Goal: Task Accomplishment & Management: Use online tool/utility

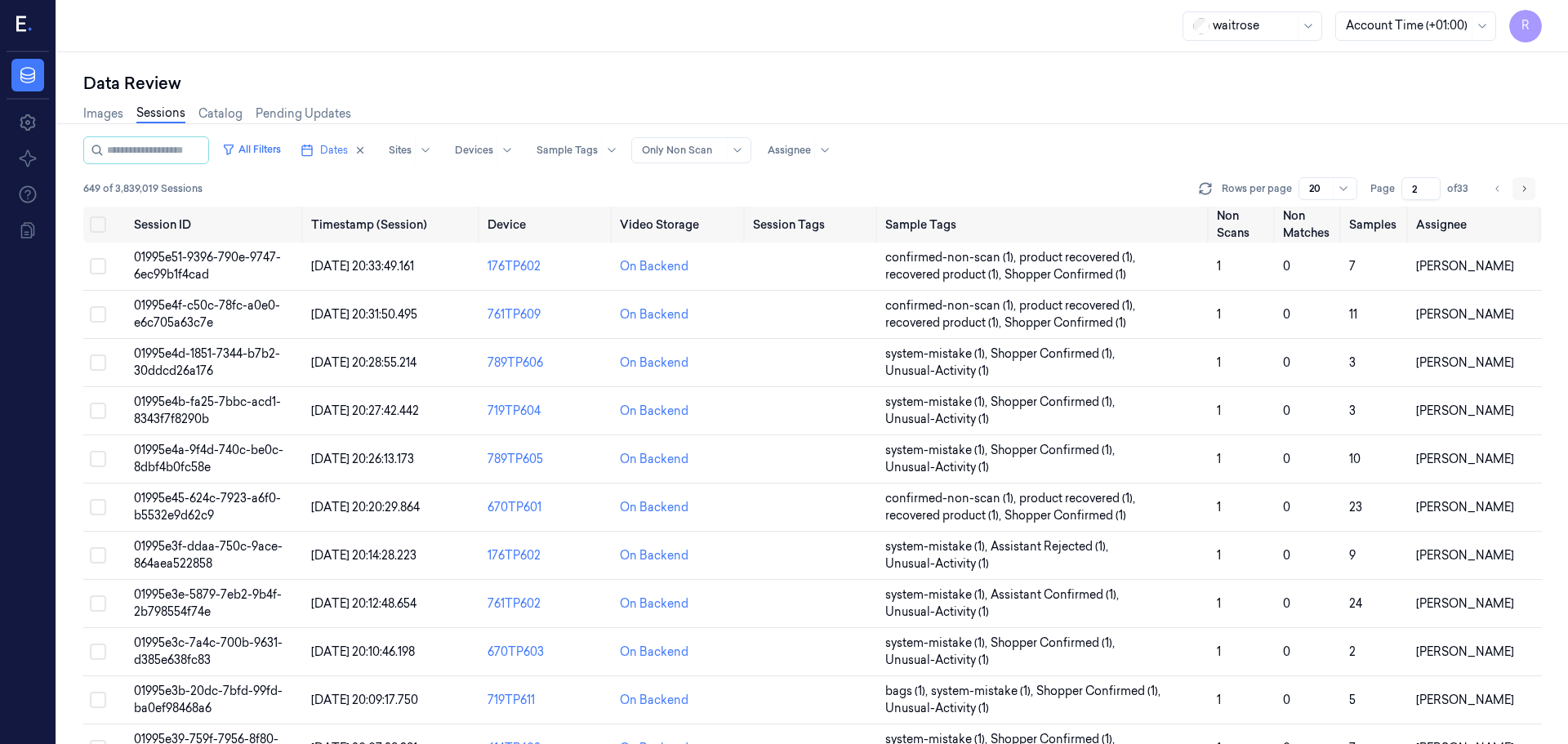
click at [1532, 195] on button "Go to next page" at bounding box center [1523, 188] width 23 height 23
click at [1529, 195] on button "Go to next page" at bounding box center [1523, 188] width 23 height 23
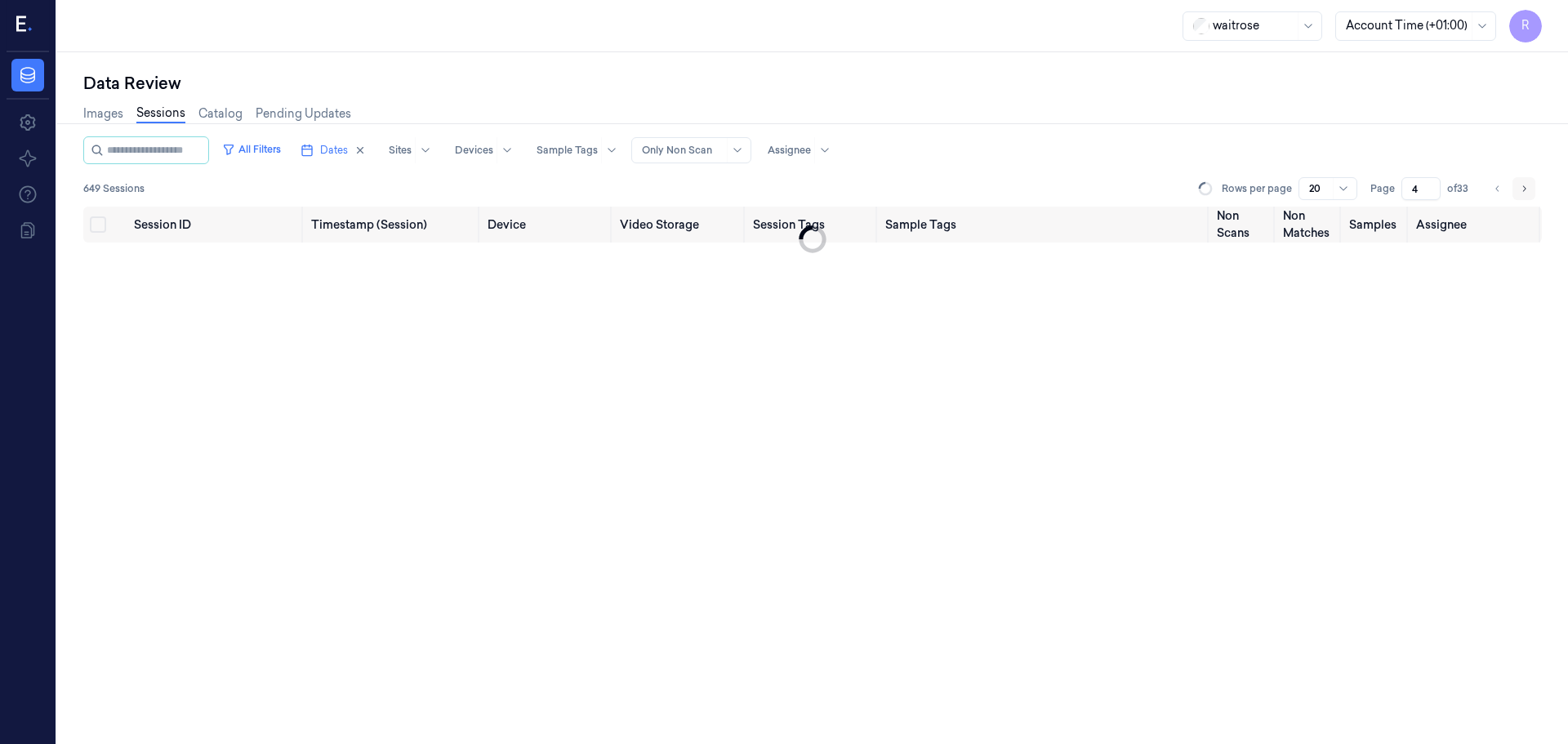
click at [1529, 195] on button "Go to next page" at bounding box center [1523, 188] width 23 height 23
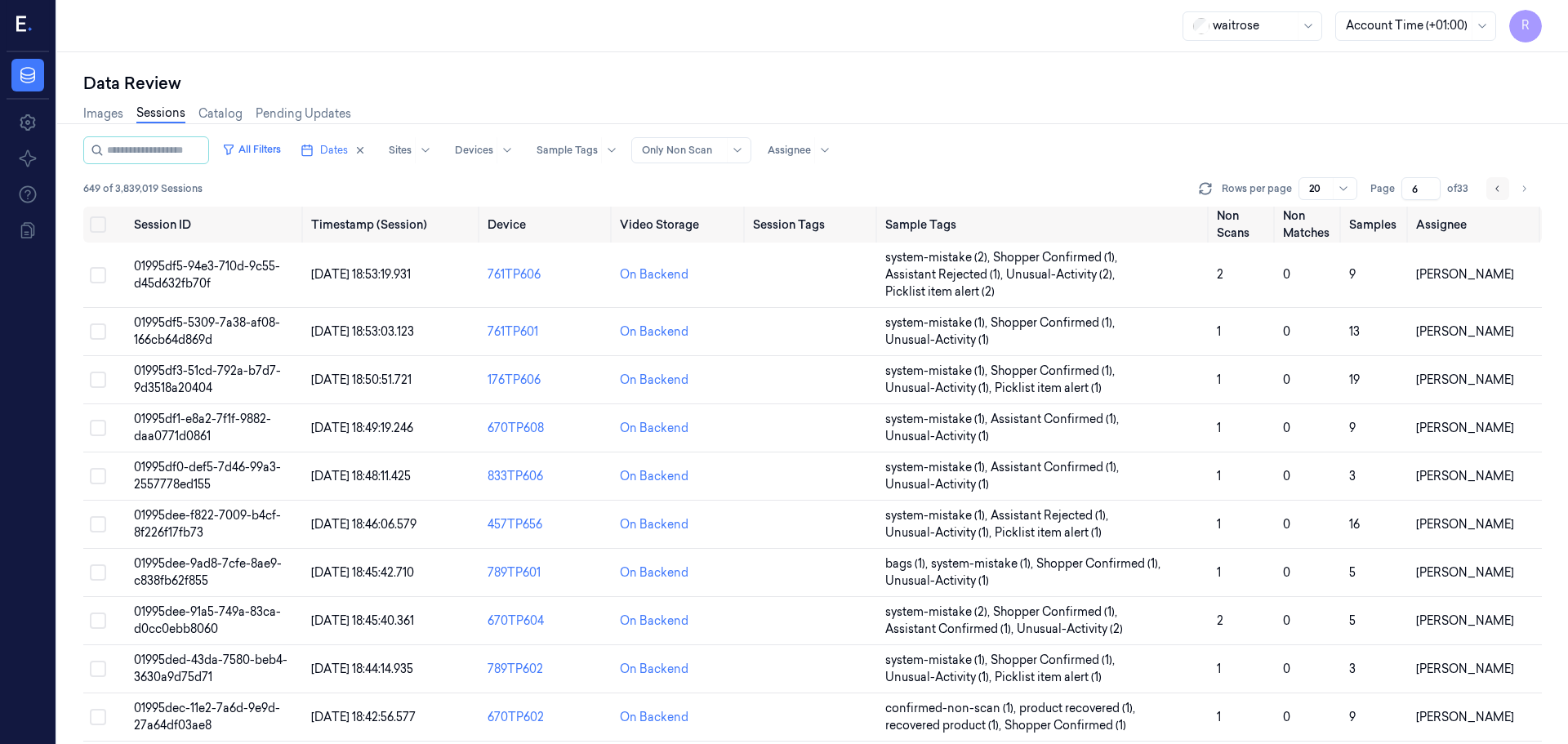
click at [1501, 192] on icon "Go to previous page" at bounding box center [1497, 188] width 10 height 13
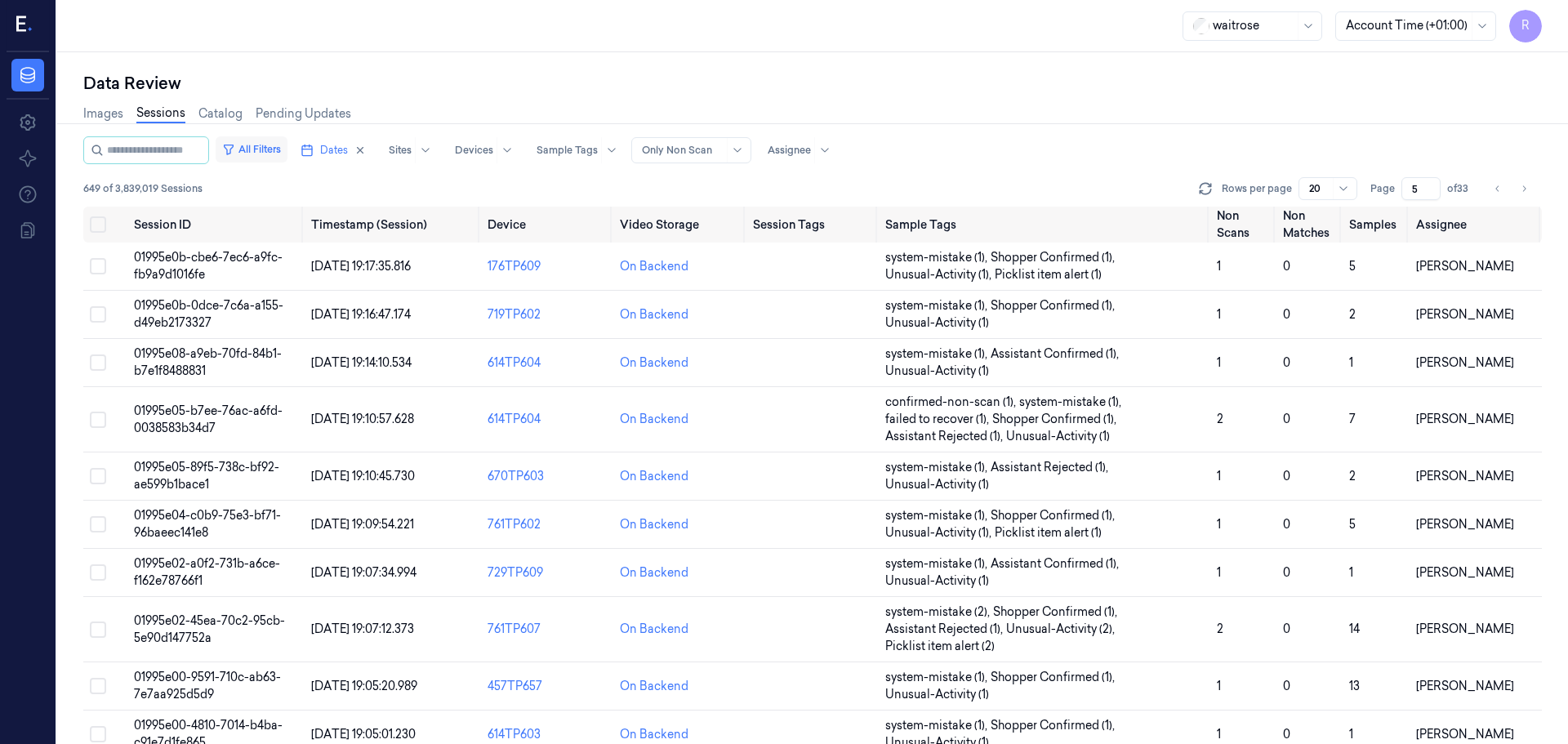
click at [272, 147] on button "All Filters" at bounding box center [251, 150] width 72 height 26
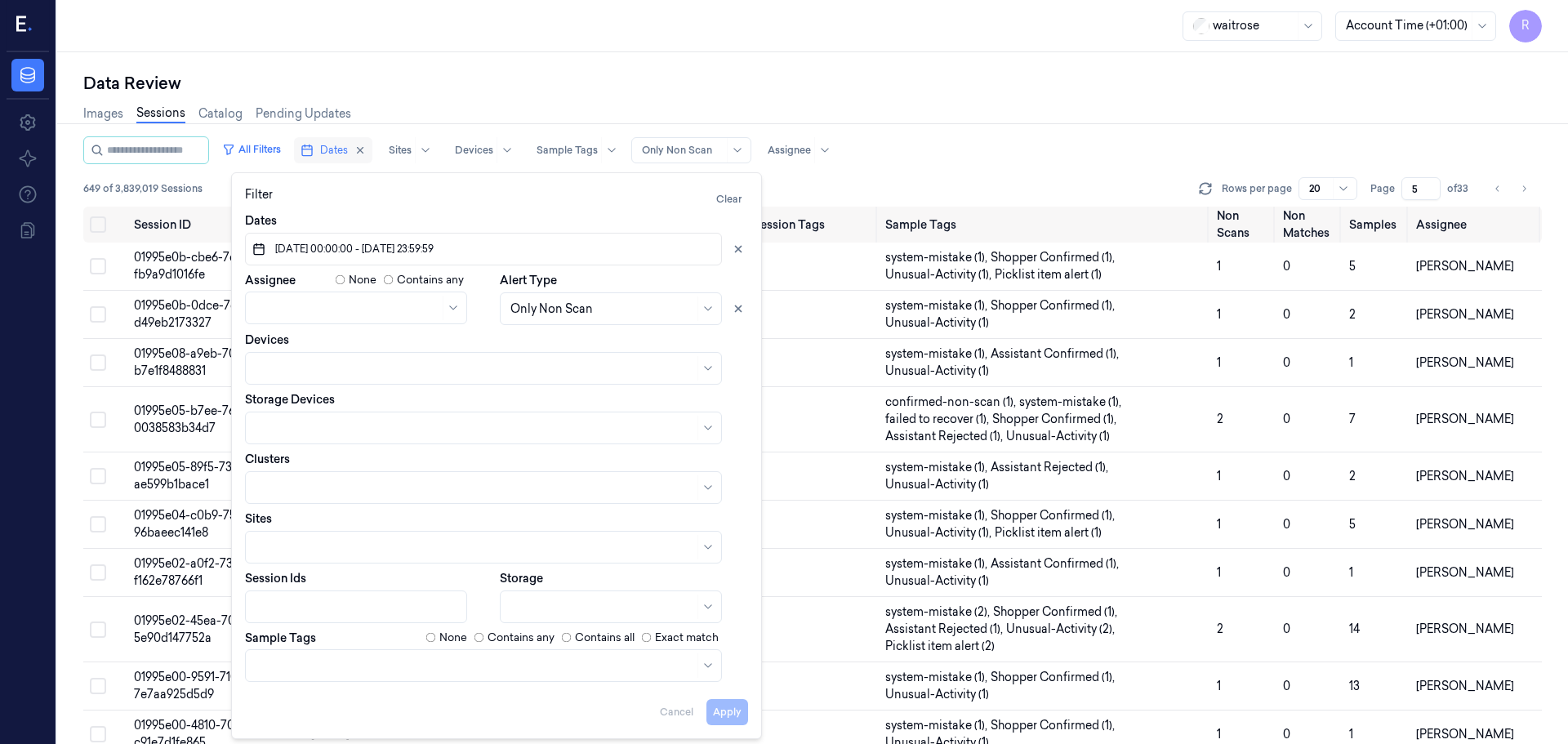
click at [346, 151] on span "Dates" at bounding box center [334, 150] width 28 height 15
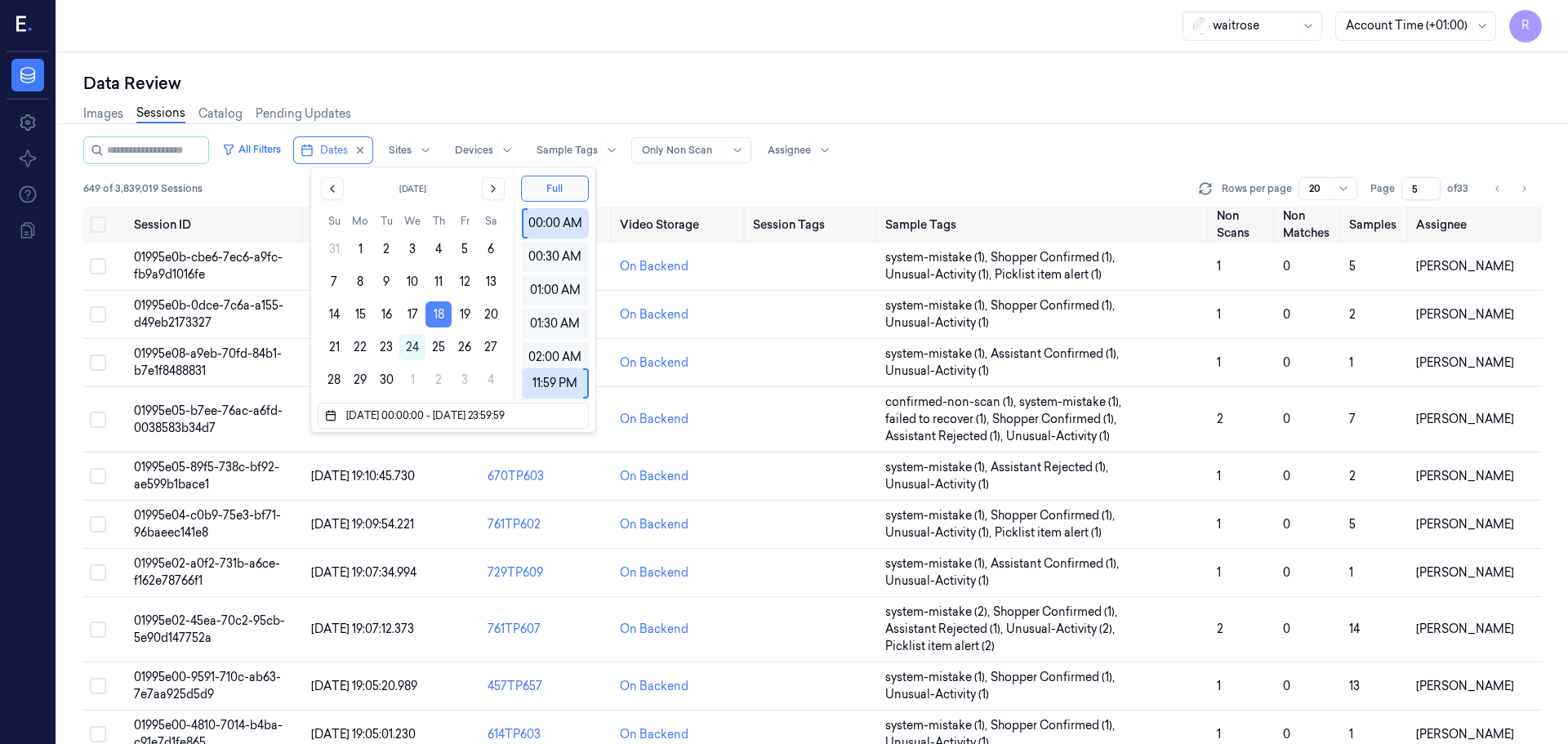
click at [439, 315] on button "18" at bounding box center [439, 314] width 26 height 26
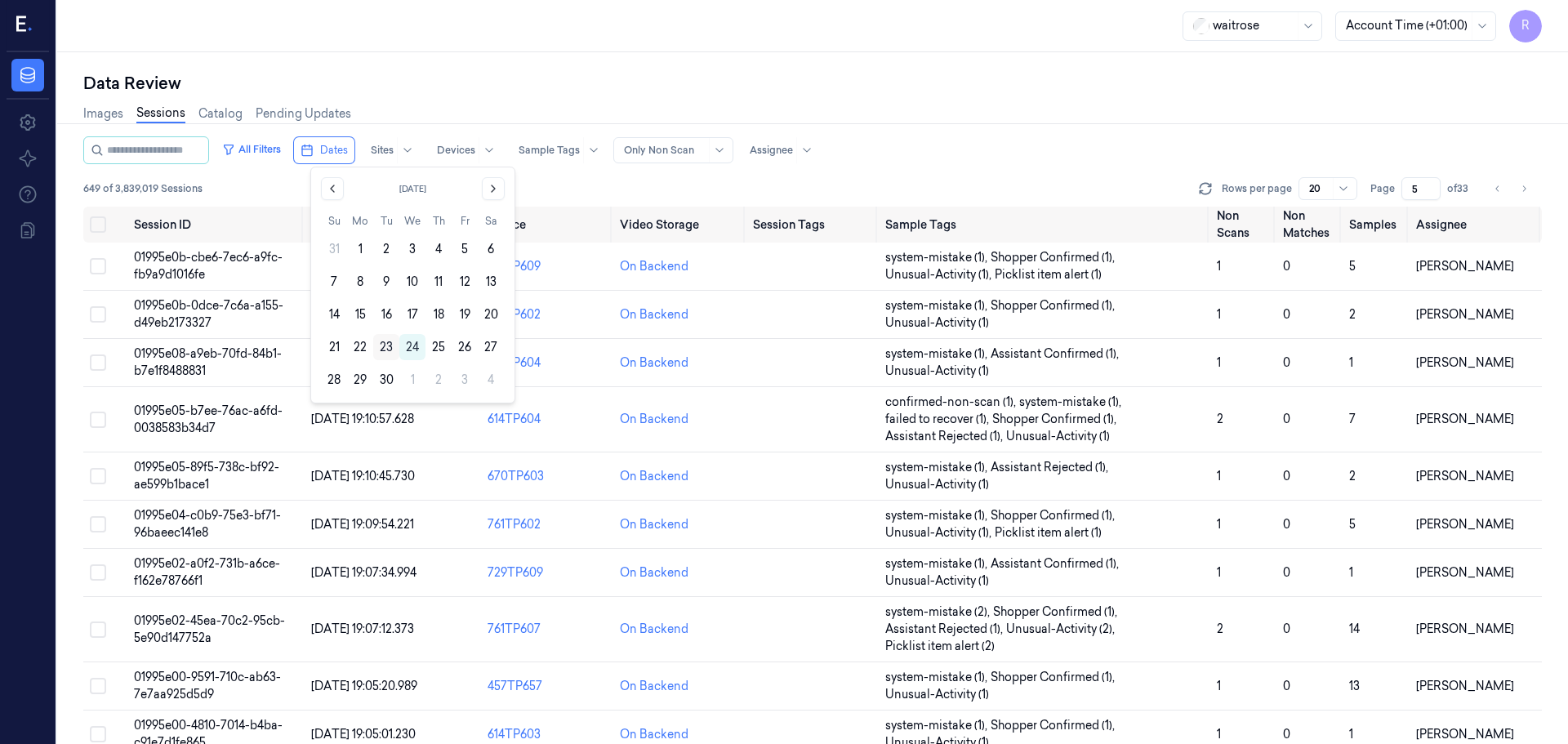
click at [385, 344] on button "23" at bounding box center [386, 347] width 26 height 26
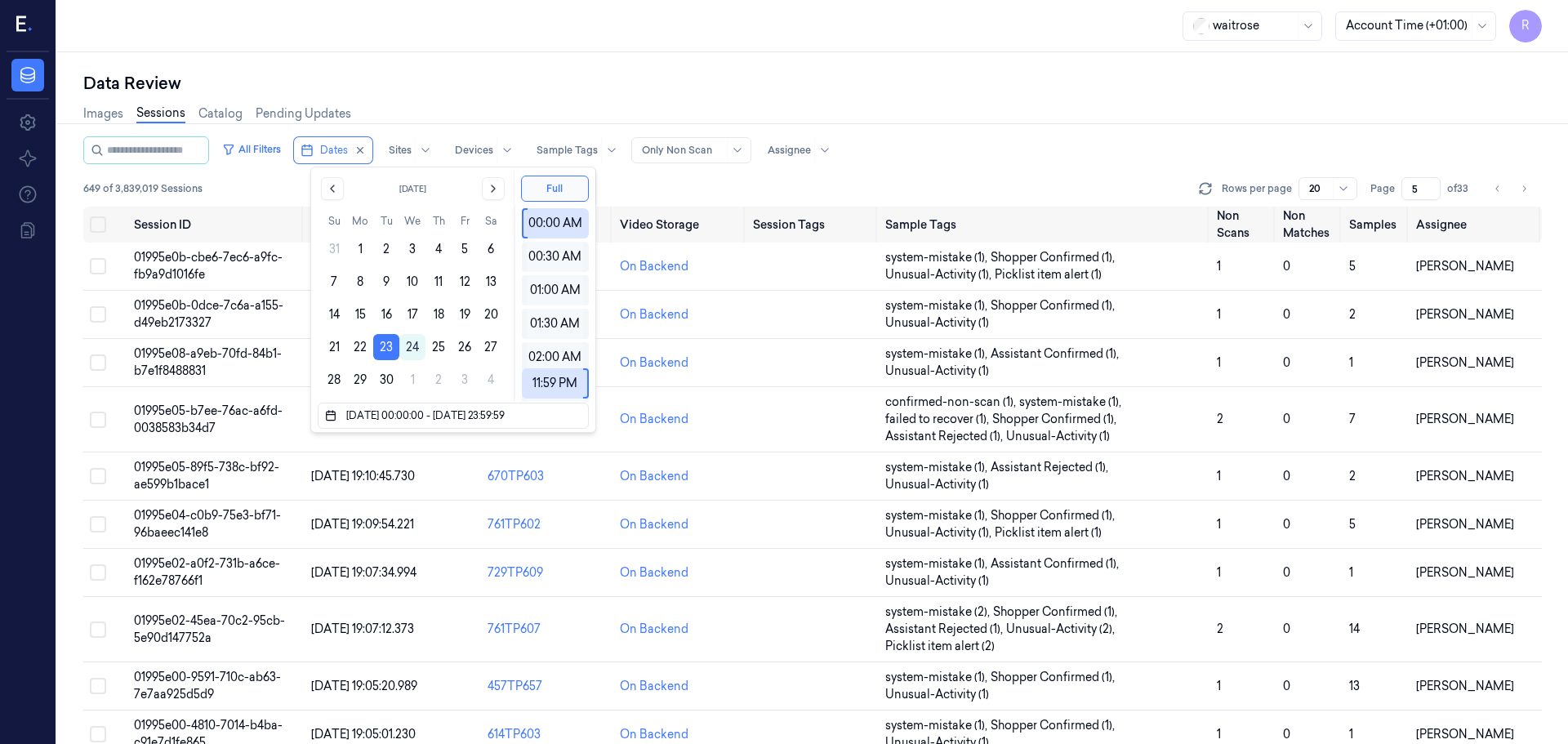
click at [462, 76] on div "Data Review" at bounding box center [813, 83] width 1458 height 23
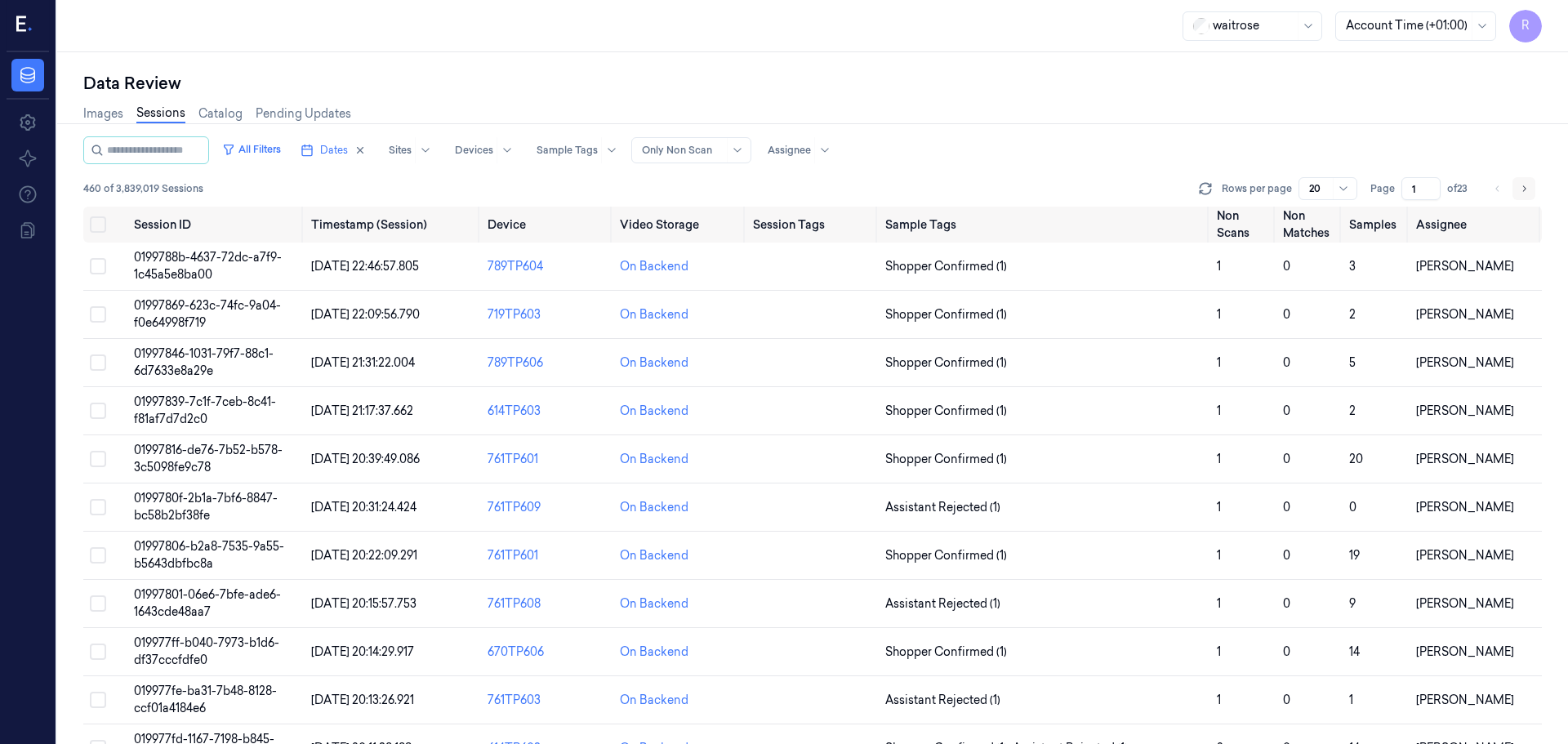
click at [1516, 191] on button "Go to next page" at bounding box center [1523, 188] width 23 height 23
type input "2"
drag, startPoint x: 1186, startPoint y: 273, endPoint x: 1177, endPoint y: 277, distance: 9.8
click at [1186, 274] on span "Assistant Rejected (1)" at bounding box center [1043, 266] width 318 height 17
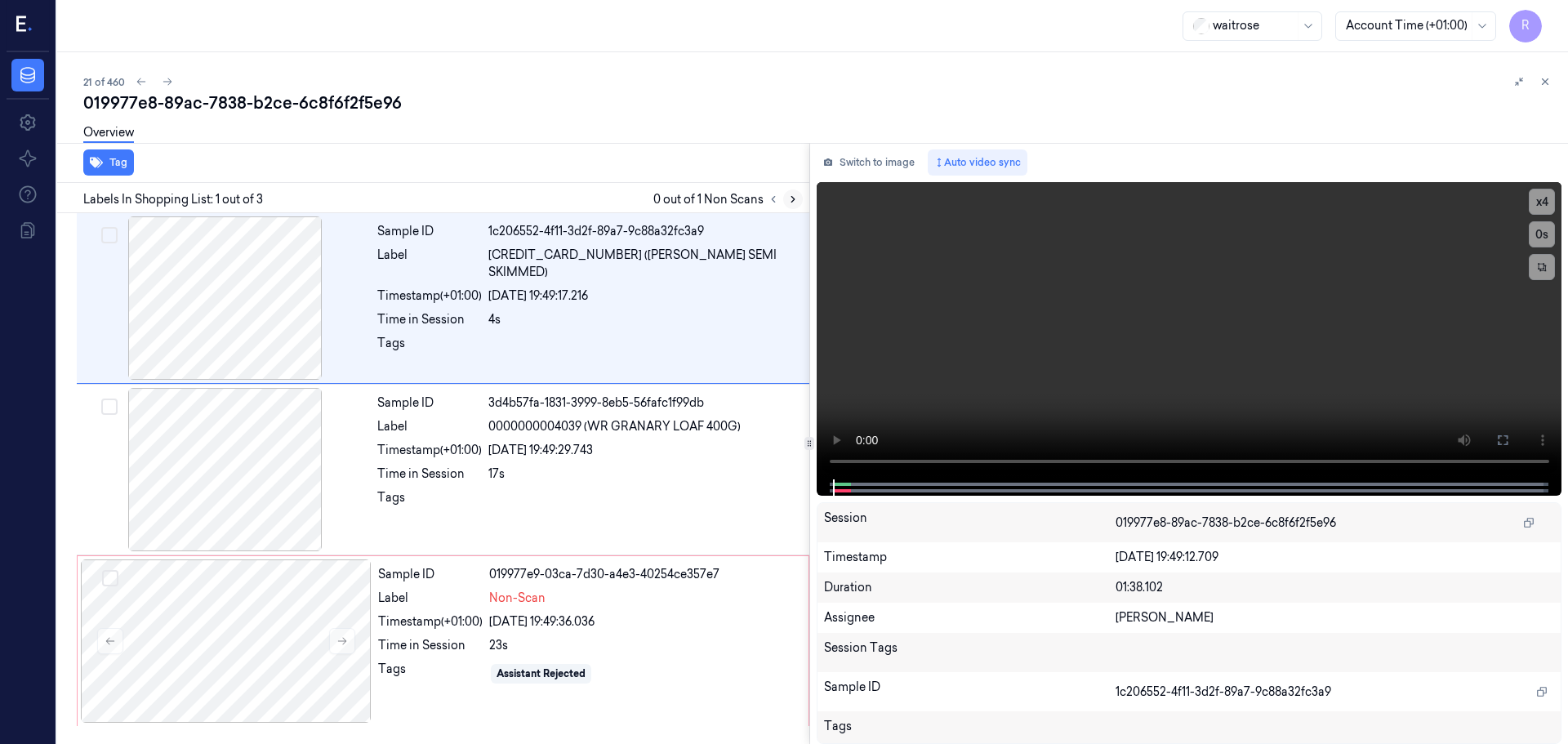
click at [798, 198] on icon at bounding box center [792, 198] width 11 height 11
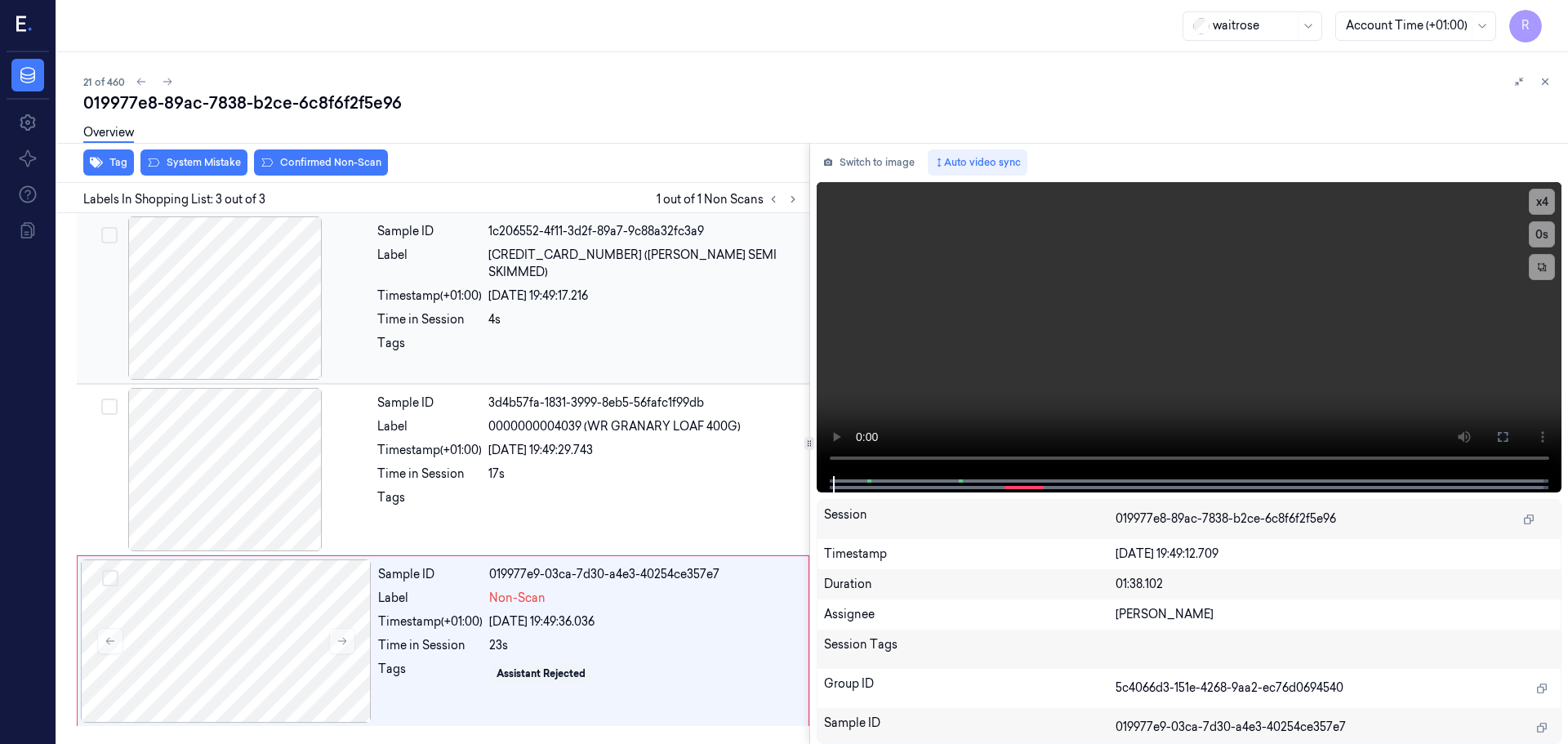
click at [286, 297] on div at bounding box center [224, 298] width 290 height 164
click at [596, 446] on div "[DATE] 19:49:29.743" at bounding box center [644, 450] width 311 height 17
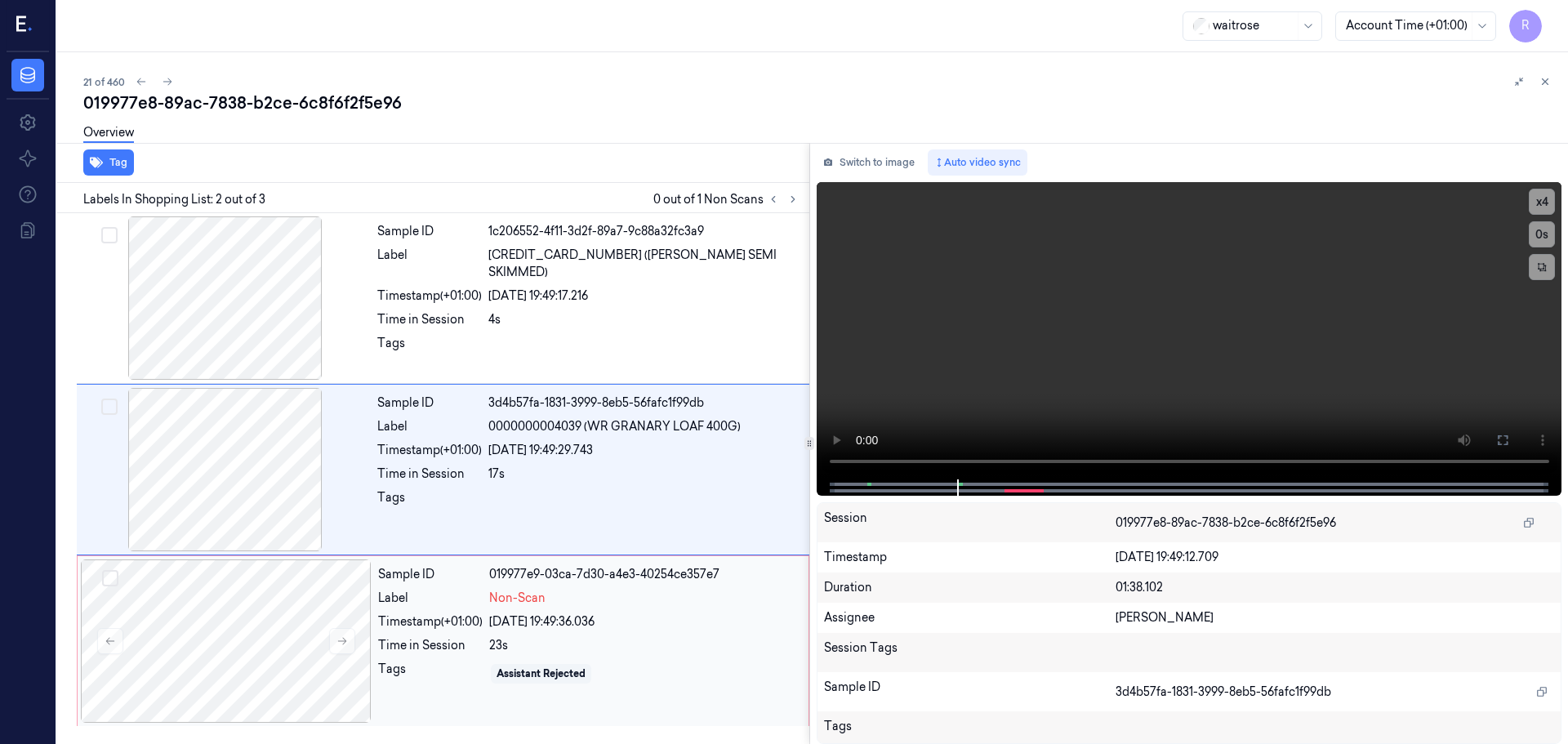
click at [558, 612] on div "Sample ID 019977e9-03ca-7d30-a4e3-40254ce357e7 Label Non-Scan Timestamp (+01:00…" at bounding box center [588, 641] width 434 height 164
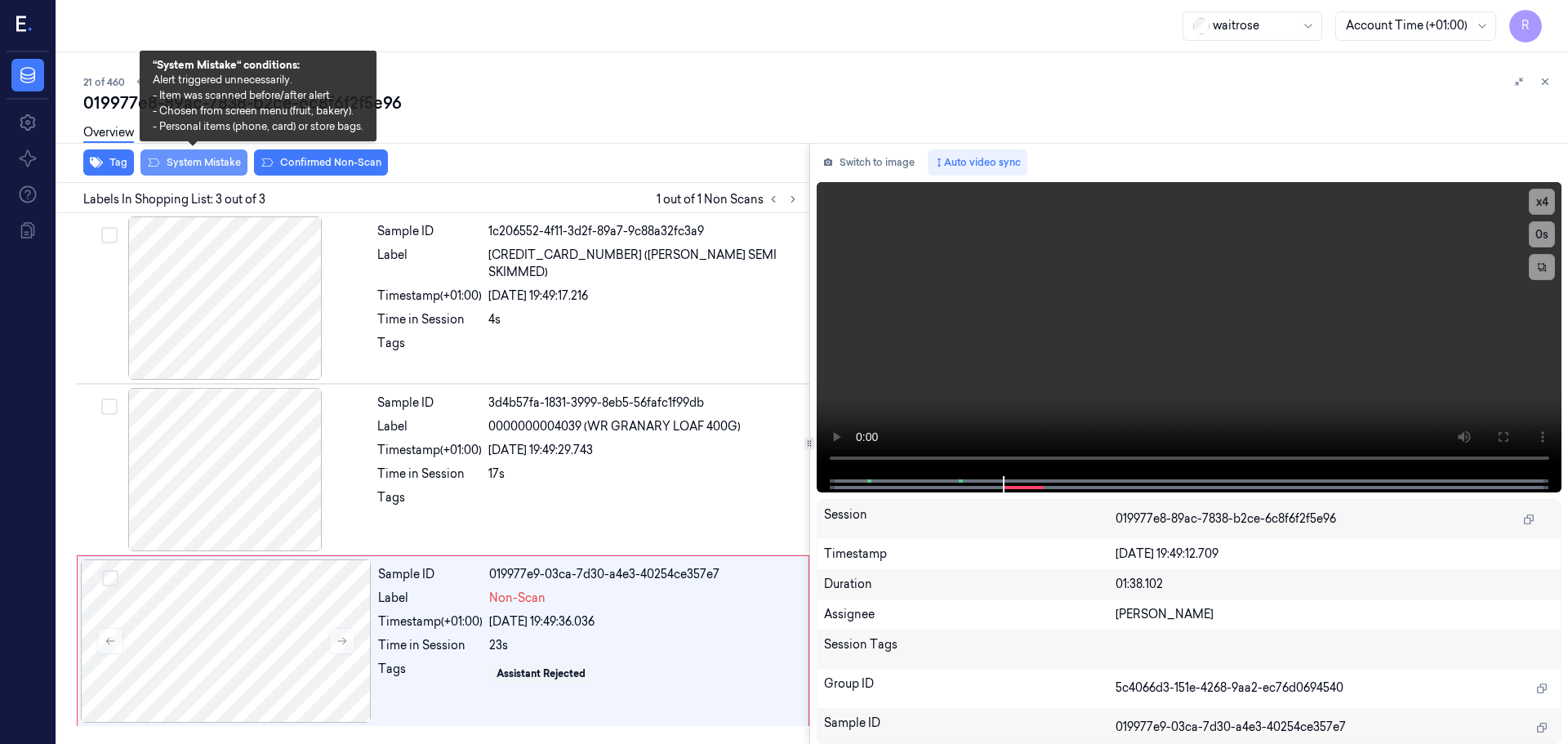
click at [211, 167] on button "System Mistake" at bounding box center [194, 163] width 107 height 26
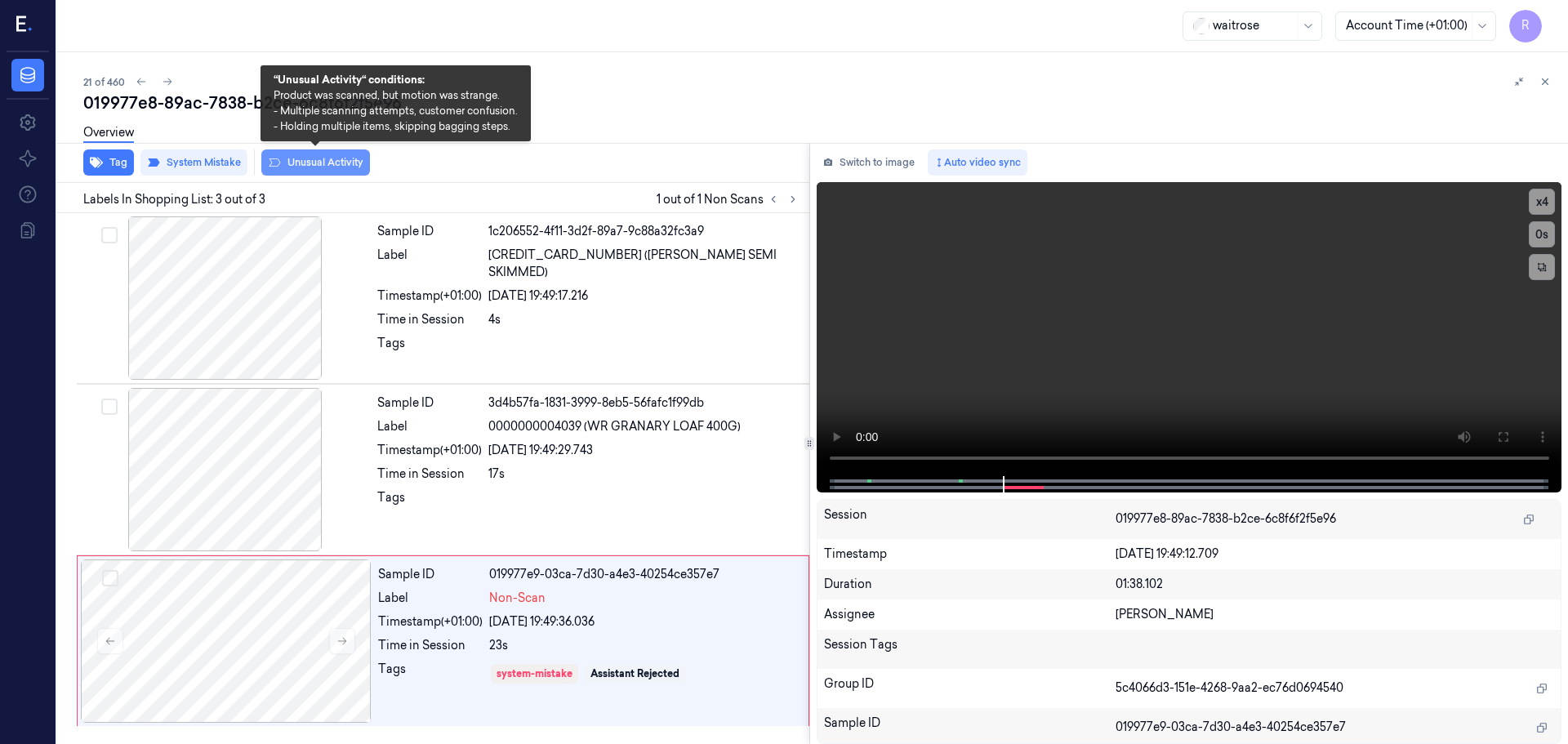
click at [315, 160] on button "Unusual Activity" at bounding box center [315, 163] width 109 height 26
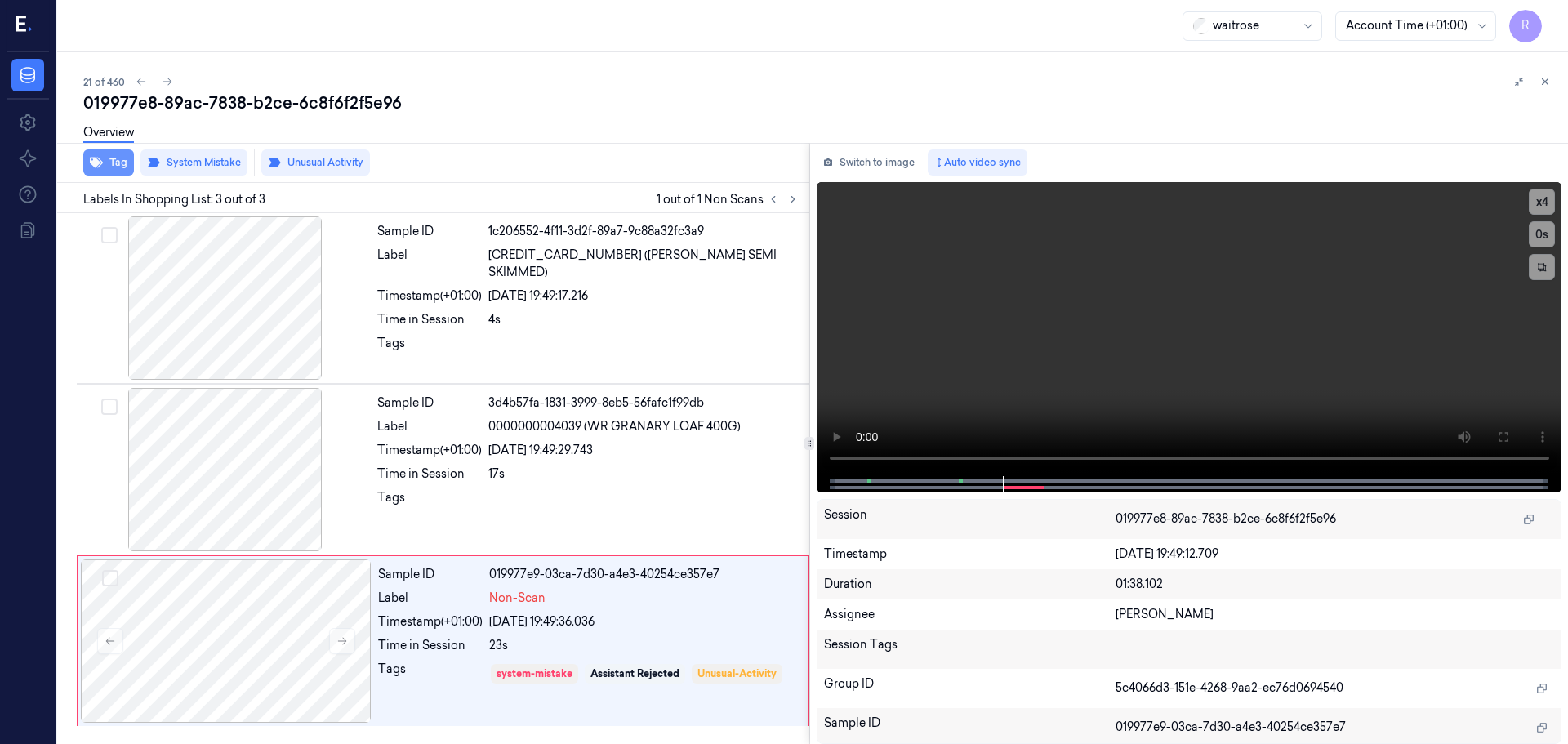
click at [112, 159] on button "Tag" at bounding box center [109, 163] width 51 height 26
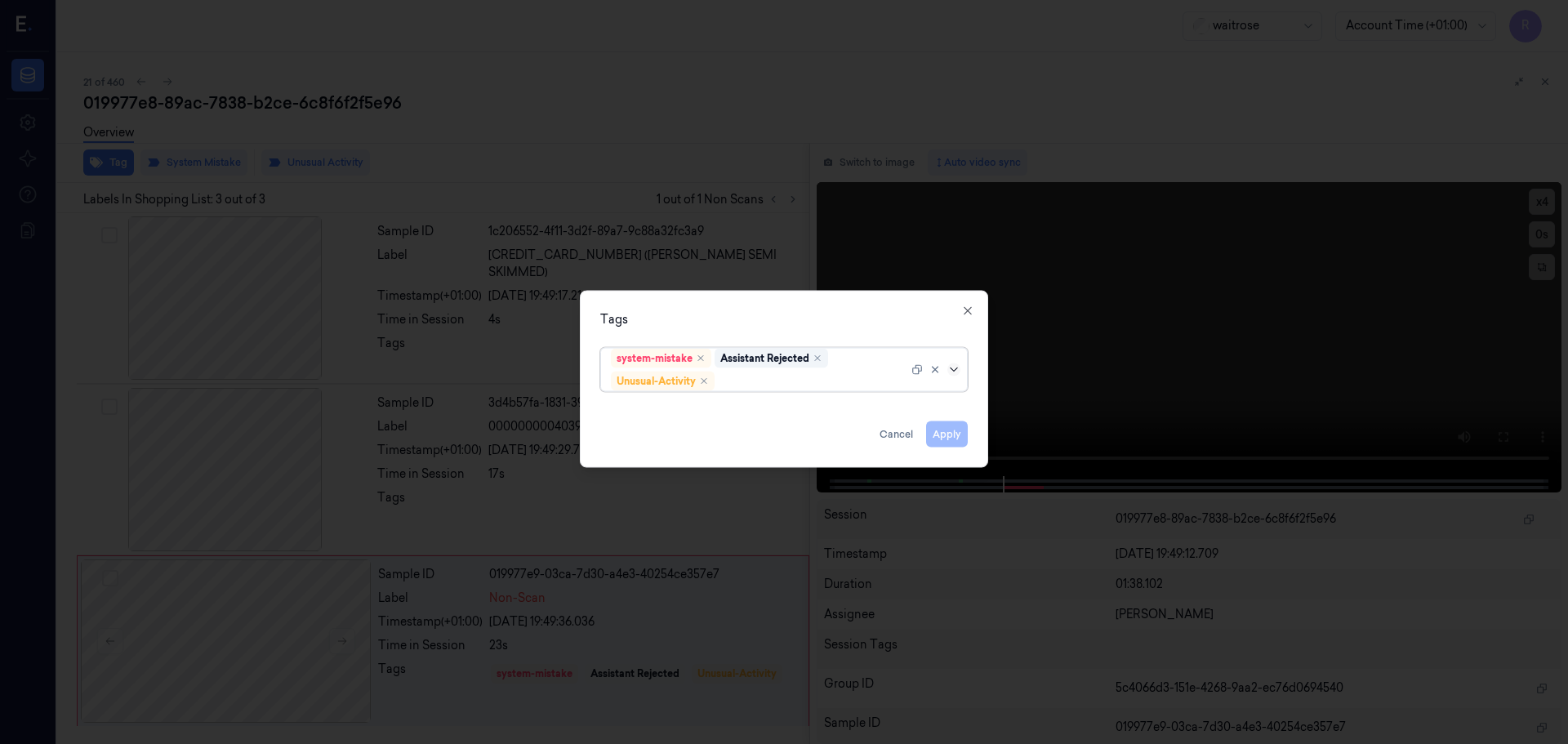
click at [952, 371] on icon at bounding box center [954, 368] width 13 height 13
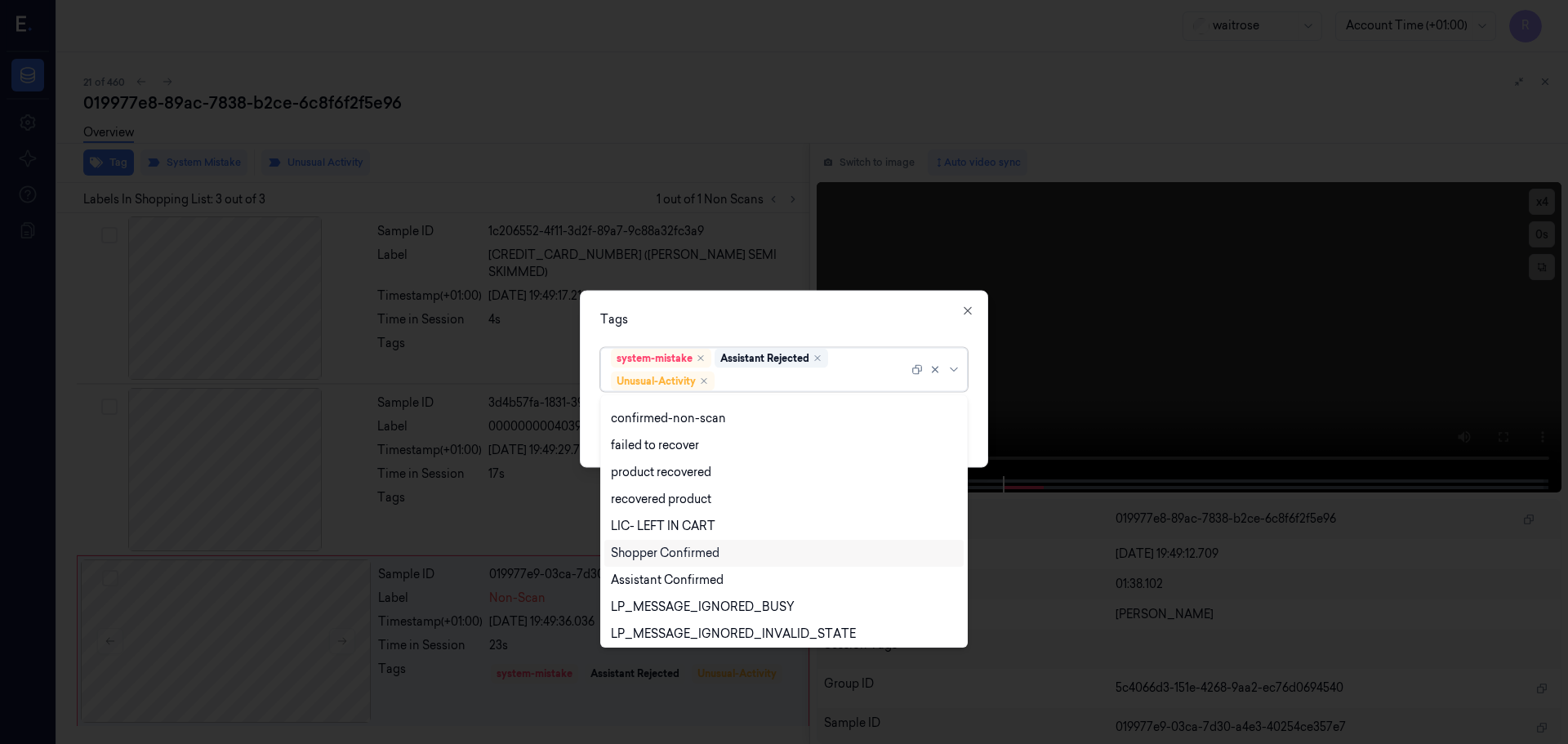
scroll to position [213, 0]
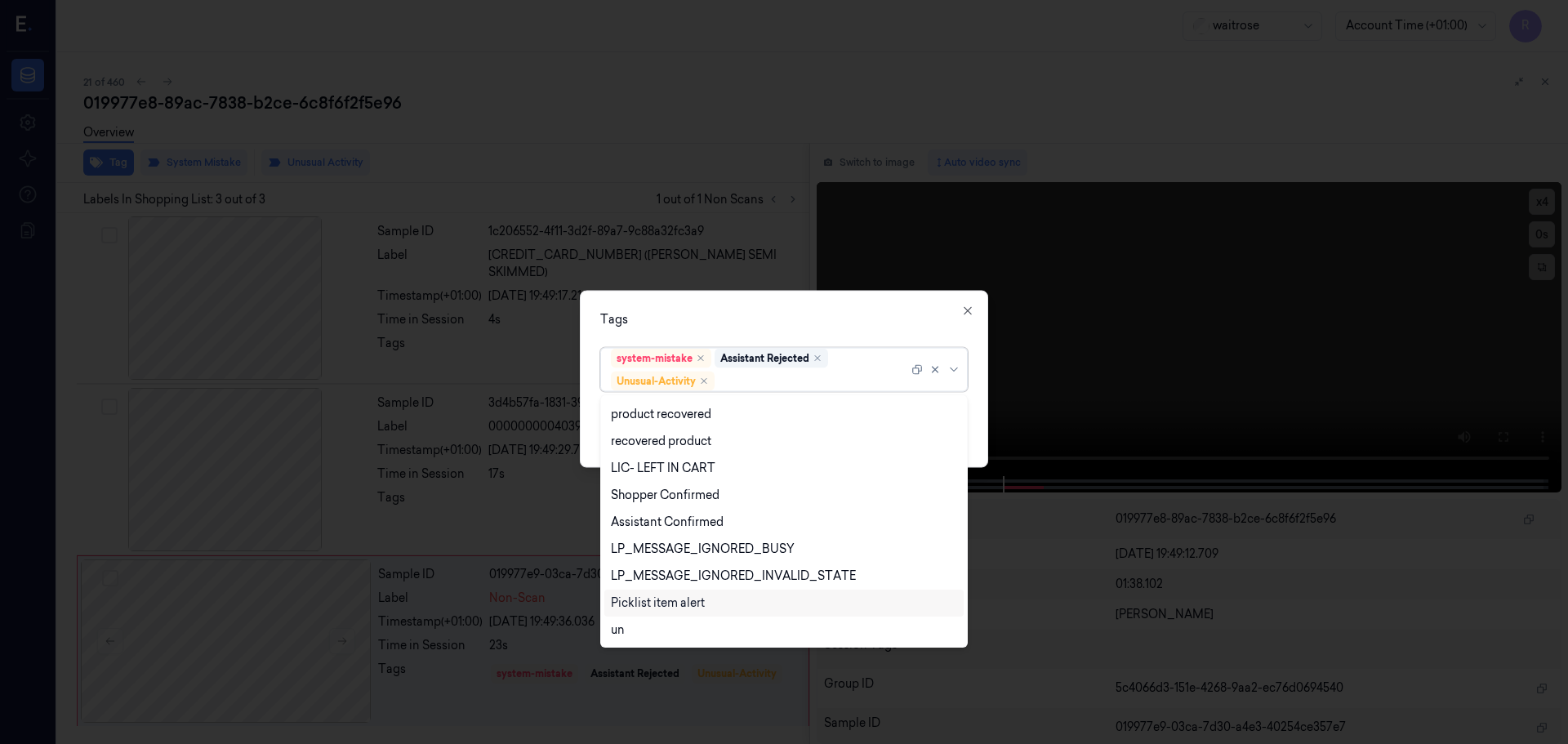
click at [641, 601] on div "Picklist item alert" at bounding box center [657, 602] width 94 height 17
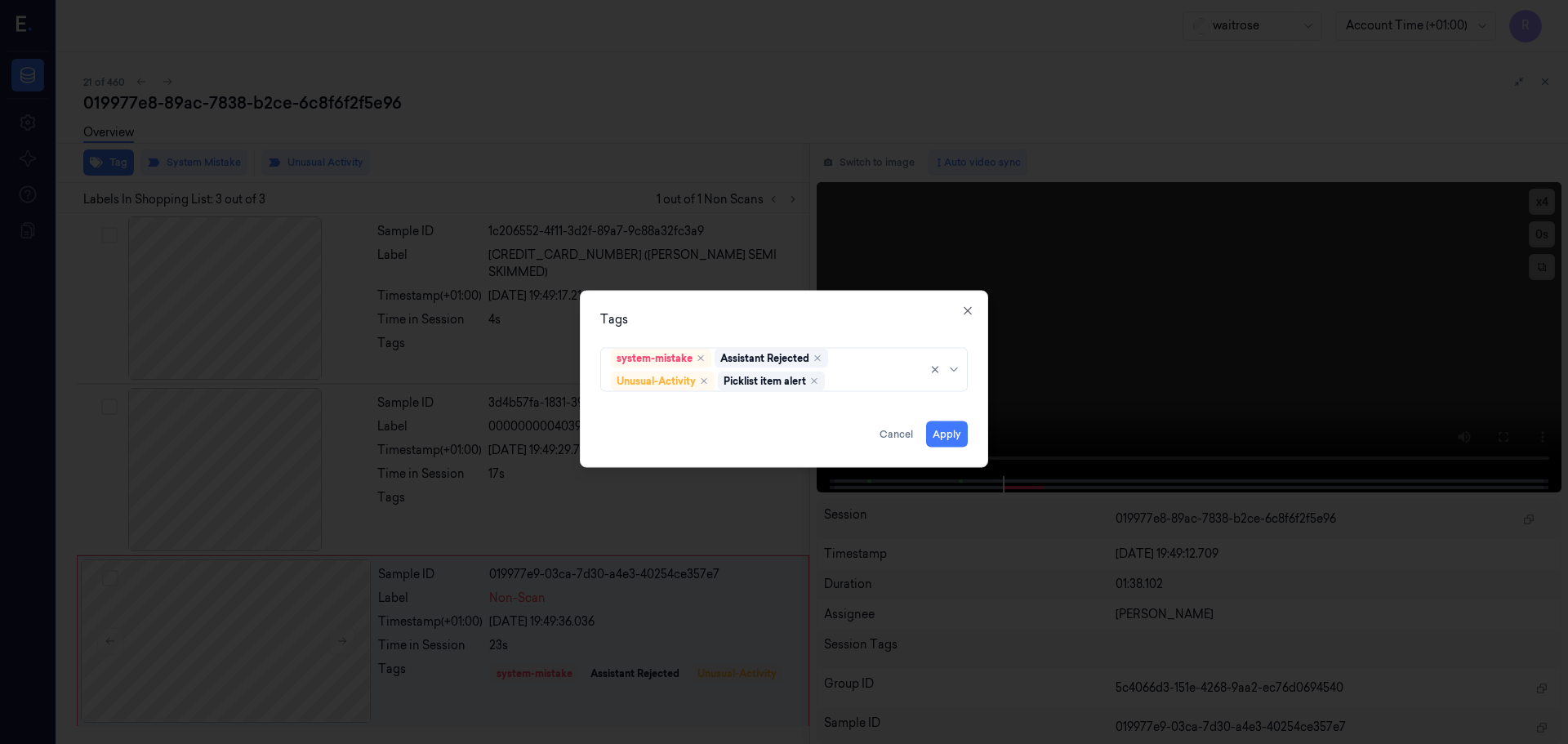
drag, startPoint x: 714, startPoint y: 308, endPoint x: 890, endPoint y: 358, distance: 183.0
click at [721, 312] on div "Tags system-mistake Assistant Rejected Unusual-Activity Picklist item alert App…" at bounding box center [783, 379] width 408 height 178
click at [944, 429] on button "Apply" at bounding box center [947, 434] width 42 height 26
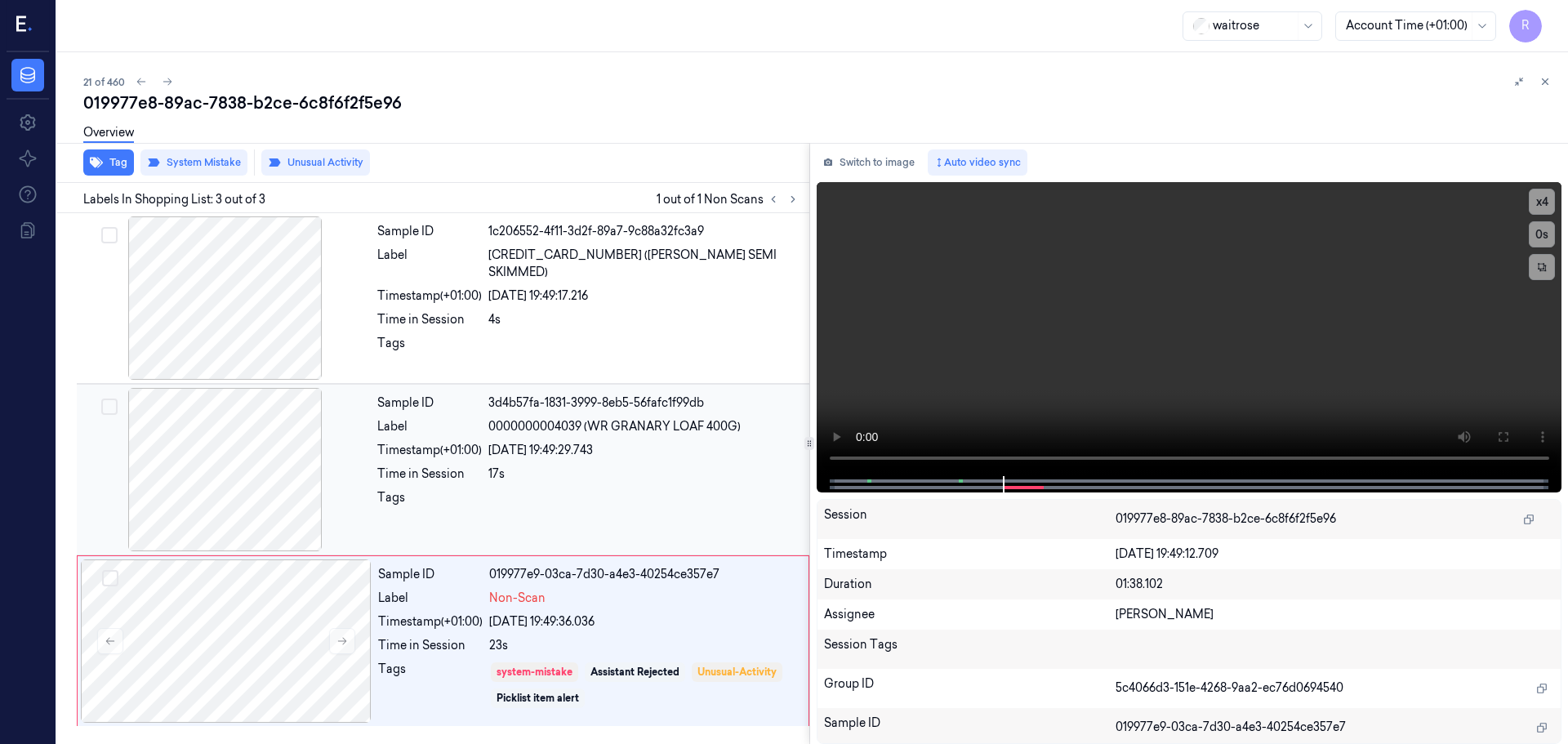
click at [623, 494] on div at bounding box center [644, 502] width 311 height 26
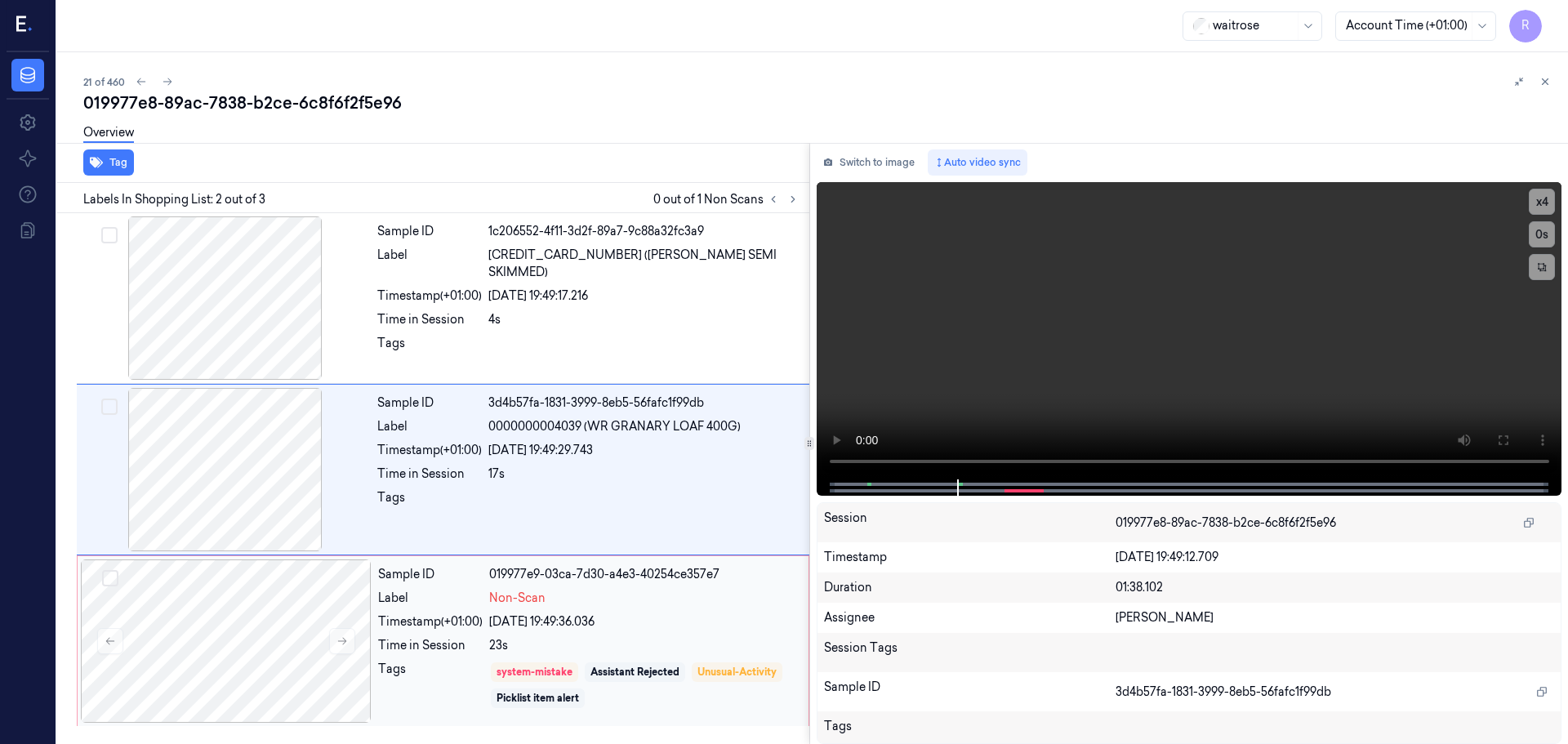
drag, startPoint x: 589, startPoint y: 655, endPoint x: 602, endPoint y: 634, distance: 24.7
click at [590, 655] on div "Sample ID 019977e9-03ca-7d30-a4e3-40254ce357e7 Label Non-Scan Timestamp (+01:00…" at bounding box center [588, 641] width 434 height 164
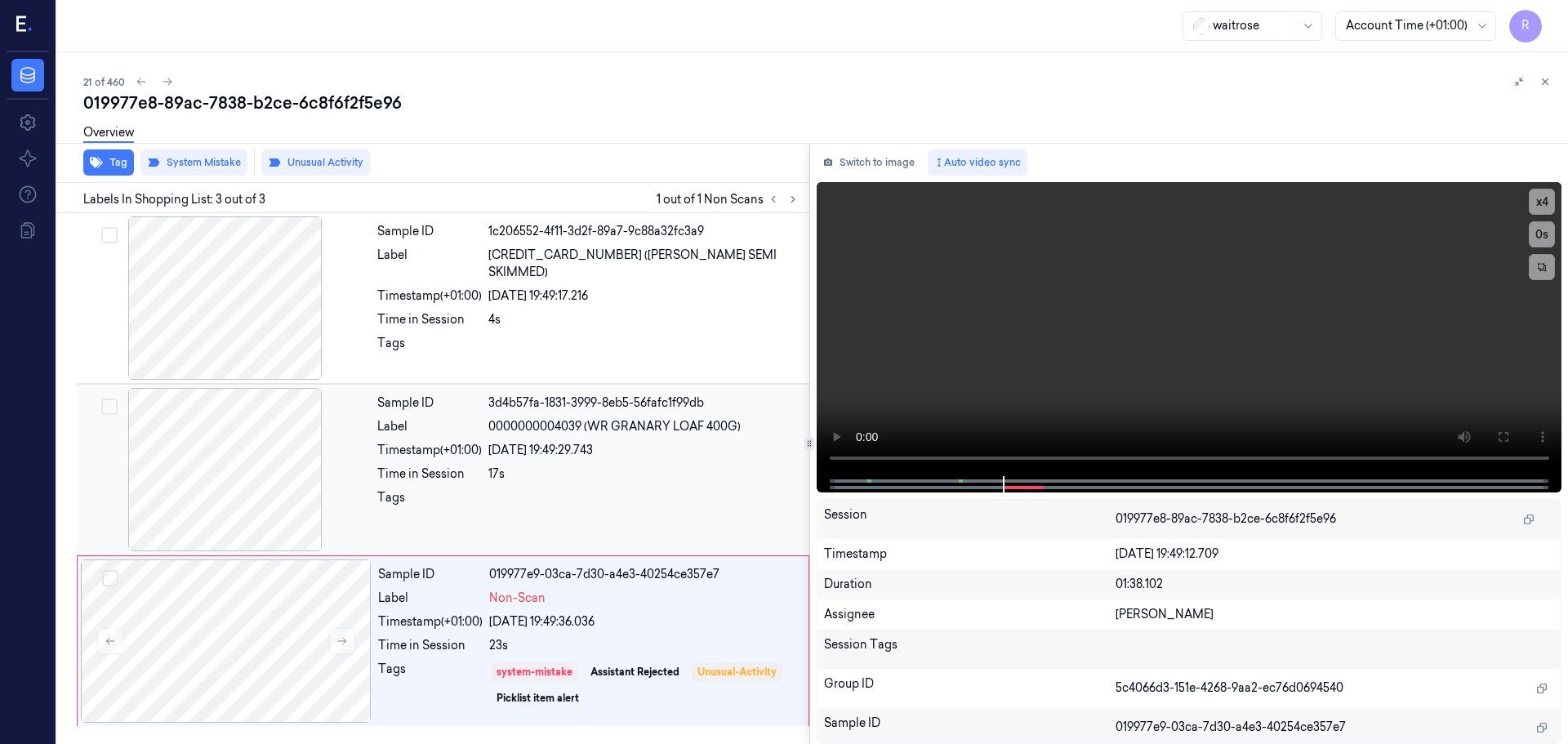
click at [635, 507] on div at bounding box center [644, 502] width 311 height 26
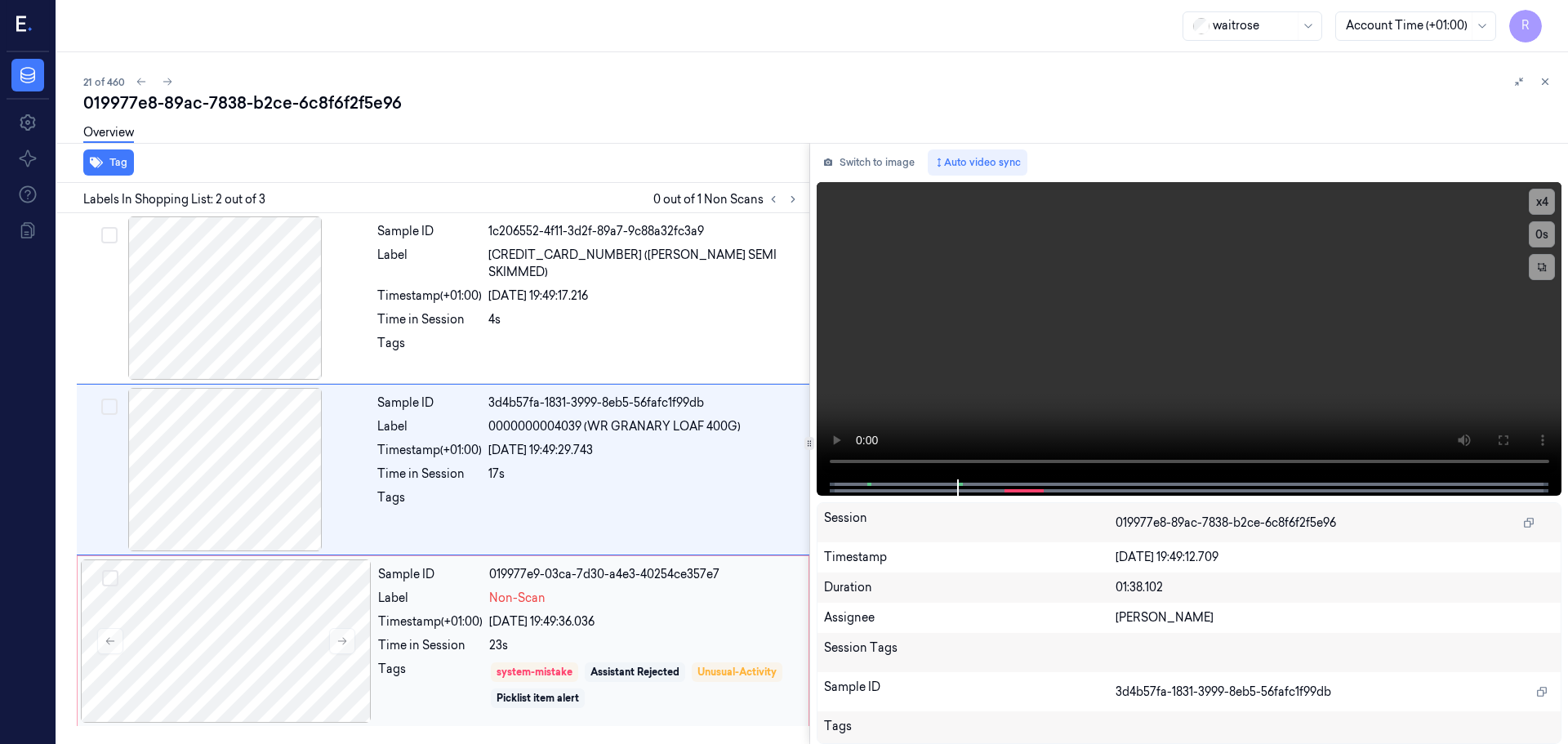
click at [628, 645] on div "23s" at bounding box center [643, 645] width 309 height 17
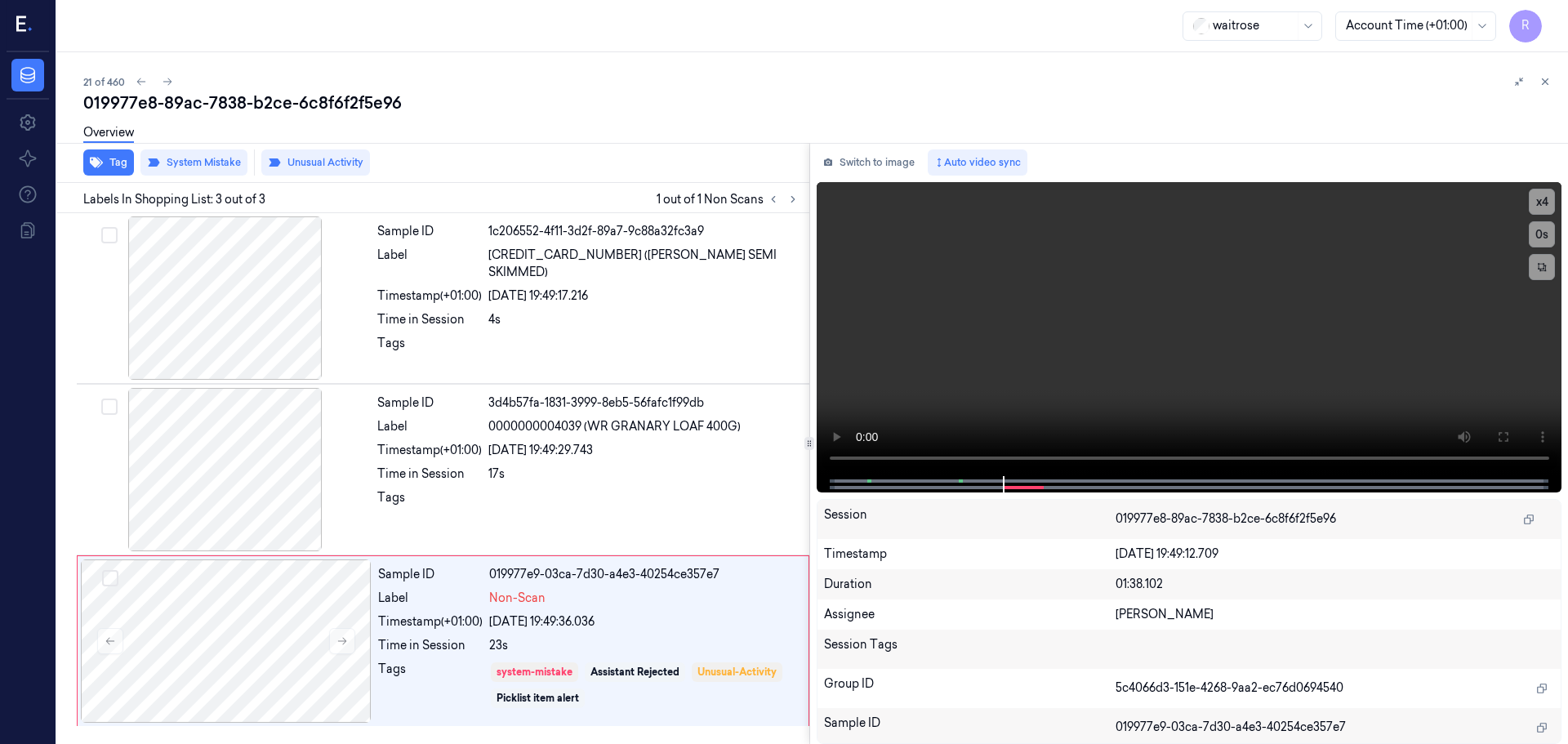
click at [1548, 84] on icon at bounding box center [1544, 81] width 11 height 11
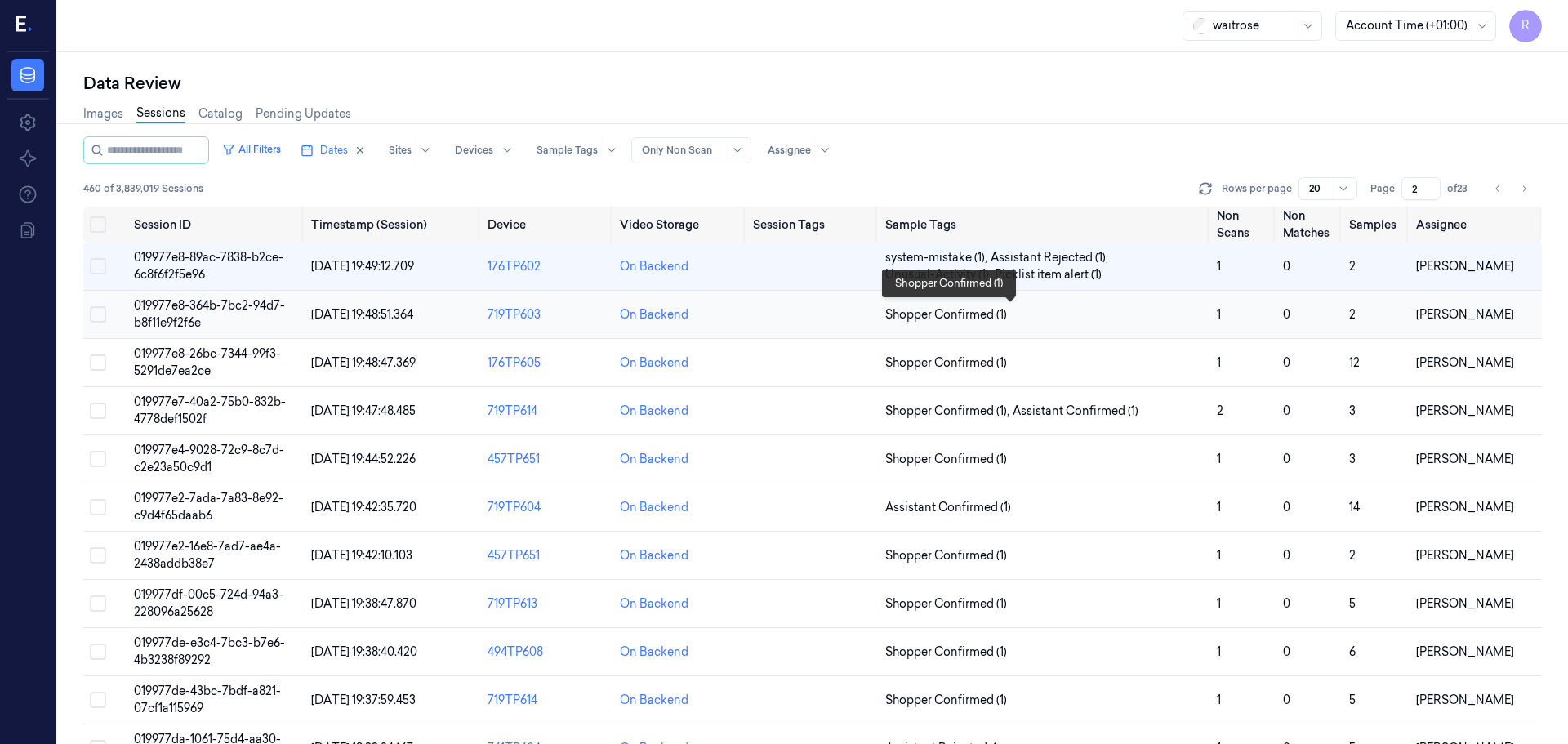
click at [1062, 320] on span "Shopper Confirmed (1)" at bounding box center [1043, 314] width 318 height 17
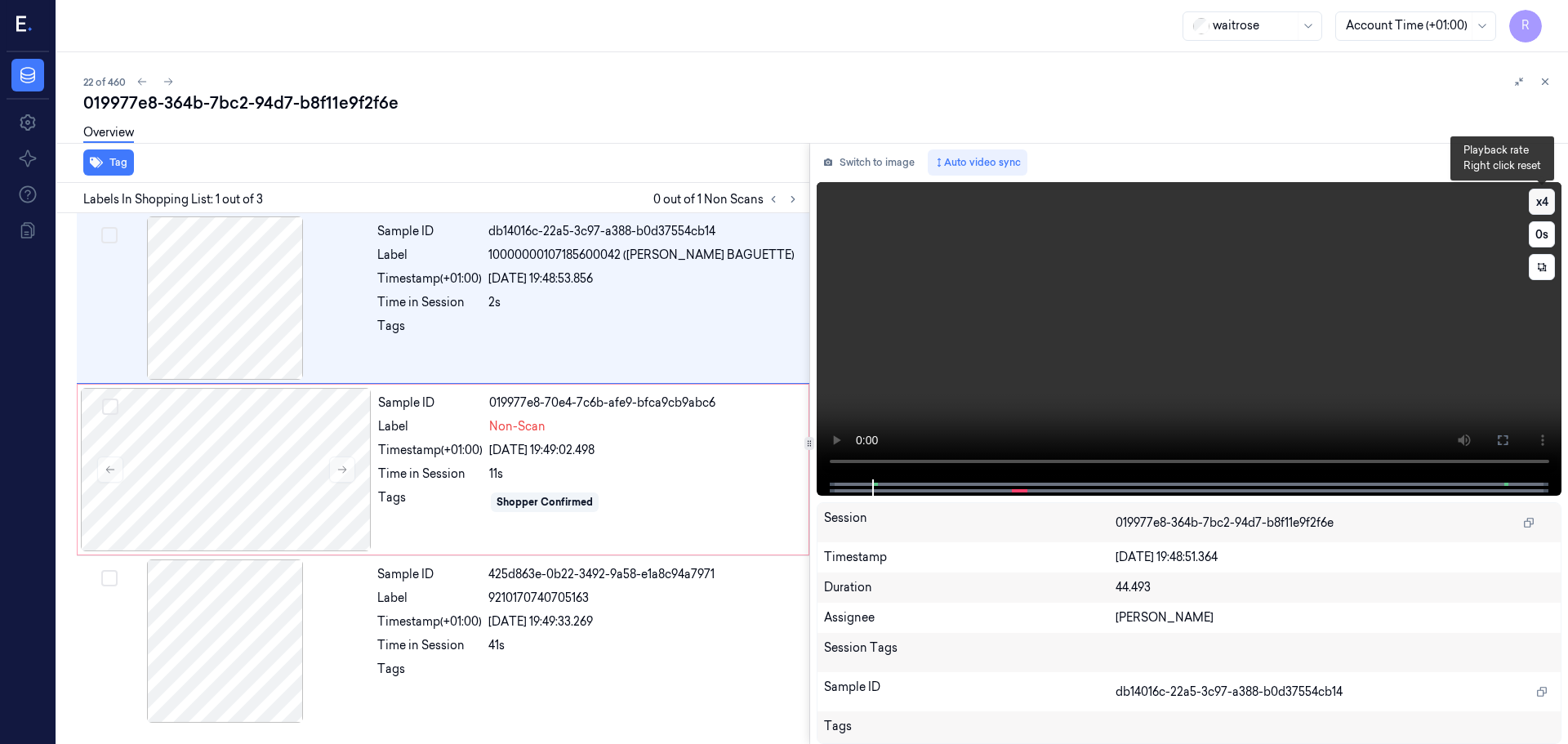
click at [1551, 207] on button "x 4" at bounding box center [1541, 201] width 26 height 26
click at [1543, 211] on button "x 1" at bounding box center [1541, 201] width 26 height 26
click at [1543, 211] on button "x 2" at bounding box center [1541, 201] width 26 height 26
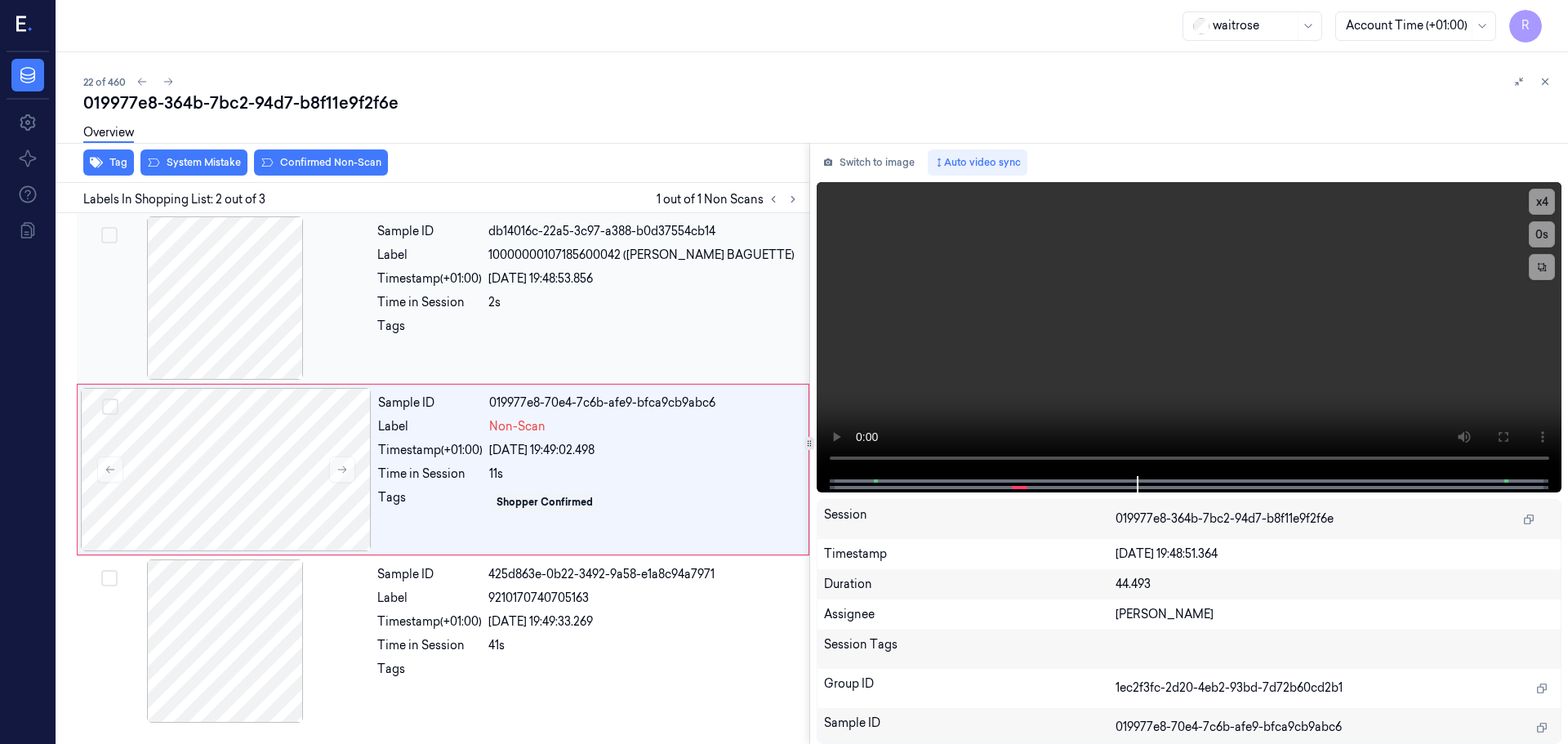
click at [350, 295] on div at bounding box center [224, 298] width 290 height 164
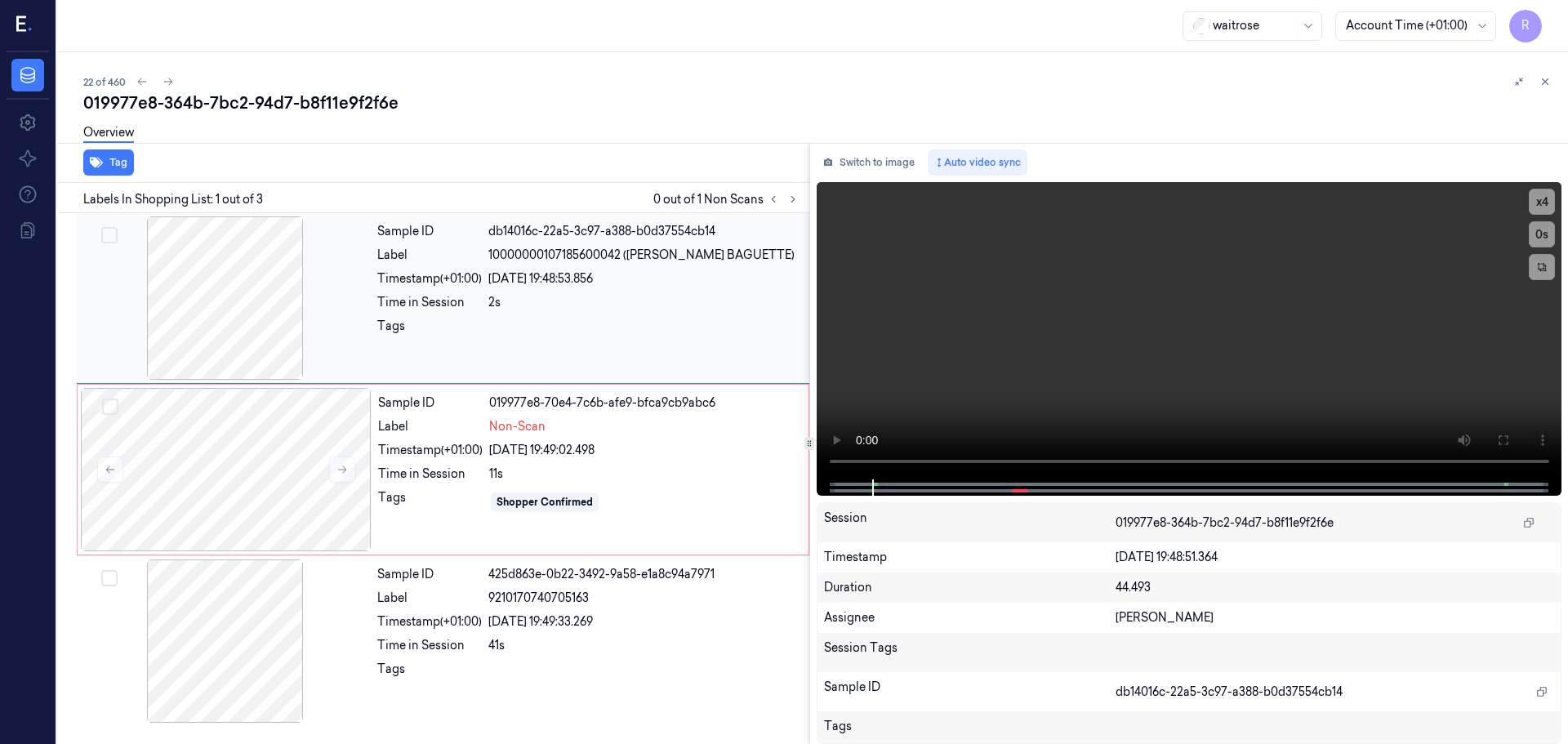
drag, startPoint x: 400, startPoint y: 442, endPoint x: 276, endPoint y: 321, distance: 173.3
click at [401, 443] on div "Timestamp (+01:00)" at bounding box center [430, 450] width 105 height 17
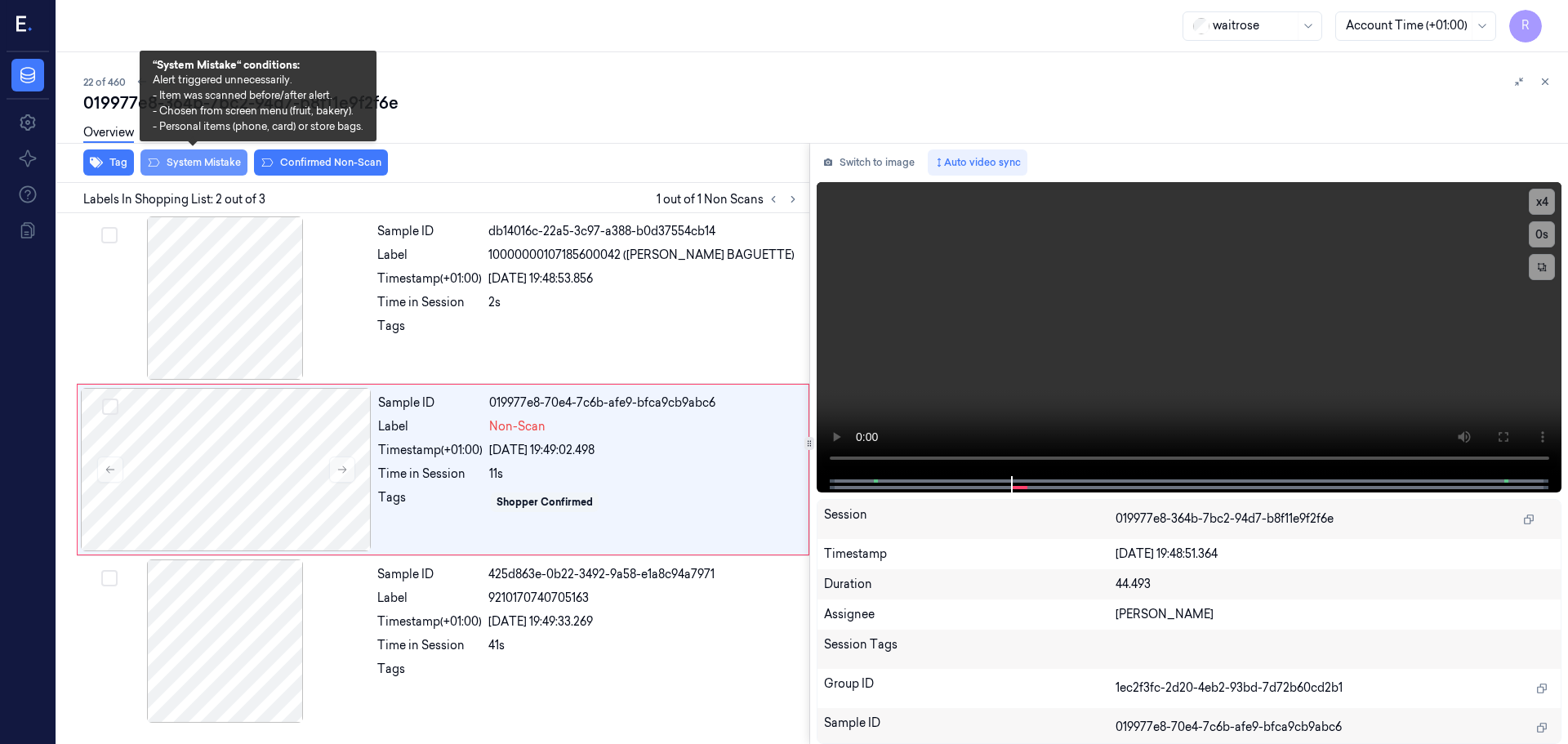
click at [202, 160] on button "System Mistake" at bounding box center [194, 163] width 107 height 26
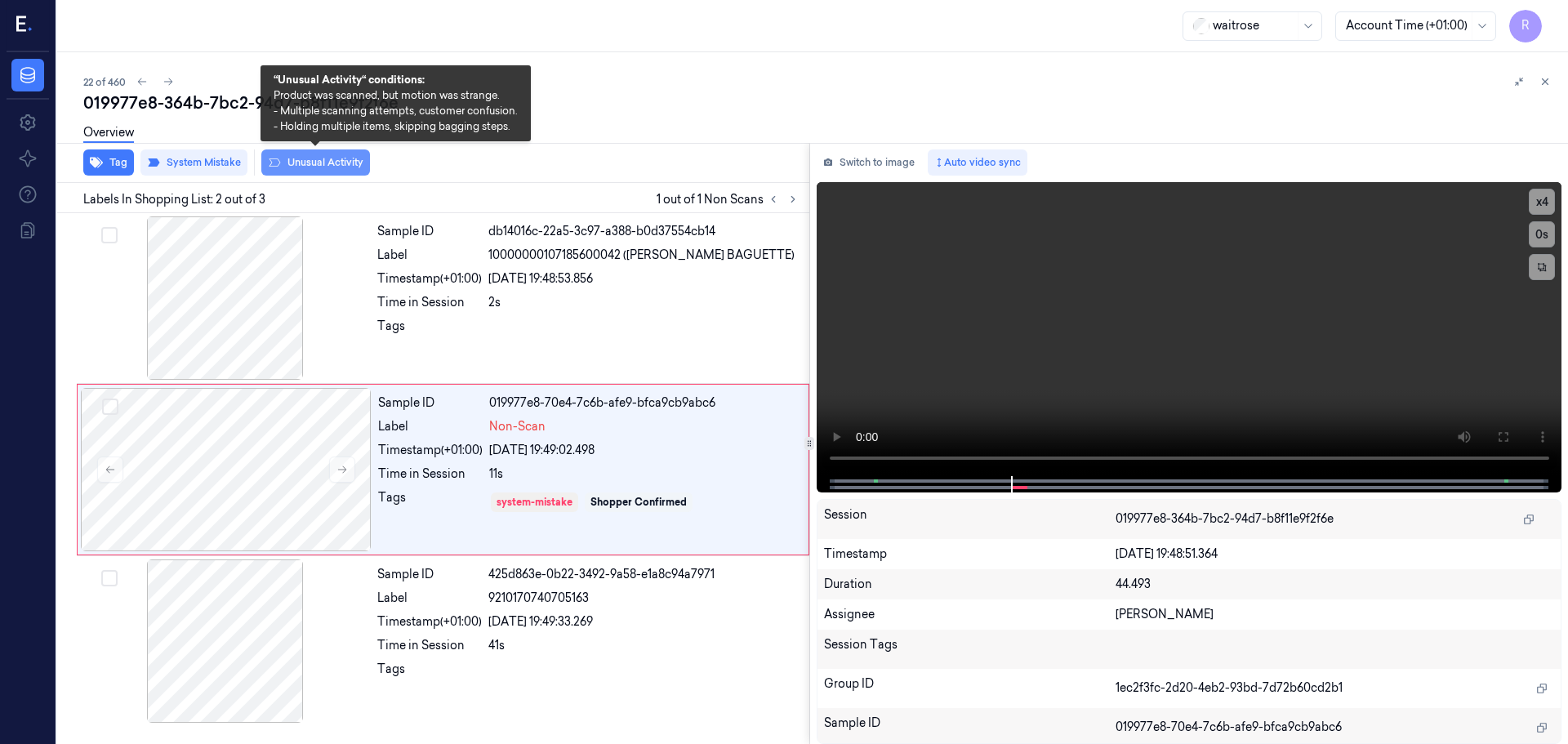
click at [314, 164] on button "Unusual Activity" at bounding box center [315, 163] width 109 height 26
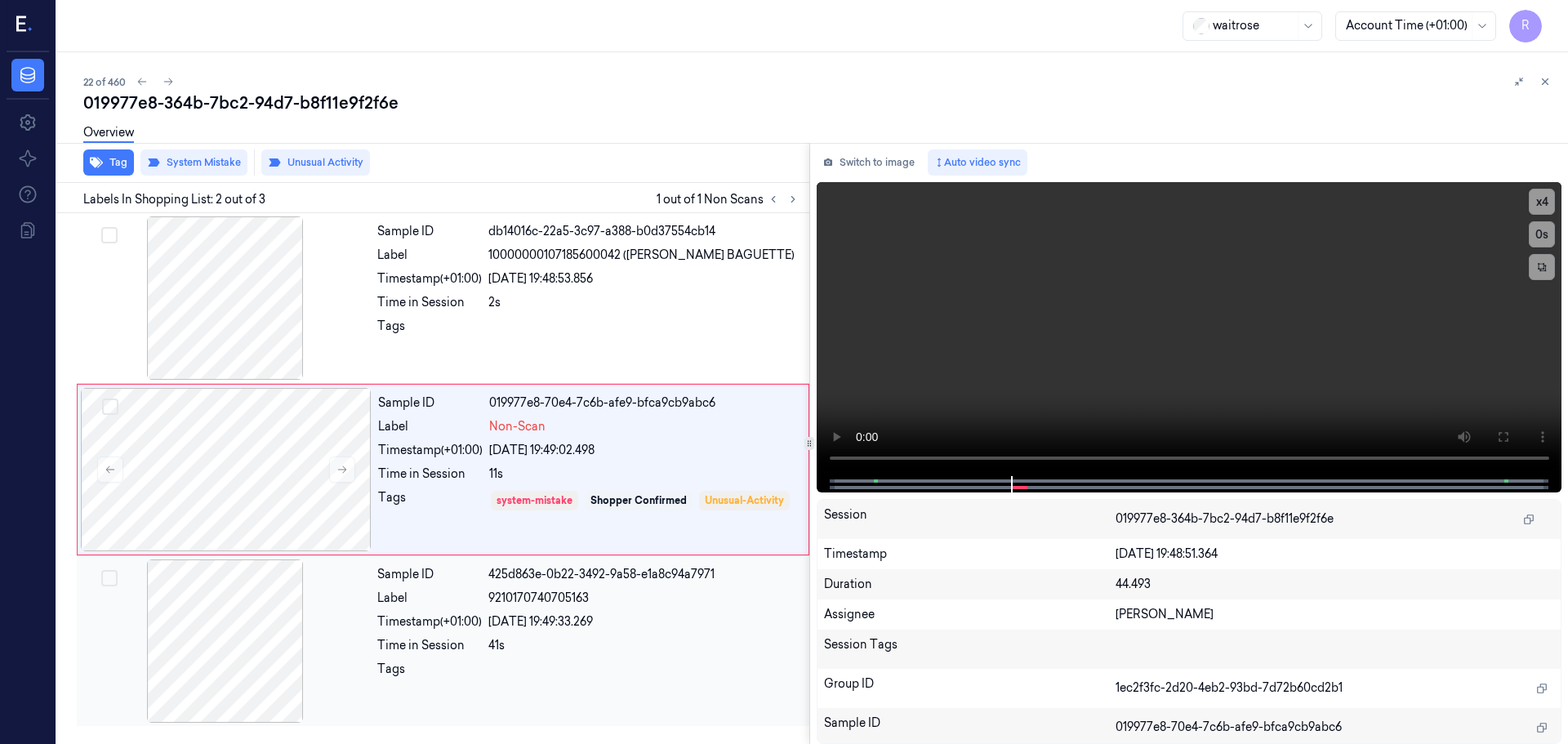
click at [414, 611] on div "Sample ID 425d863e-0b22-3492-9a58-e1a8c94a7971 Label 9210170740705163 Timestamp…" at bounding box center [588, 641] width 435 height 164
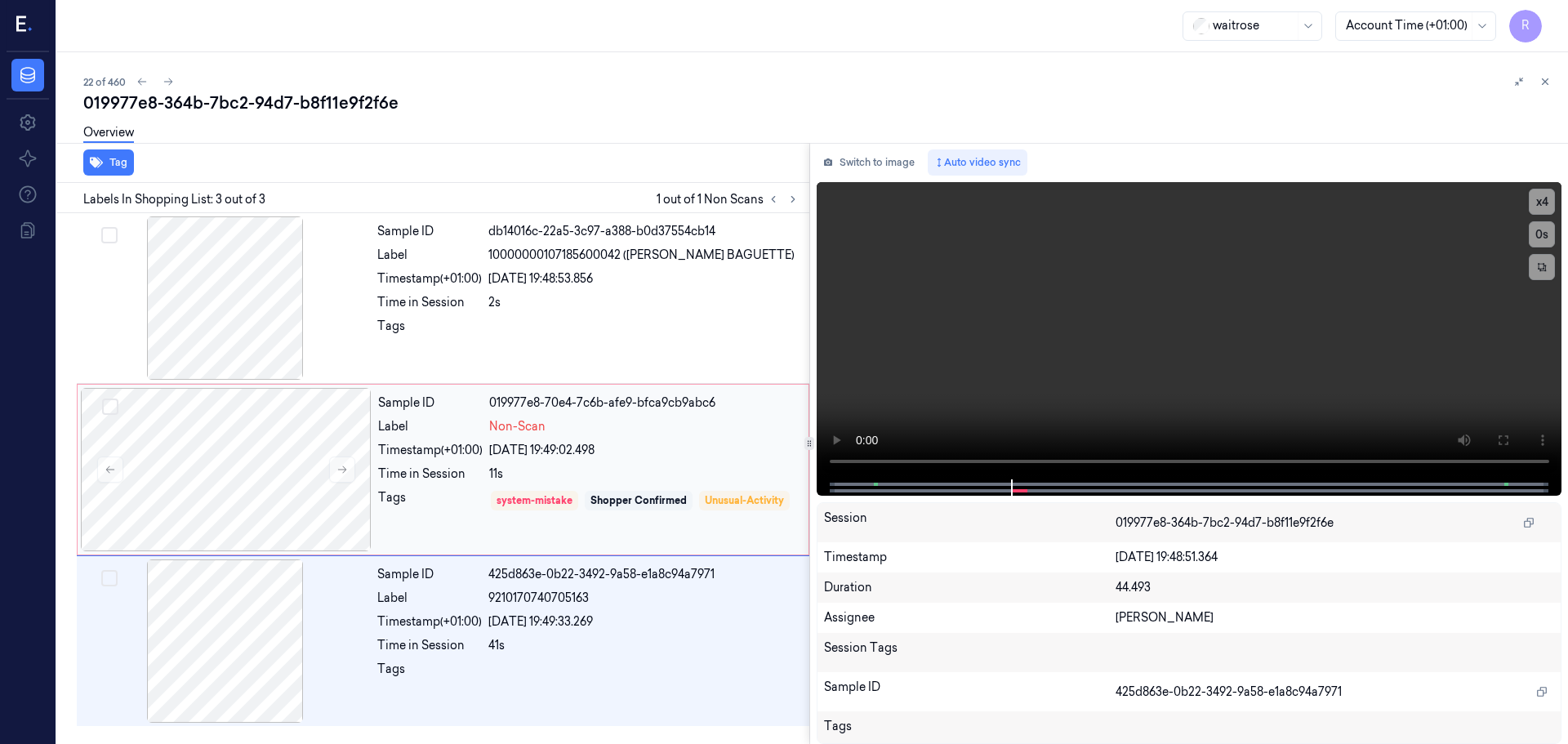
click at [441, 485] on div "Sample ID 019977e8-70e4-7c6b-afe9-bfca9cb9abc6 Label Non-Scan Timestamp (+01:00…" at bounding box center [588, 470] width 434 height 164
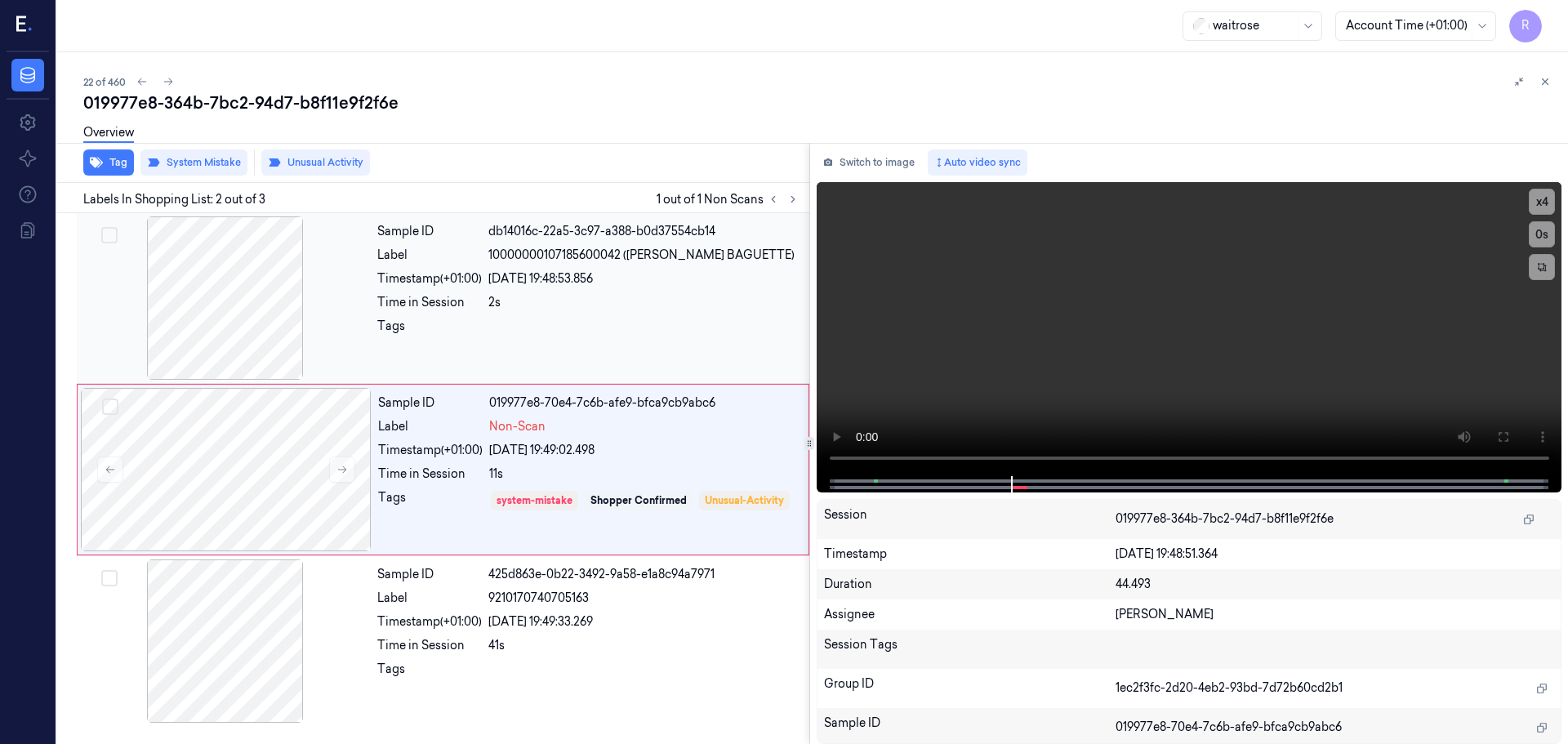
click at [447, 334] on div "Tags" at bounding box center [429, 330] width 105 height 26
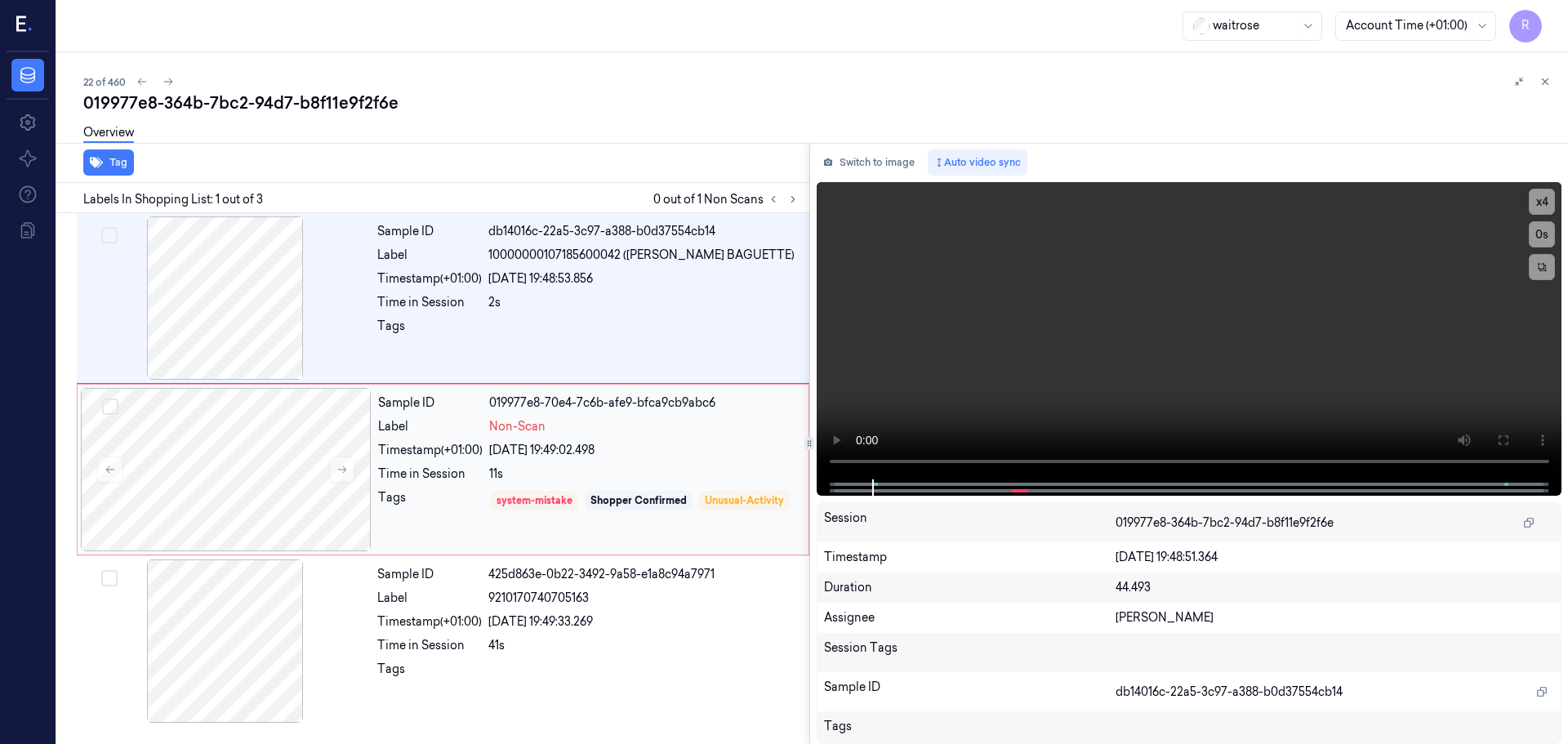
click at [505, 478] on div "11s" at bounding box center [643, 474] width 309 height 17
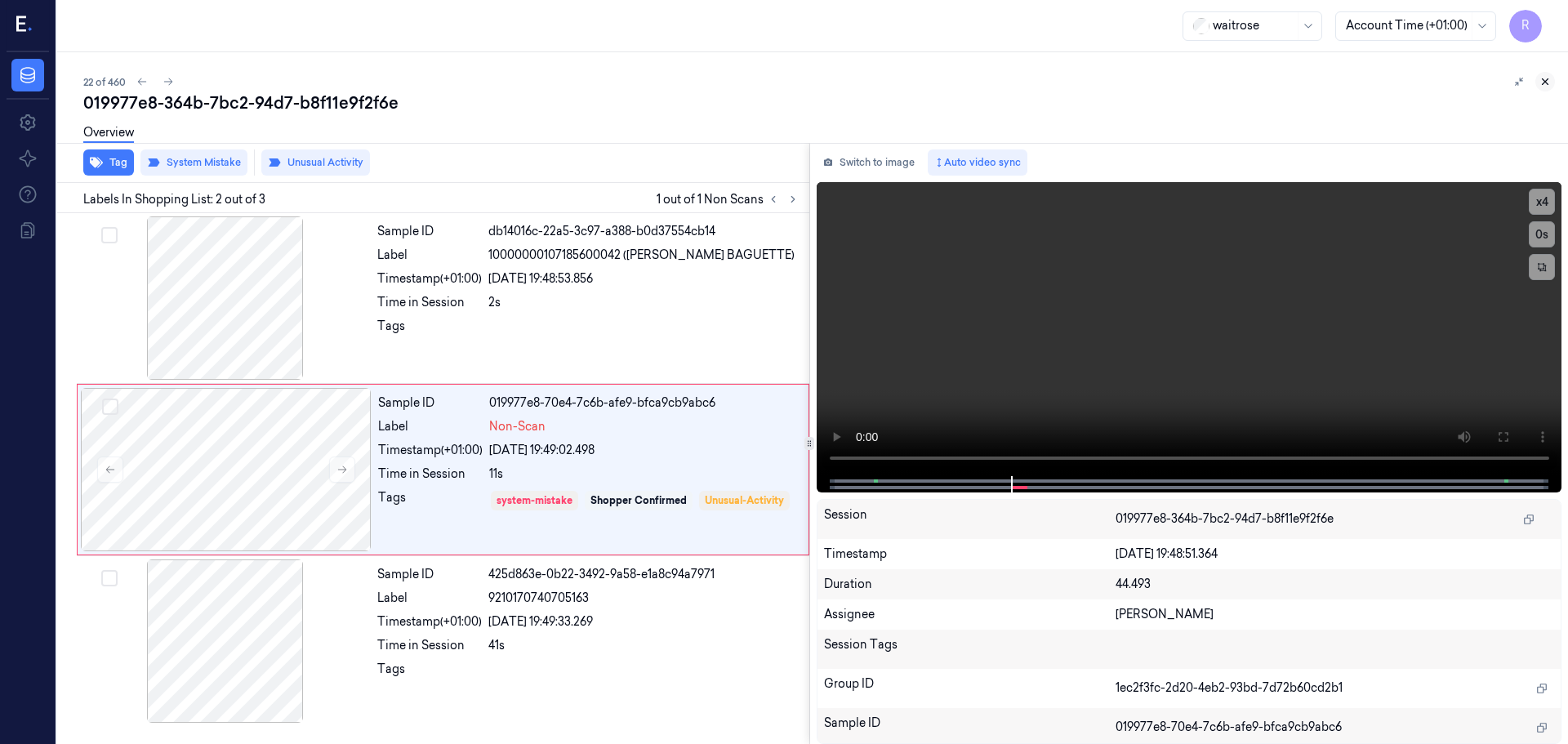
click at [1549, 78] on icon at bounding box center [1544, 81] width 11 height 11
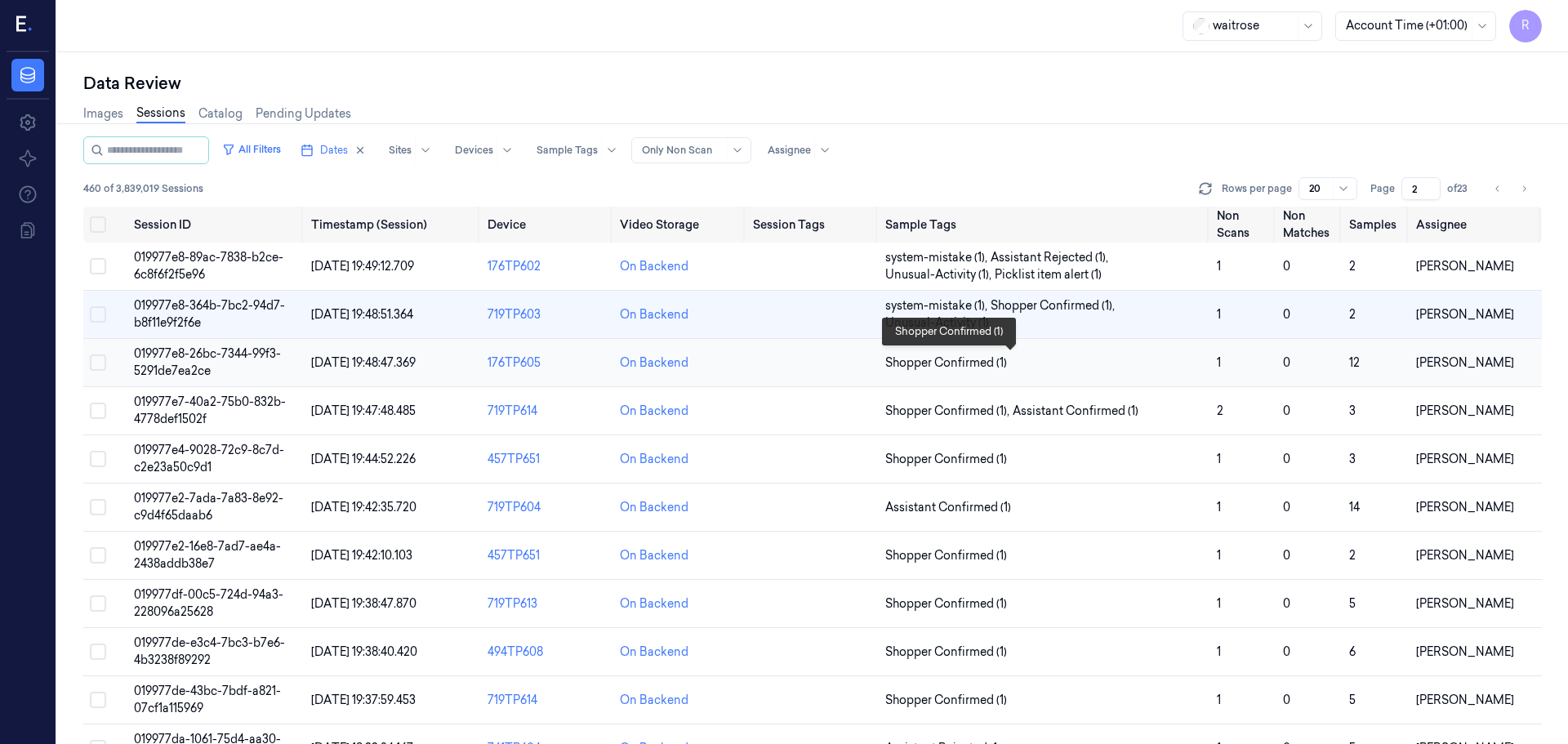
click at [941, 367] on span "Shopper Confirmed (1)" at bounding box center [946, 362] width 122 height 17
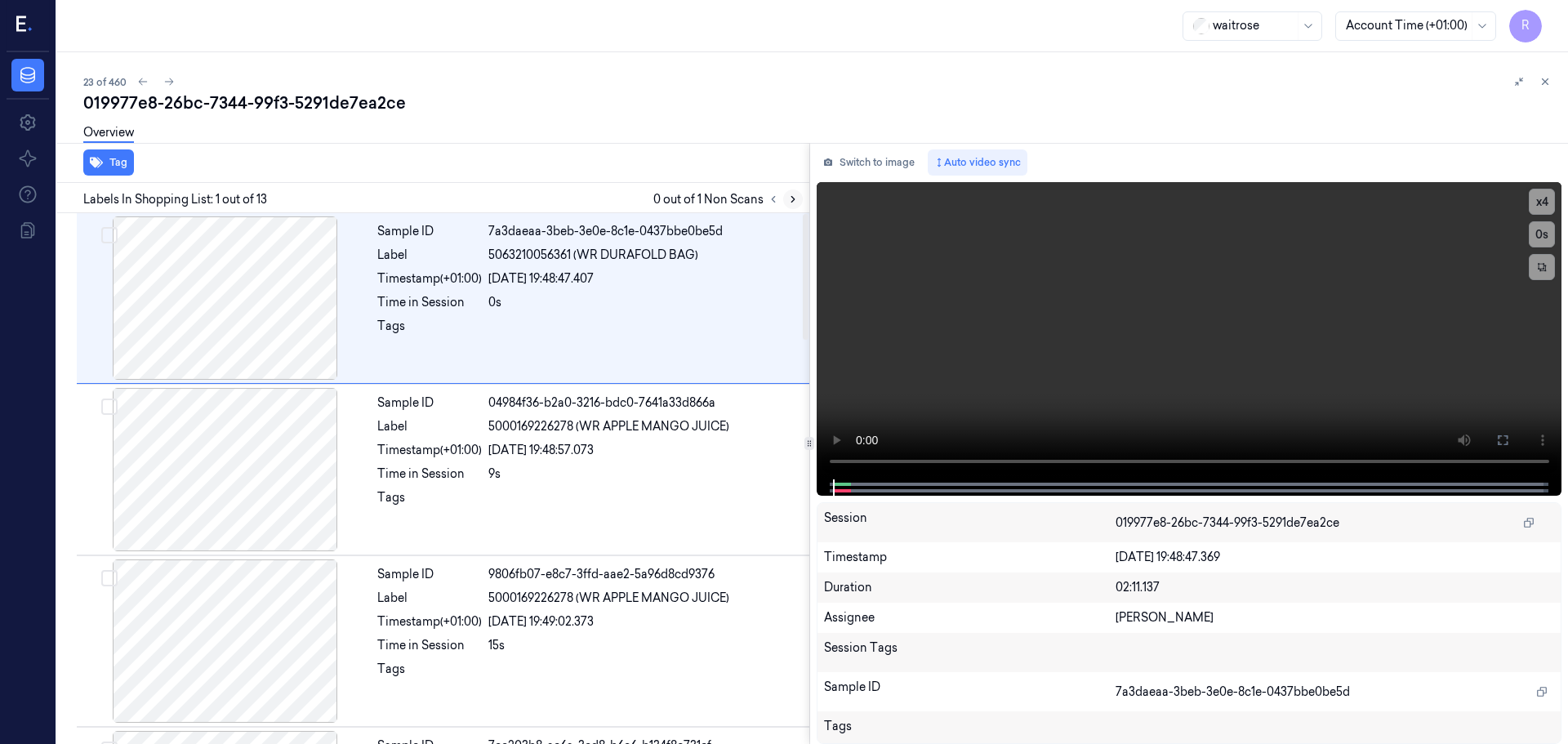
click at [789, 201] on icon at bounding box center [792, 198] width 11 height 11
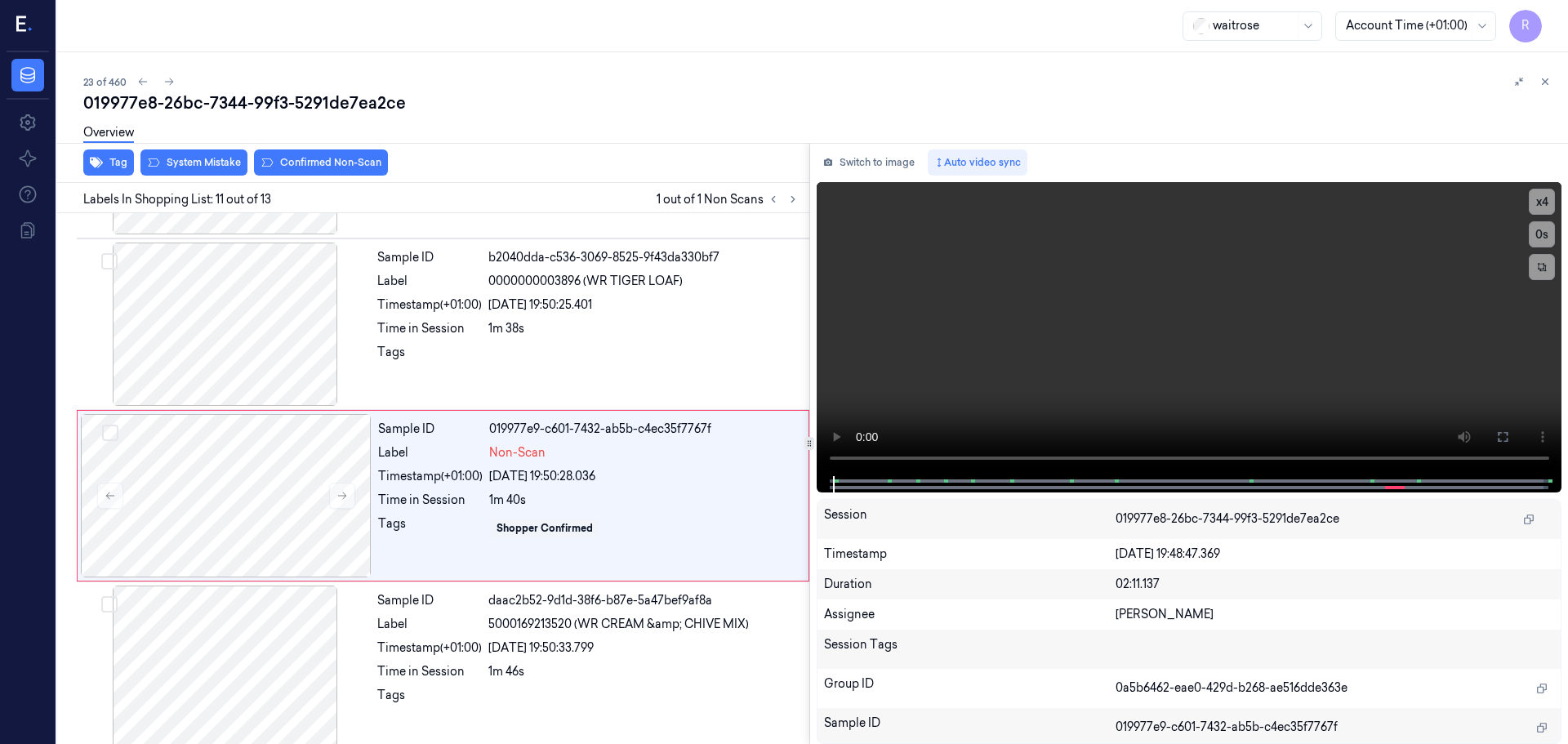
scroll to position [1534, 0]
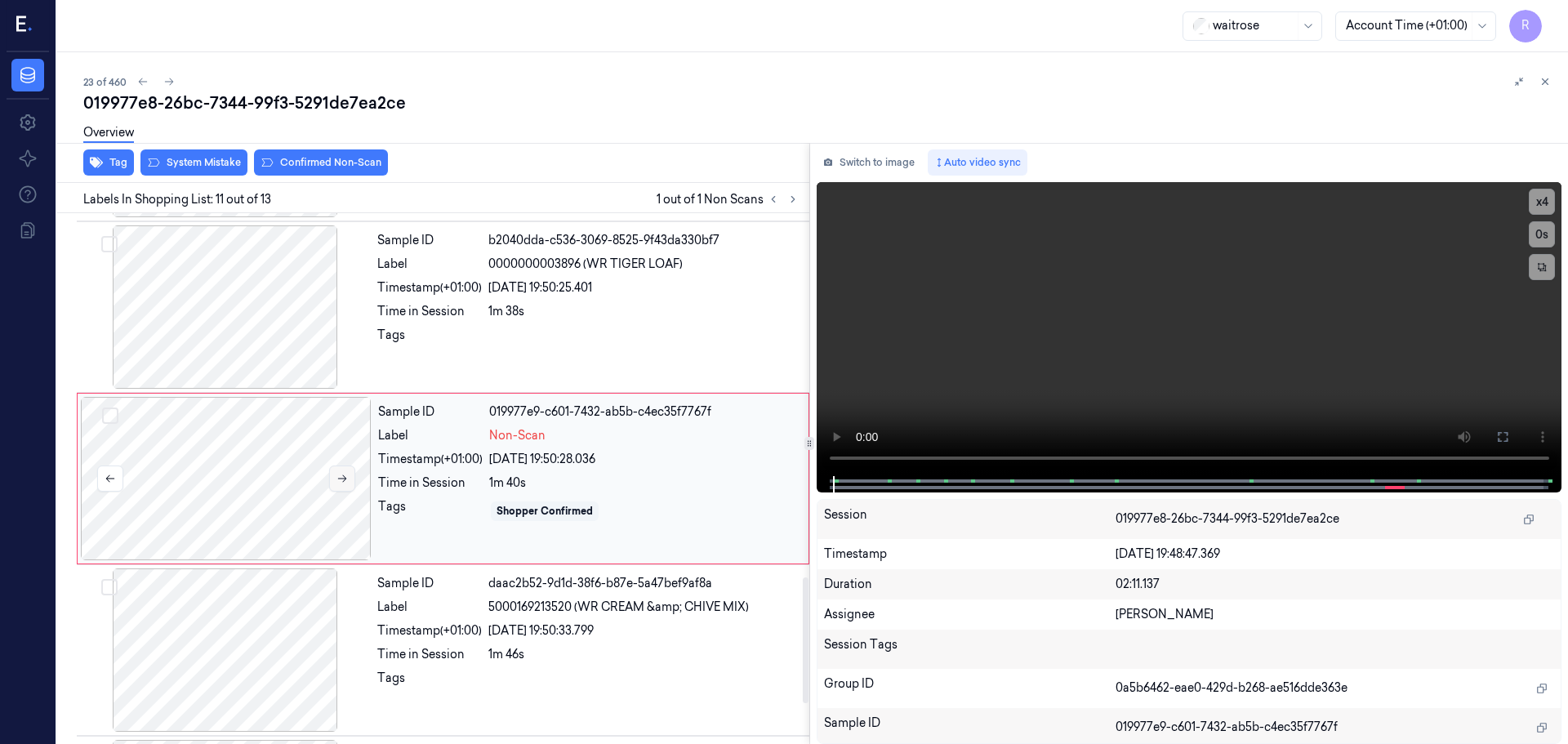
click at [351, 476] on button at bounding box center [342, 479] width 26 height 26
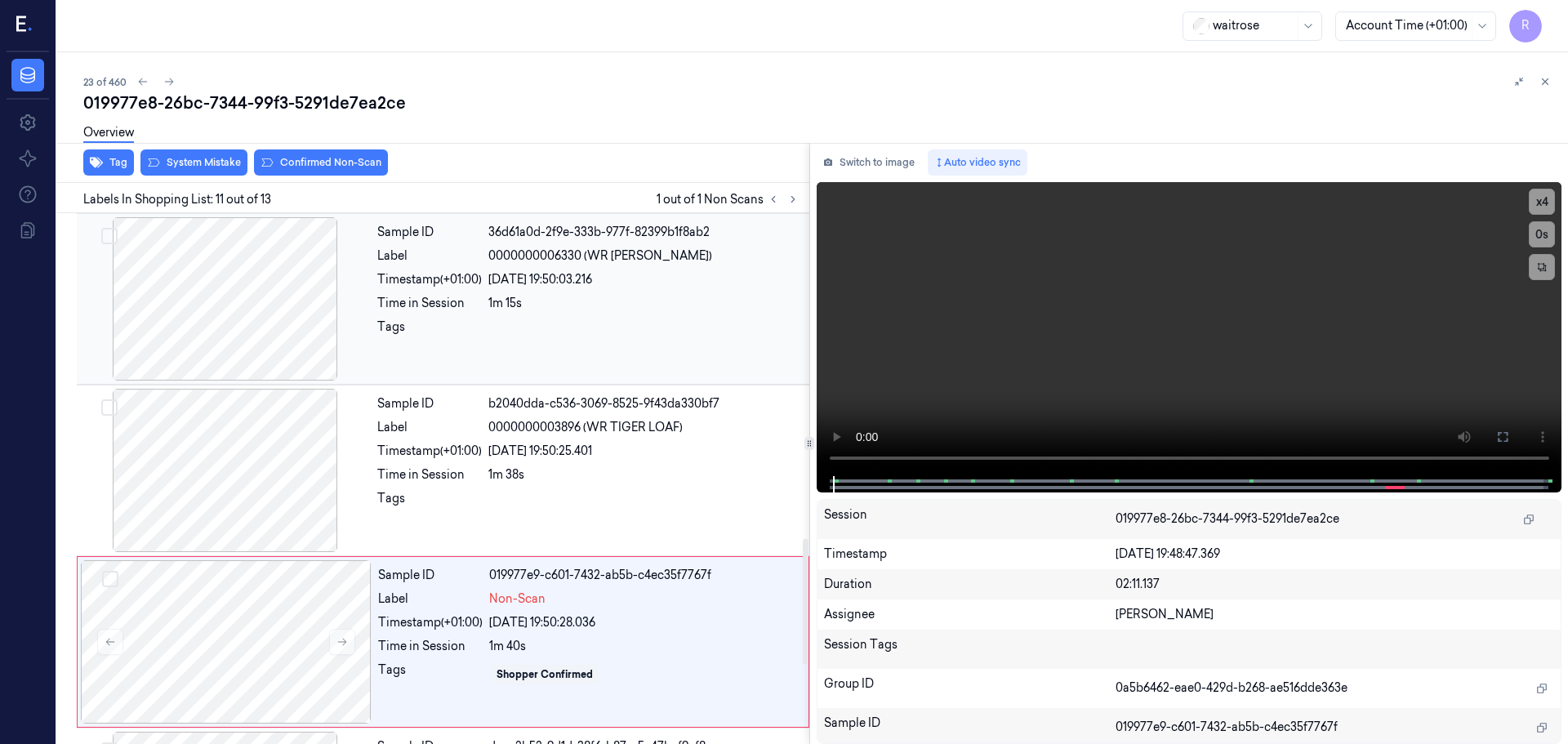
click at [221, 316] on div at bounding box center [224, 299] width 290 height 164
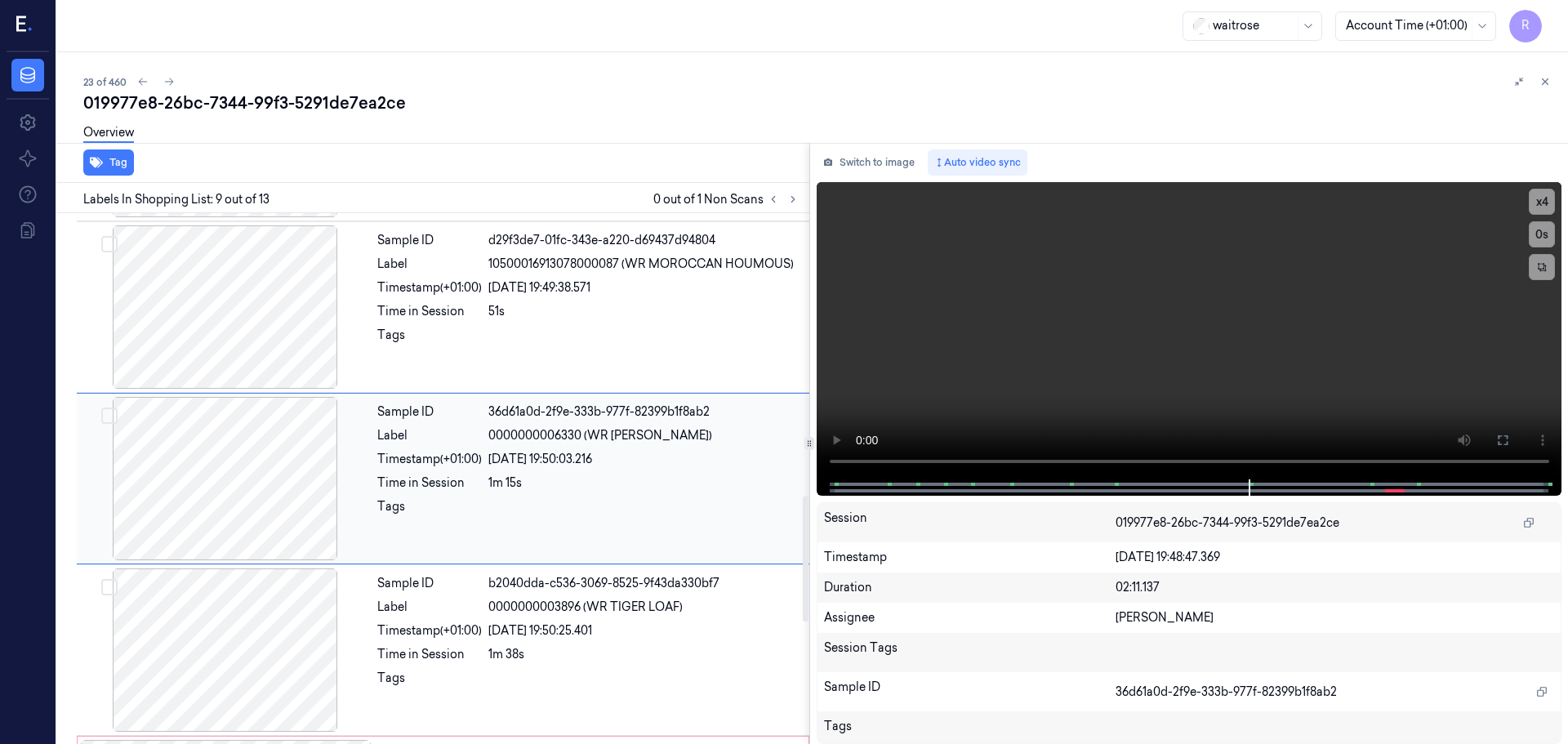
scroll to position [1110, 0]
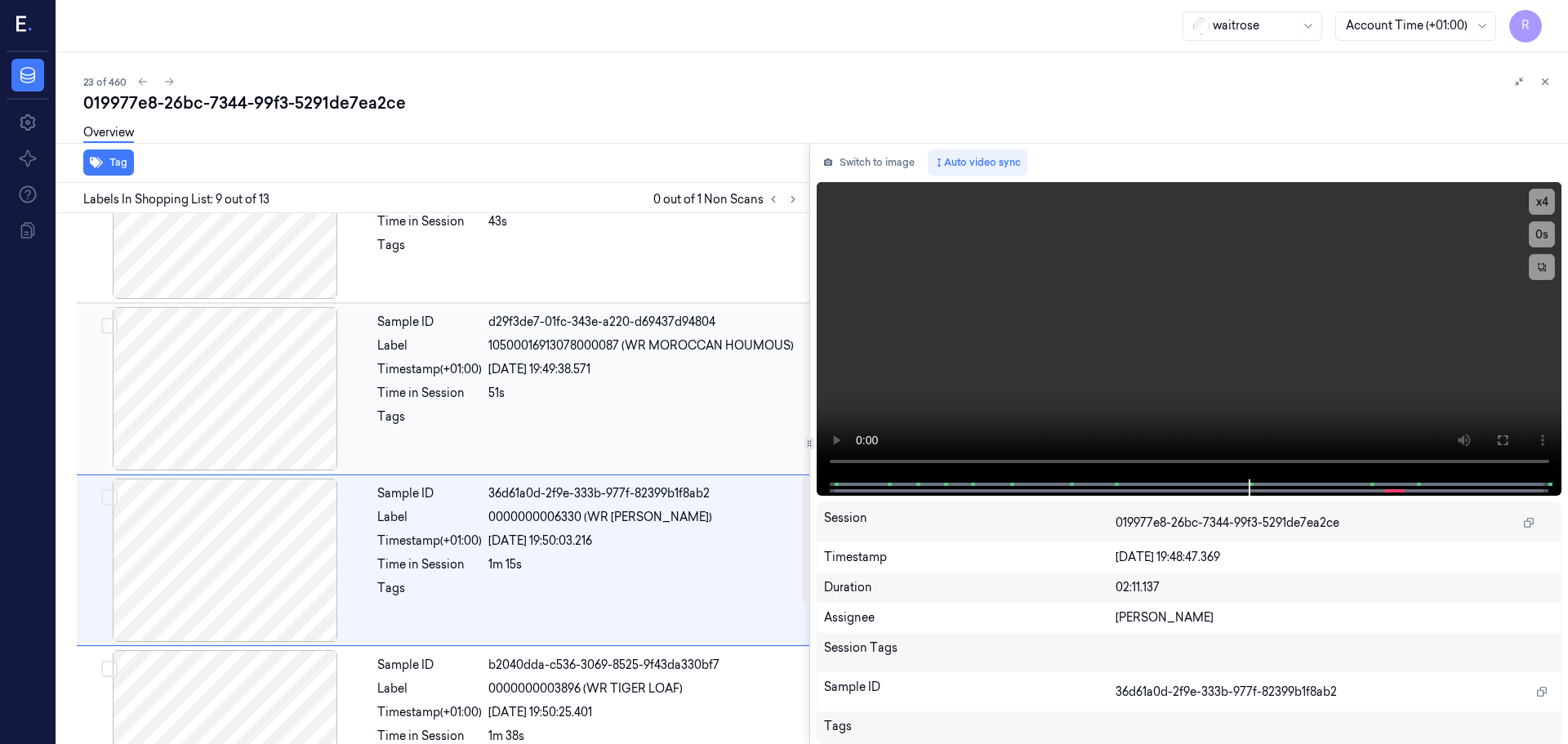
click at [258, 432] on div at bounding box center [224, 389] width 290 height 164
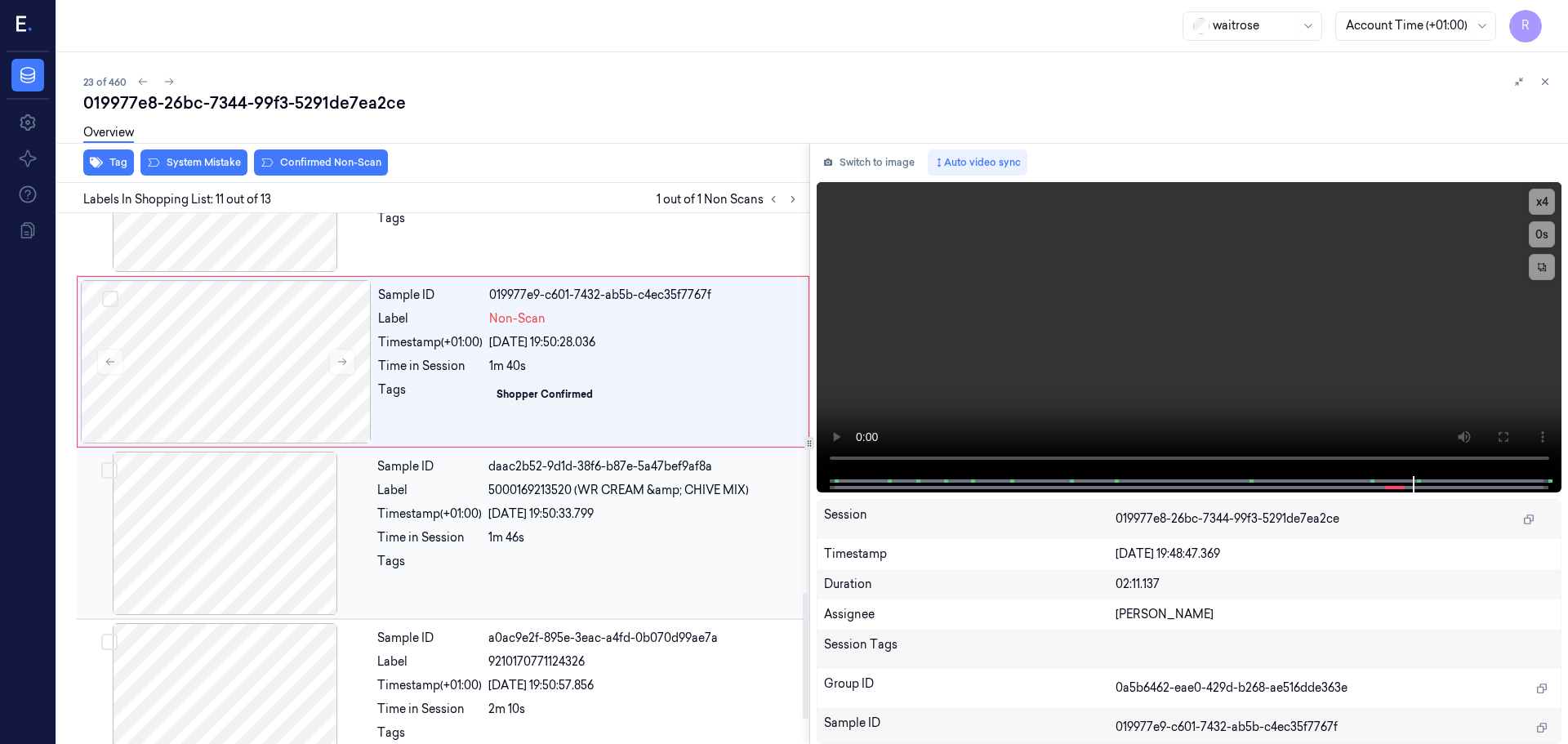
scroll to position [1703, 0]
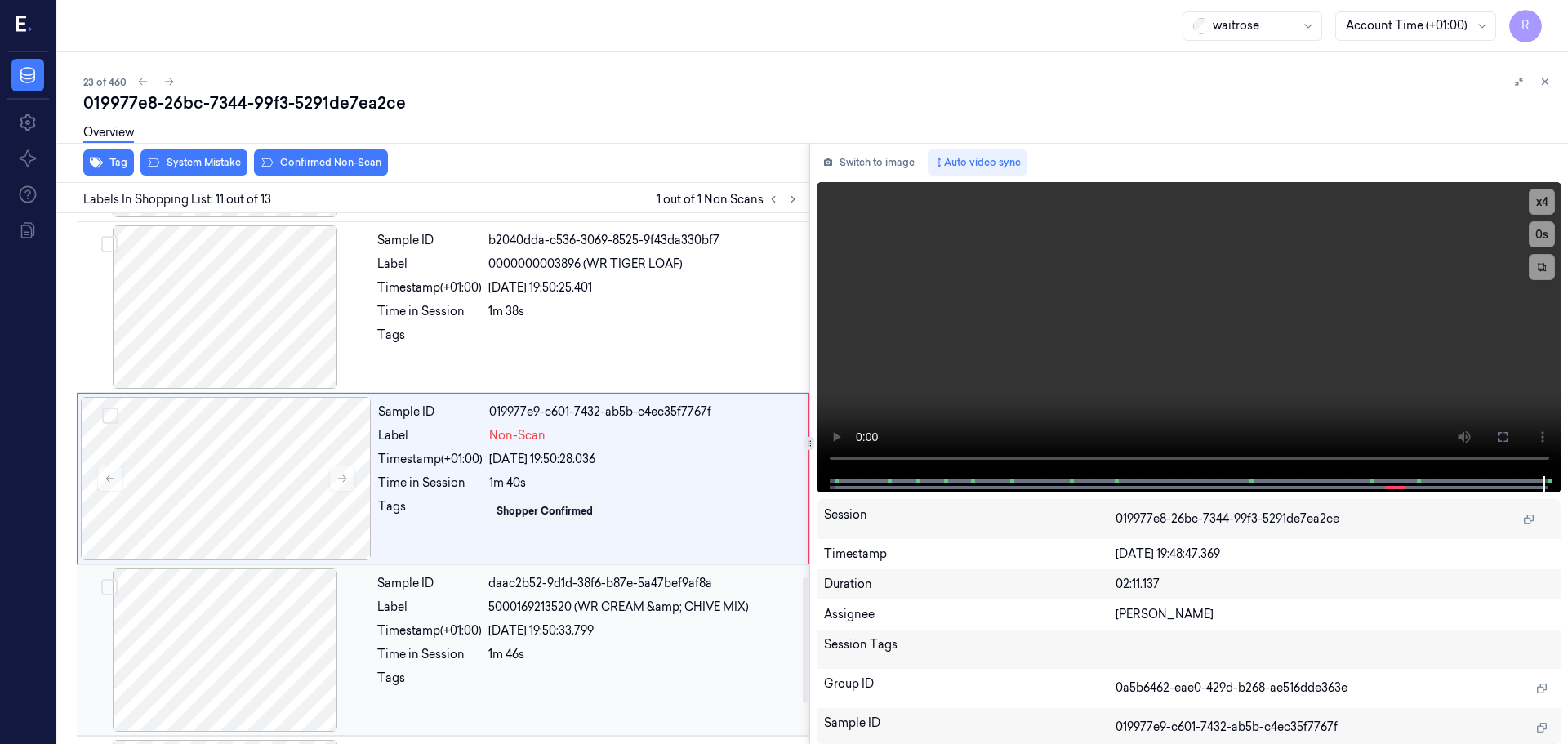
click at [370, 655] on div at bounding box center [224, 650] width 290 height 164
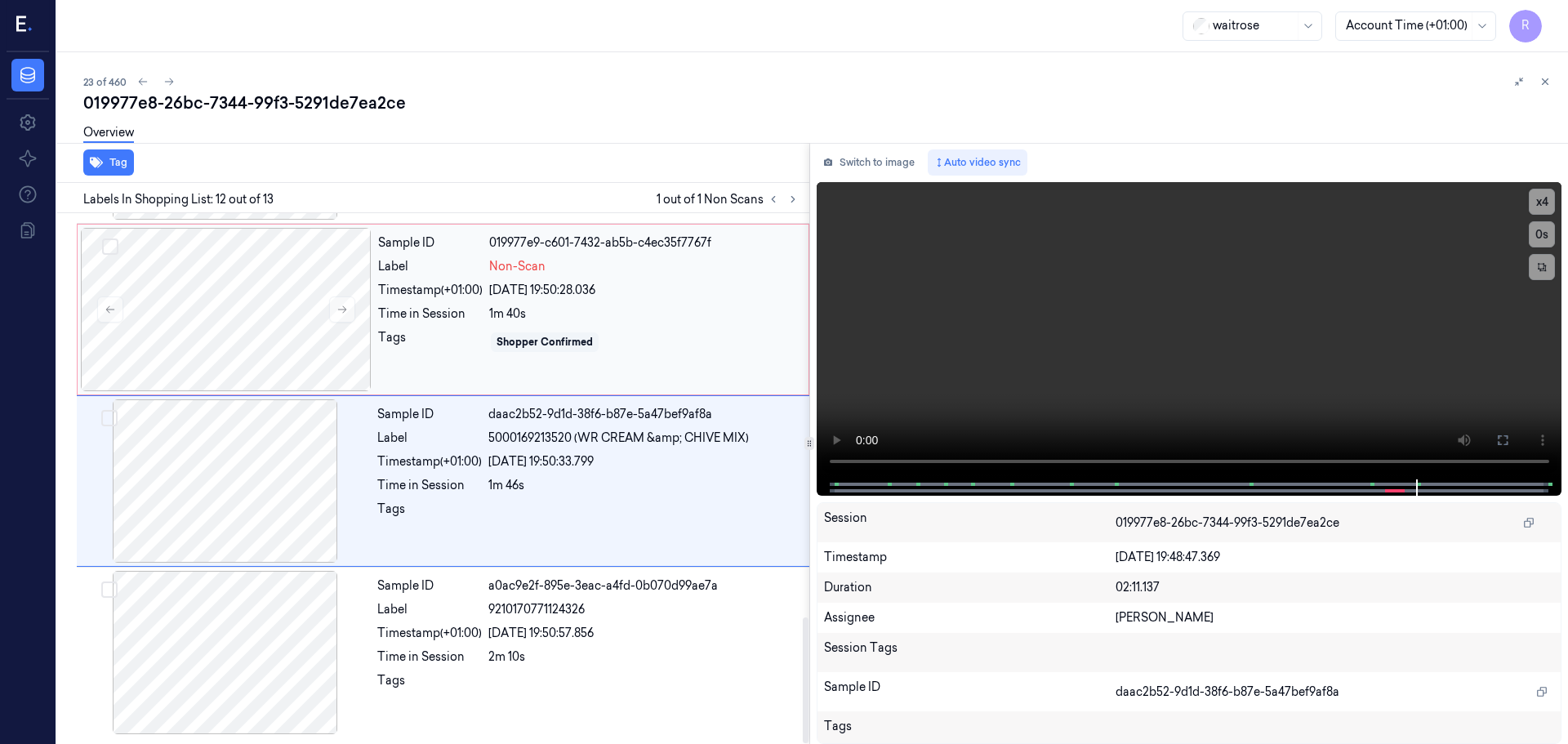
click at [493, 365] on div "Sample ID 019977e9-c601-7432-ab5b-c4ec35f7767f Label Non-Scan Timestamp (+01:00…" at bounding box center [588, 309] width 434 height 164
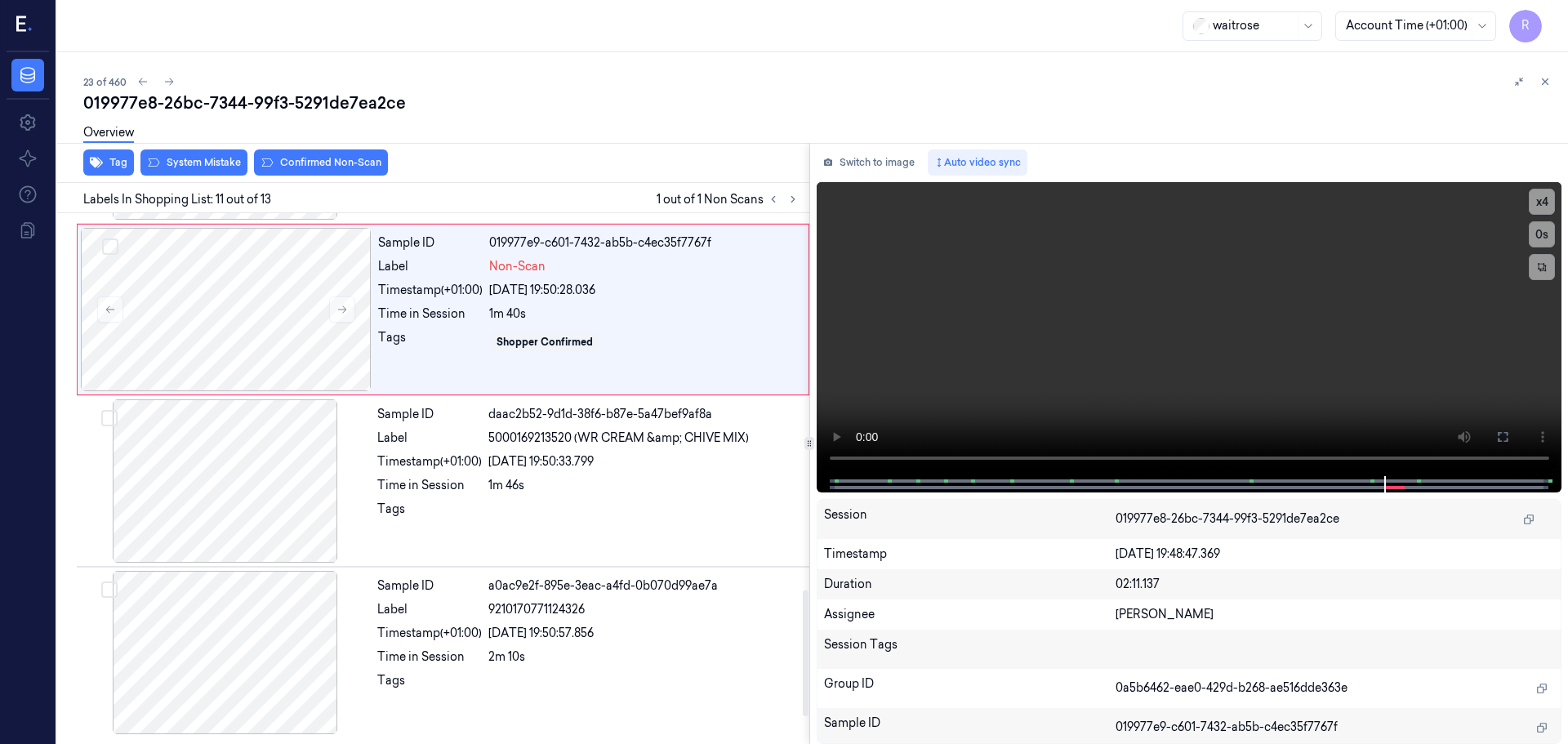
scroll to position [1534, 0]
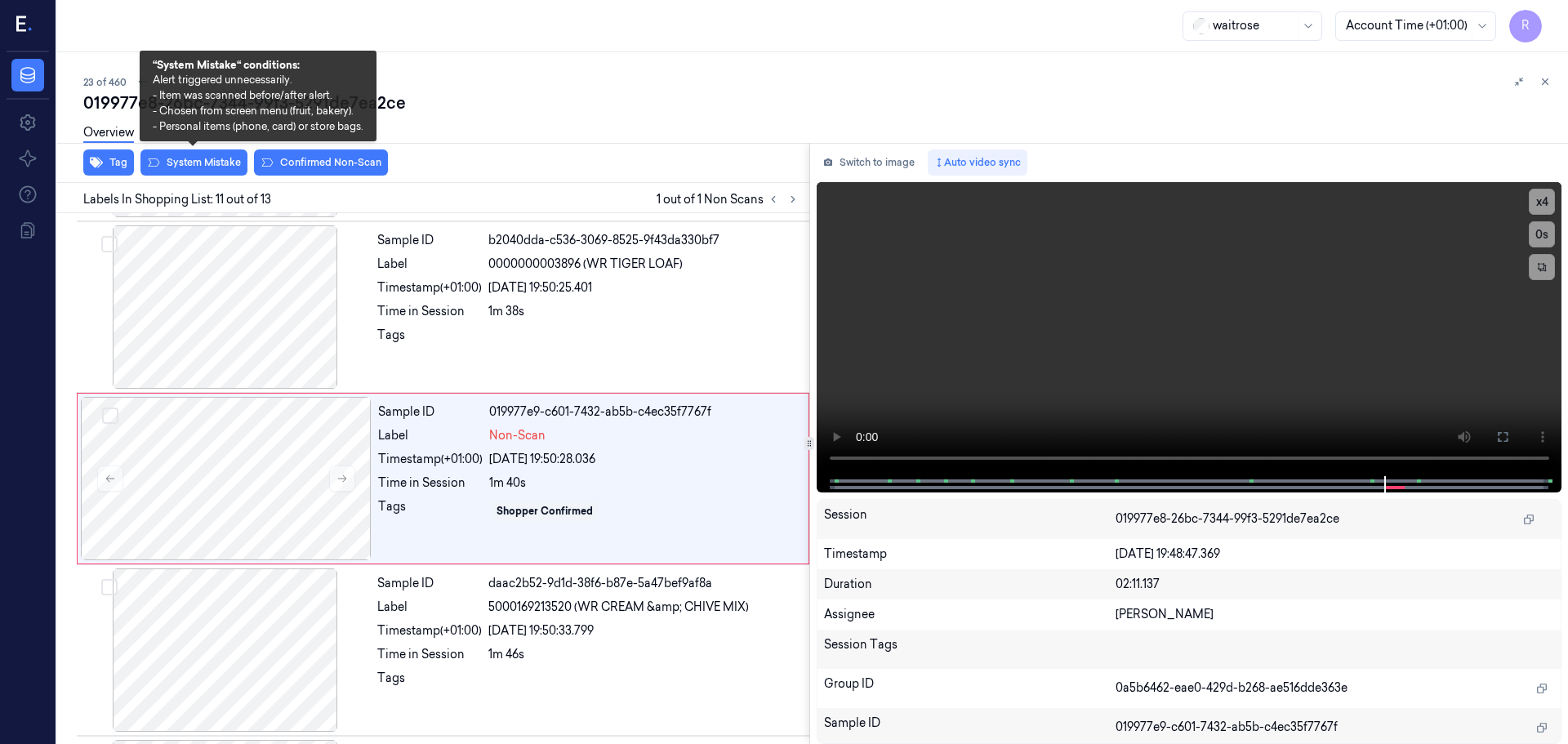
click at [187, 155] on div "Overview" at bounding box center [819, 136] width 1471 height 42
click at [187, 159] on button "System Mistake" at bounding box center [194, 163] width 107 height 26
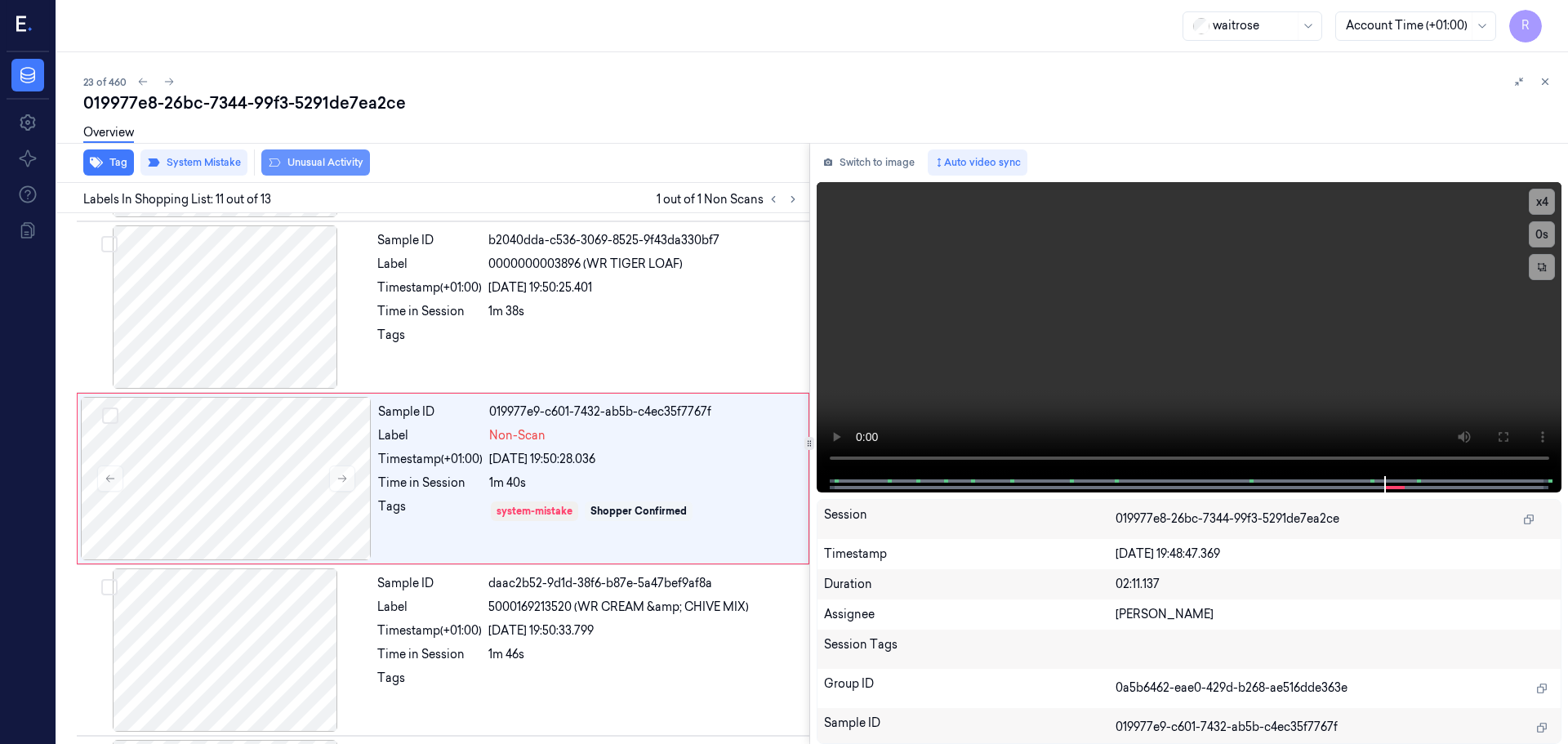
click at [302, 171] on button "Unusual Activity" at bounding box center [315, 163] width 109 height 26
click at [112, 161] on button "Tag" at bounding box center [109, 163] width 51 height 26
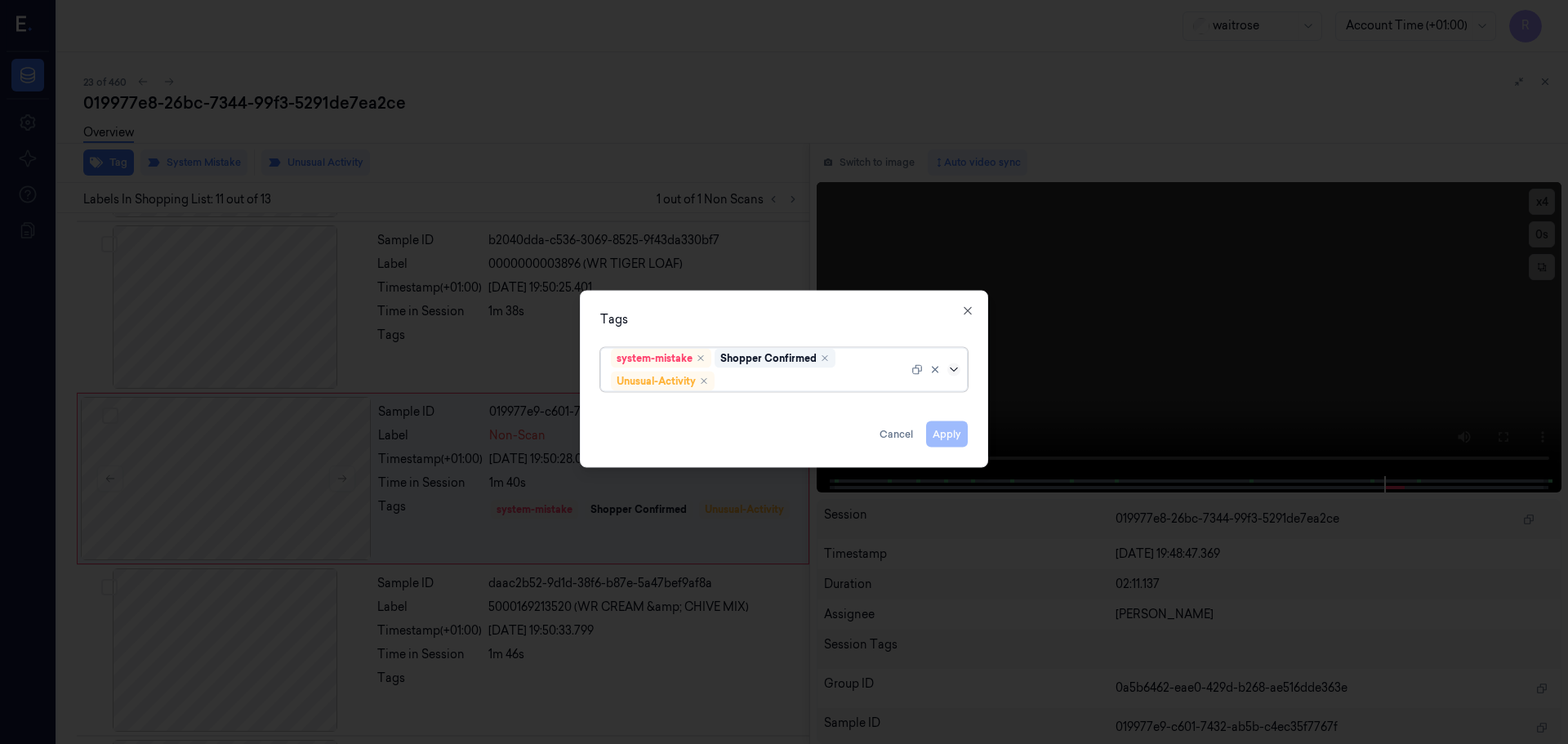
click at [958, 372] on icon at bounding box center [954, 368] width 13 height 13
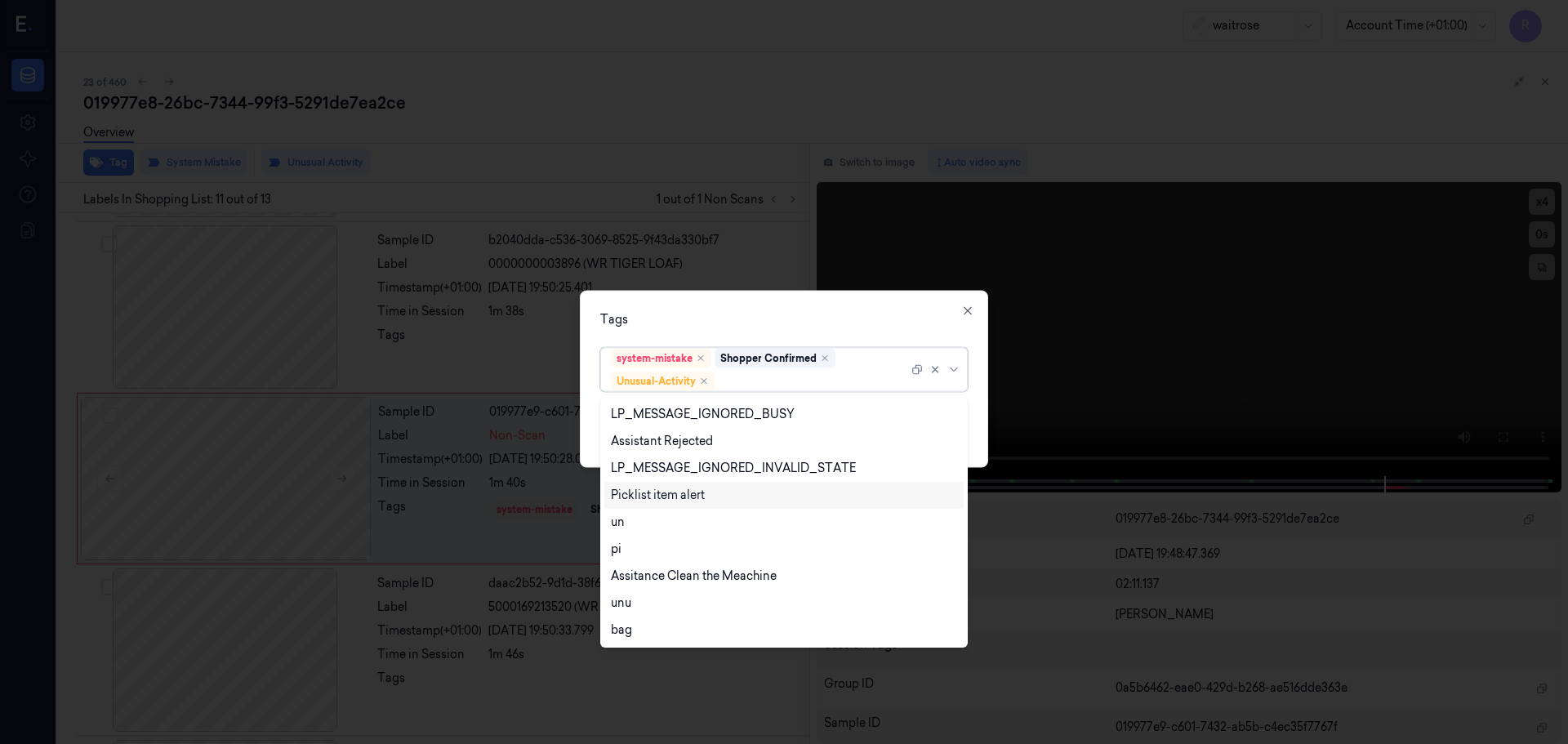
click at [633, 489] on div "Picklist item alert" at bounding box center [657, 495] width 94 height 17
click at [699, 325] on div "Tags" at bounding box center [784, 318] width 367 height 17
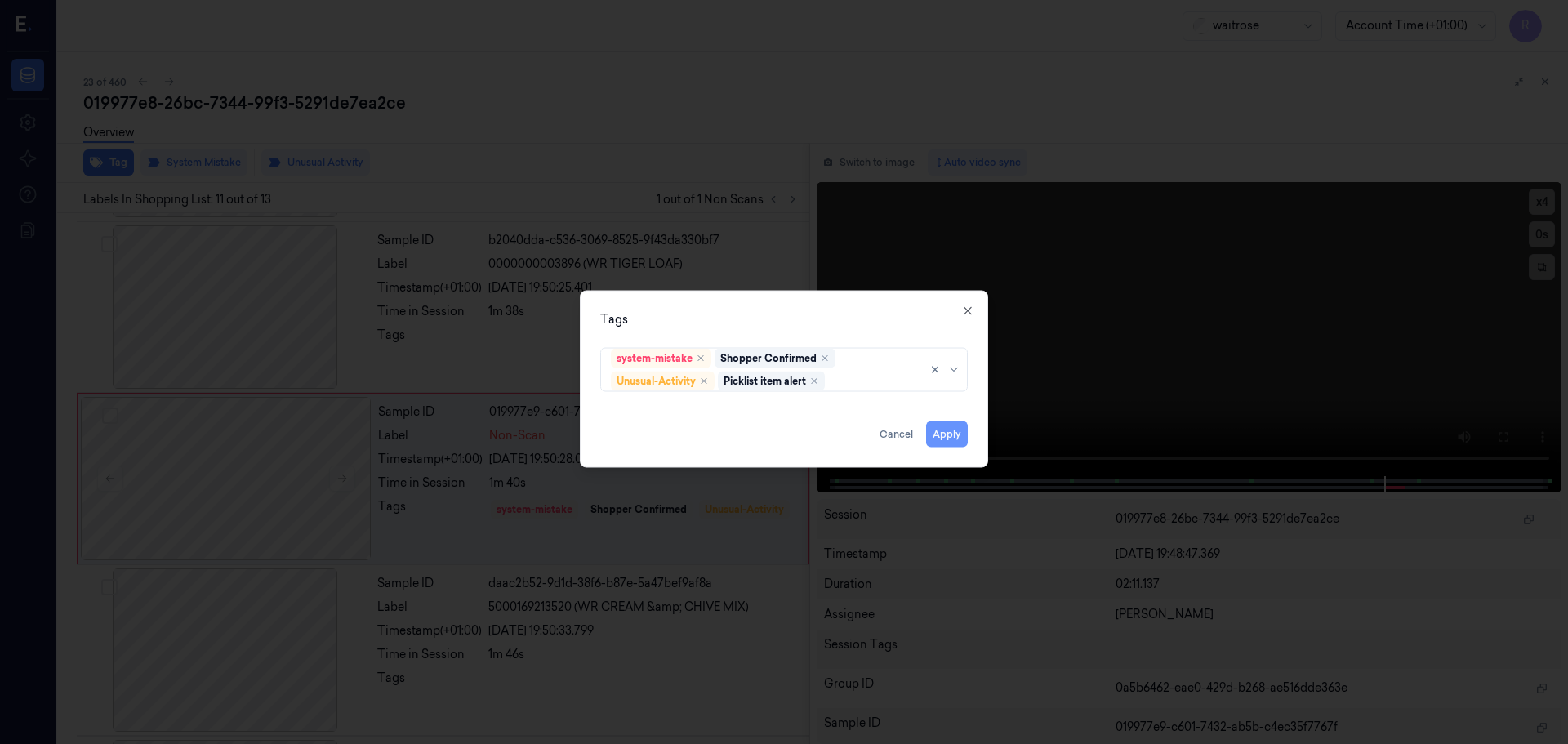
click at [945, 435] on button "Apply" at bounding box center [947, 434] width 42 height 26
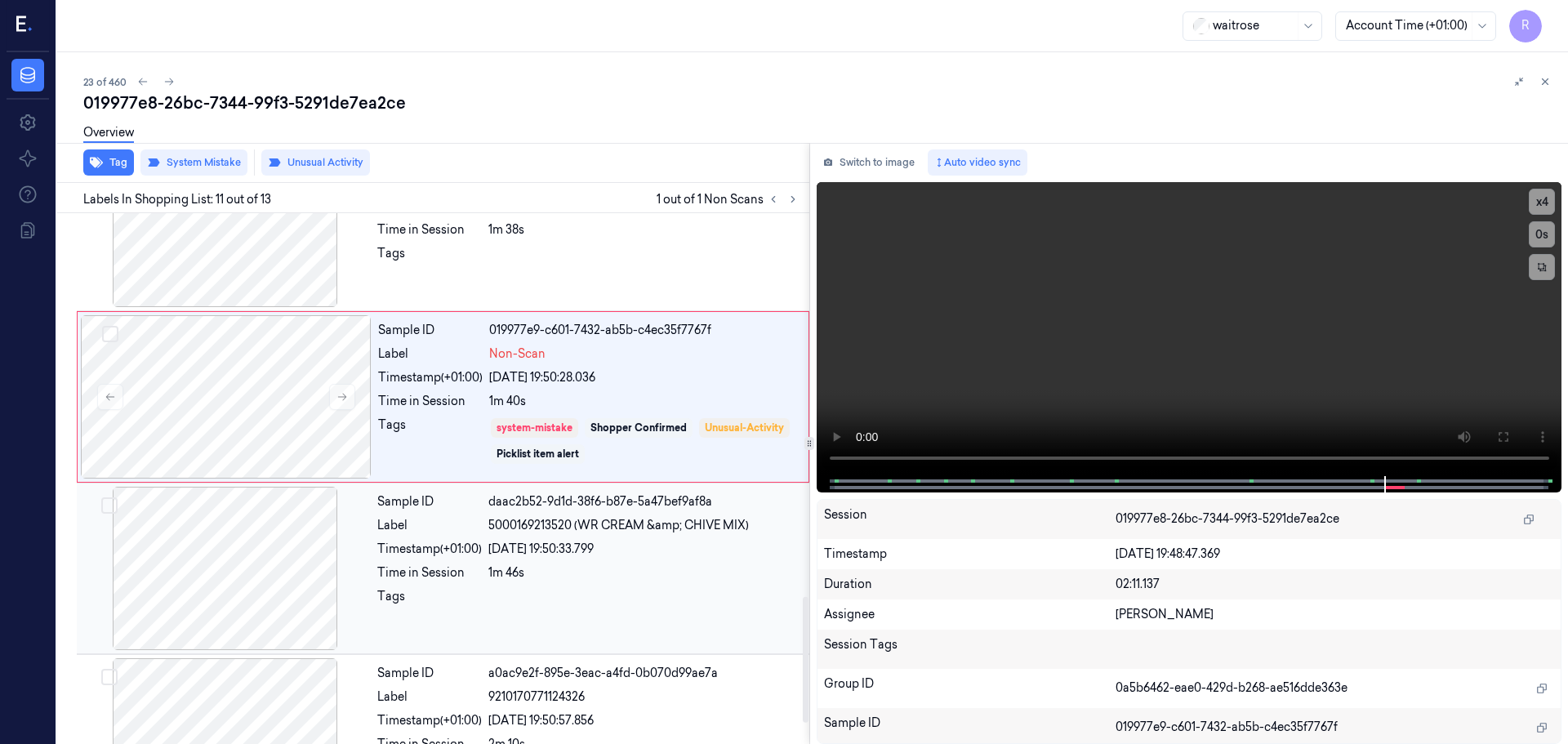
click at [653, 581] on div "Sample ID daac2b52-9d1d-38f6-b87e-5a47bef9af8a Label 5000169213520 (WR CREAM &a…" at bounding box center [588, 568] width 435 height 164
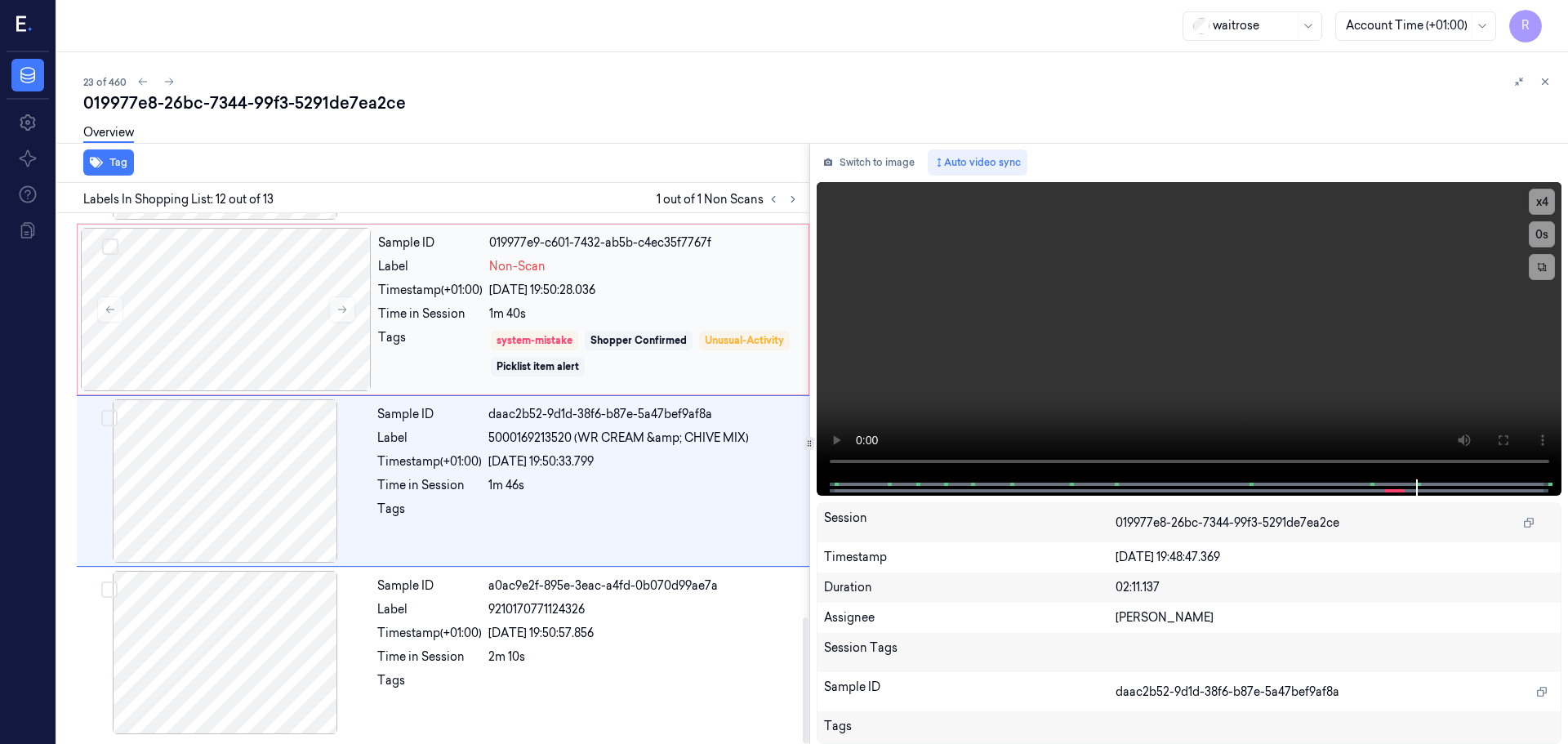
click at [540, 288] on div "[DATE] 19:50:28.036" at bounding box center [643, 289] width 309 height 17
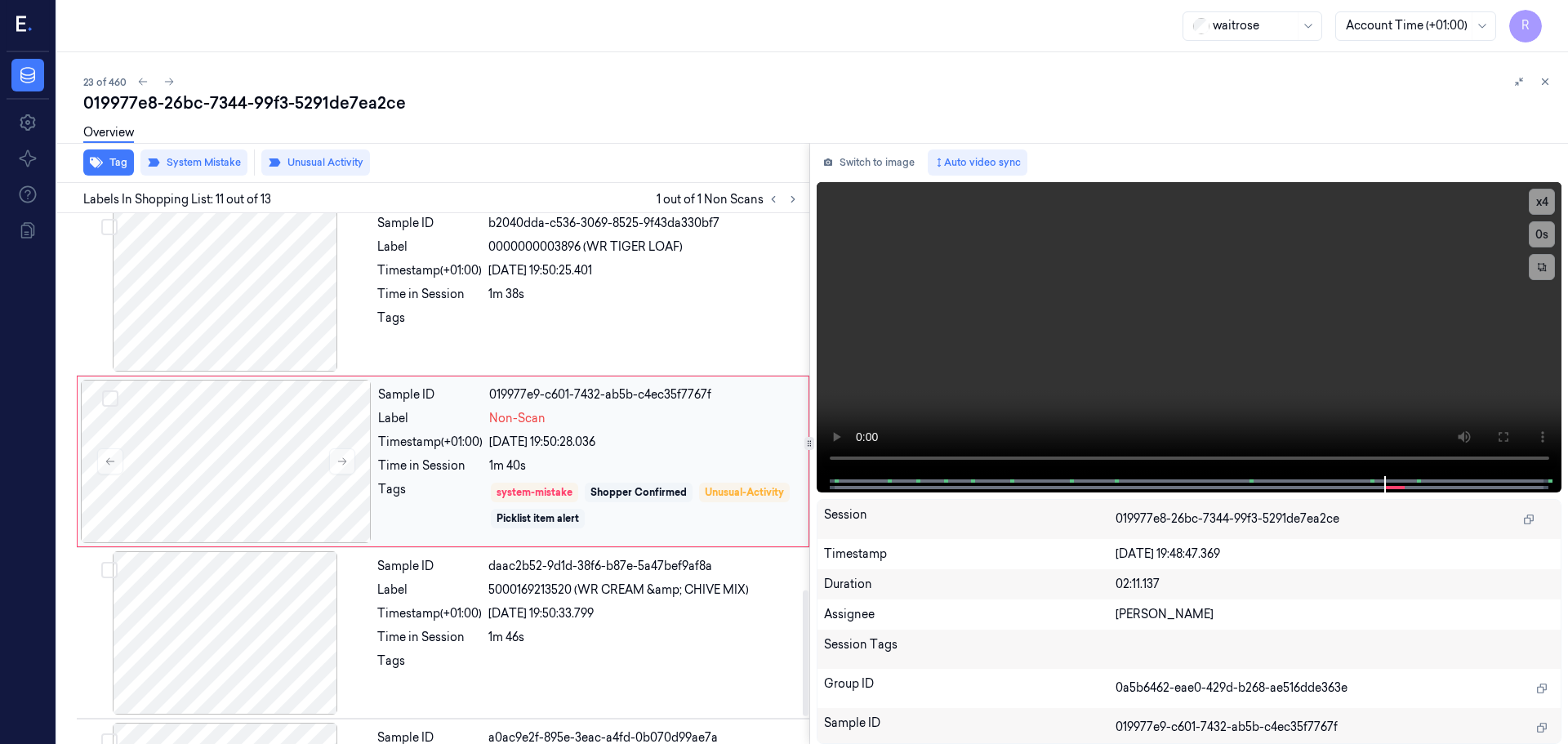
scroll to position [1534, 0]
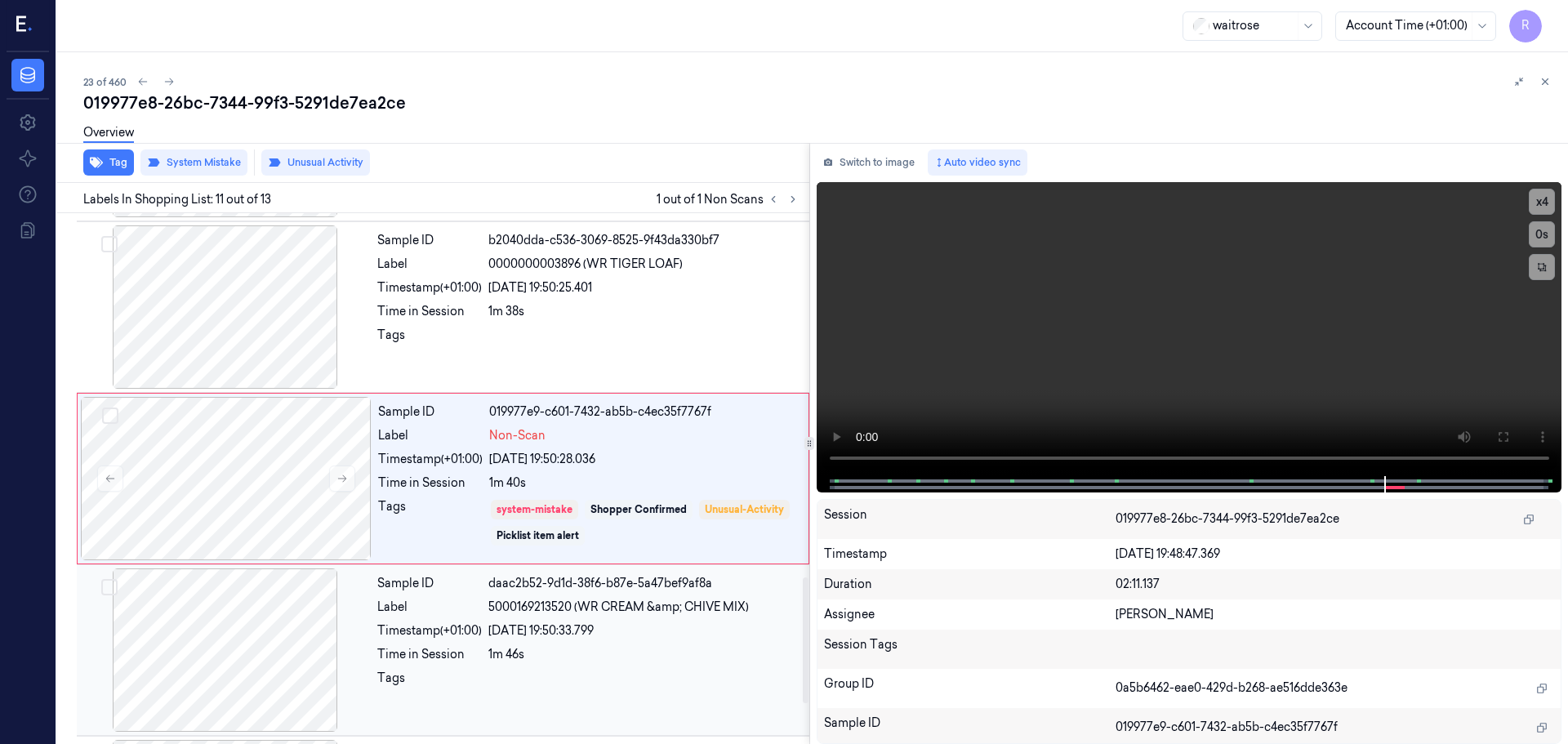
click at [446, 611] on div "Label" at bounding box center [429, 606] width 105 height 17
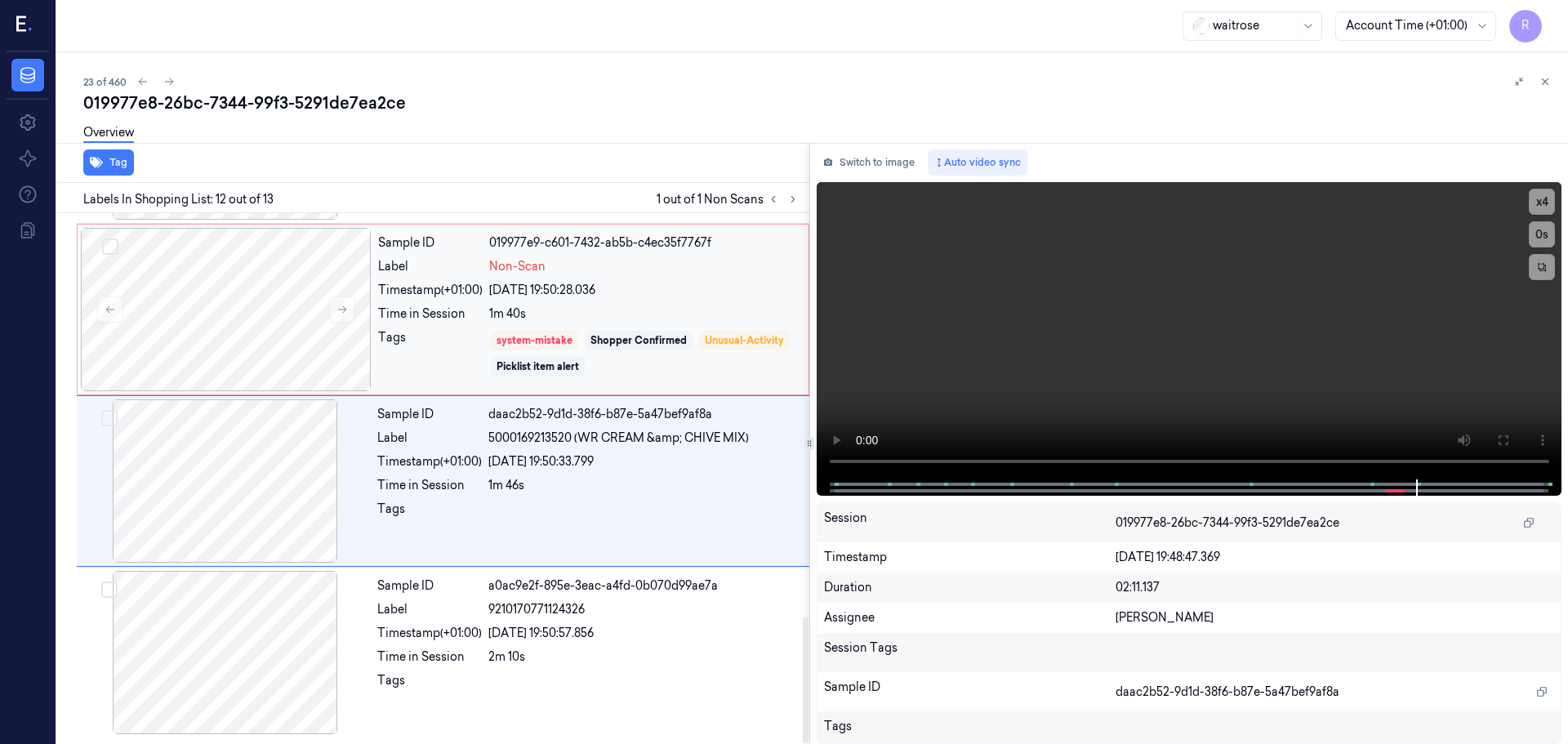
click at [469, 331] on div "Tags" at bounding box center [430, 353] width 105 height 49
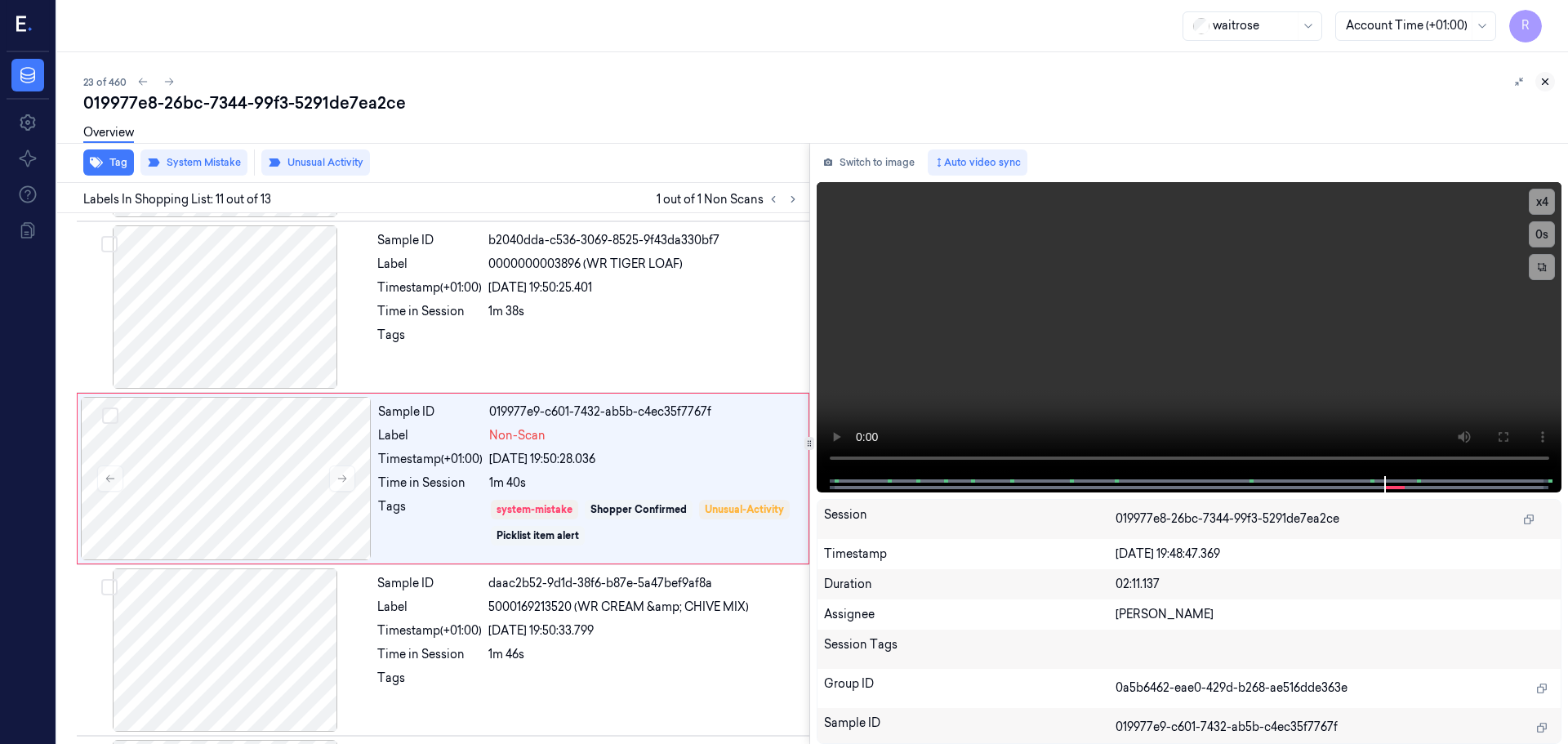
click at [1543, 90] on button at bounding box center [1545, 82] width 20 height 20
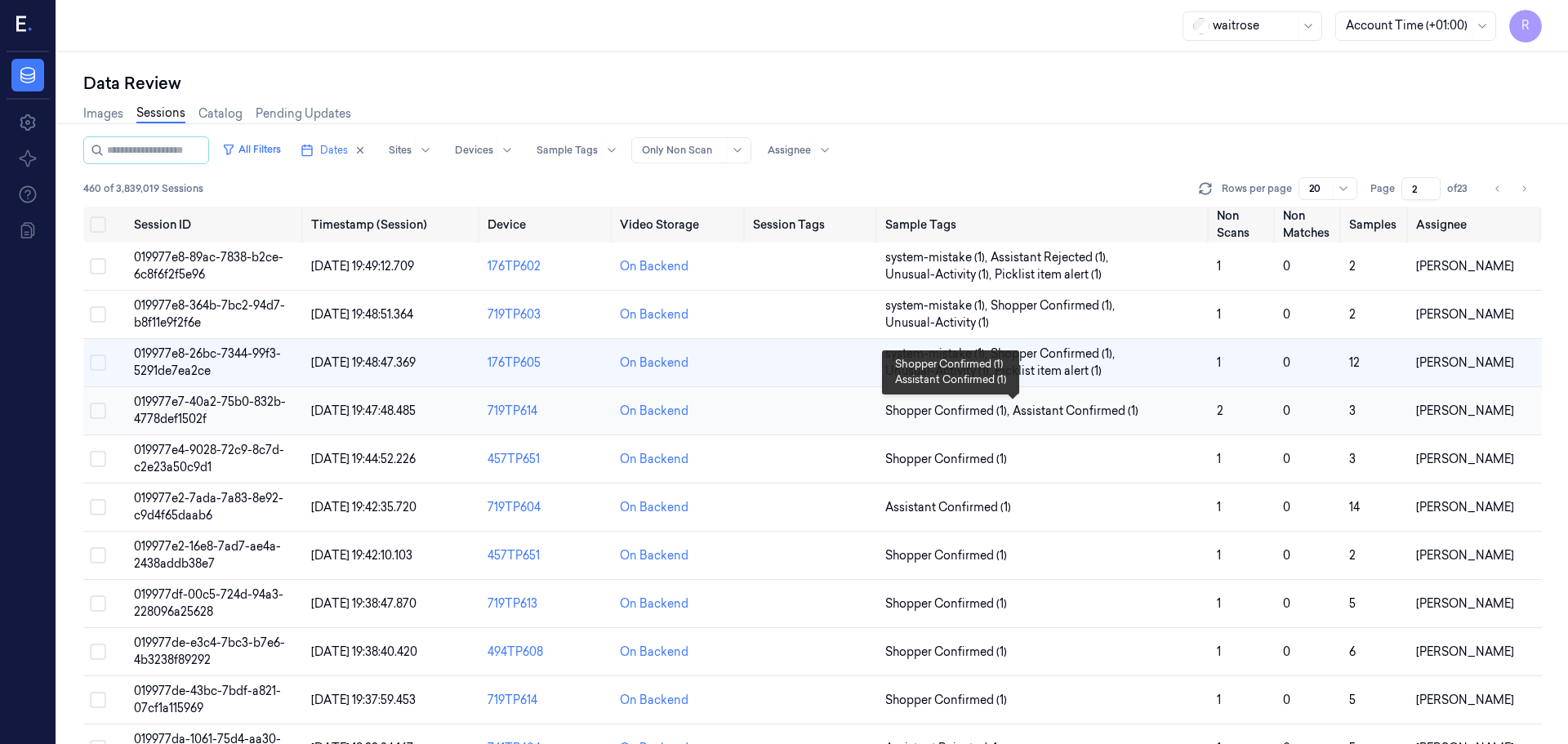
click at [1072, 410] on span "Assistant Confirmed (1)" at bounding box center [1075, 411] width 126 height 17
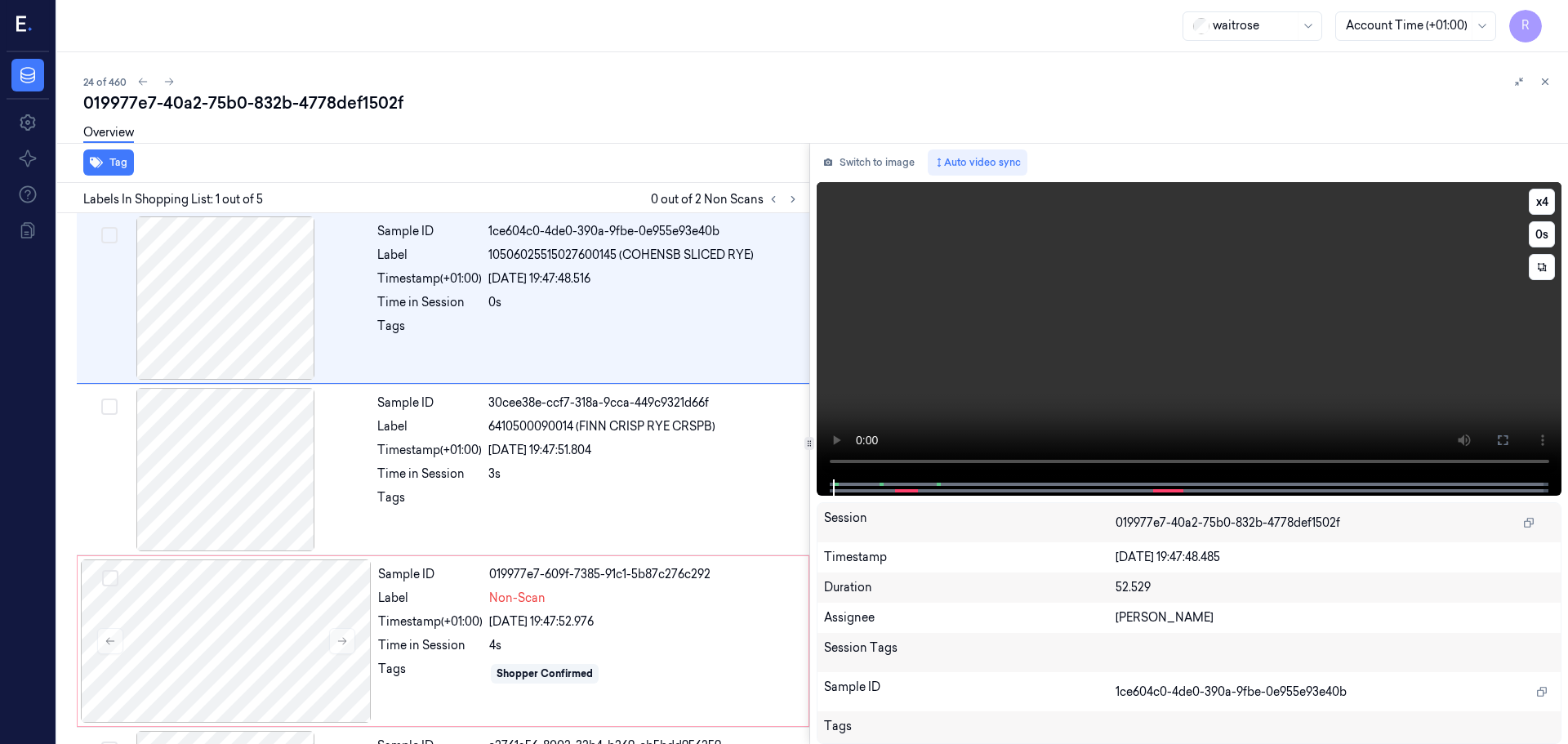
drag, startPoint x: 1542, startPoint y: 194, endPoint x: 1524, endPoint y: 218, distance: 30.0
click at [1541, 199] on button "x 4" at bounding box center [1541, 201] width 26 height 26
click at [1502, 438] on icon at bounding box center [1502, 440] width 13 height 13
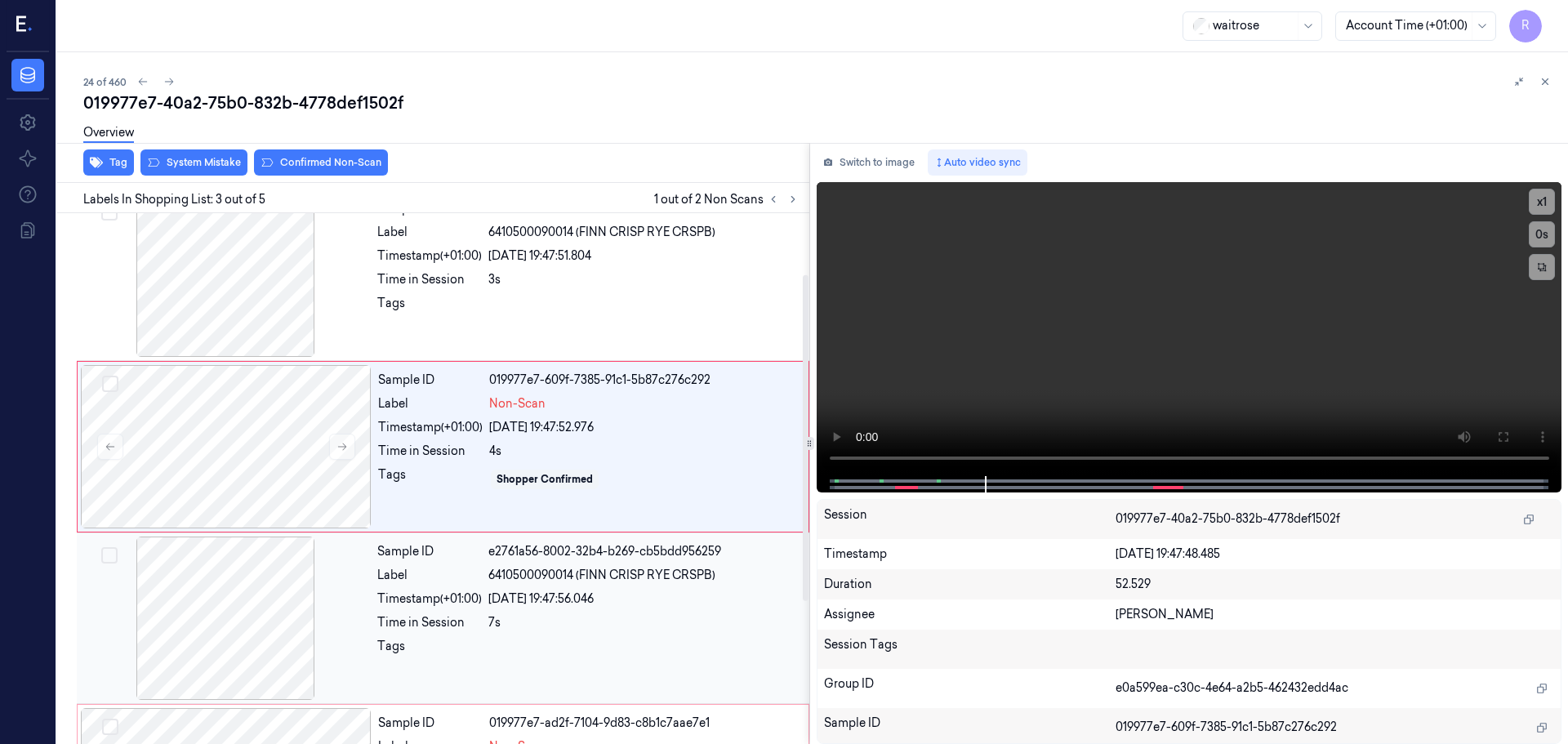
scroll to position [331, 0]
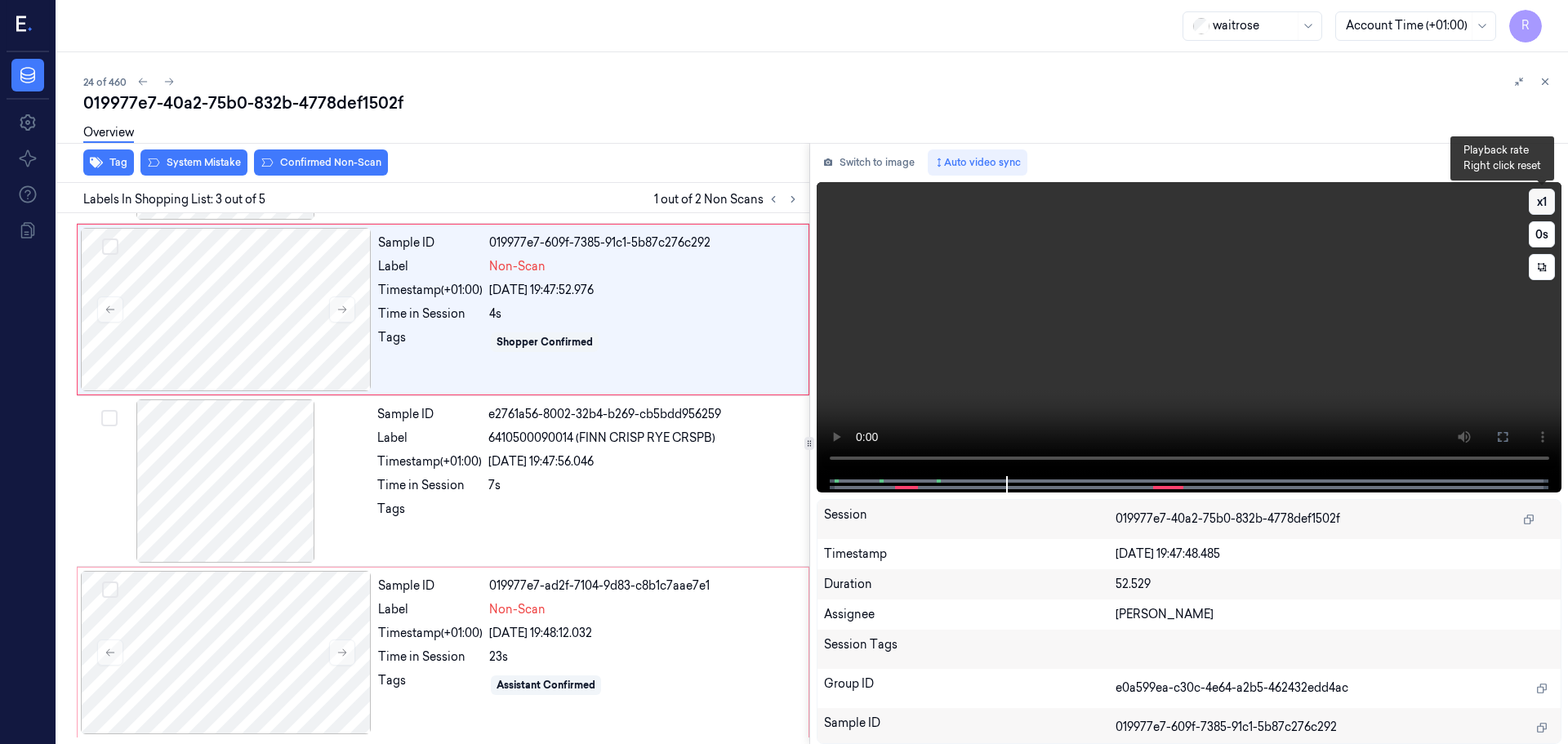
click at [1547, 201] on button "x 1" at bounding box center [1541, 201] width 26 height 26
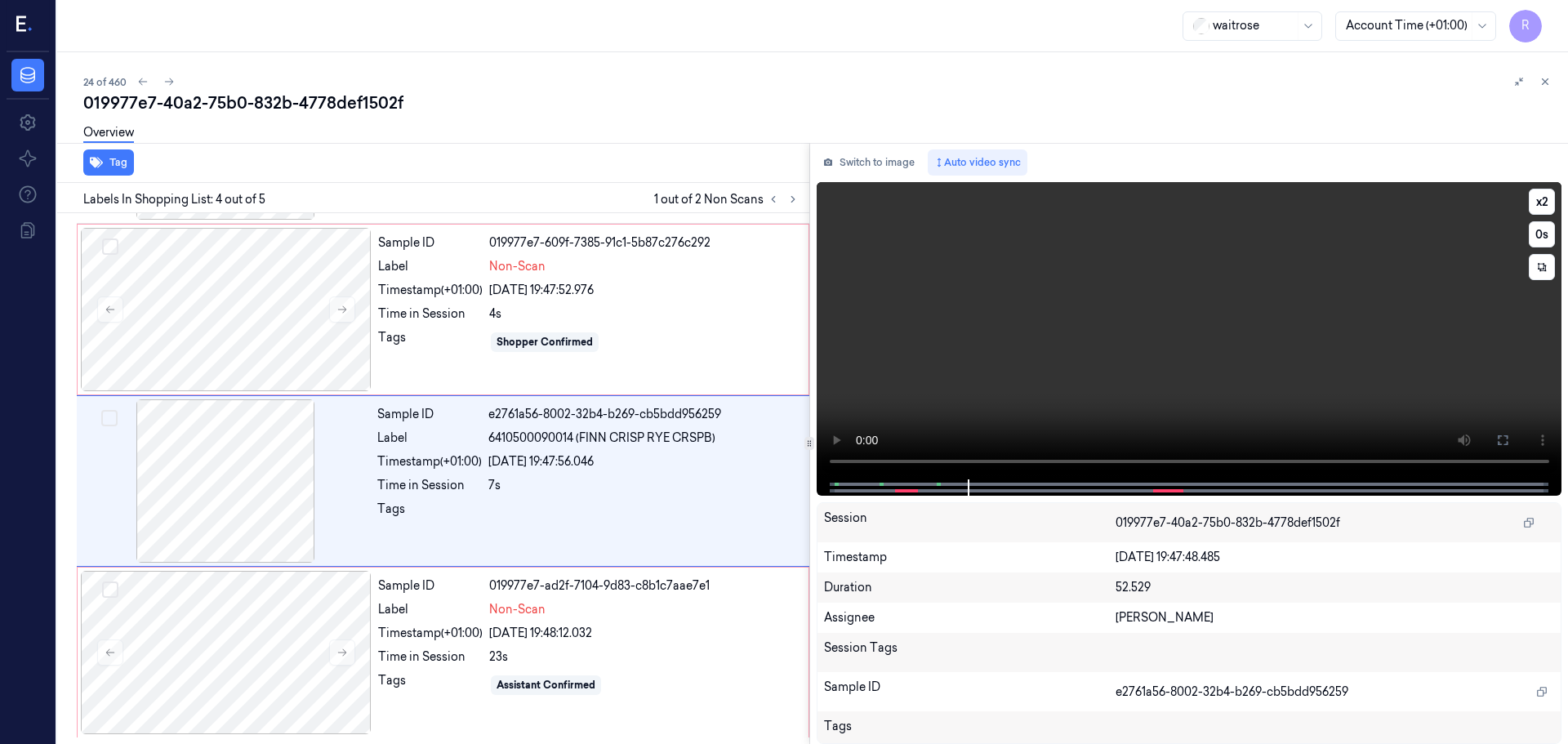
drag, startPoint x: 1538, startPoint y: 201, endPoint x: 1538, endPoint y: 214, distance: 13.0
click at [1538, 204] on button "x 2" at bounding box center [1541, 201] width 26 height 26
click at [357, 328] on div at bounding box center [225, 309] width 290 height 164
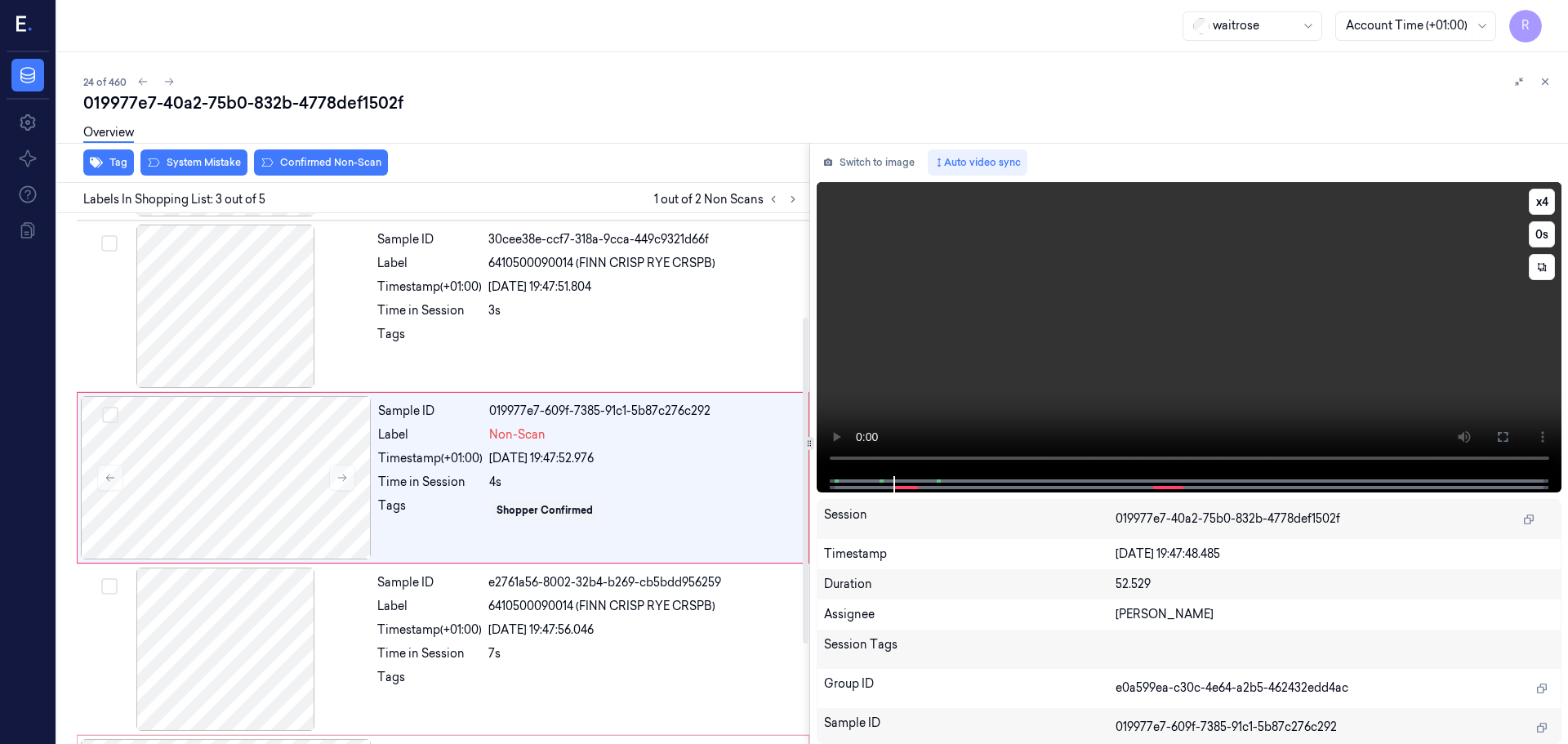
scroll to position [163, 0]
click at [196, 156] on button "System Mistake" at bounding box center [194, 163] width 107 height 26
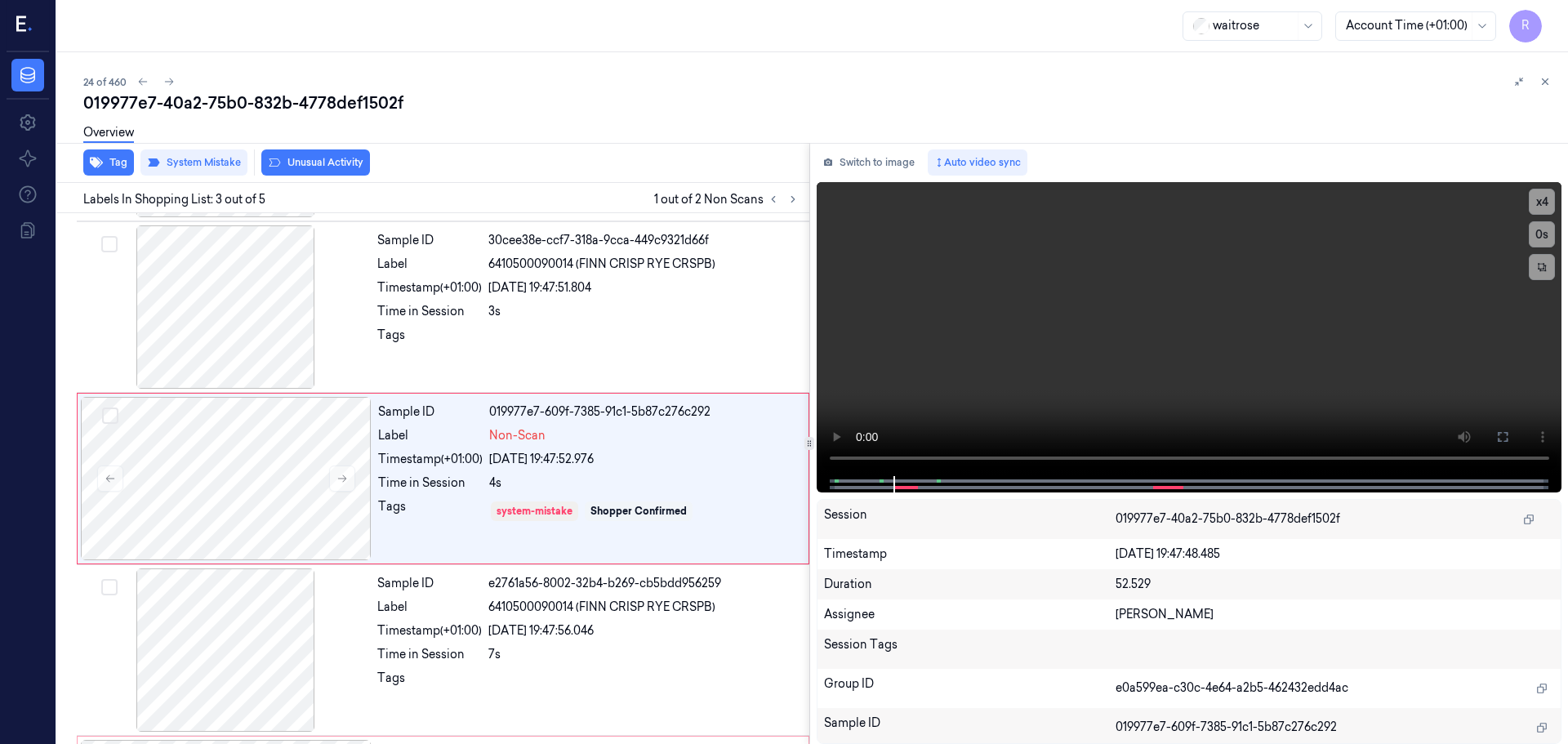
click at [304, 160] on button "Unusual Activity" at bounding box center [315, 163] width 109 height 26
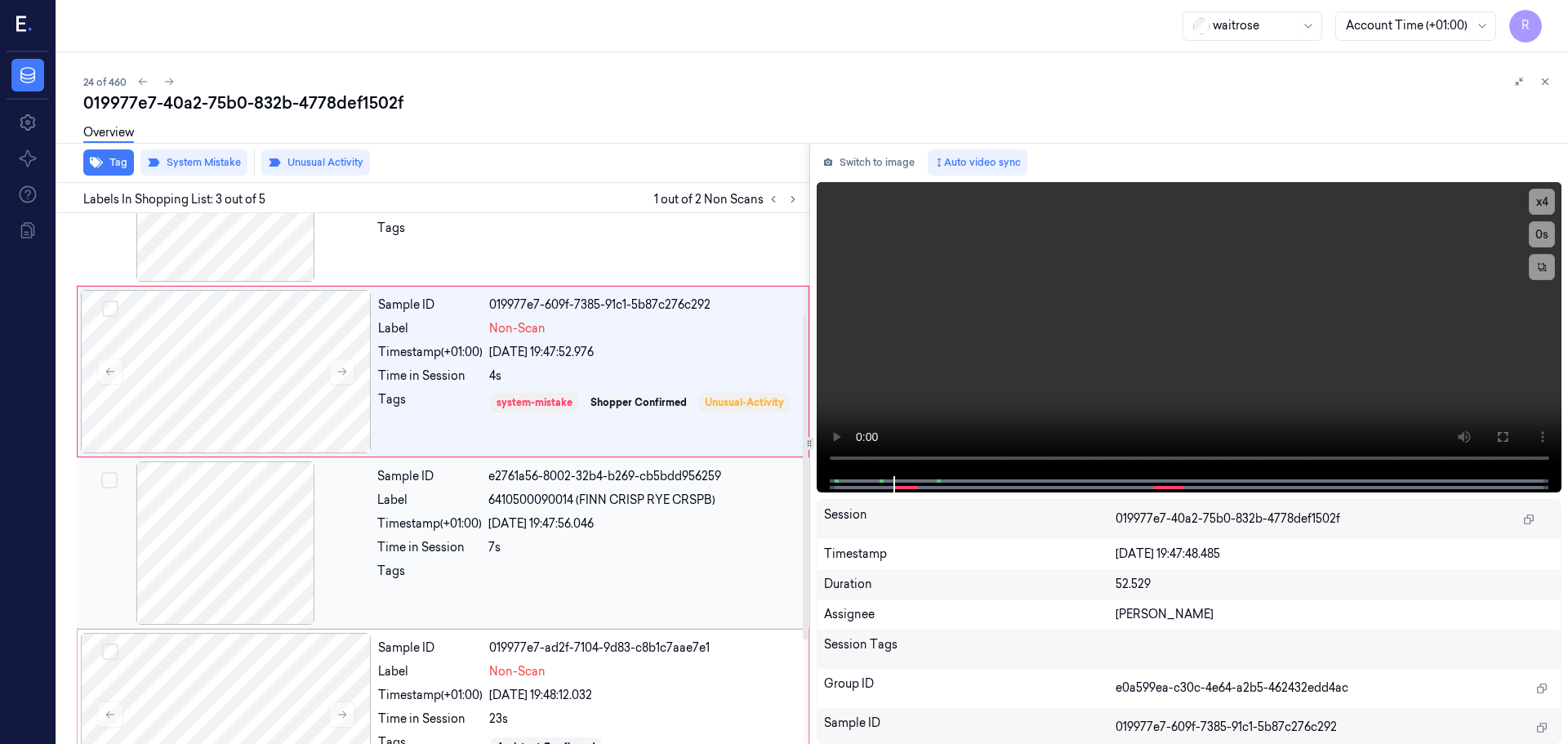
scroll to position [331, 0]
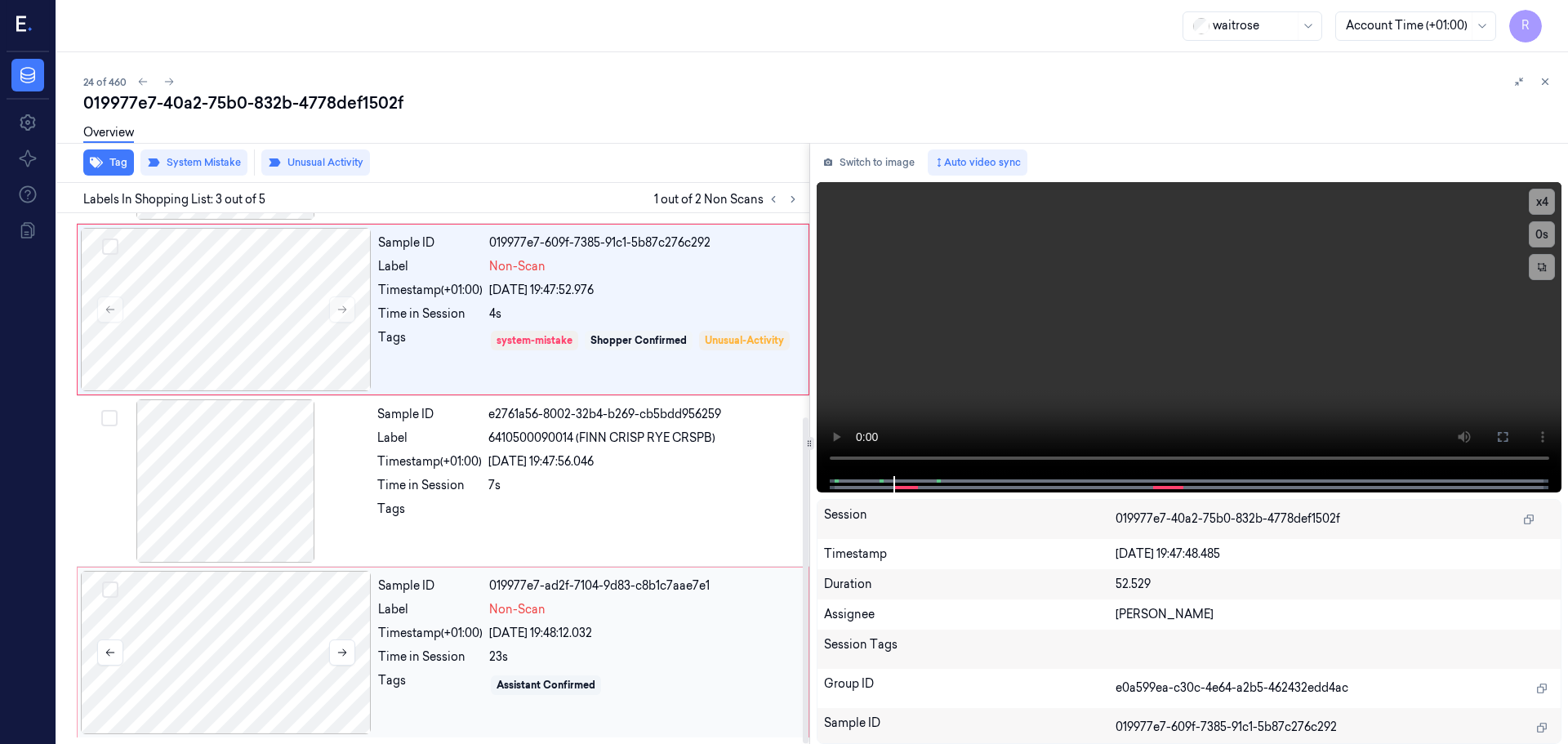
drag, startPoint x: 278, startPoint y: 610, endPoint x: 274, endPoint y: 626, distance: 16.5
click at [276, 624] on div at bounding box center [225, 652] width 290 height 164
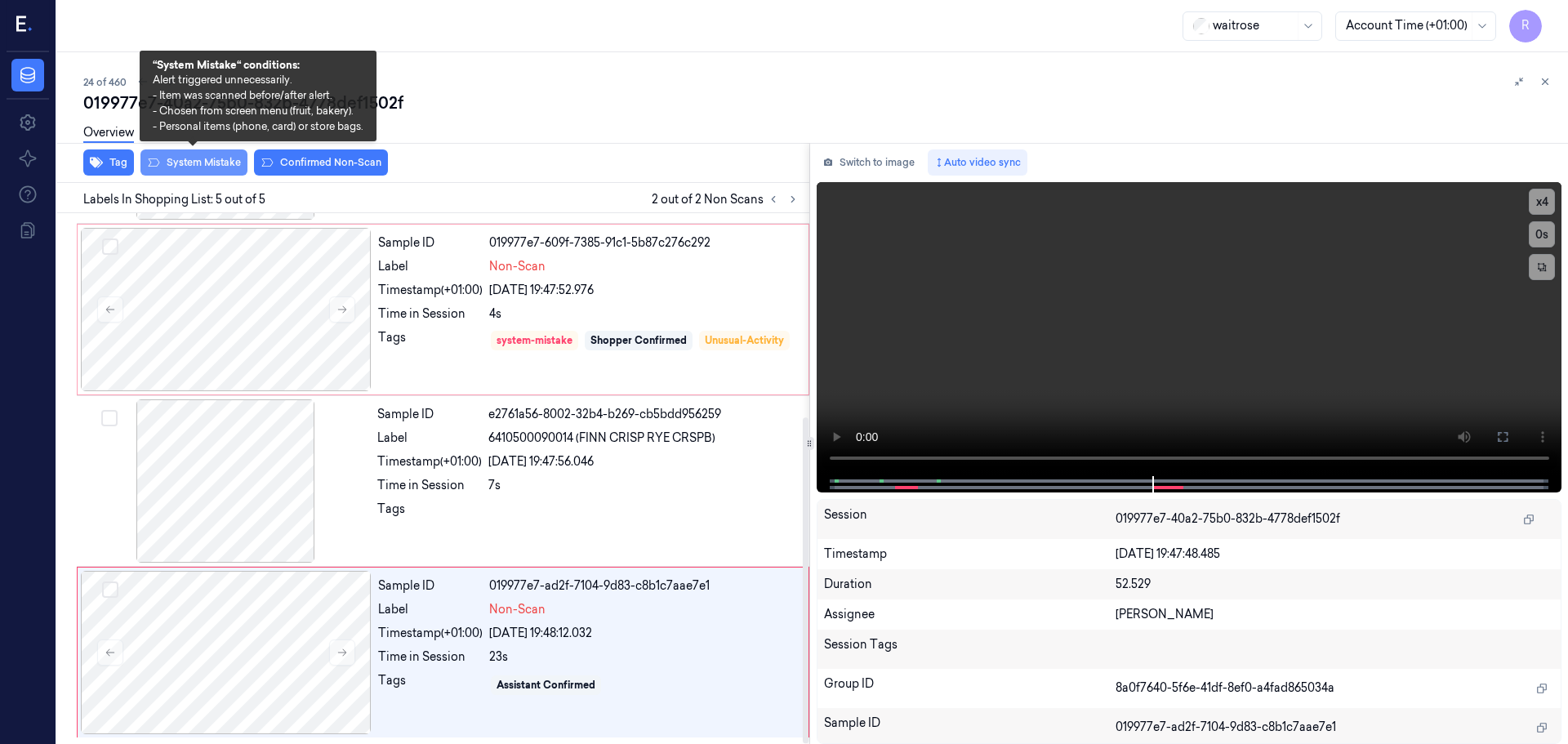
click at [202, 167] on button "System Mistake" at bounding box center [194, 163] width 107 height 26
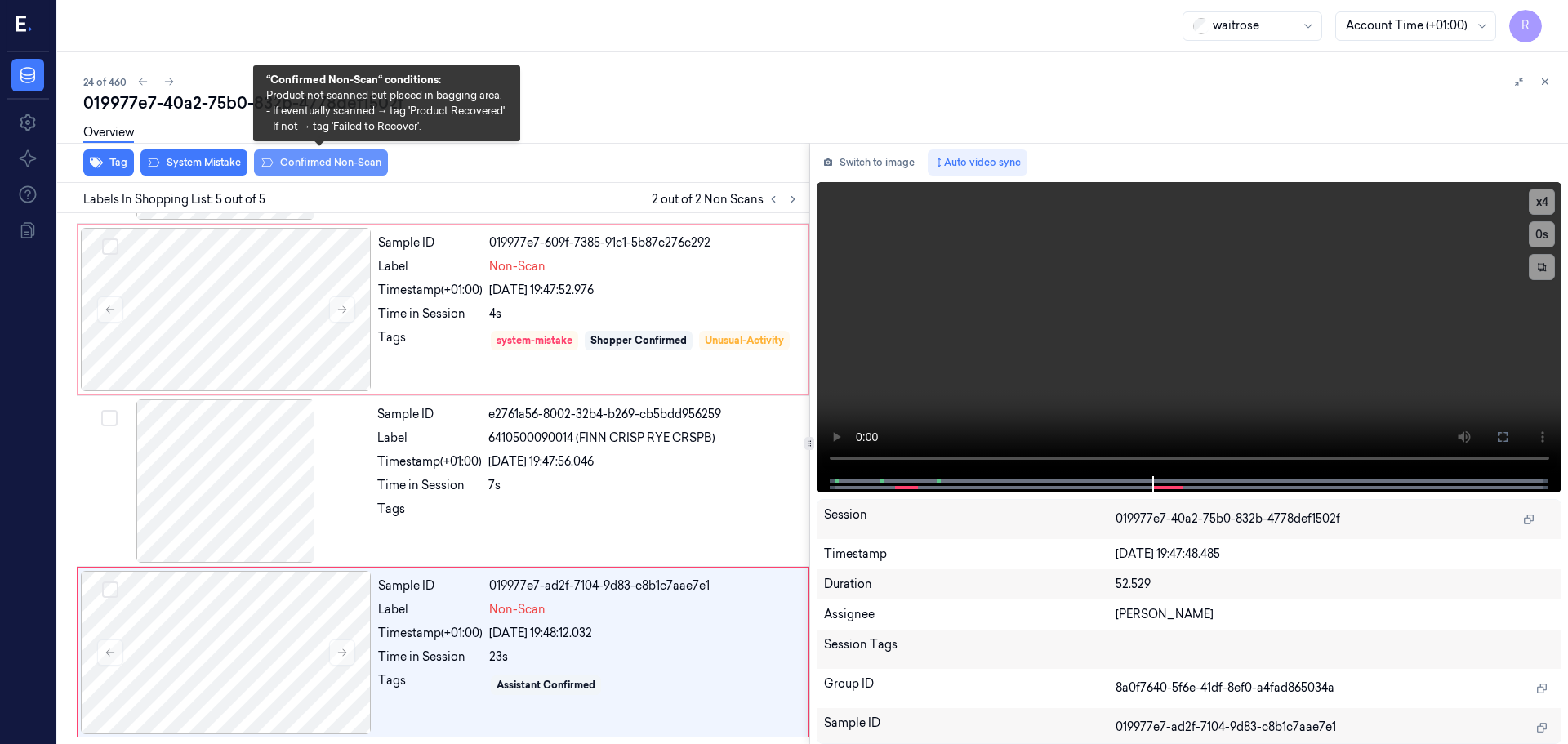
click at [344, 165] on button "Confirmed Non-Scan" at bounding box center [321, 163] width 134 height 26
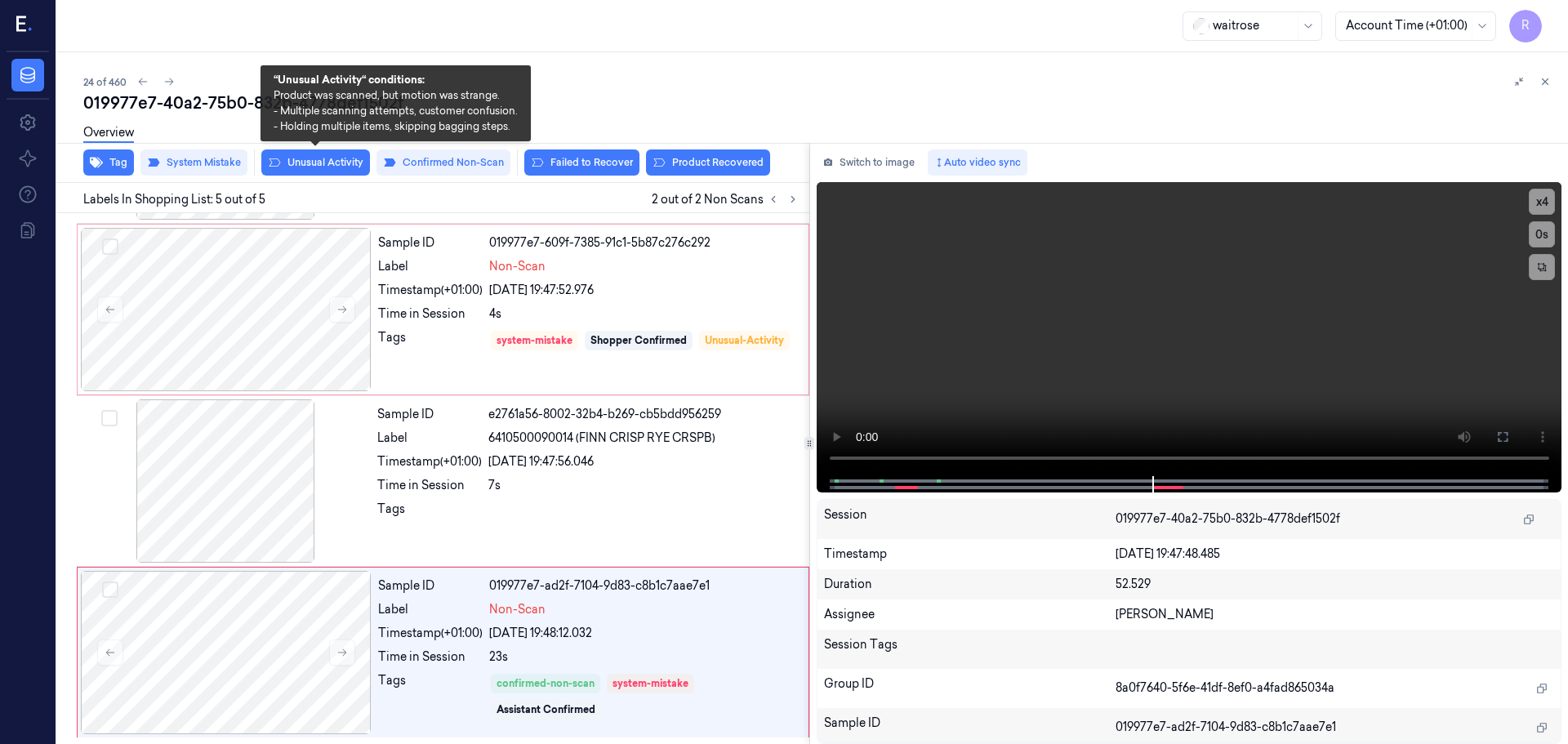
click at [344, 165] on button "Unusual Activity" at bounding box center [315, 163] width 109 height 26
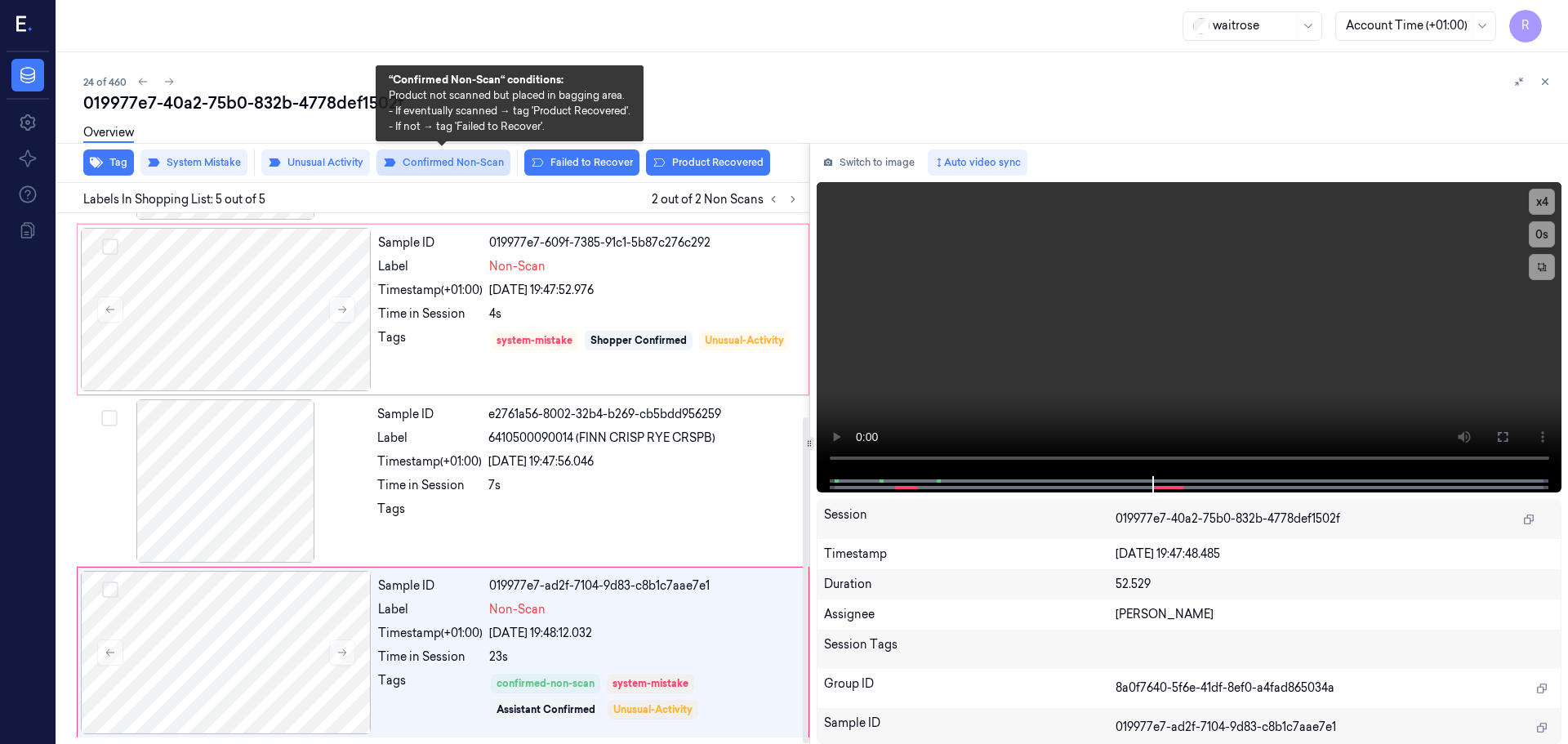
click at [416, 171] on button "Confirmed Non-Scan" at bounding box center [443, 163] width 134 height 26
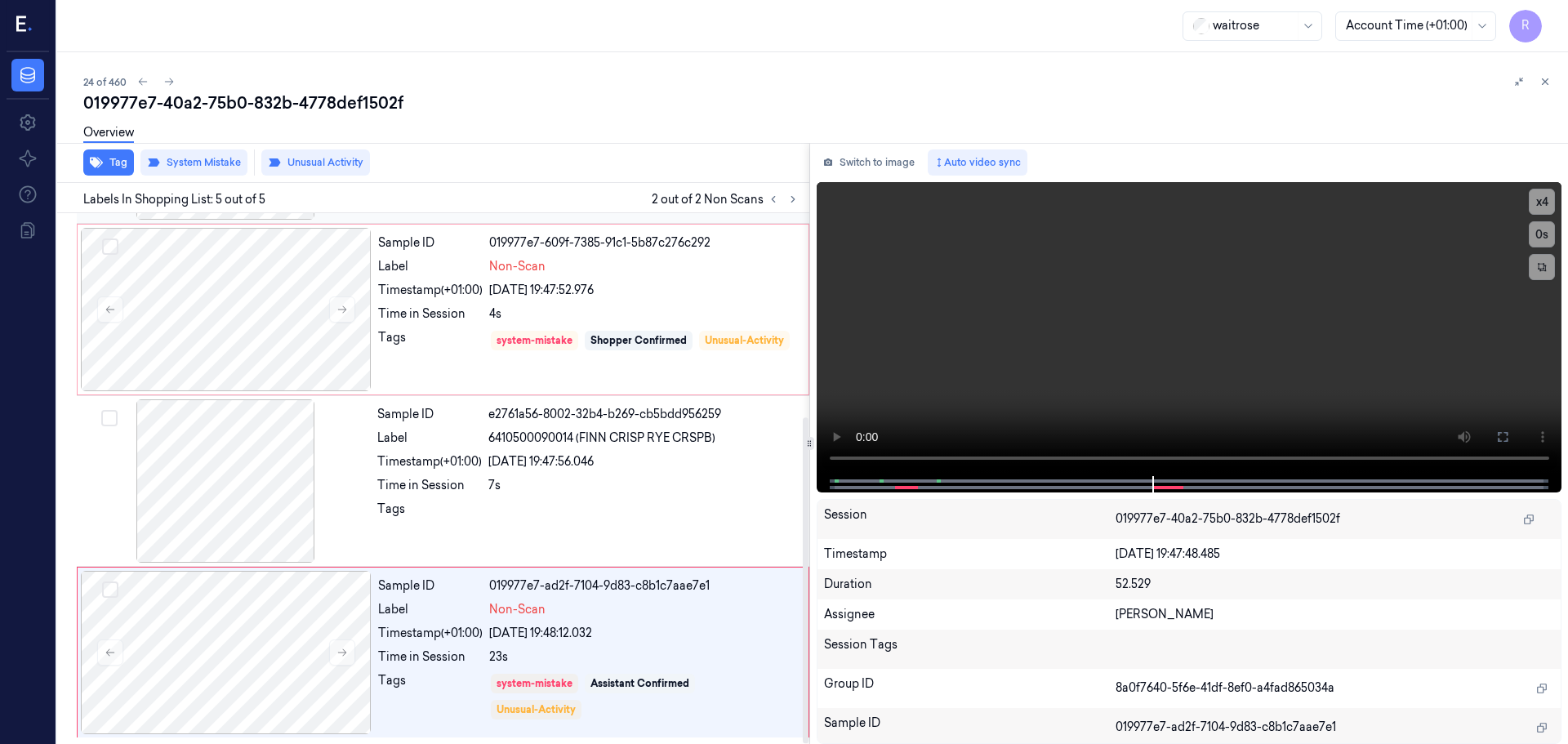
scroll to position [0, 0]
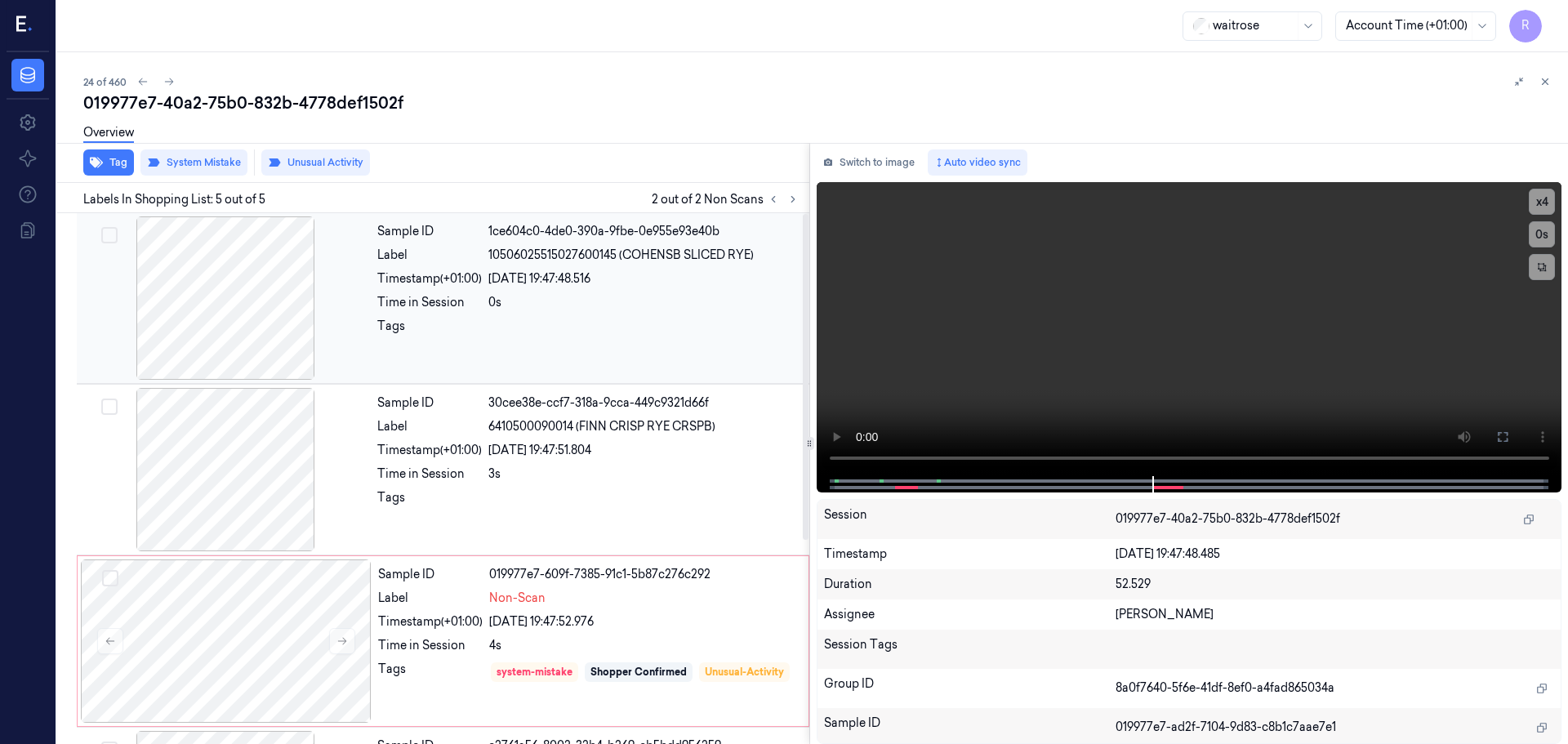
click at [474, 321] on div "Tags" at bounding box center [429, 330] width 105 height 26
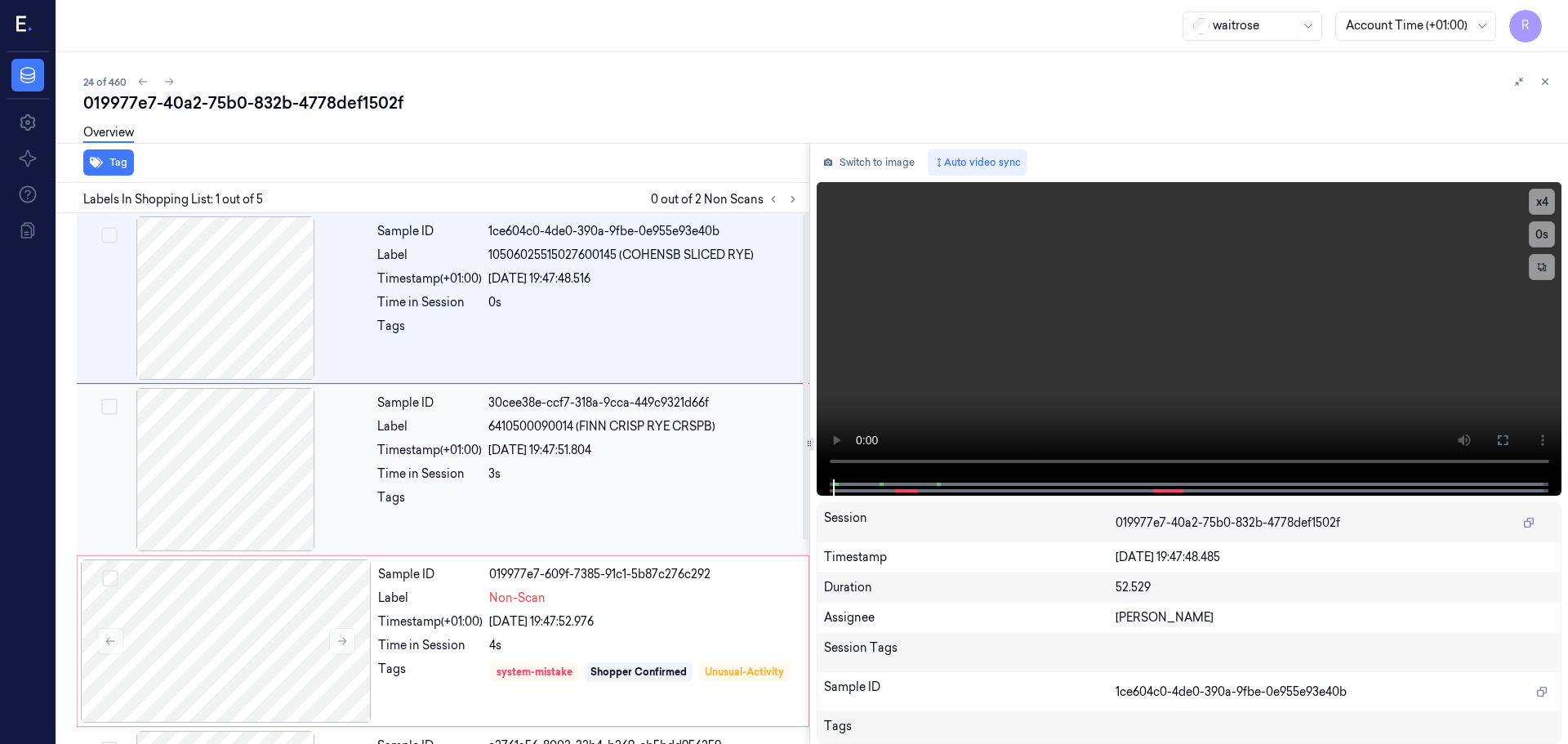
click at [473, 444] on div "Timestamp (+01:00)" at bounding box center [429, 450] width 105 height 17
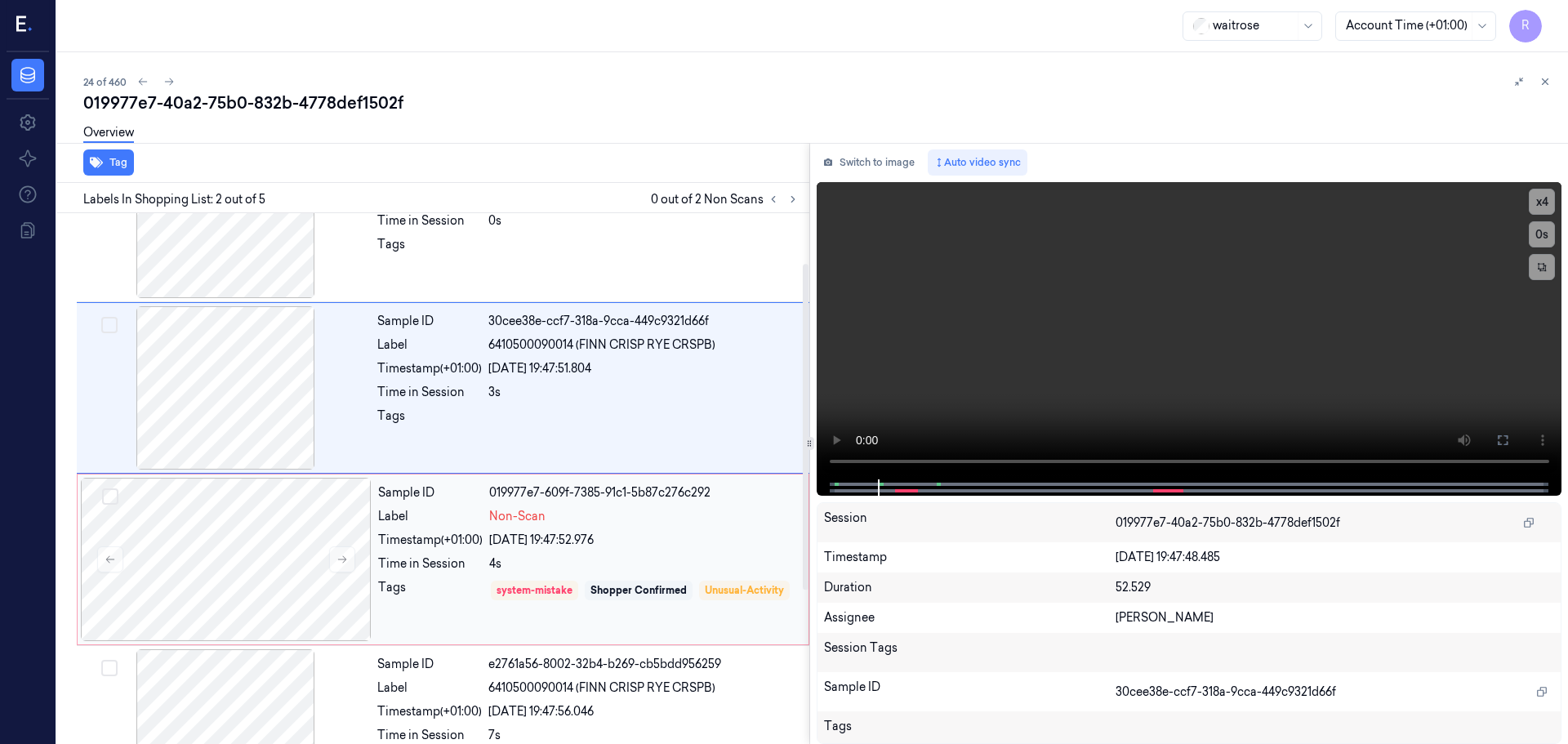
click at [460, 539] on div "Timestamp (+01:00)" at bounding box center [430, 540] width 105 height 17
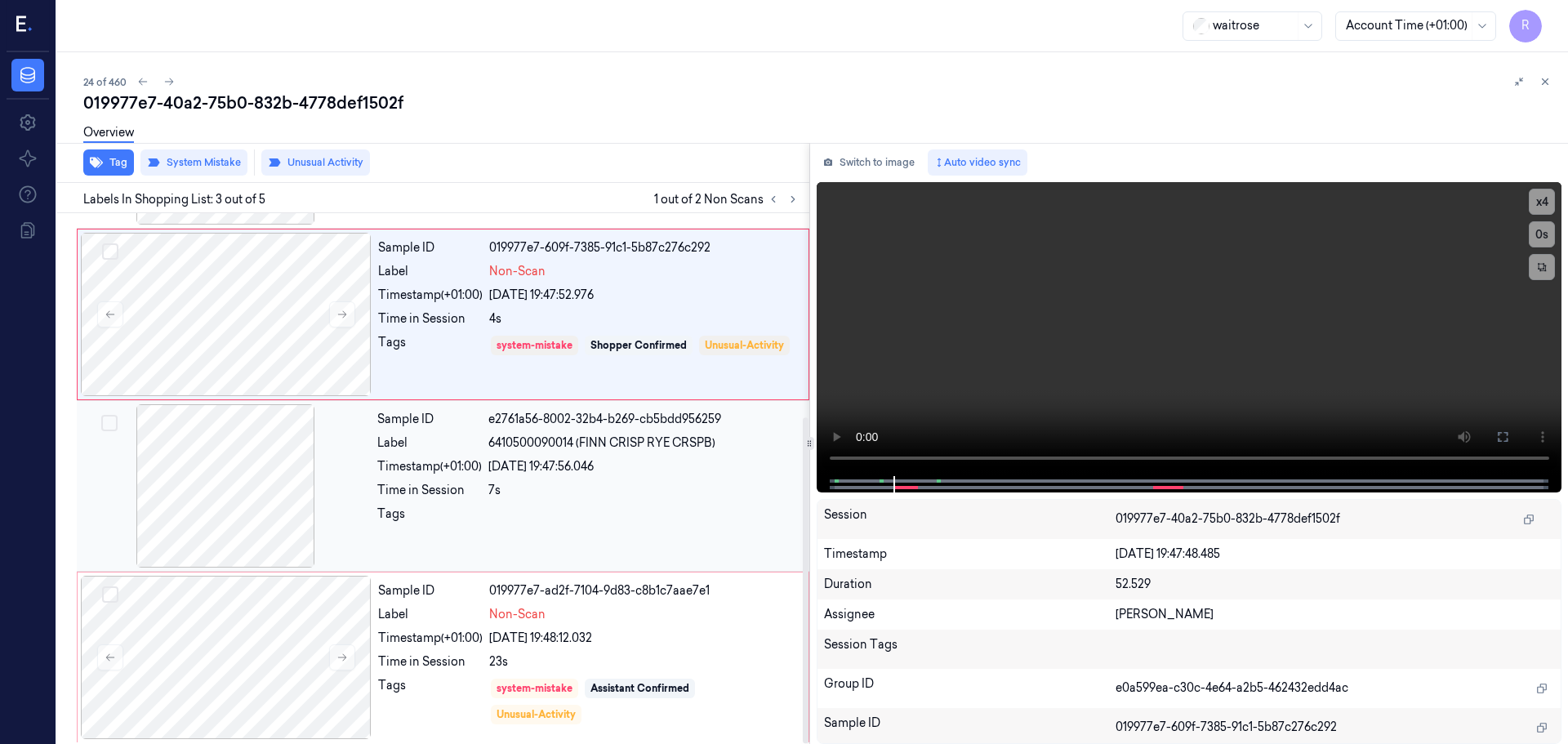
scroll to position [331, 0]
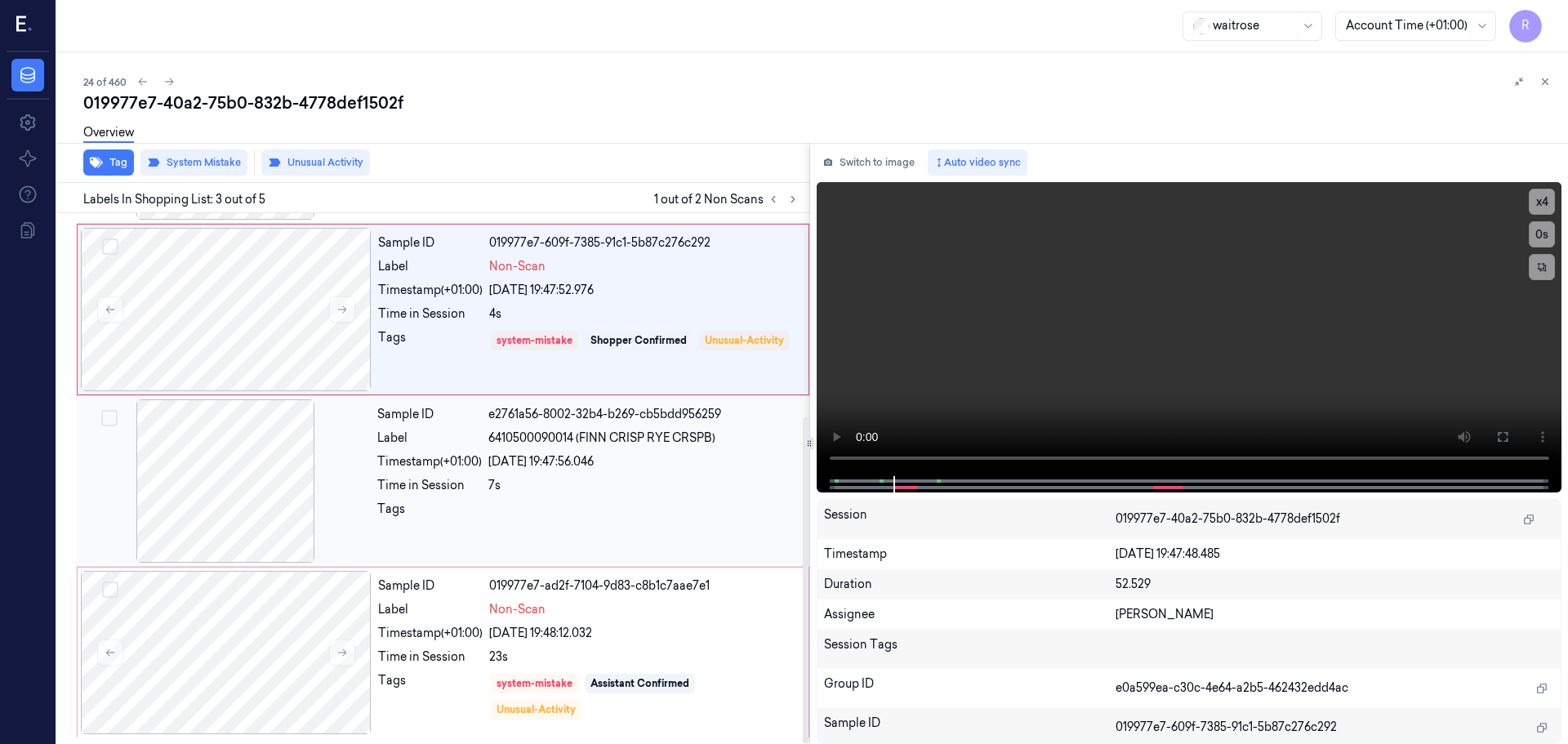
click at [442, 504] on div "Tags" at bounding box center [429, 514] width 105 height 26
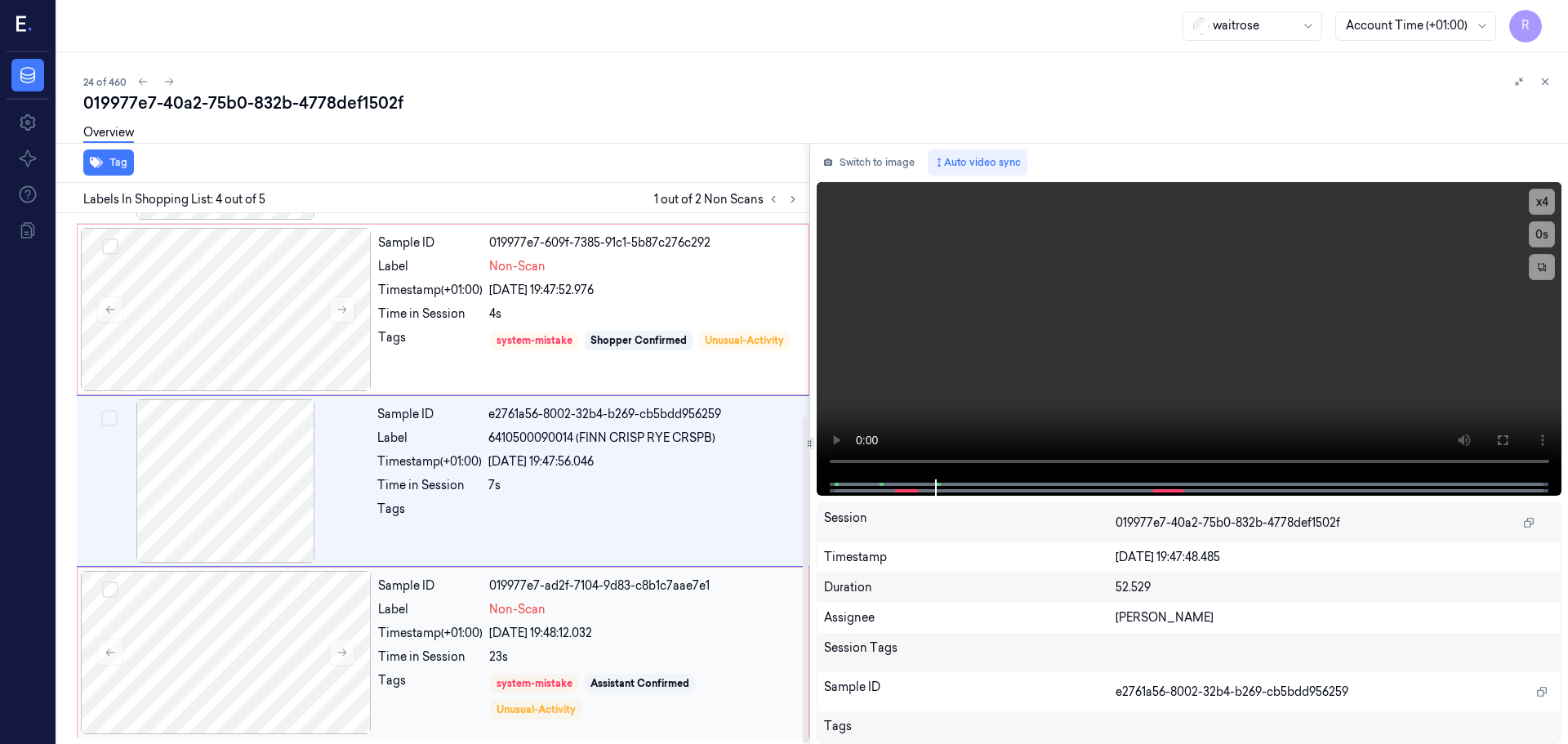
click at [439, 645] on div "Sample ID 019977e7-ad2f-7104-9d83-c8b1c7aae7e1 Label Non-Scan Timestamp (+01:00…" at bounding box center [588, 652] width 434 height 164
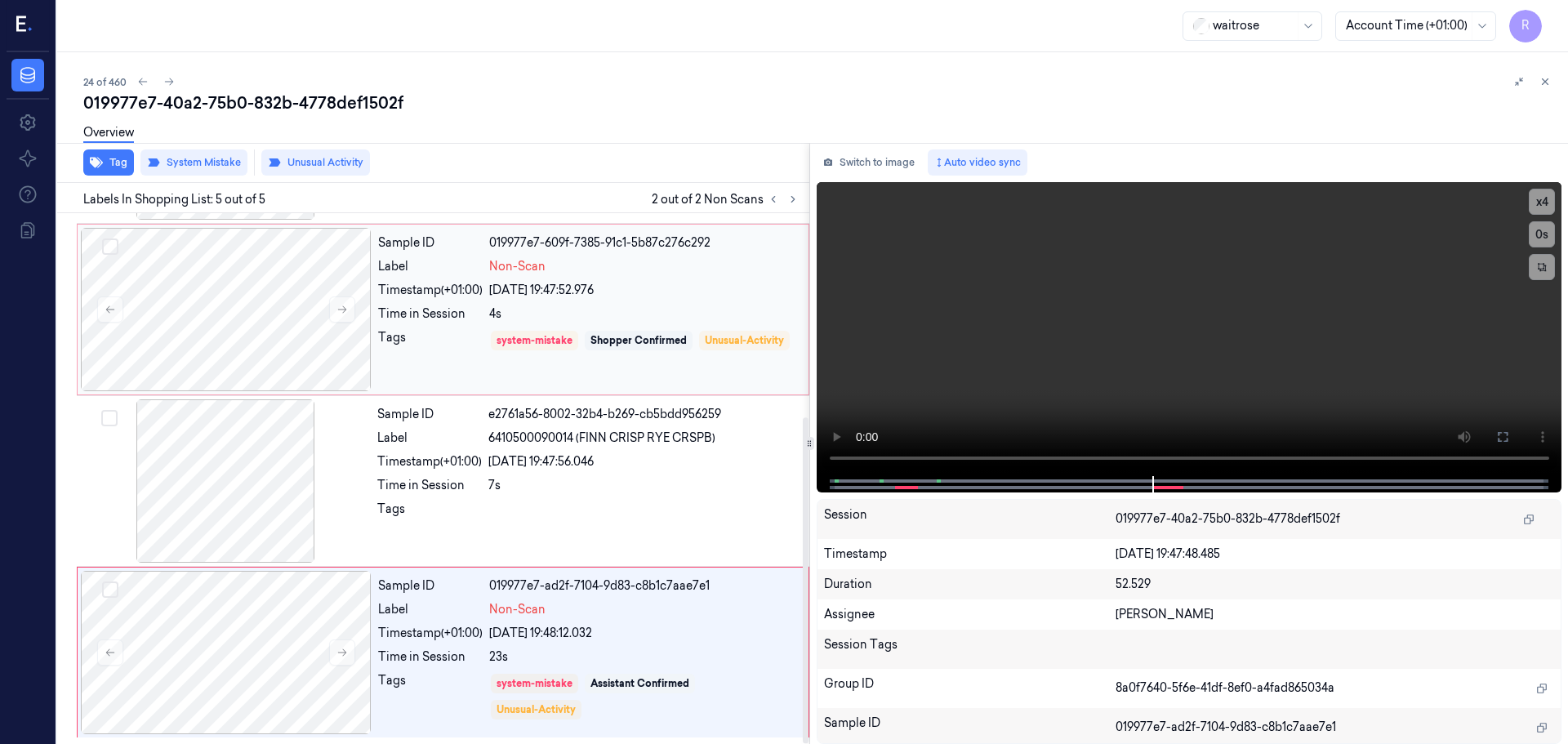
click at [464, 350] on div "Tags" at bounding box center [430, 352] width 105 height 47
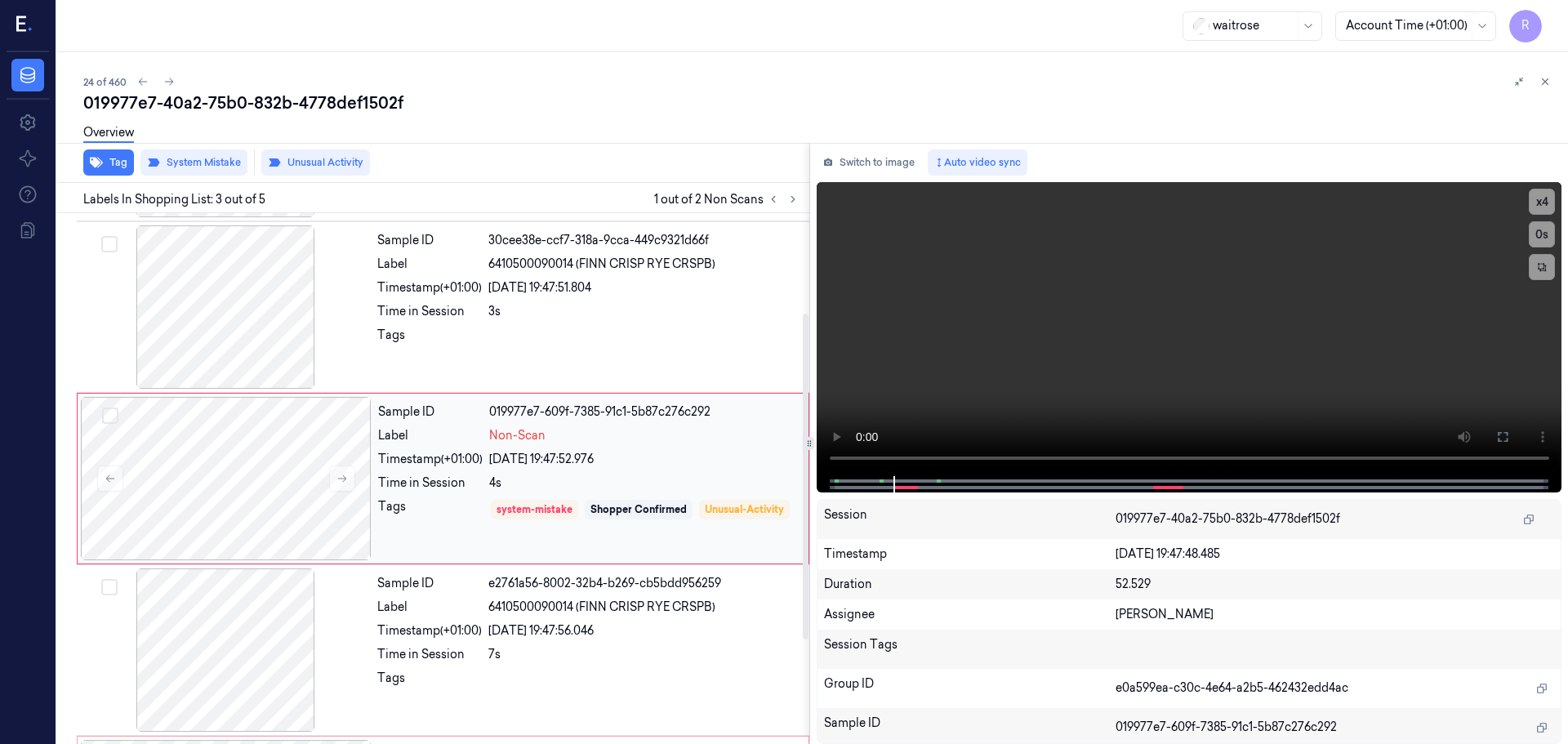
scroll to position [0, 0]
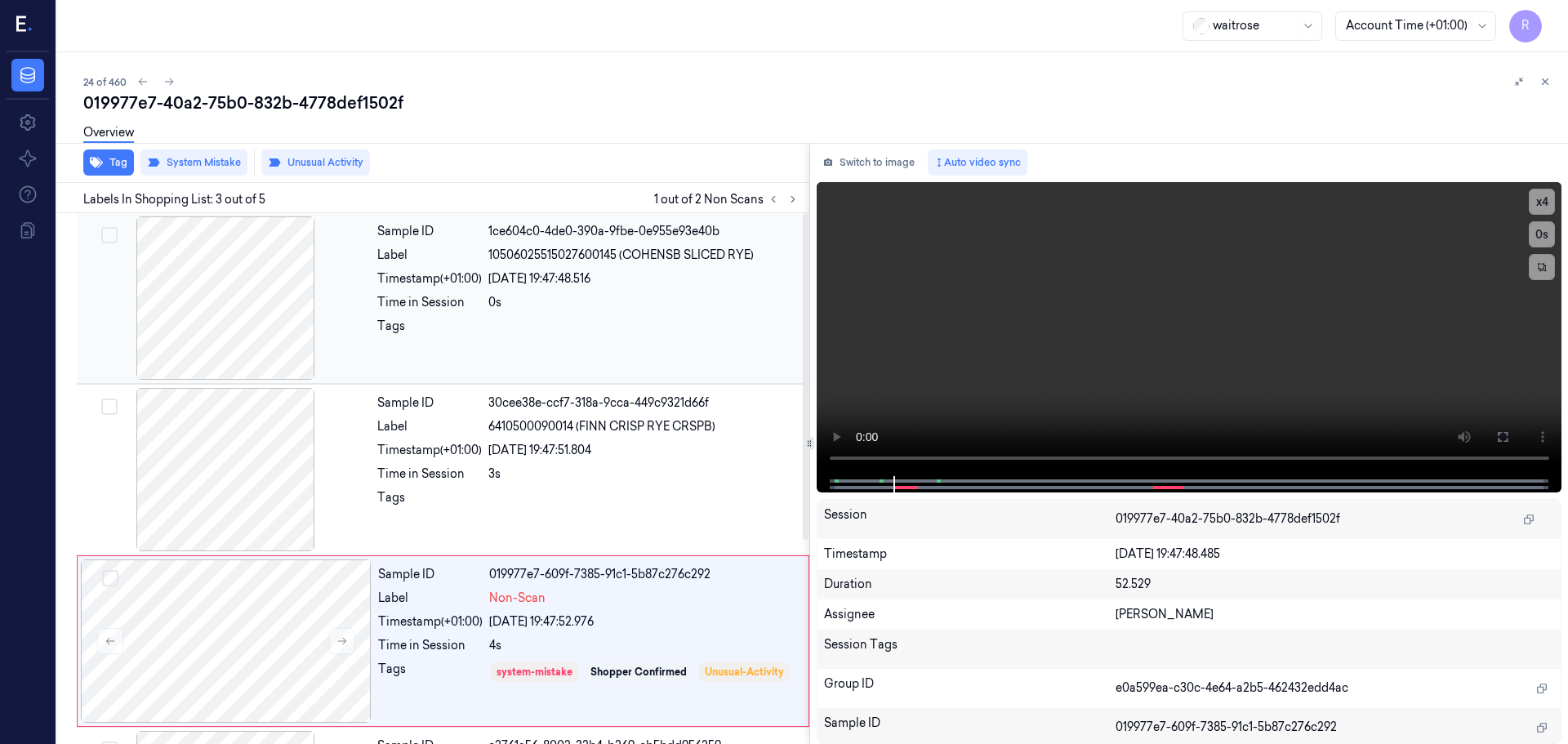
click at [480, 340] on div "Tags" at bounding box center [429, 330] width 105 height 26
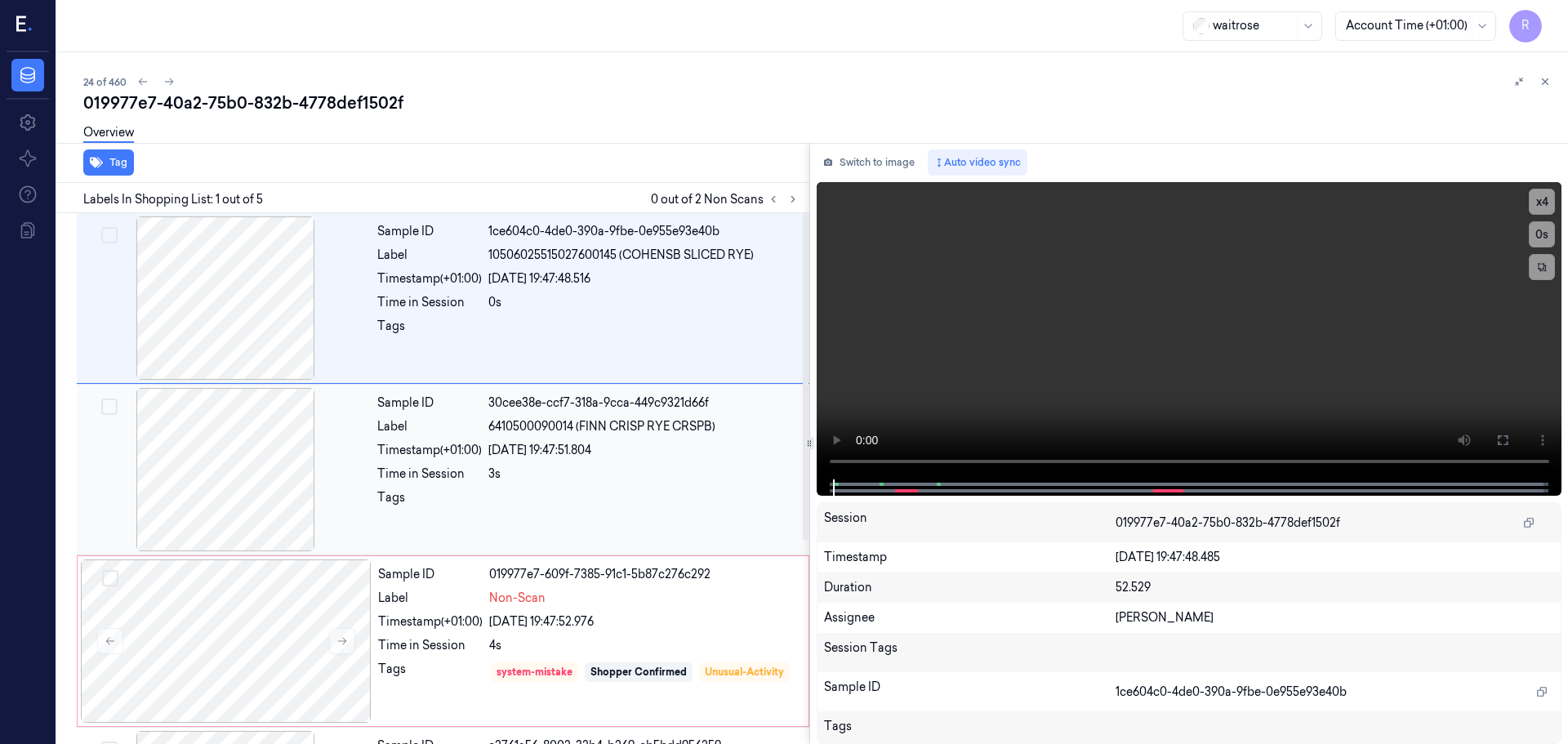
click at [482, 475] on div "Time in Session" at bounding box center [429, 474] width 105 height 17
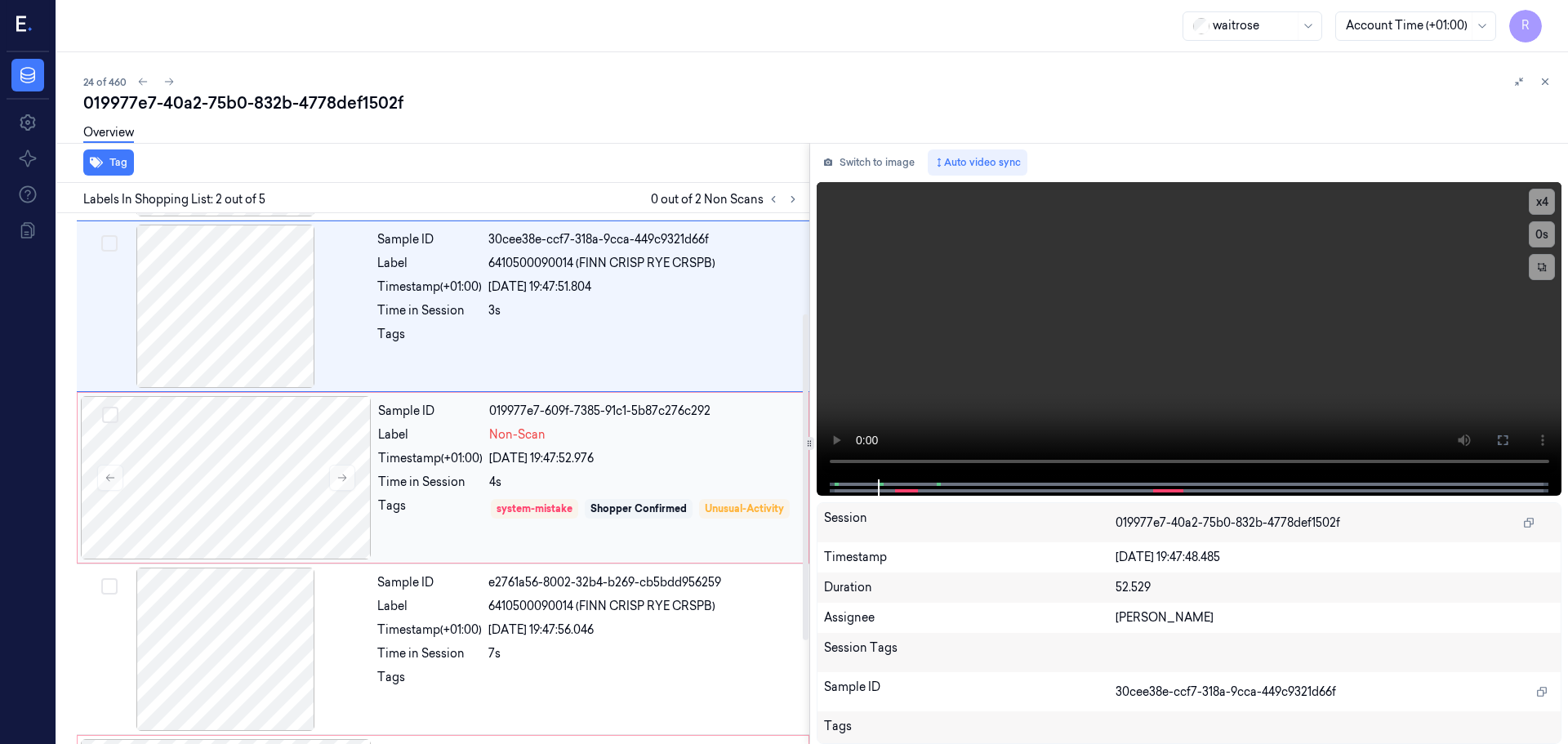
click at [472, 471] on div "Sample ID 019977e7-609f-7385-91c1-5b87c276c292 Label Non-Scan Timestamp (+01:00…" at bounding box center [588, 478] width 434 height 164
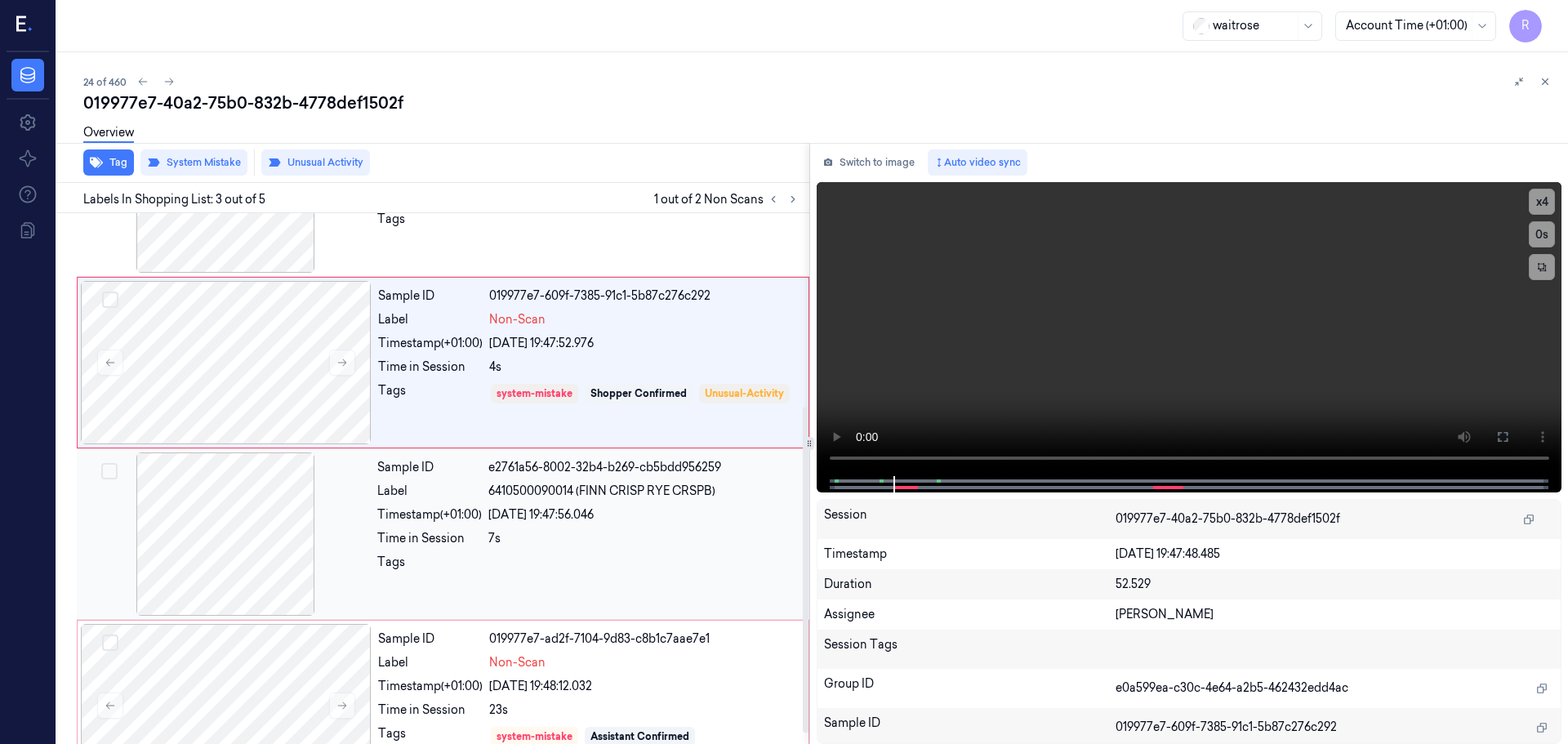
scroll to position [331, 0]
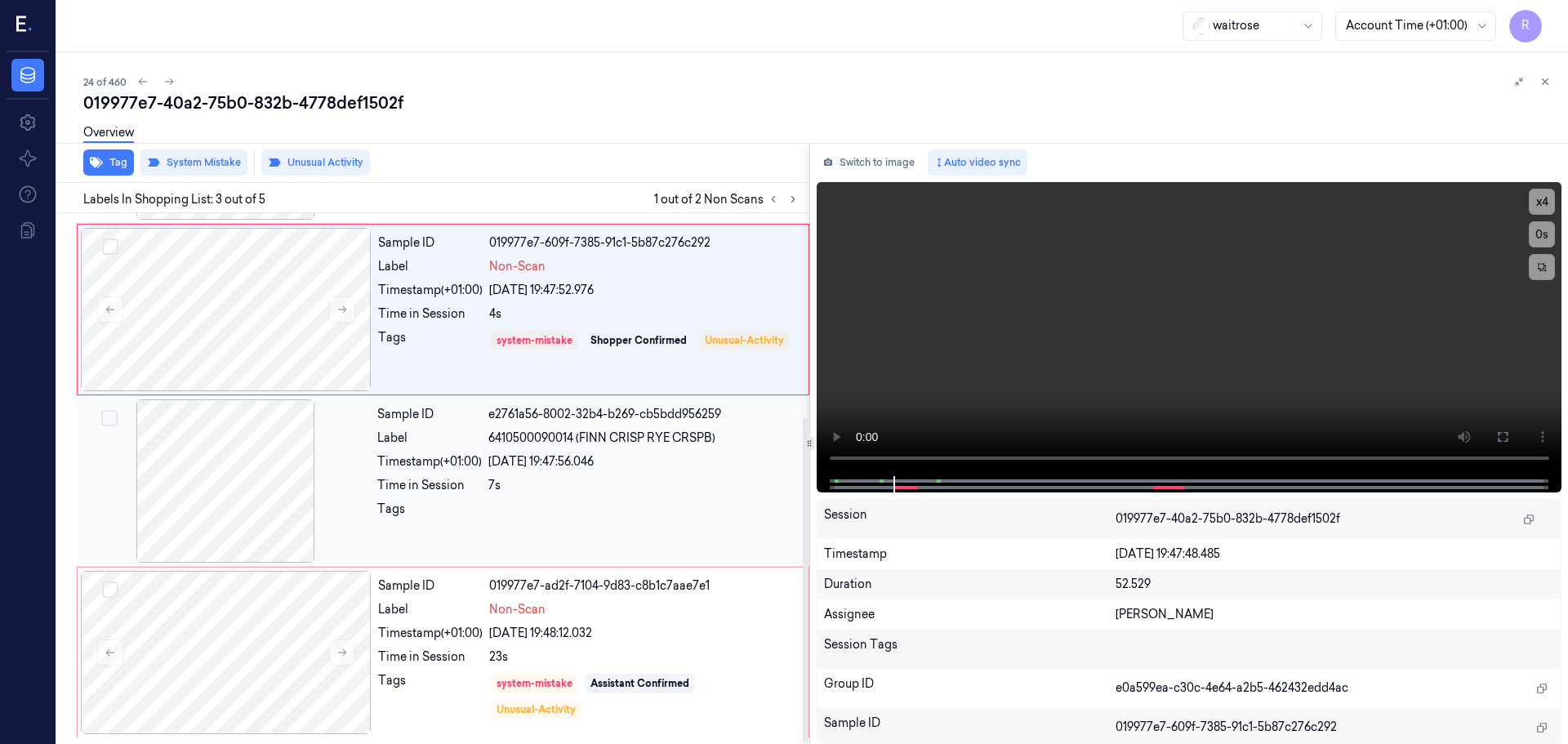
click at [450, 502] on div "Tags" at bounding box center [429, 514] width 105 height 26
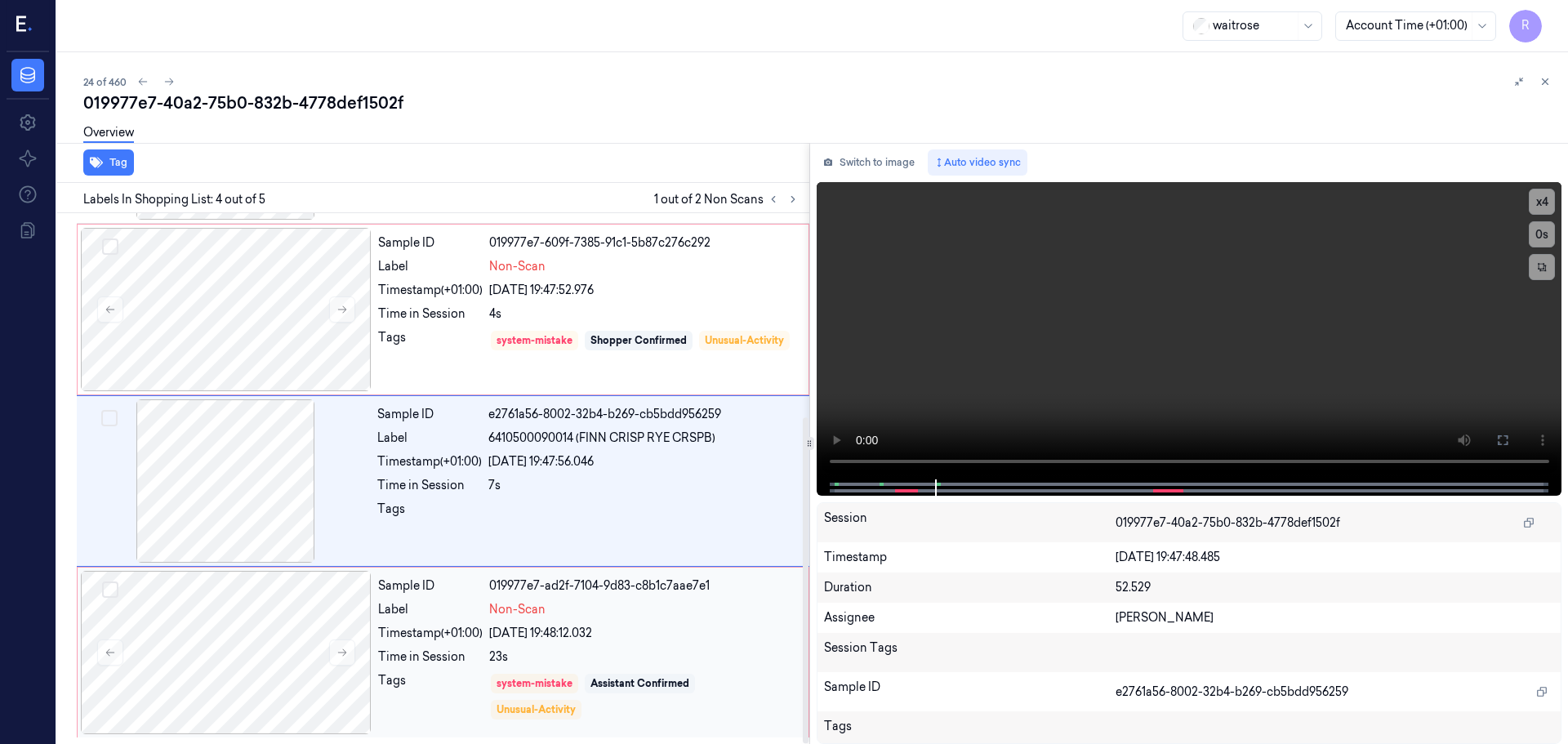
click at [458, 614] on div "Label" at bounding box center [430, 609] width 105 height 17
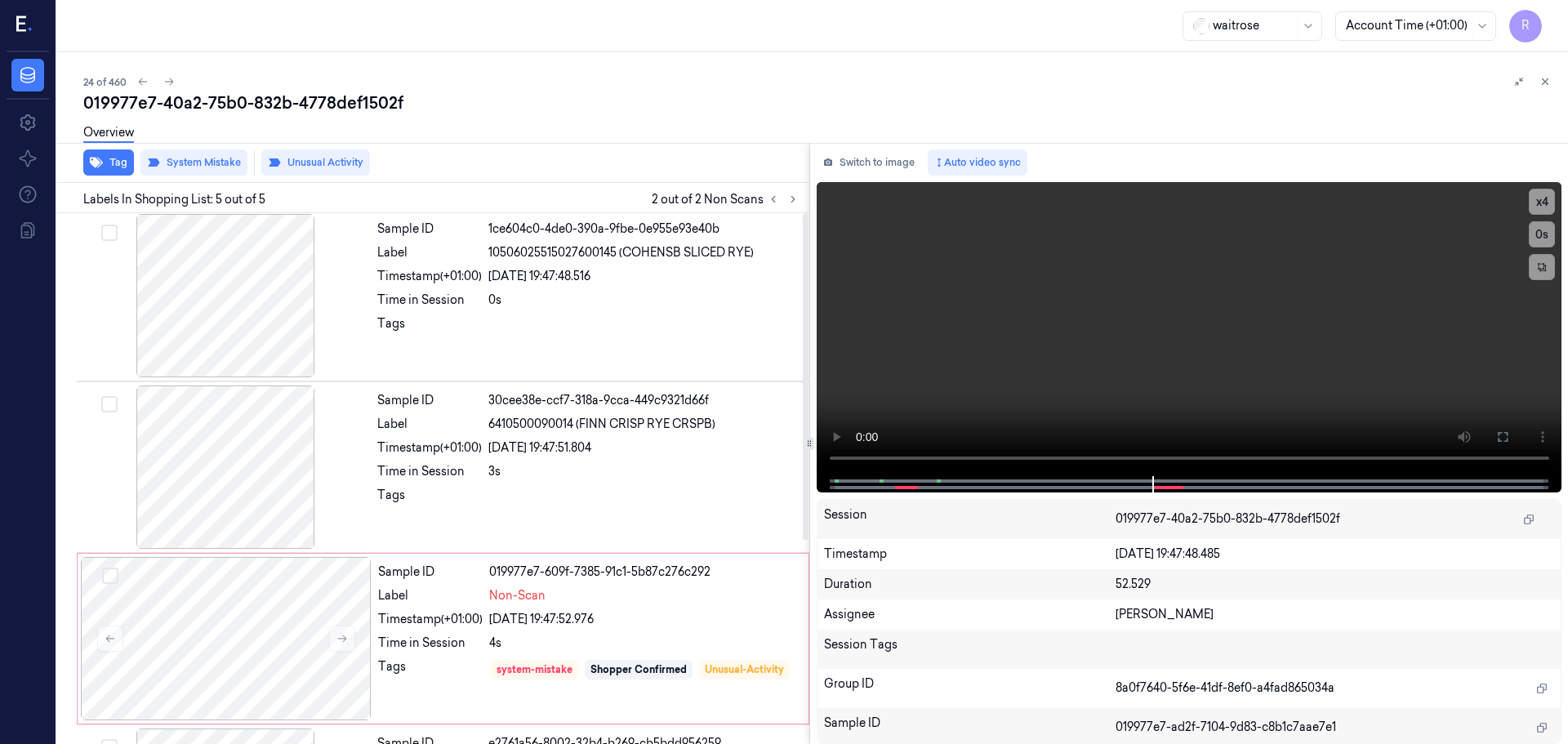
scroll to position [0, 0]
click at [1547, 74] on button at bounding box center [1545, 82] width 20 height 20
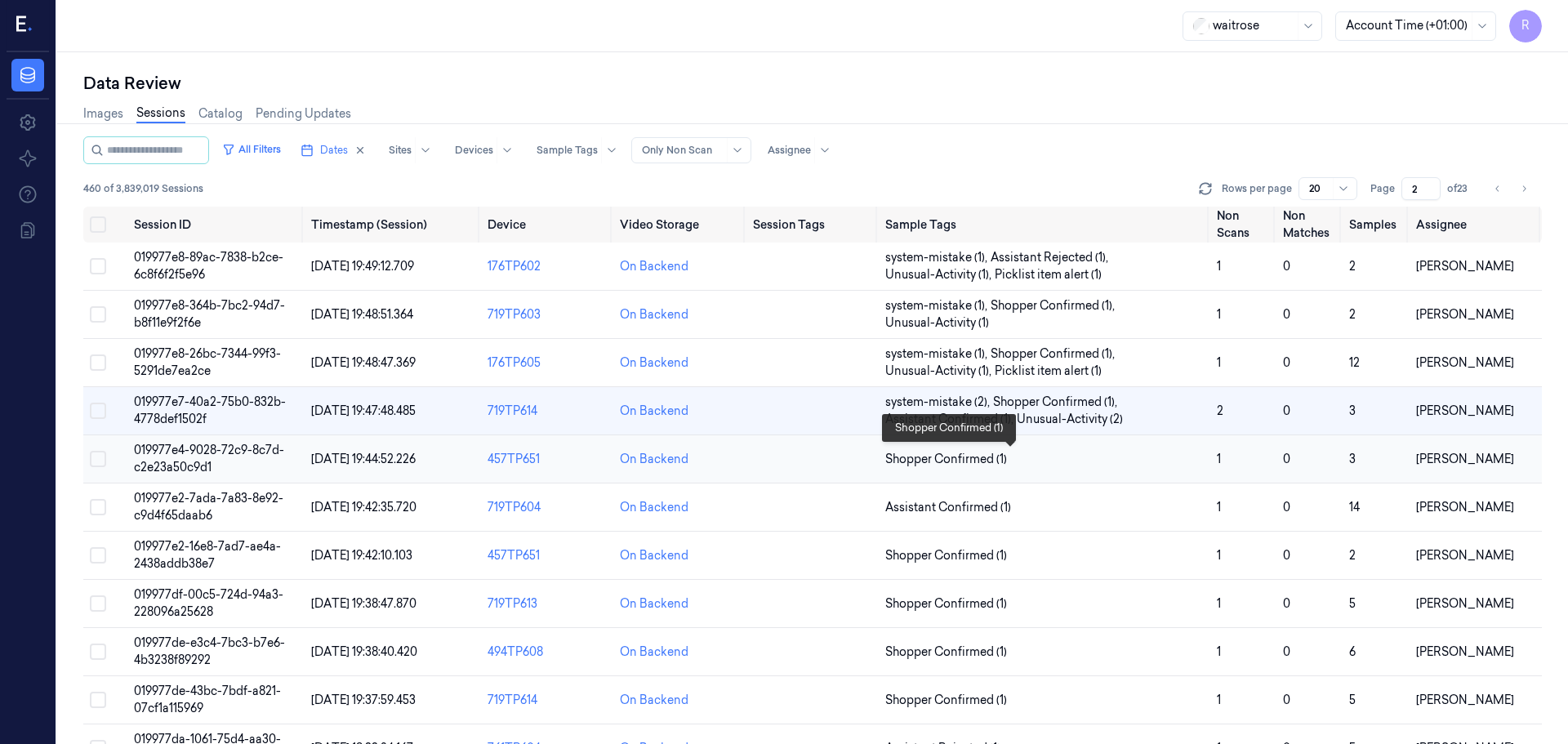
click at [1057, 459] on span "Shopper Confirmed (1)" at bounding box center [1043, 459] width 318 height 17
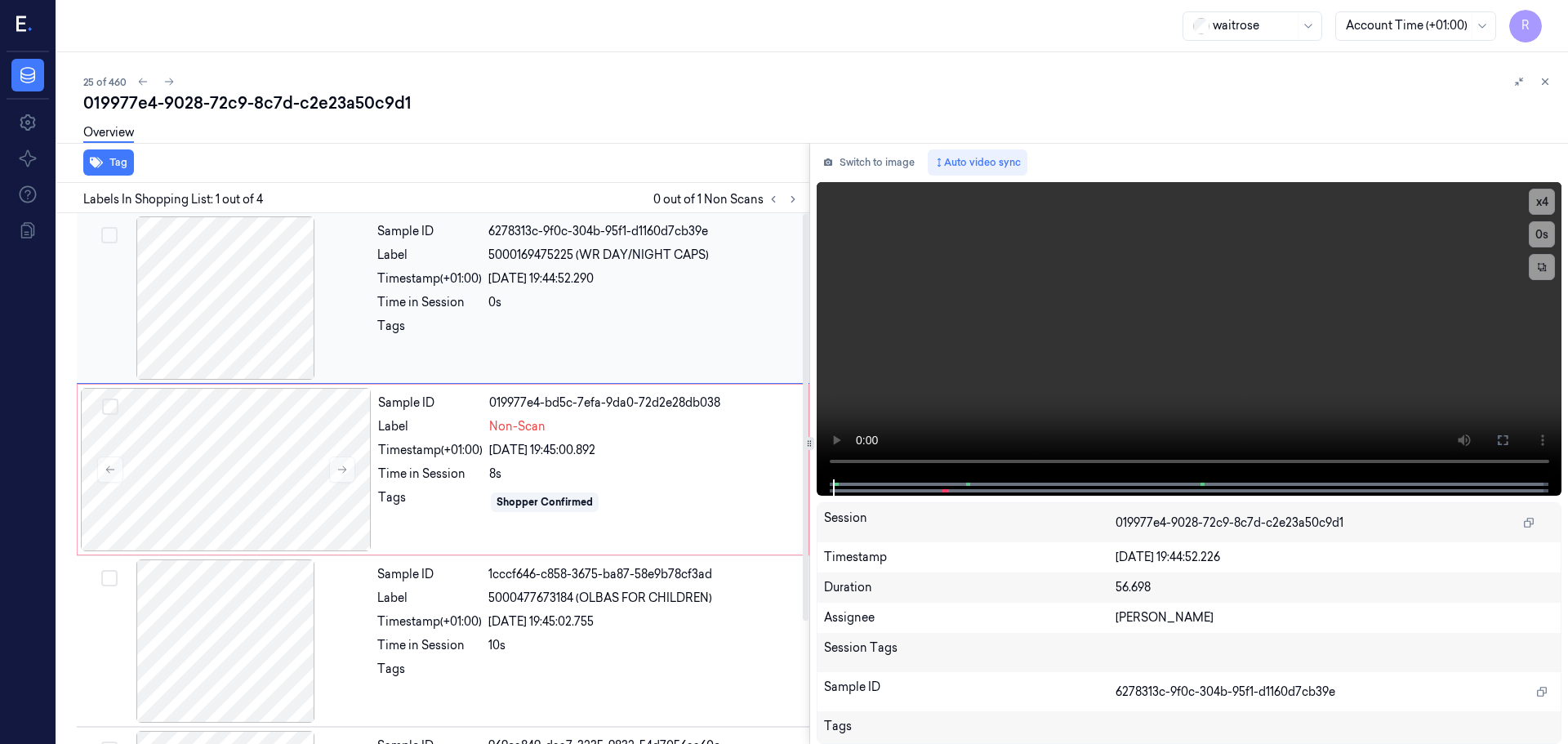
click at [252, 276] on div at bounding box center [224, 298] width 290 height 164
drag, startPoint x: 1546, startPoint y: 207, endPoint x: 1416, endPoint y: 264, distance: 141.9
click at [1547, 207] on button "x 4" at bounding box center [1541, 201] width 26 height 26
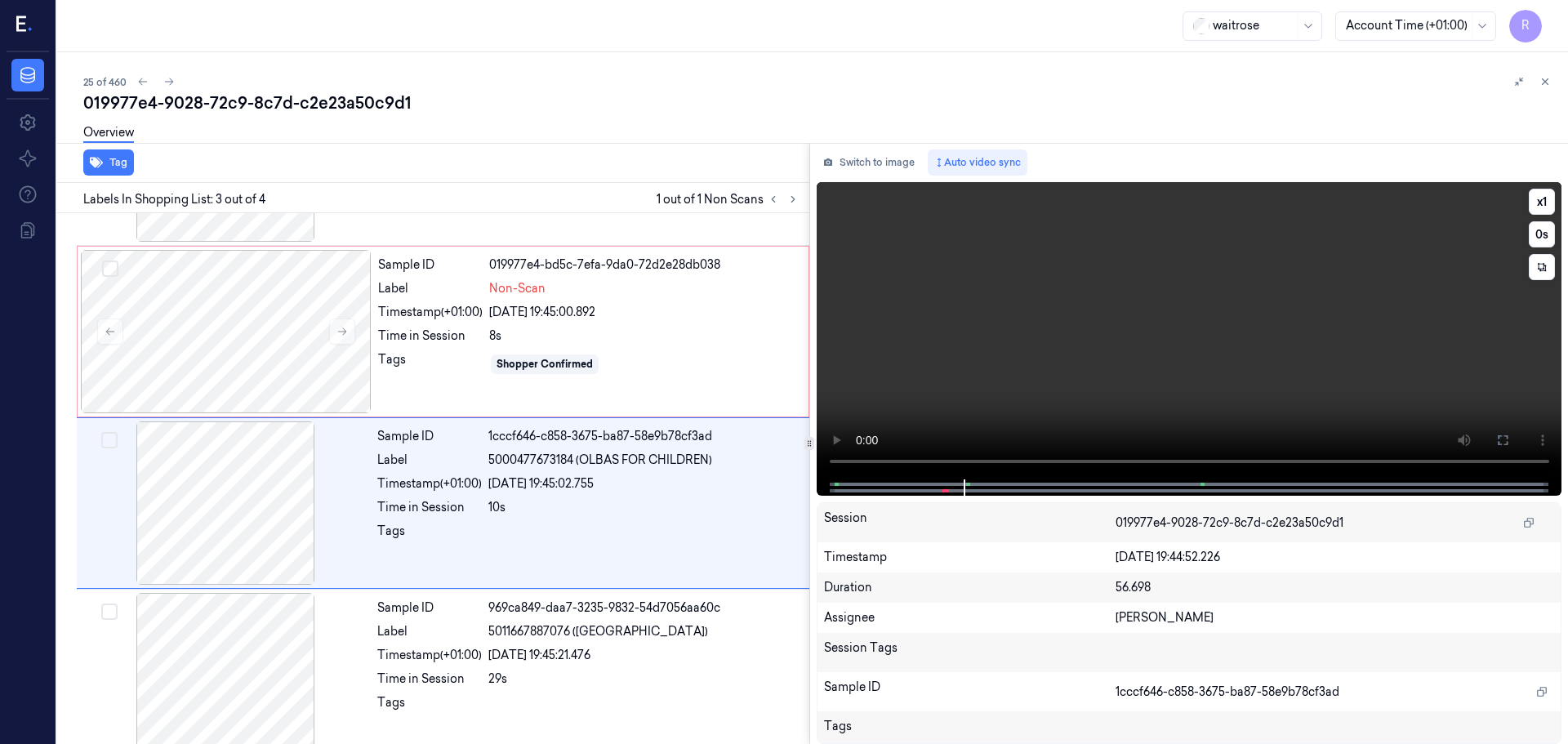
scroll to position [160, 0]
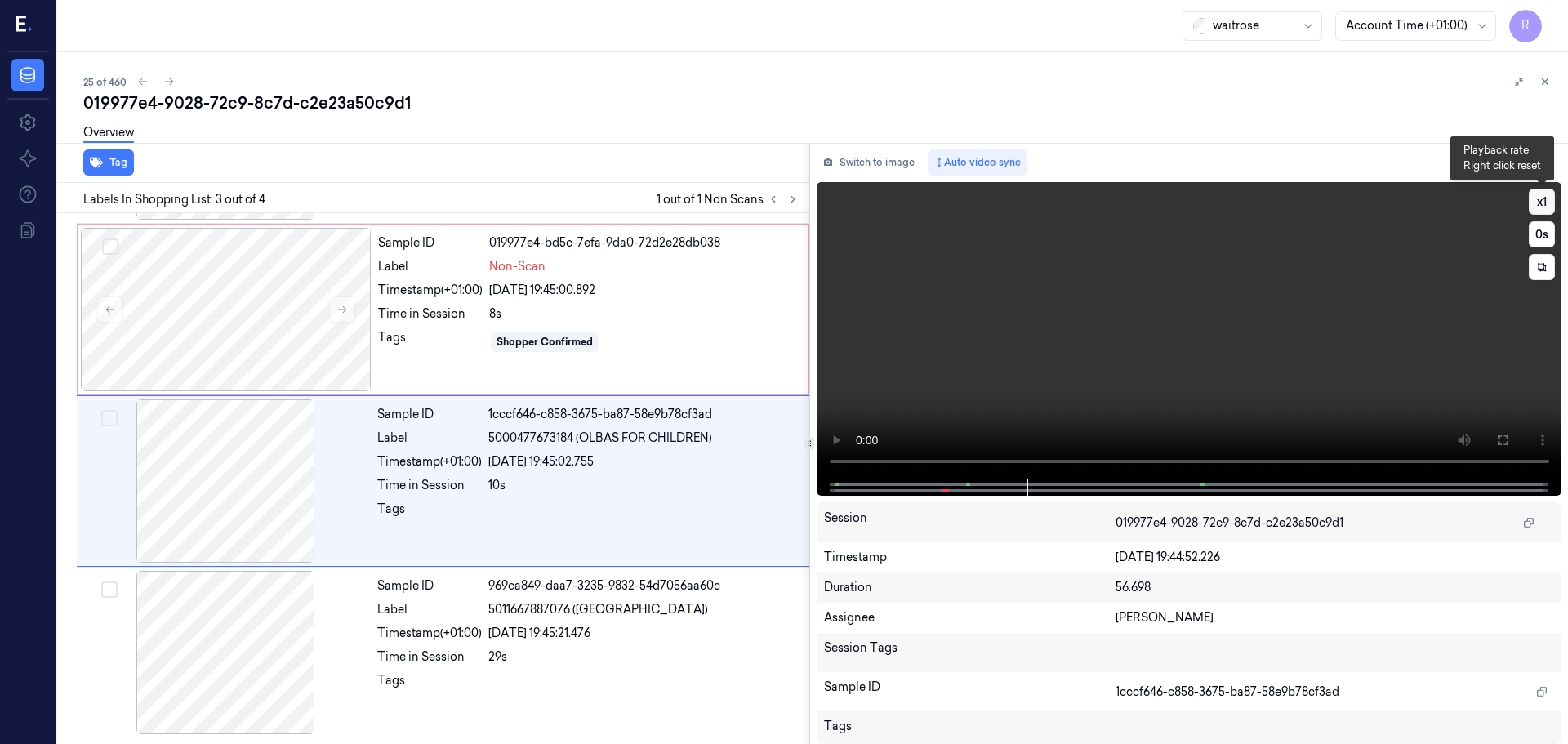
click at [1551, 203] on button "x 1" at bounding box center [1541, 201] width 26 height 26
click at [1551, 203] on button "x 2" at bounding box center [1541, 201] width 26 height 26
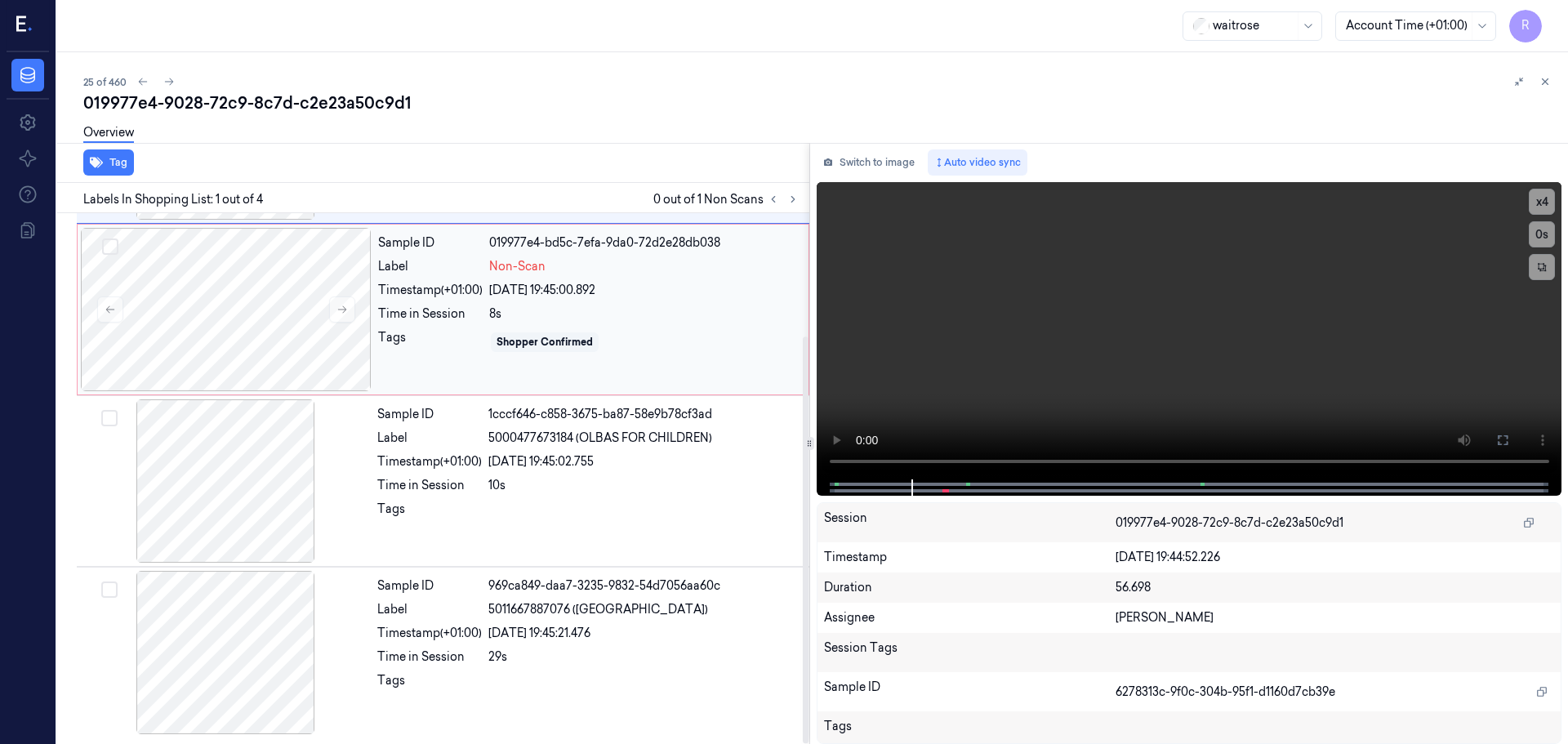
click at [612, 322] on div "Sample ID 019977e4-bd5c-7efa-9da0-72d2e28db038 Label Non-Scan Timestamp (+01:00…" at bounding box center [588, 309] width 434 height 164
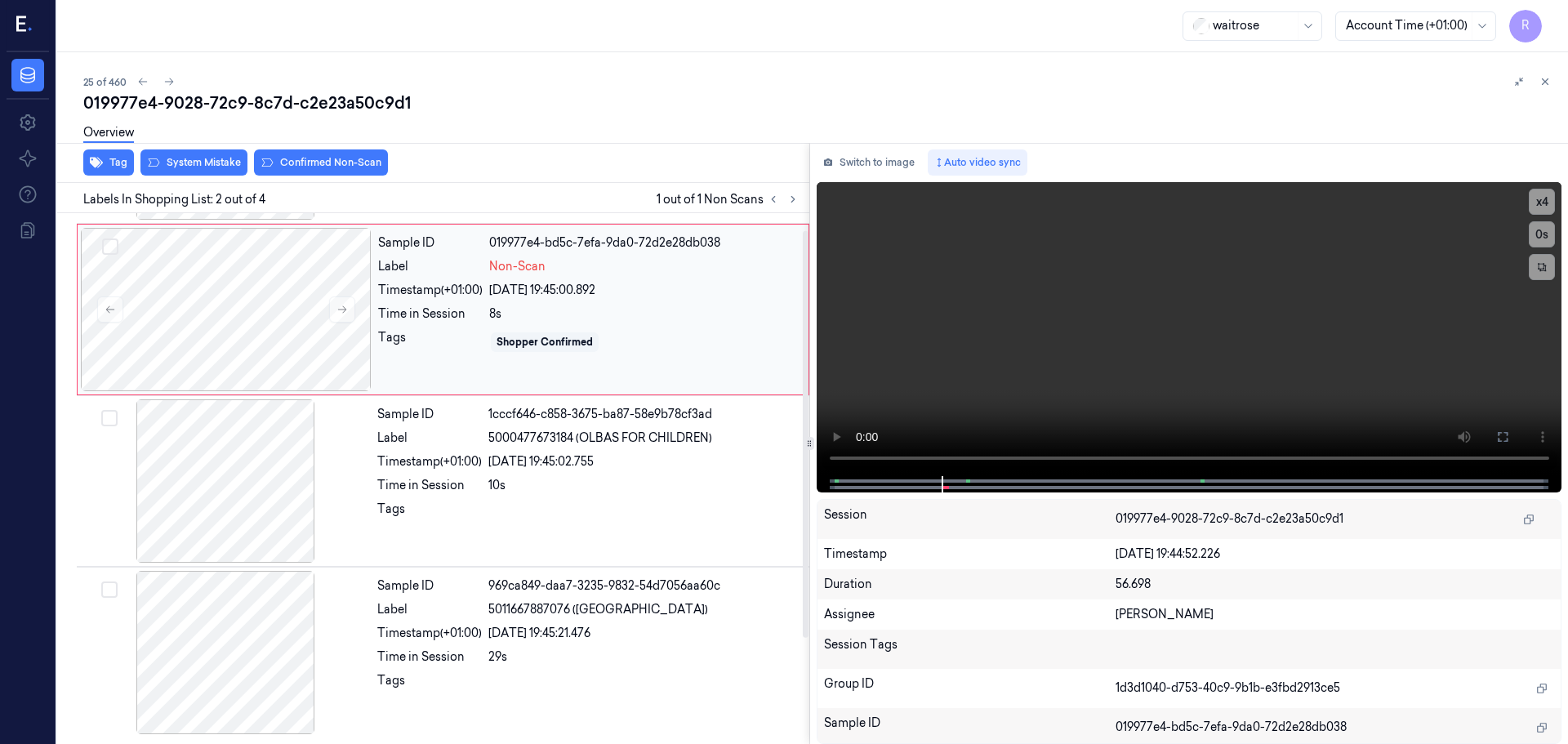
scroll to position [0, 0]
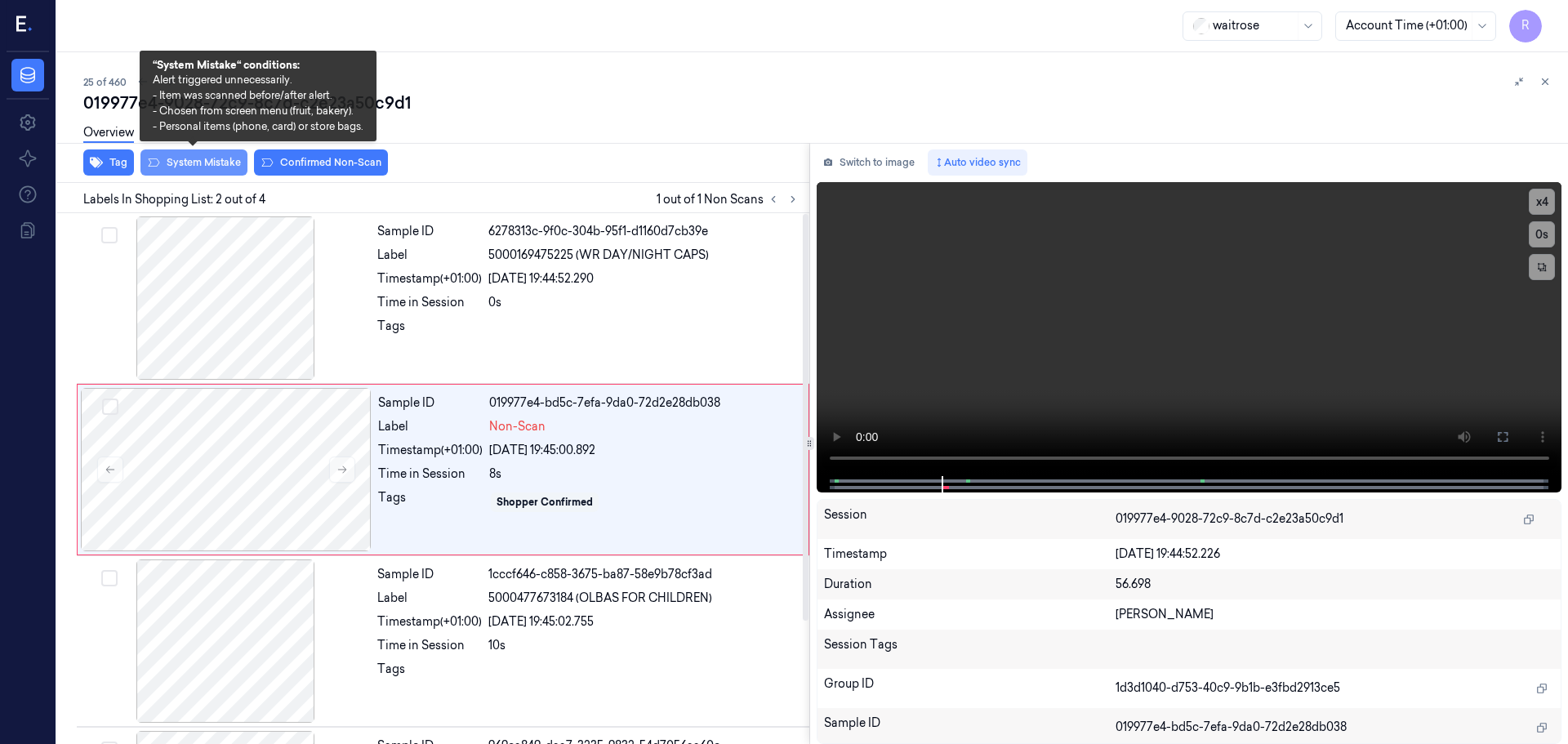
click at [199, 160] on button "System Mistake" at bounding box center [194, 163] width 107 height 26
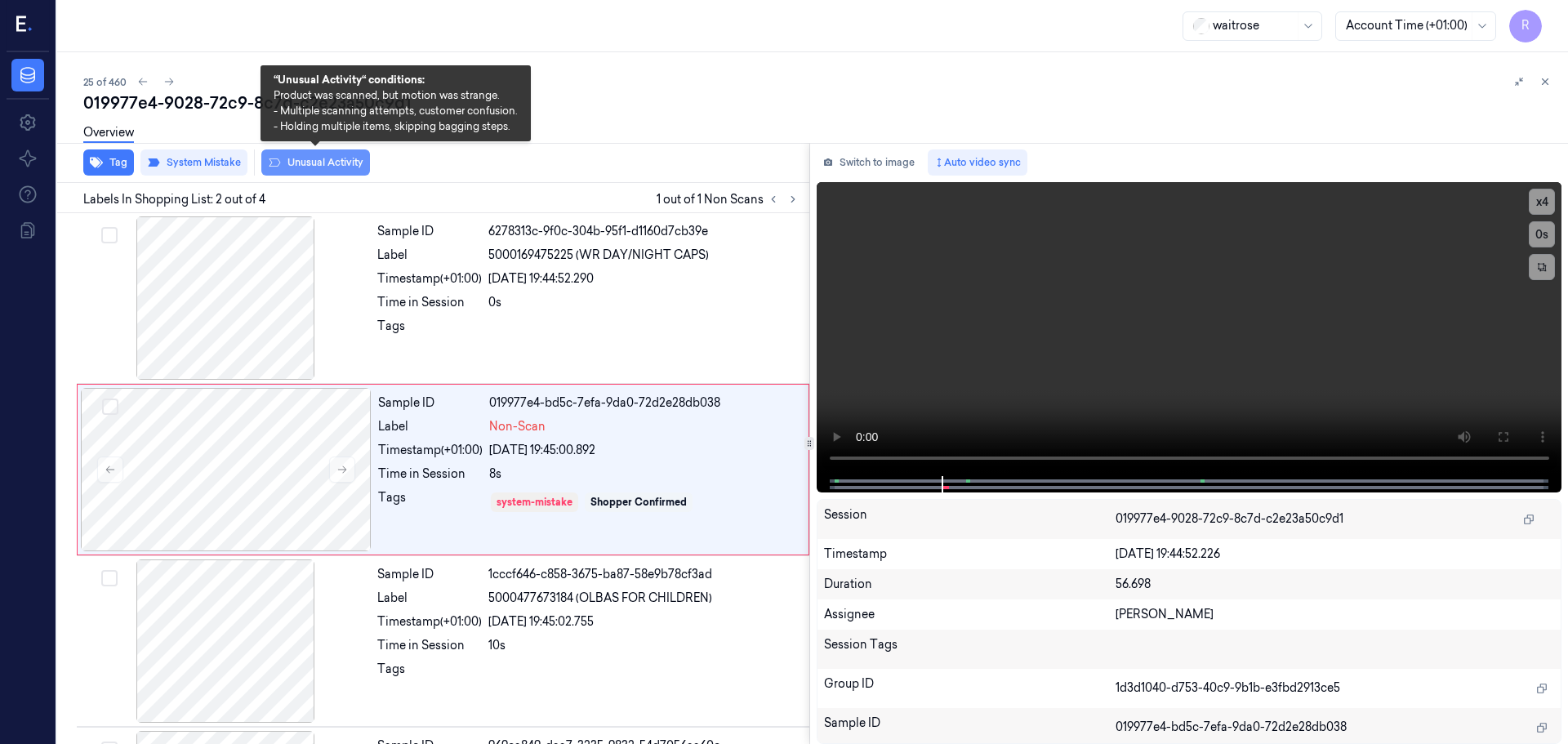
click at [313, 165] on button "Unusual Activity" at bounding box center [315, 163] width 109 height 26
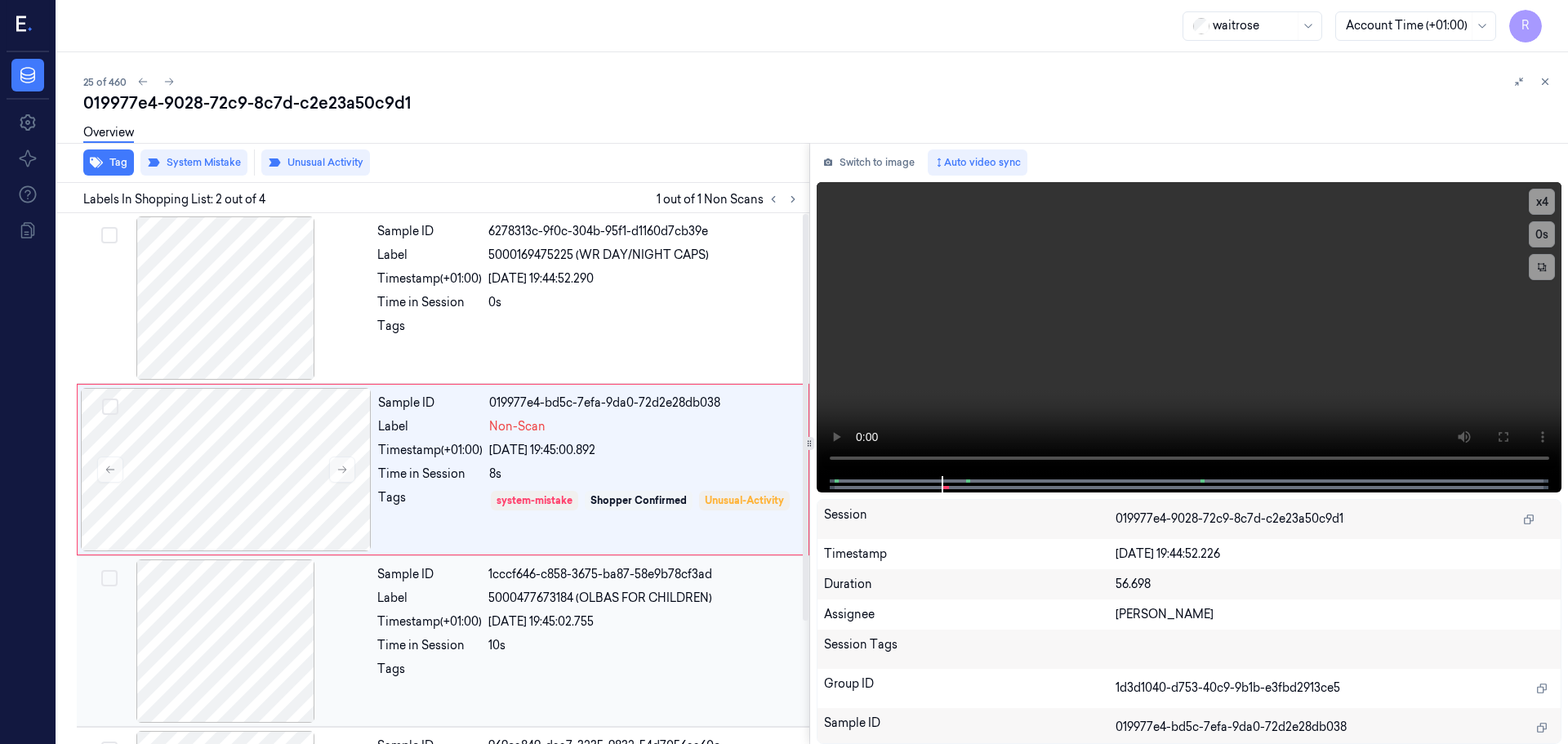
click at [450, 622] on div "Timestamp (+01:00)" at bounding box center [429, 621] width 105 height 17
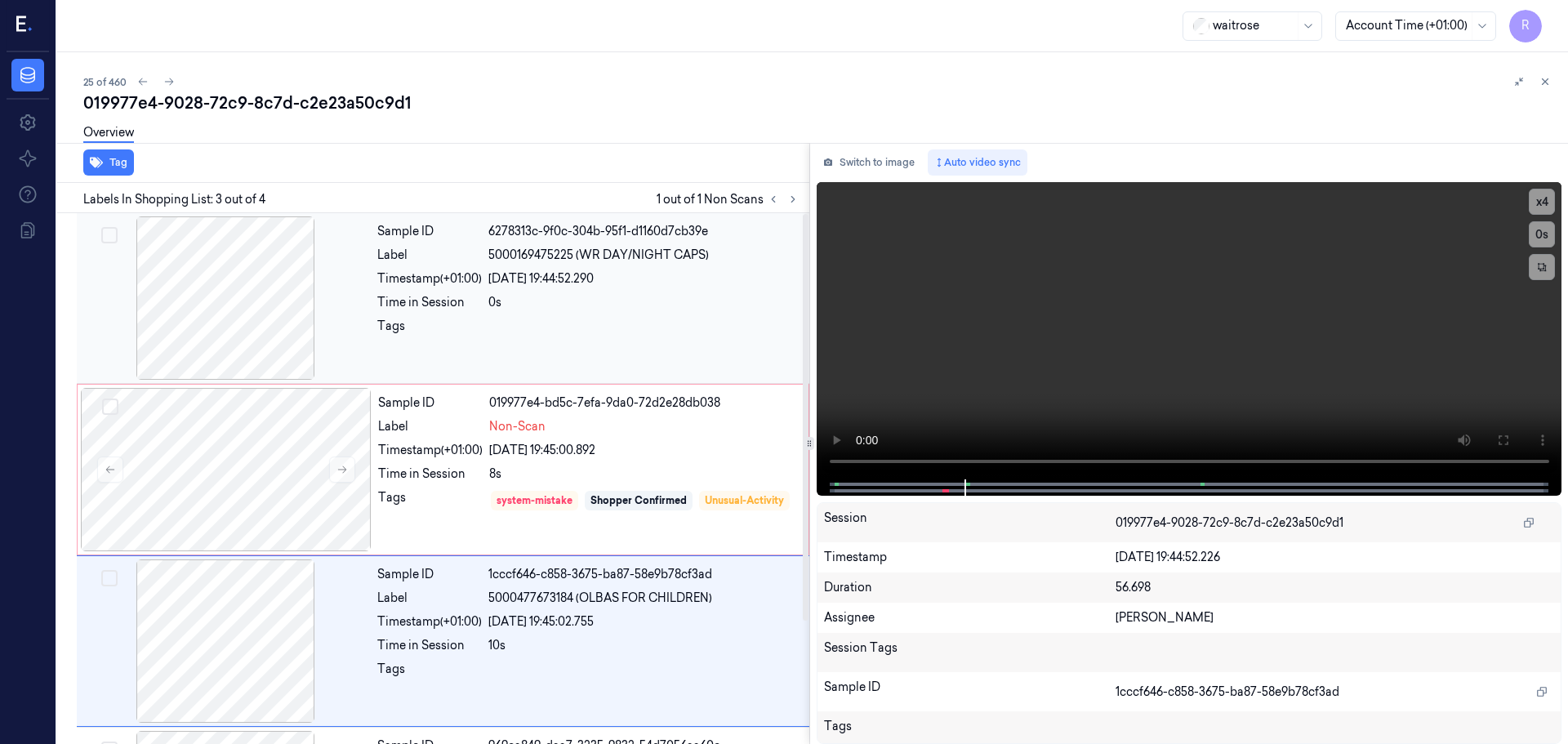
click at [569, 307] on div "0s" at bounding box center [644, 302] width 311 height 17
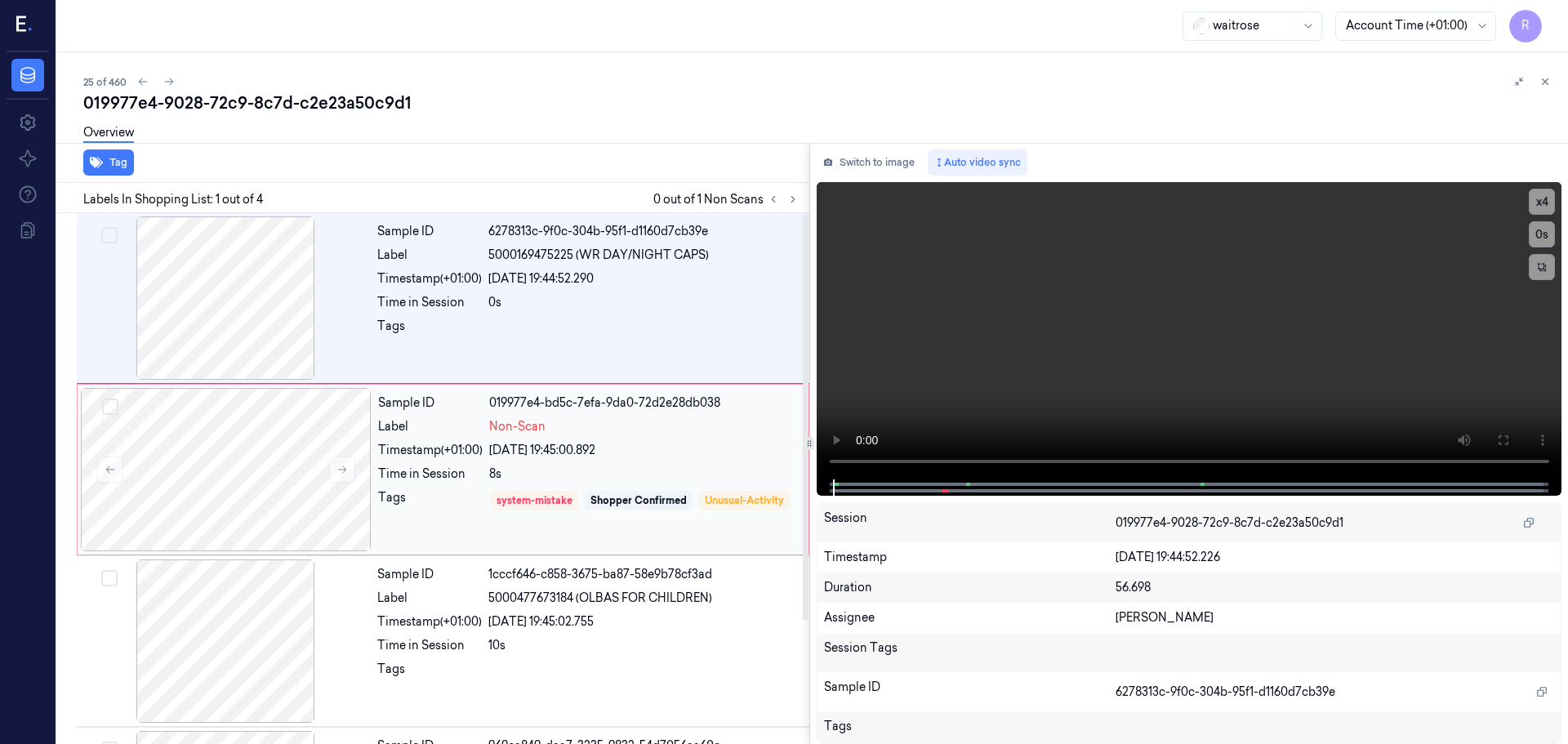
click at [662, 473] on div "8s" at bounding box center [643, 474] width 309 height 17
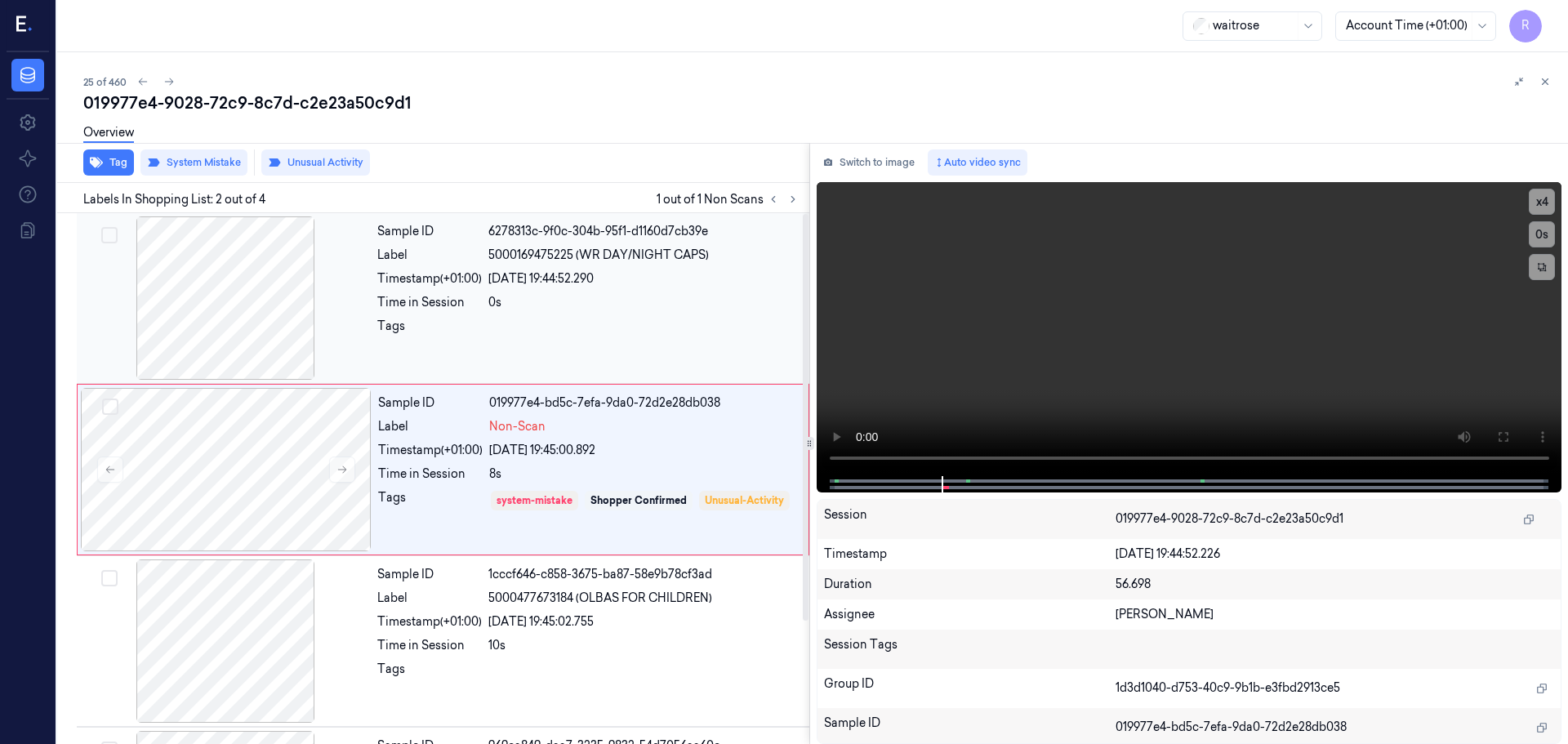
click at [598, 263] on div "Sample ID 6278313c-9f0c-304b-95f1-d1160d7cb39e Label 5000169475225 (WR DAY/NIGH…" at bounding box center [588, 298] width 435 height 164
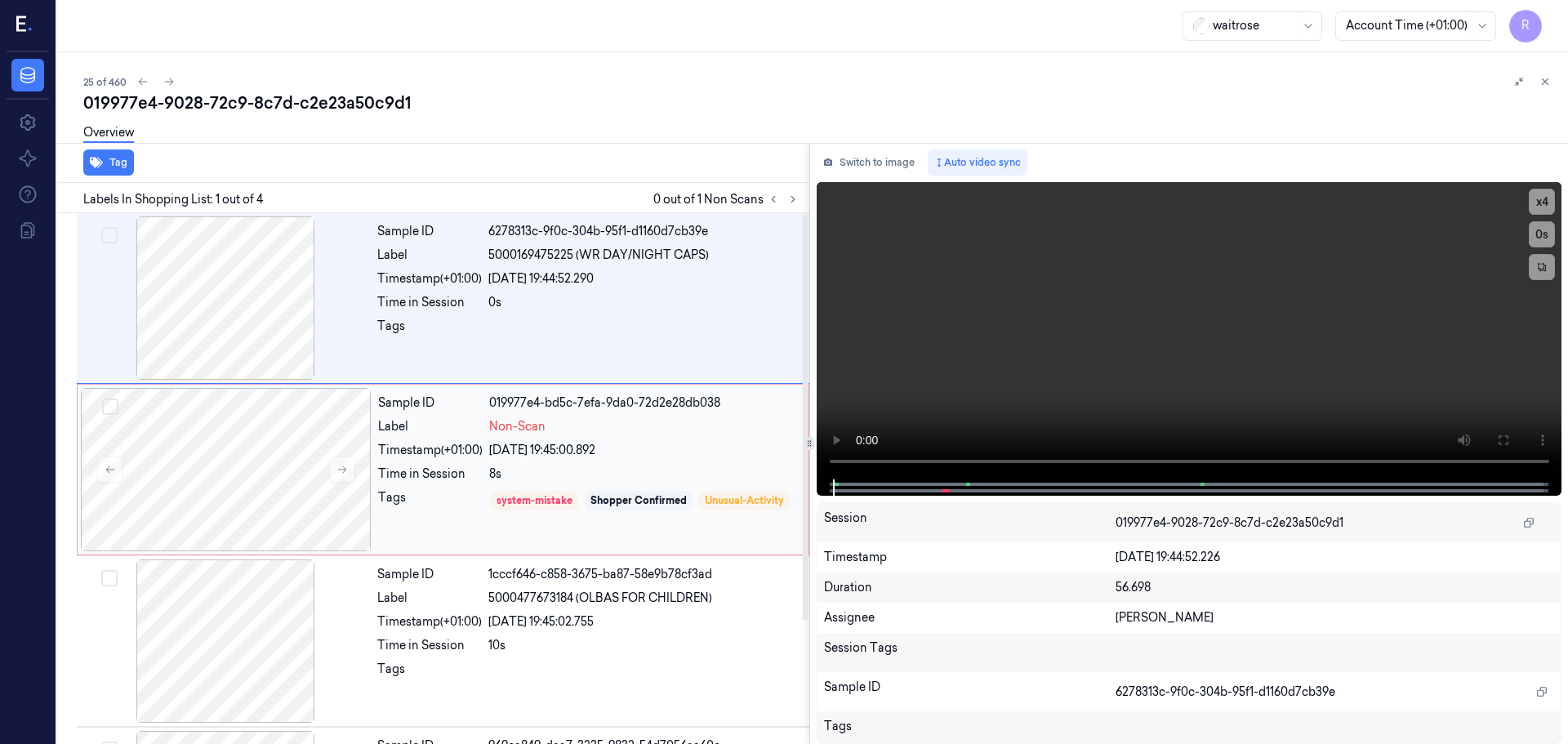
click at [655, 470] on div "8s" at bounding box center [643, 474] width 309 height 17
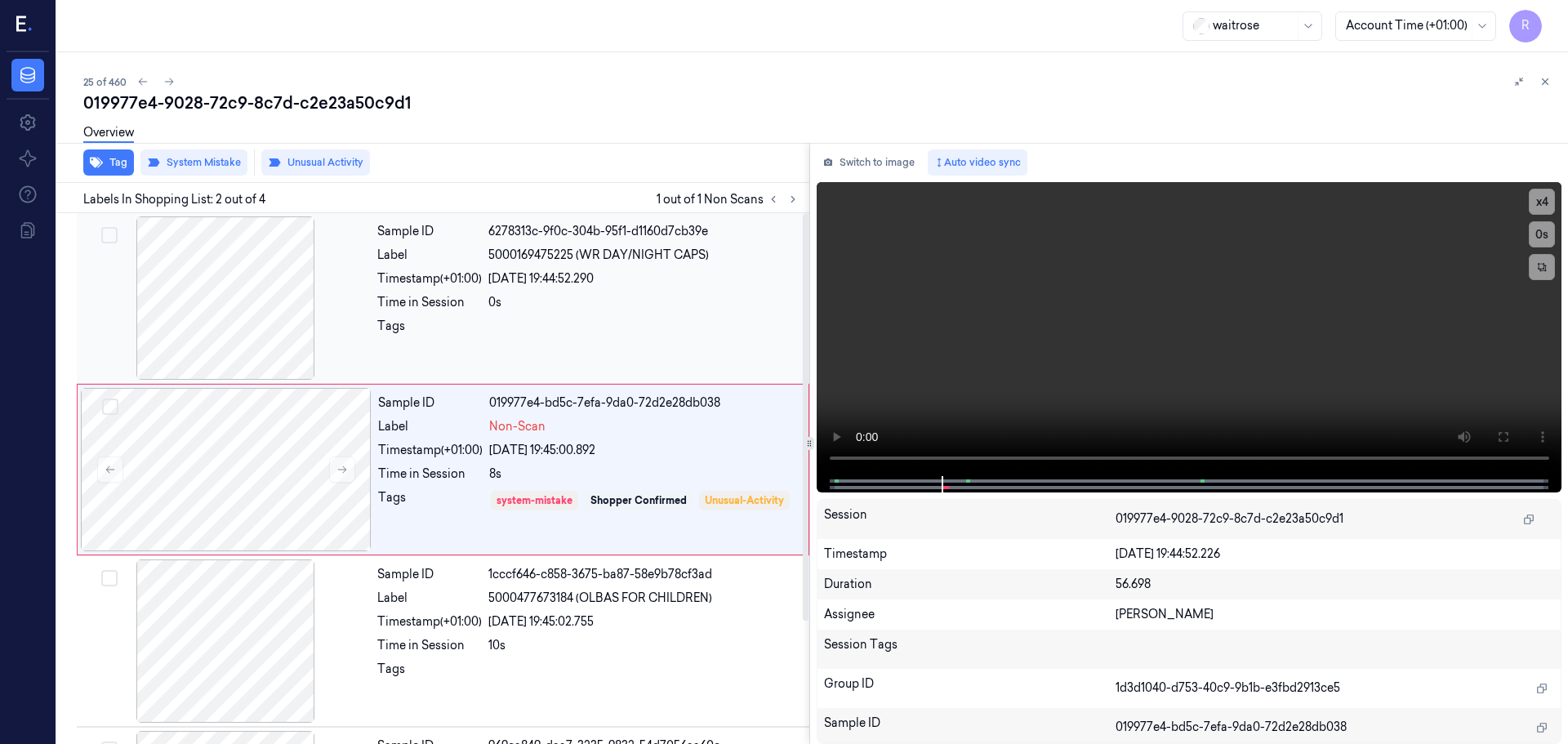
click at [540, 323] on div at bounding box center [644, 330] width 311 height 26
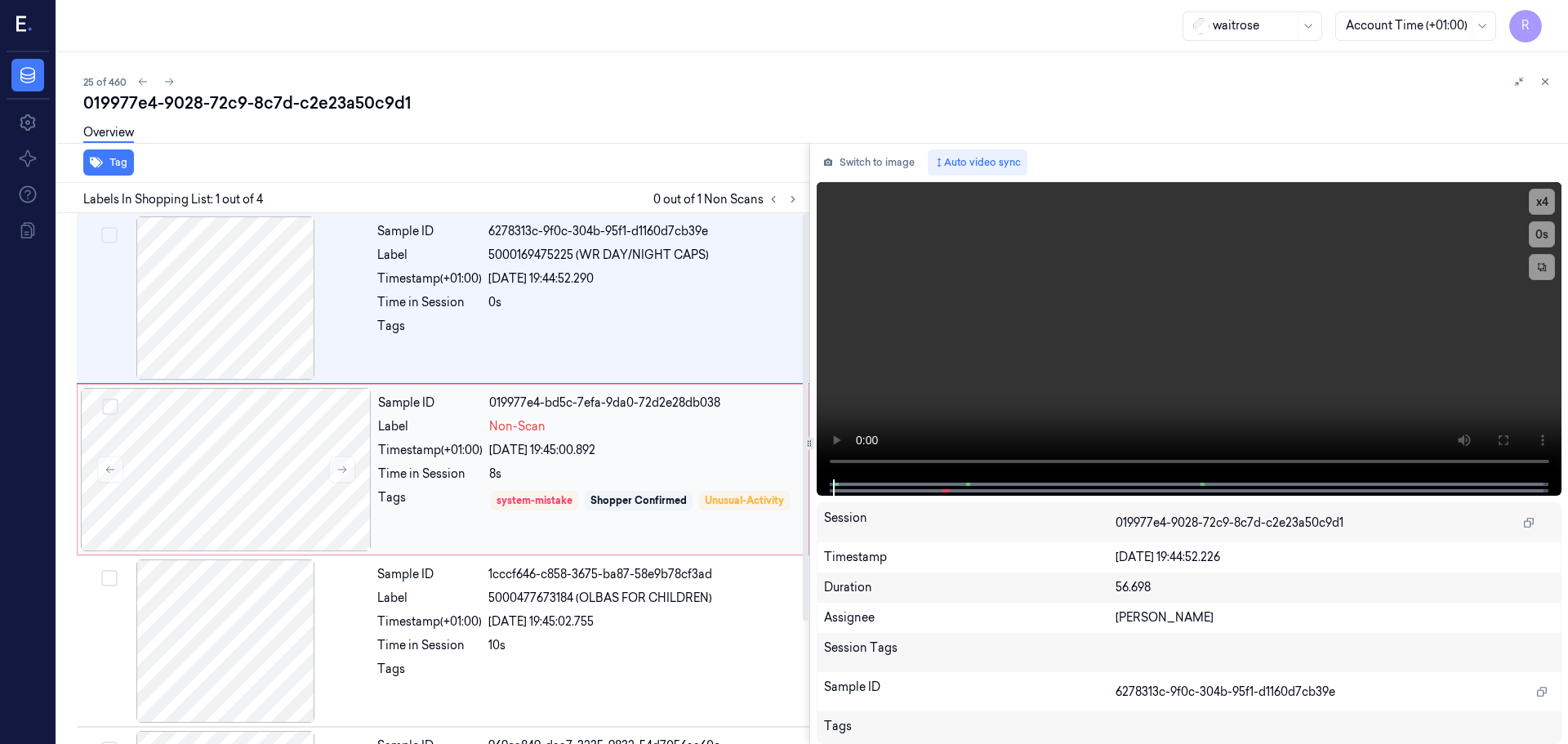
click at [534, 469] on div "8s" at bounding box center [643, 474] width 309 height 17
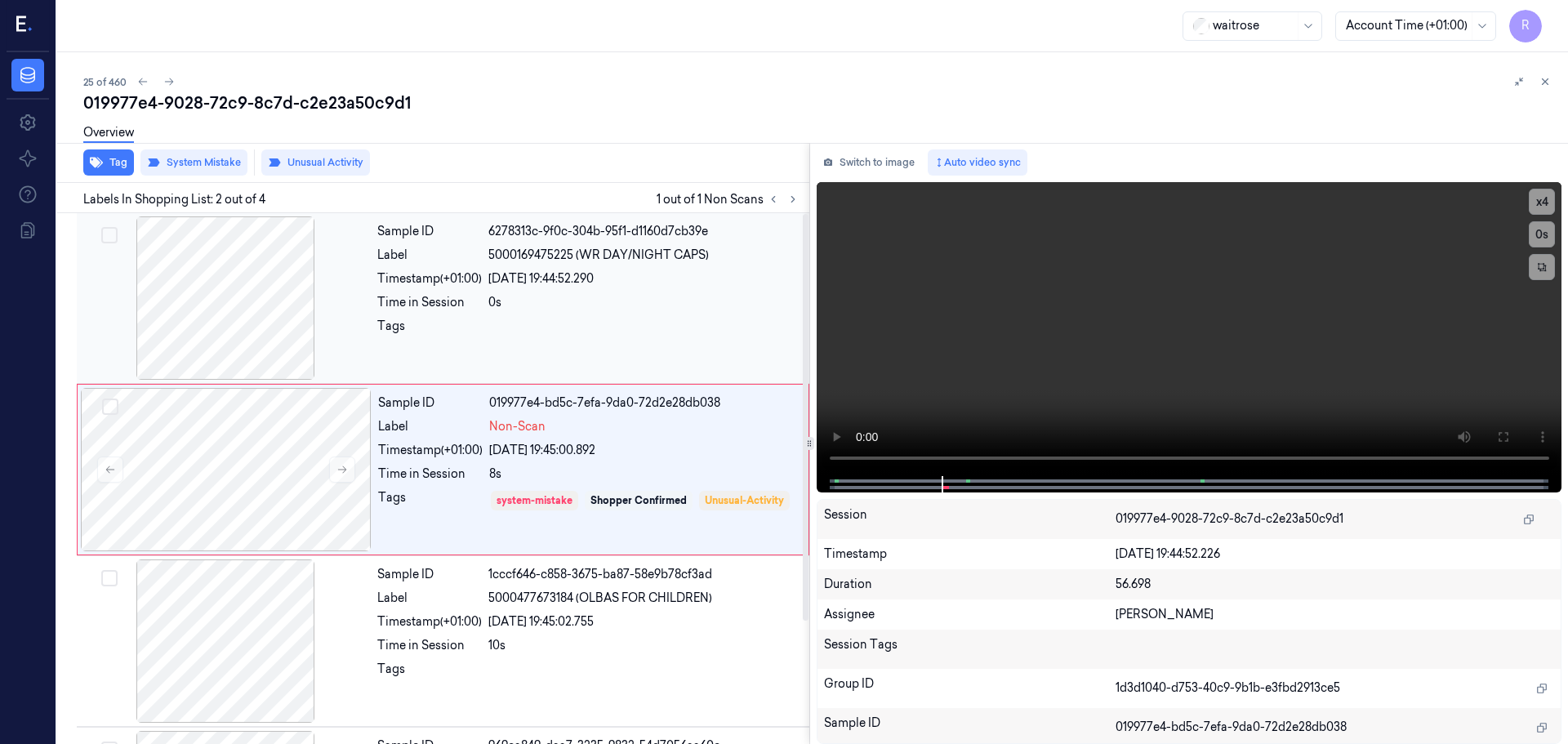
click at [482, 320] on div "Tags" at bounding box center [429, 330] width 105 height 26
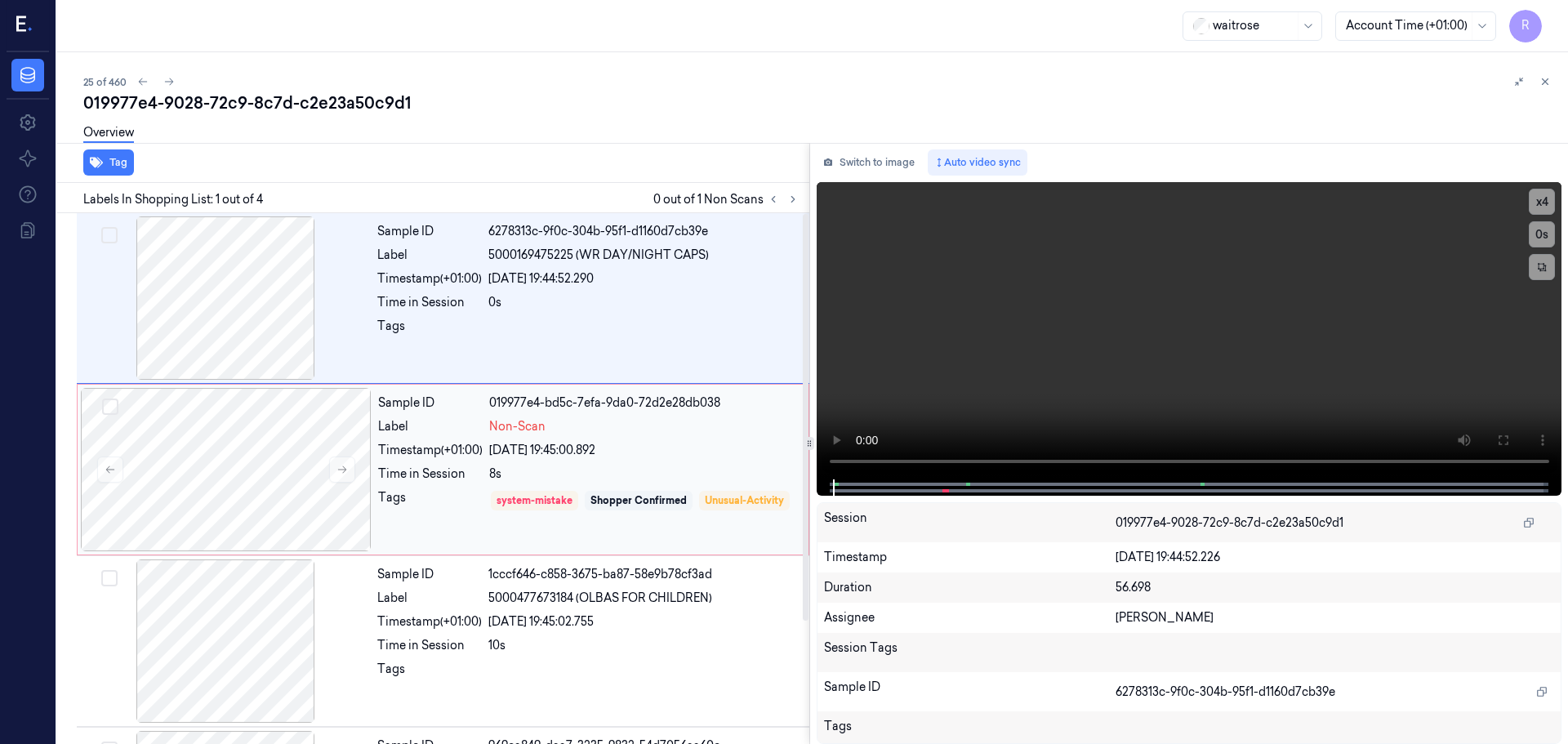
click at [493, 435] on span "Non-Scan" at bounding box center [517, 426] width 56 height 17
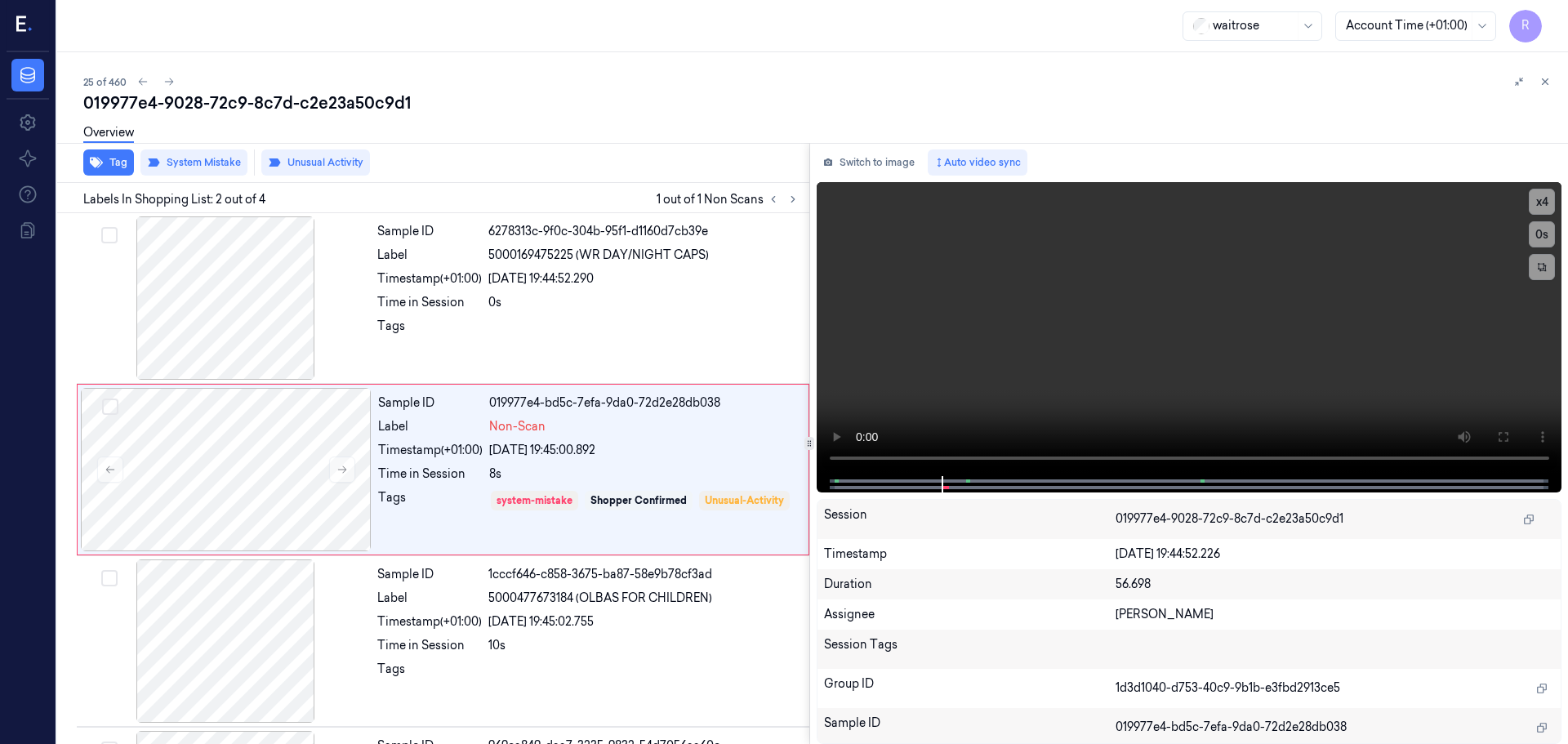
drag, startPoint x: 1551, startPoint y: 79, endPoint x: 1506, endPoint y: 158, distance: 90.9
click at [1550, 79] on button at bounding box center [1545, 82] width 20 height 20
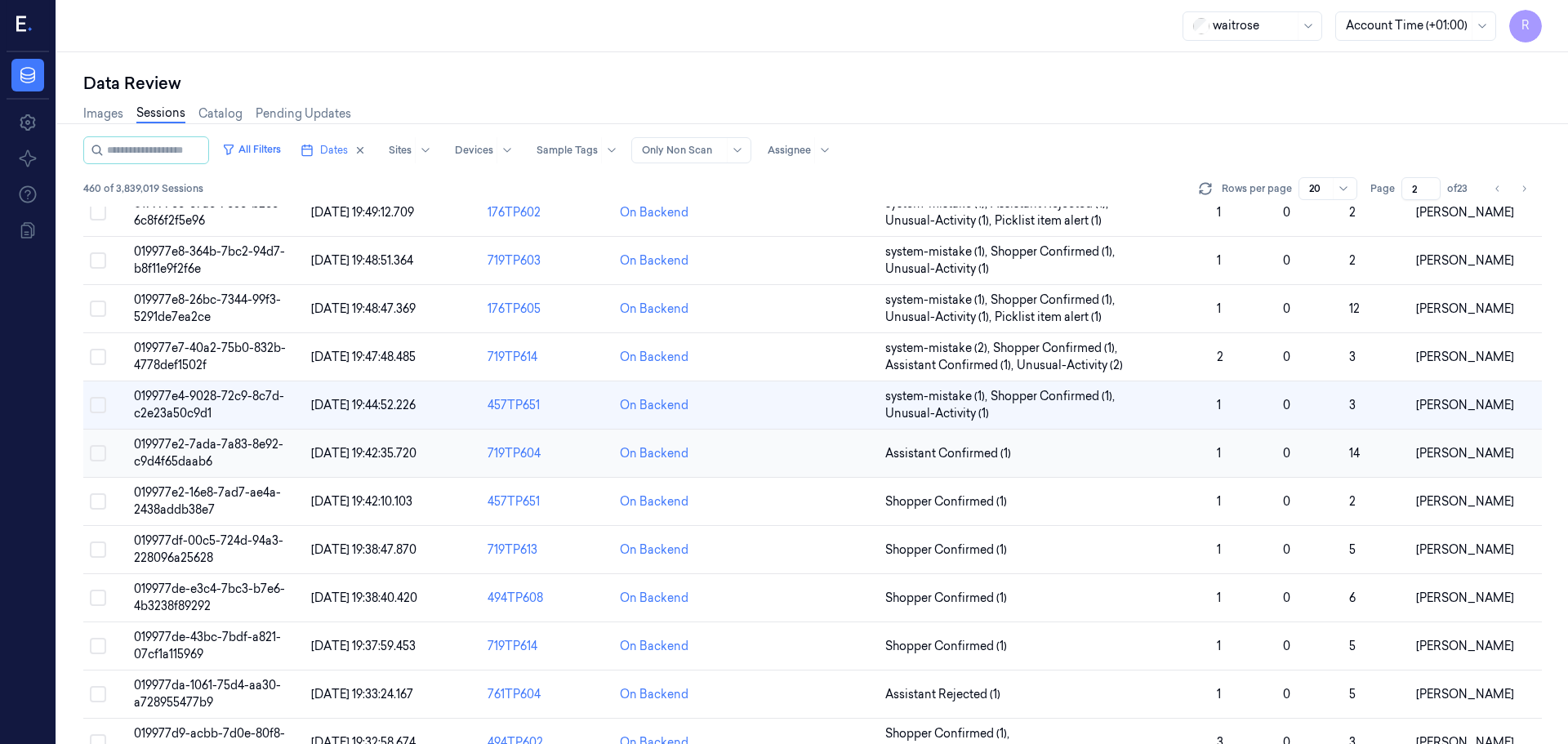
scroll to position [82, 0]
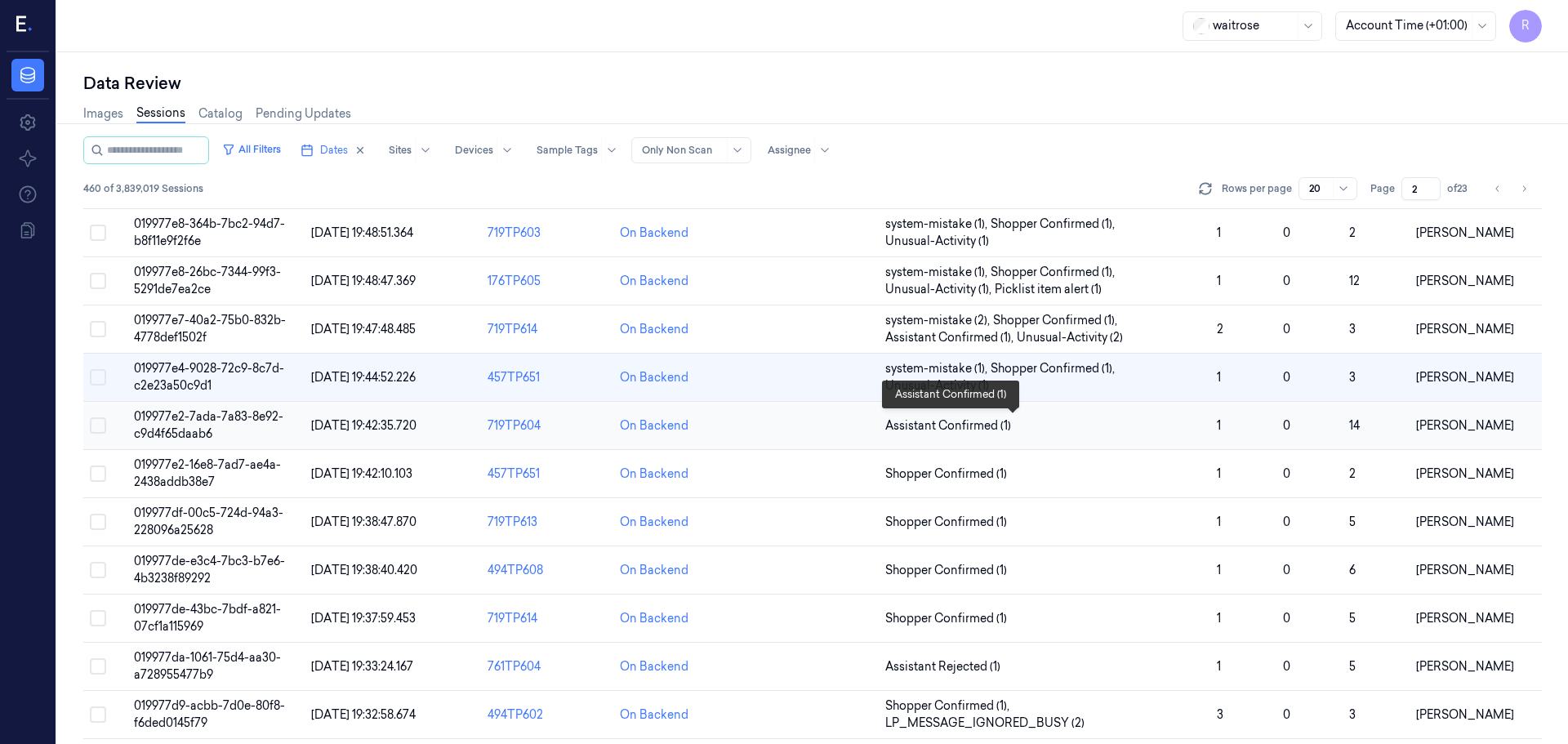
click at [1035, 421] on span "Assistant Confirmed (1)" at bounding box center [1043, 425] width 318 height 17
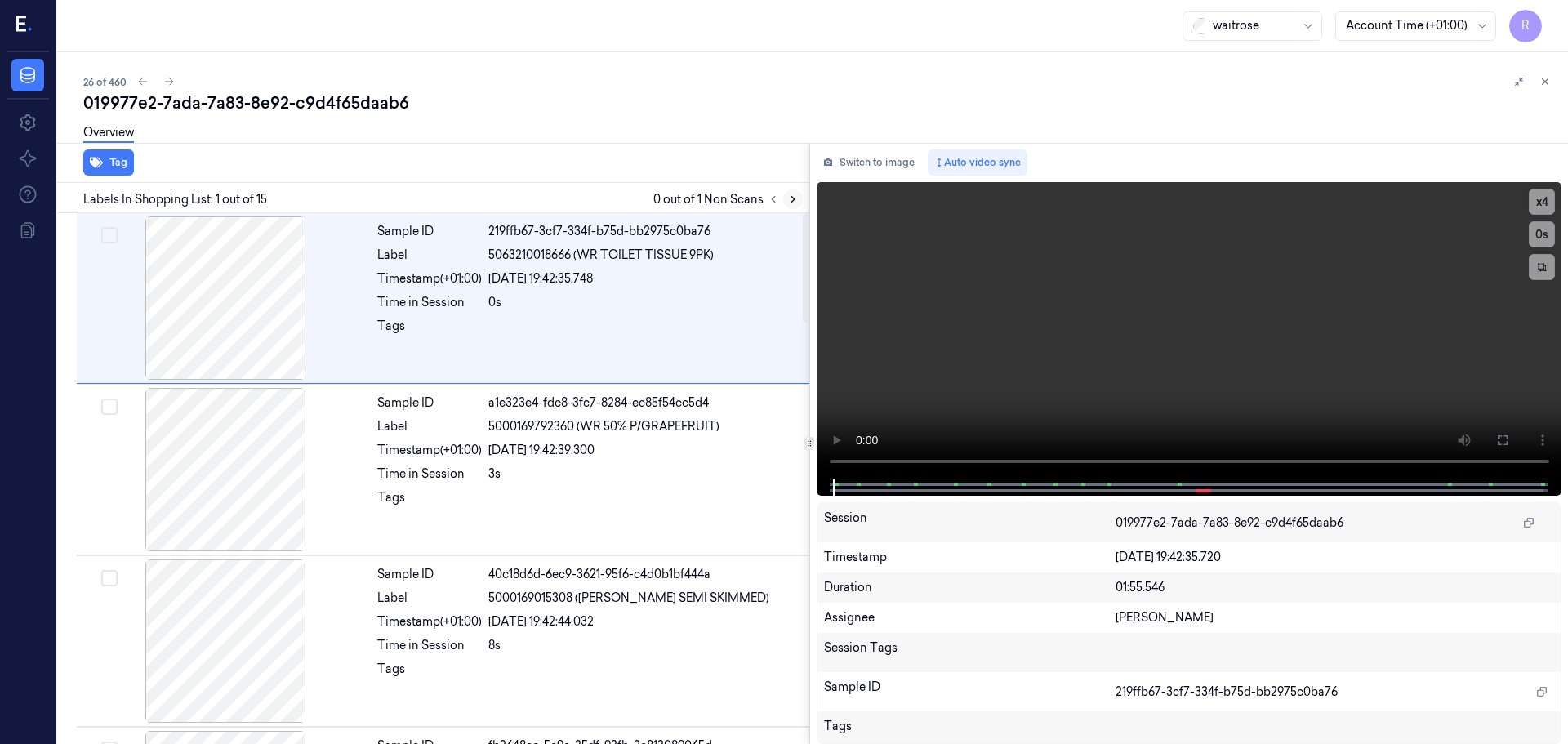
click at [796, 201] on icon at bounding box center [792, 198] width 11 height 11
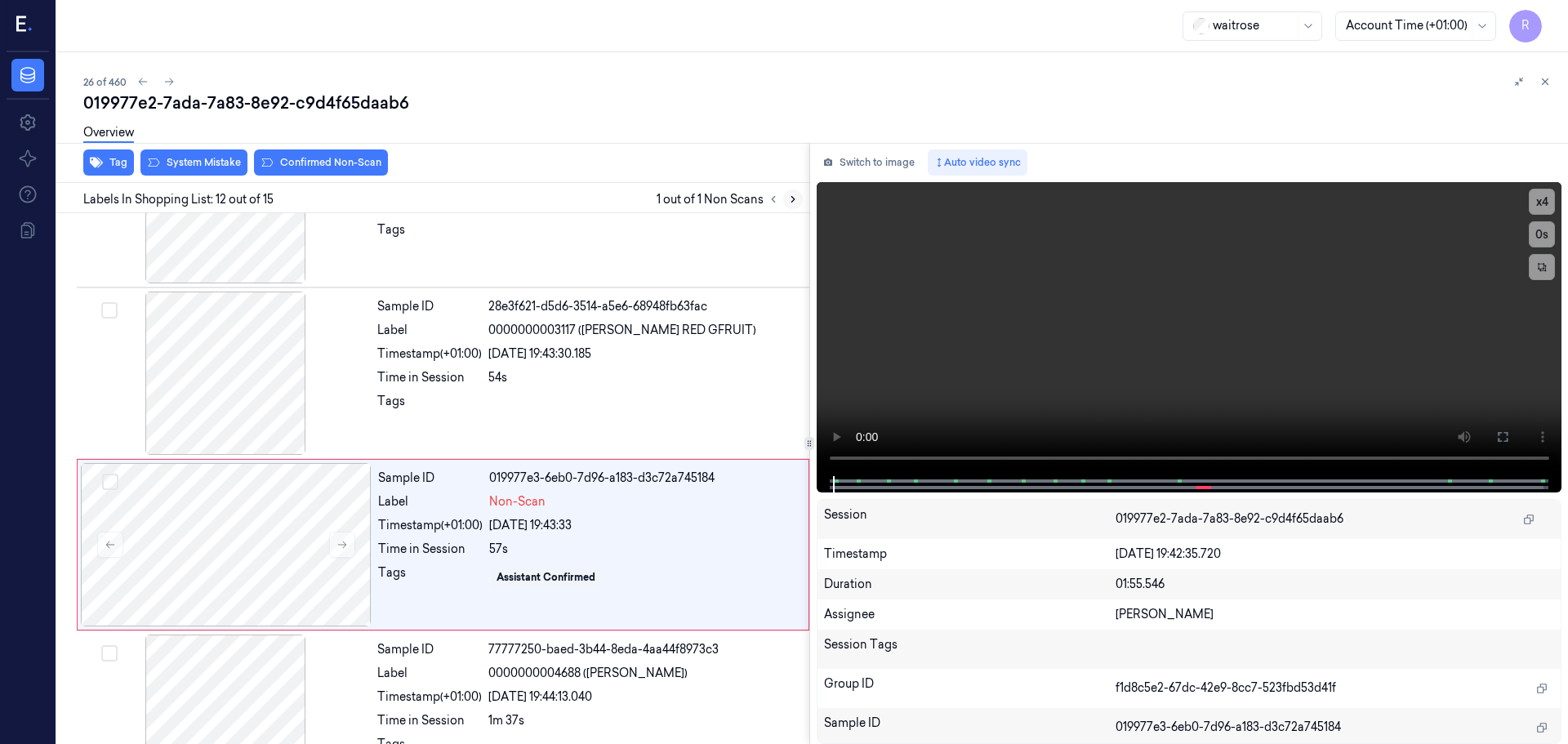
scroll to position [1705, 0]
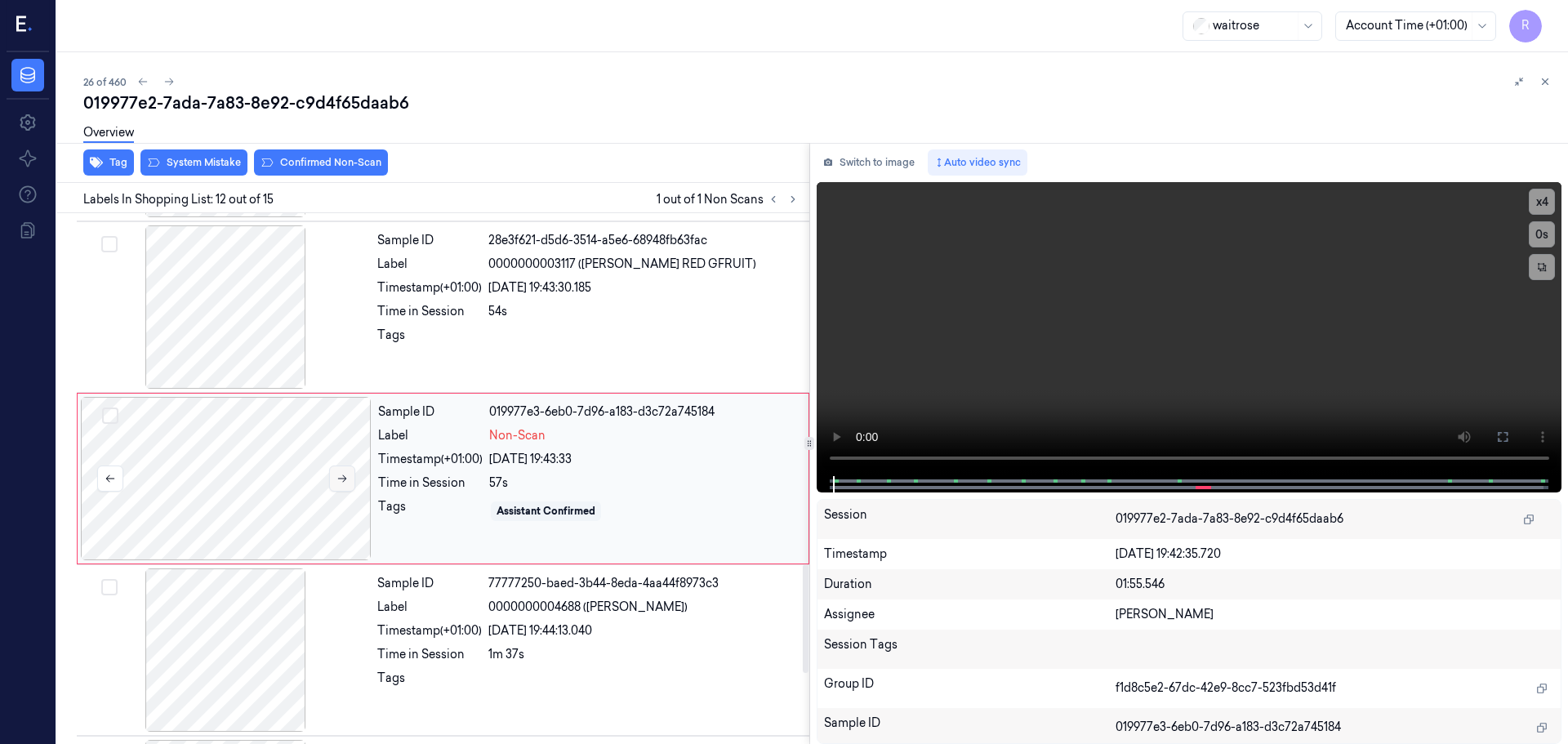
click at [348, 479] on button at bounding box center [342, 479] width 26 height 26
click at [337, 475] on icon at bounding box center [341, 478] width 11 height 11
click at [338, 475] on icon at bounding box center [341, 478] width 11 height 11
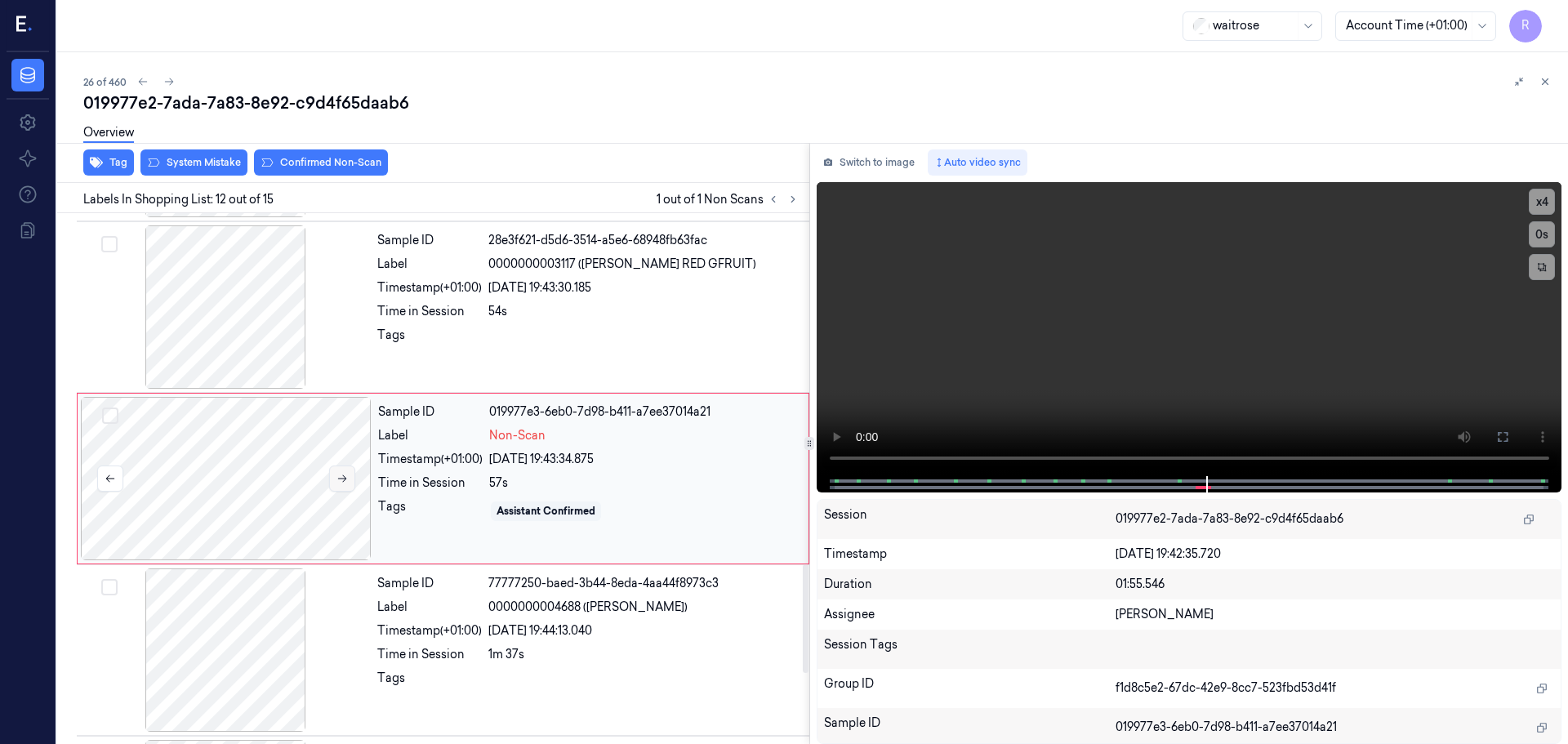
click at [338, 475] on icon at bounding box center [341, 478] width 11 height 11
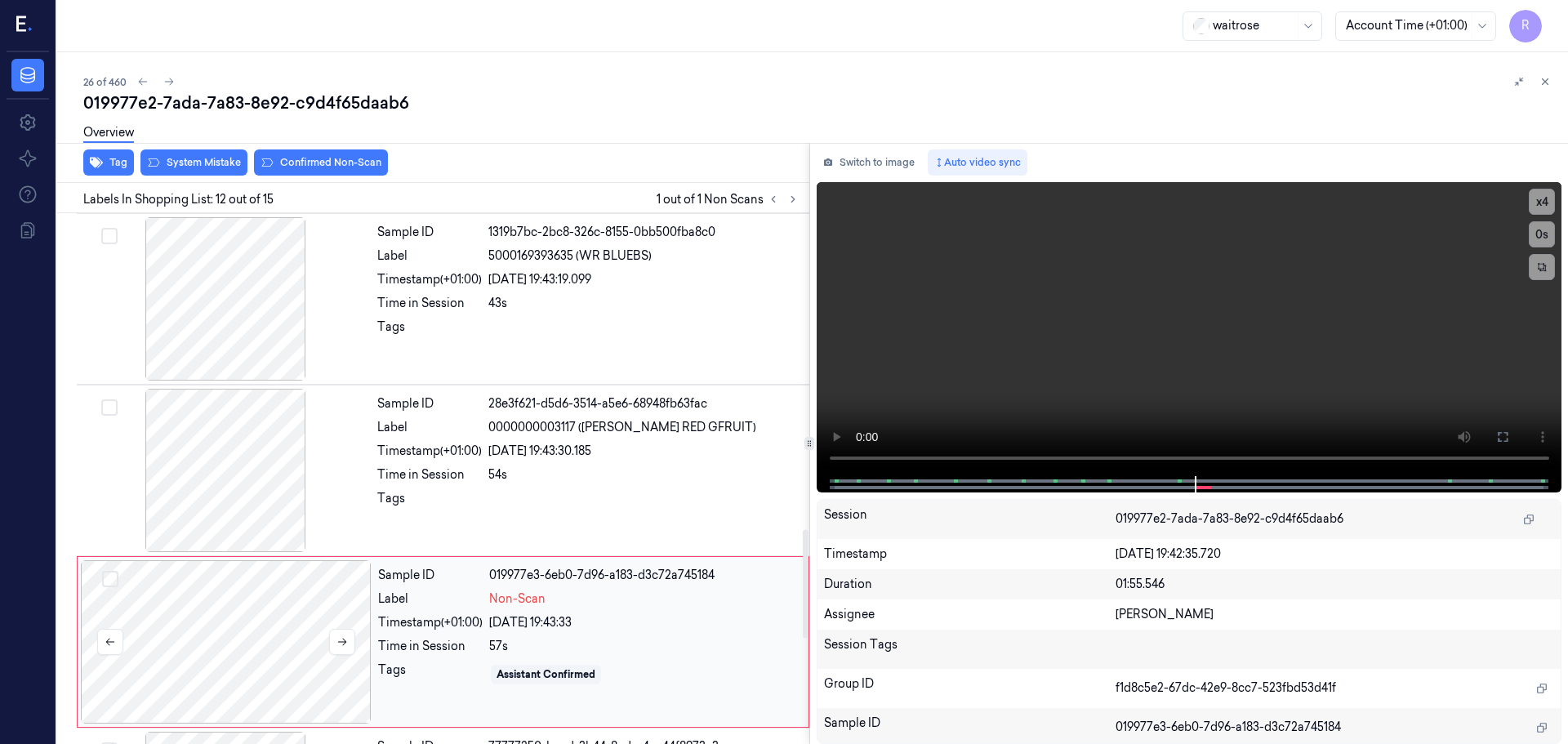
scroll to position [1461, 0]
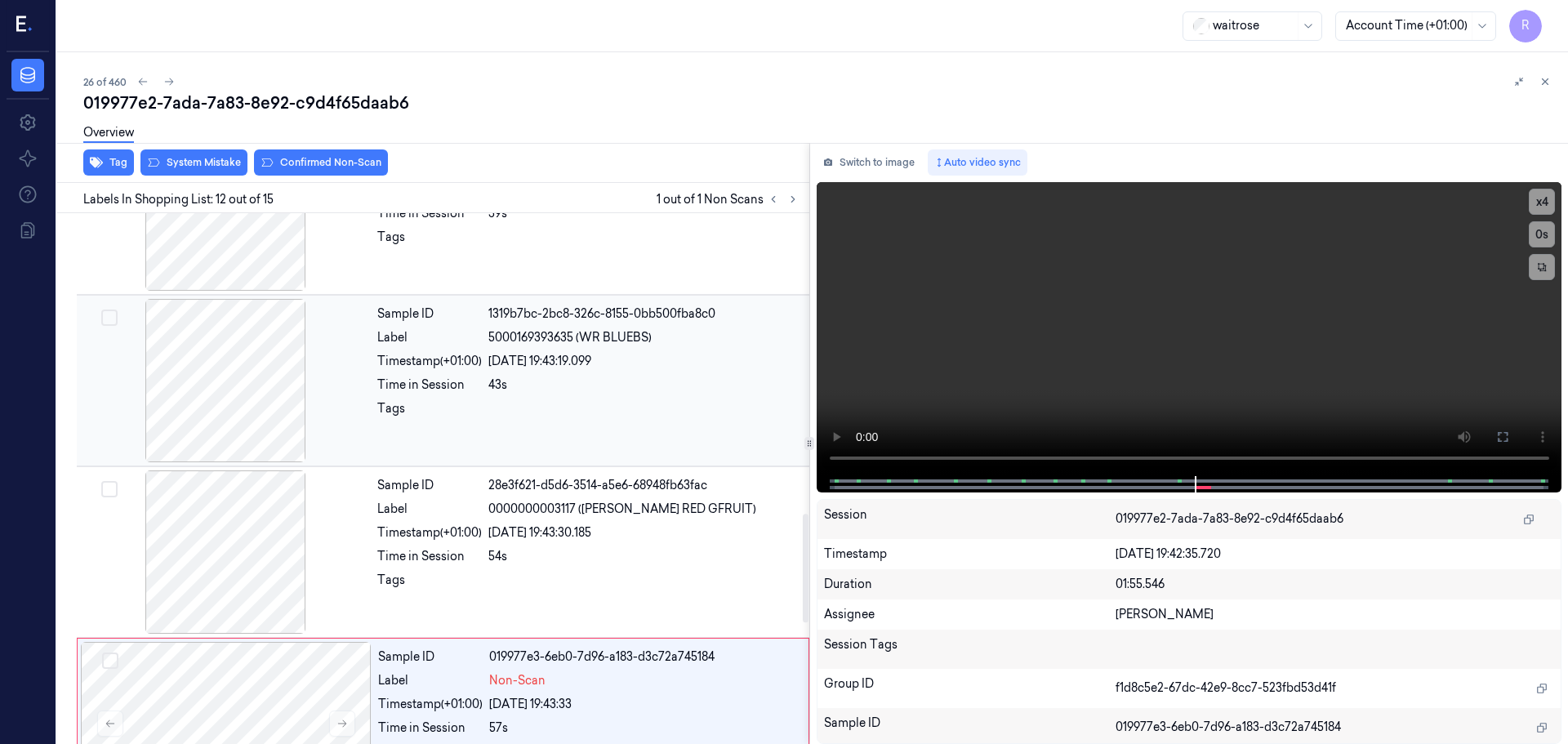
click at [274, 387] on div at bounding box center [224, 381] width 290 height 164
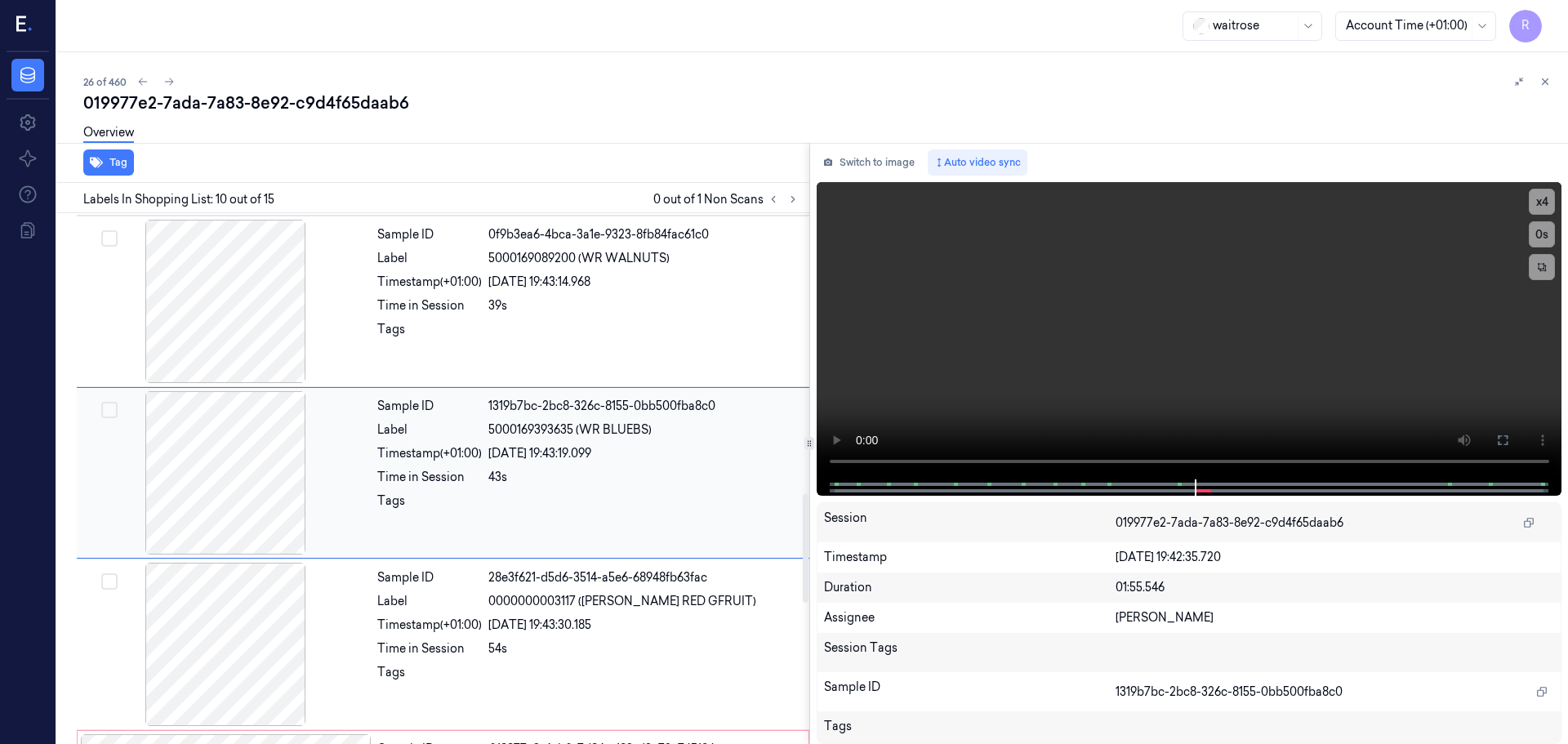
scroll to position [1362, 0]
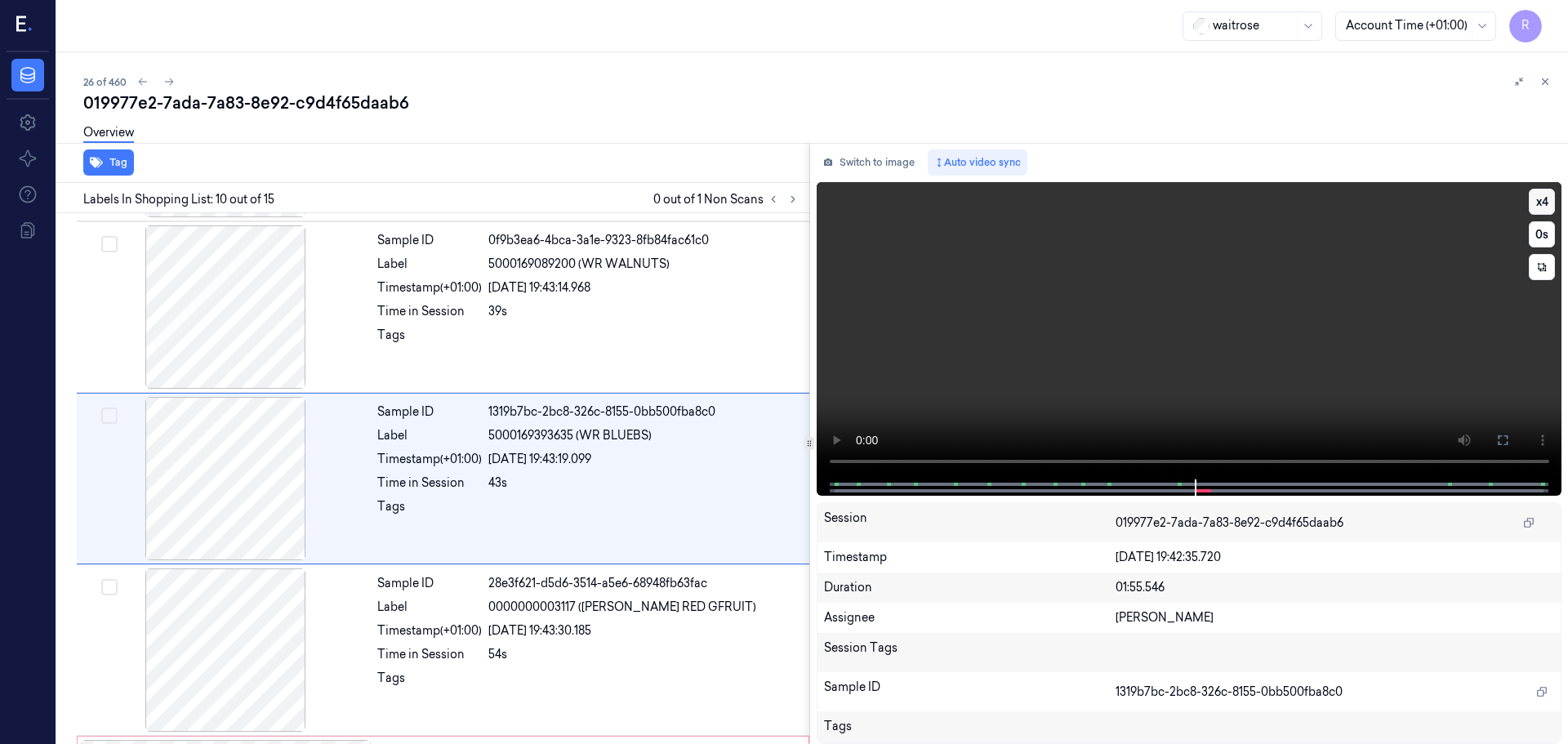
click at [1546, 199] on button "x 4" at bounding box center [1541, 201] width 26 height 26
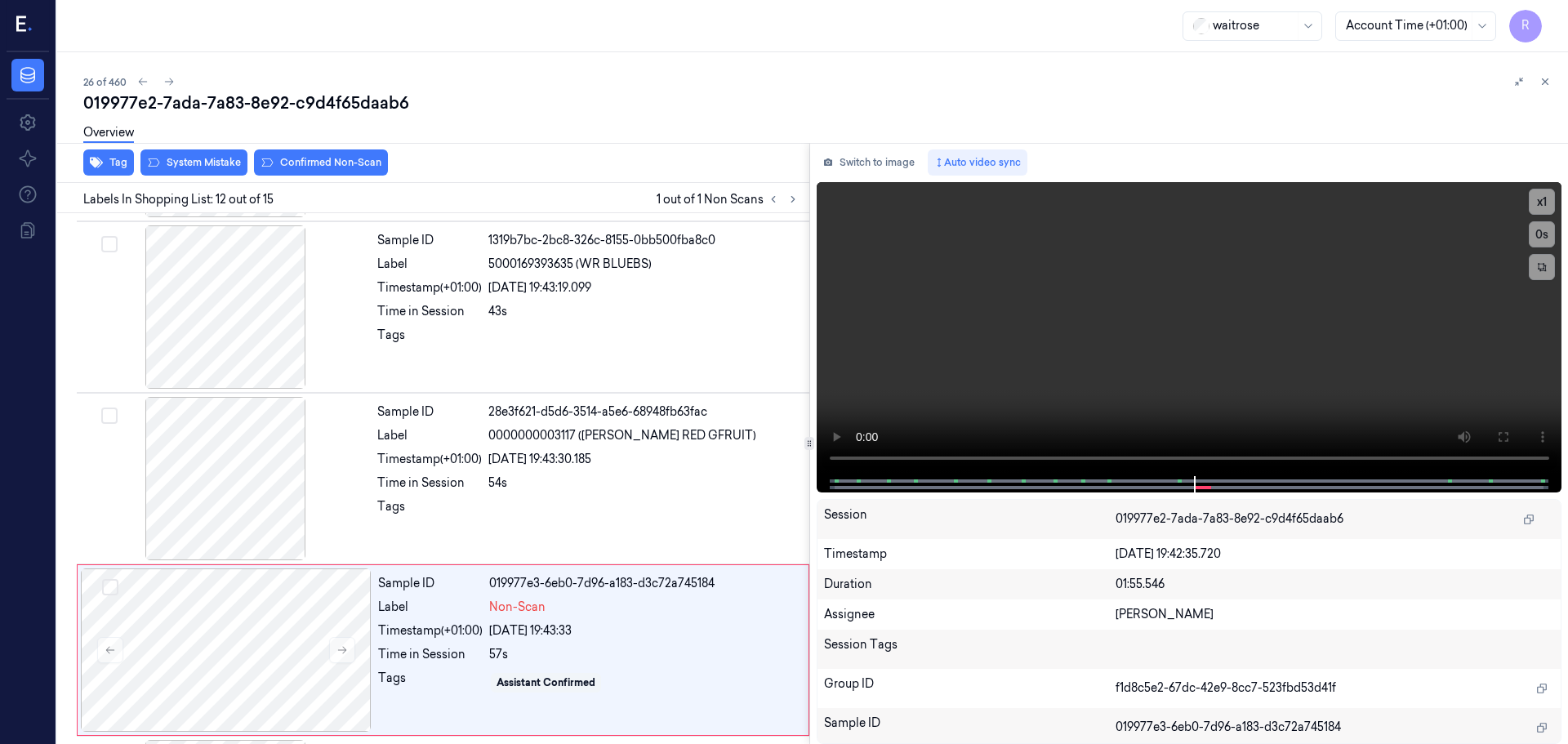
scroll to position [1705, 0]
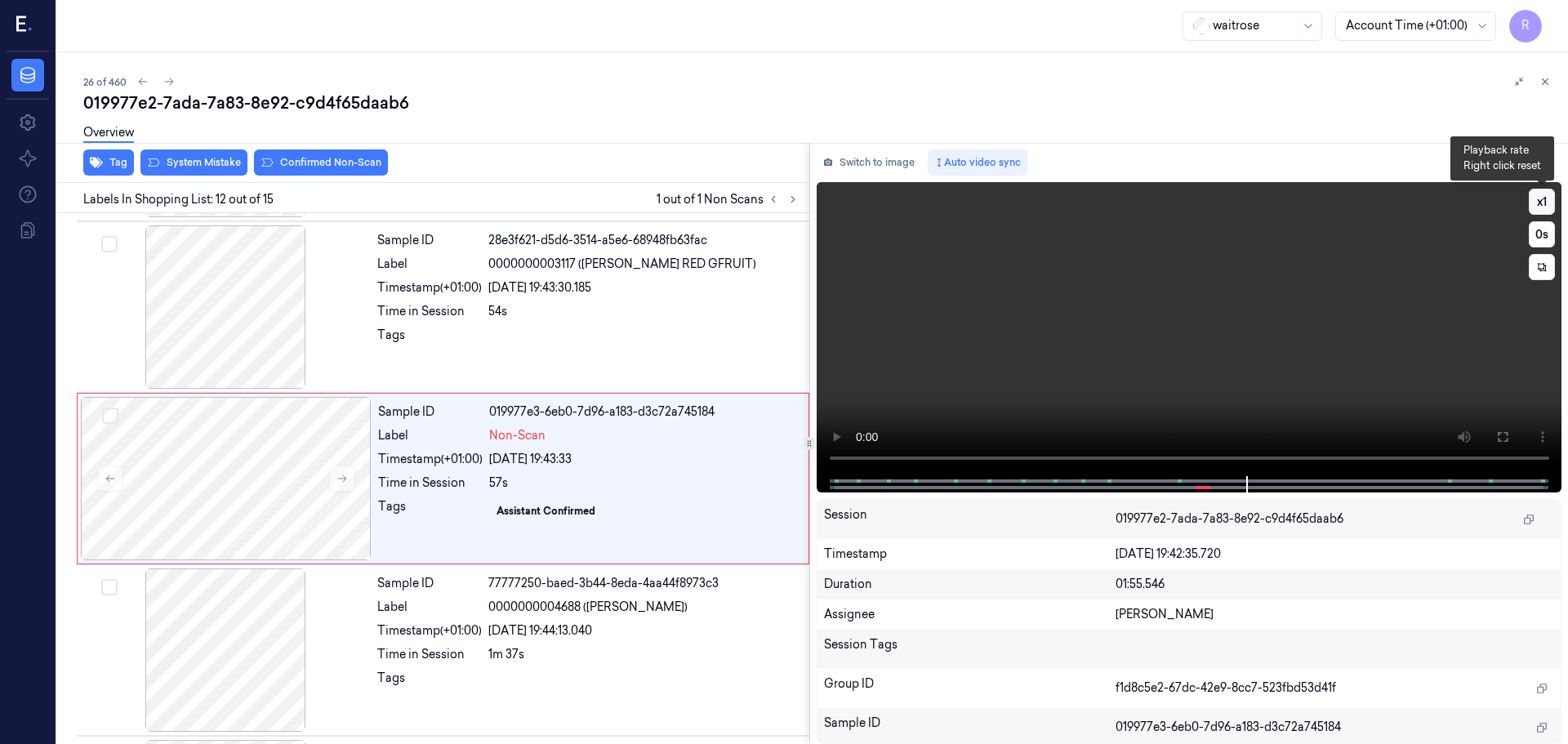
click at [1548, 201] on button "x 1" at bounding box center [1541, 201] width 26 height 26
click at [1548, 201] on button "x 2" at bounding box center [1541, 201] width 26 height 26
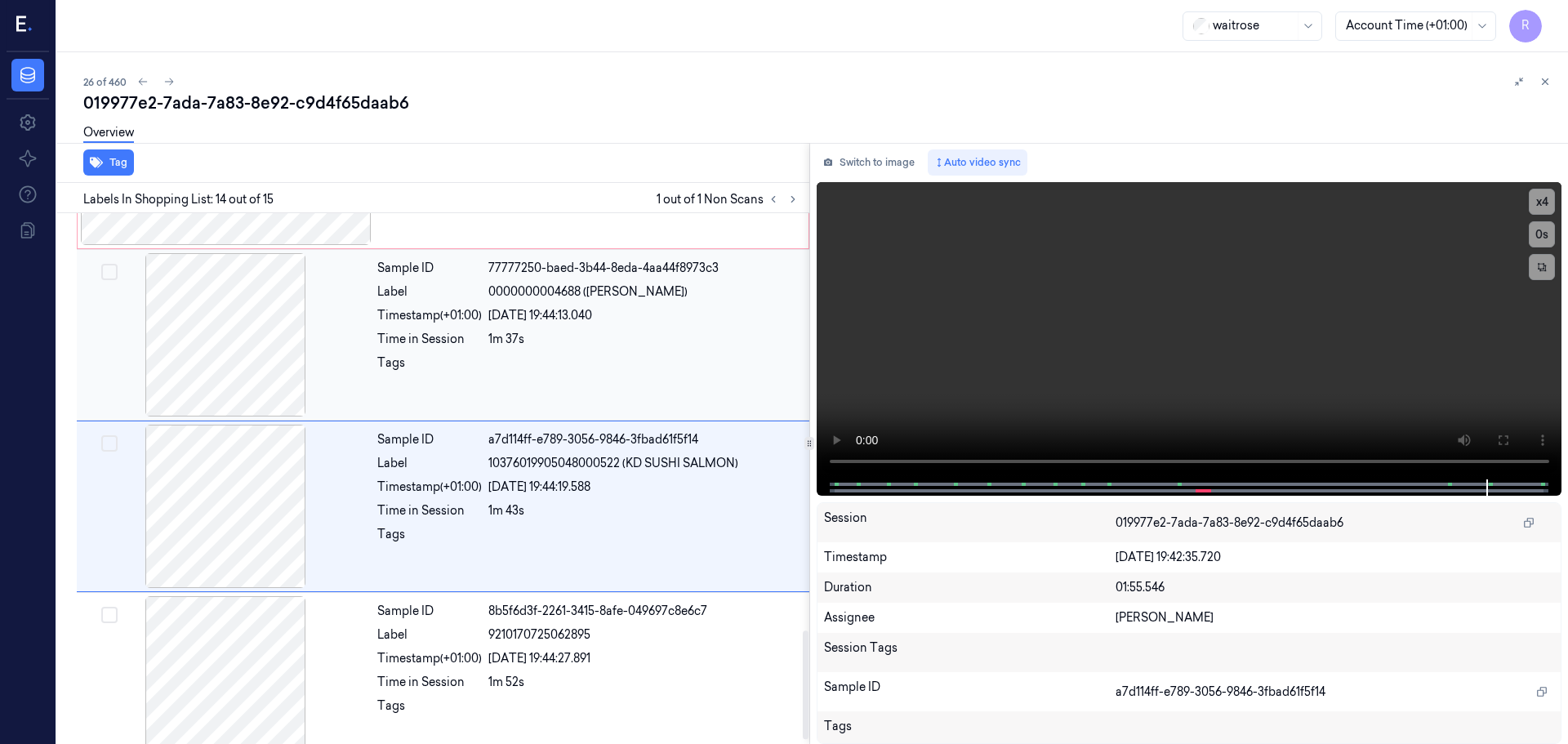
scroll to position [2046, 0]
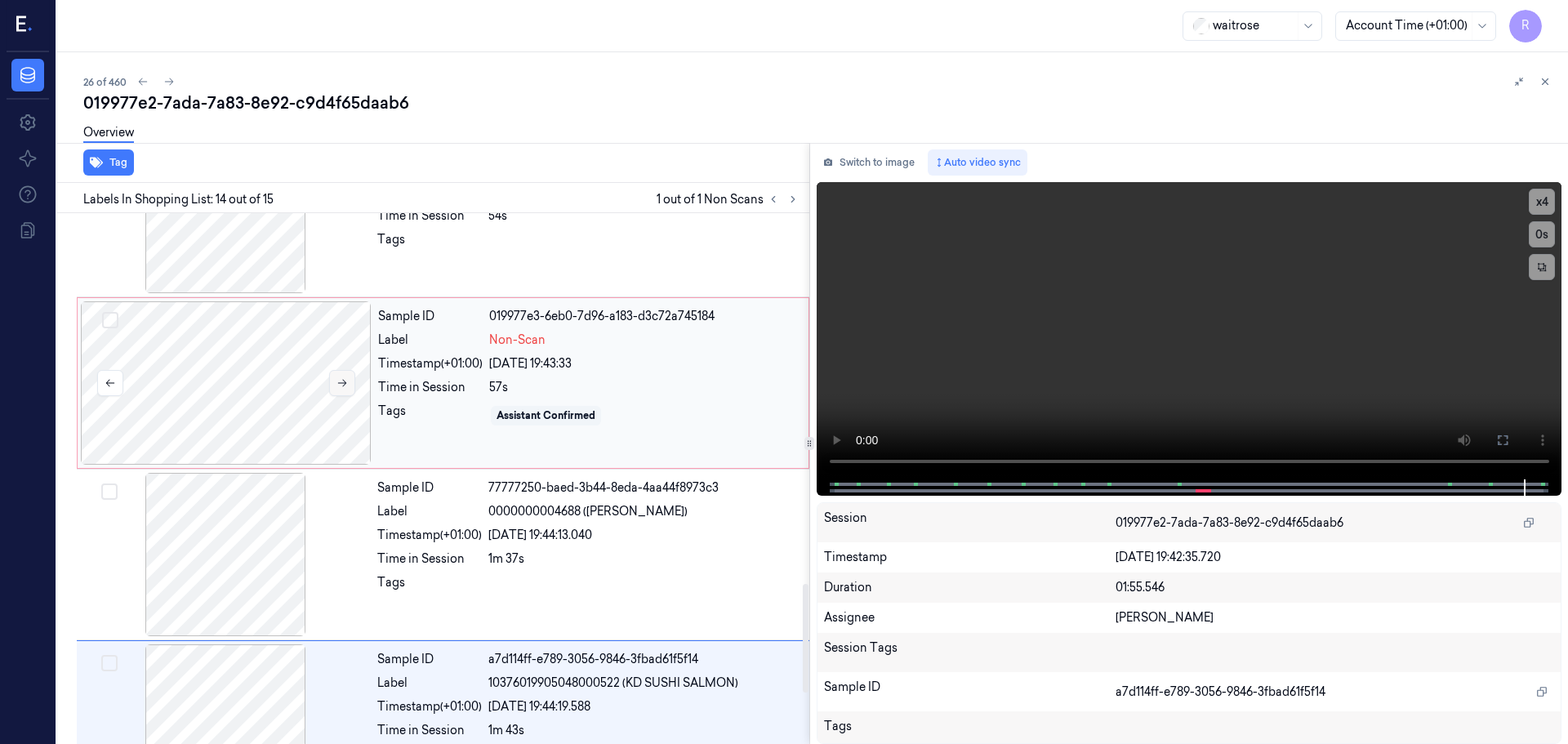
click at [331, 389] on button at bounding box center [342, 383] width 26 height 26
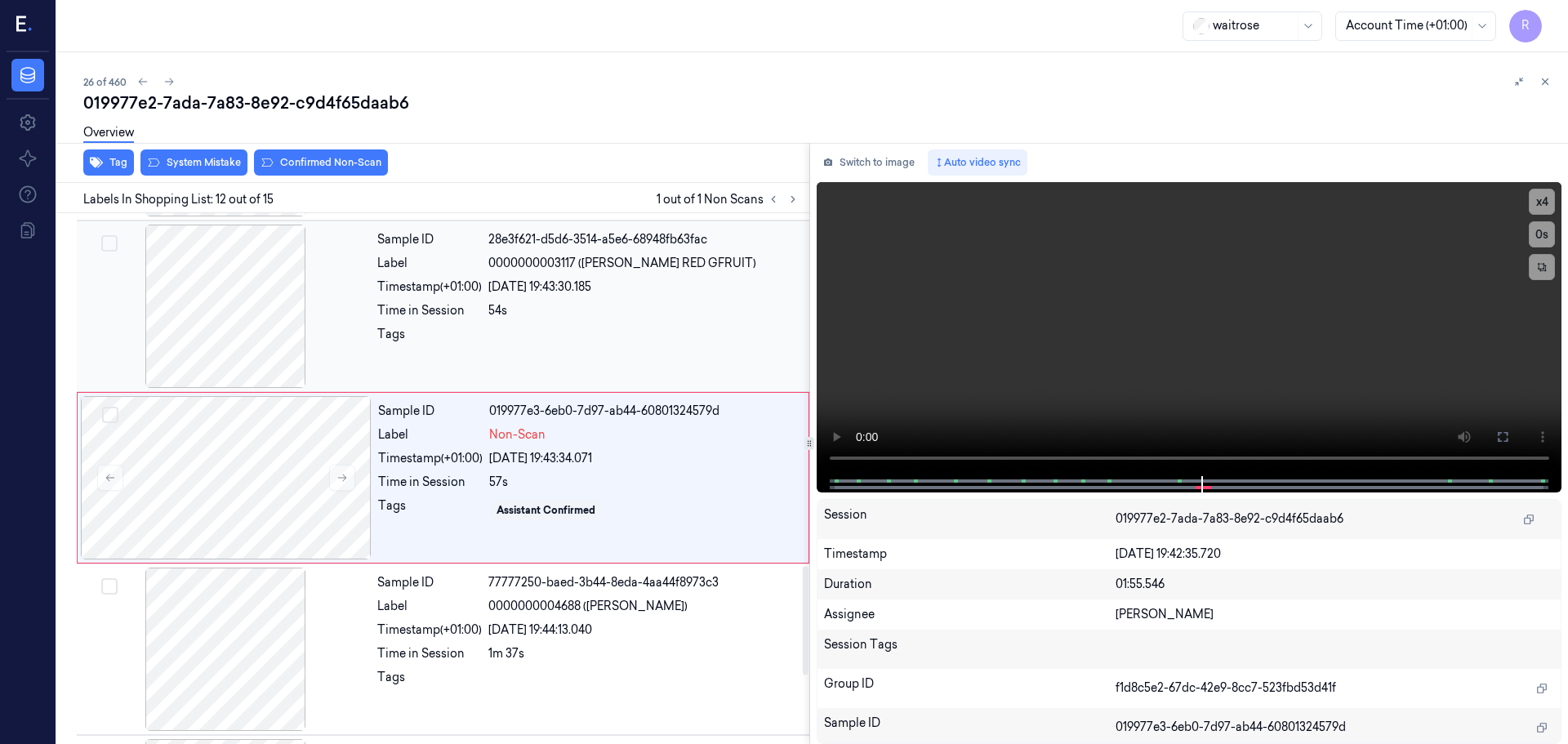
scroll to position [1705, 0]
click at [191, 167] on button "System Mistake" at bounding box center [194, 163] width 107 height 26
click at [302, 165] on button "Unusual Activity" at bounding box center [315, 163] width 109 height 26
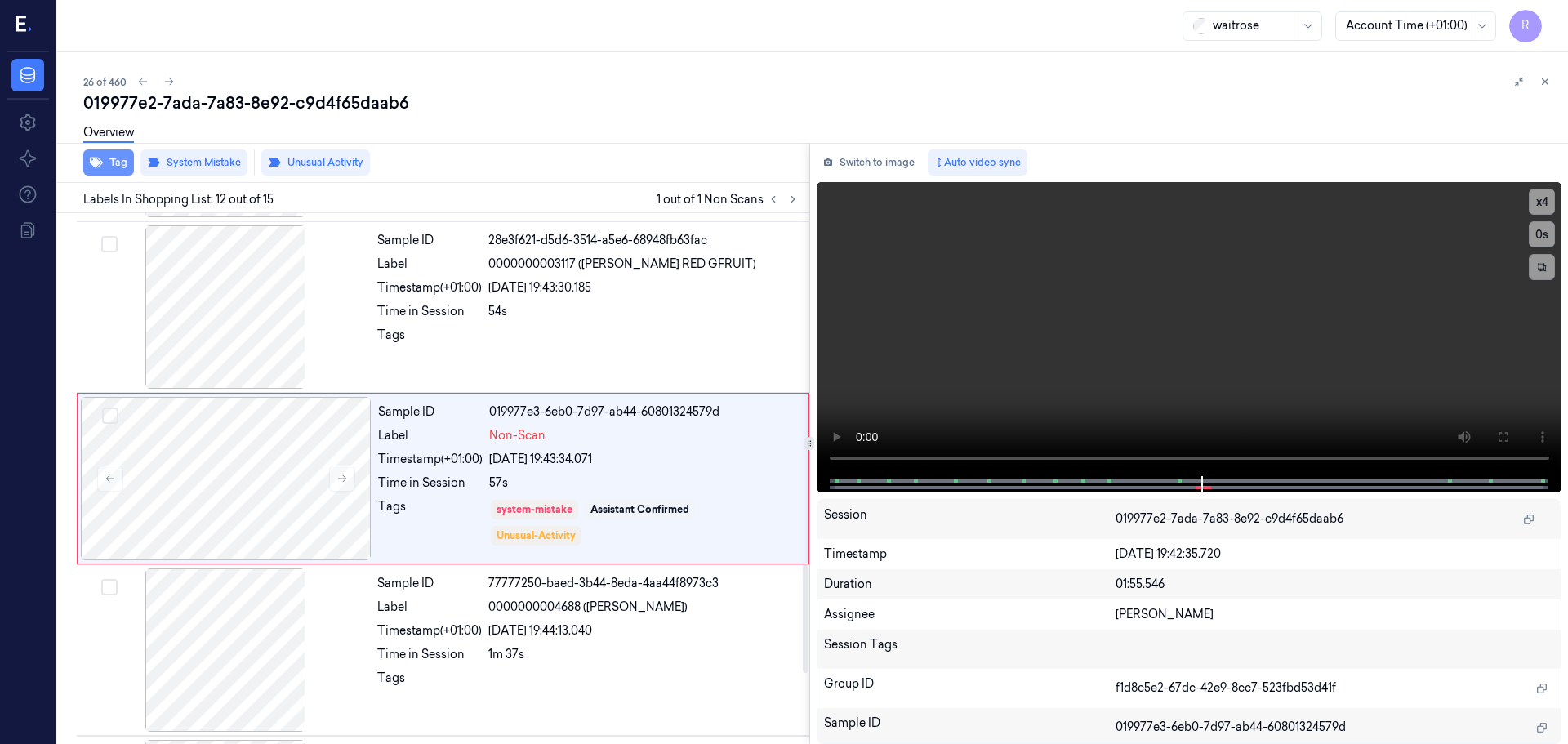
click at [112, 169] on button "Tag" at bounding box center [109, 163] width 51 height 26
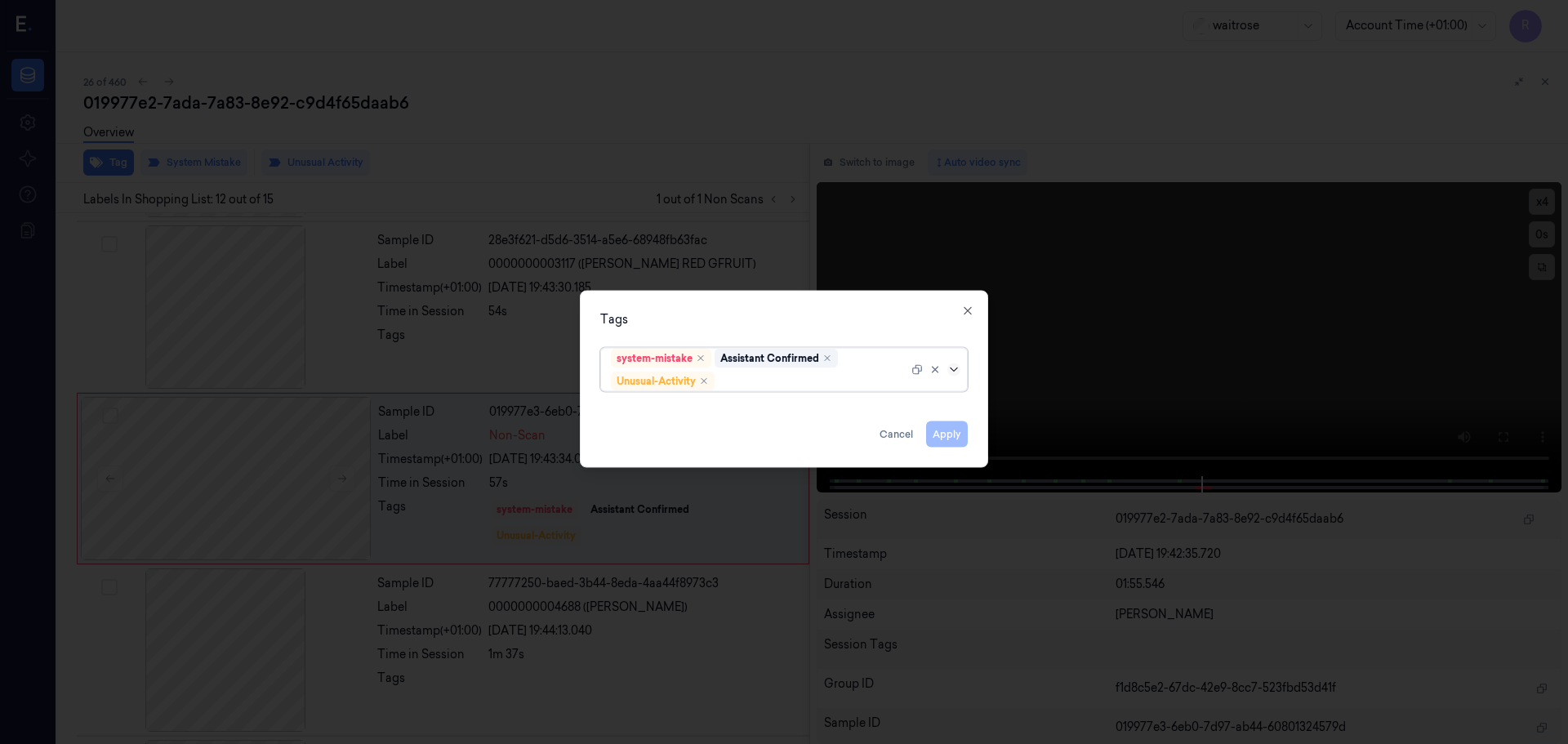
click at [954, 375] on icon at bounding box center [954, 368] width 13 height 13
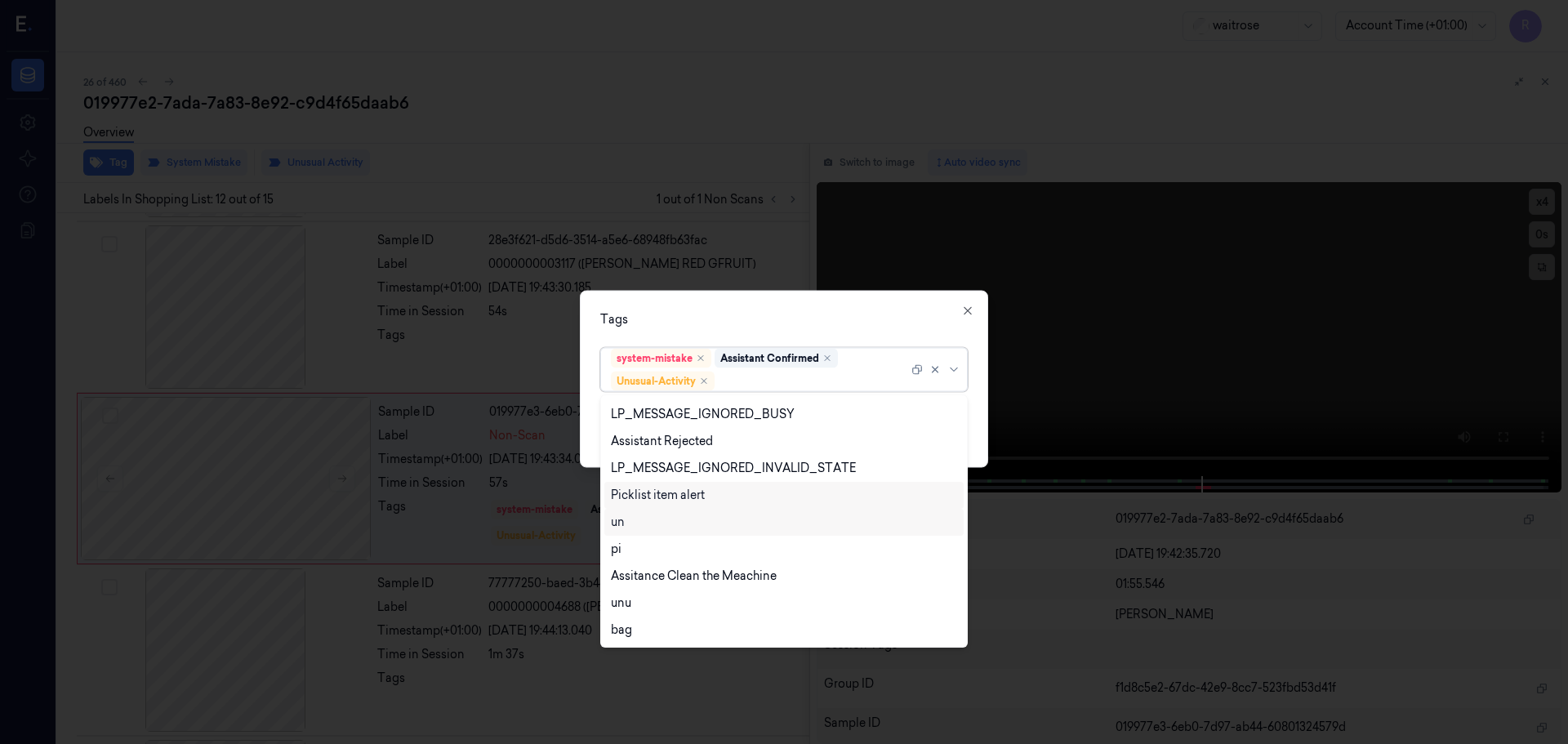
click at [655, 497] on div "Picklist item alert" at bounding box center [657, 495] width 94 height 17
click at [679, 331] on div "Tags option Picklist item alert, selected. 20 results available. Use Up and Dow…" at bounding box center [783, 379] width 408 height 178
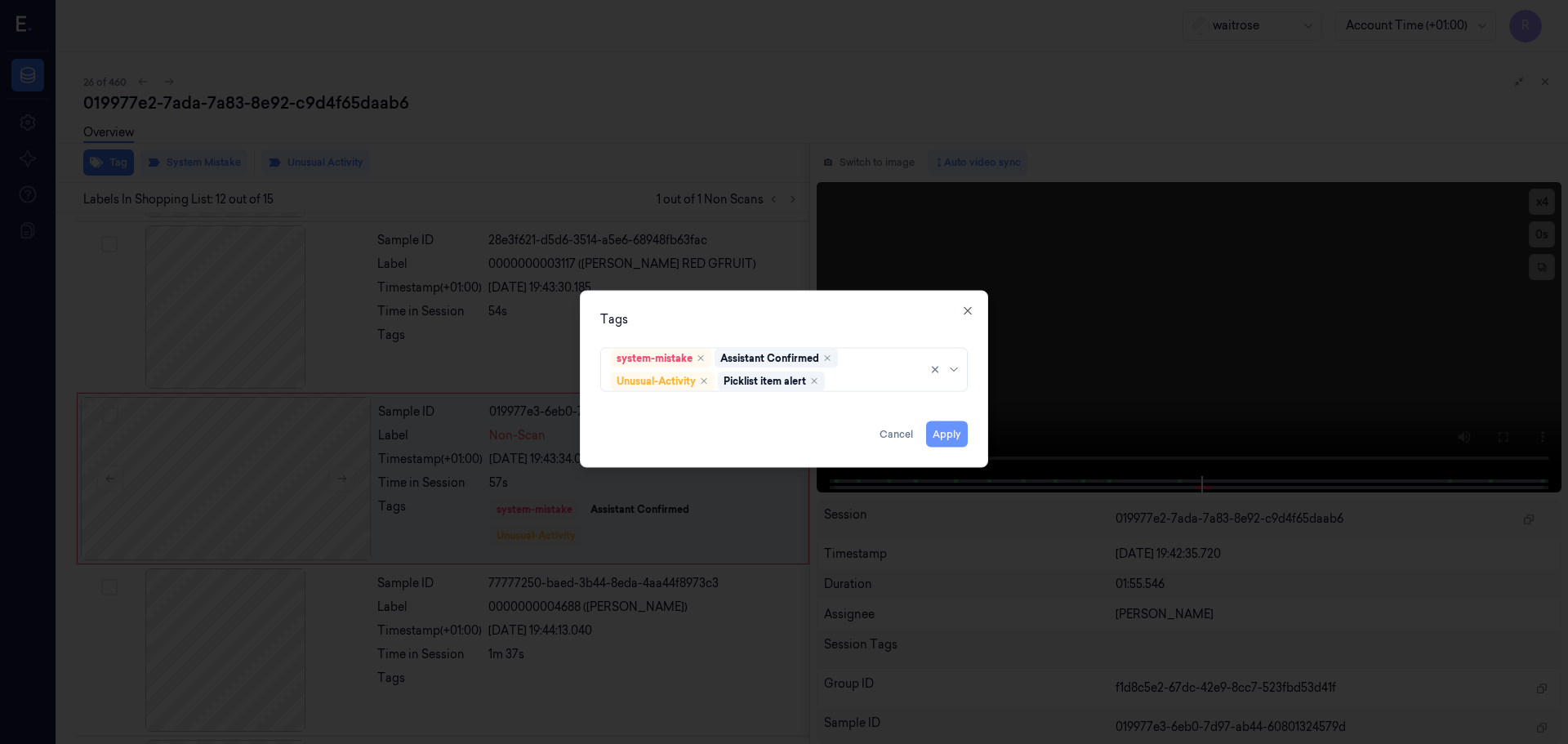
click at [959, 439] on button "Apply" at bounding box center [947, 434] width 42 height 26
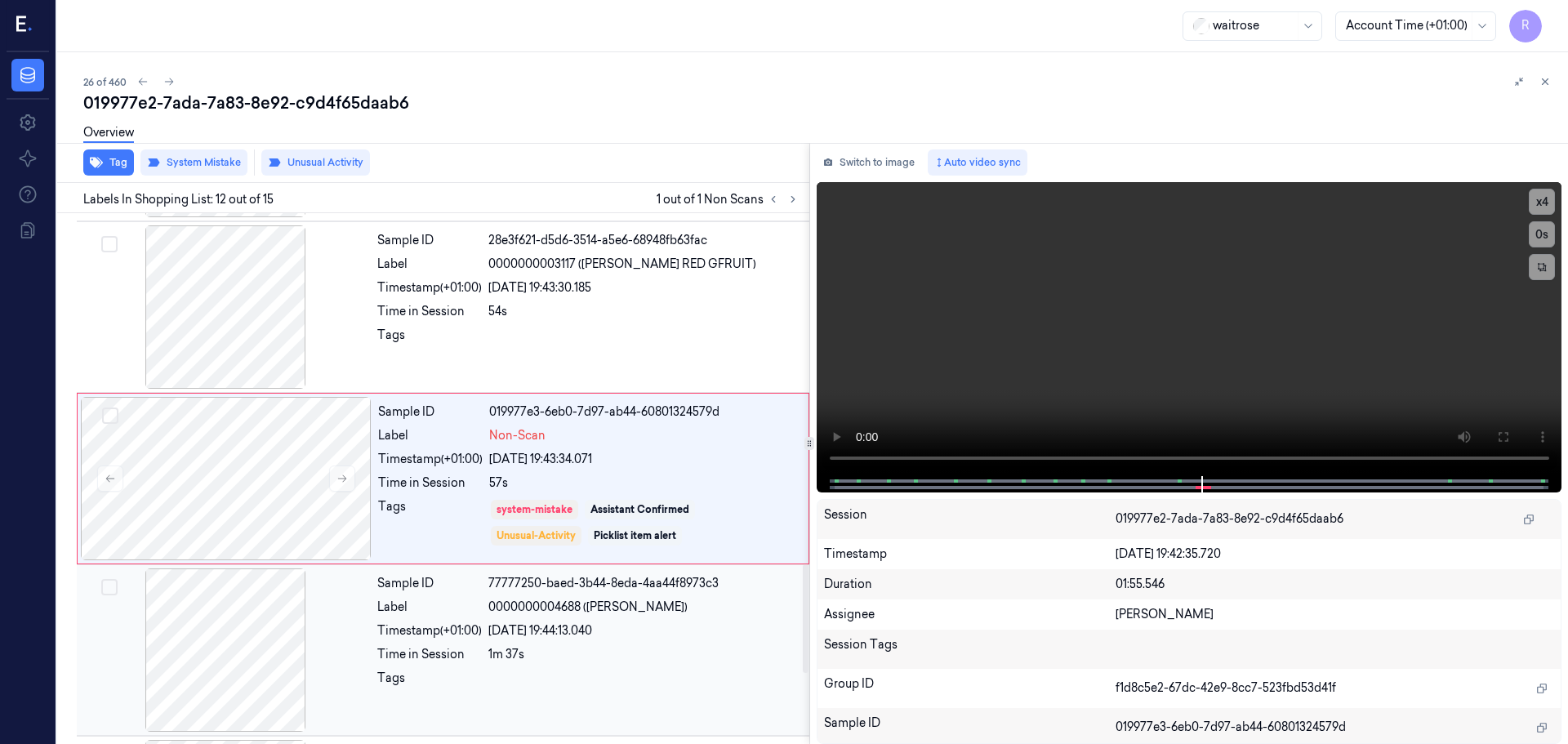
click at [591, 653] on div "1m 37s" at bounding box center [644, 654] width 311 height 17
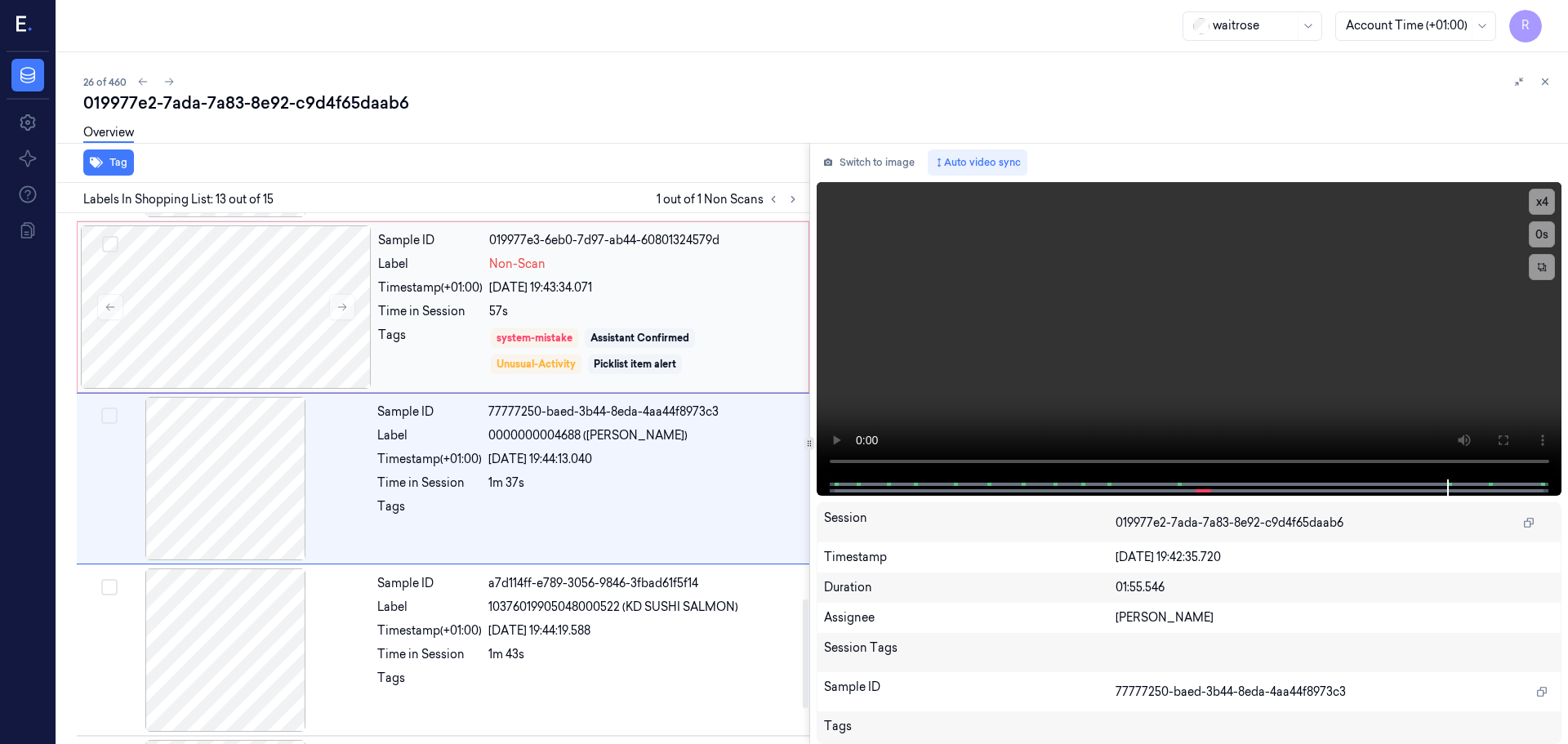
click at [581, 331] on div "system-mistake Assistant Confirmed Unusual-Activity Picklist item alert" at bounding box center [643, 350] width 309 height 49
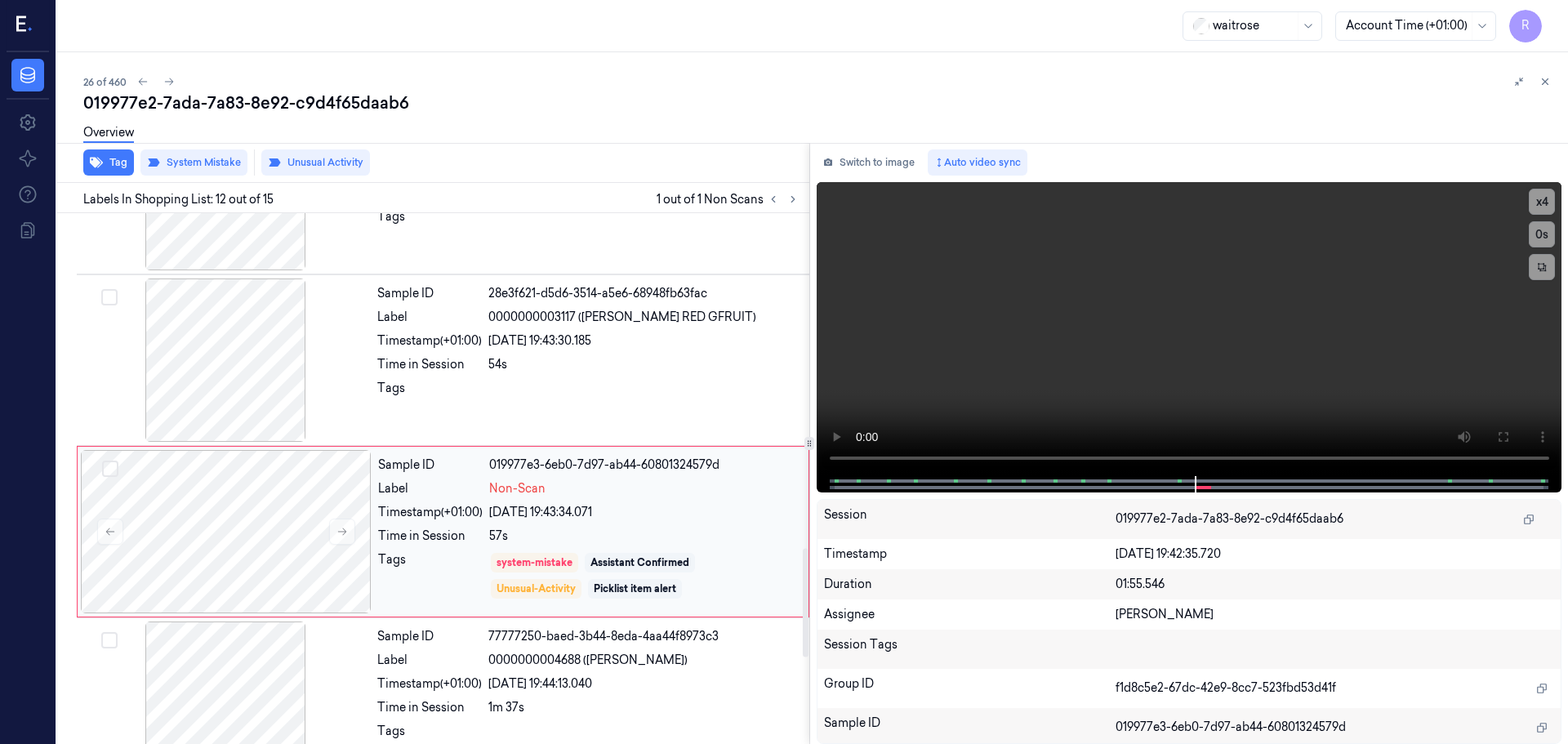
scroll to position [1624, 0]
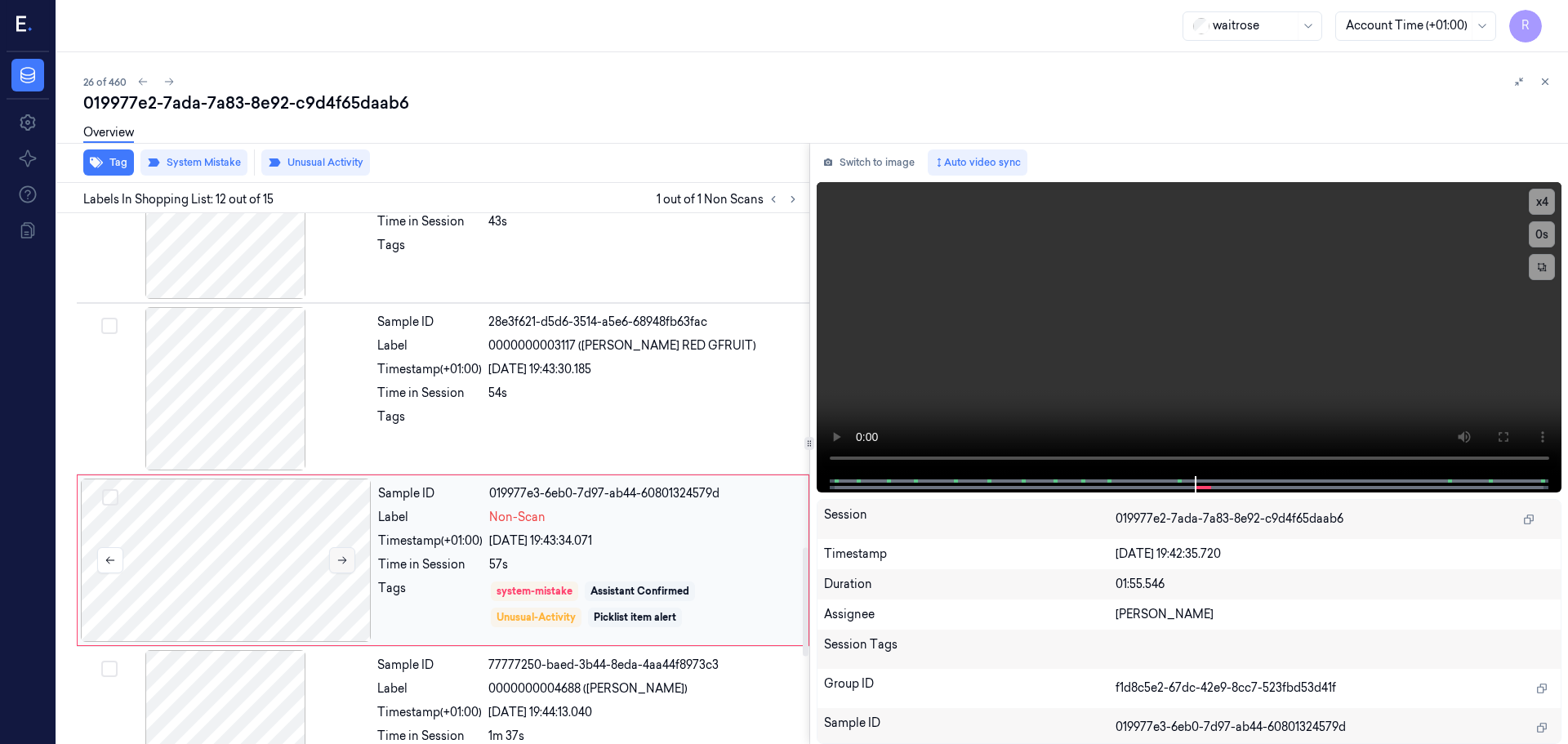
click at [345, 564] on icon at bounding box center [341, 559] width 11 height 11
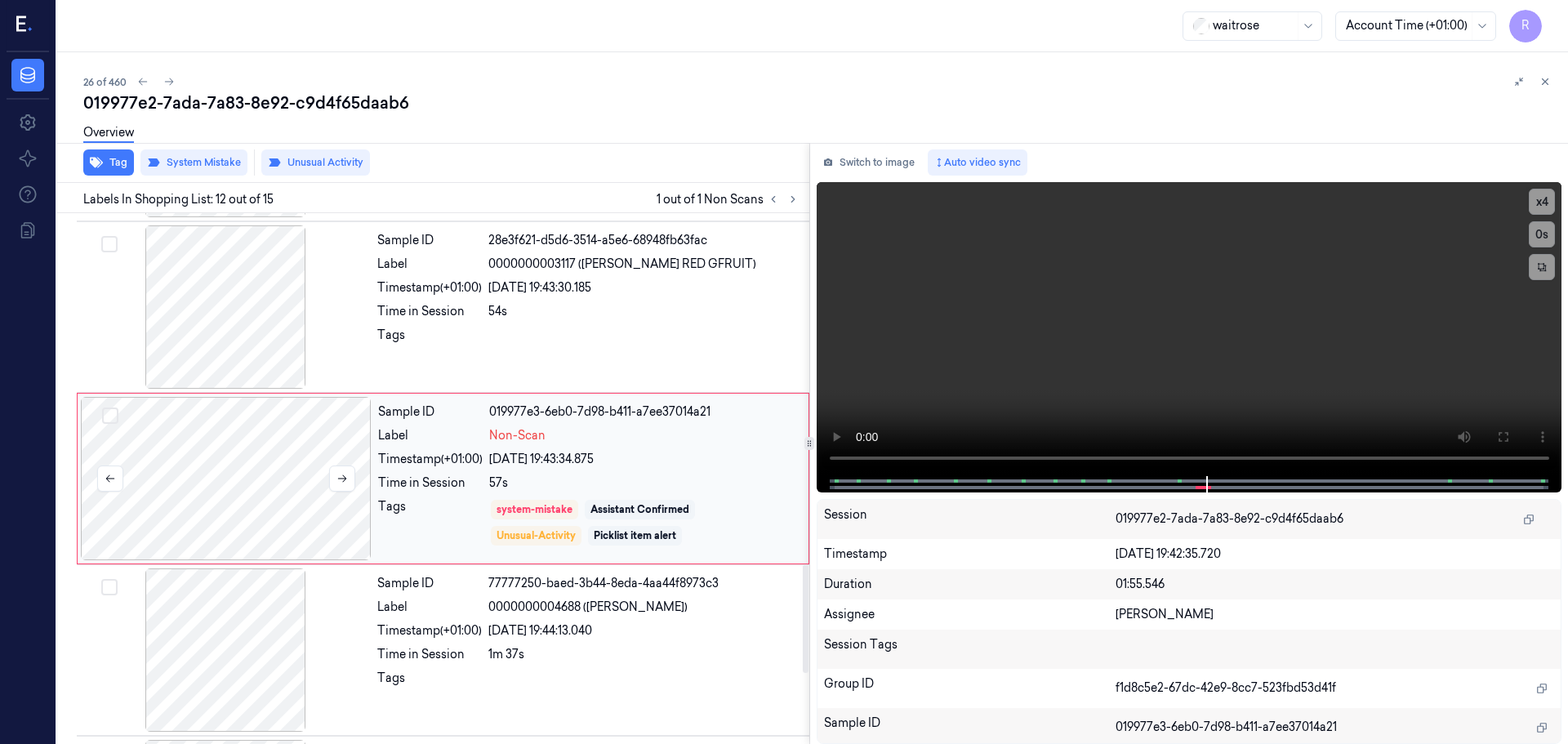
click at [344, 492] on div at bounding box center [225, 479] width 290 height 164
click at [526, 338] on div at bounding box center [644, 339] width 311 height 26
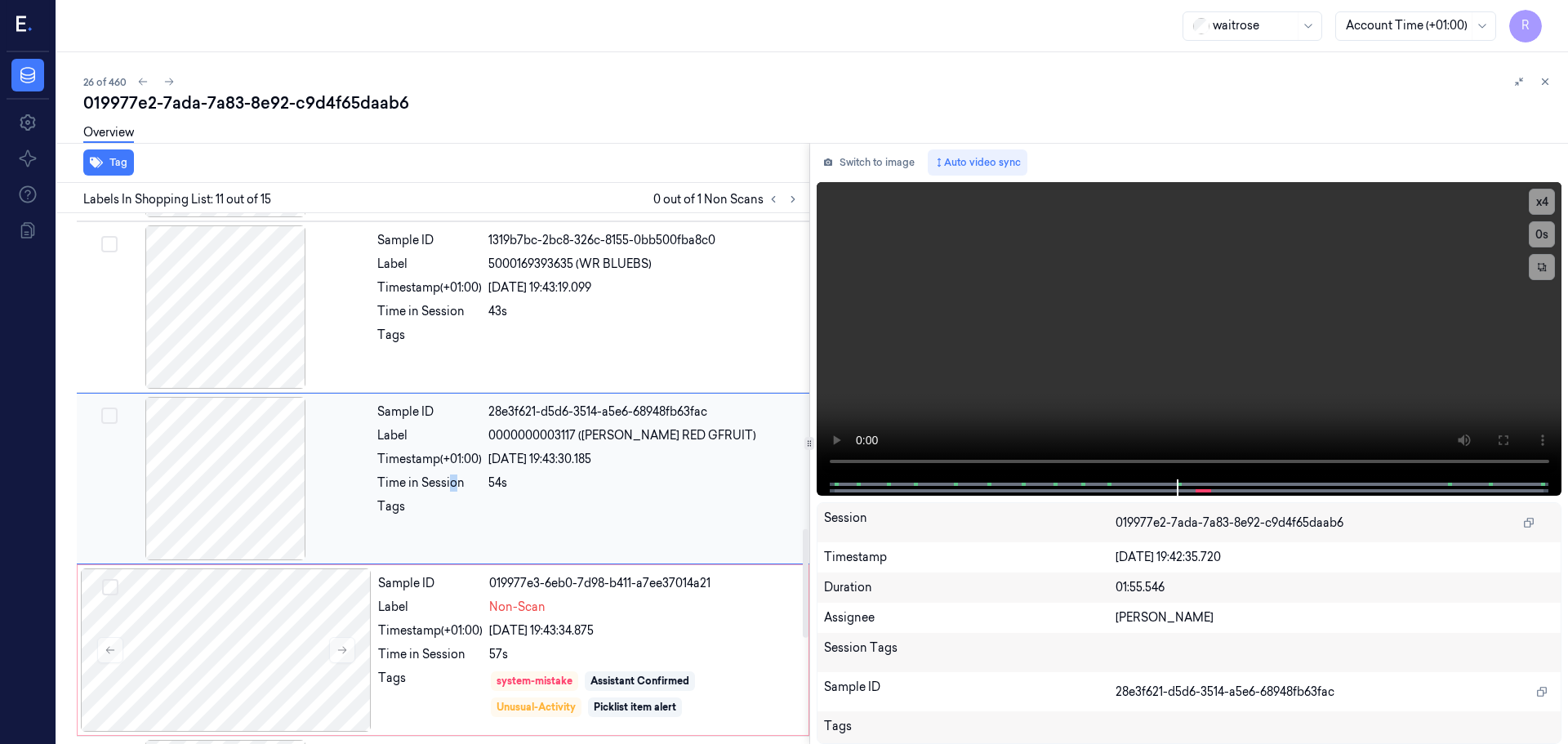
drag, startPoint x: 453, startPoint y: 473, endPoint x: 451, endPoint y: 485, distance: 12.2
click at [453, 474] on div "Sample ID 28e3f621-d5d6-3514-a5e6-68948fb63fac Label 0000000003117 ([PERSON_NAM…" at bounding box center [588, 479] width 435 height 164
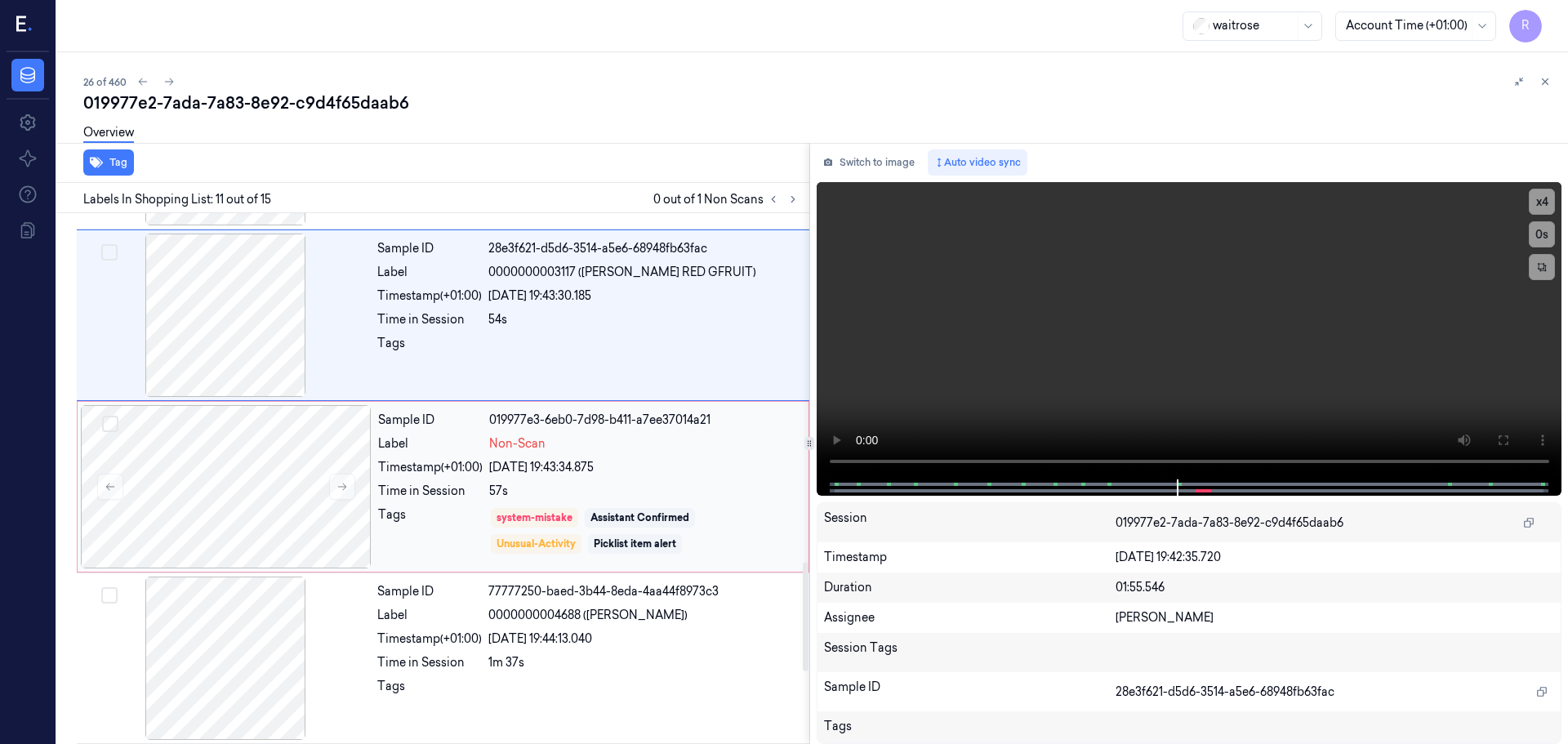
click at [439, 502] on div "Sample ID 019977e3-6eb0-7d98-b411-a7ee37014a21 Label Non-Scan Timestamp (+01:00…" at bounding box center [588, 487] width 434 height 164
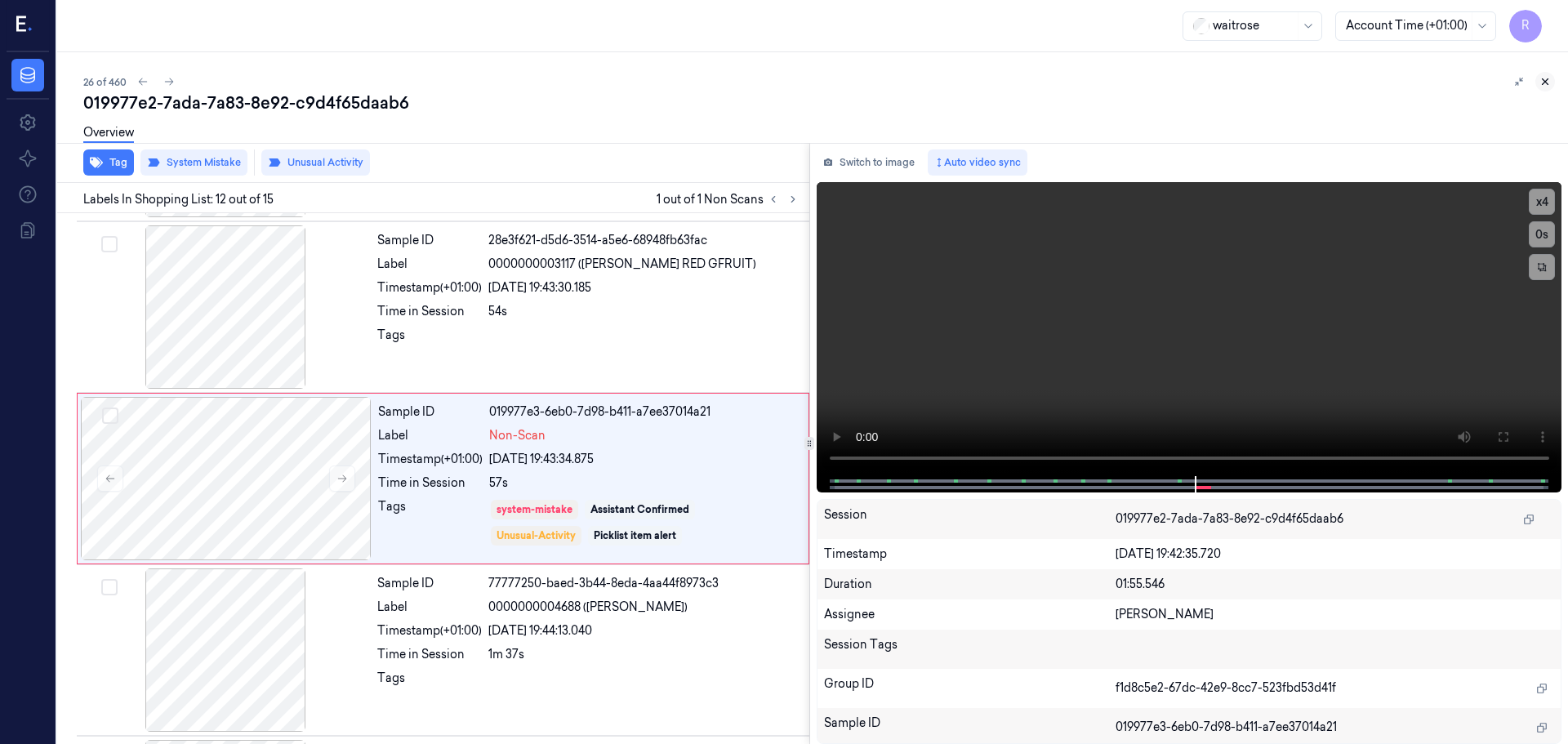
click at [1548, 90] on button at bounding box center [1545, 82] width 20 height 20
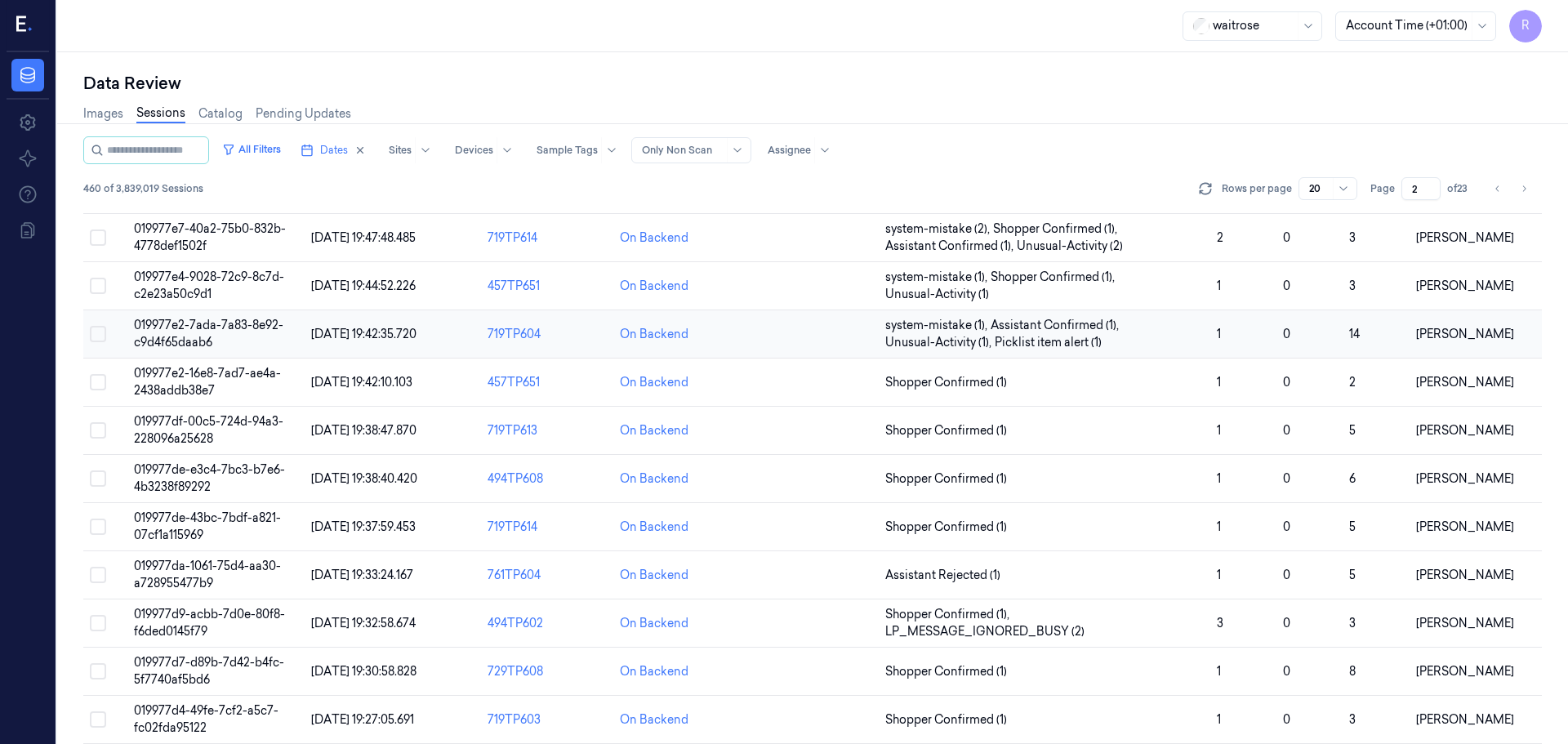
scroll to position [195, 0]
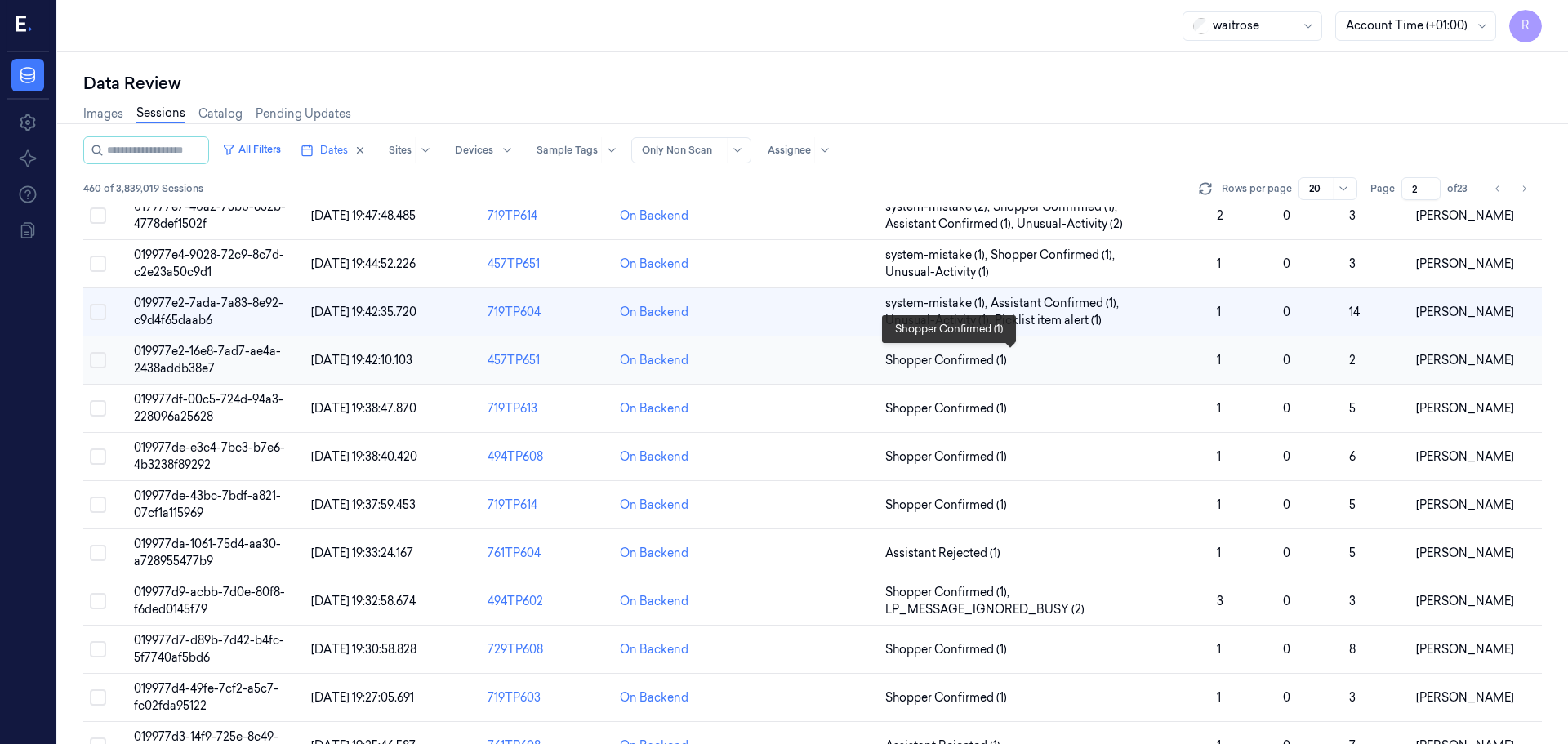
click at [1145, 354] on span "Shopper Confirmed (1)" at bounding box center [1043, 360] width 318 height 17
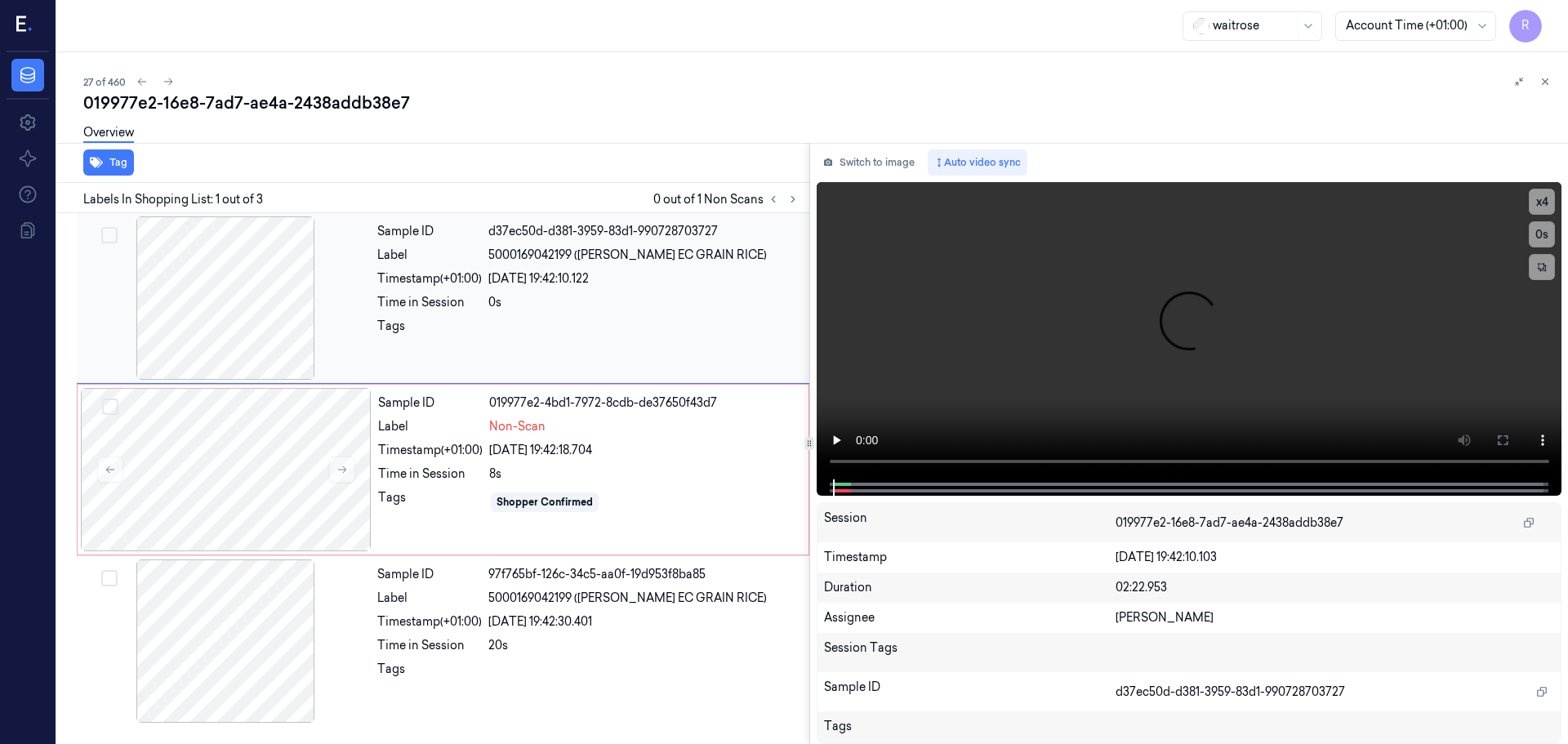
click at [246, 318] on div at bounding box center [224, 298] width 290 height 164
click at [1535, 207] on button "x 4" at bounding box center [1541, 201] width 26 height 26
click at [237, 310] on div at bounding box center [224, 298] width 290 height 164
click at [1546, 201] on button "x 1" at bounding box center [1541, 201] width 26 height 26
drag, startPoint x: 1546, startPoint y: 201, endPoint x: 1506, endPoint y: 238, distance: 54.5
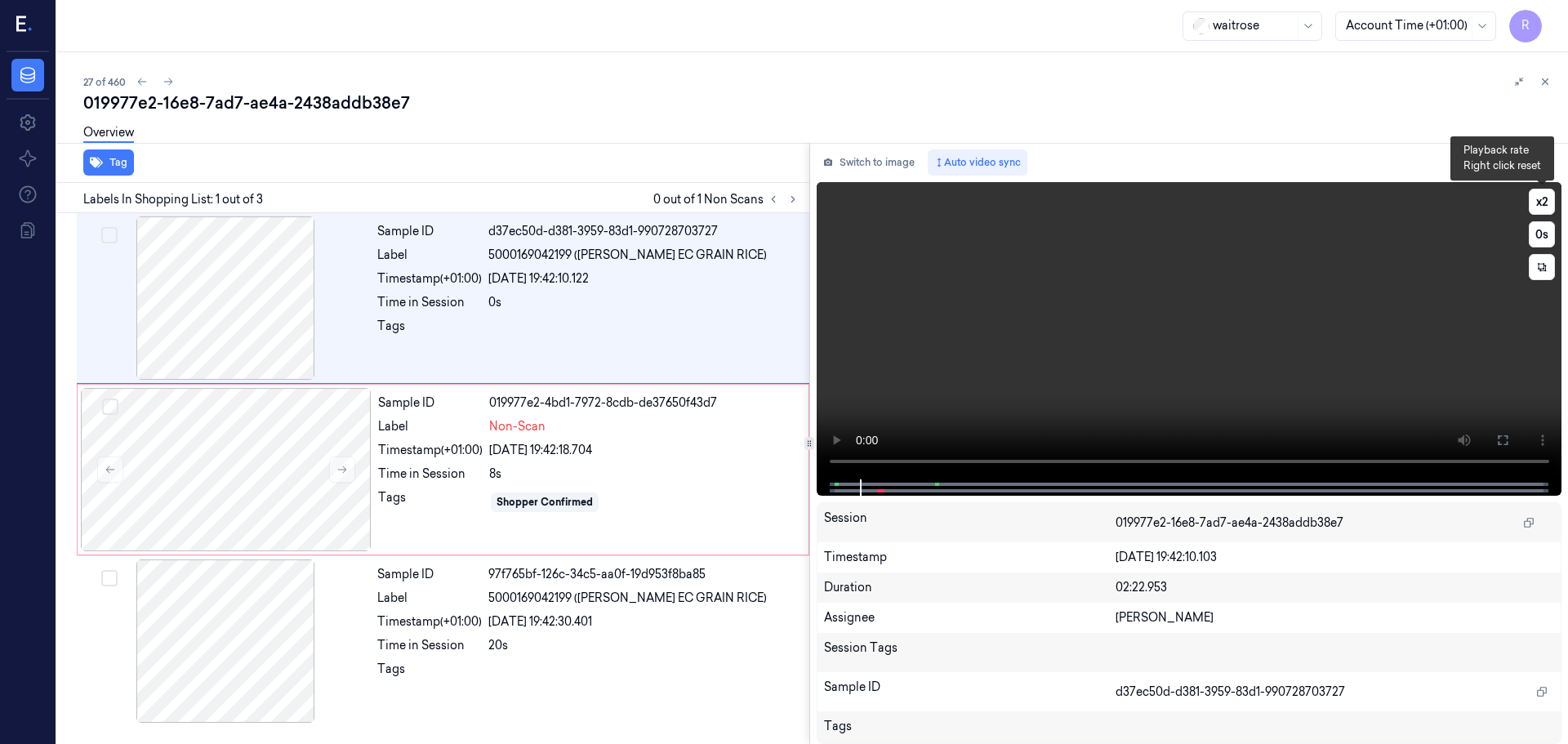
click at [1546, 202] on button "x 2" at bounding box center [1541, 201] width 26 height 26
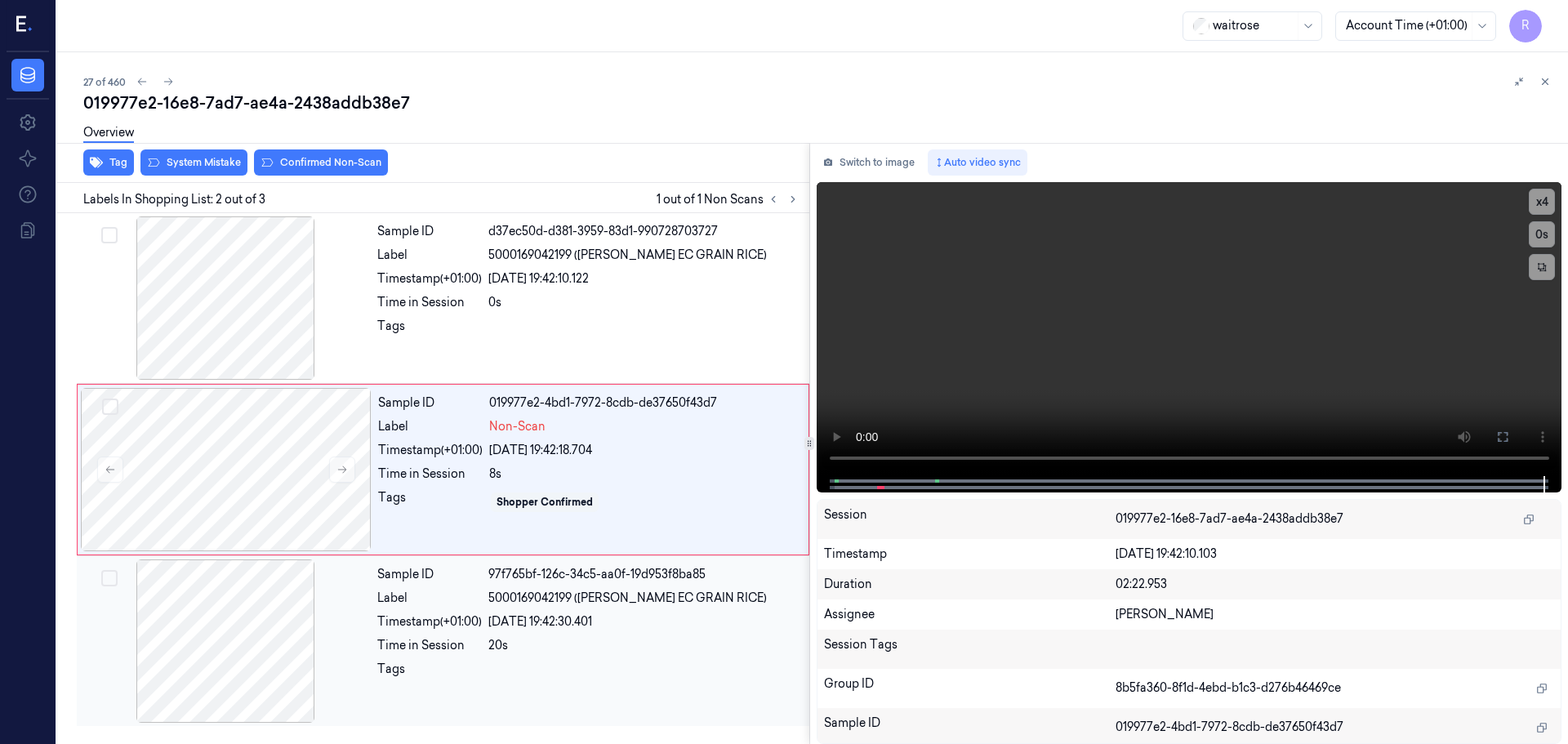
click at [411, 644] on div "Time in Session" at bounding box center [429, 645] width 105 height 17
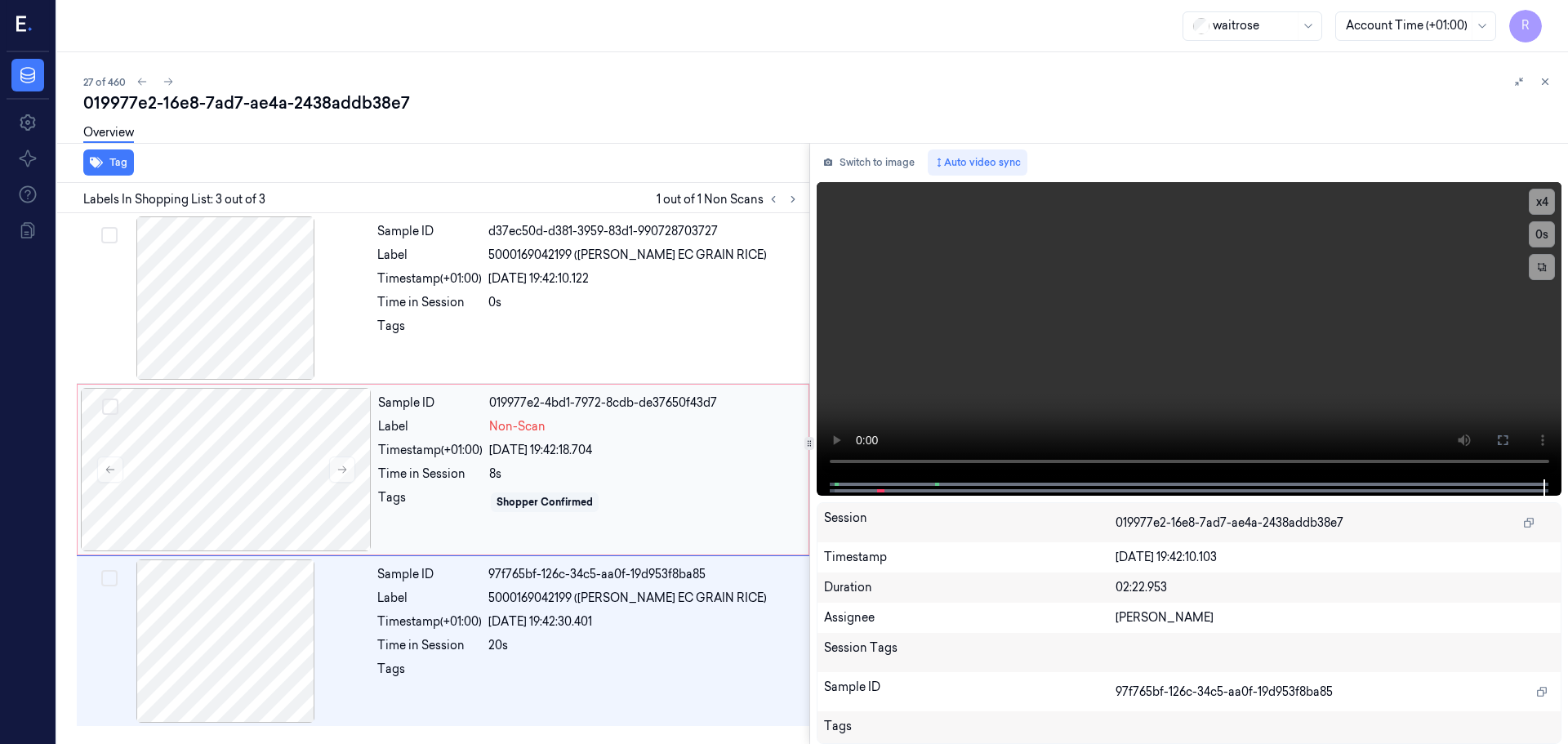
click at [520, 460] on div "Sample ID 019977e2-4bd1-7972-8cdb-de37650f43d7 Label Non-Scan Timestamp (+01:00…" at bounding box center [588, 470] width 434 height 164
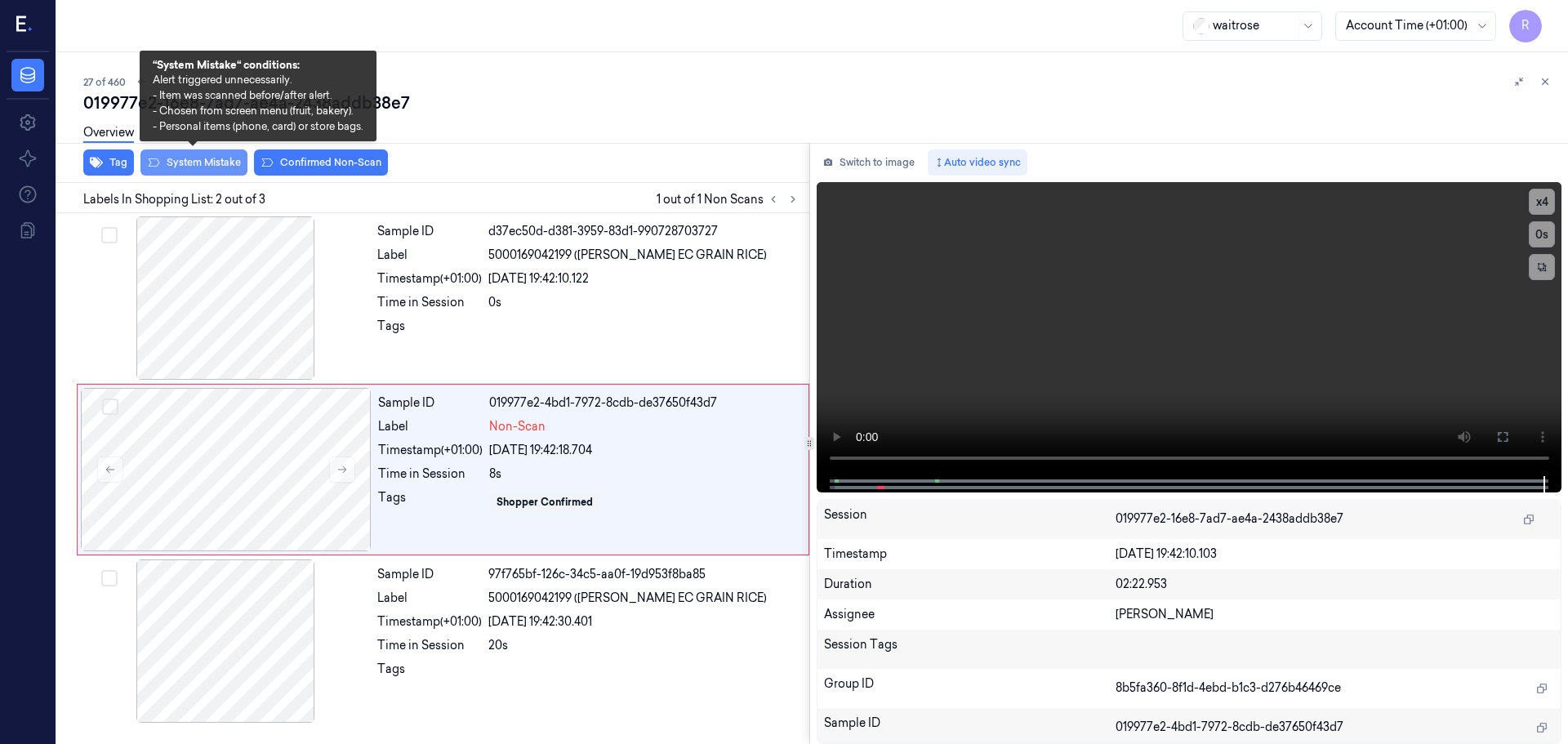
click at [196, 166] on button "System Mistake" at bounding box center [194, 163] width 107 height 26
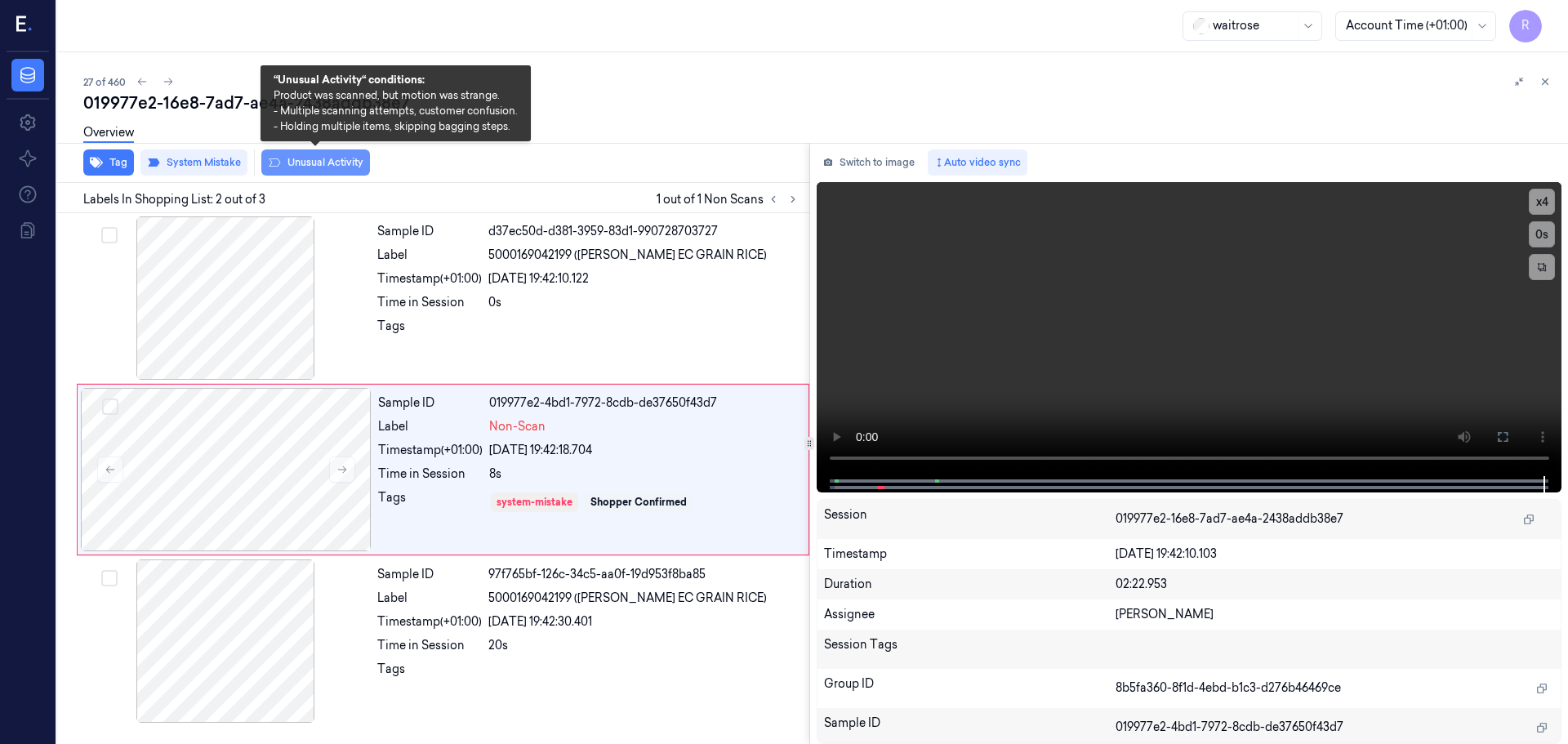
click at [342, 165] on button "Unusual Activity" at bounding box center [315, 163] width 109 height 26
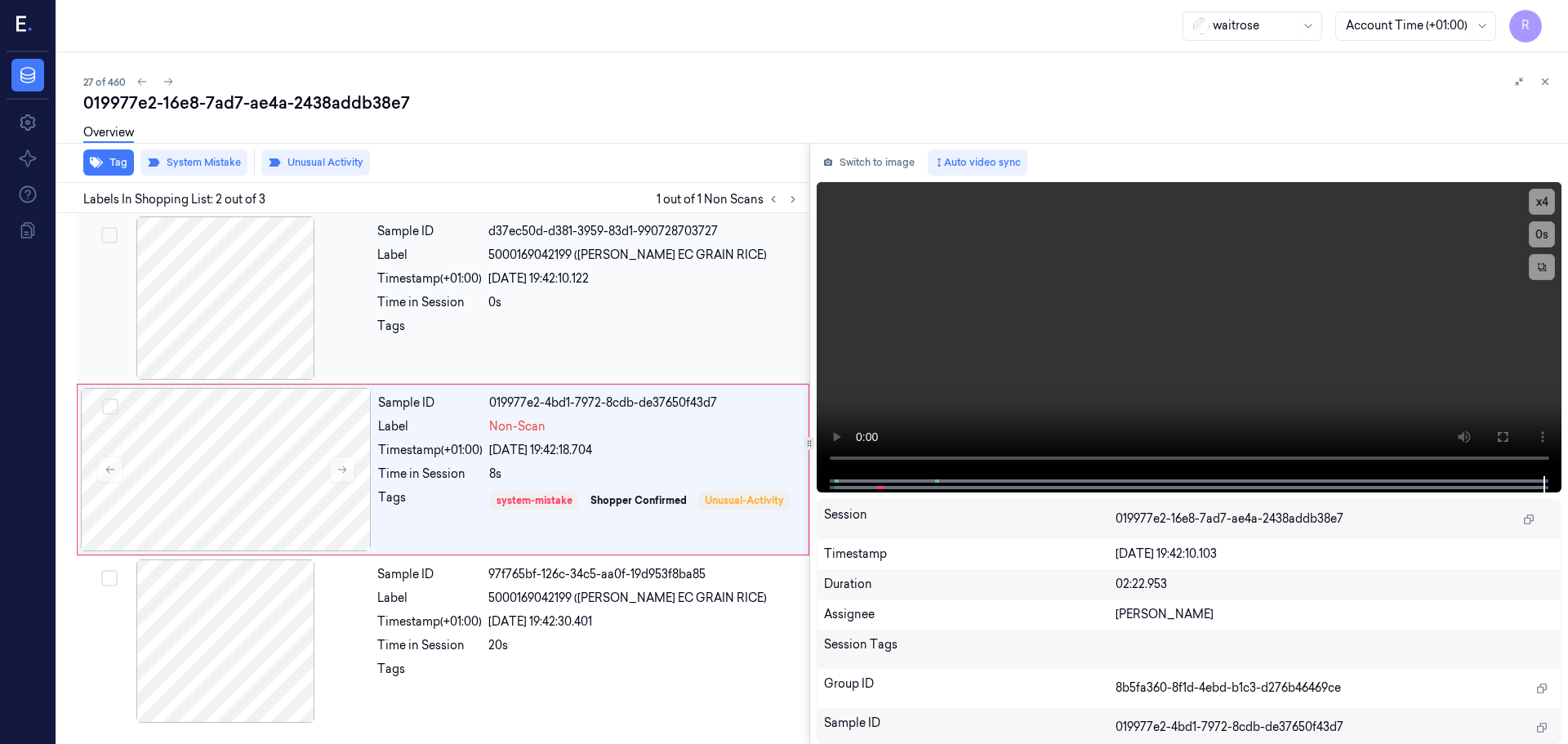
click at [541, 317] on div at bounding box center [644, 330] width 311 height 26
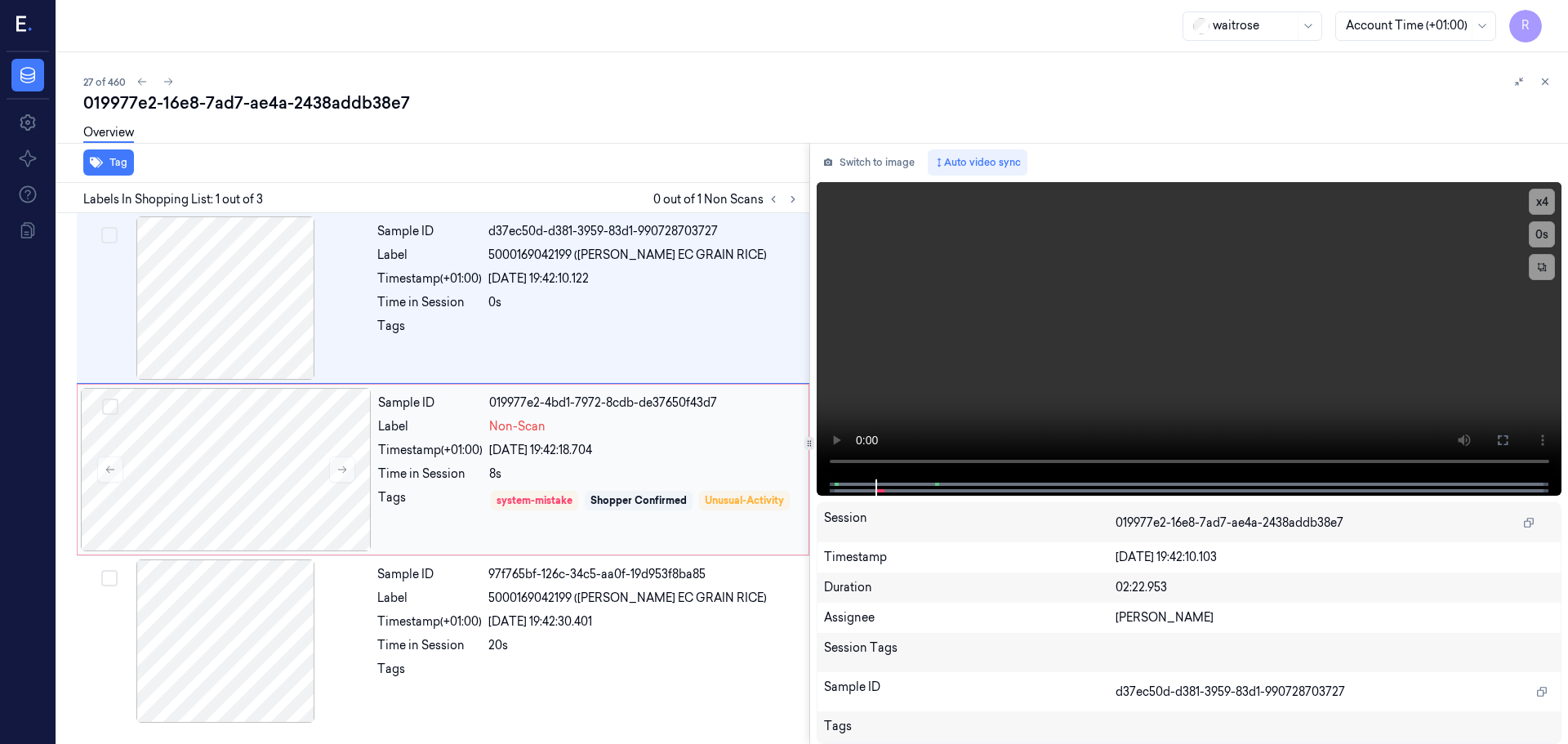
click at [619, 440] on div "Sample ID 019977e2-4bd1-7972-8cdb-de37650f43d7 Label Non-Scan Timestamp (+01:00…" at bounding box center [588, 470] width 434 height 164
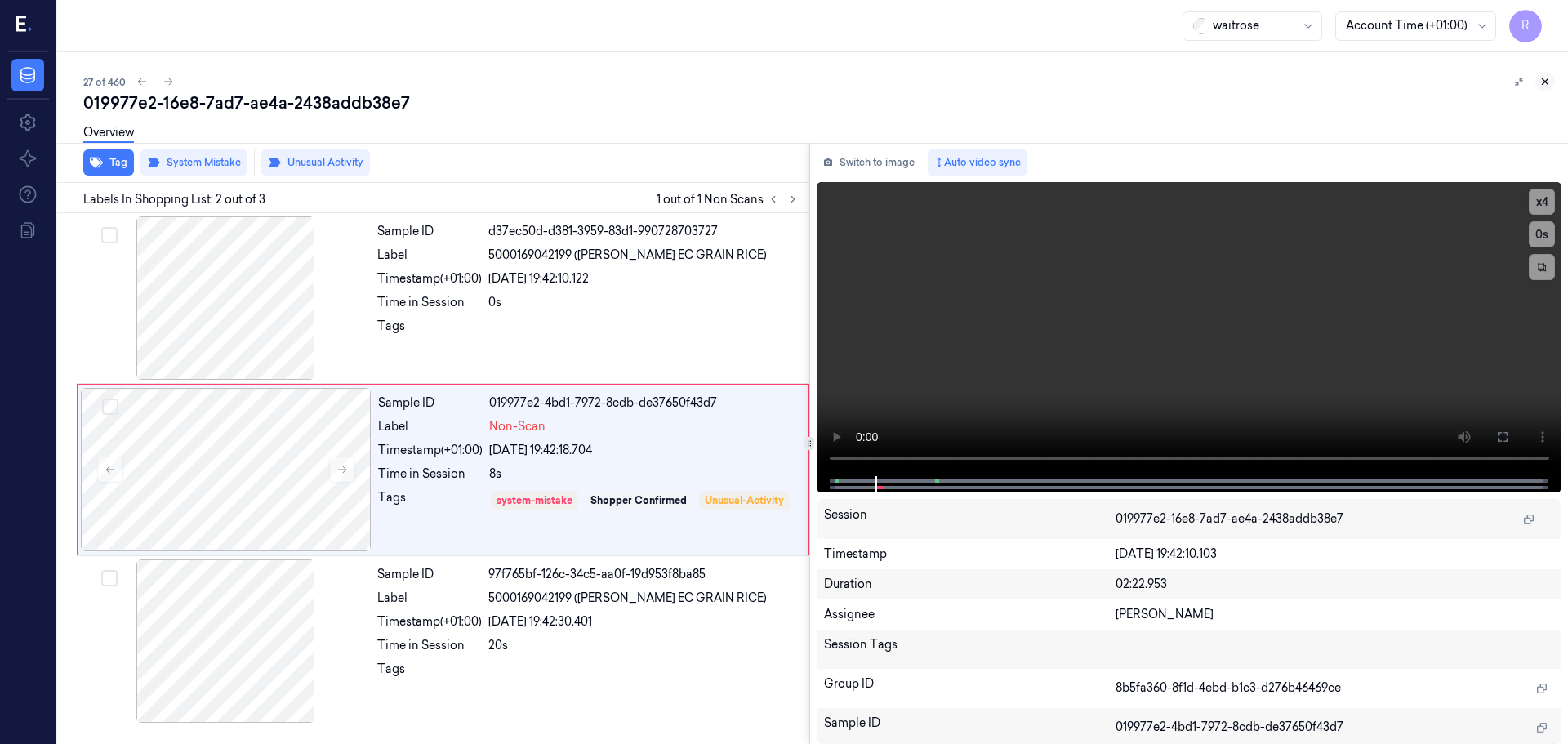
click at [1542, 74] on button at bounding box center [1545, 82] width 20 height 20
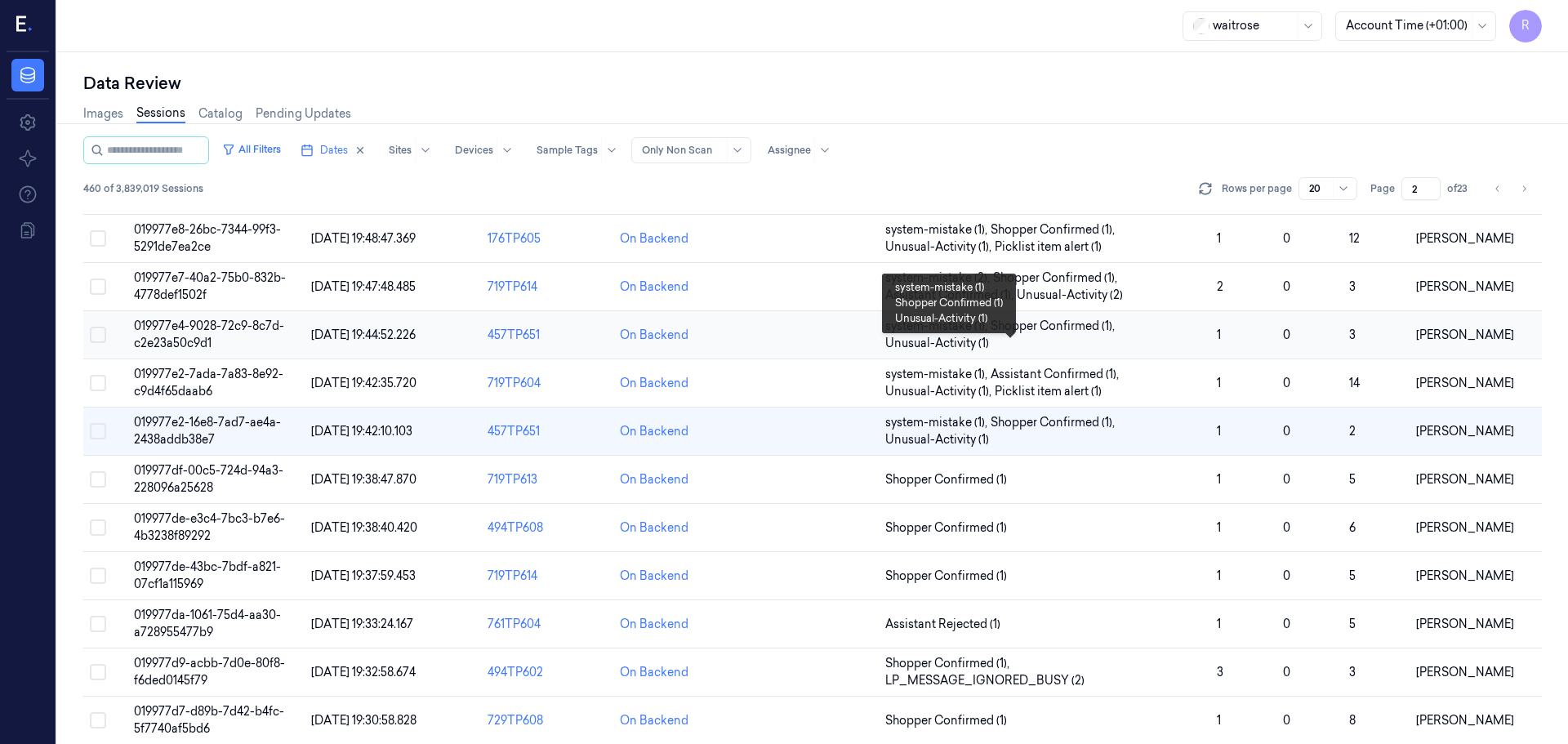
scroll to position [162, 0]
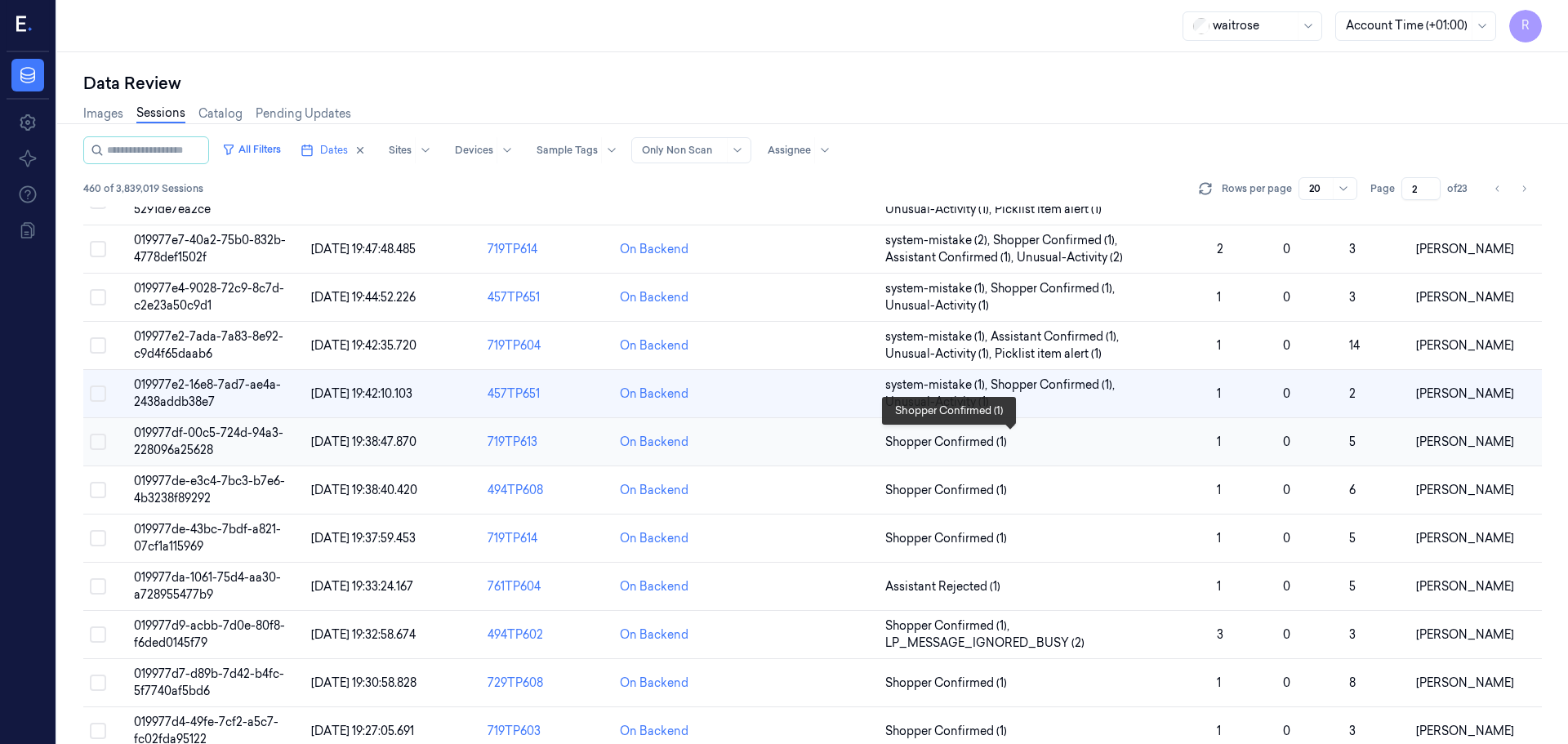
click at [1024, 448] on span "Shopper Confirmed (1)" at bounding box center [1043, 442] width 318 height 17
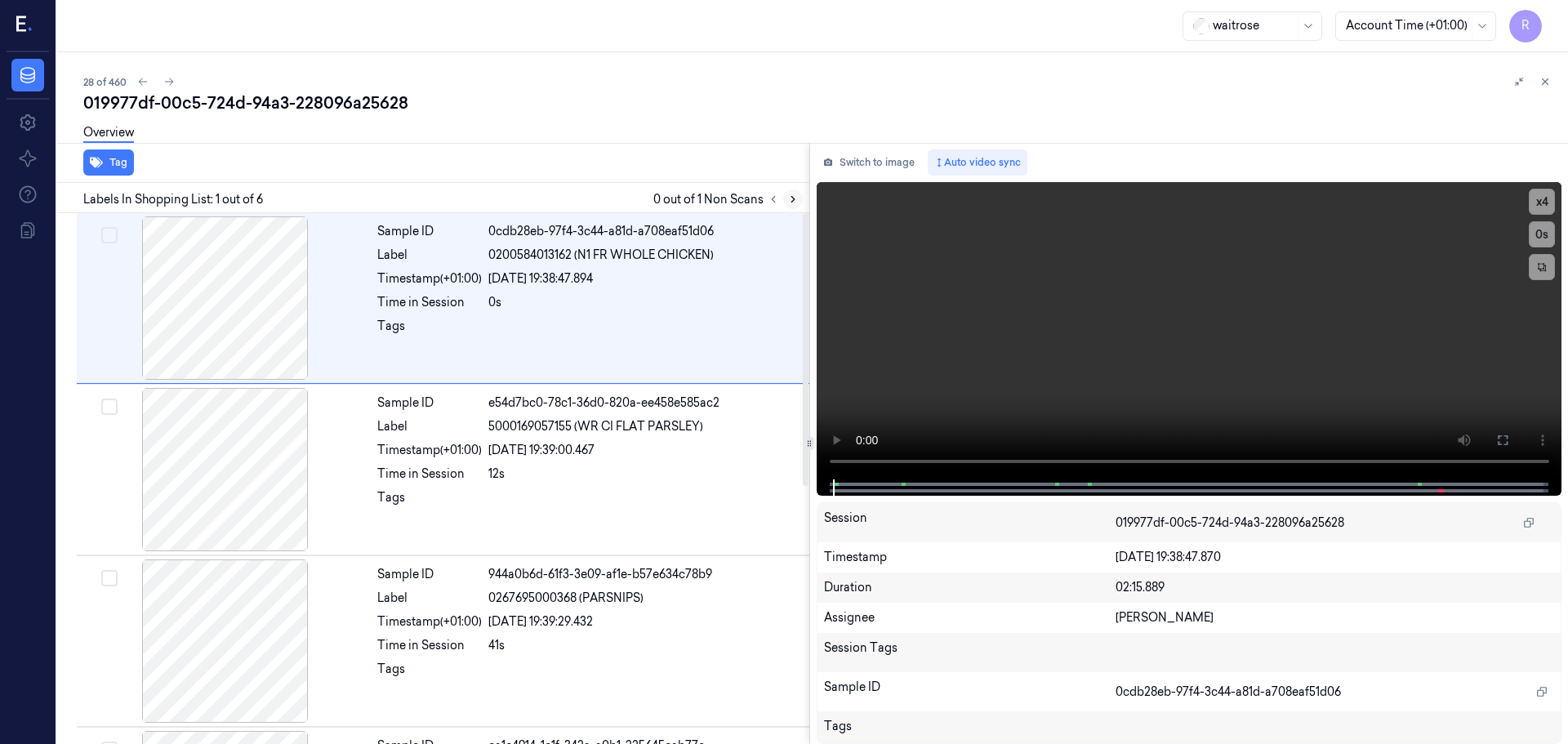
click at [796, 201] on icon at bounding box center [792, 198] width 11 height 11
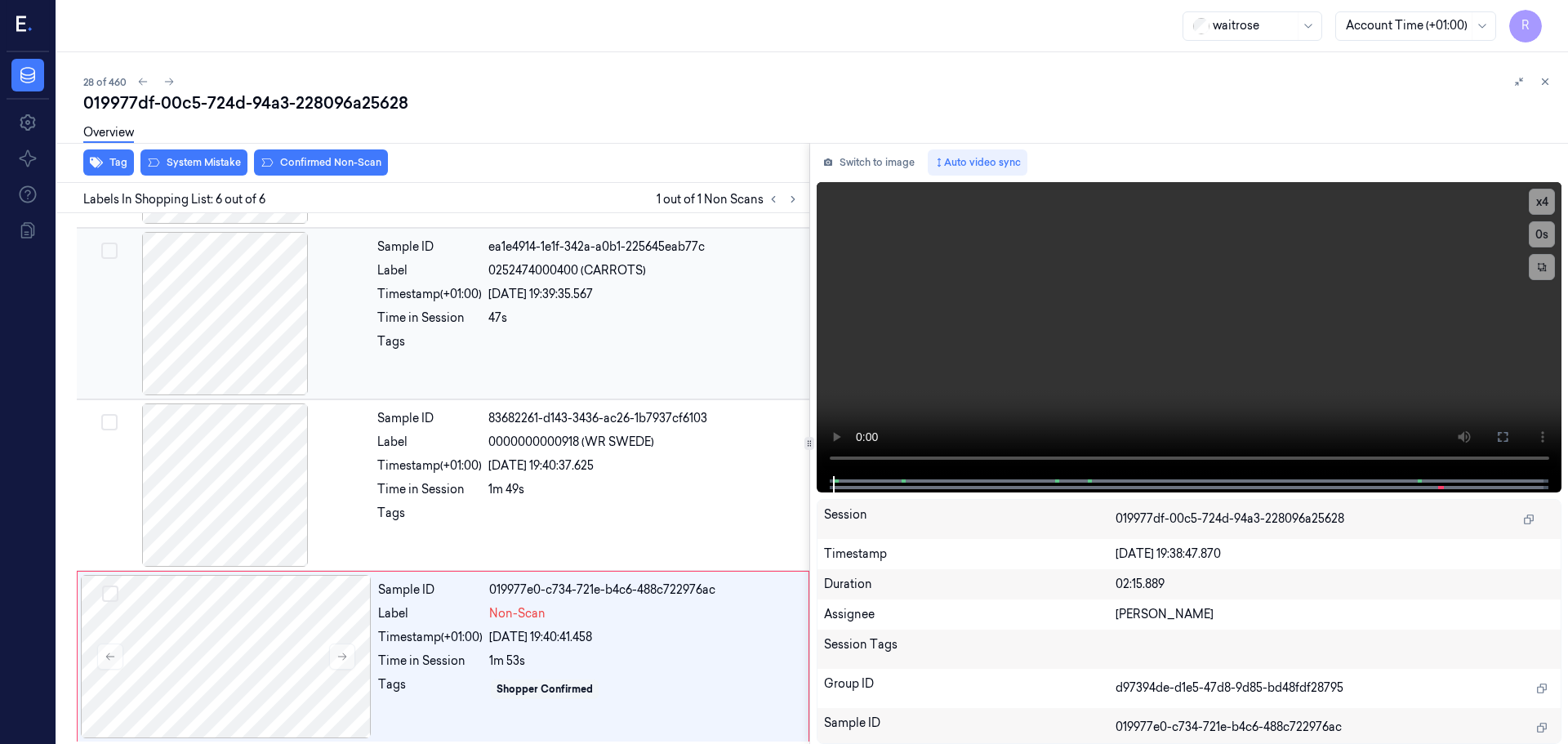
scroll to position [503, 0]
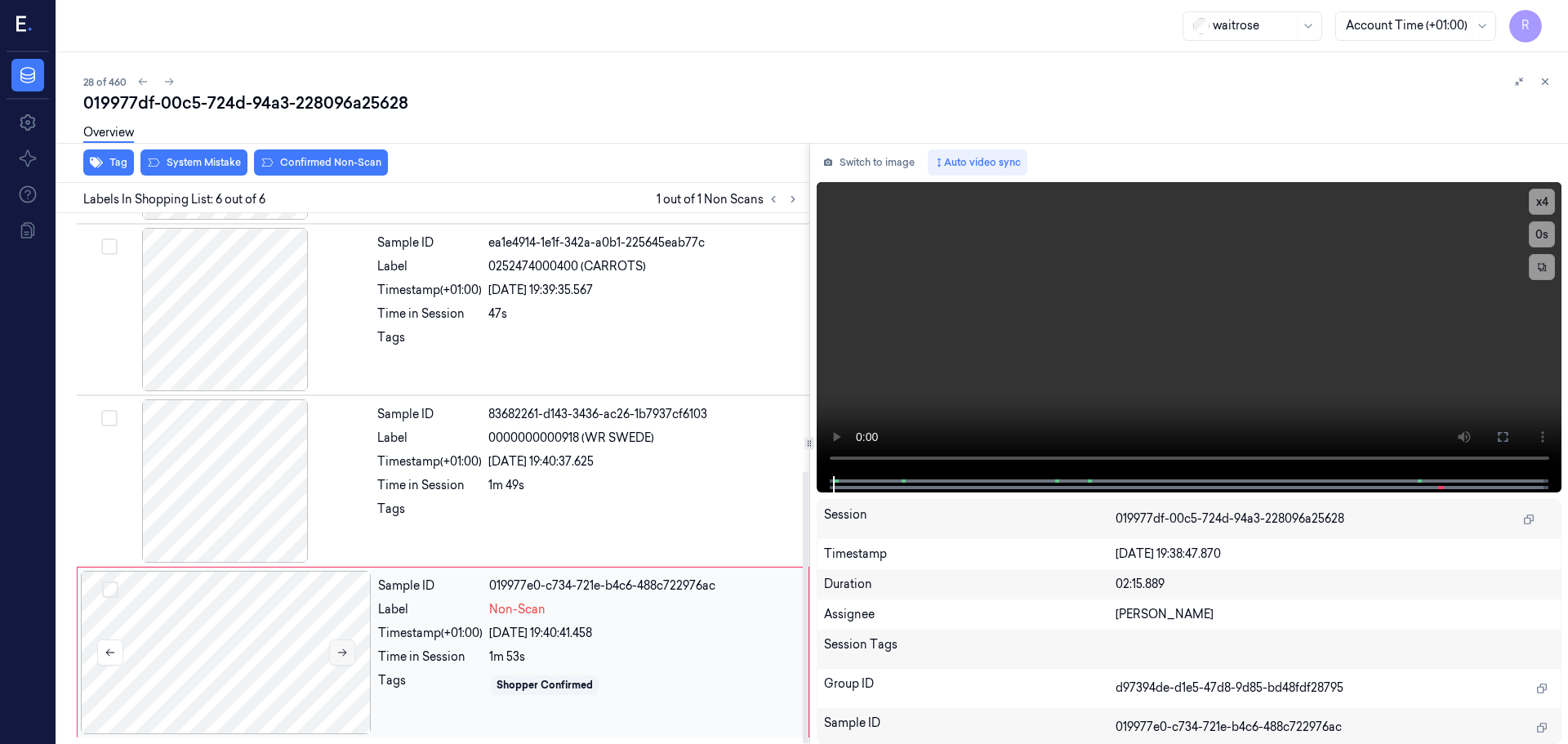
click at [347, 659] on button at bounding box center [342, 652] width 26 height 26
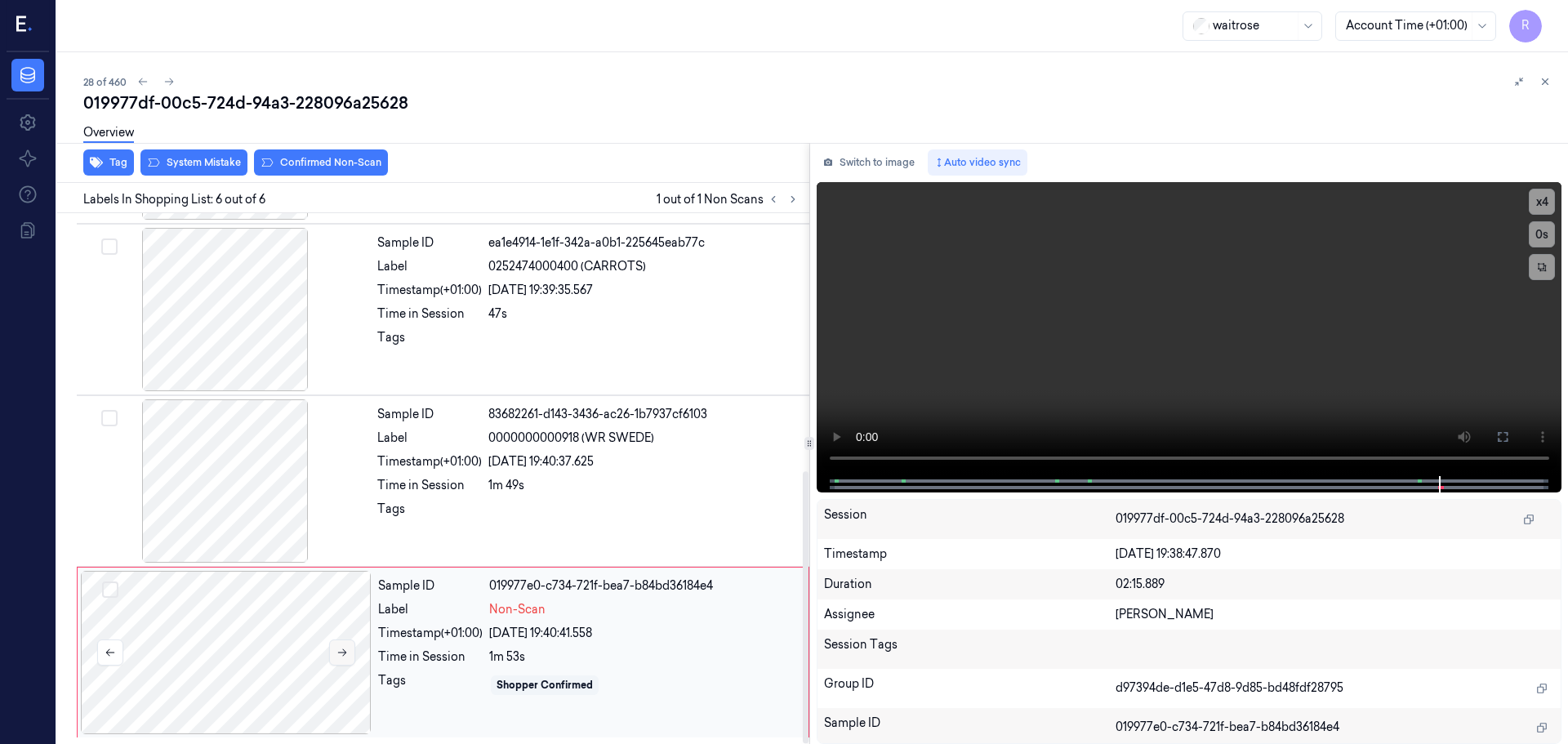
click at [347, 659] on button at bounding box center [342, 652] width 26 height 26
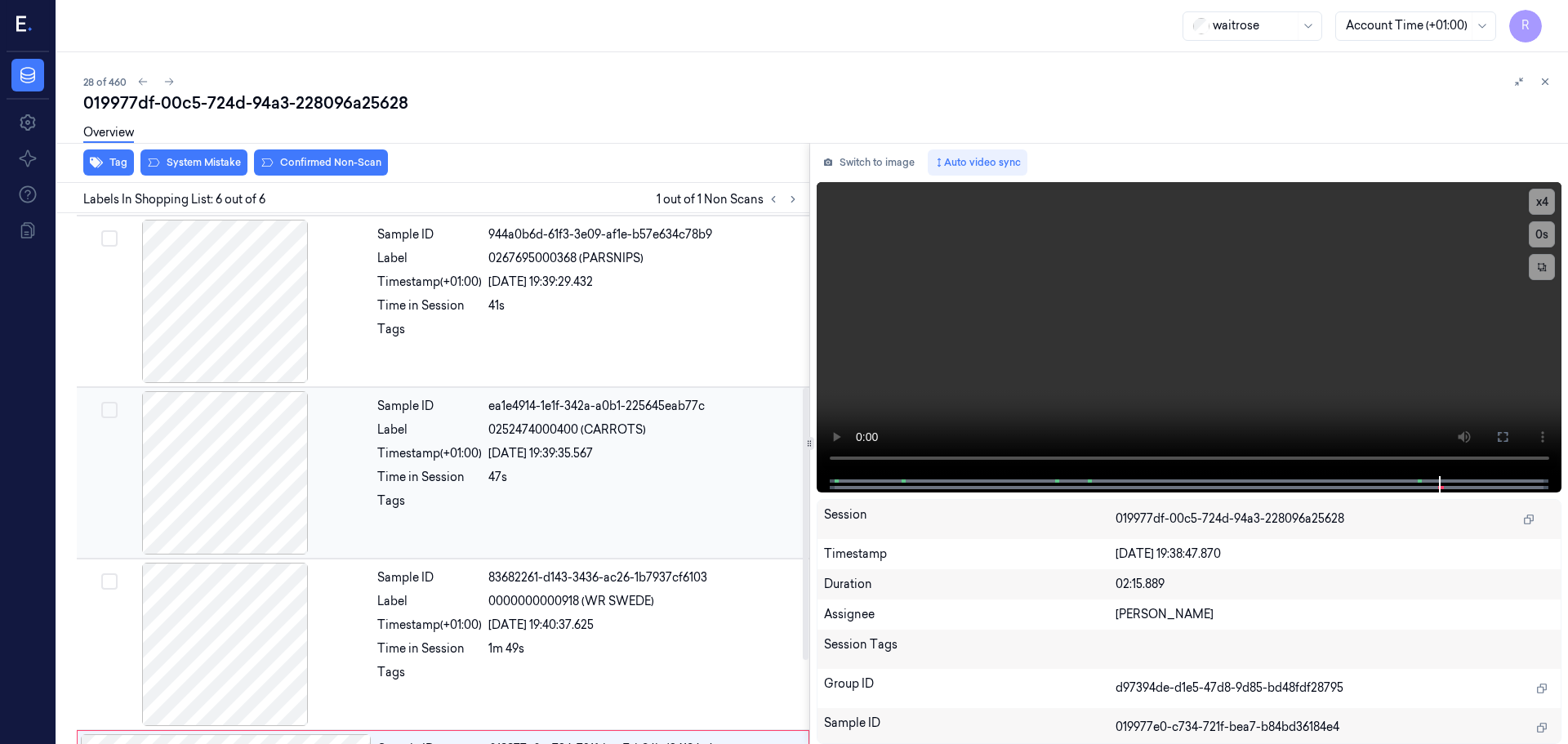
click at [239, 481] on div at bounding box center [224, 473] width 290 height 164
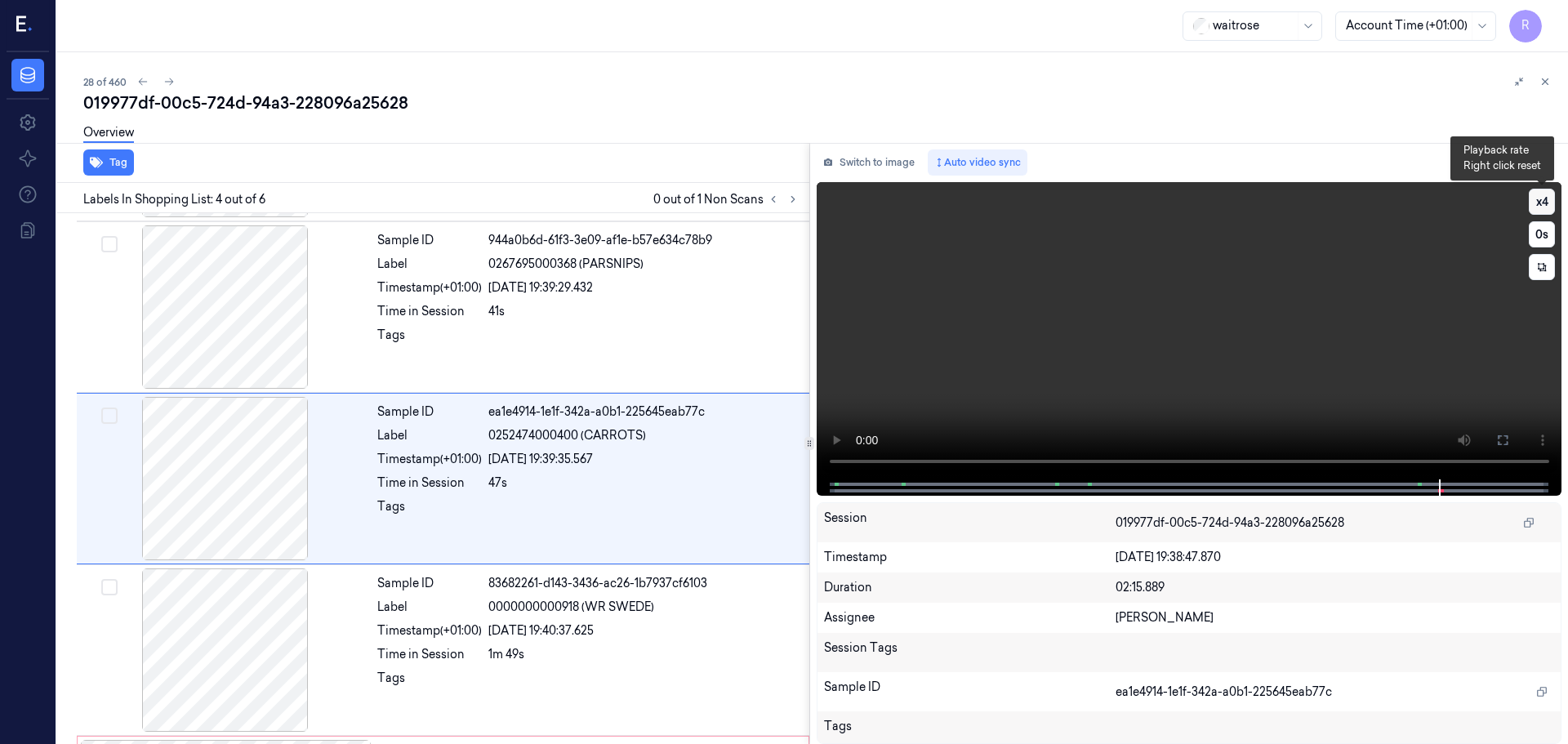
click at [1533, 203] on button "x 4" at bounding box center [1541, 201] width 26 height 26
click at [1551, 203] on button "x 1" at bounding box center [1541, 201] width 26 height 26
click at [1154, 498] on div "Switch to image Auto video sync x 2 0 s Session 019977df-00c5-724d-94a3-228096a…" at bounding box center [1189, 443] width 759 height 601
click at [1118, 482] on div at bounding box center [1188, 488] width 711 height 16
click at [1502, 435] on icon at bounding box center [1502, 440] width 13 height 13
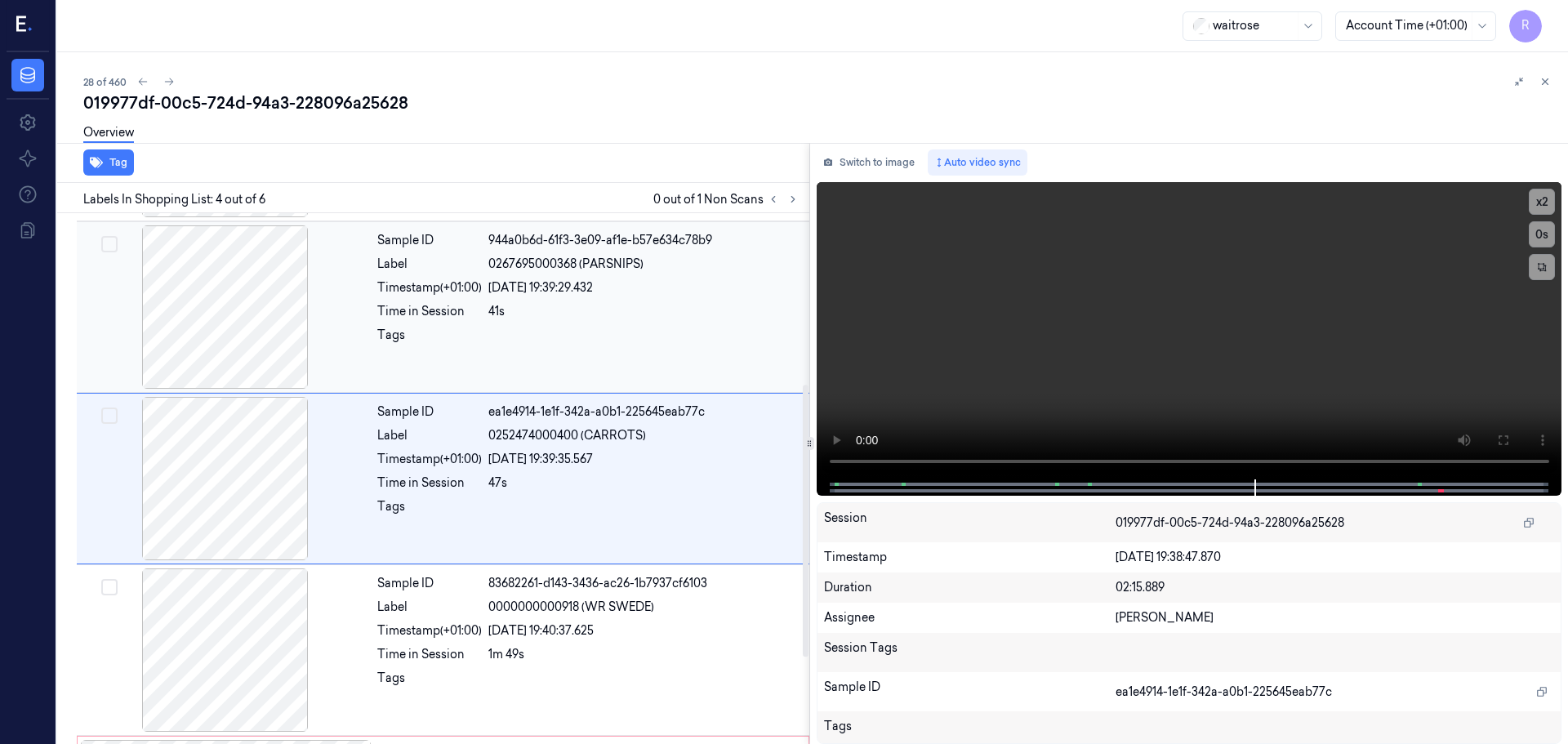
click at [251, 330] on div at bounding box center [224, 307] width 290 height 164
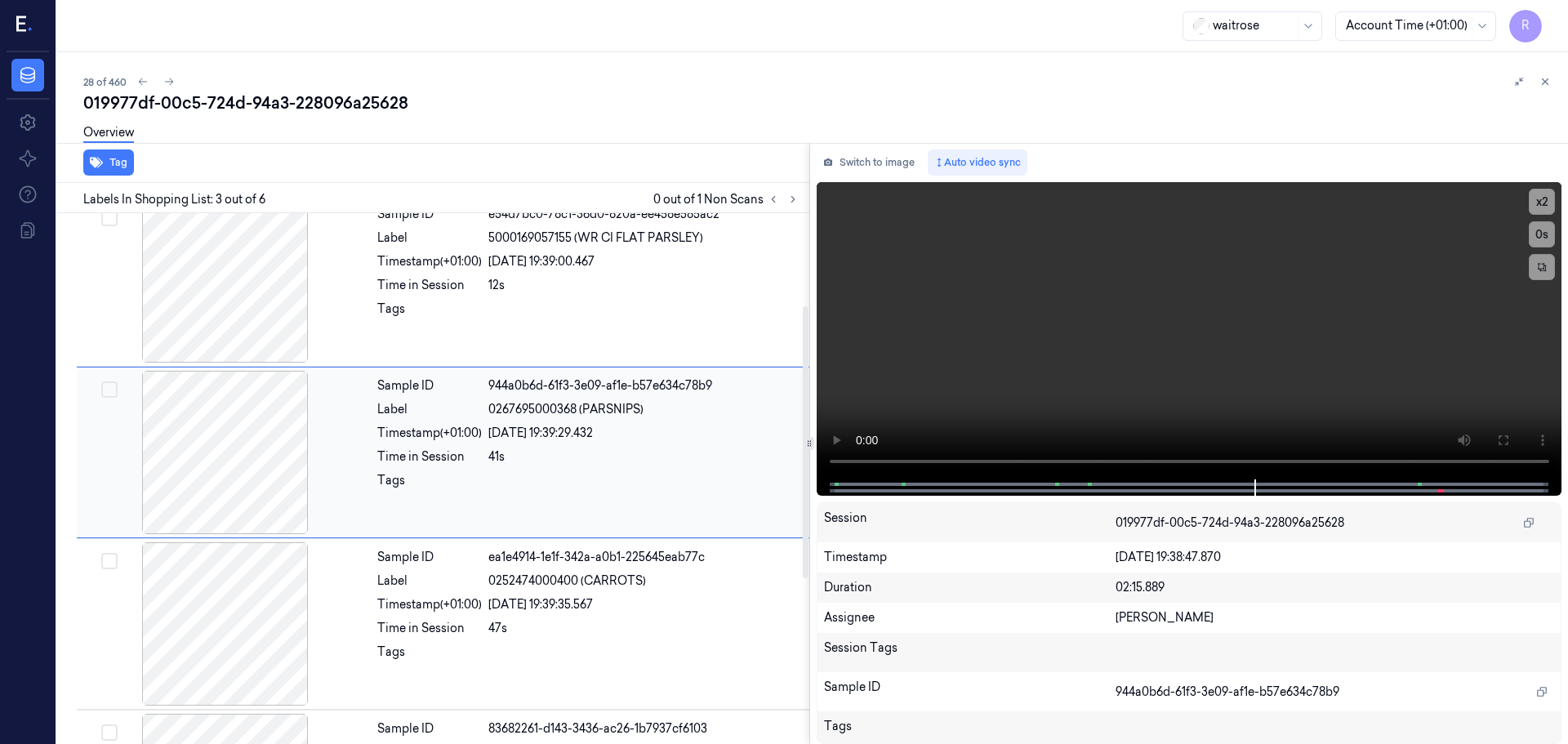
scroll to position [163, 0]
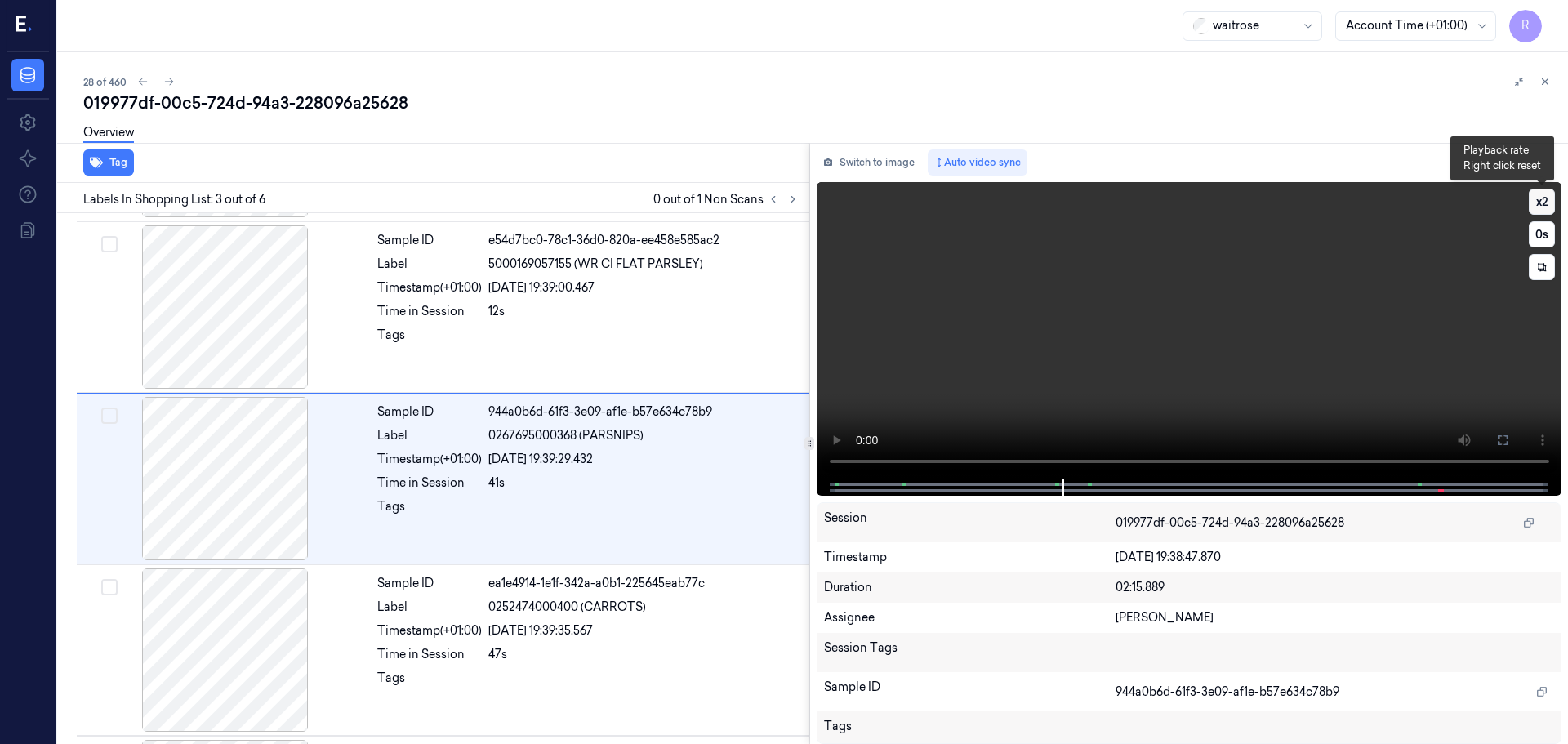
click at [1537, 204] on button "x 2" at bounding box center [1541, 201] width 26 height 26
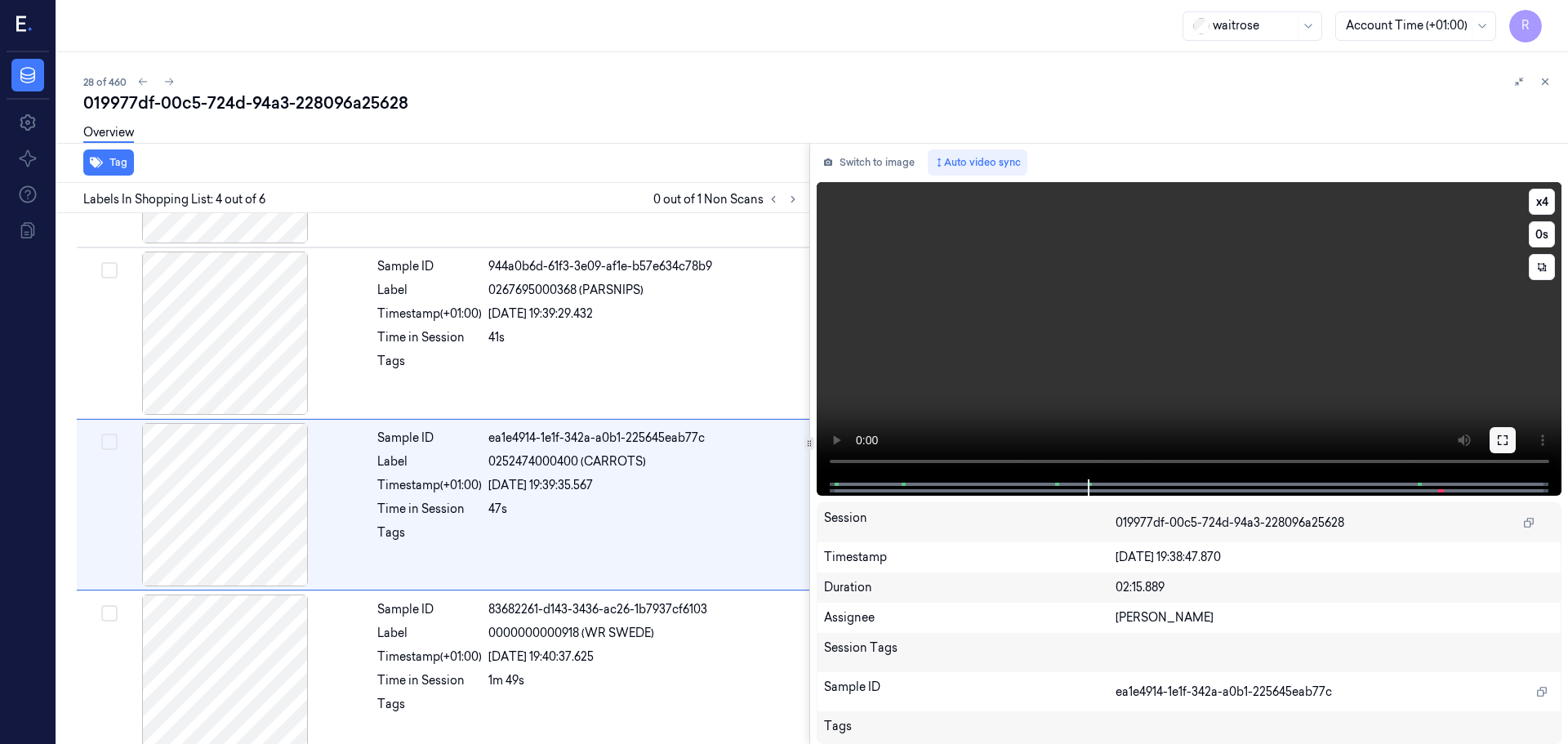
scroll to position [334, 0]
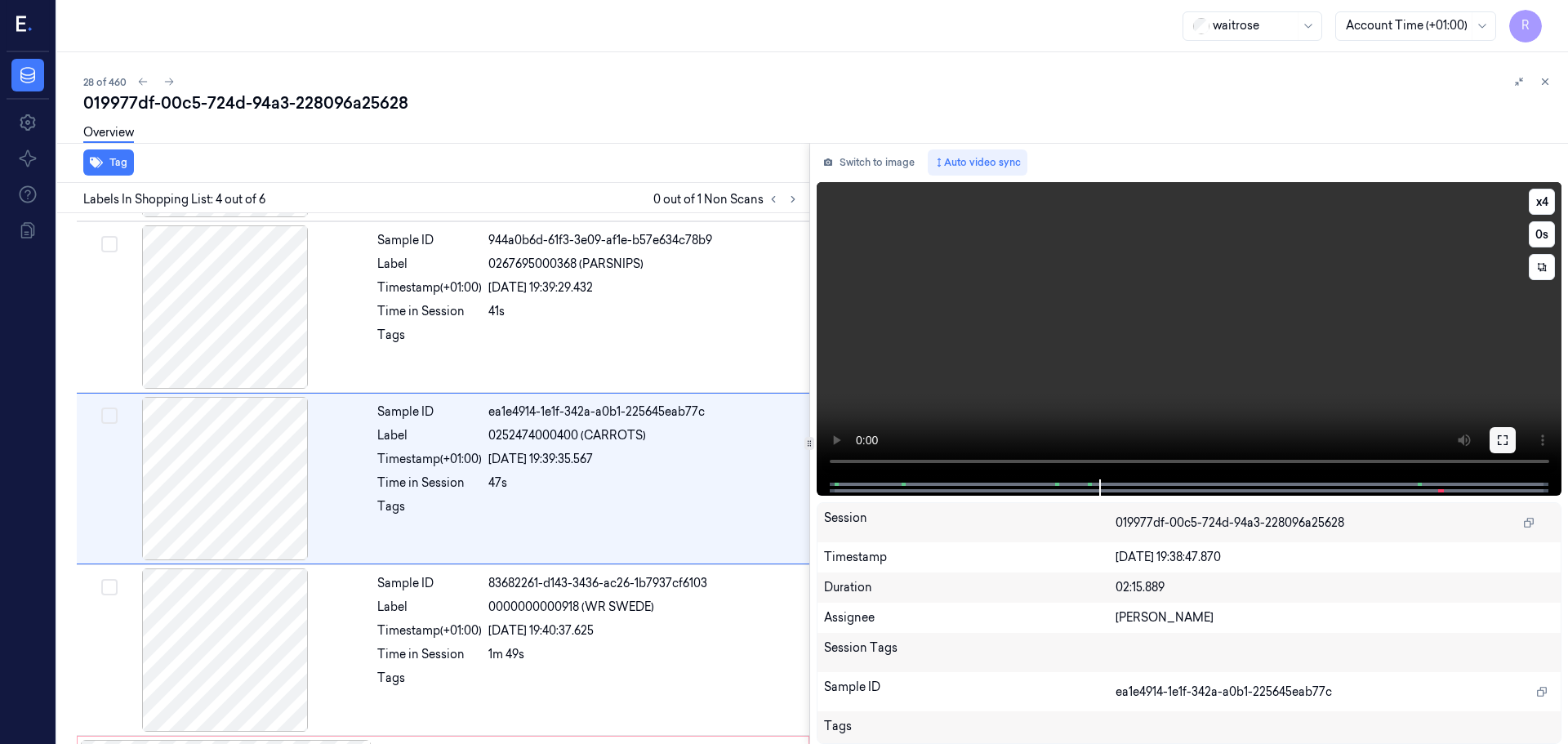
click at [1497, 438] on icon at bounding box center [1502, 440] width 10 height 10
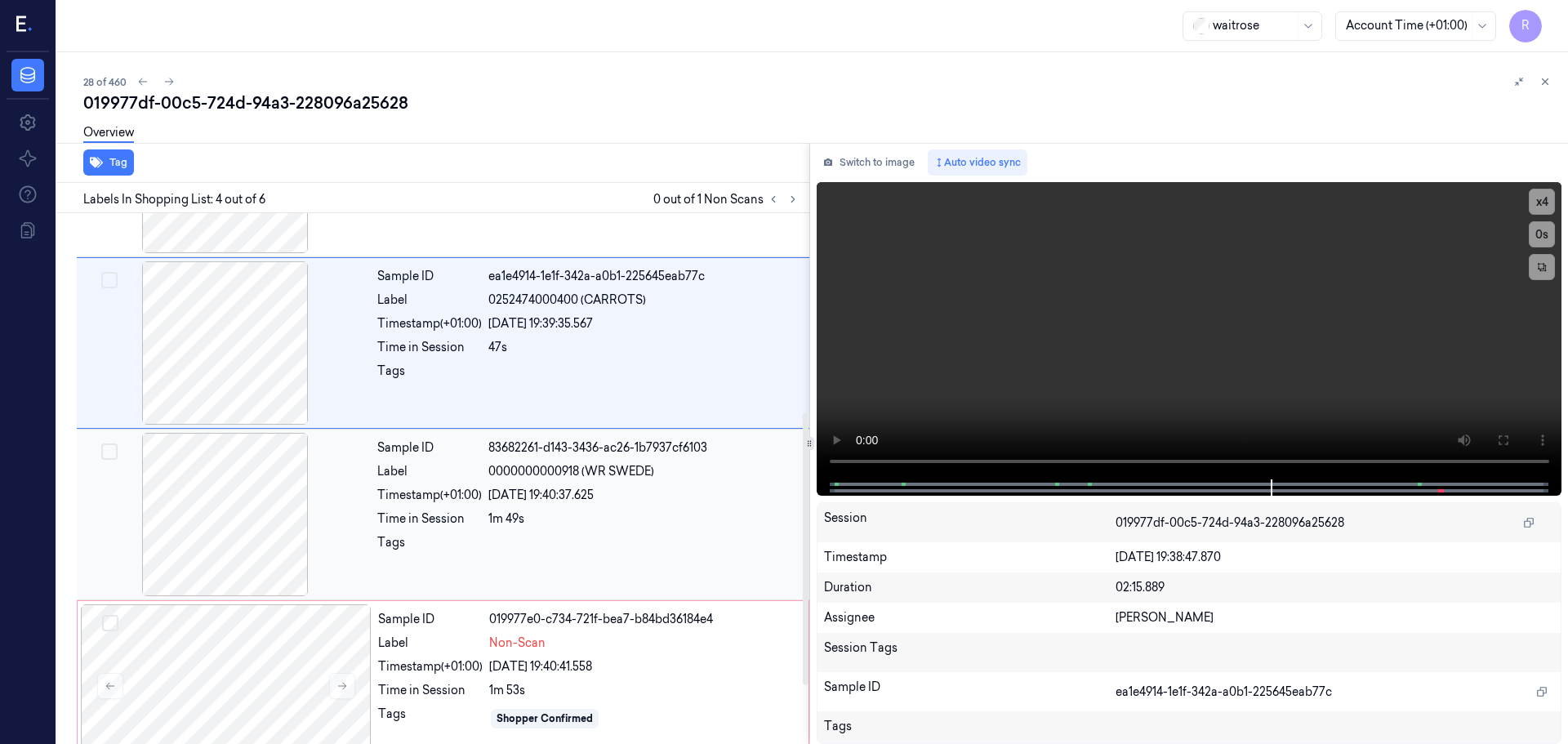
scroll to position [503, 0]
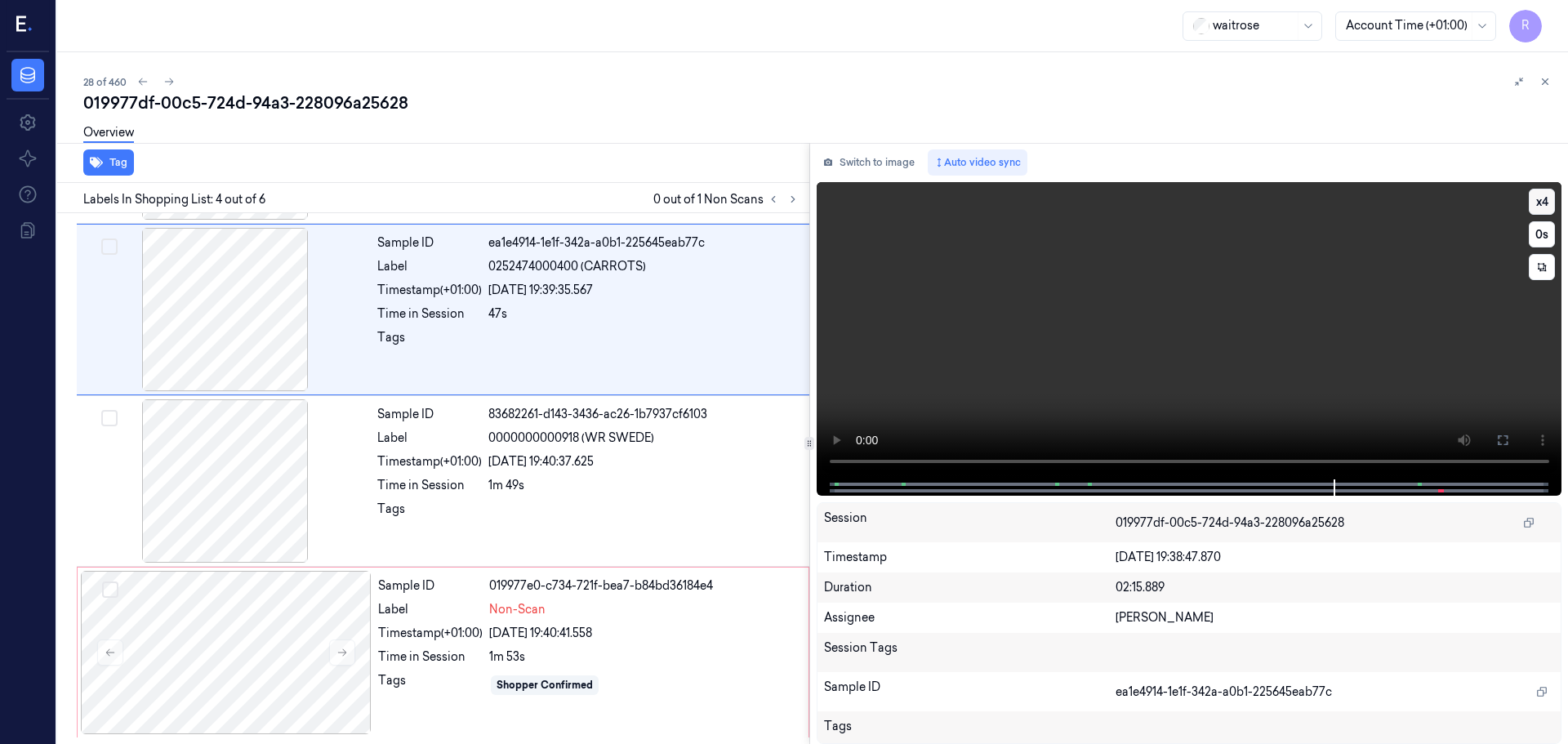
click at [1547, 199] on button "x 4" at bounding box center [1541, 201] width 26 height 26
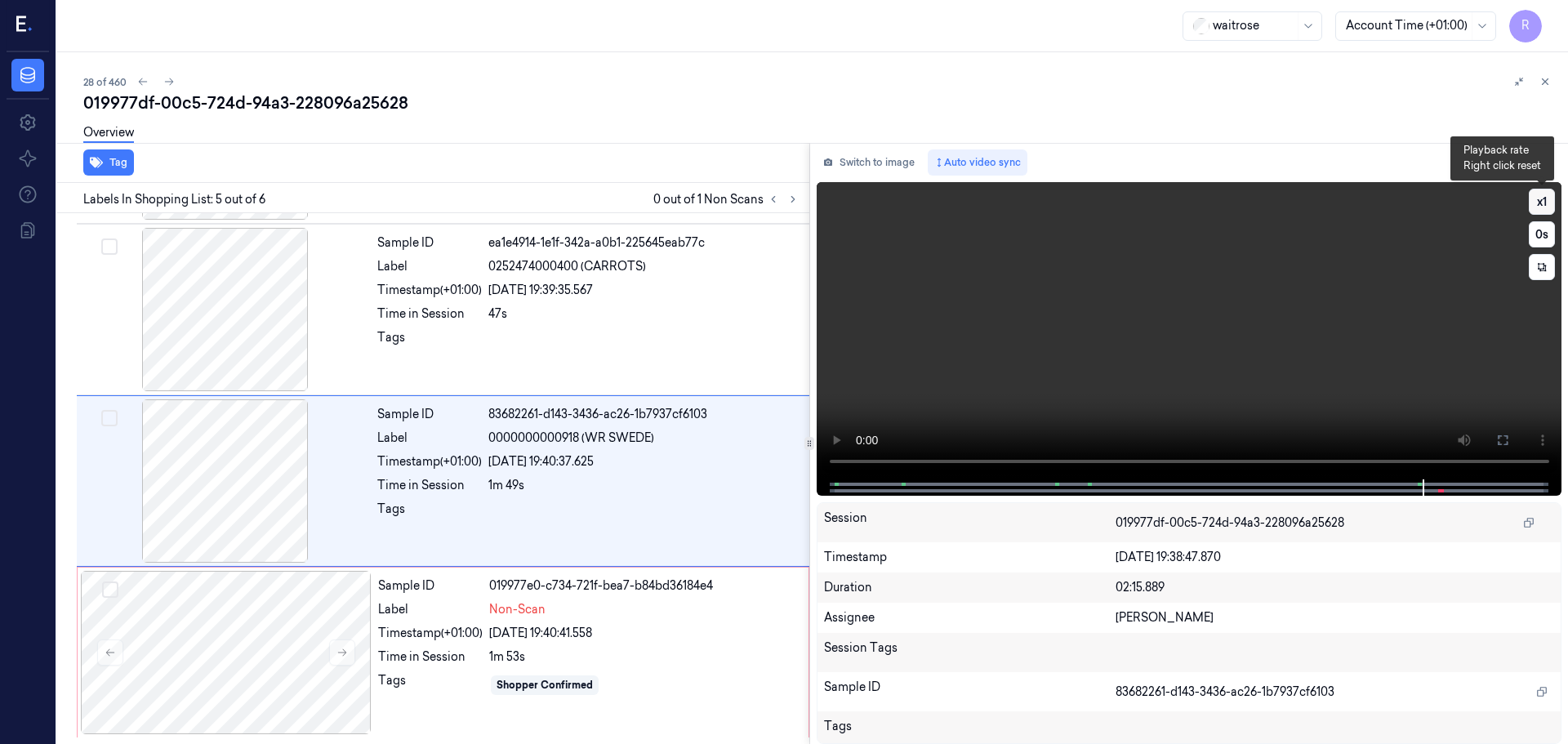
click at [1551, 200] on button "x 1" at bounding box center [1541, 201] width 26 height 26
click at [1551, 200] on button "x 2" at bounding box center [1541, 201] width 26 height 26
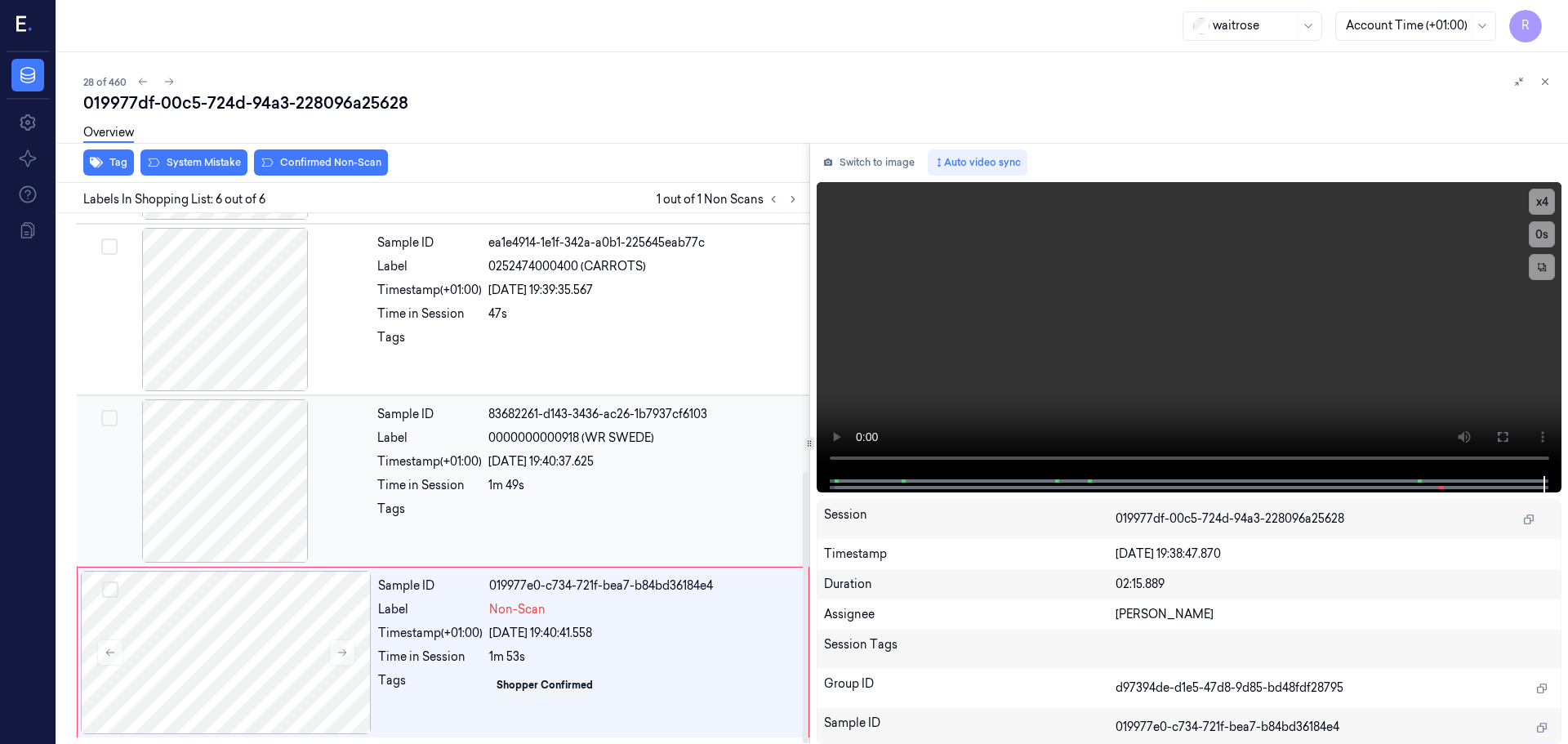
click at [644, 492] on div "1m 49s" at bounding box center [644, 485] width 311 height 17
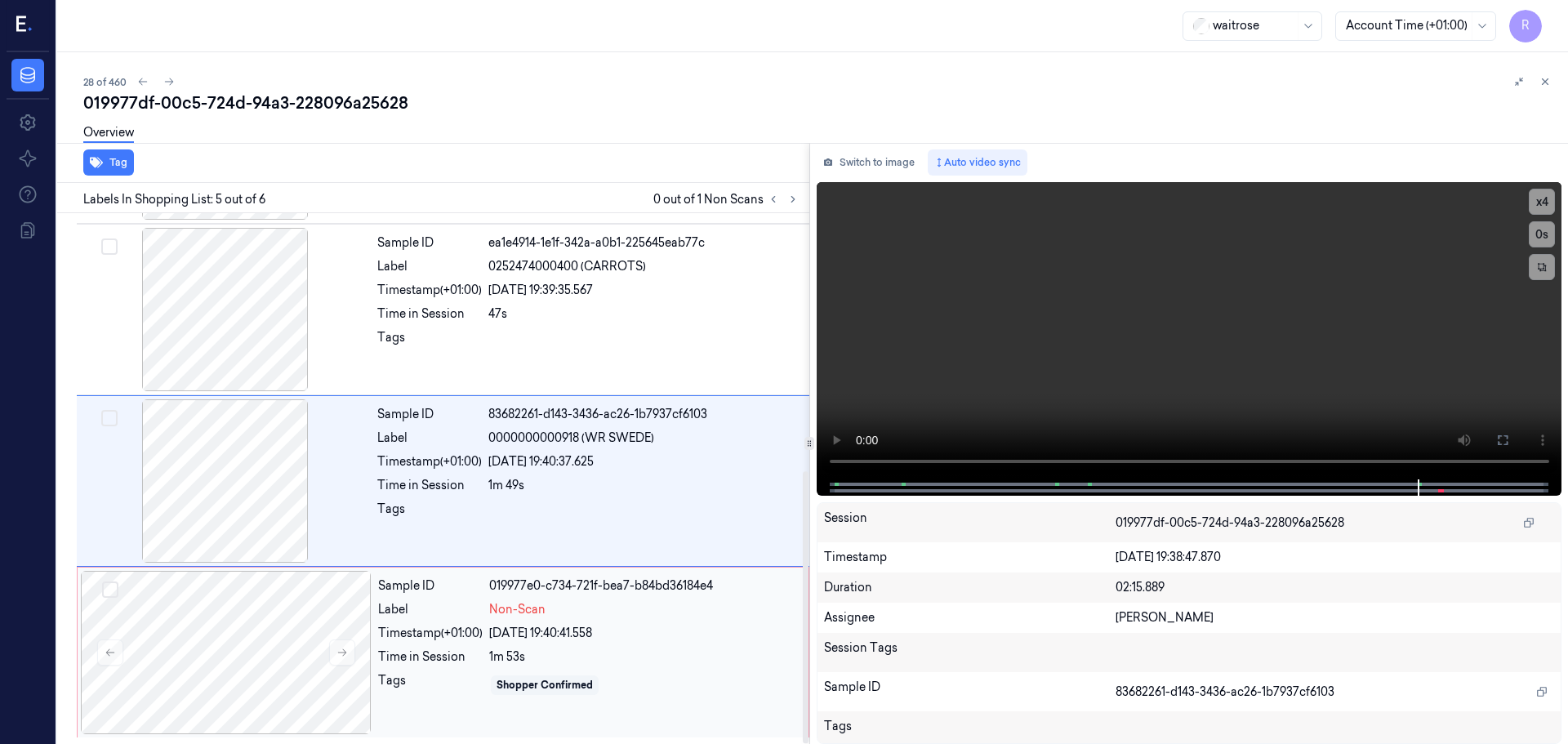
click at [623, 601] on div "Non-Scan" at bounding box center [643, 609] width 309 height 17
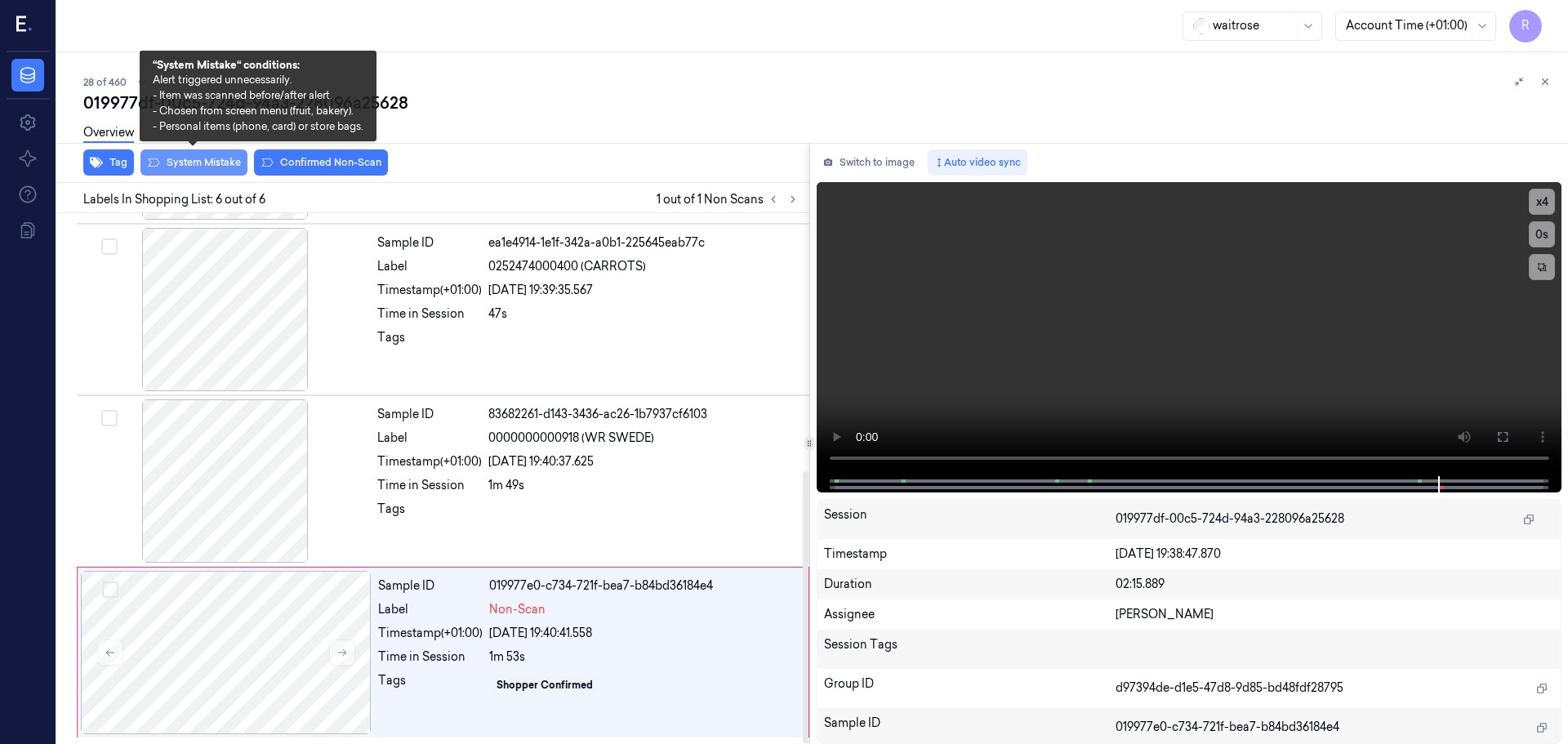
click at [229, 168] on button "System Mistake" at bounding box center [194, 163] width 107 height 26
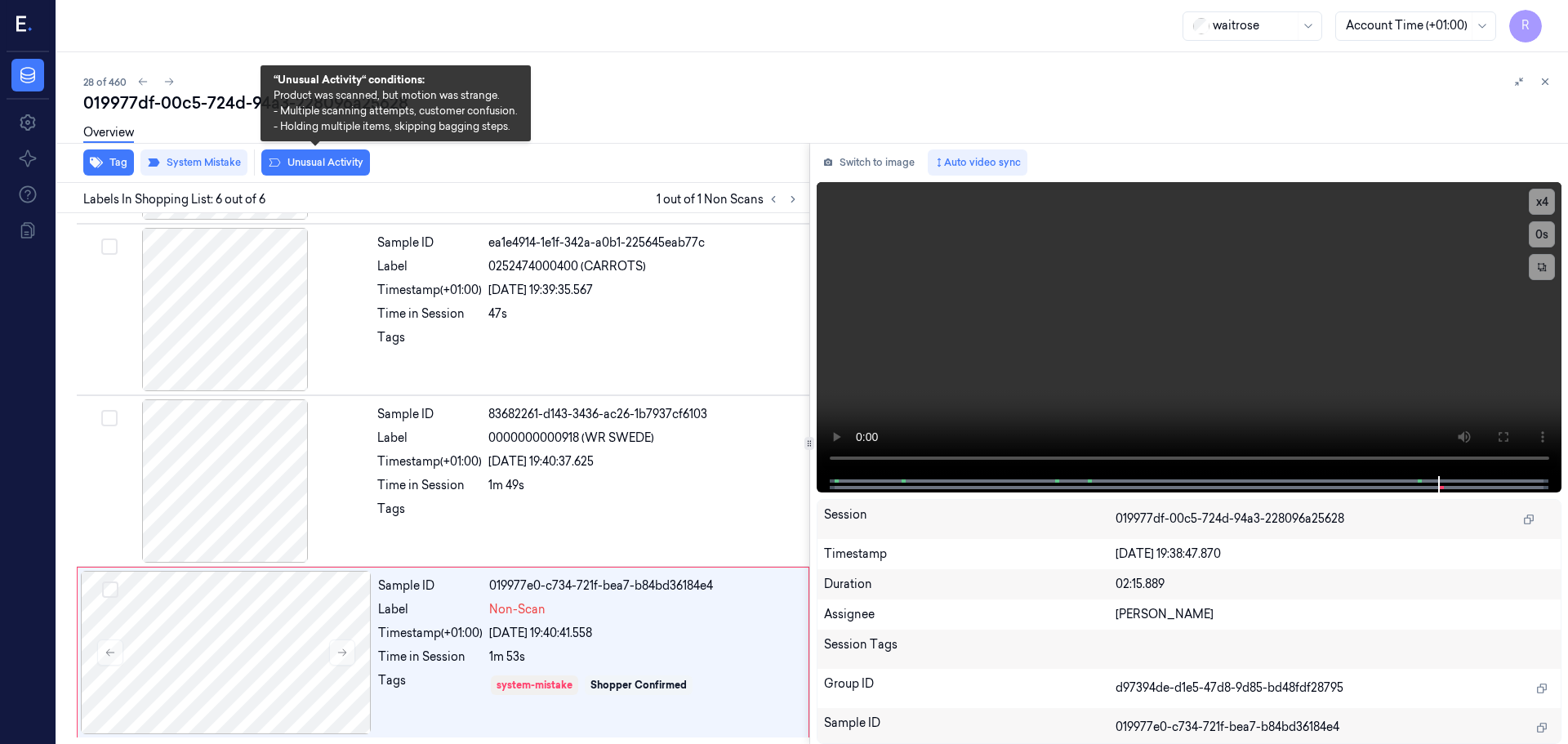
click at [332, 156] on button "Unusual Activity" at bounding box center [315, 163] width 109 height 26
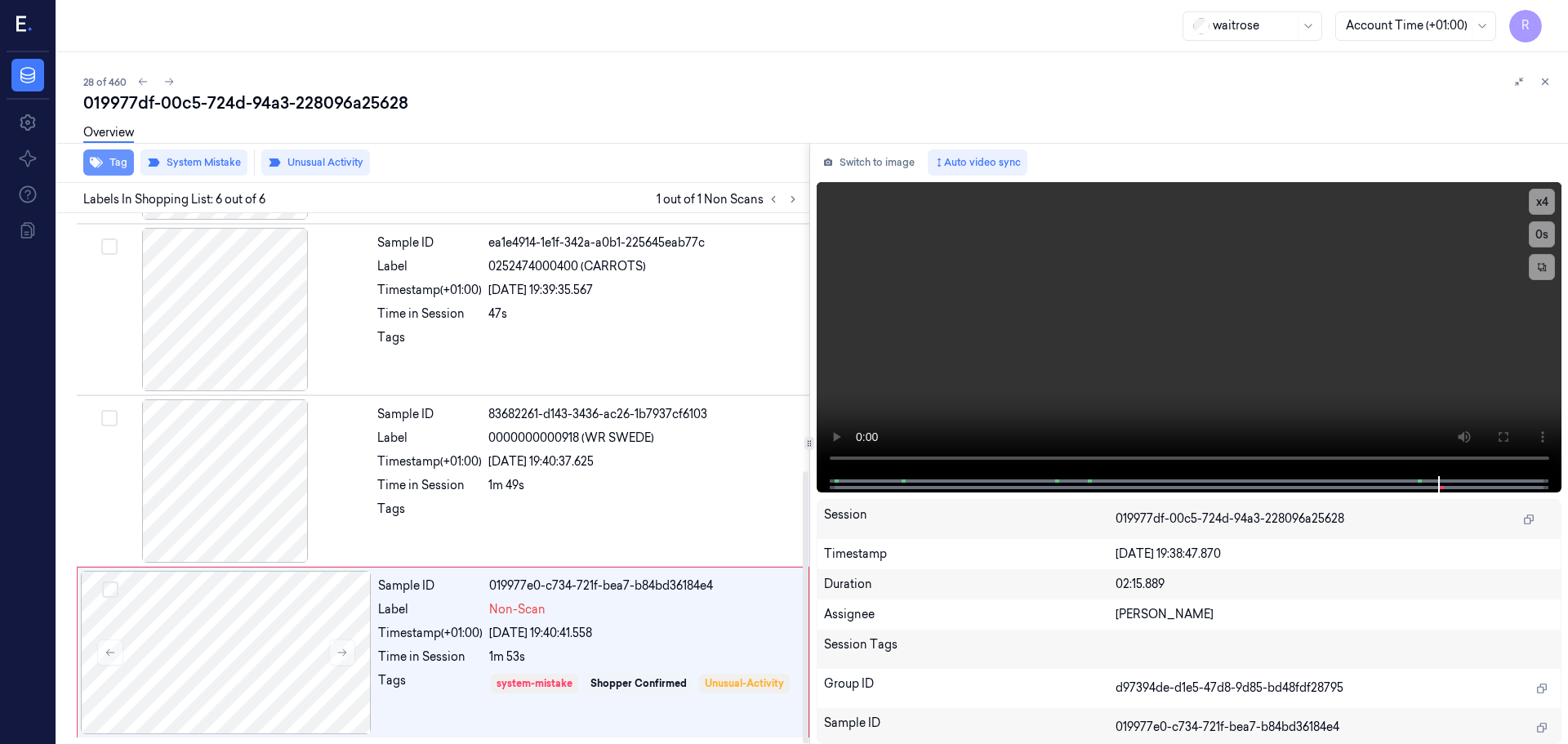
click at [94, 166] on icon "button" at bounding box center [96, 163] width 13 height 11
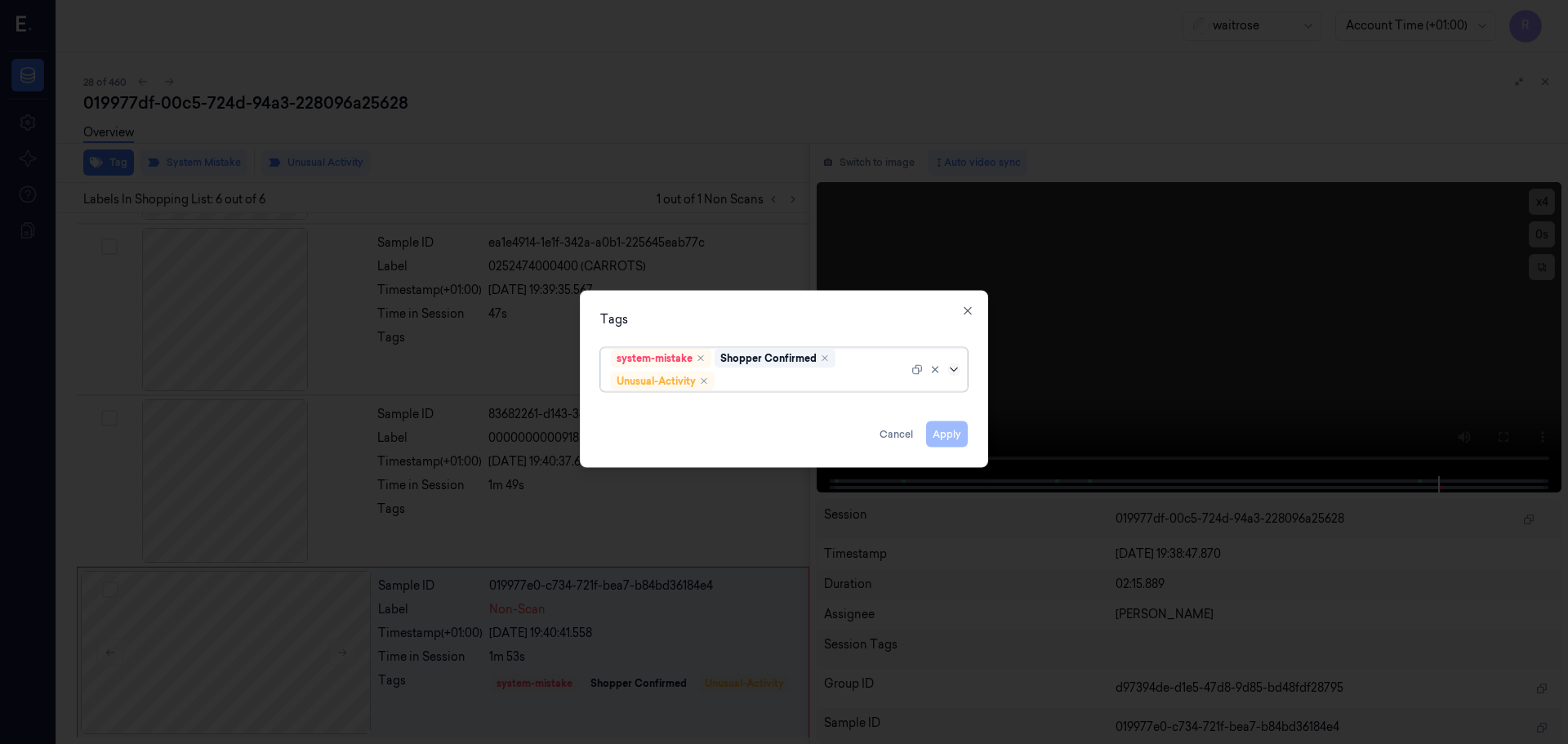
click at [957, 369] on icon at bounding box center [954, 368] width 13 height 13
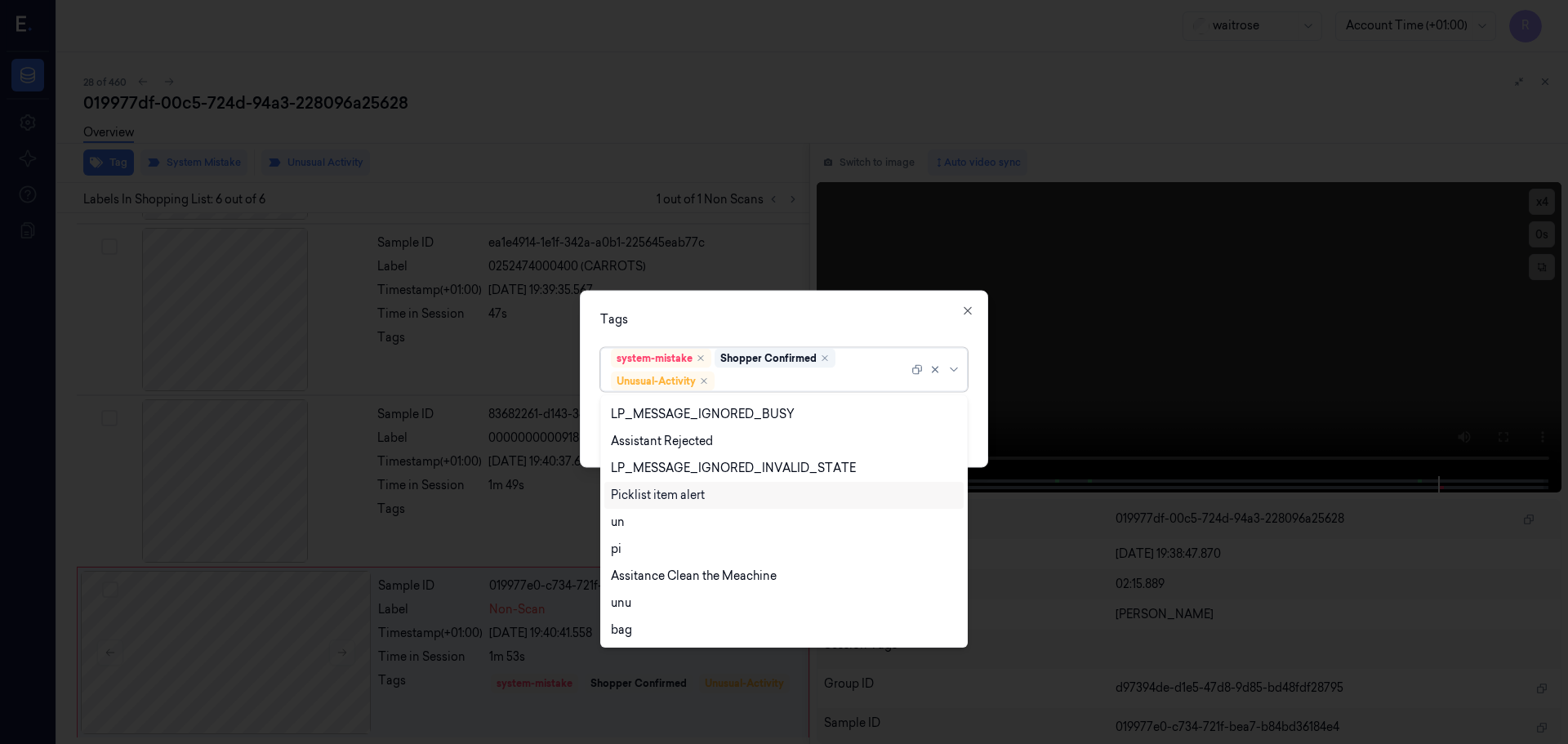
click at [656, 496] on div "Picklist item alert" at bounding box center [657, 495] width 94 height 17
click at [780, 331] on div "Tags option Picklist item alert, selected. 20 results available. Use Up and Dow…" at bounding box center [783, 379] width 408 height 178
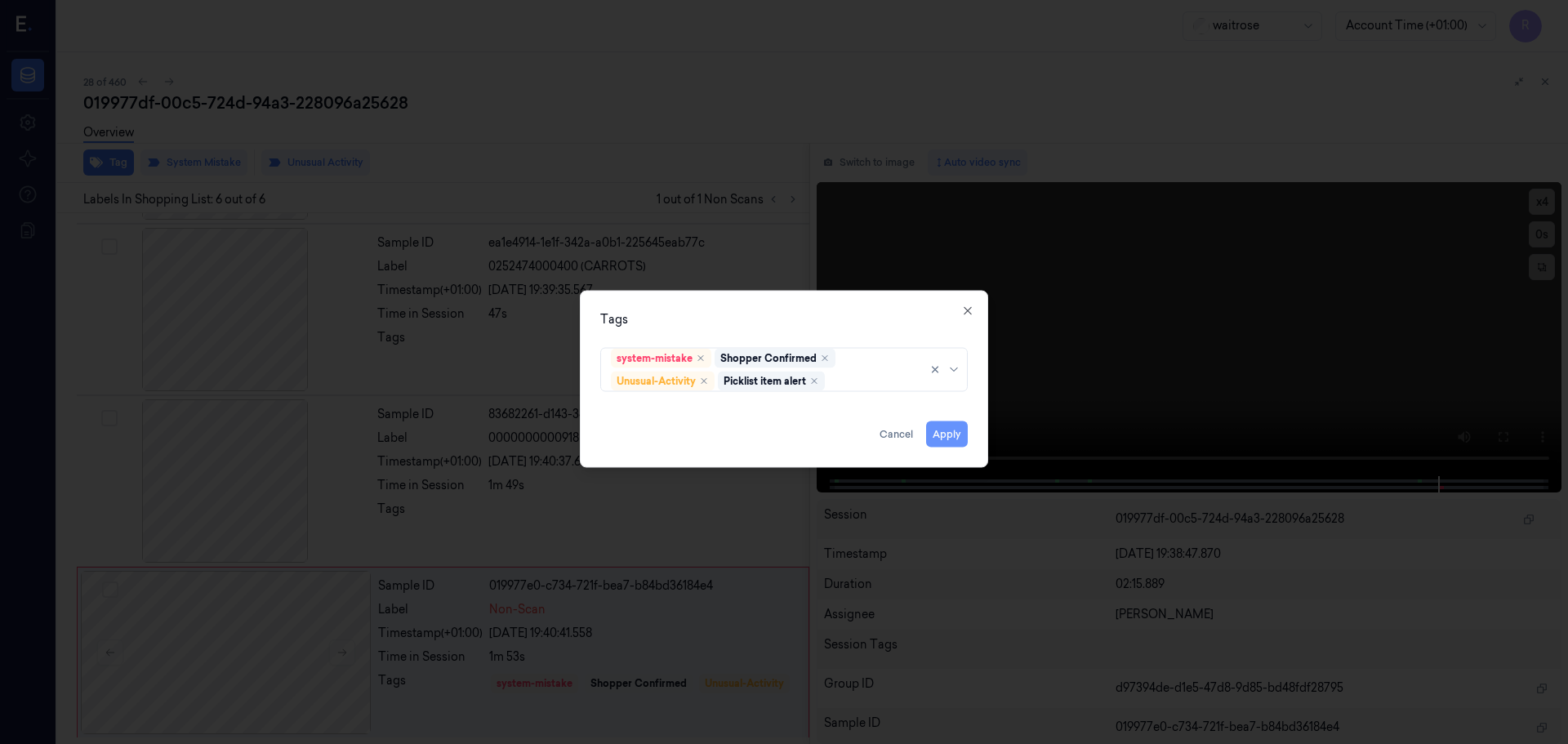
click at [959, 441] on button "Apply" at bounding box center [947, 434] width 42 height 26
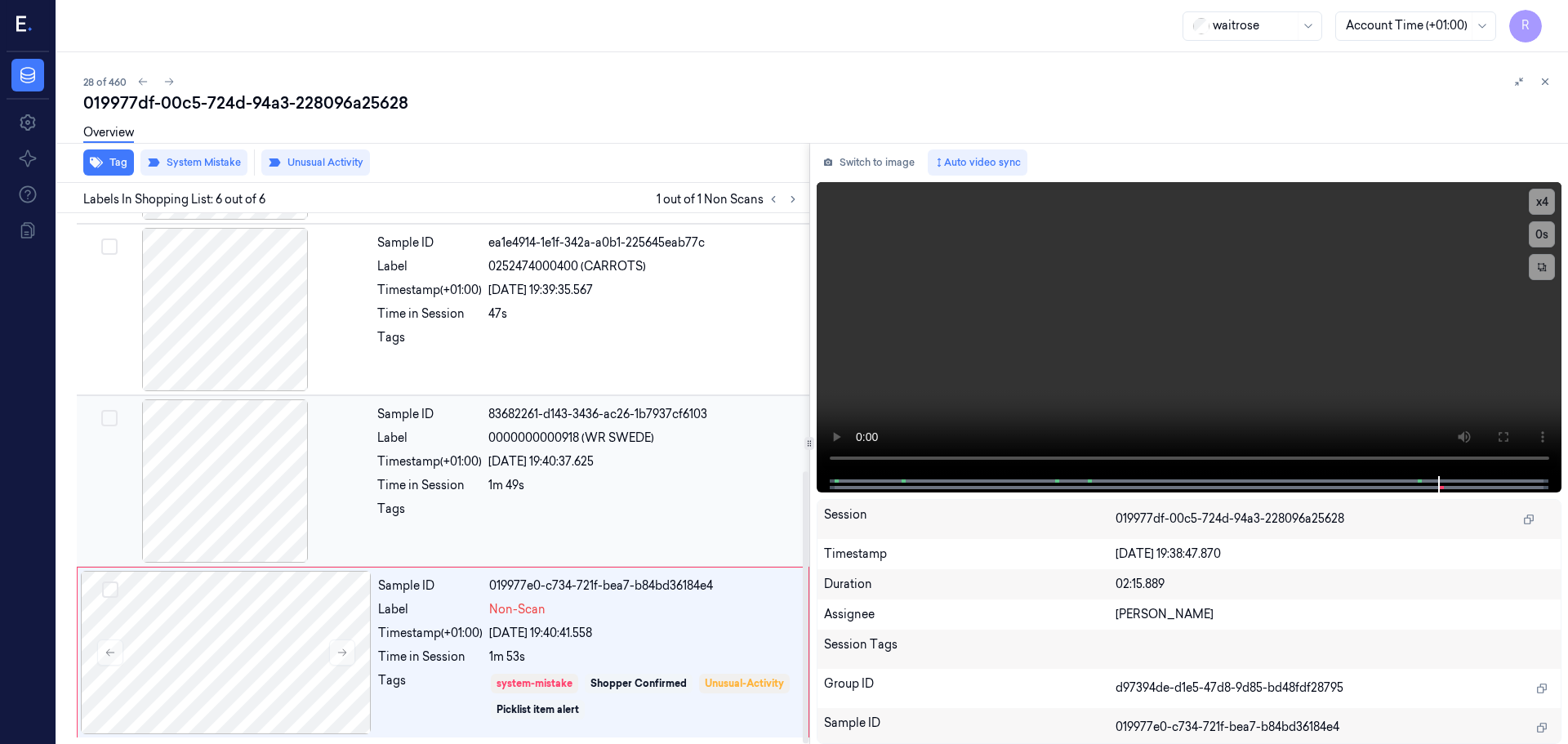
click at [542, 501] on div at bounding box center [644, 514] width 311 height 26
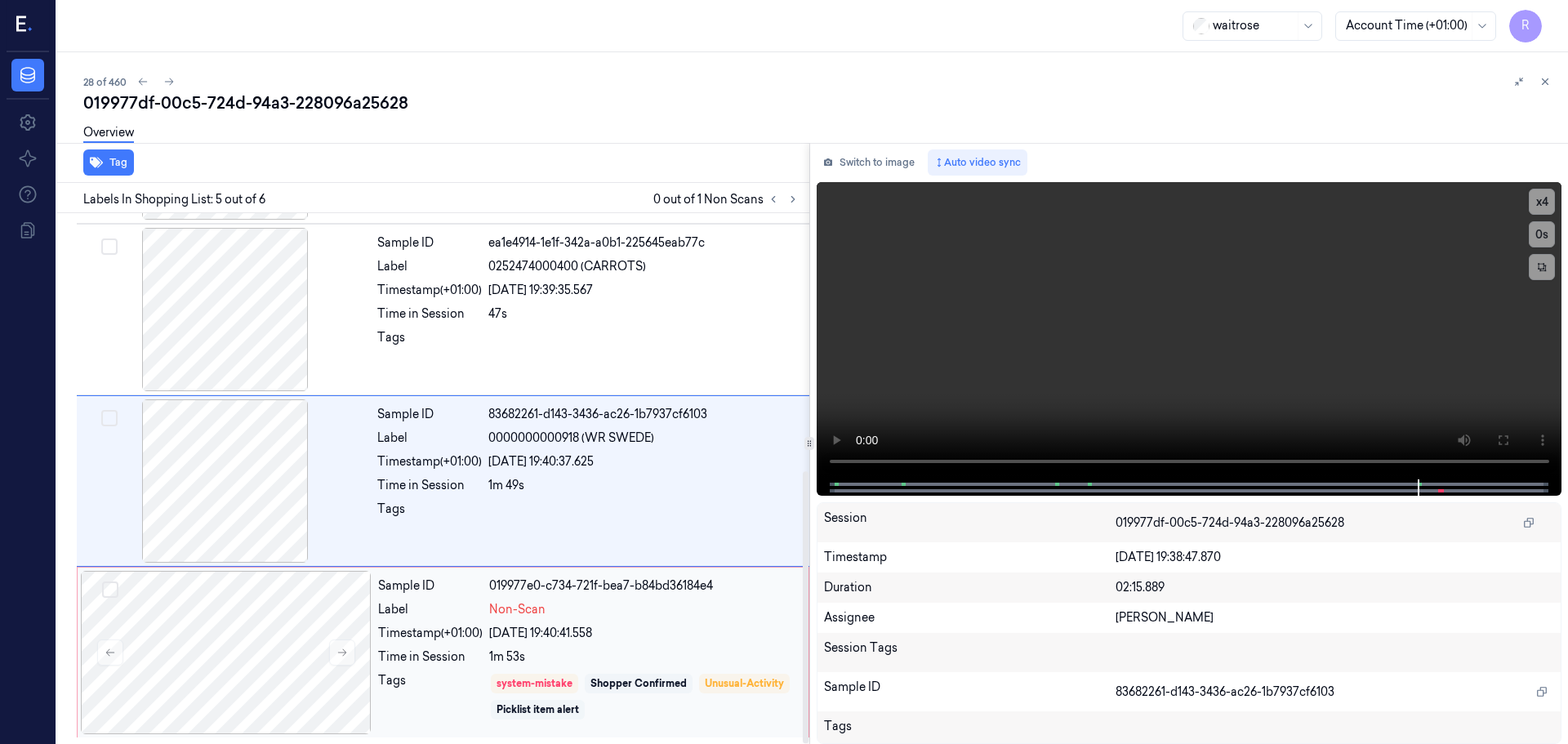
click at [579, 710] on div "Picklist item alert" at bounding box center [538, 709] width 83 height 15
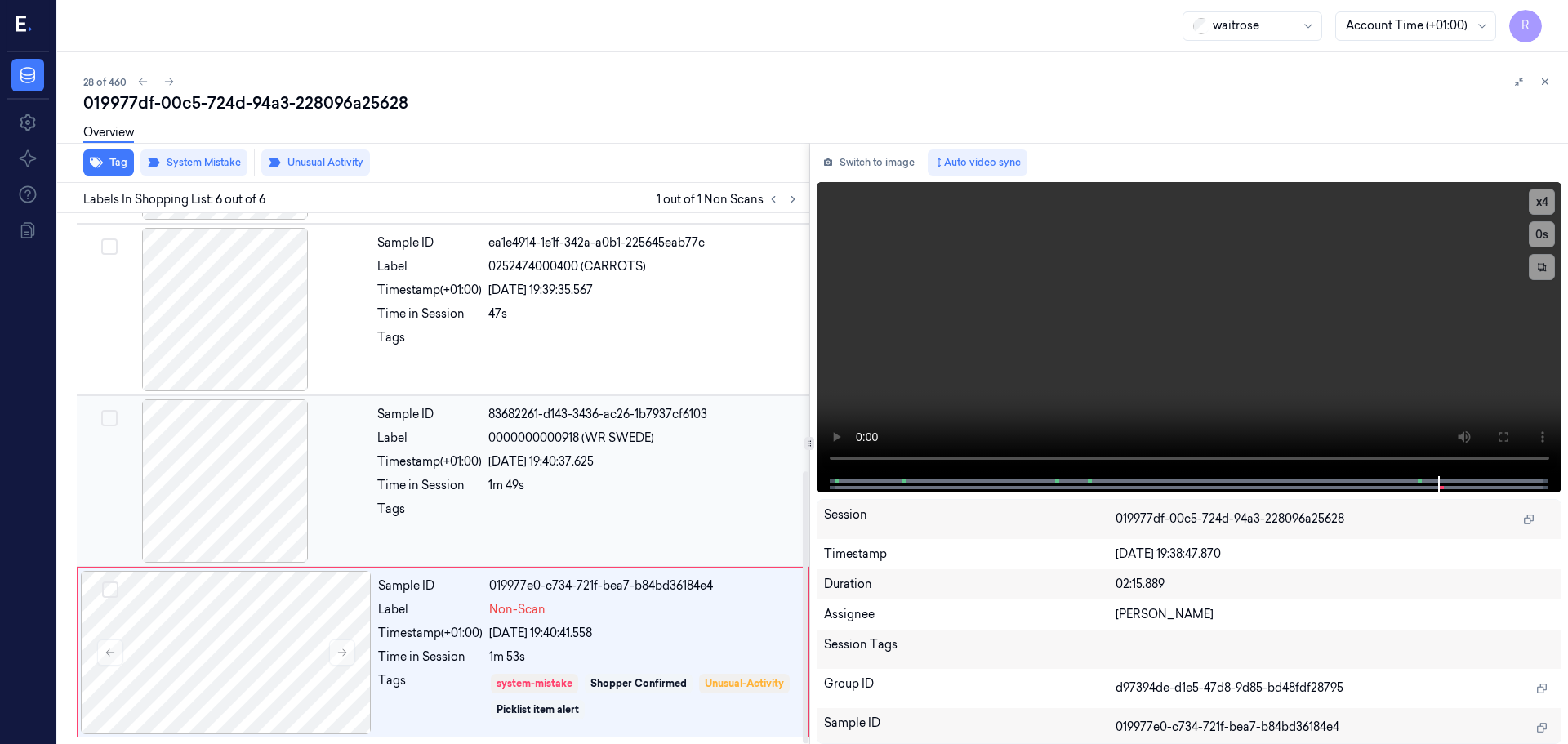
drag, startPoint x: 631, startPoint y: 578, endPoint x: 636, endPoint y: 552, distance: 26.5
click at [633, 574] on div "Sample ID 019977e0-c734-721f-bea7-b84bd36184e4 Label Non-Scan Timestamp (+01:00…" at bounding box center [588, 652] width 434 height 164
click at [646, 529] on div "Sample ID 83682261-d143-3436-ac26-1b7937cf6103 Label 0000000000918 (WR SWEDE) T…" at bounding box center [588, 481] width 435 height 164
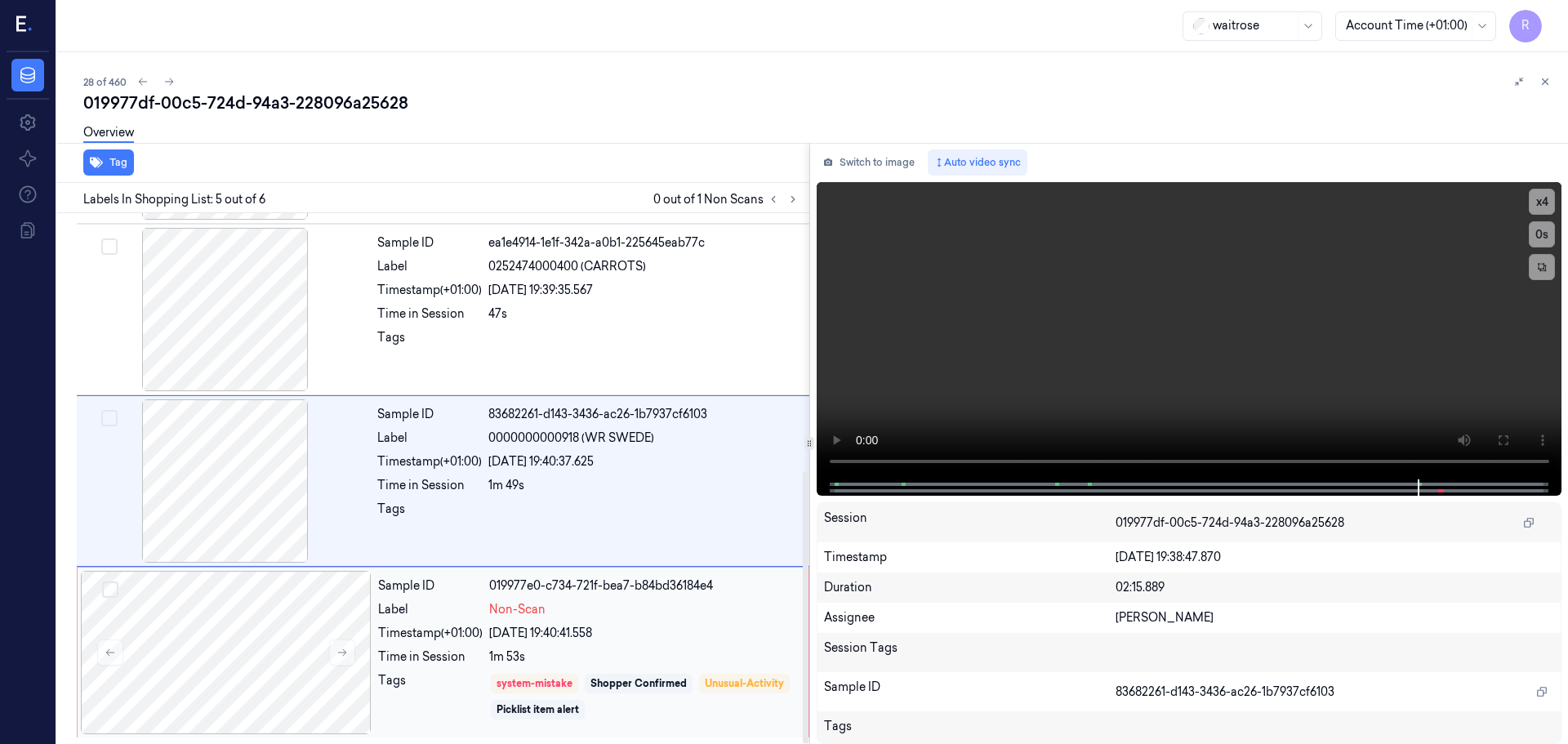
click at [682, 654] on div "1m 53s" at bounding box center [643, 656] width 309 height 17
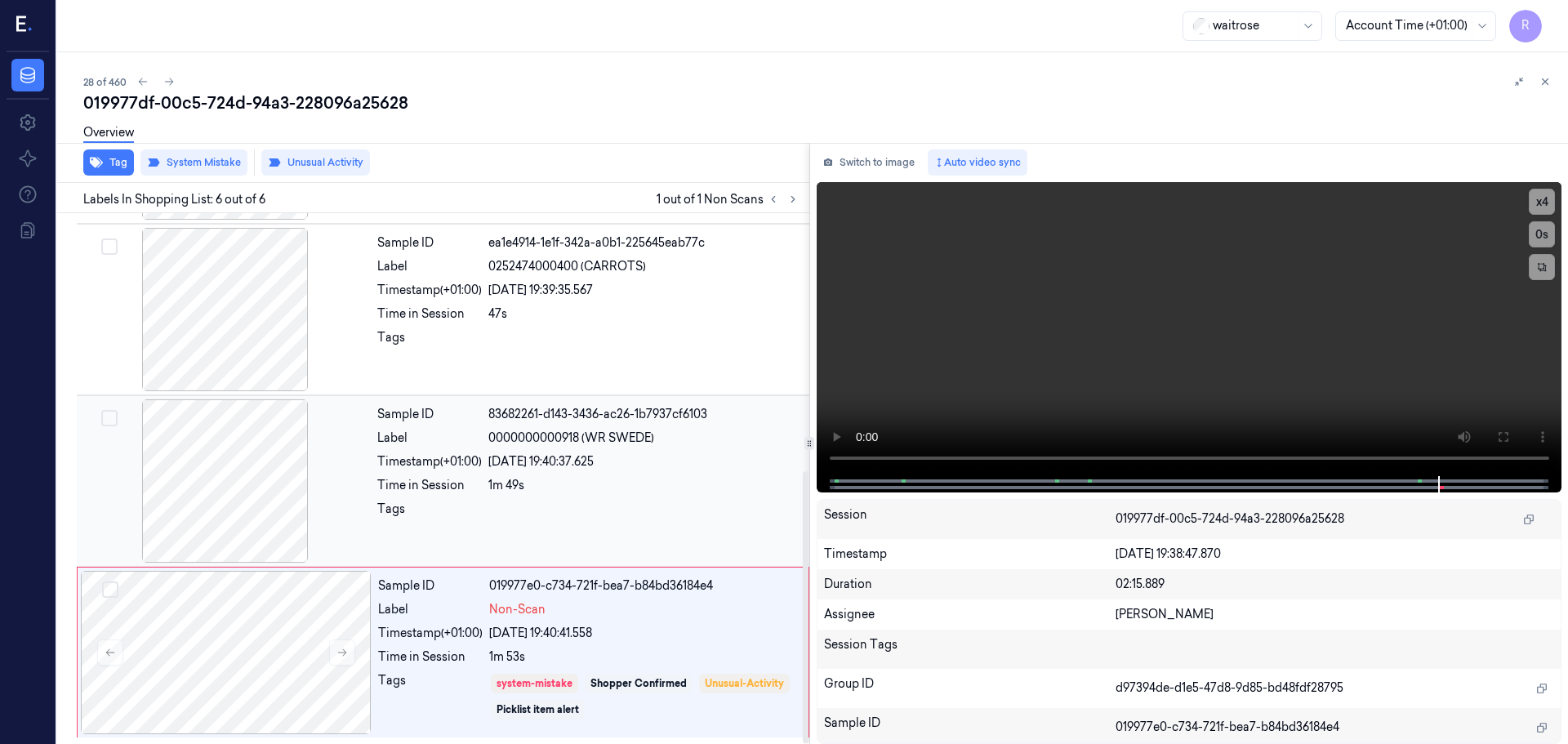
click at [643, 466] on div "[DATE] 19:40:37.625" at bounding box center [644, 461] width 311 height 17
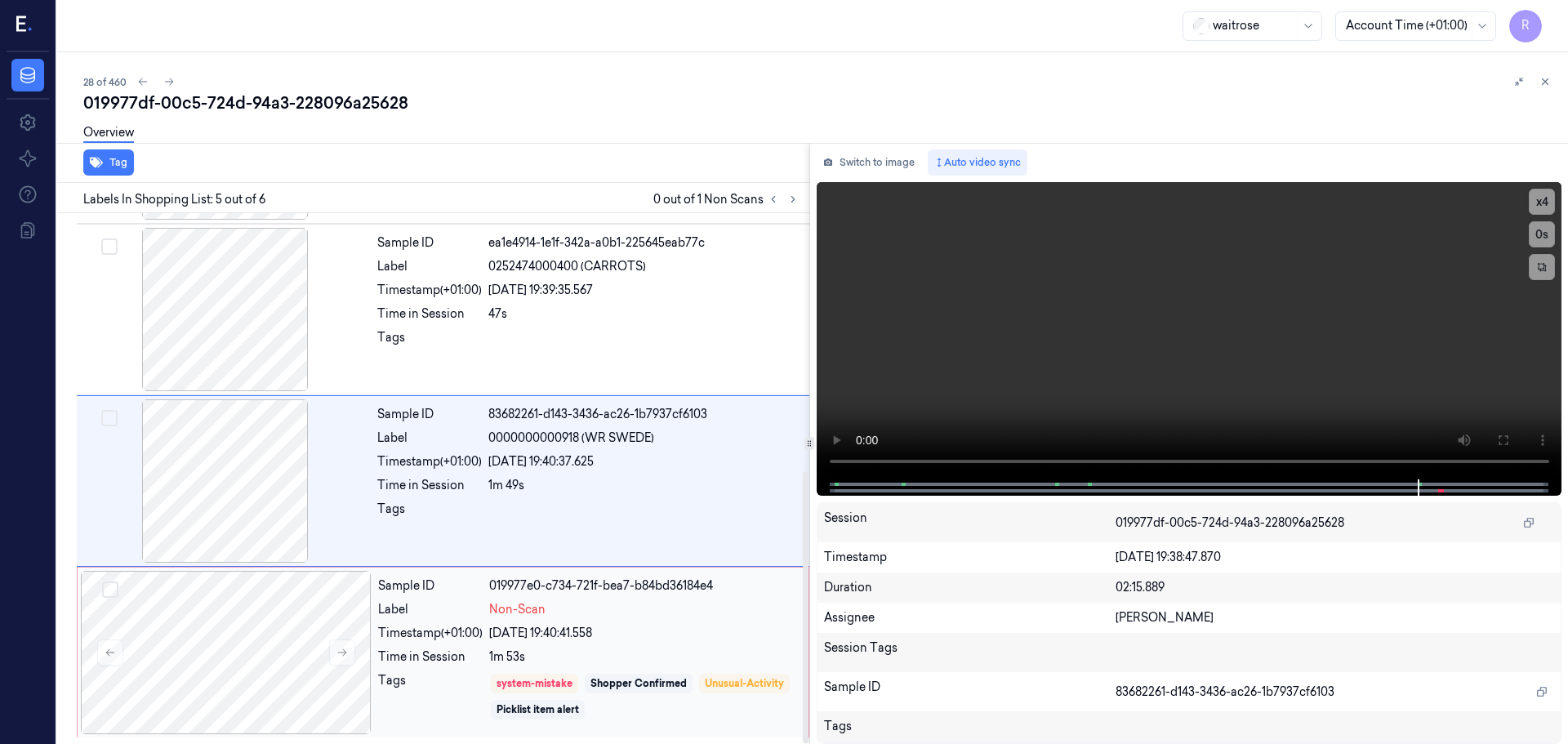
click at [654, 657] on div "1m 53s" at bounding box center [643, 656] width 309 height 17
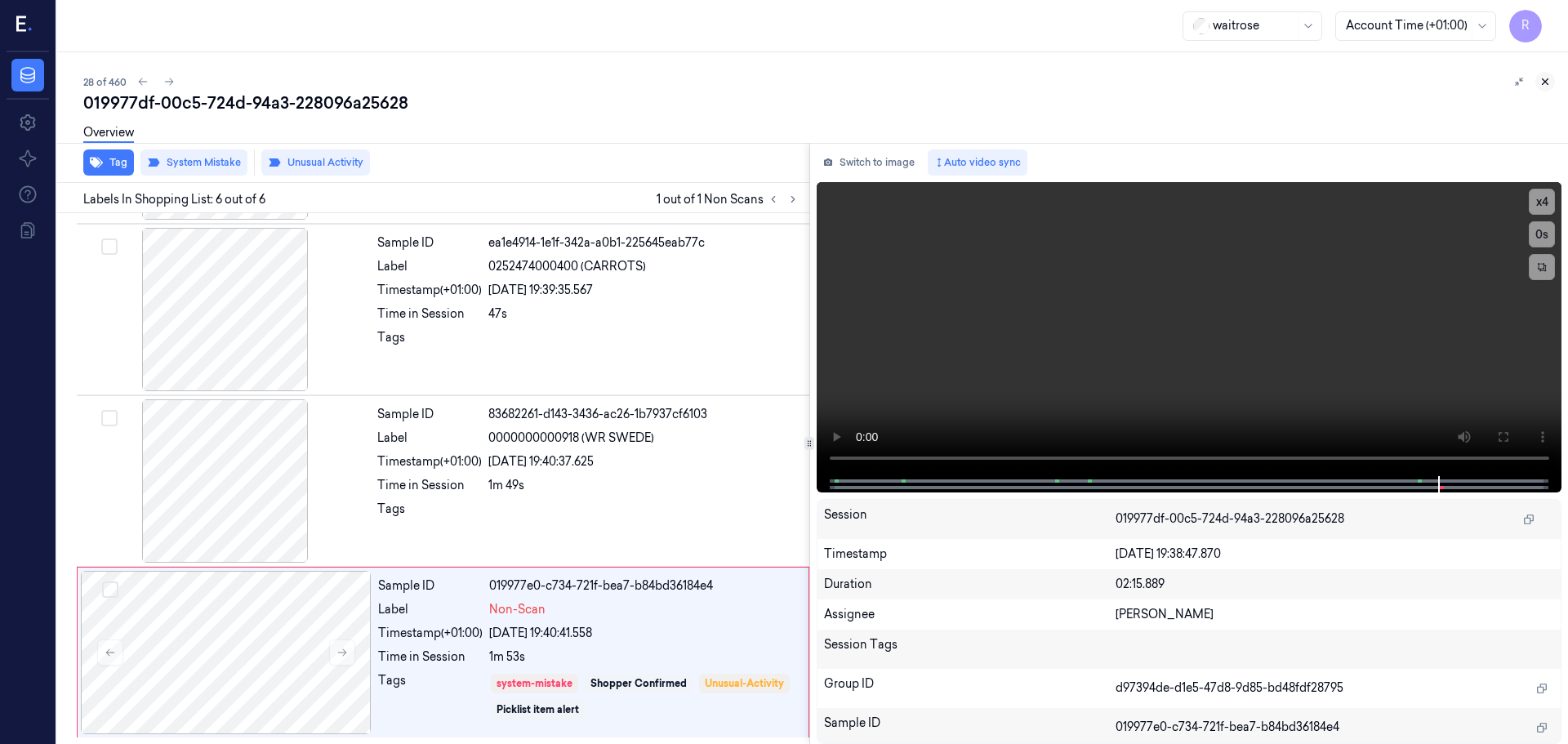
click at [1547, 84] on icon at bounding box center [1545, 82] width 6 height 6
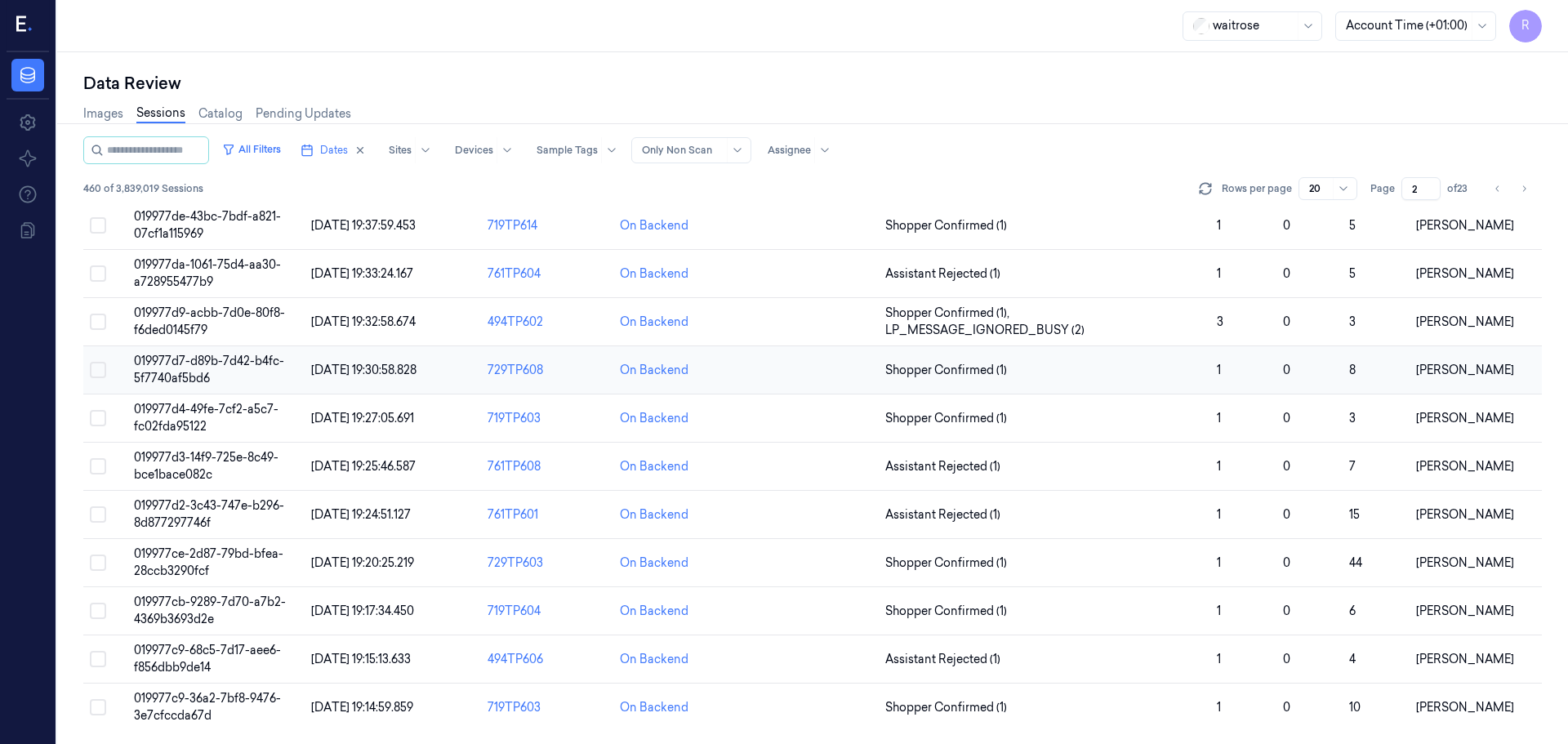
scroll to position [229, 0]
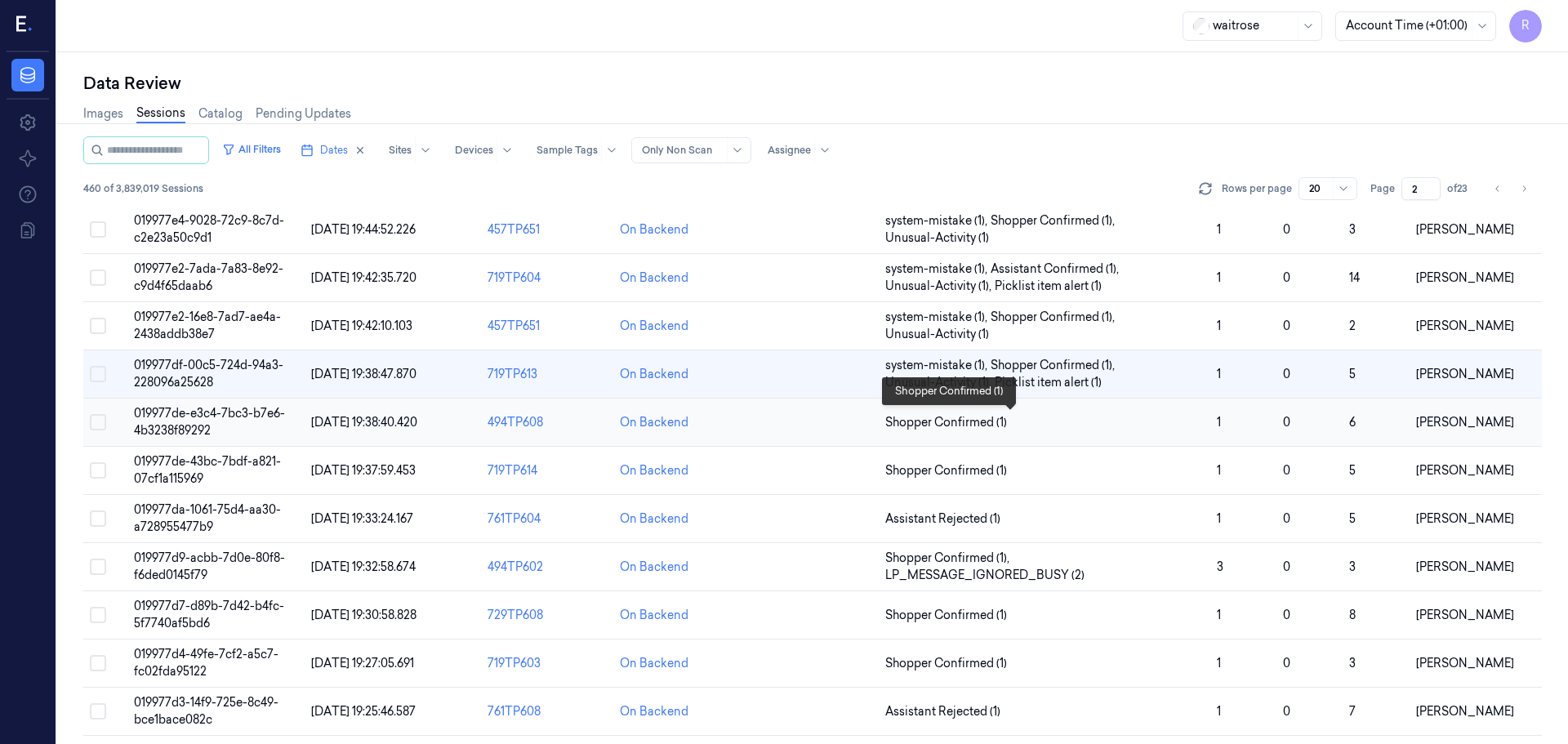
click at [1028, 415] on span "Shopper Confirmed (1)" at bounding box center [1043, 422] width 318 height 17
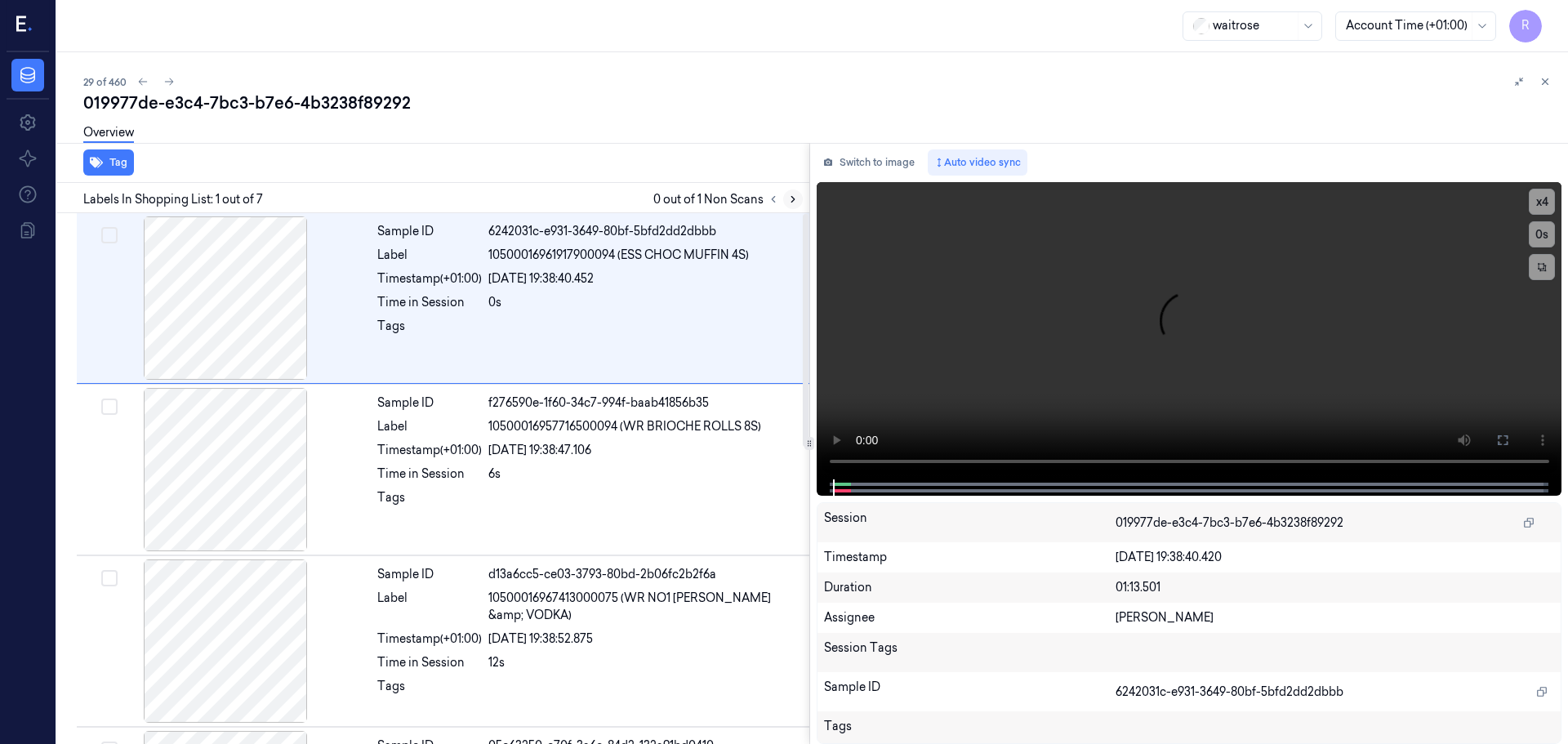
click at [794, 203] on icon at bounding box center [792, 198] width 11 height 11
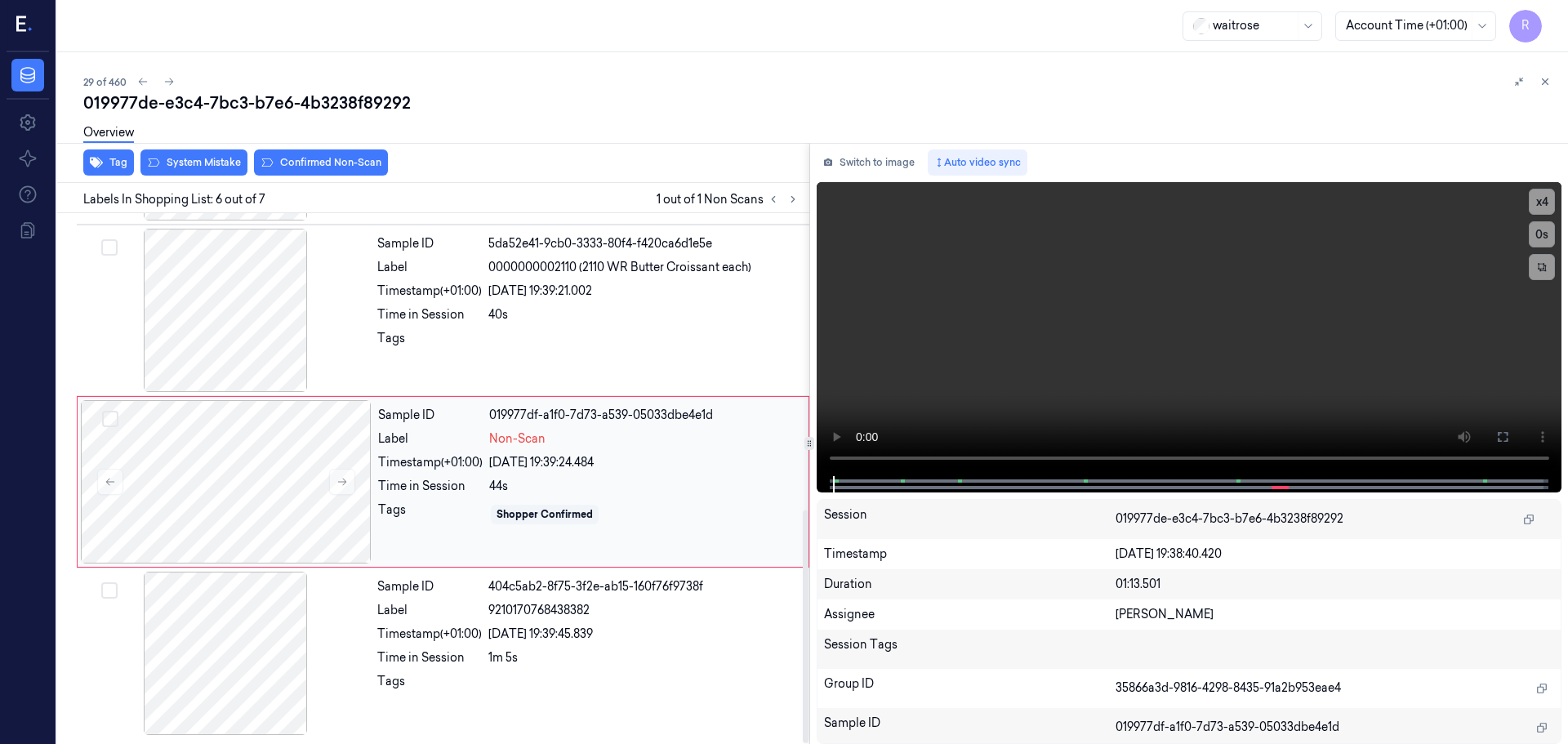
scroll to position [674, 0]
click at [350, 481] on button at bounding box center [342, 481] width 26 height 26
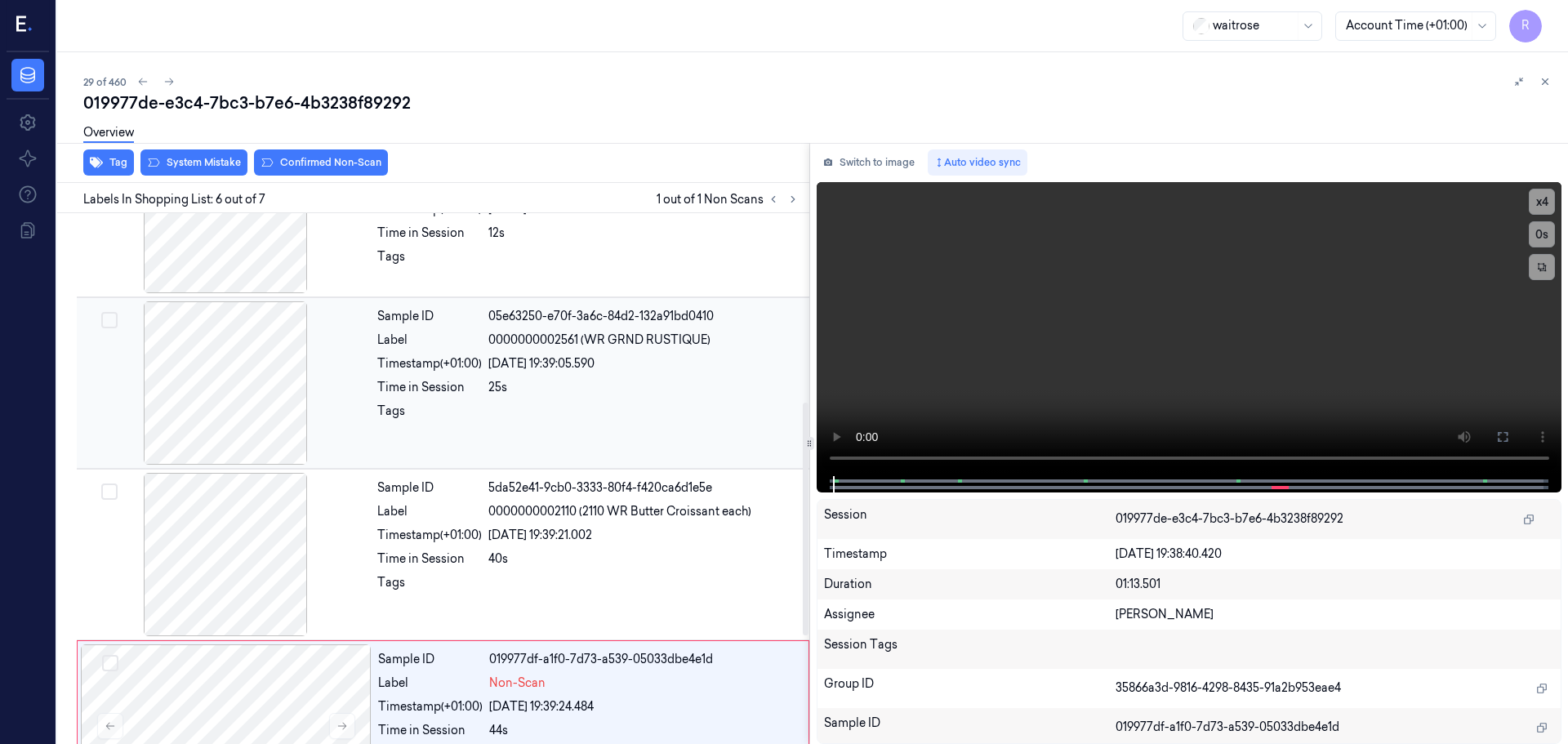
click at [286, 424] on div at bounding box center [224, 383] width 290 height 164
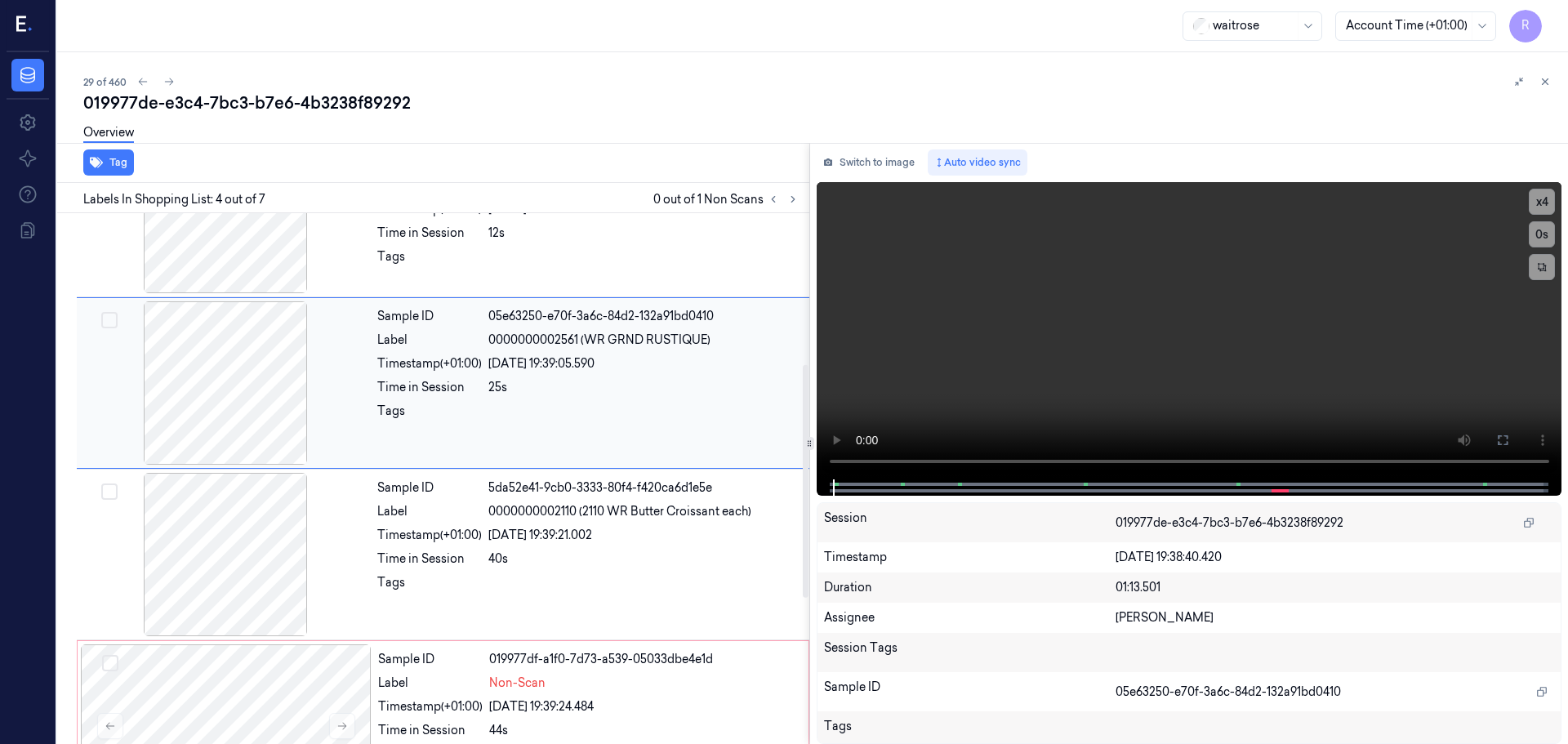
scroll to position [334, 0]
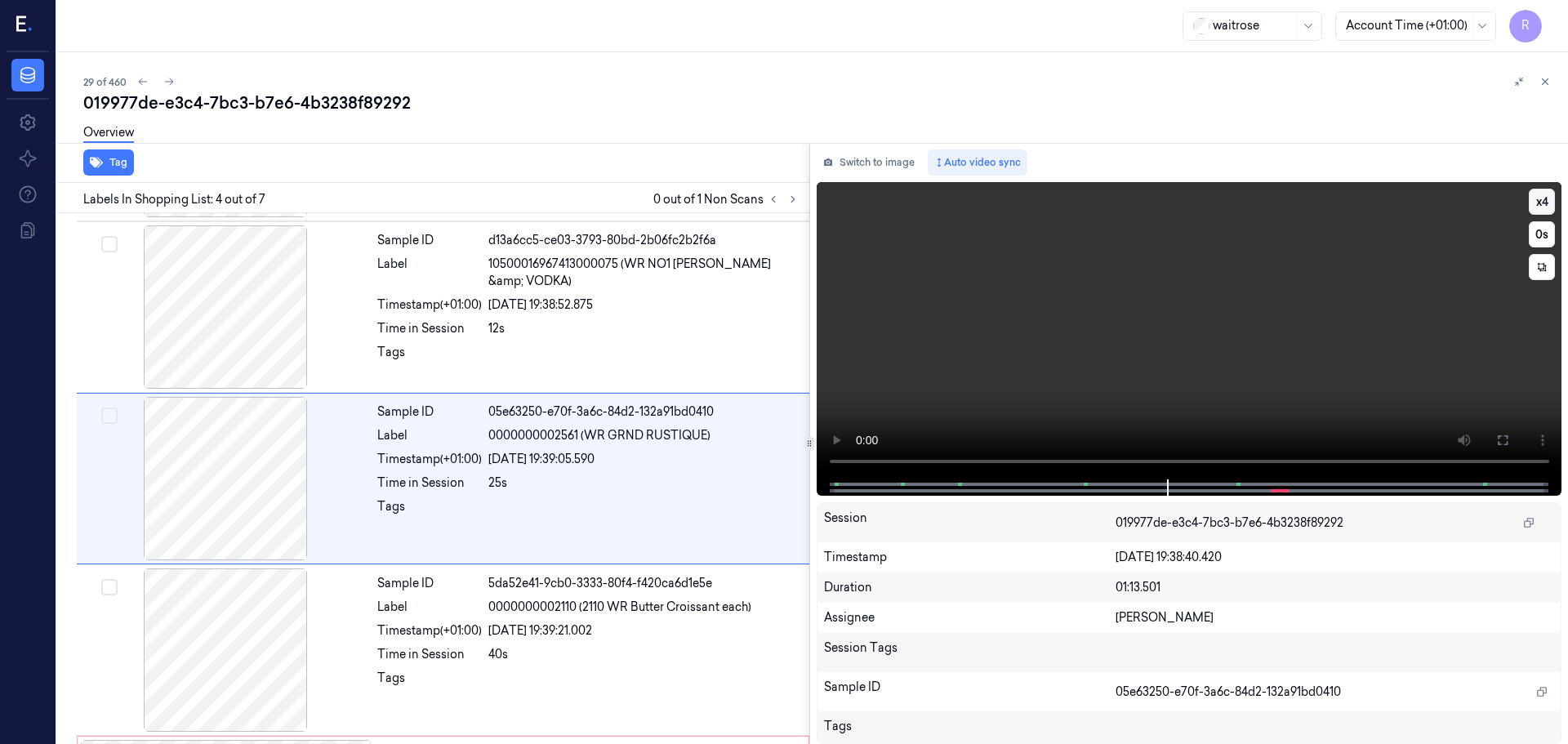
click at [1542, 209] on button "x 4" at bounding box center [1541, 201] width 26 height 26
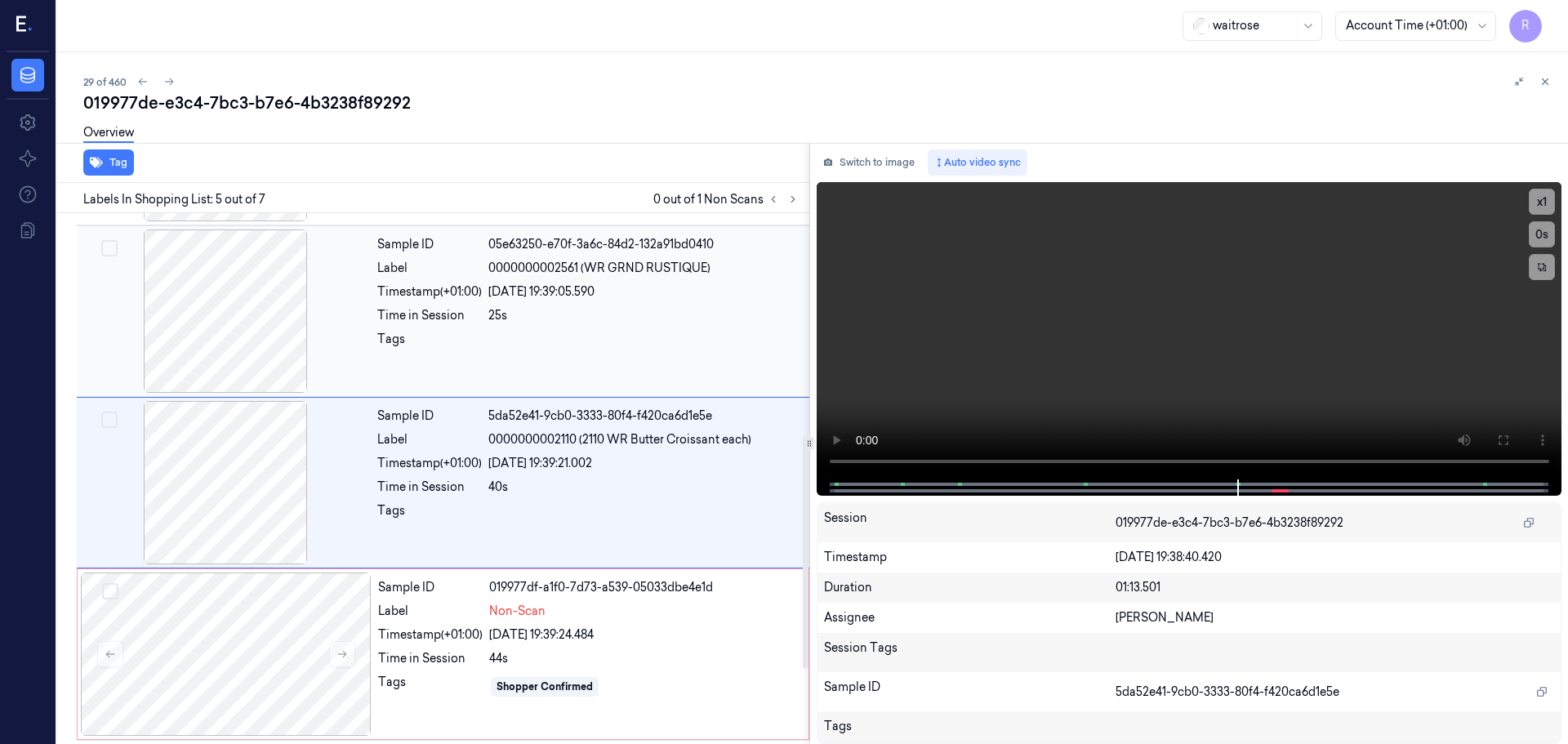
scroll to position [506, 0]
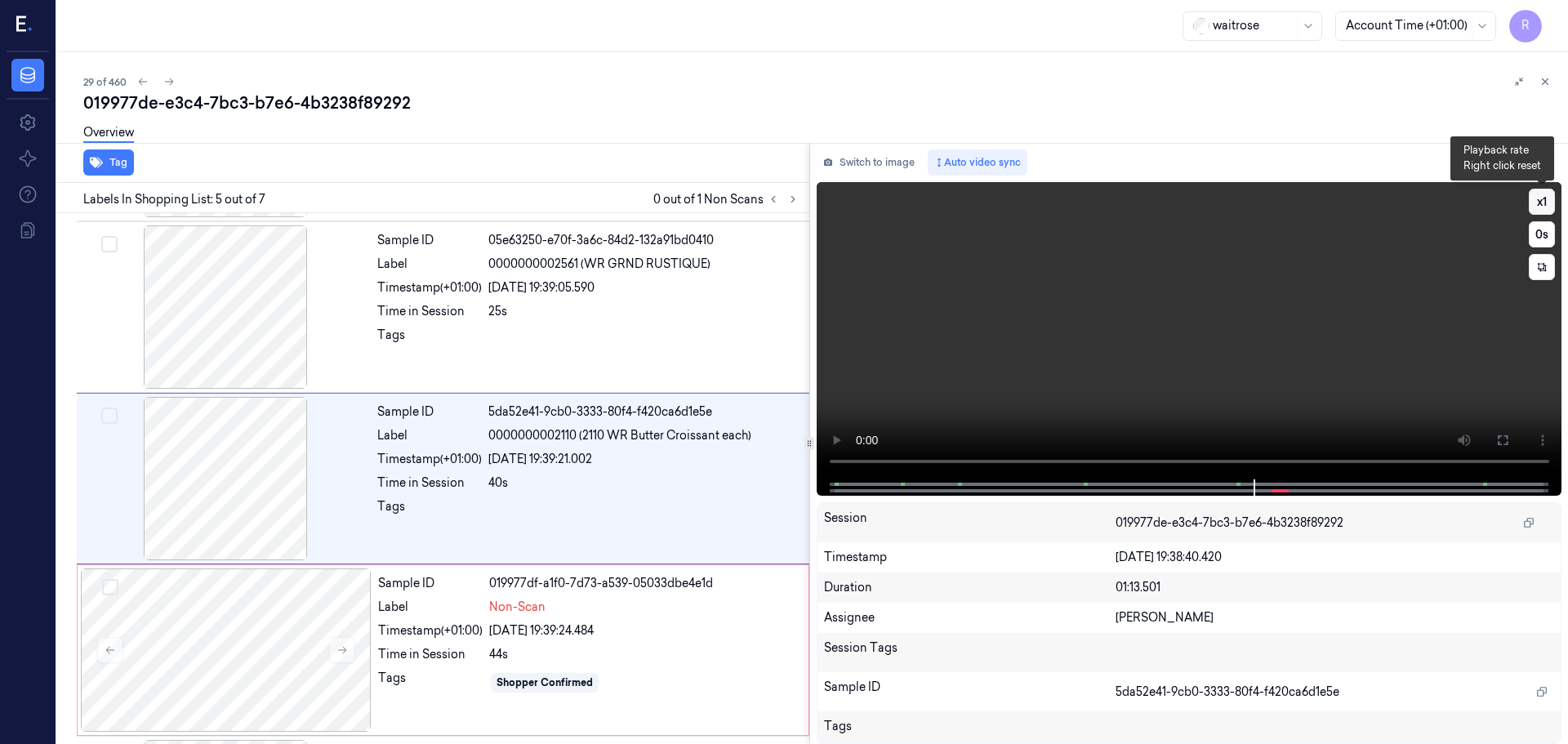
click at [1534, 196] on button "x 1" at bounding box center [1541, 201] width 26 height 26
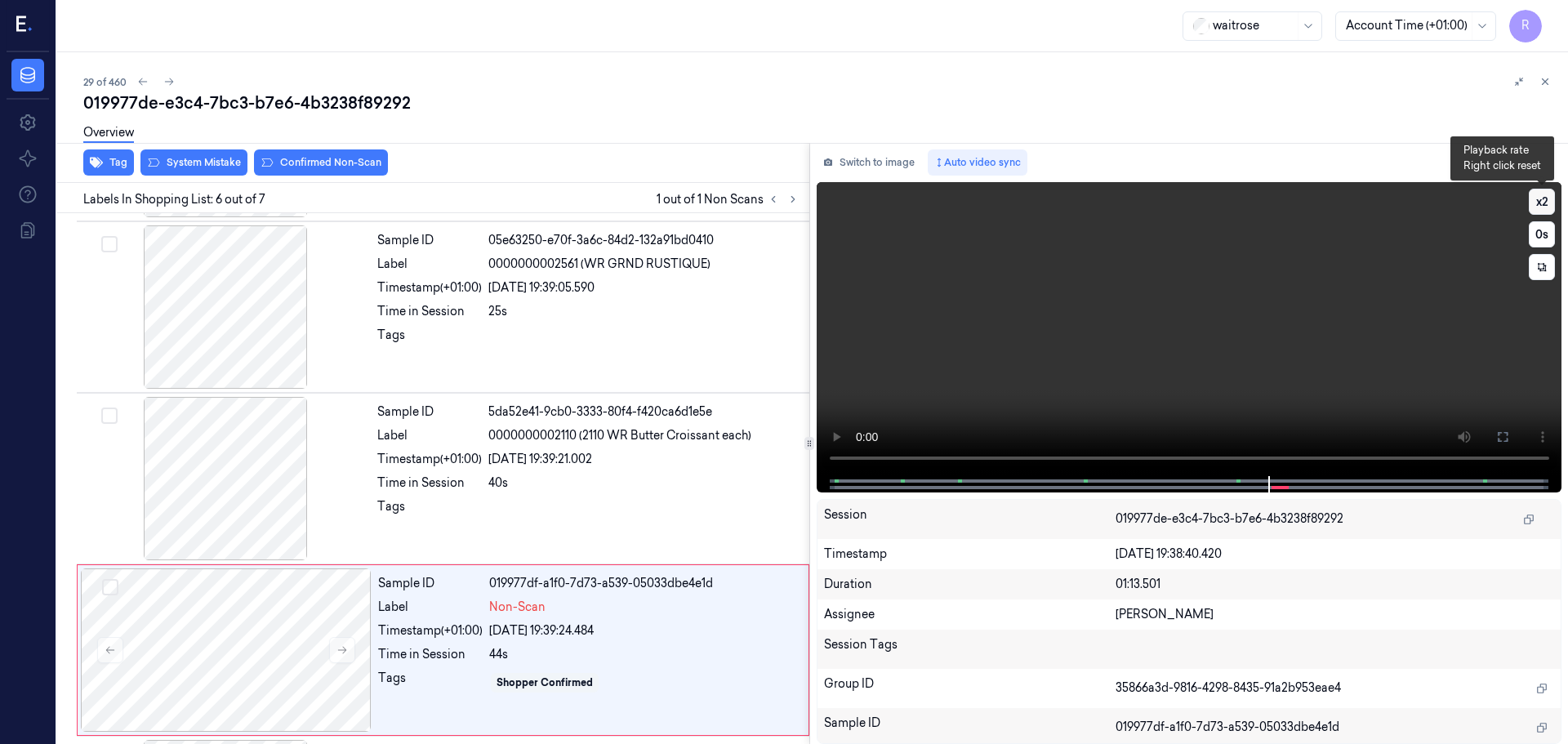
scroll to position [674, 0]
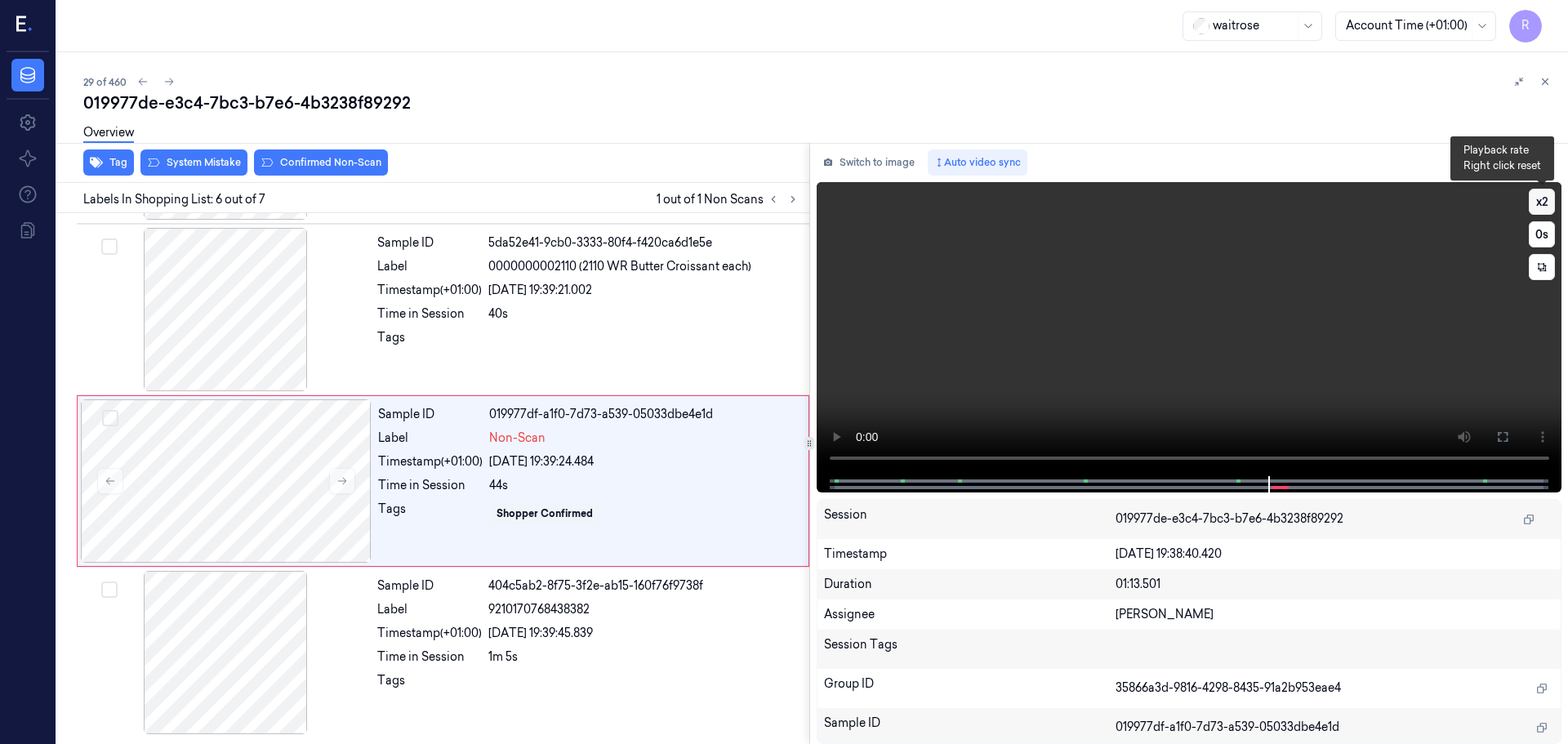
click at [1535, 198] on button "x 2" at bounding box center [1541, 201] width 26 height 26
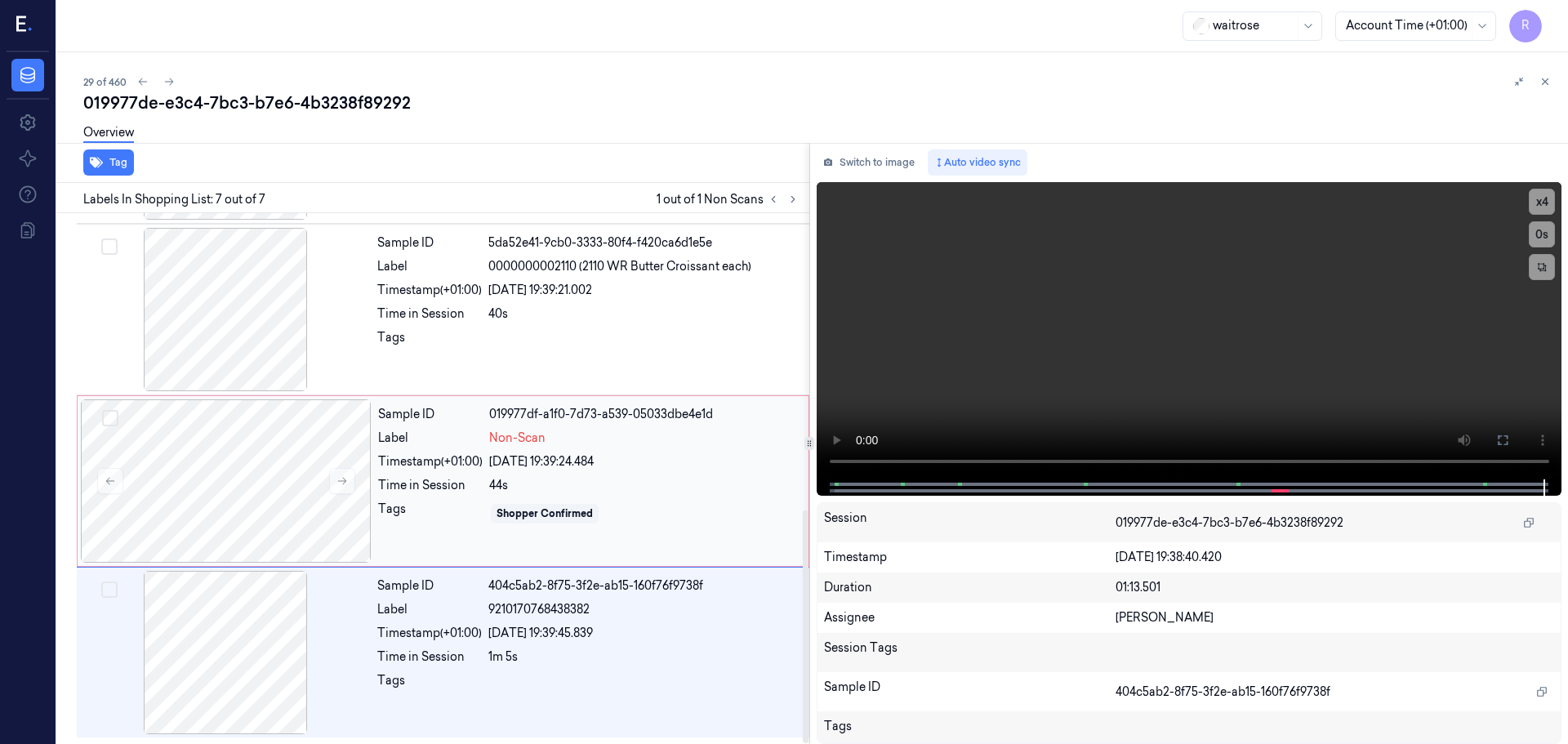
click at [611, 462] on div "[DATE] 19:39:24.484" at bounding box center [643, 461] width 309 height 17
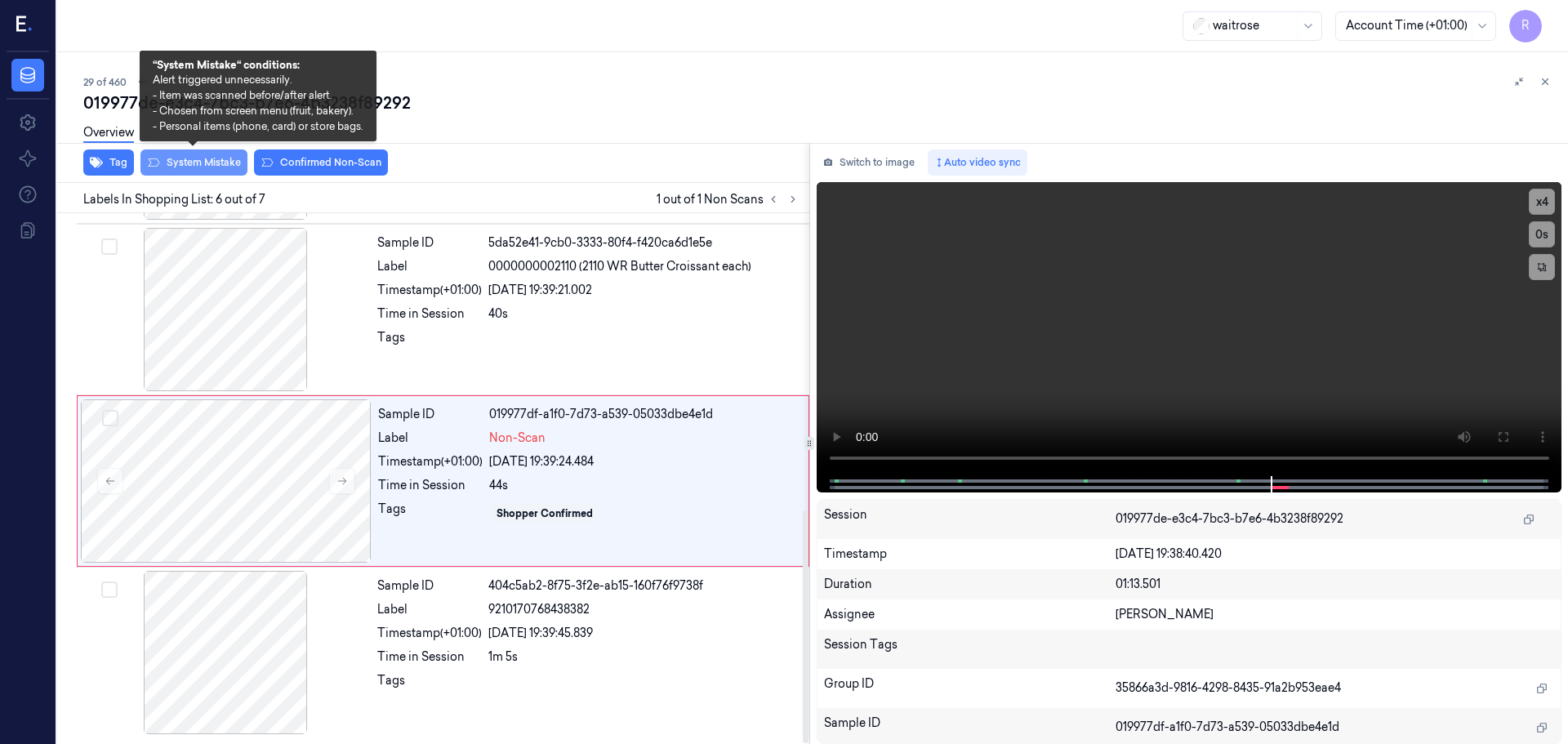
click at [208, 161] on button "System Mistake" at bounding box center [194, 163] width 107 height 26
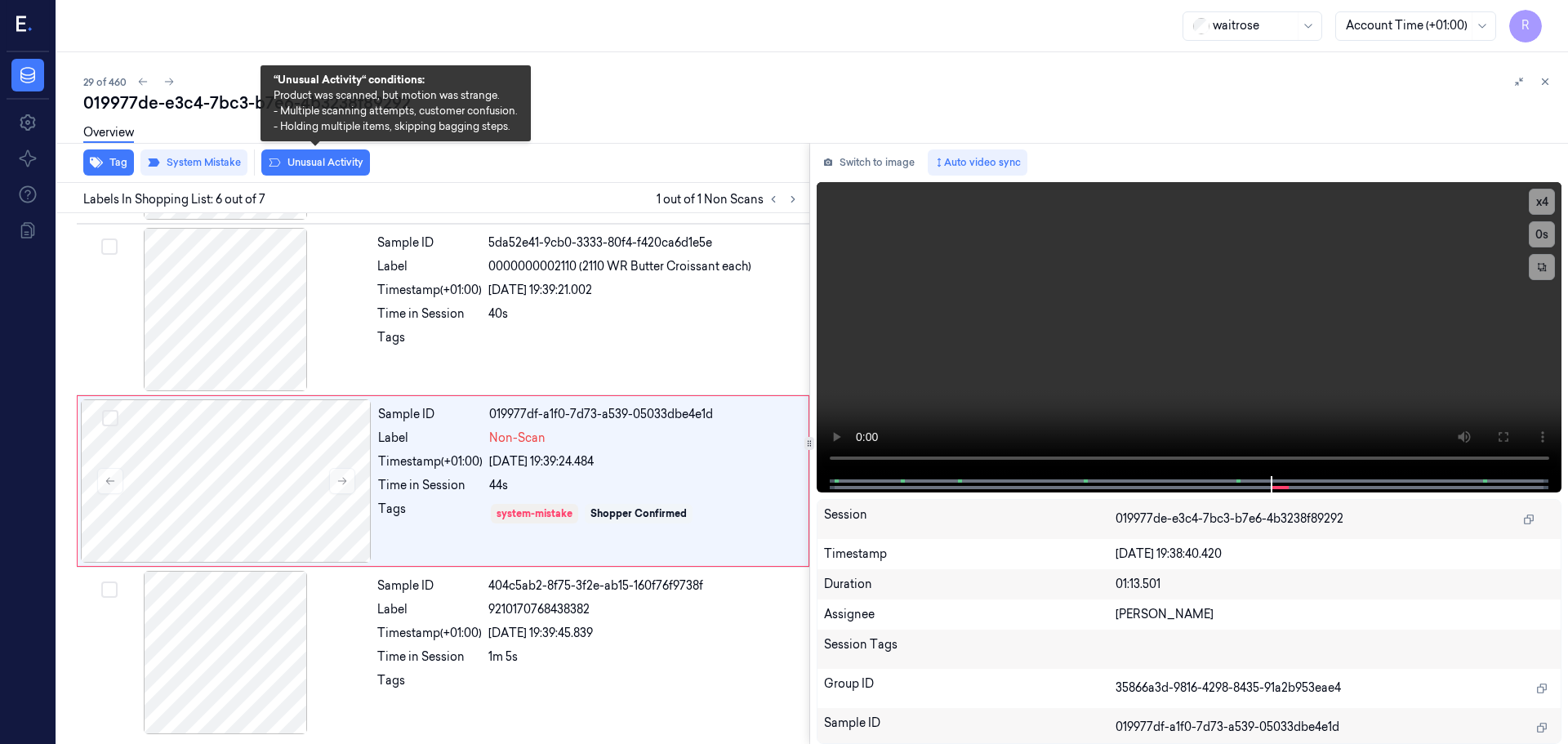
click at [310, 163] on button "Unusual Activity" at bounding box center [315, 163] width 109 height 26
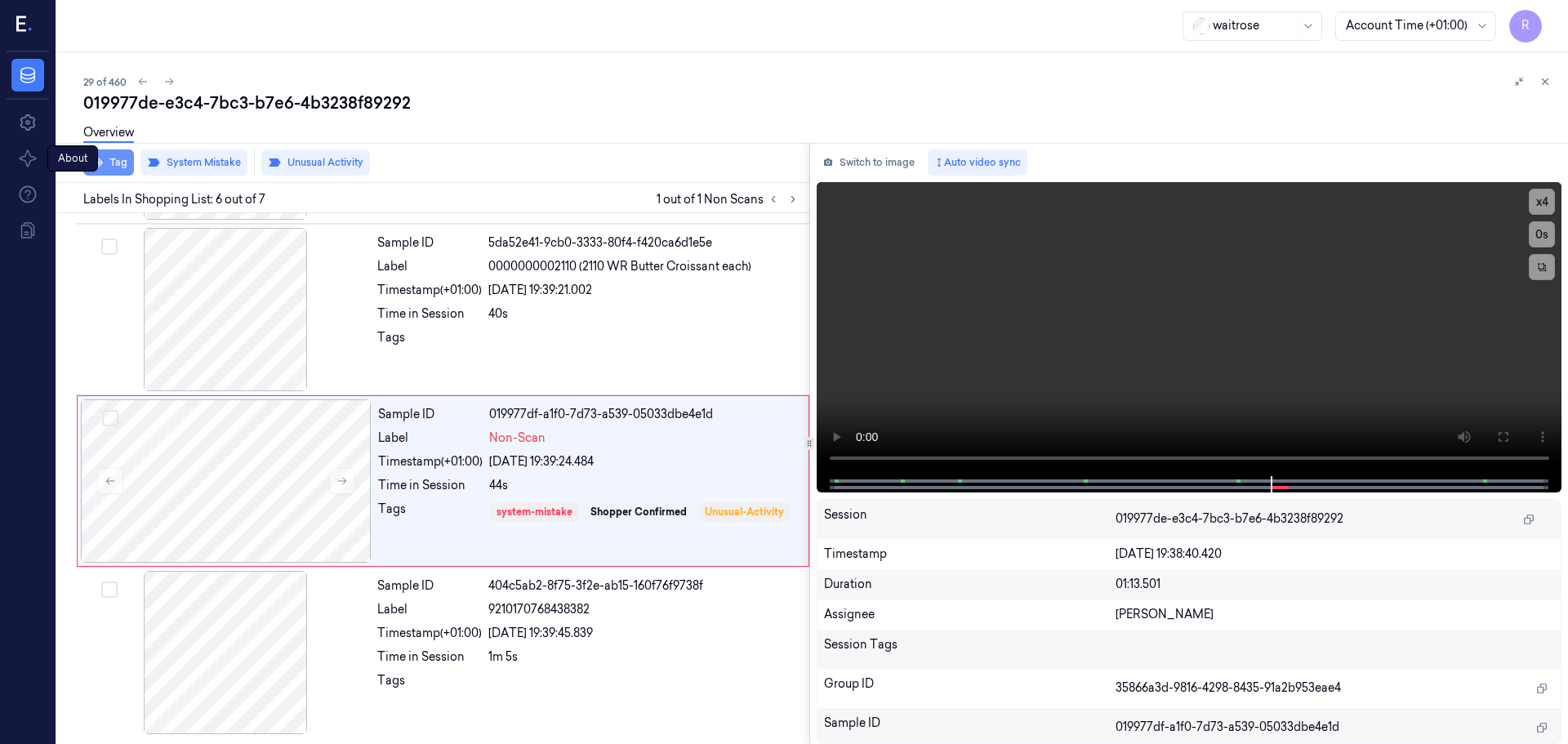
click at [111, 169] on button "Tag" at bounding box center [109, 163] width 51 height 26
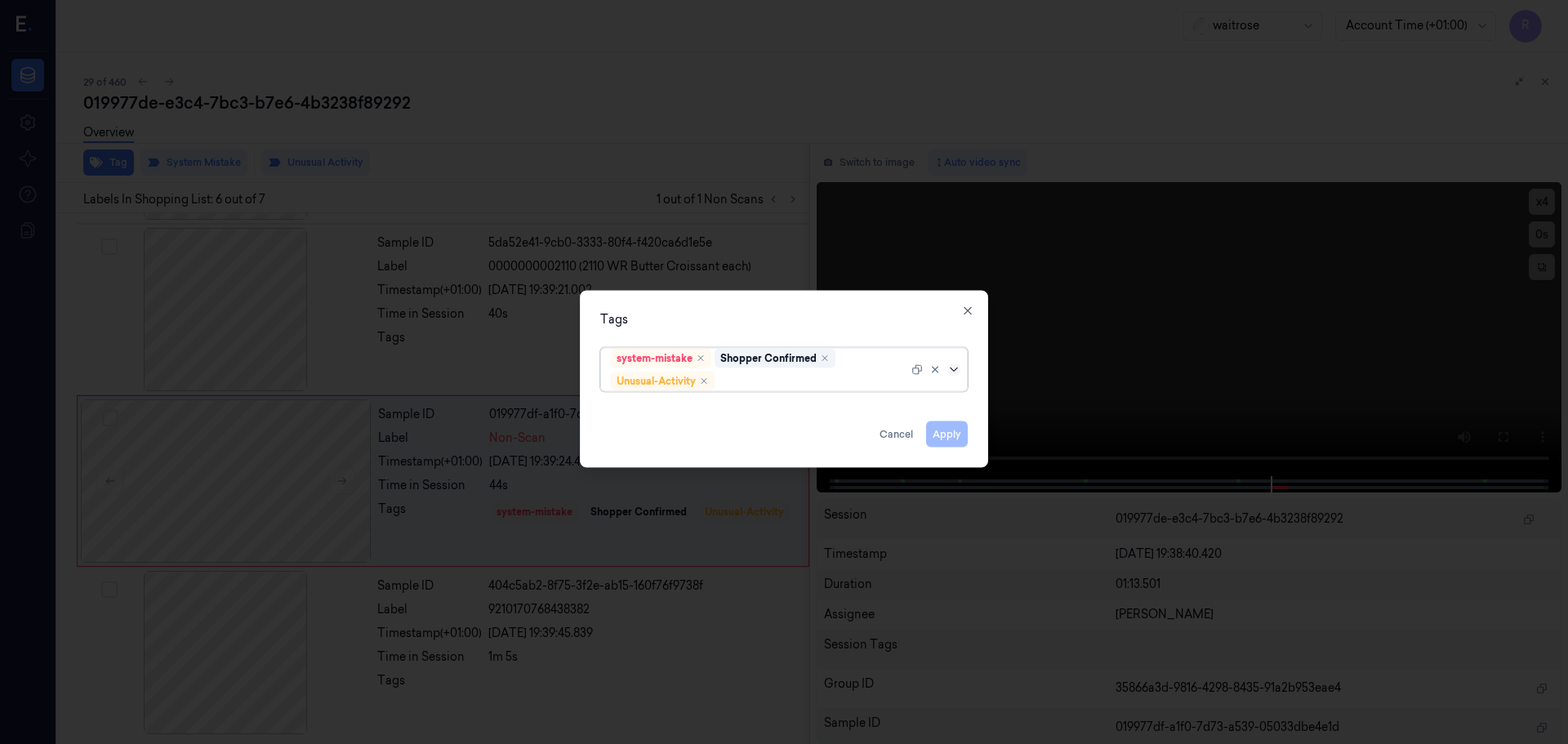
click at [951, 373] on icon at bounding box center [954, 368] width 13 height 13
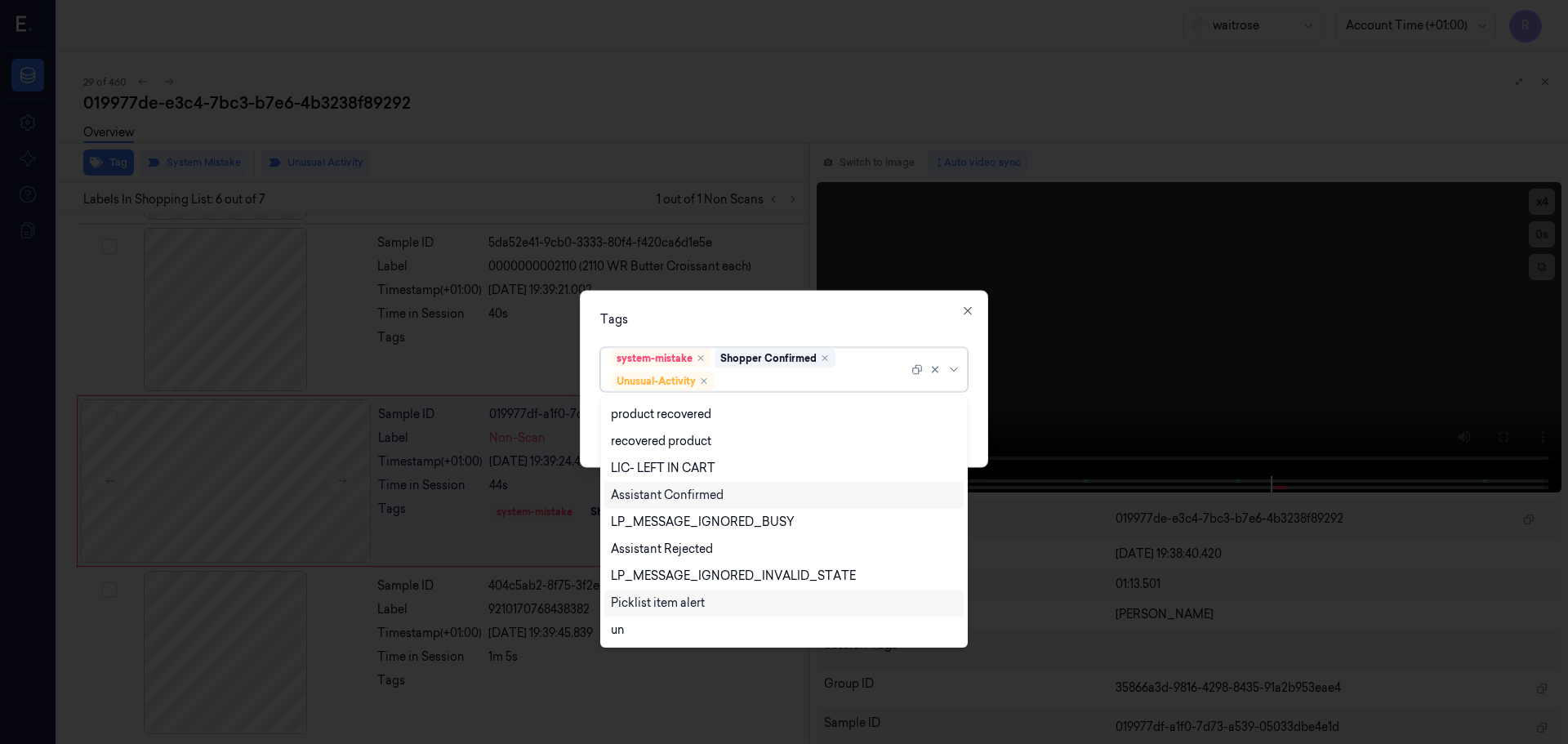
scroll to position [321, 0]
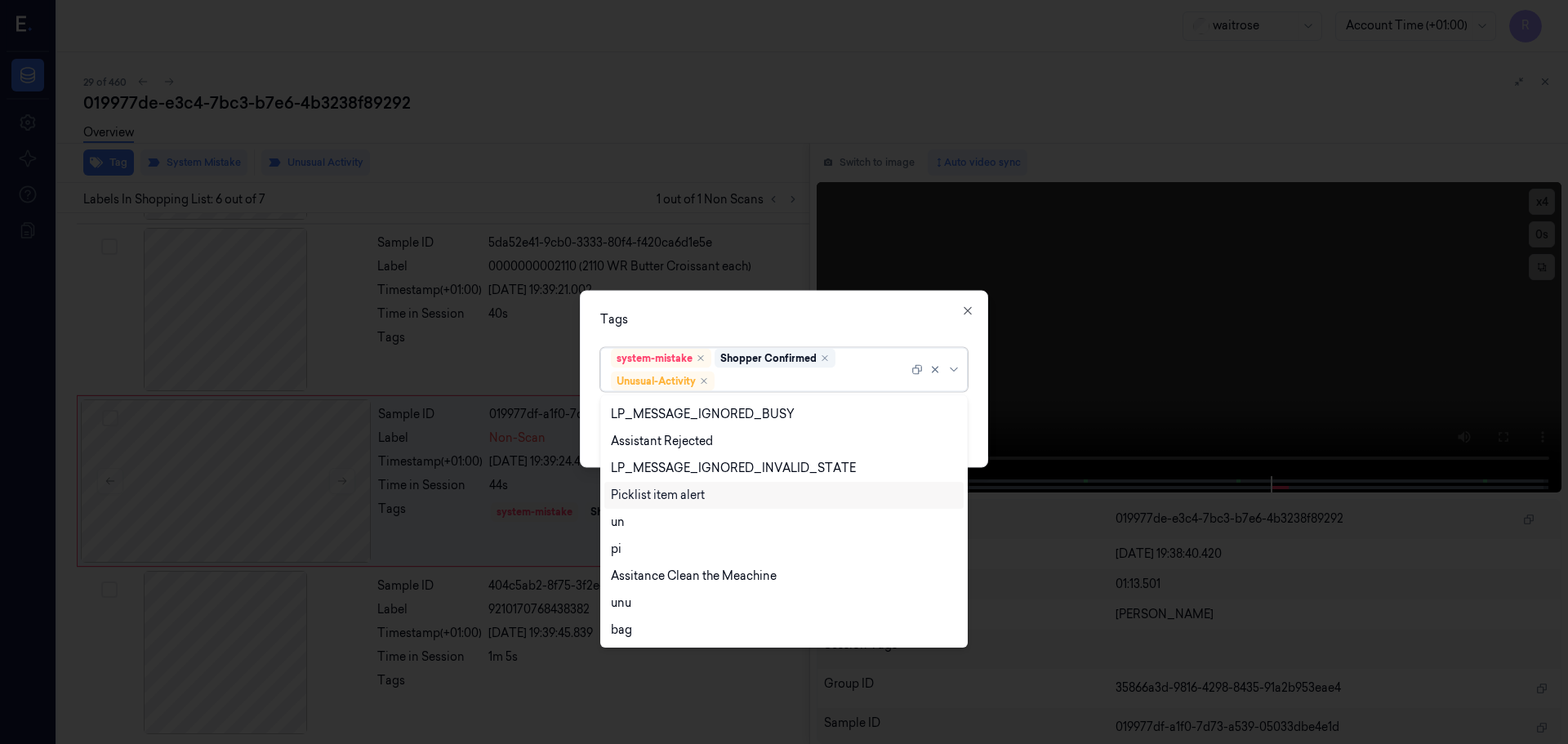
click at [674, 501] on div "Picklist item alert" at bounding box center [657, 495] width 94 height 17
drag, startPoint x: 743, startPoint y: 312, endPoint x: 820, endPoint y: 338, distance: 81.3
click at [744, 311] on div "Tags" at bounding box center [784, 318] width 367 height 17
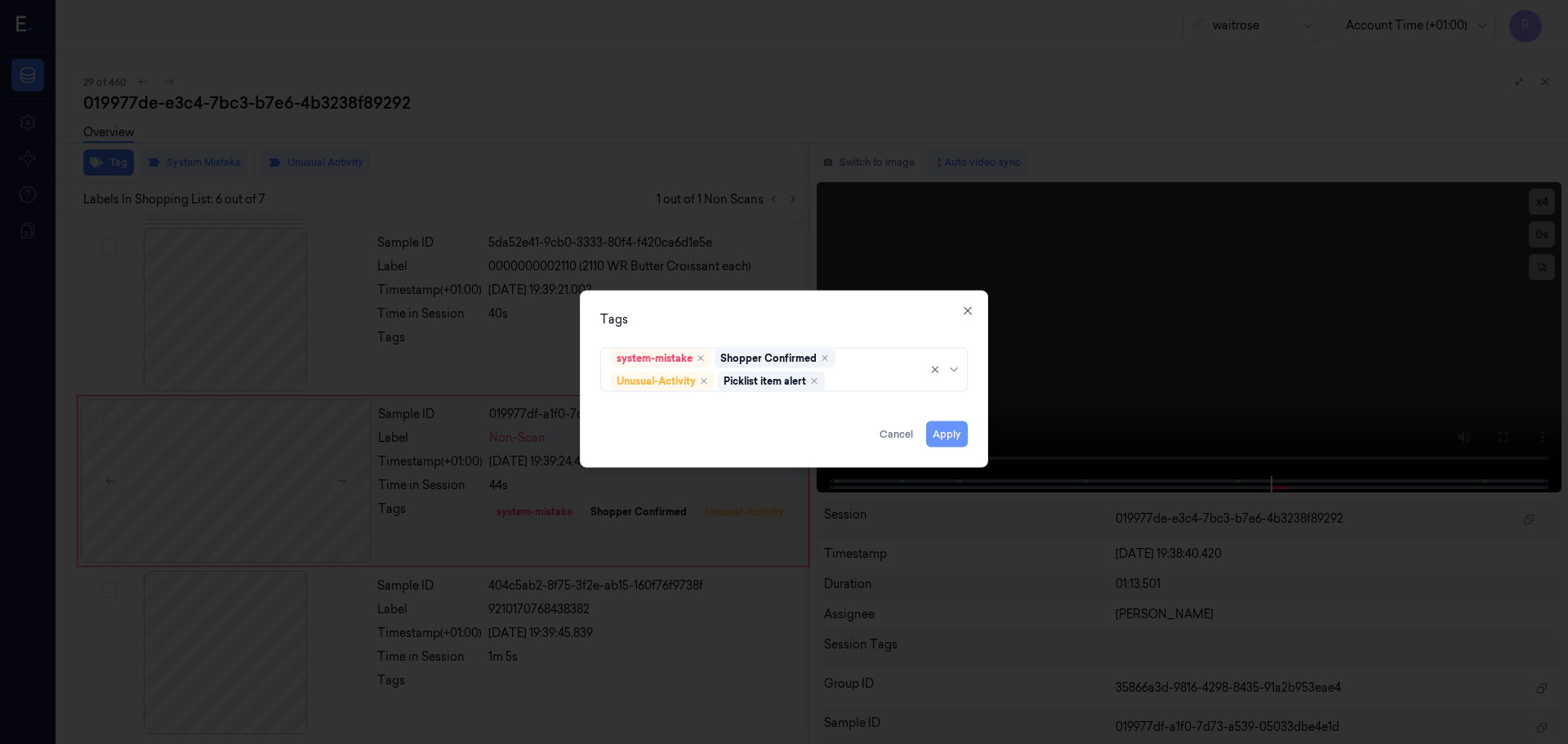
click at [943, 437] on button "Apply" at bounding box center [947, 434] width 42 height 26
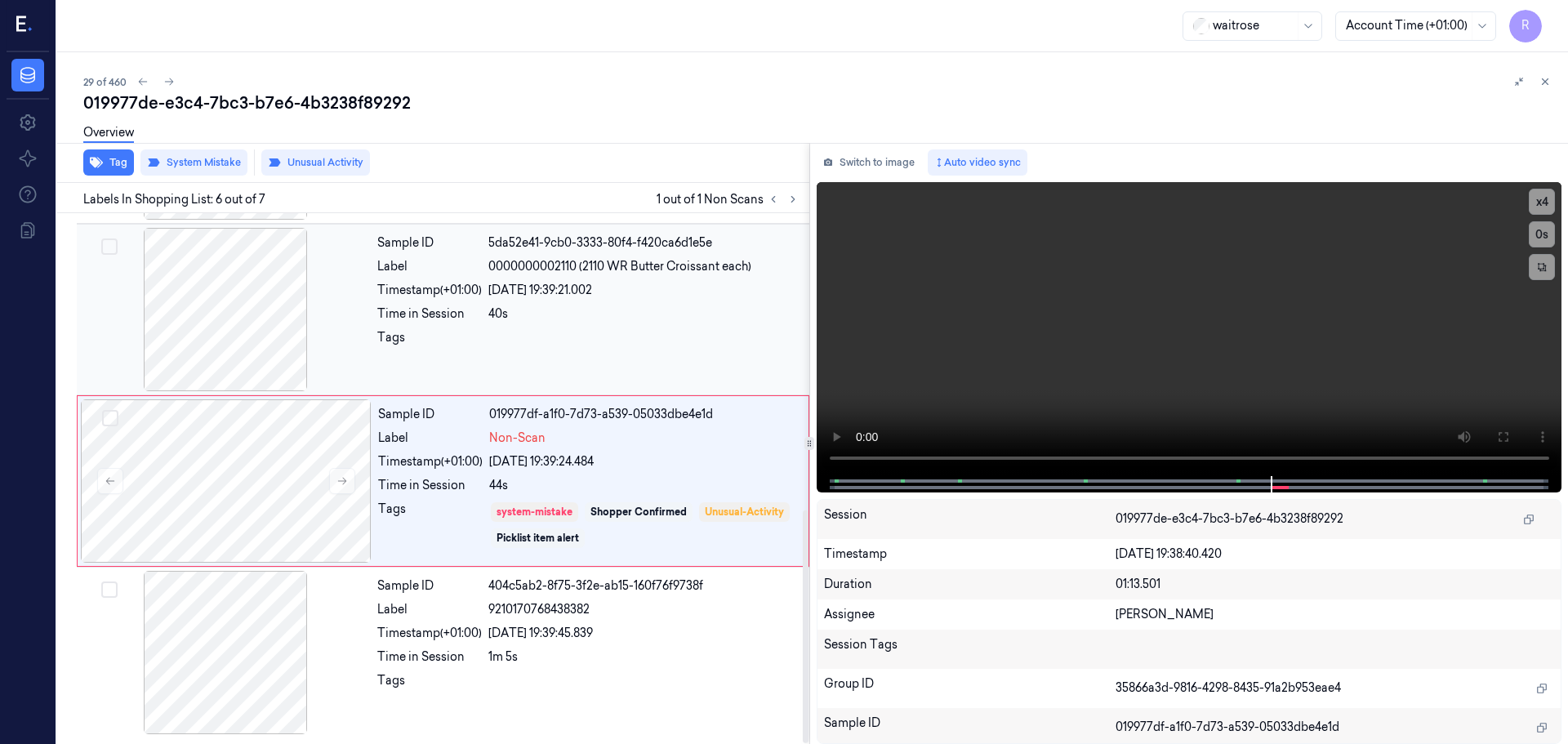
click at [654, 335] on div at bounding box center [644, 342] width 311 height 26
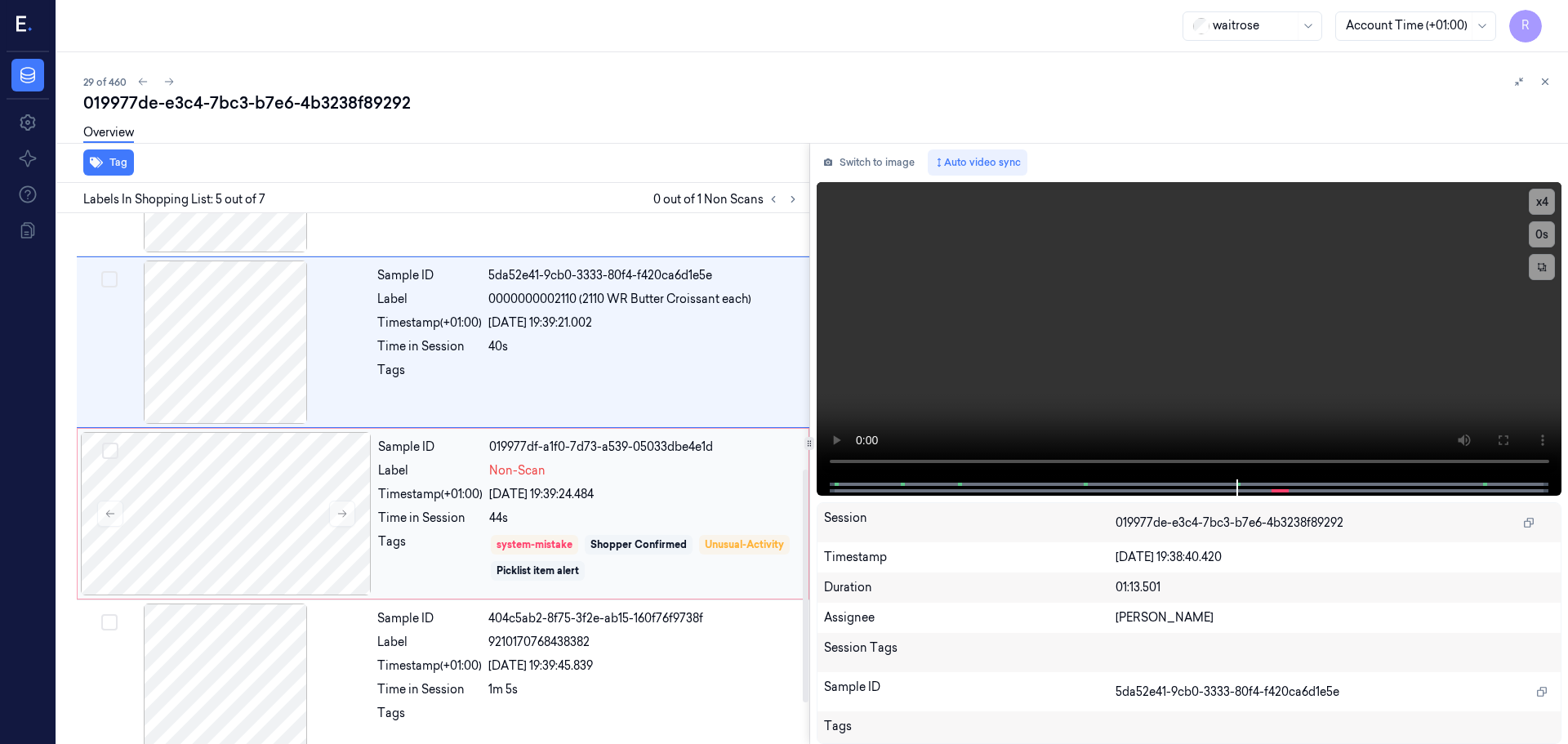
scroll to position [674, 0]
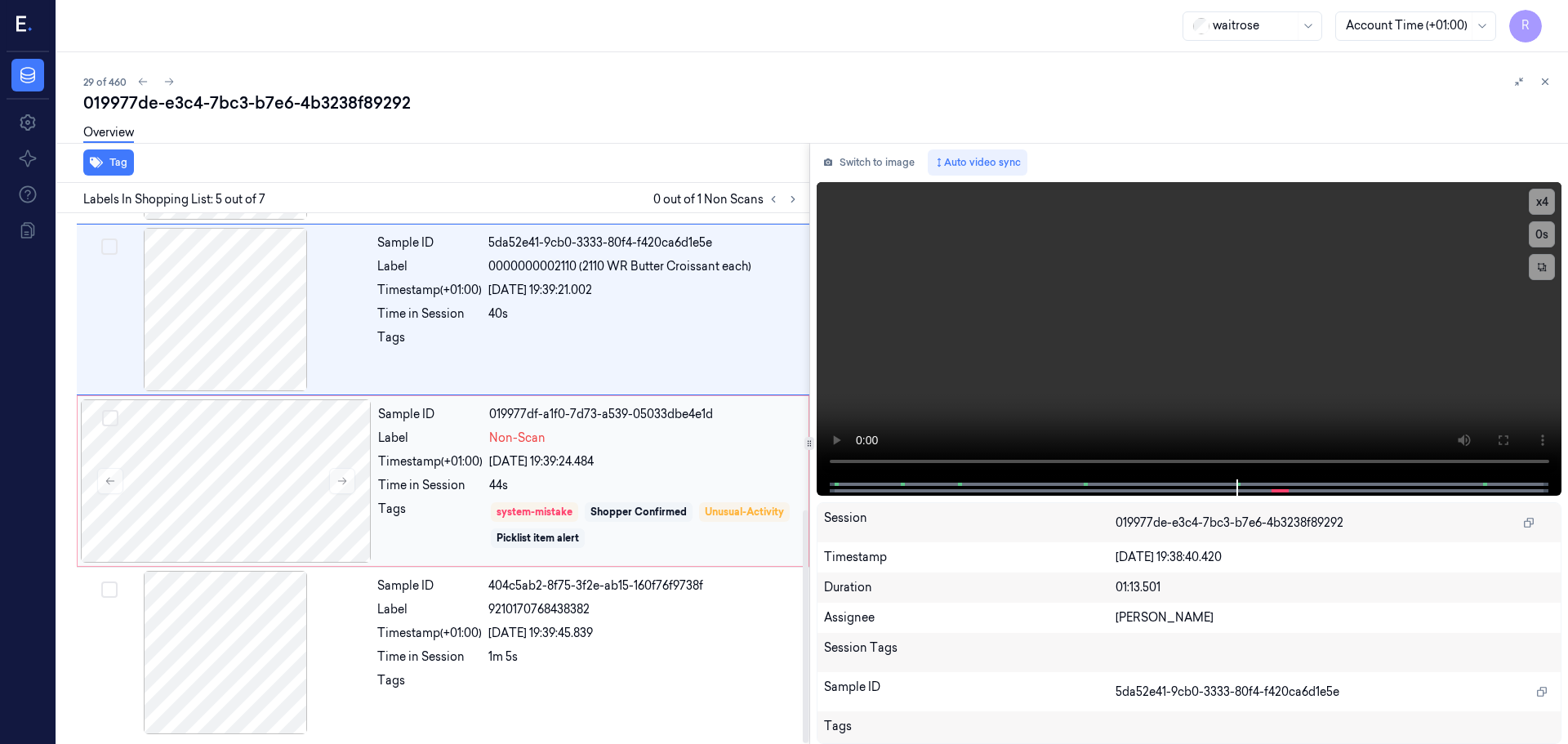
click at [580, 457] on div "[DATE] 19:39:24.484" at bounding box center [643, 461] width 309 height 17
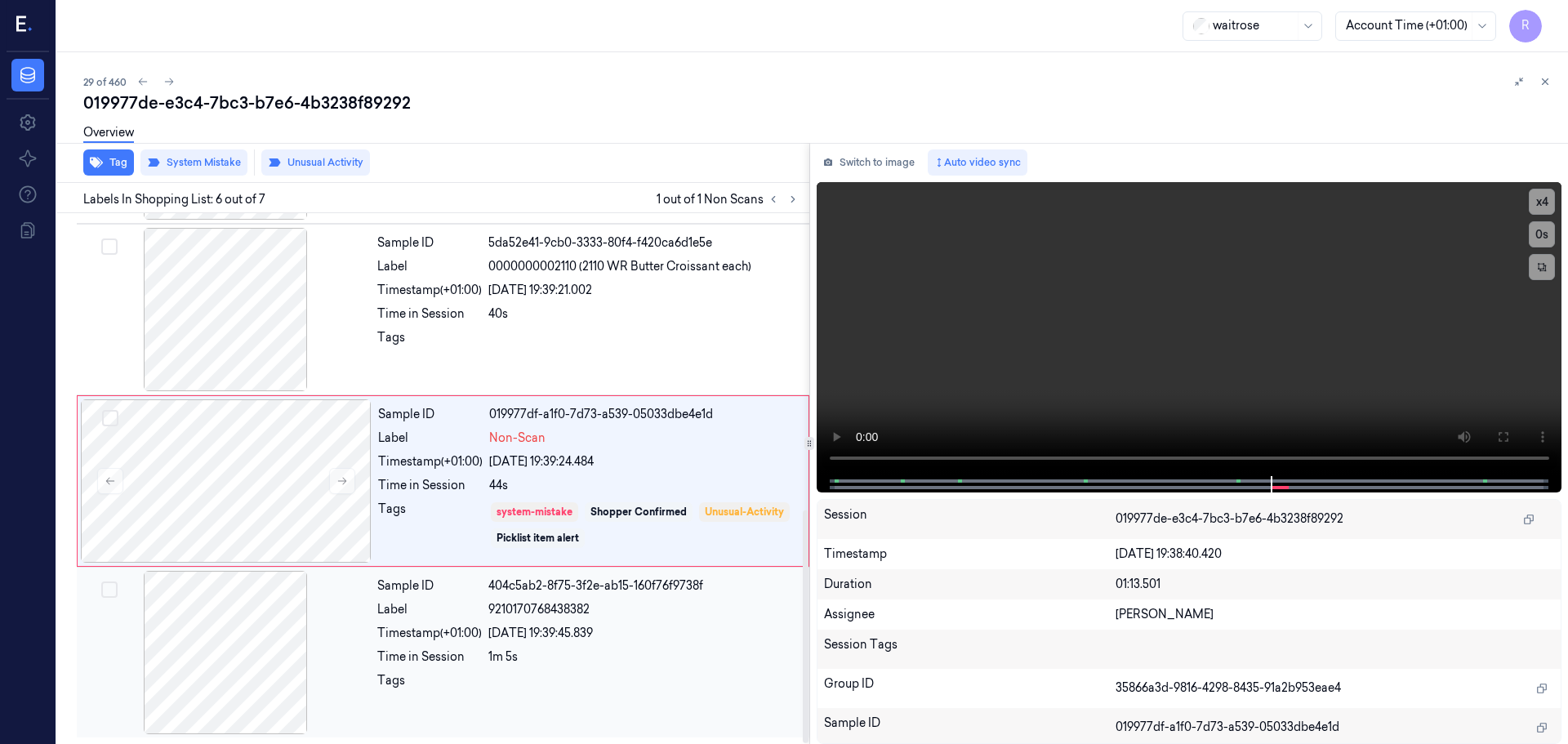
drag, startPoint x: 534, startPoint y: 659, endPoint x: 531, endPoint y: 646, distance: 13.3
click at [538, 659] on div "1m 5s" at bounding box center [644, 656] width 311 height 17
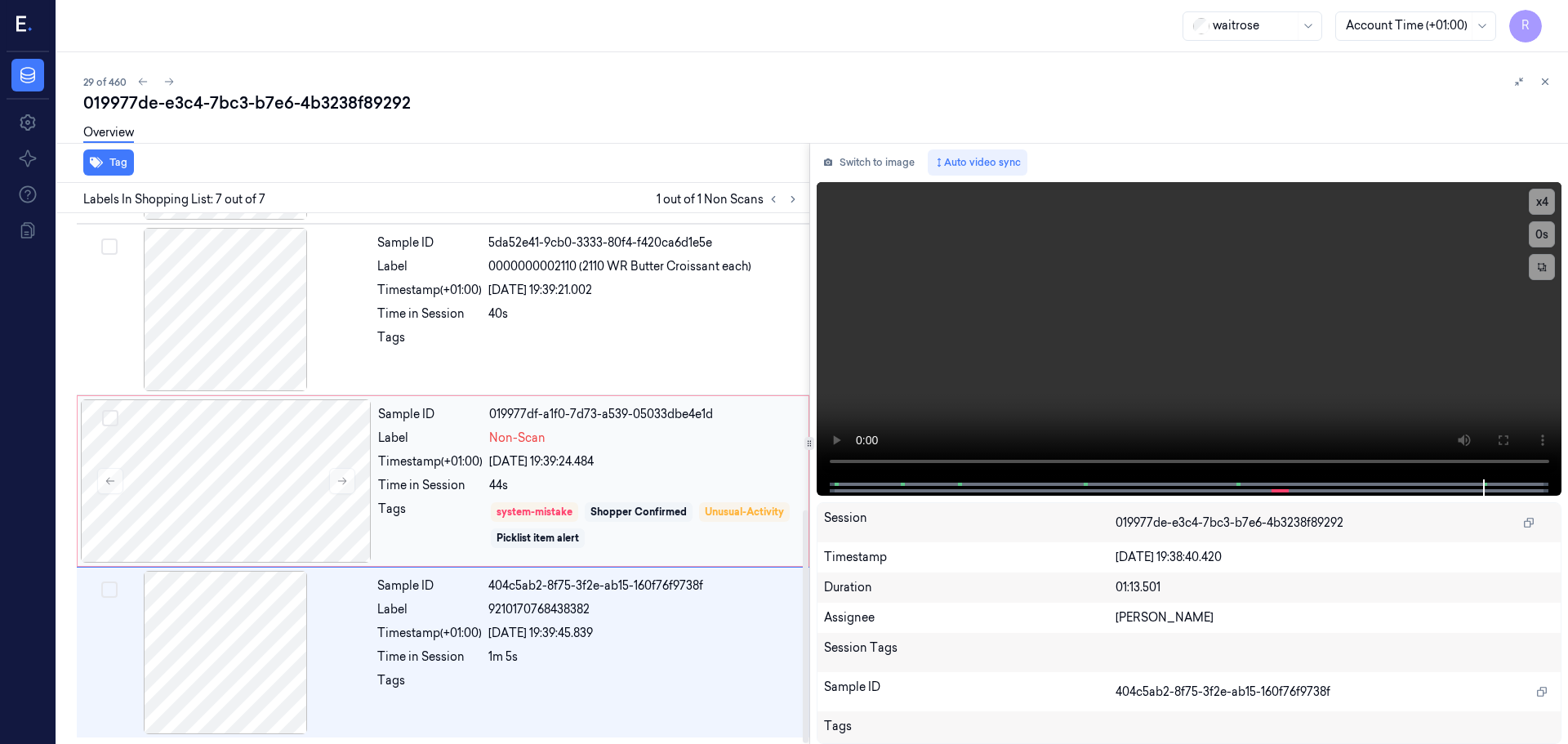
click at [583, 475] on div "Sample ID 019977df-a1f0-7d73-a539-05033dbe4e1d Label Non-Scan Timestamp (+01:00…" at bounding box center [588, 481] width 434 height 164
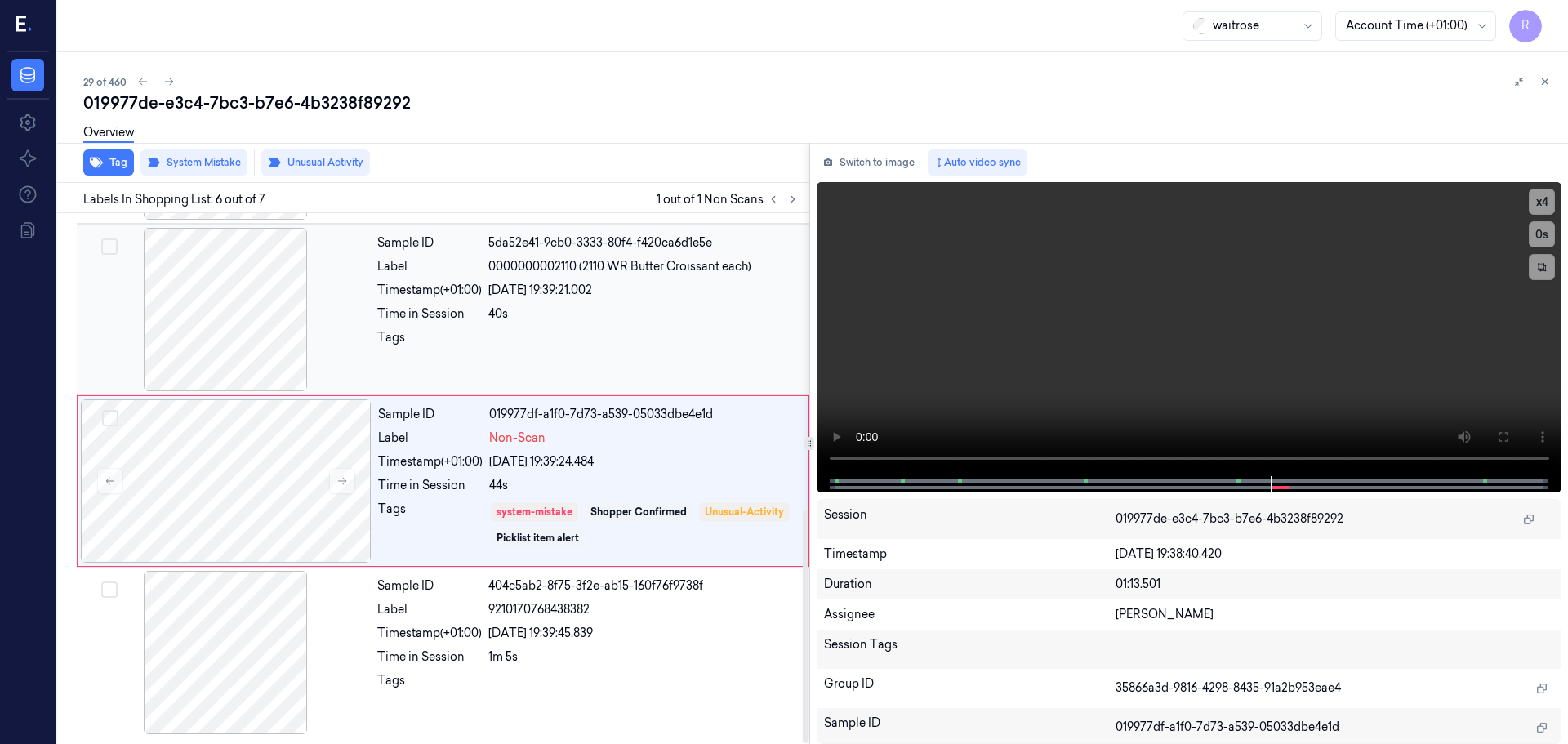
click at [557, 341] on div at bounding box center [644, 342] width 311 height 26
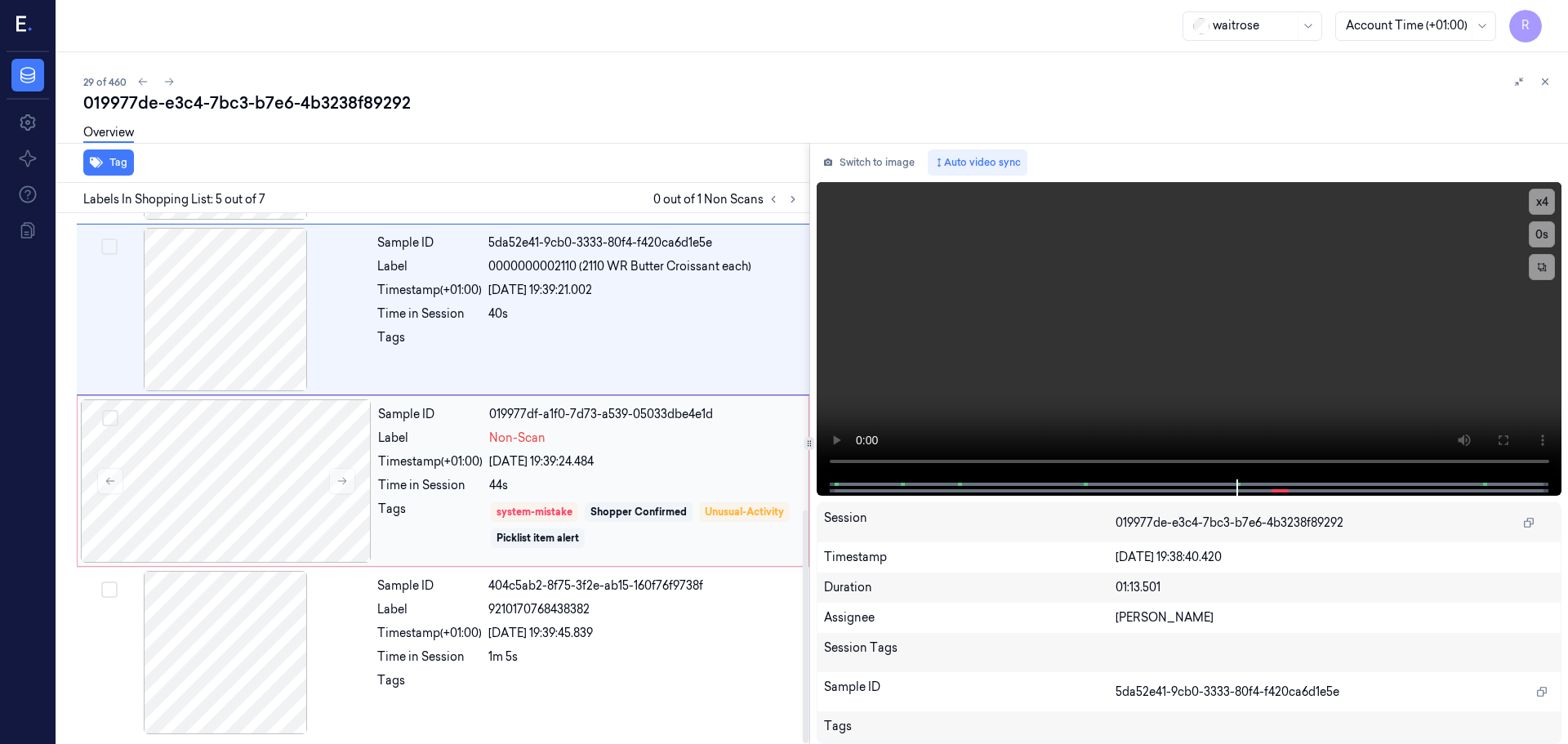
click at [603, 485] on div "44s" at bounding box center [643, 485] width 309 height 17
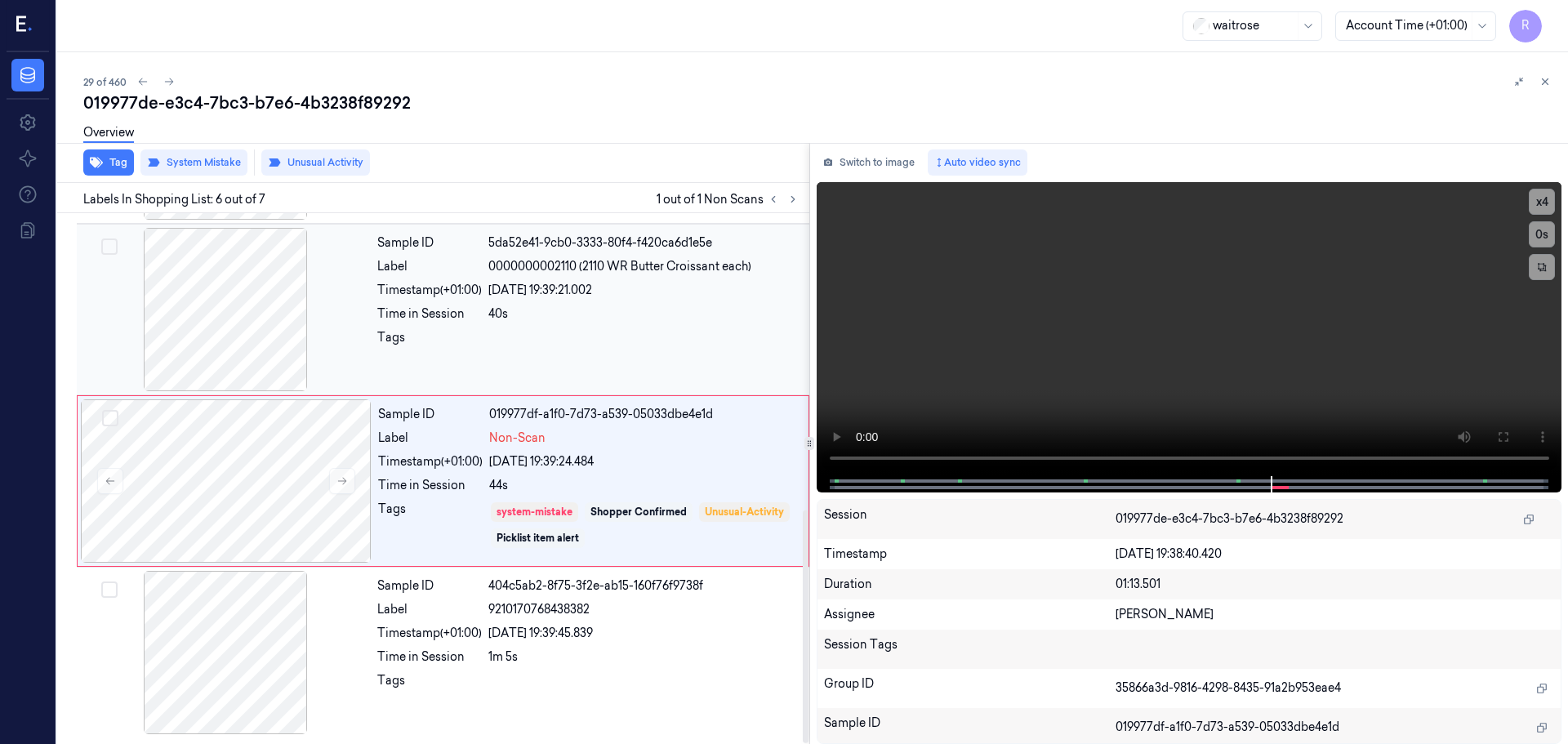
click at [252, 307] on div at bounding box center [224, 309] width 290 height 164
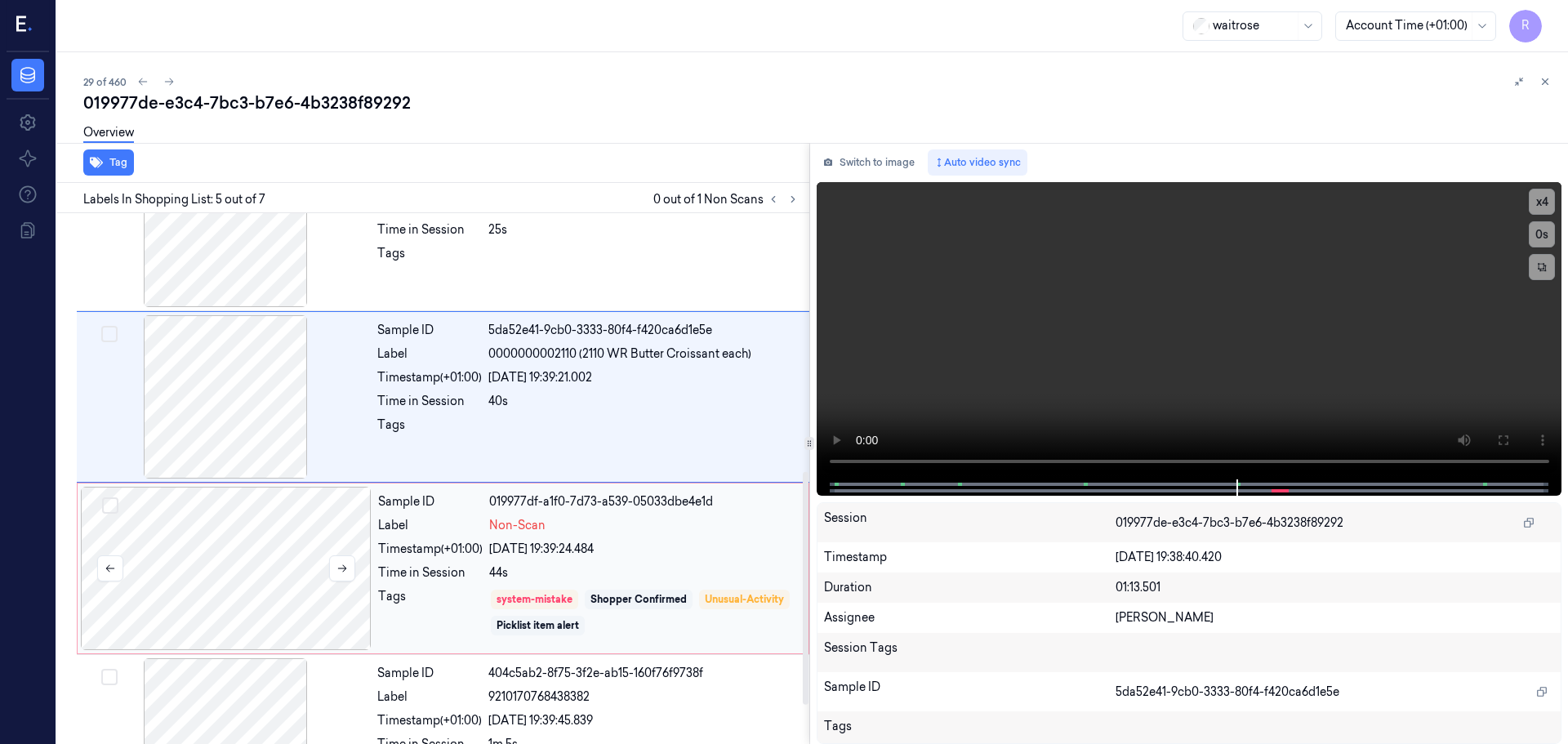
click at [274, 517] on div at bounding box center [225, 568] width 290 height 164
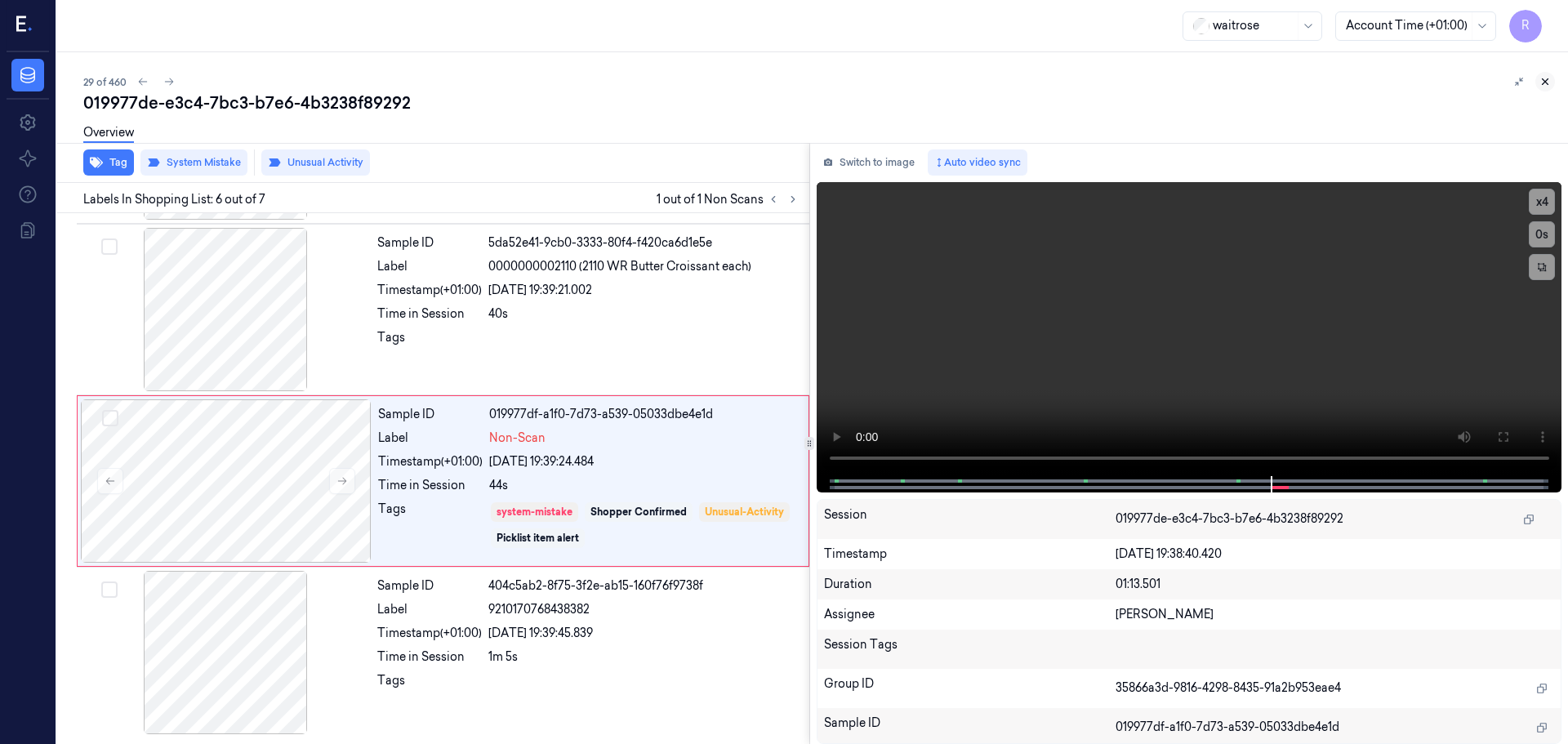
click at [1542, 86] on icon at bounding box center [1544, 81] width 11 height 11
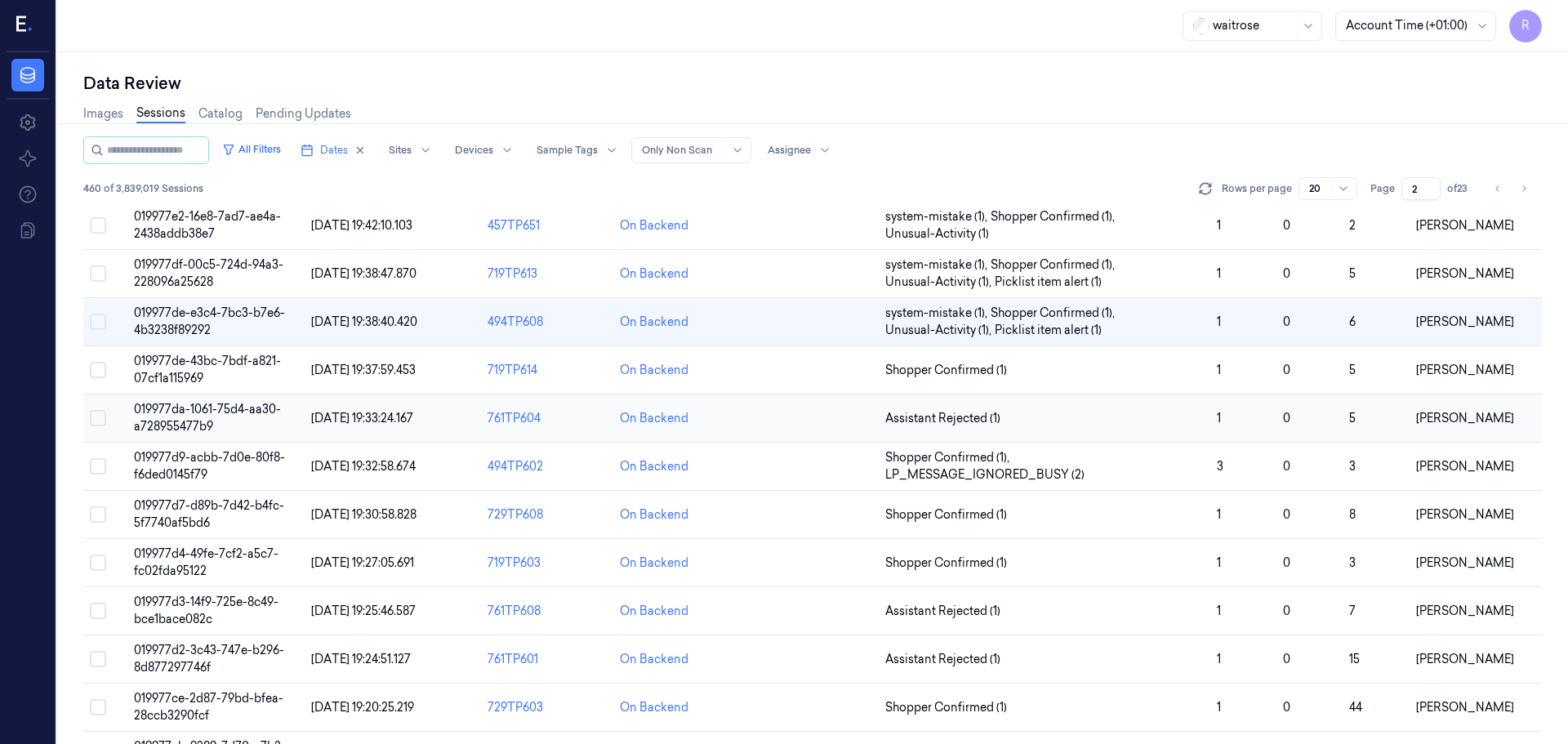
scroll to position [340, 0]
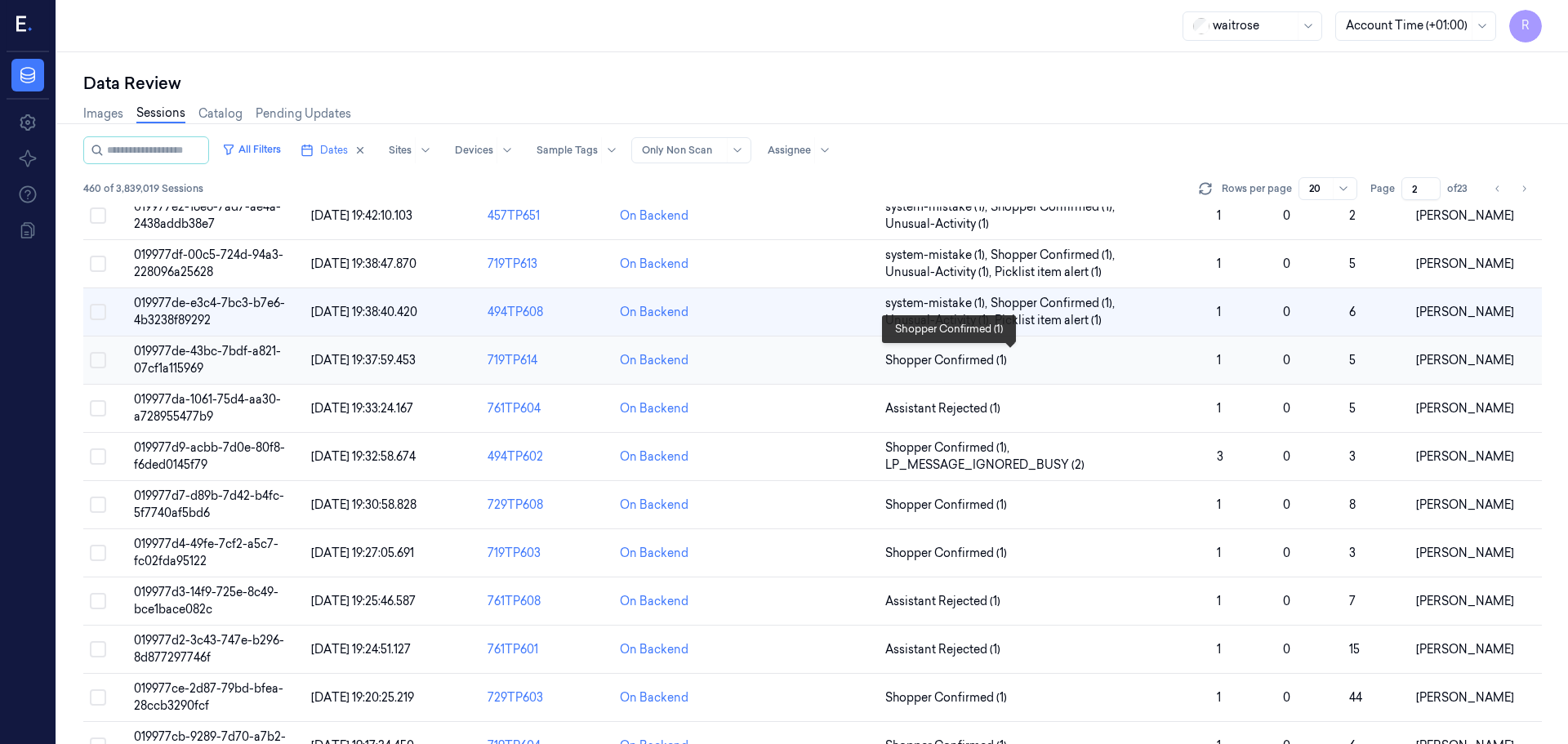
click at [1050, 365] on span "Shopper Confirmed (1)" at bounding box center [1043, 360] width 318 height 17
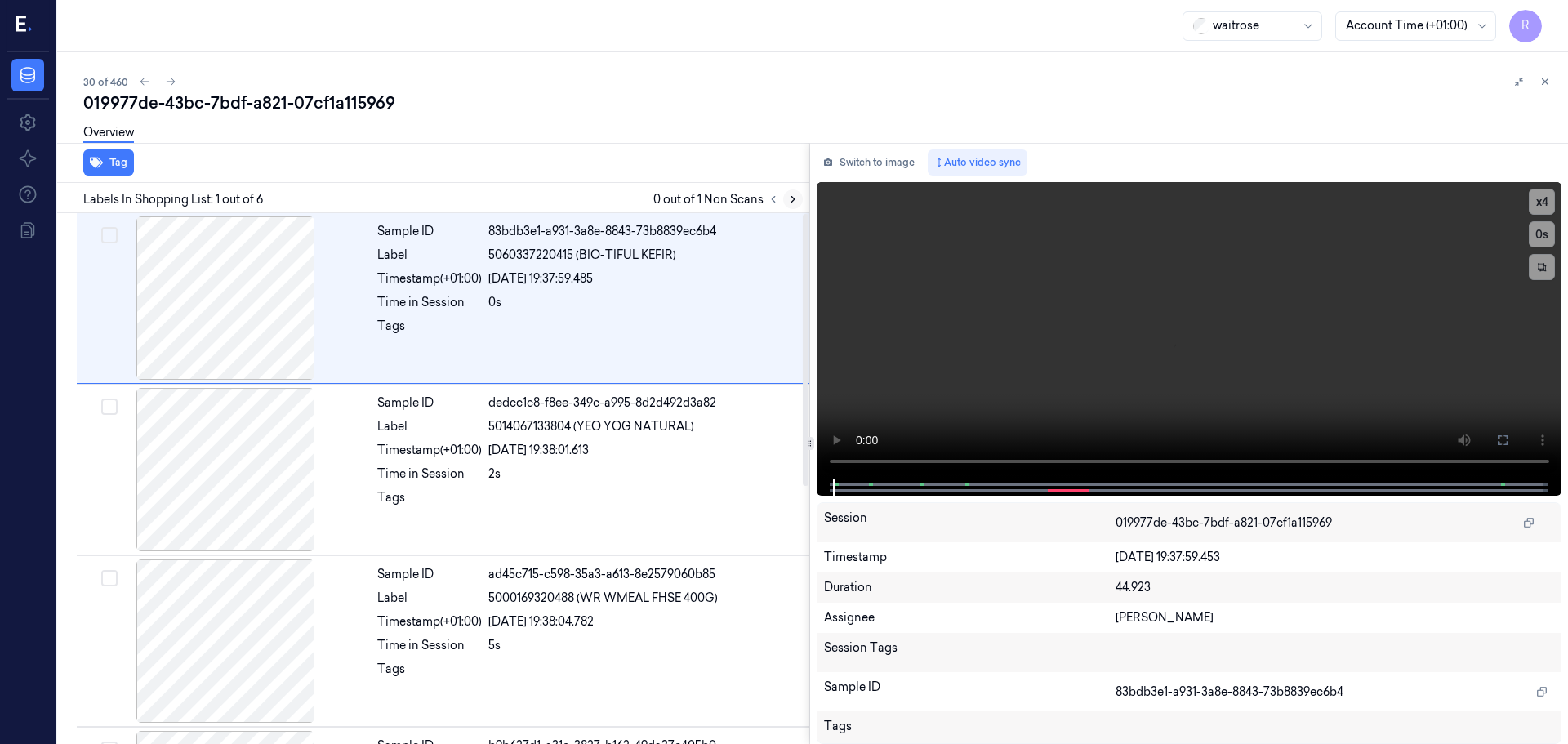
click at [788, 200] on icon at bounding box center [792, 198] width 11 height 11
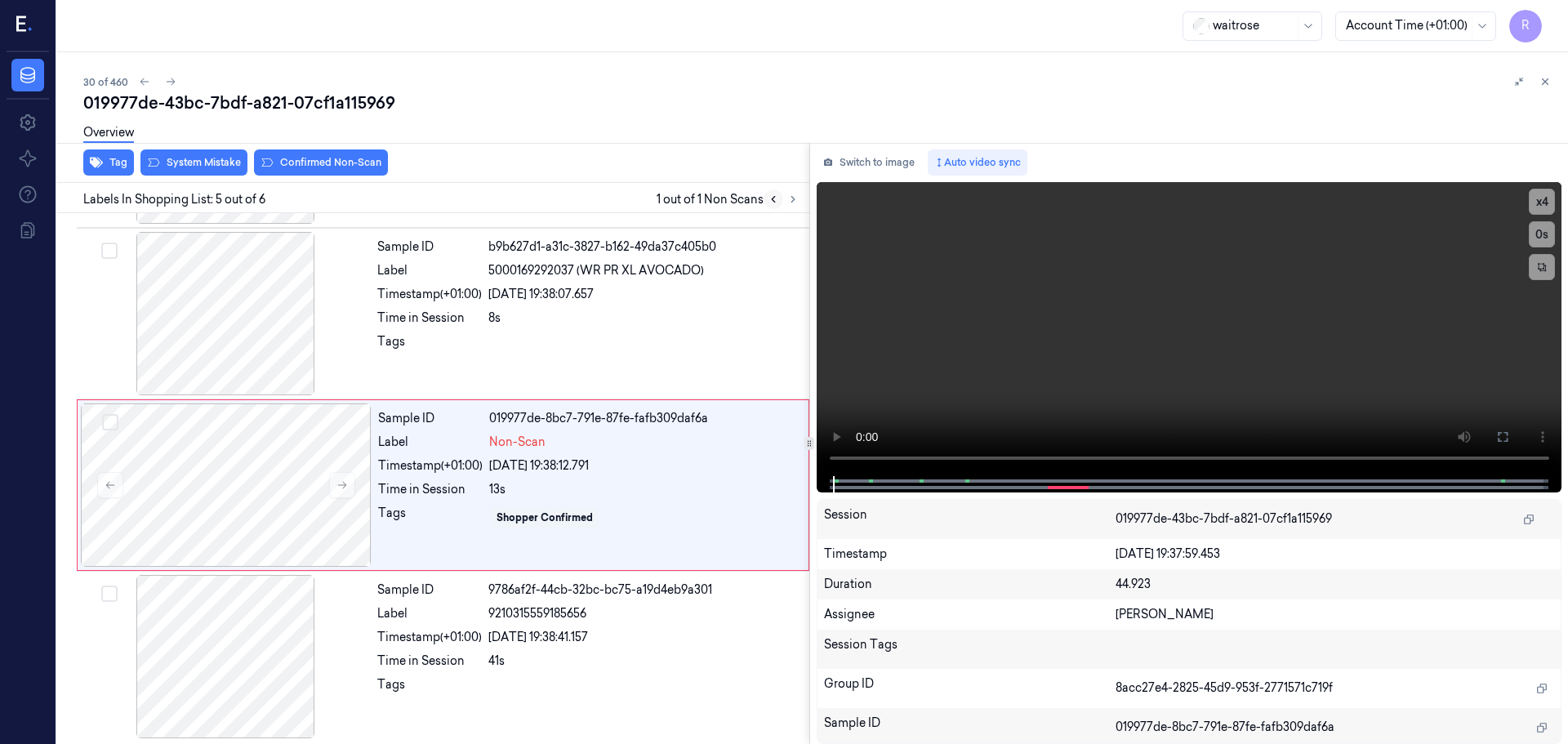
scroll to position [503, 0]
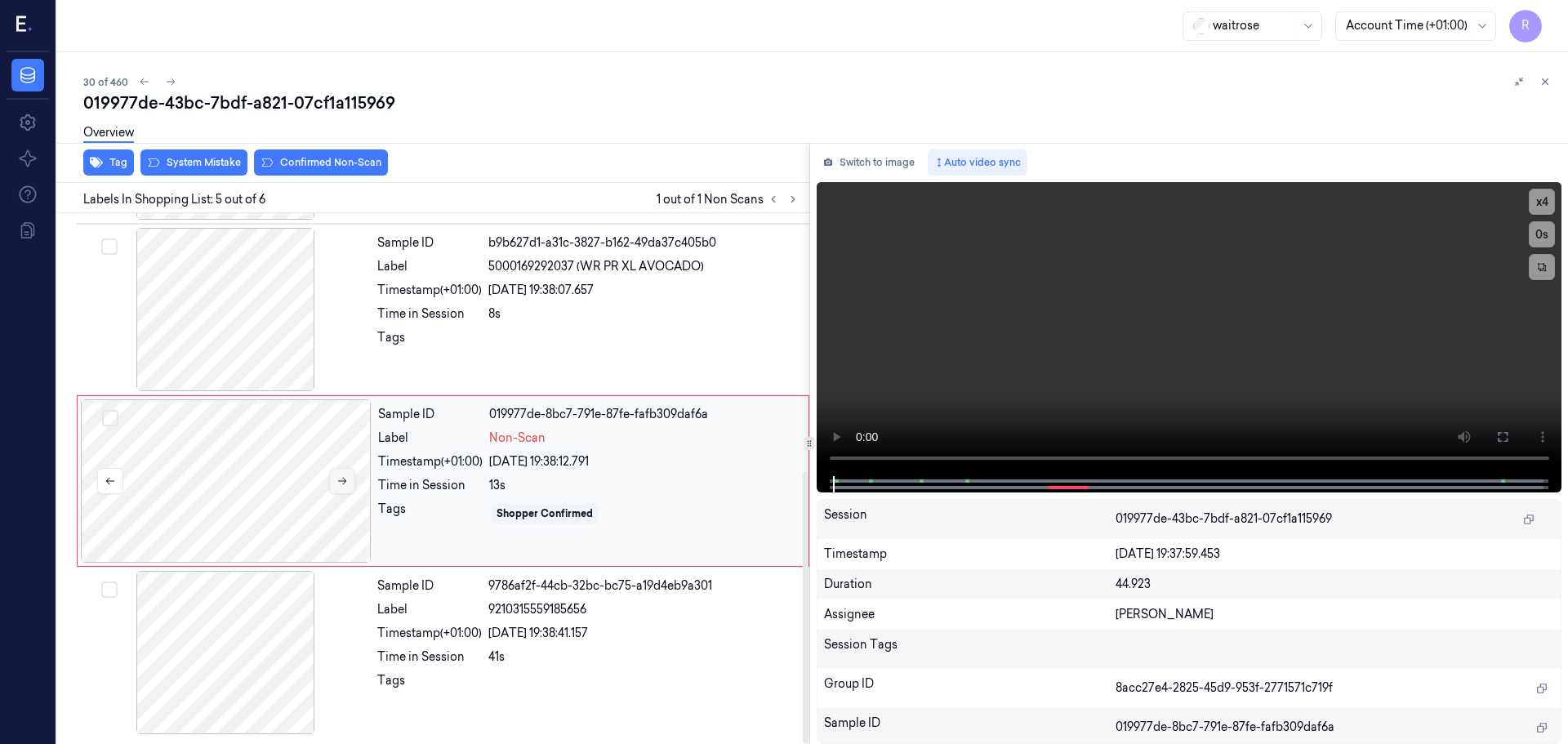
click at [349, 479] on button at bounding box center [342, 481] width 26 height 26
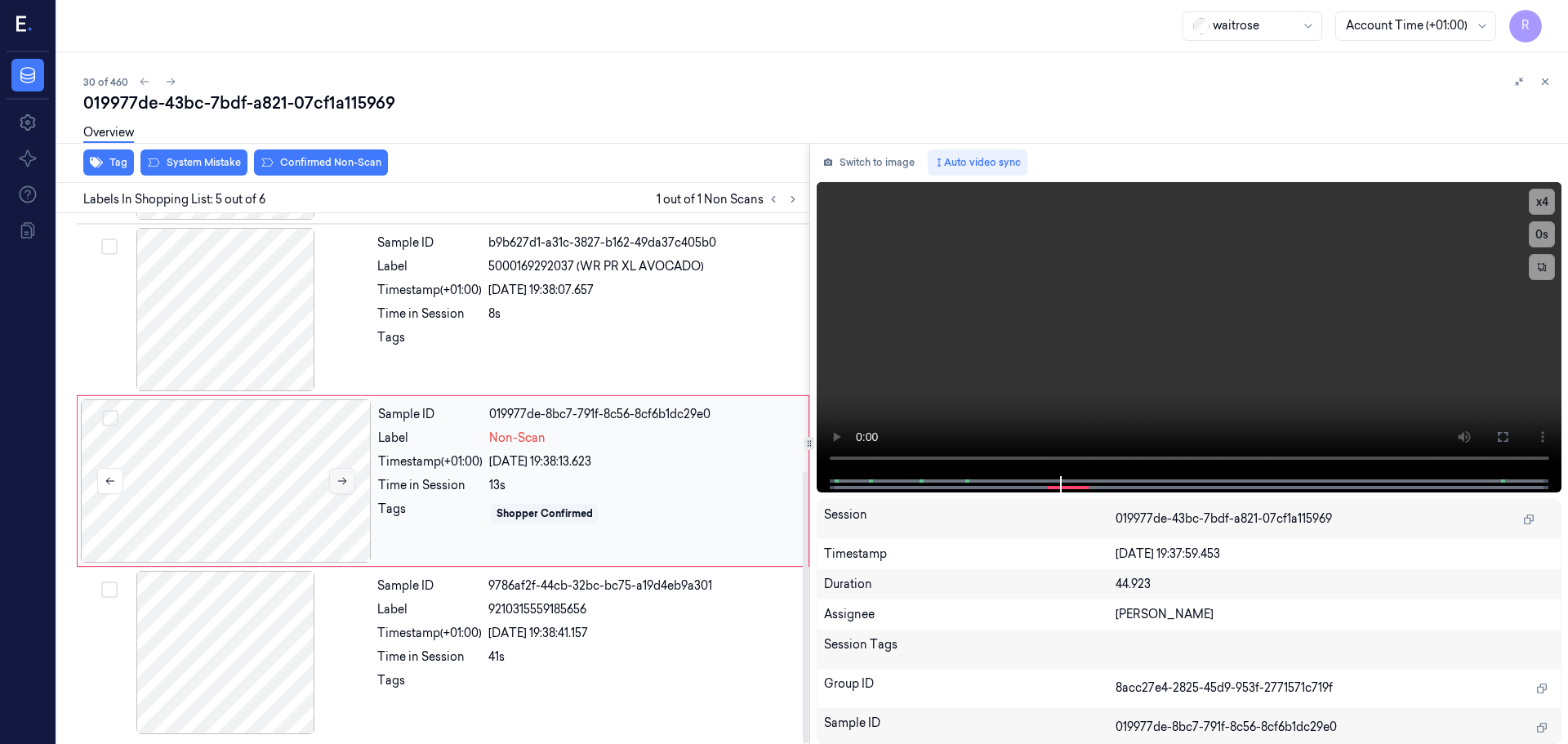
click at [349, 479] on button at bounding box center [342, 481] width 26 height 26
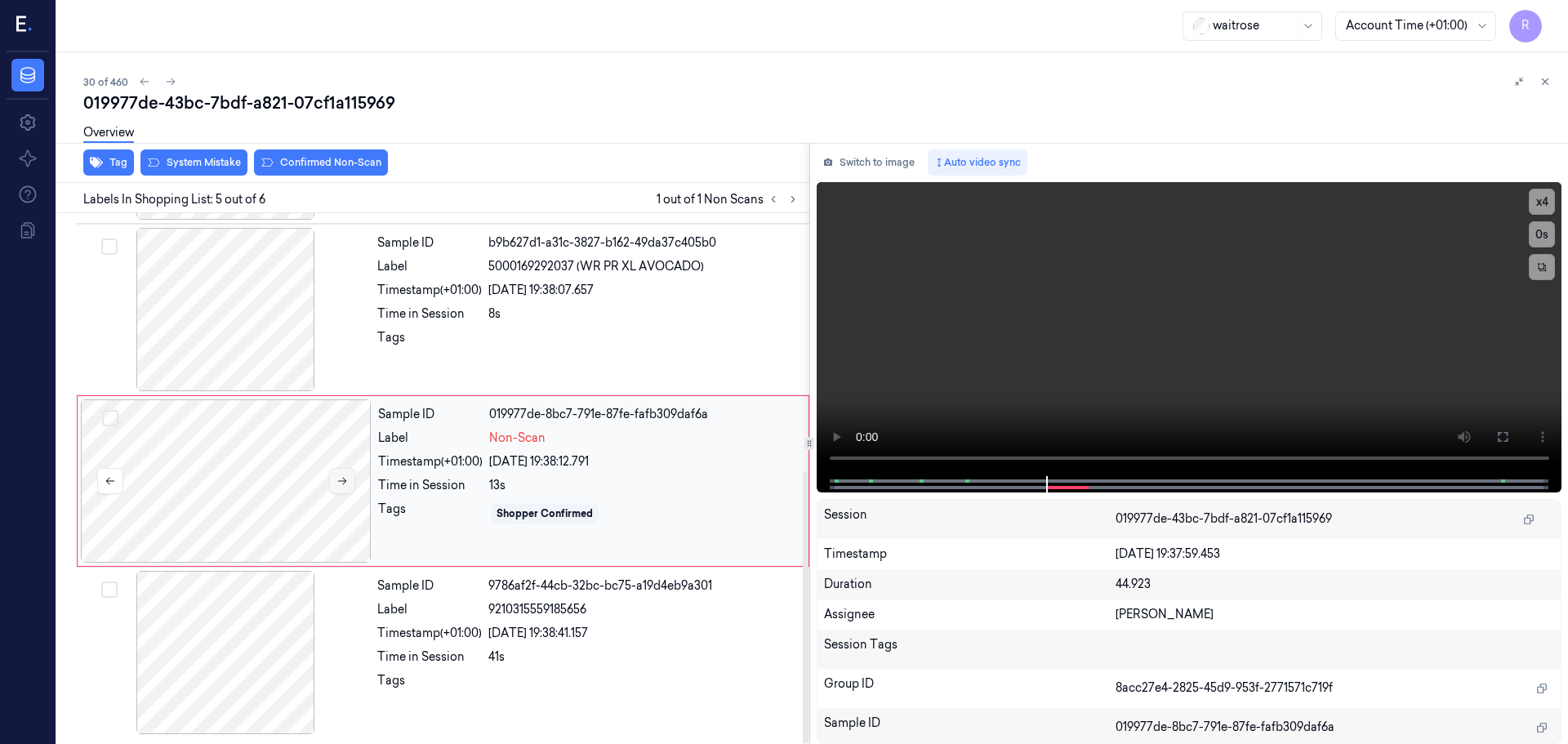
click at [349, 479] on button at bounding box center [342, 481] width 26 height 26
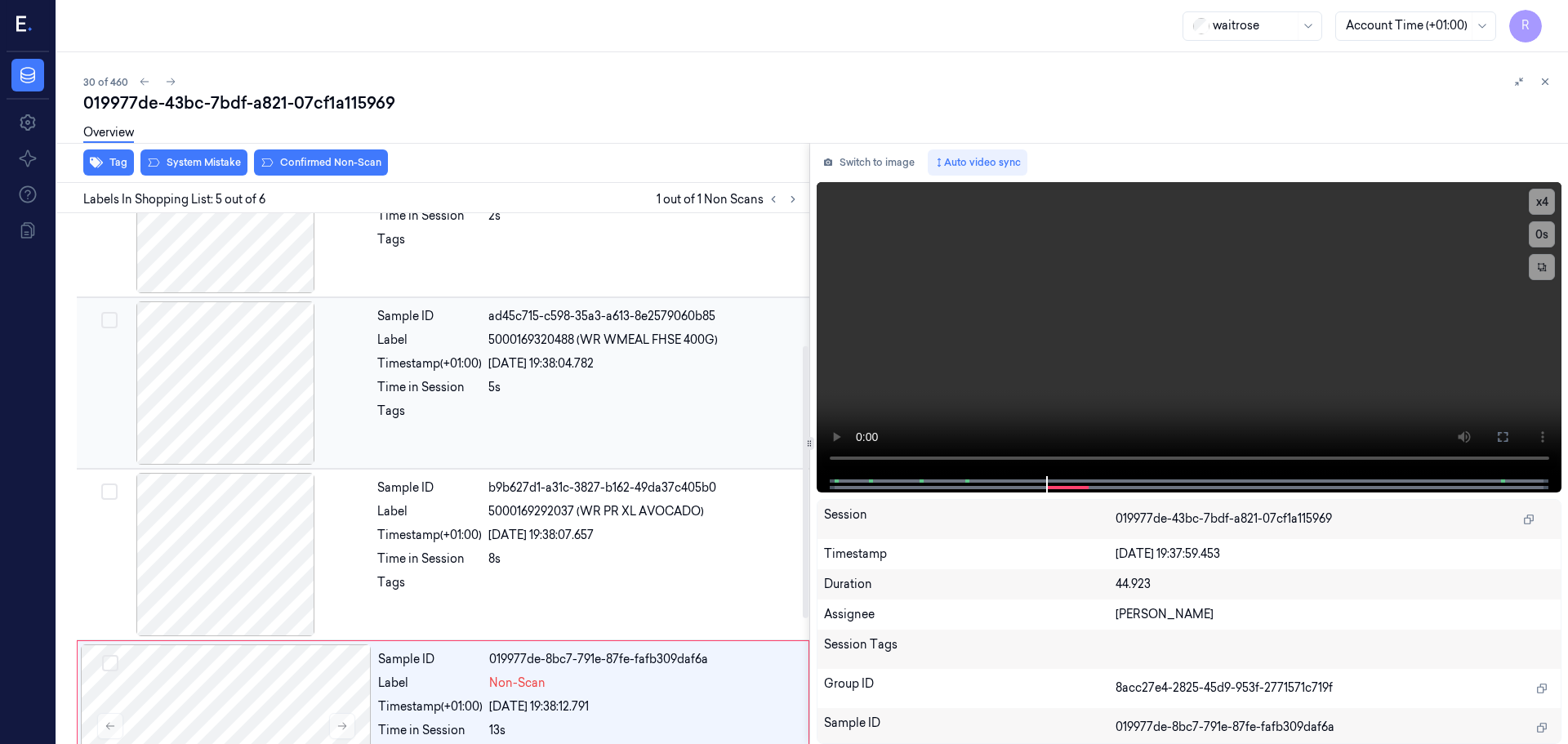
click at [265, 412] on div at bounding box center [224, 383] width 290 height 164
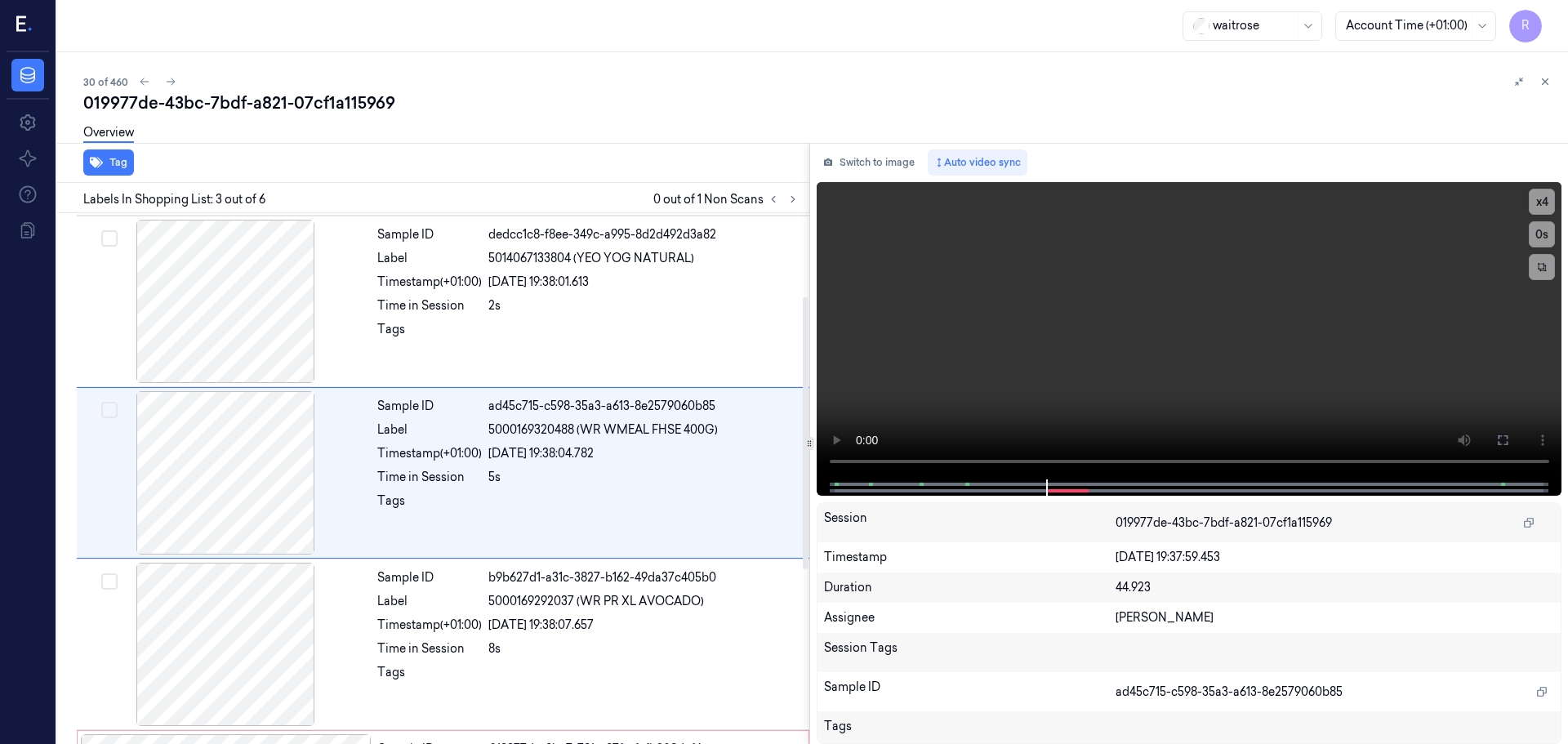
scroll to position [163, 0]
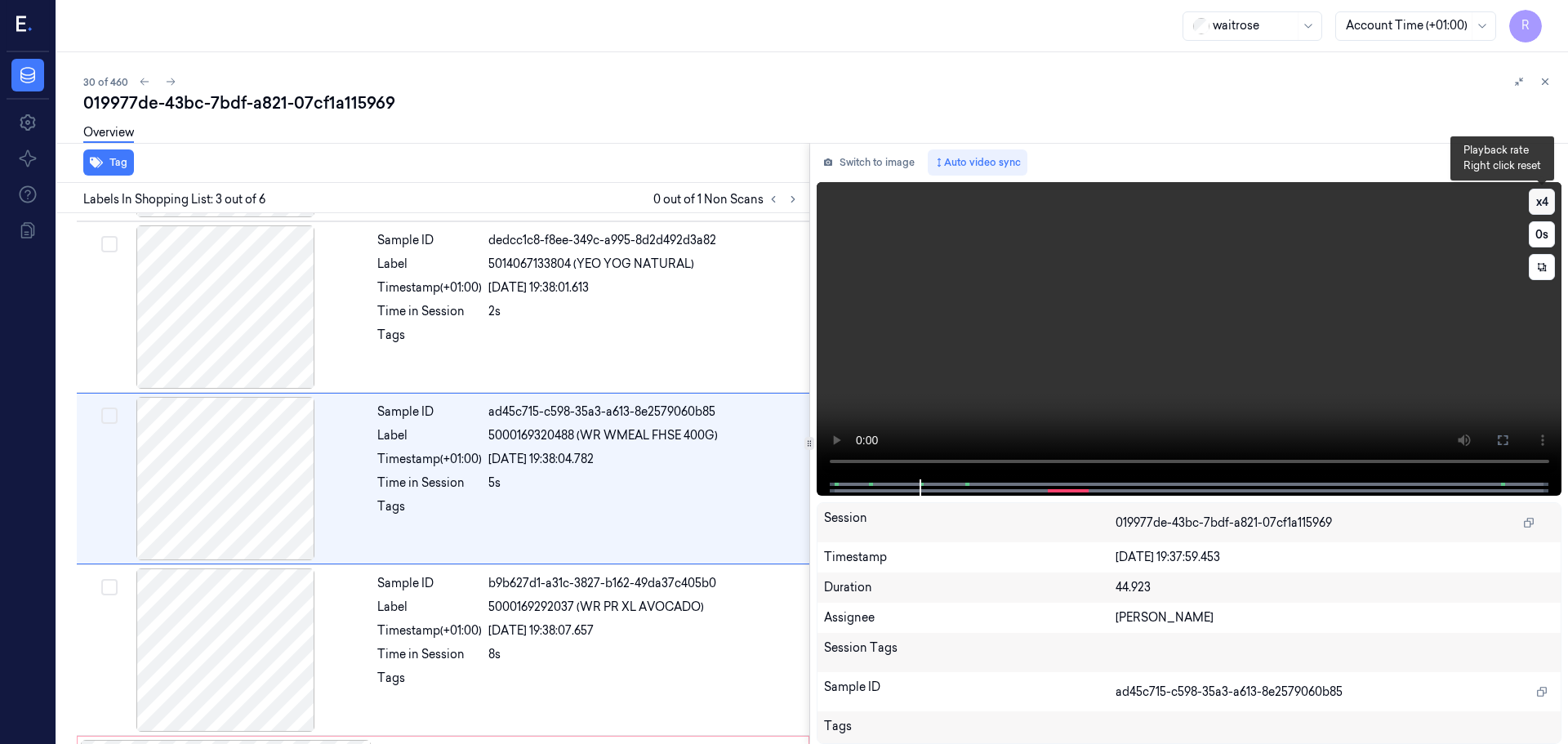
click at [1538, 210] on button "x 4" at bounding box center [1541, 201] width 26 height 26
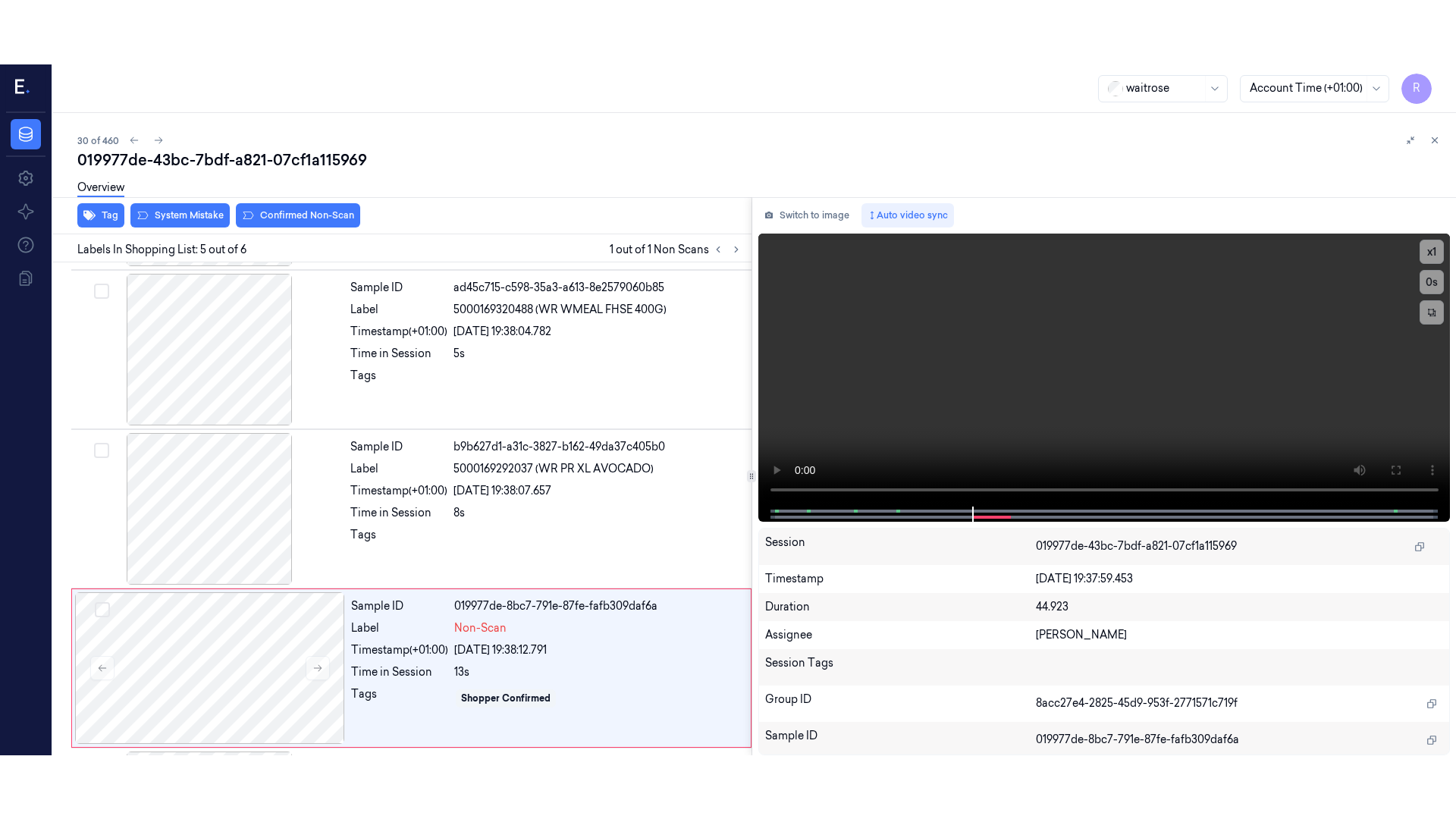
scroll to position [467, 0]
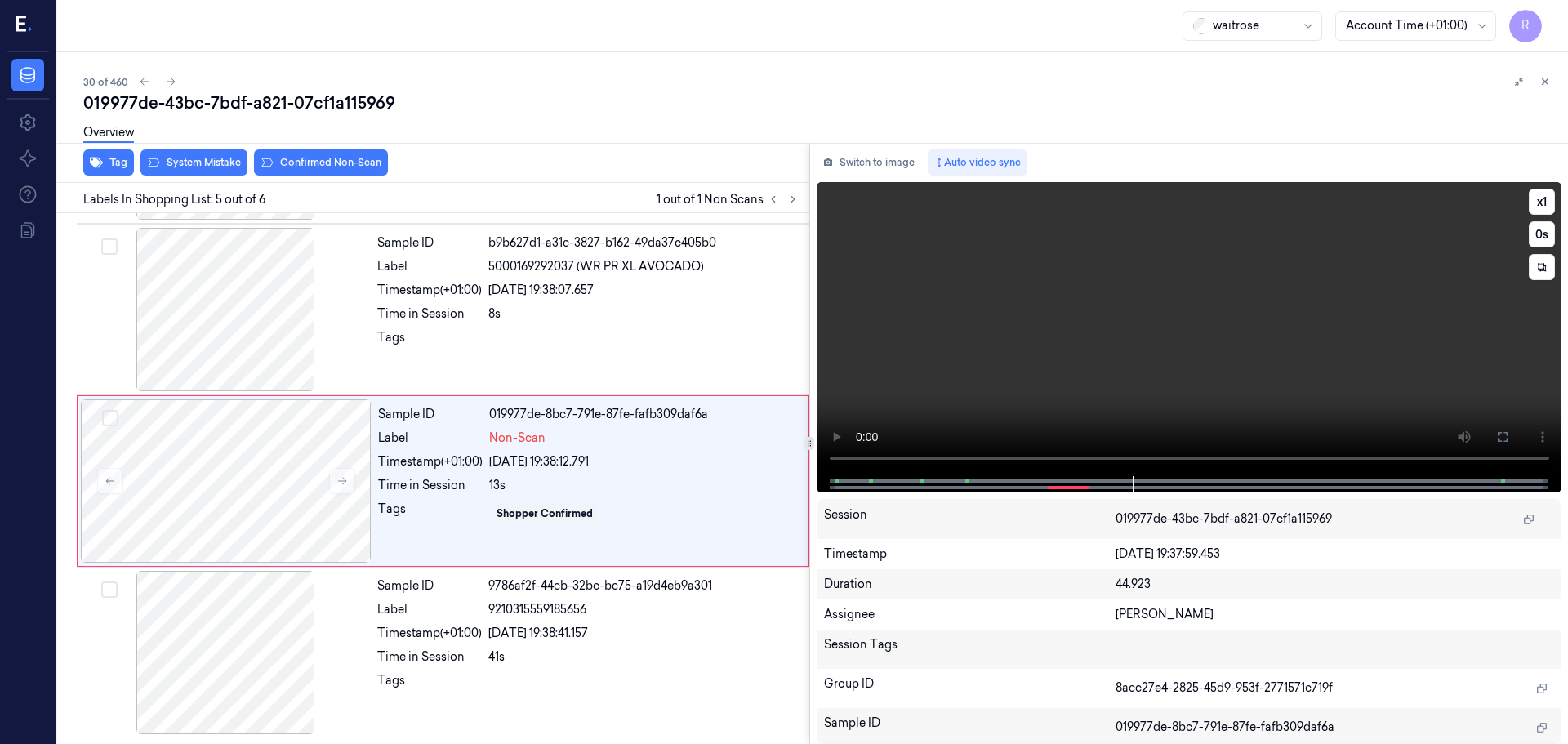
click at [1114, 456] on video at bounding box center [1189, 329] width 745 height 294
drag, startPoint x: 1497, startPoint y: 435, endPoint x: 1498, endPoint y: 534, distance: 99.0
click at [1498, 435] on icon at bounding box center [1502, 437] width 10 height 10
click at [1512, 435] on button at bounding box center [1502, 437] width 26 height 26
click at [1550, 200] on button "x 1" at bounding box center [1541, 201] width 26 height 26
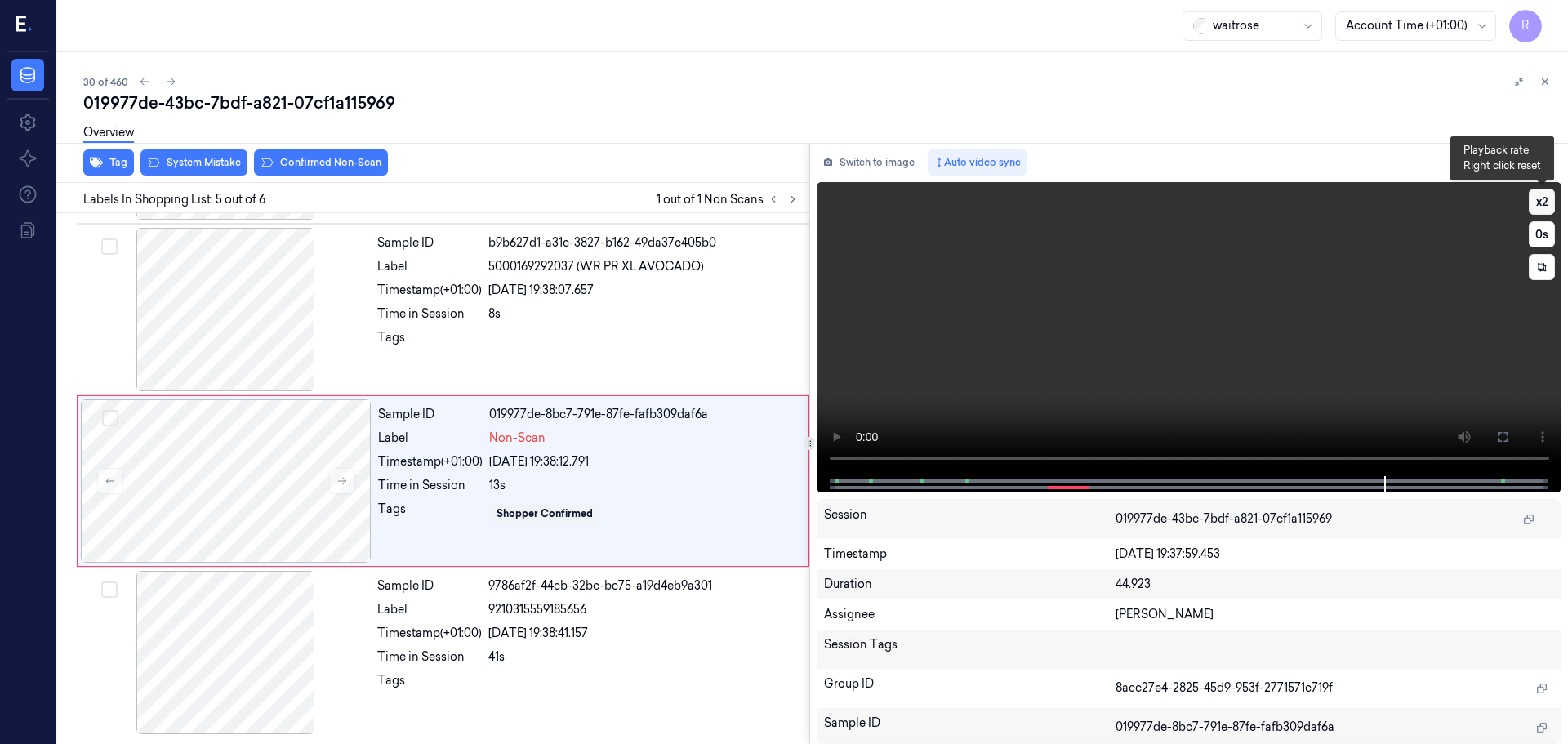
click at [1547, 200] on button "x 2" at bounding box center [1541, 201] width 26 height 26
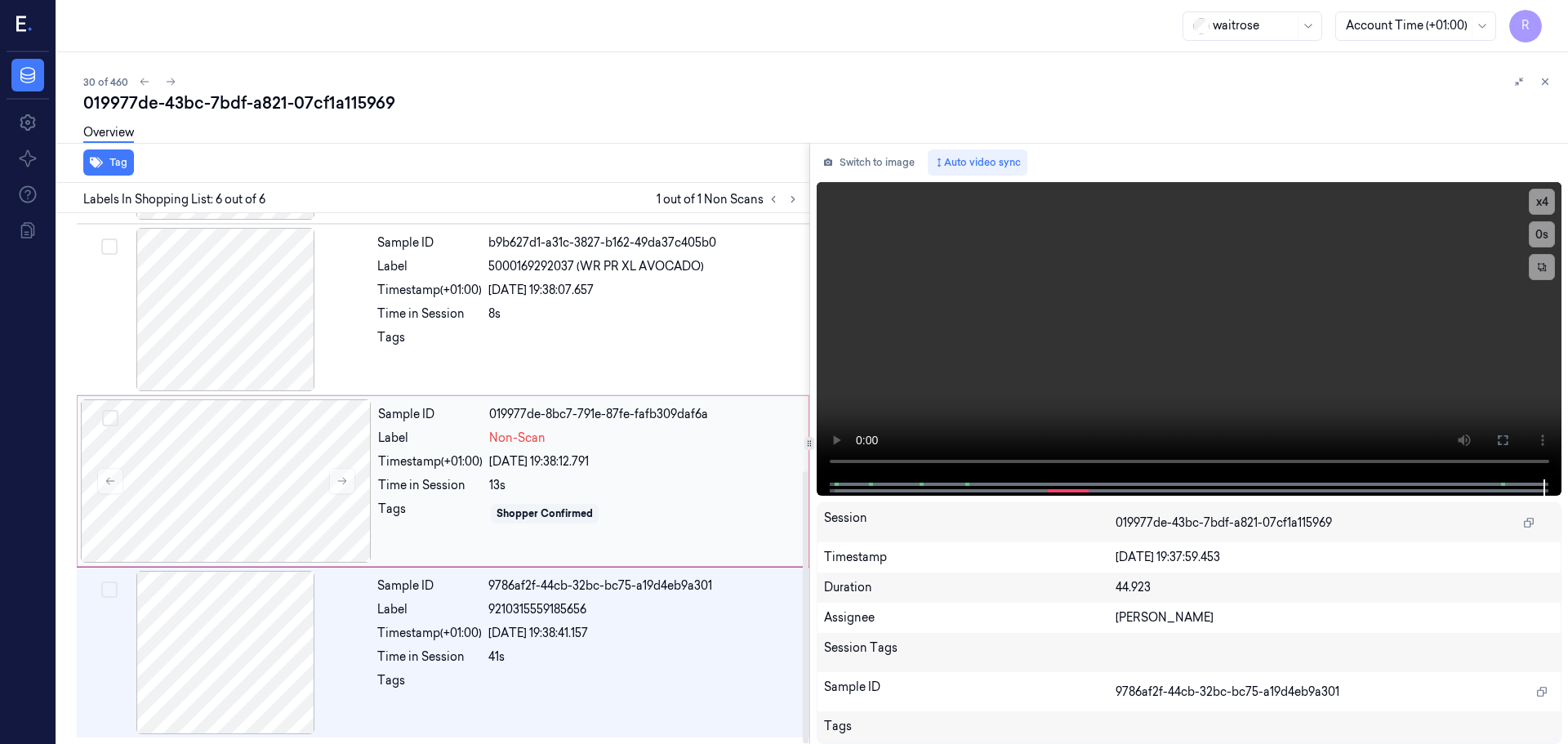
click at [595, 501] on div "Shopper Confirmed" at bounding box center [643, 514] width 309 height 26
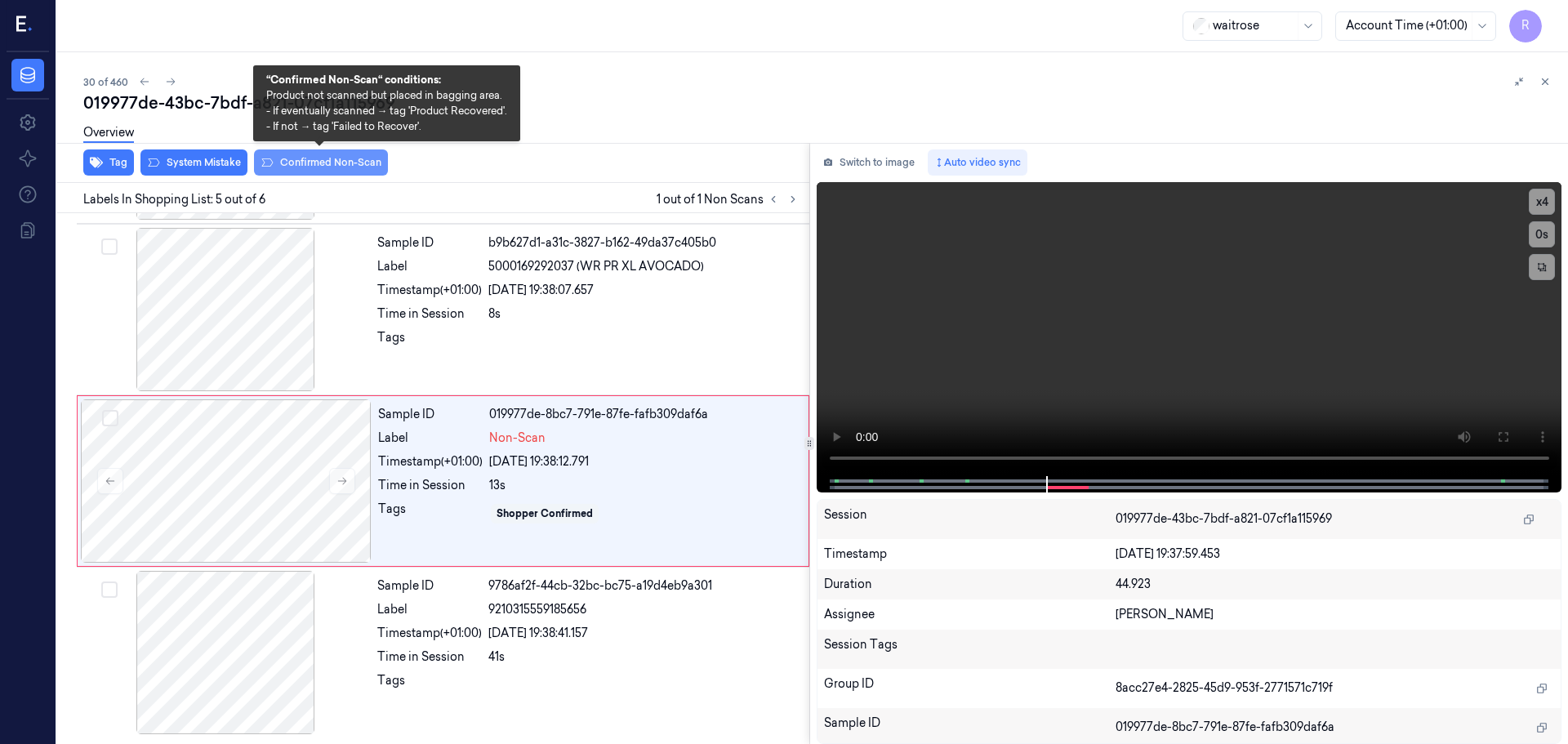
click at [318, 171] on button "Confirmed Non-Scan" at bounding box center [321, 163] width 134 height 26
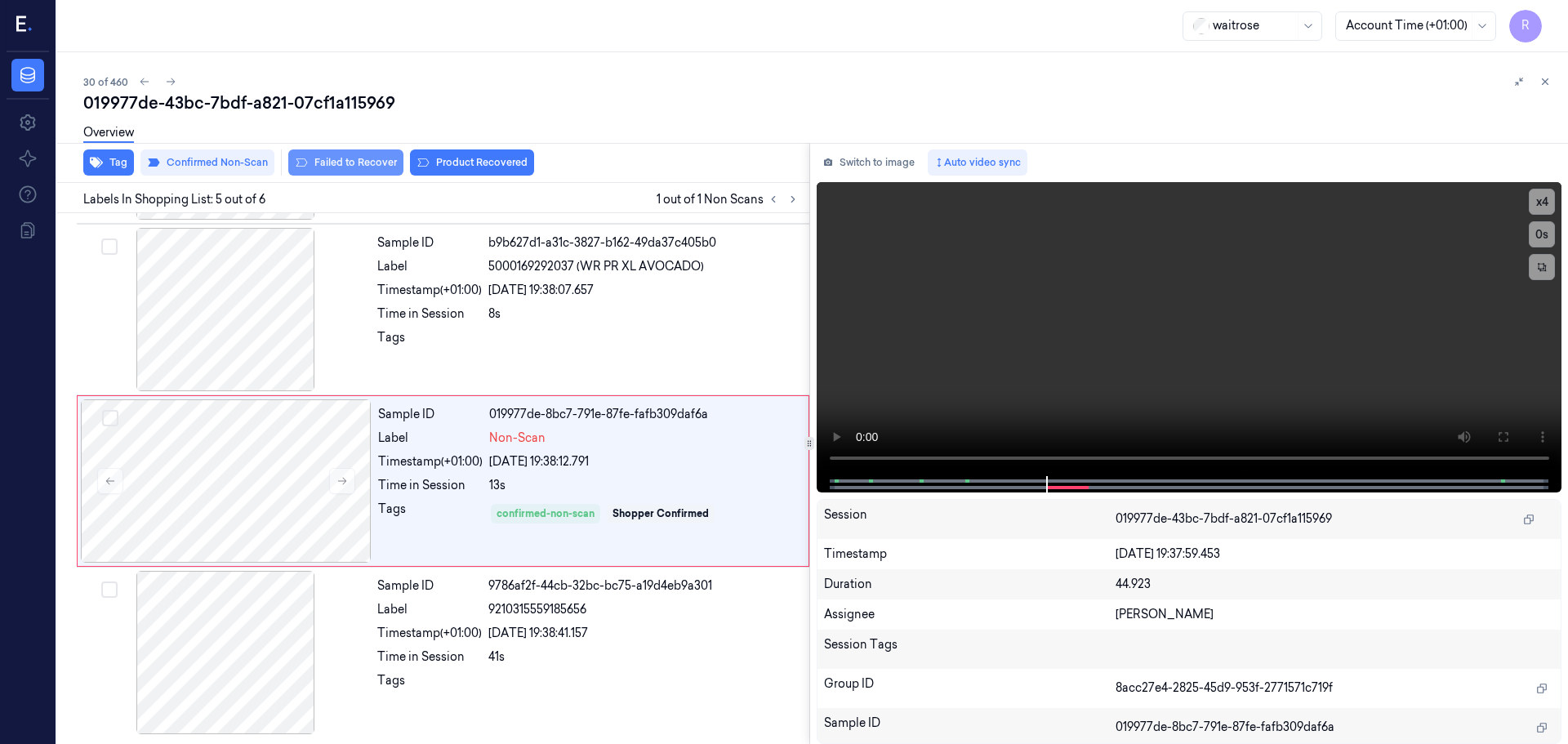
click at [359, 167] on button "Failed to Recover" at bounding box center [345, 163] width 115 height 26
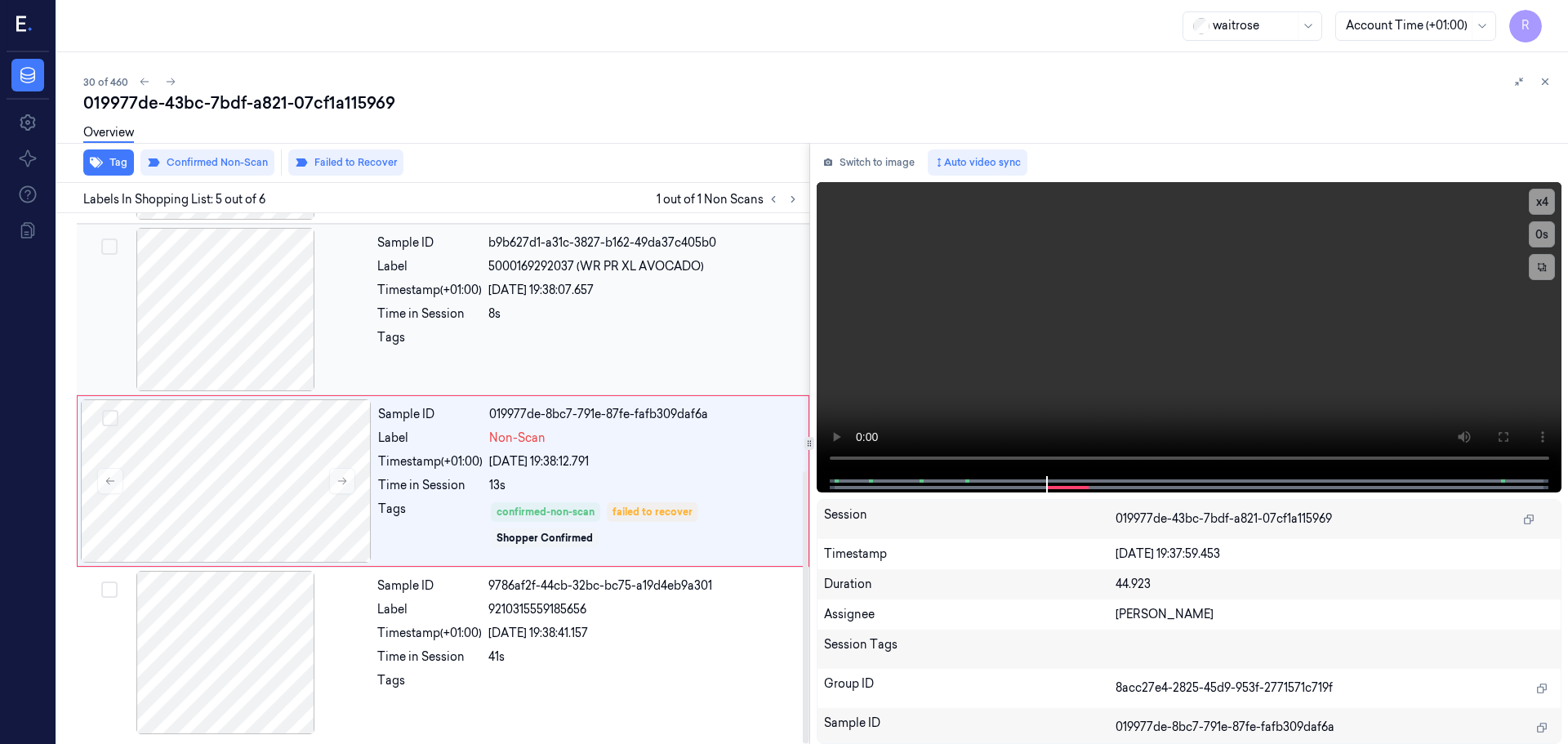
click at [552, 299] on div "Sample ID b9b627d1-a31c-3827-b162-49da37c405b0 Label 5000169292037 (WR PR XL AV…" at bounding box center [588, 309] width 435 height 164
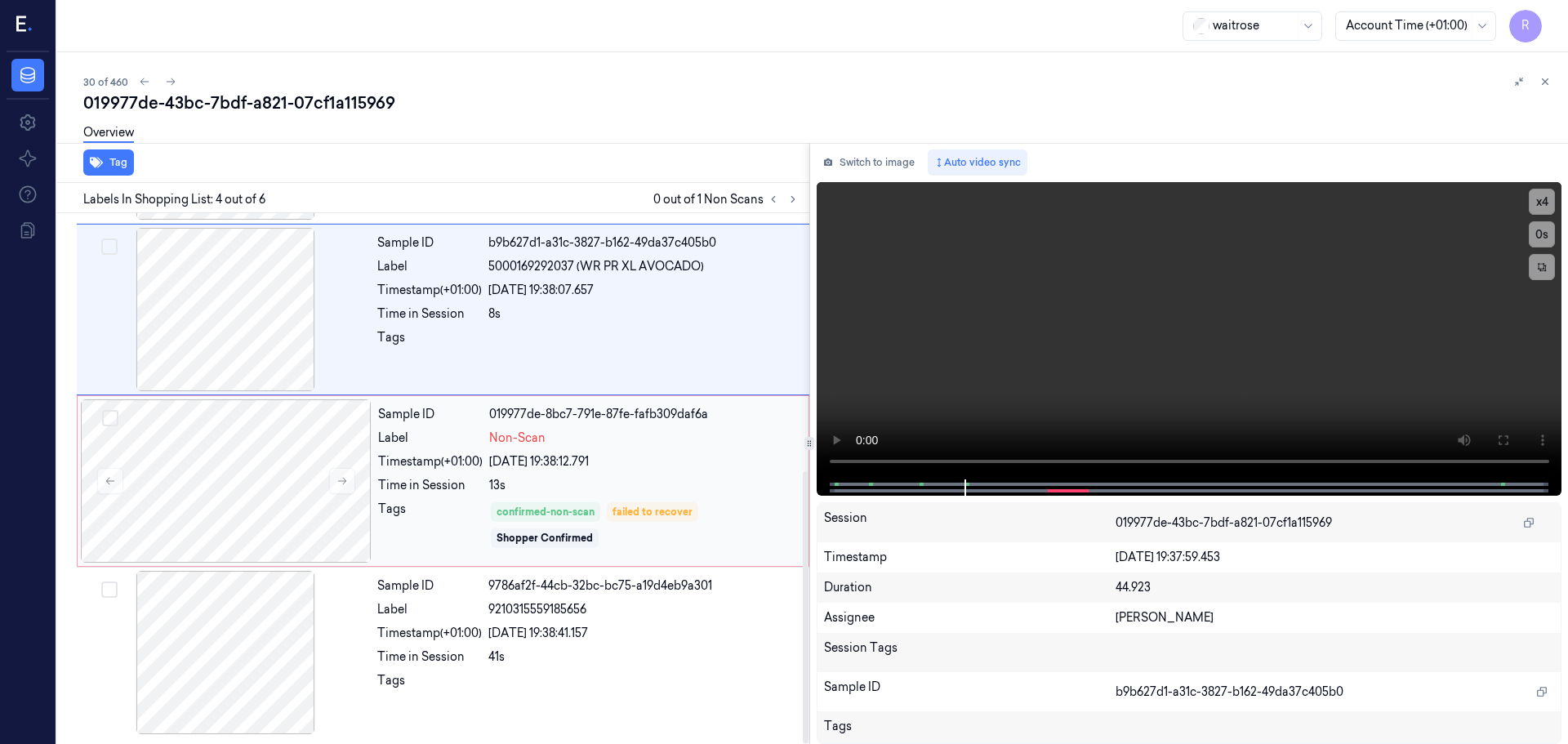
click at [494, 466] on div "[DATE] 19:38:12.791" at bounding box center [643, 461] width 309 height 17
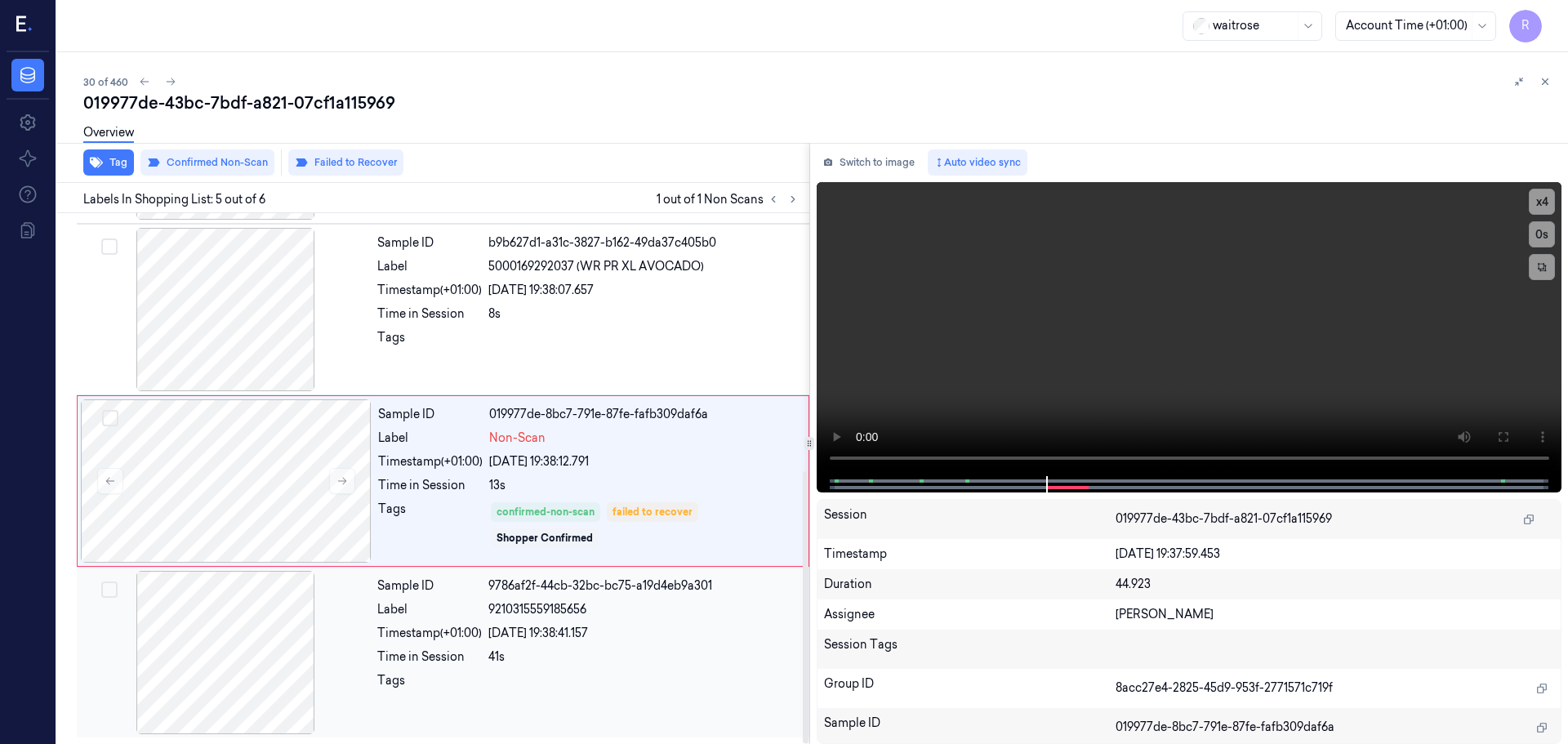
click at [563, 637] on div "[DATE] 19:38:41.157" at bounding box center [644, 632] width 311 height 17
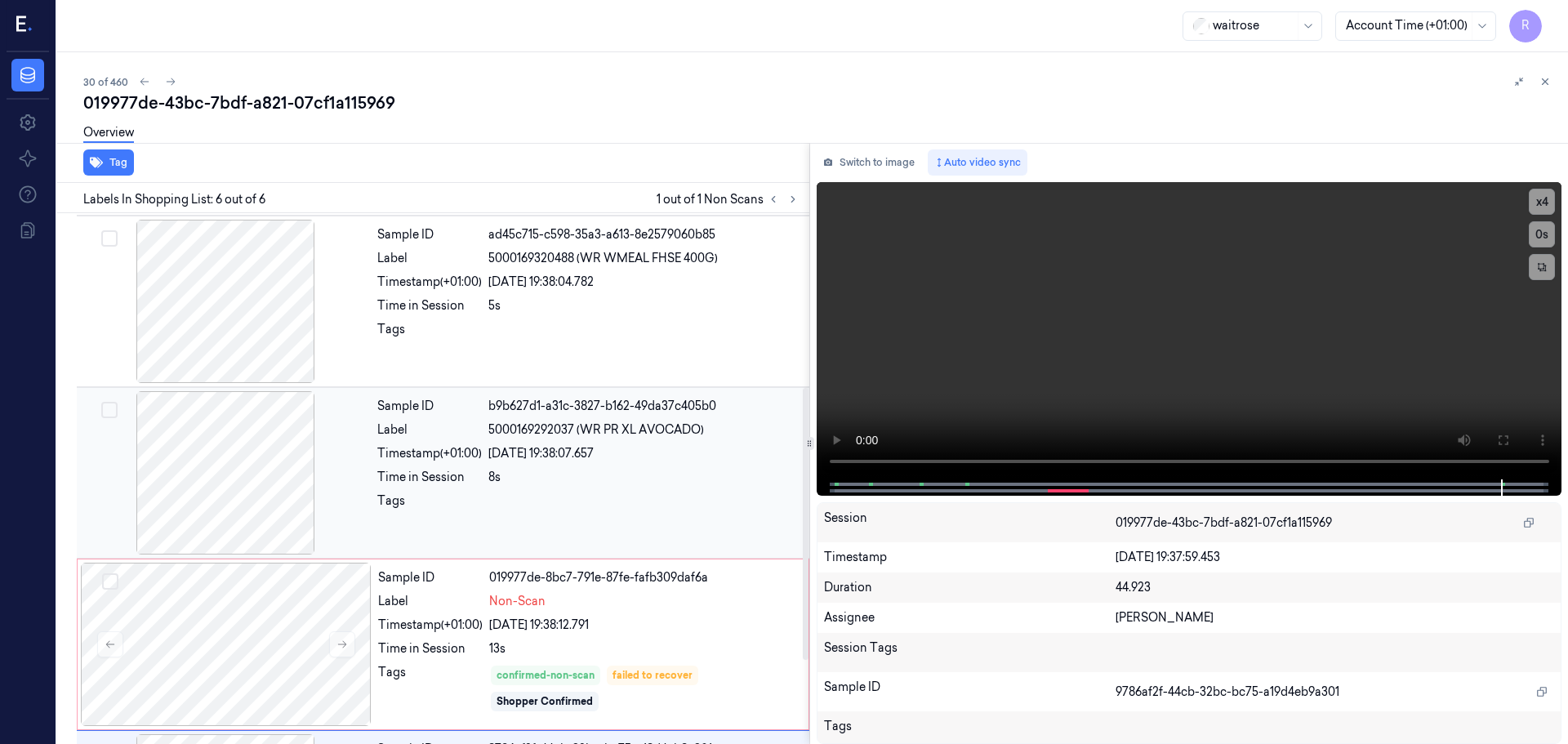
click at [644, 451] on div "[DATE] 19:38:07.657" at bounding box center [644, 453] width 311 height 17
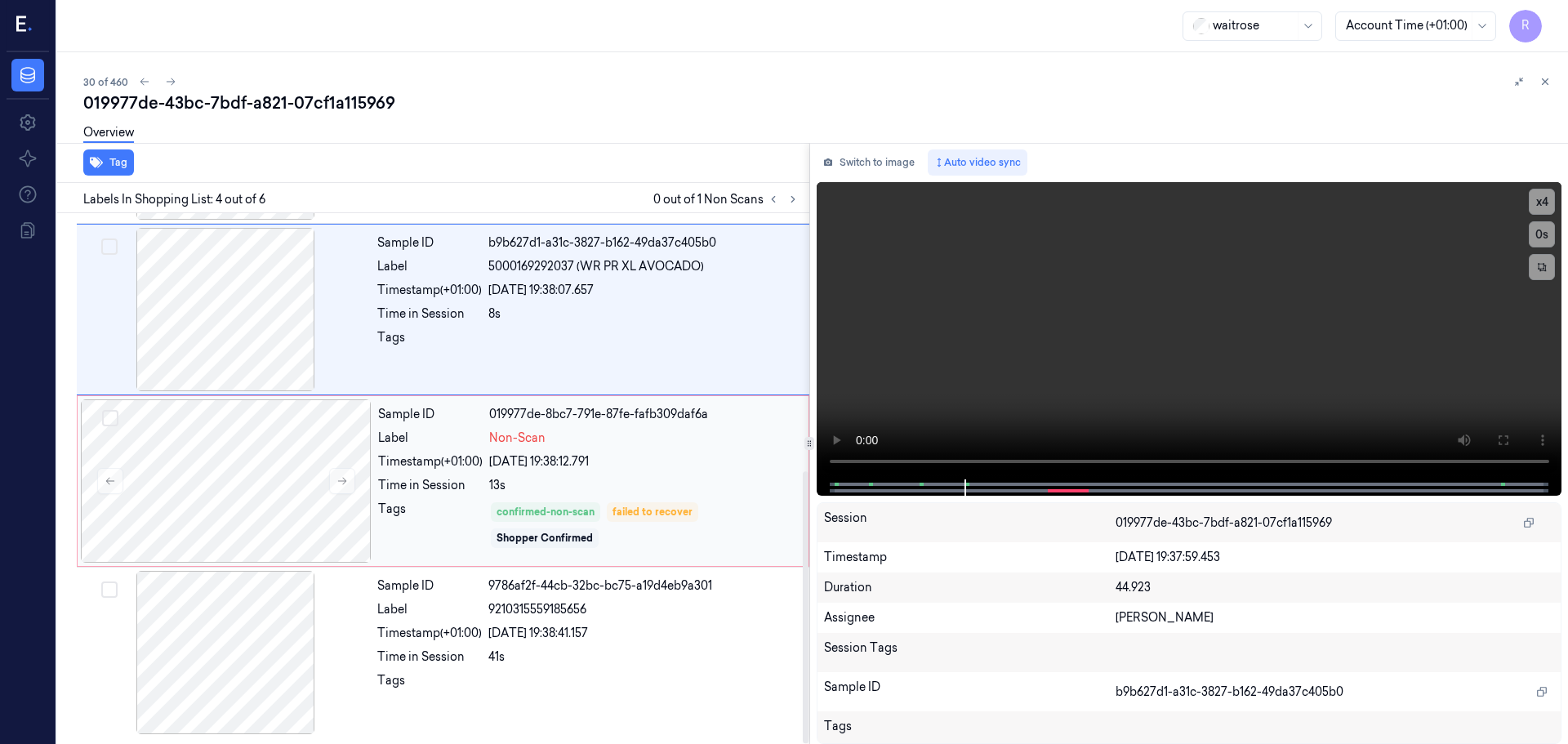
click at [563, 469] on div "[DATE] 19:38:12.791" at bounding box center [643, 461] width 309 height 17
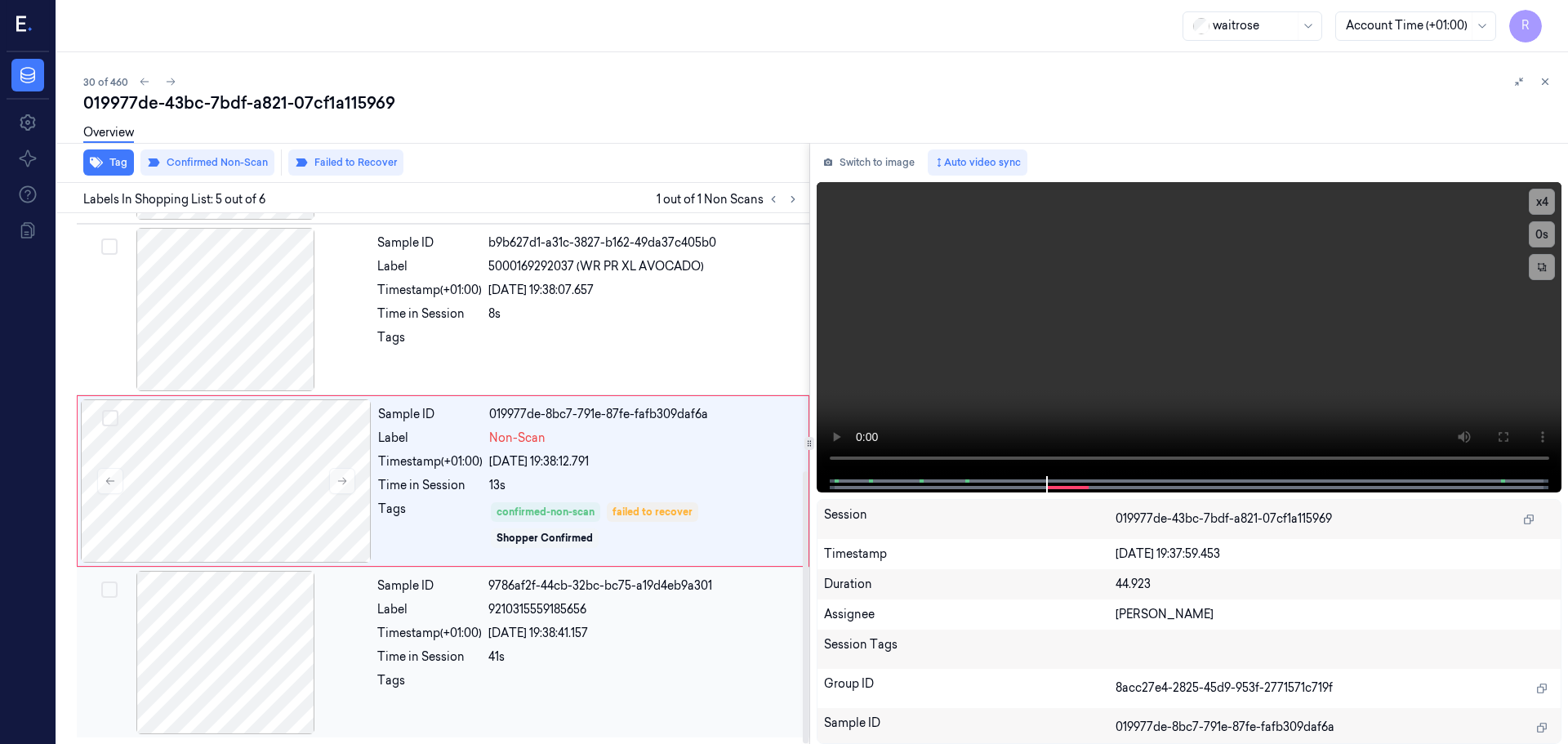
click at [613, 628] on div "[DATE] 19:38:41.157" at bounding box center [644, 632] width 311 height 17
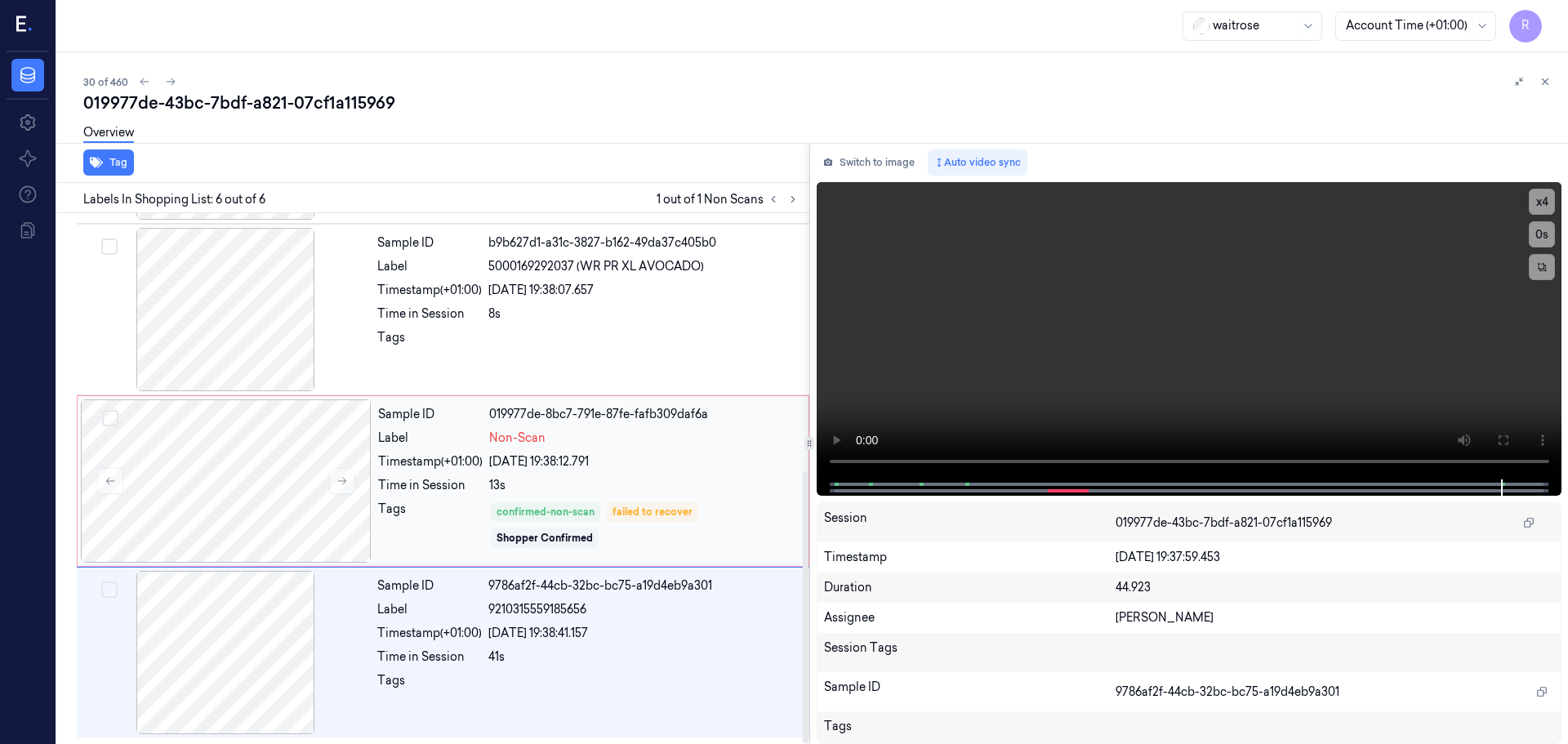
click at [615, 472] on div "Sample ID 019977de-8bc7-791e-87fe-fafb309daf6a Label Non-Scan Timestamp (+01:00…" at bounding box center [588, 481] width 434 height 164
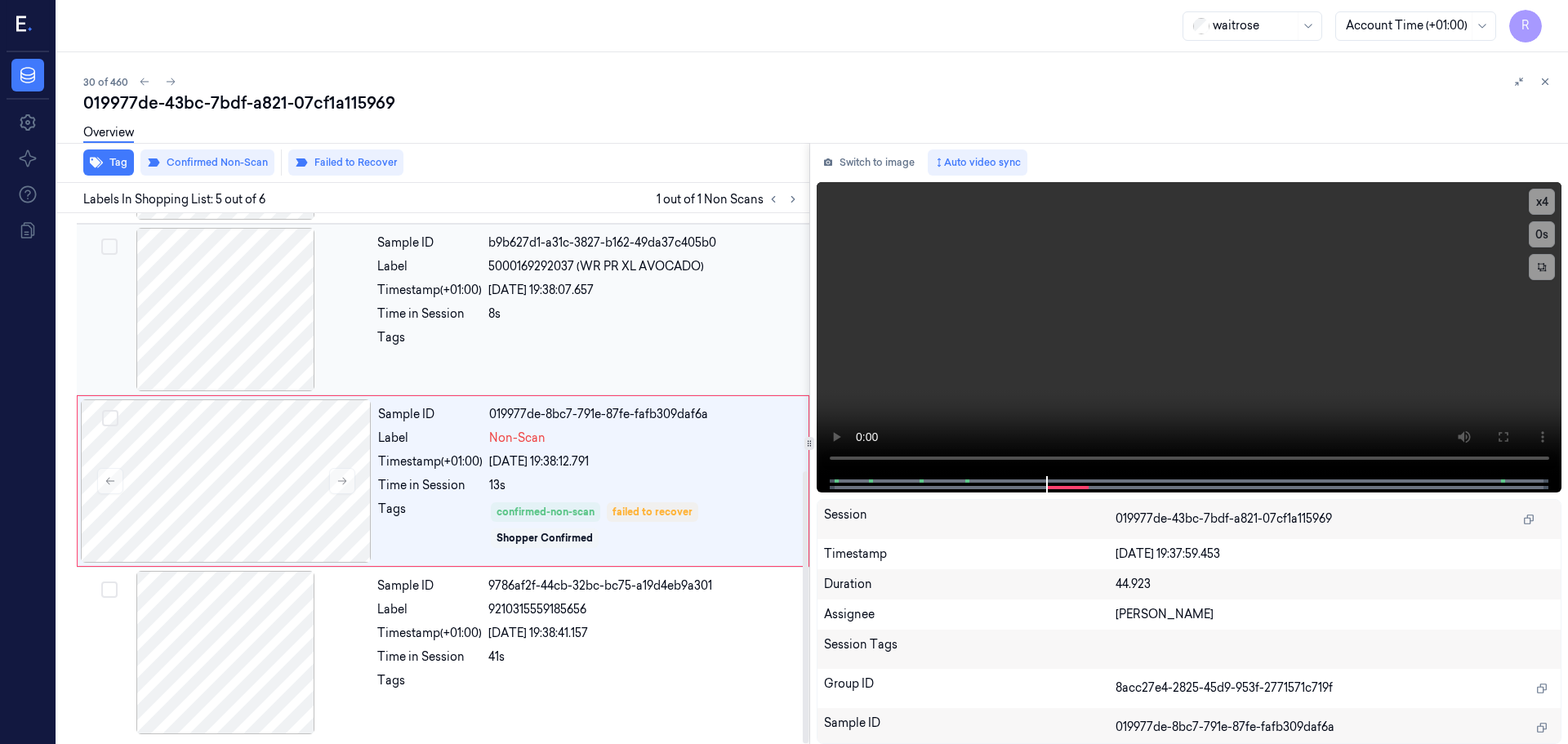
click at [524, 301] on div "Sample ID b9b627d1-a31c-3827-b162-49da37c405b0 Label 5000169292037 (WR PR XL AV…" at bounding box center [588, 309] width 435 height 164
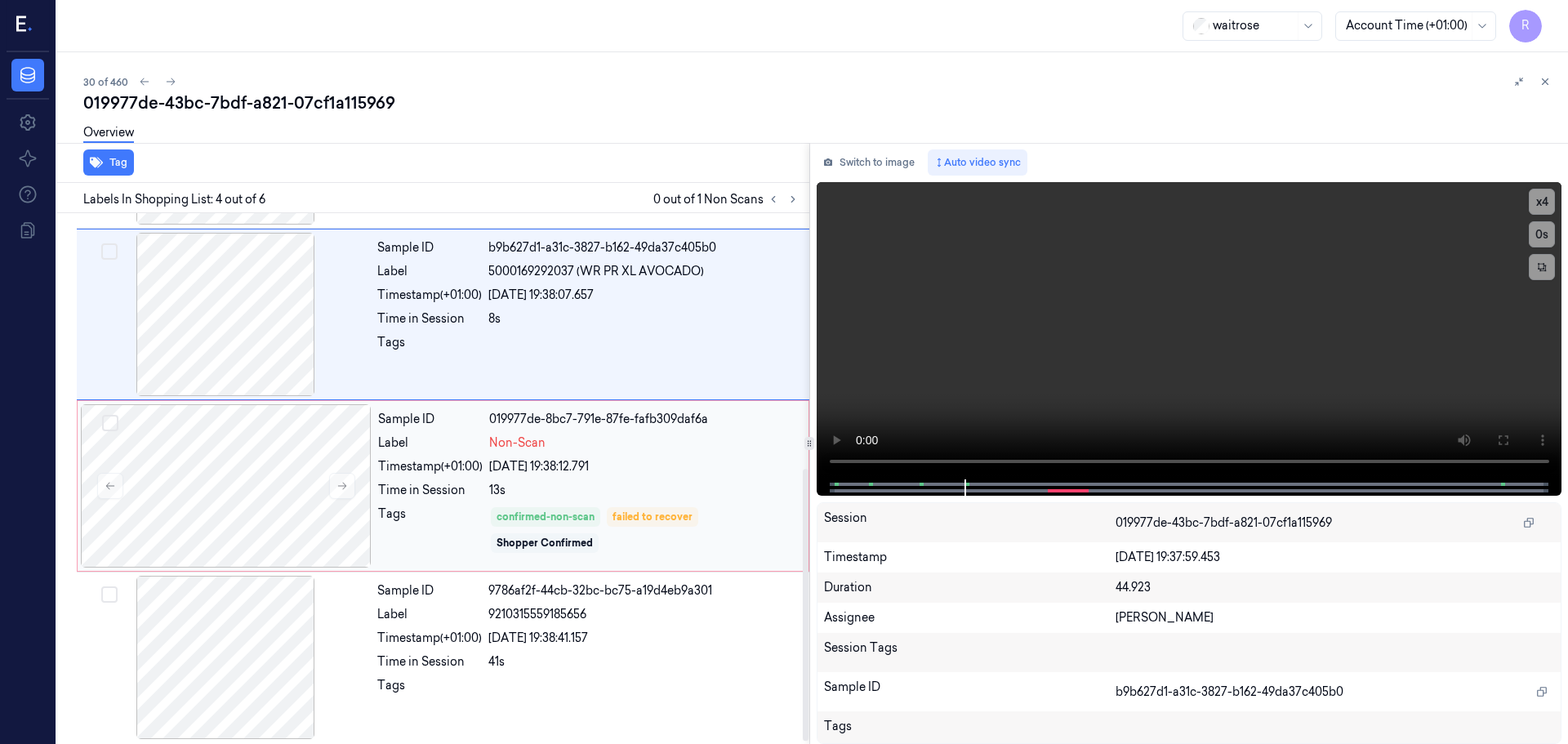
click at [504, 541] on div "Shopper Confirmed" at bounding box center [545, 543] width 97 height 15
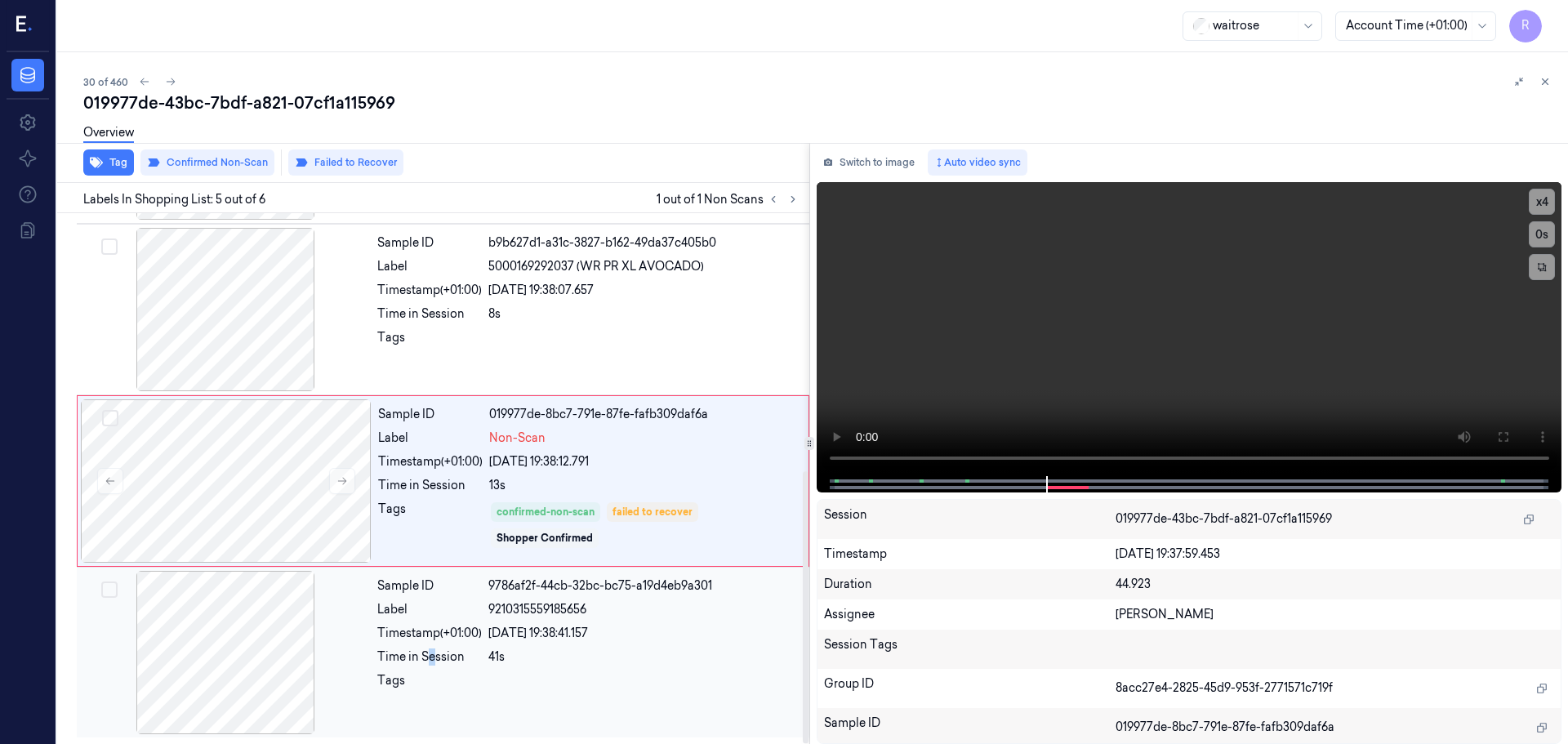
click at [433, 656] on div "Time in Session" at bounding box center [429, 656] width 105 height 17
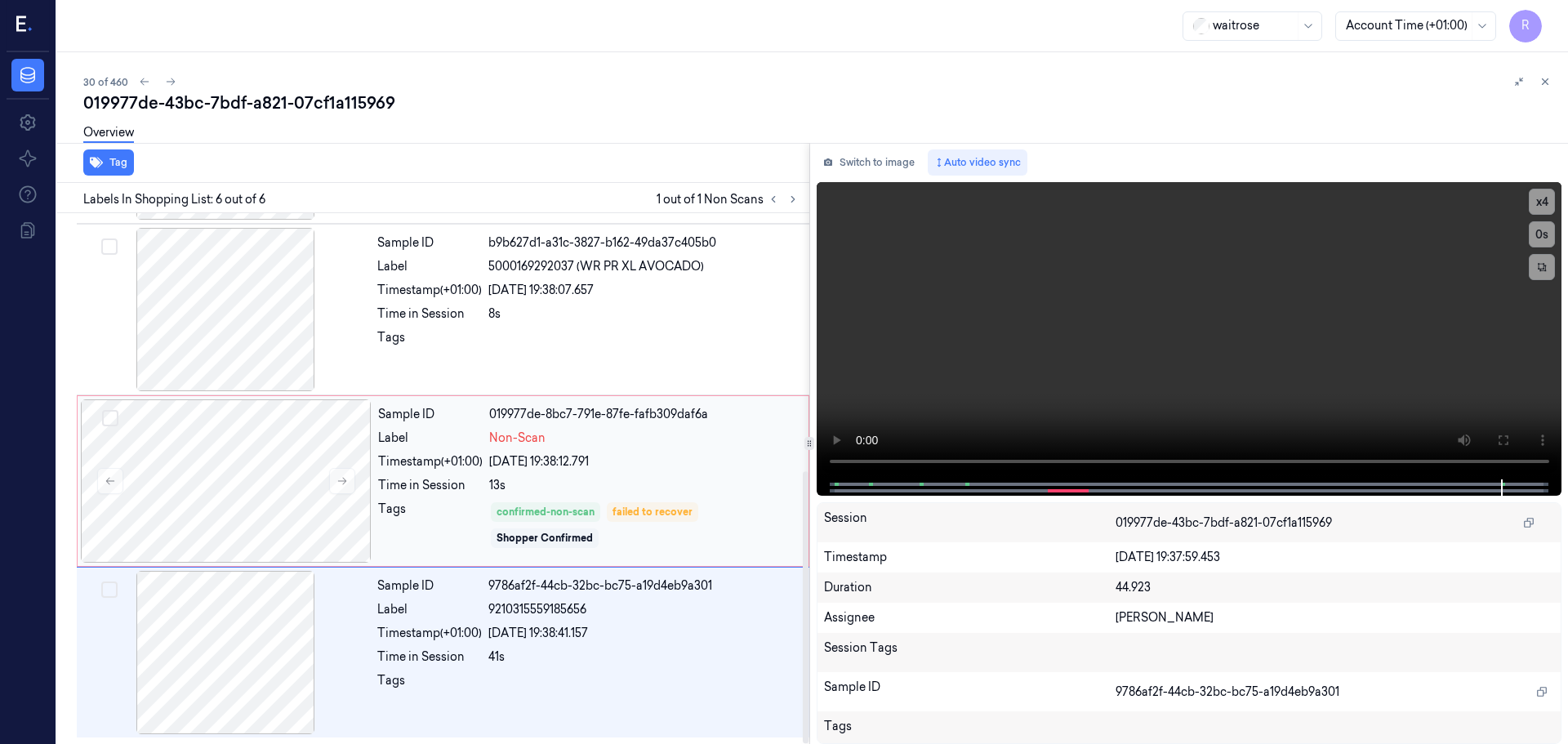
click at [481, 505] on div "Tags" at bounding box center [430, 525] width 105 height 49
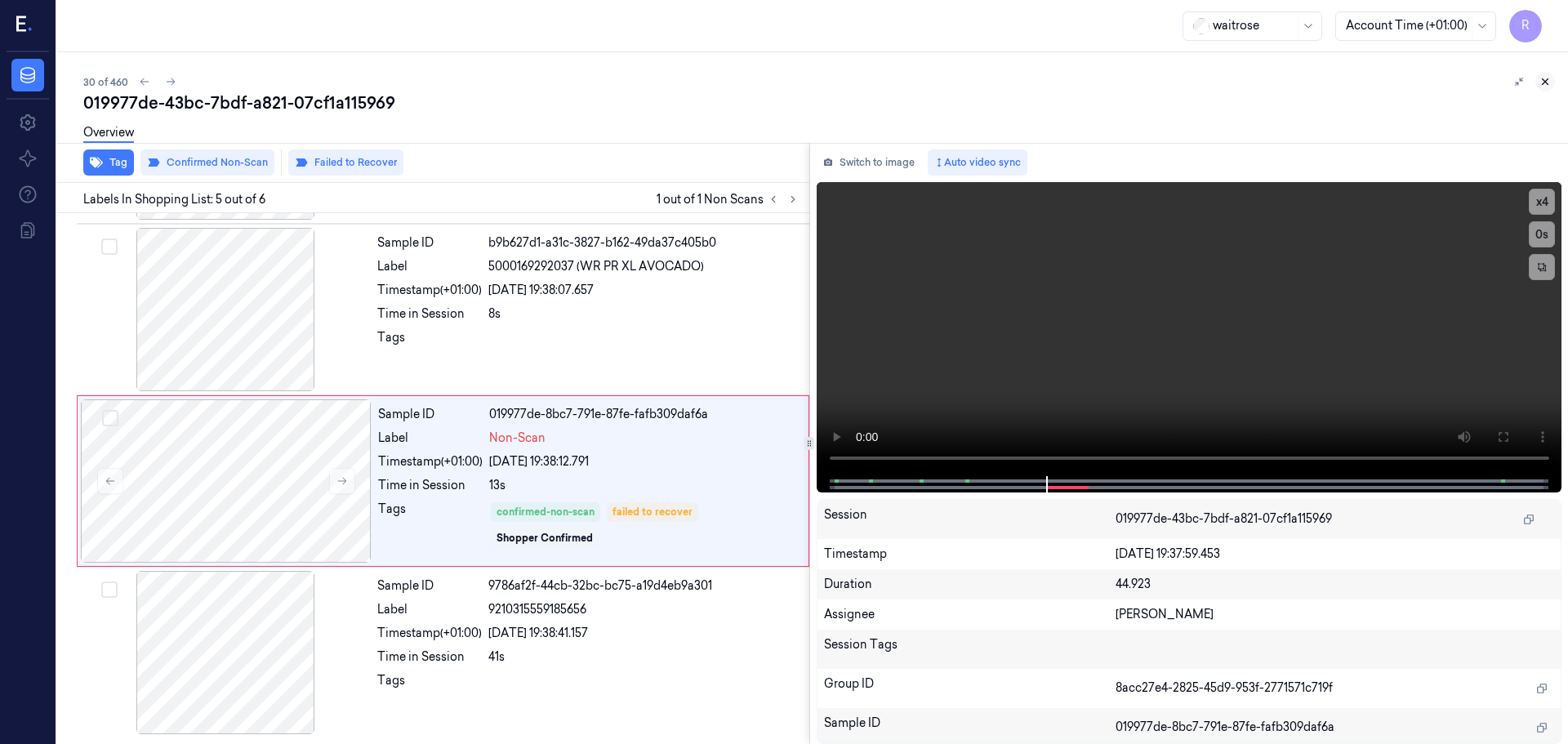
click at [1551, 79] on button at bounding box center [1545, 82] width 20 height 20
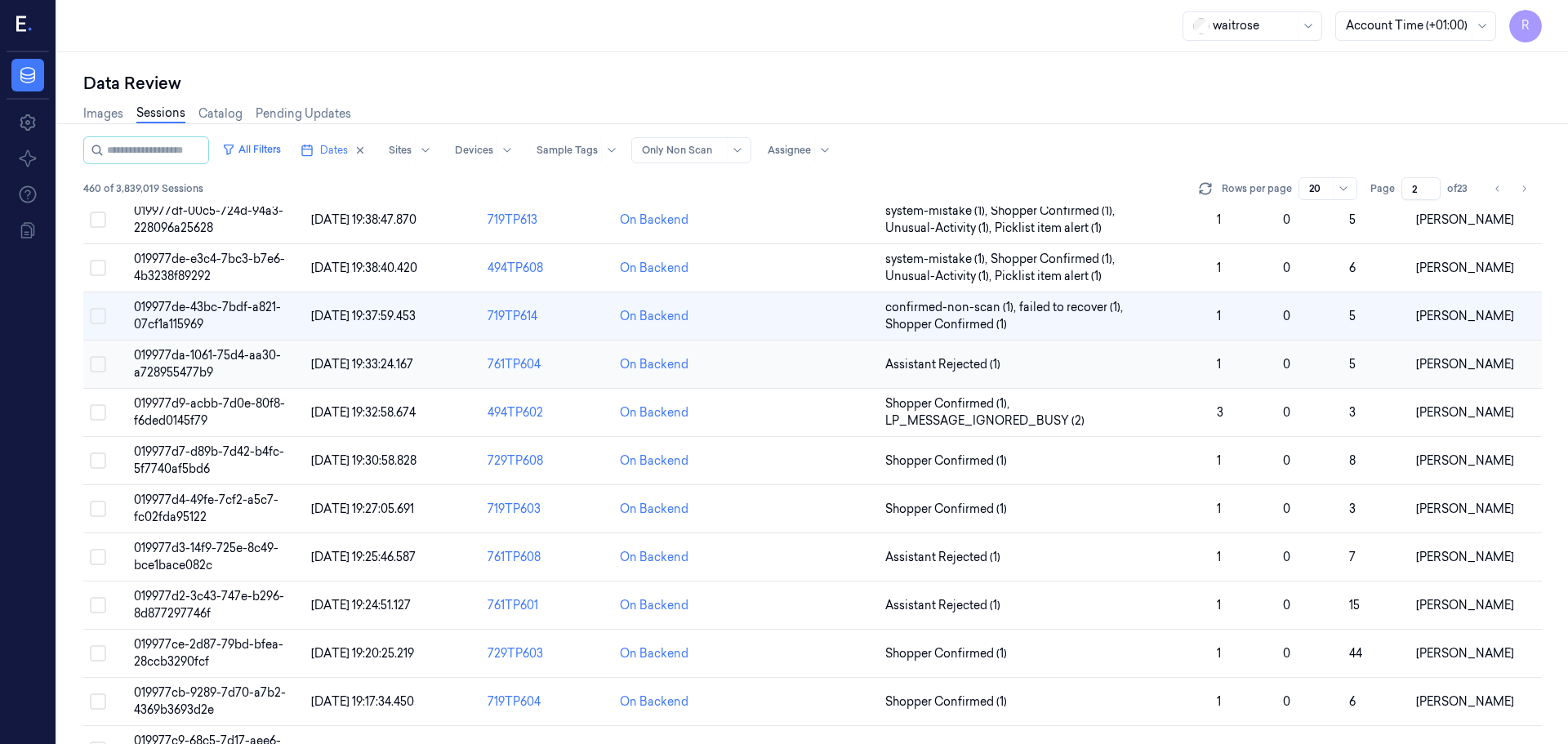
scroll to position [388, 0]
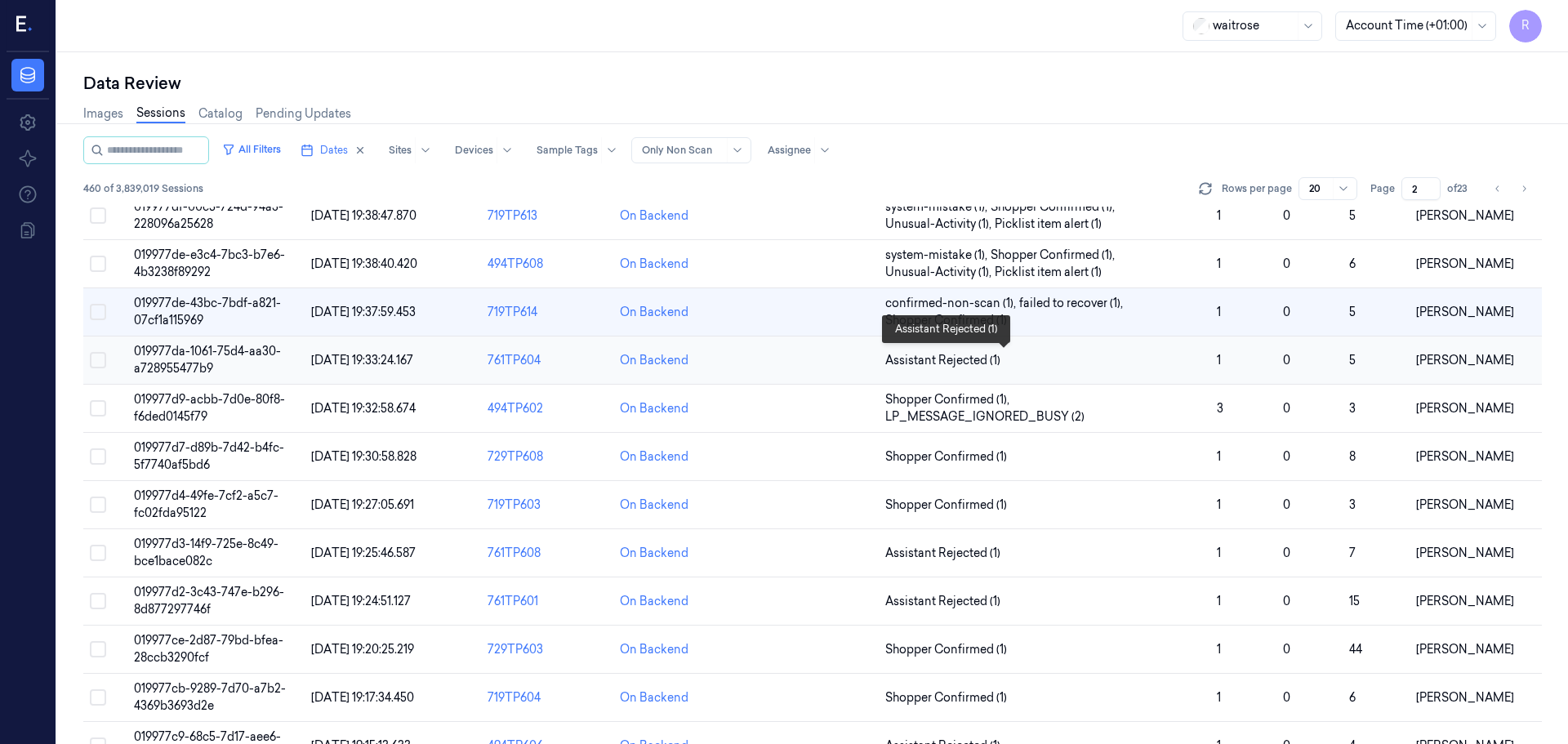
click at [1114, 358] on span "Assistant Rejected (1)" at bounding box center [1043, 360] width 318 height 17
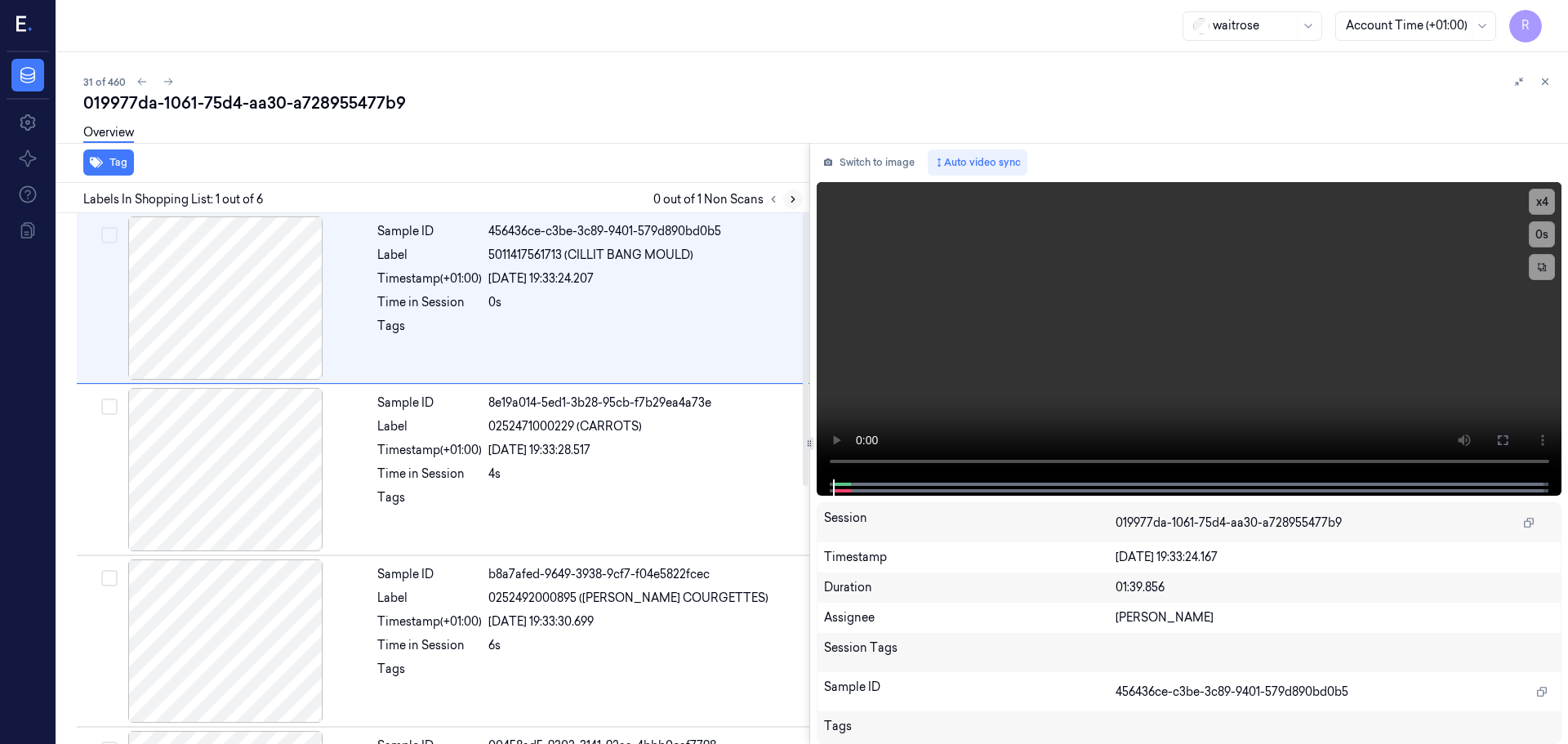
click at [791, 204] on icon at bounding box center [792, 198] width 11 height 11
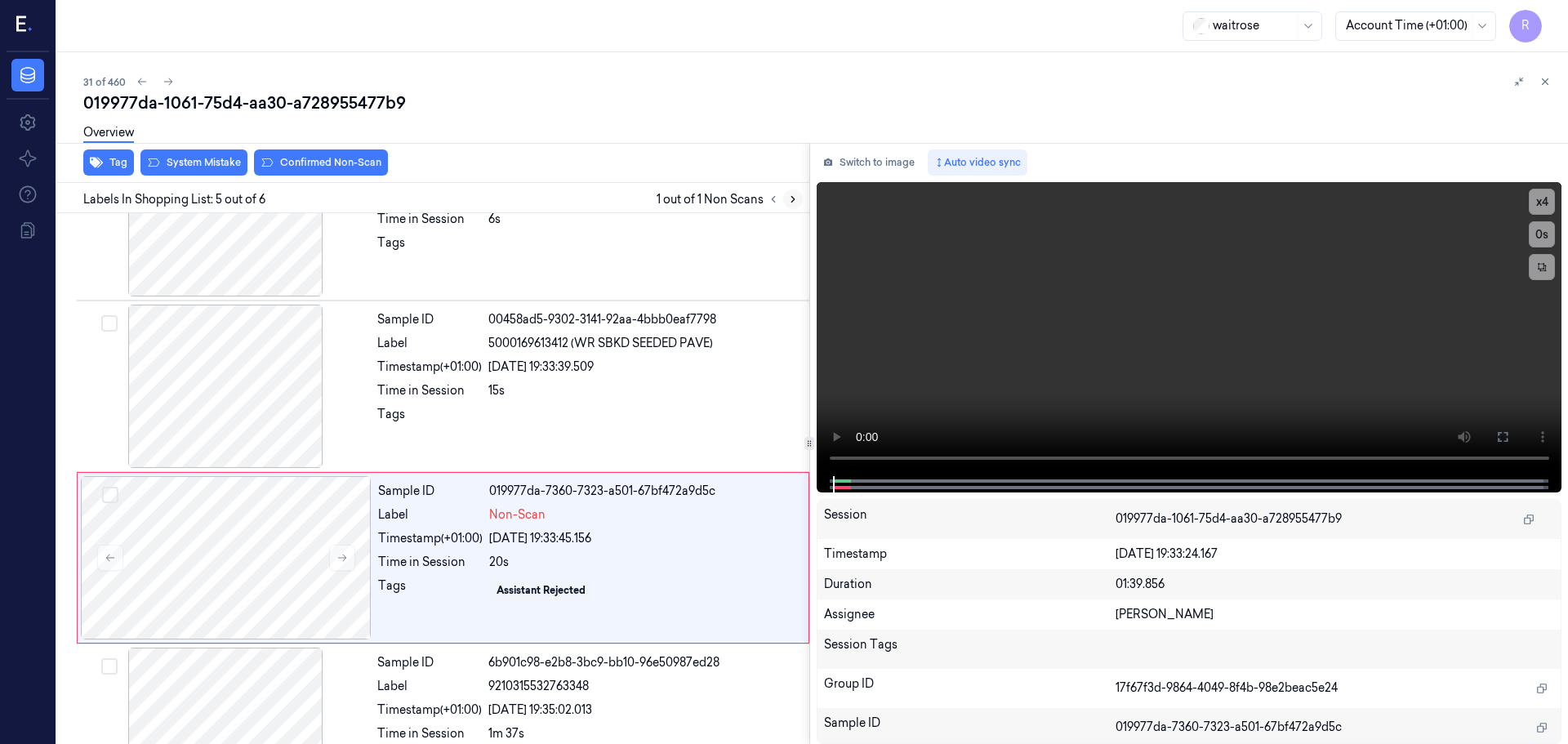
scroll to position [503, 0]
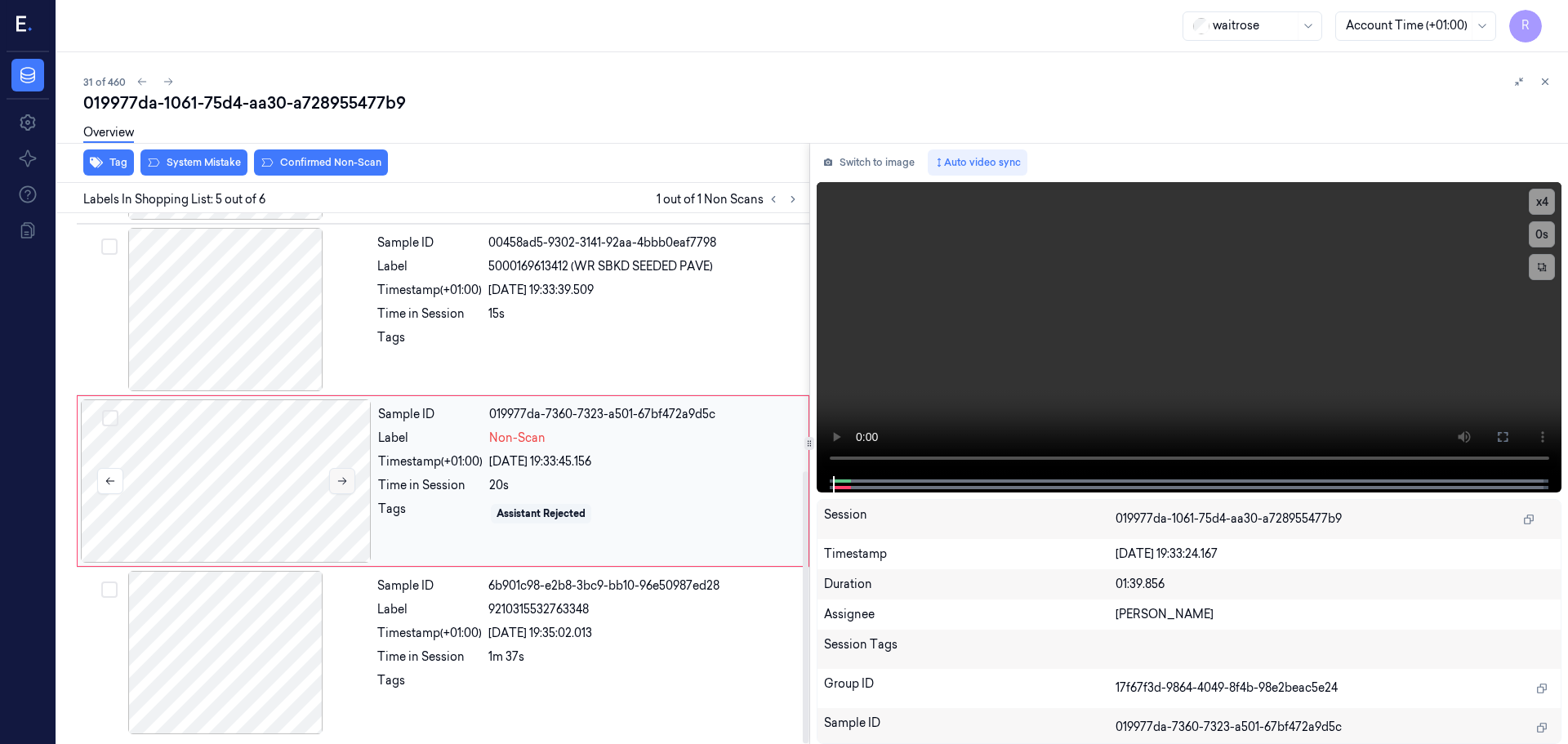
click at [345, 480] on icon at bounding box center [341, 480] width 11 height 11
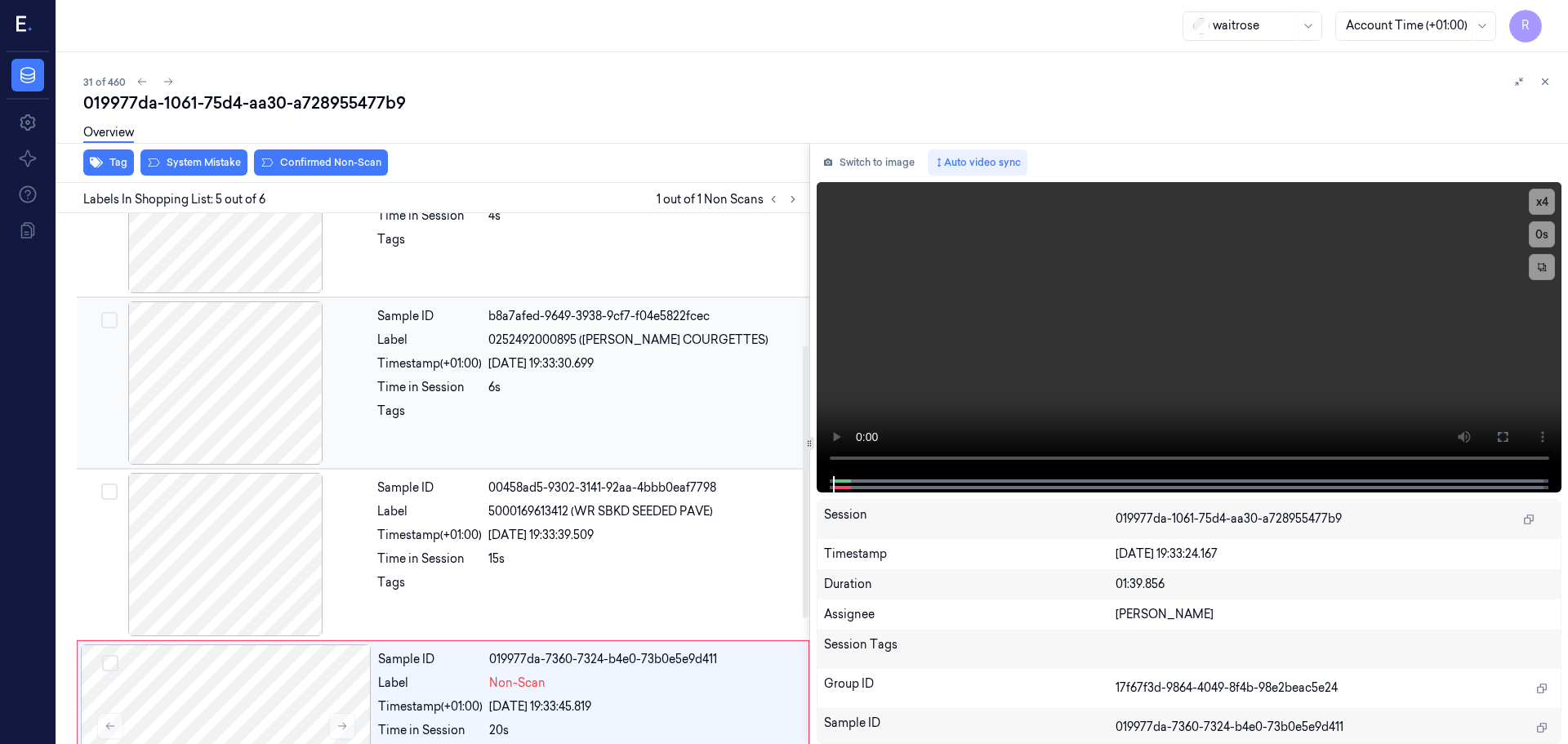
click at [282, 398] on div at bounding box center [224, 383] width 290 height 164
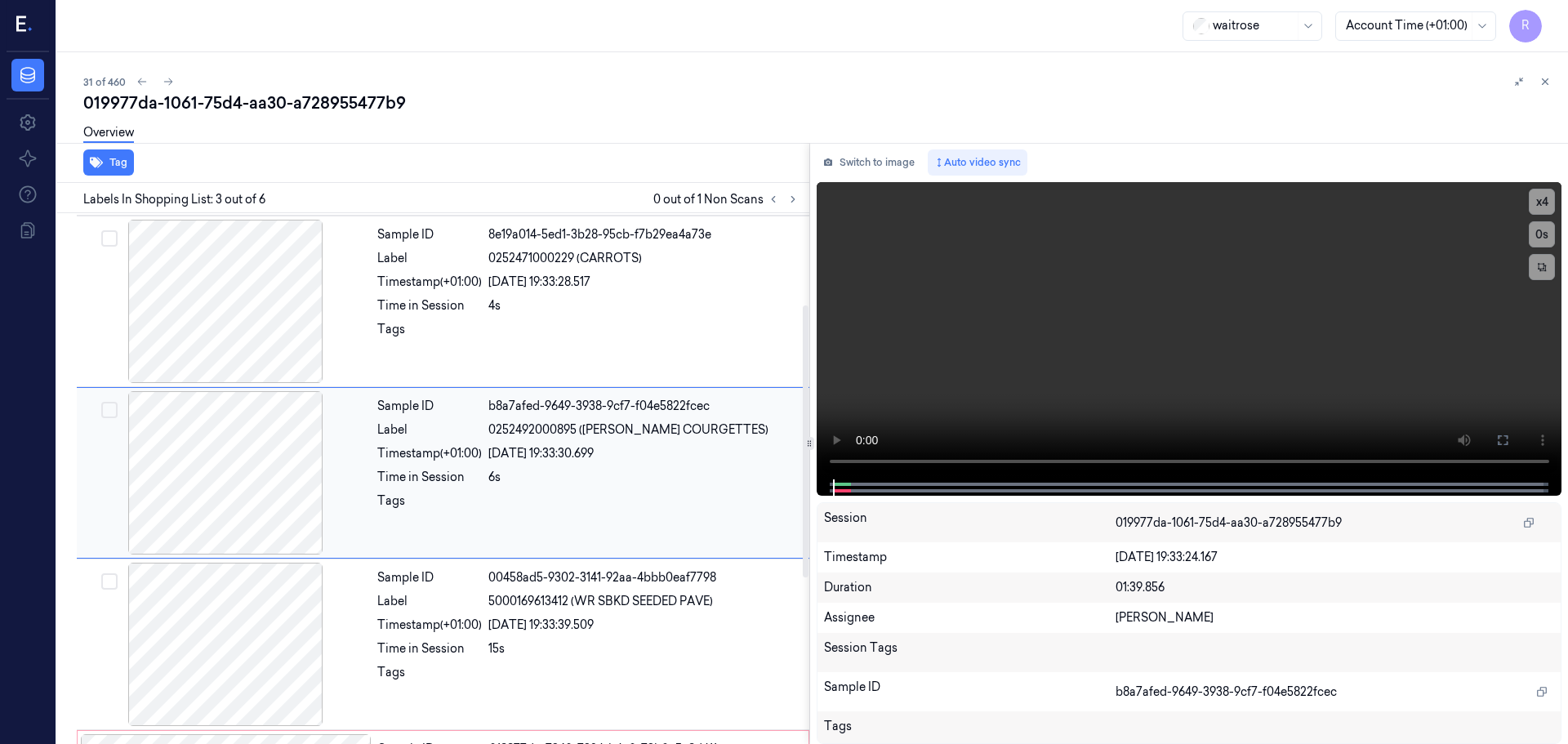
scroll to position [163, 0]
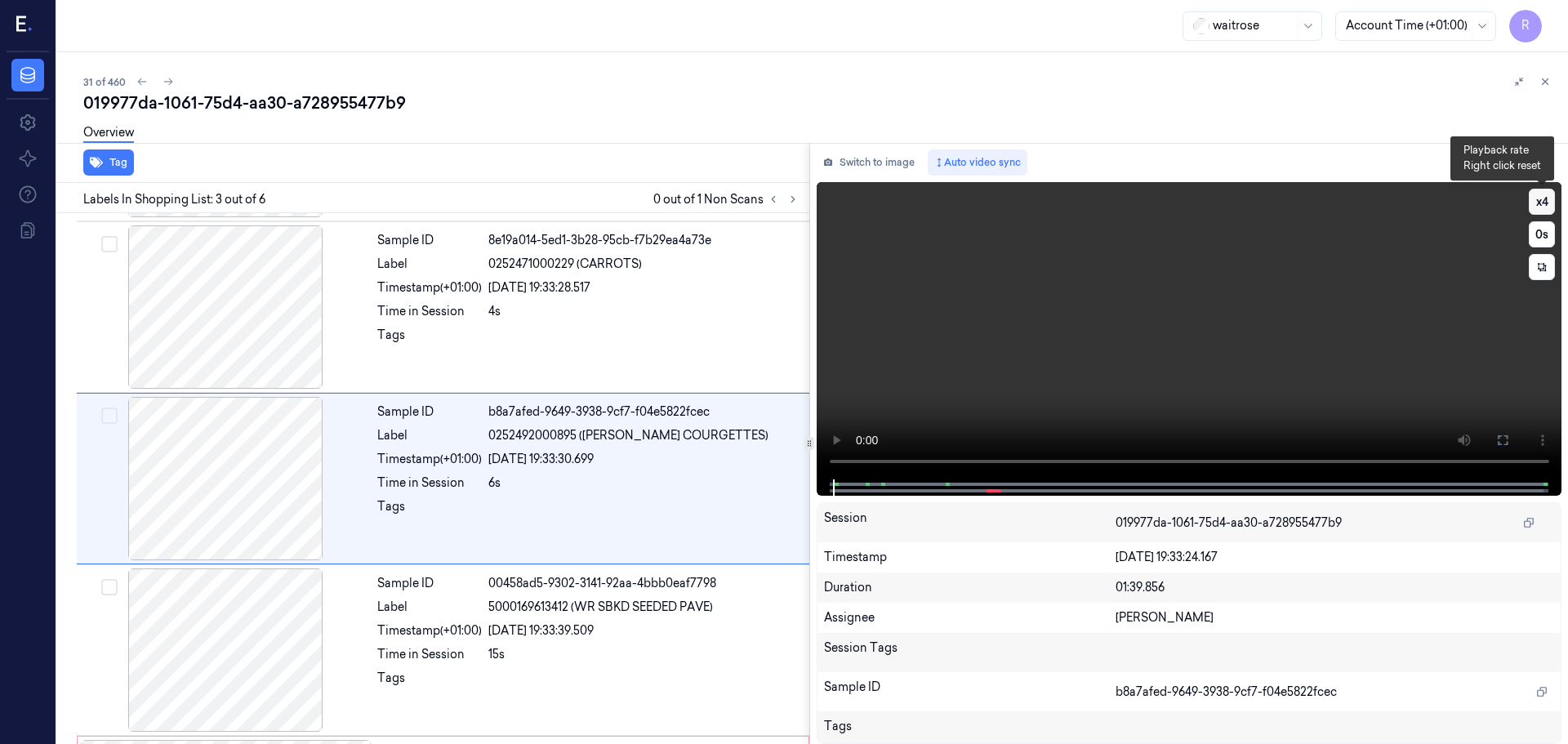
click at [1547, 206] on button "x 4" at bounding box center [1541, 201] width 26 height 26
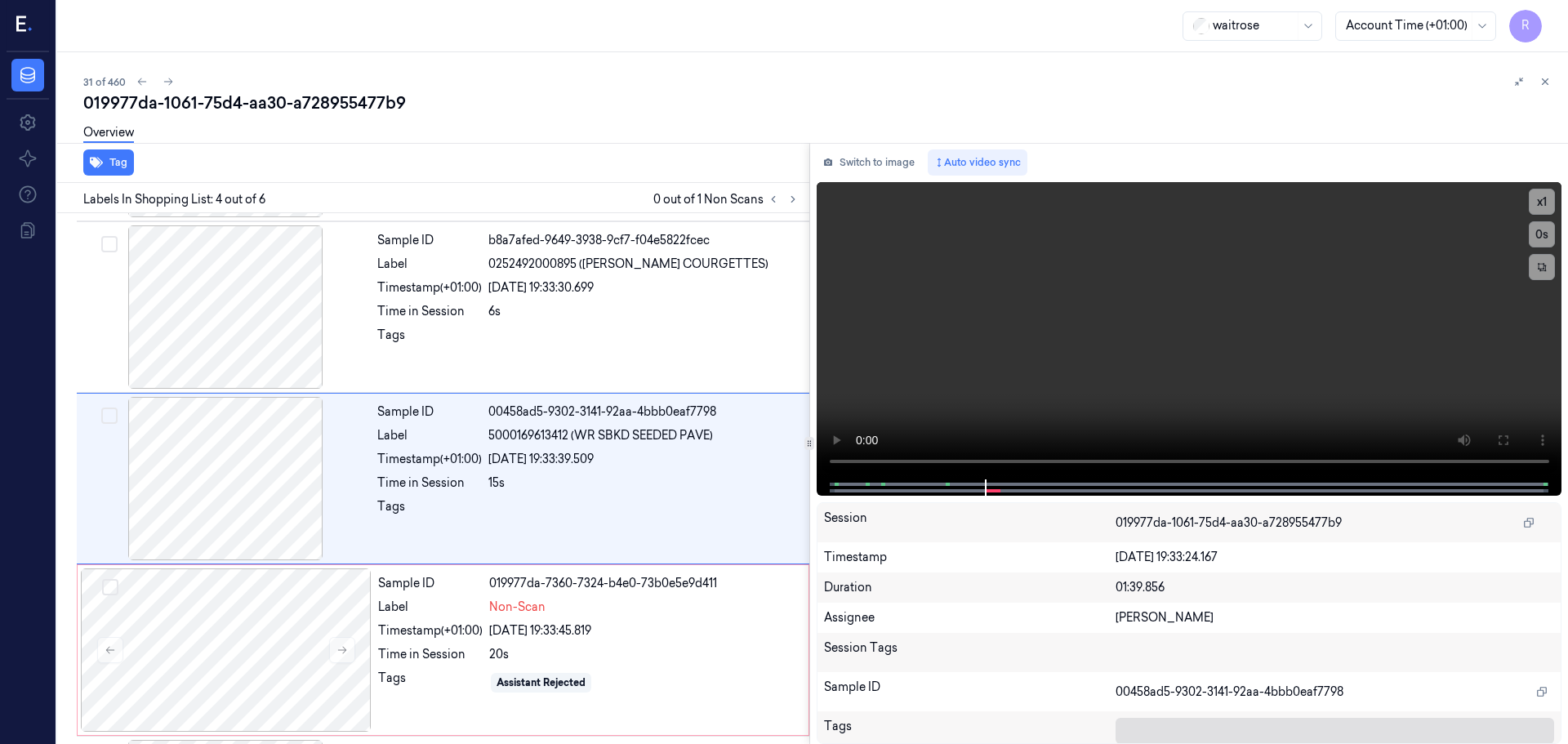
scroll to position [503, 0]
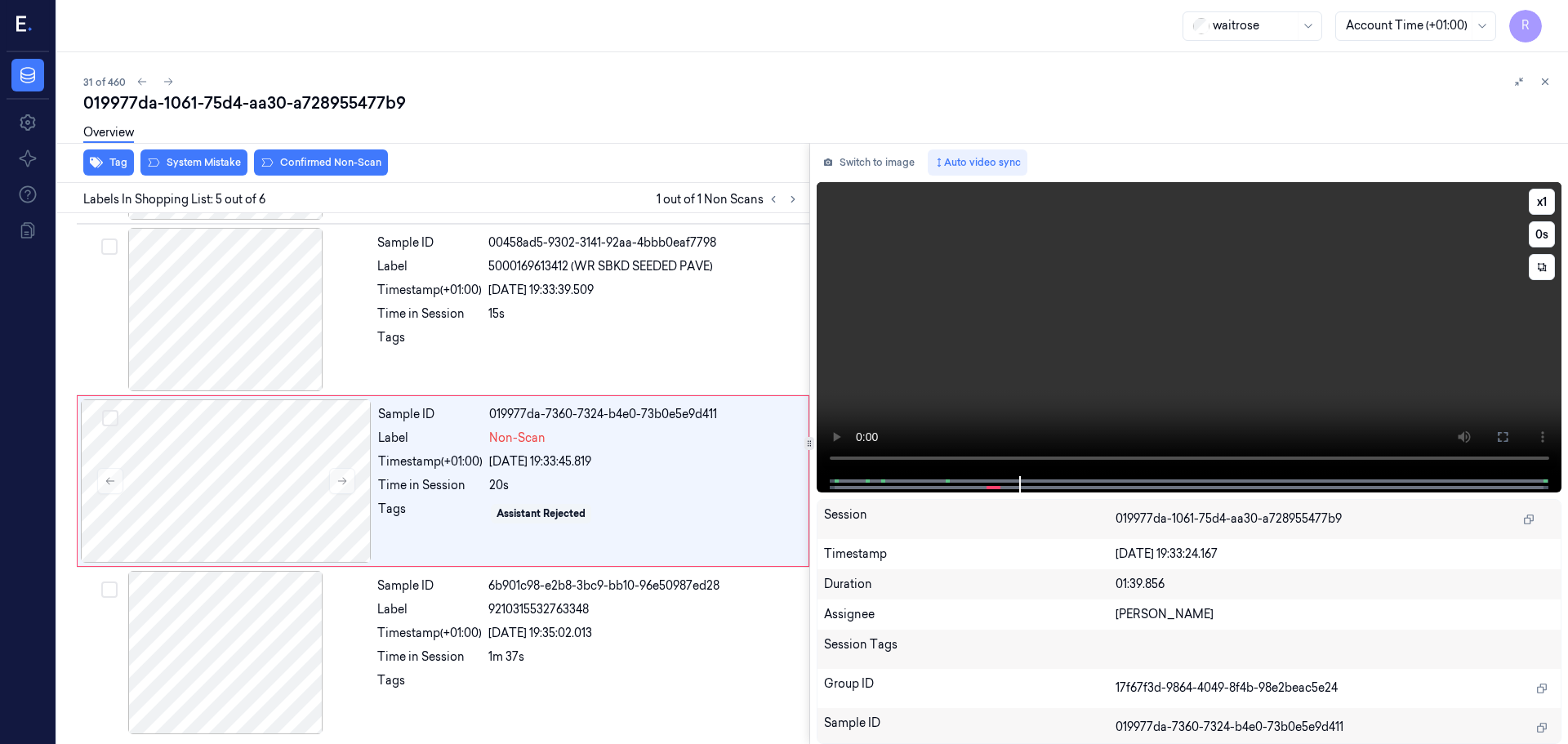
click at [1542, 184] on video at bounding box center [1189, 329] width 745 height 294
click at [1542, 195] on button "x 1" at bounding box center [1541, 201] width 26 height 26
click at [1542, 195] on button "x 2" at bounding box center [1541, 201] width 26 height 26
click at [584, 651] on div "1m 37s" at bounding box center [644, 656] width 311 height 17
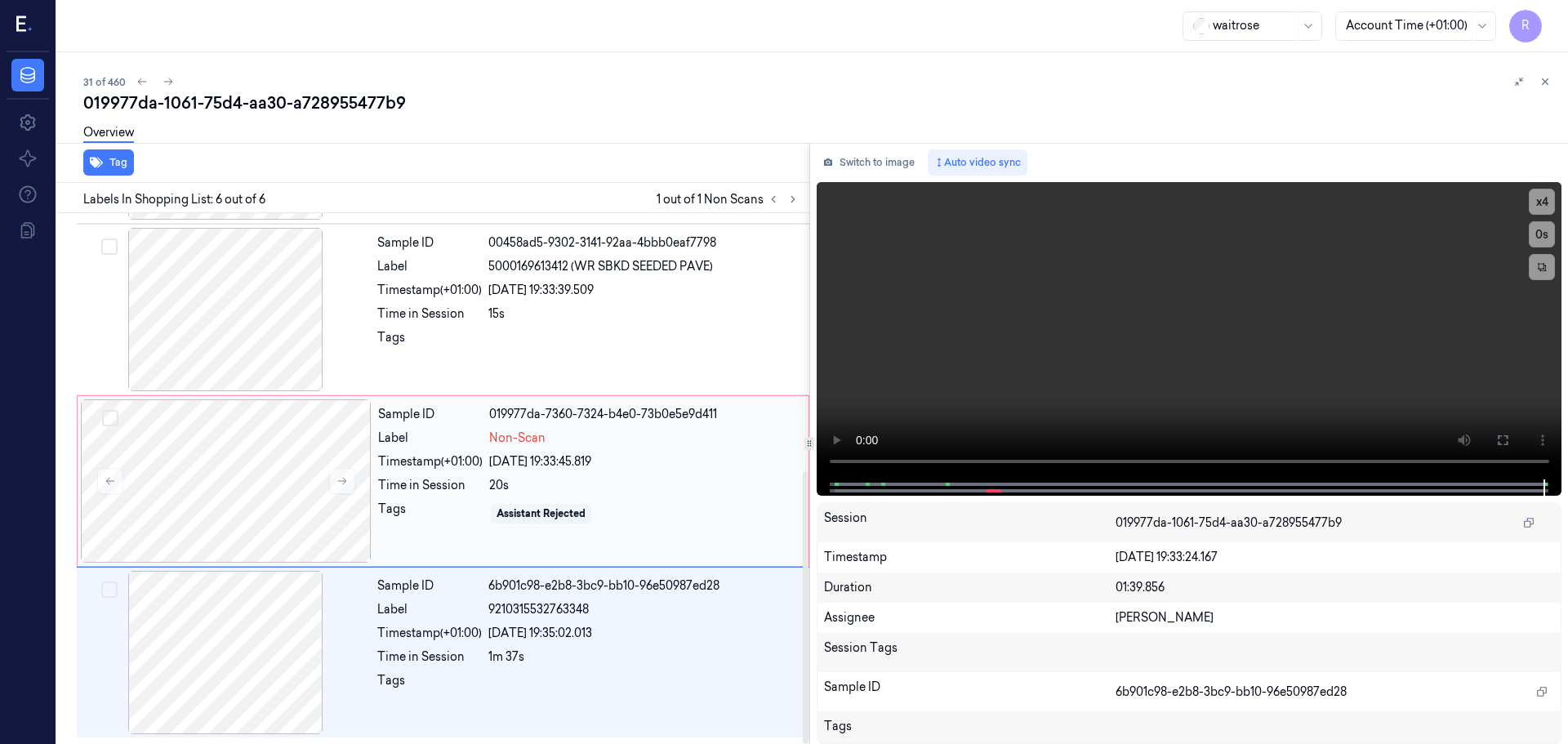
click at [609, 484] on div "20s" at bounding box center [643, 485] width 309 height 17
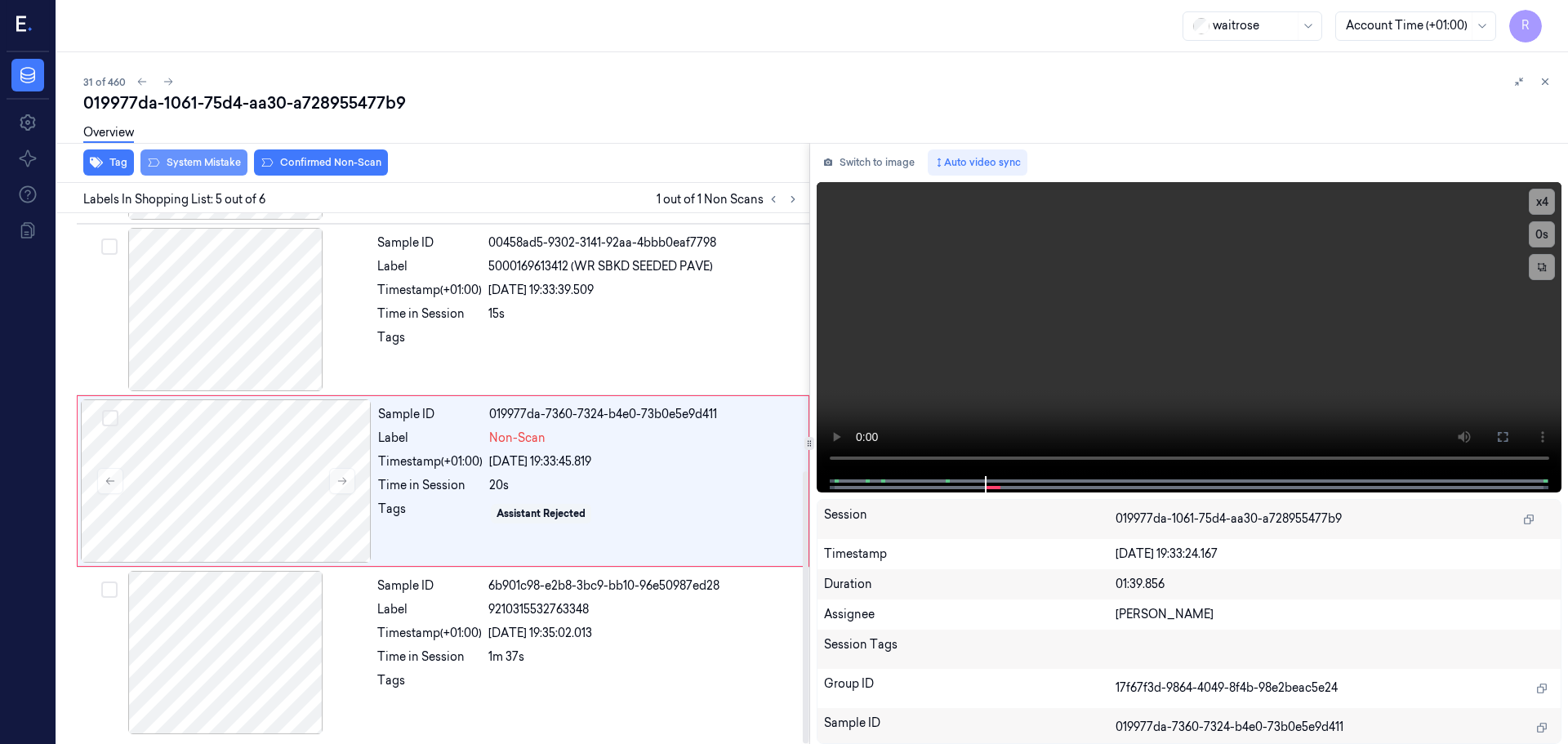
click at [194, 167] on button "System Mistake" at bounding box center [194, 163] width 107 height 26
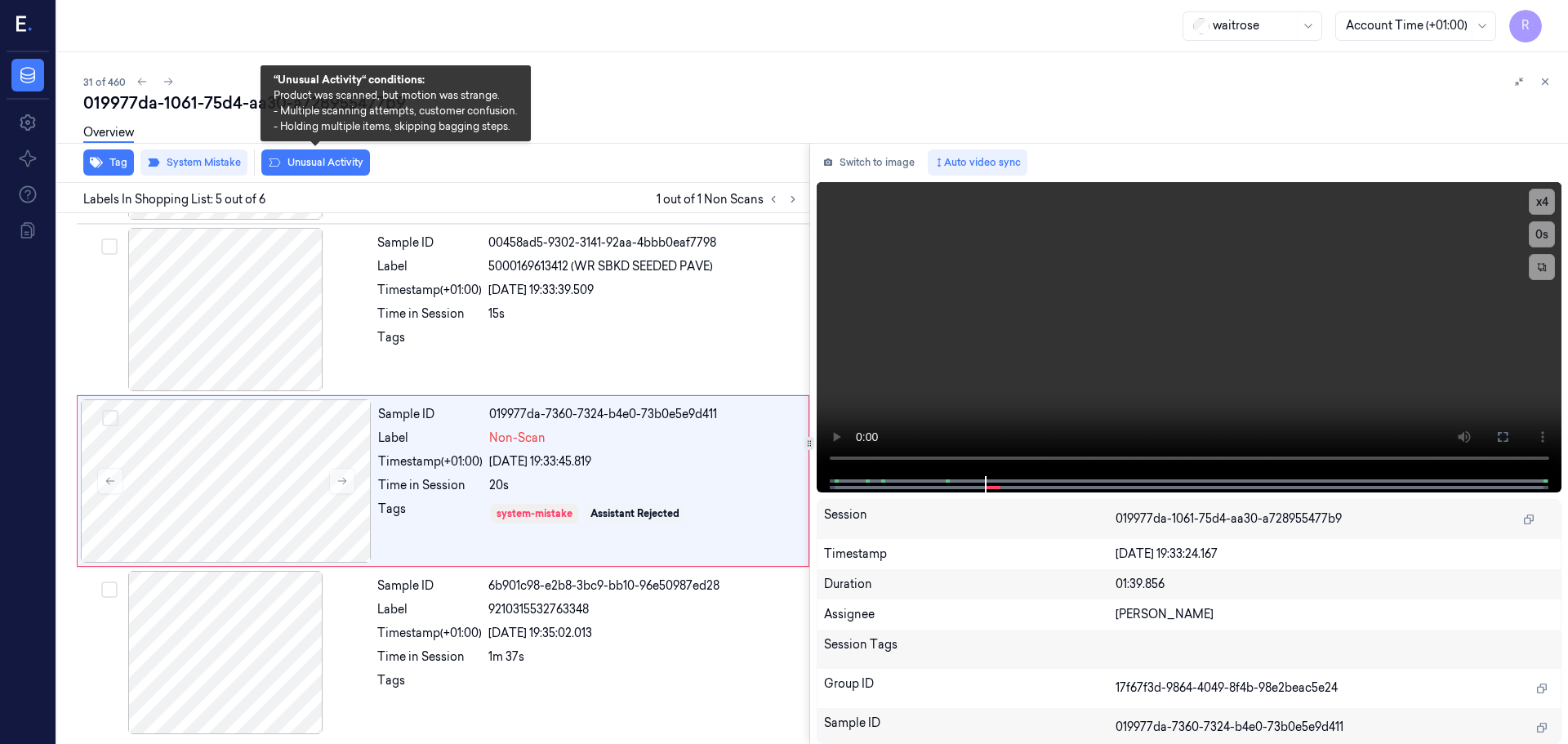
click at [349, 165] on button "Unusual Activity" at bounding box center [315, 163] width 109 height 26
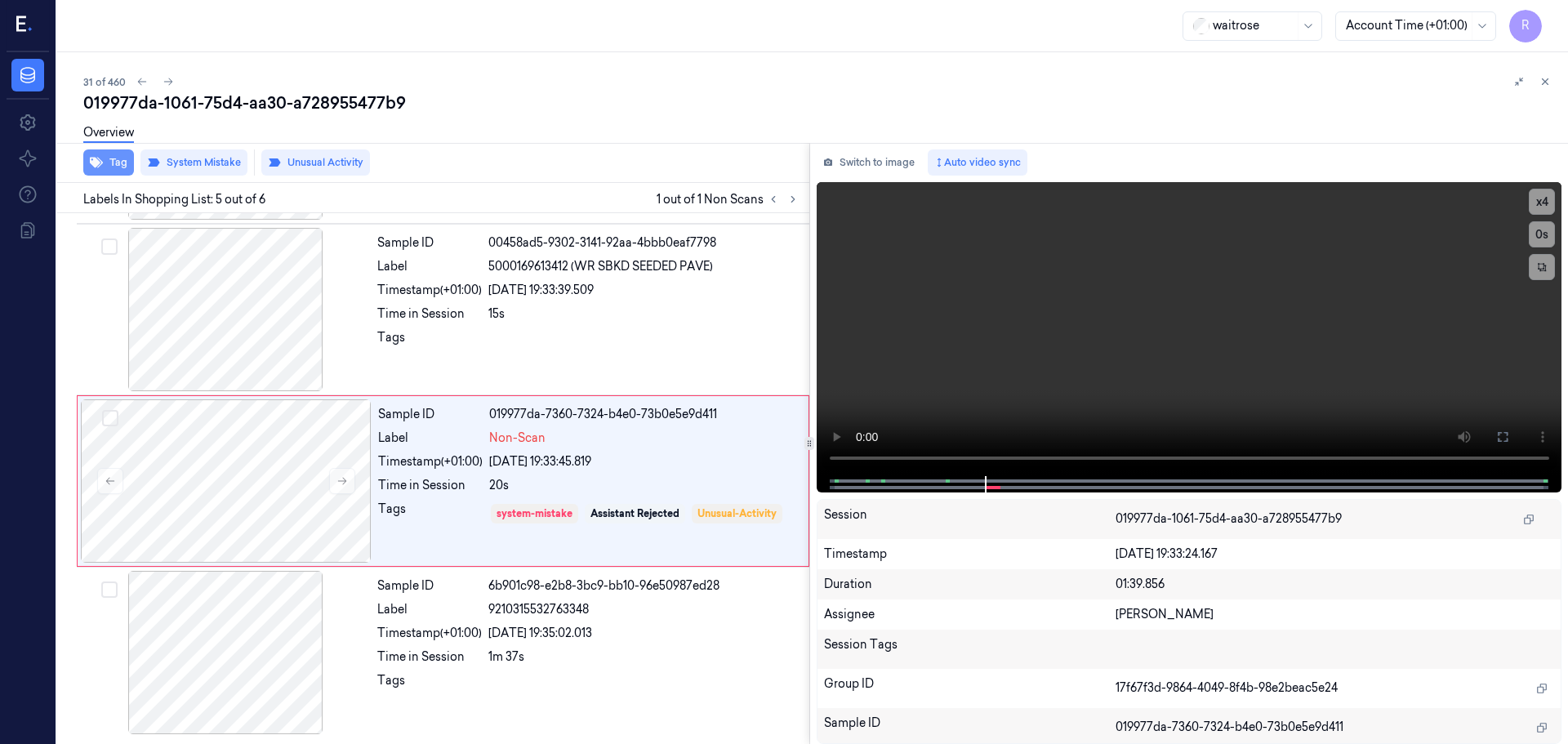
click at [109, 163] on button "Tag" at bounding box center [109, 163] width 51 height 26
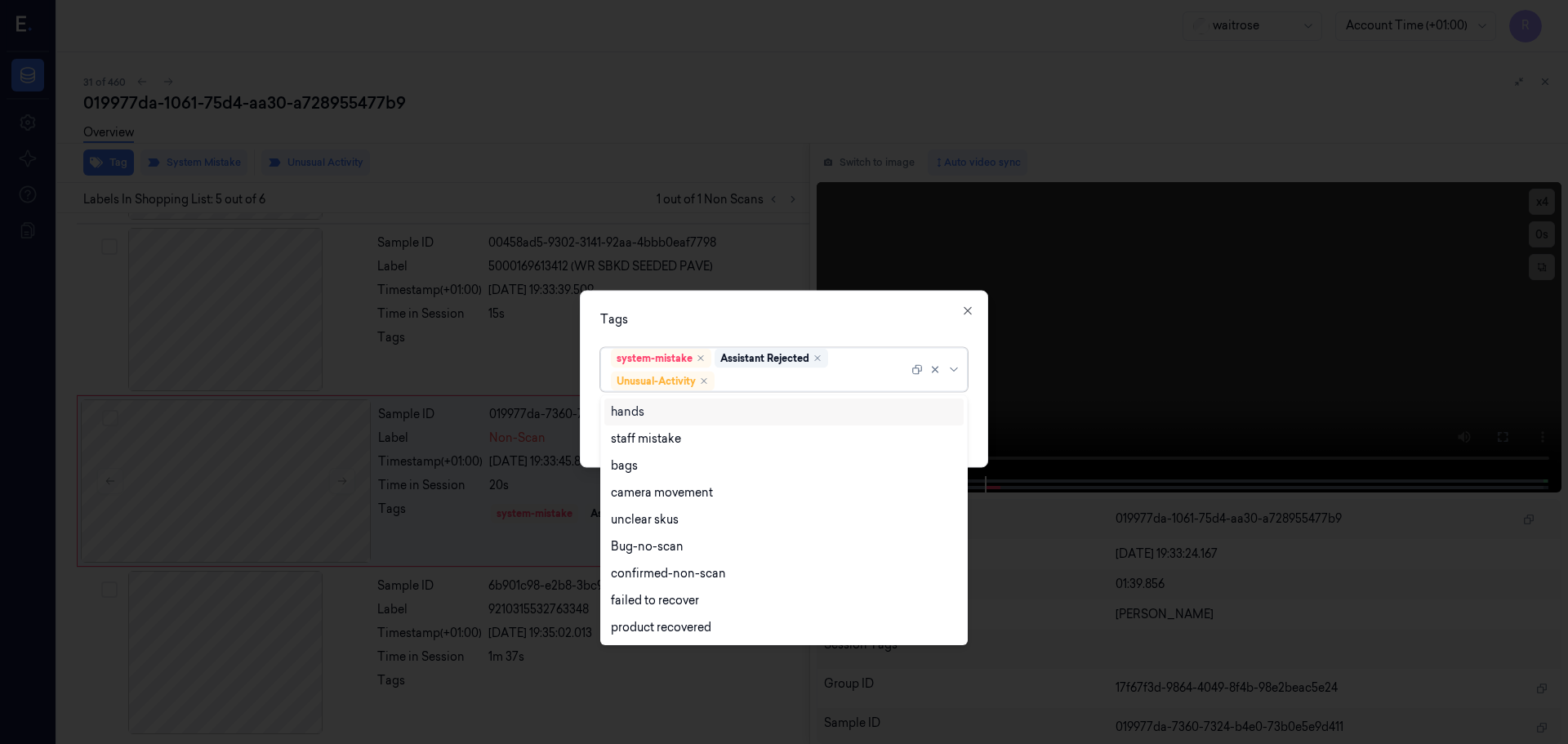
click at [963, 374] on div at bounding box center [938, 369] width 52 height 43
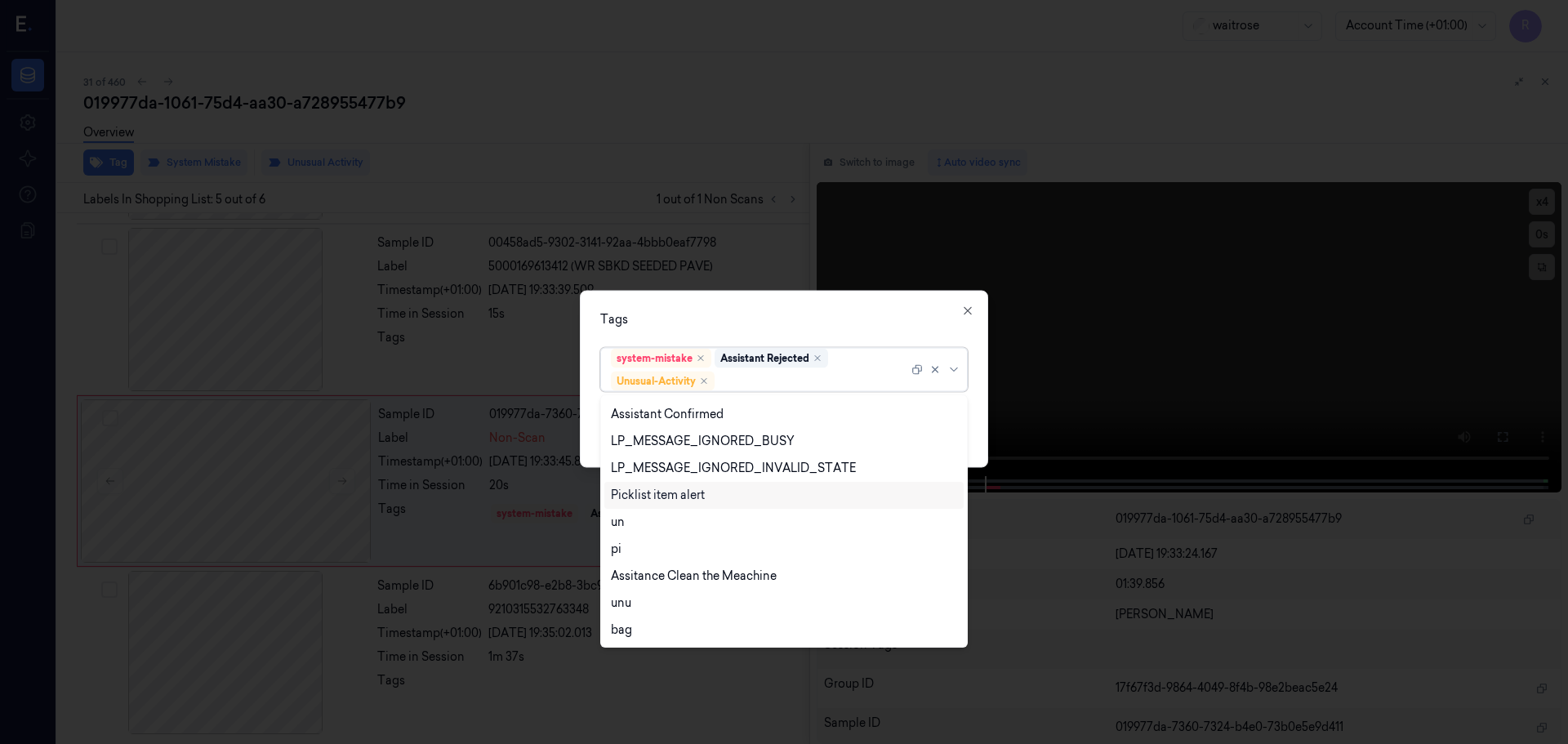
click at [636, 499] on div "Picklist item alert" at bounding box center [657, 495] width 94 height 17
click at [689, 344] on div "option Picklist item alert, selected. 20 results available. Use Up and Down to …" at bounding box center [784, 365] width 367 height 51
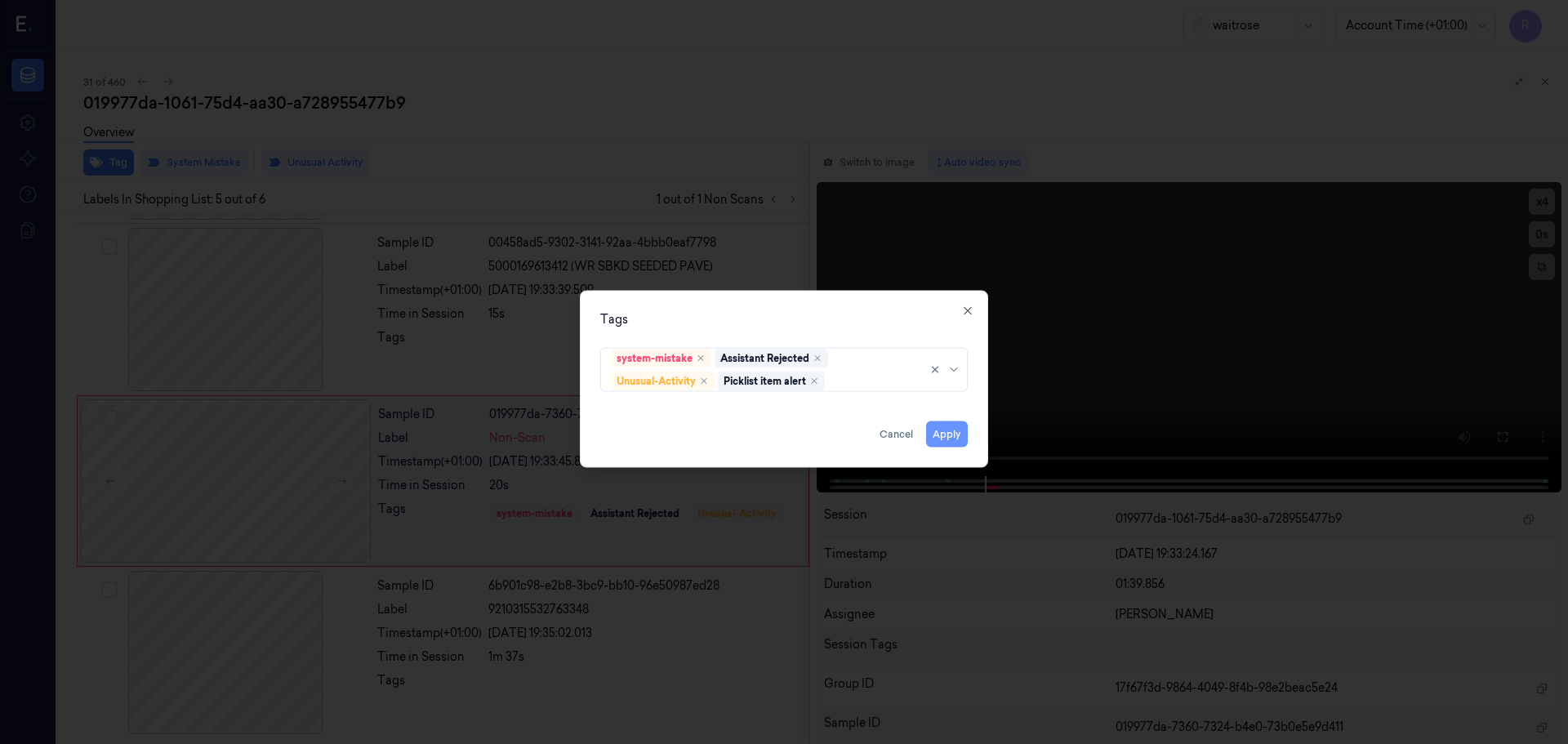
click at [936, 445] on button "Apply" at bounding box center [947, 434] width 42 height 26
click at [936, 433] on button "Apply" at bounding box center [947, 434] width 42 height 26
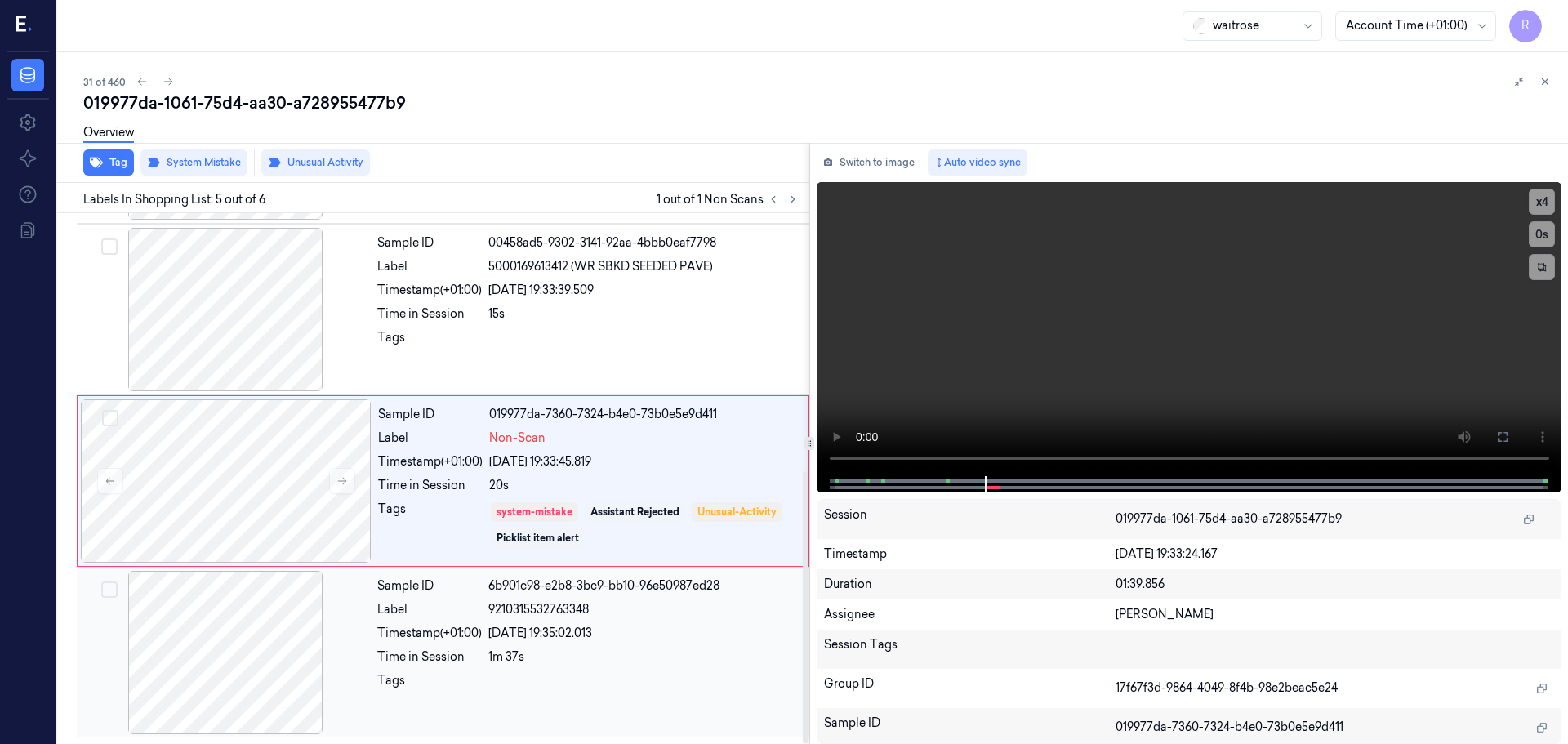
click at [670, 673] on div at bounding box center [644, 685] width 311 height 26
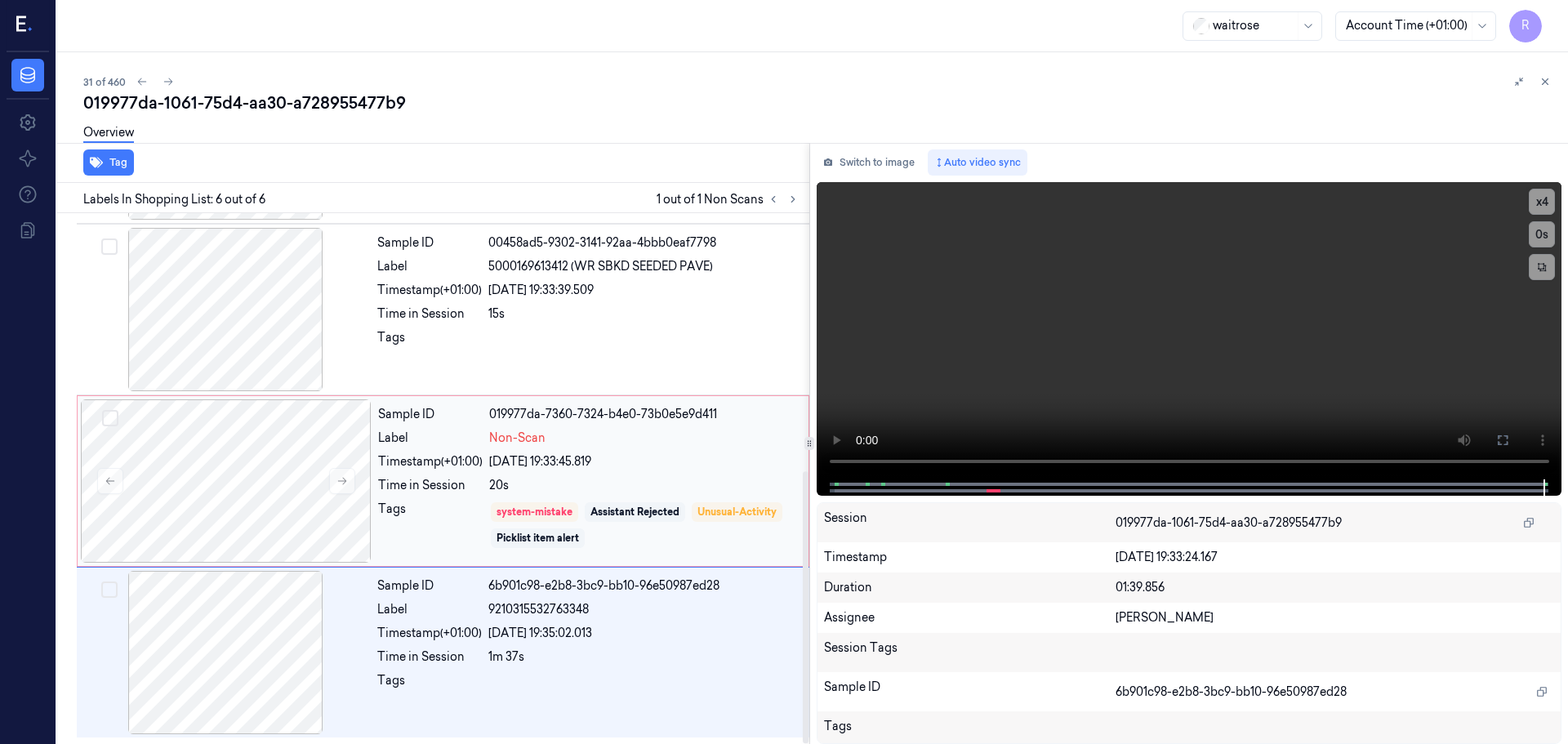
click at [630, 457] on div "[DATE] 19:33:45.819" at bounding box center [643, 461] width 309 height 17
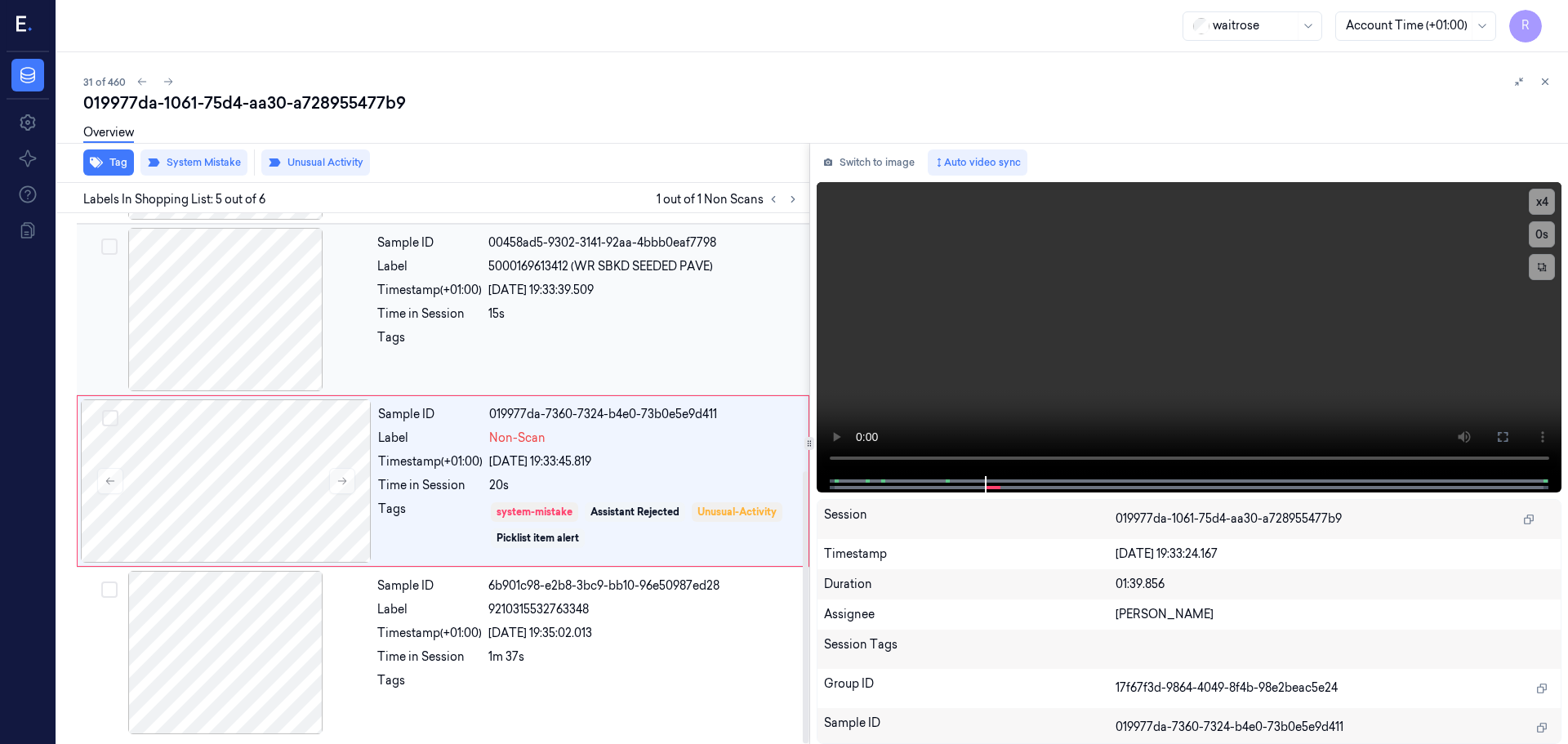
click at [523, 353] on div at bounding box center [644, 342] width 311 height 26
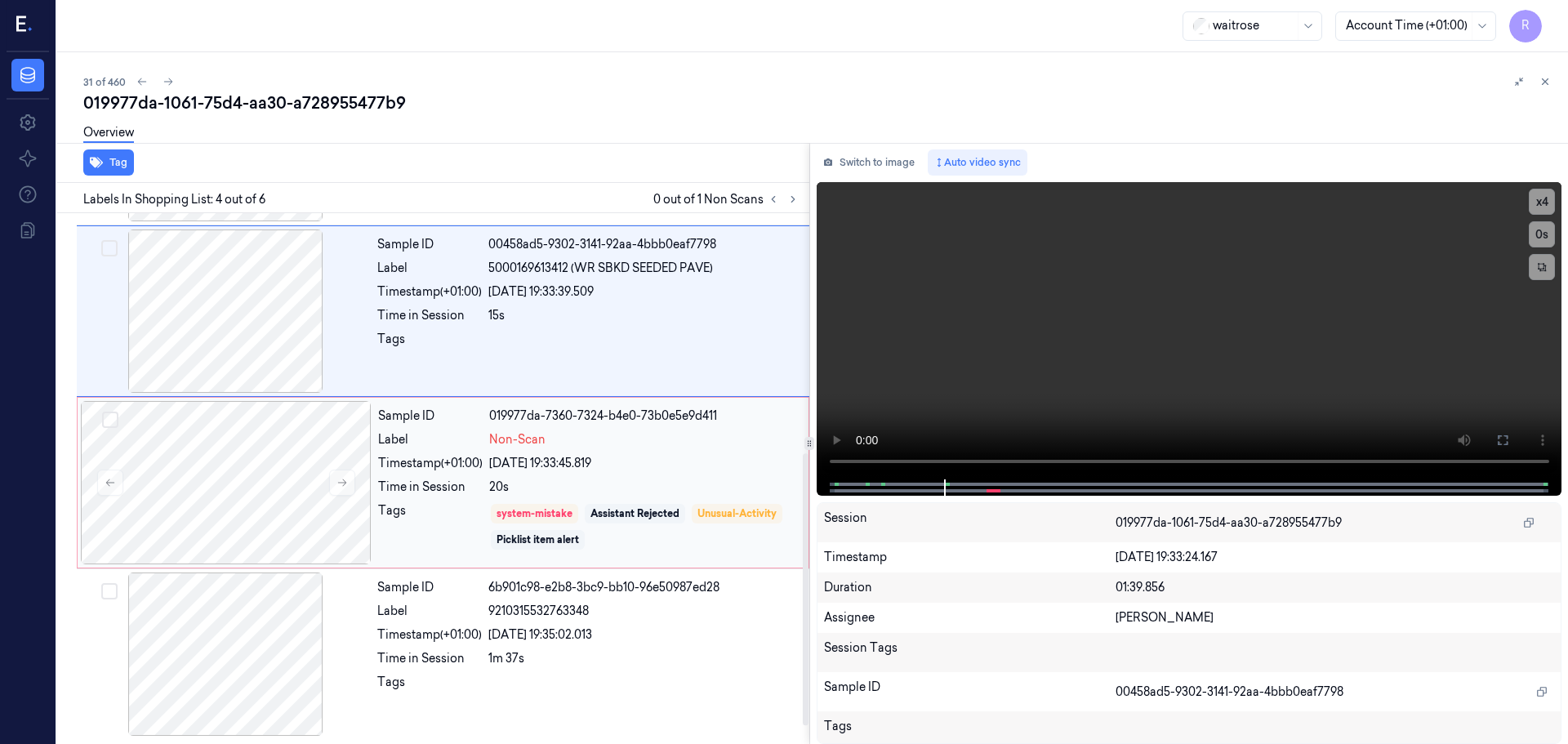
scroll to position [503, 0]
click at [534, 481] on div "20s" at bounding box center [643, 485] width 309 height 17
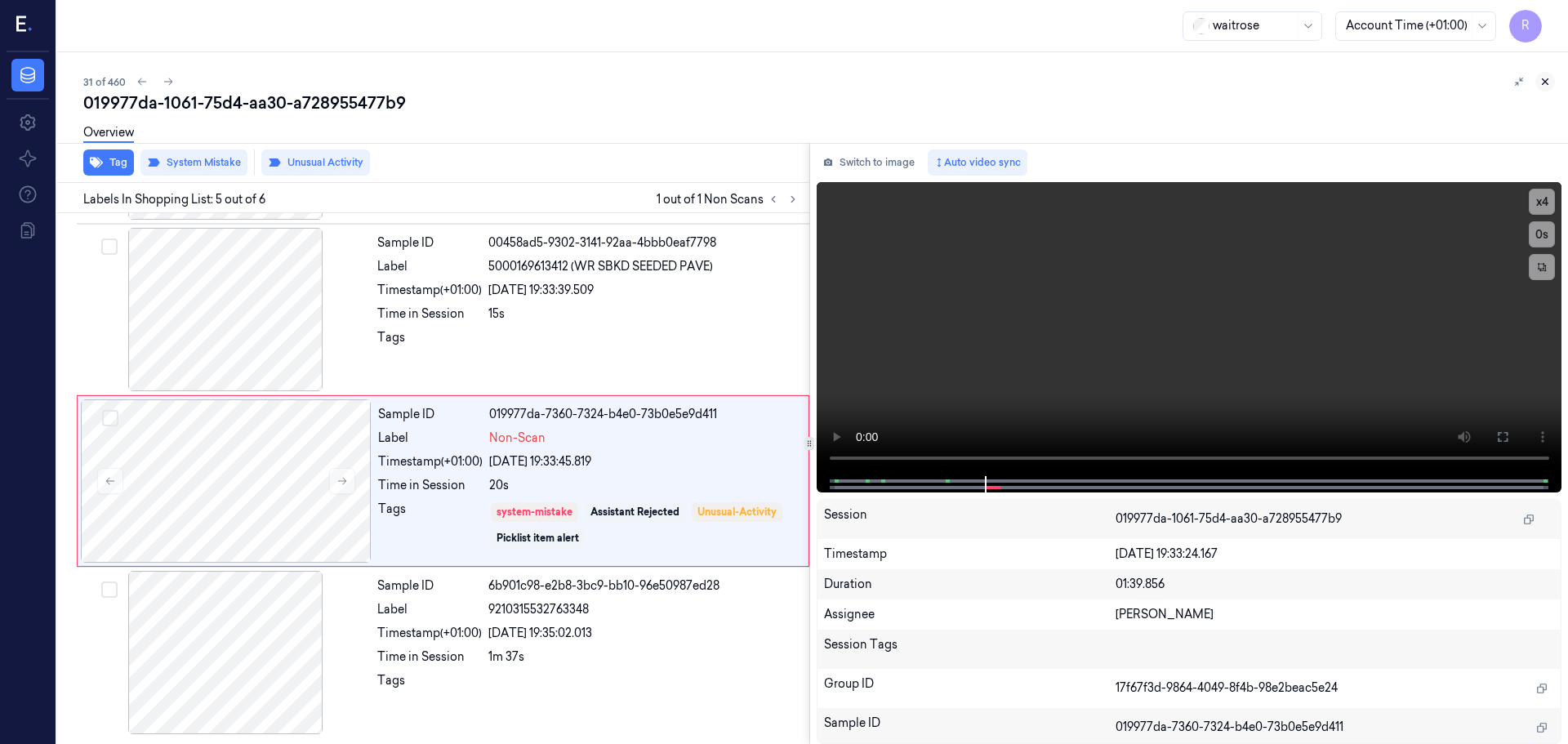
click at [1546, 83] on icon at bounding box center [1545, 82] width 6 height 6
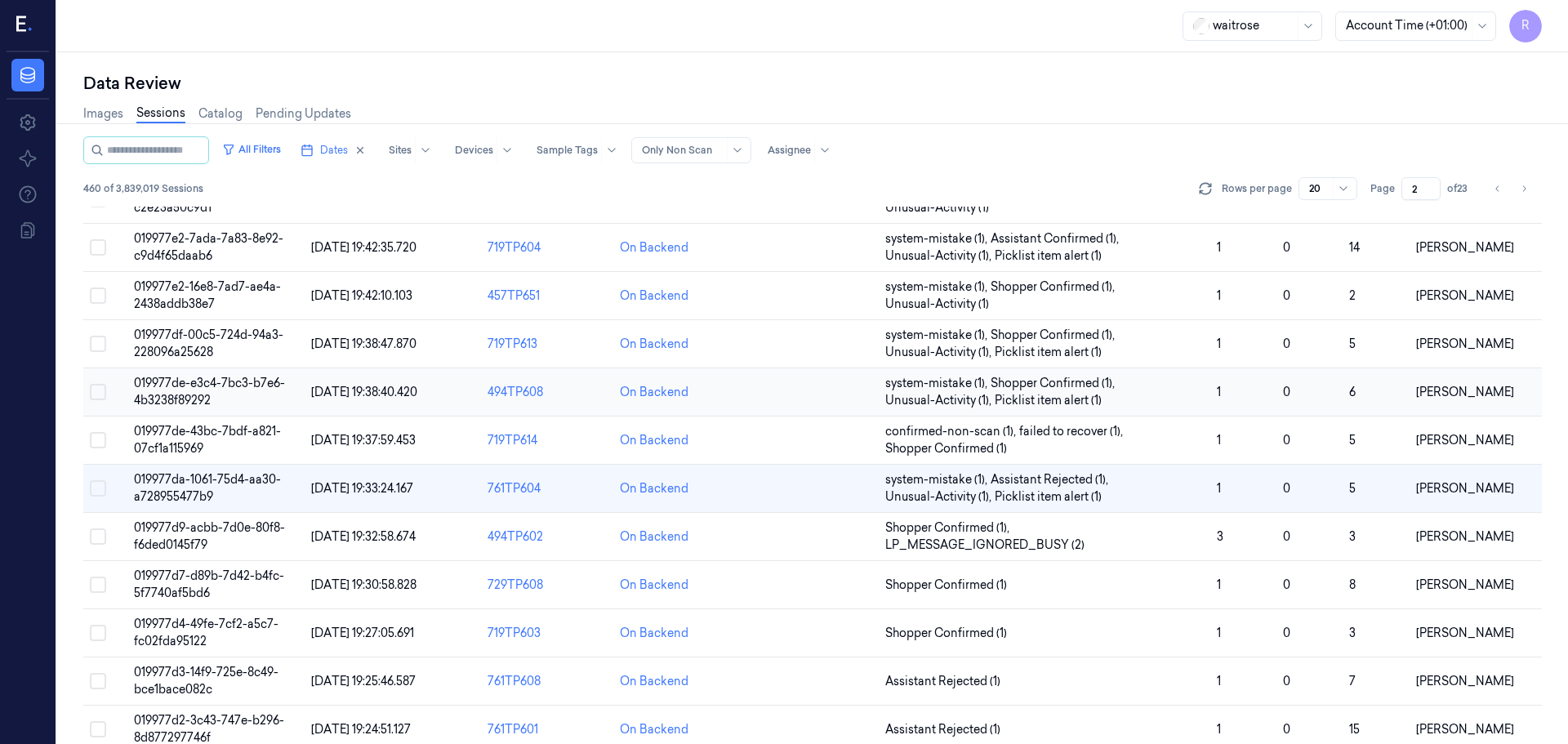
scroll to position [272, 0]
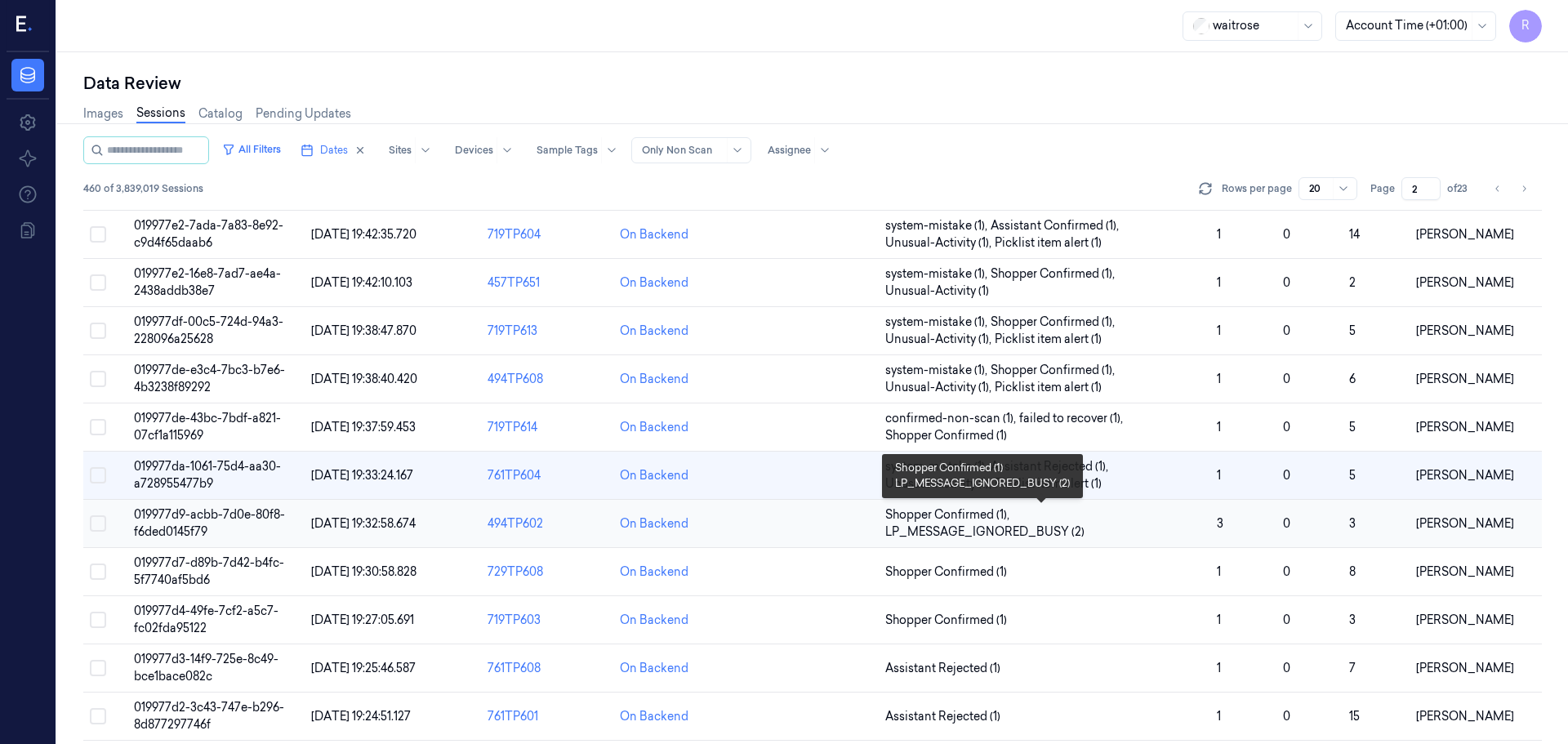
click at [1076, 520] on span "Shopper Confirmed (1) , LP_MESSAGE_IGNORED_BUSY (2)" at bounding box center [1043, 524] width 318 height 34
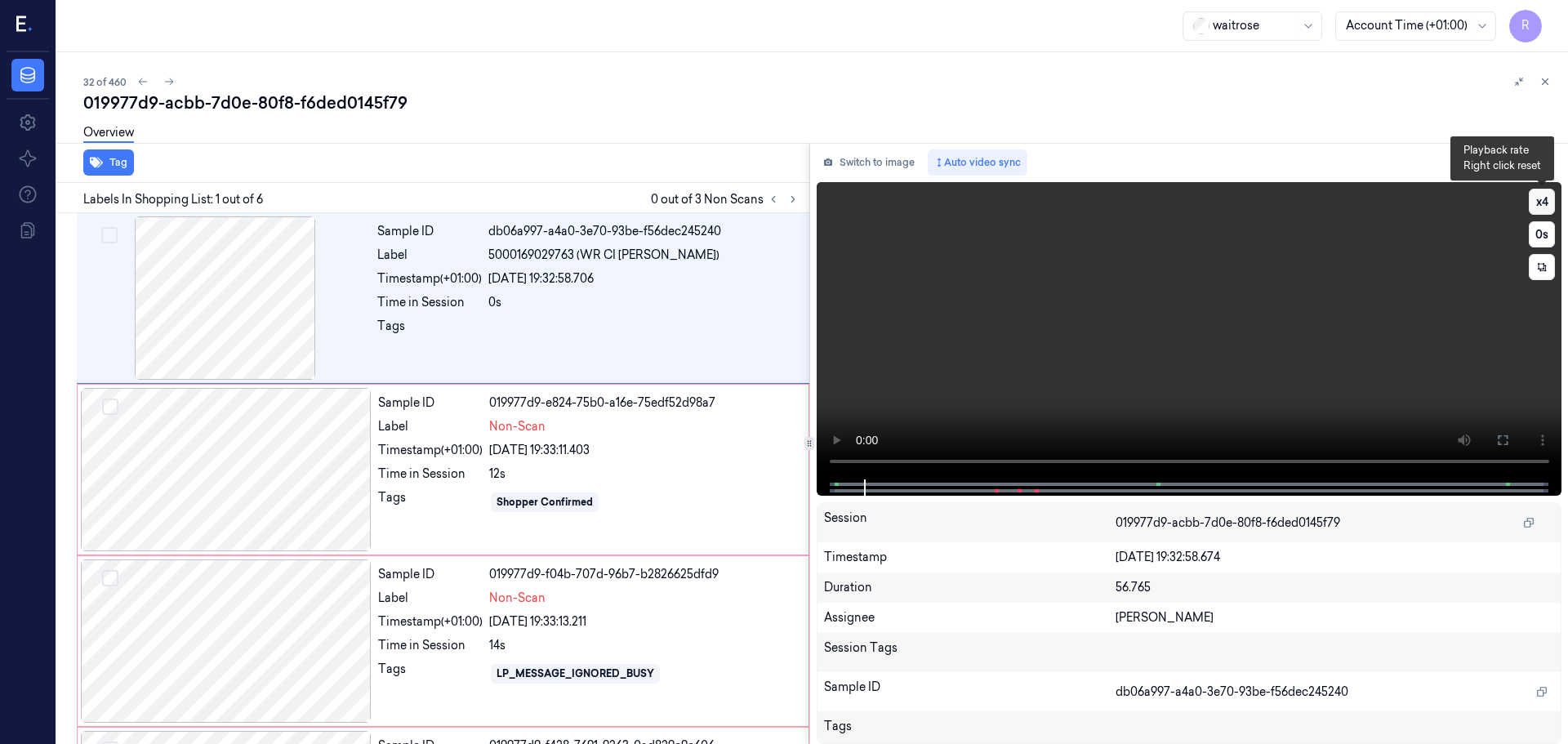
click at [1547, 200] on button "x 4" at bounding box center [1541, 201] width 26 height 26
click at [1538, 203] on button "x 1" at bounding box center [1541, 201] width 26 height 26
click at [1498, 437] on icon at bounding box center [1502, 440] width 10 height 10
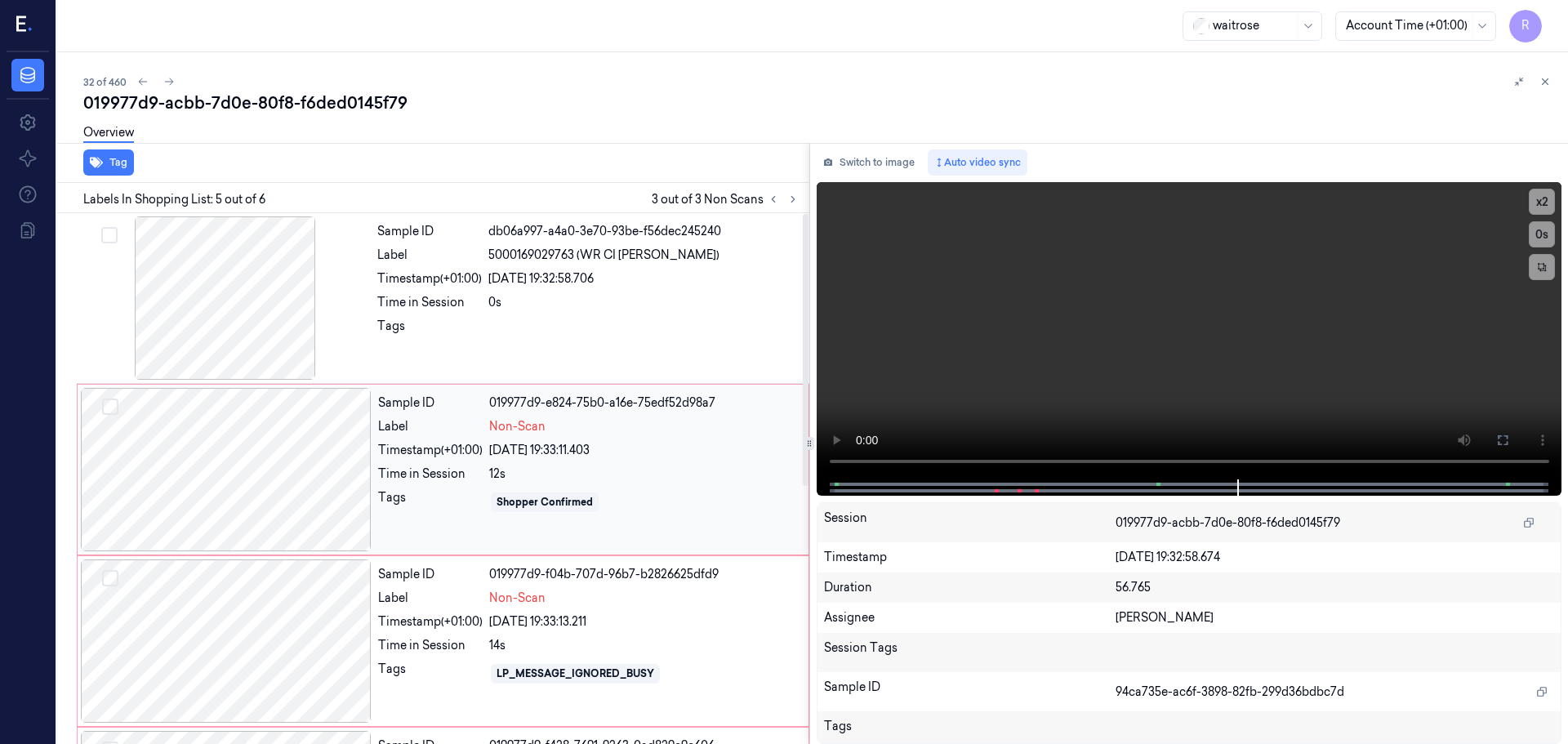
click at [321, 459] on div at bounding box center [225, 470] width 290 height 164
click at [511, 412] on div "Sample ID 019977d9-e824-75b0-a16e-75edf52d98a7 Label Non-Scan Timestamp (+01:00…" at bounding box center [588, 470] width 434 height 164
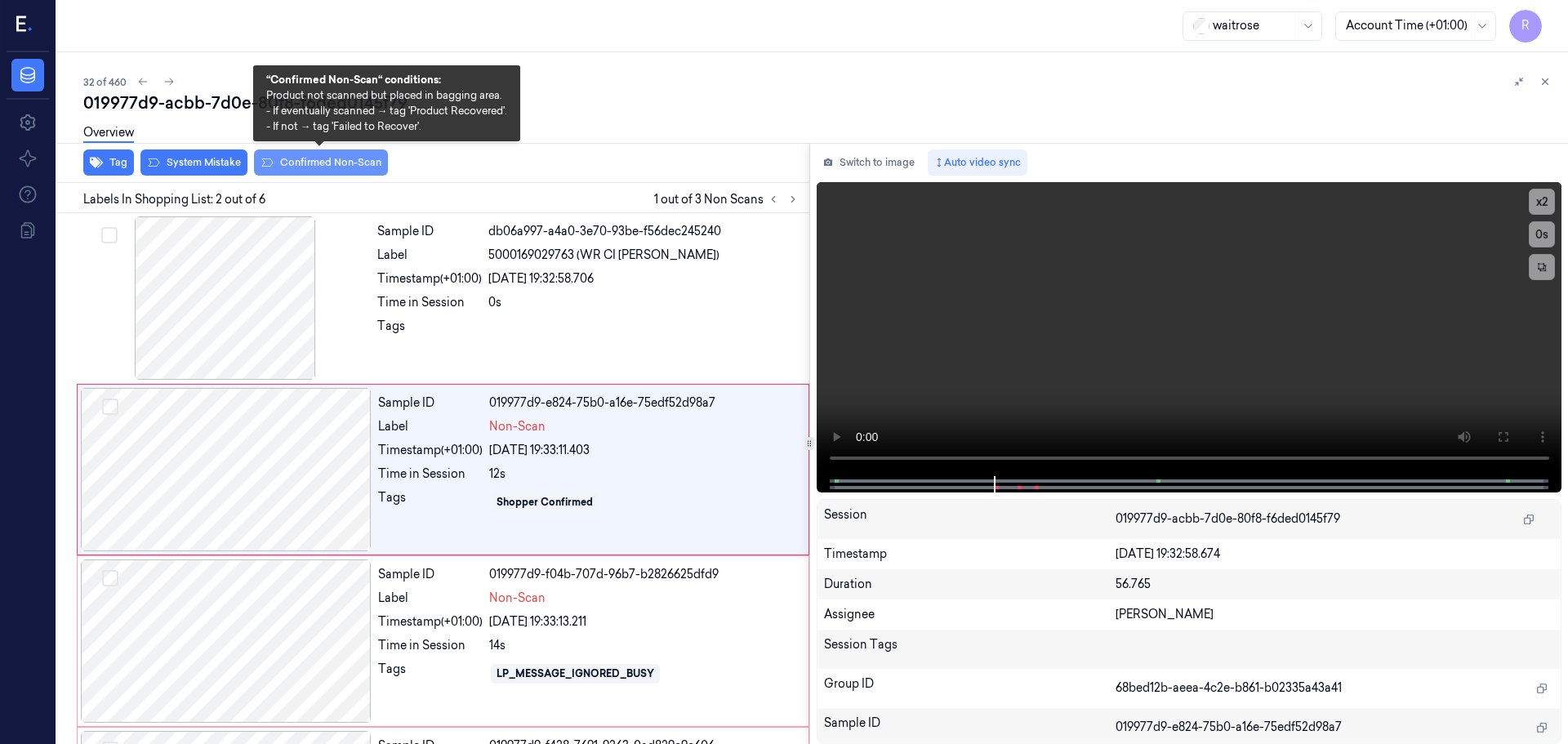
click at [321, 167] on button "Confirmed Non-Scan" at bounding box center [321, 163] width 134 height 26
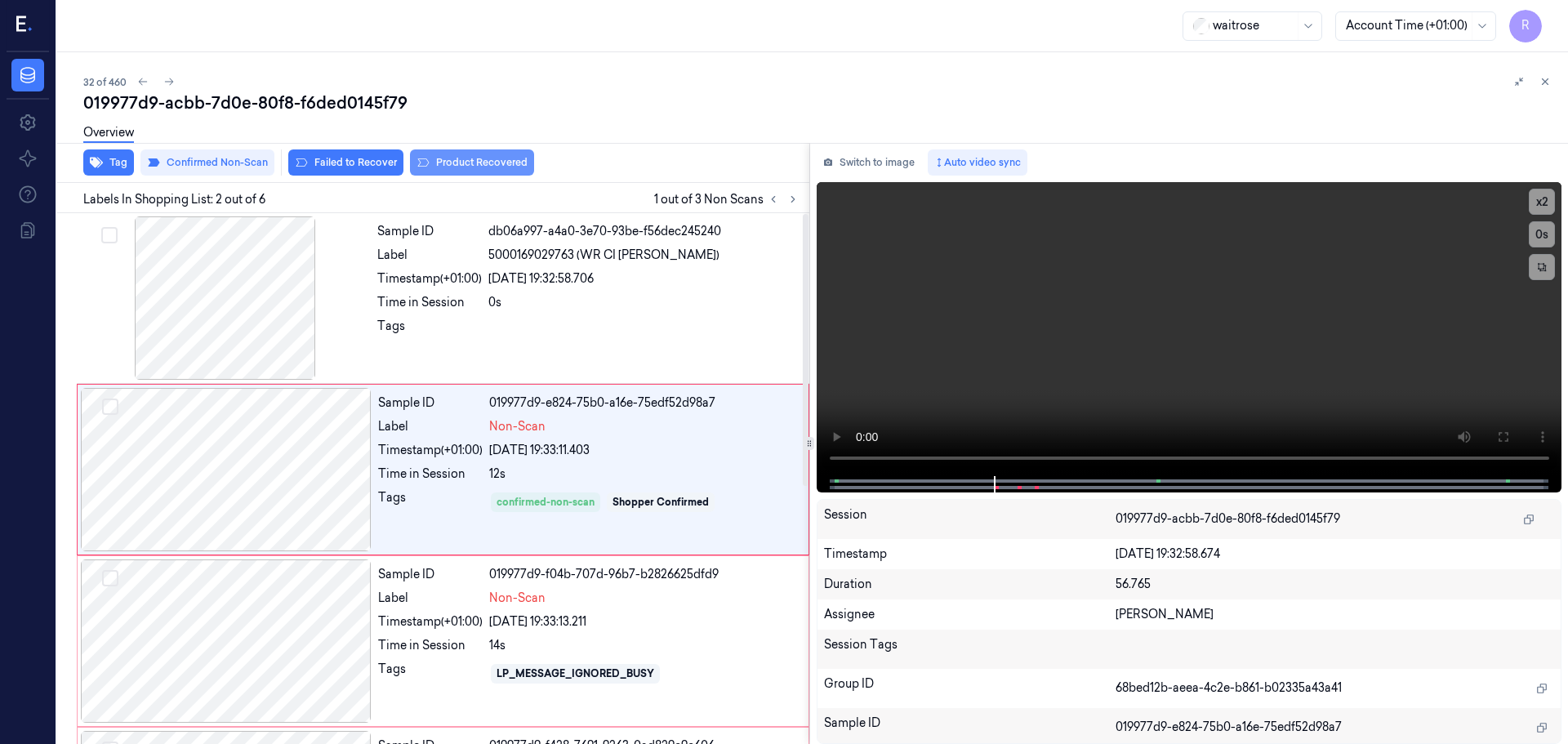
click at [473, 167] on button "Product Recovered" at bounding box center [472, 163] width 124 height 26
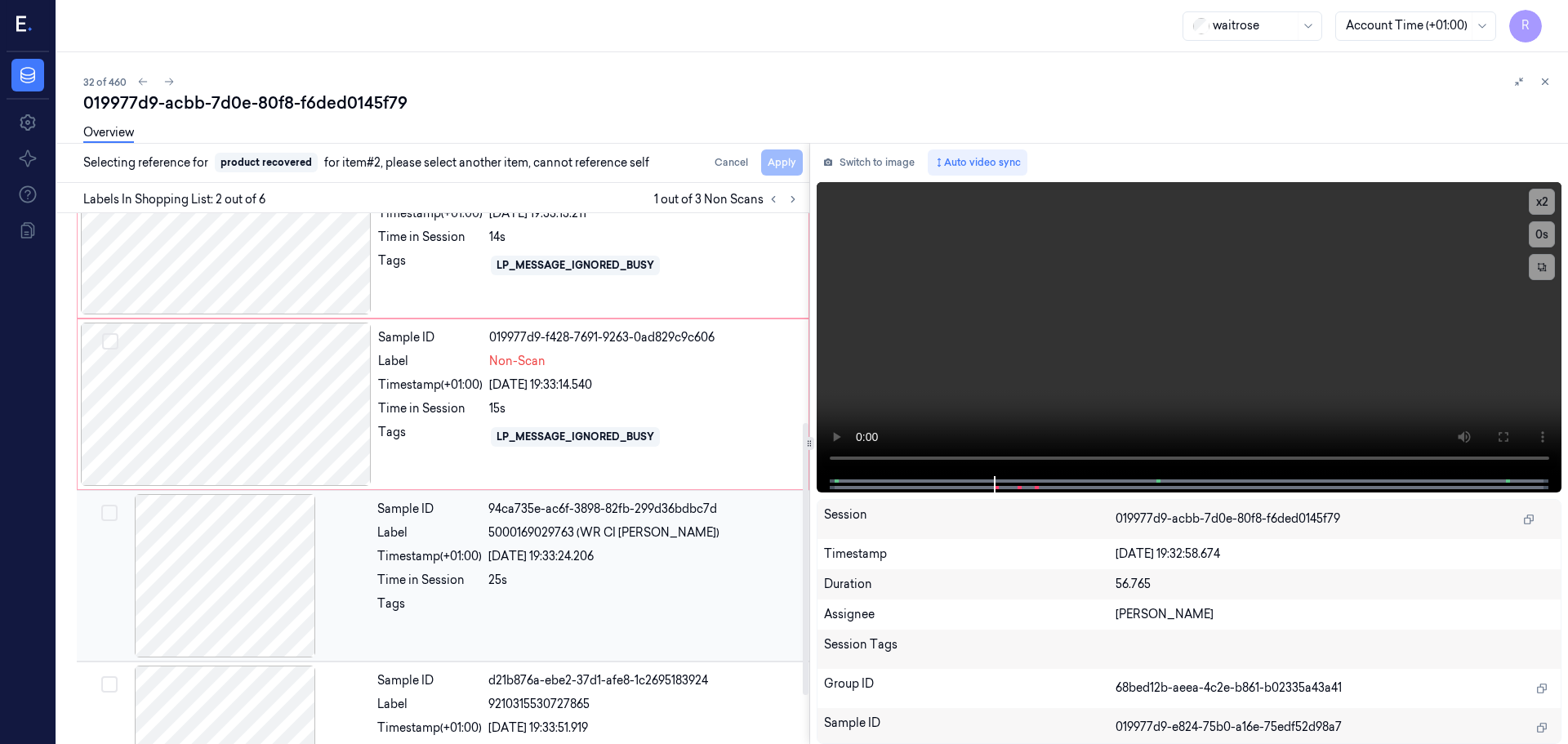
click at [466, 555] on div "Timestamp (+01:00)" at bounding box center [429, 556] width 105 height 17
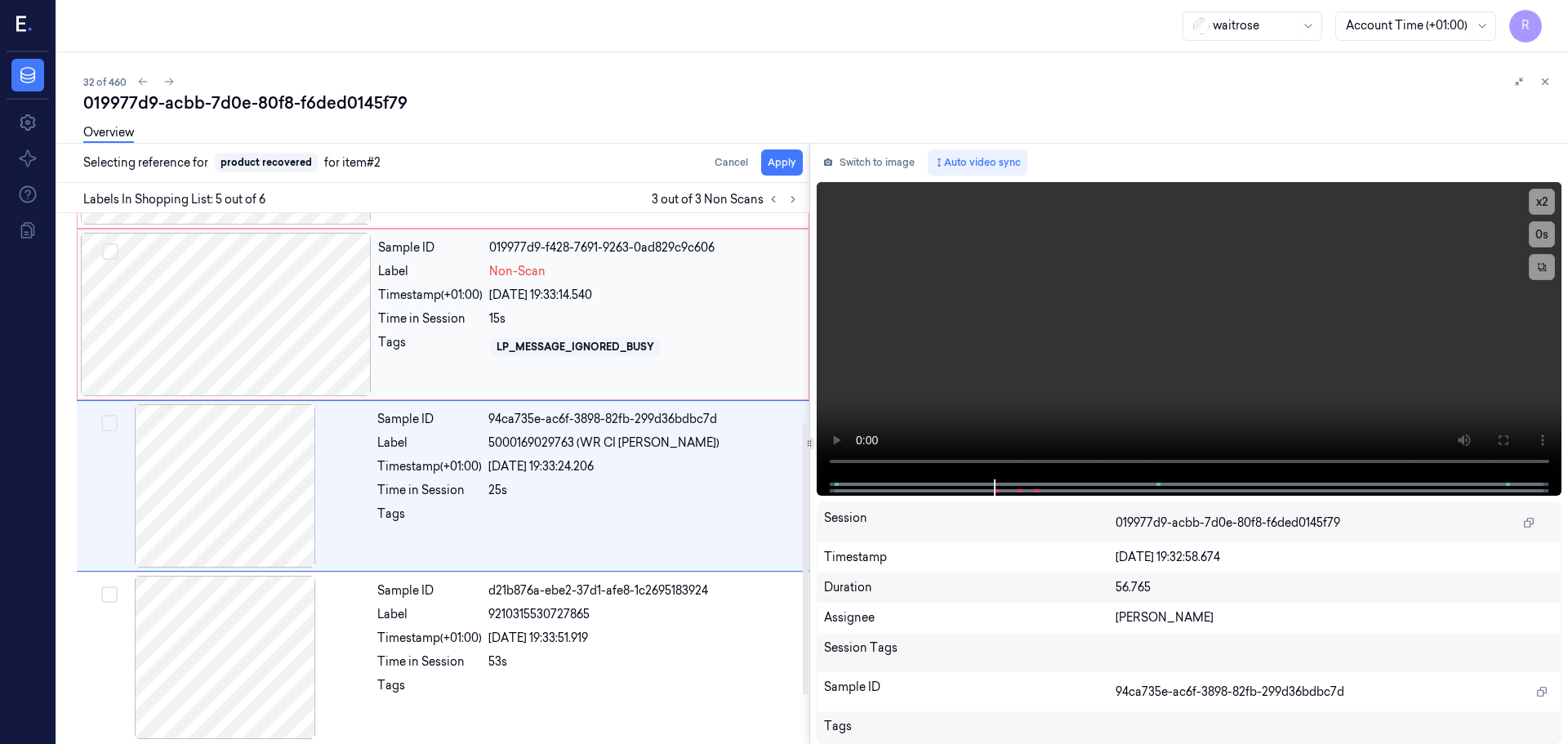
scroll to position [503, 0]
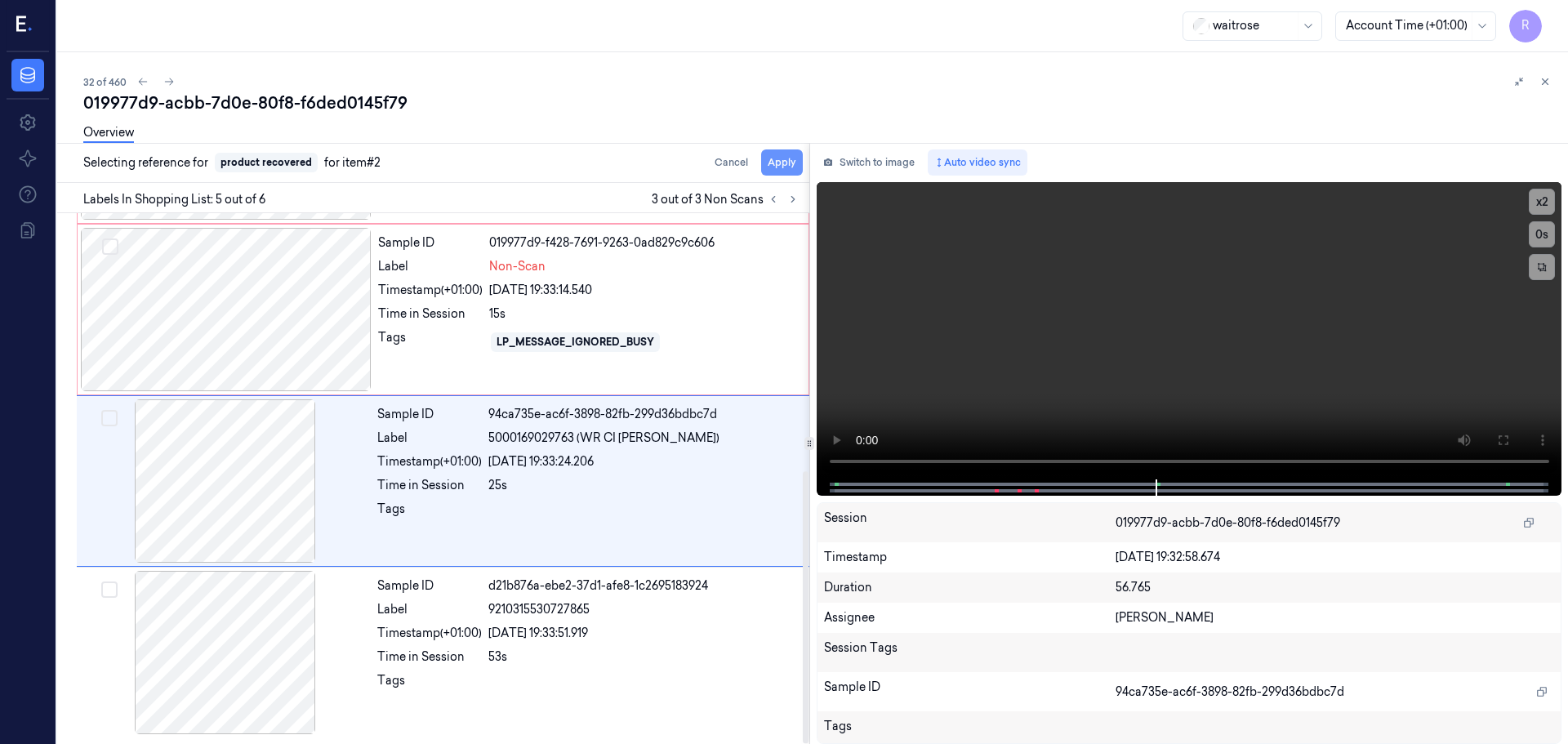
click at [786, 166] on button "Apply" at bounding box center [782, 163] width 42 height 26
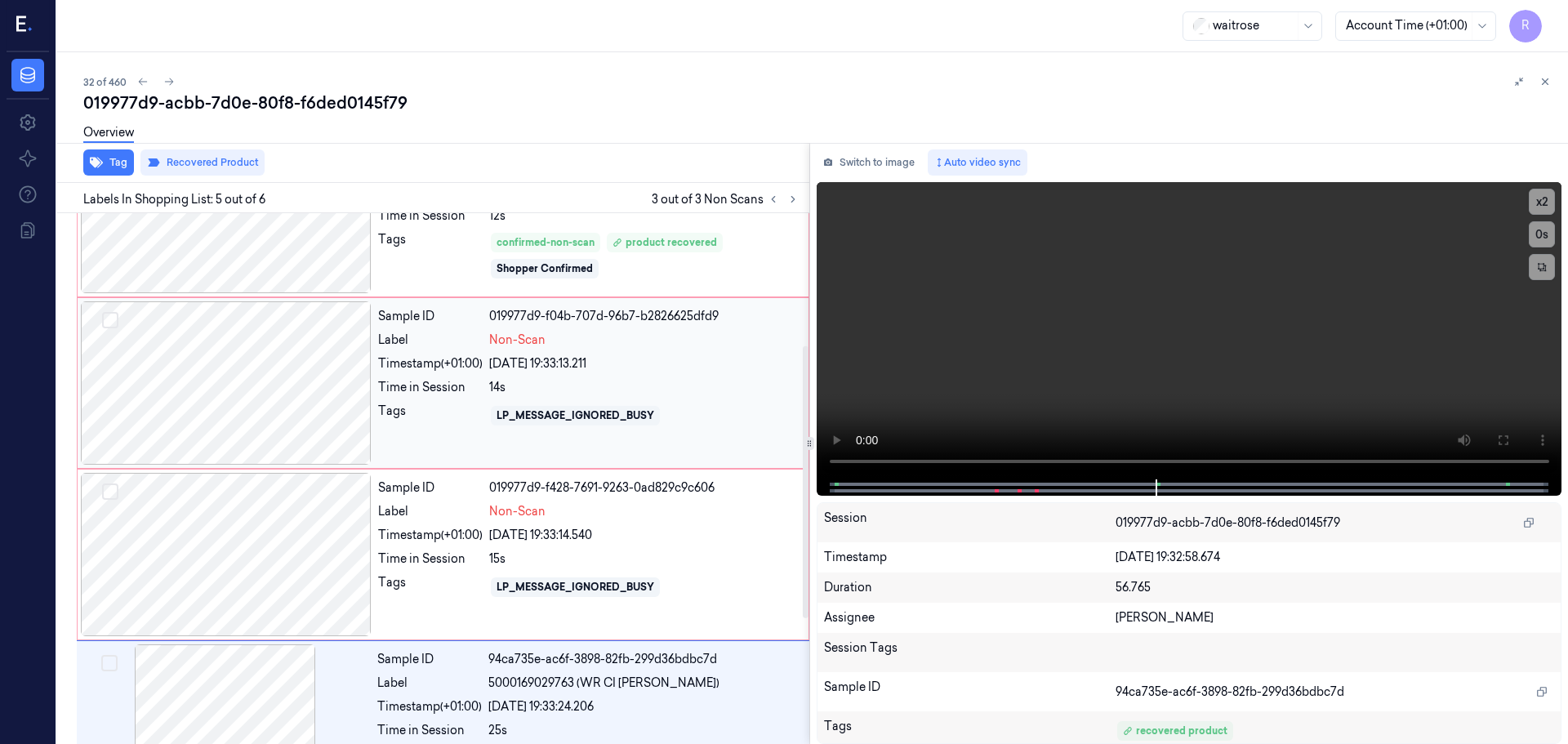
click at [556, 389] on div "14s" at bounding box center [643, 387] width 309 height 17
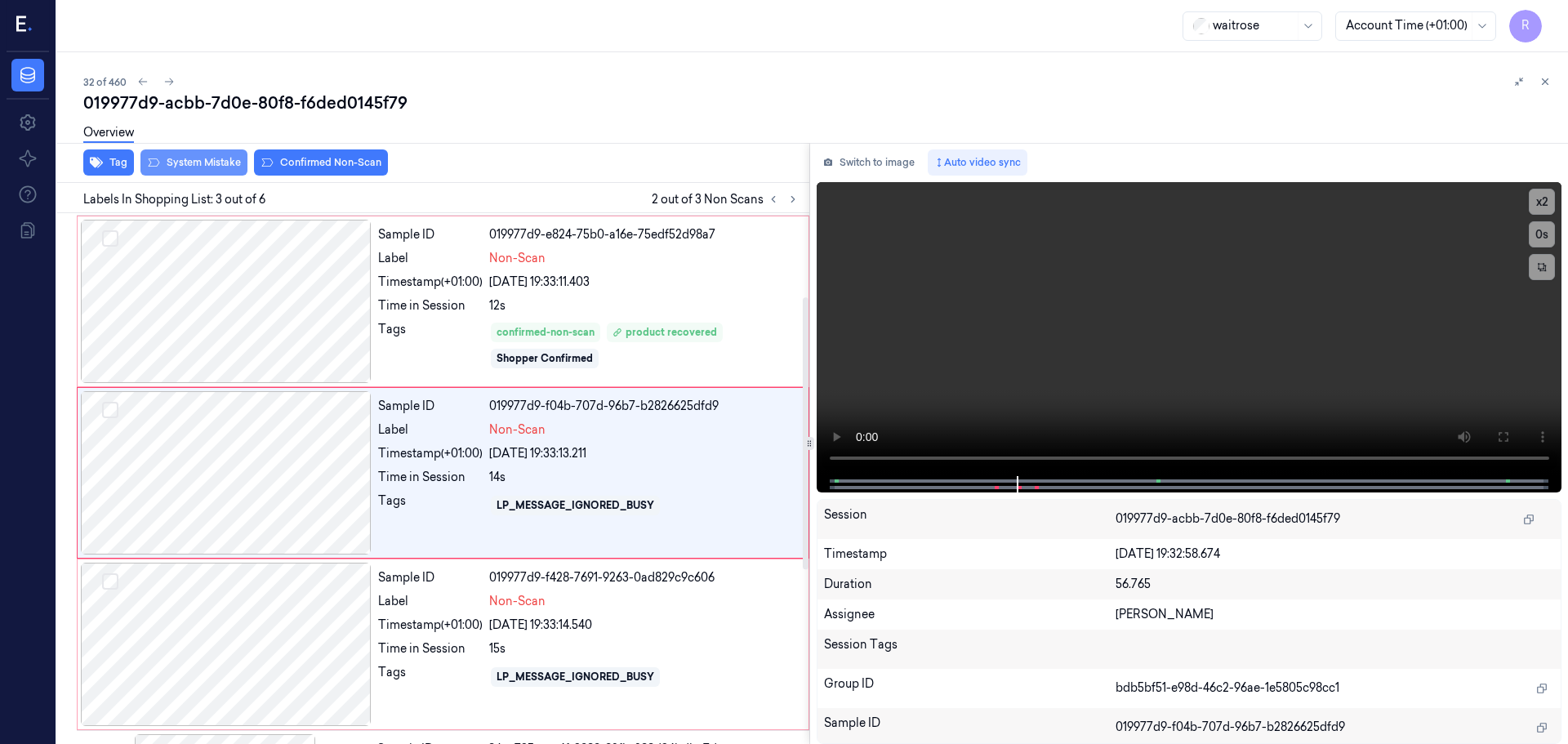
scroll to position [163, 0]
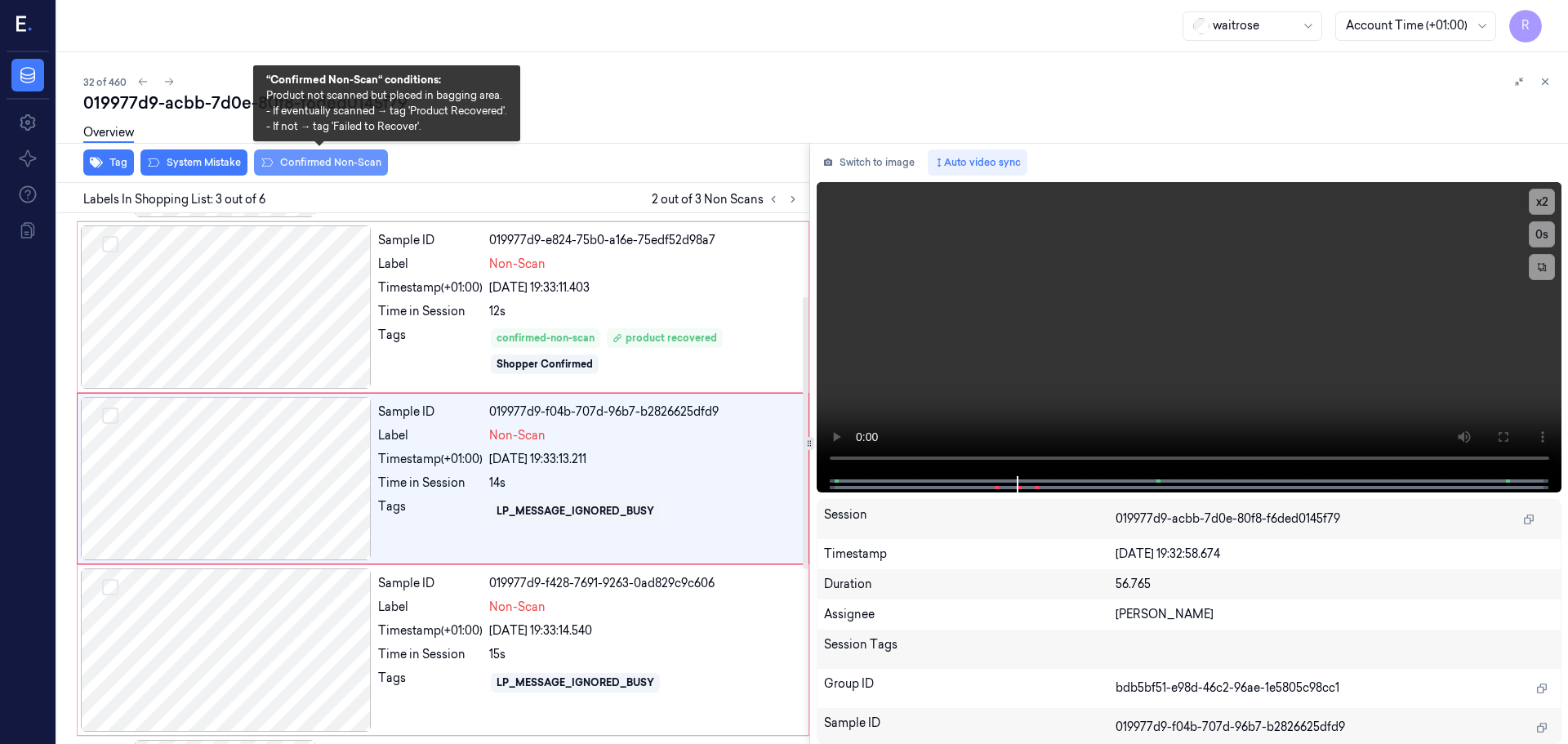
click at [285, 165] on button "Confirmed Non-Scan" at bounding box center [321, 163] width 134 height 26
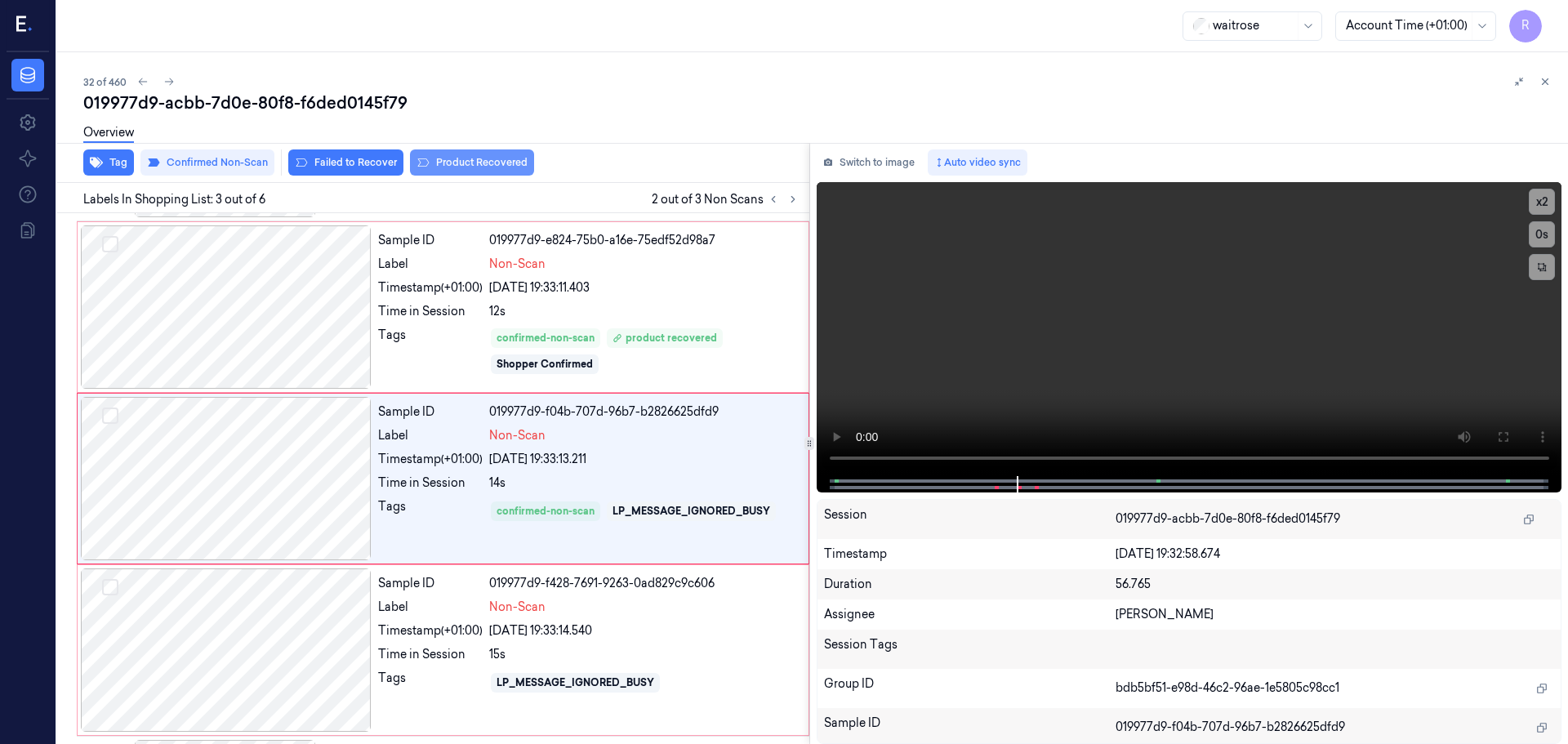
click at [495, 168] on button "Product Recovered" at bounding box center [472, 163] width 124 height 26
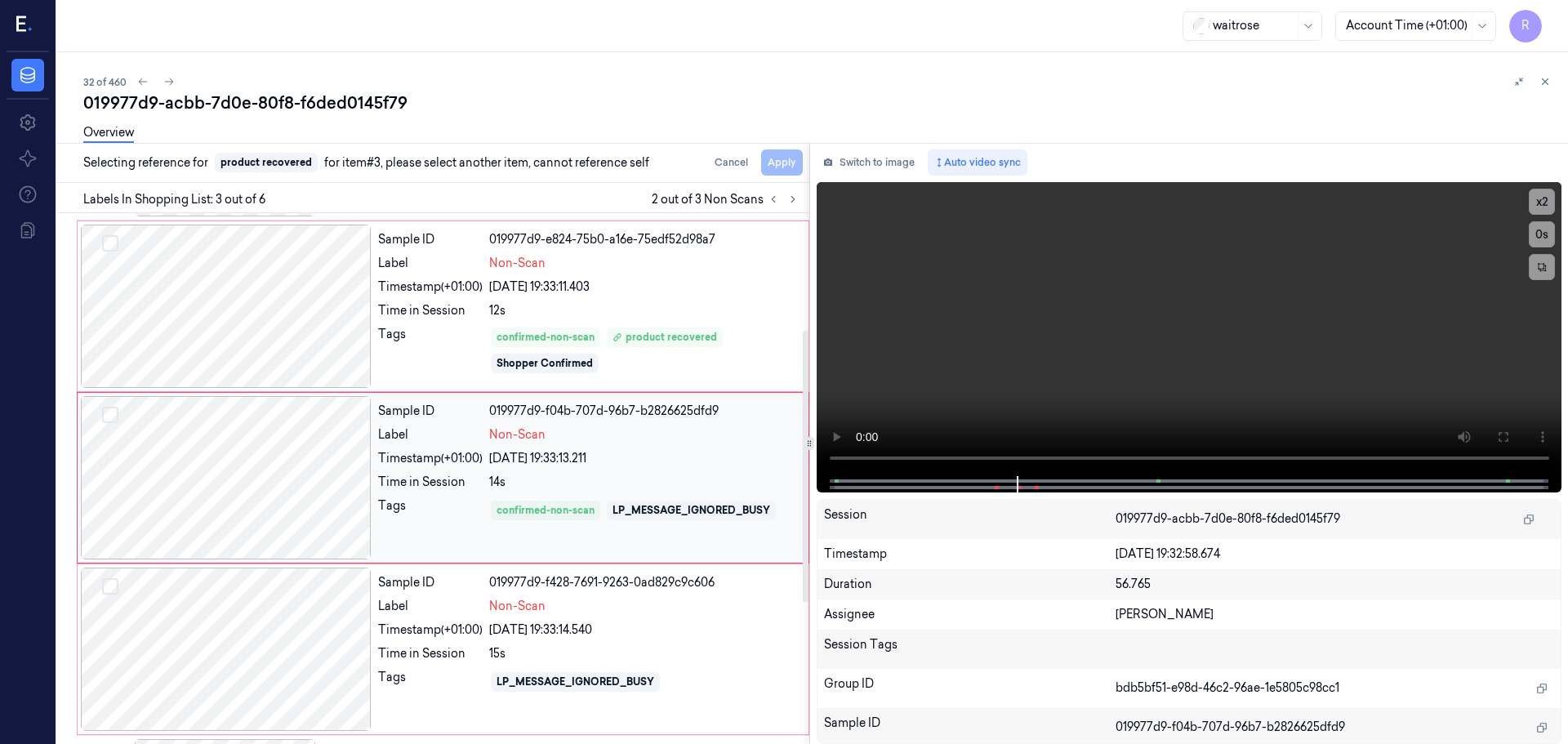
click at [531, 471] on div "Sample ID 019977d9-f04b-707d-96b7-b2826625dfd9 Label Non-Scan Timestamp (+01:00…" at bounding box center [588, 478] width 434 height 164
click at [636, 477] on div "14s" at bounding box center [643, 483] width 309 height 17
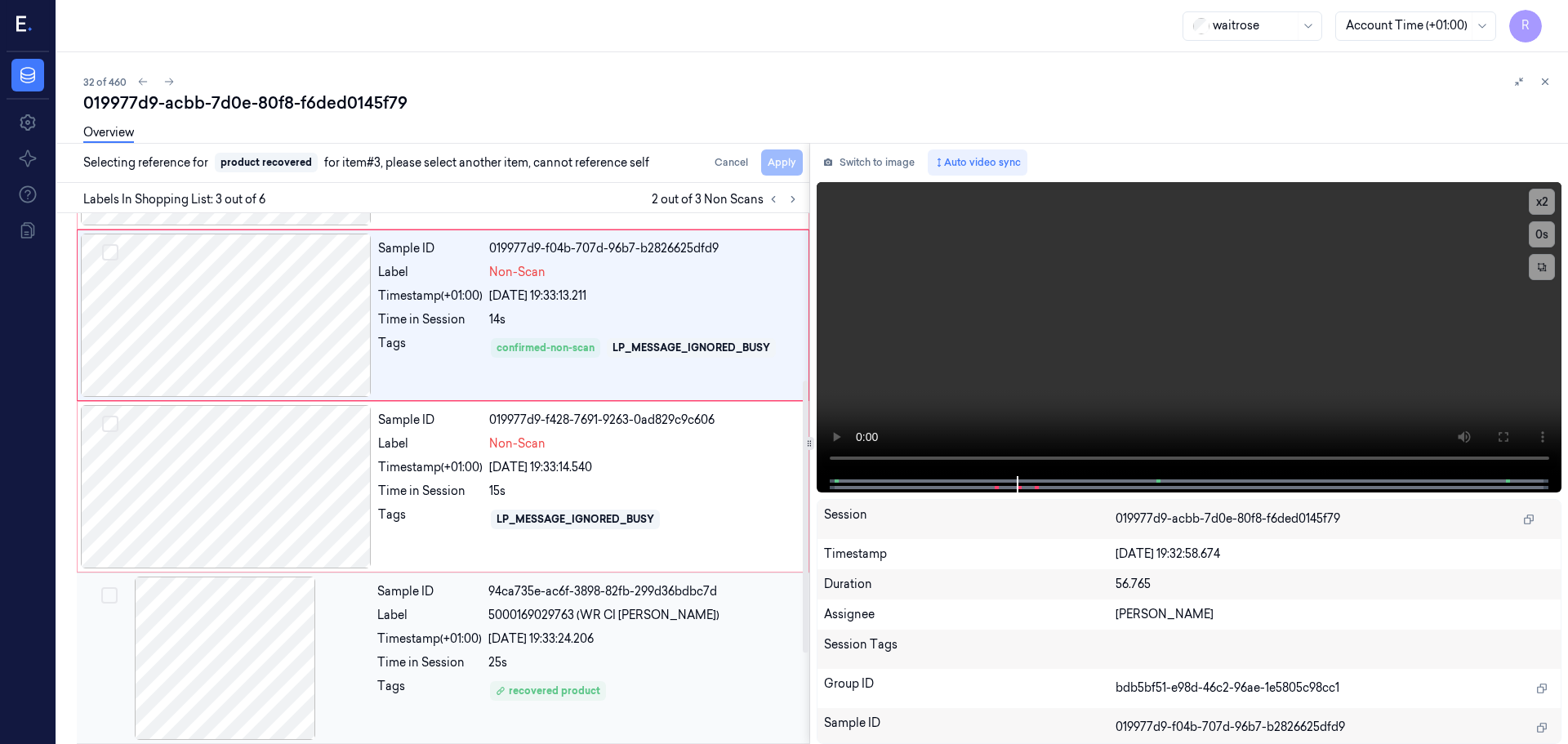
click at [659, 620] on span "5000169029763 (WR CI [PERSON_NAME])" at bounding box center [604, 614] width 231 height 17
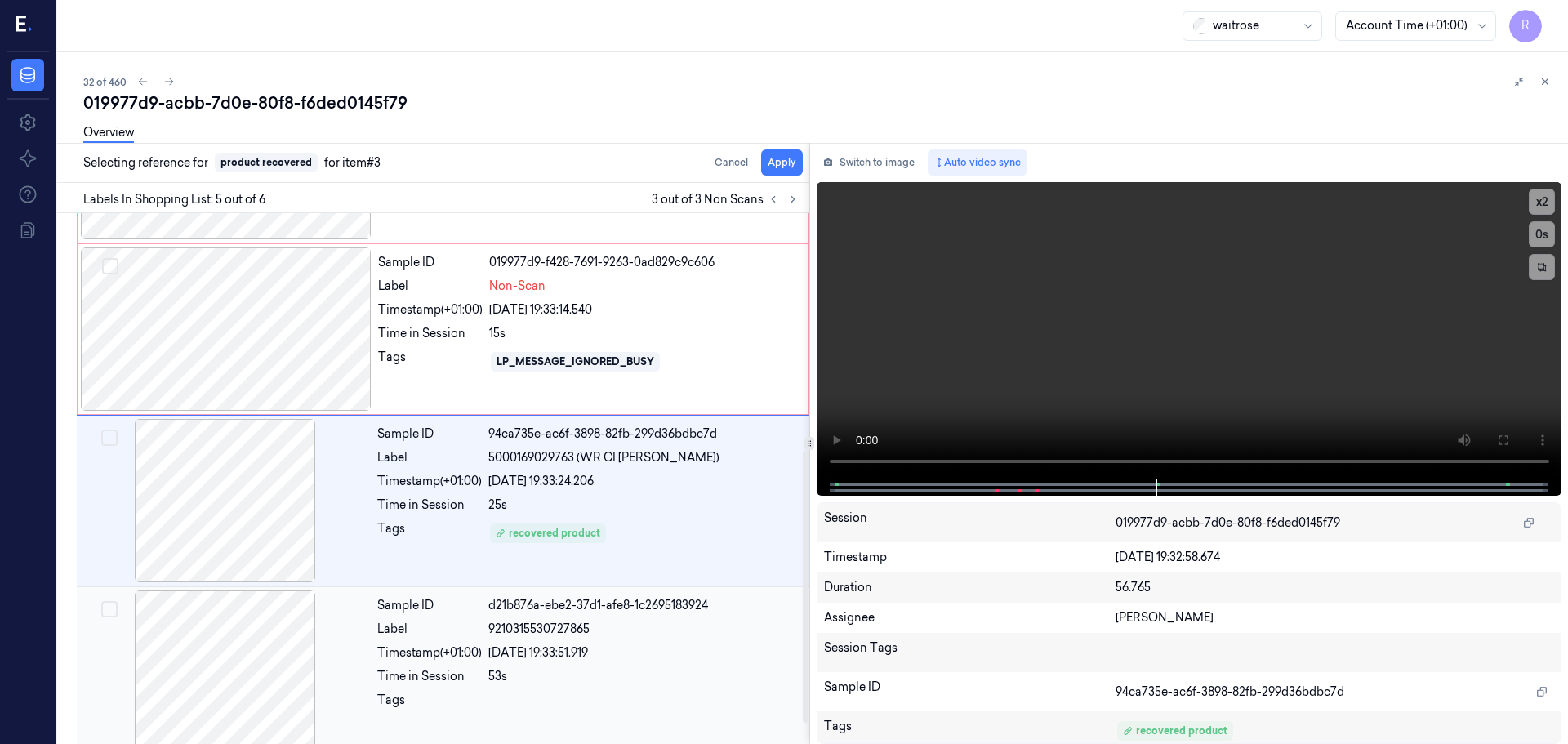
scroll to position [503, 0]
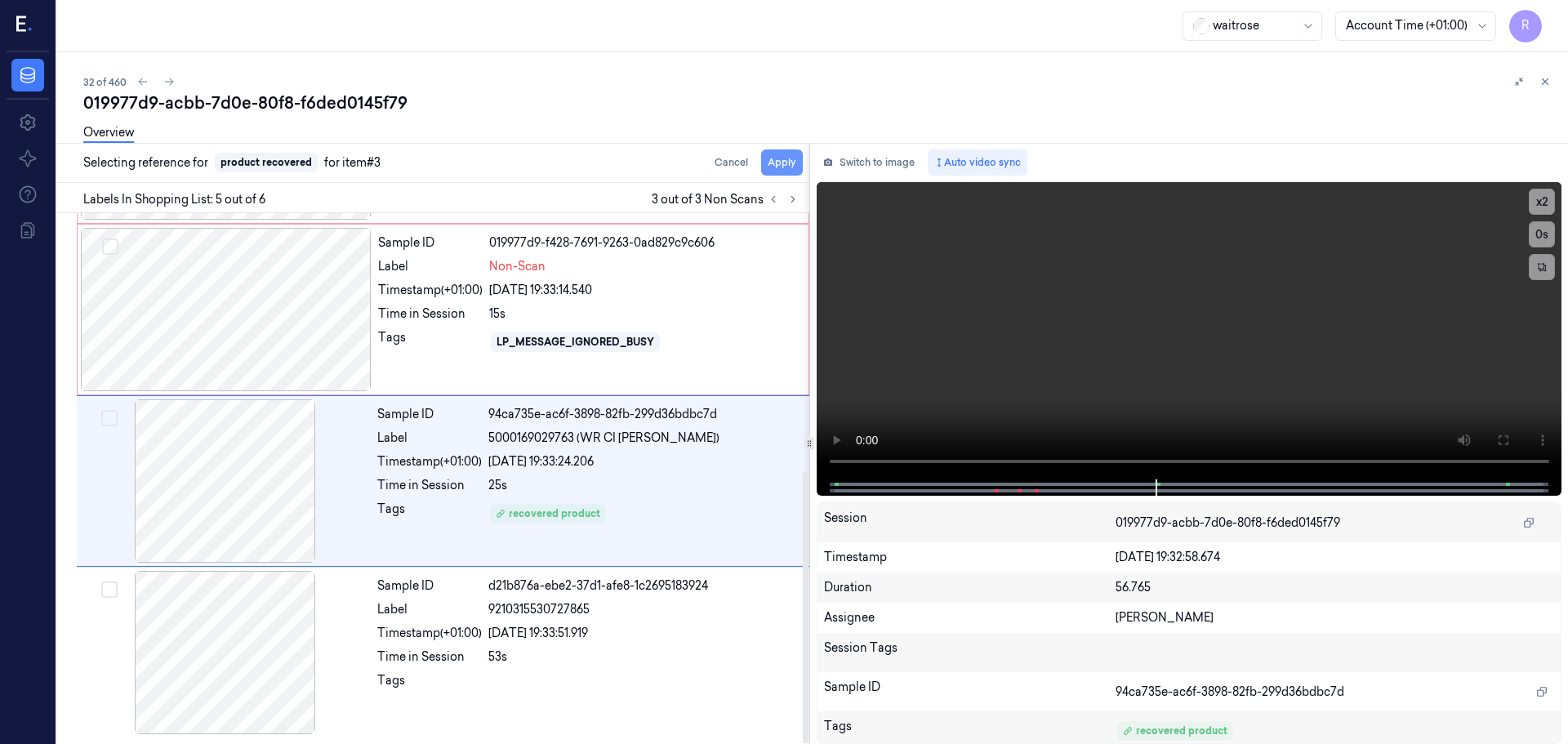
click at [777, 156] on button "Apply" at bounding box center [782, 163] width 42 height 26
click at [633, 331] on div "LP_MESSAGE_IGNORED_BUSY" at bounding box center [643, 342] width 309 height 26
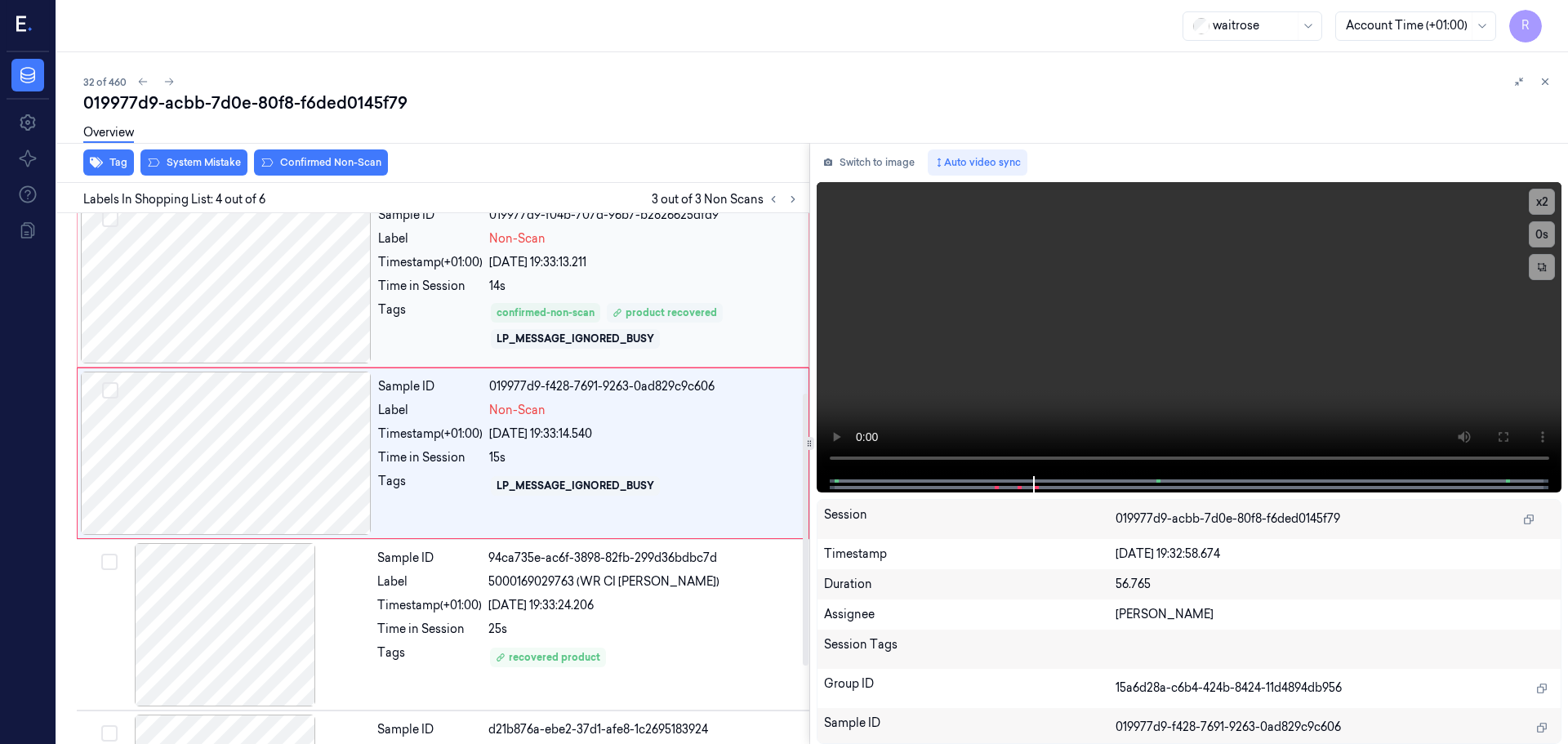
scroll to position [334, 0]
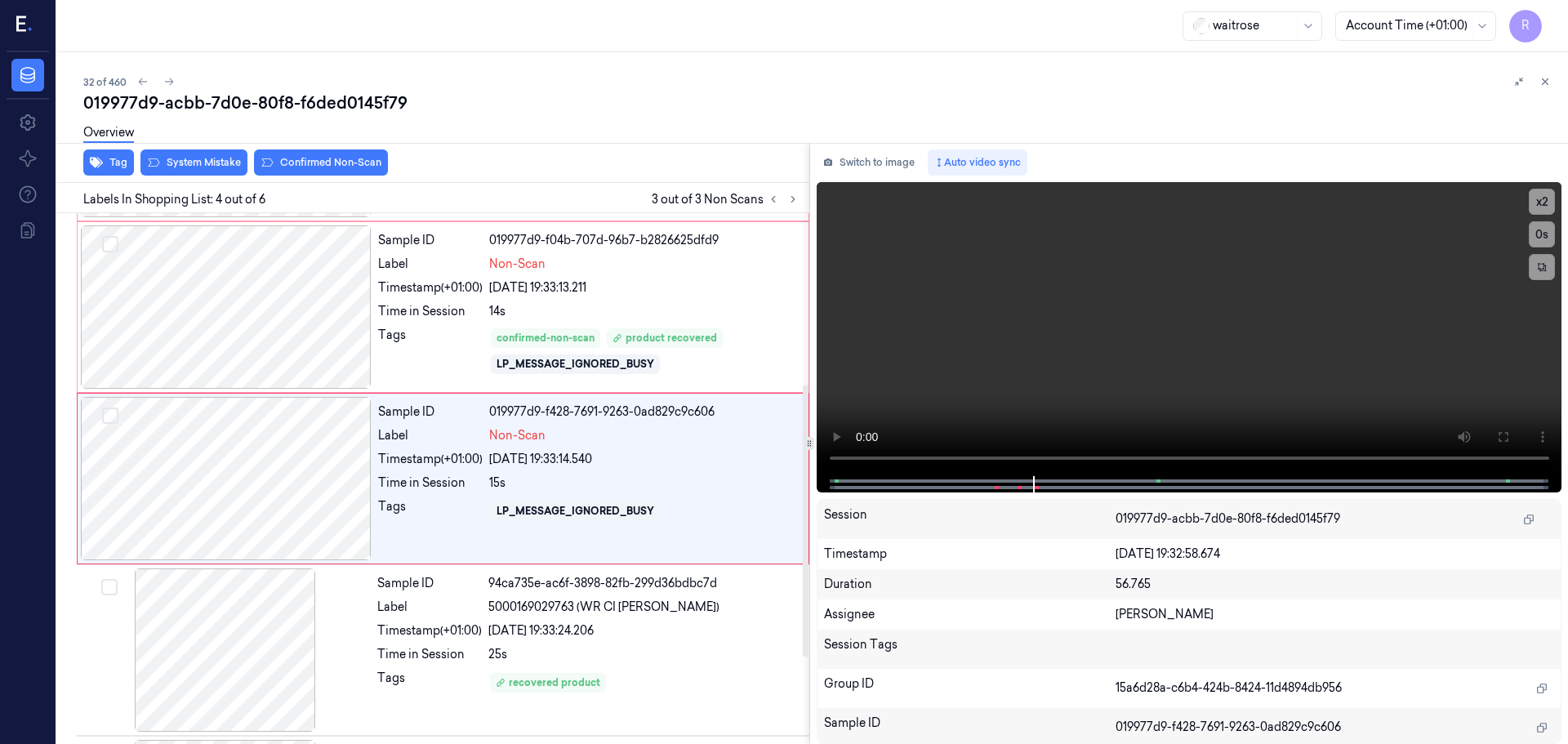
click at [304, 155] on div "Overview" at bounding box center [819, 136] width 1471 height 42
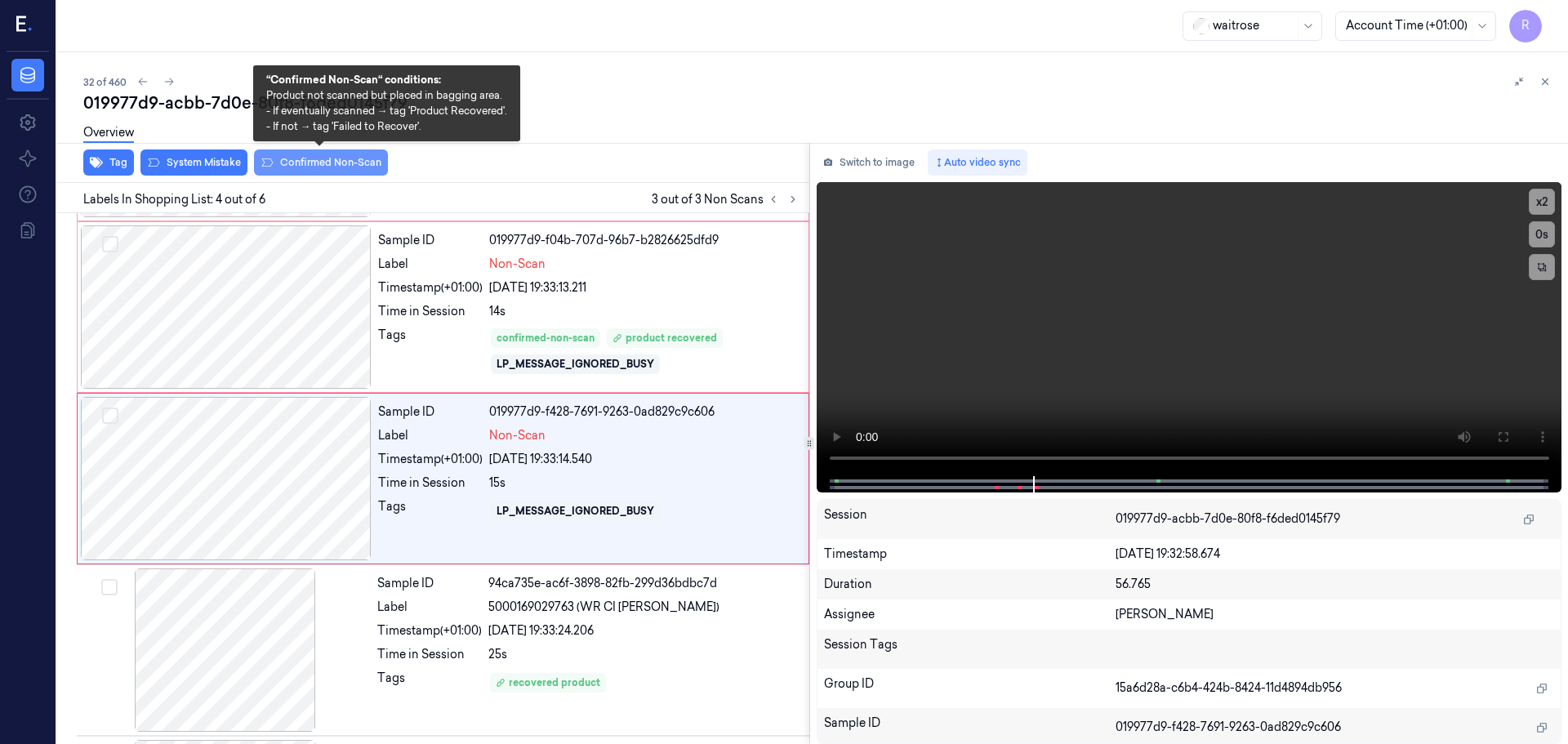
click at [309, 158] on button "Confirmed Non-Scan" at bounding box center [321, 163] width 134 height 26
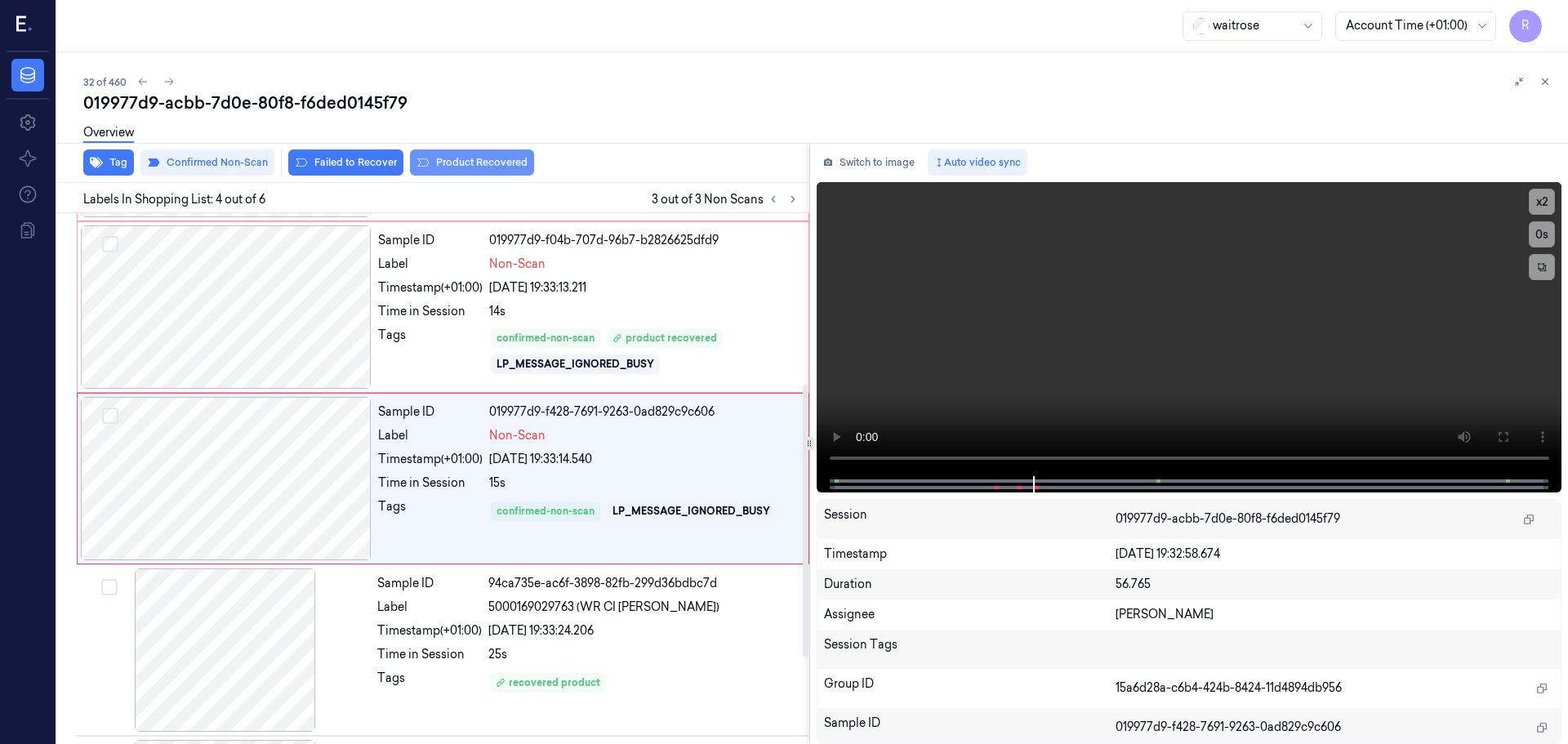
click at [473, 169] on button "Product Recovered" at bounding box center [472, 163] width 124 height 26
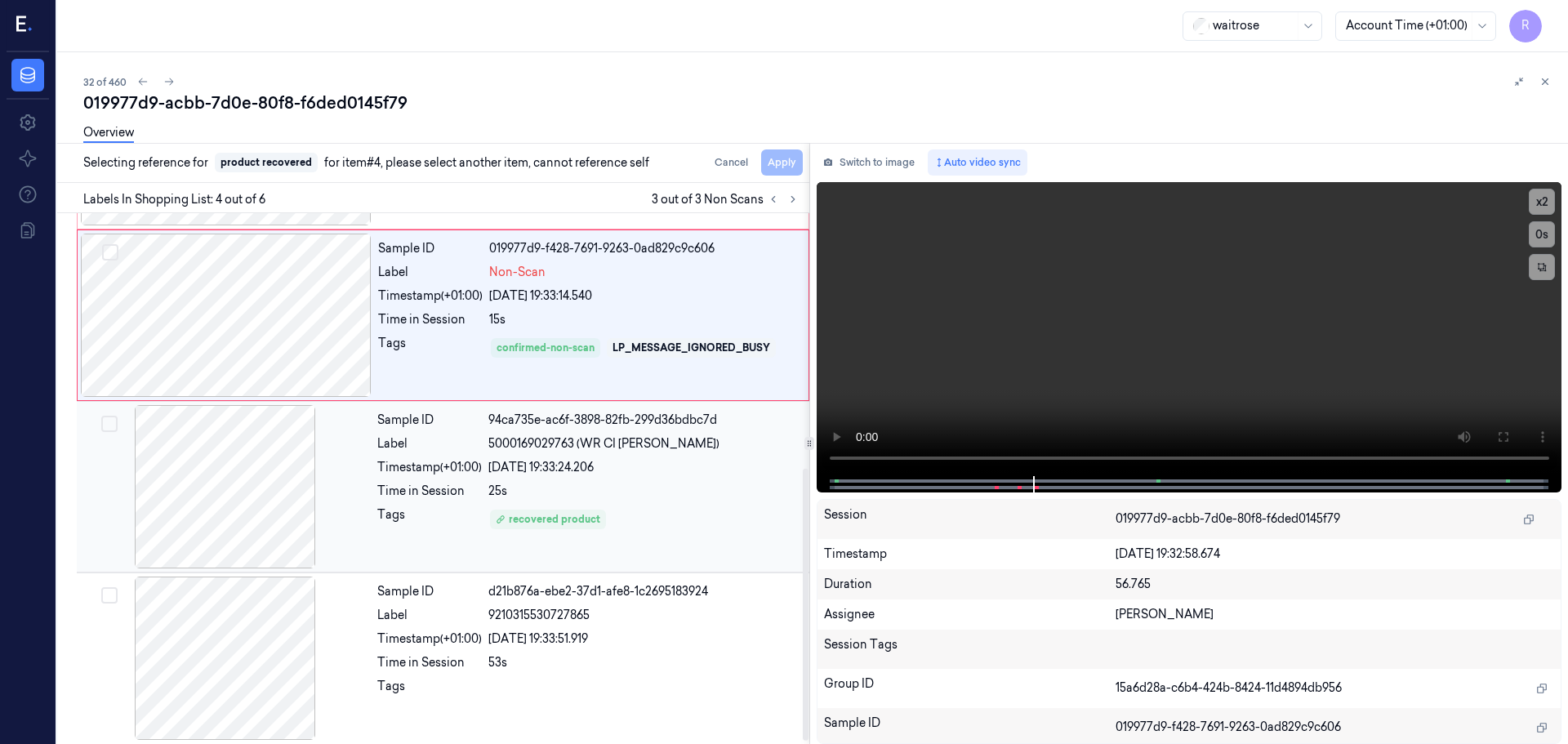
click at [608, 466] on div "[DATE] 19:33:24.206" at bounding box center [644, 467] width 311 height 17
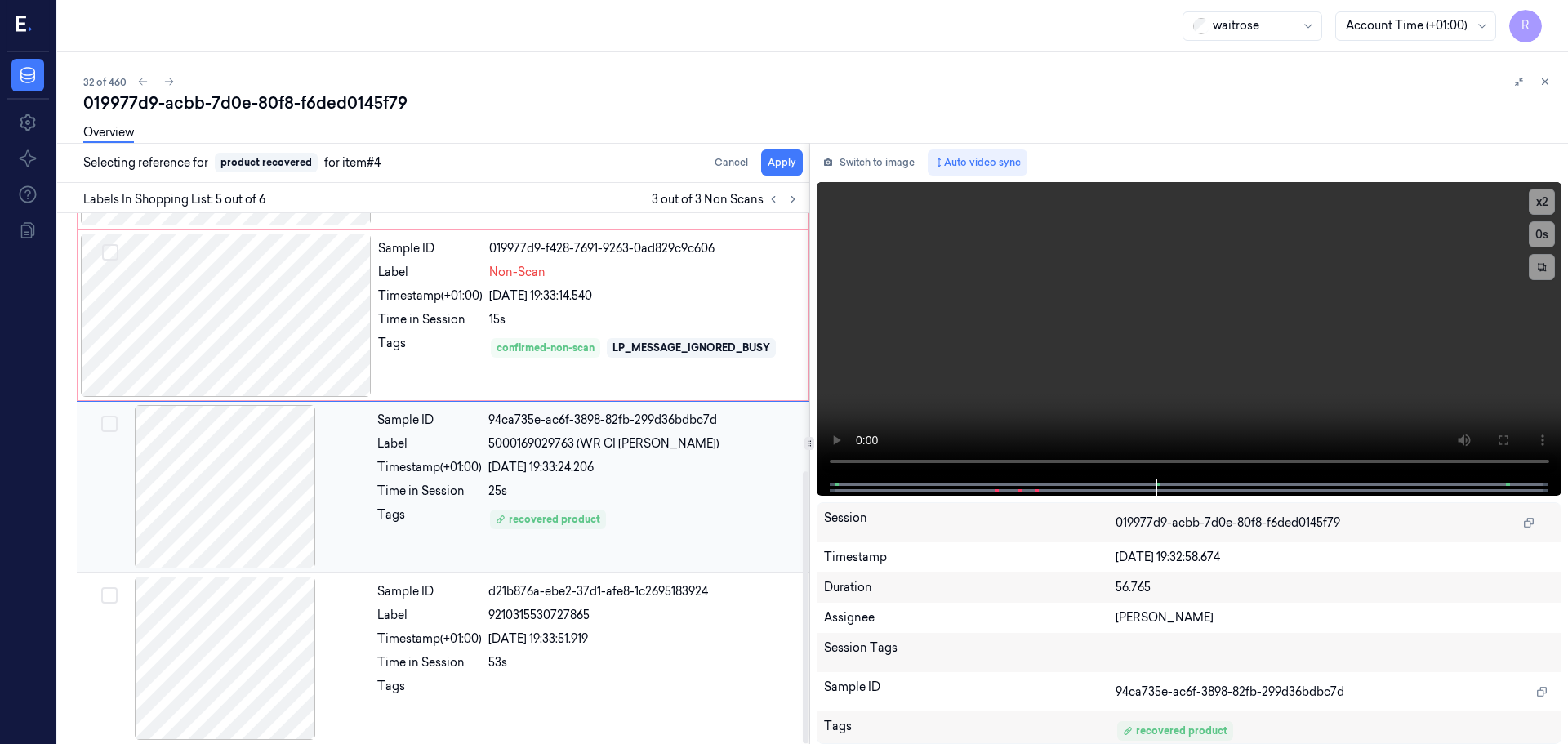
scroll to position [503, 0]
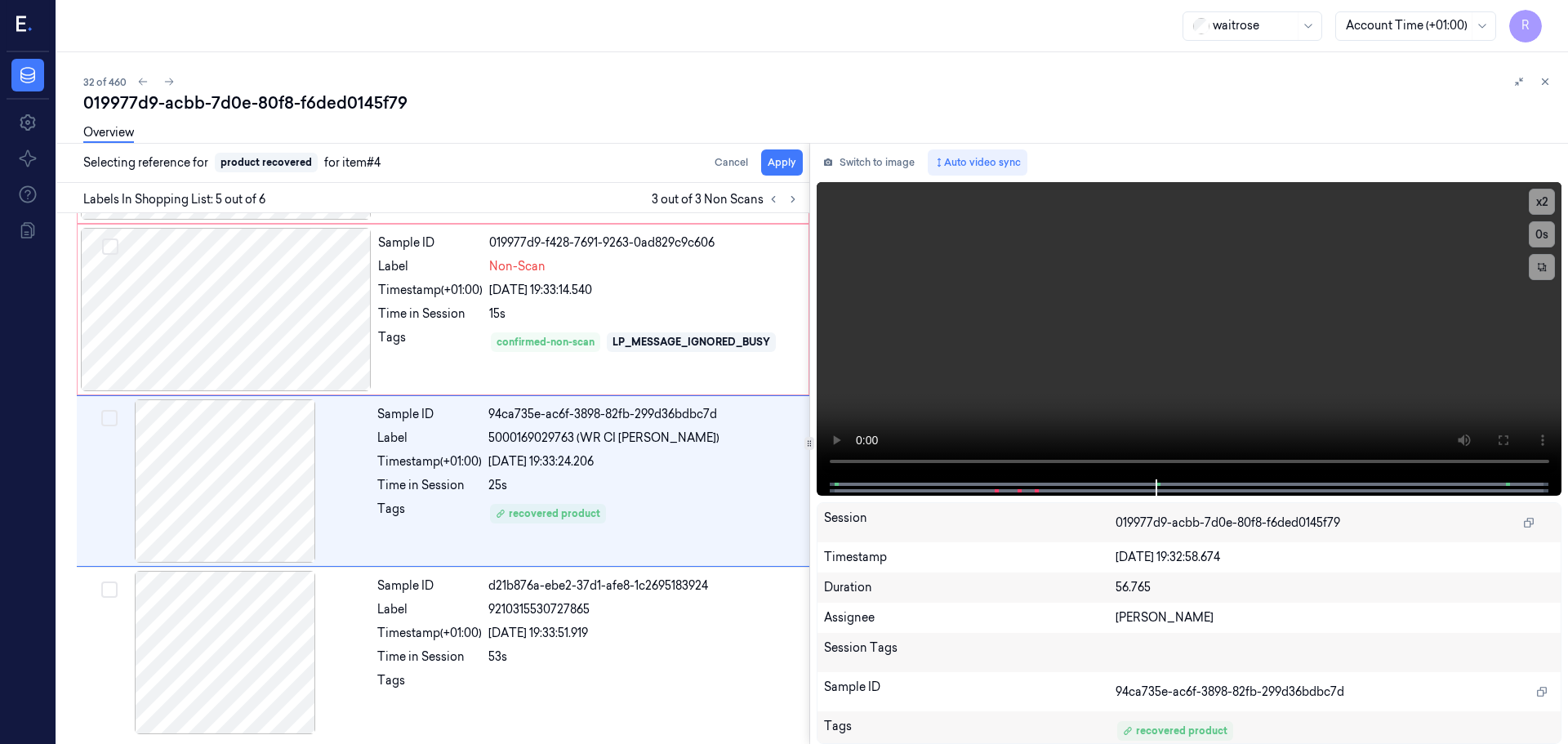
click at [781, 155] on div "Overview" at bounding box center [819, 136] width 1471 height 42
click at [781, 170] on button "Apply" at bounding box center [782, 163] width 42 height 26
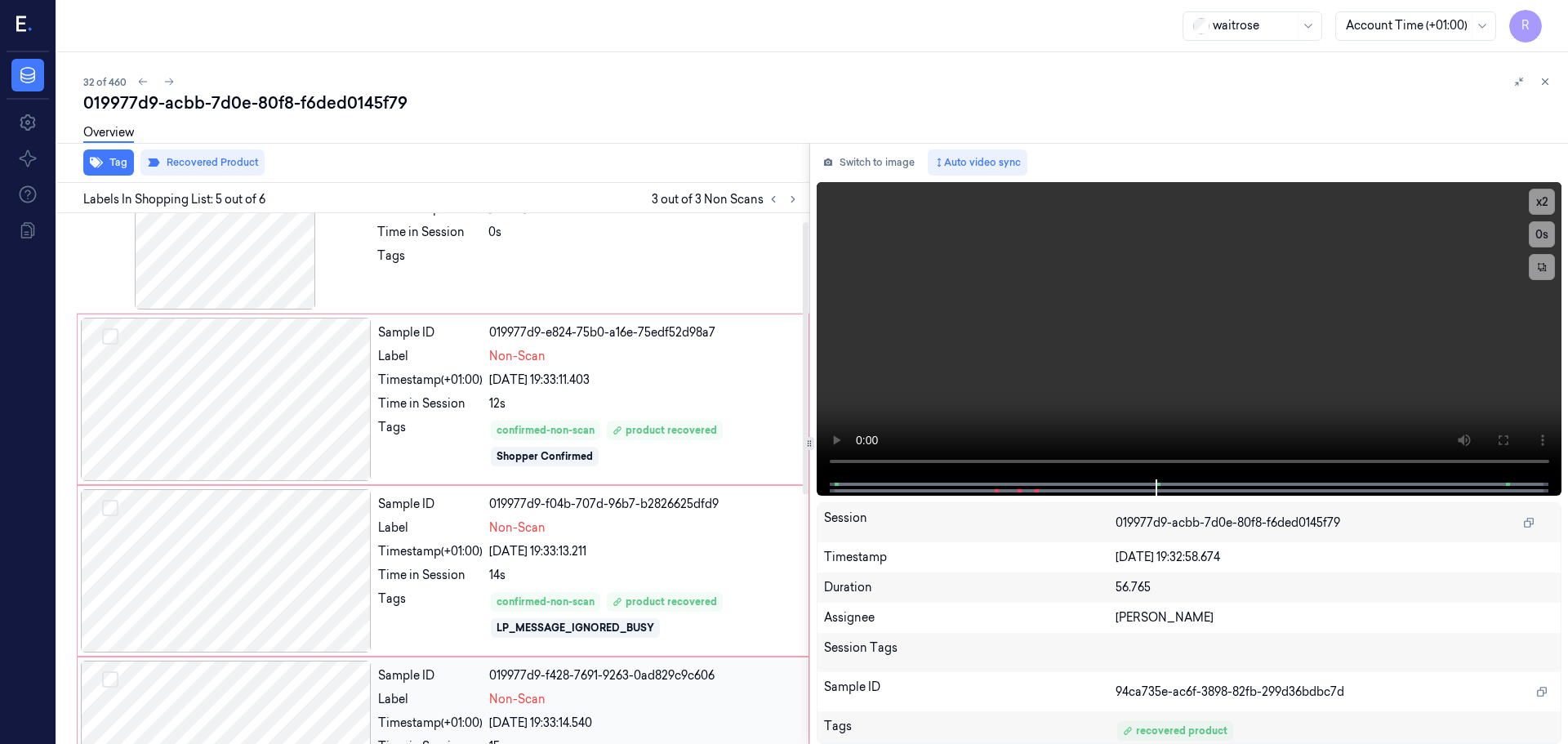
scroll to position [13, 0]
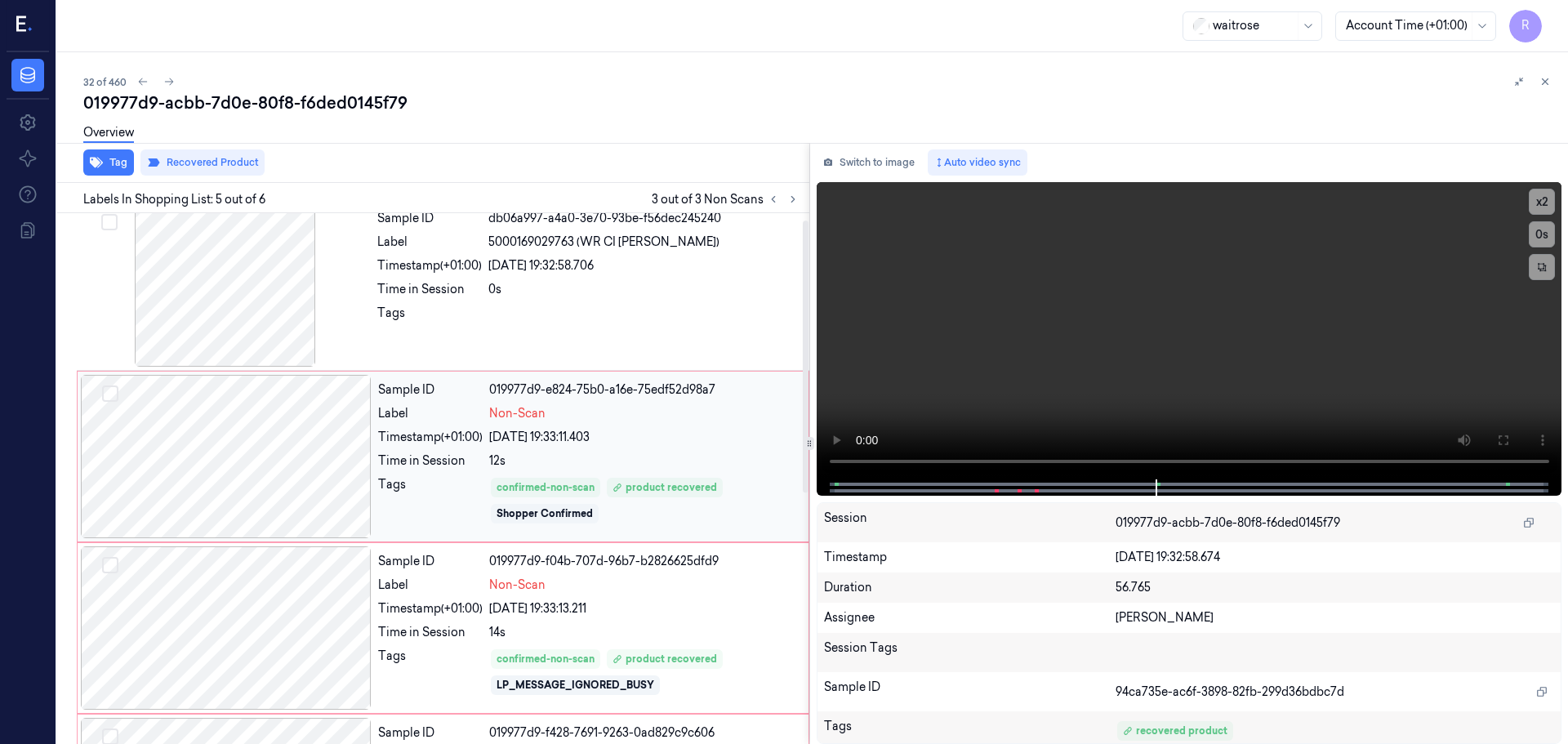
click at [659, 439] on div "[DATE] 19:33:11.403" at bounding box center [643, 437] width 309 height 17
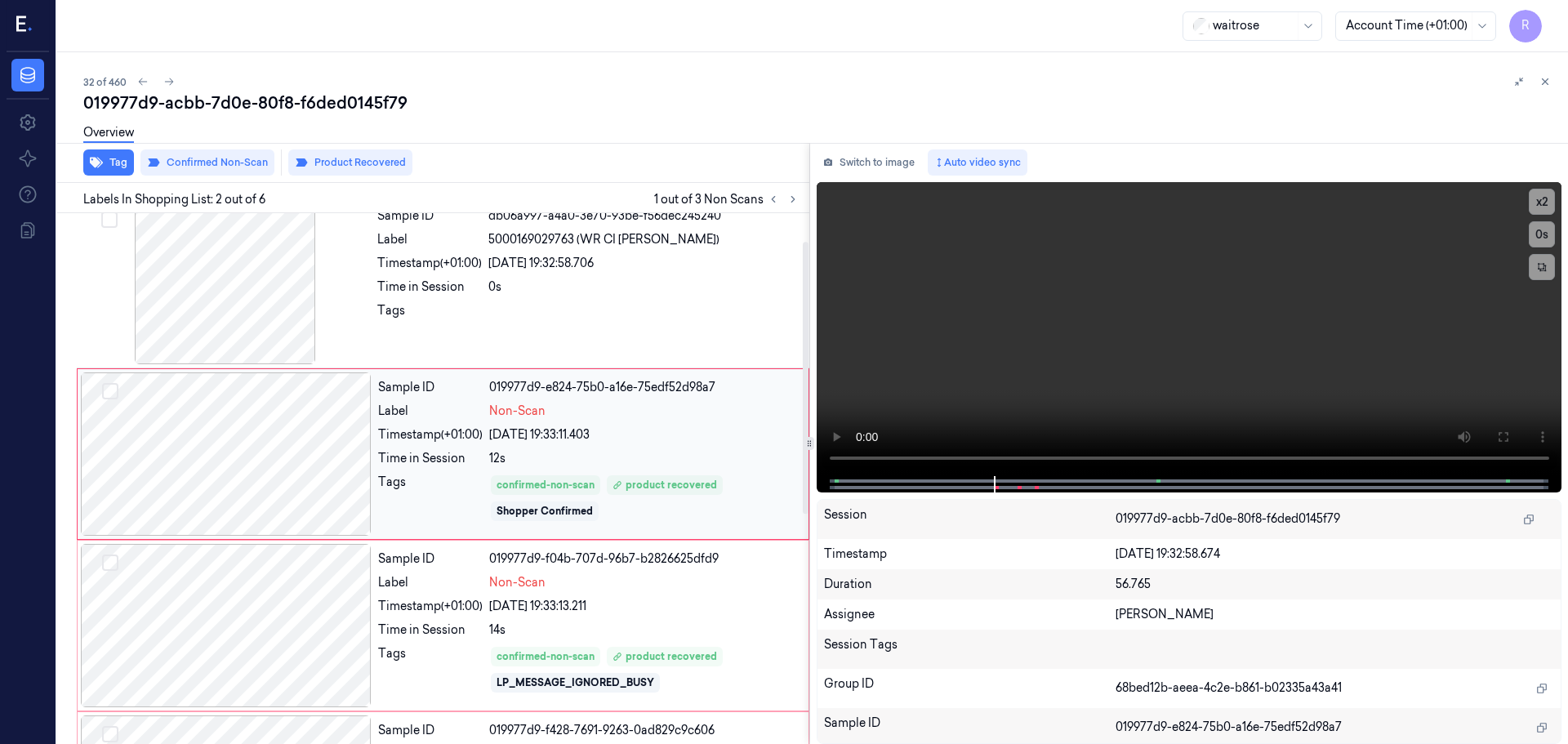
scroll to position [0, 0]
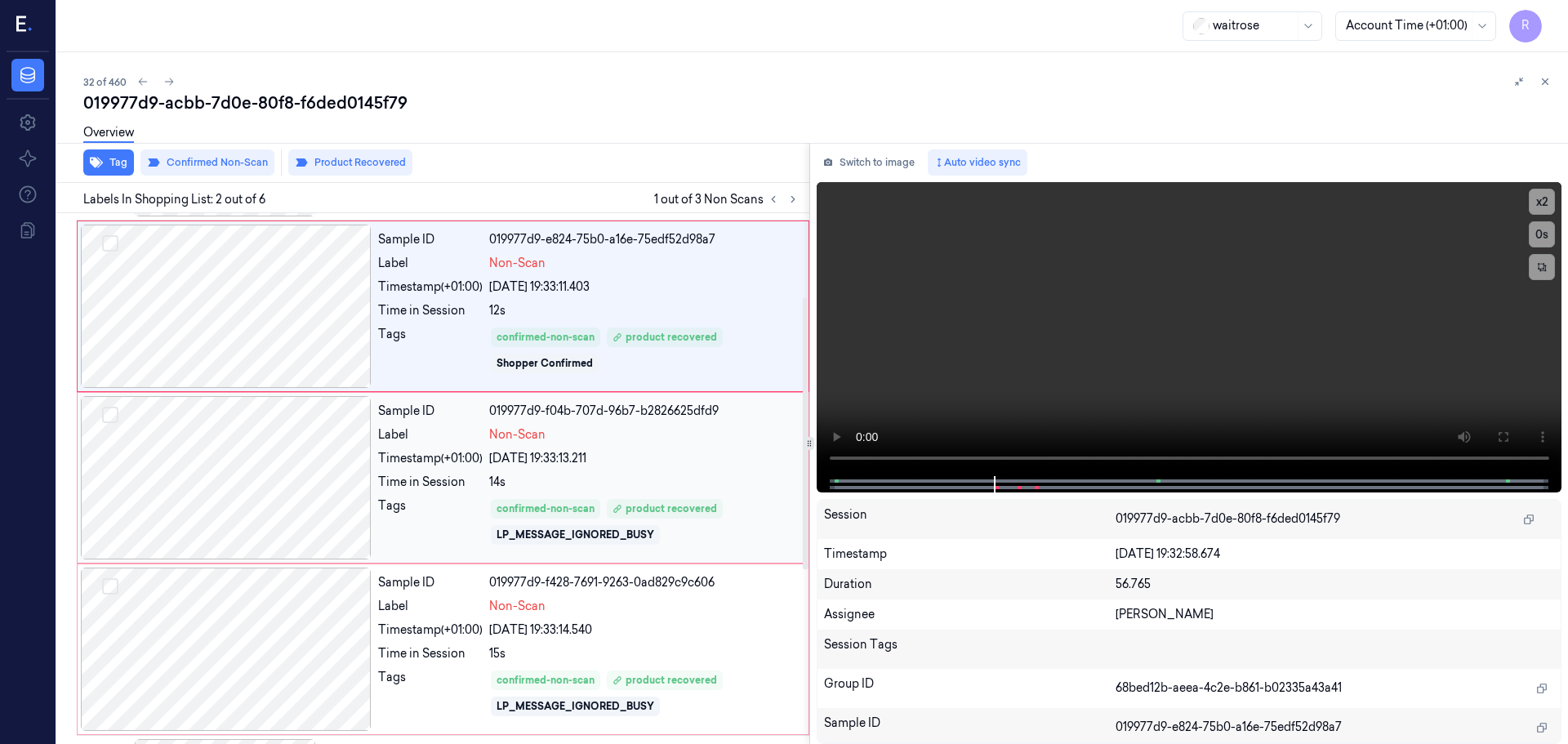
click at [669, 449] on div "Sample ID 019977d9-f04b-707d-96b7-b2826625dfd9 Label Non-Scan Timestamp (+01:00…" at bounding box center [588, 478] width 434 height 164
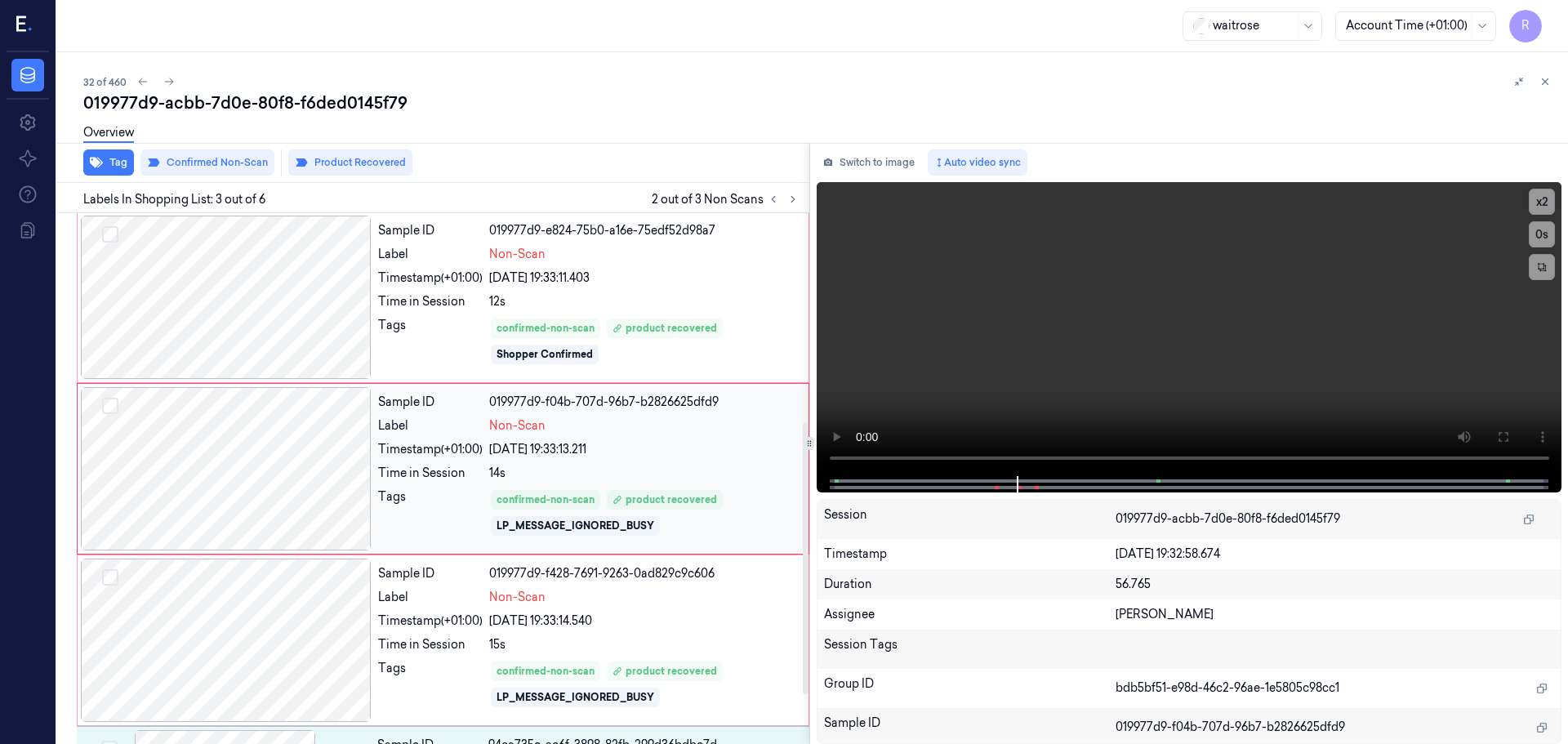
click at [672, 421] on div "Sample ID 019977d9-f04b-707d-96b7-b2826625dfd9 Label Non-Scan Timestamp (+01:00…" at bounding box center [588, 469] width 434 height 164
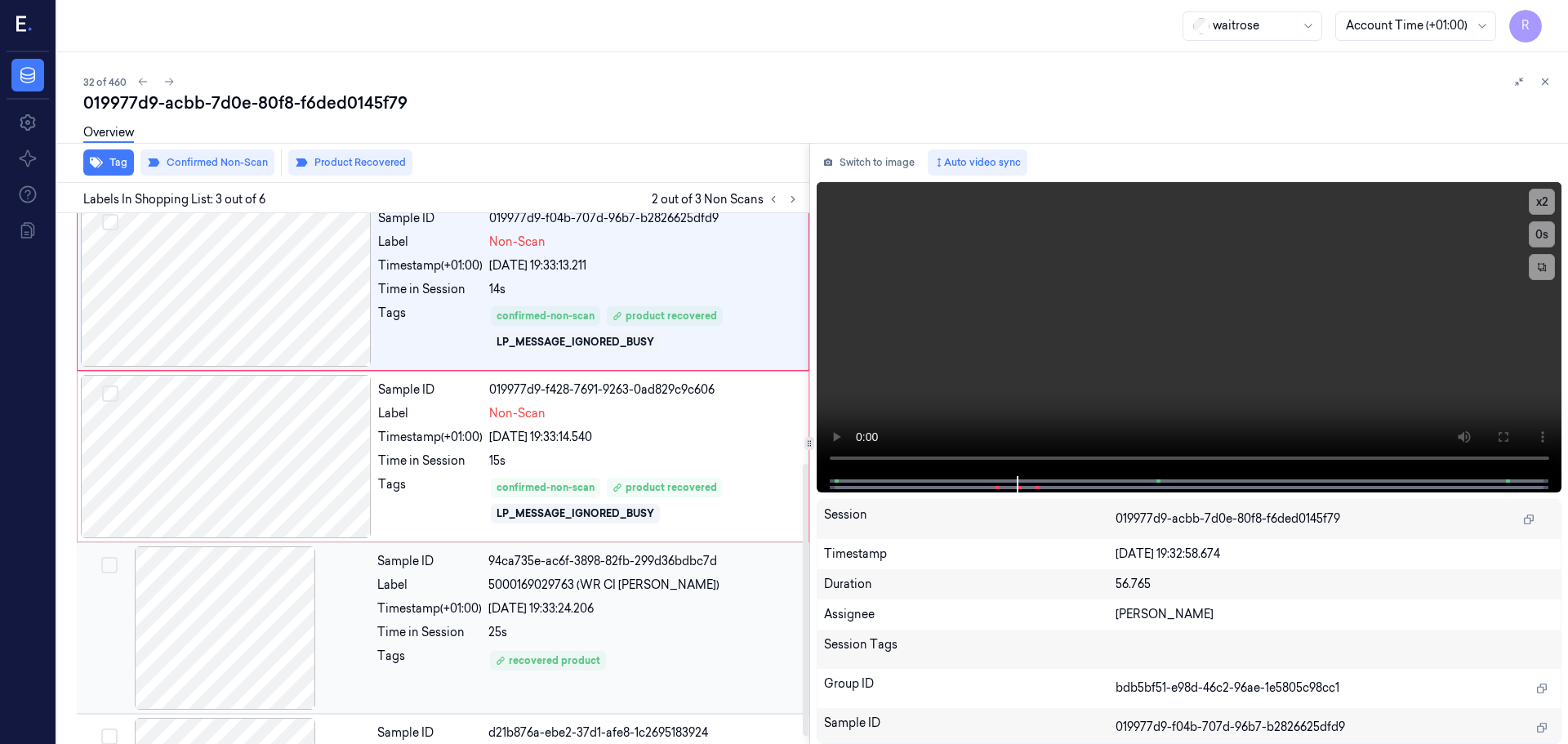
scroll to position [503, 0]
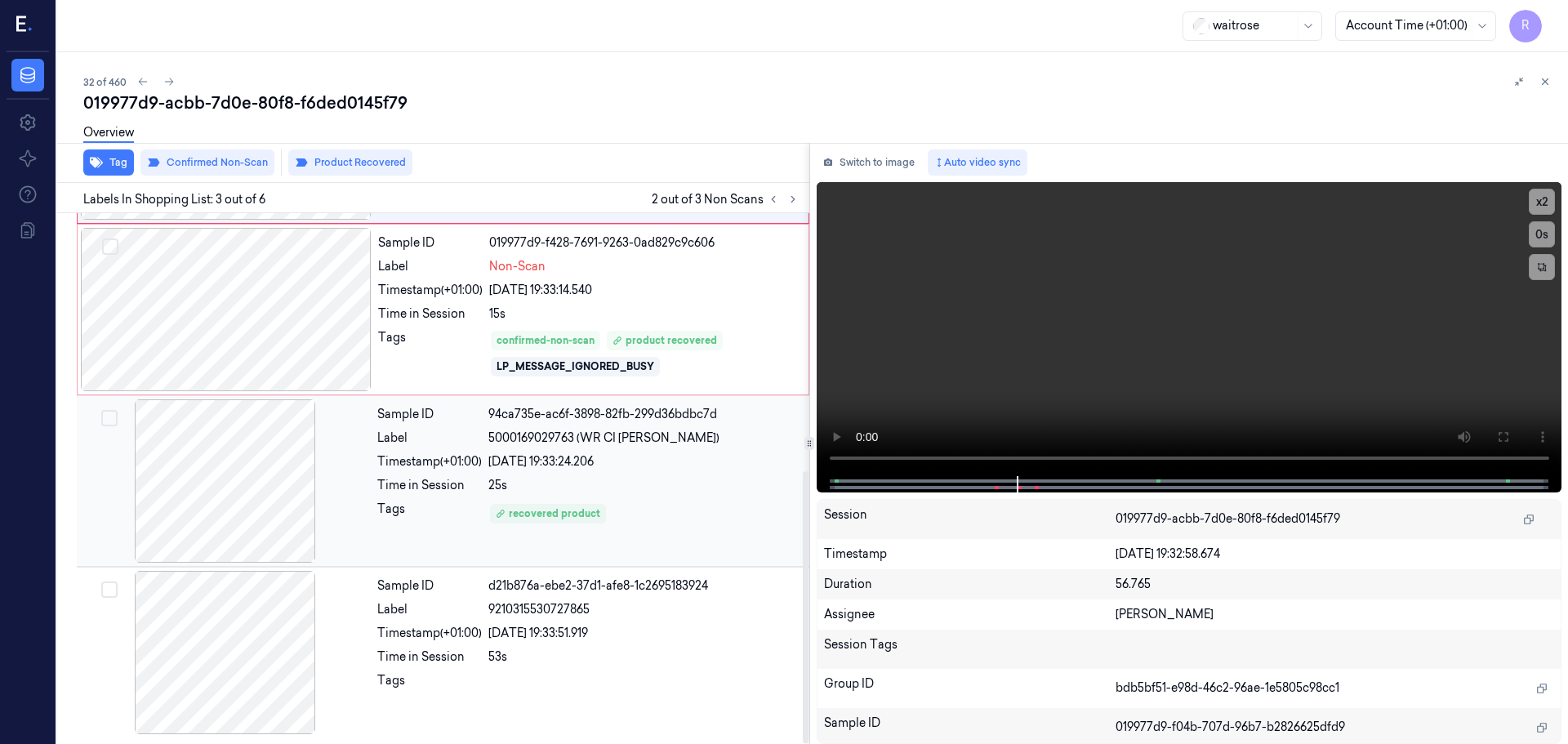
click at [673, 504] on div "recovered product" at bounding box center [644, 514] width 311 height 26
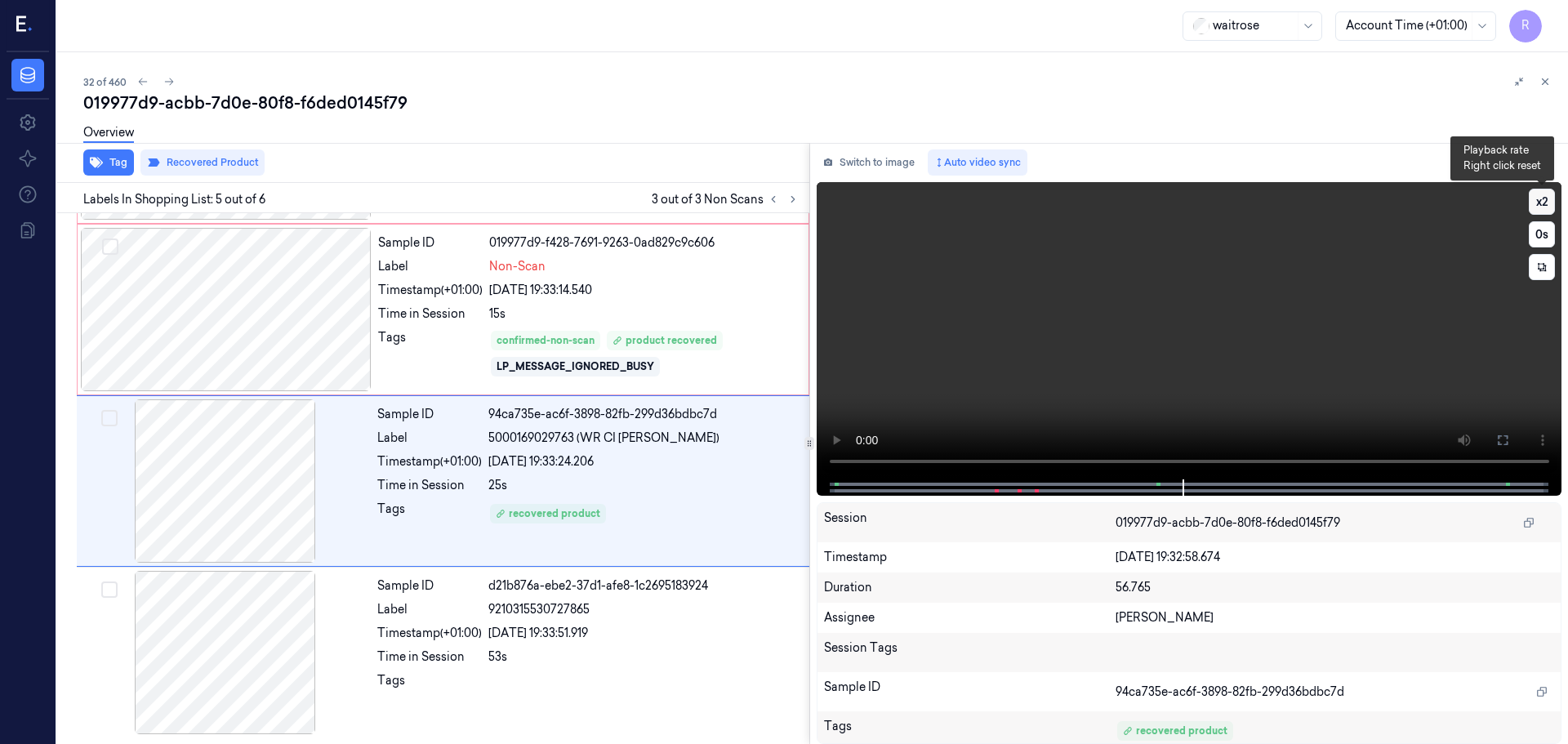
click at [1540, 200] on button "x 2" at bounding box center [1541, 201] width 26 height 26
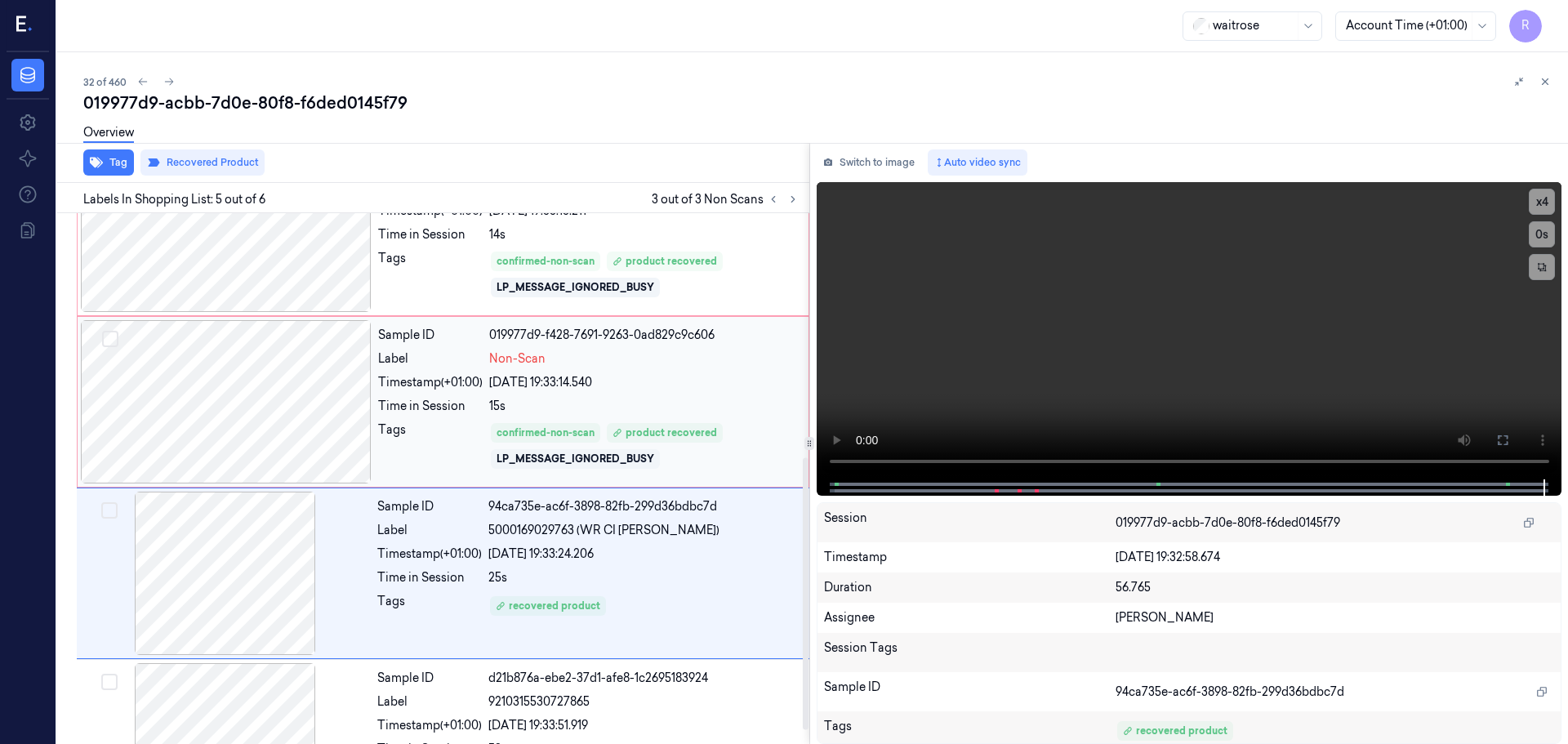
scroll to position [340, 0]
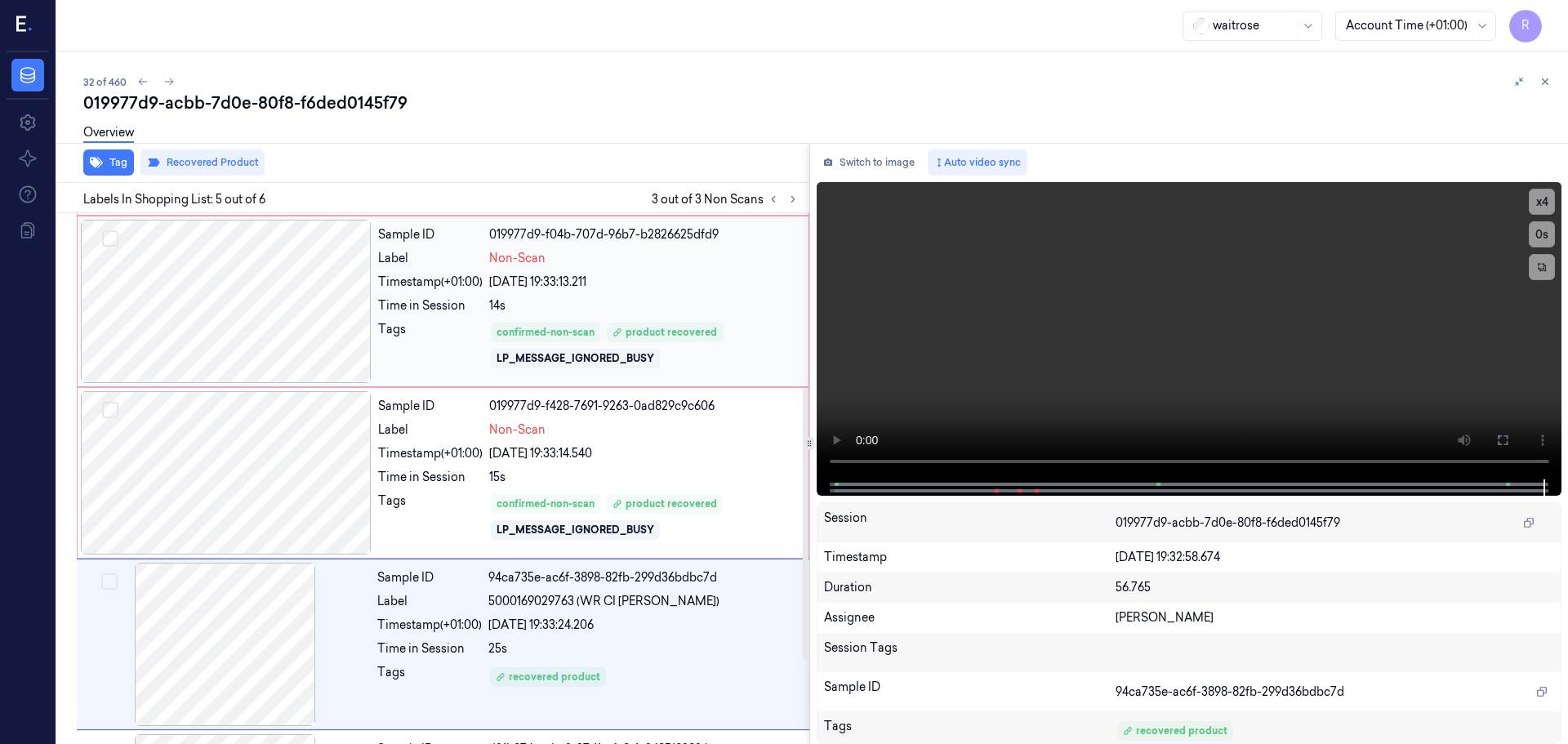
click at [263, 326] on div at bounding box center [225, 301] width 290 height 164
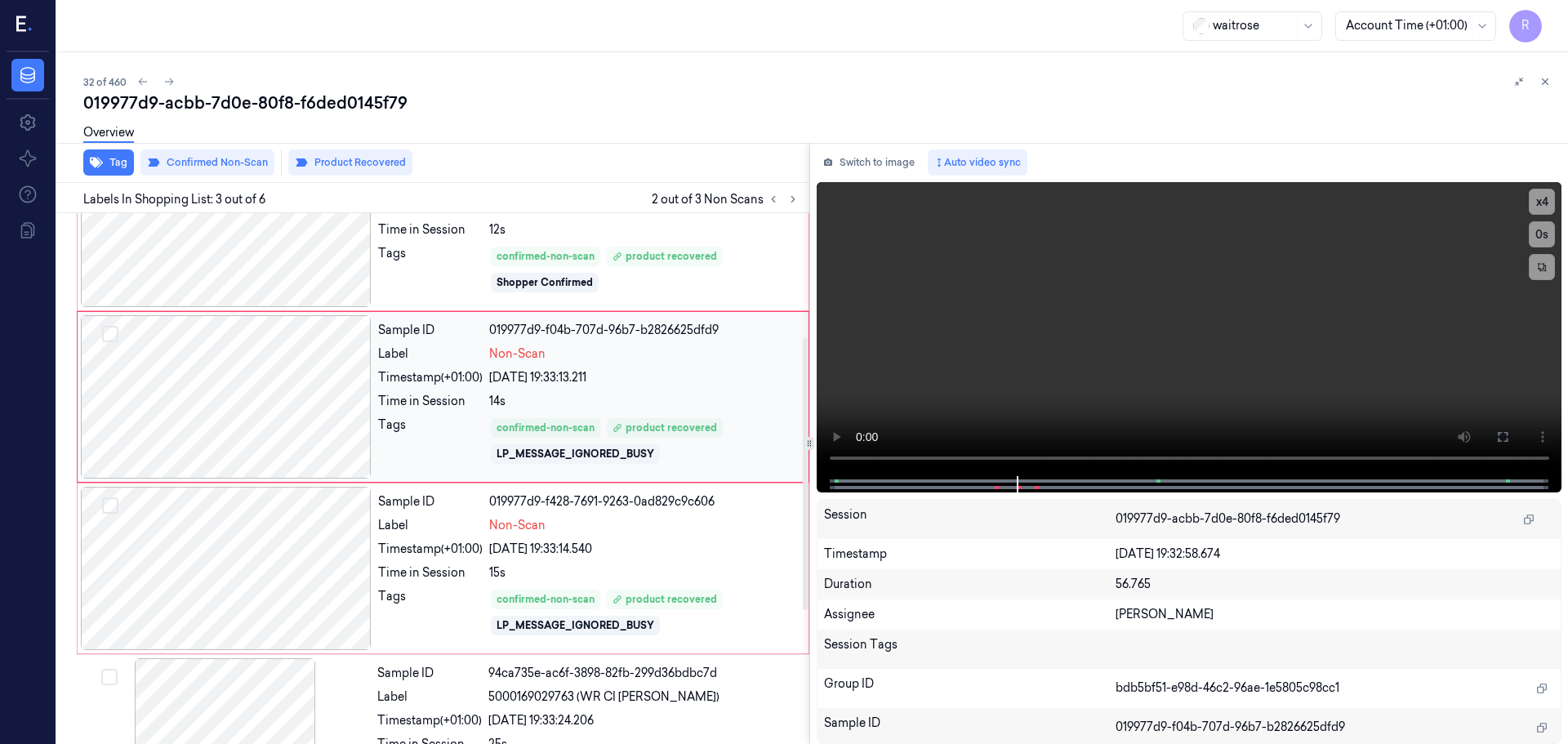
scroll to position [163, 0]
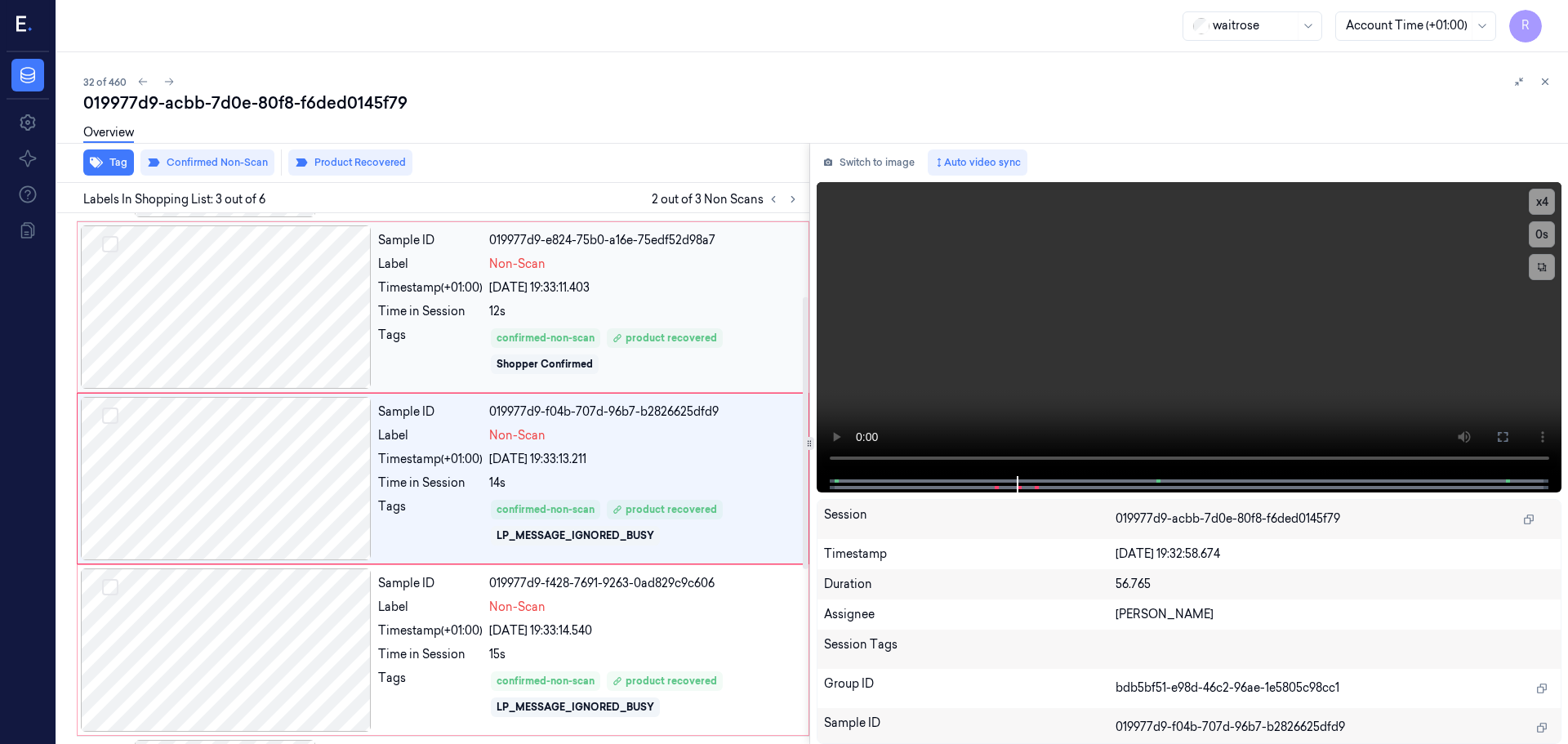
click at [313, 344] on div at bounding box center [225, 307] width 290 height 164
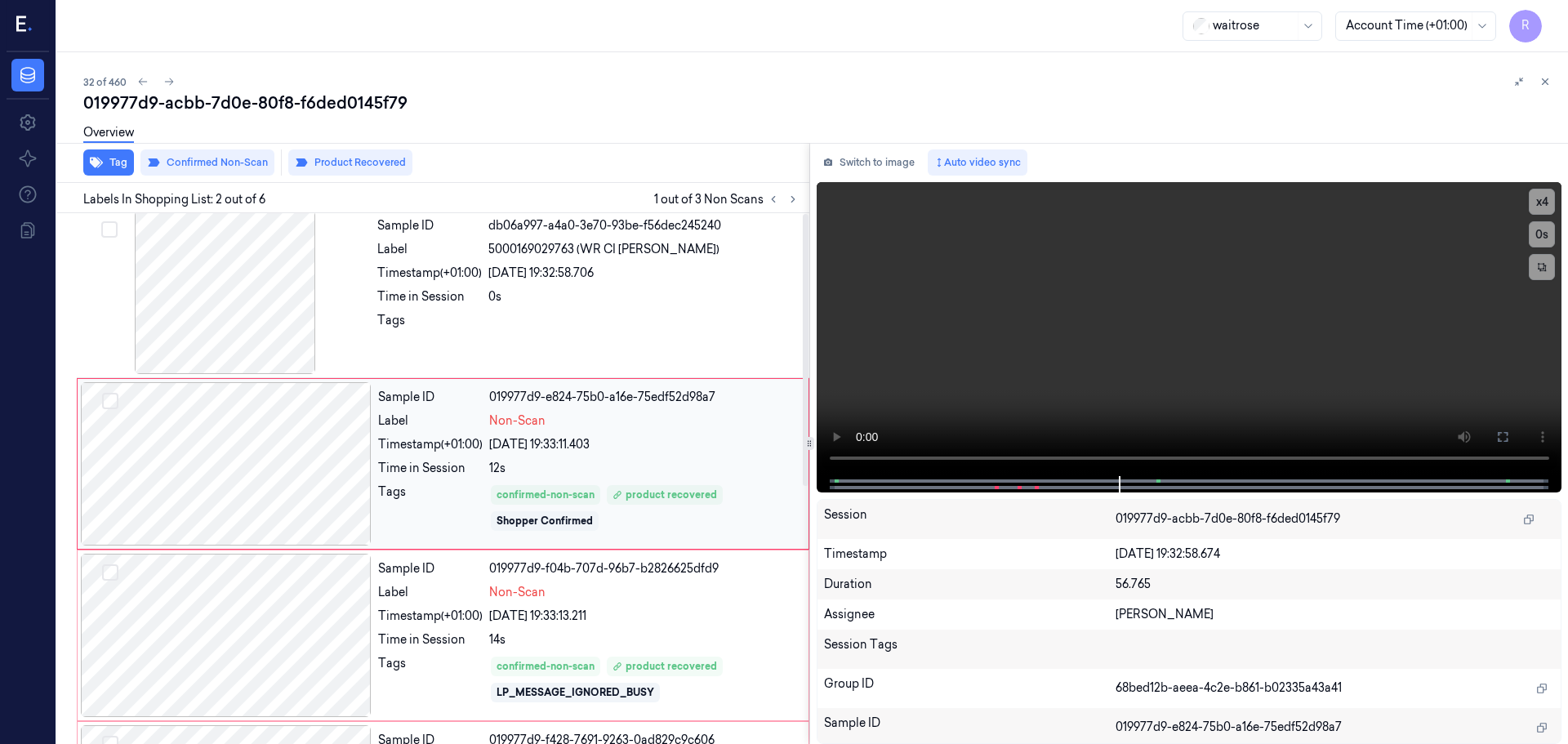
scroll to position [0, 0]
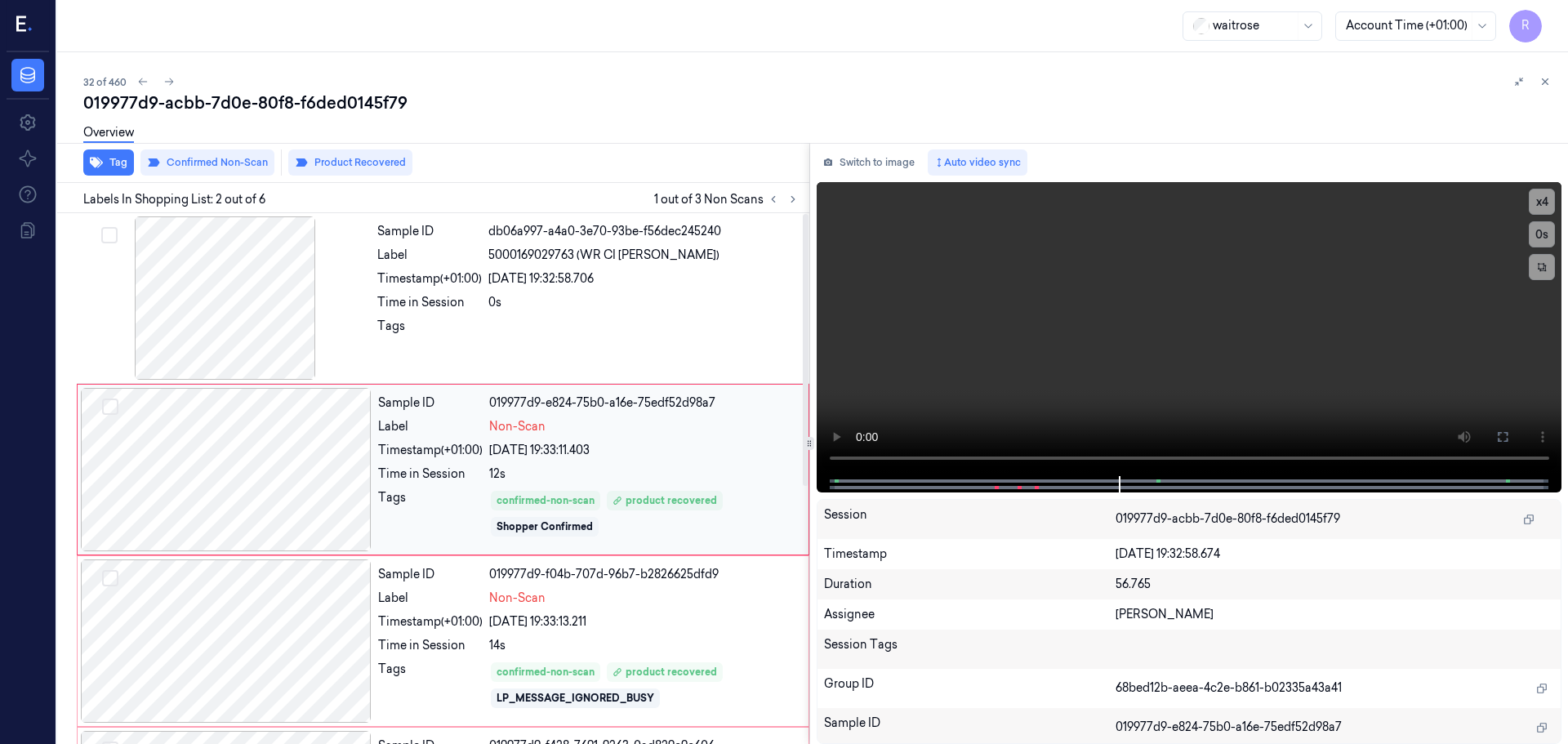
click at [567, 445] on div "[DATE] 19:33:11.403" at bounding box center [643, 450] width 309 height 17
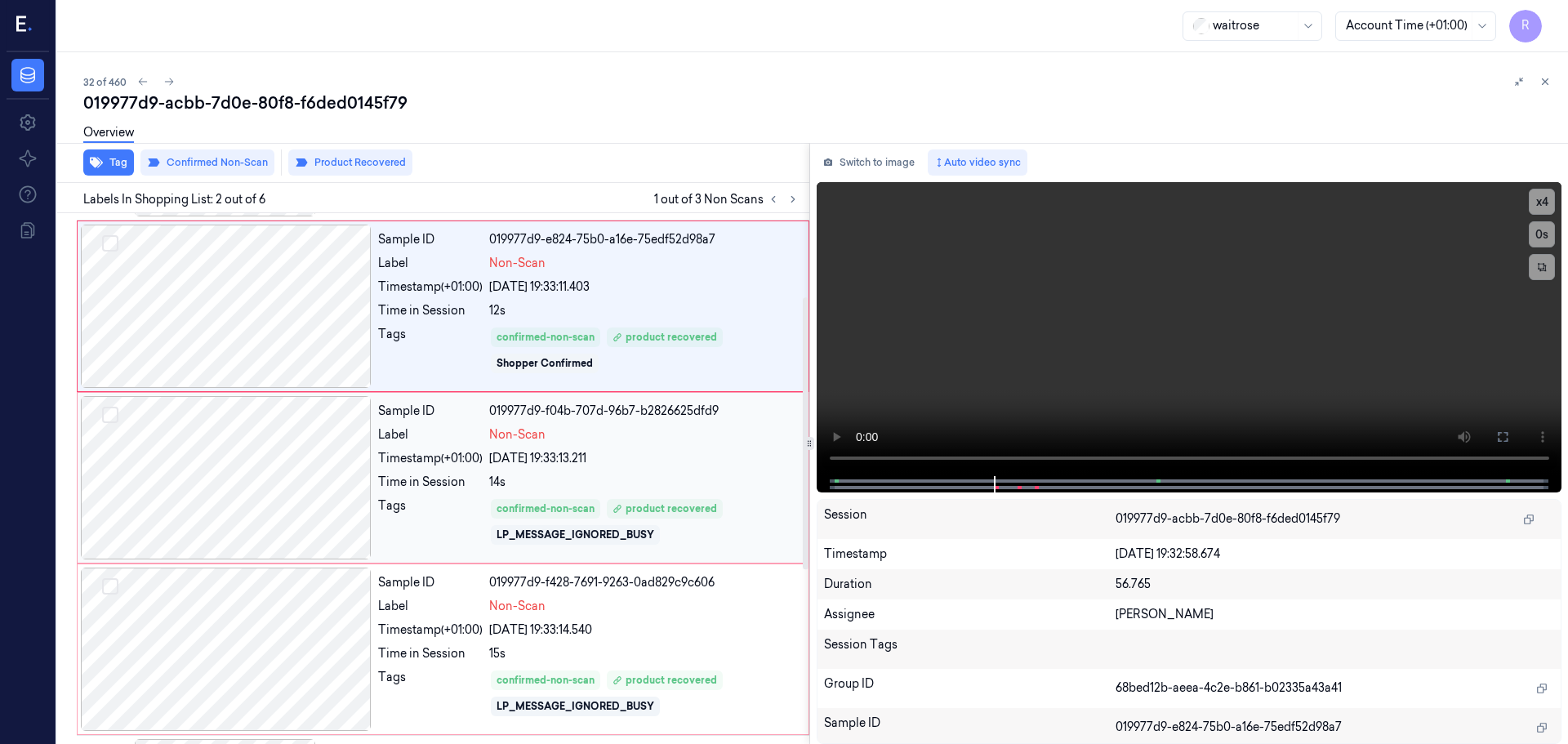
click at [584, 454] on div "[DATE] 19:33:13.211" at bounding box center [643, 458] width 309 height 17
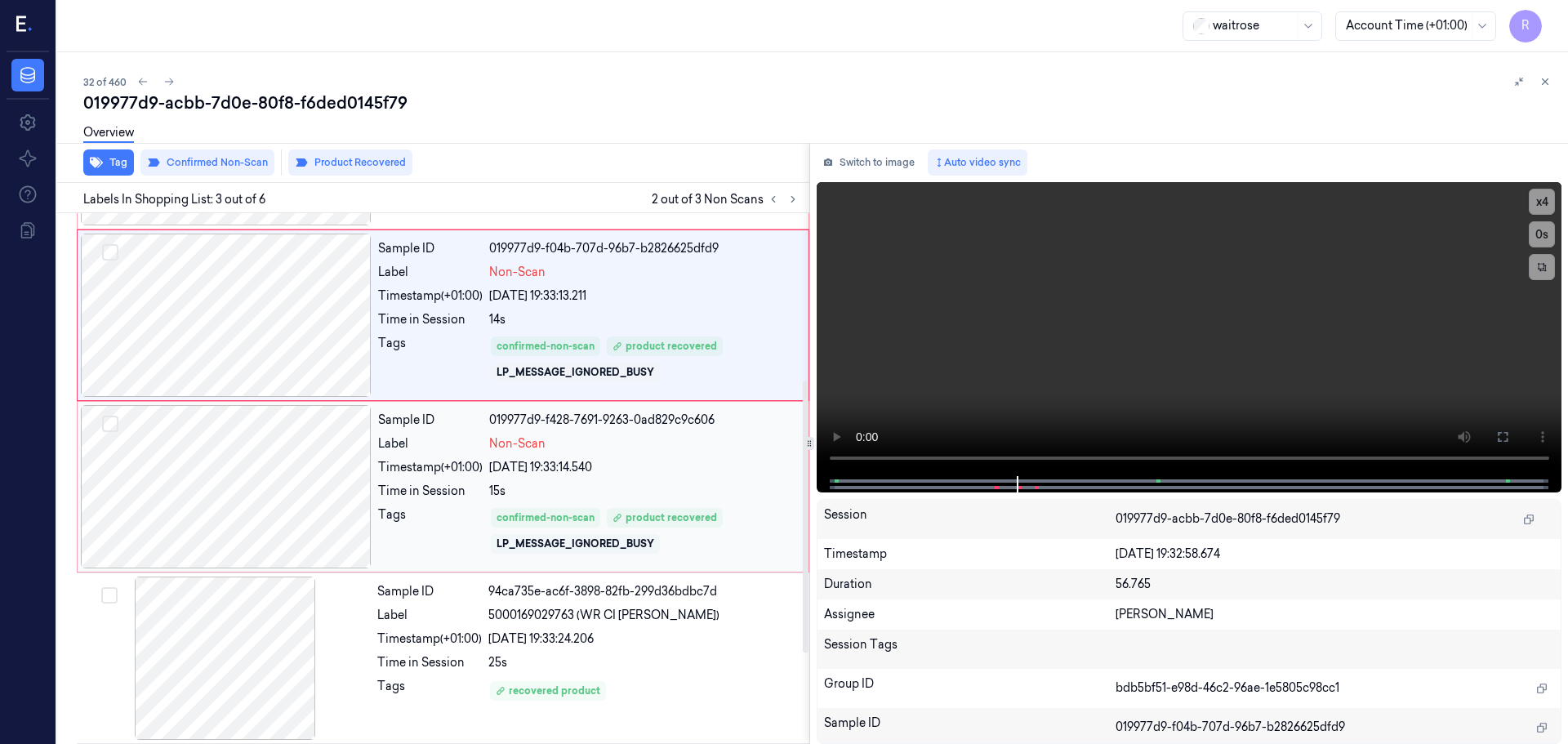
click at [586, 536] on div "LP_MESSAGE_IGNORED_BUSY" at bounding box center [575, 544] width 169 height 20
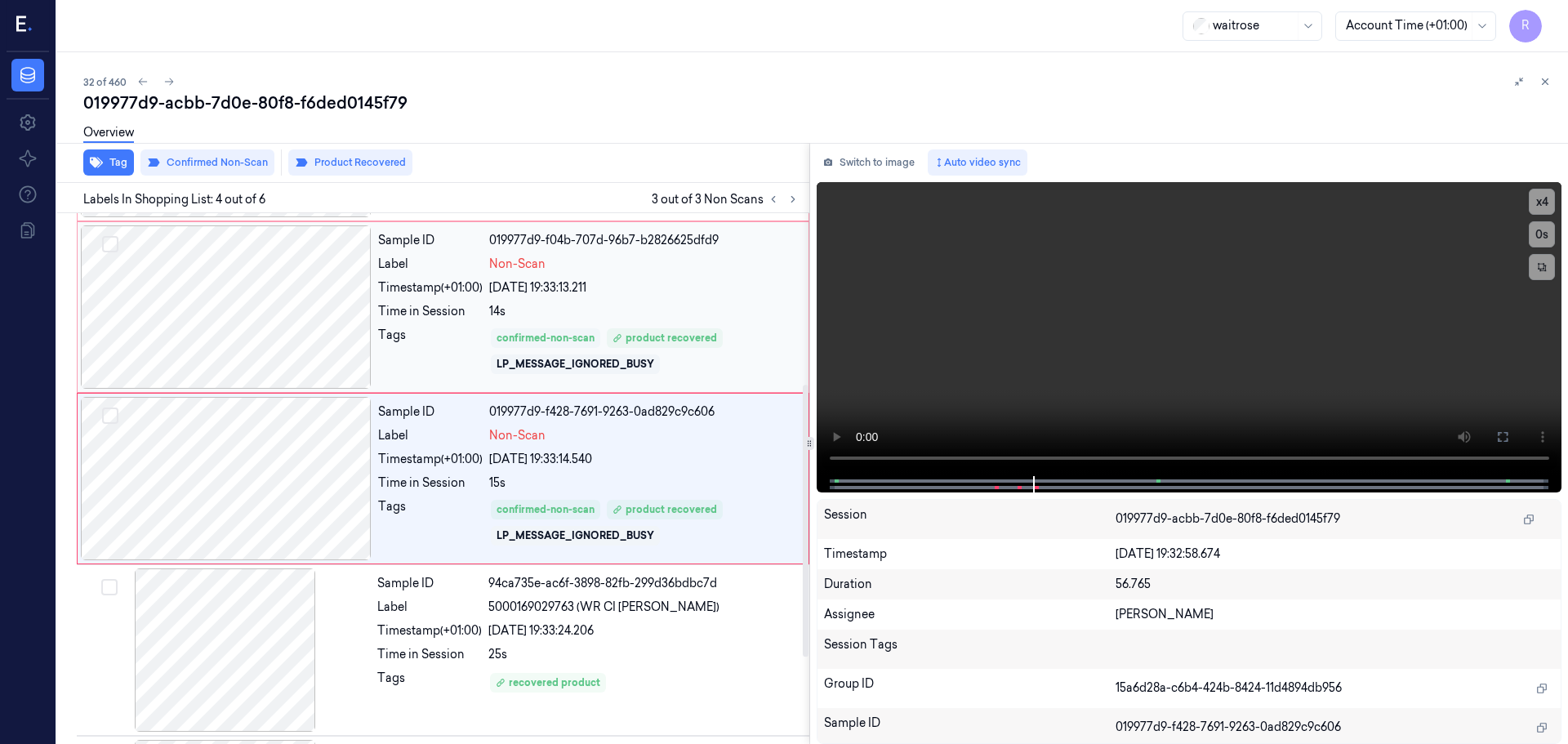
click at [599, 337] on div "confirmed-non-scan" at bounding box center [546, 338] width 110 height 20
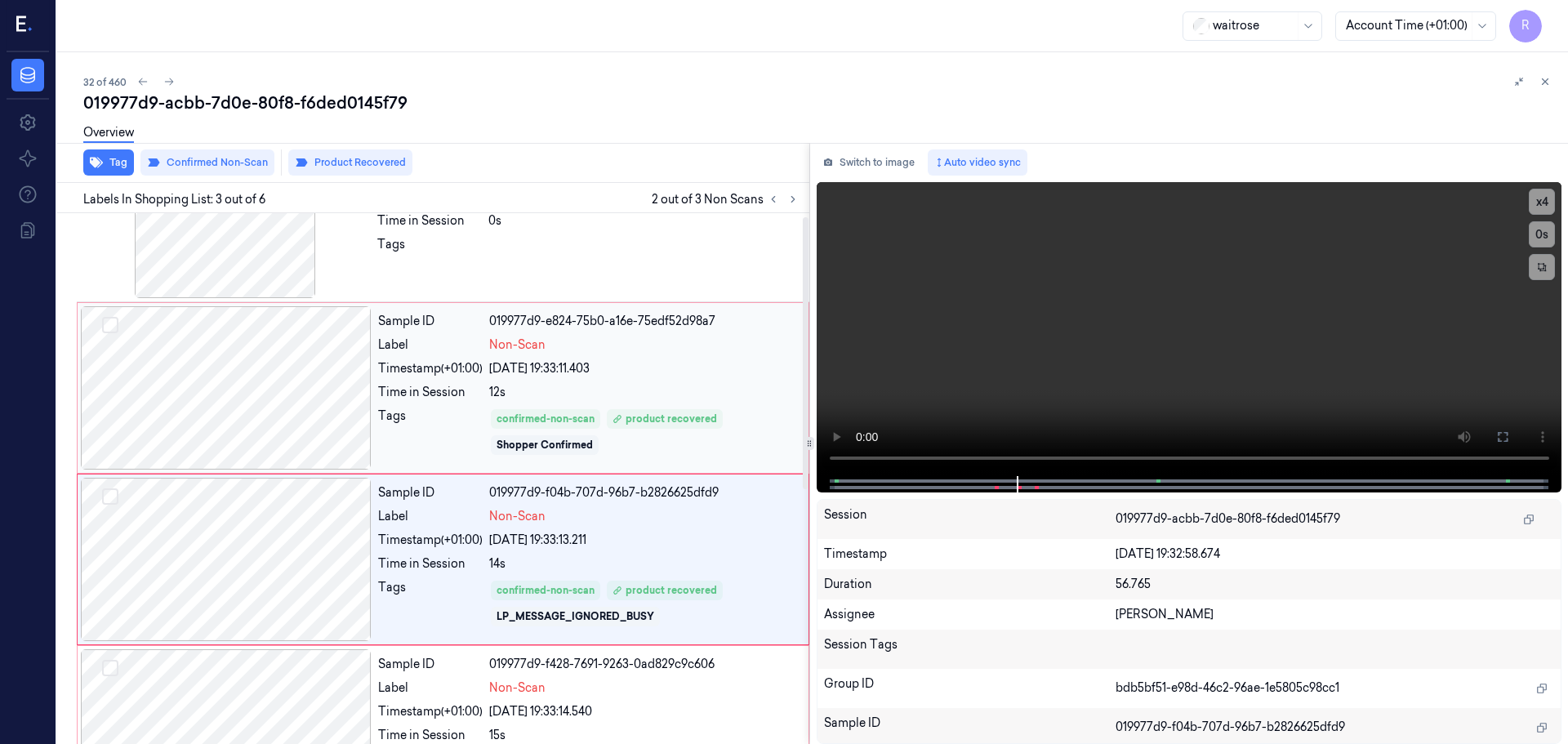
scroll to position [7, 0]
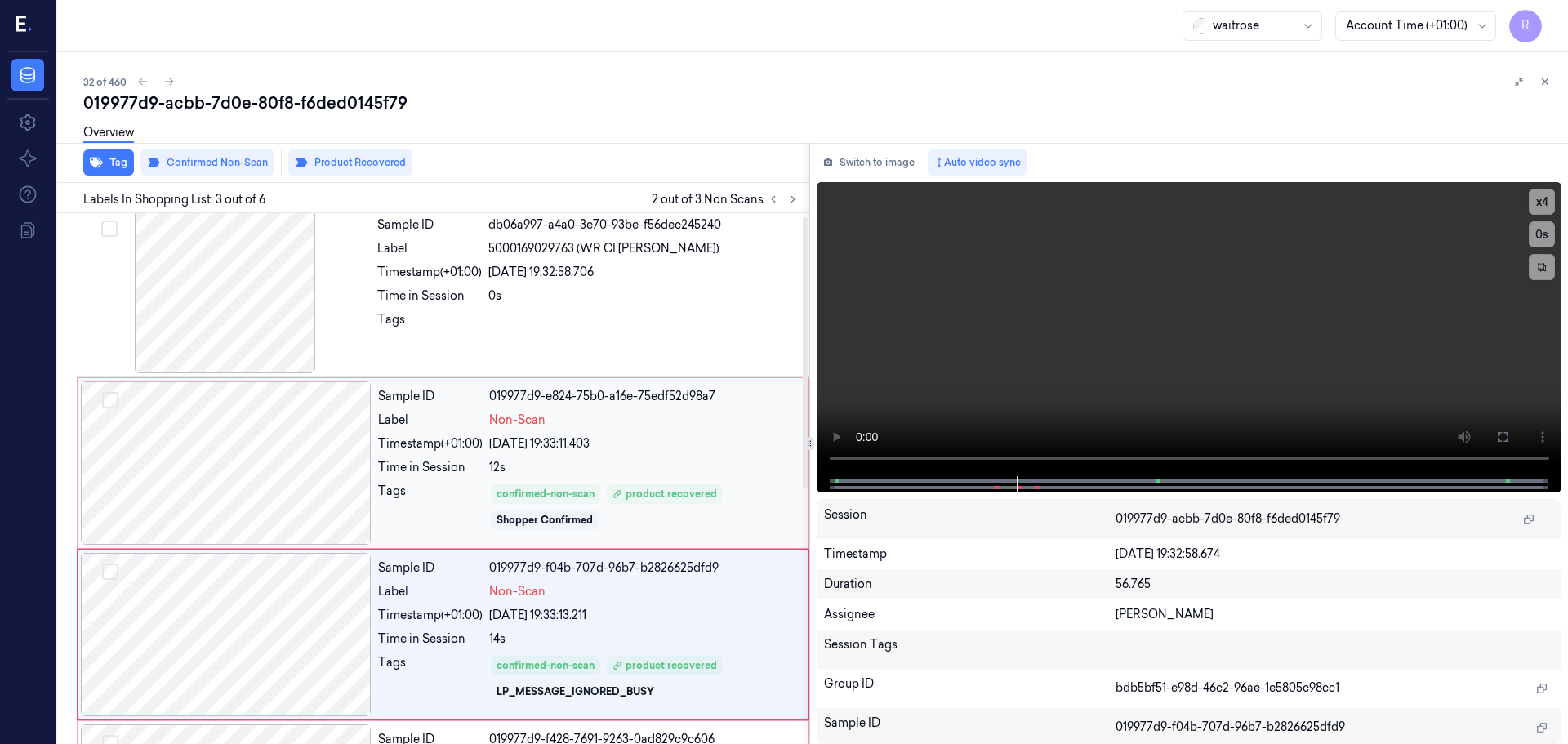
click at [601, 457] on div "Sample ID 019977d9-e824-75b0-a16e-75edf52d98a7 Label Non-Scan Timestamp (+01:00…" at bounding box center [588, 463] width 434 height 164
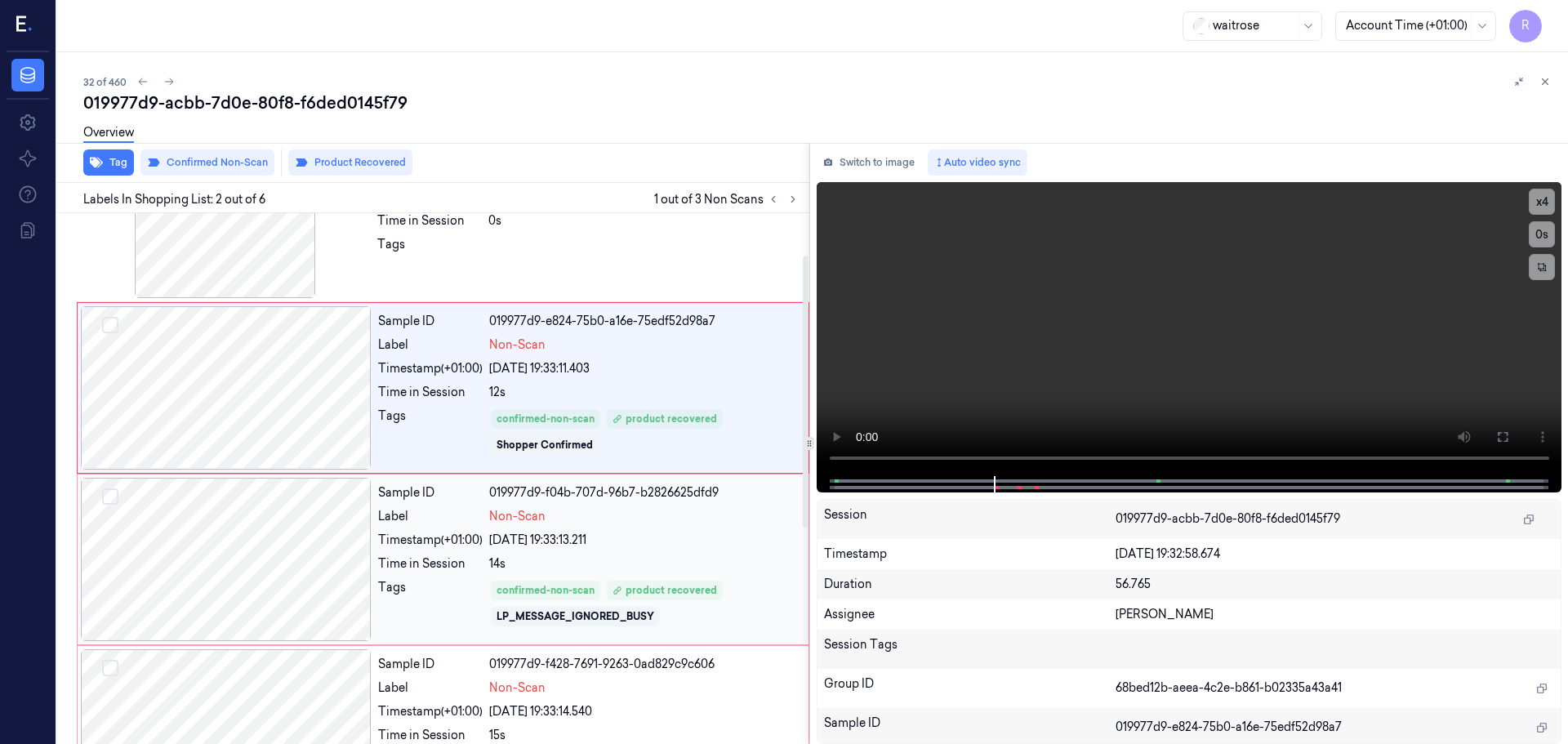
click at [657, 503] on div "Sample ID 019977d9-f04b-707d-96b7-b2826625dfd9 Label Non-Scan Timestamp (+01:00…" at bounding box center [588, 559] width 434 height 164
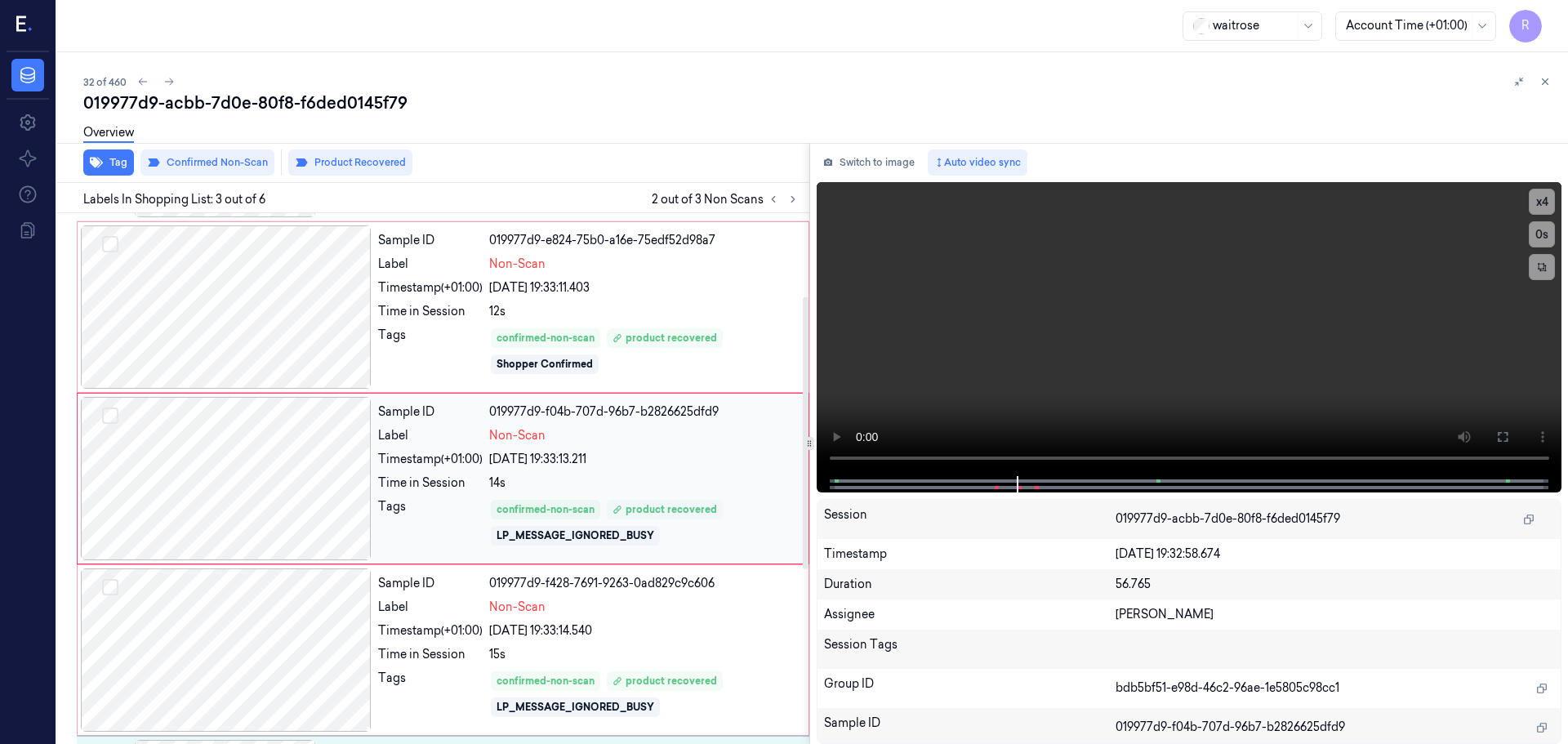
click at [688, 501] on div "product recovered" at bounding box center [664, 510] width 116 height 20
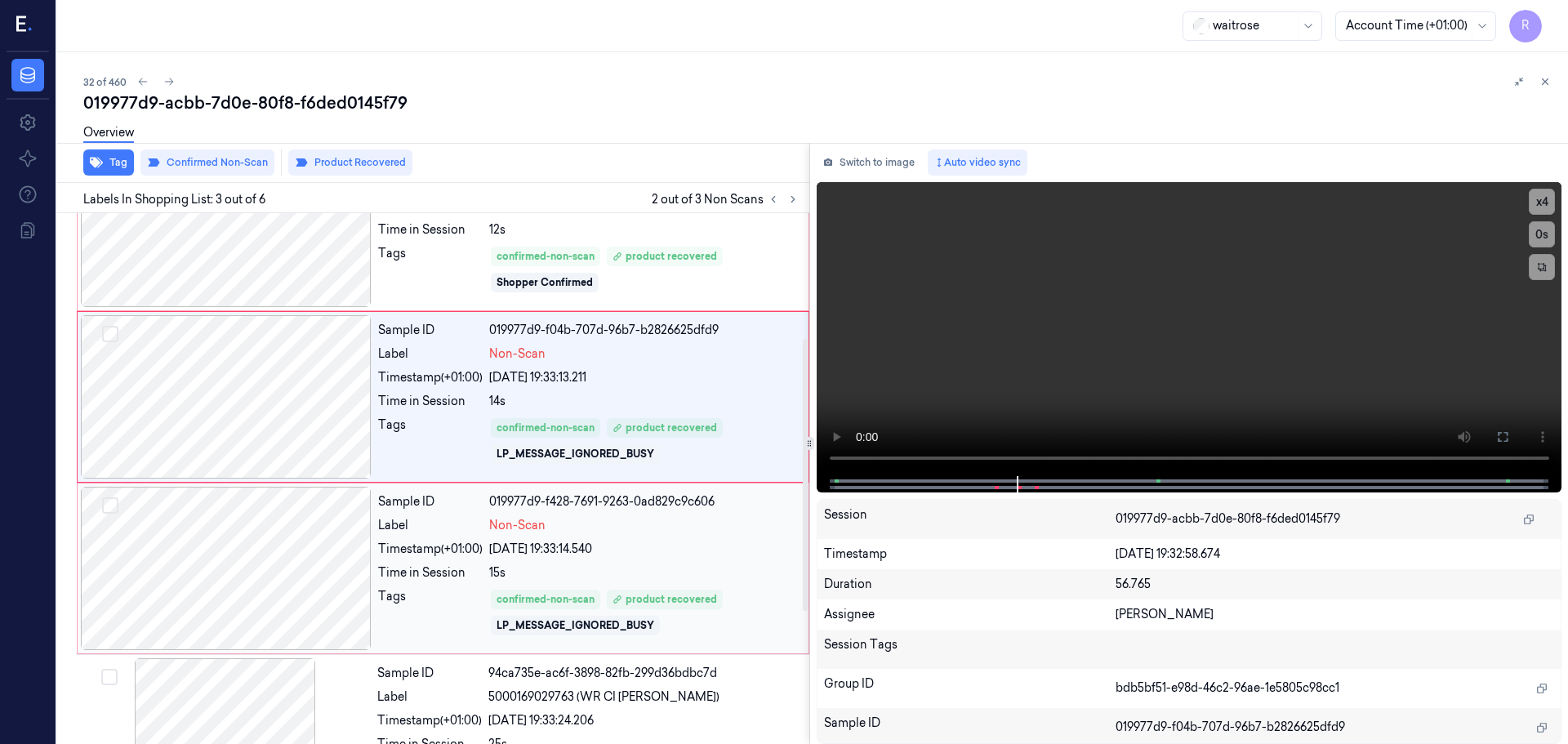
click at [633, 529] on div "Non-Scan" at bounding box center [643, 525] width 309 height 17
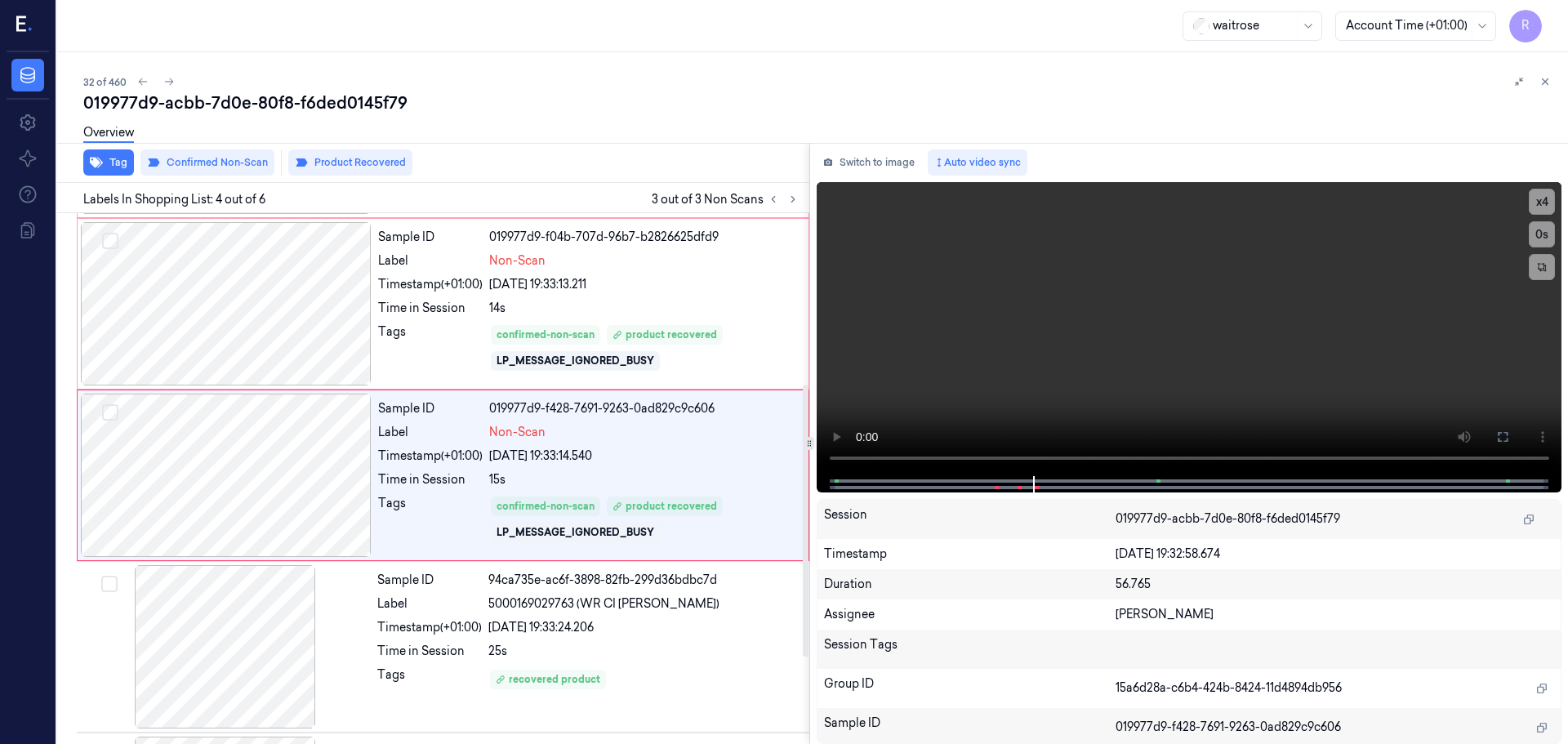
scroll to position [334, 0]
click at [1542, 85] on icon at bounding box center [1544, 81] width 11 height 11
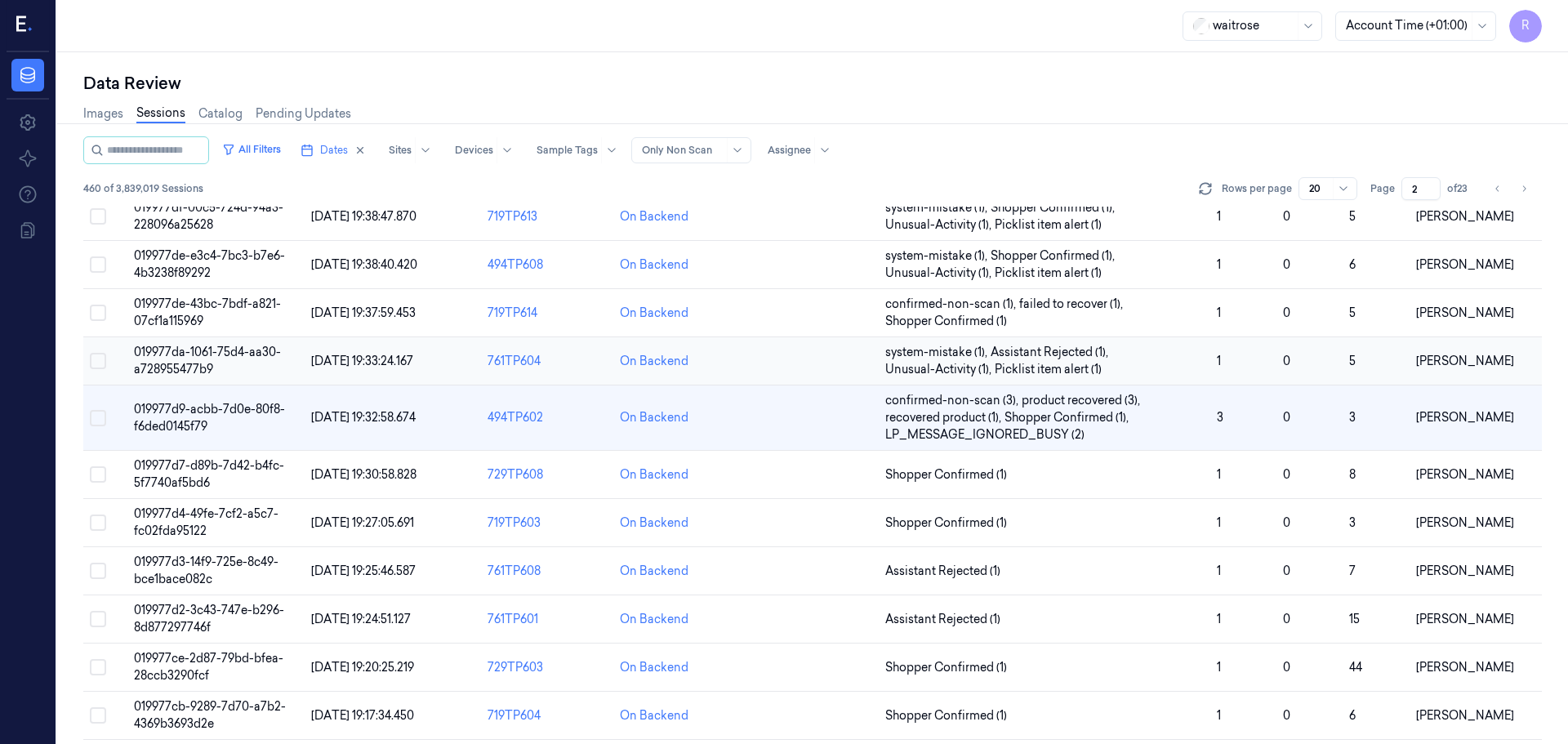
scroll to position [412, 0]
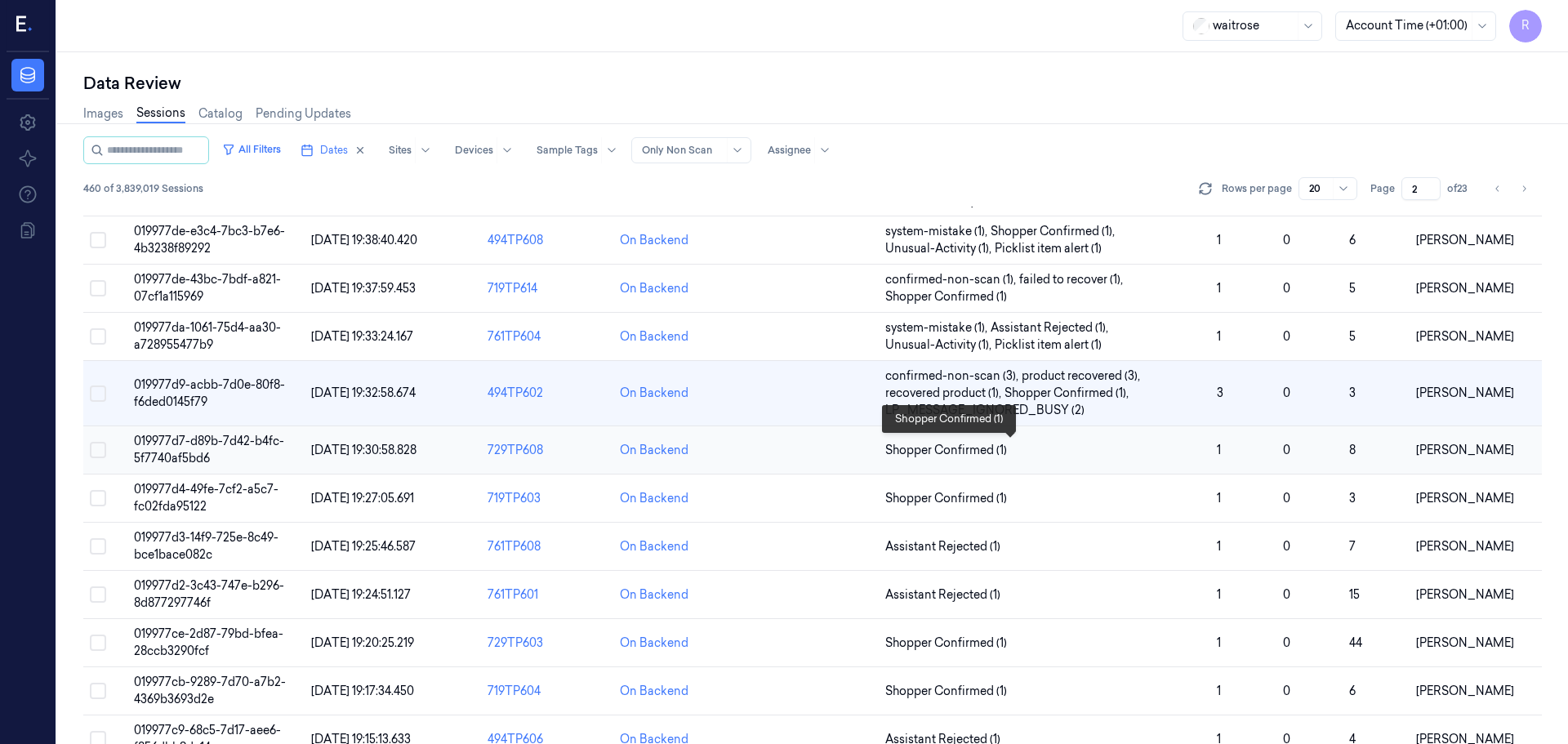
click at [1169, 455] on span "Shopper Confirmed (1)" at bounding box center [1043, 450] width 318 height 17
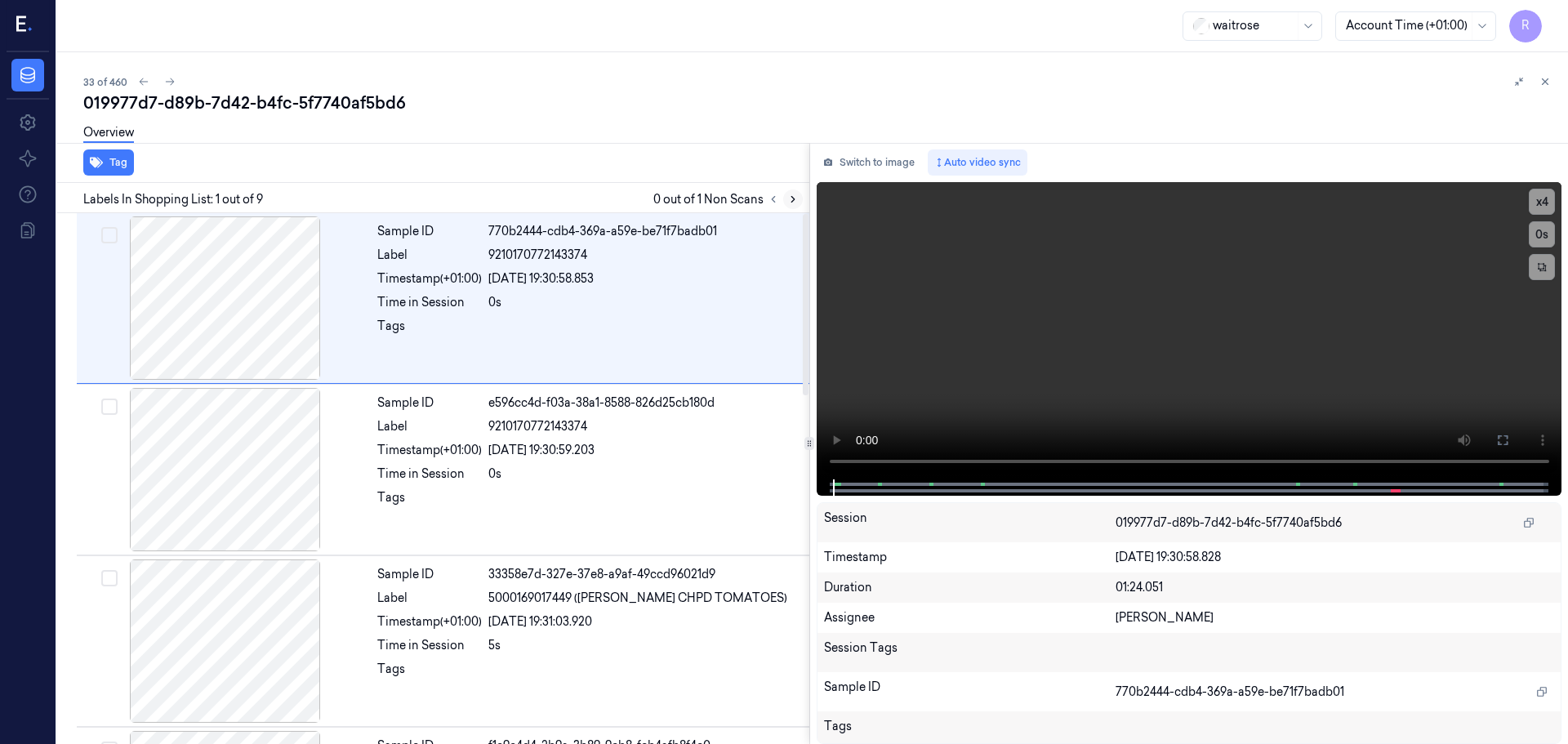
click at [791, 202] on icon at bounding box center [792, 199] width 3 height 6
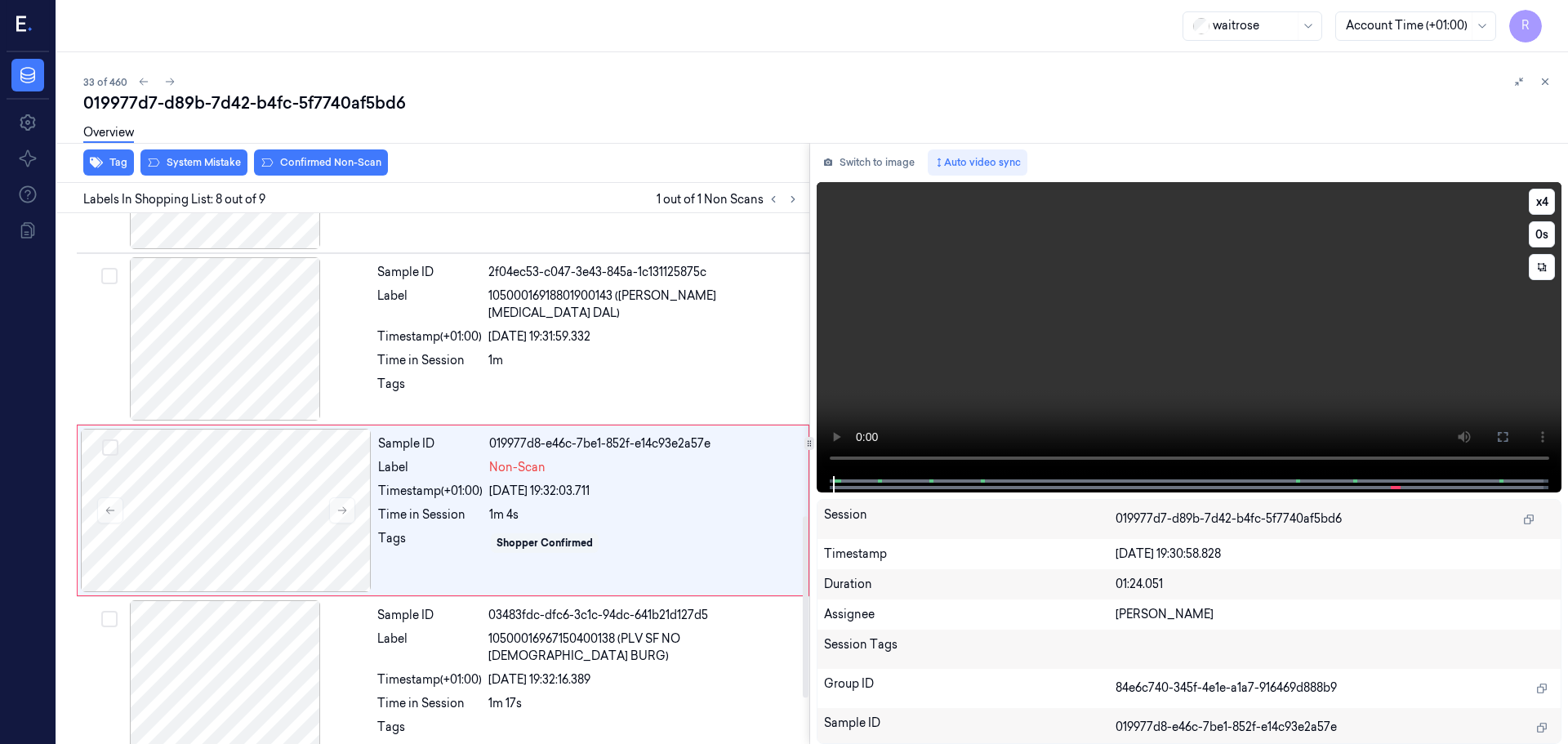
scroll to position [1017, 0]
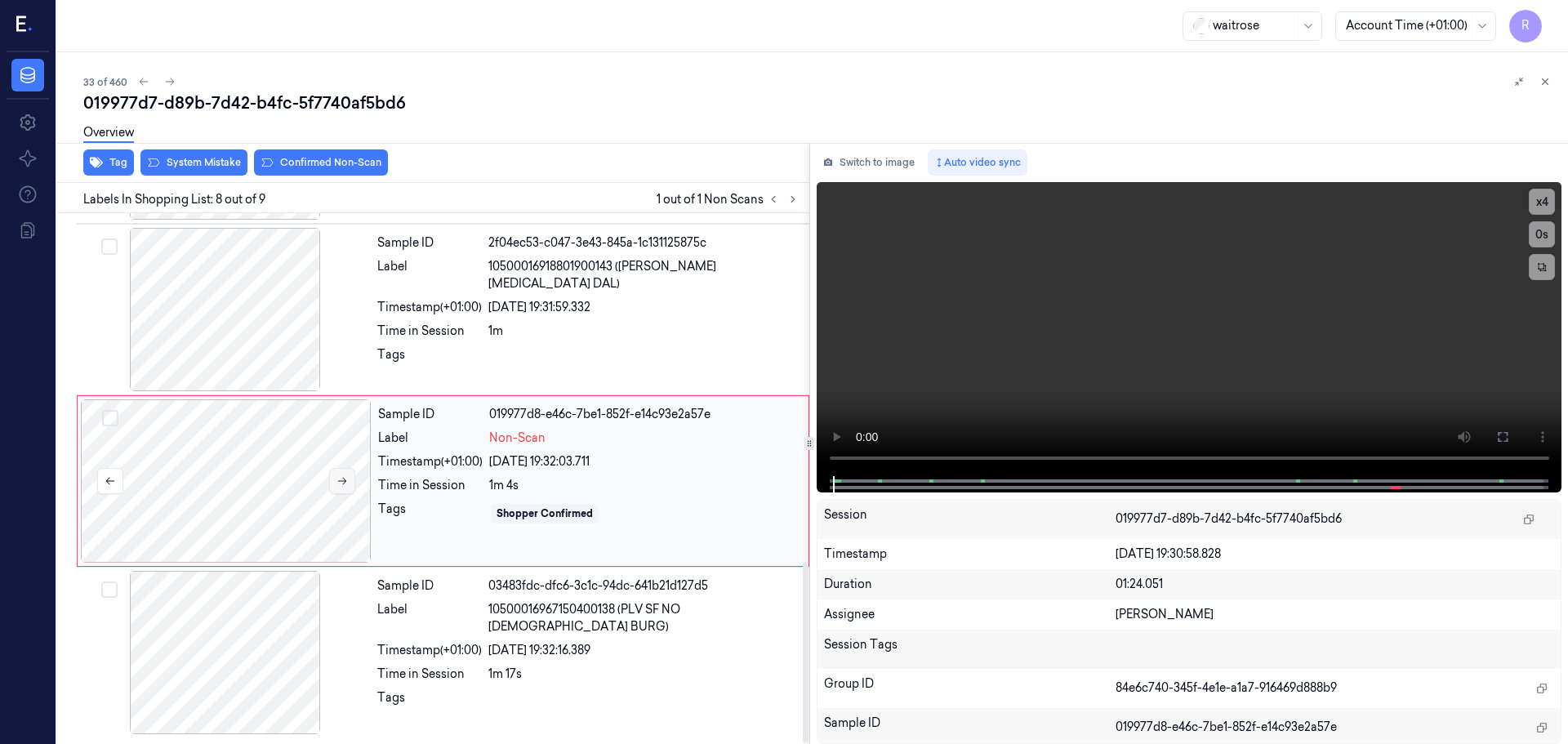
click at [337, 484] on icon at bounding box center [341, 480] width 11 height 11
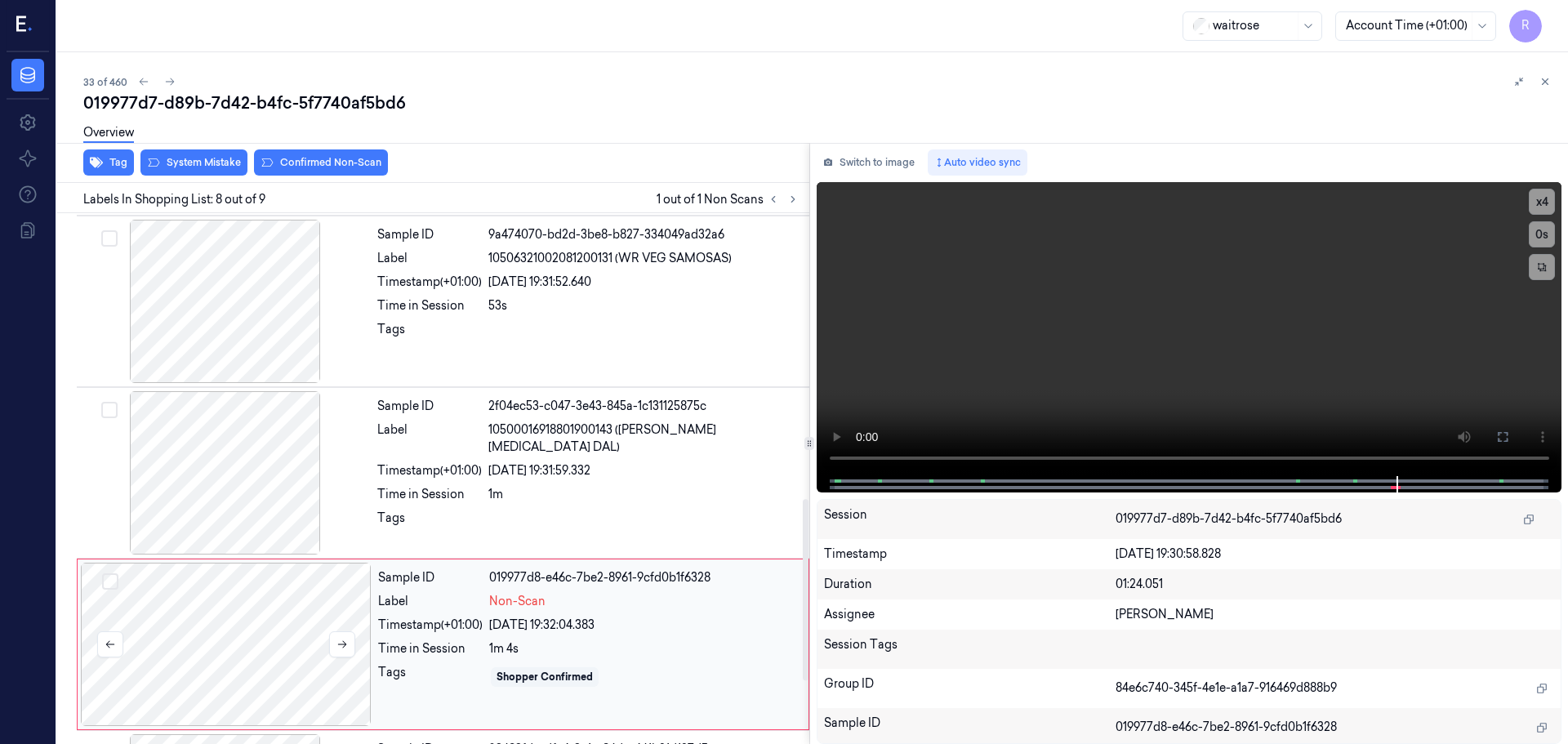
scroll to position [772, 0]
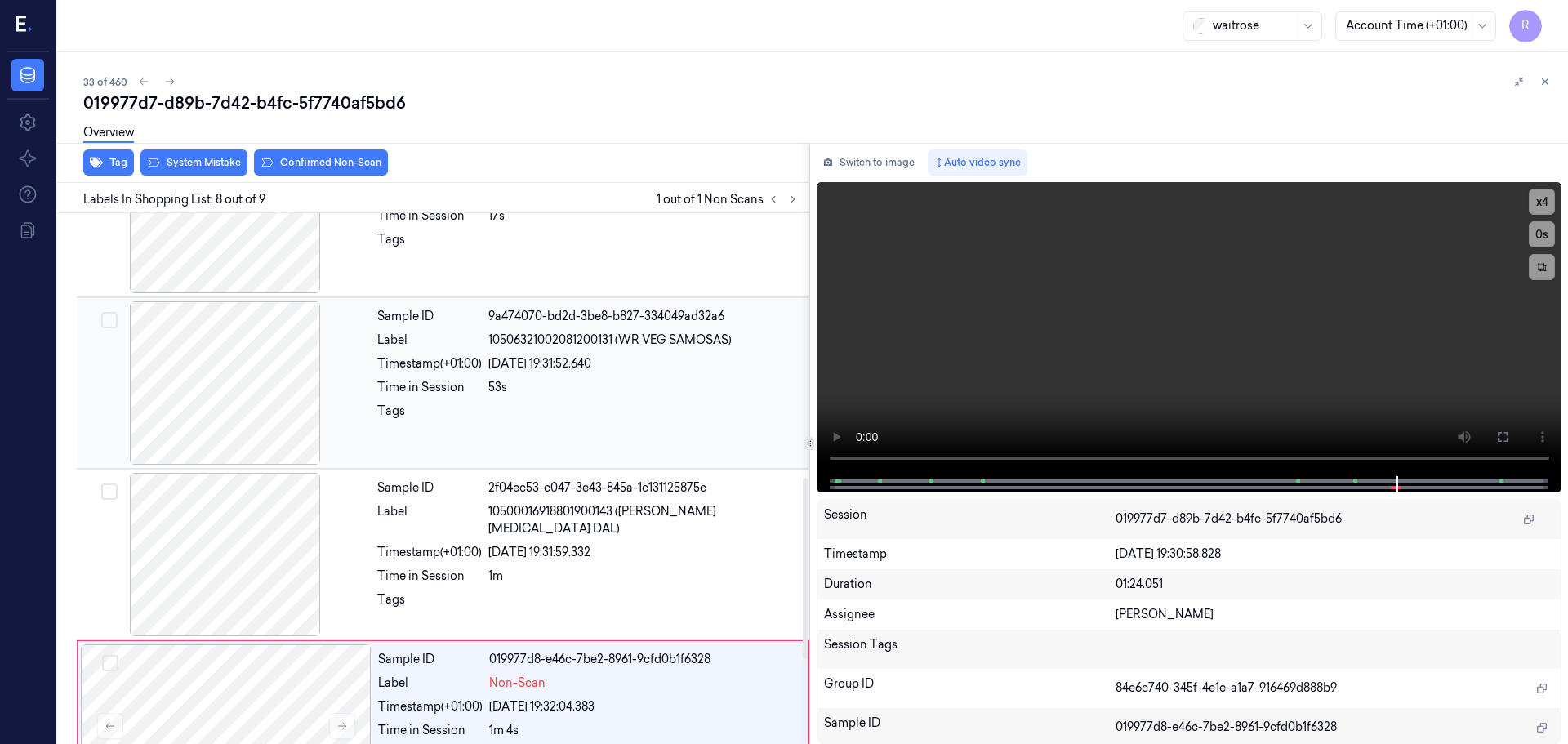
click at [277, 415] on div at bounding box center [224, 383] width 290 height 164
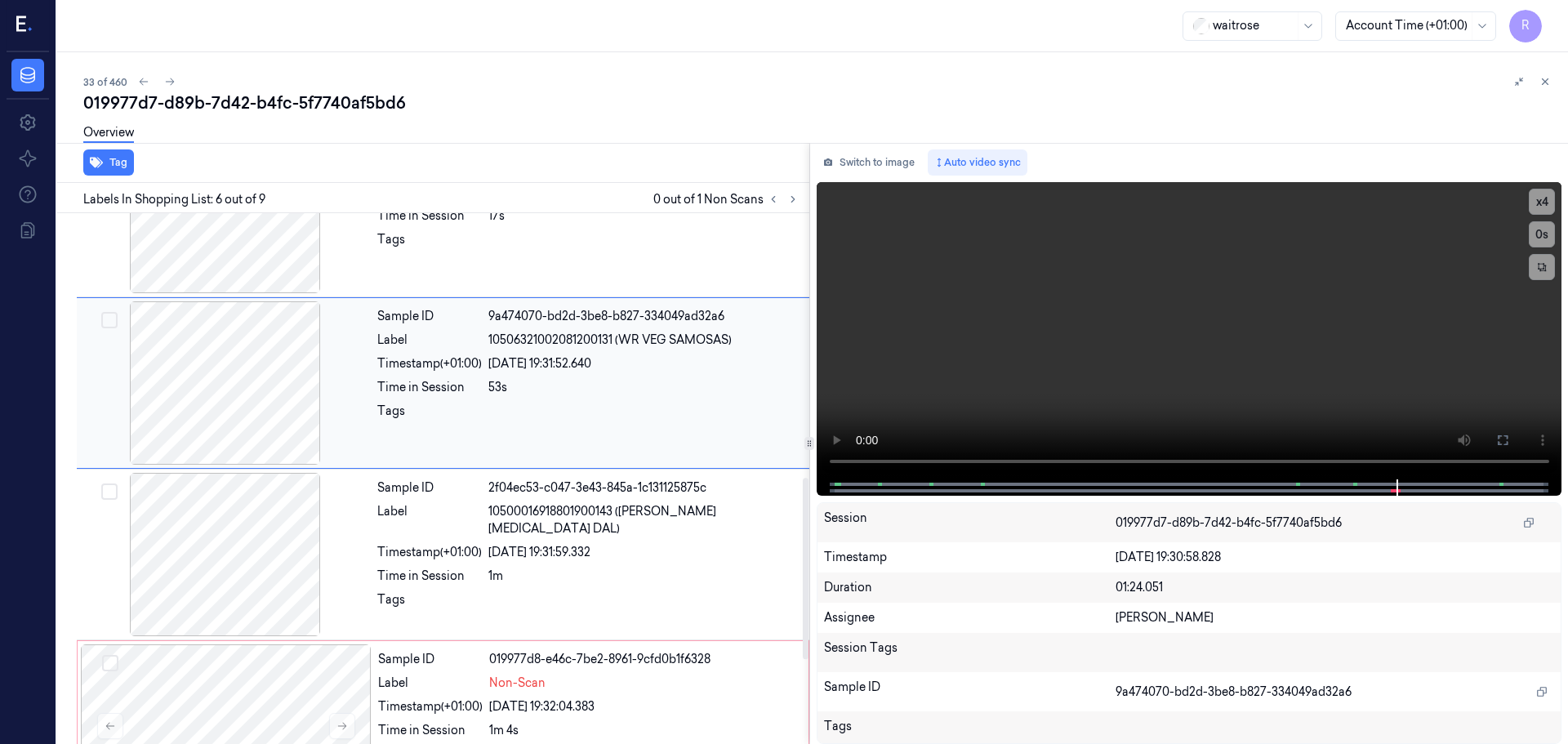
scroll to position [677, 0]
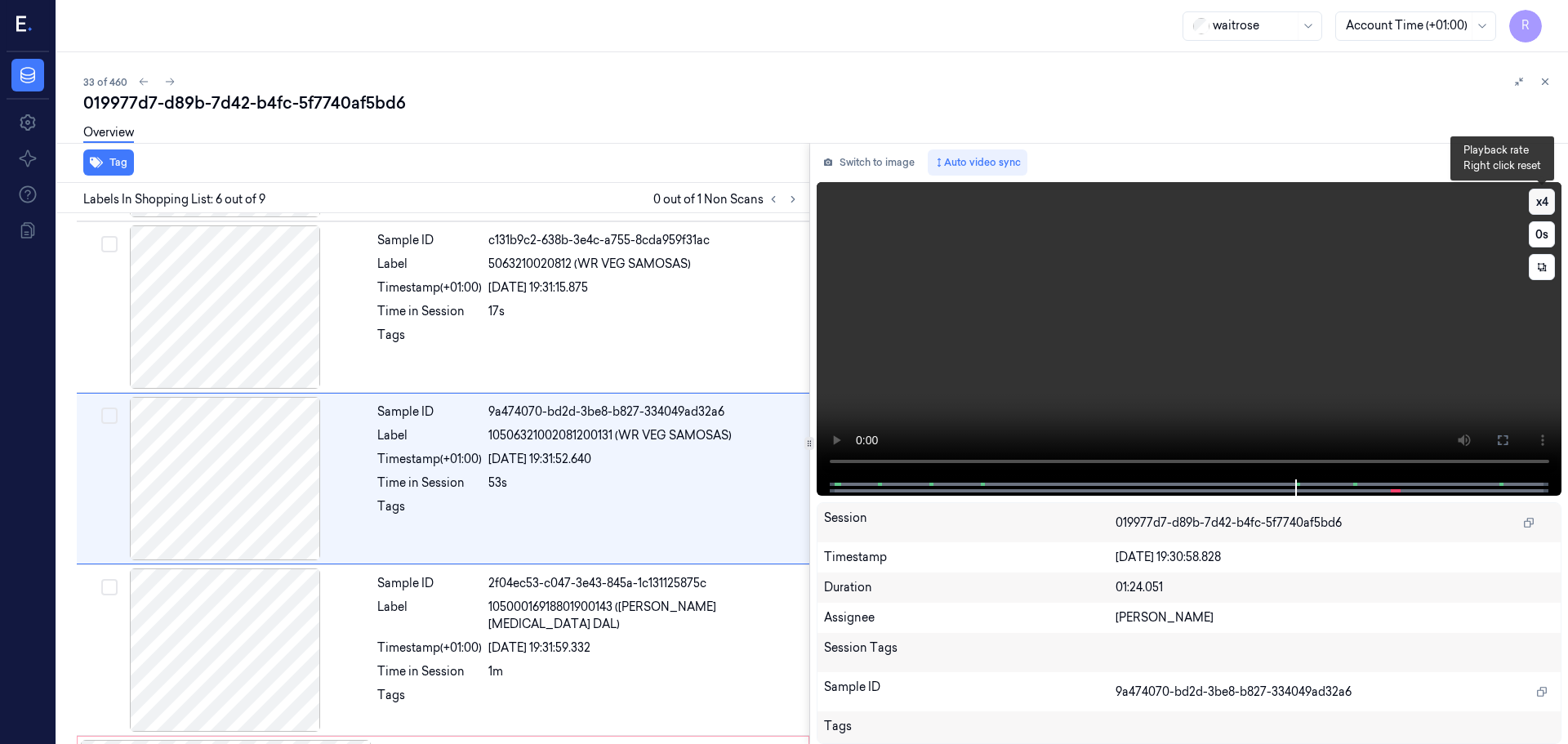
click at [1551, 200] on button "x 4" at bounding box center [1541, 201] width 26 height 26
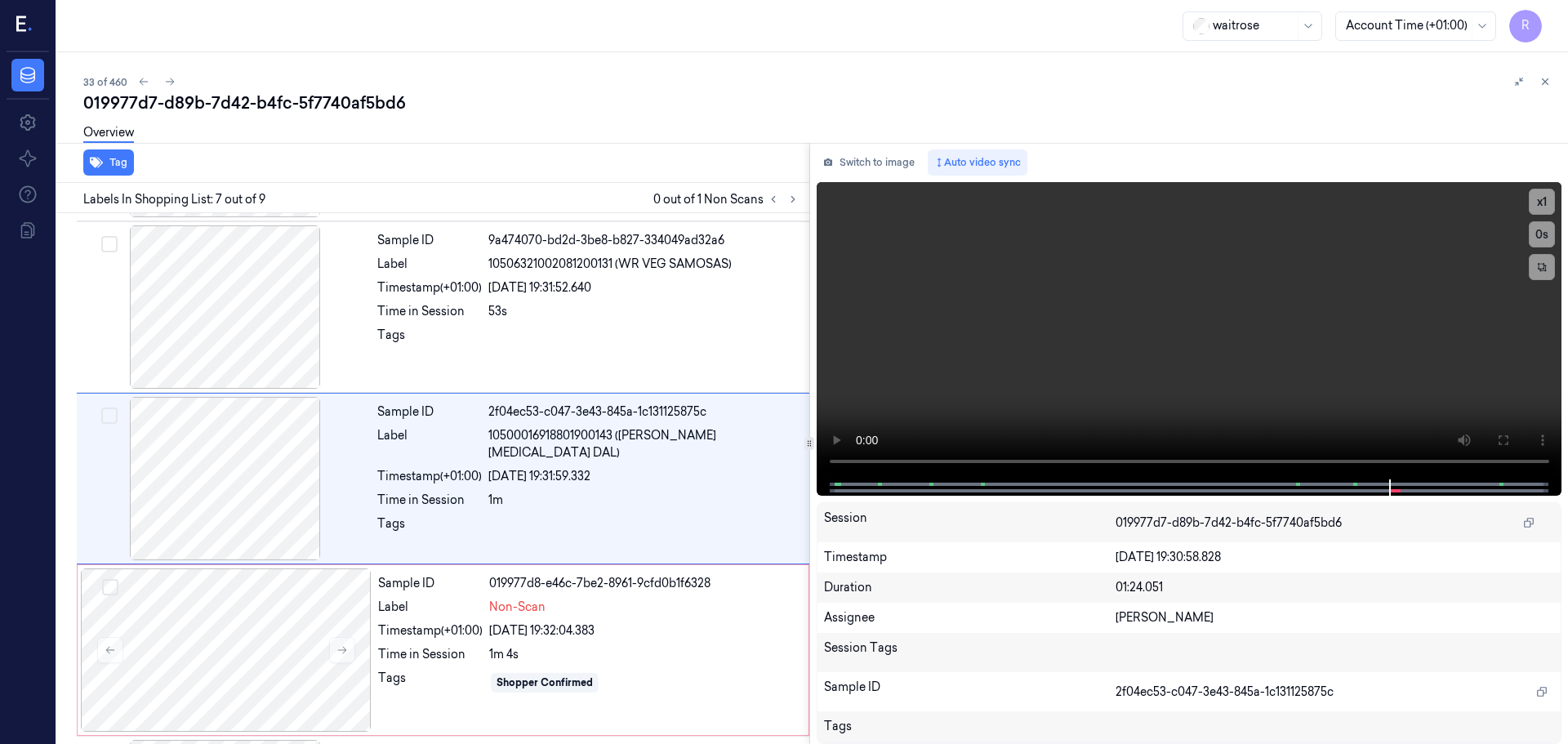
scroll to position [1017, 0]
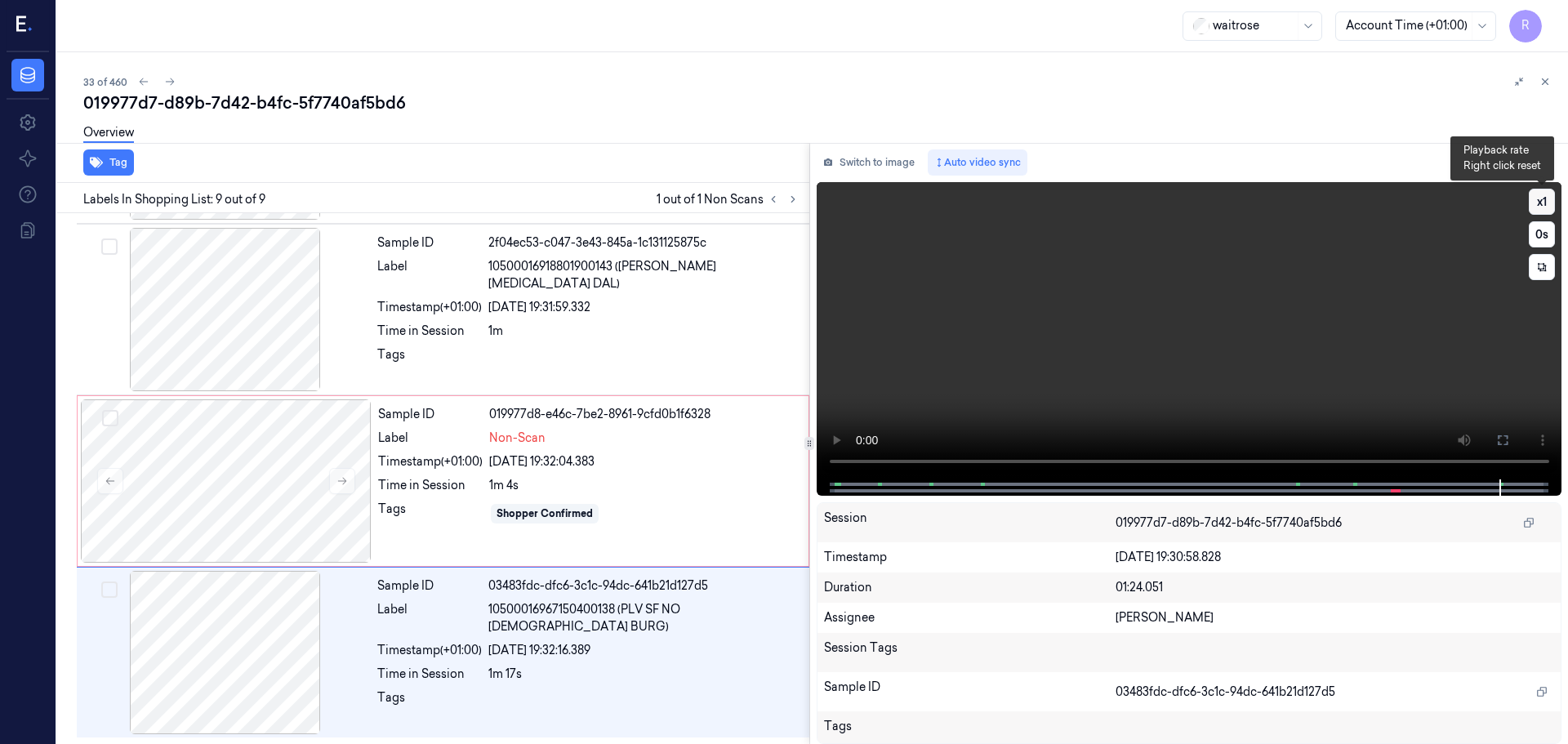
click at [1541, 204] on button "x 1" at bounding box center [1541, 201] width 26 height 26
click at [1541, 204] on button "x 2" at bounding box center [1541, 201] width 26 height 26
click at [378, 500] on div "Sample ID 019977d8-e46c-7be2-8961-9cfd0b1f6328 Label Non-Scan Timestamp (+01:00…" at bounding box center [588, 481] width 434 height 164
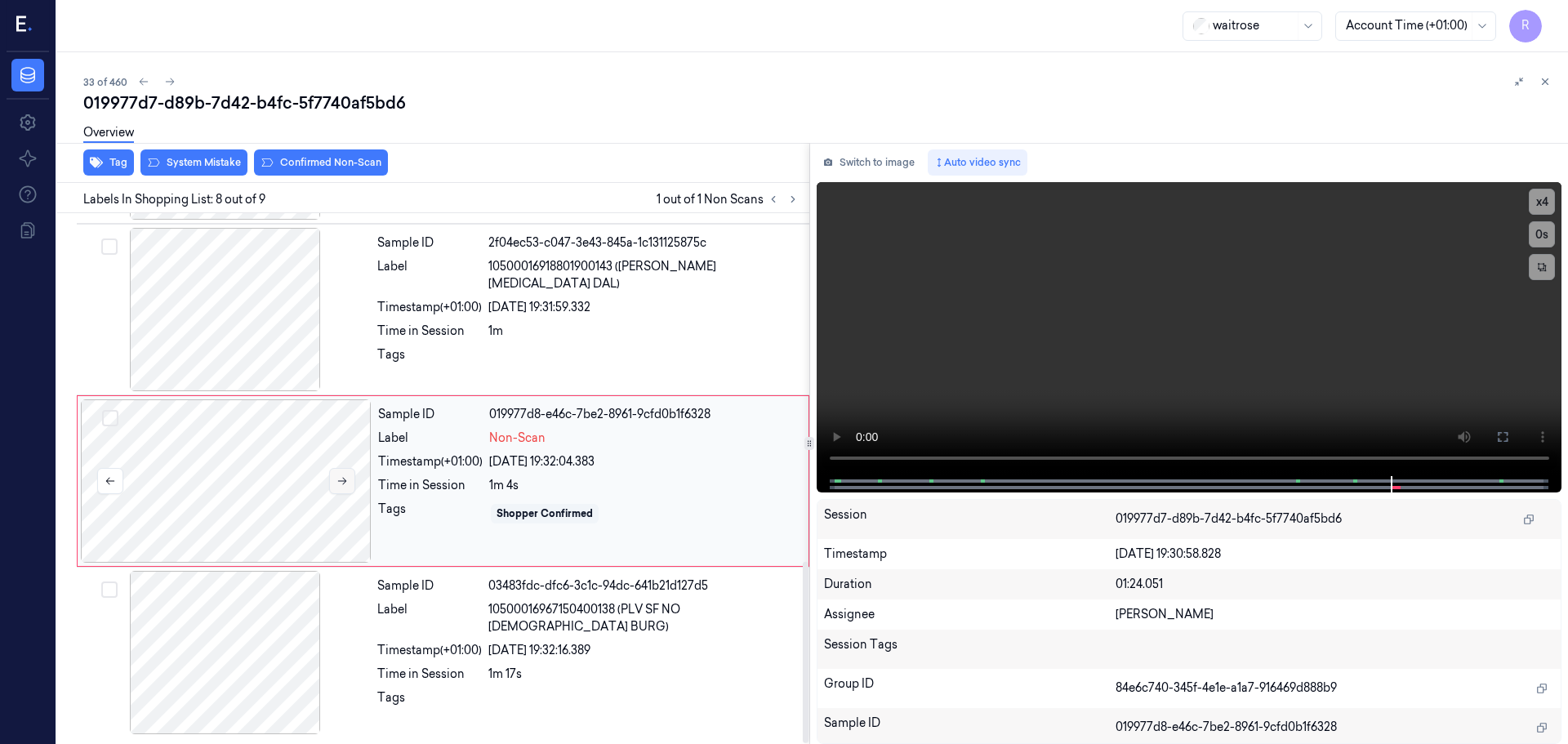
click at [336, 480] on icon at bounding box center [341, 480] width 11 height 11
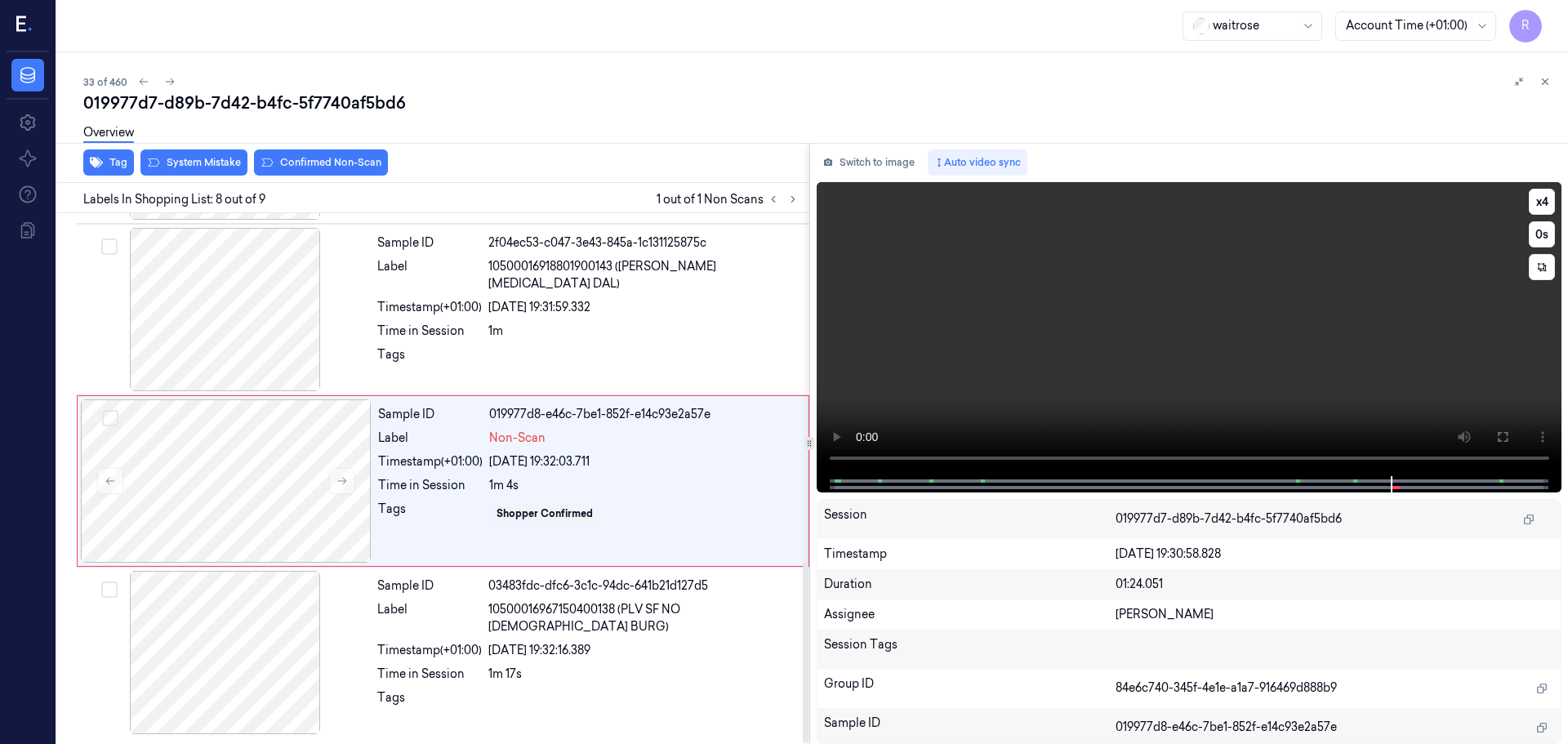
drag, startPoint x: 335, startPoint y: 480, endPoint x: 1304, endPoint y: 394, distance: 972.8
click at [350, 484] on button at bounding box center [342, 481] width 26 height 26
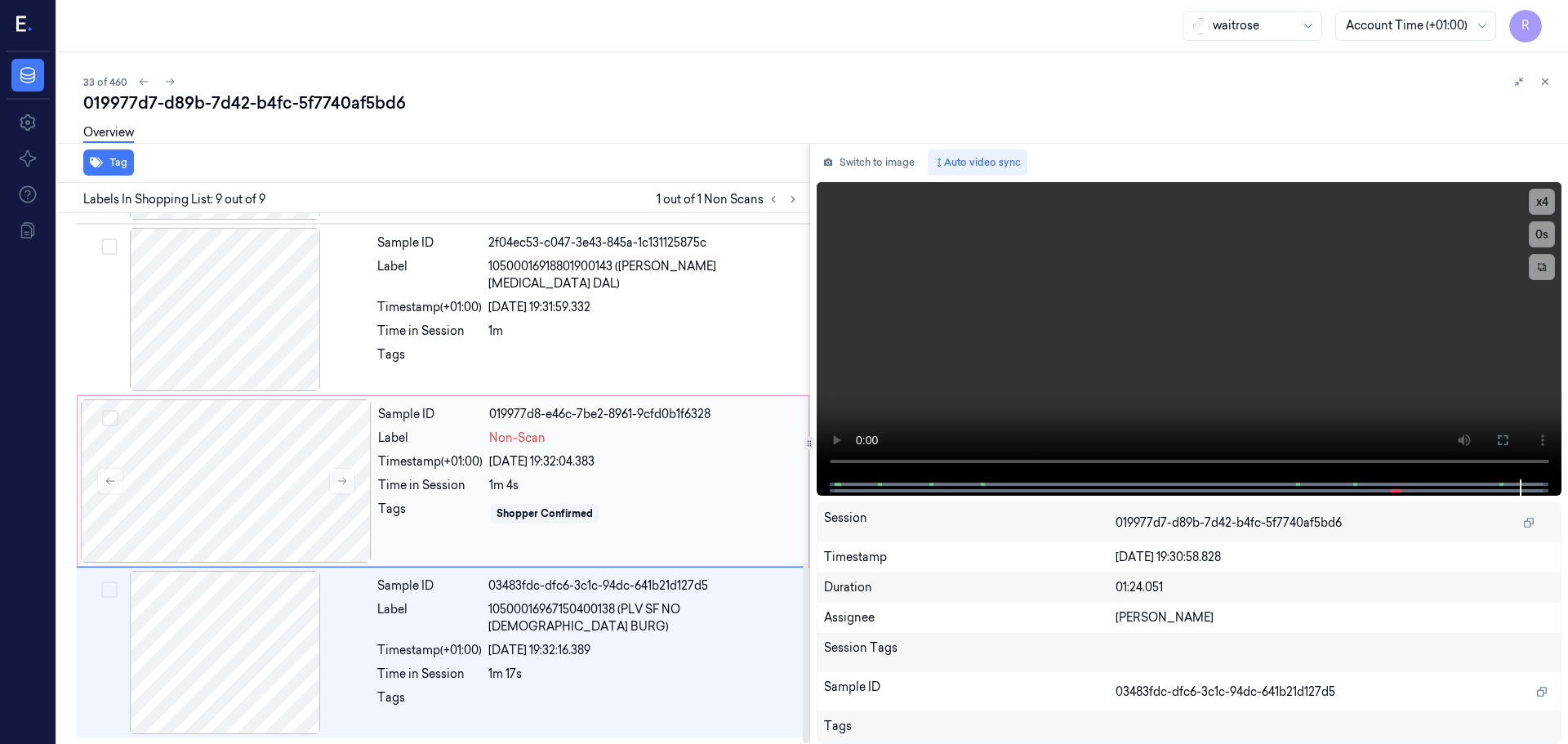
click at [587, 493] on div "1m 4s" at bounding box center [643, 485] width 309 height 17
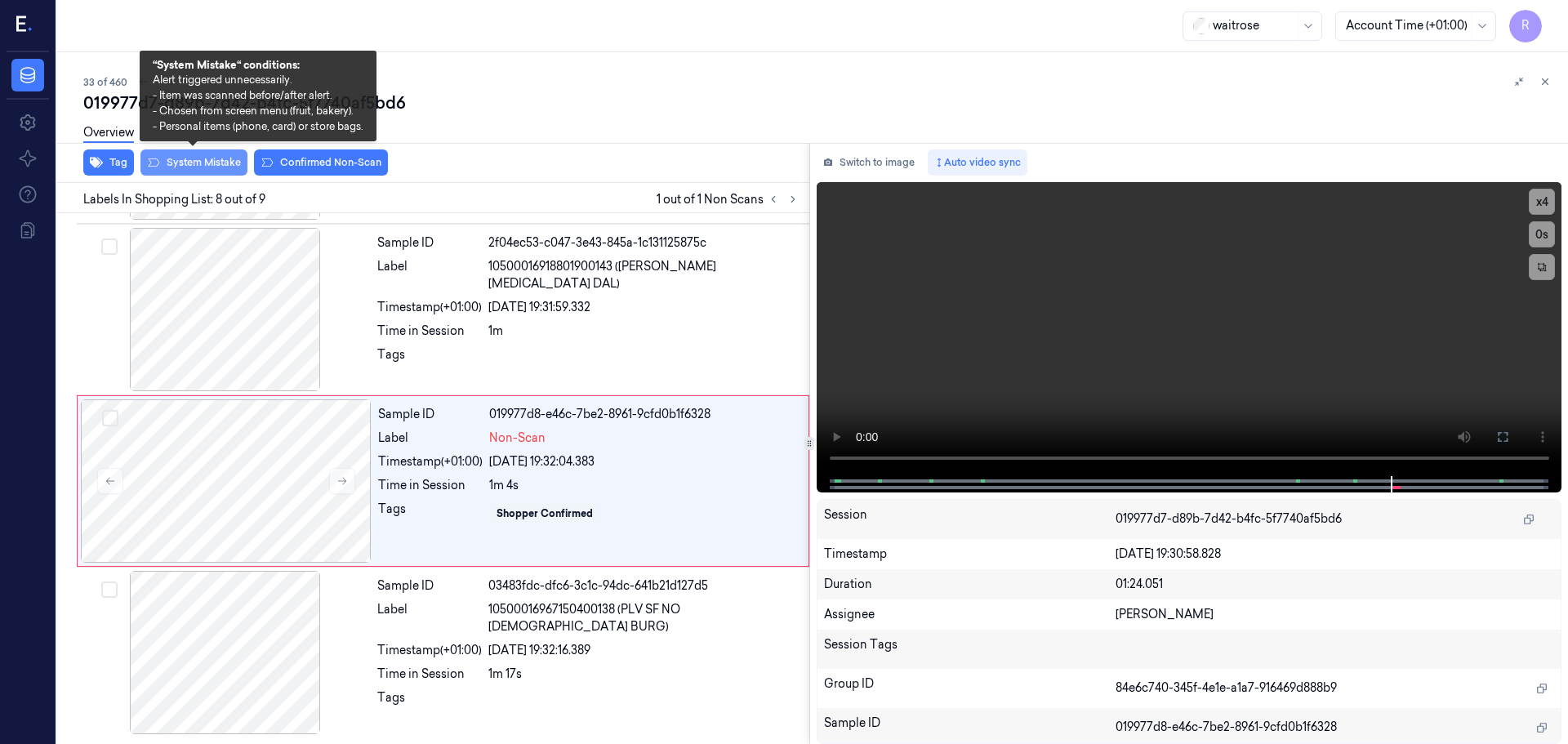
click at [173, 164] on button "System Mistake" at bounding box center [194, 163] width 107 height 26
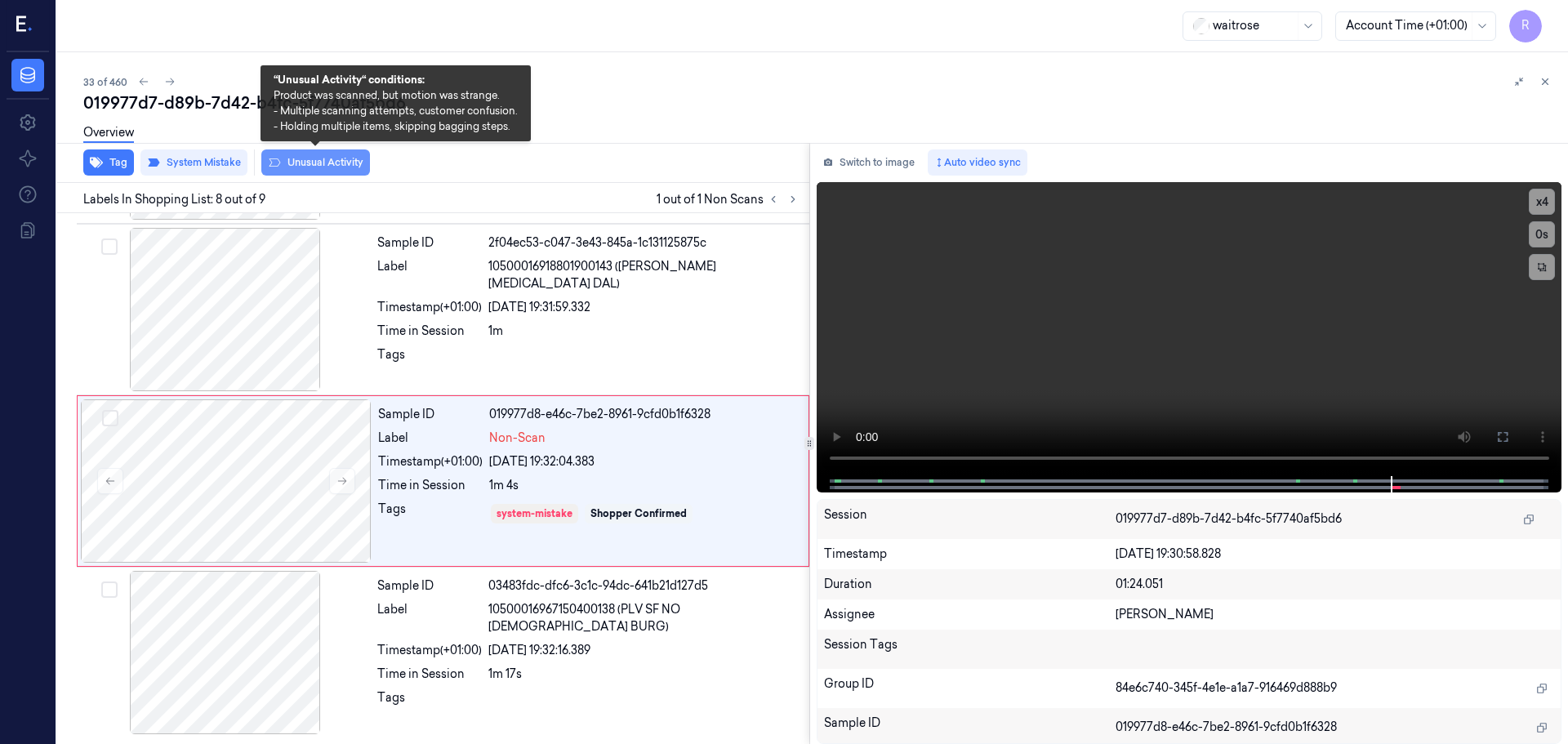
click at [336, 164] on button "Unusual Activity" at bounding box center [315, 163] width 109 height 26
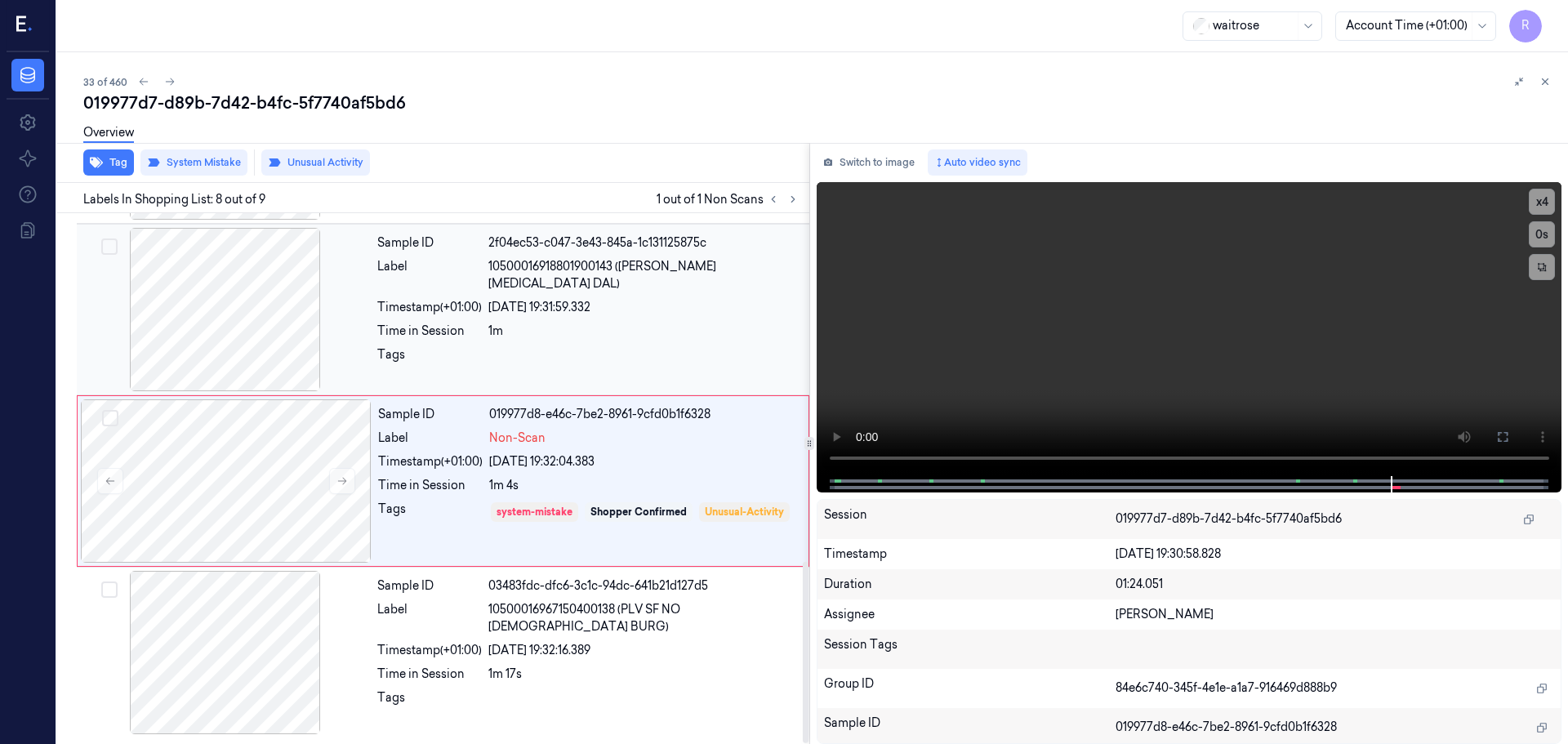
click at [551, 301] on div "Sample ID 2f04ec53-c047-3e43-845a-1c131125875c Label 10500016918801900143 ([PER…" at bounding box center [588, 309] width 435 height 164
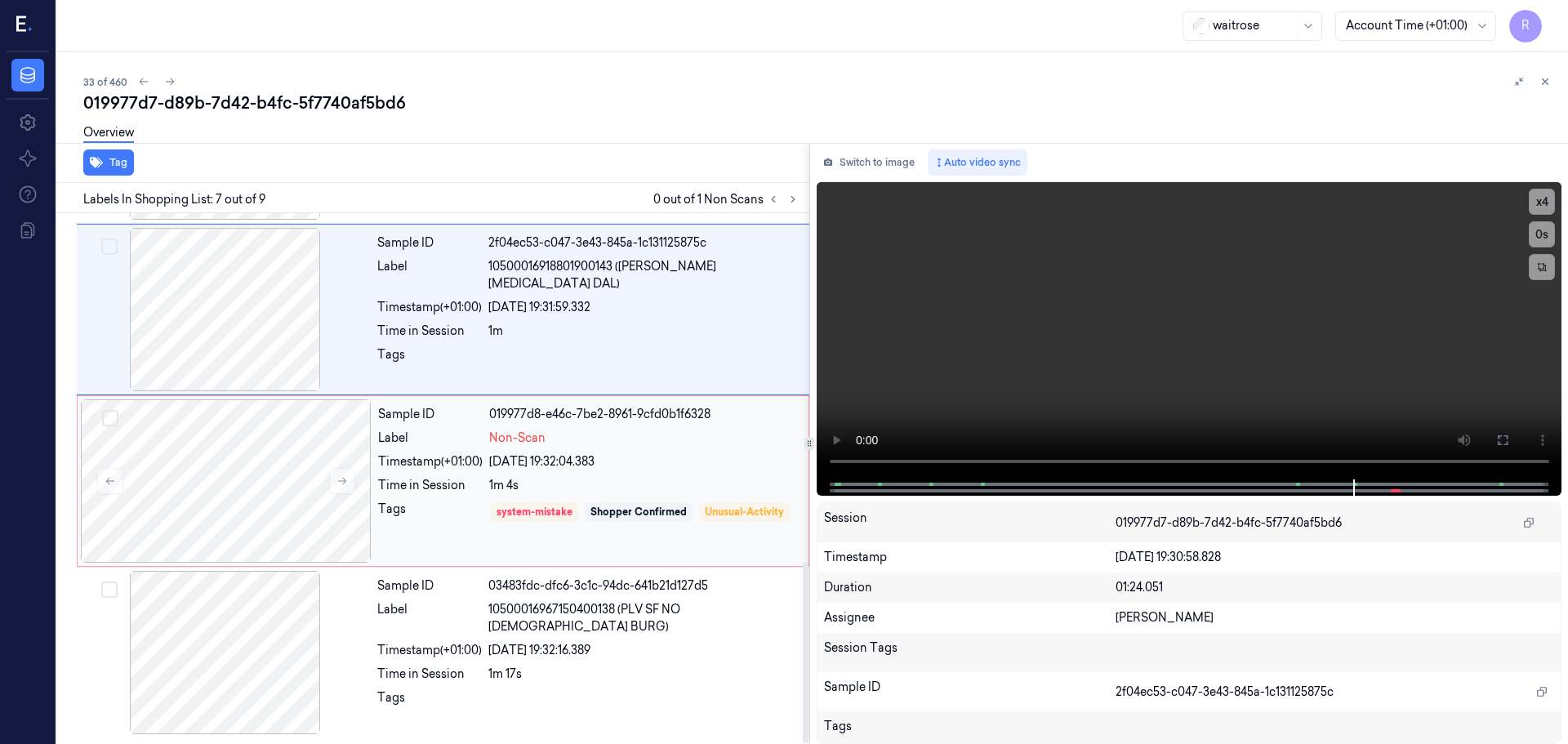
click at [551, 461] on div "[DATE] 19:32:04.383" at bounding box center [643, 461] width 309 height 17
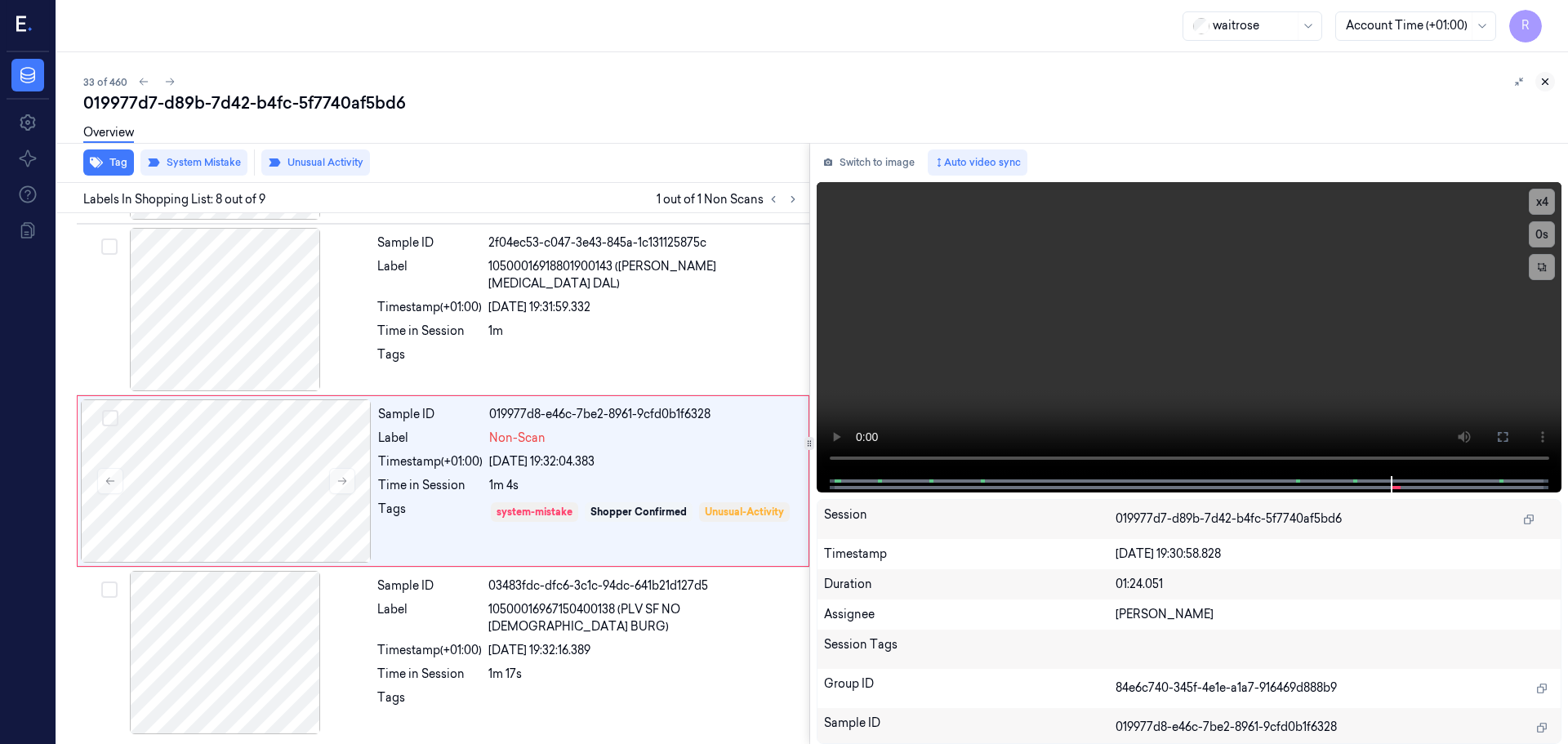
click at [1547, 79] on icon at bounding box center [1544, 81] width 11 height 11
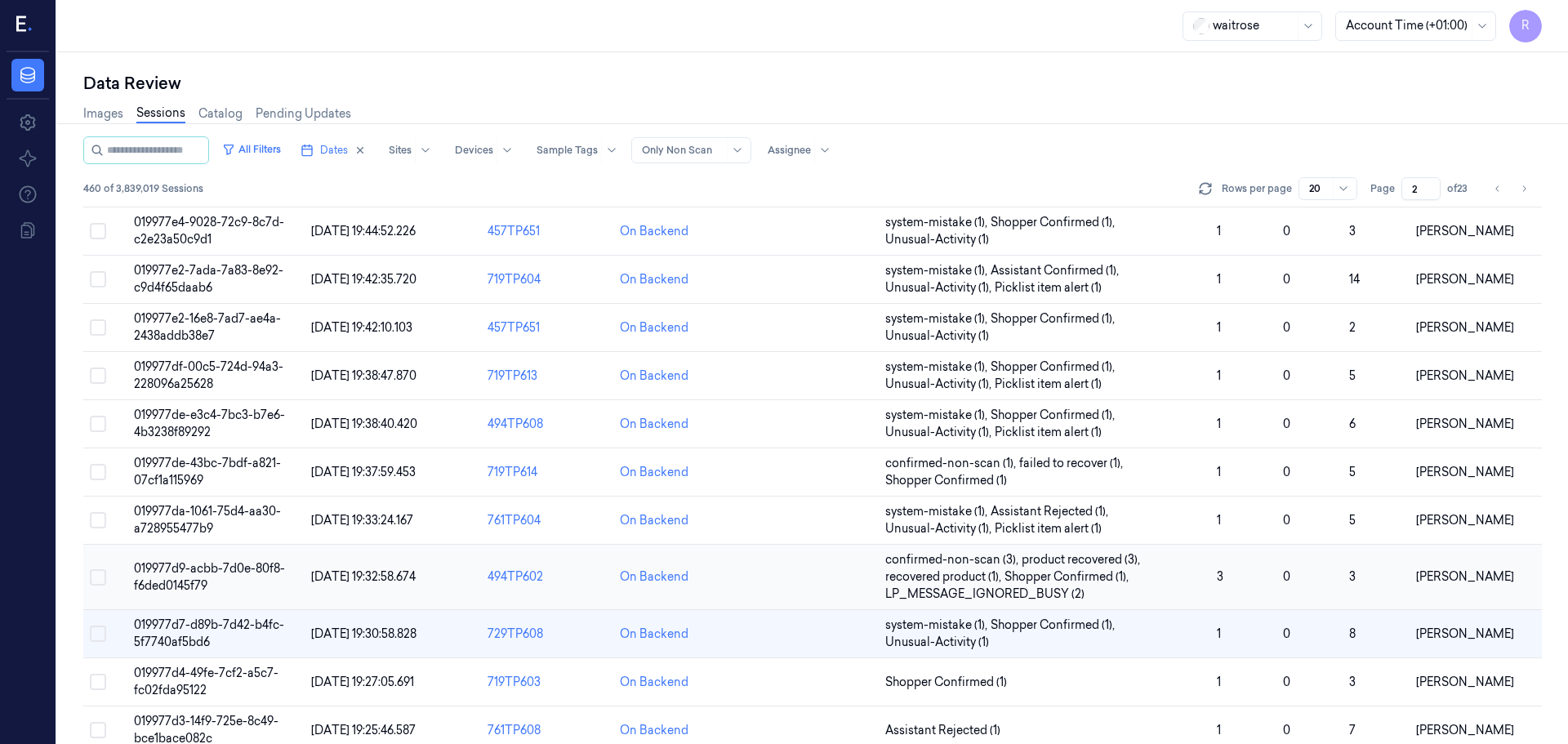
scroll to position [386, 0]
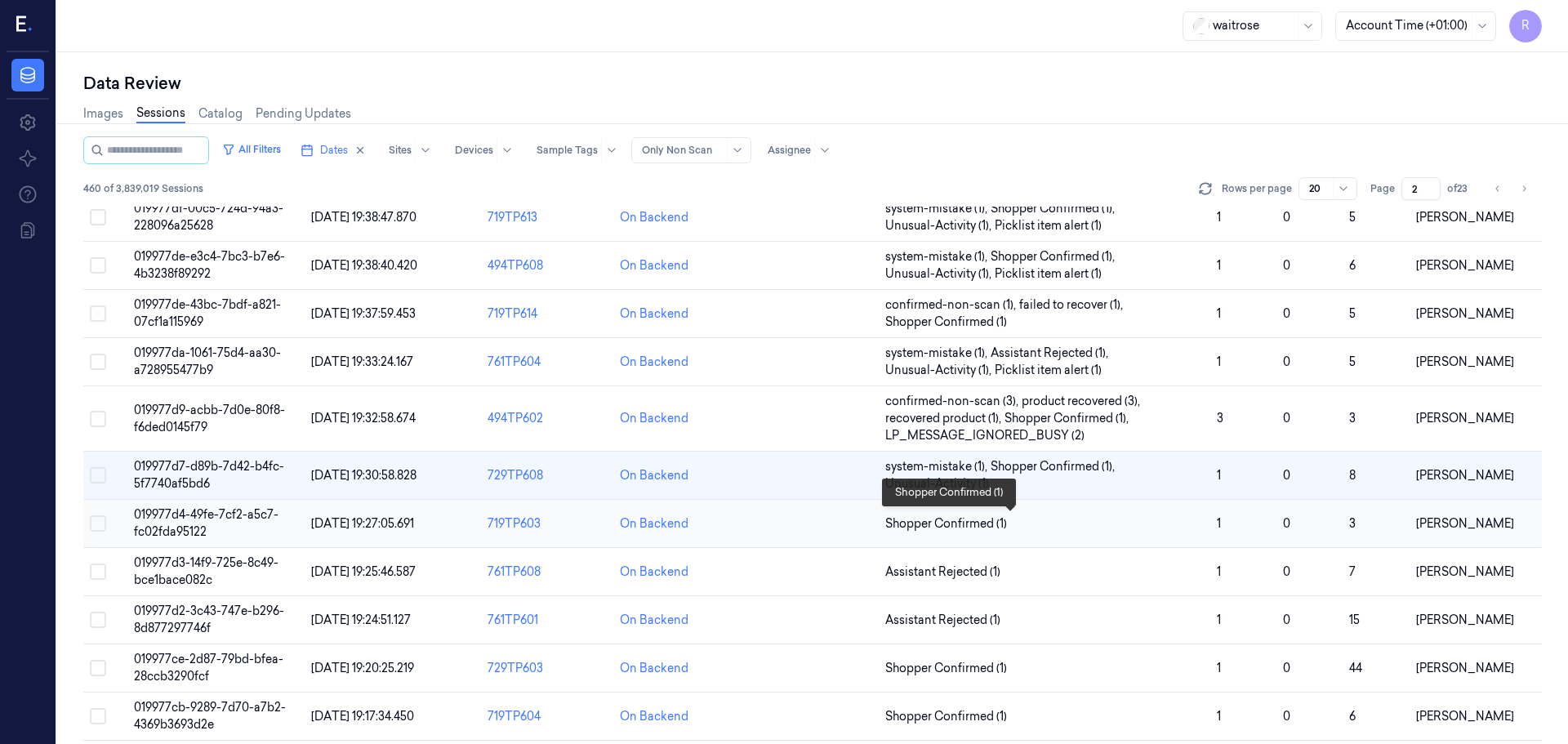
click at [1057, 529] on span "Shopper Confirmed (1)" at bounding box center [1043, 524] width 318 height 17
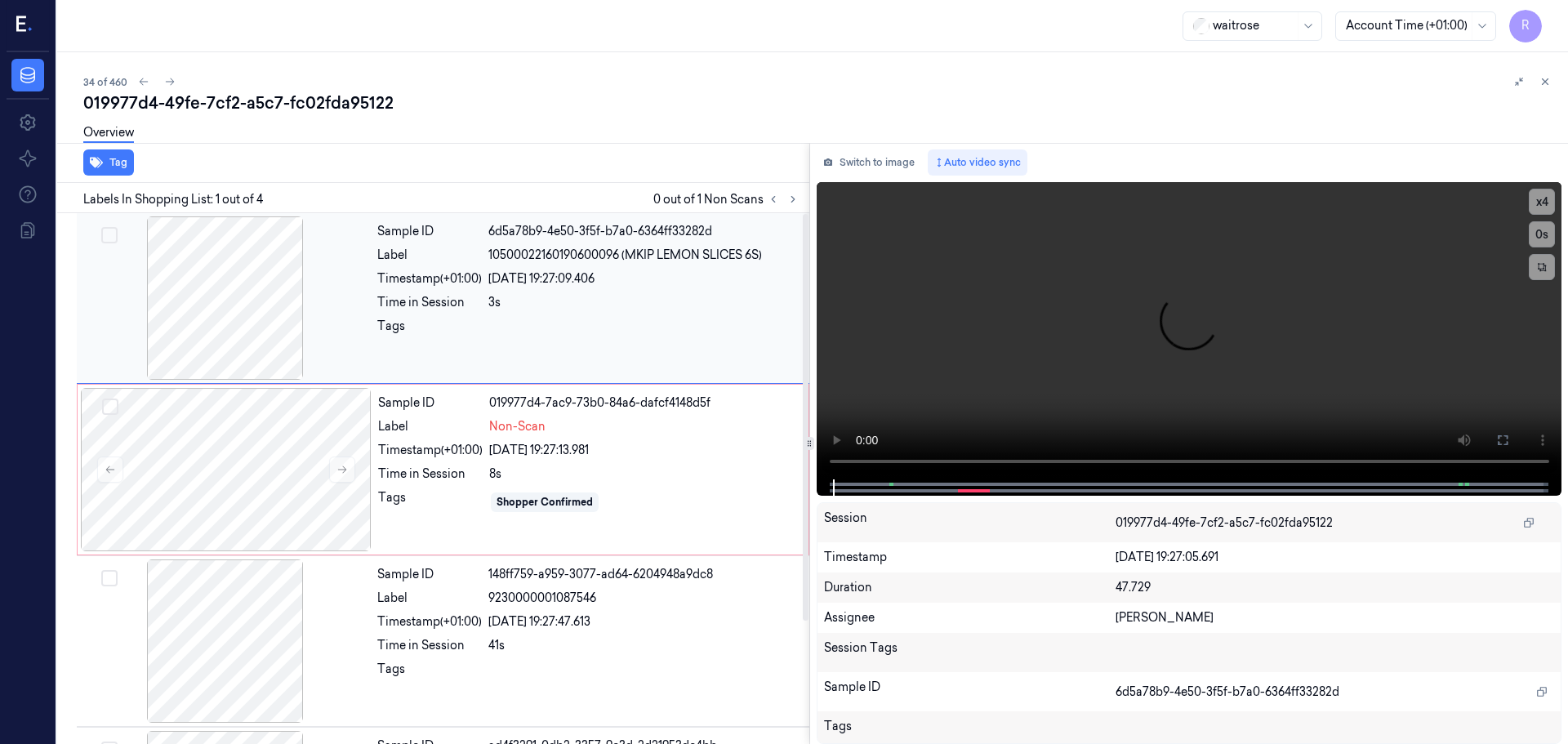
click at [263, 304] on div at bounding box center [224, 298] width 290 height 164
click at [1547, 202] on button "x 4" at bounding box center [1541, 201] width 26 height 26
click at [863, 466] on video at bounding box center [1189, 331] width 745 height 297
click at [1549, 209] on button "x 1" at bounding box center [1541, 201] width 26 height 26
click at [1549, 209] on button "x 2" at bounding box center [1541, 201] width 26 height 26
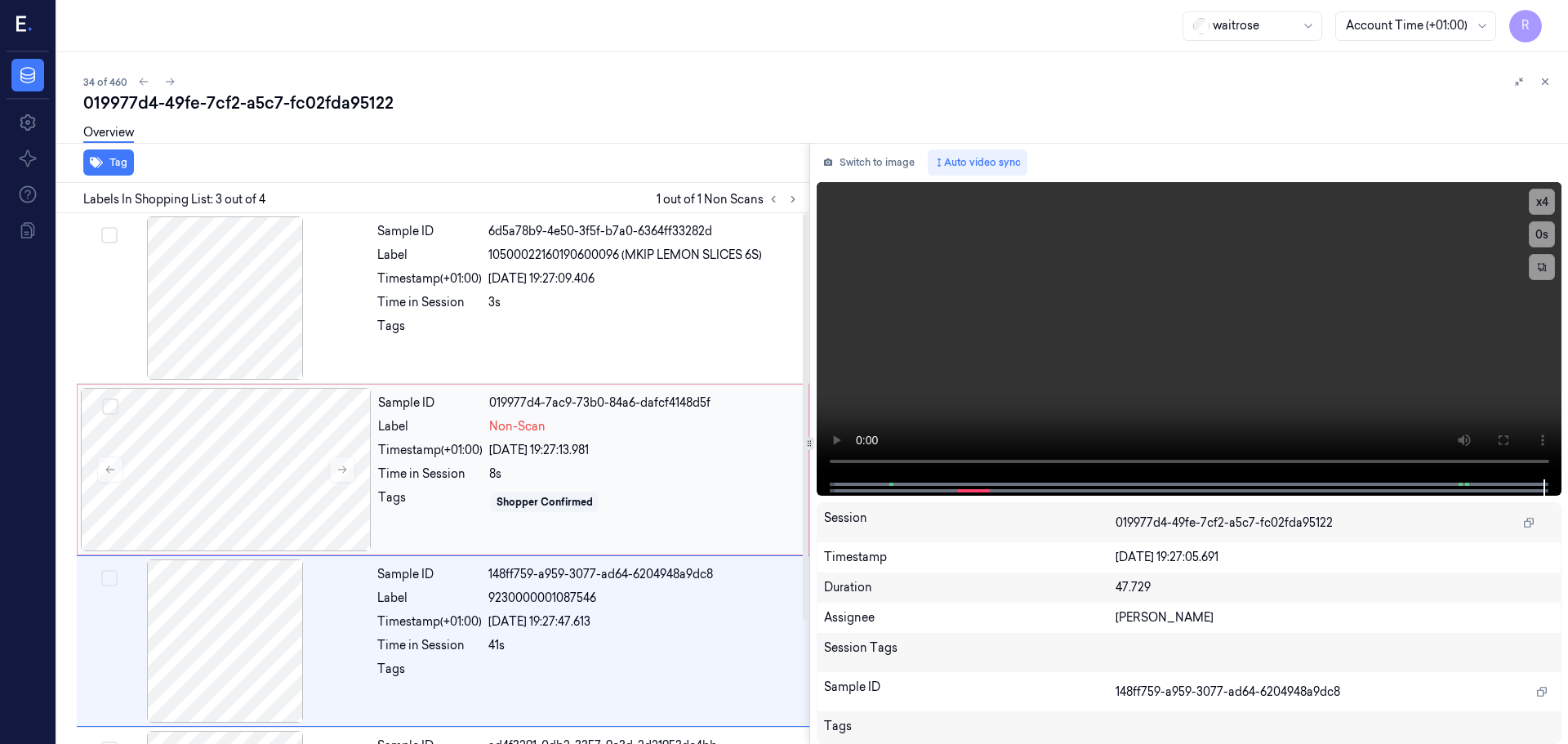
click at [507, 450] on div "[DATE] 19:27:13.981" at bounding box center [643, 450] width 309 height 17
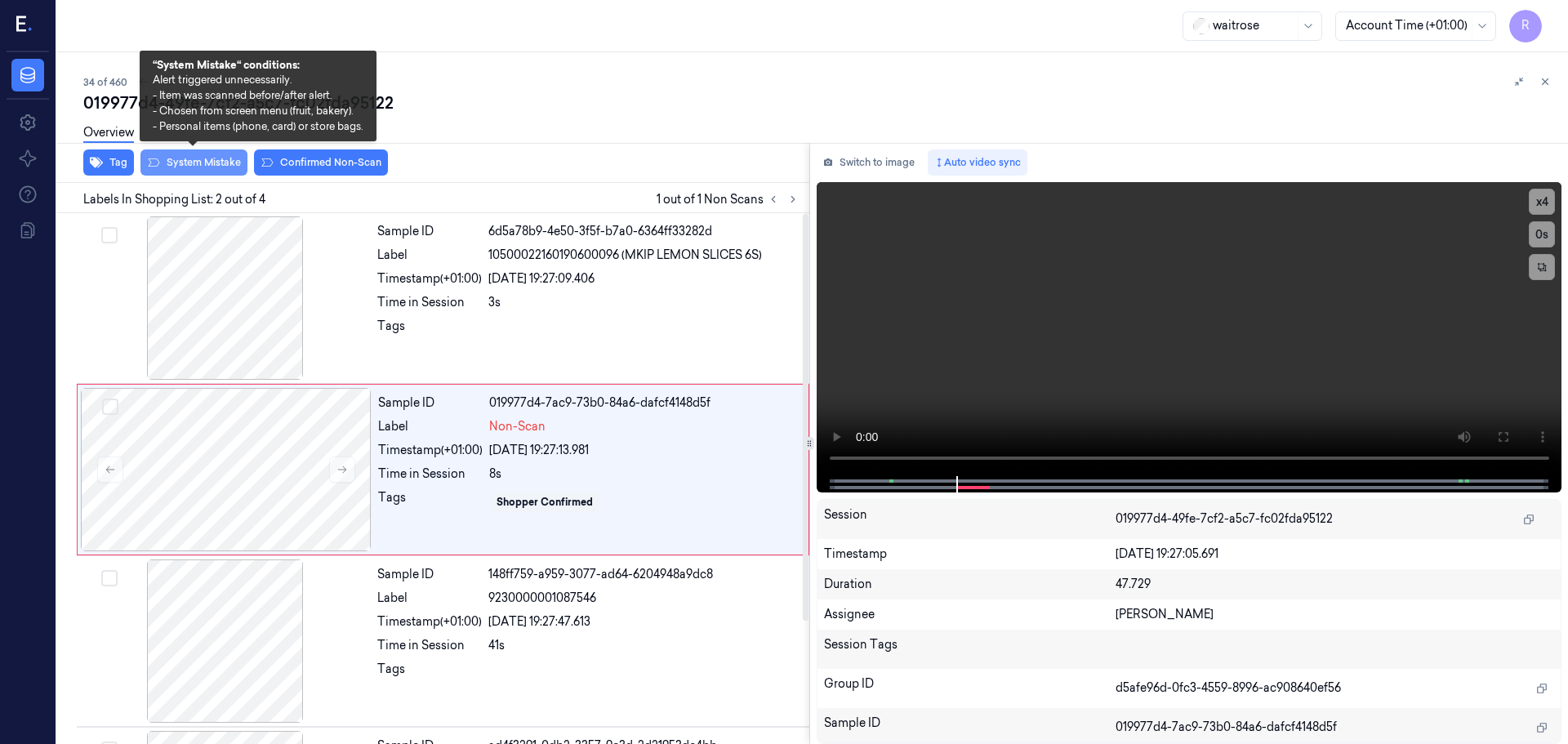
click at [190, 173] on button "System Mistake" at bounding box center [194, 163] width 107 height 26
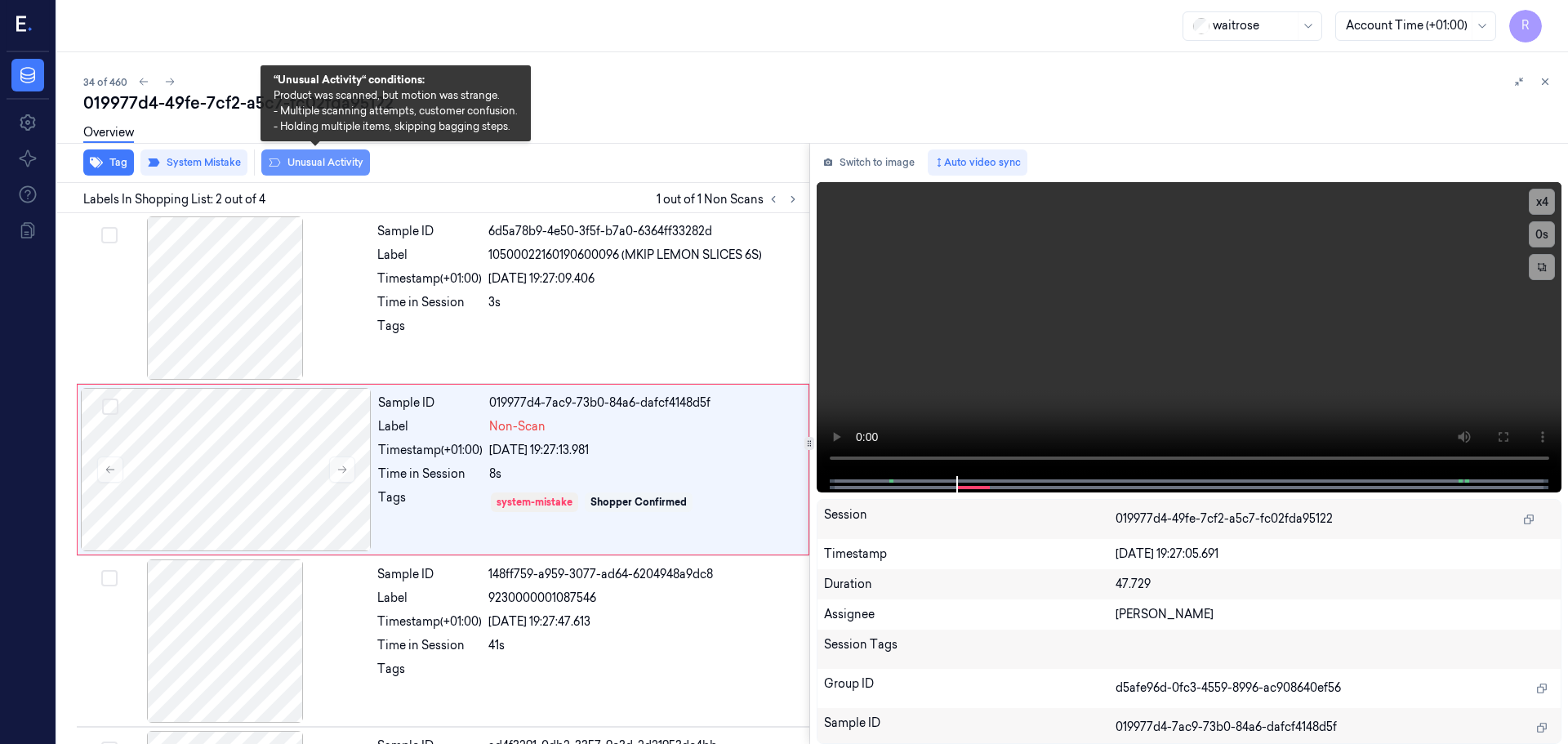
click at [294, 165] on button "Unusual Activity" at bounding box center [315, 163] width 109 height 26
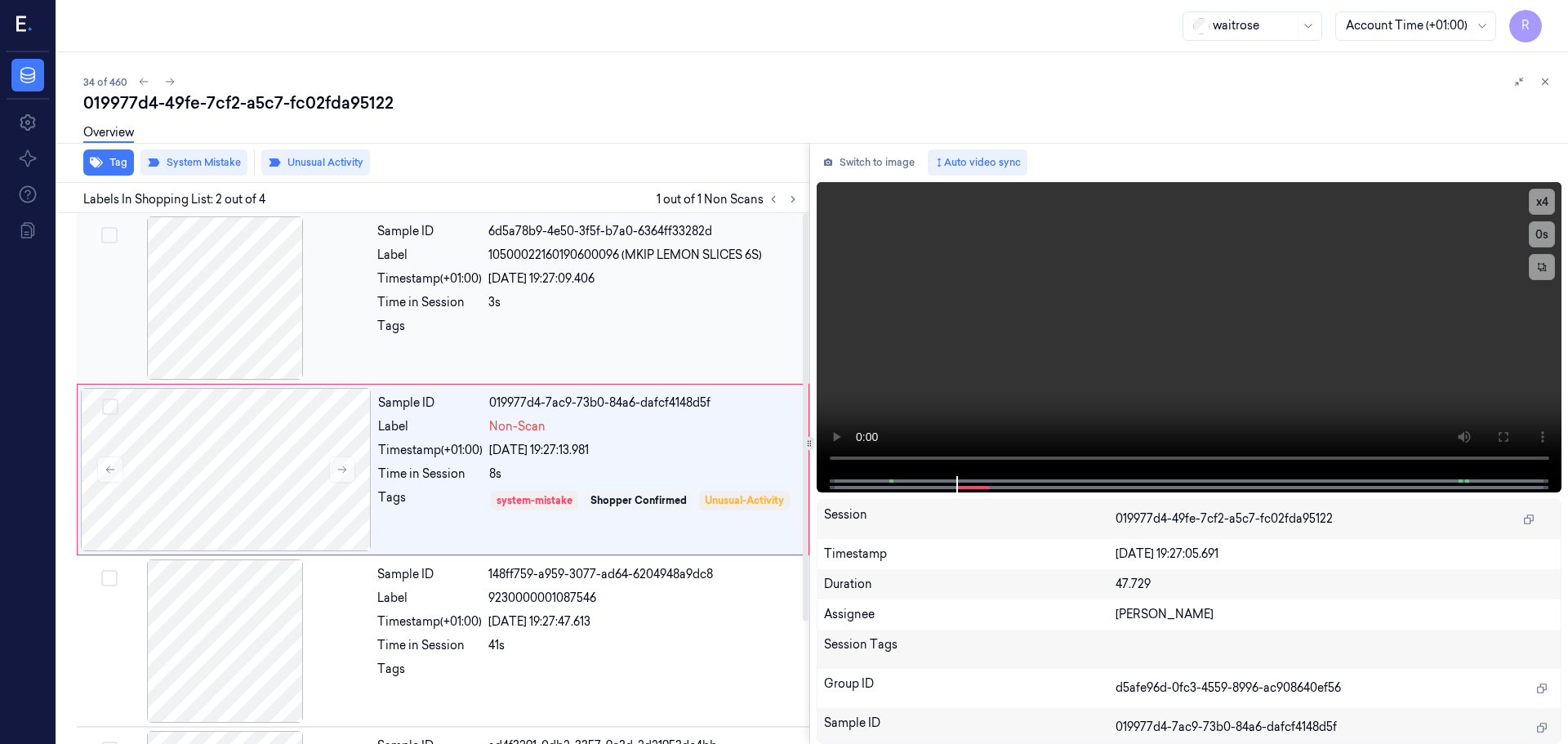
click at [547, 298] on div "3s" at bounding box center [644, 302] width 311 height 17
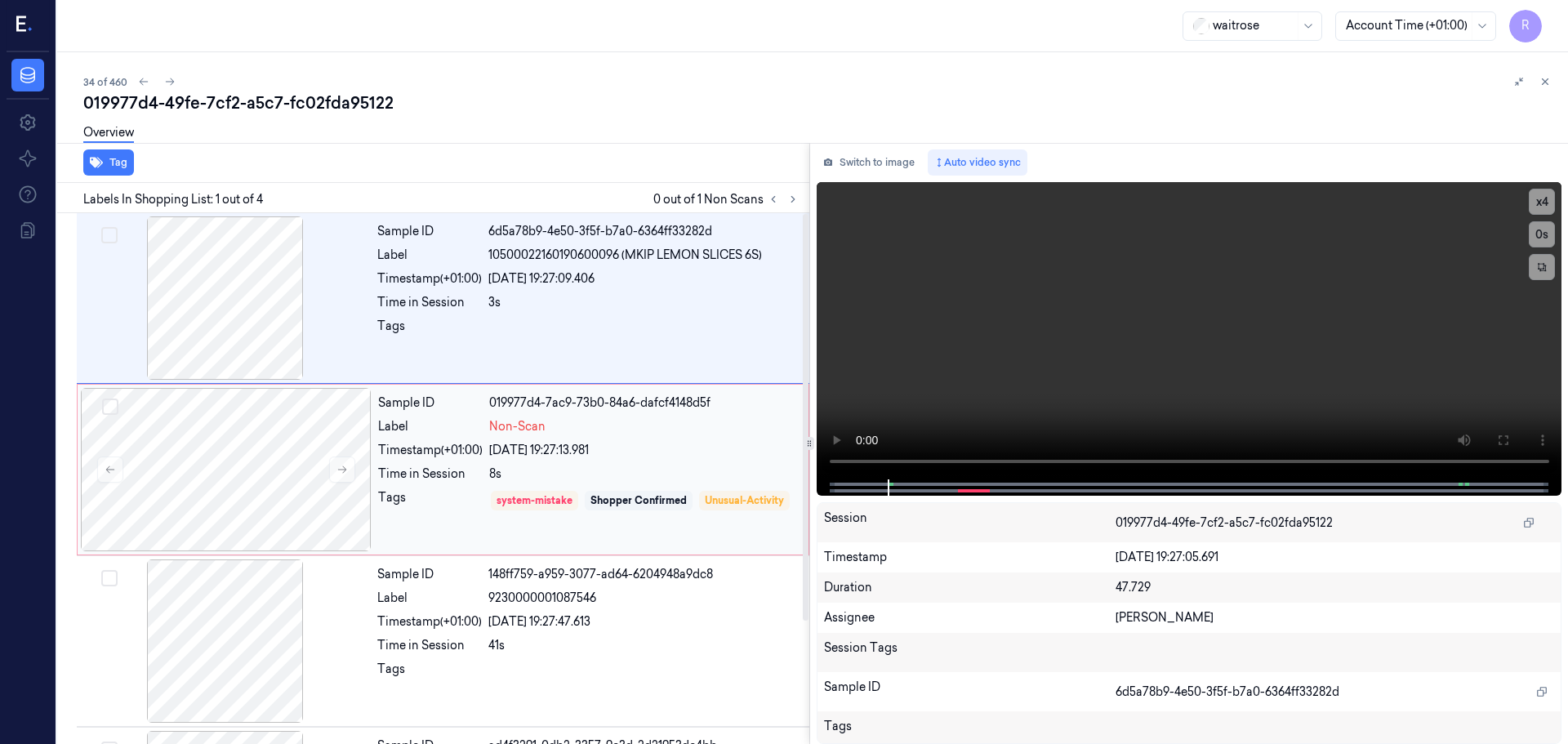
click at [607, 457] on div "[DATE] 19:27:13.981" at bounding box center [643, 450] width 309 height 17
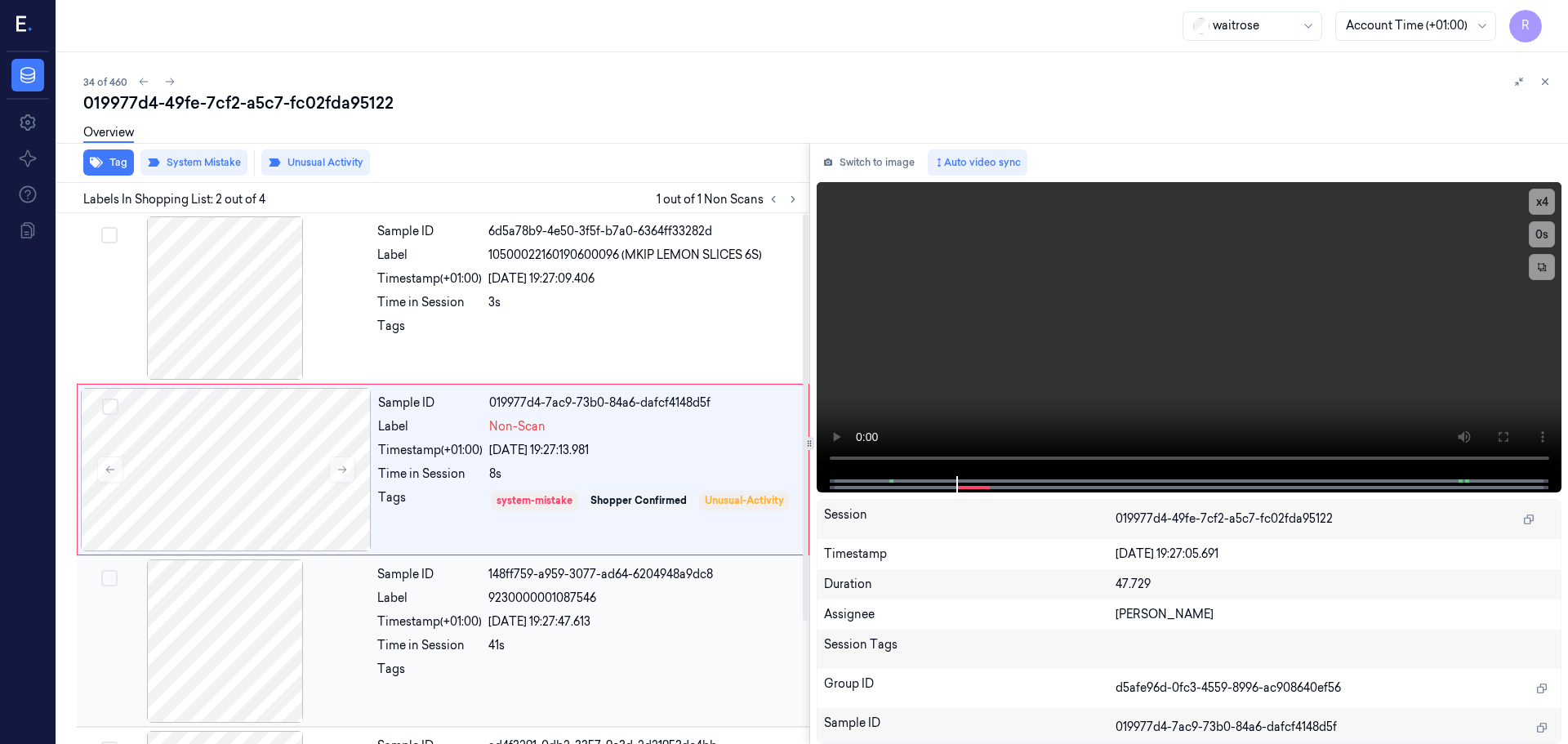
click at [509, 633] on div "Sample ID 148ff759-a959-3077-ad64-6204948a9dc8 Label 9230000001087546 Timestamp…" at bounding box center [588, 641] width 435 height 164
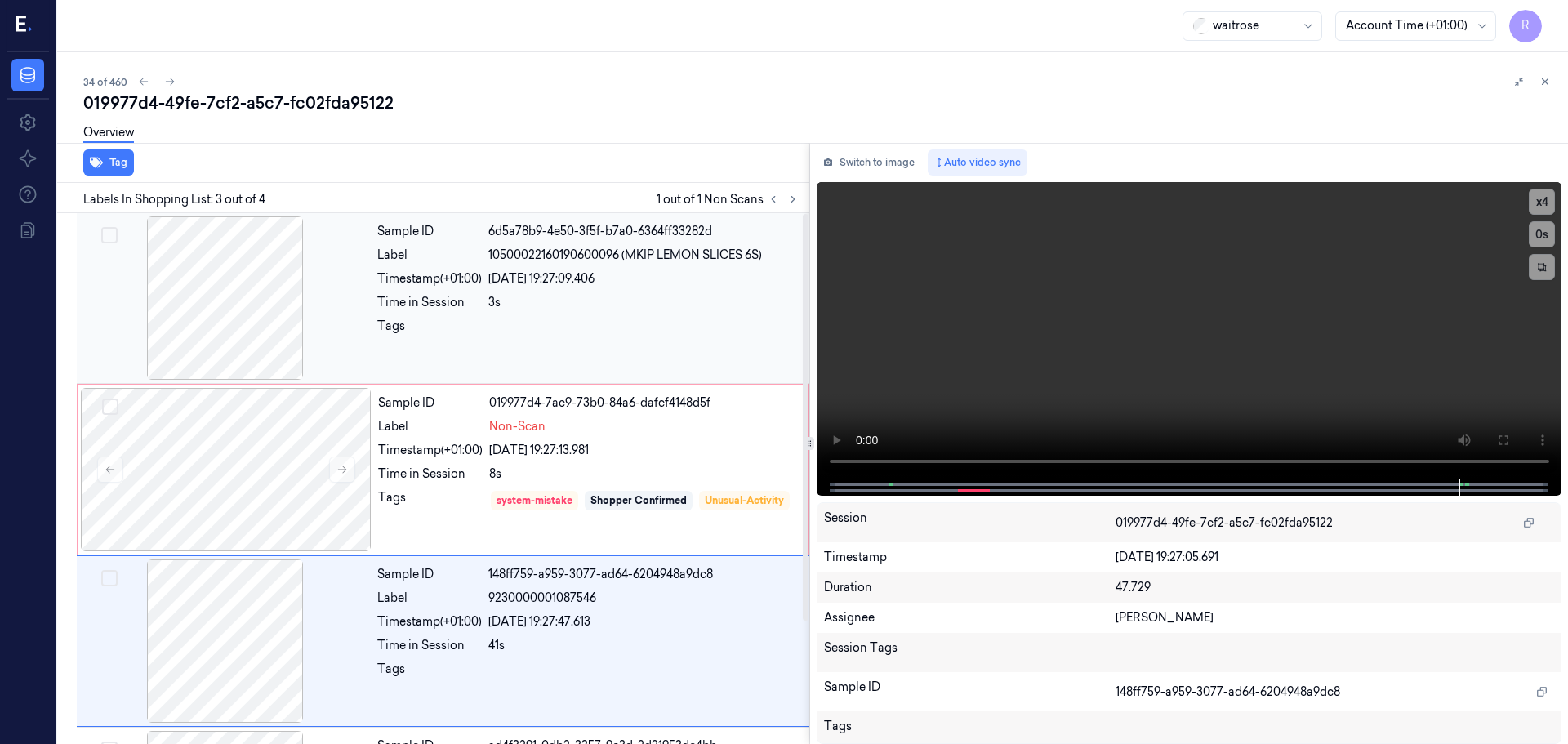
click at [649, 332] on div at bounding box center [644, 330] width 311 height 26
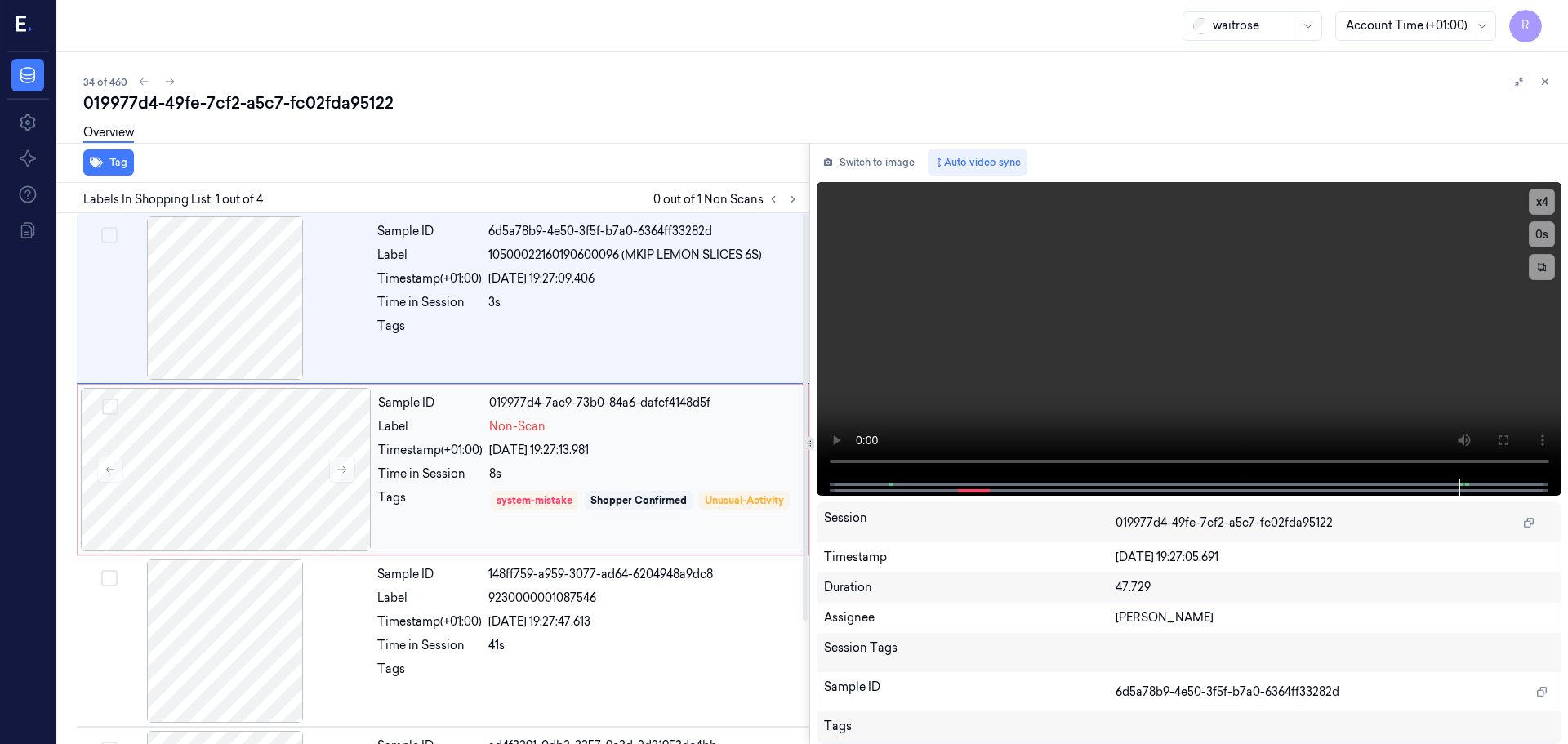
click at [686, 490] on div "system-mistake Shopper Confirmed Unusual-Activity" at bounding box center [643, 512] width 309 height 47
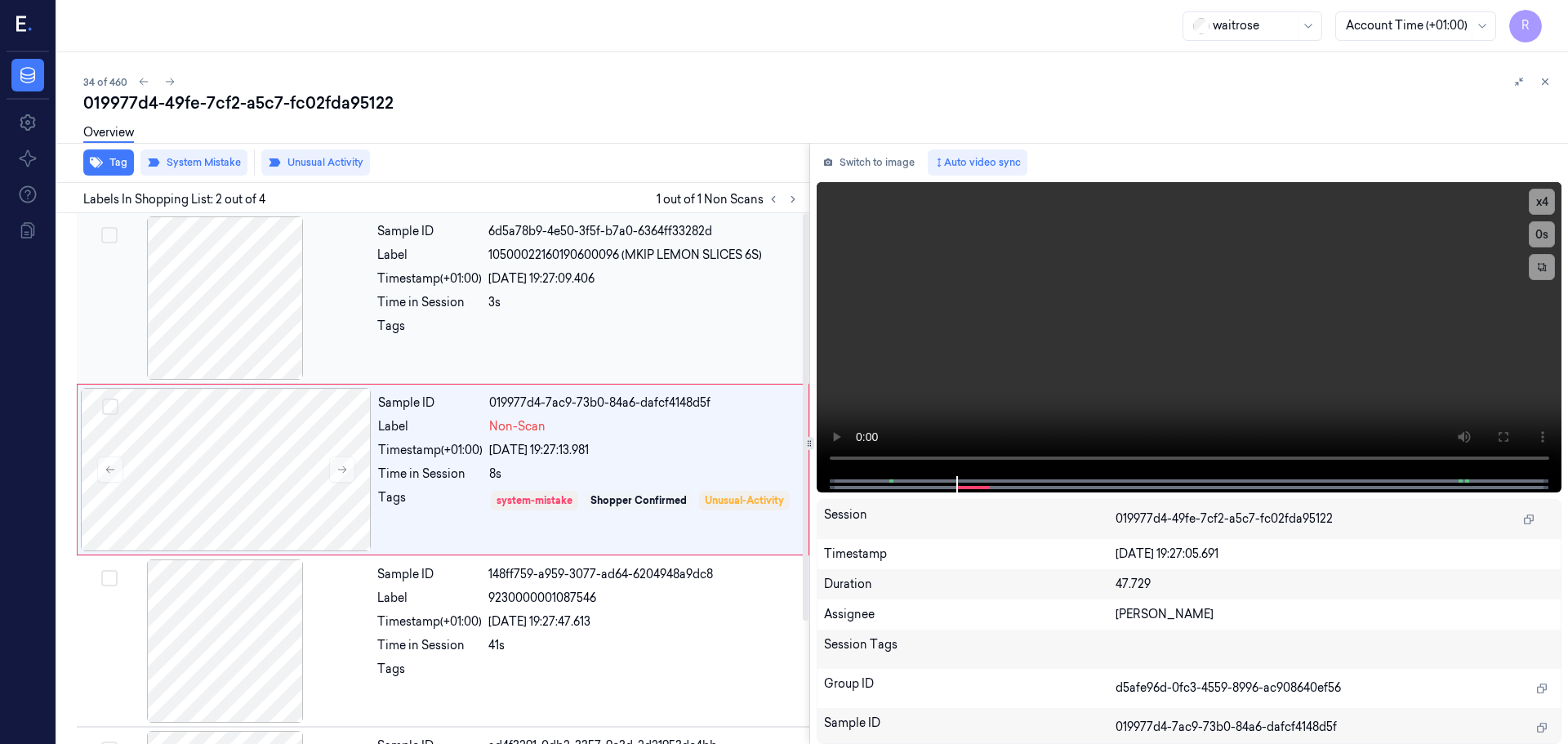
click at [431, 302] on div "Time in Session" at bounding box center [429, 302] width 105 height 17
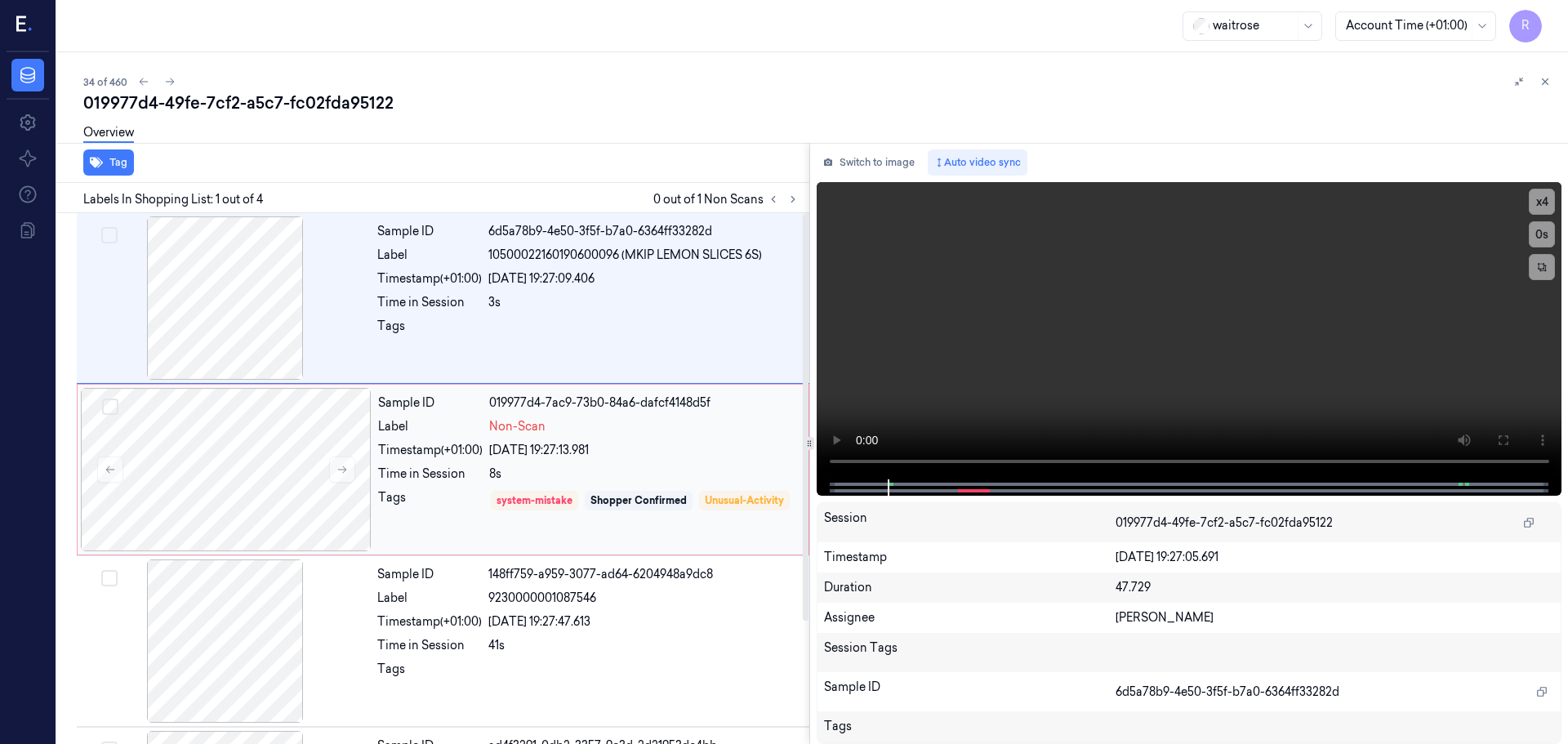
click at [619, 457] on div "[DATE] 19:27:13.981" at bounding box center [643, 450] width 309 height 17
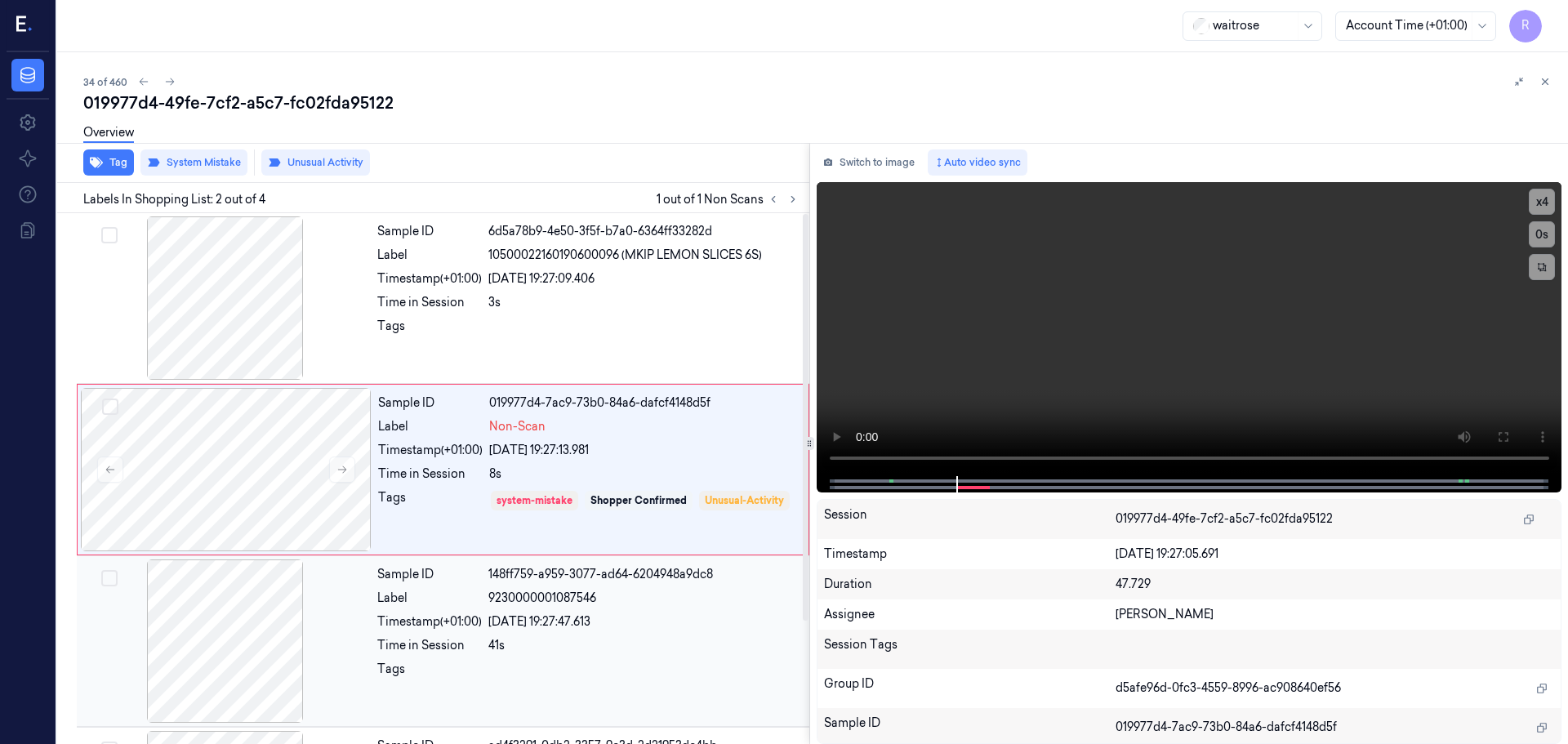
click at [570, 601] on span "9230000001087546" at bounding box center [543, 597] width 108 height 17
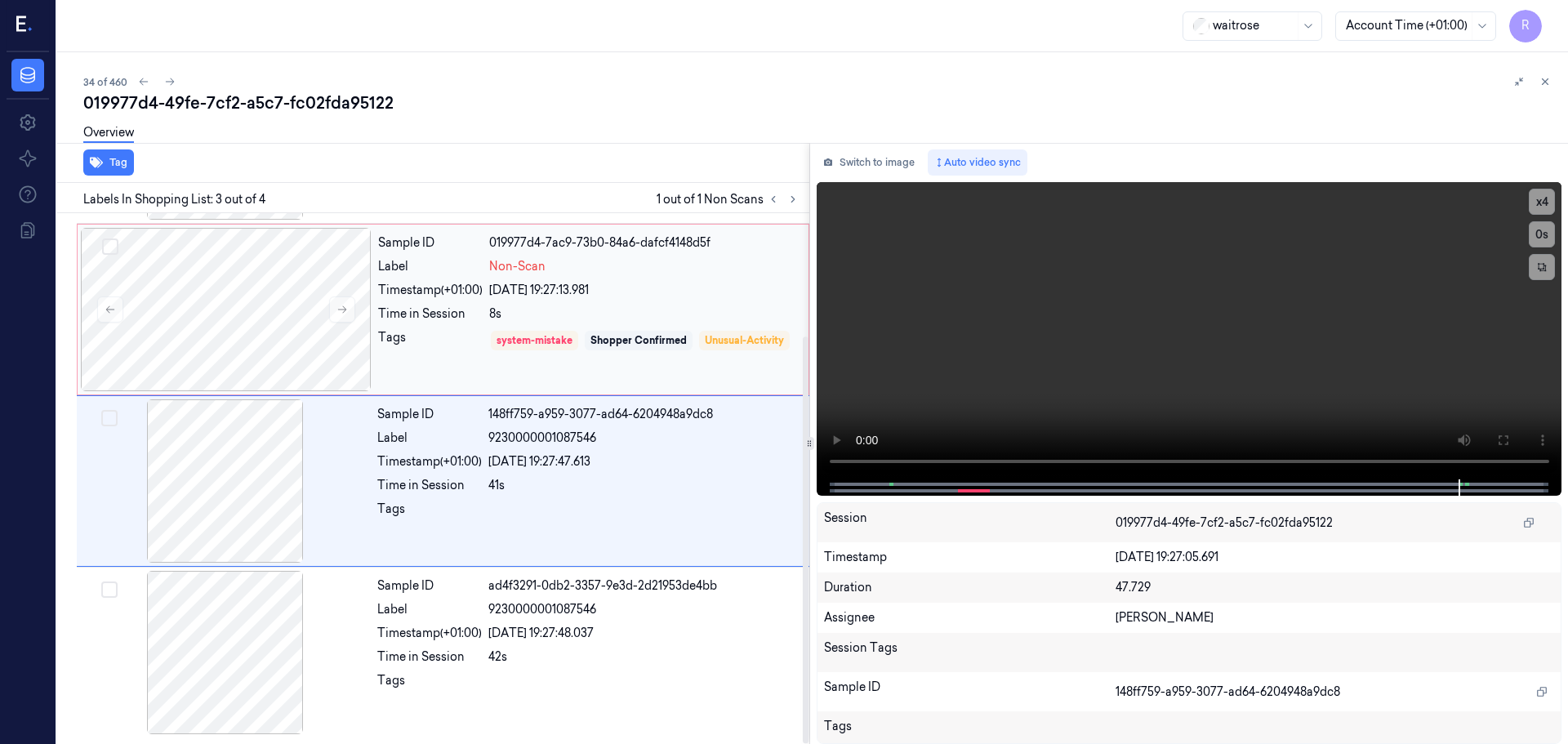
click at [585, 369] on div "system-mistake Shopper Confirmed Unusual-Activity" at bounding box center [643, 352] width 309 height 47
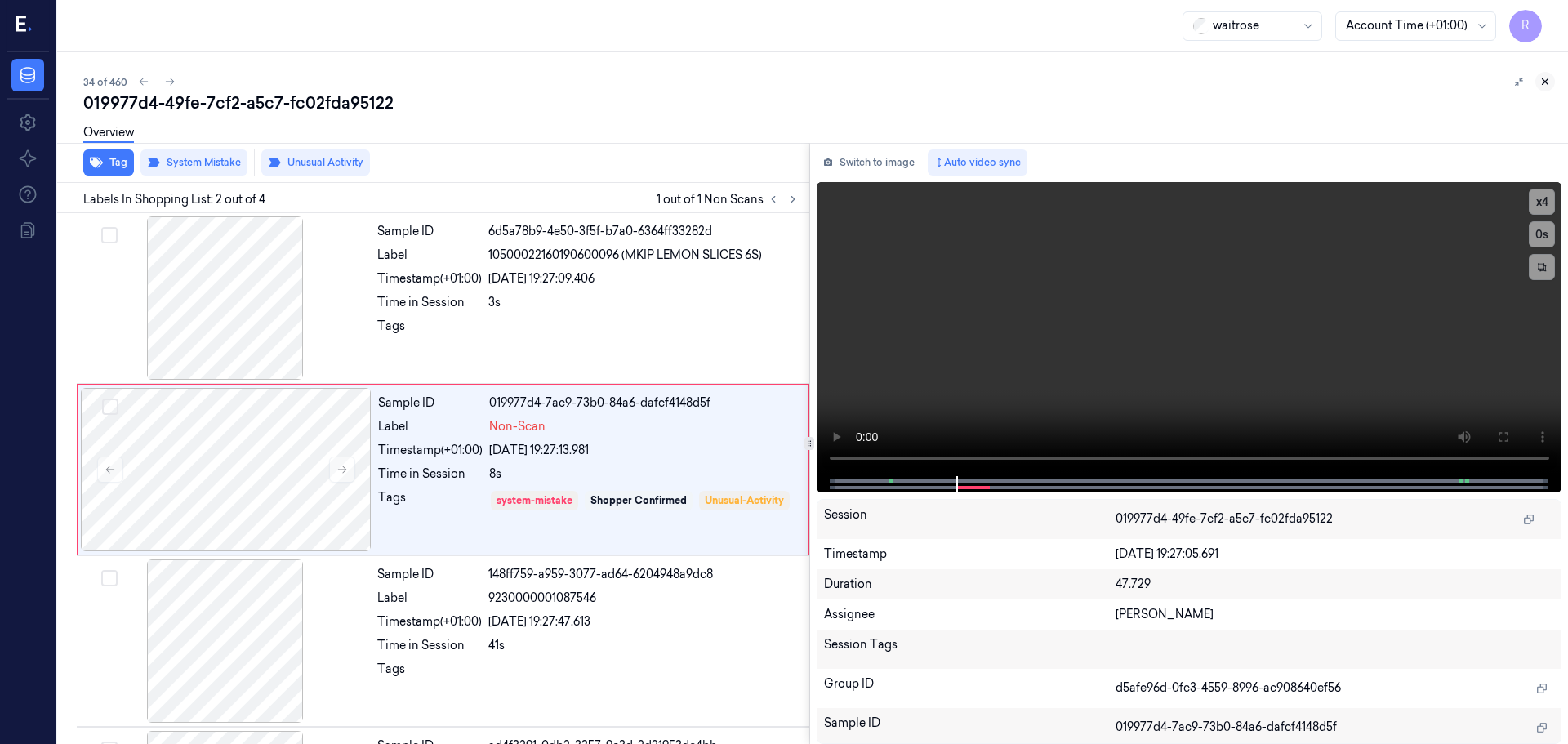
click at [1547, 79] on icon at bounding box center [1544, 81] width 11 height 11
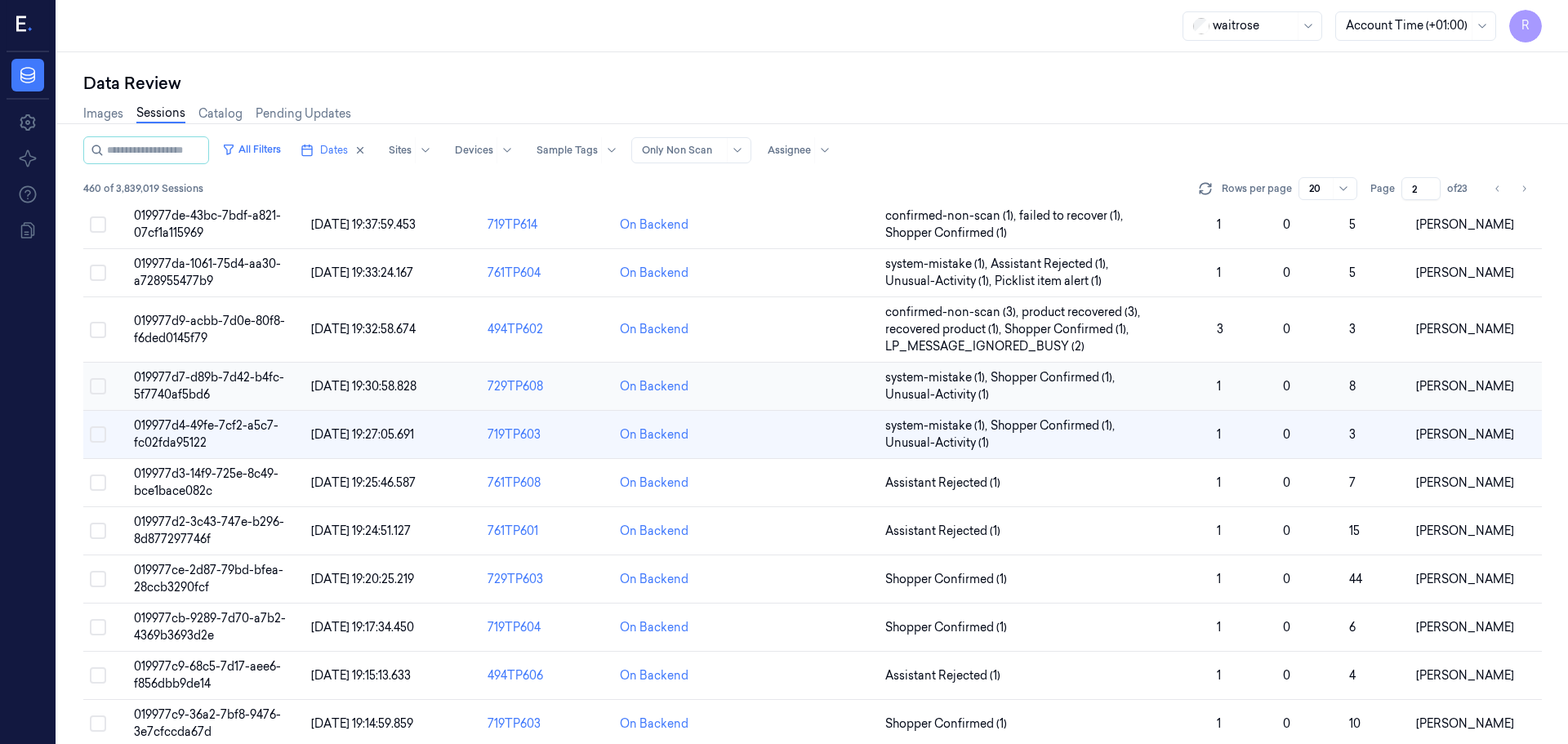
scroll to position [492, 0]
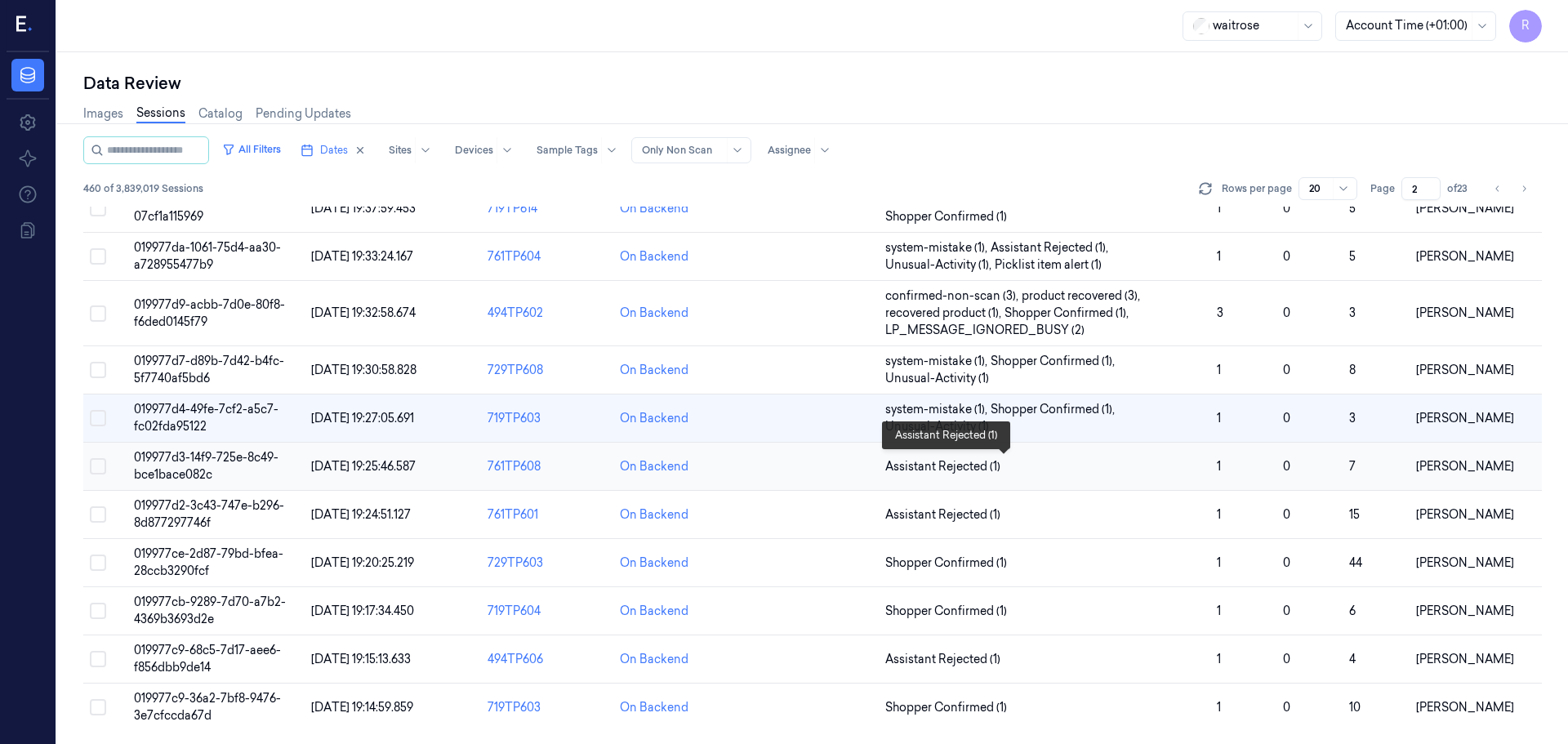
click at [1023, 463] on span "Assistant Rejected (1)" at bounding box center [1043, 466] width 318 height 17
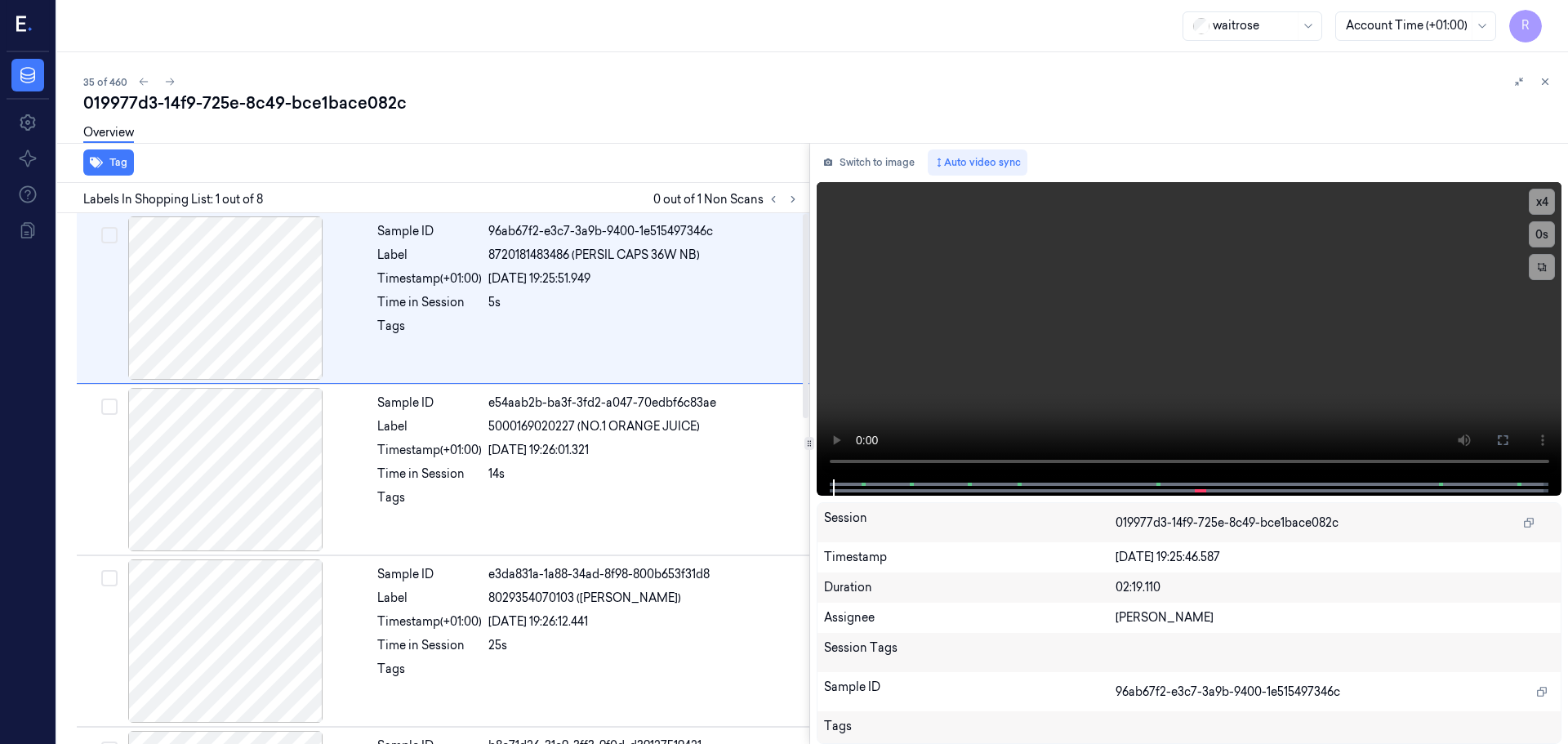
click at [783, 208] on div at bounding box center [782, 199] width 39 height 20
click at [786, 203] on button at bounding box center [793, 199] width 20 height 20
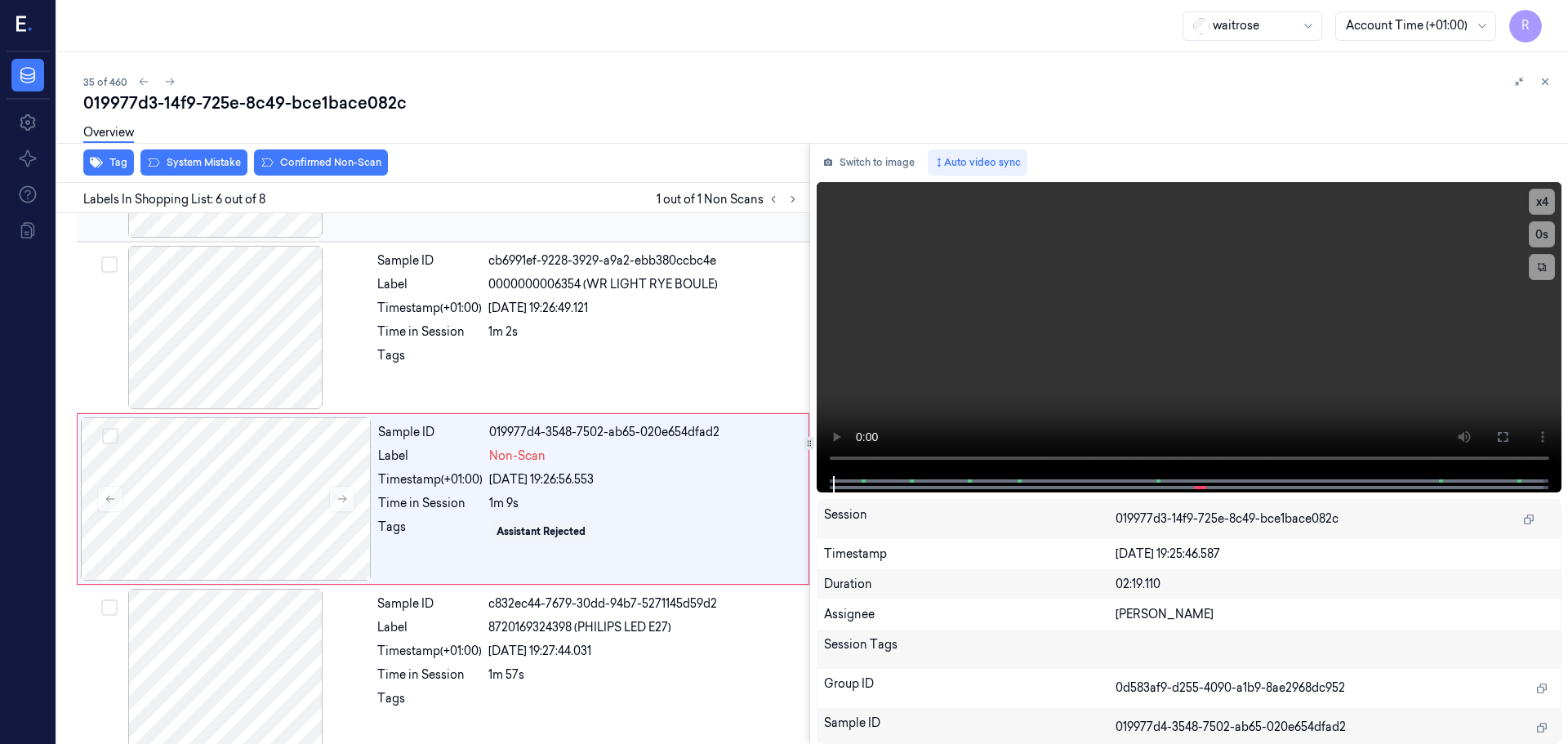
scroll to position [677, 0]
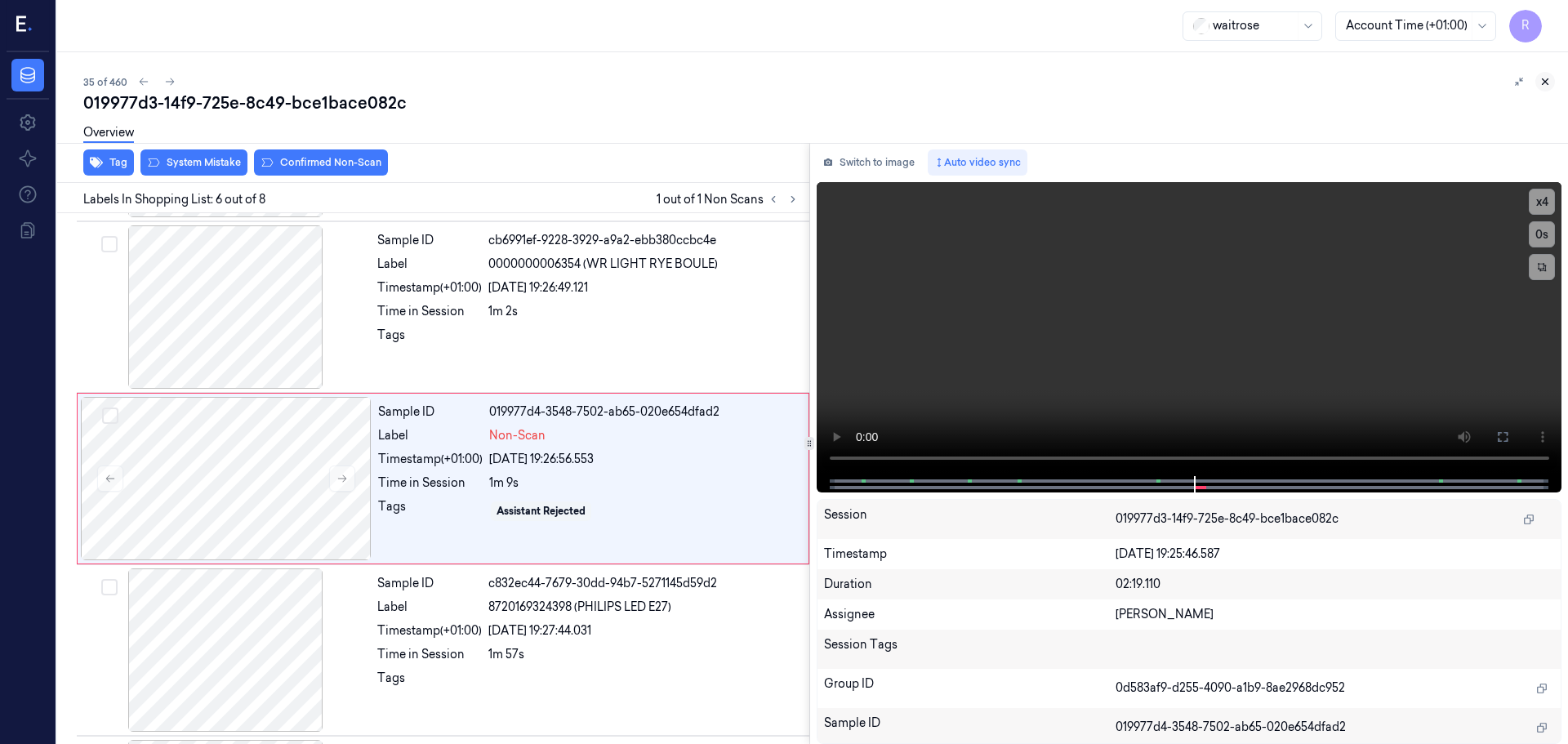
click at [1550, 78] on icon at bounding box center [1544, 81] width 11 height 11
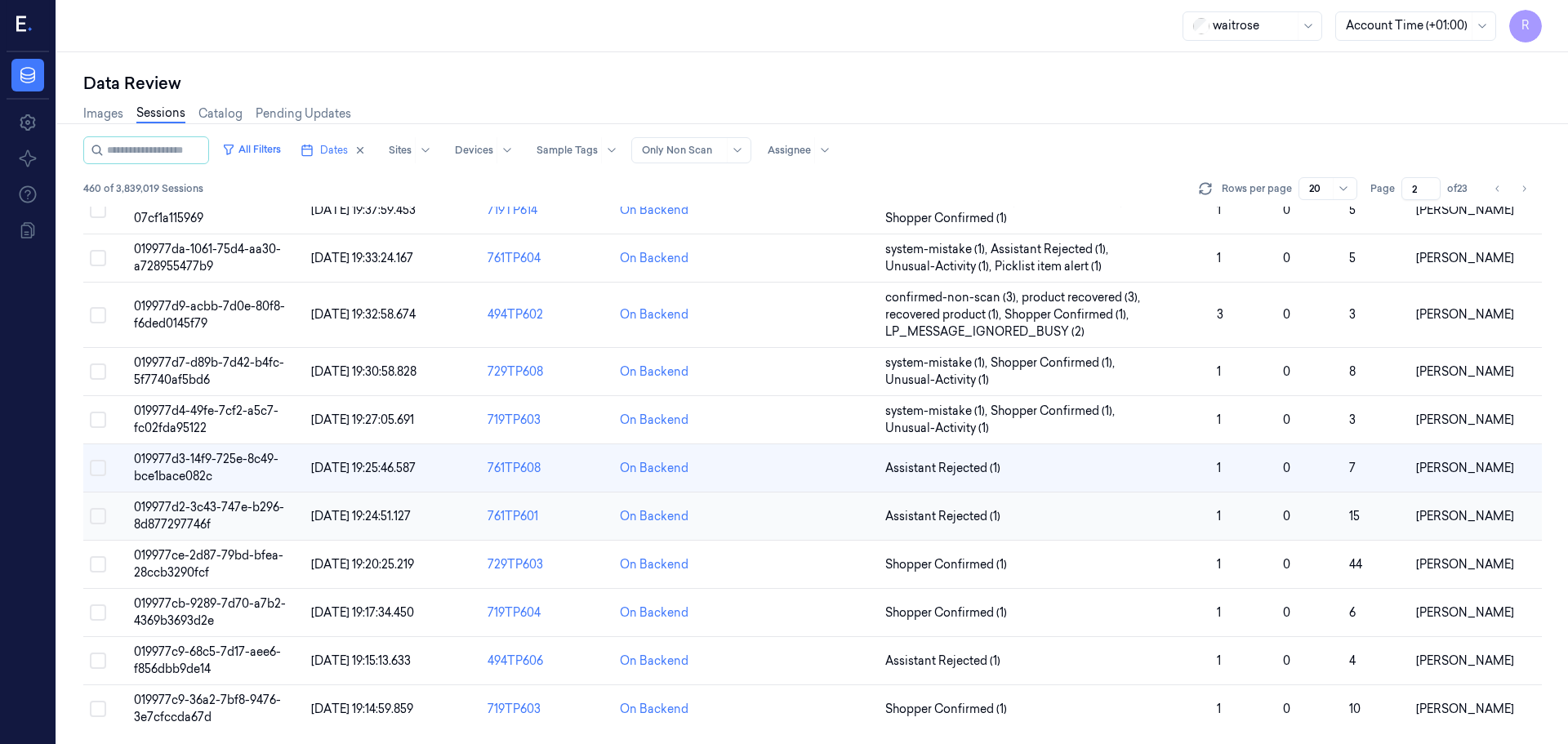
scroll to position [492, 0]
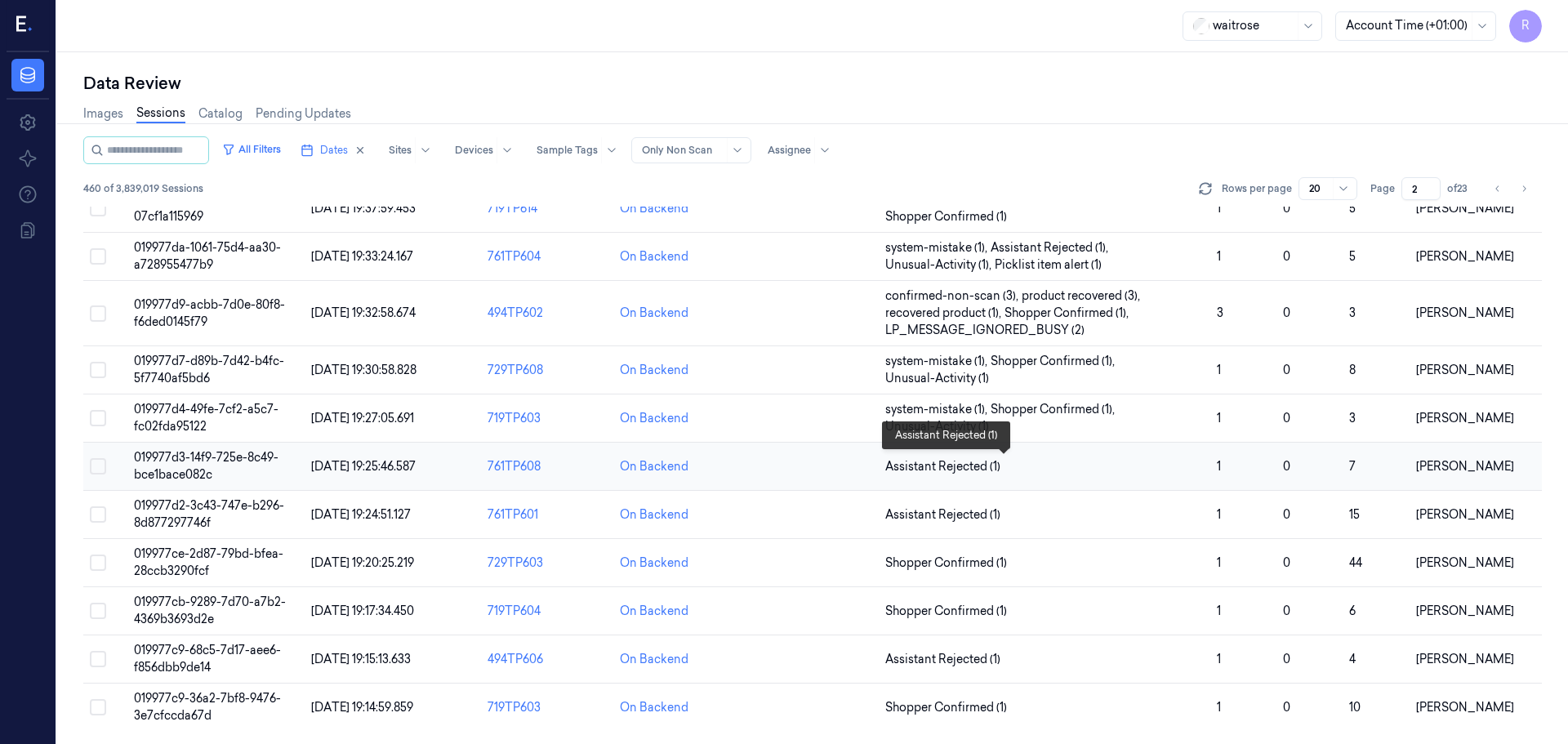
click at [1097, 464] on span "Assistant Rejected (1)" at bounding box center [1043, 466] width 318 height 17
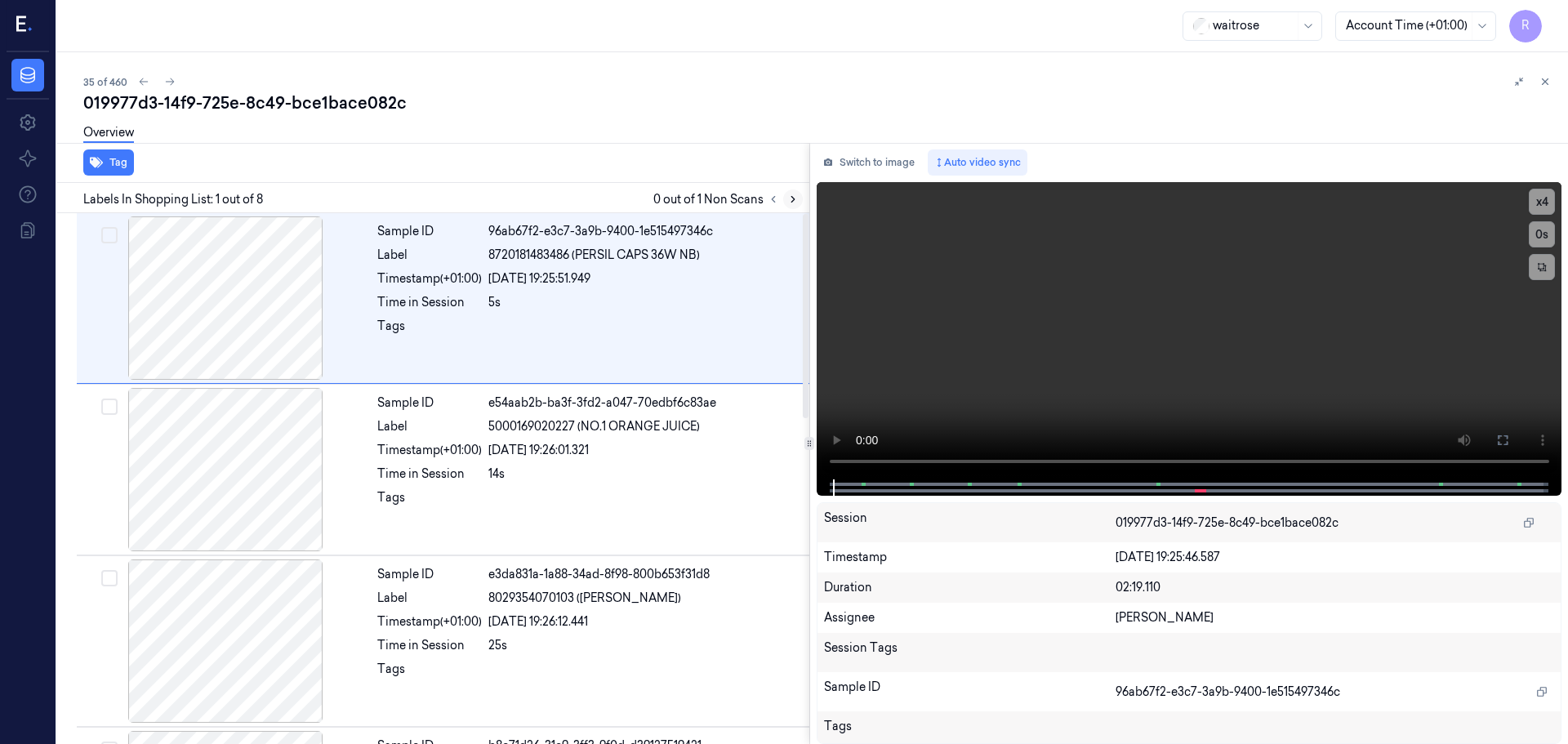
click at [793, 199] on icon at bounding box center [792, 198] width 11 height 11
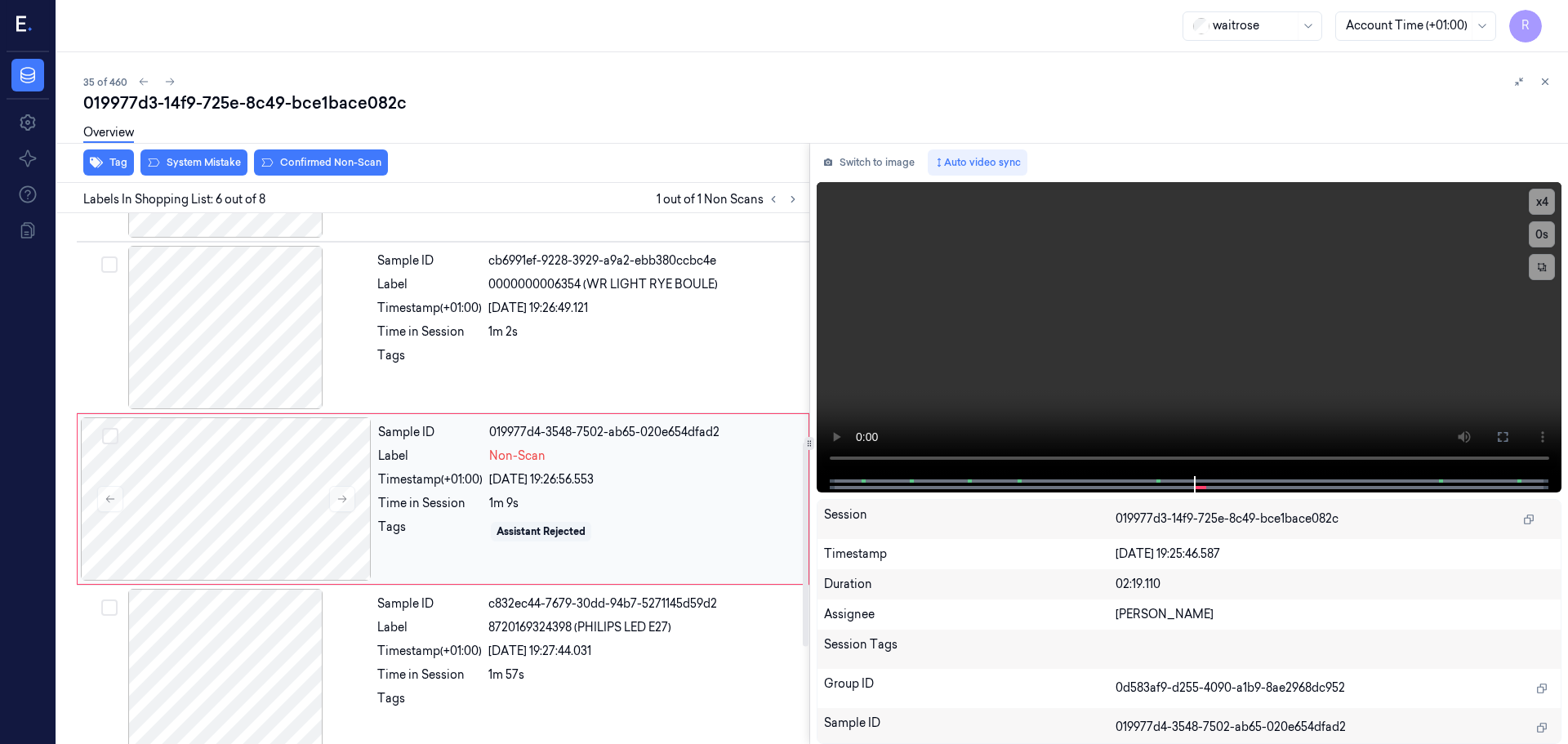
scroll to position [677, 0]
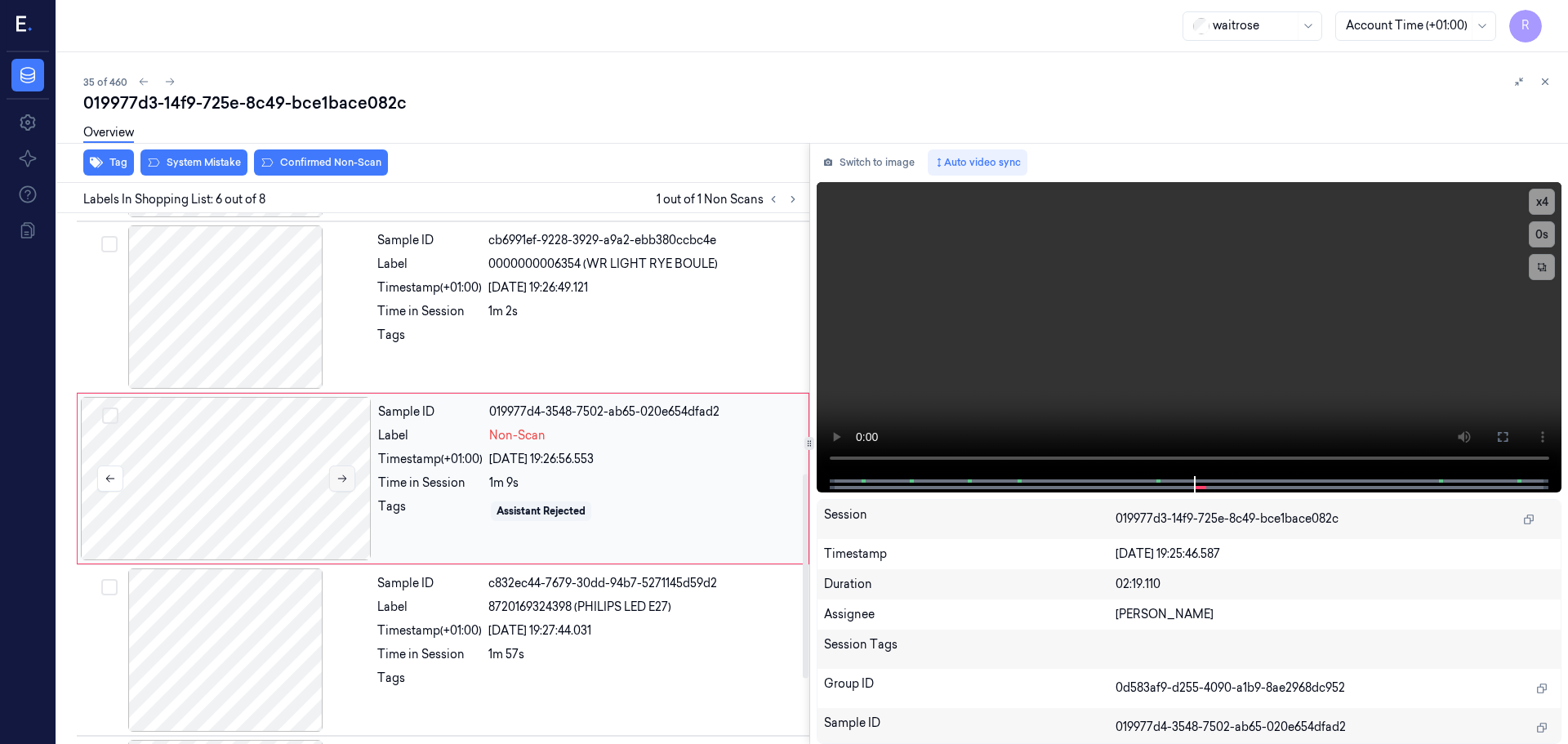
click at [351, 477] on button at bounding box center [342, 479] width 26 height 26
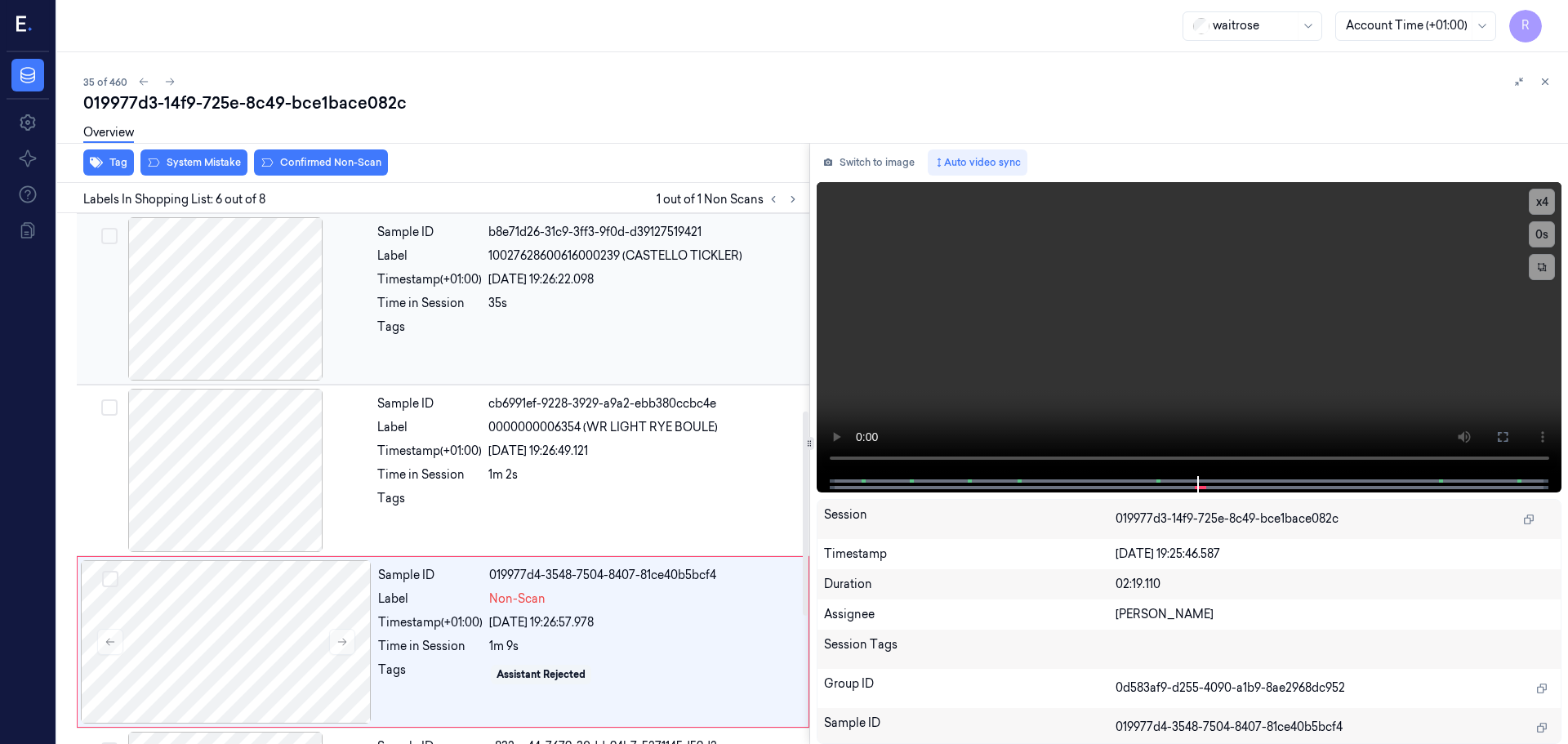
click at [231, 288] on div at bounding box center [224, 299] width 290 height 164
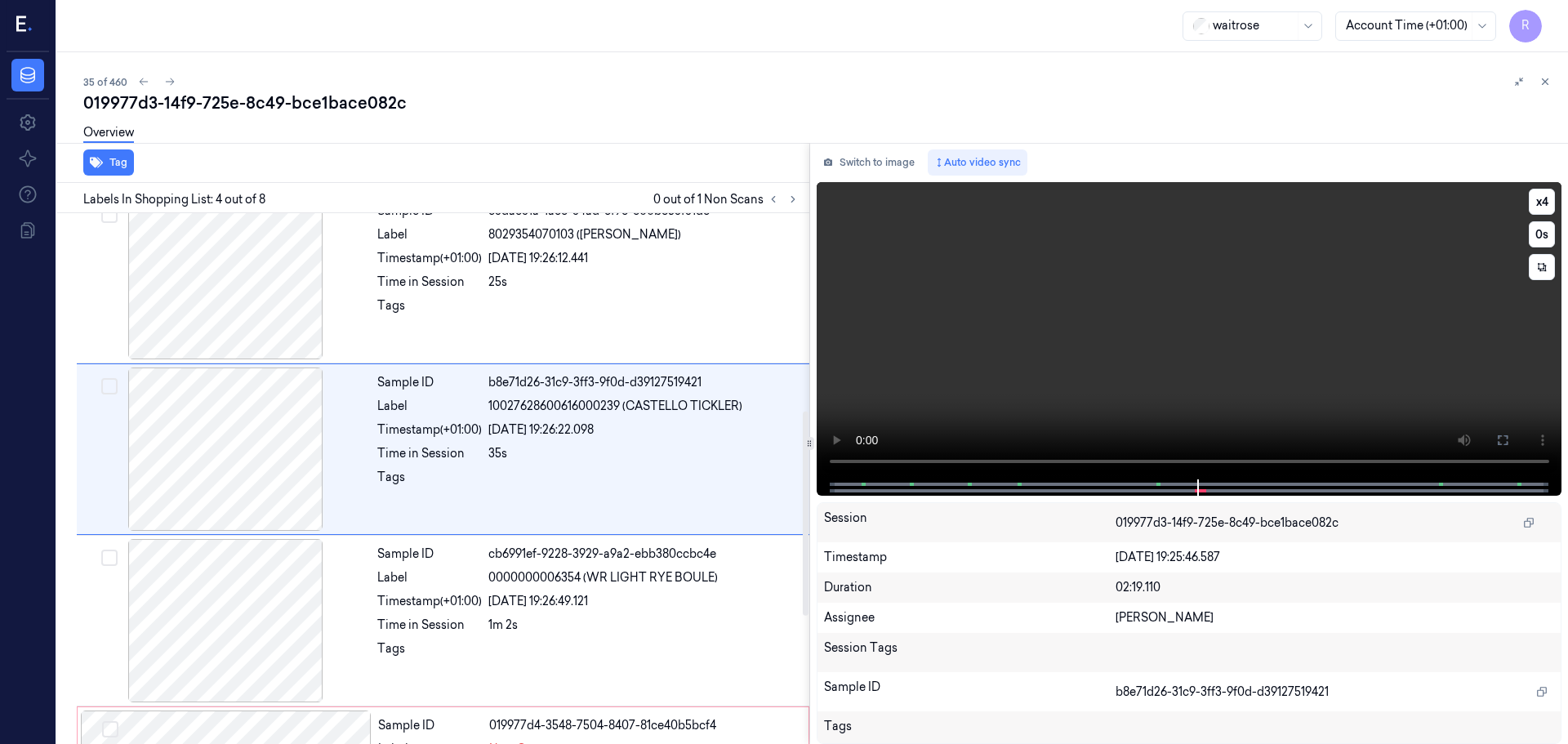
scroll to position [334, 0]
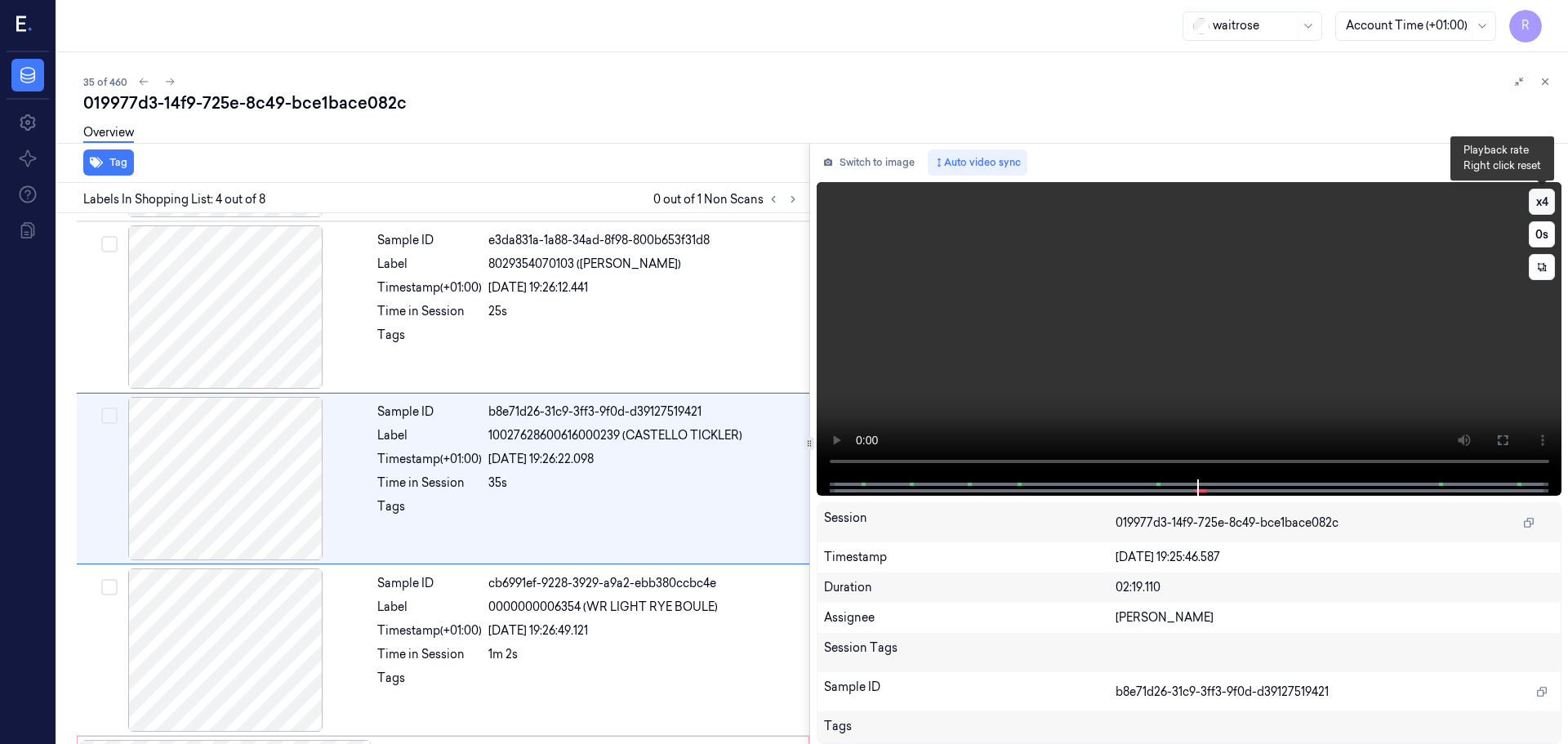
click at [1544, 197] on button "x 4" at bounding box center [1541, 201] width 26 height 26
click at [1537, 198] on button "x 1" at bounding box center [1541, 201] width 26 height 26
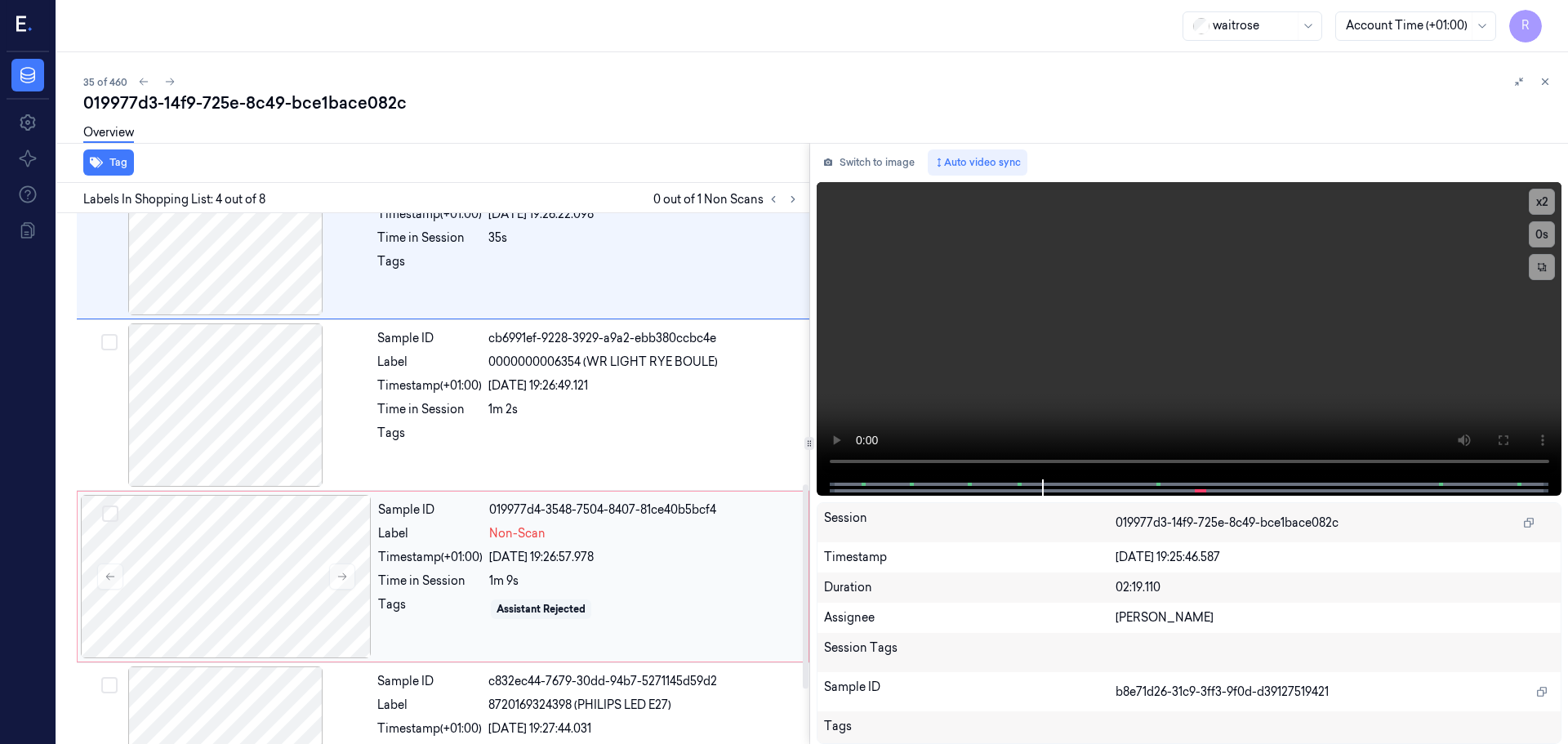
scroll to position [846, 0]
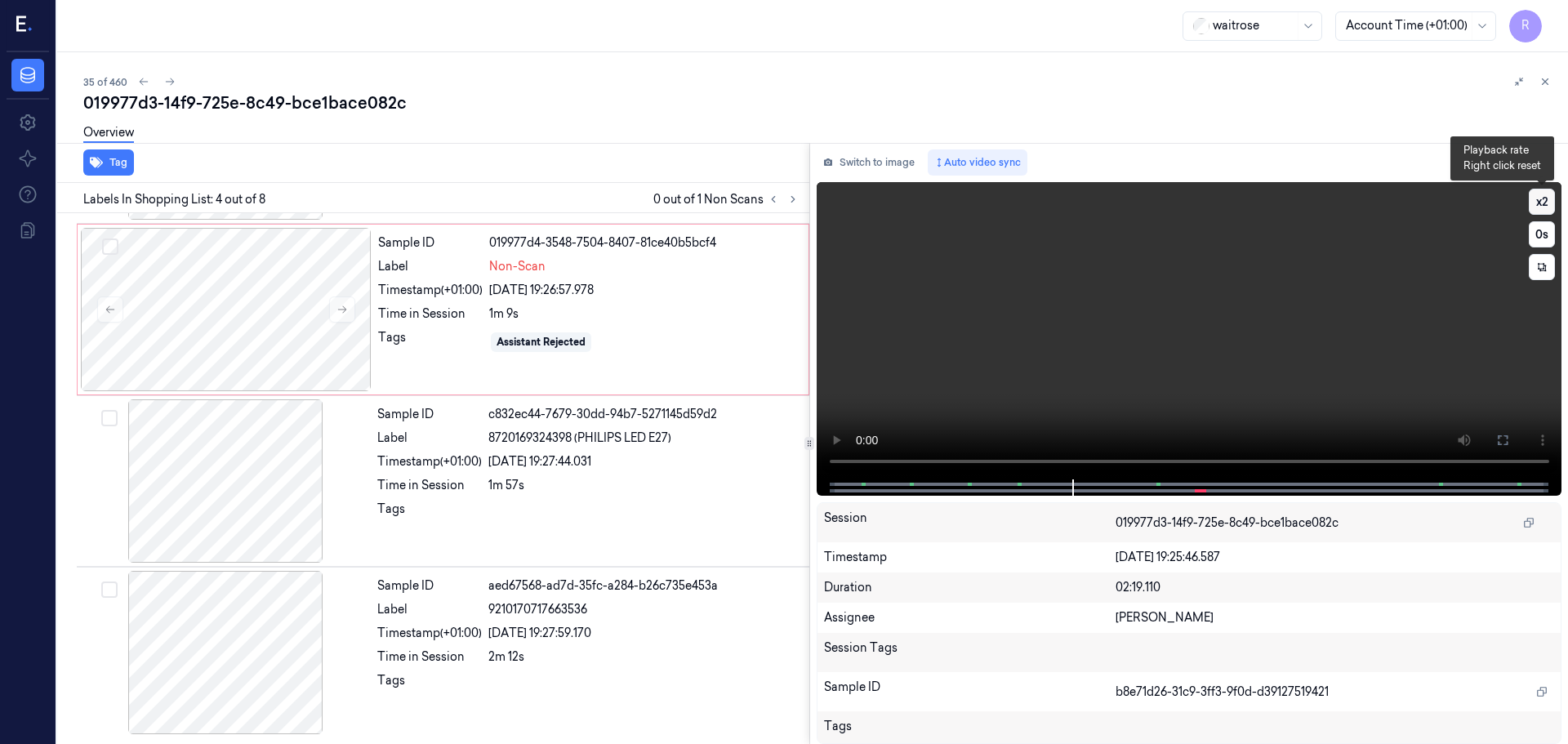
click at [1538, 205] on button "x 2" at bounding box center [1541, 201] width 26 height 26
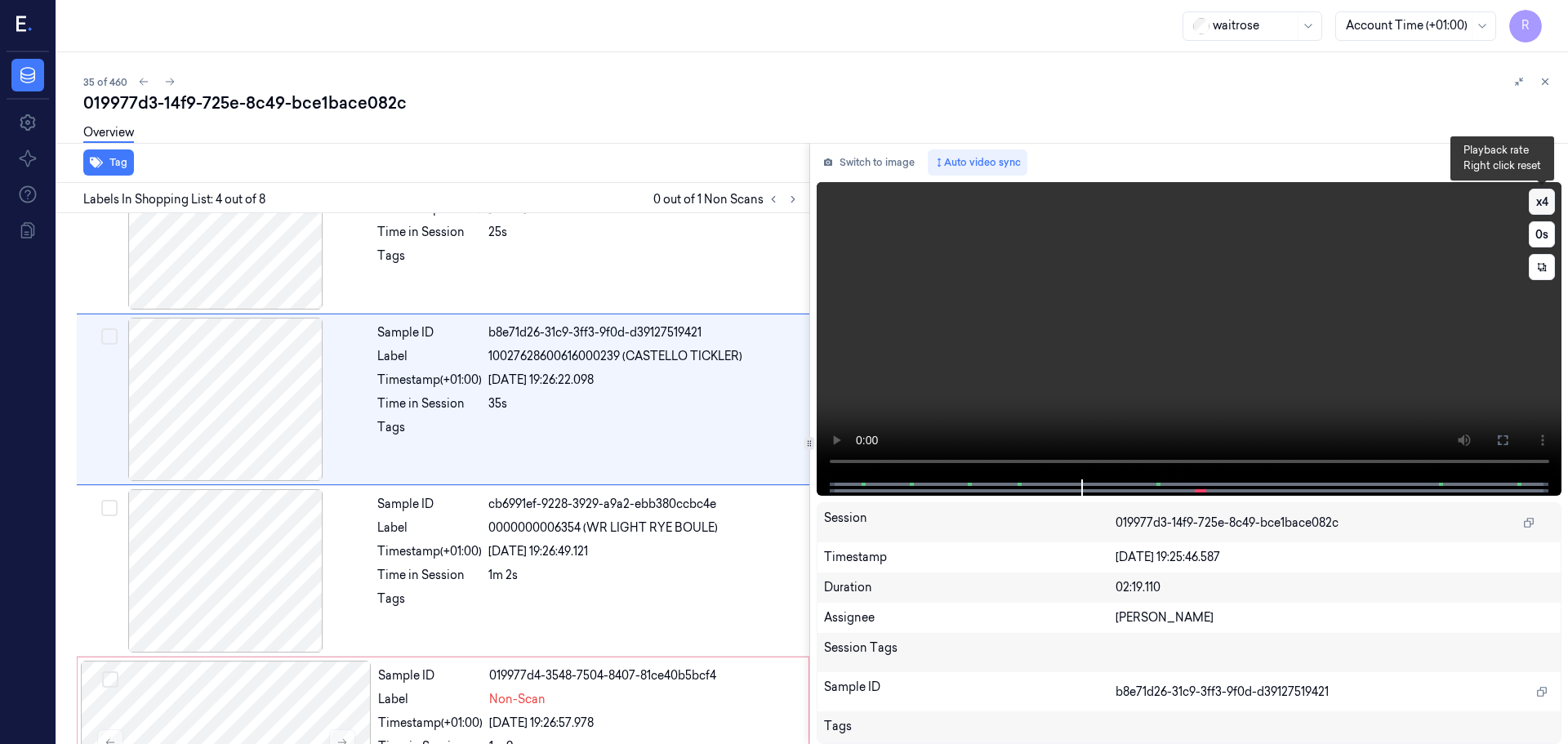
scroll to position [334, 0]
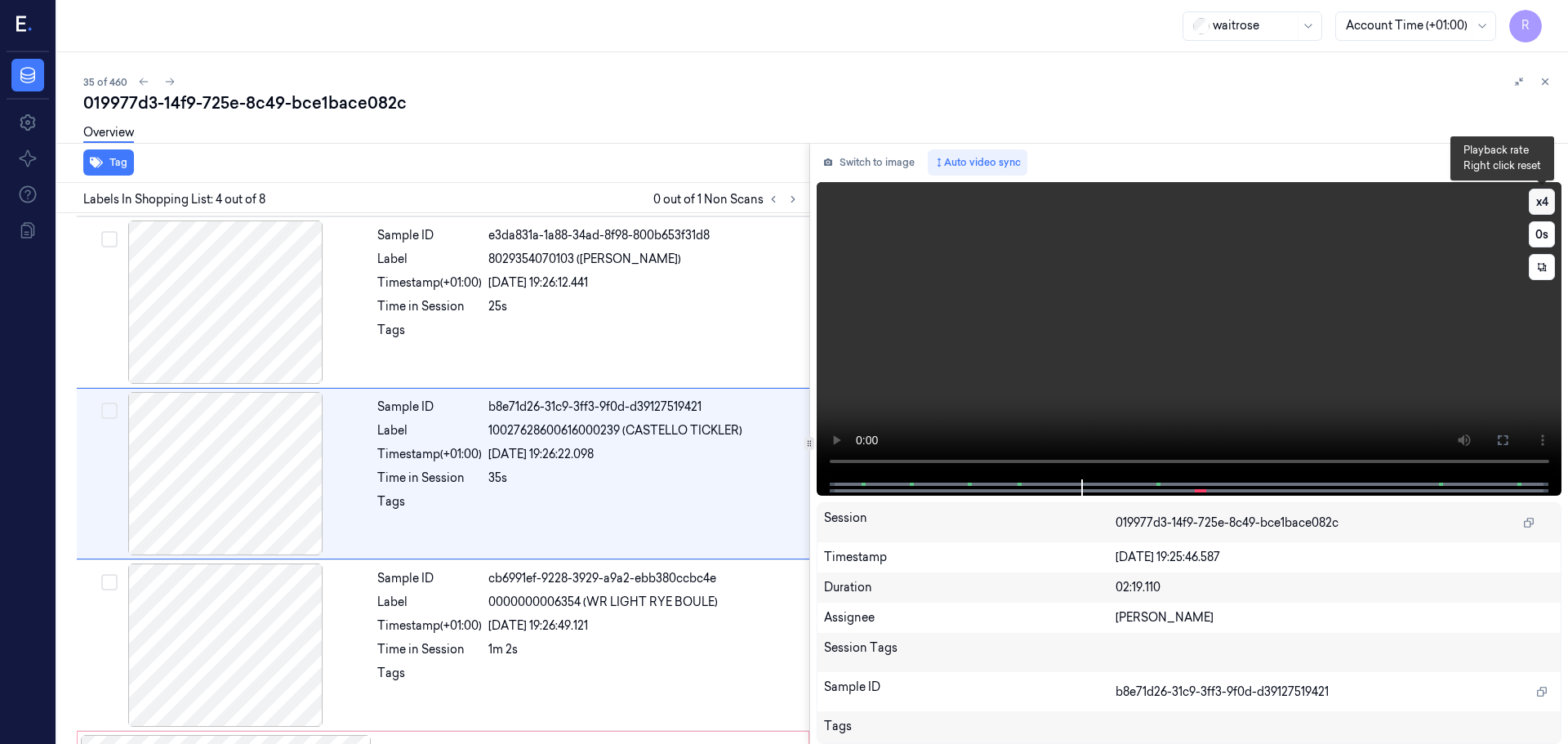
click at [1538, 205] on button "x 4" at bounding box center [1541, 201] width 26 height 26
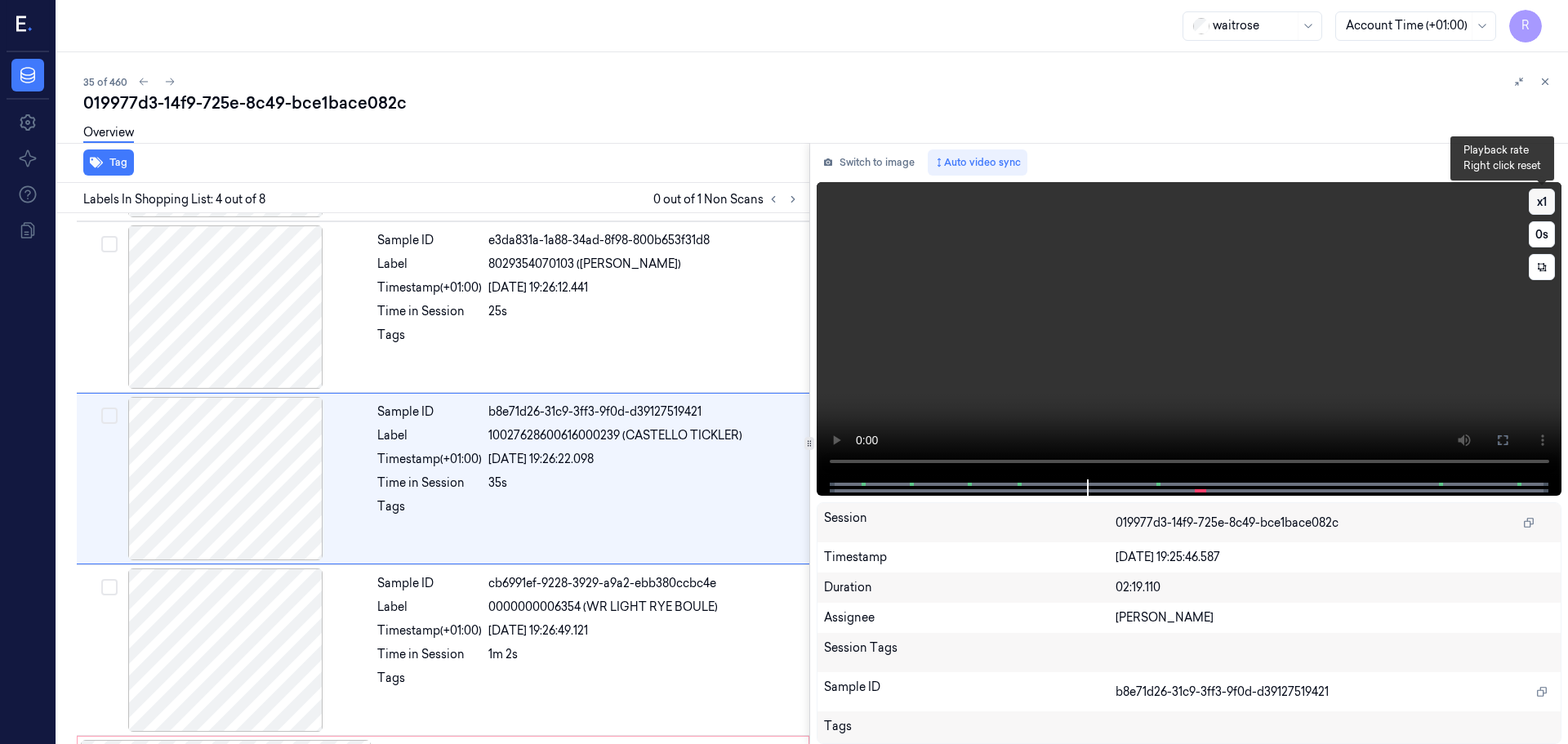
click at [1536, 213] on button "x 1" at bounding box center [1541, 201] width 26 height 26
click at [1536, 213] on button "x 2" at bounding box center [1541, 201] width 26 height 26
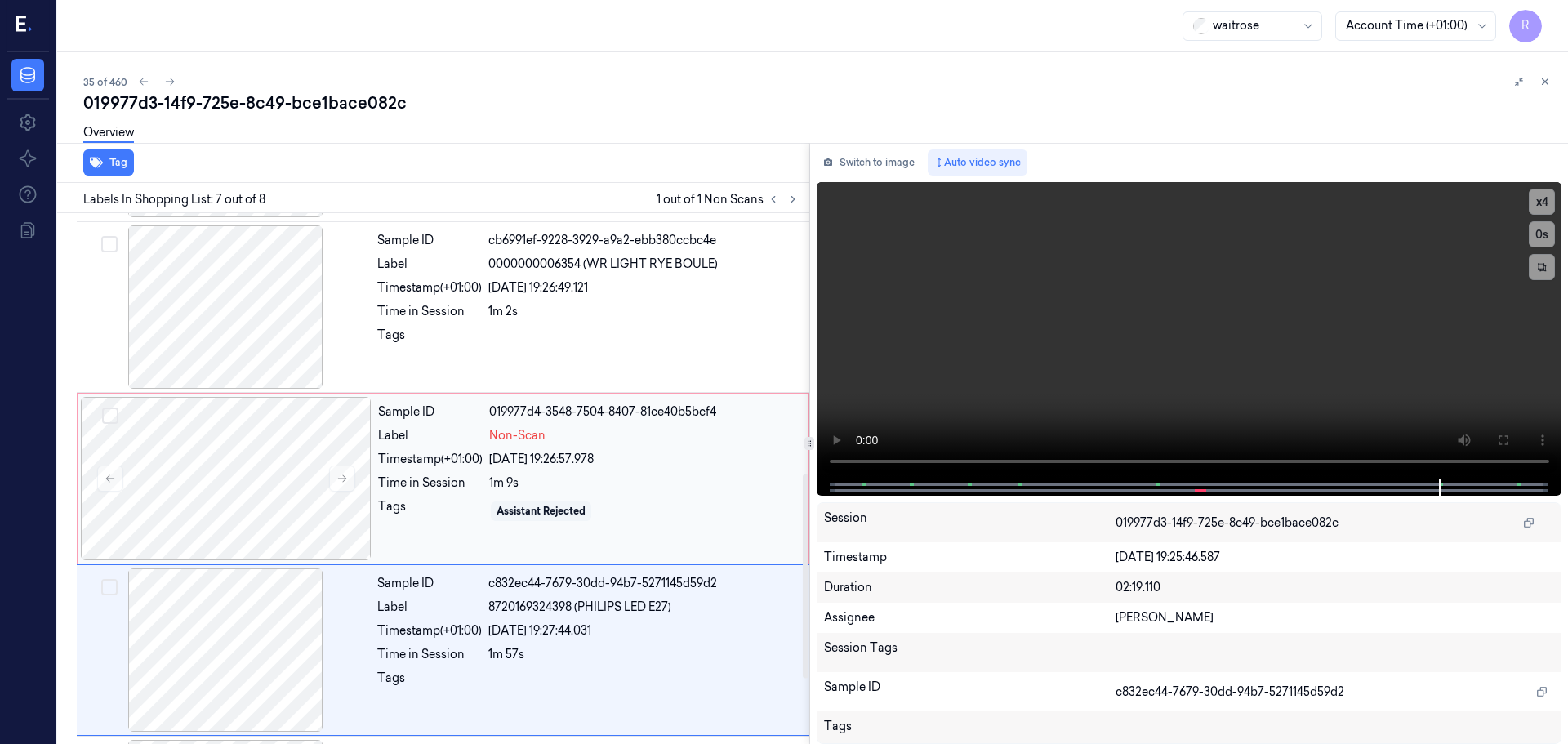
scroll to position [846, 0]
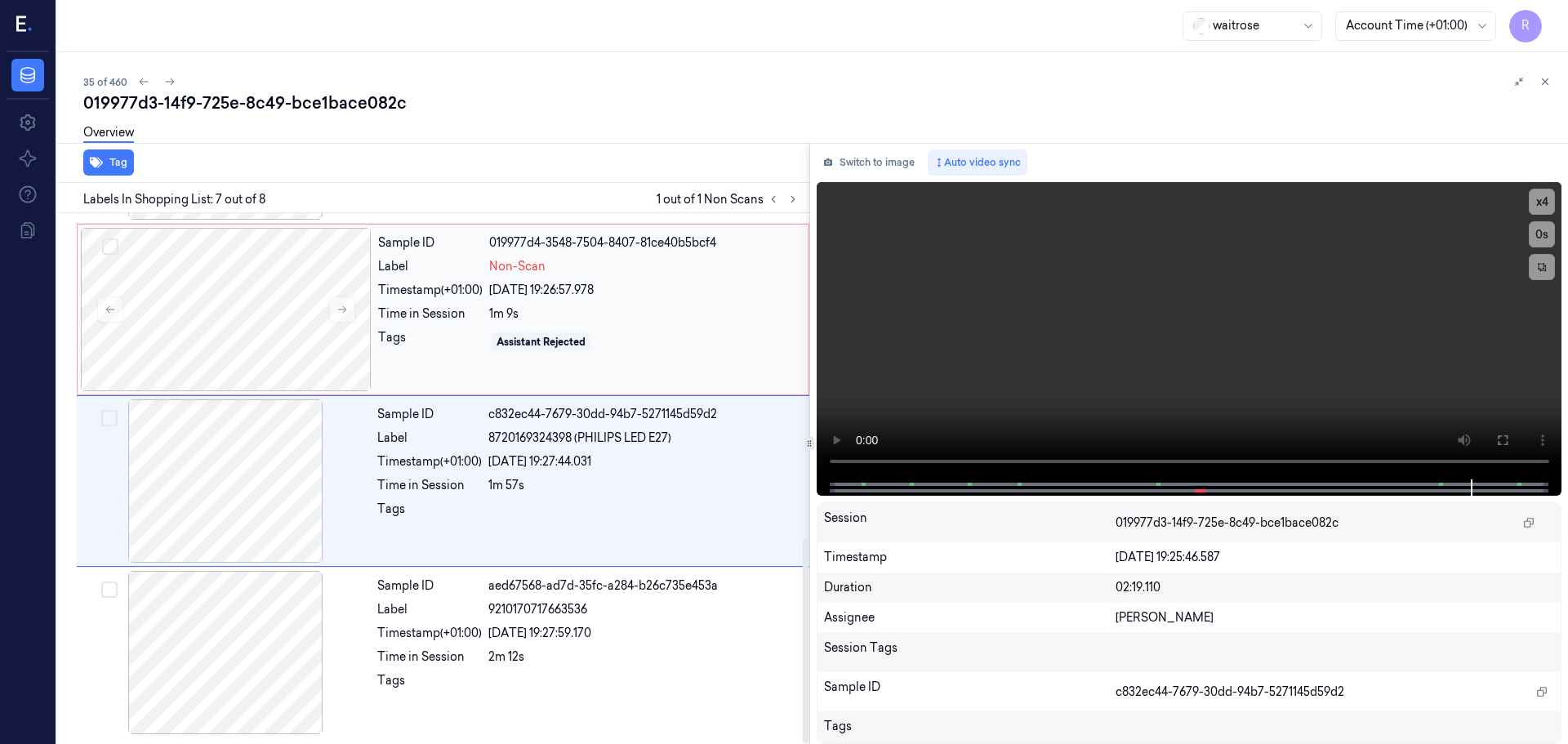
click at [588, 317] on div "1m 9s" at bounding box center [643, 313] width 309 height 17
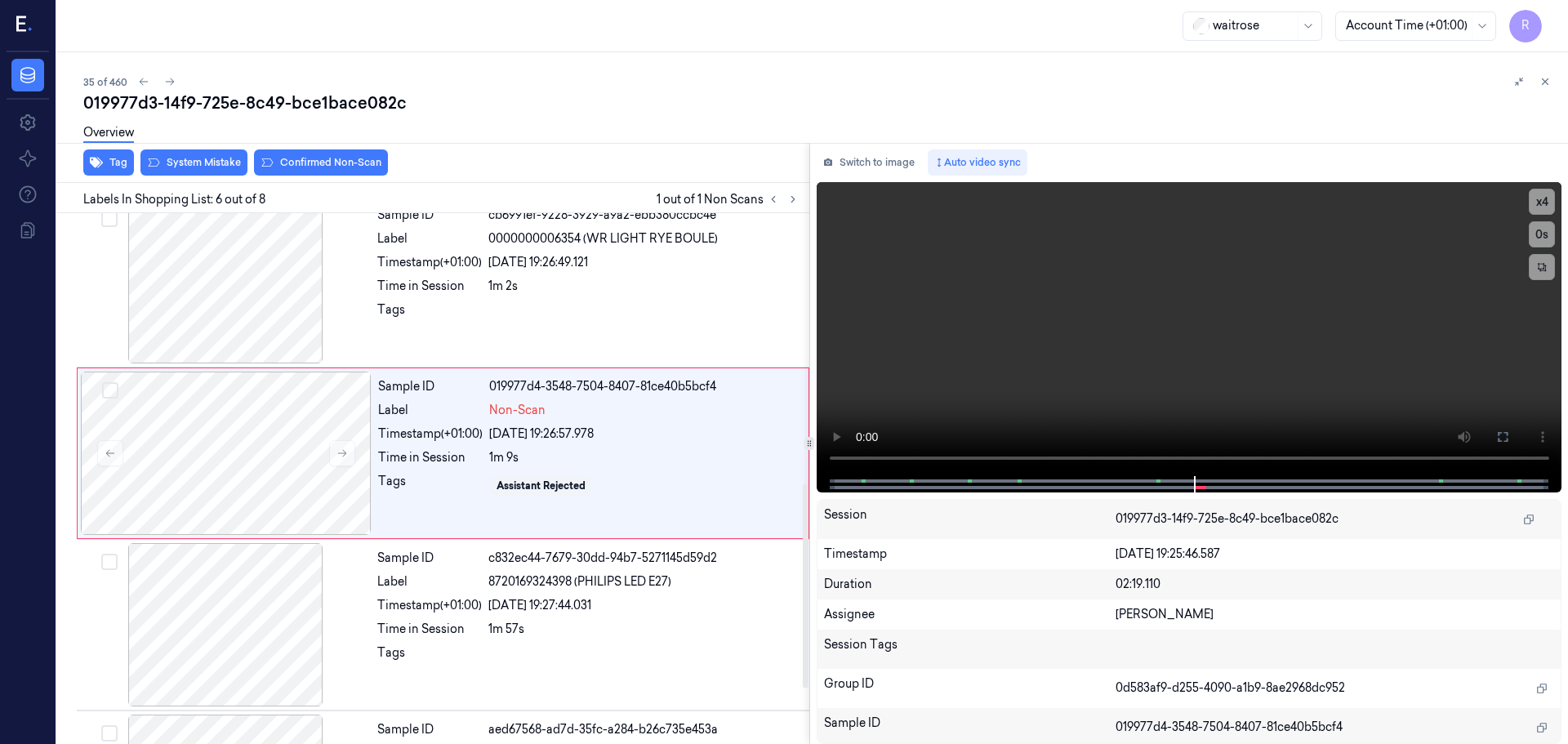
scroll to position [677, 0]
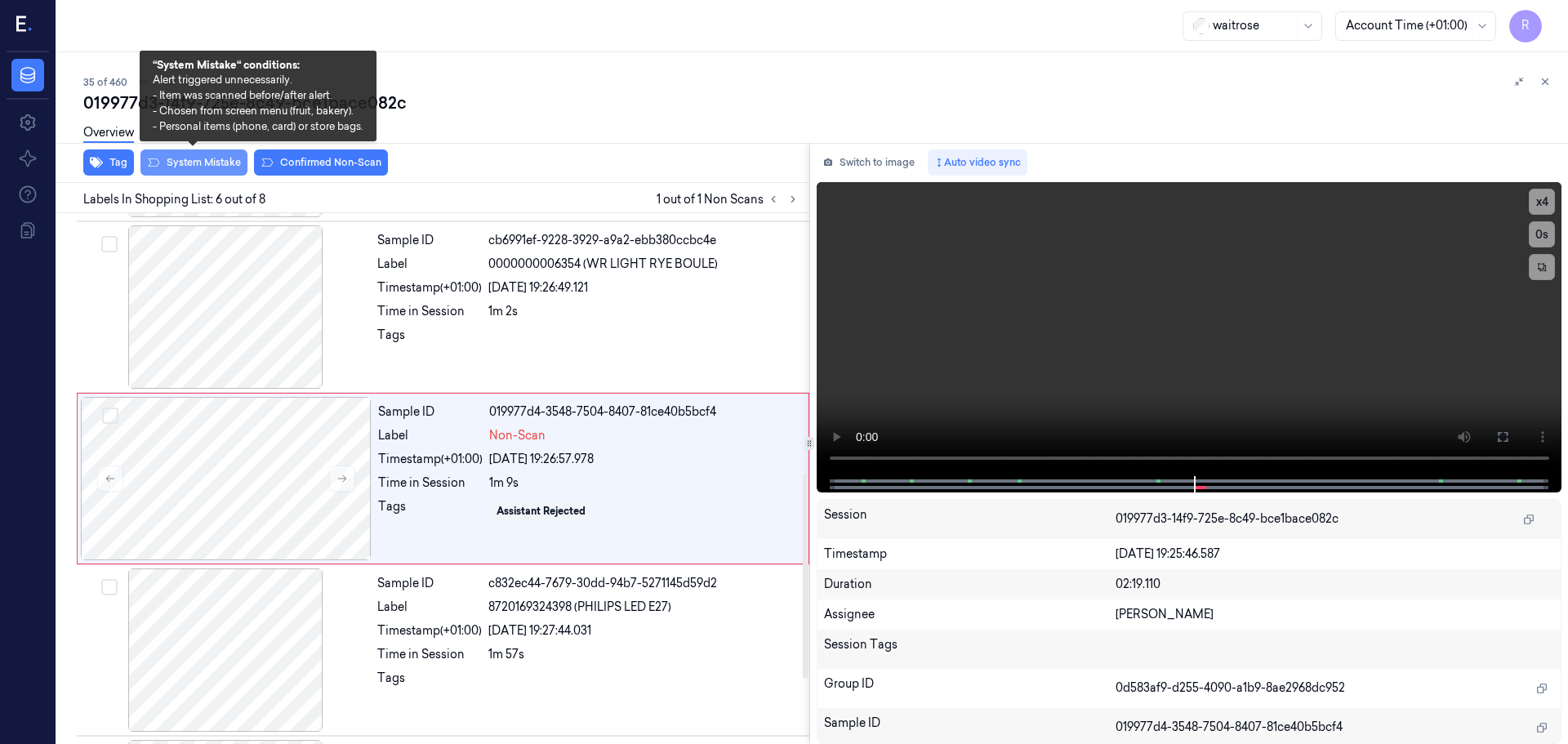
click at [209, 166] on button "System Mistake" at bounding box center [194, 163] width 107 height 26
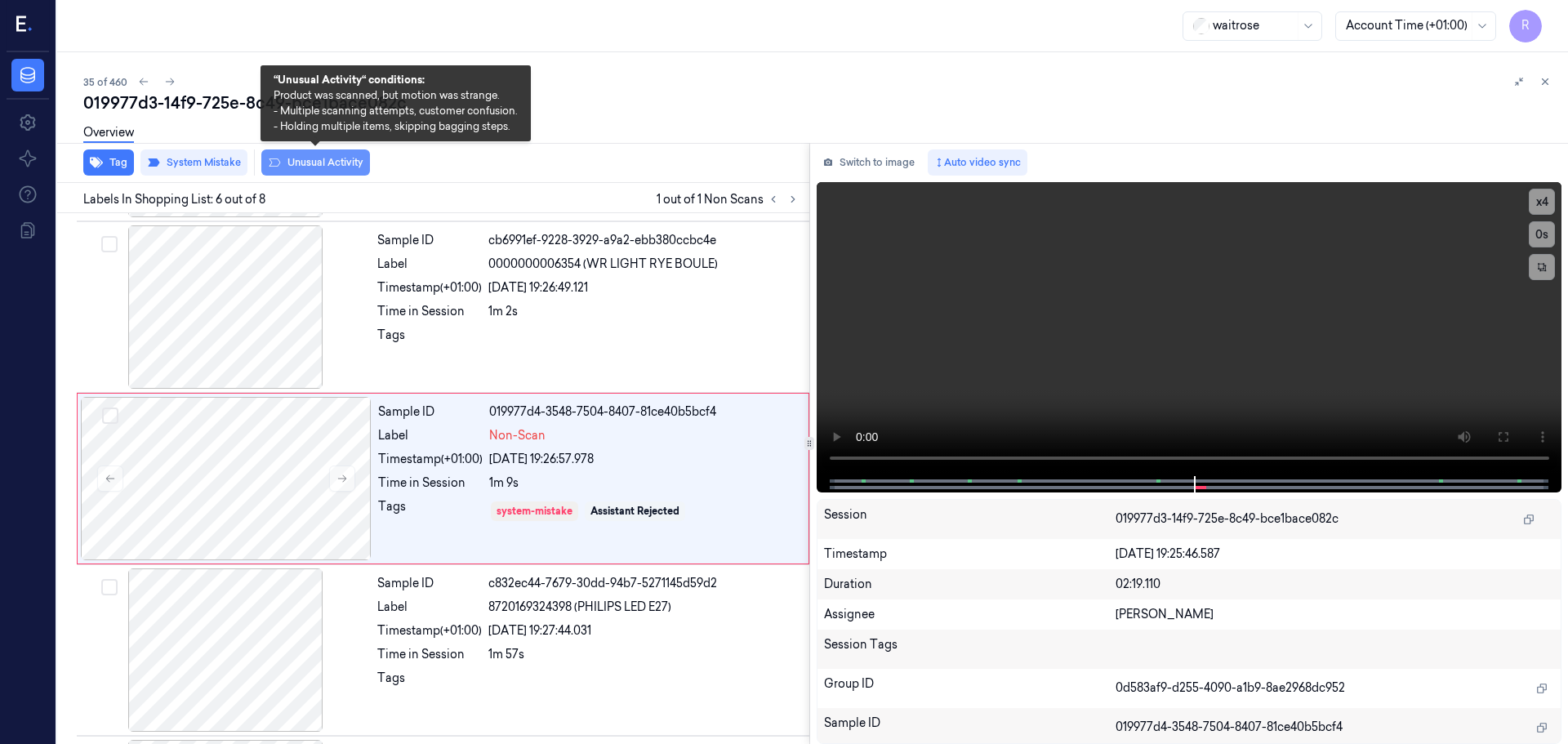
click at [331, 171] on button "Unusual Activity" at bounding box center [315, 163] width 109 height 26
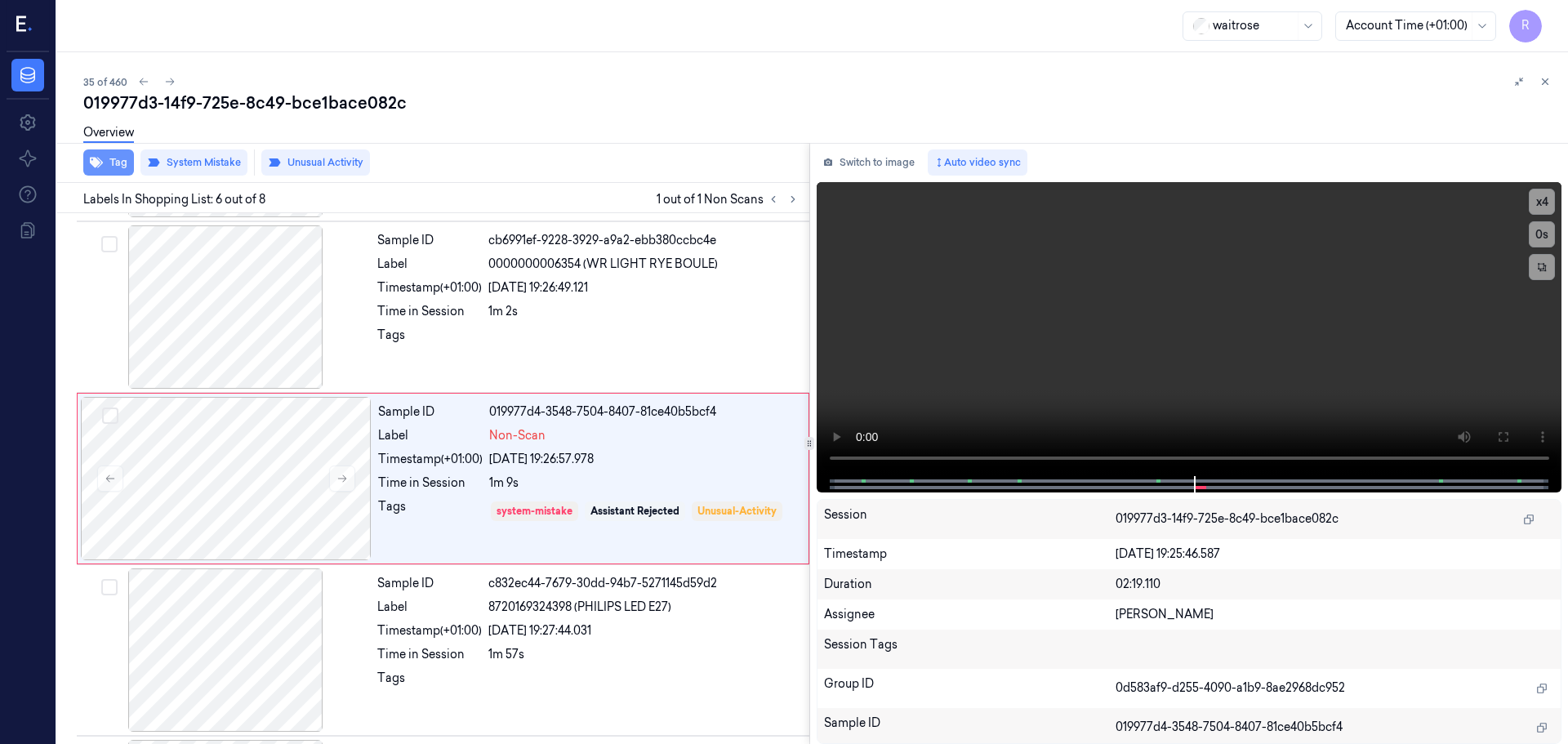
click at [97, 166] on icon "button" at bounding box center [96, 163] width 13 height 11
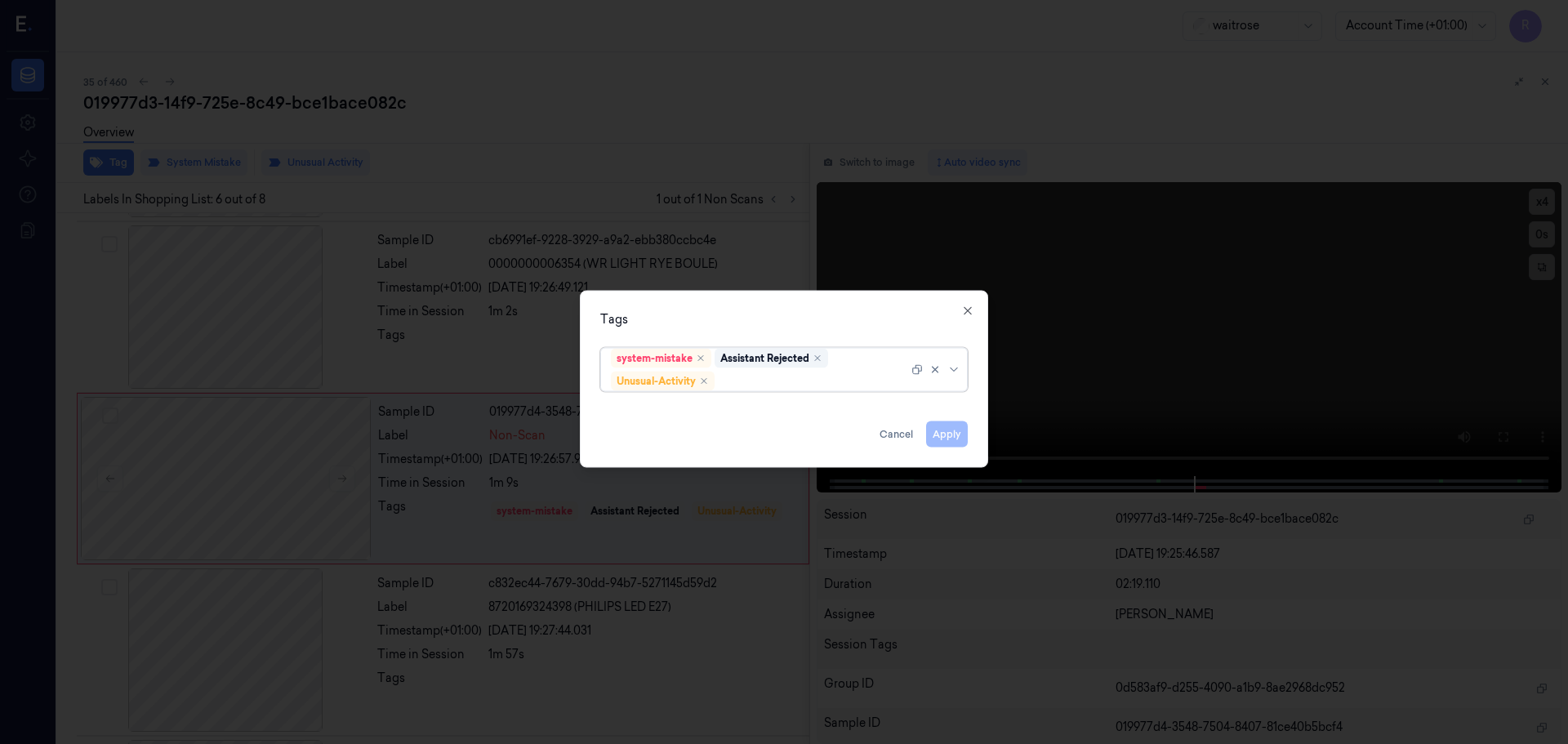
click at [961, 371] on div at bounding box center [956, 368] width 16 height 13
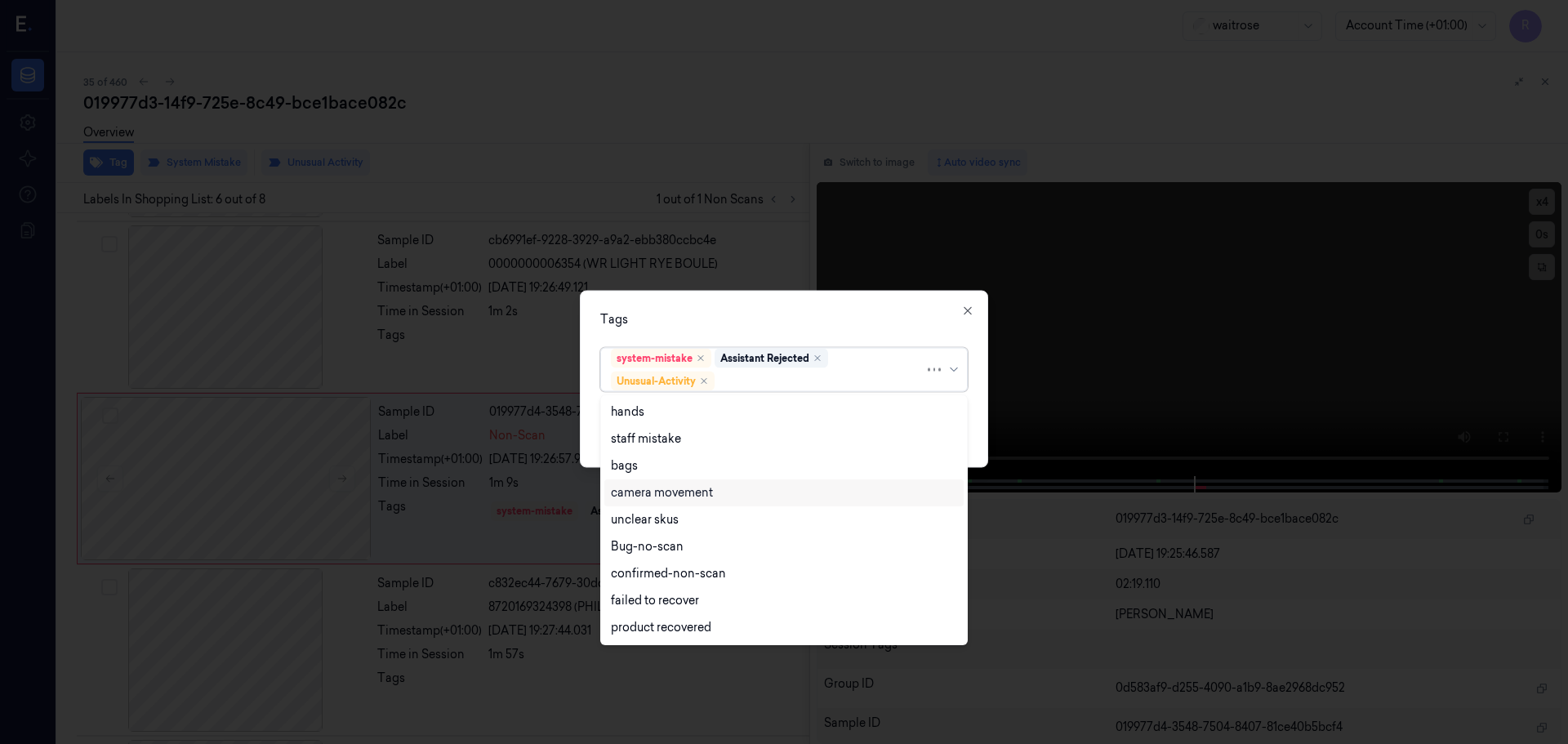
scroll to position [213, 0]
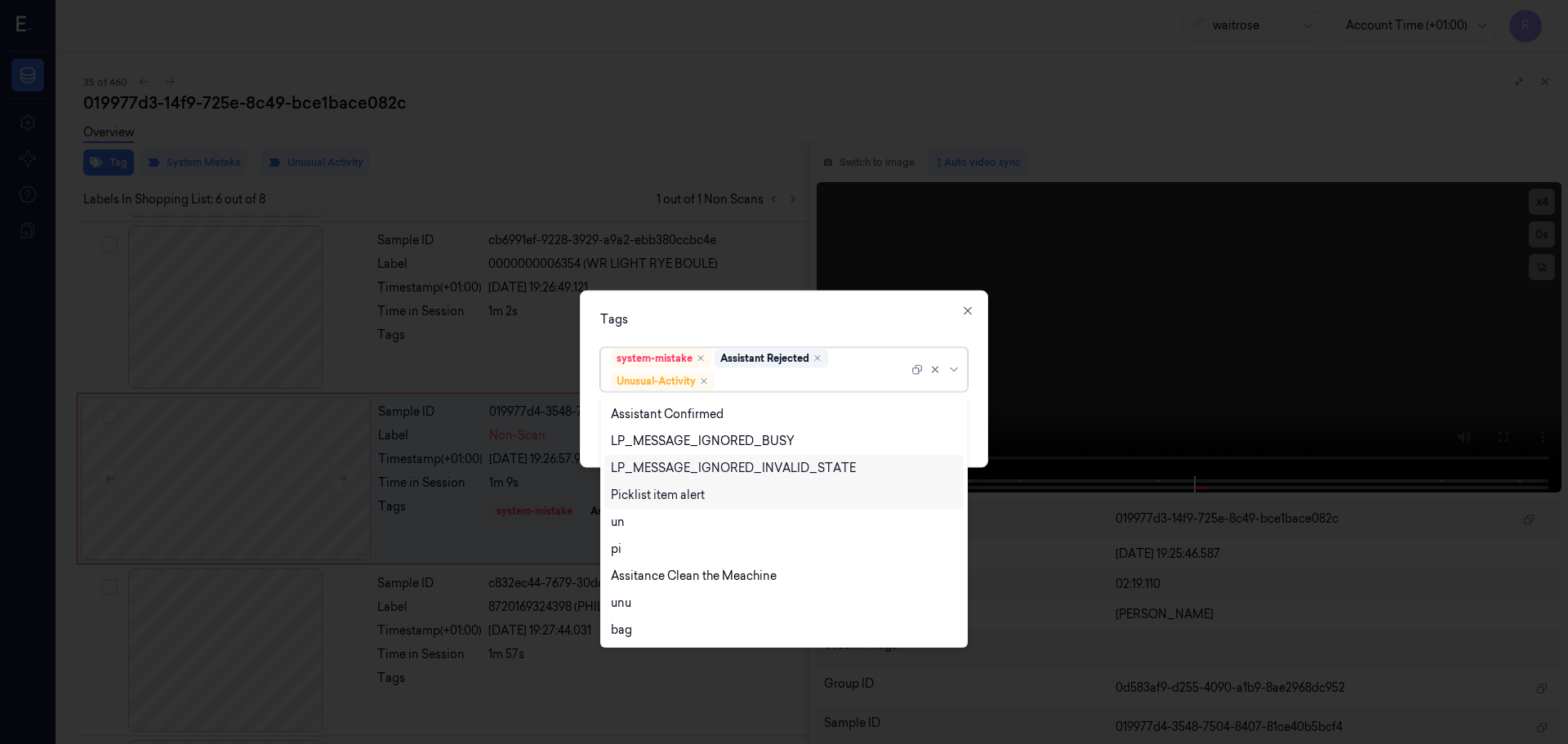
click at [673, 500] on div "Picklist item alert" at bounding box center [657, 495] width 94 height 17
click at [714, 333] on div "Tags option Picklist item alert, selected. 20 results available. Use Up and Dow…" at bounding box center [783, 379] width 408 height 178
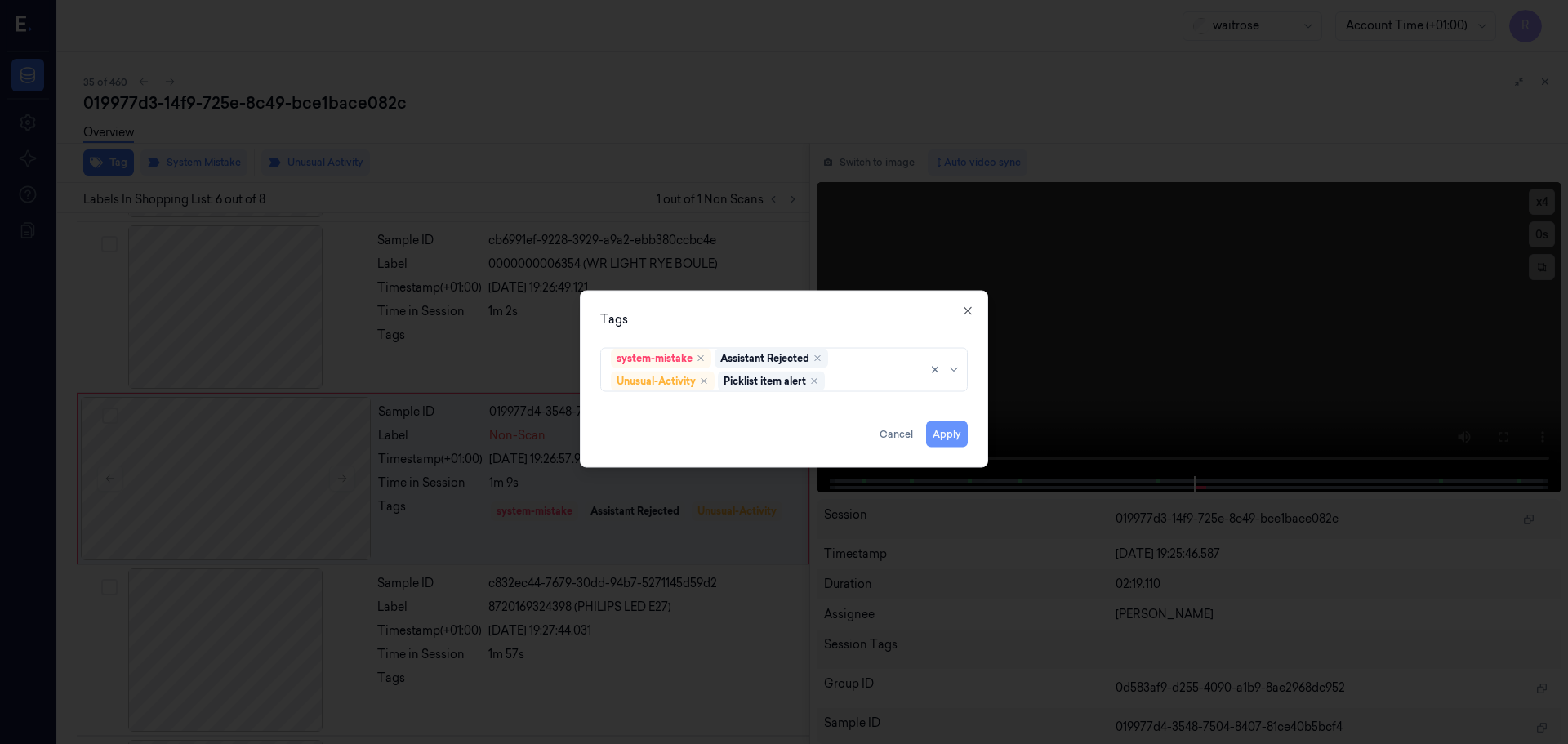
click at [948, 439] on button "Apply" at bounding box center [947, 434] width 42 height 26
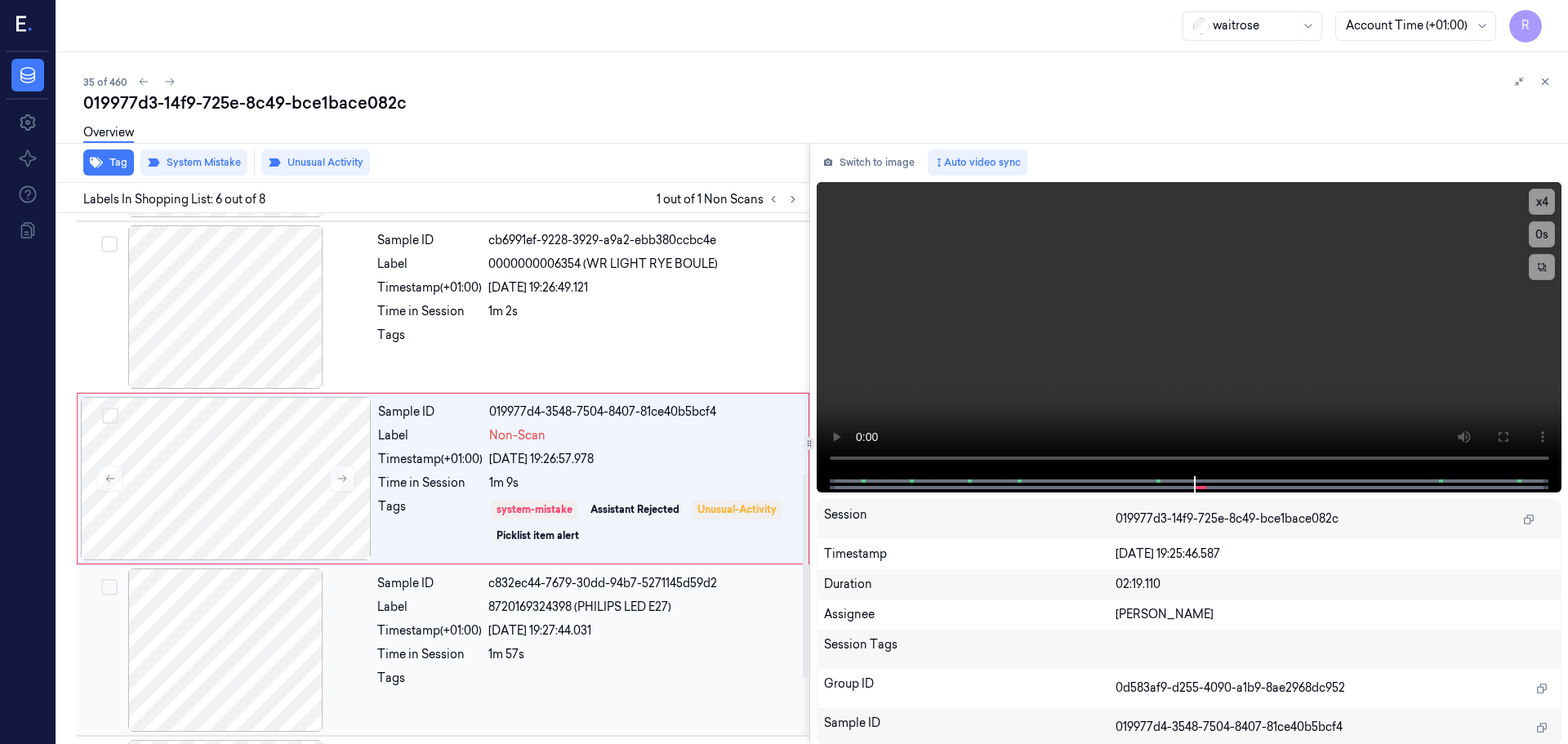
click at [681, 590] on div "c832ec44-7679-30dd-94b7-5271145d59d2" at bounding box center [644, 582] width 311 height 17
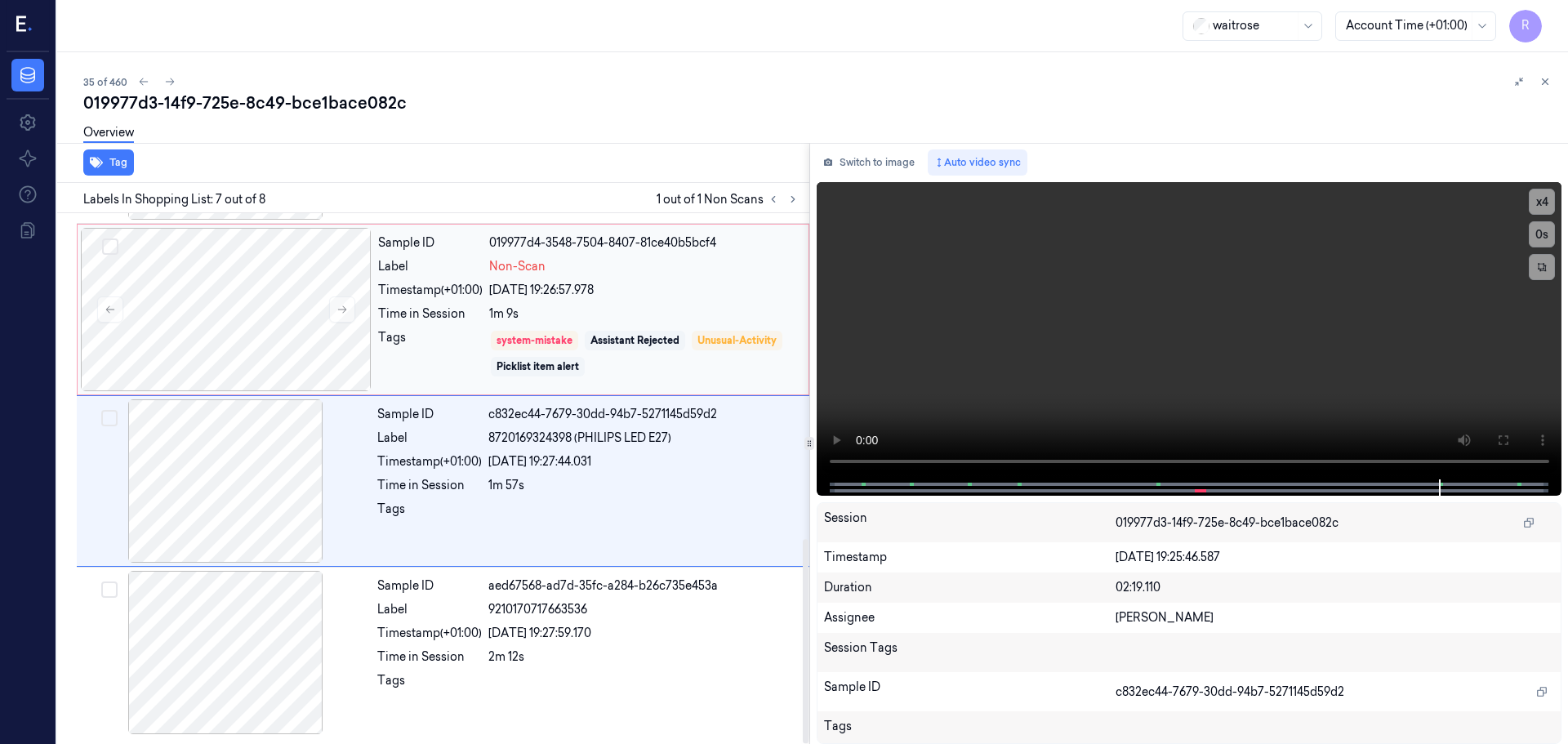
click at [680, 318] on div "1m 9s" at bounding box center [643, 313] width 309 height 17
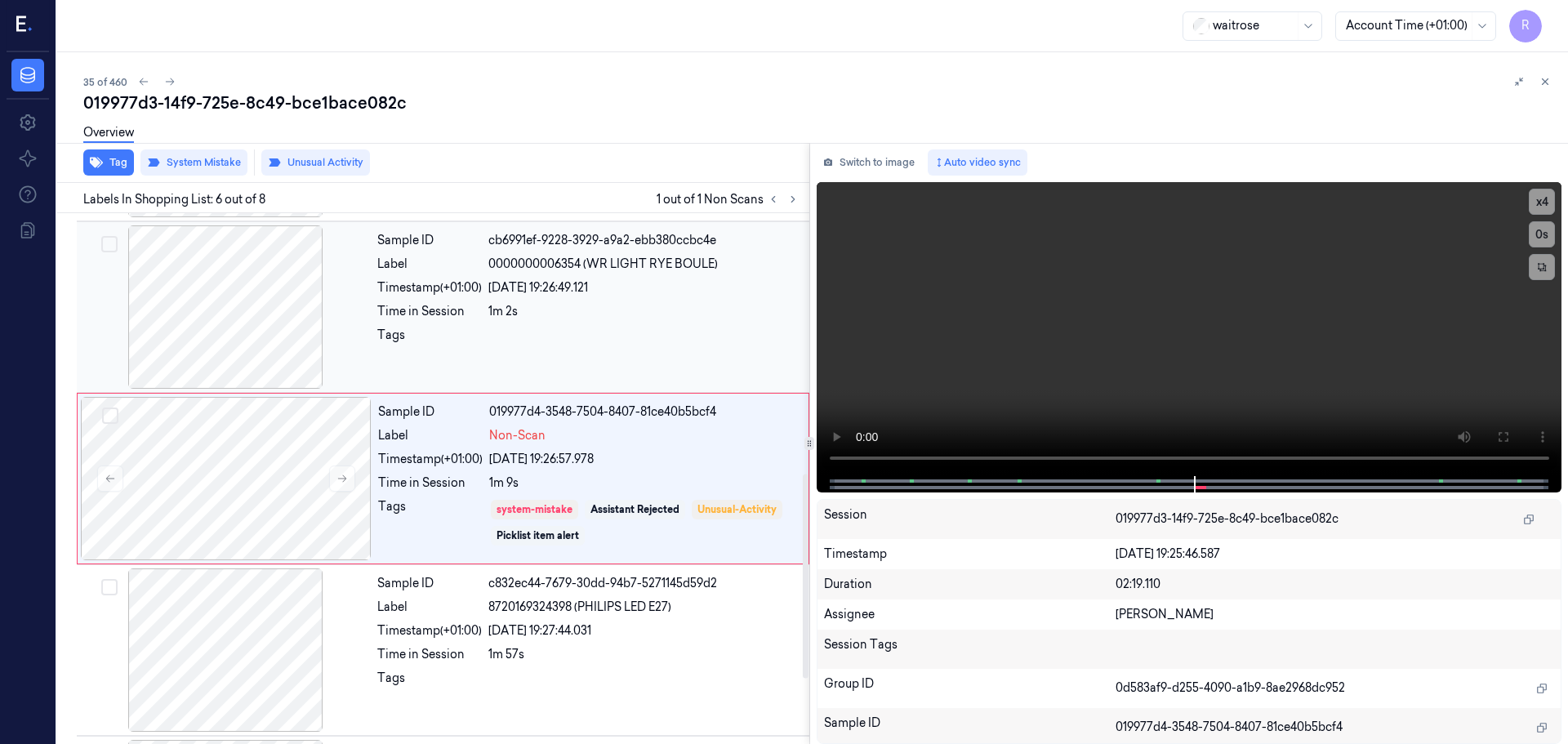
drag, startPoint x: 680, startPoint y: 318, endPoint x: 679, endPoint y: 327, distance: 9.1
click at [679, 318] on div "1m 2s" at bounding box center [644, 311] width 311 height 17
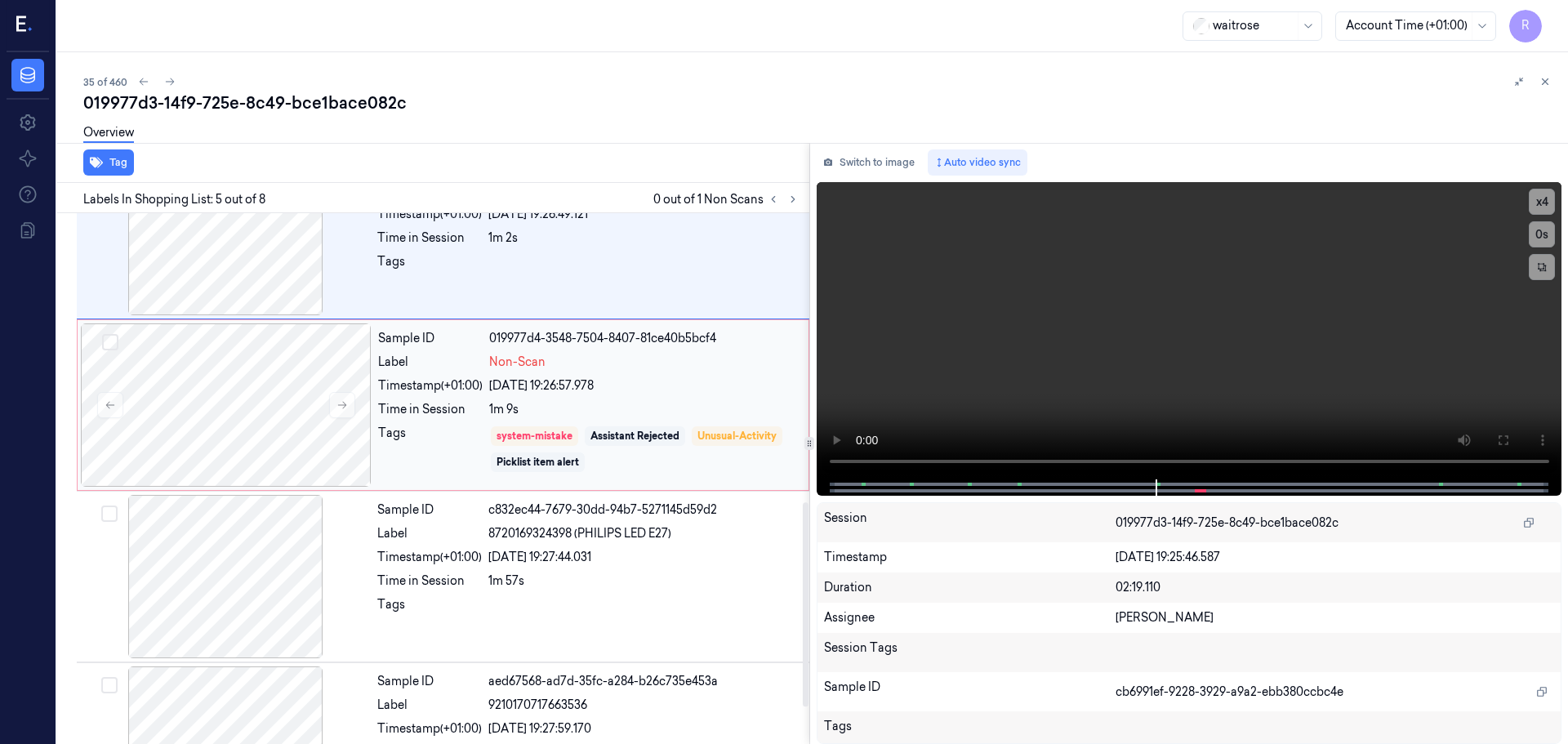
click at [666, 393] on div "[DATE] 19:26:57.978" at bounding box center [643, 385] width 309 height 17
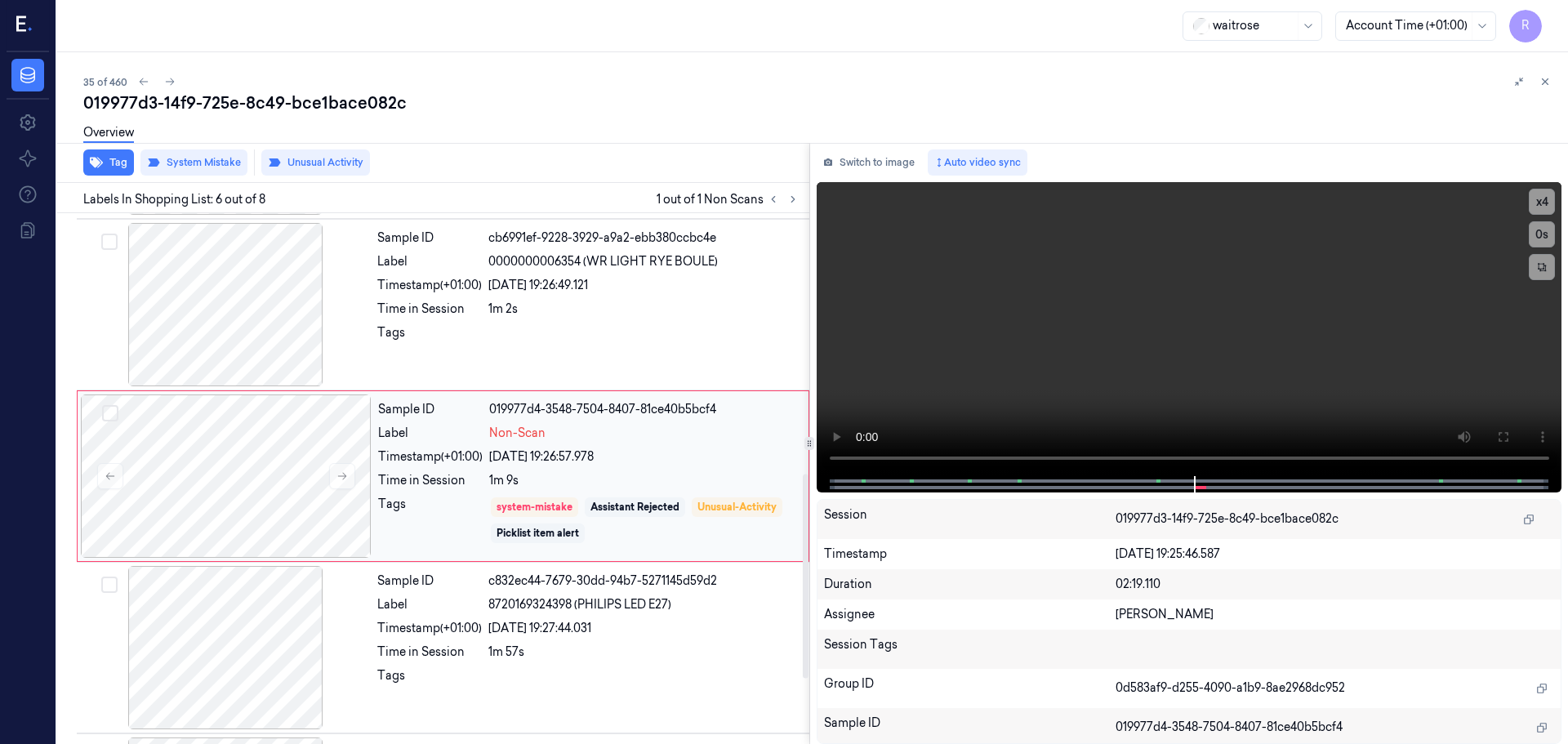
scroll to position [677, 0]
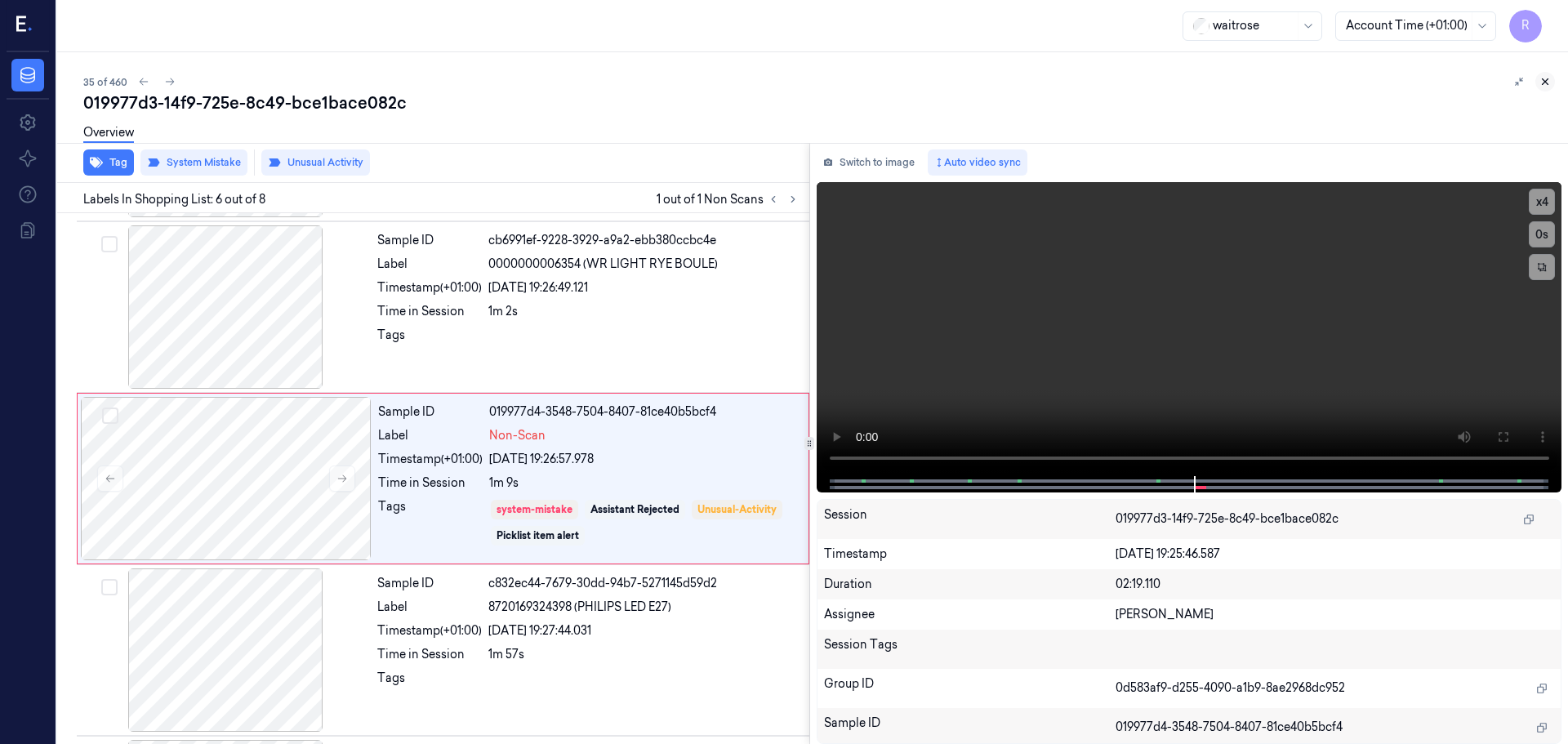
click at [1541, 83] on icon at bounding box center [1544, 81] width 11 height 11
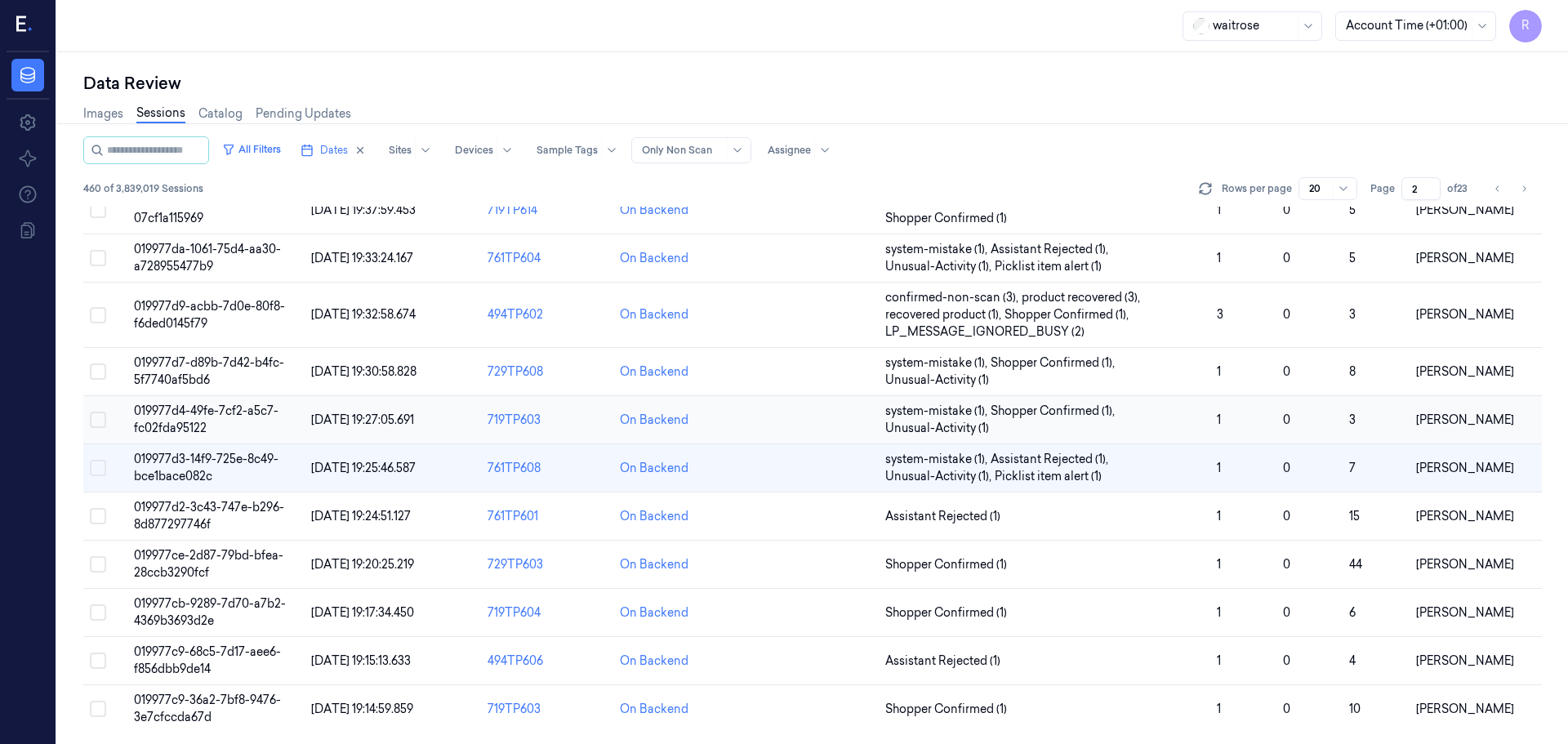
scroll to position [492, 0]
click at [1056, 511] on span "Assistant Rejected (1)" at bounding box center [1043, 515] width 318 height 17
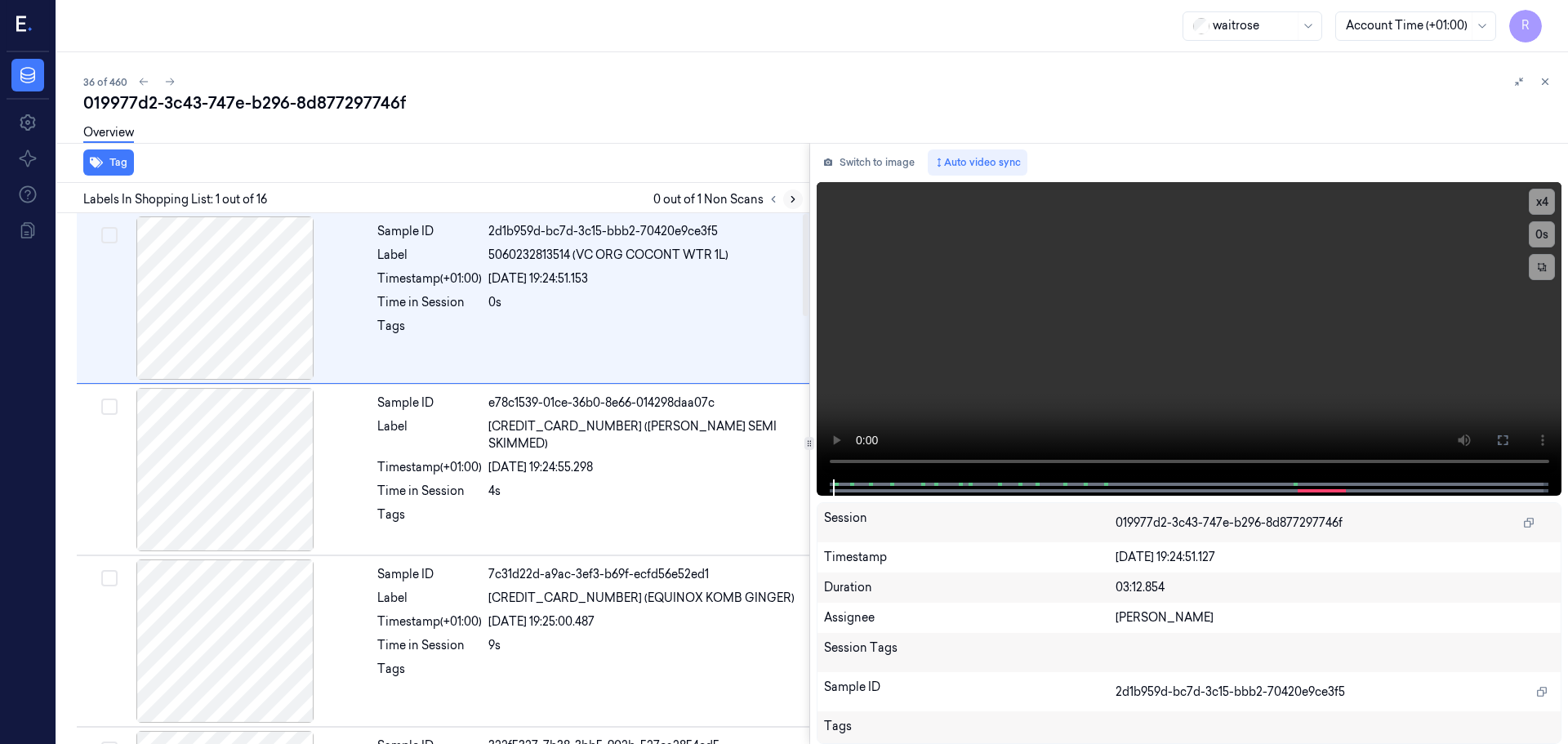
click at [785, 202] on button at bounding box center [793, 199] width 20 height 20
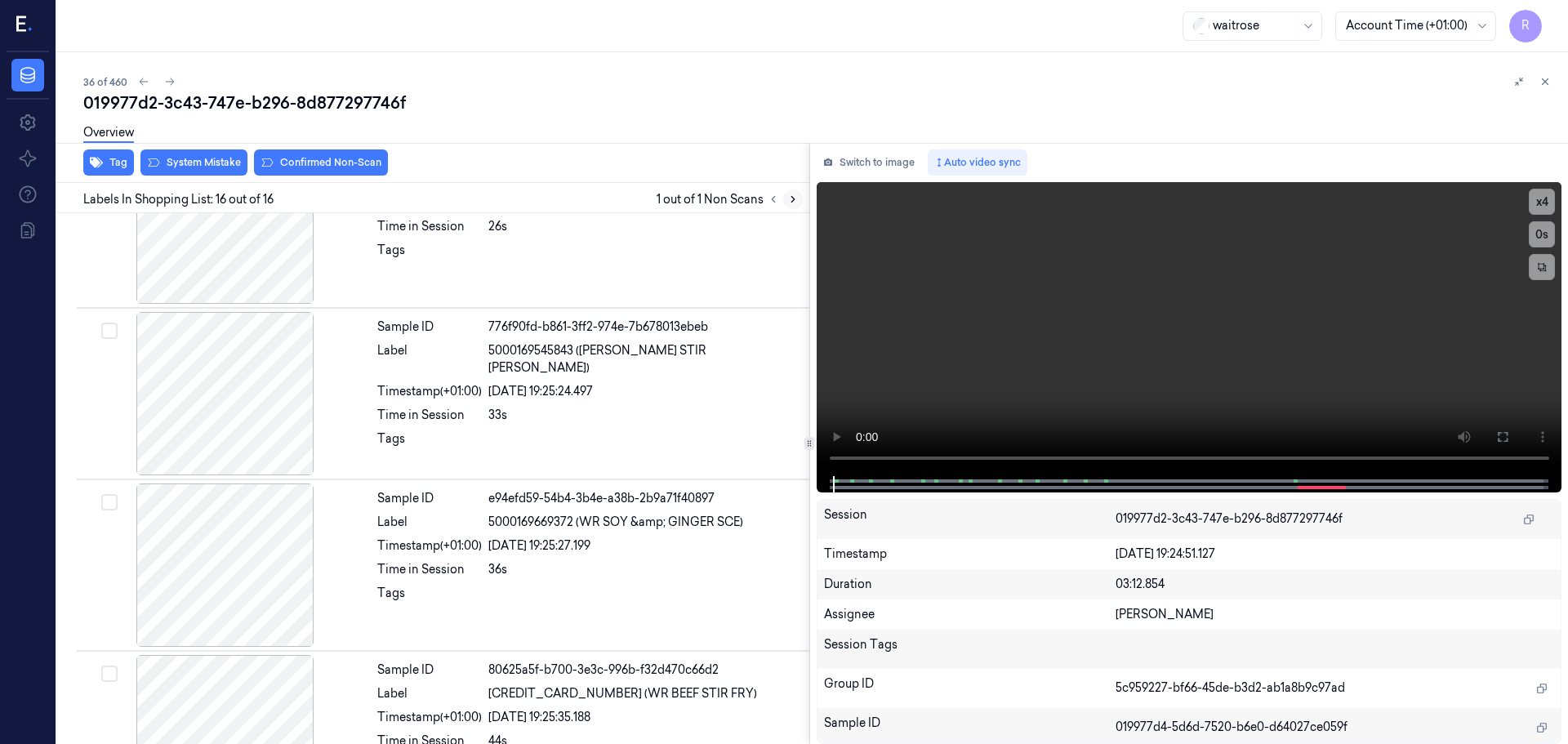
click at [786, 202] on button at bounding box center [793, 199] width 20 height 20
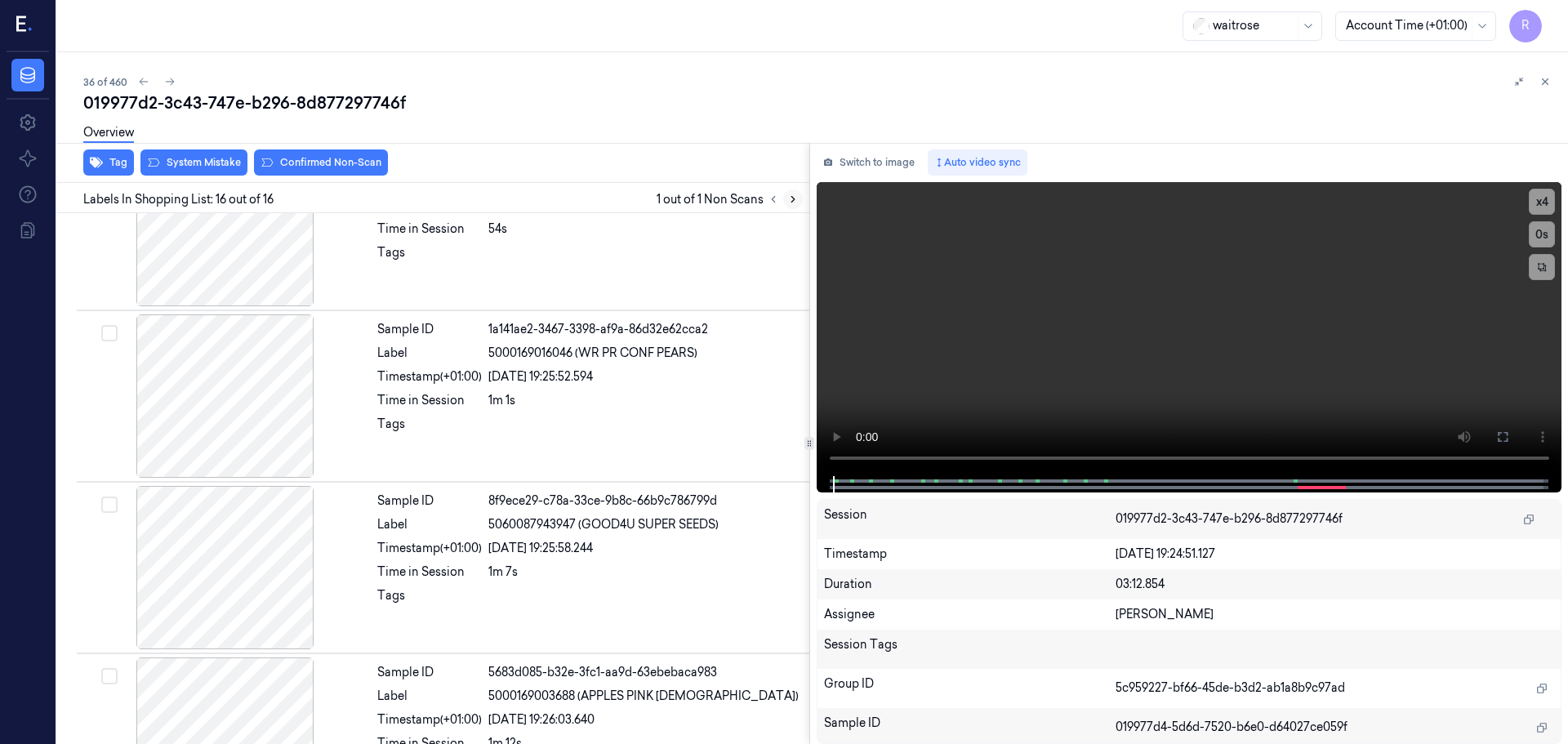
click at [787, 202] on icon at bounding box center [792, 198] width 11 height 11
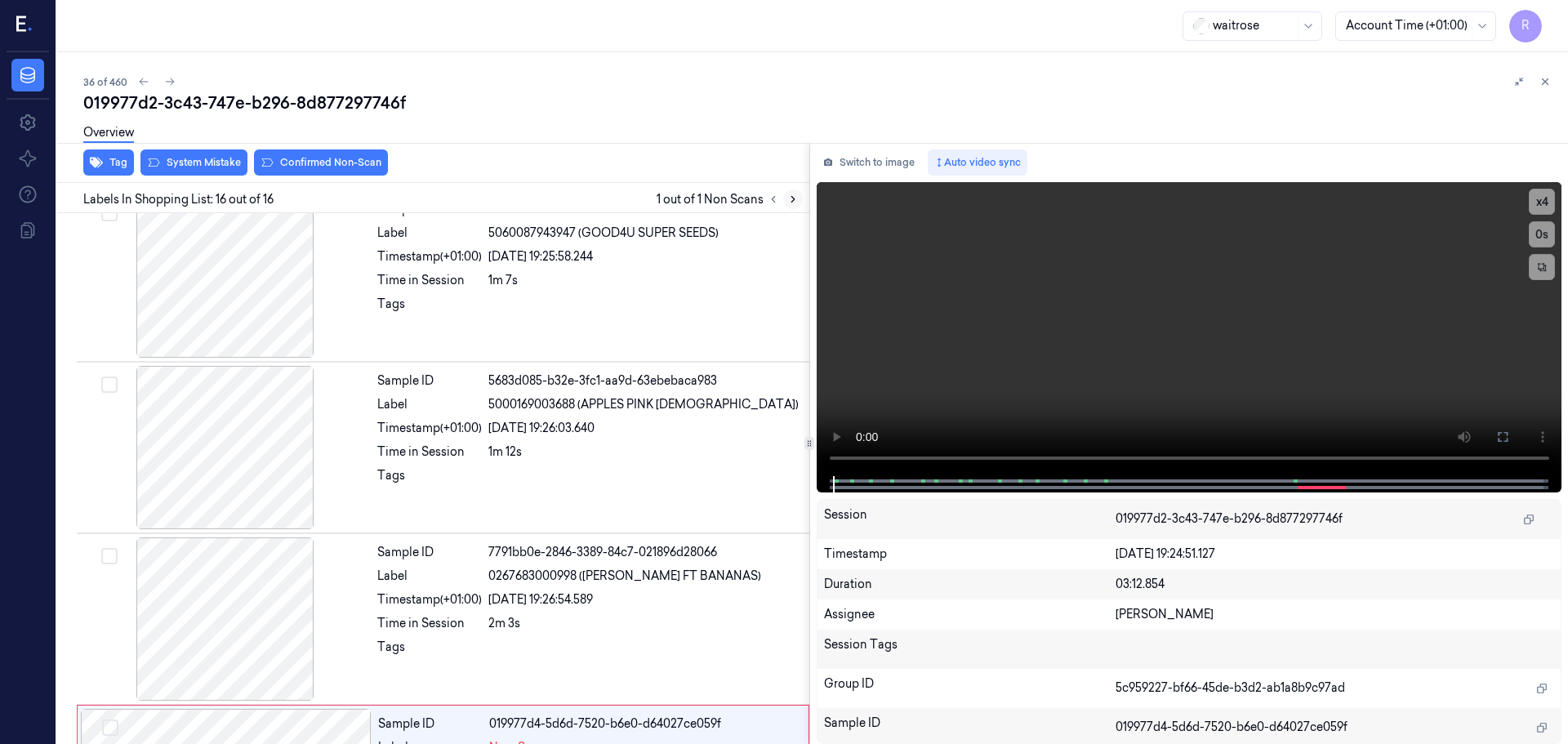
click at [787, 202] on icon at bounding box center [792, 198] width 11 height 11
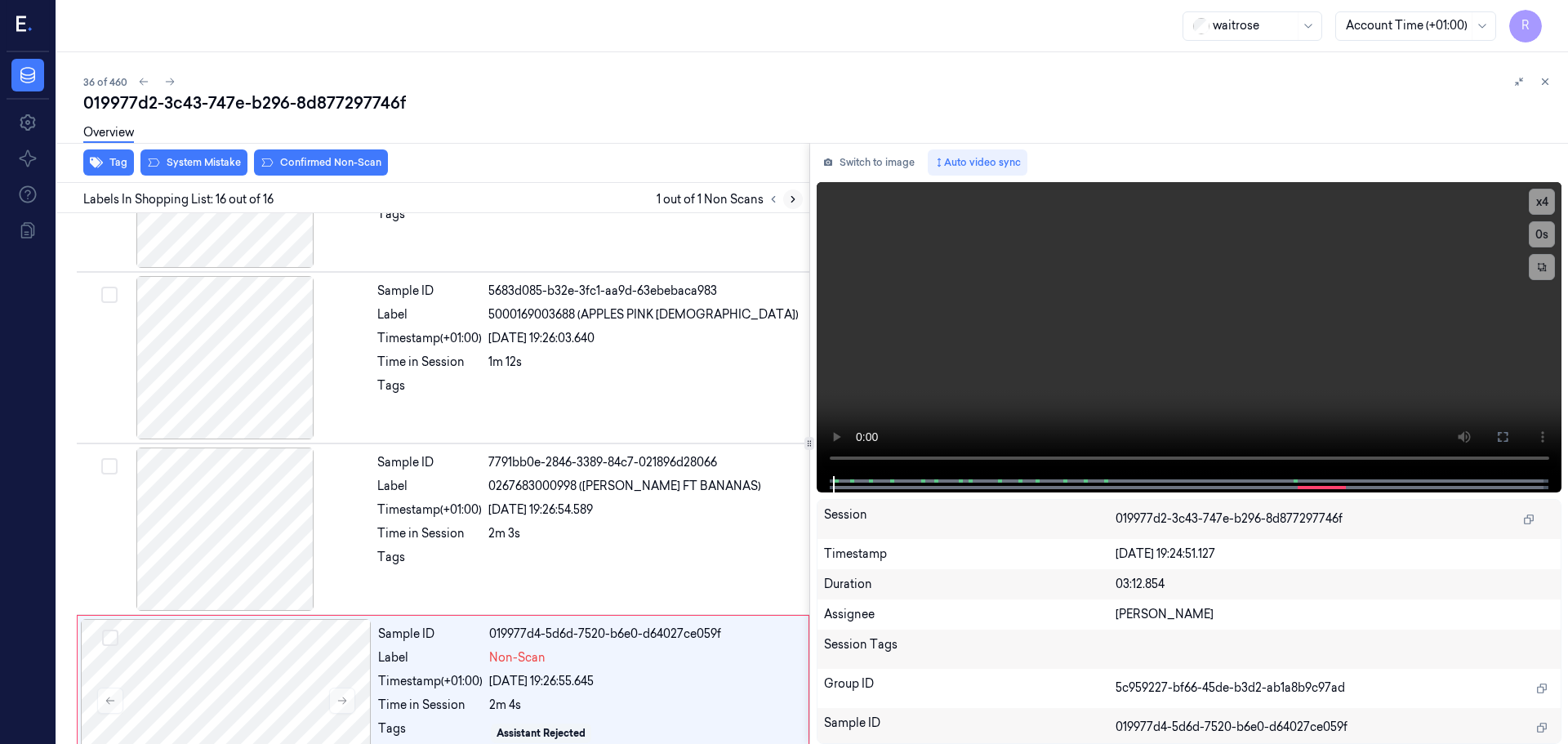
click at [787, 202] on icon at bounding box center [792, 198] width 11 height 11
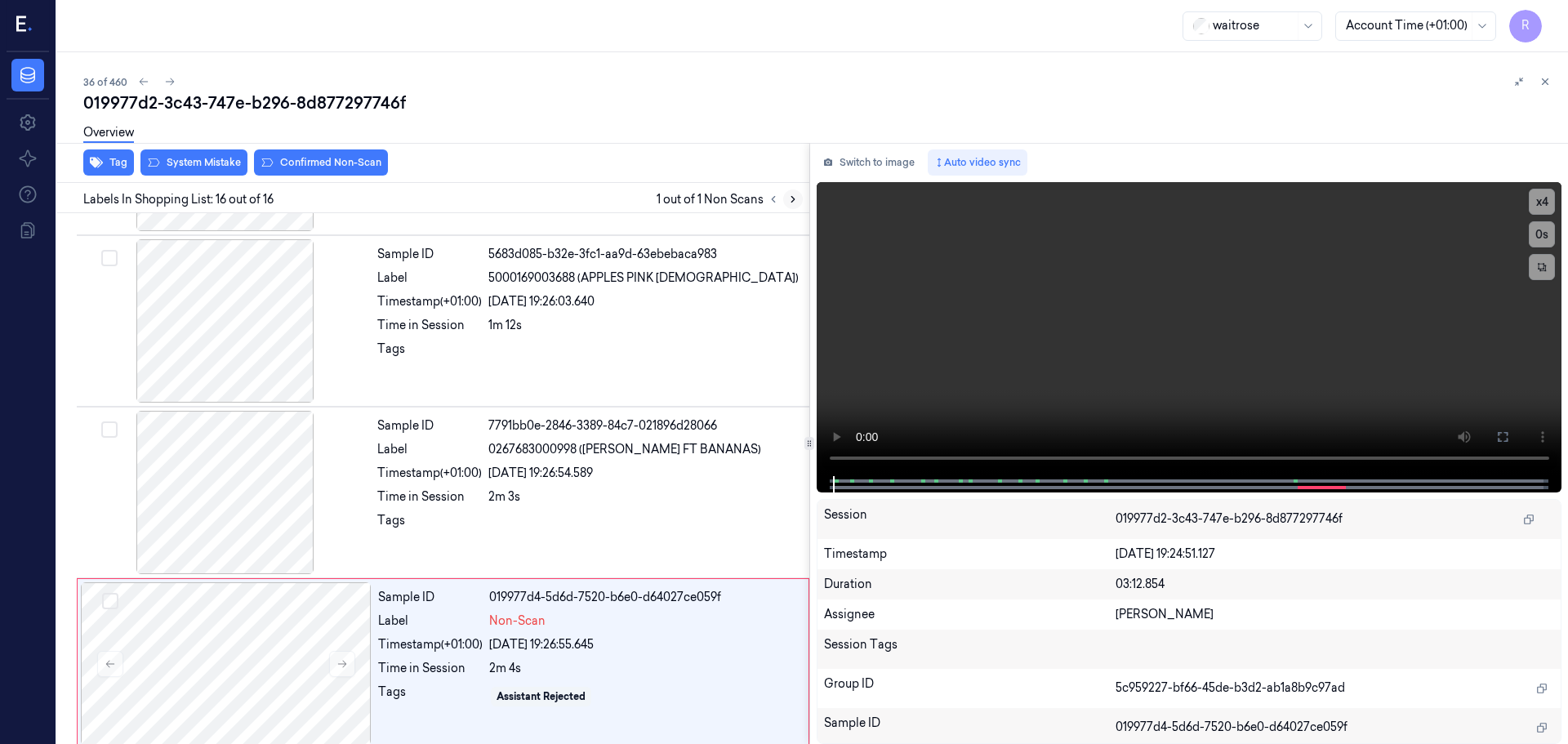
scroll to position [2217, 0]
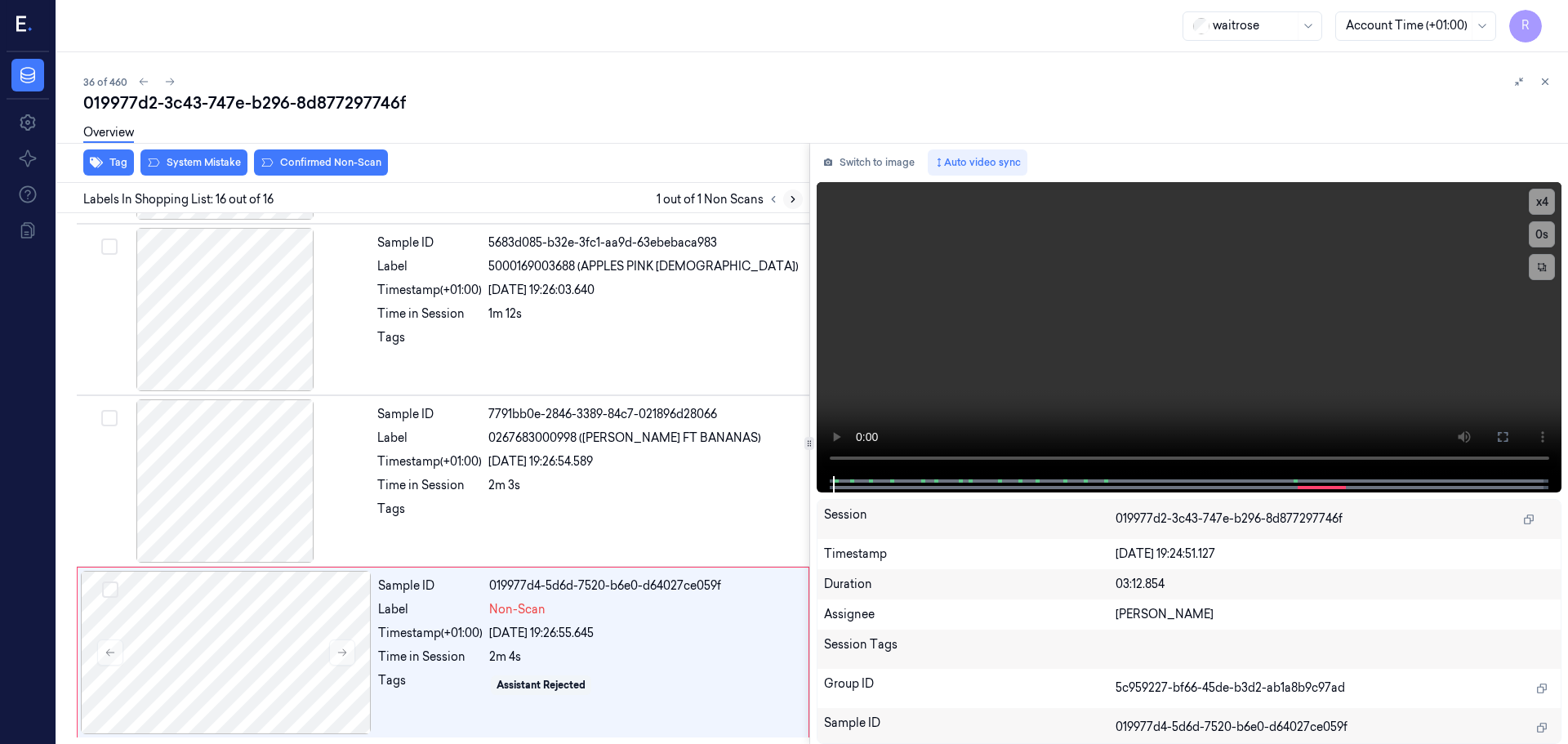
click at [787, 202] on icon at bounding box center [792, 198] width 11 height 11
click at [290, 278] on div at bounding box center [224, 309] width 290 height 164
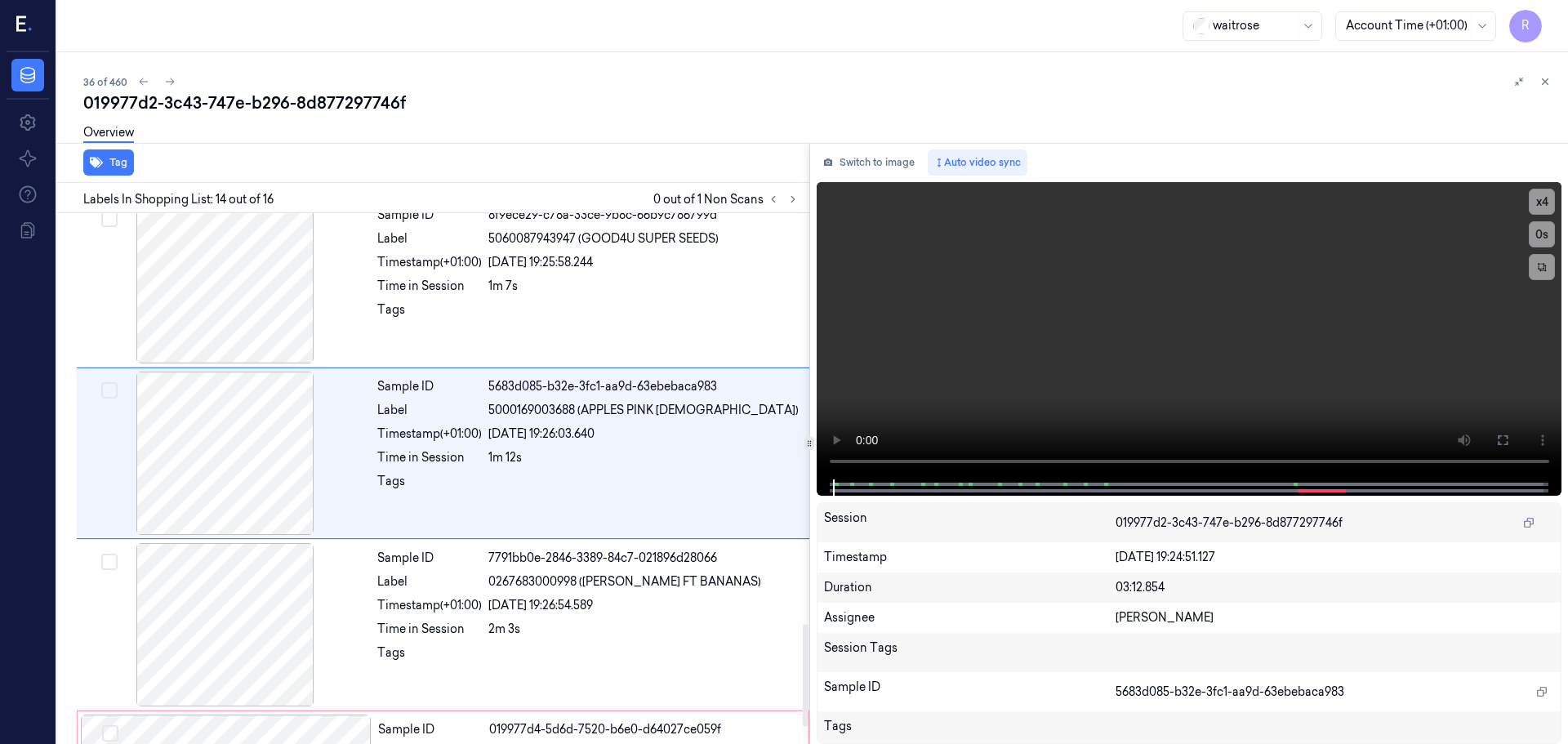
scroll to position [2048, 0]
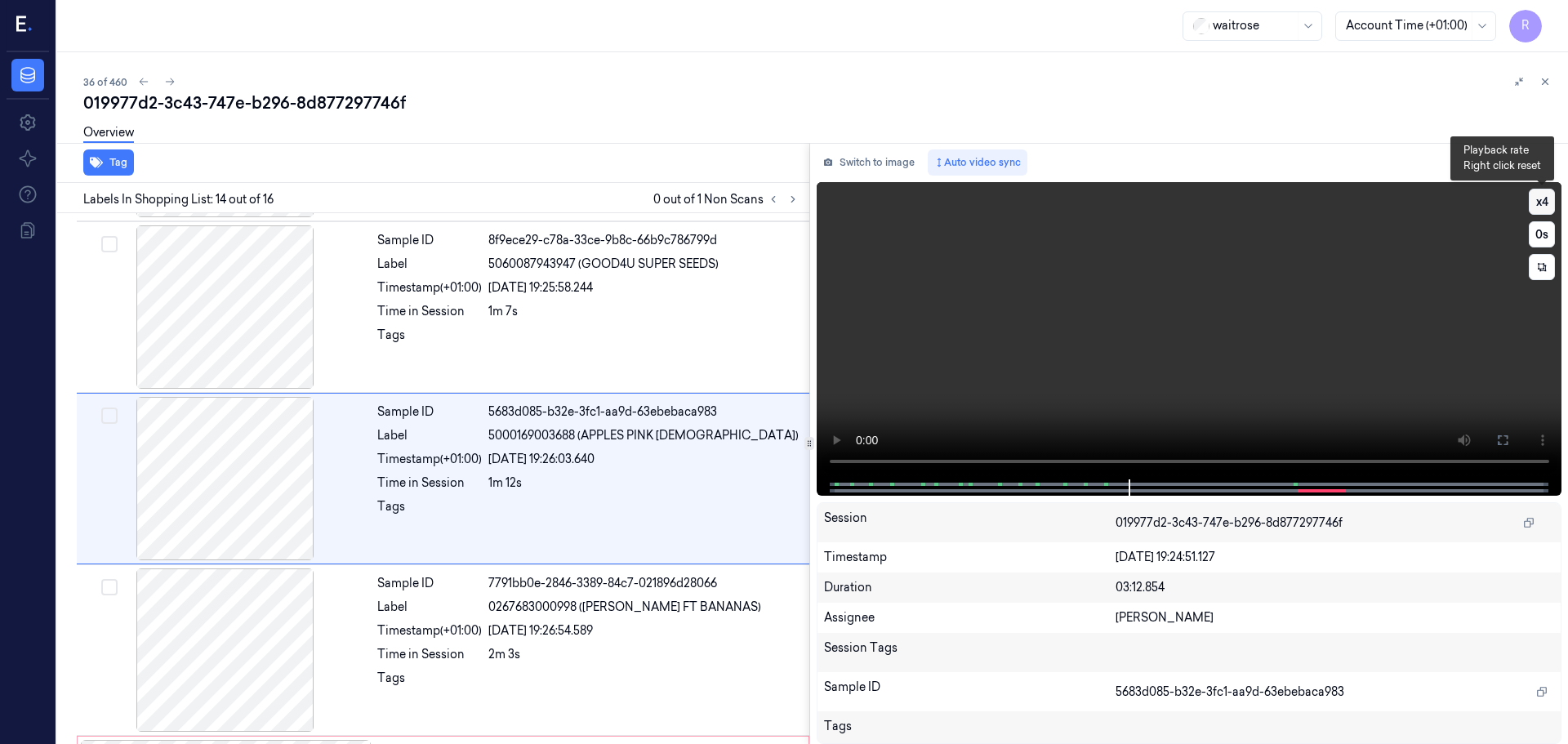
click at [1550, 200] on button "x 4" at bounding box center [1541, 201] width 26 height 26
click at [1546, 197] on button "x 1" at bounding box center [1541, 201] width 26 height 26
click at [1546, 198] on button "x 2" at bounding box center [1541, 201] width 26 height 26
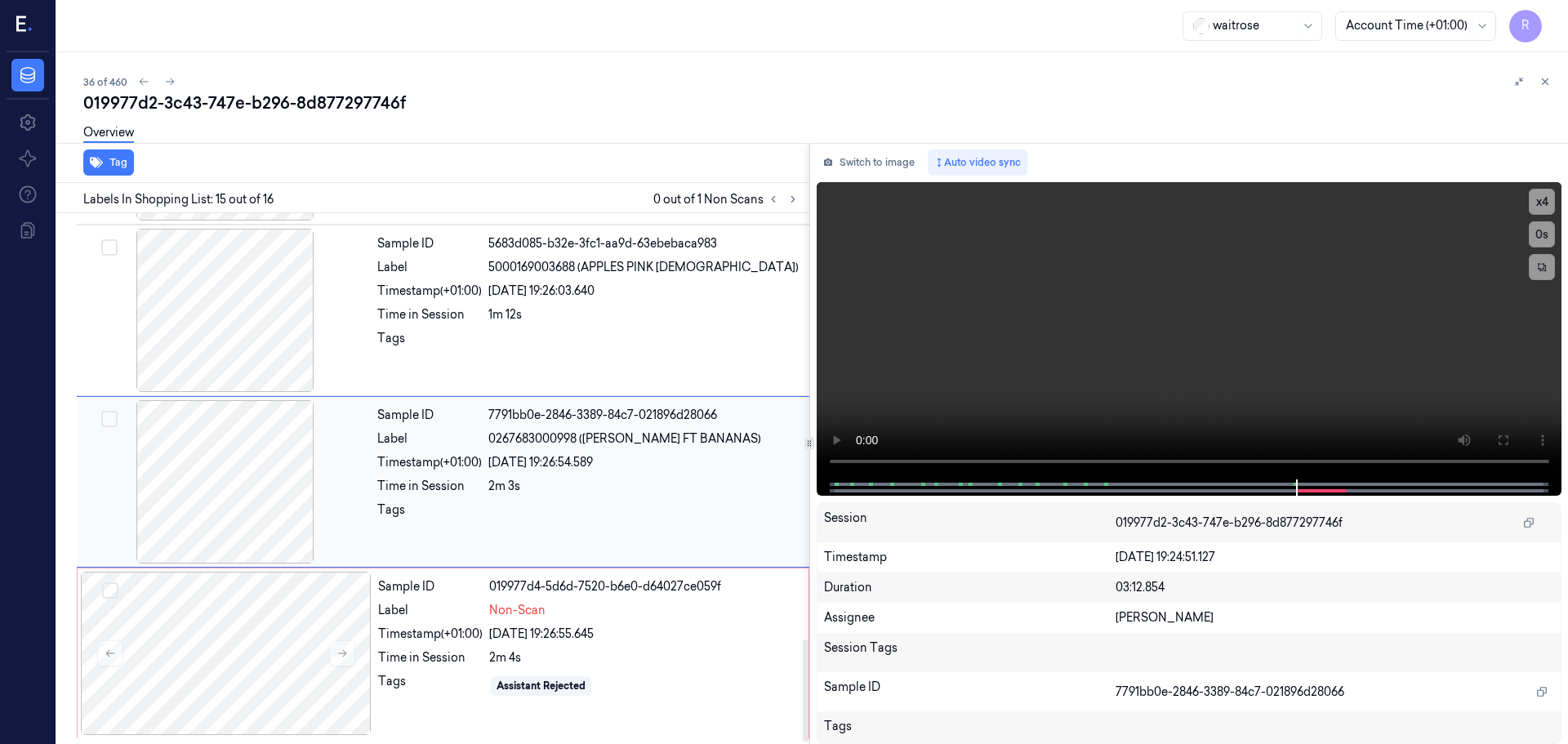
scroll to position [2217, 0]
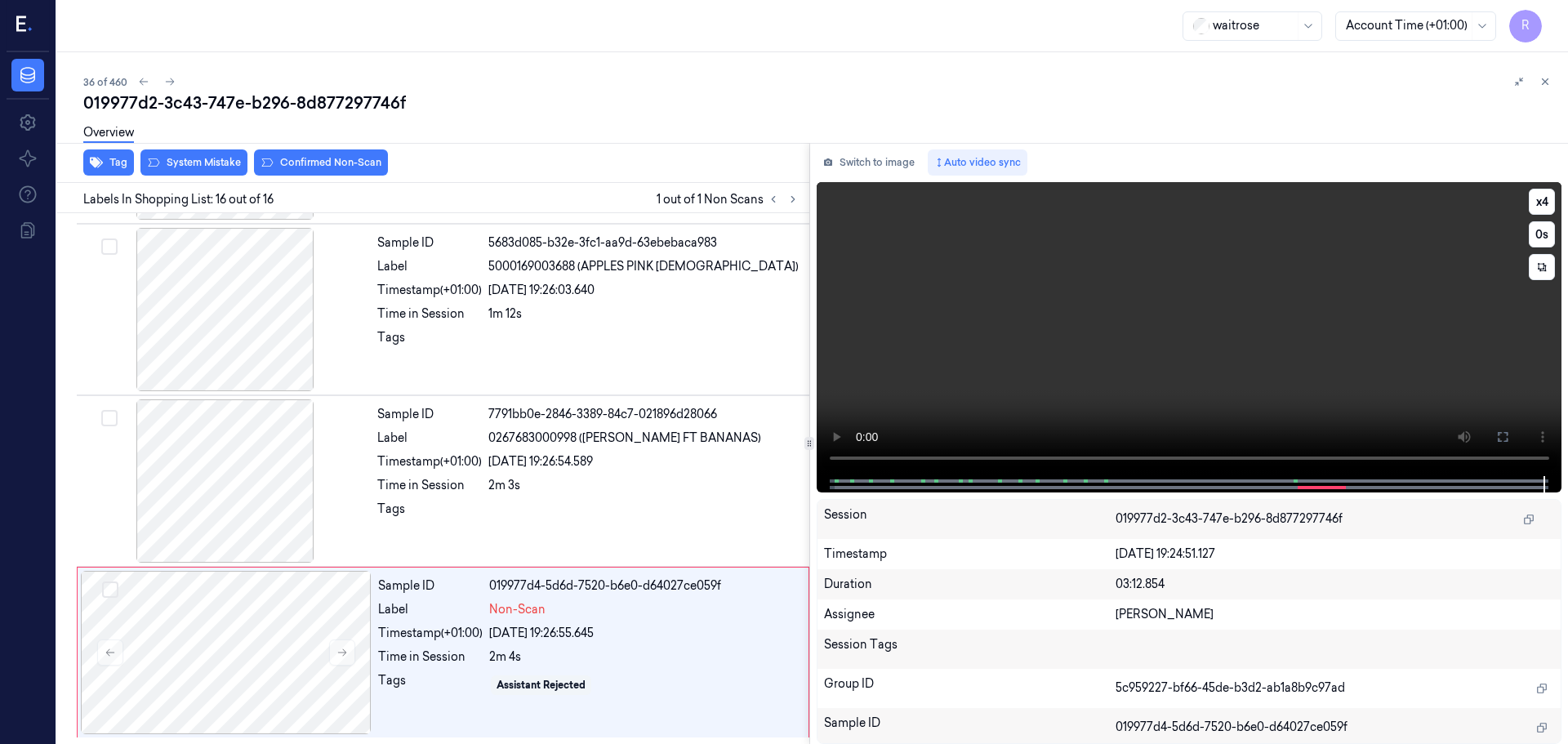
click at [1257, 458] on video at bounding box center [1189, 329] width 745 height 294
click at [582, 646] on div "Sample ID 019977d4-5d6d-7520-b6e0-d64027ce059f Label Non-Scan Timestamp (+01:00…" at bounding box center [588, 652] width 434 height 164
click at [584, 496] on div "Sample ID 7791bb0e-2846-3389-84c7-021896d28066 Label 0267683000998 ([PERSON_NAM…" at bounding box center [588, 481] width 435 height 164
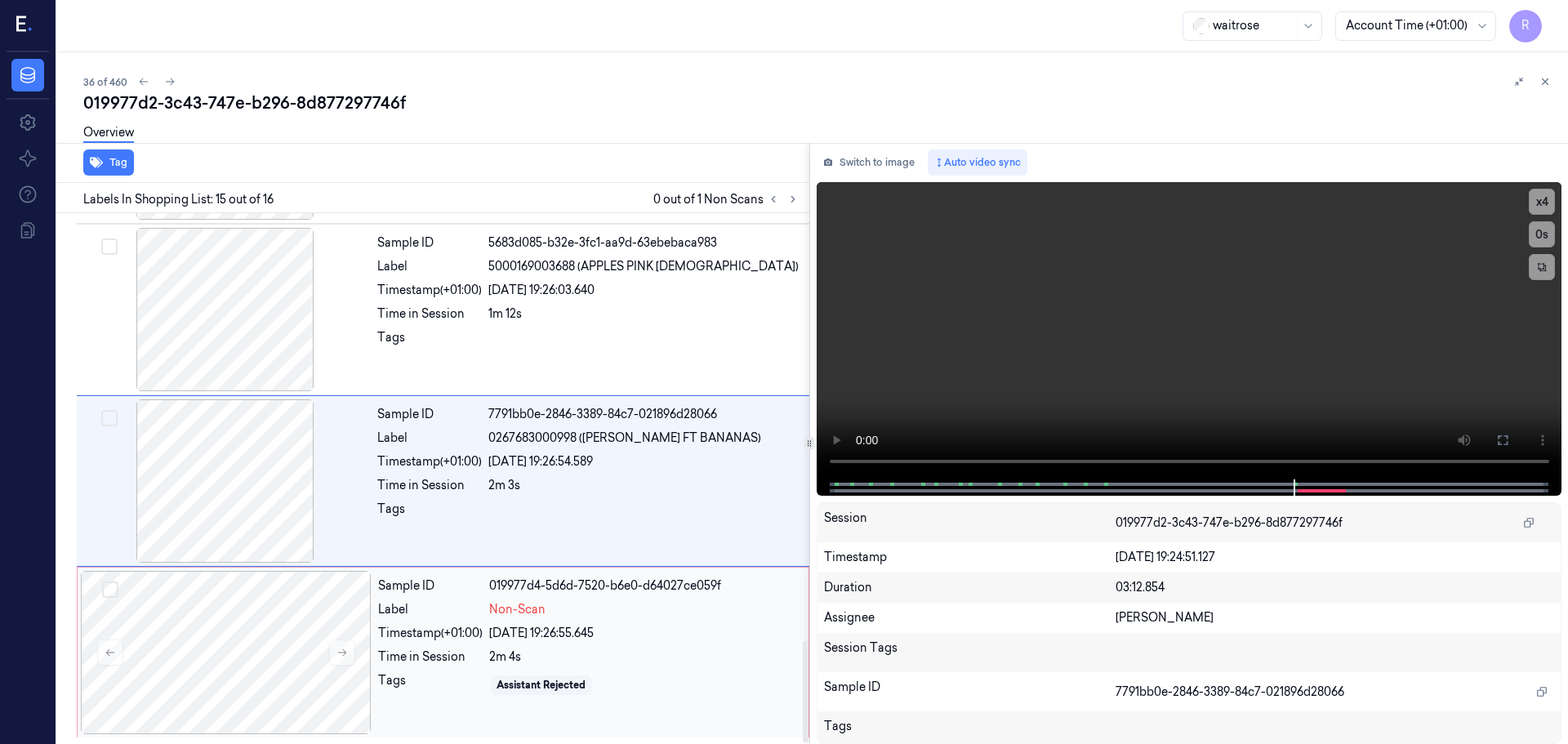
click at [573, 655] on div "2m 4s" at bounding box center [643, 656] width 309 height 17
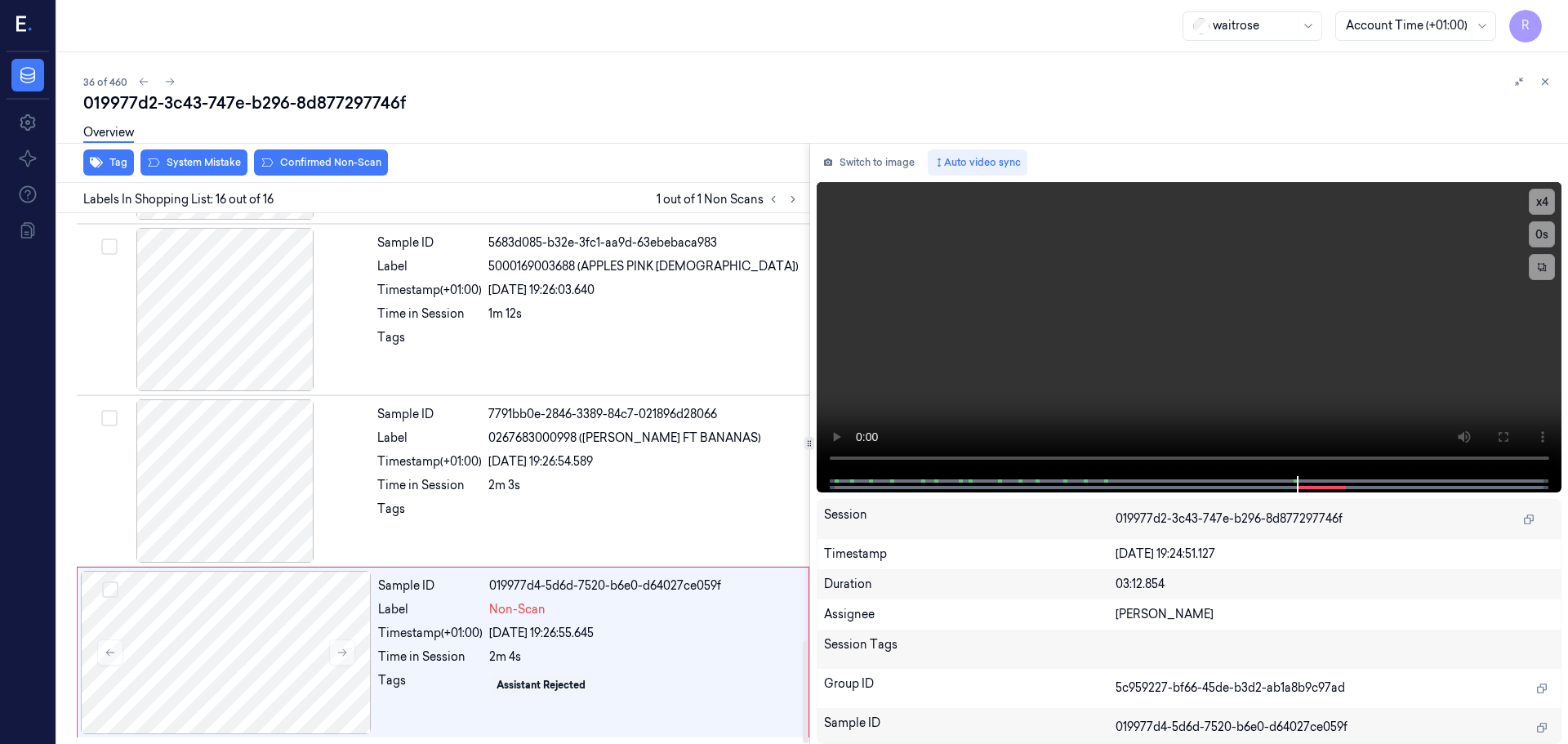
click at [204, 153] on div "Overview" at bounding box center [819, 136] width 1471 height 42
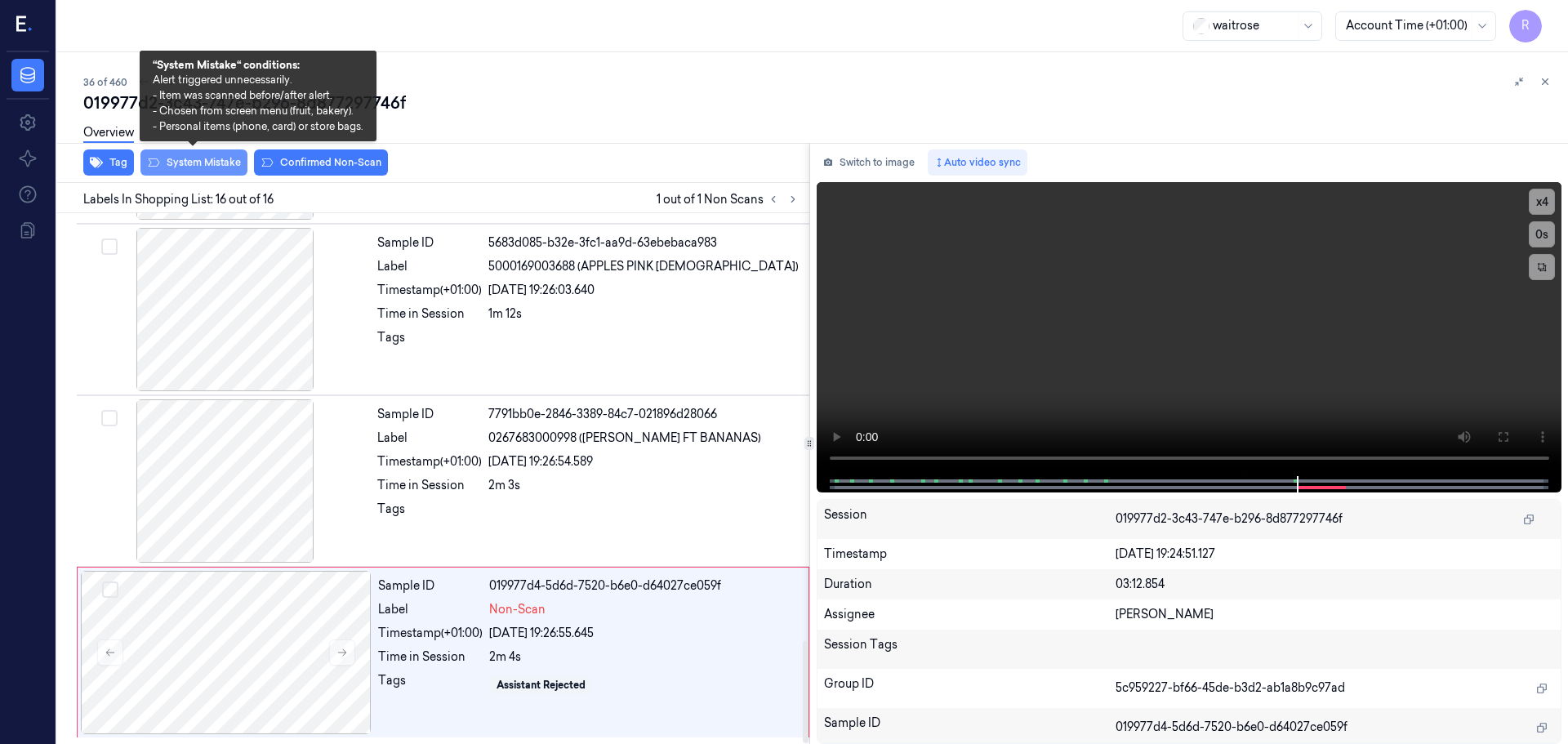
click at [200, 167] on button "System Mistake" at bounding box center [194, 163] width 107 height 26
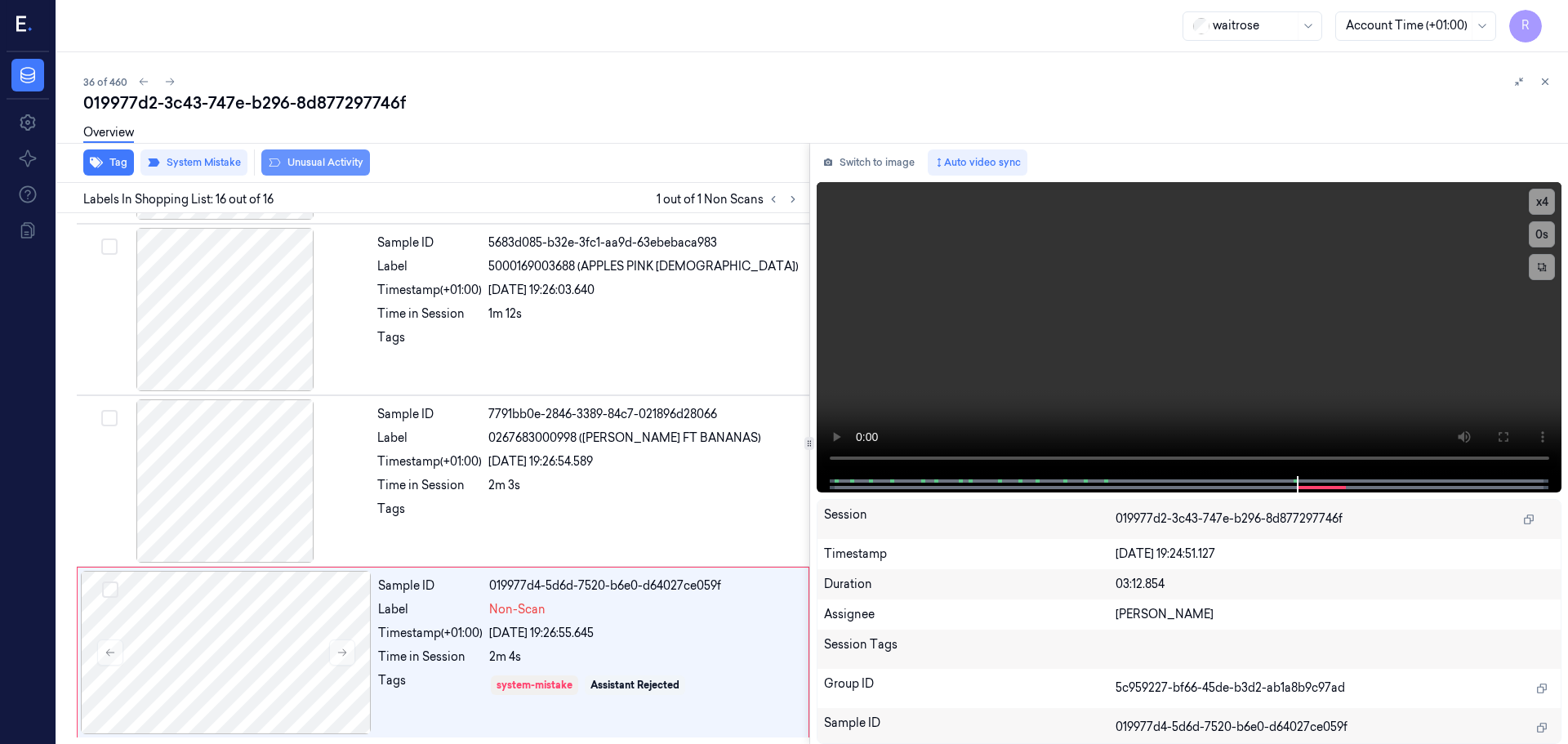
click at [301, 164] on button "Unusual Activity" at bounding box center [315, 163] width 109 height 26
click at [632, 492] on div "2m 3s" at bounding box center [644, 485] width 311 height 17
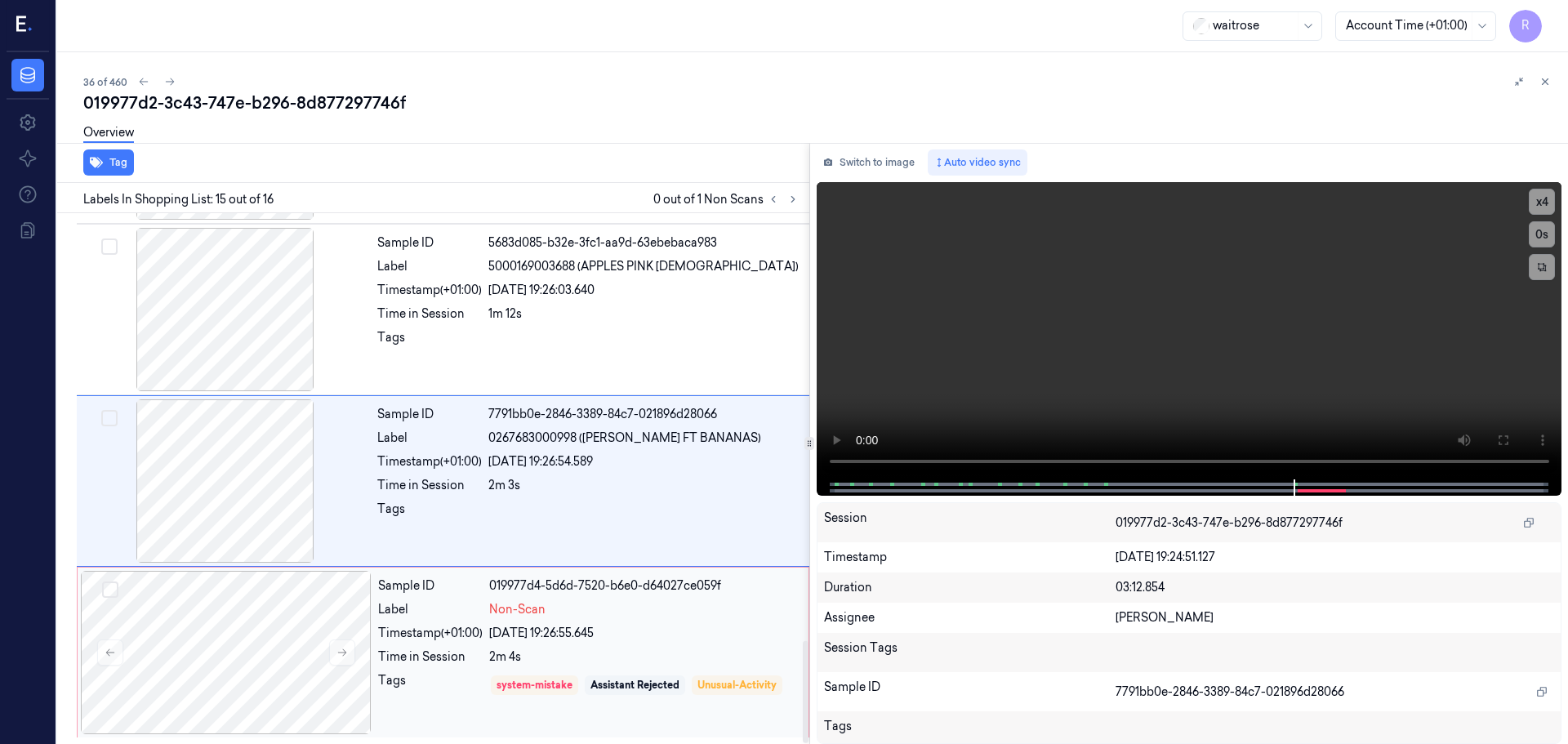
click at [646, 640] on div "[DATE] 19:26:55.645" at bounding box center [643, 632] width 309 height 17
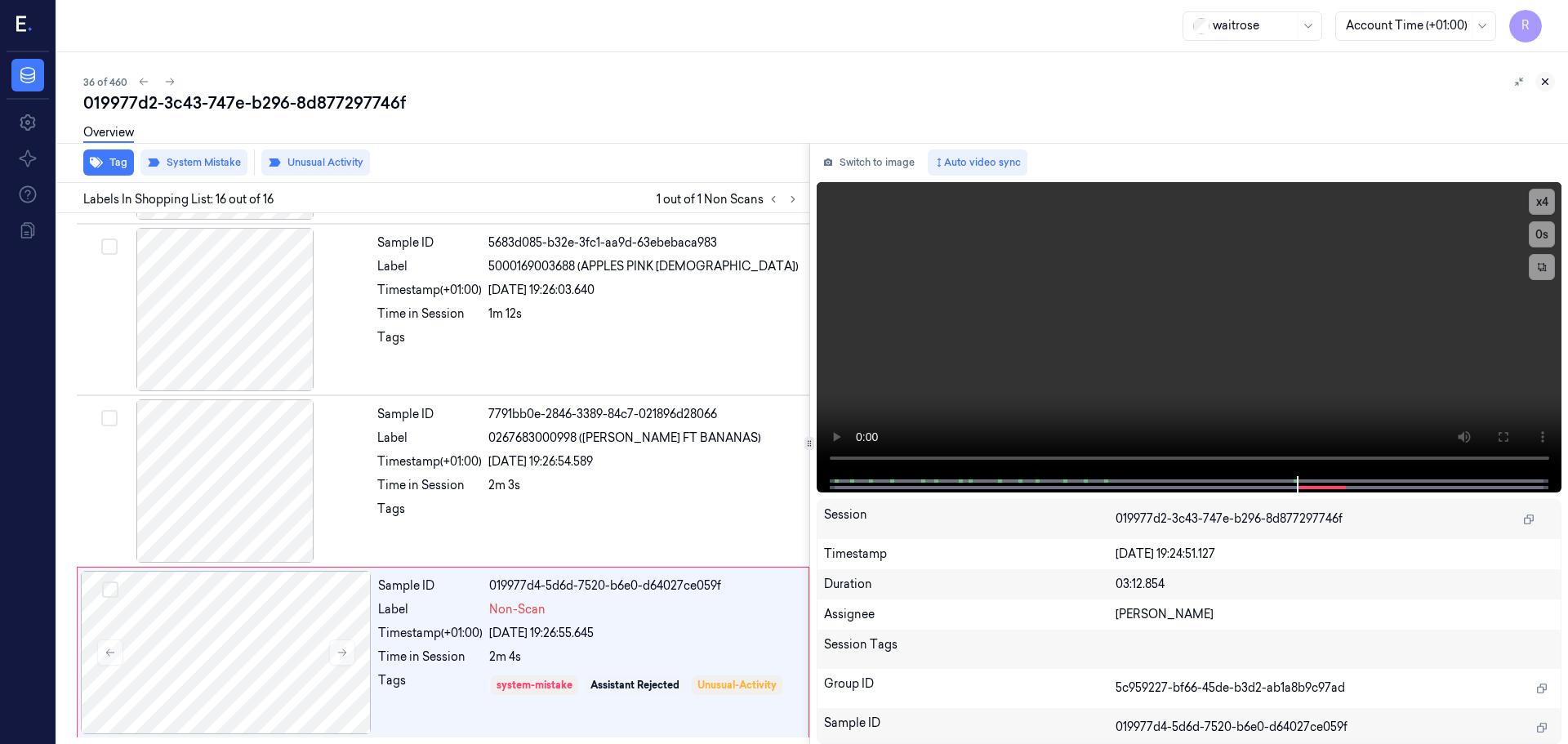
click at [1542, 84] on icon at bounding box center [1544, 81] width 11 height 11
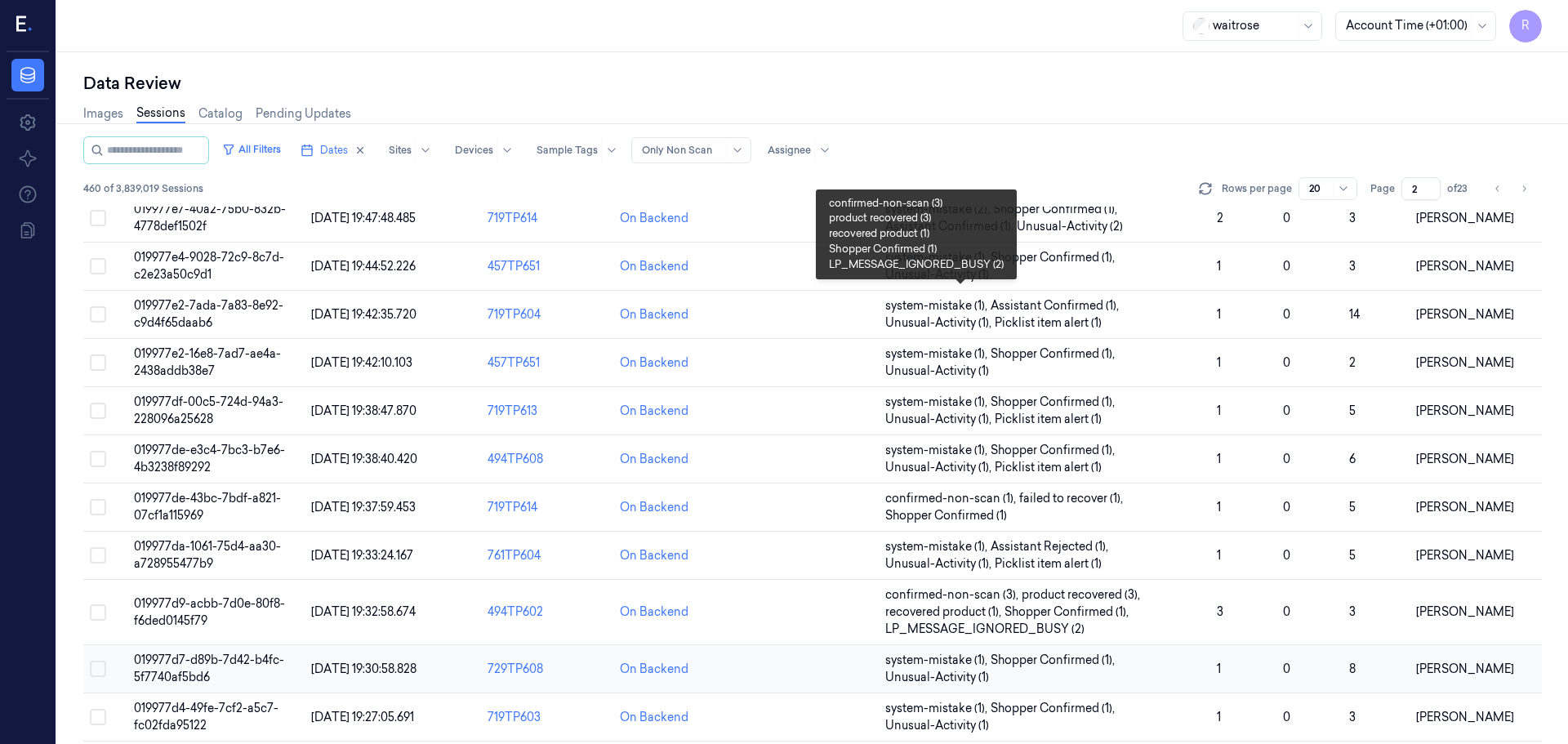
scroll to position [492, 0]
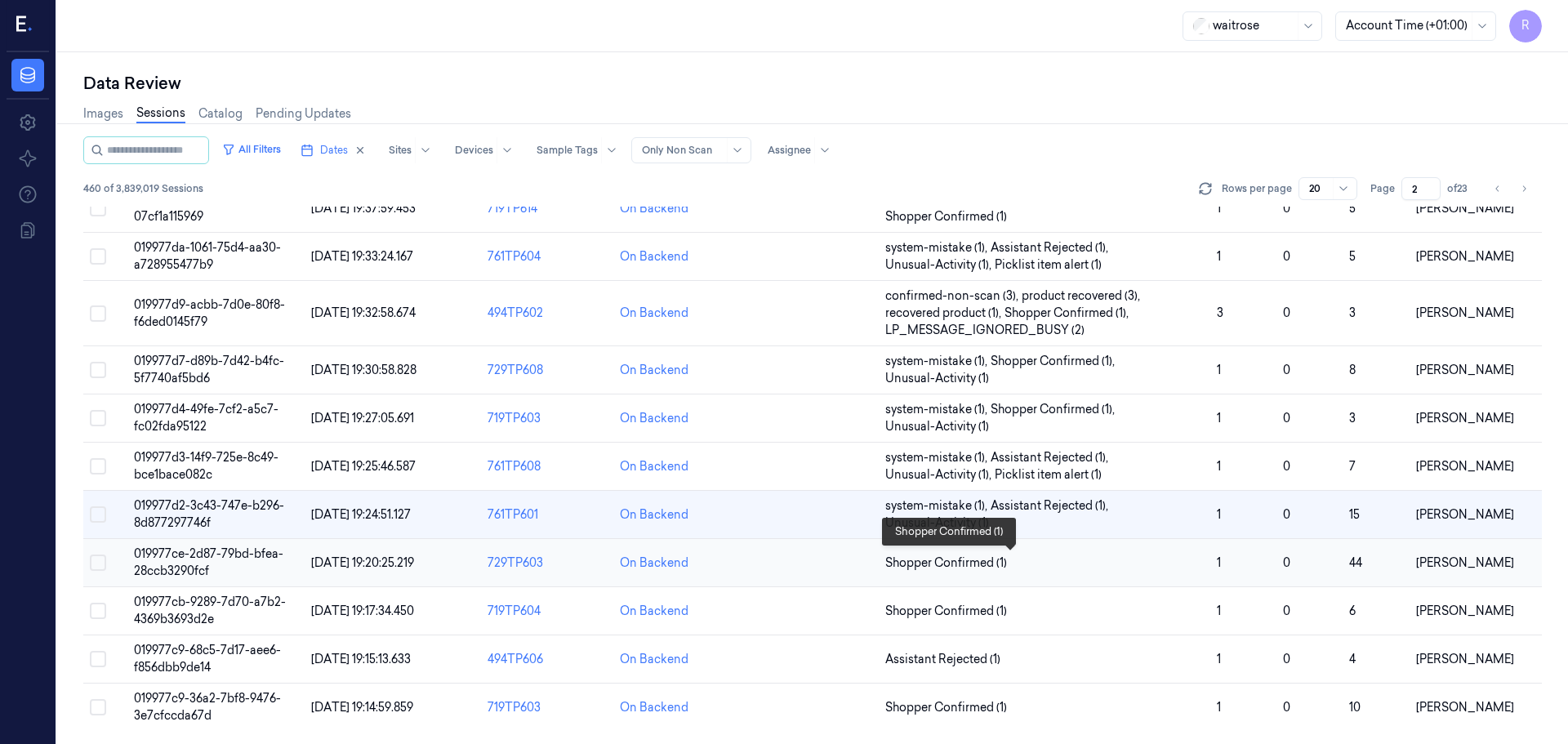
click at [1060, 567] on span "Shopper Confirmed (1)" at bounding box center [1043, 562] width 318 height 17
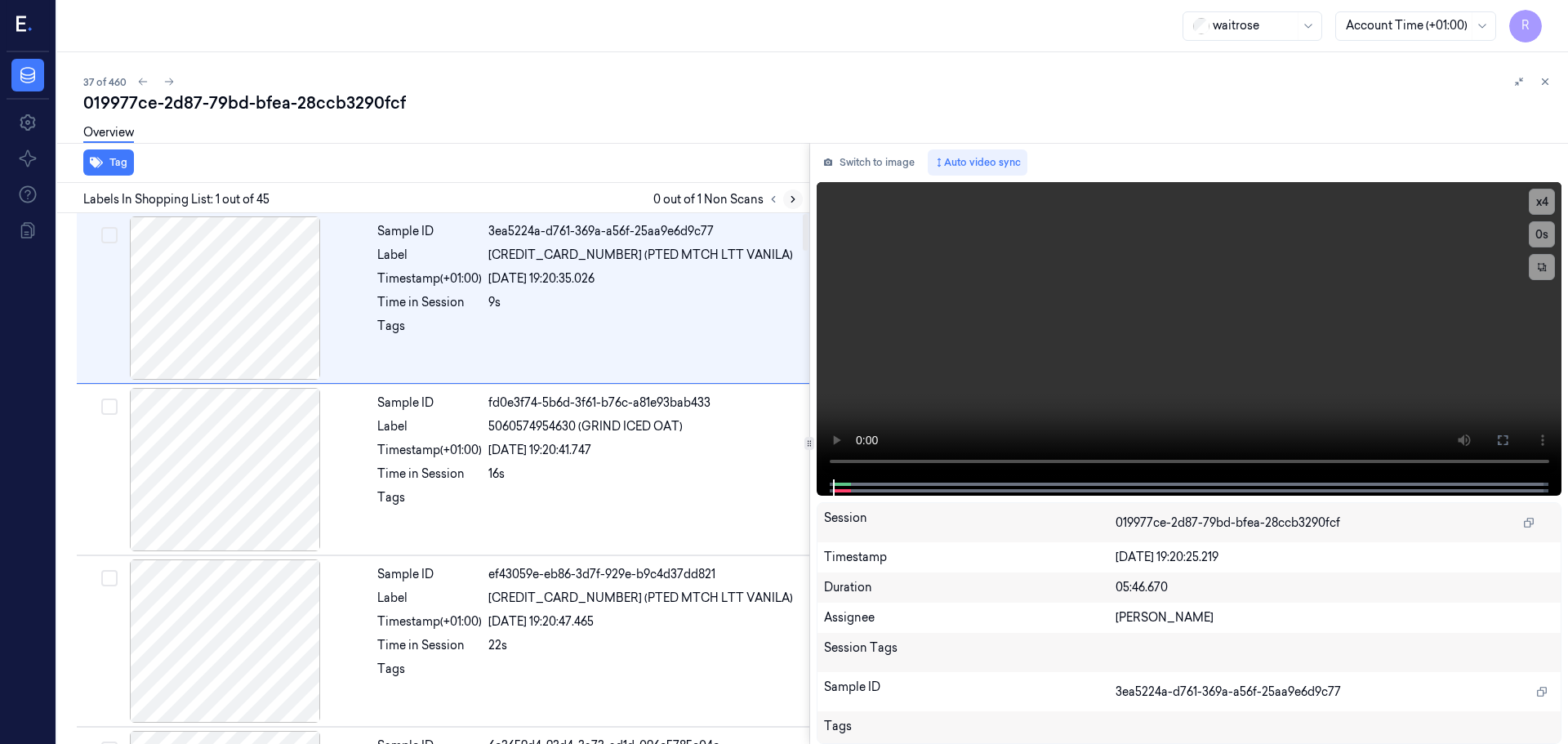
click at [799, 196] on button at bounding box center [793, 199] width 20 height 20
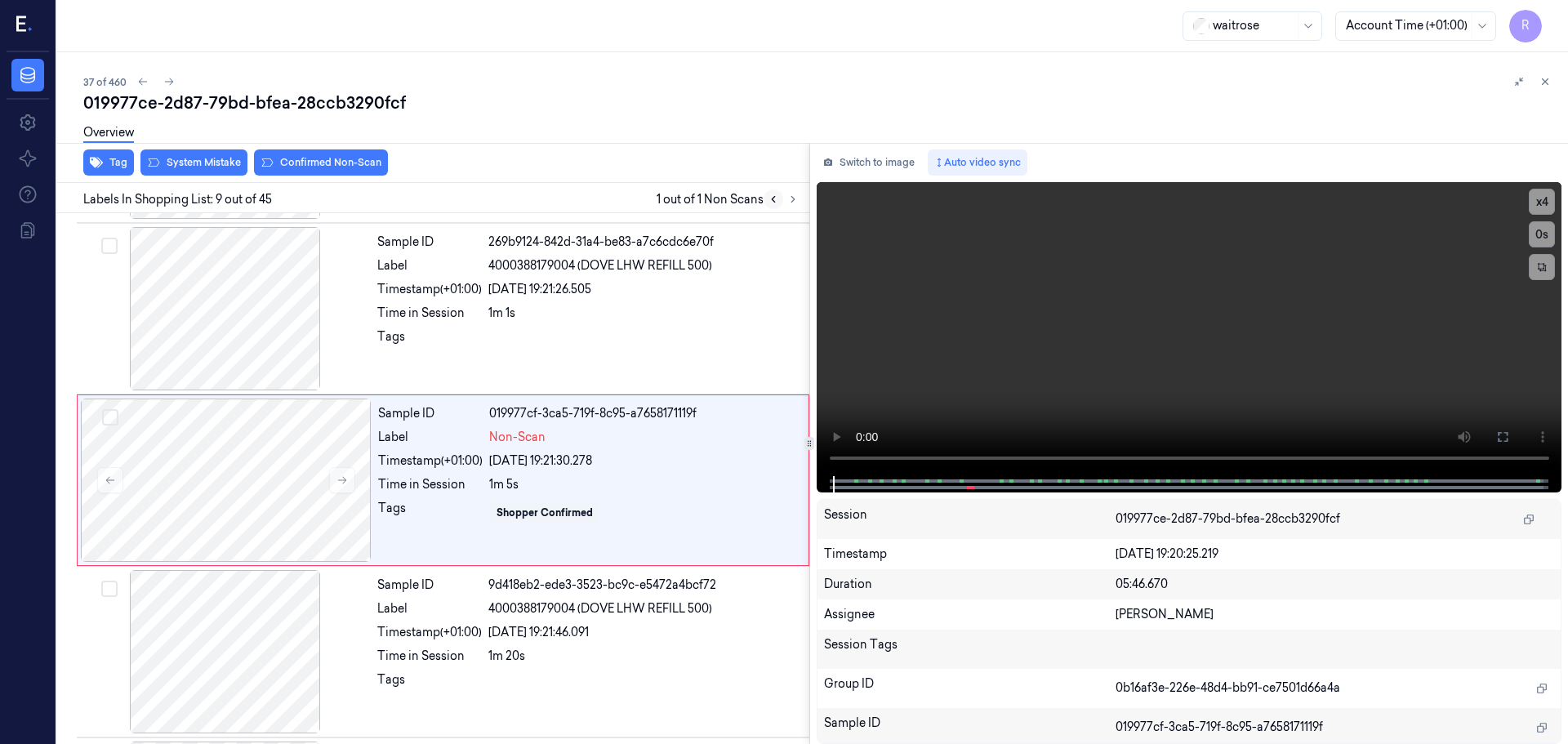
scroll to position [1191, 0]
click at [357, 470] on div at bounding box center [225, 479] width 290 height 164
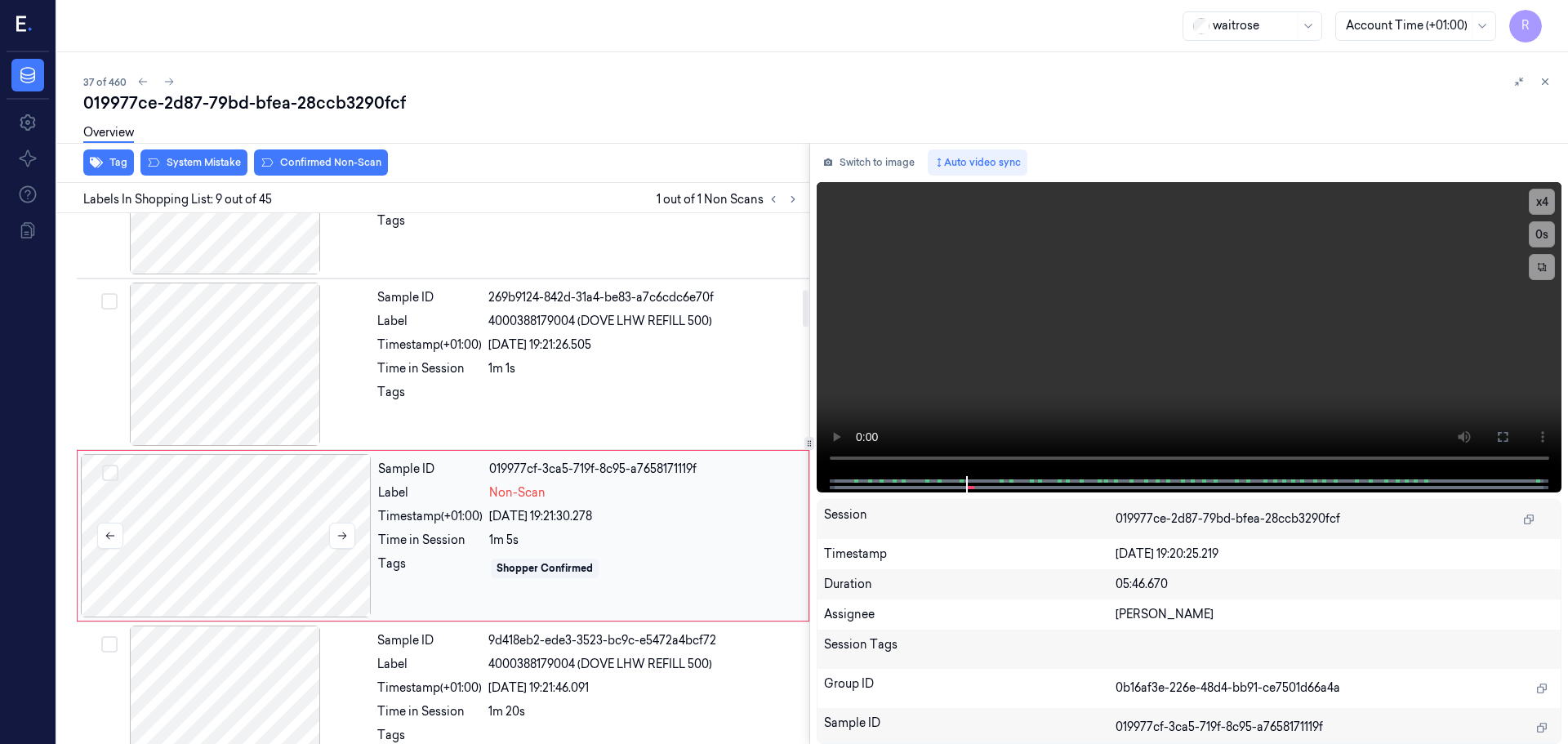
scroll to position [1110, 0]
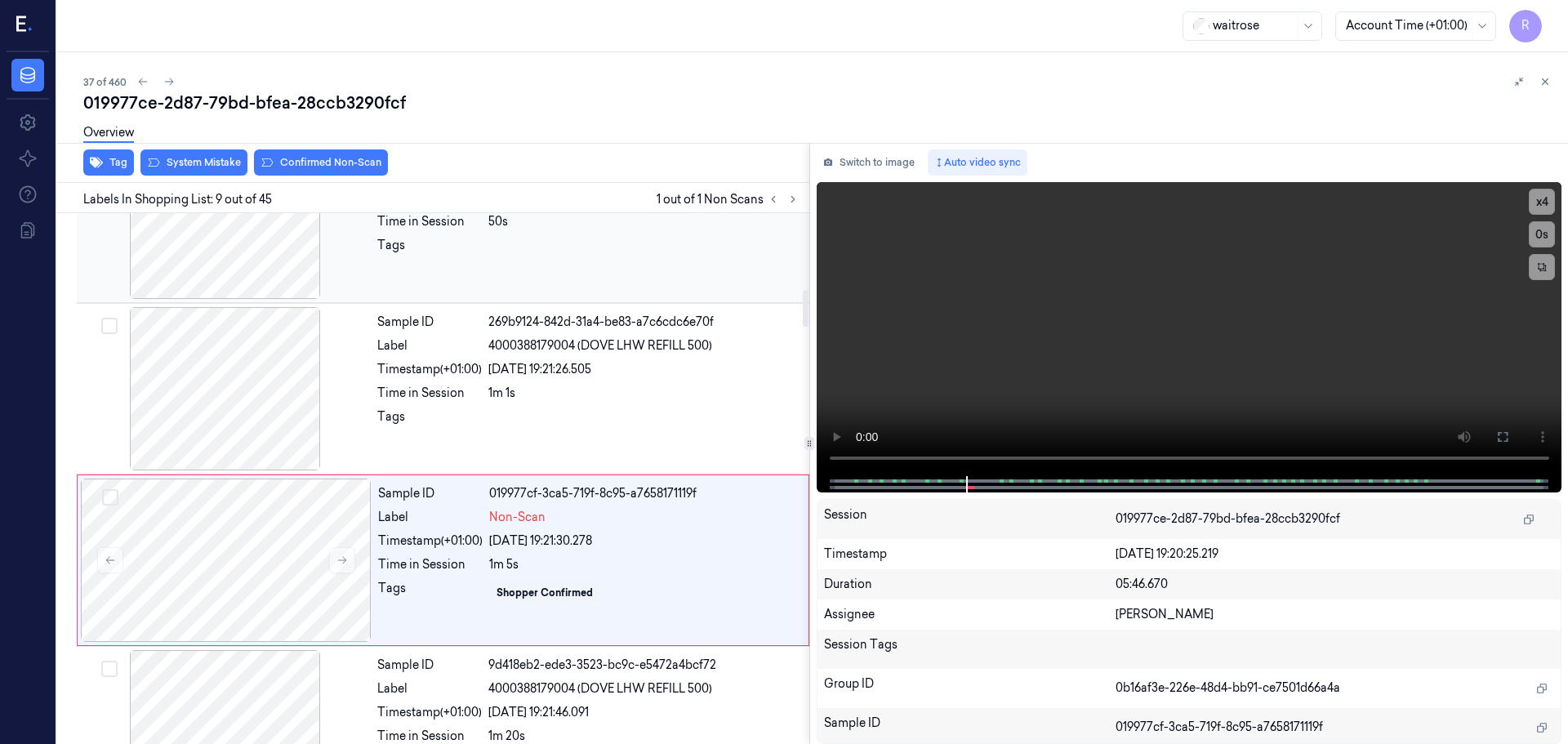
click at [260, 263] on div at bounding box center [224, 217] width 290 height 164
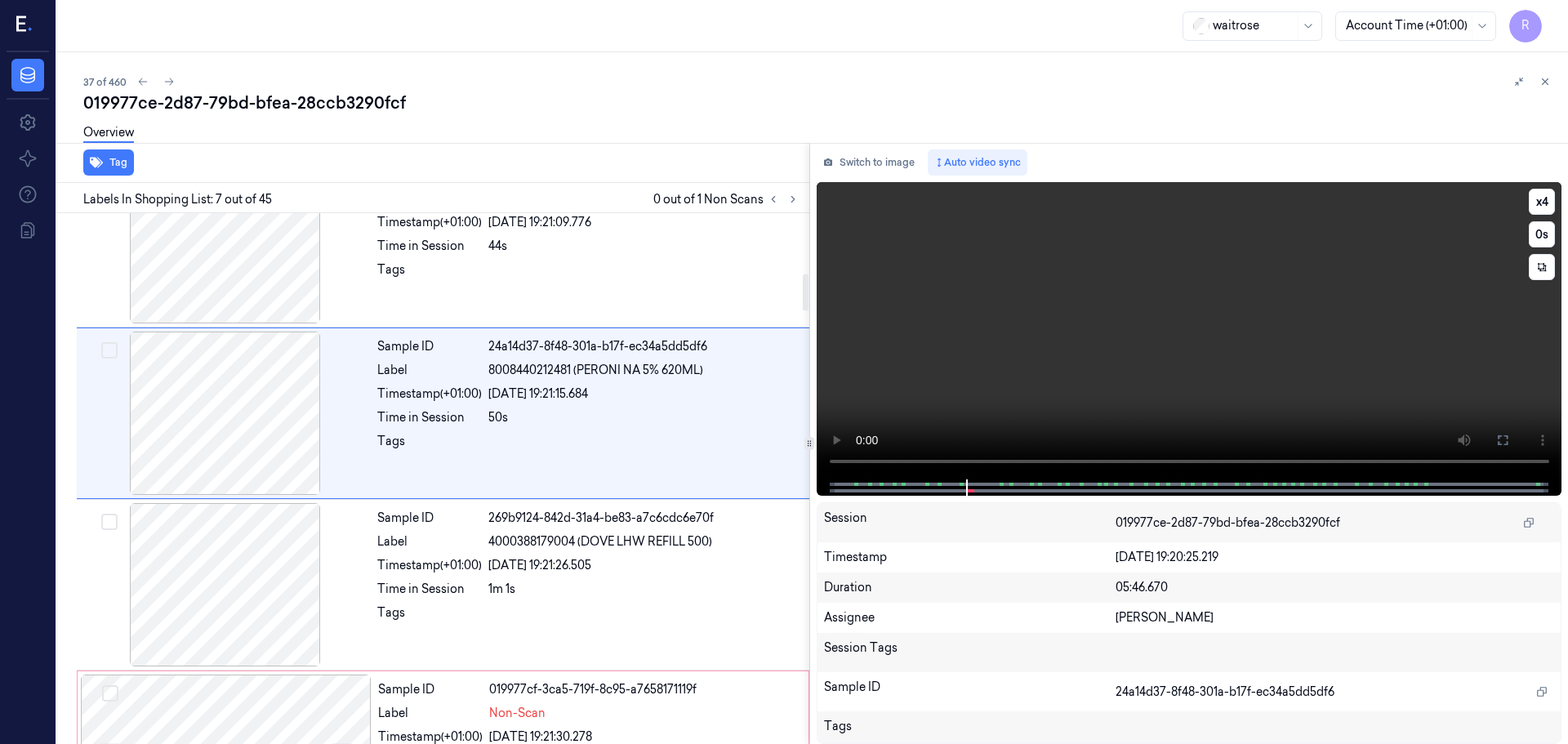
scroll to position [849, 0]
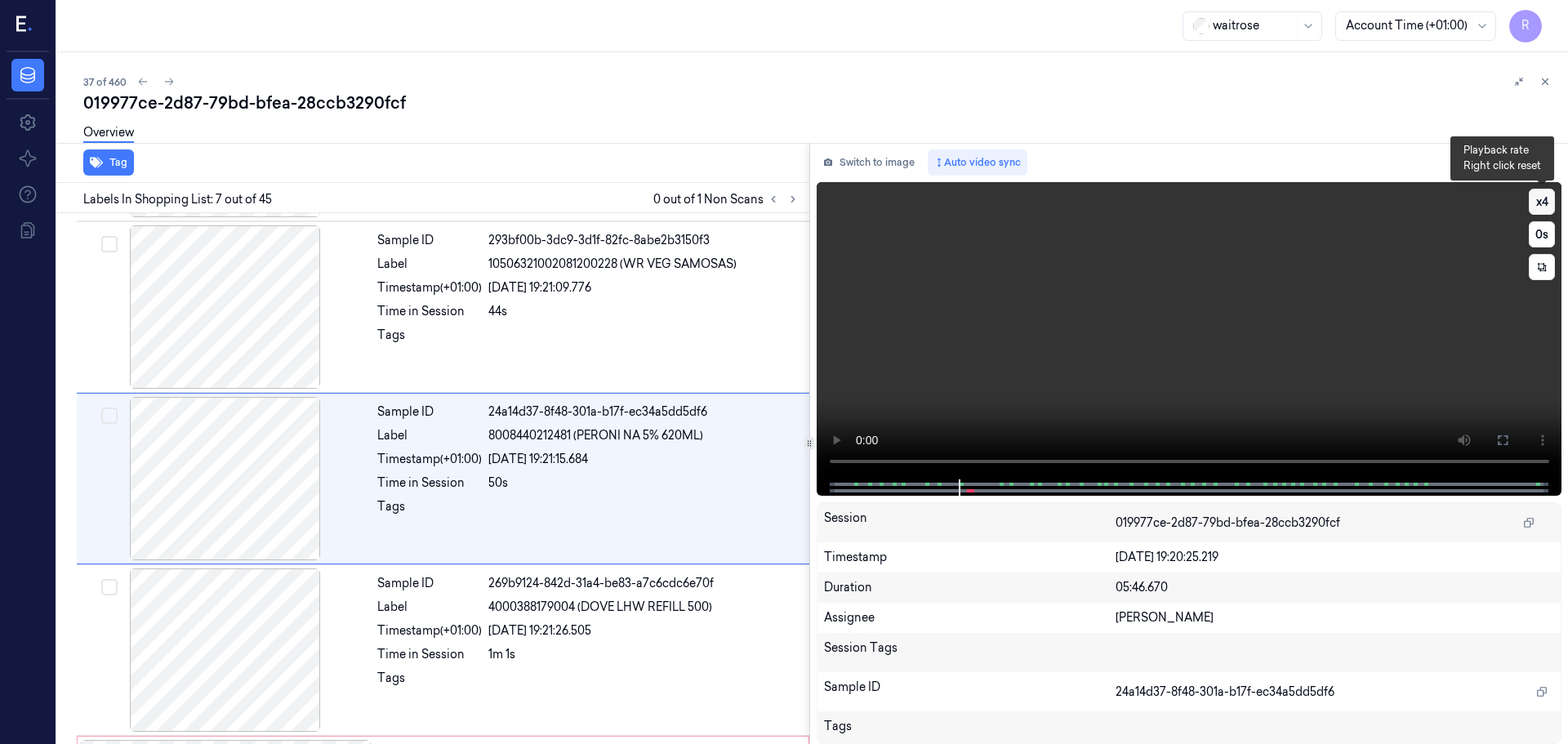
click at [1543, 207] on button "x 4" at bounding box center [1541, 201] width 26 height 26
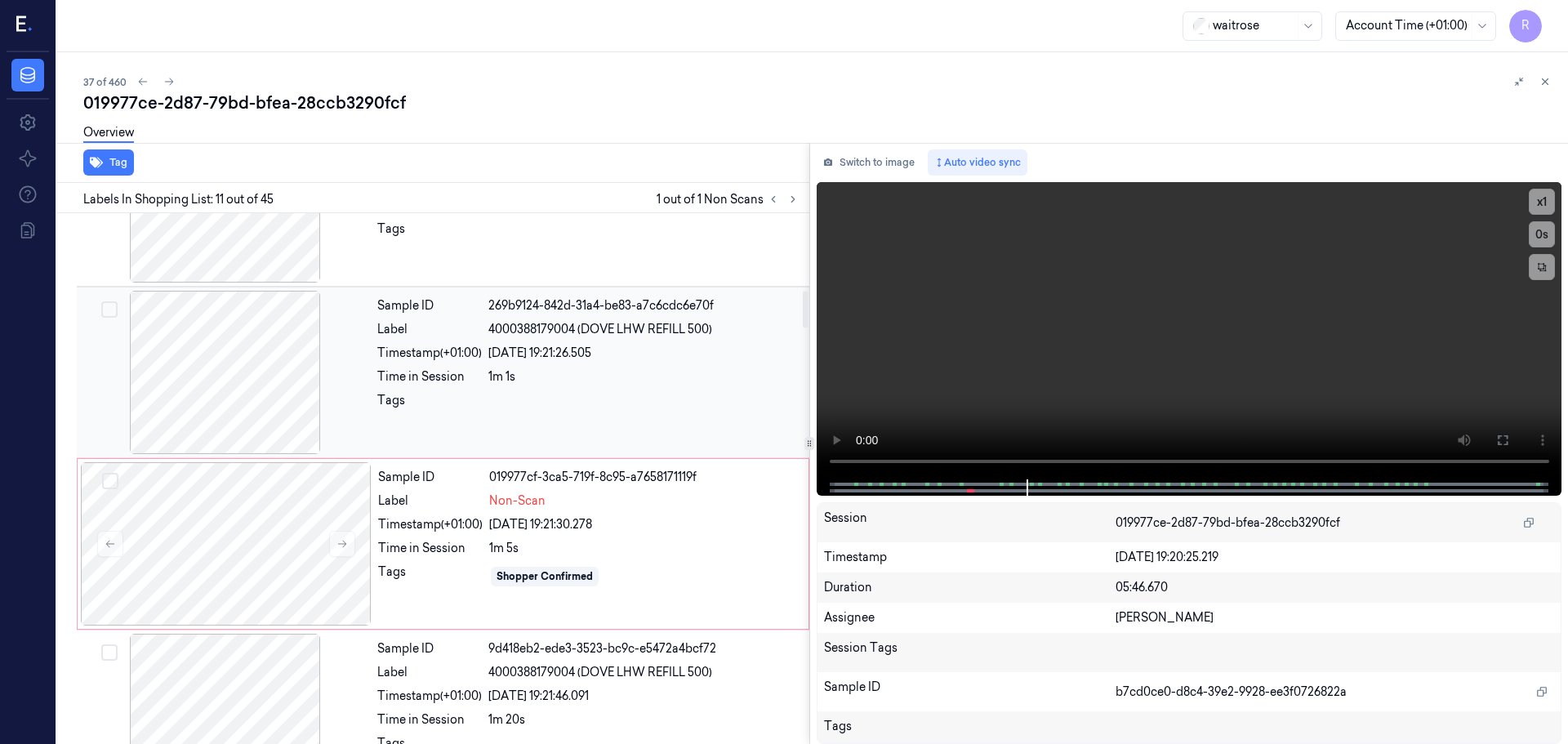
click at [477, 371] on div "Time in Session" at bounding box center [429, 376] width 105 height 17
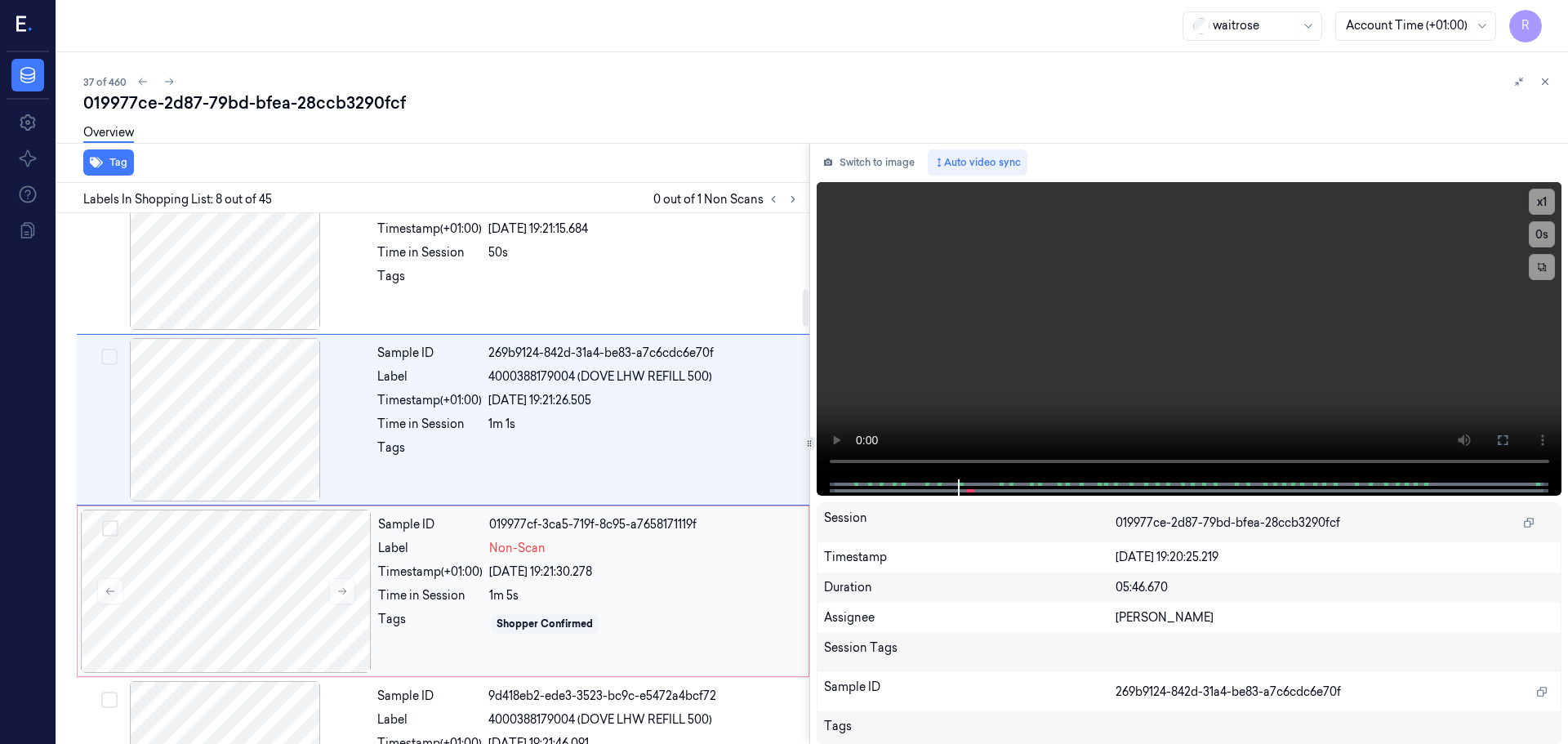
scroll to position [1101, 0]
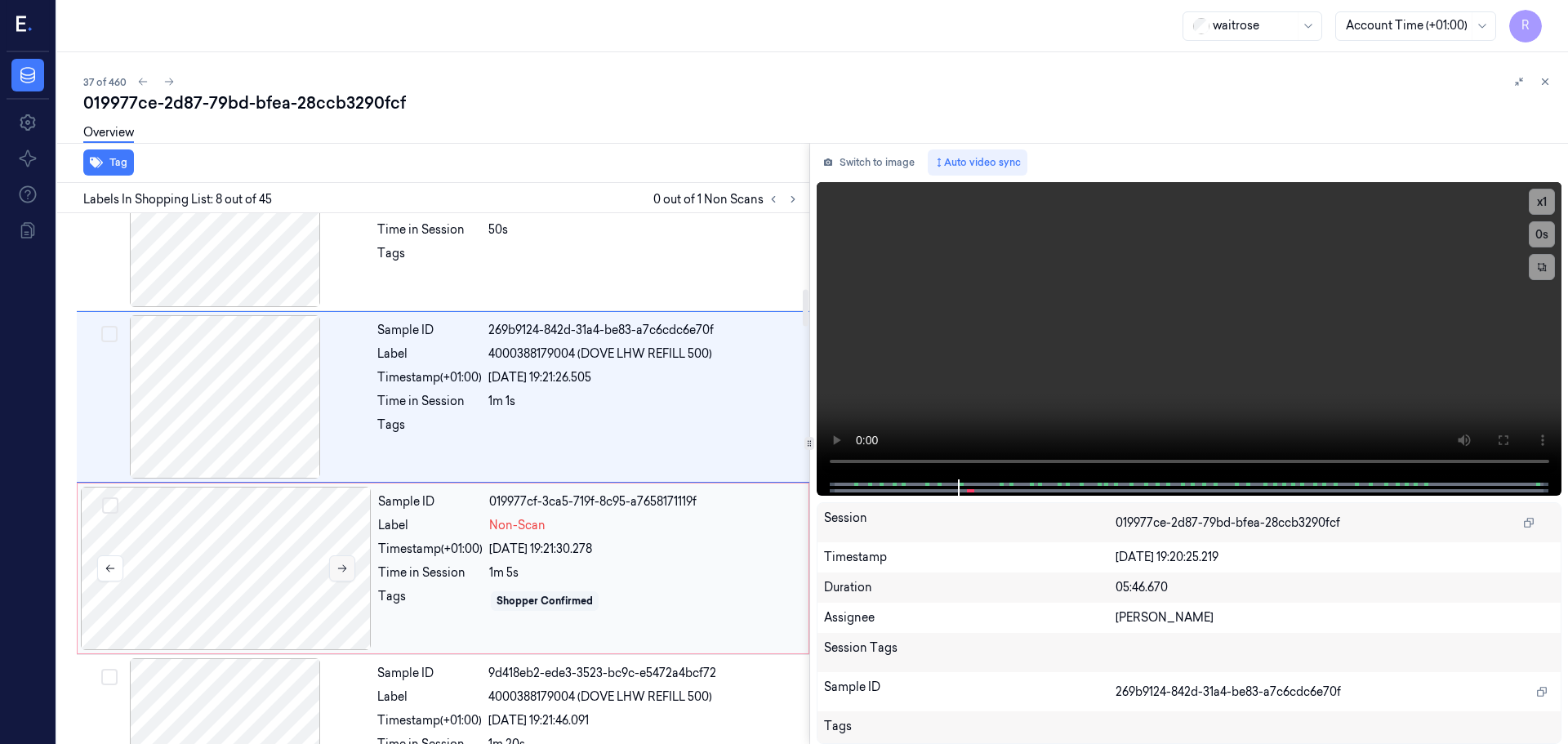
click at [349, 569] on button at bounding box center [342, 568] width 26 height 26
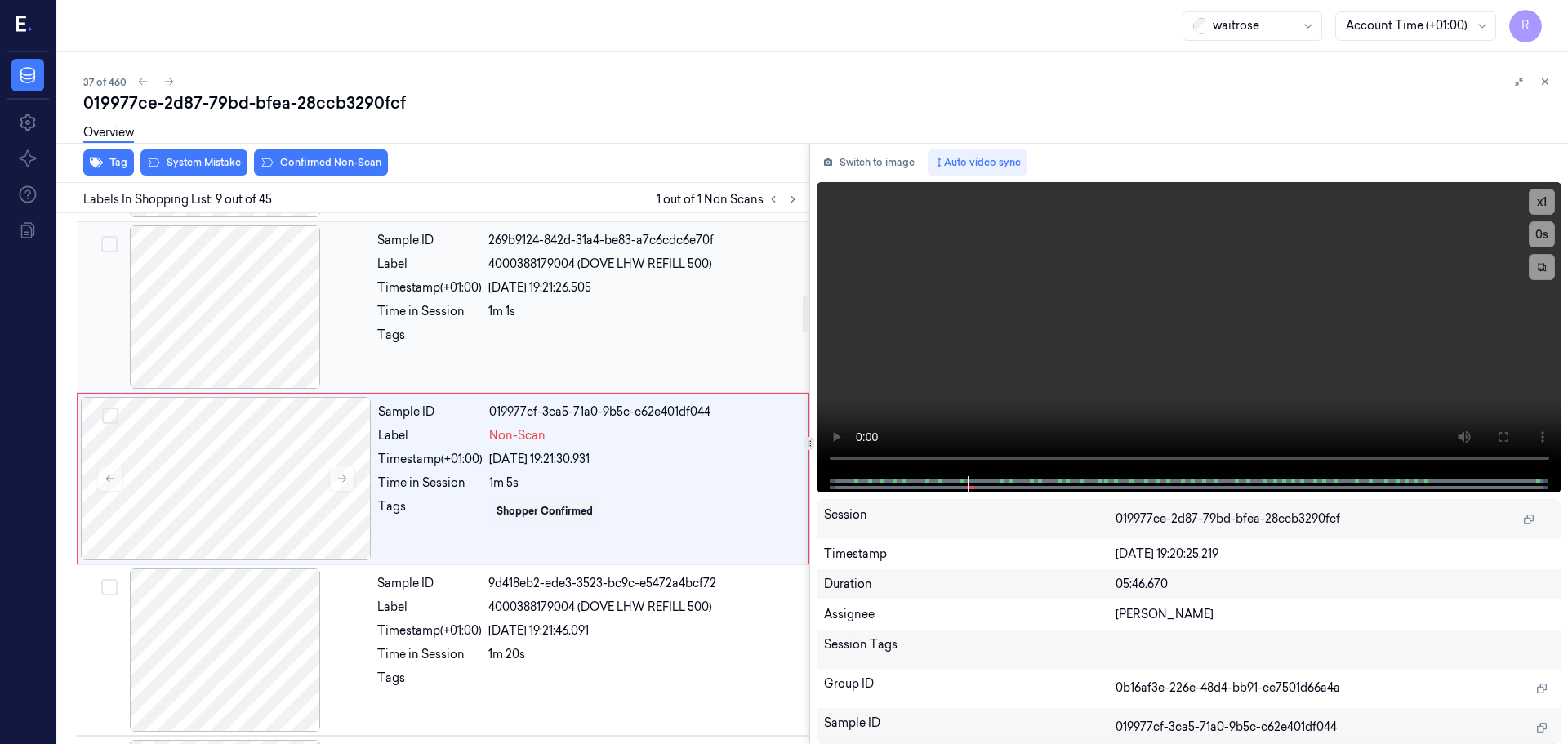
drag, startPoint x: 430, startPoint y: 376, endPoint x: 439, endPoint y: 371, distance: 10.3
click at [430, 375] on div "Sample ID 269b9124-842d-31a4-be83-a7c6cdc6e70f Label 4000388179004 (DOVE LHW RE…" at bounding box center [588, 307] width 435 height 164
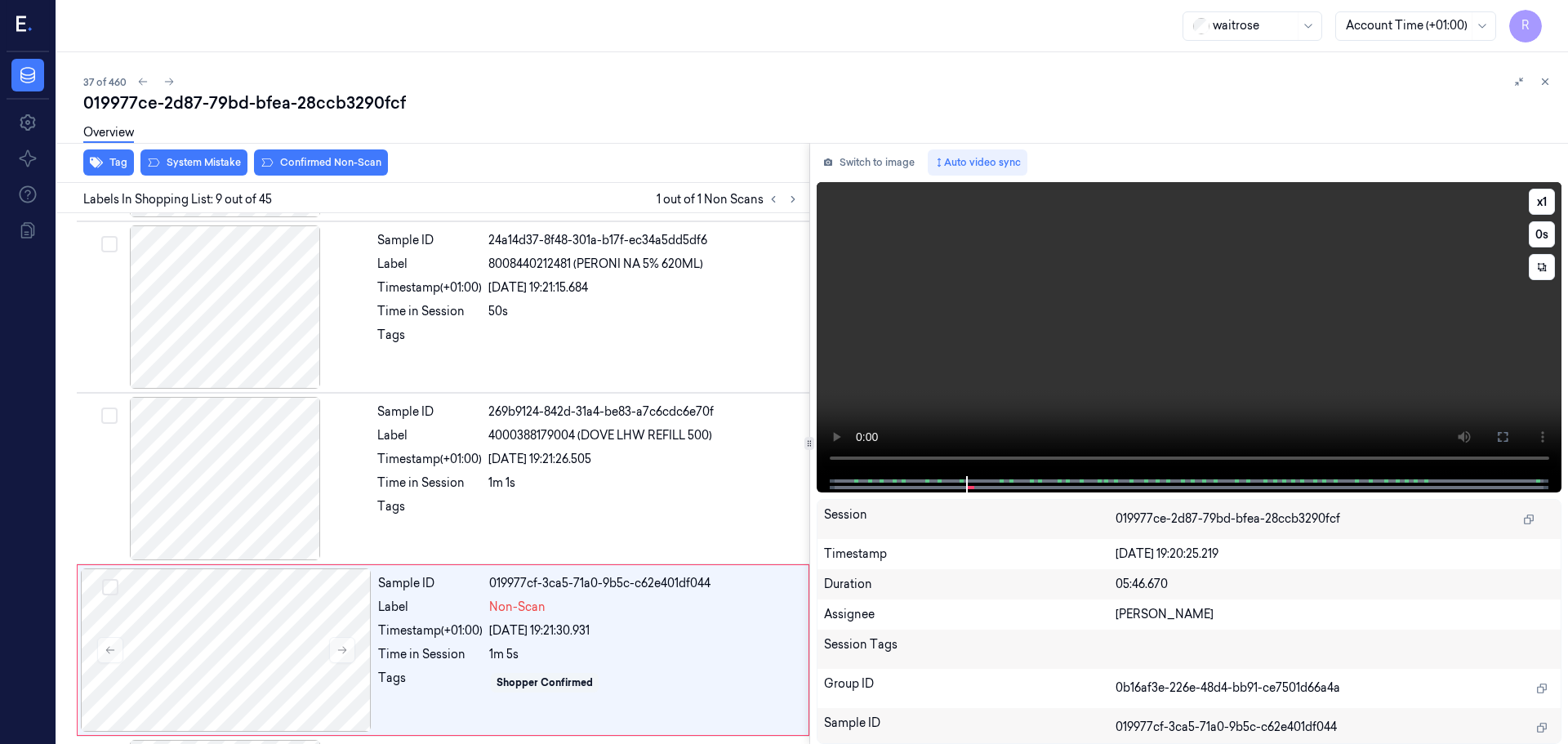
scroll to position [1191, 0]
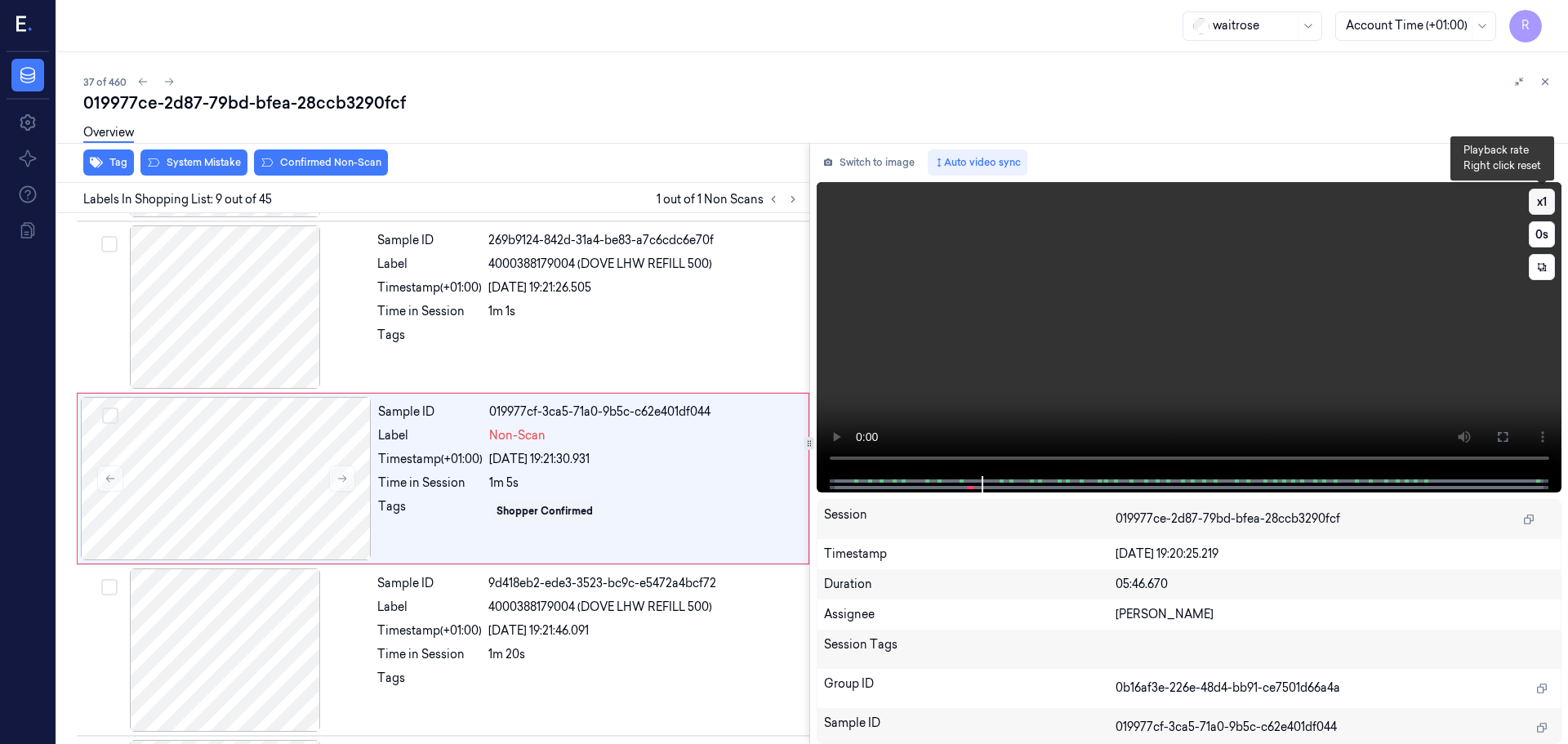
click at [1537, 204] on button "x 1" at bounding box center [1541, 201] width 26 height 26
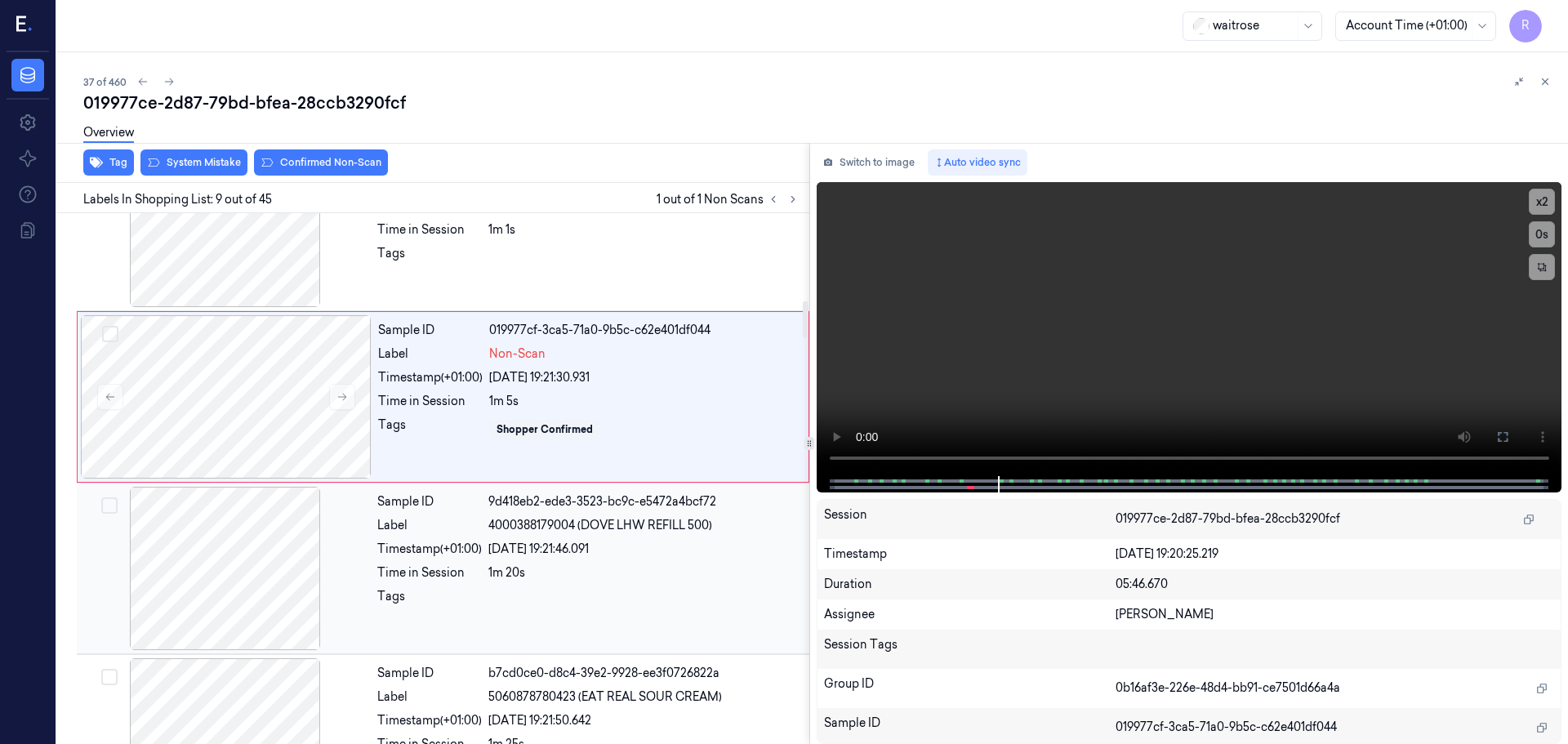
click at [408, 587] on div "Tags" at bounding box center [429, 600] width 105 height 26
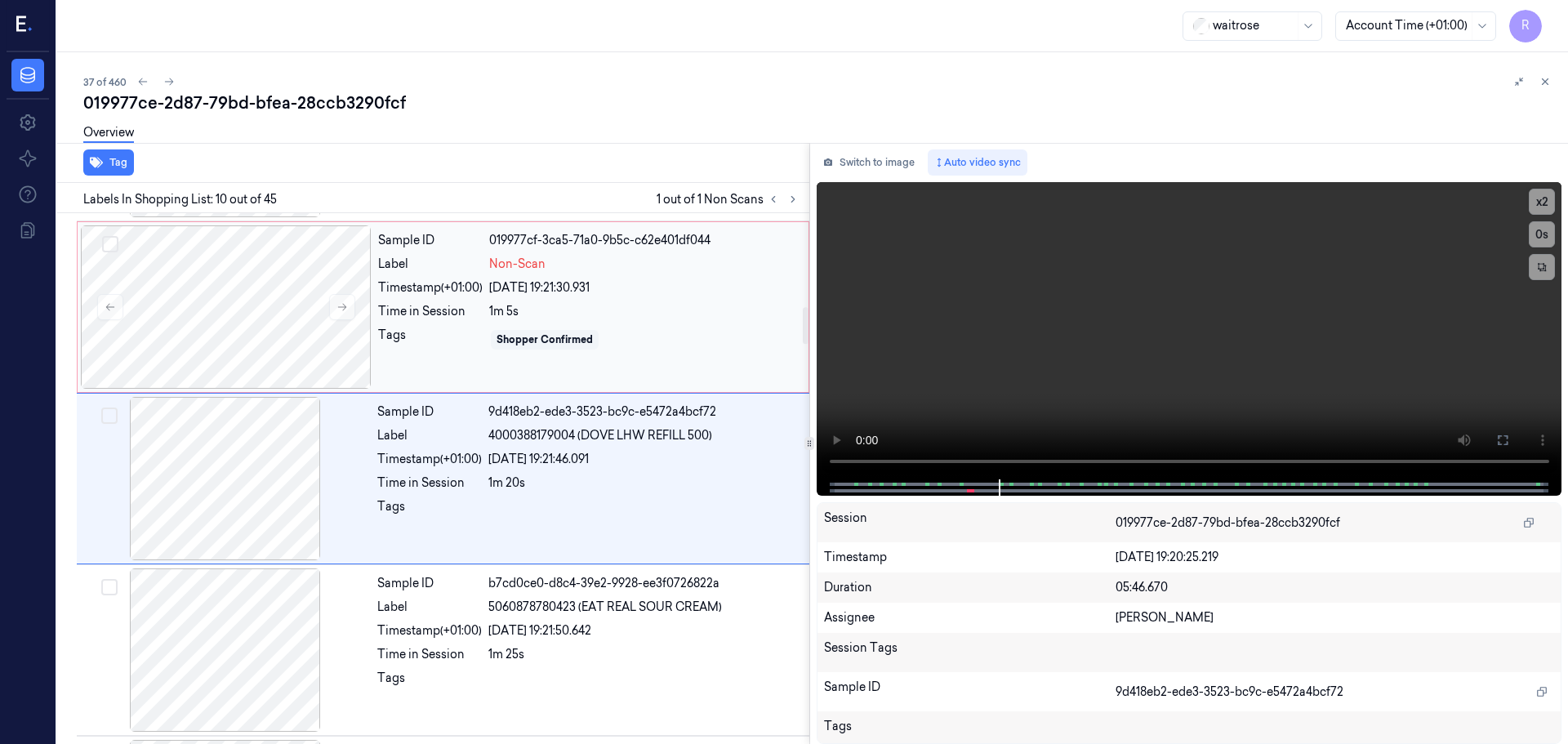
click at [489, 315] on div "Time in Session 1m 5s" at bounding box center [588, 311] width 421 height 17
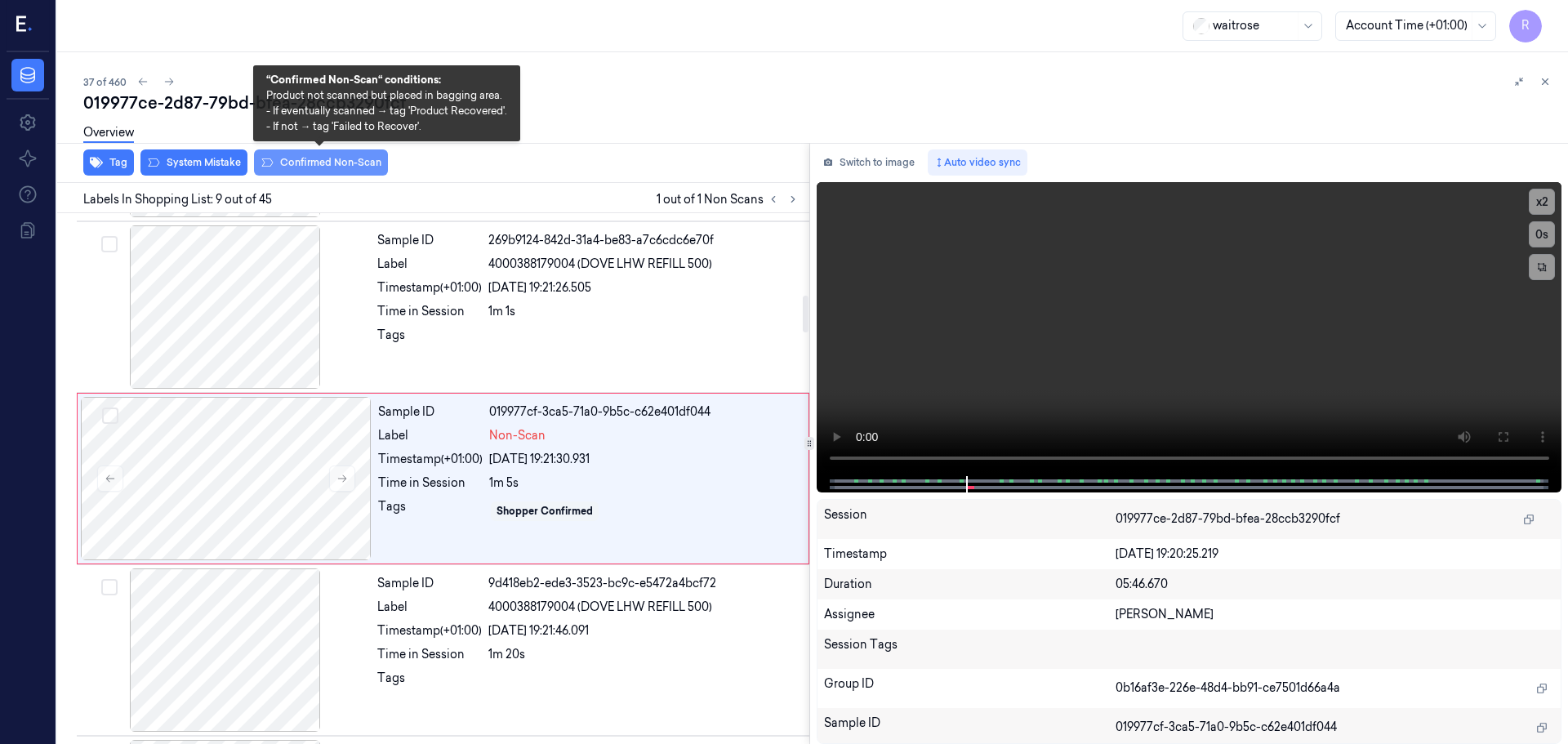
click at [295, 171] on button "Confirmed Non-Scan" at bounding box center [321, 163] width 134 height 26
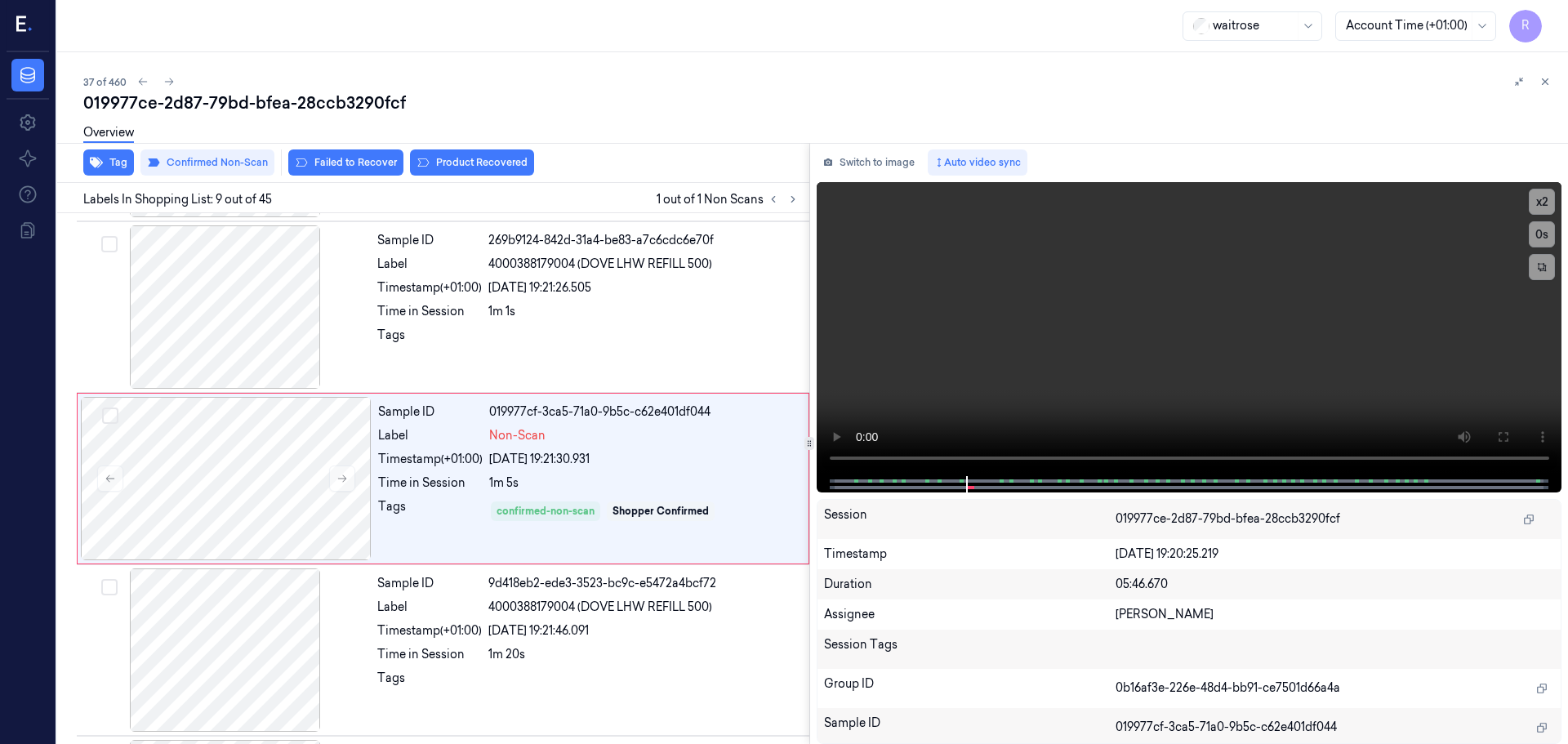
click at [451, 154] on div "Overview" at bounding box center [819, 136] width 1471 height 42
click at [472, 172] on button "Product Recovered" at bounding box center [472, 163] width 124 height 26
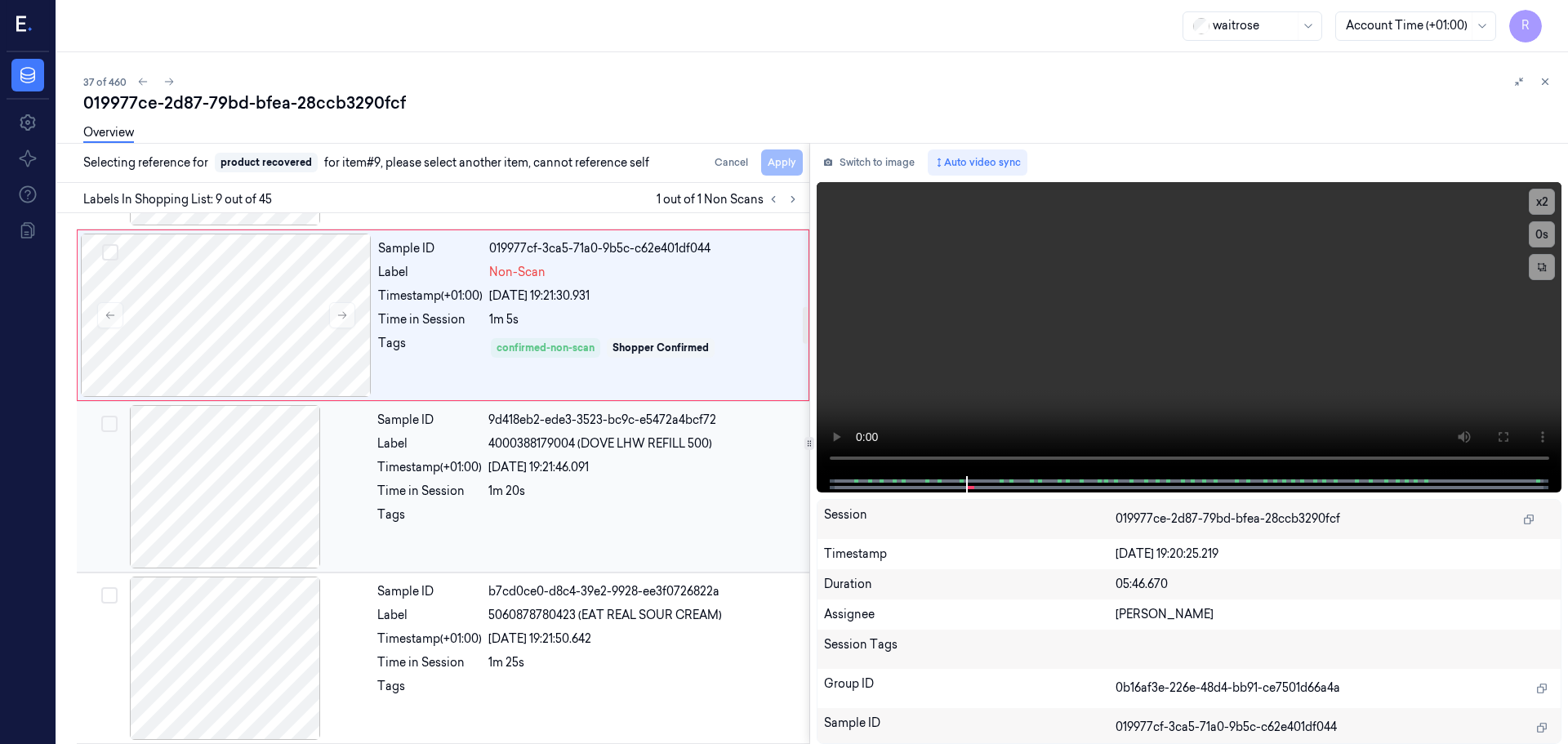
click at [484, 487] on div "Time in Session 1m 20s" at bounding box center [588, 491] width 422 height 17
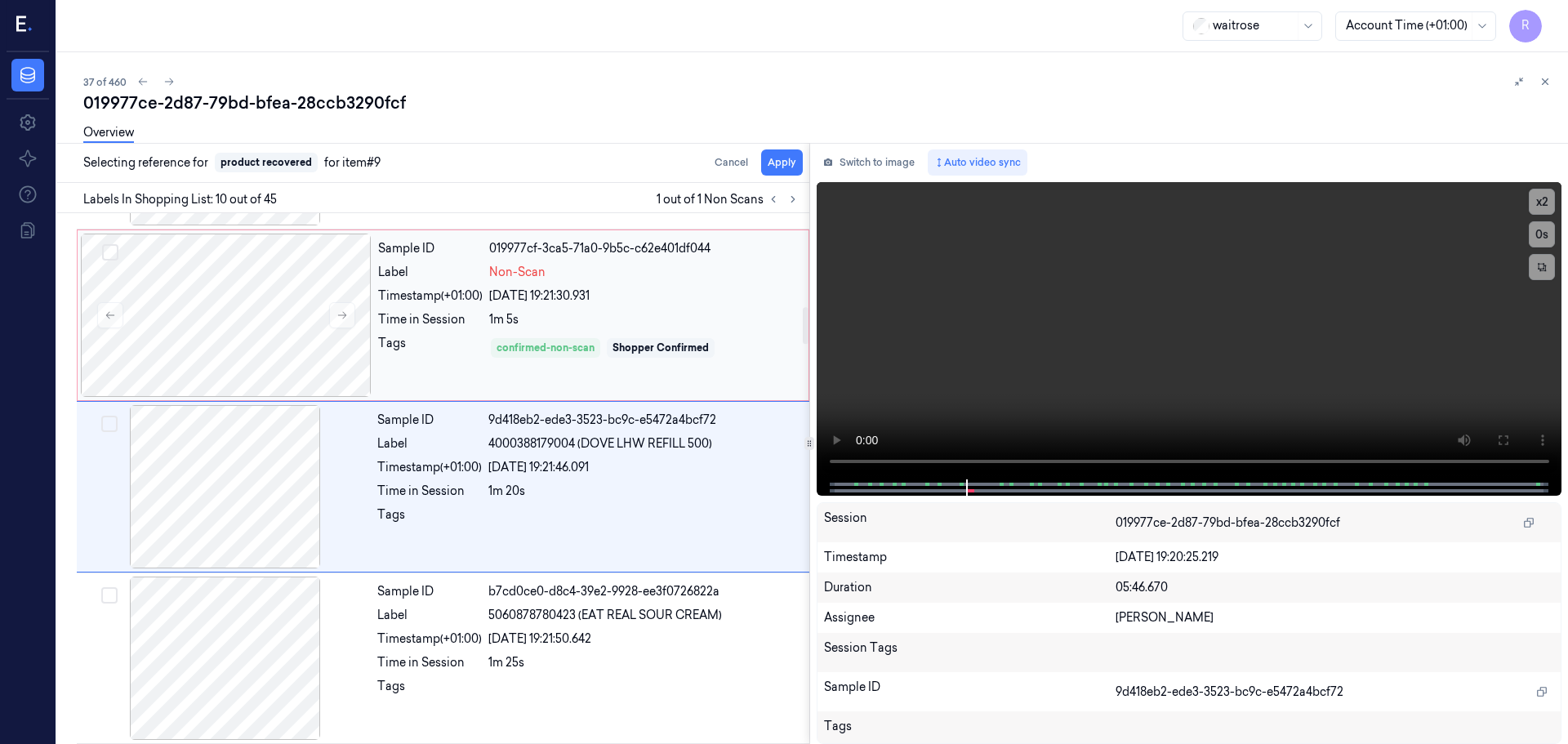
scroll to position [1362, 0]
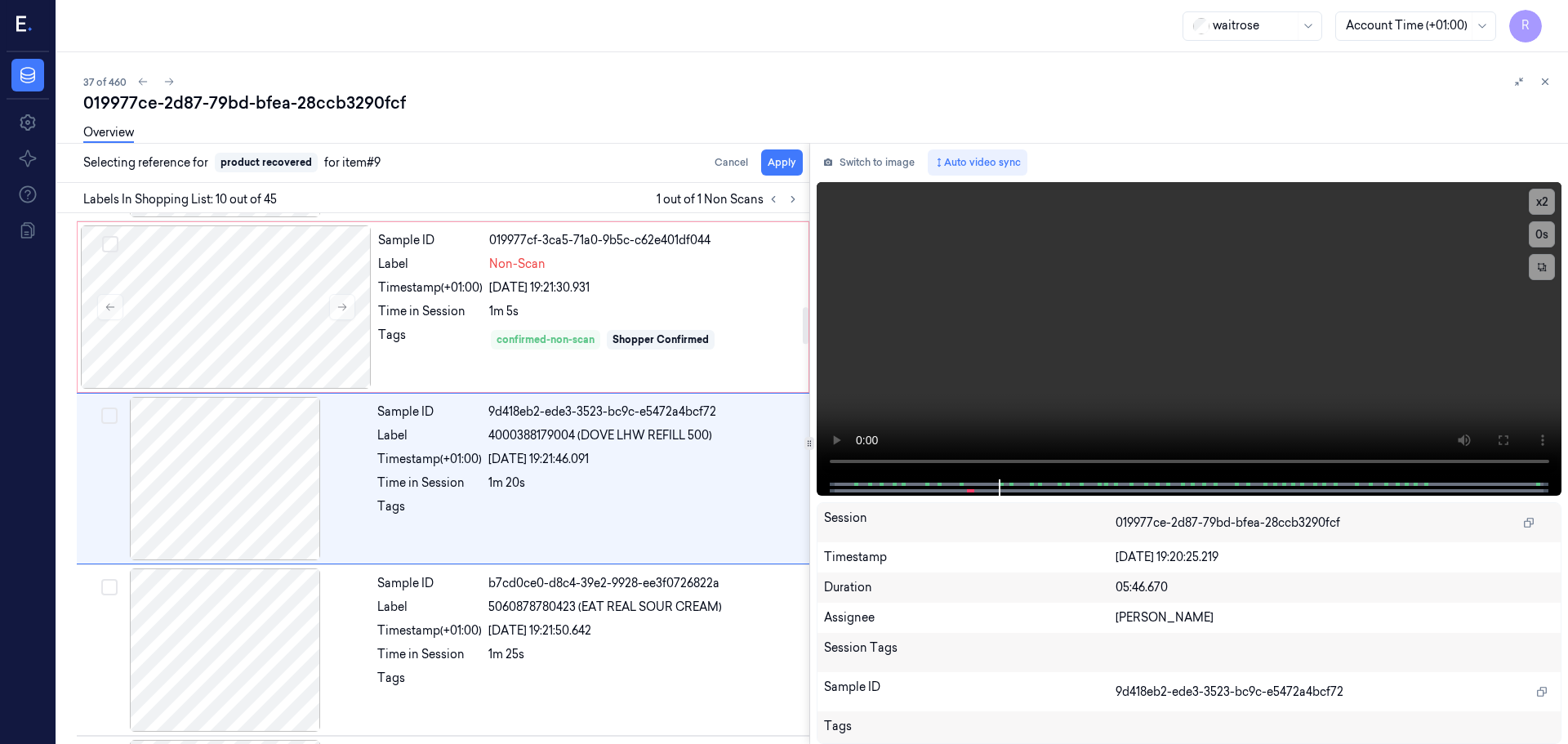
click at [770, 178] on div "Selecting reference for product recovered for item #9 Cancel Apply" at bounding box center [430, 163] width 759 height 40
click at [776, 171] on button "Apply" at bounding box center [782, 163] width 42 height 26
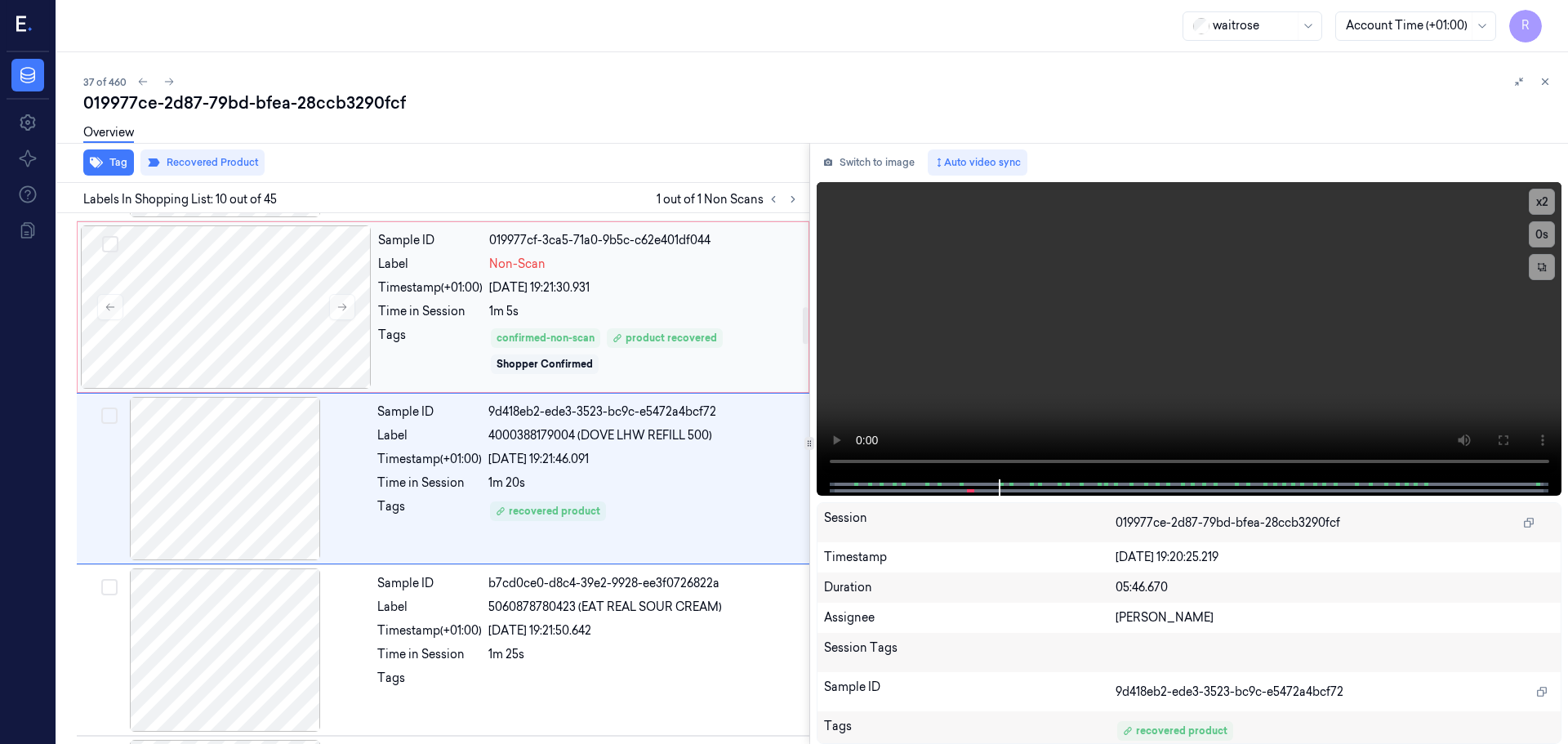
click at [688, 302] on div "Sample ID 019977cf-3ca5-71a0-9b5c-c62e401df044 Label Non-Scan Timestamp (+01:00…" at bounding box center [588, 307] width 434 height 164
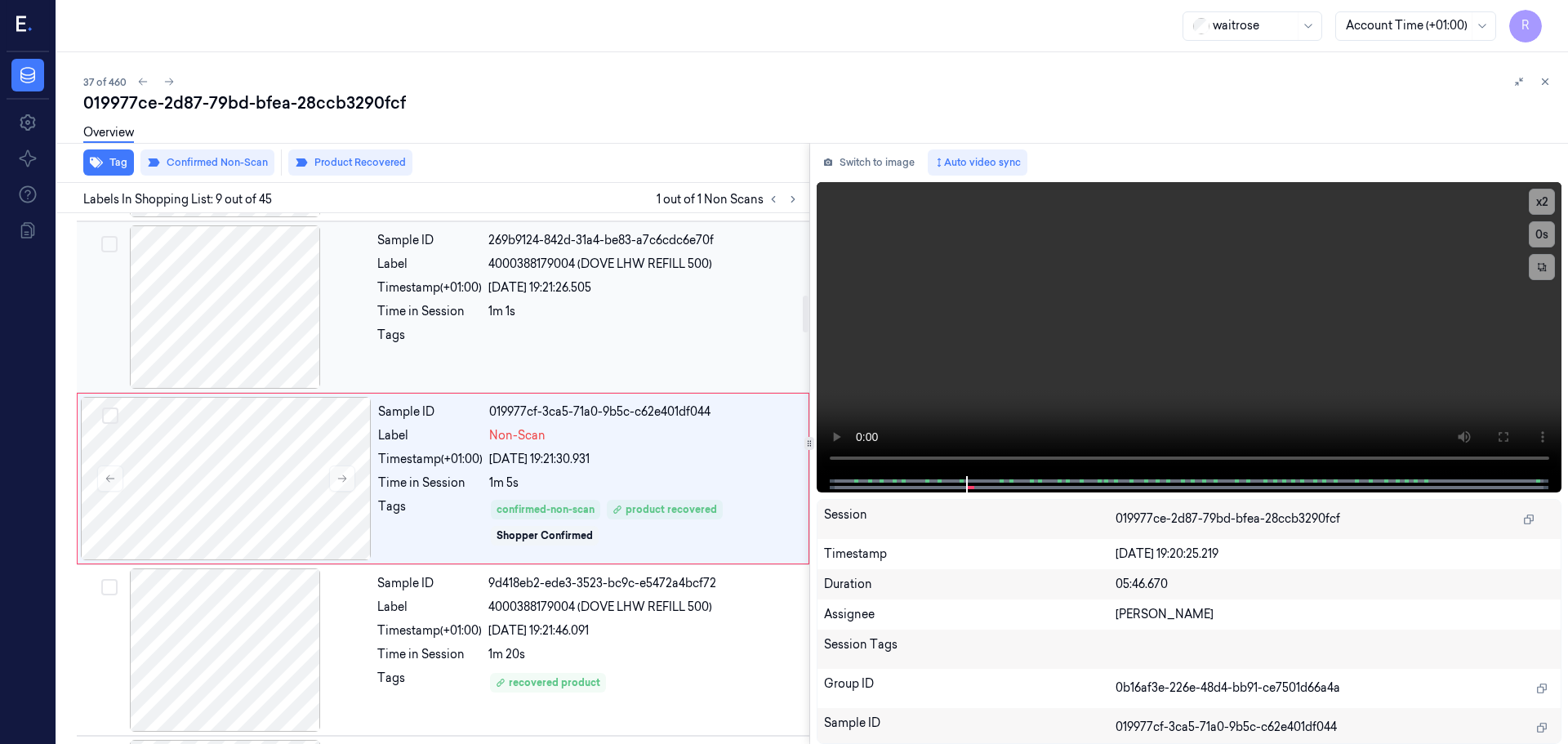
click at [666, 319] on div "1m 1s" at bounding box center [644, 311] width 311 height 17
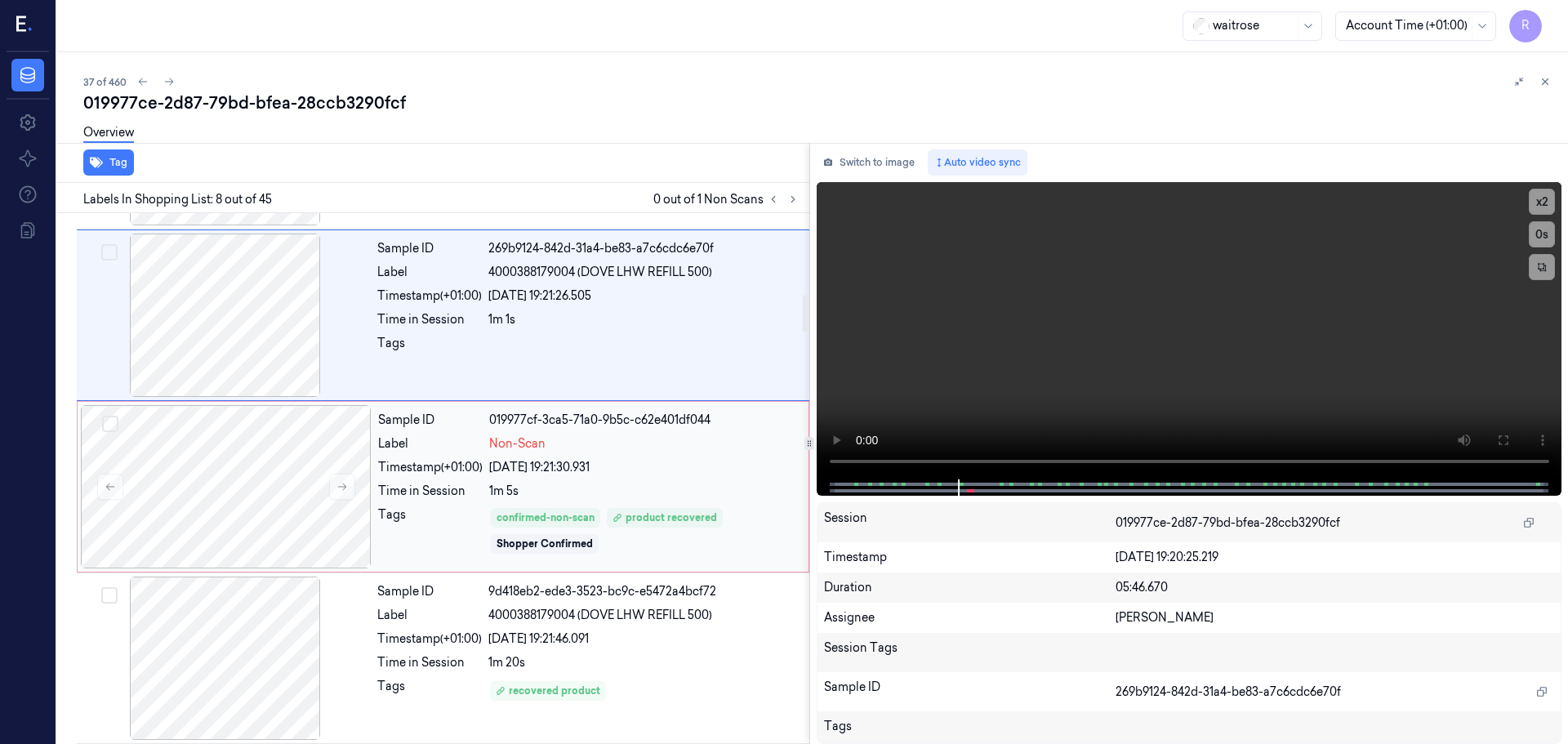
click at [666, 468] on div "[DATE] 19:21:30.931" at bounding box center [643, 467] width 309 height 17
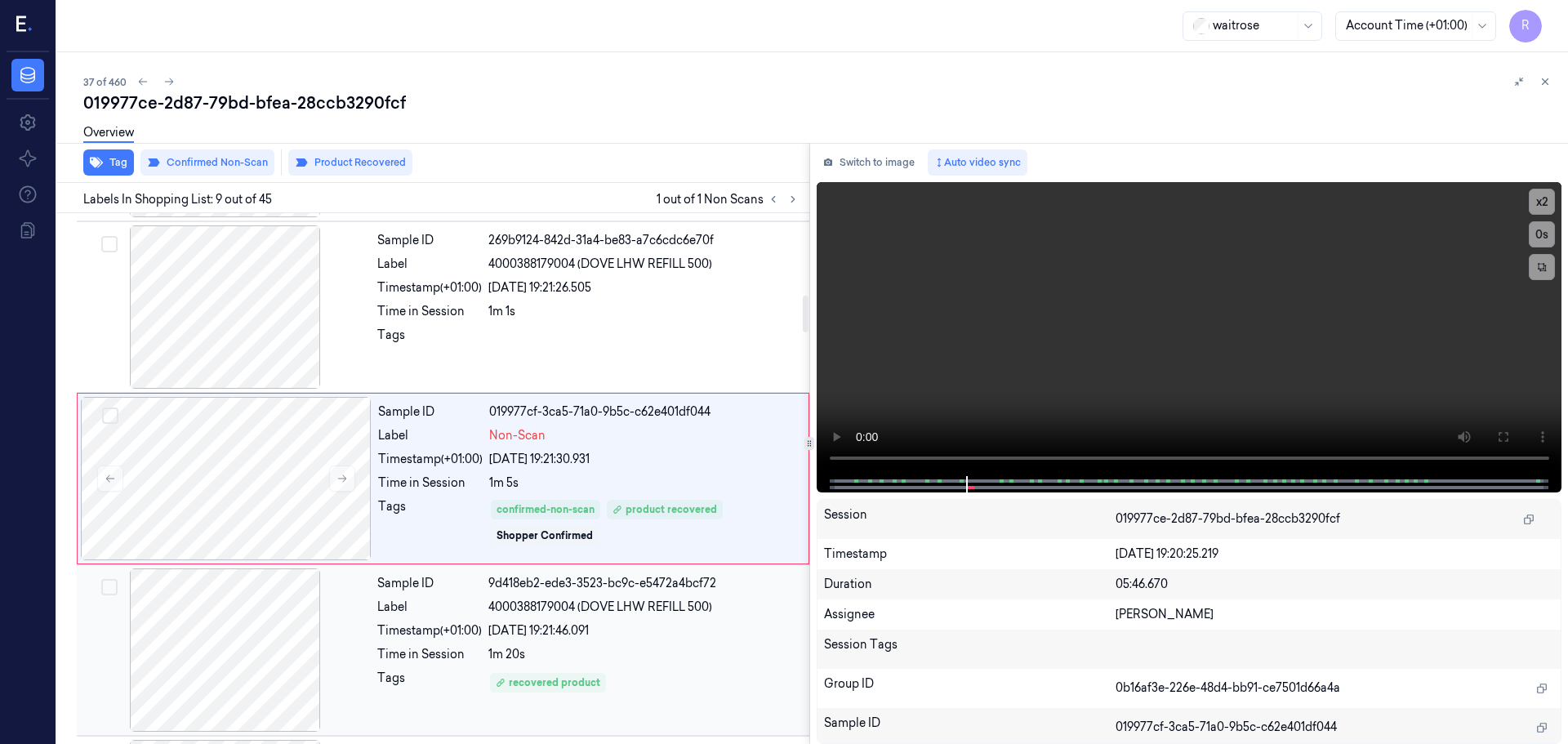
click at [629, 578] on div "9d418eb2-ede3-3523-bc9c-e5472a4bcf72" at bounding box center [644, 582] width 311 height 17
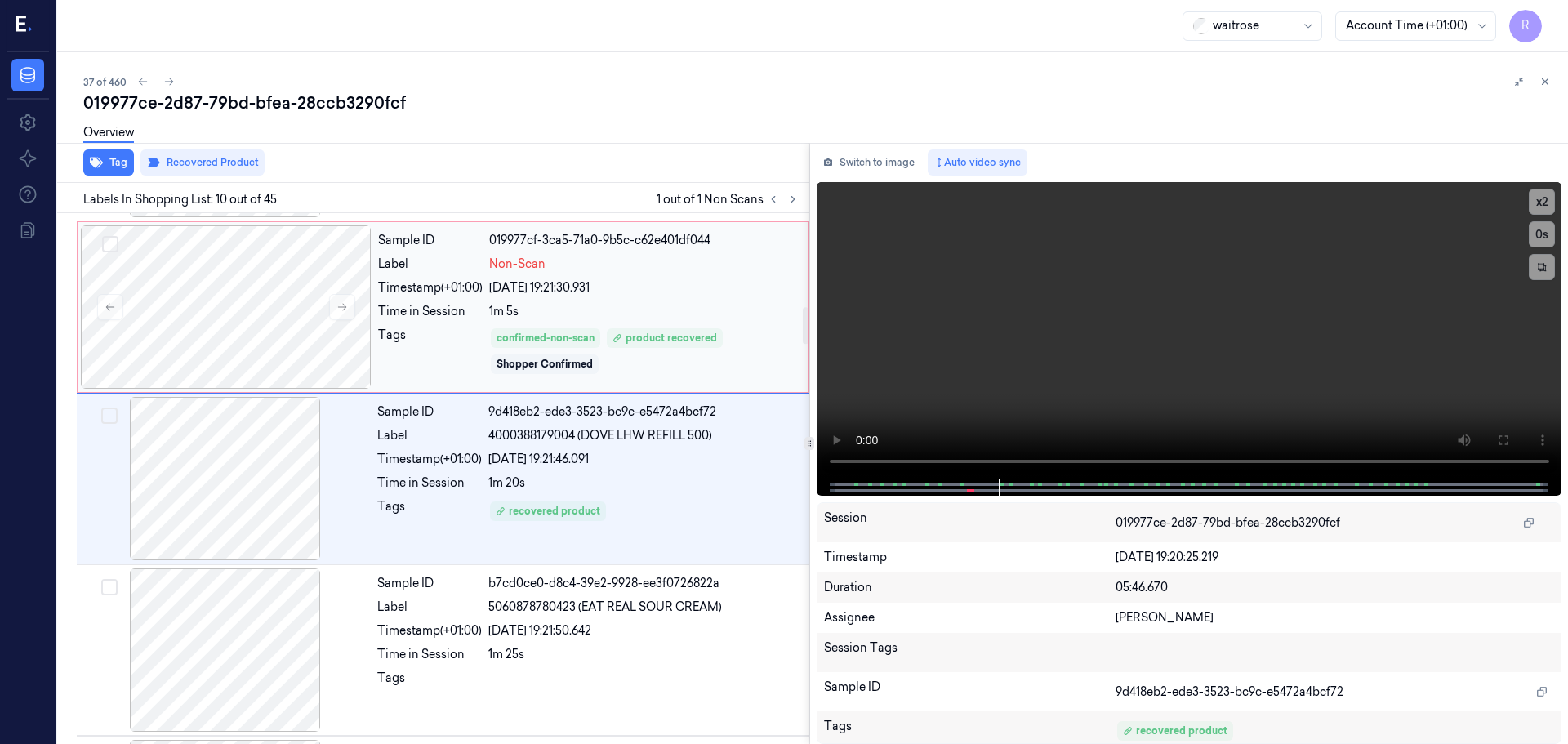
click at [607, 326] on div "Sample ID 019977cf-3ca5-71a0-9b5c-c62e401df044 Label Non-Scan Timestamp (+01:00…" at bounding box center [588, 307] width 434 height 164
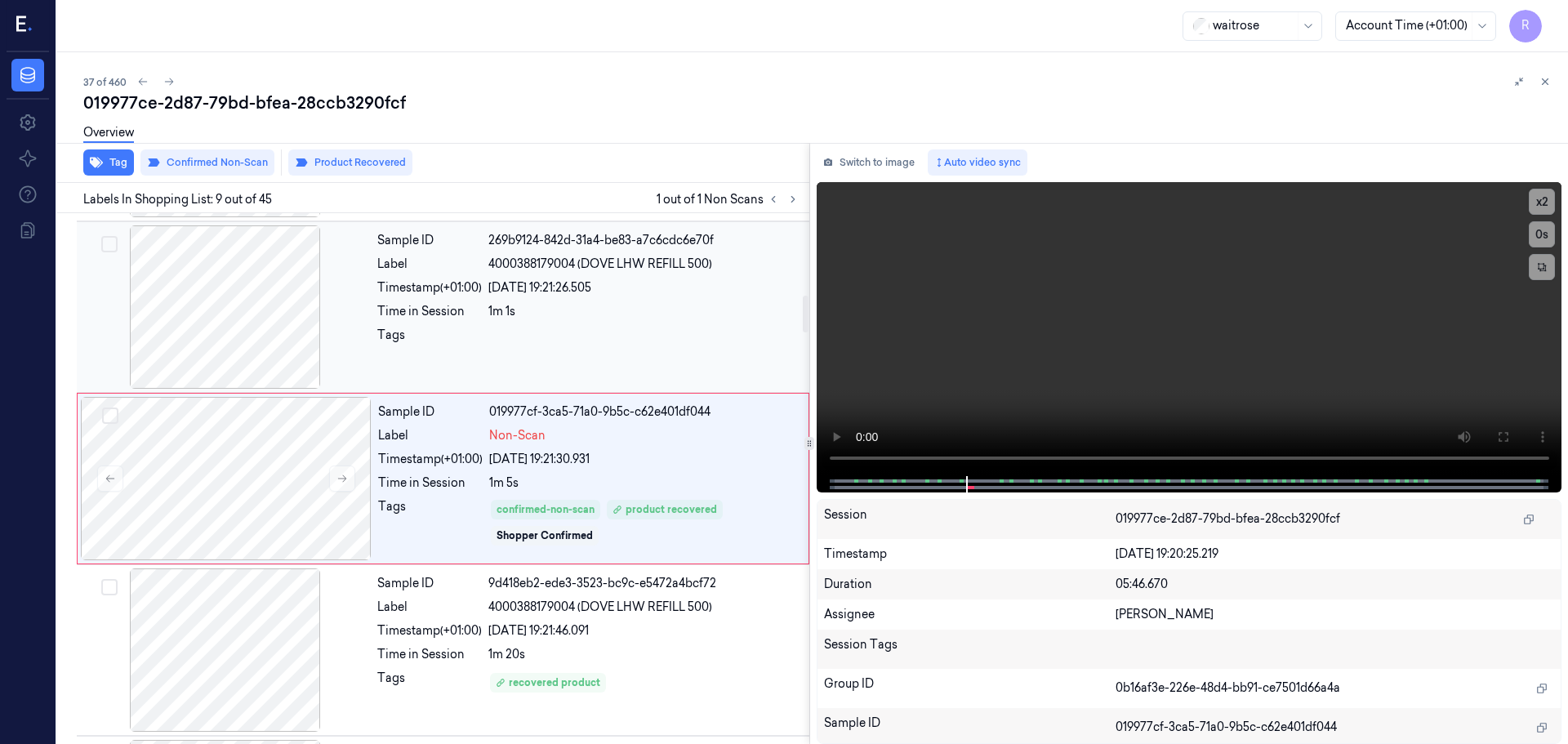
click at [657, 325] on div "Sample ID 269b9124-842d-31a4-be83-a7c6cdc6e70f Label 4000388179004 (DOVE LHW RE…" at bounding box center [588, 307] width 435 height 164
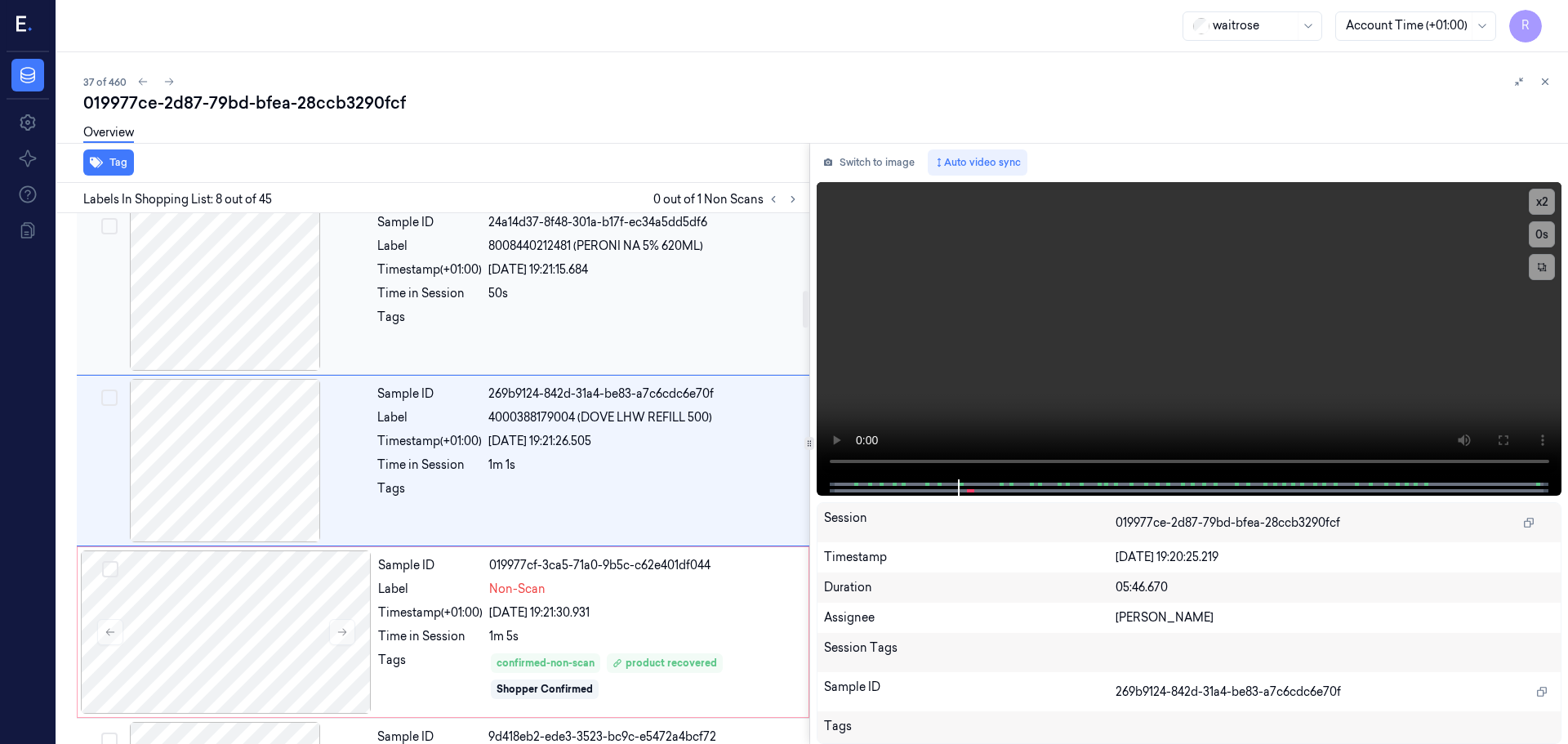
click at [641, 331] on div "Sample ID 24a14d37-8f48-301a-b17f-ec34a5dd5df6 Label 8008440212481 (PERONI NA 5…" at bounding box center [588, 289] width 435 height 164
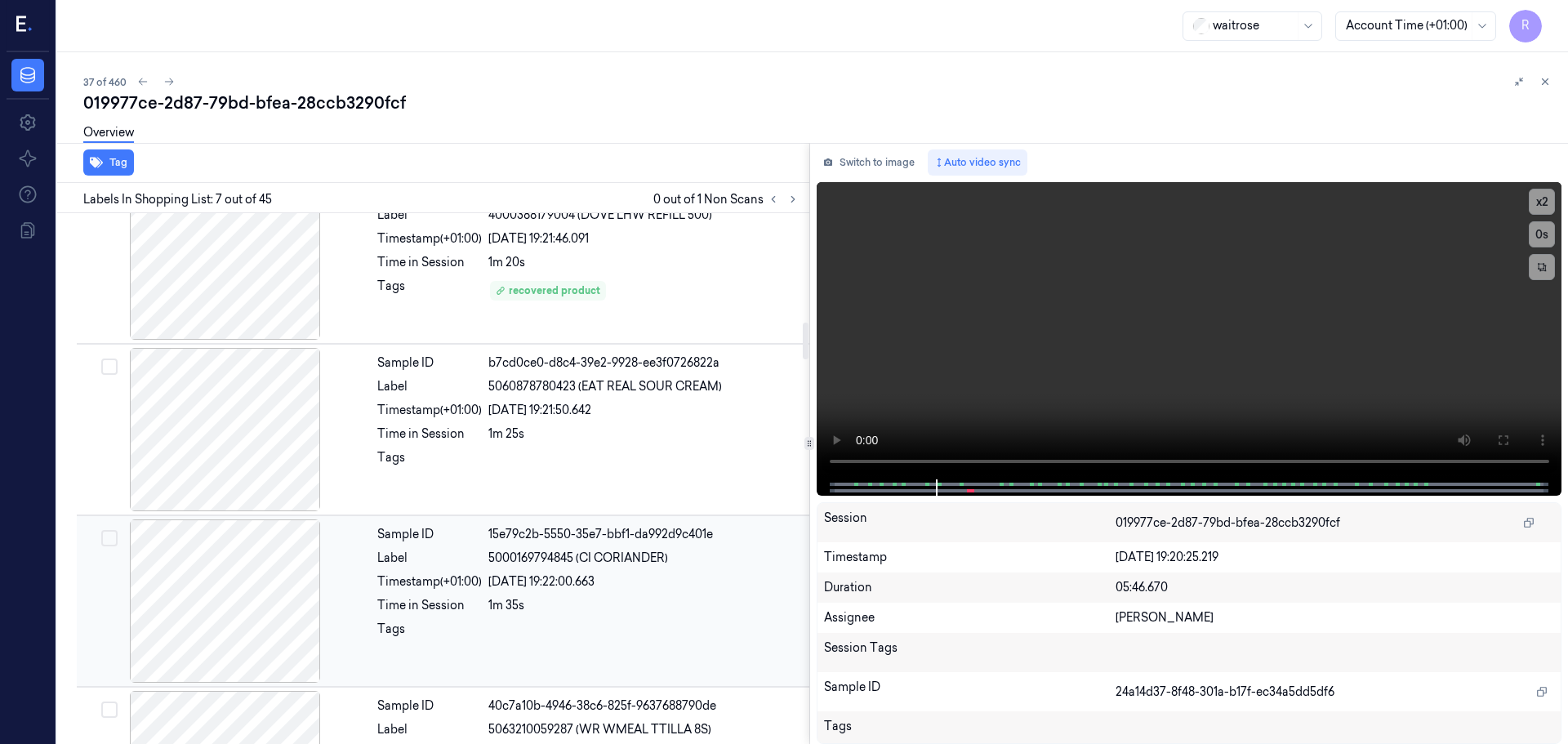
click at [616, 613] on div "1m 35s" at bounding box center [644, 604] width 311 height 17
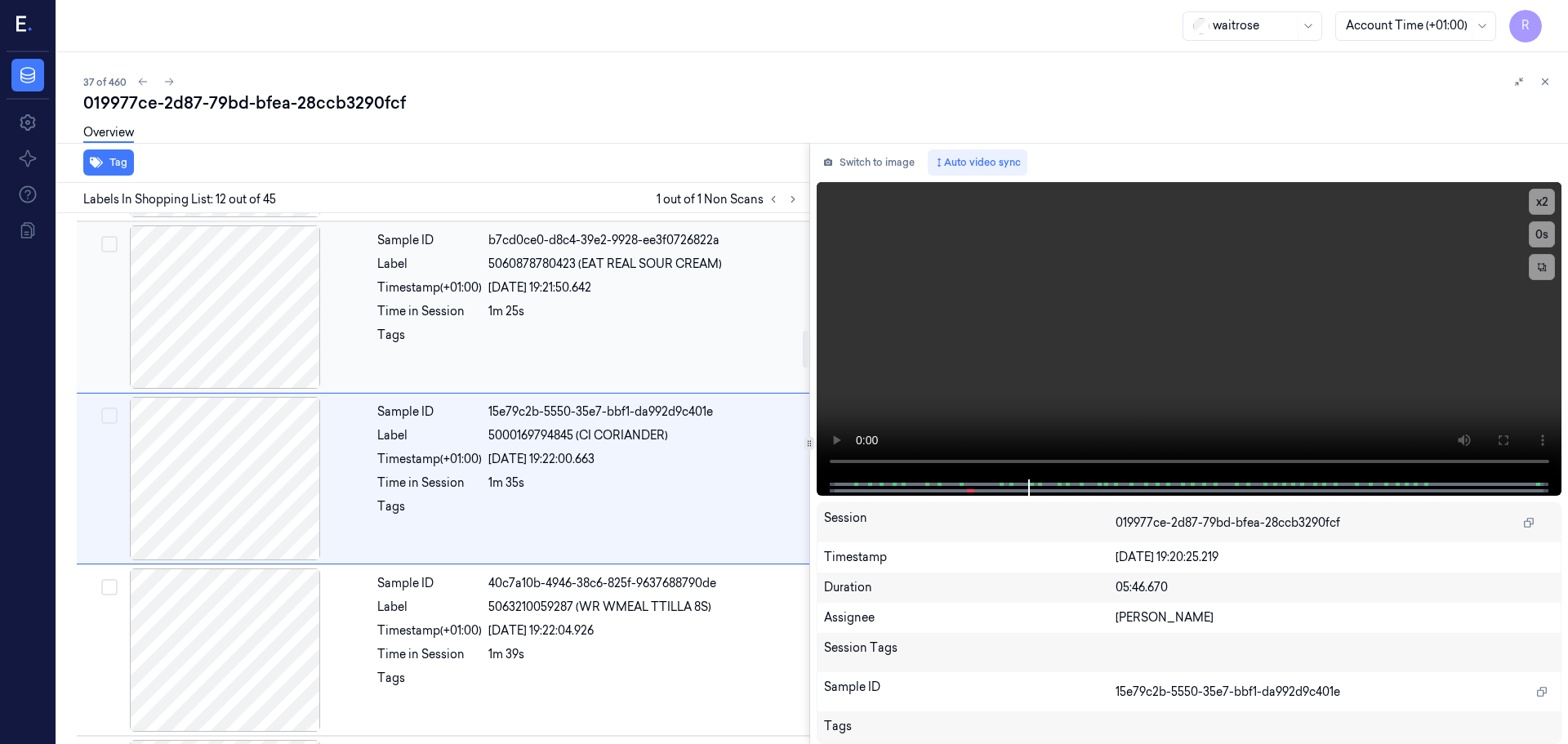
click at [593, 352] on div at bounding box center [644, 339] width 311 height 26
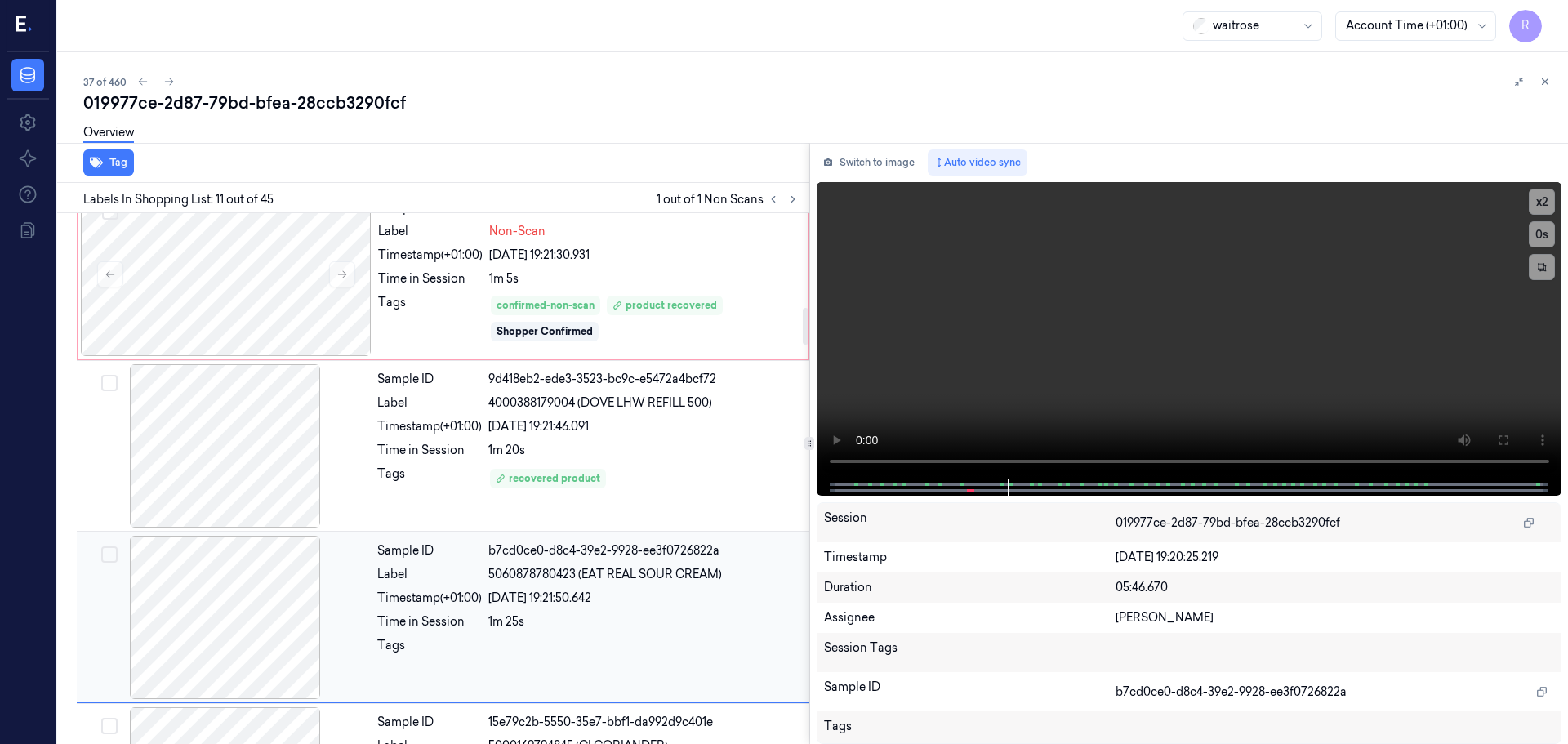
scroll to position [1370, 0]
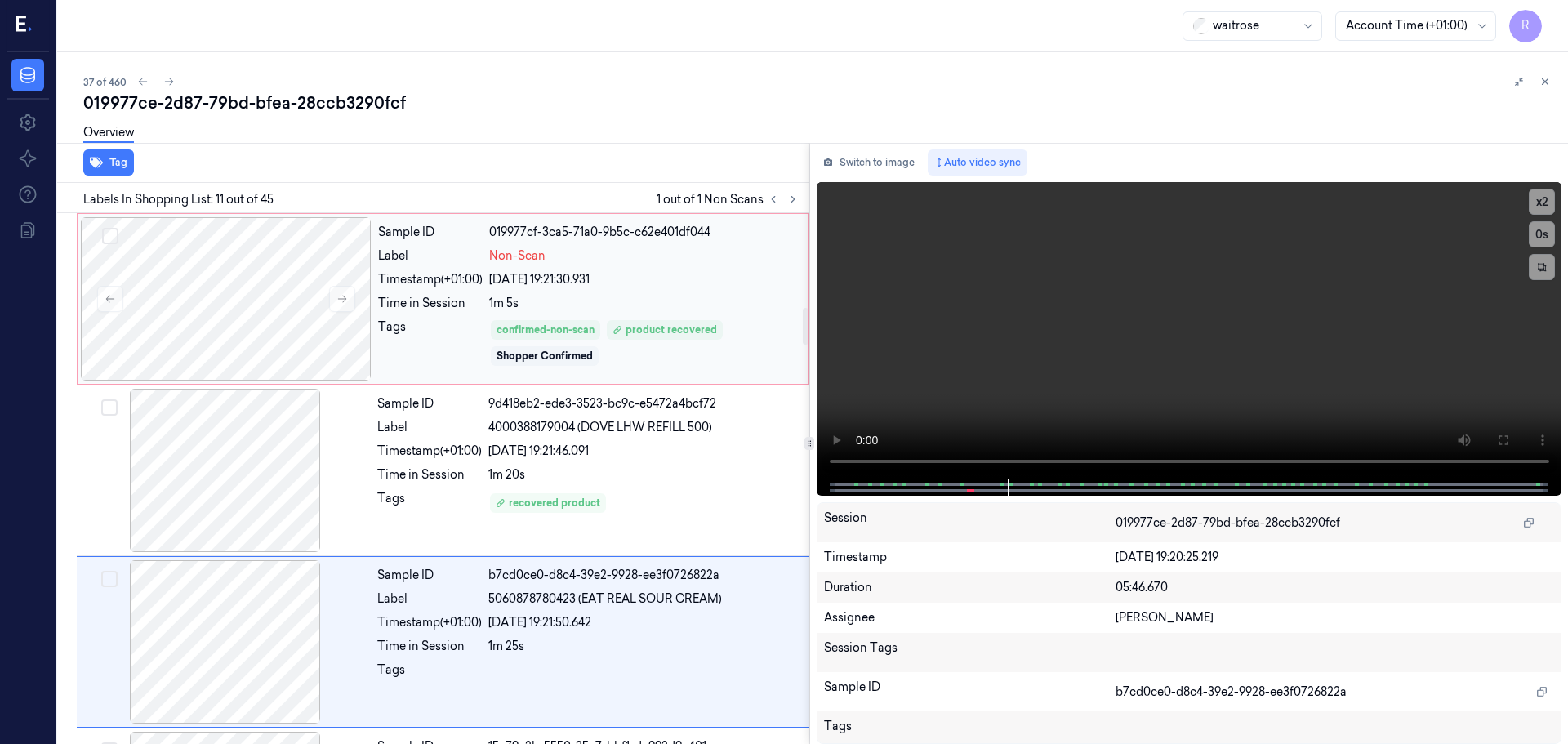
click at [588, 302] on div "1m 5s" at bounding box center [643, 303] width 309 height 17
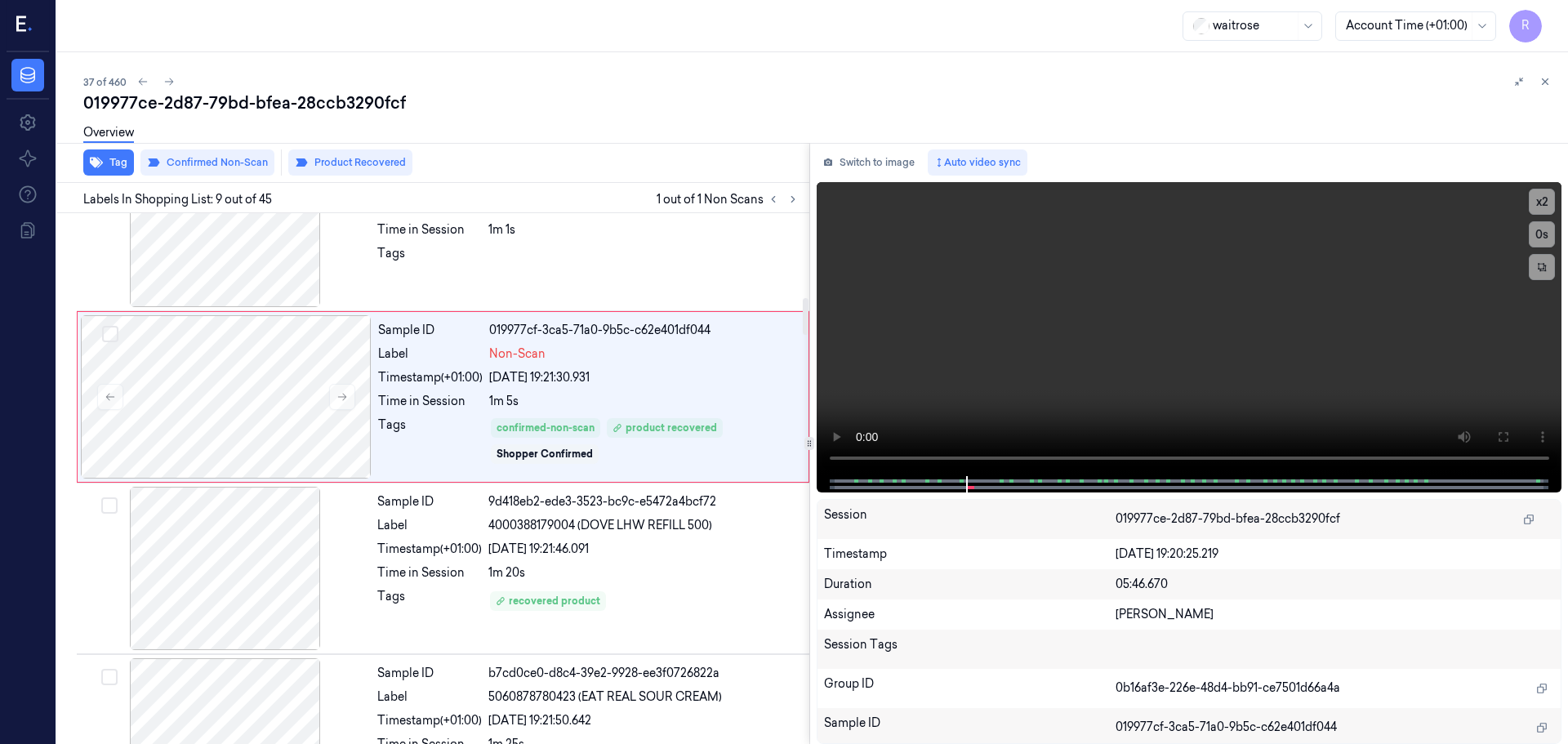
scroll to position [1191, 0]
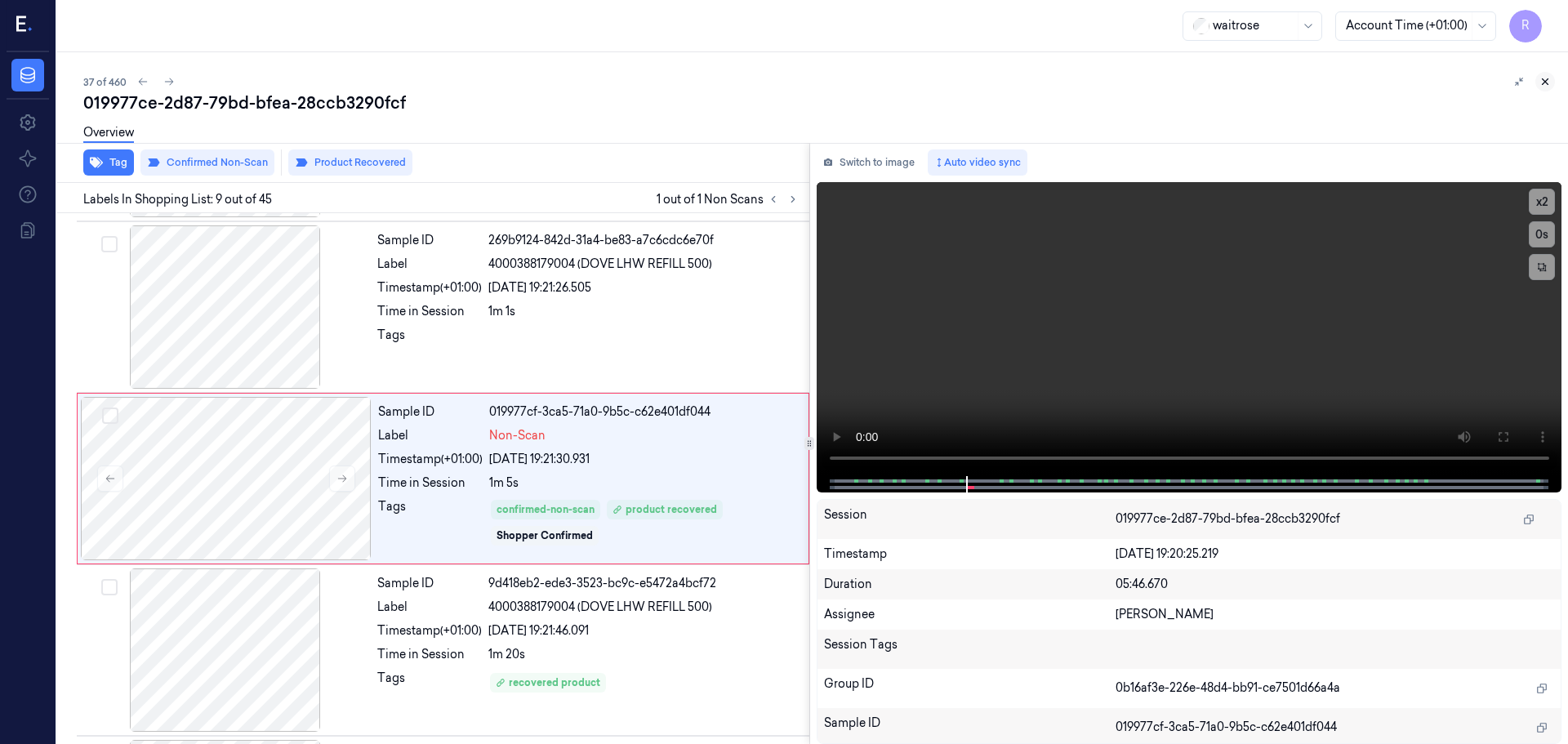
click at [1548, 85] on icon at bounding box center [1544, 81] width 11 height 11
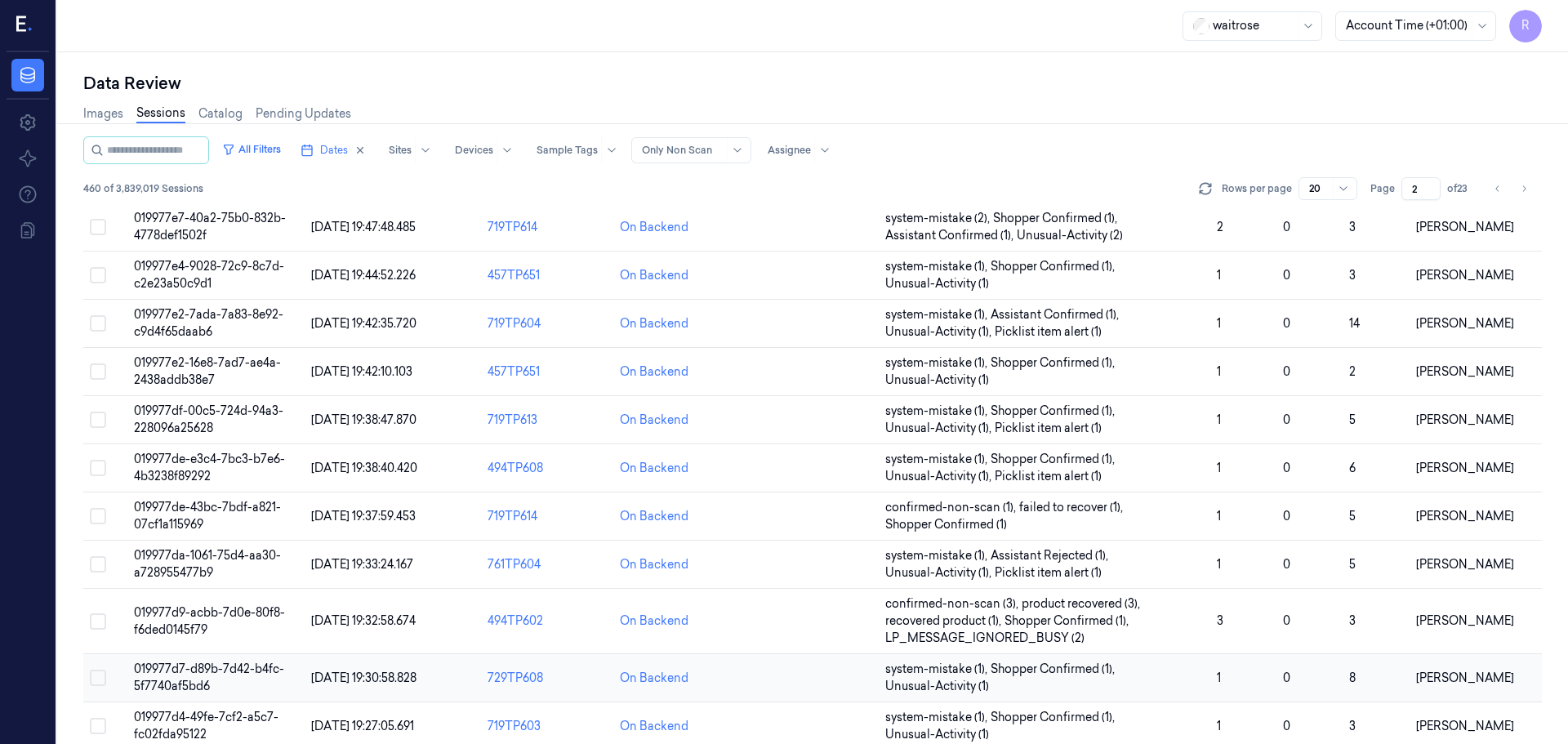
scroll to position [492, 0]
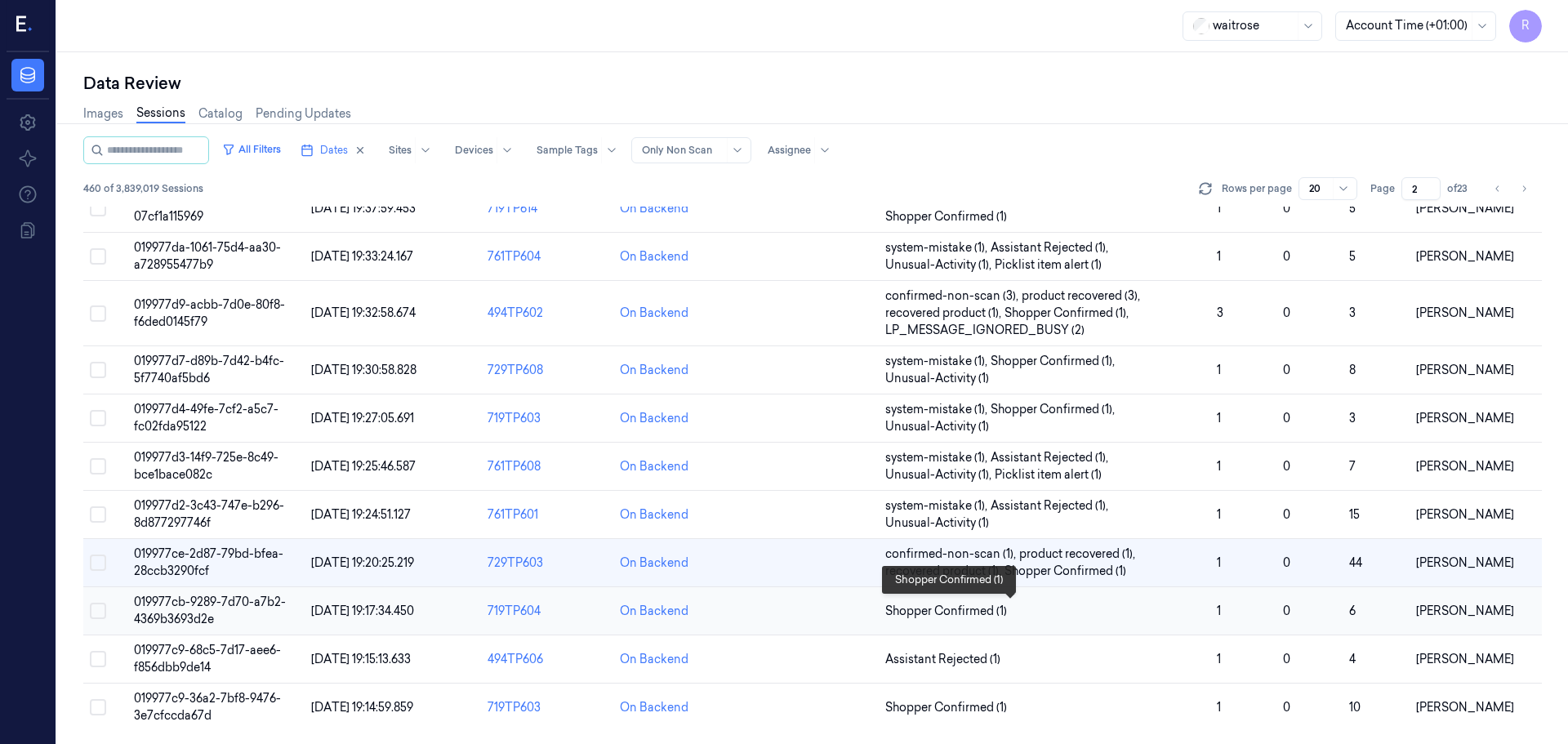
click at [1144, 614] on span "Shopper Confirmed (1)" at bounding box center [1043, 610] width 318 height 17
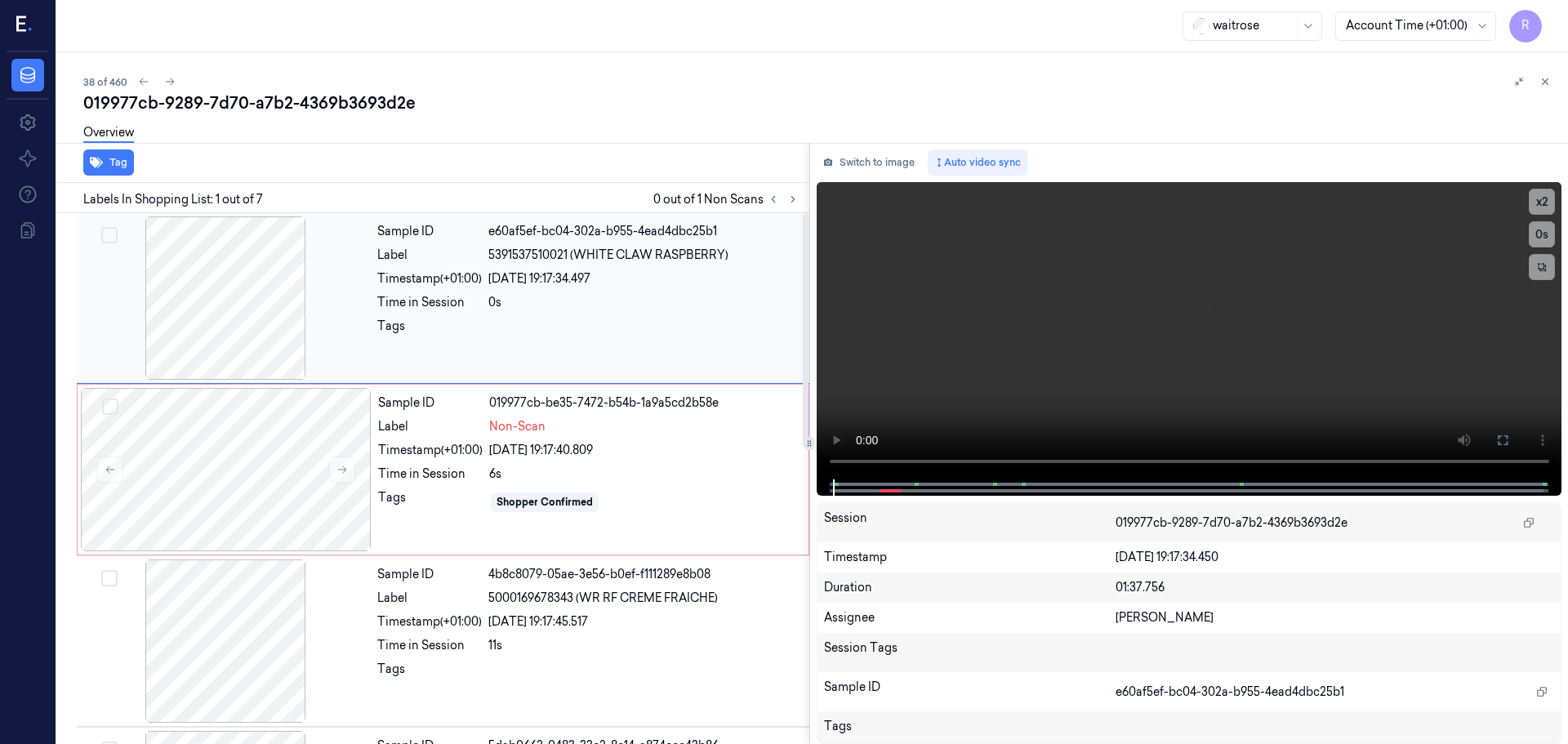
click at [218, 308] on div at bounding box center [224, 298] width 290 height 164
click at [812, 472] on div "Tag Labels In Shopping List: 1 out of 7 0 out of 1 Non Scans Sample ID e60af5ef…" at bounding box center [809, 443] width 1517 height 601
click at [1526, 199] on video at bounding box center [1189, 331] width 745 height 297
click at [1544, 206] on button "x 2" at bounding box center [1541, 201] width 26 height 26
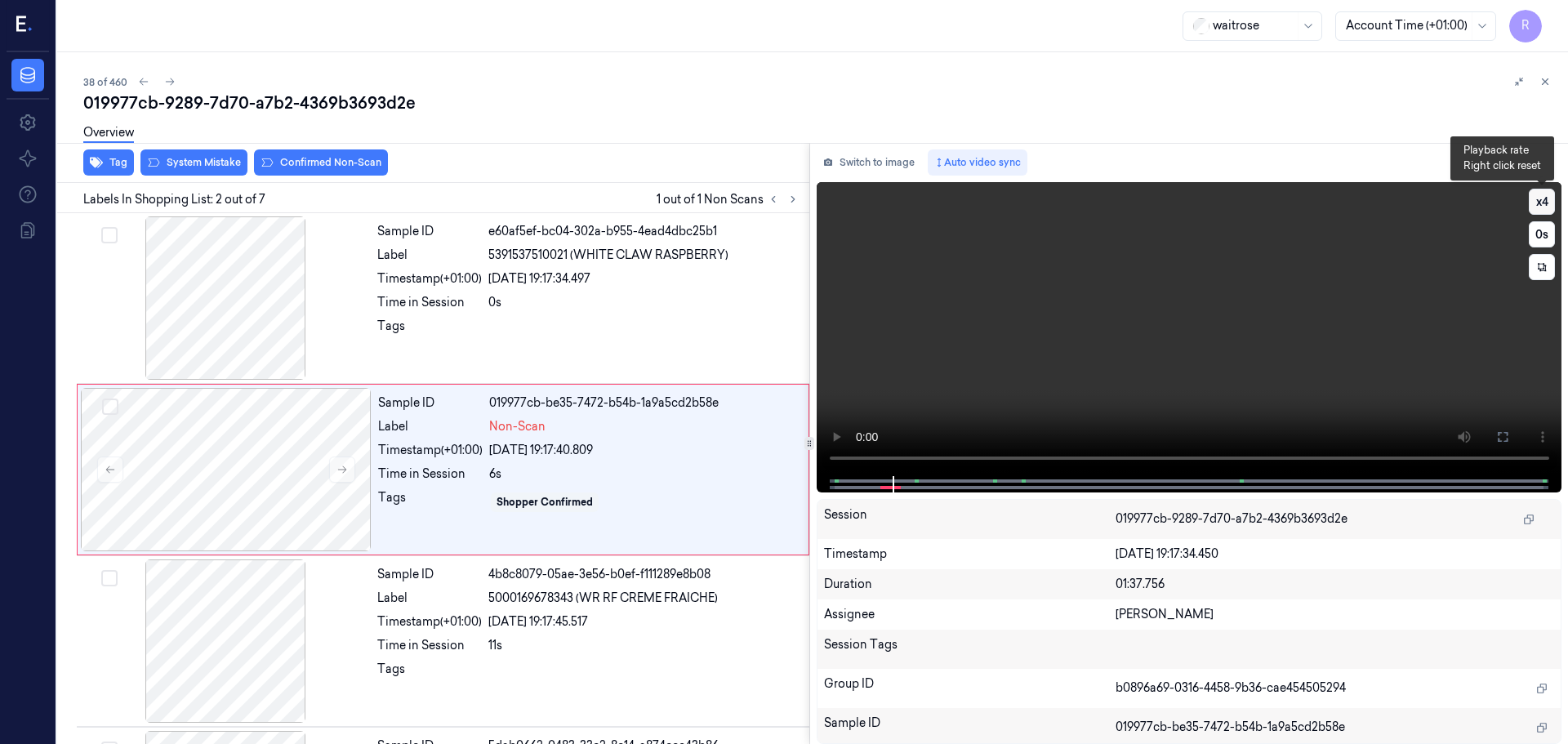
click at [1540, 204] on button "x 4" at bounding box center [1541, 201] width 26 height 26
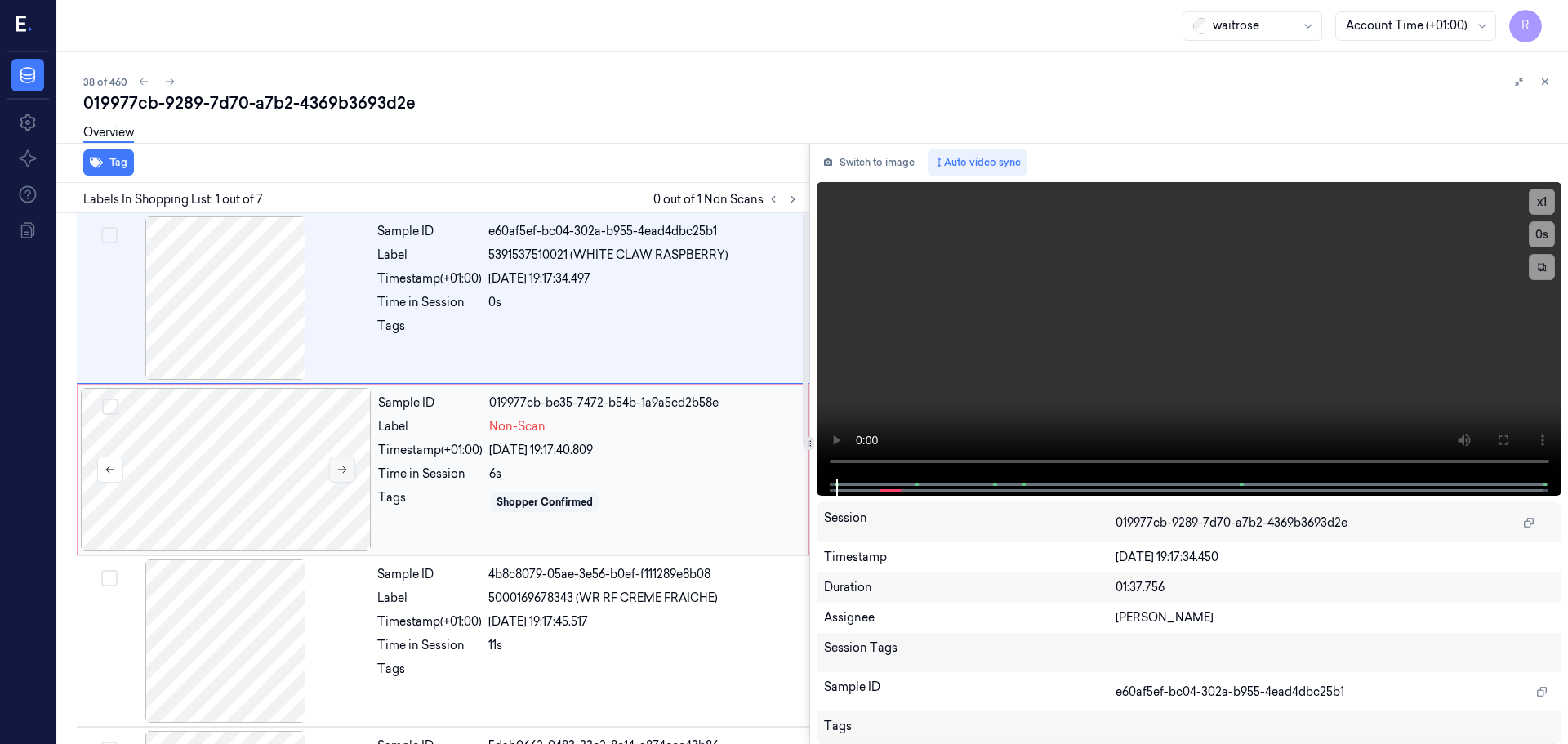
click at [338, 471] on icon at bounding box center [341, 469] width 11 height 11
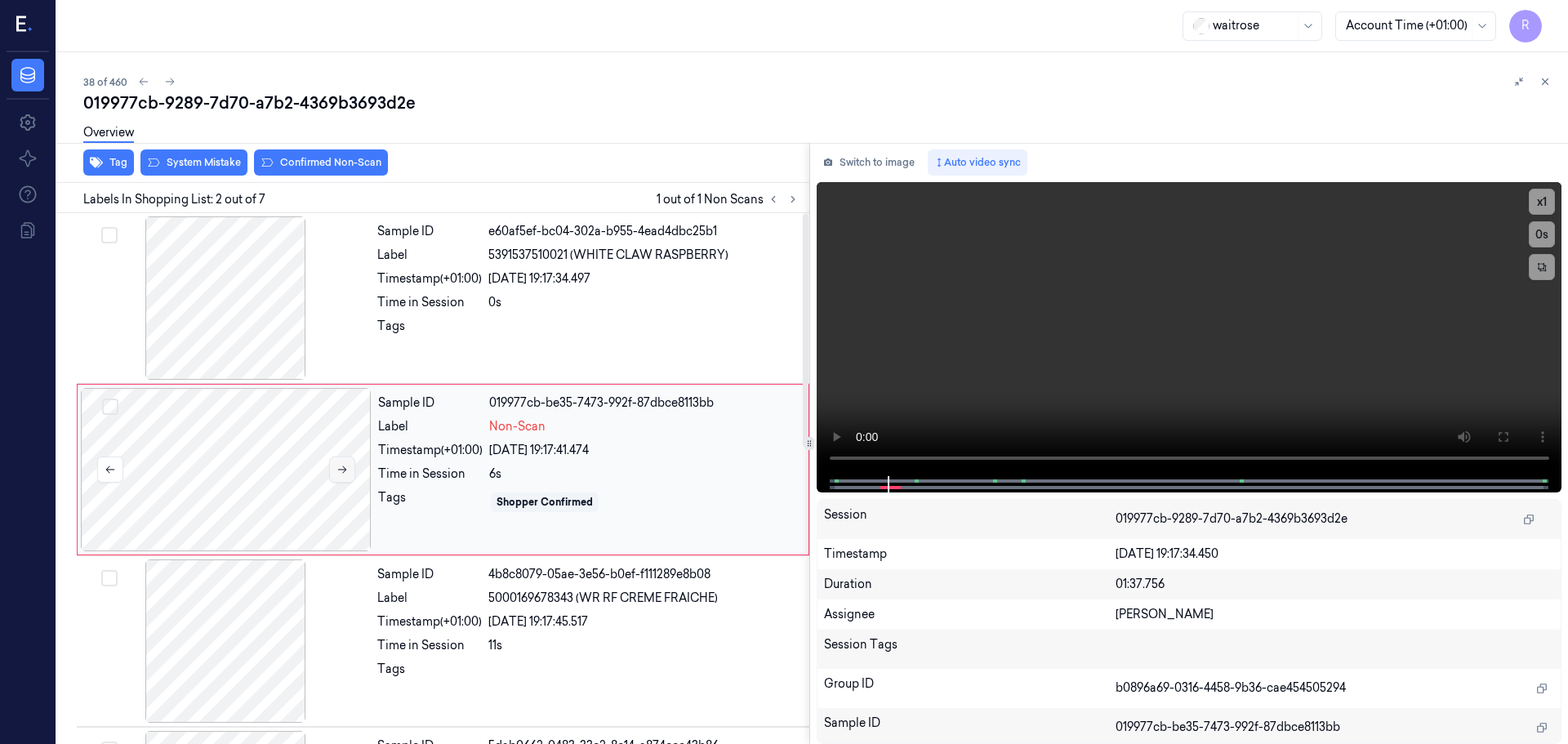
click at [338, 471] on icon at bounding box center [341, 469] width 11 height 11
click at [1545, 212] on button "x 1" at bounding box center [1541, 201] width 26 height 26
click at [1545, 212] on button "x 2" at bounding box center [1541, 201] width 26 height 26
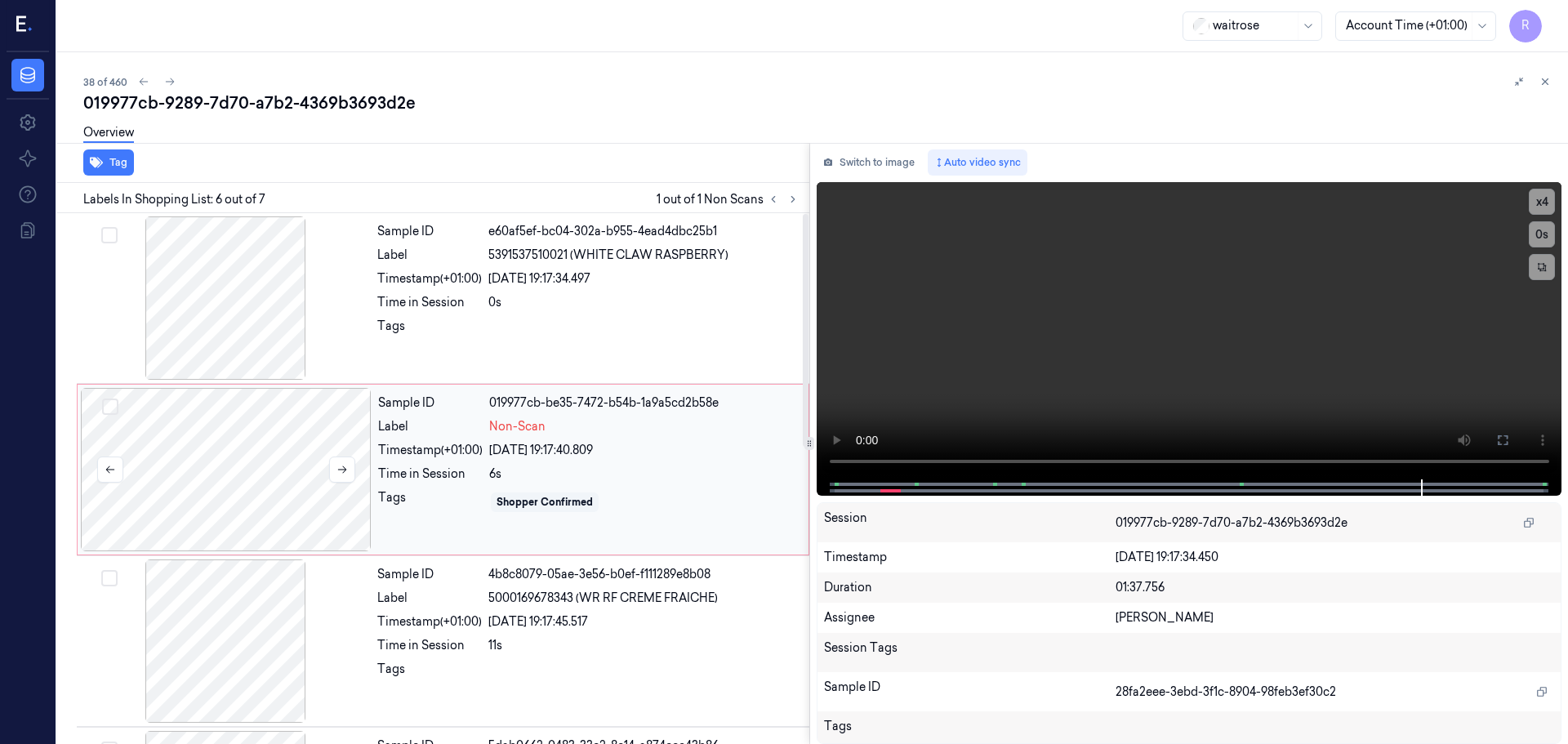
drag, startPoint x: 186, startPoint y: 442, endPoint x: 190, endPoint y: 433, distance: 9.8
click at [183, 444] on div at bounding box center [225, 470] width 290 height 164
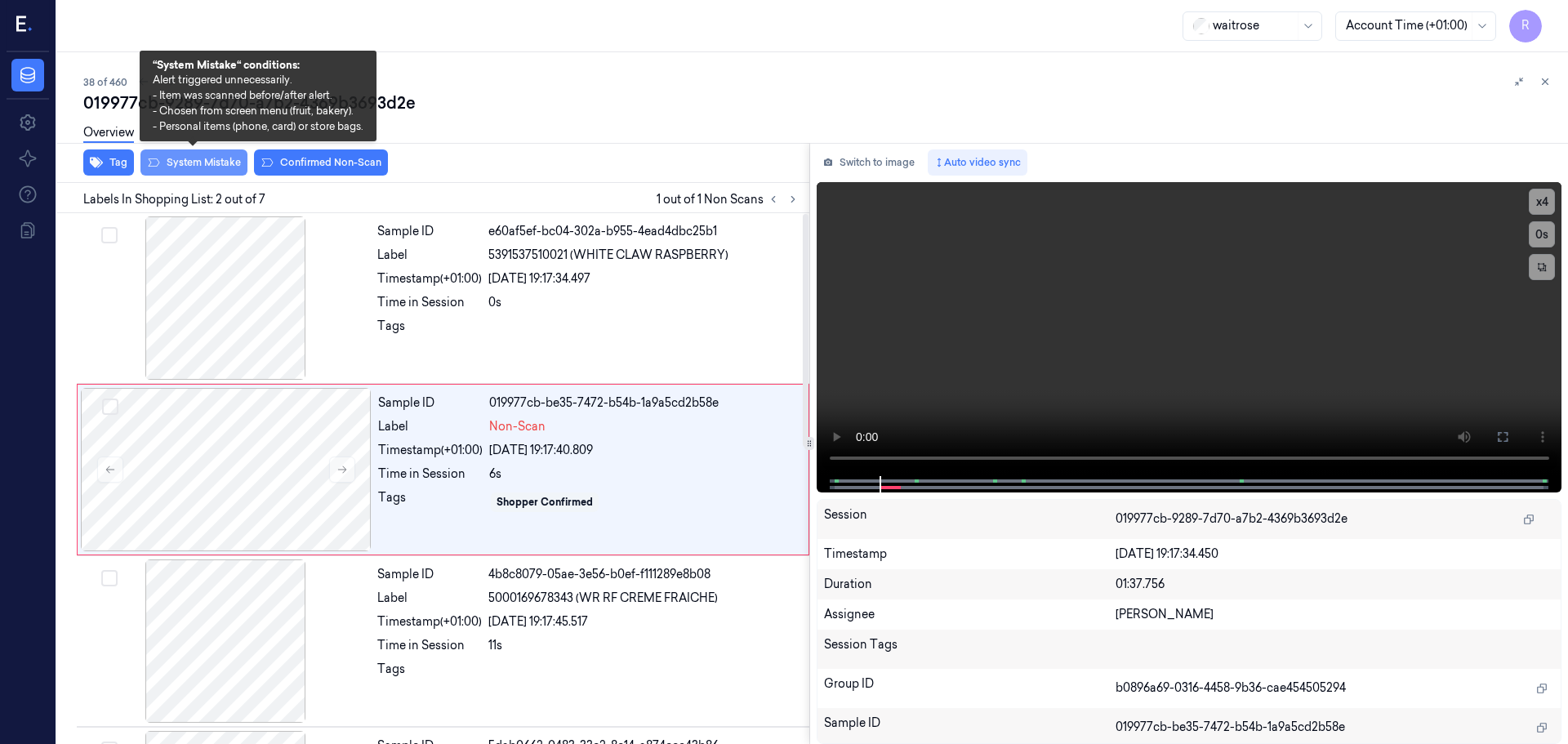
click at [215, 167] on button "System Mistake" at bounding box center [194, 163] width 107 height 26
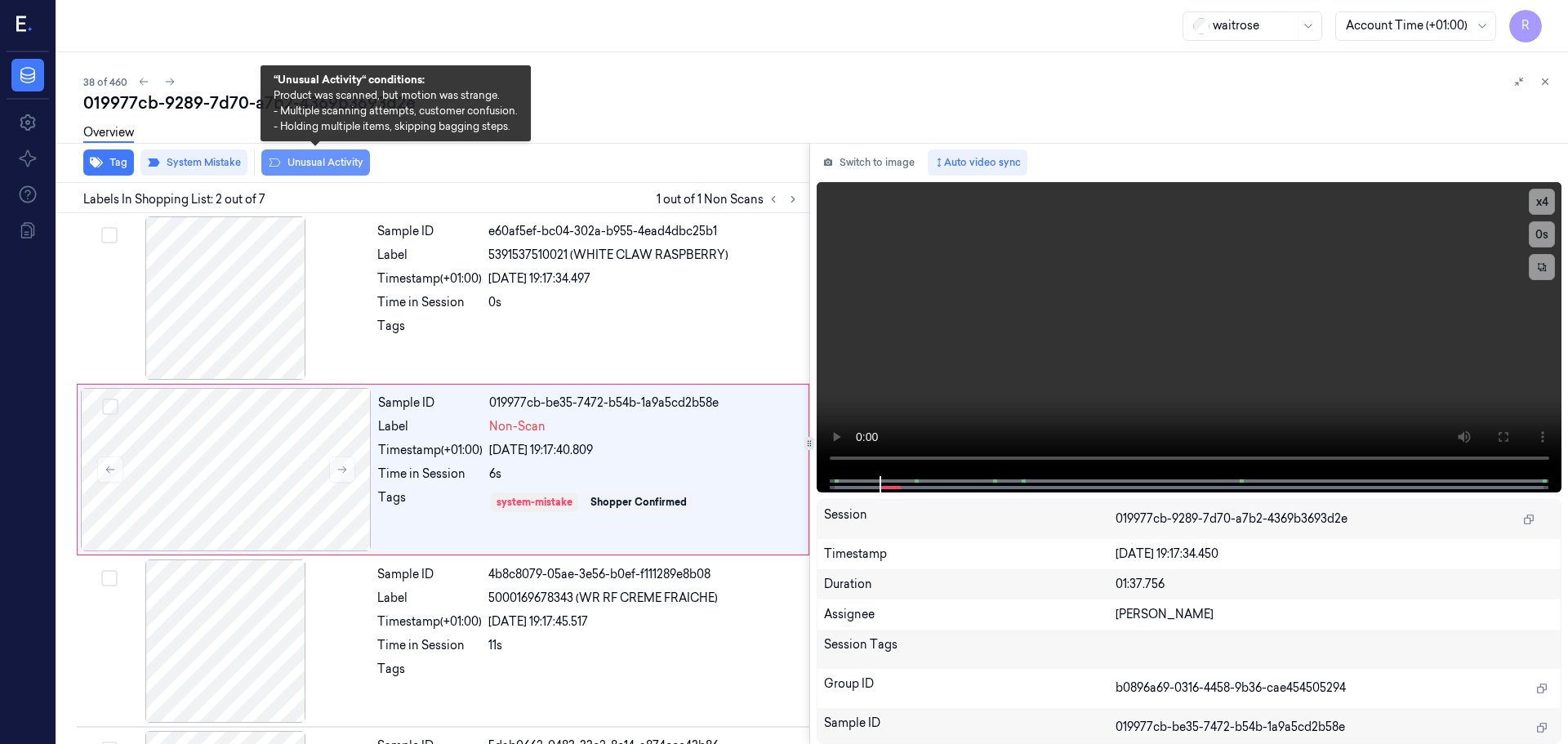
click at [317, 168] on button "Unusual Activity" at bounding box center [315, 163] width 109 height 26
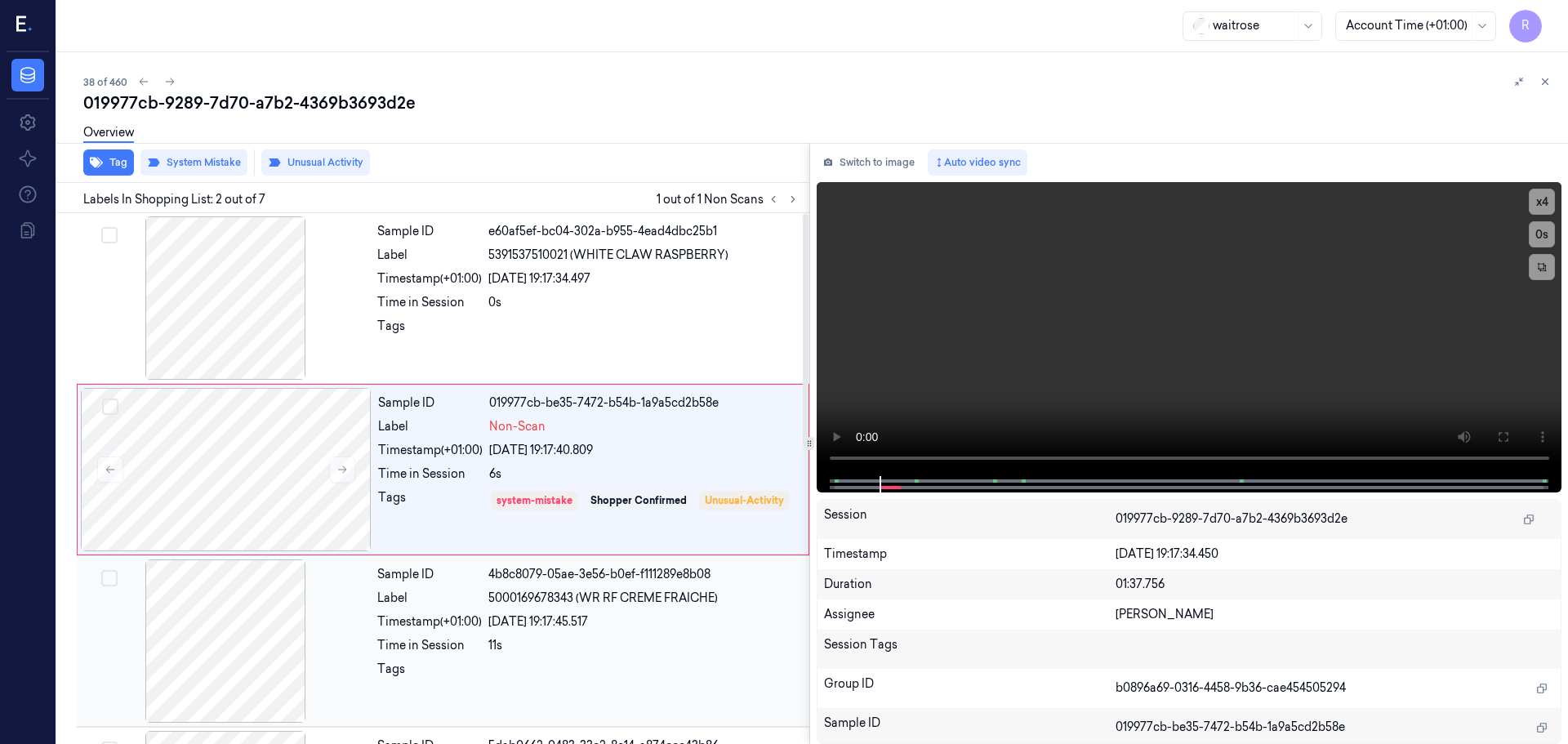
click at [408, 625] on div "Timestamp (+01:00)" at bounding box center [429, 621] width 105 height 17
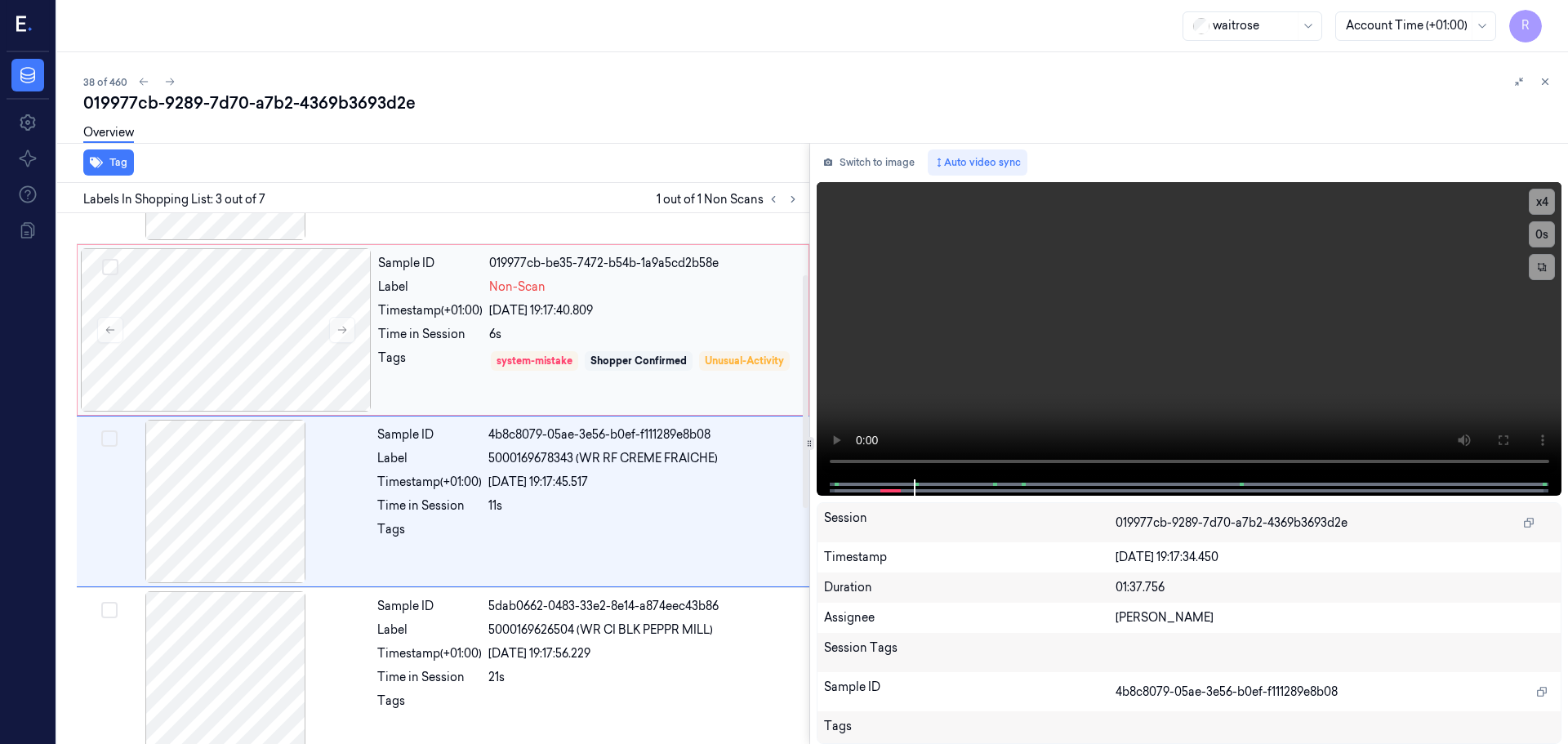
scroll to position [163, 0]
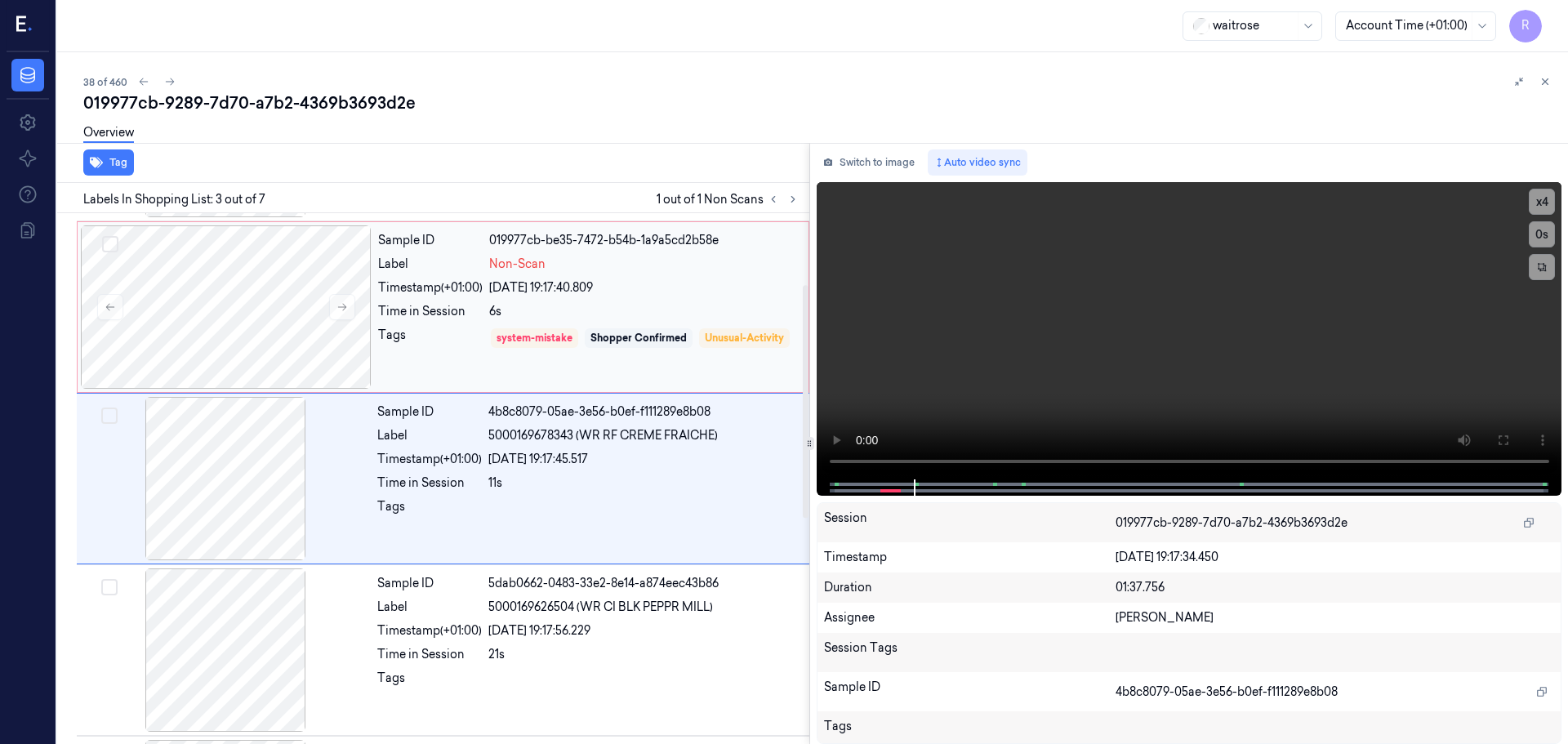
click at [465, 356] on div "Tags" at bounding box center [430, 349] width 105 height 47
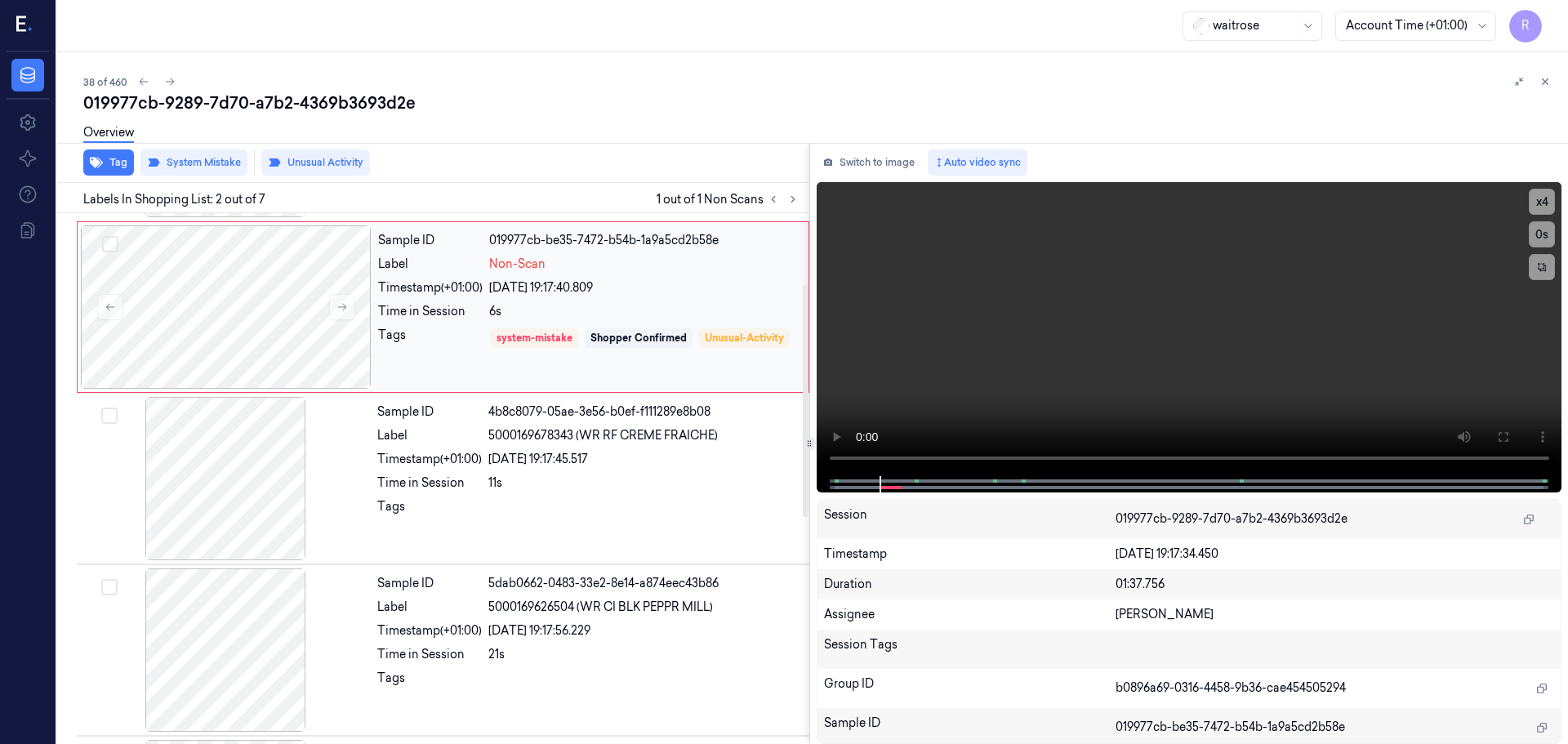
scroll to position [0, 0]
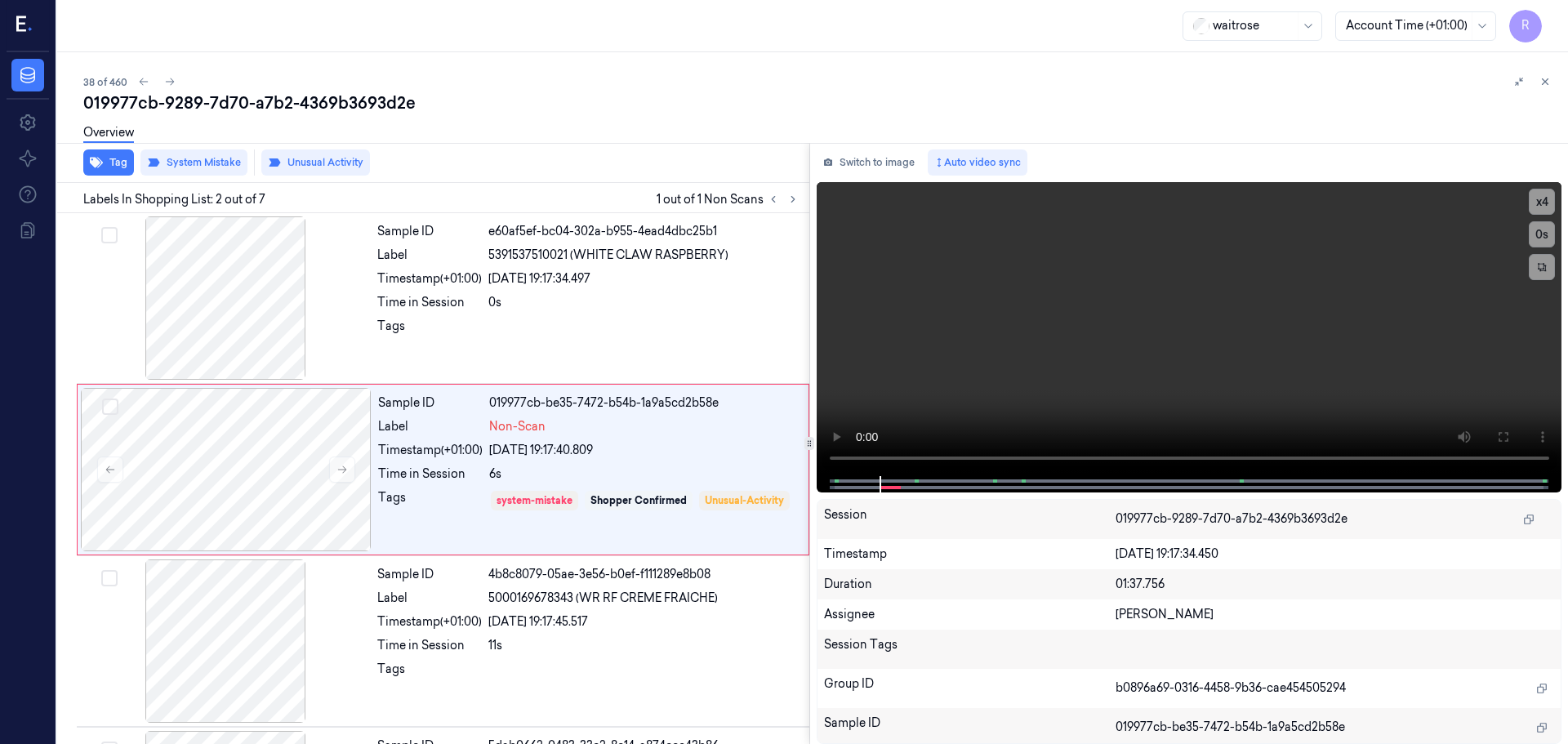
click at [1542, 84] on icon at bounding box center [1544, 81] width 11 height 11
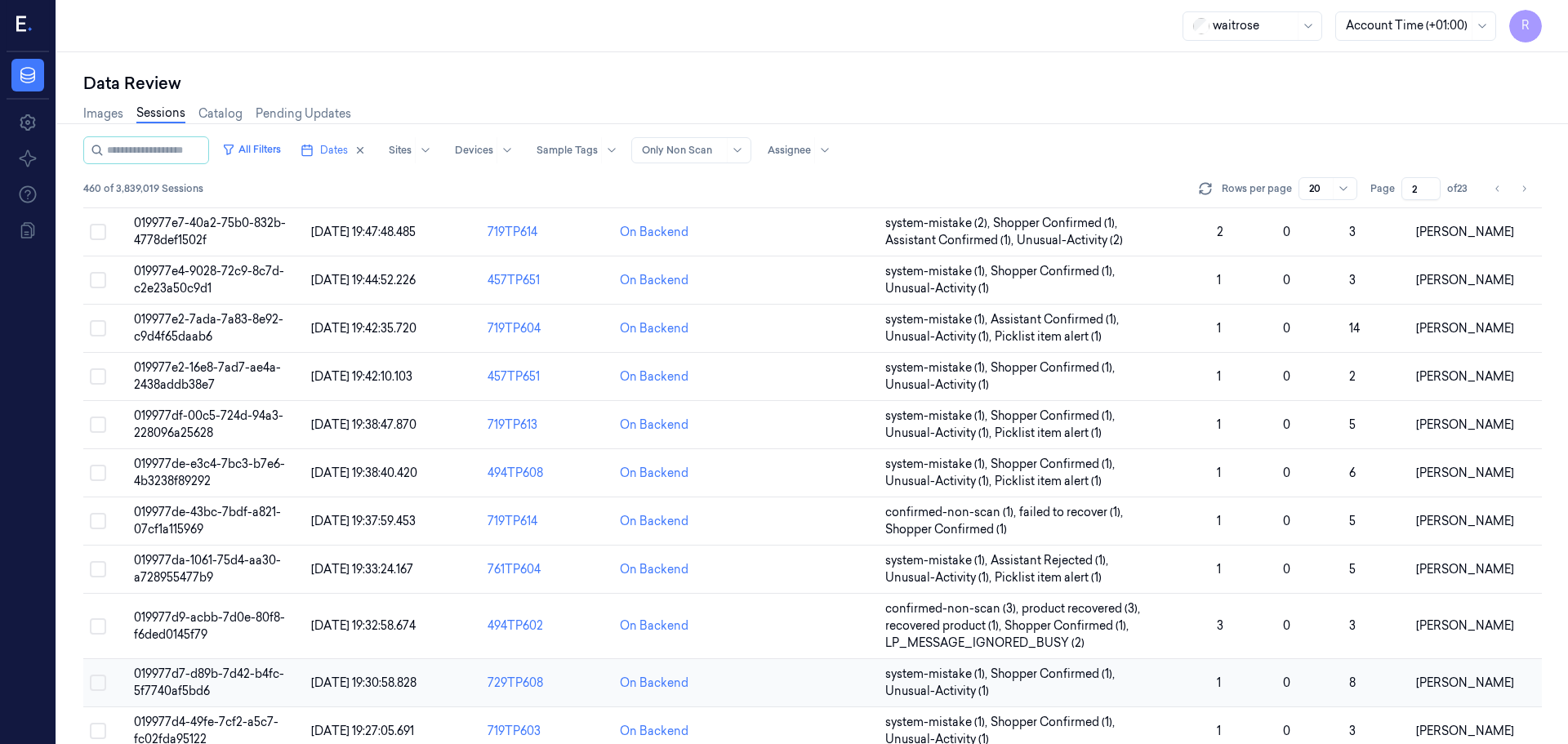
scroll to position [492, 0]
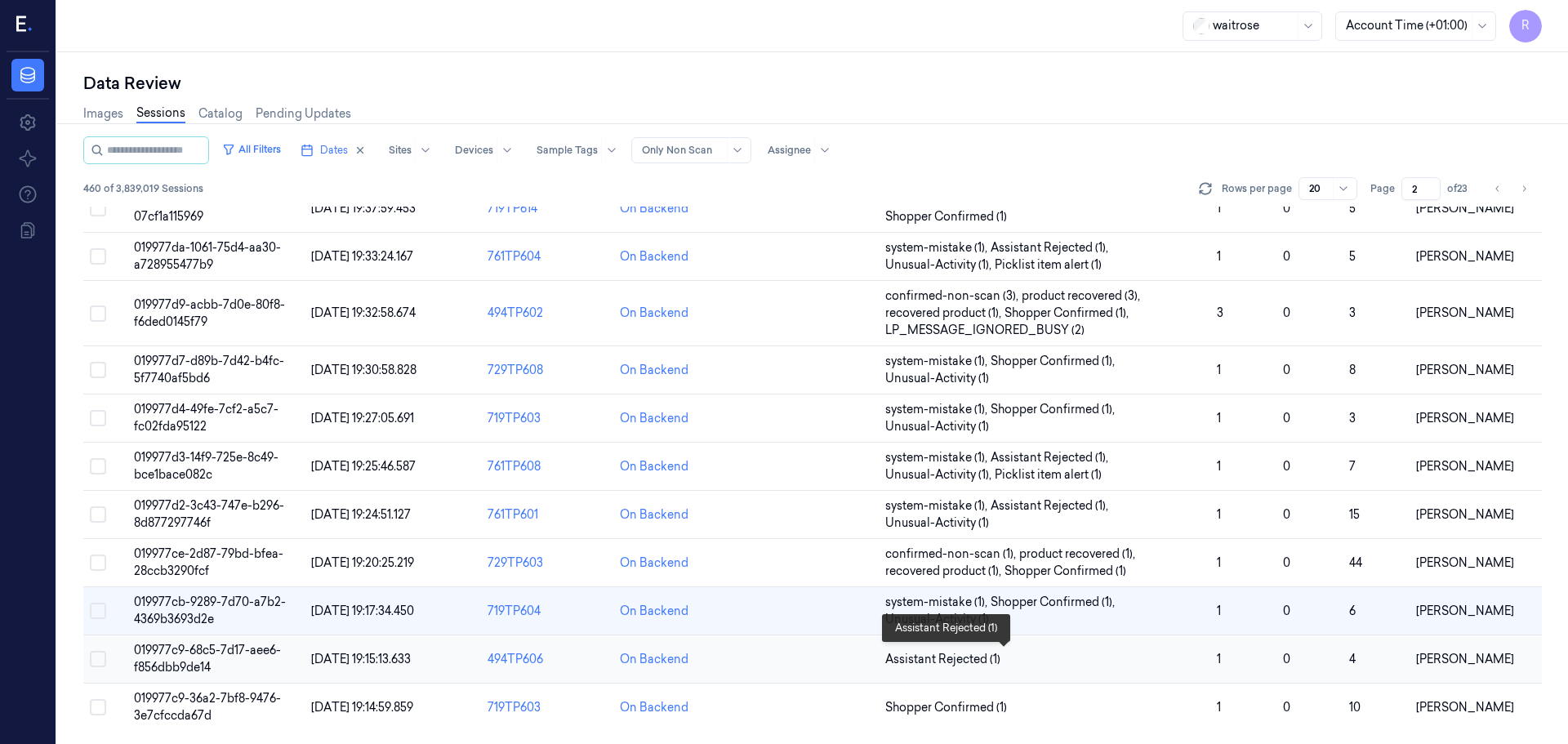
click at [1046, 653] on span "Assistant Rejected (1)" at bounding box center [1043, 658] width 318 height 17
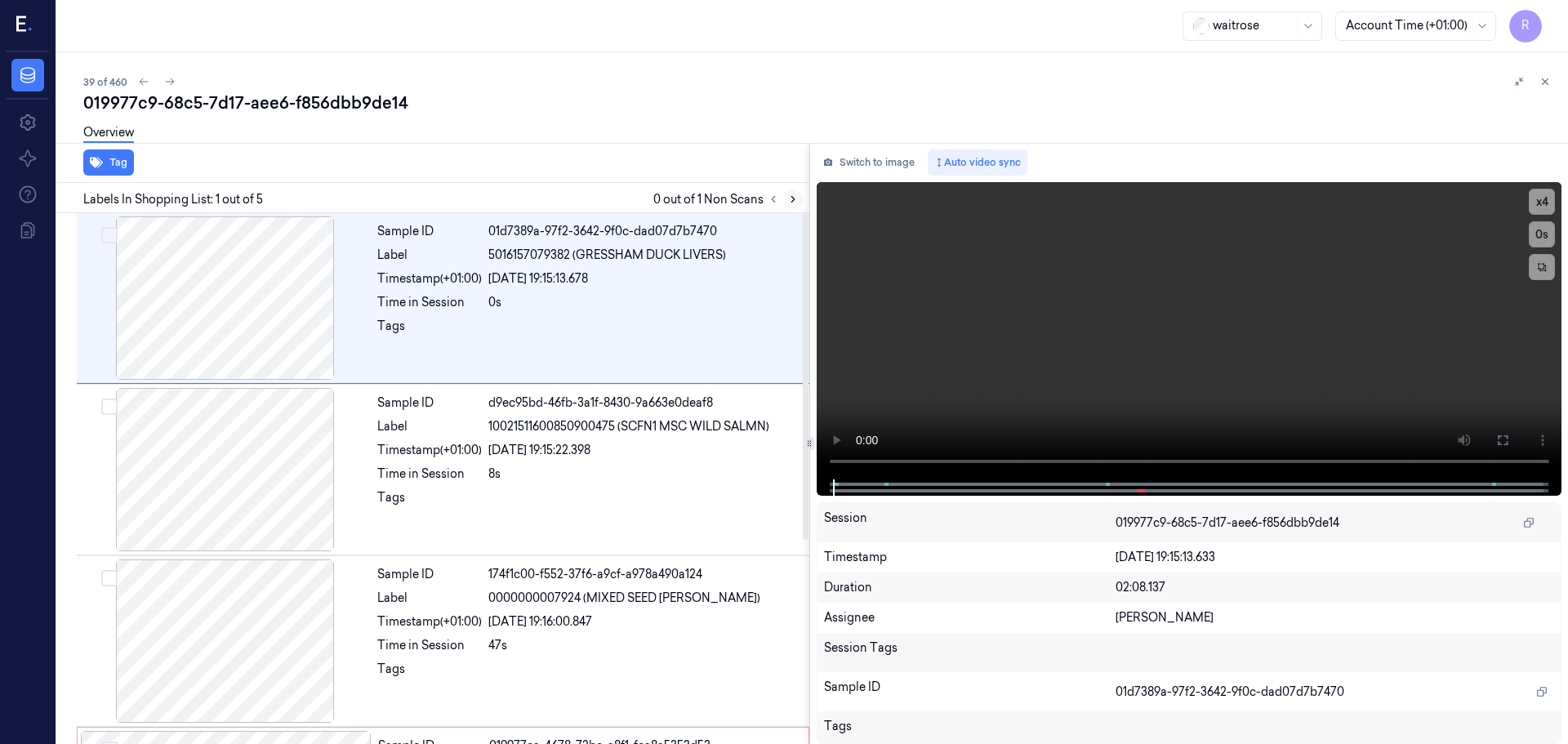
click at [798, 200] on button at bounding box center [793, 199] width 20 height 20
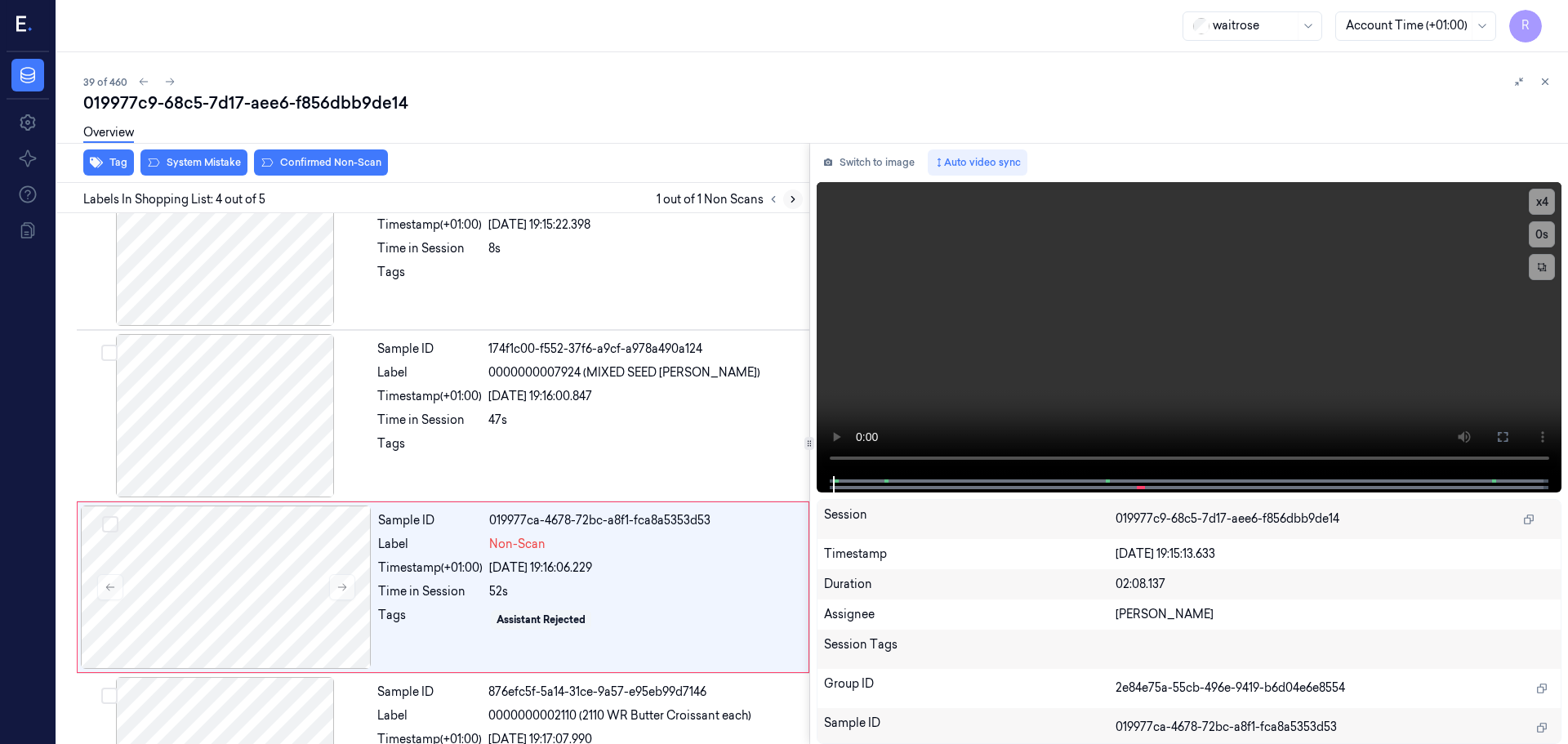
click at [796, 201] on icon at bounding box center [792, 198] width 11 height 11
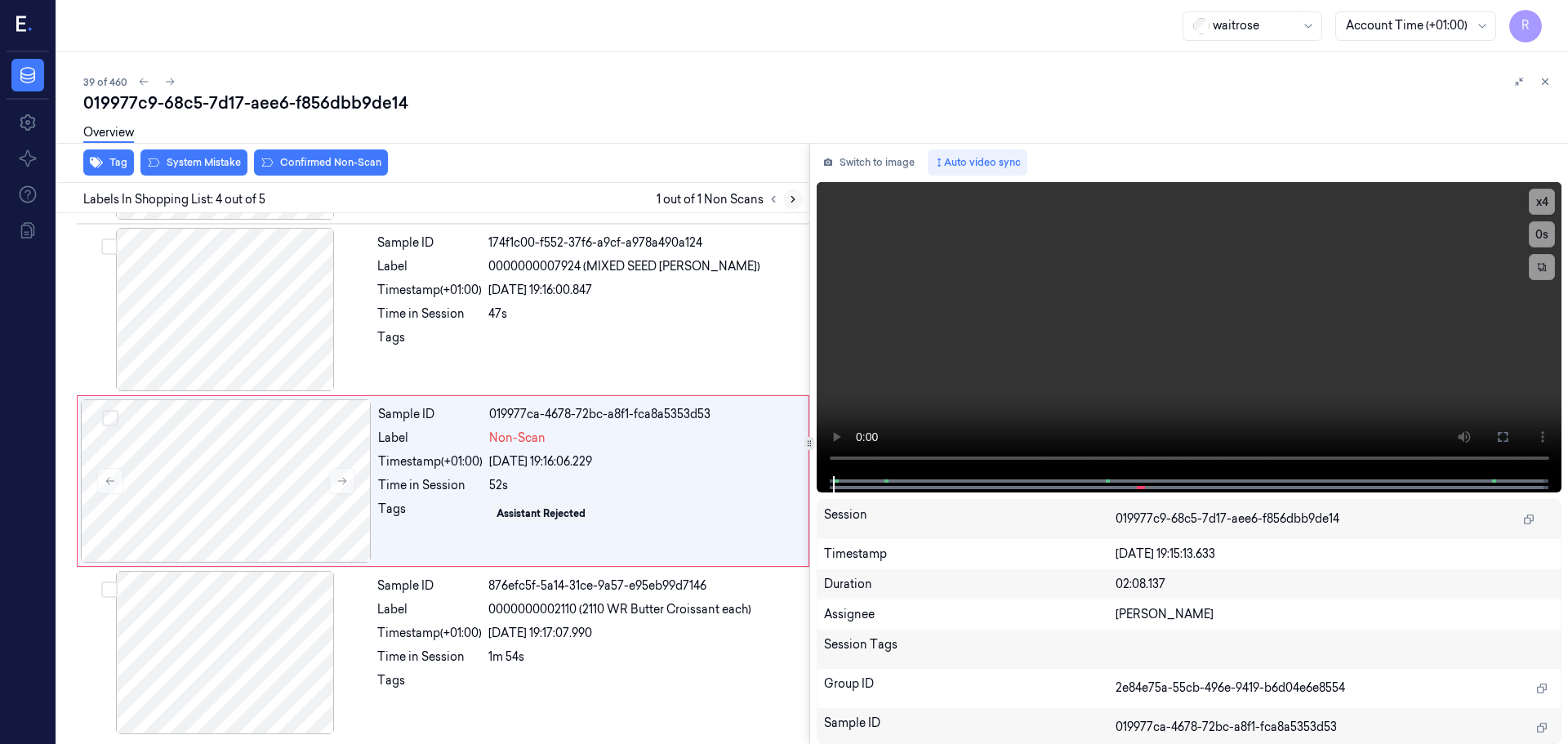
click at [796, 201] on icon at bounding box center [792, 198] width 11 height 11
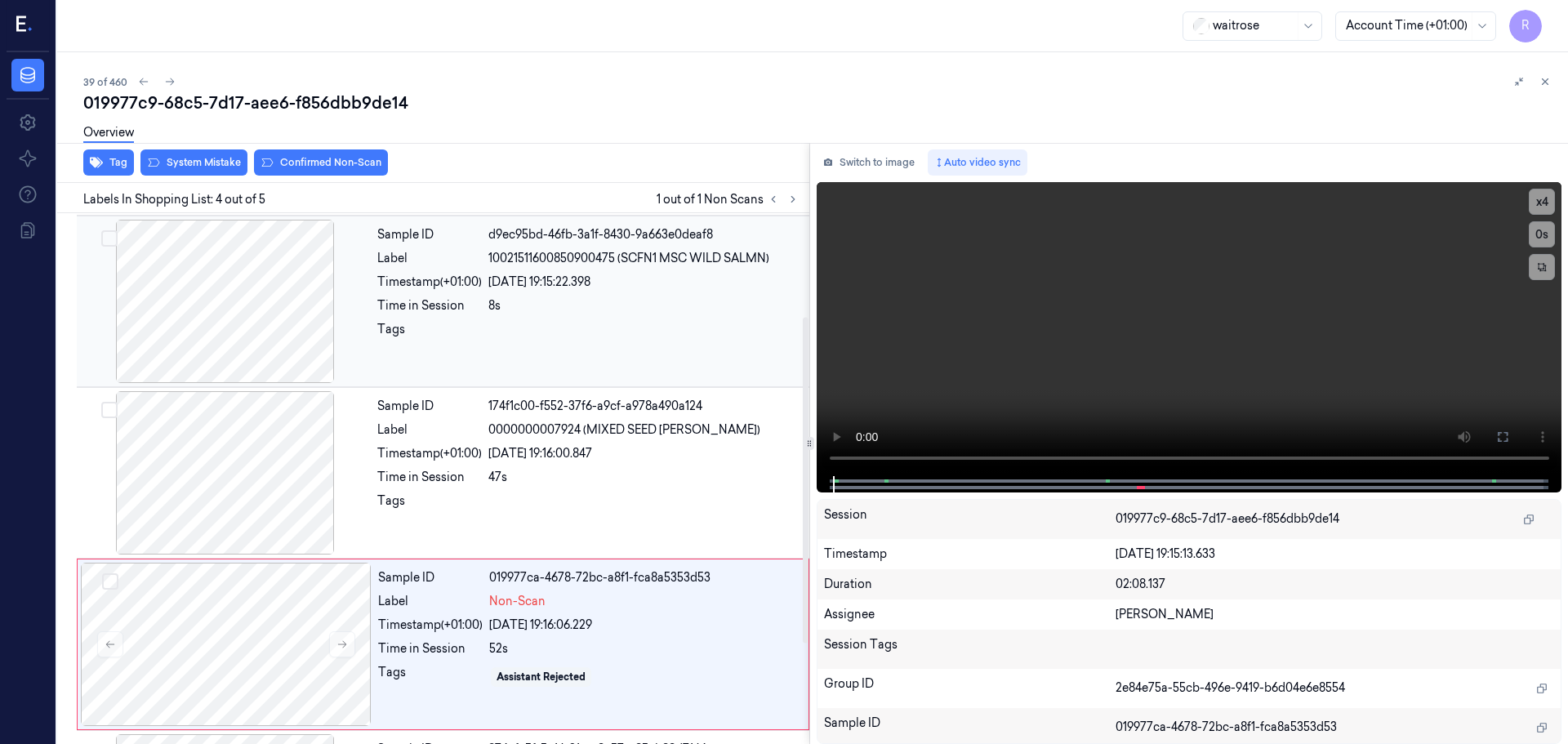
click at [255, 316] on div at bounding box center [224, 301] width 290 height 164
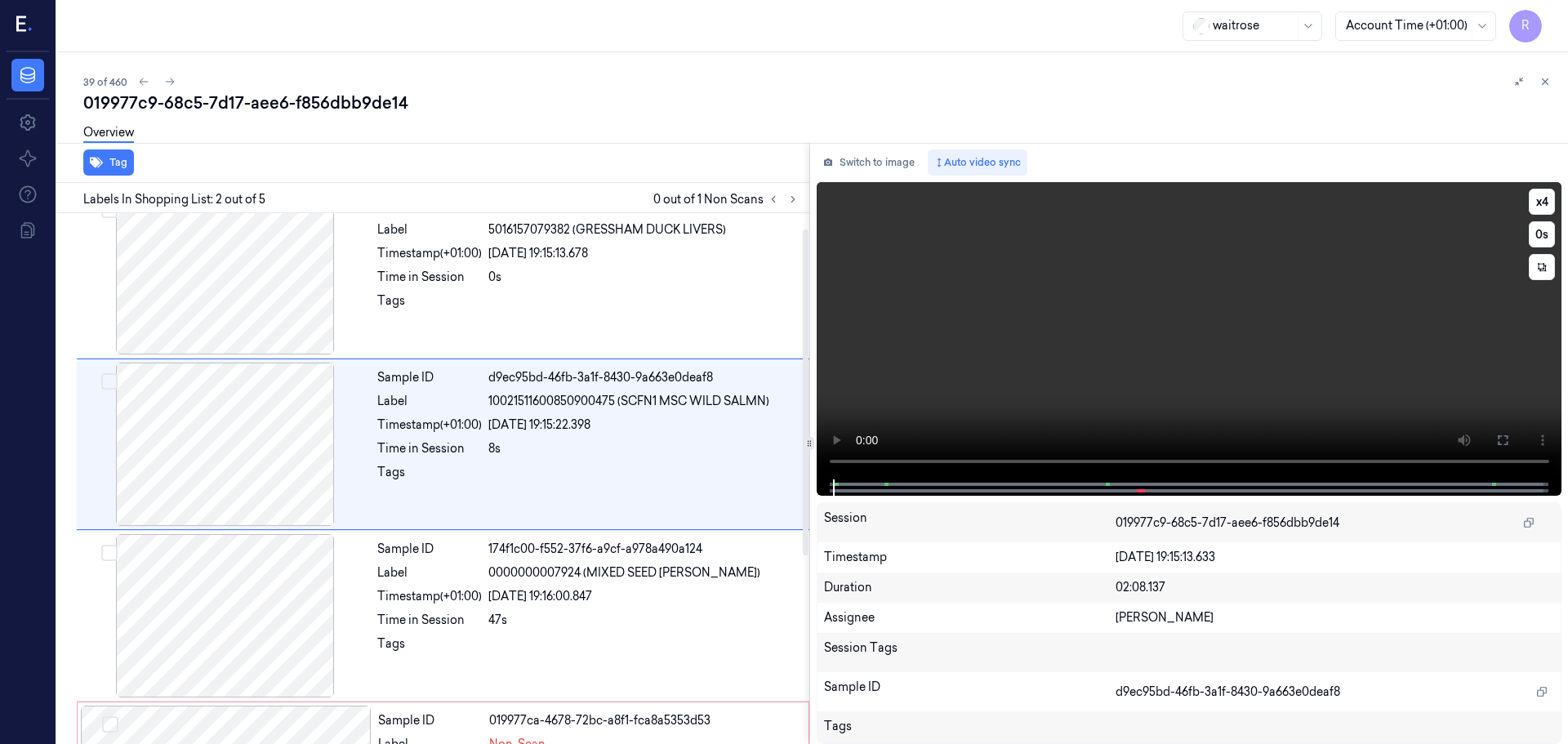
scroll to position [0, 0]
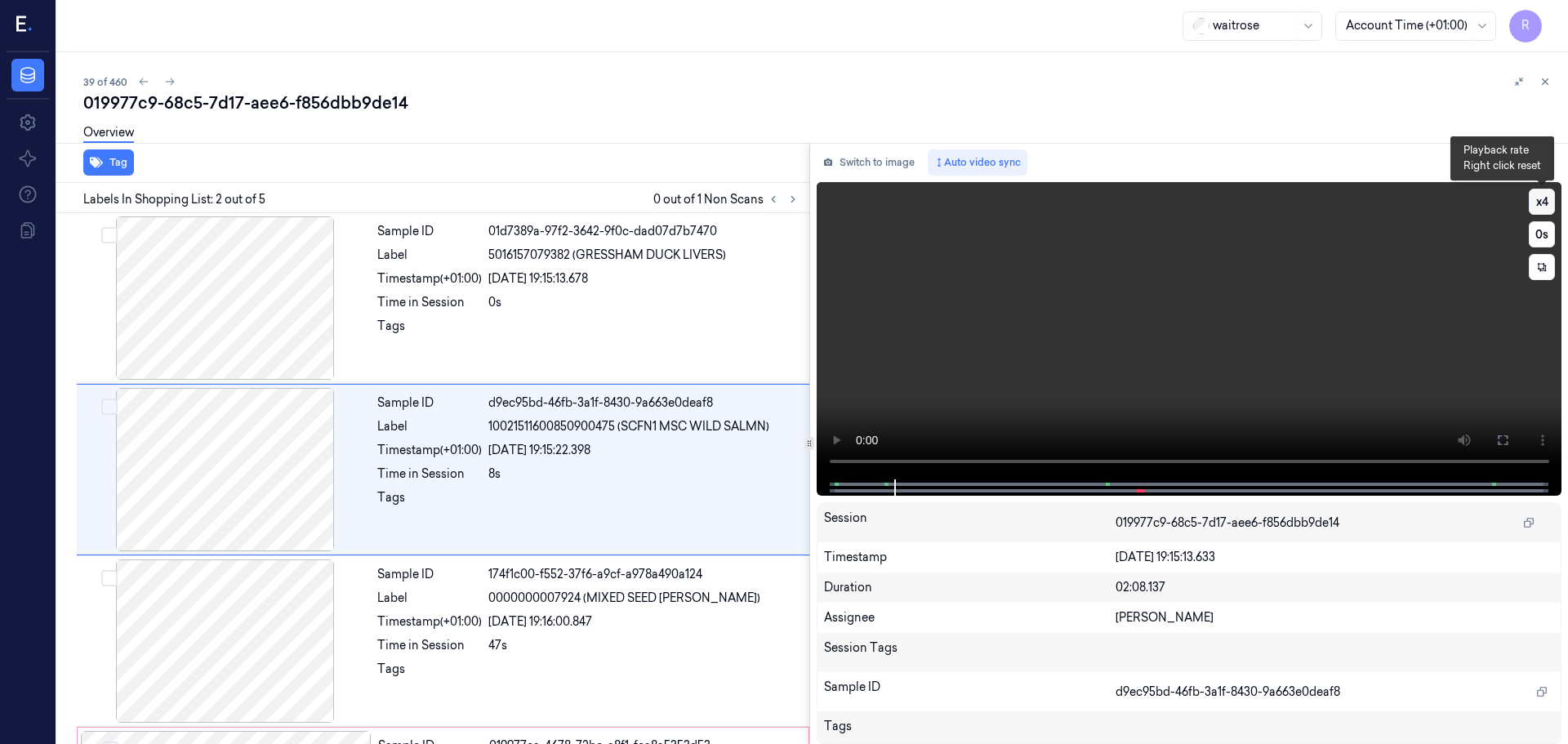
click at [1539, 198] on button "x 4" at bounding box center [1541, 201] width 26 height 26
click at [1543, 196] on button "x 1" at bounding box center [1541, 201] width 26 height 26
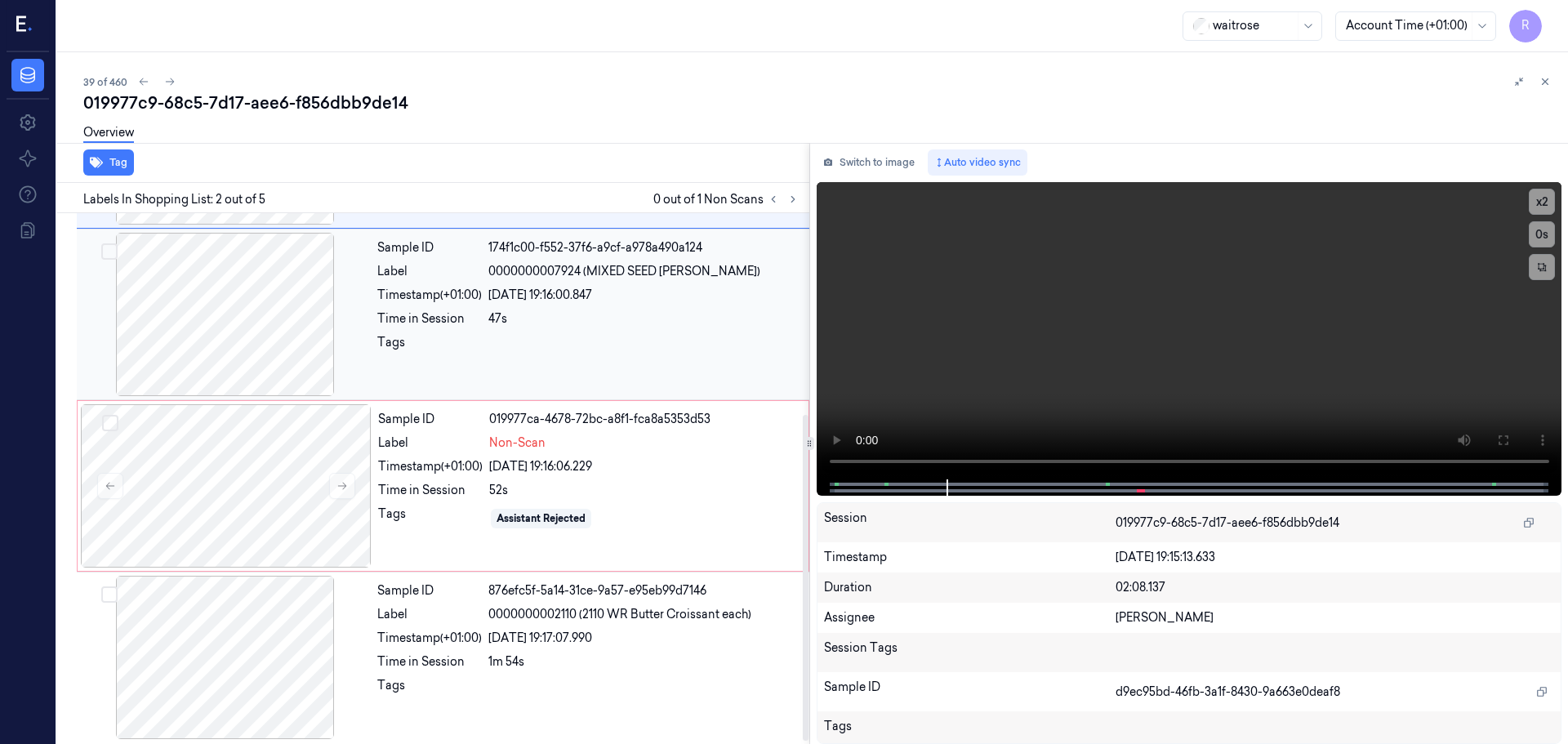
scroll to position [331, 0]
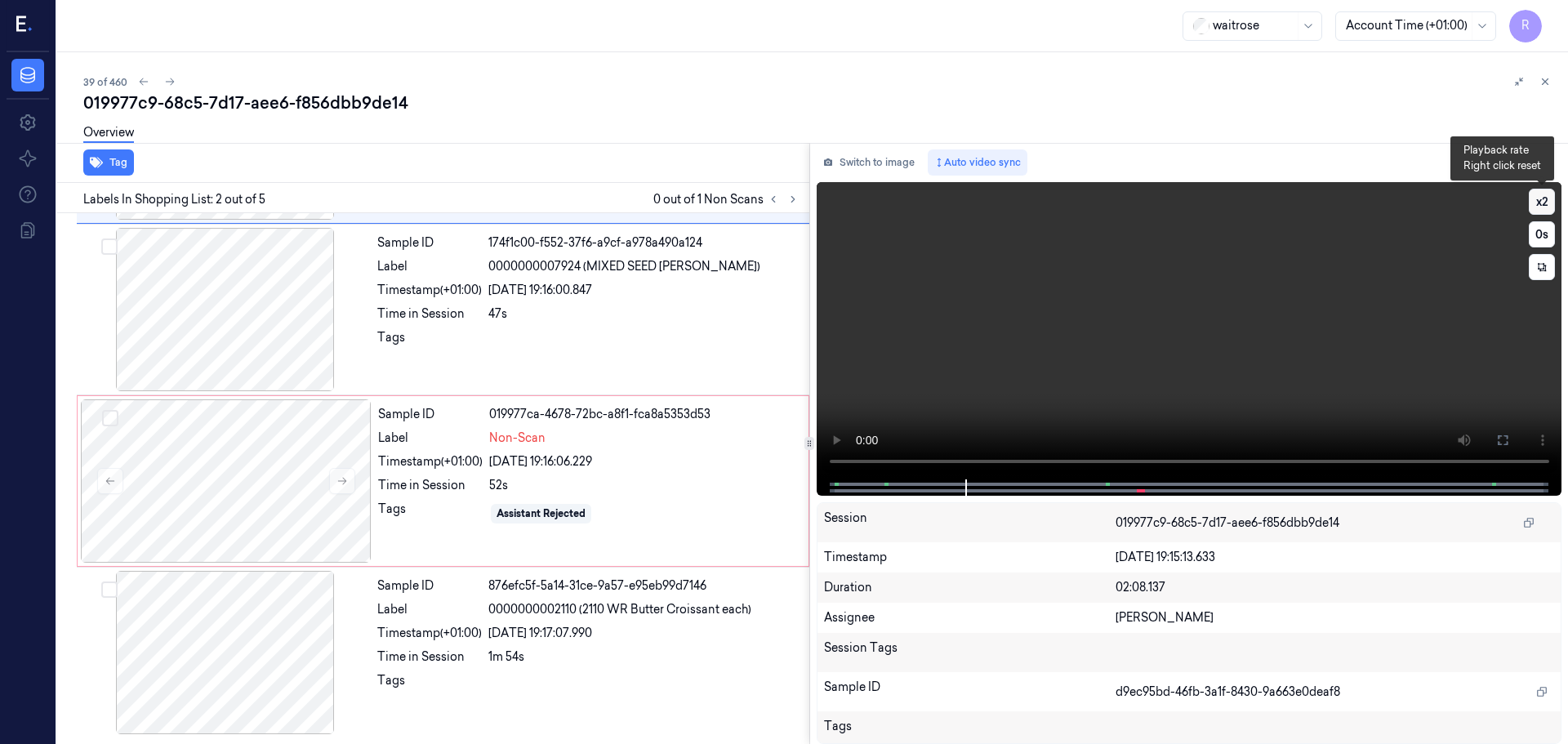
click at [1540, 199] on button "x 2" at bounding box center [1541, 201] width 26 height 26
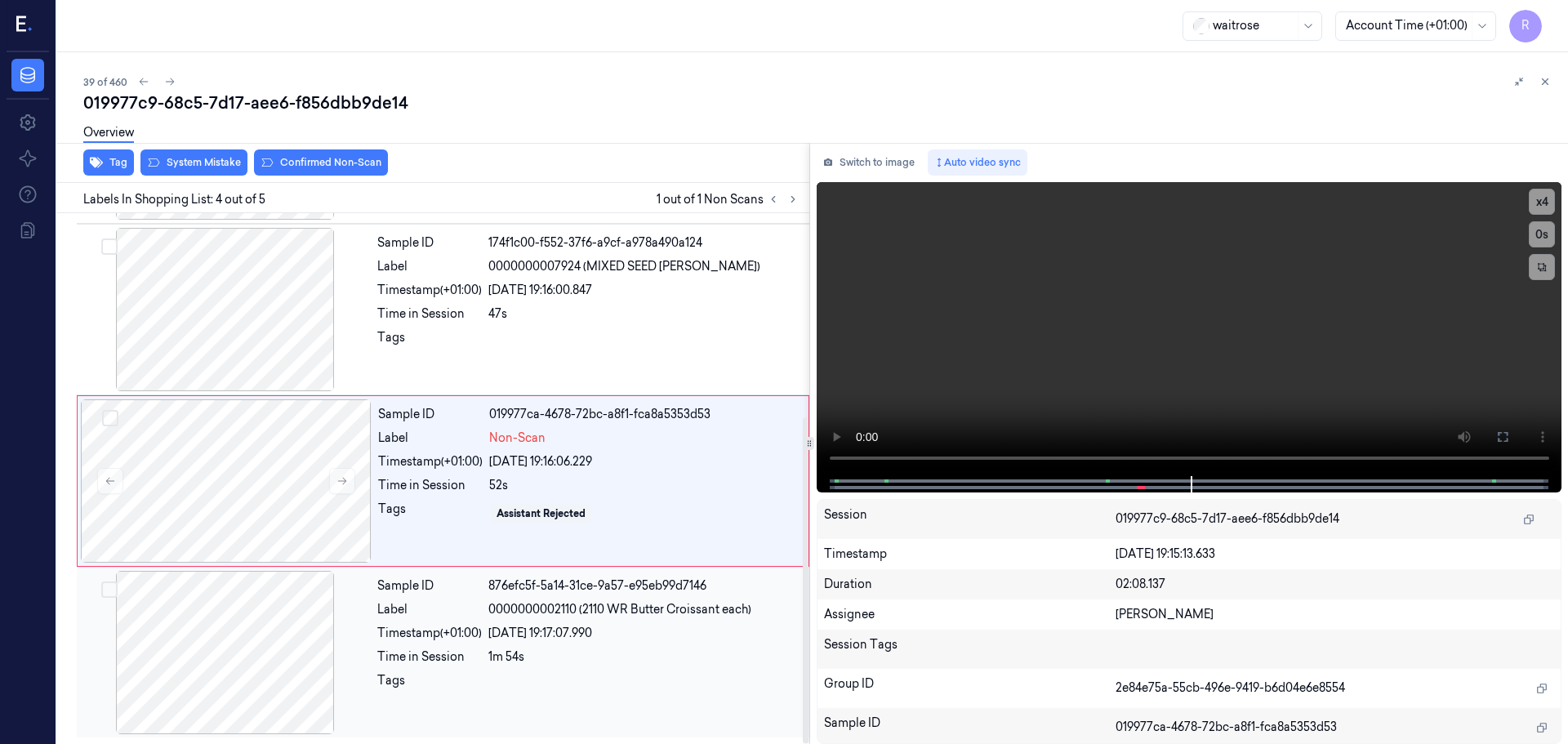
click at [557, 665] on div "Sample ID 876efc5f-5a14-31ce-9a57-e95eb99d7146 Label 0000000002110 (2110 WR But…" at bounding box center [588, 652] width 435 height 164
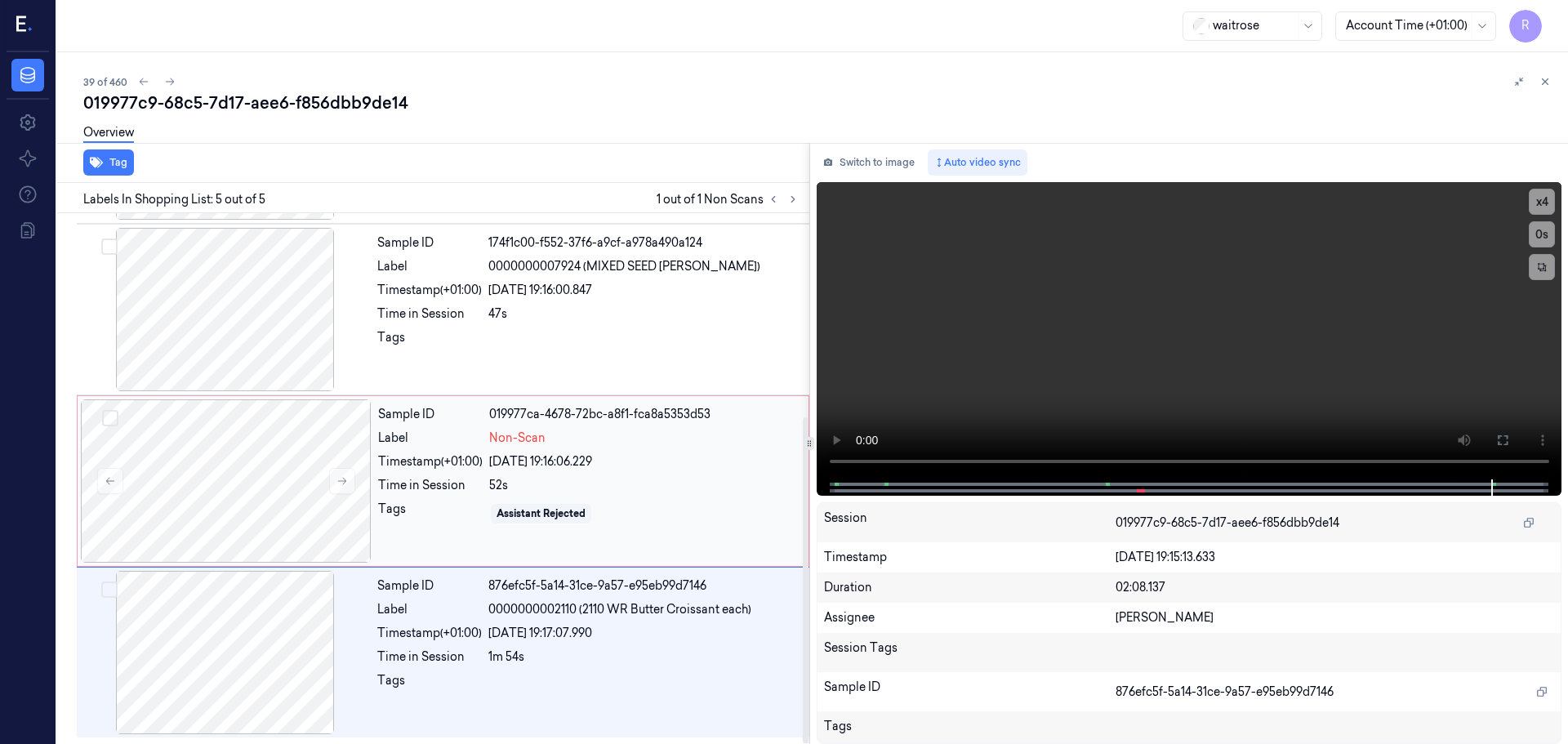
click at [529, 489] on div "52s" at bounding box center [643, 485] width 309 height 17
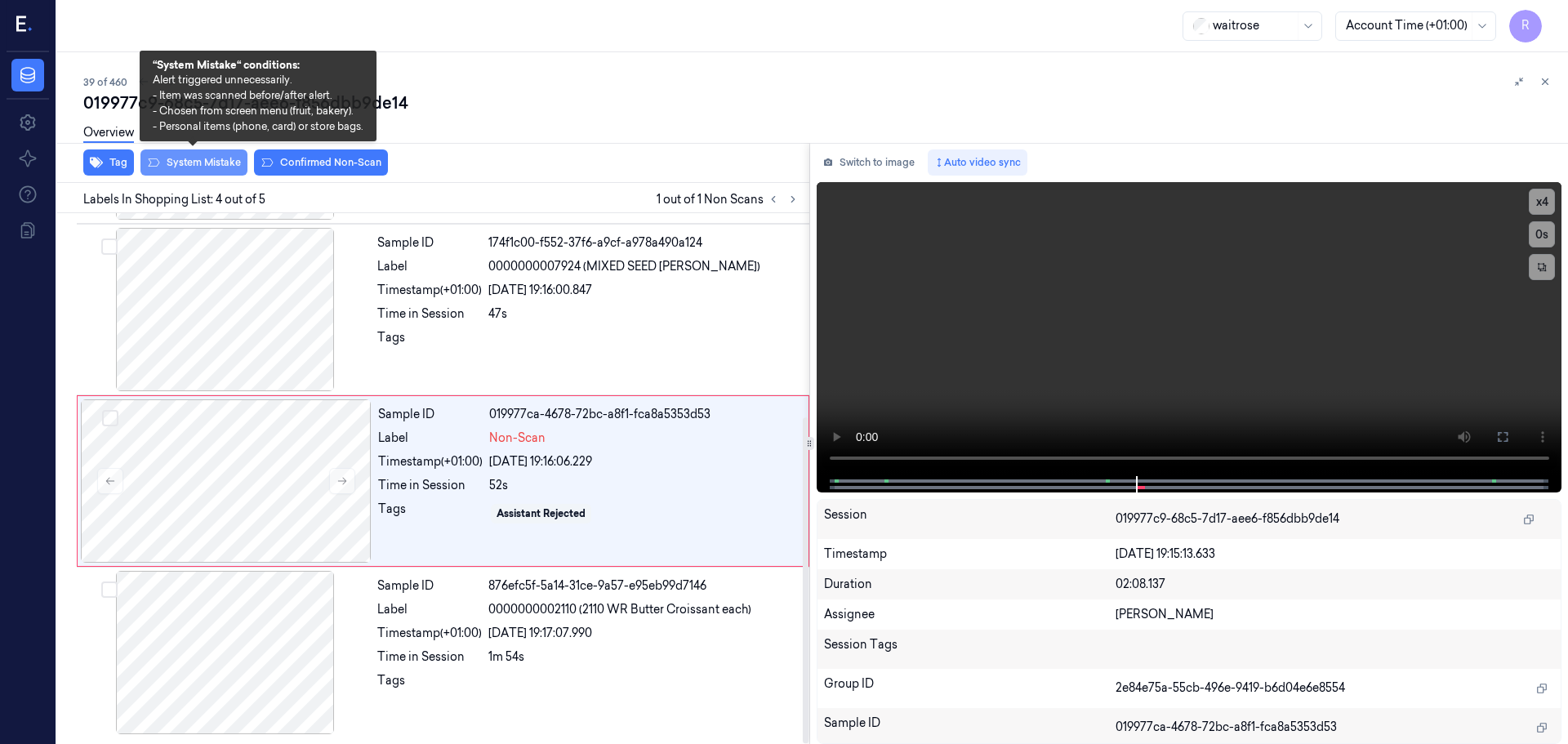
click at [217, 165] on button "System Mistake" at bounding box center [194, 163] width 107 height 26
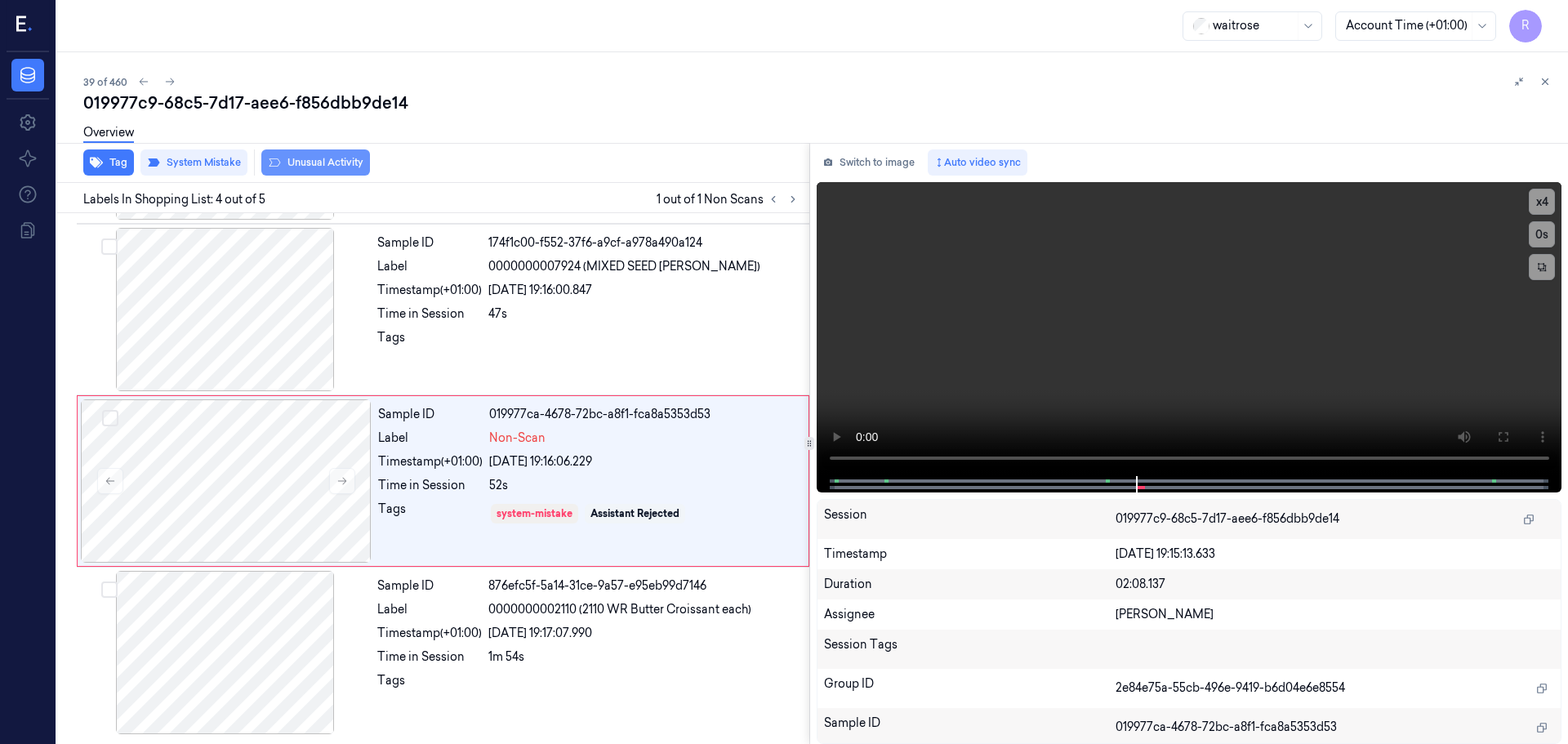
click at [318, 161] on button "Unusual Activity" at bounding box center [315, 163] width 109 height 26
click at [118, 167] on button "Tag" at bounding box center [109, 163] width 51 height 26
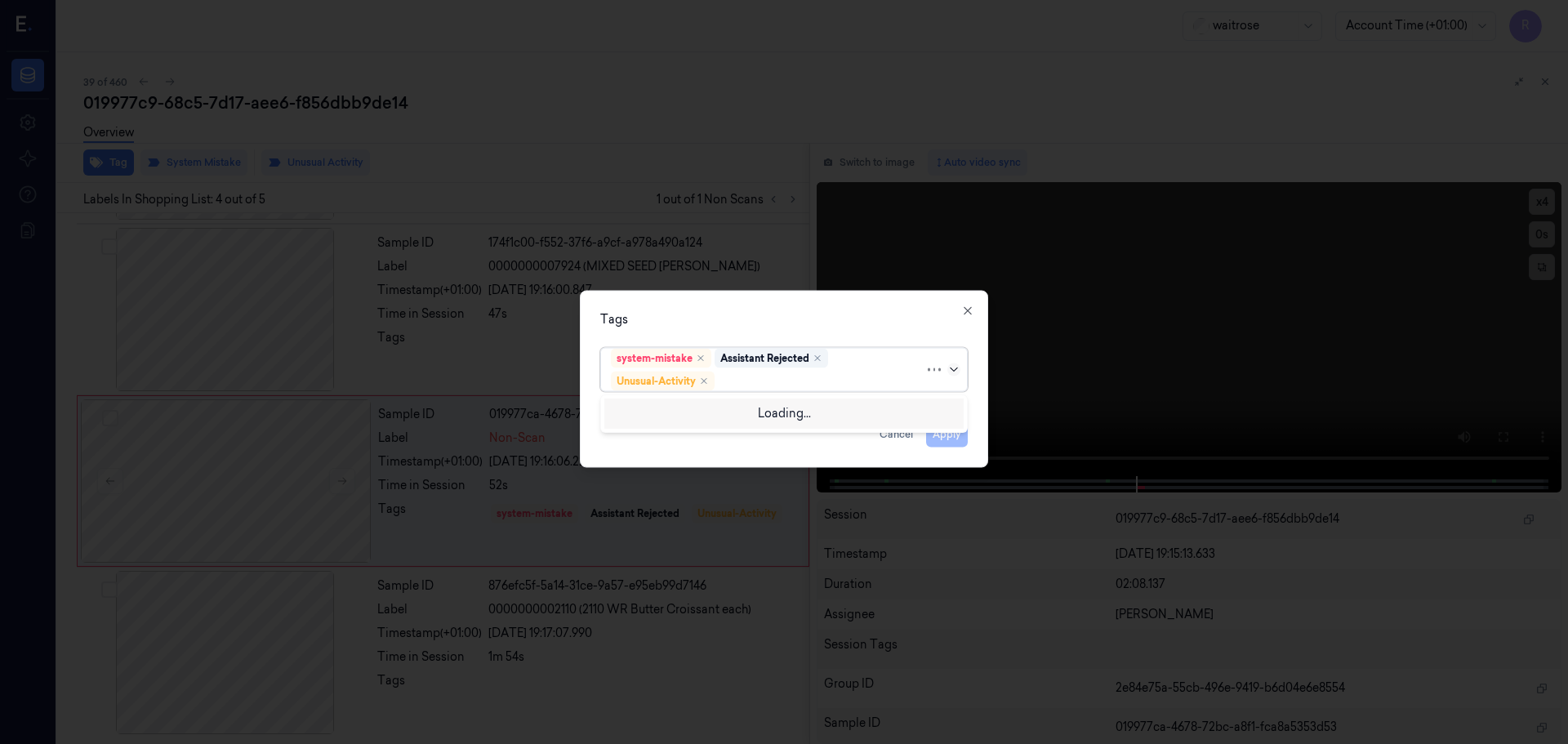
click at [953, 371] on icon at bounding box center [954, 368] width 13 height 13
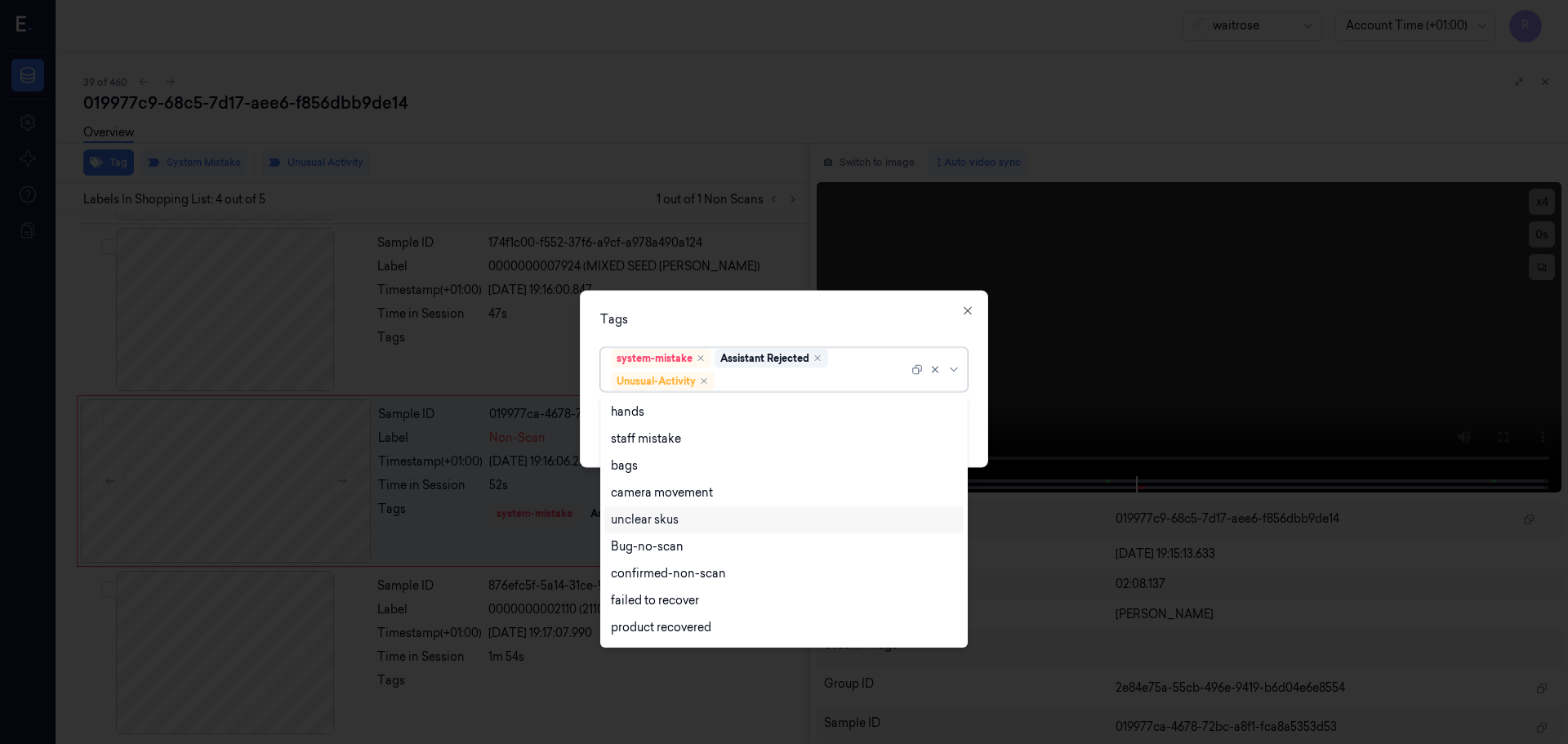
scroll to position [213, 0]
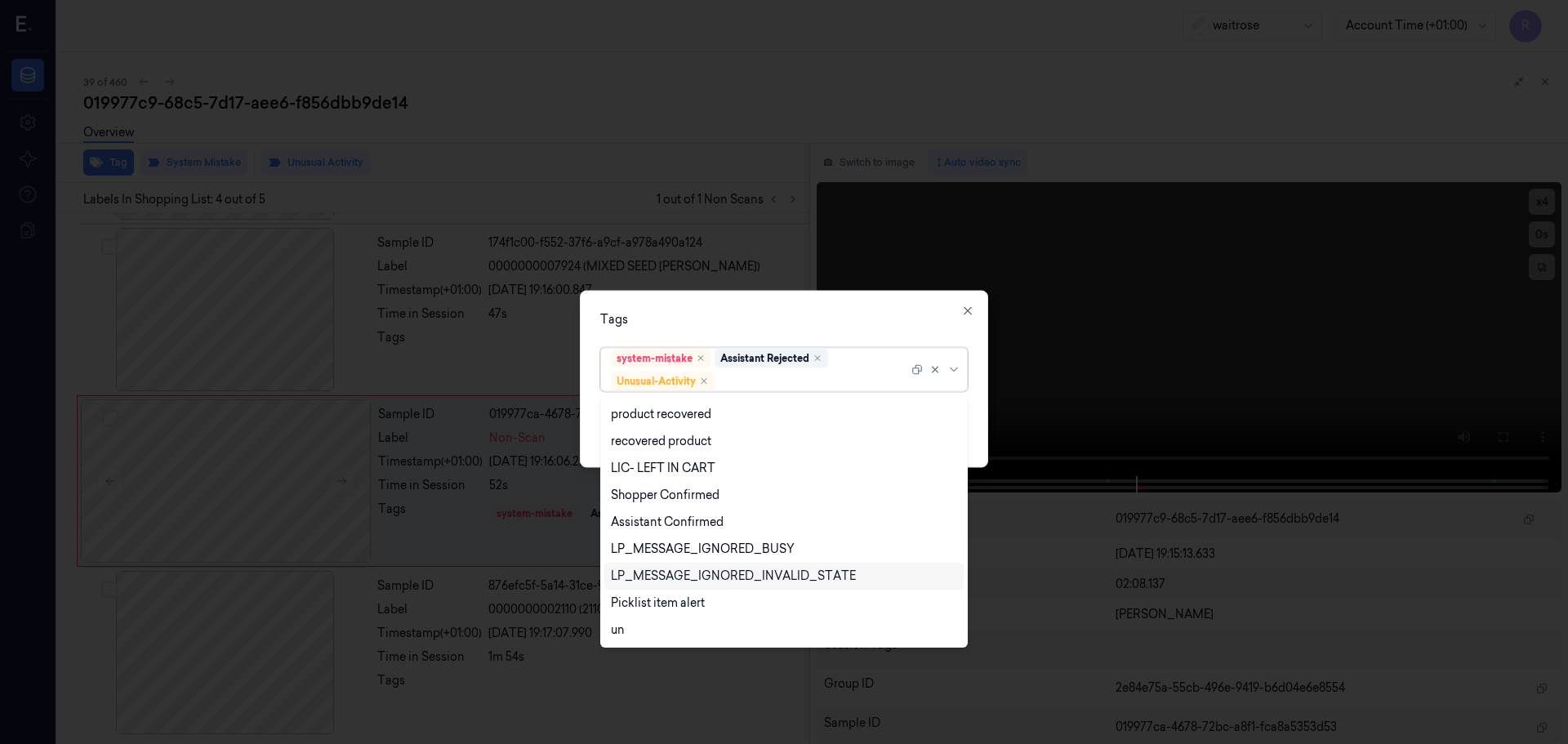
click at [651, 580] on div "LP_MESSAGE_IGNORED_INVALID_STATE" at bounding box center [733, 575] width 245 height 17
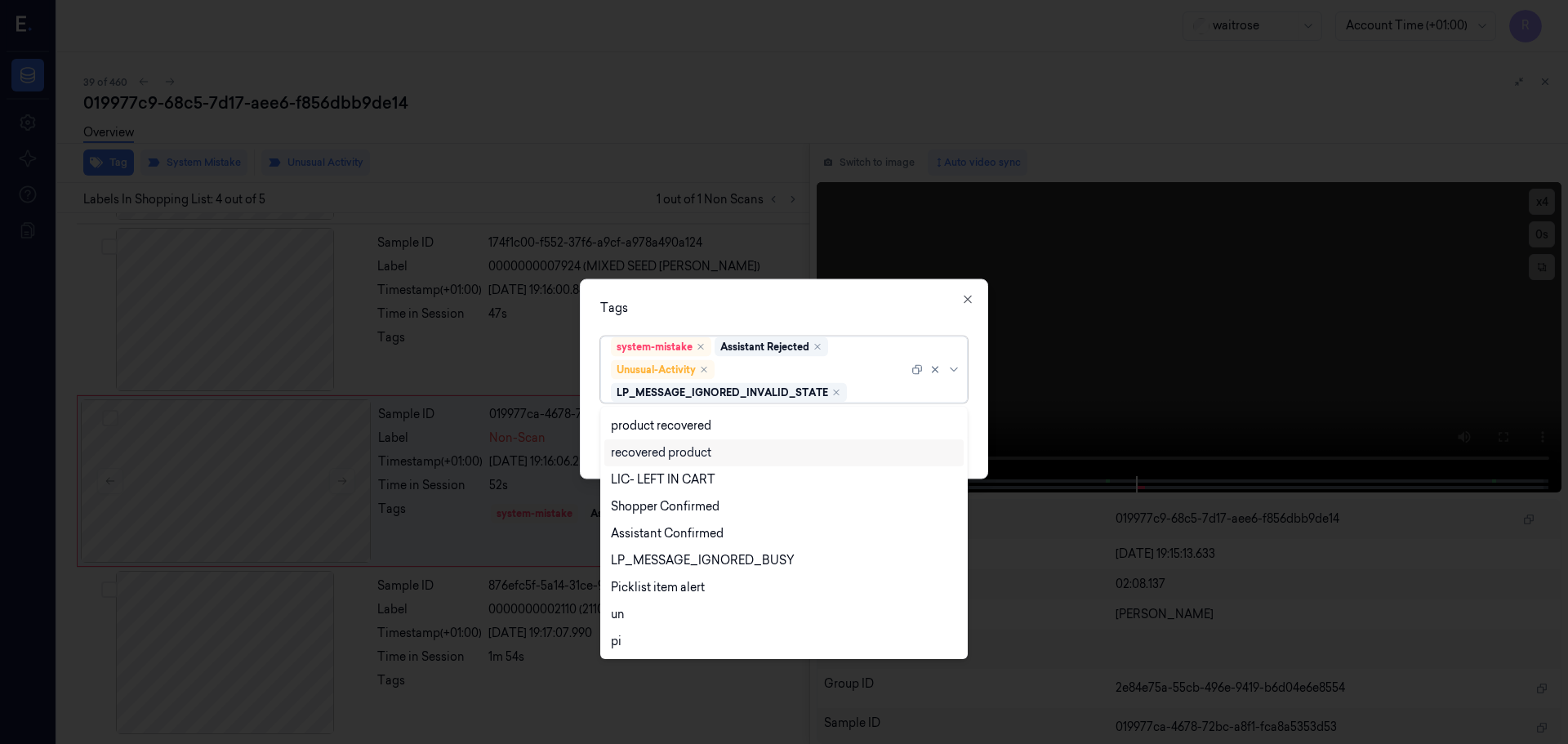
click at [839, 389] on icon "Remove ,LP_MESSAGE_IGNORED_INVALID_STATE" at bounding box center [836, 391] width 5 height 5
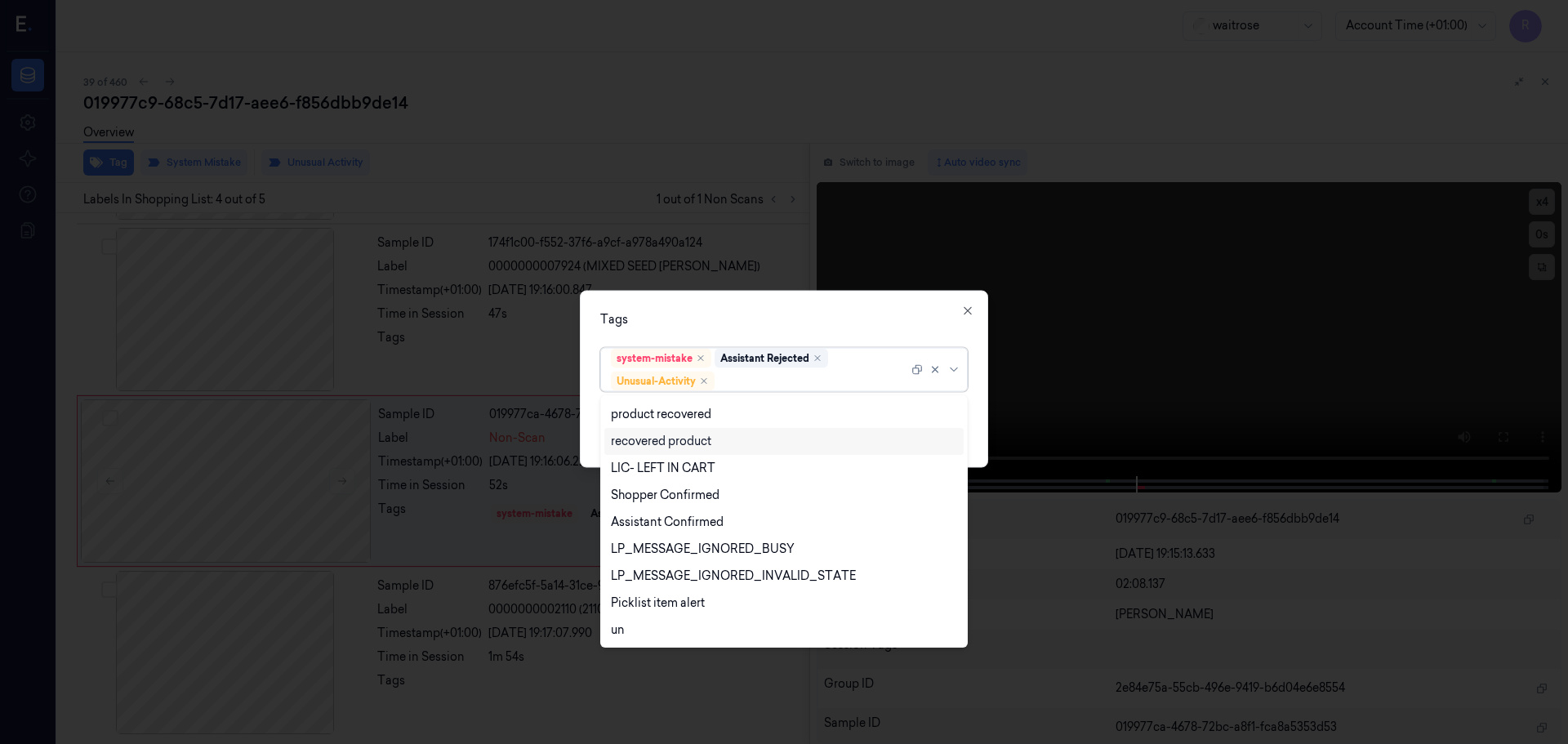
click at [948, 374] on div at bounding box center [956, 368] width 16 height 13
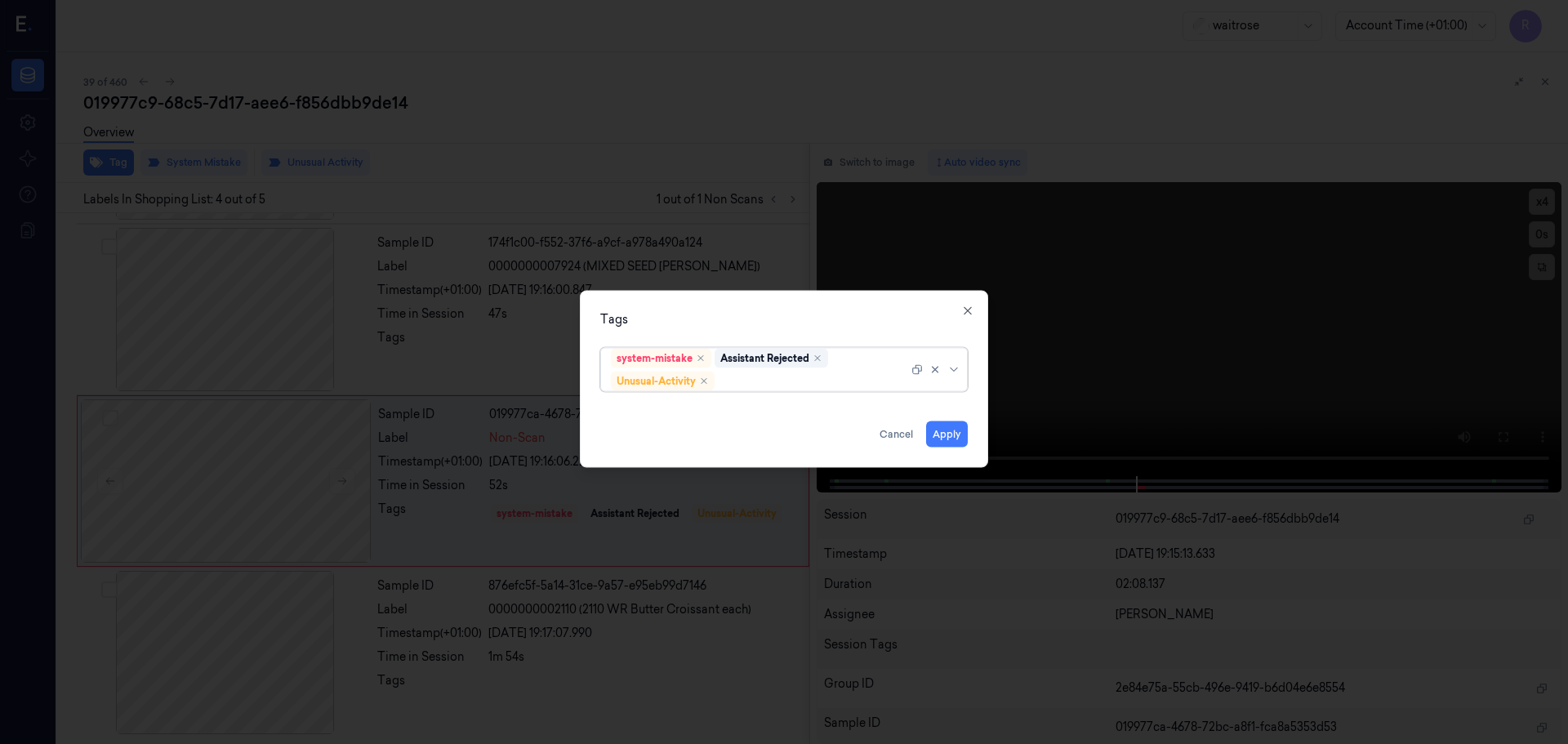
click at [874, 376] on div at bounding box center [813, 380] width 191 height 17
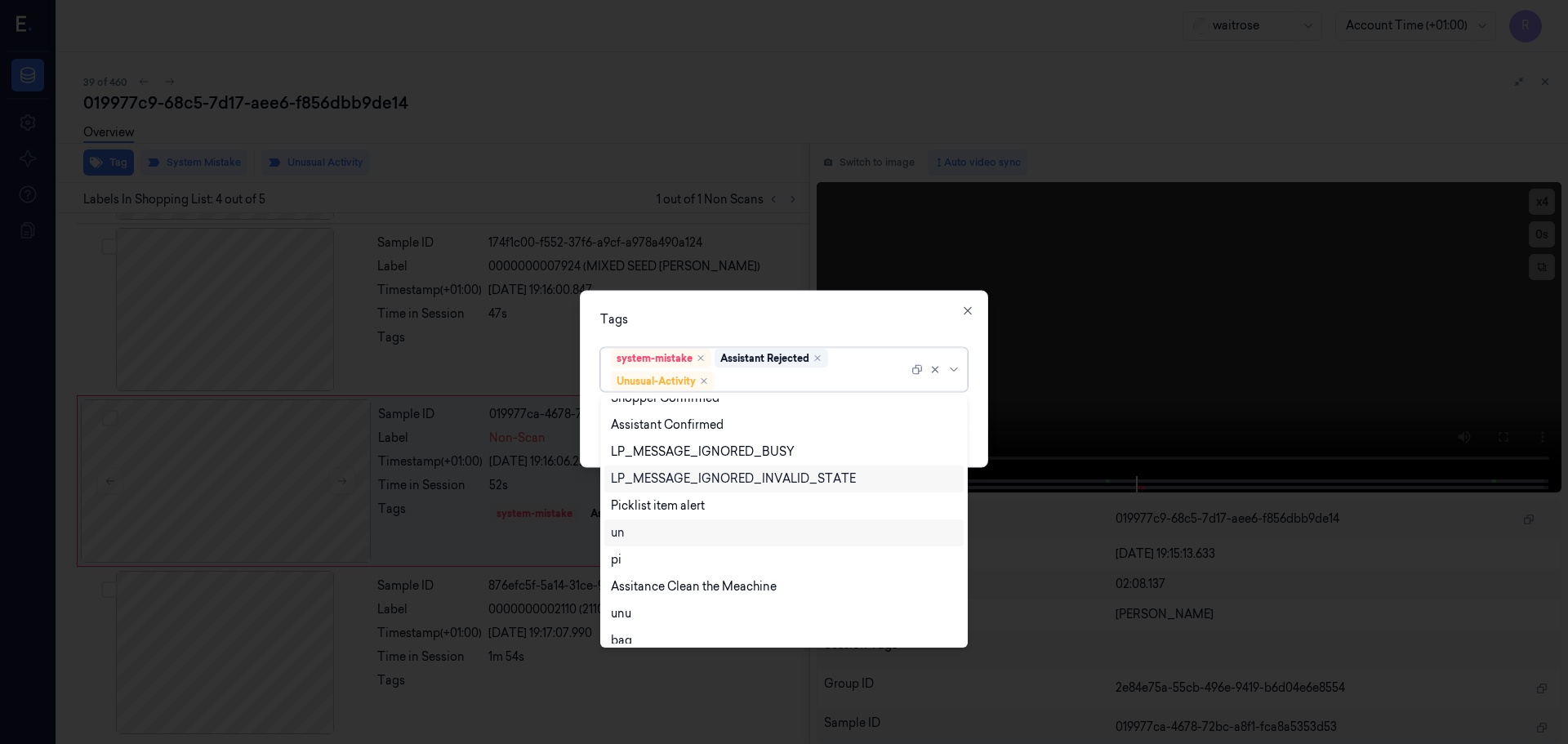
scroll to position [321, 0]
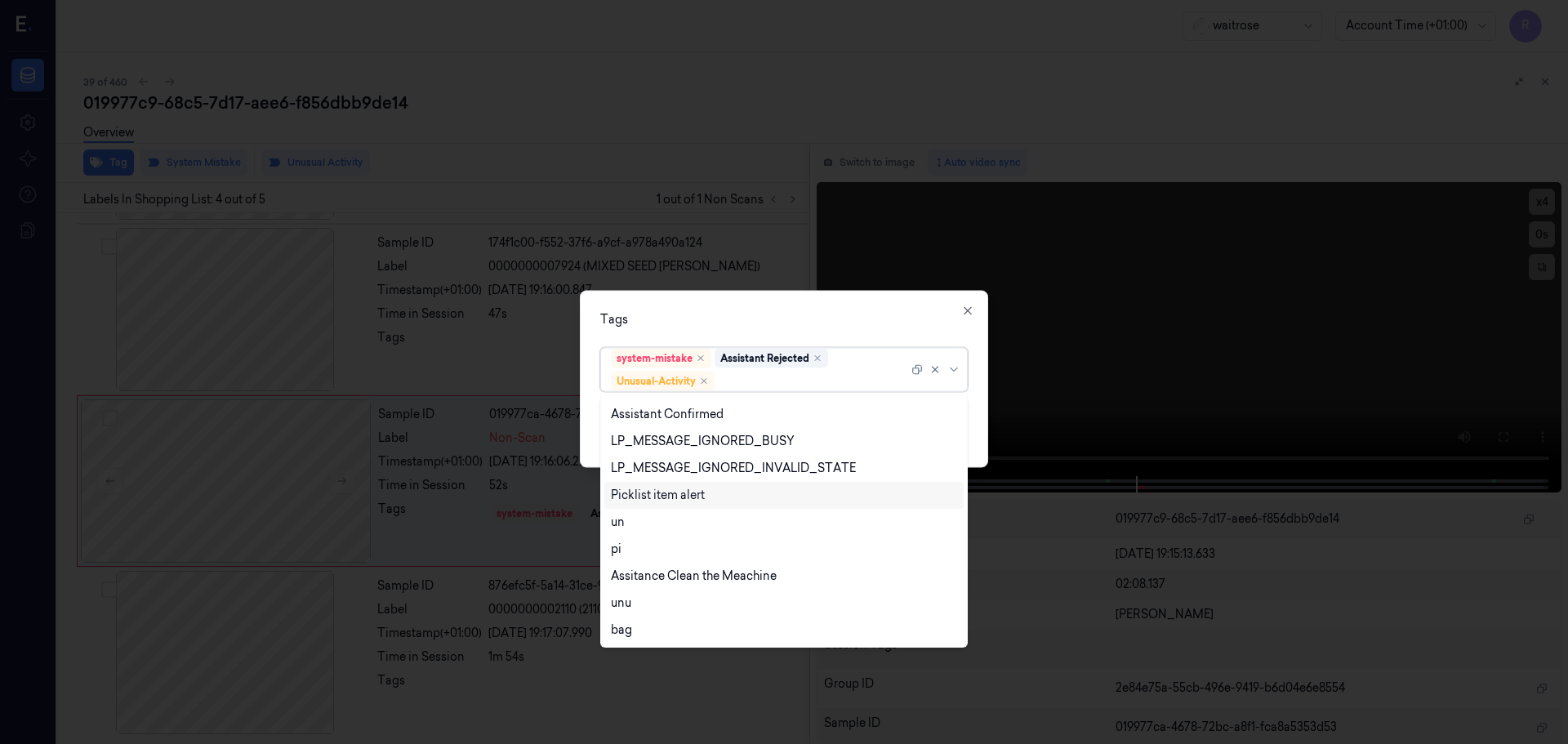
click at [665, 498] on div "Picklist item alert" at bounding box center [657, 495] width 94 height 17
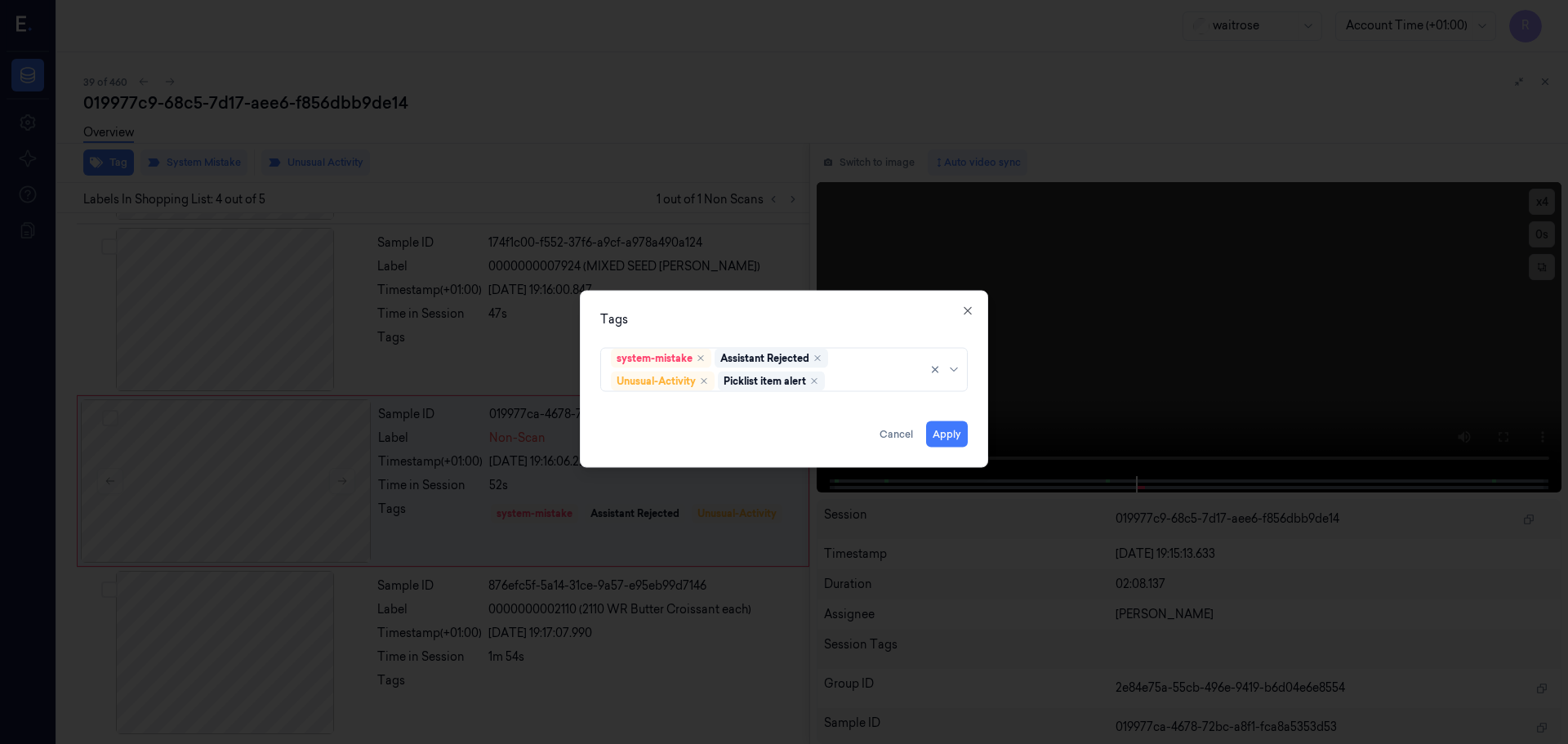
drag, startPoint x: 731, startPoint y: 326, endPoint x: 826, endPoint y: 344, distance: 96.7
click at [731, 325] on div "Tags" at bounding box center [784, 318] width 367 height 17
click at [930, 435] on button "Apply" at bounding box center [947, 434] width 42 height 26
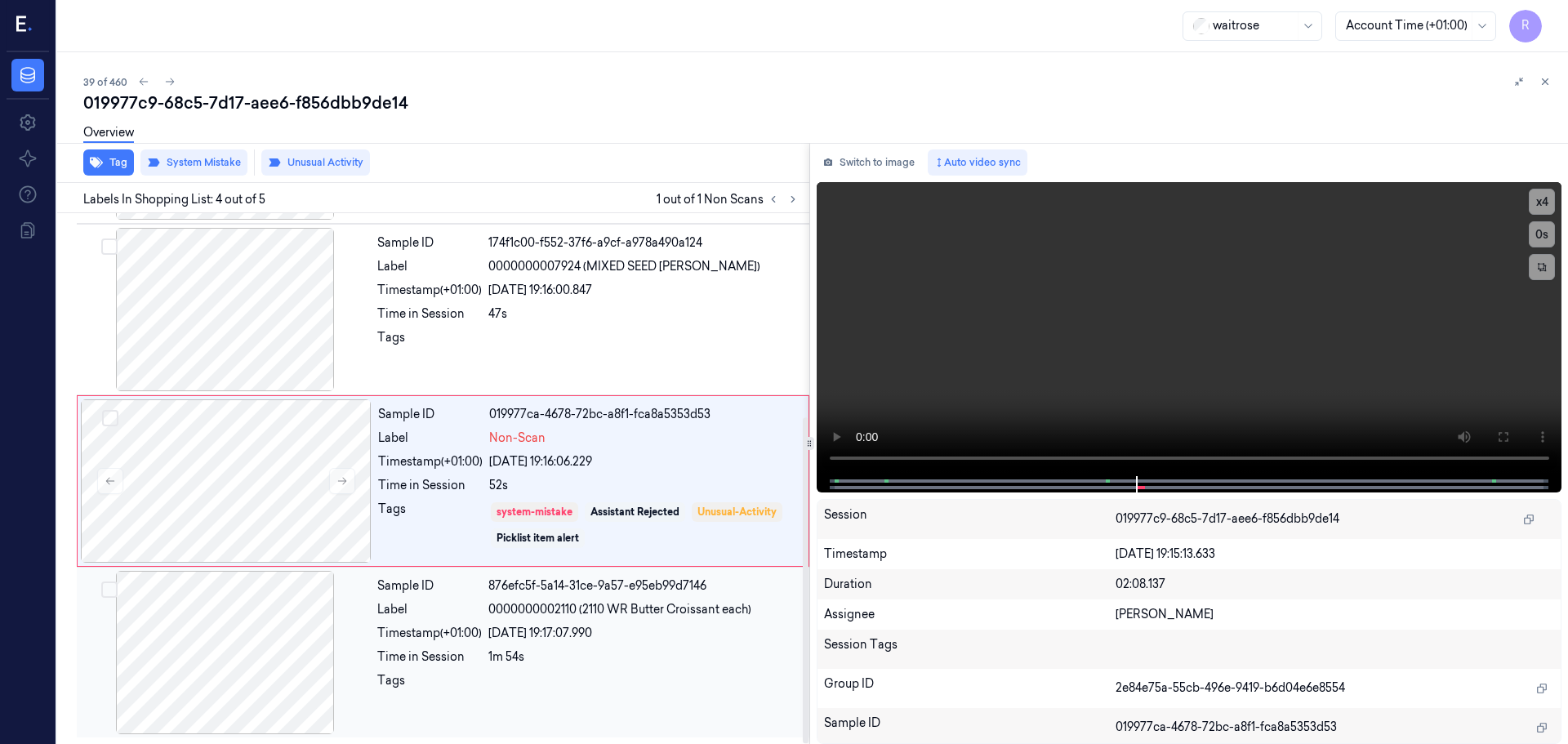
click at [578, 686] on div at bounding box center [644, 685] width 311 height 26
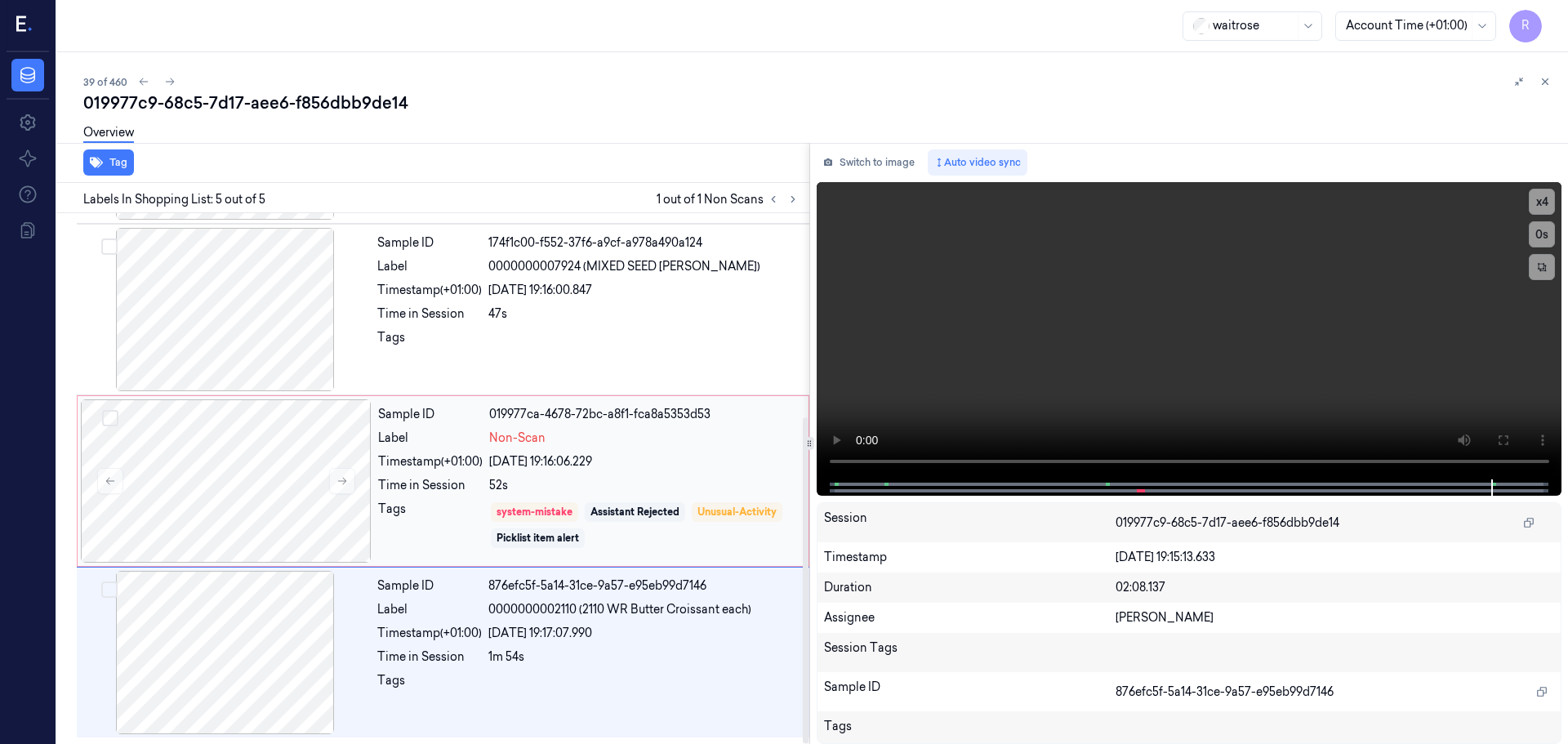
click at [592, 486] on div "52s" at bounding box center [643, 485] width 309 height 17
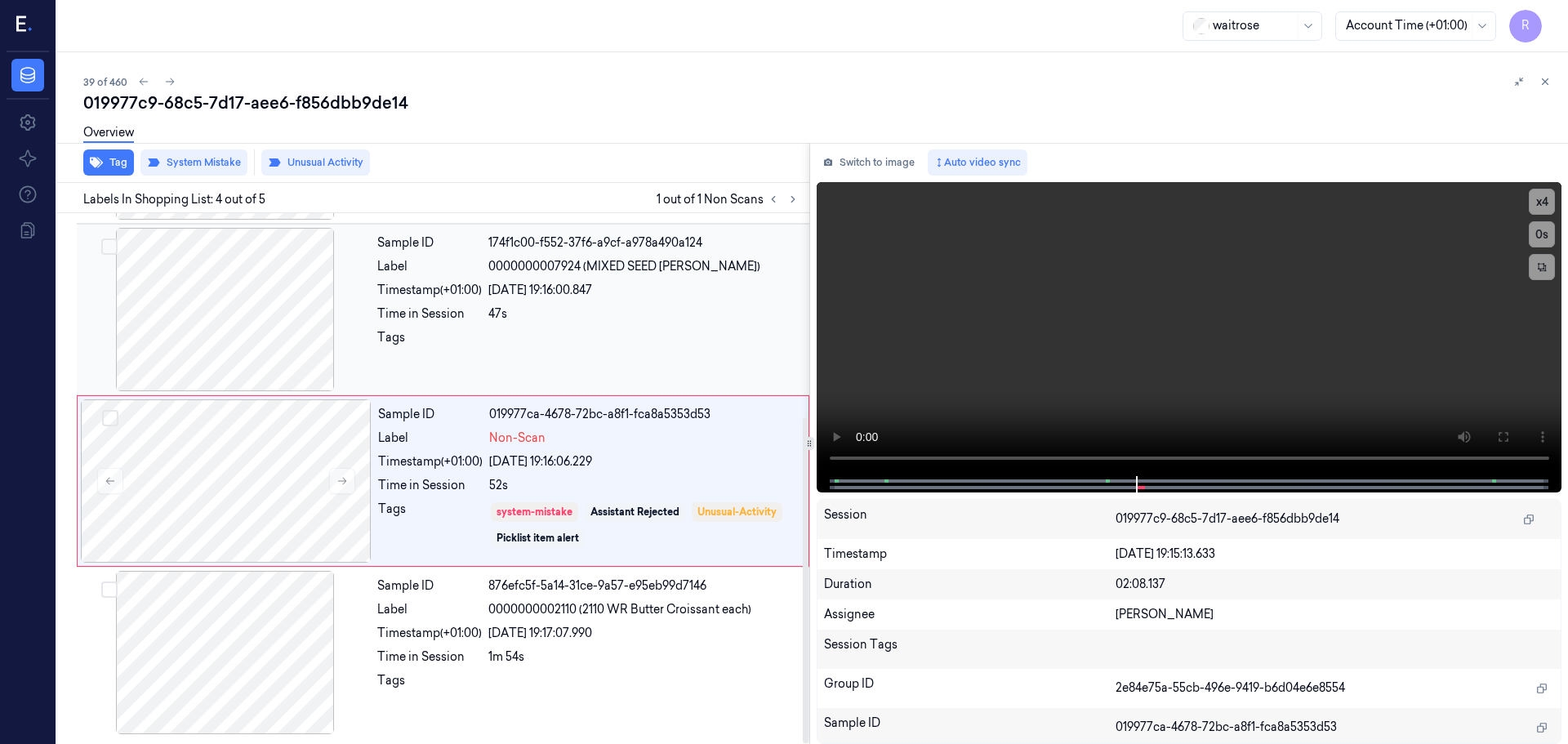
click at [572, 305] on div "47s" at bounding box center [644, 313] width 311 height 17
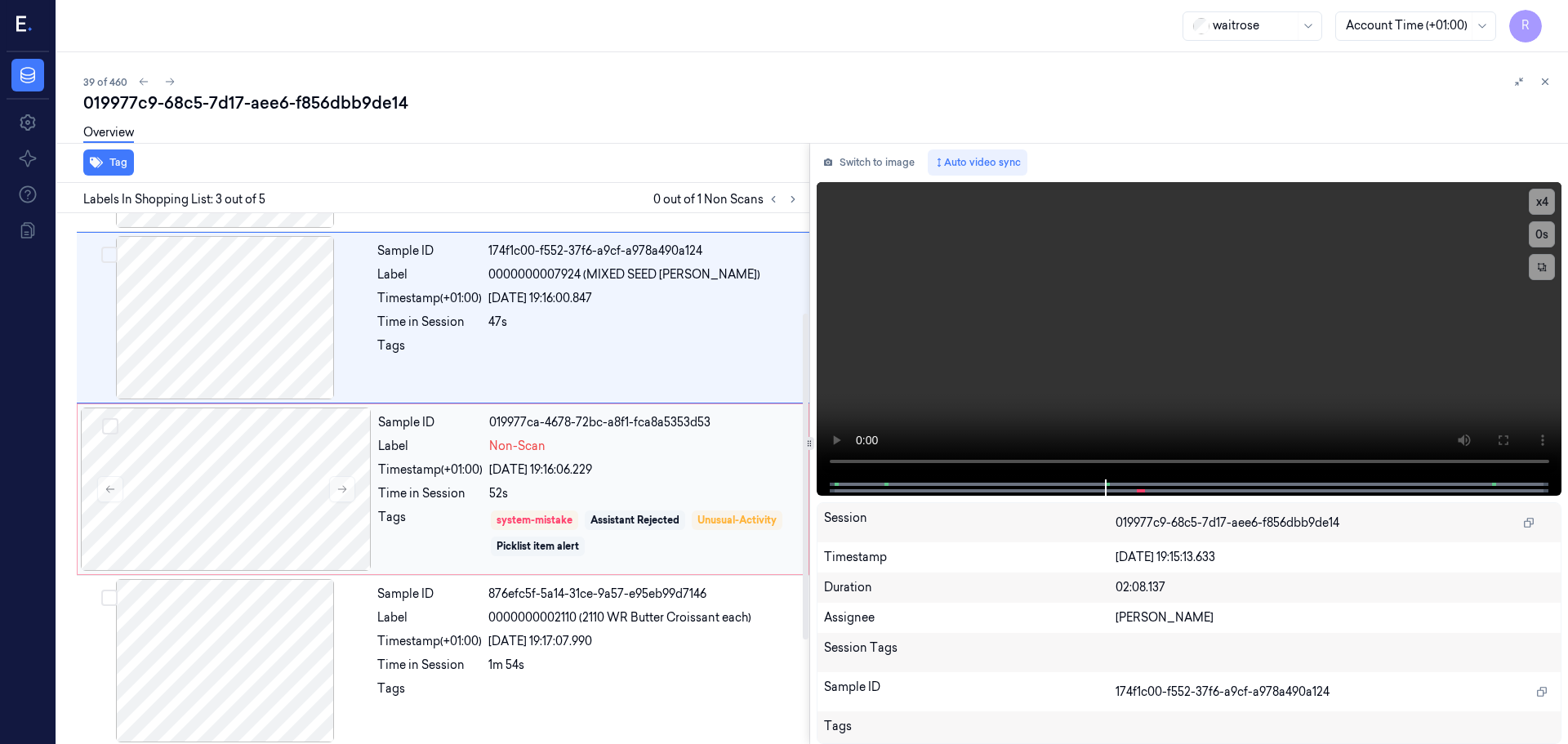
scroll to position [331, 0]
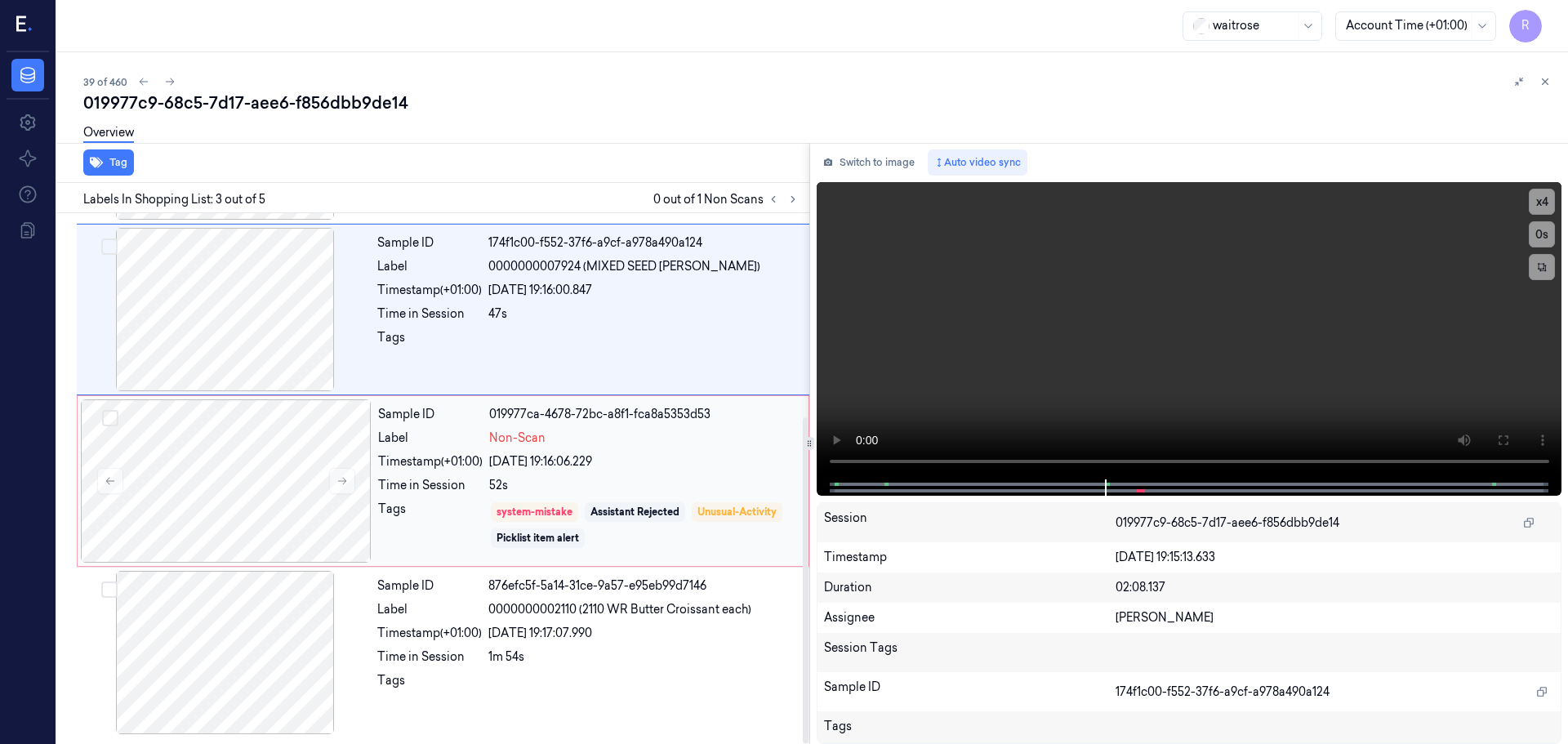
click at [556, 491] on div "52s" at bounding box center [643, 485] width 309 height 17
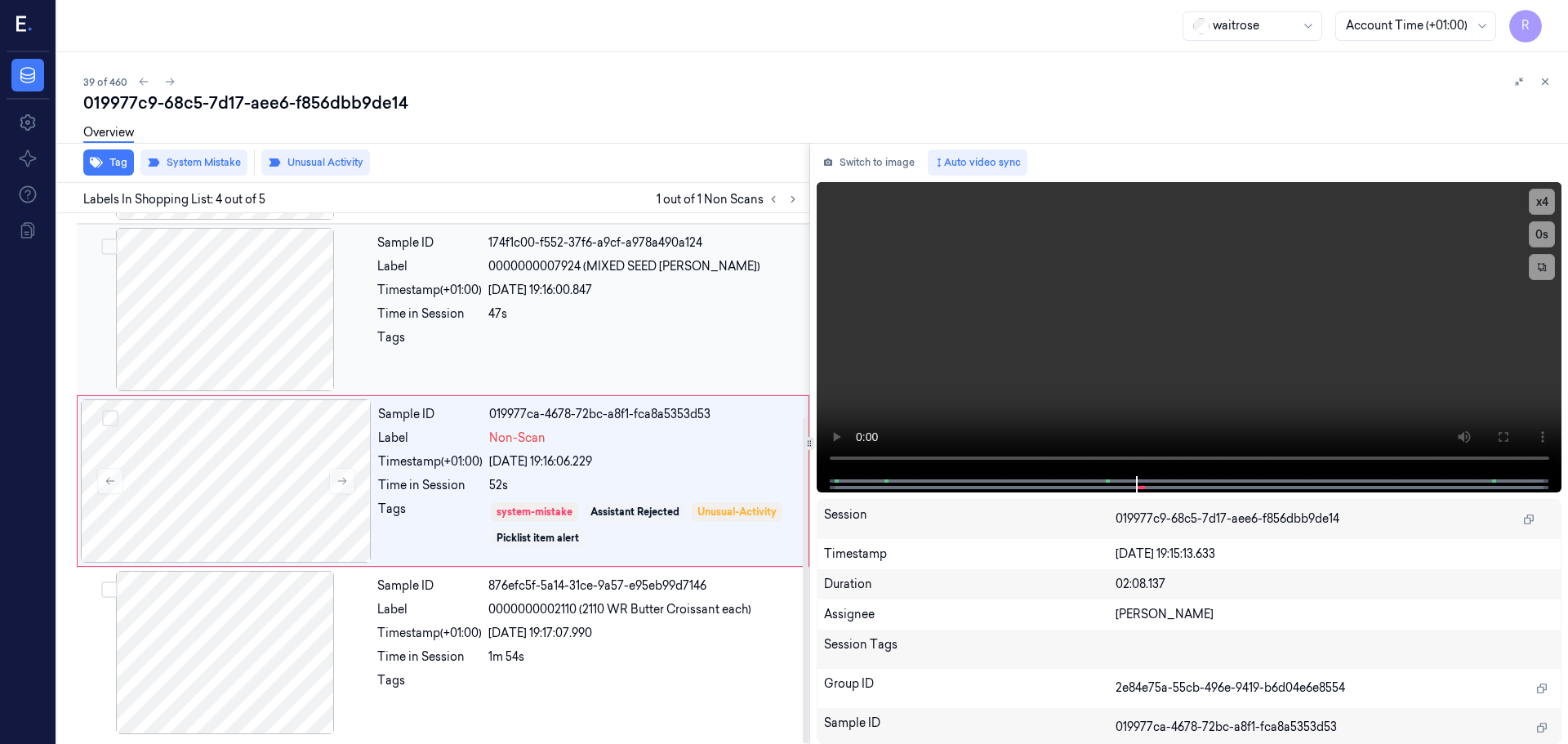
click at [564, 303] on div "Sample ID 174f1c00-f552-37f6-a9cf-a978a490a124 Label 0000000007924 (MIXED SEED …" at bounding box center [588, 309] width 435 height 164
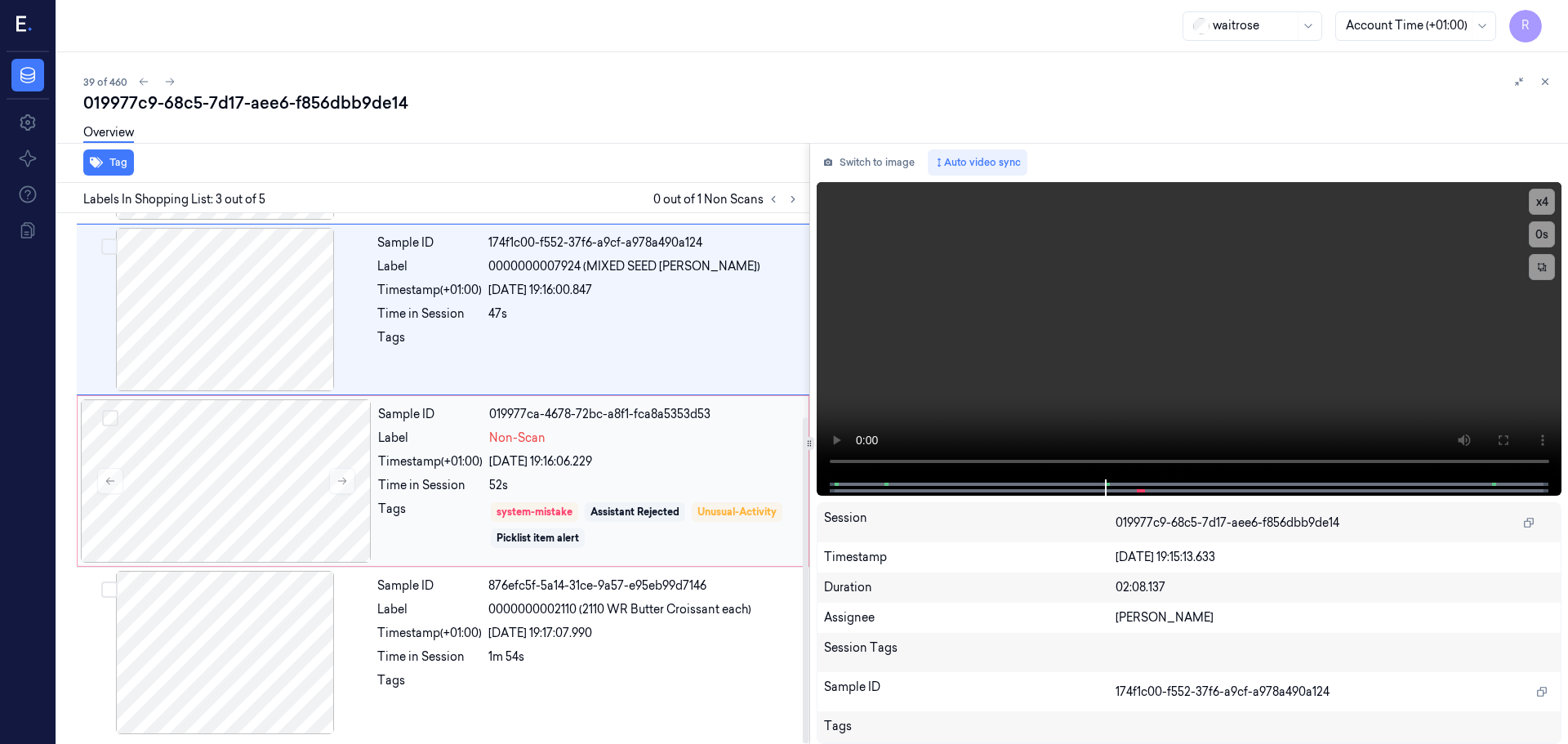
click at [411, 481] on div "Time in Session" at bounding box center [430, 485] width 105 height 17
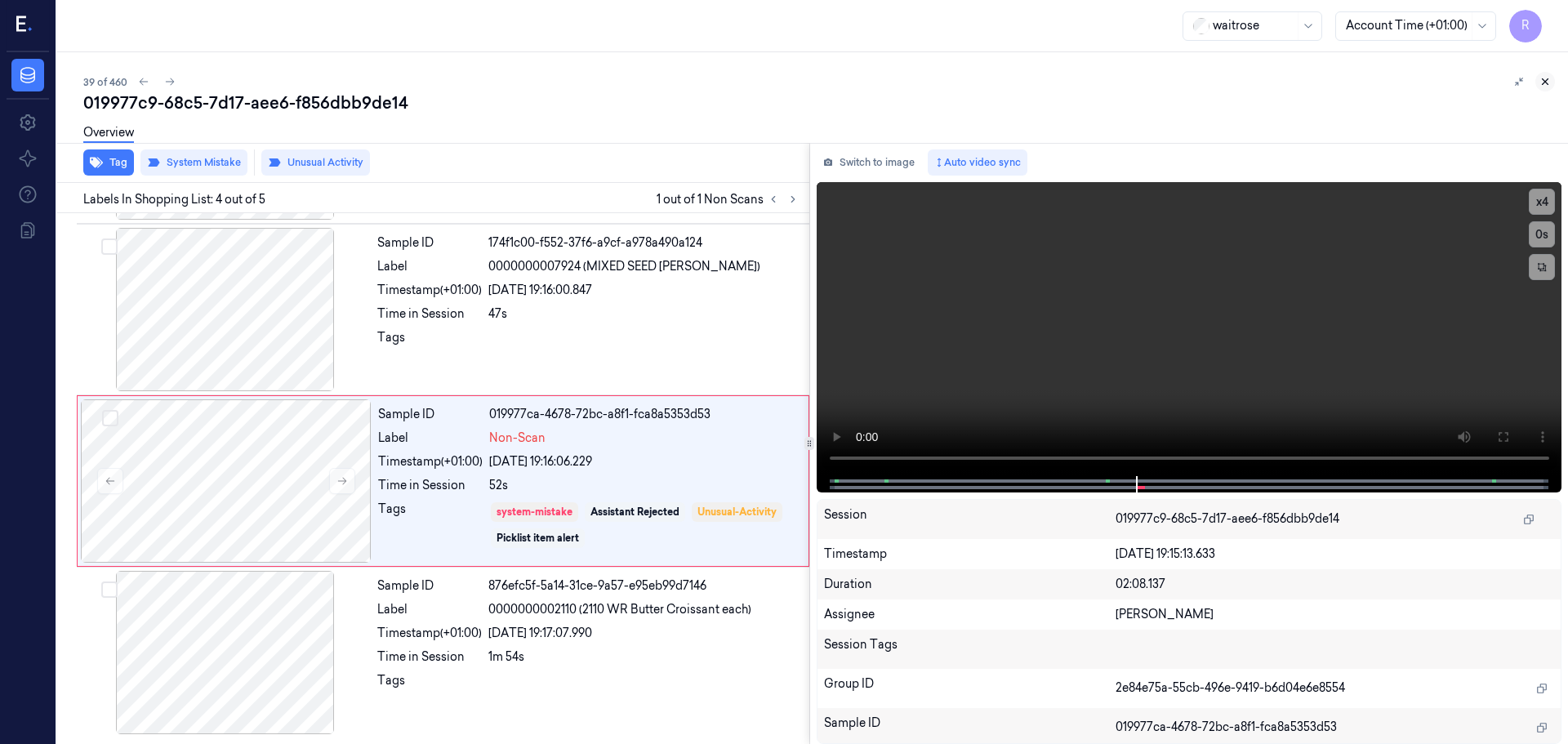
click at [1543, 81] on icon at bounding box center [1544, 81] width 11 height 11
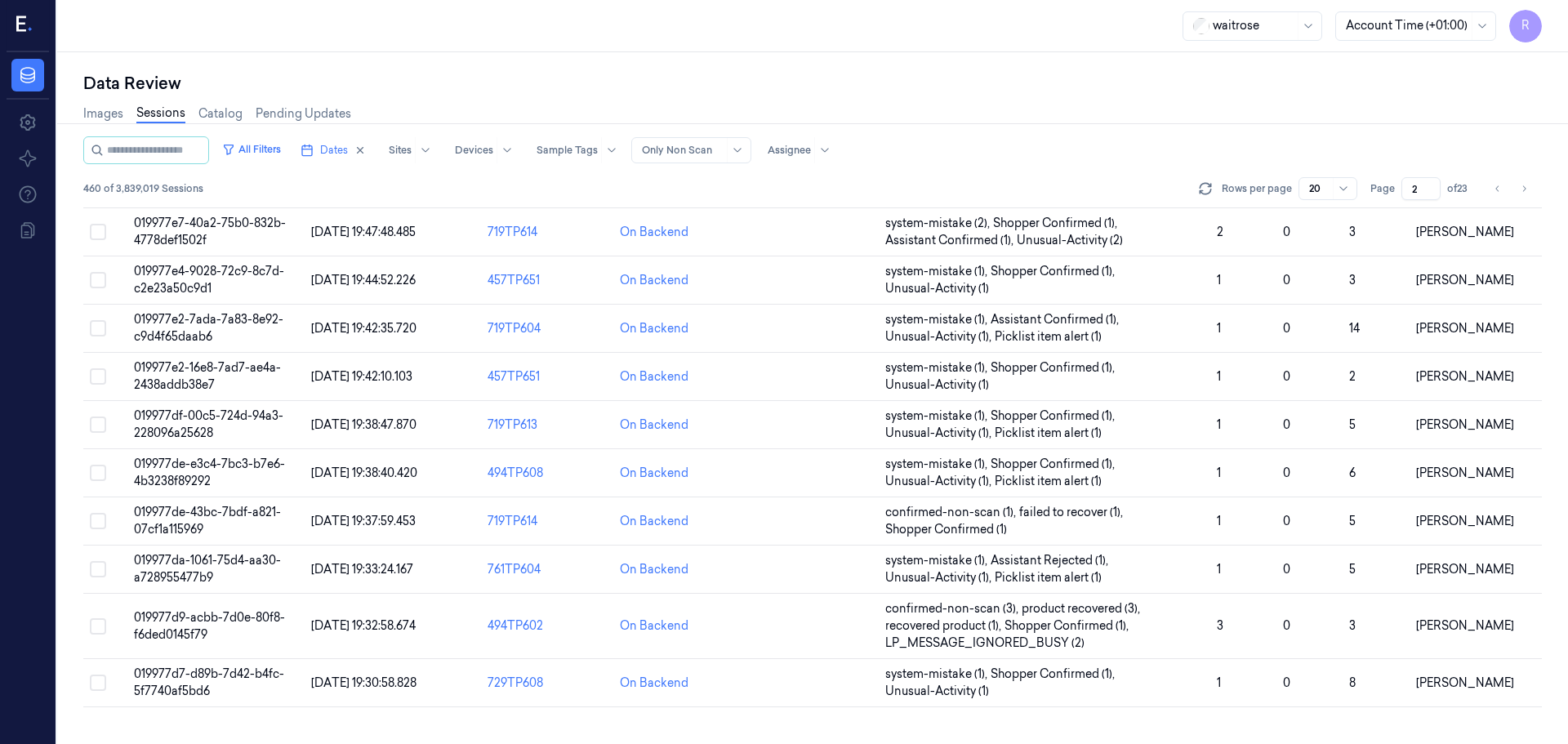
scroll to position [492, 0]
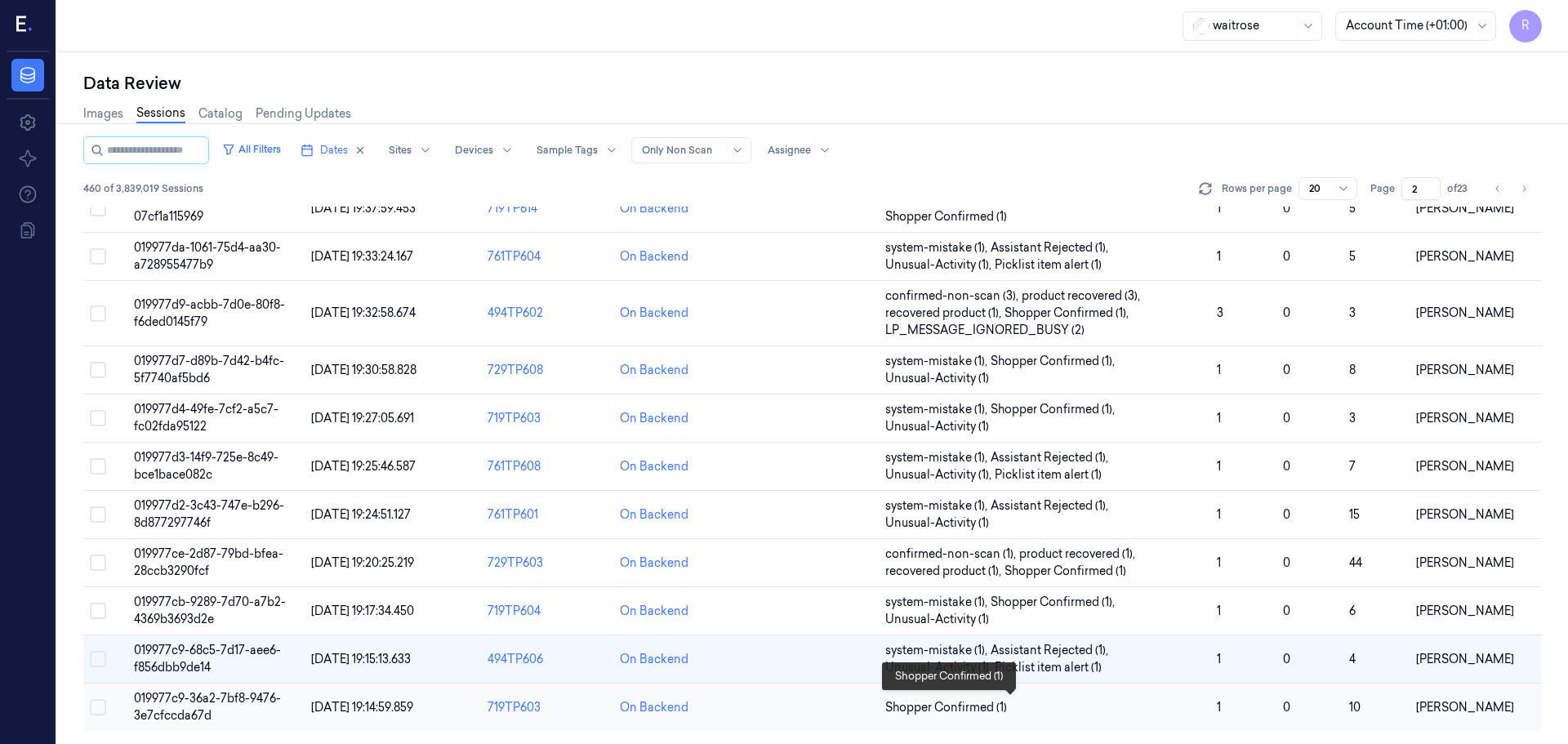
click at [1065, 709] on span "Shopper Confirmed (1)" at bounding box center [1043, 707] width 318 height 17
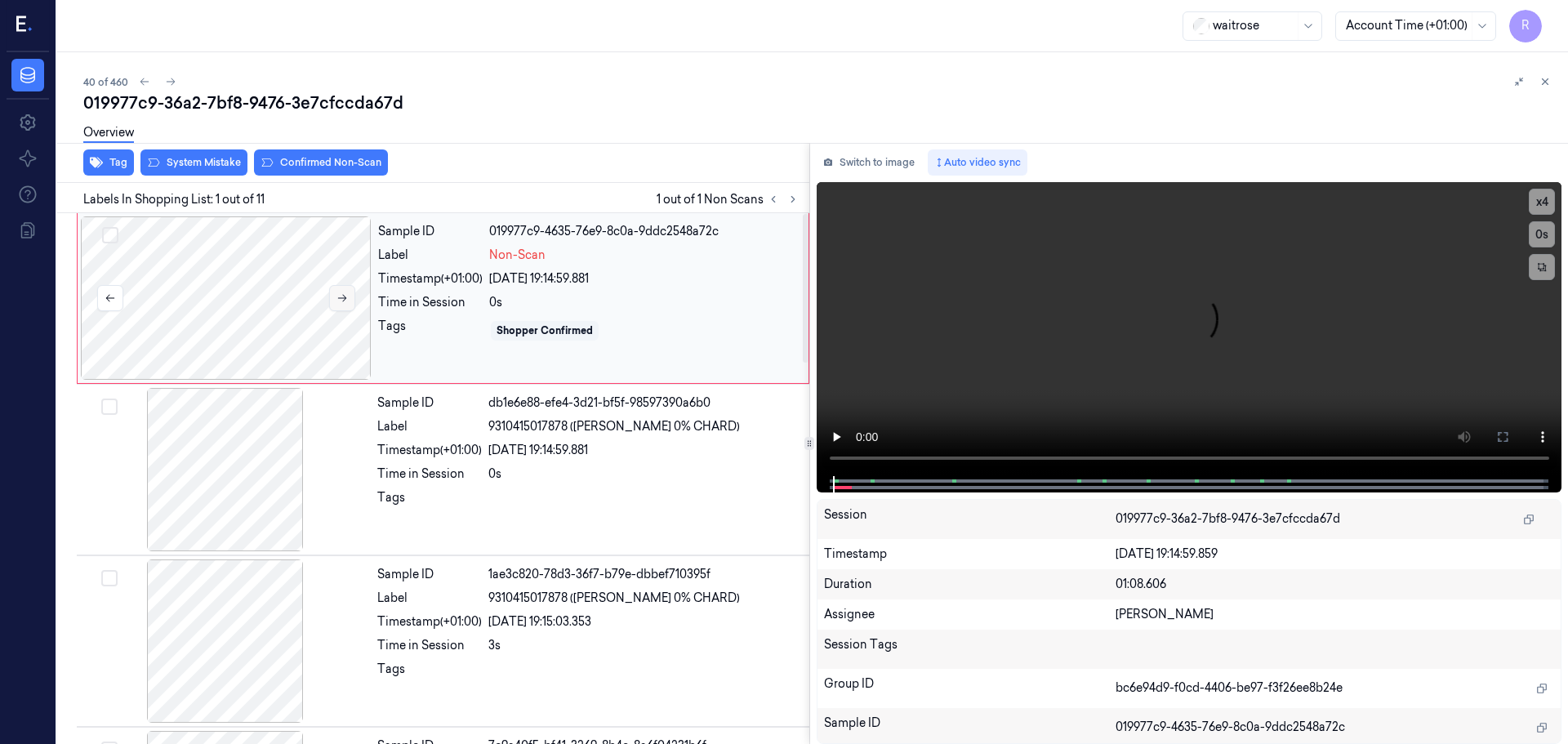
click at [354, 292] on div at bounding box center [225, 298] width 290 height 164
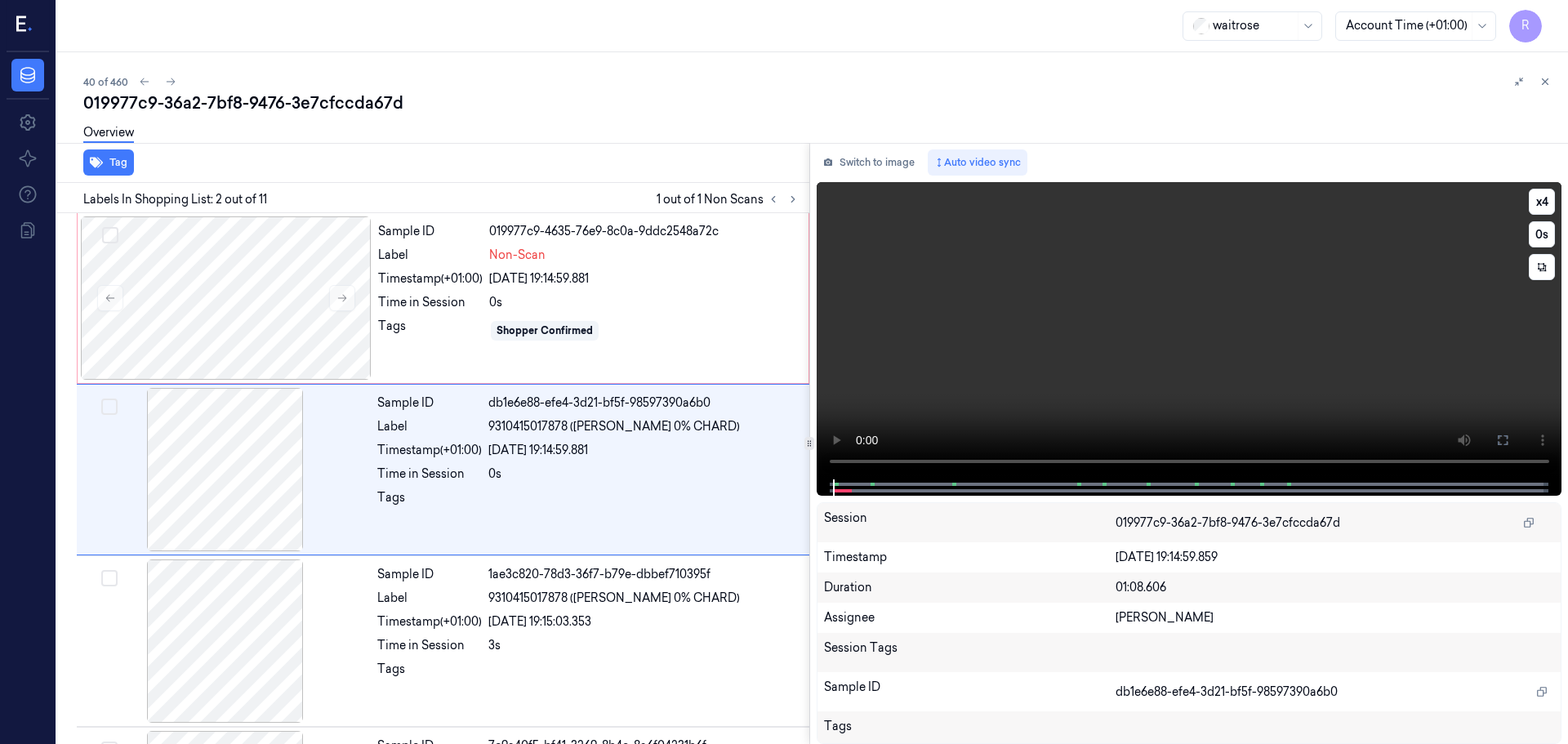
click at [1555, 193] on video at bounding box center [1189, 331] width 745 height 297
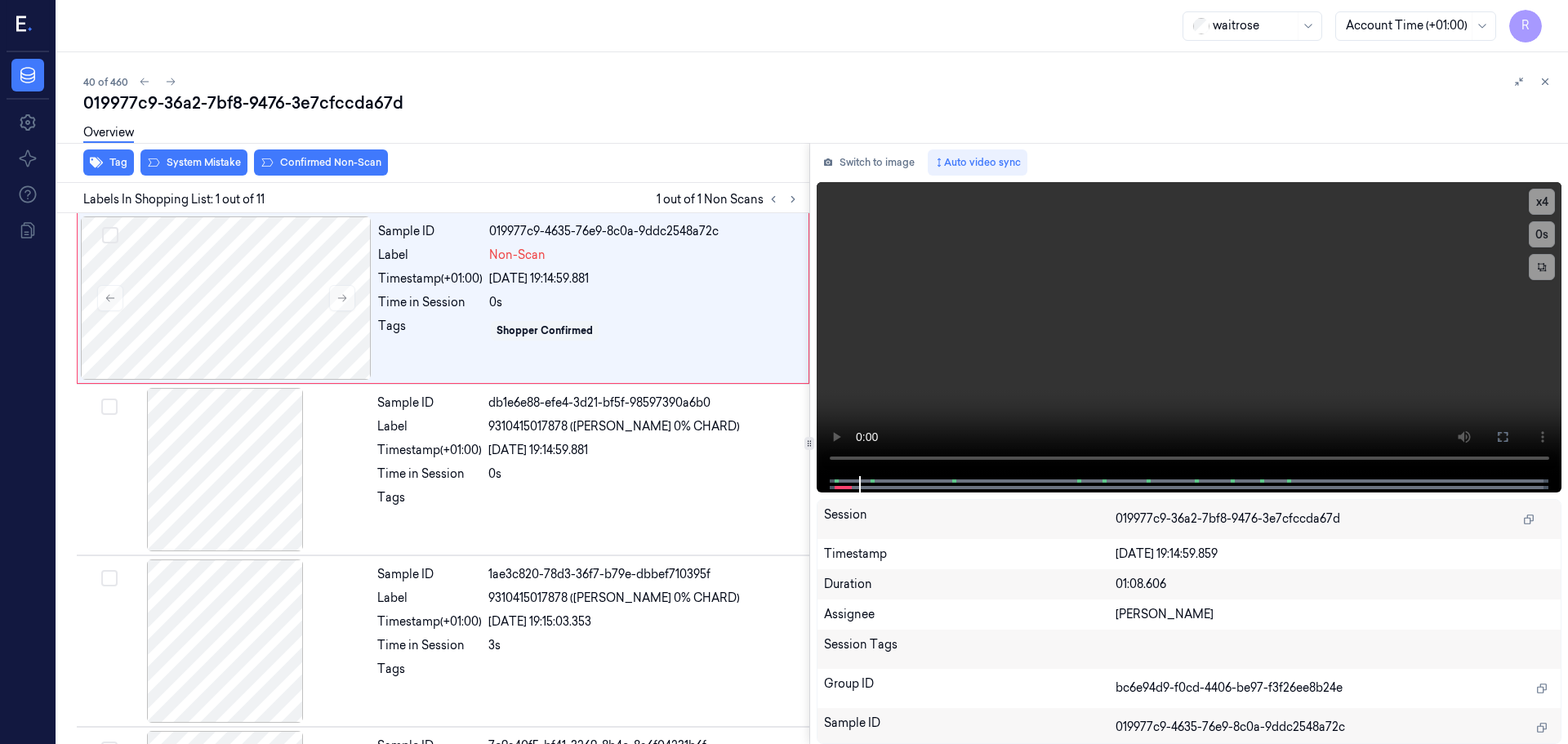
click at [811, 467] on div "Switch to image Auto video sync x 4 0 s Session 019977c9-36a2-7bf8-9476-3e7cfcc…" at bounding box center [1189, 443] width 759 height 601
click at [1555, 192] on video at bounding box center [1189, 329] width 745 height 294
click at [1544, 195] on button "x 4" at bounding box center [1541, 201] width 26 height 26
click at [1538, 204] on button "x 1" at bounding box center [1541, 201] width 26 height 26
click at [1538, 204] on button "x 2" at bounding box center [1541, 201] width 26 height 26
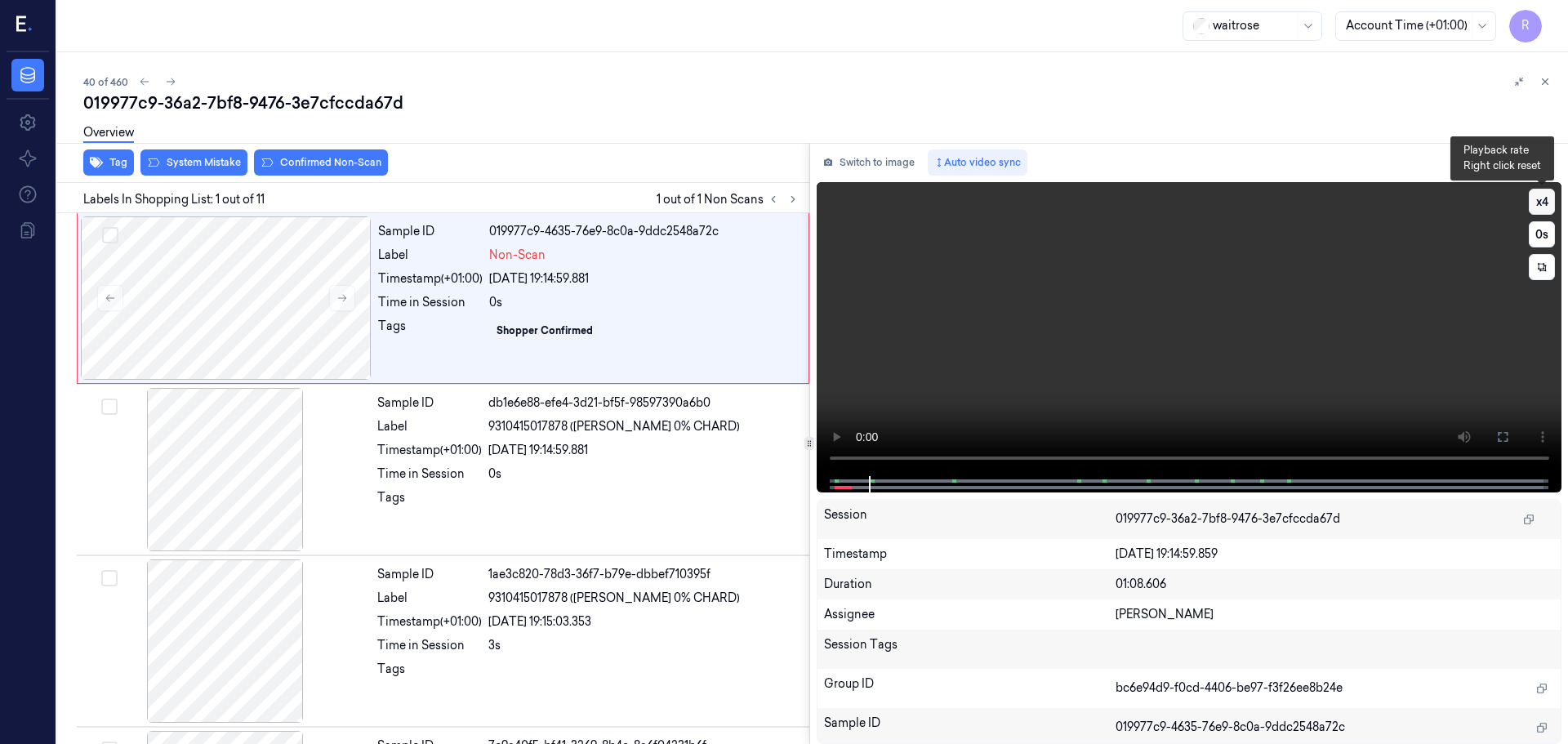
click at [1538, 204] on button "x 4" at bounding box center [1541, 201] width 26 height 26
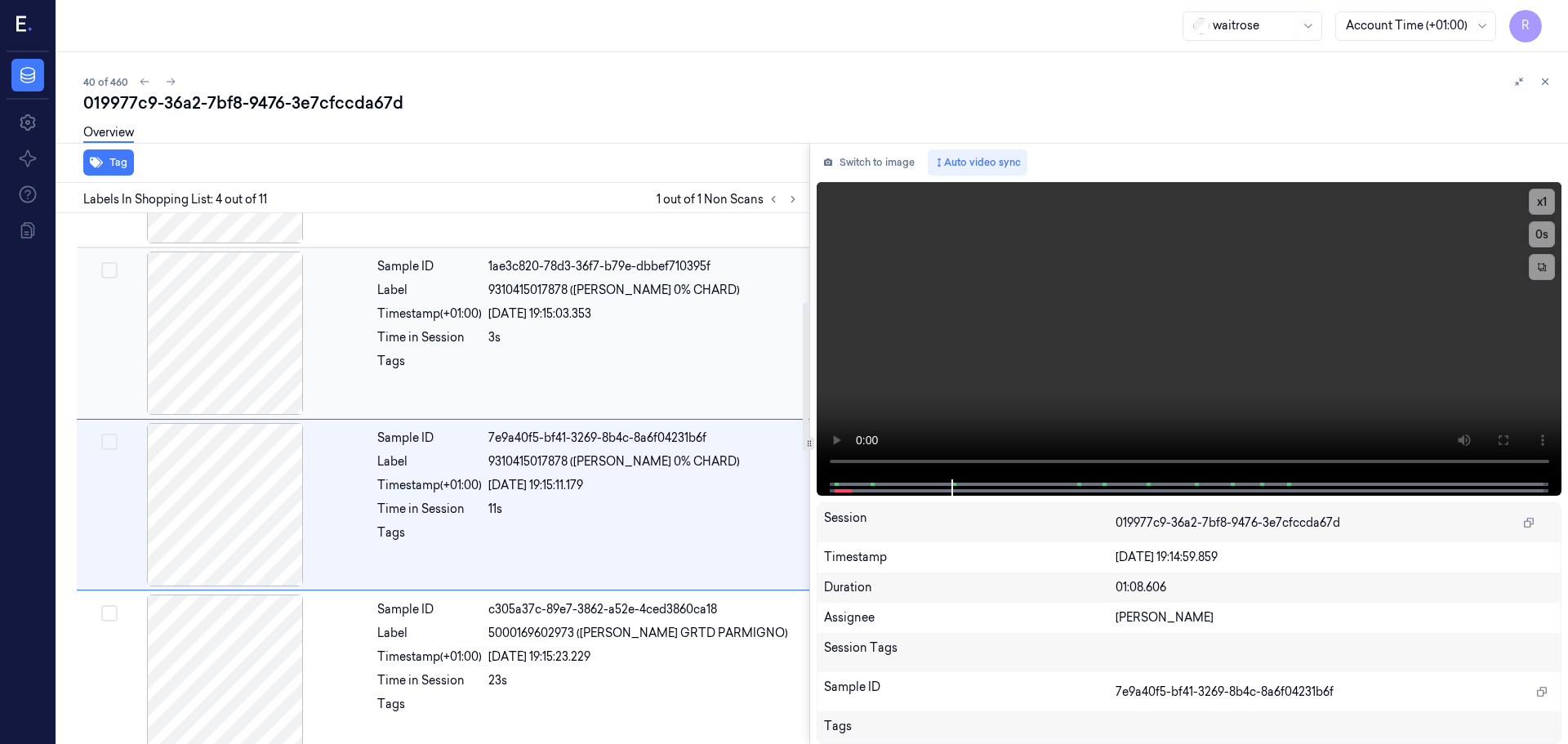
scroll to position [334, 0]
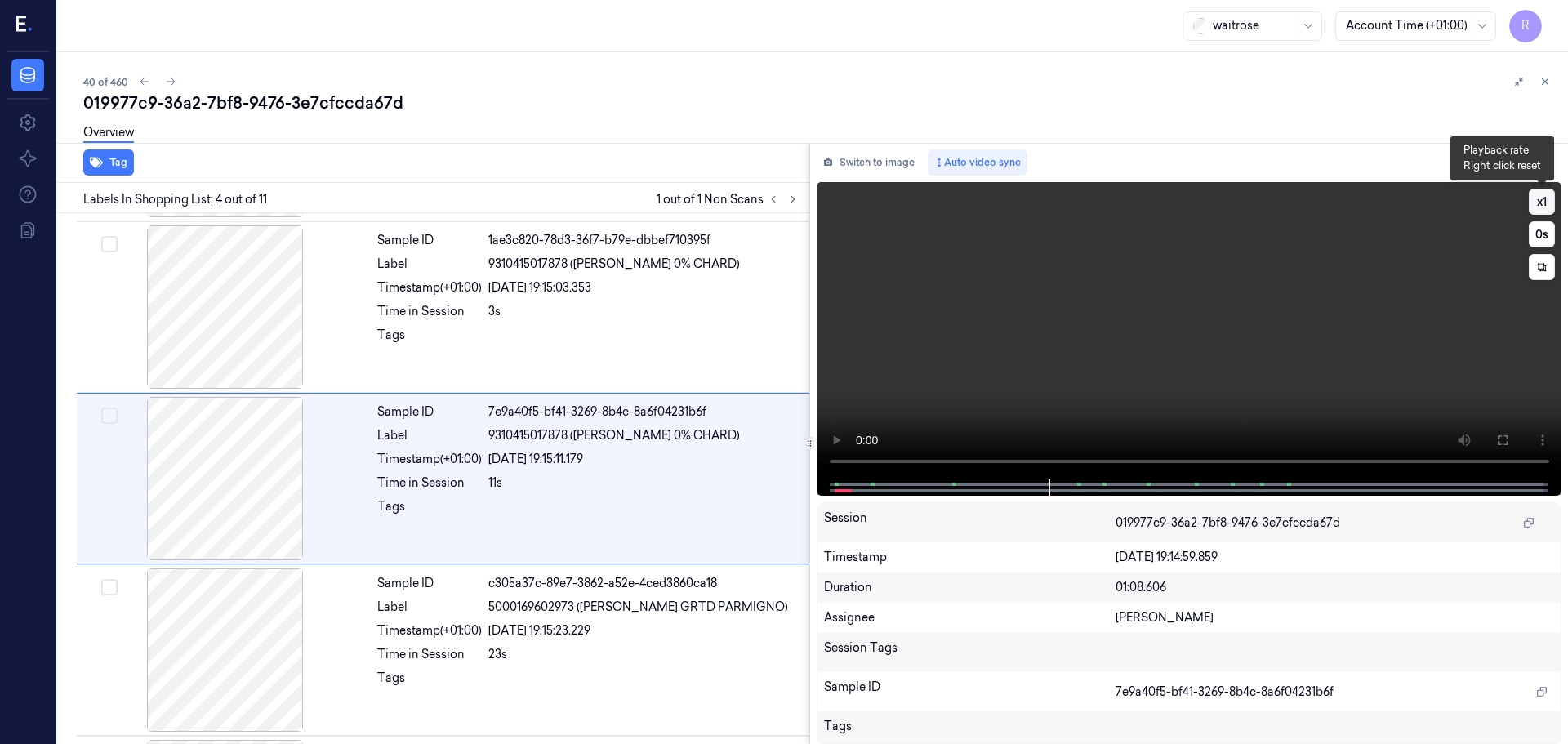
click at [1533, 204] on button "x 1" at bounding box center [1541, 201] width 26 height 26
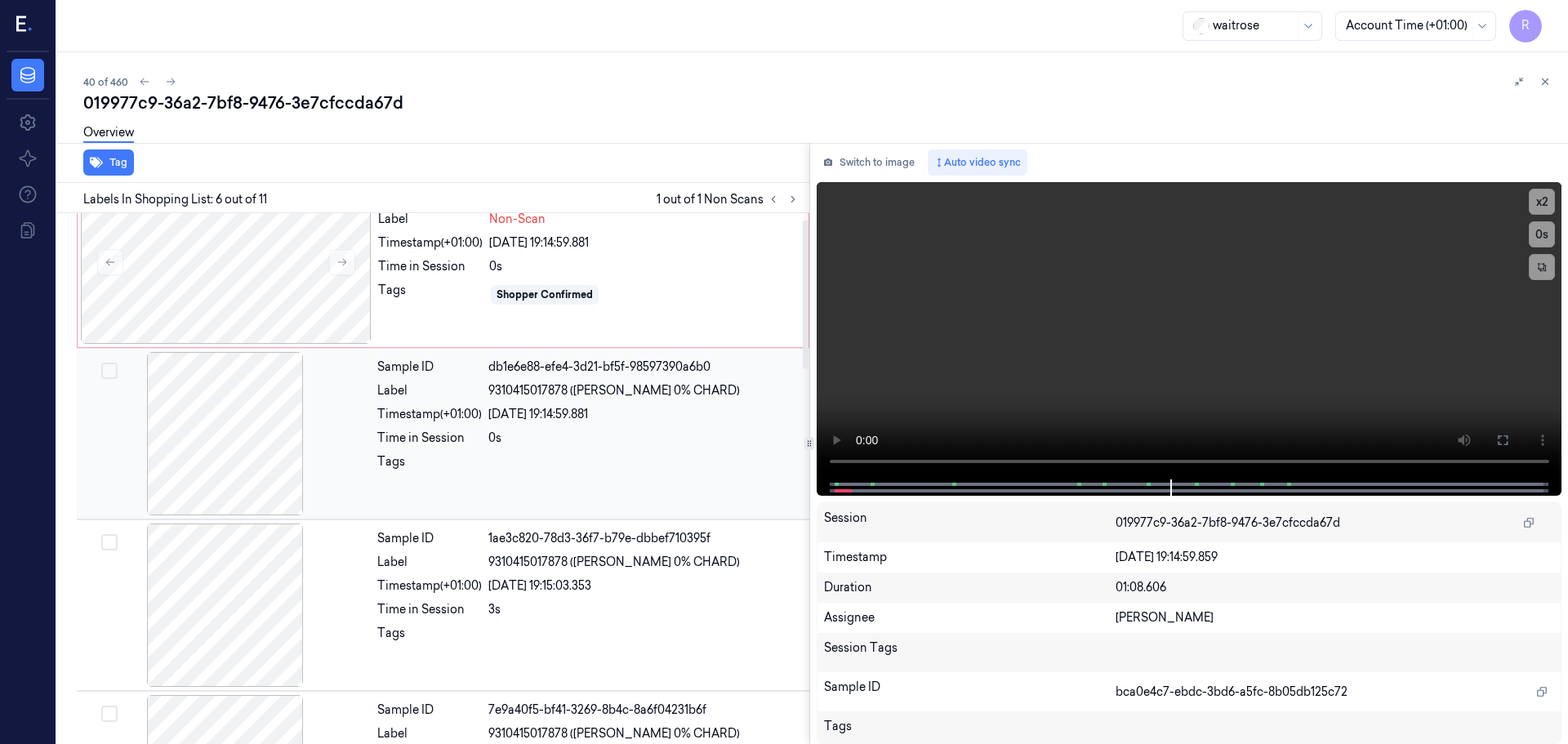
scroll to position [0, 0]
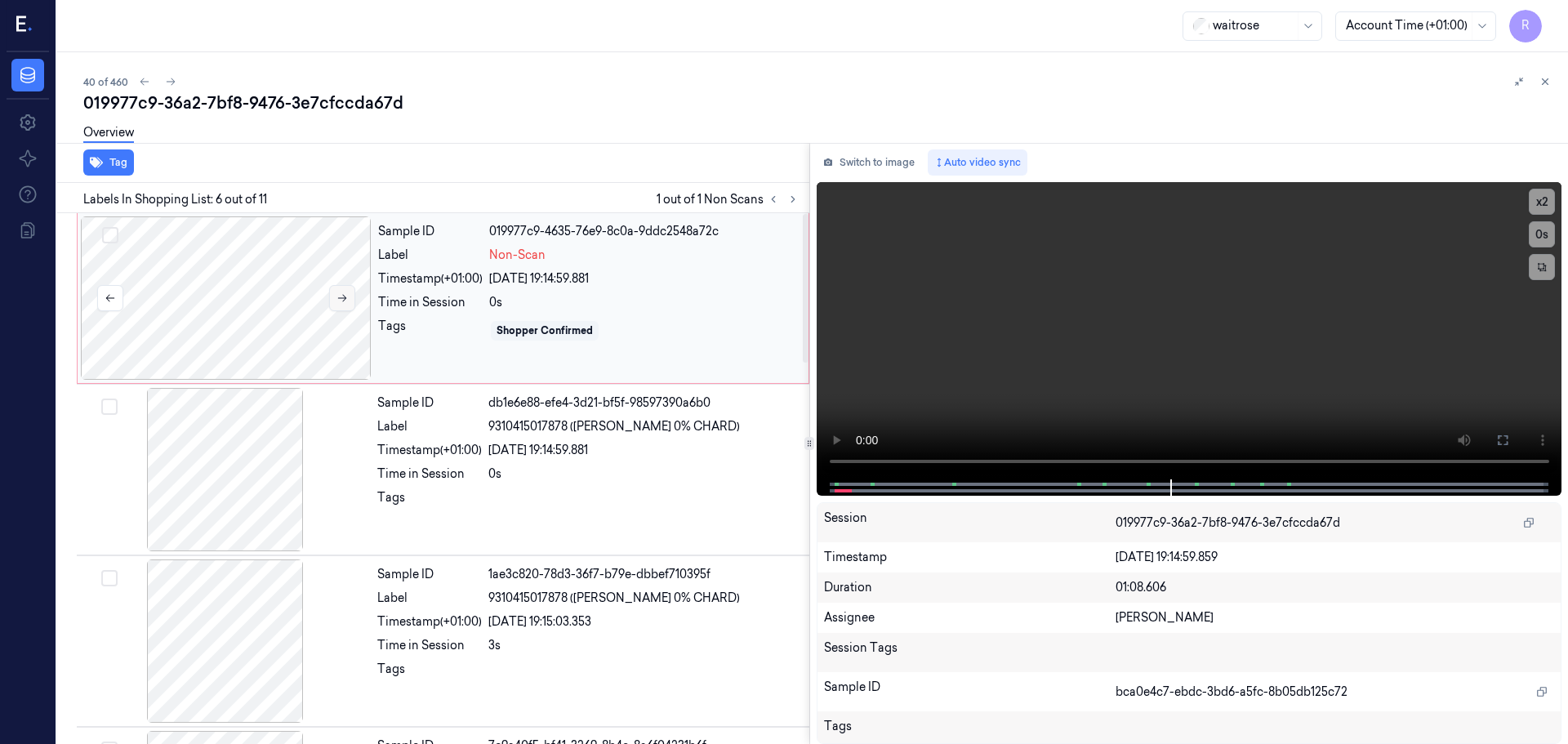
click at [352, 295] on button at bounding box center [342, 298] width 26 height 26
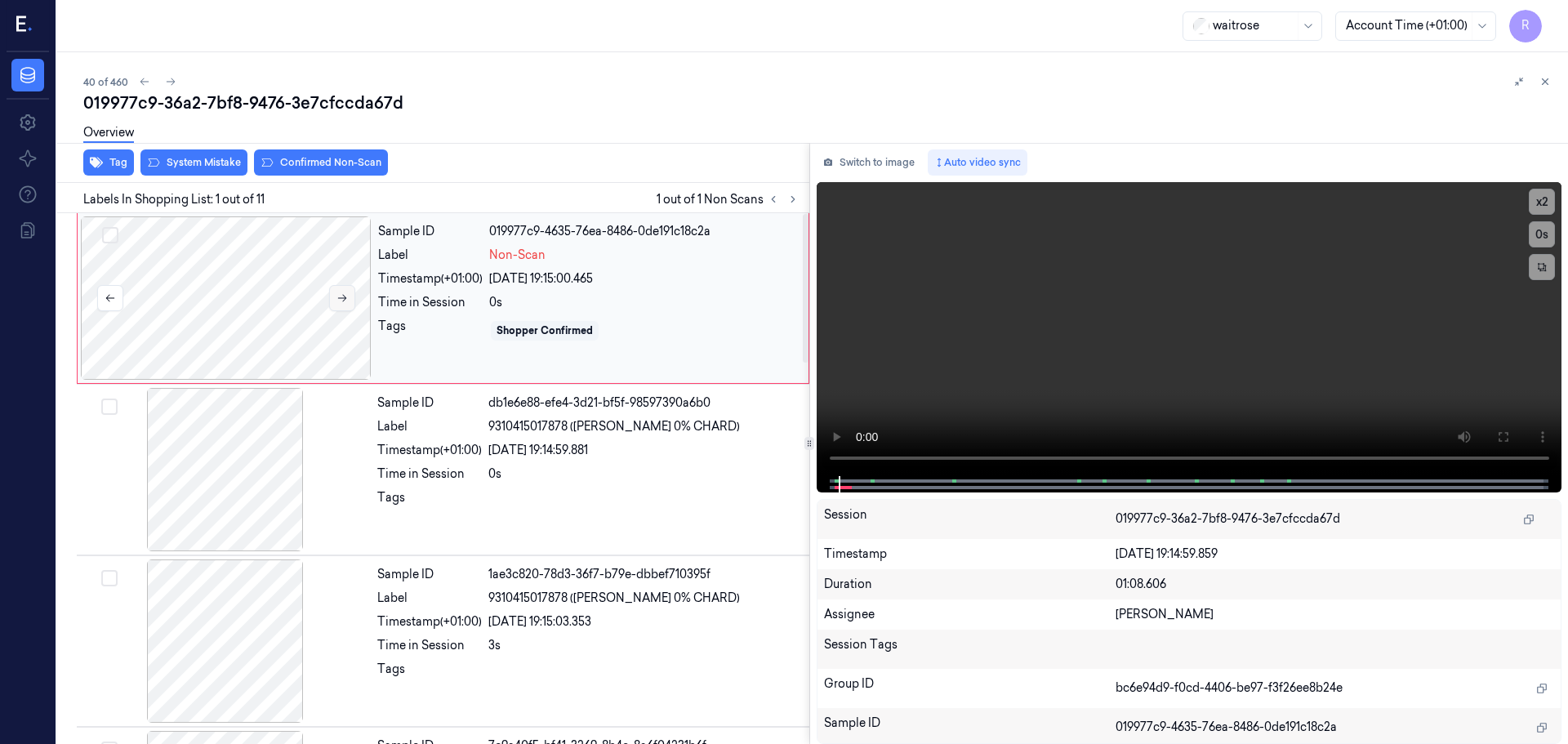
click at [352, 295] on button at bounding box center [342, 298] width 26 height 26
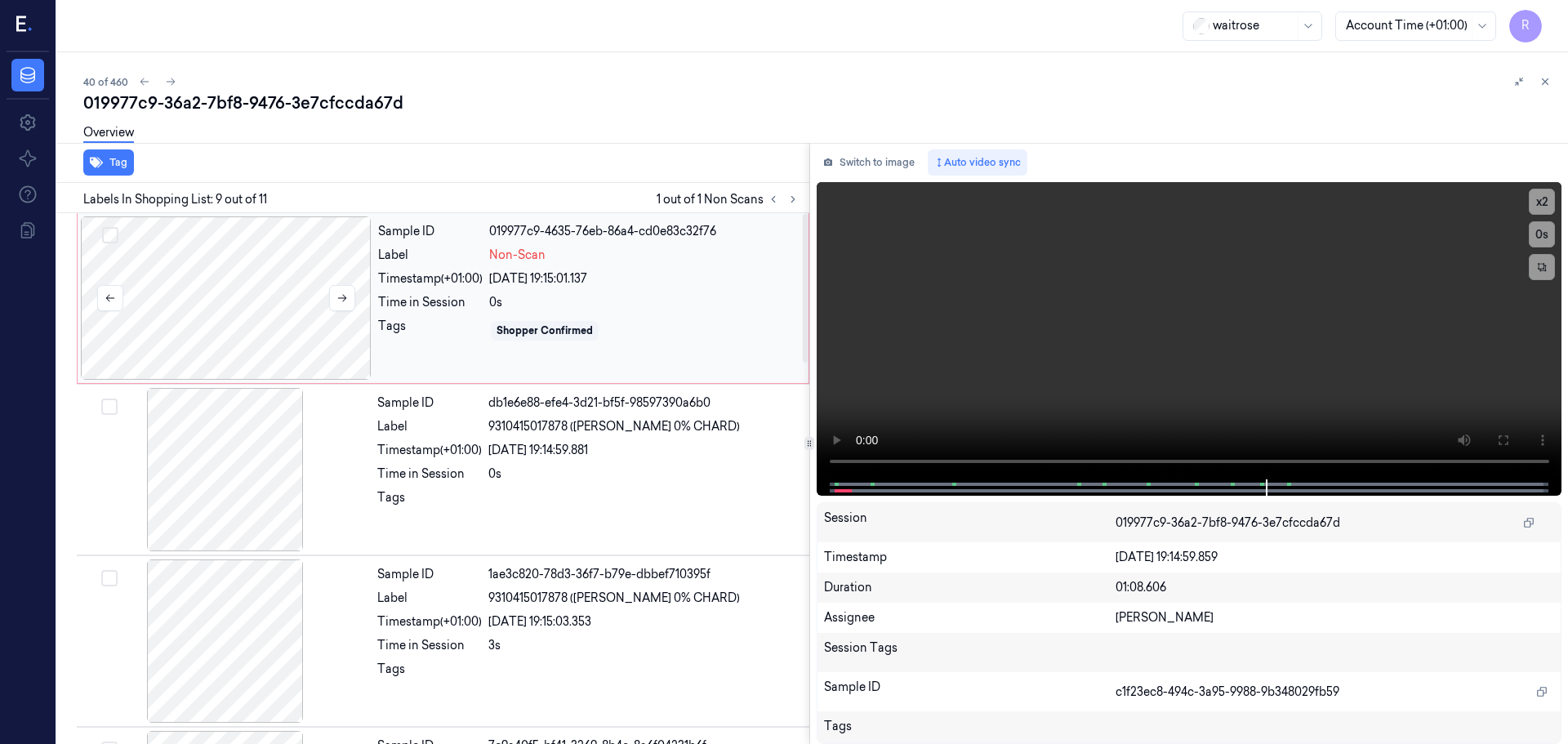
click at [313, 324] on div at bounding box center [225, 298] width 290 height 164
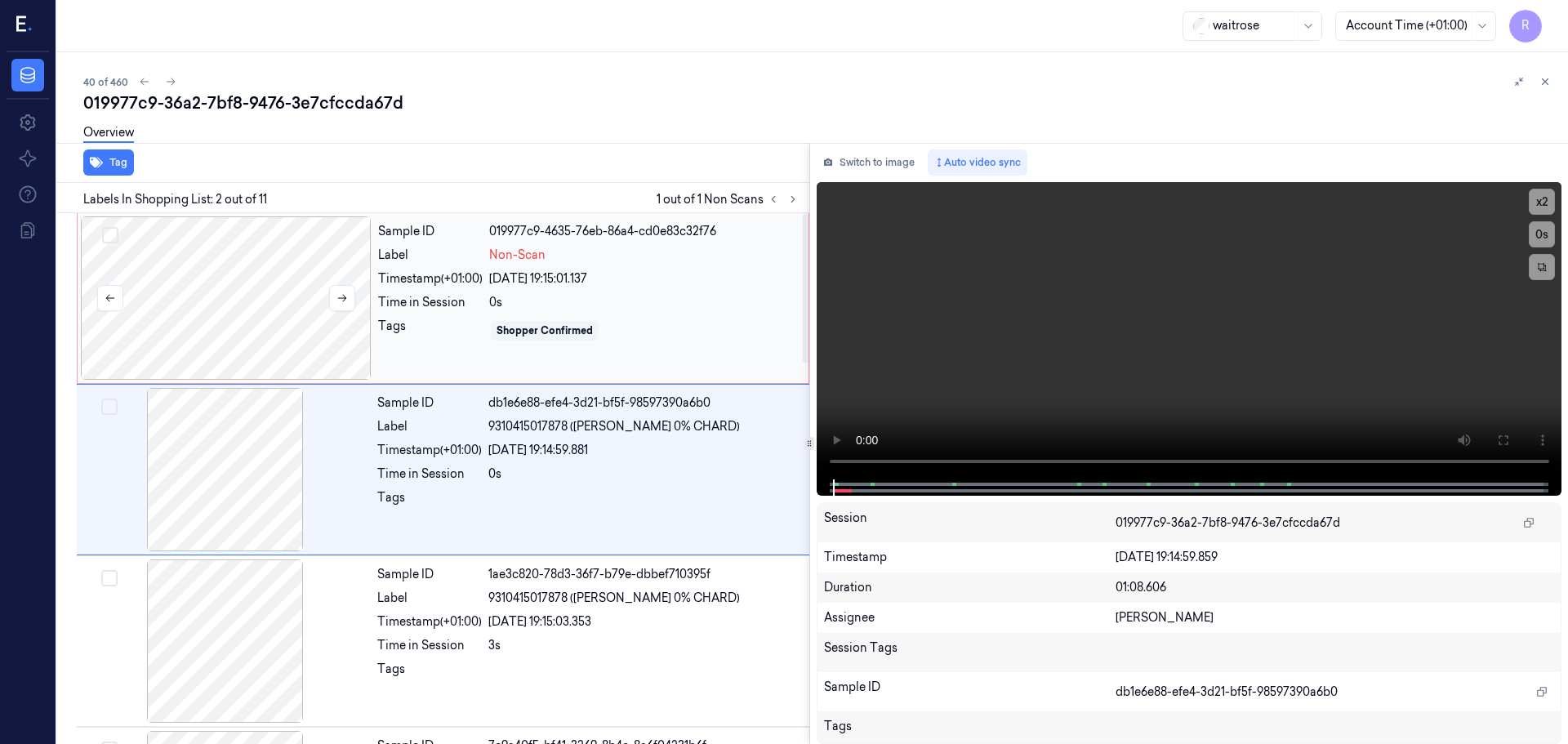
click at [247, 299] on div at bounding box center [225, 298] width 290 height 164
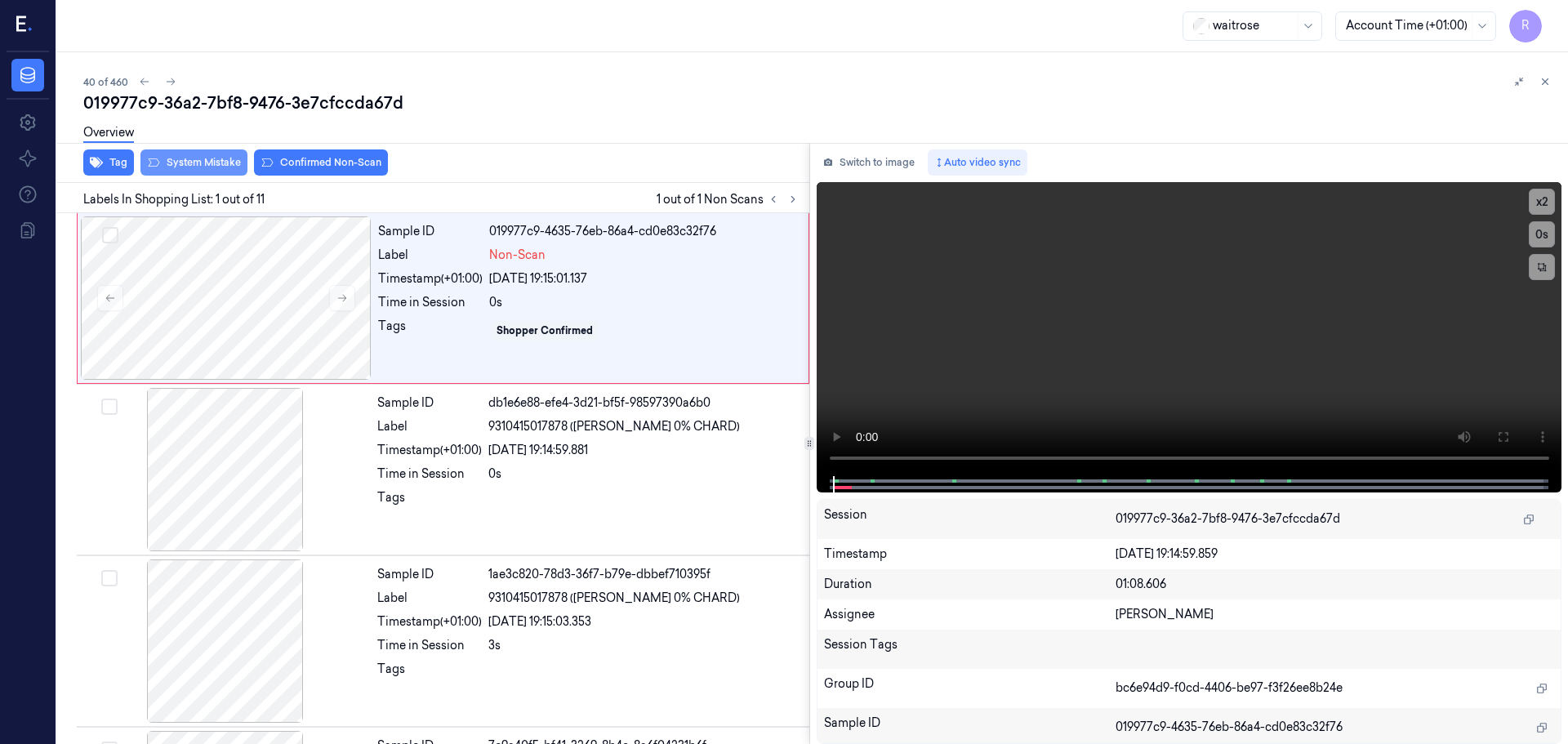
click at [200, 159] on button "System Mistake" at bounding box center [194, 163] width 107 height 26
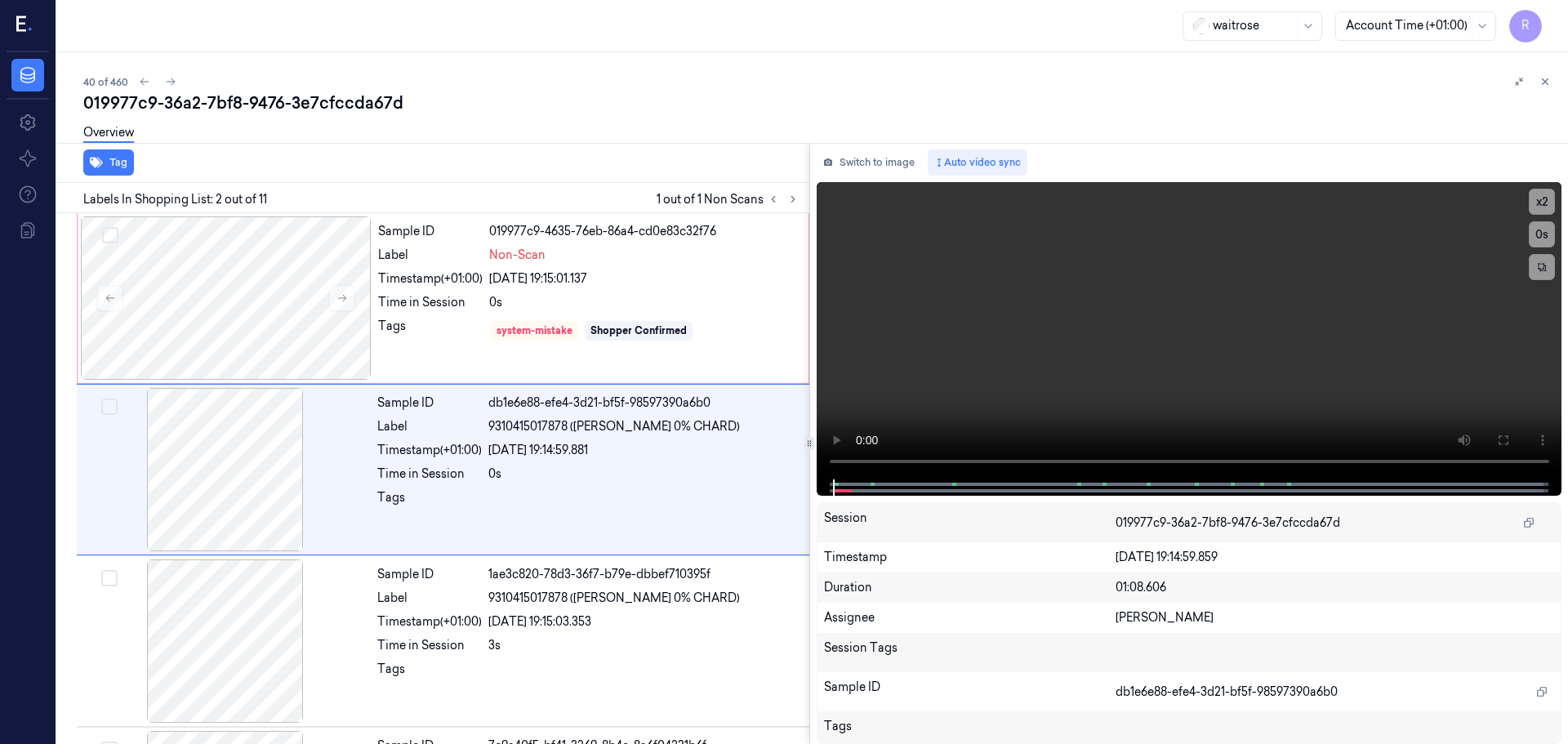
click at [322, 165] on div "Tag" at bounding box center [430, 163] width 759 height 40
click at [777, 200] on icon at bounding box center [773, 198] width 11 height 11
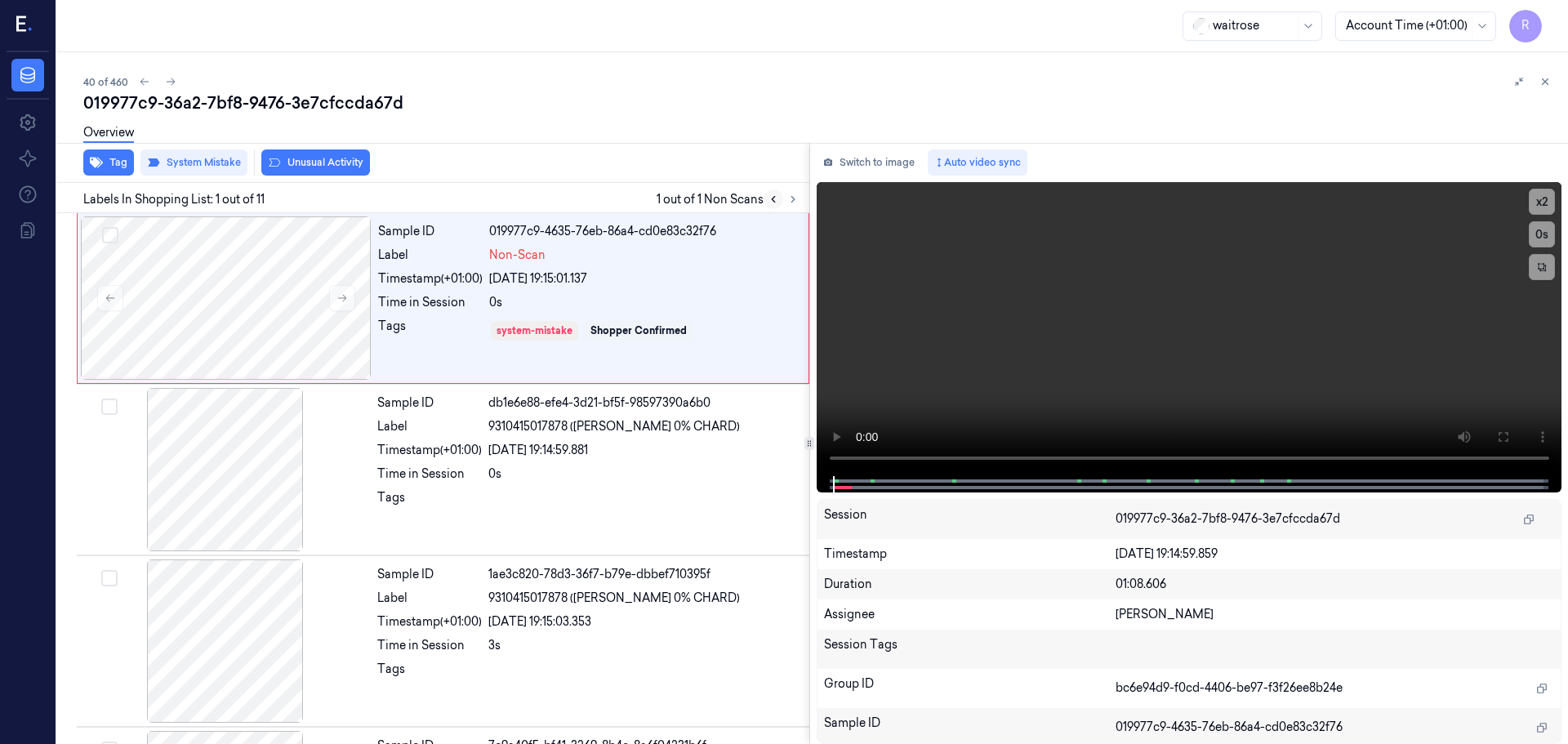
click at [777, 200] on icon at bounding box center [773, 198] width 11 height 11
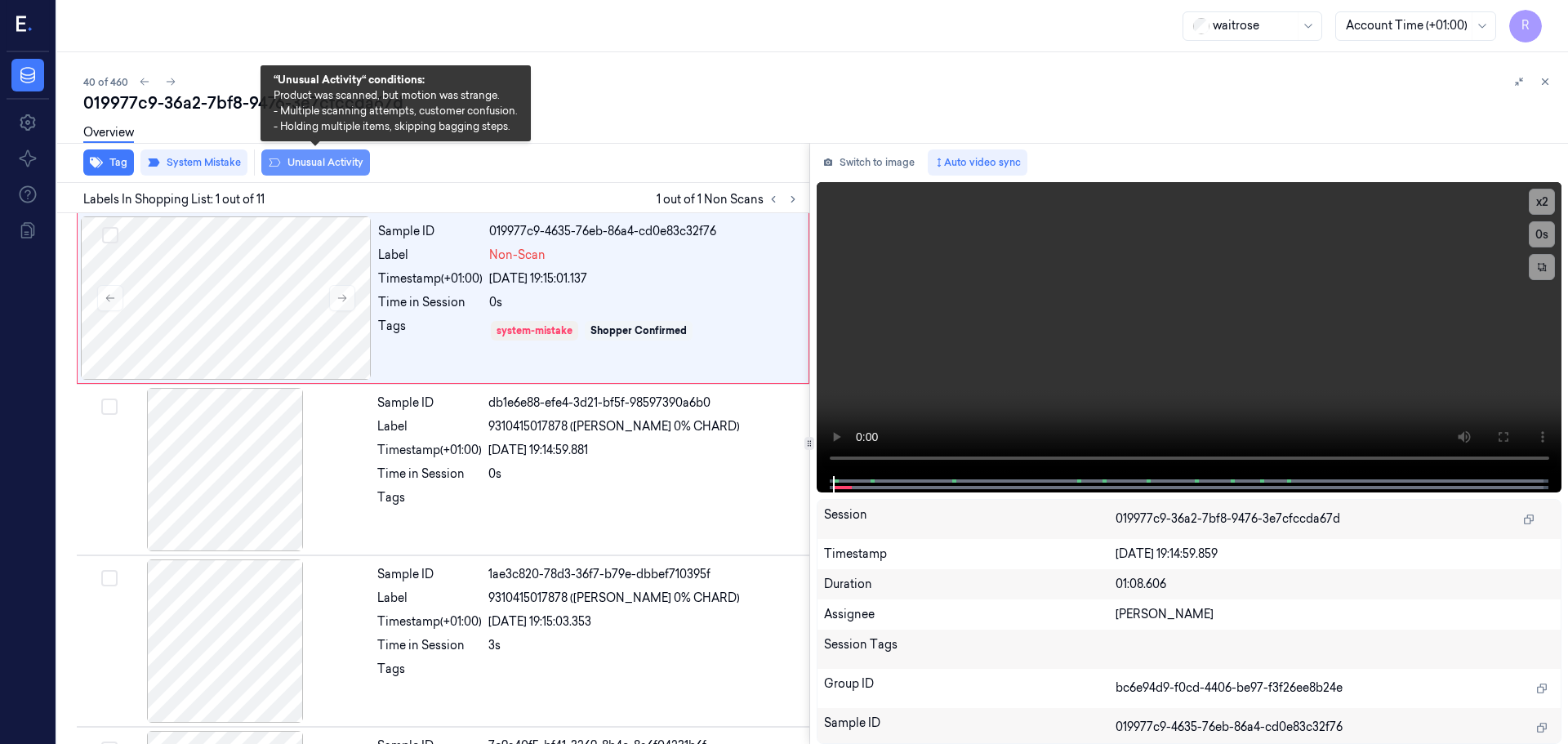
click at [319, 156] on button "Unusual Activity" at bounding box center [315, 163] width 109 height 26
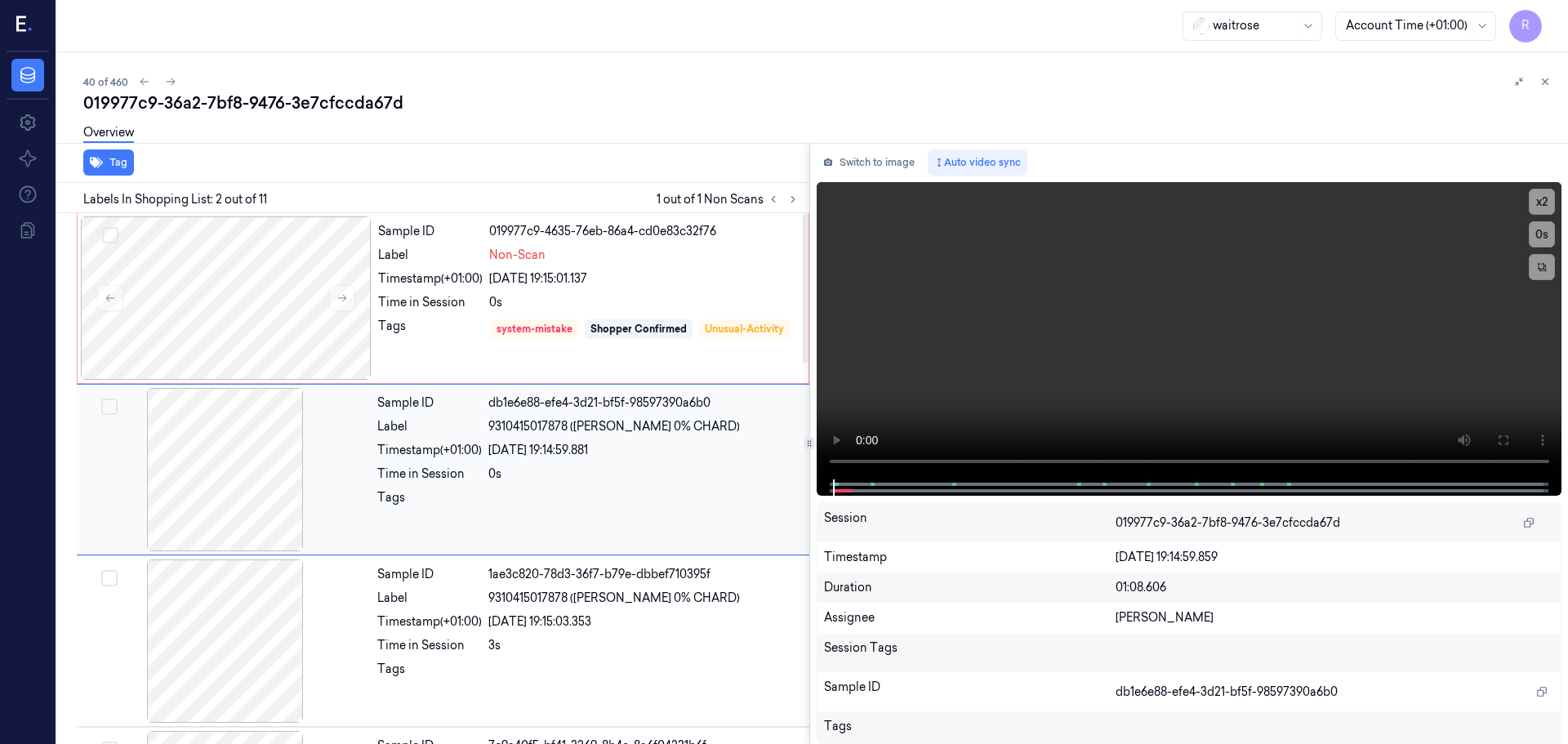
click at [359, 433] on div at bounding box center [224, 470] width 290 height 164
click at [439, 308] on div "Time in Session" at bounding box center [430, 302] width 105 height 17
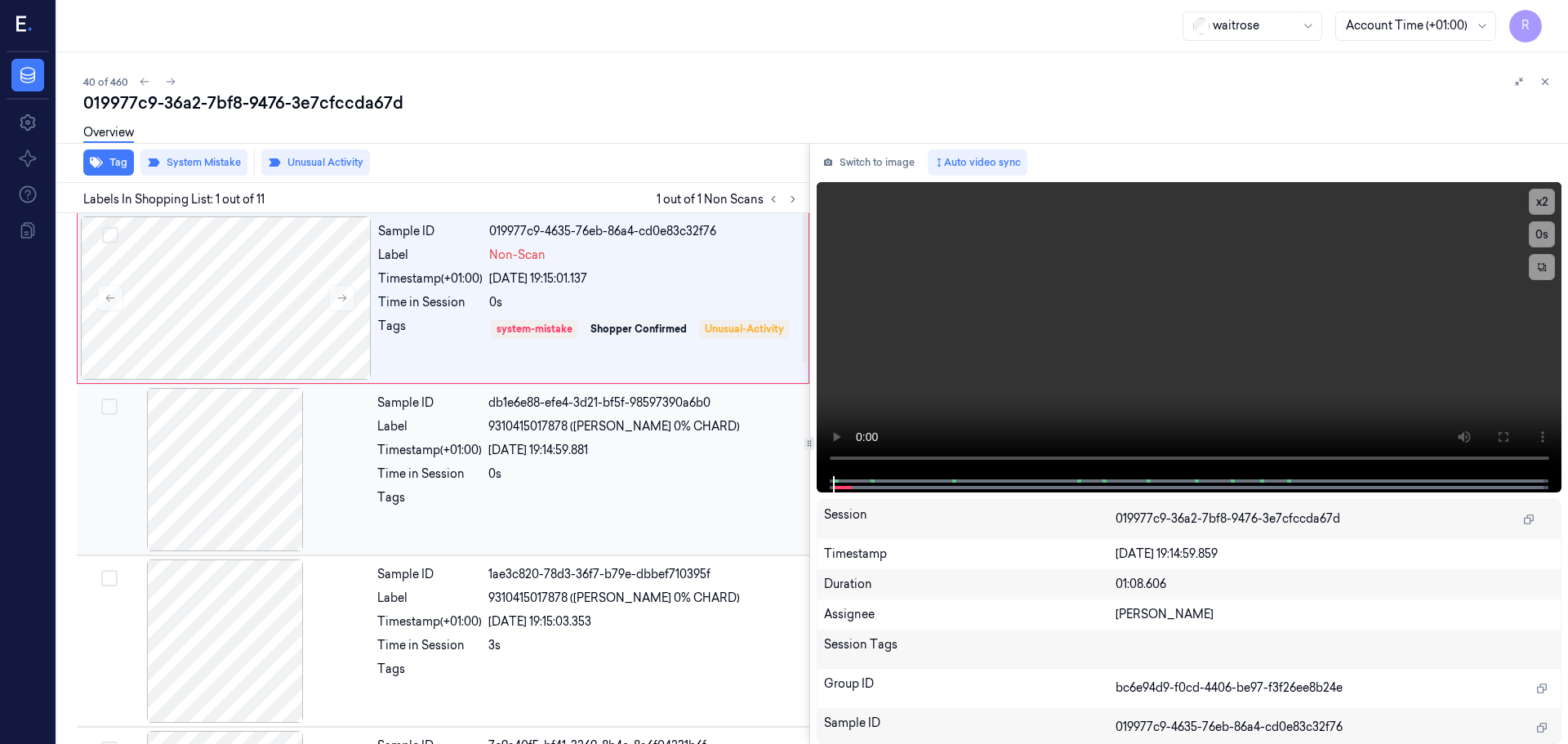
click at [471, 487] on div "Sample ID db1e6e88-efe4-3d21-bf5f-98597390a6b0 Label 9310415017878 ([PERSON_NAM…" at bounding box center [588, 470] width 435 height 164
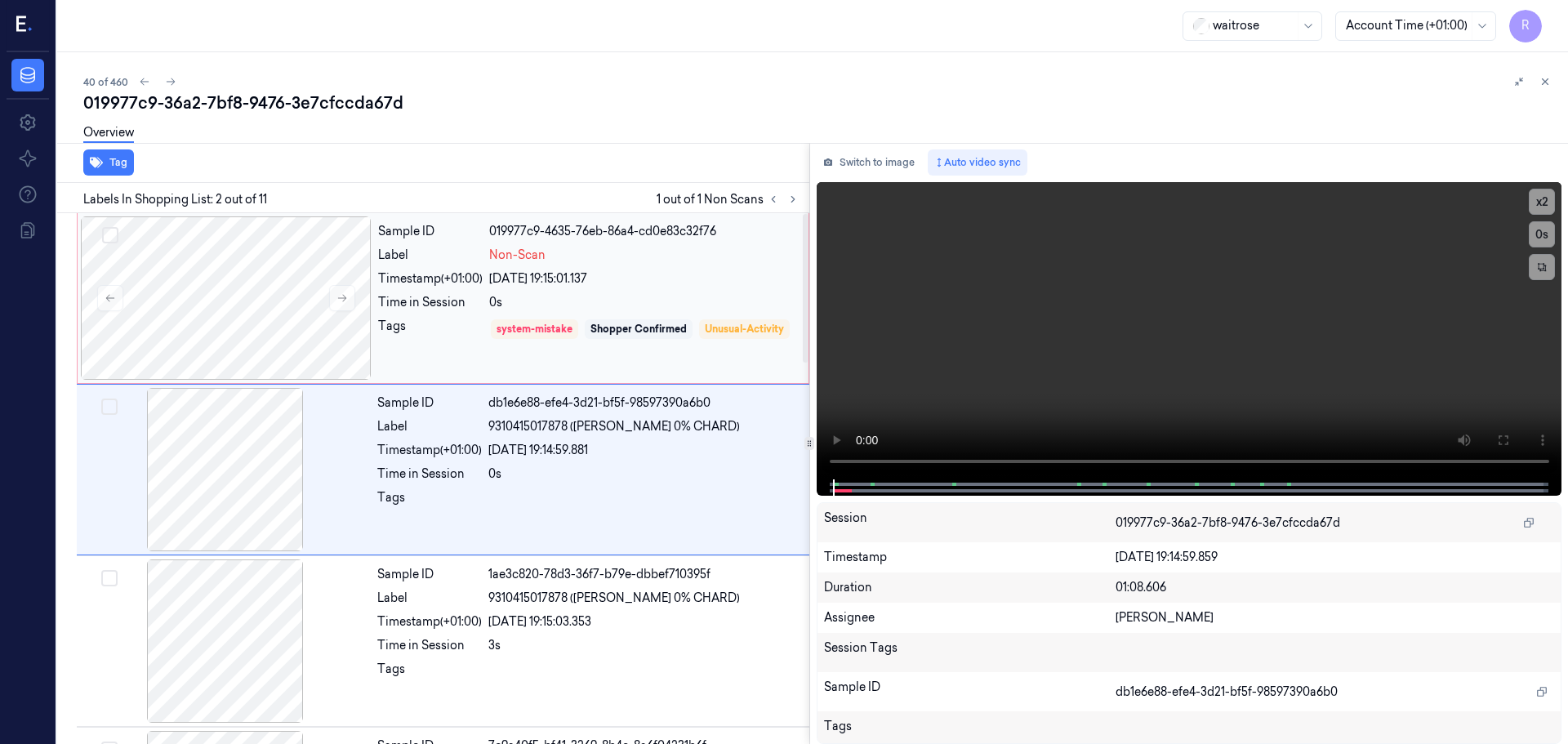
click at [455, 346] on div "Tags" at bounding box center [430, 340] width 105 height 47
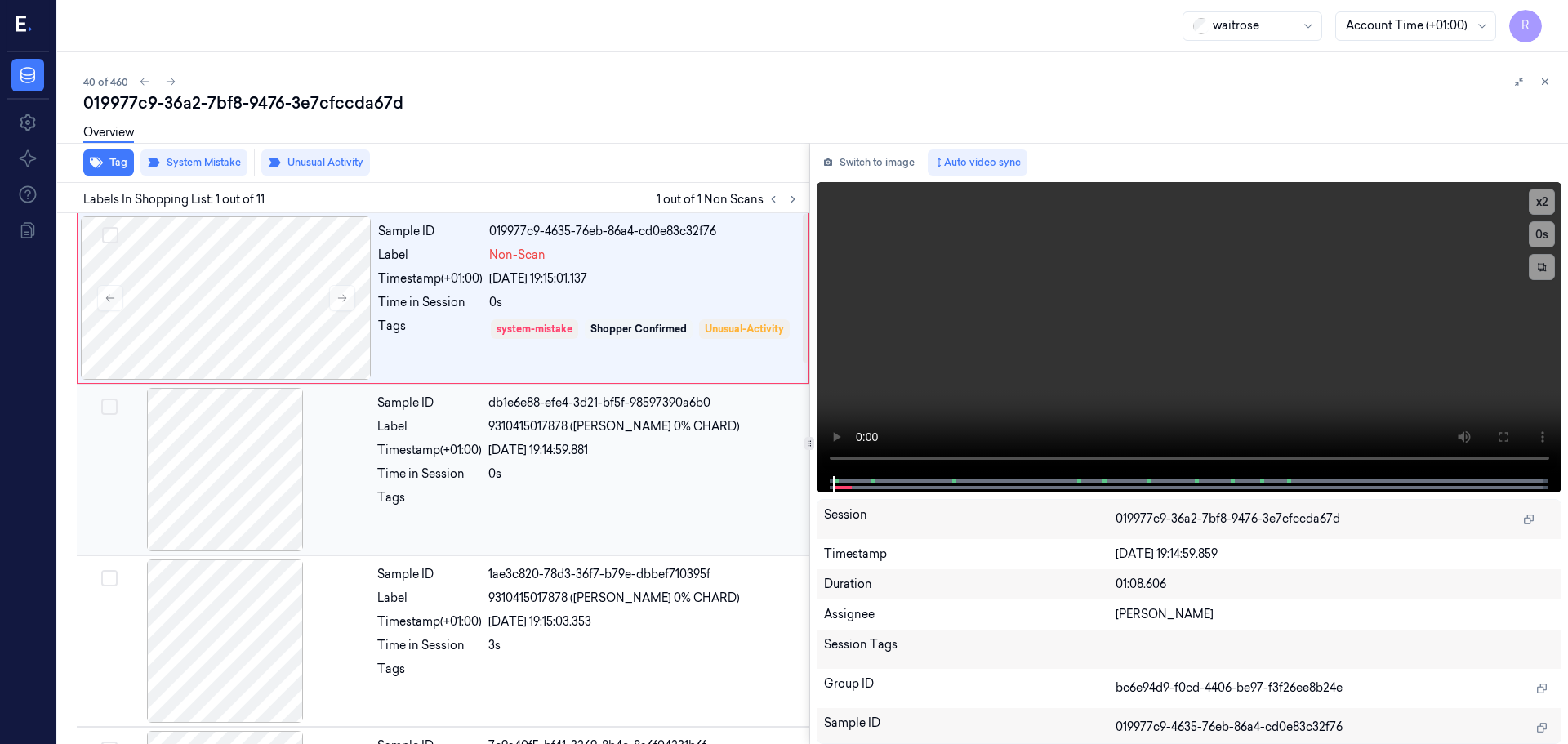
click at [426, 520] on div "Sample ID db1e6e88-efe4-3d21-bf5f-98597390a6b0 Label 9310415017878 ([PERSON_NAM…" at bounding box center [588, 470] width 435 height 164
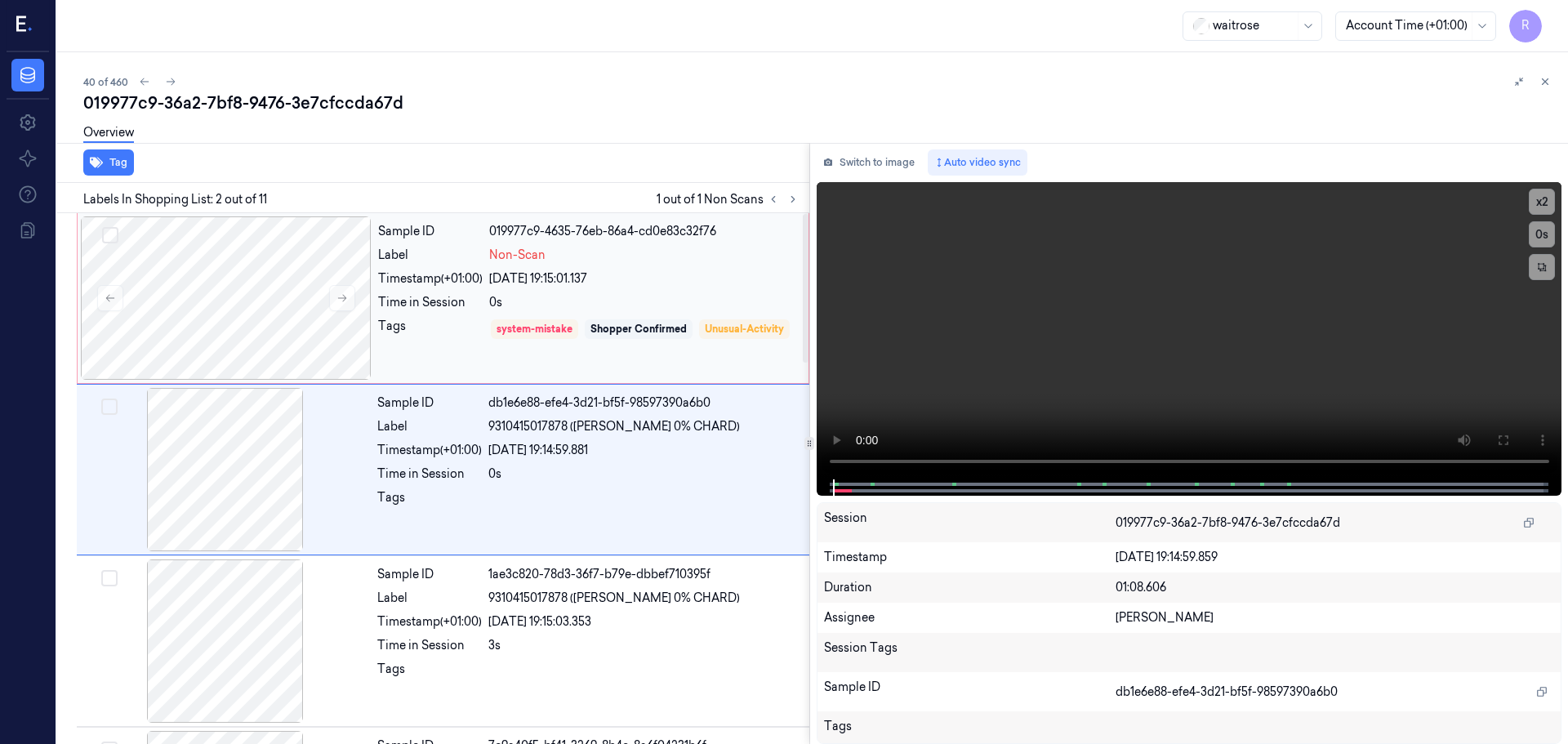
click at [437, 331] on div "Tags" at bounding box center [430, 340] width 105 height 47
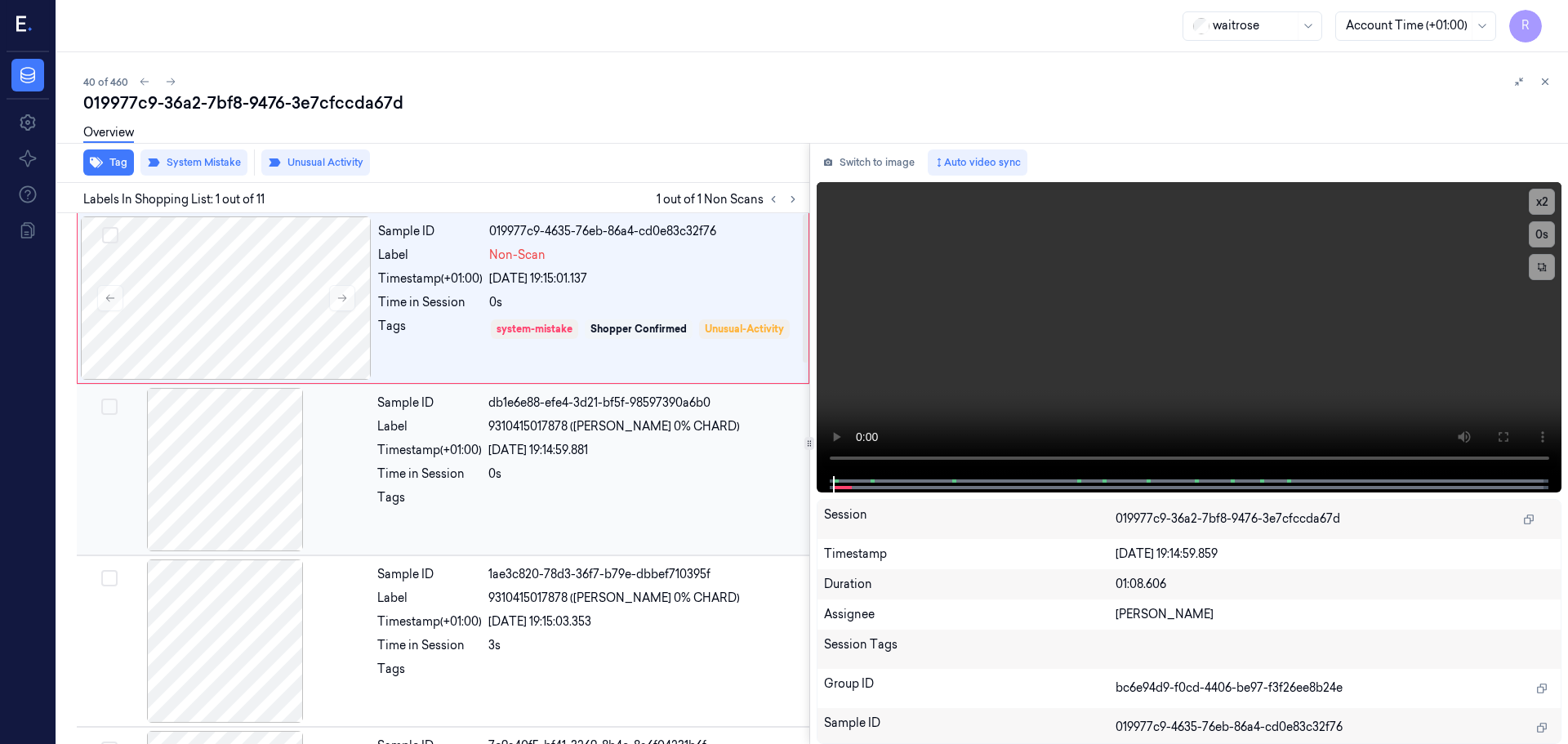
click at [345, 471] on div at bounding box center [224, 470] width 290 height 164
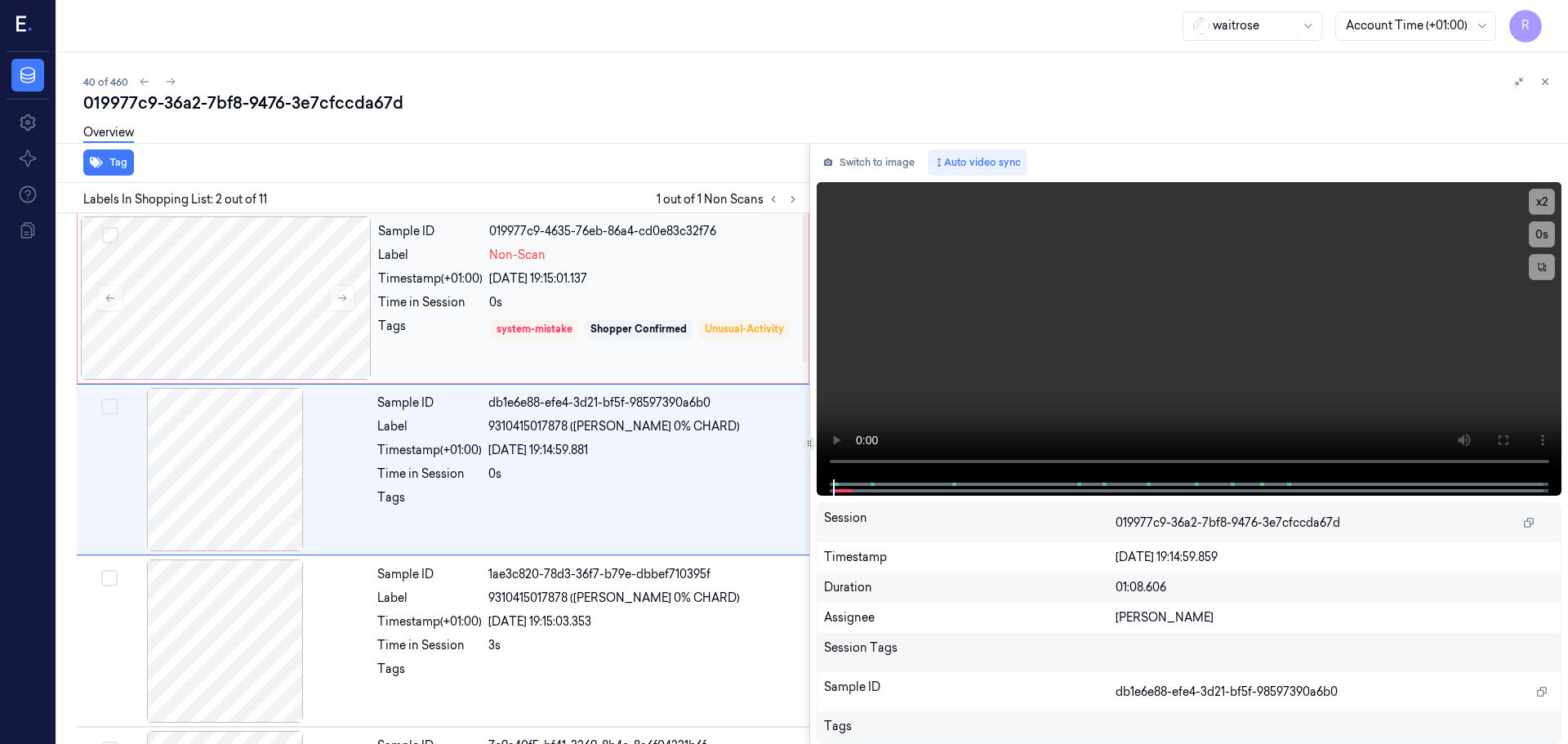
click at [527, 296] on div "0s" at bounding box center [643, 302] width 309 height 17
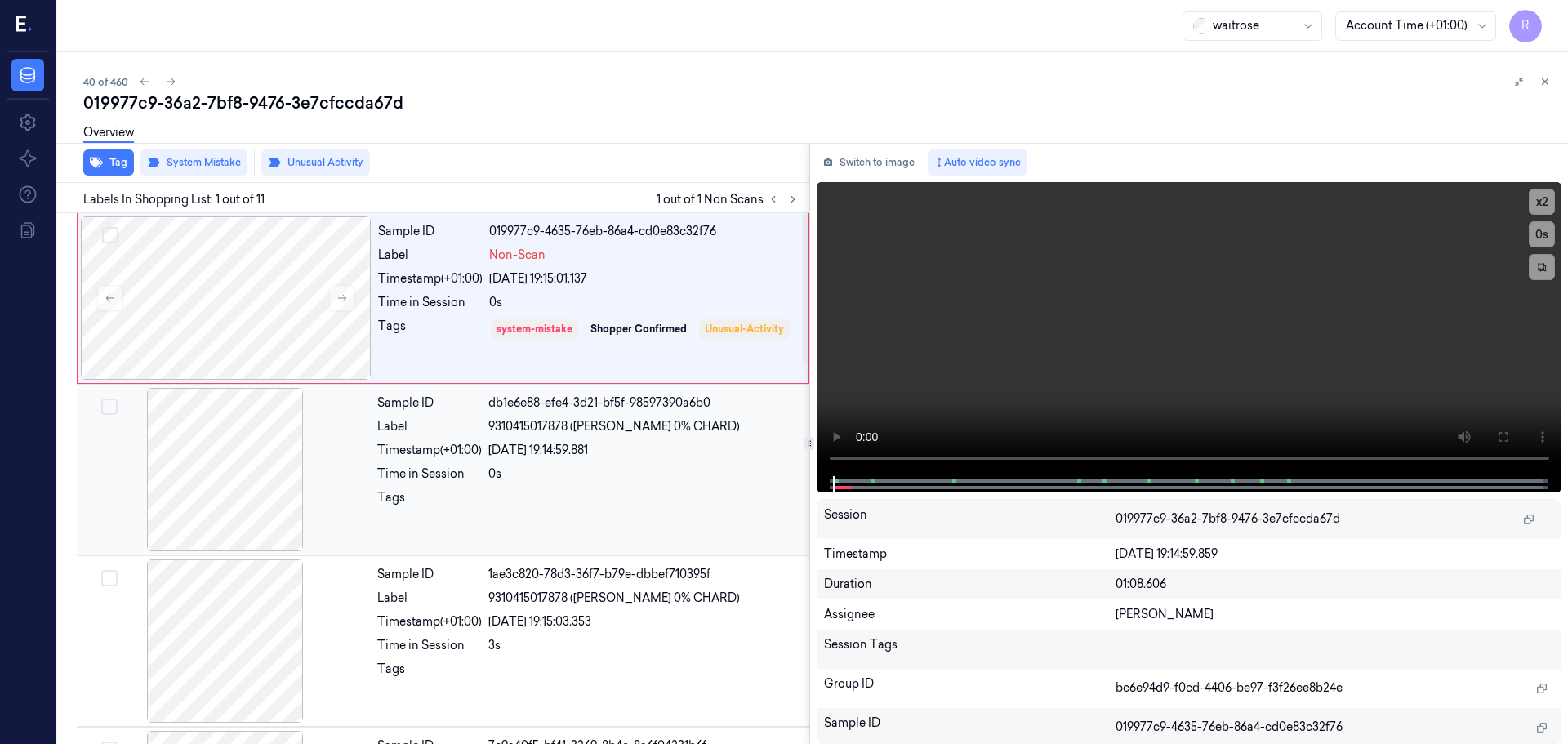
click at [472, 398] on div "Sample ID" at bounding box center [429, 402] width 105 height 17
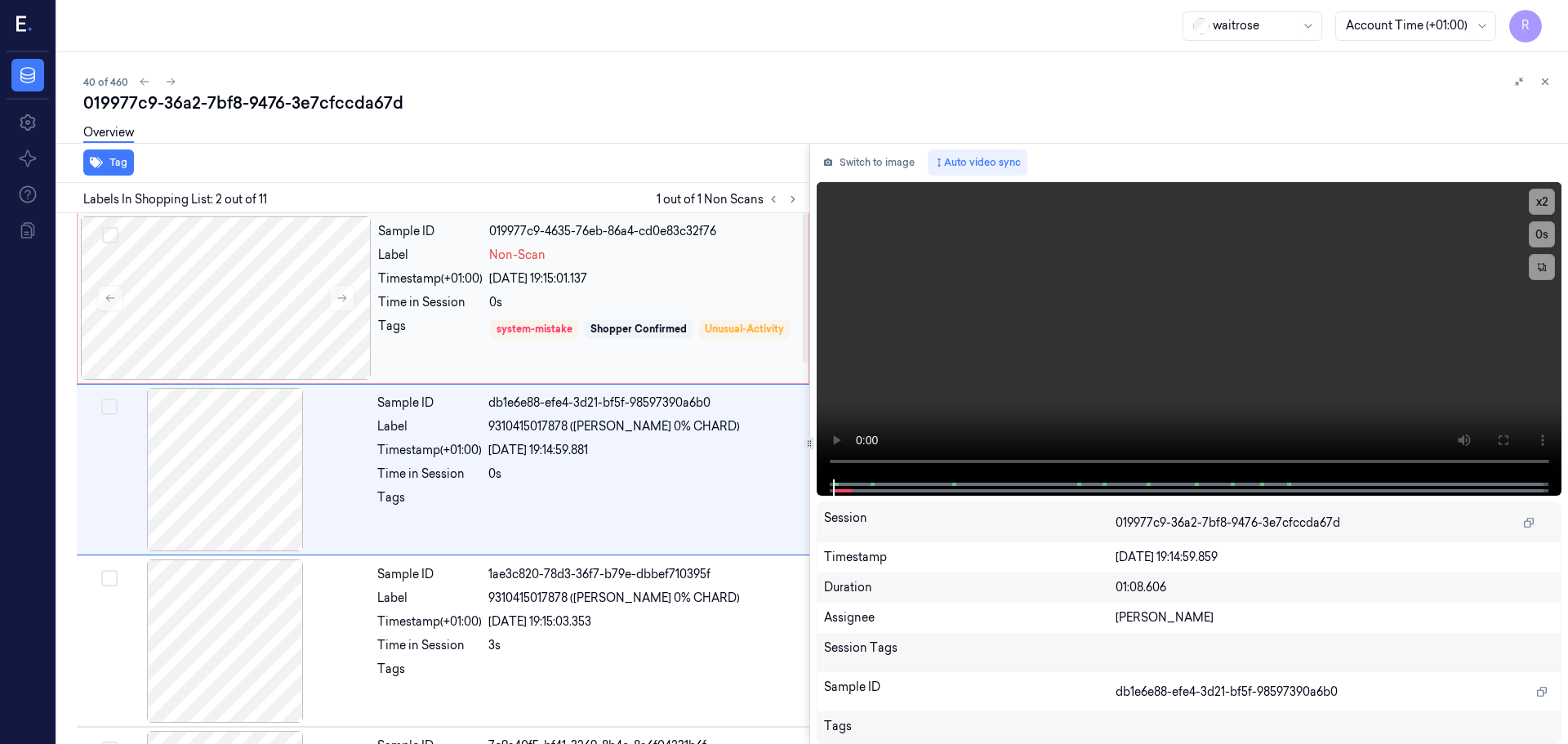
click at [504, 300] on div "0s" at bounding box center [643, 302] width 309 height 17
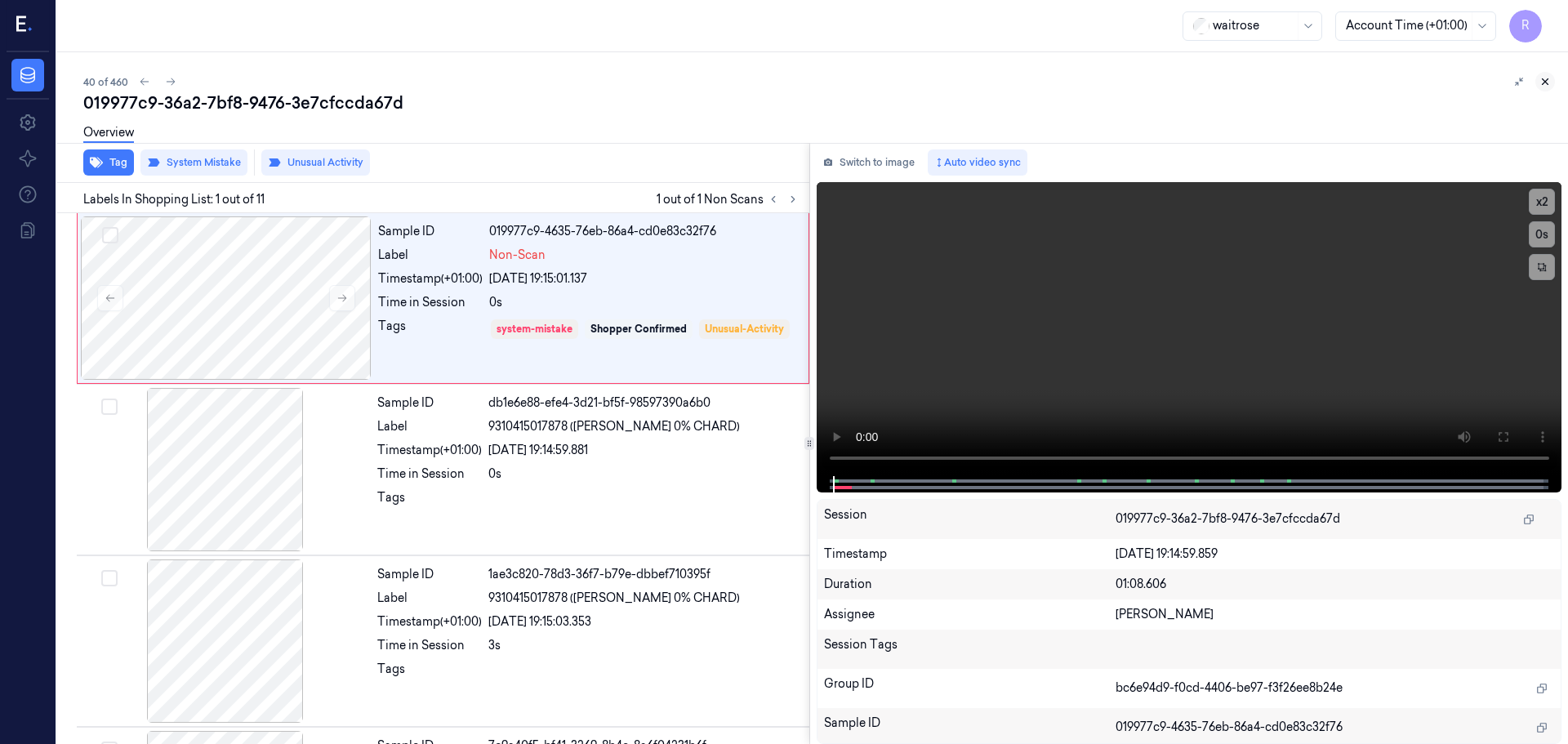
click at [1542, 84] on icon at bounding box center [1544, 81] width 11 height 11
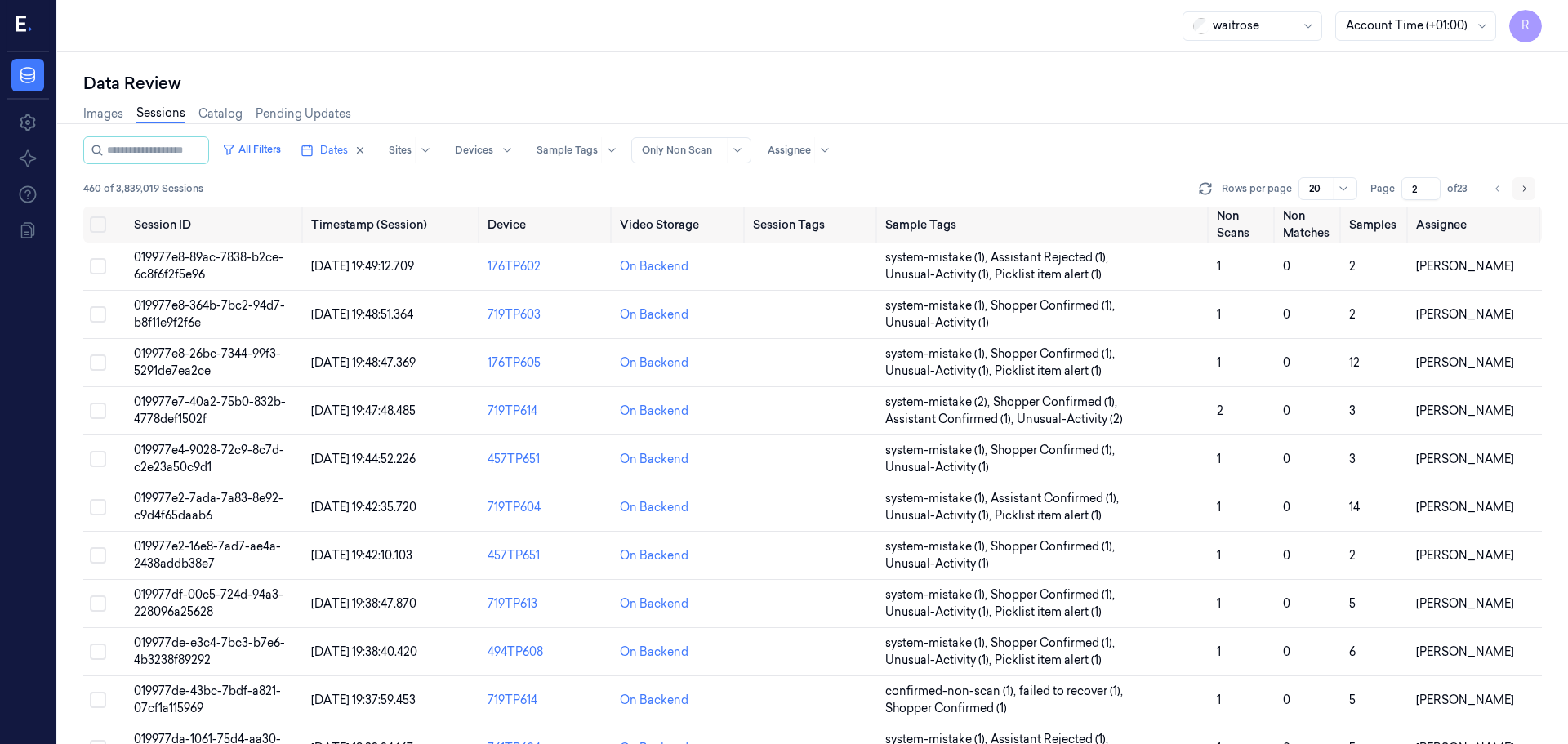
click at [1526, 192] on icon "Go to next page" at bounding box center [1524, 188] width 10 height 13
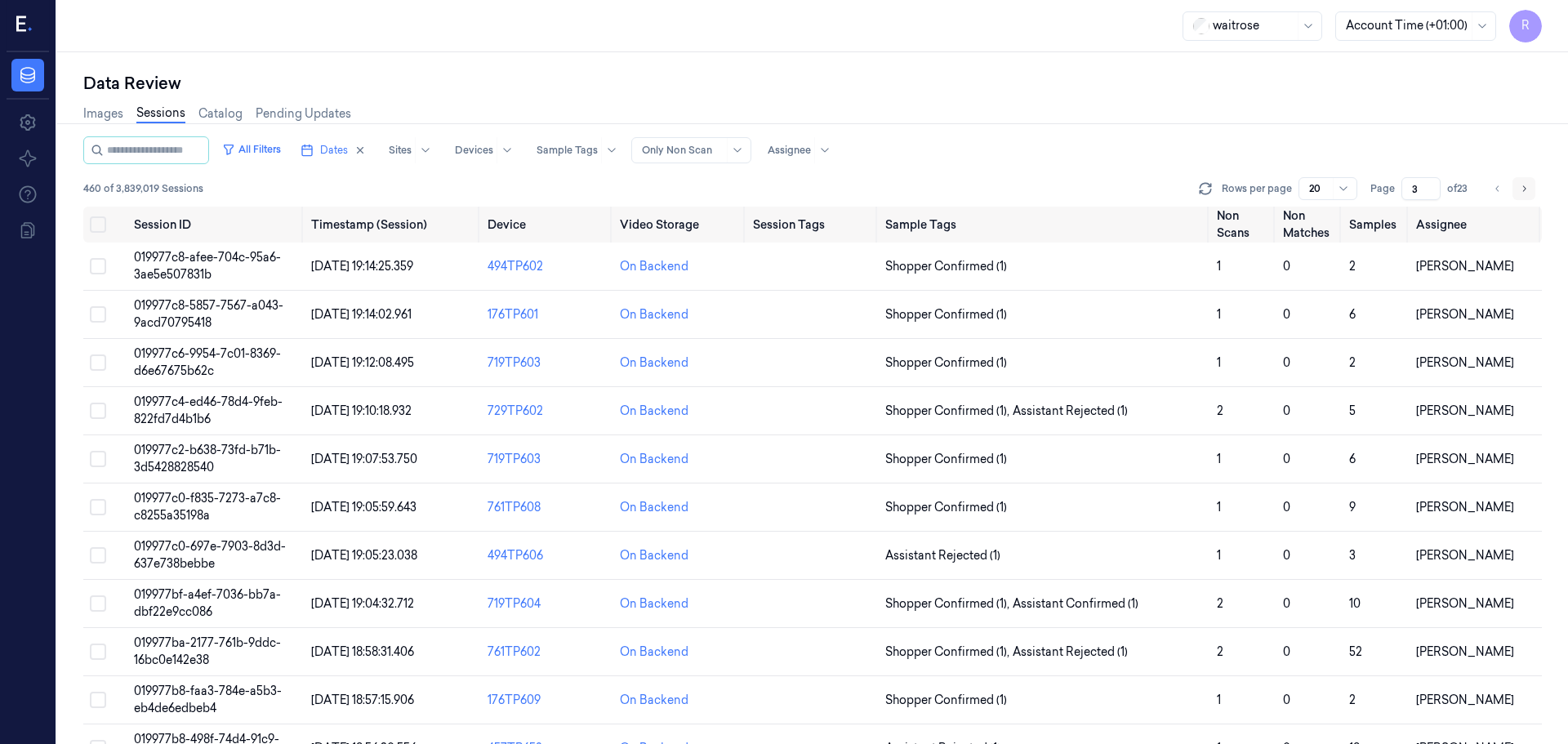
click at [1526, 192] on icon "Go to next page" at bounding box center [1524, 188] width 10 height 13
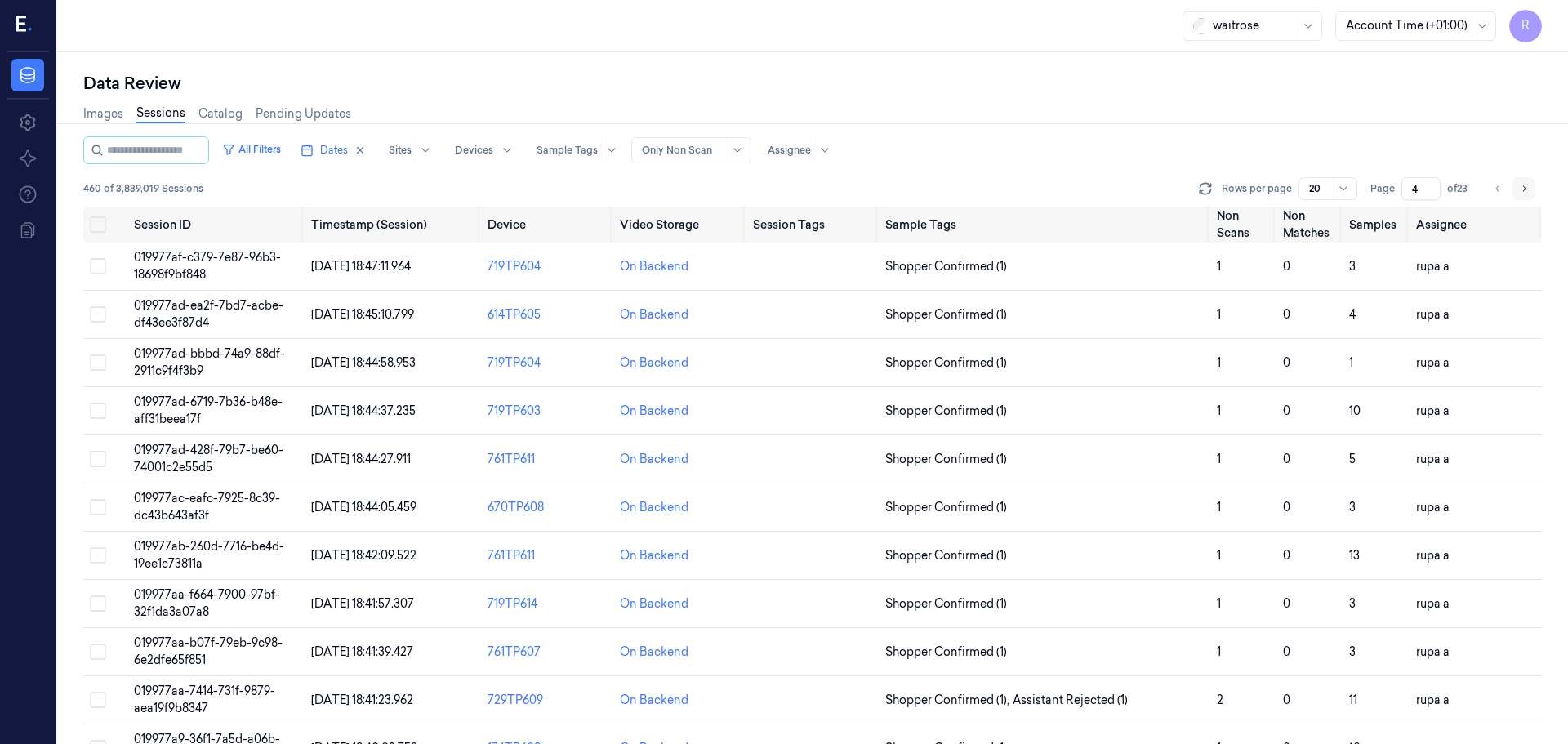
click at [1526, 192] on icon "Go to next page" at bounding box center [1524, 188] width 10 height 13
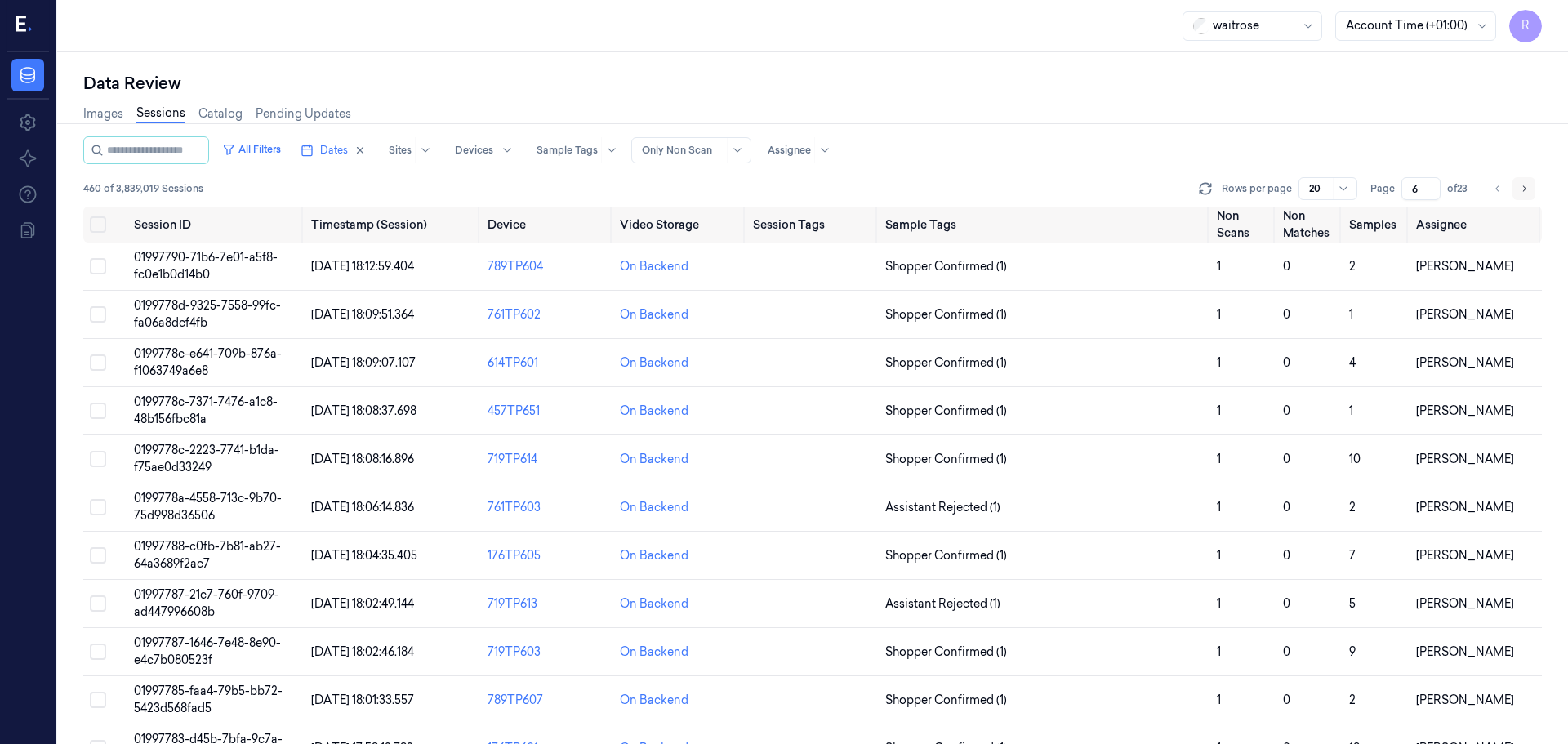
click at [1526, 192] on icon "Go to next page" at bounding box center [1524, 188] width 10 height 13
type input "7"
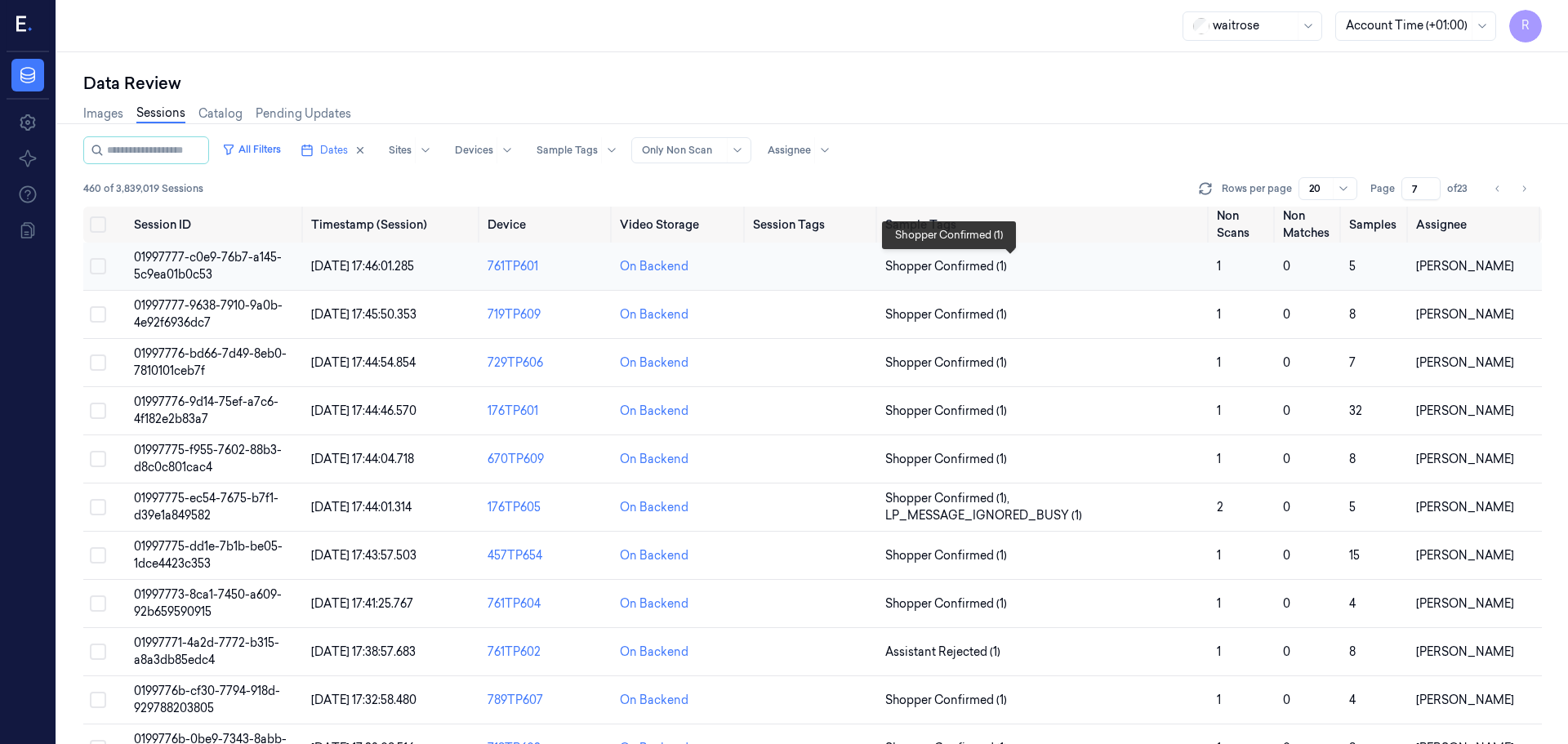
click at [1078, 271] on span "Shopper Confirmed (1)" at bounding box center [1043, 266] width 318 height 17
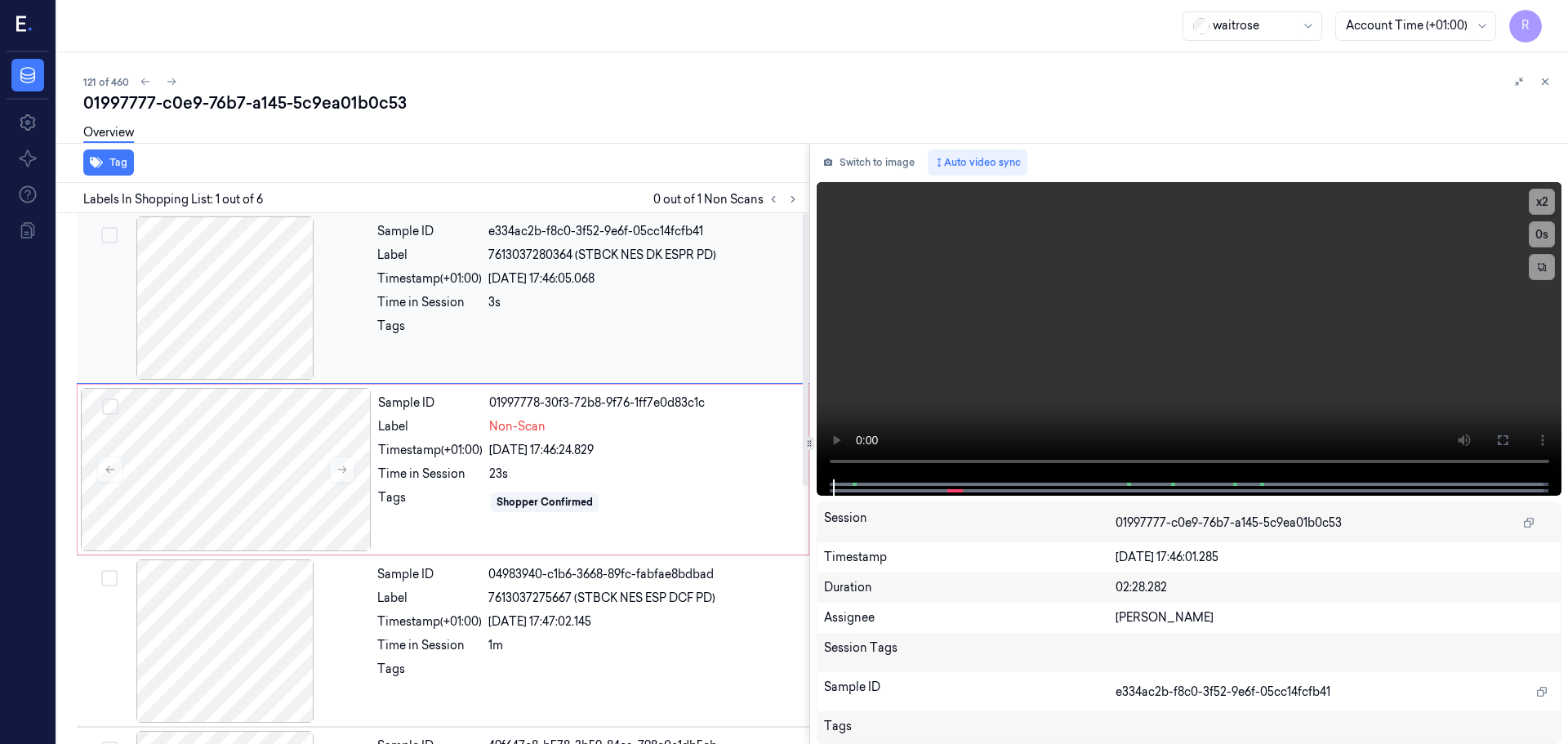
click at [259, 299] on div at bounding box center [224, 298] width 290 height 164
click at [1547, 200] on button "x 2" at bounding box center [1541, 201] width 26 height 26
click at [1536, 198] on button "x 4" at bounding box center [1541, 201] width 26 height 26
click at [350, 463] on button at bounding box center [342, 470] width 26 height 26
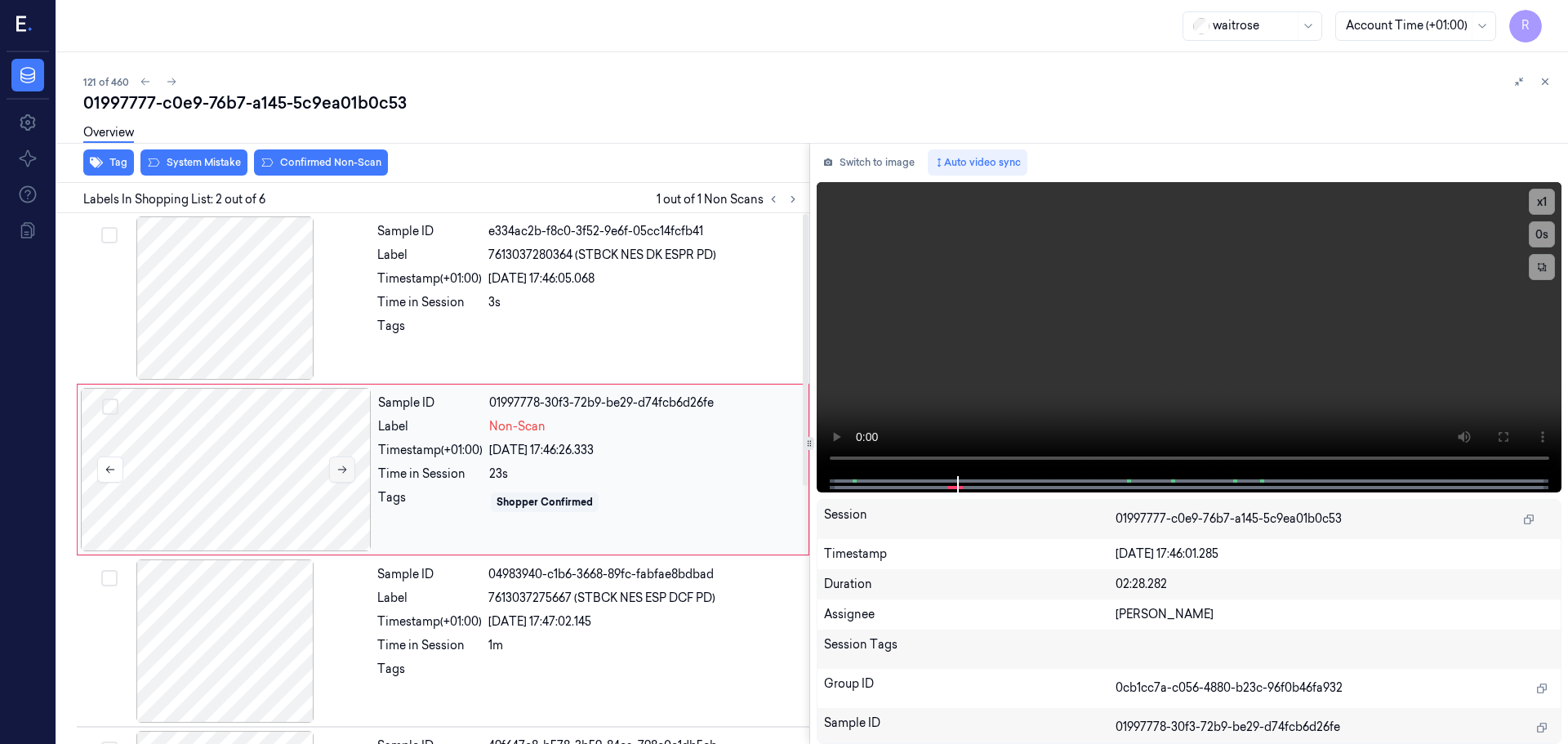
click at [349, 463] on button at bounding box center [342, 470] width 26 height 26
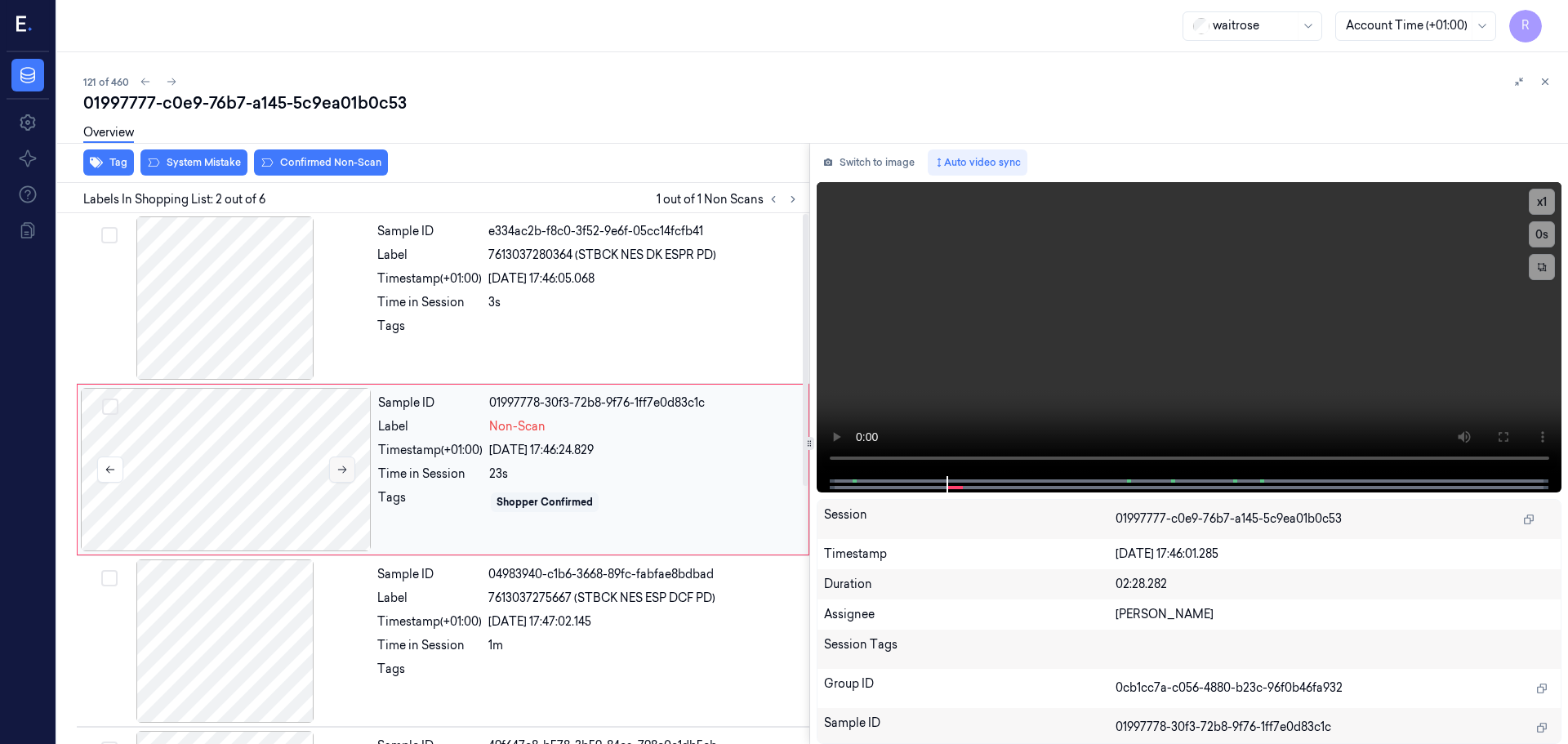
click at [349, 463] on button at bounding box center [342, 470] width 26 height 26
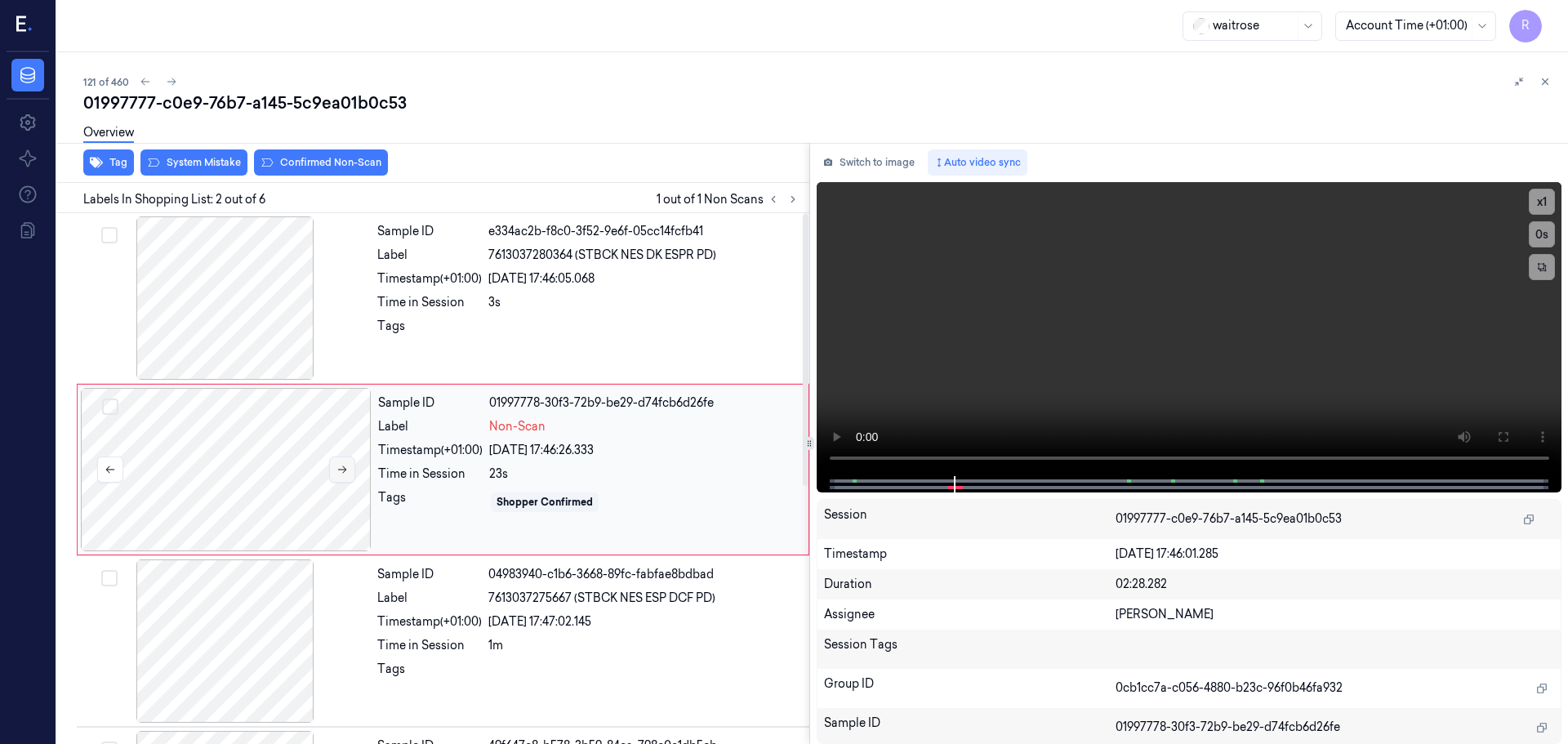
click at [349, 463] on button at bounding box center [342, 470] width 26 height 26
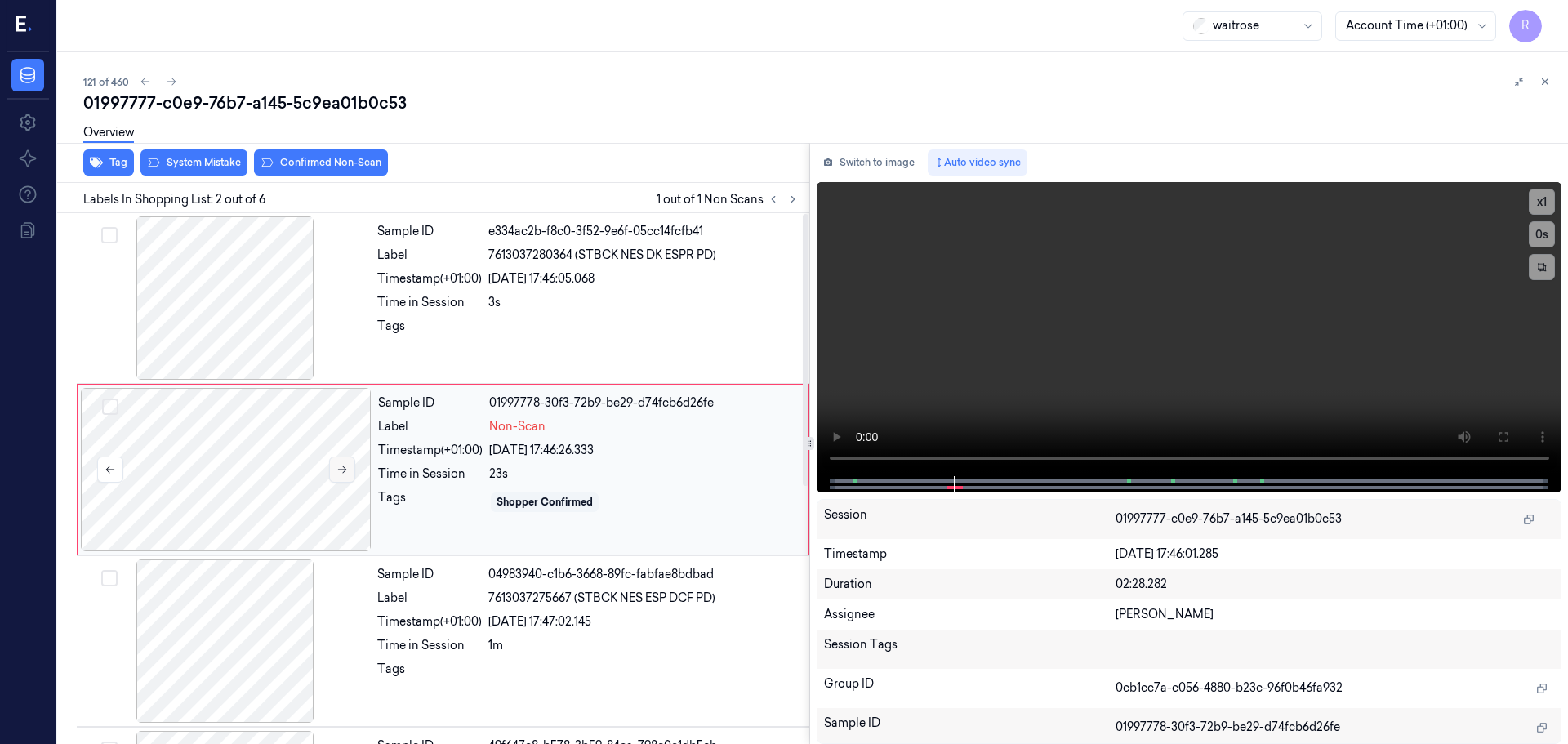
click at [349, 463] on button at bounding box center [342, 470] width 26 height 26
click at [1506, 431] on icon at bounding box center [1502, 436] width 13 height 13
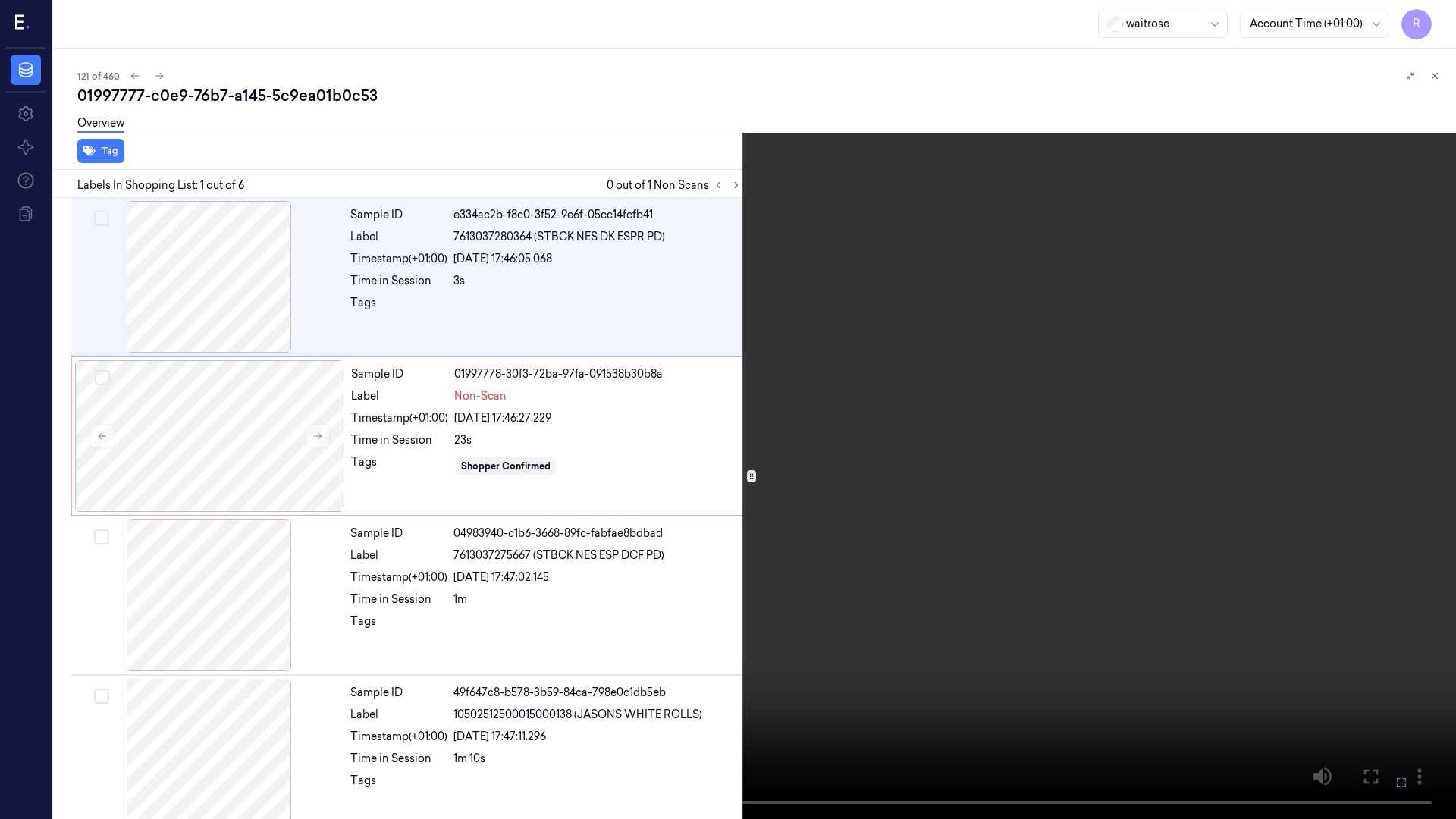
drag, startPoint x: 1409, startPoint y: 775, endPoint x: 1402, endPoint y: 684, distance: 91.3
click at [0, 0] on button at bounding box center [0, 0] width 0 height 0
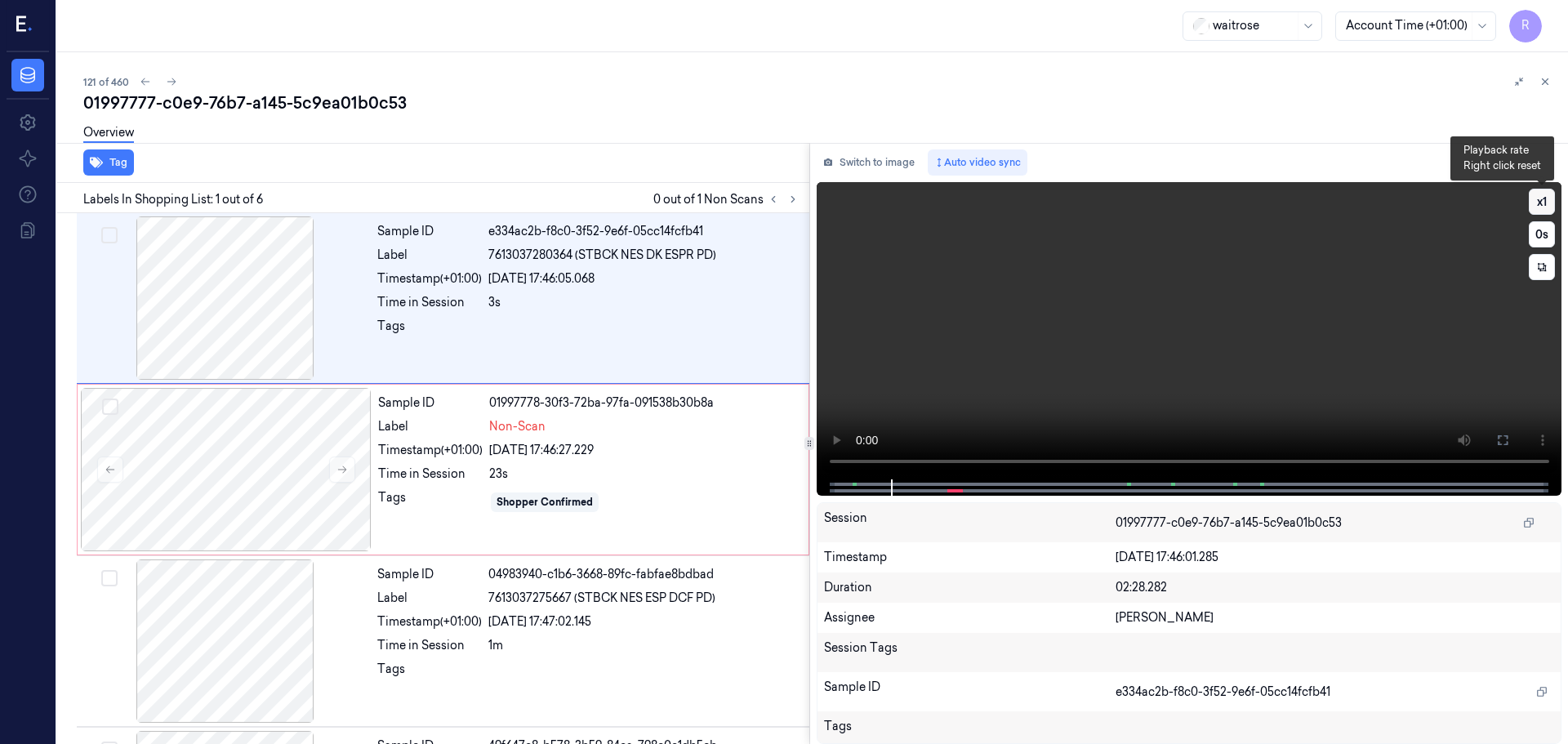
click at [1551, 204] on button "x 1" at bounding box center [1541, 201] width 26 height 26
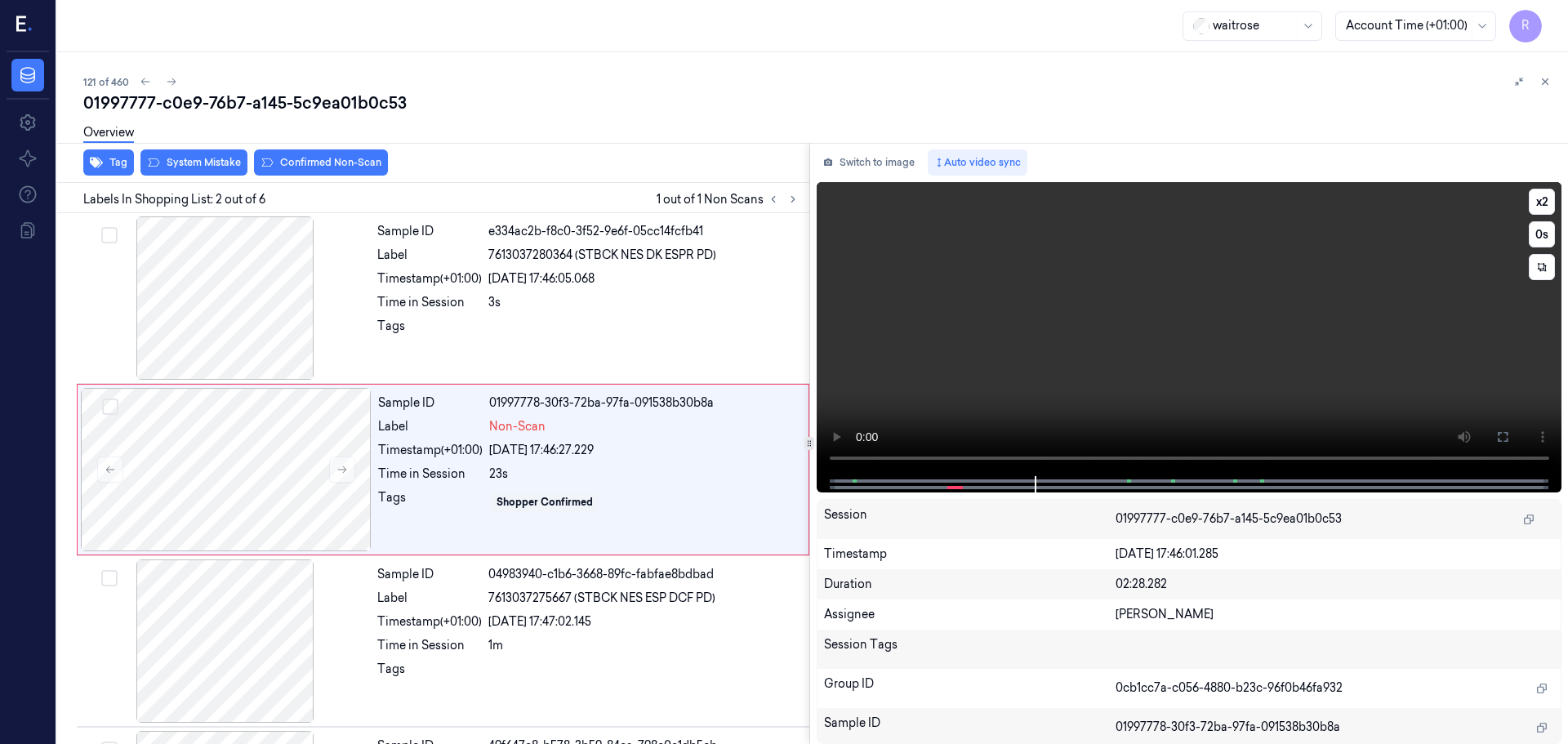
click at [939, 468] on video at bounding box center [1189, 329] width 745 height 294
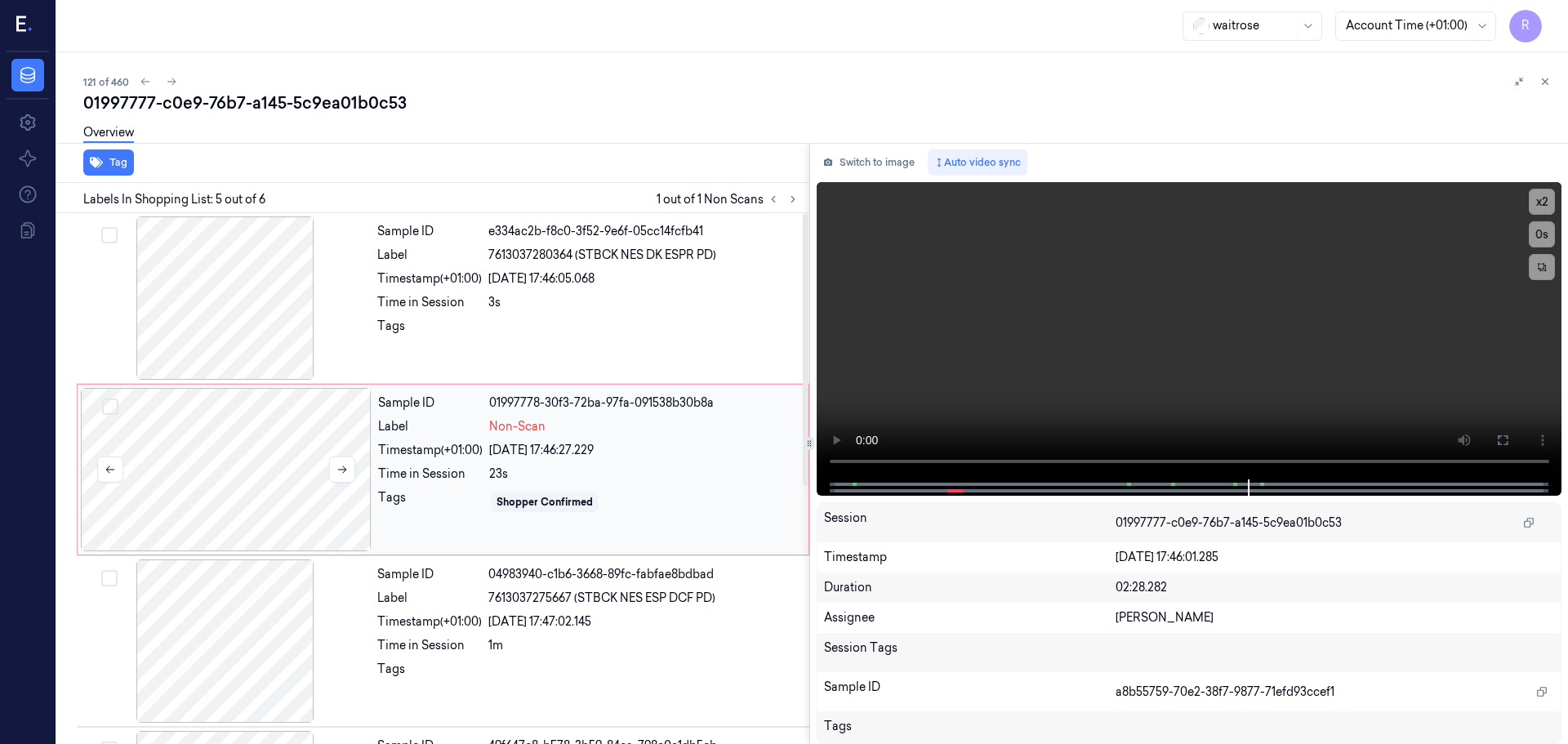
click at [136, 453] on div at bounding box center [225, 470] width 290 height 164
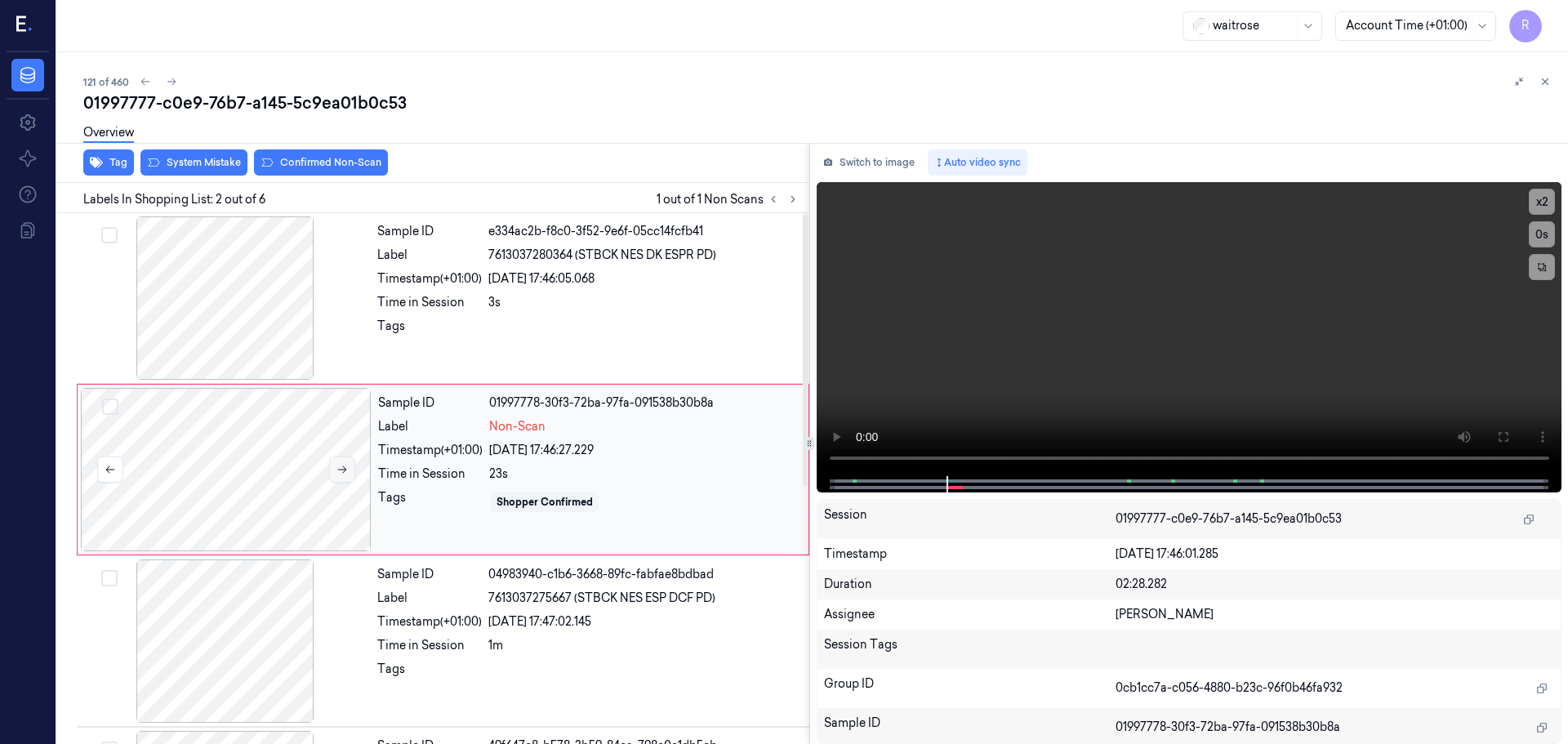
click at [331, 471] on button at bounding box center [342, 470] width 26 height 26
click at [290, 585] on div at bounding box center [224, 641] width 290 height 164
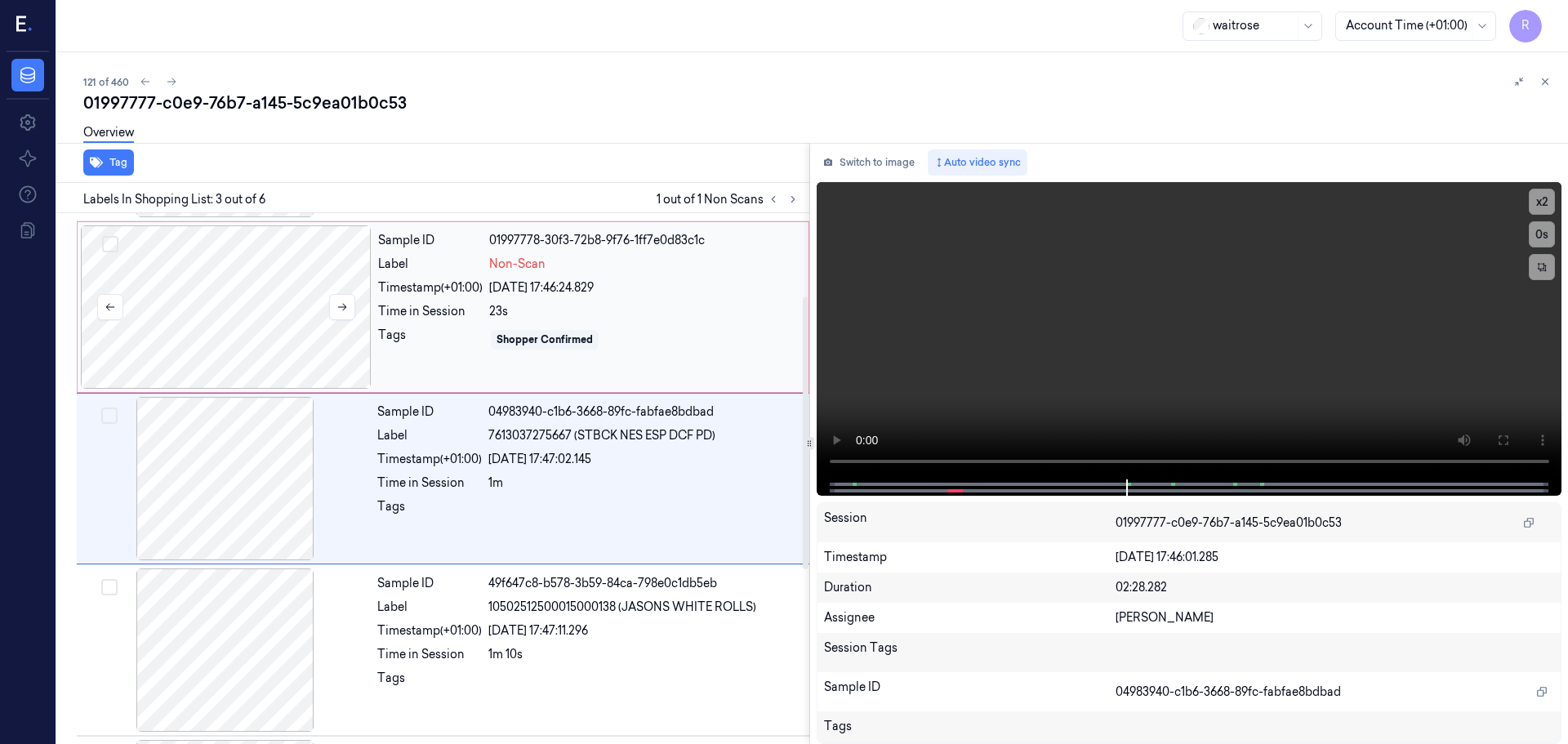
click at [308, 330] on div at bounding box center [225, 307] width 290 height 164
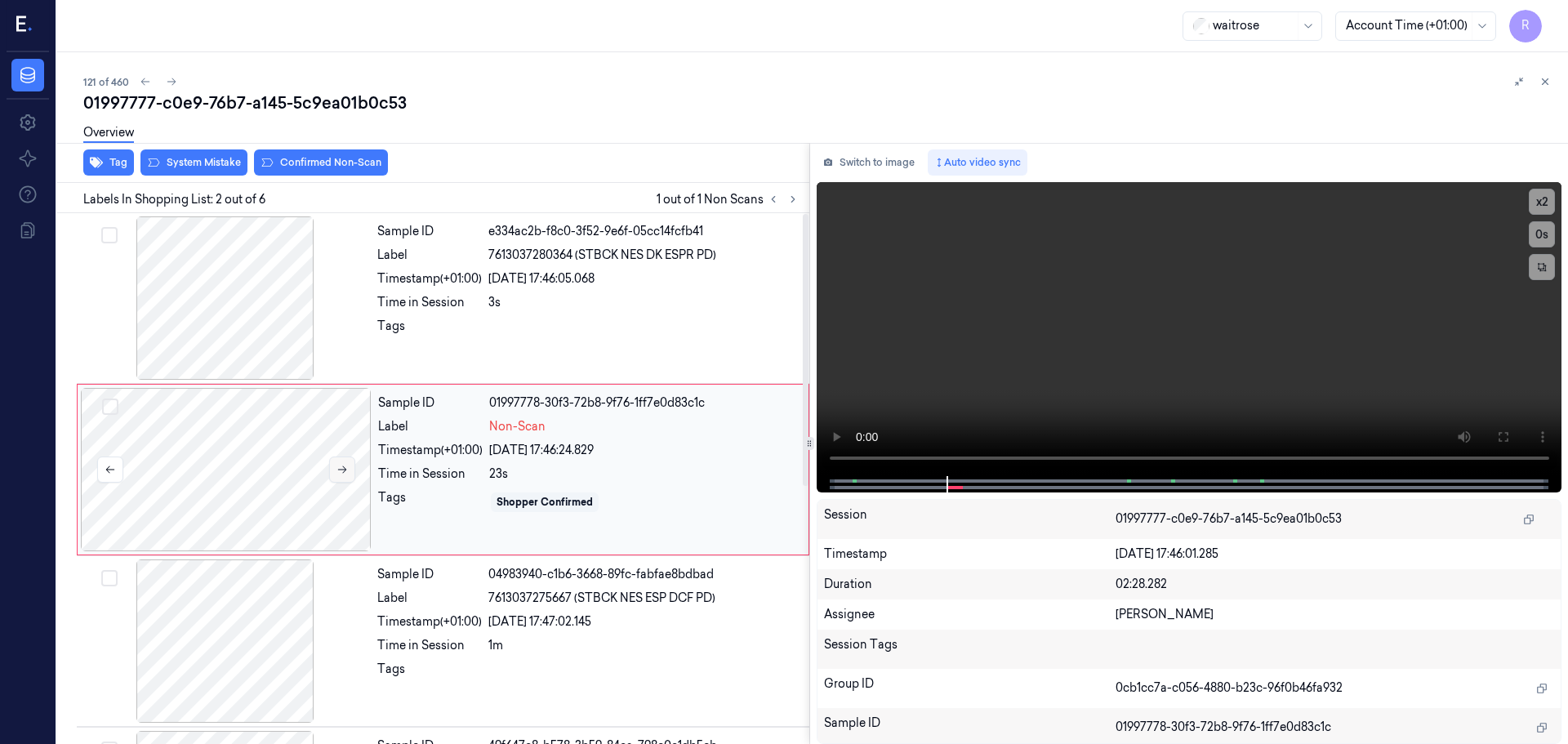
click at [348, 470] on button at bounding box center [342, 470] width 26 height 26
click at [345, 467] on icon at bounding box center [341, 469] width 11 height 11
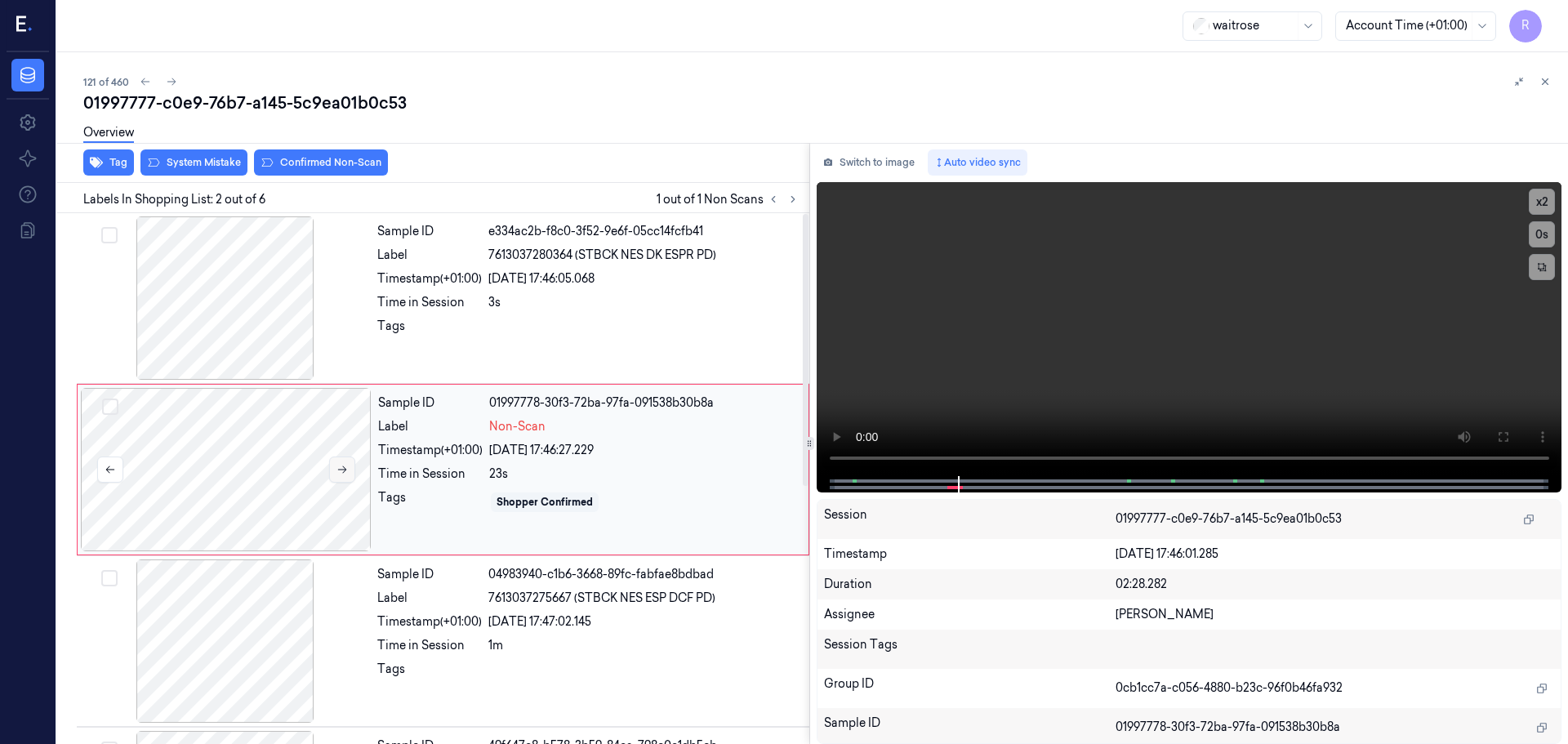
click at [345, 467] on icon at bounding box center [341, 469] width 11 height 11
click at [337, 628] on div at bounding box center [224, 641] width 290 height 164
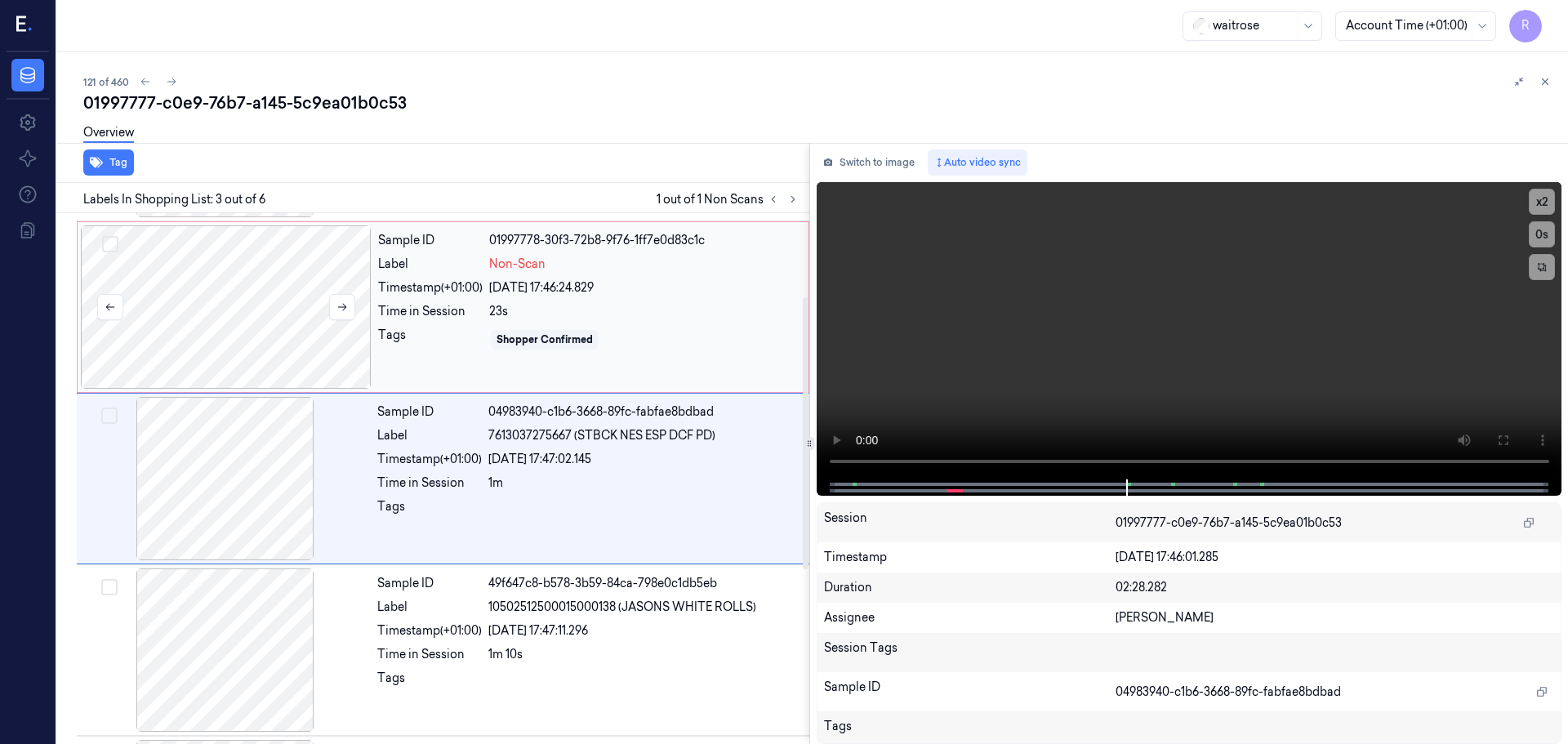
click at [321, 343] on div at bounding box center [225, 307] width 290 height 164
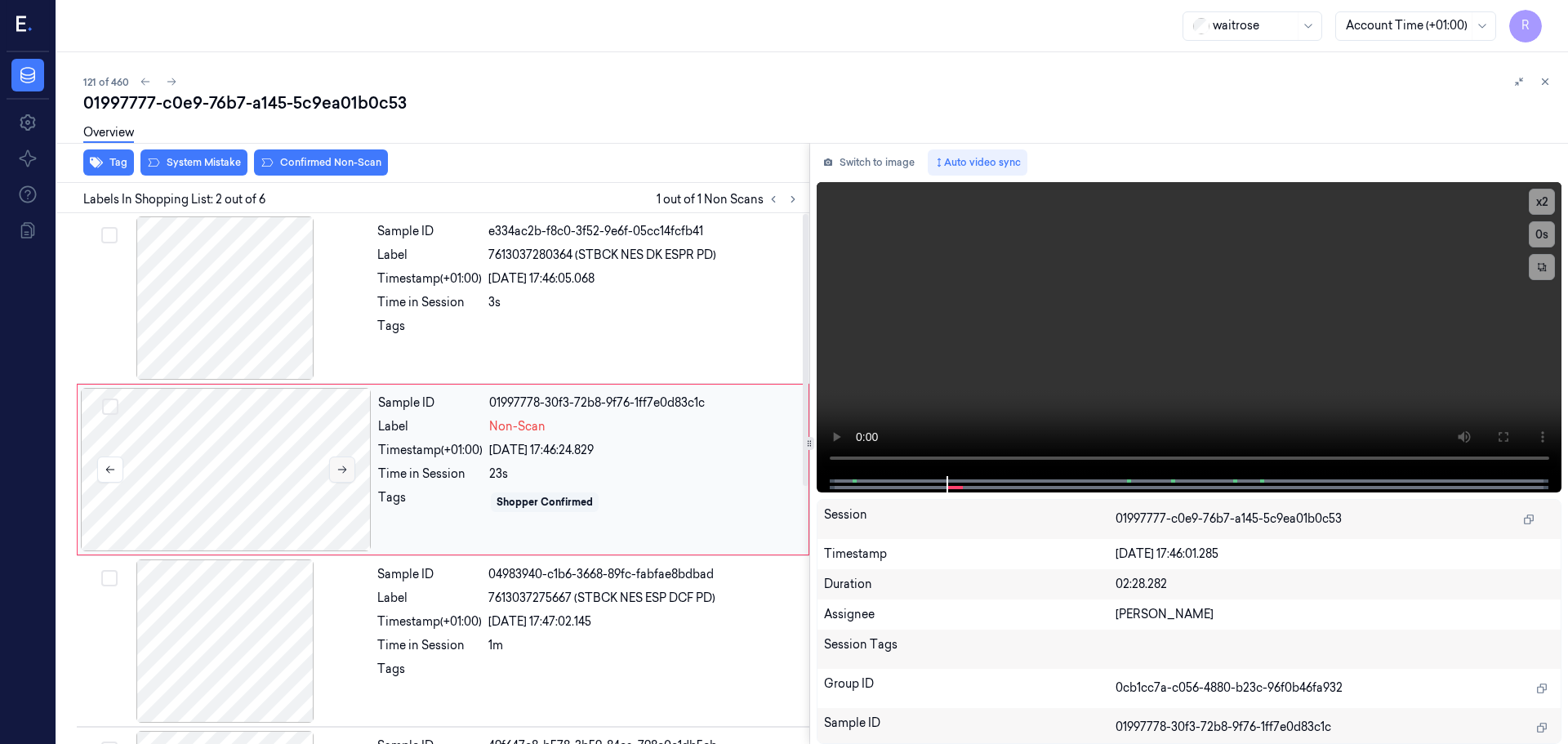
click at [341, 459] on button at bounding box center [342, 470] width 26 height 26
click at [284, 314] on div at bounding box center [224, 298] width 290 height 164
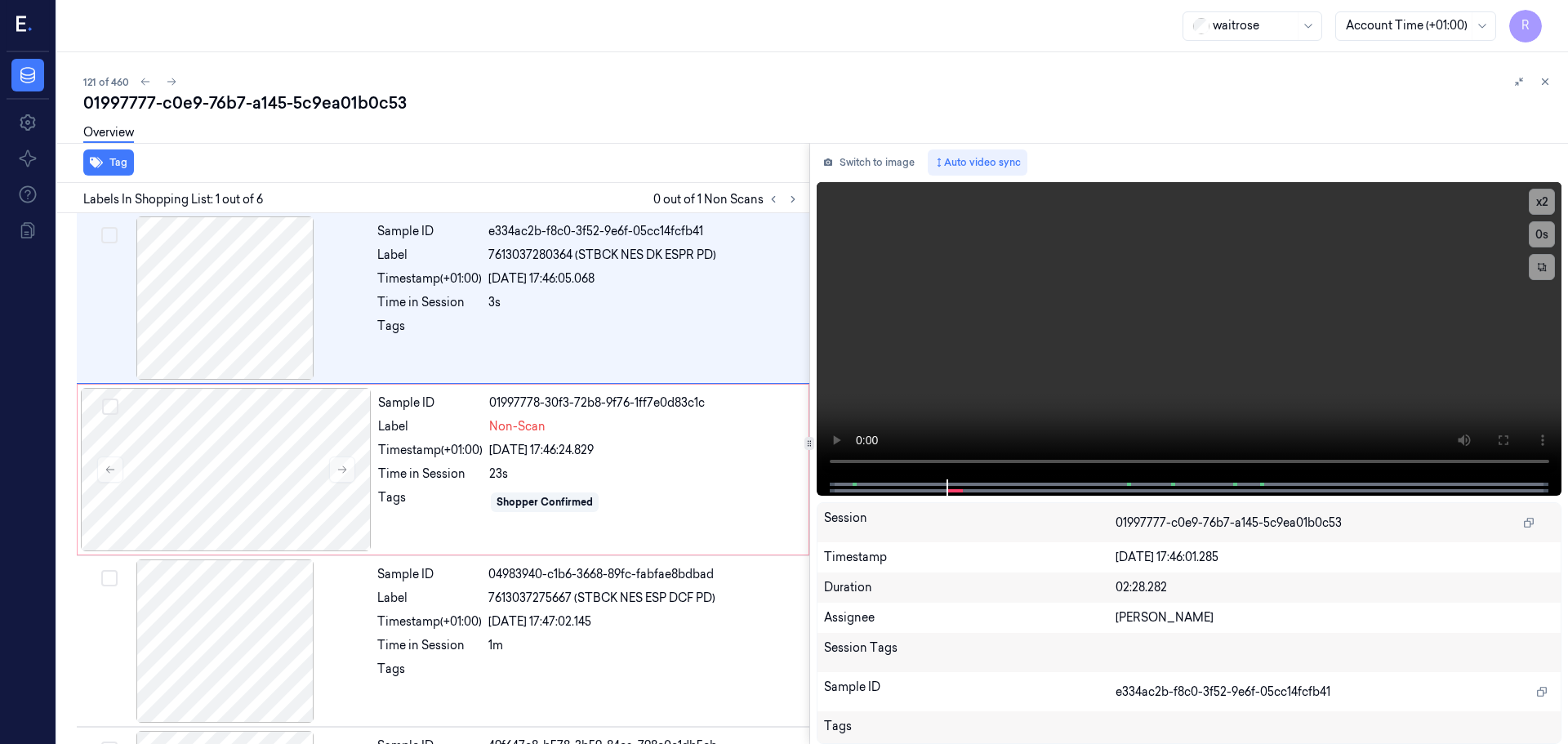
click at [1539, 69] on div "121 of 460 01997777-c0e9-76b7-a145-5c9ea01b0c53 Overview Tag Labels In Shopping…" at bounding box center [812, 397] width 1510 height 691
click at [1544, 85] on icon at bounding box center [1544, 81] width 11 height 11
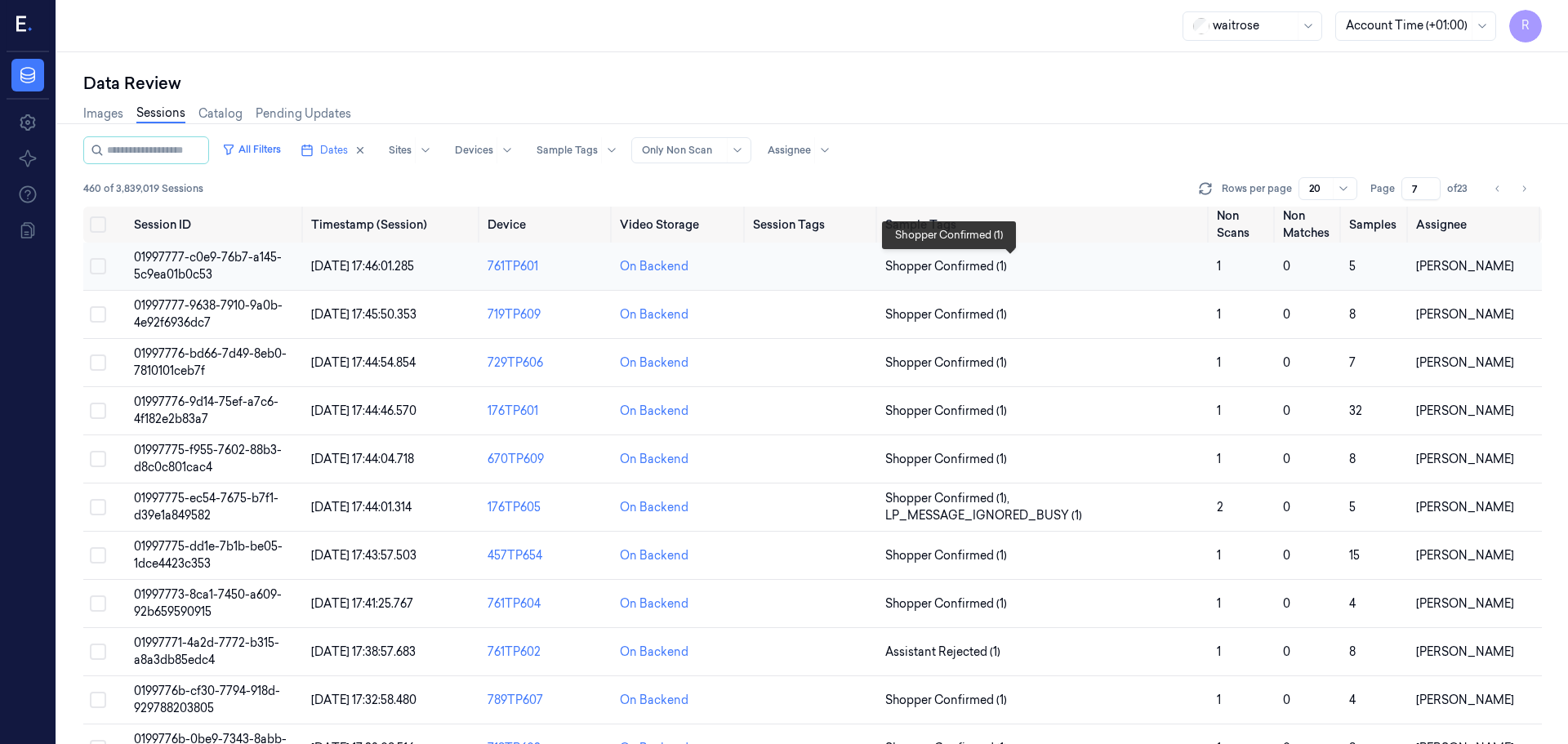
click at [1032, 269] on span "Shopper Confirmed (1)" at bounding box center [1043, 266] width 318 height 17
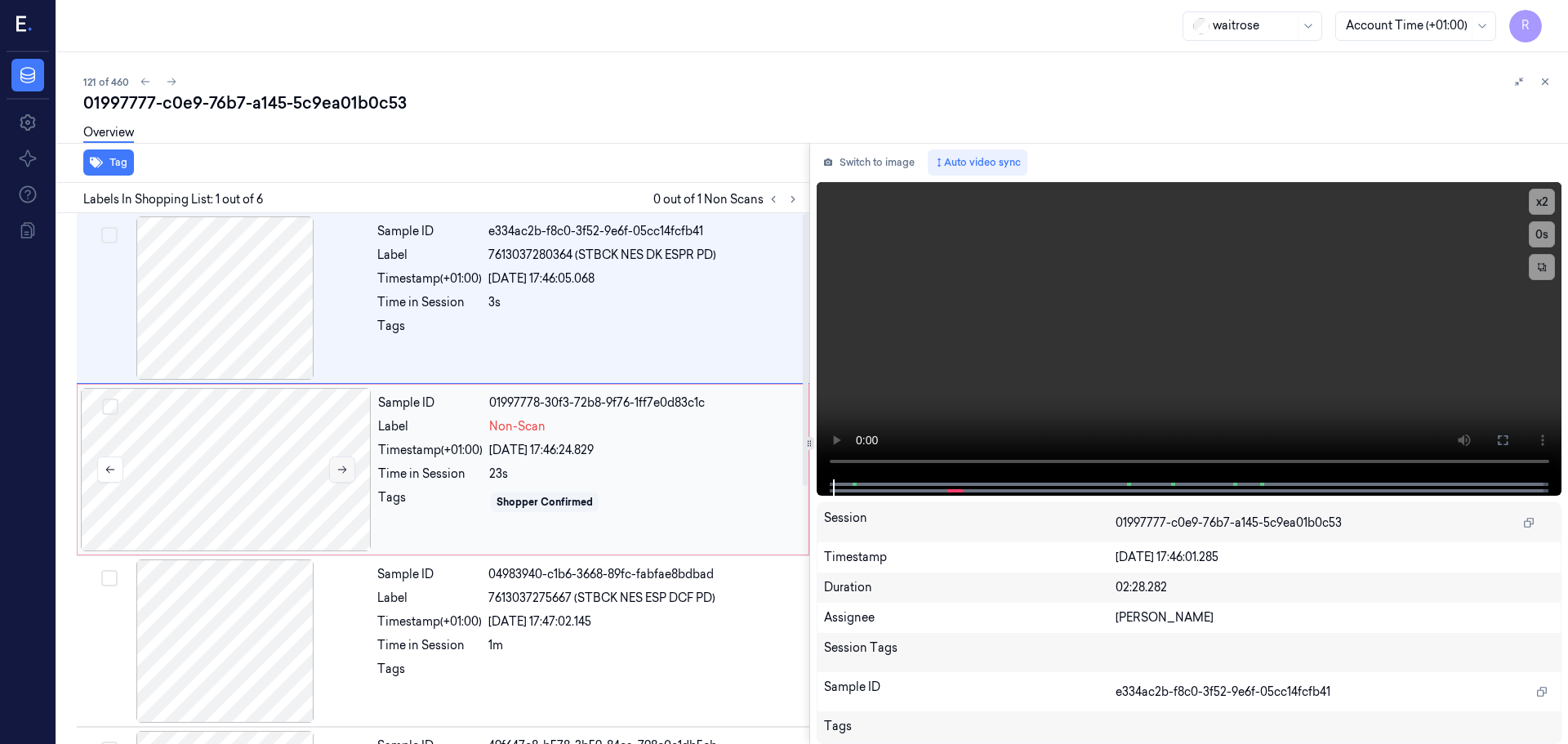
click at [344, 471] on icon at bounding box center [341, 469] width 11 height 11
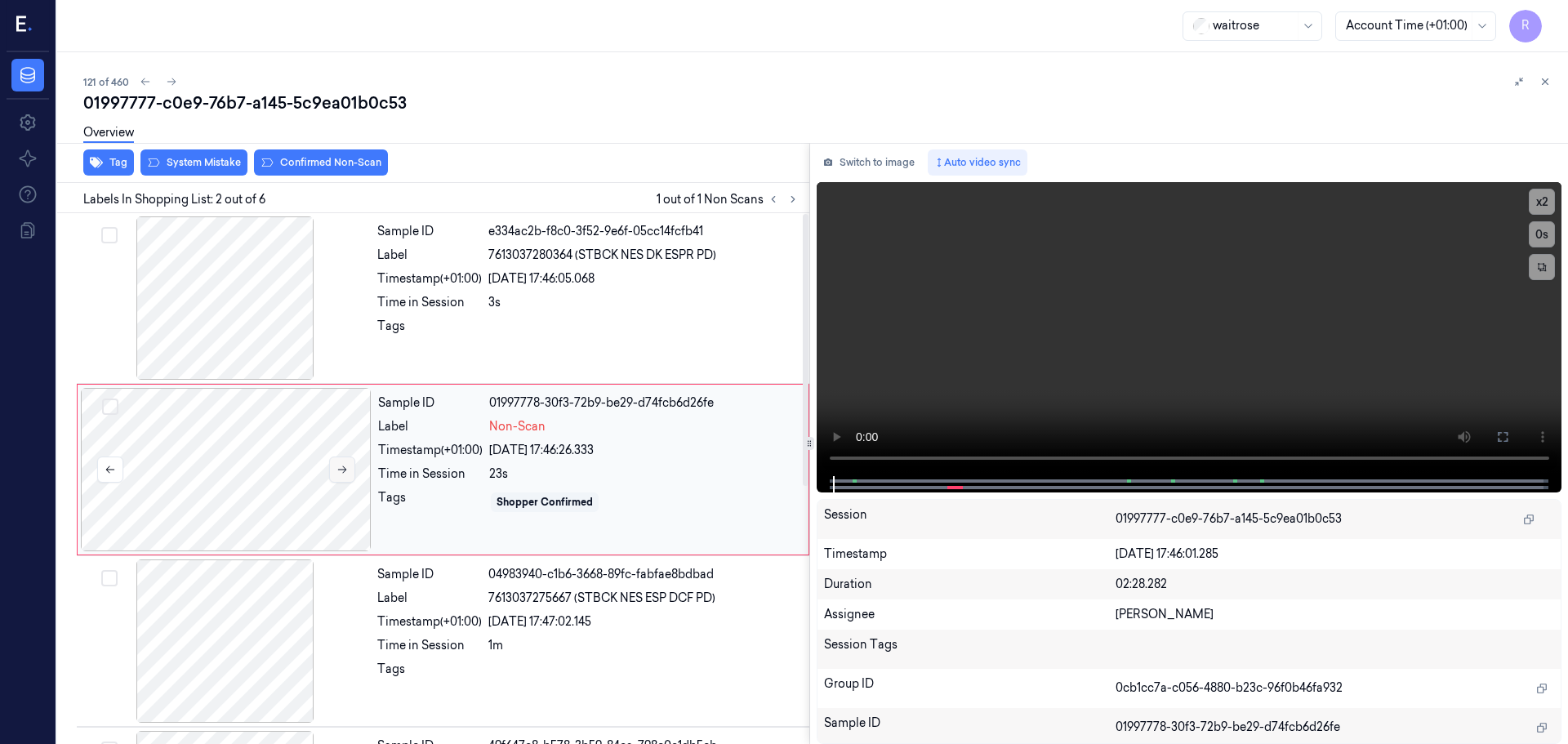
click at [344, 471] on icon at bounding box center [341, 469] width 11 height 11
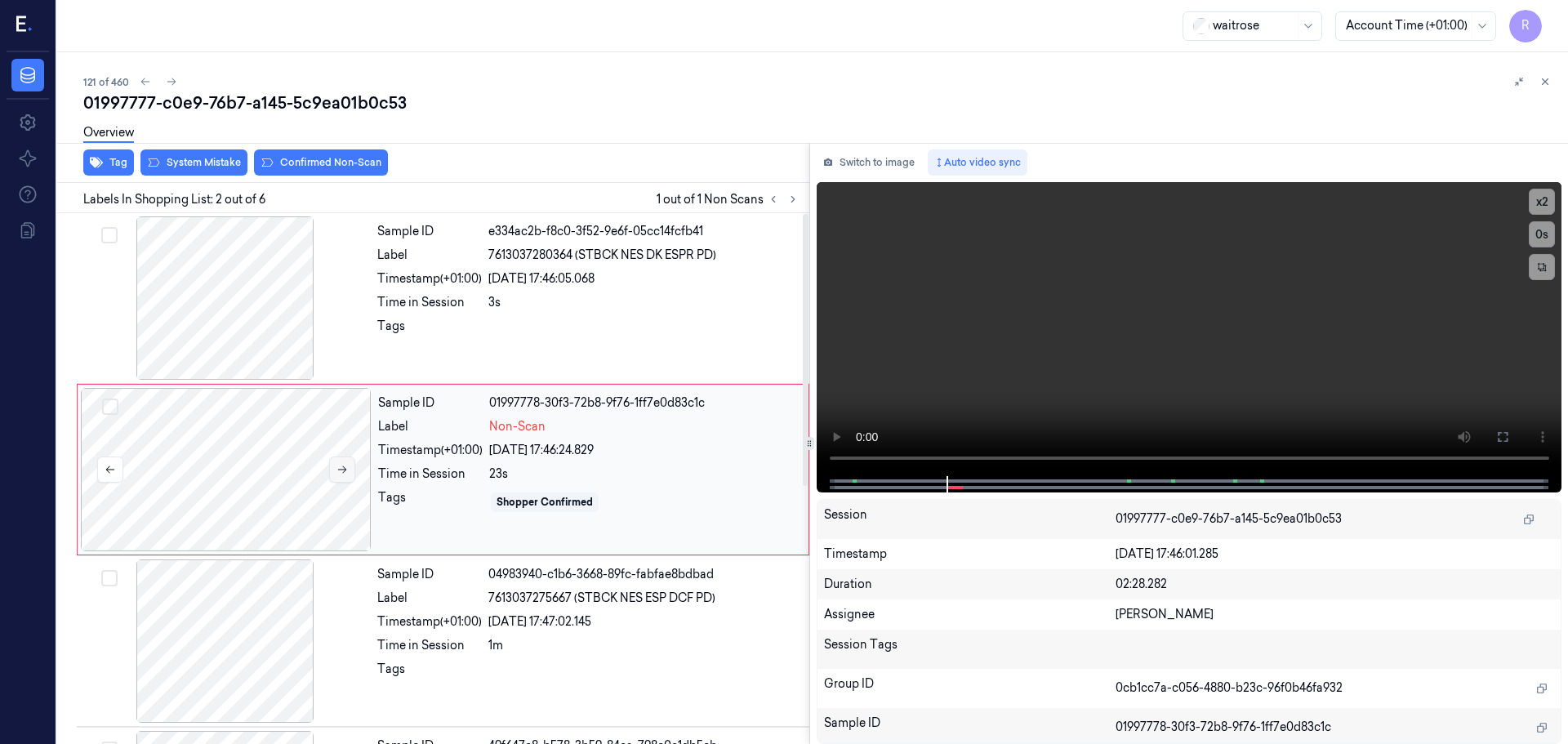
click at [344, 471] on icon at bounding box center [341, 469] width 11 height 11
click at [308, 589] on div at bounding box center [224, 641] width 290 height 164
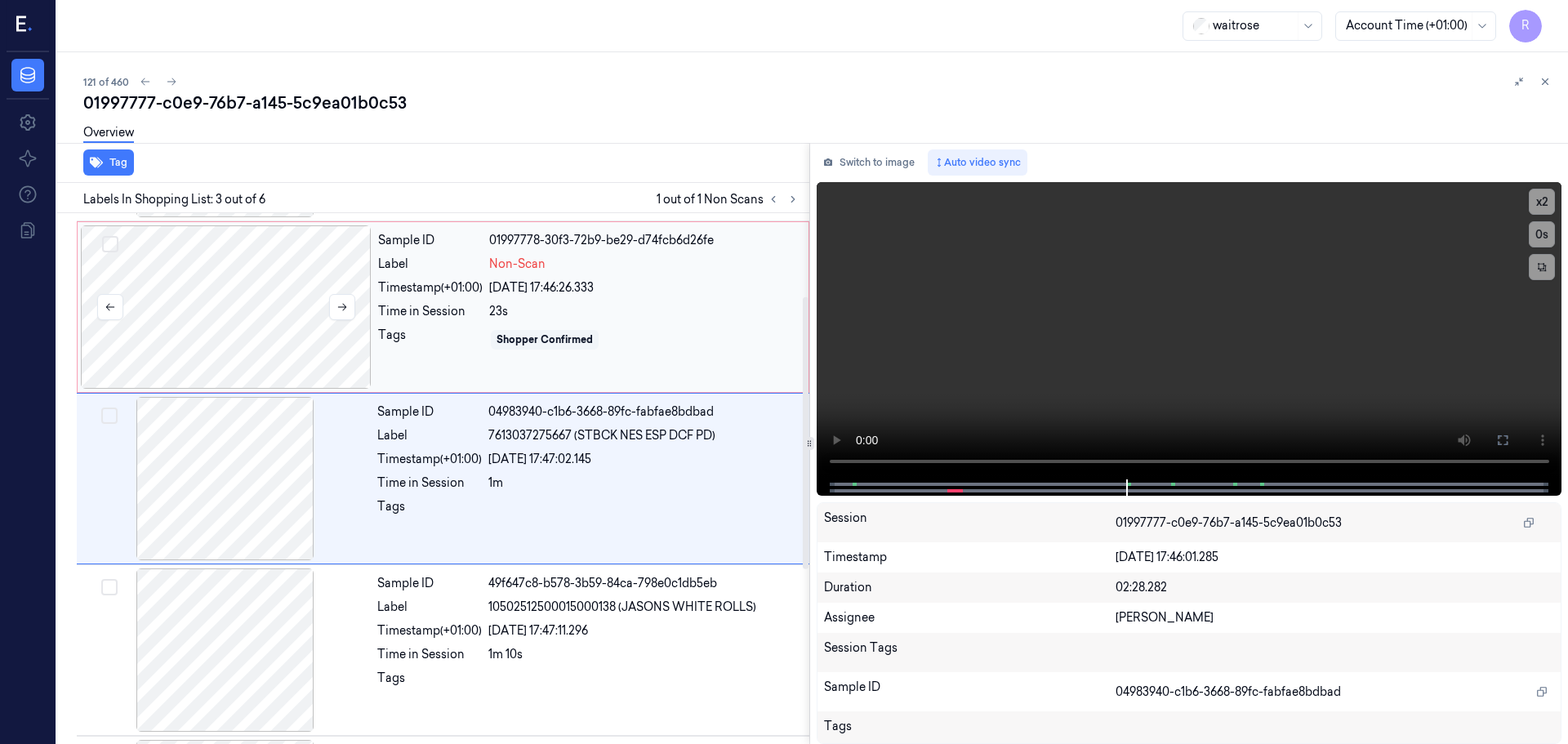
click at [353, 361] on div at bounding box center [225, 307] width 290 height 164
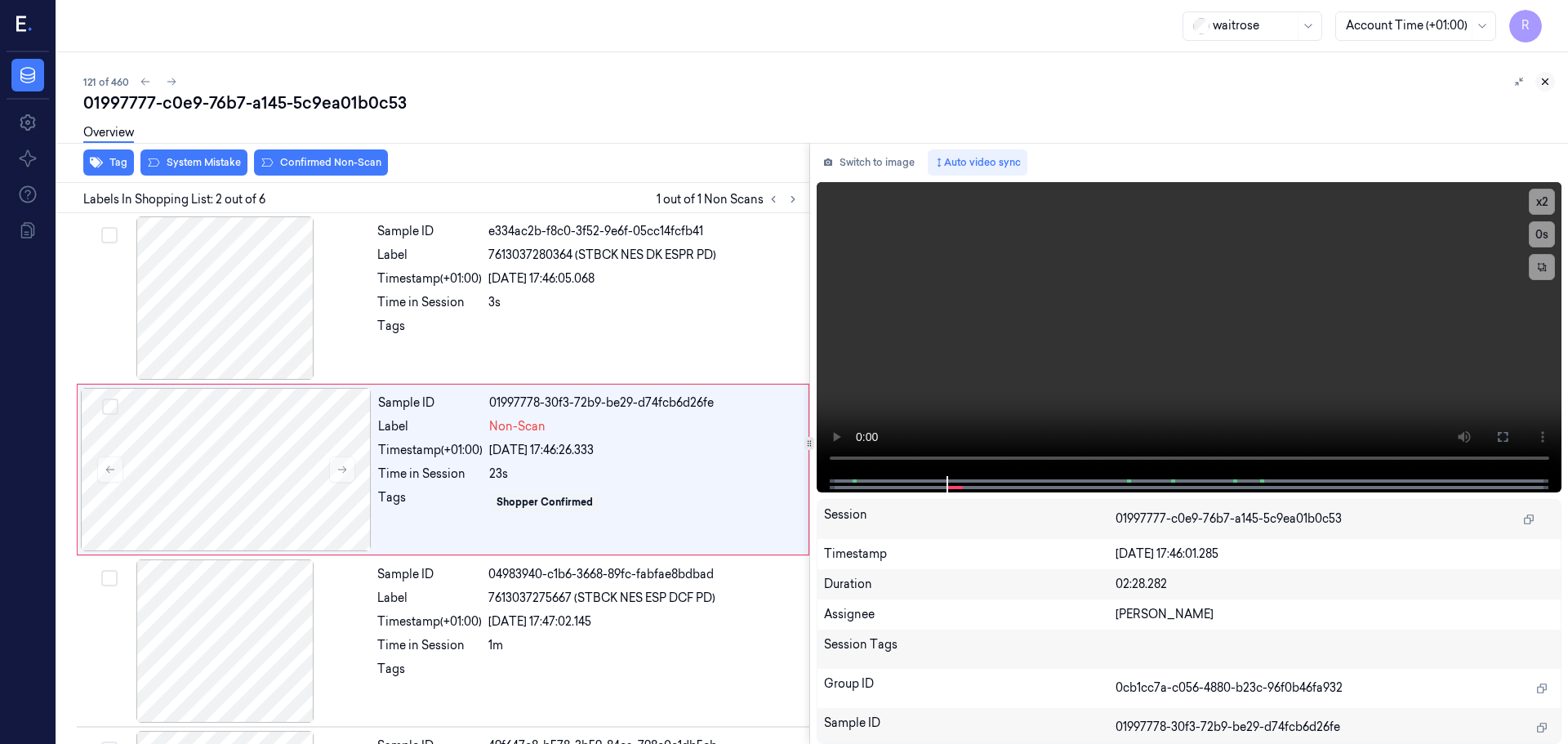
click at [1551, 77] on button at bounding box center [1545, 82] width 20 height 20
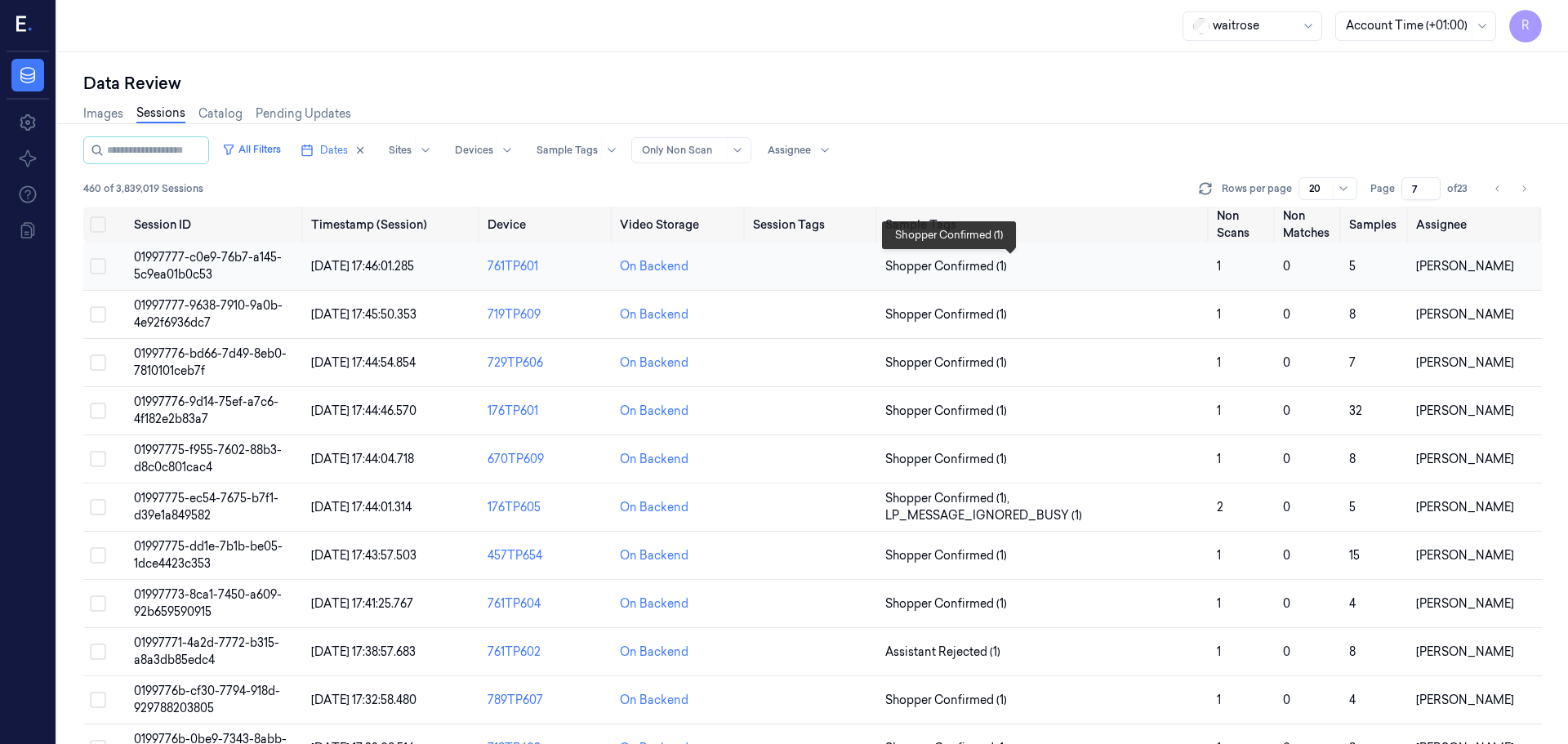
click at [1065, 272] on span "Shopper Confirmed (1)" at bounding box center [1043, 266] width 318 height 17
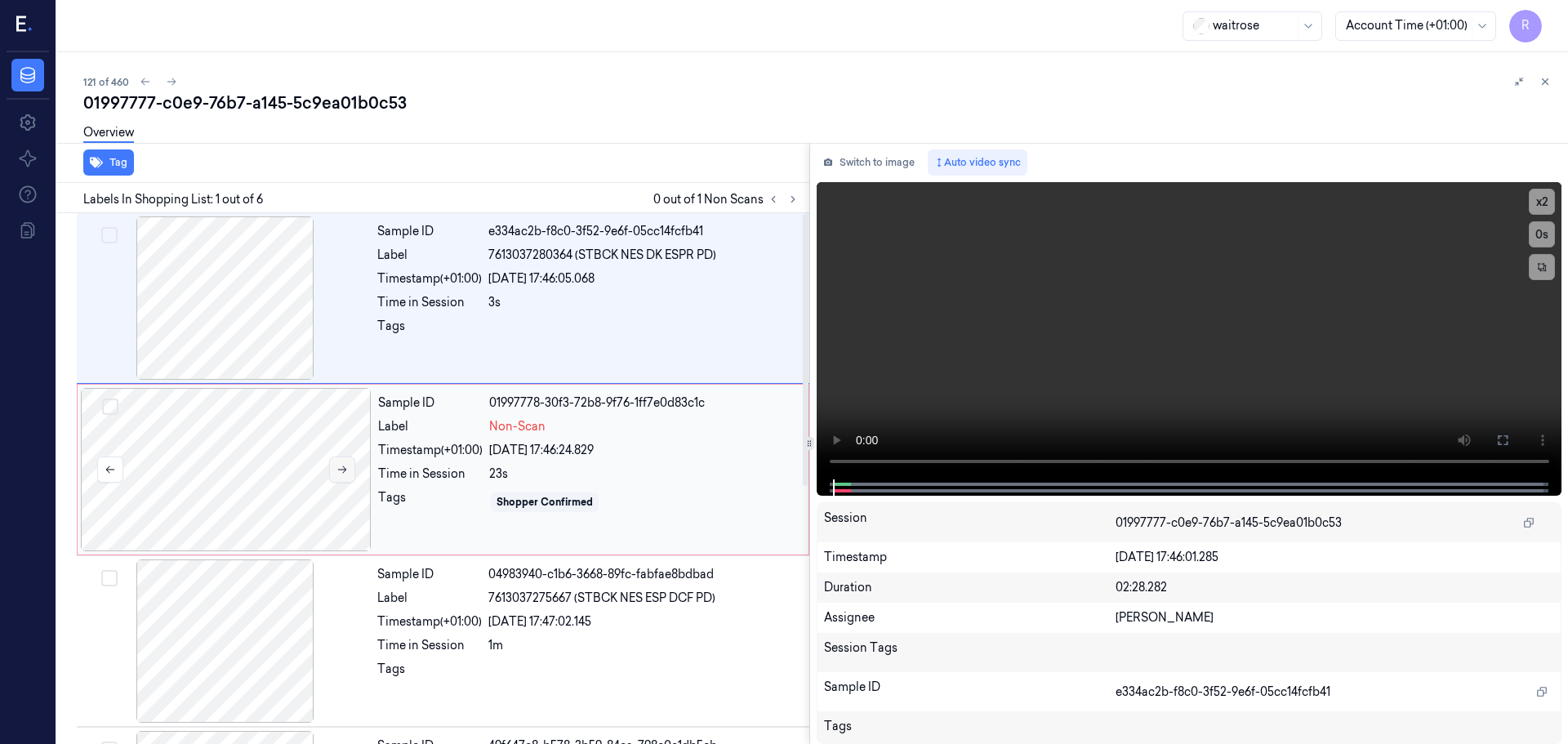
click at [341, 476] on button at bounding box center [342, 470] width 26 height 26
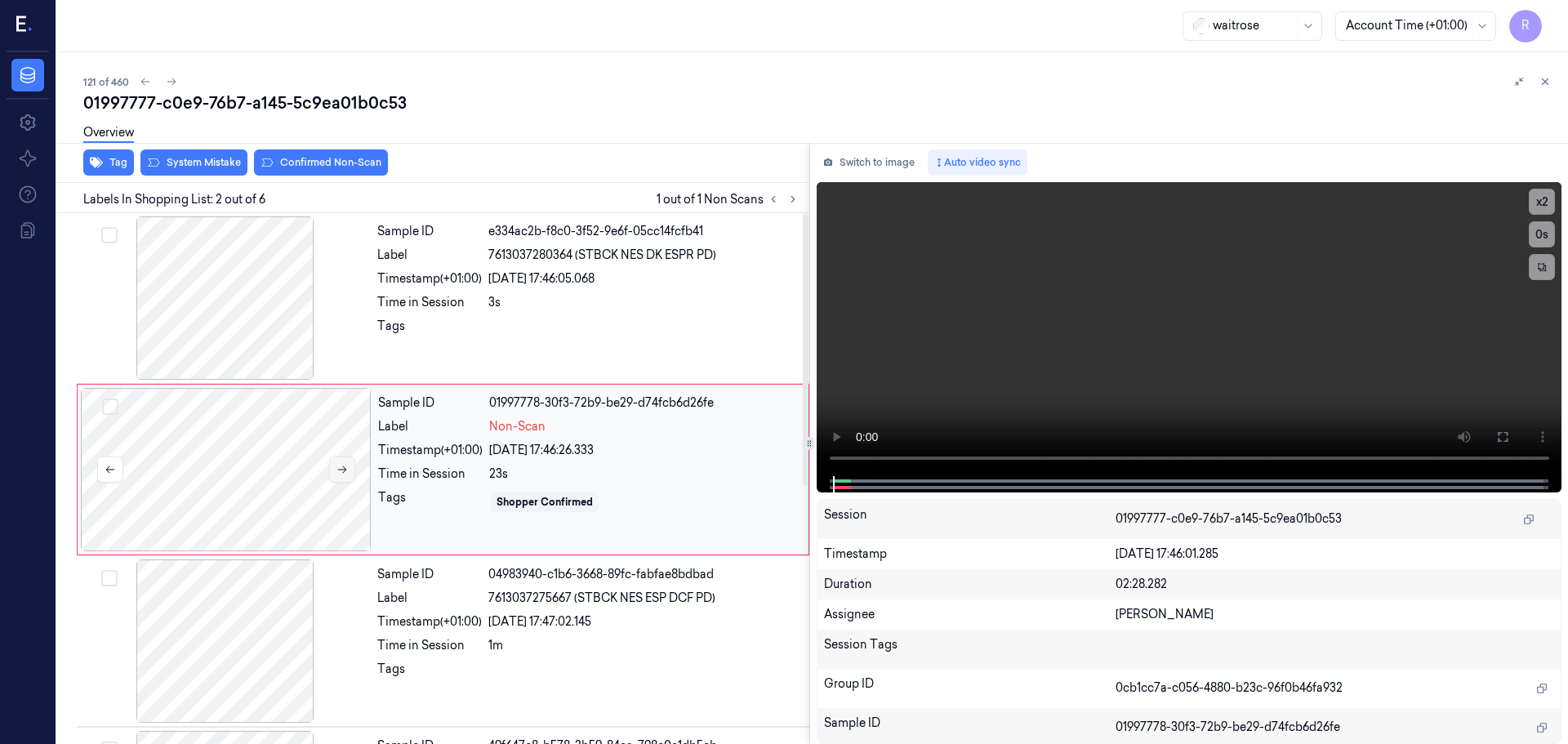
click at [340, 476] on button at bounding box center [342, 470] width 26 height 26
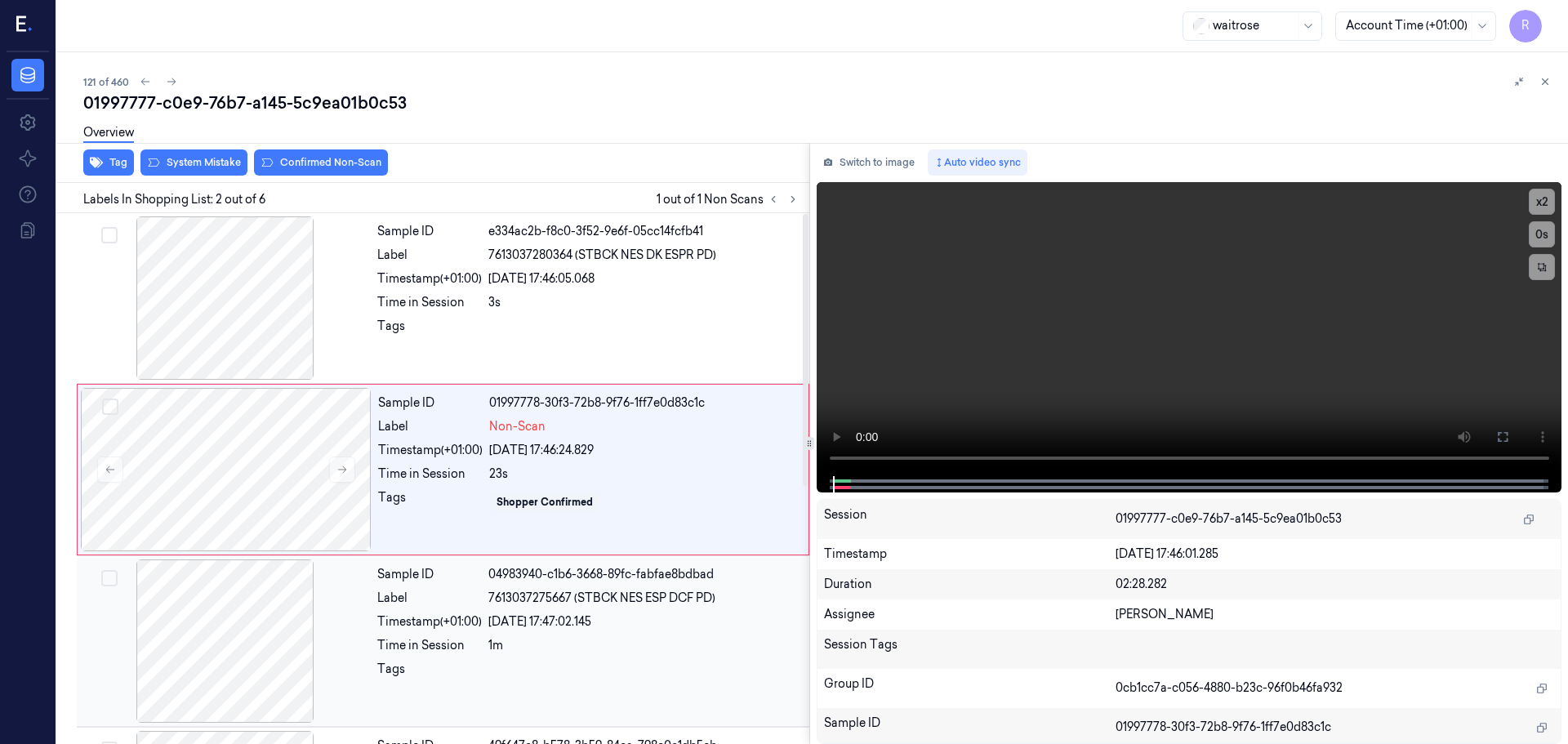
click at [290, 570] on div at bounding box center [224, 641] width 290 height 164
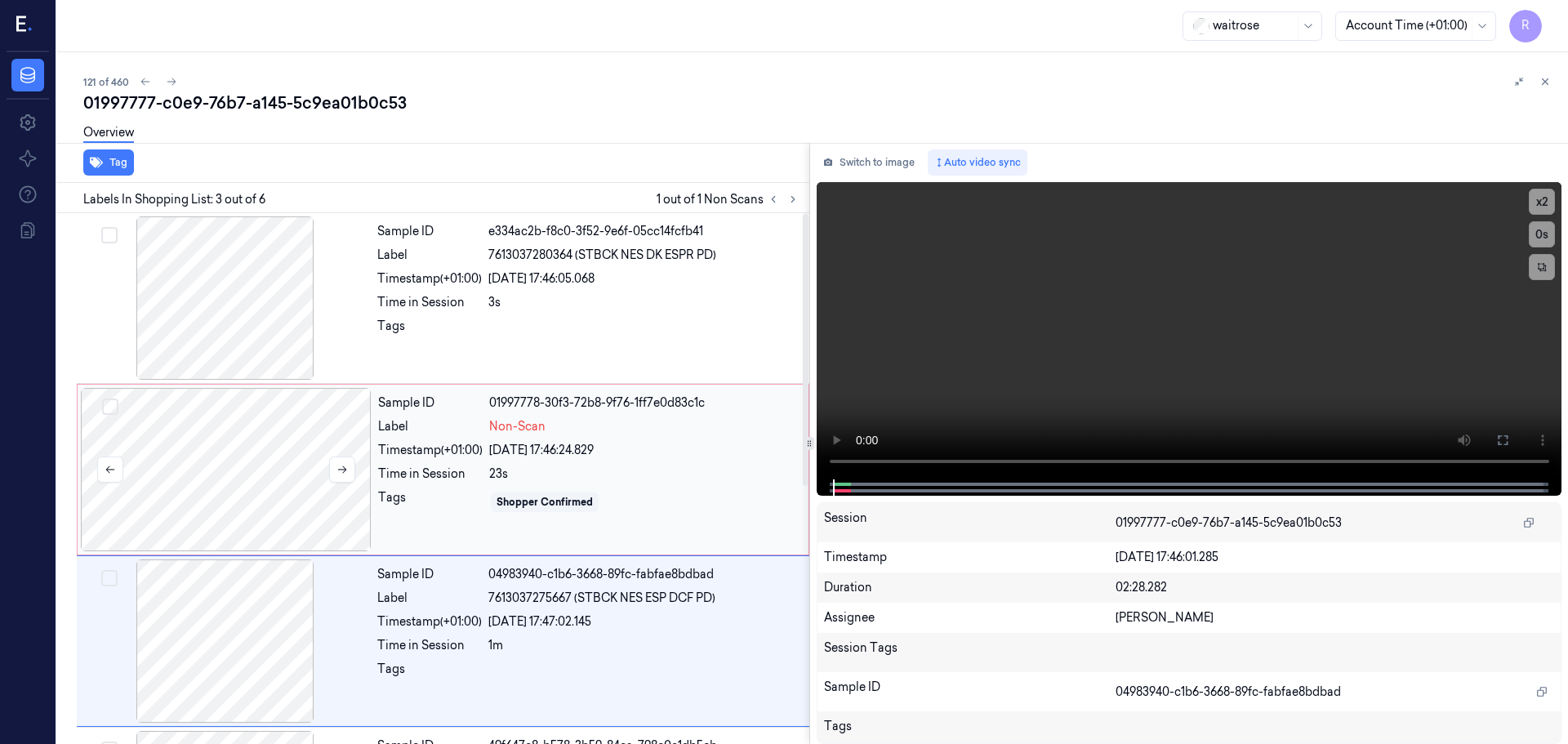
click at [277, 460] on div at bounding box center [225, 470] width 290 height 164
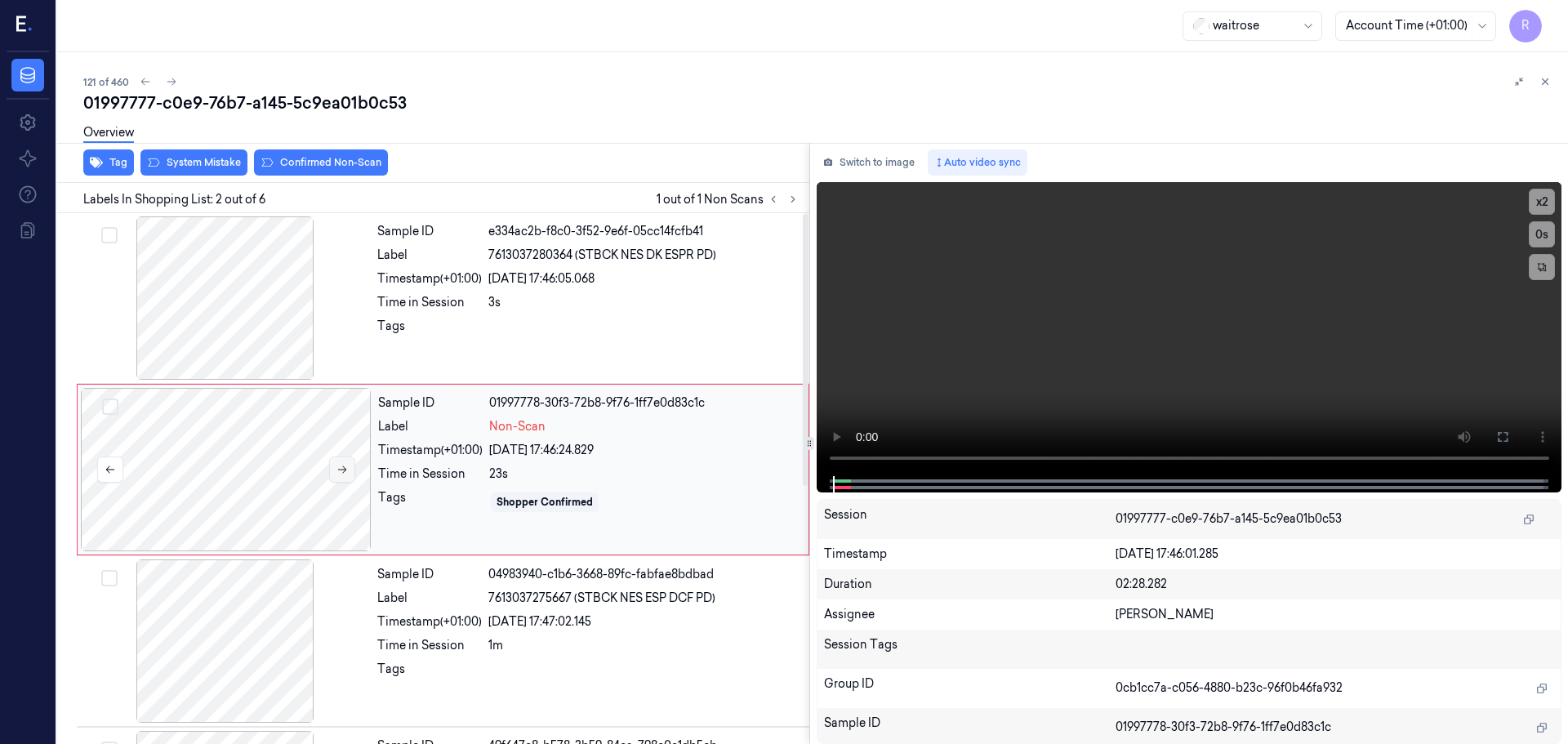
click at [334, 471] on button at bounding box center [342, 470] width 26 height 26
click at [339, 472] on icon at bounding box center [341, 469] width 11 height 11
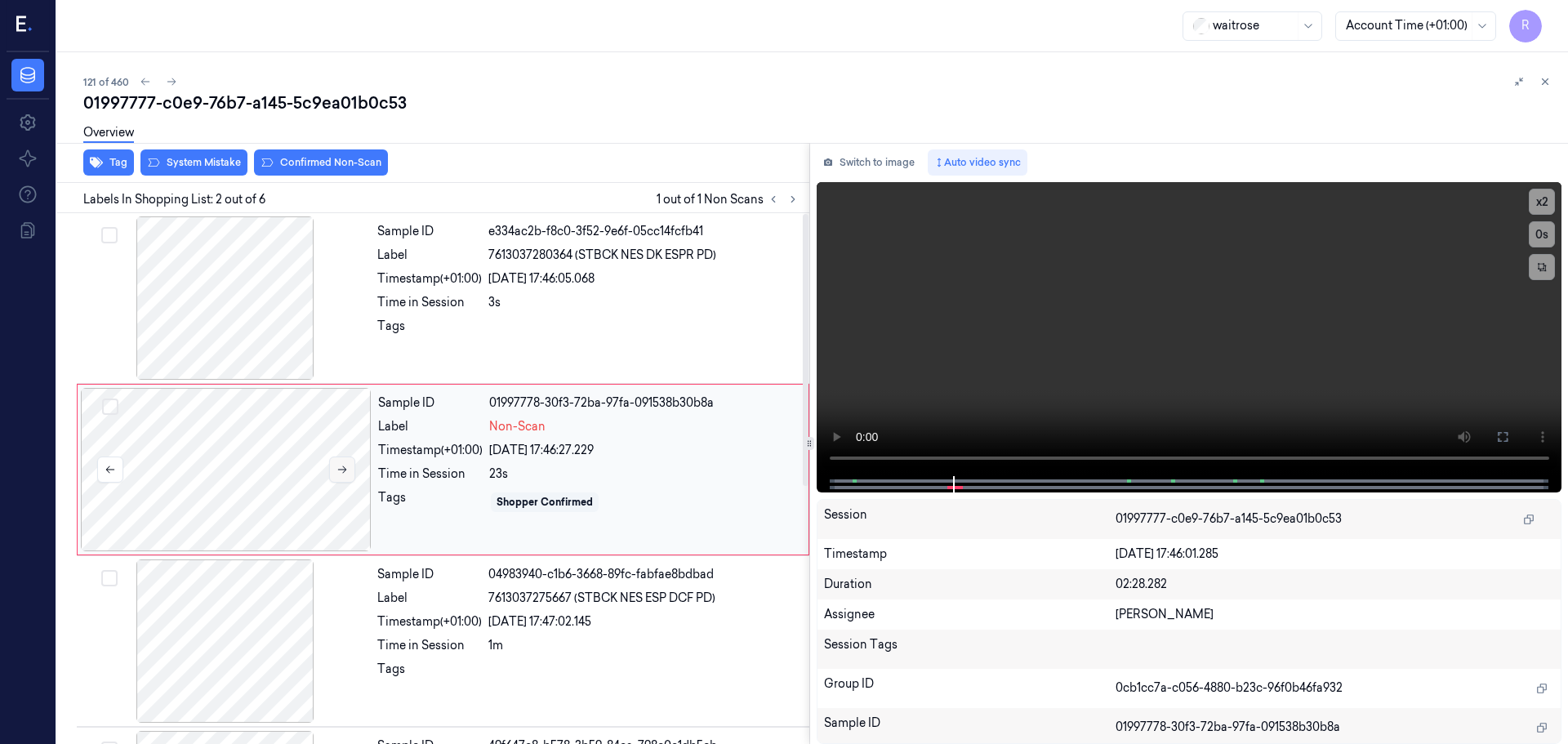
click at [339, 472] on icon at bounding box center [341, 469] width 11 height 11
click at [1543, 202] on button "x 2" at bounding box center [1541, 201] width 26 height 26
click at [1552, 200] on button "x 4" at bounding box center [1541, 201] width 26 height 26
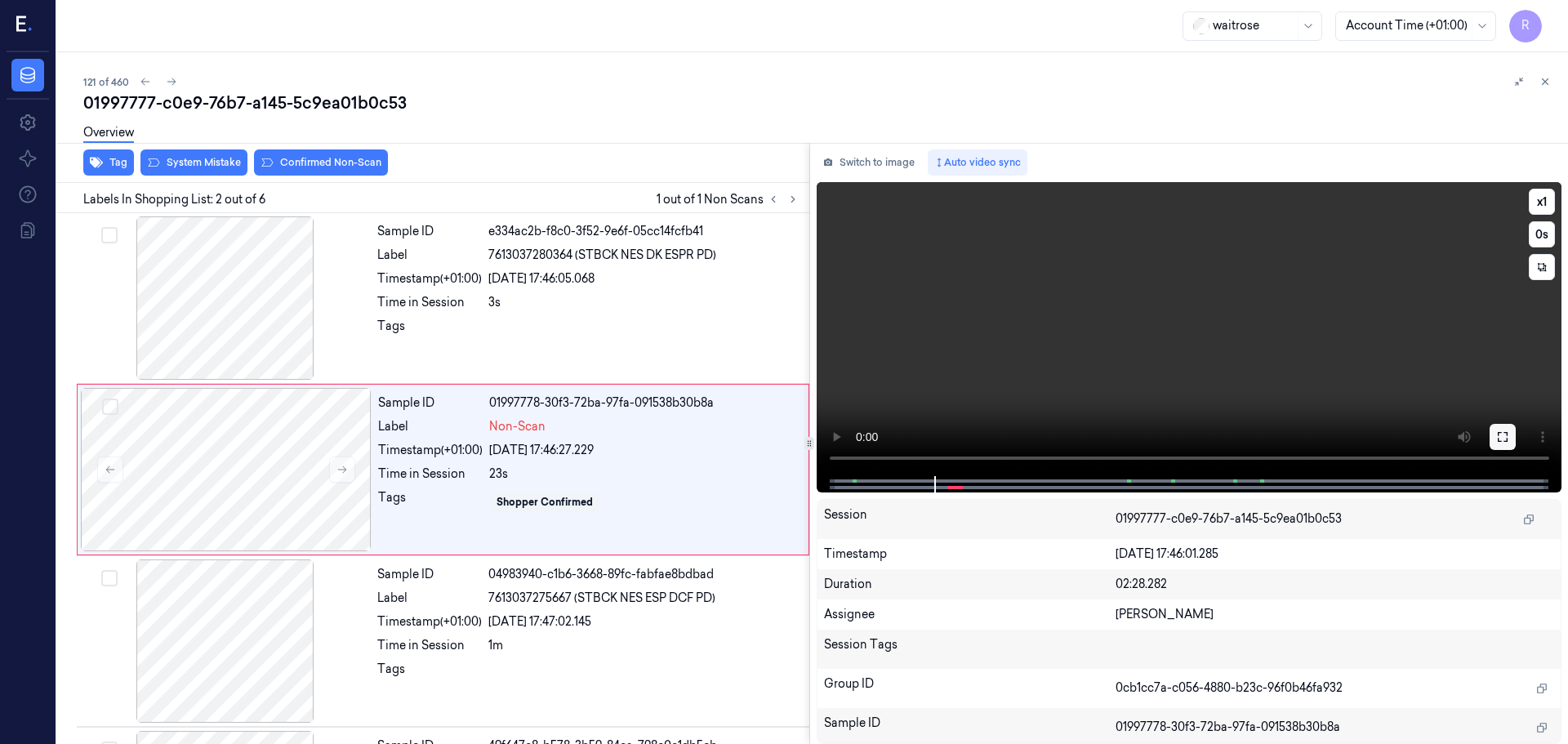
click at [1499, 430] on icon at bounding box center [1502, 436] width 13 height 13
click at [1536, 200] on button "x 1" at bounding box center [1541, 201] width 26 height 26
click at [1536, 200] on button "x 2" at bounding box center [1541, 201] width 26 height 26
click at [338, 466] on icon at bounding box center [341, 469] width 11 height 11
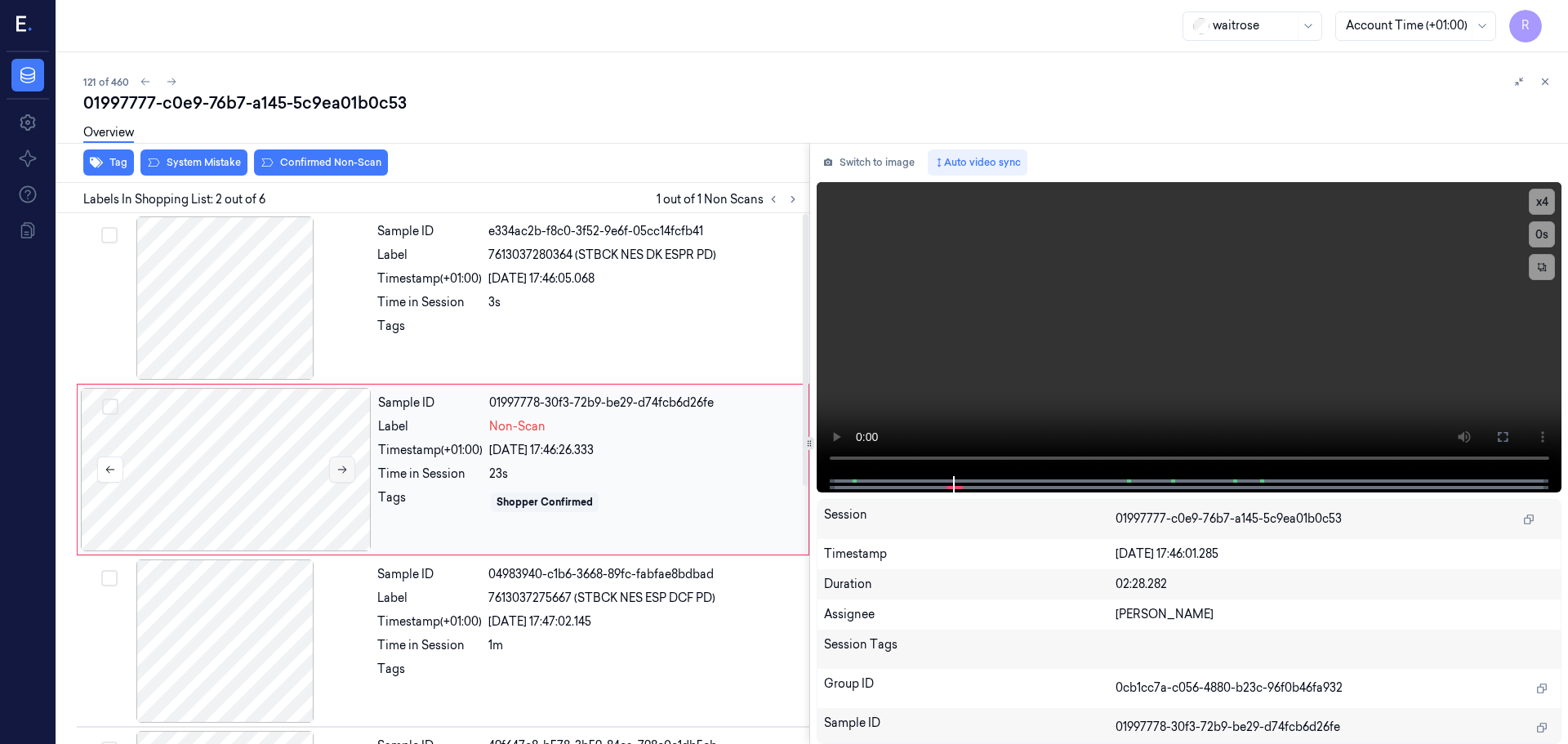
click at [338, 466] on icon at bounding box center [341, 469] width 11 height 11
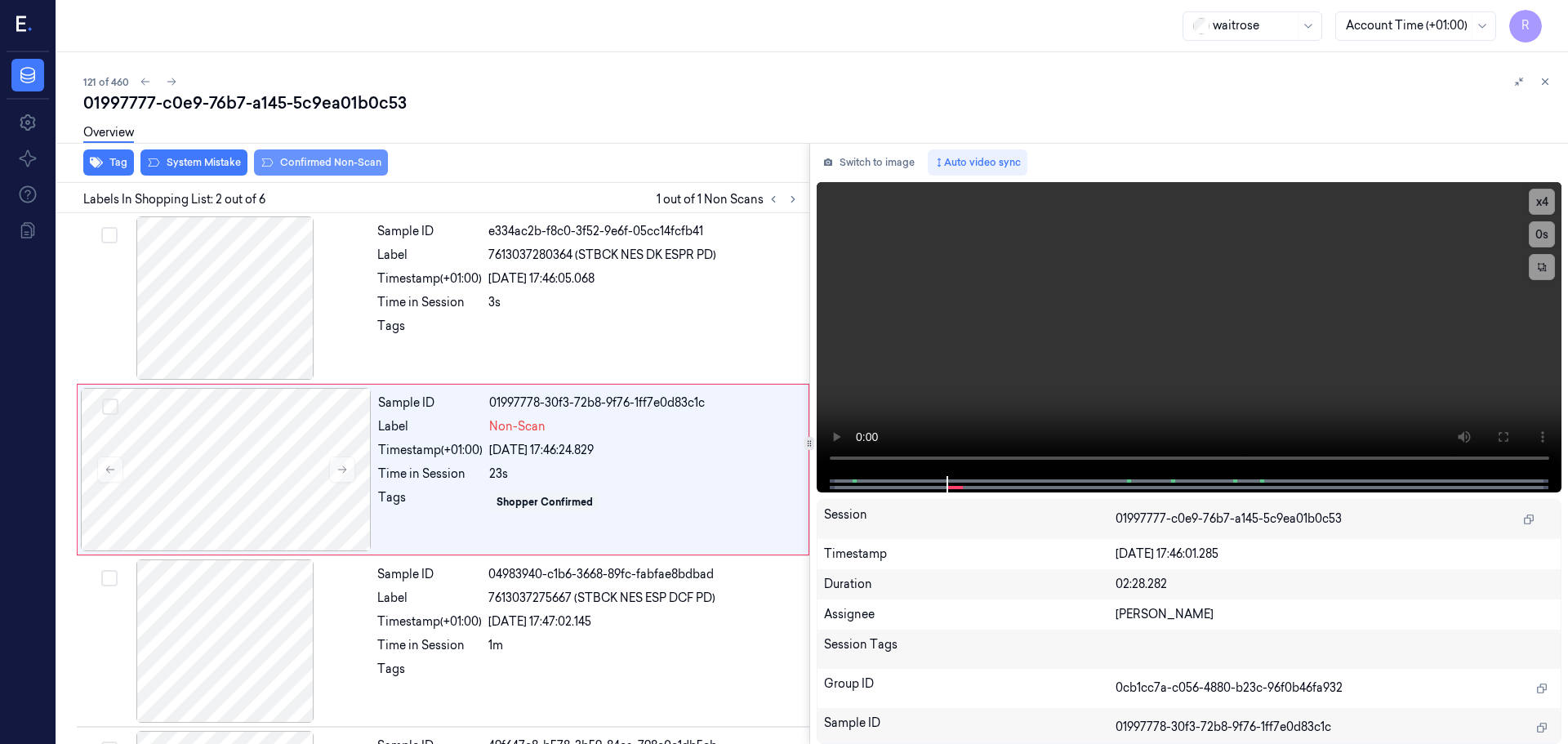
click at [315, 162] on button "Confirmed Non-Scan" at bounding box center [321, 163] width 134 height 26
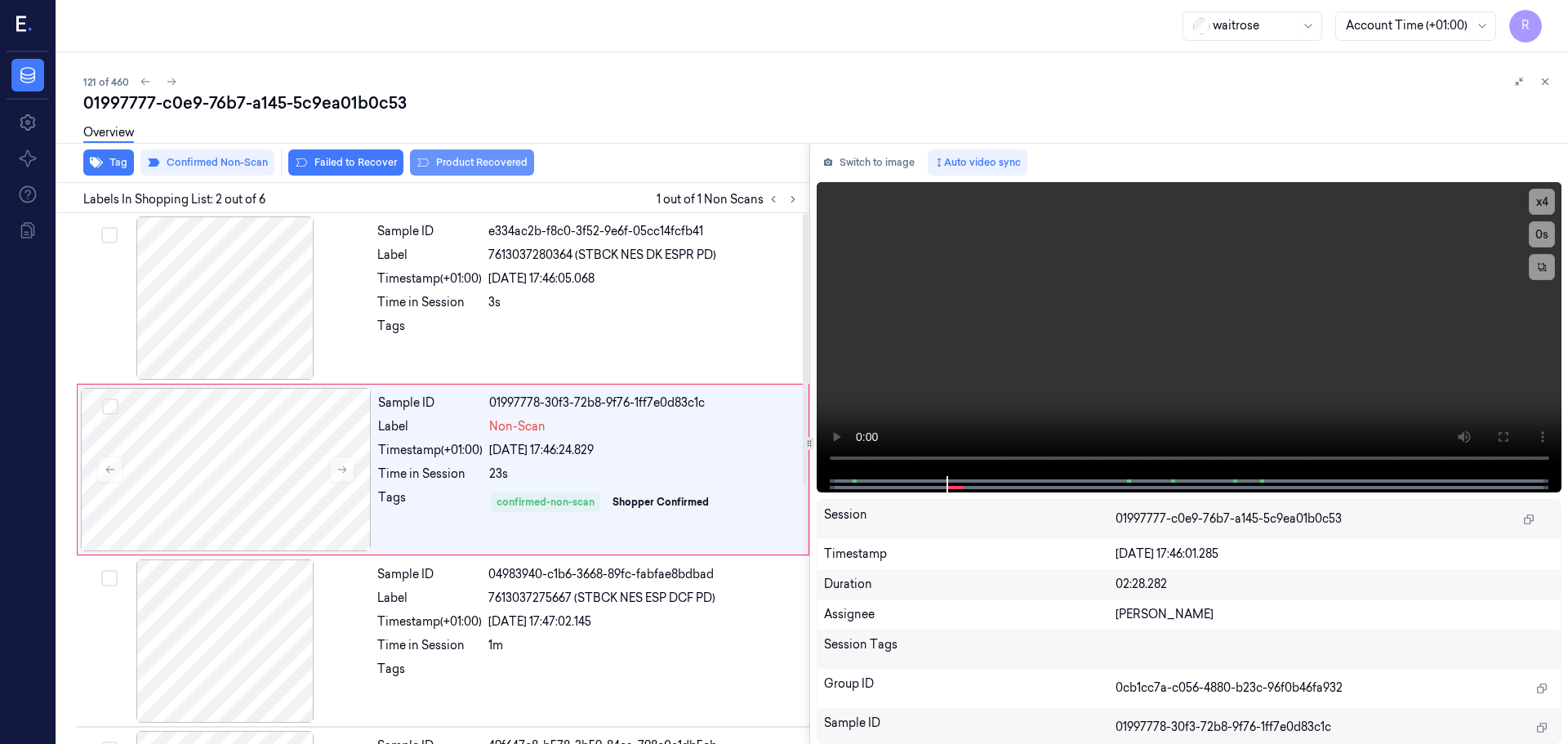
click at [443, 167] on button "Product Recovered" at bounding box center [472, 163] width 124 height 26
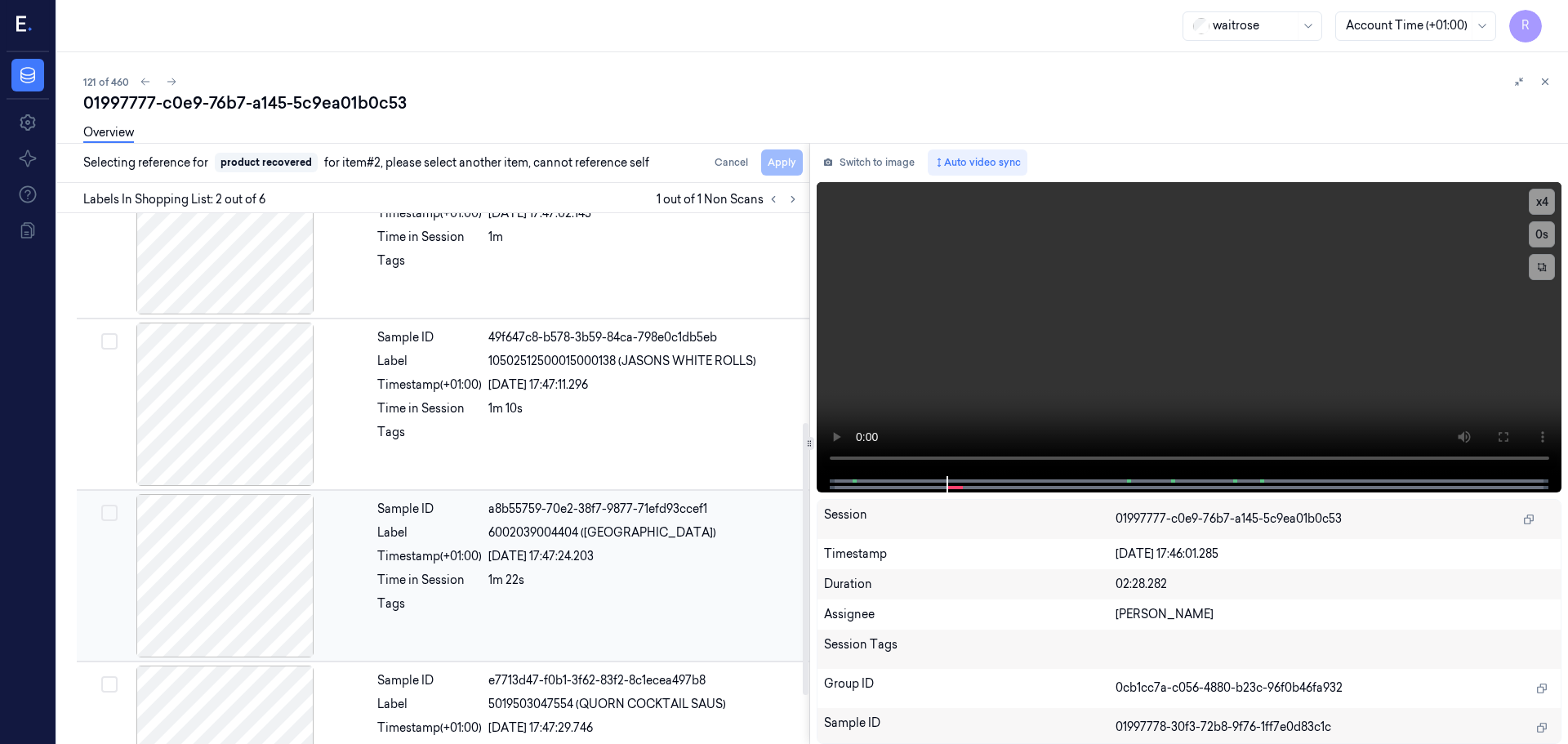
click at [407, 564] on div "Sample ID a8b55759-70e2-38f7-9877-71efd93ccef1 Label 6002039004404 ([GEOGRAPHIC…" at bounding box center [588, 575] width 435 height 164
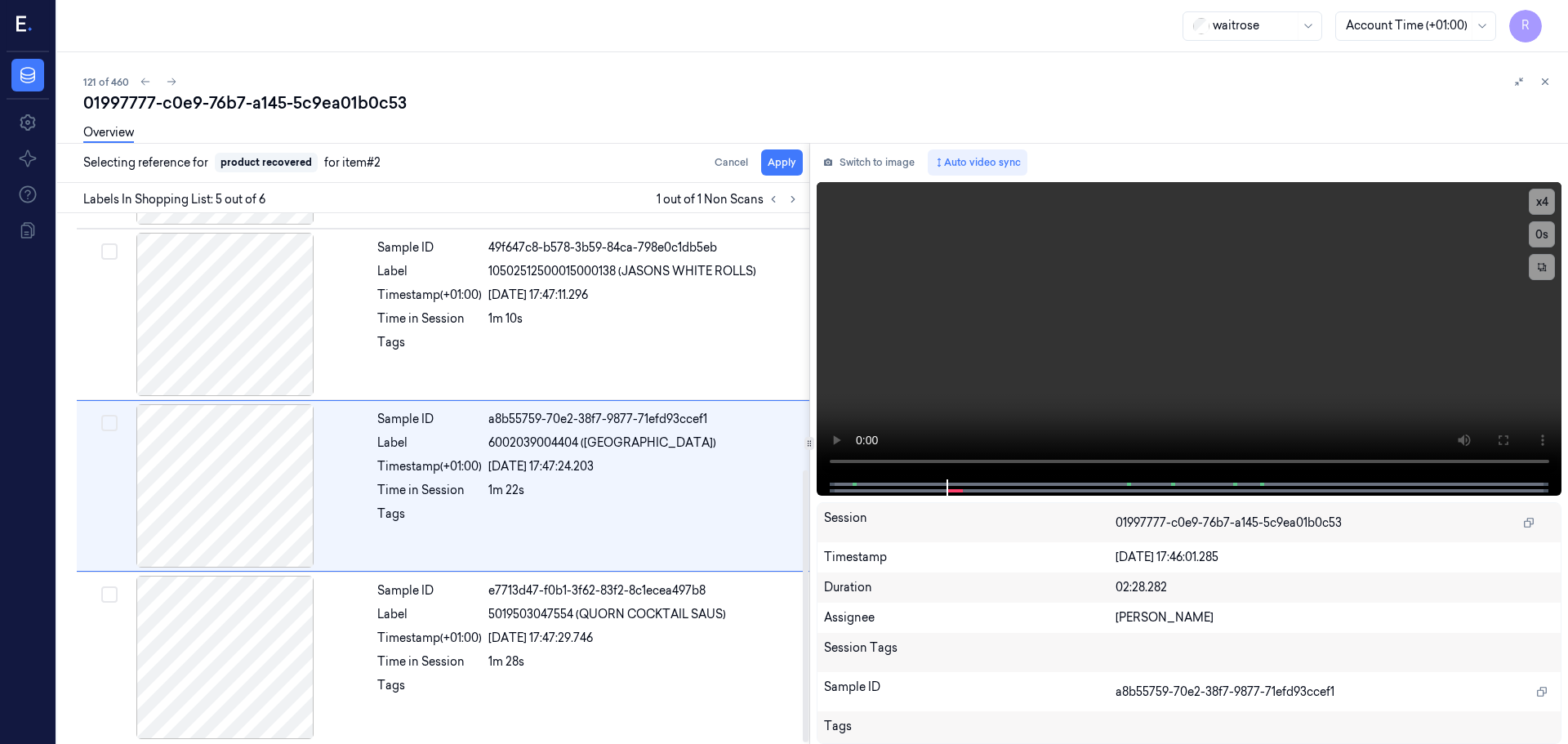
scroll to position [503, 0]
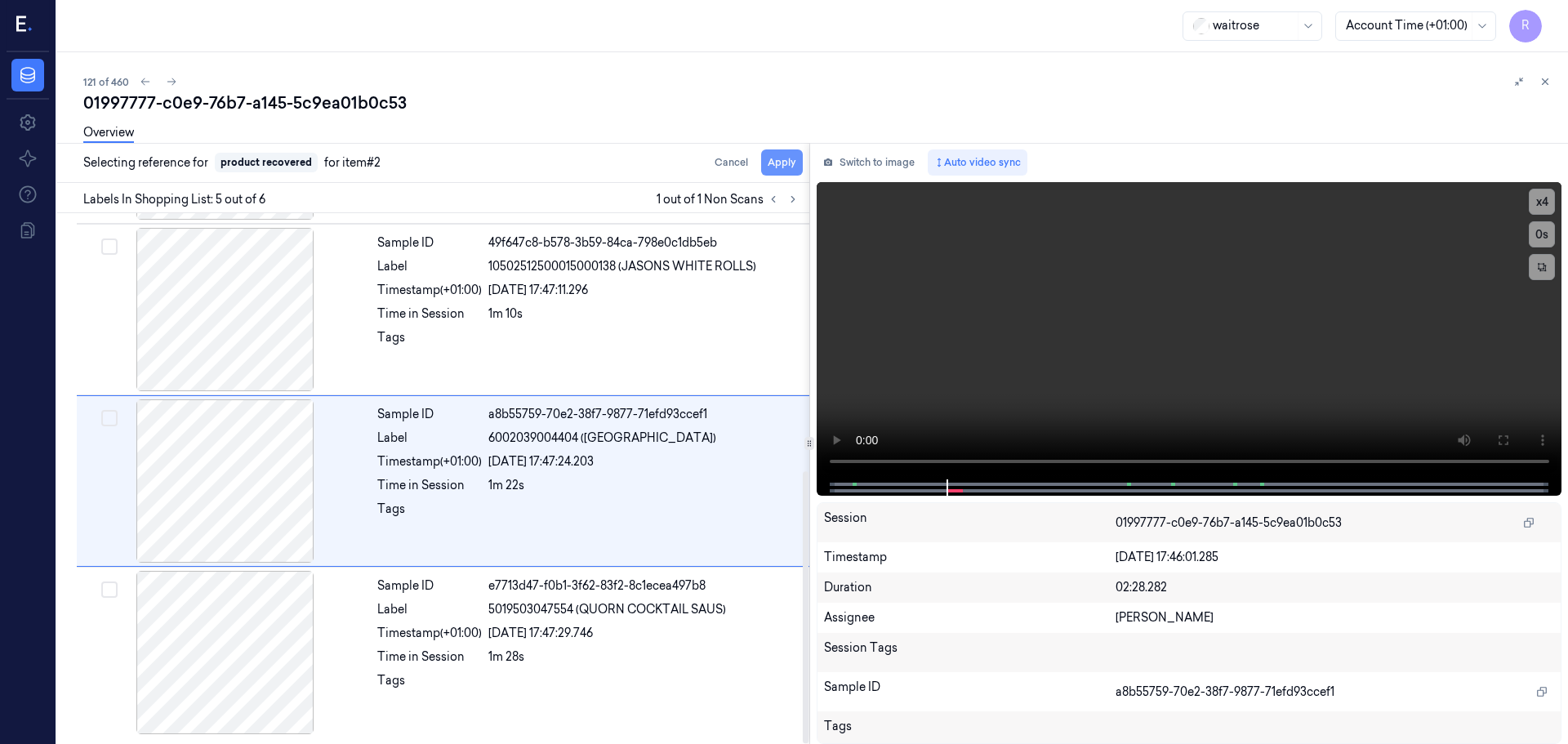
click at [774, 164] on button "Apply" at bounding box center [782, 163] width 42 height 26
click at [774, 201] on icon at bounding box center [773, 199] width 3 height 6
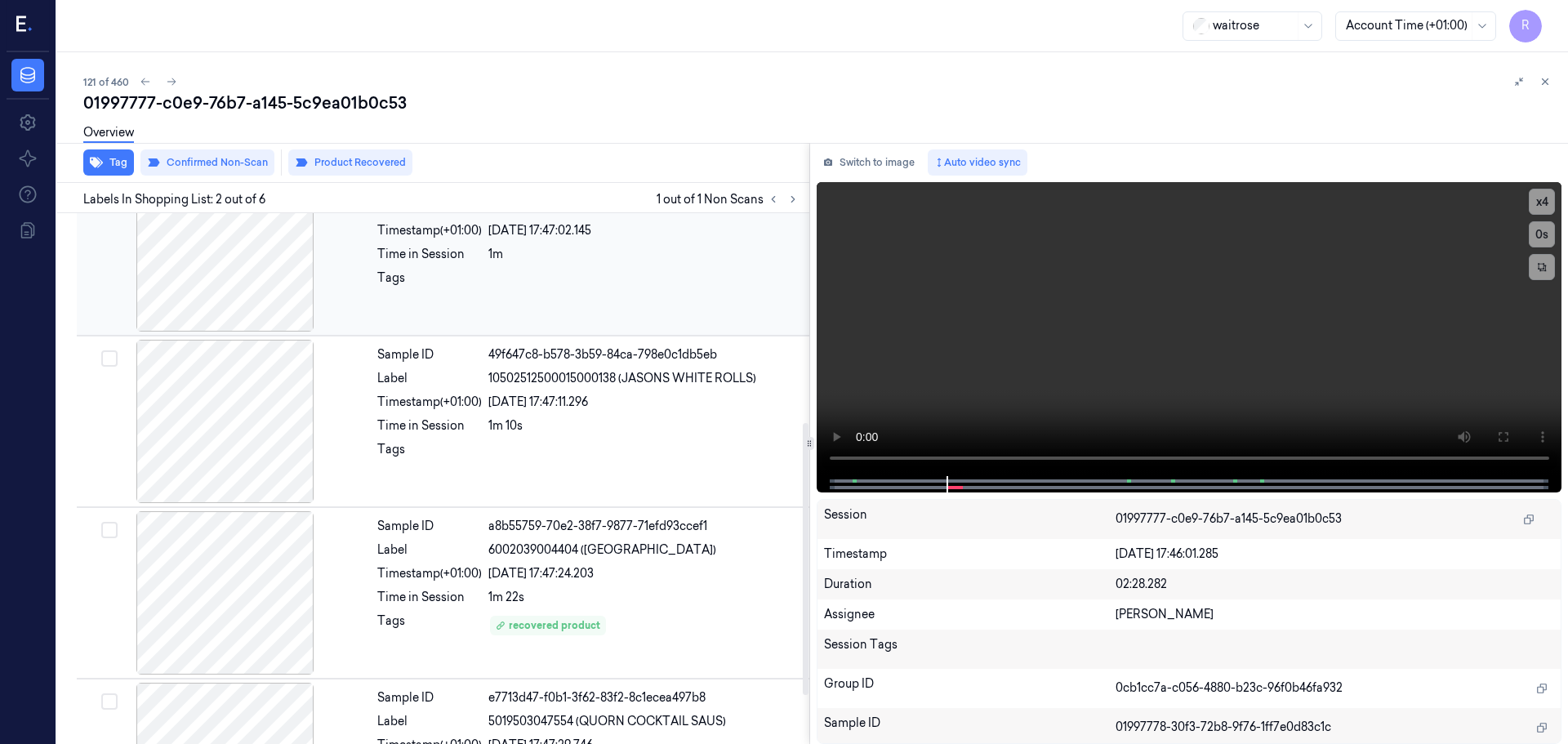
scroll to position [408, 0]
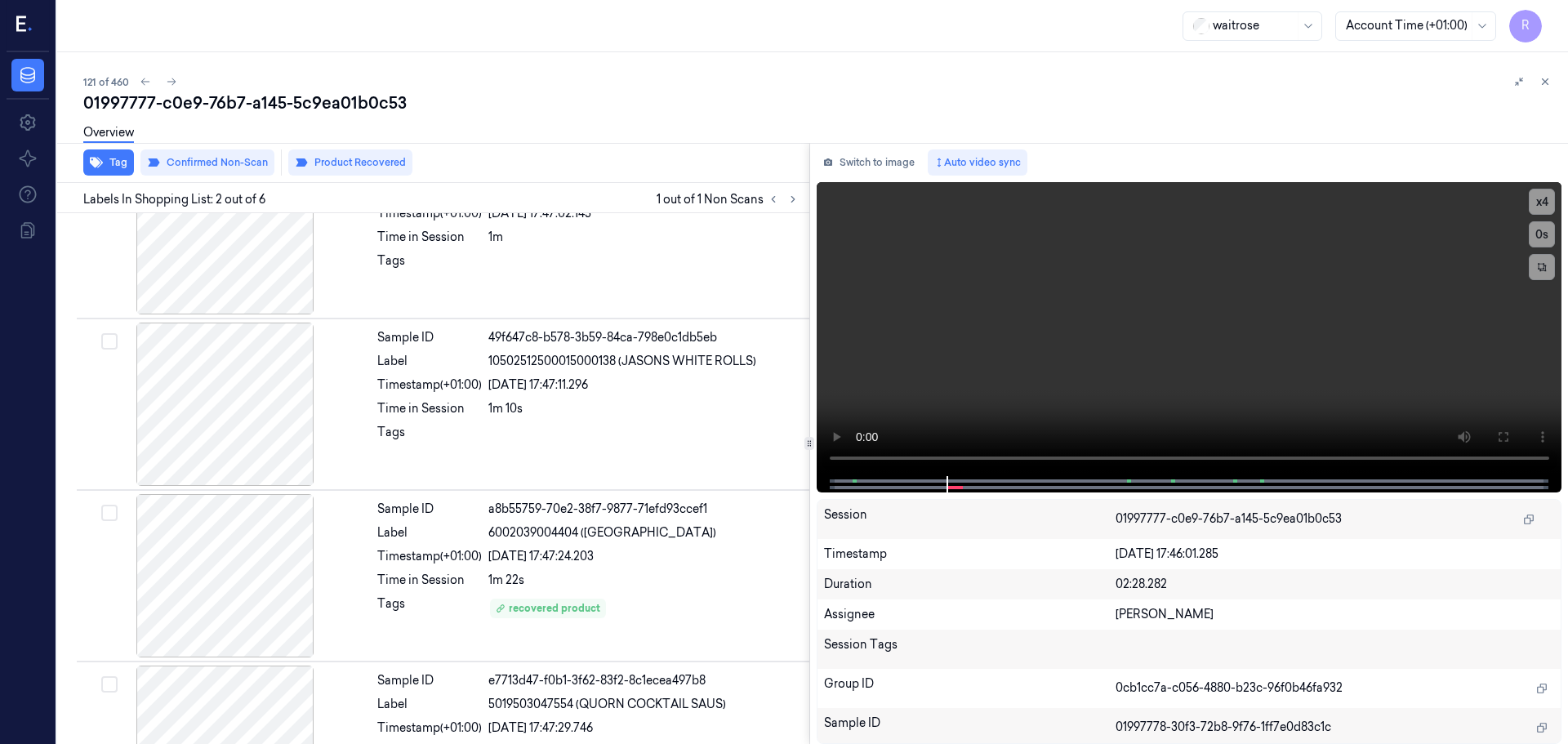
click at [1538, 79] on button at bounding box center [1545, 82] width 20 height 20
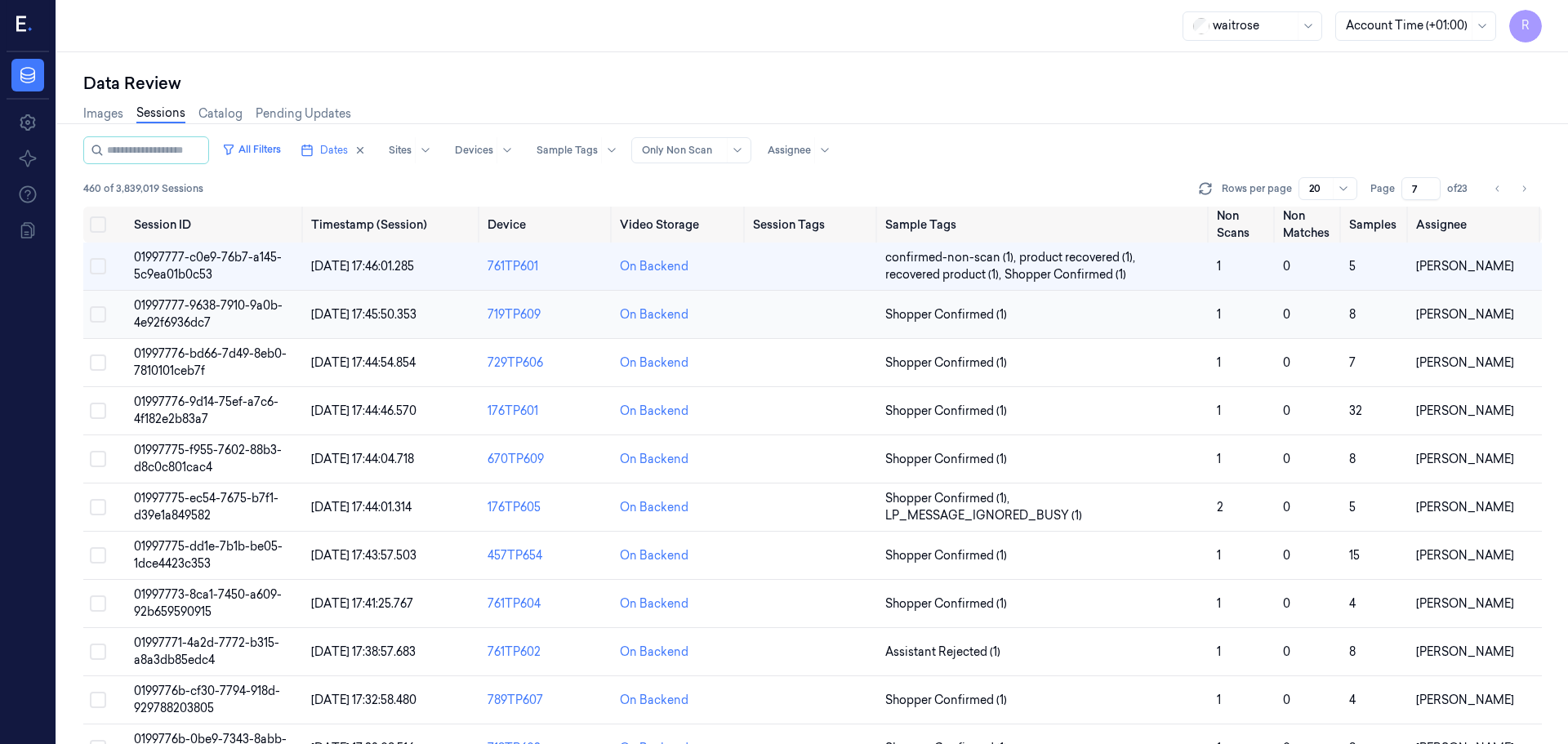
click at [1107, 335] on td "Shopper Confirmed (1)" at bounding box center [1044, 314] width 331 height 48
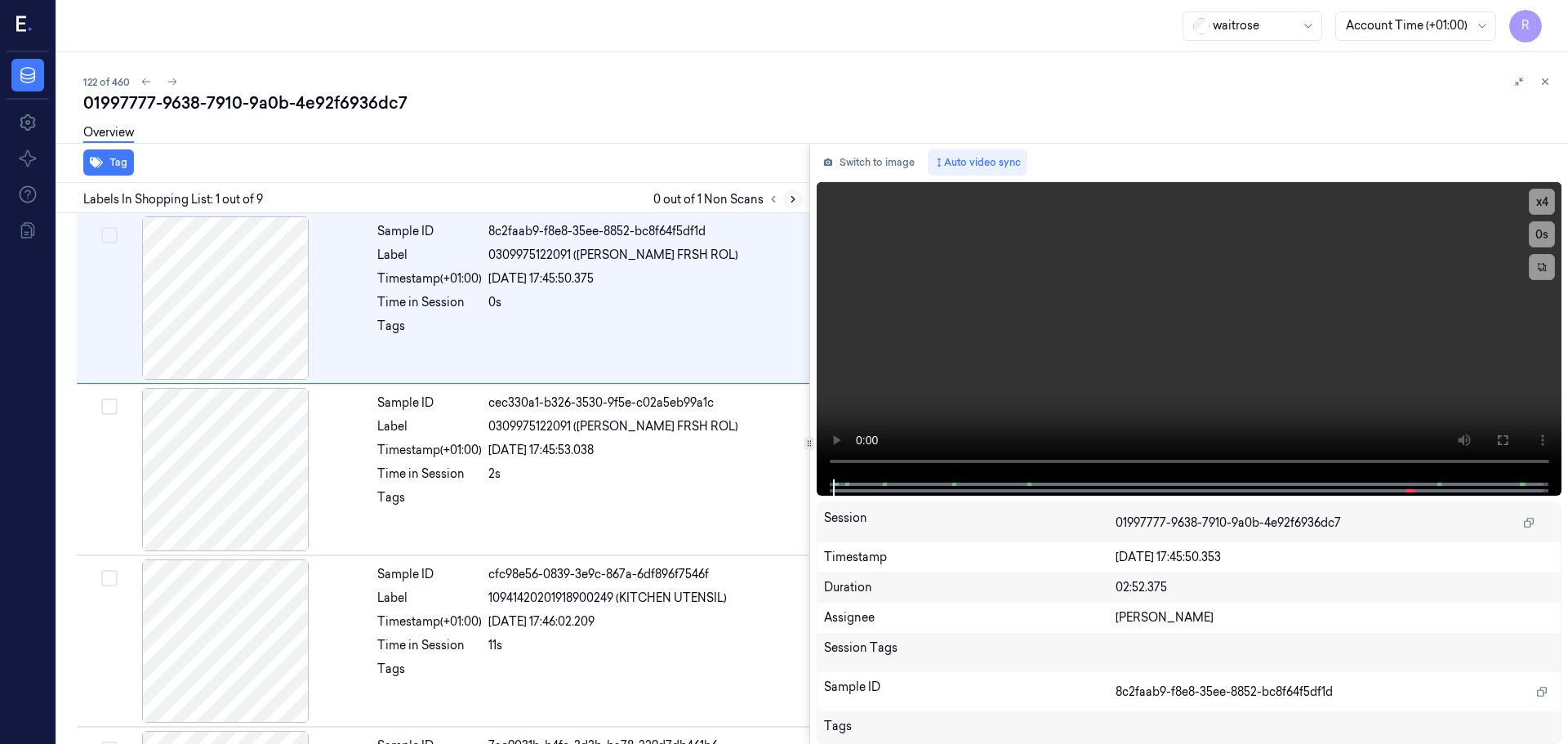
click at [785, 200] on button at bounding box center [793, 199] width 20 height 20
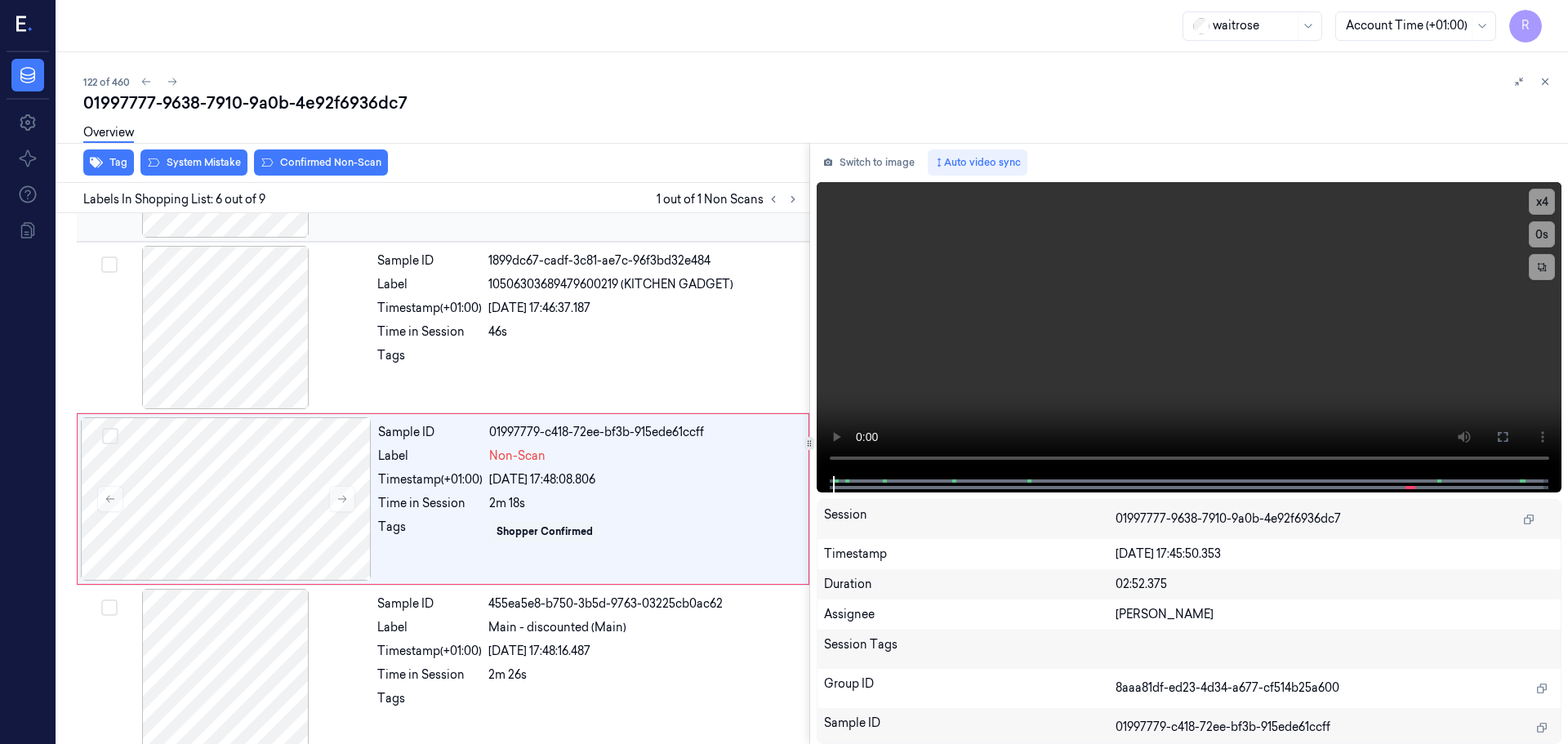
scroll to position [677, 0]
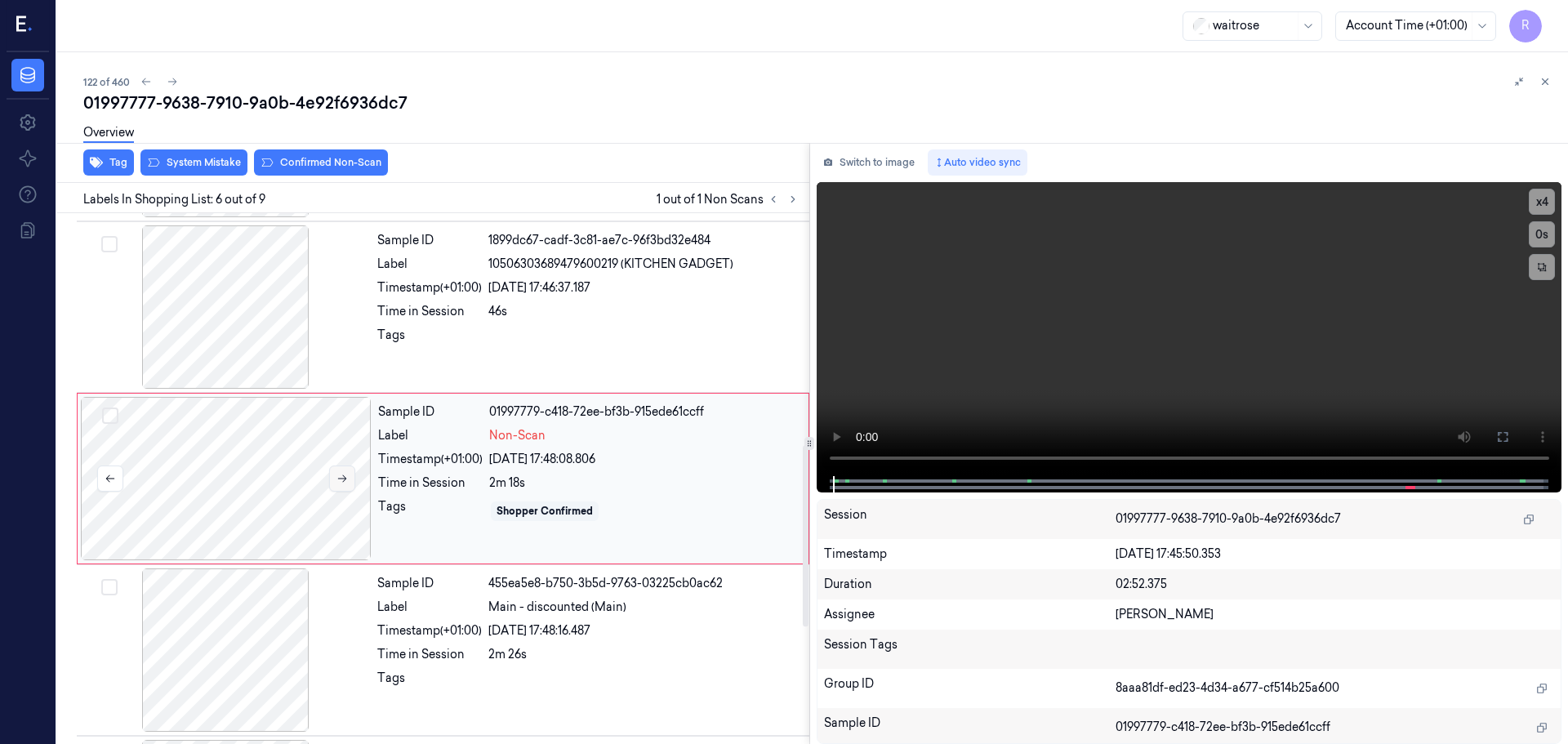
click at [342, 479] on icon at bounding box center [342, 478] width 9 height 7
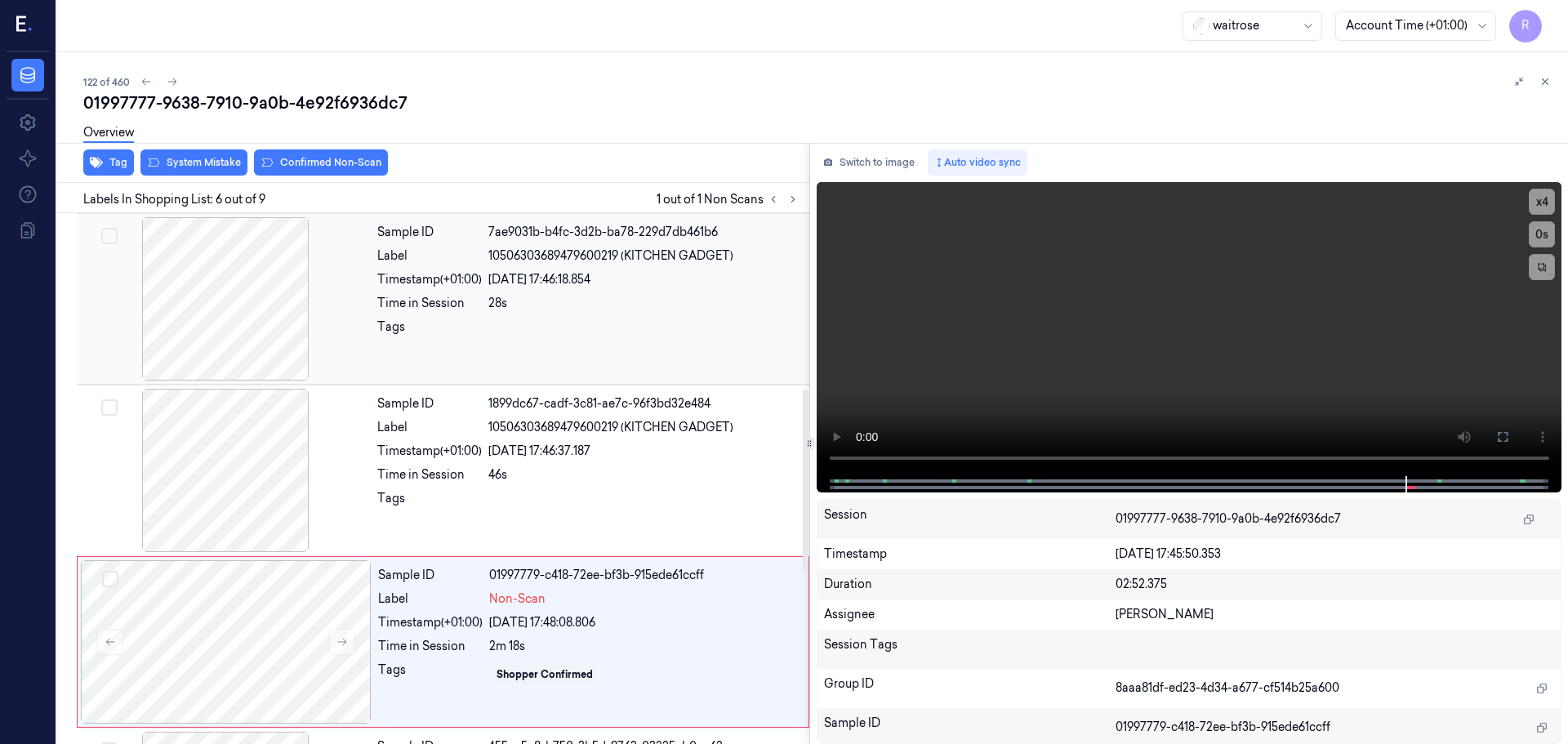
click at [247, 323] on div at bounding box center [224, 299] width 290 height 164
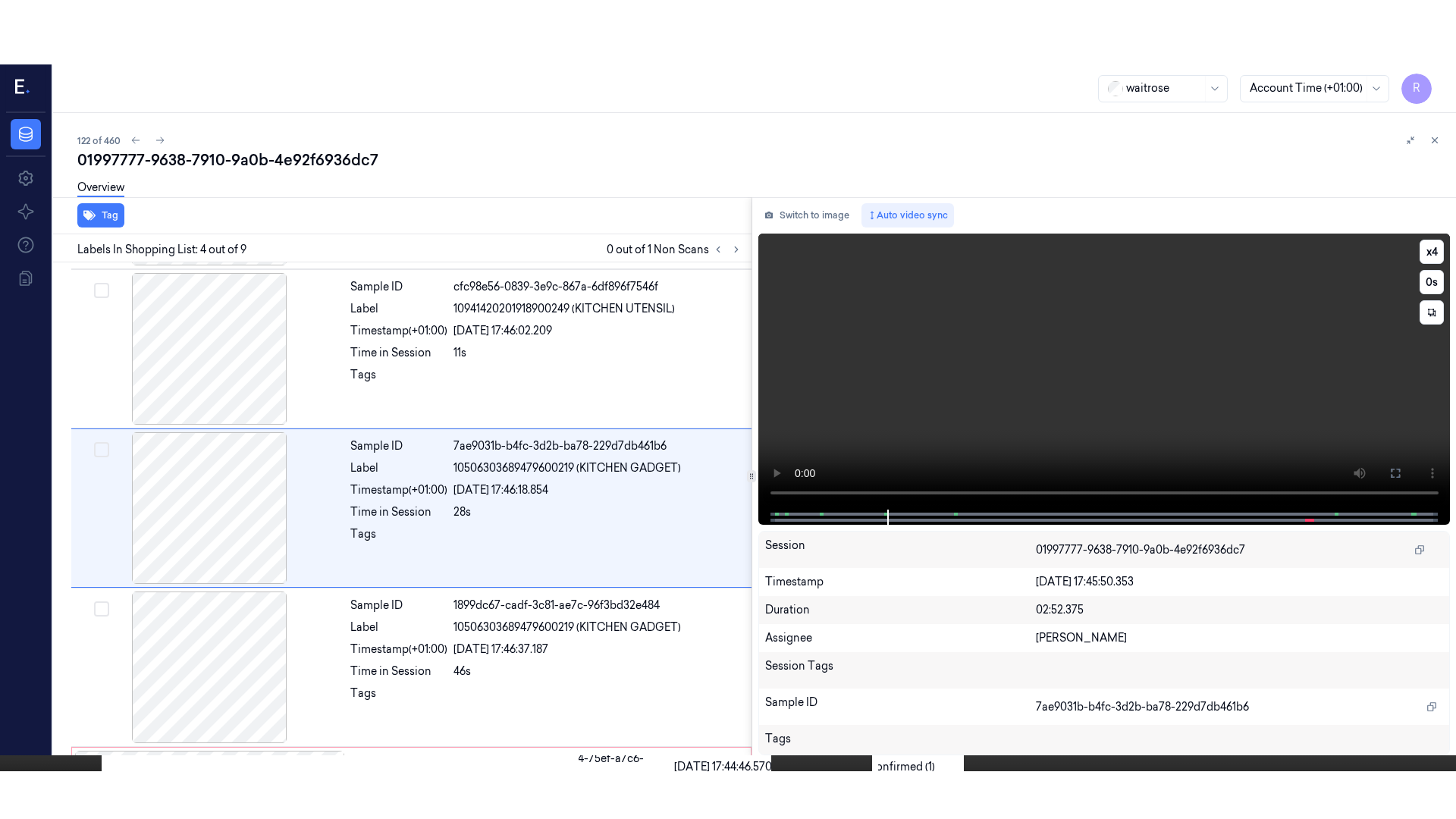
scroll to position [310, 0]
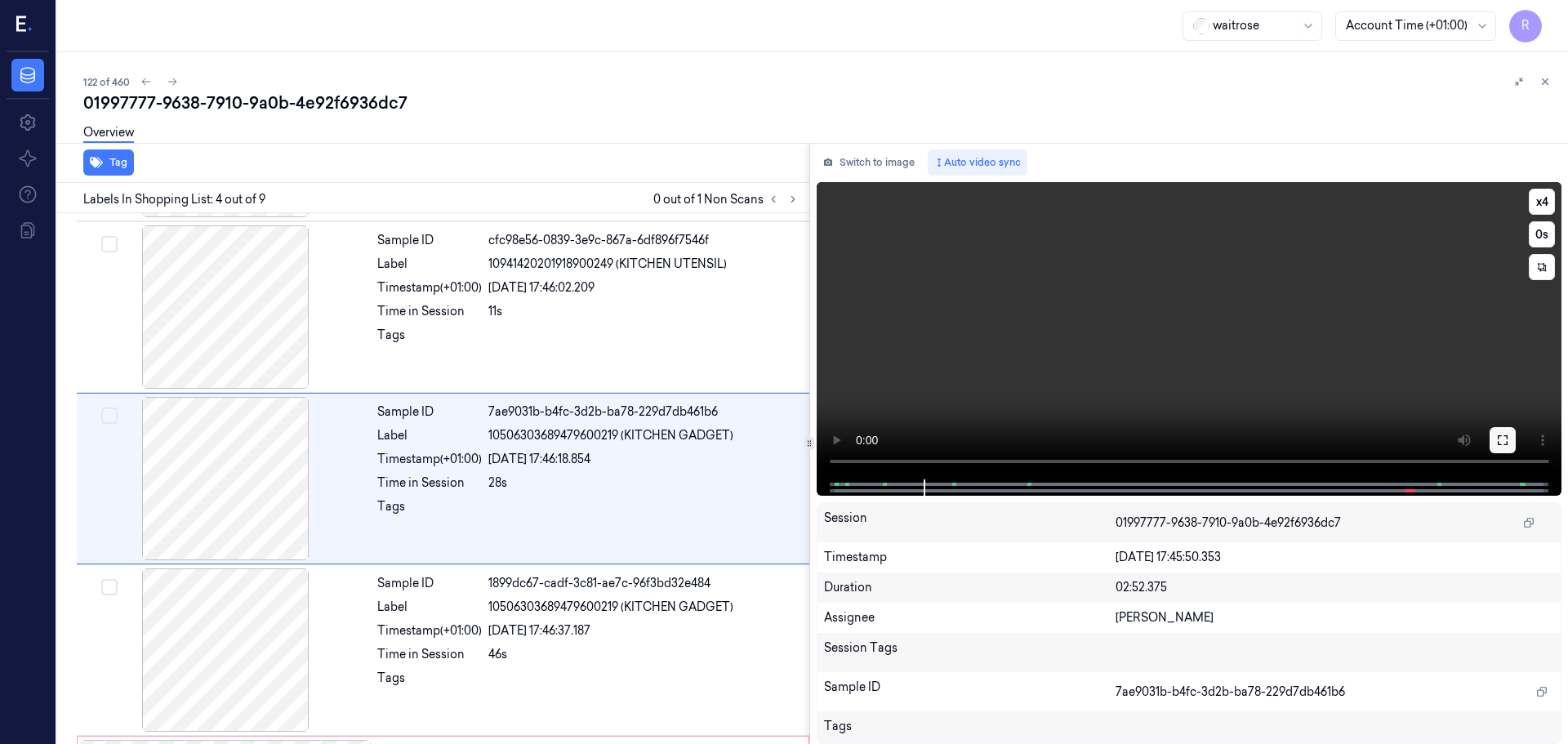
click at [1504, 428] on button at bounding box center [1502, 440] width 26 height 26
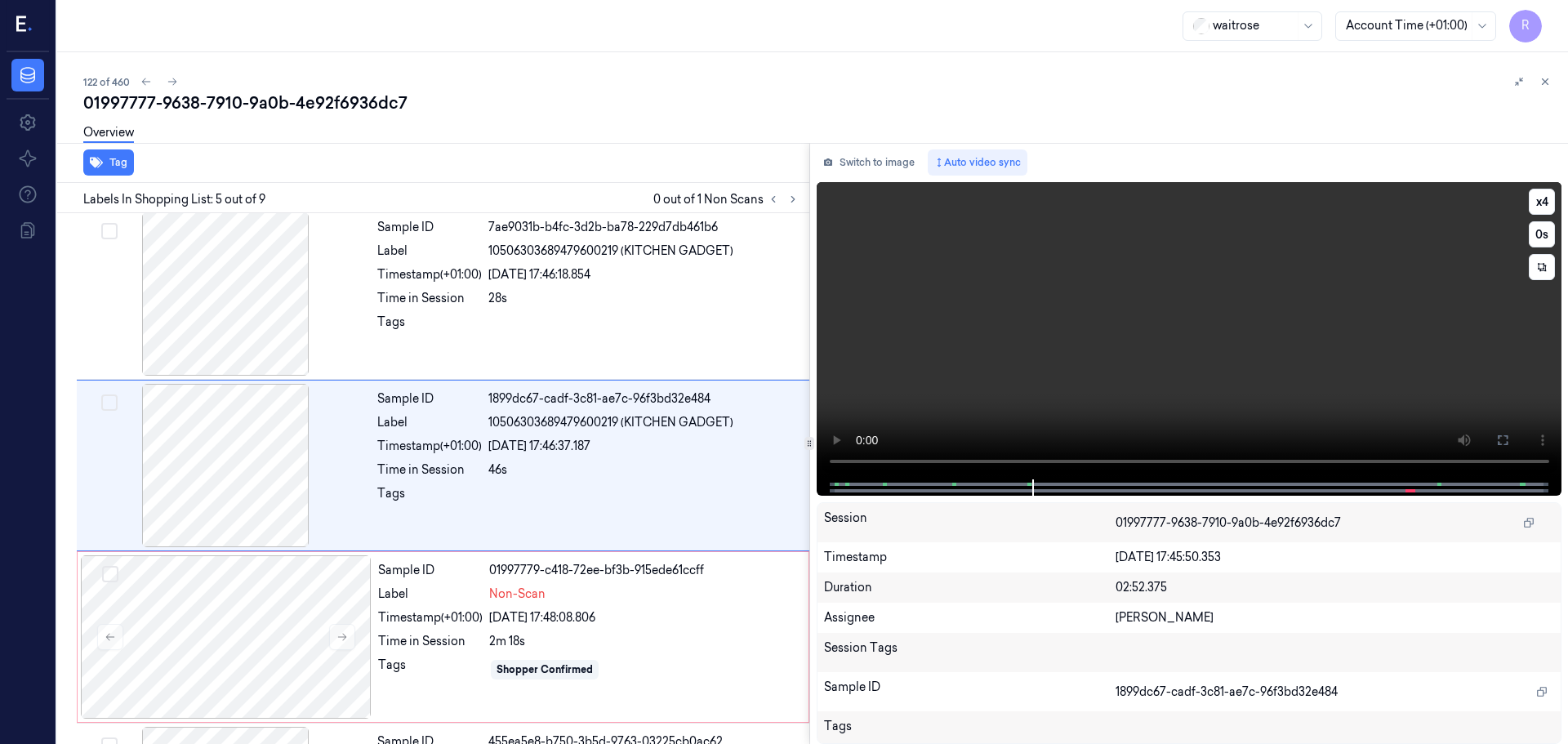
scroll to position [506, 0]
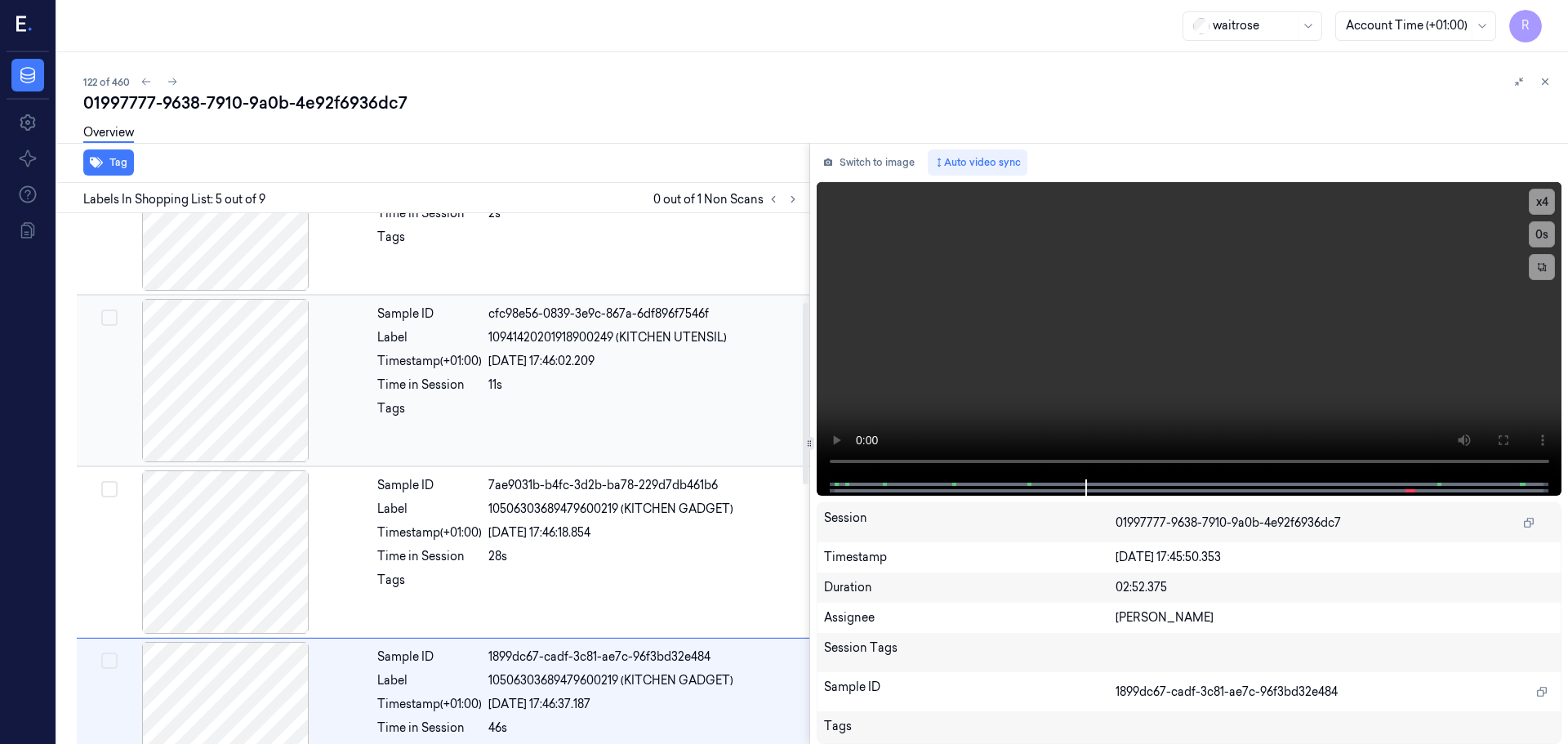
click at [594, 400] on div at bounding box center [644, 413] width 311 height 26
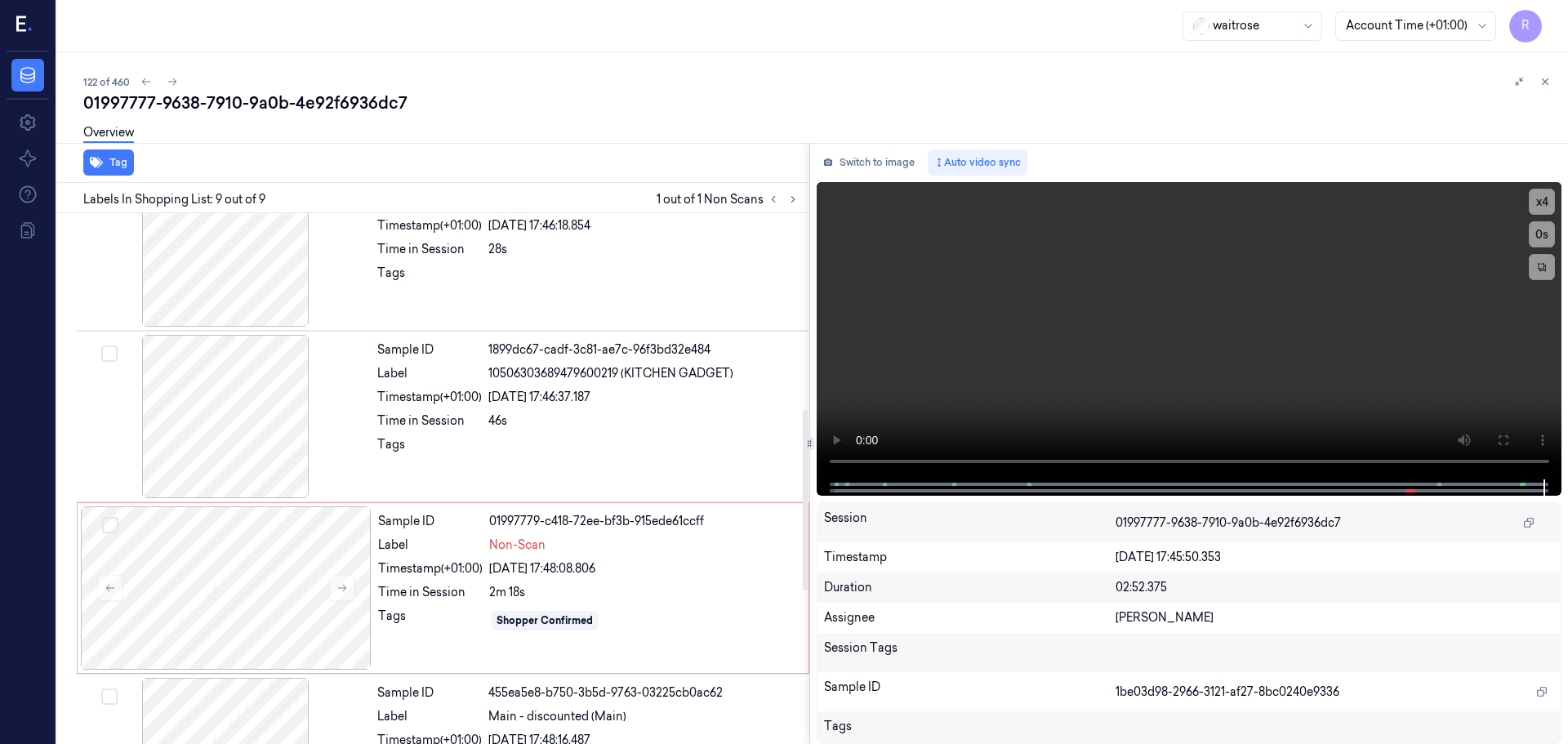
scroll to position [571, 0]
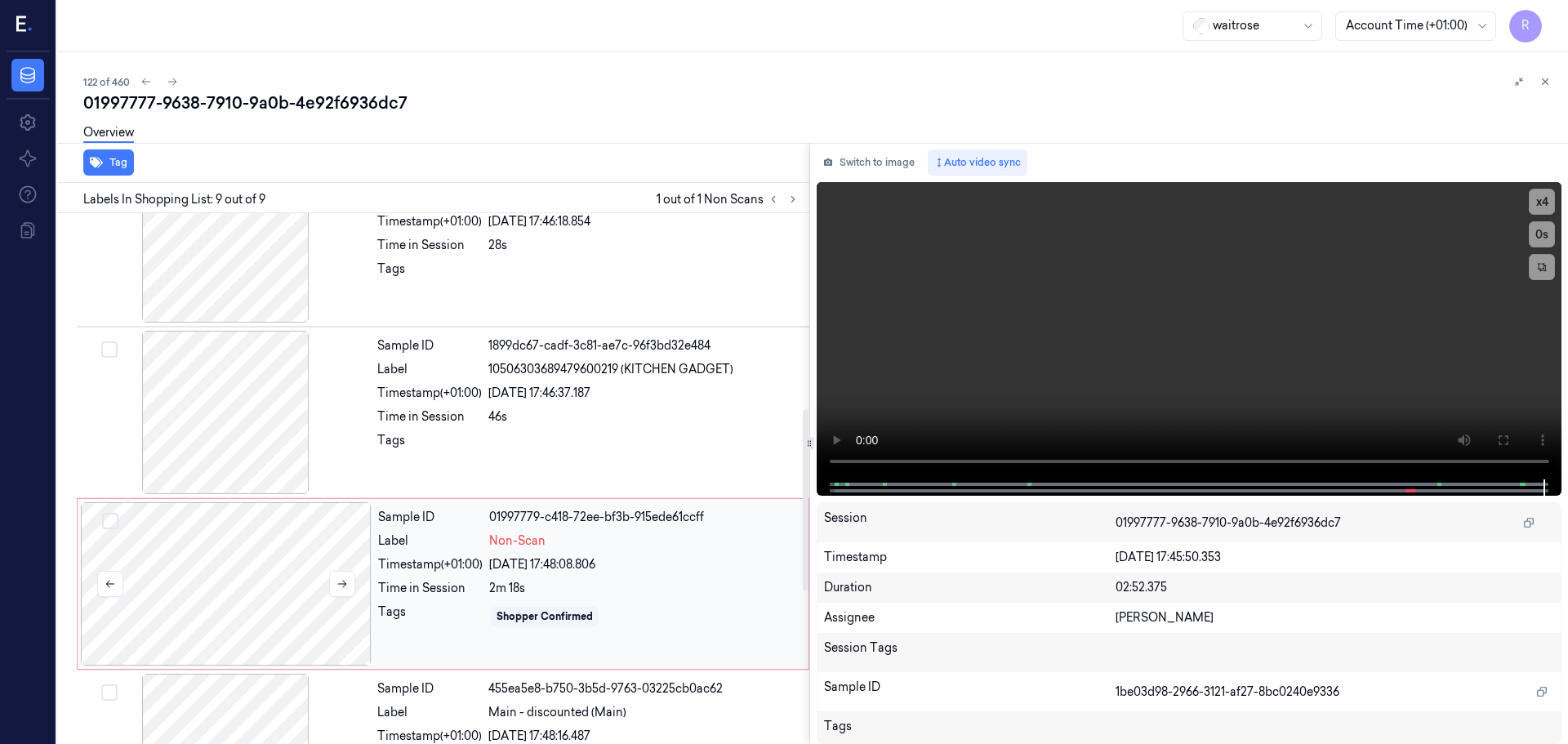
click at [269, 593] on div at bounding box center [225, 583] width 290 height 164
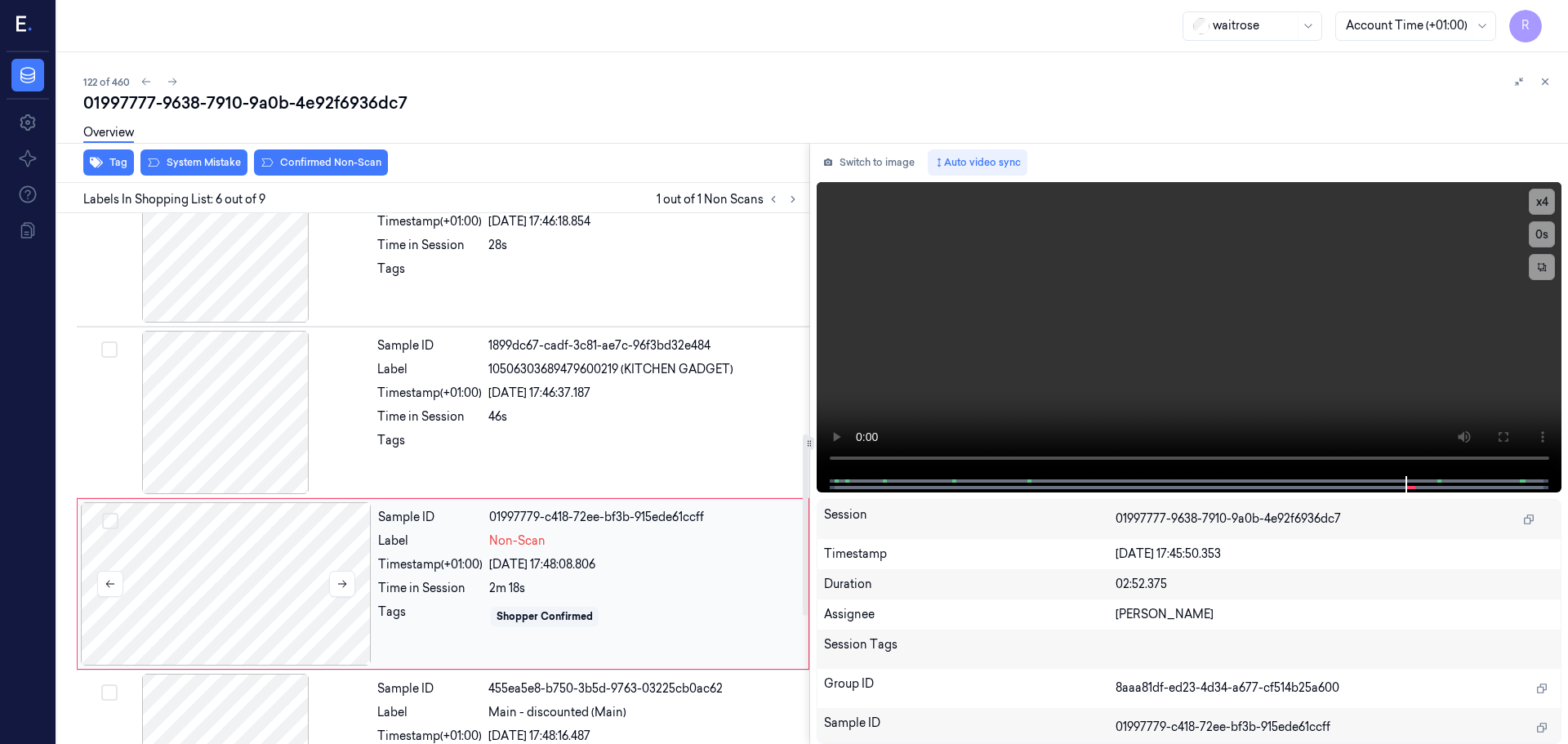
scroll to position [677, 0]
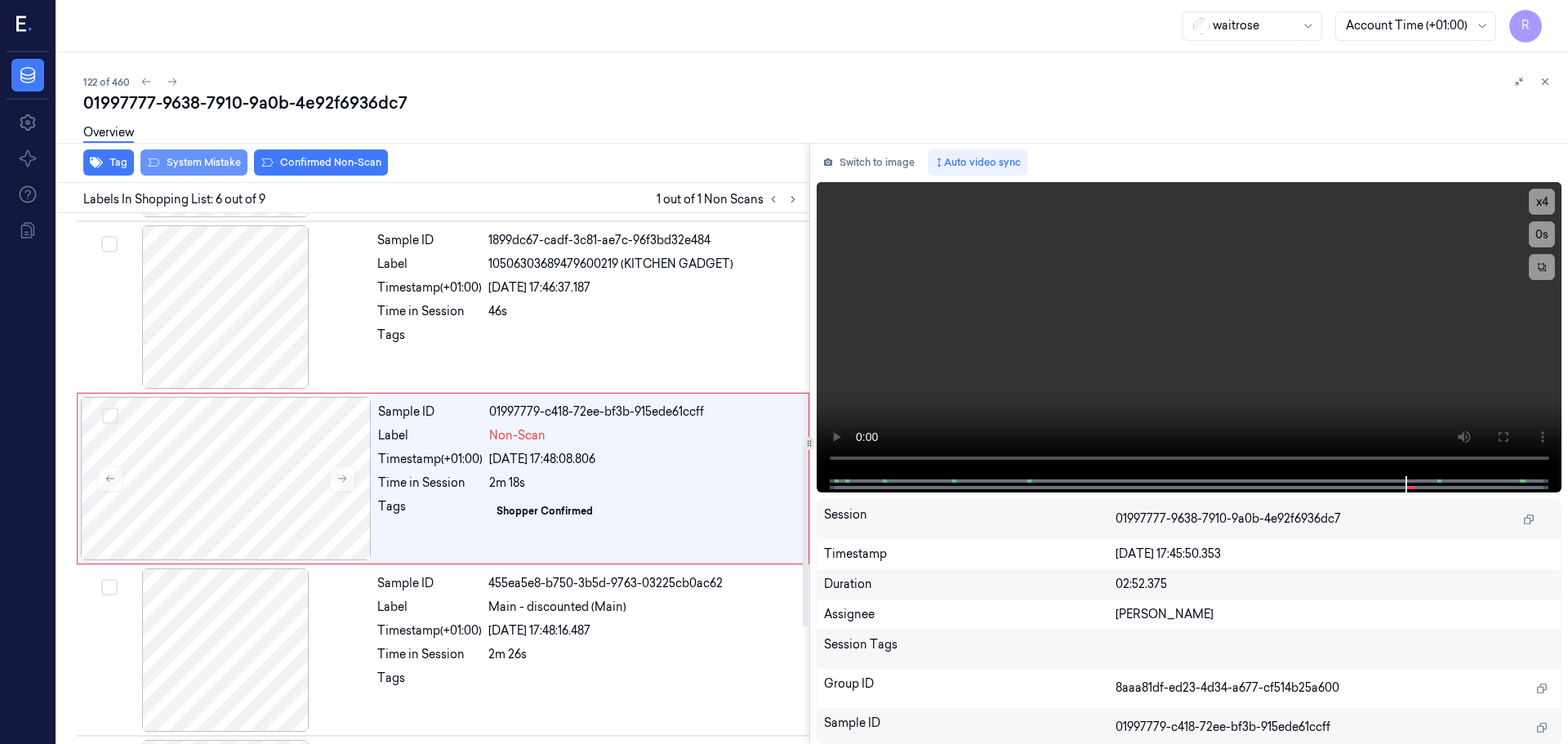
click at [196, 163] on button "System Mistake" at bounding box center [194, 163] width 107 height 26
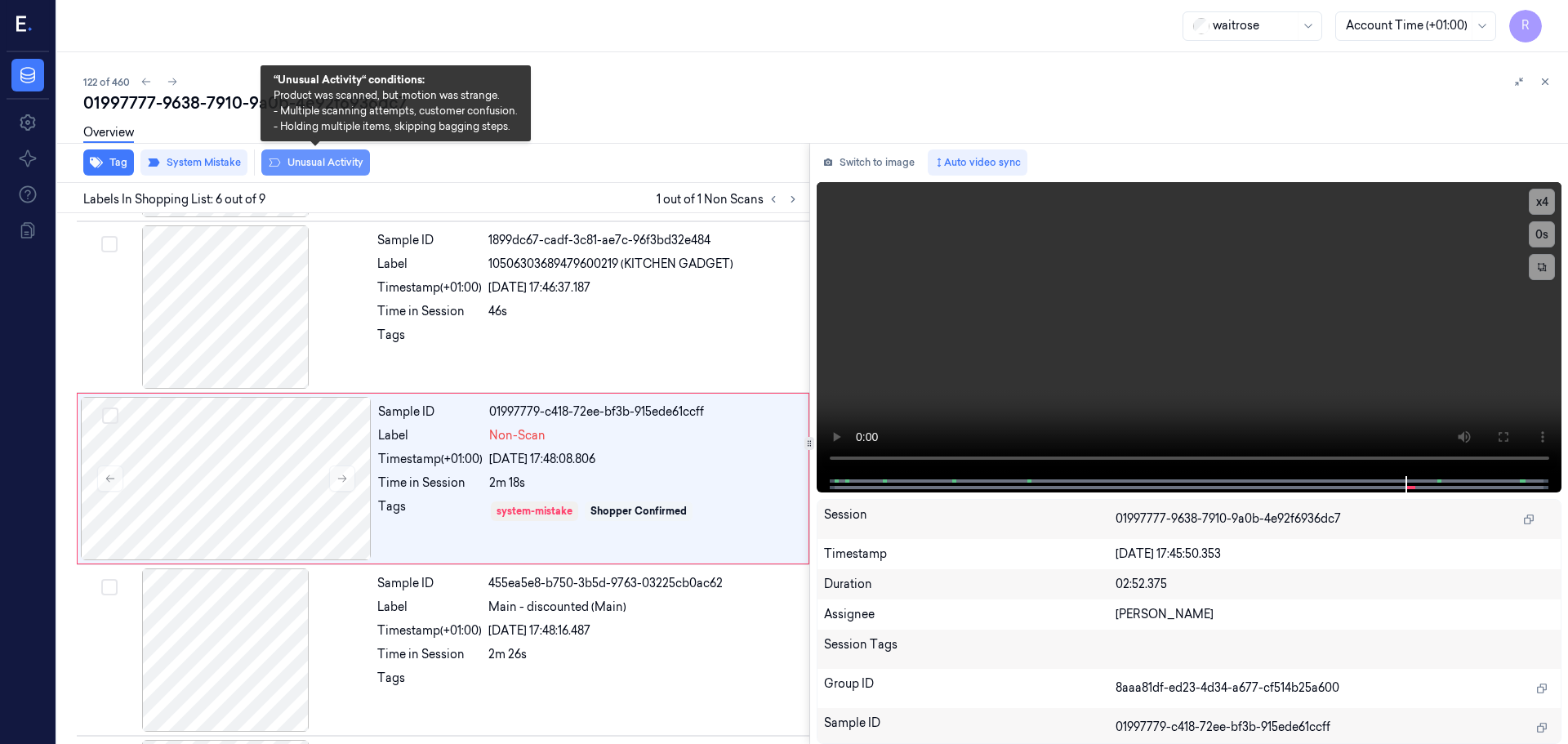
click at [312, 169] on button "Unusual Activity" at bounding box center [315, 163] width 109 height 26
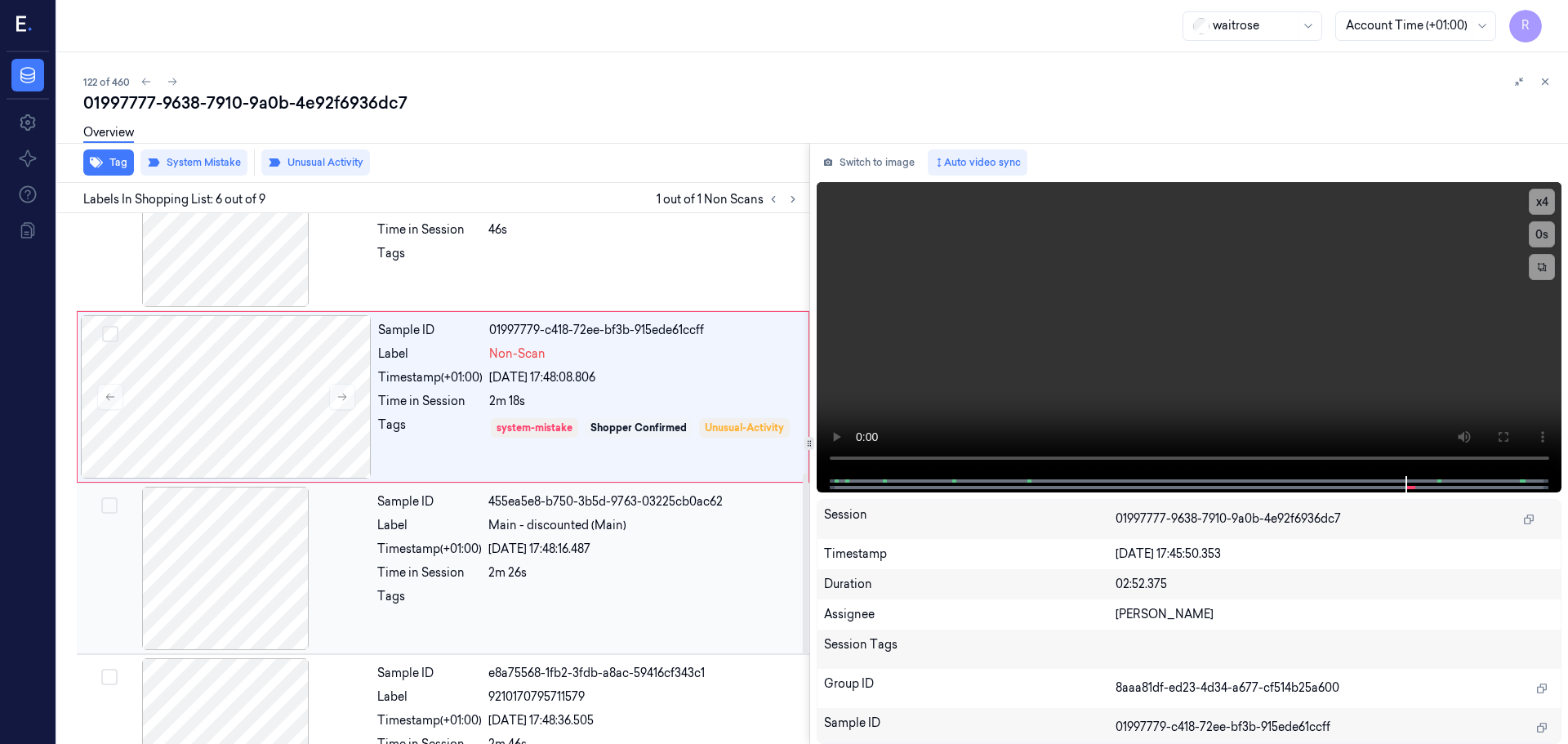
click at [490, 556] on div "[DATE] 17:48:16.487" at bounding box center [644, 549] width 311 height 17
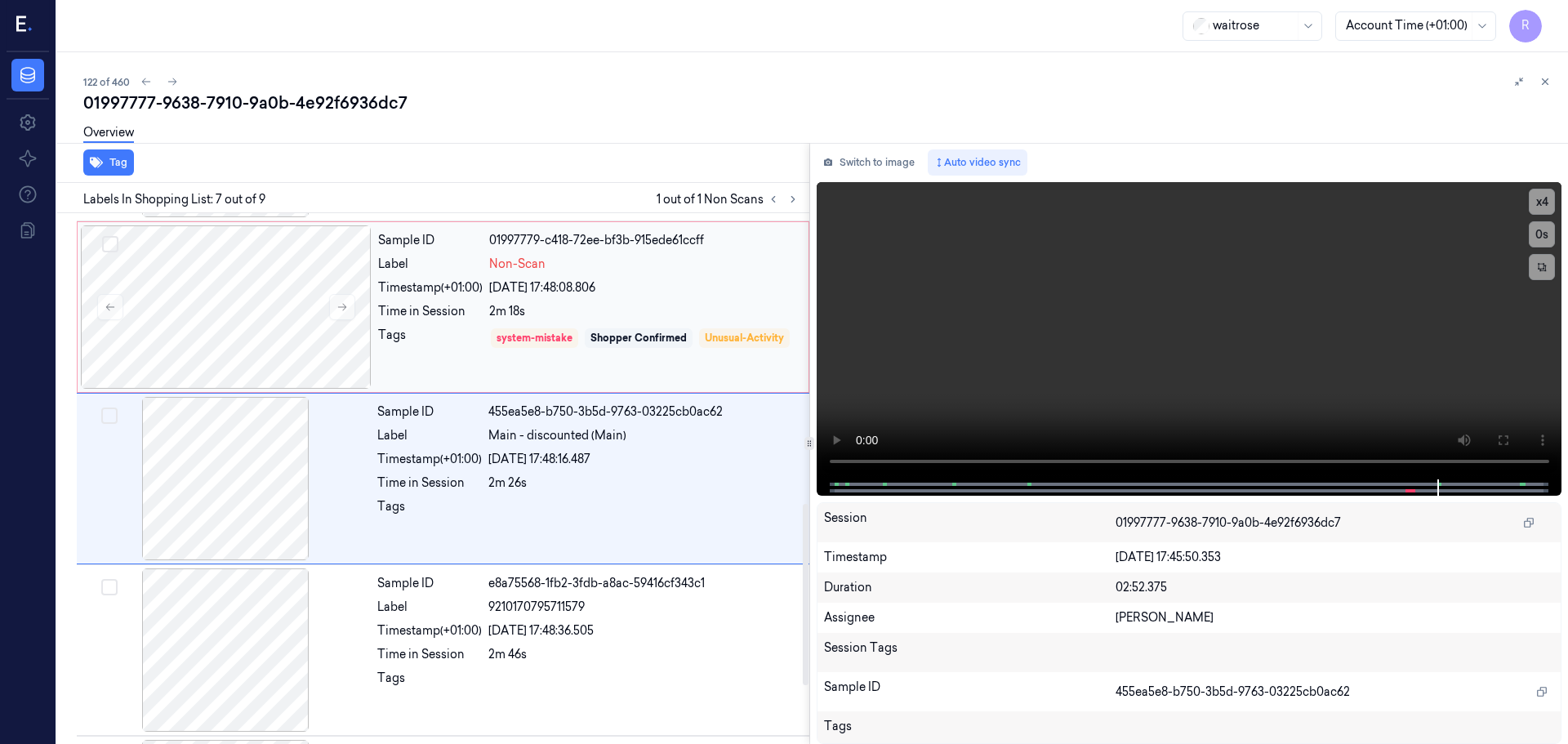
click at [513, 324] on div "Sample ID 01997779-c418-72ee-bf3b-915ede61ccff Label Non-Scan Timestamp (+01:00…" at bounding box center [588, 307] width 434 height 164
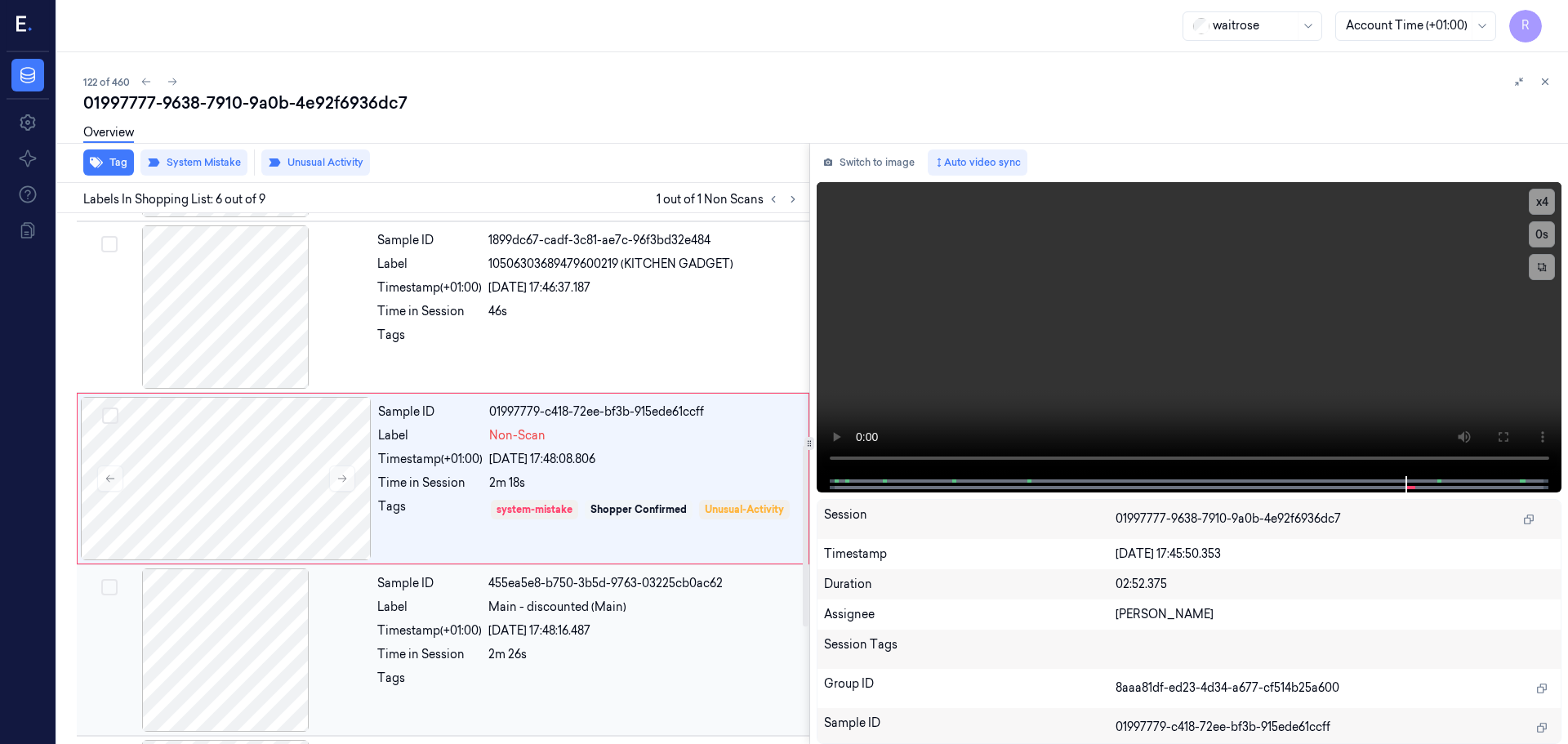
click at [471, 630] on div "Timestamp (+01:00)" at bounding box center [429, 630] width 105 height 17
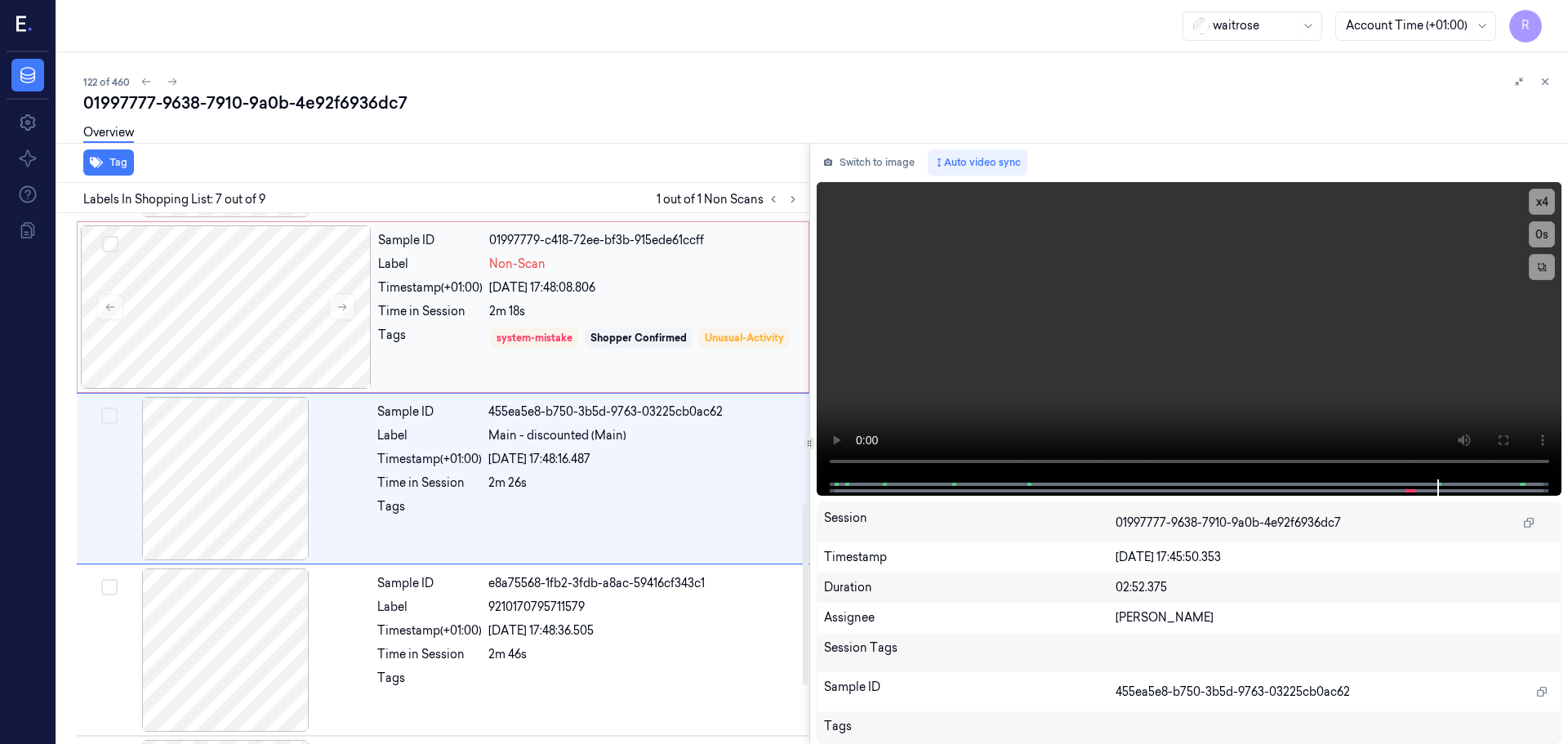
click at [477, 358] on div "Tags" at bounding box center [430, 349] width 105 height 47
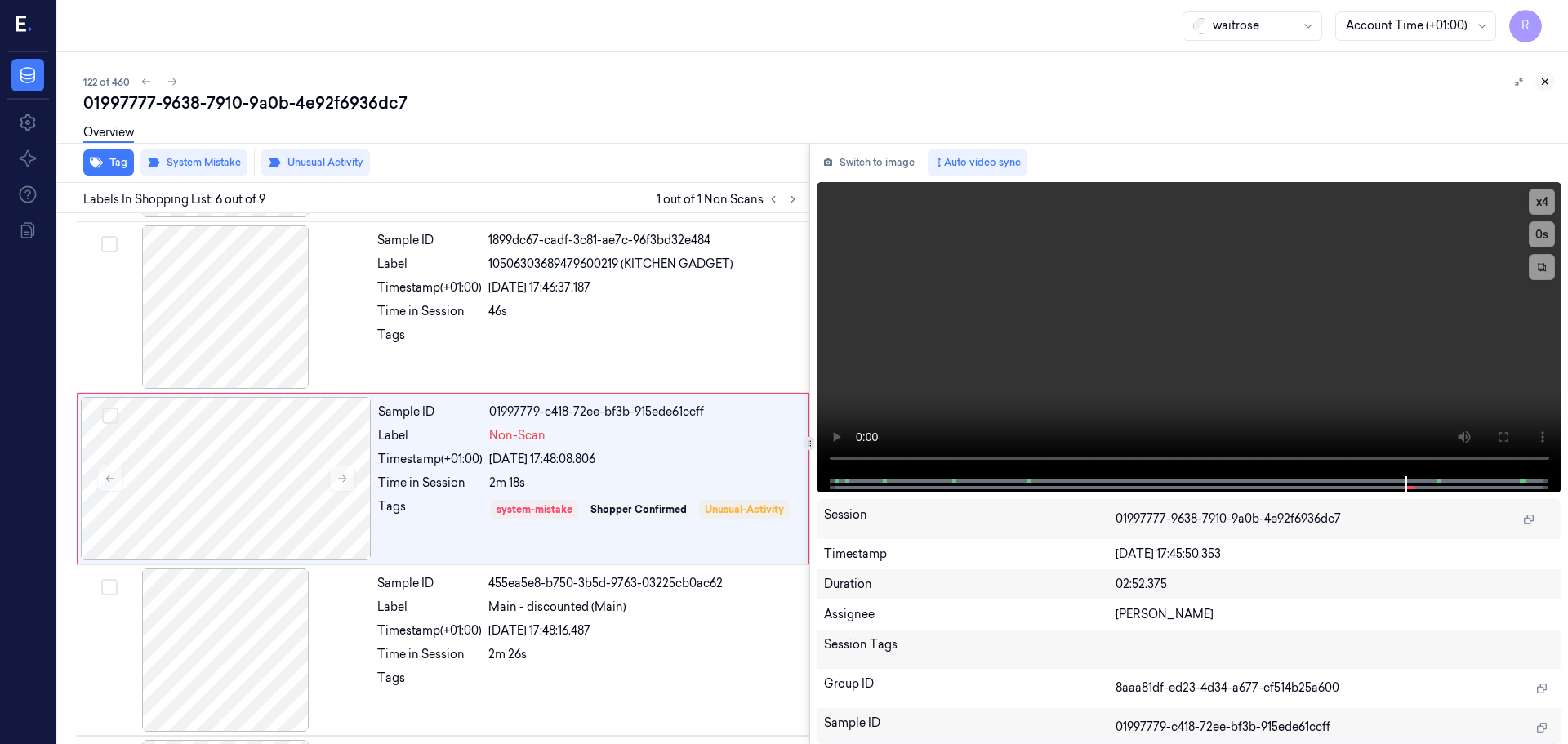
click at [1544, 82] on icon at bounding box center [1544, 81] width 11 height 11
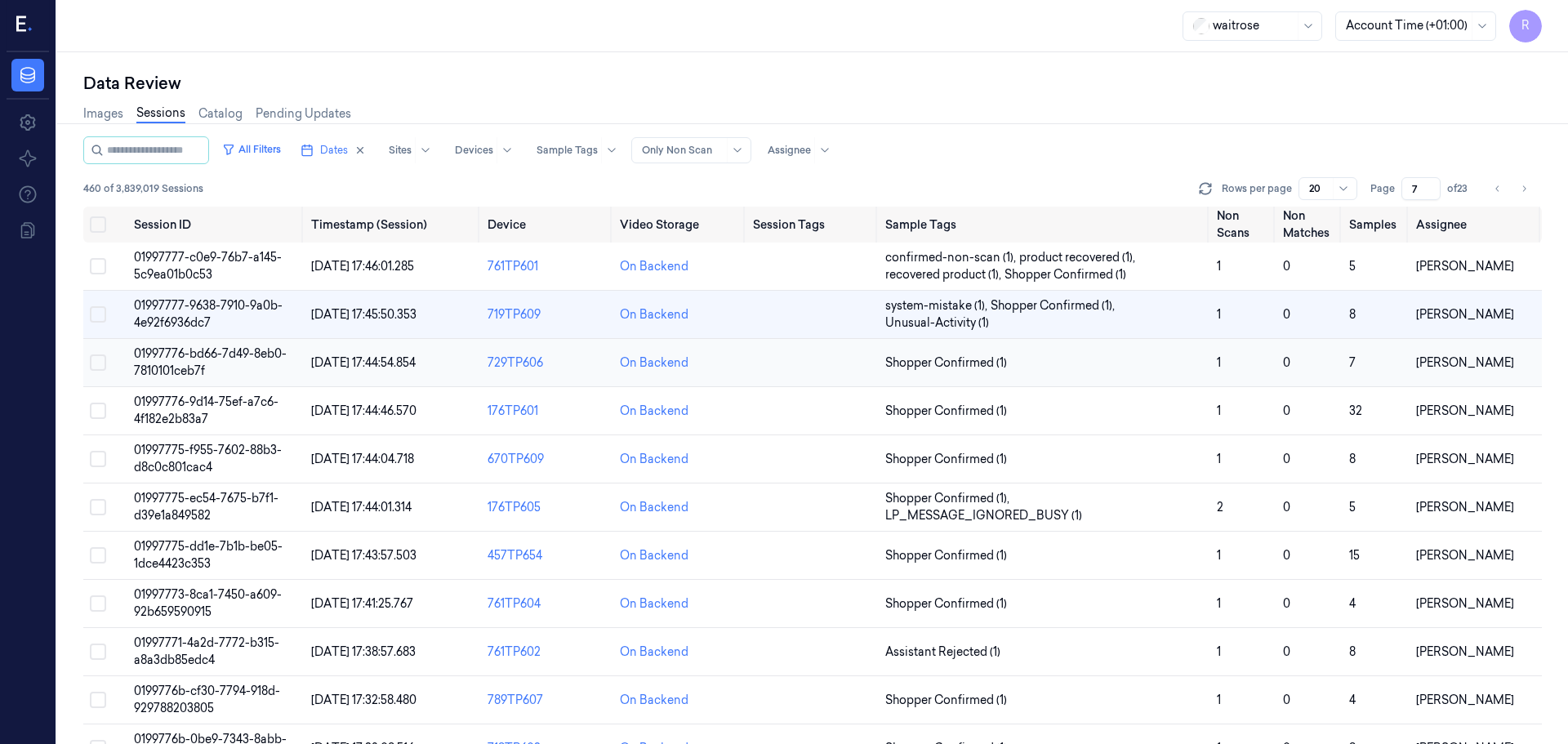
click at [1062, 379] on td "Shopper Confirmed (1)" at bounding box center [1044, 363] width 331 height 48
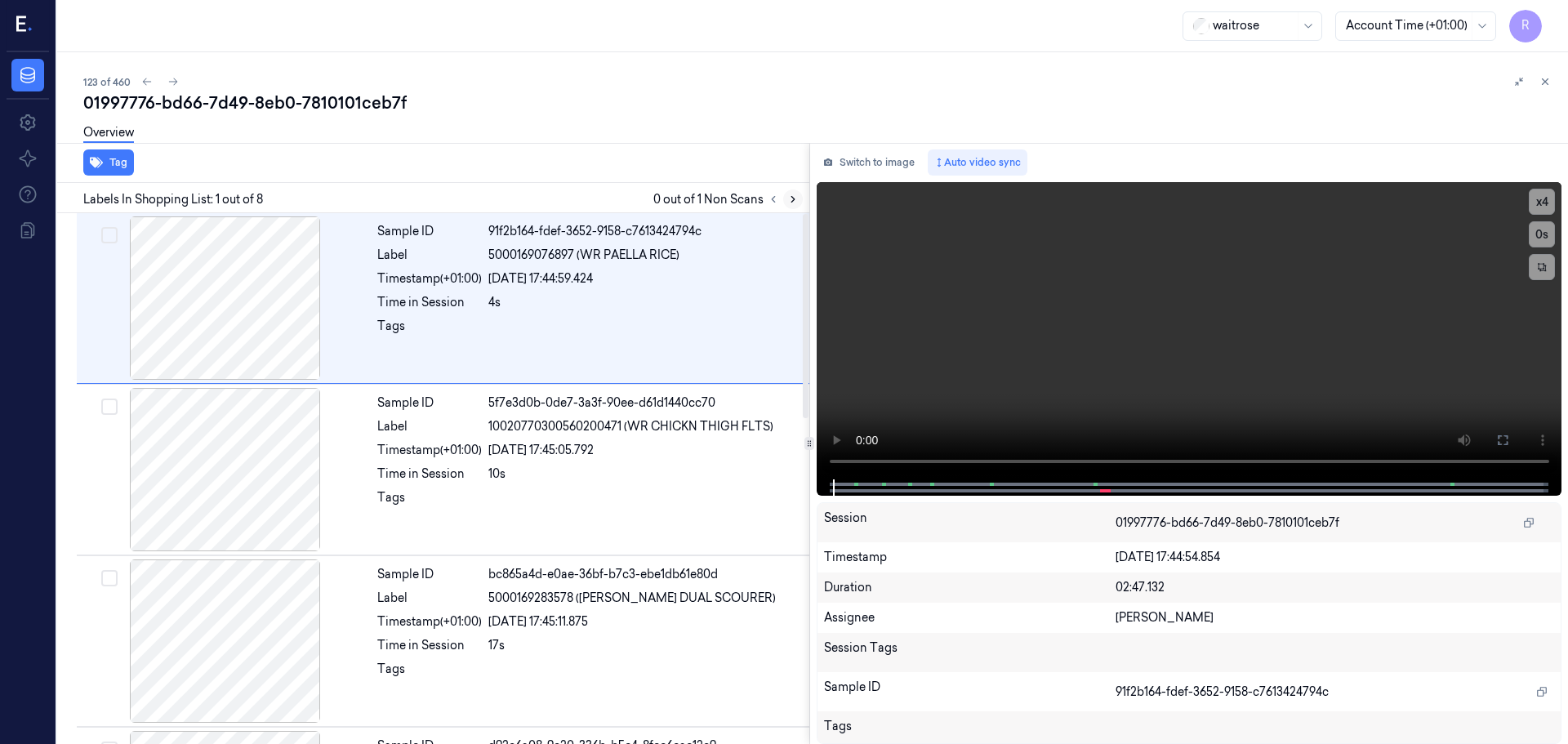
click at [790, 191] on button at bounding box center [793, 199] width 20 height 20
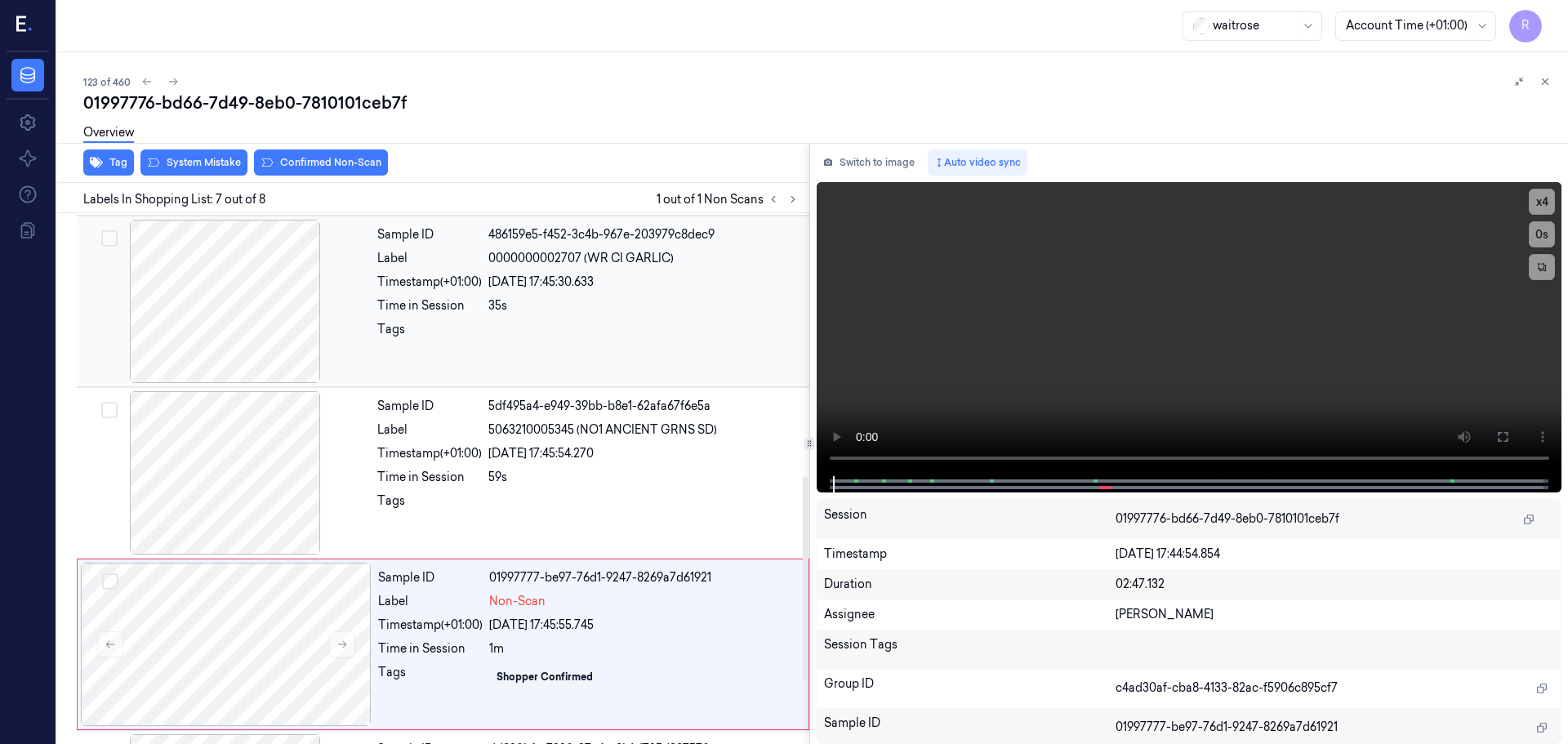
click at [265, 319] on div at bounding box center [224, 301] width 290 height 164
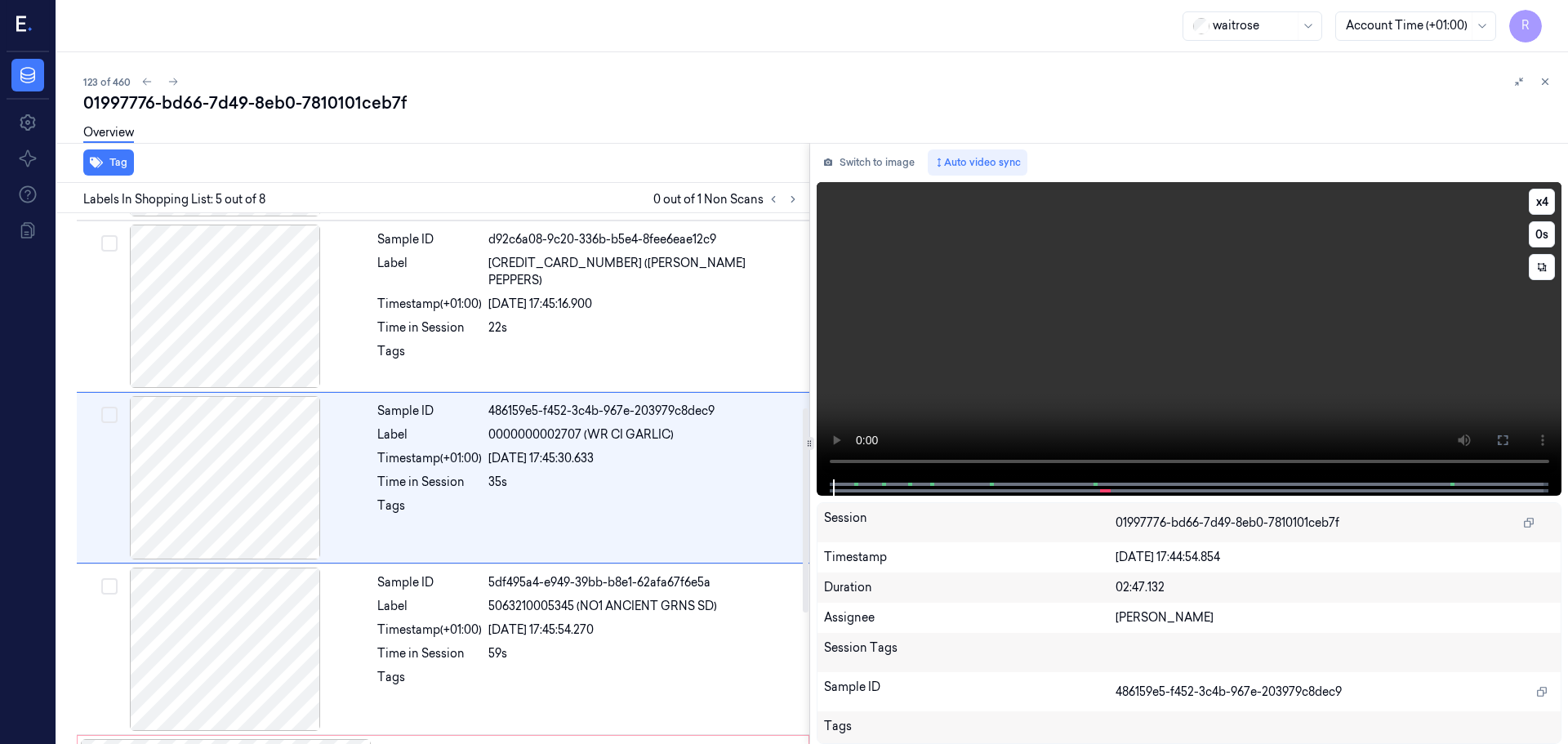
scroll to position [506, 0]
click at [1541, 196] on button "x 4" at bounding box center [1541, 201] width 26 height 26
click at [1539, 197] on button "x 1" at bounding box center [1541, 201] width 26 height 26
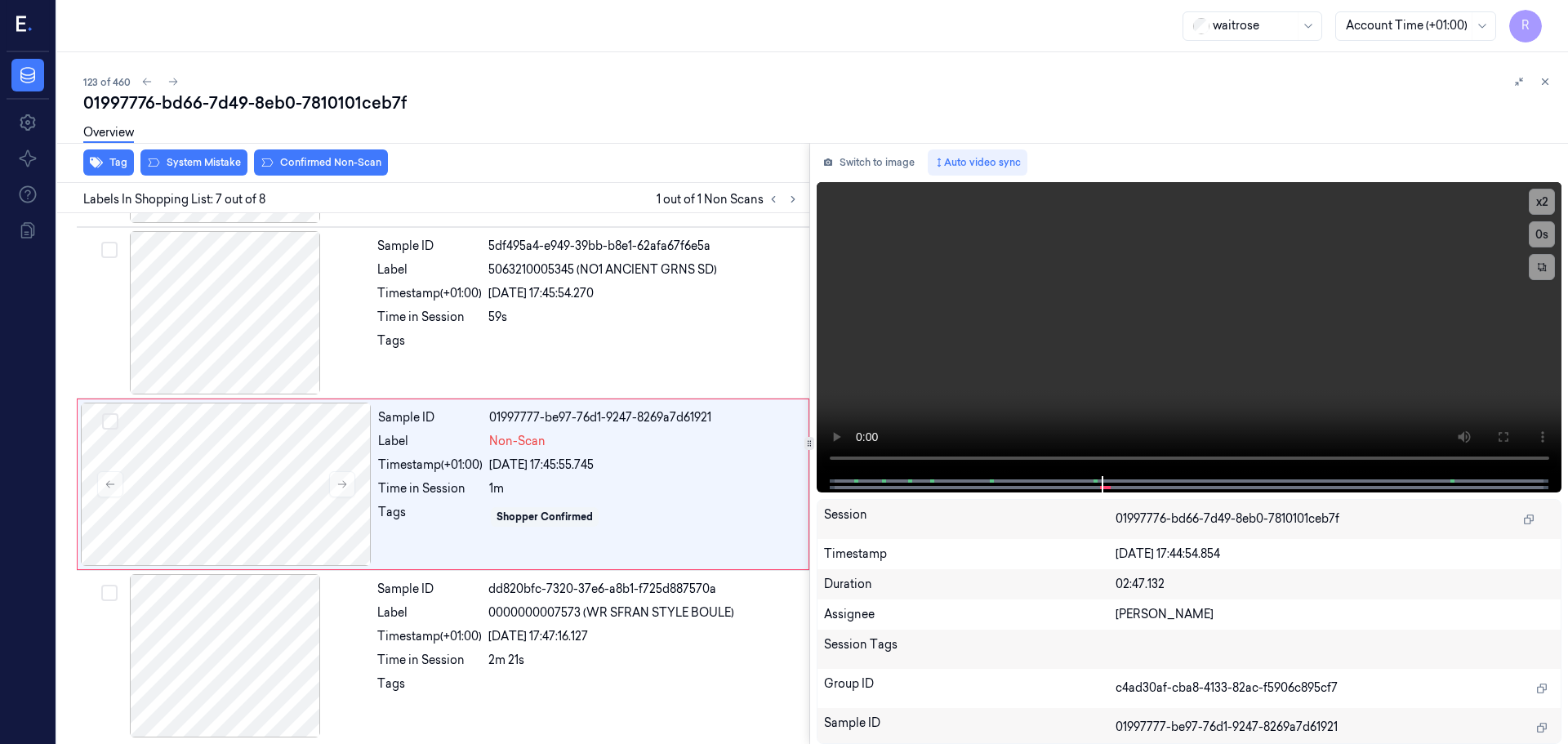
scroll to position [846, 0]
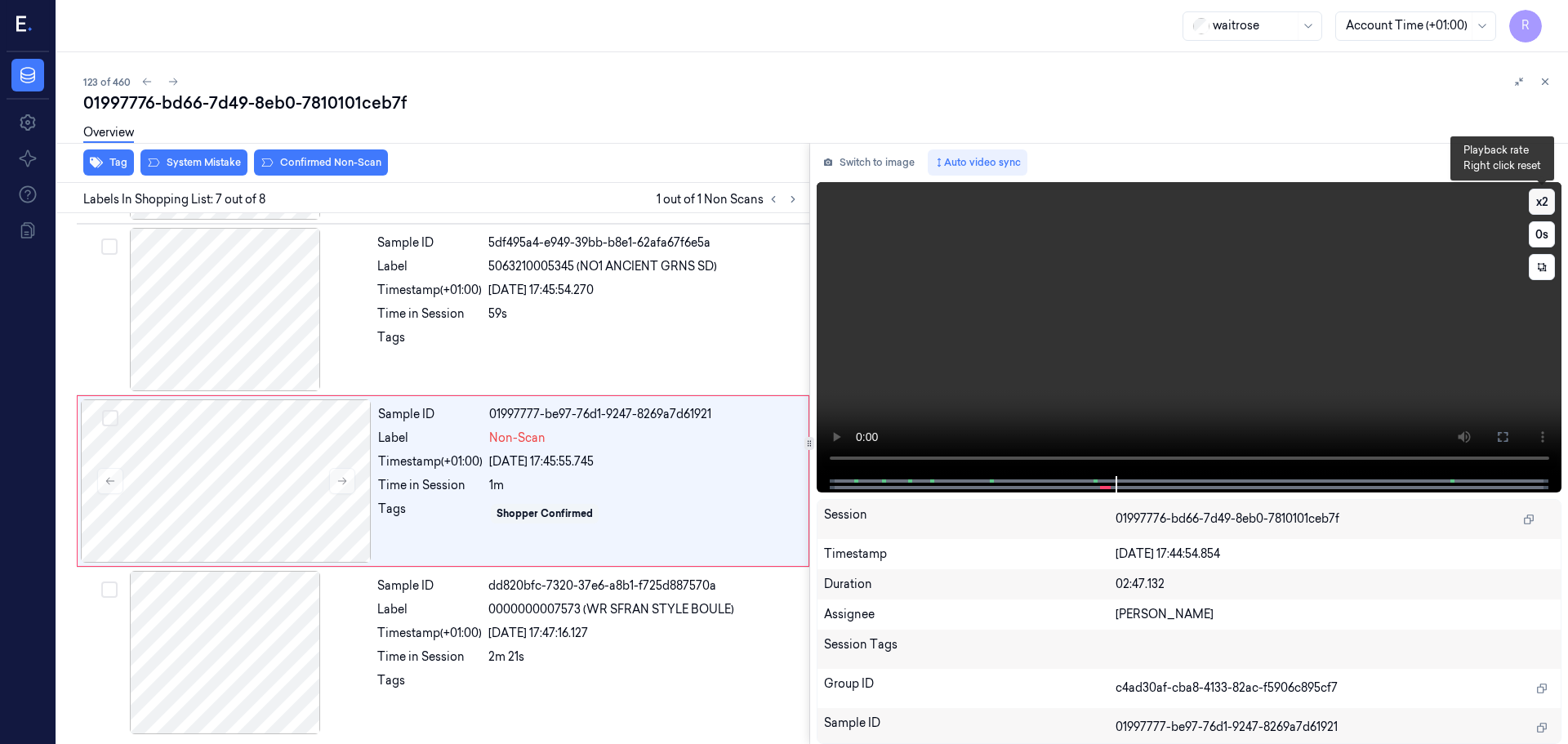
click at [1538, 200] on button "x 2" at bounding box center [1541, 201] width 26 height 26
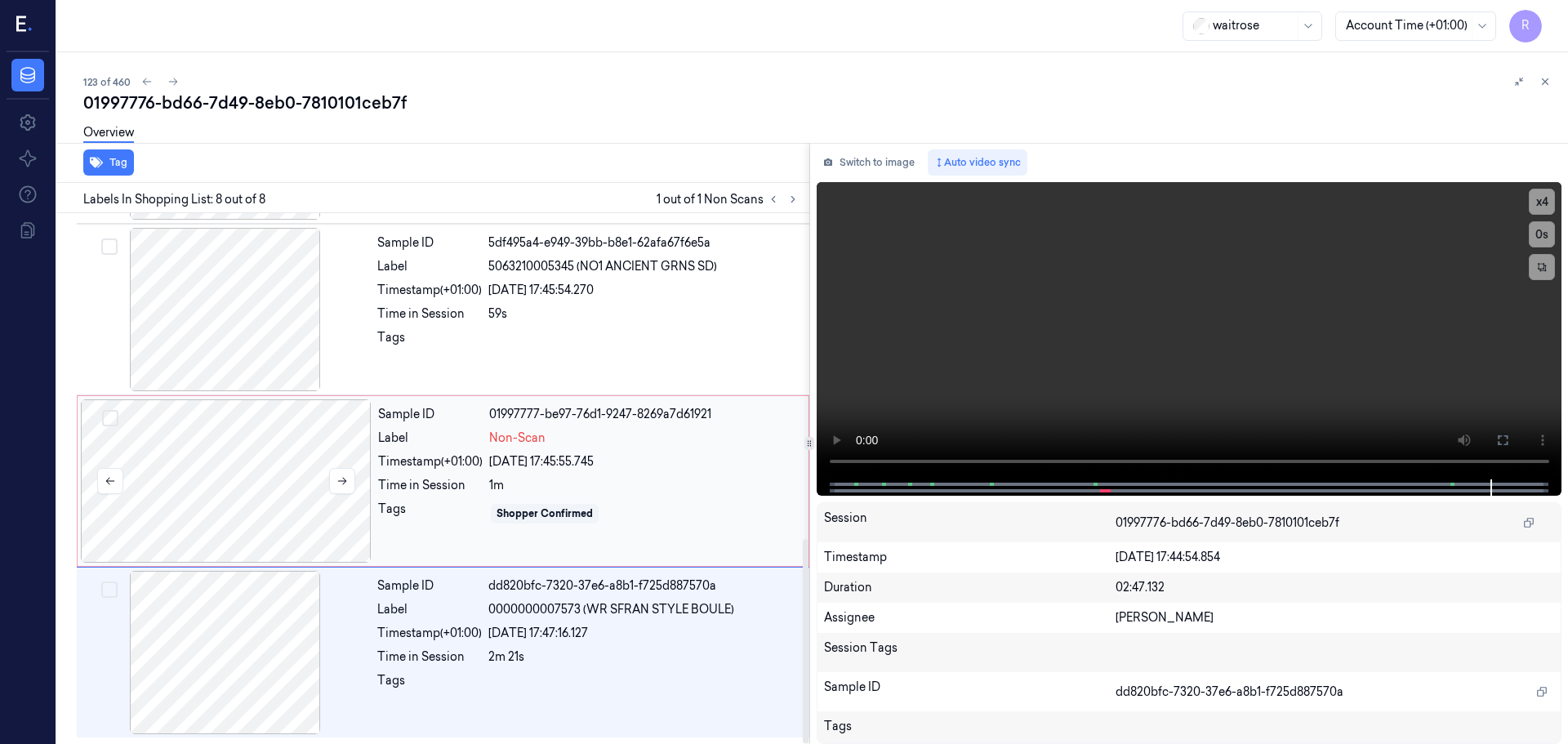
click at [191, 502] on div at bounding box center [225, 481] width 290 height 164
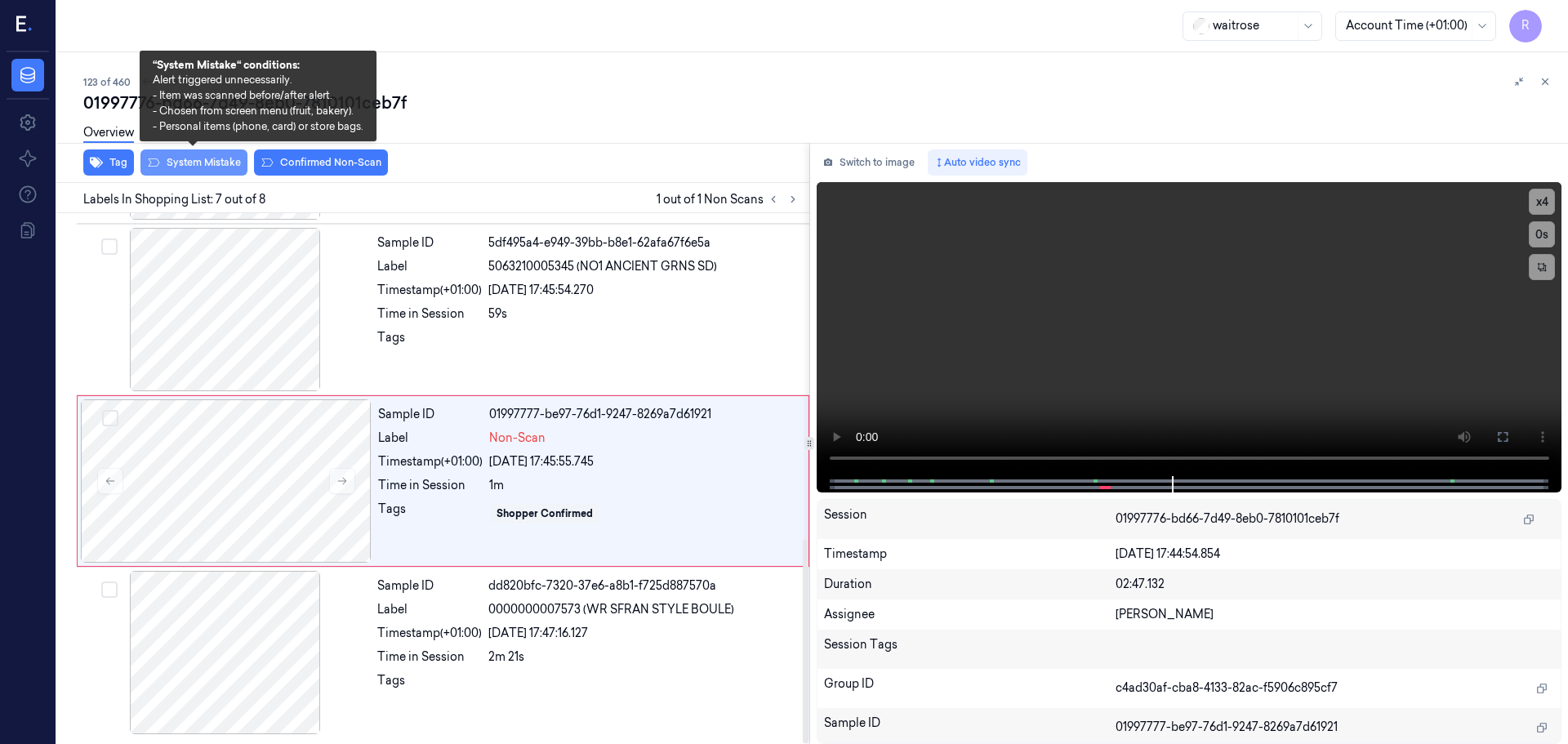
click at [217, 170] on button "System Mistake" at bounding box center [194, 163] width 107 height 26
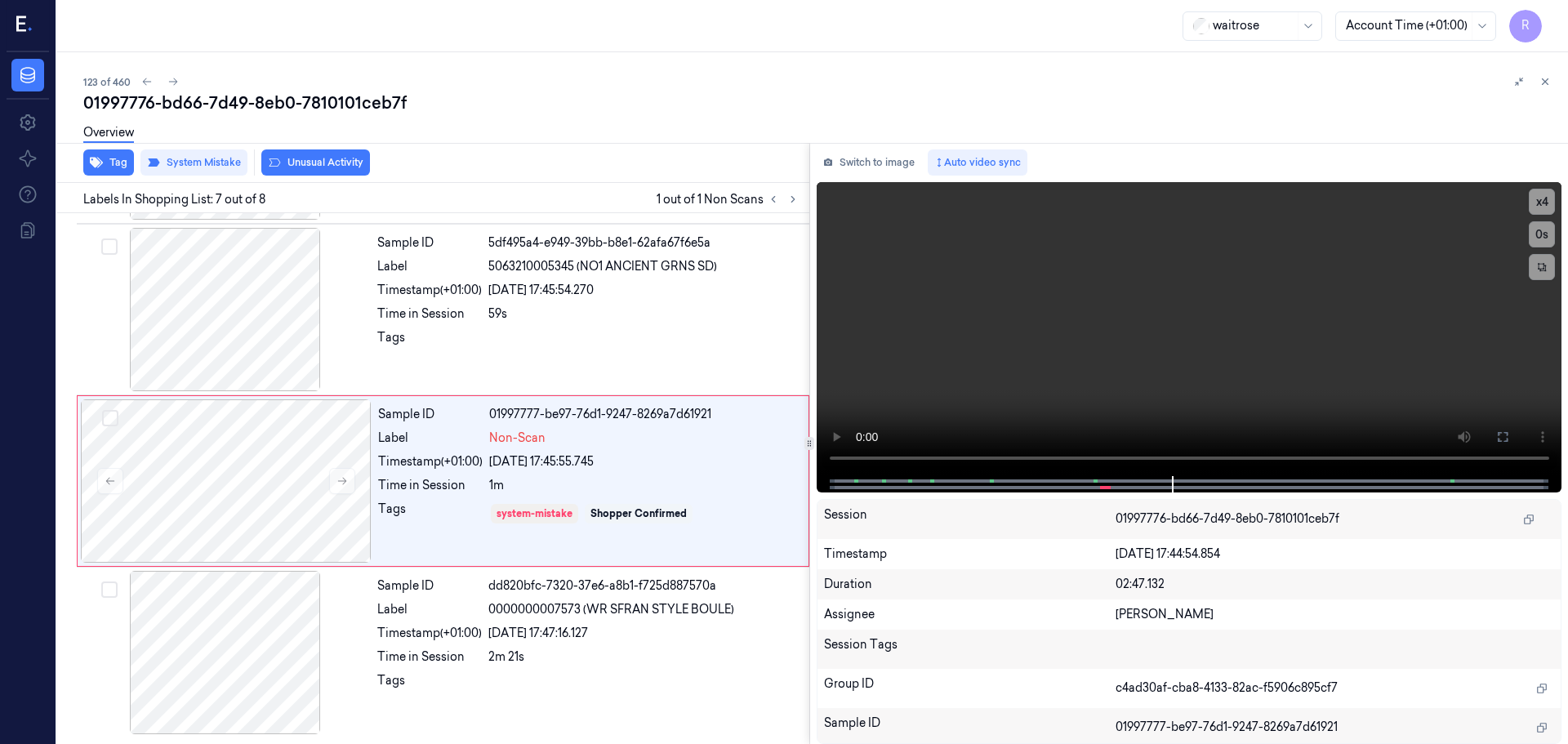
click at [312, 168] on button "Unusual Activity" at bounding box center [315, 163] width 109 height 26
click at [111, 159] on button "Tag" at bounding box center [109, 163] width 51 height 26
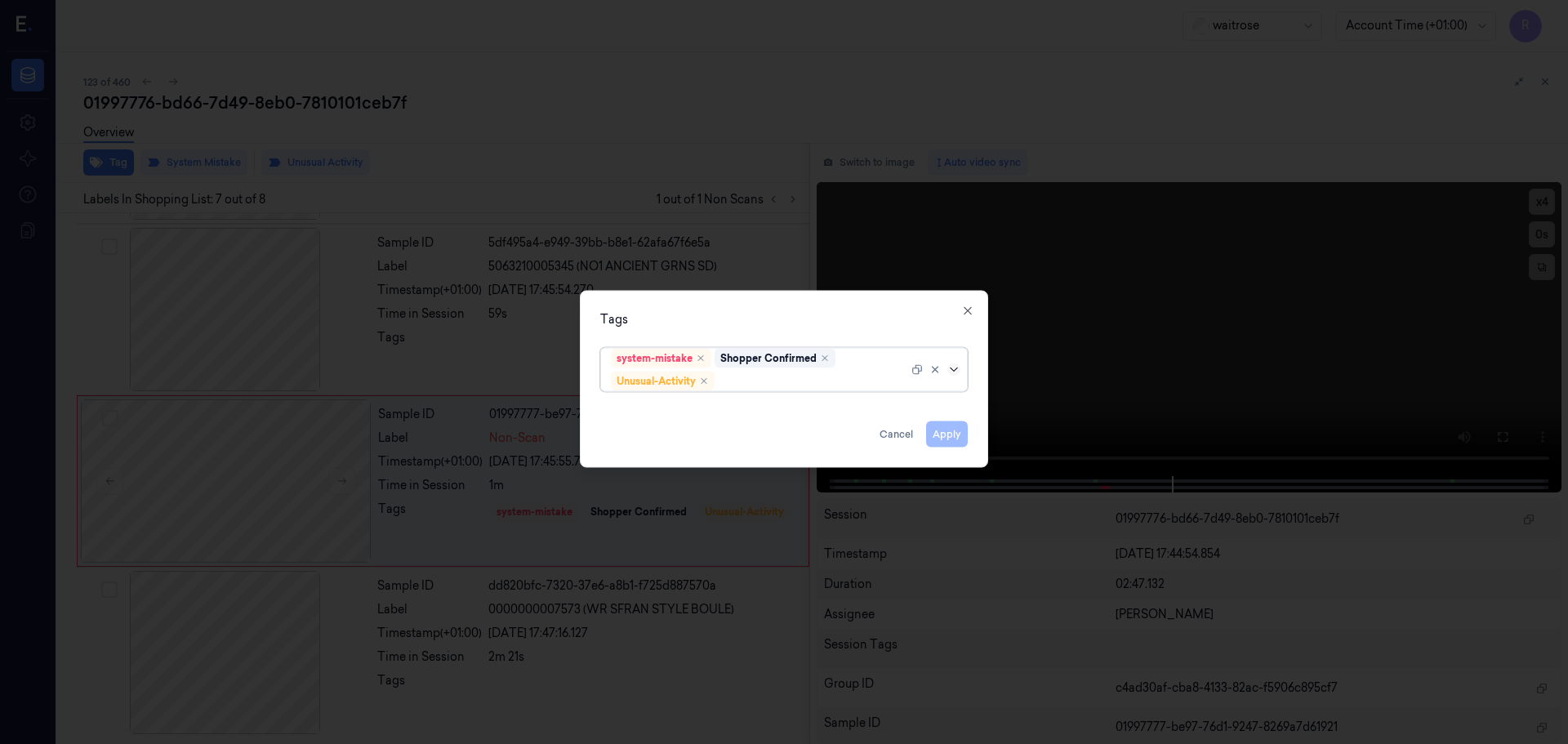
click at [951, 368] on icon at bounding box center [954, 368] width 13 height 13
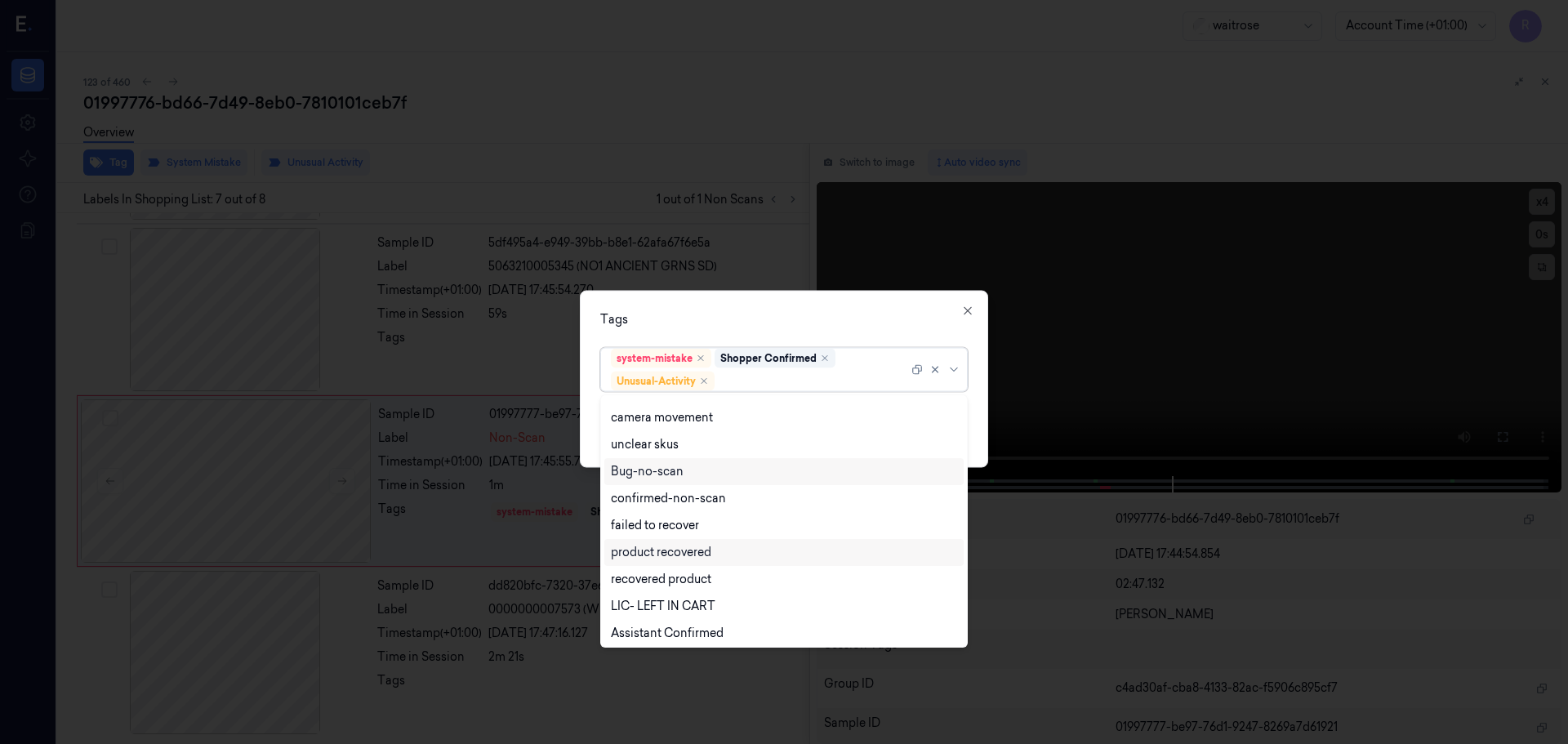
scroll to position [213, 0]
click at [623, 598] on div "Picklist item alert" at bounding box center [657, 602] width 94 height 17
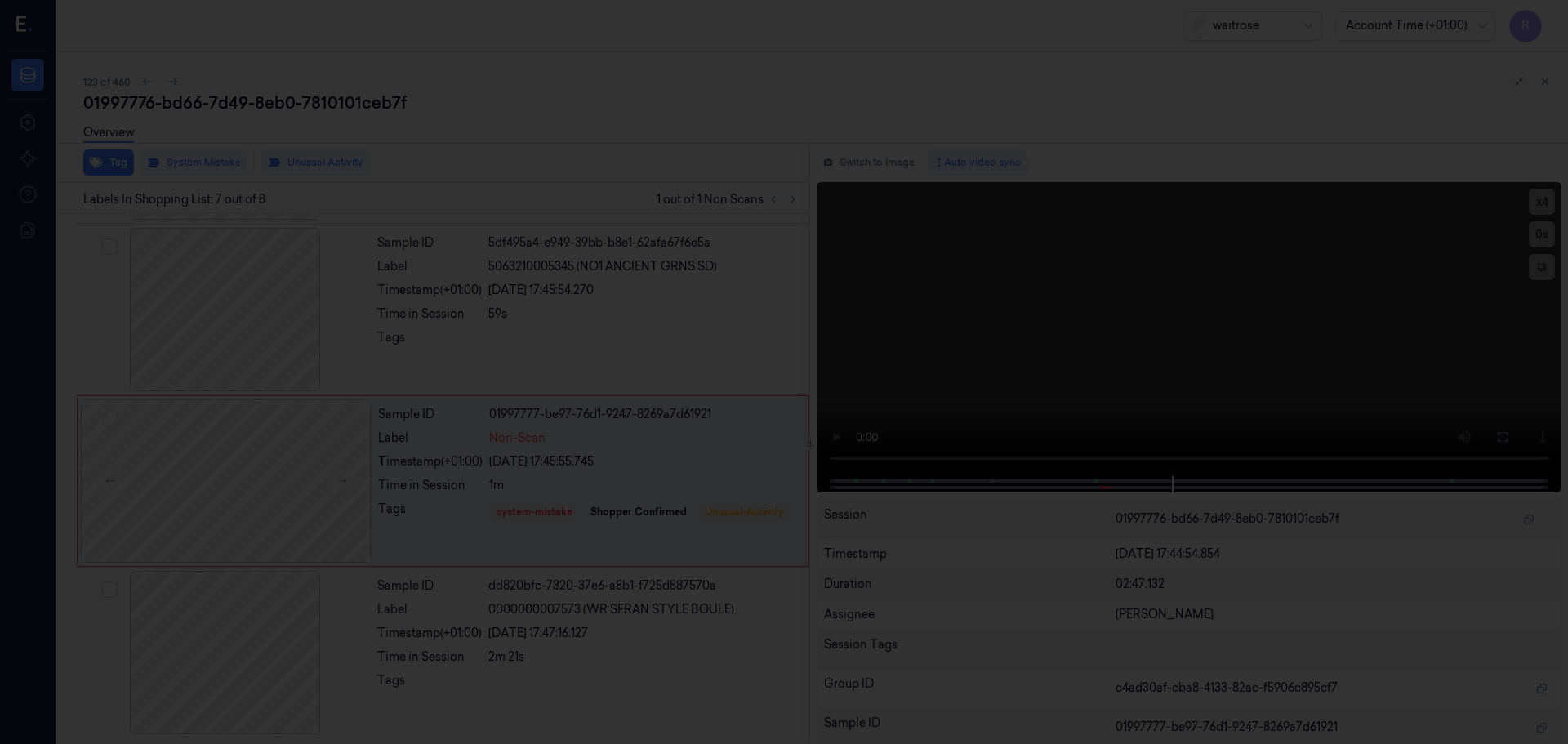
click at [783, 287] on div at bounding box center [784, 372] width 1568 height 744
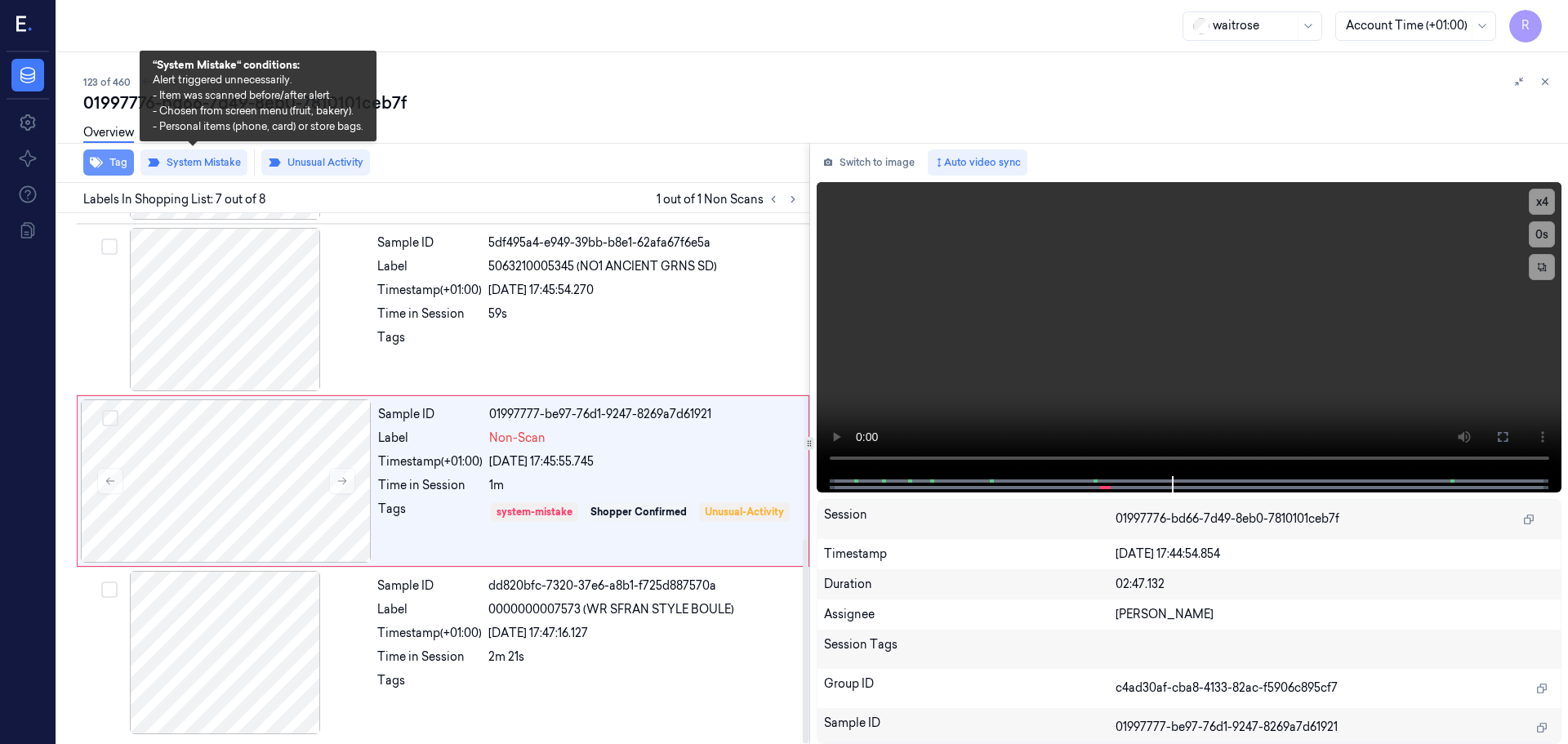
click at [113, 162] on button "Tag" at bounding box center [109, 163] width 51 height 26
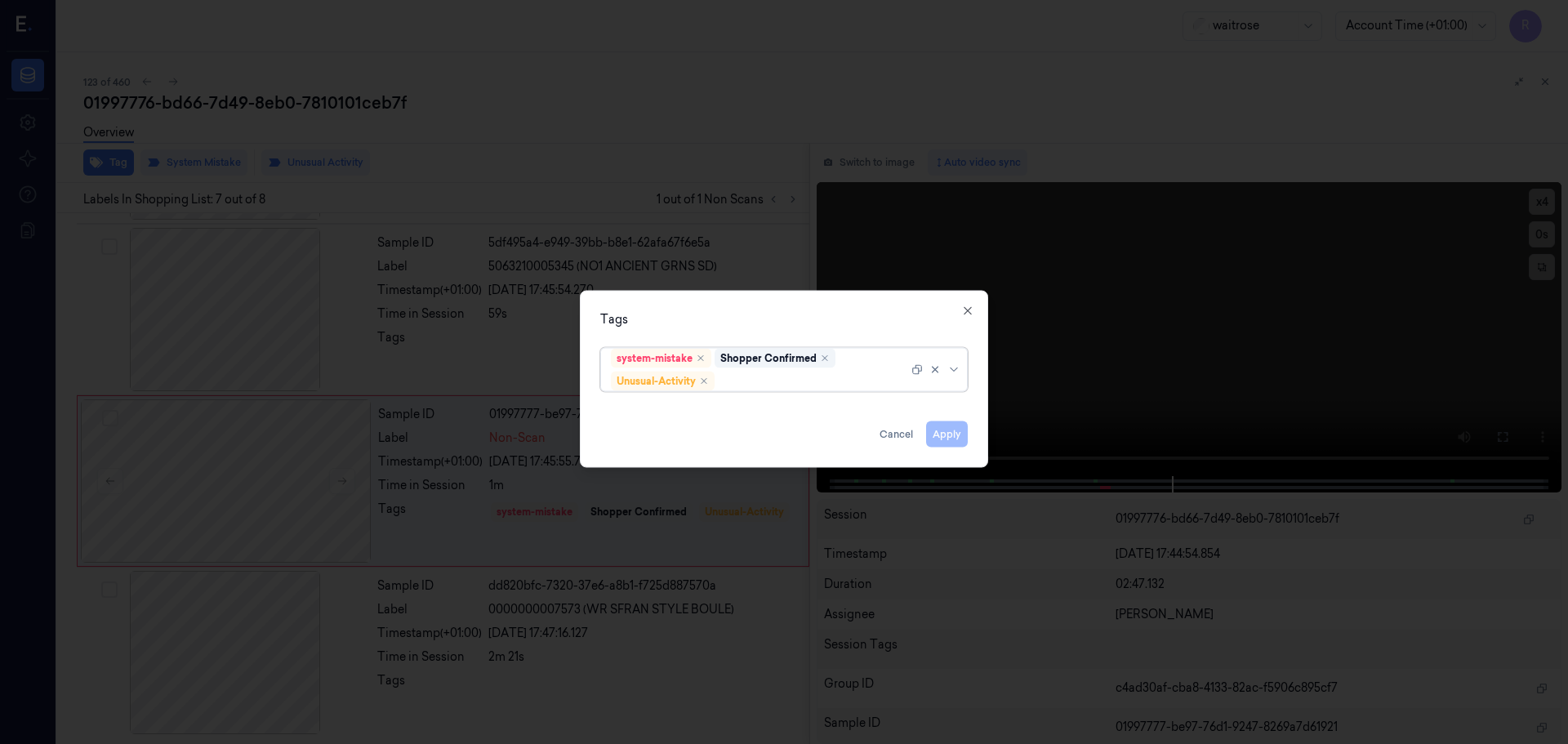
click at [962, 361] on div at bounding box center [938, 369] width 52 height 43
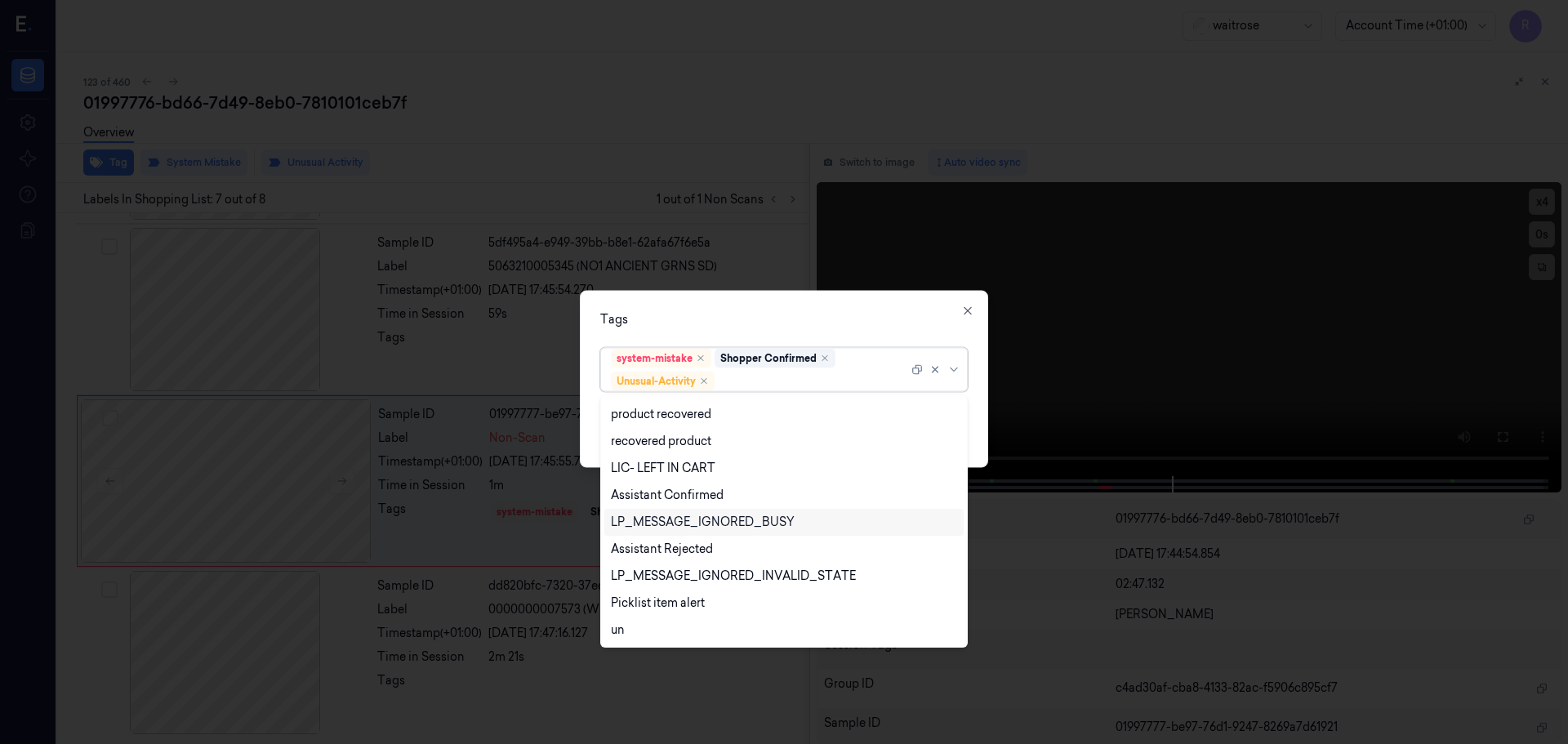
scroll to position [321, 0]
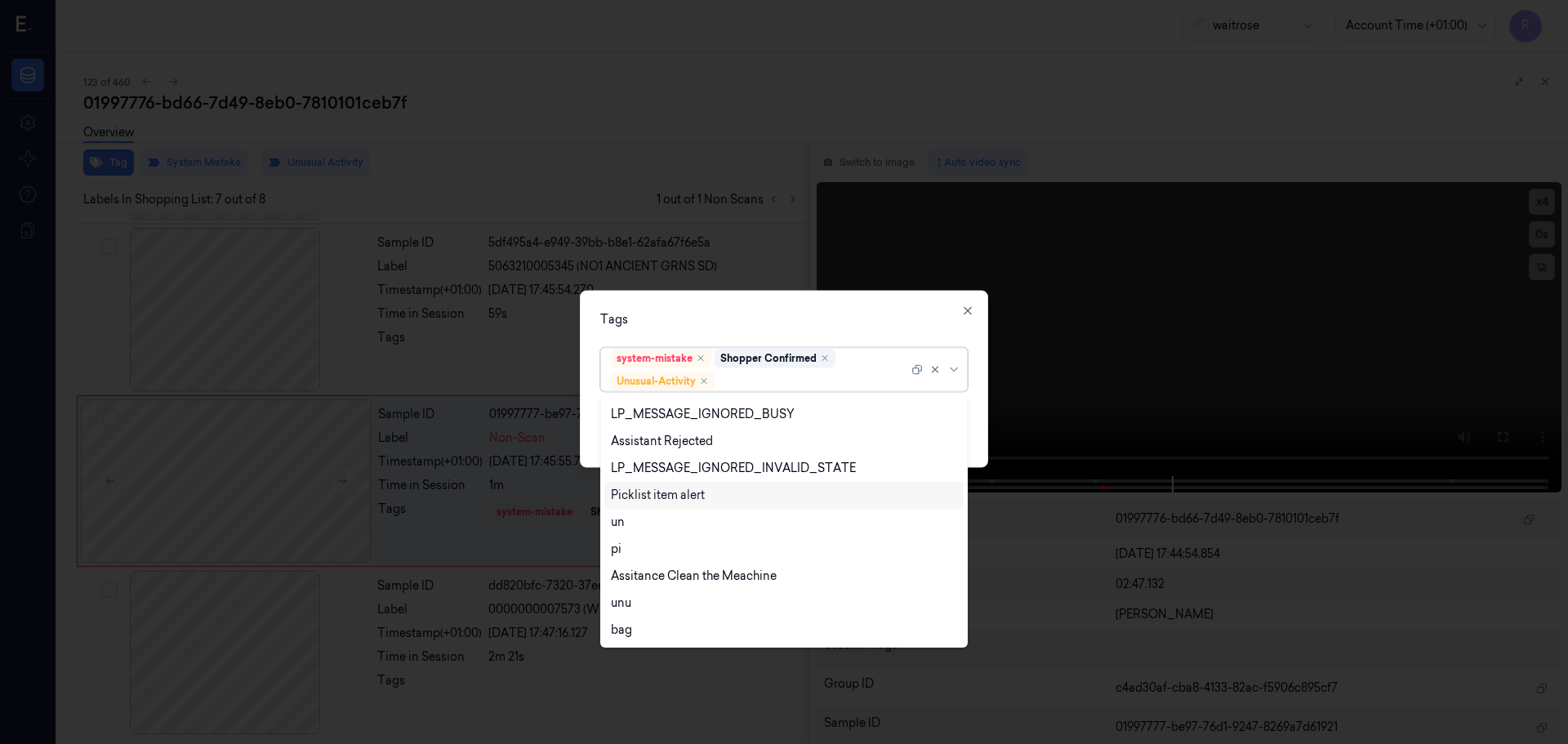
click at [653, 493] on div "Picklist item alert" at bounding box center [657, 495] width 94 height 17
click at [726, 332] on div "Tags option Picklist item alert, selected. 20 results available. Use Up and Dow…" at bounding box center [783, 379] width 408 height 178
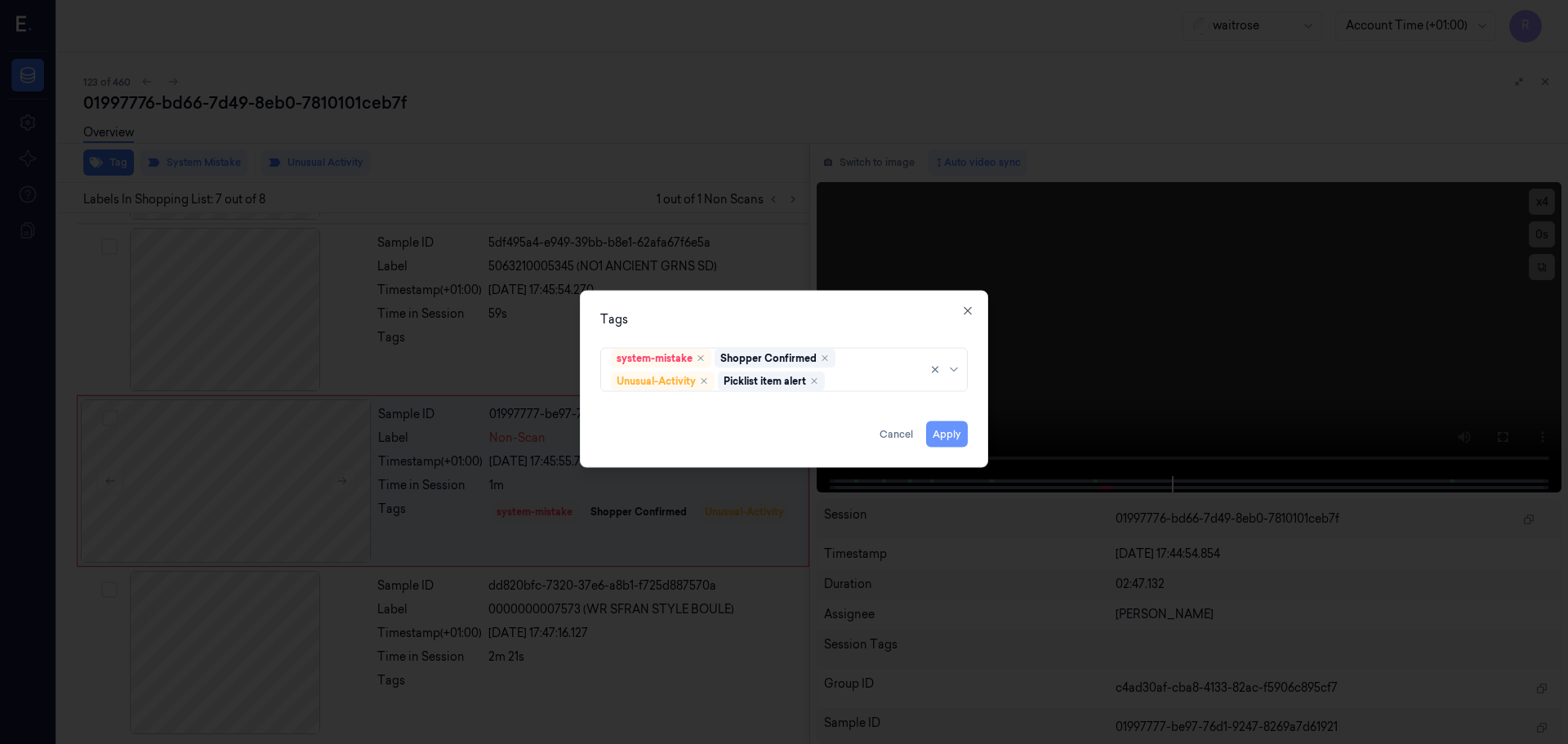
click at [937, 435] on button "Apply" at bounding box center [947, 434] width 42 height 26
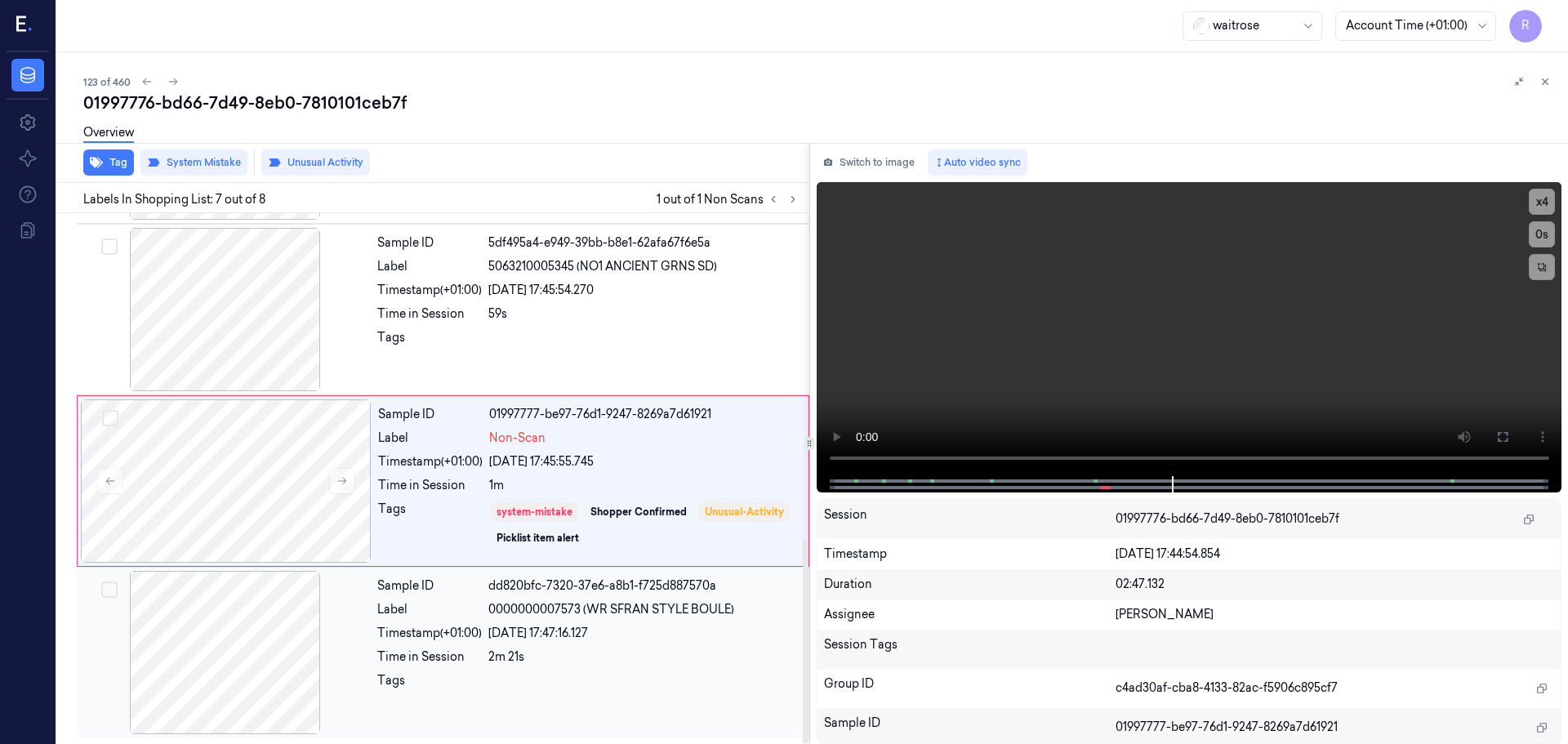
click at [518, 674] on div at bounding box center [644, 685] width 311 height 26
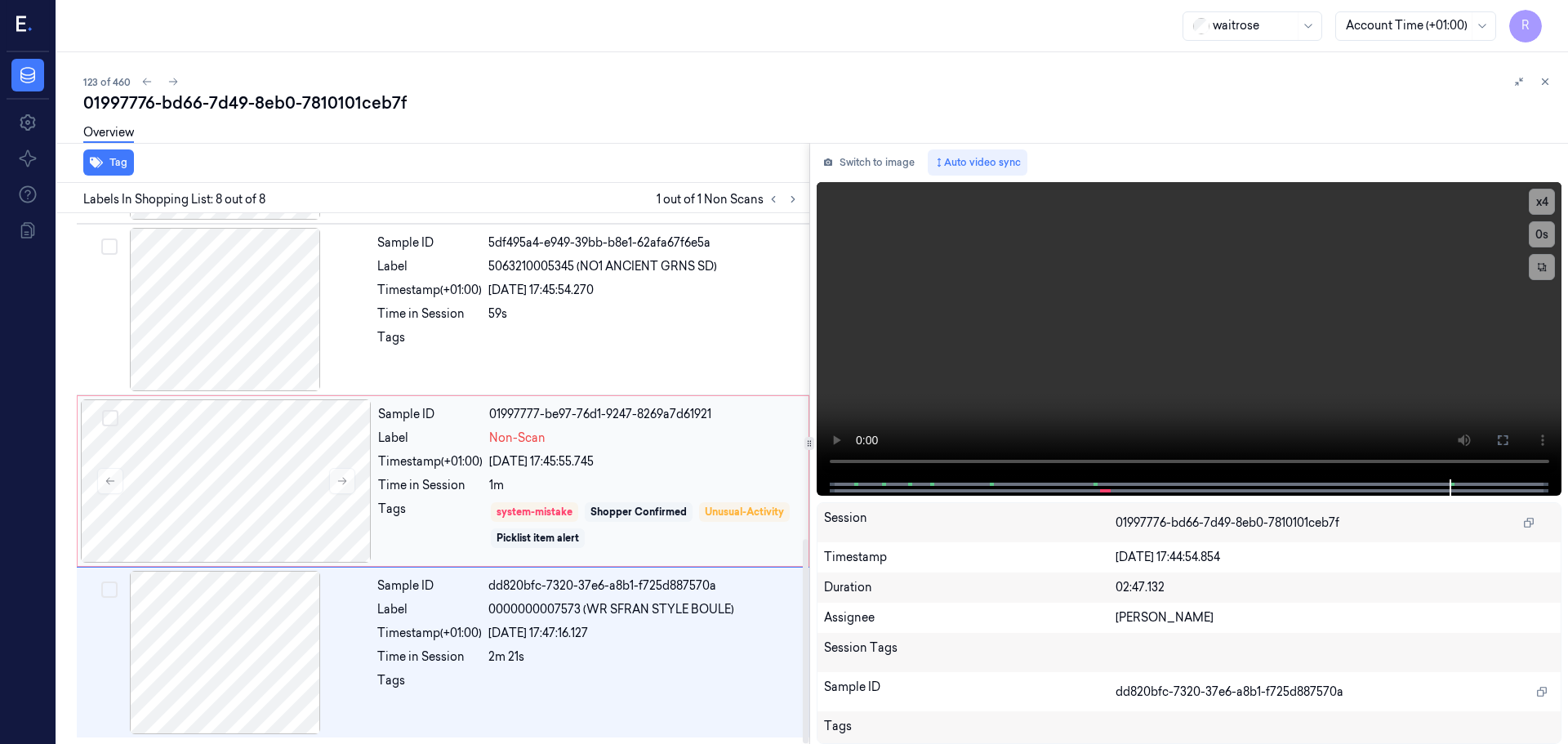
click at [549, 447] on div "Sample ID 01997777-be97-76d1-9247-8269a7d61921 Label Non-Scan Timestamp (+01:00…" at bounding box center [588, 481] width 434 height 164
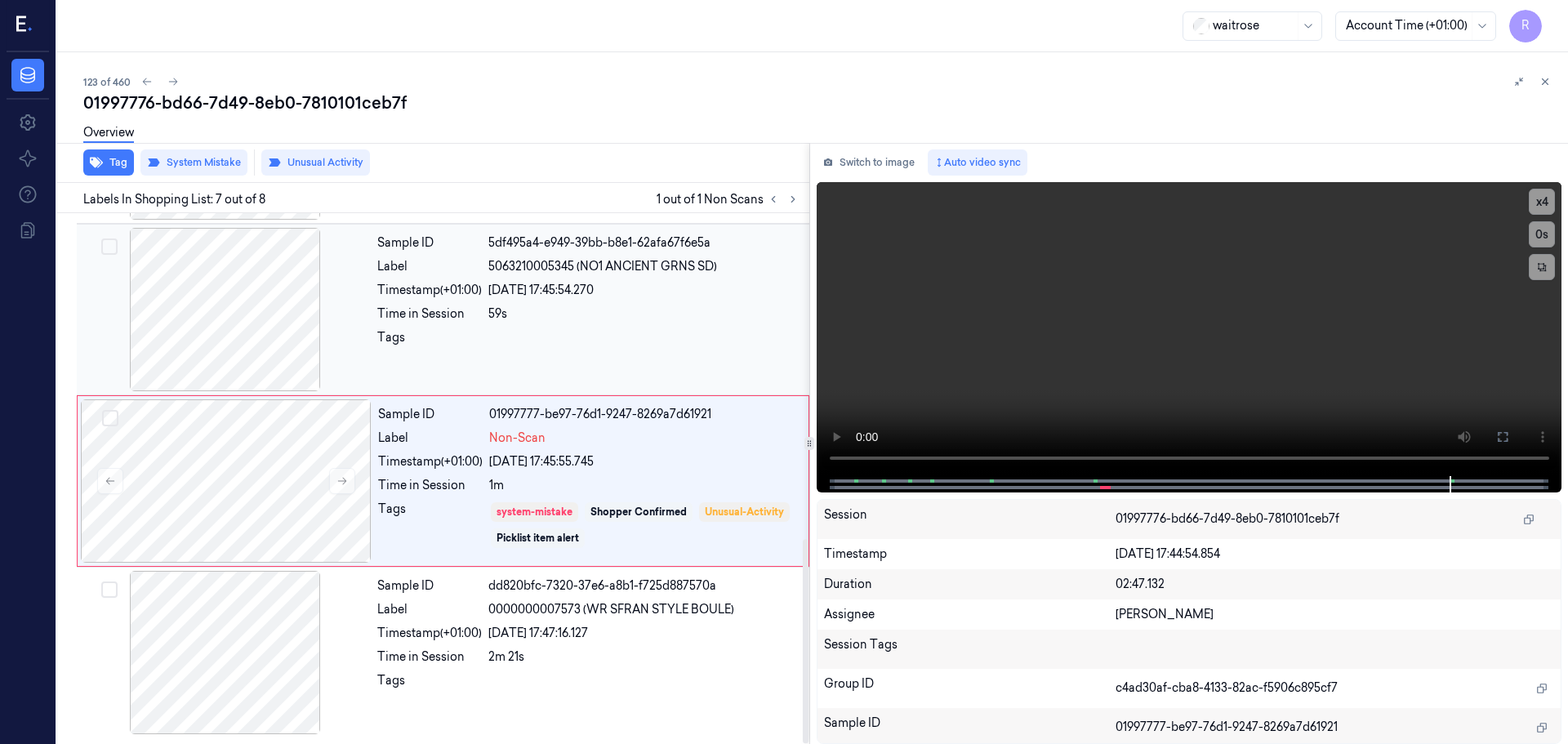
click at [588, 325] on div "Sample ID 5df495a4-e949-39bb-b8e1-62afa67f6e5a Label 5063210005345 (NO1 ANCIENT…" at bounding box center [588, 309] width 435 height 164
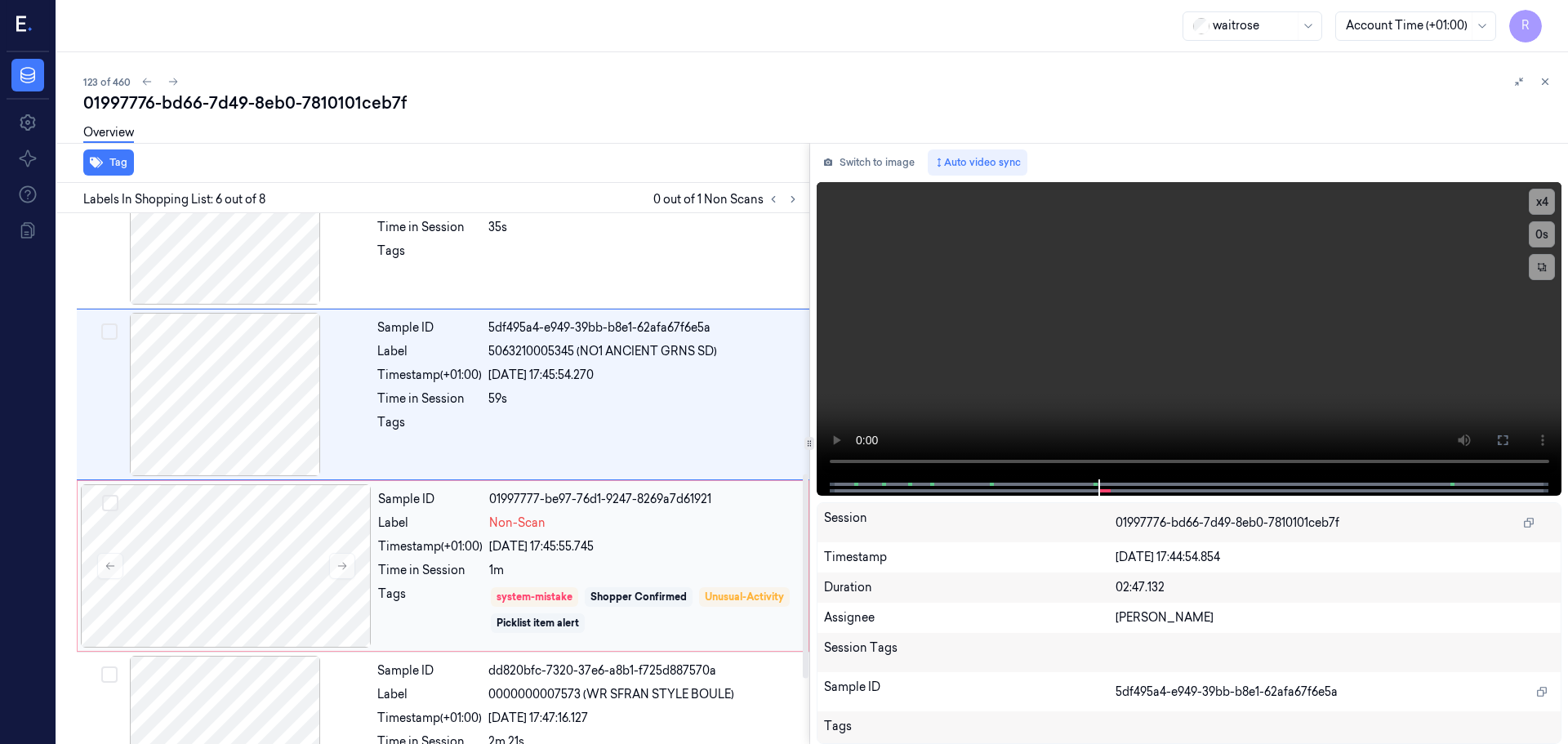
scroll to position [846, 0]
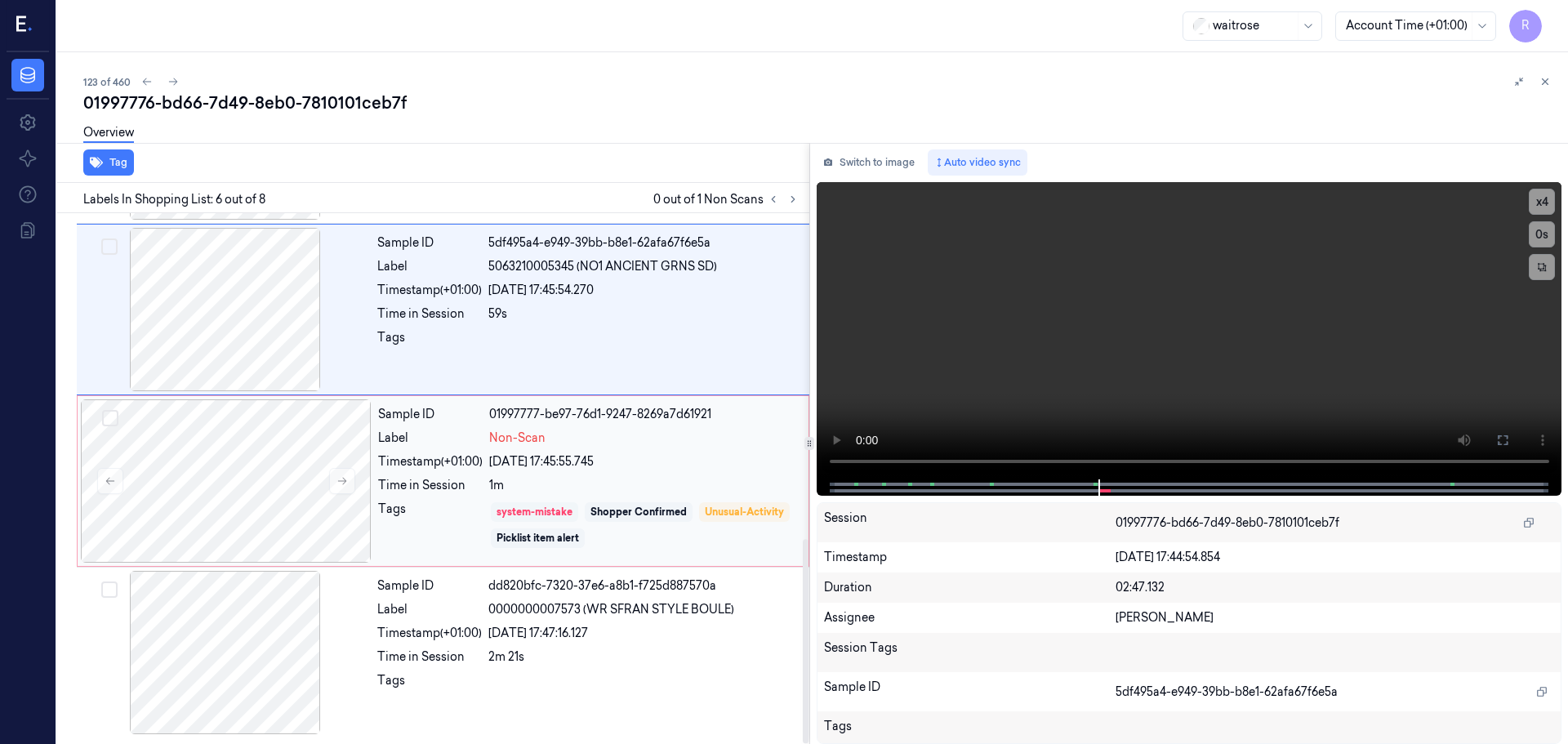
click at [498, 507] on div "system-mistake" at bounding box center [535, 512] width 76 height 15
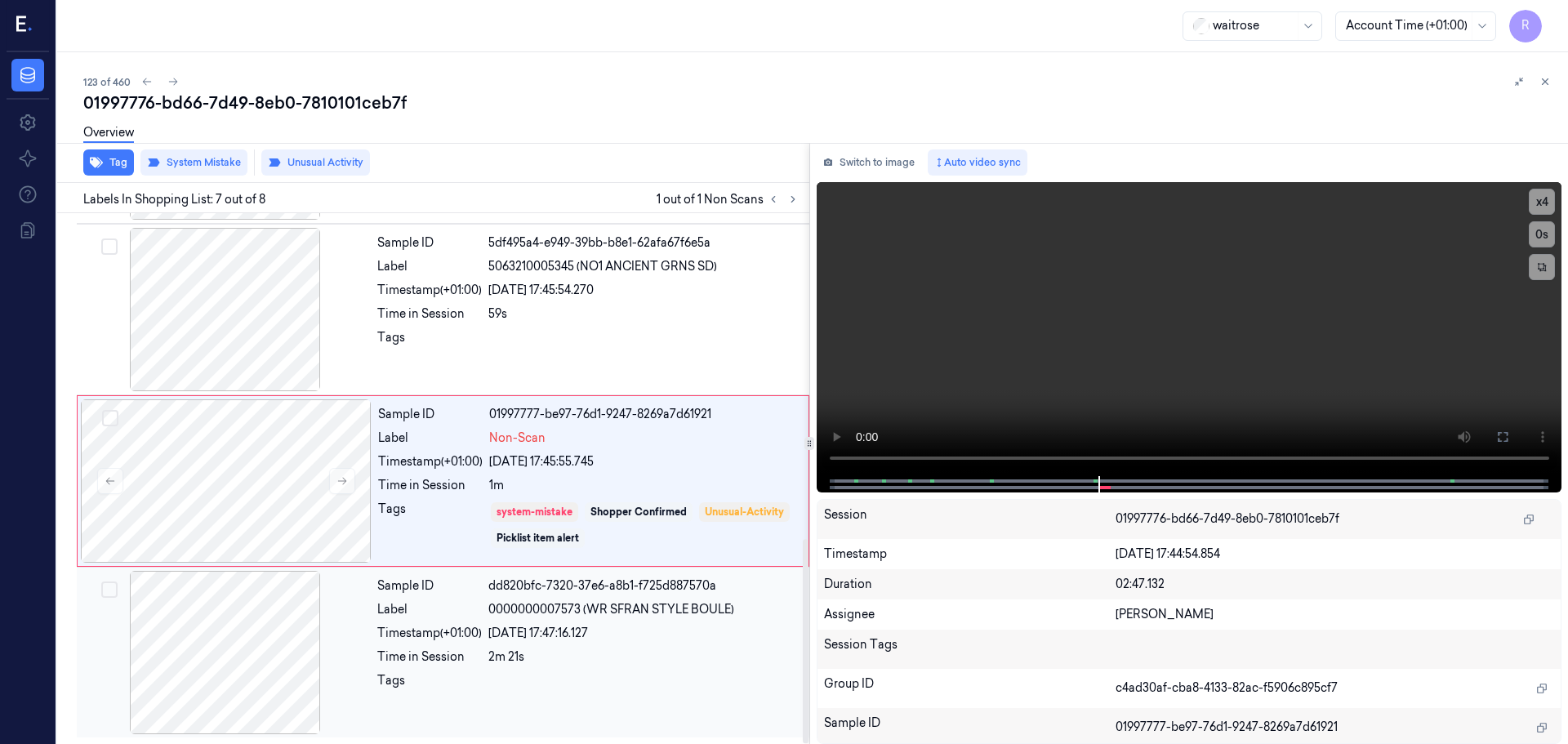
click at [375, 619] on div "Sample ID dd820bfc-7320-37e6-a8b1-f725d887570a Label 0000000007573 (WR SFRAN ST…" at bounding box center [588, 652] width 435 height 164
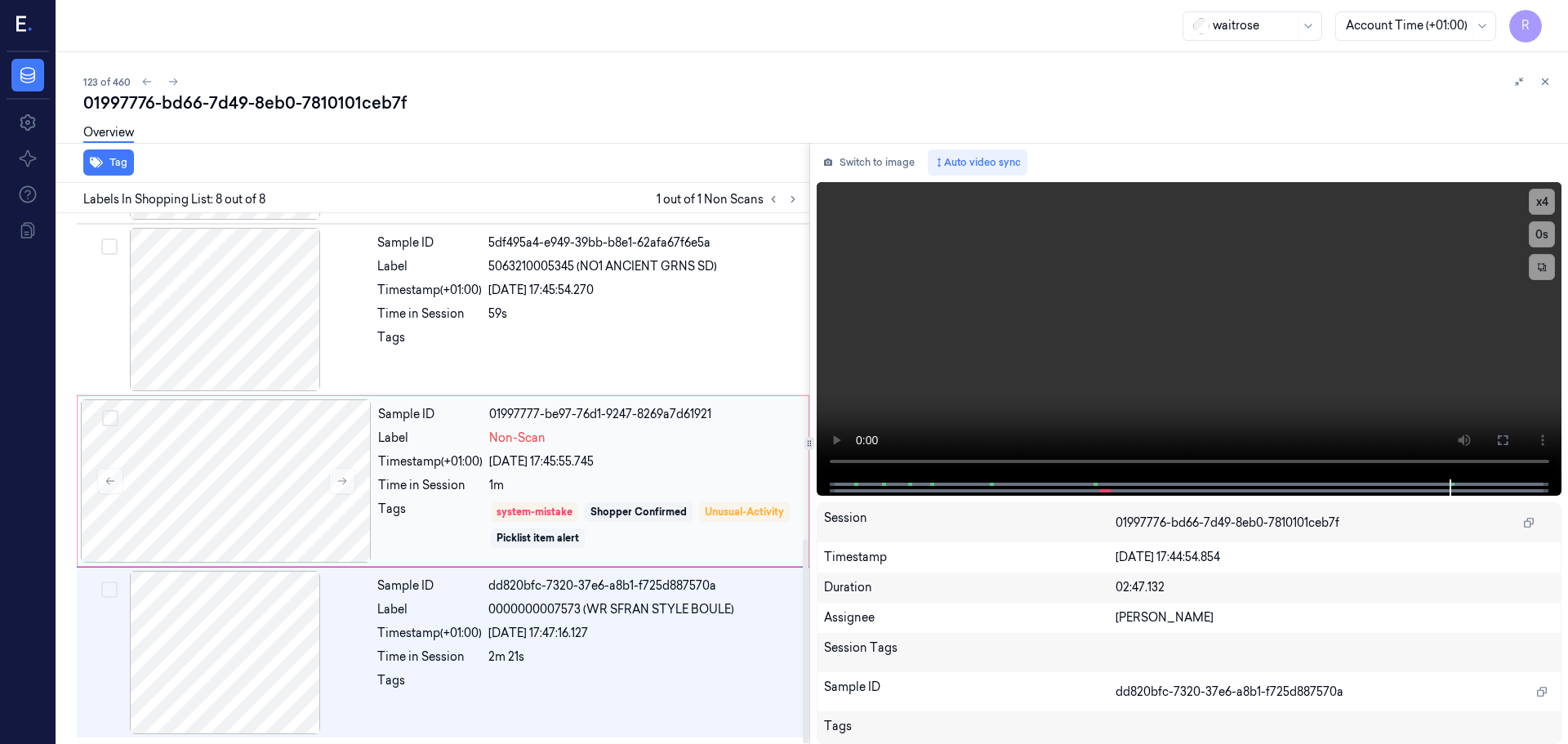
click at [402, 453] on div "Timestamp (+01:00)" at bounding box center [430, 461] width 105 height 17
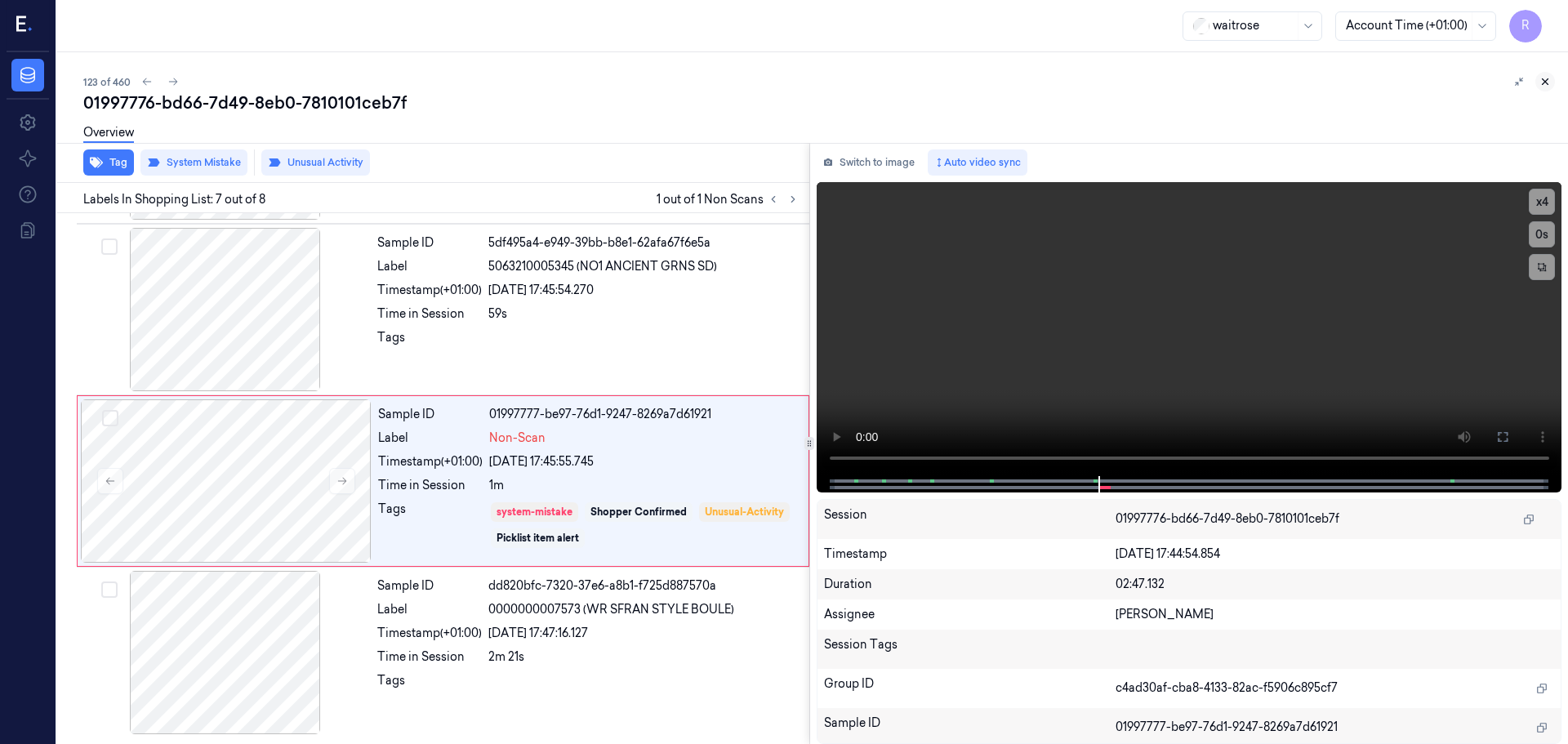
click at [1548, 91] on button at bounding box center [1545, 82] width 20 height 20
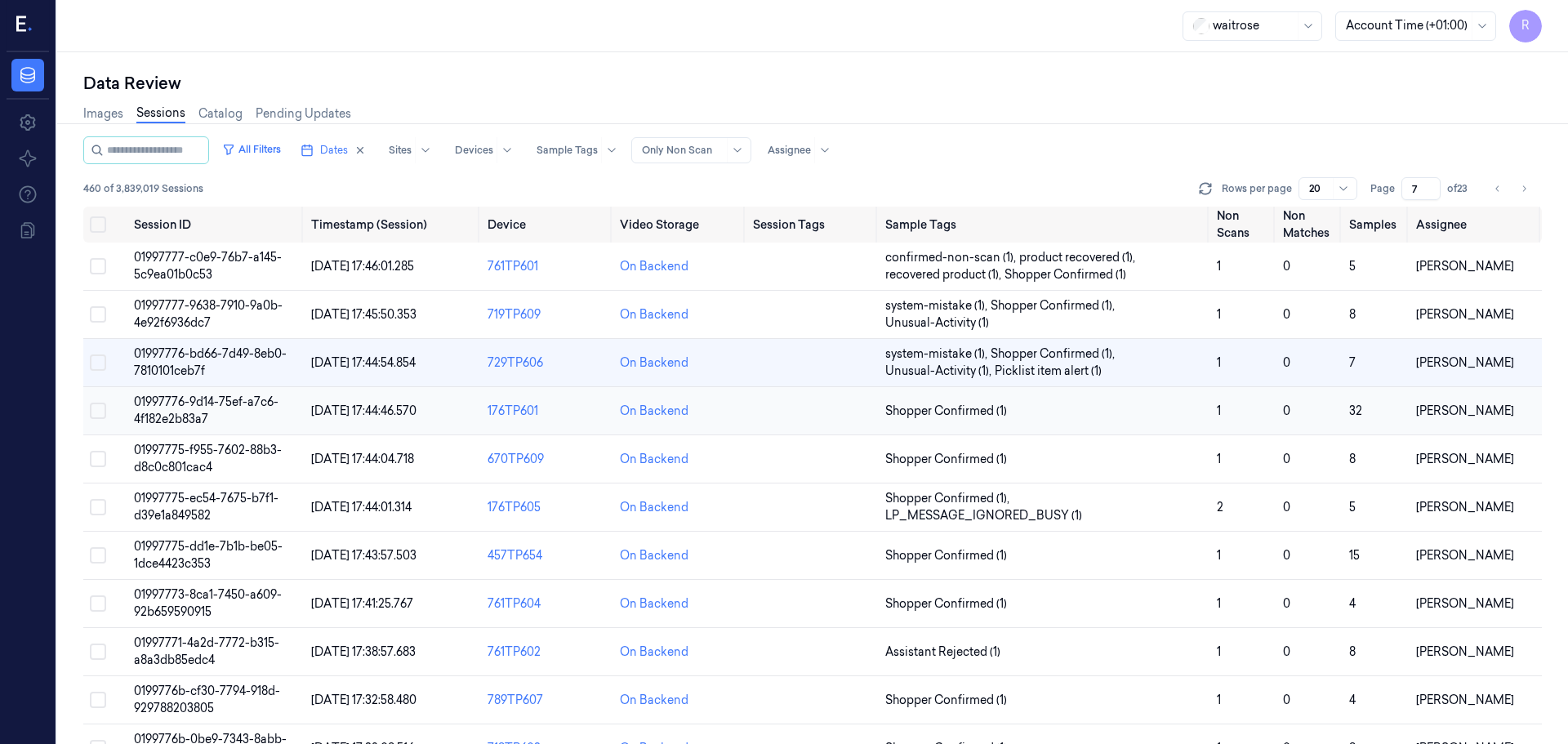
click at [1045, 420] on td "Shopper Confirmed (1)" at bounding box center [1044, 411] width 331 height 48
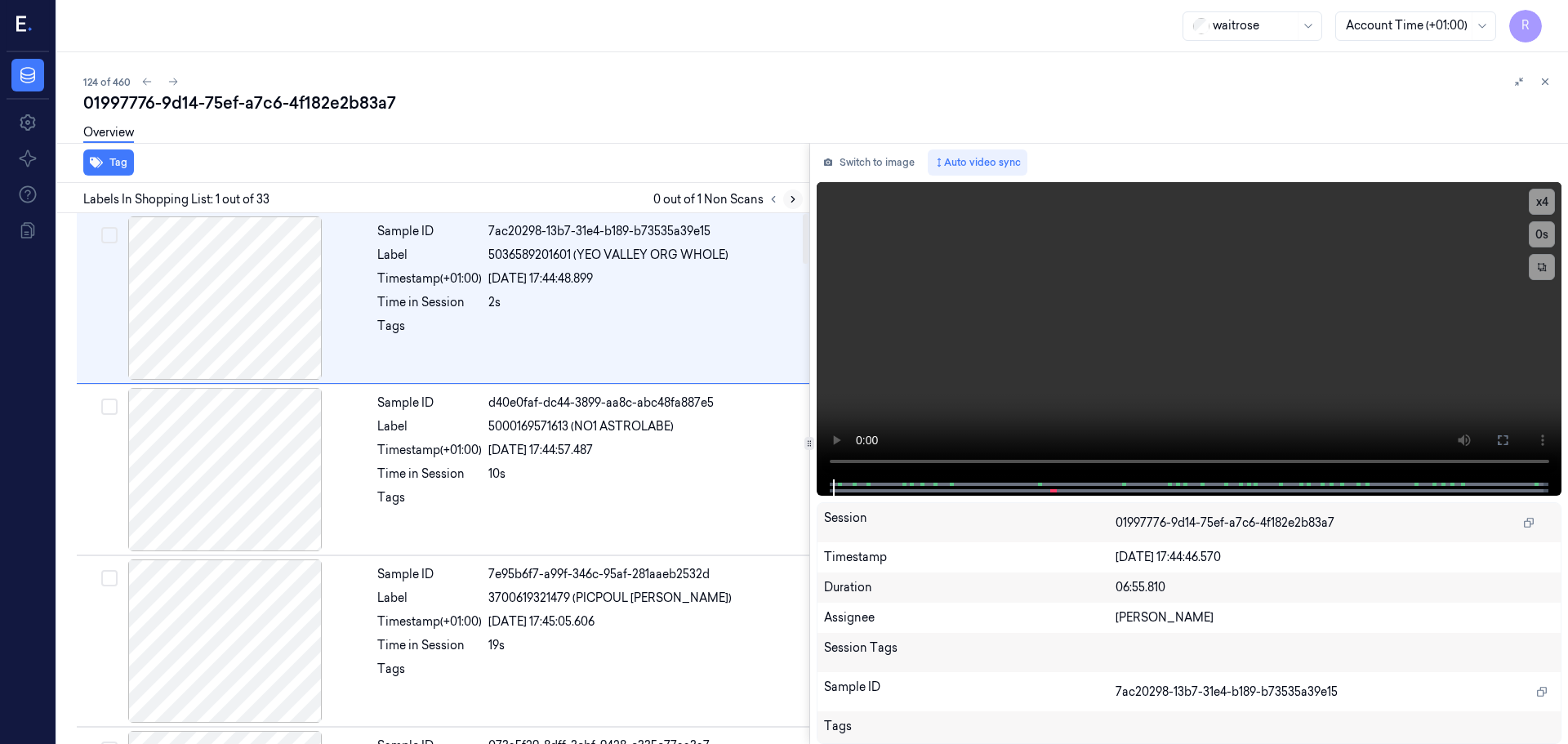
click at [790, 200] on icon at bounding box center [792, 198] width 11 height 11
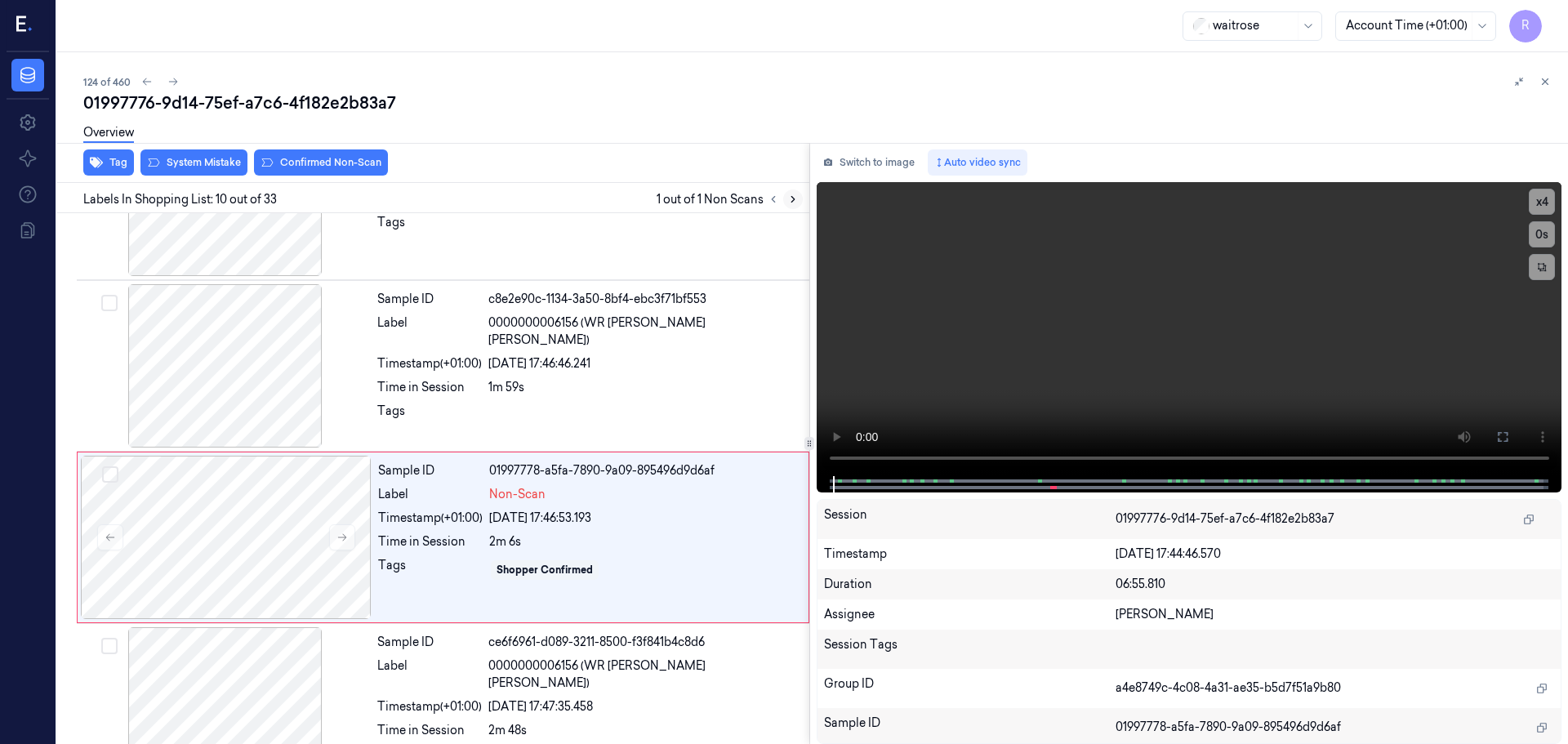
scroll to position [1362, 0]
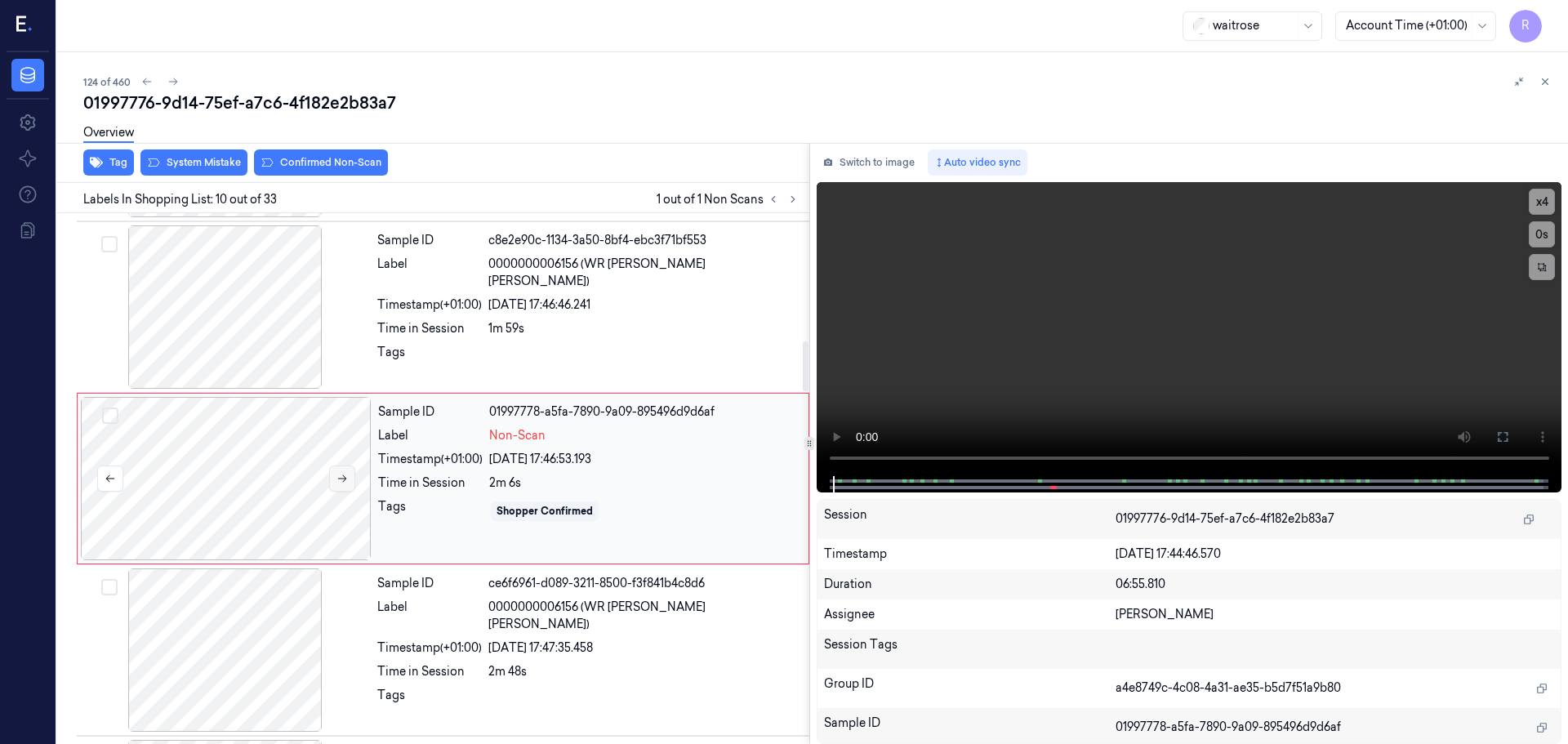
click at [335, 477] on button at bounding box center [342, 479] width 26 height 26
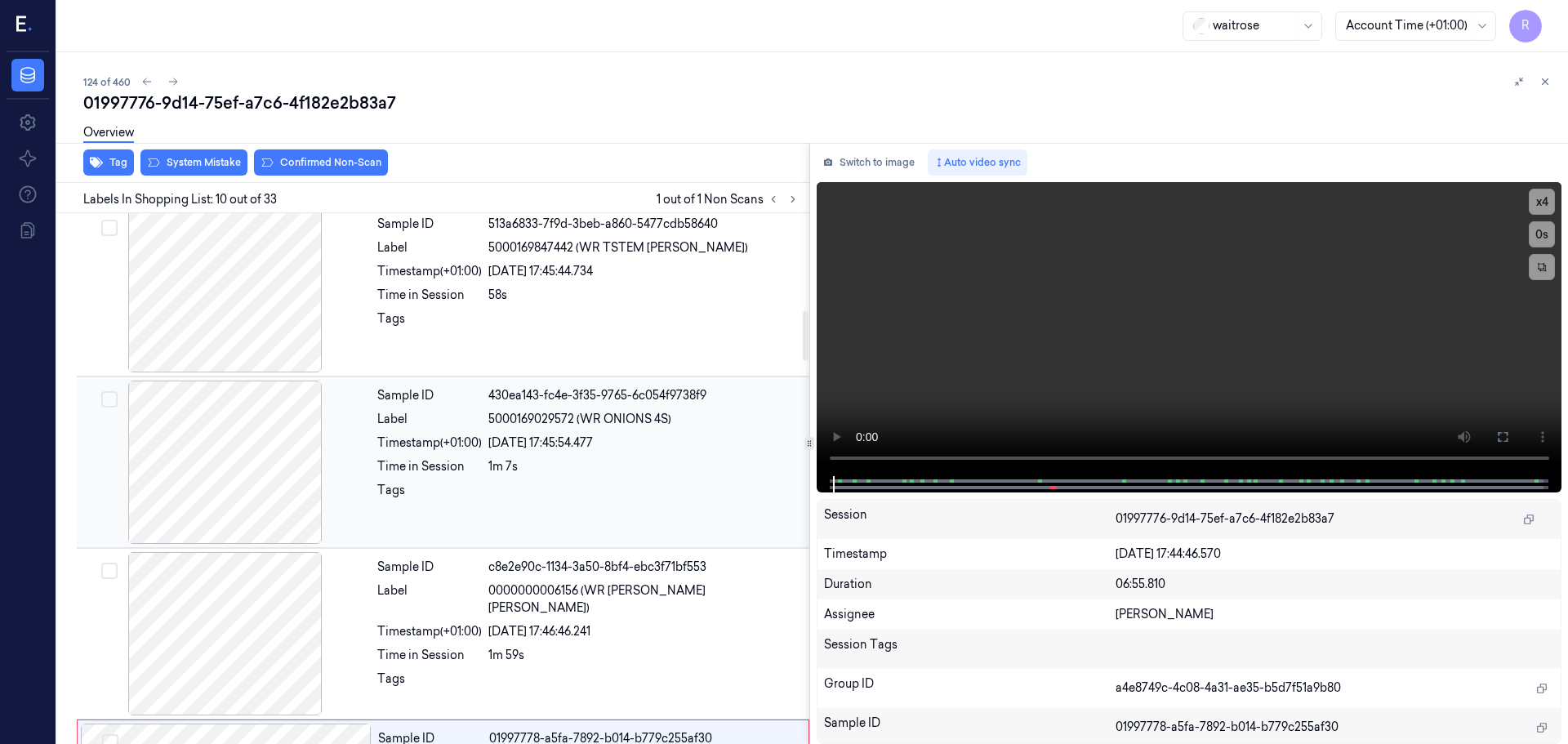
click at [253, 468] on div at bounding box center [224, 462] width 290 height 164
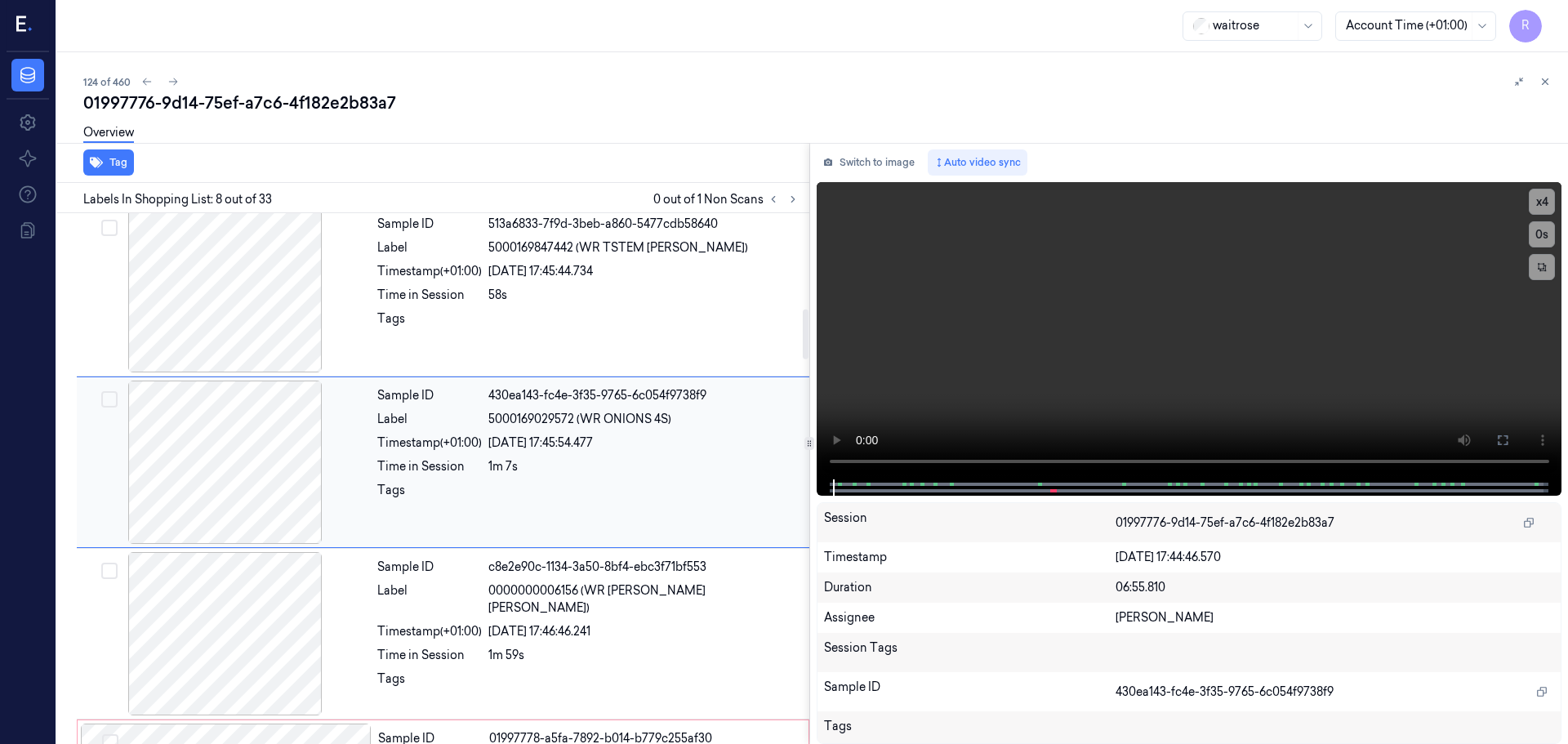
scroll to position [1019, 0]
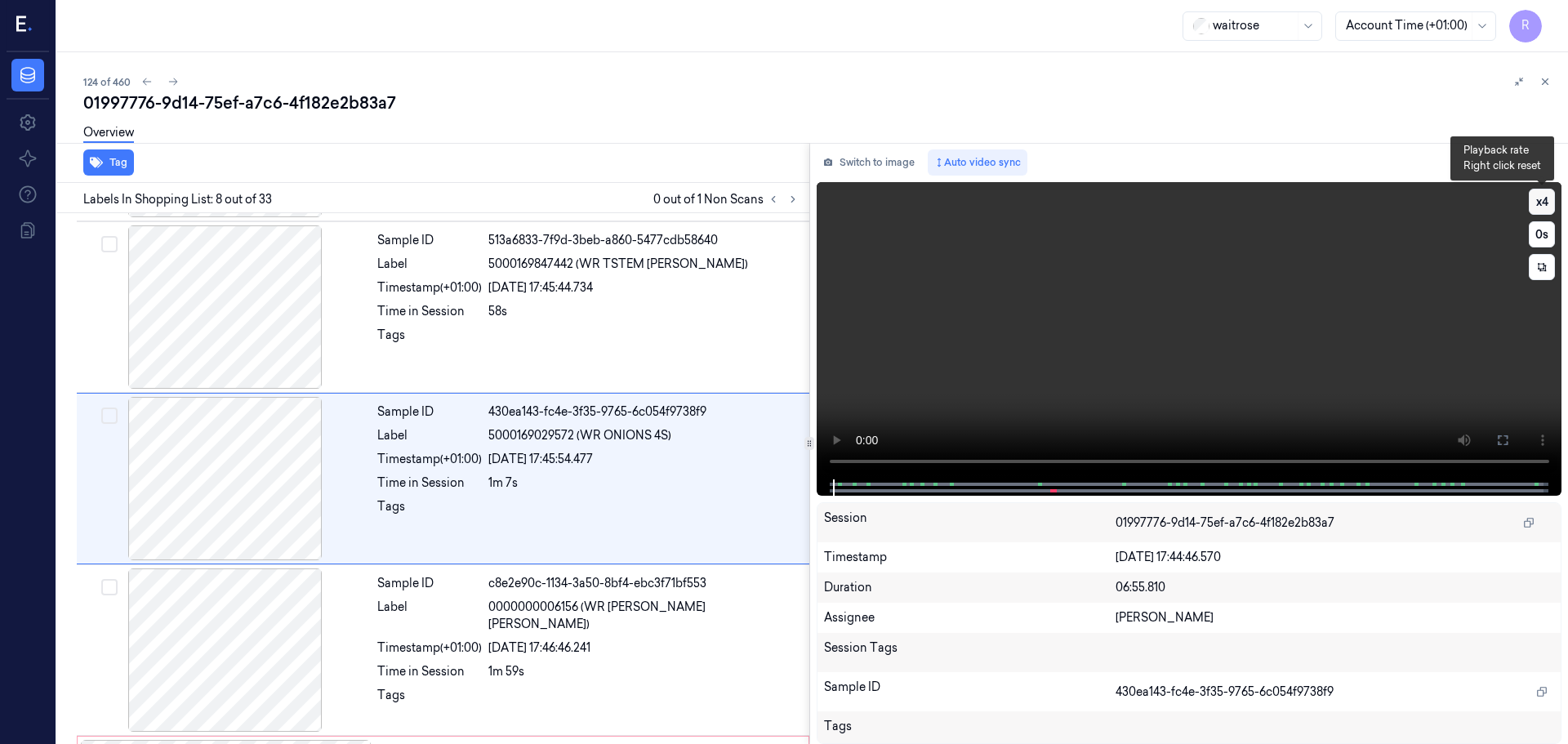
click at [1547, 209] on button "x 4" at bounding box center [1541, 201] width 26 height 26
click at [1538, 205] on button "x 1" at bounding box center [1541, 201] width 26 height 26
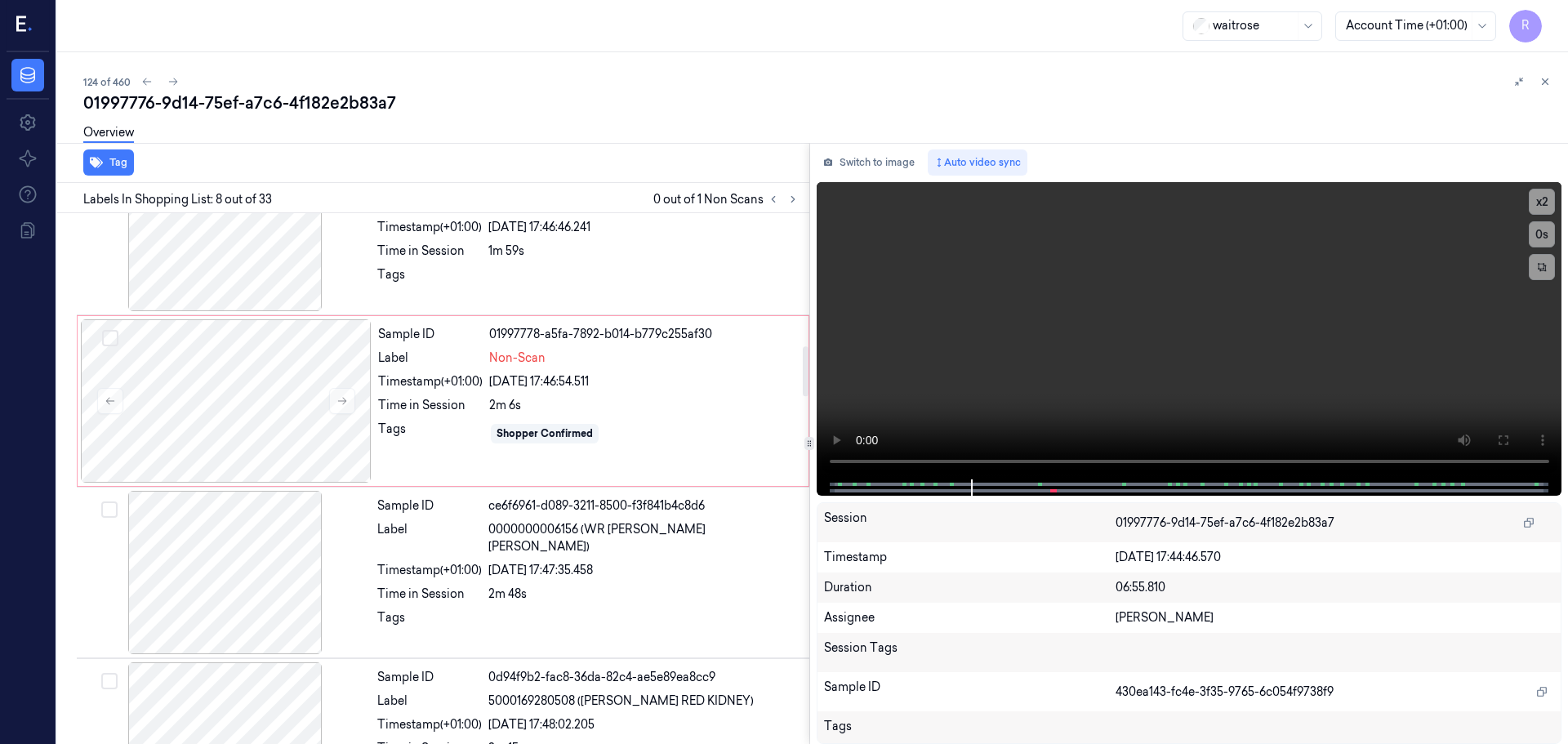
scroll to position [1346, 0]
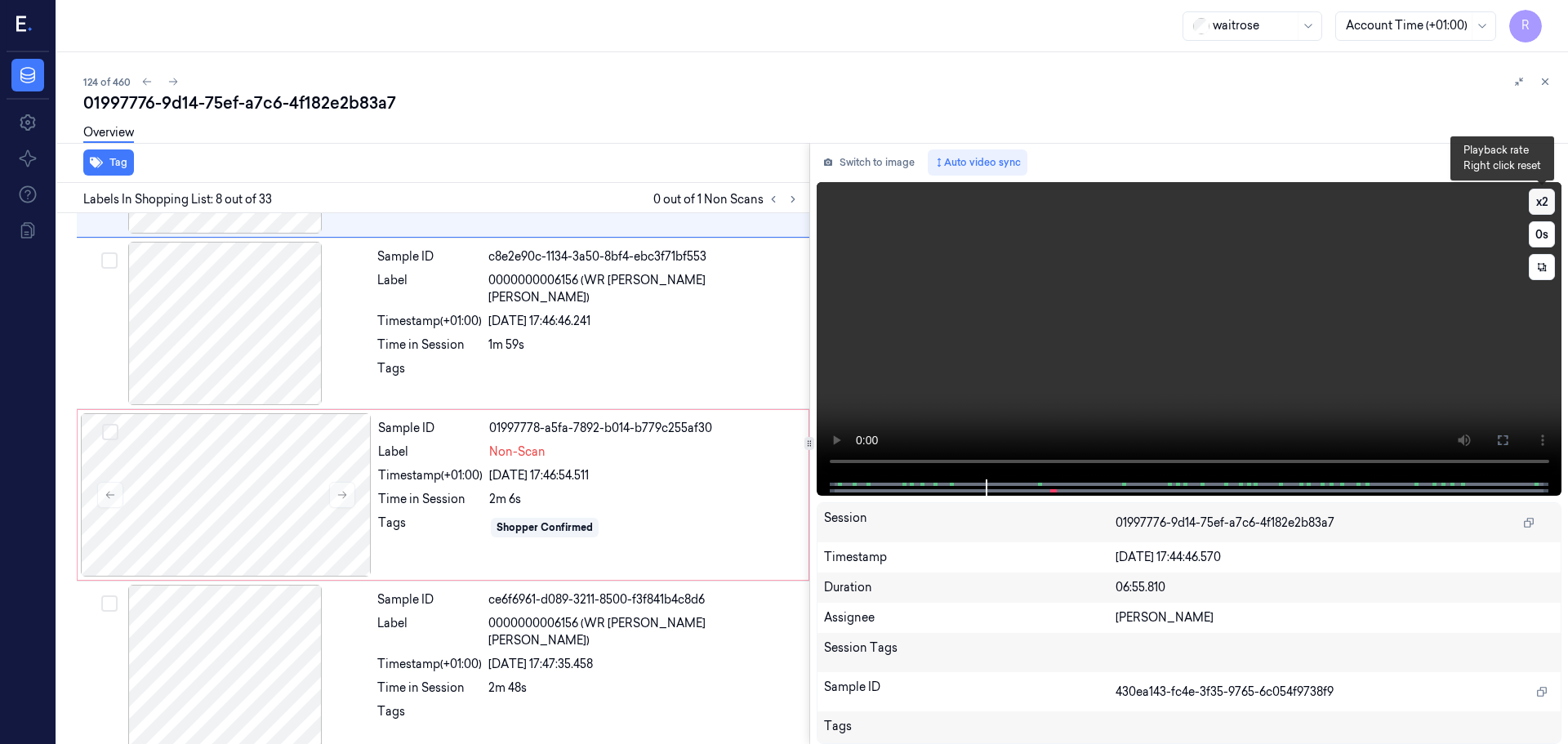
click at [1548, 209] on button "x 2" at bounding box center [1541, 201] width 26 height 26
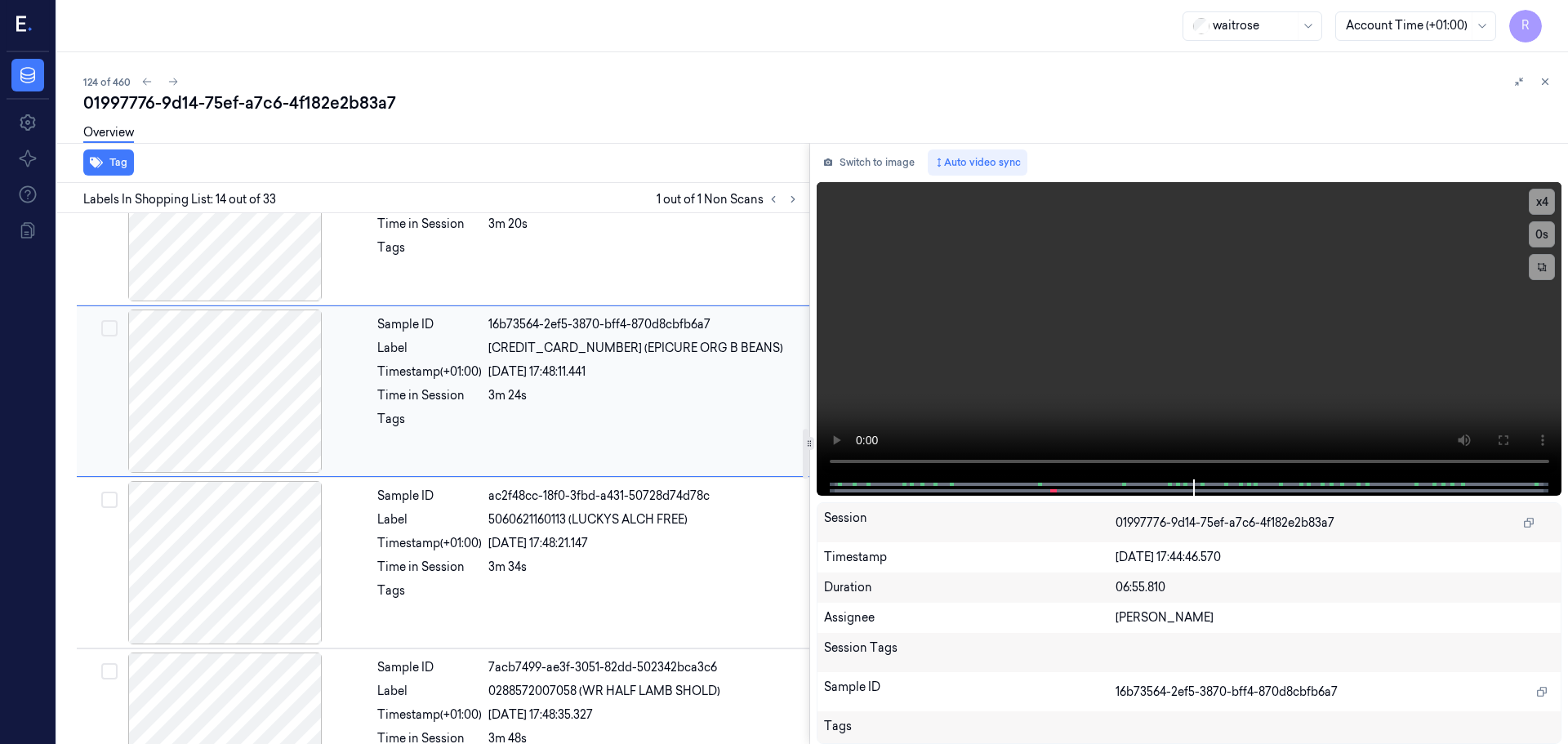
scroll to position [2130, 0]
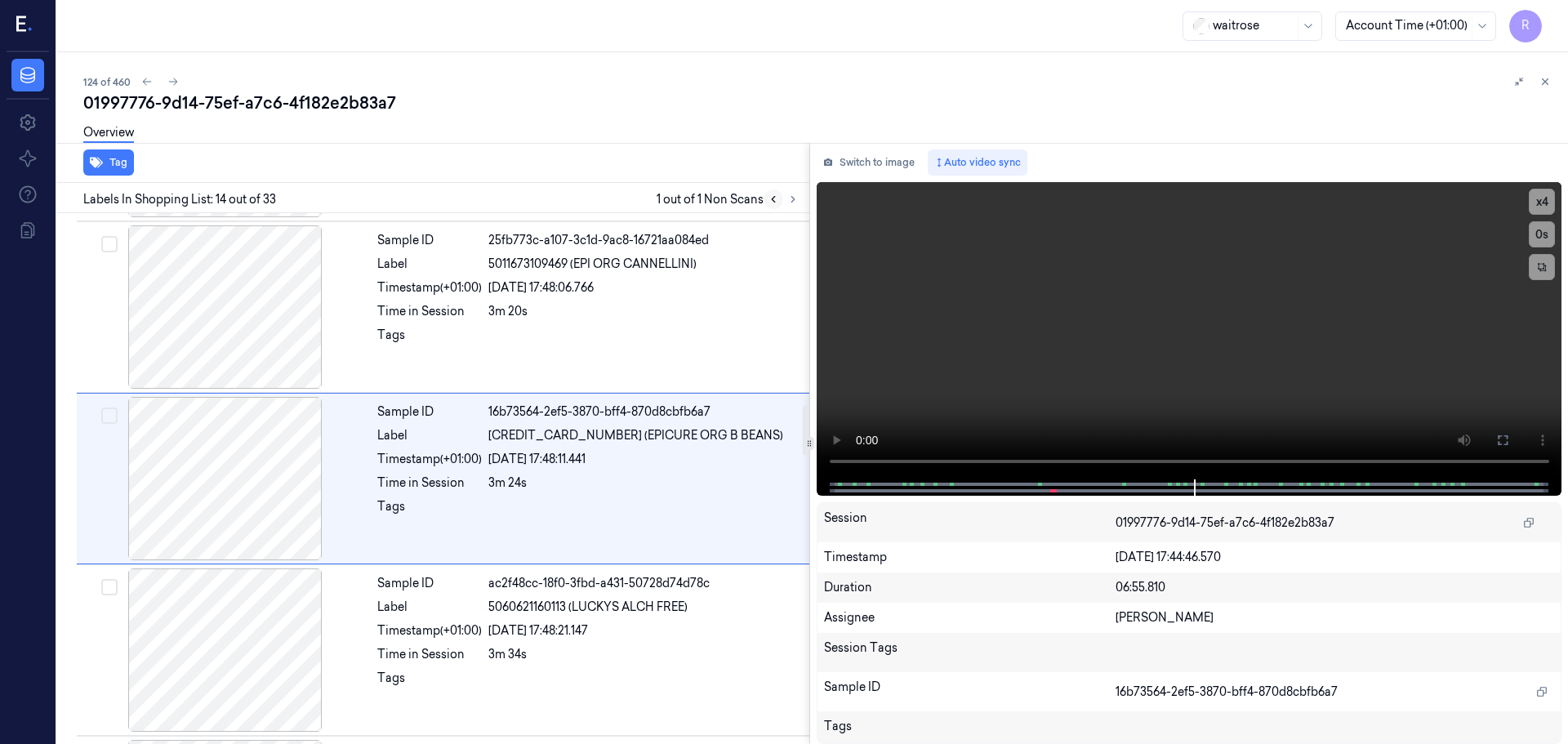
click at [777, 196] on icon at bounding box center [773, 198] width 11 height 11
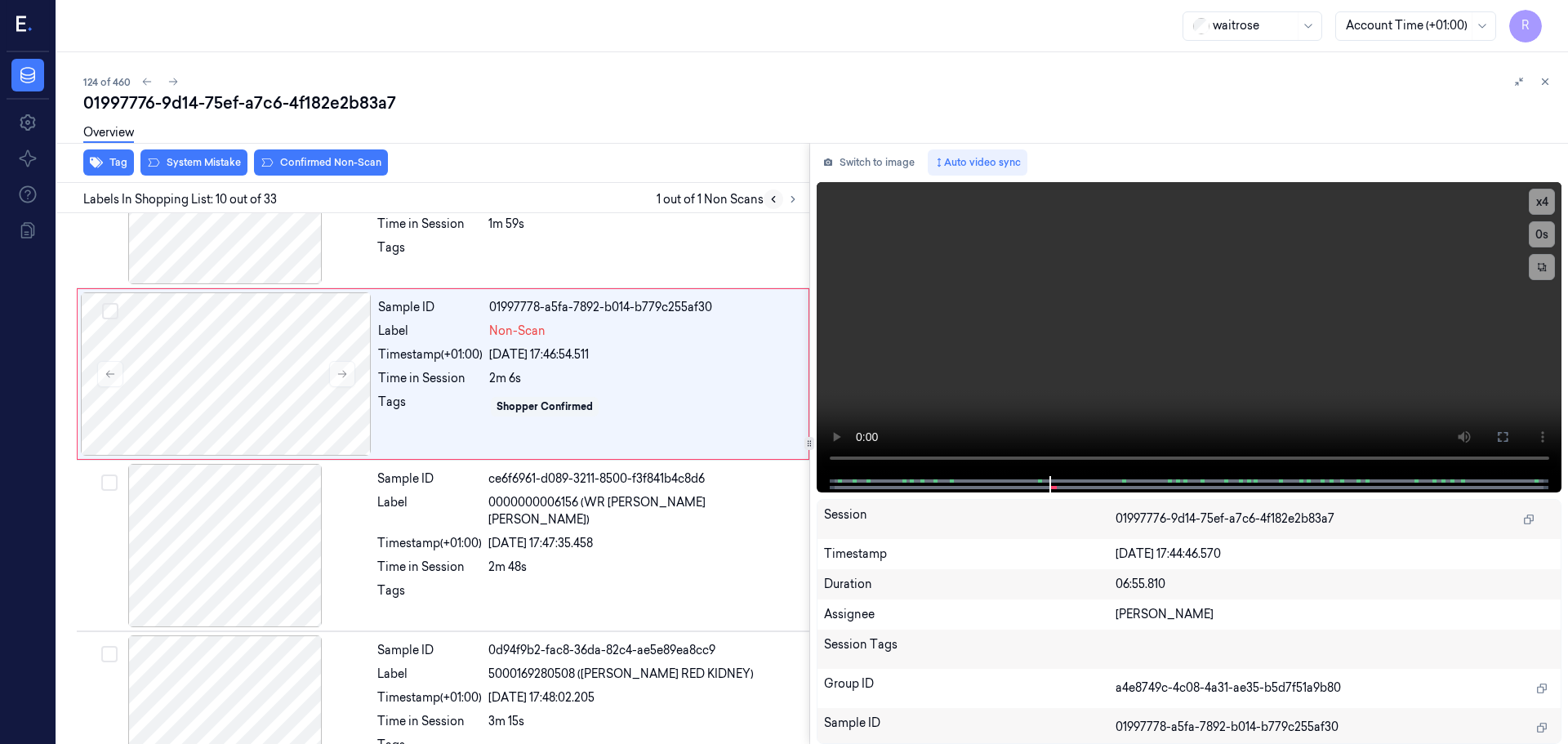
scroll to position [1362, 0]
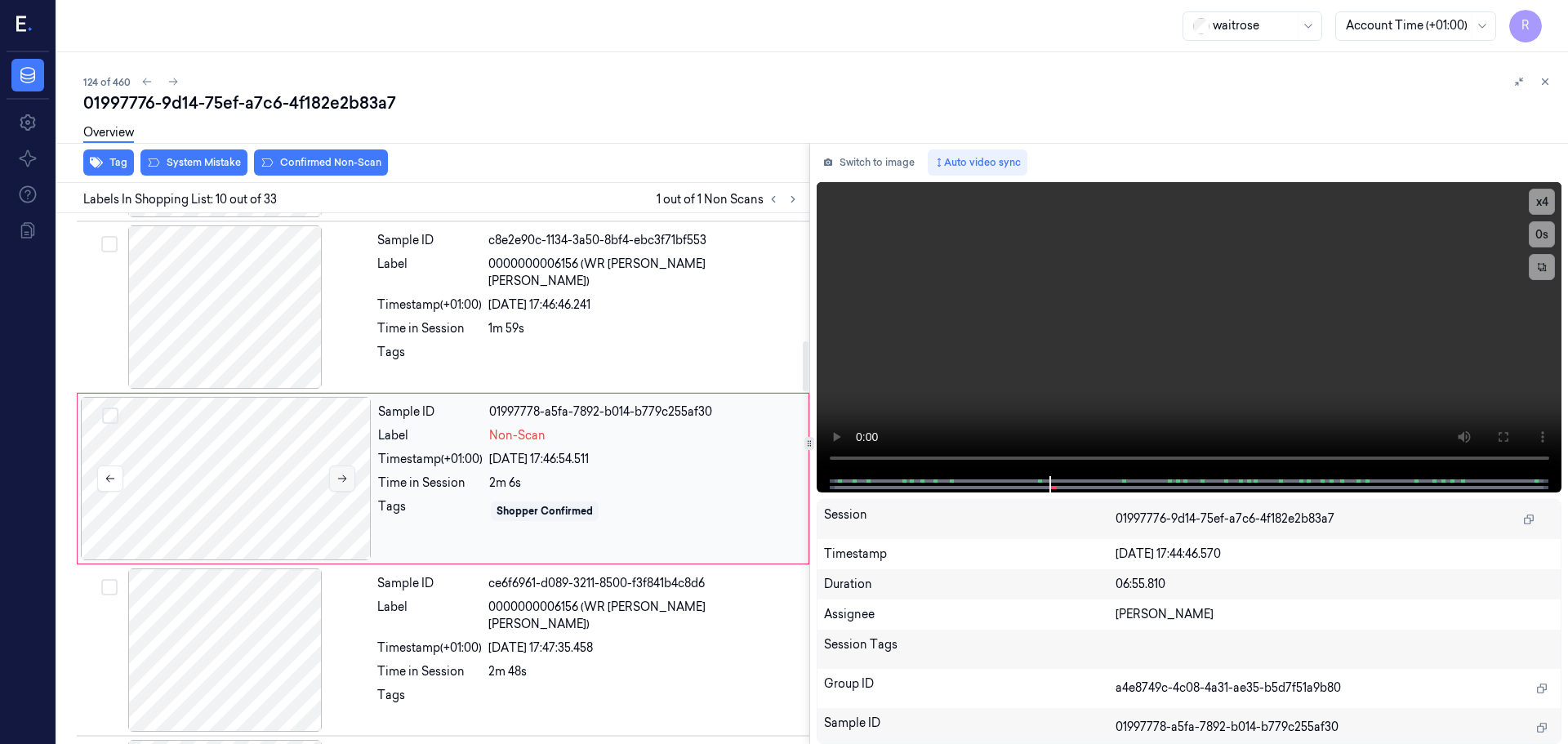
click at [344, 475] on icon at bounding box center [341, 478] width 11 height 11
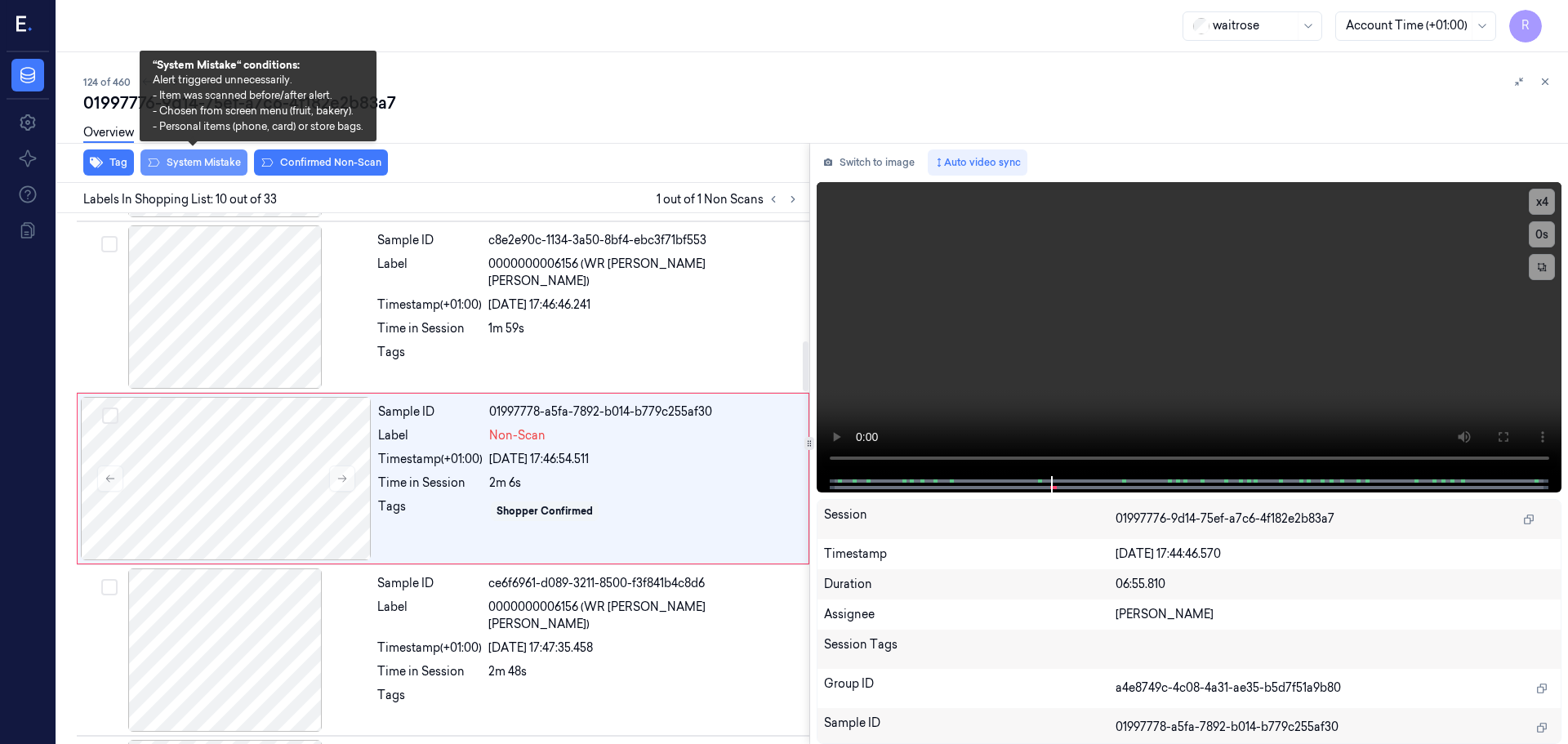
click at [201, 159] on button "System Mistake" at bounding box center [194, 163] width 107 height 26
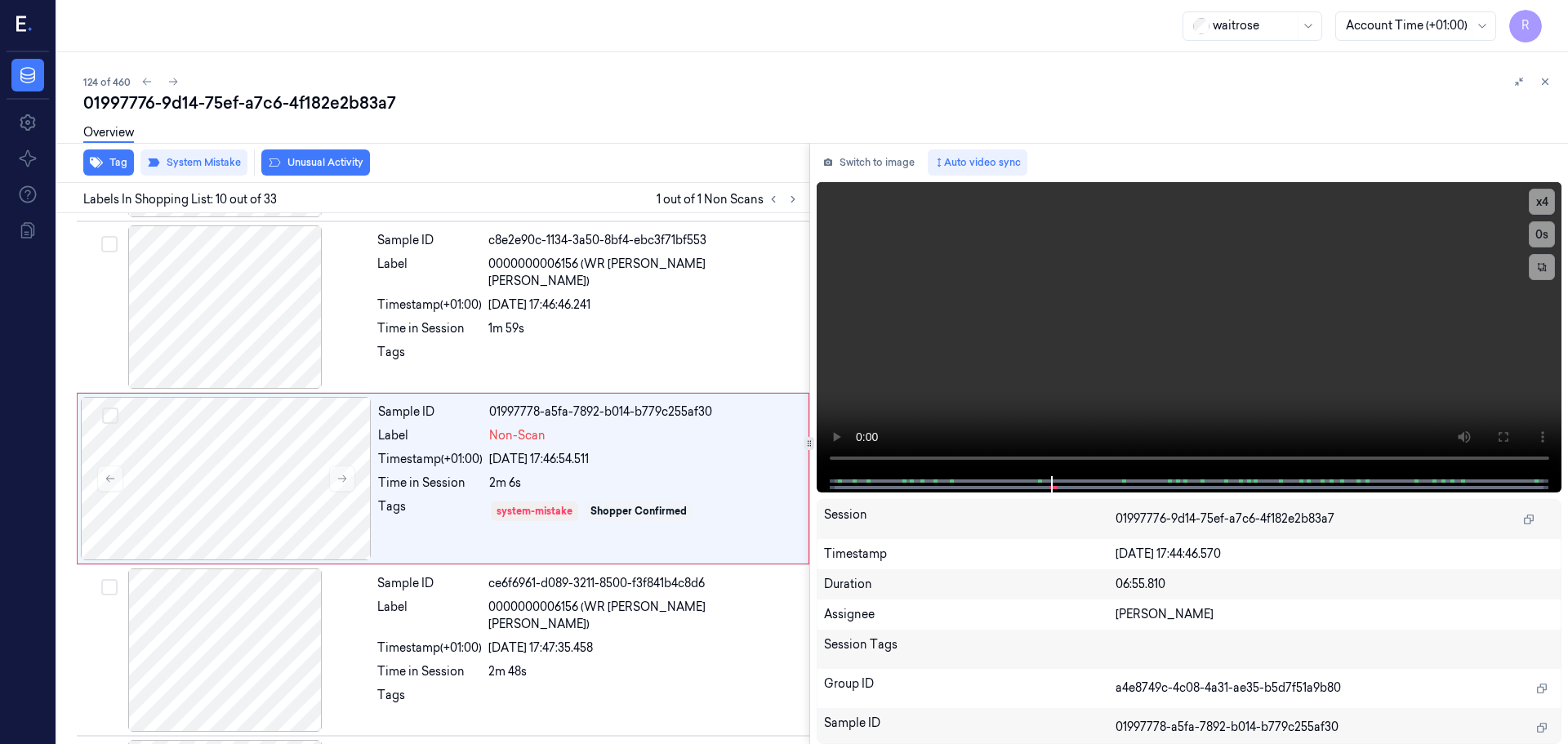
click at [307, 165] on button "Unusual Activity" at bounding box center [315, 163] width 109 height 26
click at [108, 167] on button "Tag" at bounding box center [109, 163] width 51 height 26
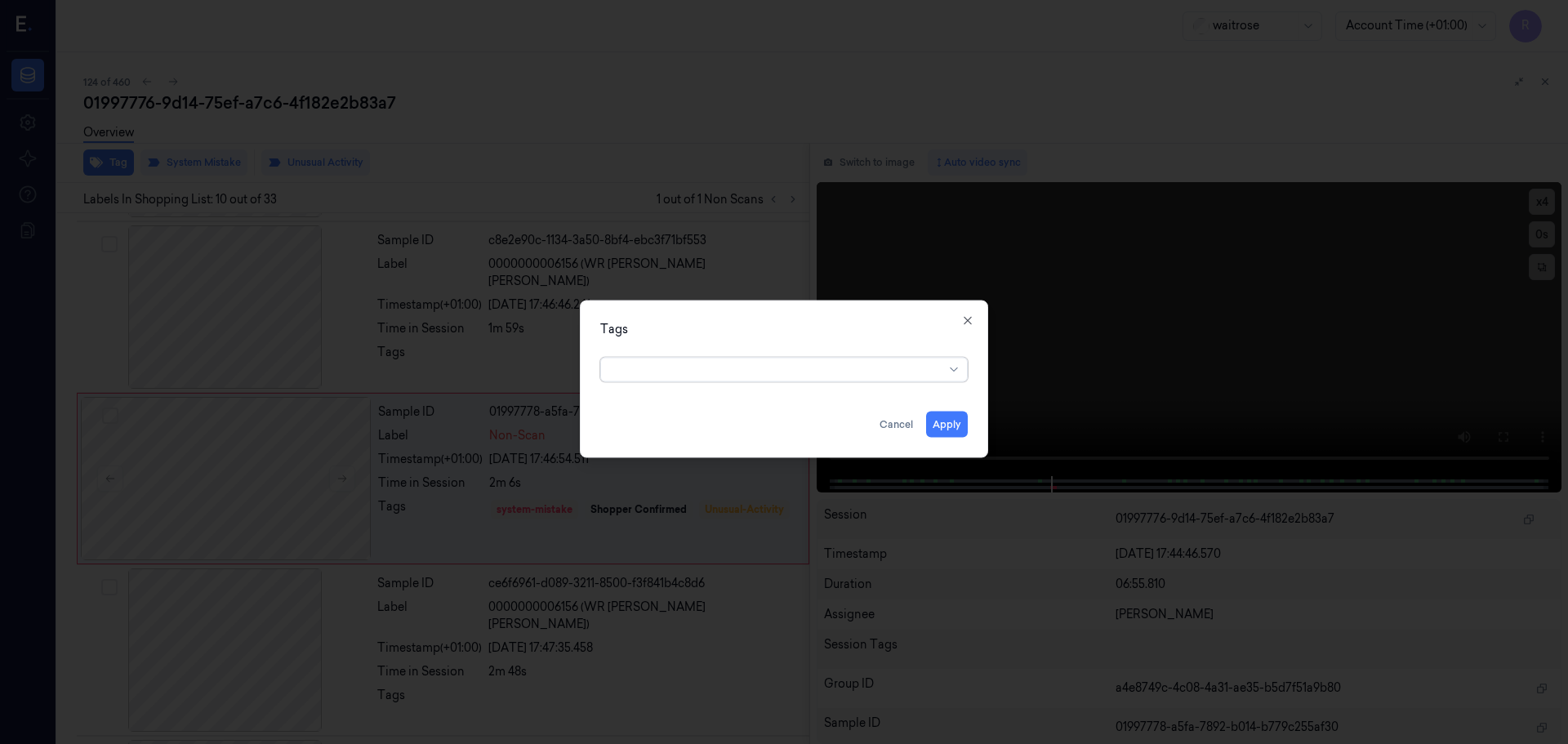
click at [966, 310] on div "Tags All selected options have been cleared. Apply Cancel Close" at bounding box center [783, 378] width 408 height 158
click at [971, 322] on icon "button" at bounding box center [968, 319] width 13 height 13
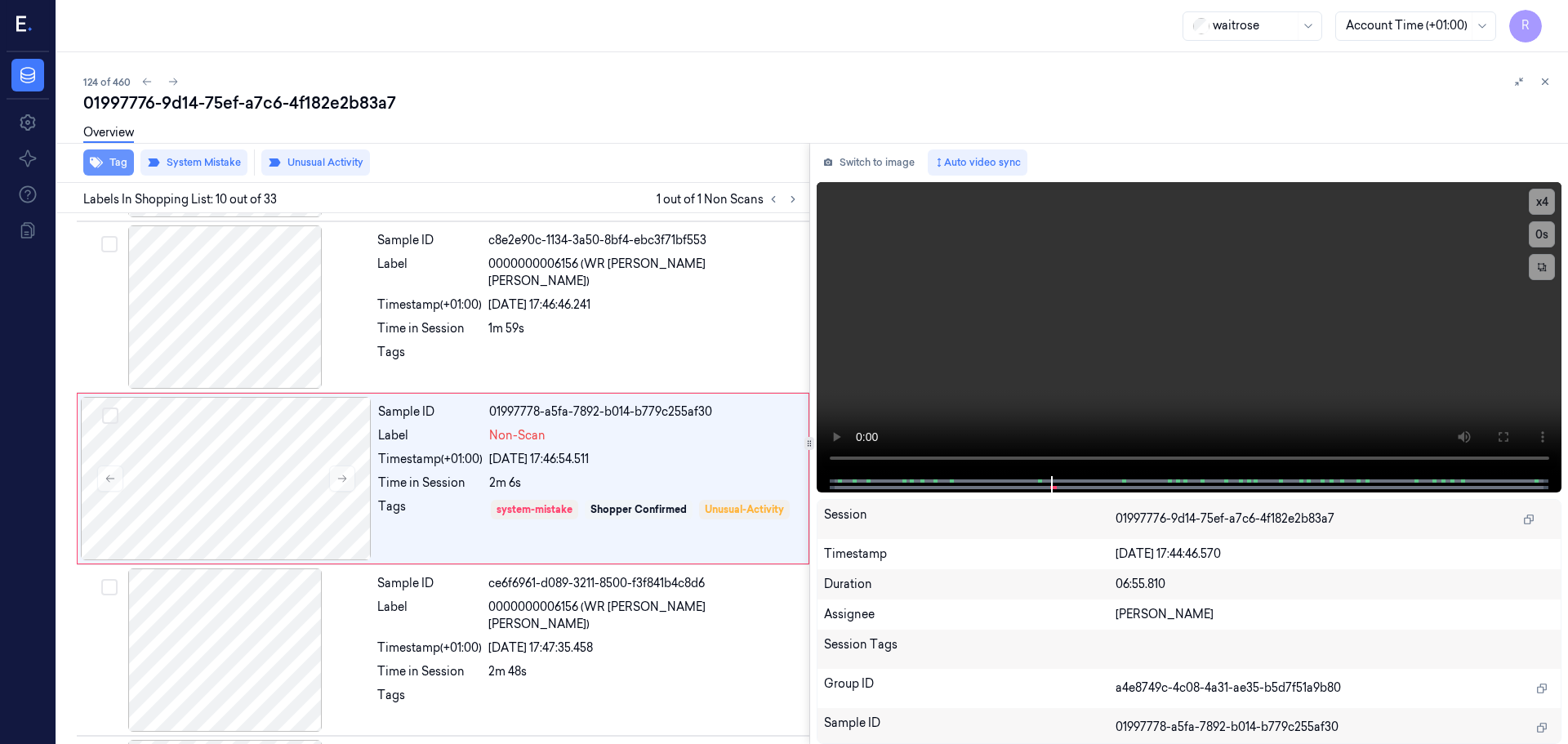
click at [112, 169] on button "Tag" at bounding box center [109, 163] width 51 height 26
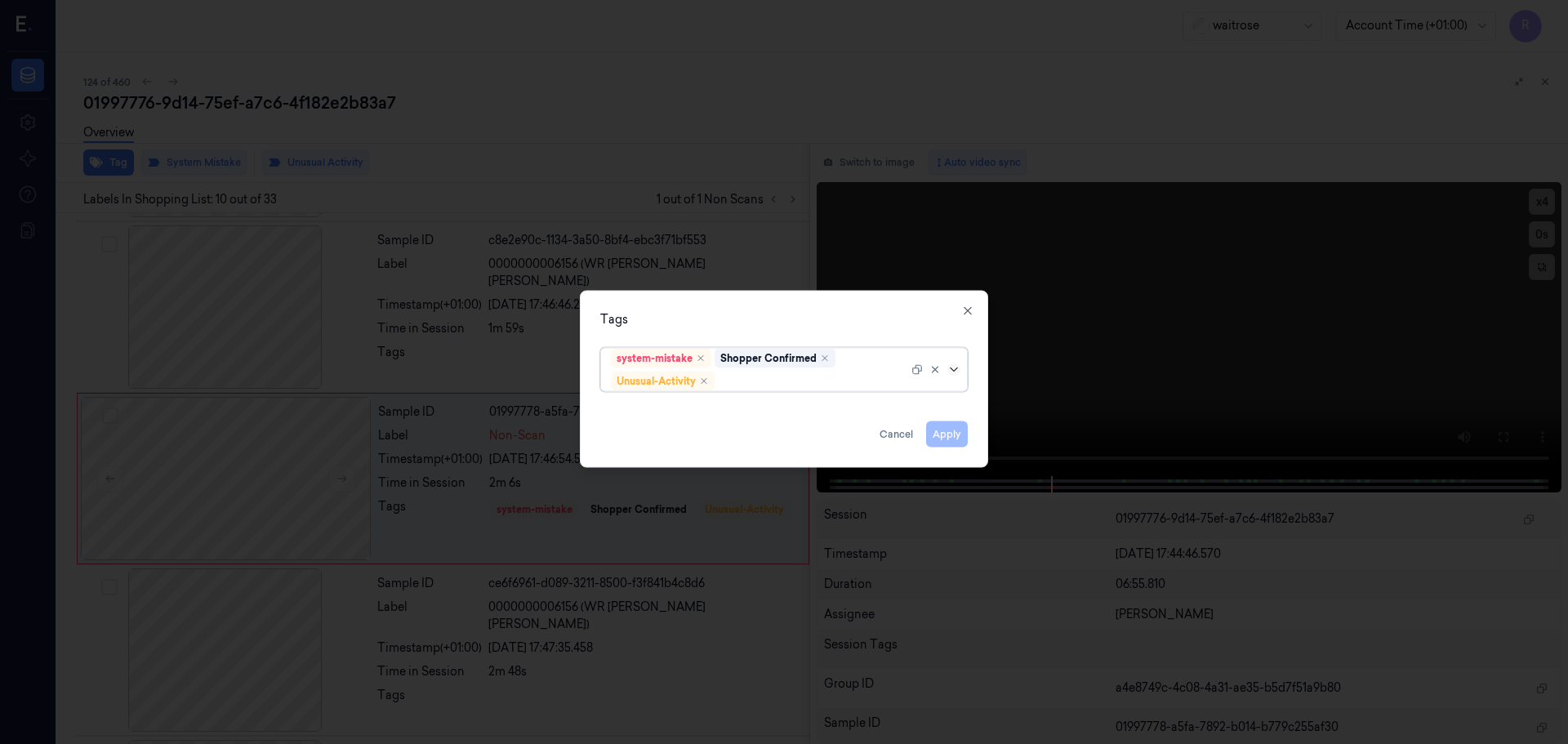
click at [954, 373] on icon at bounding box center [954, 368] width 13 height 13
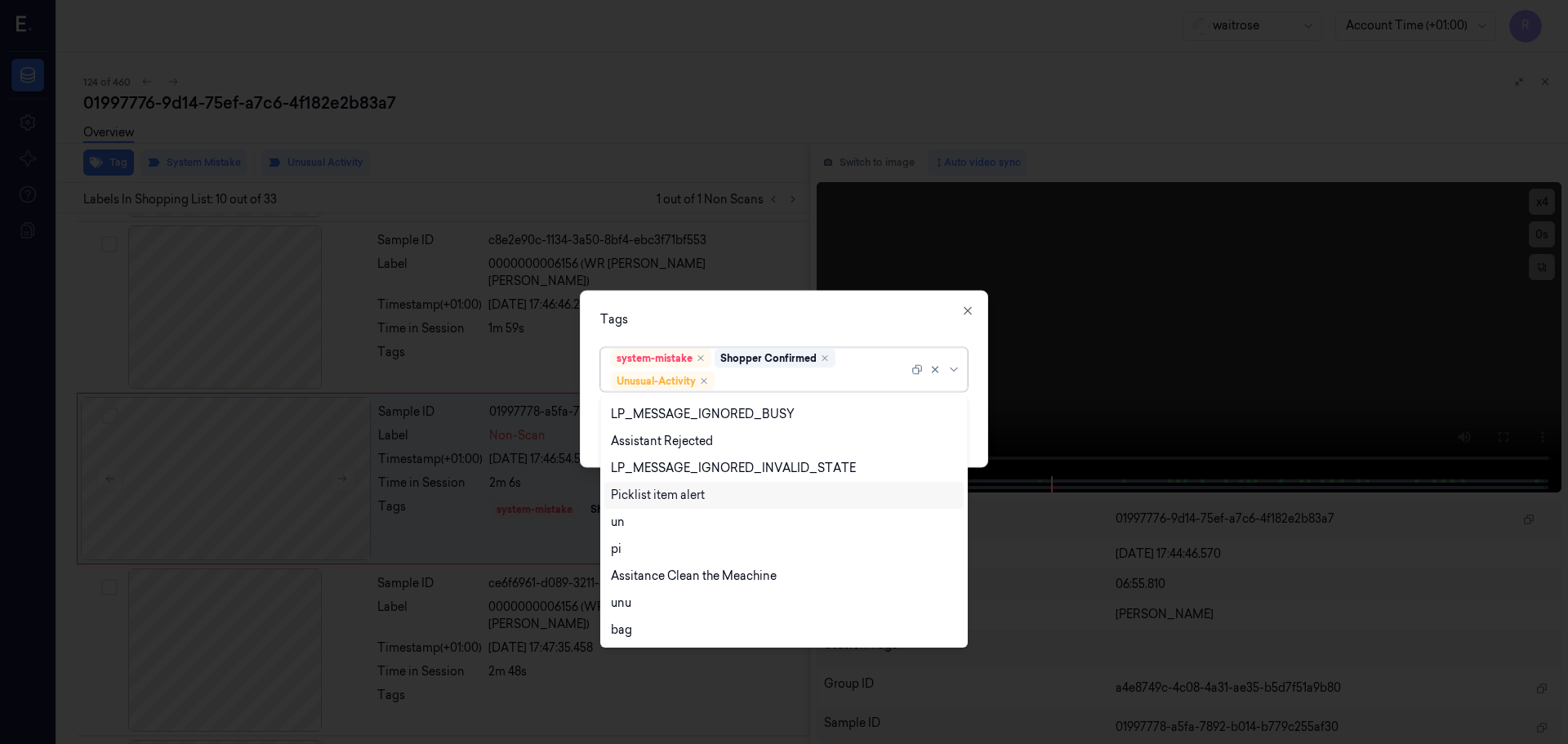
click at [654, 497] on div "Picklist item alert" at bounding box center [657, 495] width 94 height 17
click at [694, 333] on div "Tags option Picklist item alert, selected. 20 results available. Use Up and Dow…" at bounding box center [783, 379] width 408 height 178
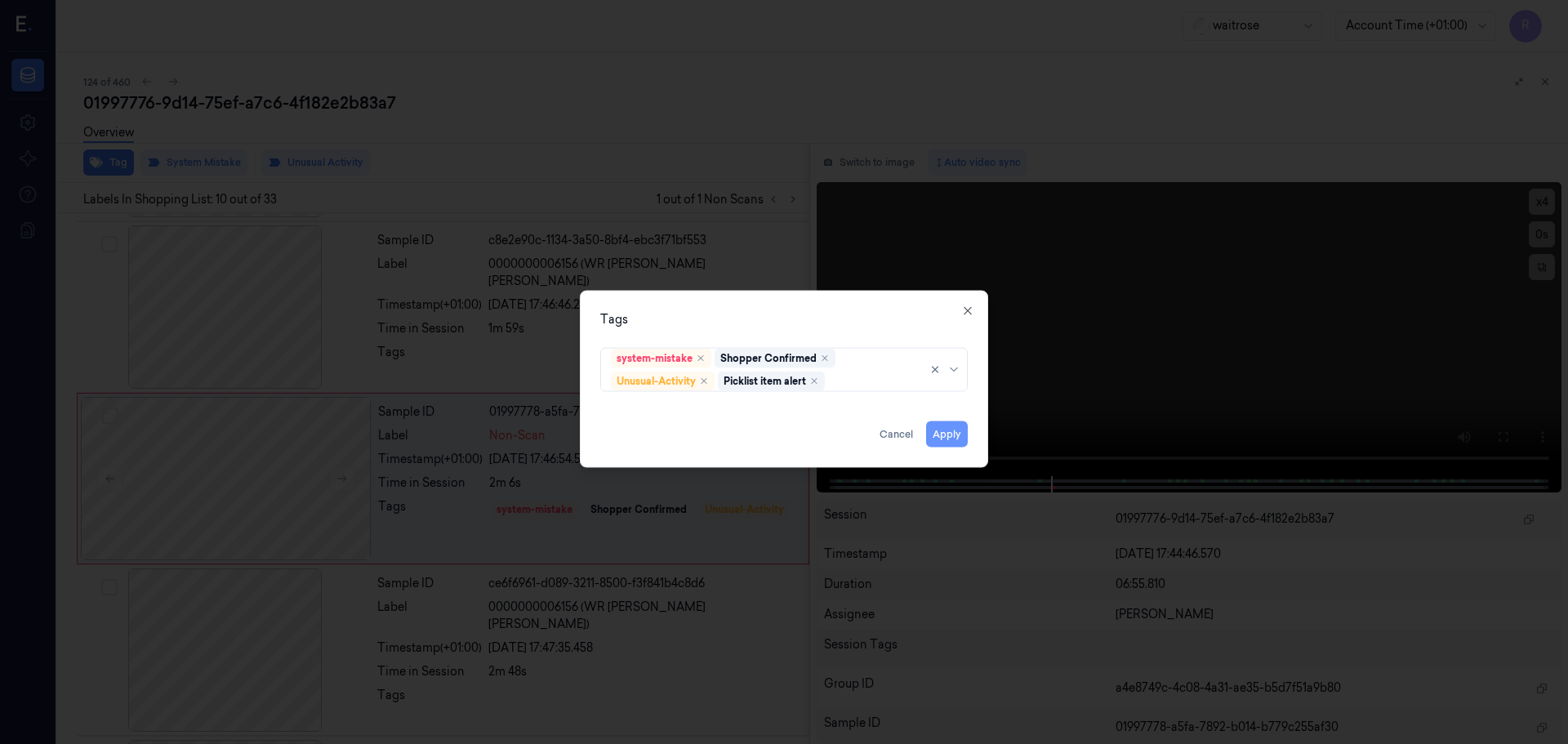
click at [947, 442] on button "Apply" at bounding box center [947, 434] width 42 height 26
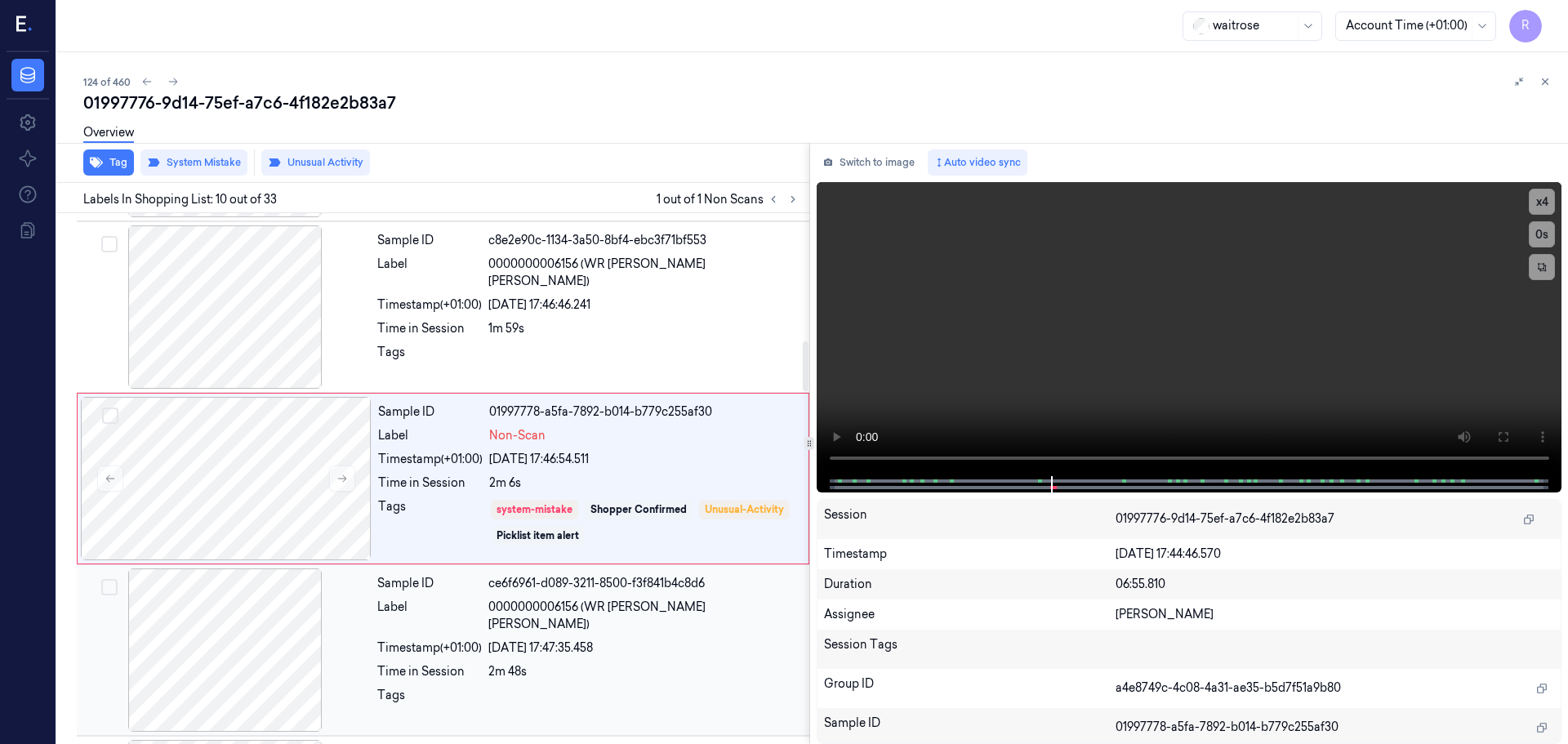
click at [598, 693] on div at bounding box center [644, 699] width 311 height 26
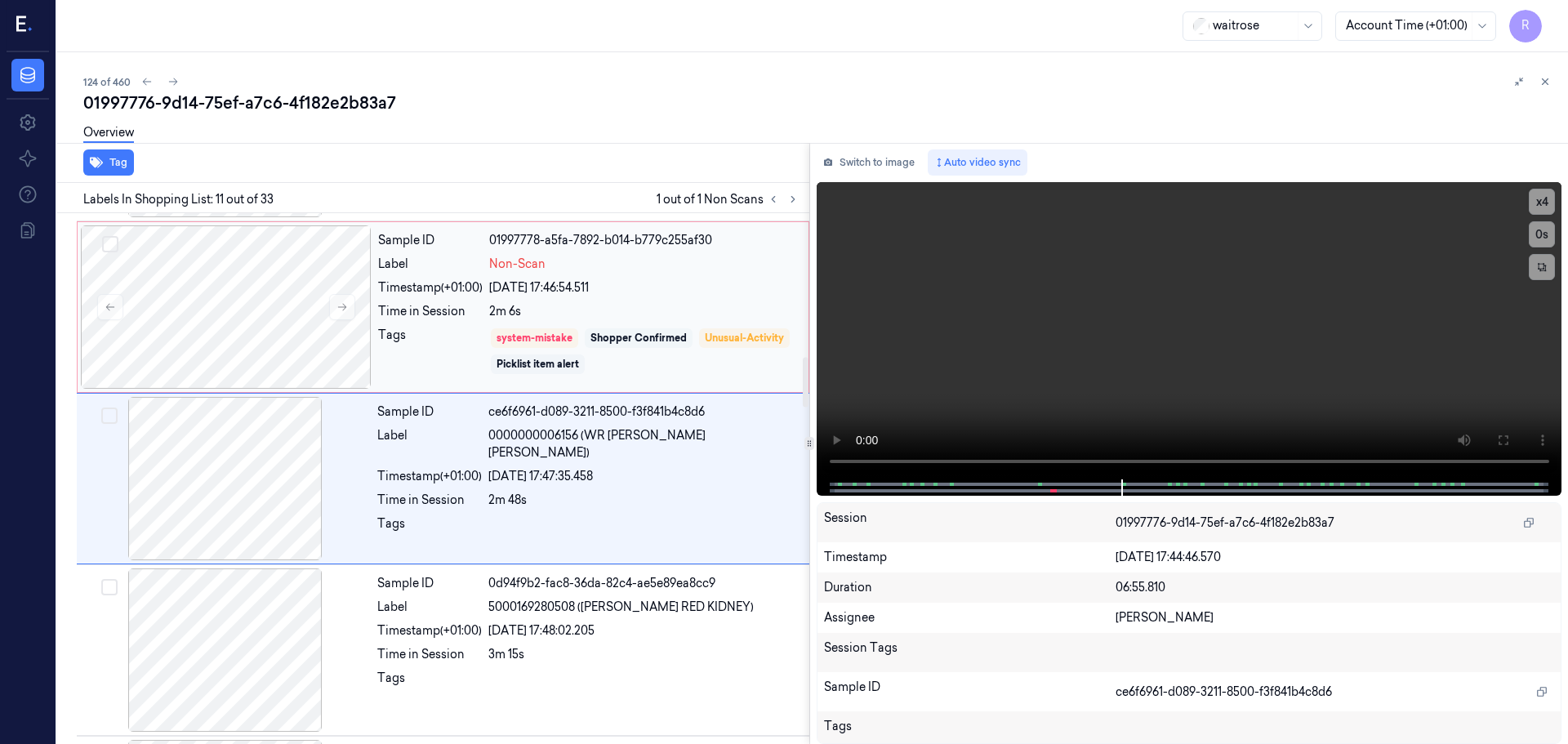
click at [646, 345] on div "Shopper Confirmed" at bounding box center [638, 338] width 108 height 20
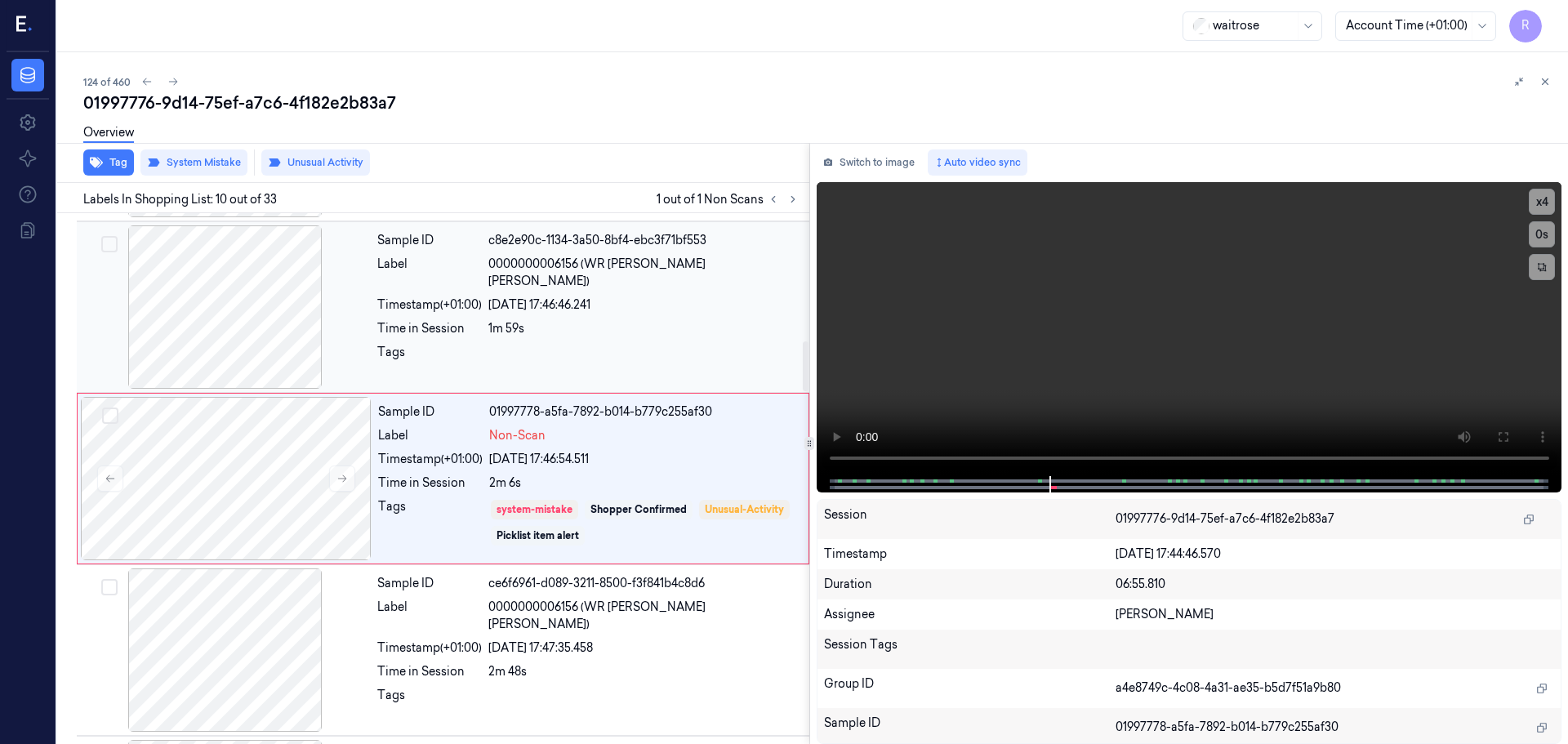
click at [650, 345] on div at bounding box center [644, 357] width 311 height 26
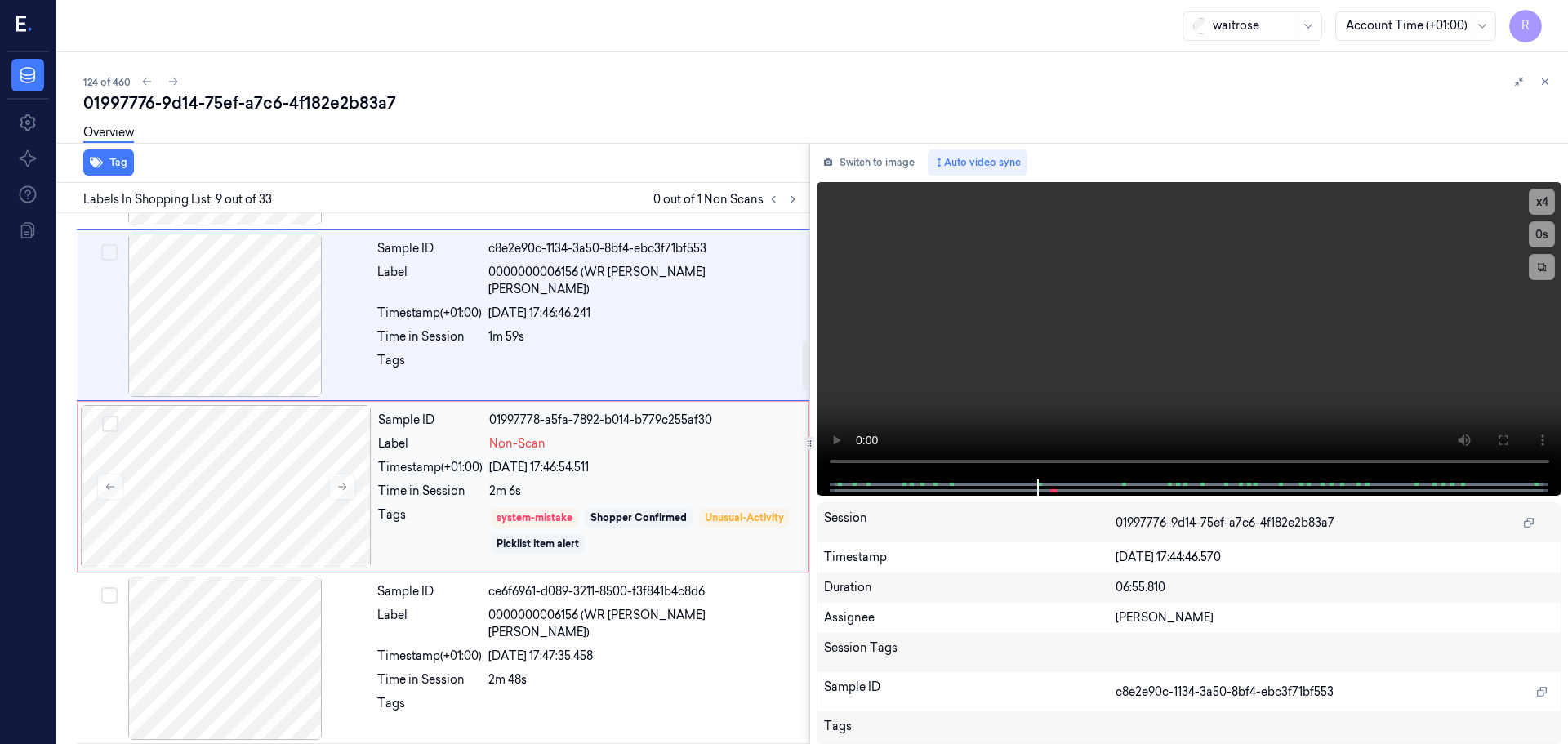
click at [700, 457] on div "Sample ID 01997778-a5fa-7892-b014-b779c255af30 Label Non-Scan Timestamp (+01:00…" at bounding box center [588, 487] width 434 height 164
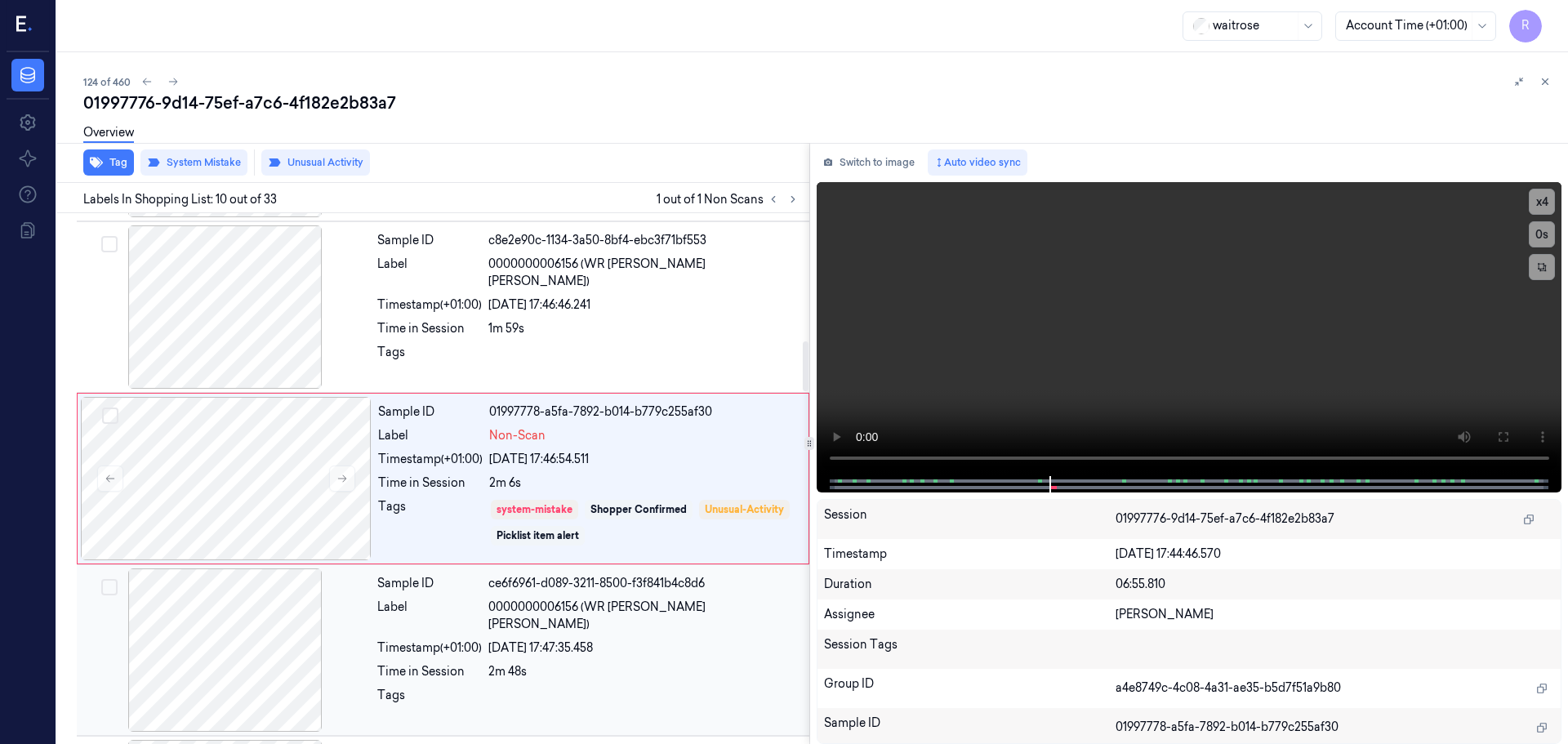
drag, startPoint x: 258, startPoint y: 652, endPoint x: 268, endPoint y: 647, distance: 11.2
click at [259, 652] on div at bounding box center [224, 650] width 290 height 164
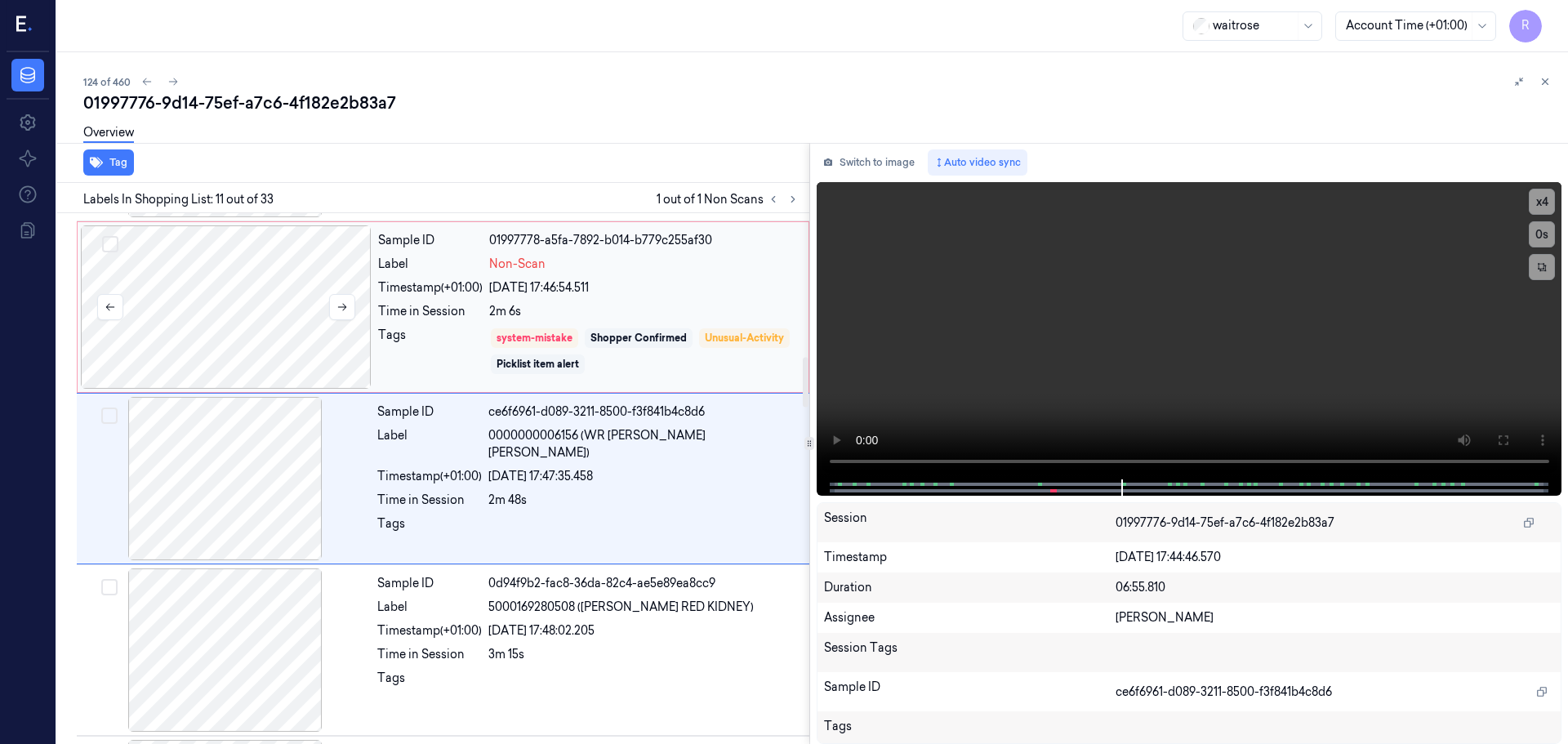
click at [293, 348] on div at bounding box center [225, 307] width 290 height 164
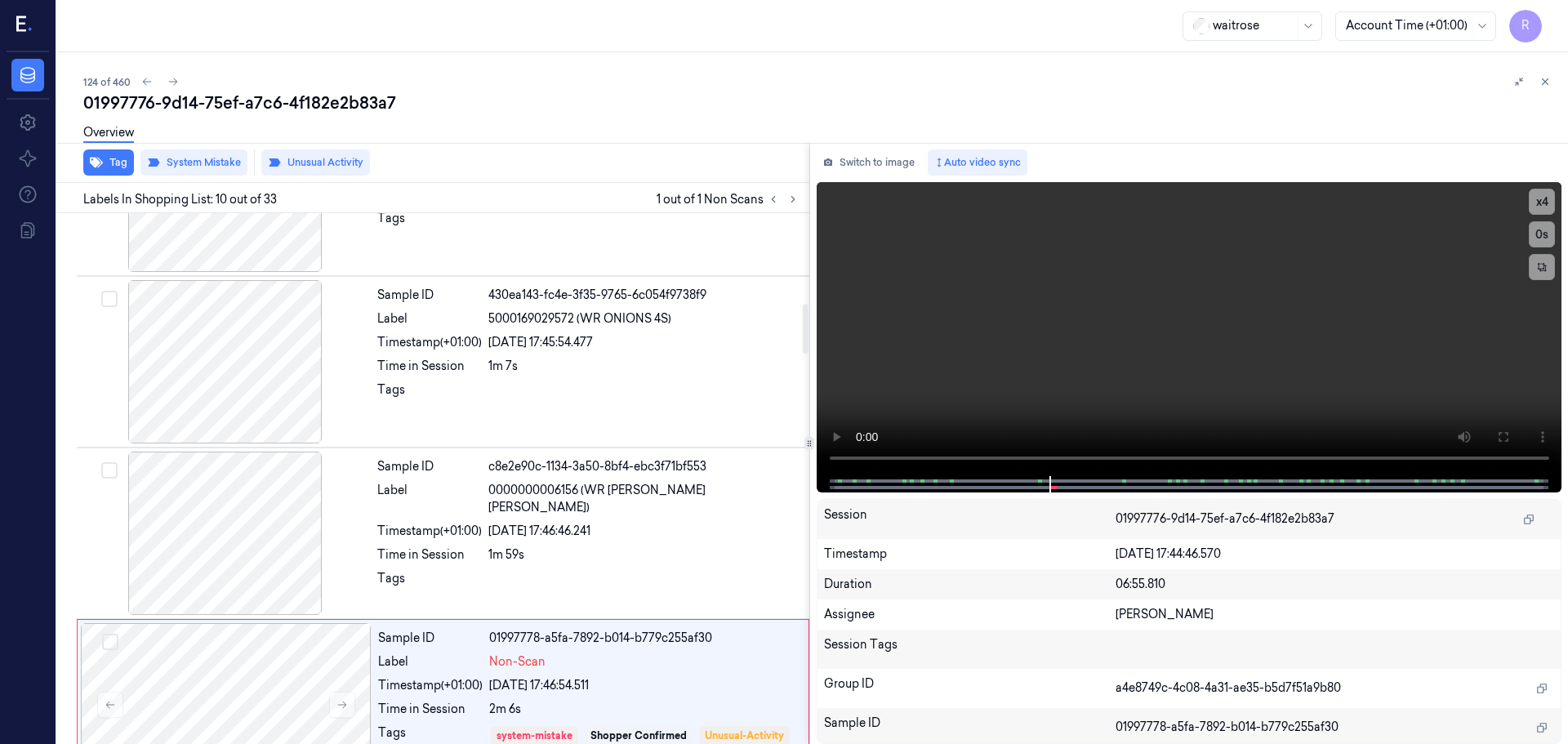
scroll to position [954, 0]
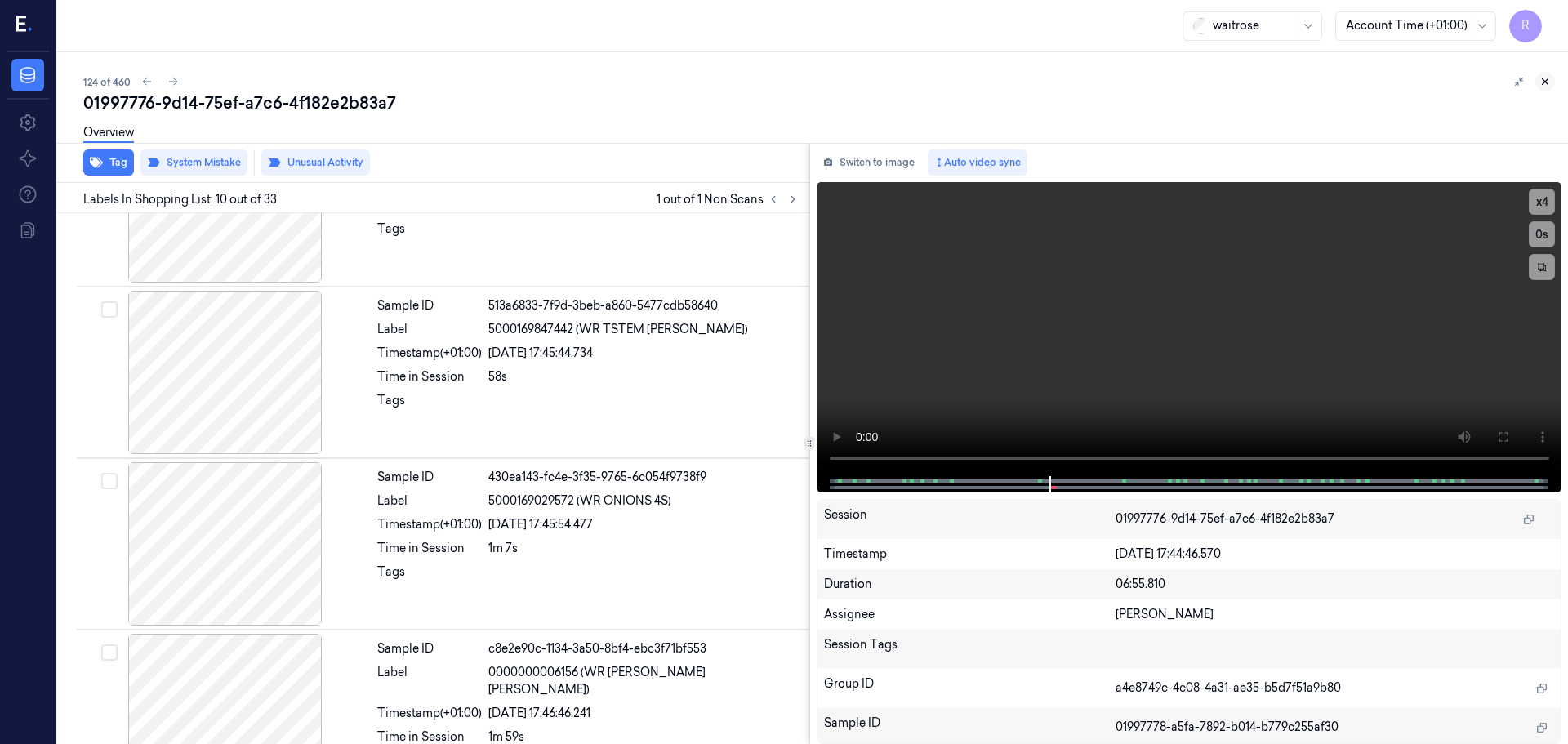
click at [1552, 85] on button at bounding box center [1545, 82] width 20 height 20
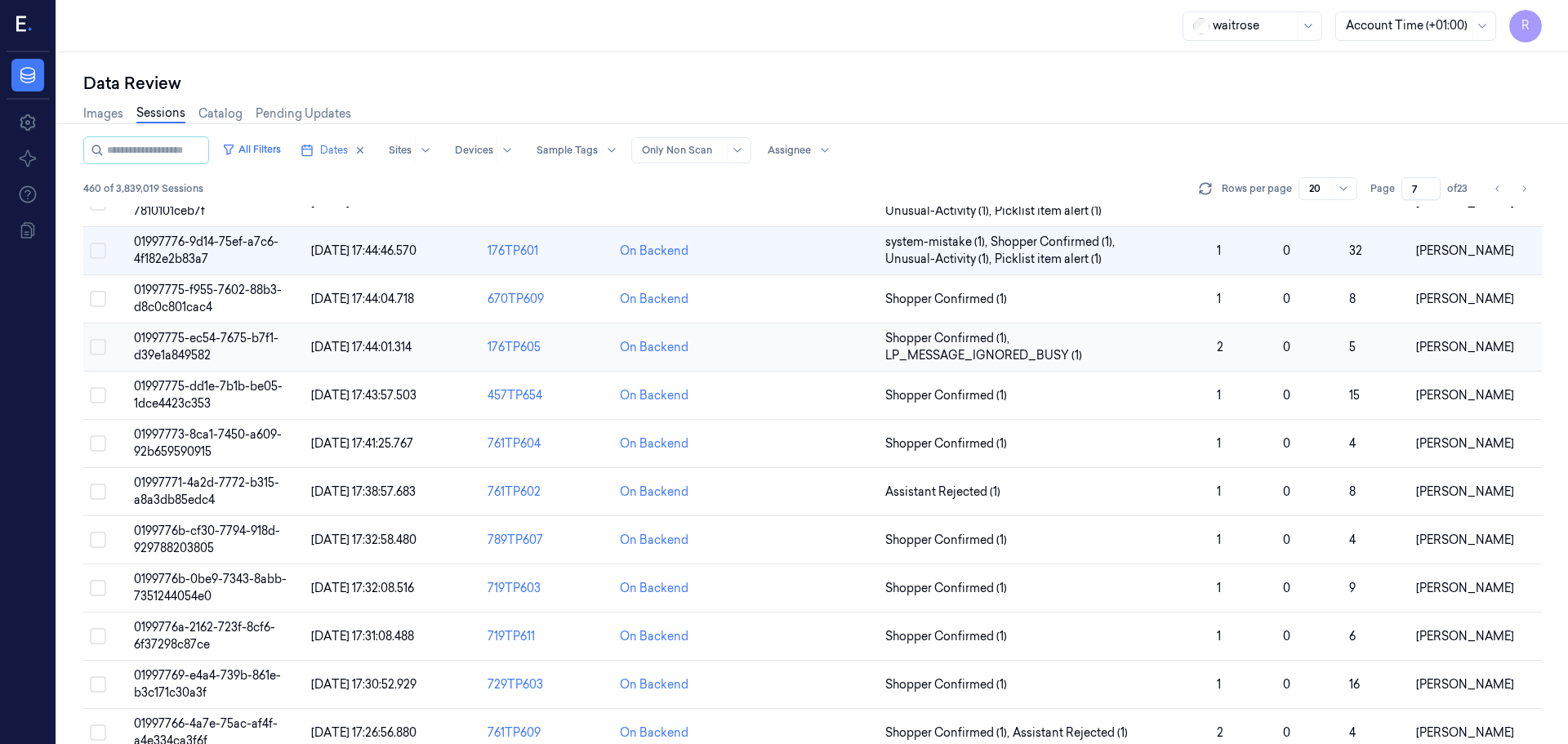
scroll to position [164, 0]
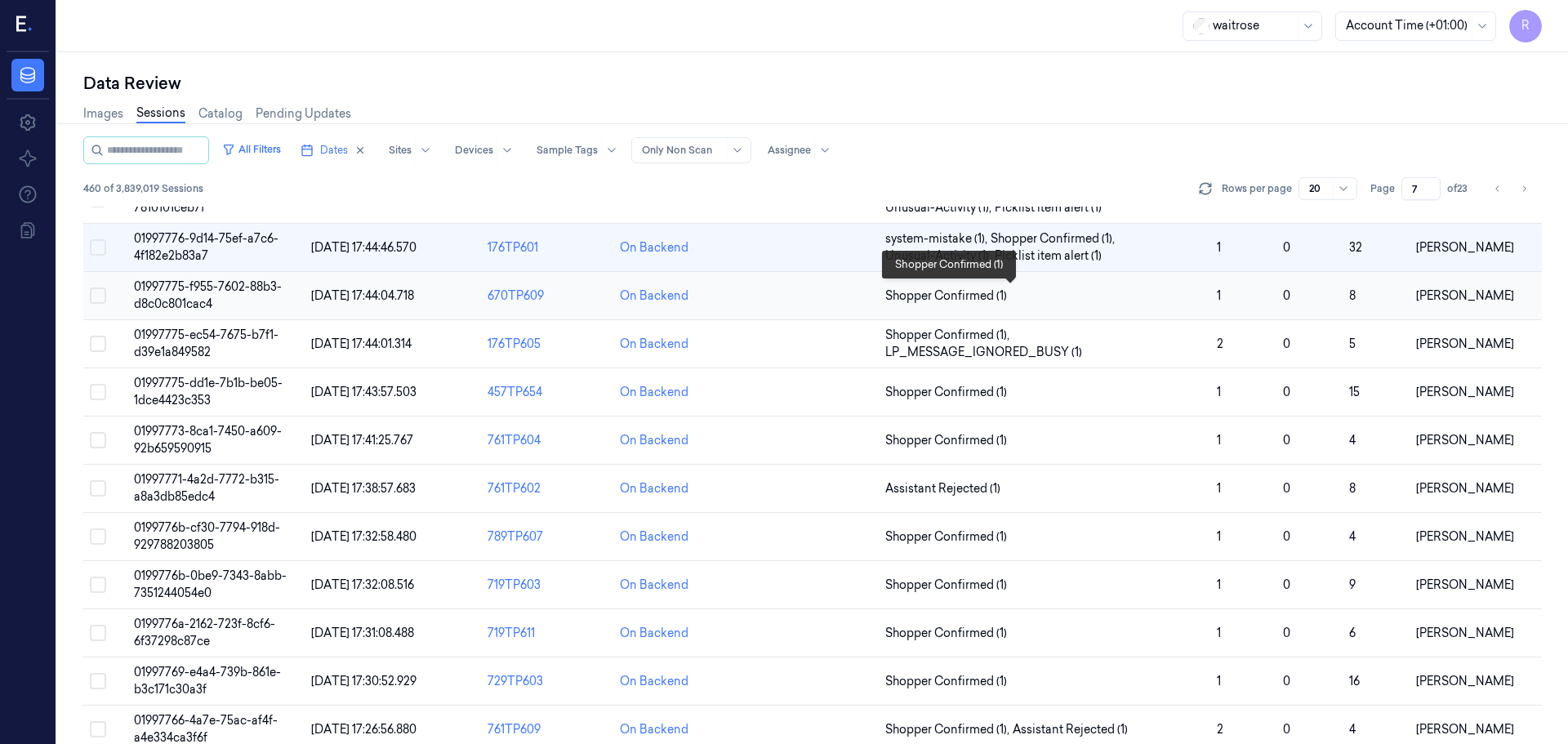
click at [1056, 299] on span "Shopper Confirmed (1)" at bounding box center [1043, 295] width 318 height 17
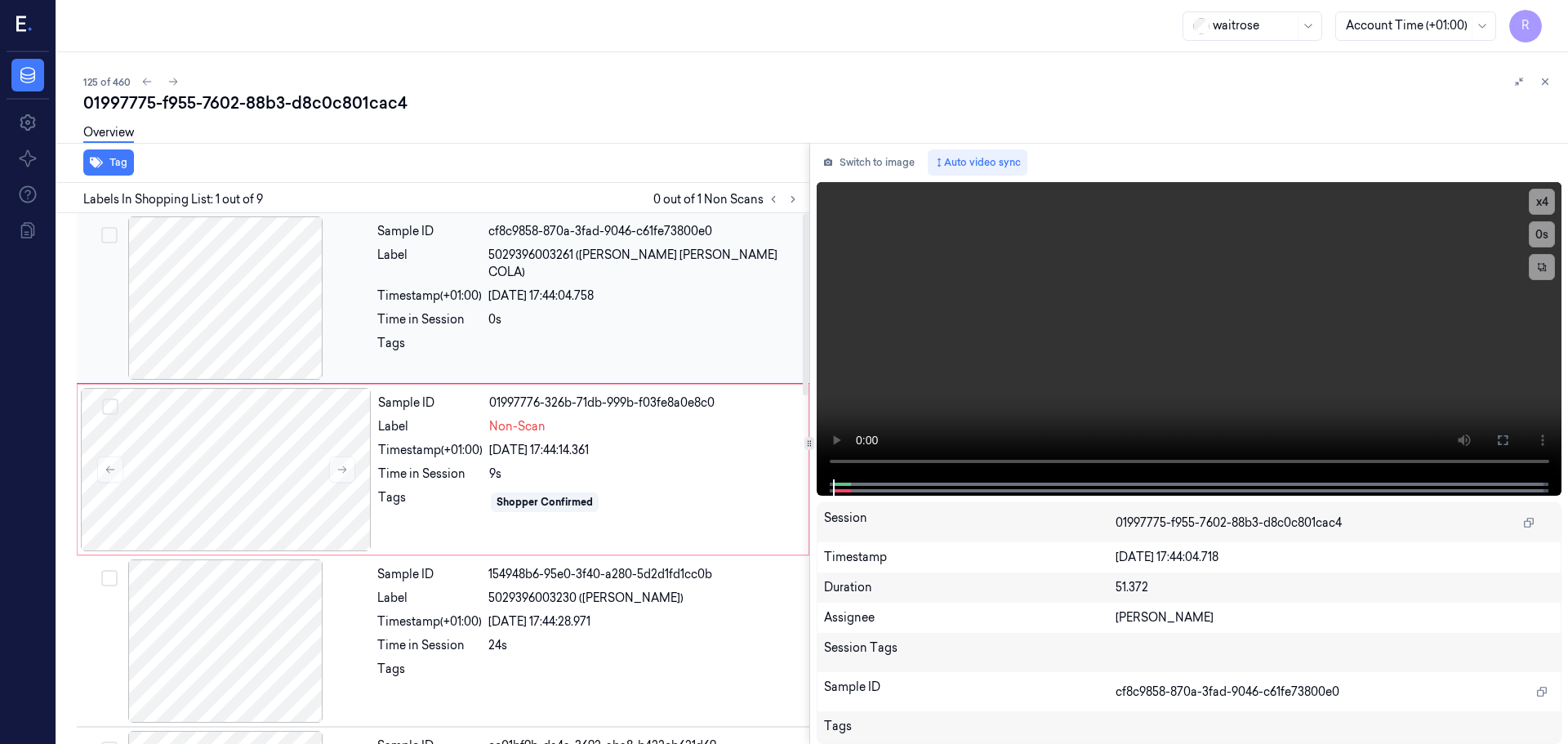
click at [211, 324] on div at bounding box center [224, 298] width 290 height 164
click at [1543, 213] on button "x 4" at bounding box center [1541, 201] width 26 height 26
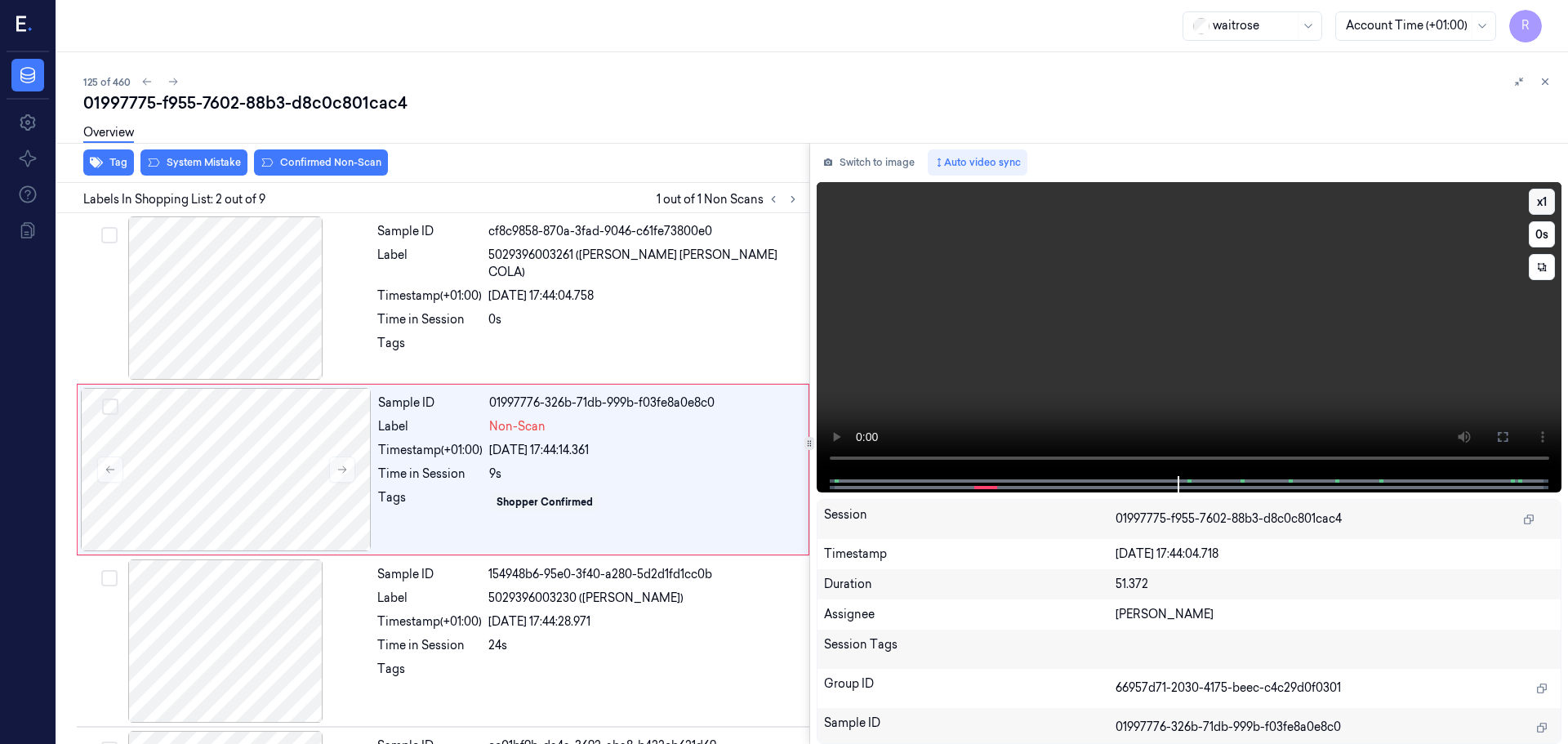
click at [1538, 198] on button "x 1" at bounding box center [1541, 201] width 26 height 26
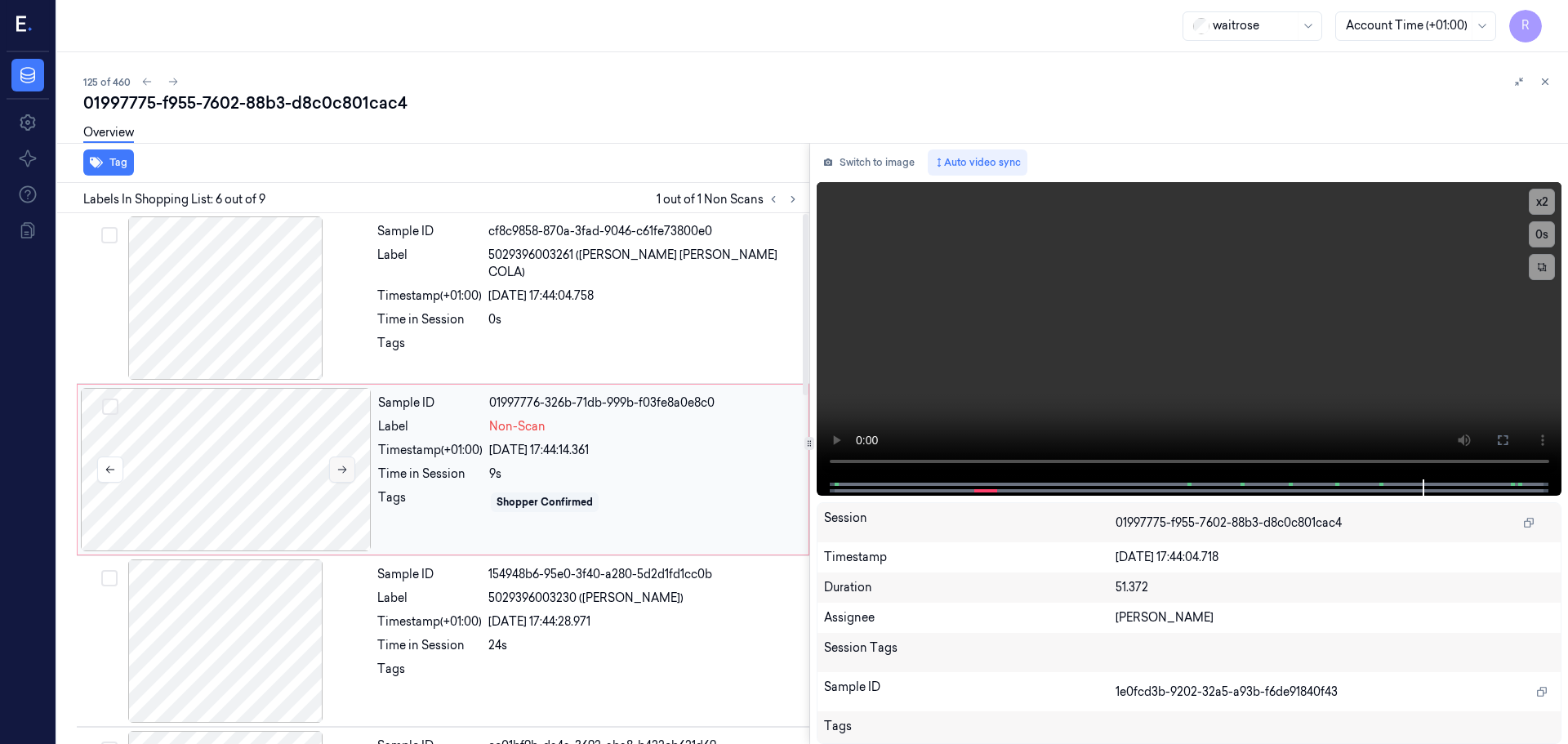
click at [349, 475] on button at bounding box center [342, 470] width 26 height 26
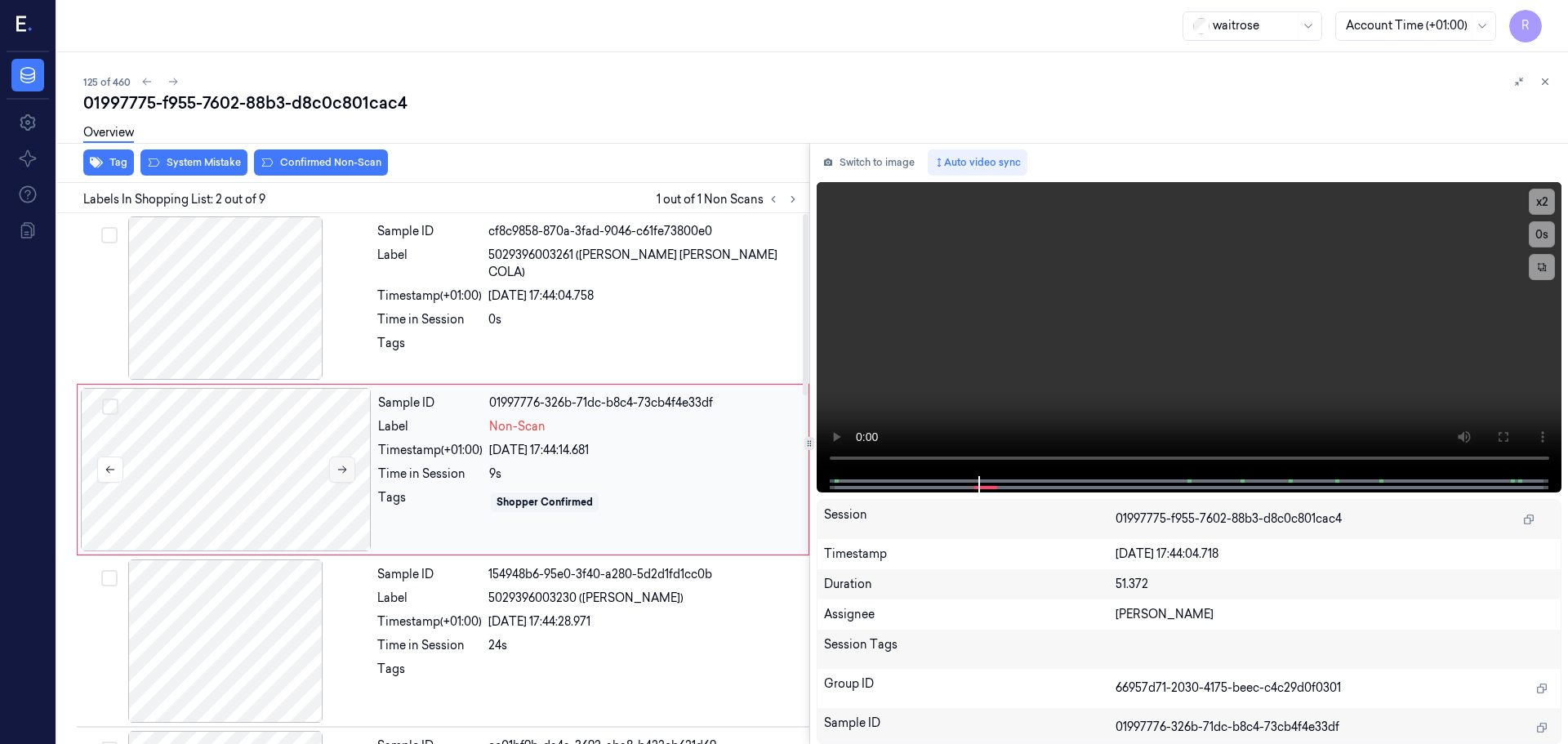
click at [349, 475] on button at bounding box center [342, 470] width 26 height 26
click at [270, 621] on div at bounding box center [224, 641] width 290 height 164
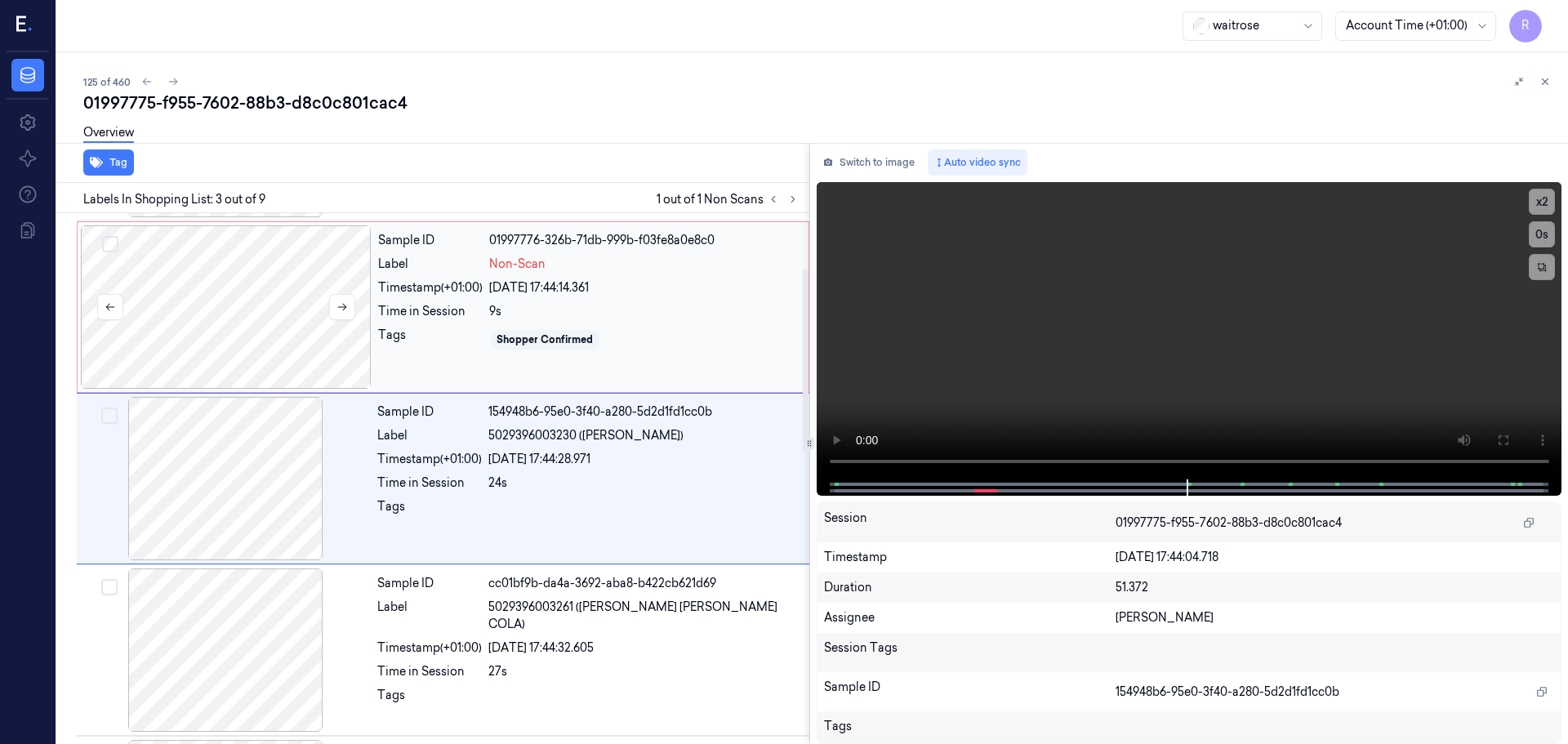
click at [276, 328] on div at bounding box center [225, 307] width 290 height 164
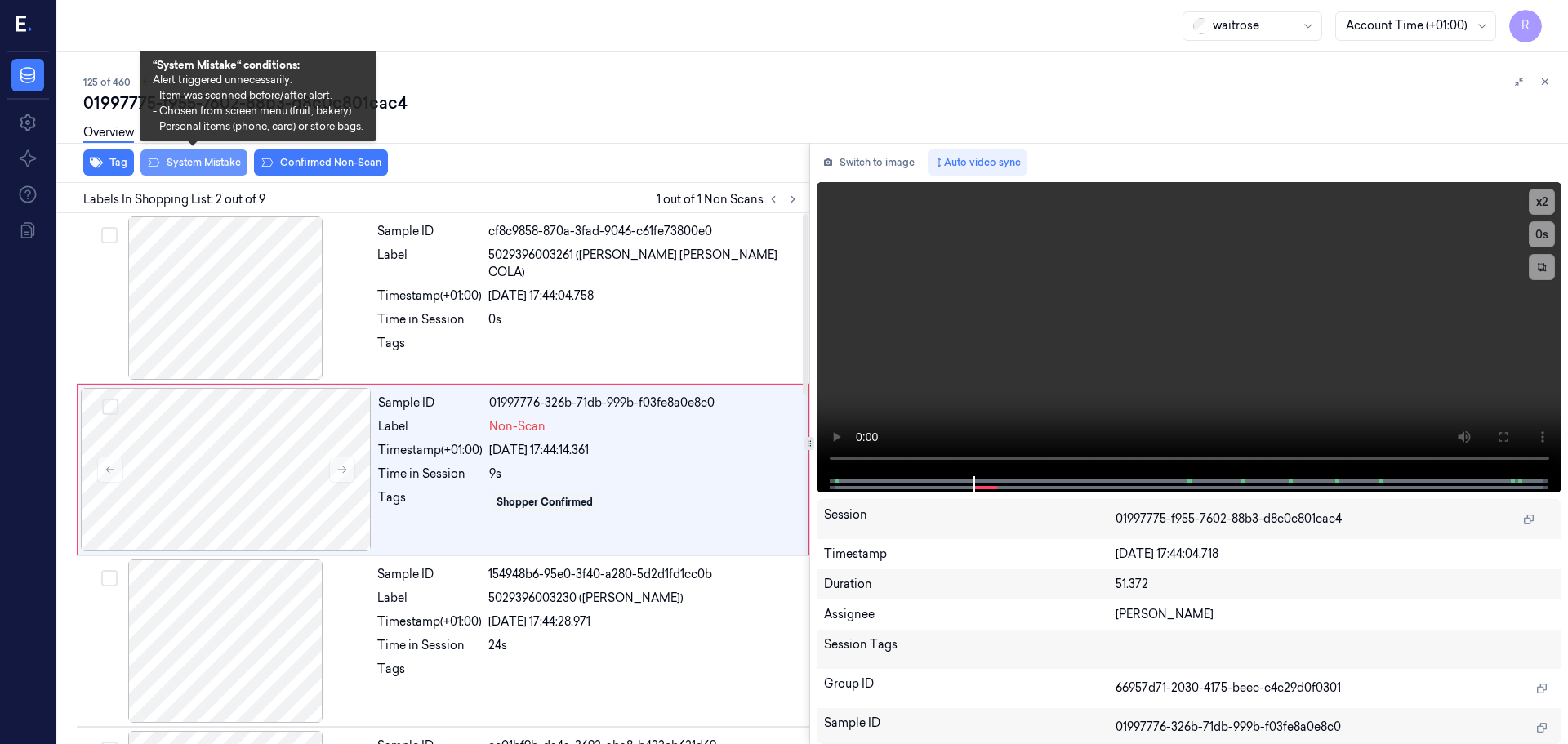
click at [199, 165] on button "System Mistake" at bounding box center [194, 163] width 107 height 26
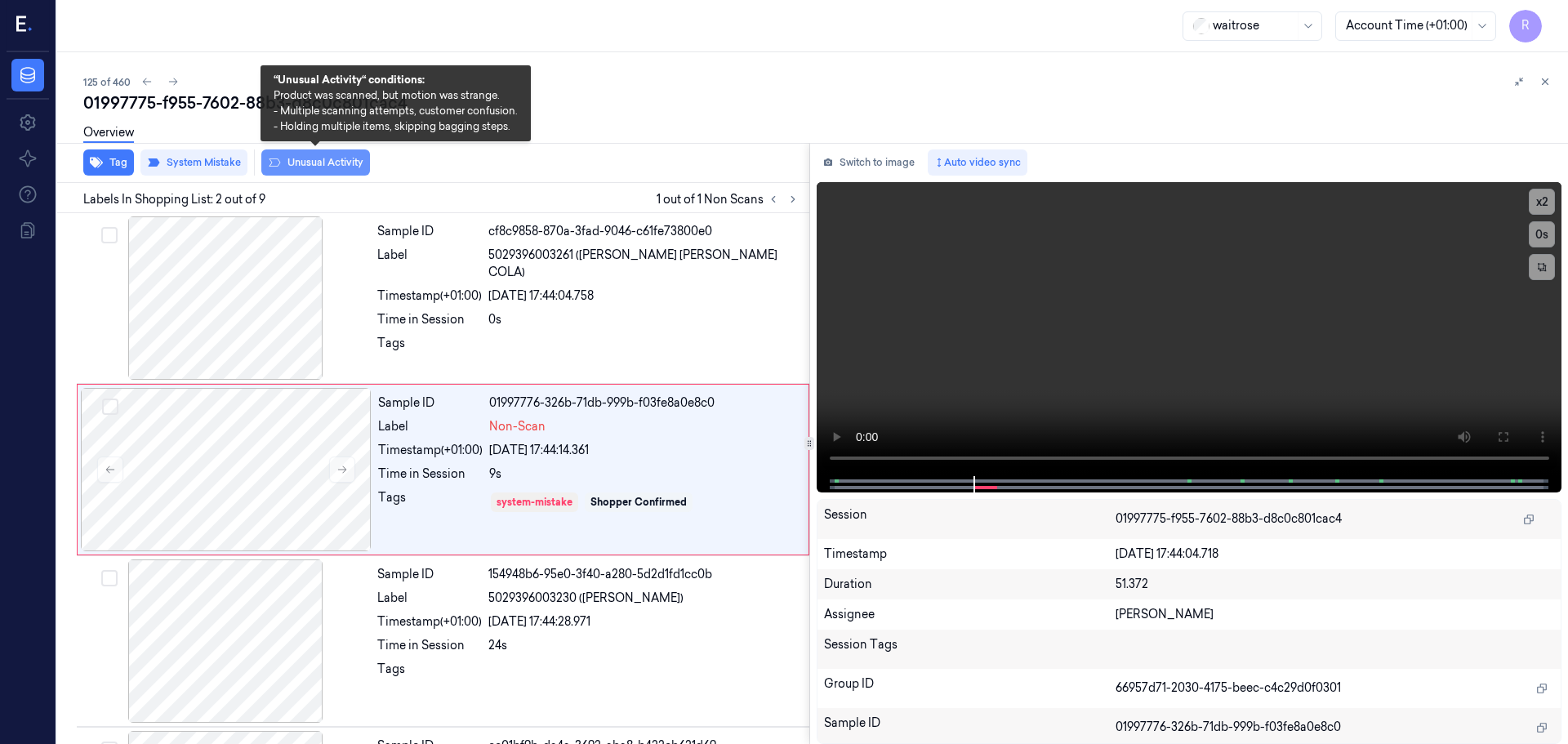
click at [310, 165] on button "Unusual Activity" at bounding box center [315, 163] width 109 height 26
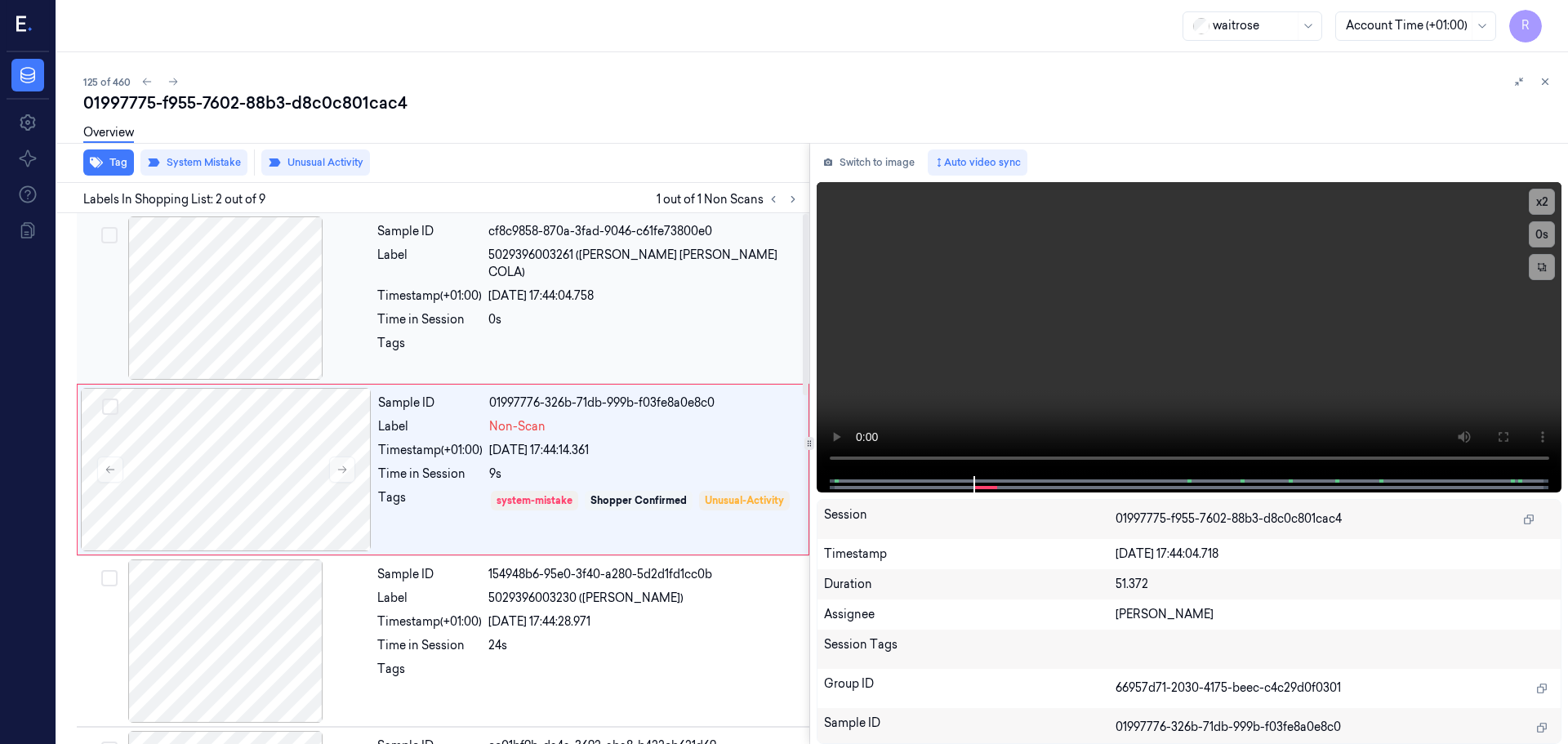
click at [539, 289] on div "Sample ID cf8c9858-870a-3fad-9046-c61fe73800e0 Label 5029396003261 (FENTIMAN CU…" at bounding box center [588, 298] width 435 height 164
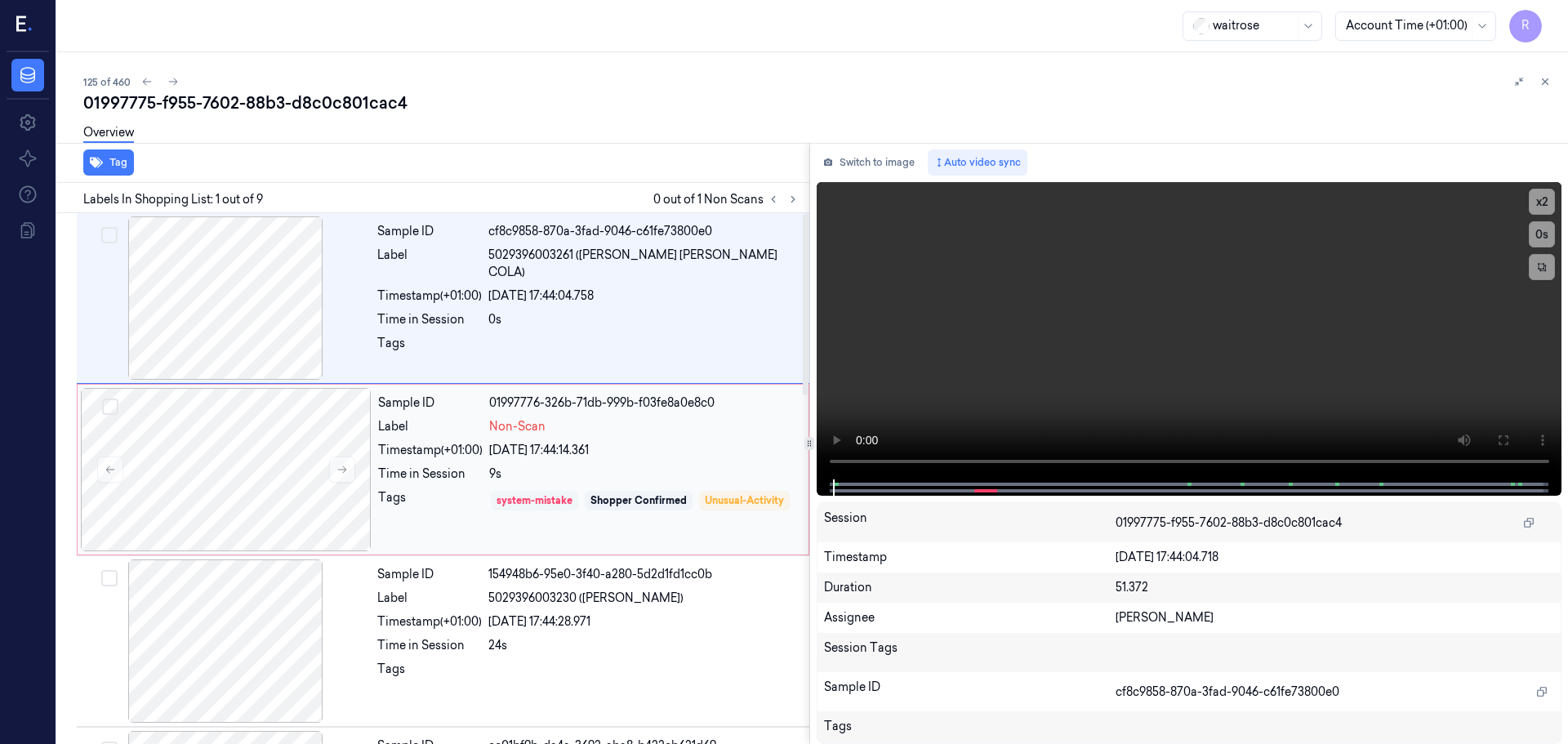
click at [503, 491] on div "system-mistake" at bounding box center [535, 501] width 88 height 20
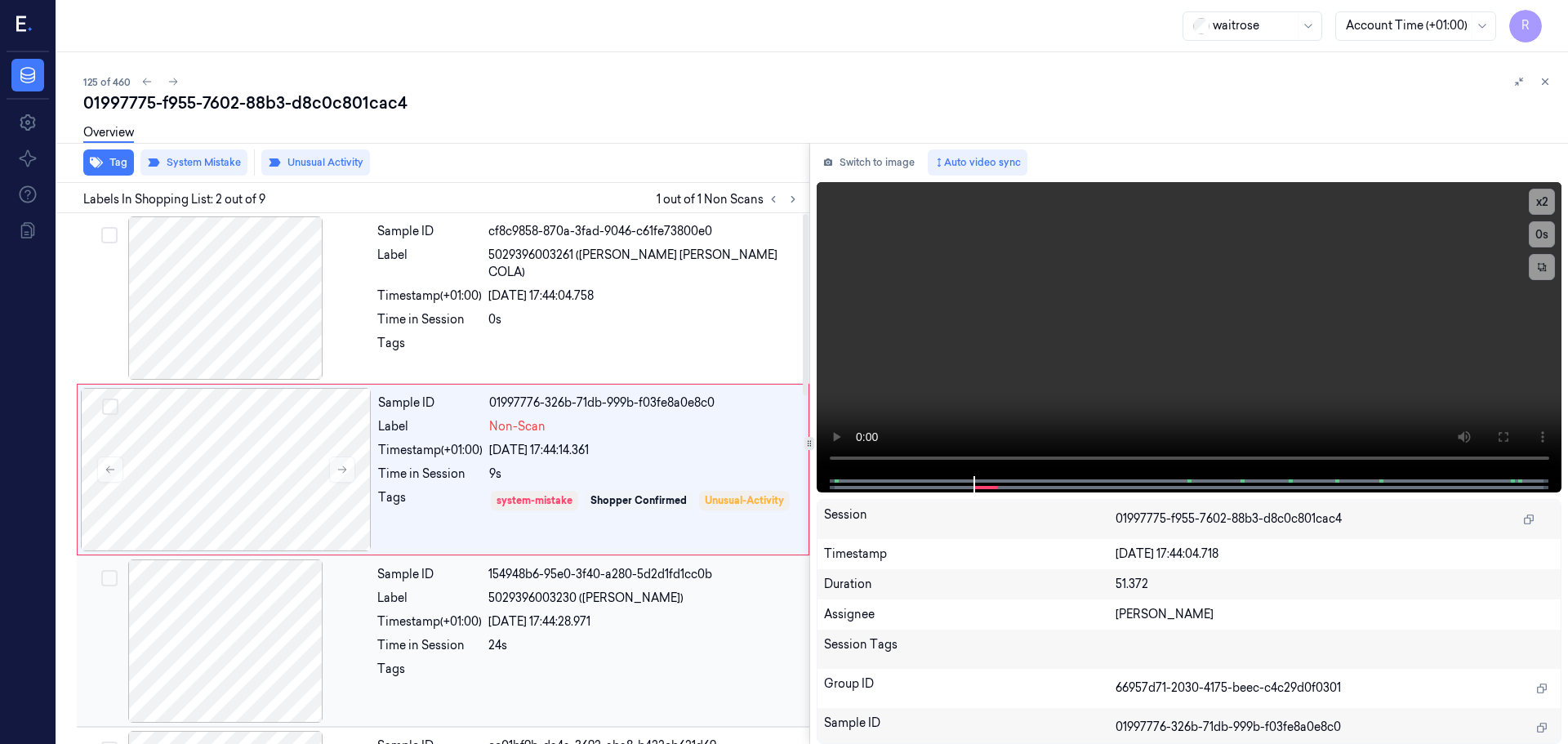
click at [498, 651] on div "24s" at bounding box center [644, 645] width 311 height 17
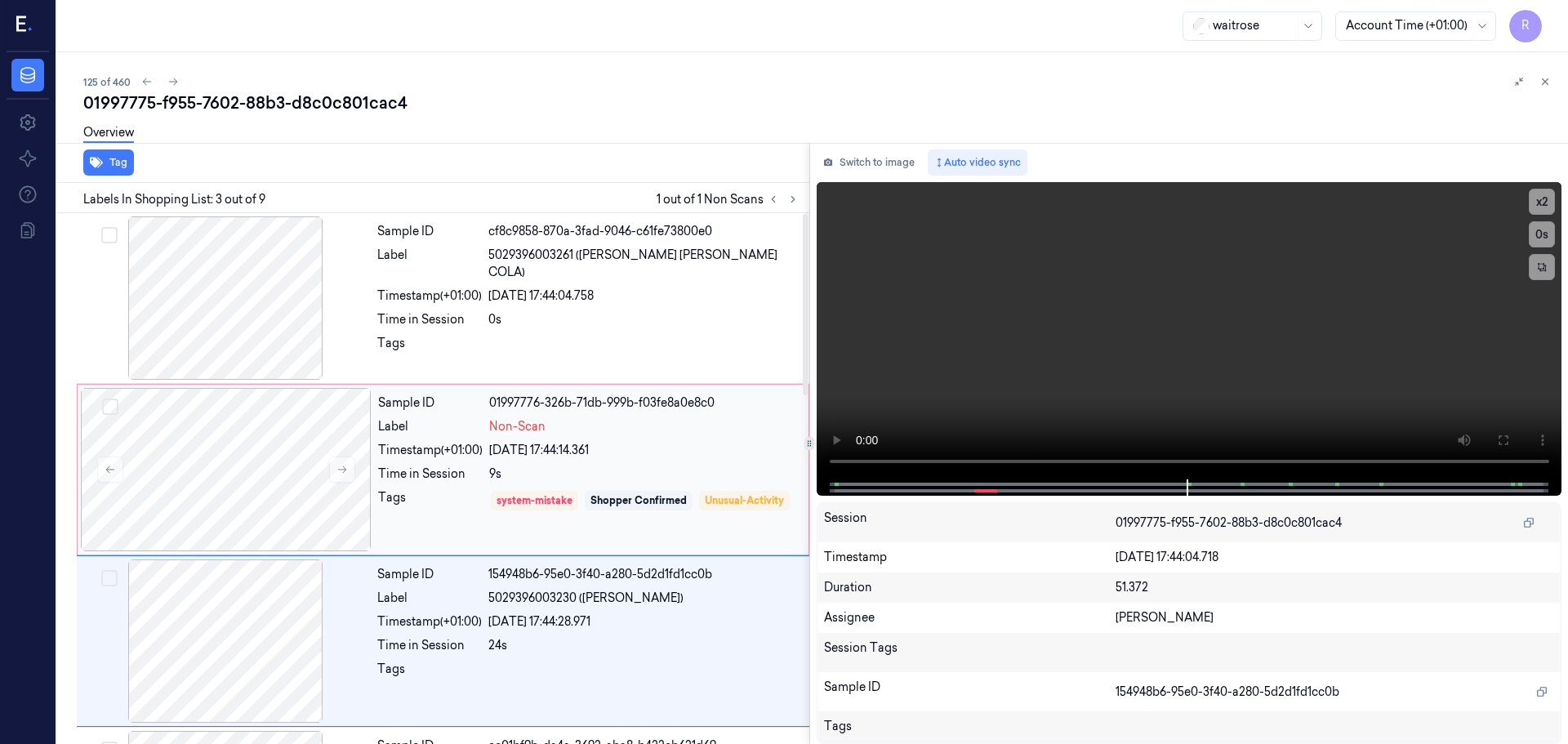
click at [476, 470] on div "Time in Session" at bounding box center [430, 474] width 105 height 17
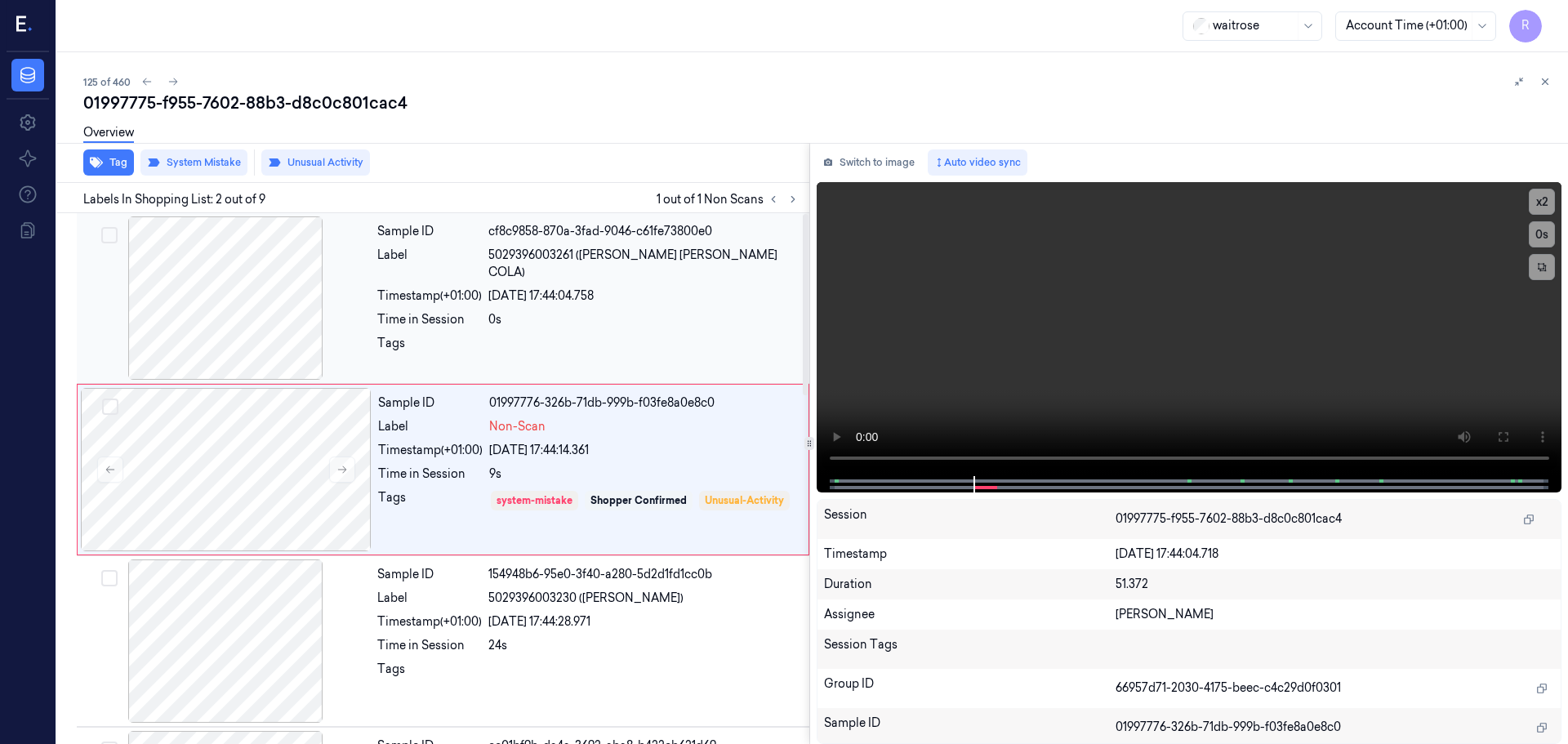
click at [434, 311] on div "Time in Session" at bounding box center [429, 319] width 105 height 17
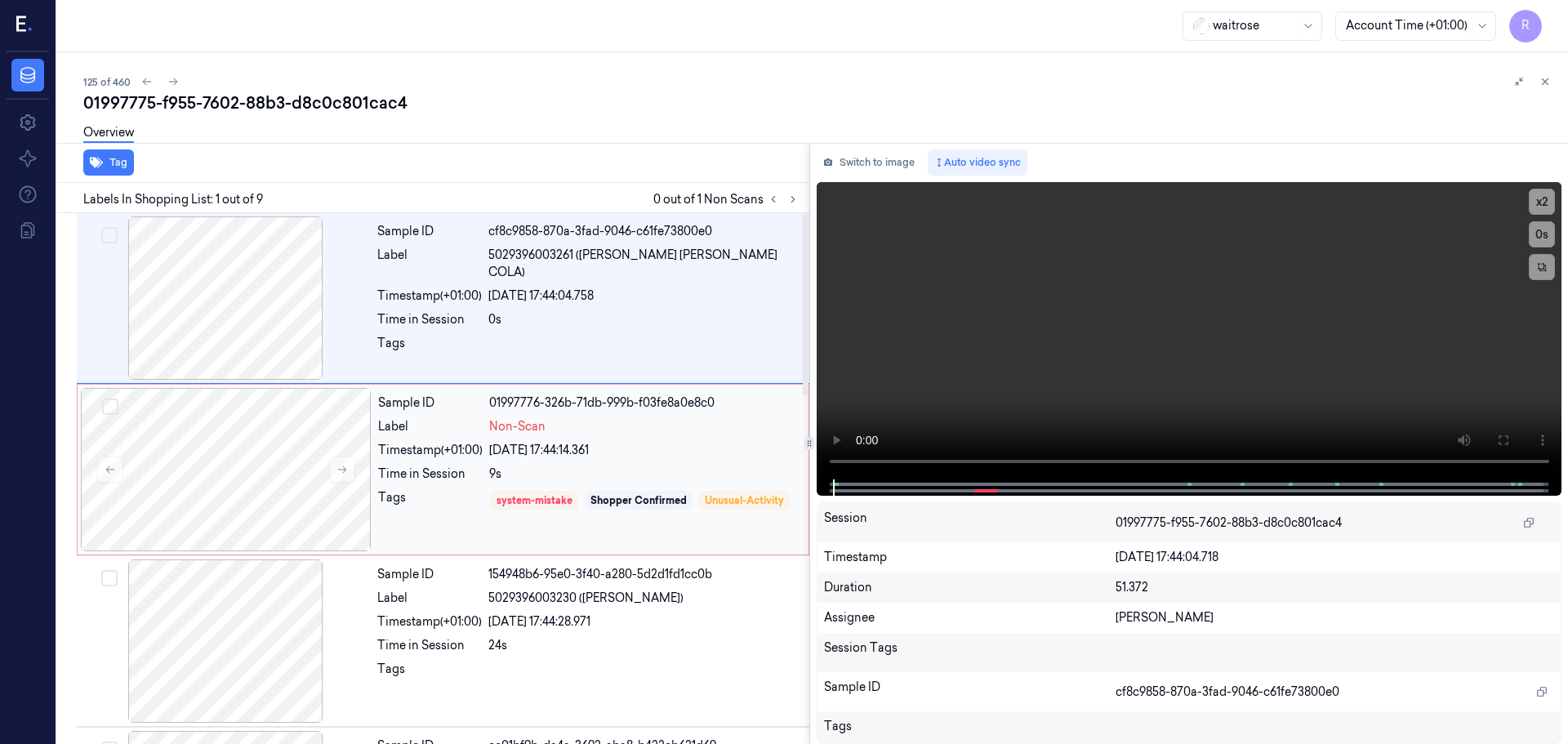
click at [466, 464] on div "Sample ID 01997776-326b-71db-999b-f03fe8a0e8c0 Label Non-Scan Timestamp (+01:00…" at bounding box center [588, 470] width 434 height 164
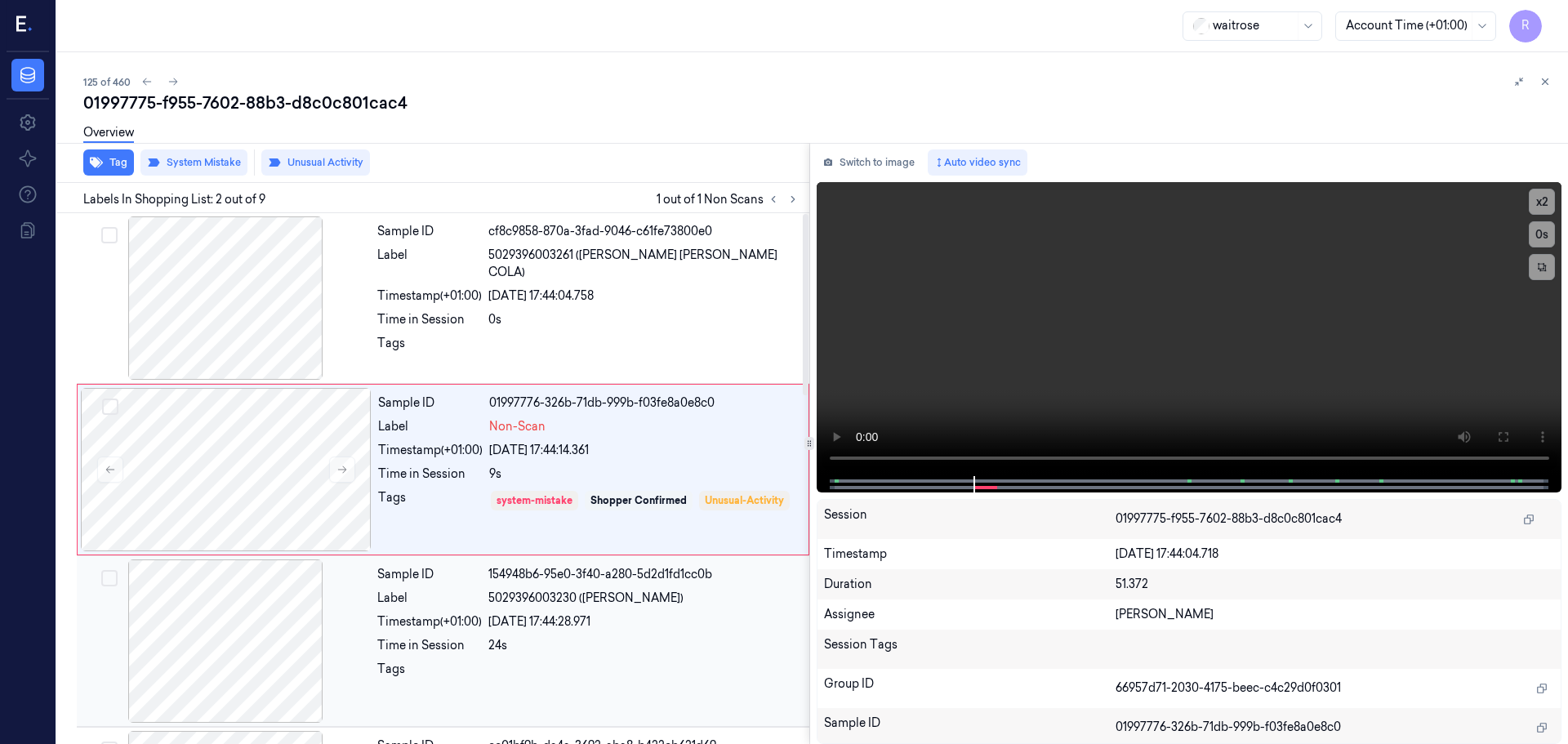
click at [490, 628] on div "[DATE] 17:44:28.971" at bounding box center [644, 621] width 311 height 17
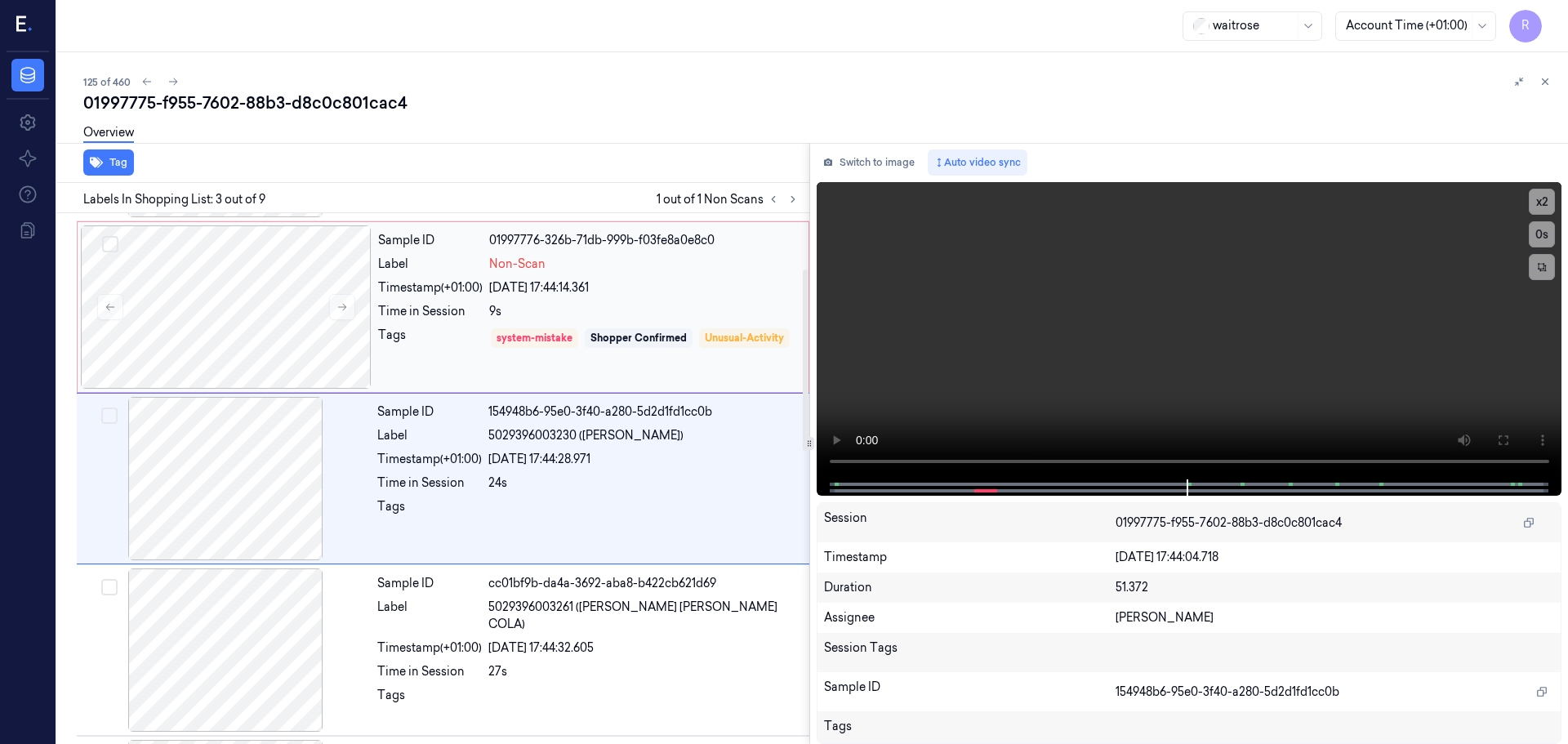
click at [448, 340] on div "Tags" at bounding box center [430, 349] width 105 height 47
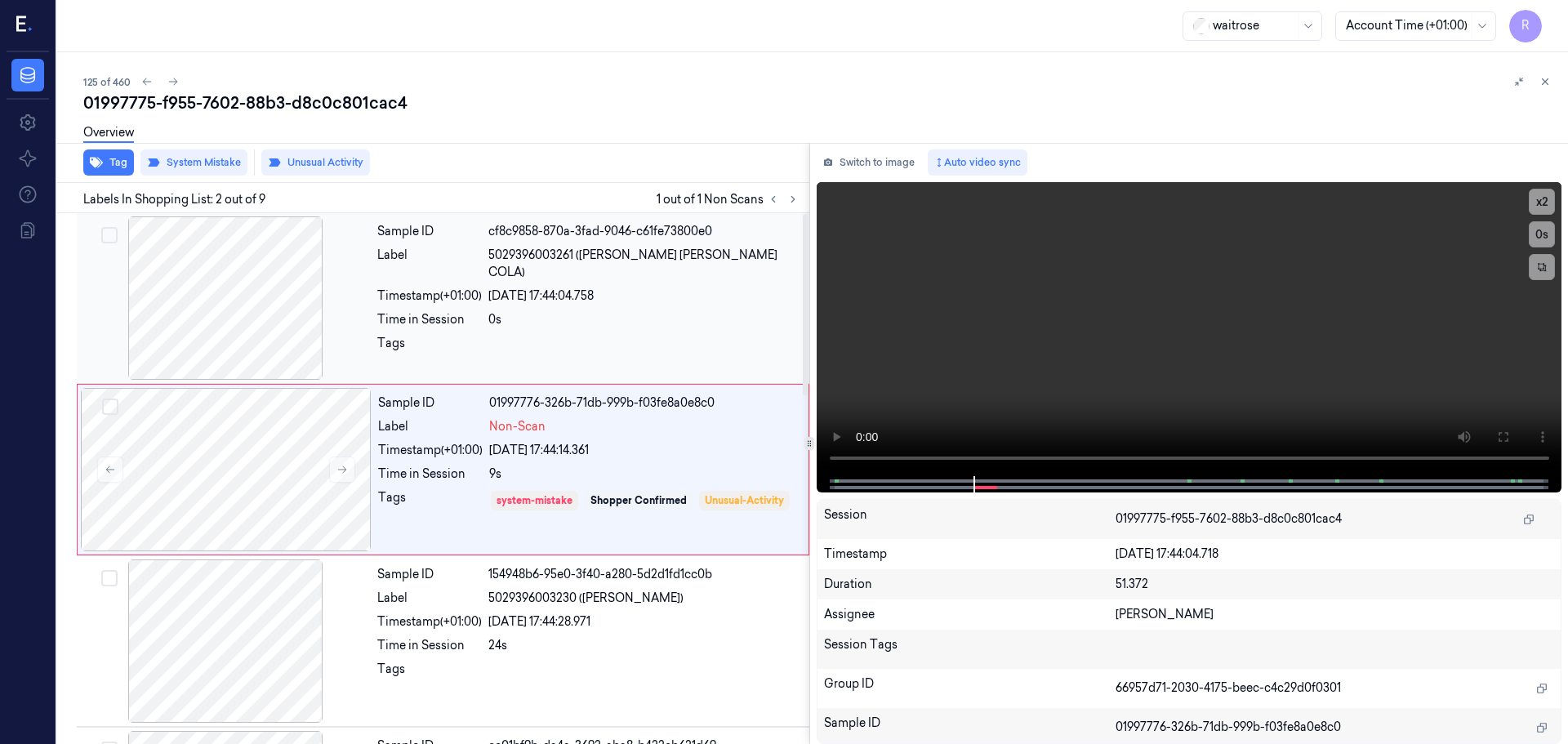
click at [565, 335] on div at bounding box center [644, 348] width 311 height 26
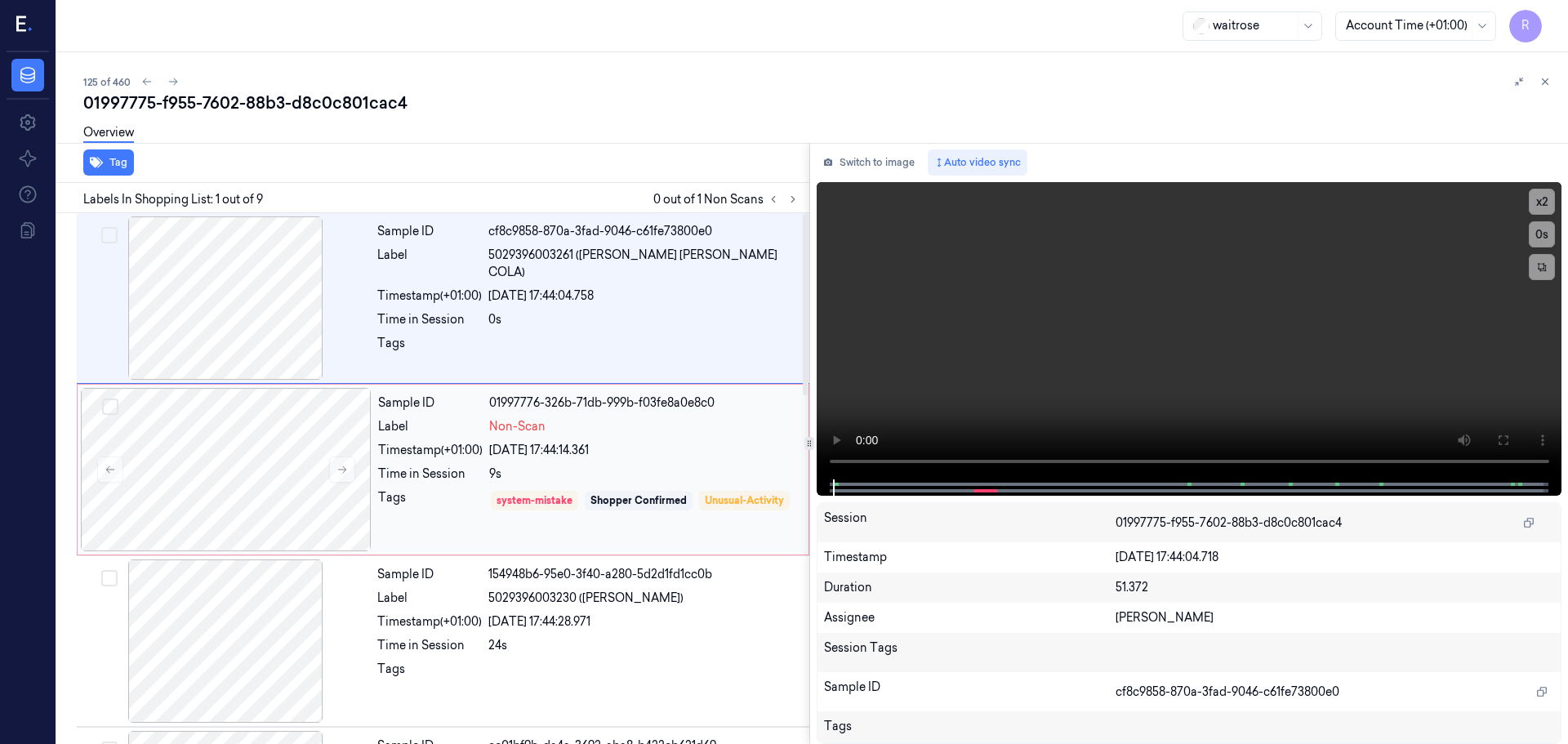
click at [523, 489] on div "Sample ID 01997776-326b-71db-999b-f03fe8a0e8c0 Label Non-Scan Timestamp (+01:00…" at bounding box center [588, 470] width 434 height 164
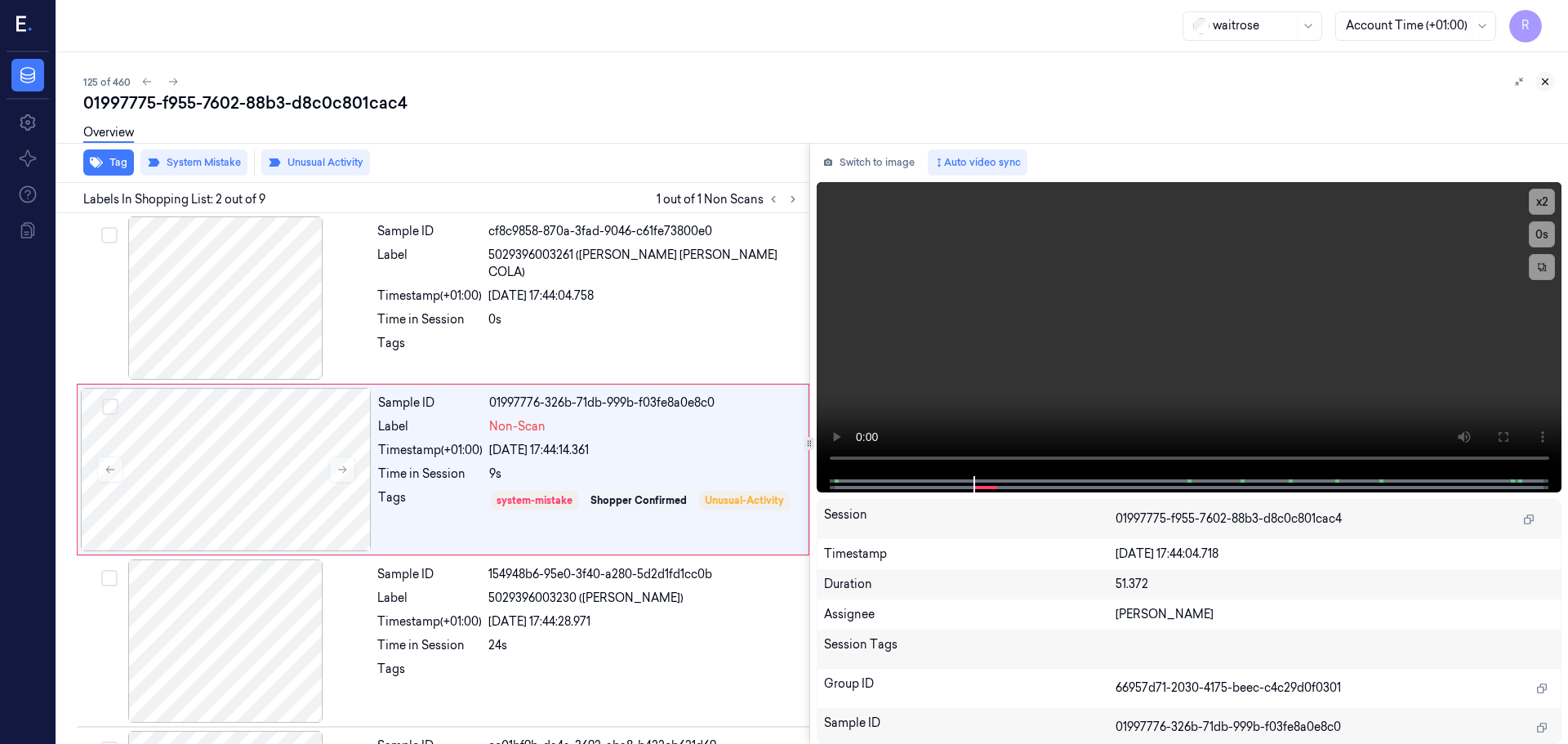
drag, startPoint x: 1555, startPoint y: 84, endPoint x: 1543, endPoint y: 89, distance: 13.0
click at [1552, 84] on div "125 of 460 01997775-f955-7602-88b3-d8c0c801cac4 Overview Tag System Mistake Unu…" at bounding box center [812, 397] width 1510 height 691
click at [1546, 85] on icon at bounding box center [1544, 81] width 11 height 11
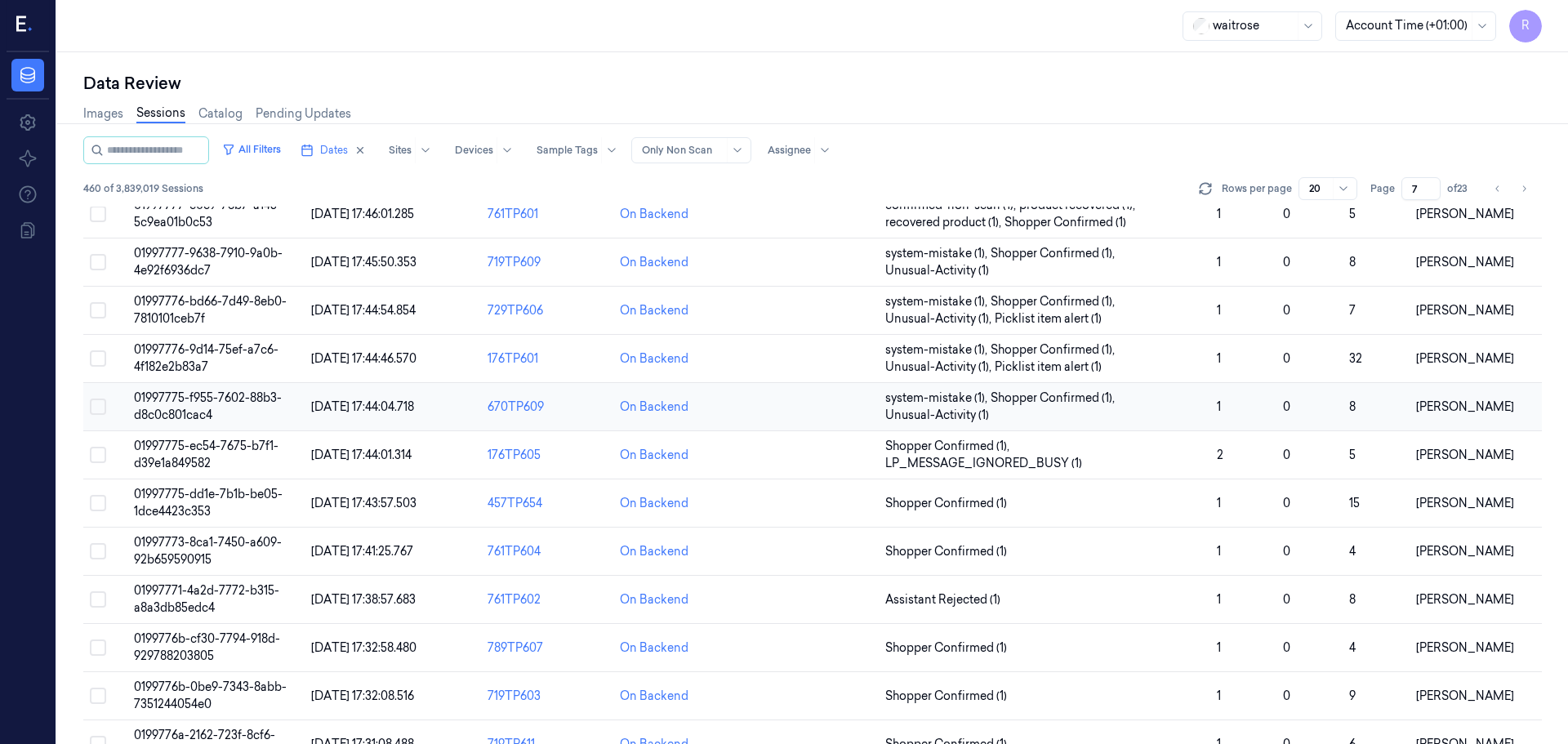
scroll to position [82, 0]
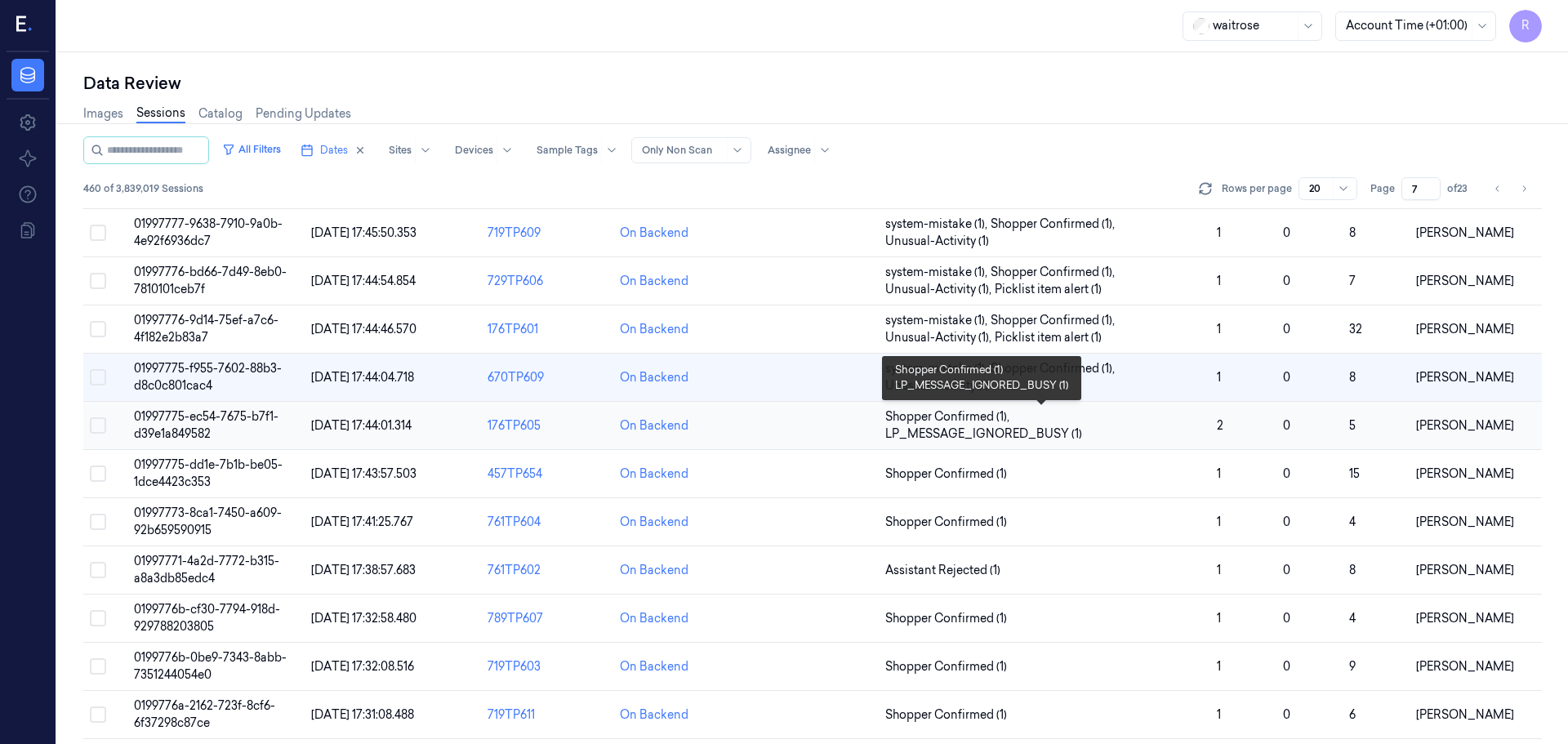
click at [1150, 420] on span "Shopper Confirmed (1) , LP_MESSAGE_IGNORED_BUSY (1)" at bounding box center [1043, 425] width 318 height 34
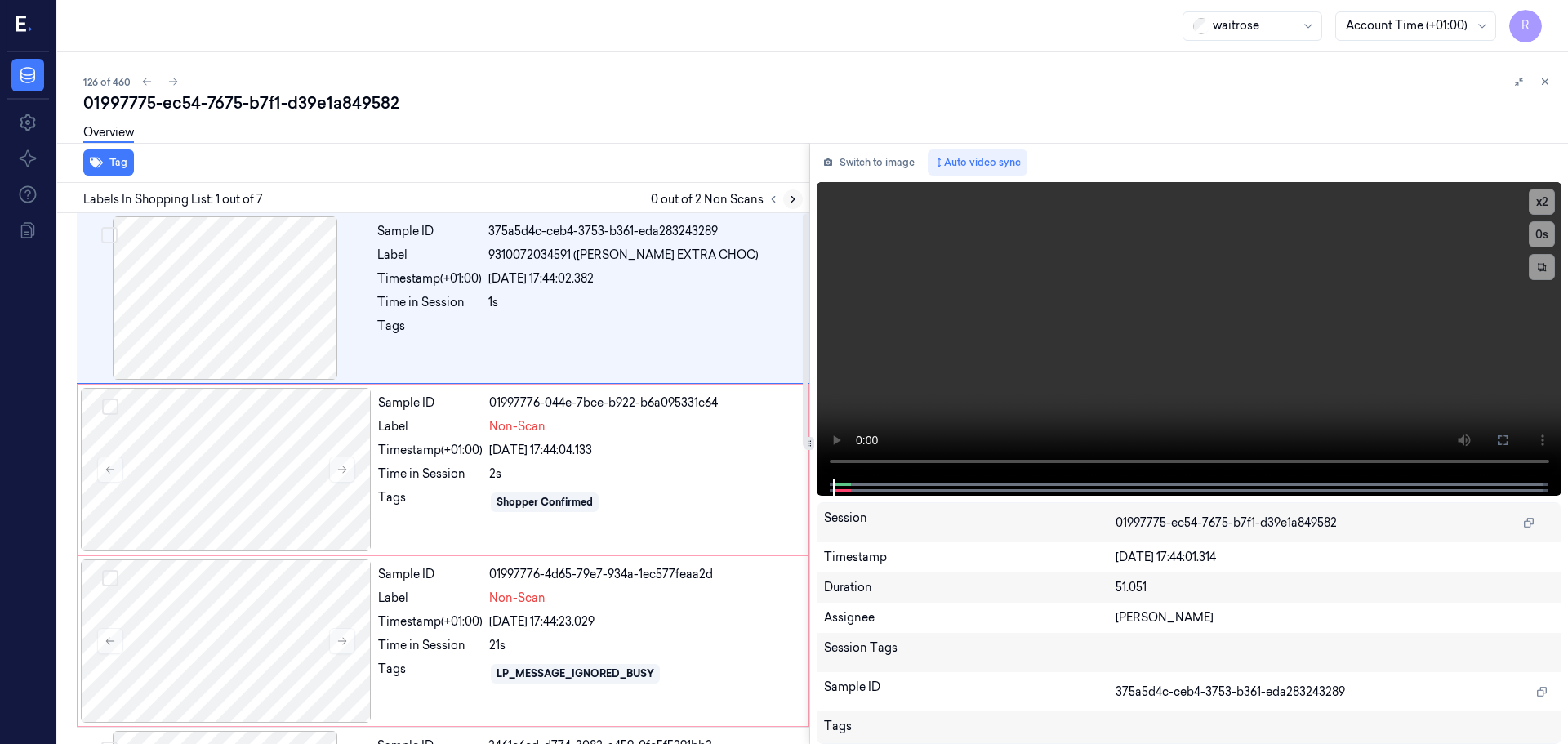
click at [793, 197] on icon at bounding box center [792, 199] width 3 height 6
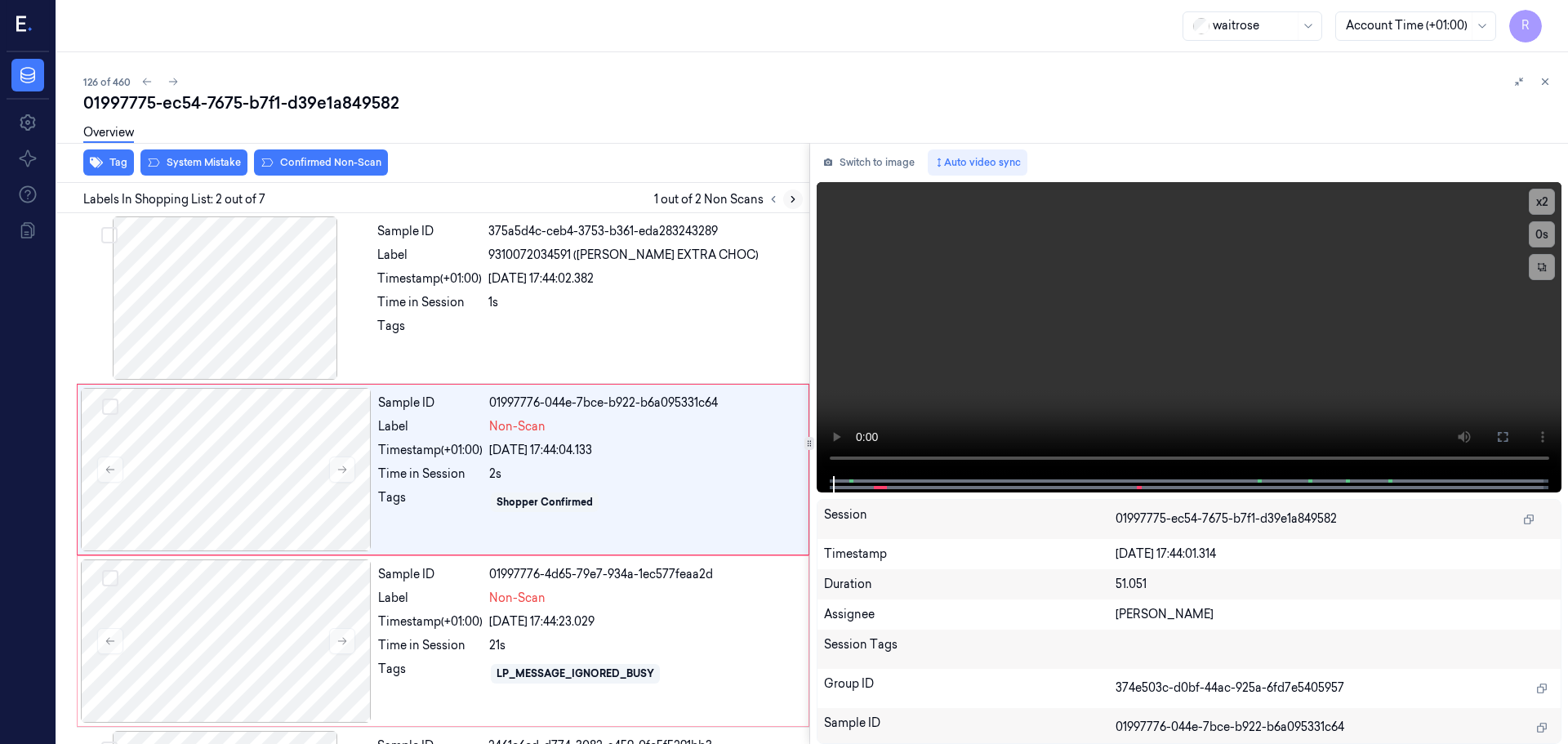
click at [793, 197] on icon at bounding box center [792, 199] width 3 height 6
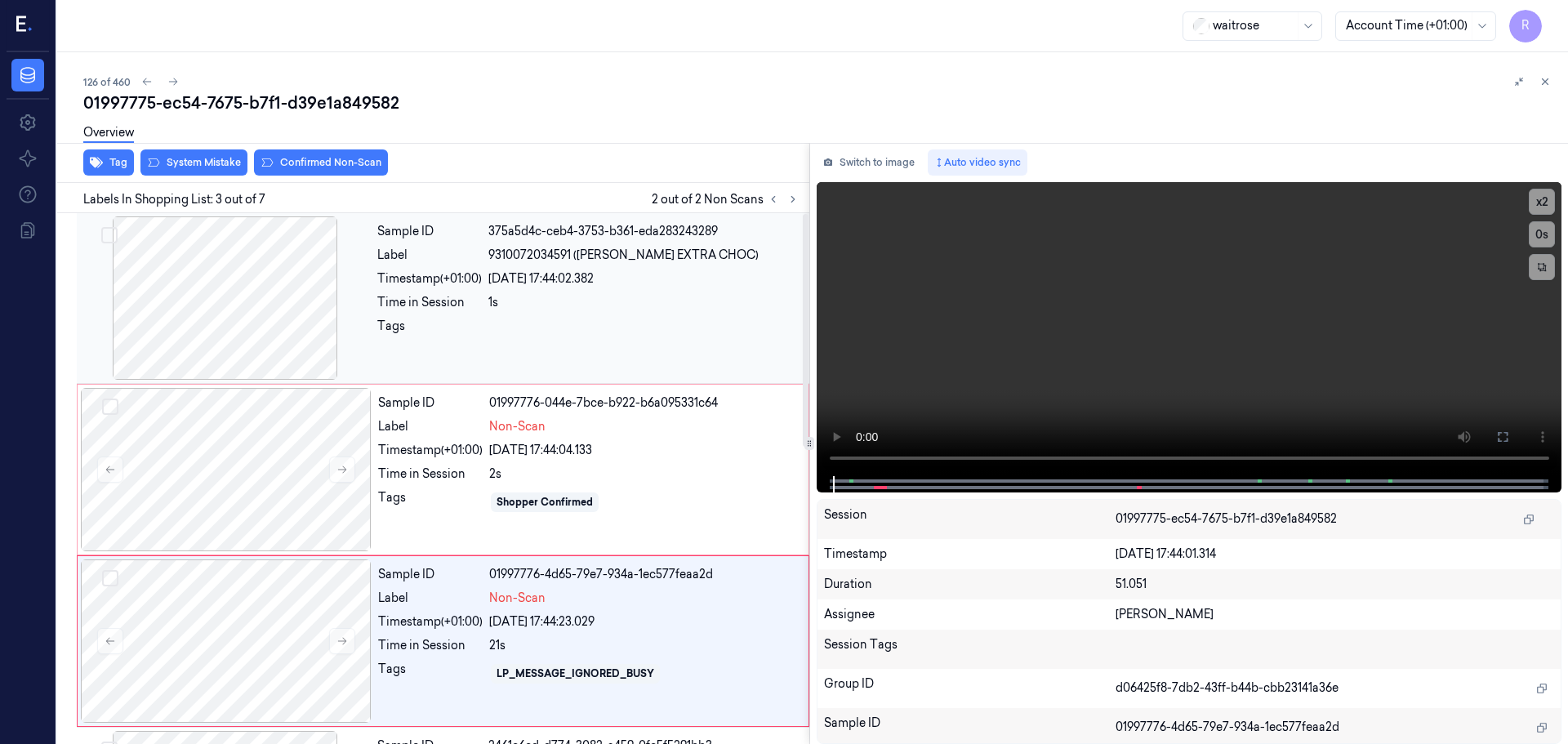
click at [274, 319] on div at bounding box center [224, 298] width 290 height 164
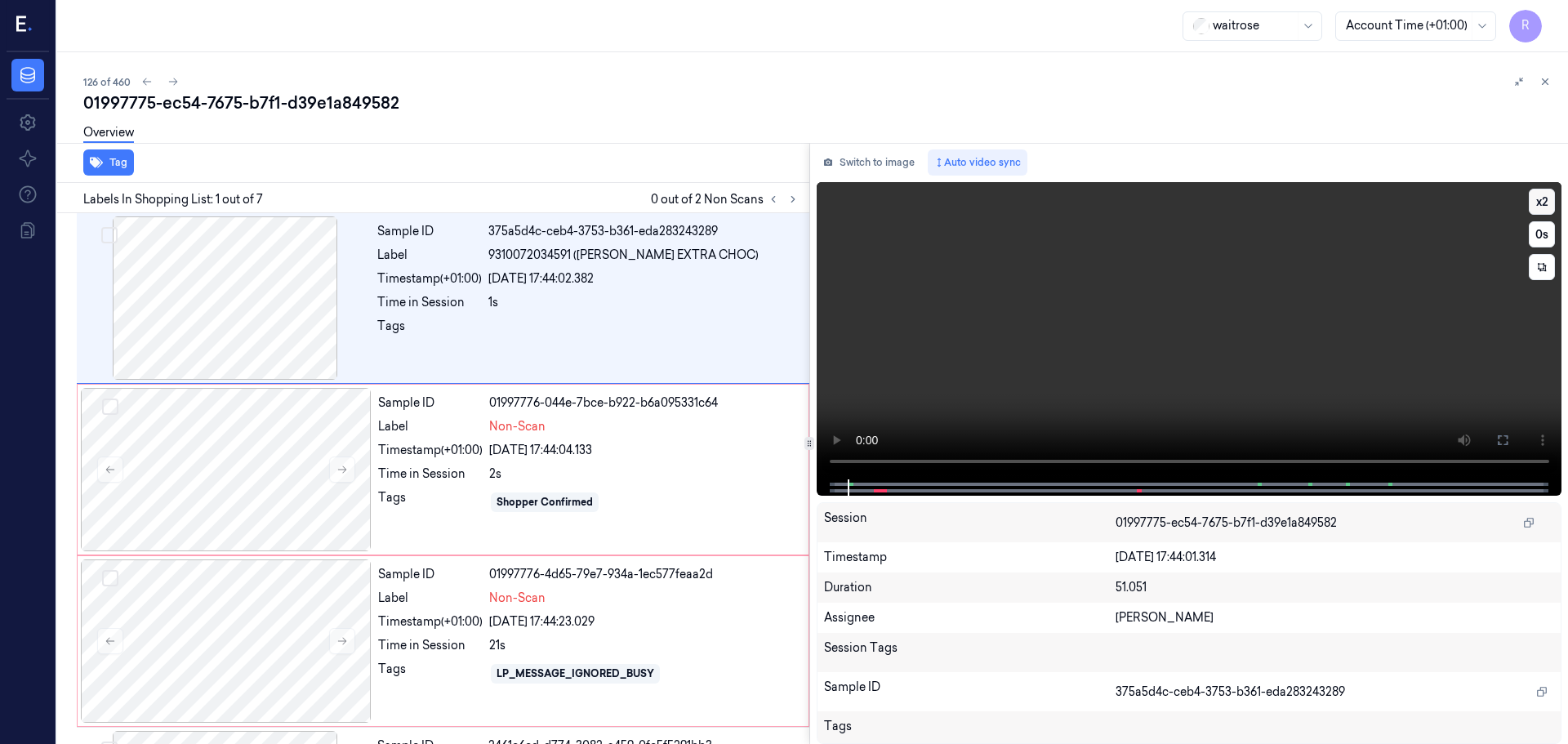
click at [1545, 197] on button "x 2" at bounding box center [1541, 201] width 26 height 26
click at [1538, 201] on button "x 4" at bounding box center [1541, 201] width 26 height 26
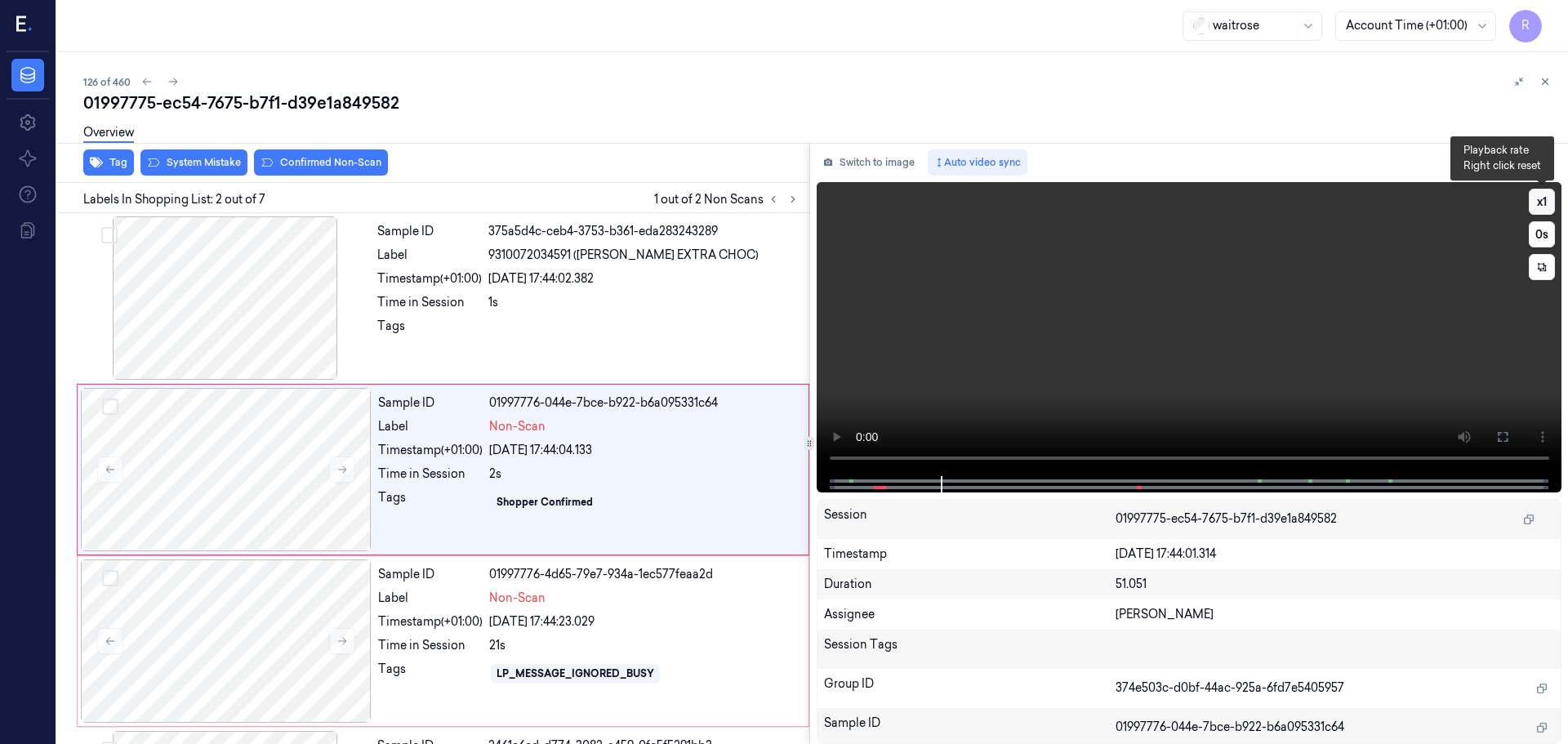
click at [1542, 195] on button "x 1" at bounding box center [1541, 201] width 26 height 26
click at [1542, 195] on button "x 2" at bounding box center [1541, 201] width 26 height 26
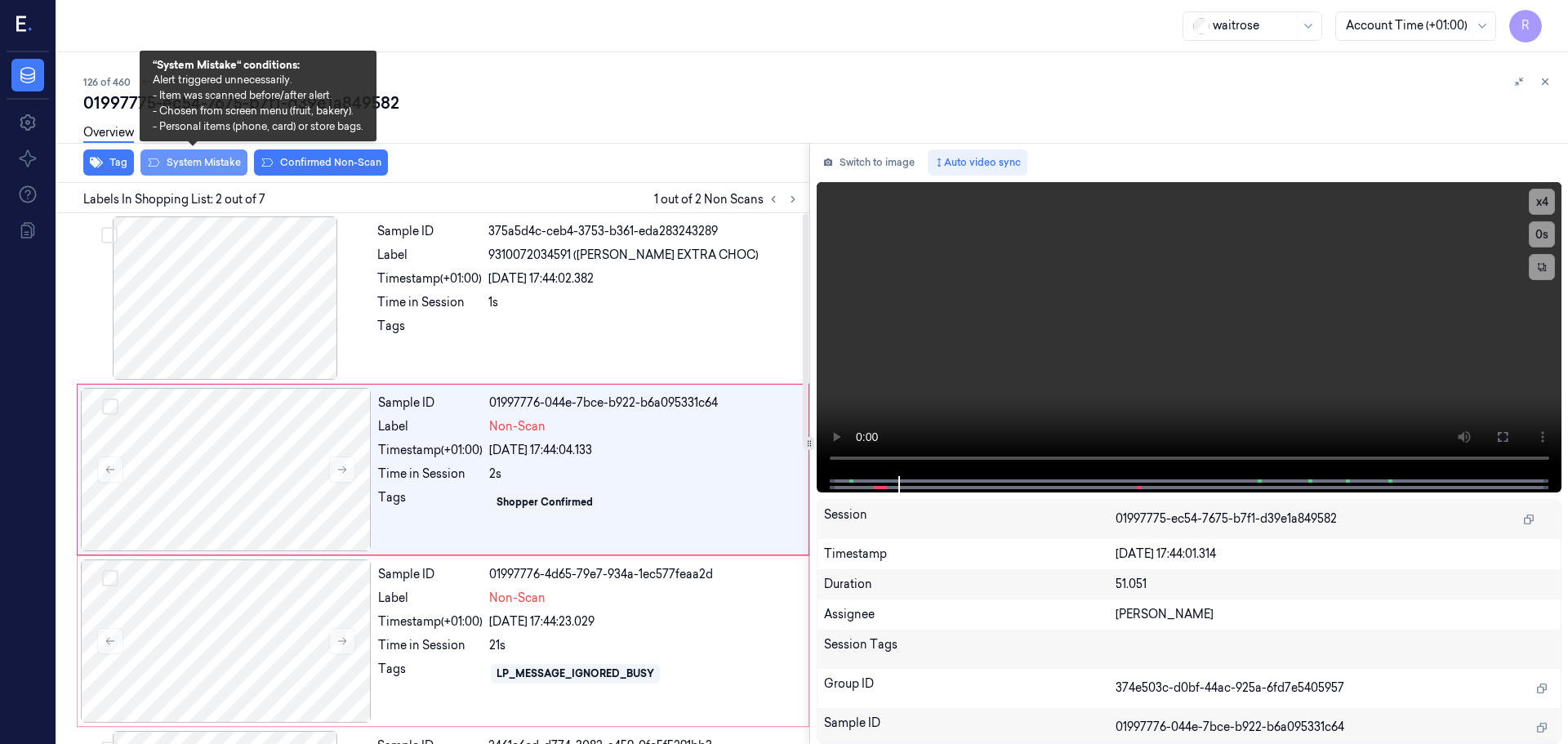
drag, startPoint x: 216, startPoint y: 162, endPoint x: 240, endPoint y: 151, distance: 26.4
click at [223, 159] on button "System Mistake" at bounding box center [194, 163] width 107 height 26
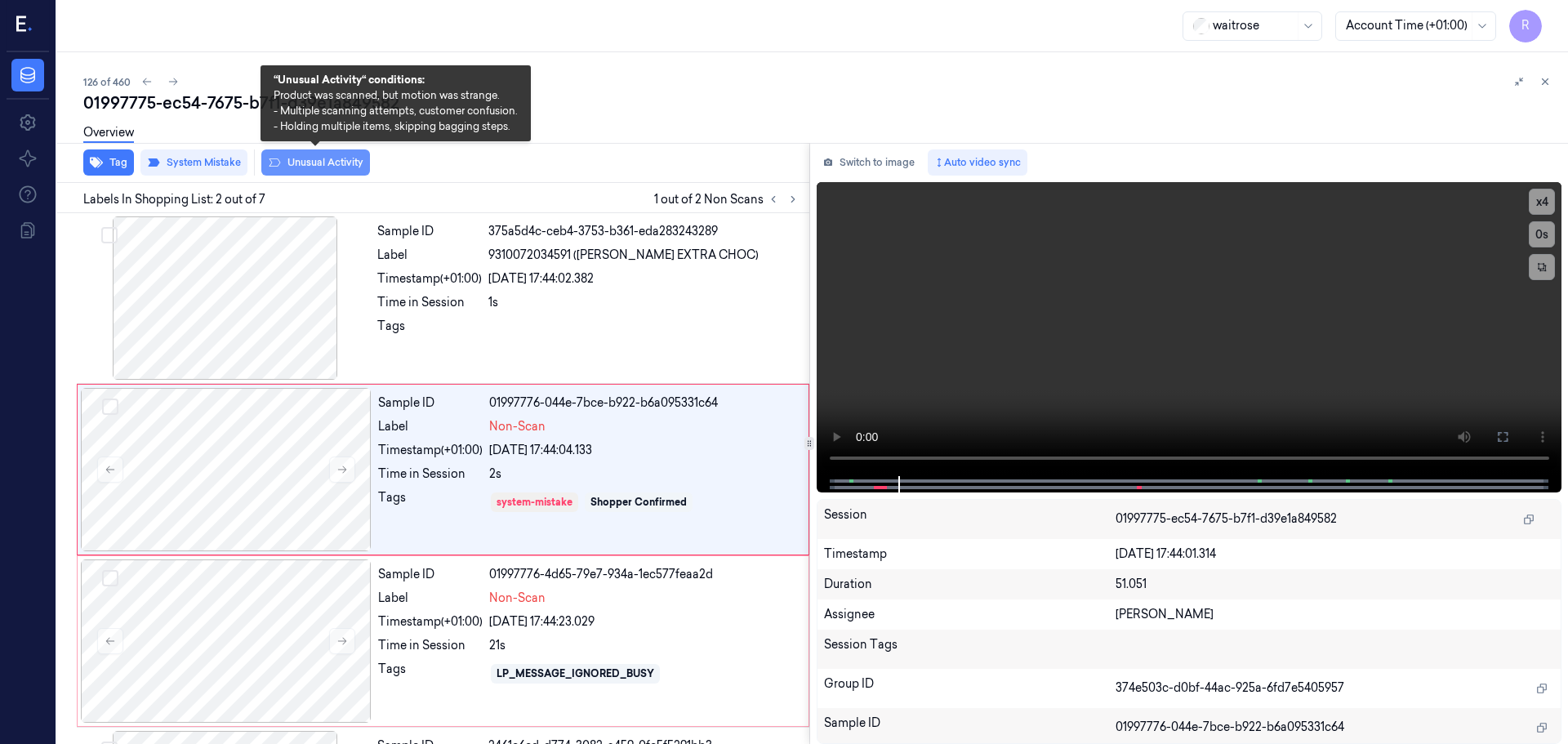
click at [296, 160] on button "Unusual Activity" at bounding box center [315, 163] width 109 height 26
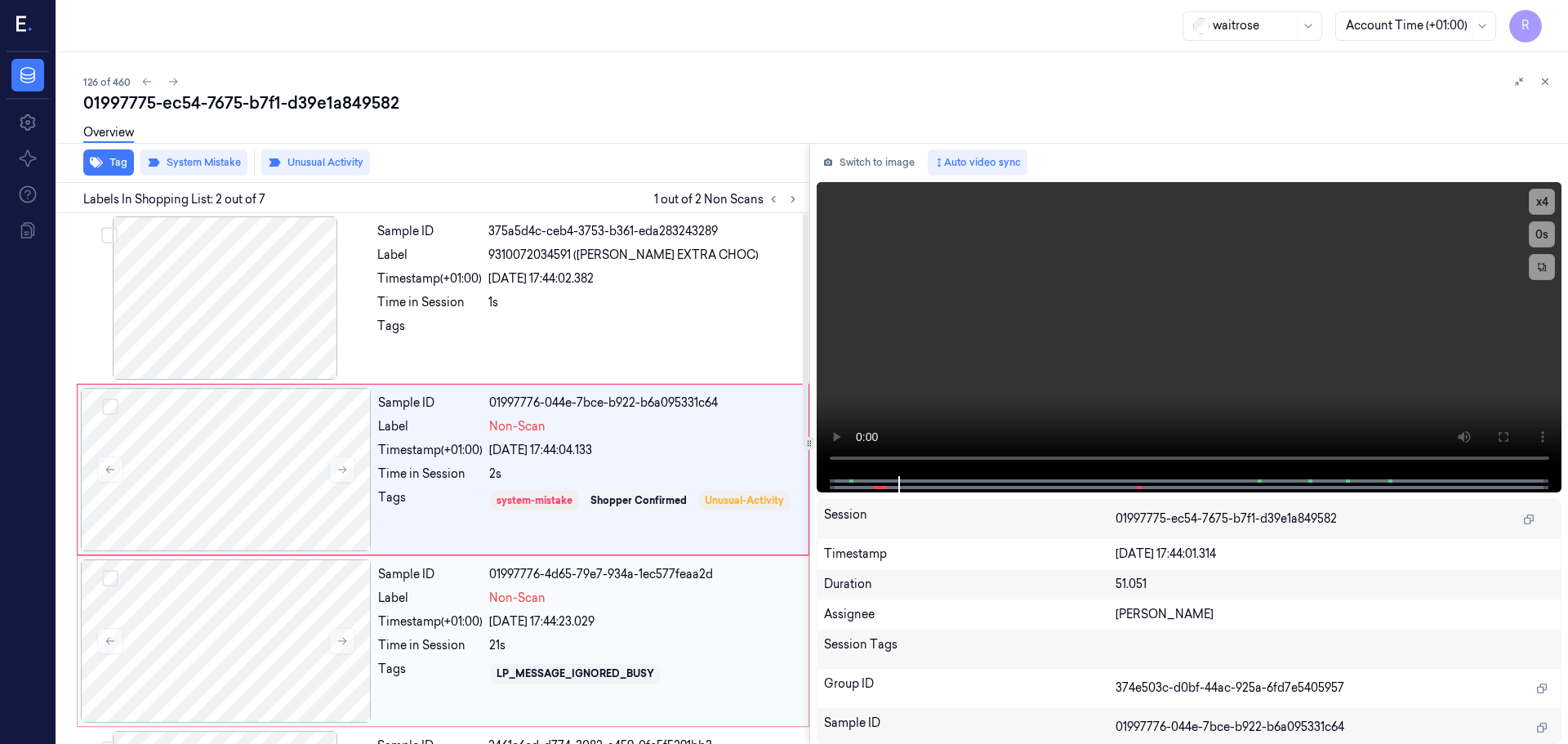
click at [681, 606] on div "Sample ID 01997776-4d65-79e7-934a-1ec577feaa2d Label Non-Scan Timestamp (+01:00…" at bounding box center [588, 641] width 434 height 164
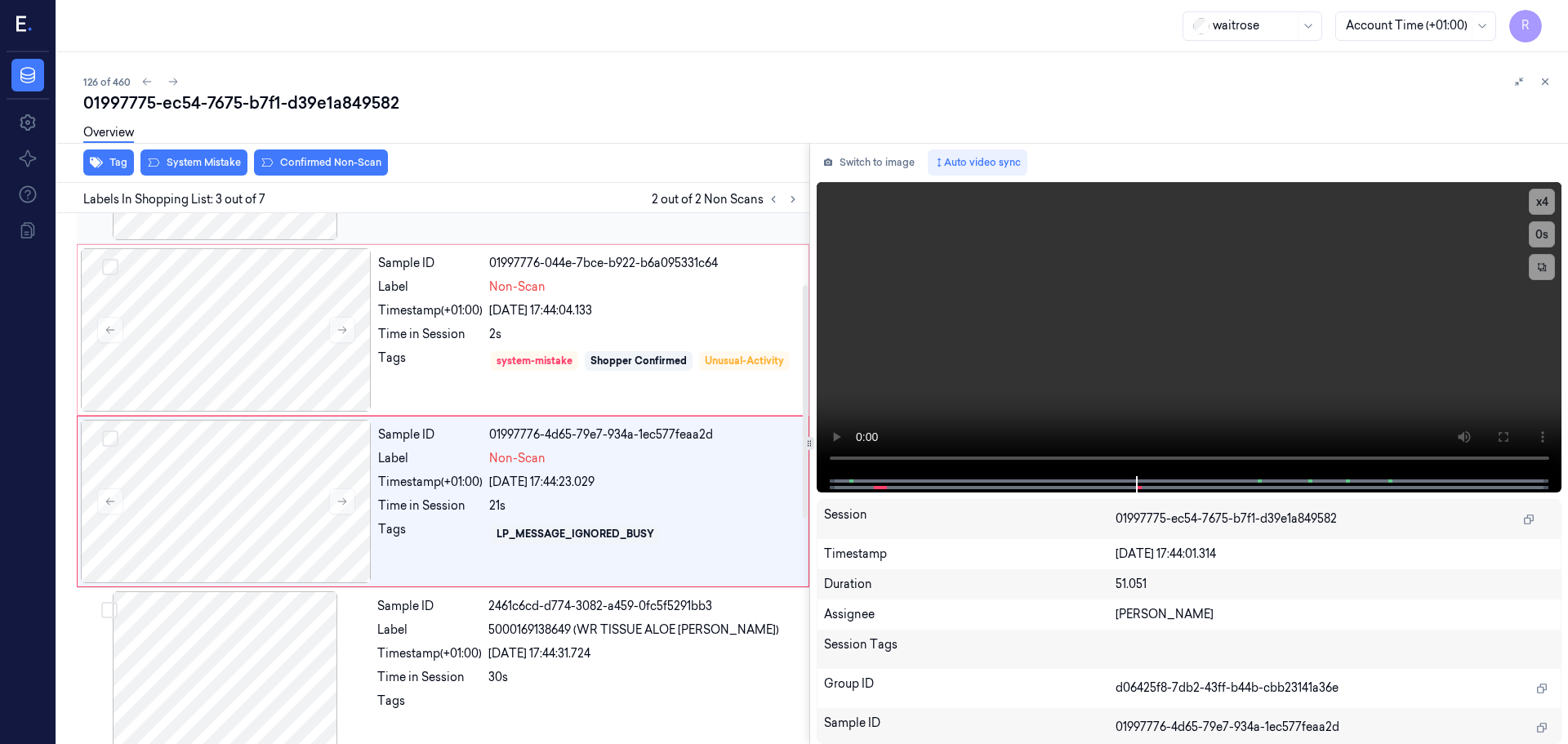
scroll to position [163, 0]
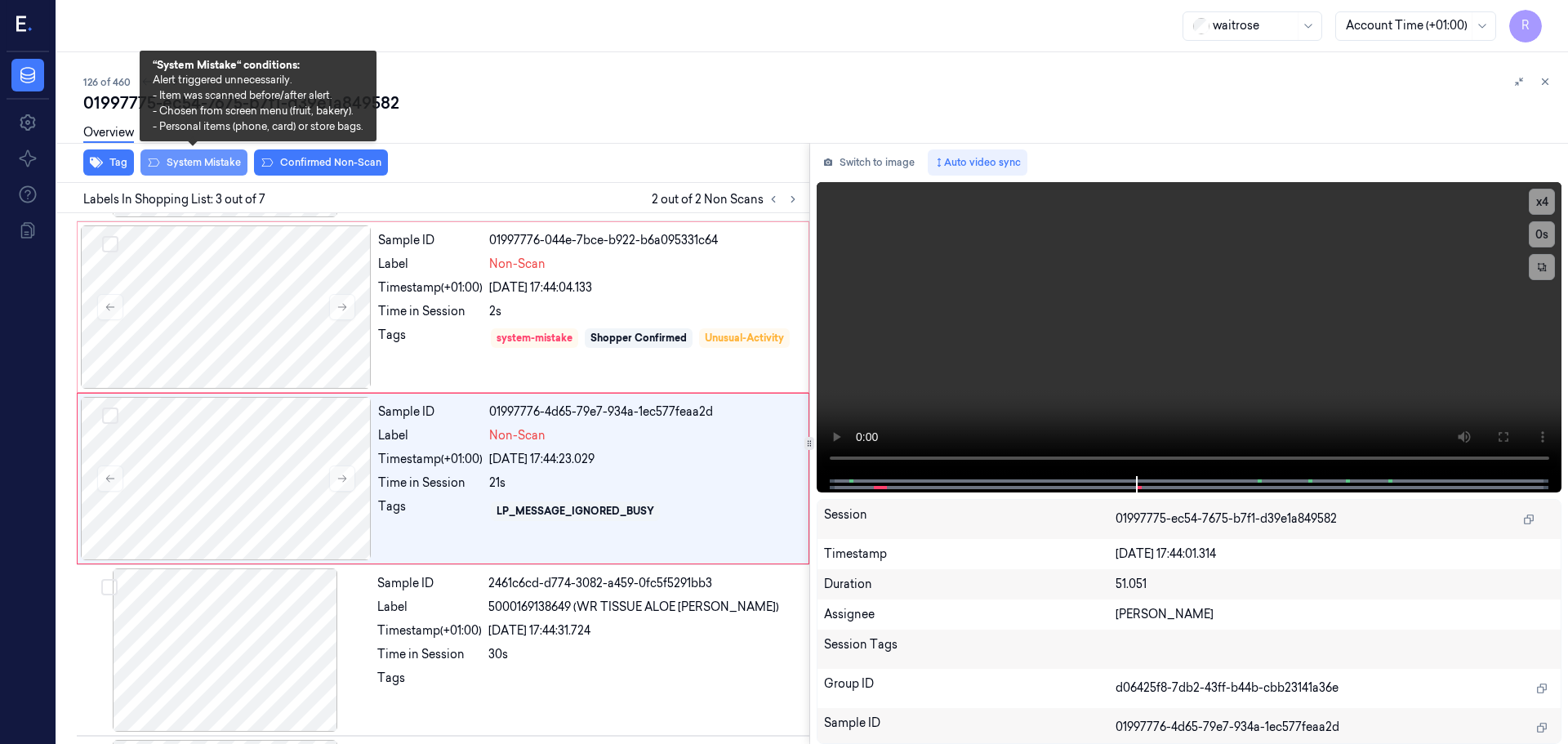
click at [179, 166] on button "System Mistake" at bounding box center [194, 163] width 107 height 26
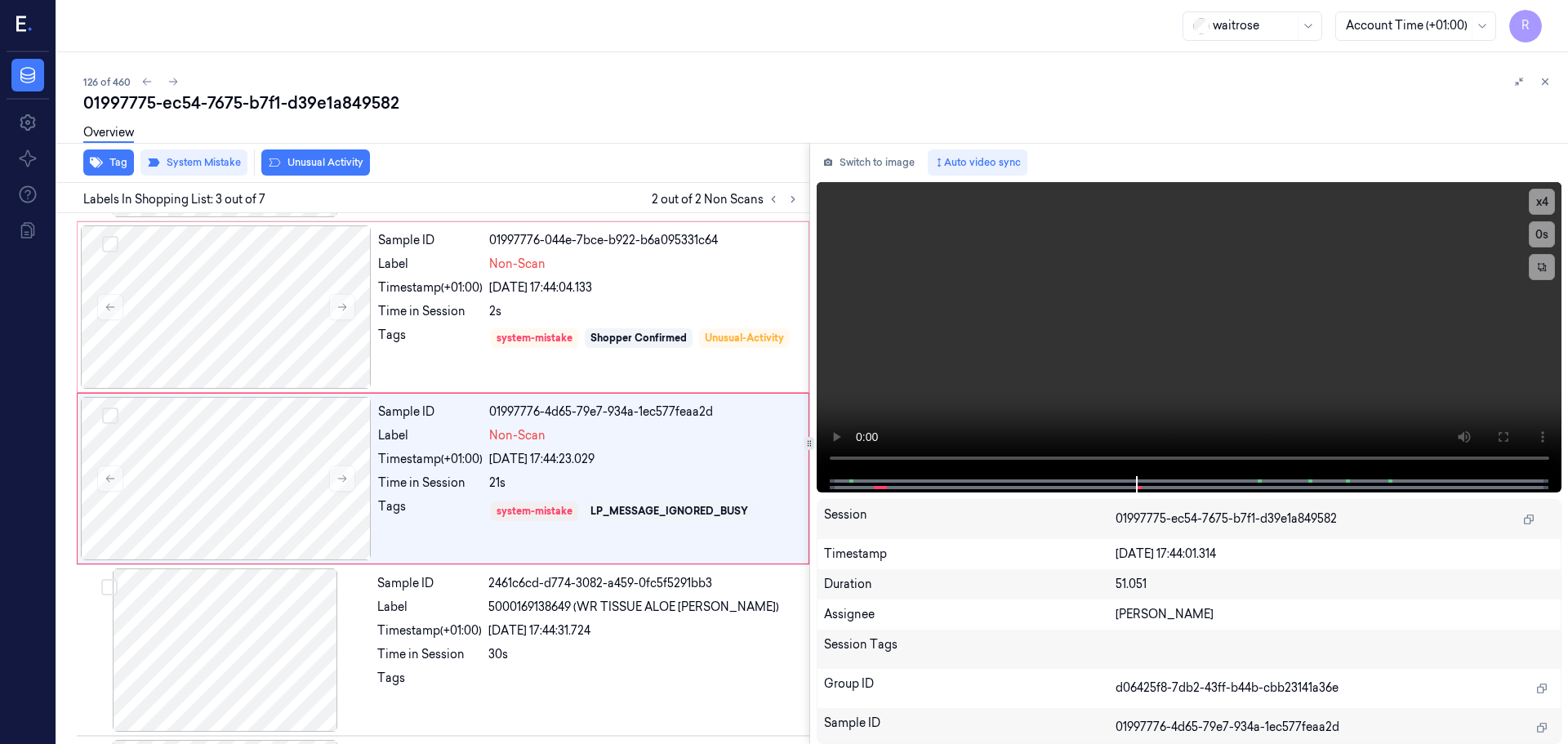
click at [299, 163] on button "Unusual Activity" at bounding box center [315, 163] width 109 height 26
click at [430, 287] on div "Timestamp (+01:00)" at bounding box center [430, 287] width 105 height 17
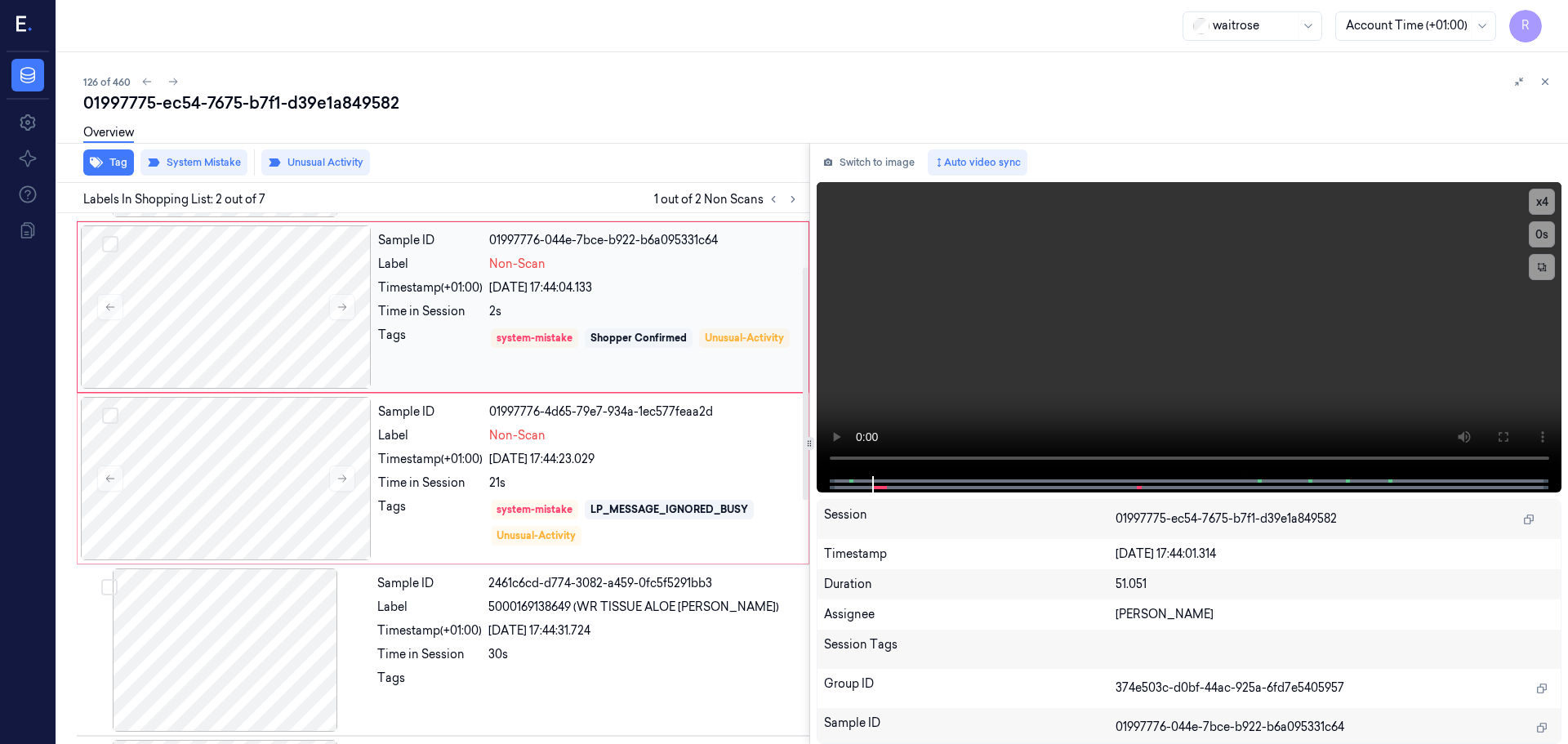
scroll to position [0, 0]
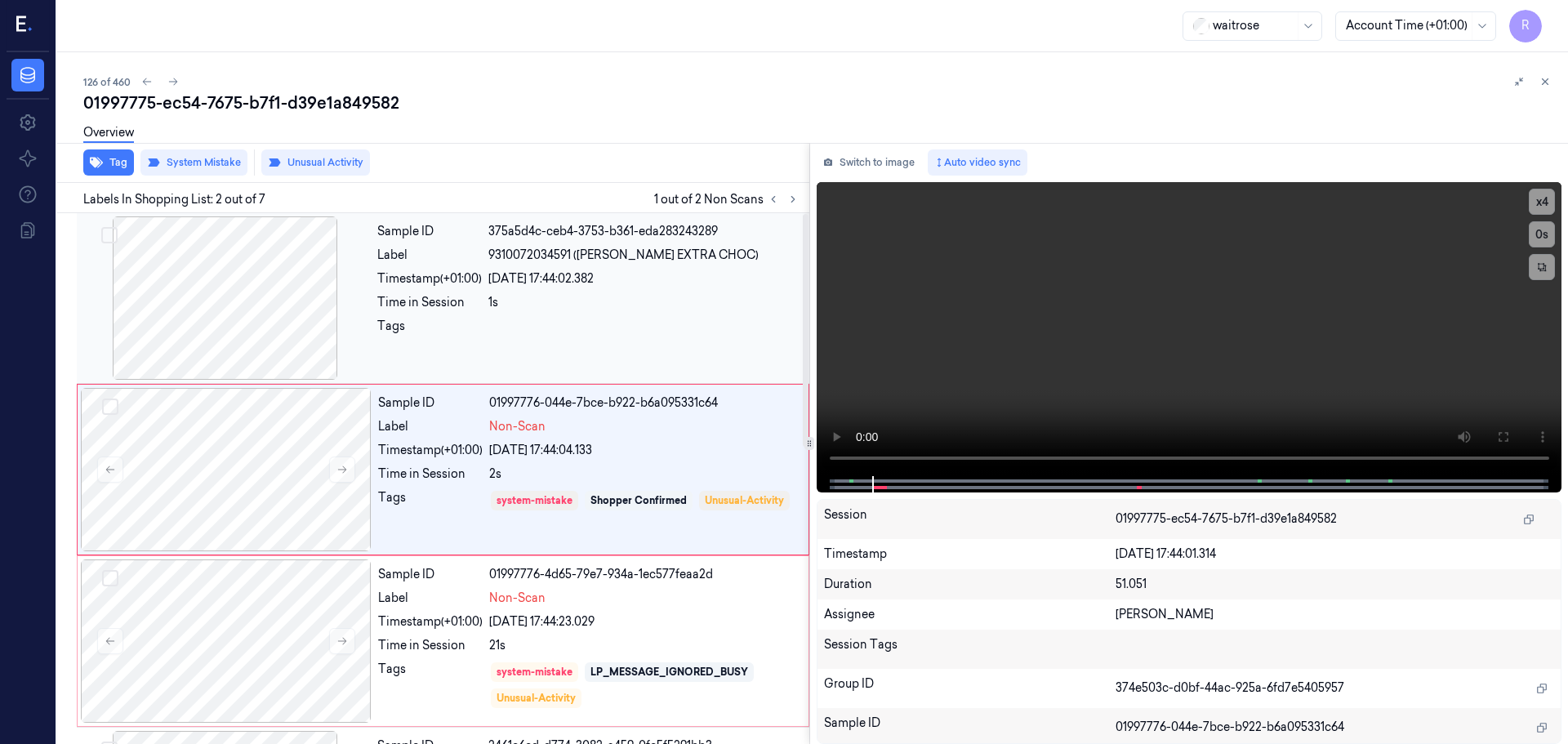
click at [508, 292] on div "Sample ID 375a5d4c-ceb4-3753-b361-eda283243289 Label 9310072034591 ([PERSON_NAM…" at bounding box center [588, 298] width 435 height 164
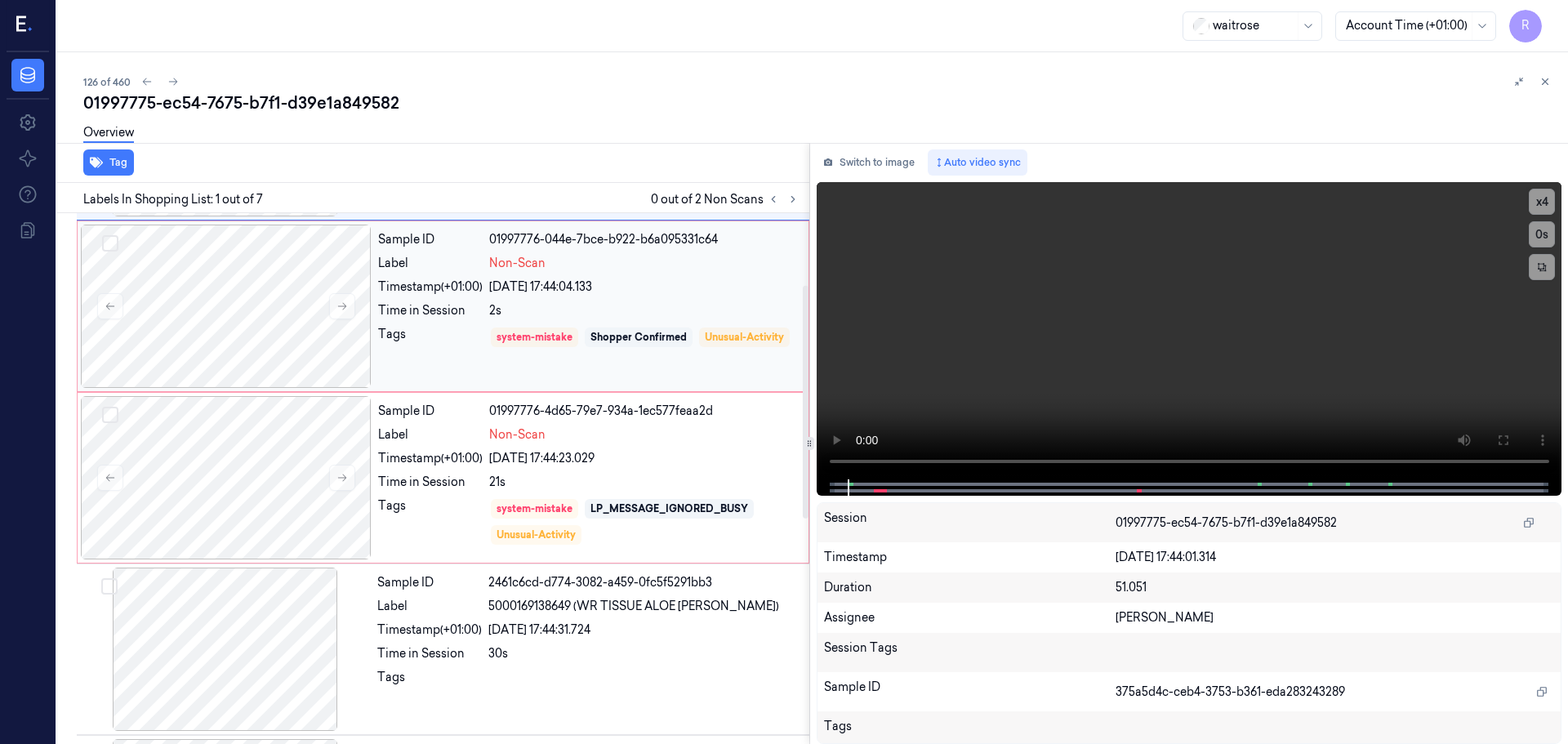
click at [452, 350] on div "Tags" at bounding box center [430, 349] width 105 height 47
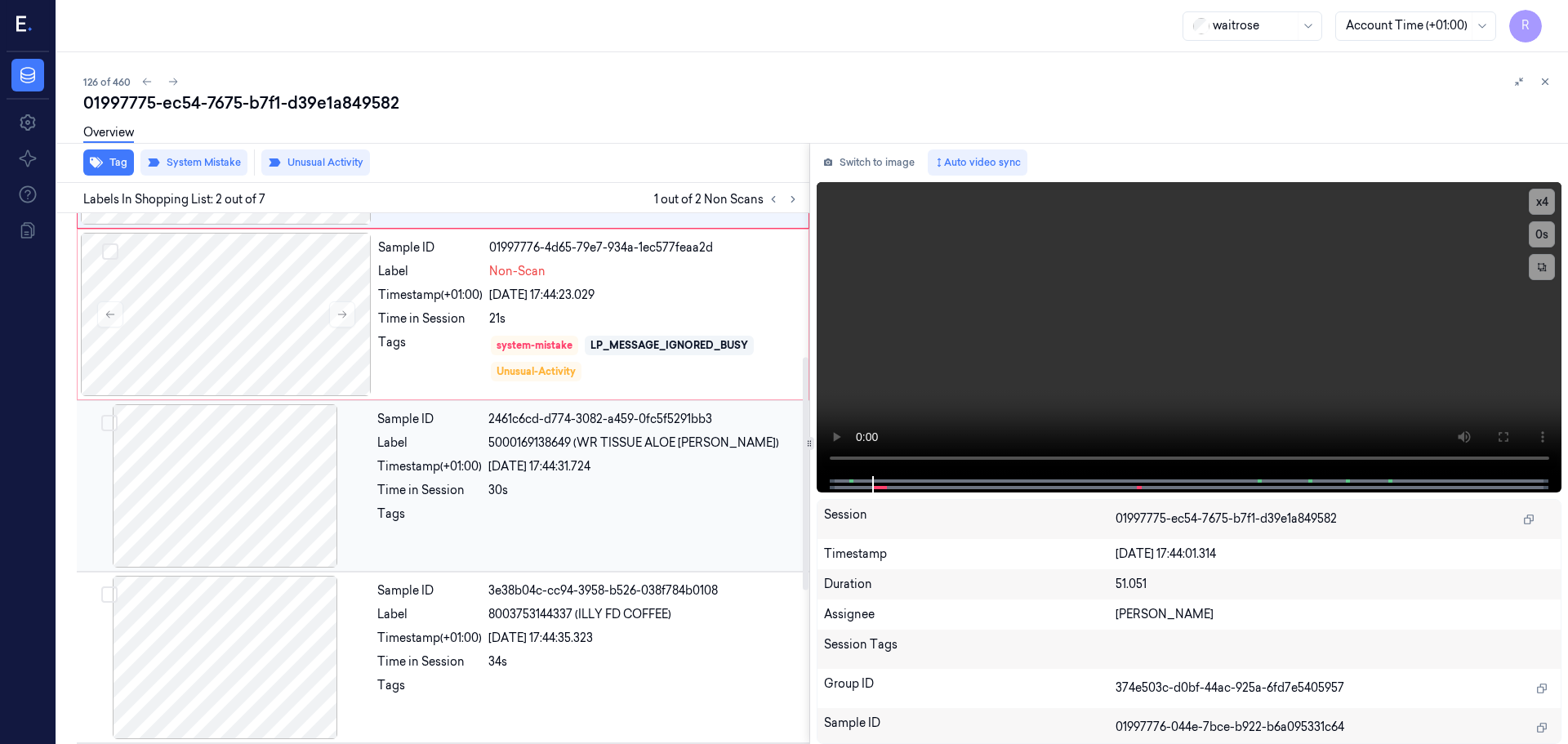
click at [462, 491] on div "Time in Session" at bounding box center [429, 490] width 105 height 17
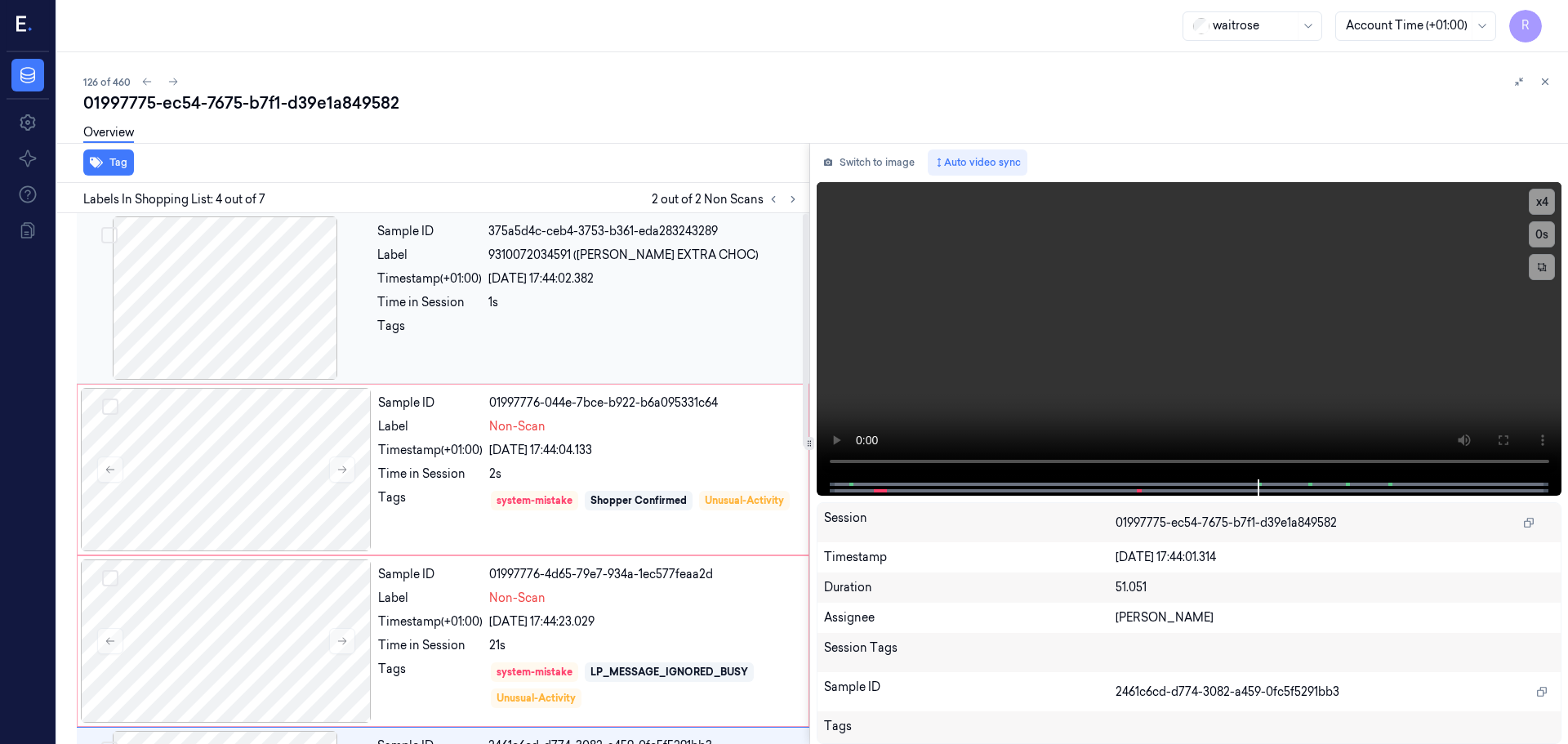
click at [484, 305] on div "Time in Session 1s" at bounding box center [588, 302] width 422 height 17
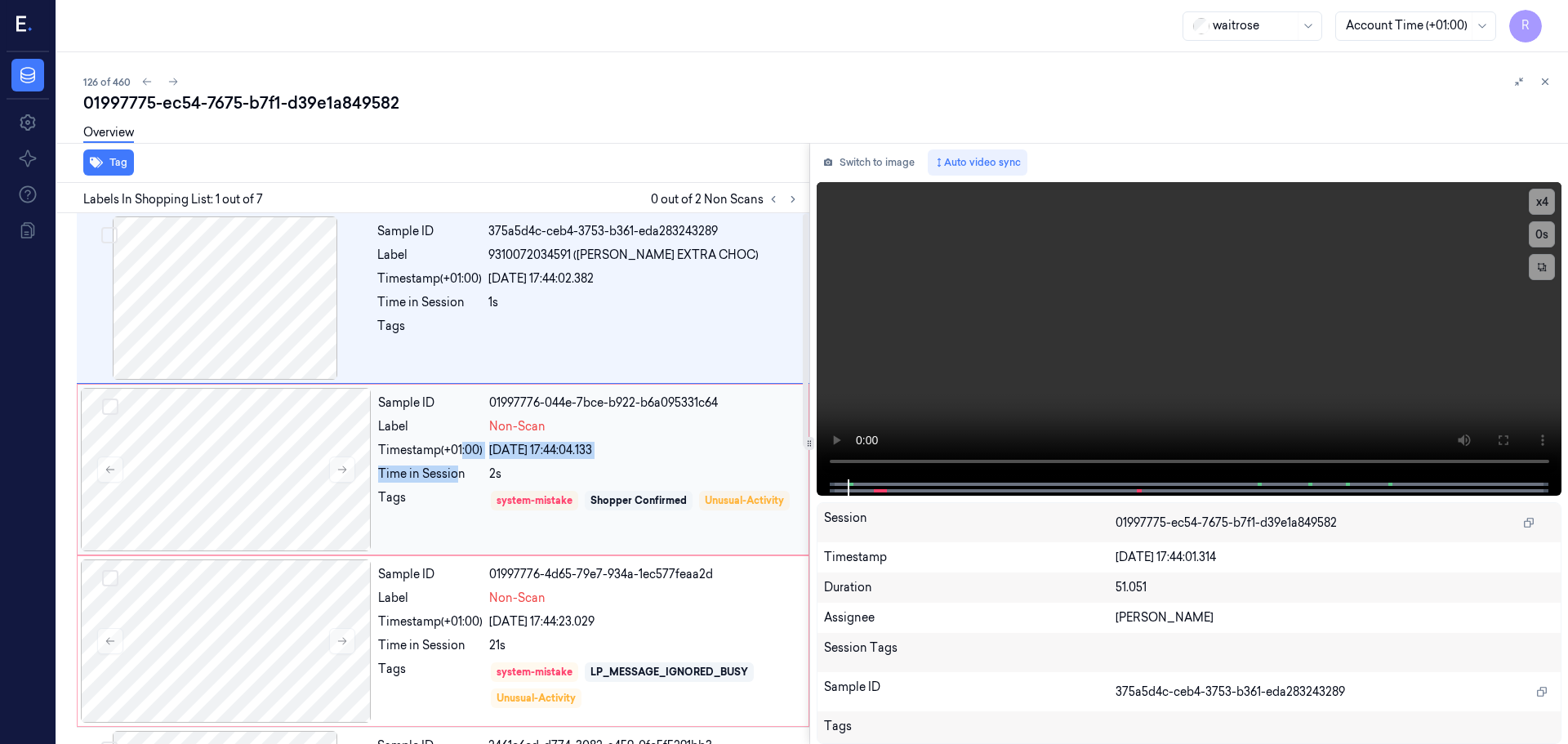
click at [461, 462] on div "Sample ID 01997776-044e-7bce-b922-b6a095331c64 Label Non-Scan Timestamp (+01:00…" at bounding box center [588, 470] width 434 height 164
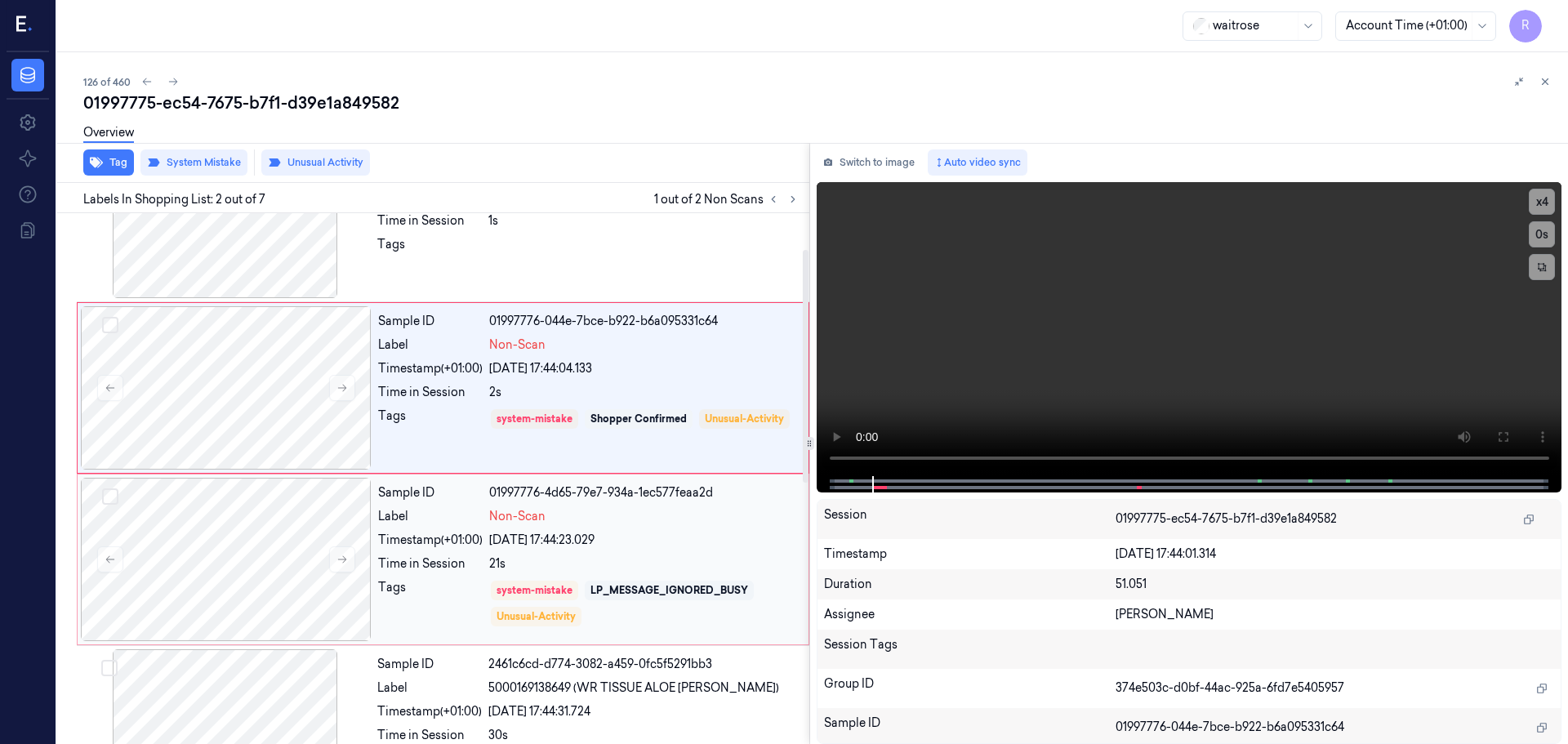
click at [480, 569] on div "Time in Session" at bounding box center [430, 563] width 105 height 17
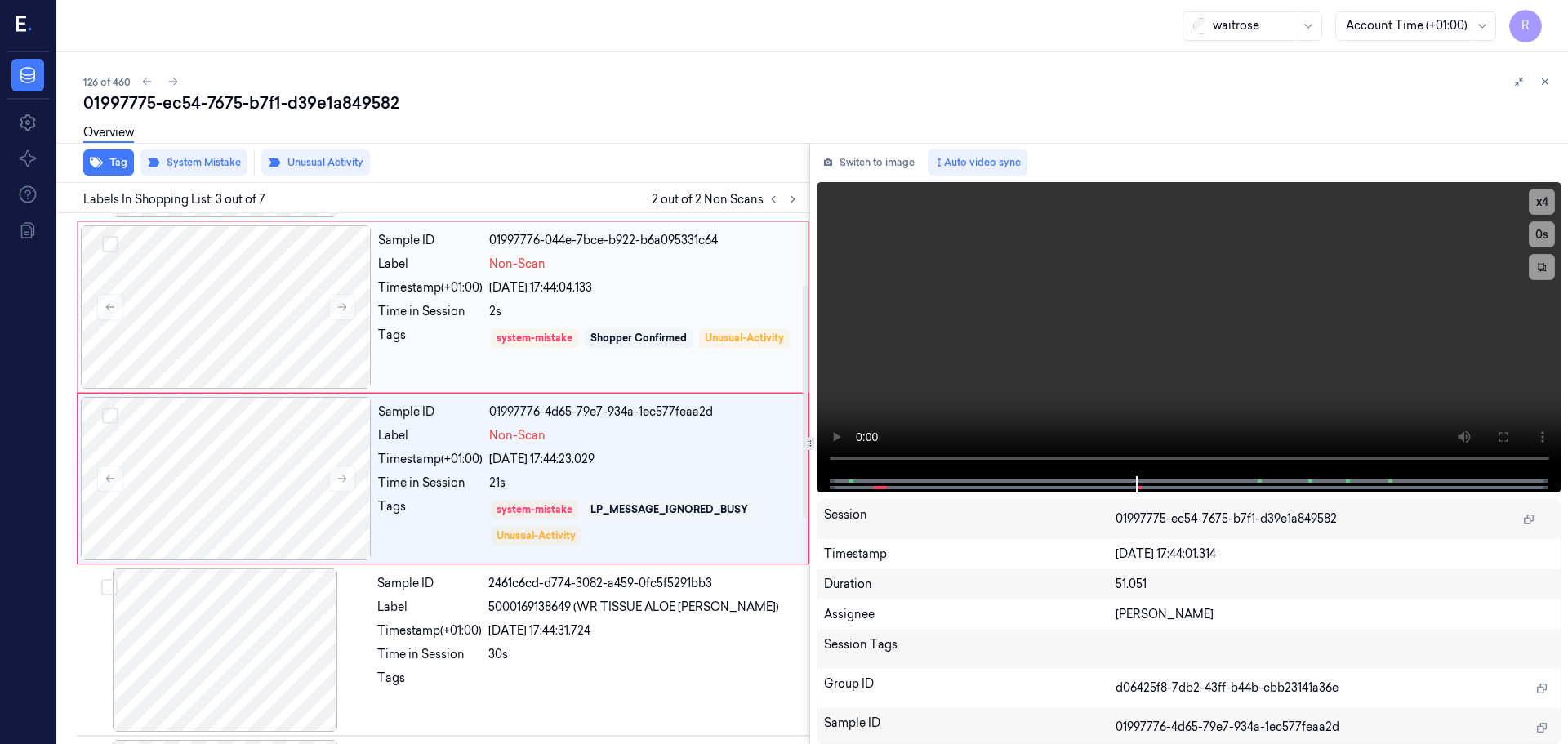
click at [453, 355] on div "Tags" at bounding box center [430, 349] width 105 height 47
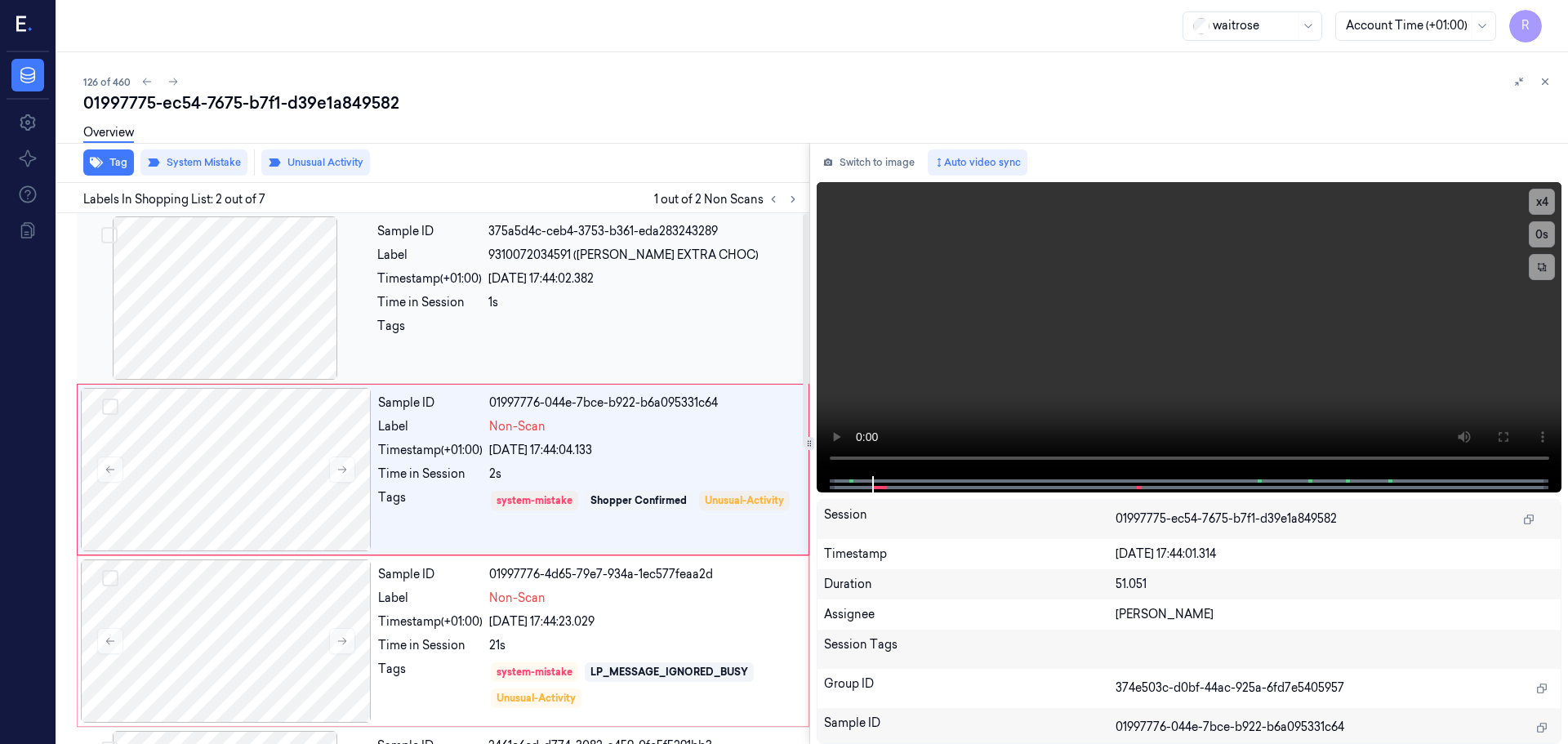
click at [520, 315] on div "Sample ID 375a5d4c-ceb4-3753-b361-eda283243289 Label 9310072034591 ([PERSON_NAM…" at bounding box center [588, 298] width 435 height 164
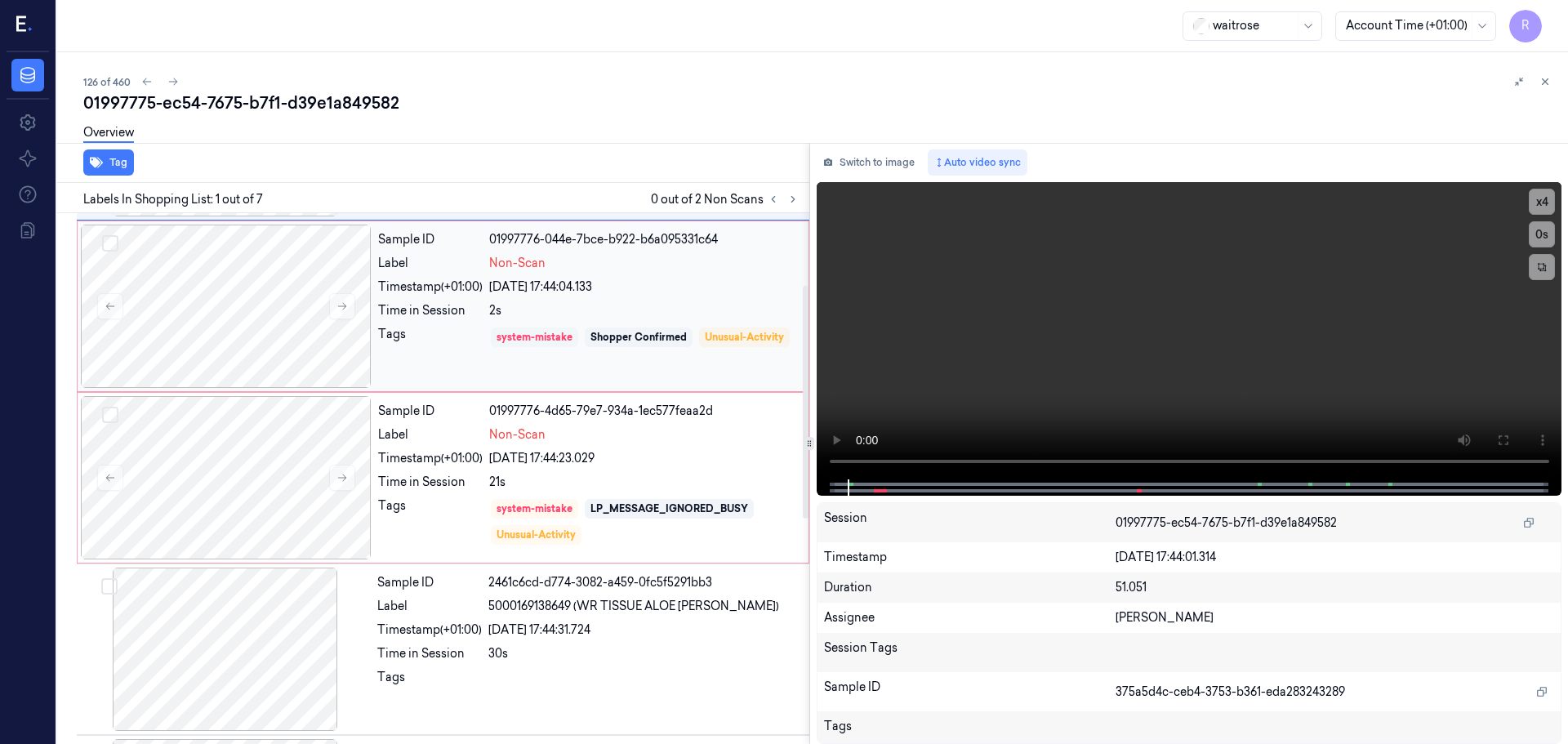
click at [493, 339] on div "system-mistake" at bounding box center [535, 337] width 88 height 20
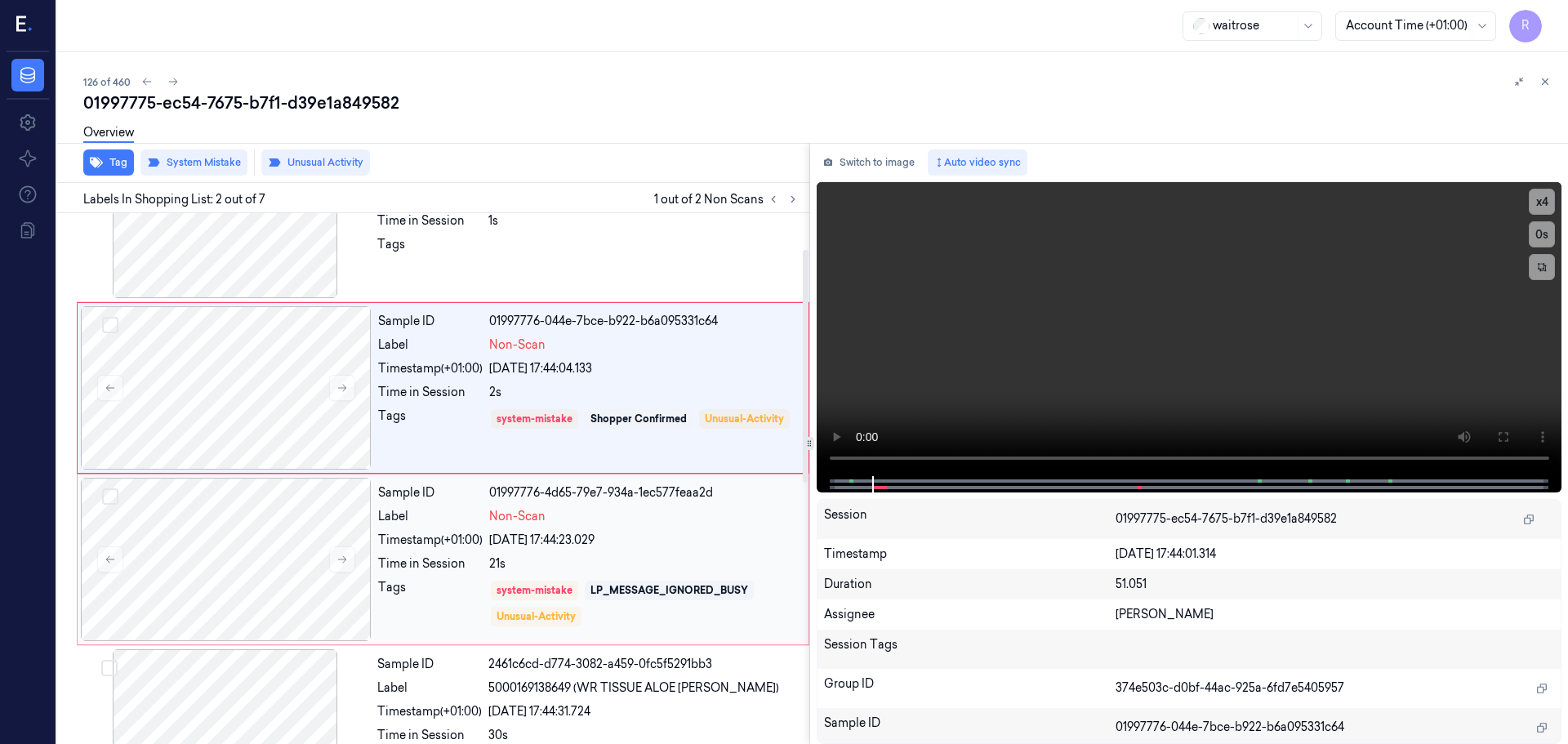
click at [469, 551] on div "Sample ID 01997776-4d65-79e7-934a-1ec577feaa2d Label Non-Scan Timestamp (+01:00…" at bounding box center [588, 559] width 434 height 164
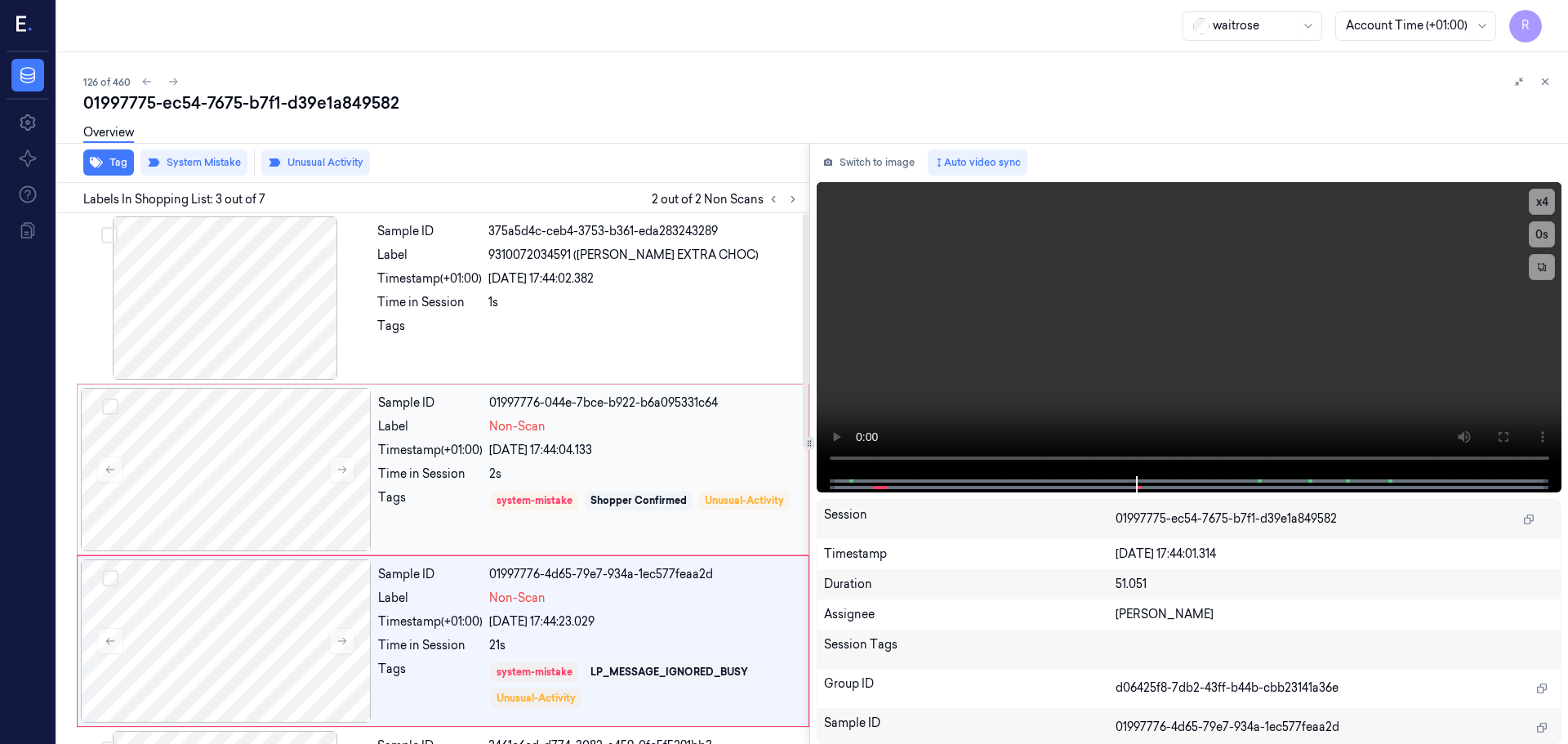
click at [483, 470] on div "Time in Session" at bounding box center [430, 474] width 105 height 17
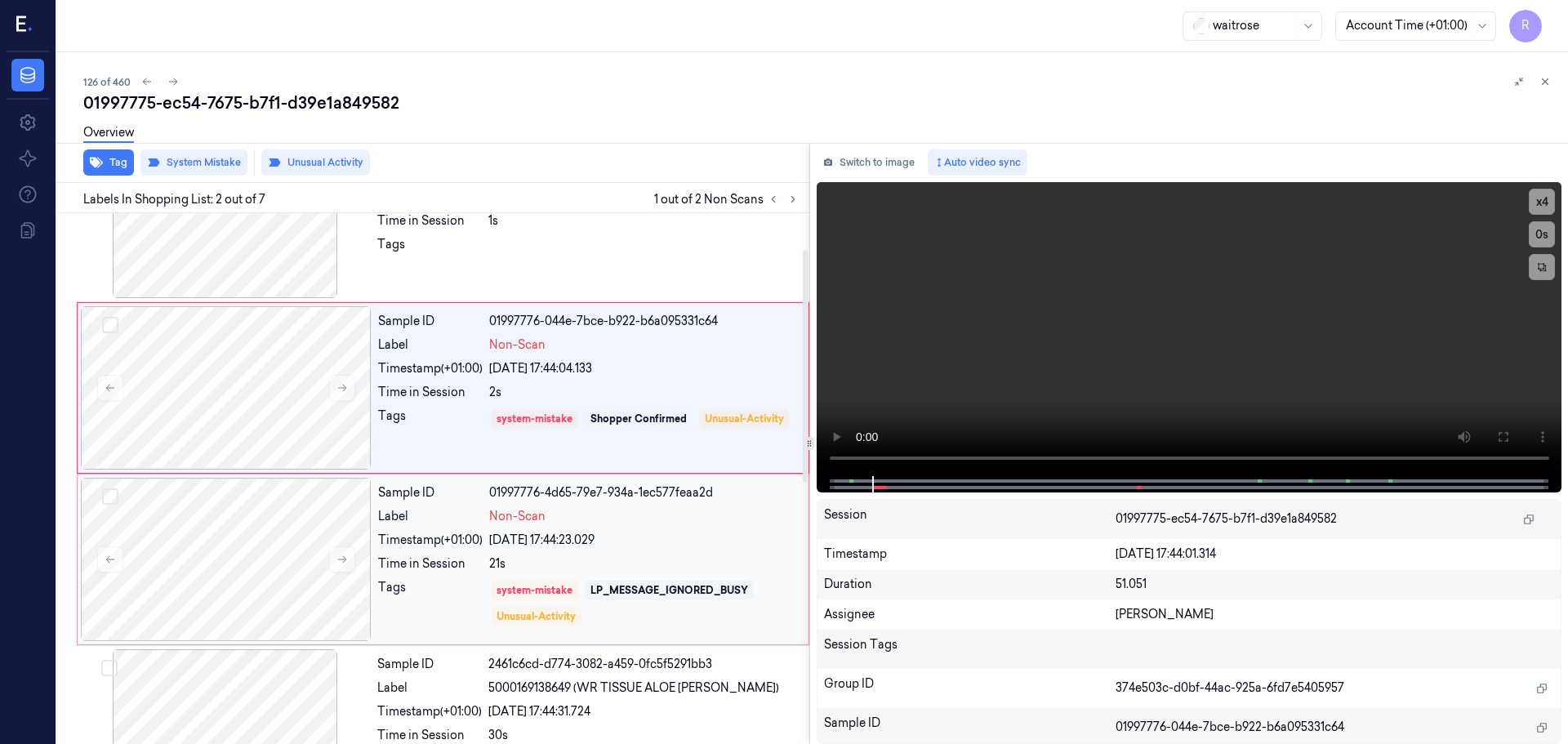
click at [623, 547] on div "[DATE] 17:44:23.029" at bounding box center [643, 540] width 309 height 17
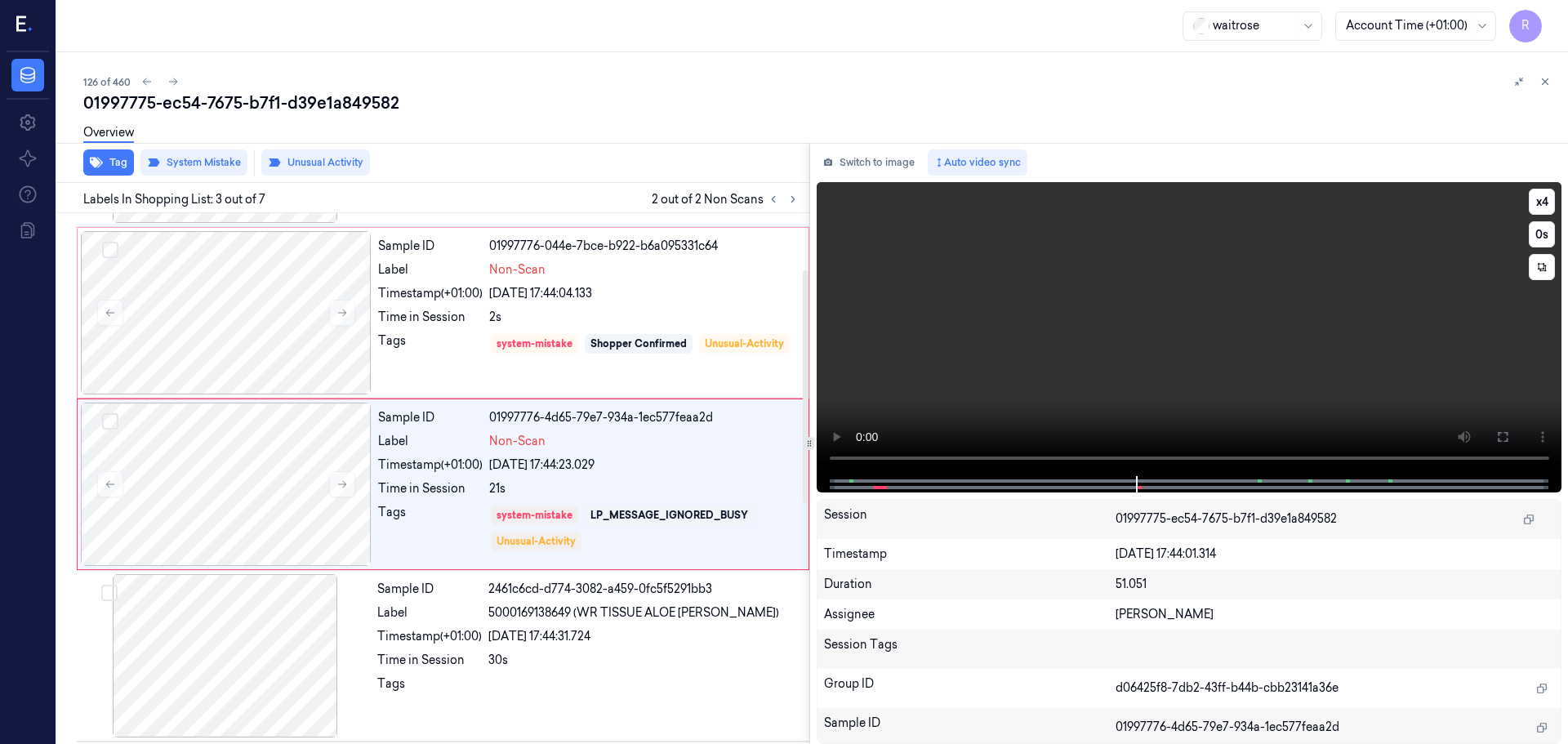
scroll to position [163, 0]
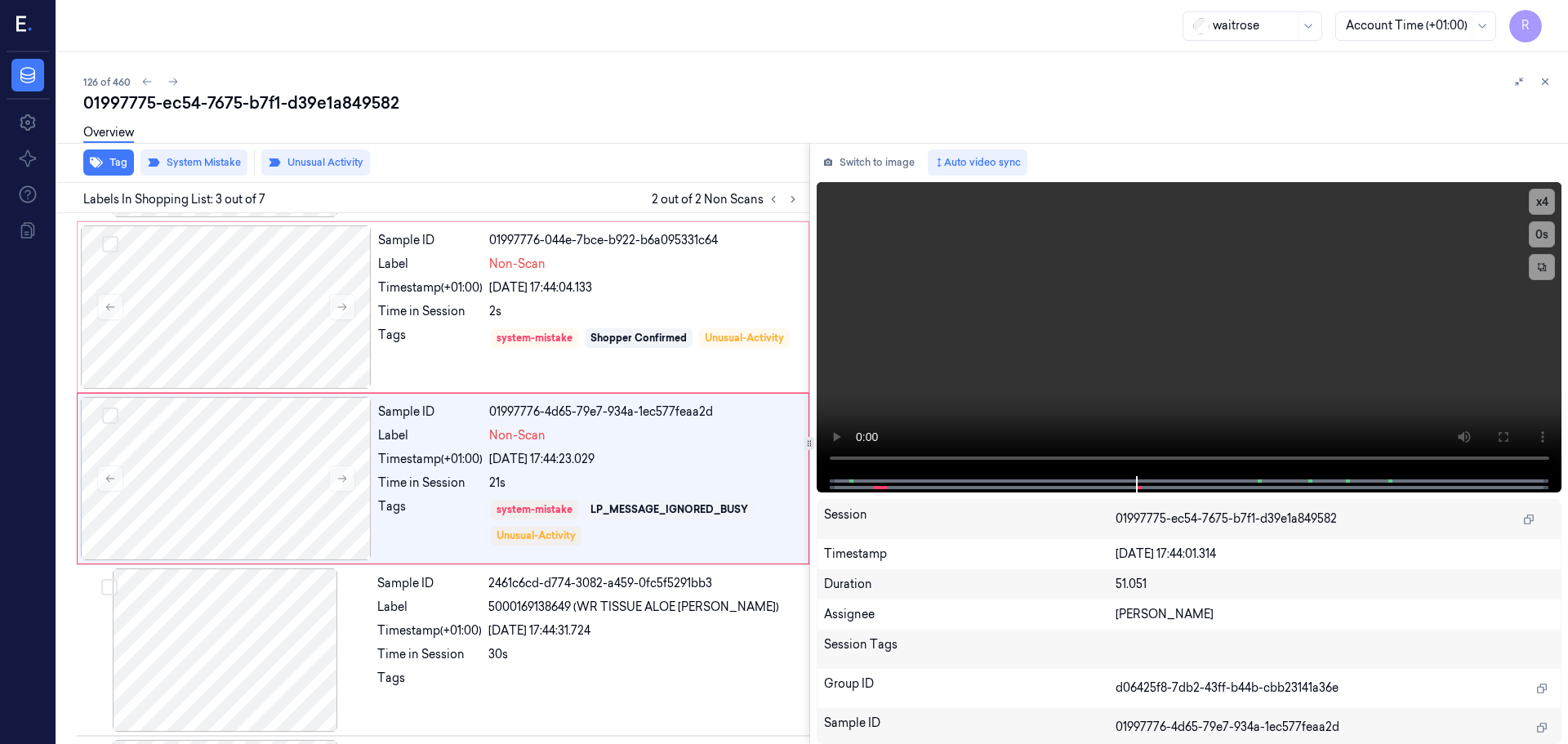
click at [1550, 86] on button at bounding box center [1545, 82] width 20 height 20
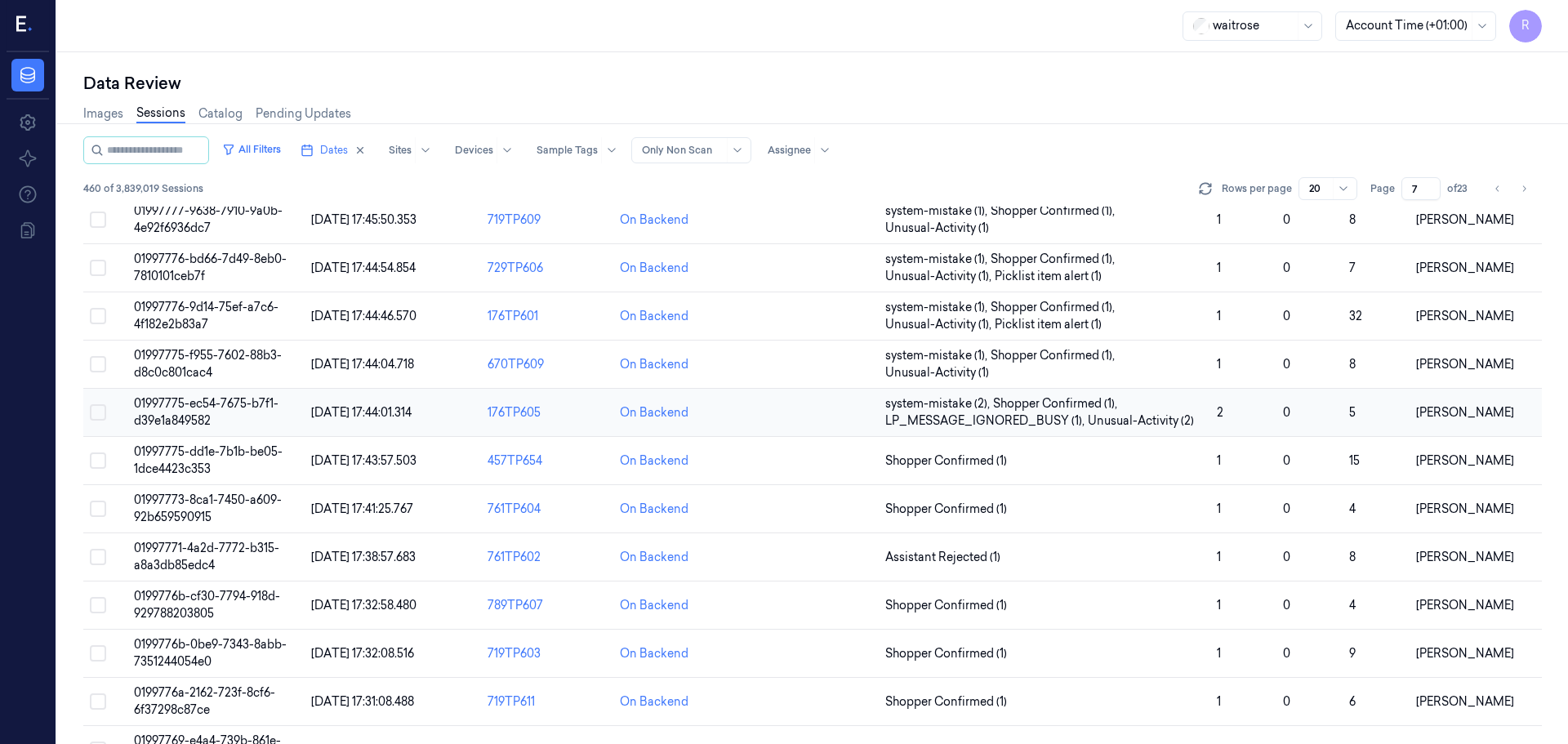
scroll to position [123, 0]
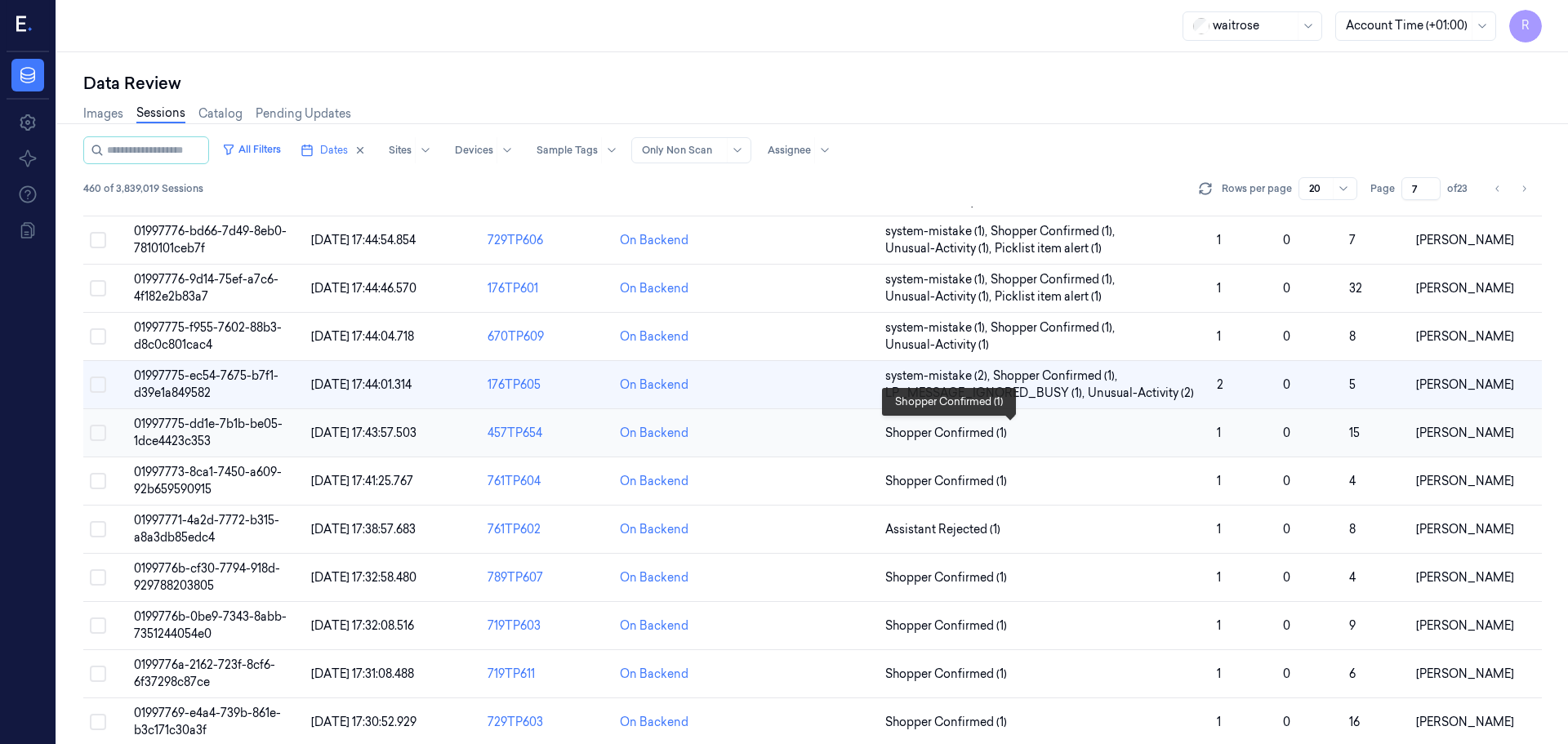
click at [1059, 430] on span "Shopper Confirmed (1)" at bounding box center [1043, 433] width 318 height 17
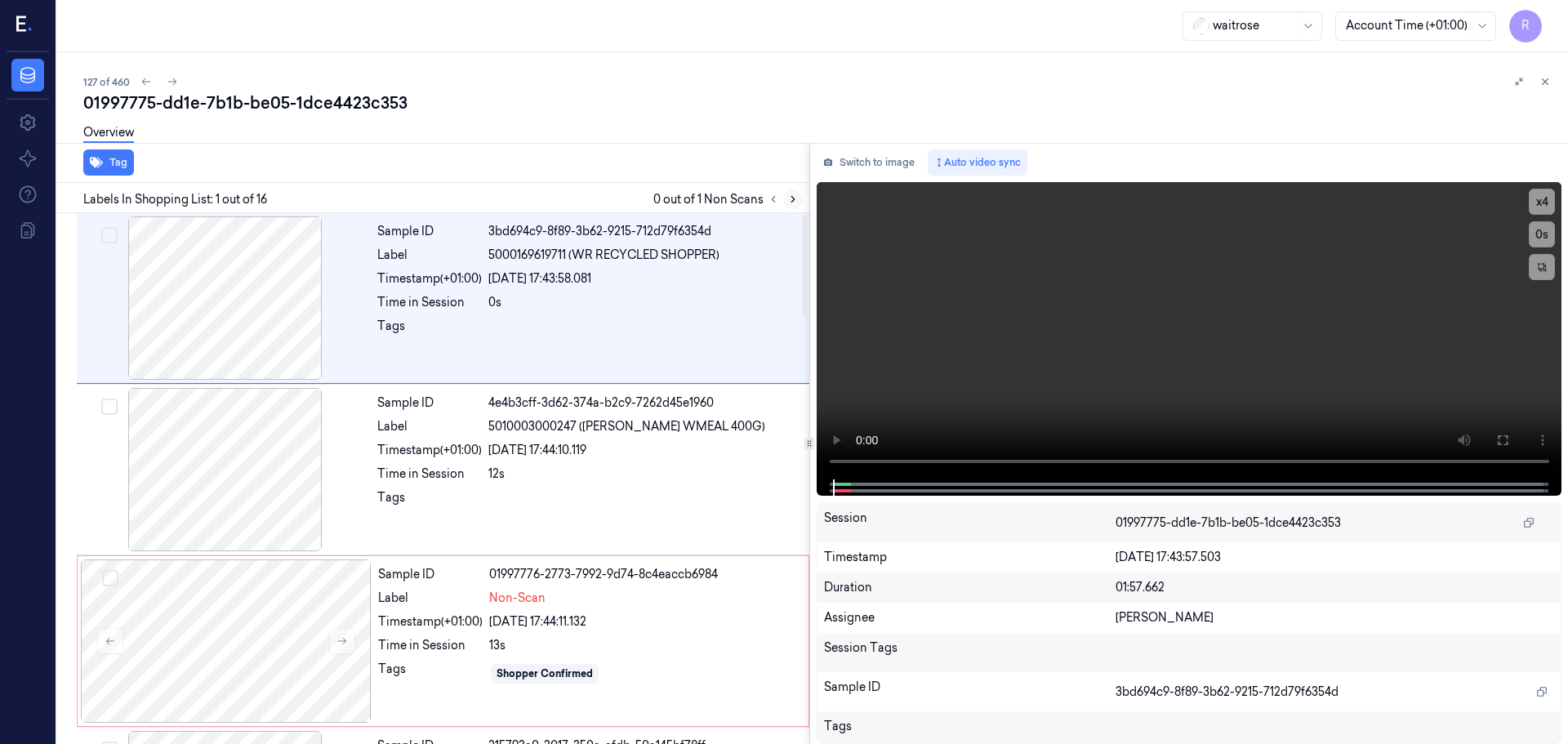
click at [791, 199] on icon at bounding box center [792, 198] width 11 height 11
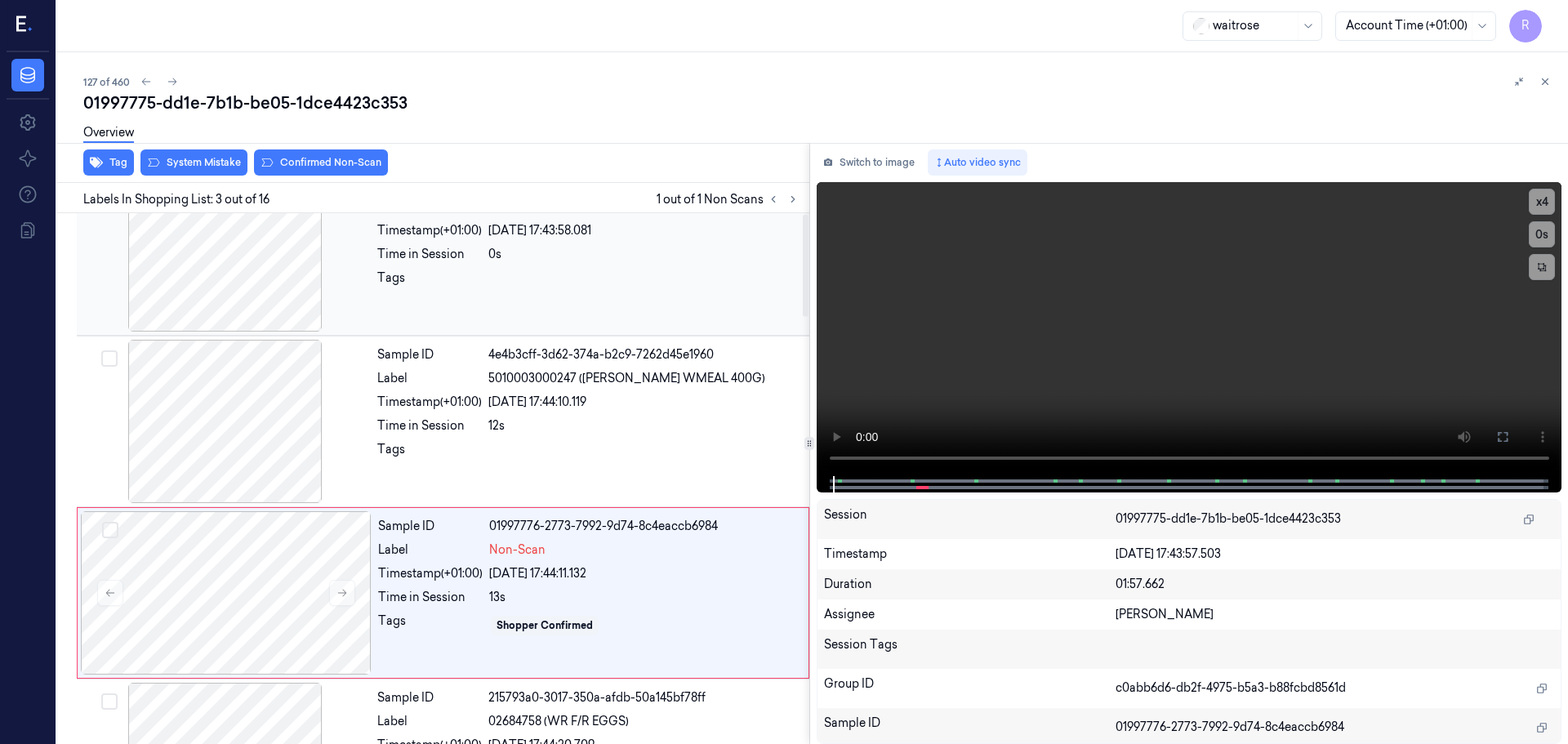
scroll to position [164, 0]
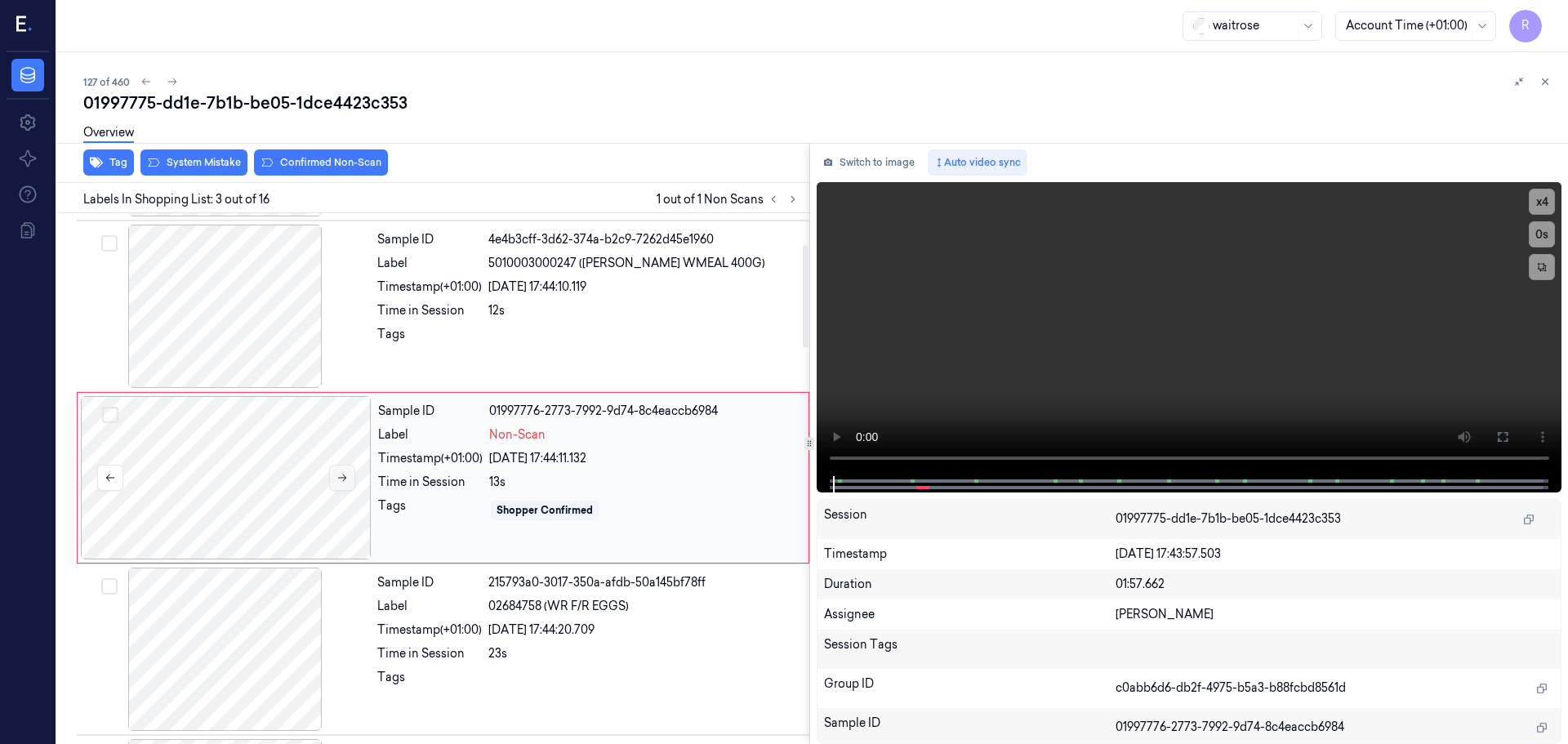
click at [347, 478] on icon at bounding box center [341, 477] width 11 height 11
click at [346, 478] on icon at bounding box center [341, 478] width 11 height 11
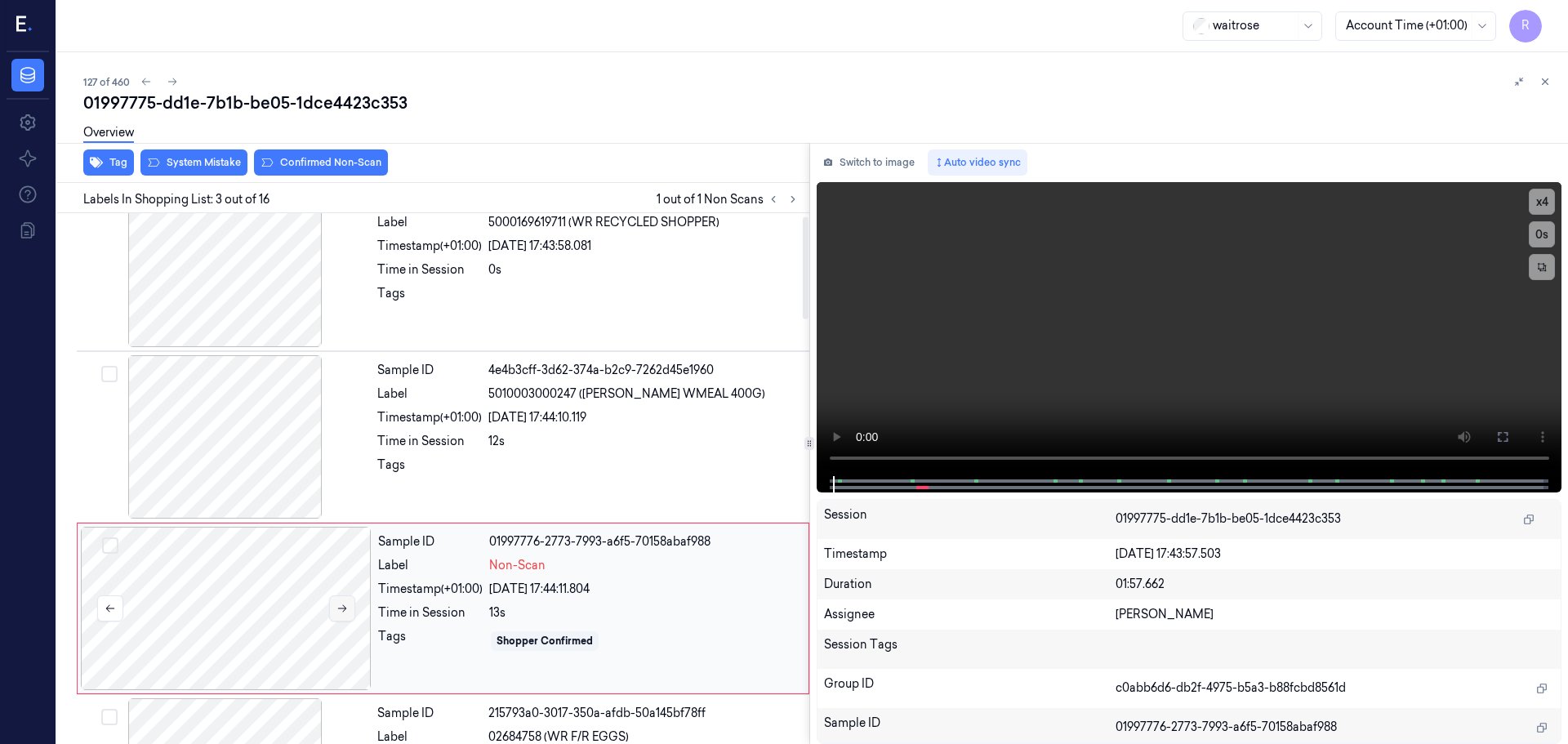
scroll to position [0, 0]
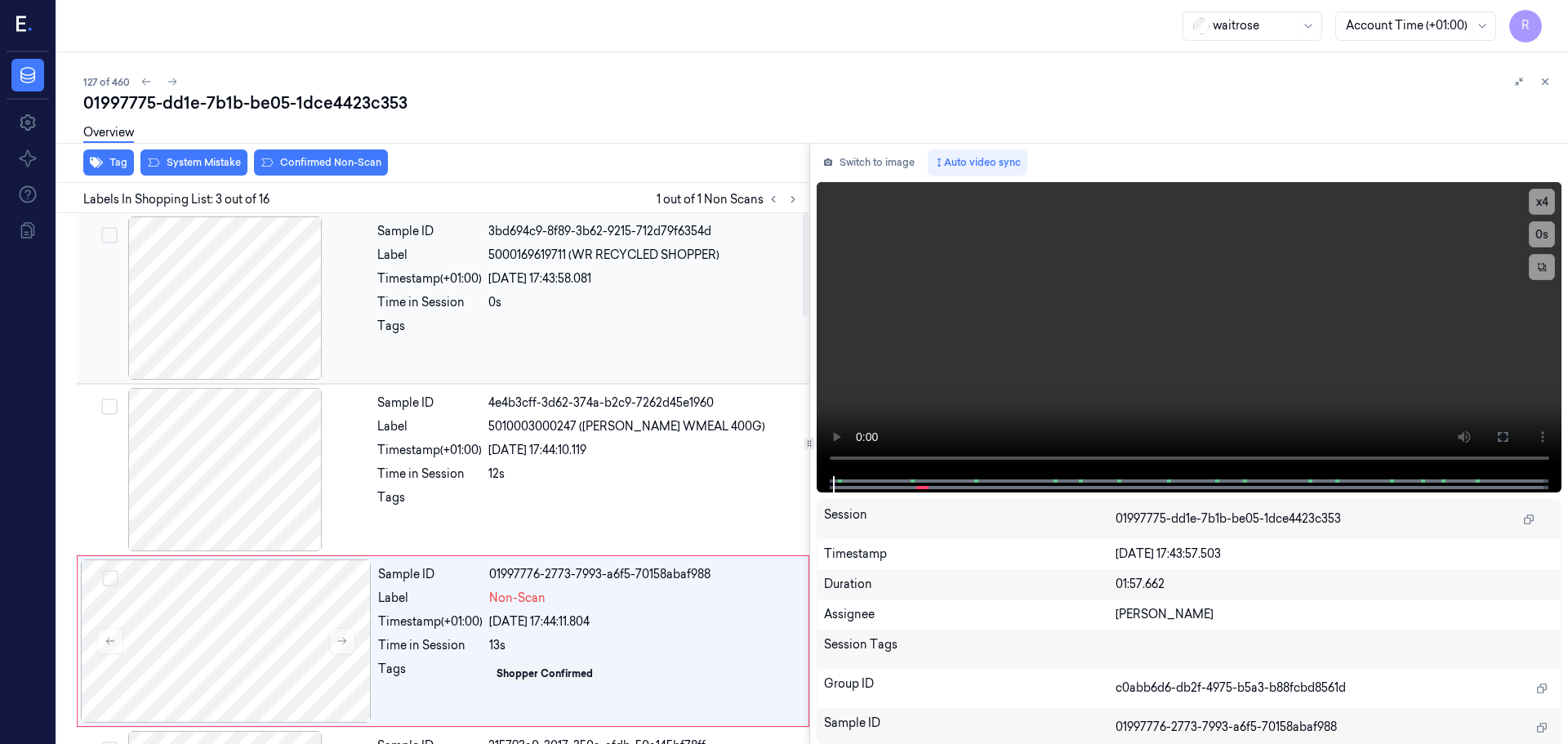
click at [288, 331] on div at bounding box center [224, 298] width 290 height 164
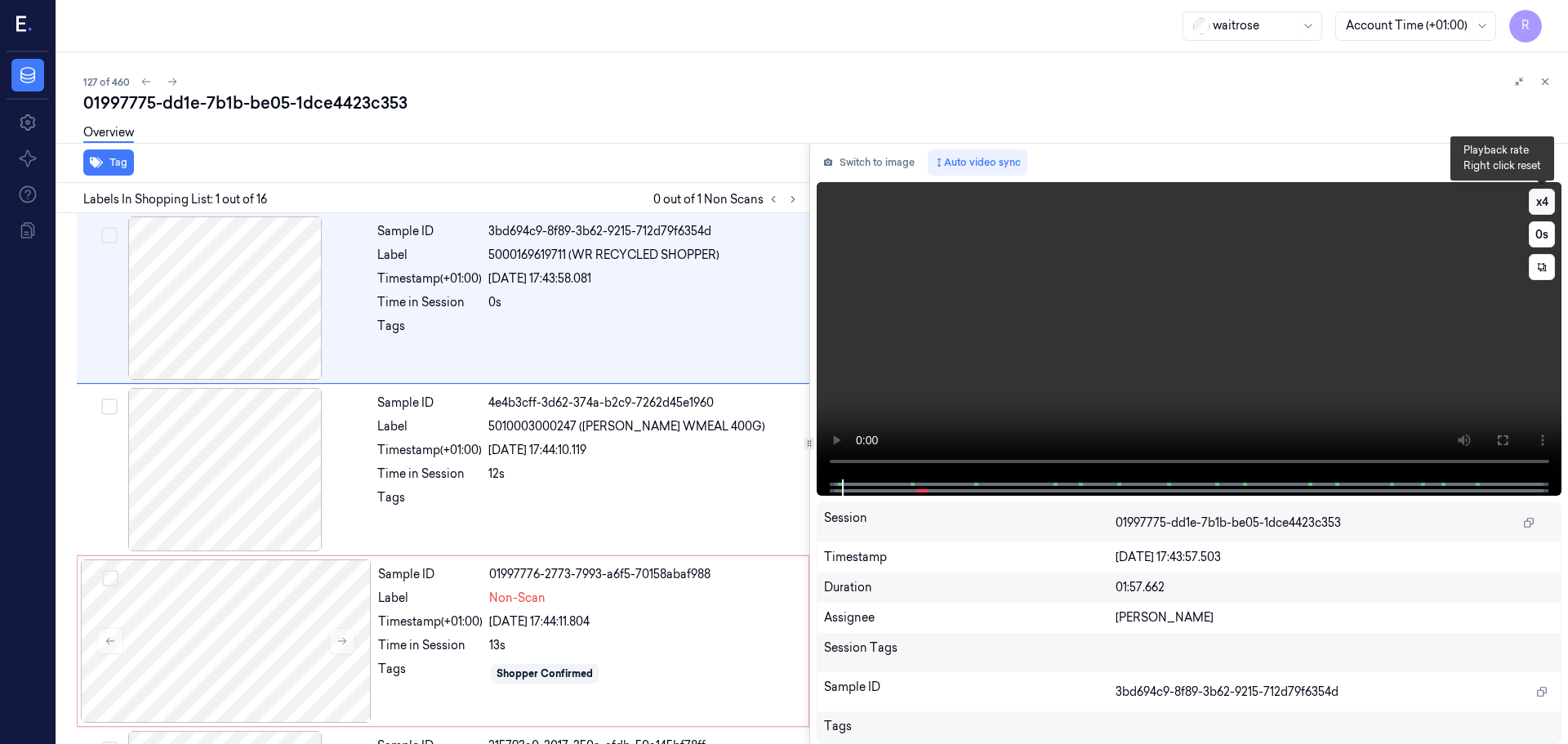
click at [1551, 212] on button "x 4" at bounding box center [1541, 201] width 26 height 26
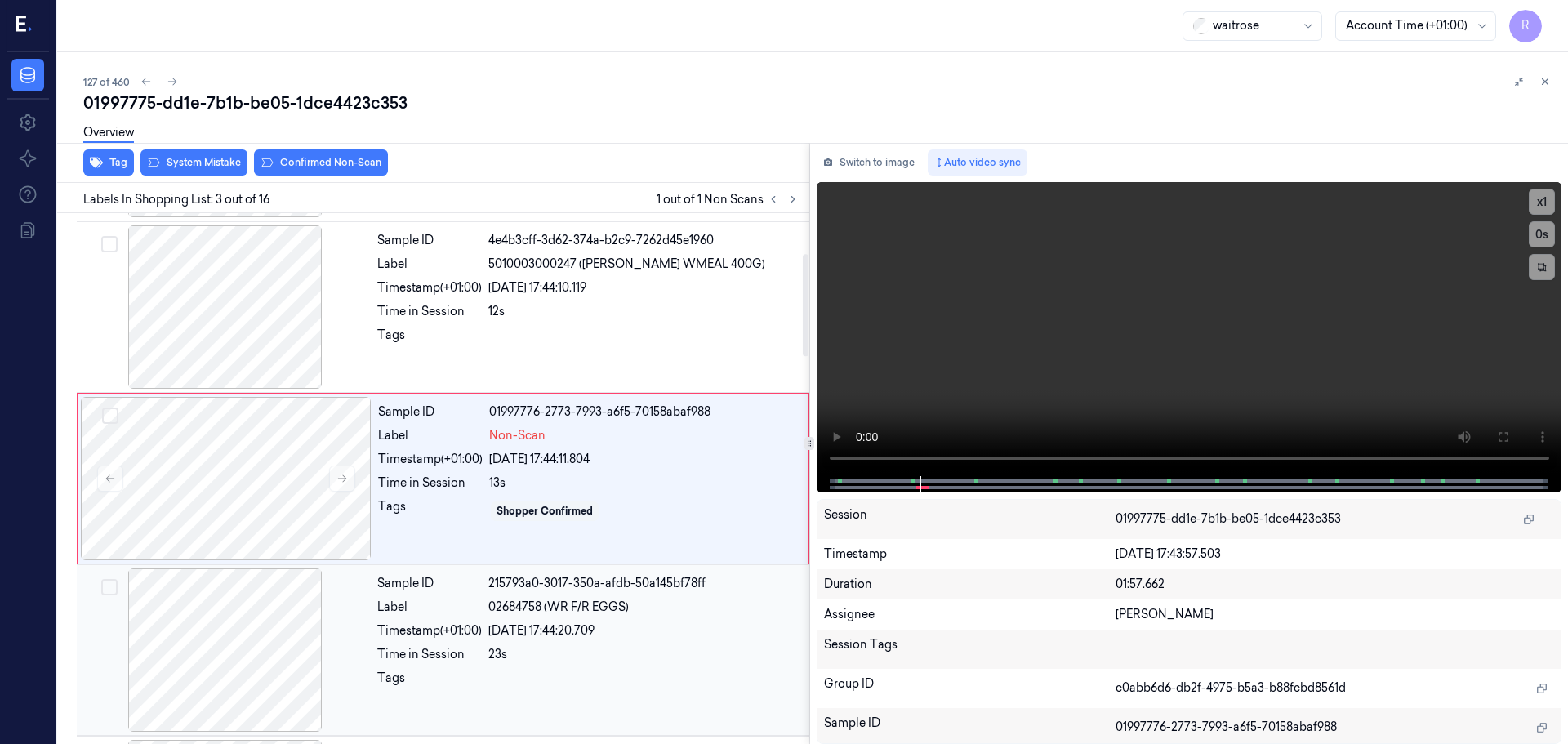
scroll to position [244, 0]
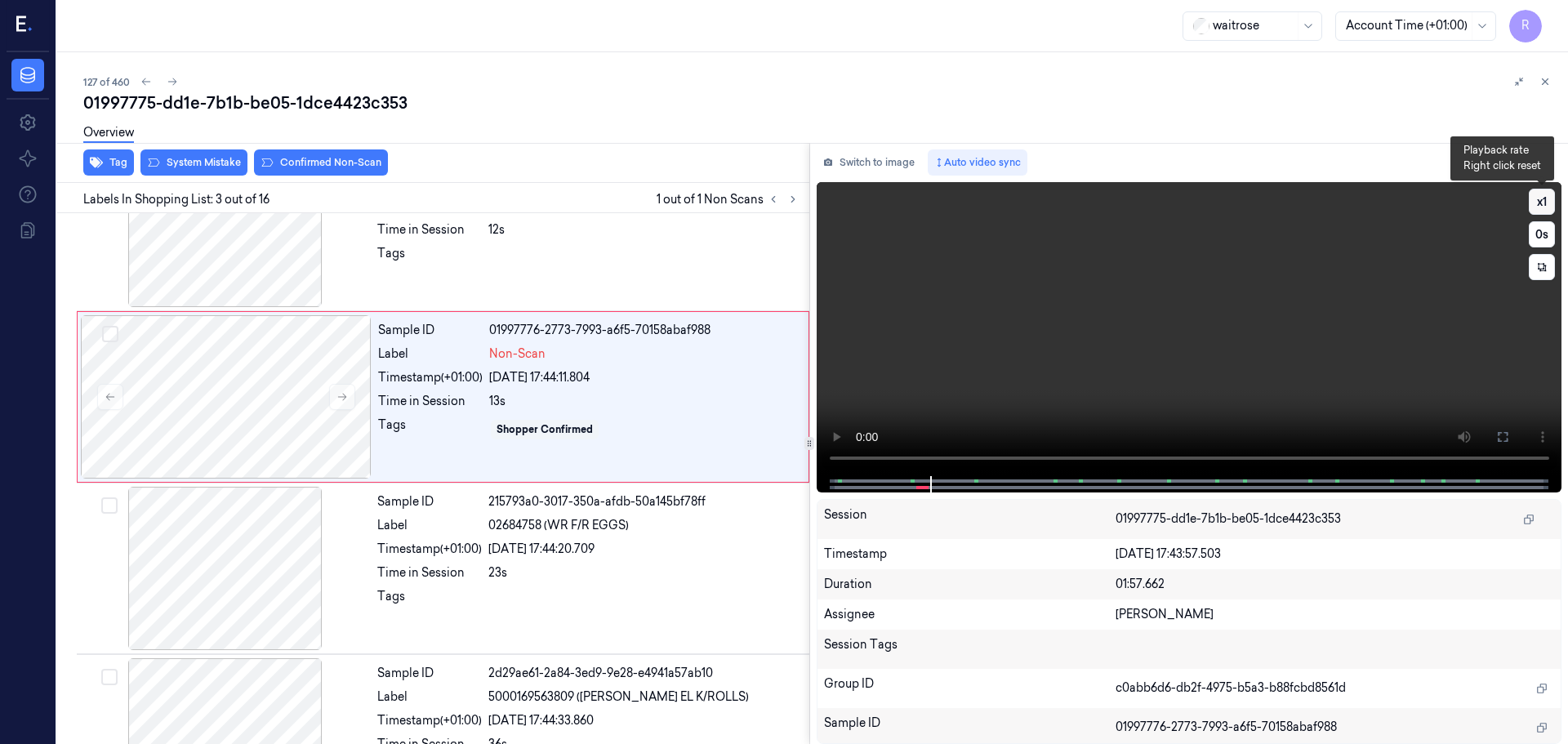
click at [1538, 205] on button "x 1" at bounding box center [1541, 201] width 26 height 26
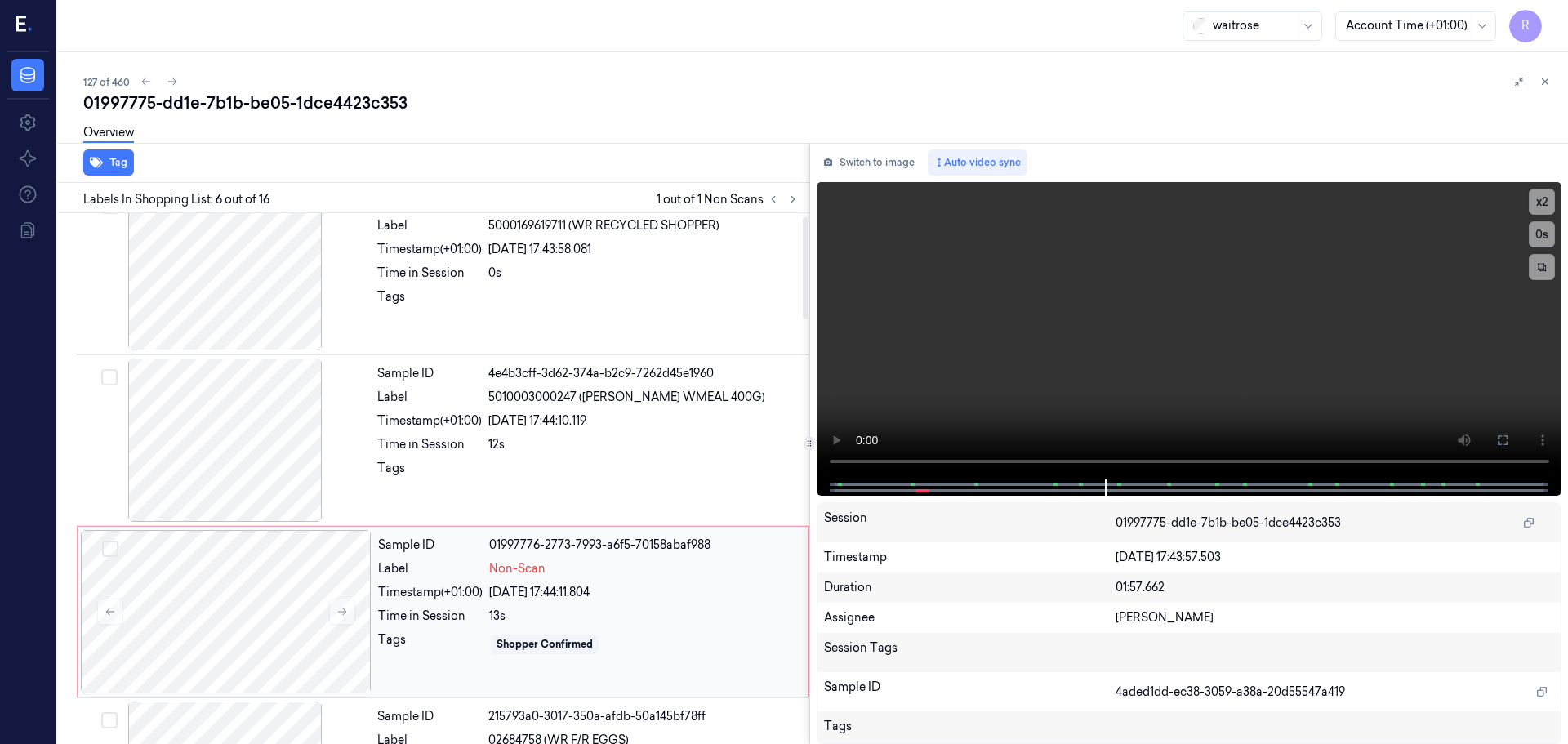
scroll to position [0, 0]
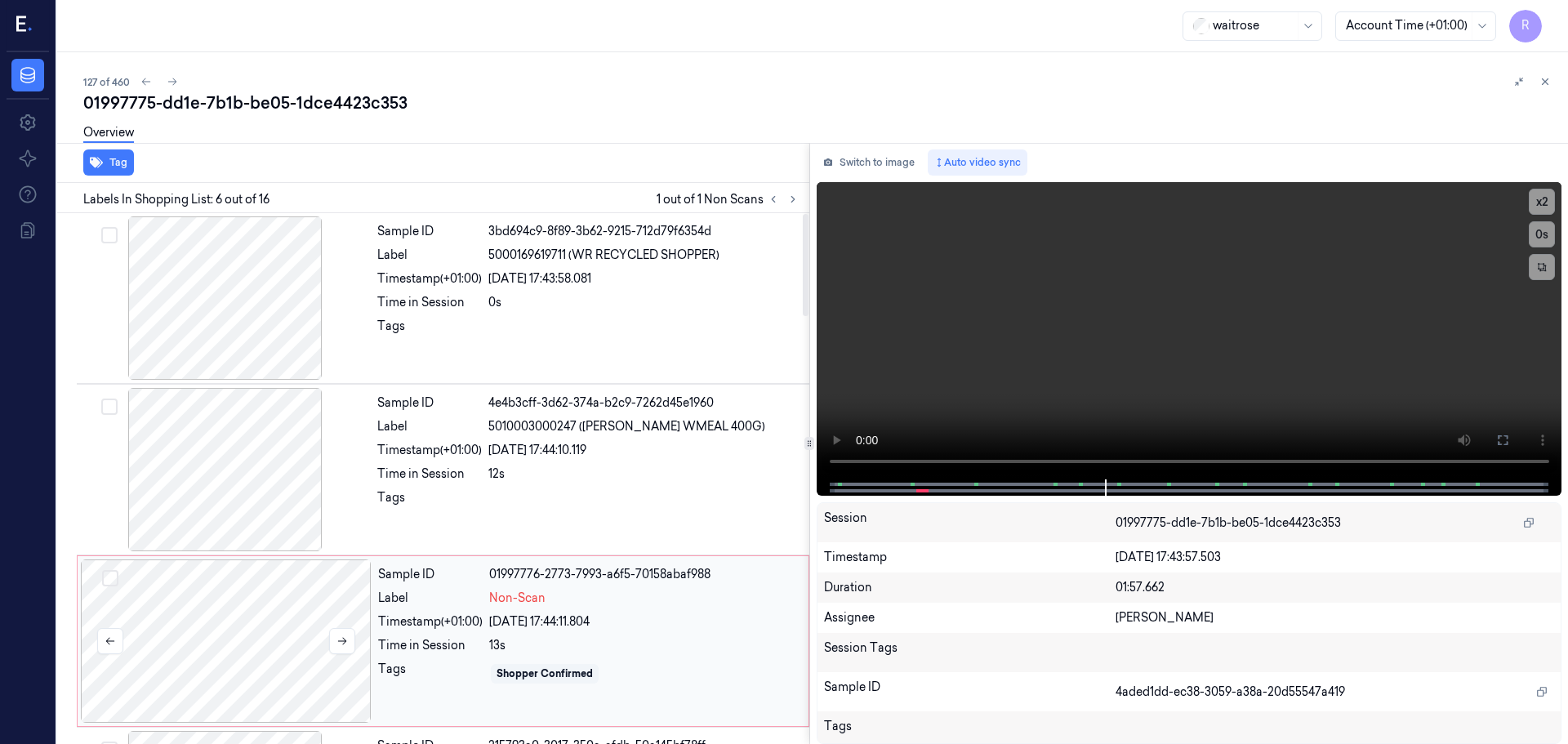
click at [213, 623] on div at bounding box center [225, 641] width 290 height 164
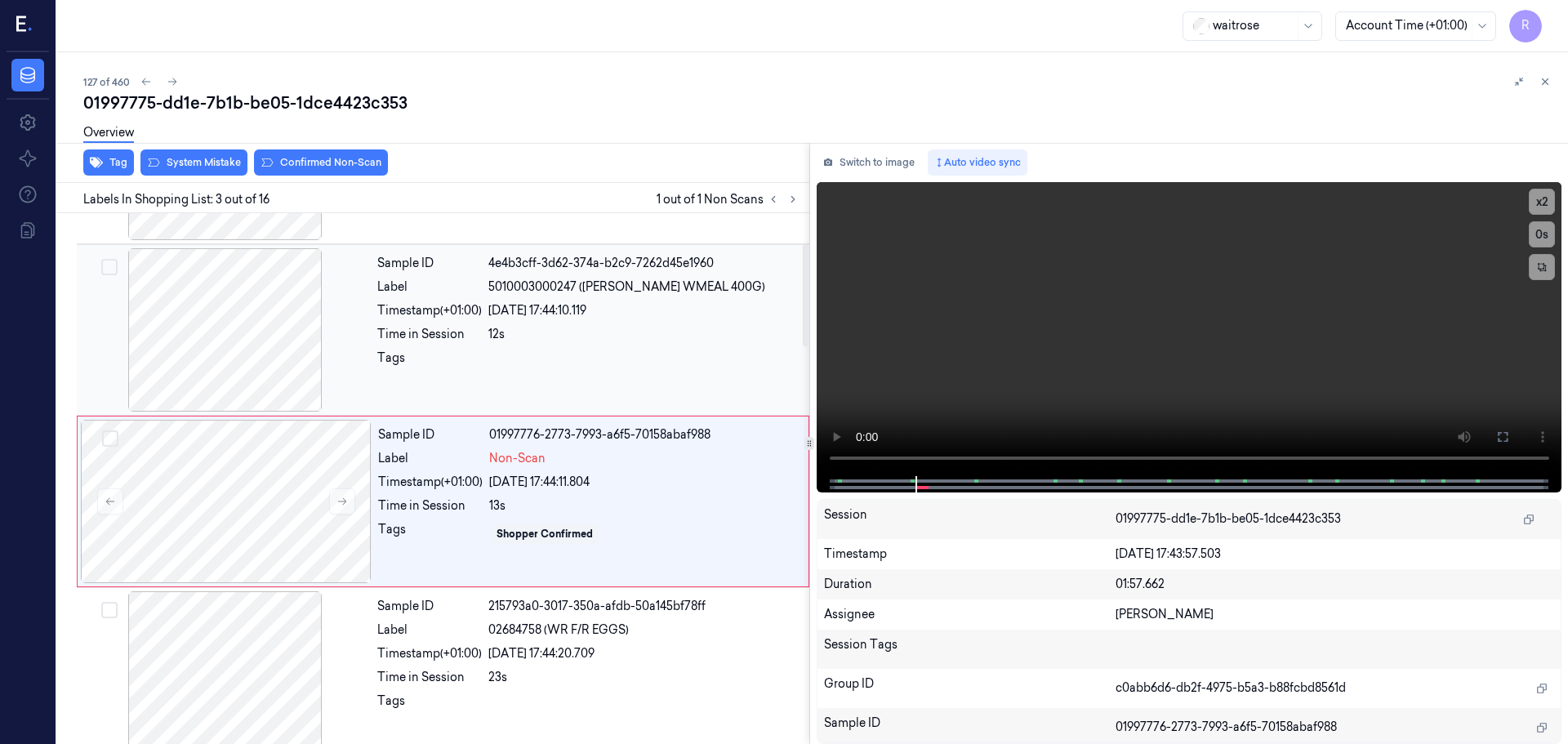
scroll to position [163, 0]
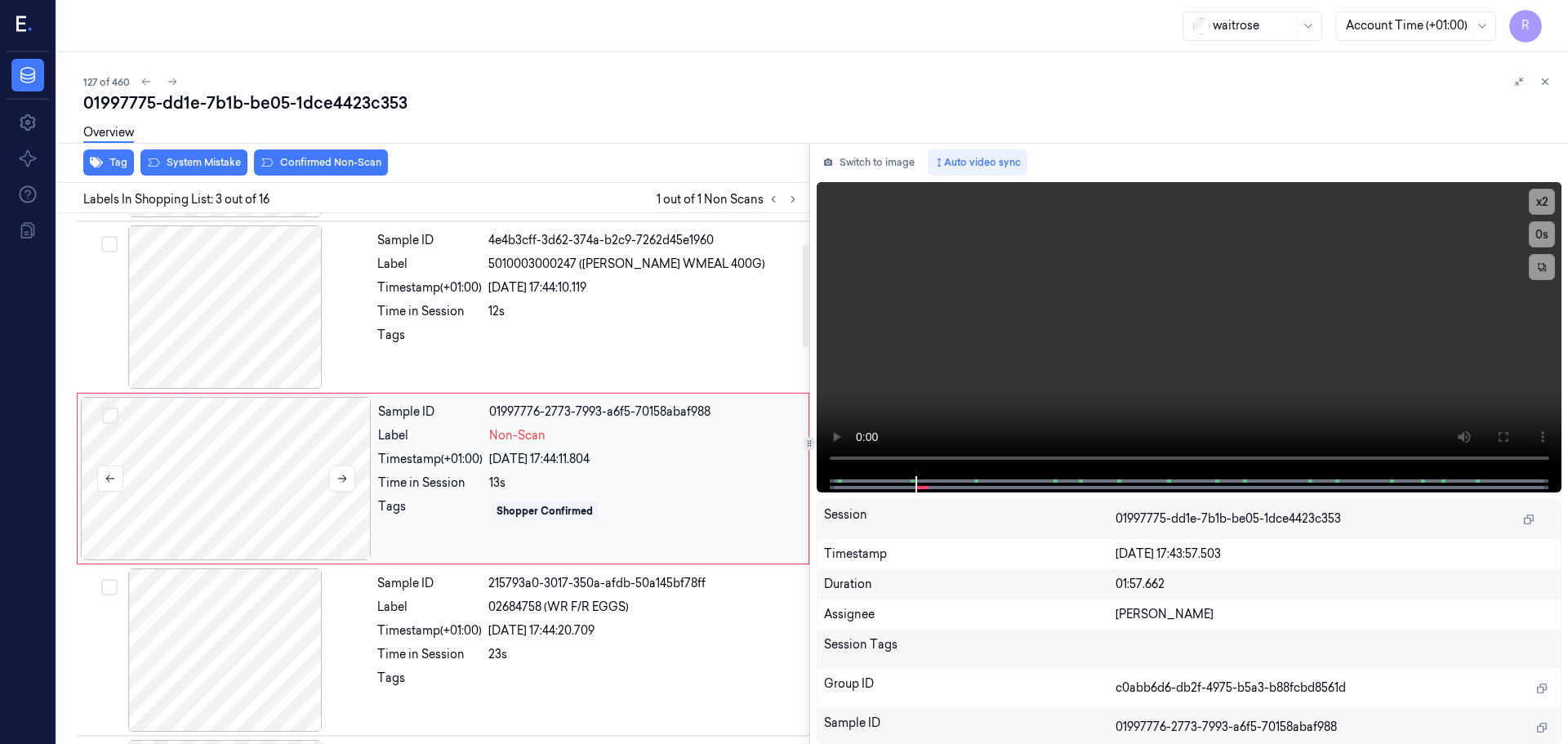
click at [295, 477] on div at bounding box center [225, 479] width 290 height 164
click at [337, 480] on icon at bounding box center [341, 478] width 11 height 11
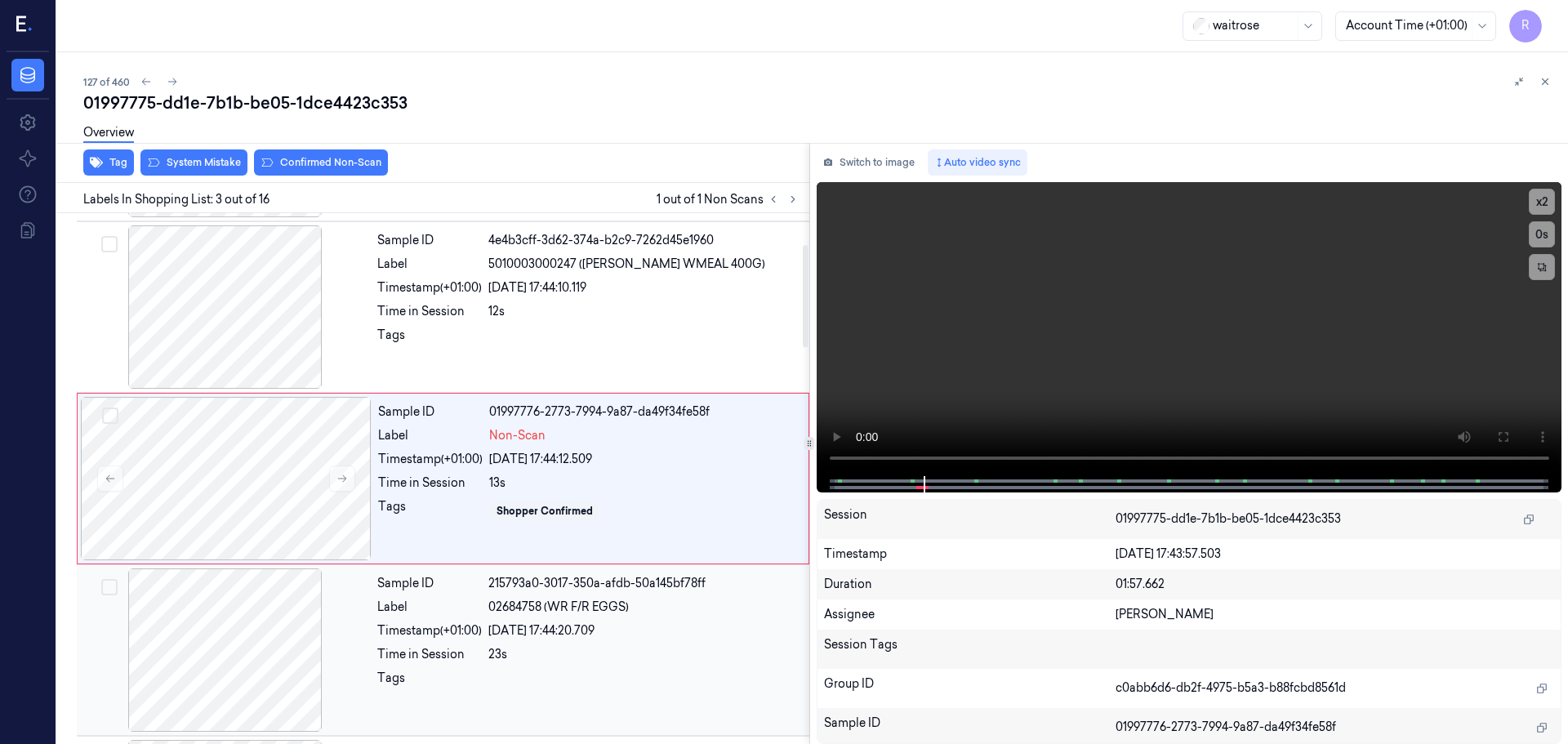
click at [269, 629] on div at bounding box center [224, 650] width 290 height 164
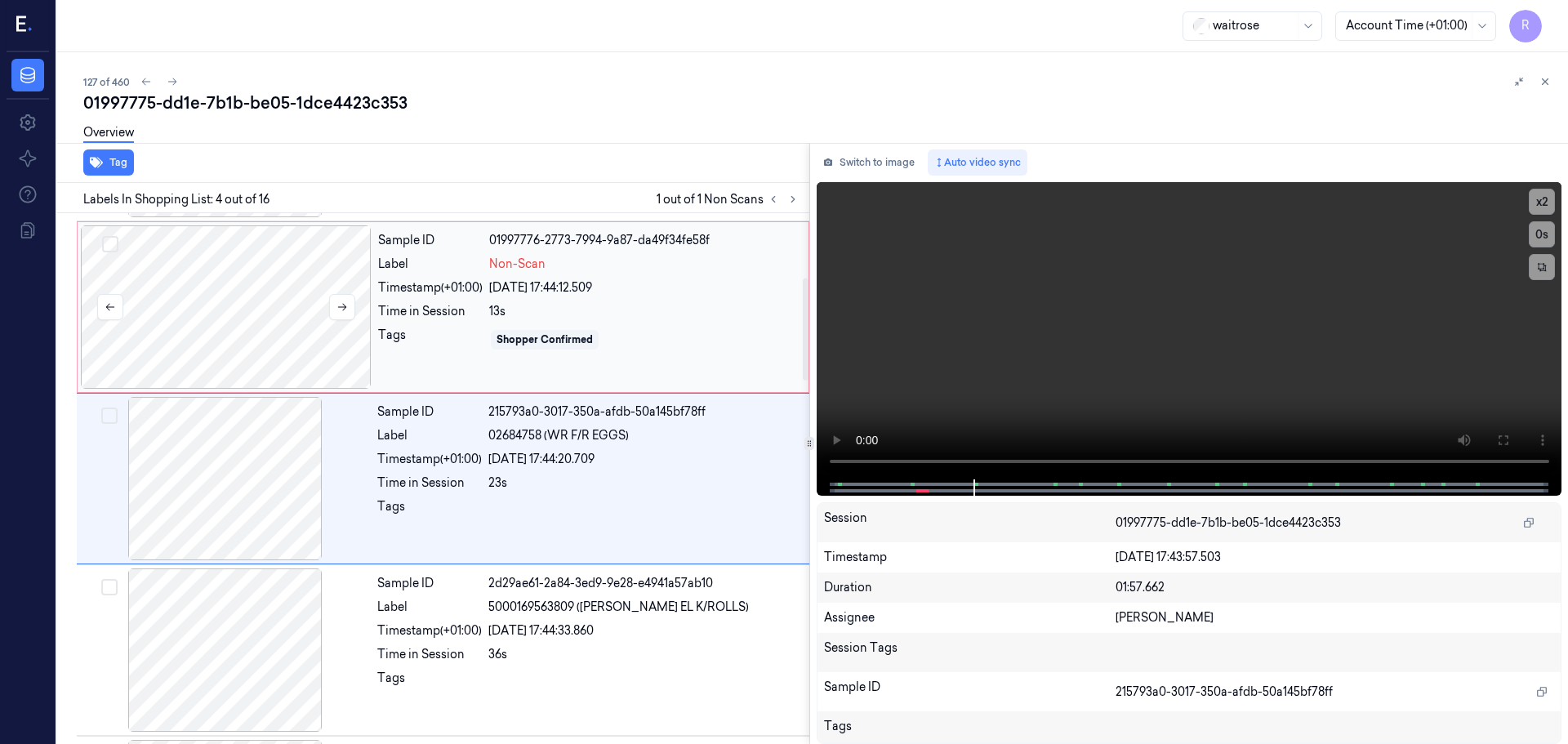
click at [313, 359] on div at bounding box center [225, 307] width 290 height 164
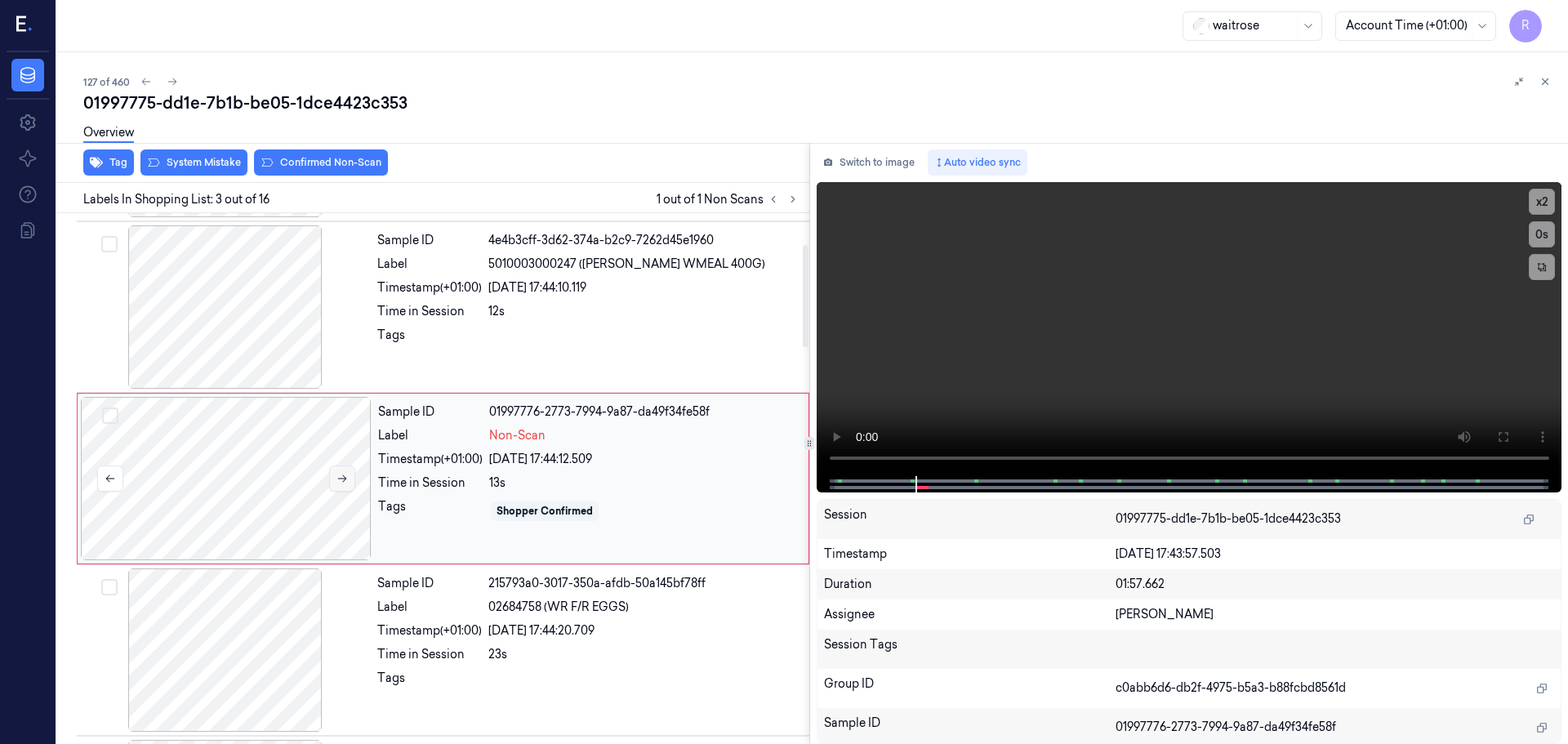
click at [348, 484] on button at bounding box center [342, 479] width 26 height 26
click at [290, 570] on div at bounding box center [224, 650] width 290 height 164
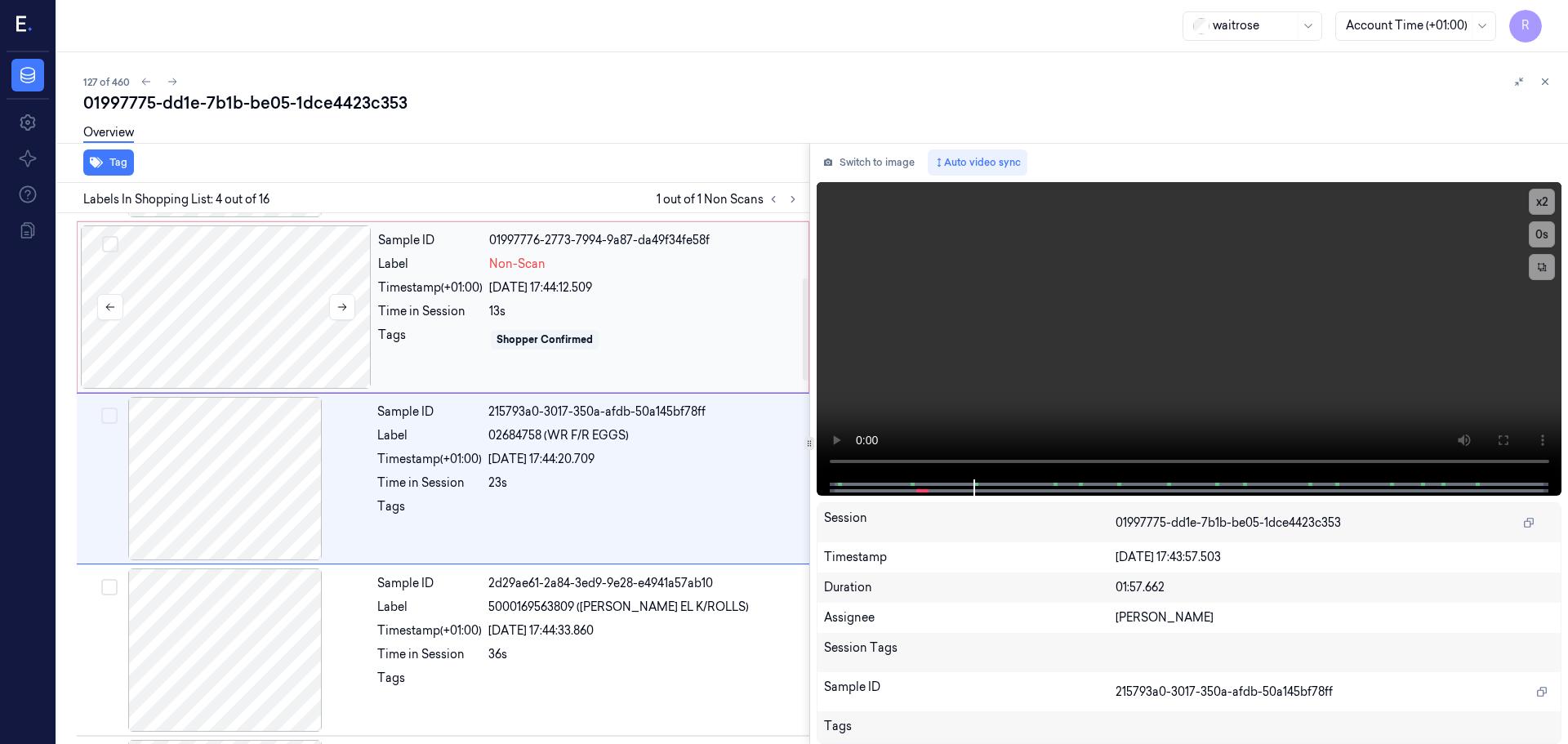
click at [282, 345] on div at bounding box center [225, 307] width 290 height 164
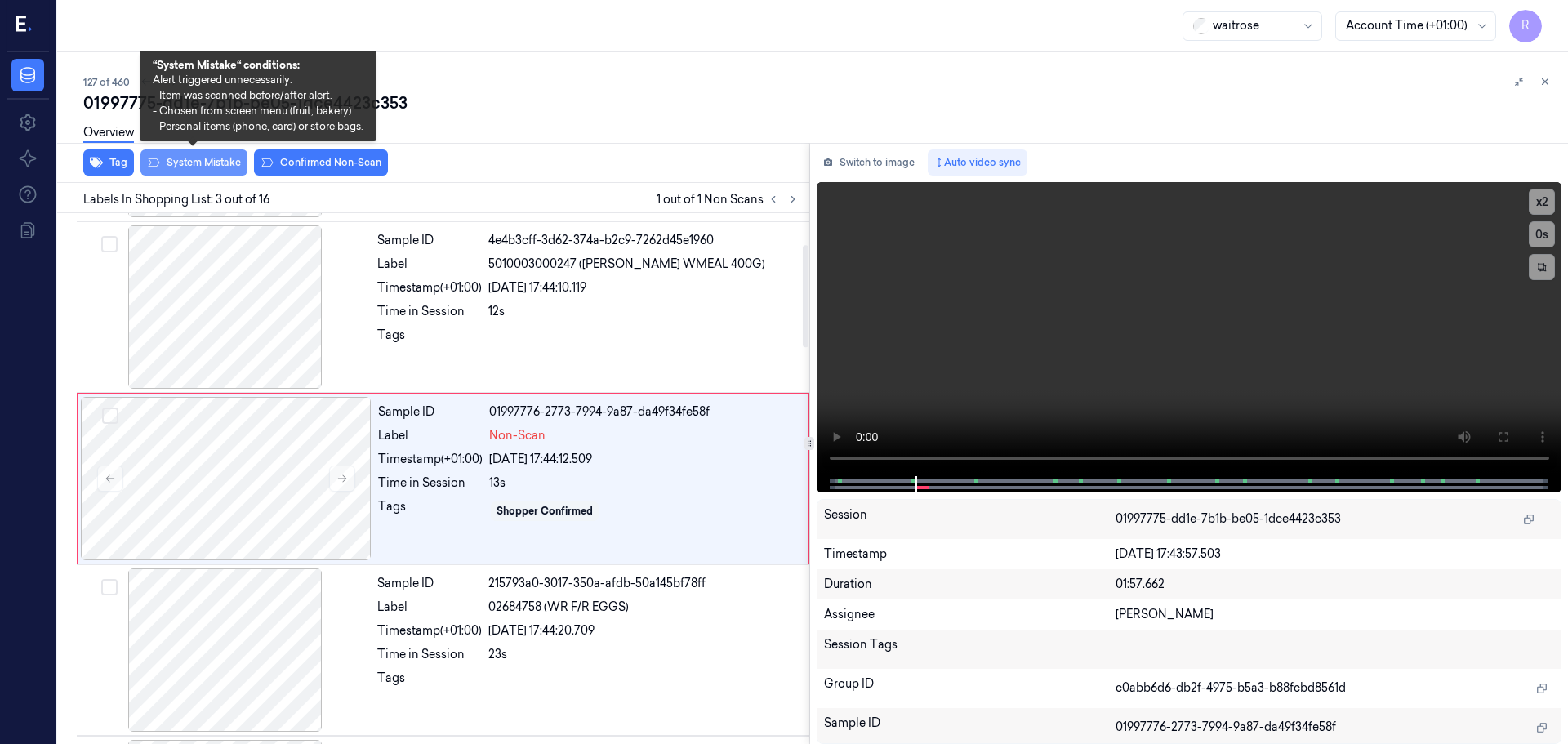
click at [198, 170] on button "System Mistake" at bounding box center [194, 163] width 107 height 26
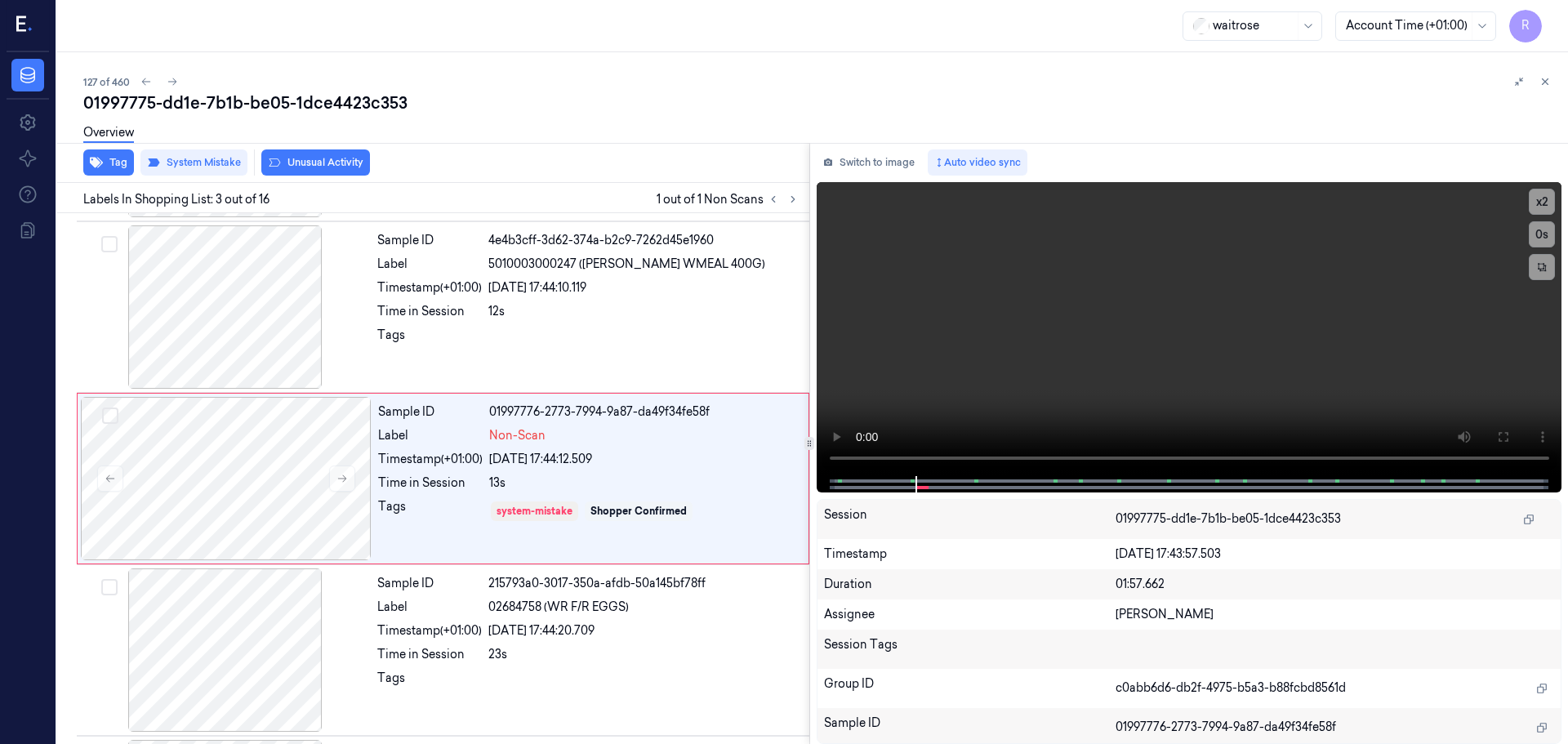
click at [301, 165] on button "Unusual Activity" at bounding box center [315, 163] width 109 height 26
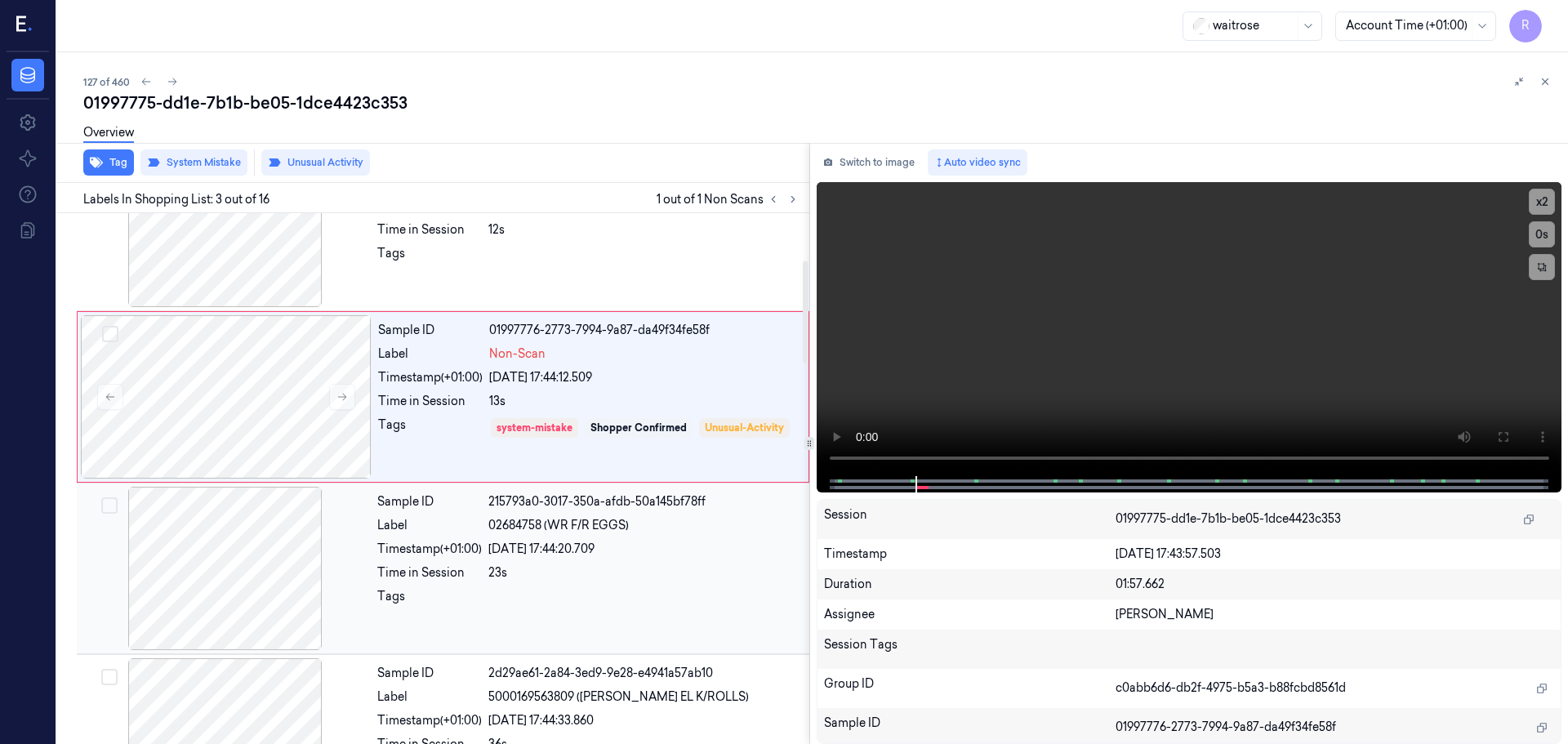
click at [375, 560] on div "Sample ID 215793a0-3017-350a-afdb-50a145bf78ff Label 02684758 (WR F/R EGGS) Tim…" at bounding box center [588, 568] width 435 height 164
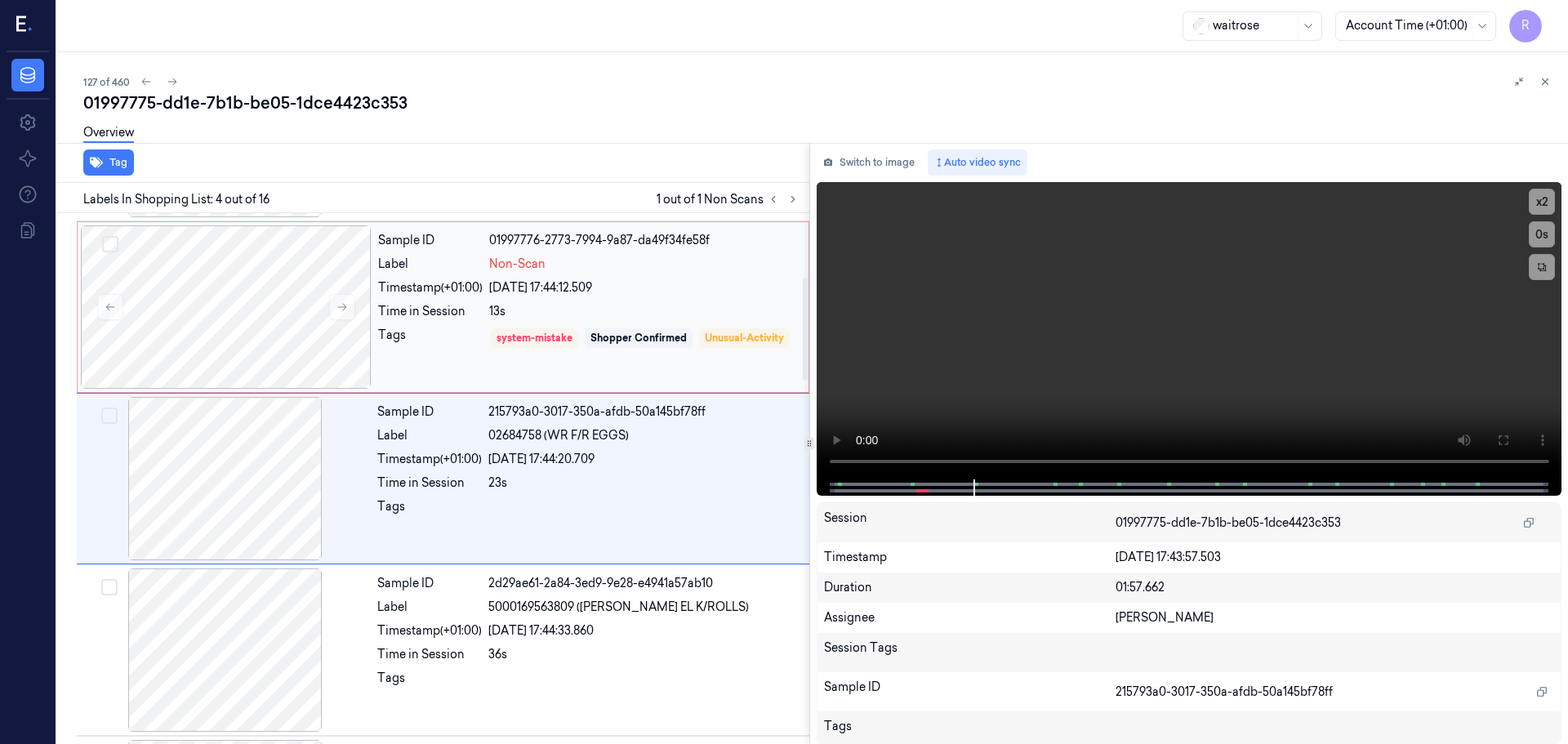
click at [480, 275] on div "Sample ID 01997776-2773-7994-9a87-da49f34fe58f Label Non-Scan Timestamp (+01:00…" at bounding box center [588, 307] width 434 height 164
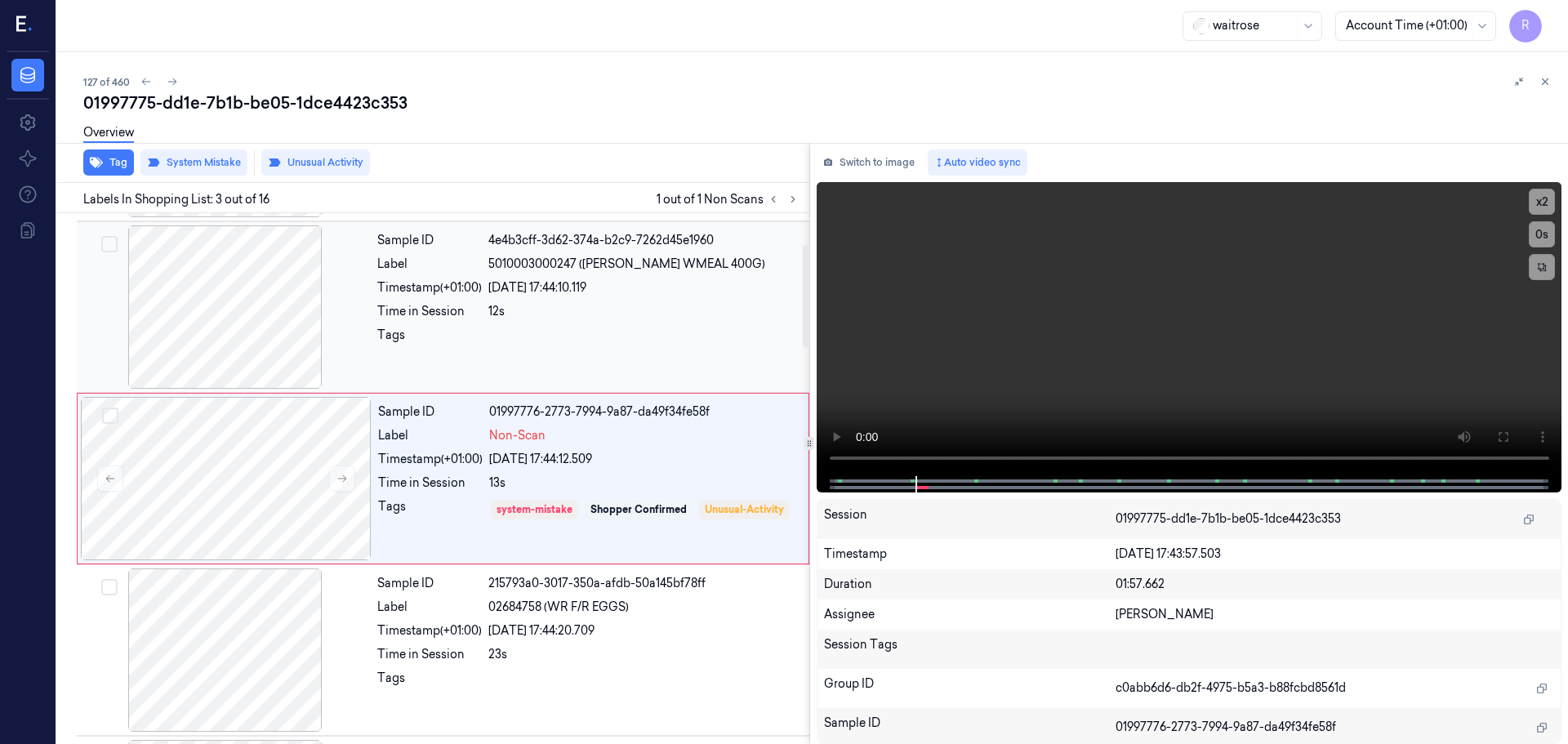
click at [602, 231] on div "4e4b3cff-3d62-374a-b2c9-7262d45e1960" at bounding box center [644, 239] width 311 height 17
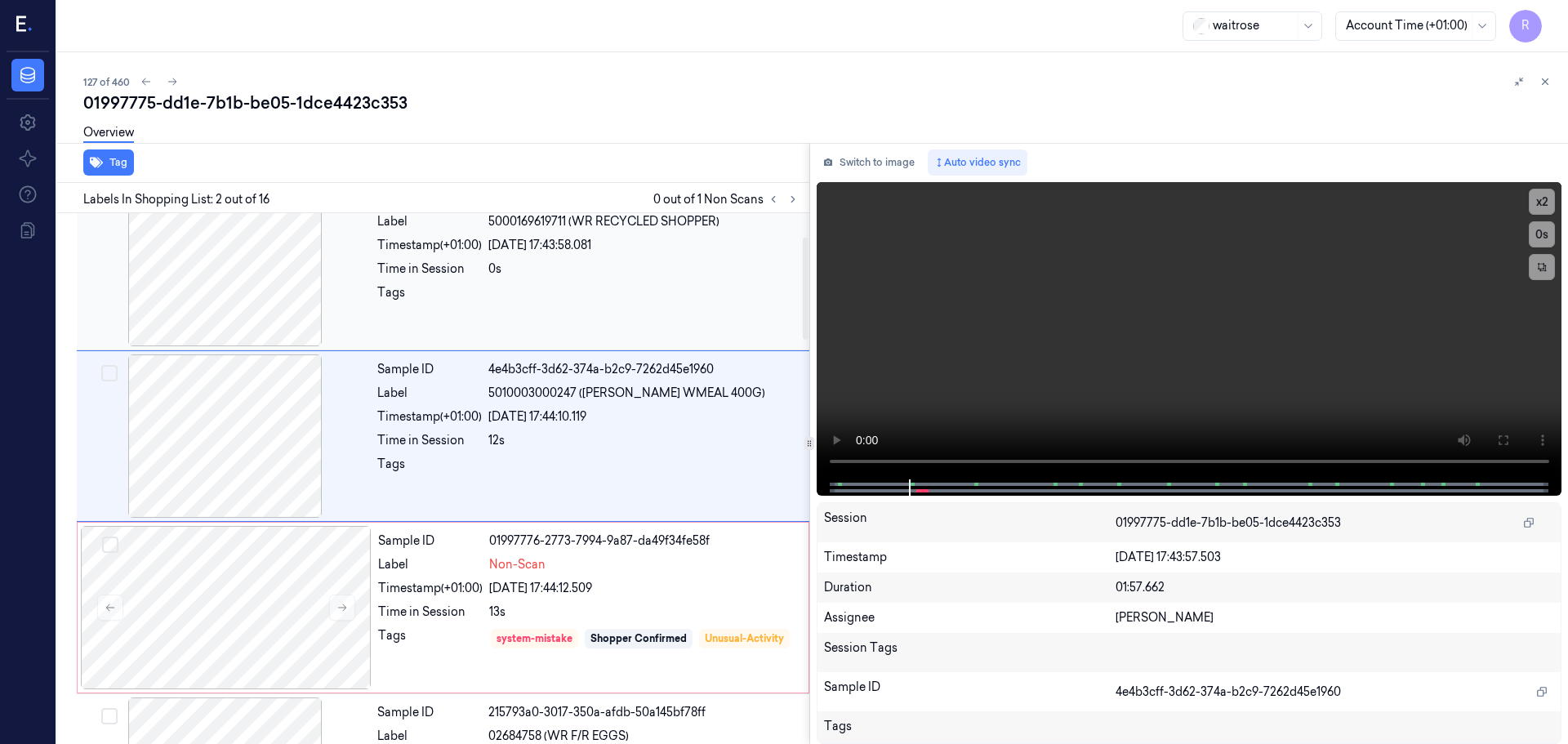
scroll to position [0, 0]
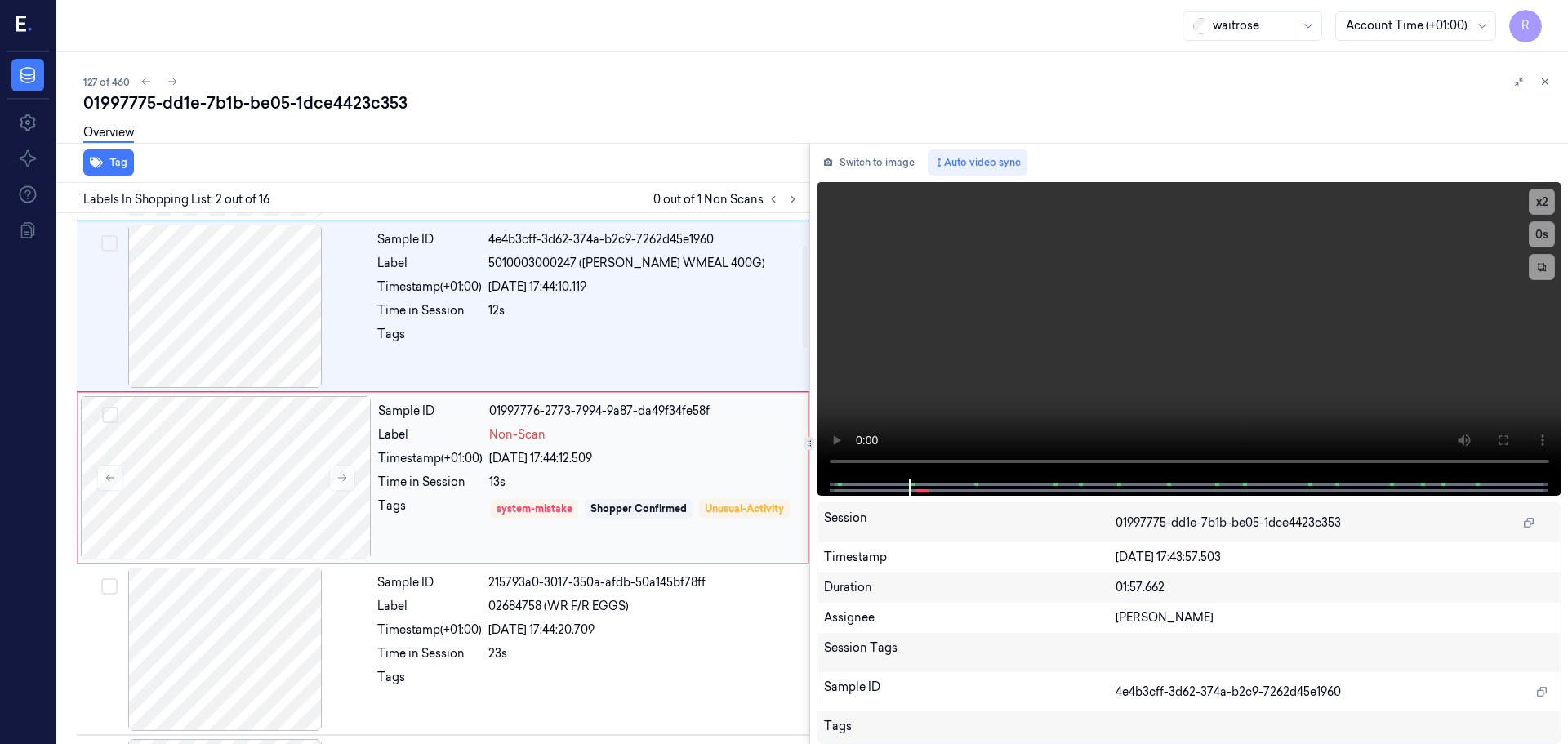
click at [556, 437] on div "Non-Scan" at bounding box center [643, 434] width 309 height 17
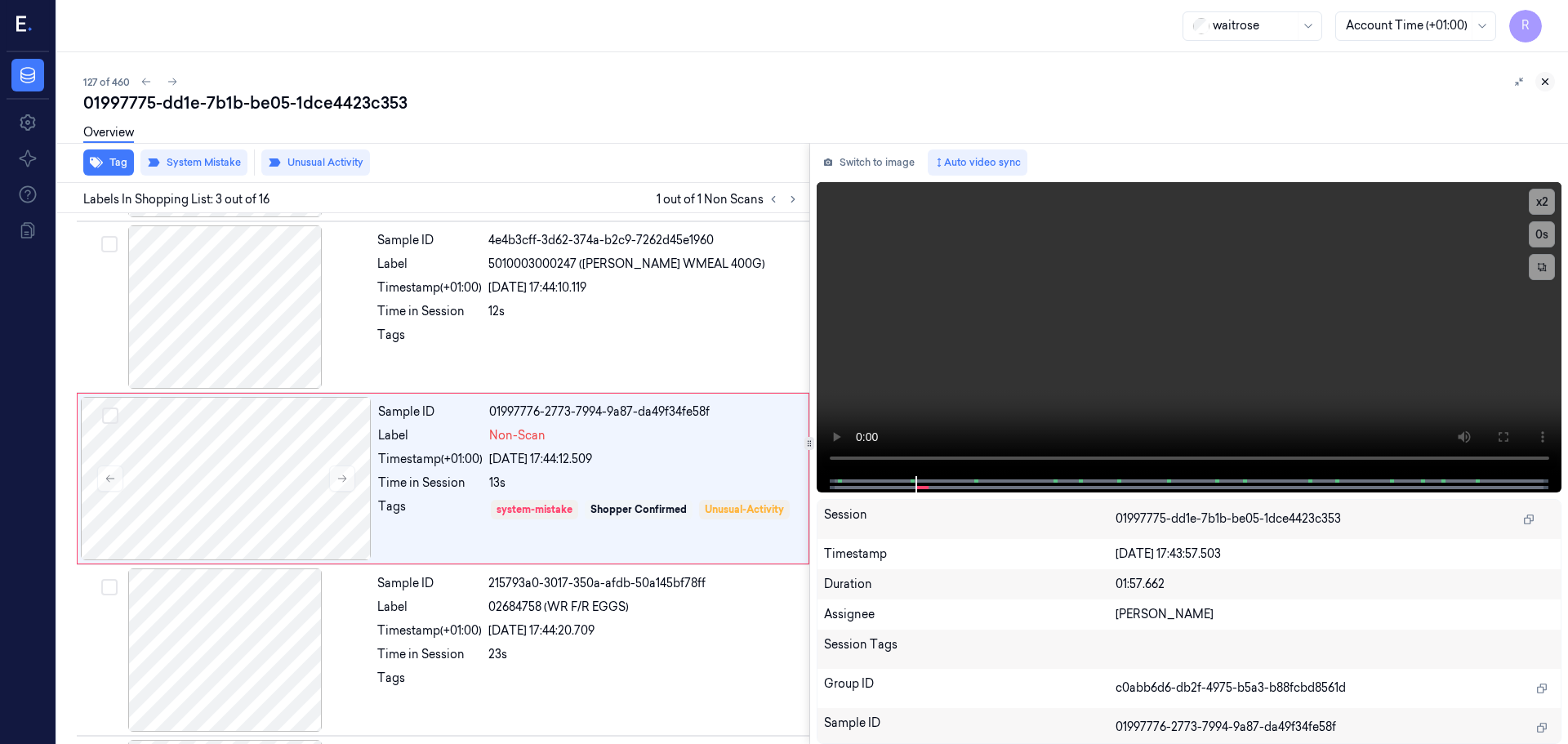
click at [1546, 82] on icon at bounding box center [1544, 81] width 11 height 11
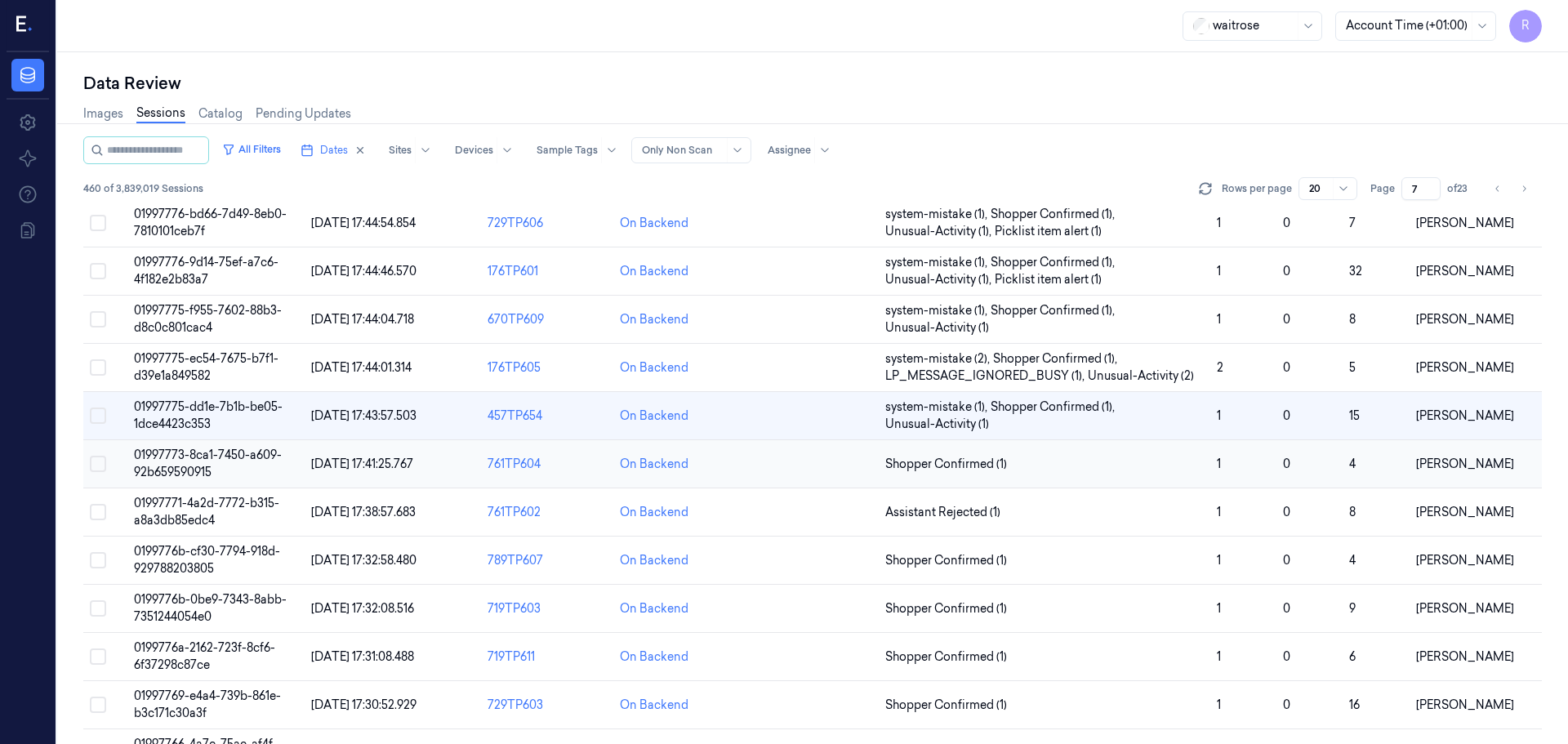
scroll to position [179, 0]
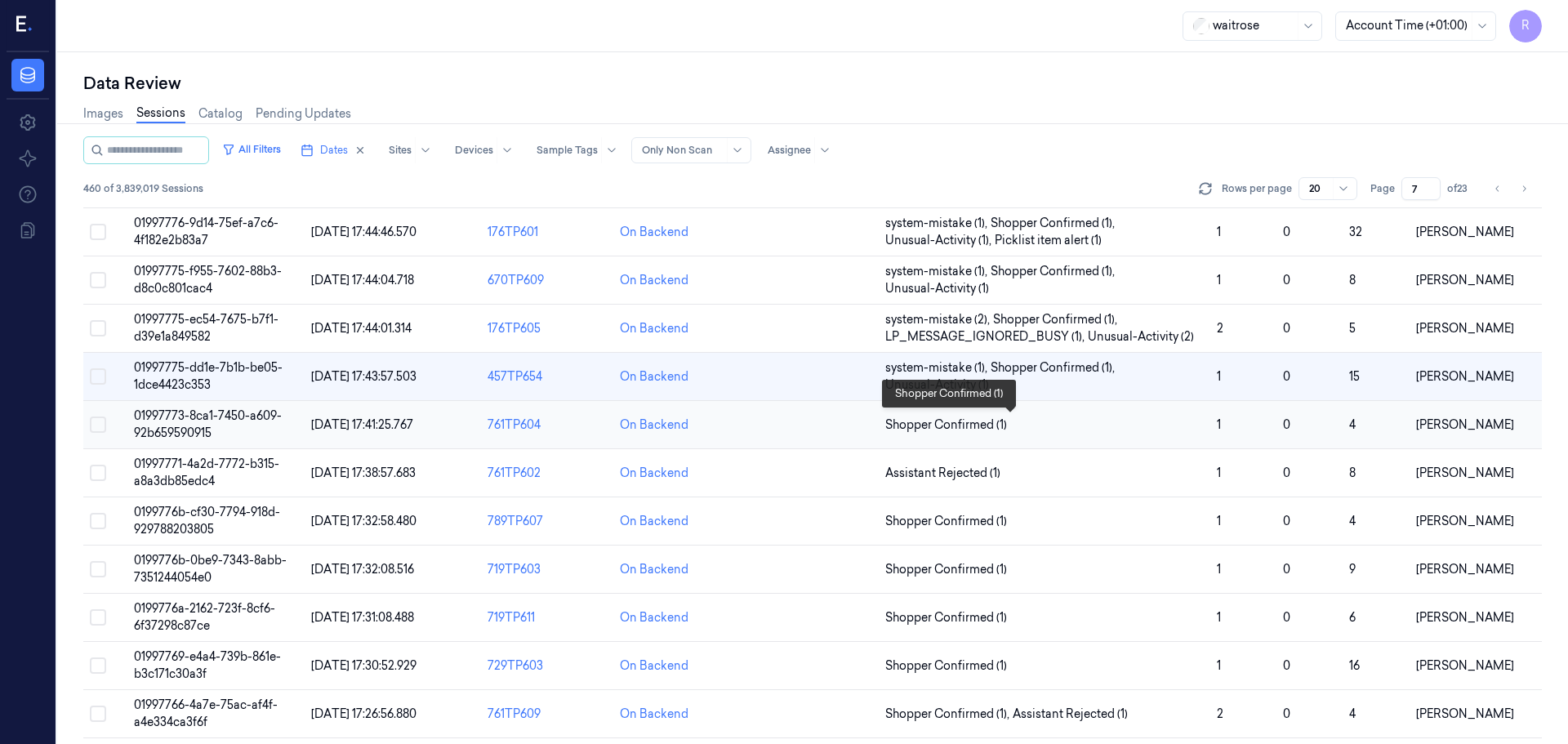
click at [1018, 420] on span "Shopper Confirmed (1)" at bounding box center [1043, 425] width 318 height 17
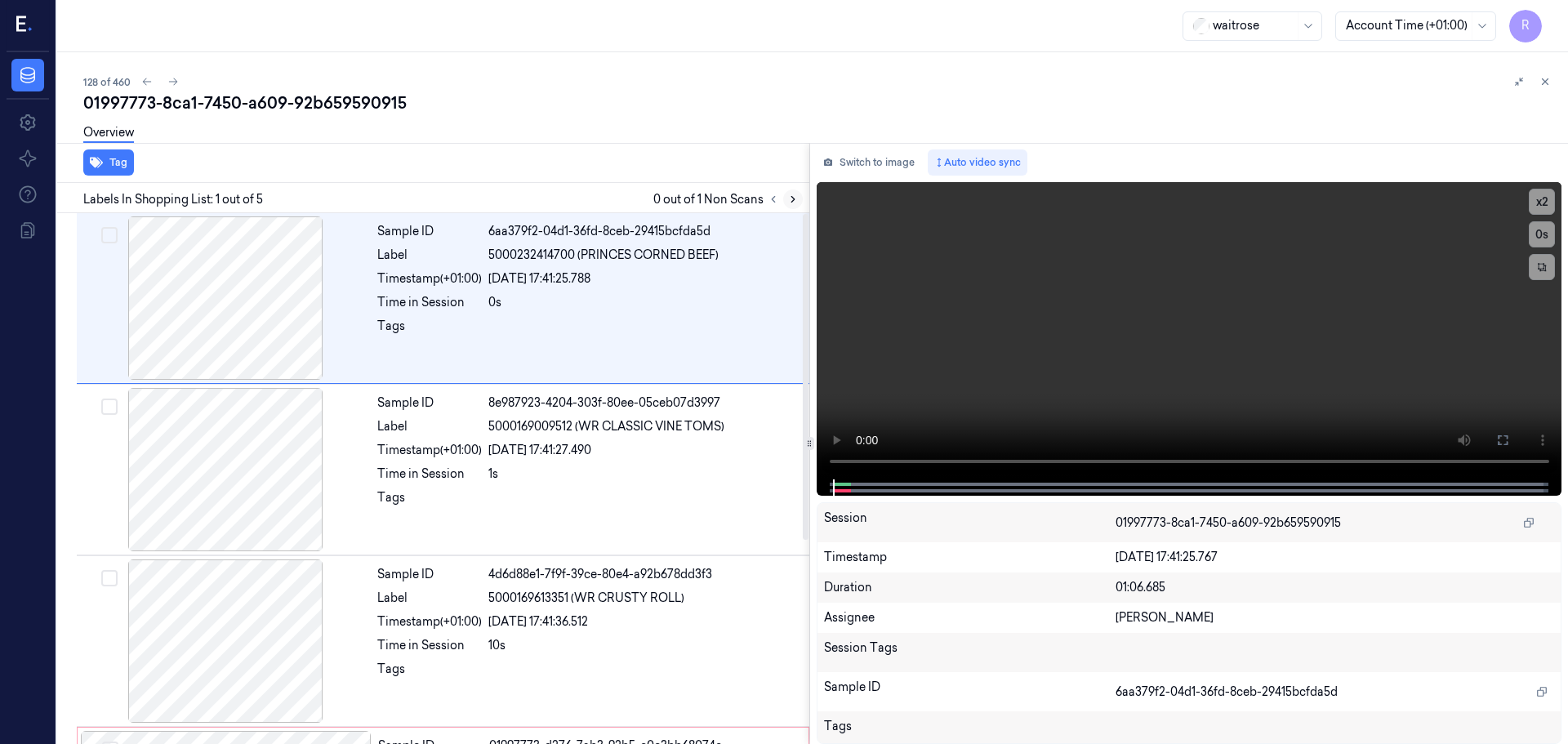
click at [783, 202] on button at bounding box center [793, 199] width 20 height 20
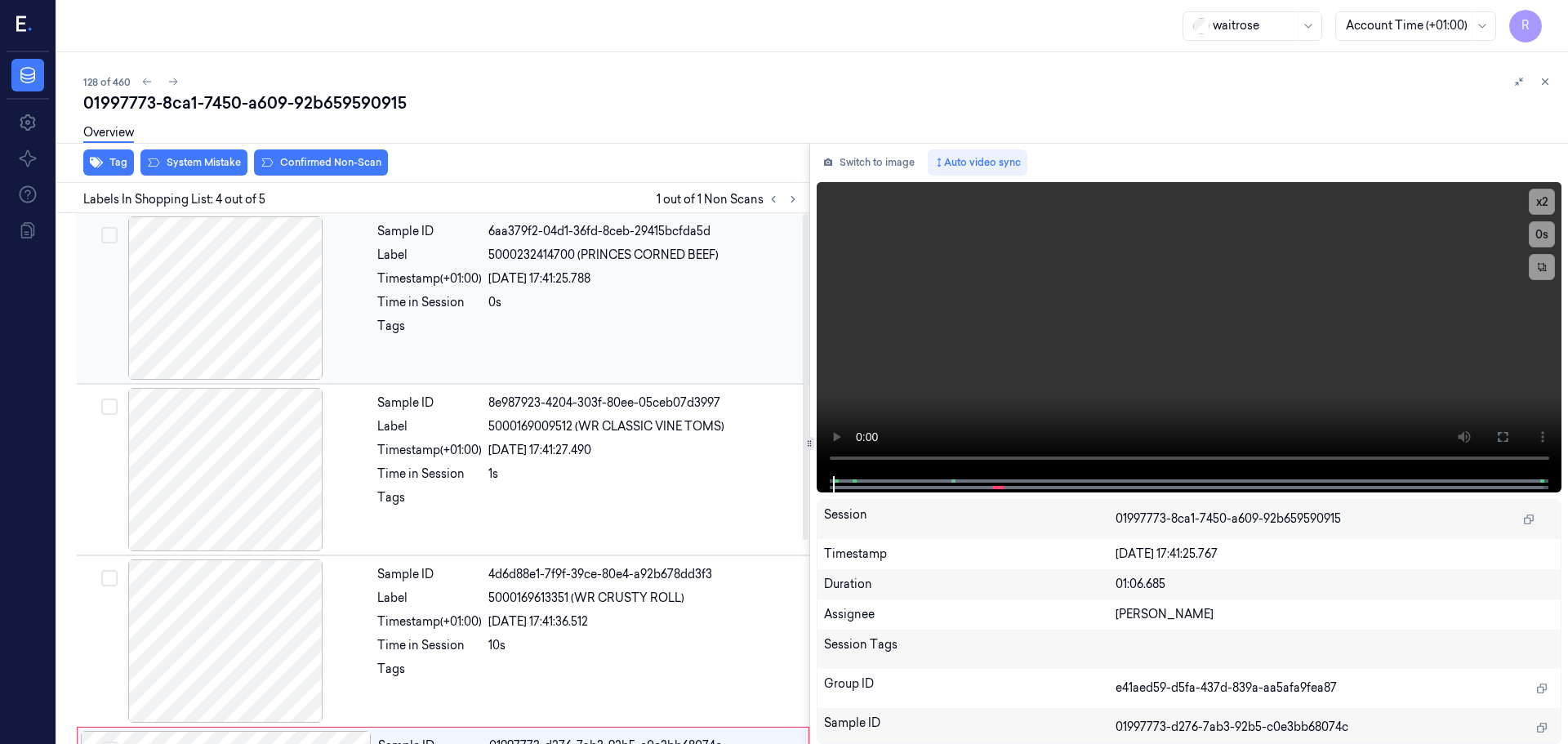
click at [213, 308] on div at bounding box center [224, 298] width 290 height 164
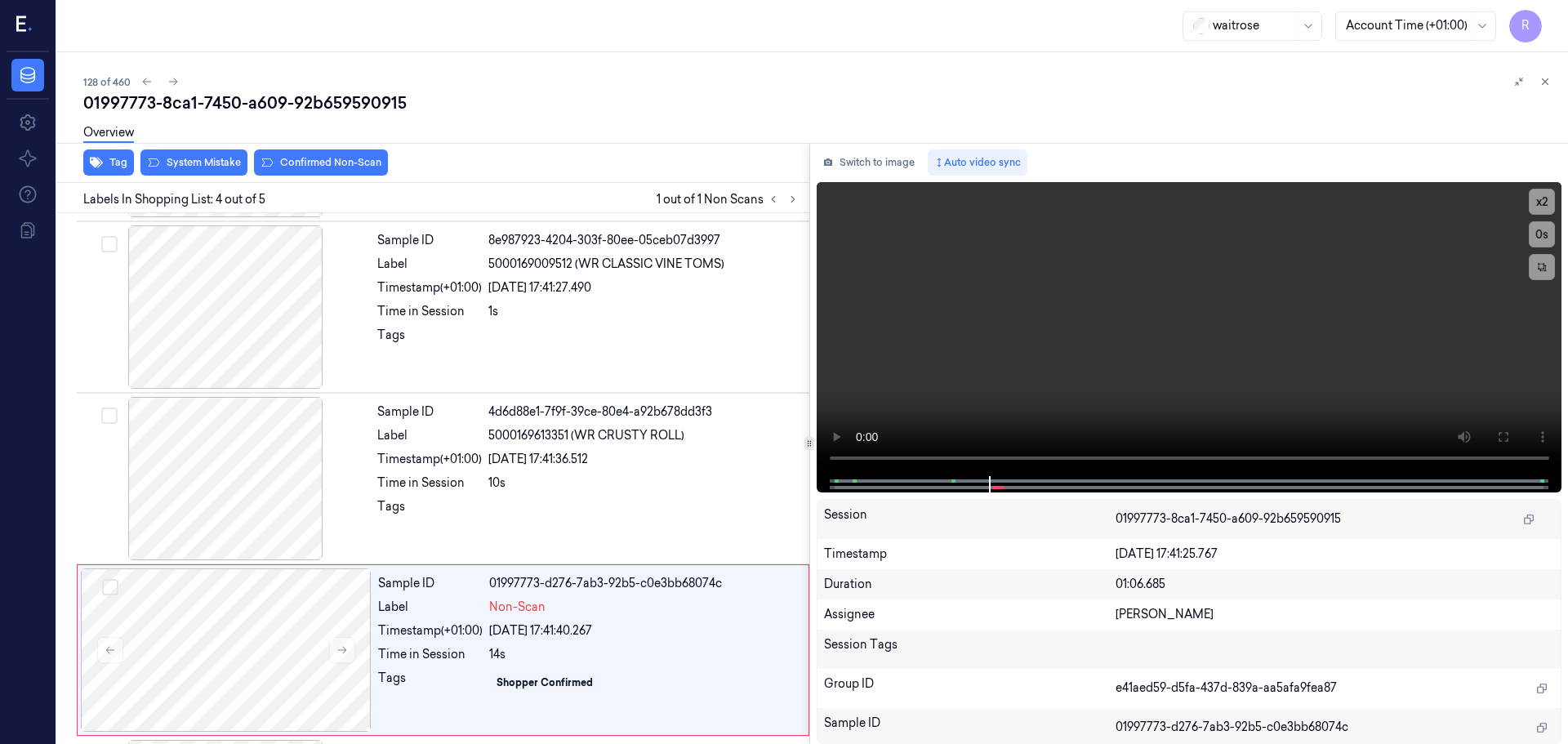
scroll to position [331, 0]
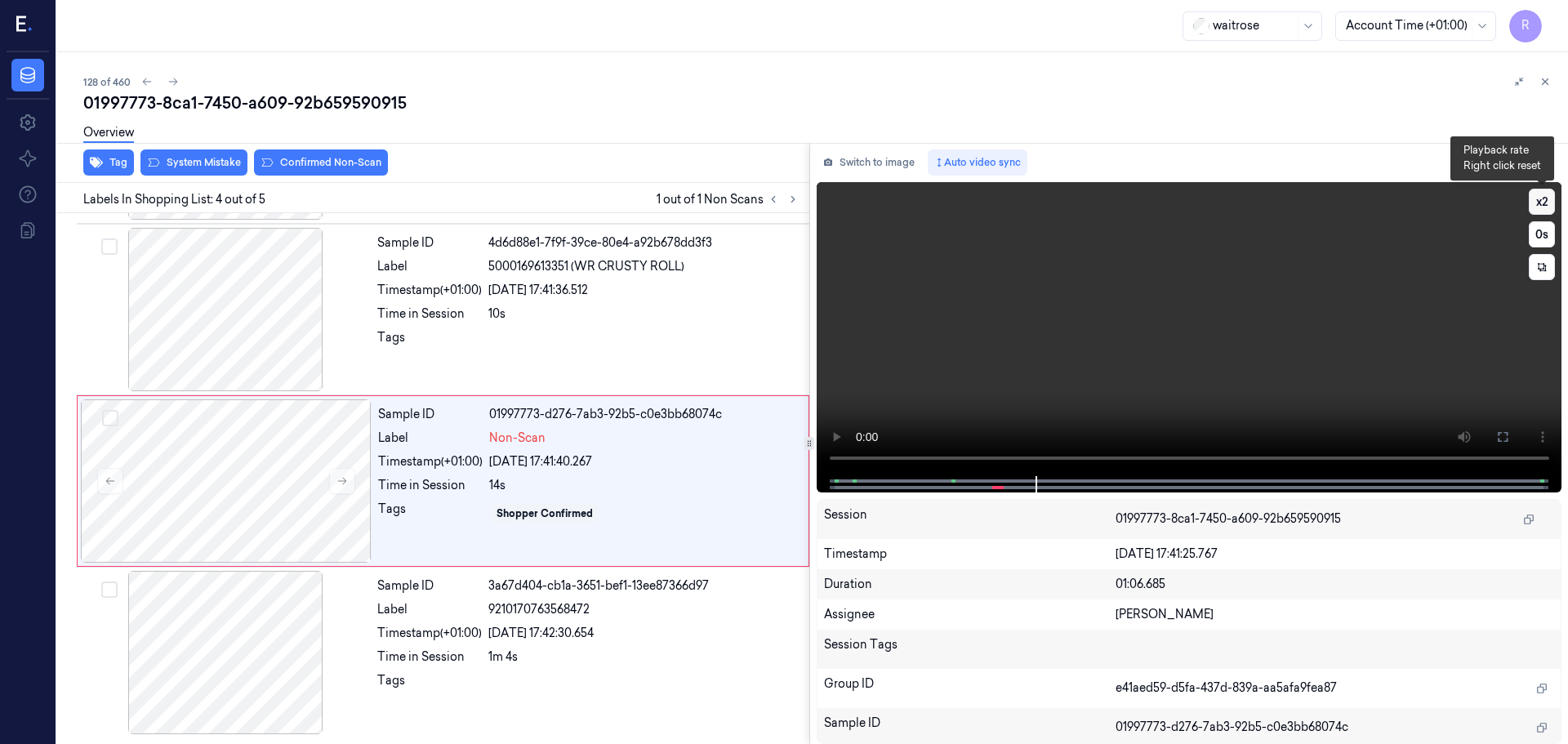
click at [1538, 206] on button "x 2" at bounding box center [1541, 201] width 26 height 26
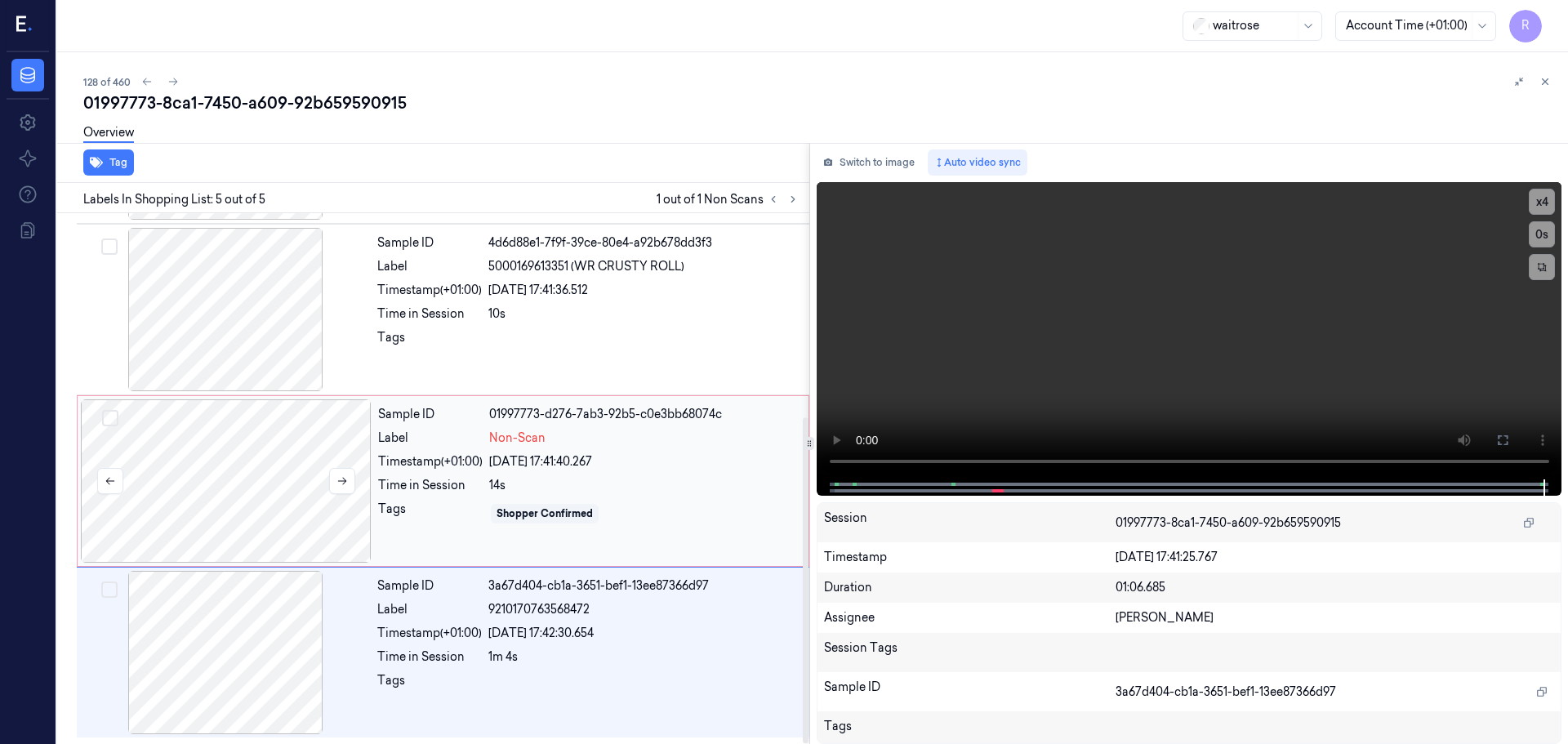
click at [342, 497] on div at bounding box center [225, 481] width 290 height 164
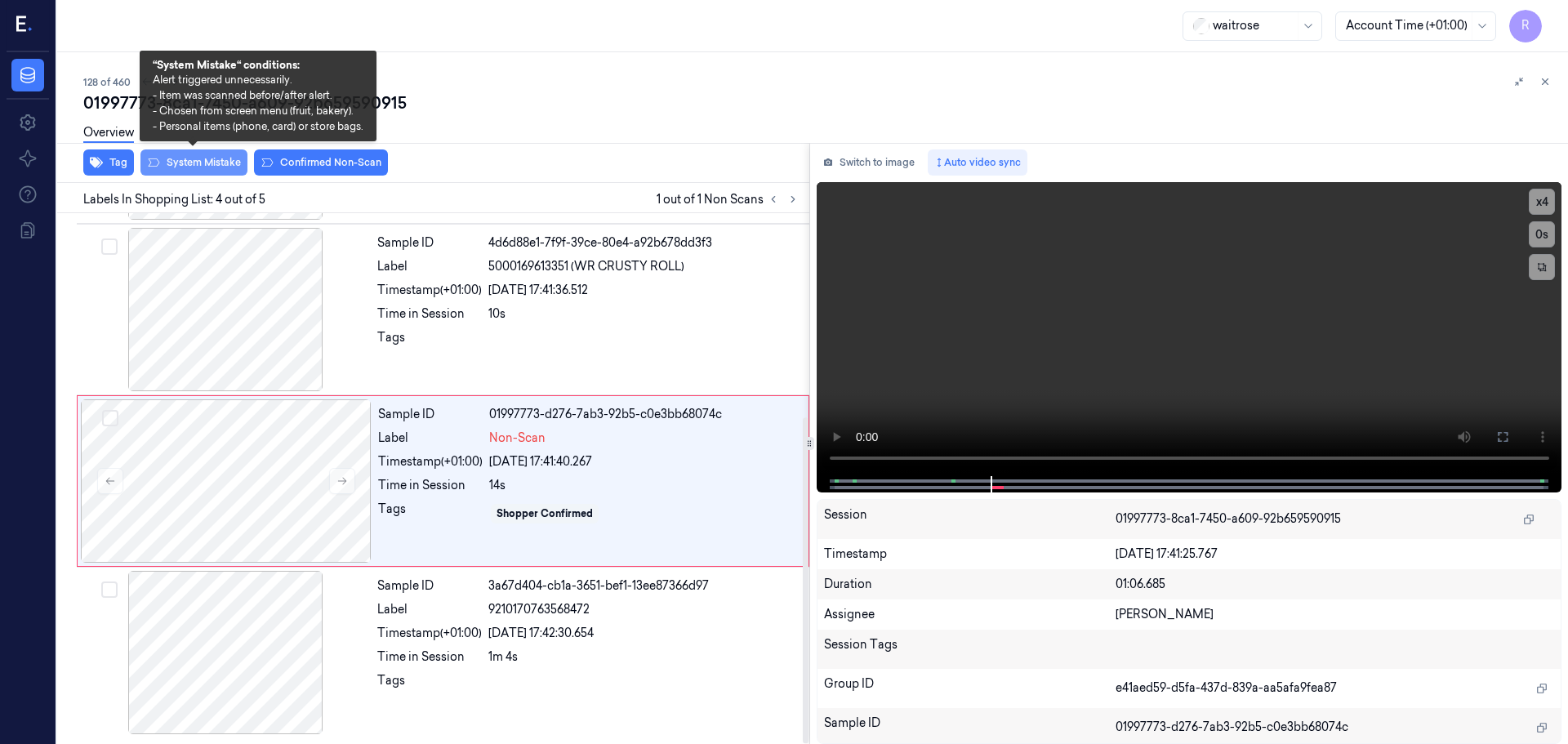
click at [175, 163] on button "System Mistake" at bounding box center [194, 163] width 107 height 26
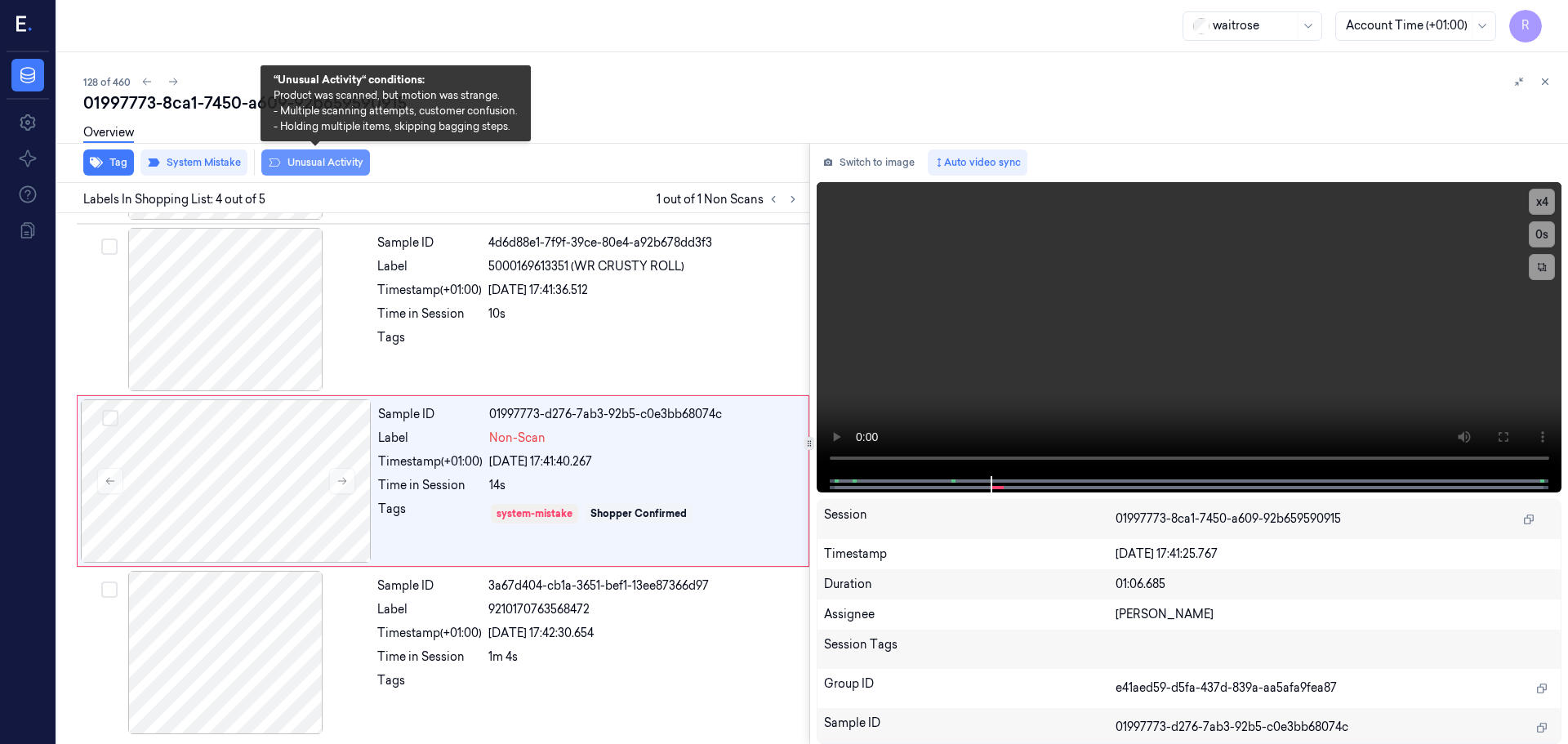
click at [322, 165] on button "Unusual Activity" at bounding box center [315, 163] width 109 height 26
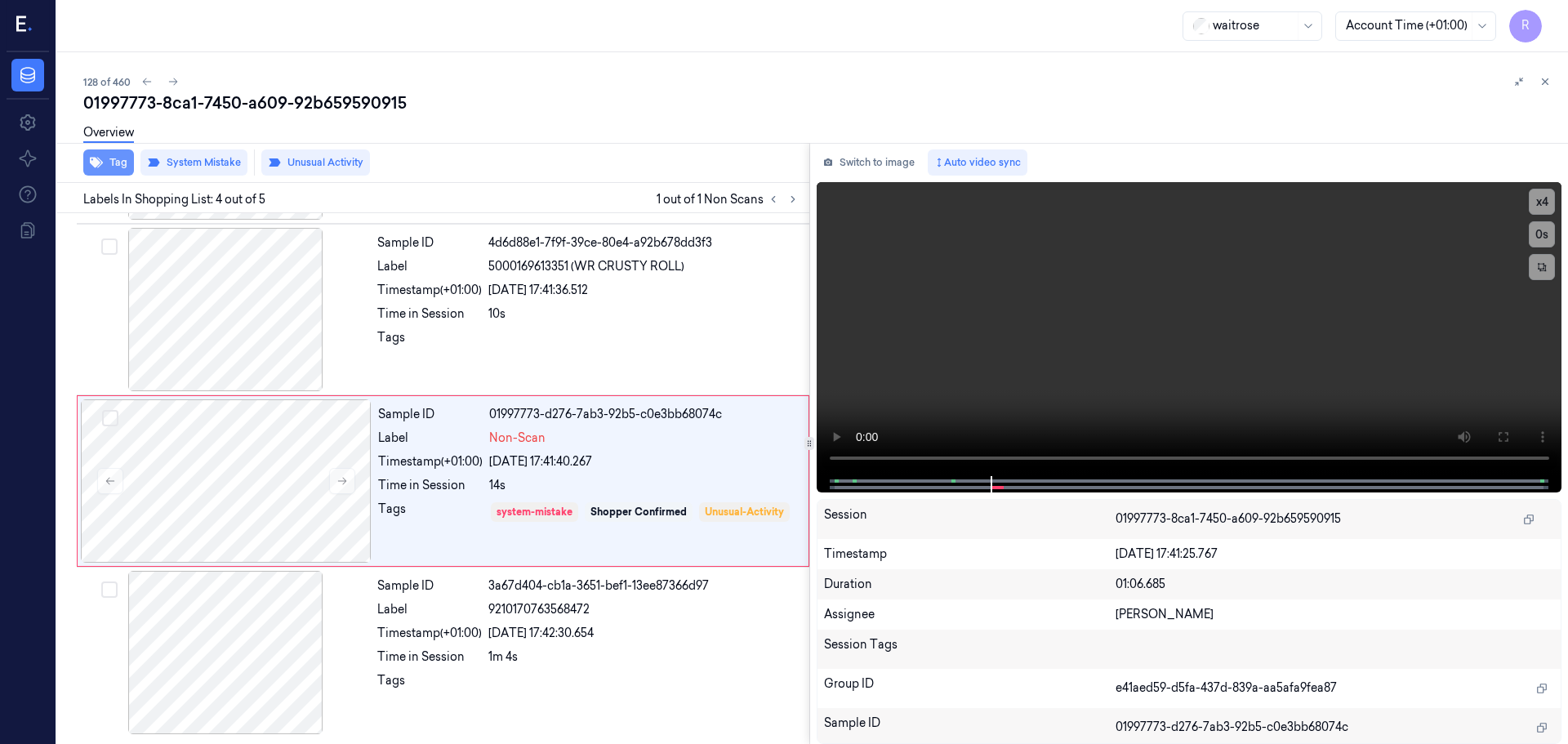
click at [101, 168] on icon "button" at bounding box center [96, 162] width 13 height 13
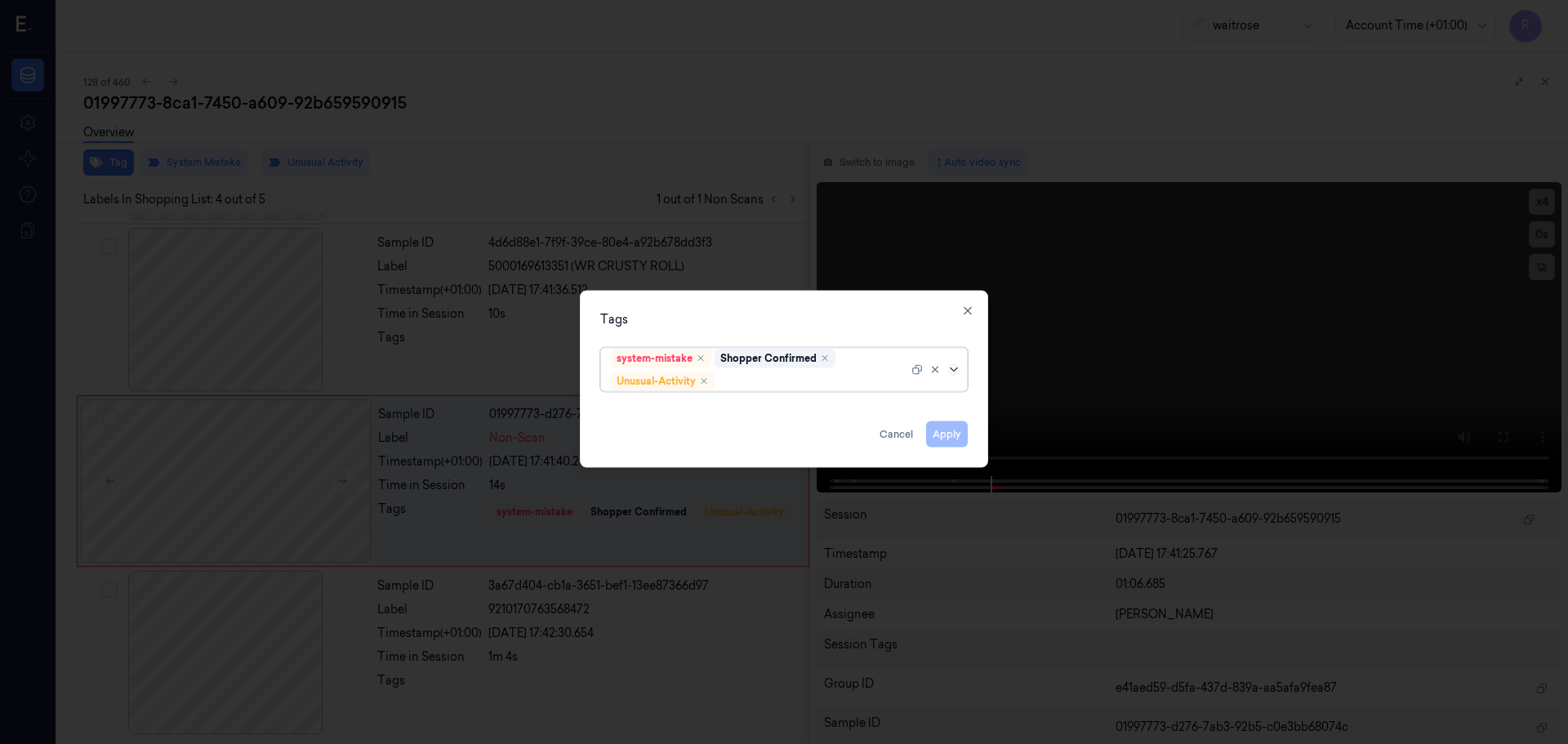
click at [954, 370] on icon at bounding box center [954, 368] width 13 height 13
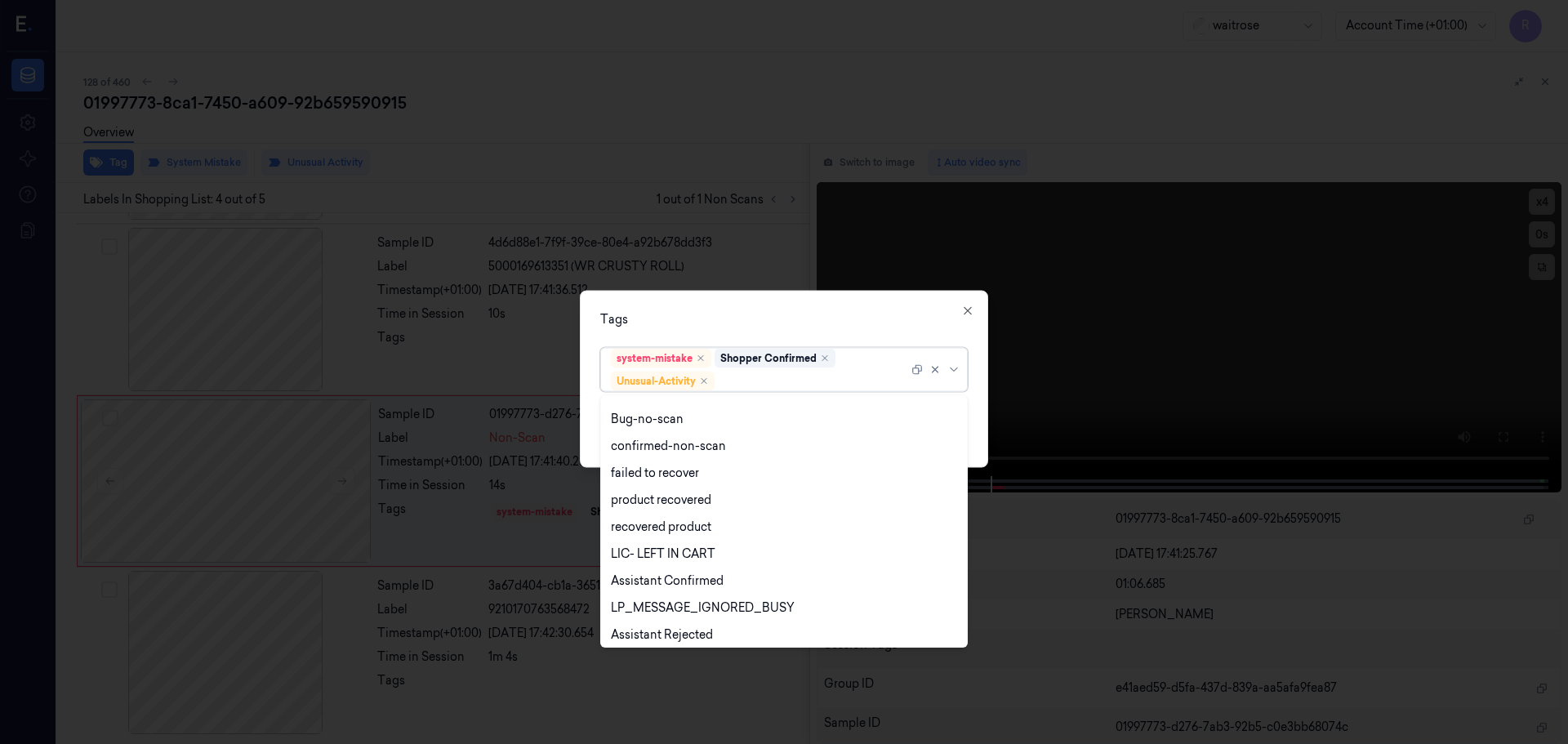
scroll to position [213, 0]
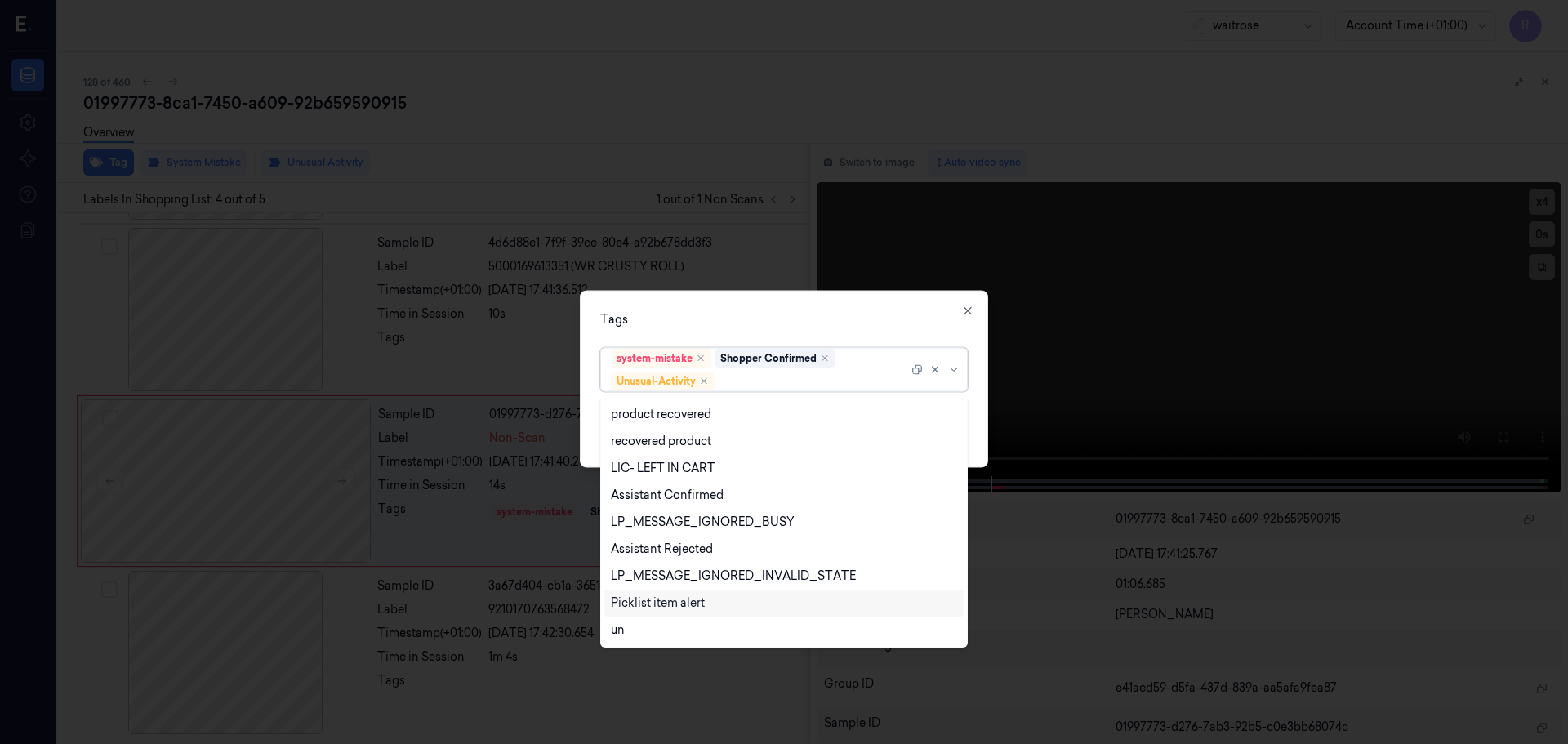
click at [640, 597] on div "Picklist item alert" at bounding box center [657, 602] width 94 height 17
click at [710, 321] on div "Tags" at bounding box center [784, 318] width 367 height 17
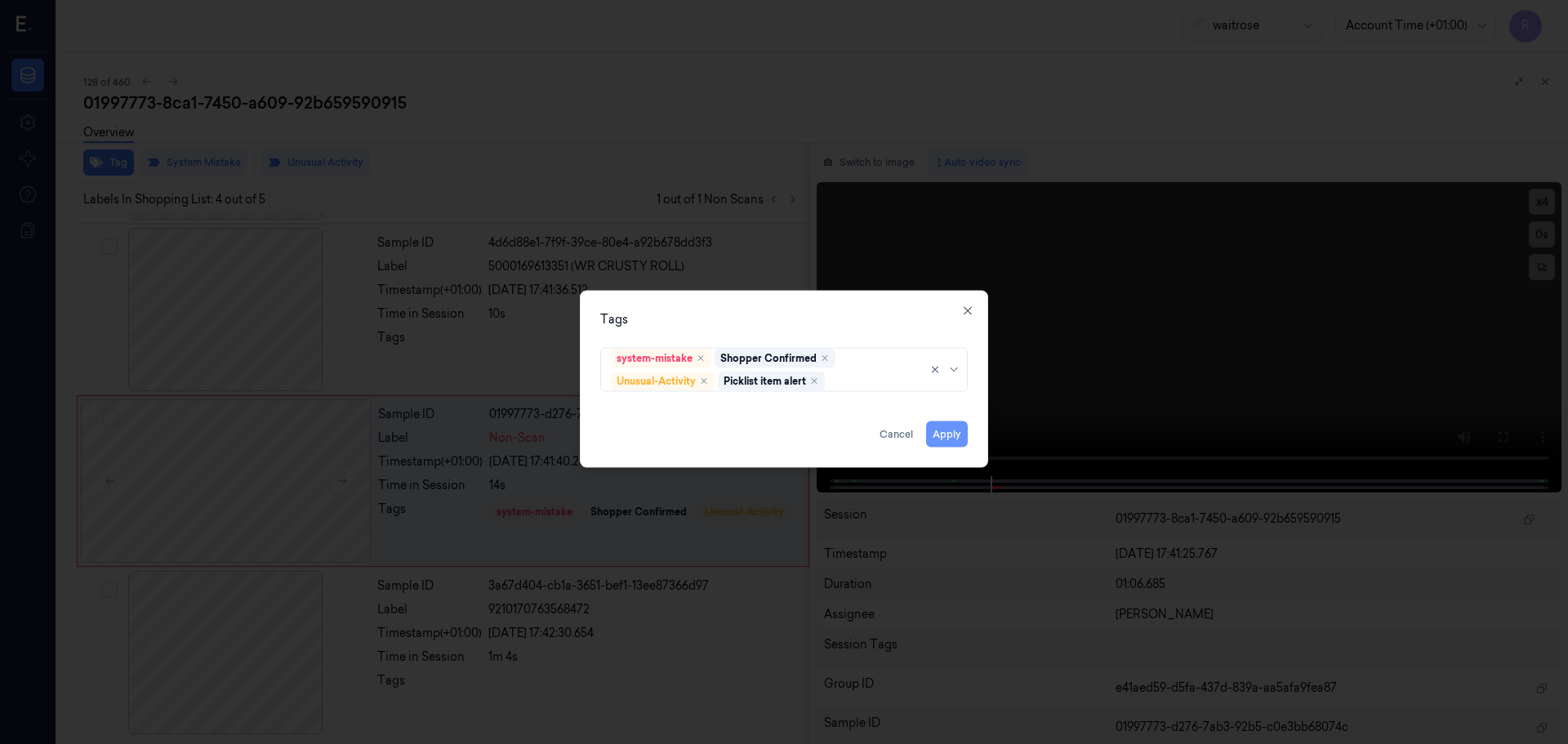
click at [937, 433] on button "Apply" at bounding box center [947, 434] width 42 height 26
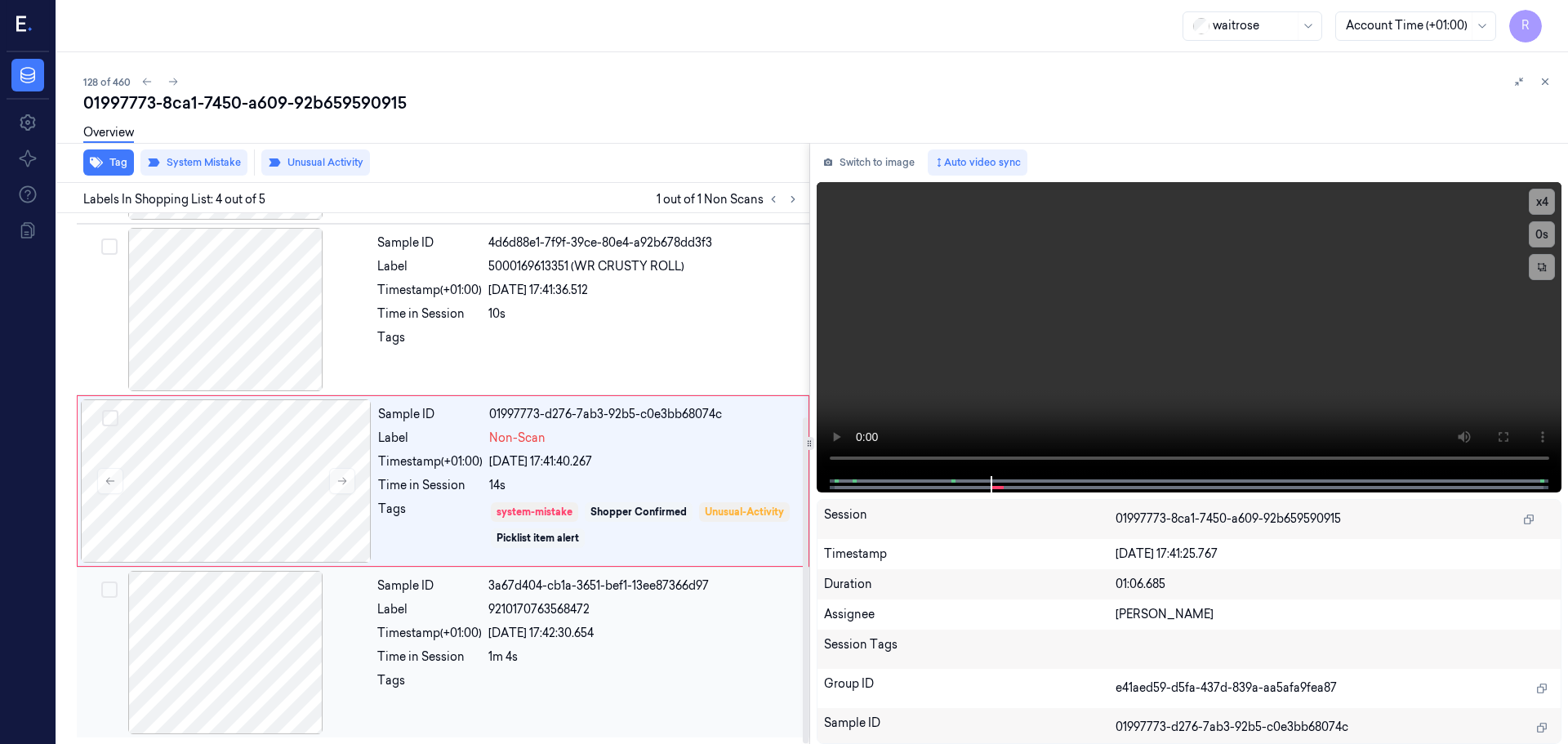
click at [554, 664] on div "1m 4s" at bounding box center [644, 656] width 311 height 17
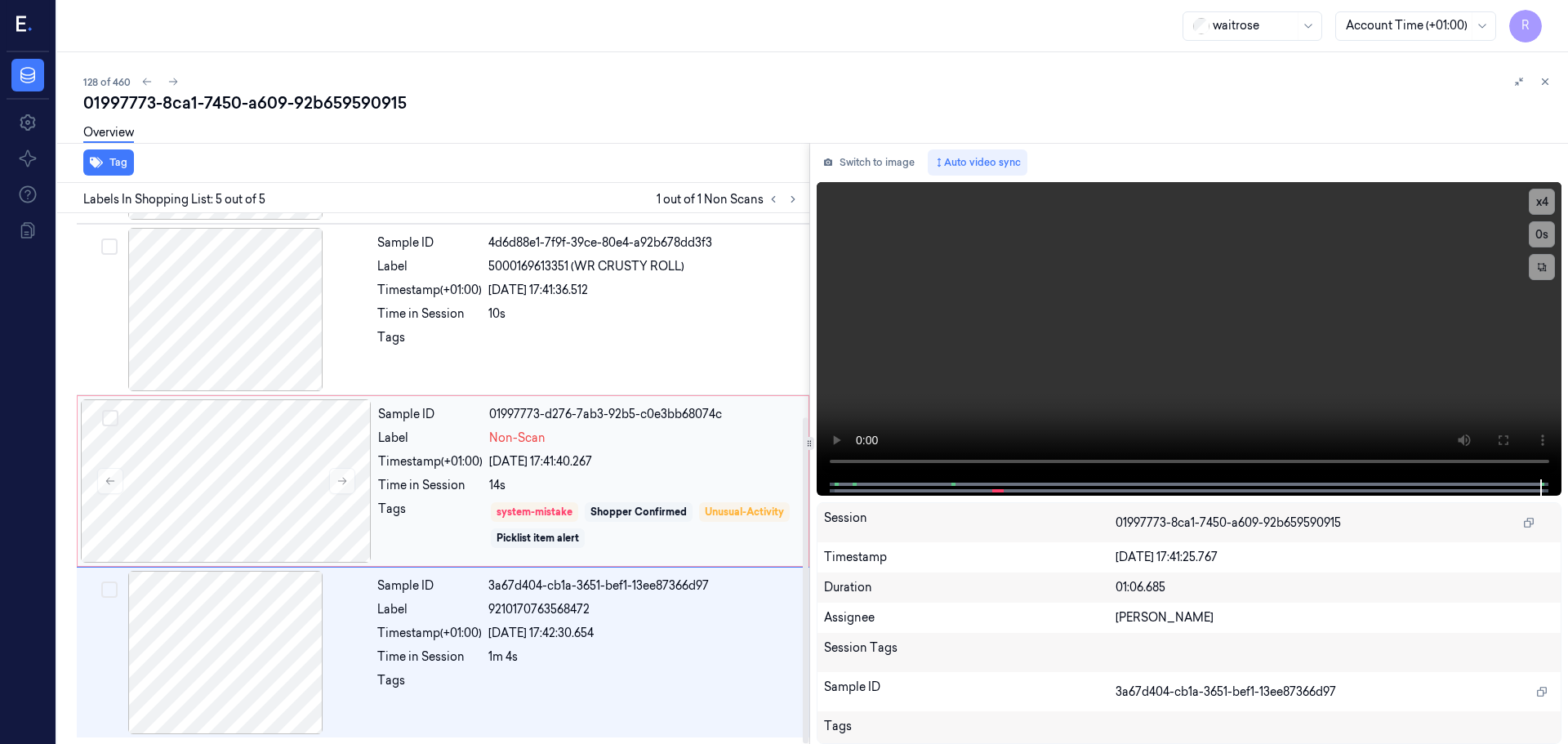
click at [670, 451] on div "Sample ID 01997773-d276-7ab3-92b5-c0e3bb68074c Label Non-Scan Timestamp (+01:00…" at bounding box center [588, 481] width 434 height 164
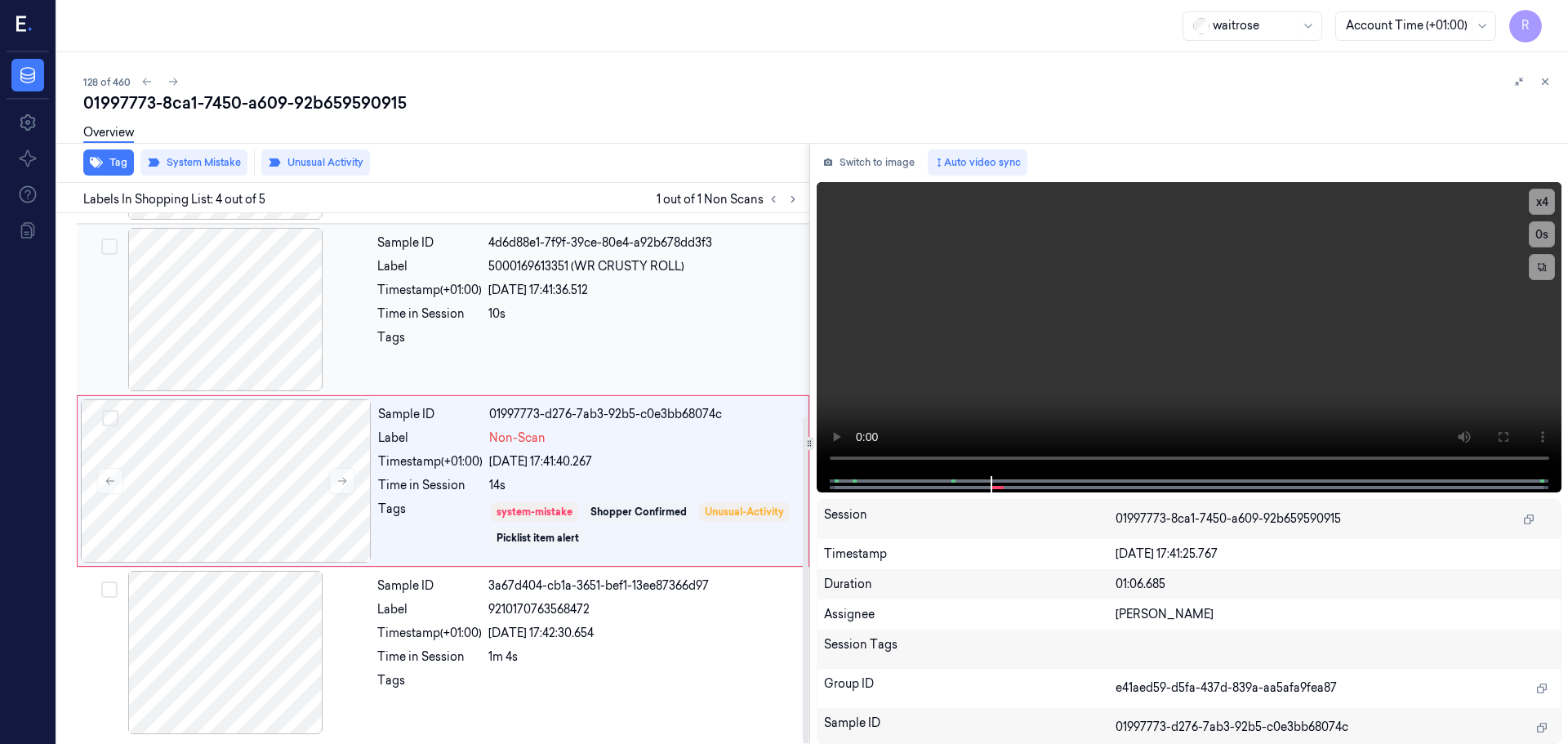
click at [584, 228] on div "Sample ID 4d6d88e1-7f9f-39ce-80e4-a92b678dd3f3 Label 5000169613351 (WR CRUSTY R…" at bounding box center [588, 309] width 435 height 164
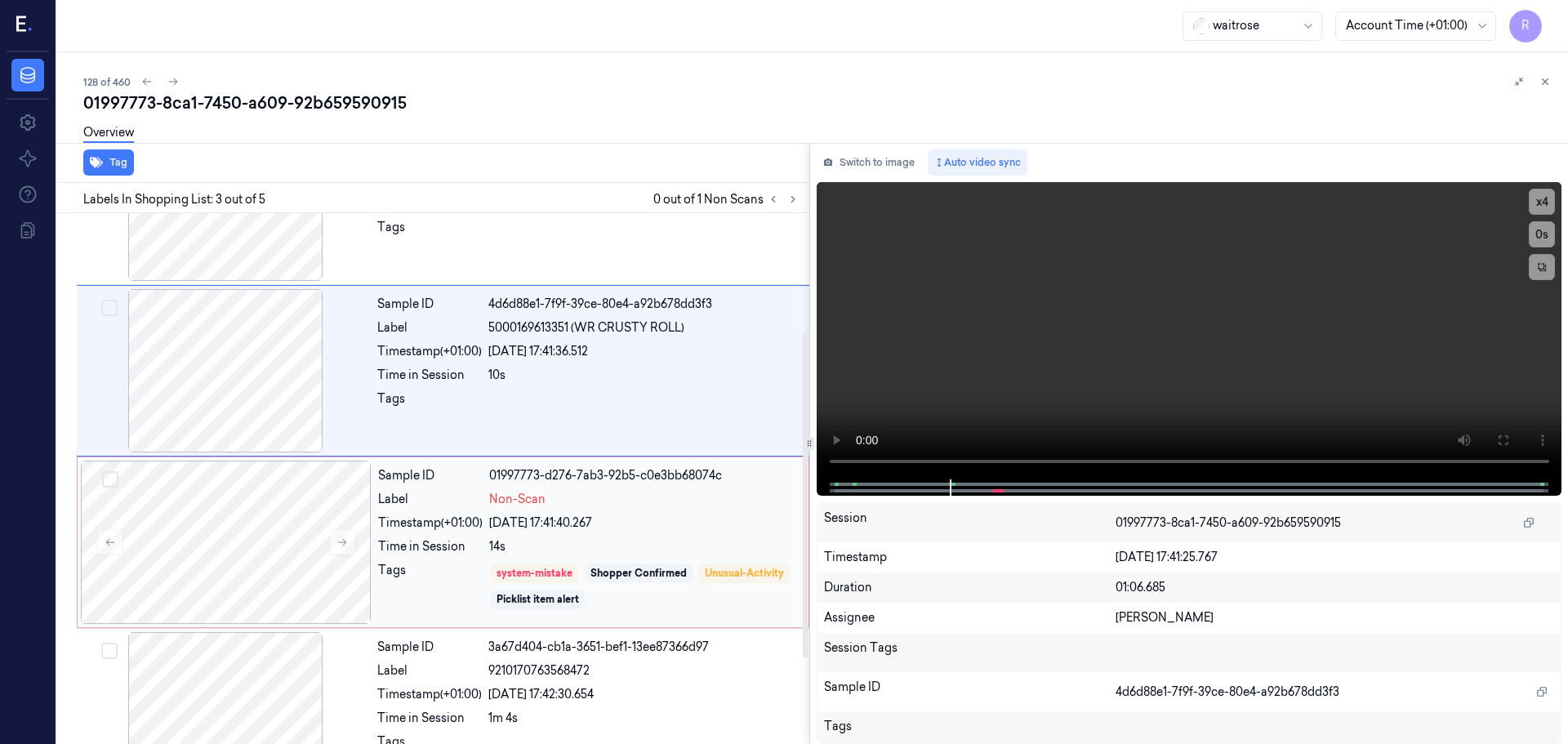
scroll to position [331, 0]
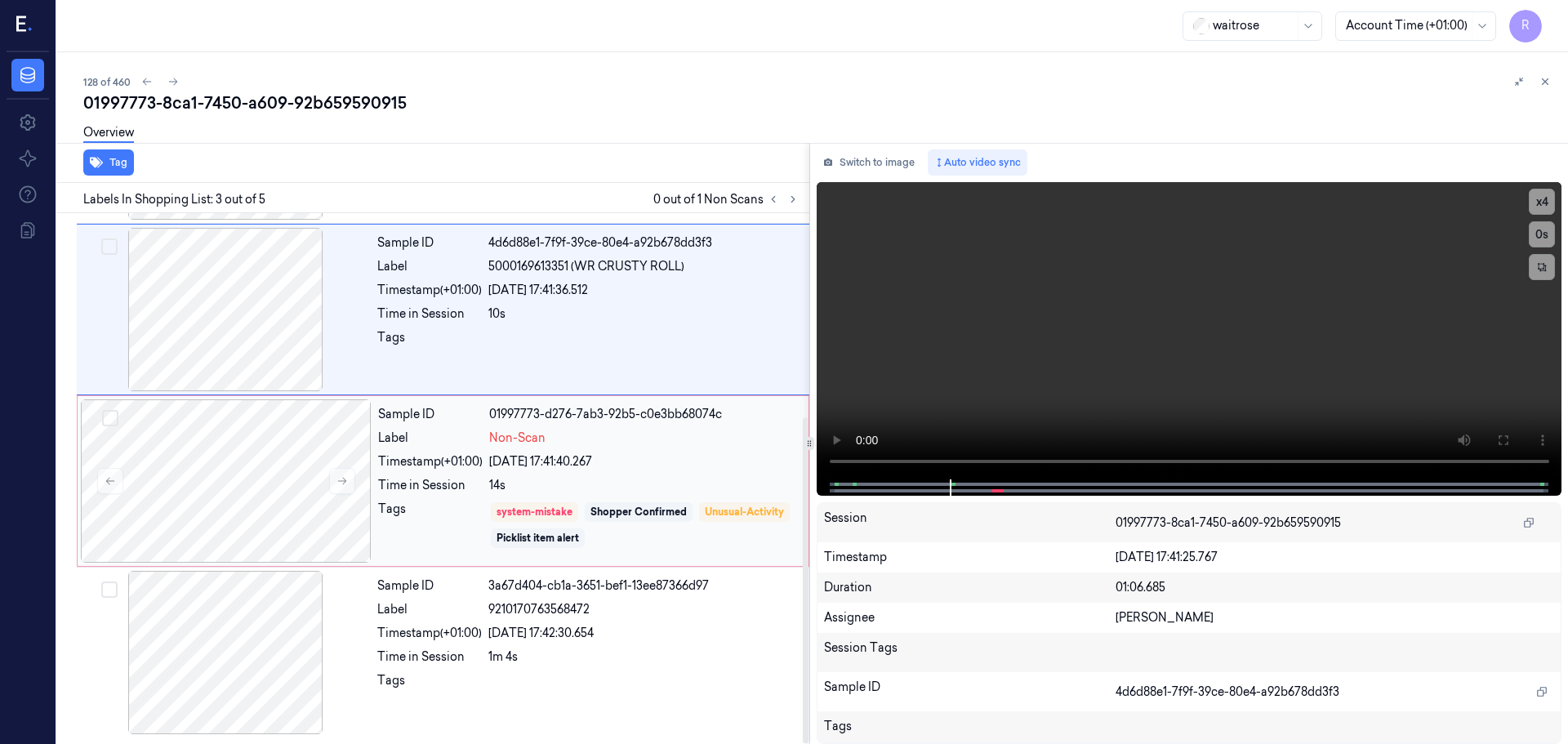
click at [575, 473] on div "Sample ID 01997773-d276-7ab3-92b5-c0e3bb68074c Label Non-Scan Timestamp (+01:00…" at bounding box center [588, 481] width 434 height 164
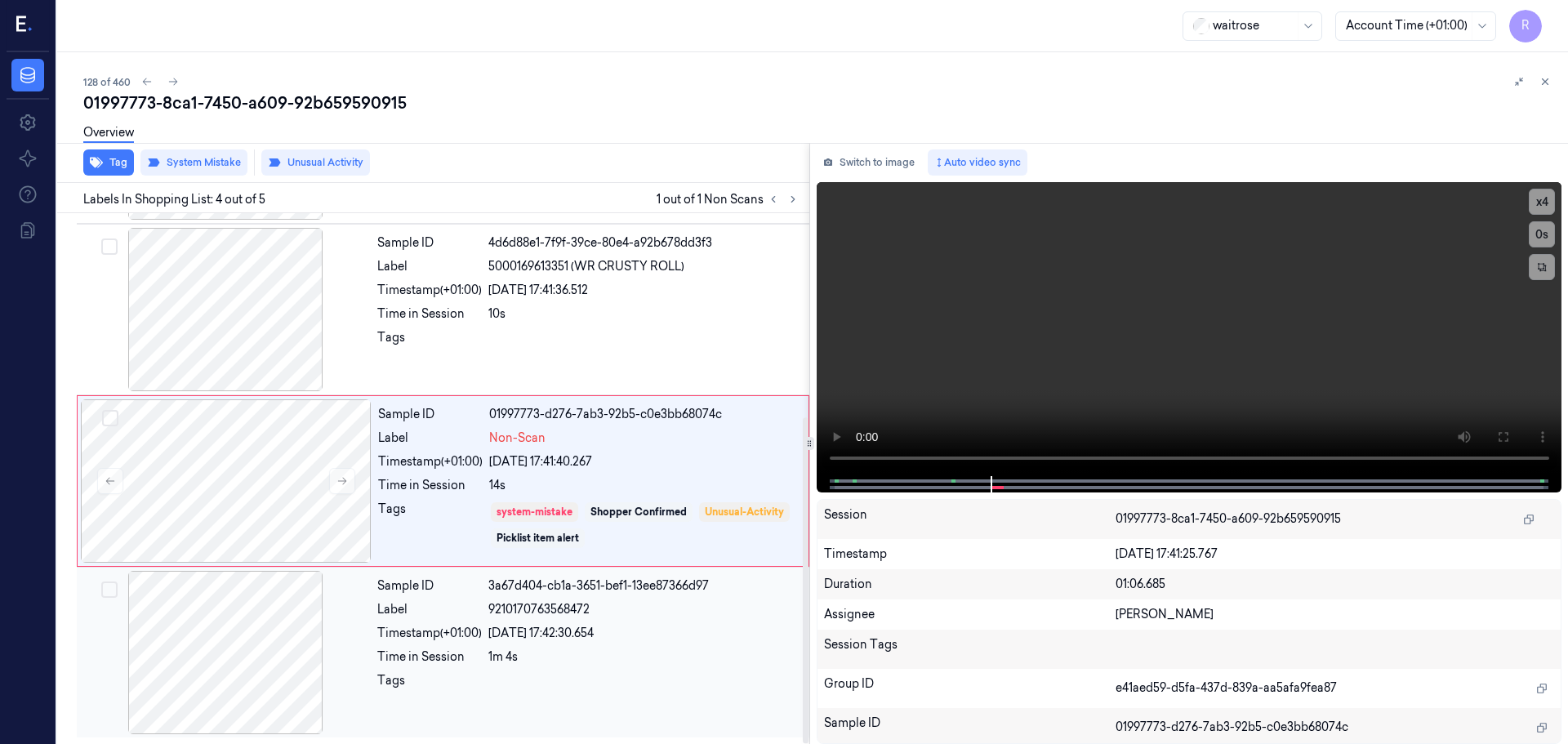
click at [568, 601] on span "9210170763568472" at bounding box center [540, 609] width 102 height 17
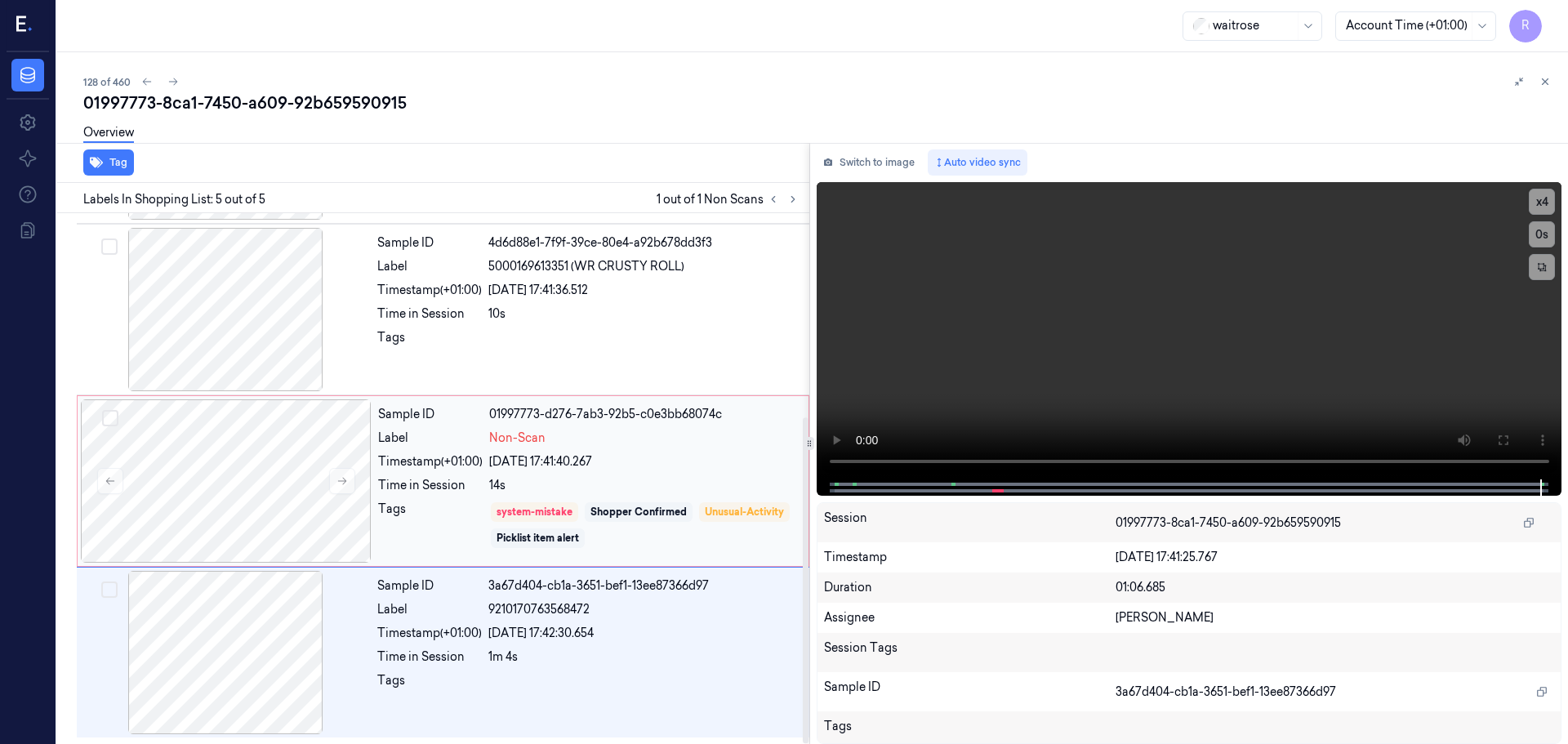
click at [624, 480] on div "14s" at bounding box center [643, 485] width 309 height 17
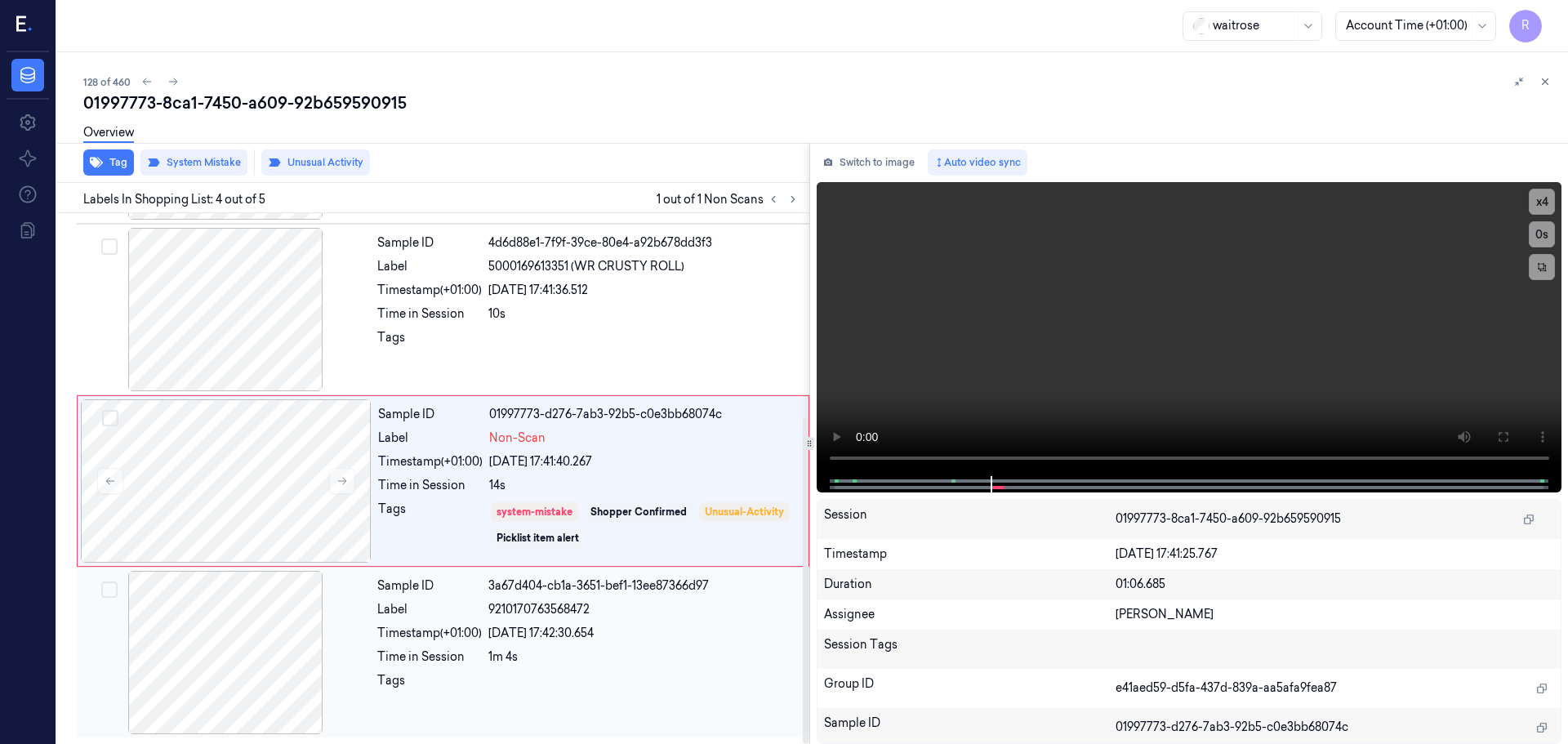
click at [542, 710] on div "Sample ID 3a67d404-cb1a-3651-bef1-13ee87366d97 Label 9210170763568472 Timestamp…" at bounding box center [588, 652] width 435 height 164
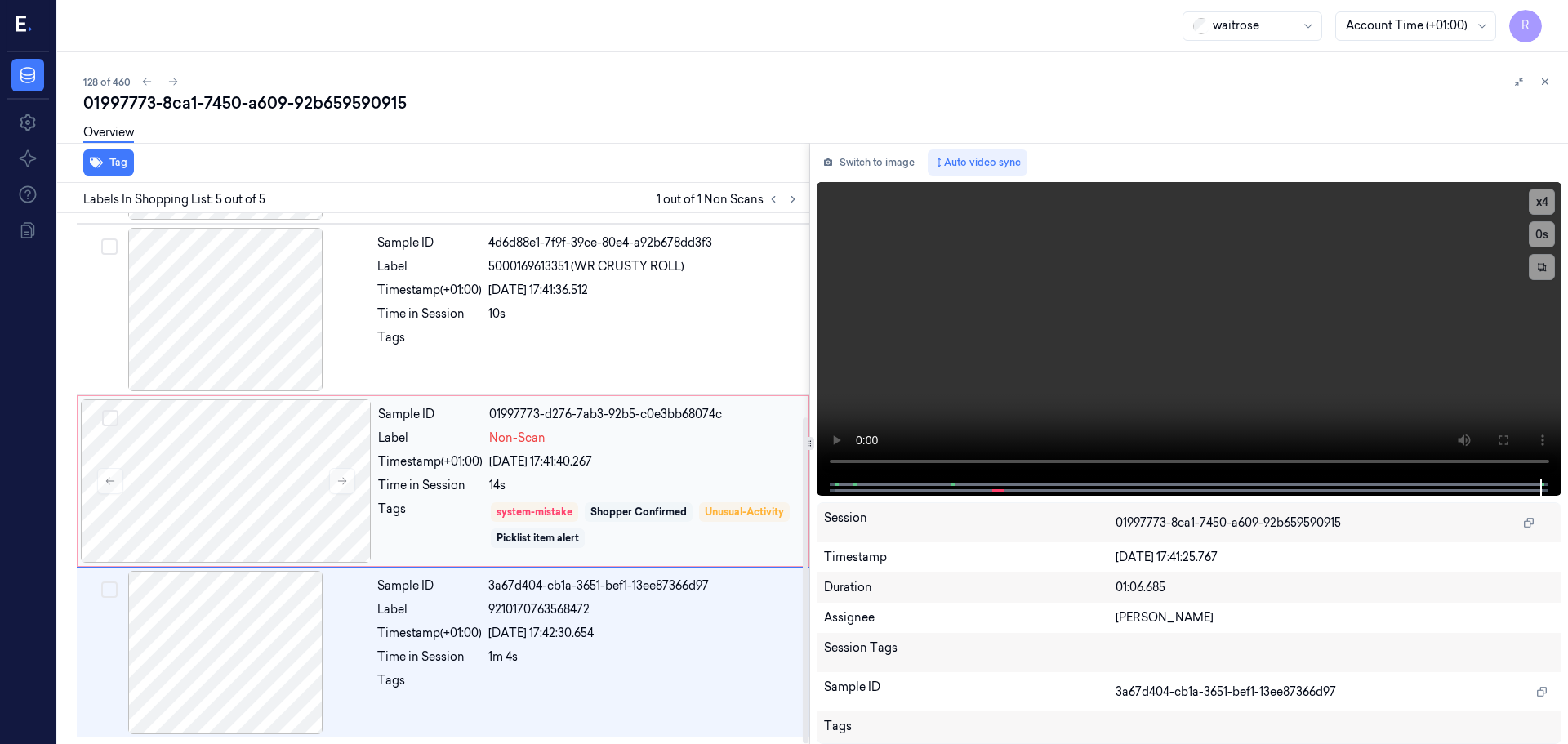
click at [623, 507] on div "Shopper Confirmed" at bounding box center [638, 512] width 97 height 15
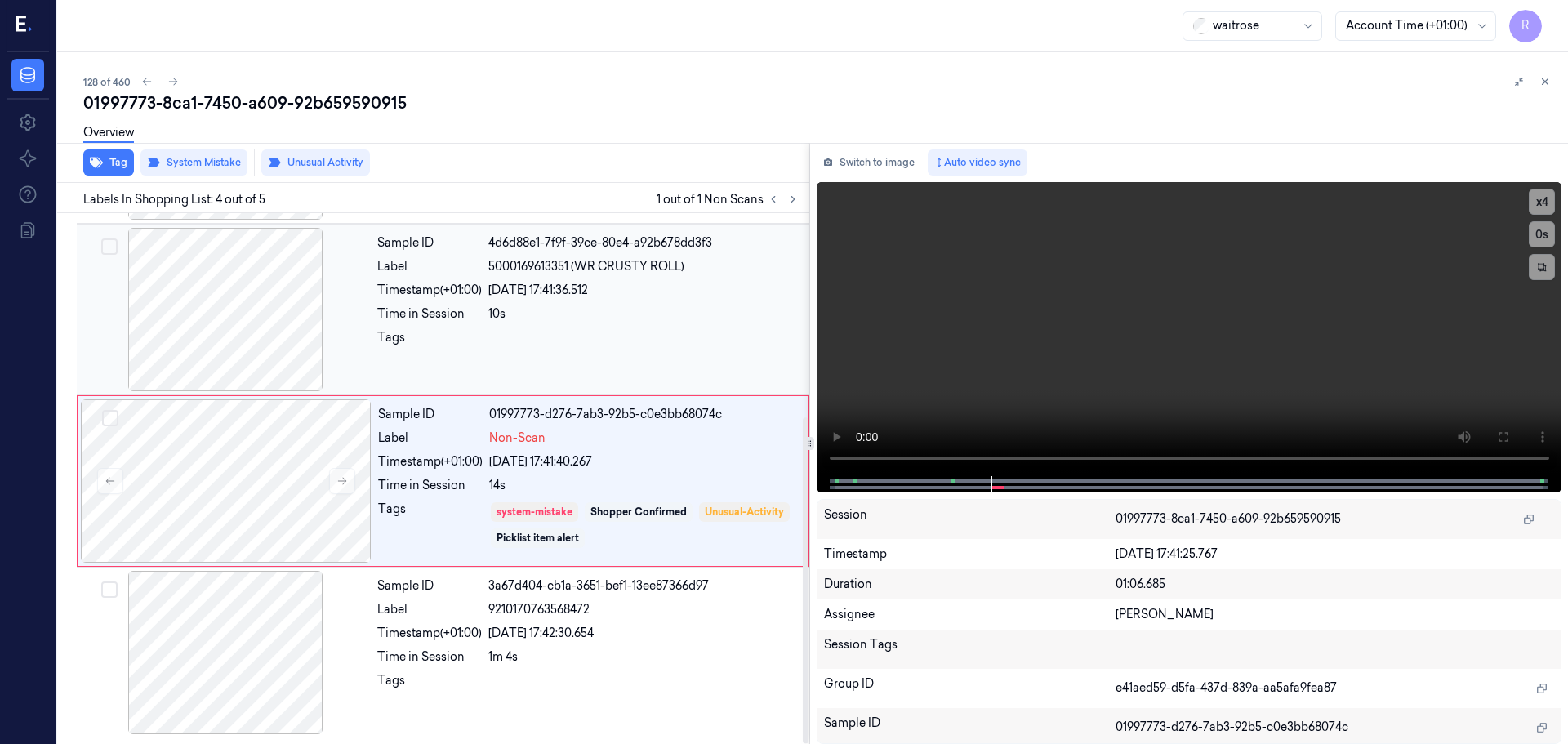
click at [748, 366] on div "Sample ID 4d6d88e1-7f9f-39ce-80e4-a92b678dd3f3 Label 5000169613351 (WR CRUSTY R…" at bounding box center [588, 309] width 435 height 164
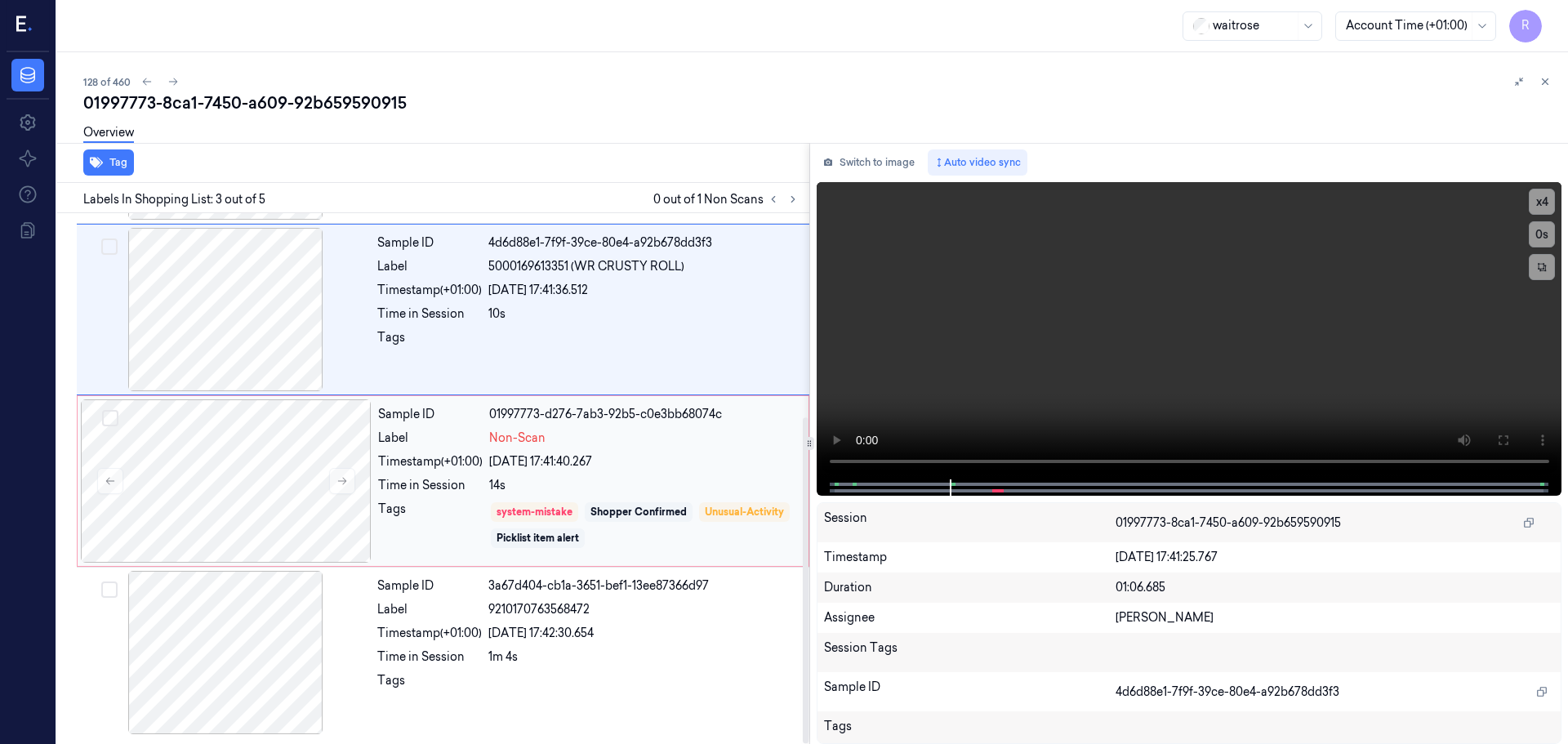
click at [674, 548] on div "system-mistake Shopper Confirmed Unusual-Activity Picklist item alert" at bounding box center [643, 525] width 309 height 49
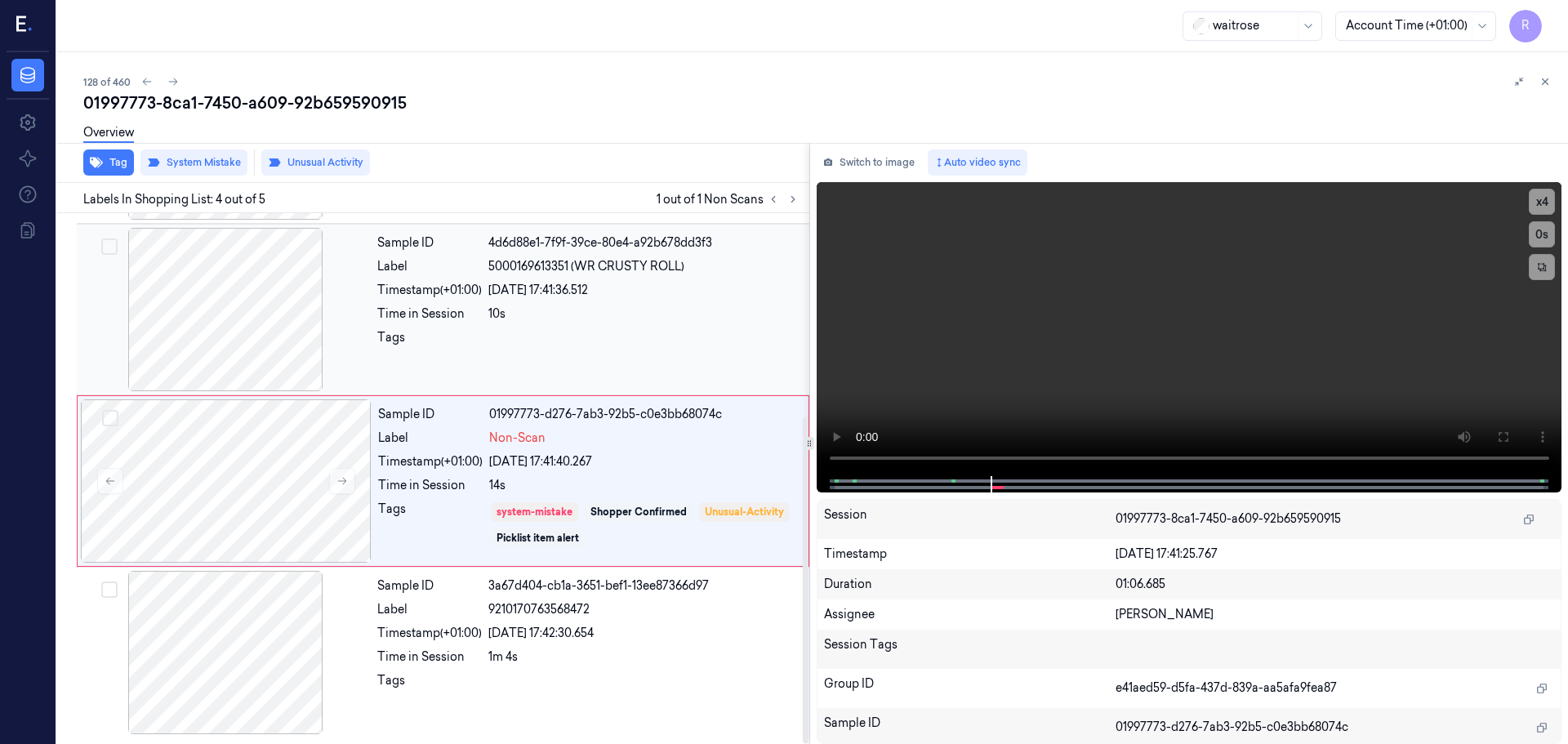
click at [484, 346] on div "Tags" at bounding box center [588, 342] width 422 height 26
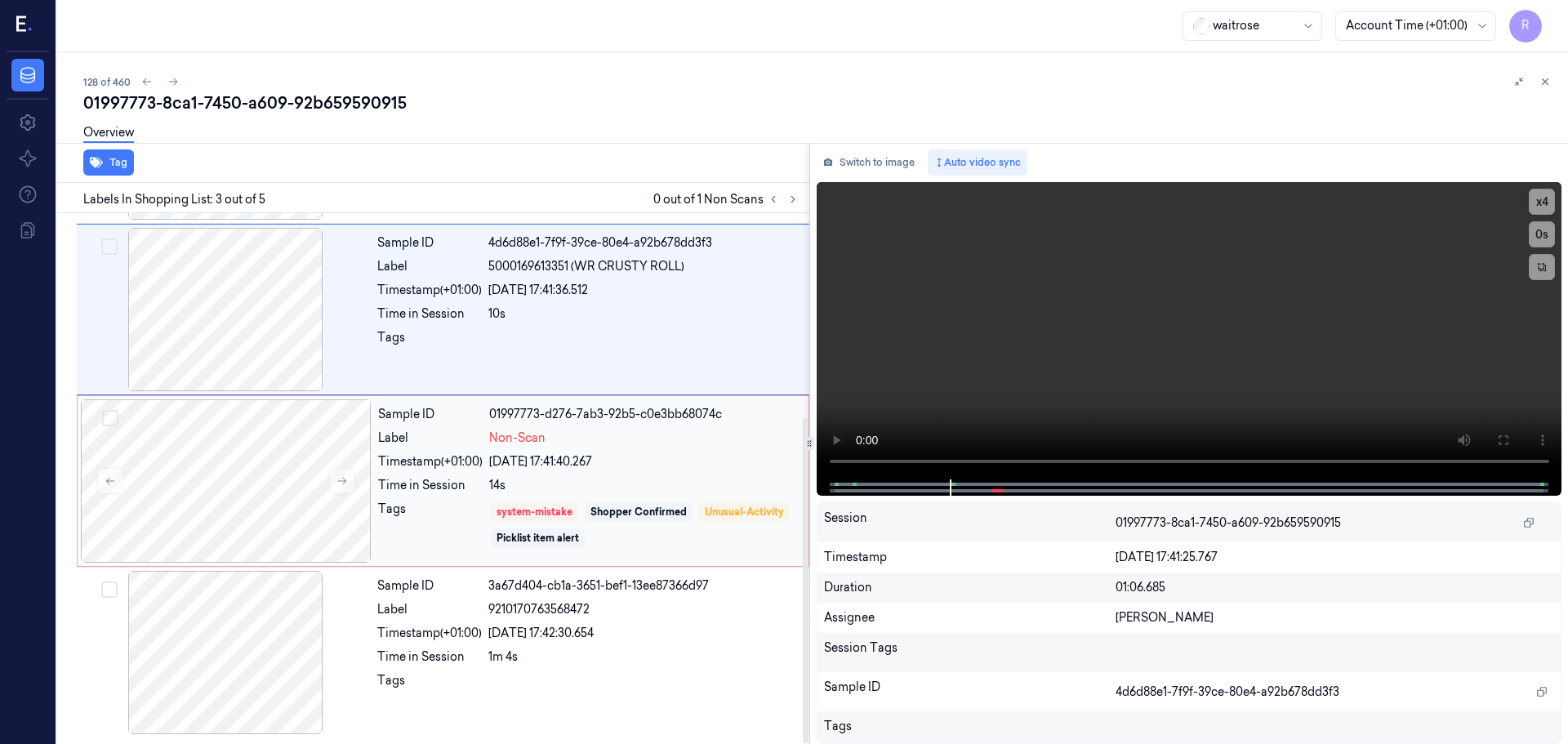
click at [497, 491] on div "14s" at bounding box center [643, 485] width 309 height 17
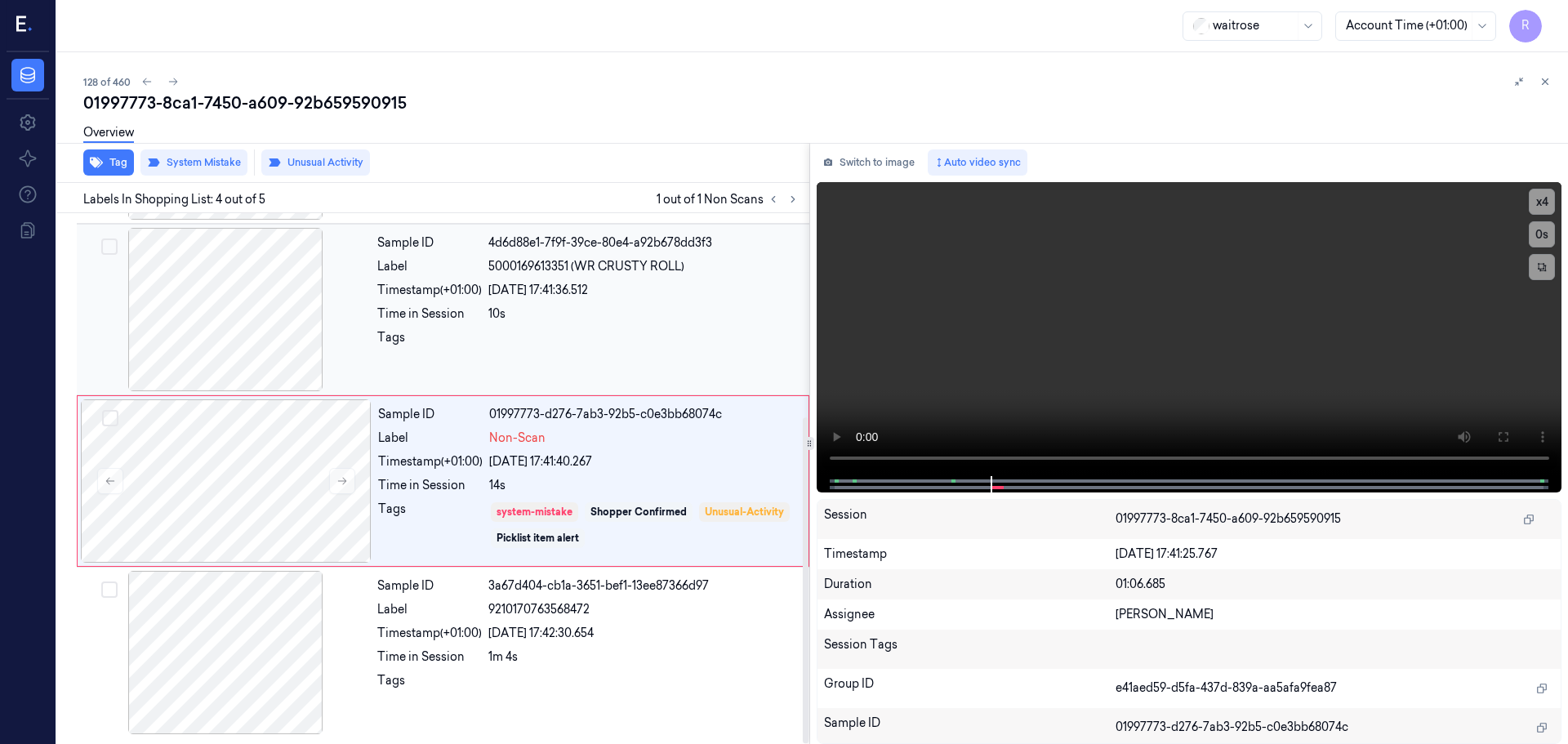
click at [656, 342] on div at bounding box center [644, 342] width 311 height 26
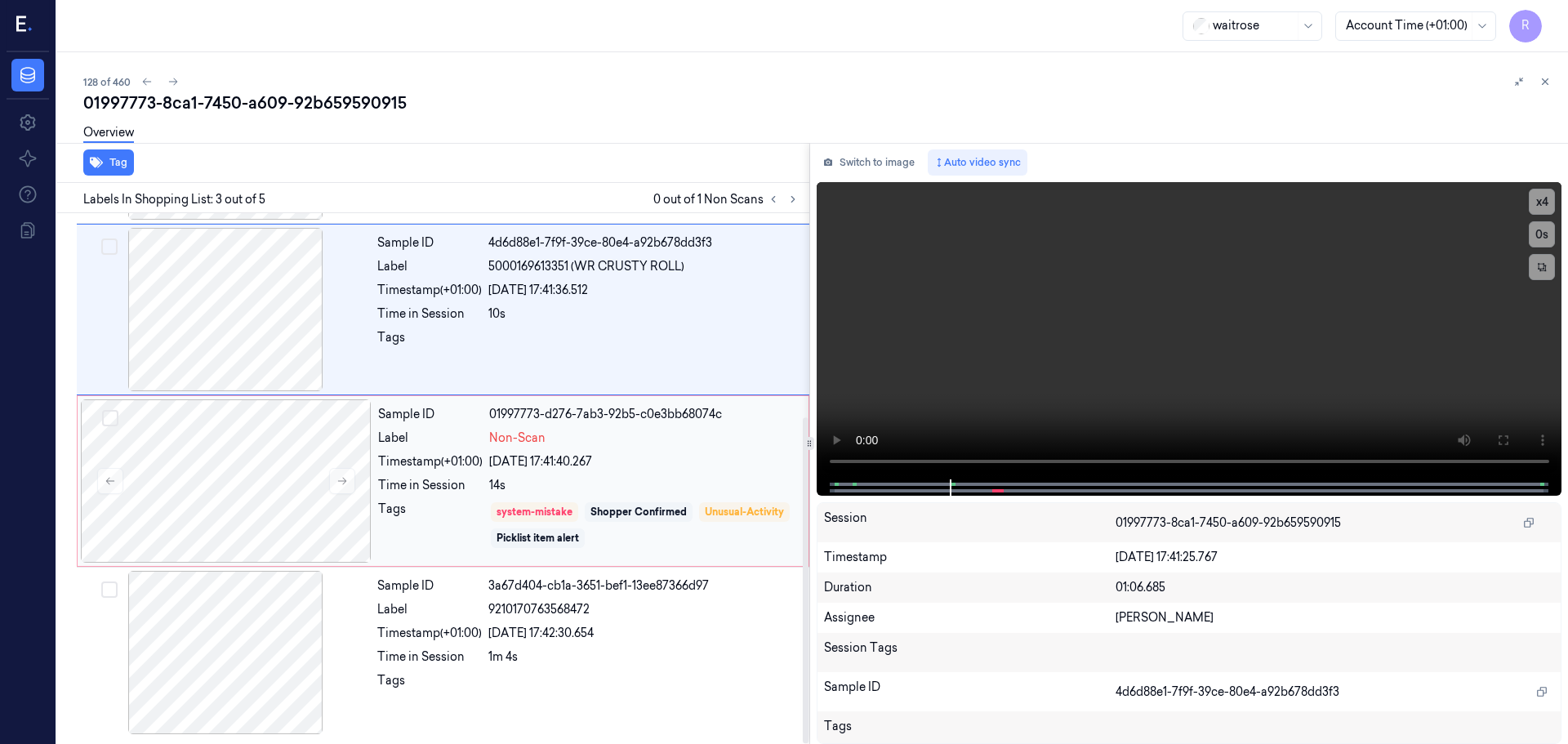
click at [645, 451] on div "Sample ID 01997773-d276-7ab3-92b5-c0e3bb68074c Label Non-Scan Timestamp (+01:00…" at bounding box center [588, 481] width 434 height 164
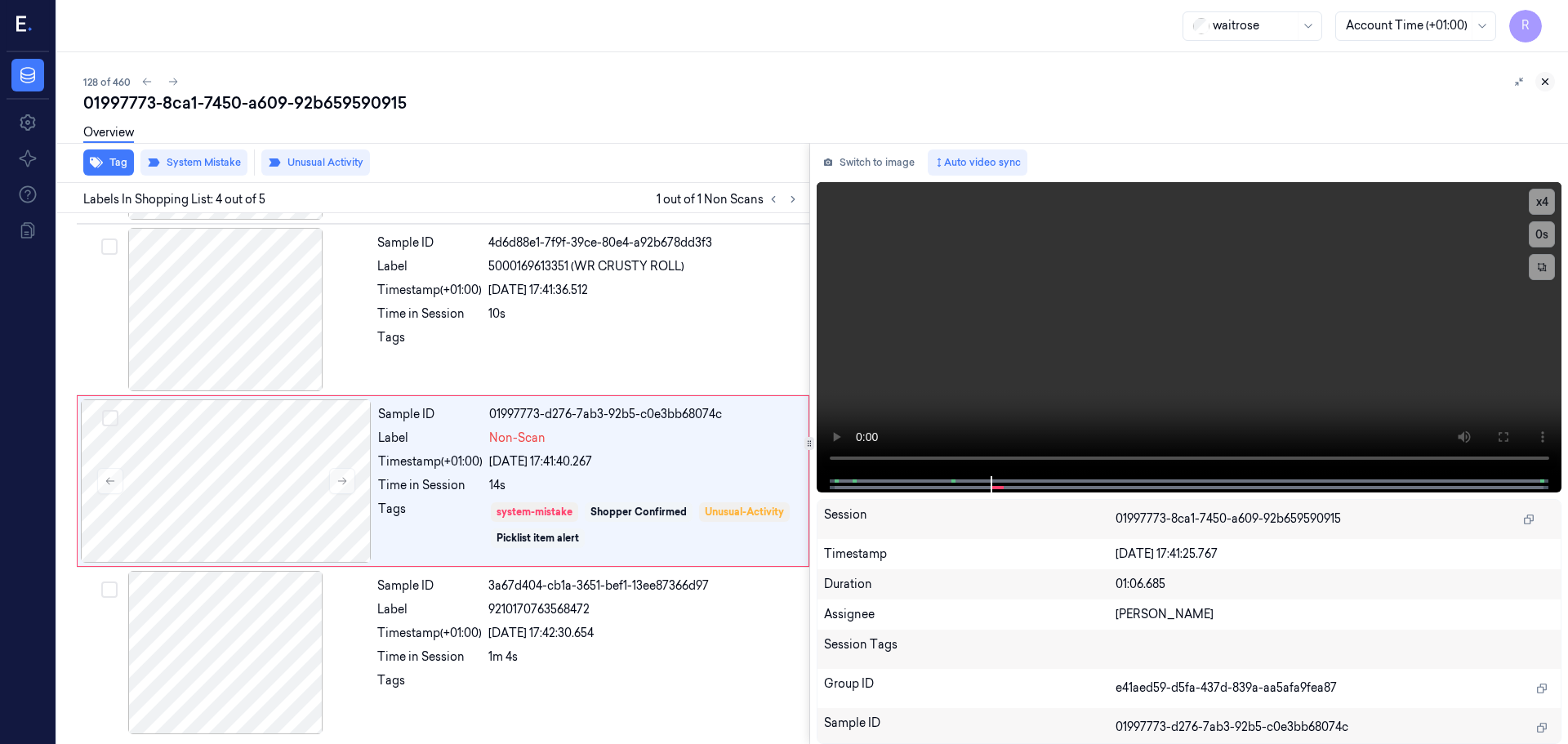
click at [1547, 84] on icon at bounding box center [1545, 82] width 6 height 6
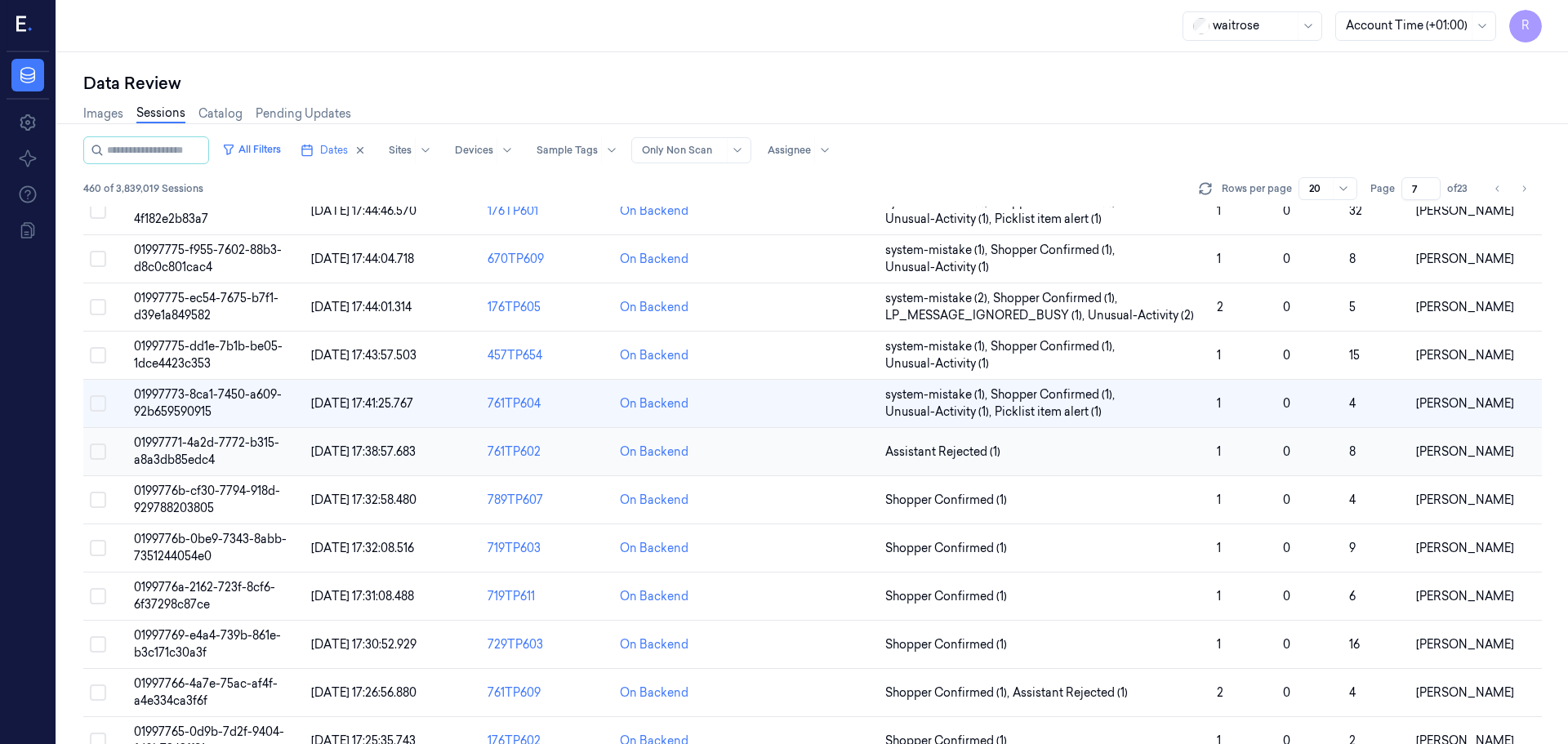
scroll to position [227, 0]
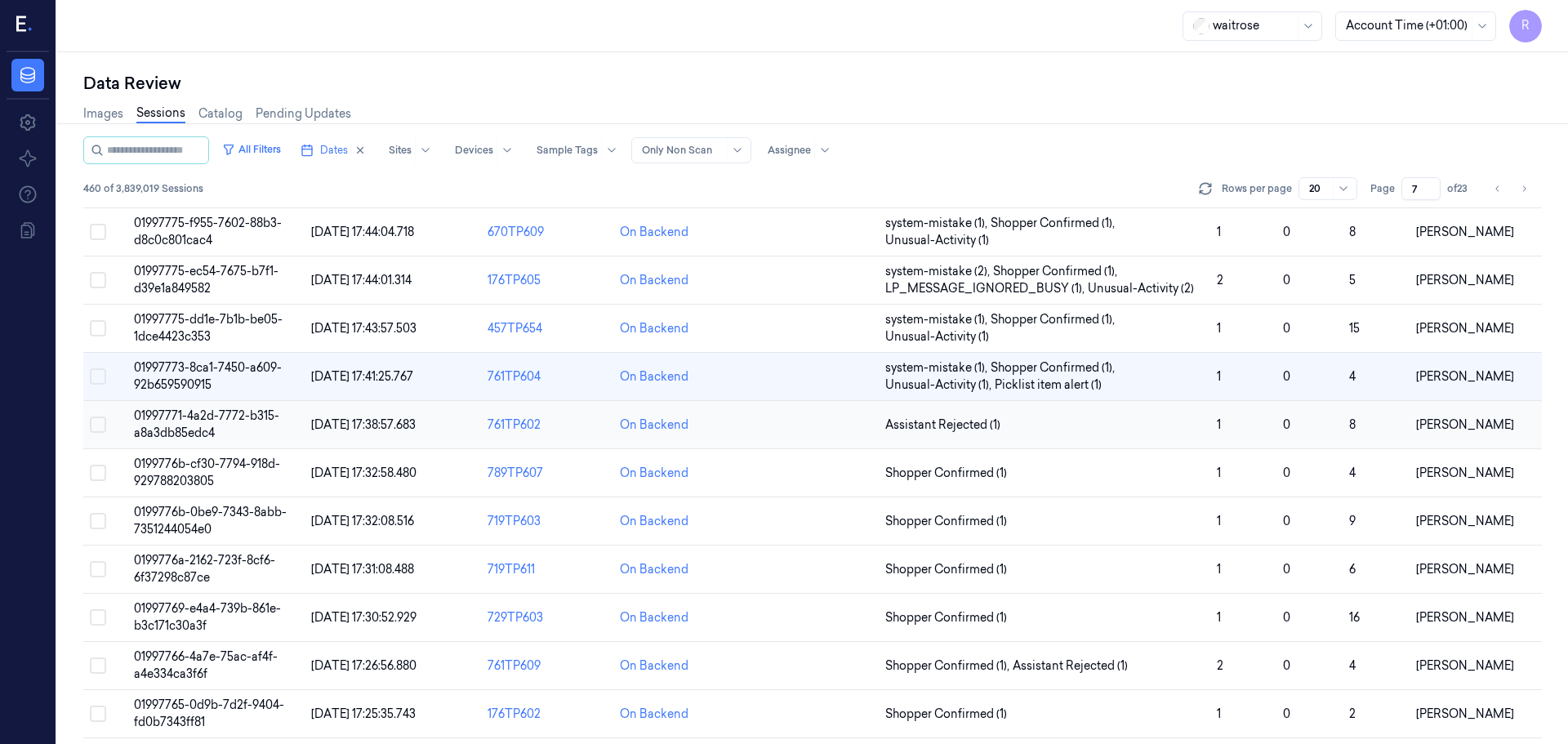
click at [1035, 414] on td "Assistant Rejected (1)" at bounding box center [1044, 425] width 331 height 48
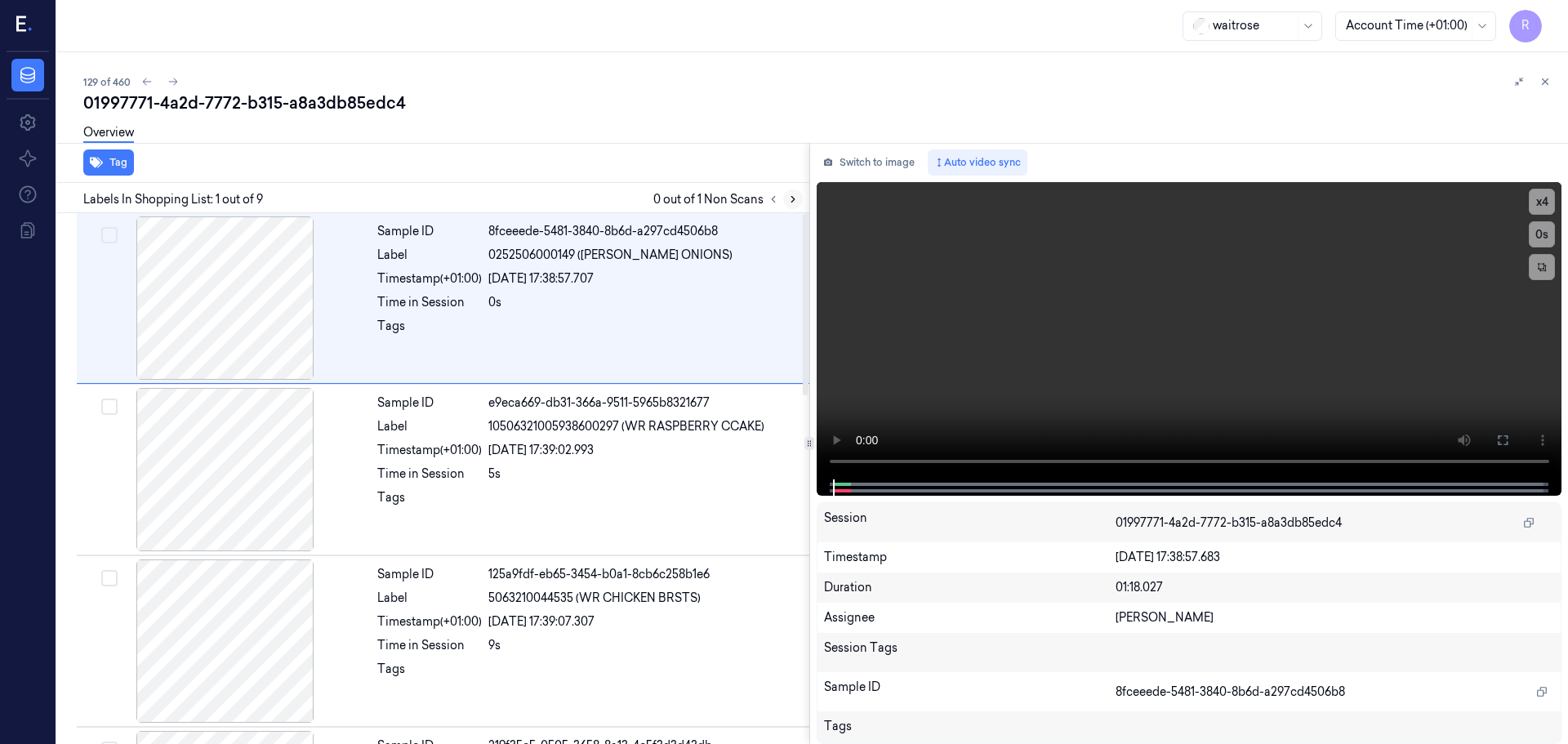
click at [795, 200] on icon at bounding box center [792, 198] width 11 height 11
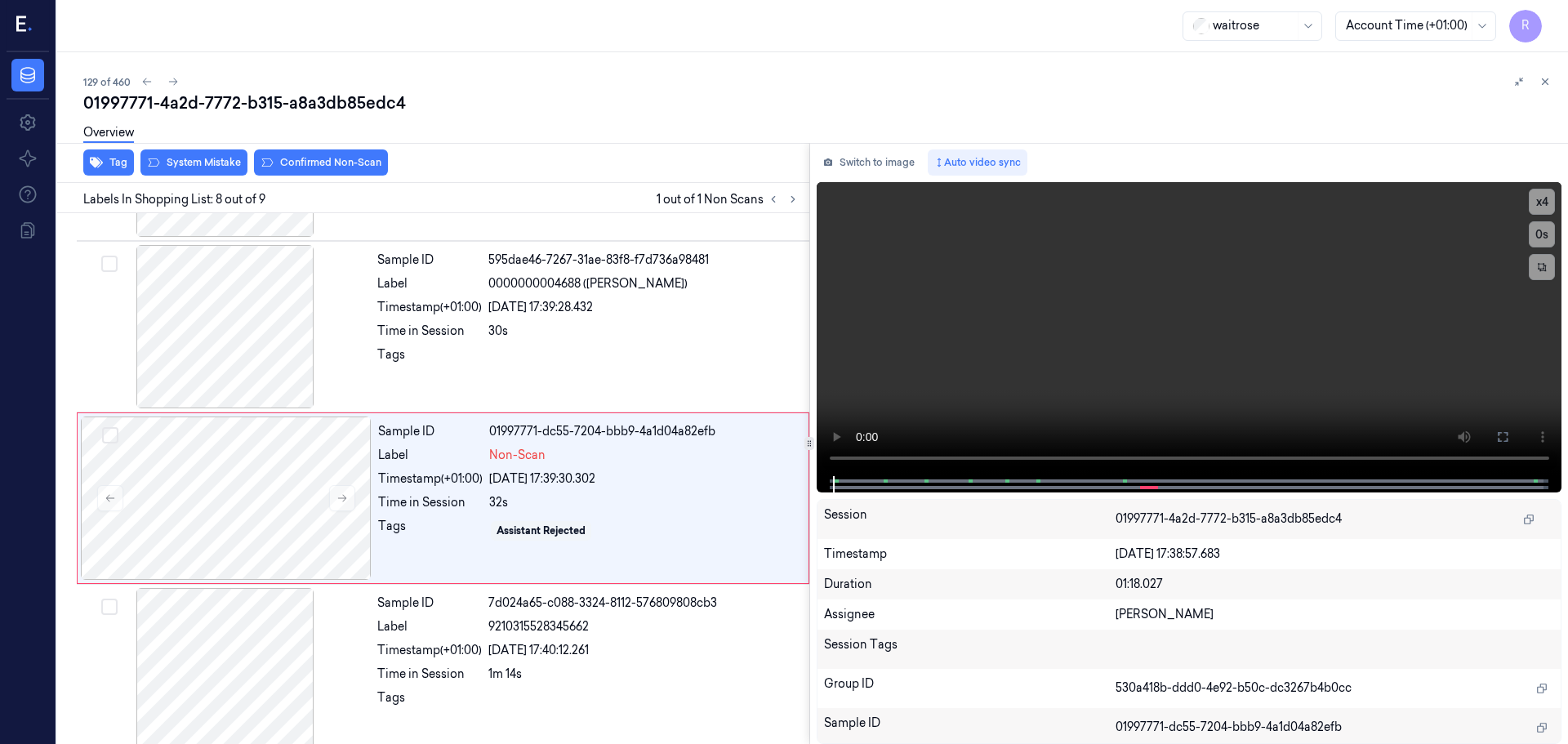
scroll to position [1017, 0]
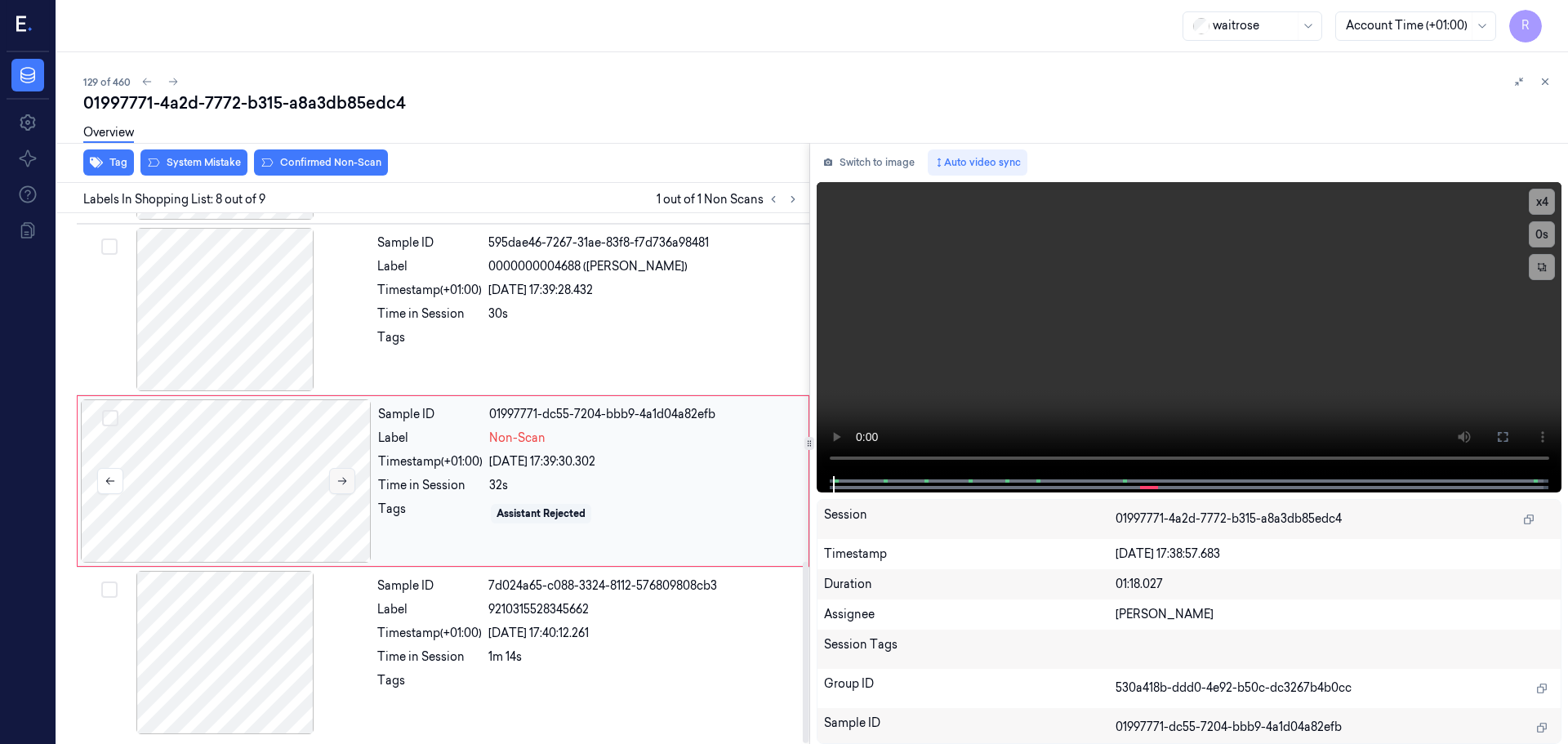
click at [335, 478] on button at bounding box center [342, 481] width 26 height 26
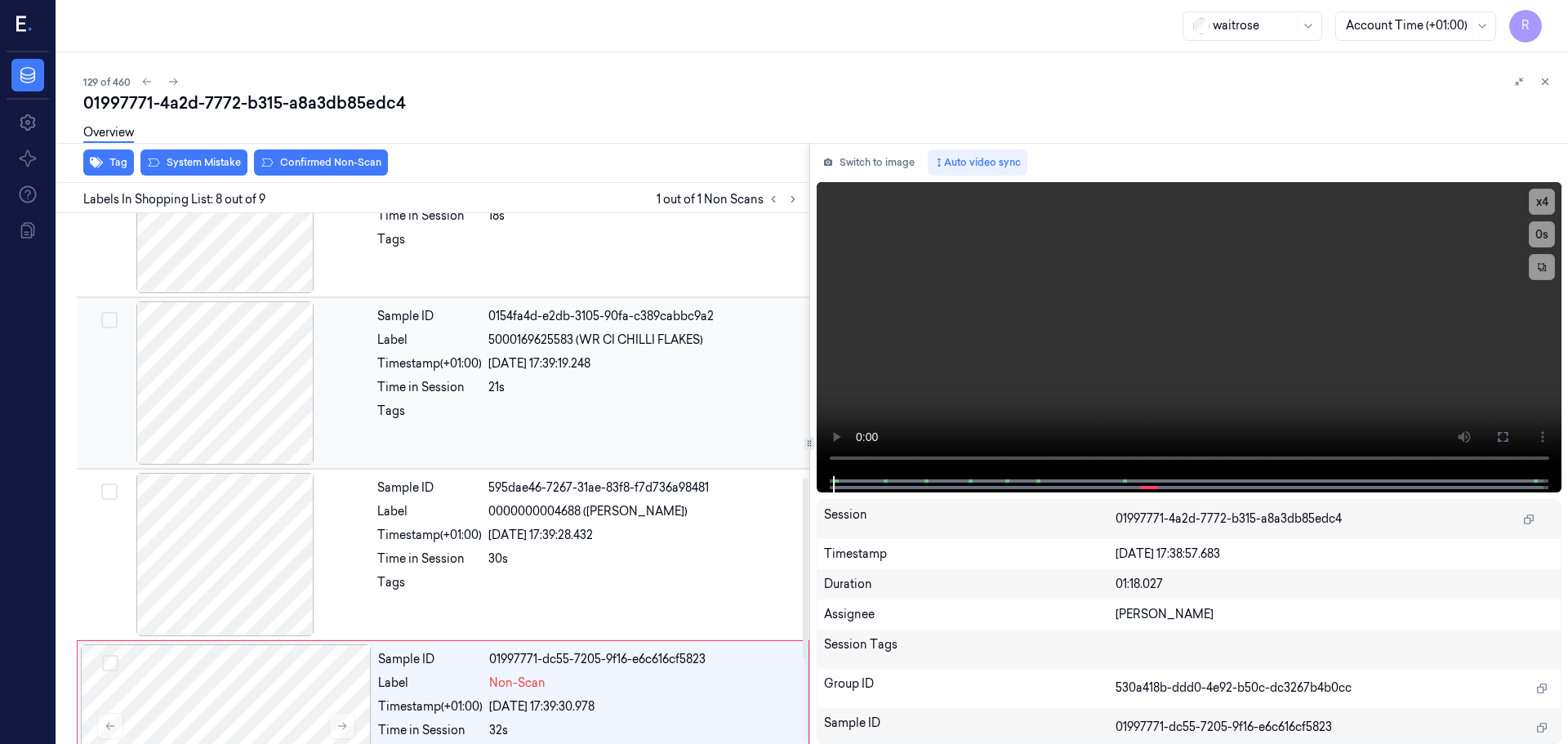
click at [274, 397] on div at bounding box center [224, 383] width 290 height 164
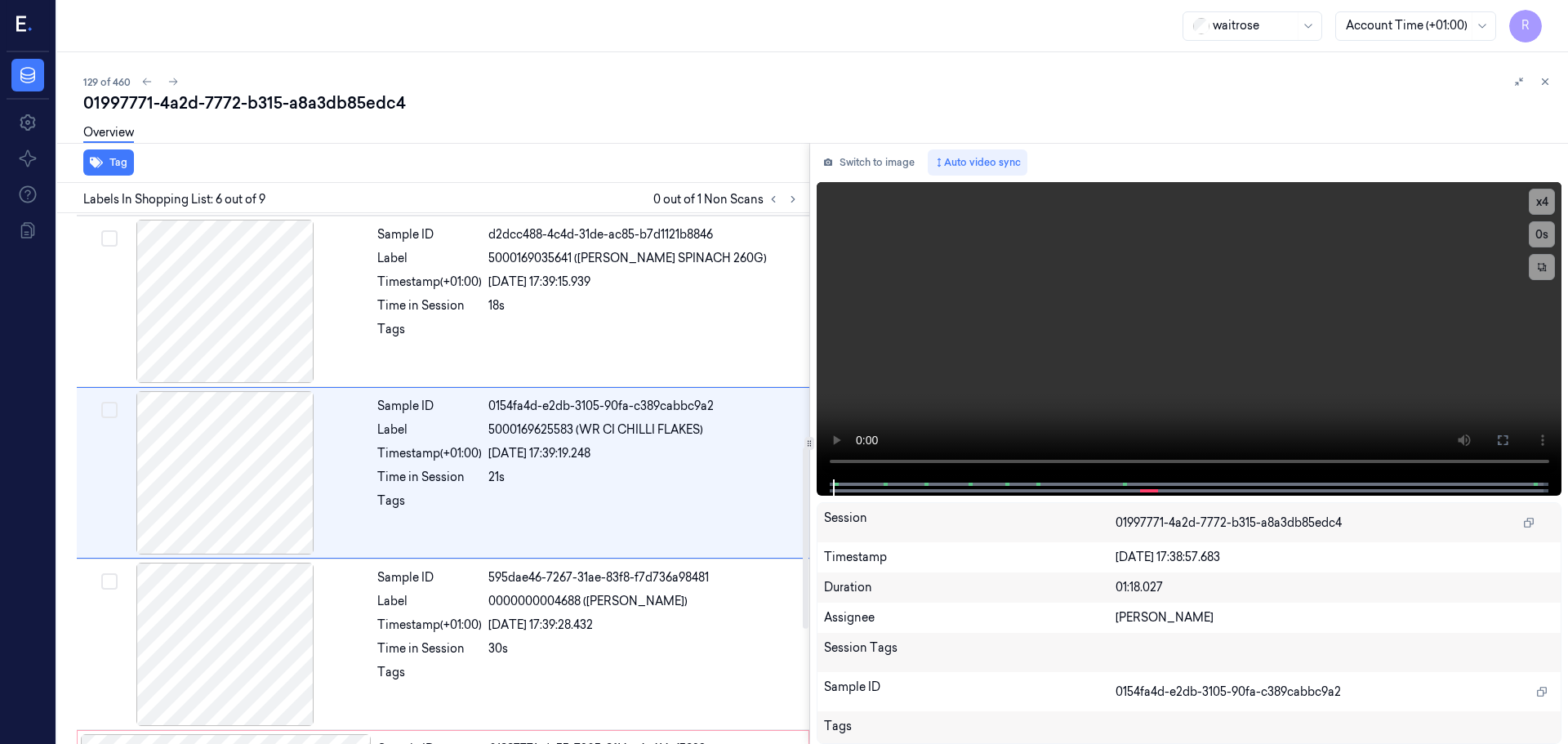
scroll to position [677, 0]
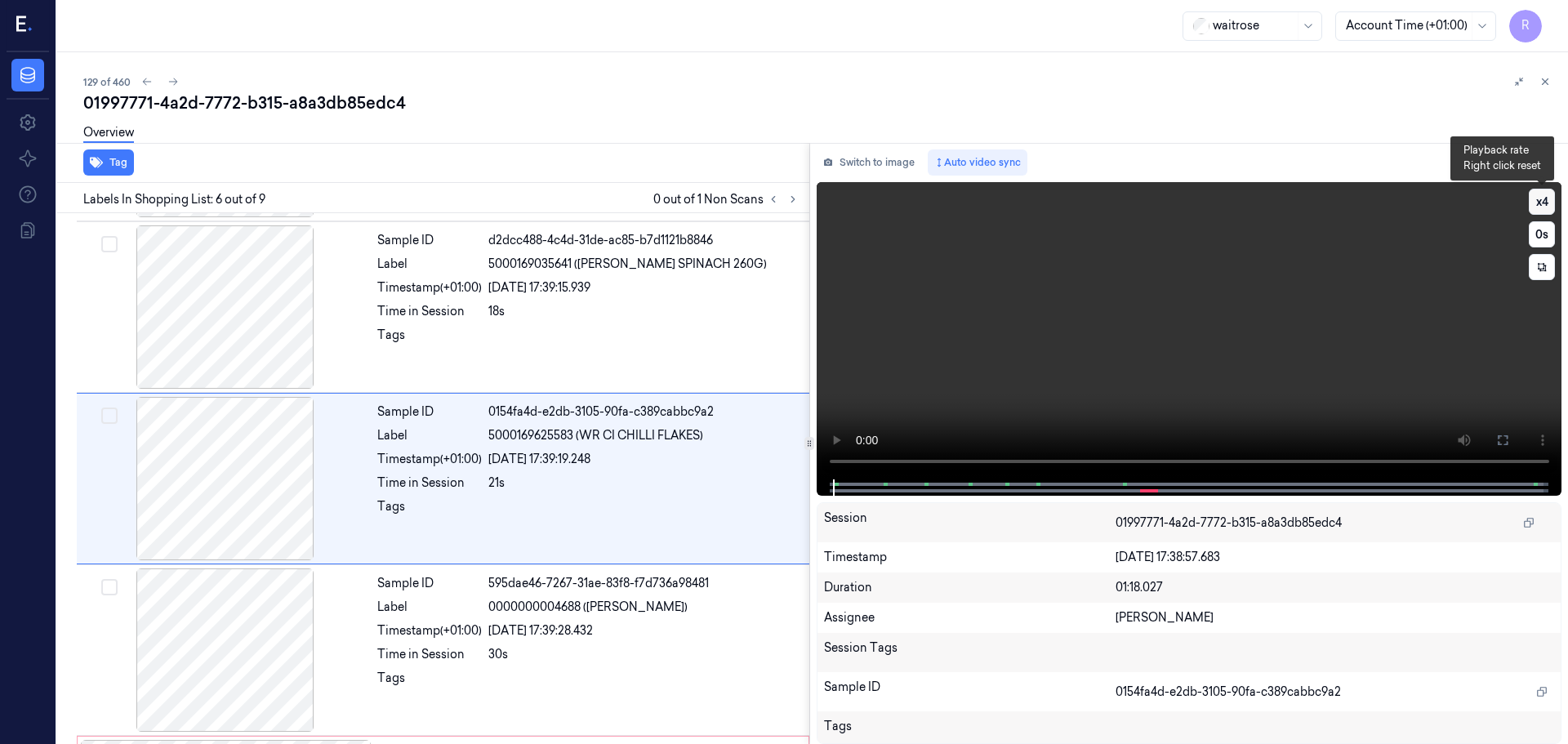
click at [1542, 195] on button "x 4" at bounding box center [1541, 201] width 26 height 26
click at [1549, 195] on button "x 1" at bounding box center [1541, 201] width 26 height 26
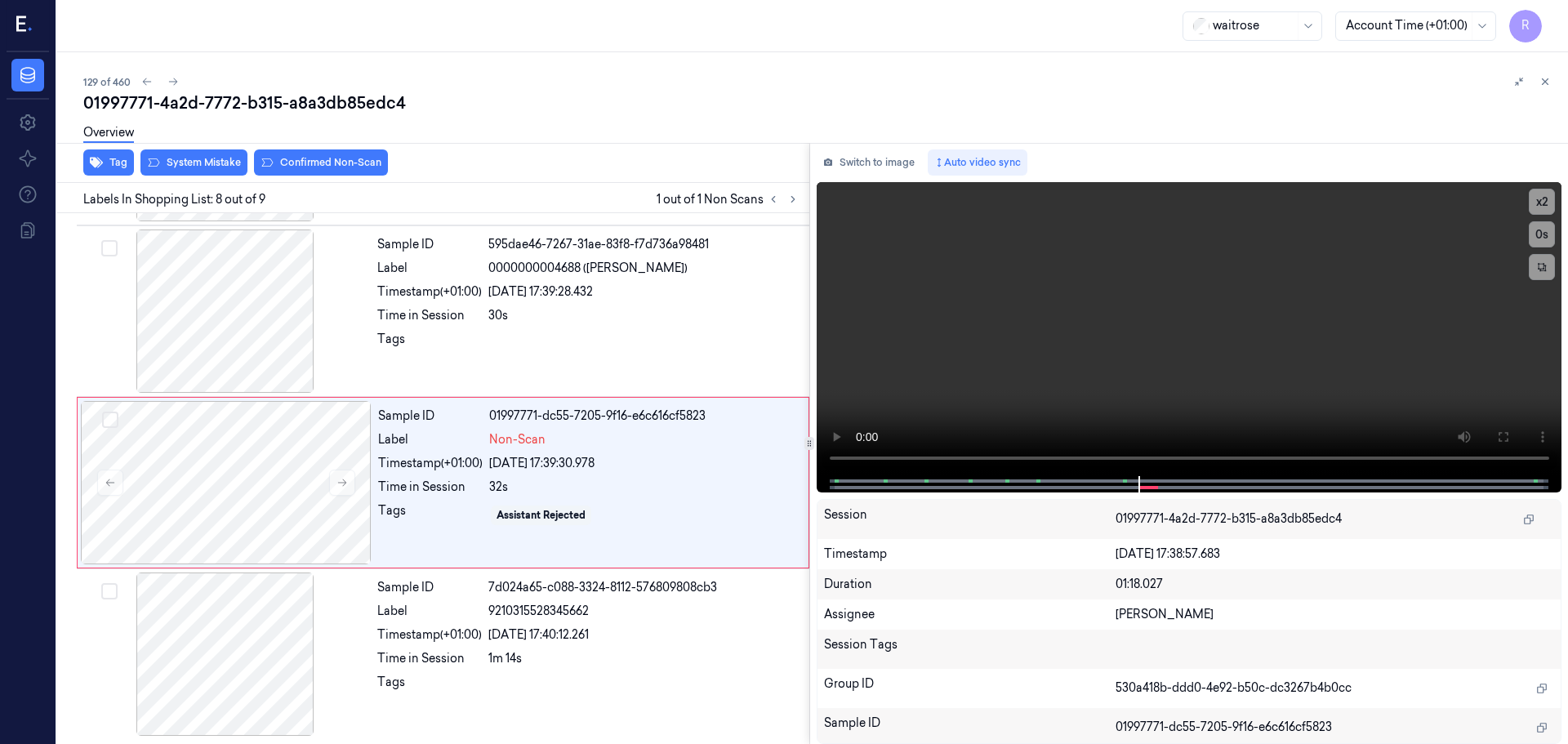
scroll to position [1017, 0]
click at [1547, 201] on button "x 2" at bounding box center [1541, 201] width 26 height 26
click at [1547, 199] on button "x 4" at bounding box center [1541, 201] width 26 height 26
click at [1546, 199] on button "x 1" at bounding box center [1541, 201] width 26 height 26
click at [1546, 199] on button "x 2" at bounding box center [1541, 201] width 26 height 26
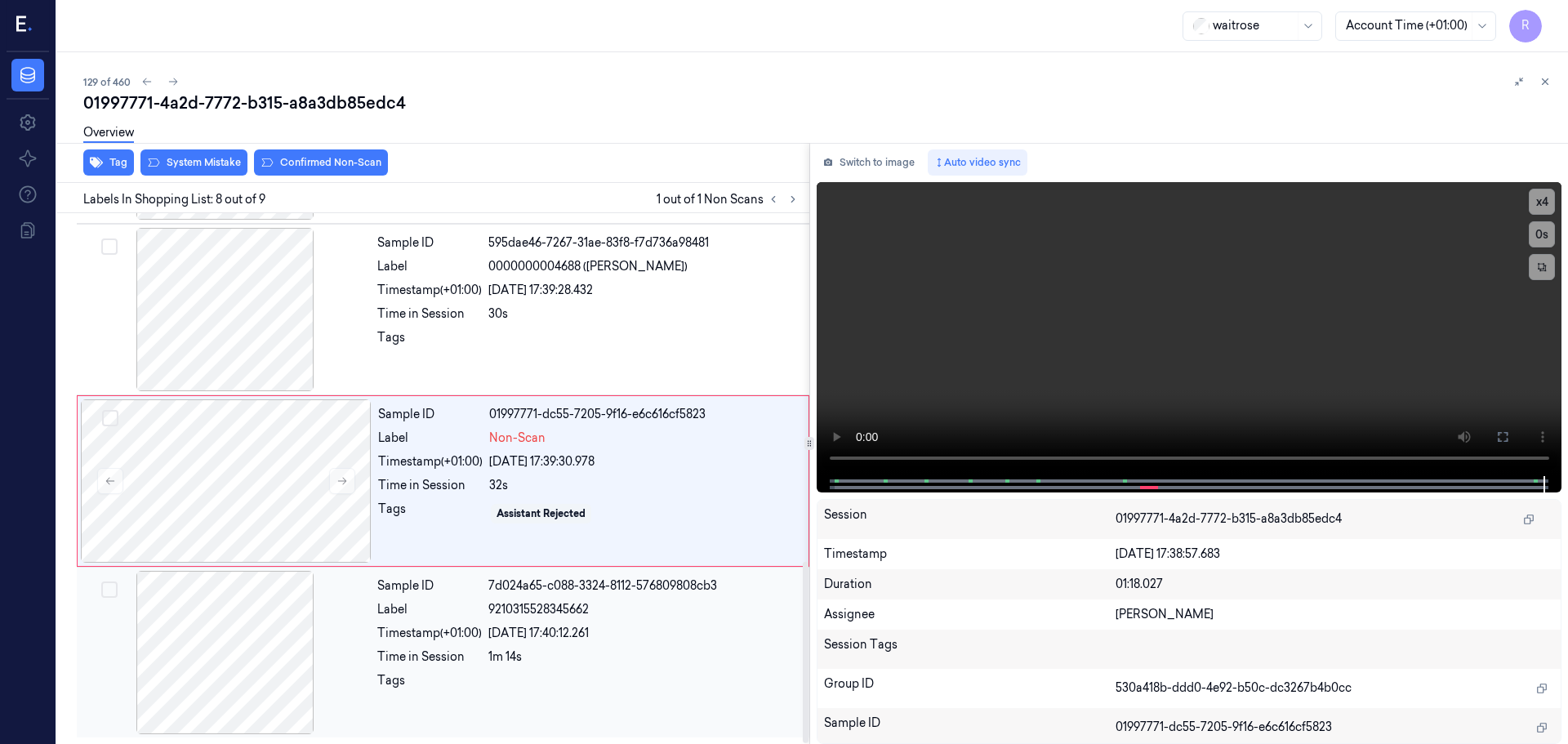
click at [511, 658] on div "1m 14s" at bounding box center [644, 656] width 311 height 17
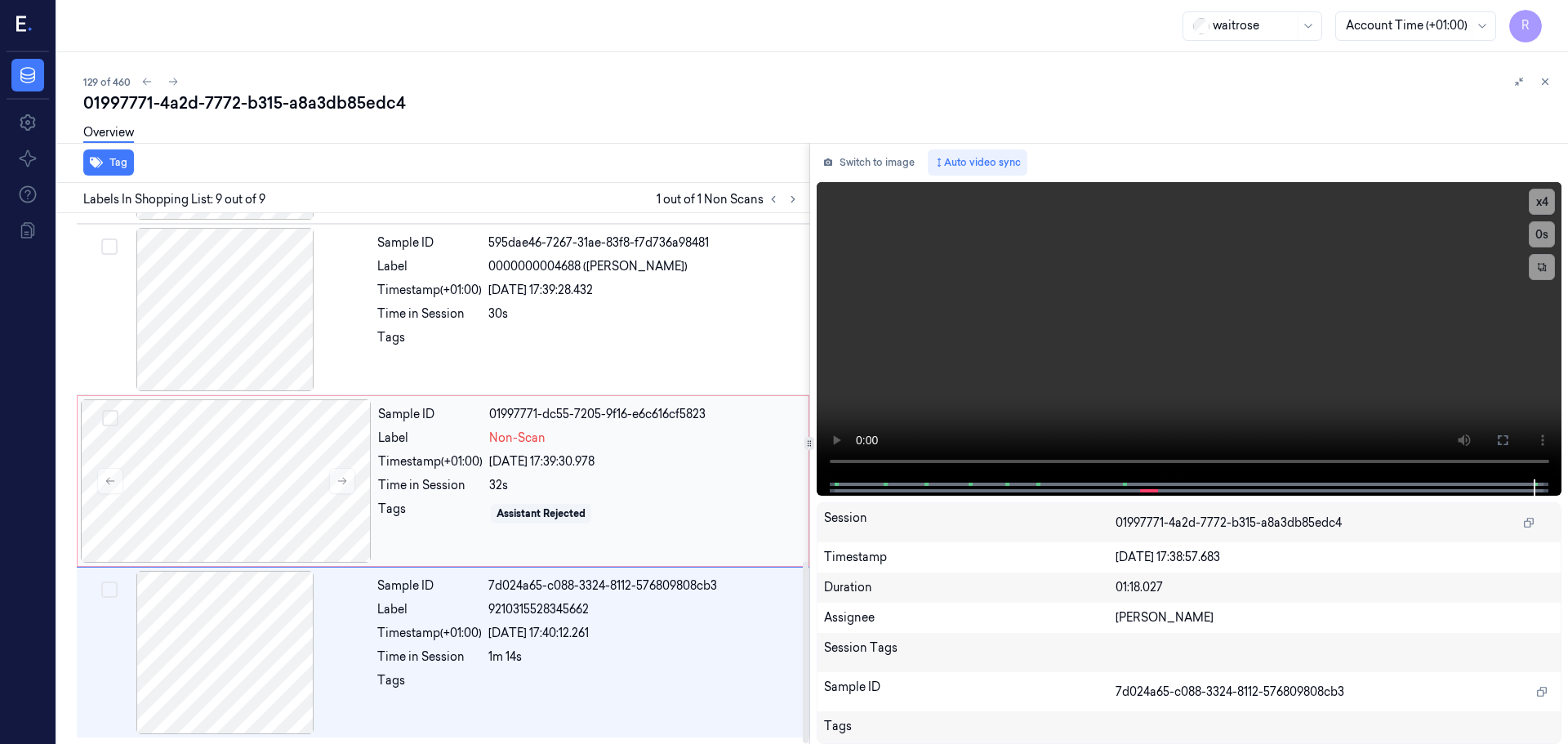
click at [497, 493] on div "32s" at bounding box center [643, 485] width 309 height 17
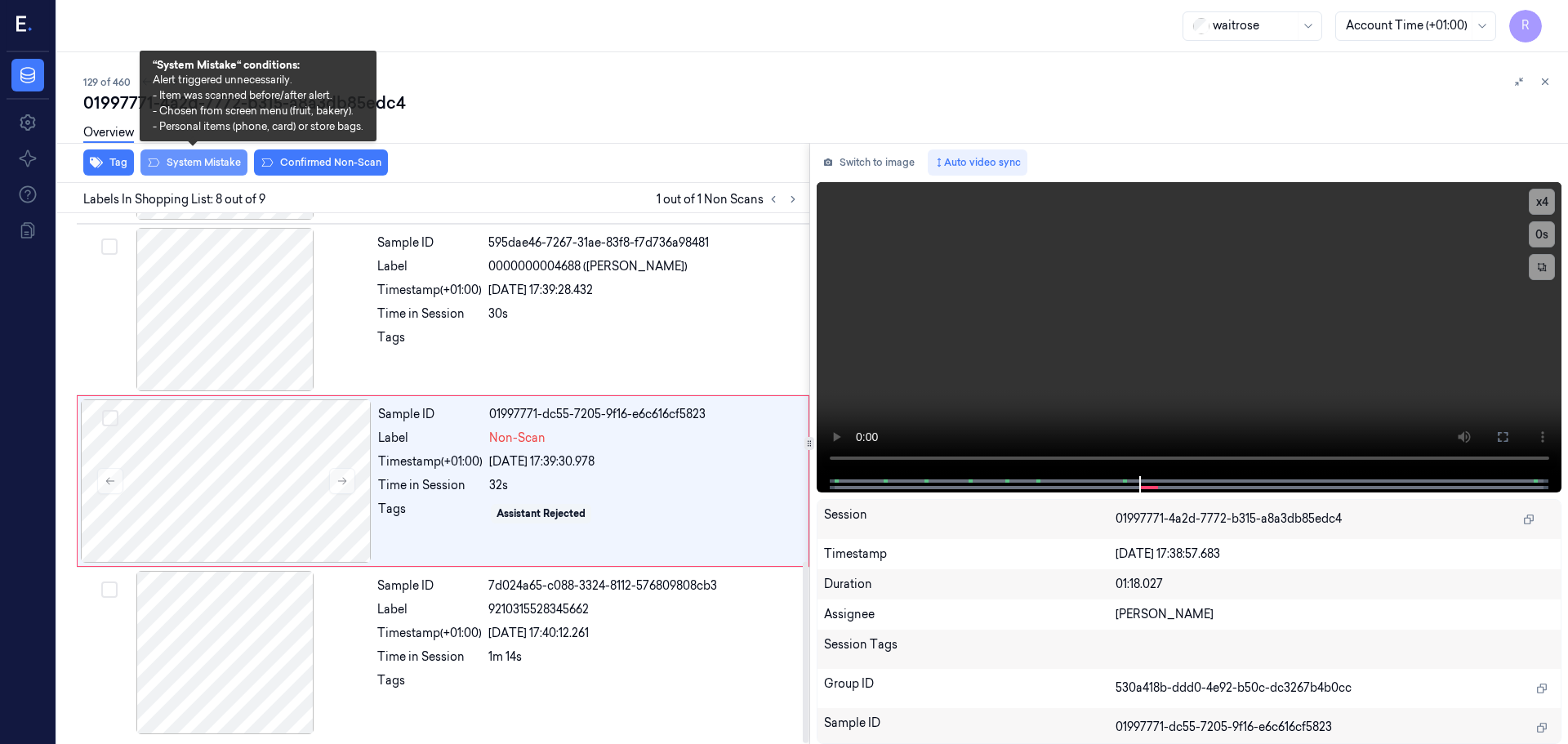
click at [195, 164] on button "System Mistake" at bounding box center [194, 163] width 107 height 26
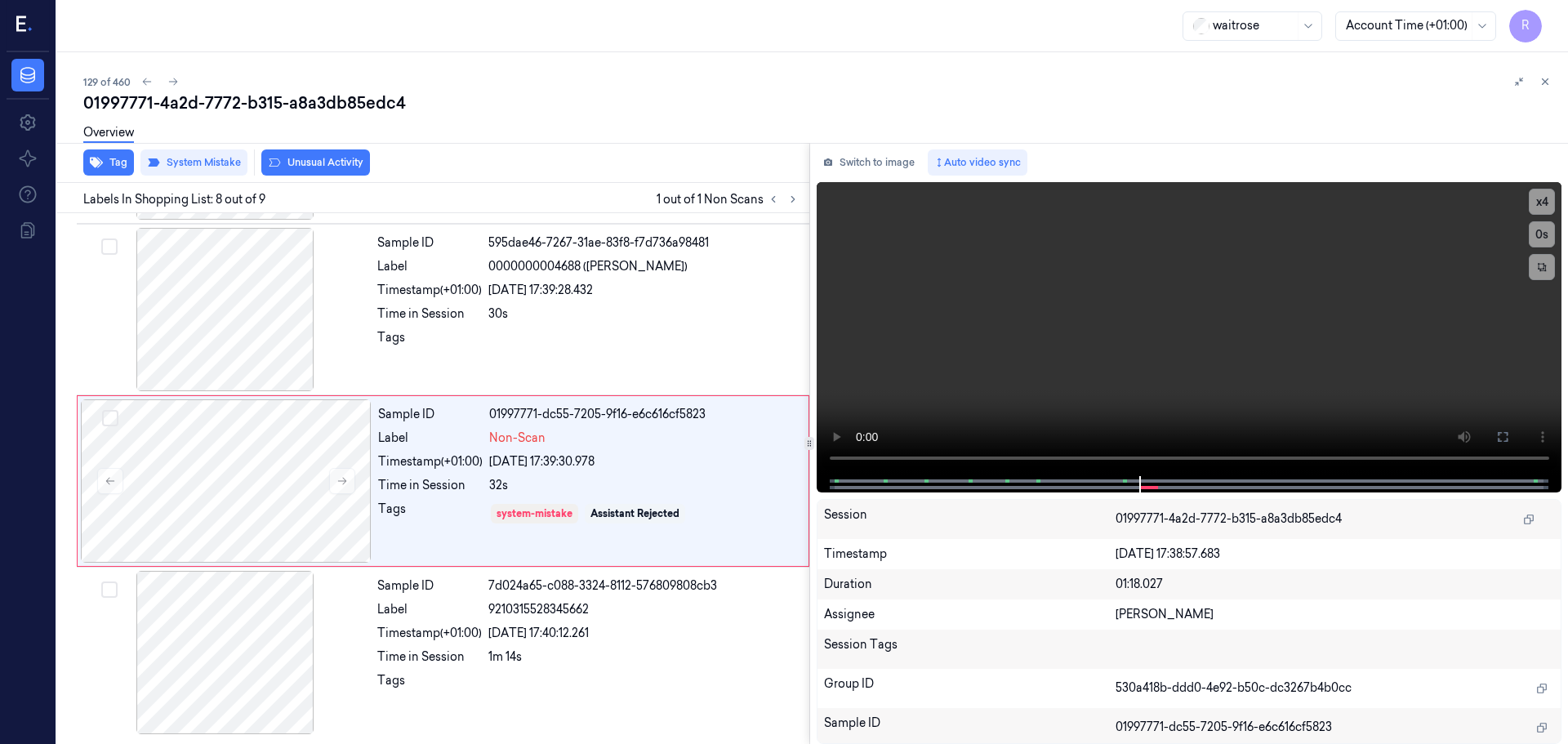
click at [318, 165] on button "Unusual Activity" at bounding box center [315, 163] width 109 height 26
click at [116, 165] on button "Tag" at bounding box center [109, 163] width 51 height 26
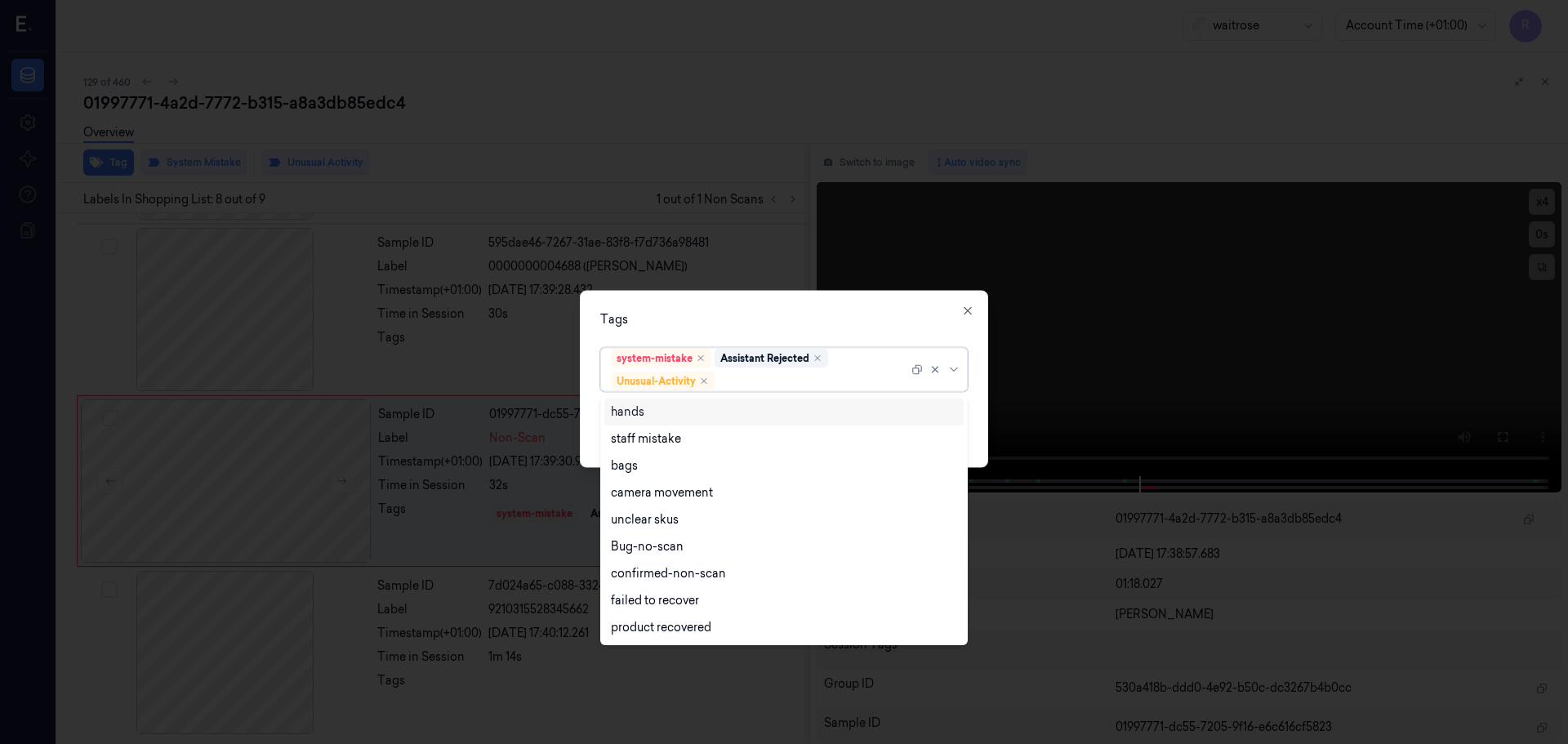
click at [950, 375] on div at bounding box center [956, 368] width 16 height 13
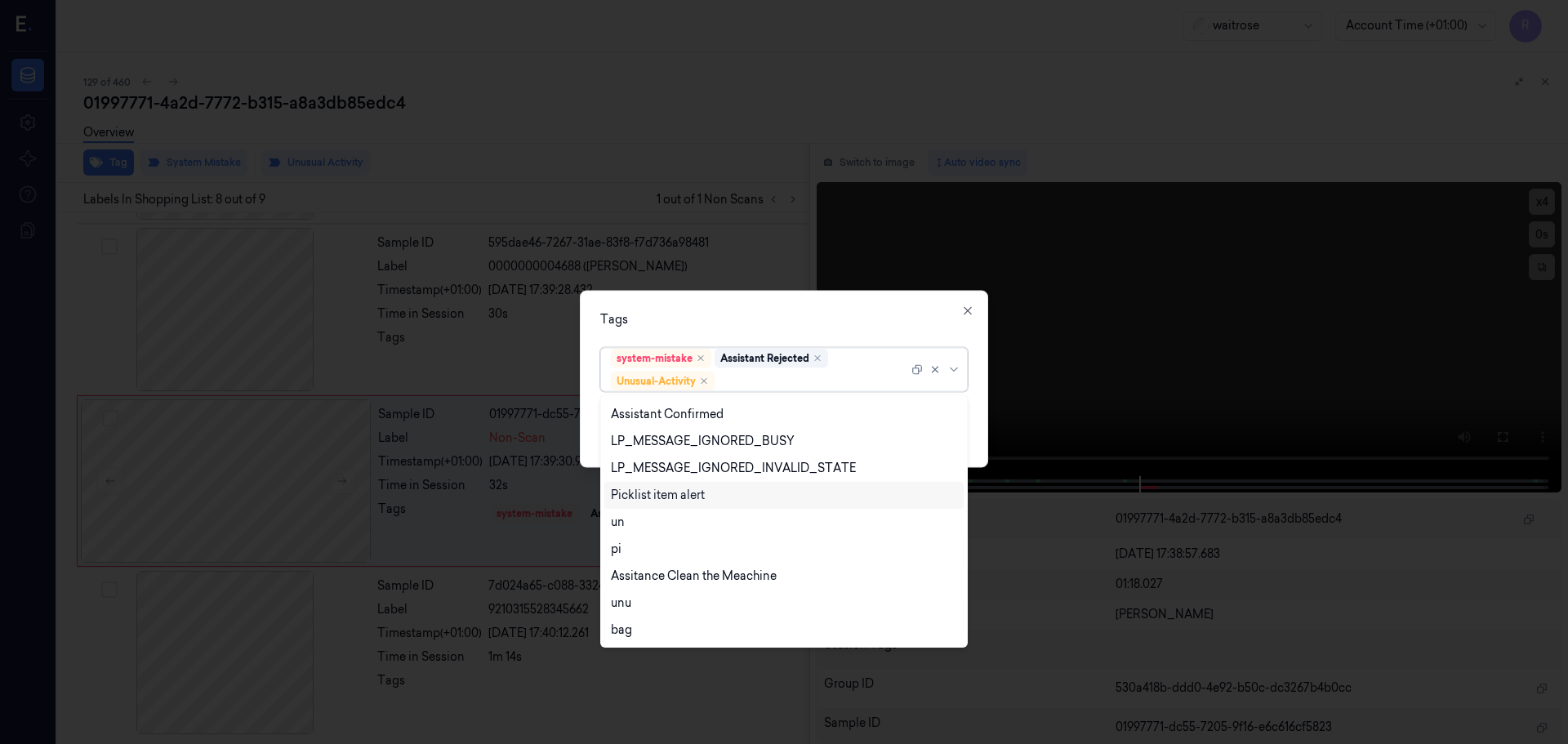
click at [655, 498] on div "Picklist item alert" at bounding box center [657, 495] width 94 height 17
click at [763, 331] on div "Tags option Picklist item alert, selected. 20 results available. Use Up and Dow…" at bounding box center [783, 379] width 408 height 178
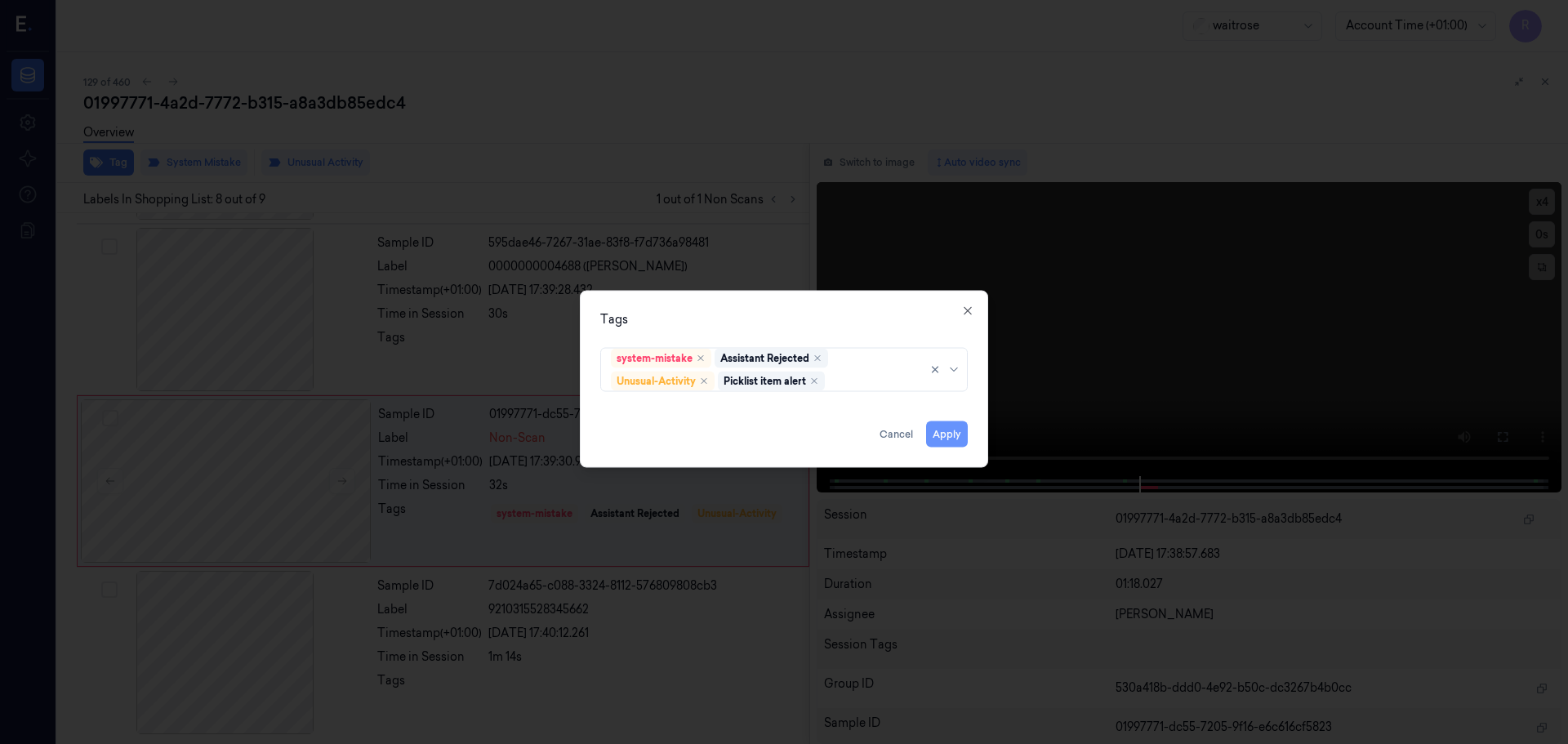
click at [950, 432] on button "Apply" at bounding box center [947, 434] width 42 height 26
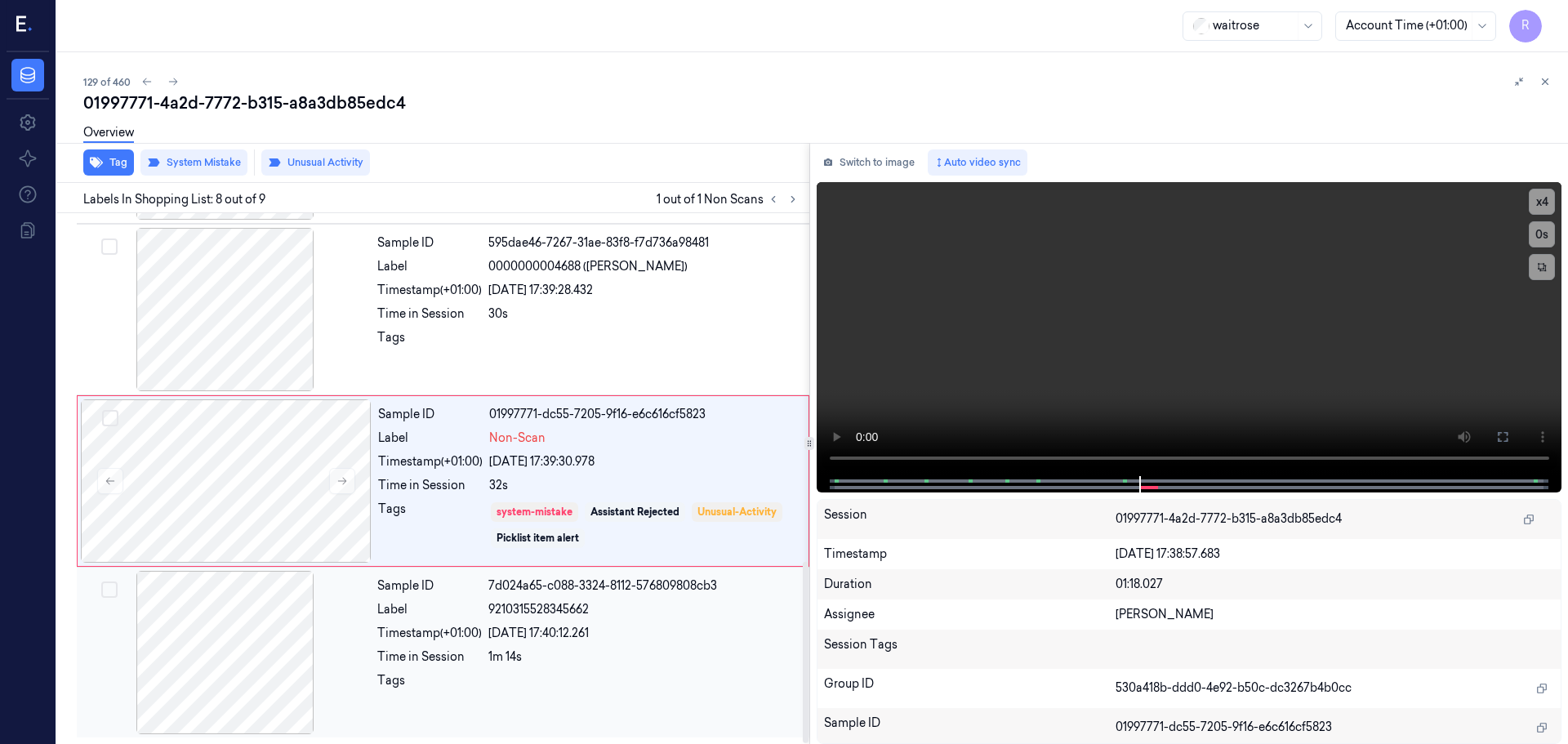
click at [589, 649] on div "1m 14s" at bounding box center [644, 656] width 311 height 17
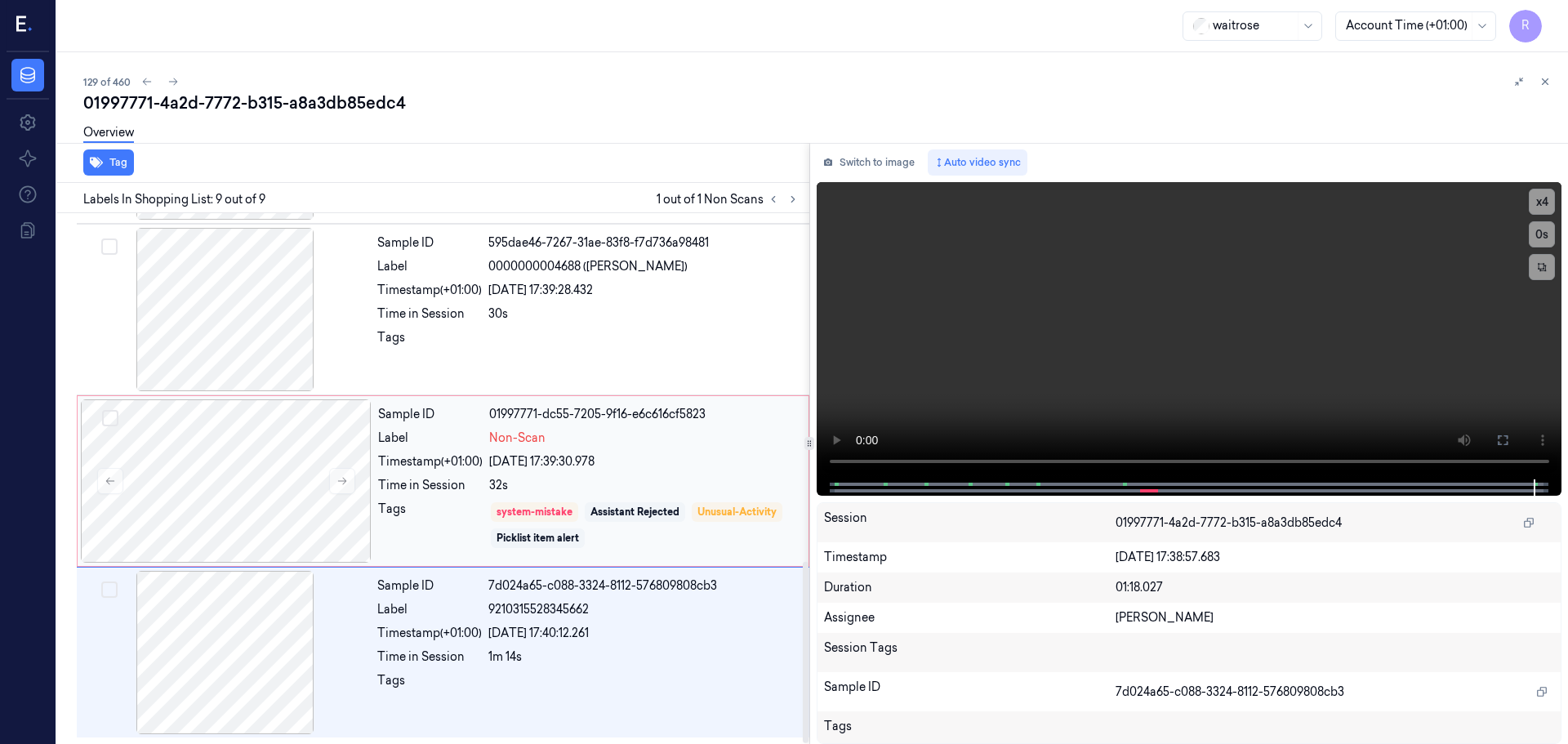
click at [561, 466] on div "[DATE] 17:39:30.978" at bounding box center [643, 461] width 309 height 17
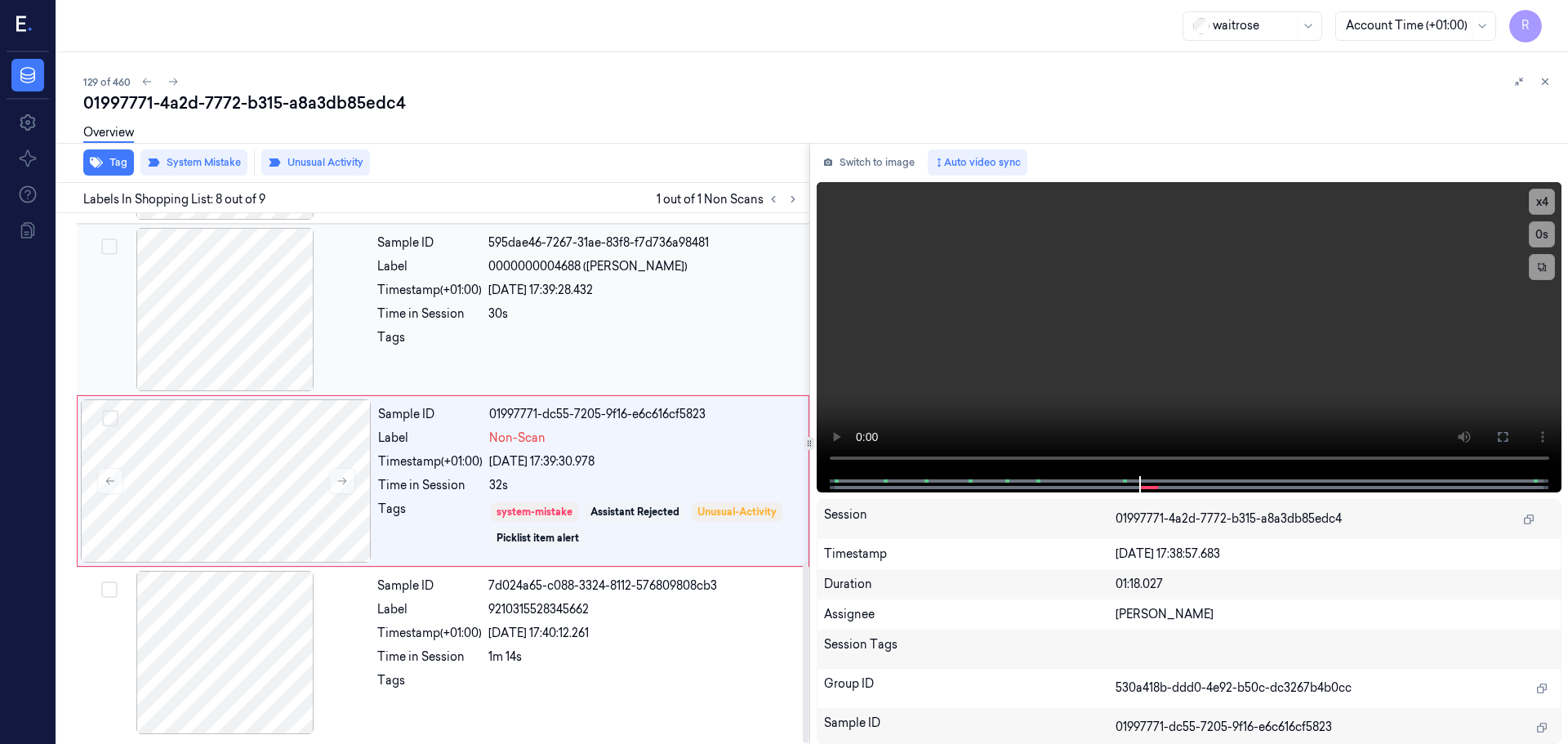
click at [556, 334] on div at bounding box center [644, 342] width 311 height 26
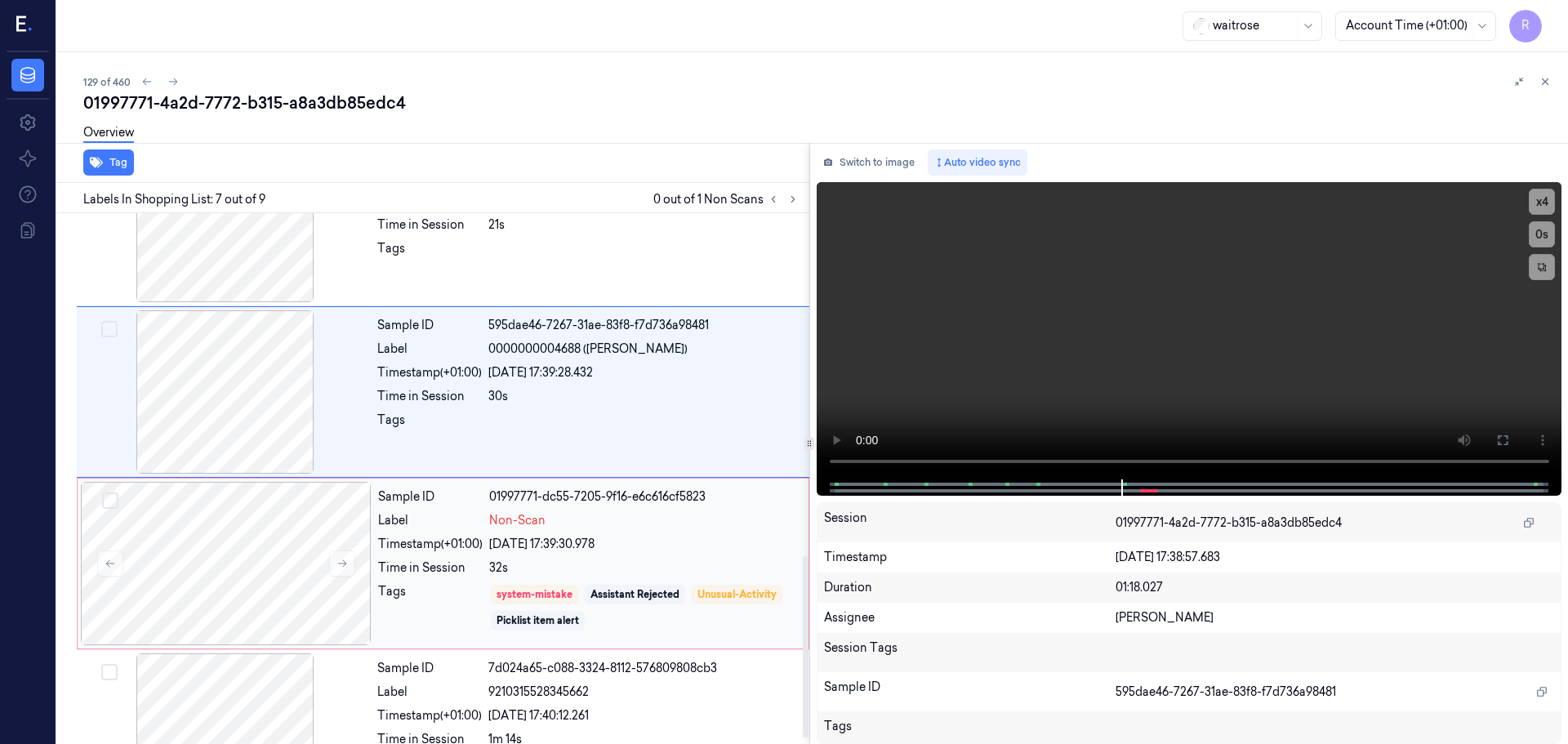
scroll to position [1017, 0]
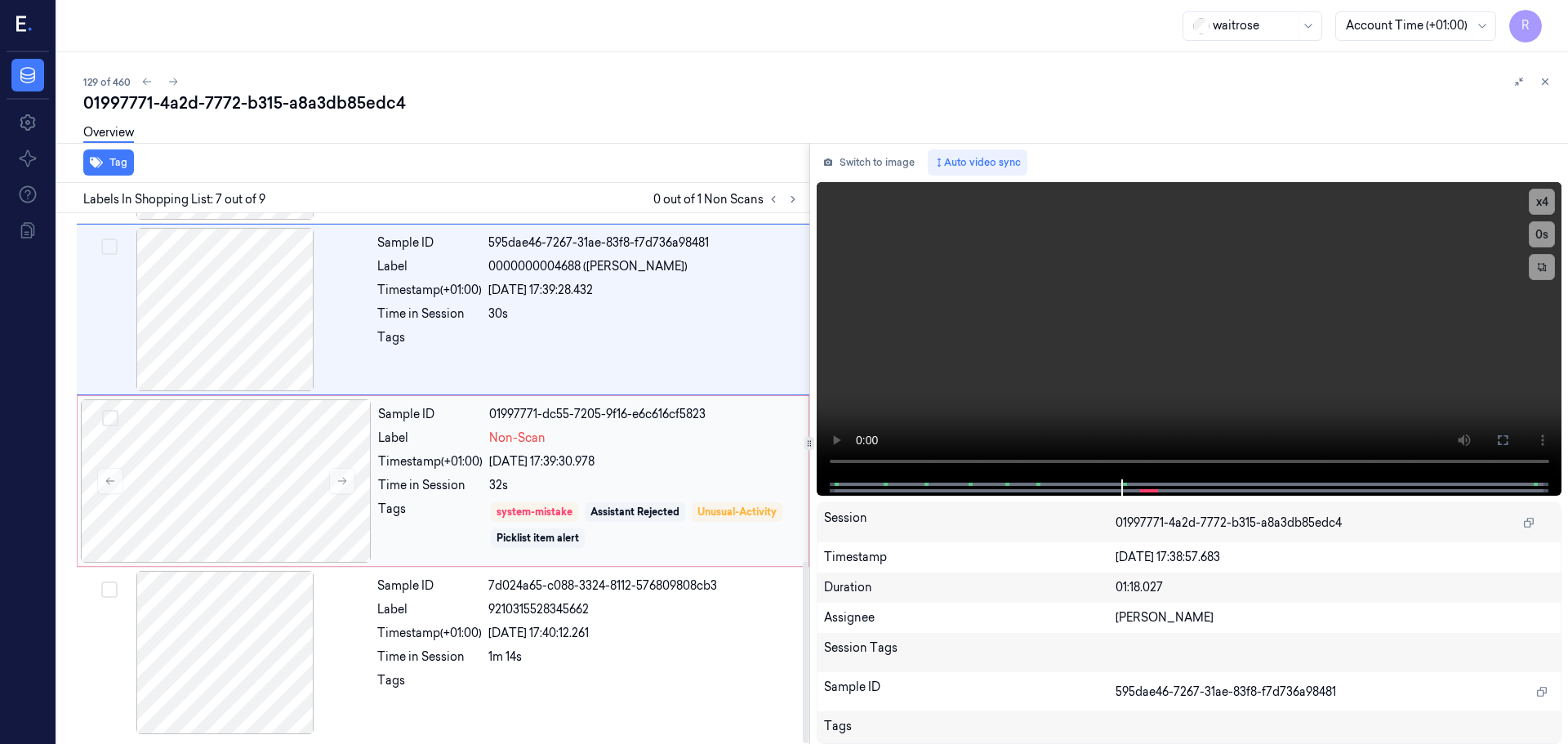
click at [572, 472] on div "Sample ID 01997771-dc55-7205-9f16-e6c616cf5823 Label Non-Scan Timestamp (+01:00…" at bounding box center [588, 481] width 434 height 164
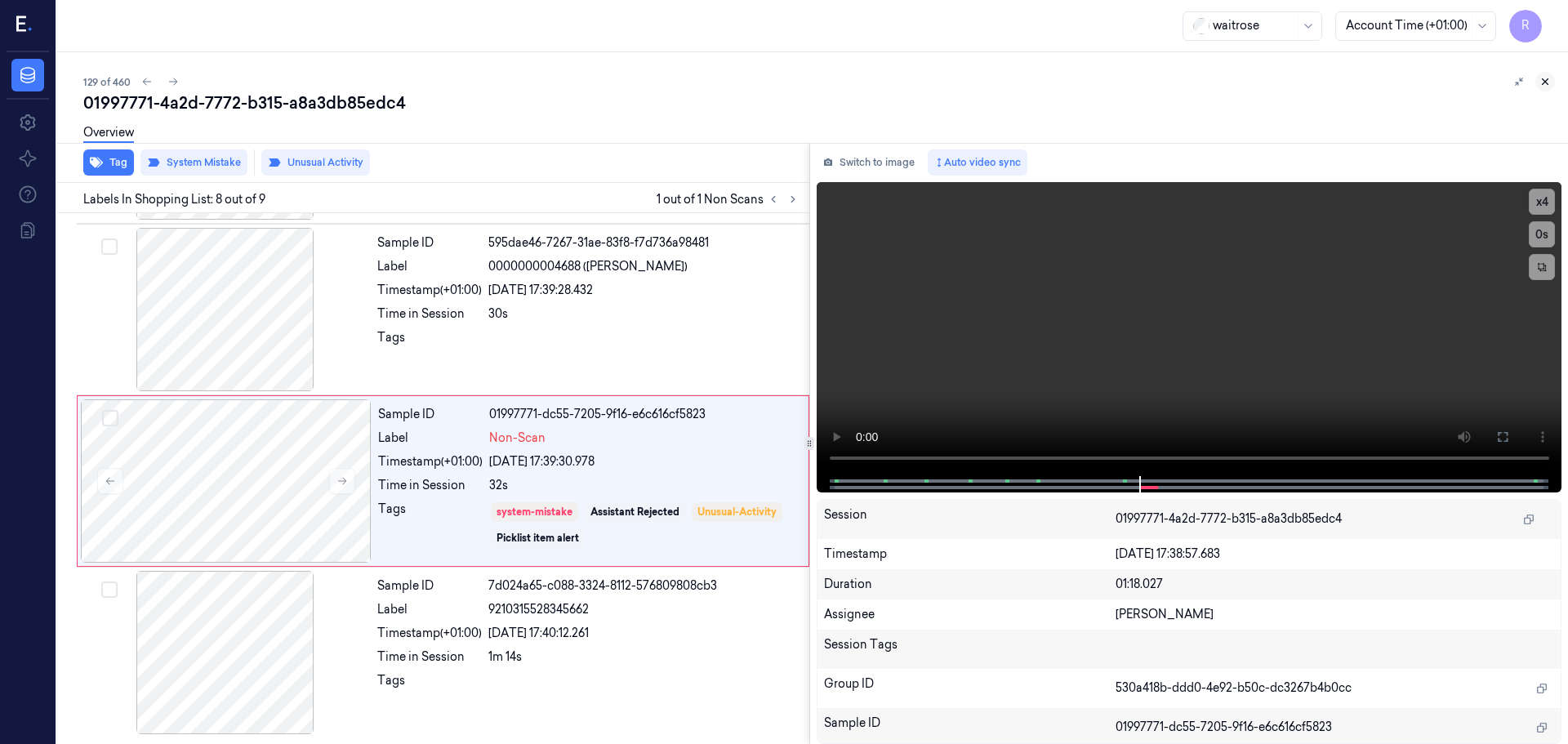
click at [1547, 83] on icon at bounding box center [1544, 81] width 11 height 11
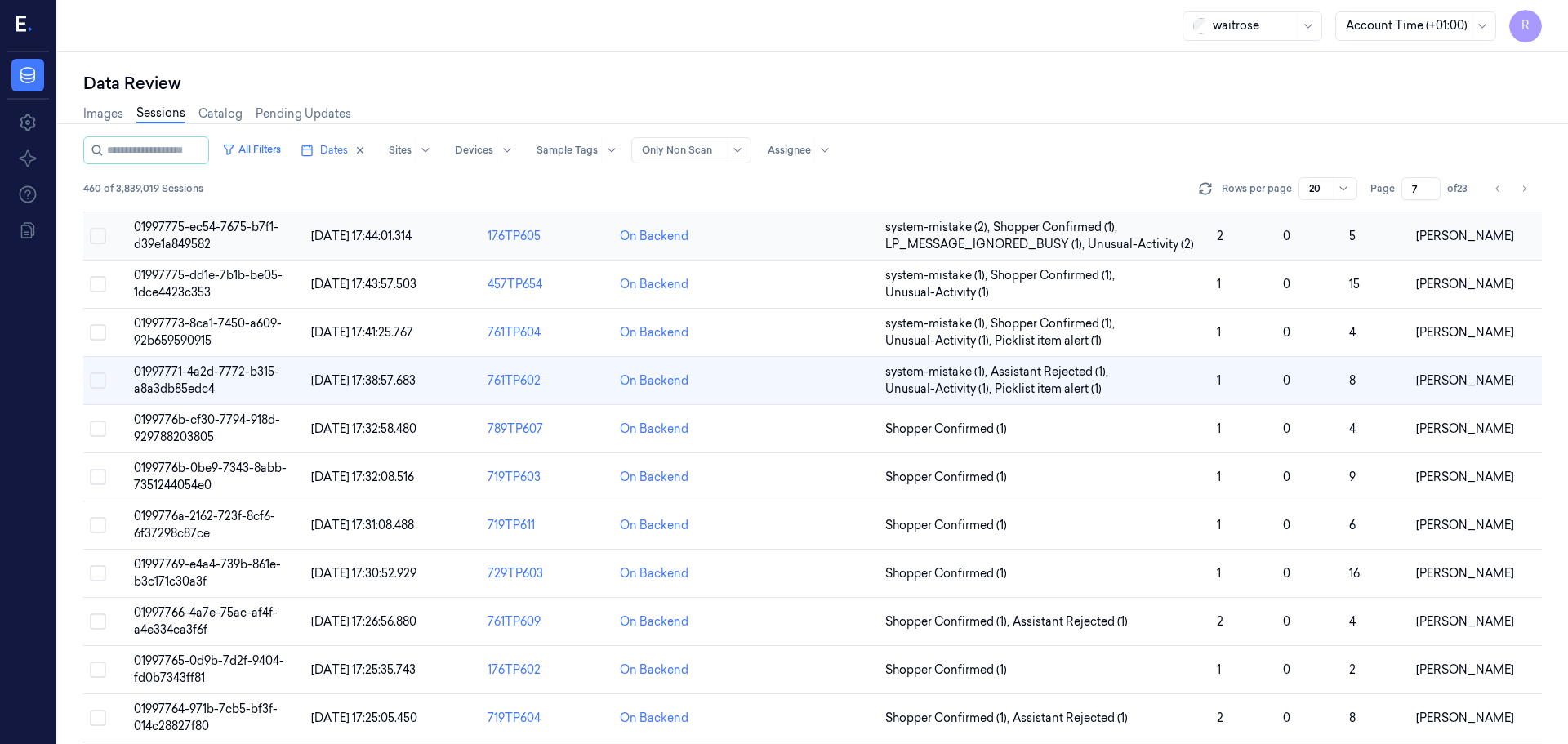
scroll to position [357, 0]
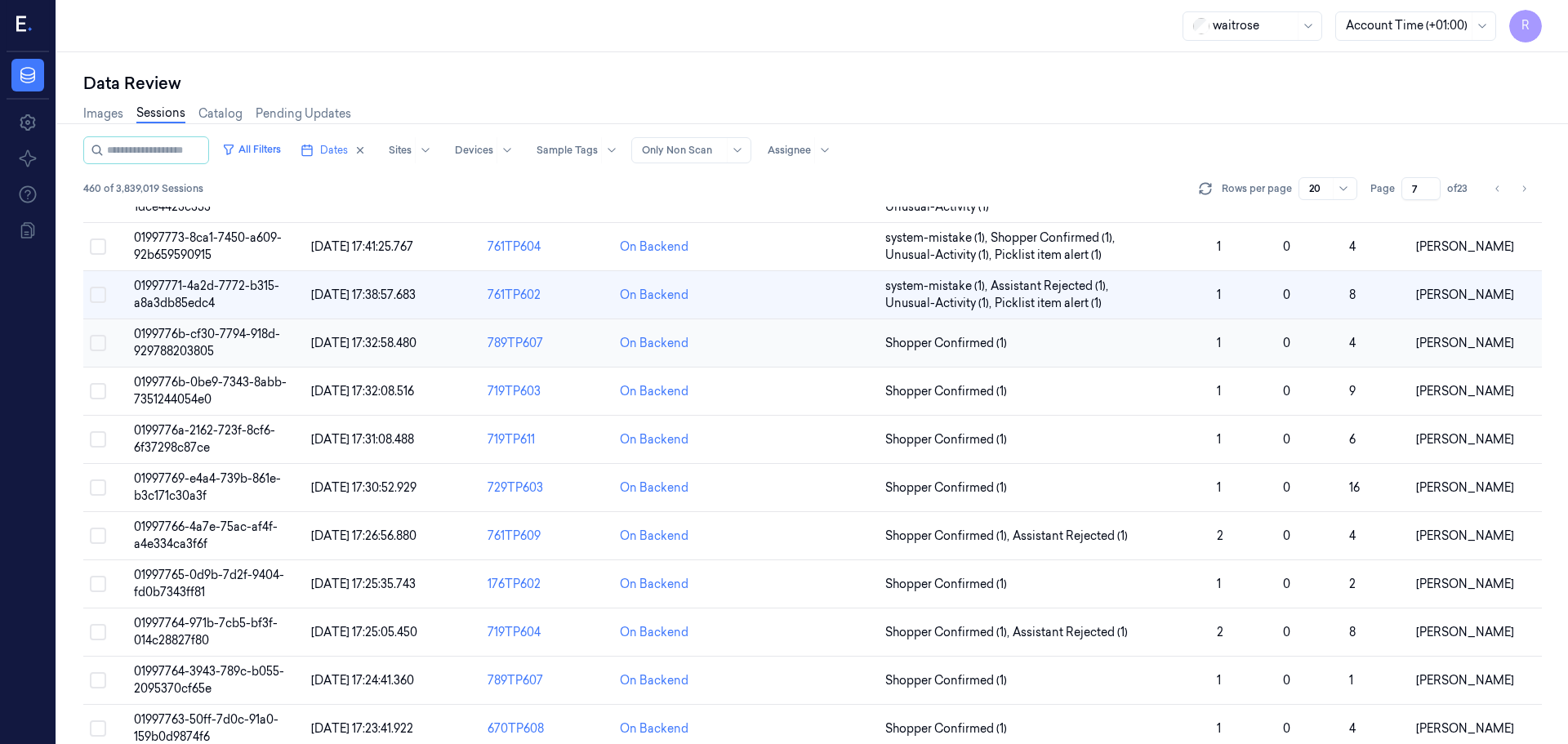
click at [1088, 349] on span "Shopper Confirmed (1)" at bounding box center [1043, 343] width 318 height 17
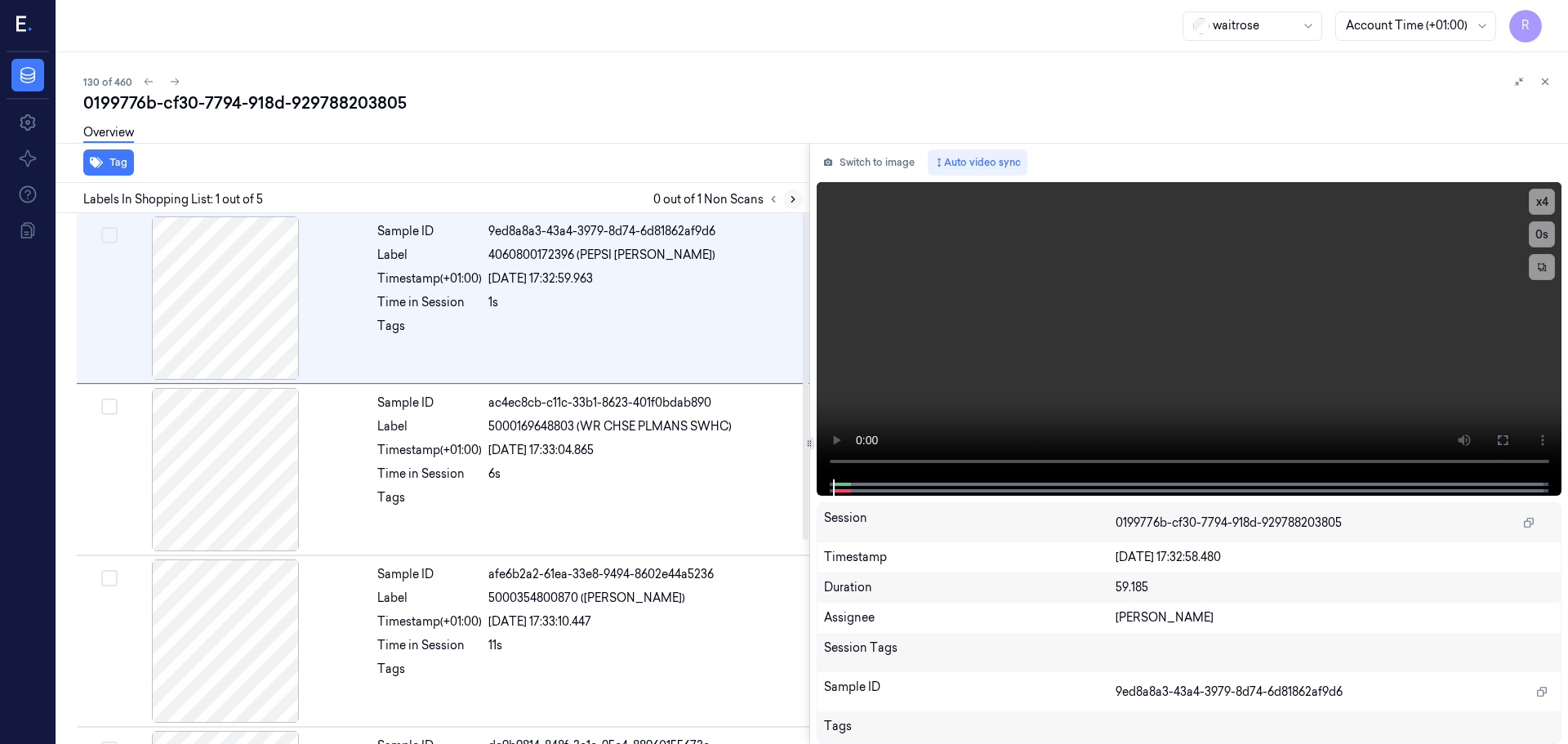
click at [796, 196] on button at bounding box center [793, 199] width 20 height 20
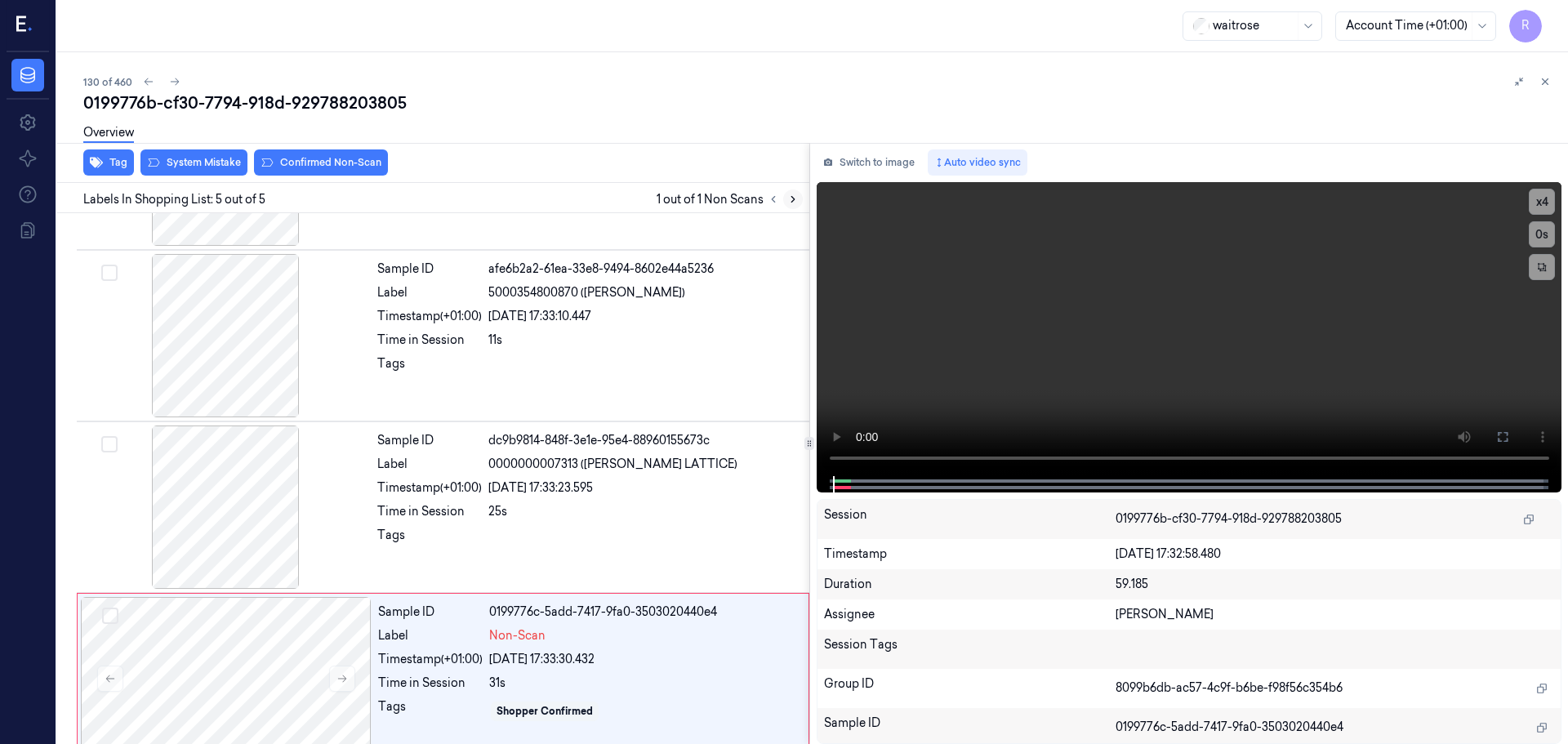
scroll to position [331, 0]
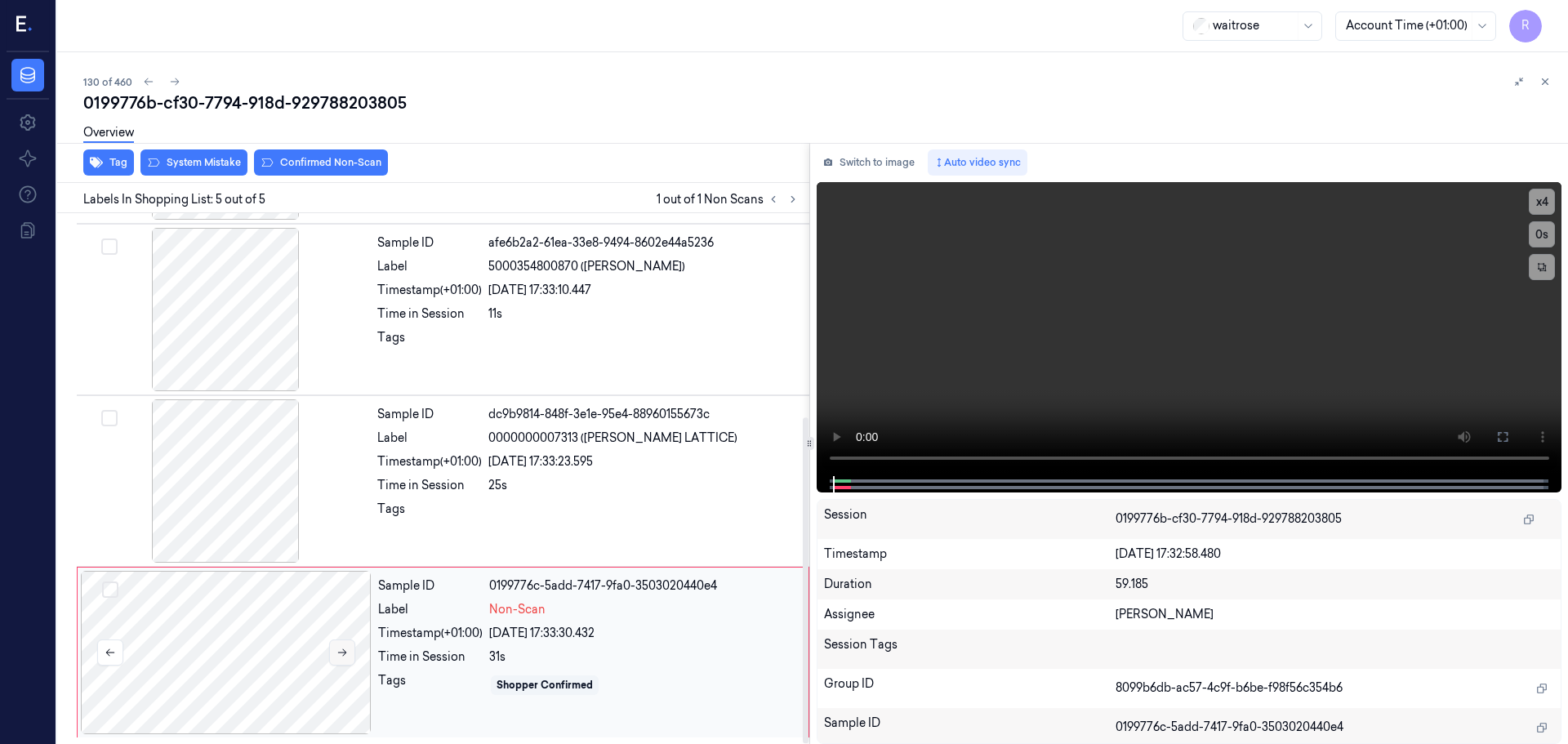
click at [340, 659] on button at bounding box center [342, 652] width 26 height 26
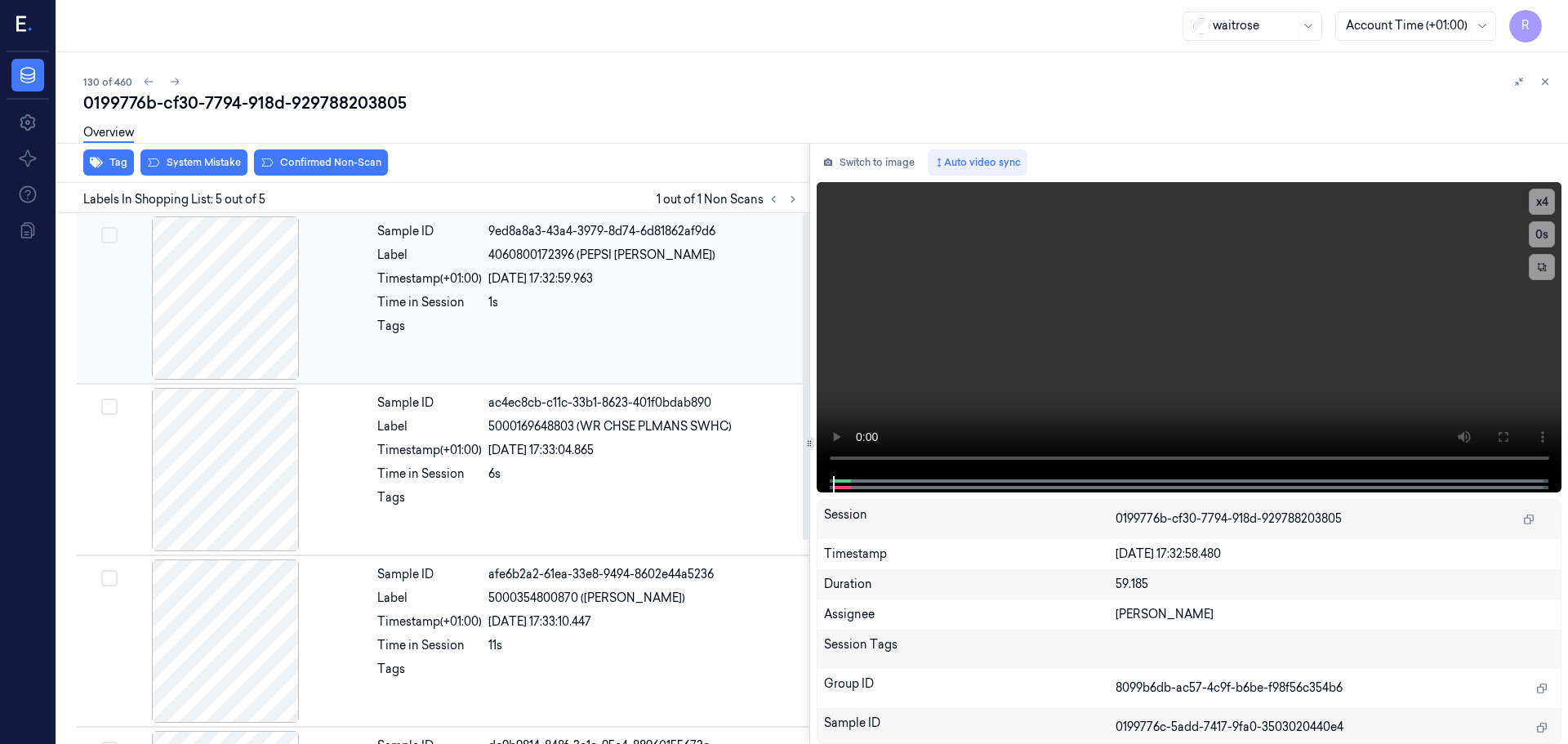
click at [316, 329] on div at bounding box center [224, 298] width 290 height 164
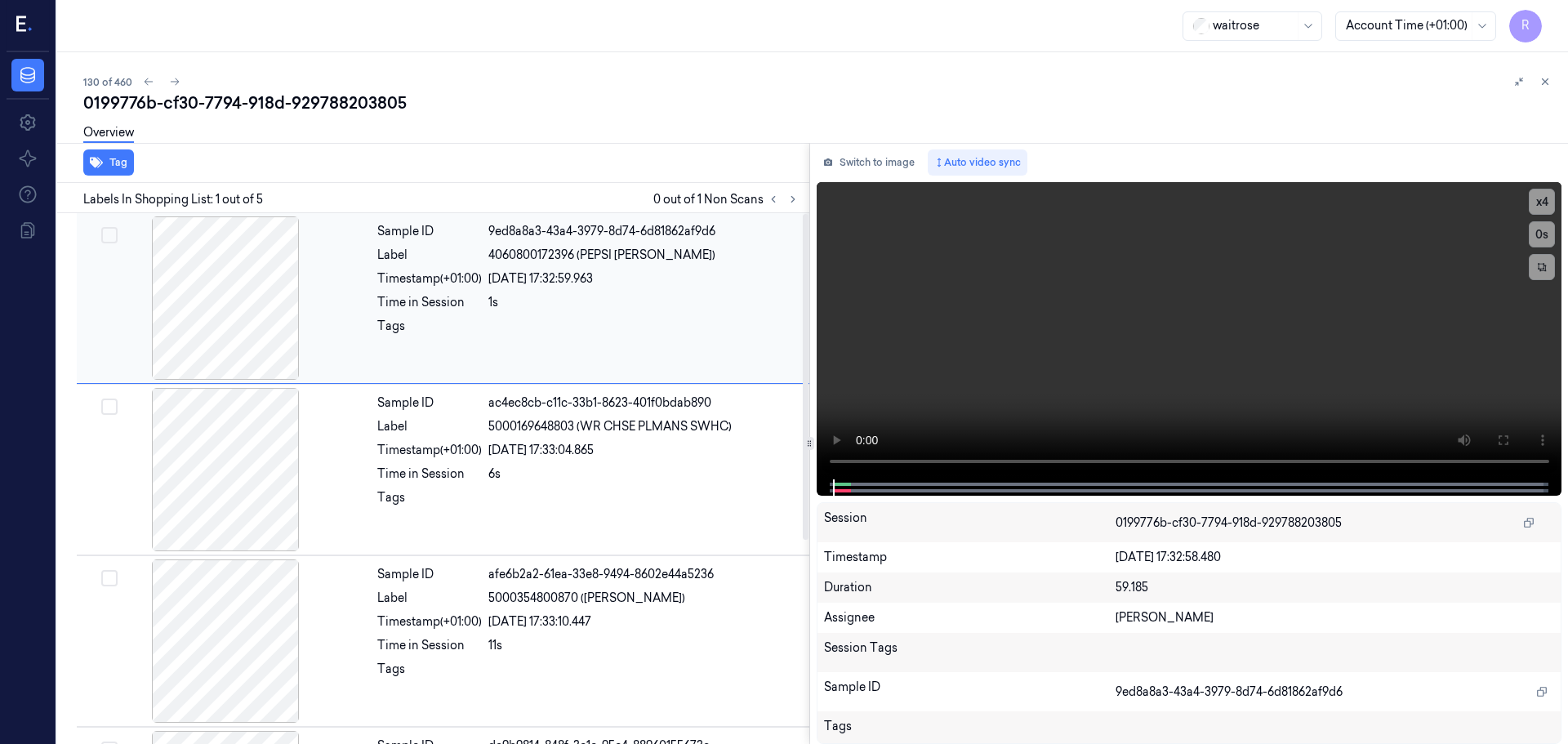
click at [322, 326] on div at bounding box center [224, 298] width 290 height 164
click at [1538, 90] on div at bounding box center [1532, 82] width 46 height 20
click at [1538, 87] on button at bounding box center [1545, 82] width 20 height 20
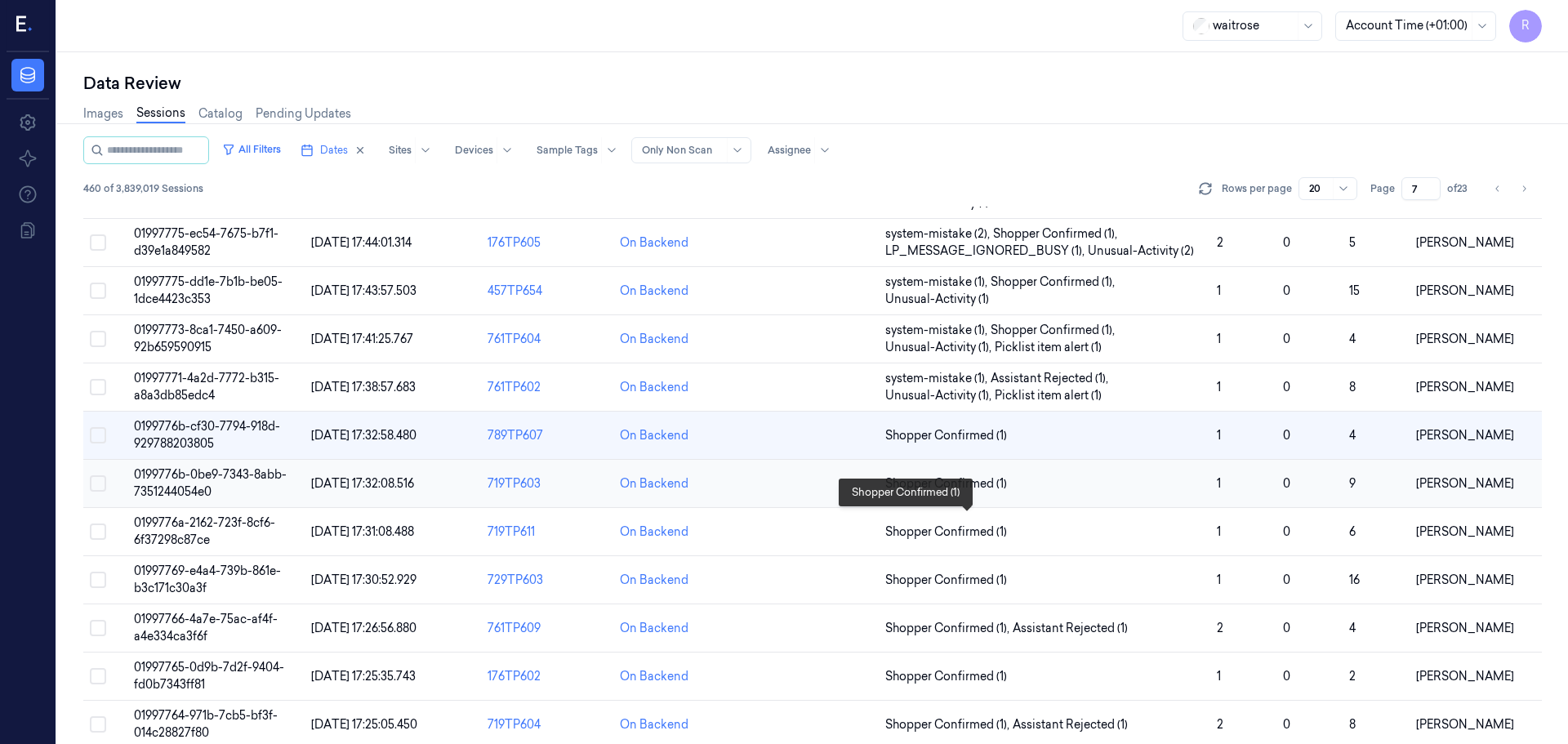
scroll to position [241, 0]
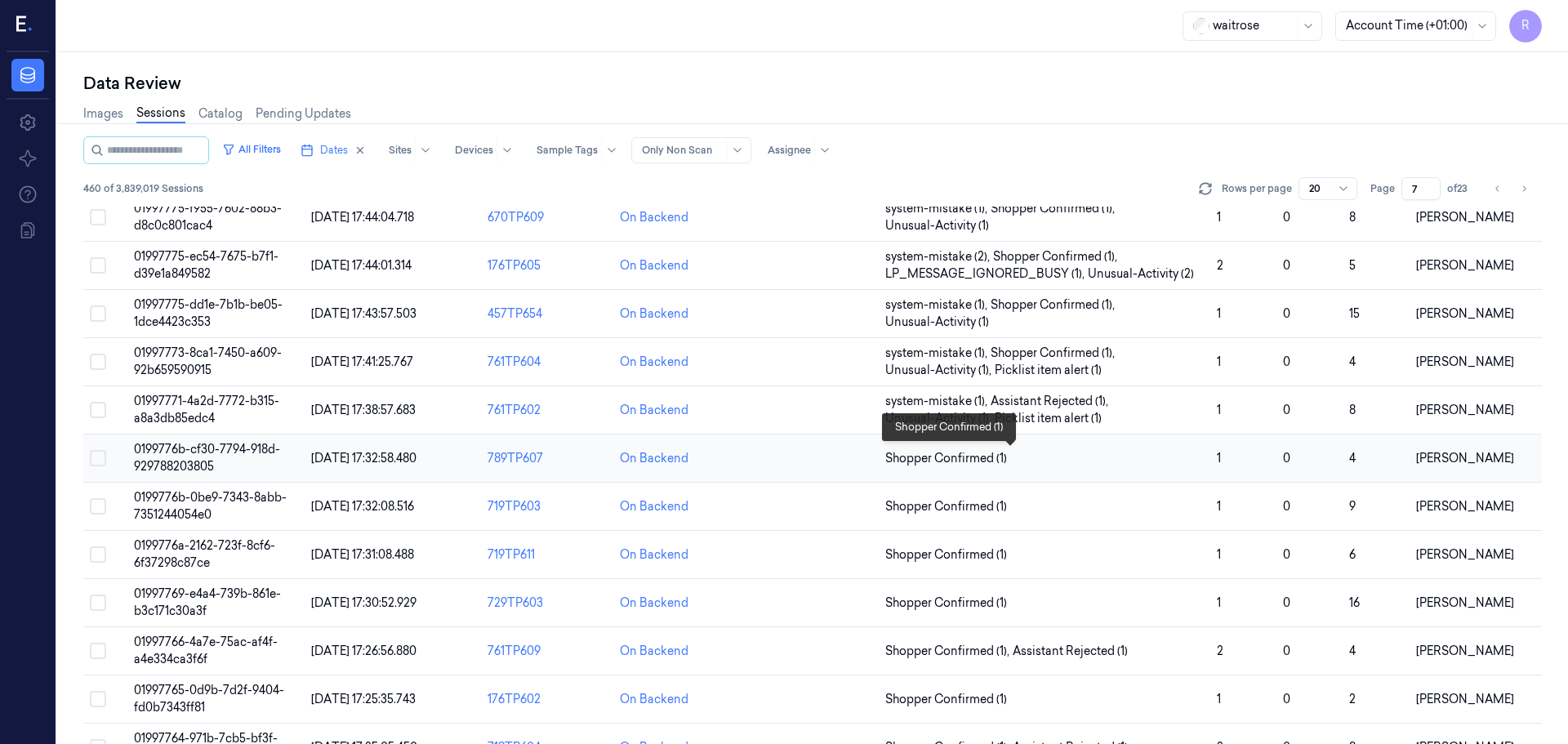
click at [1099, 459] on span "Shopper Confirmed (1)" at bounding box center [1043, 458] width 318 height 17
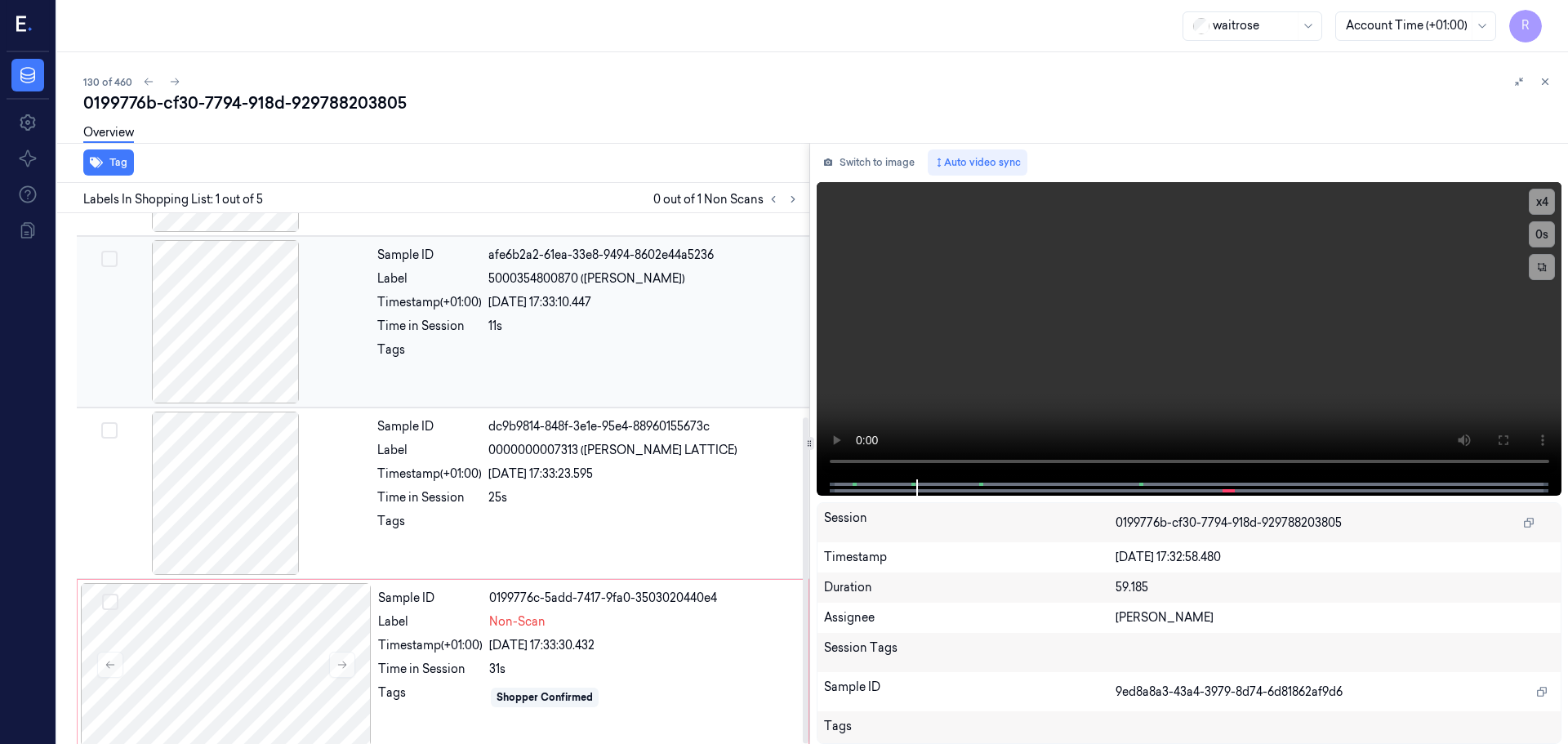
scroll to position [331, 0]
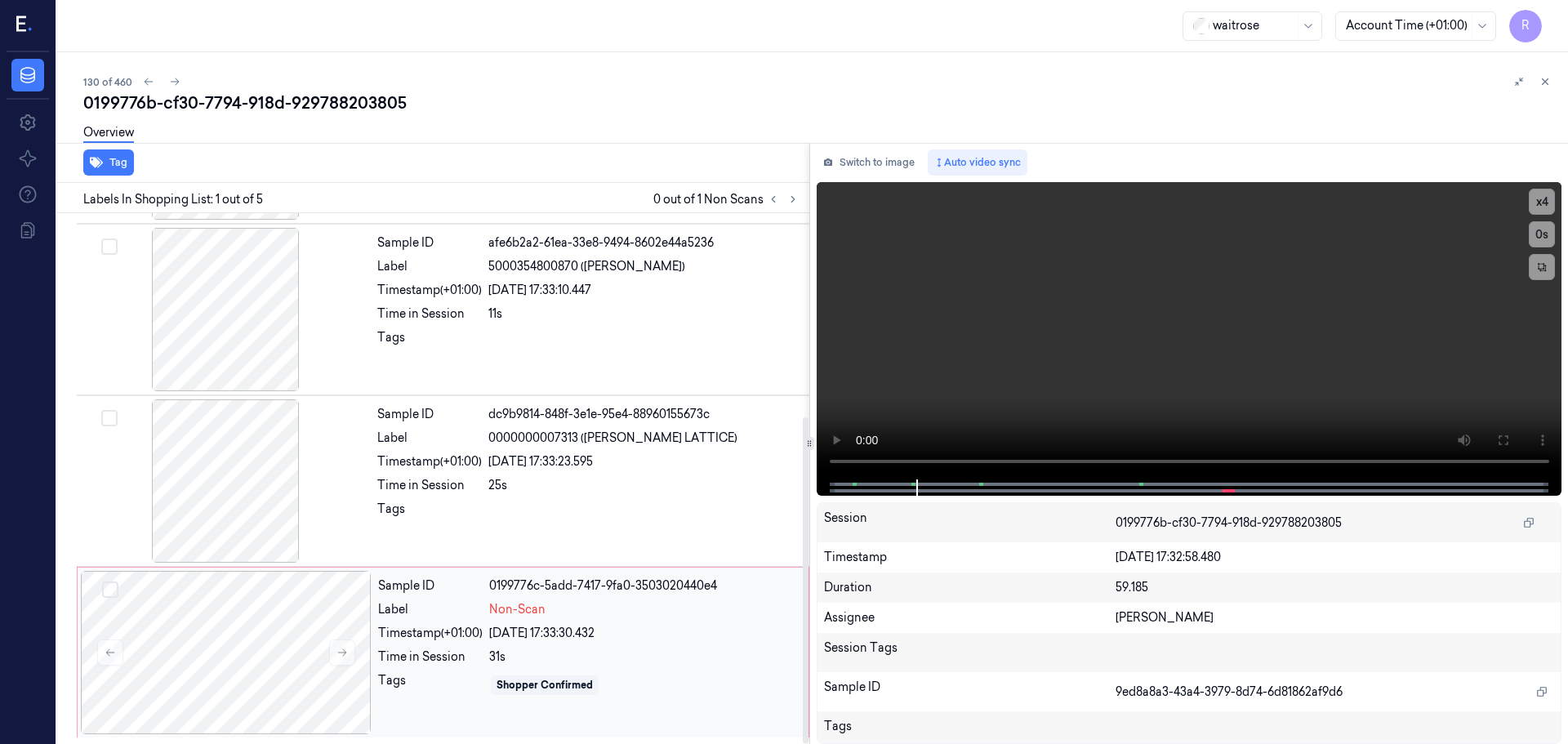
click at [620, 650] on div "31s" at bounding box center [643, 656] width 309 height 17
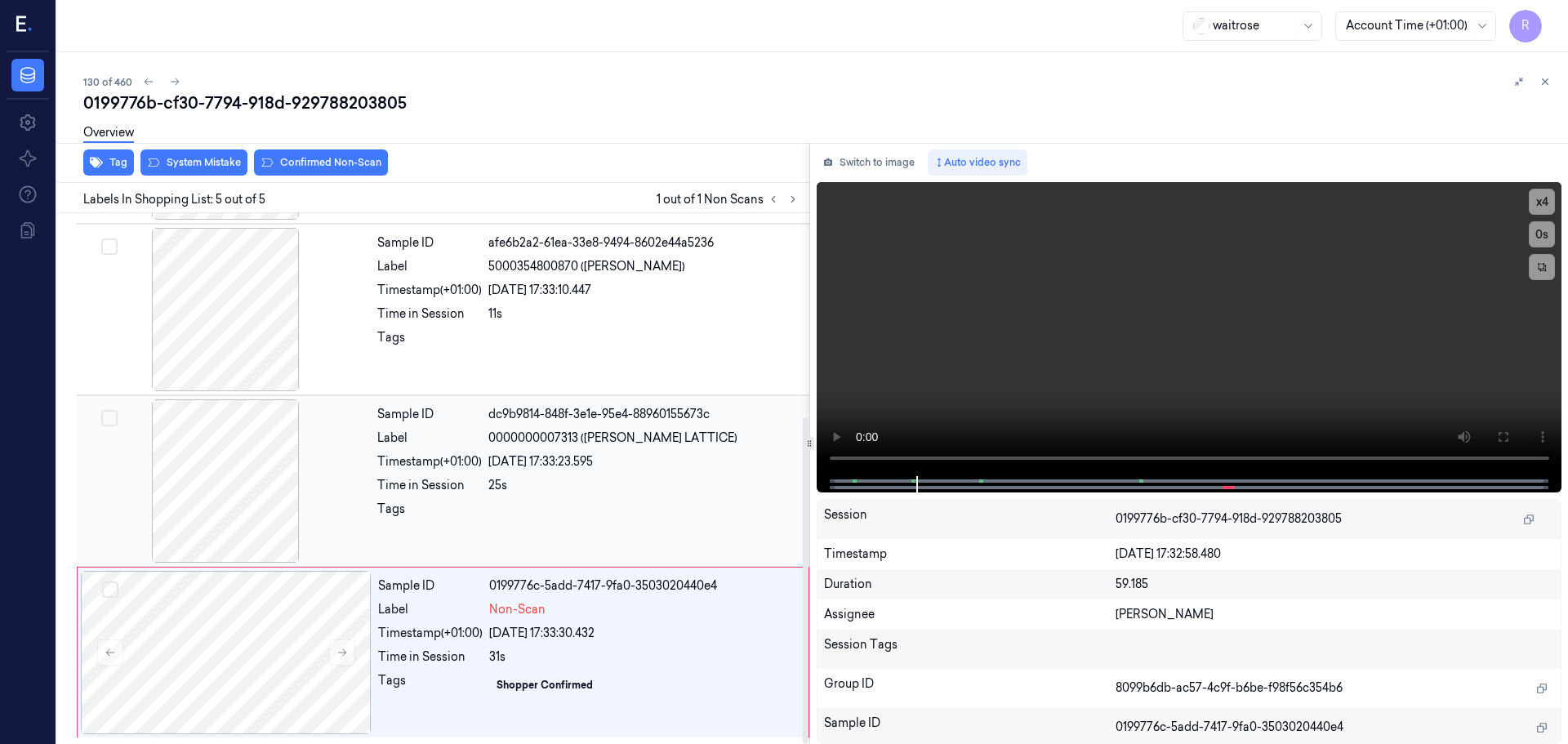
click at [634, 471] on div "Sample ID dc9b9814-848f-3e1e-95e4-88960155673c Label 0000000007313 ([PERSON_NAM…" at bounding box center [588, 481] width 435 height 164
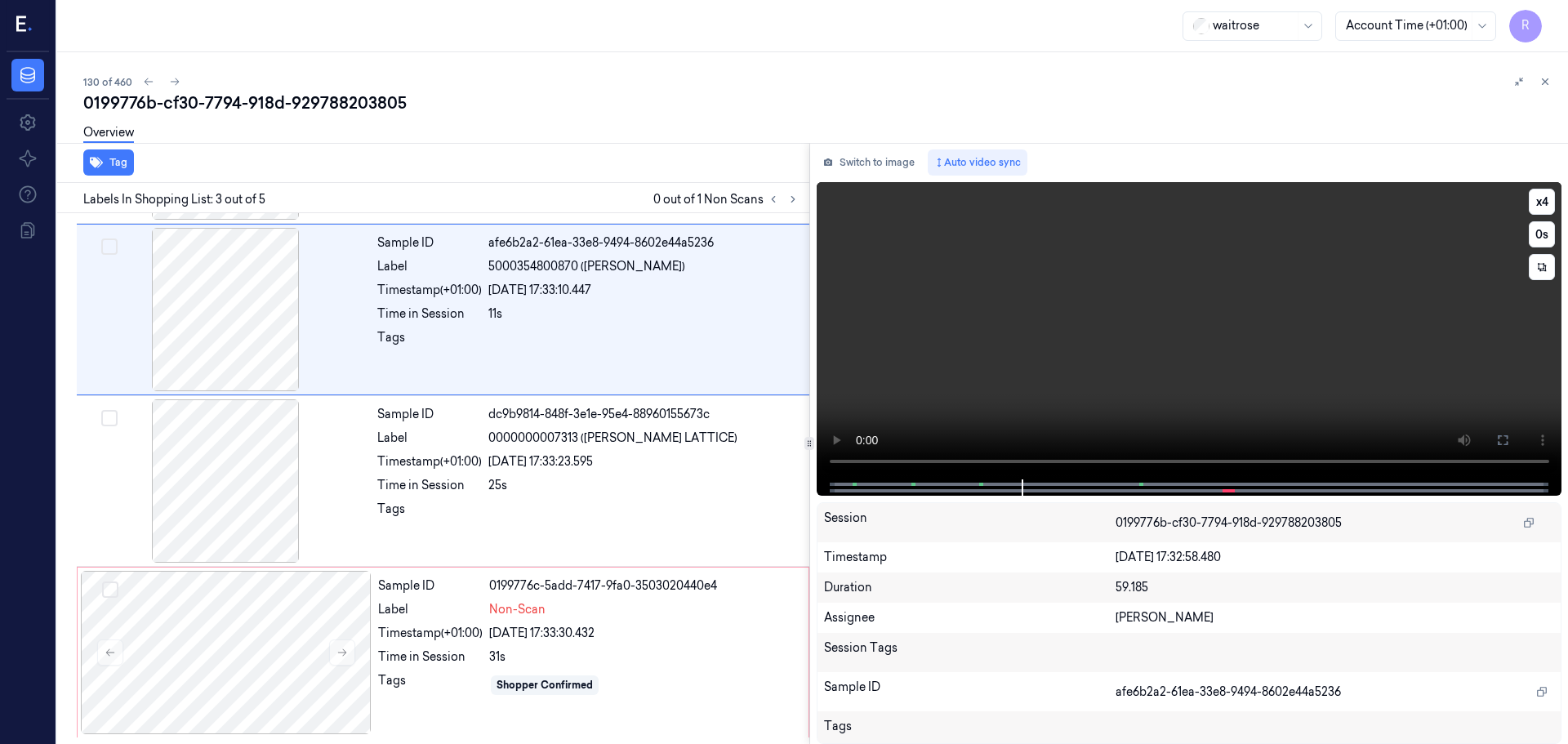
scroll to position [163, 0]
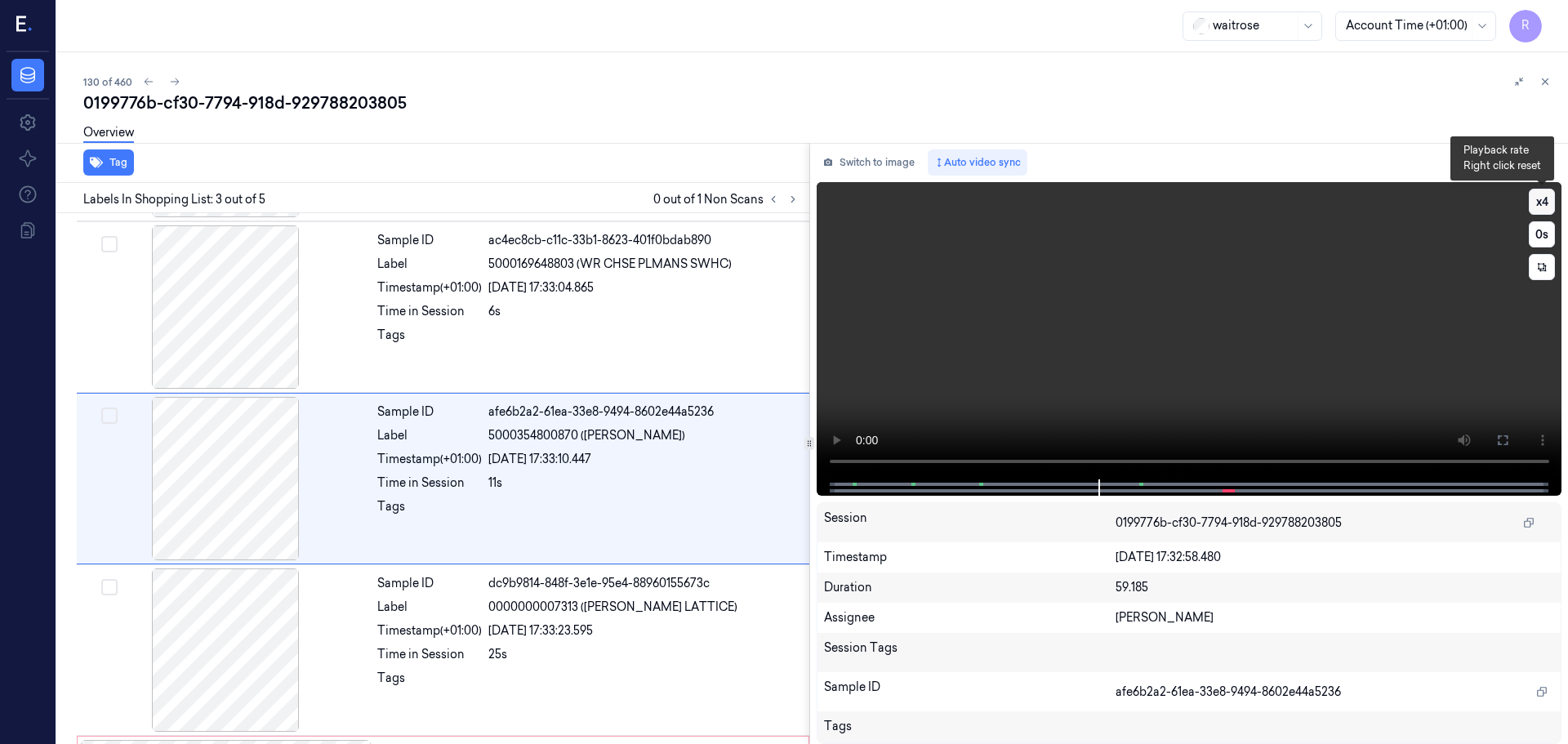
click at [1532, 203] on button "x 4" at bounding box center [1541, 201] width 26 height 26
click at [1547, 209] on button "x 1" at bounding box center [1541, 201] width 26 height 26
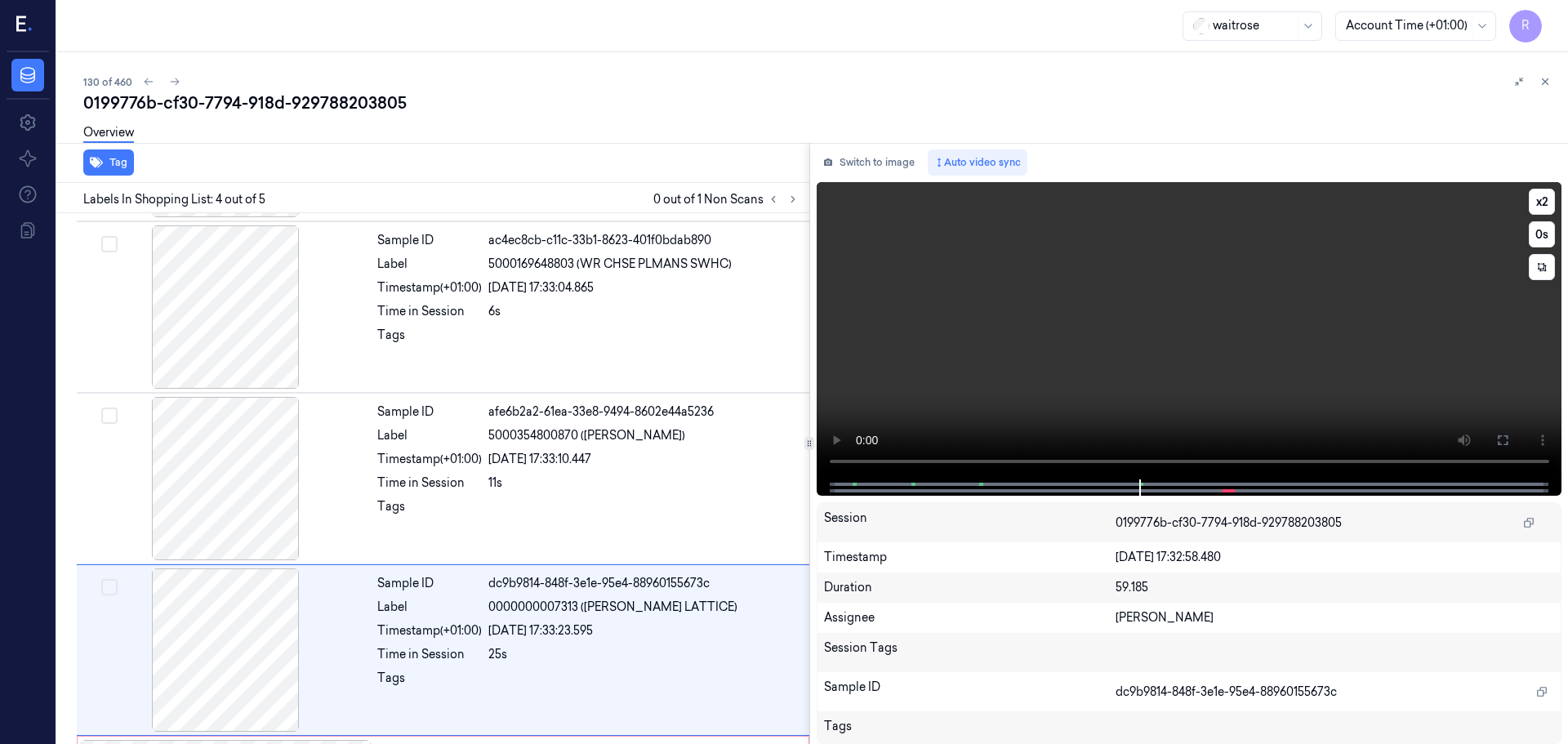
scroll to position [331, 0]
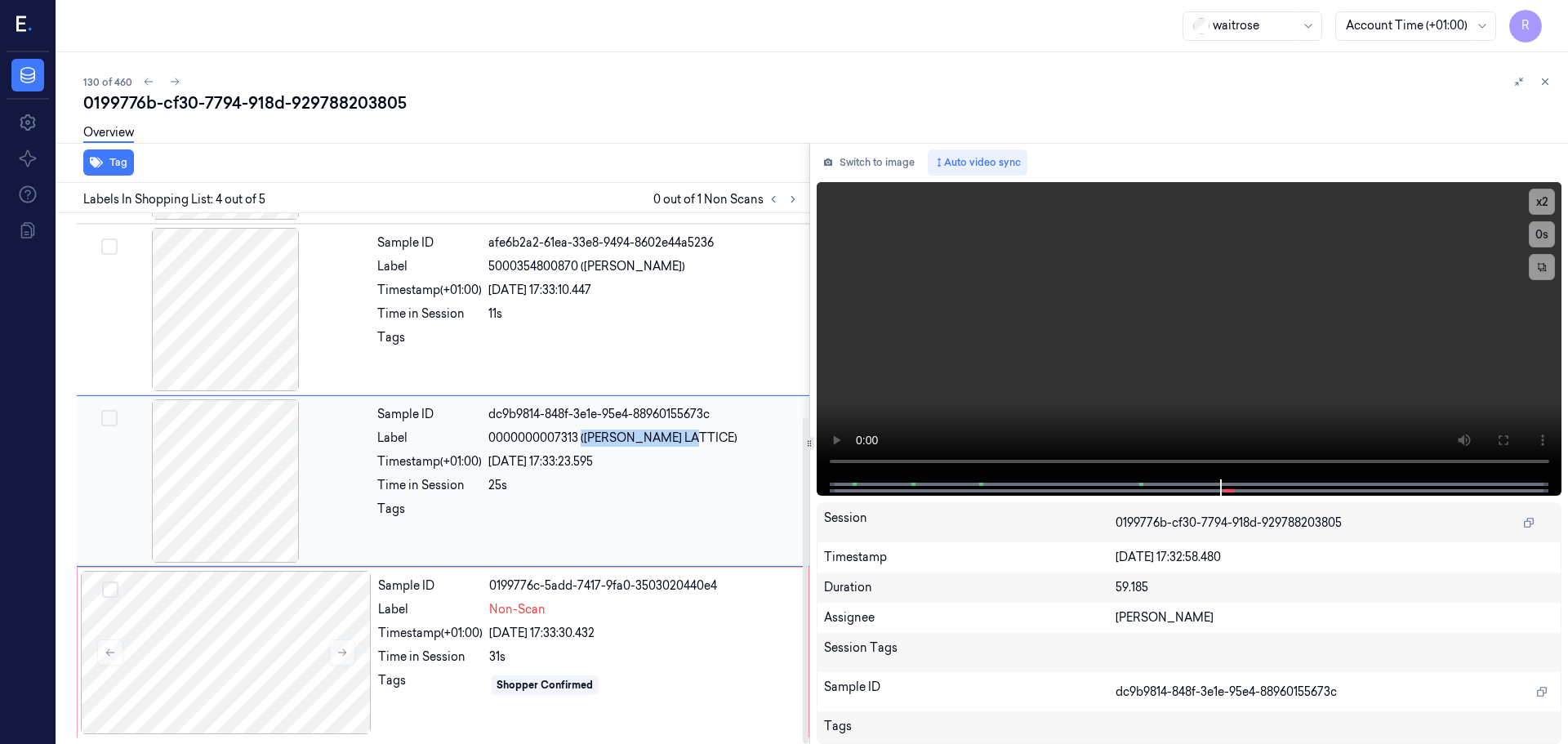
drag, startPoint x: 703, startPoint y: 435, endPoint x: 581, endPoint y: 444, distance: 122.3
click at [581, 444] on span "0000000007313 ([PERSON_NAME] LATTICE)" at bounding box center [613, 438] width 249 height 17
copy span "([PERSON_NAME] LATTIC"
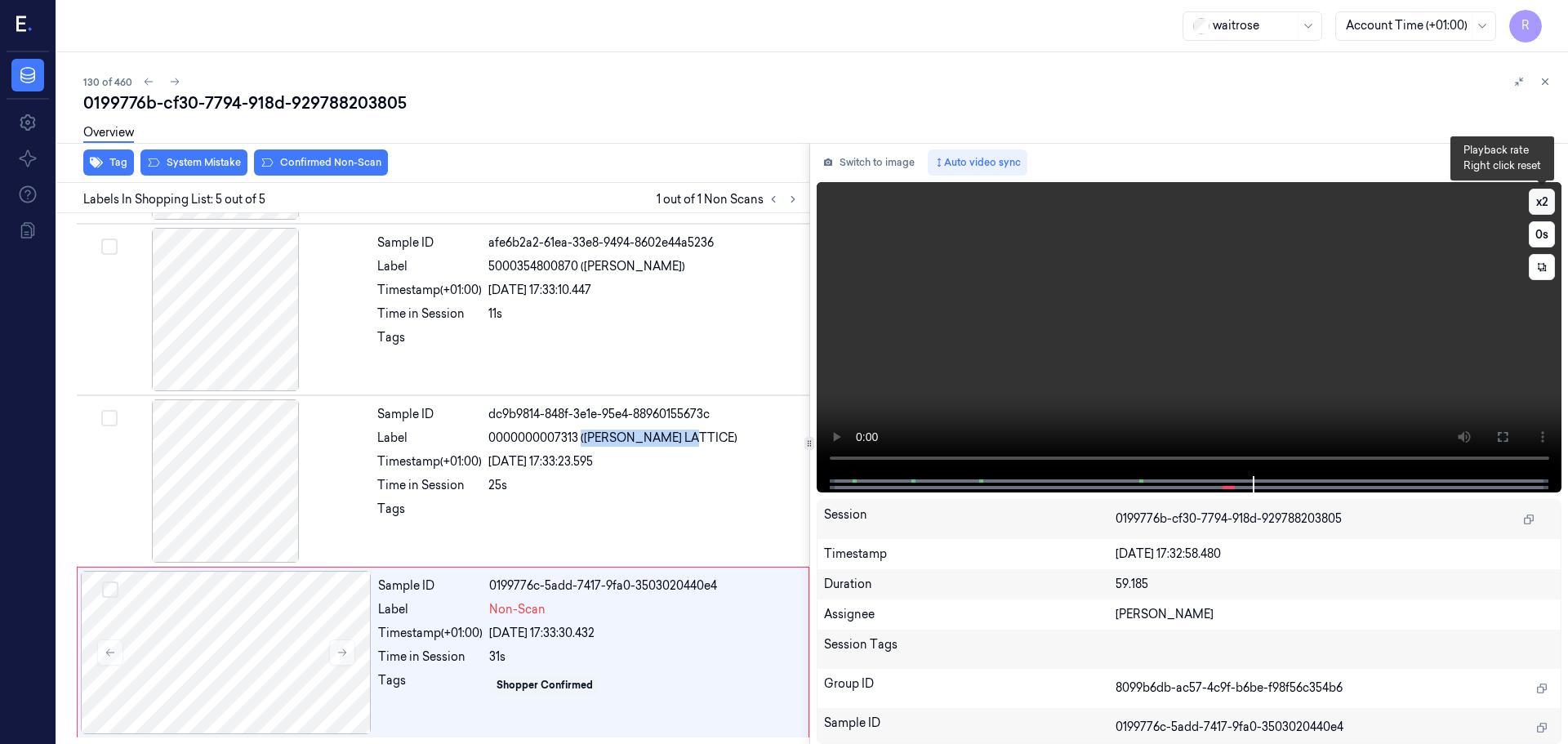
click at [1547, 207] on button "x 2" at bounding box center [1541, 201] width 26 height 26
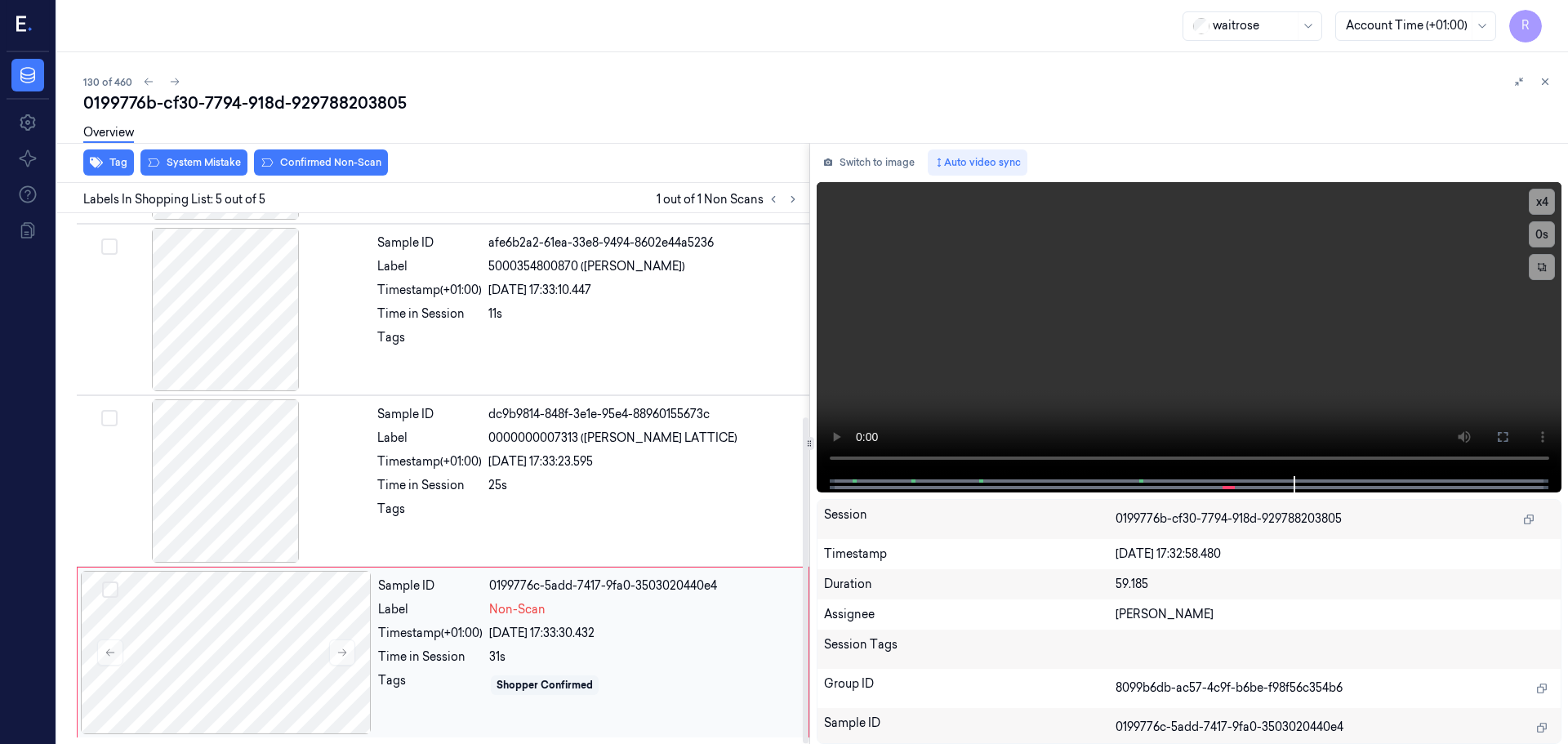
click at [484, 615] on div "Label Non-Scan" at bounding box center [588, 609] width 421 height 17
click at [196, 161] on button "System Mistake" at bounding box center [194, 163] width 107 height 26
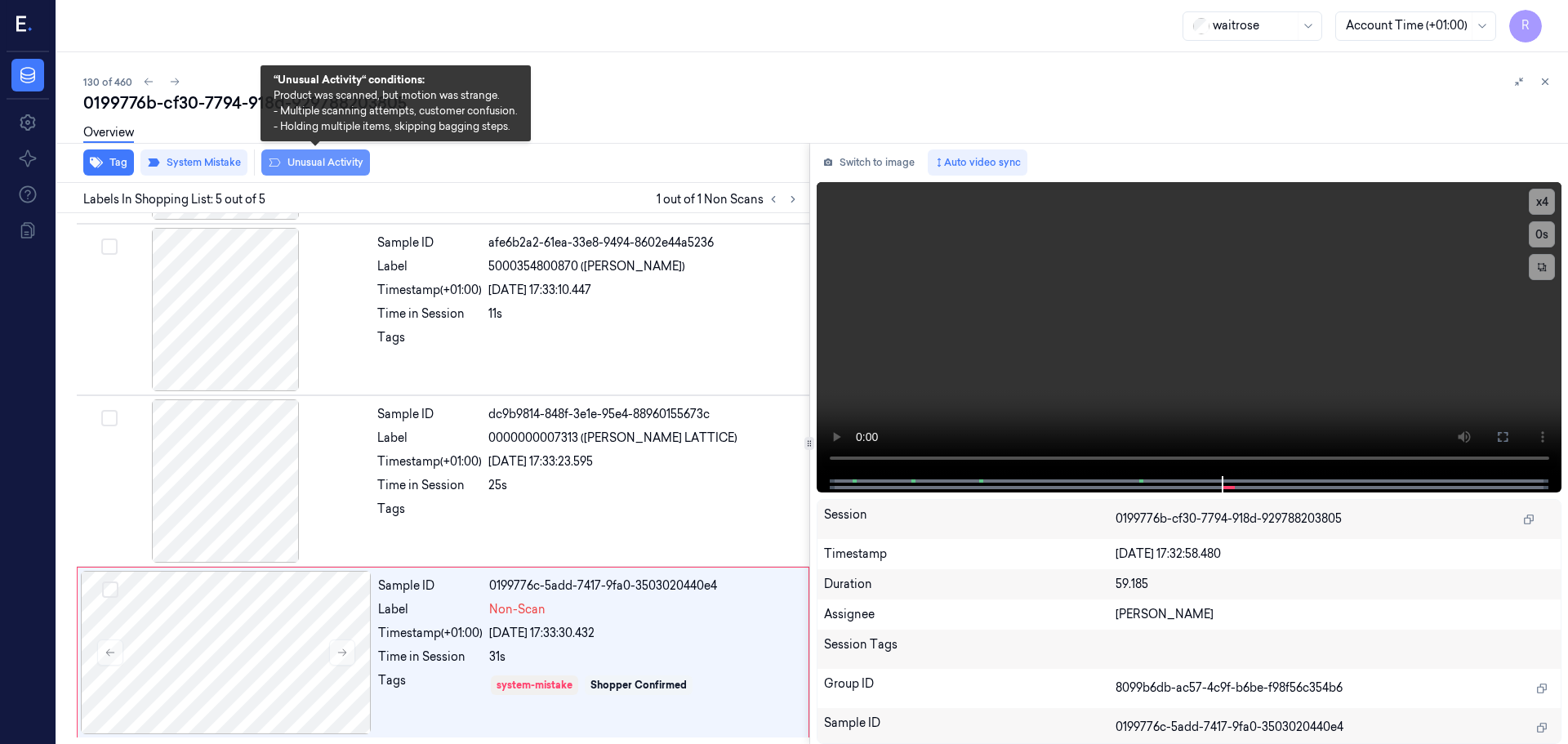
click at [291, 161] on button "Unusual Activity" at bounding box center [315, 163] width 109 height 26
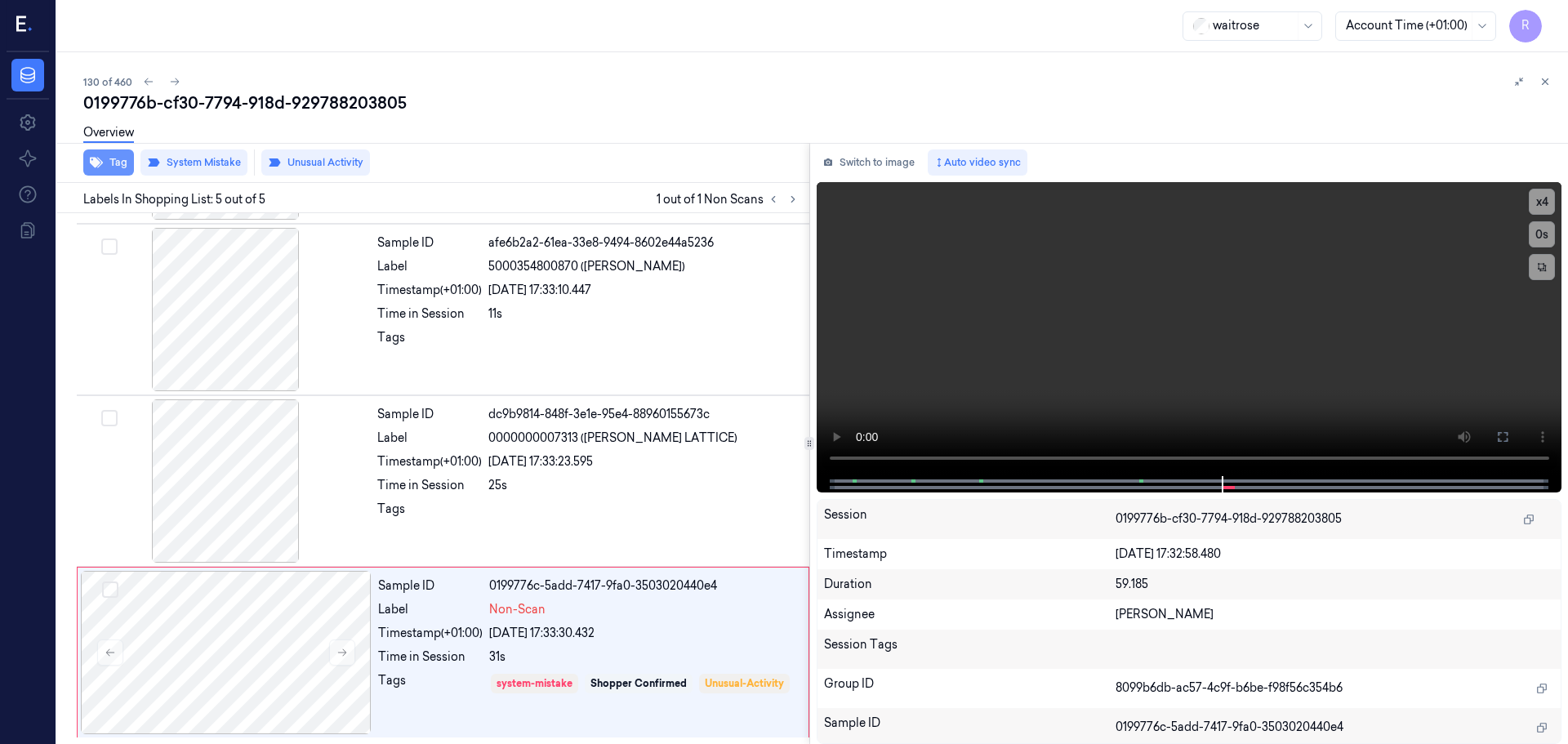
click at [124, 166] on button "Tag" at bounding box center [109, 163] width 51 height 26
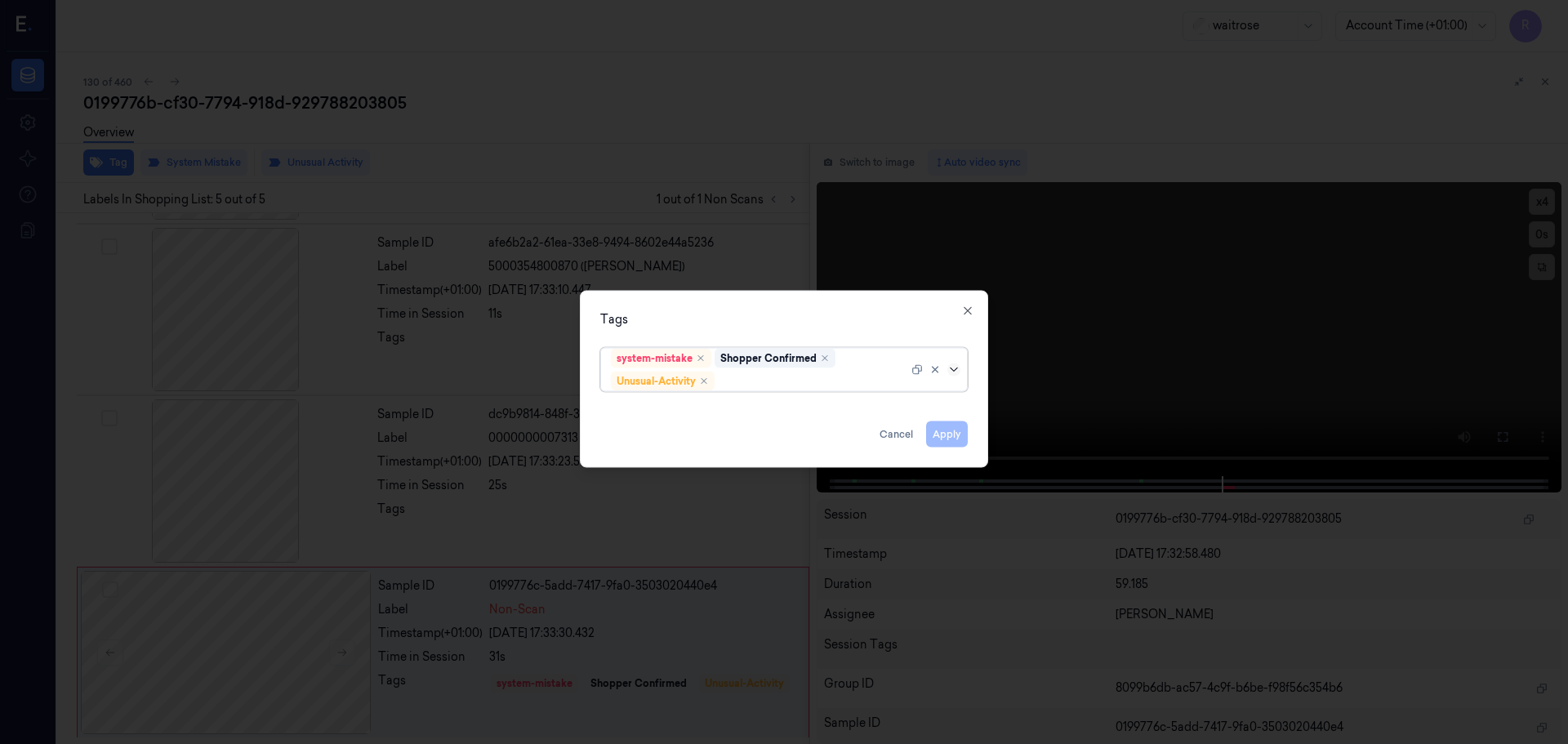
click at [955, 373] on icon at bounding box center [954, 368] width 13 height 13
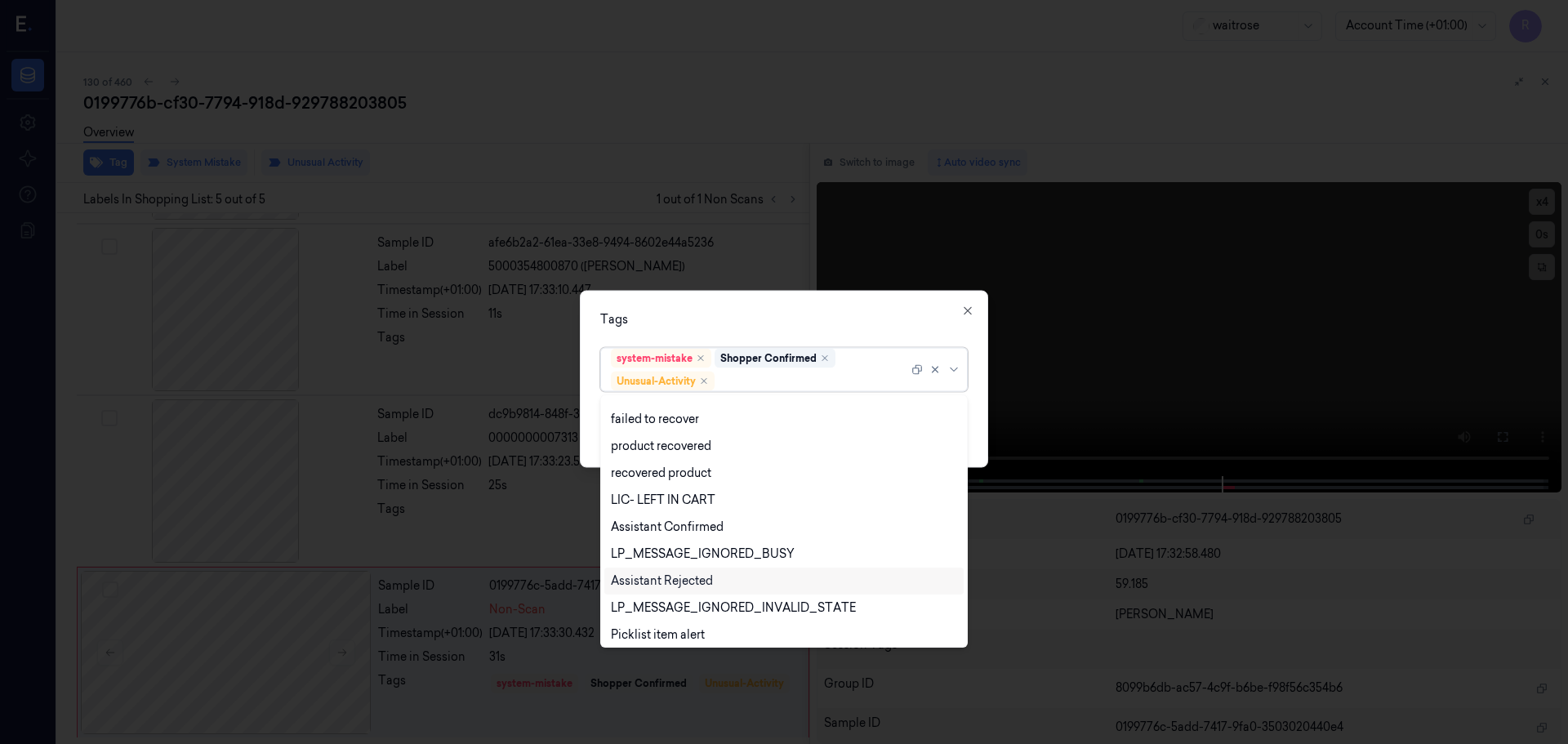
scroll to position [213, 0]
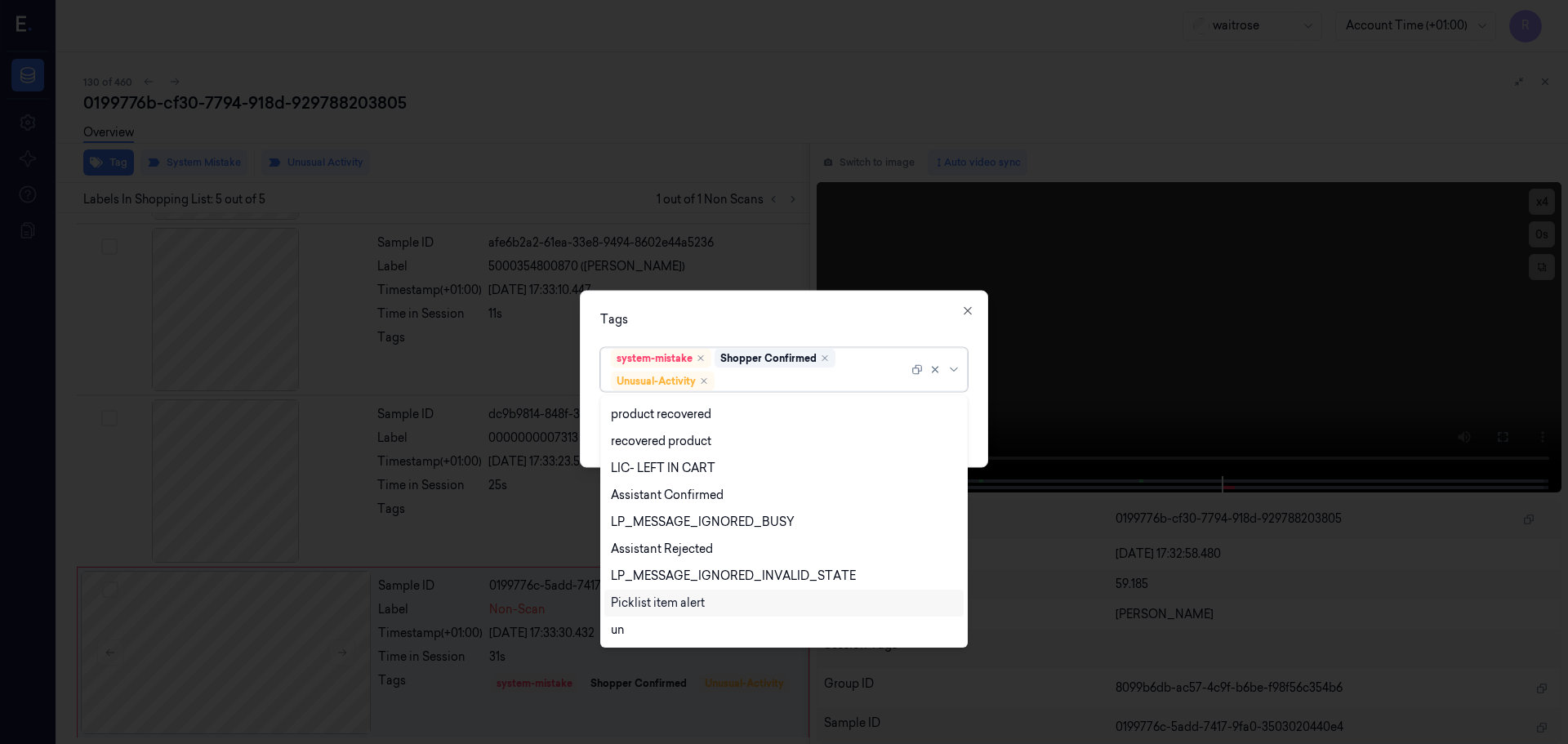
drag, startPoint x: 646, startPoint y: 600, endPoint x: 675, endPoint y: 527, distance: 78.5
click at [645, 600] on div "Picklist item alert" at bounding box center [657, 602] width 94 height 17
click at [753, 322] on div "Tags" at bounding box center [784, 318] width 367 height 17
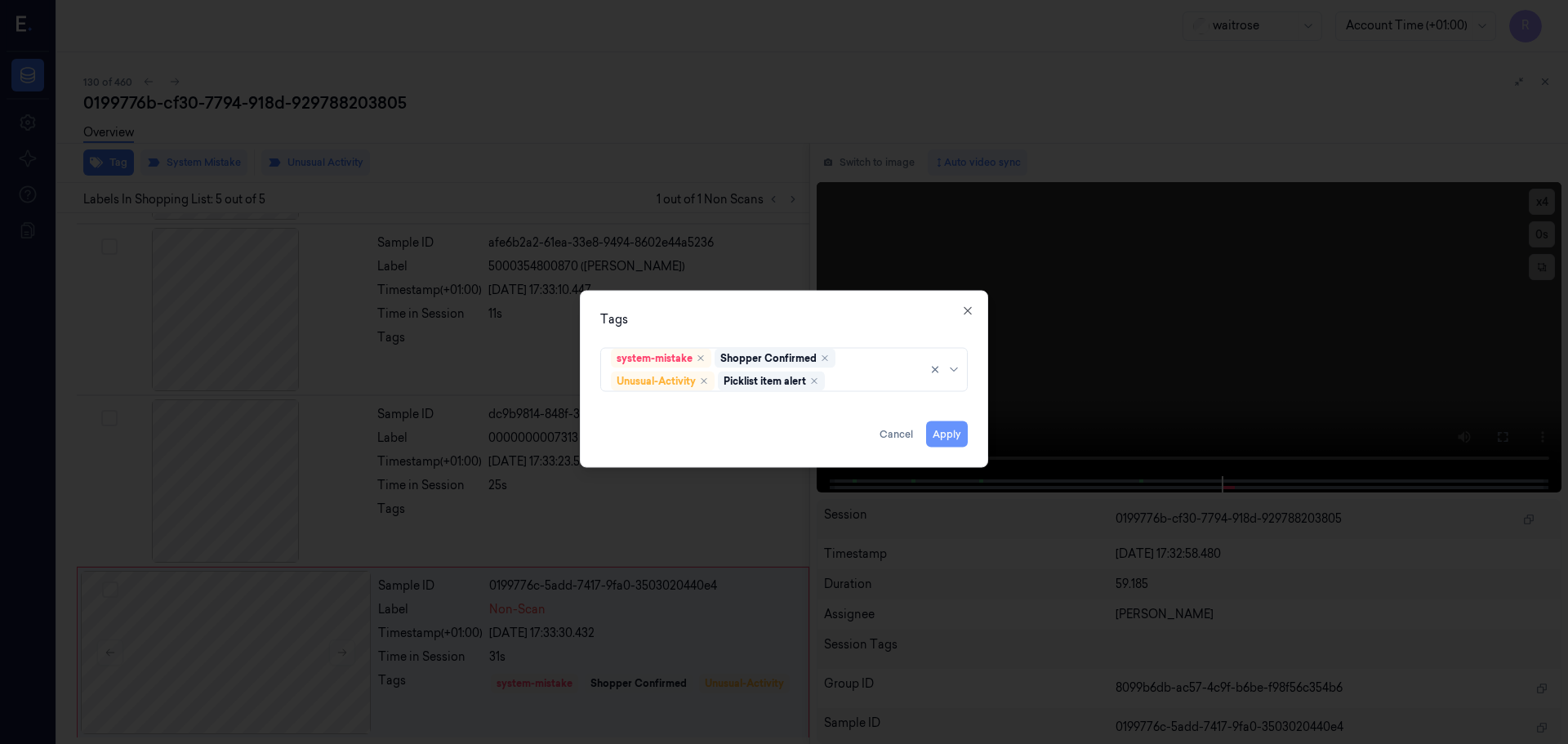
click at [954, 434] on button "Apply" at bounding box center [947, 434] width 42 height 26
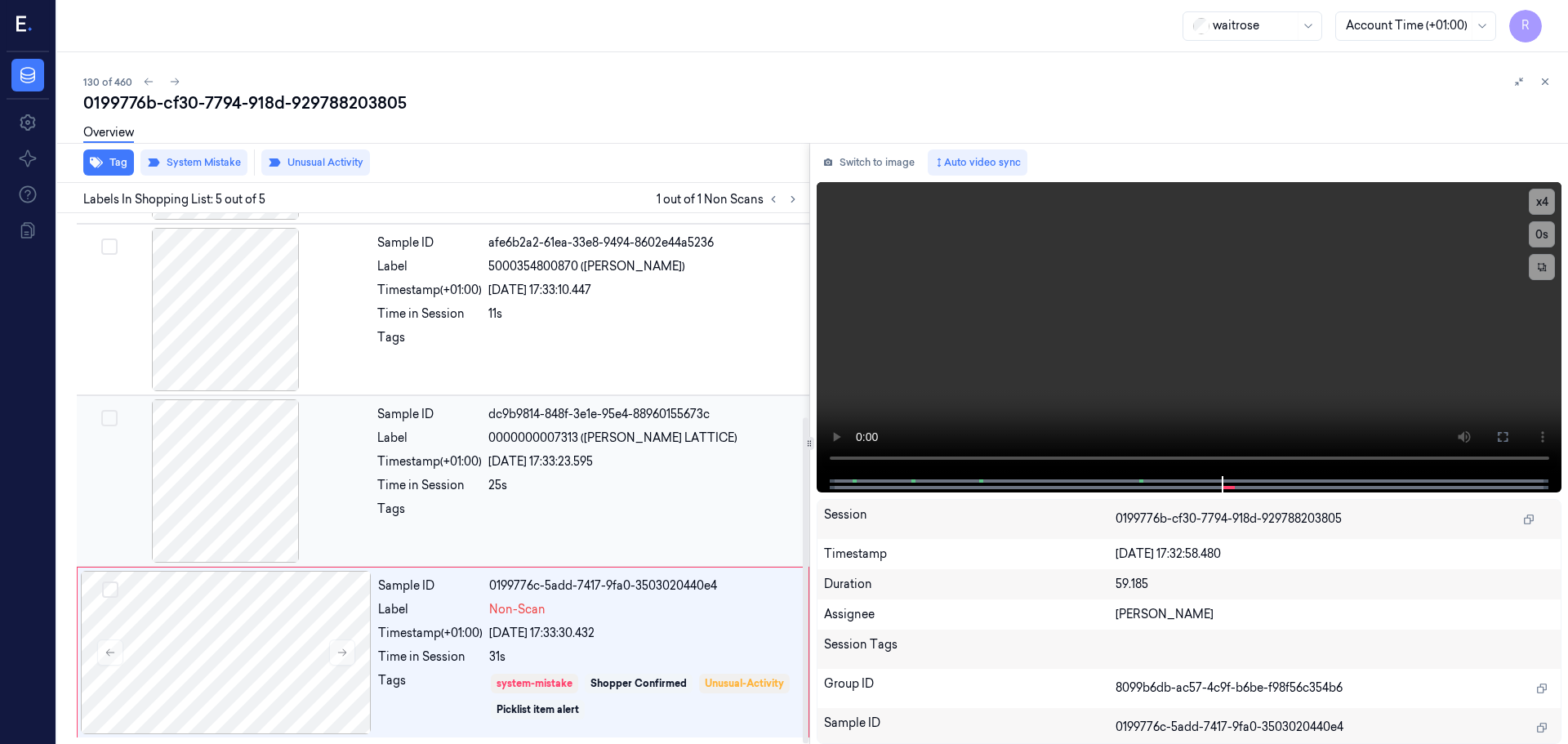
click at [621, 484] on div "25s" at bounding box center [644, 485] width 311 height 17
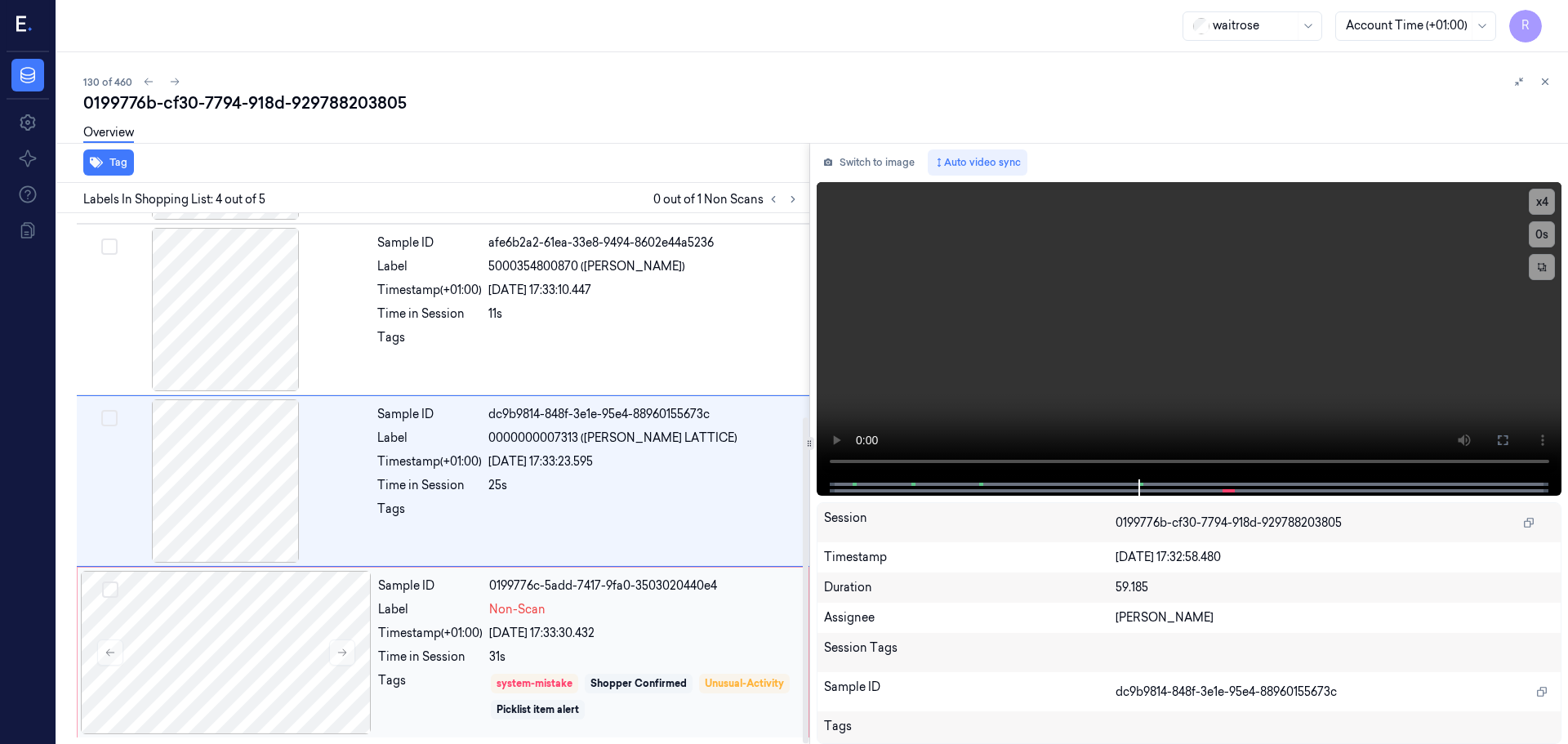
click at [621, 628] on div "[DATE] 17:33:30.432" at bounding box center [643, 632] width 309 height 17
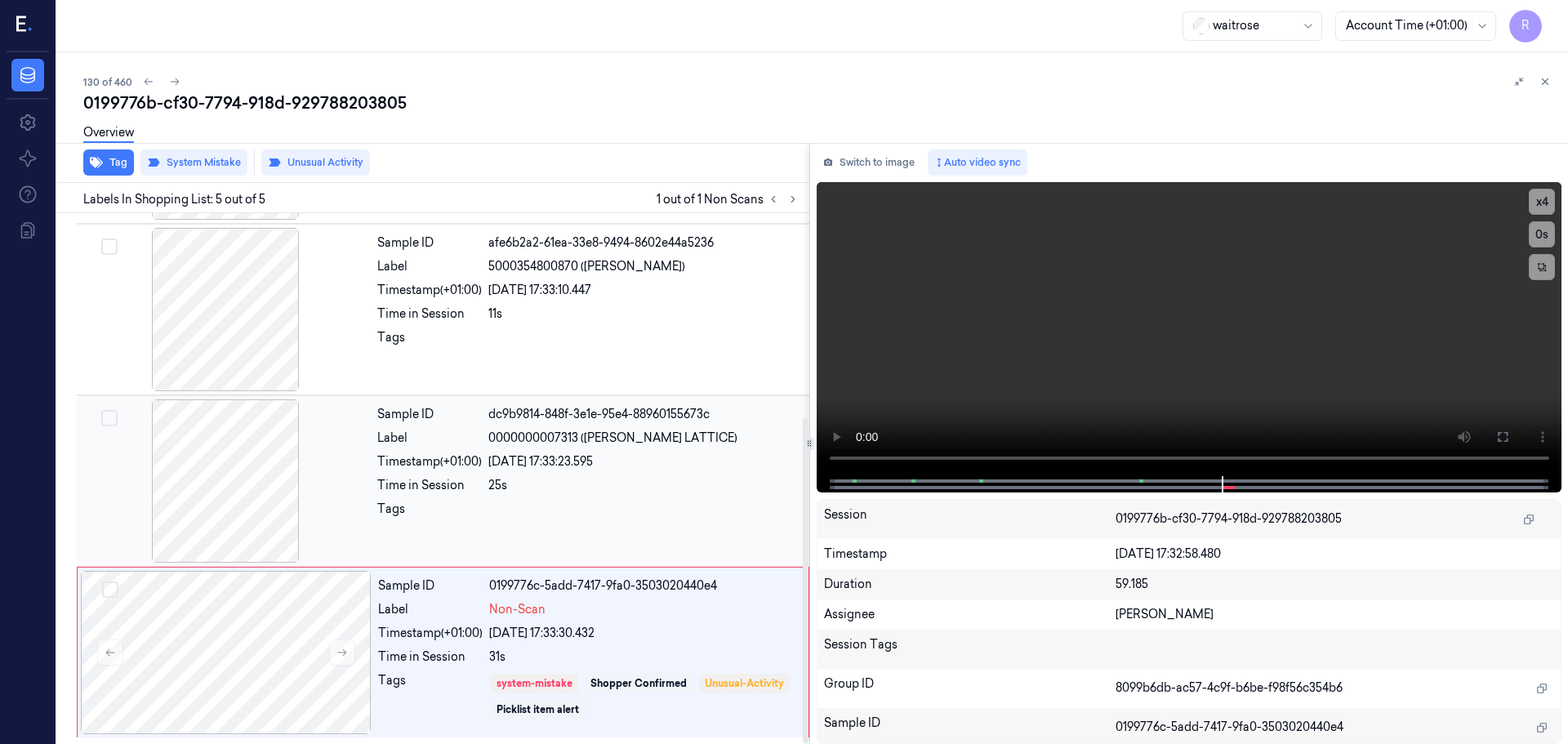
click at [425, 458] on div "Timestamp (+01:00)" at bounding box center [429, 461] width 105 height 17
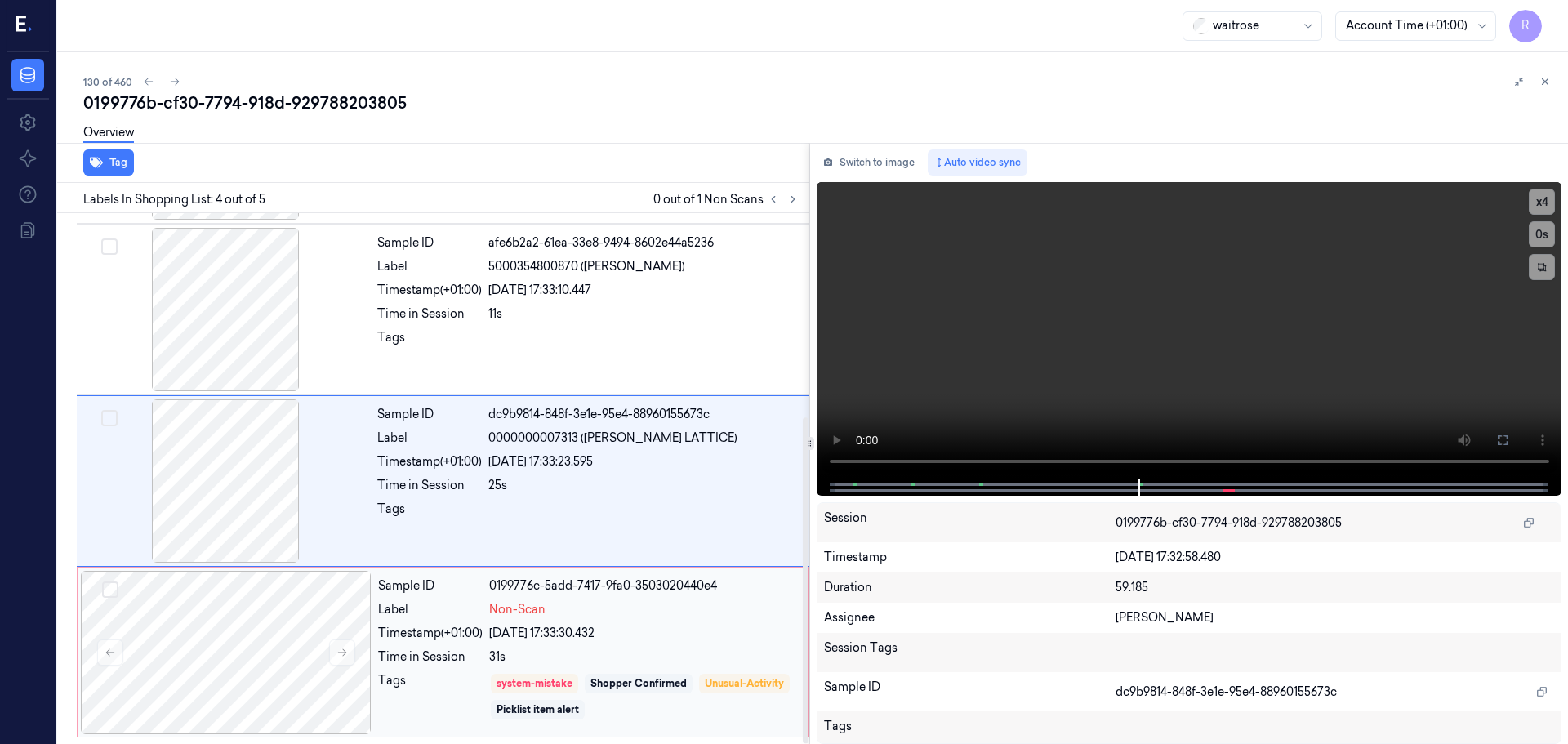
click at [479, 604] on div "Label" at bounding box center [430, 609] width 105 height 17
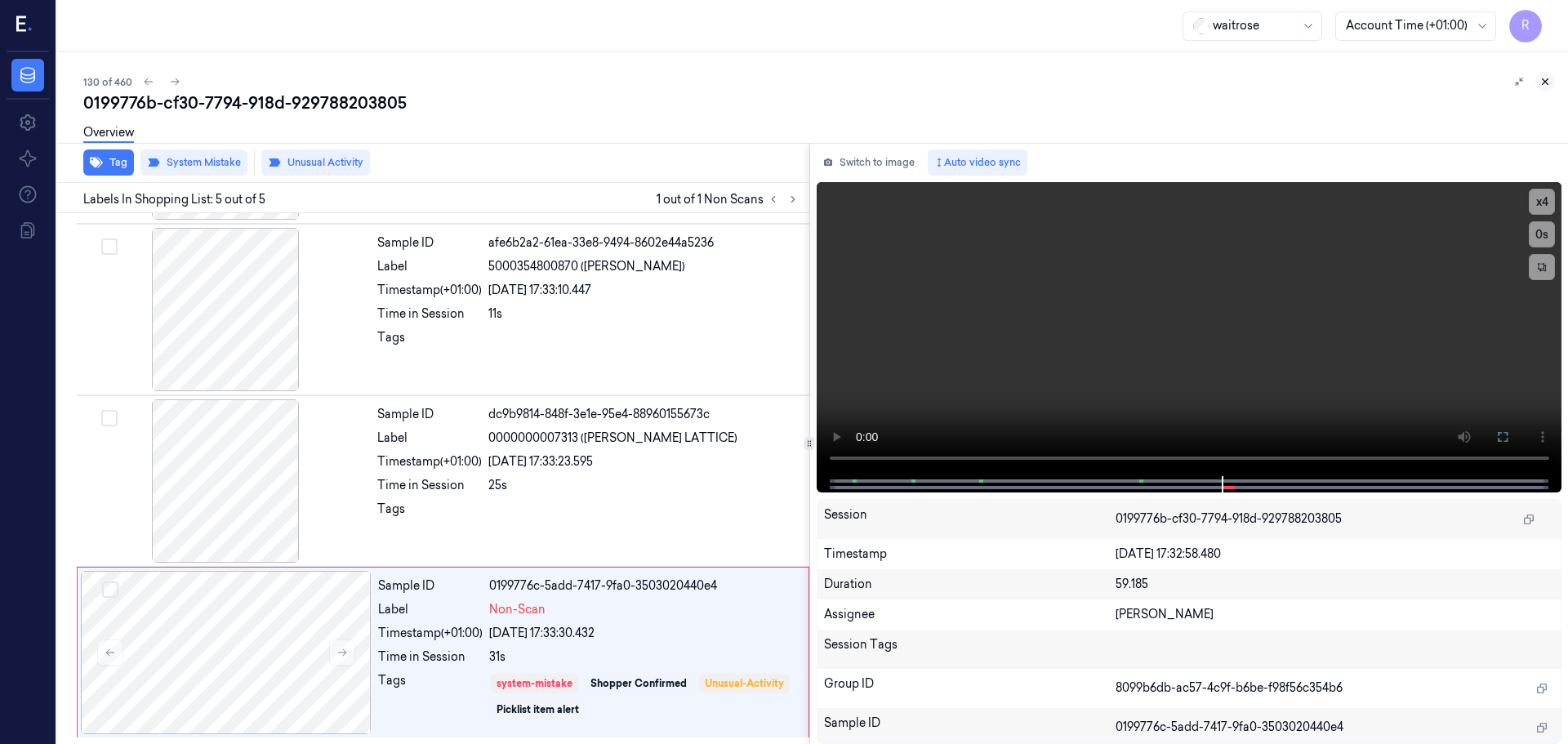
click at [1550, 88] on button at bounding box center [1545, 82] width 20 height 20
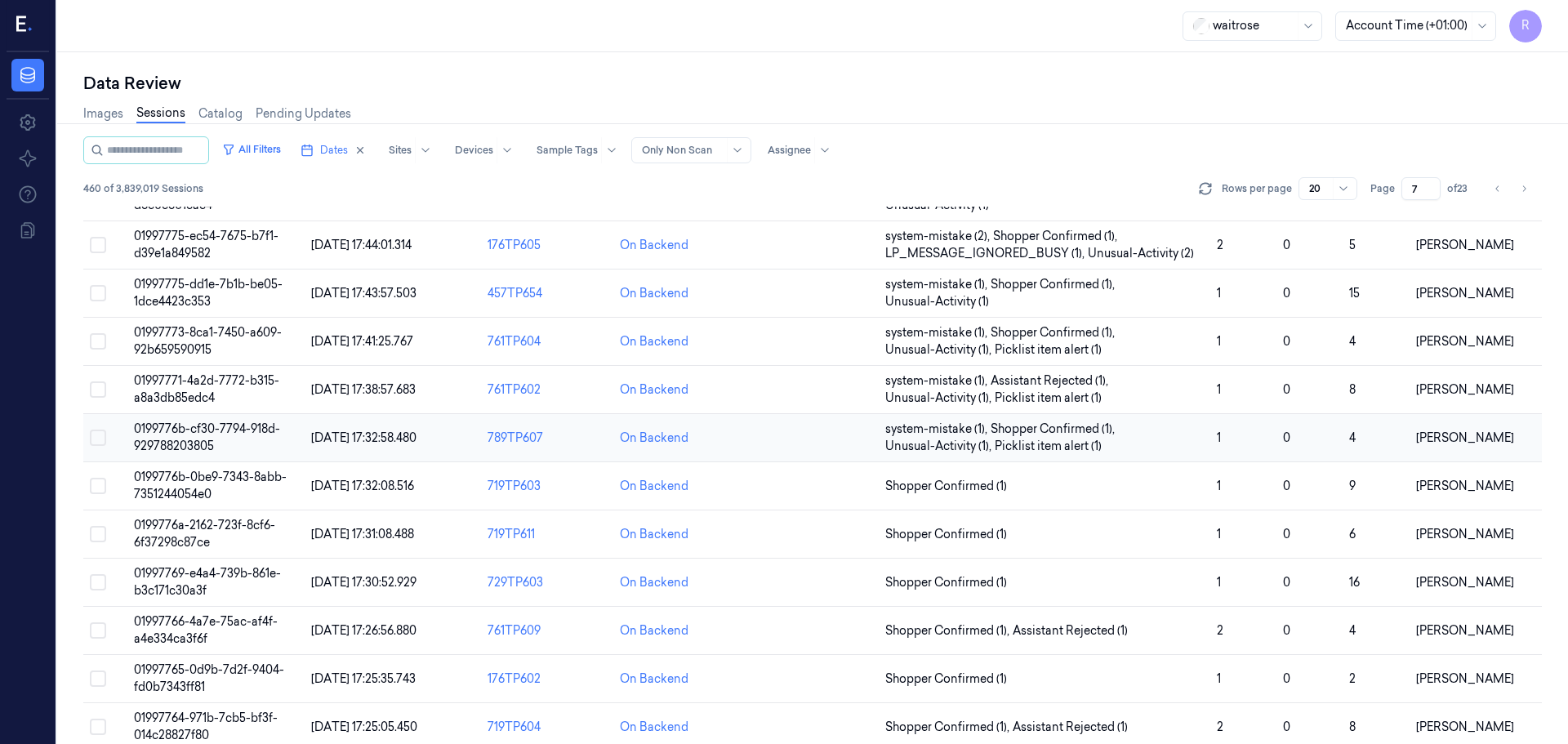
scroll to position [323, 0]
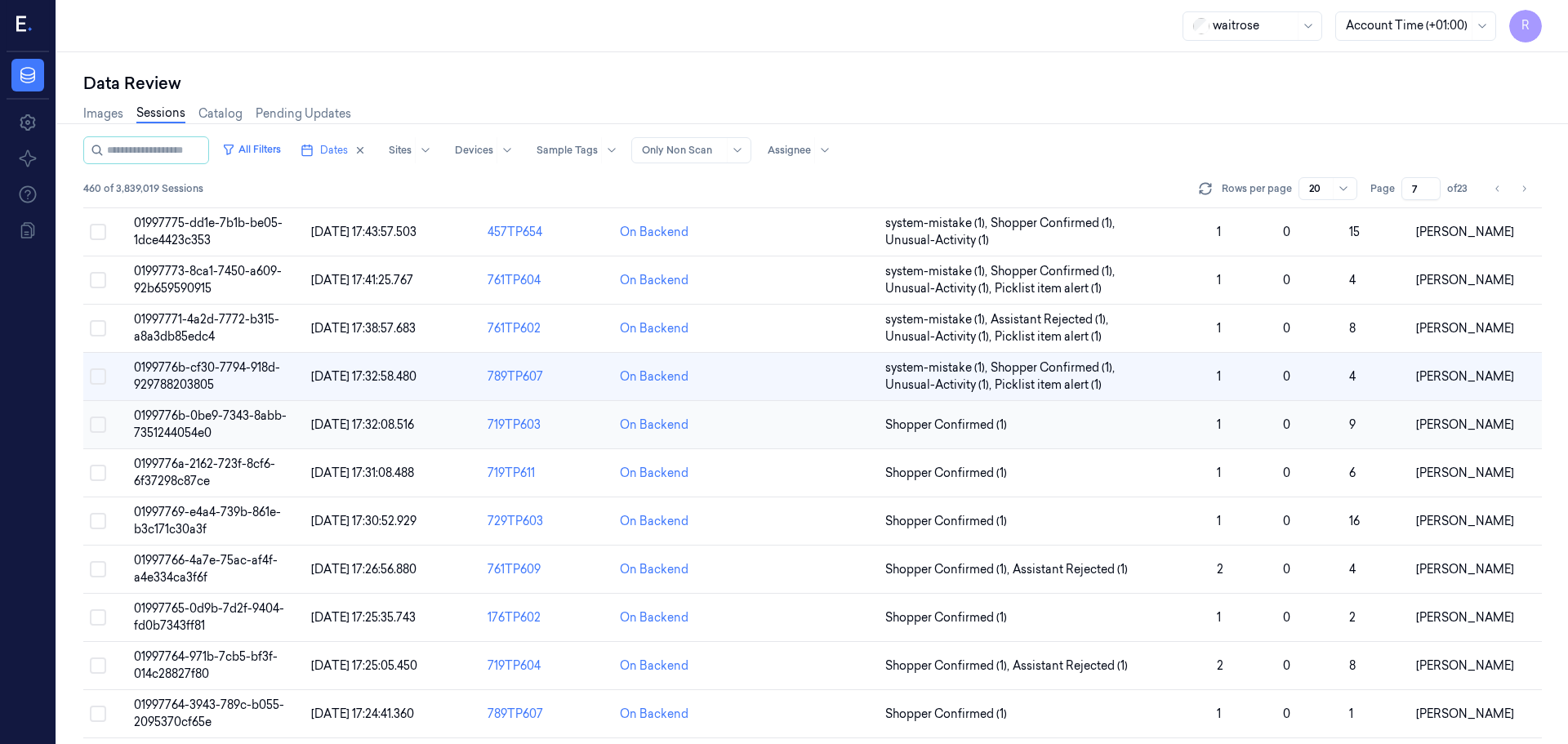
click at [1144, 434] on td "Shopper Confirmed (1)" at bounding box center [1044, 425] width 331 height 48
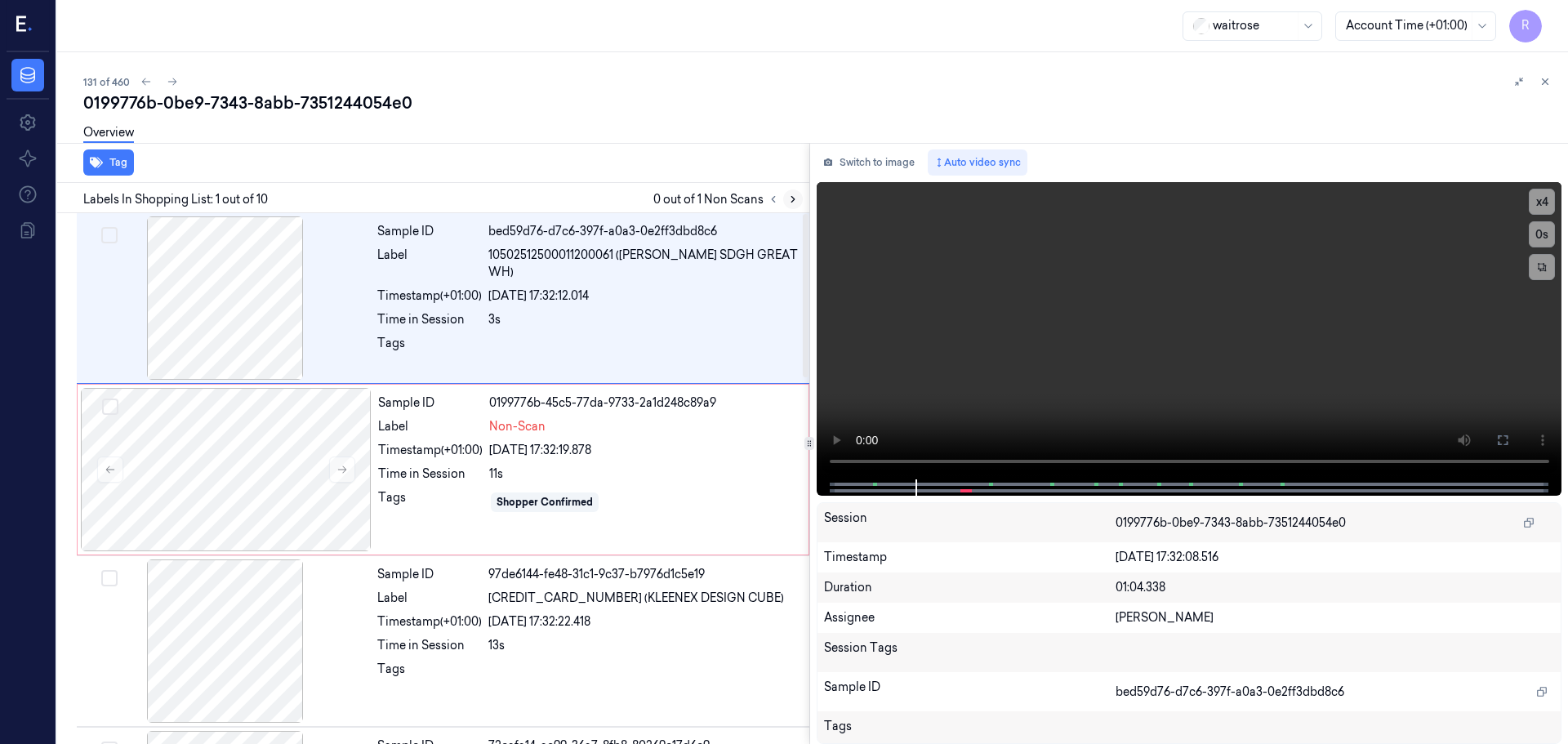
click at [786, 204] on button at bounding box center [793, 199] width 20 height 20
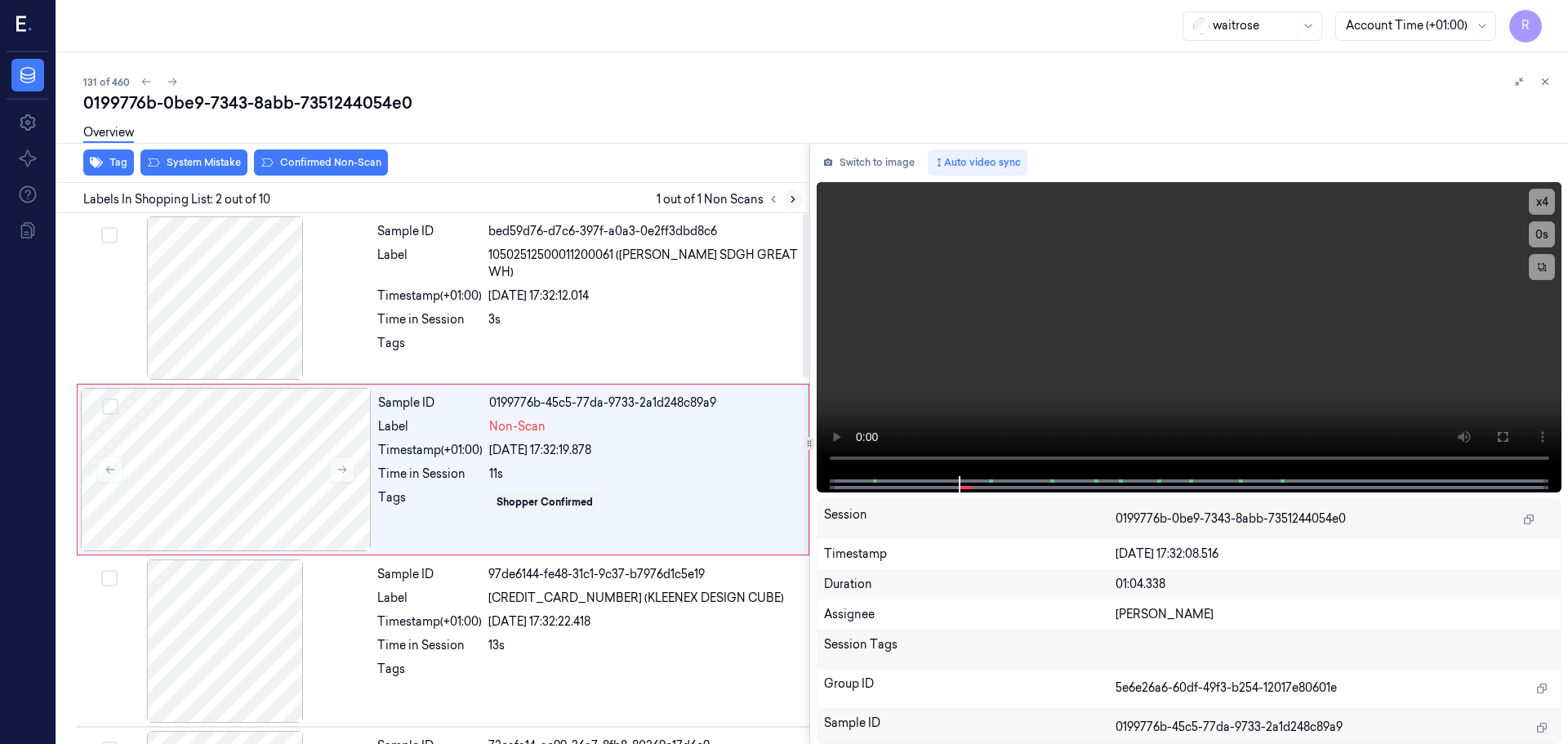
click at [786, 204] on button at bounding box center [793, 199] width 20 height 20
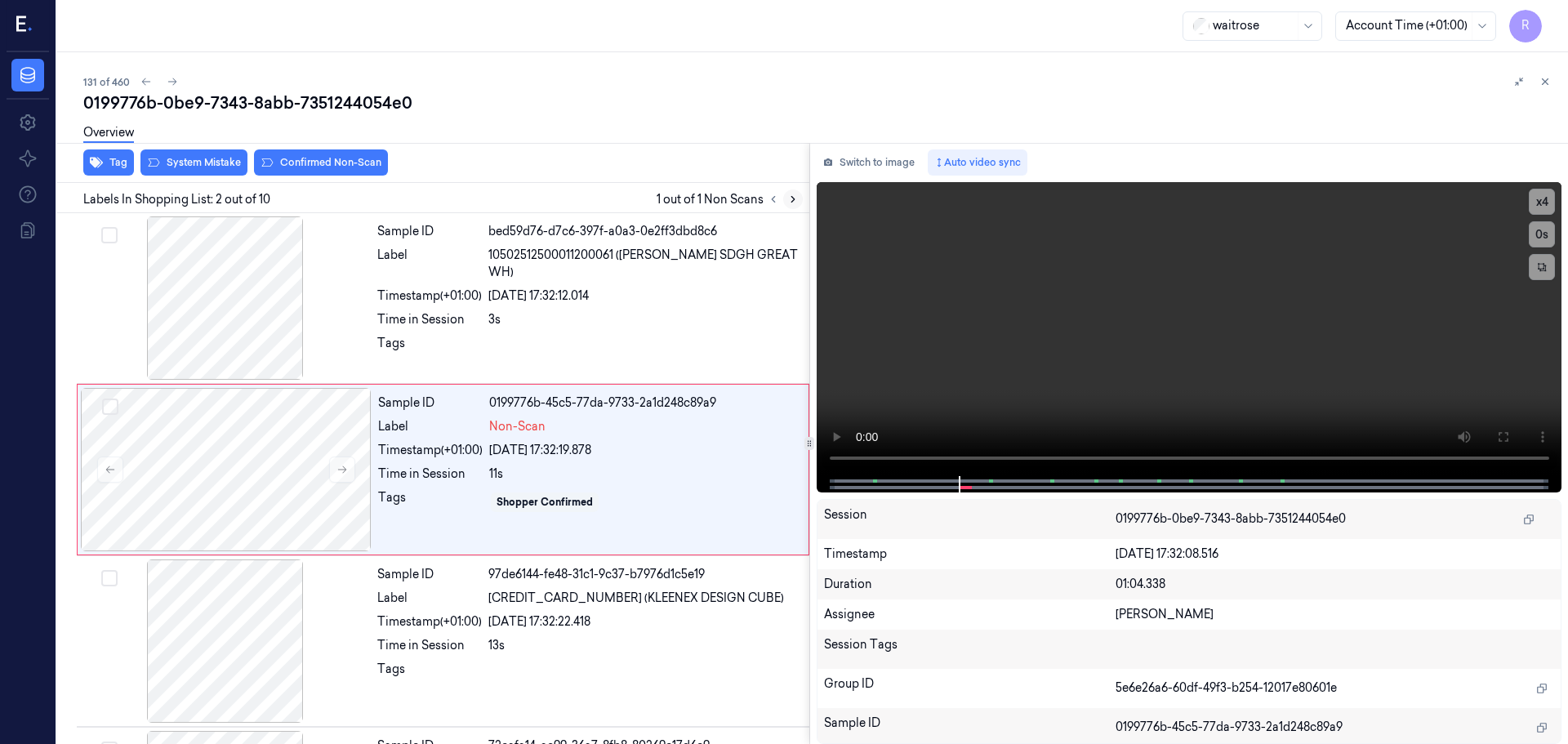
click at [786, 204] on button at bounding box center [793, 199] width 20 height 20
click at [1547, 201] on button "x 4" at bounding box center [1541, 201] width 26 height 26
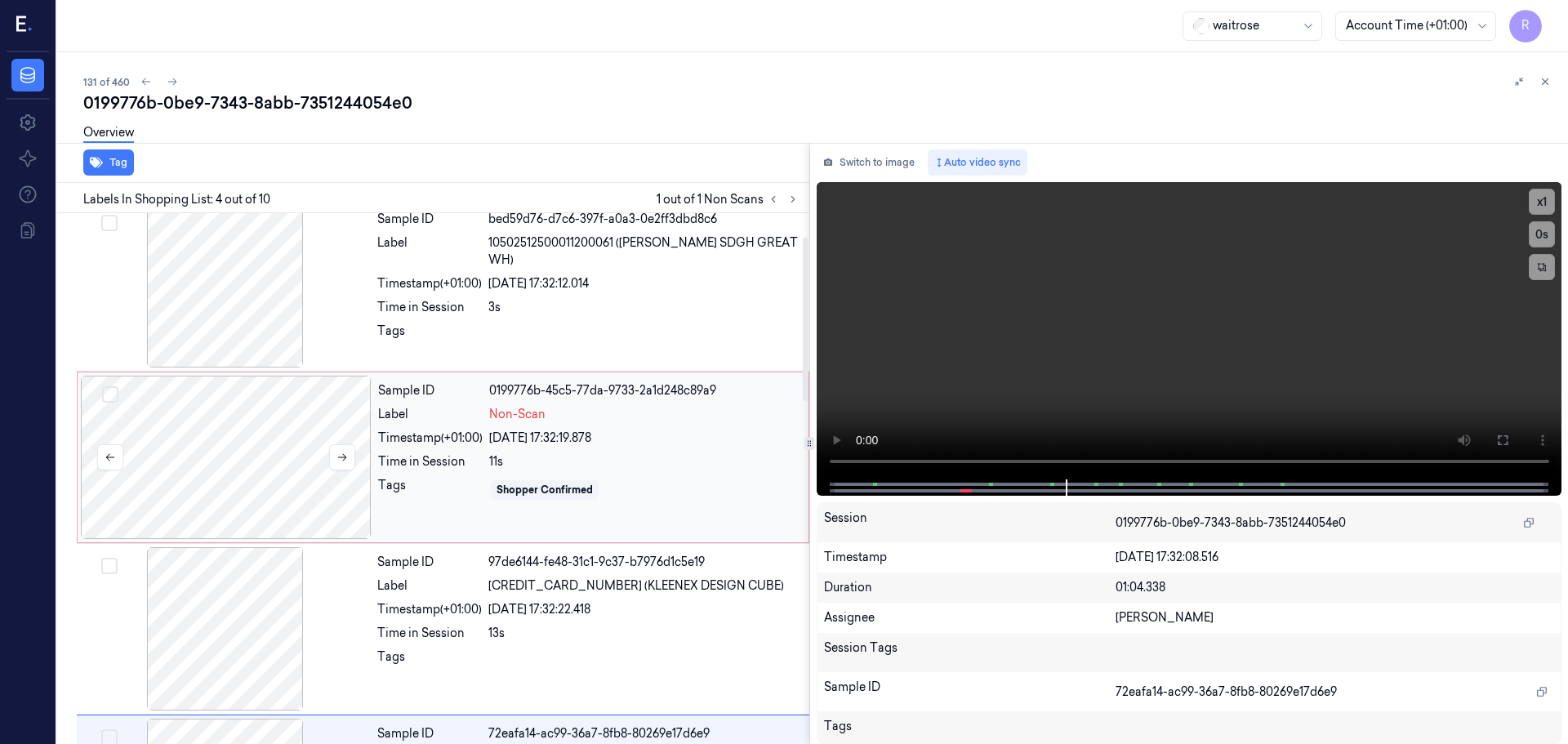
scroll to position [7, 0]
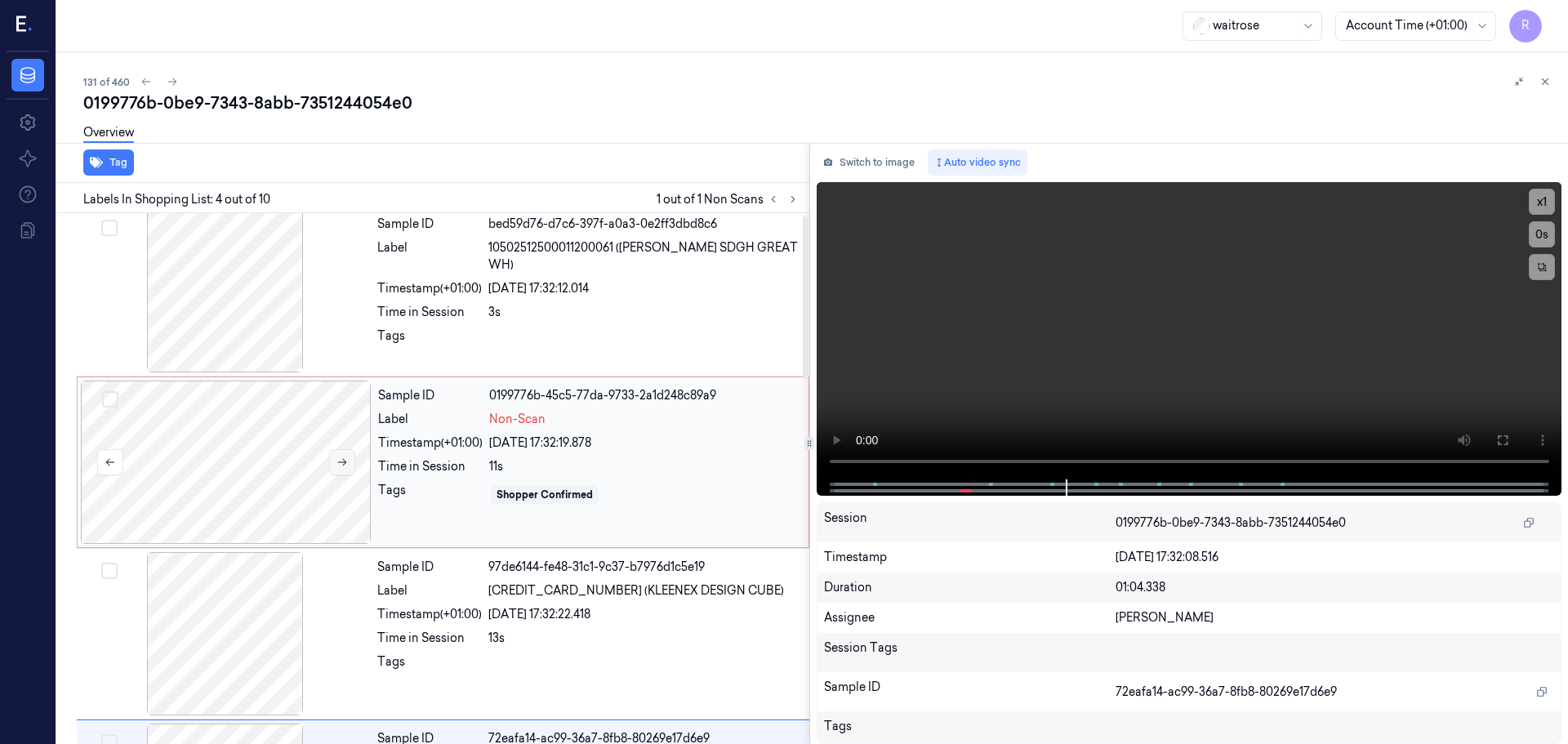
click at [349, 453] on button at bounding box center [342, 462] width 26 height 26
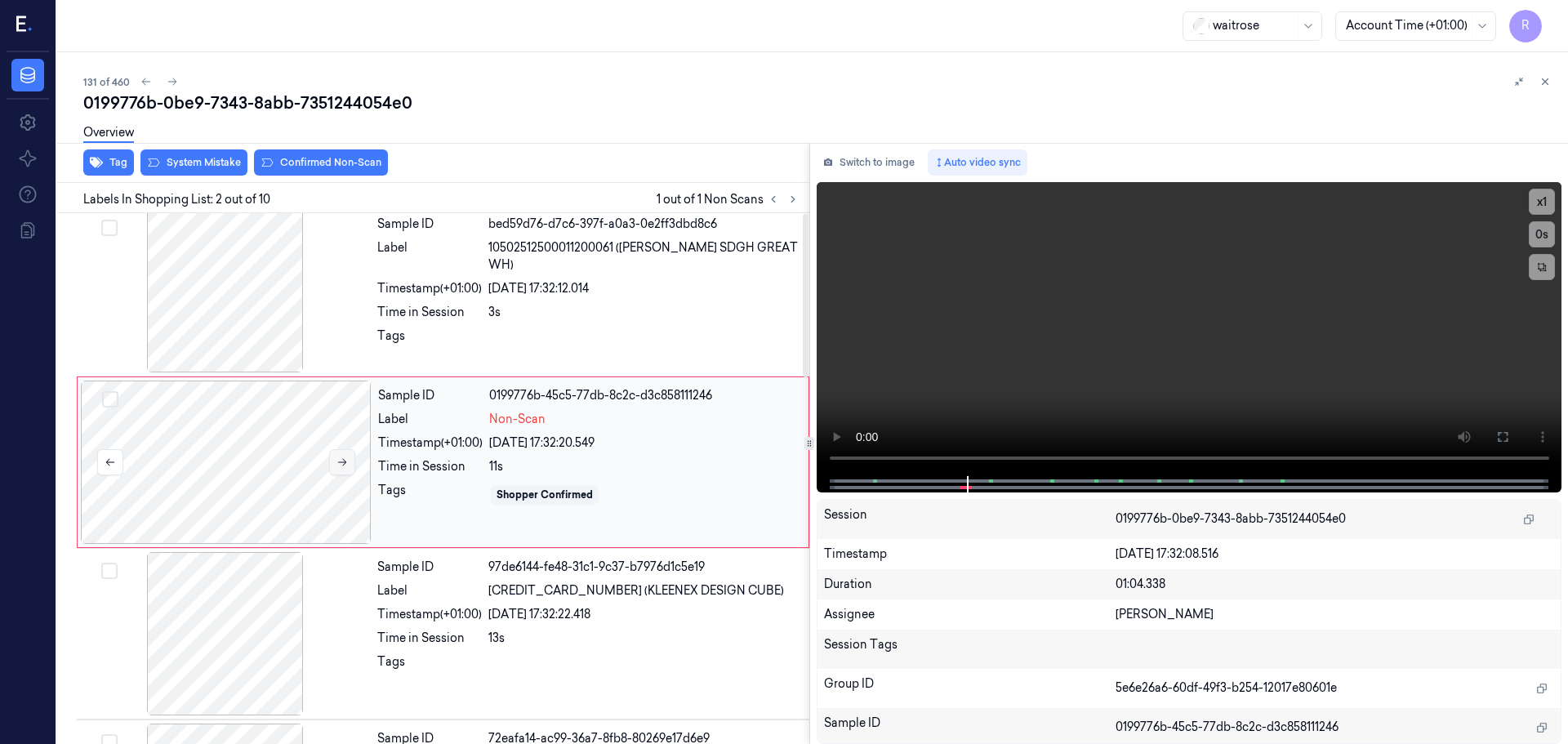
scroll to position [0, 0]
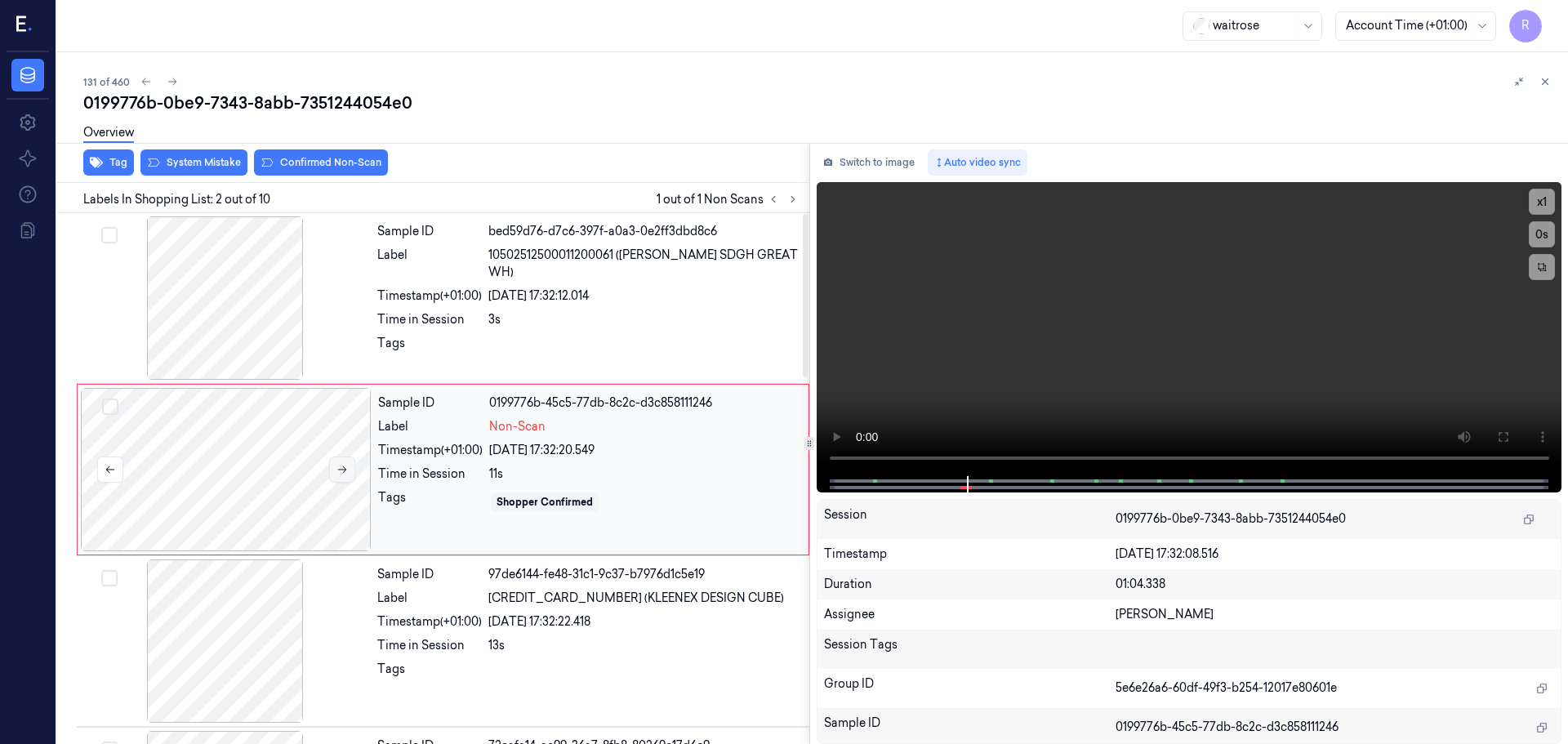
click at [348, 453] on div at bounding box center [225, 470] width 290 height 164
click at [344, 461] on button at bounding box center [342, 470] width 26 height 26
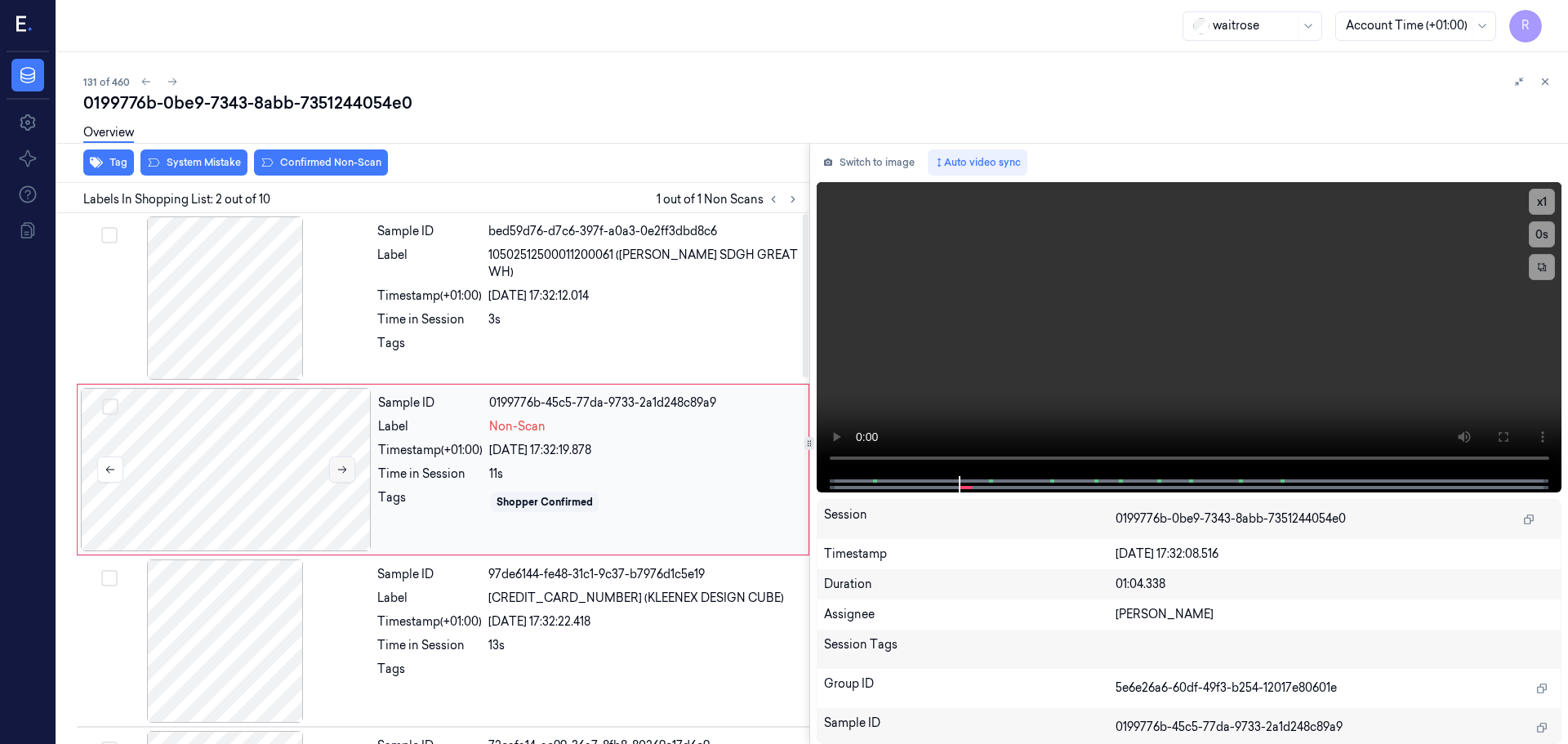
click at [344, 461] on button at bounding box center [342, 470] width 26 height 26
click at [344, 462] on button at bounding box center [342, 470] width 26 height 26
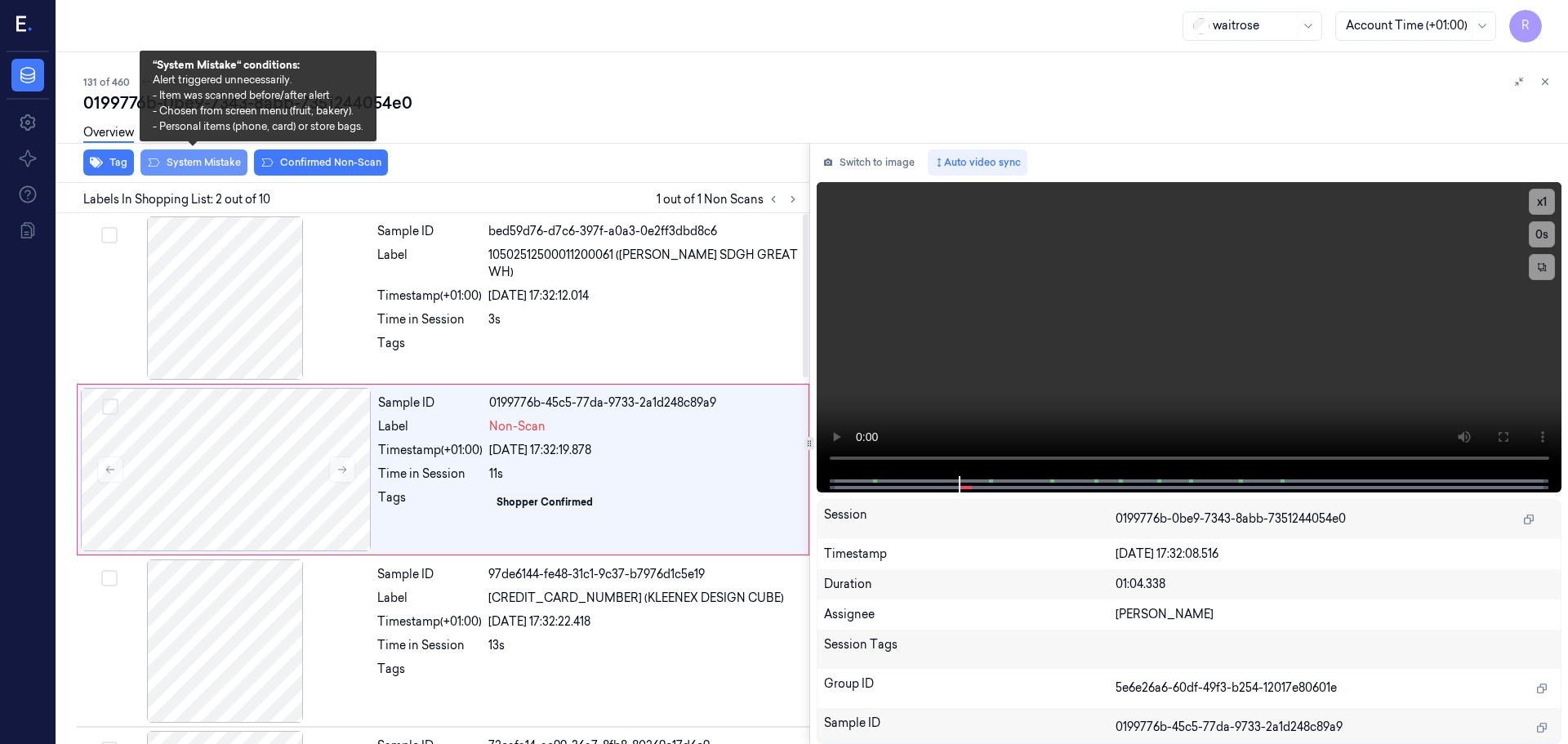
click at [201, 164] on button "System Mistake" at bounding box center [194, 163] width 107 height 26
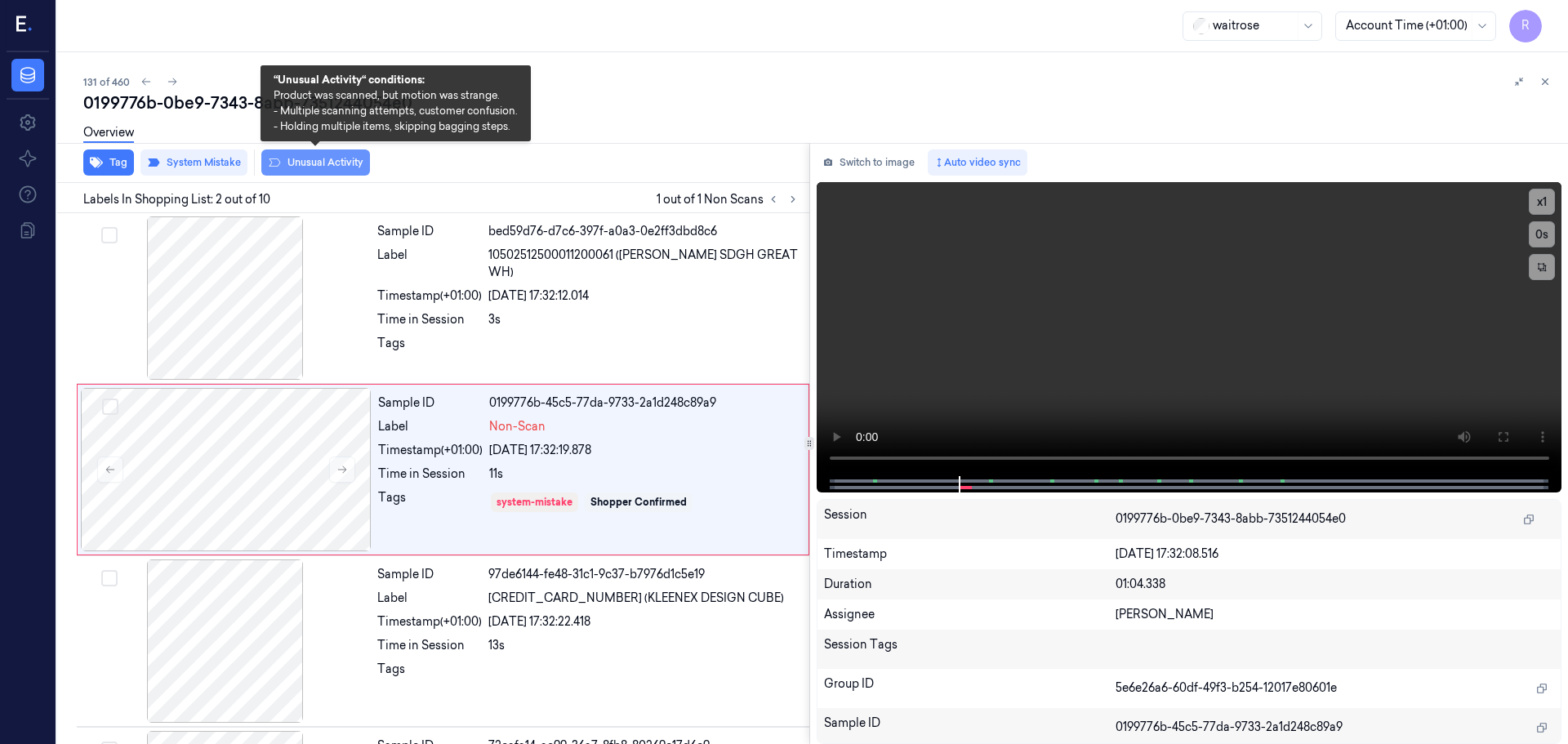
click at [328, 165] on button "Unusual Activity" at bounding box center [315, 163] width 109 height 26
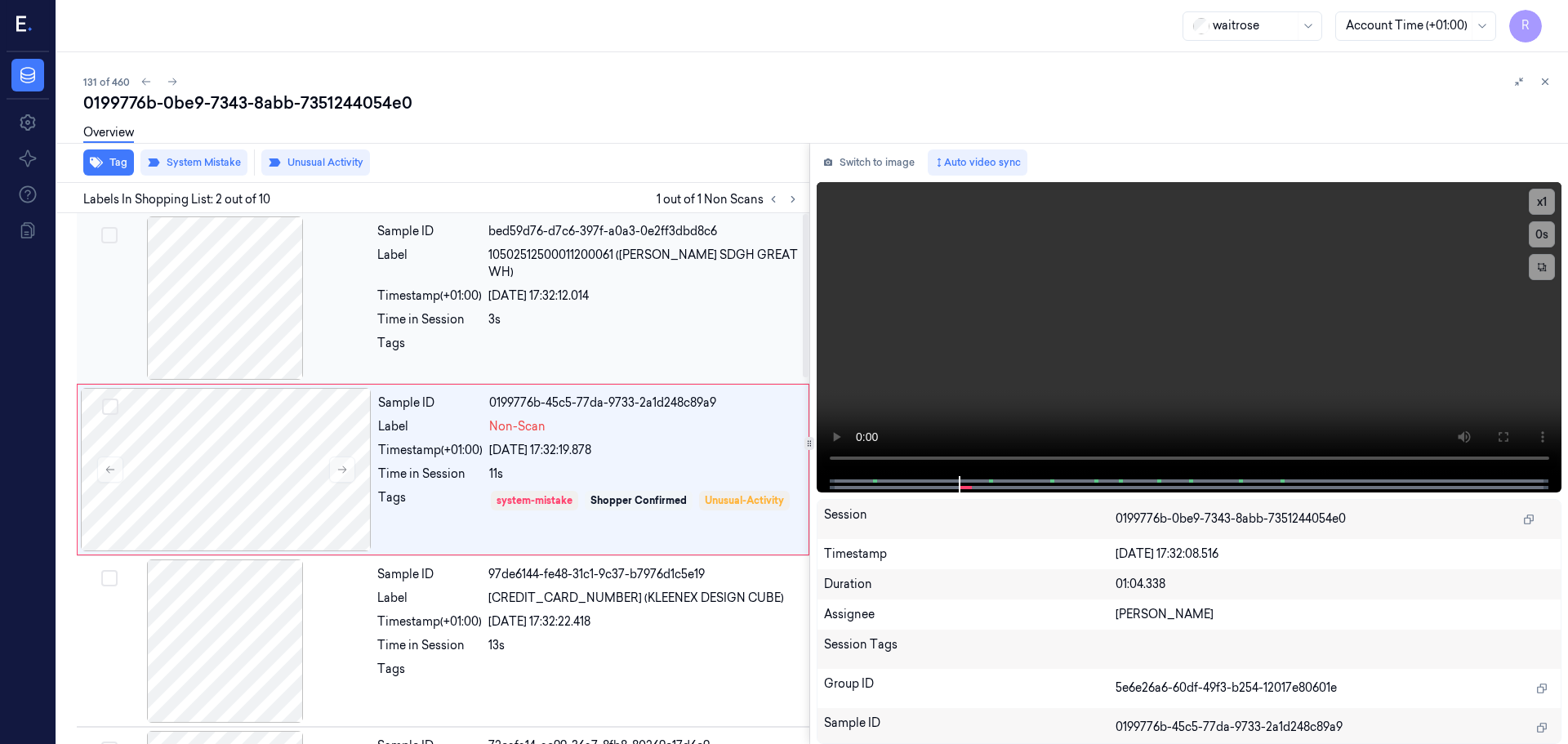
click at [466, 335] on div "Tags" at bounding box center [429, 348] width 105 height 26
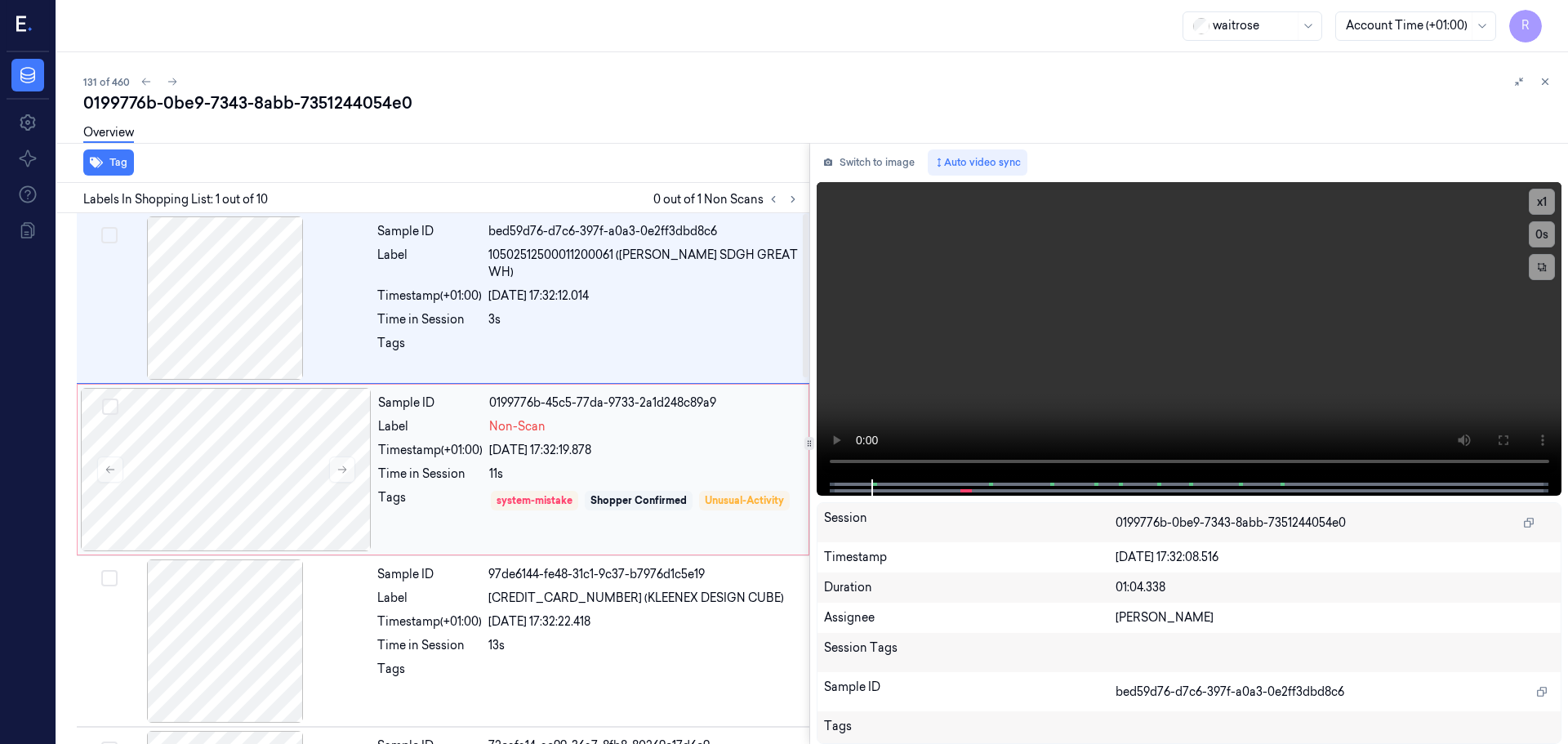
click at [480, 439] on div "Sample ID 0199776b-45c5-77da-9733-2a1d248c89a9 Label Non-Scan Timestamp (+01:00…" at bounding box center [588, 470] width 434 height 164
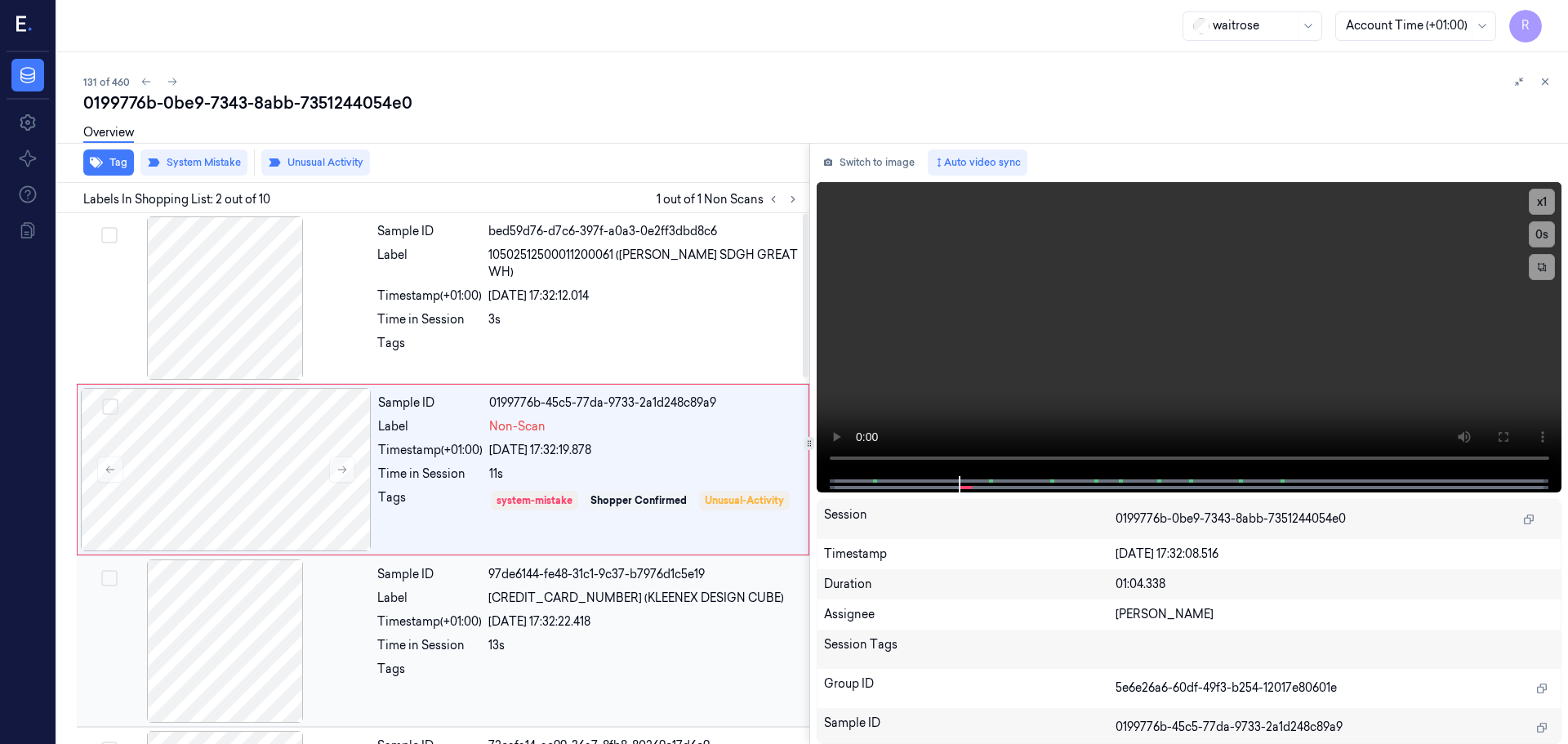
click at [456, 633] on div "Sample ID 97de6144-fe48-31c1-9c37-b7976d1c5e19 Label [CREDIT_CARD_NUMBER] (KLEE…" at bounding box center [588, 641] width 435 height 164
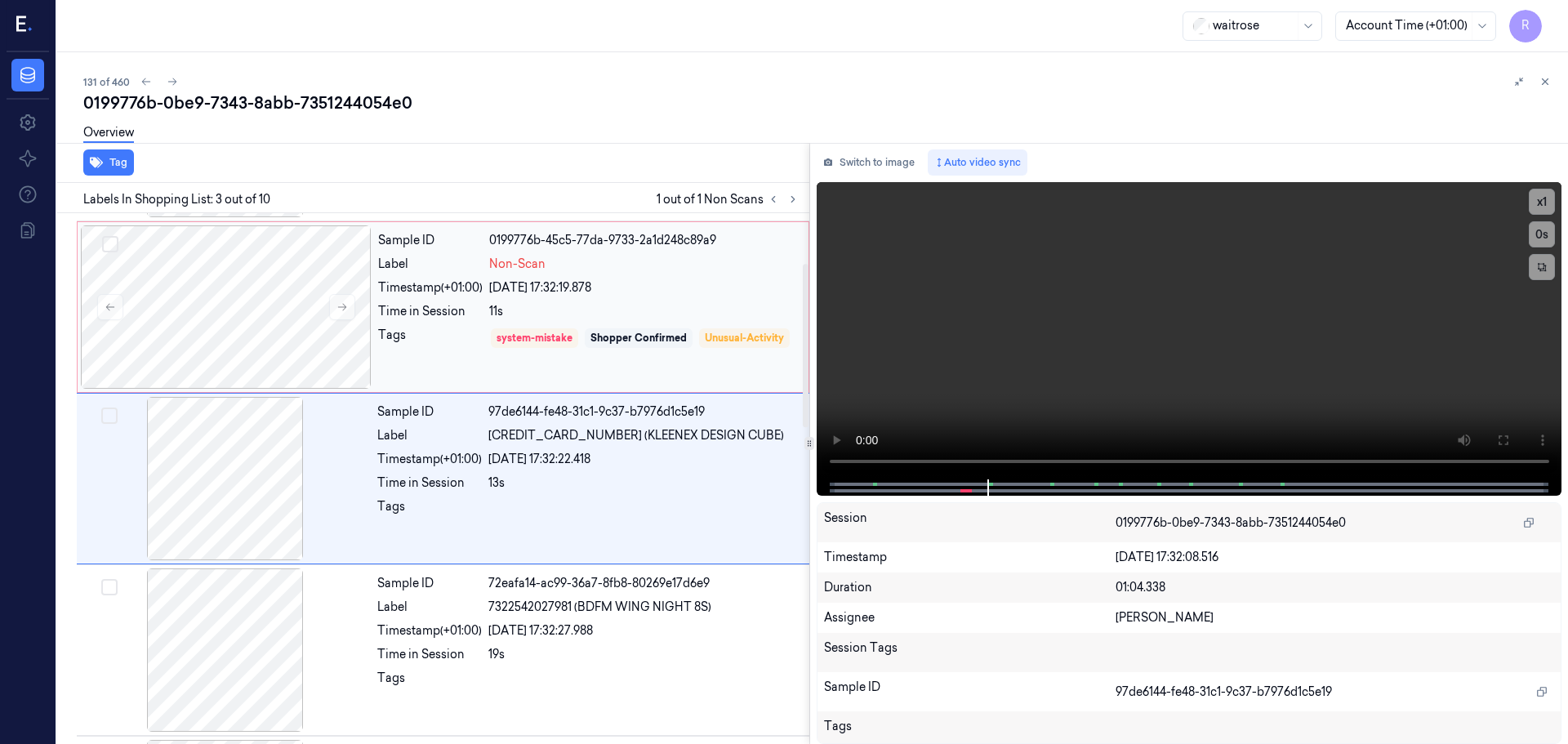
click at [491, 336] on div "system-mistake Shopper Confirmed Unusual-Activity" at bounding box center [643, 349] width 309 height 47
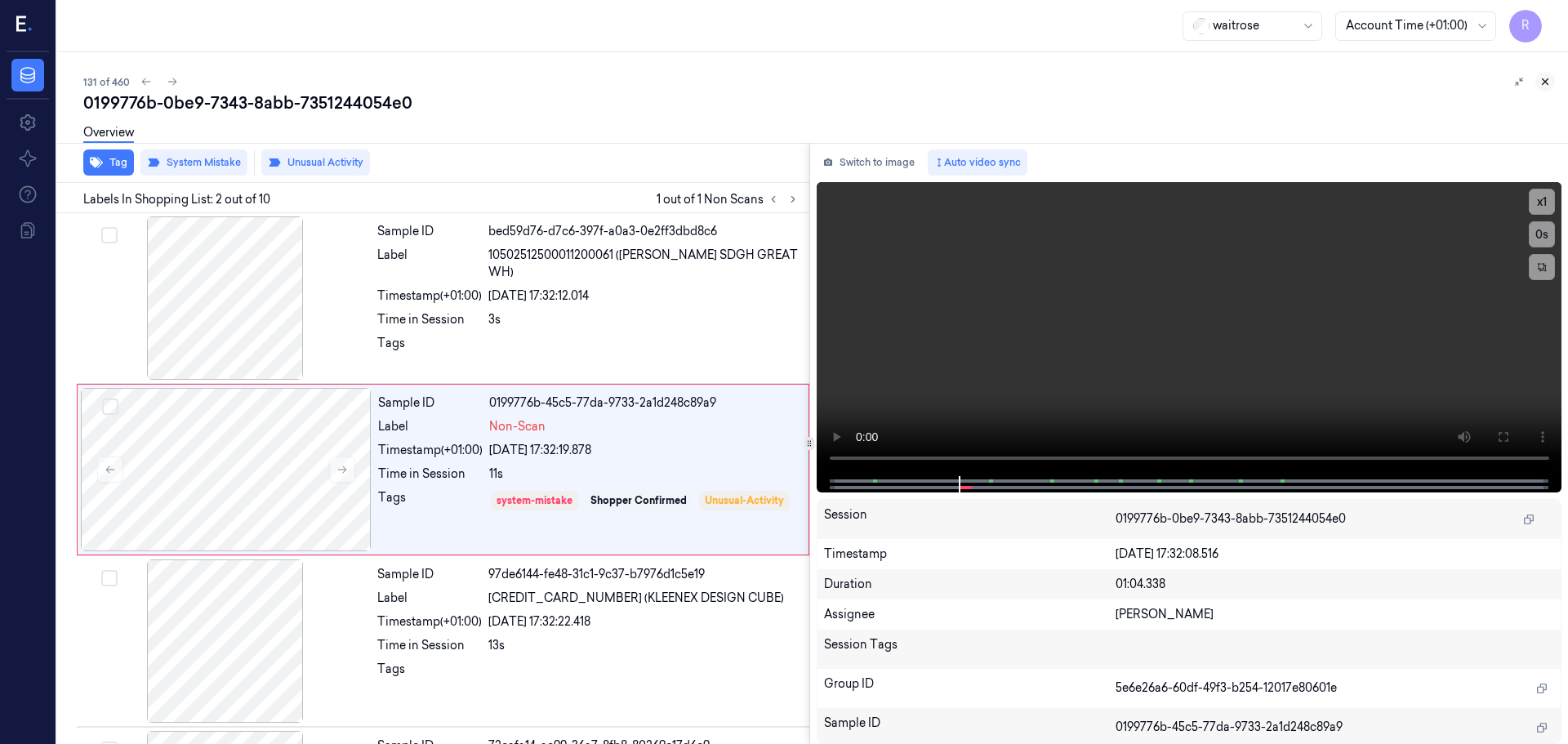
click at [1554, 81] on div "131 of 460 0199776b-0be9-7343-8abb-7351244054e0 Overview Tag System Mistake Unu…" at bounding box center [812, 397] width 1510 height 691
click at [1543, 83] on icon at bounding box center [1544, 81] width 11 height 11
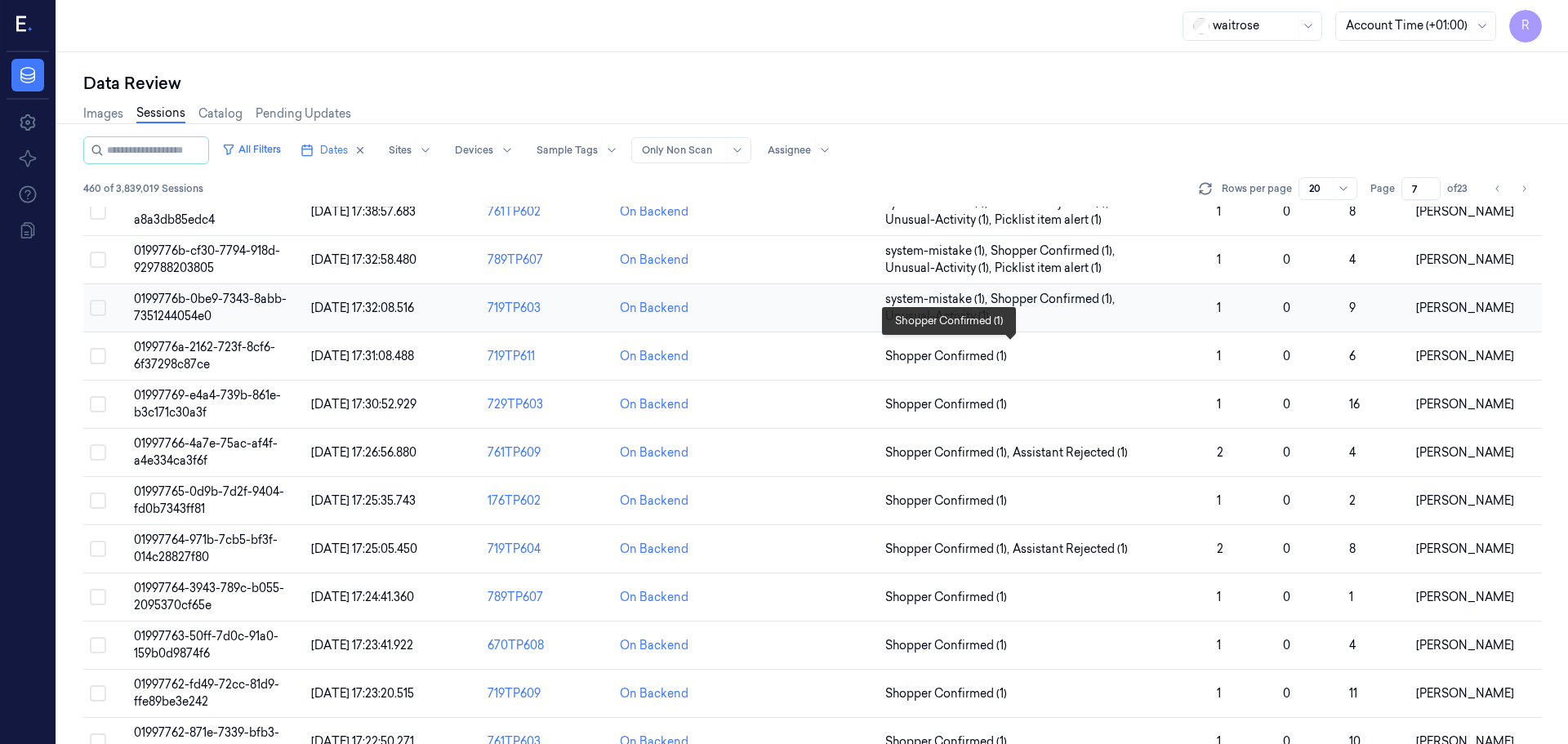
scroll to position [444, 0]
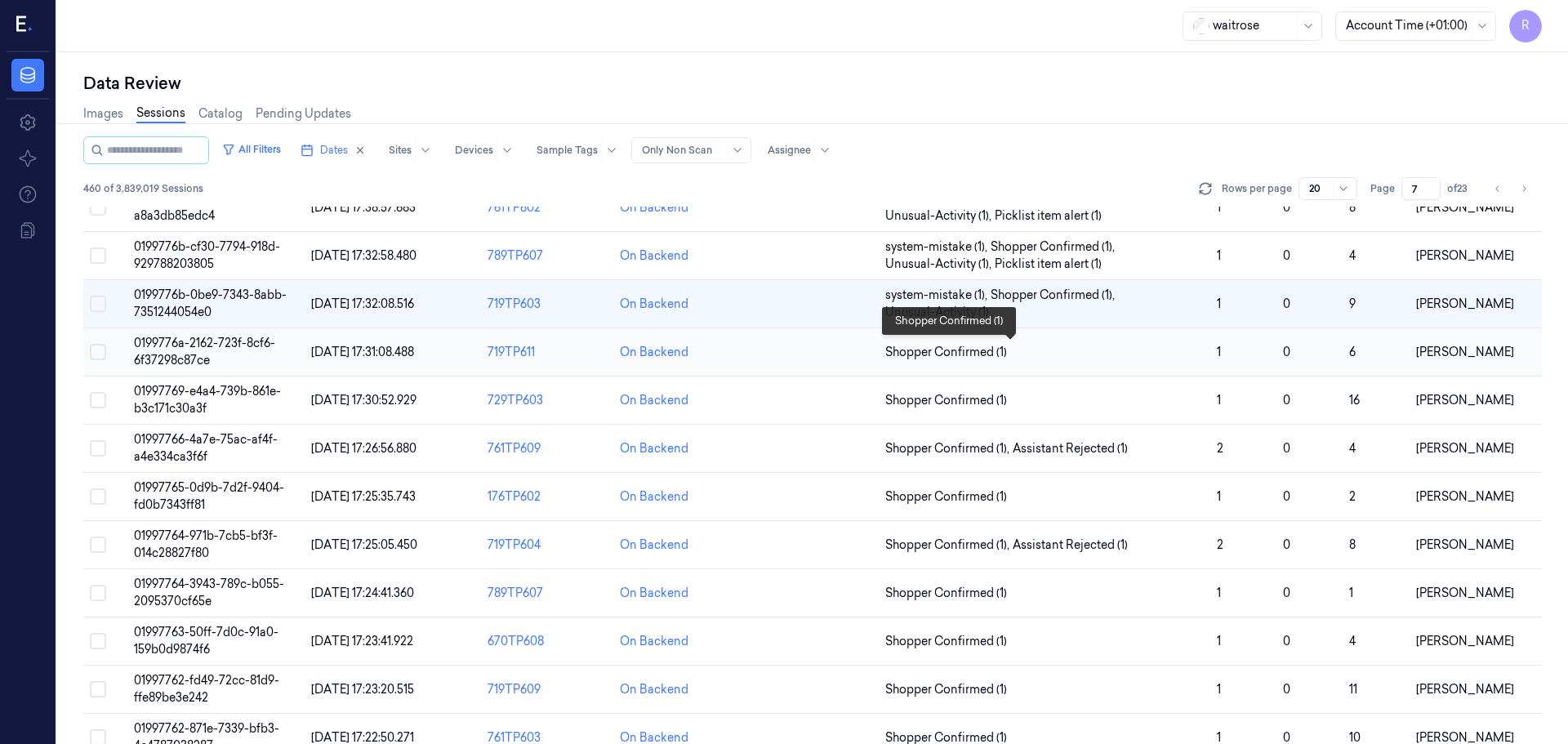
click at [1007, 349] on span "Shopper Confirmed (1)" at bounding box center [1043, 352] width 318 height 17
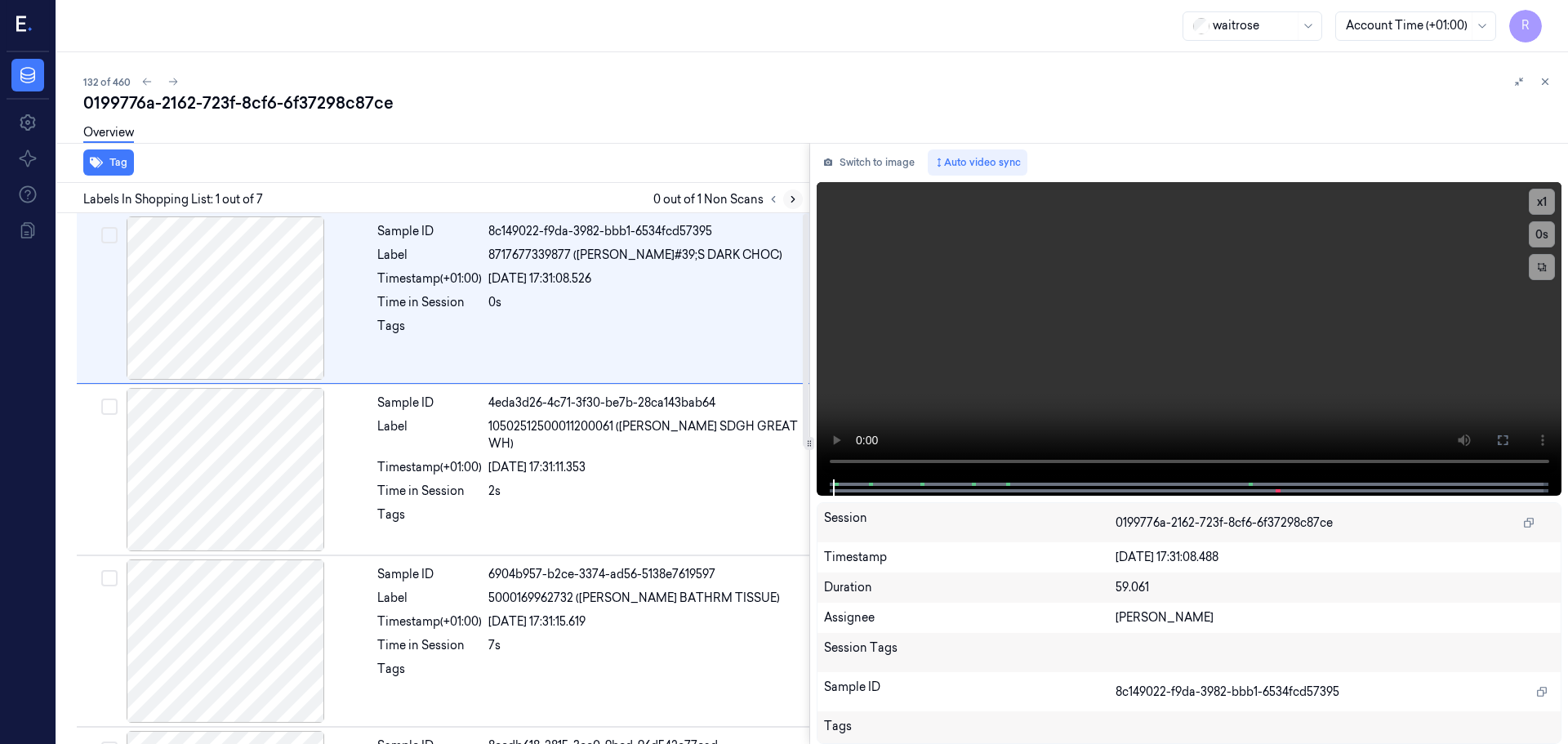
click at [788, 200] on icon at bounding box center [792, 198] width 11 height 11
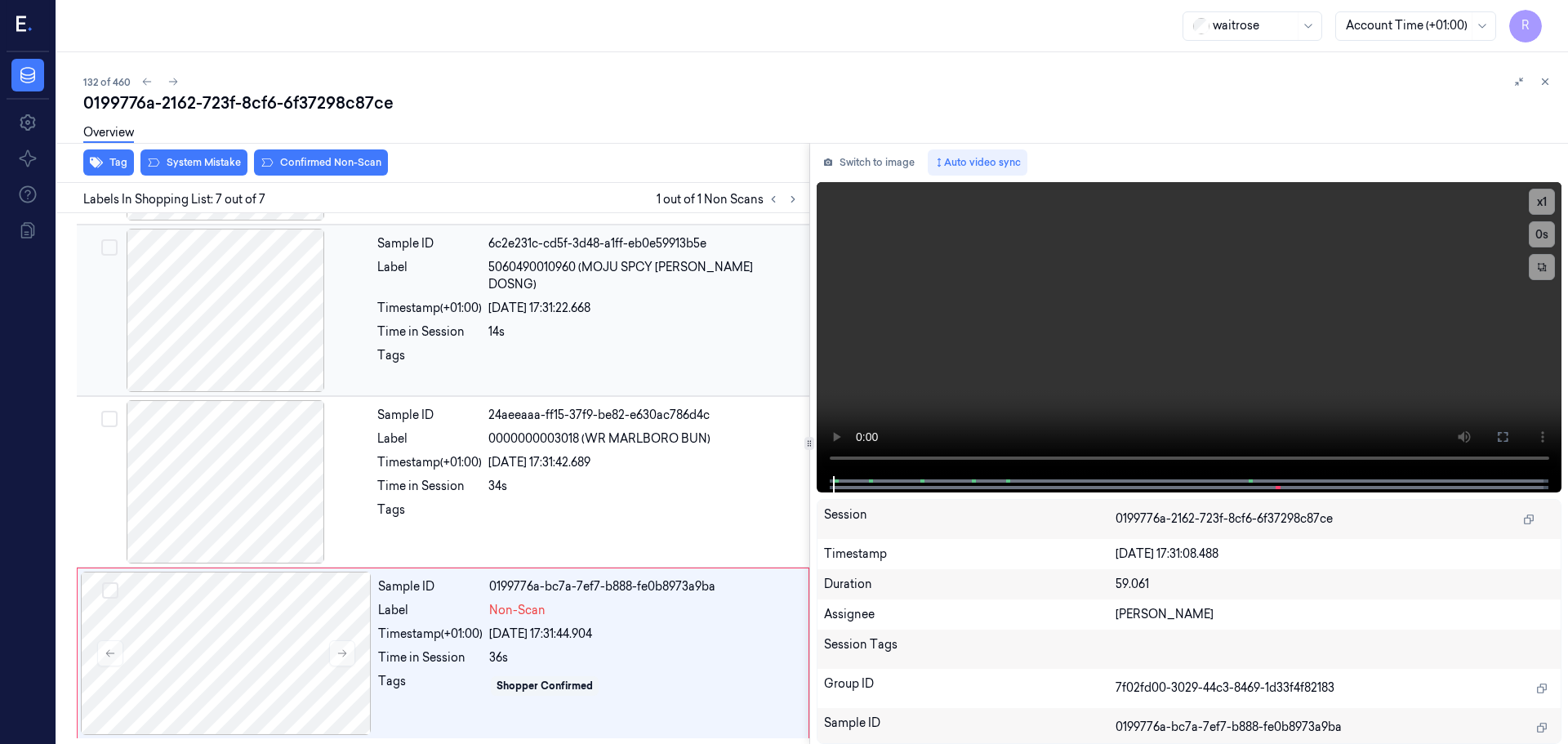
scroll to position [674, 0]
click at [357, 657] on div at bounding box center [225, 652] width 290 height 164
click at [348, 654] on button at bounding box center [342, 652] width 26 height 26
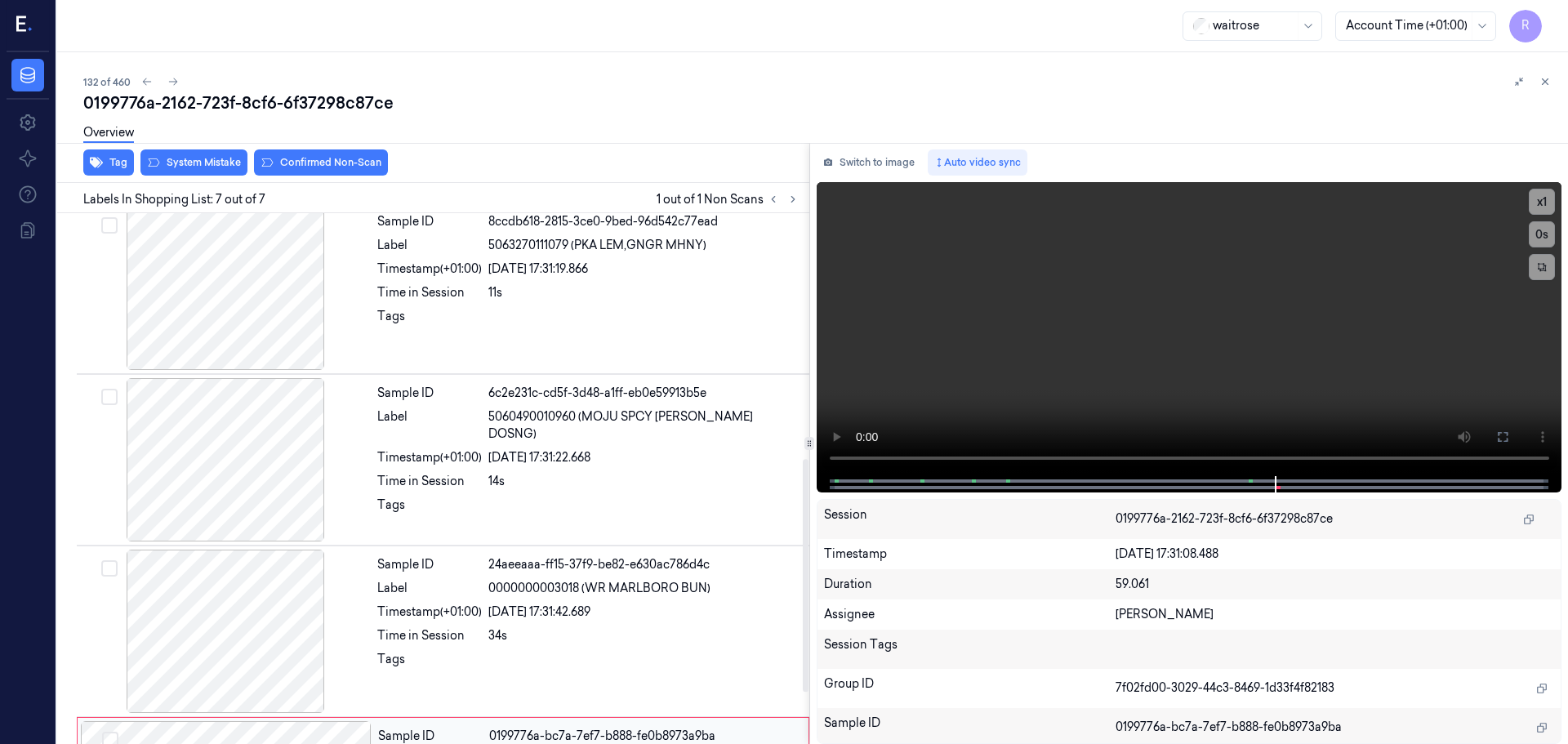
scroll to position [511, 0]
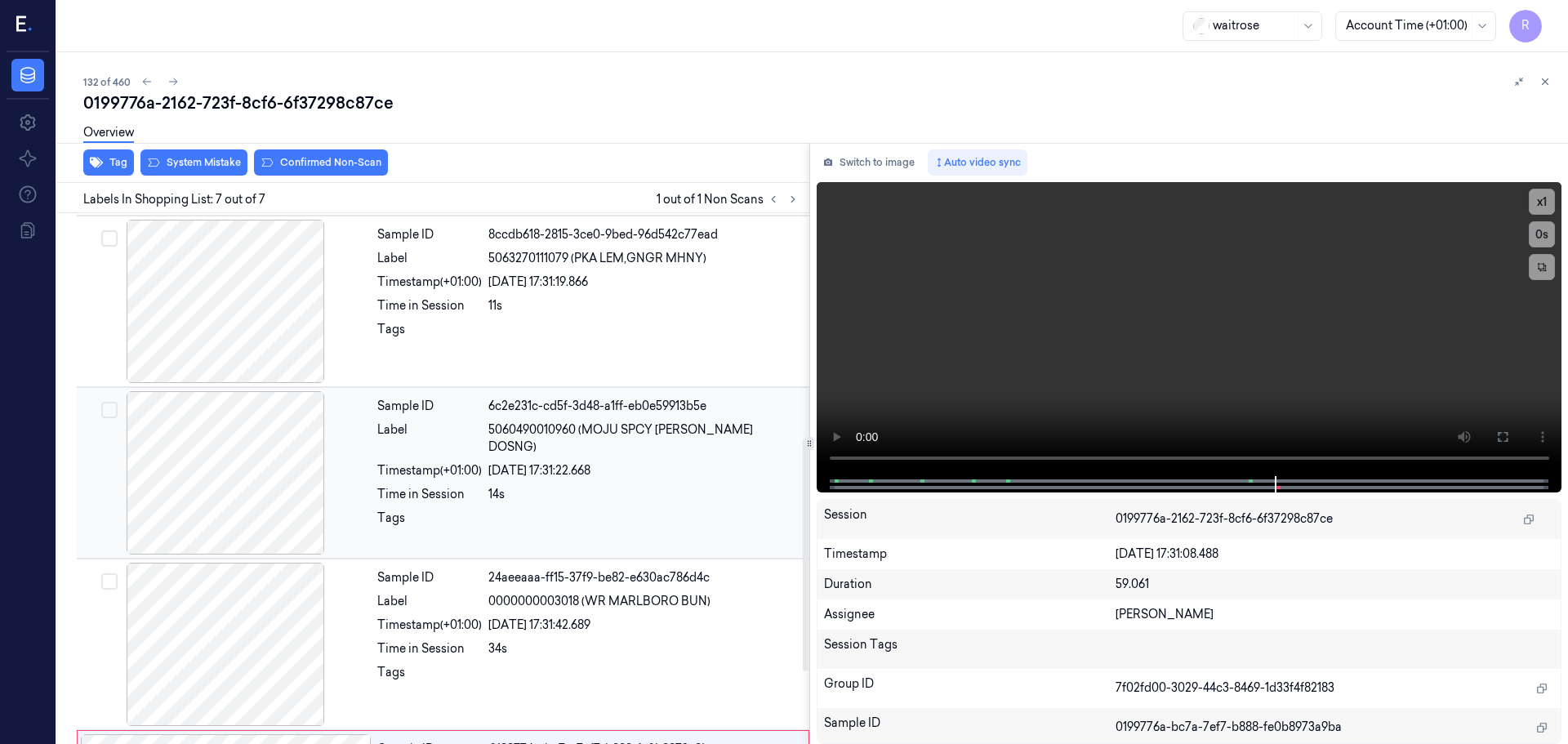
click at [277, 462] on div at bounding box center [224, 473] width 290 height 164
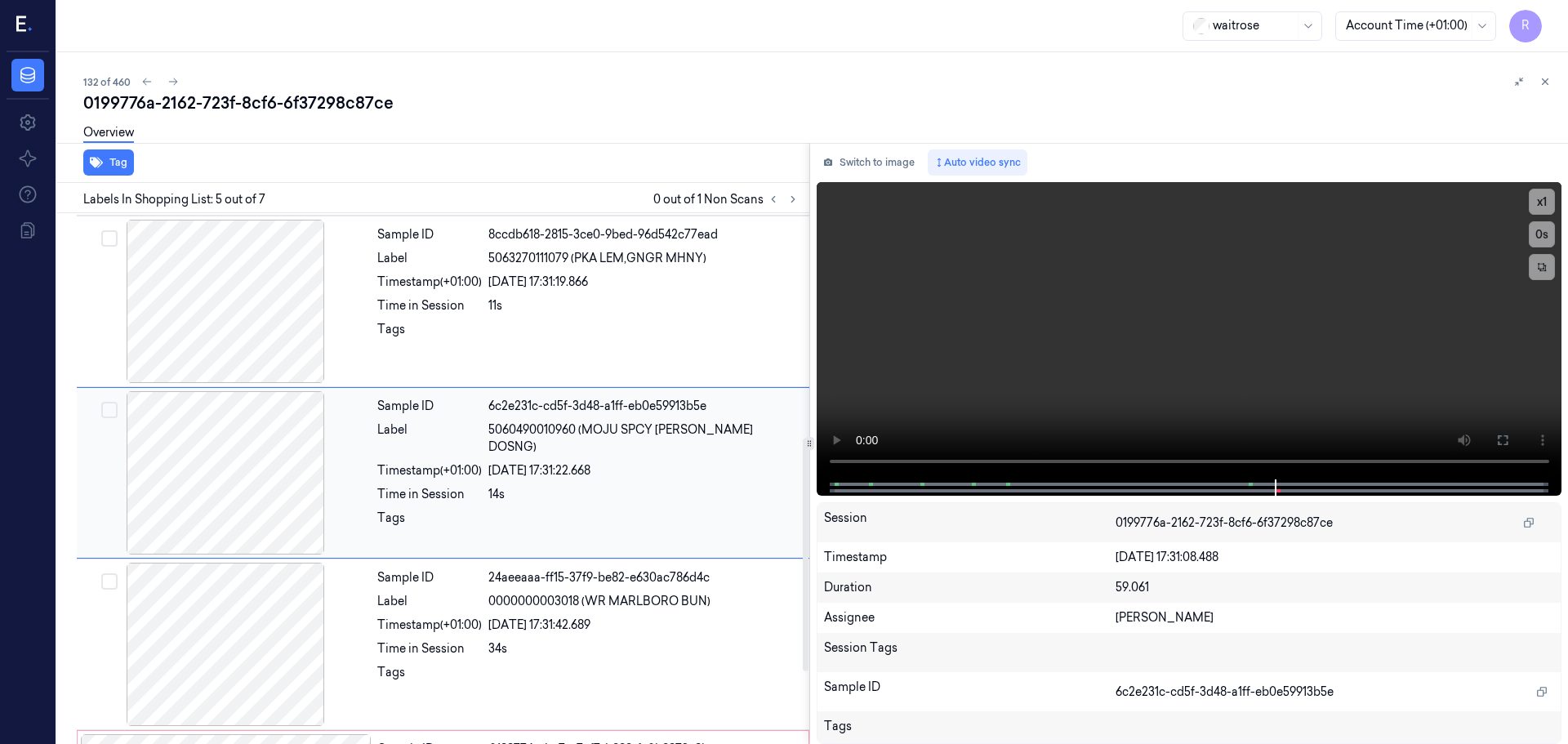
scroll to position [506, 0]
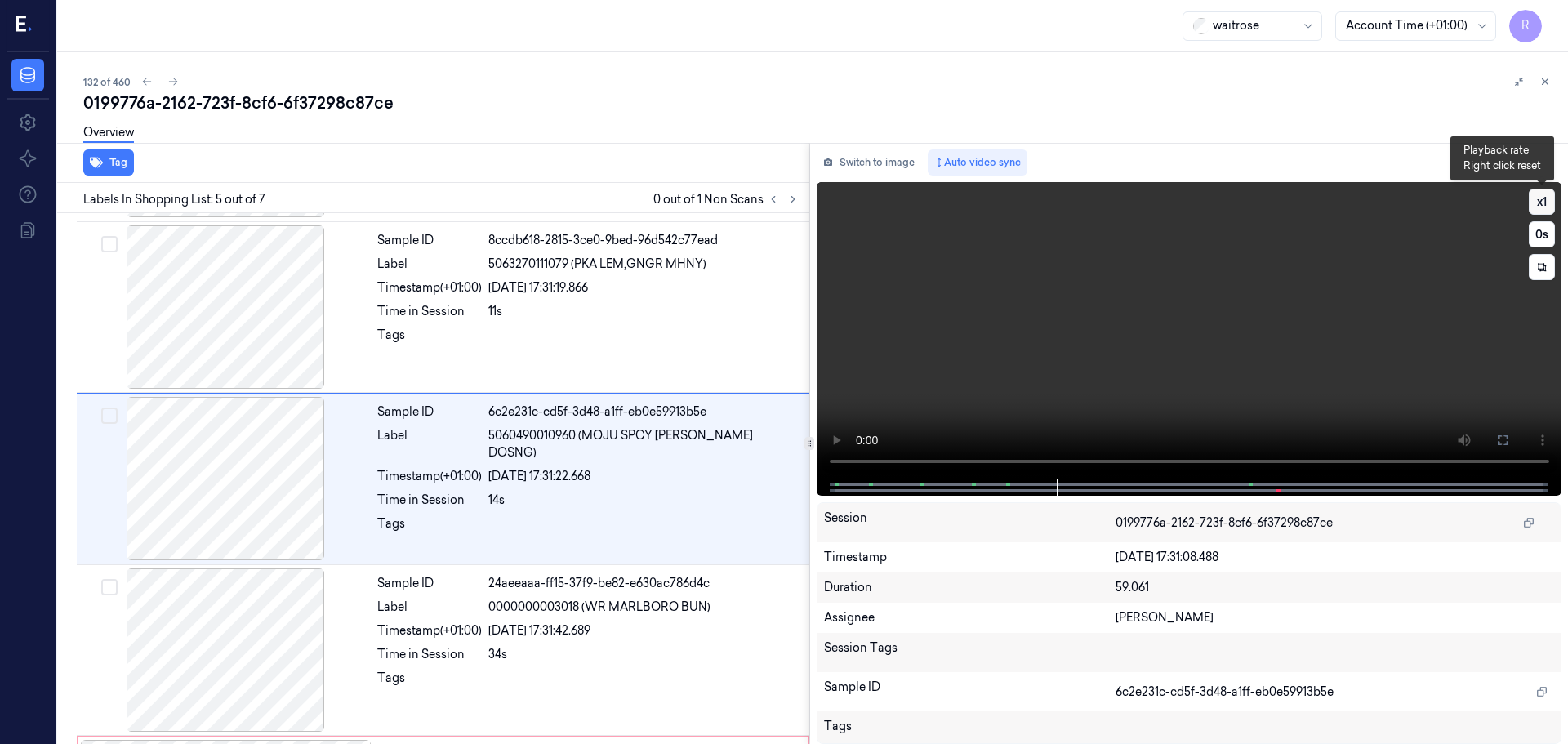
click at [1538, 205] on button "x 1" at bounding box center [1541, 201] width 26 height 26
click at [1538, 205] on button "x 2" at bounding box center [1541, 201] width 26 height 26
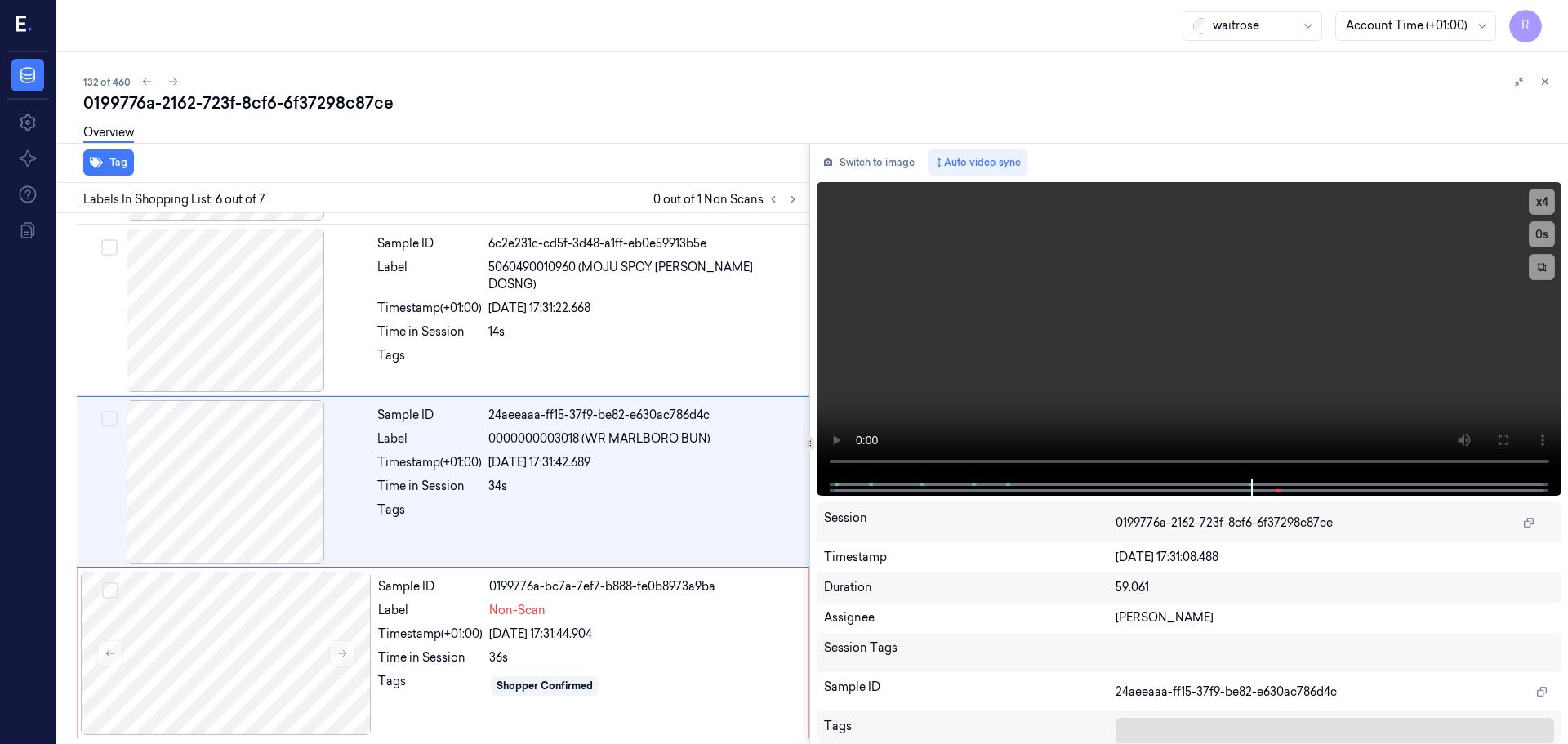
scroll to position [674, 0]
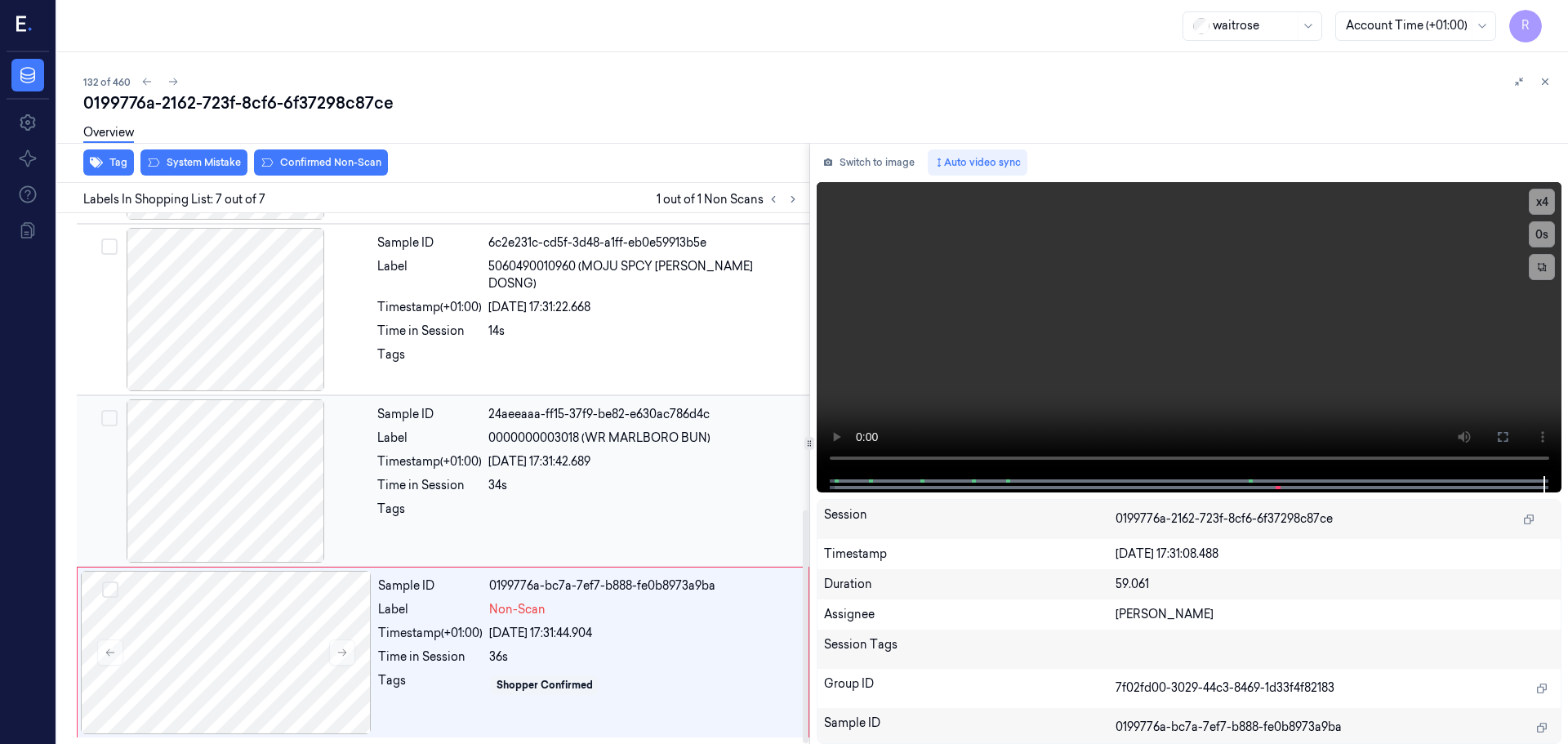
click at [557, 502] on div at bounding box center [644, 514] width 311 height 26
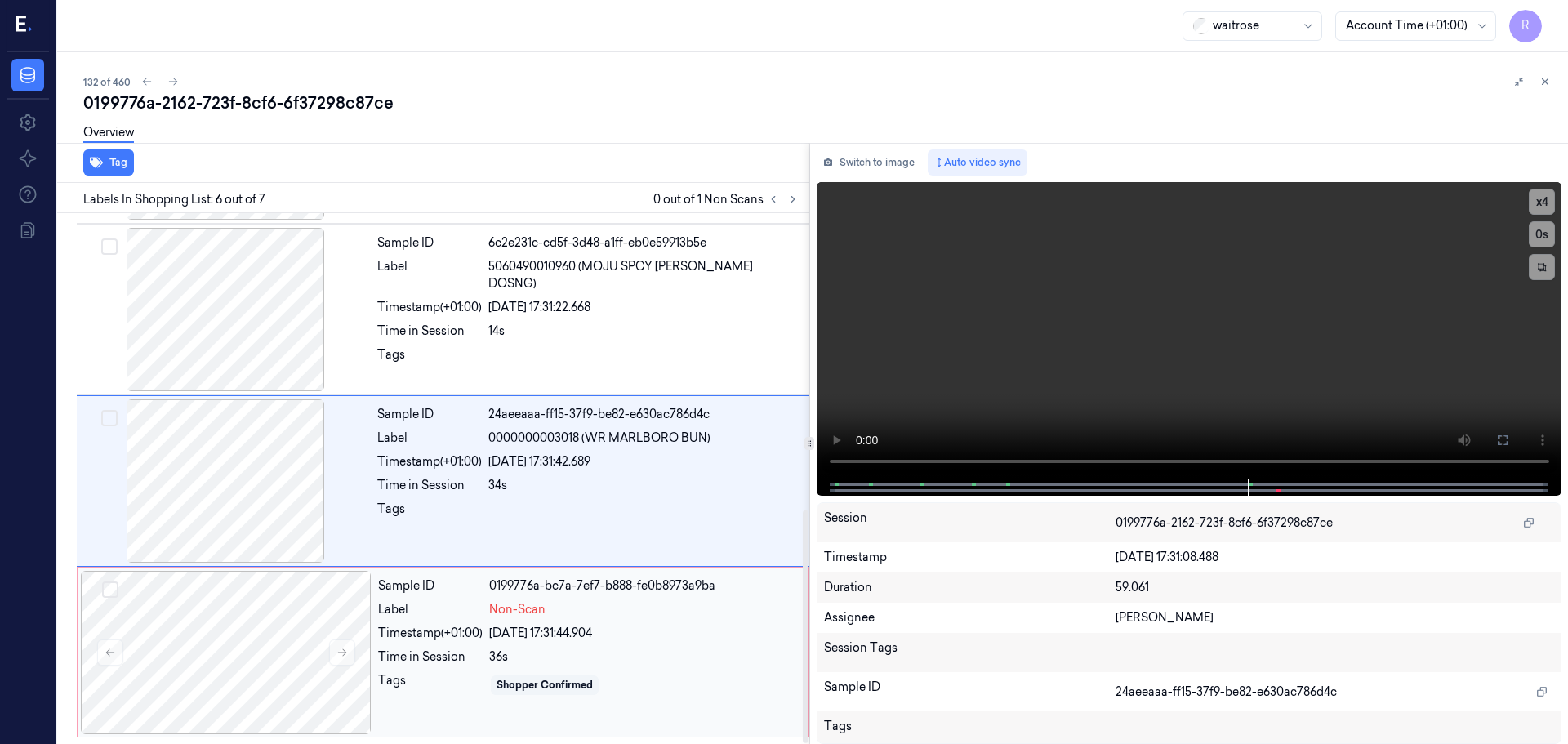
click at [585, 629] on div "[DATE] 17:31:44.904" at bounding box center [643, 632] width 309 height 17
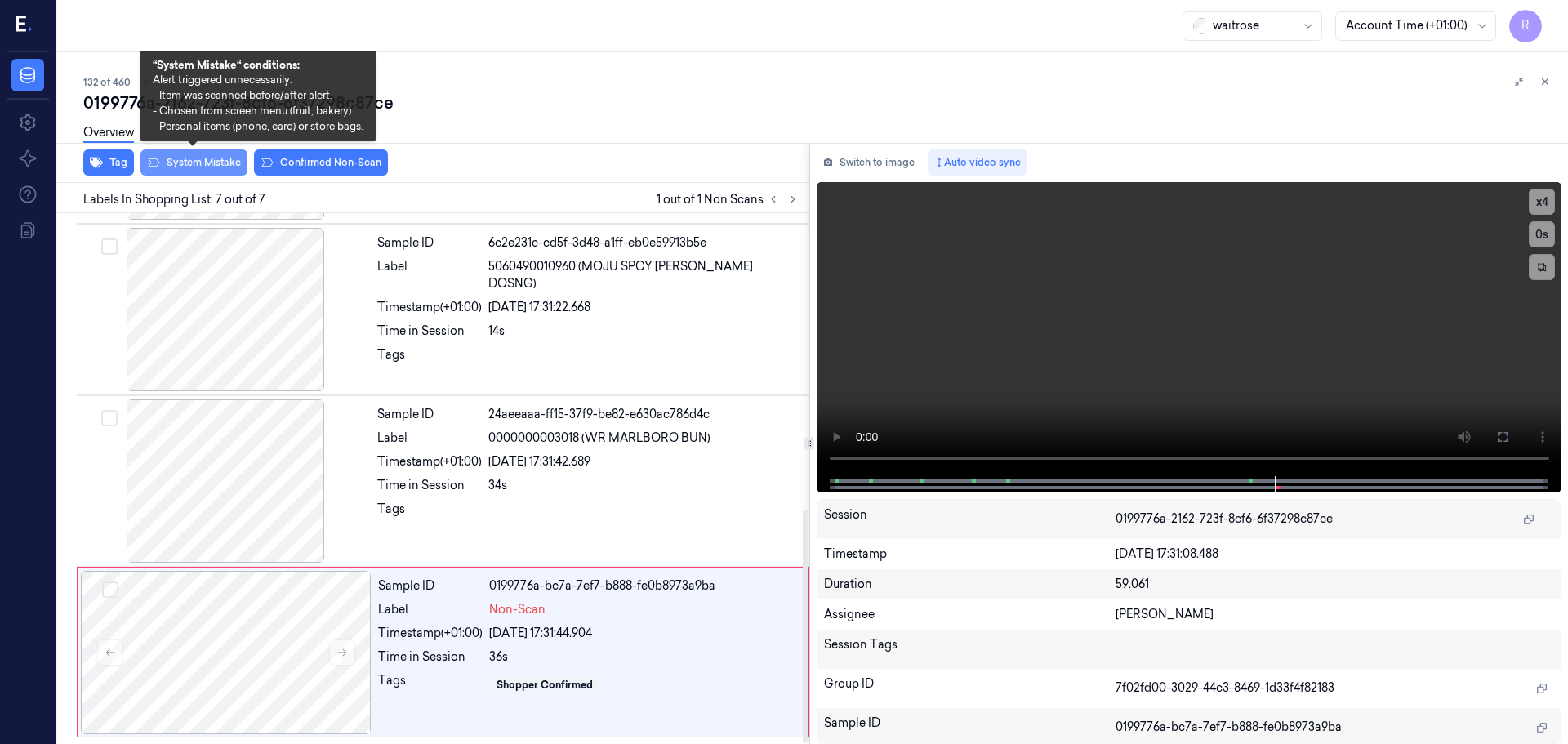
click at [216, 162] on button "System Mistake" at bounding box center [194, 163] width 107 height 26
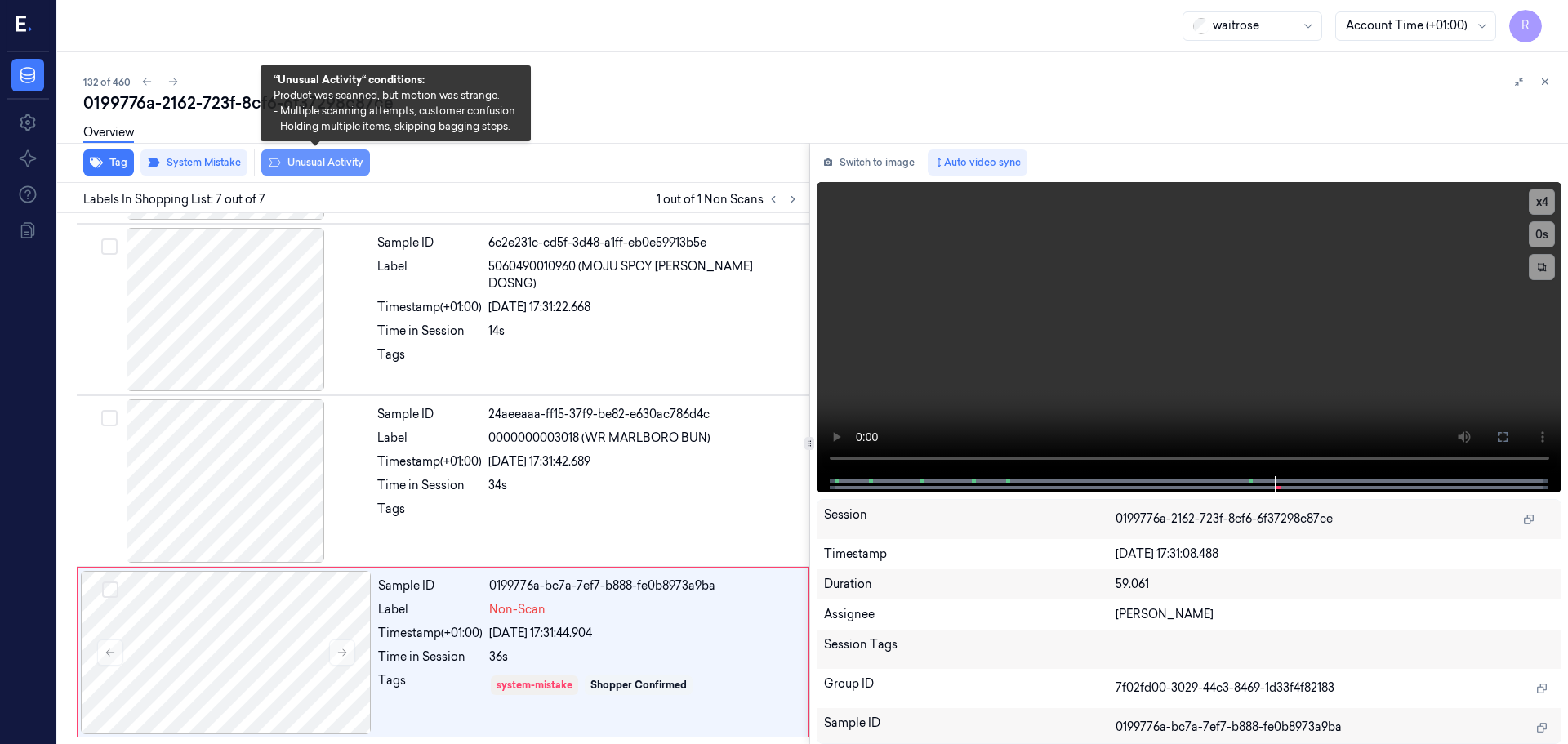
click at [317, 164] on button "Unusual Activity" at bounding box center [315, 163] width 109 height 26
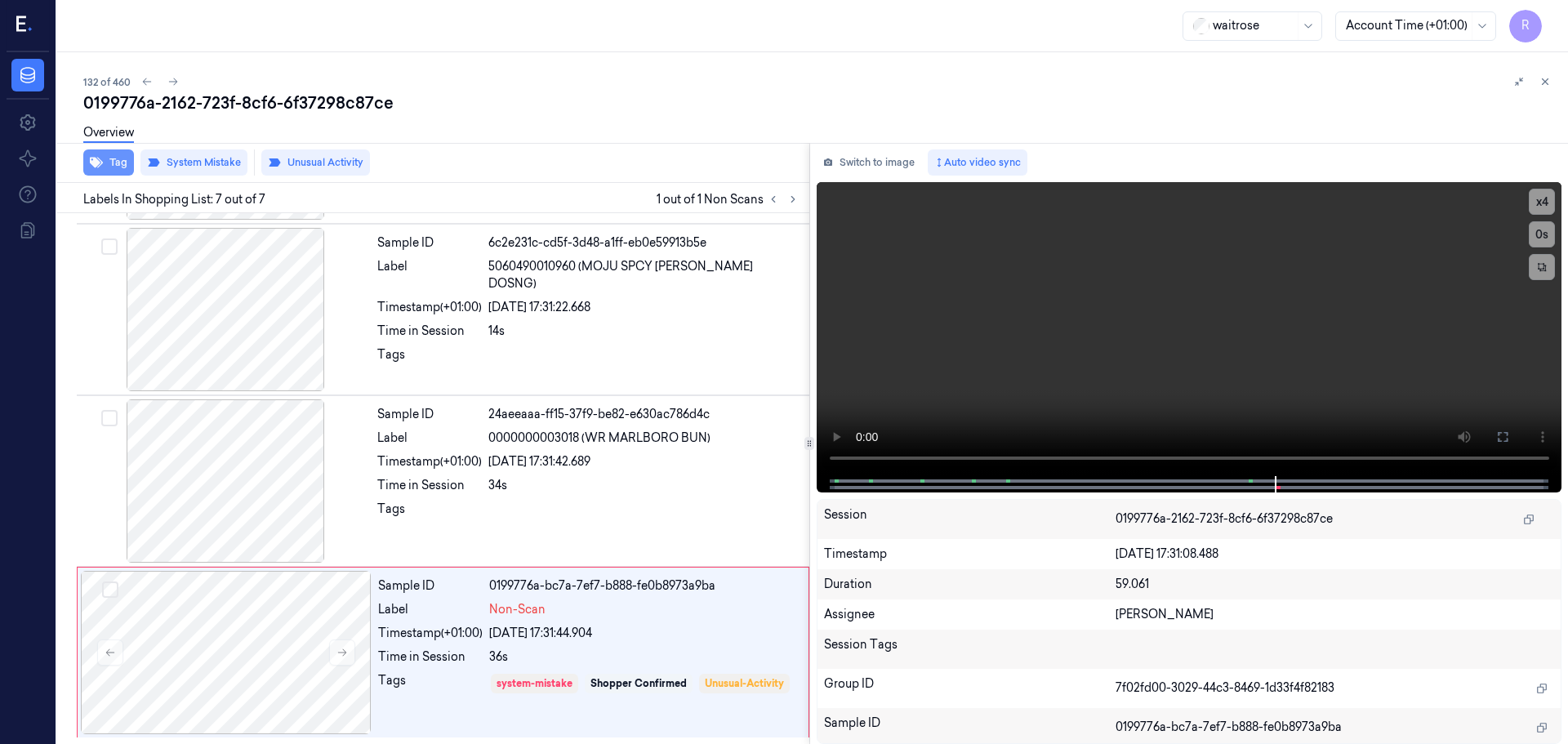
click at [112, 160] on button "Tag" at bounding box center [109, 163] width 51 height 26
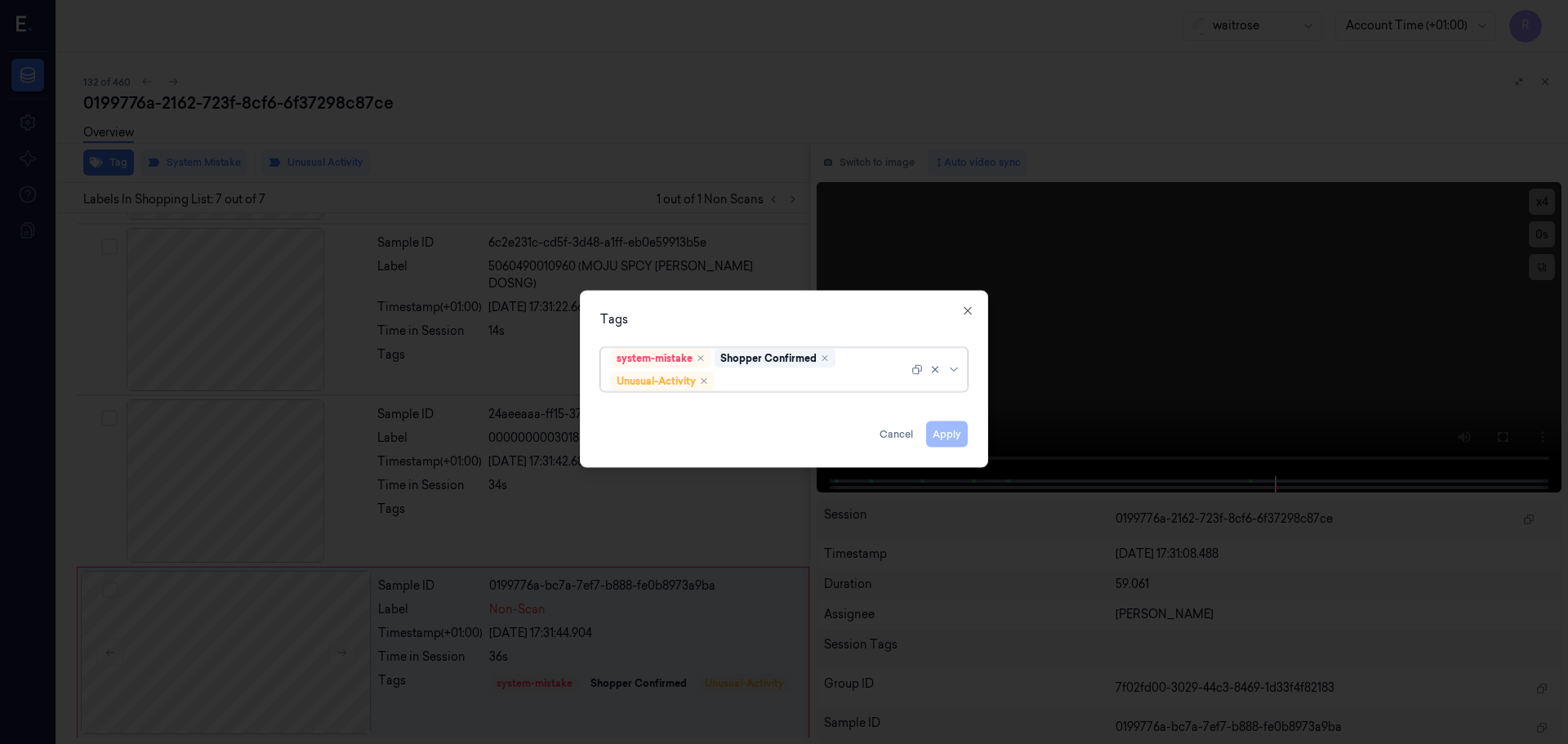
drag, startPoint x: 959, startPoint y: 371, endPoint x: 950, endPoint y: 380, distance: 12.7
click at [958, 371] on icon at bounding box center [954, 368] width 13 height 13
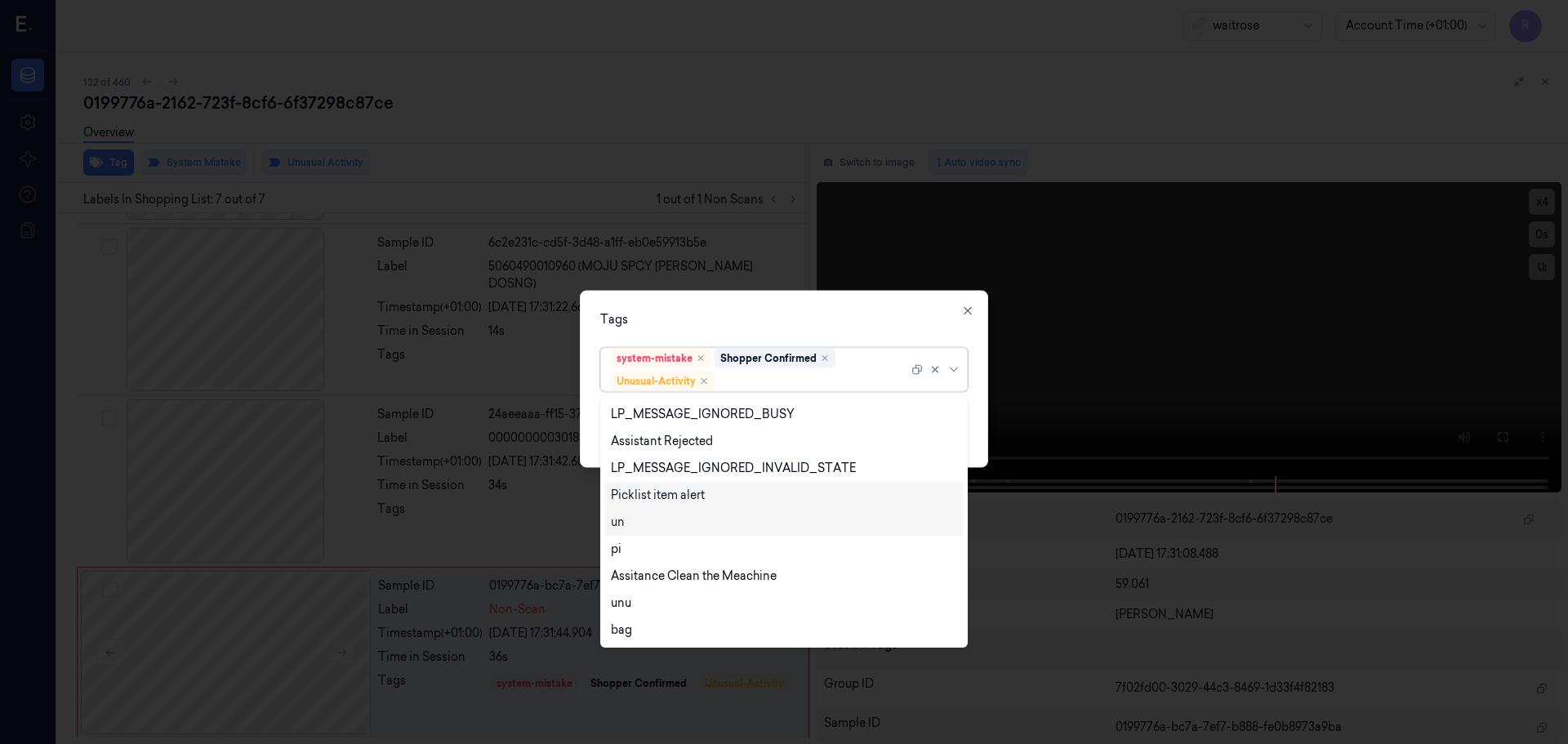
click at [650, 493] on div "Picklist item alert" at bounding box center [657, 495] width 94 height 17
click at [747, 321] on div "Tags" at bounding box center [784, 318] width 367 height 17
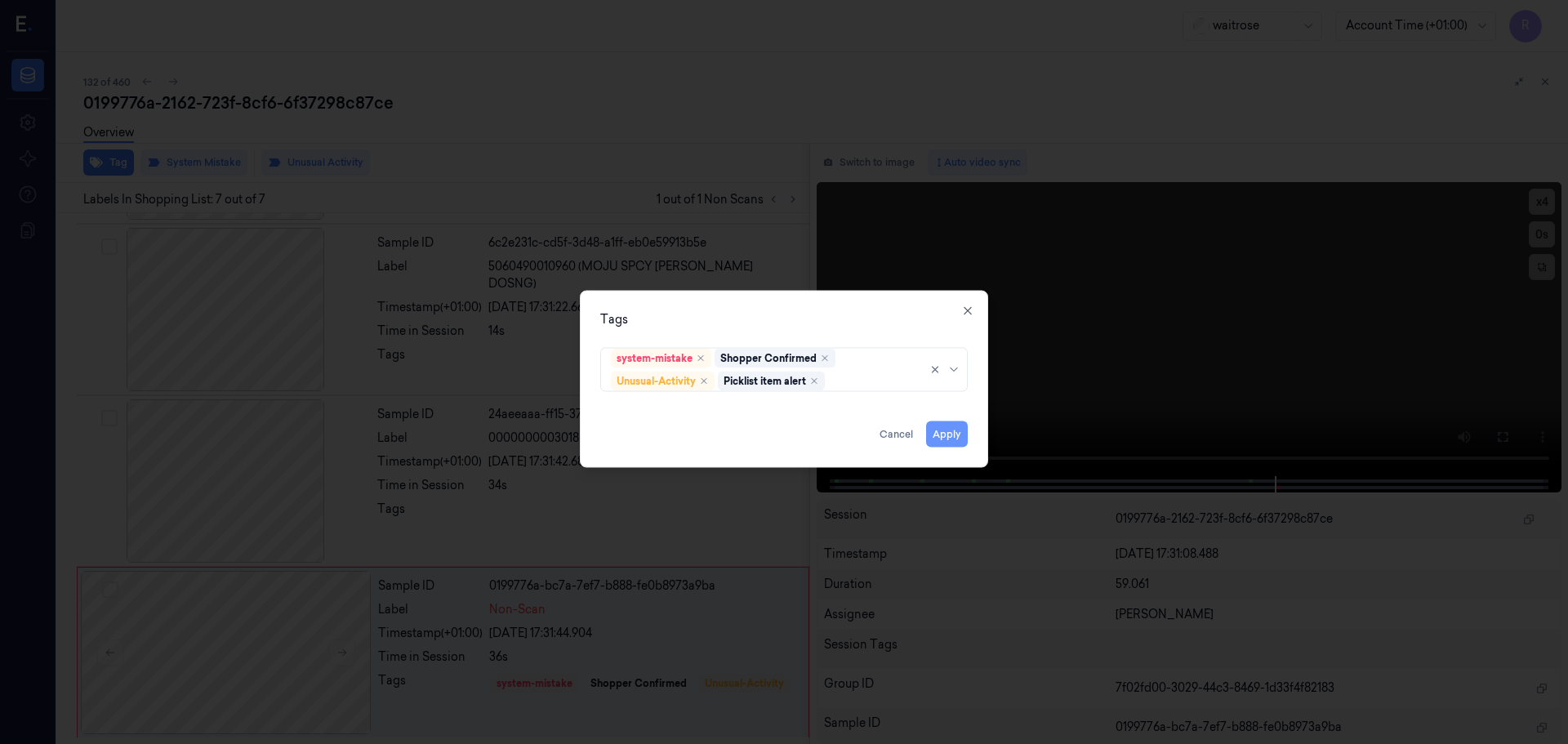
click at [955, 430] on button "Apply" at bounding box center [947, 434] width 42 height 26
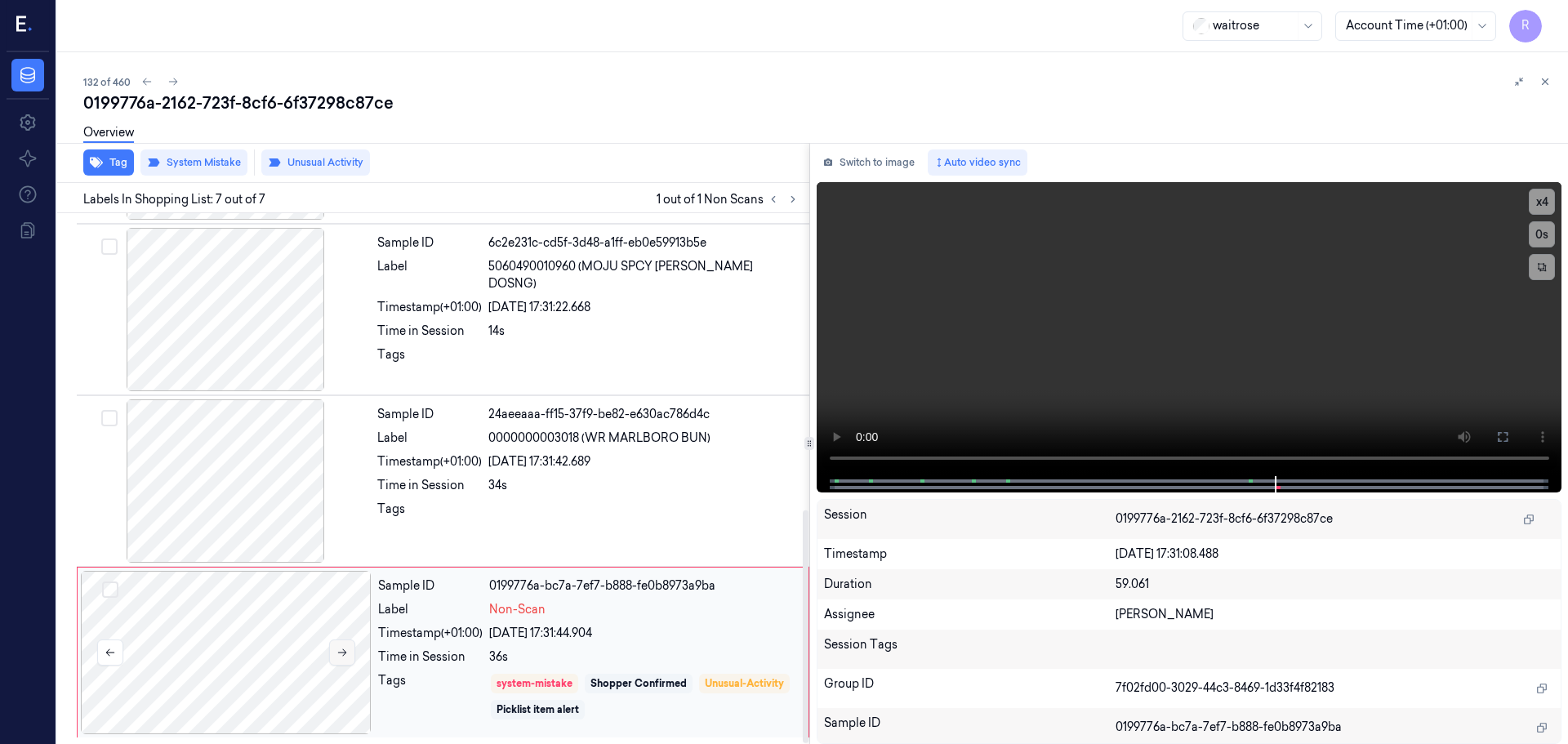
click at [347, 660] on button at bounding box center [342, 652] width 26 height 26
click at [498, 514] on div at bounding box center [644, 514] width 311 height 26
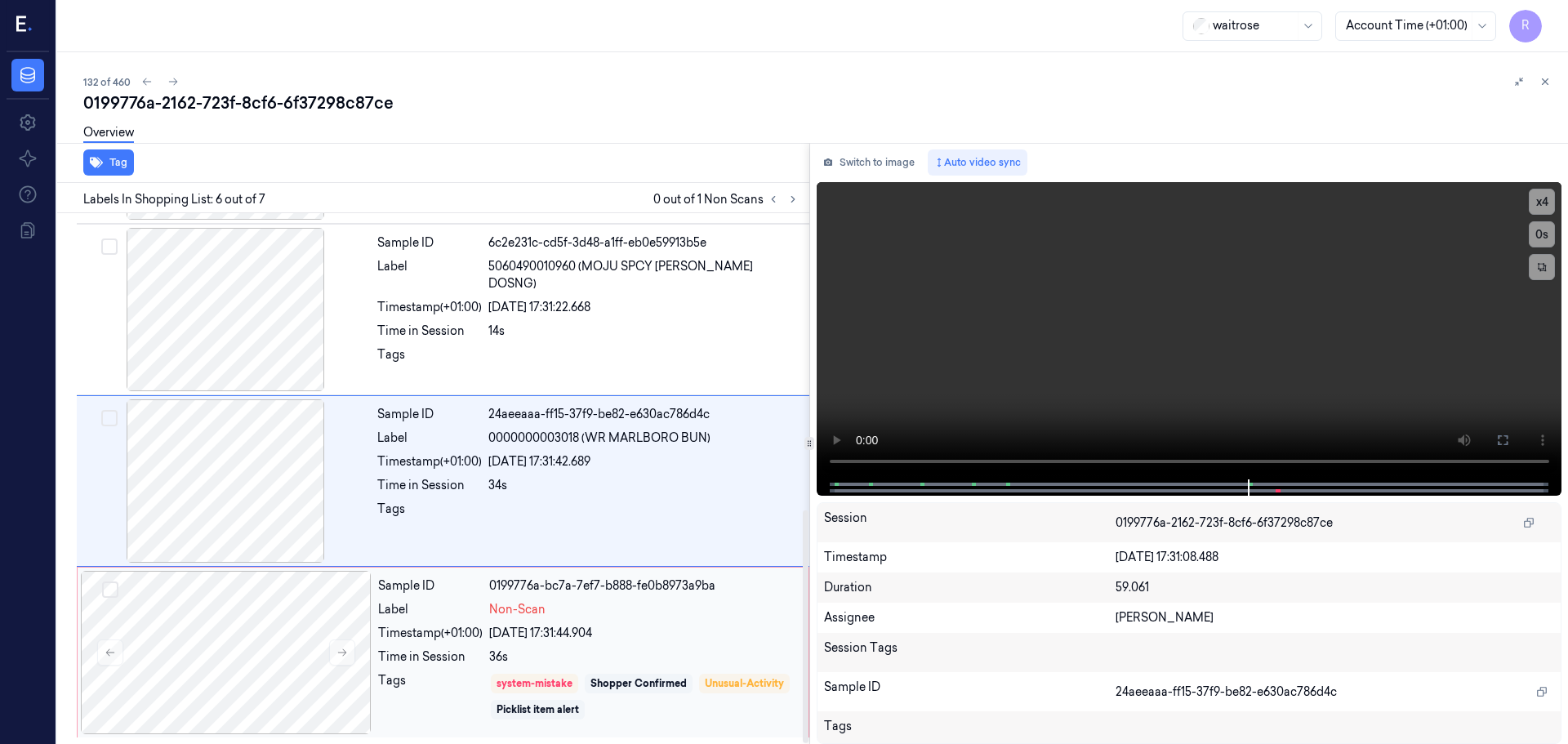
click at [530, 648] on div "36s" at bounding box center [643, 656] width 309 height 17
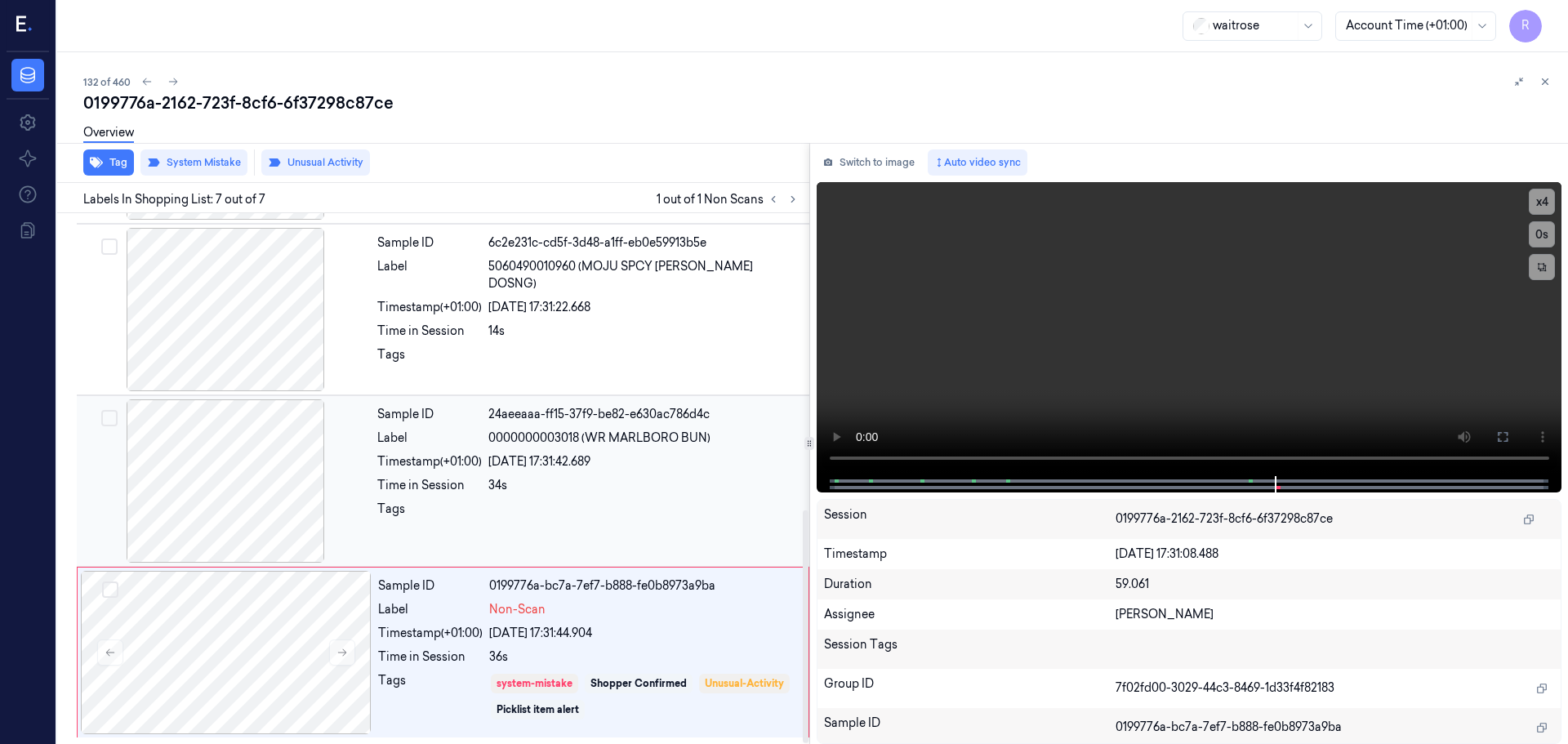
click at [588, 502] on div at bounding box center [644, 514] width 311 height 26
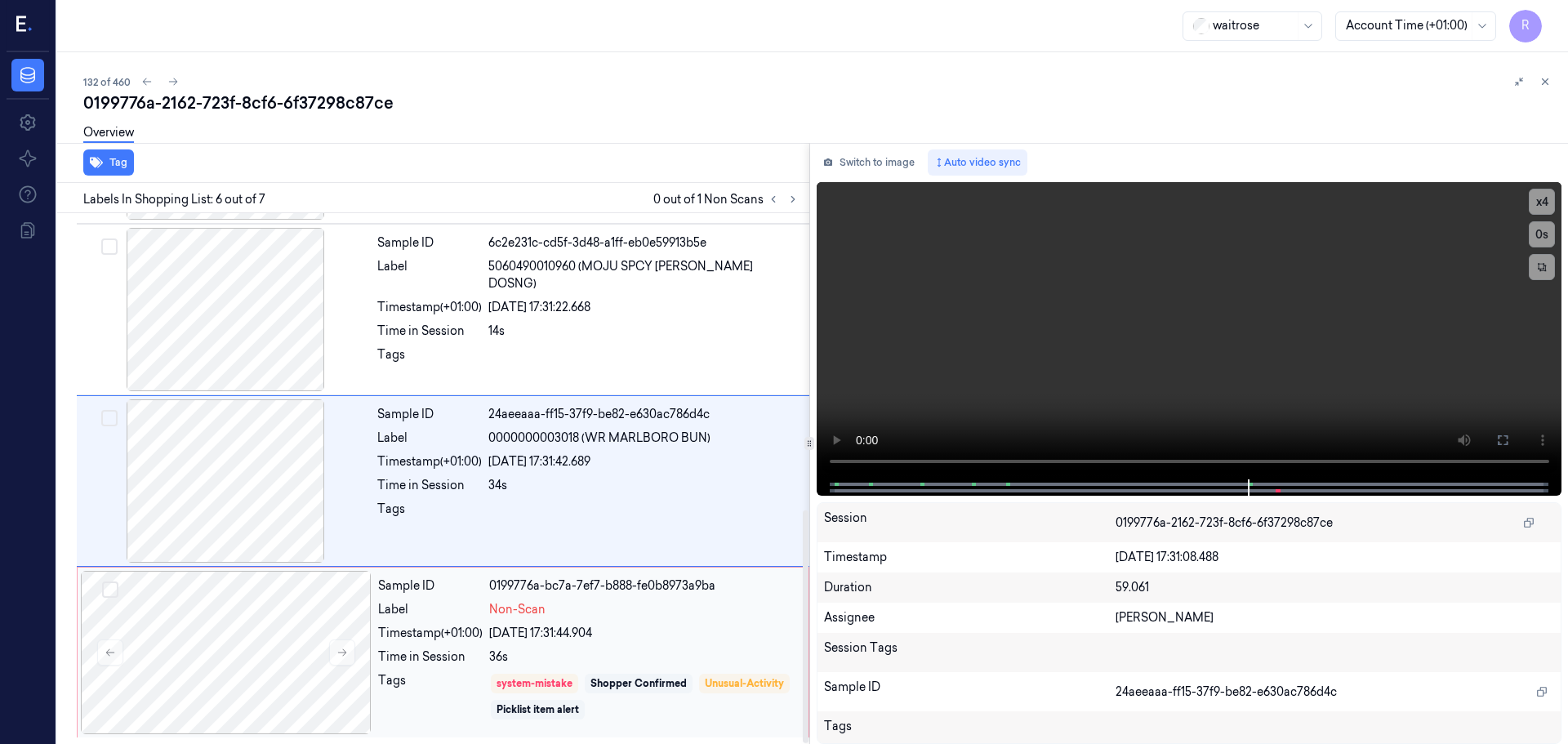
click at [574, 607] on div "Non-Scan" at bounding box center [643, 609] width 309 height 17
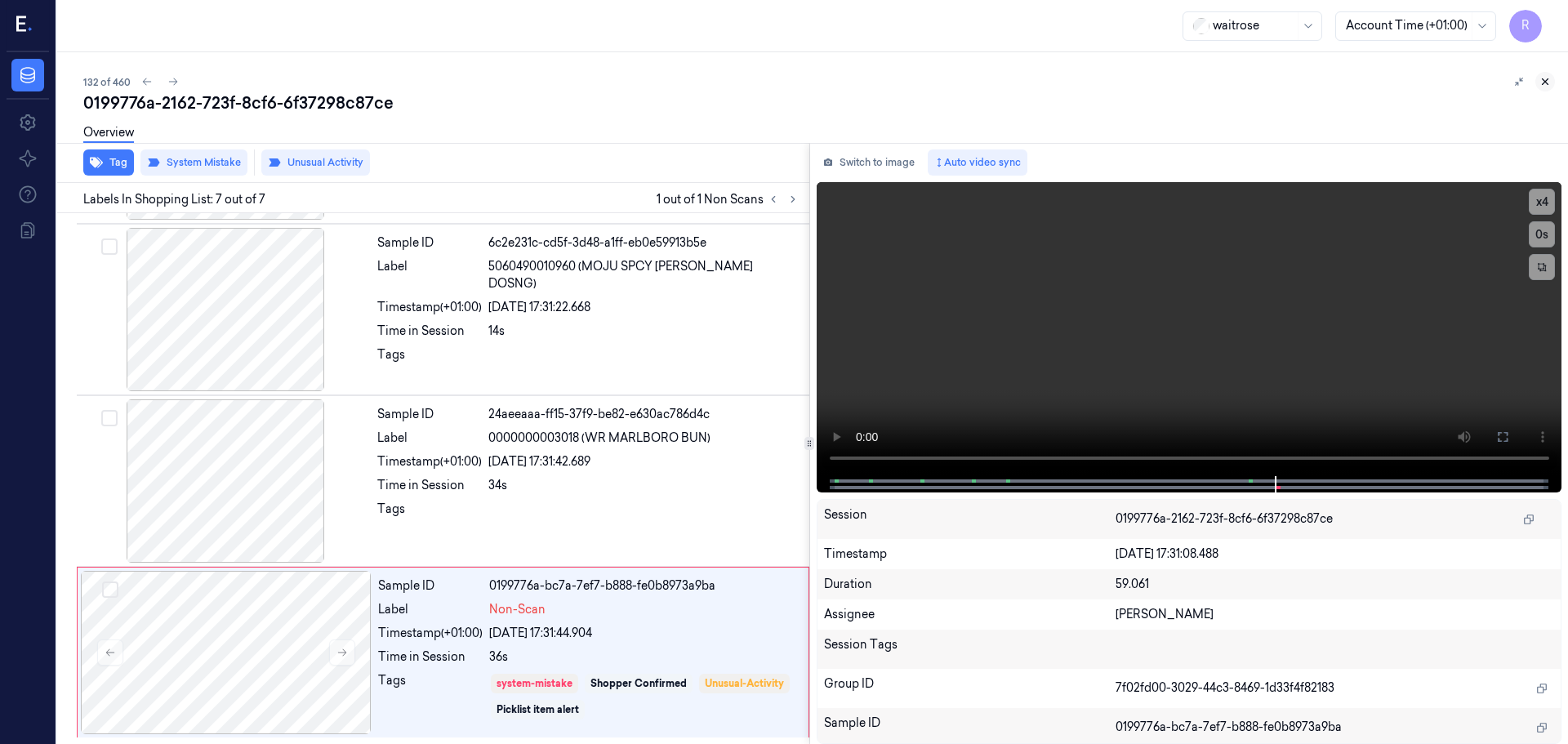
click at [1542, 77] on icon at bounding box center [1544, 81] width 11 height 11
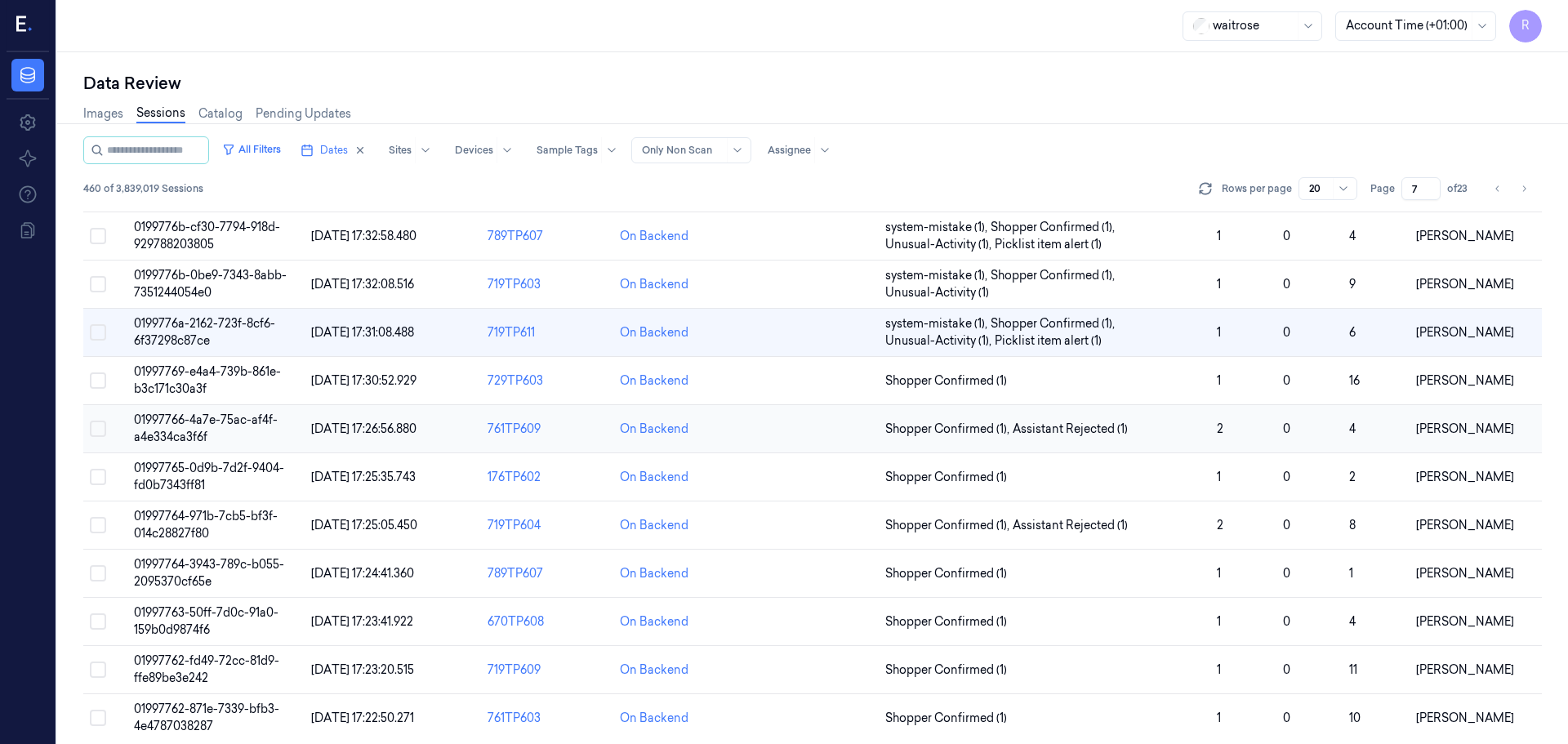
scroll to position [475, 0]
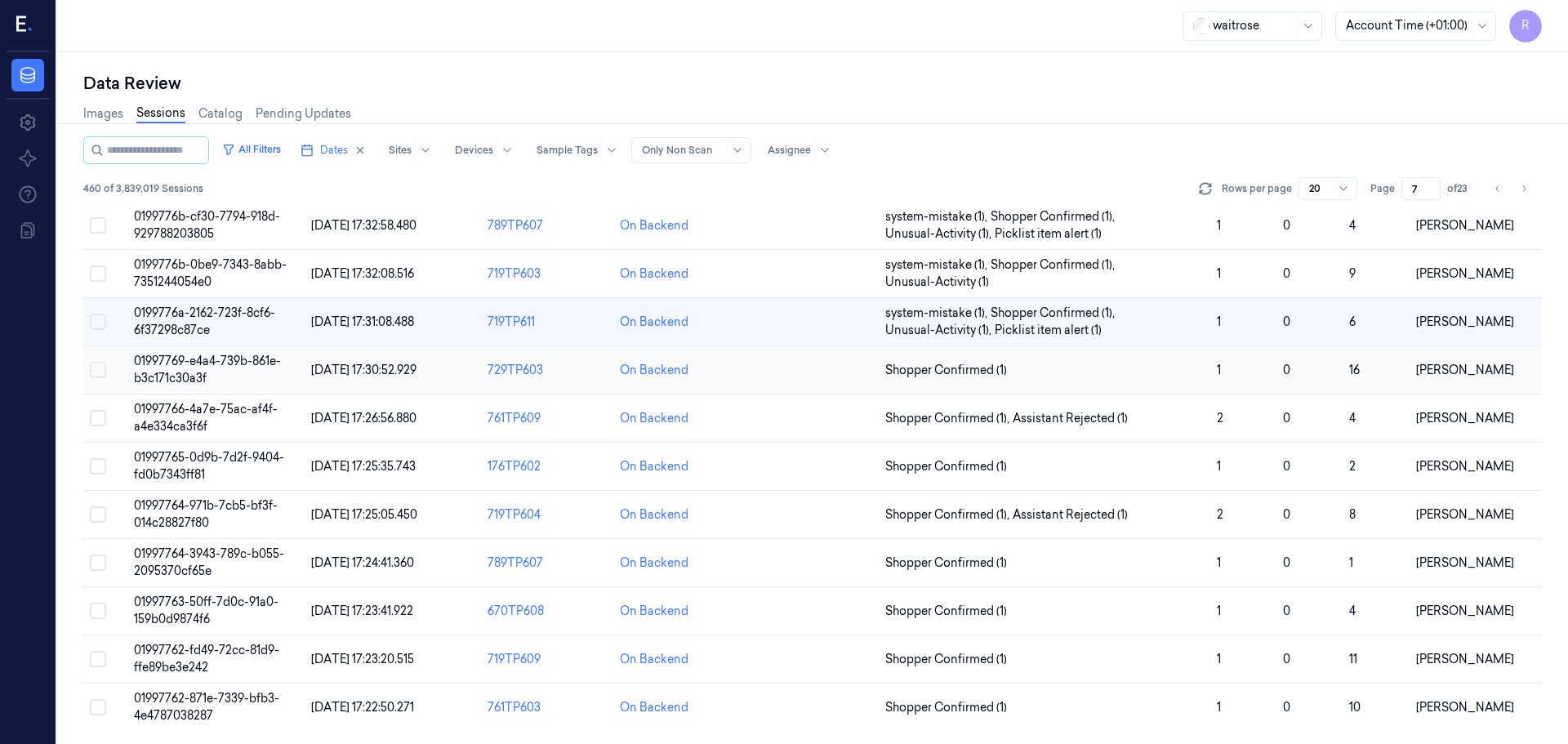
click at [1028, 377] on span "Shopper Confirmed (1)" at bounding box center [1043, 370] width 318 height 17
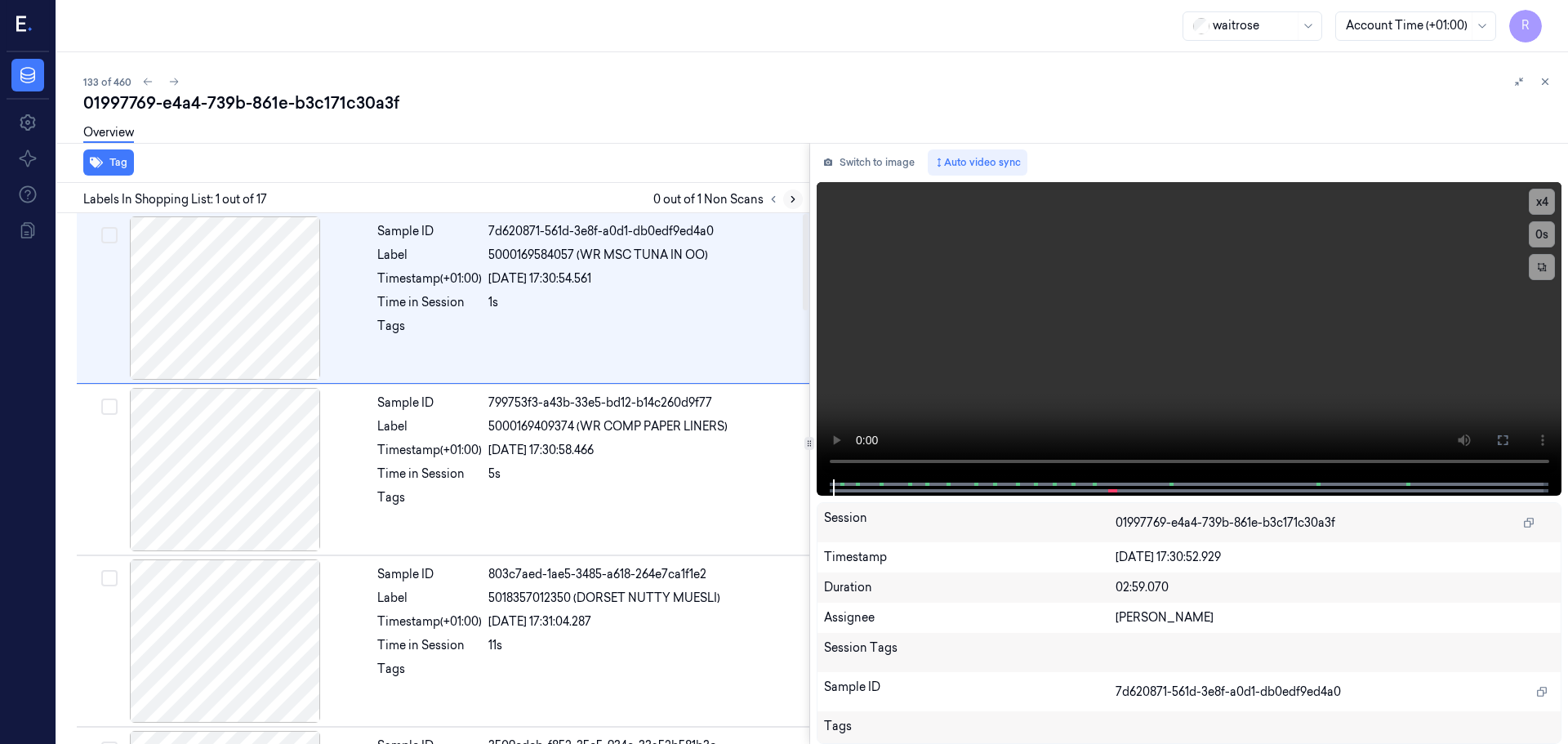
click at [787, 203] on button at bounding box center [793, 199] width 20 height 20
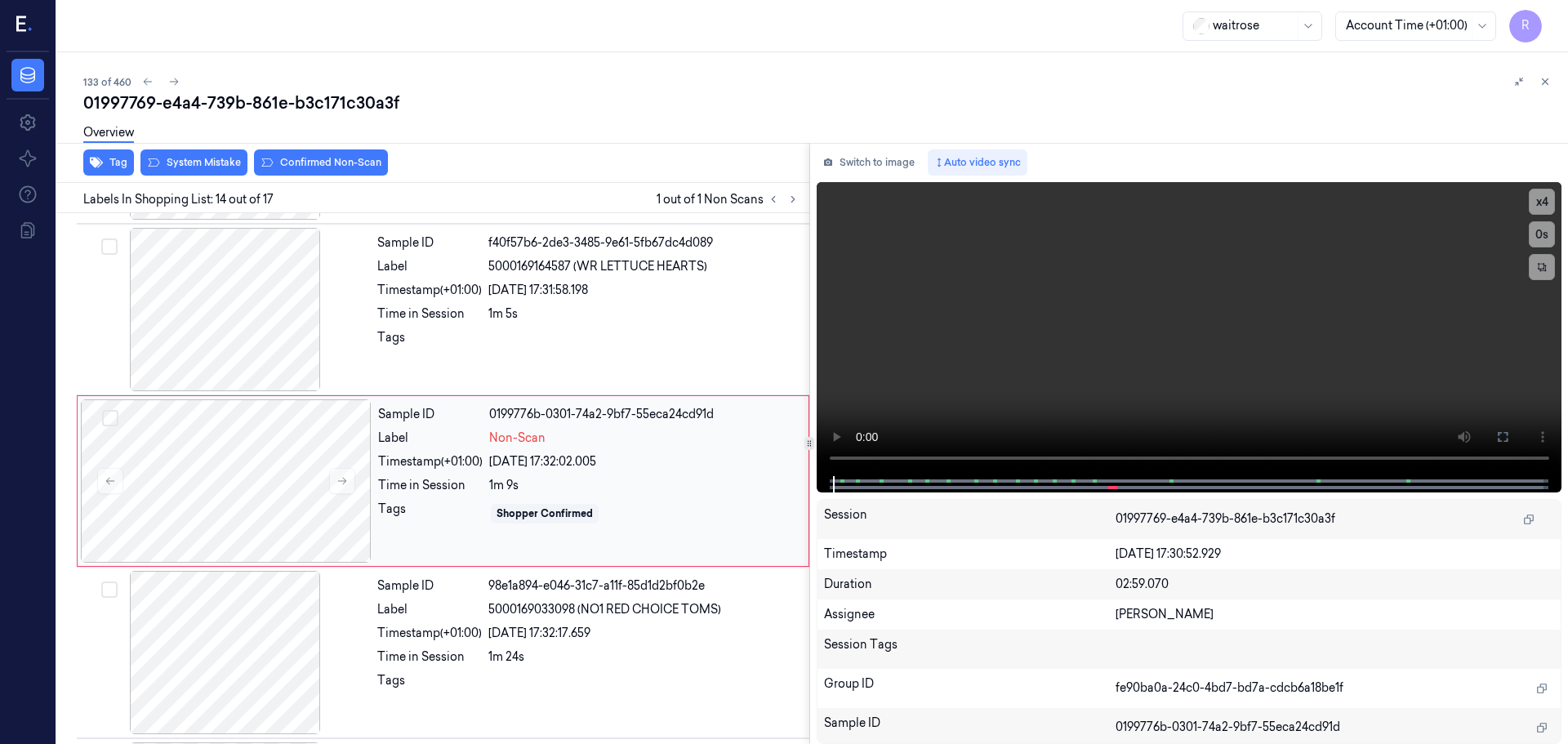
scroll to position [2048, 0]
click at [337, 483] on icon at bounding box center [341, 478] width 11 height 11
click at [332, 483] on button at bounding box center [342, 479] width 26 height 26
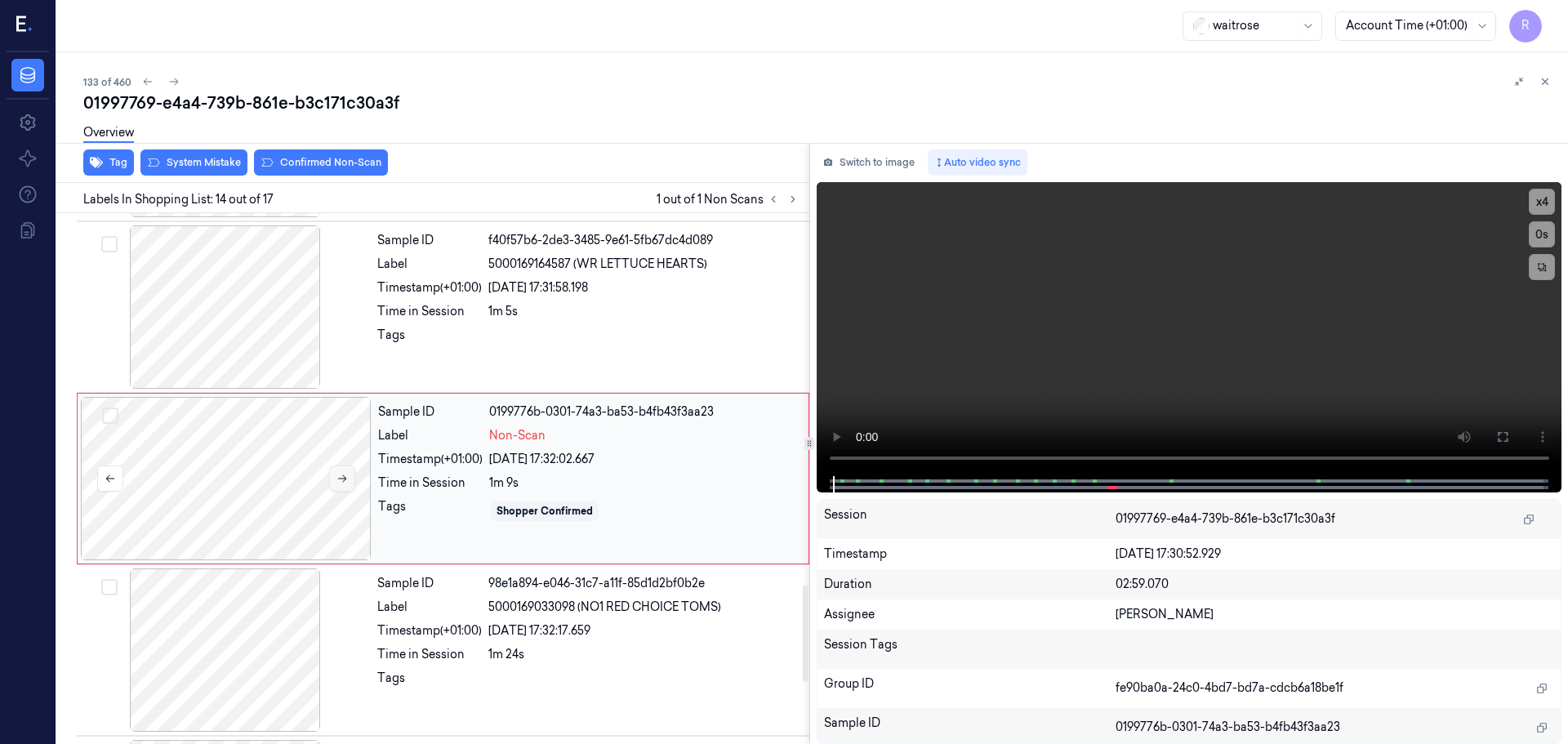
click at [332, 483] on button at bounding box center [342, 479] width 26 height 26
click at [332, 482] on button at bounding box center [342, 479] width 26 height 26
click at [332, 481] on button at bounding box center [342, 479] width 26 height 26
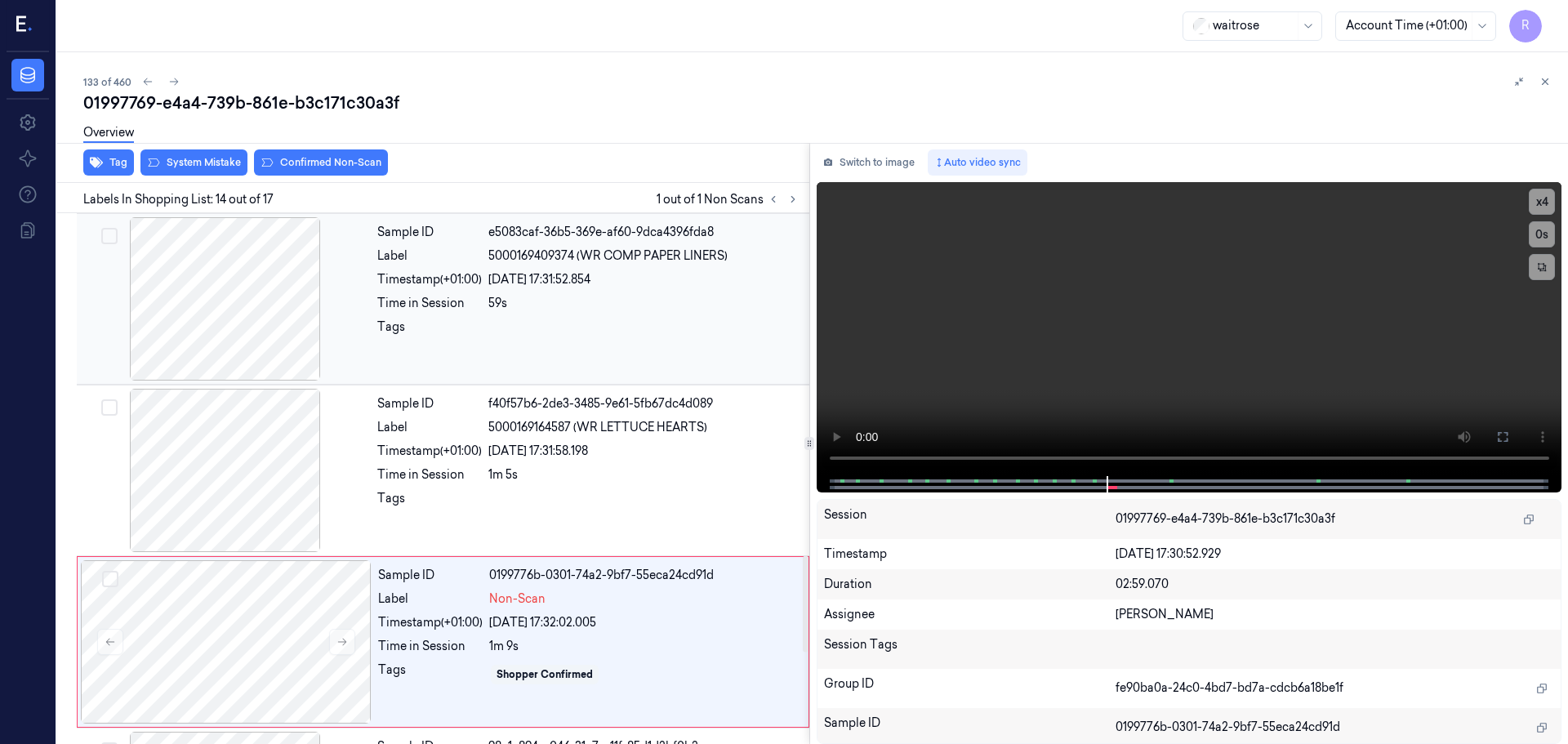
click at [284, 313] on div at bounding box center [224, 299] width 290 height 164
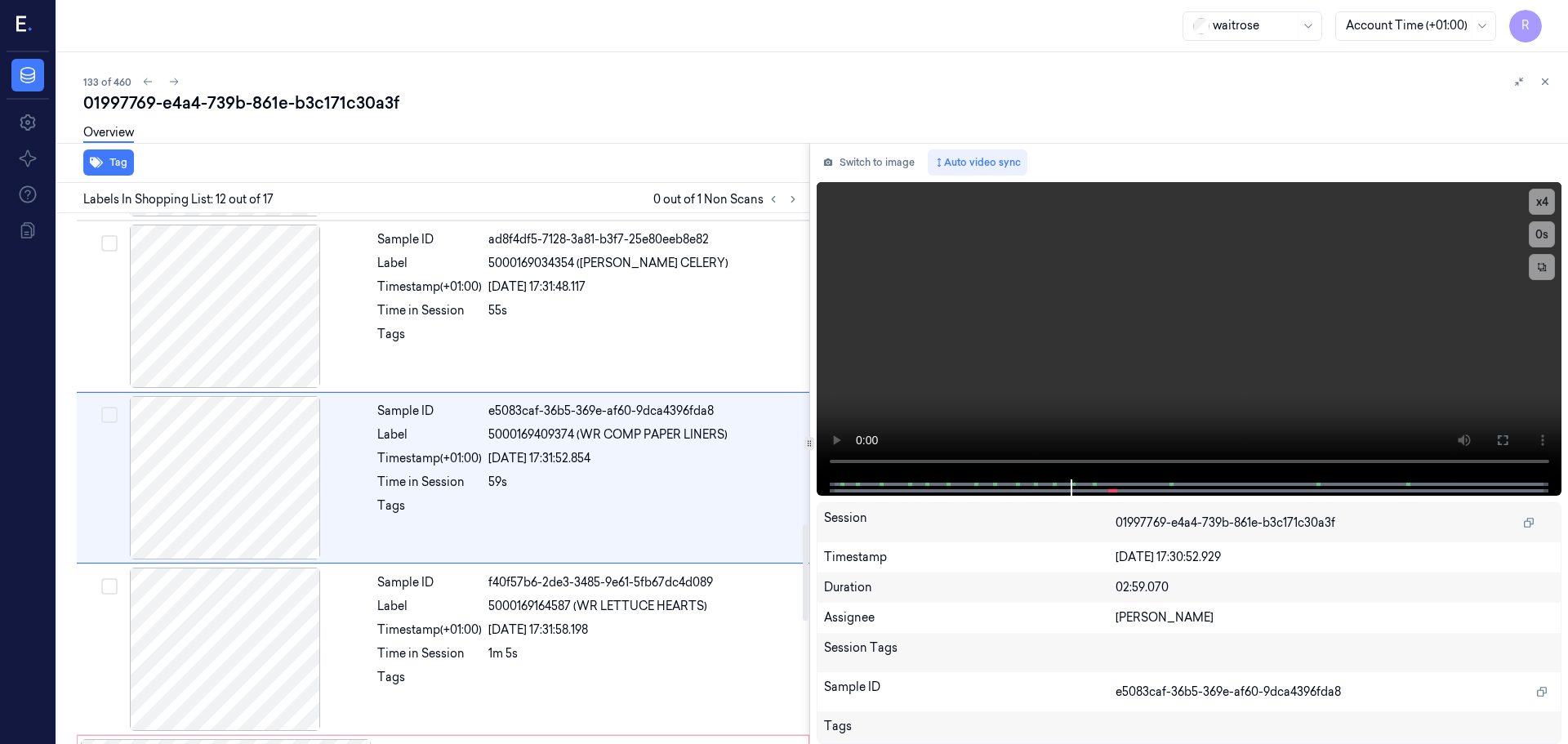
scroll to position [1705, 0]
click at [1542, 191] on button "x 4" at bounding box center [1541, 201] width 26 height 26
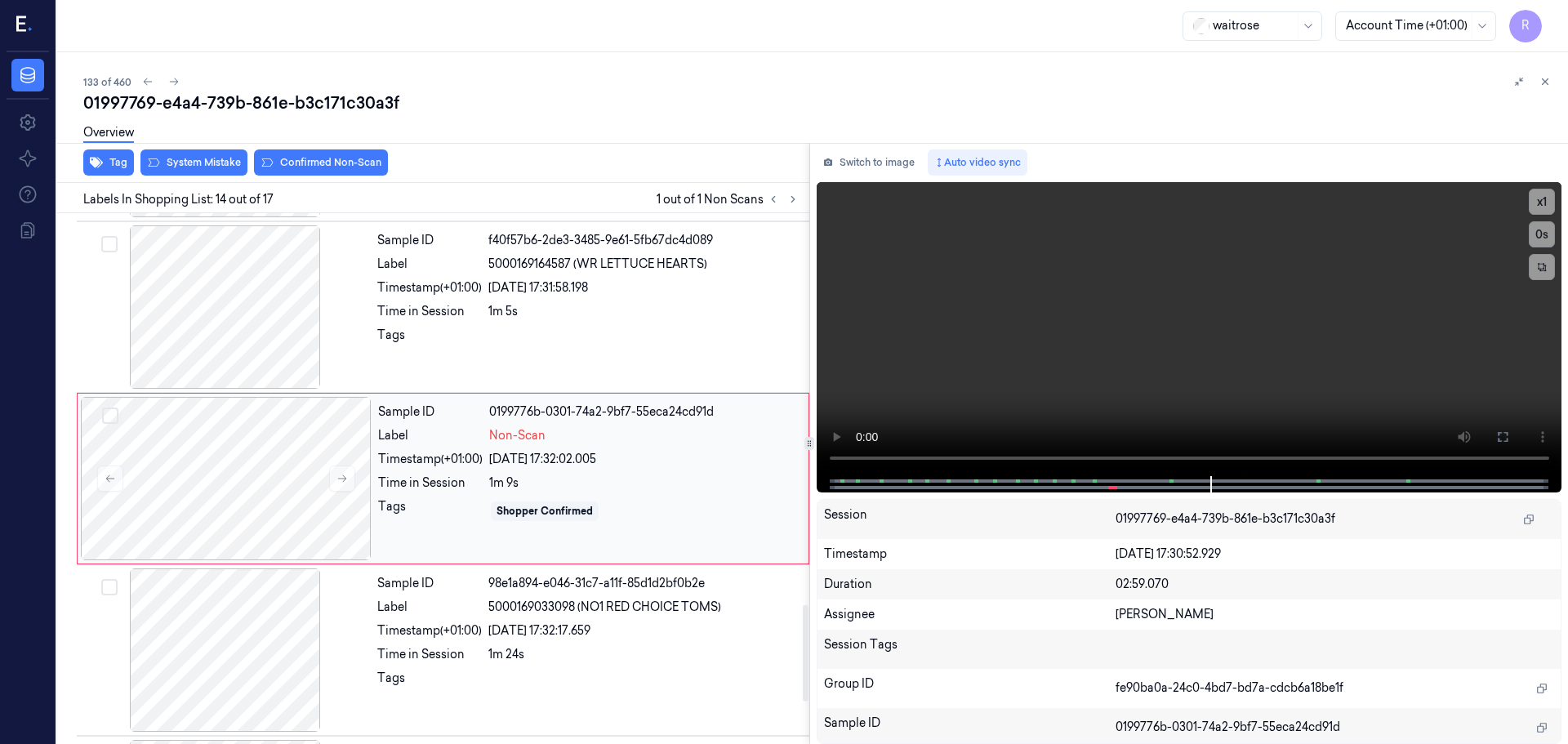
scroll to position [2294, 0]
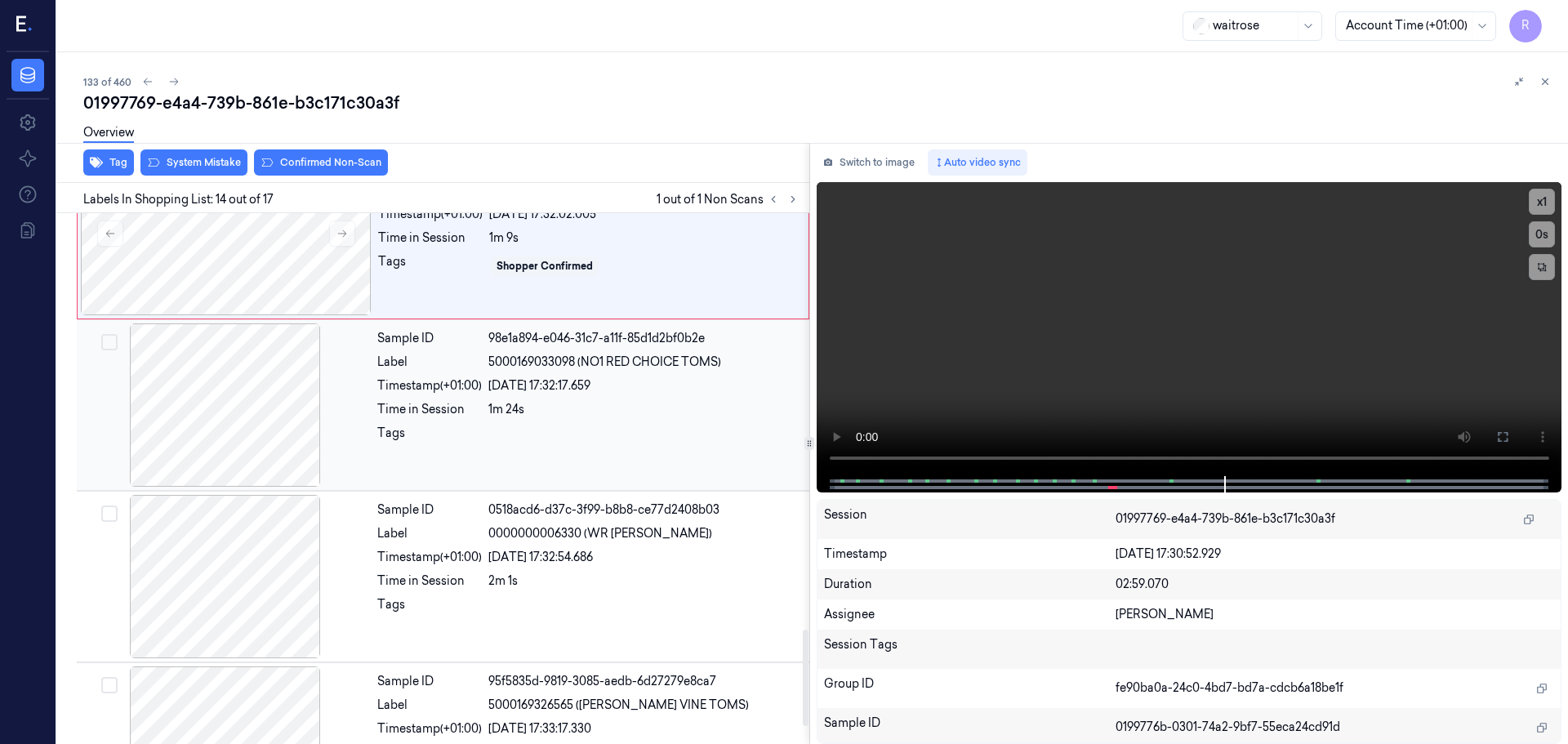
click at [643, 441] on div at bounding box center [644, 438] width 311 height 26
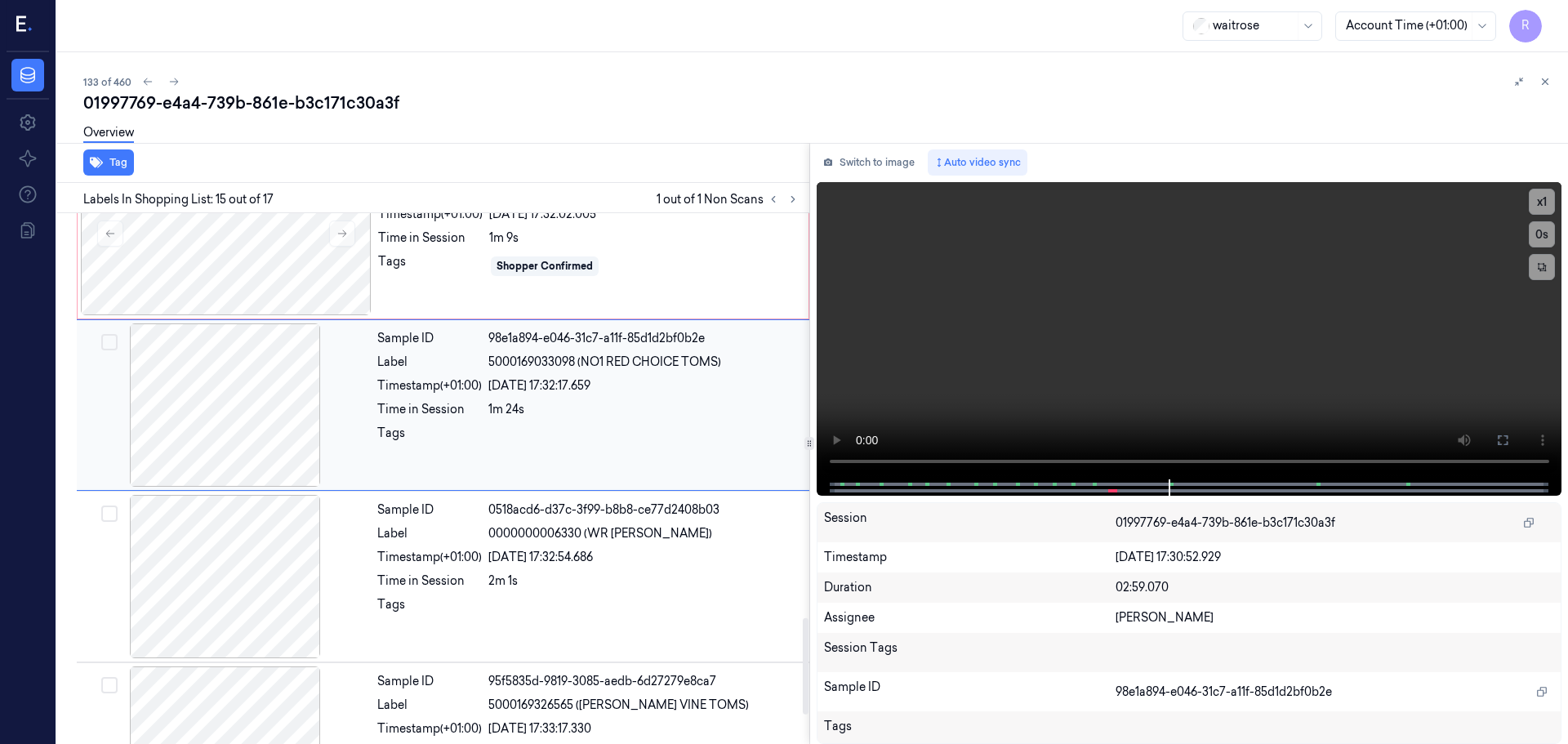
scroll to position [2220, 0]
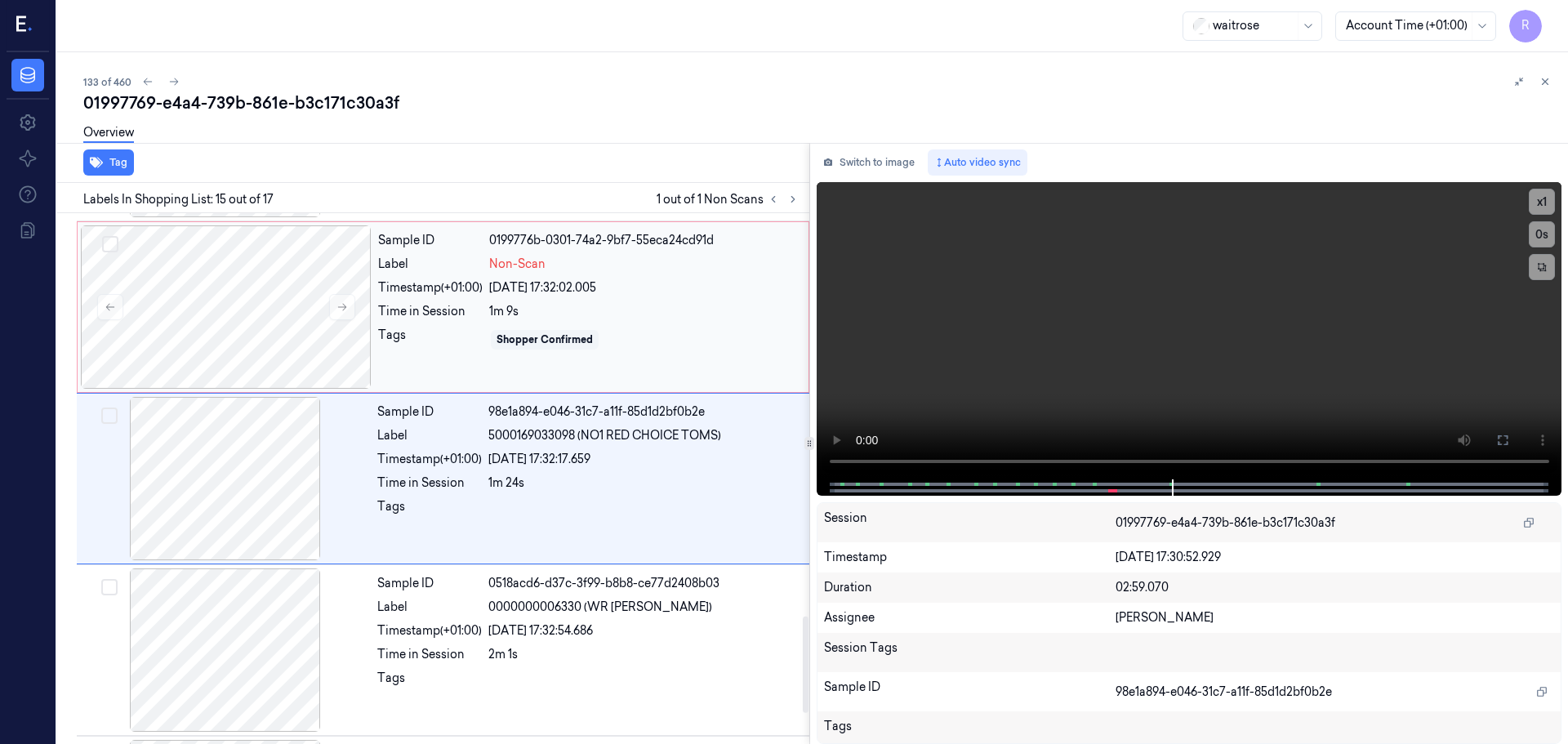
click at [609, 326] on div "Shopper Confirmed" at bounding box center [643, 339] width 309 height 26
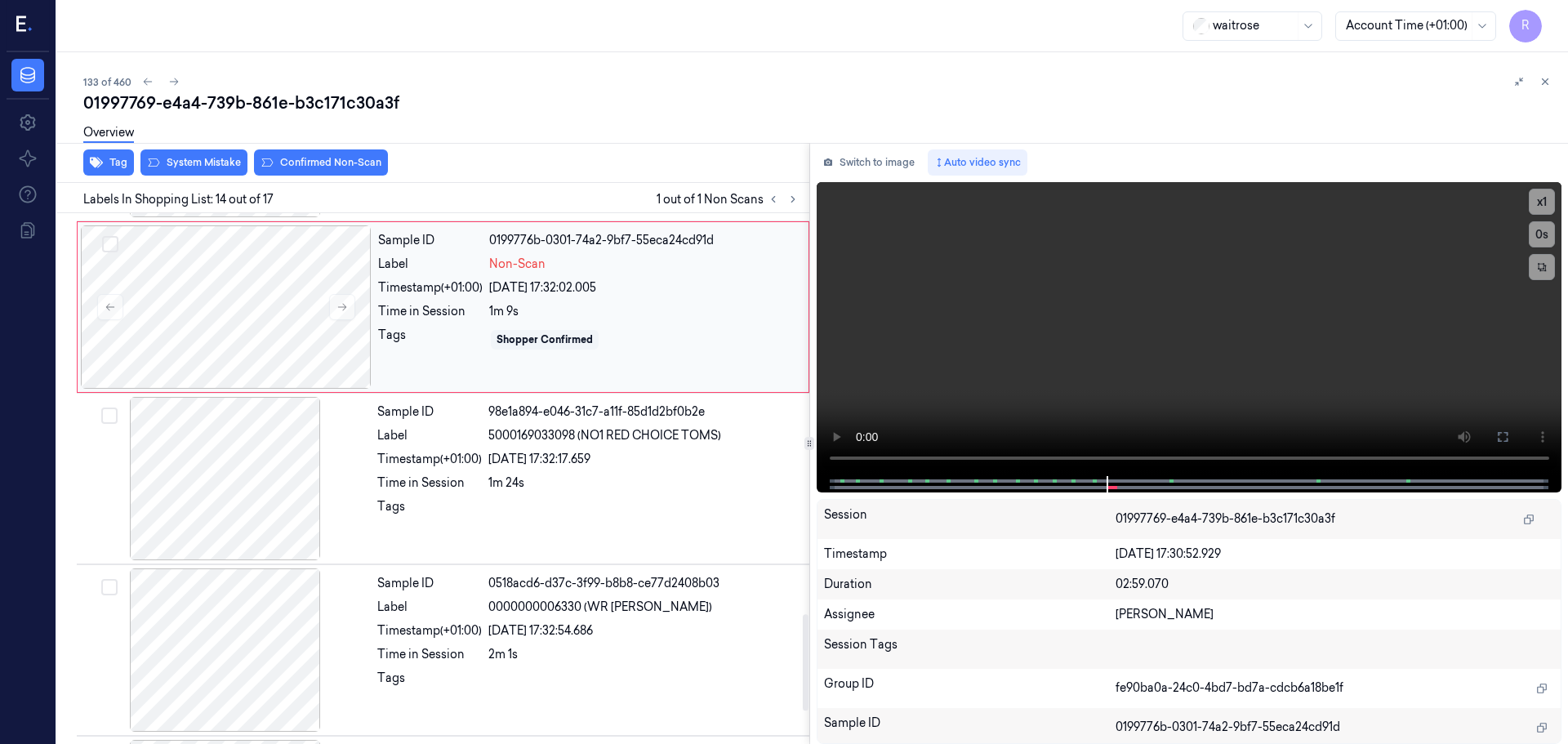
scroll to position [2048, 0]
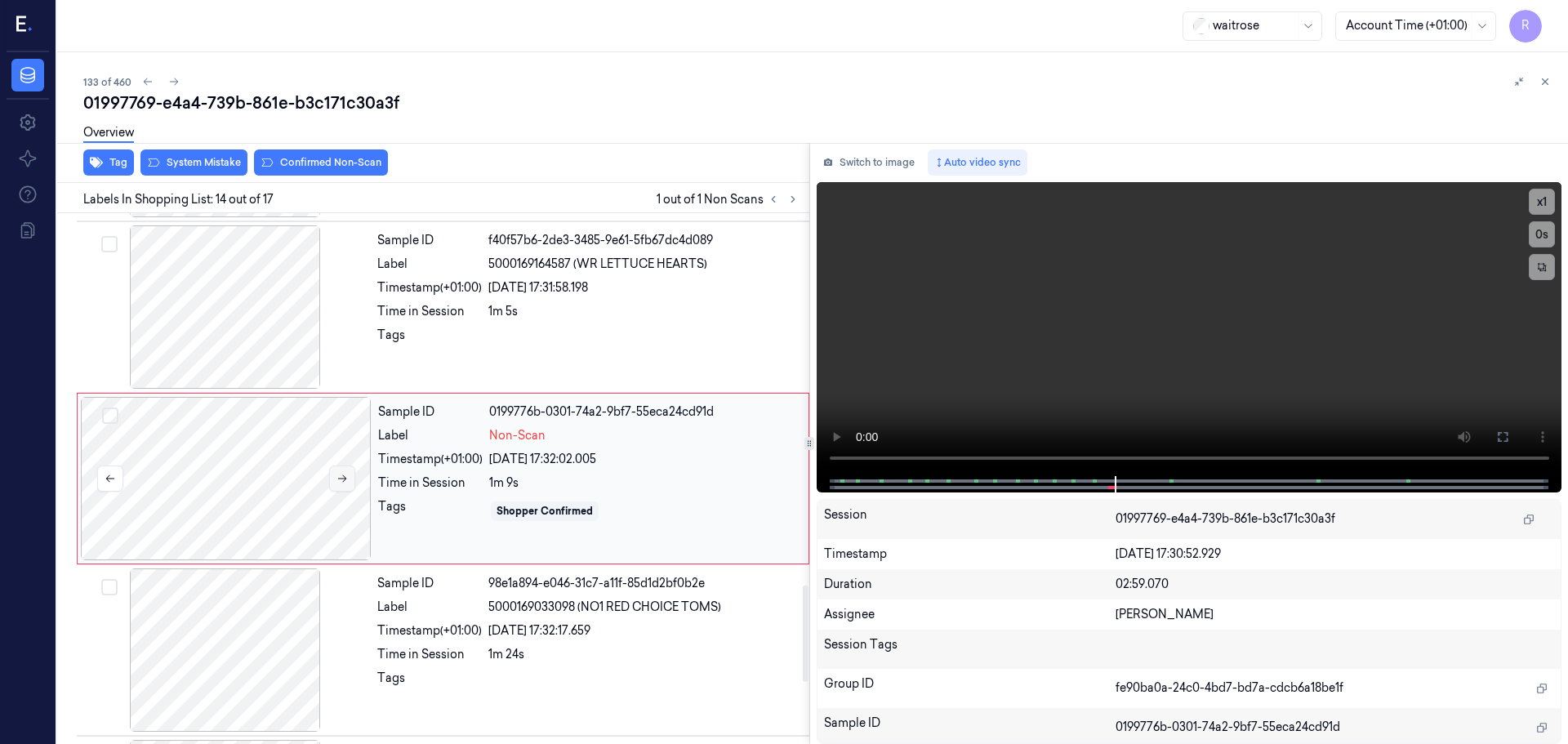
click at [344, 479] on icon at bounding box center [342, 478] width 9 height 7
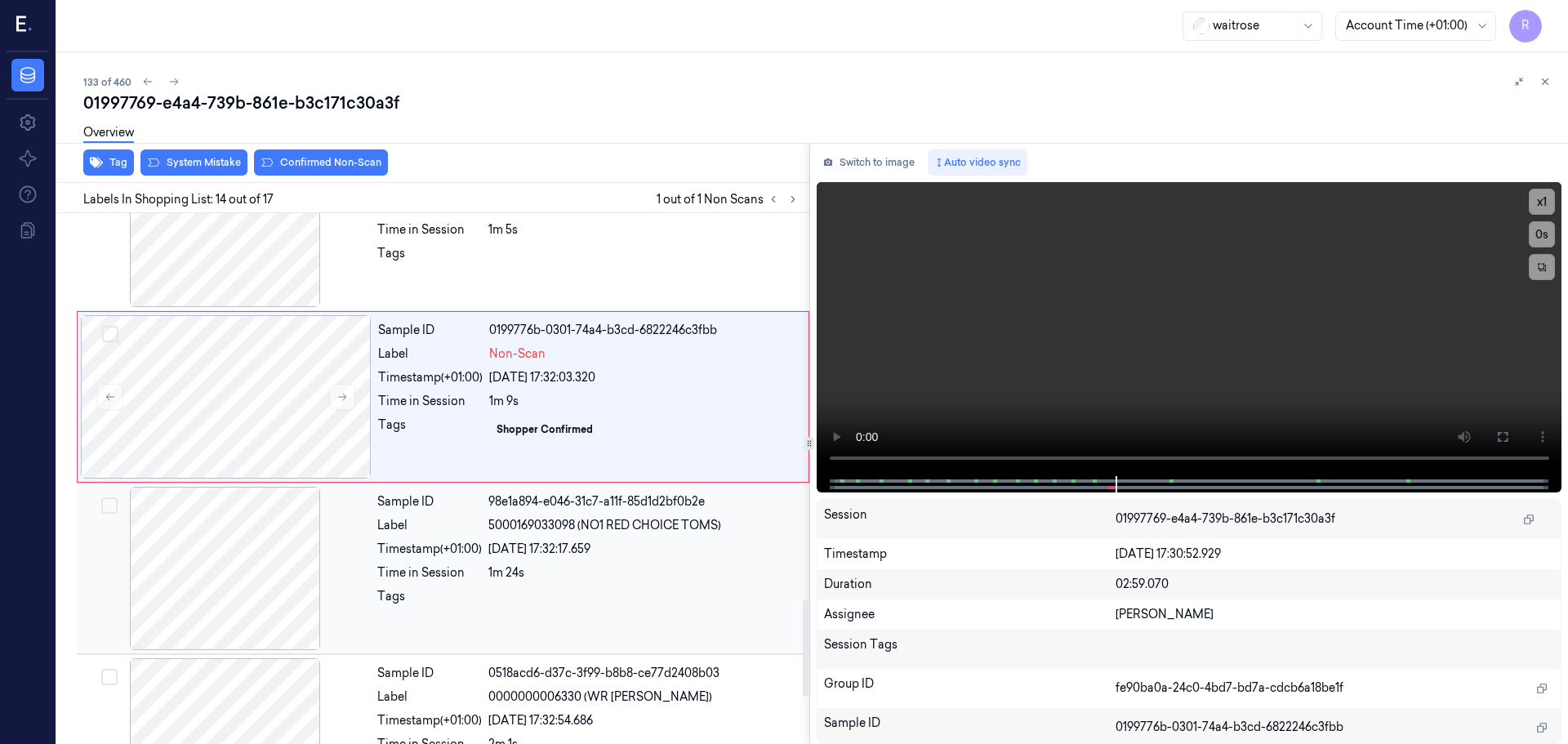
click at [421, 583] on div "Sample ID 98e1a894-e046-31c7-a11f-85d1d2bf0b2e Label 5000169033098 (NO1 RED CHO…" at bounding box center [588, 568] width 435 height 164
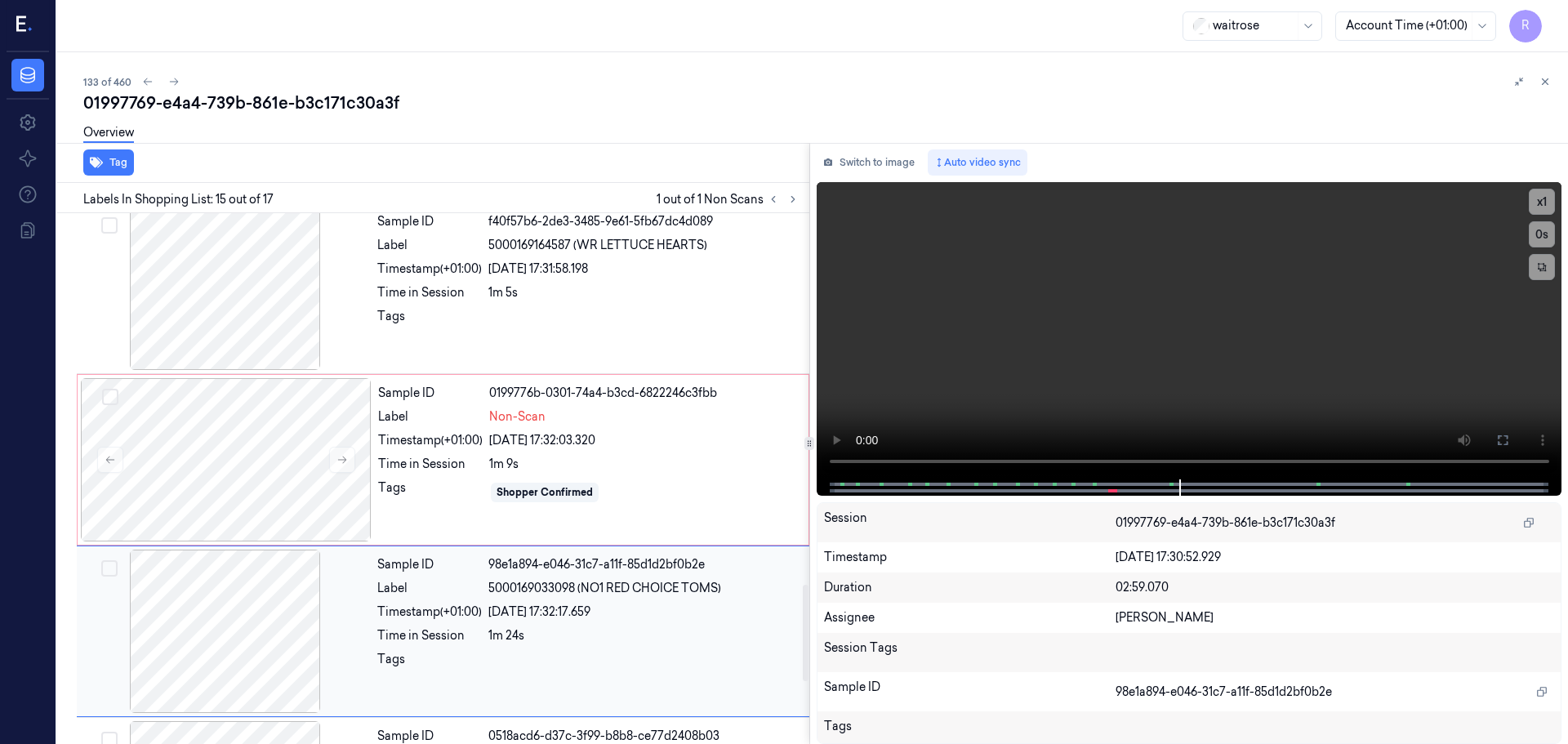
scroll to position [1975, 0]
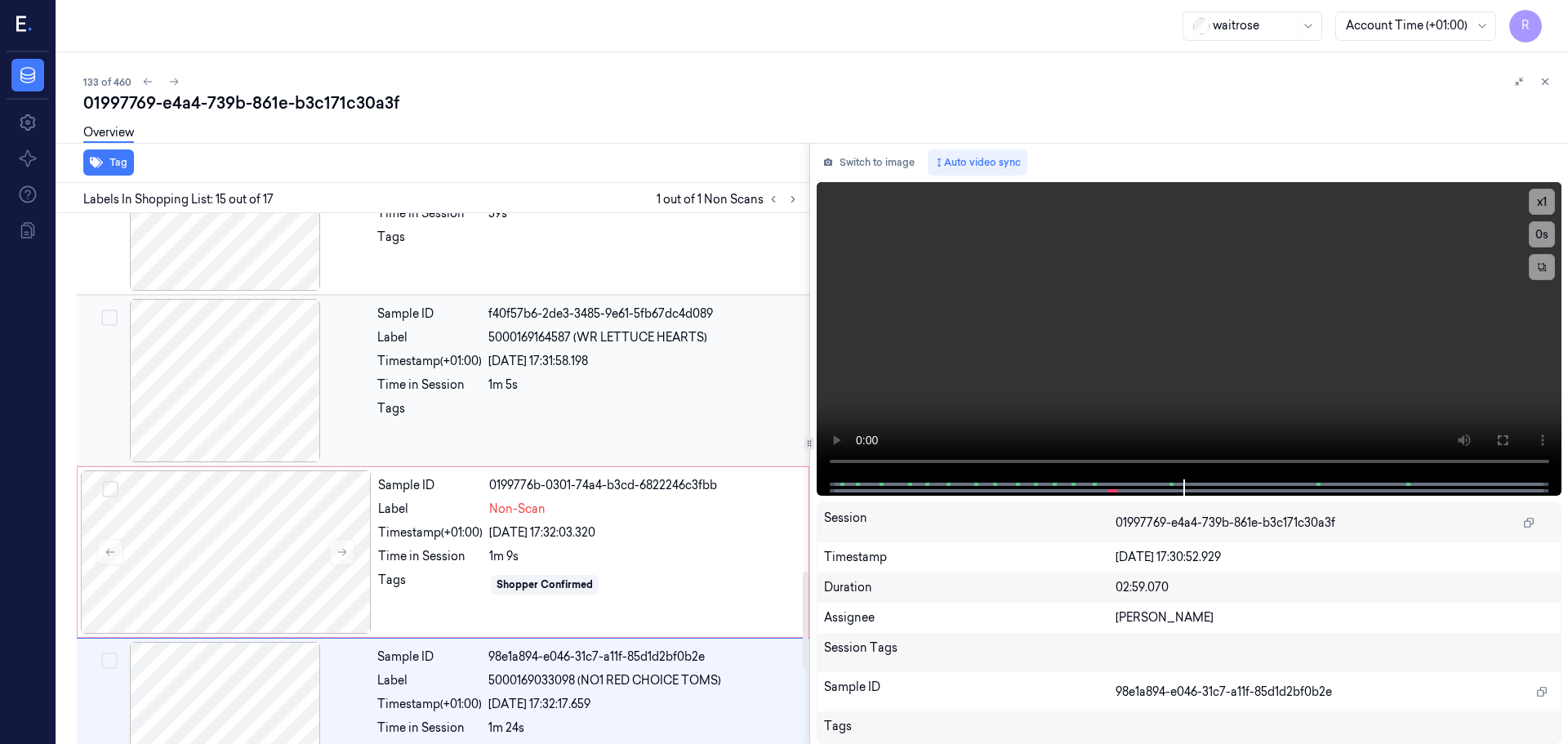
click at [253, 410] on div at bounding box center [224, 381] width 290 height 164
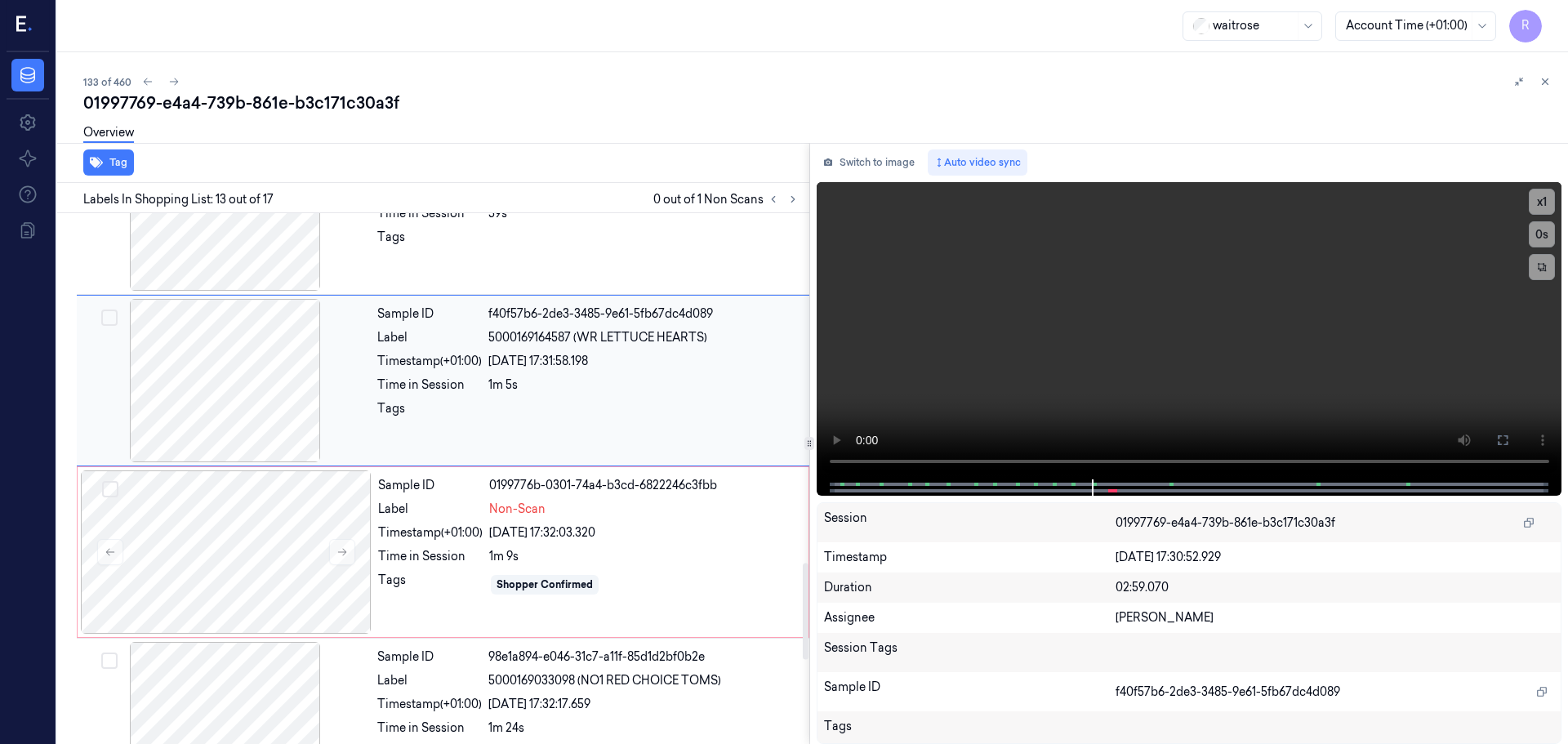
scroll to position [1877, 0]
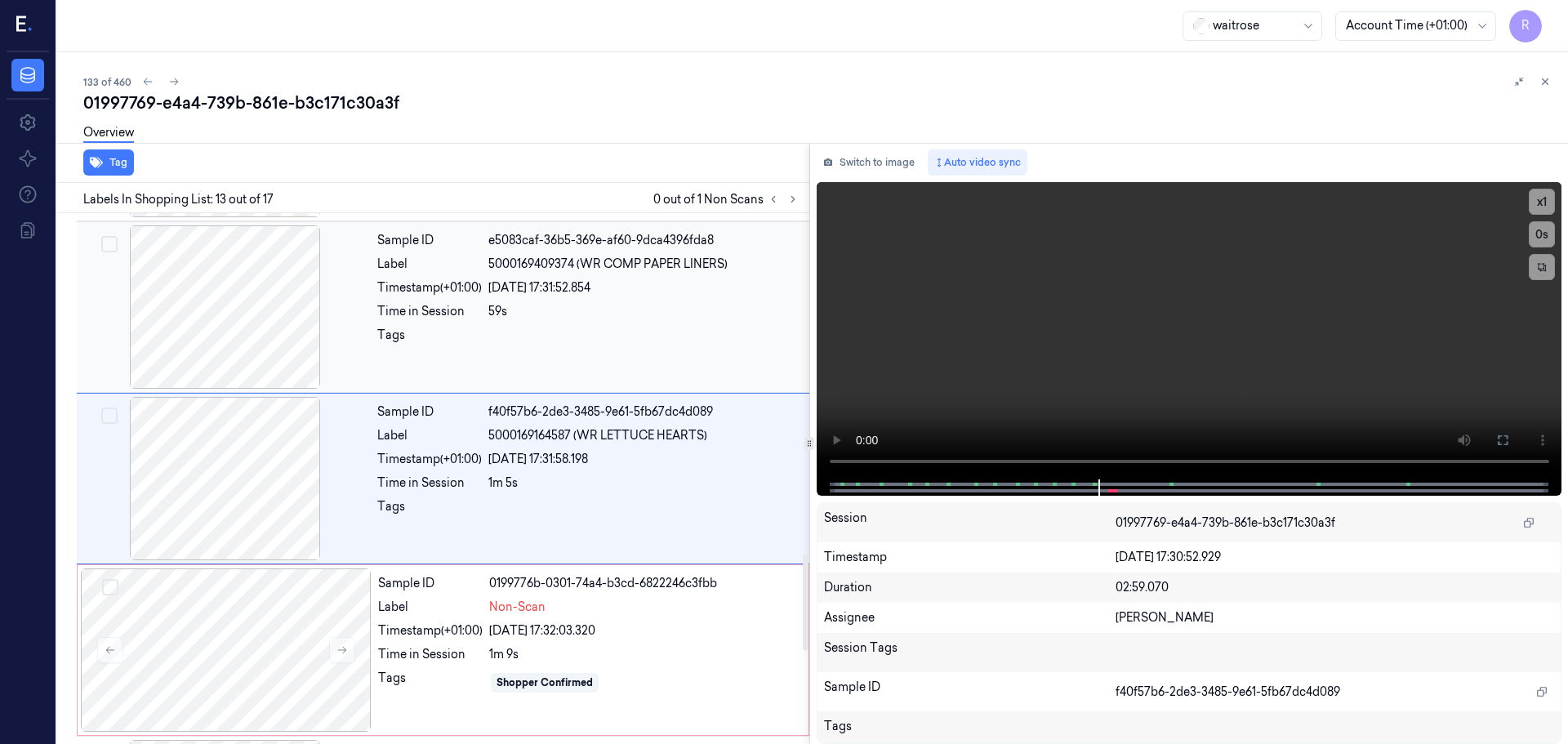
click at [283, 340] on div at bounding box center [224, 307] width 290 height 164
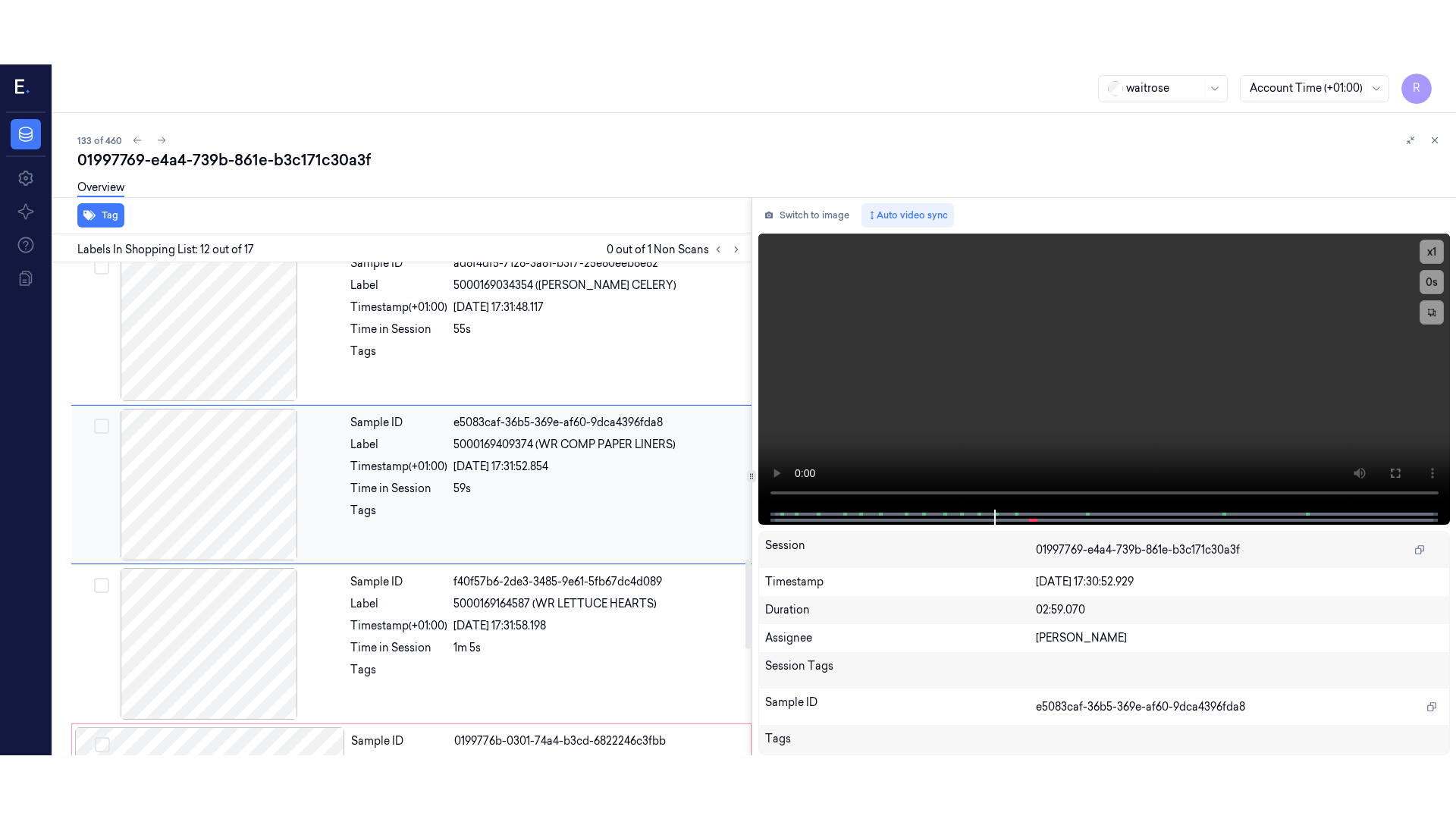
scroll to position [1584, 0]
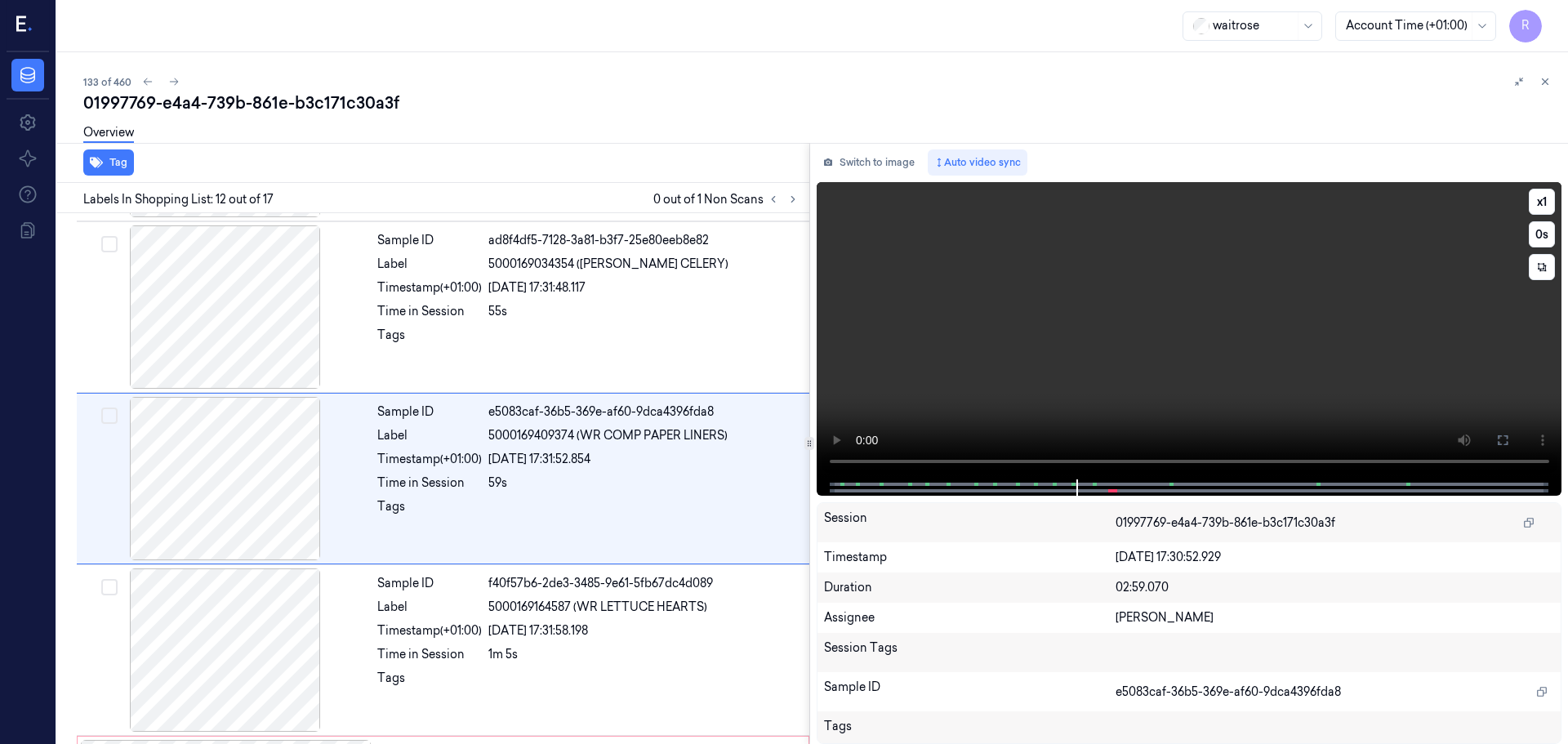
click at [1508, 435] on button at bounding box center [1502, 440] width 26 height 26
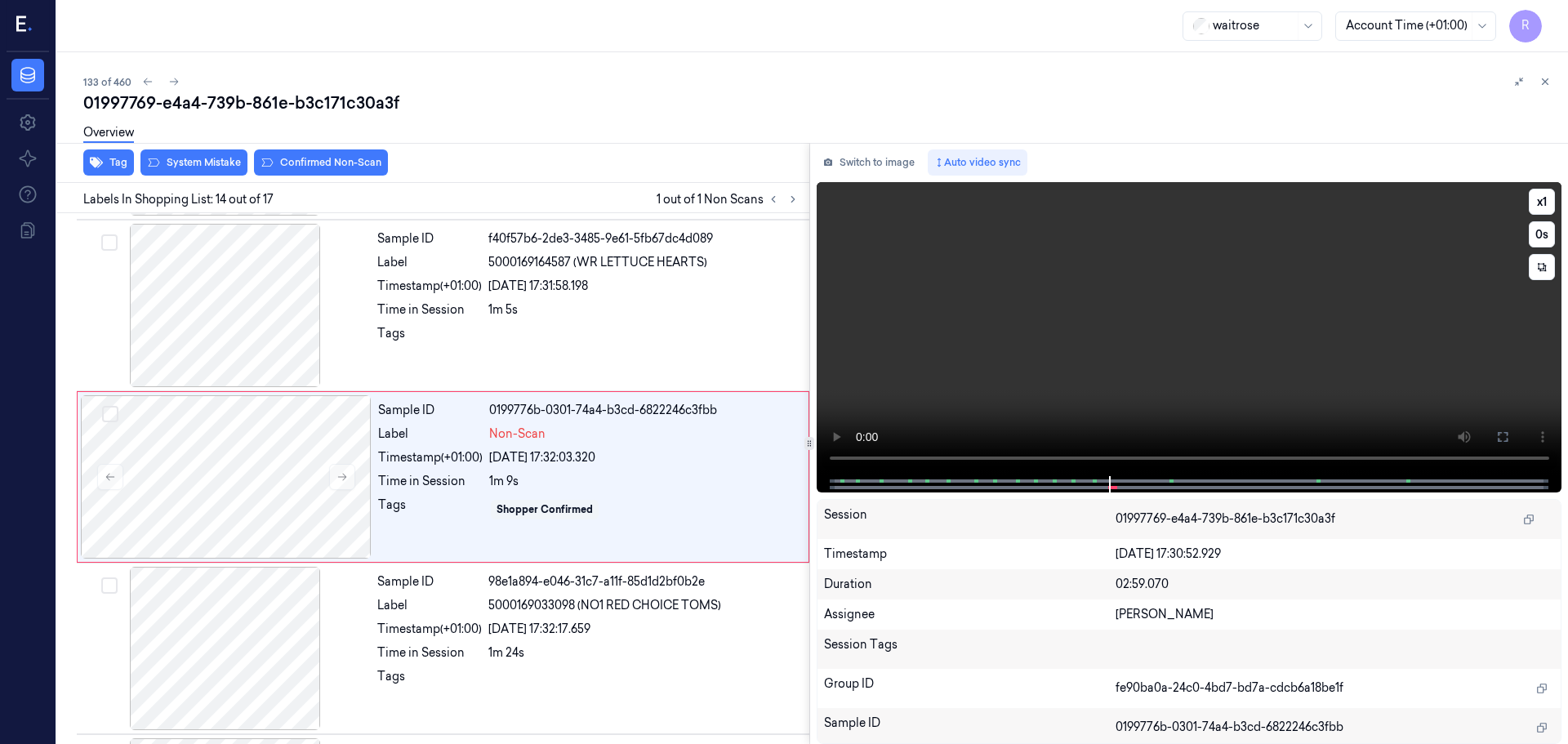
scroll to position [2048, 0]
click at [1543, 209] on button "x 1" at bounding box center [1541, 201] width 26 height 26
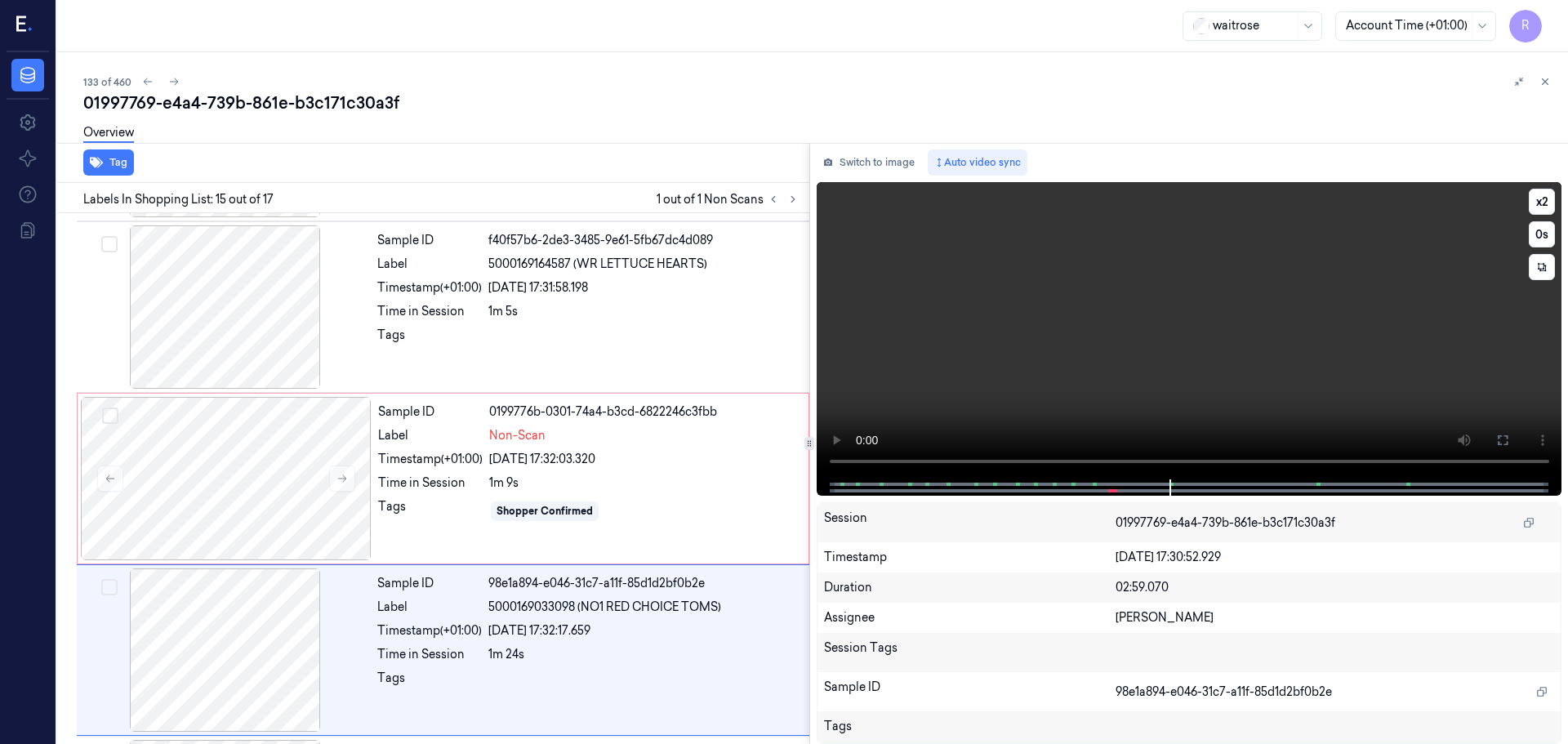
scroll to position [2220, 0]
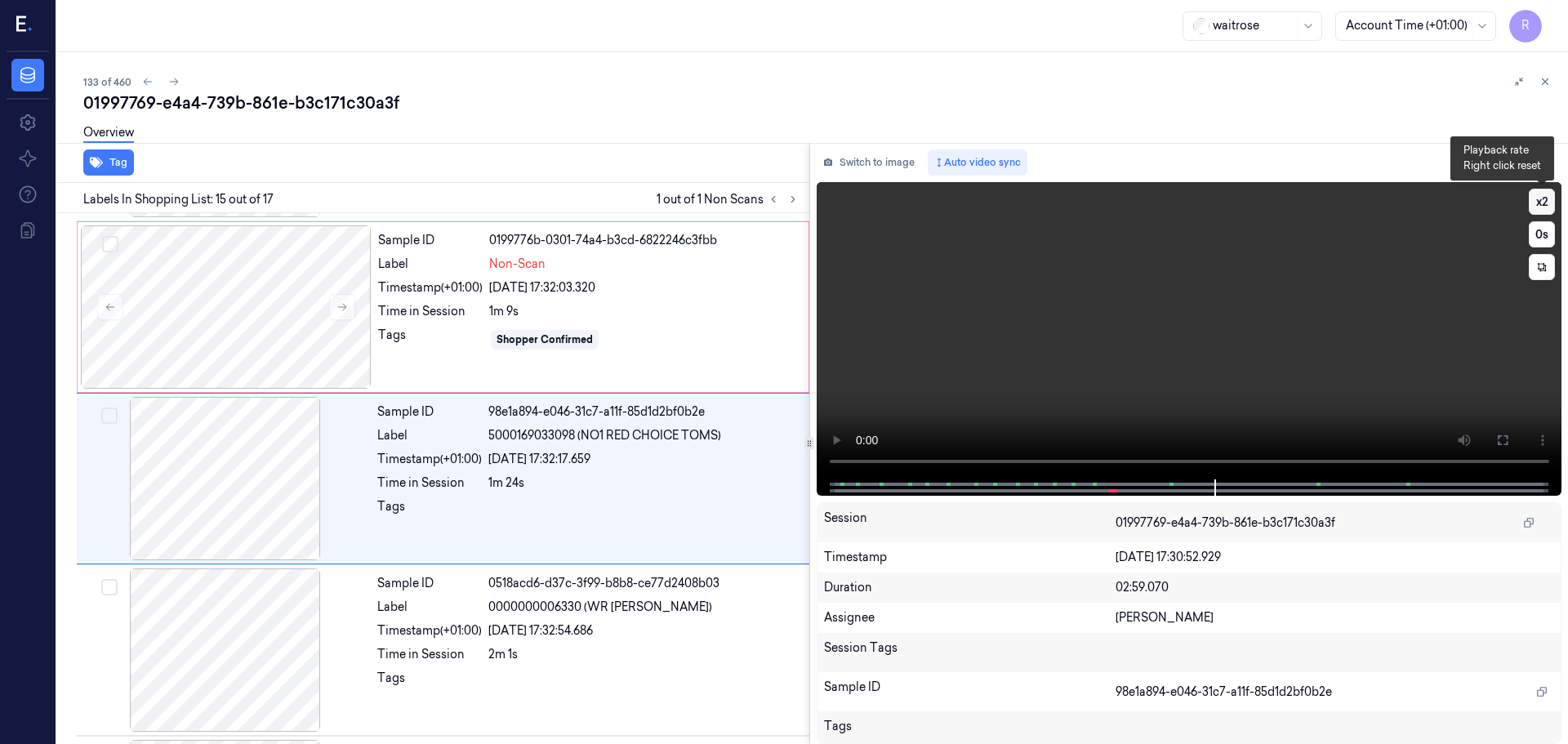
click at [1541, 201] on button "x 2" at bounding box center [1541, 201] width 26 height 26
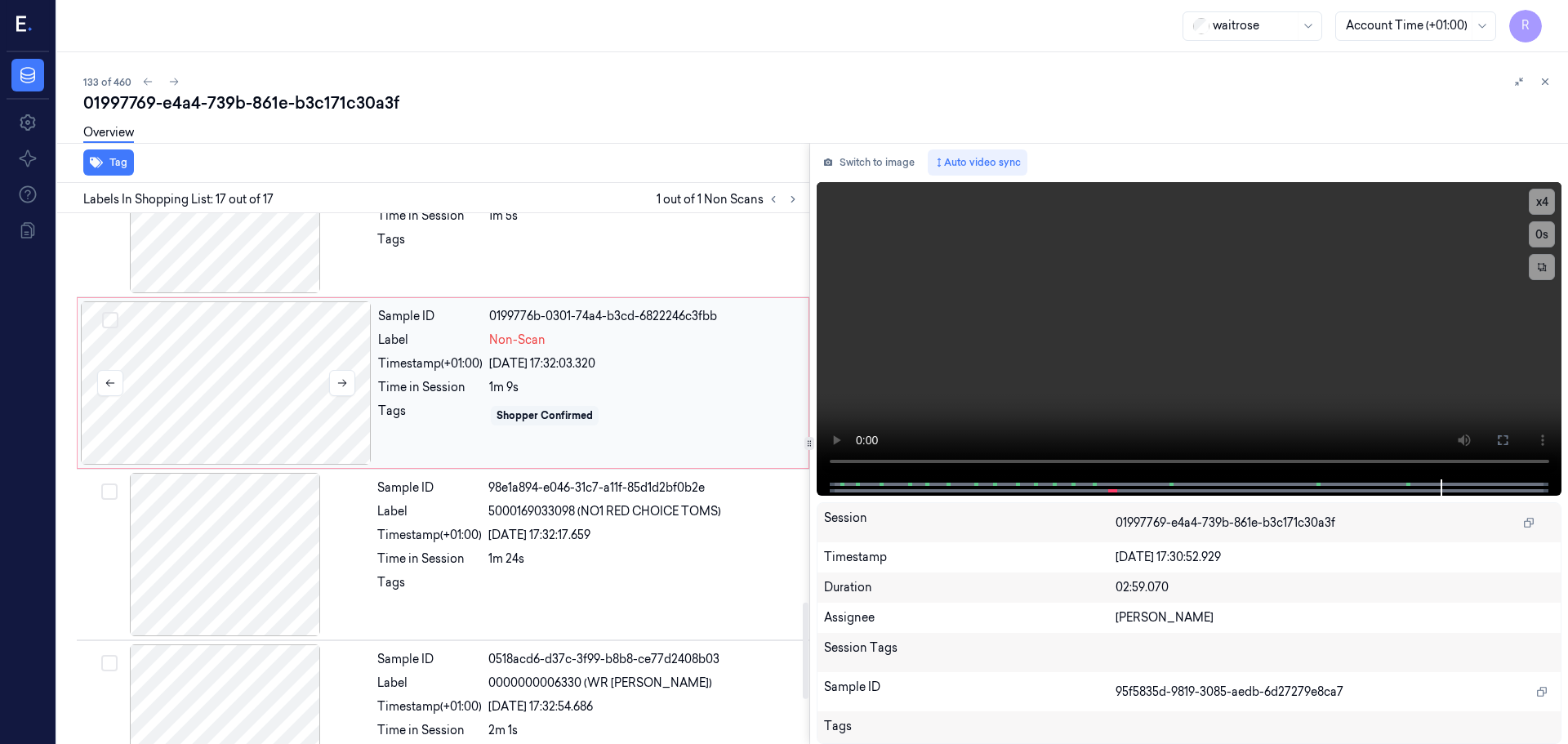
click at [266, 412] on div at bounding box center [225, 383] width 290 height 164
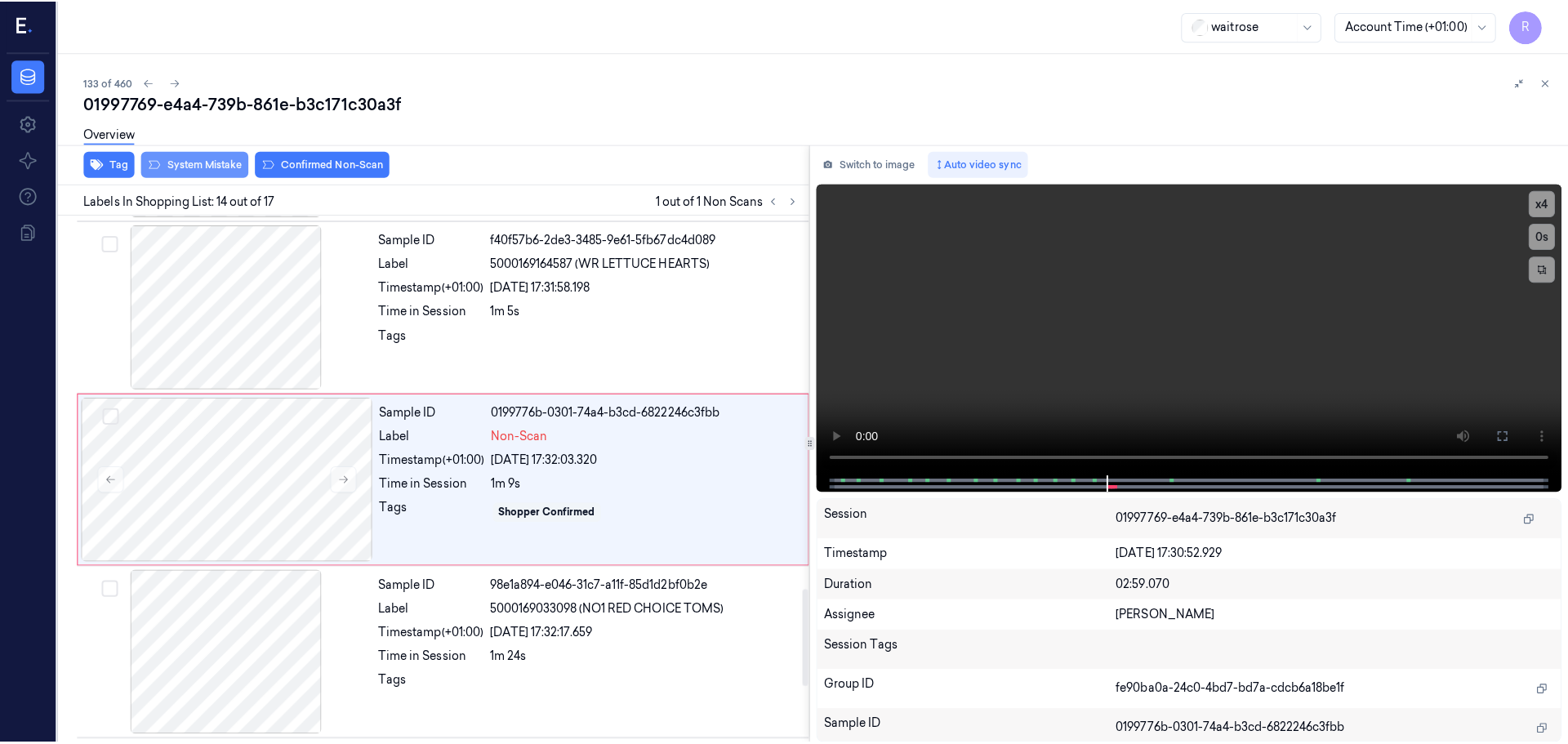
scroll to position [2048, 0]
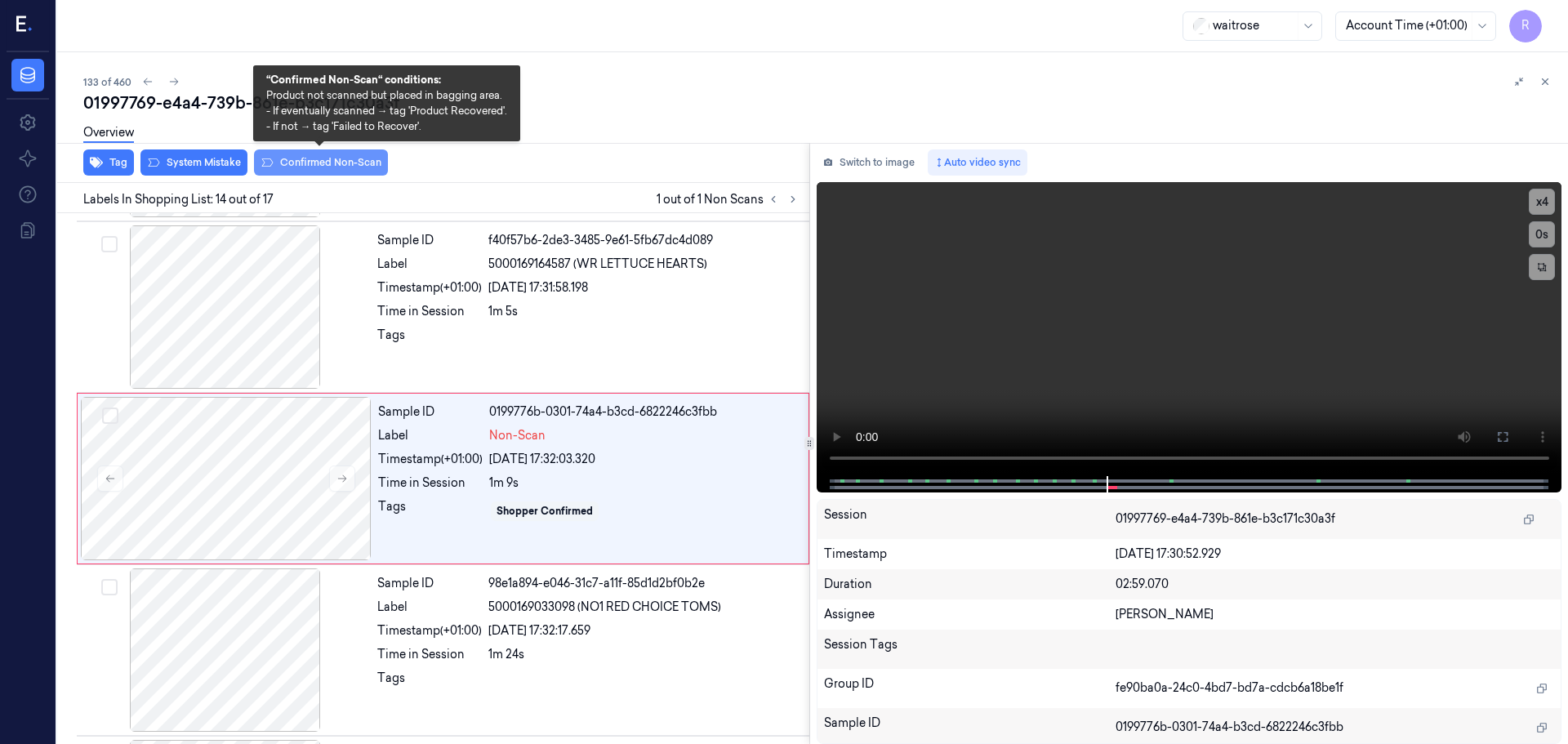
click at [316, 169] on button "Confirmed Non-Scan" at bounding box center [321, 163] width 134 height 26
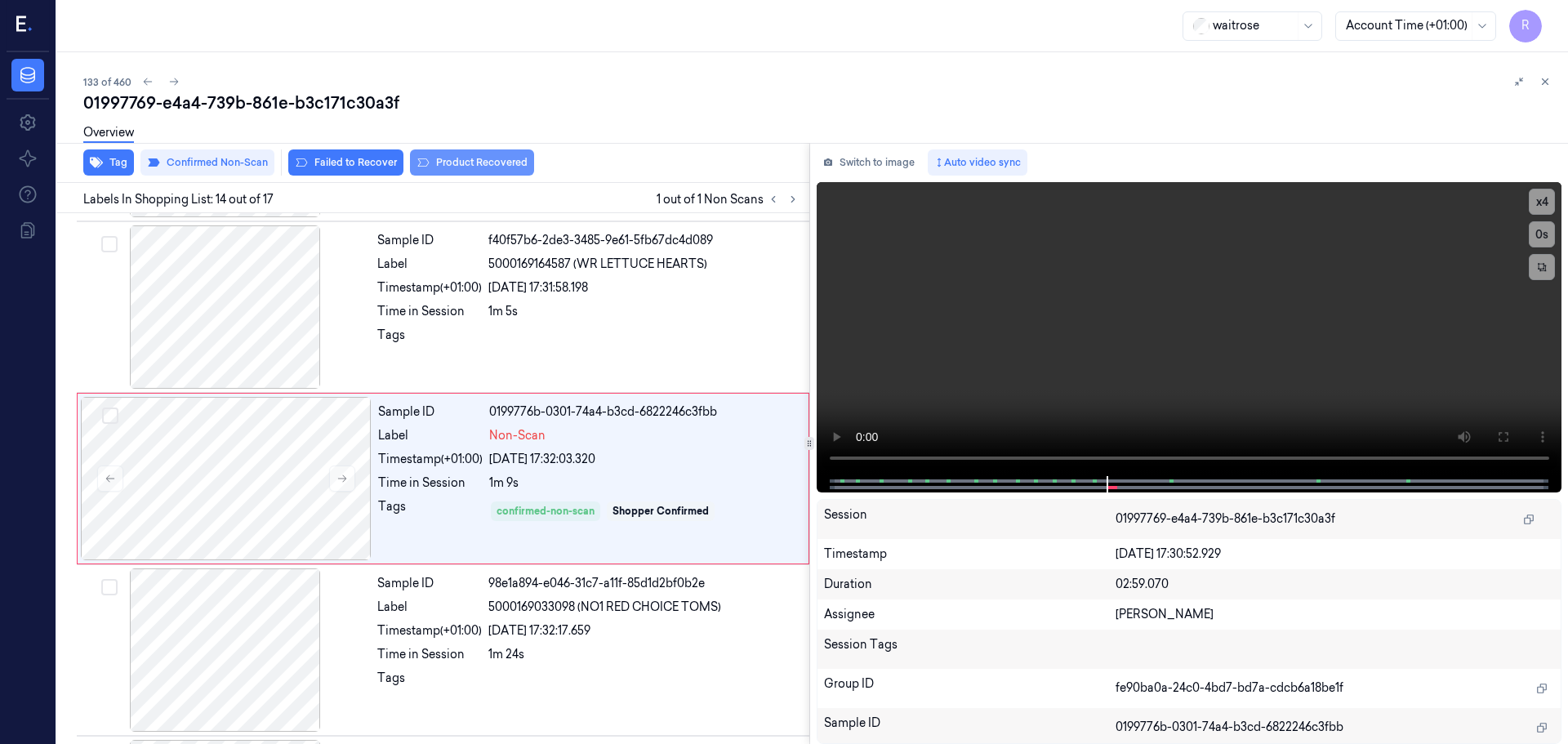
click at [498, 165] on button "Product Recovered" at bounding box center [472, 163] width 124 height 26
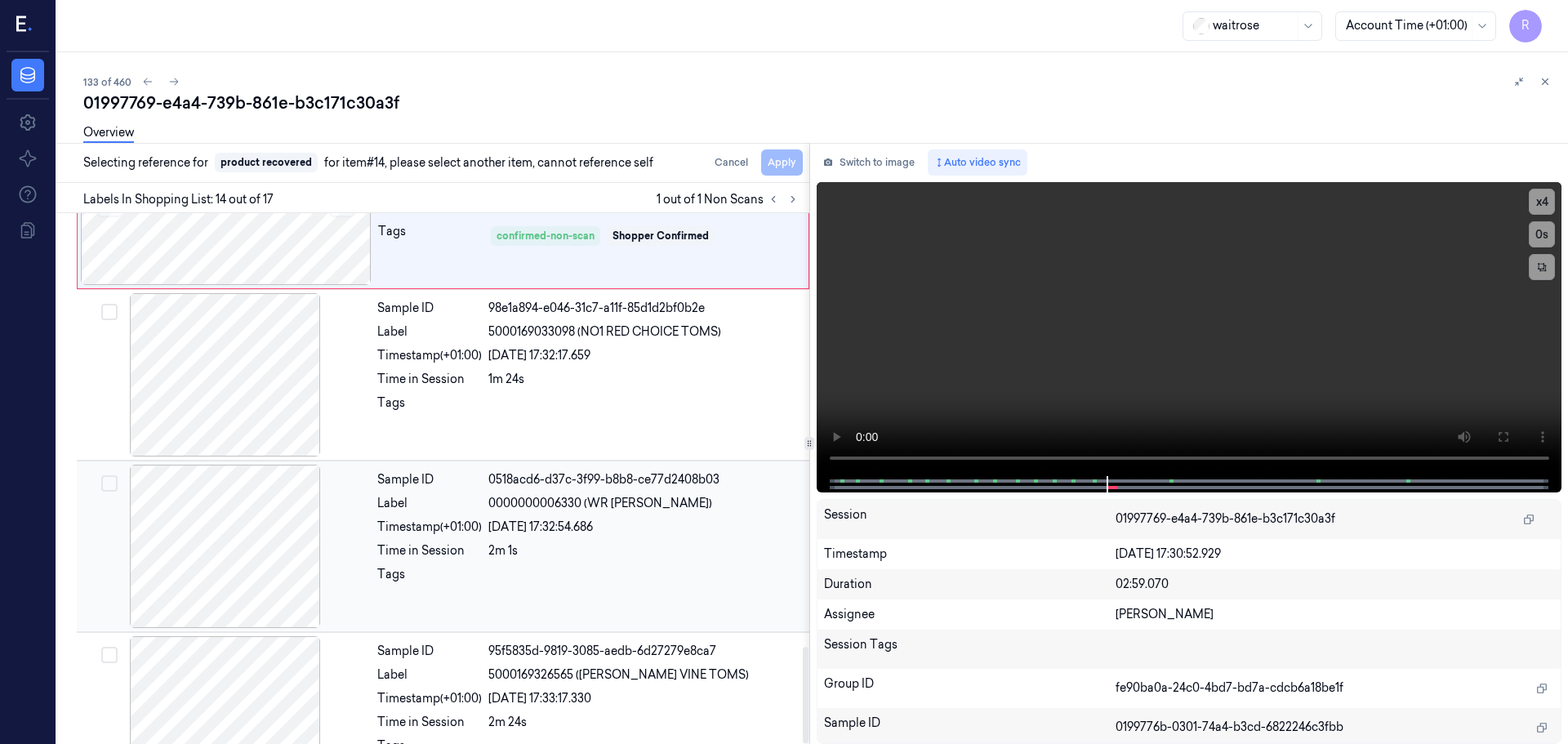
scroll to position [2389, 0]
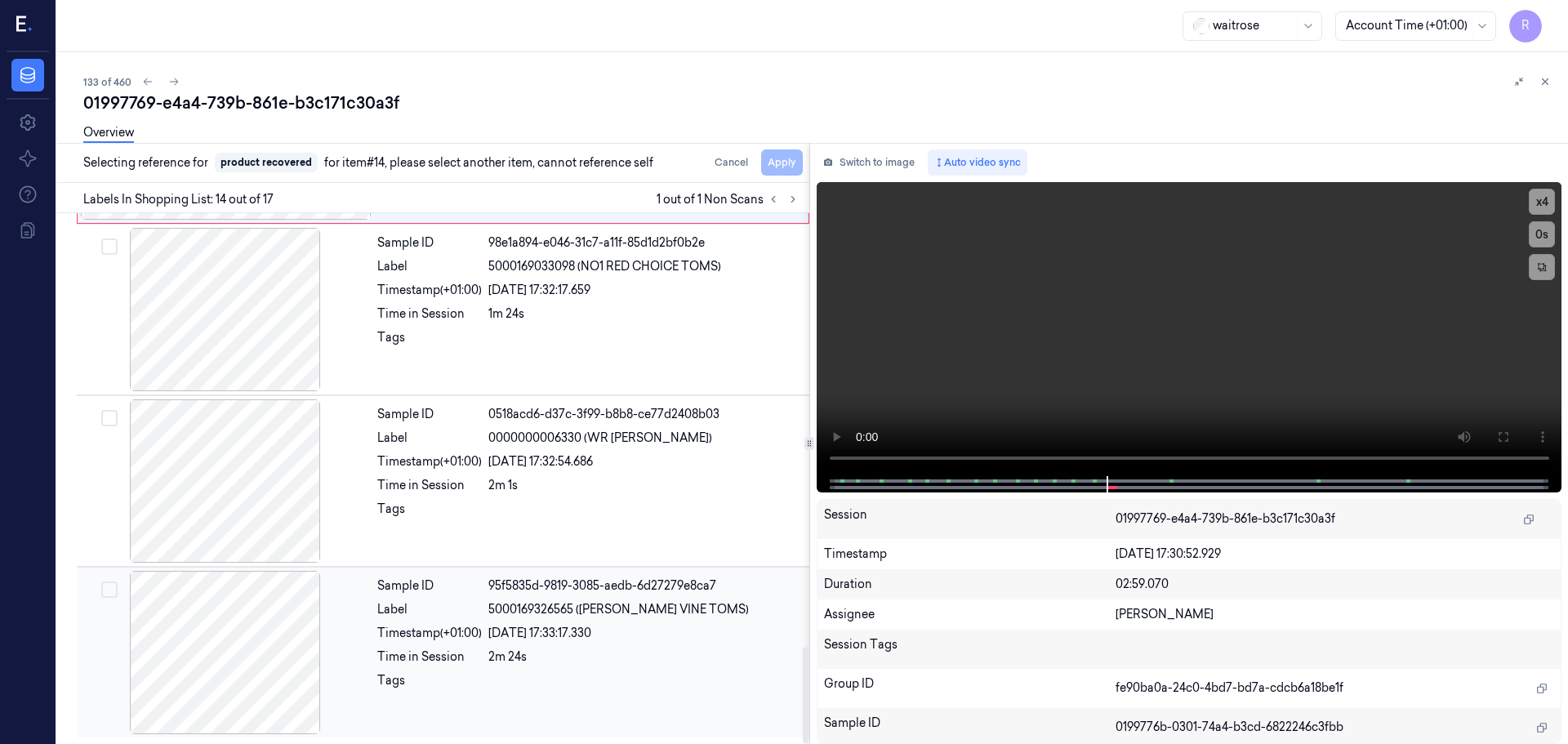
click at [361, 667] on div at bounding box center [224, 652] width 290 height 164
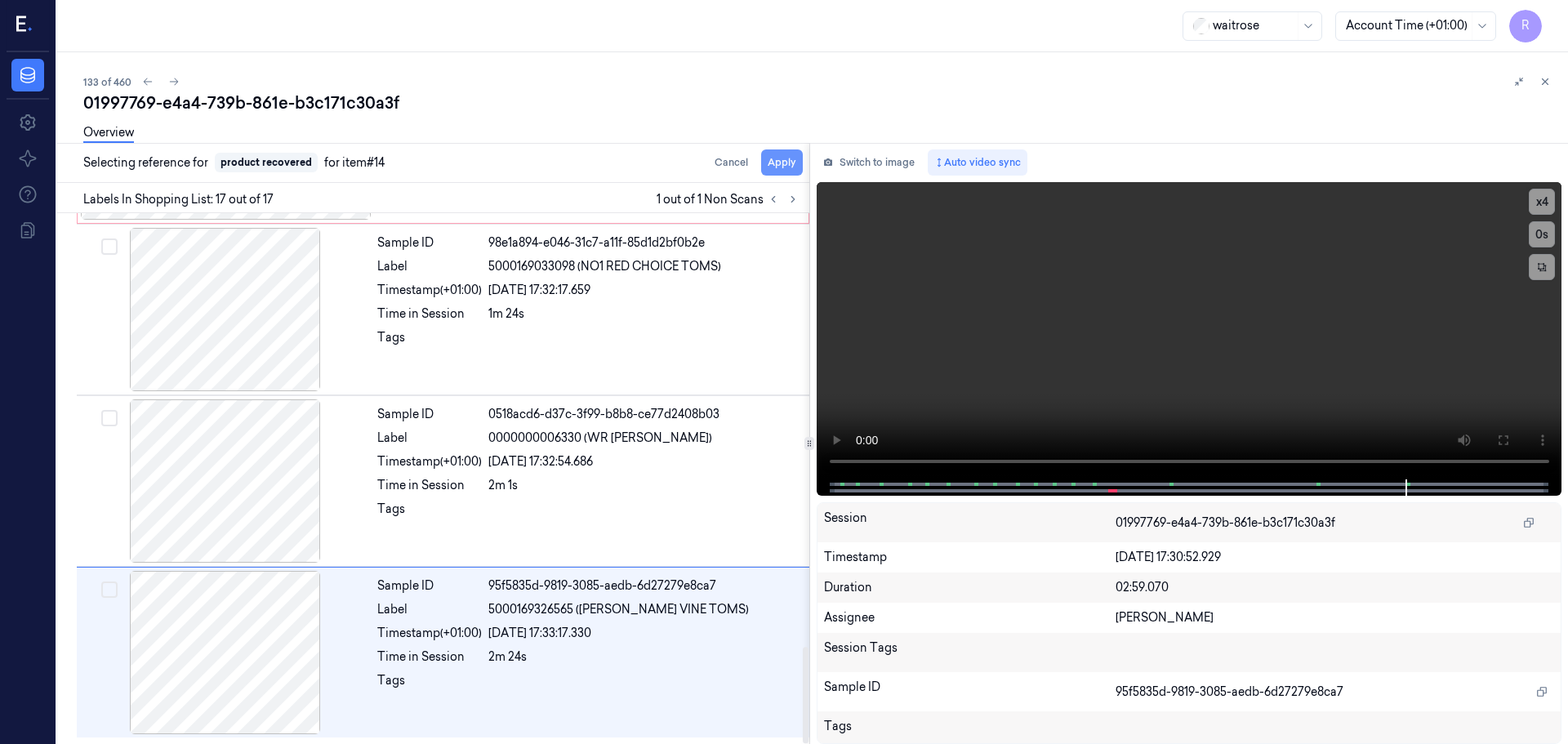
click at [786, 165] on button "Apply" at bounding box center [782, 163] width 42 height 26
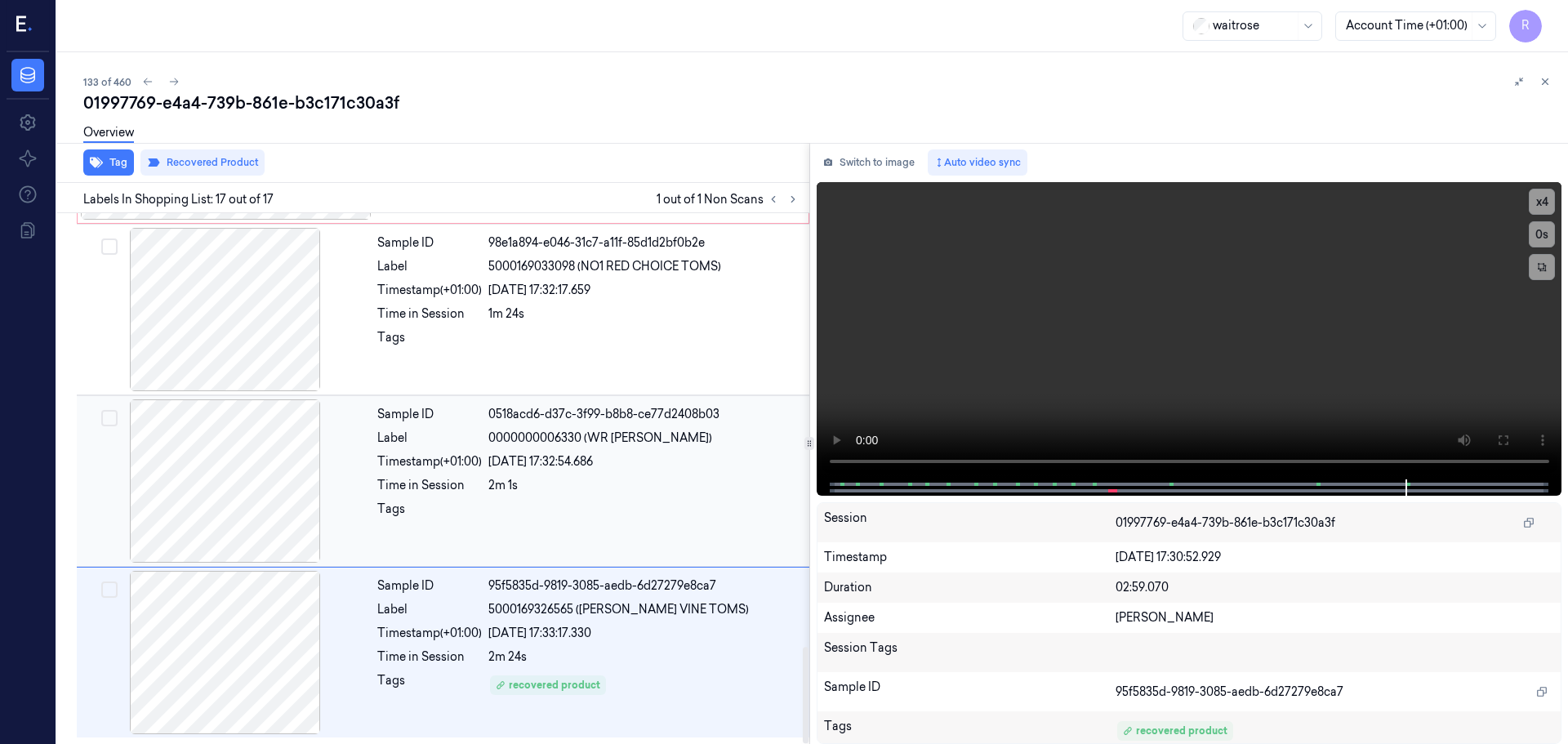
click at [610, 458] on div "[DATE] 17:32:54.686" at bounding box center [644, 461] width 311 height 17
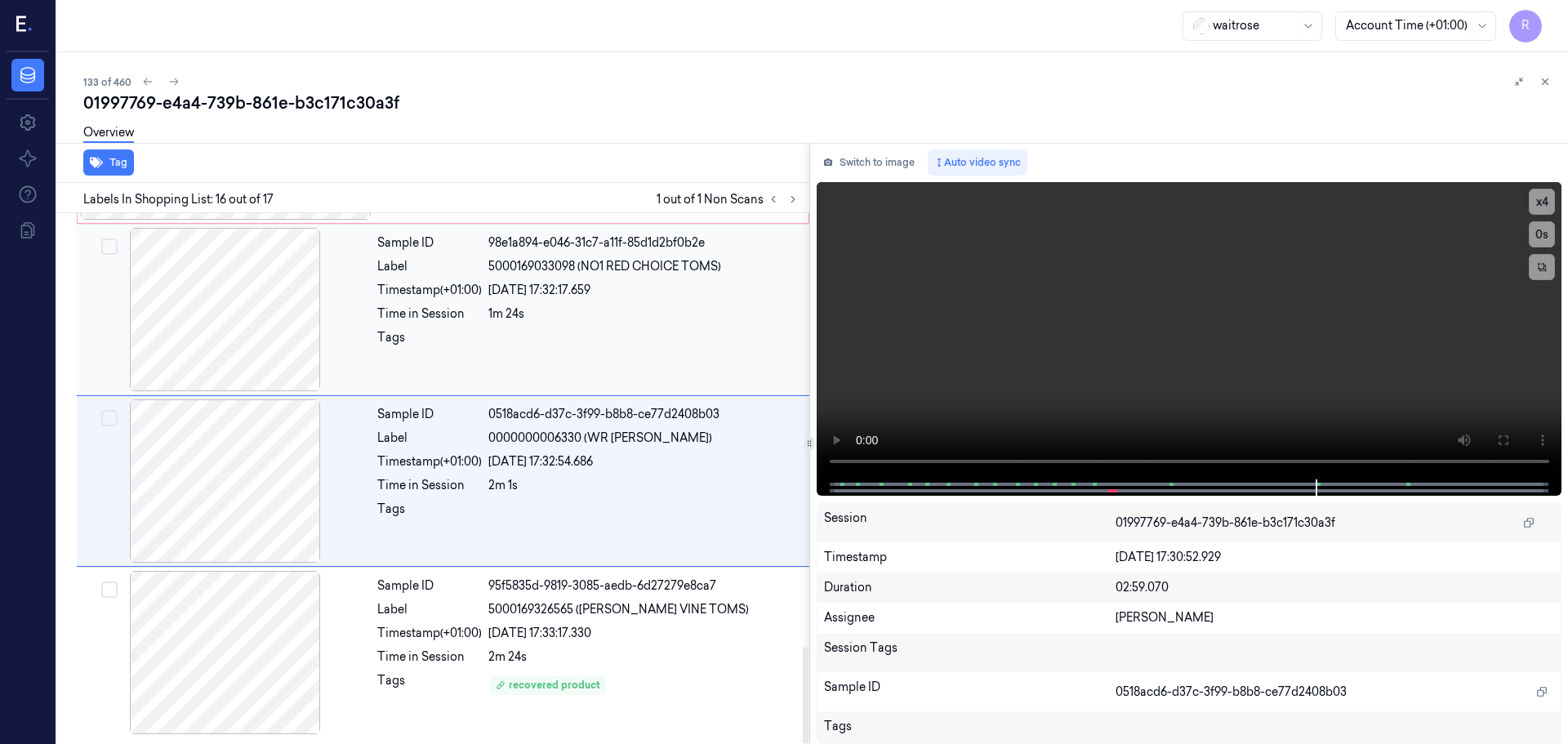
click at [629, 371] on div "Sample ID 98e1a894-e046-31c7-a11f-85d1d2bf0b2e Label 5000169033098 (NO1 RED CHO…" at bounding box center [588, 309] width 435 height 164
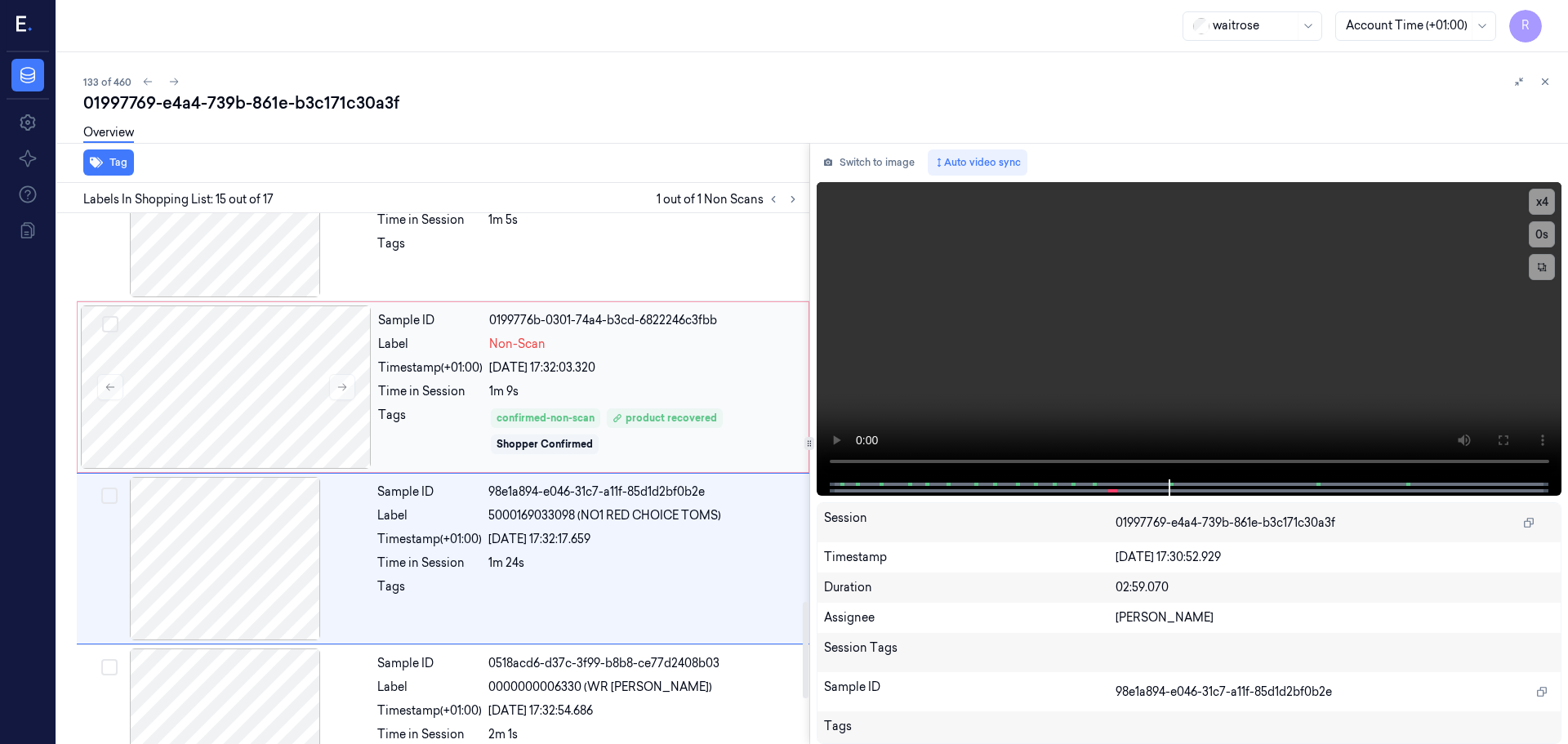
click at [610, 359] on div "[DATE] 17:32:03.320" at bounding box center [643, 367] width 309 height 17
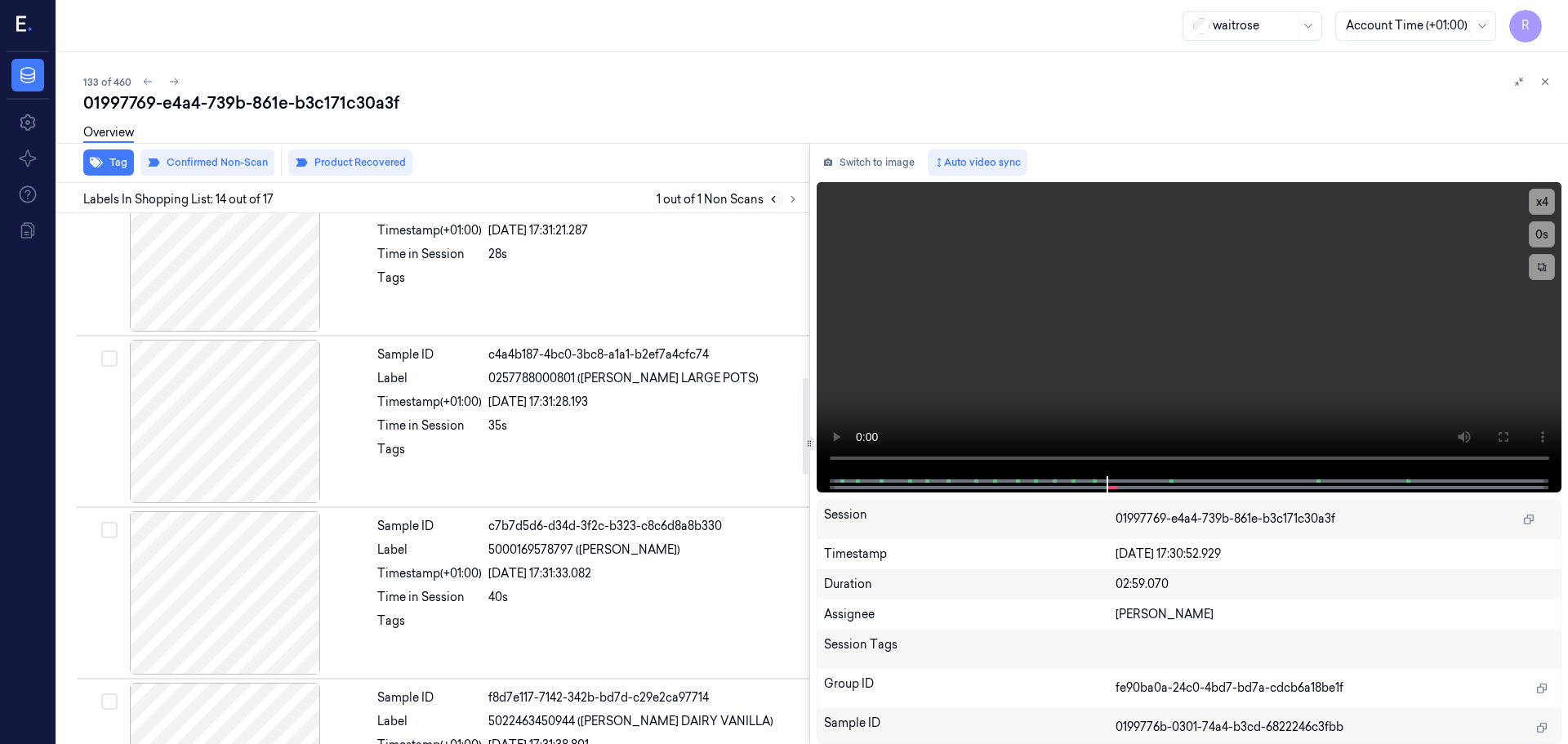
click at [777, 203] on icon at bounding box center [773, 198] width 11 height 11
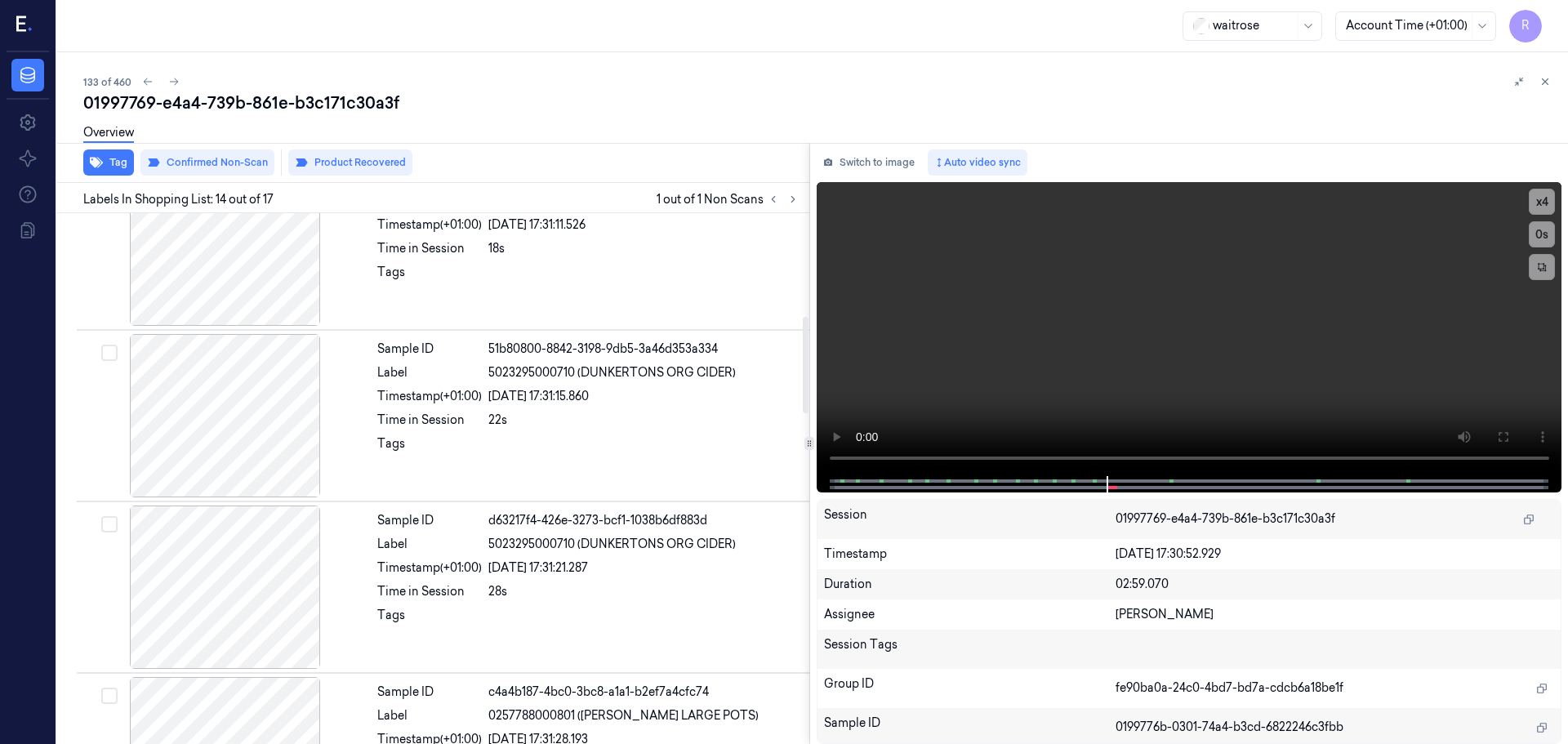
scroll to position [416, 0]
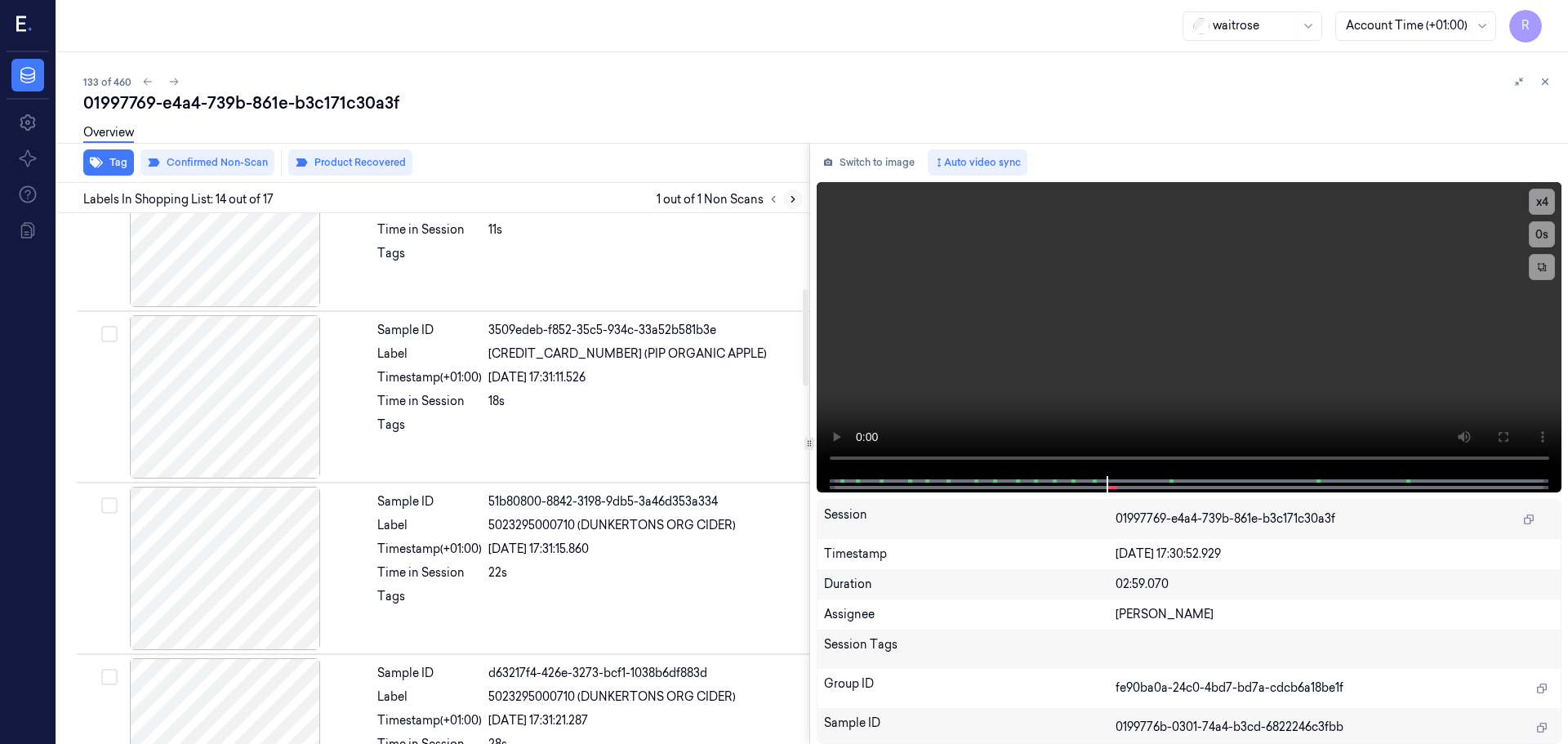
click at [799, 198] on button at bounding box center [793, 199] width 20 height 20
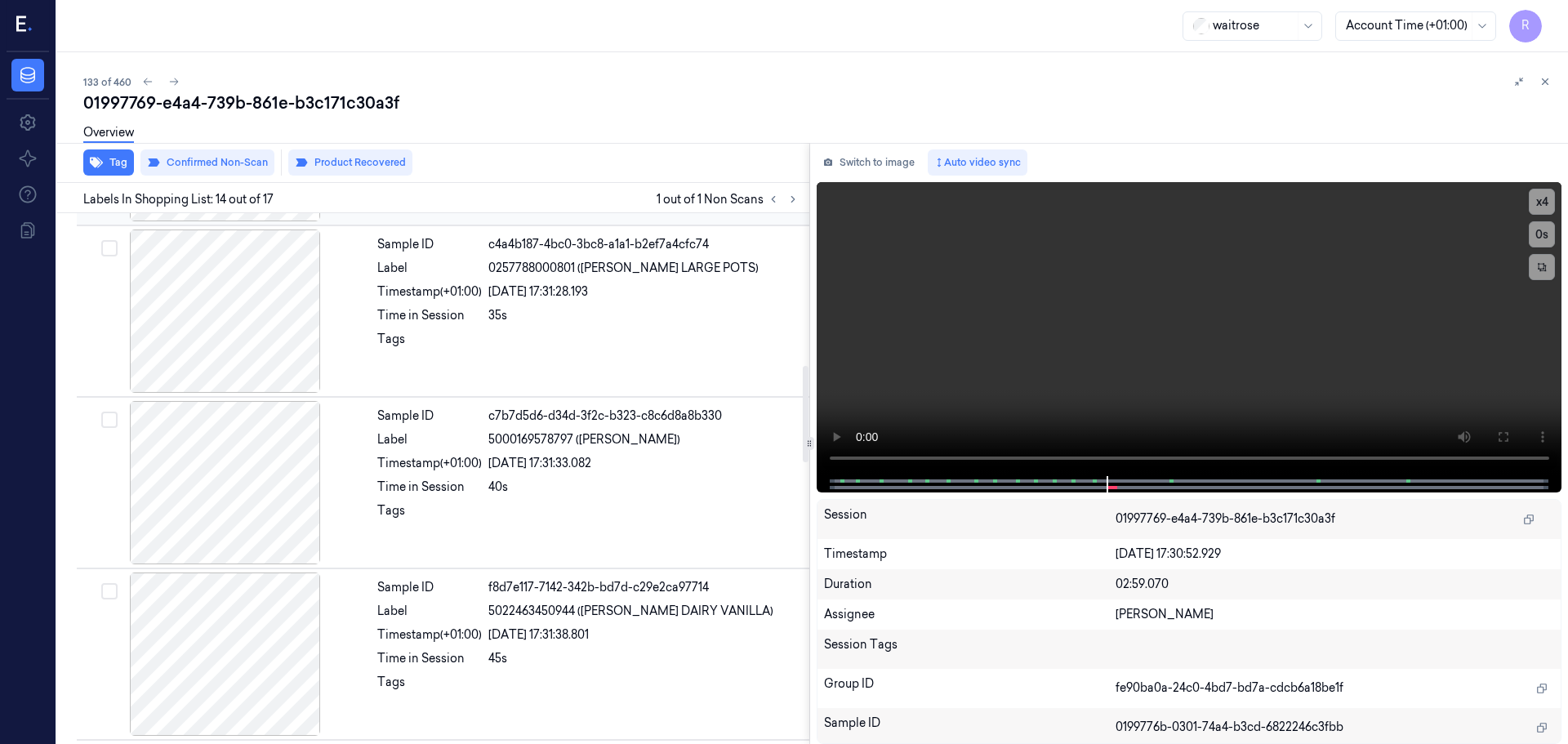
scroll to position [838, 0]
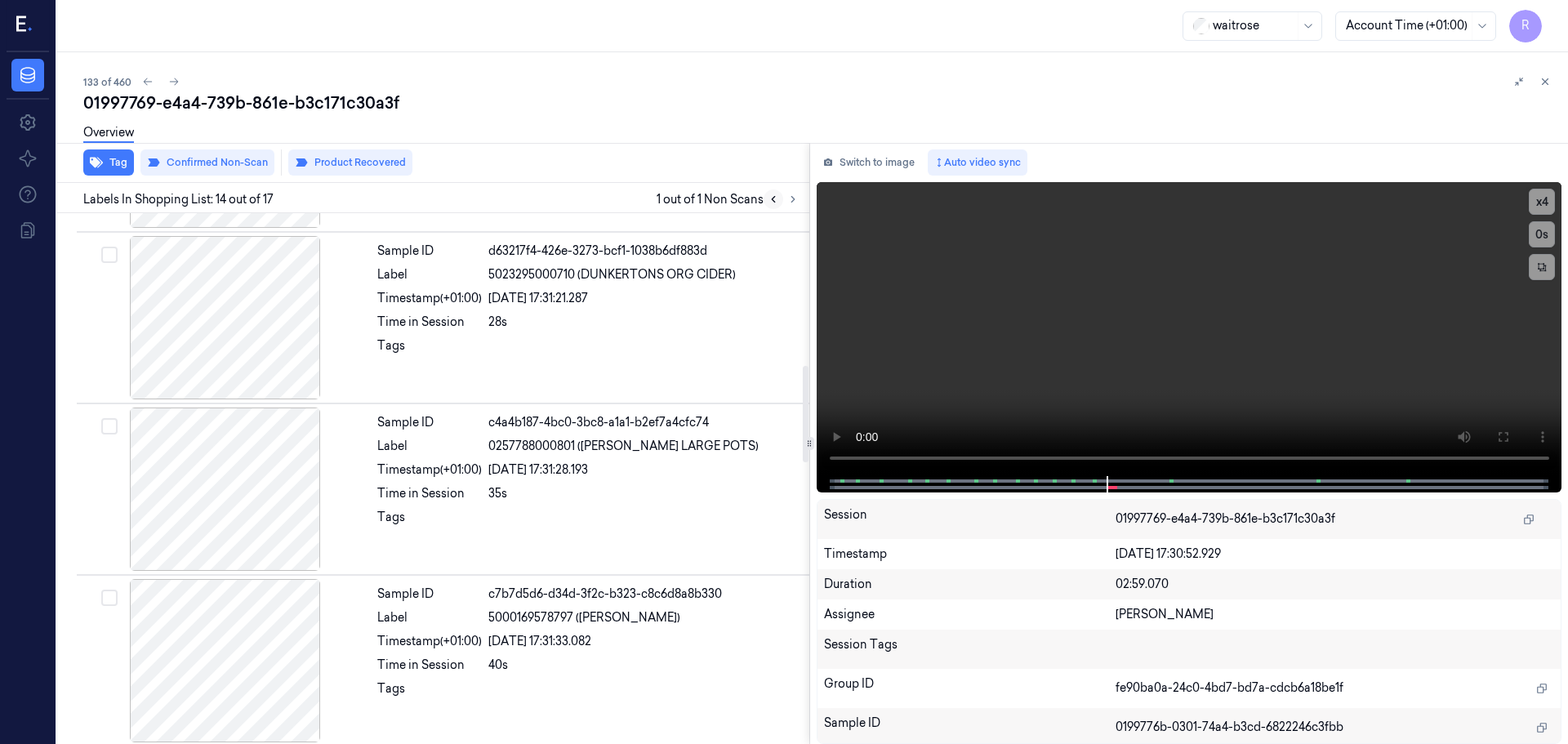
click at [772, 202] on icon at bounding box center [773, 198] width 11 height 11
click at [773, 201] on icon at bounding box center [773, 199] width 3 height 6
click at [776, 199] on icon at bounding box center [773, 198] width 11 height 11
click at [795, 197] on icon at bounding box center [792, 198] width 11 height 11
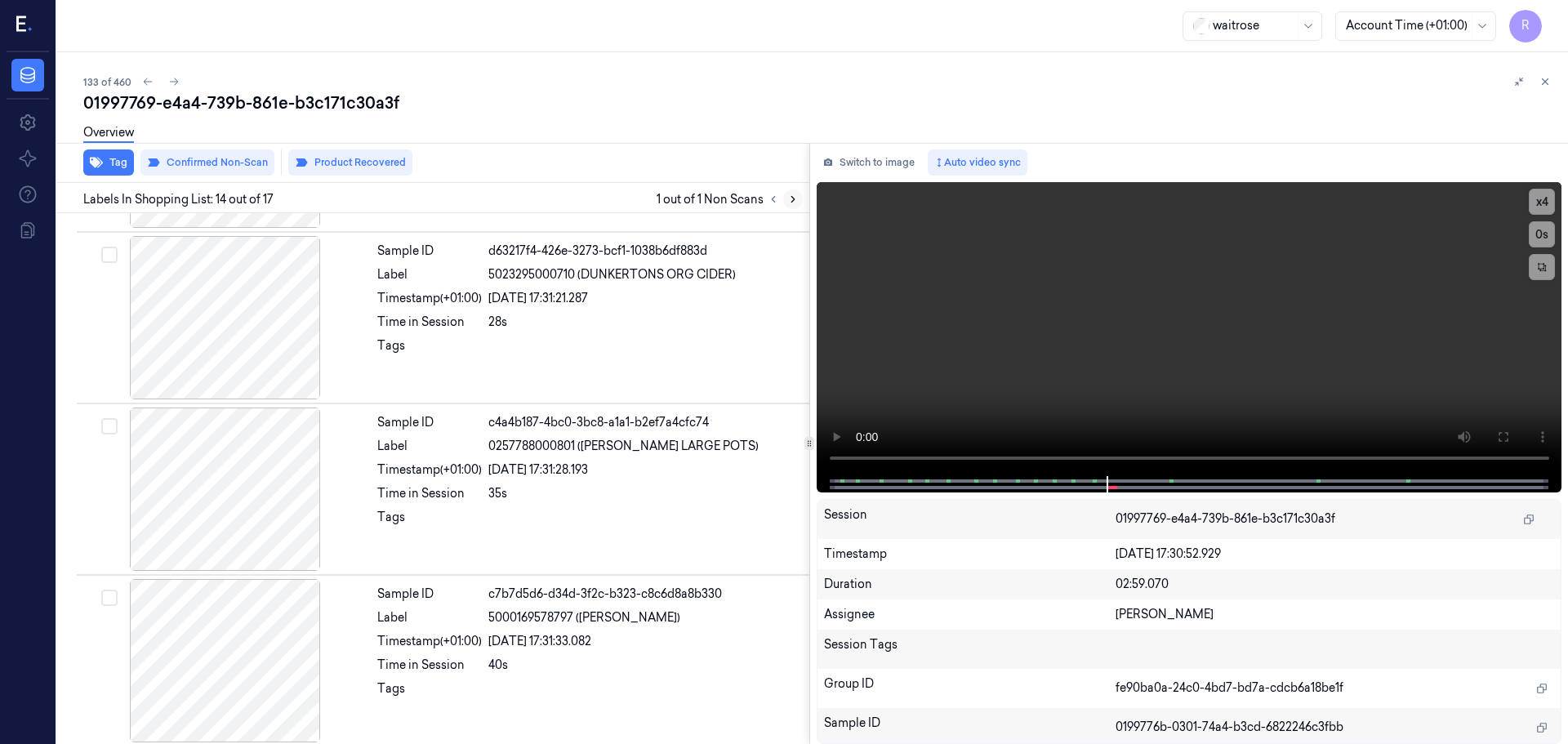
click at [795, 197] on icon at bounding box center [792, 198] width 11 height 11
drag, startPoint x: 795, startPoint y: 197, endPoint x: 777, endPoint y: 218, distance: 27.7
click at [793, 203] on icon at bounding box center [792, 198] width 11 height 11
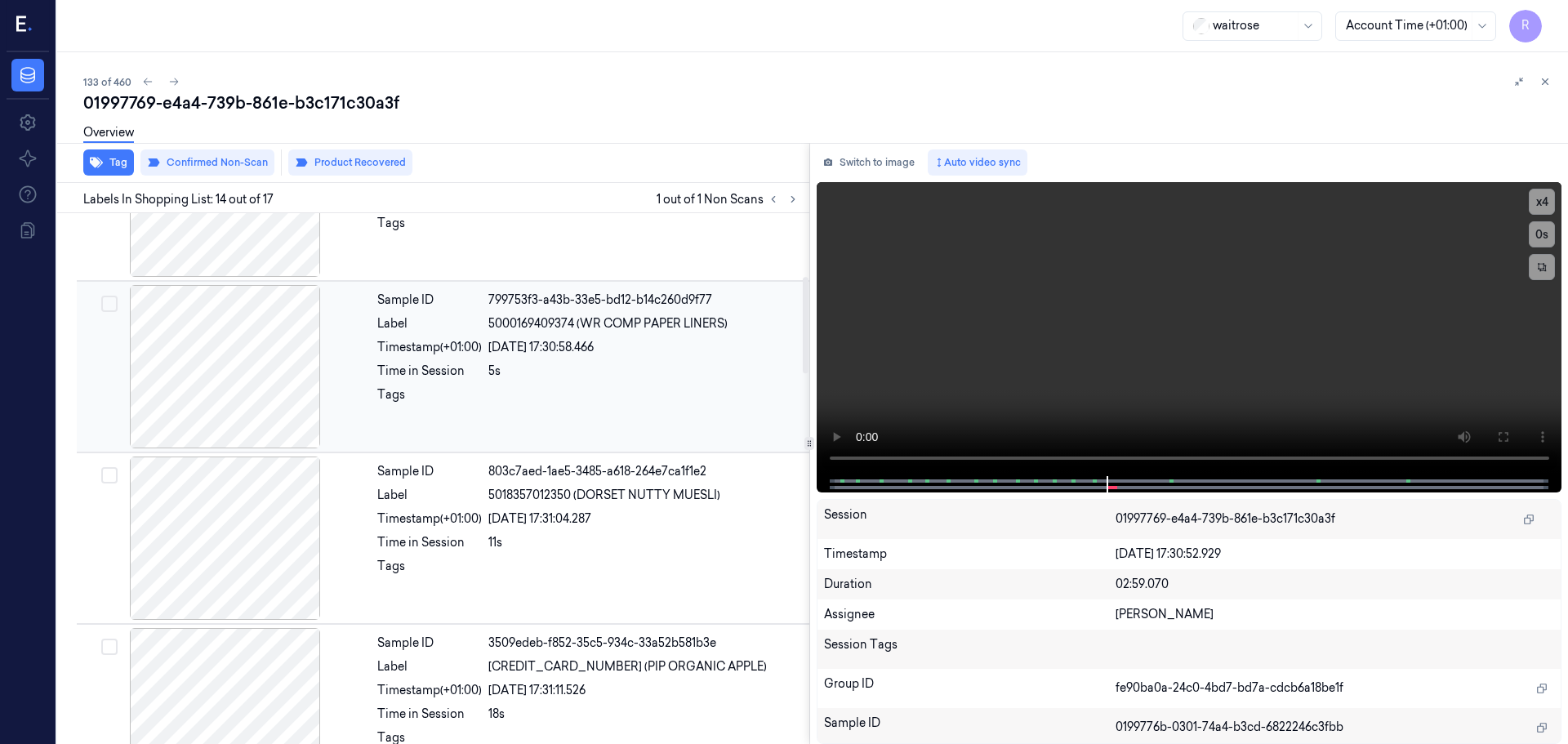
scroll to position [0, 0]
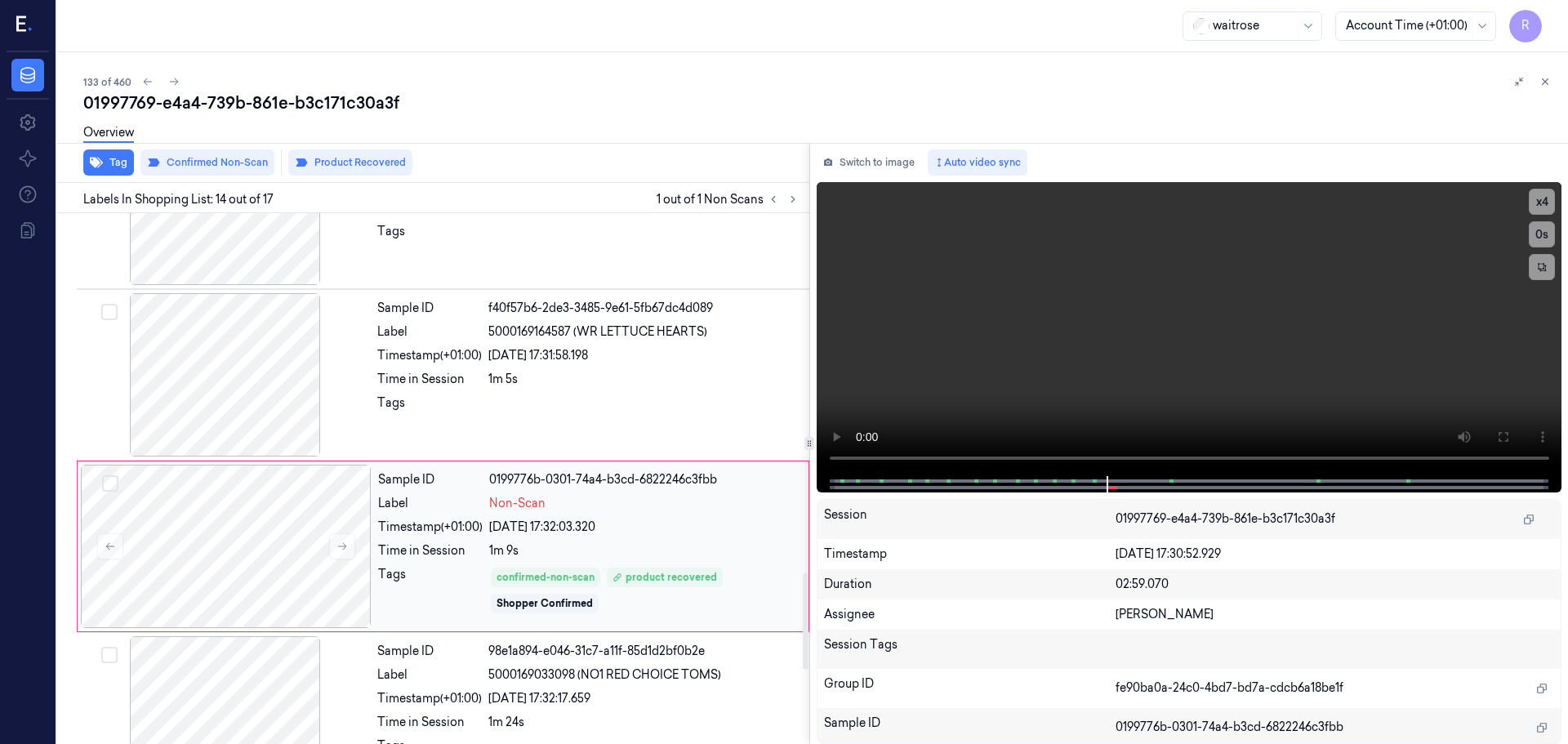
click at [524, 498] on span "Non-Scan" at bounding box center [517, 503] width 56 height 17
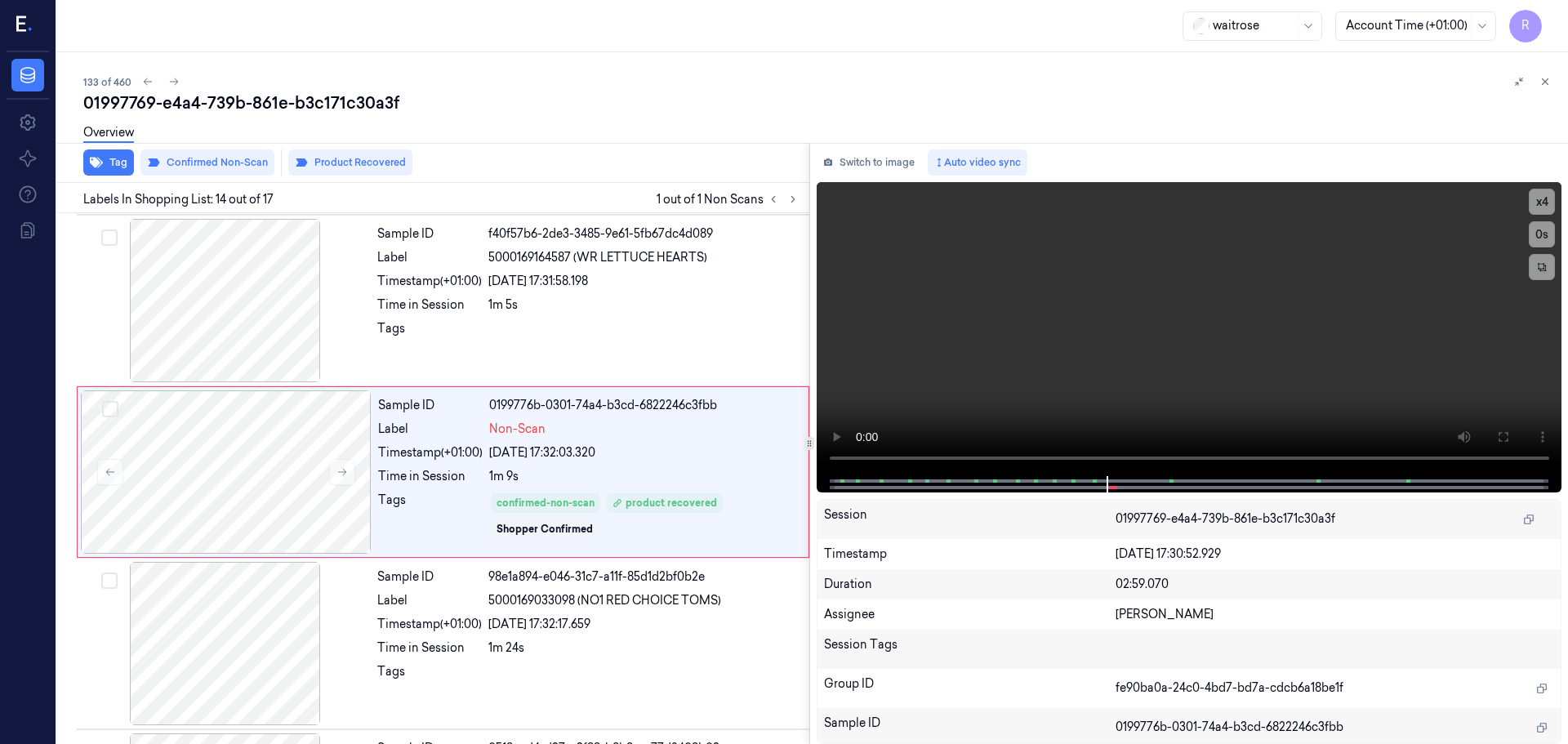
scroll to position [2048, 0]
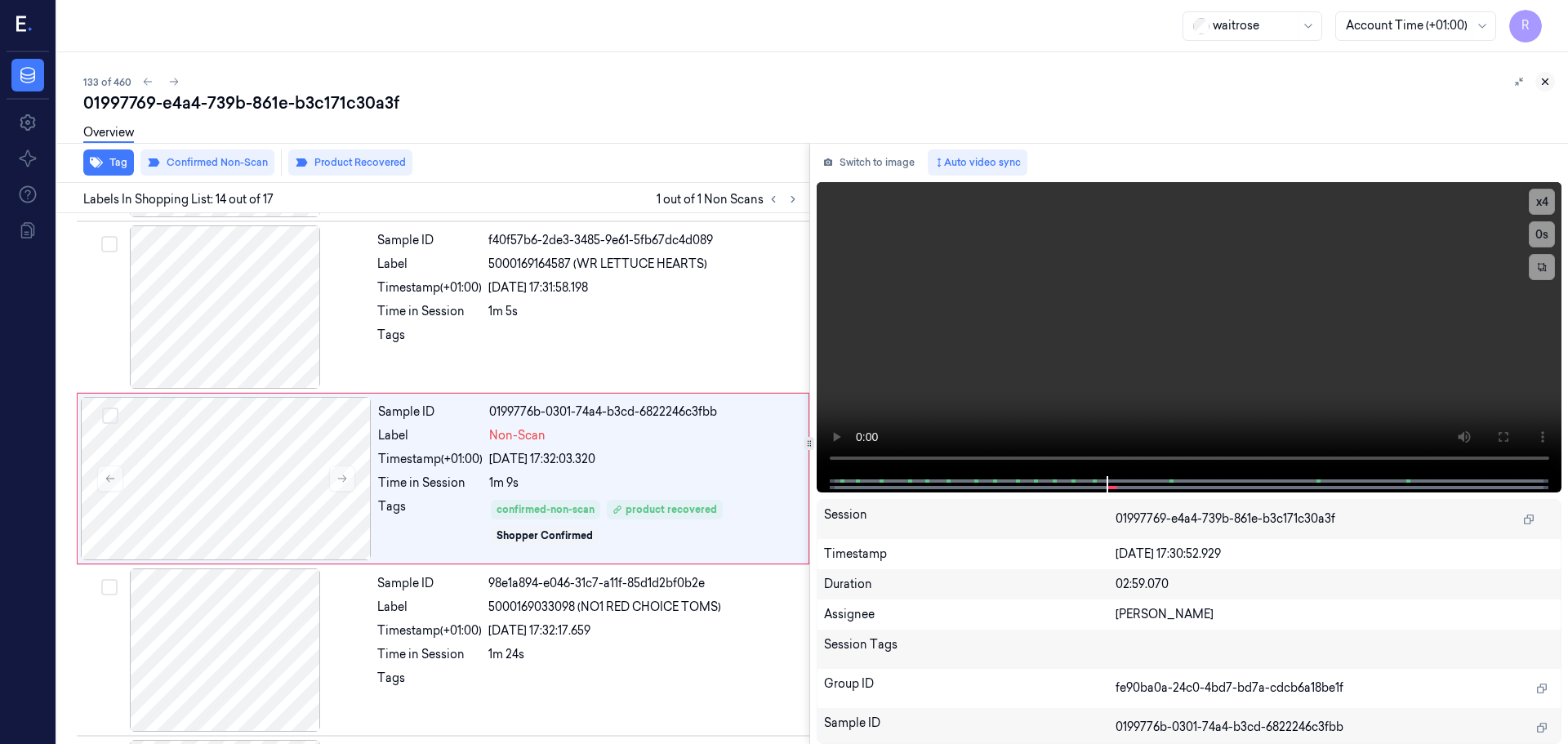
click at [1551, 78] on button at bounding box center [1545, 82] width 20 height 20
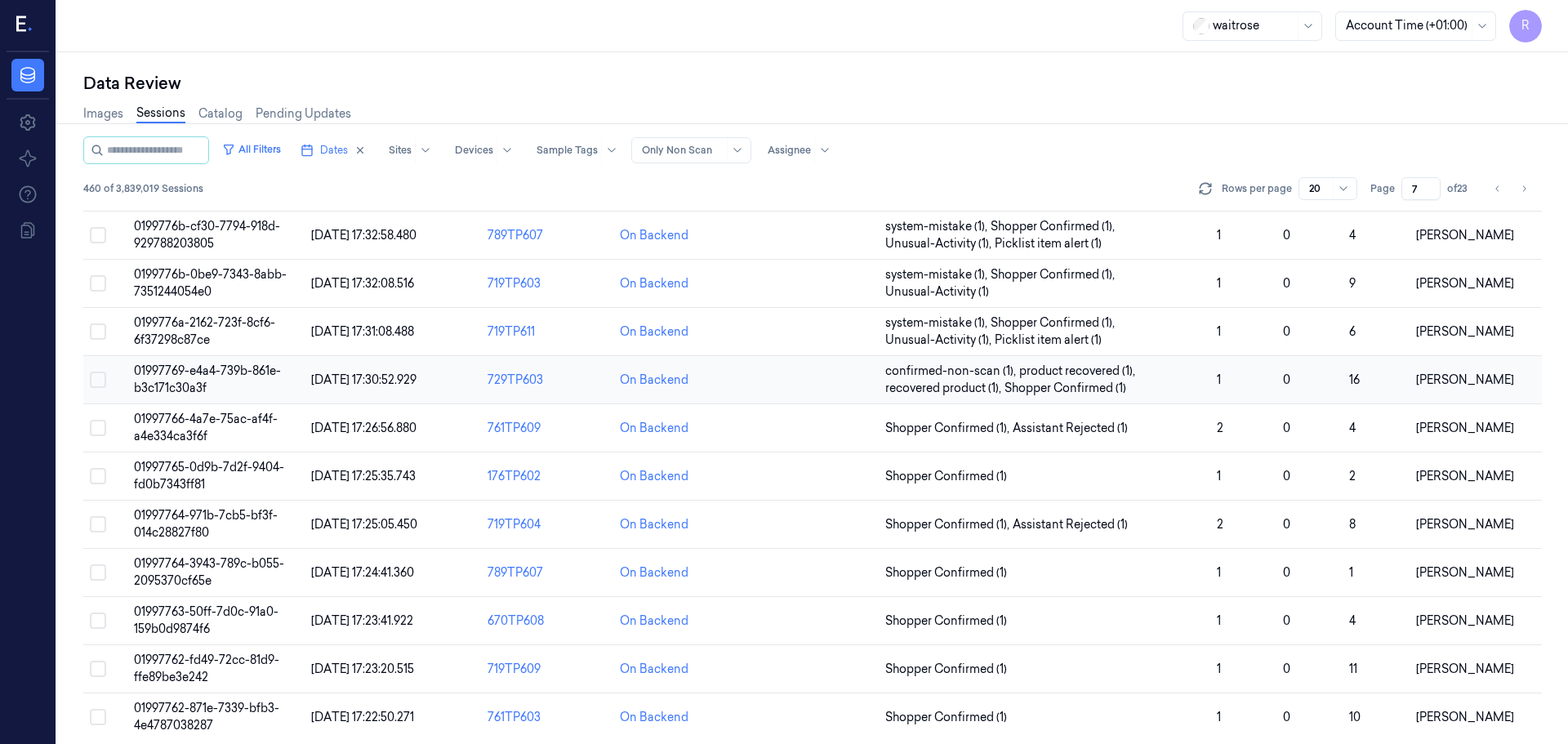
scroll to position [475, 0]
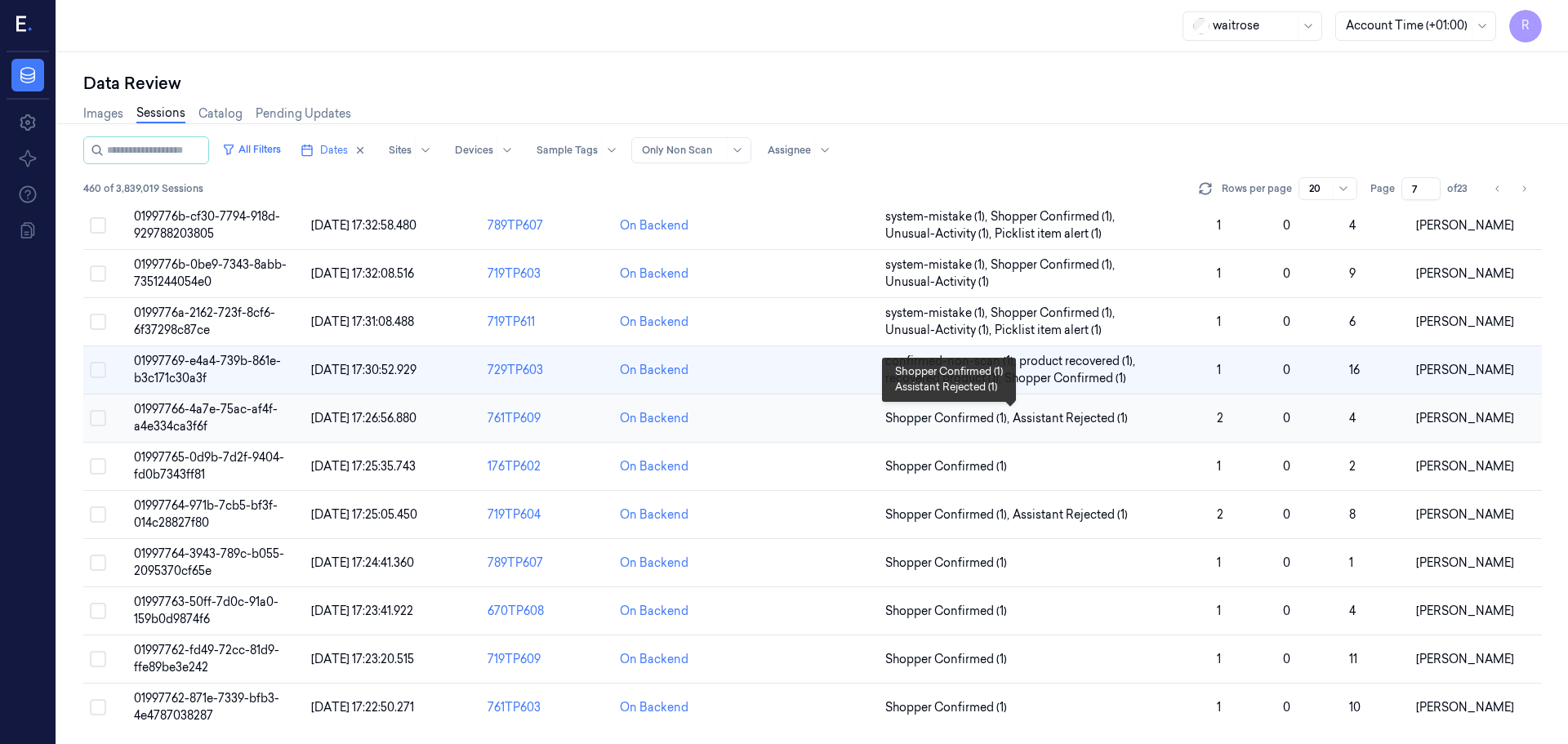
click at [1161, 421] on span "Shopper Confirmed (1) , Assistant Rejected (1)" at bounding box center [1043, 418] width 318 height 17
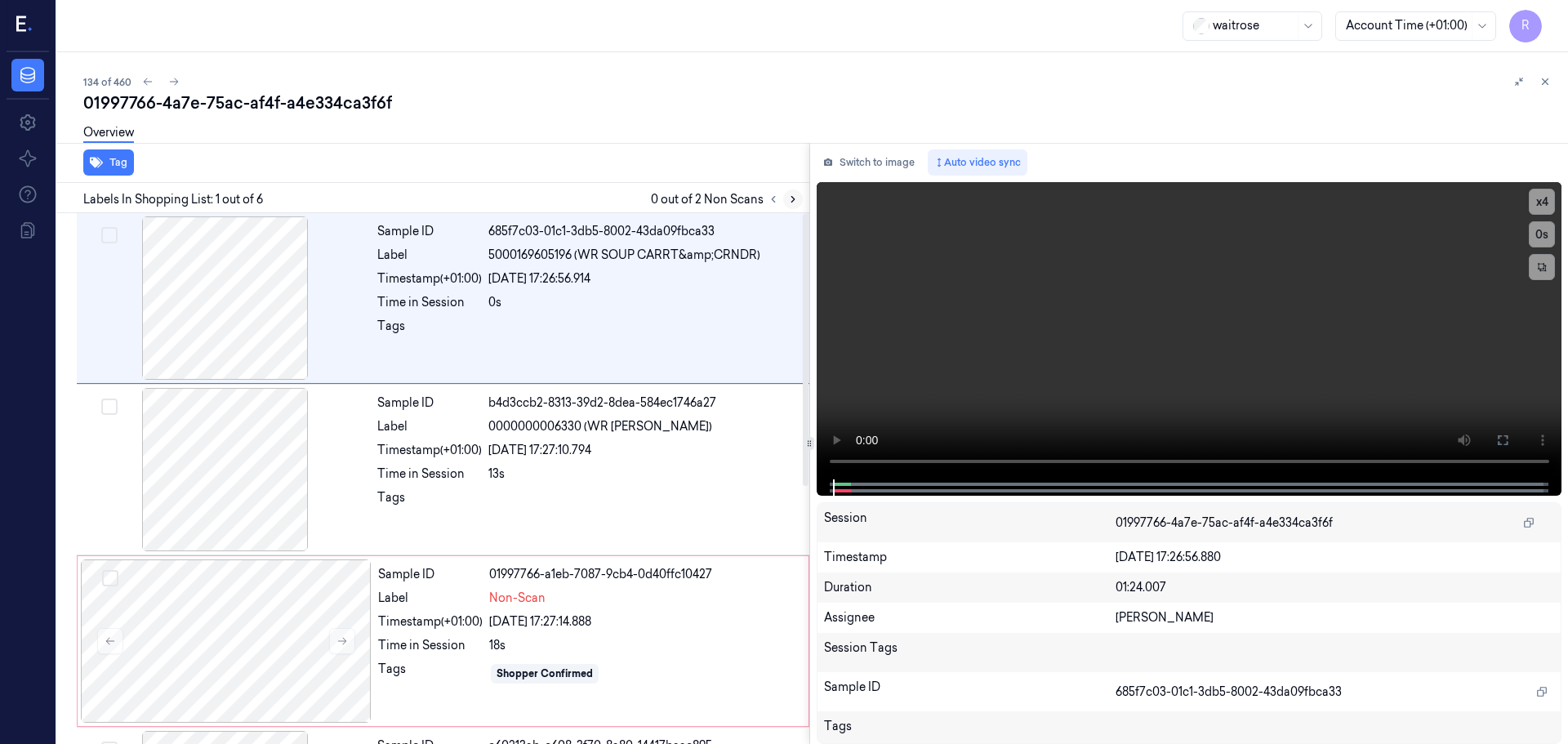
click at [793, 203] on icon at bounding box center [792, 198] width 11 height 11
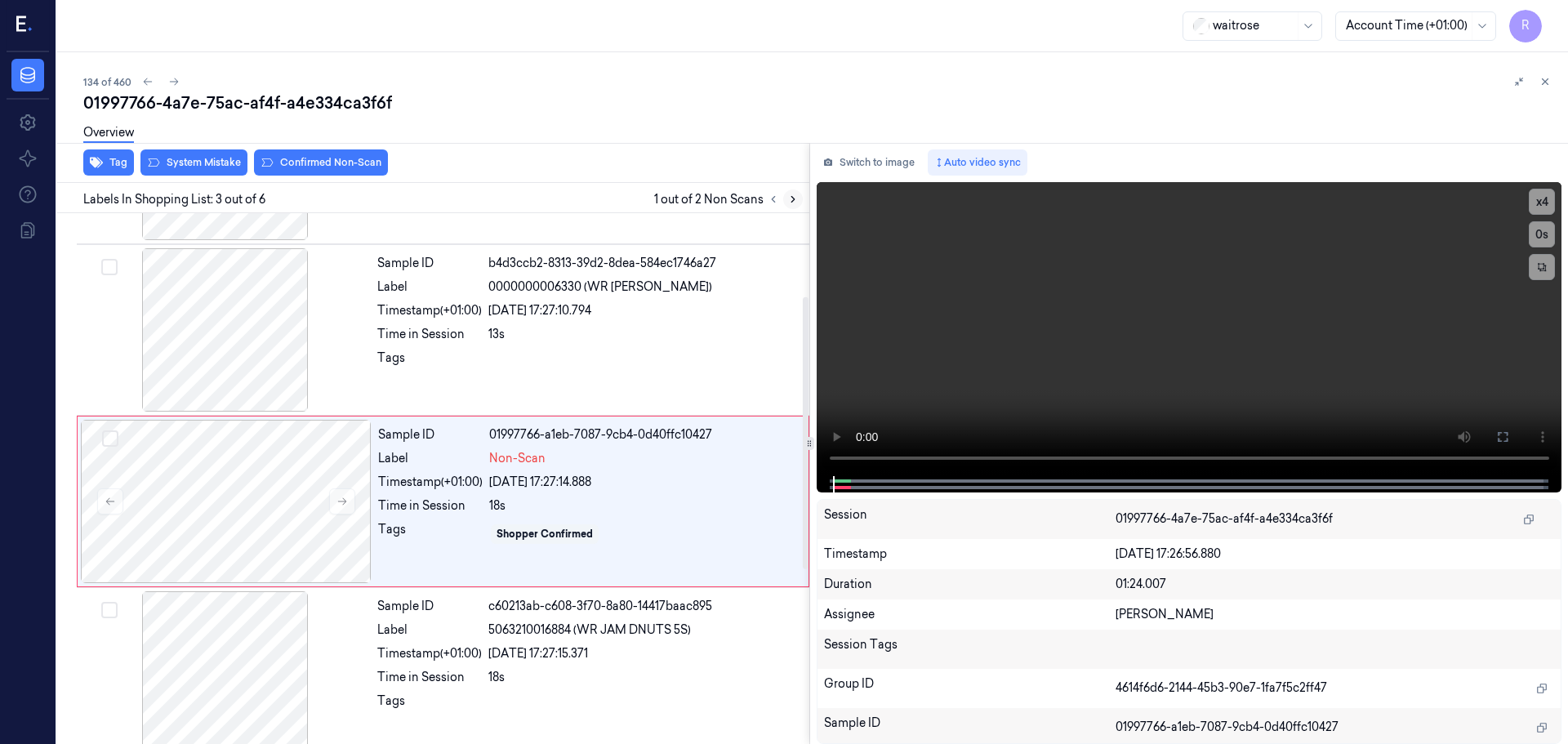
scroll to position [163, 0]
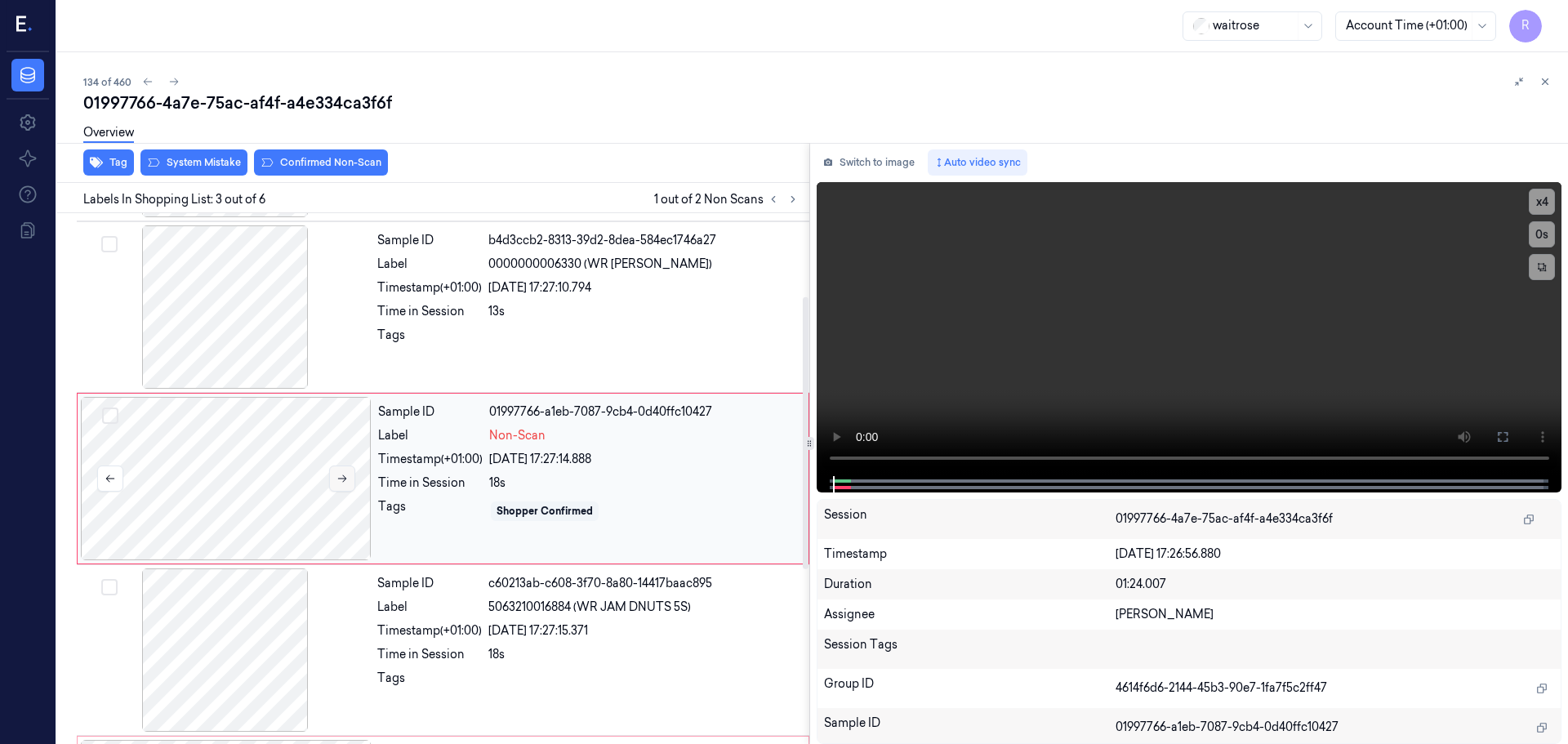
click at [342, 474] on icon at bounding box center [341, 478] width 11 height 11
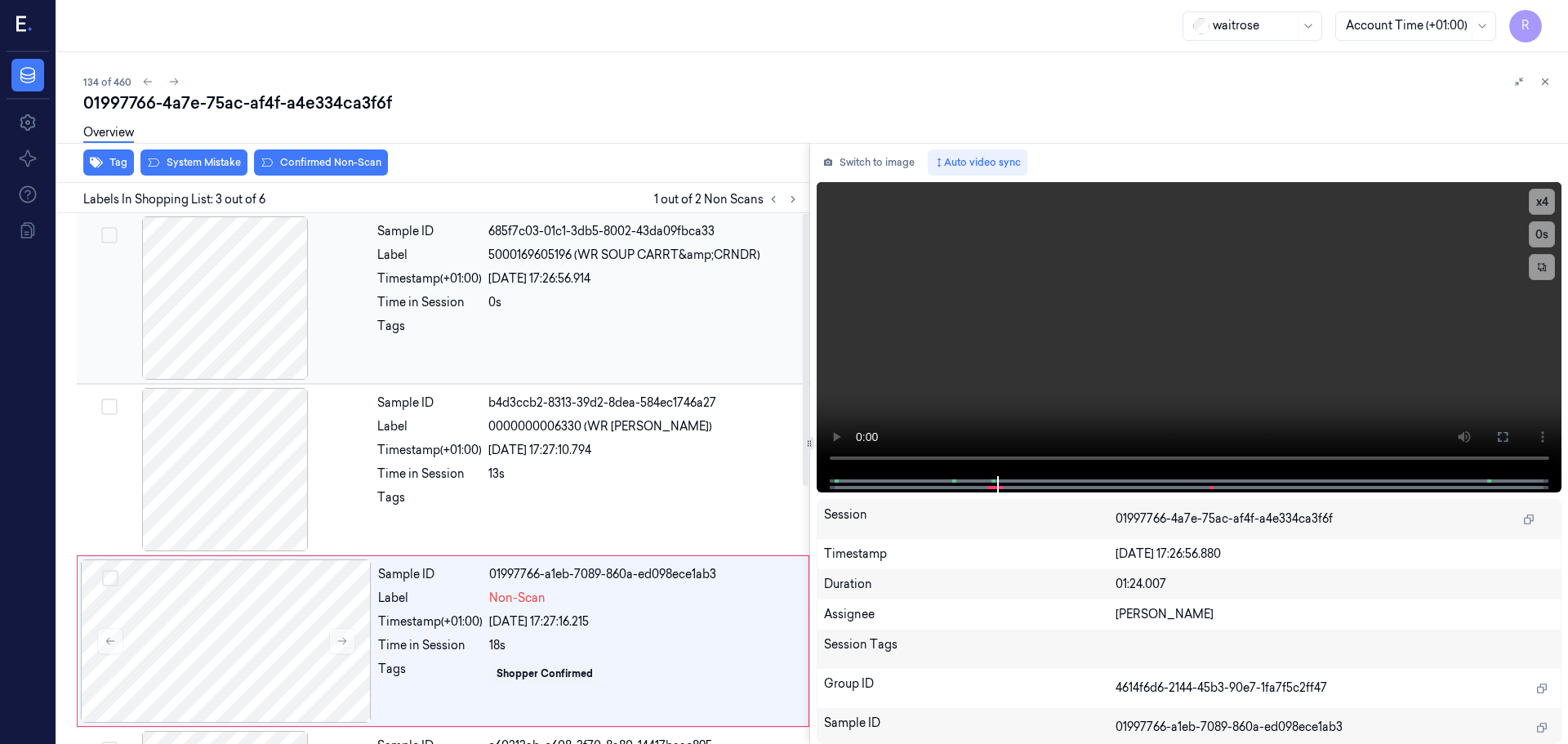
click at [234, 353] on div at bounding box center [224, 298] width 290 height 164
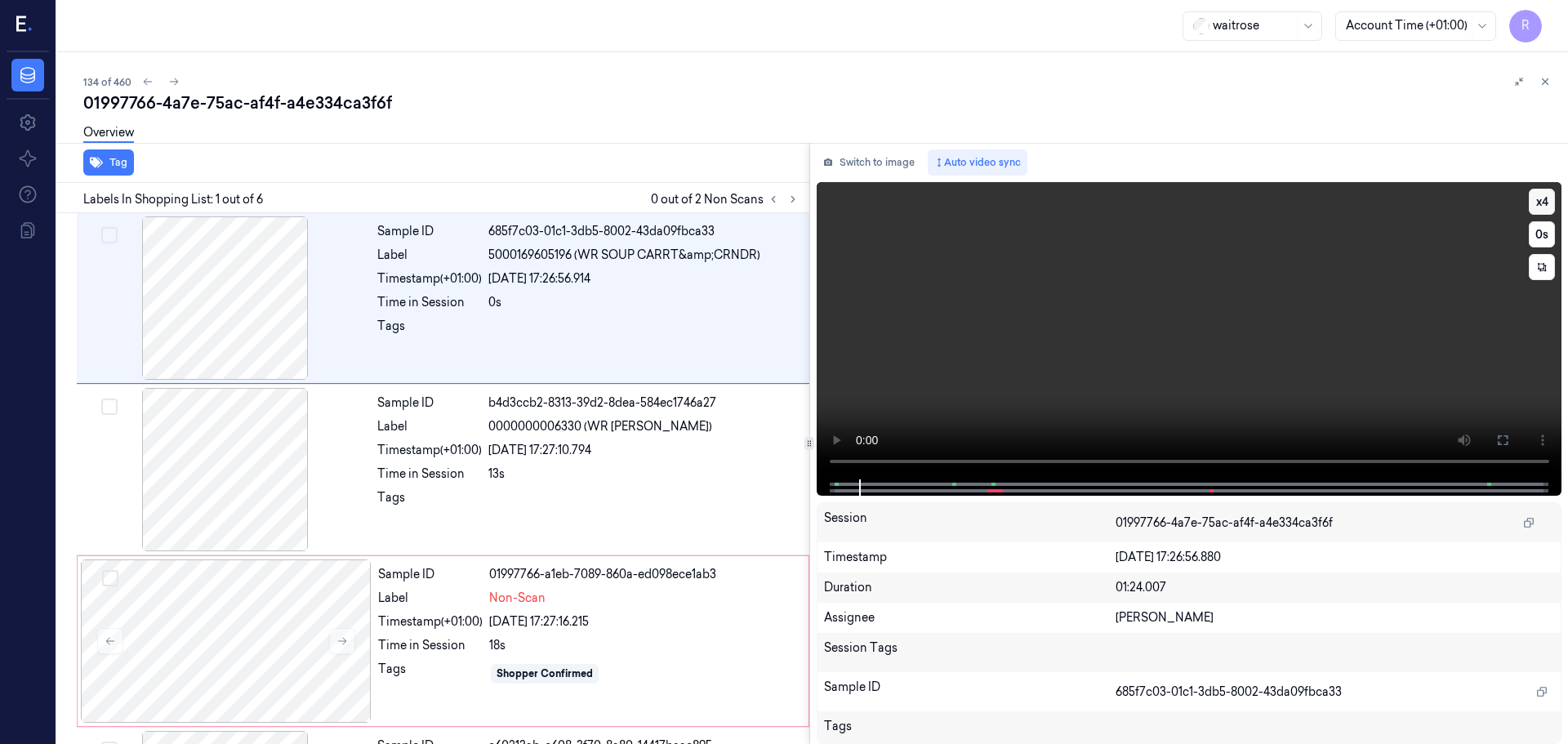
click at [1530, 209] on button "x 4" at bounding box center [1541, 201] width 26 height 26
click at [1541, 198] on button "x 1" at bounding box center [1541, 201] width 26 height 26
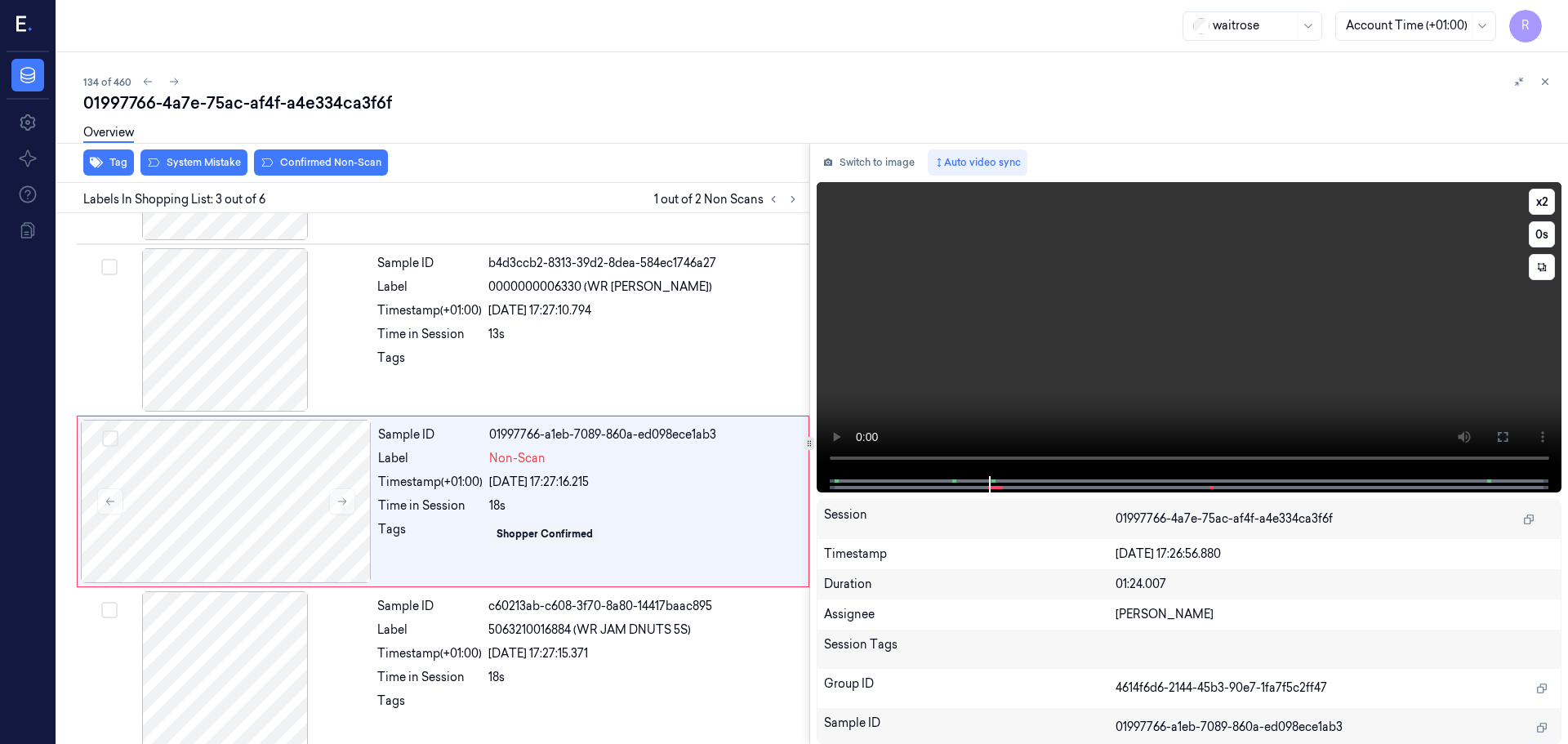
scroll to position [163, 0]
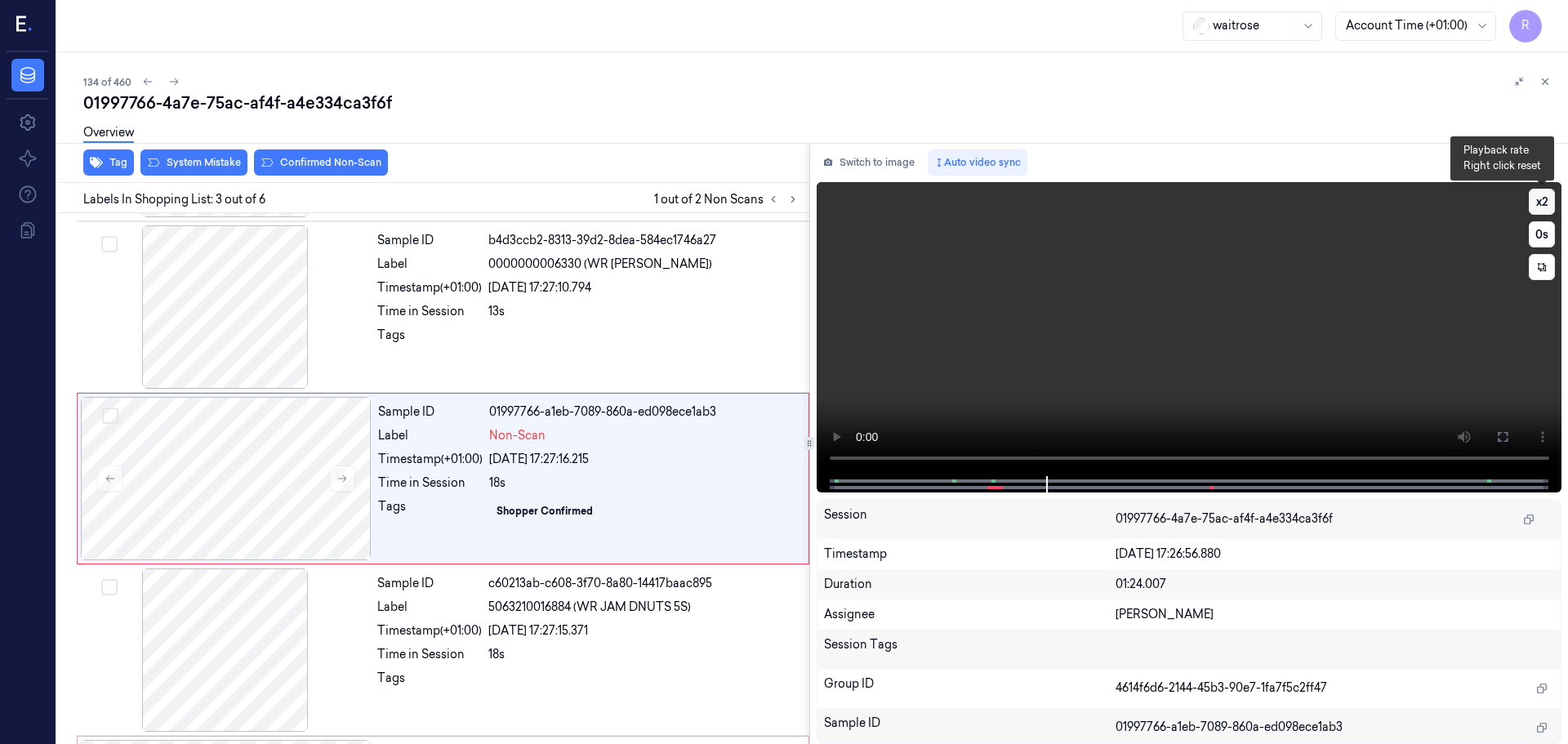
click at [1549, 204] on button "x 2" at bounding box center [1541, 201] width 26 height 26
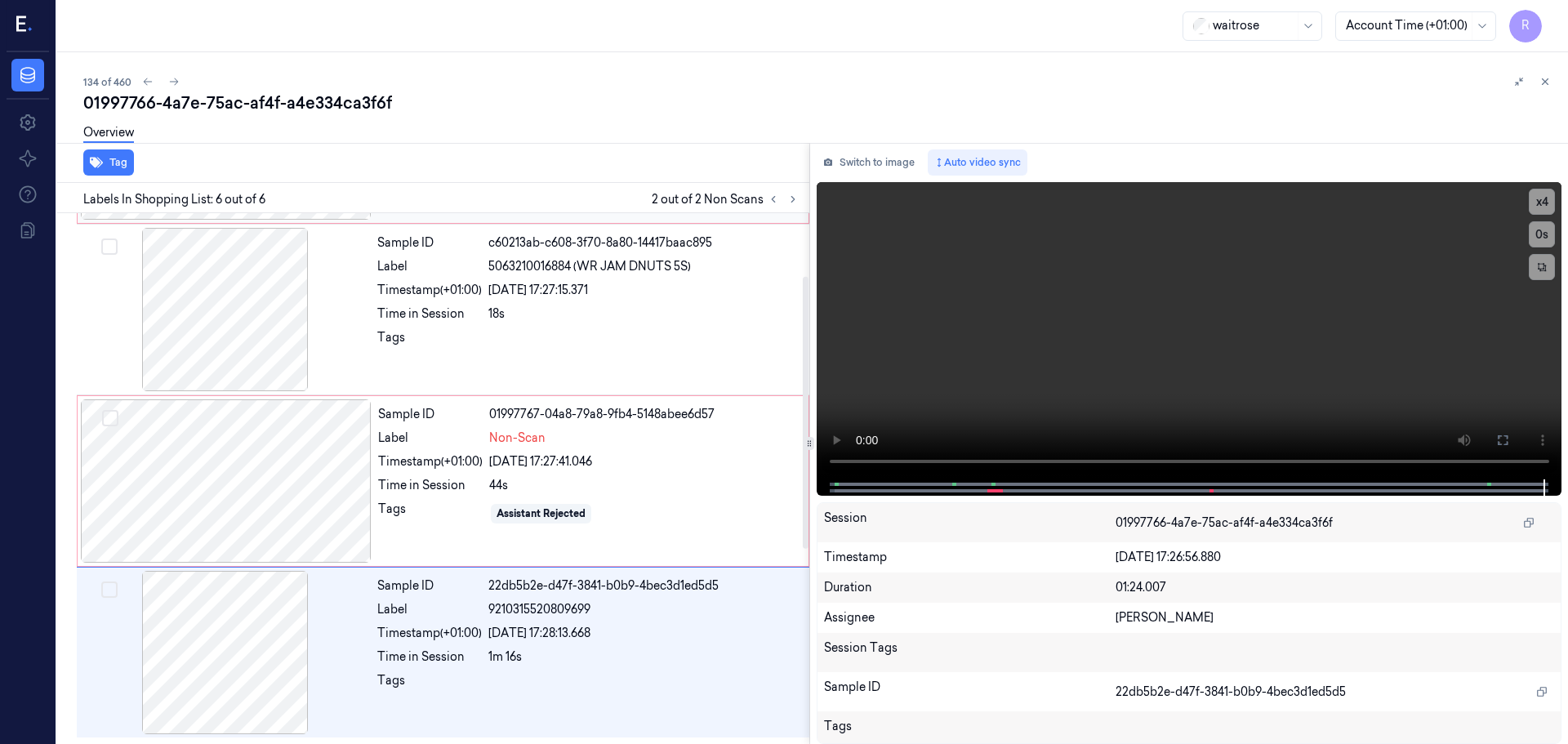
scroll to position [0, 0]
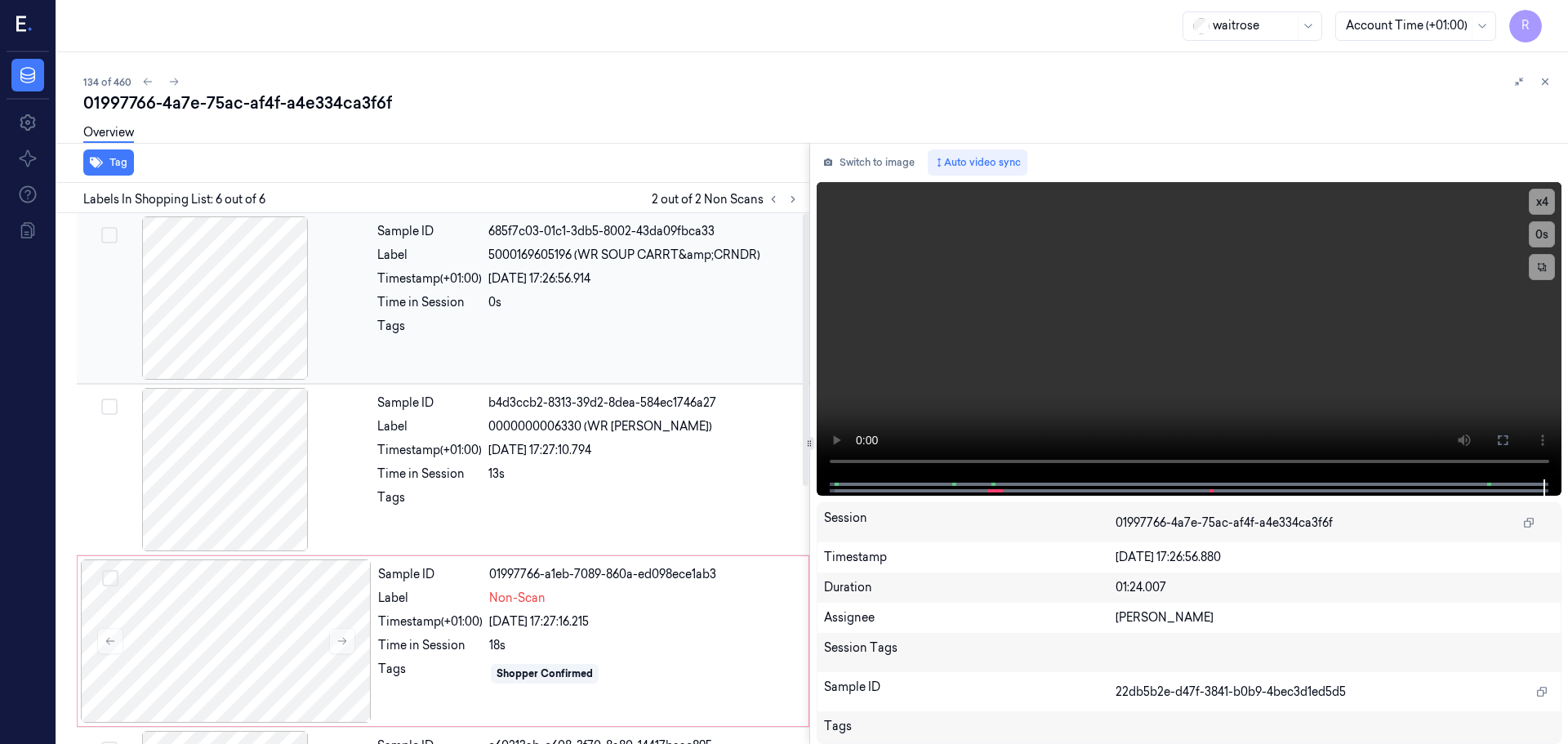
click at [268, 317] on div at bounding box center [224, 298] width 290 height 164
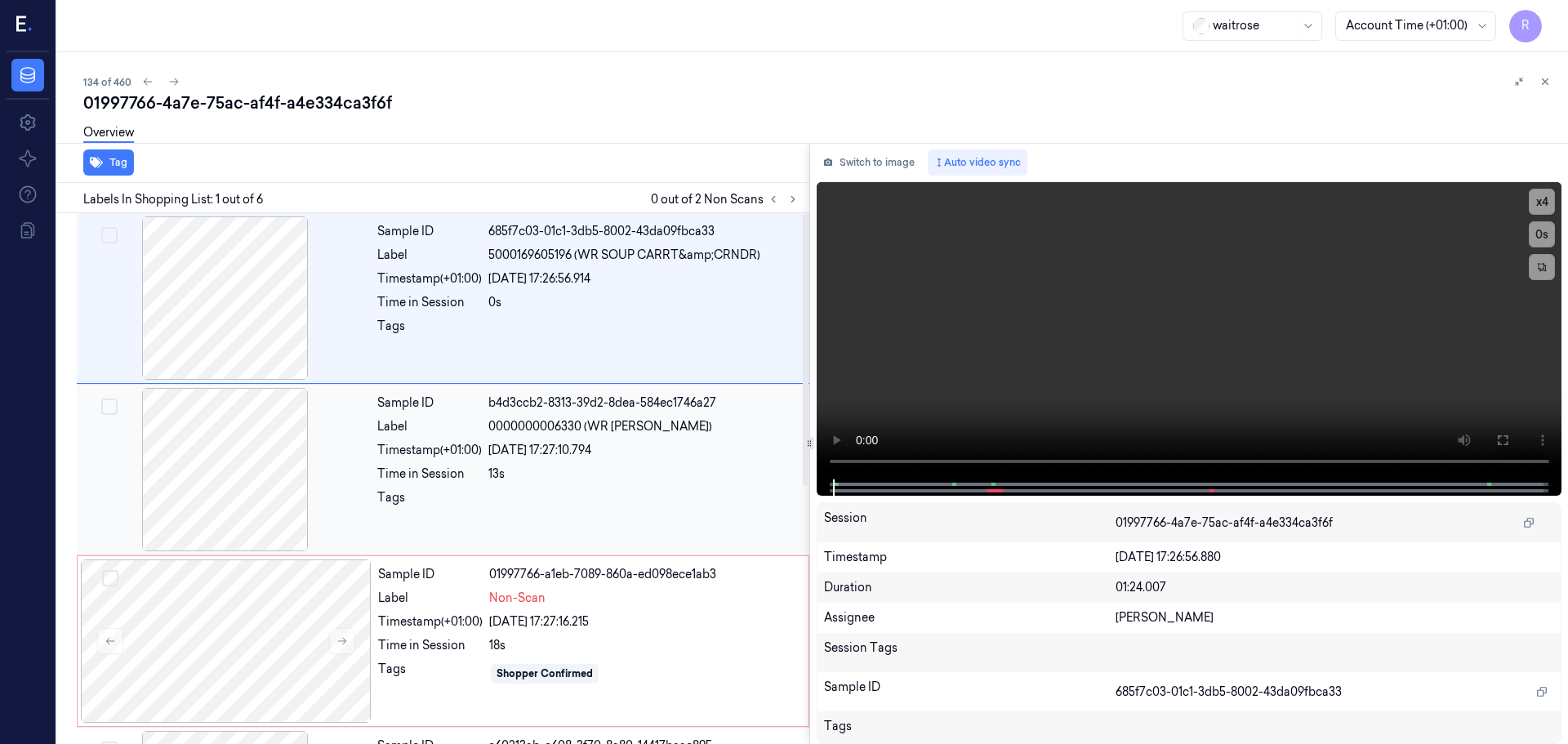
click at [335, 484] on div at bounding box center [224, 470] width 290 height 164
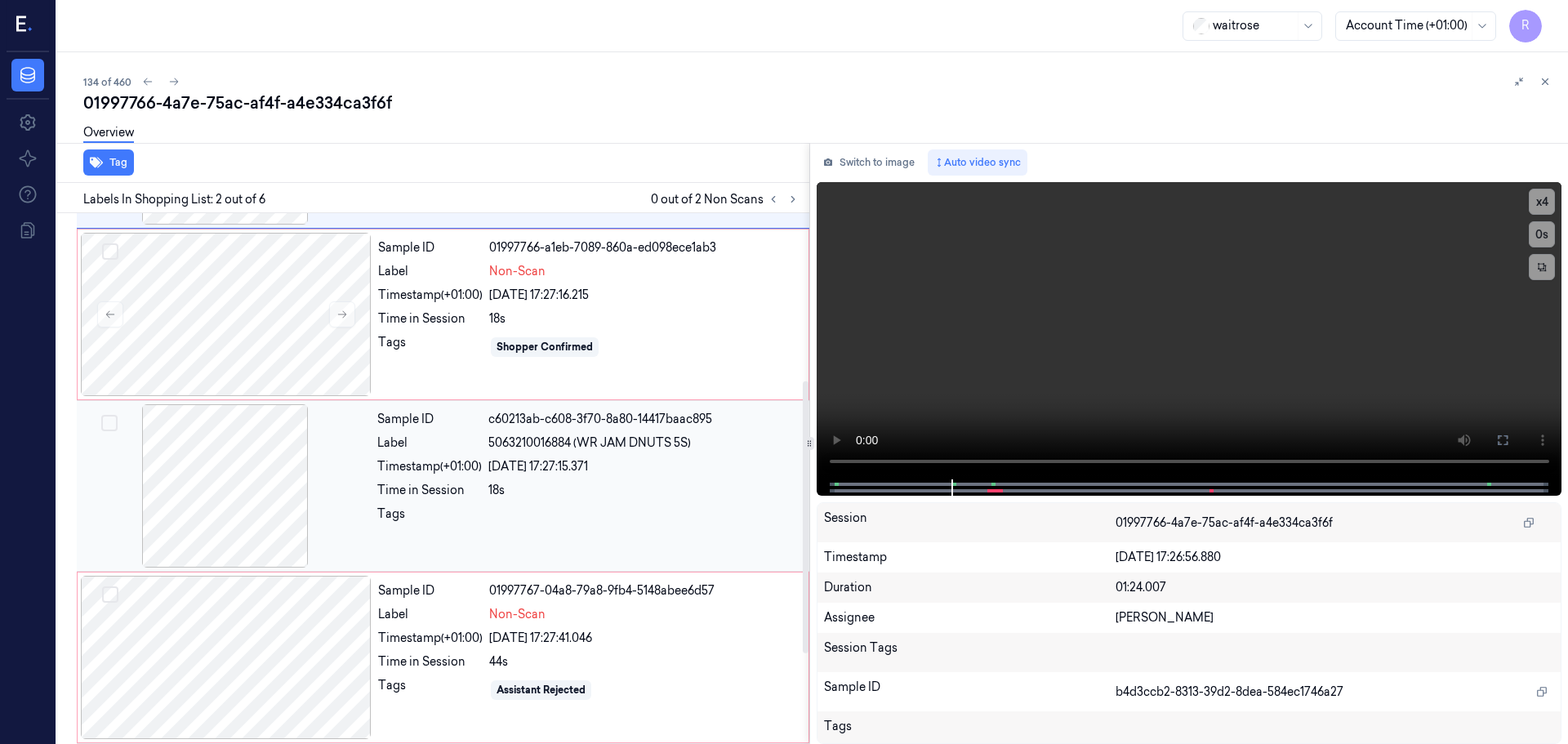
click at [498, 560] on div "Sample ID c60213ab-c608-3f70-8a80-14417baac895 Label 5063210016884 (WR JAM DNUT…" at bounding box center [588, 486] width 435 height 164
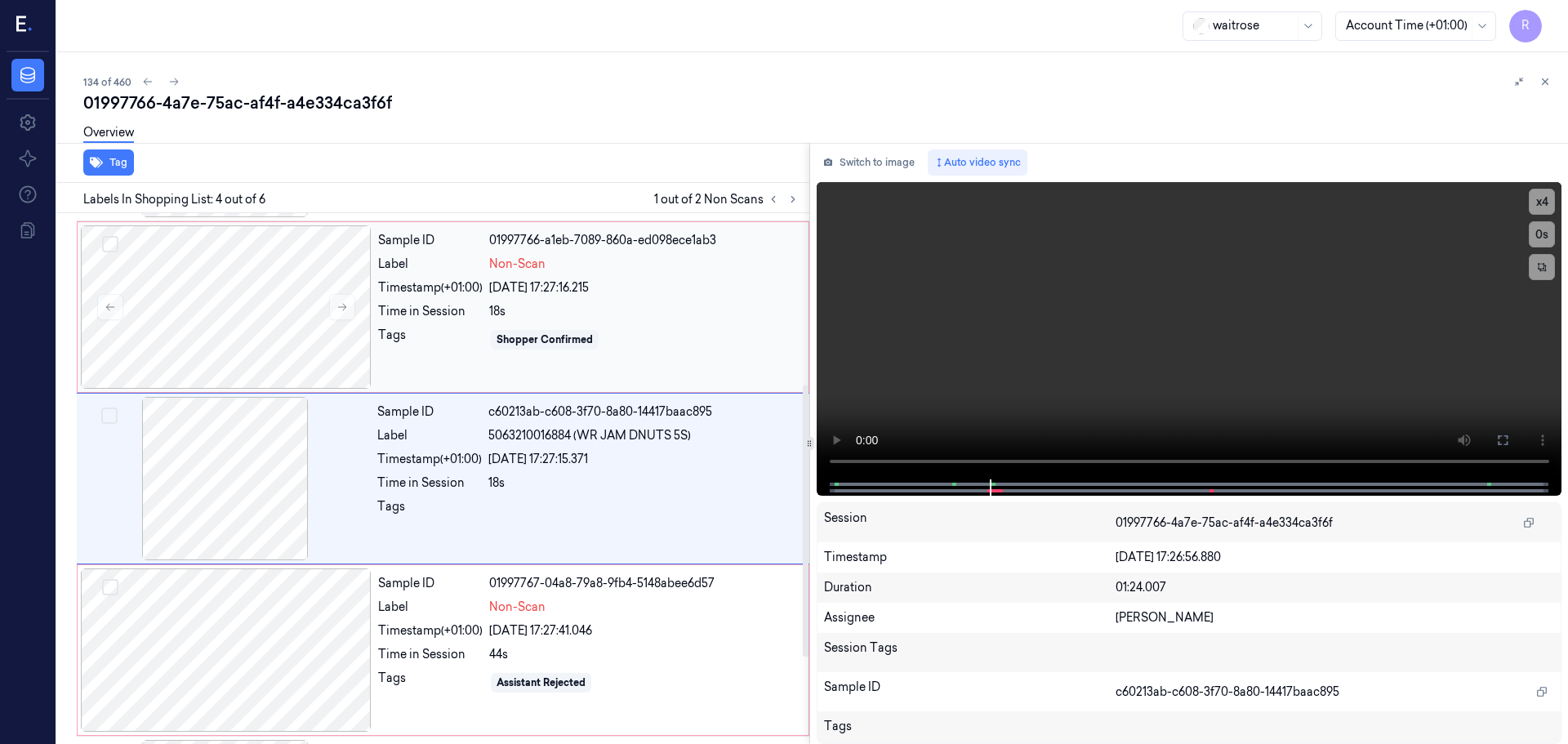
click at [411, 353] on div "Sample ID 01997766-a1eb-7089-860a-ed098ece1ab3 Label Non-Scan Timestamp (+01:00…" at bounding box center [588, 307] width 434 height 164
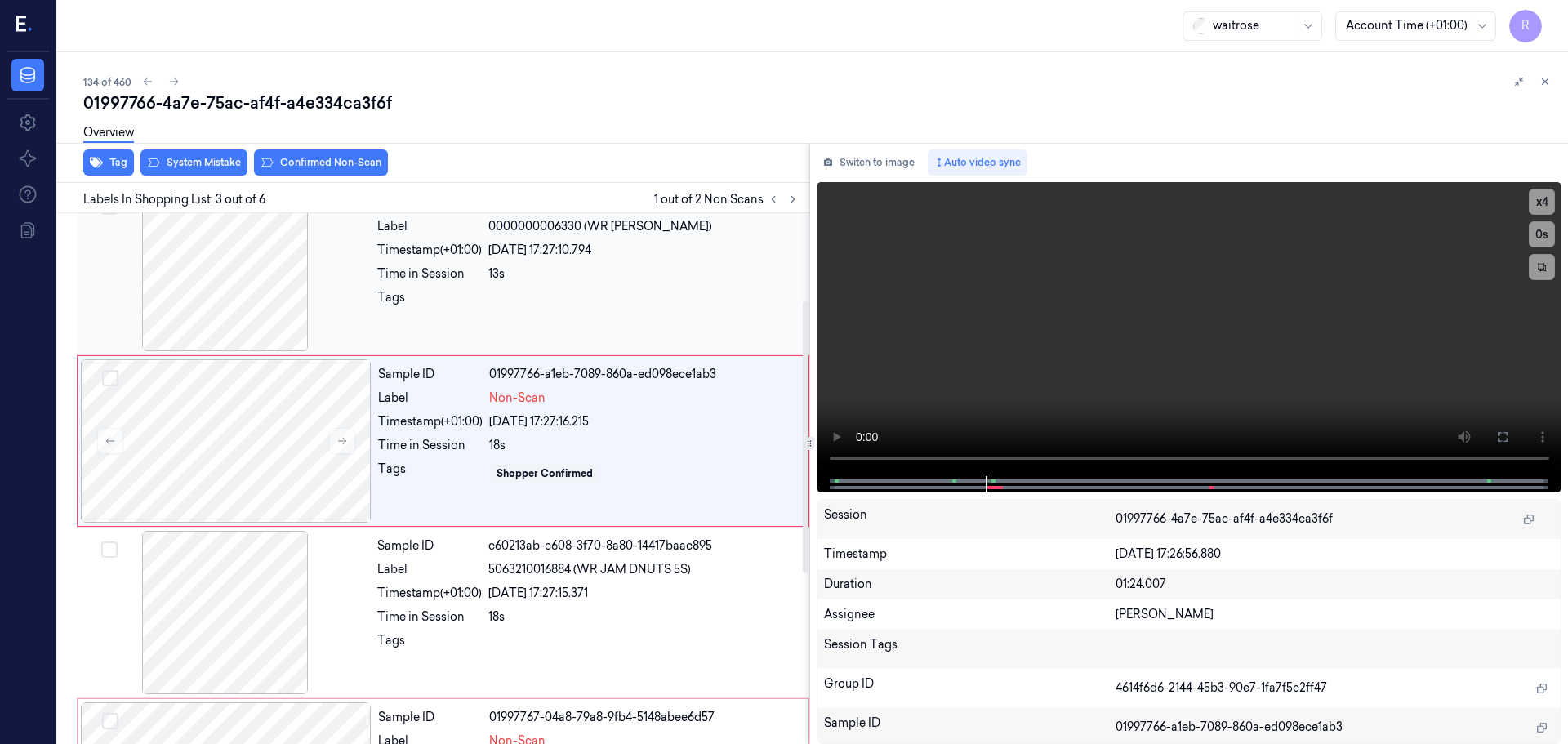
scroll to position [163, 0]
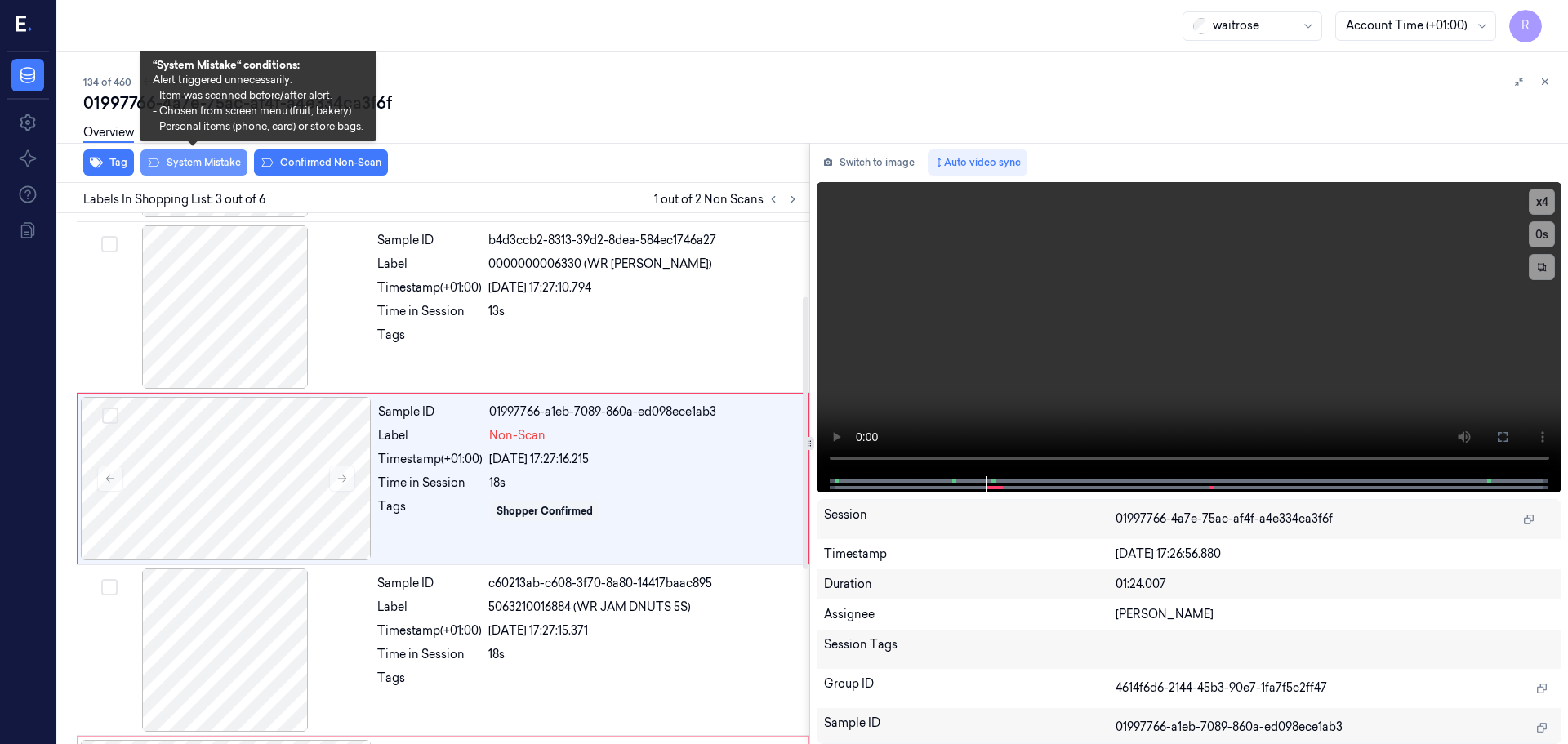
click at [192, 171] on button "System Mistake" at bounding box center [194, 163] width 107 height 26
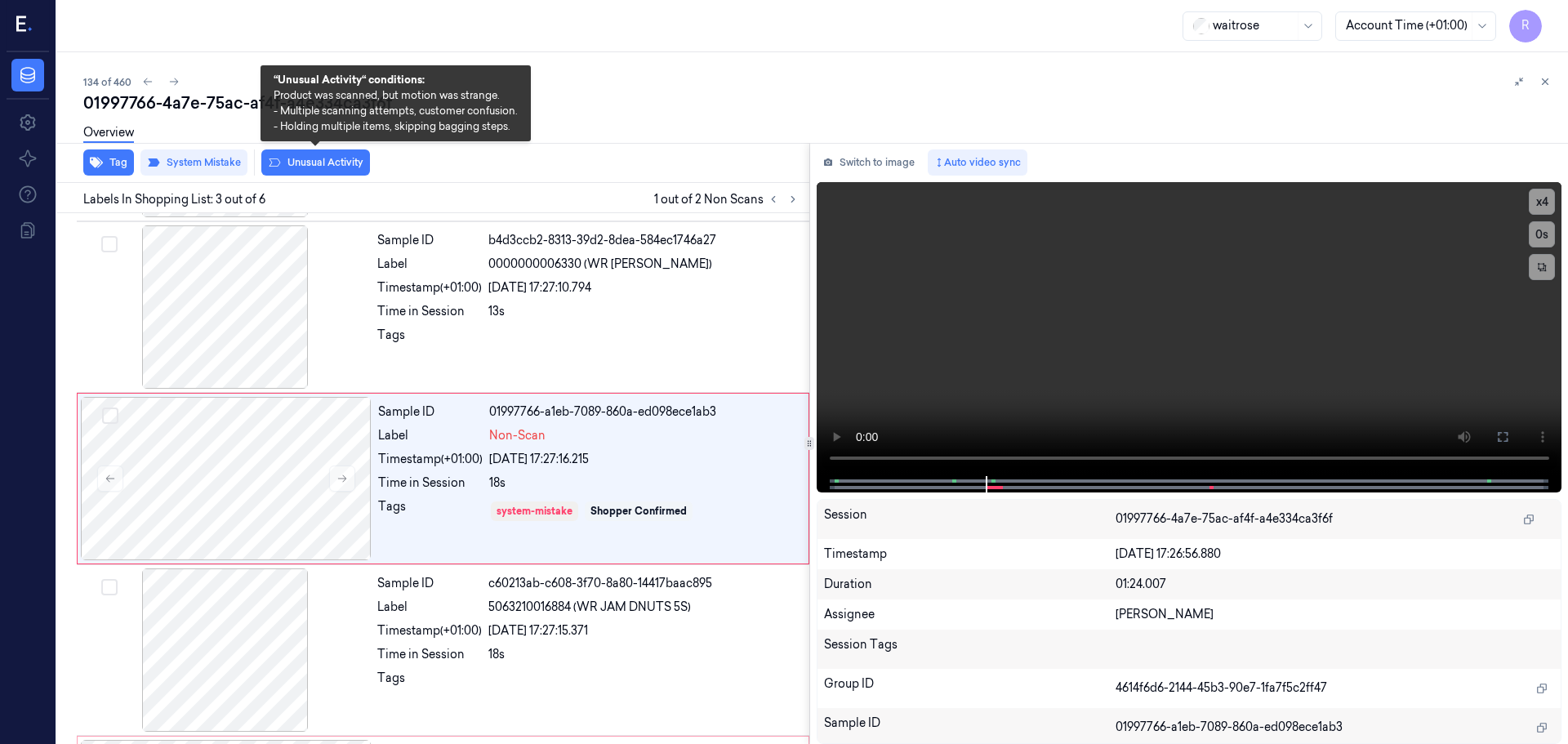
click at [299, 158] on button "Unusual Activity" at bounding box center [315, 163] width 109 height 26
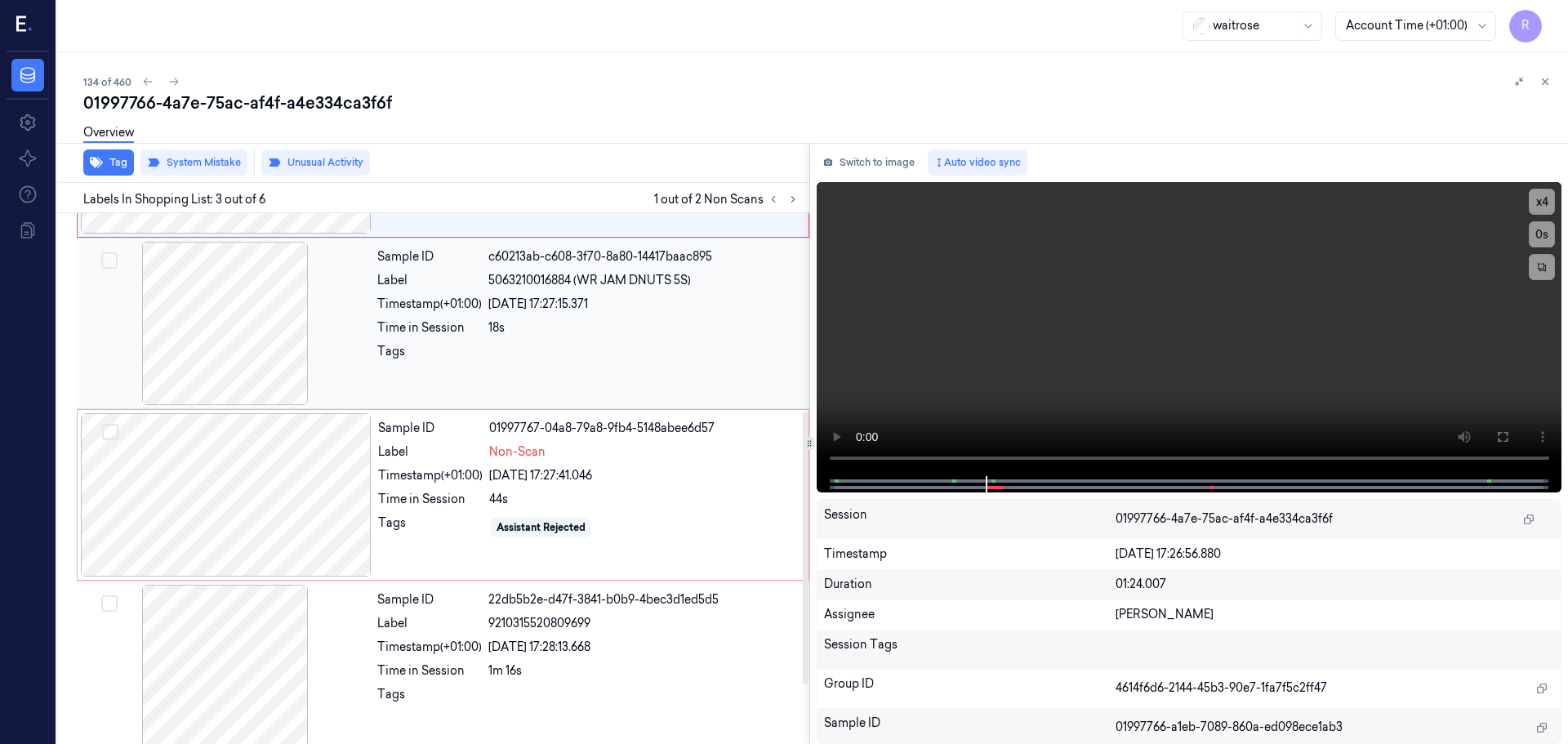
scroll to position [503, 0]
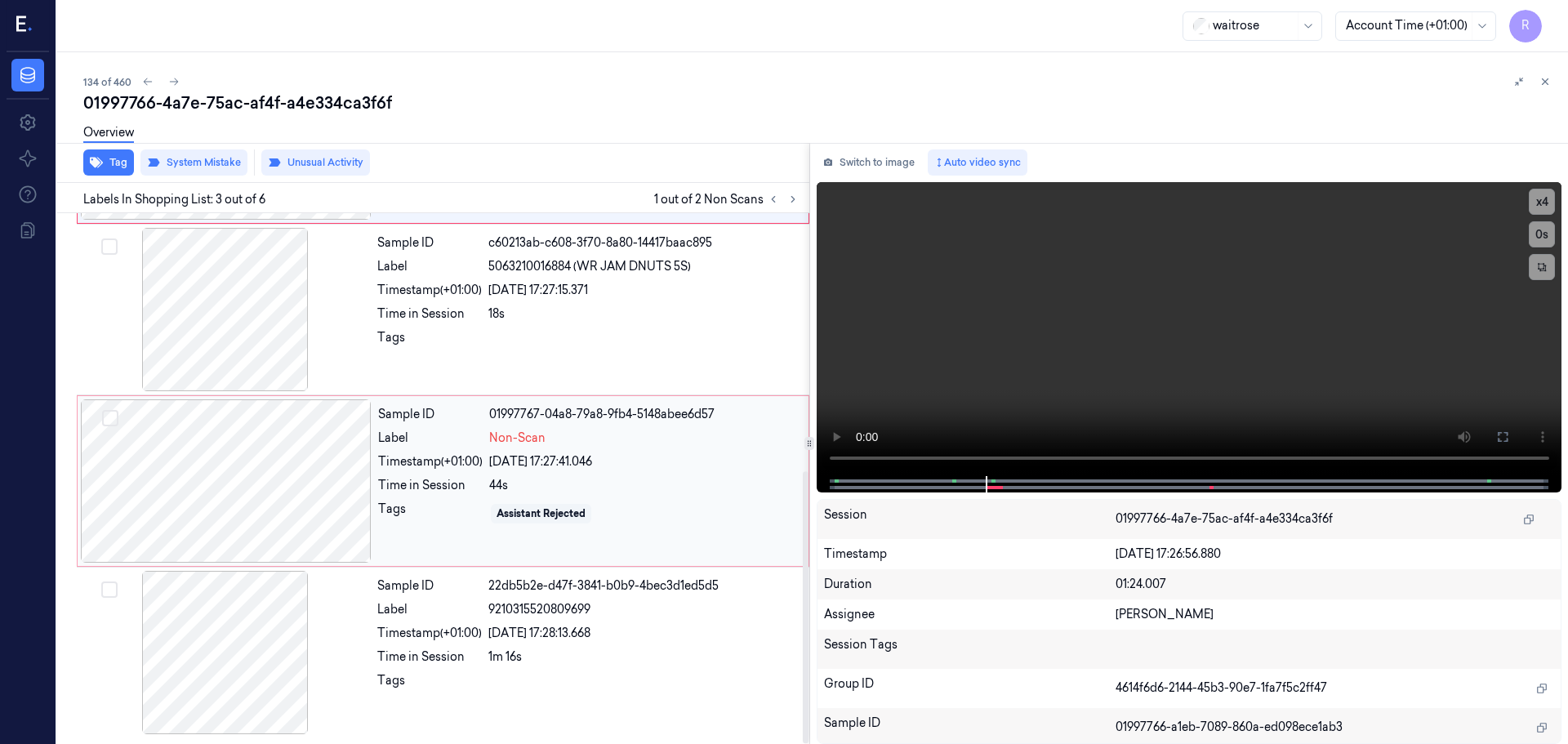
click at [329, 479] on div at bounding box center [225, 481] width 290 height 164
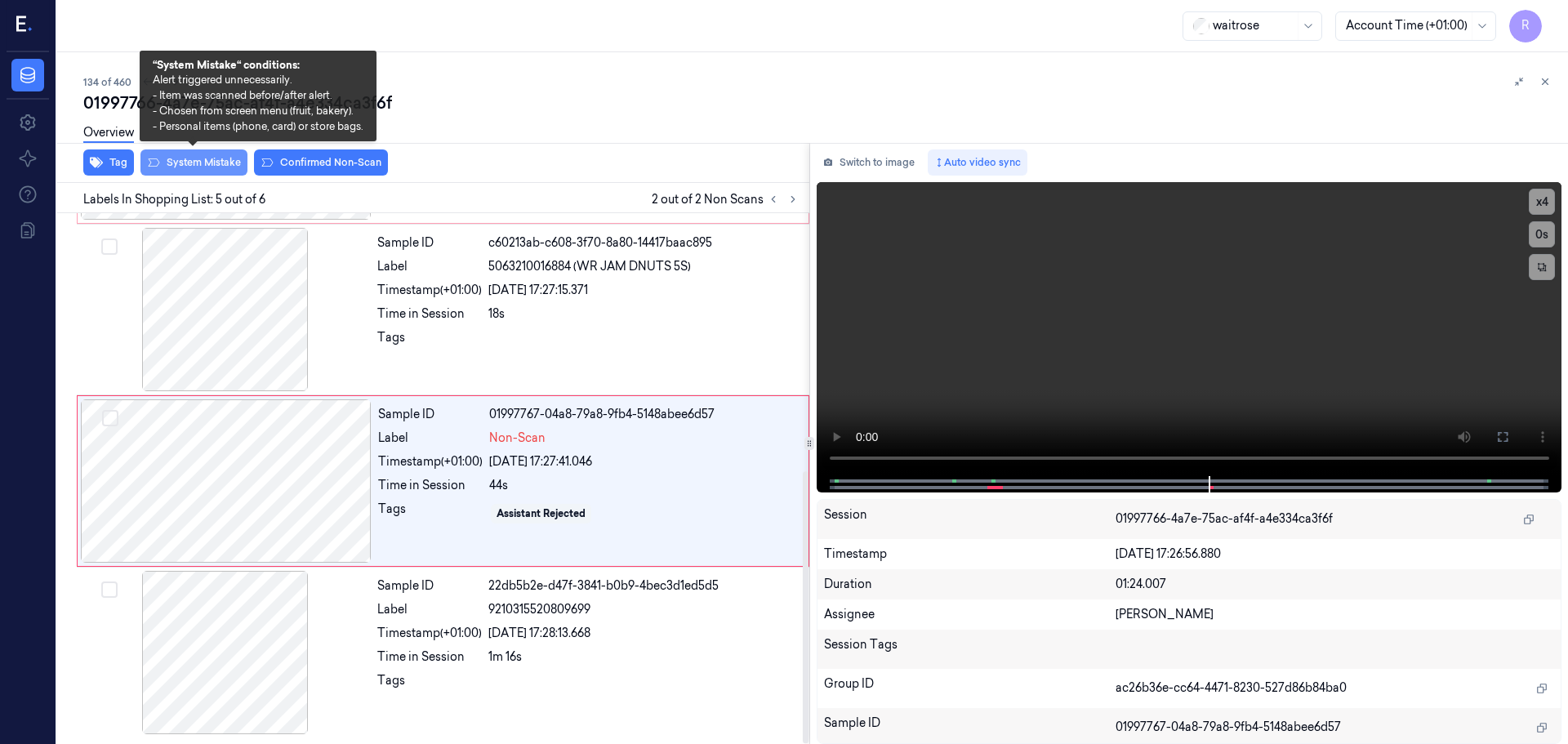
click at [189, 165] on button "System Mistake" at bounding box center [194, 163] width 107 height 26
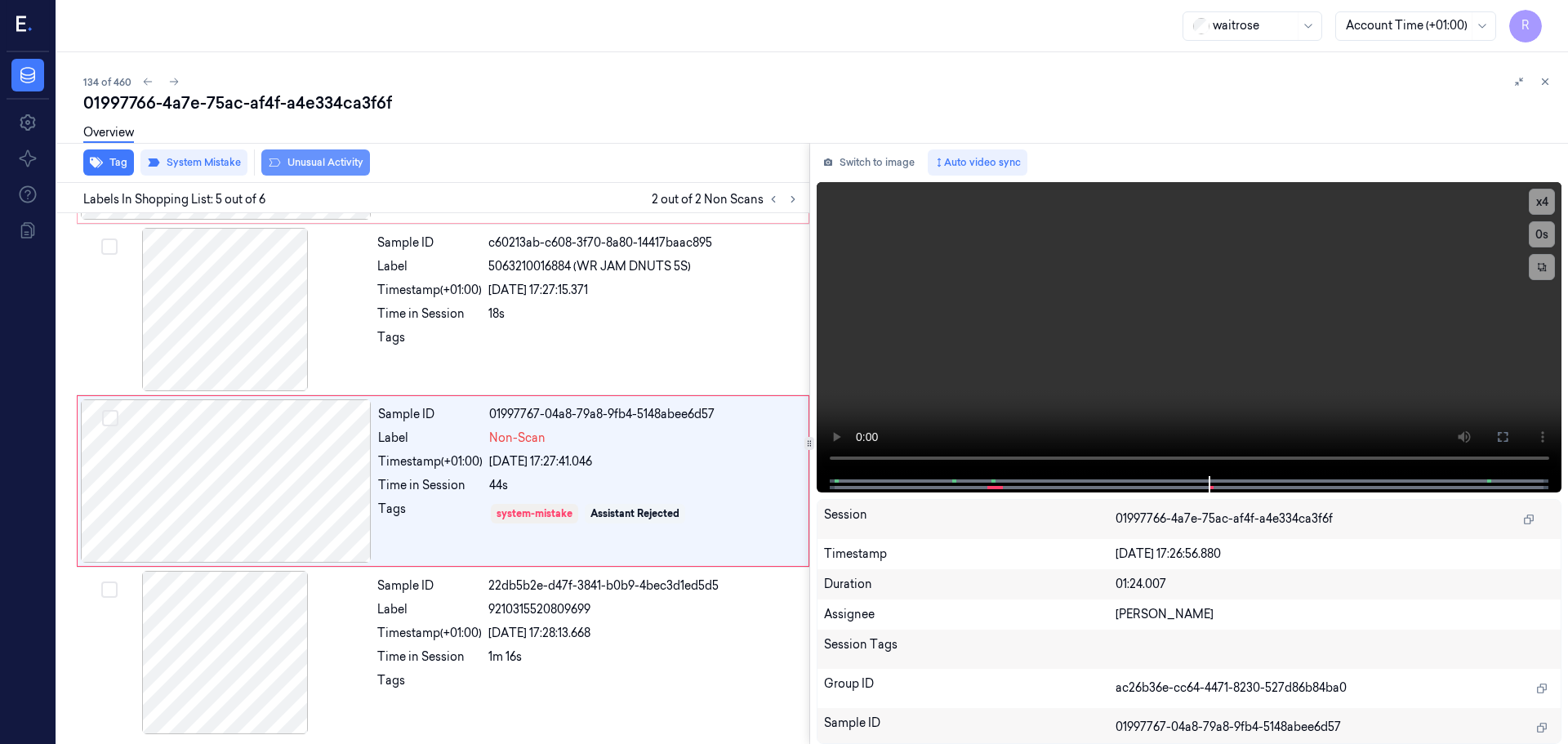
click at [310, 166] on button "Unusual Activity" at bounding box center [315, 163] width 109 height 26
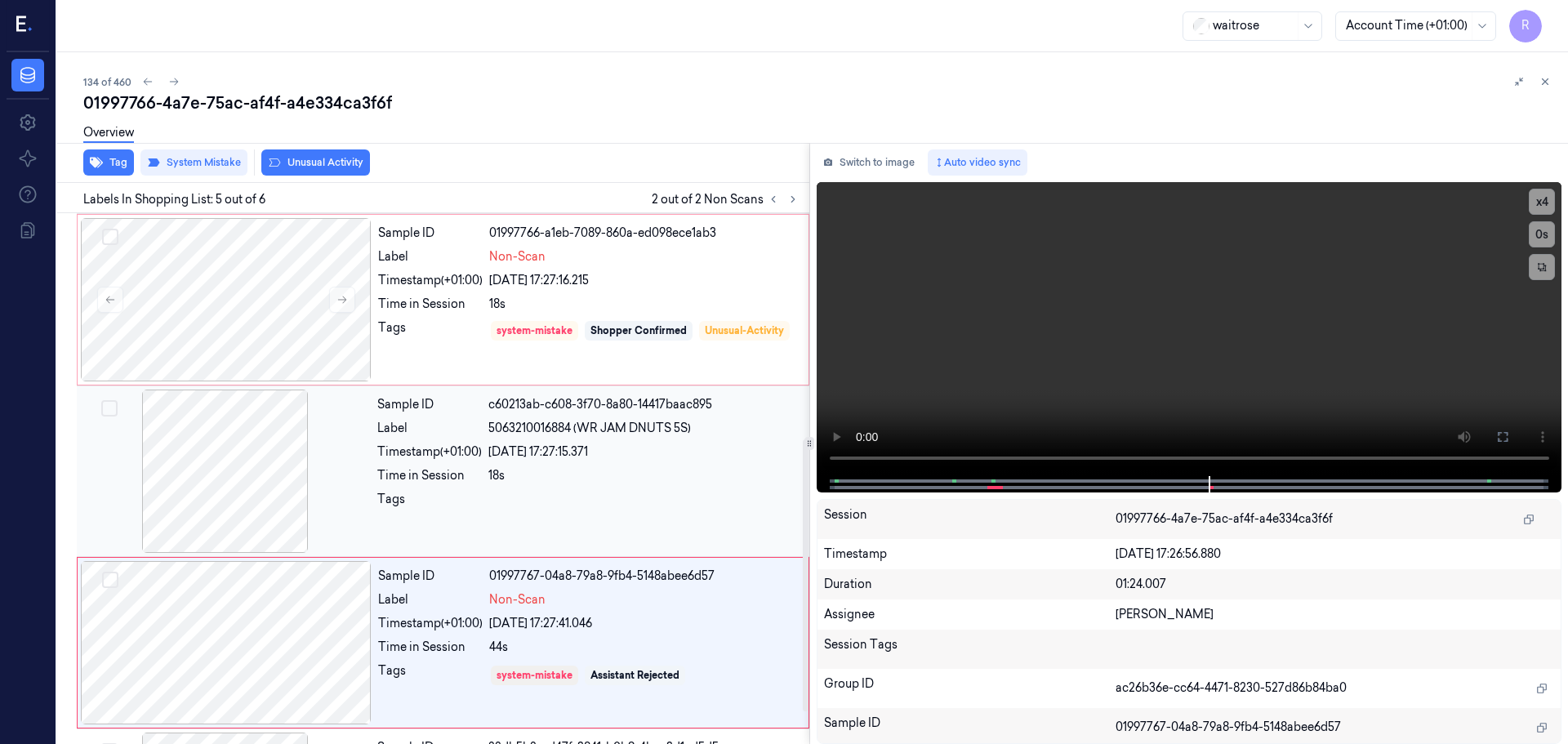
scroll to position [340, 0]
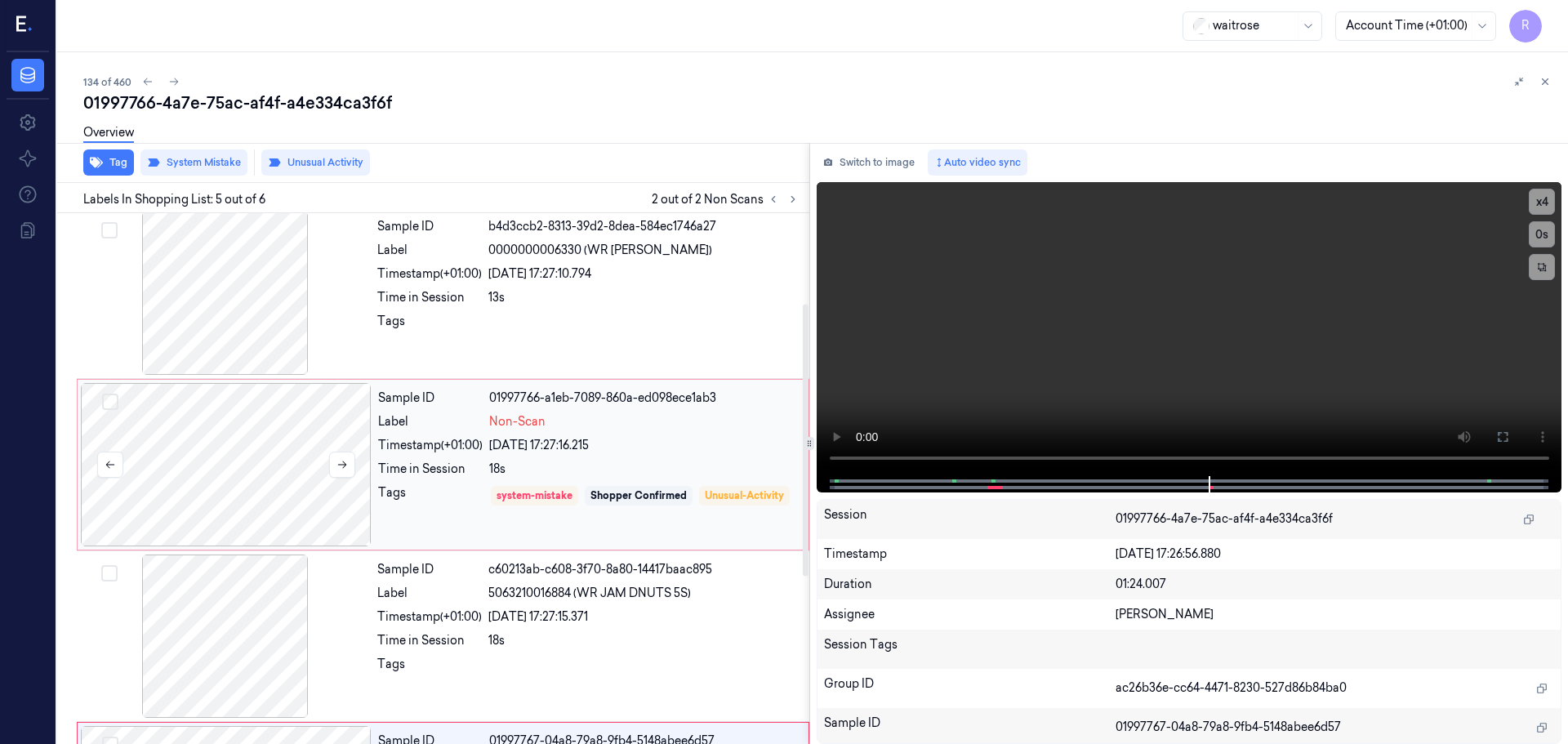
click at [257, 395] on div at bounding box center [225, 465] width 290 height 164
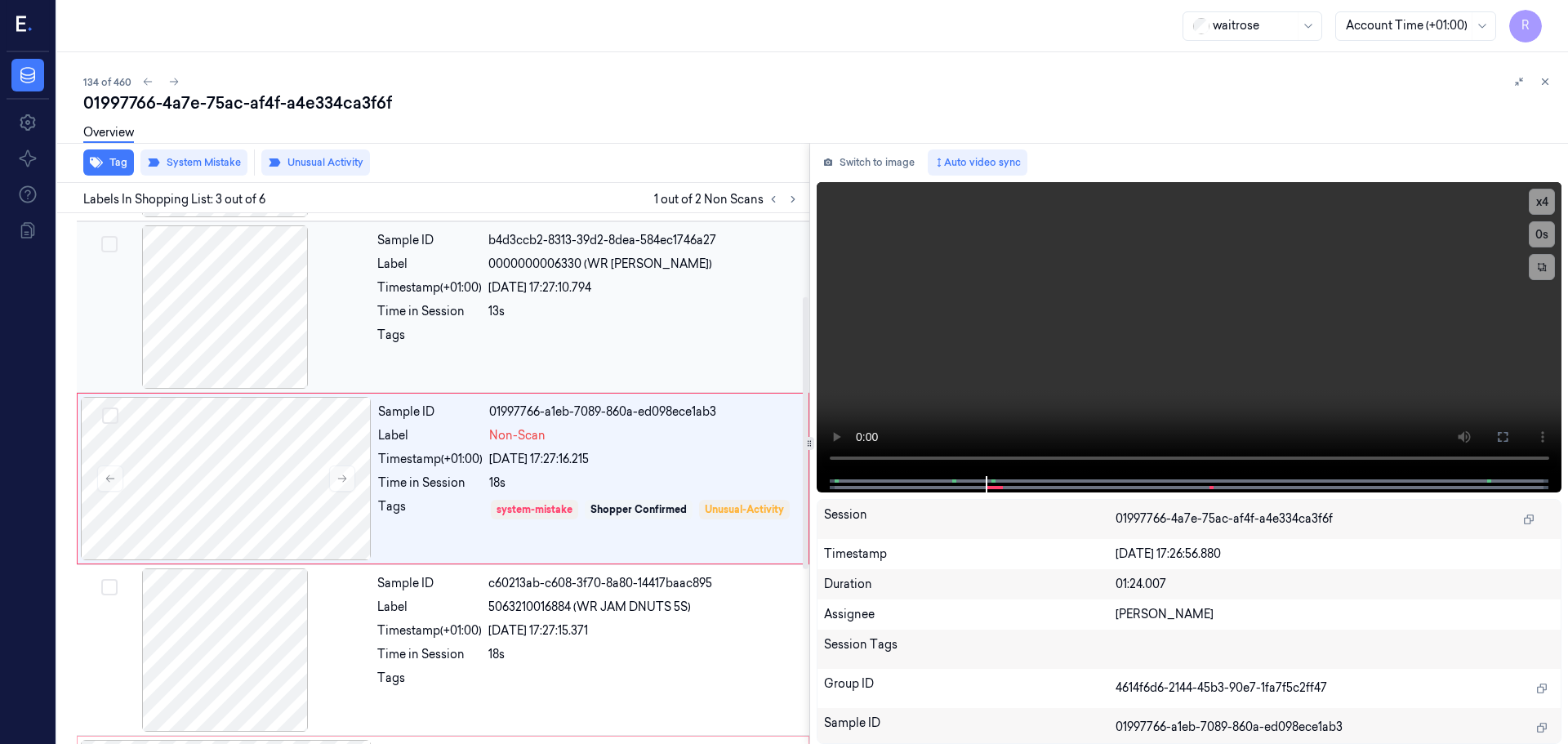
click at [491, 348] on div at bounding box center [644, 339] width 311 height 26
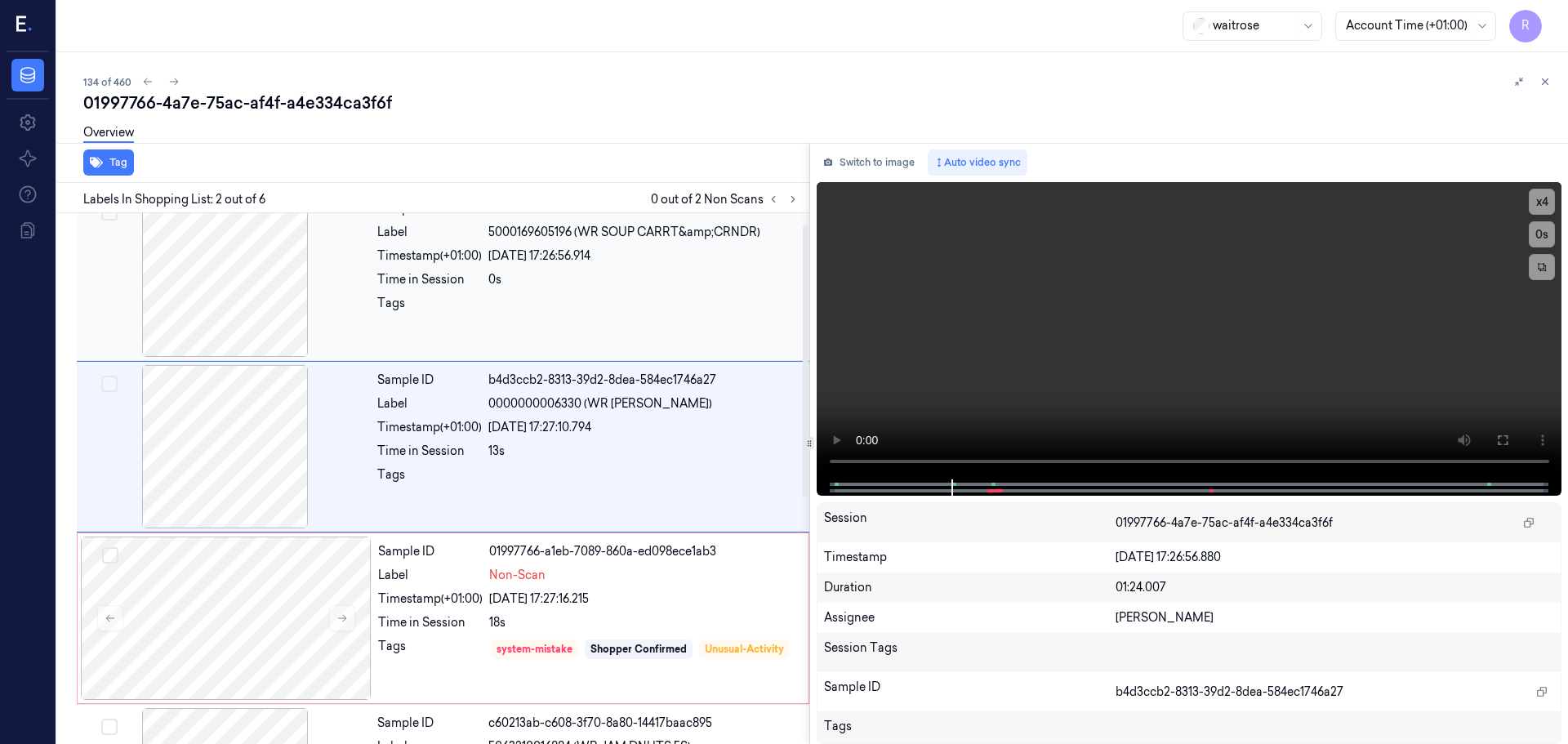
scroll to position [0, 0]
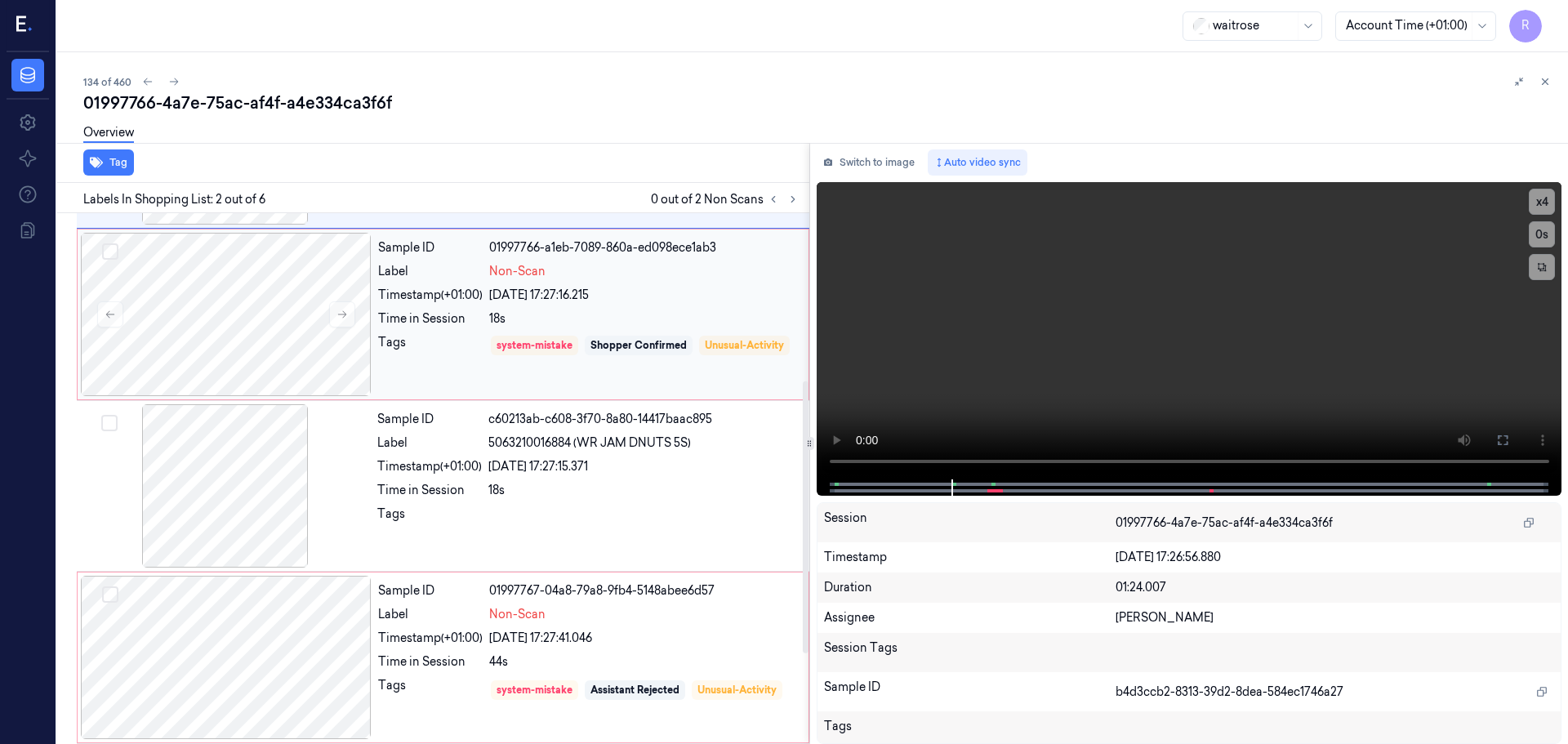
click at [405, 352] on div "Tags" at bounding box center [430, 357] width 105 height 47
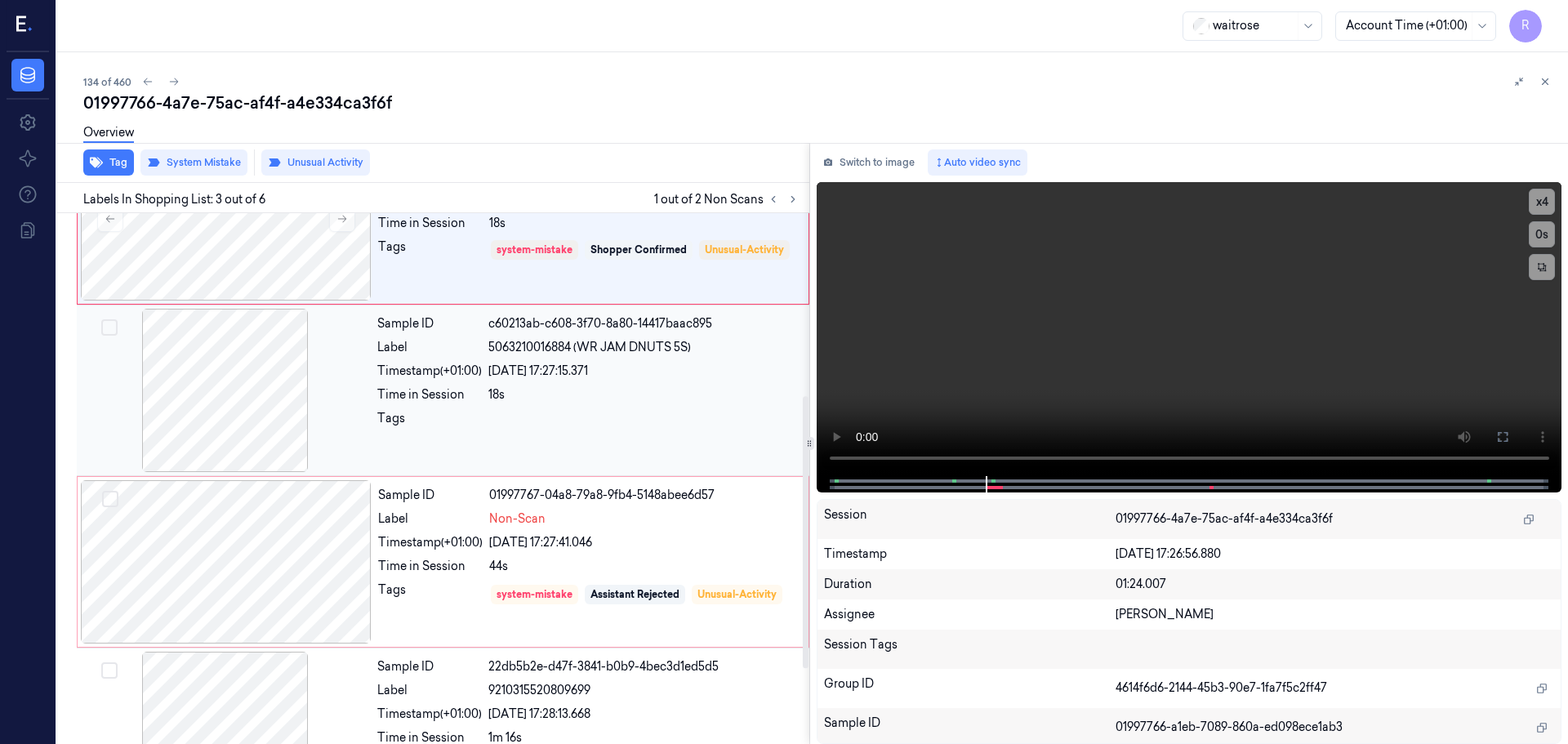
scroll to position [503, 0]
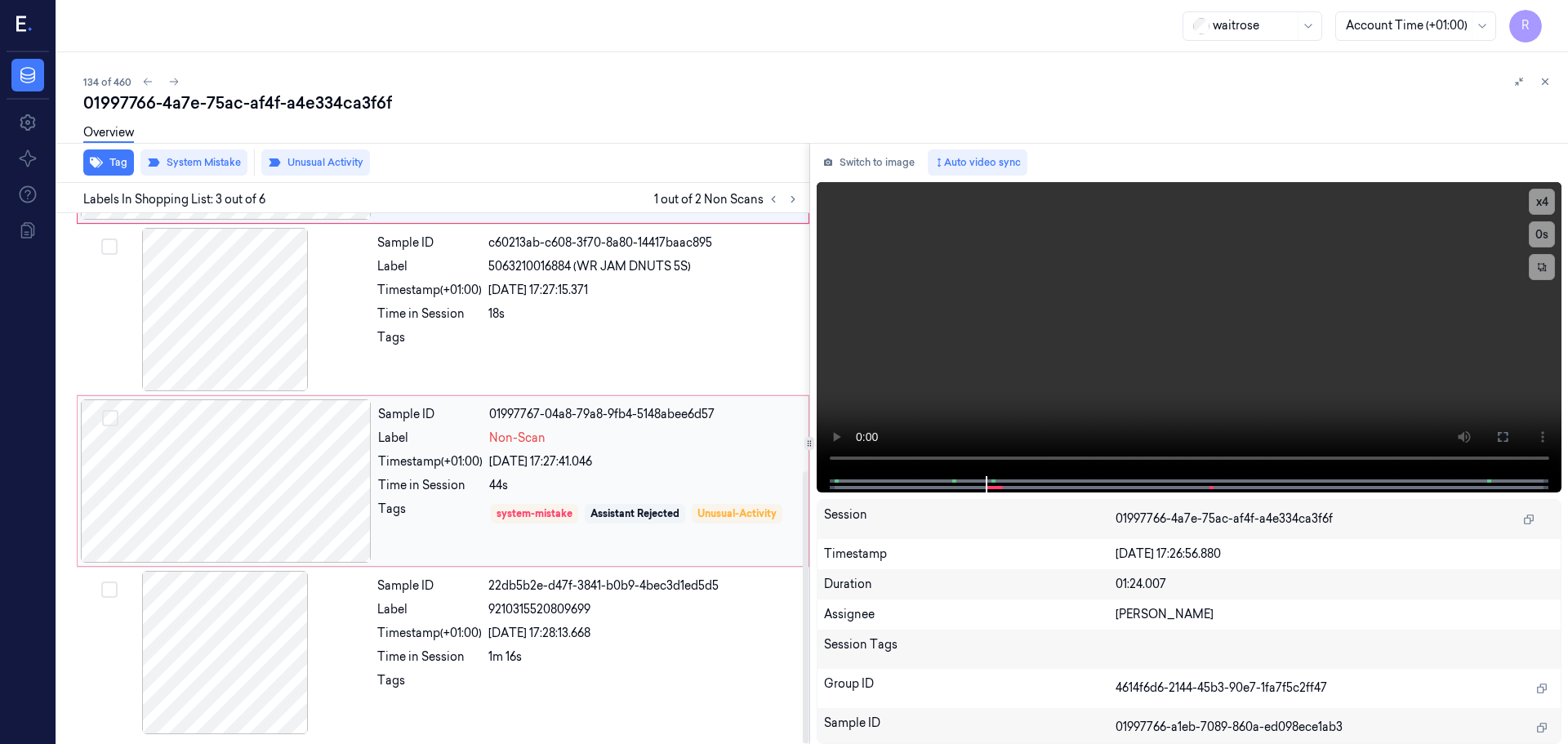
click at [317, 507] on div at bounding box center [225, 481] width 290 height 164
click at [684, 610] on div "9210315520809699" at bounding box center [644, 609] width 311 height 17
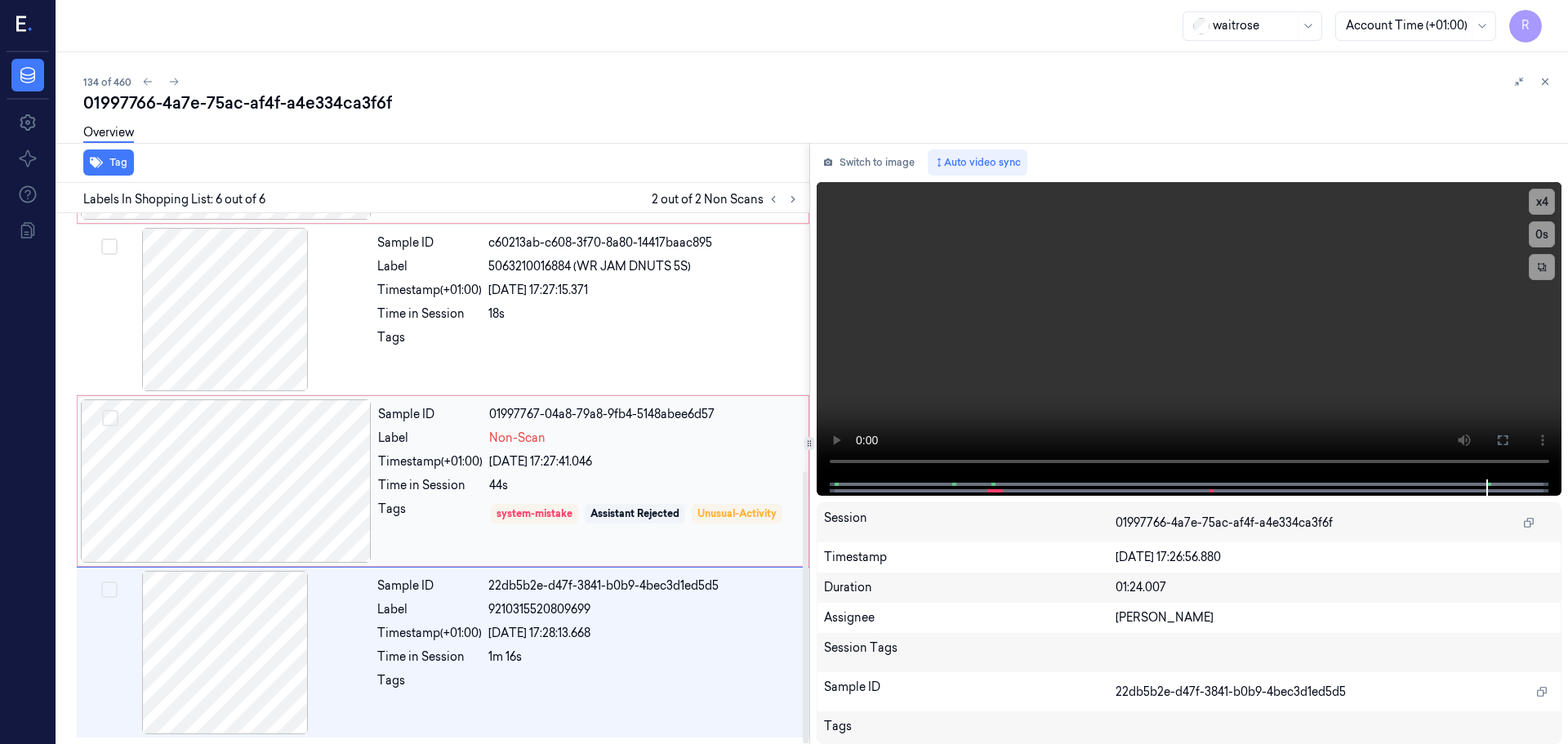
click at [637, 480] on div "44s" at bounding box center [643, 485] width 309 height 17
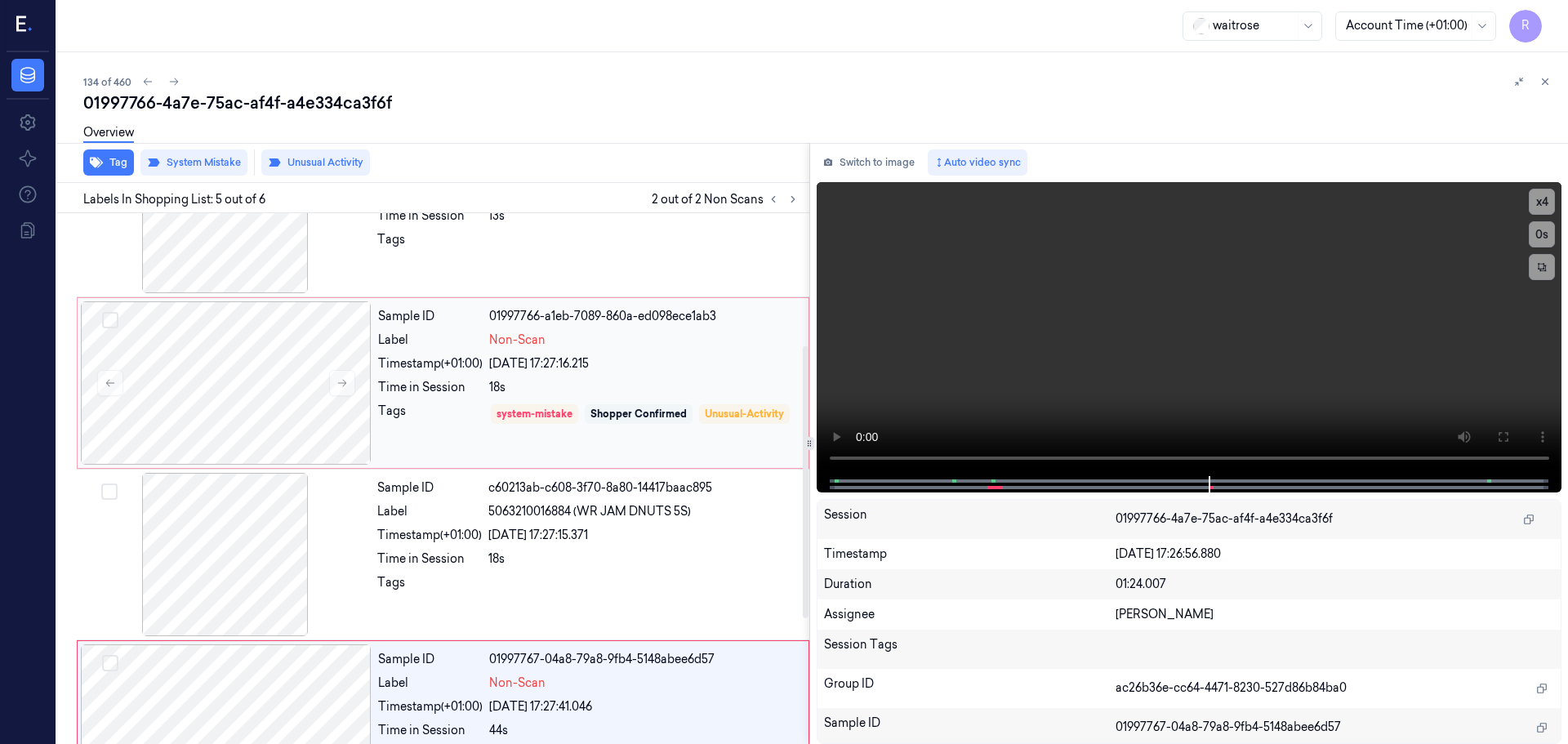
click at [596, 404] on div "Shopper Confirmed" at bounding box center [638, 414] width 108 height 20
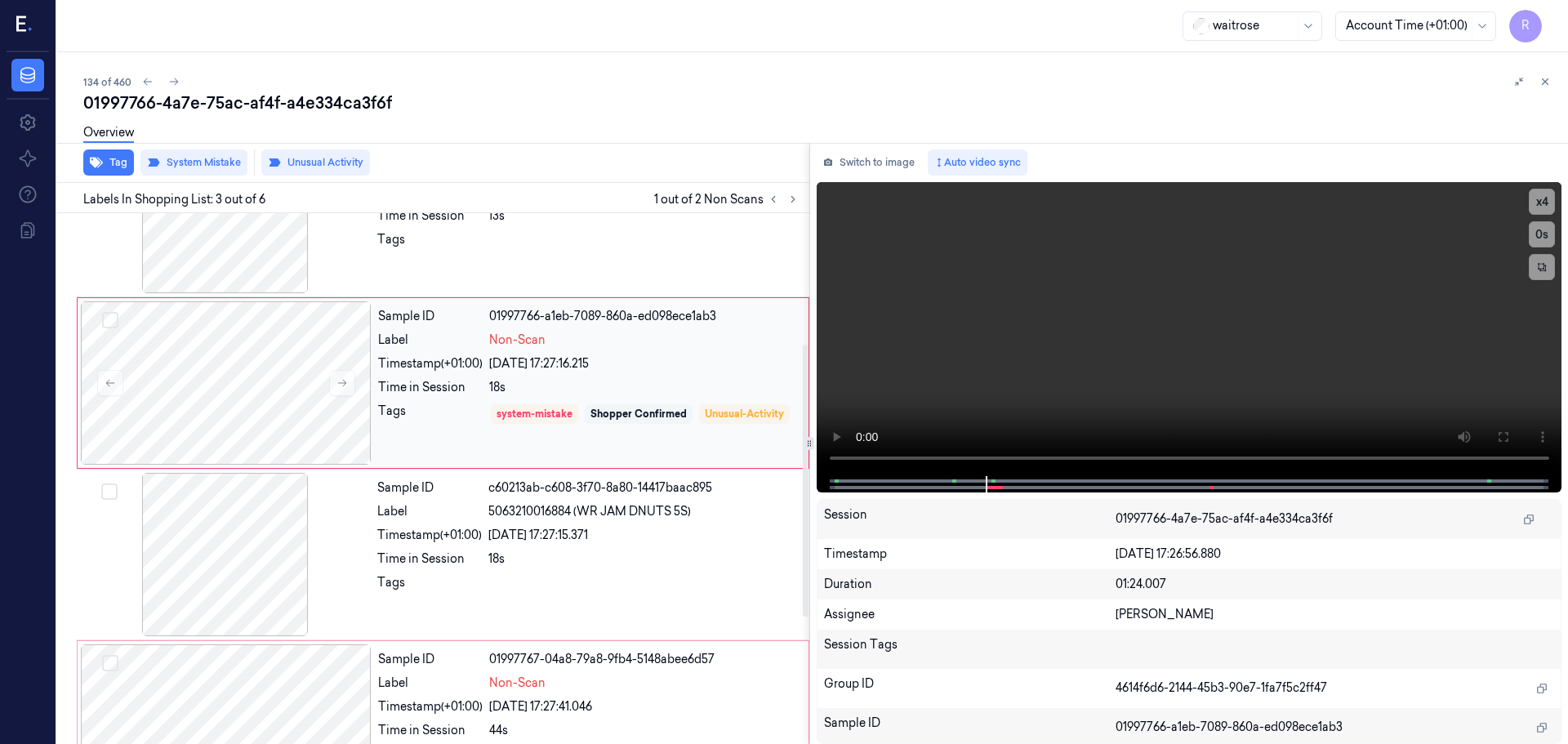
scroll to position [163, 0]
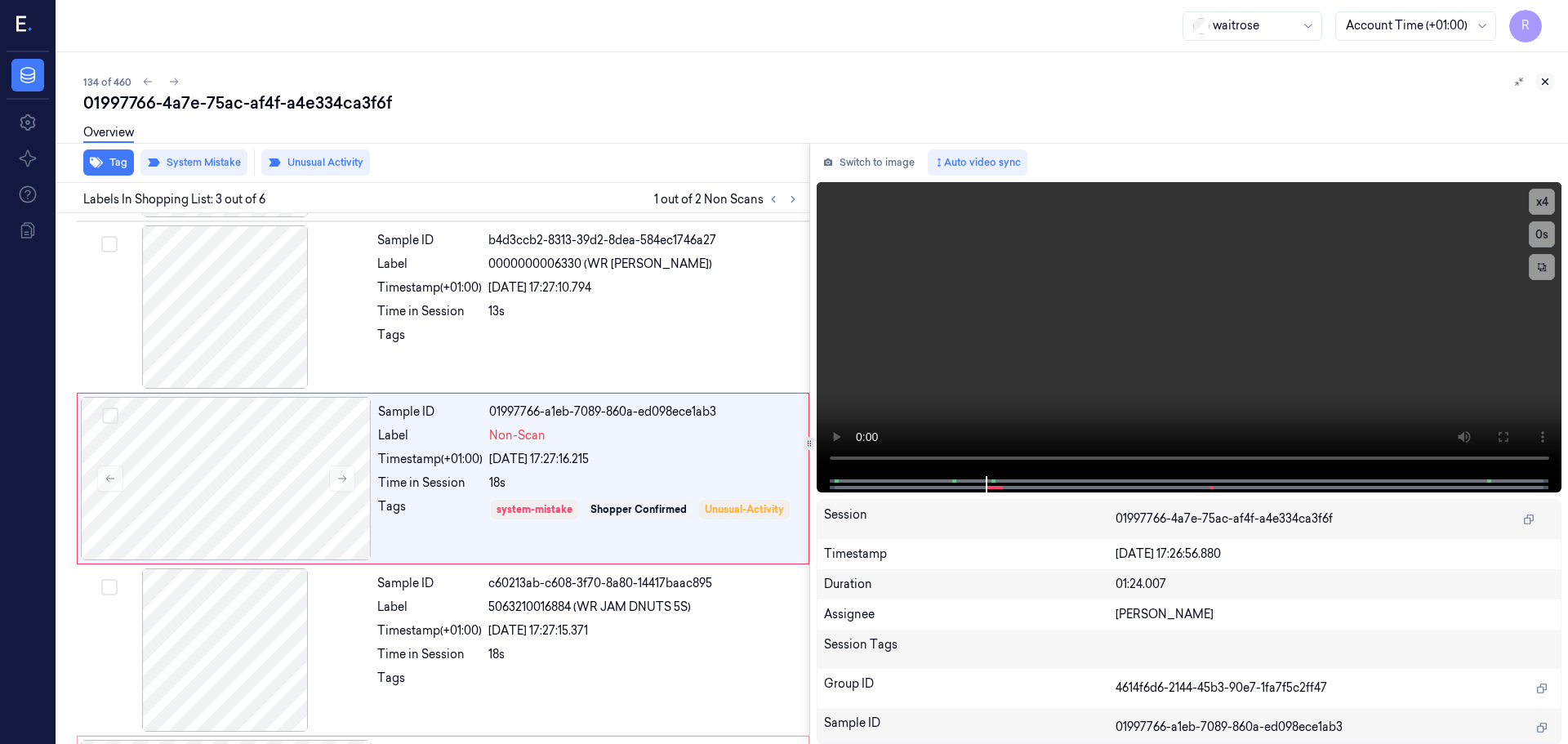
click at [1546, 84] on icon at bounding box center [1544, 81] width 11 height 11
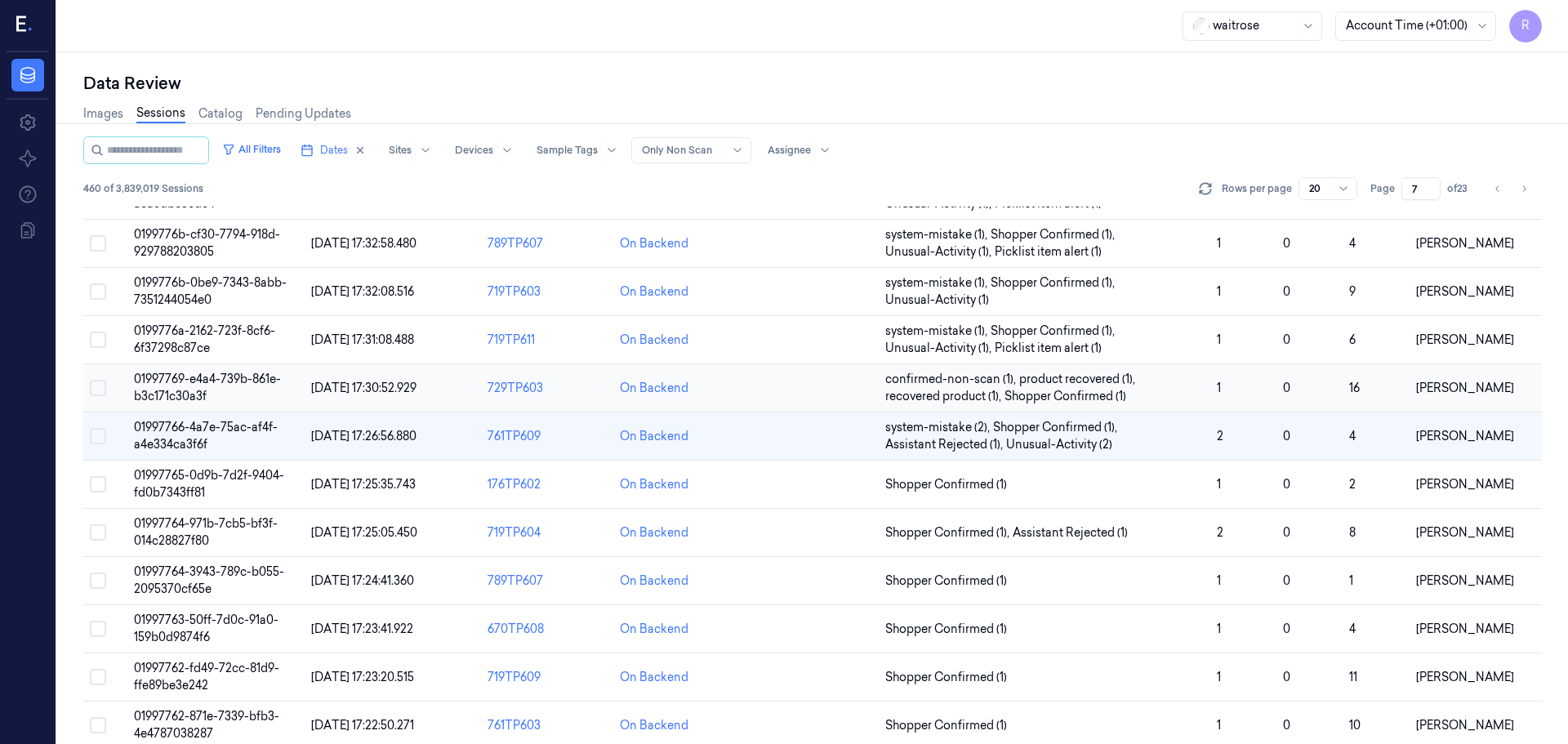
scroll to position [475, 0]
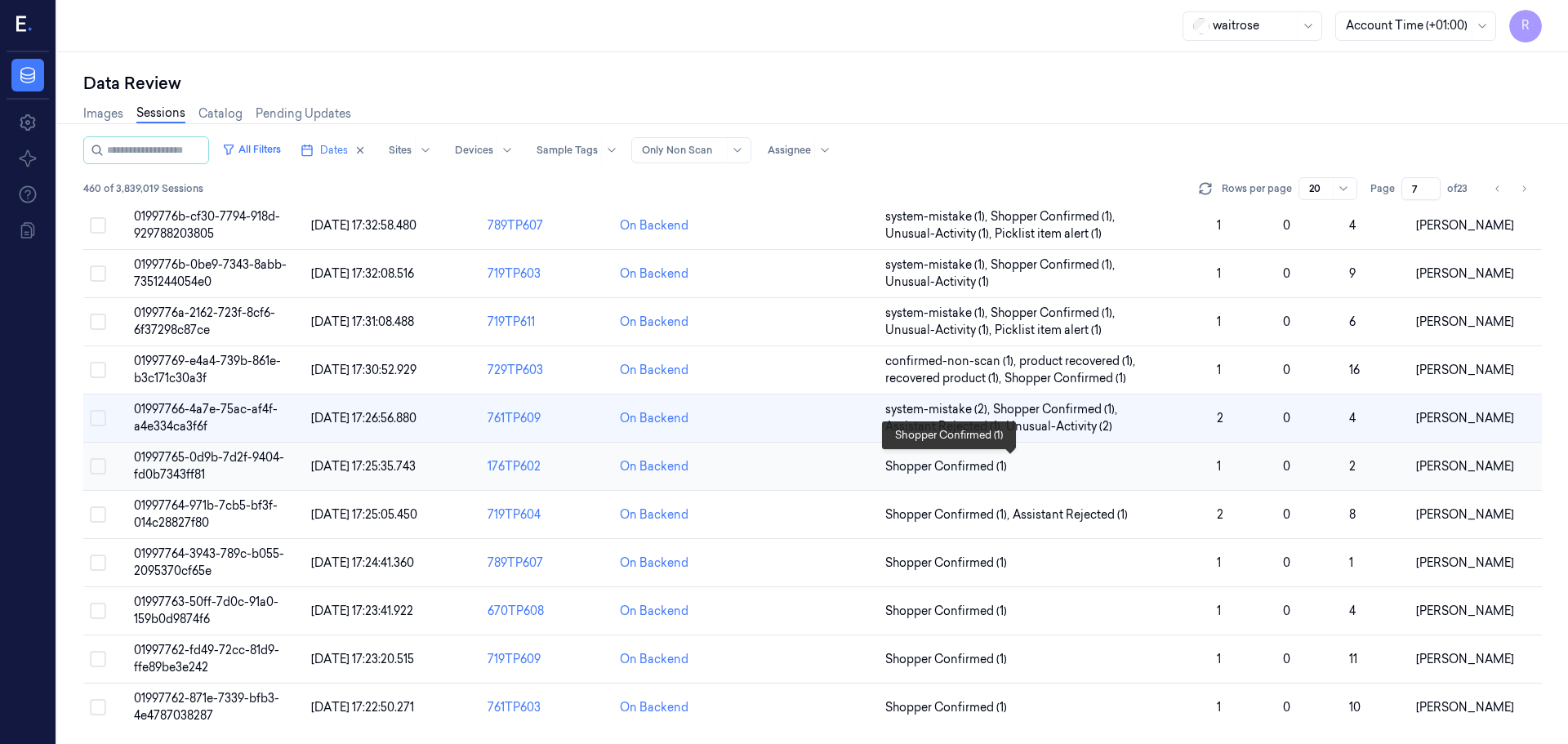
click at [1091, 473] on span "Shopper Confirmed (1)" at bounding box center [1043, 466] width 318 height 17
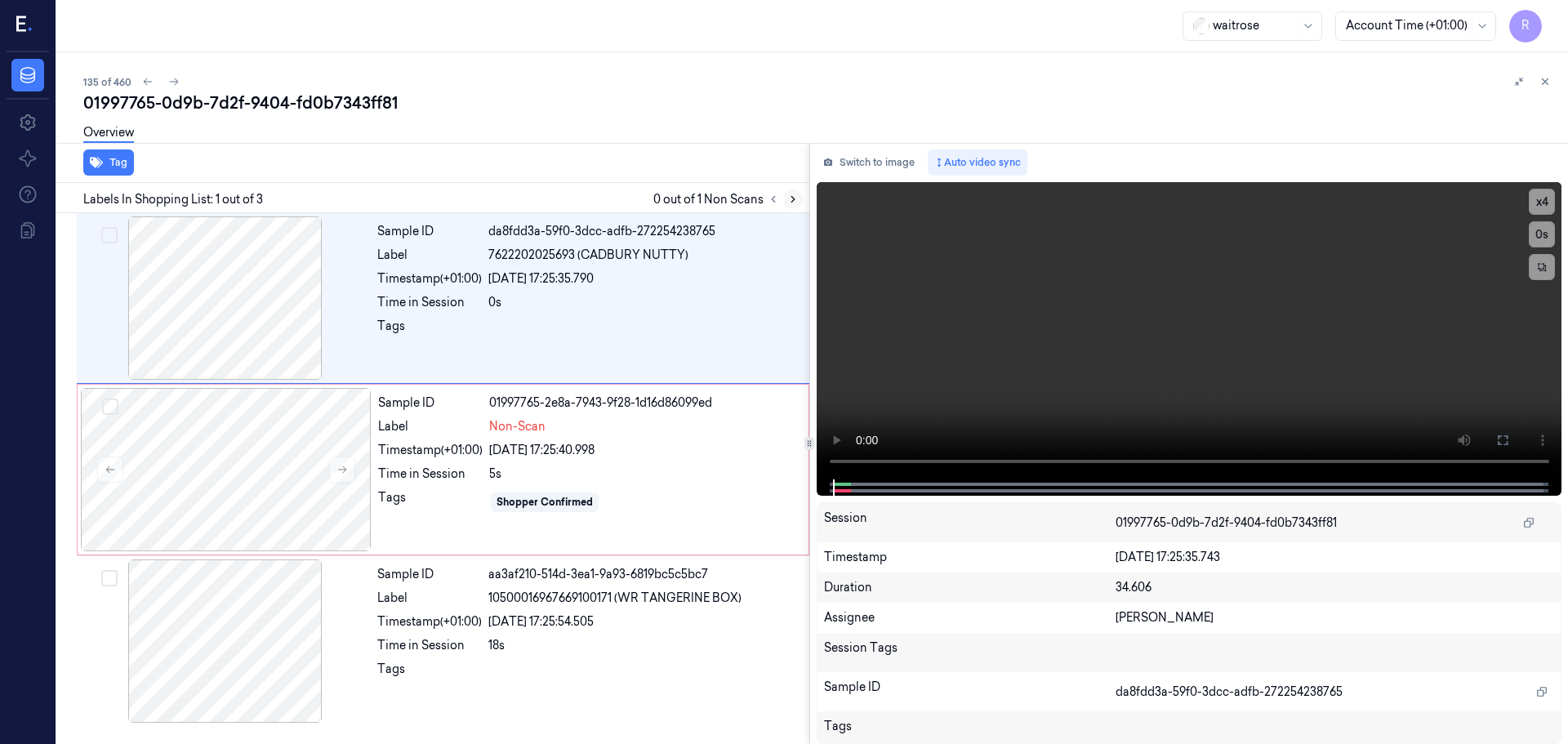
click at [792, 199] on icon at bounding box center [792, 198] width 11 height 11
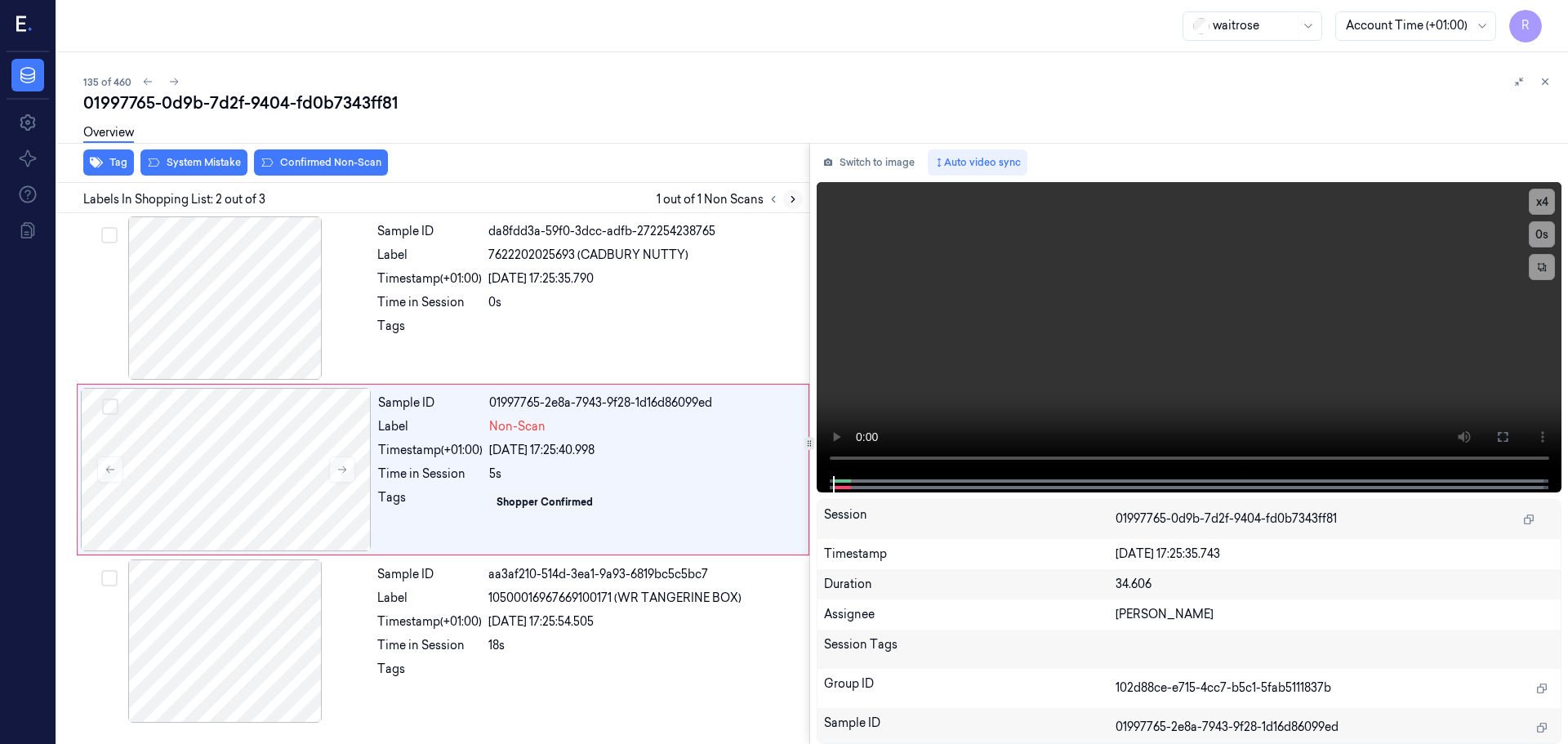
click at [791, 199] on icon at bounding box center [792, 198] width 11 height 11
drag, startPoint x: 791, startPoint y: 199, endPoint x: 682, endPoint y: 240, distance: 116.5
click at [790, 199] on icon at bounding box center [792, 198] width 11 height 11
click at [165, 310] on div at bounding box center [224, 298] width 290 height 164
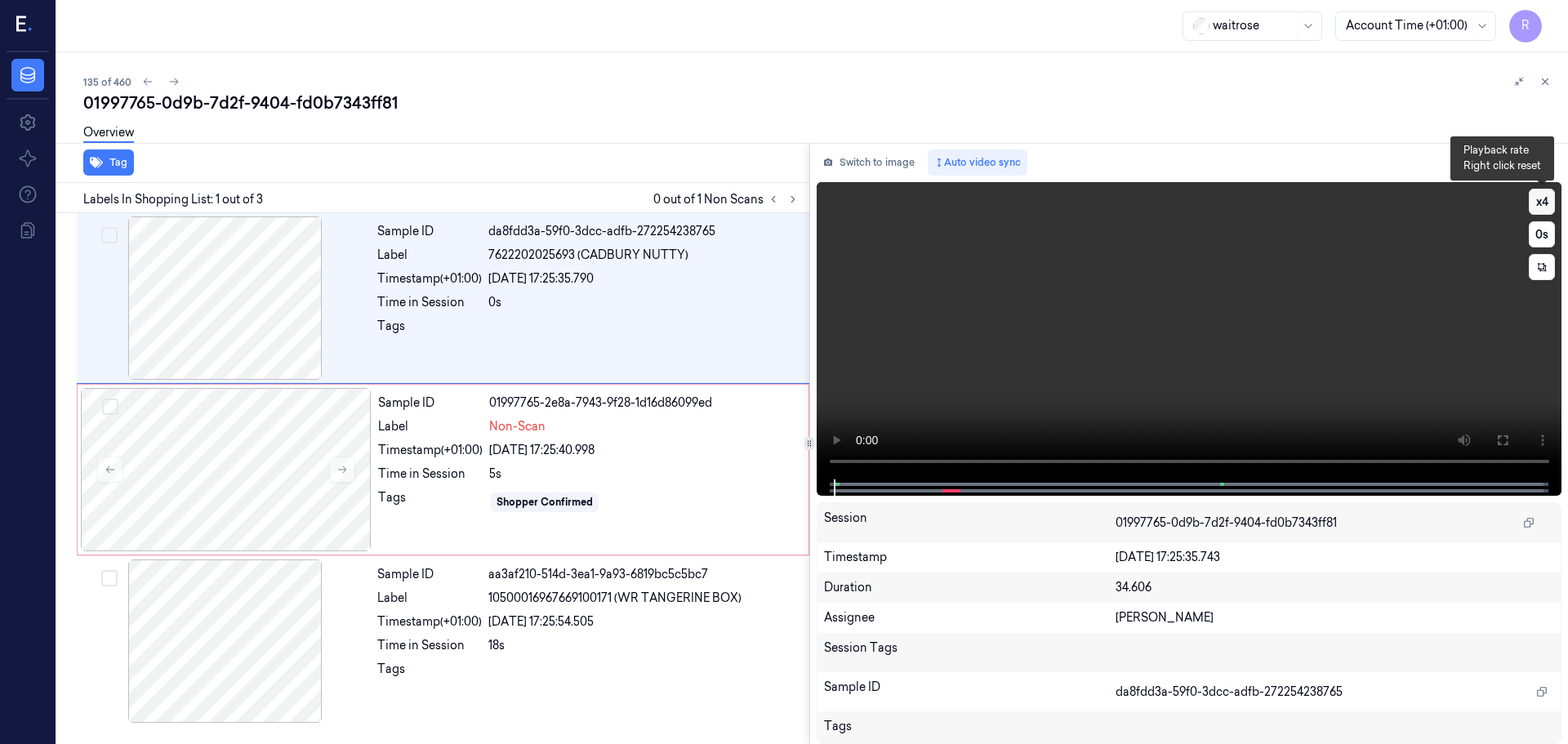
click at [1542, 209] on button "x 4" at bounding box center [1541, 201] width 26 height 26
click at [1550, 205] on button "x 1" at bounding box center [1541, 201] width 26 height 26
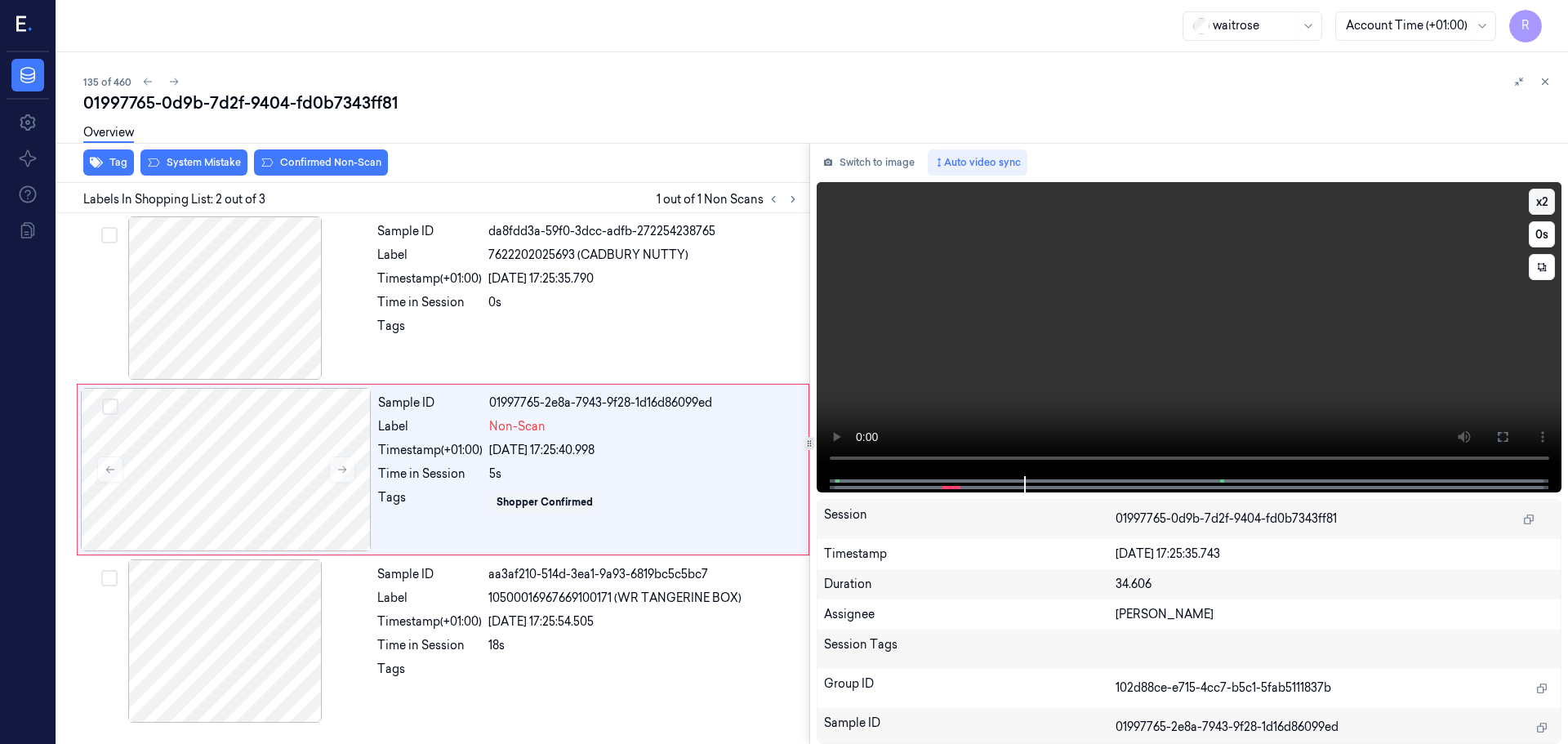
click at [1542, 205] on button "x 2" at bounding box center [1541, 201] width 26 height 26
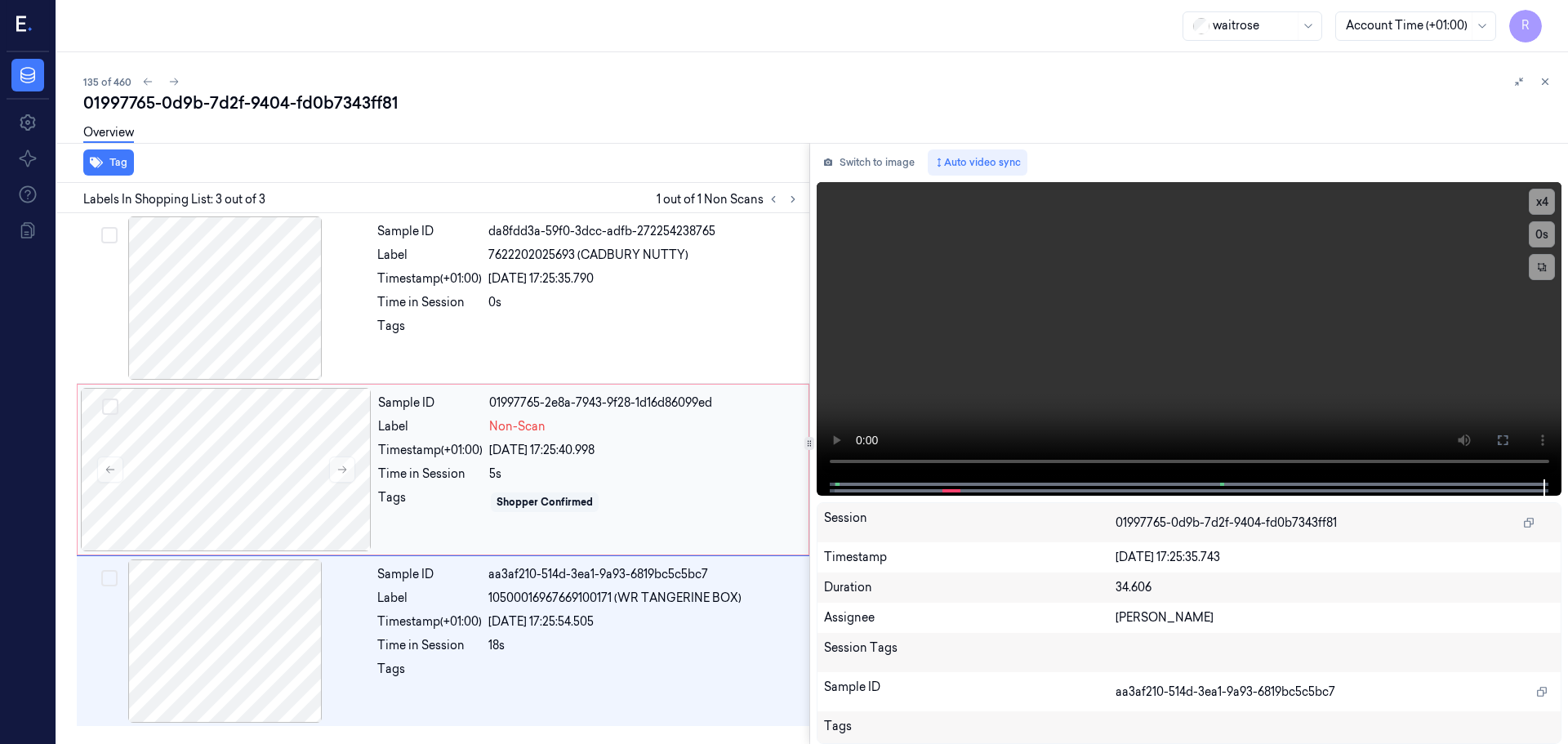
click at [493, 457] on div "[DATE] 17:25:40.998" at bounding box center [643, 450] width 309 height 17
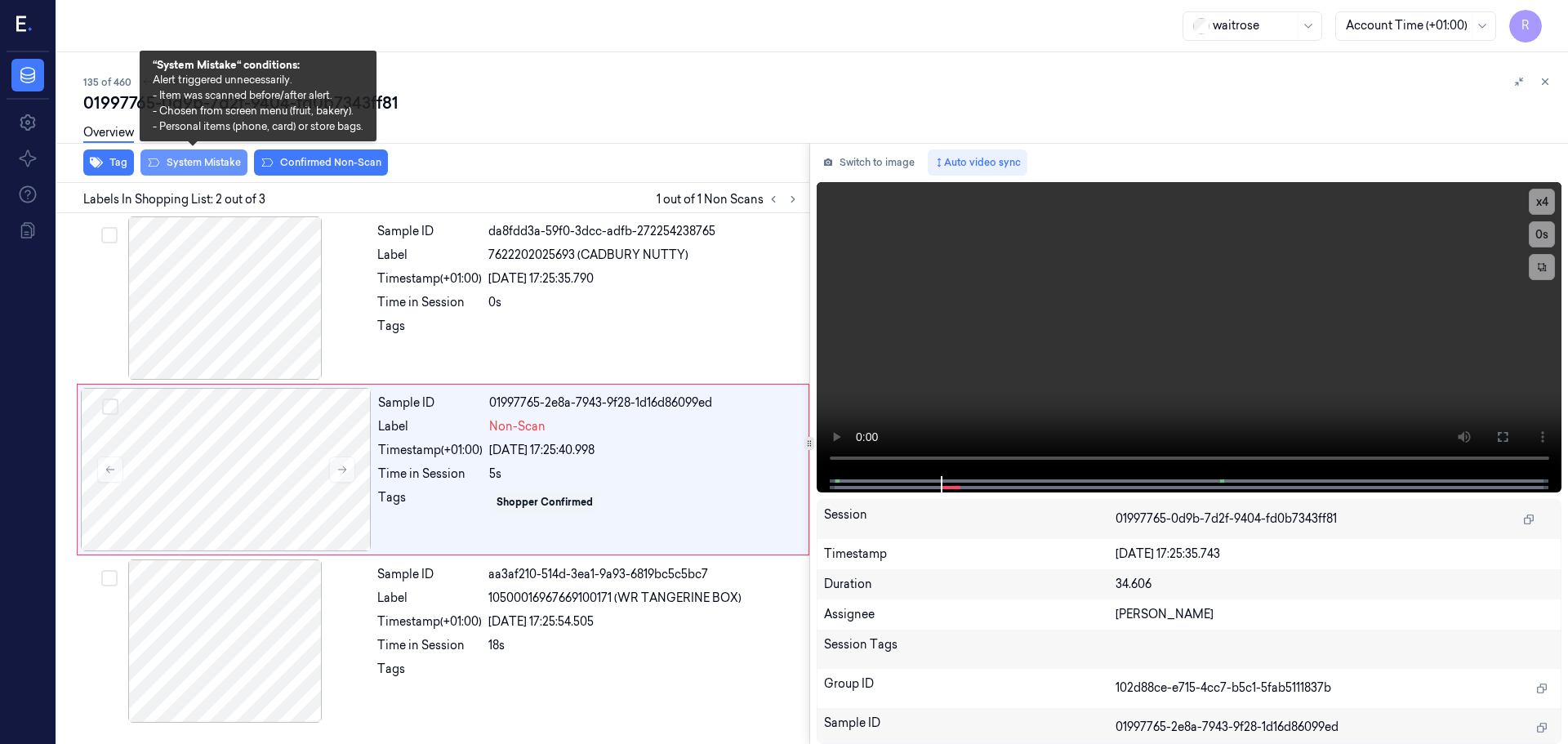
click at [196, 168] on button "System Mistake" at bounding box center [194, 163] width 107 height 26
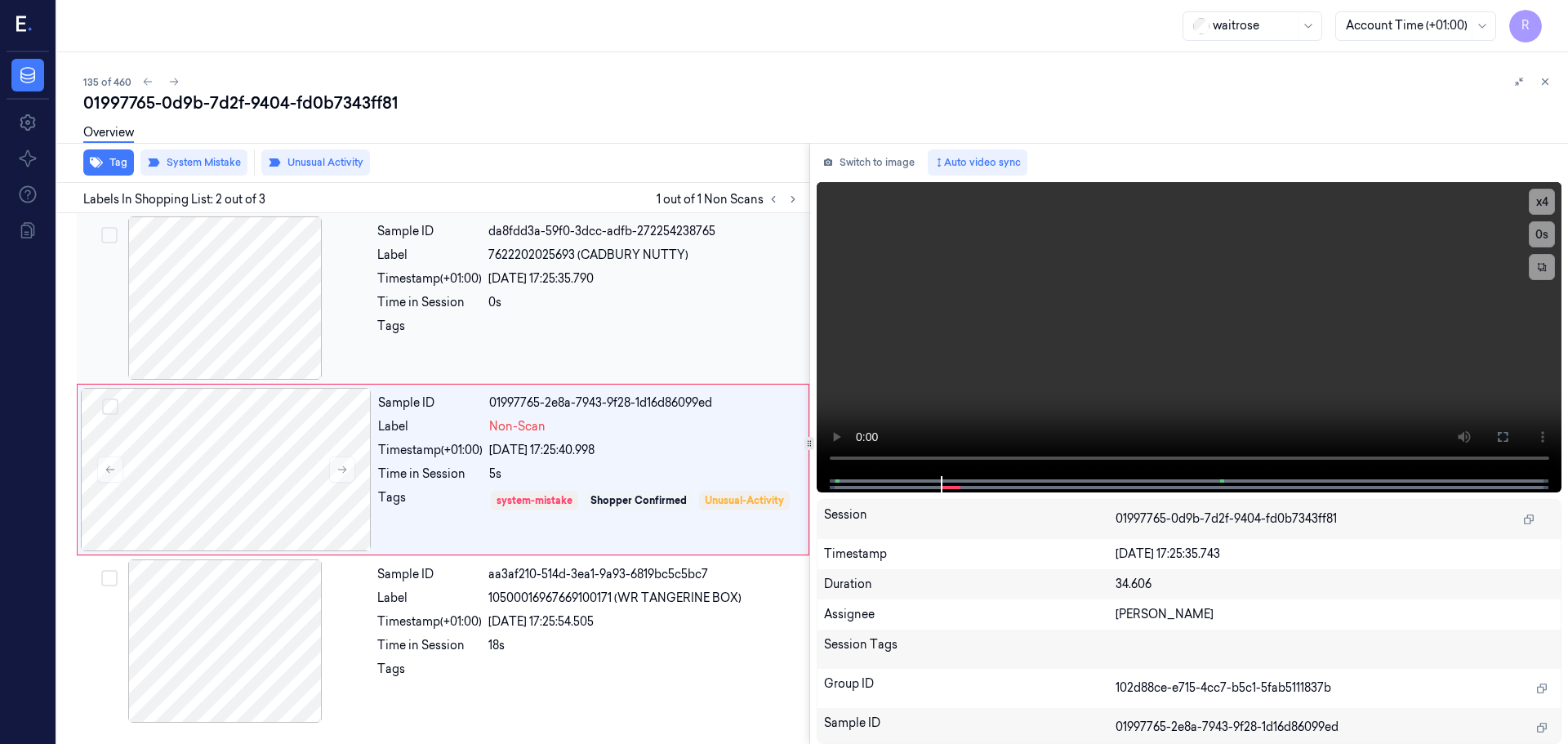
click at [510, 295] on div "0s" at bounding box center [644, 302] width 311 height 17
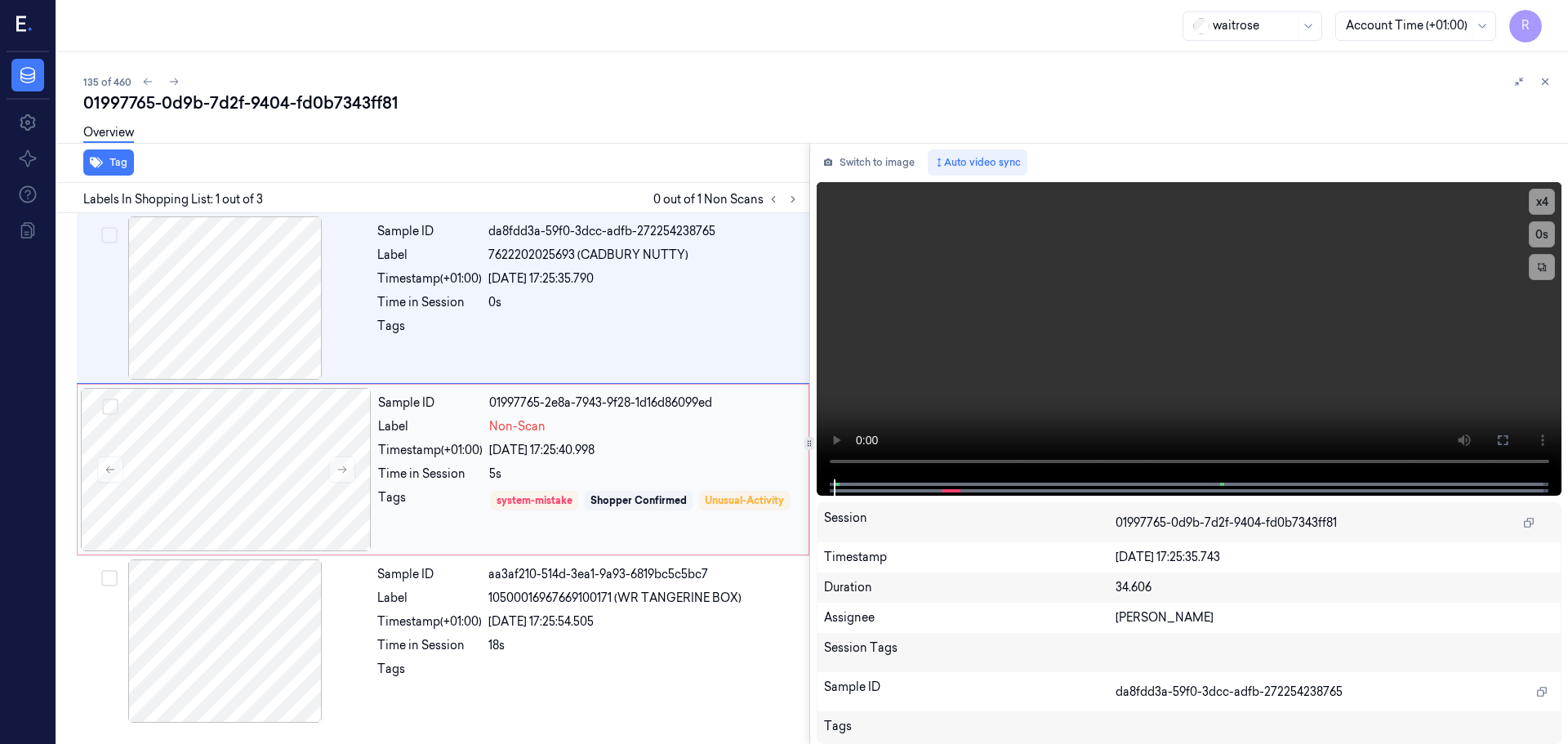
click at [559, 457] on div "[DATE] 17:25:40.998" at bounding box center [643, 450] width 309 height 17
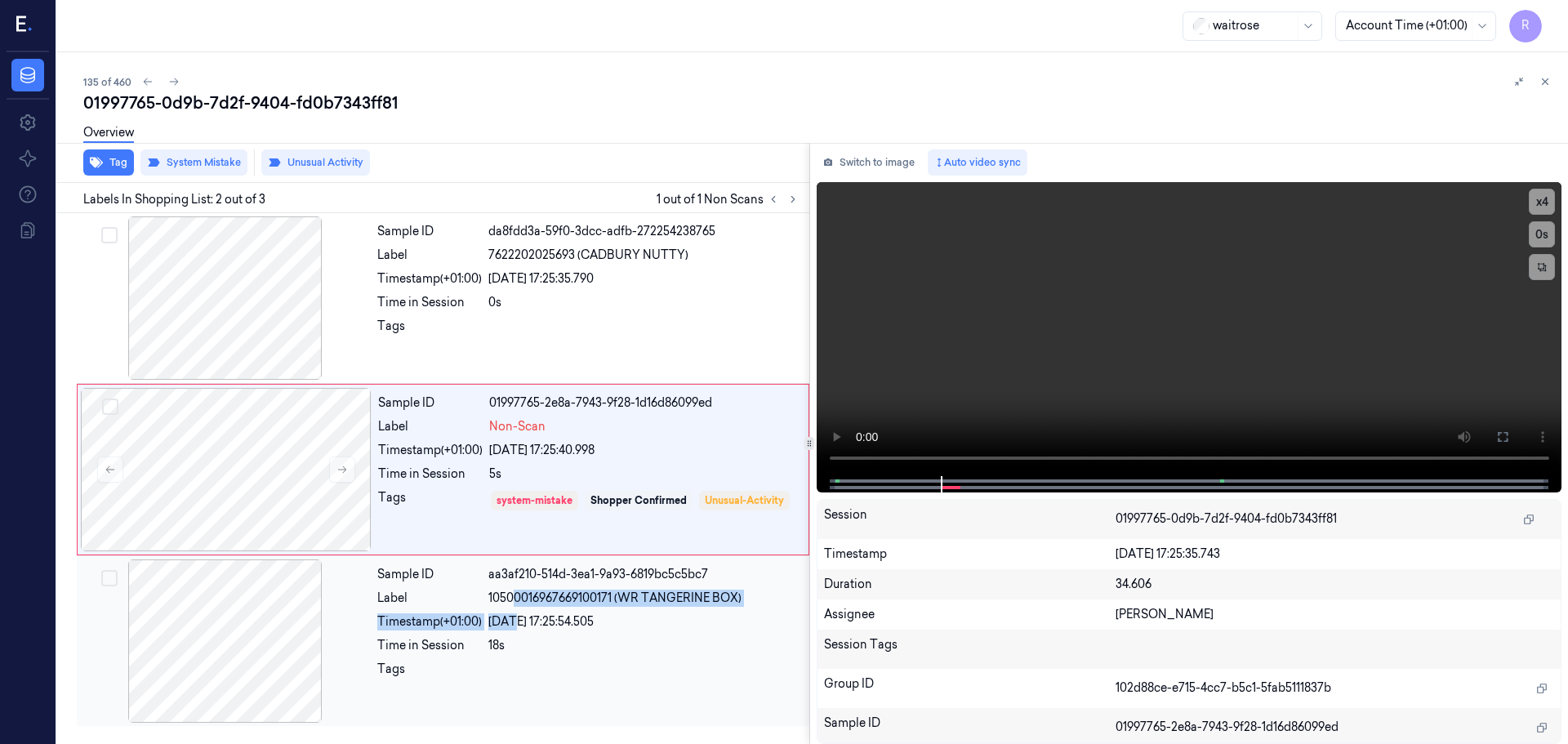
click at [511, 610] on div "Sample ID aa3af210-514d-3ea1-9a93-6819bc5c5bc7 Label 10500016967669100171 (WR T…" at bounding box center [588, 641] width 435 height 164
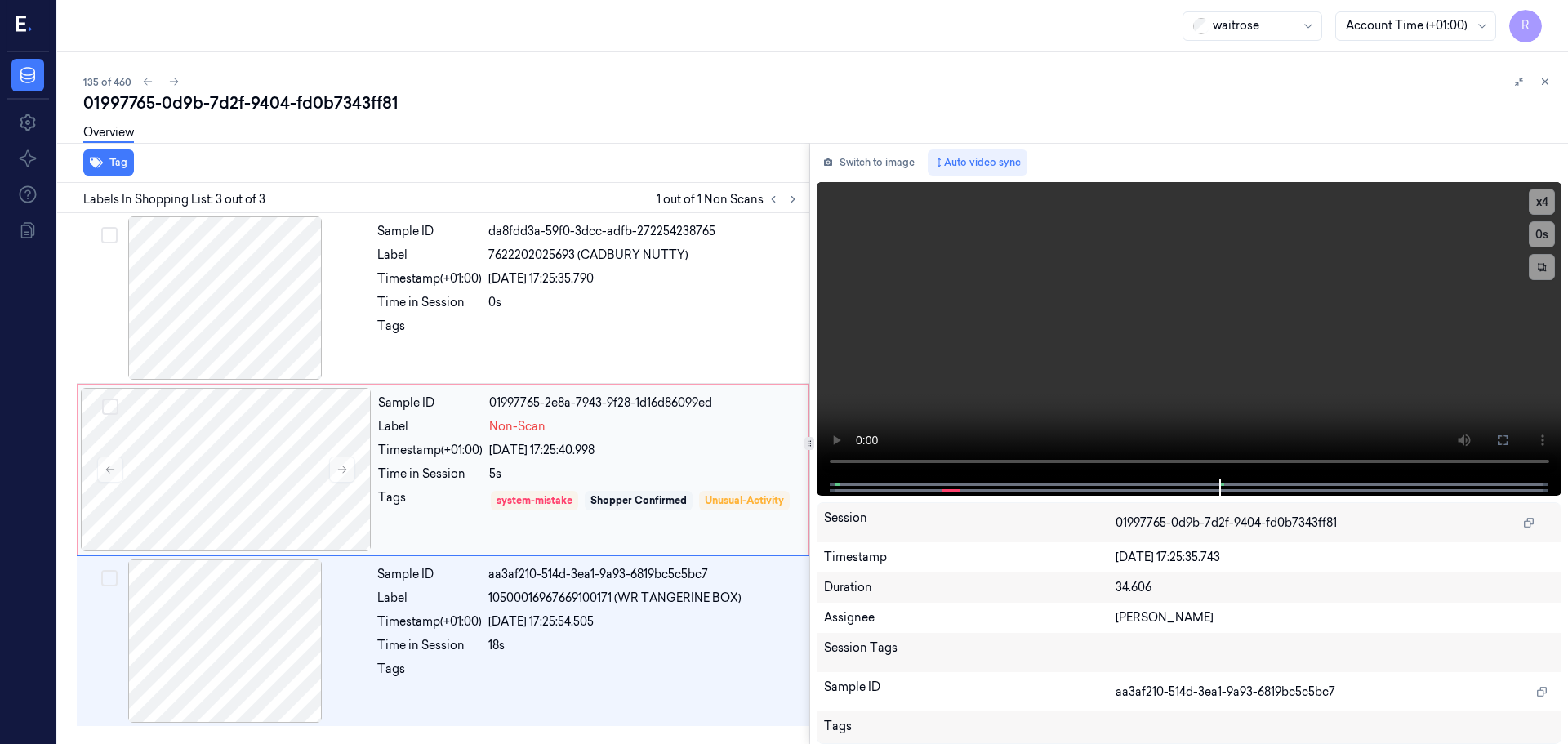
click at [537, 462] on div "Sample ID 01997765-2e8a-7943-9f28-1d16d86099ed Label Non-Scan Timestamp (+01:00…" at bounding box center [588, 470] width 434 height 164
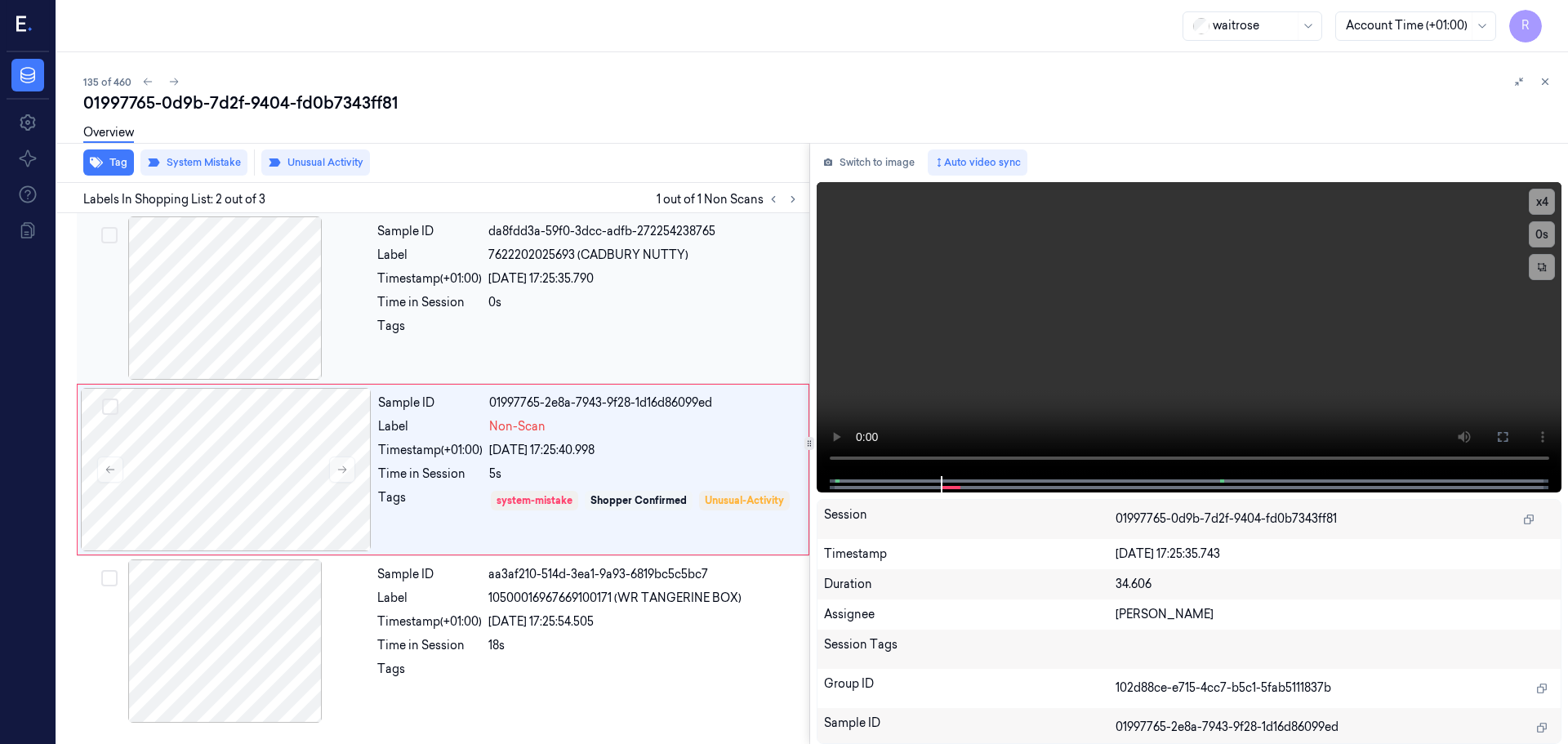
click at [556, 307] on div "0s" at bounding box center [644, 302] width 311 height 17
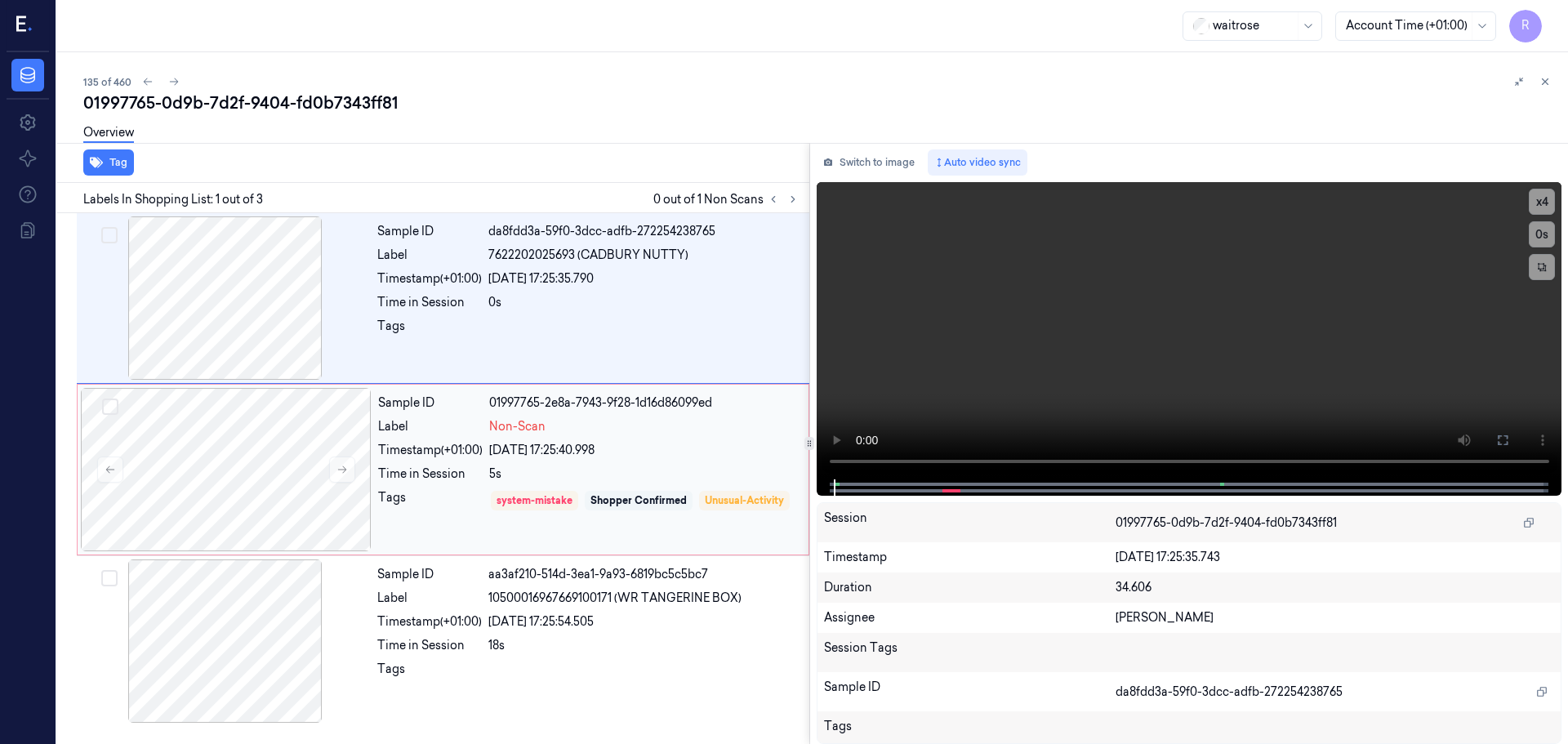
click at [611, 493] on div "Shopper Confirmed" at bounding box center [638, 500] width 97 height 15
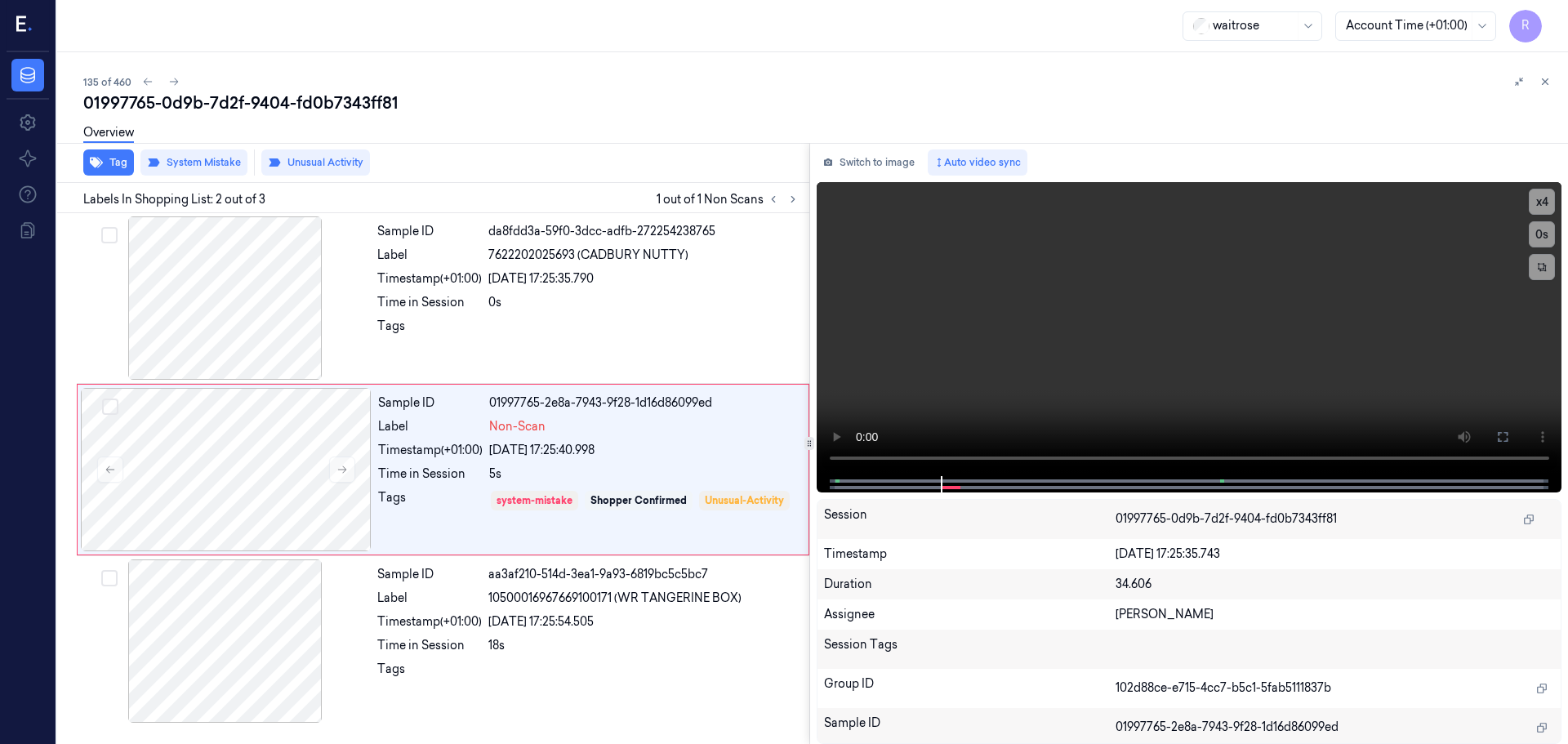
click at [1548, 81] on icon at bounding box center [1544, 81] width 11 height 11
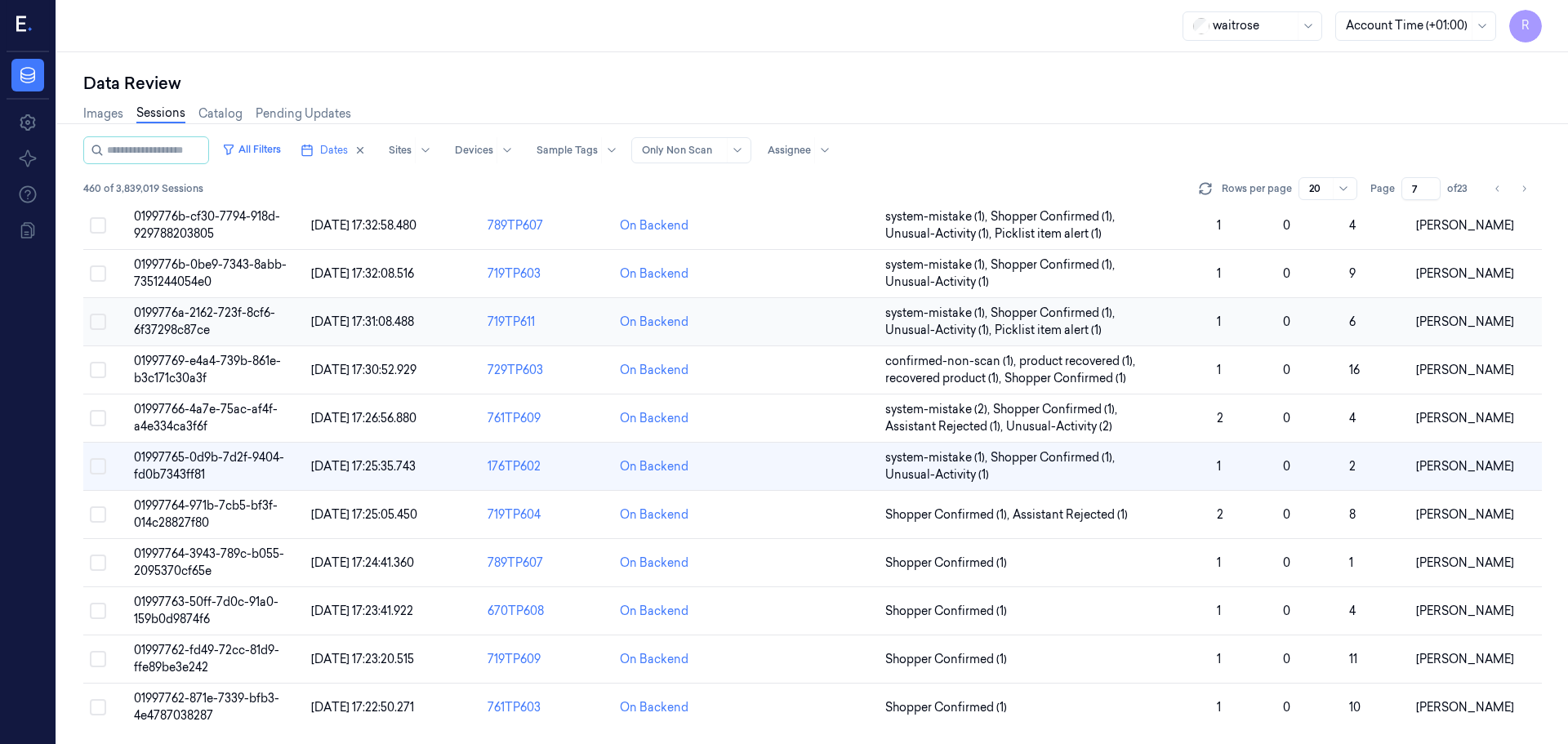
scroll to position [466, 0]
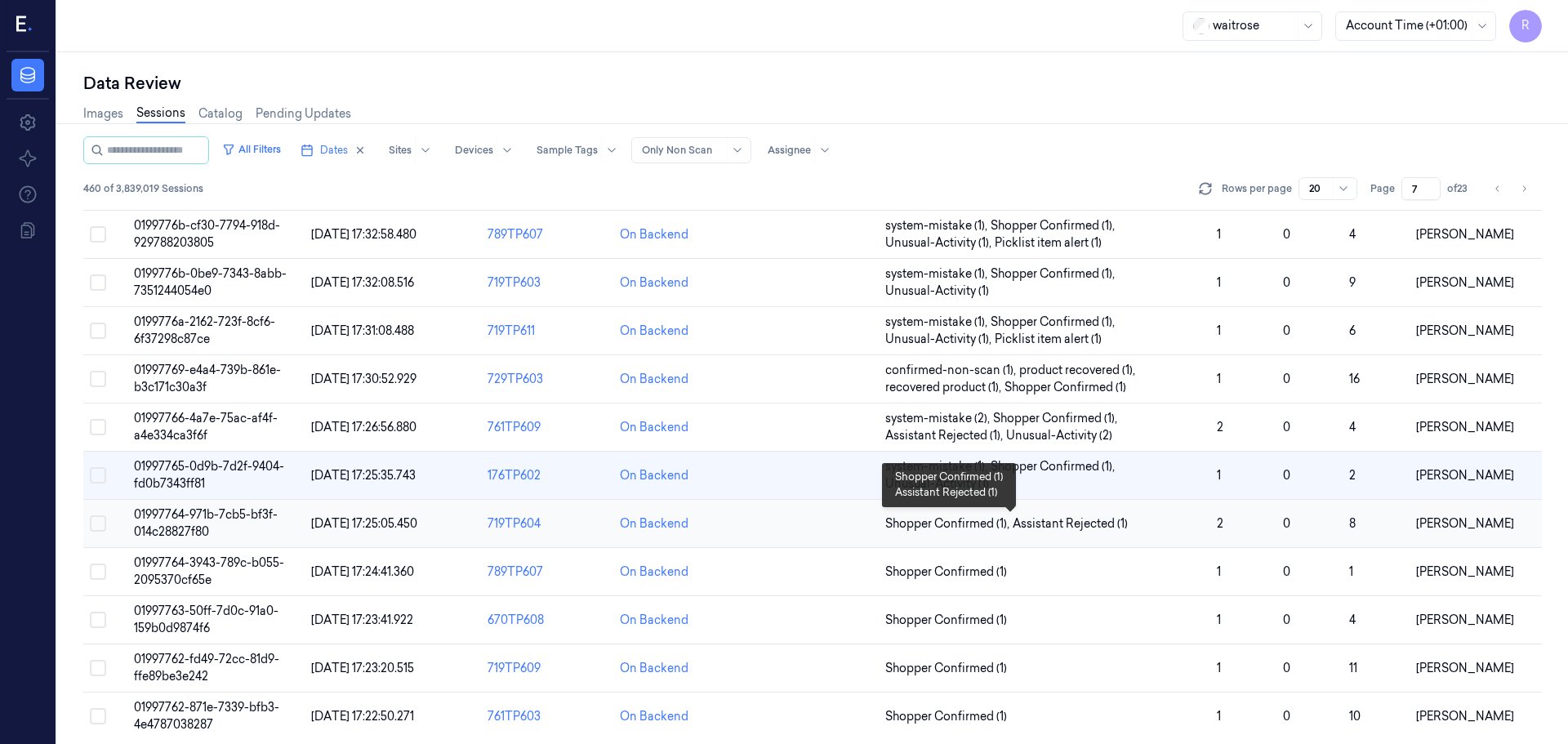
click at [1164, 528] on span "Shopper Confirmed (1) , Assistant Rejected (1)" at bounding box center [1043, 524] width 318 height 17
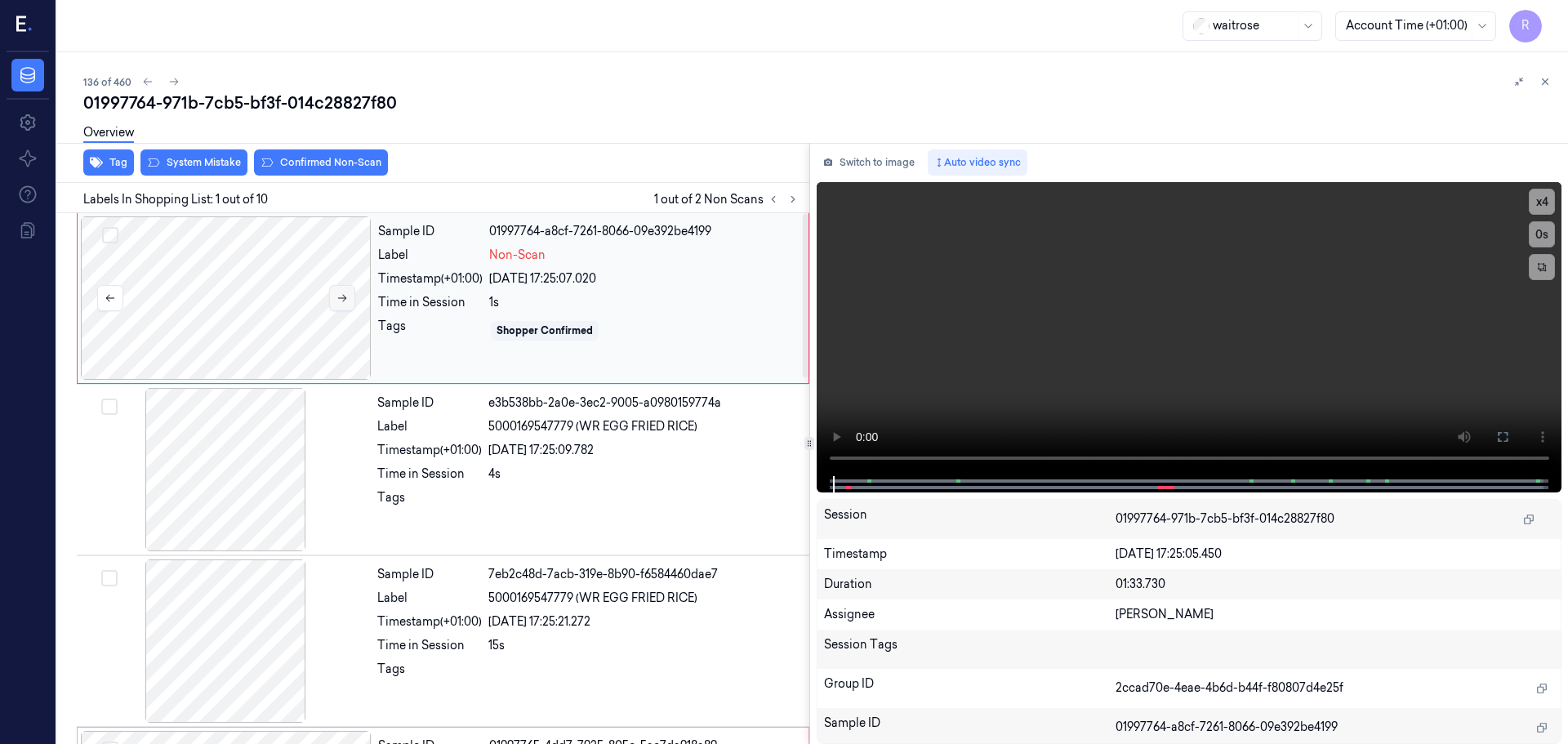
click at [344, 294] on icon at bounding box center [341, 297] width 11 height 11
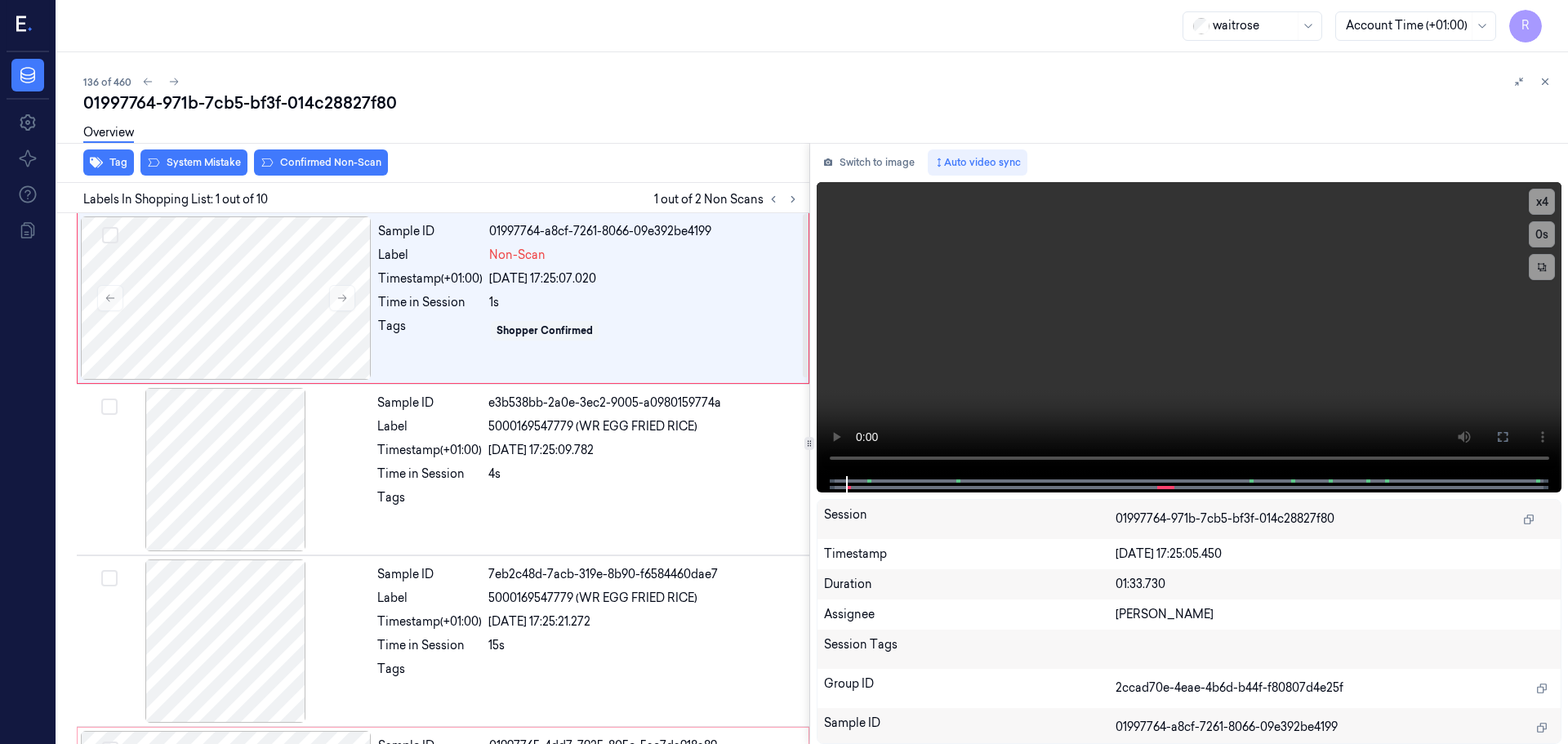
click at [344, 294] on icon at bounding box center [341, 297] width 11 height 11
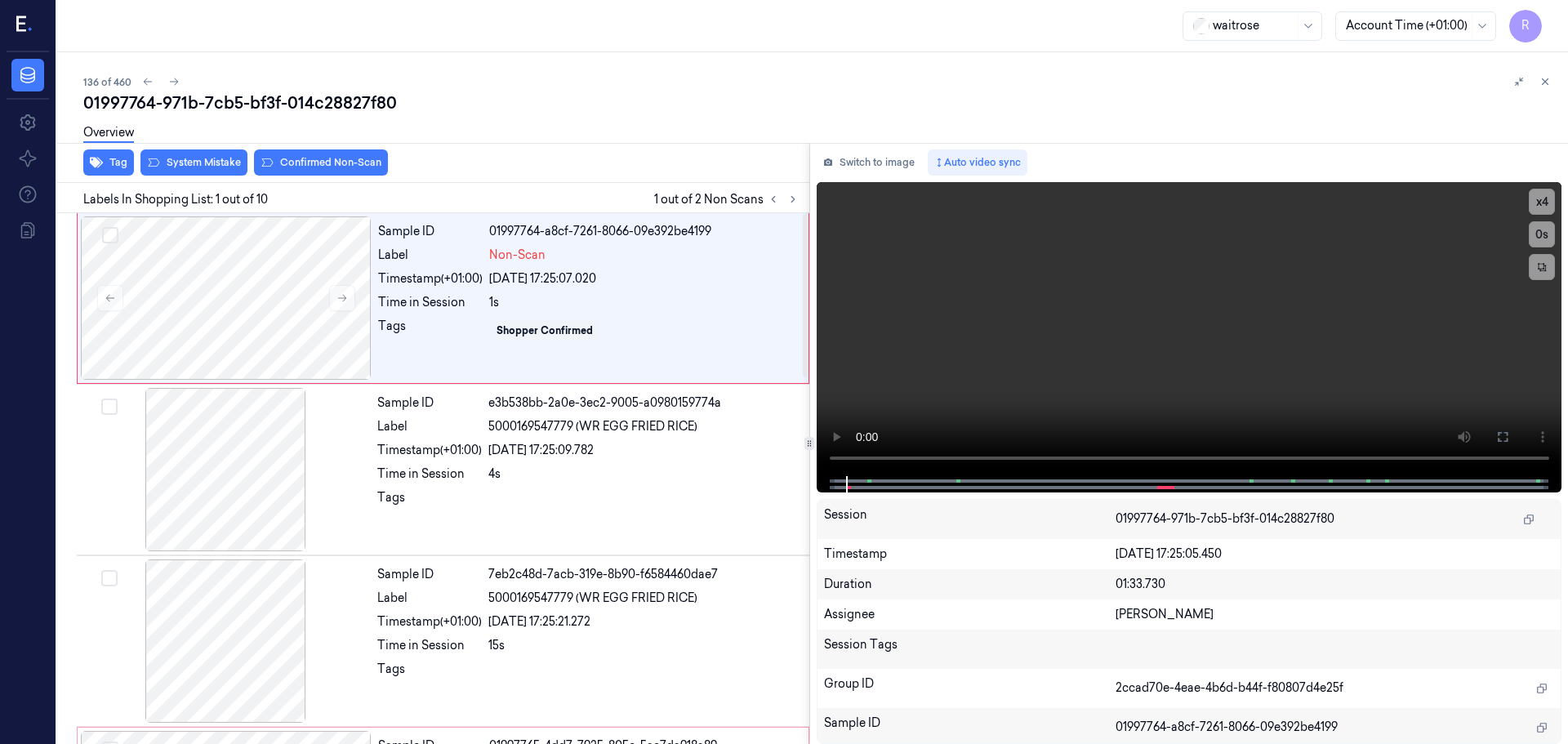
click at [344, 294] on icon at bounding box center [341, 297] width 11 height 11
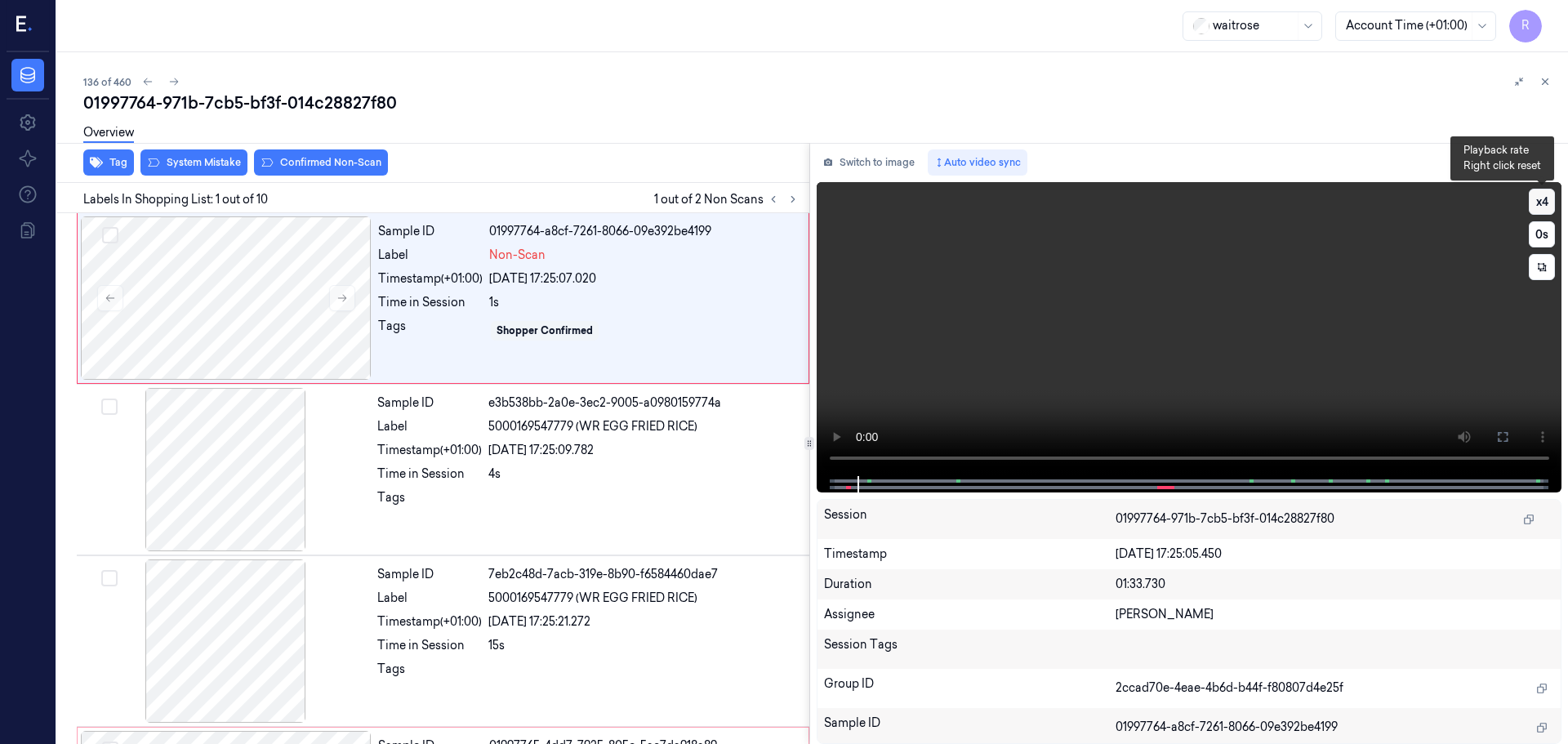
click at [1538, 212] on button "x 4" at bounding box center [1541, 201] width 26 height 26
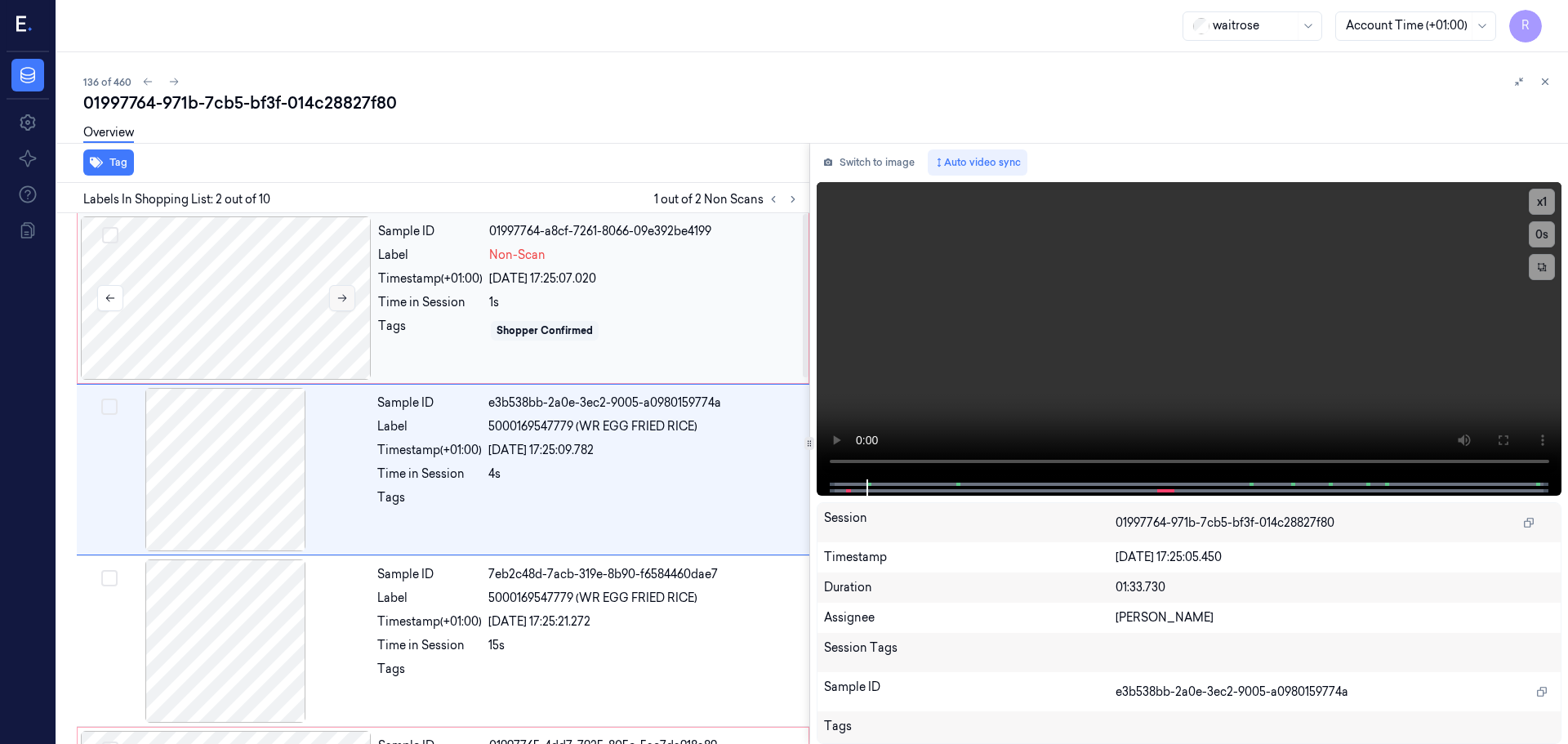
click at [347, 290] on button at bounding box center [342, 298] width 26 height 26
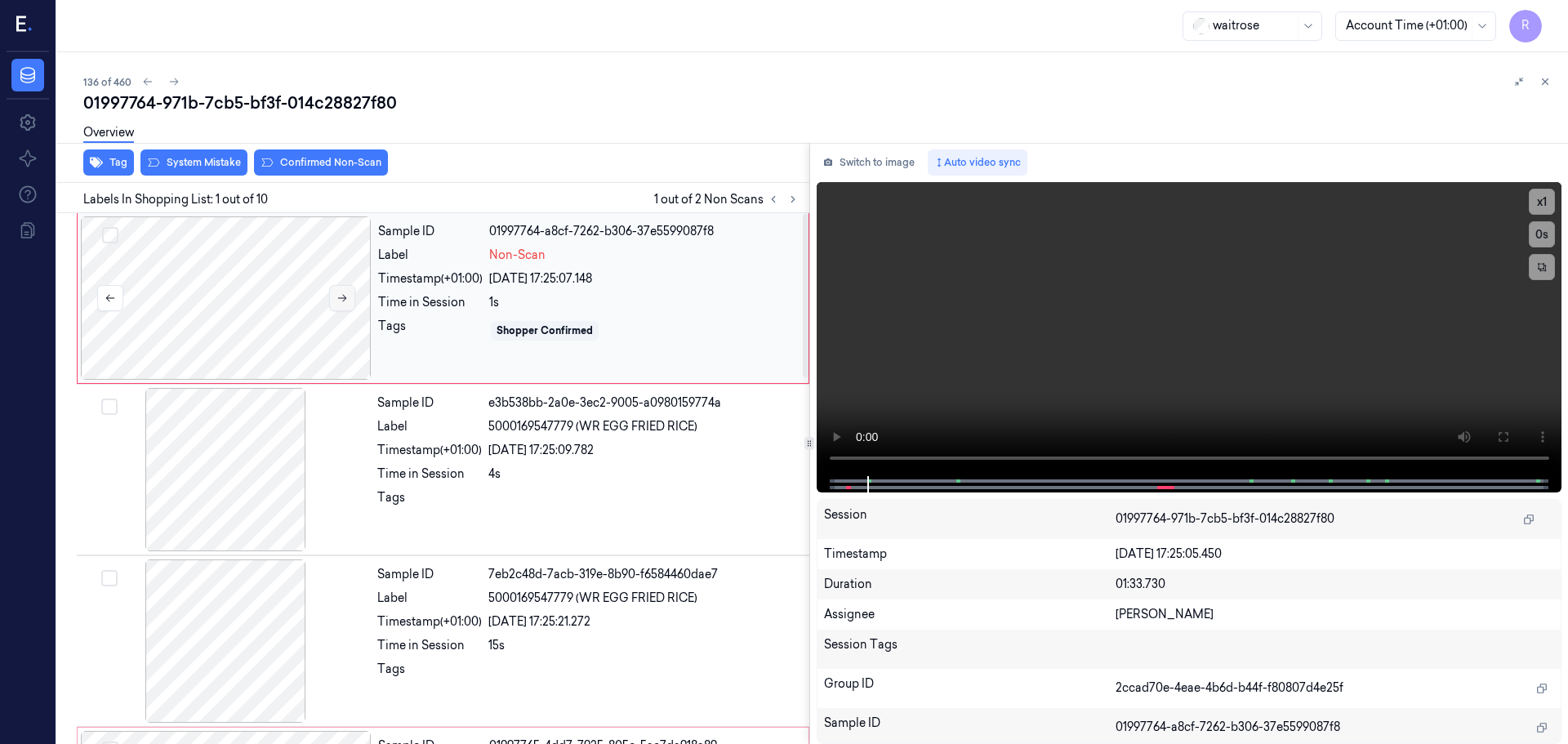
click at [347, 290] on button at bounding box center [342, 298] width 26 height 26
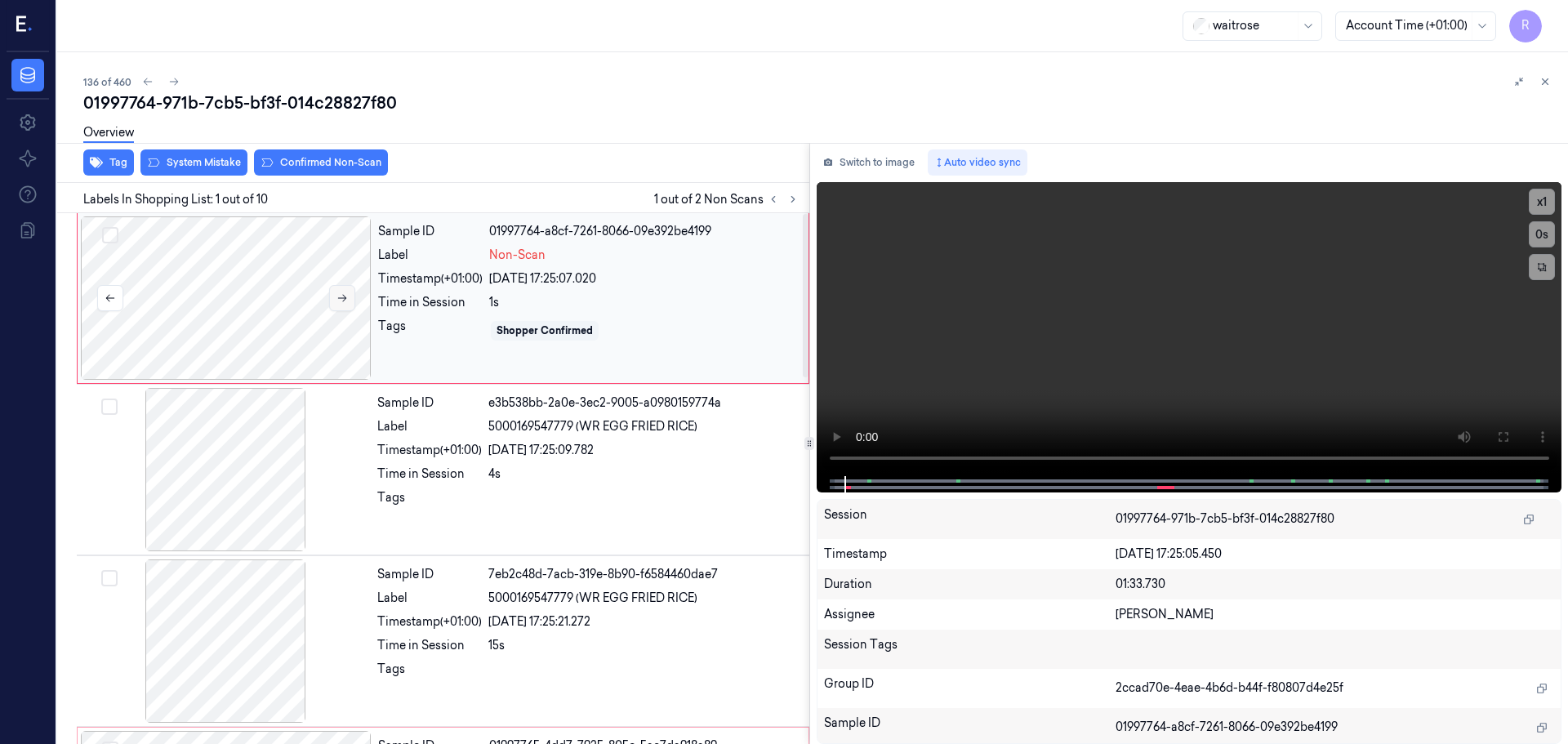
click at [347, 290] on button at bounding box center [342, 298] width 26 height 26
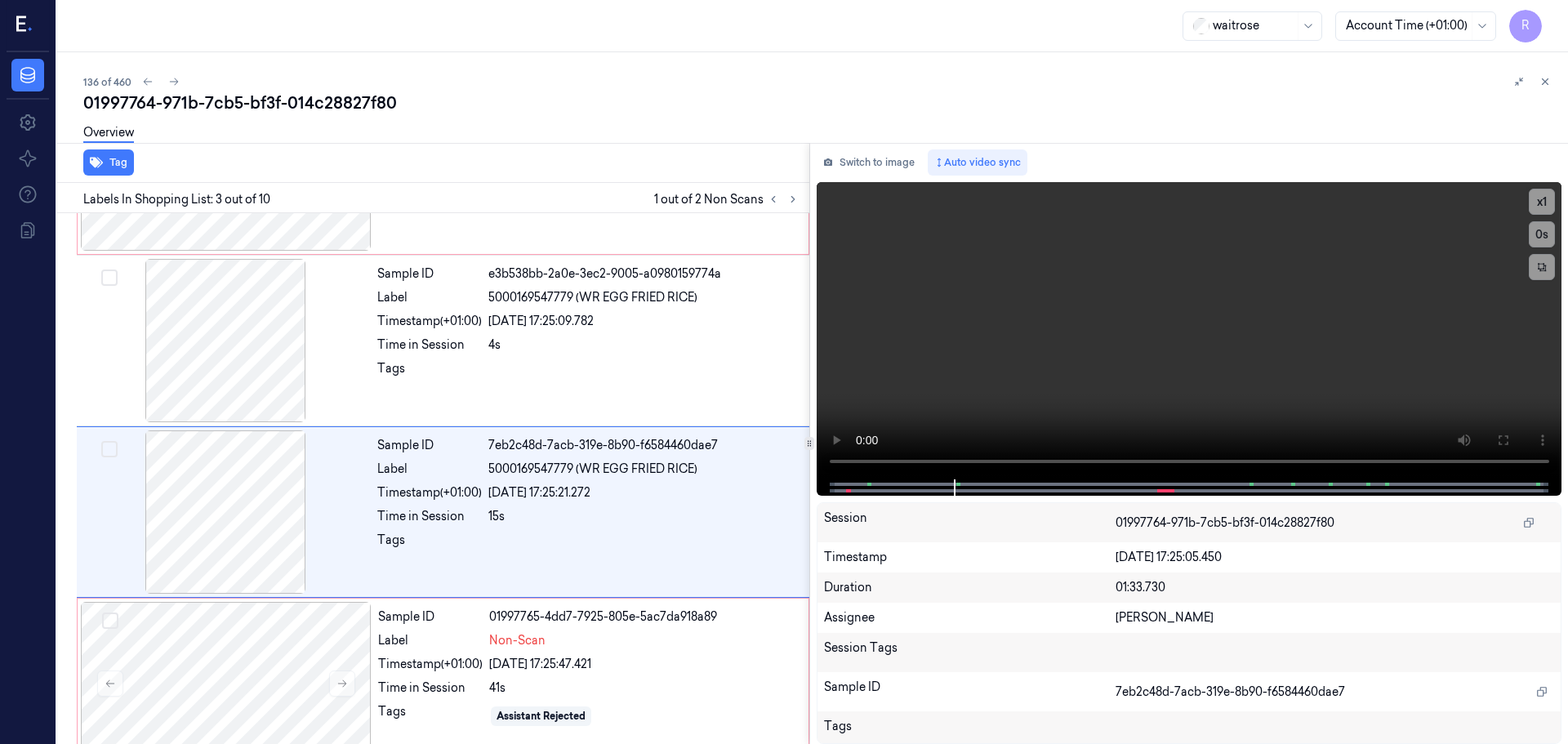
scroll to position [163, 0]
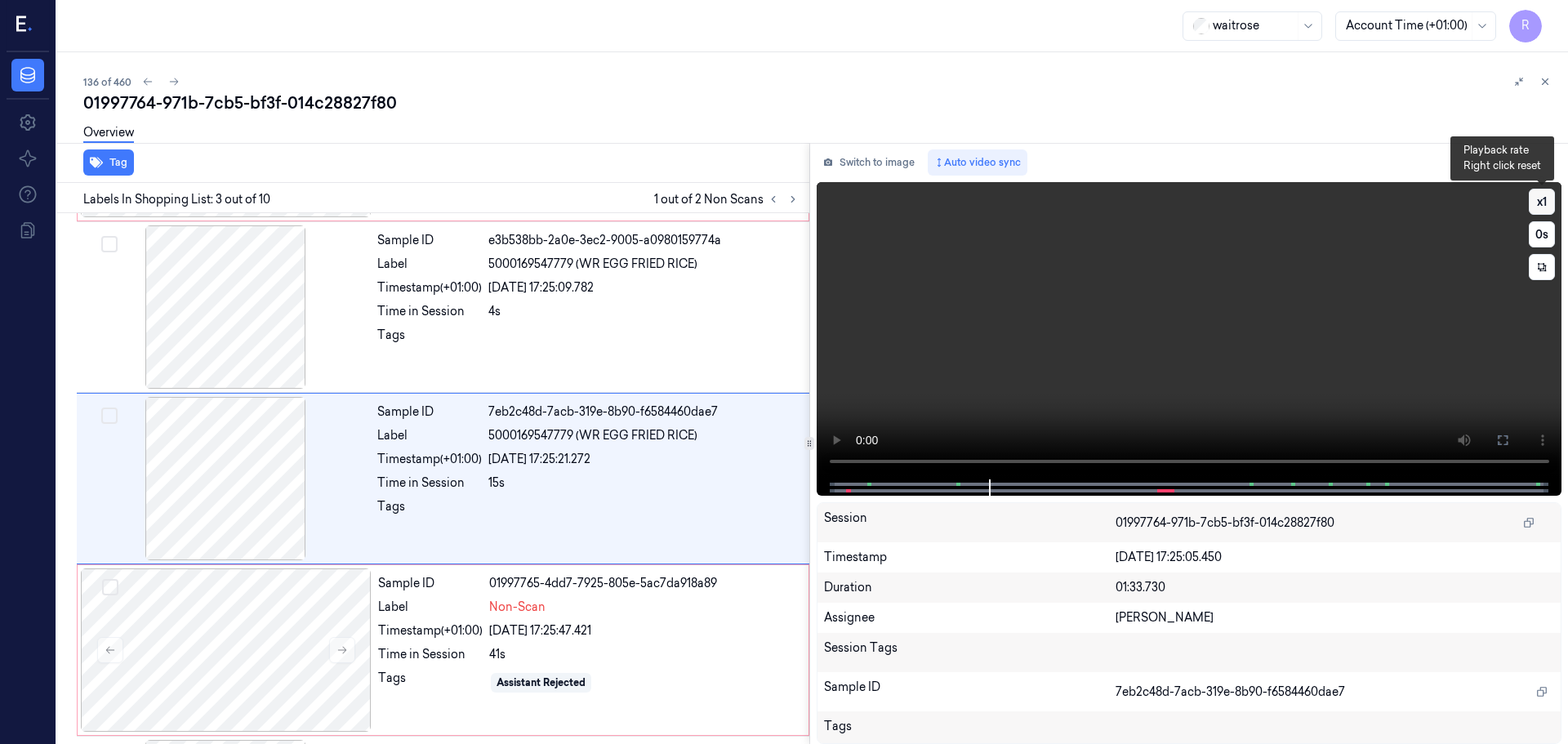
click at [1545, 201] on button "x 1" at bounding box center [1541, 201] width 26 height 26
click at [1538, 202] on button "x 2" at bounding box center [1541, 201] width 26 height 26
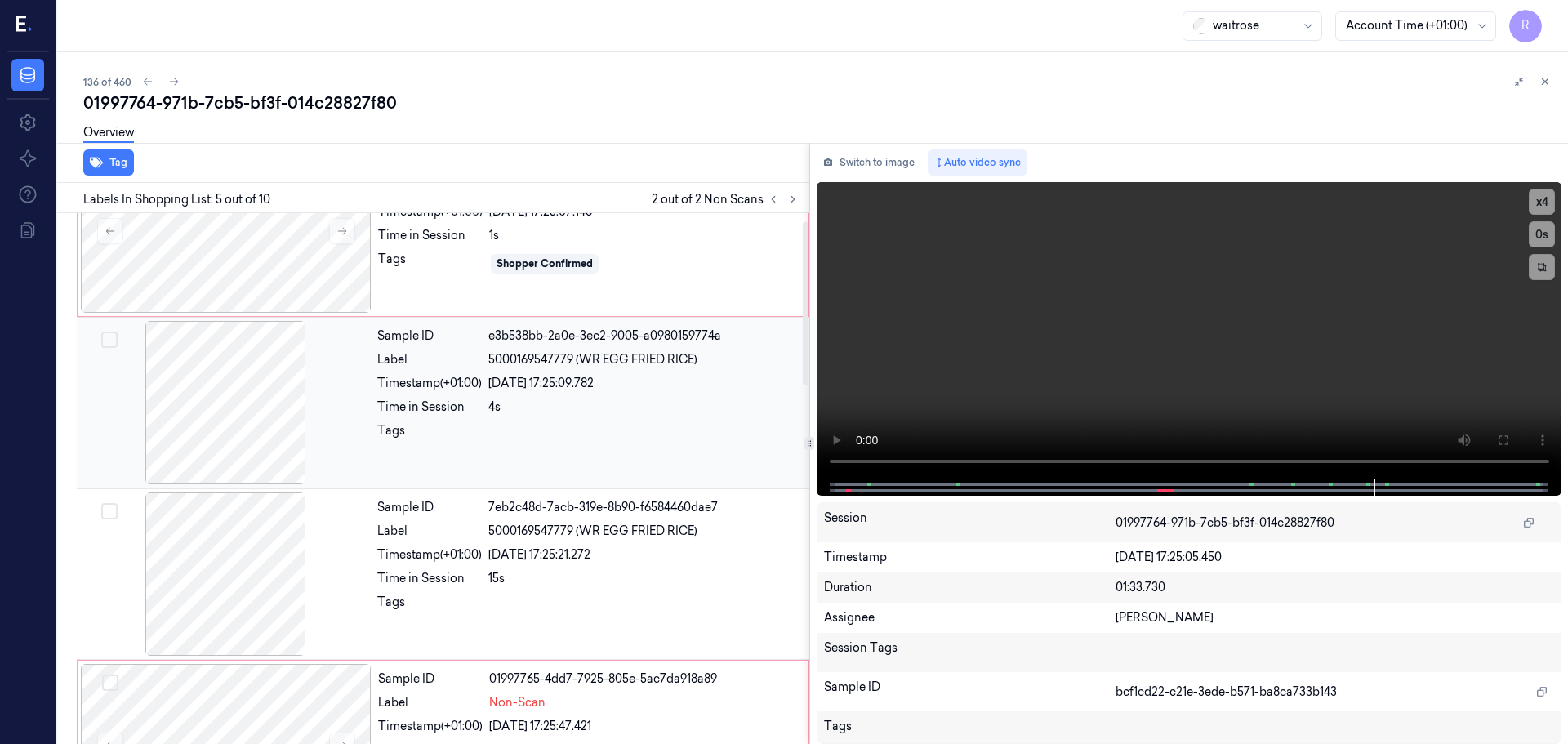
scroll to position [0, 0]
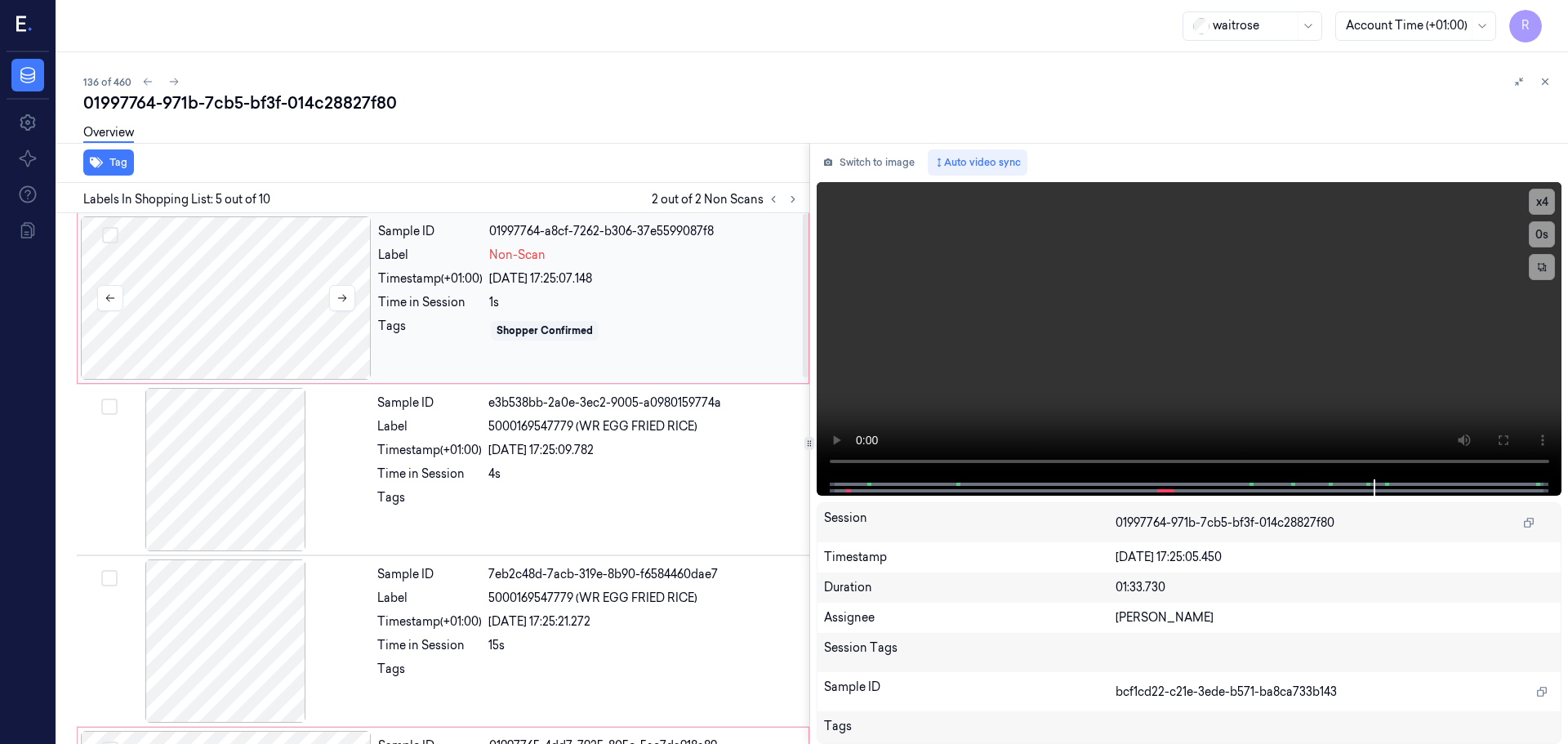
click at [299, 329] on div at bounding box center [225, 298] width 290 height 164
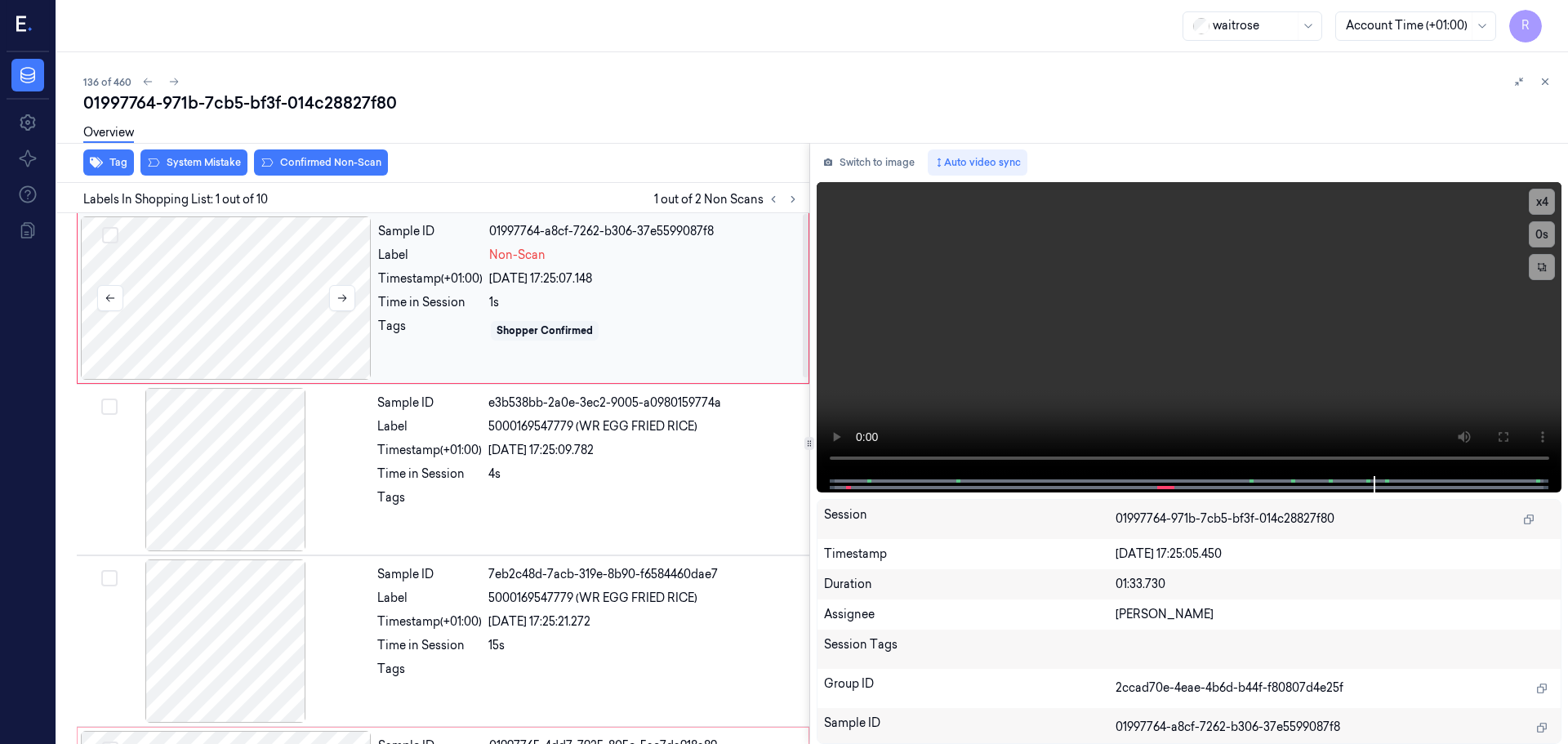
click at [331, 311] on div at bounding box center [225, 298] width 290 height 164
click at [340, 301] on icon at bounding box center [341, 297] width 11 height 11
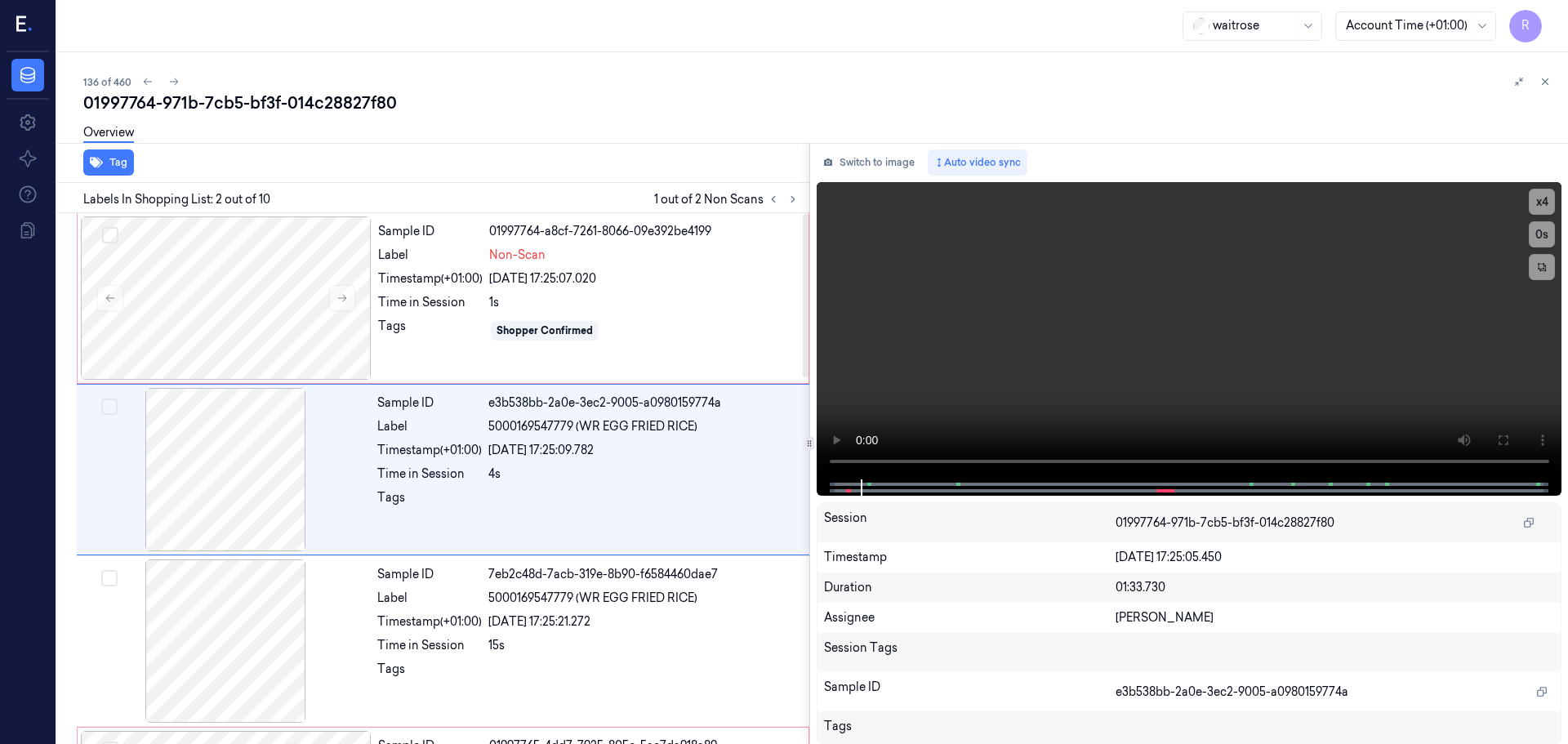
click at [196, 160] on div "Tag" at bounding box center [430, 163] width 759 height 40
click at [773, 200] on icon at bounding box center [773, 198] width 11 height 11
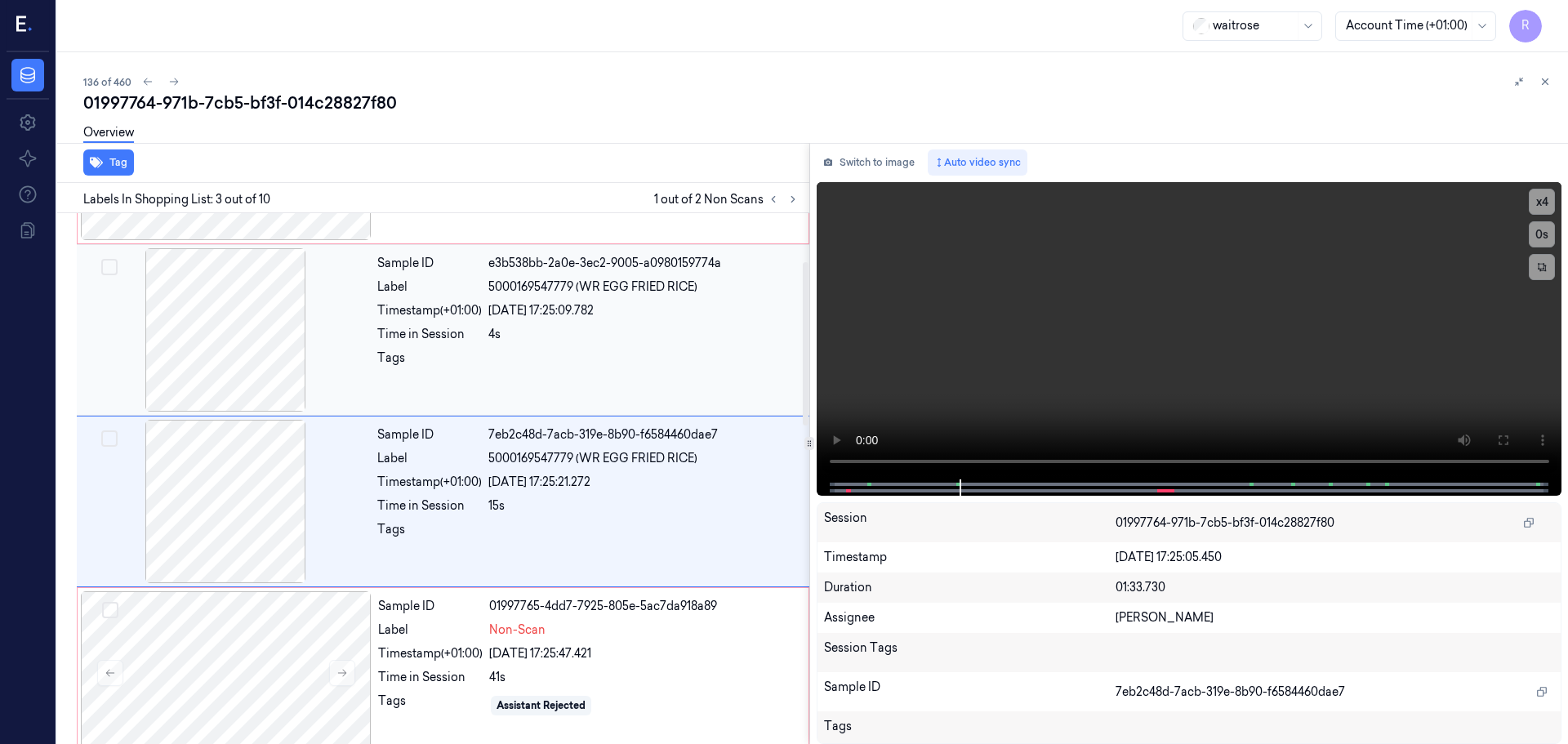
click at [466, 444] on div "Sample ID 7eb2c48d-7acb-319e-8b90-f6584460dae7 Label 5000169547779 (WR EGG FRIE…" at bounding box center [588, 502] width 435 height 164
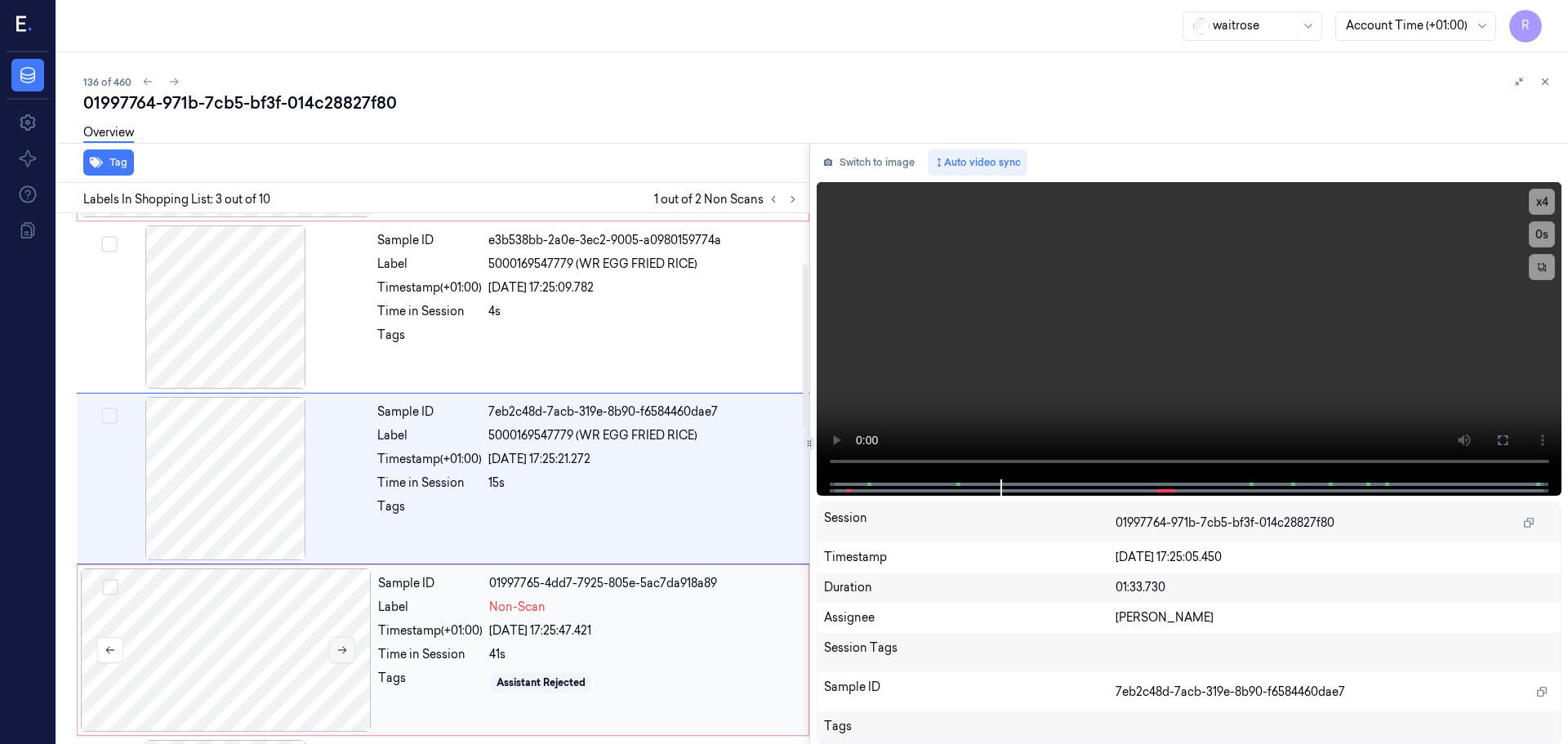
click at [333, 647] on button at bounding box center [342, 650] width 26 height 26
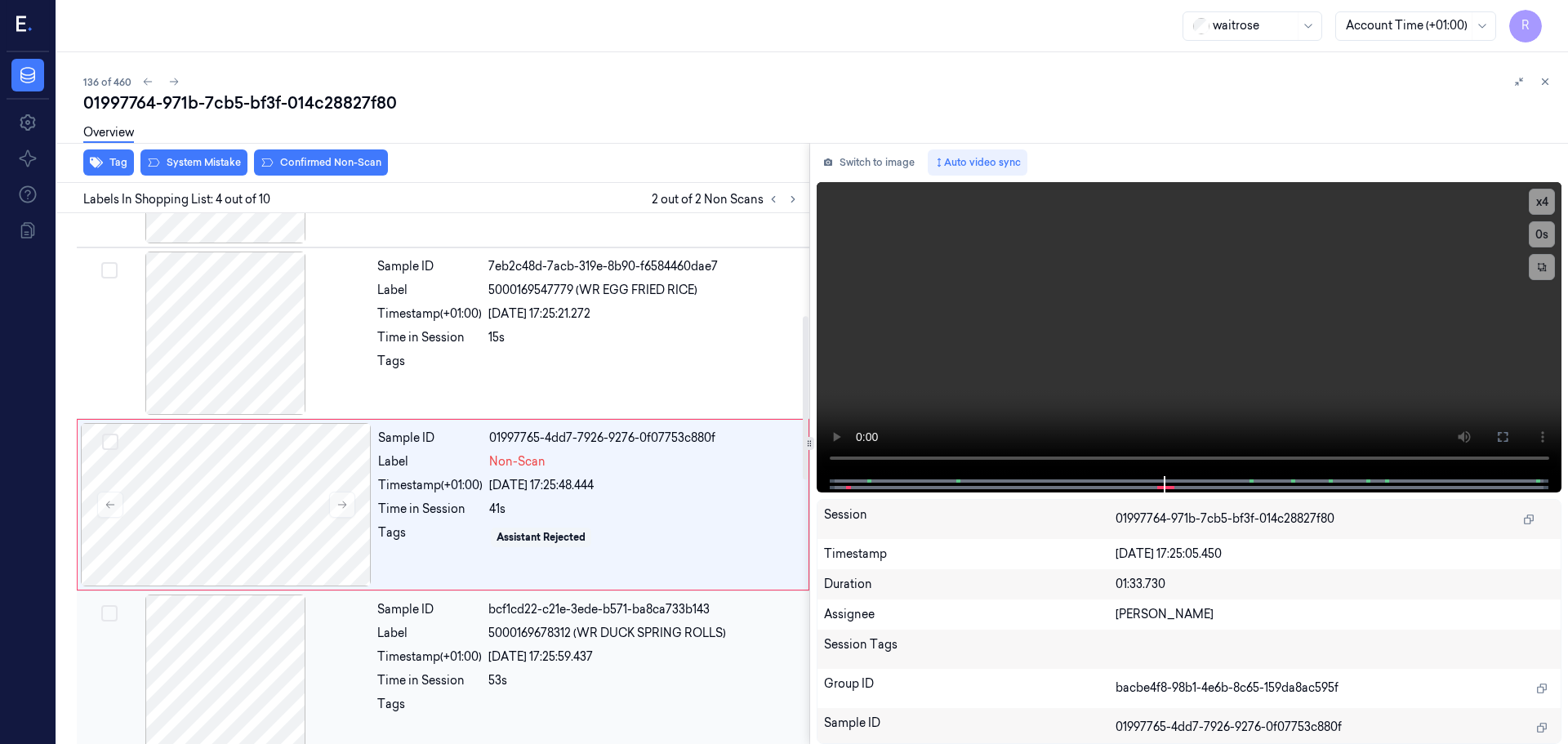
scroll to position [334, 0]
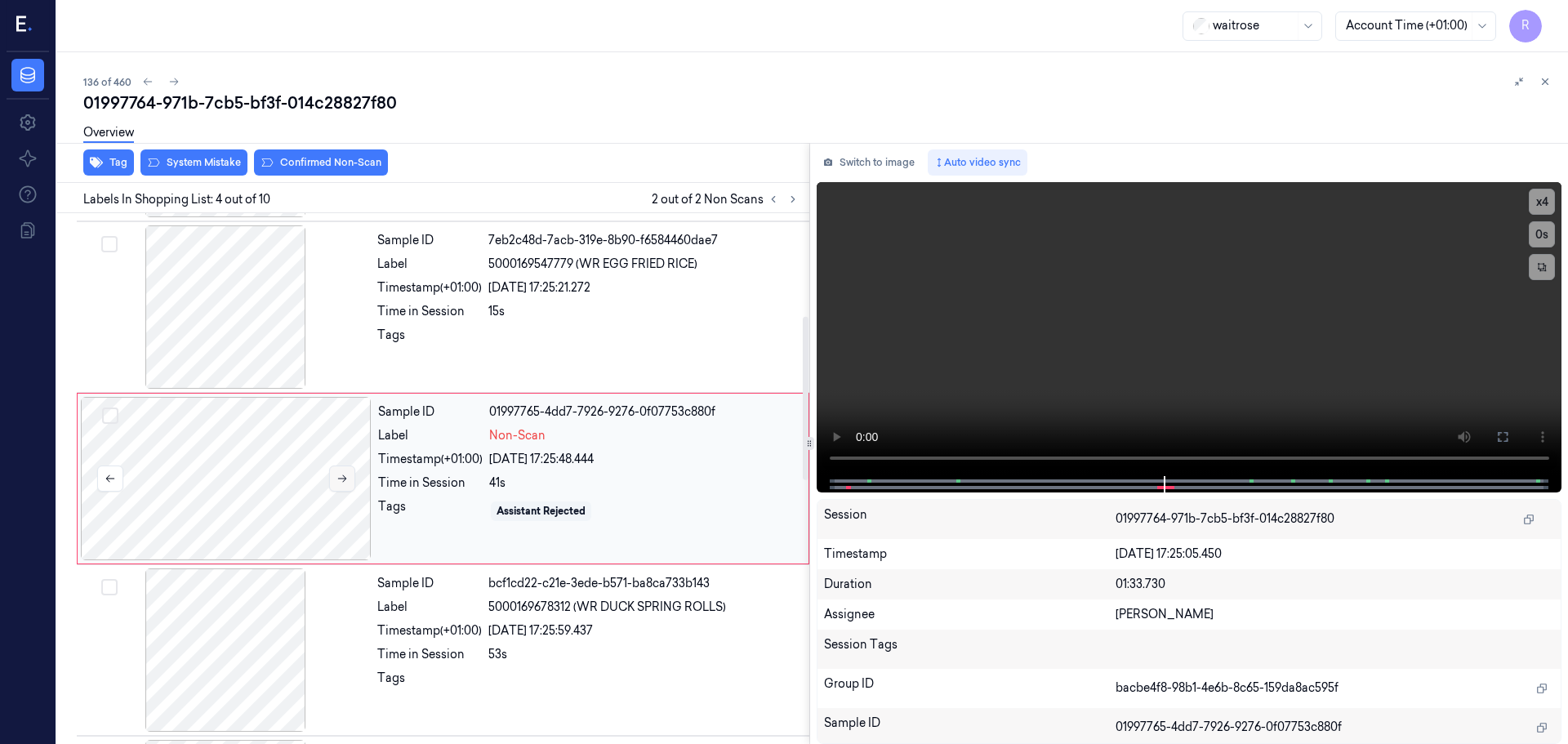
click at [344, 487] on button at bounding box center [342, 479] width 26 height 26
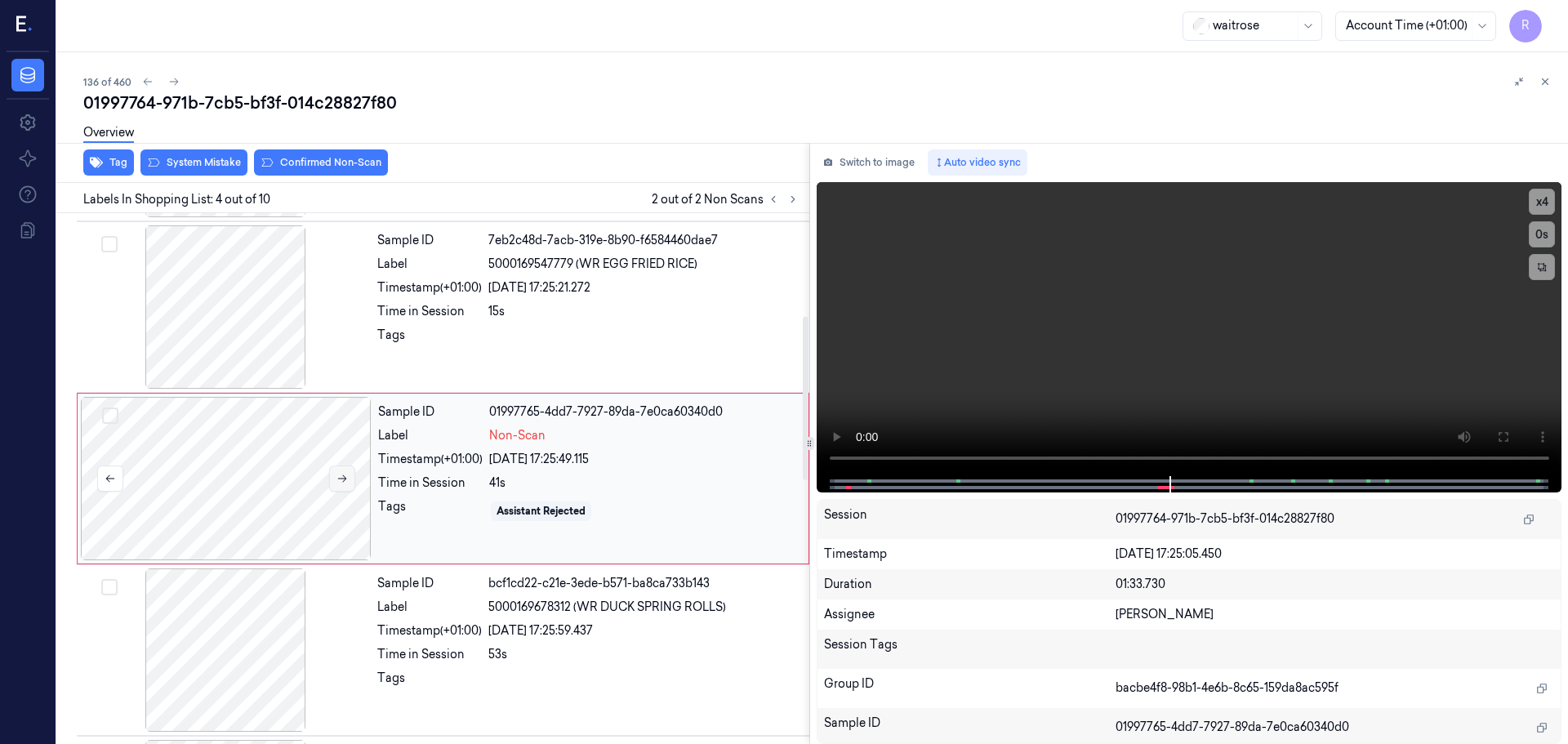
click at [344, 487] on button at bounding box center [342, 479] width 26 height 26
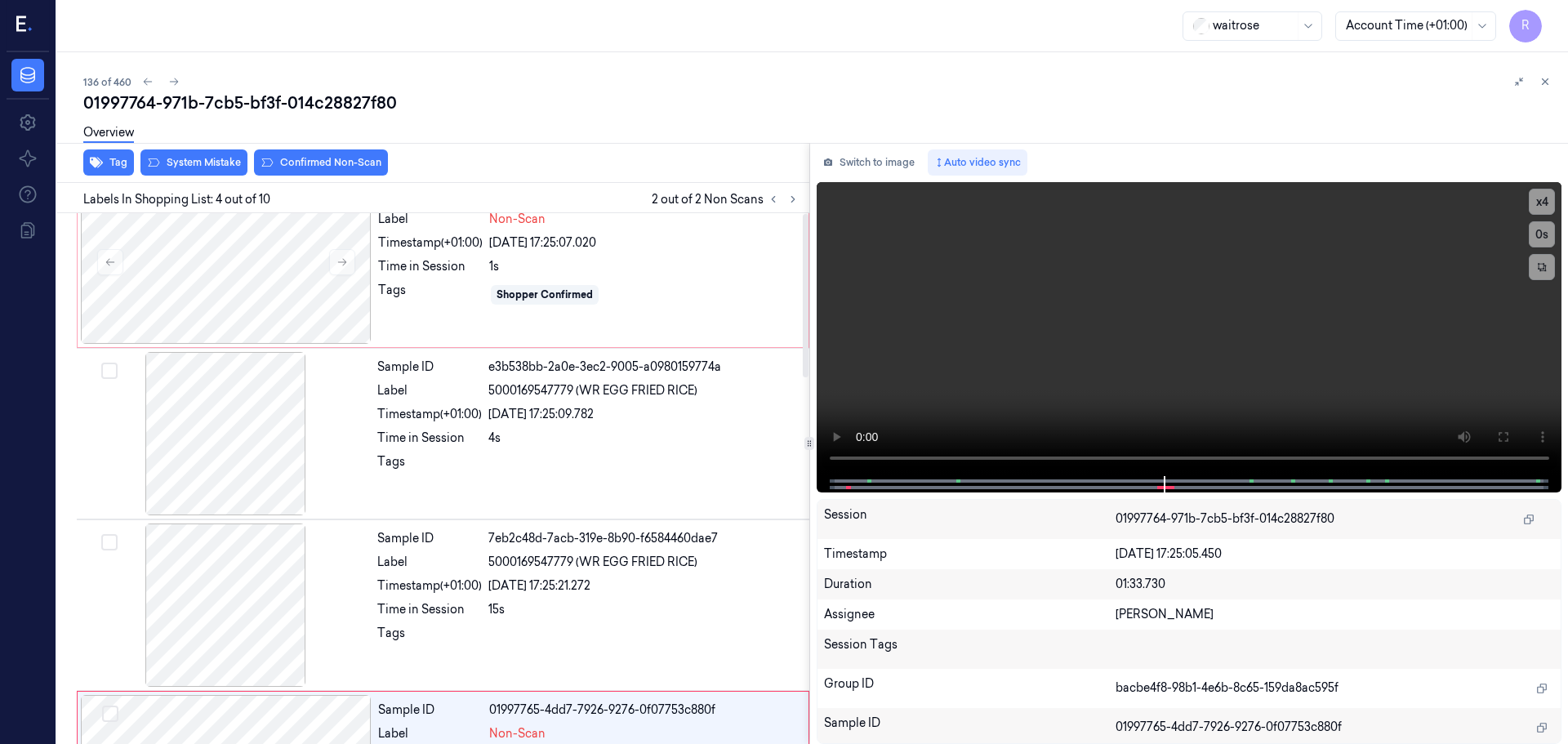
scroll to position [0, 0]
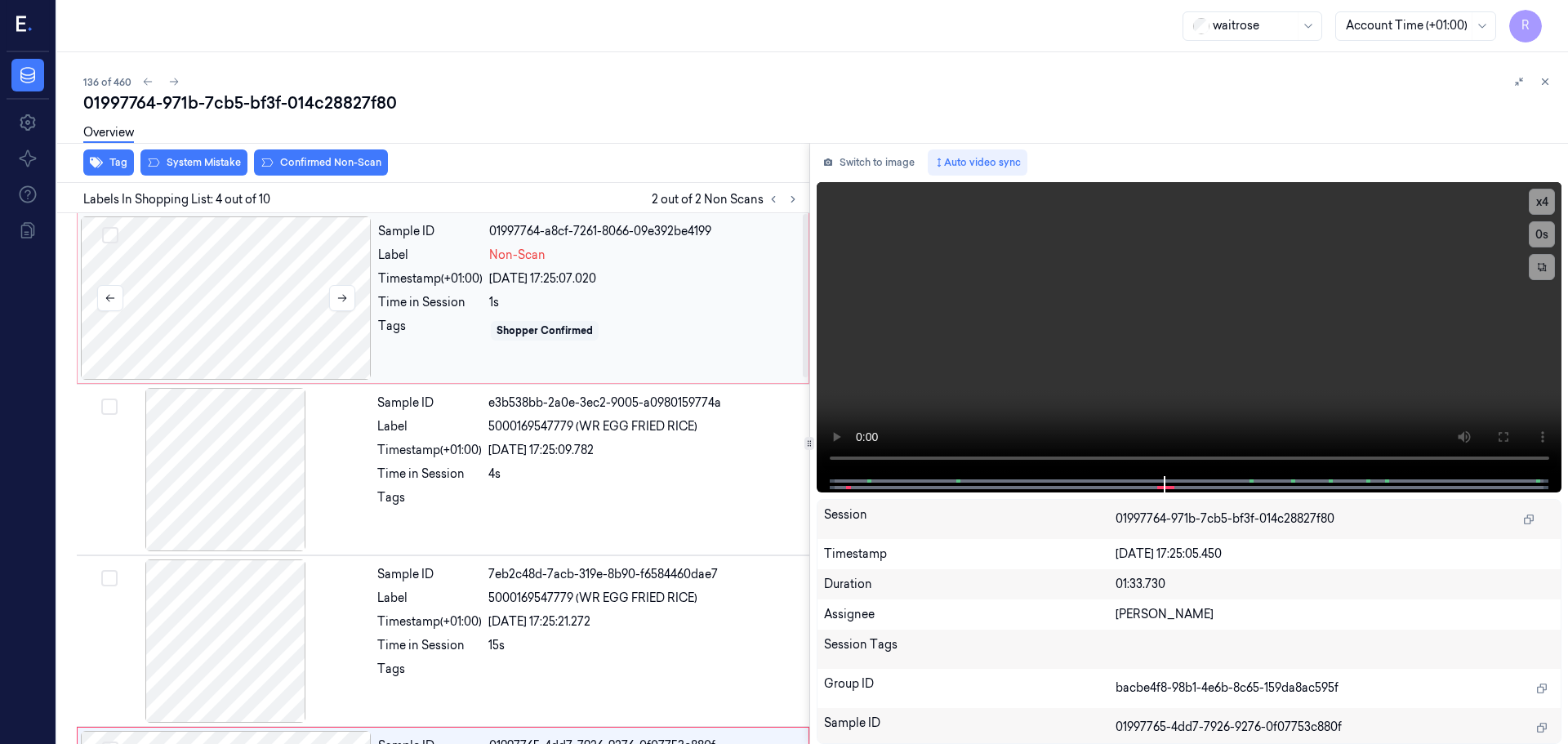
drag, startPoint x: 298, startPoint y: 301, endPoint x: 254, endPoint y: 269, distance: 54.4
click at [297, 300] on div at bounding box center [225, 298] width 290 height 164
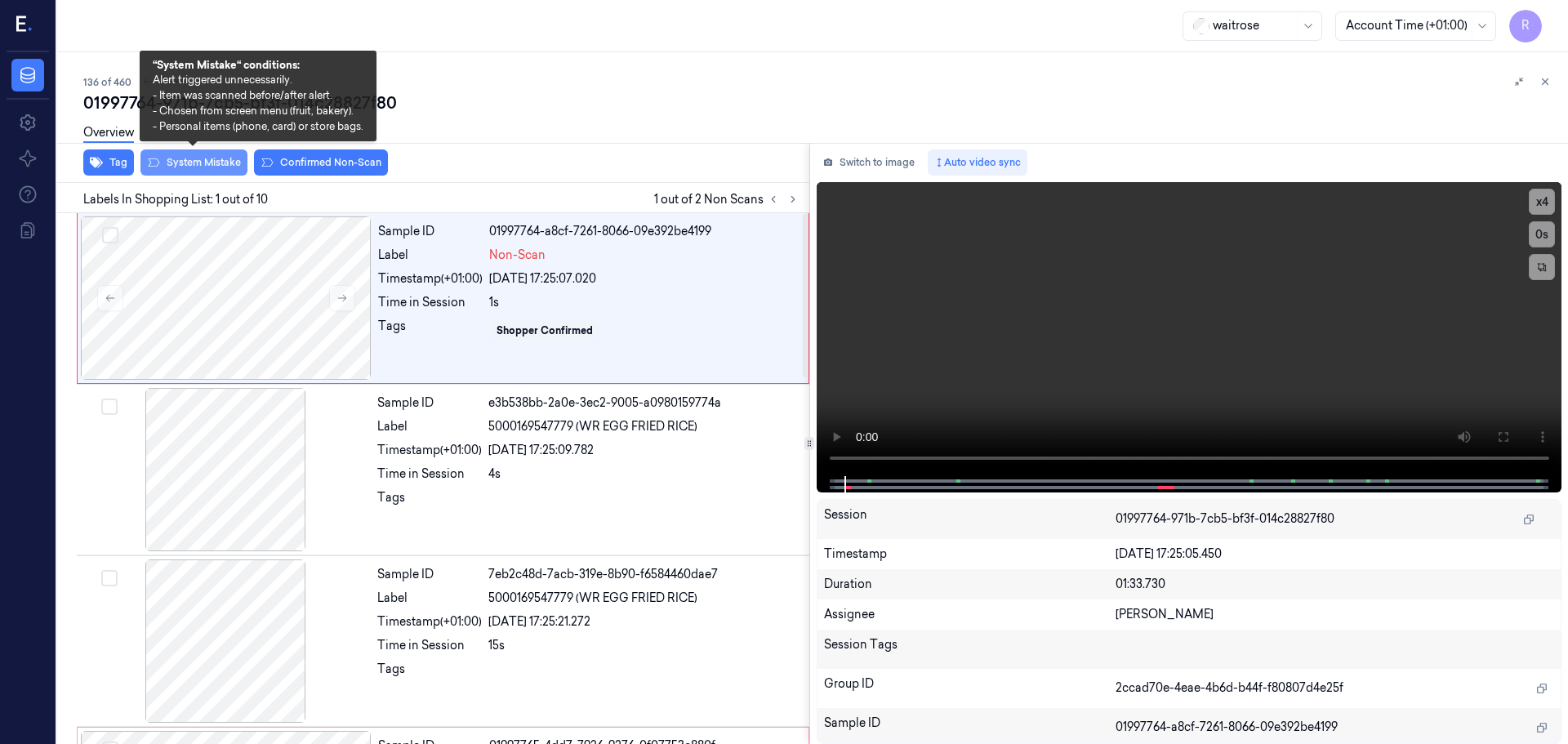
click at [209, 163] on button "System Mistake" at bounding box center [194, 163] width 107 height 26
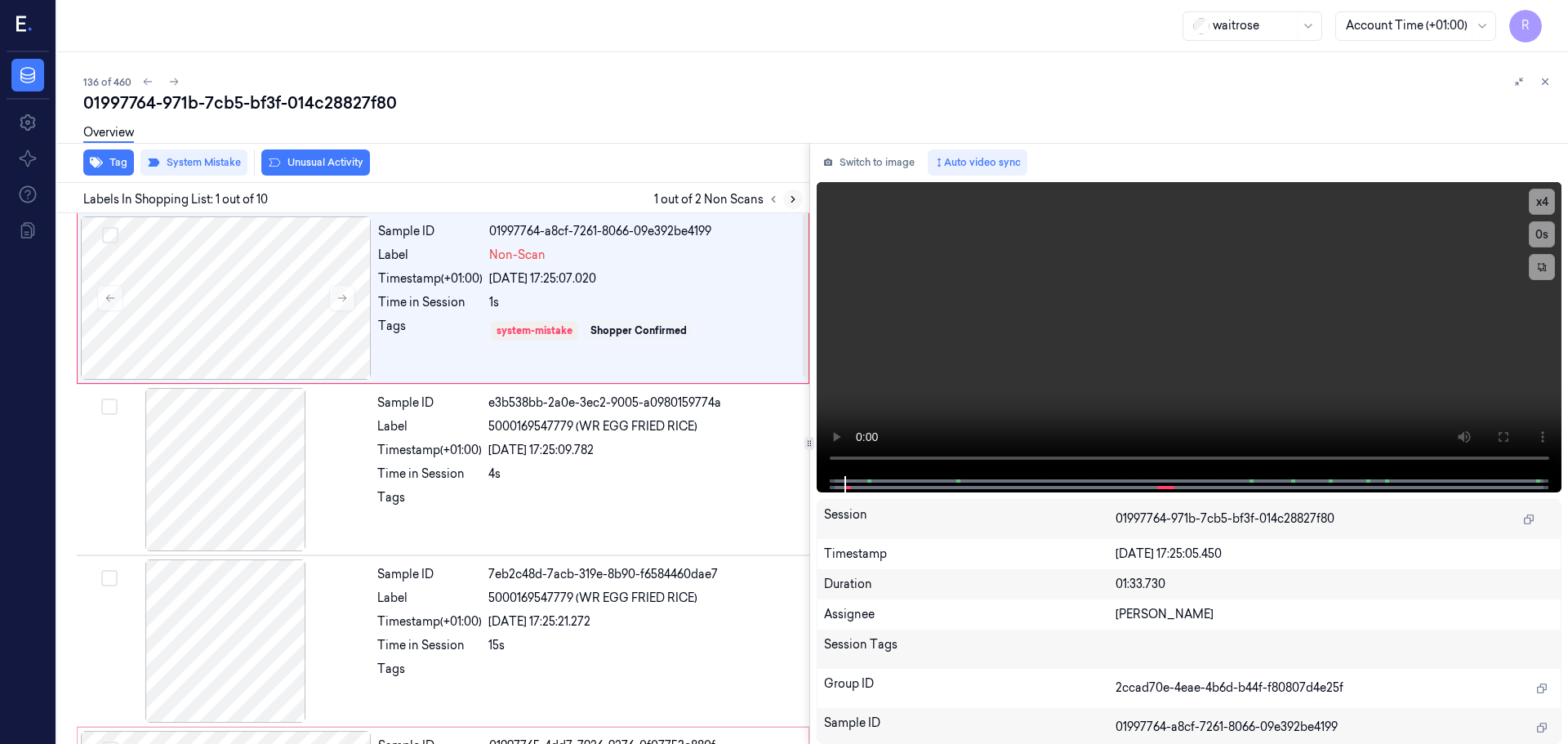
click at [794, 197] on icon at bounding box center [792, 198] width 11 height 11
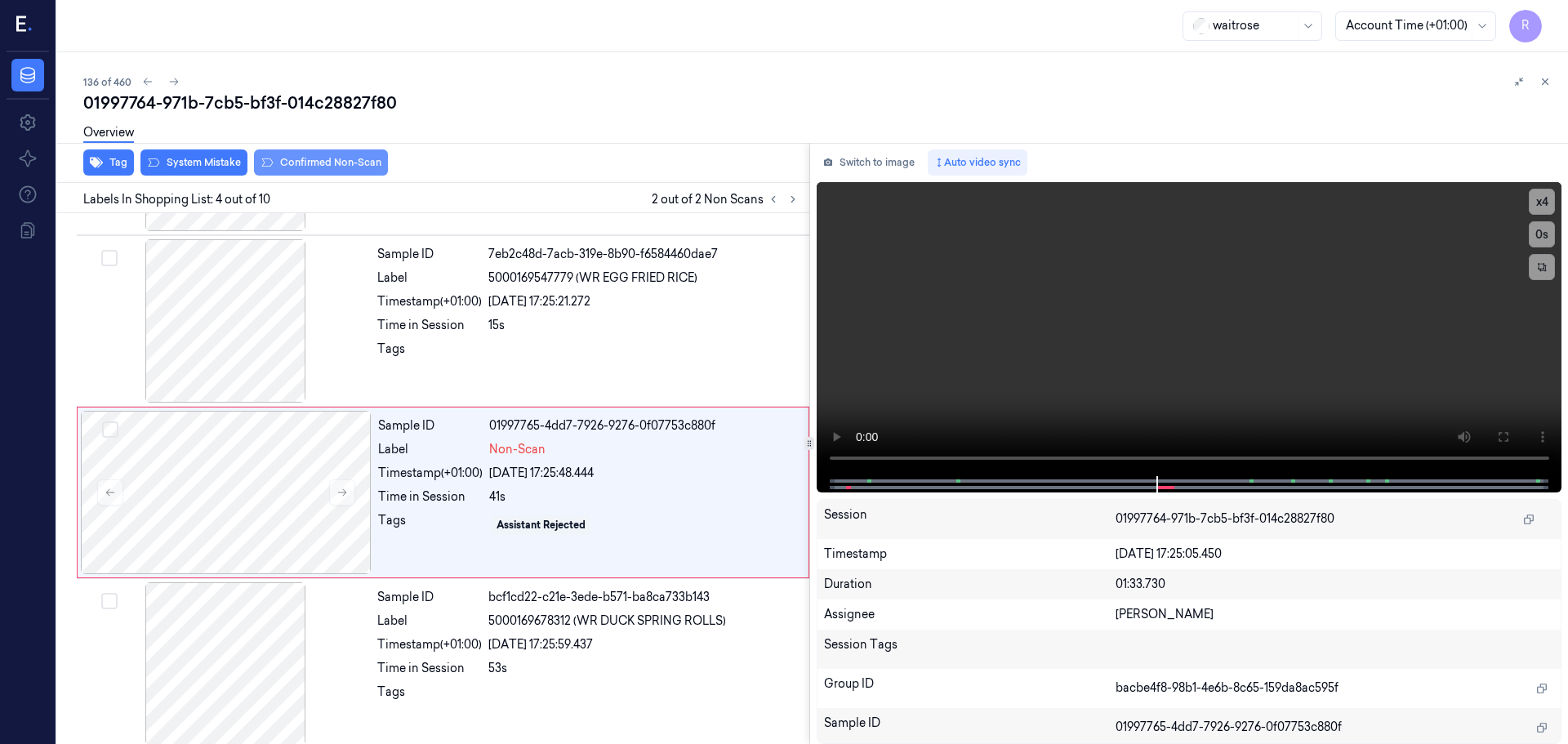
scroll to position [334, 0]
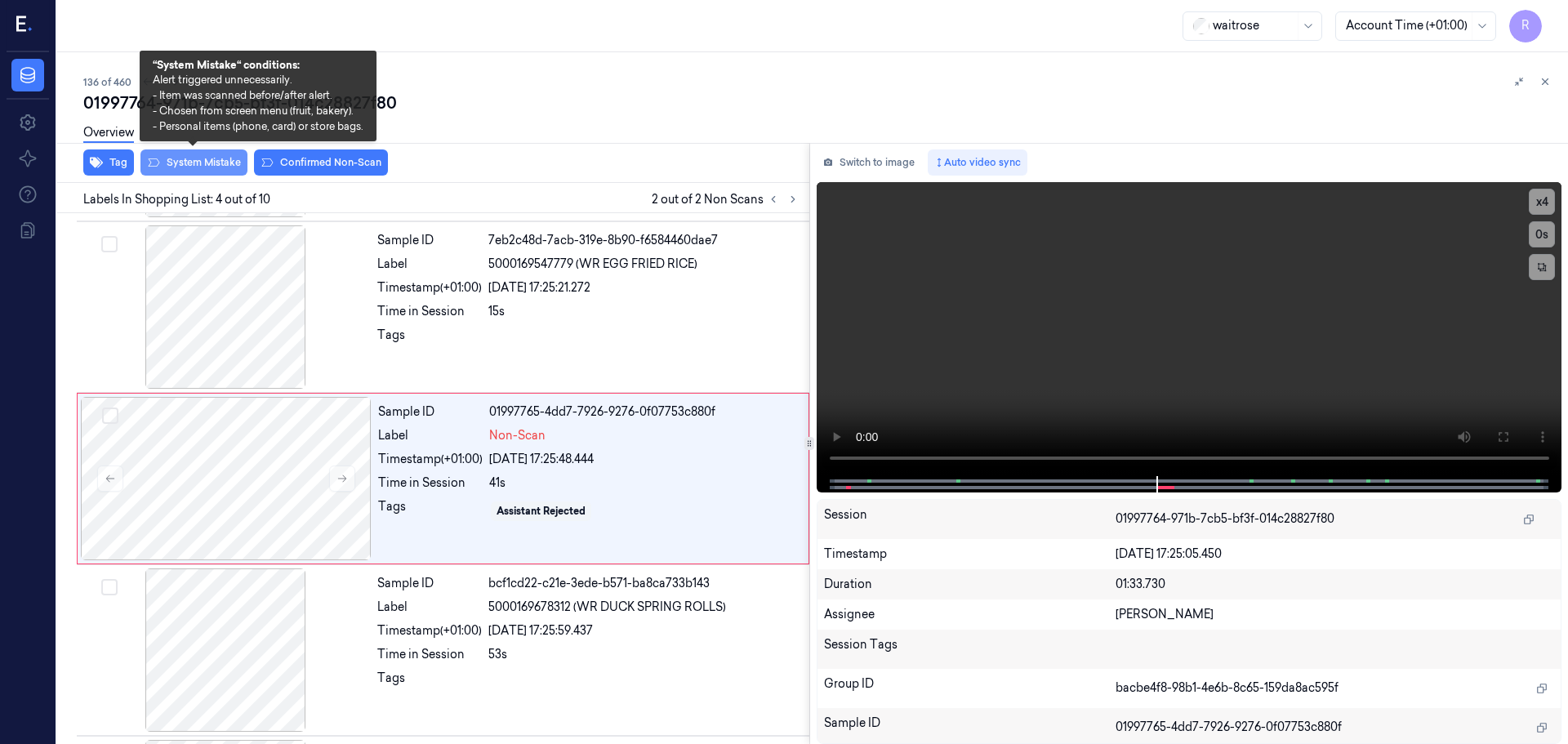
click at [213, 157] on button "System Mistake" at bounding box center [194, 163] width 107 height 26
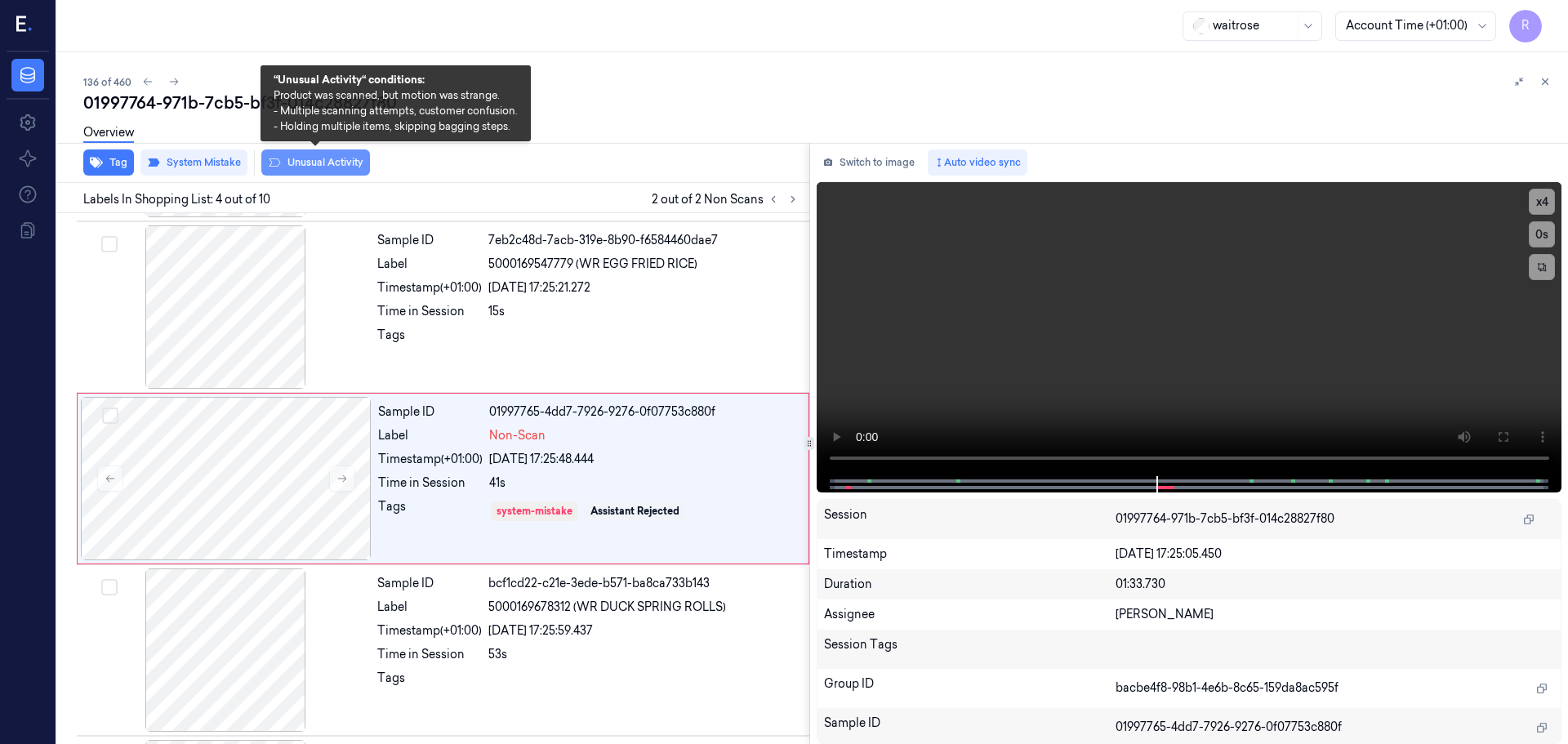
click at [302, 166] on button "Unusual Activity" at bounding box center [315, 163] width 109 height 26
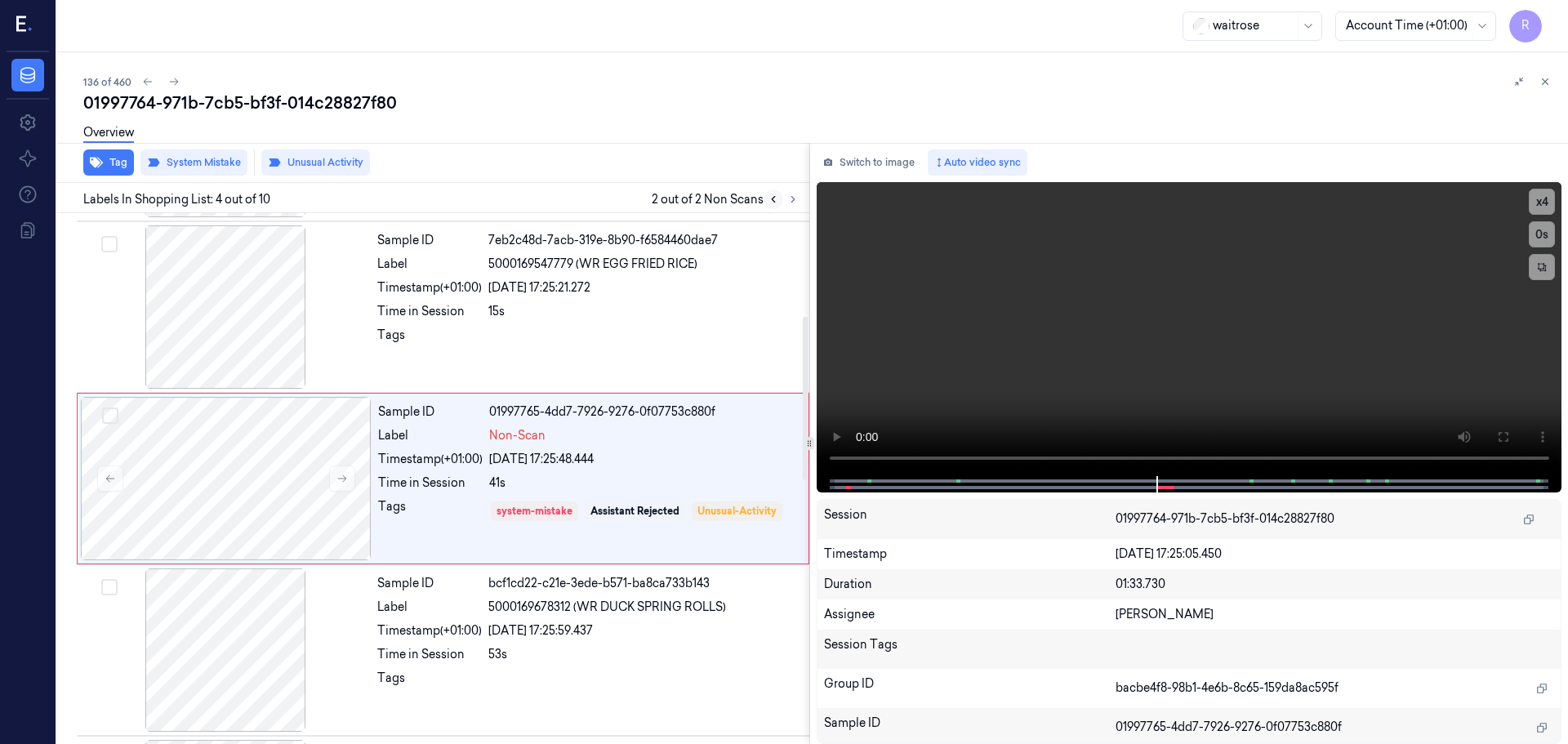
click at [772, 200] on icon at bounding box center [773, 199] width 3 height 6
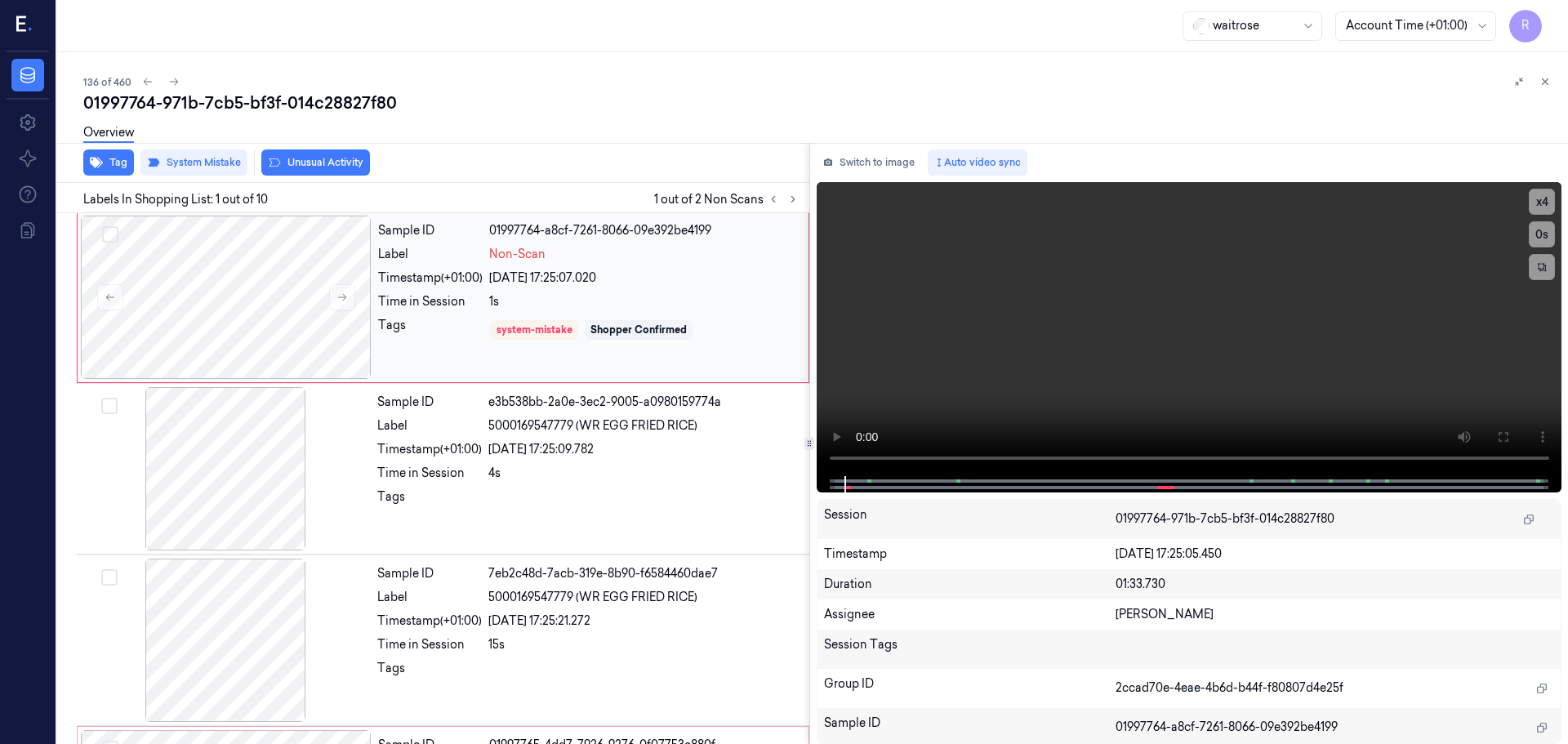
scroll to position [0, 0]
click at [794, 200] on icon at bounding box center [792, 198] width 11 height 11
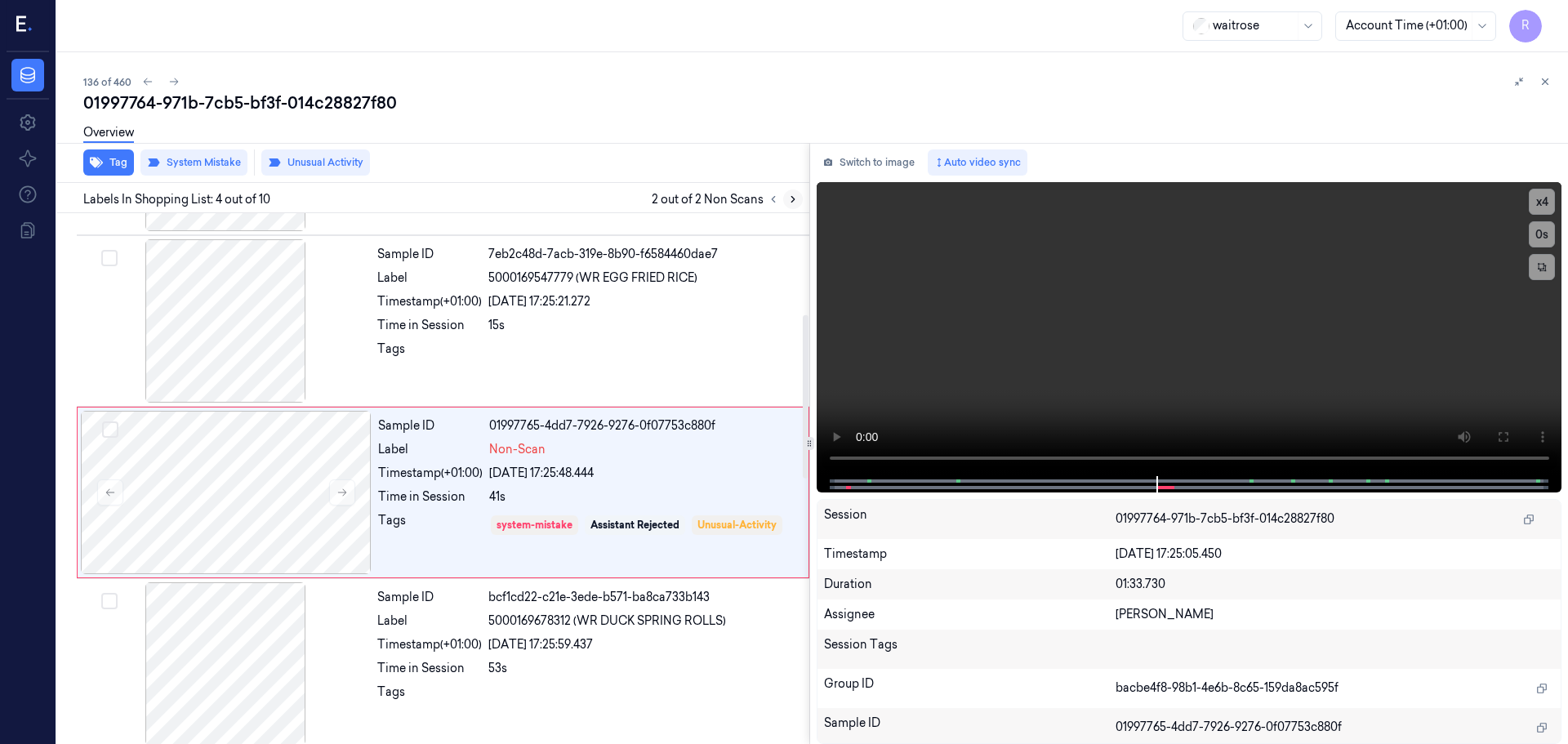
click at [794, 200] on icon at bounding box center [792, 198] width 11 height 11
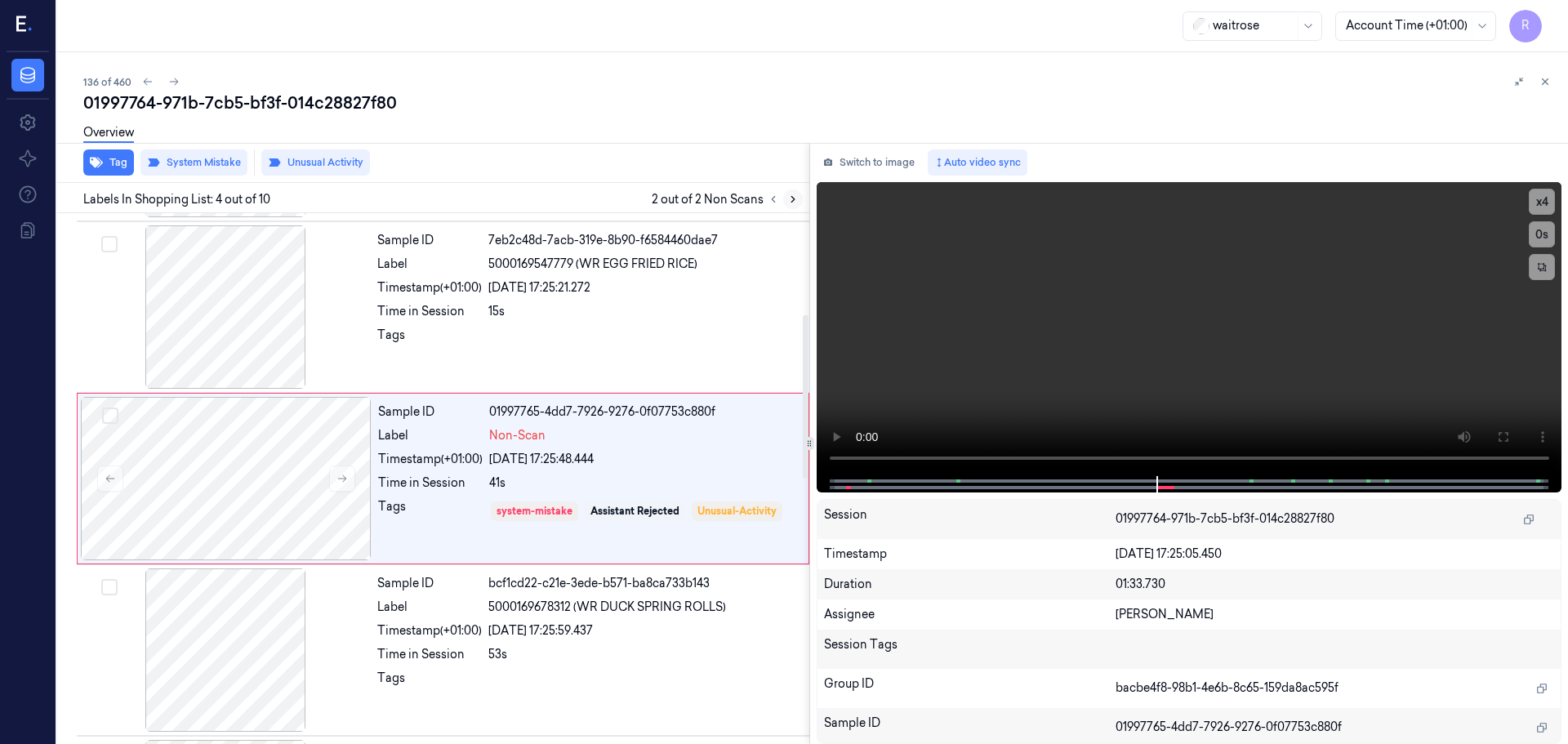
click at [794, 200] on icon at bounding box center [792, 198] width 11 height 11
click at [771, 202] on icon at bounding box center [773, 198] width 11 height 11
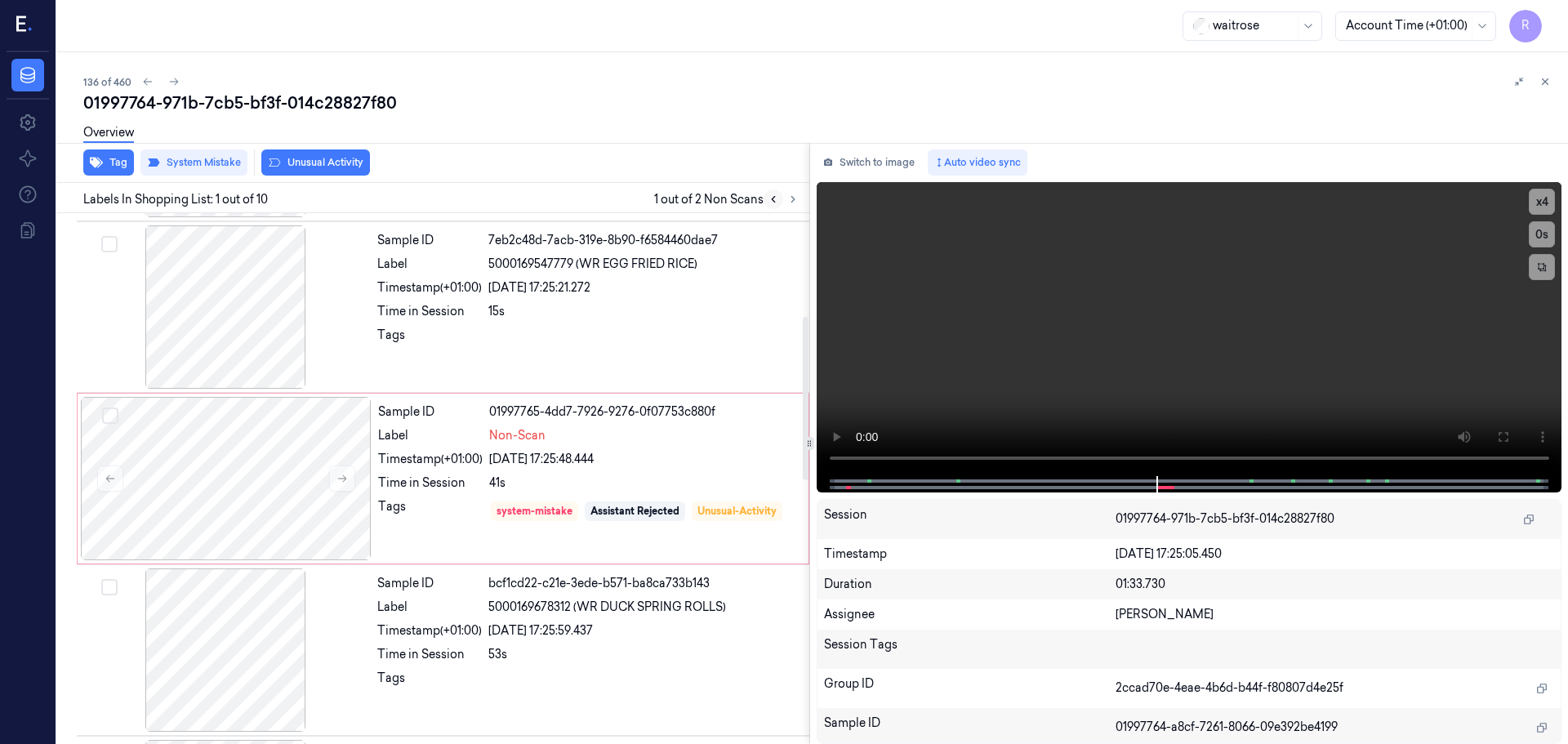
scroll to position [14, 0]
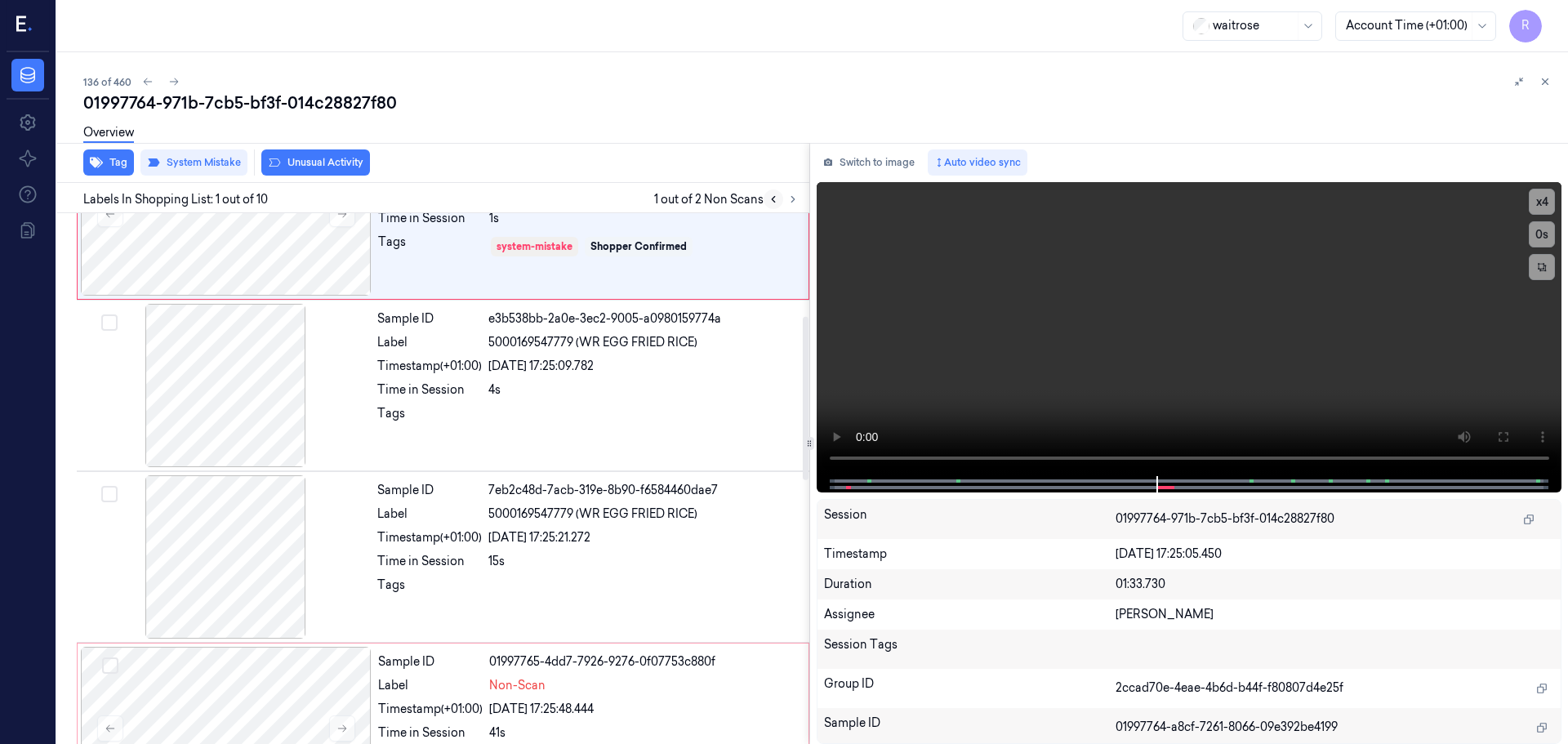
click at [772, 202] on icon at bounding box center [773, 198] width 11 height 11
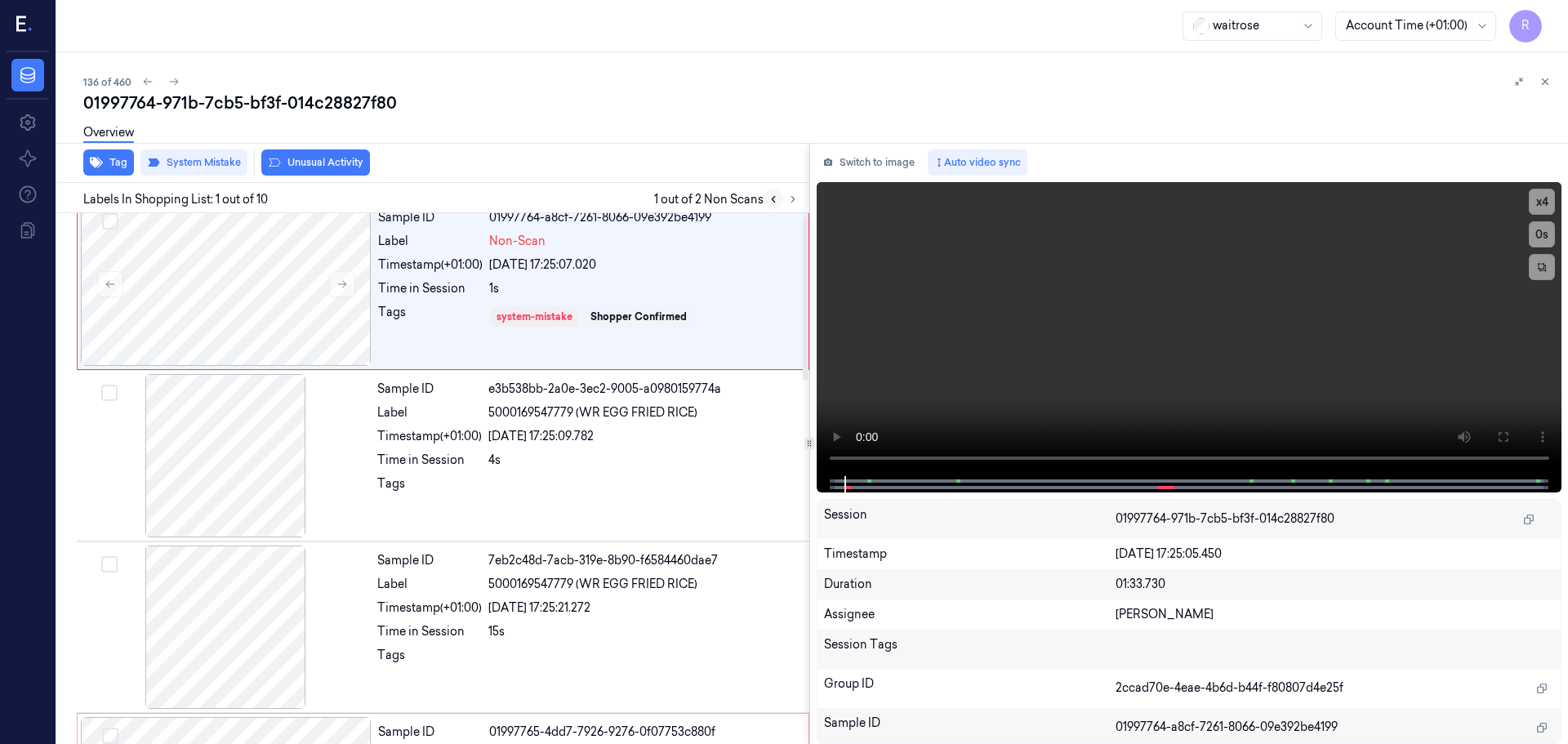
click at [772, 202] on icon at bounding box center [773, 198] width 11 height 11
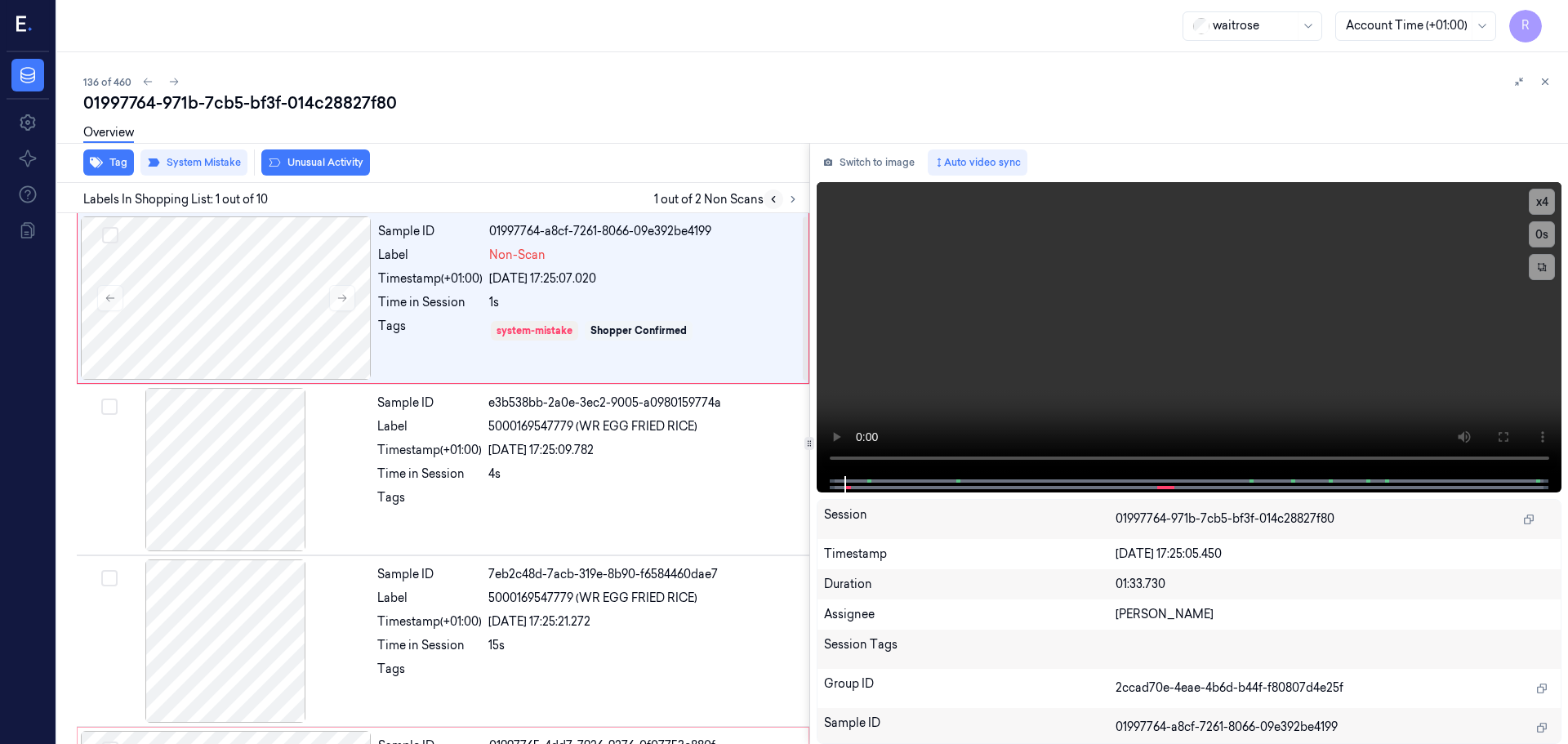
click at [772, 202] on icon at bounding box center [773, 198] width 11 height 11
click at [637, 511] on div at bounding box center [644, 502] width 311 height 26
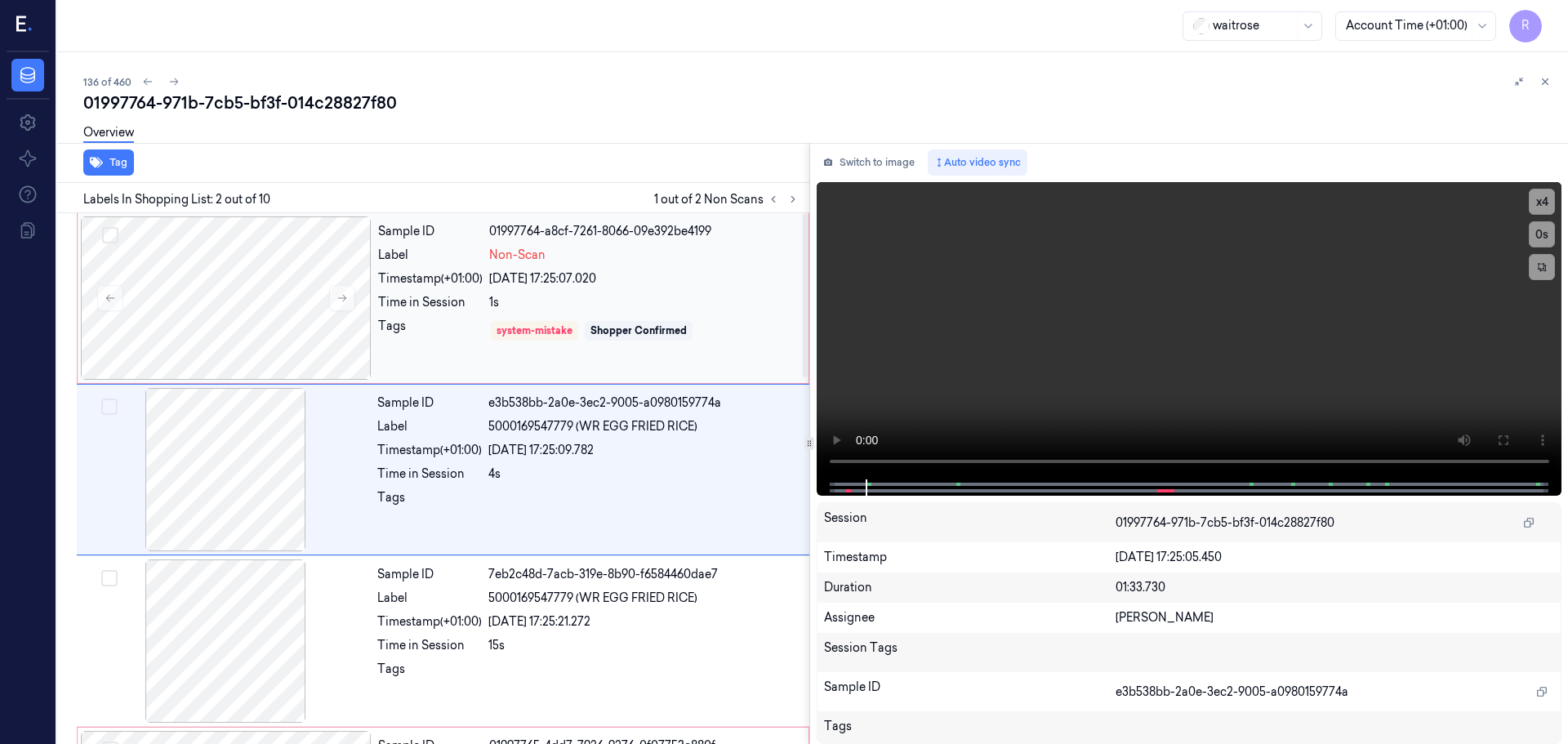
click at [600, 347] on div "Sample ID 01997764-a8cf-7261-8066-09e392be4199 Label Non-Scan Timestamp (+01:00…" at bounding box center [588, 298] width 434 height 164
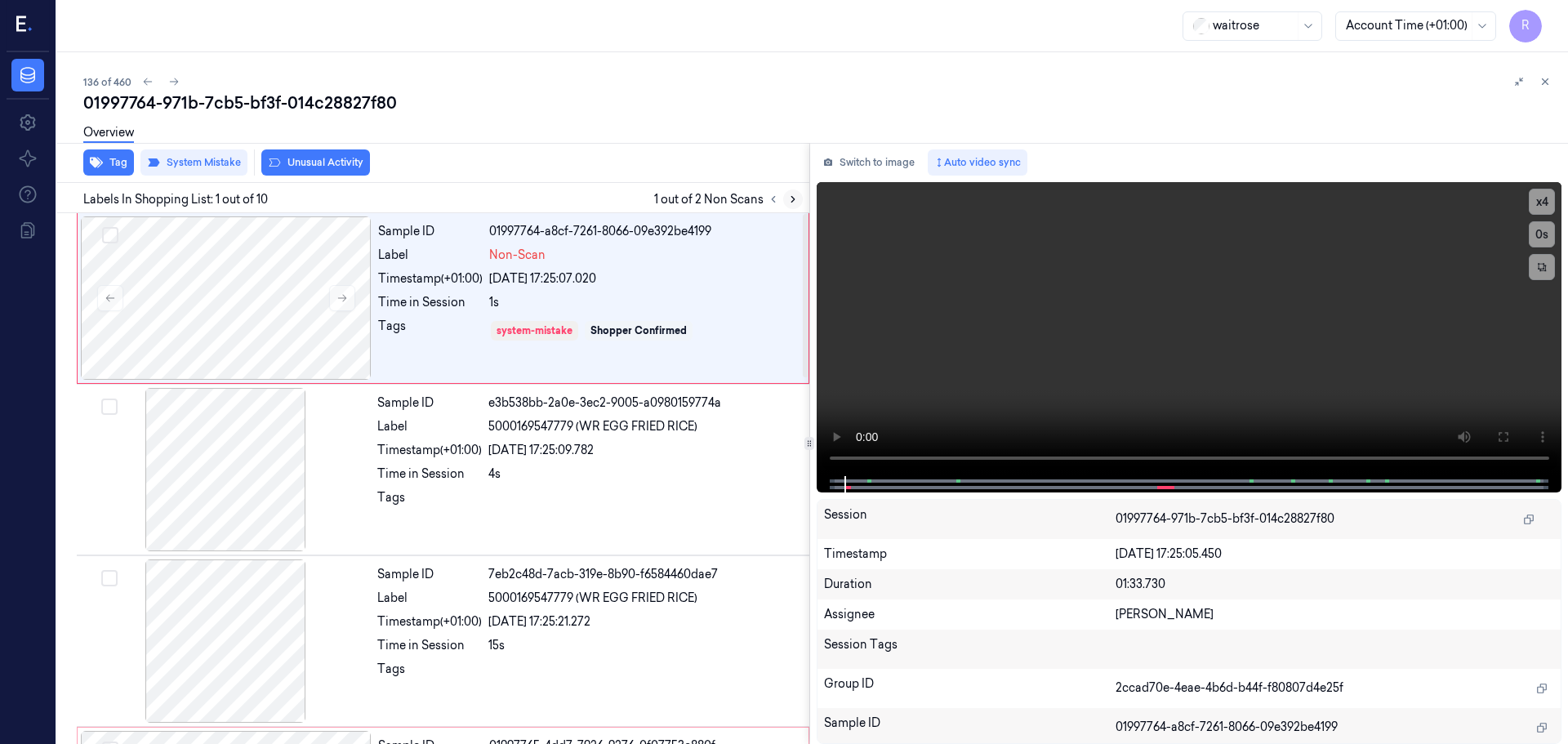
click at [794, 204] on icon at bounding box center [792, 198] width 11 height 11
click at [754, 299] on div "1s" at bounding box center [643, 302] width 309 height 17
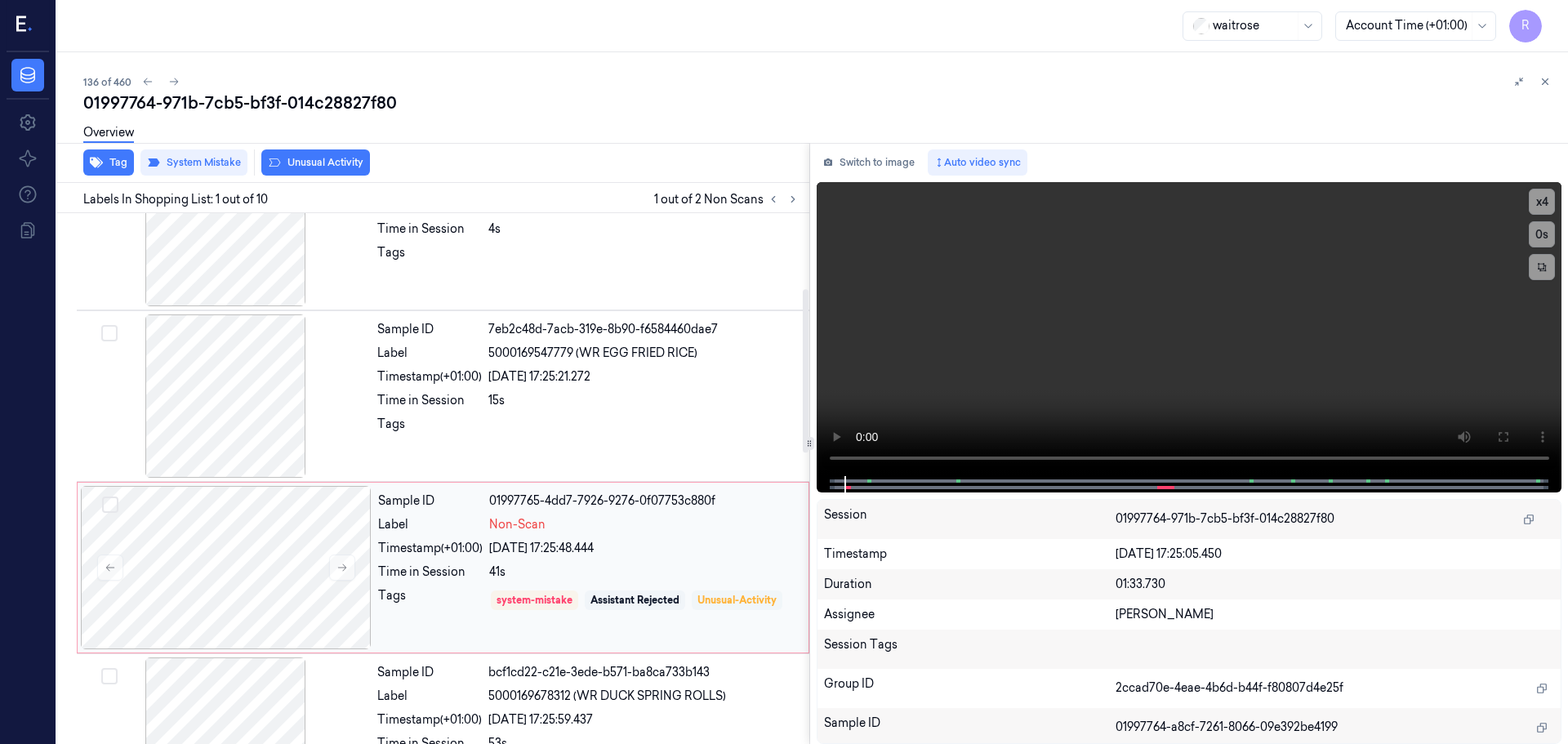
click at [695, 595] on div "Unusual-Activity" at bounding box center [736, 600] width 91 height 20
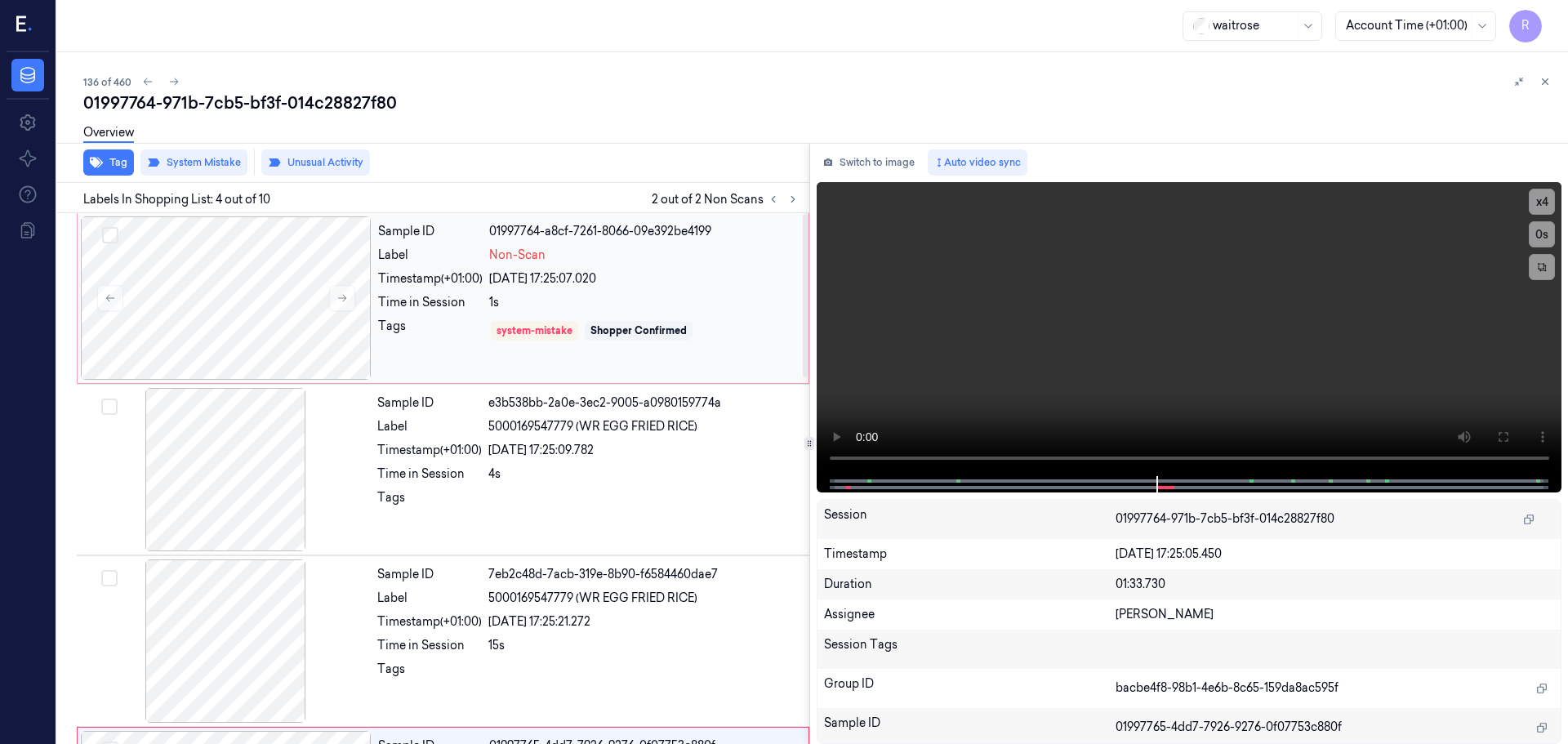
click at [732, 305] on div "1s" at bounding box center [643, 302] width 309 height 17
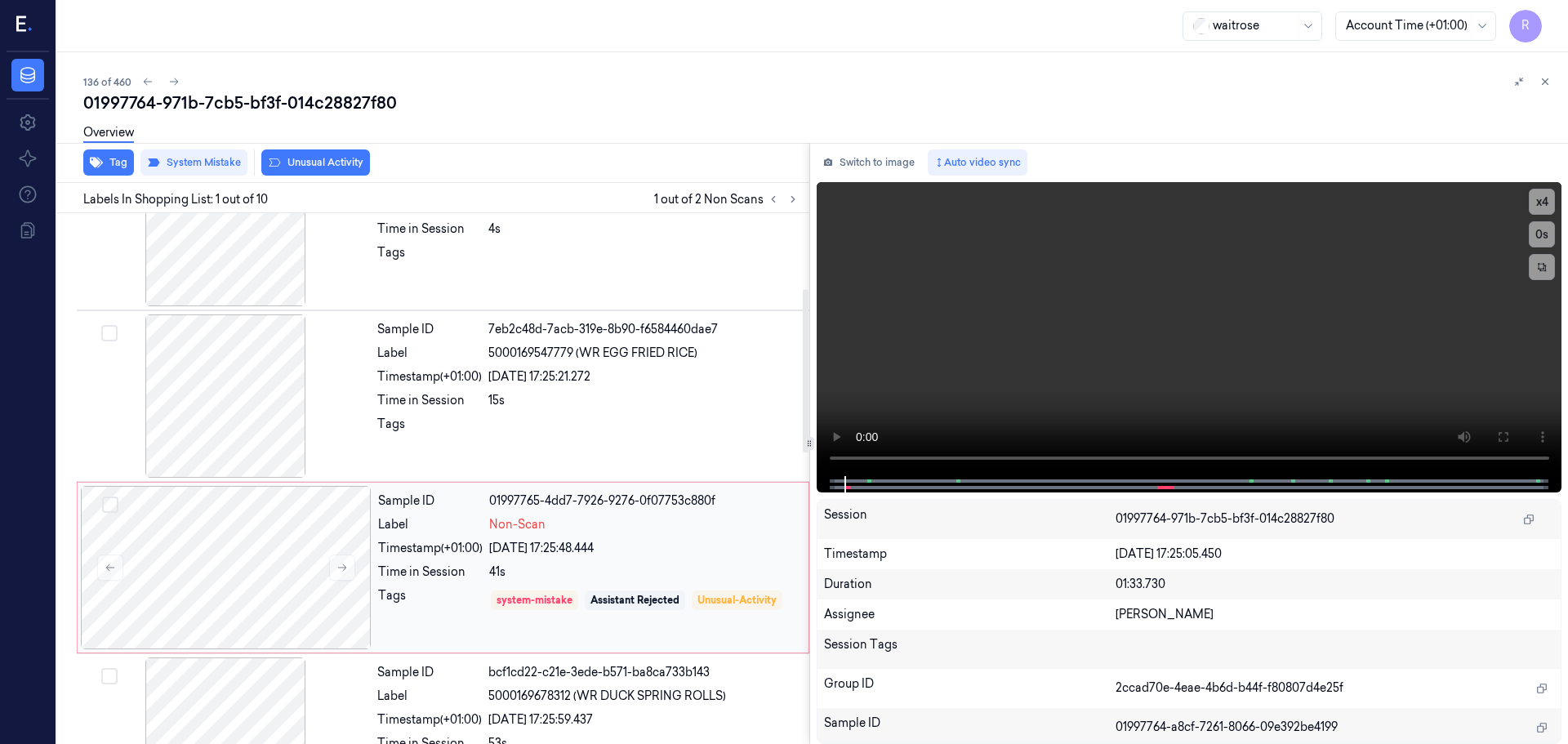
click at [557, 547] on div "23/09/2025 17:25:48.444" at bounding box center [643, 548] width 309 height 17
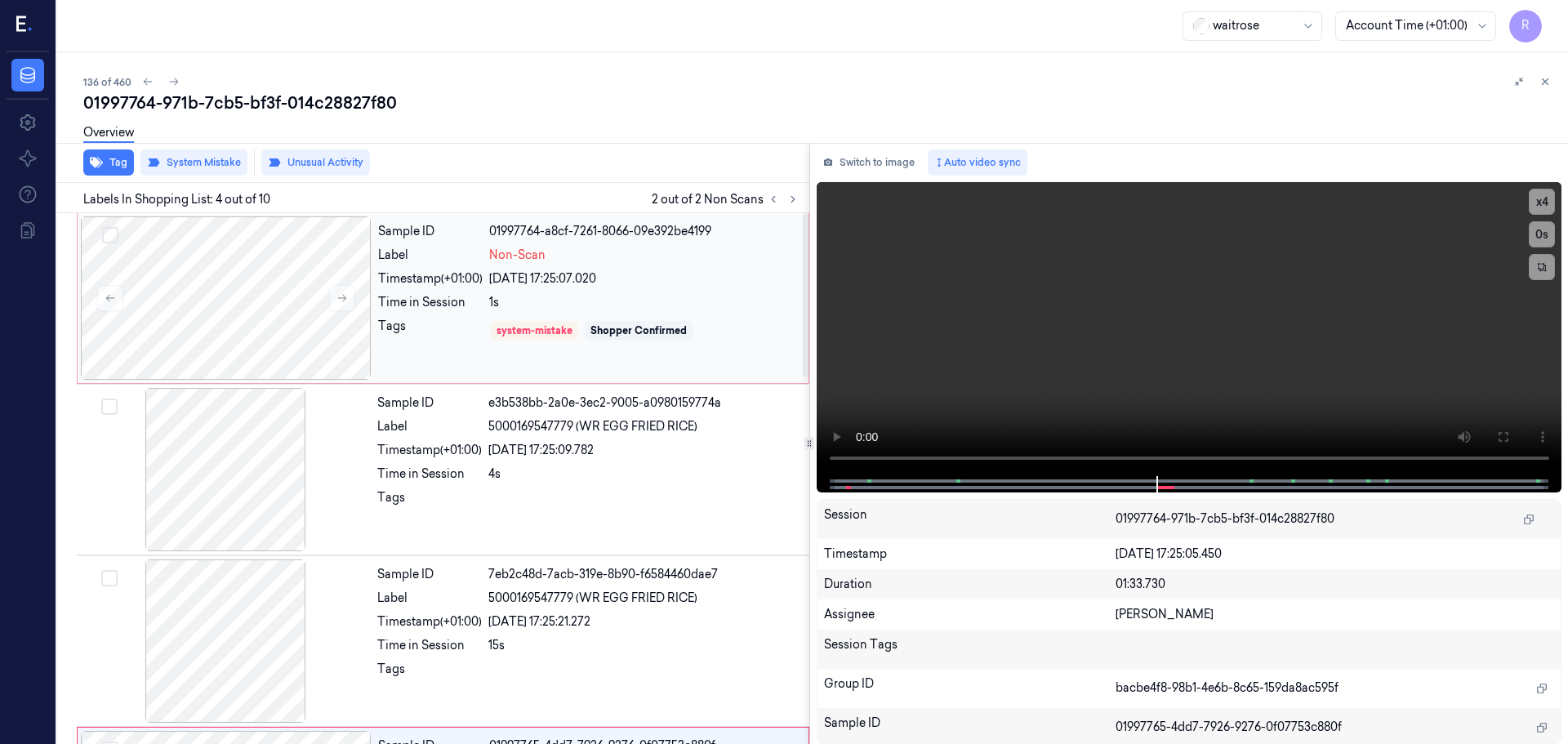
click at [622, 290] on div "Sample ID 01997764-a8cf-7261-8066-09e392be4199 Label Non-Scan Timestamp (+01:00…" at bounding box center [588, 298] width 434 height 164
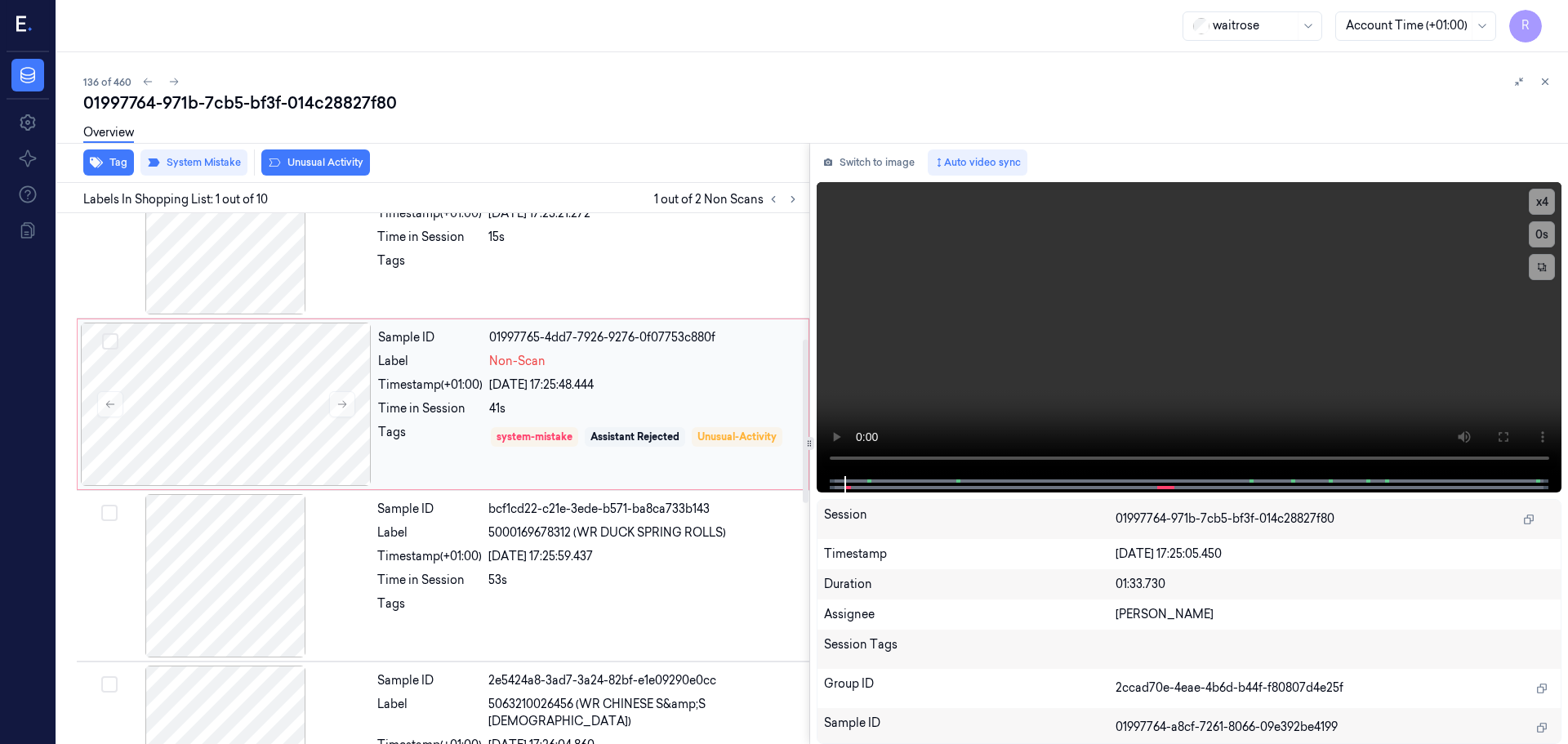
click at [641, 385] on div "23/09/2025 17:25:48.444" at bounding box center [643, 384] width 309 height 17
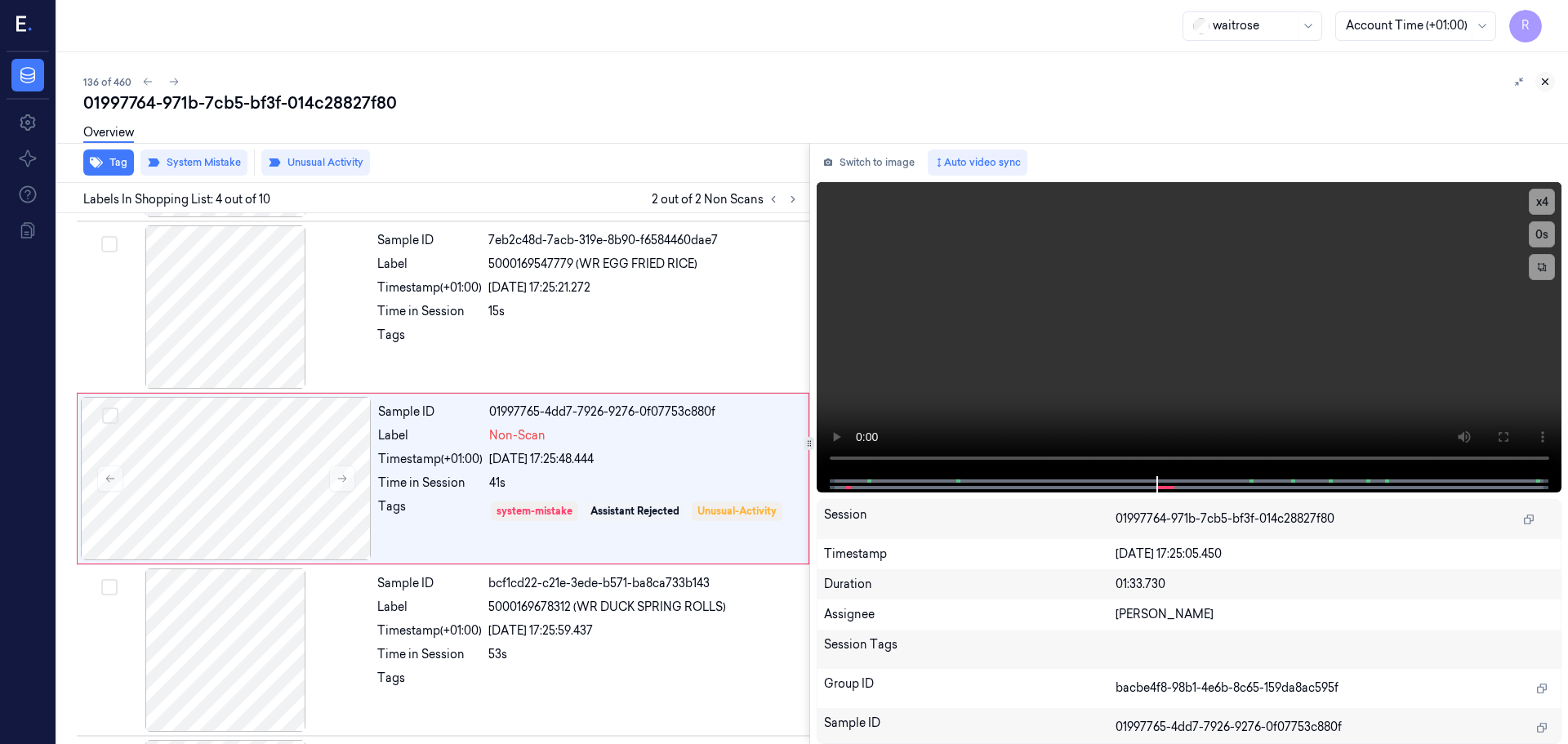
click at [1541, 83] on icon at bounding box center [1544, 81] width 11 height 11
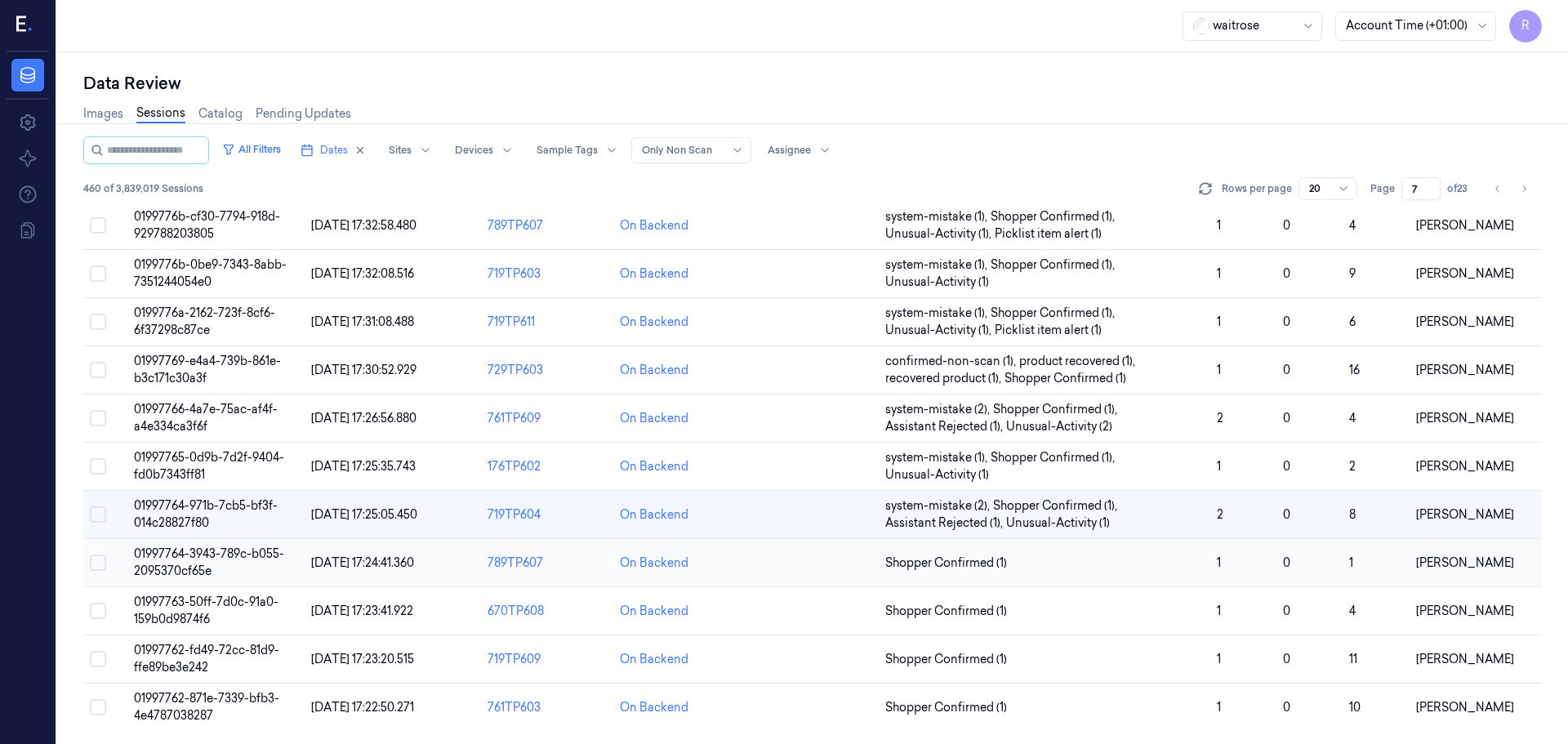
click at [976, 558] on span "Shopper Confirmed (1)" at bounding box center [946, 562] width 122 height 17
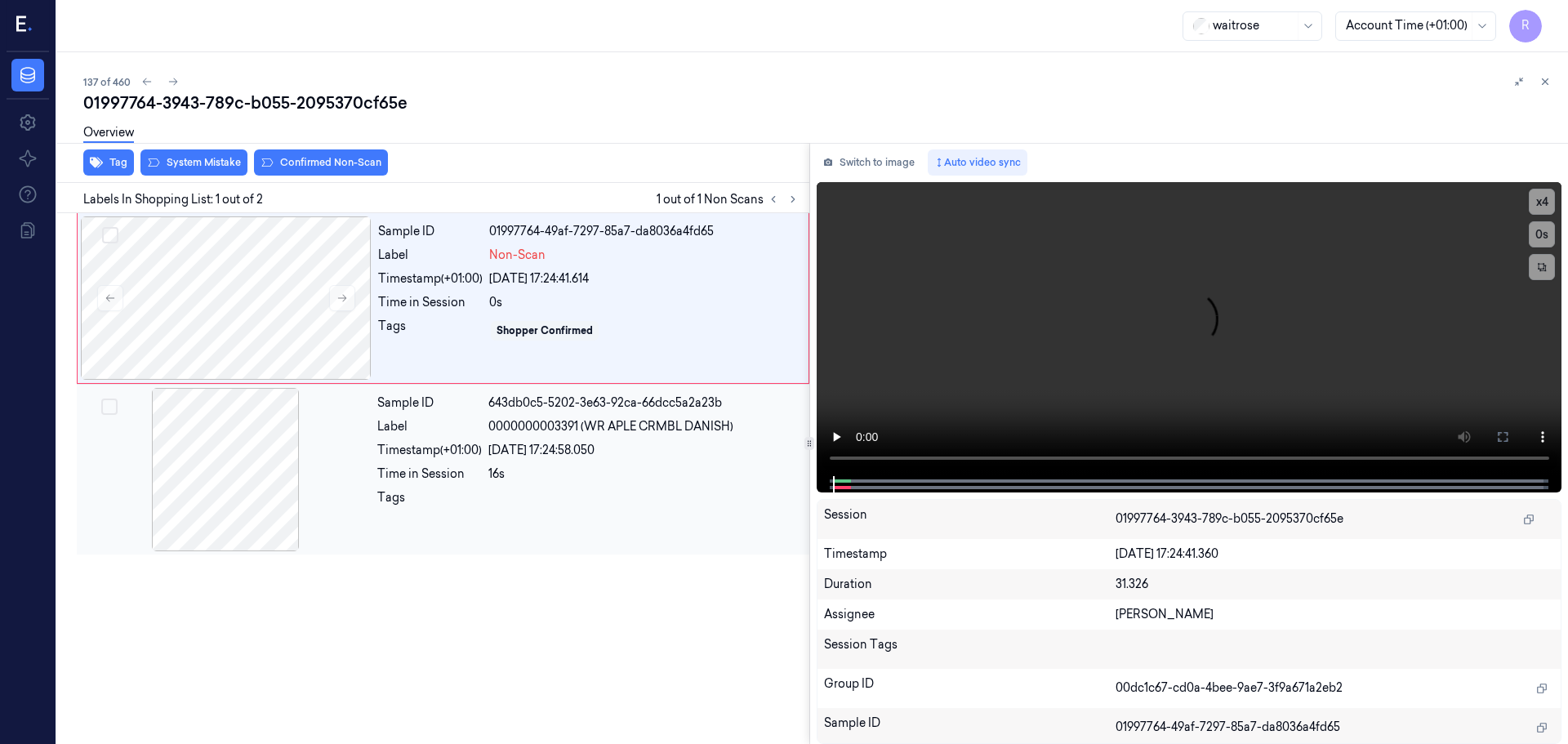
click at [274, 450] on div at bounding box center [224, 470] width 290 height 164
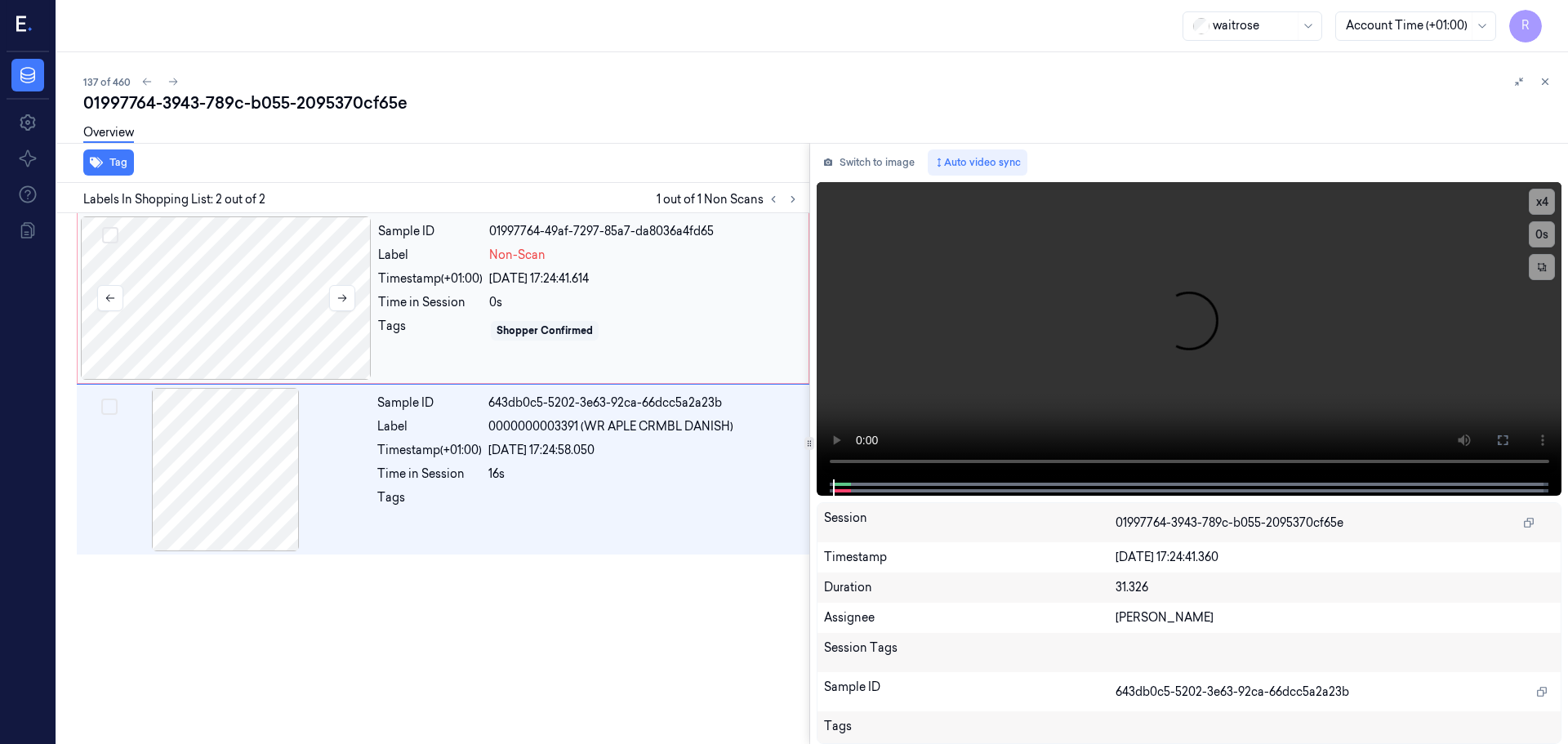
click at [284, 338] on div at bounding box center [225, 298] width 290 height 164
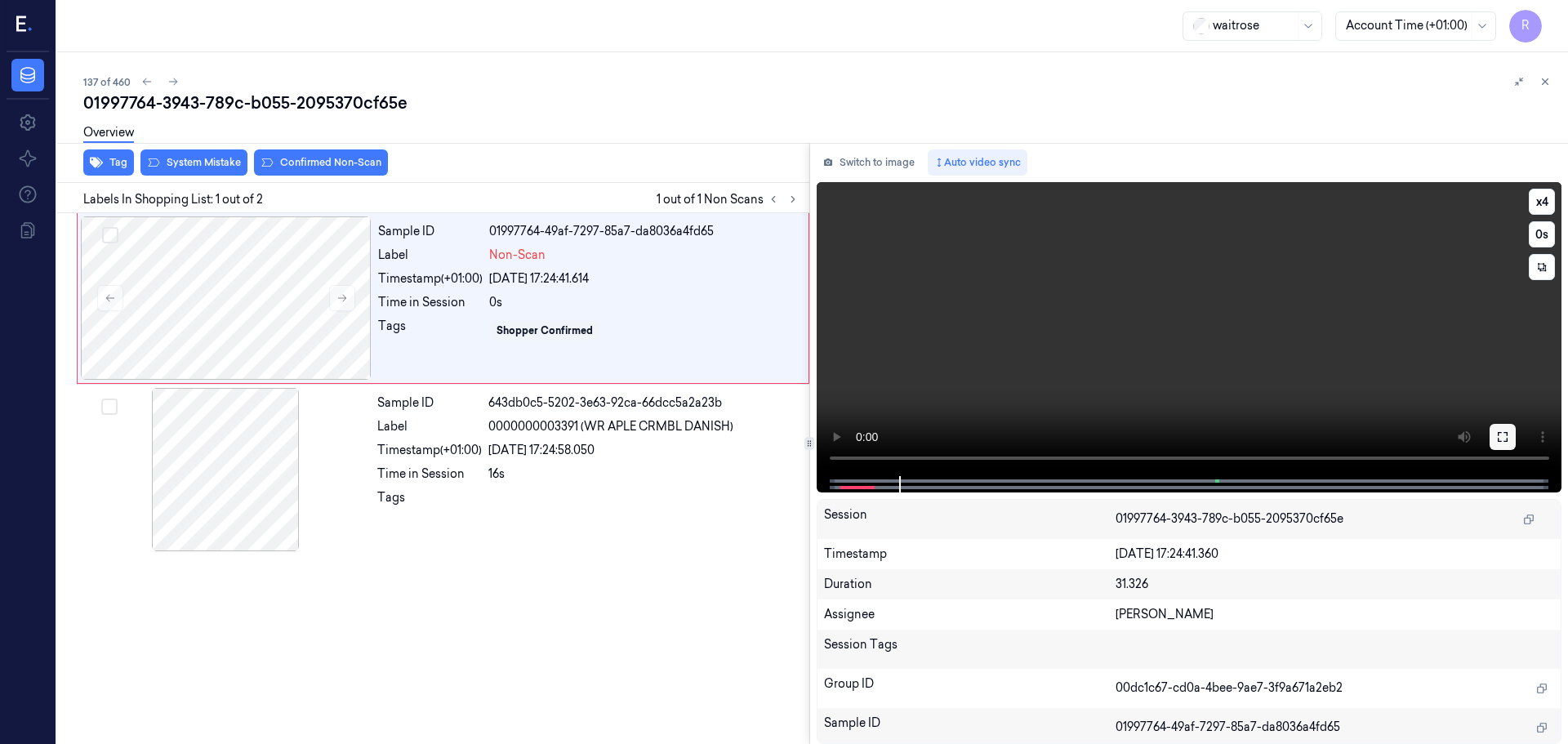
click at [1503, 446] on button at bounding box center [1502, 437] width 26 height 26
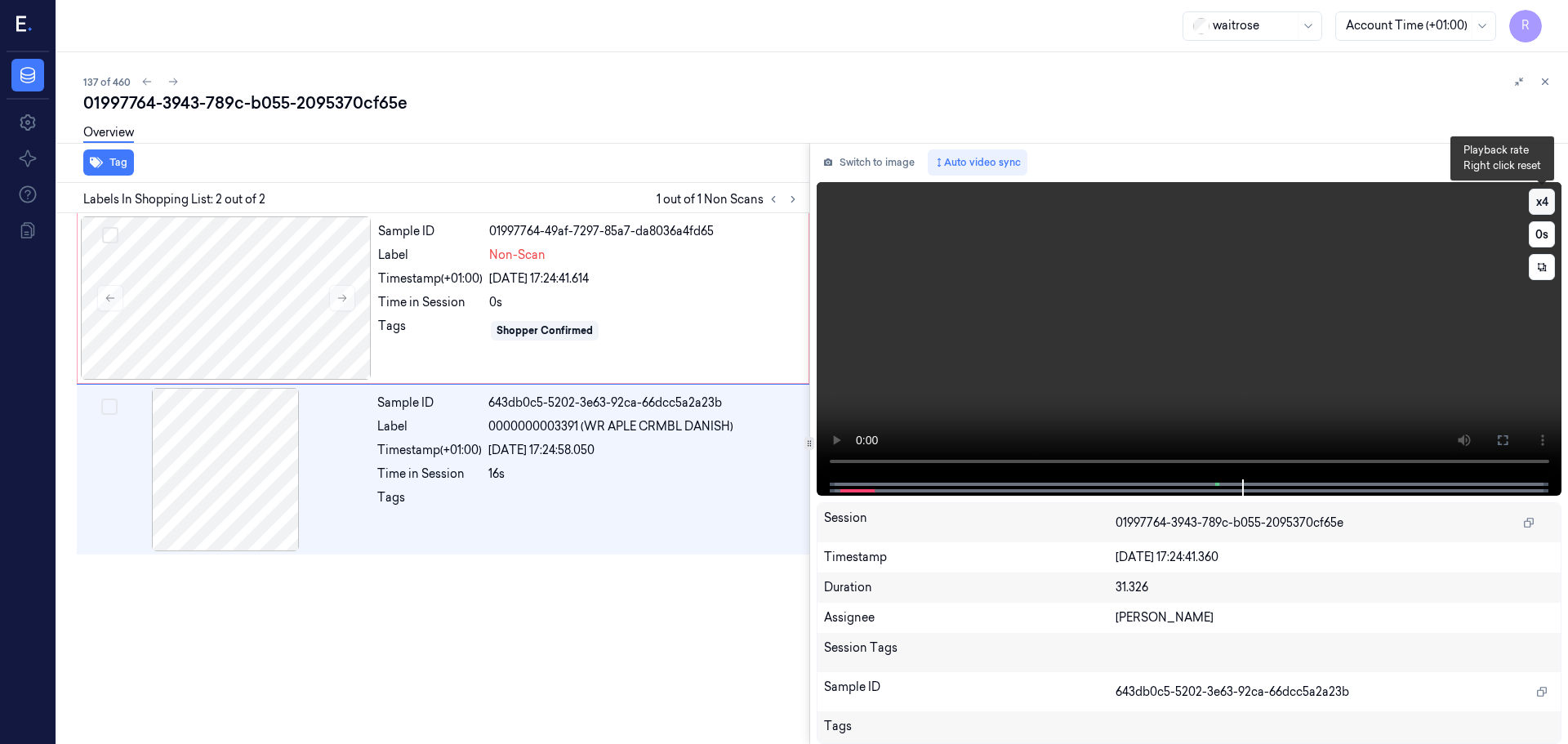
click at [1545, 207] on button "x 4" at bounding box center [1541, 201] width 26 height 26
click at [1542, 208] on button "x 1" at bounding box center [1541, 201] width 26 height 26
drag, startPoint x: 1386, startPoint y: 483, endPoint x: 1380, endPoint y: 491, distance: 10.0
click at [1383, 487] on div at bounding box center [1188, 488] width 711 height 16
click at [435, 294] on div "Time in Session" at bounding box center [430, 302] width 105 height 17
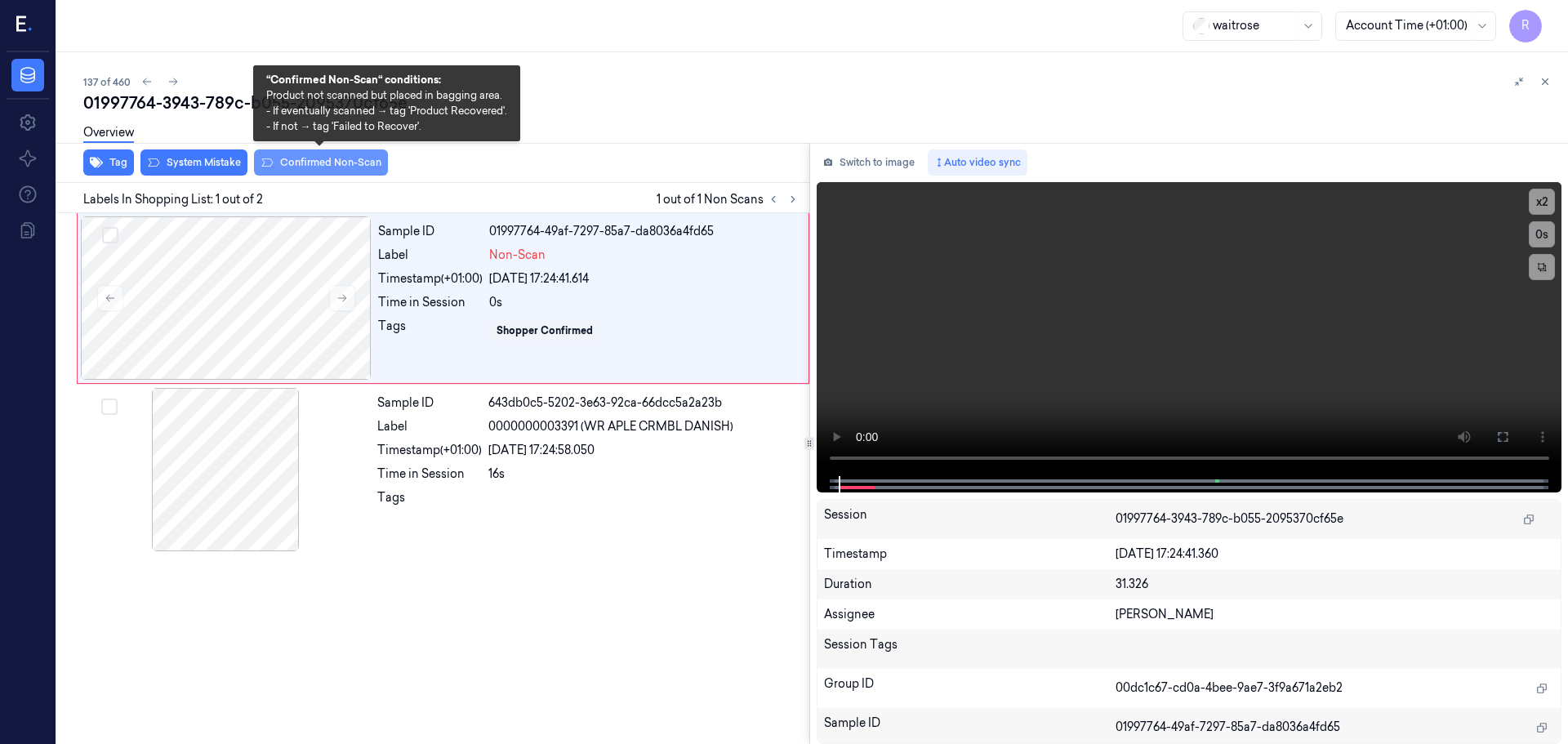
click at [308, 160] on button "Confirmed Non-Scan" at bounding box center [321, 163] width 134 height 26
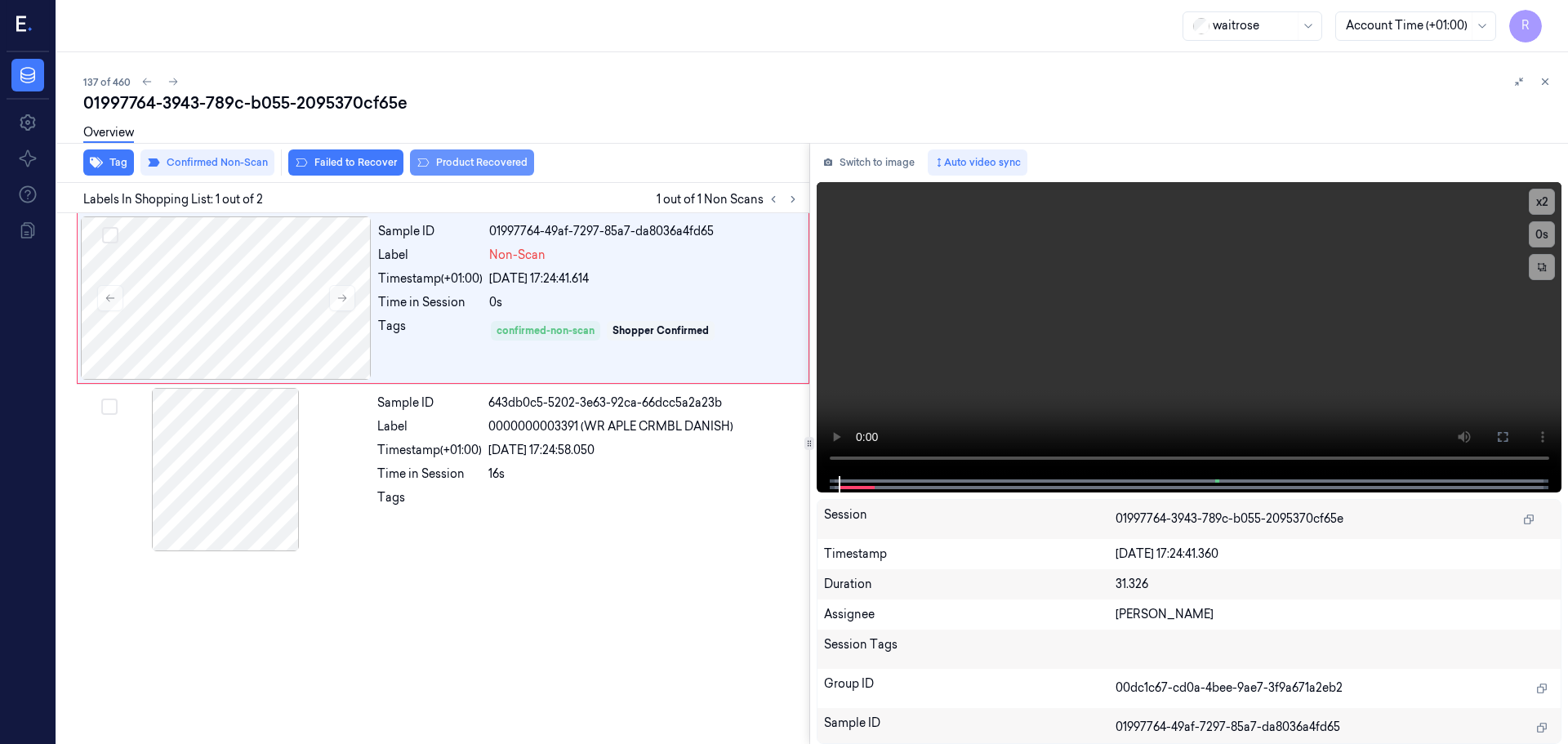
click at [449, 160] on button "Product Recovered" at bounding box center [472, 163] width 124 height 26
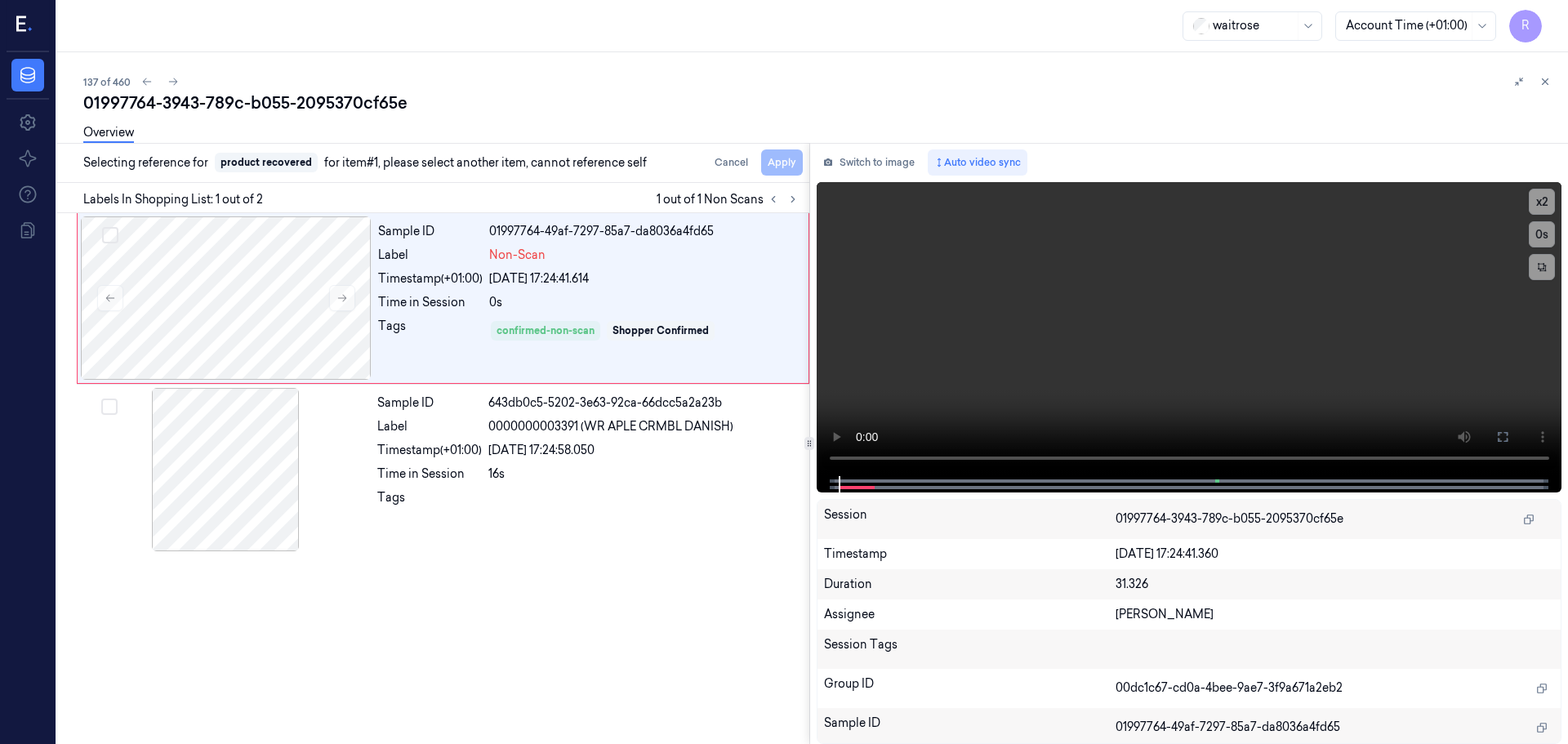
click at [596, 578] on div "Sample ID 01997764-49af-7297-85a7-da8036a4fd65 Label Non-Scan Timestamp (+01:00…" at bounding box center [430, 479] width 759 height 531
click at [642, 415] on div "Sample ID 643db0c5-5202-3e63-92ca-66dcc5a2a23b Label 0000000003391 (WR APLE CRM…" at bounding box center [588, 470] width 435 height 164
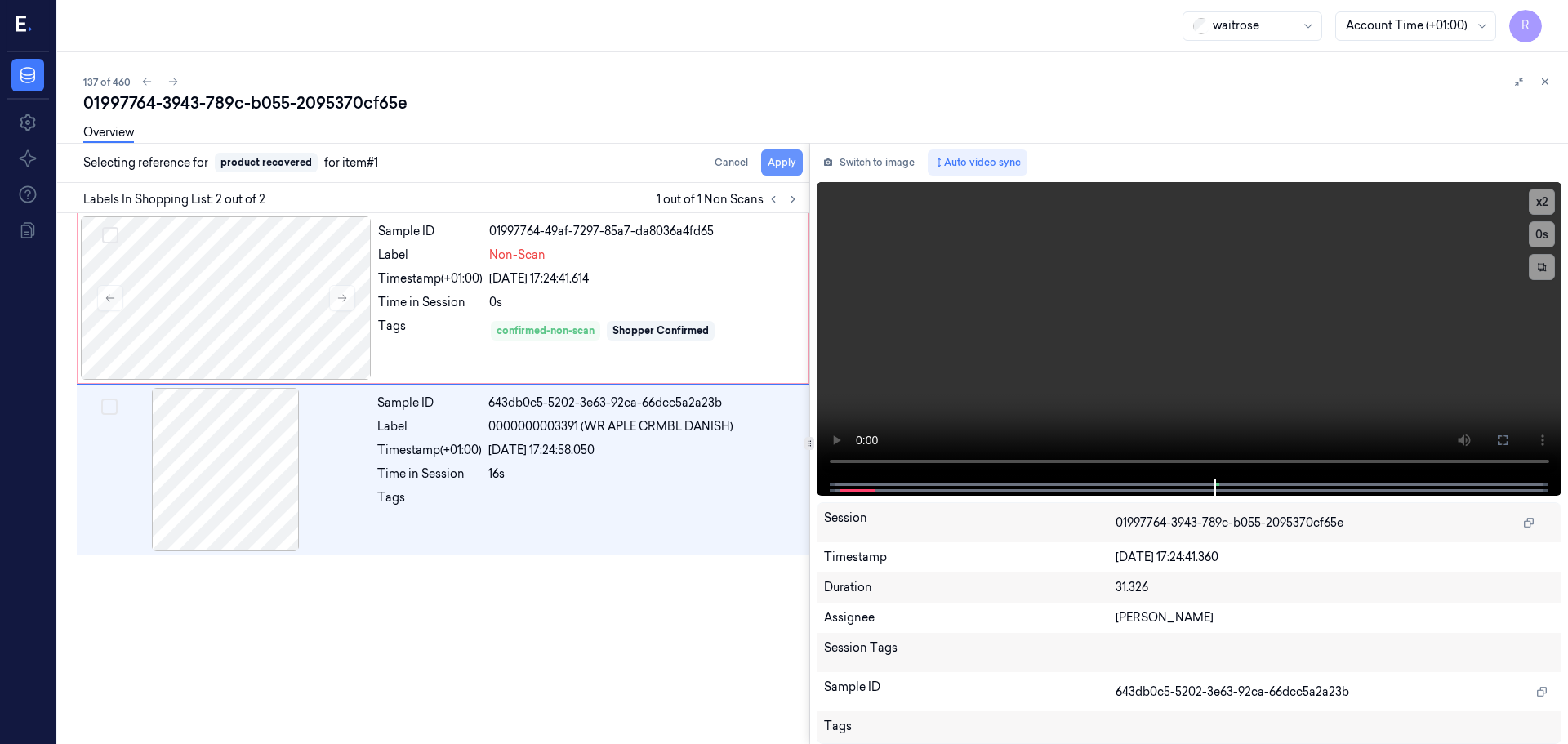
click at [776, 171] on button "Apply" at bounding box center [782, 163] width 42 height 26
click at [700, 279] on div "23/09/2025 17:24:41.614" at bounding box center [643, 278] width 309 height 17
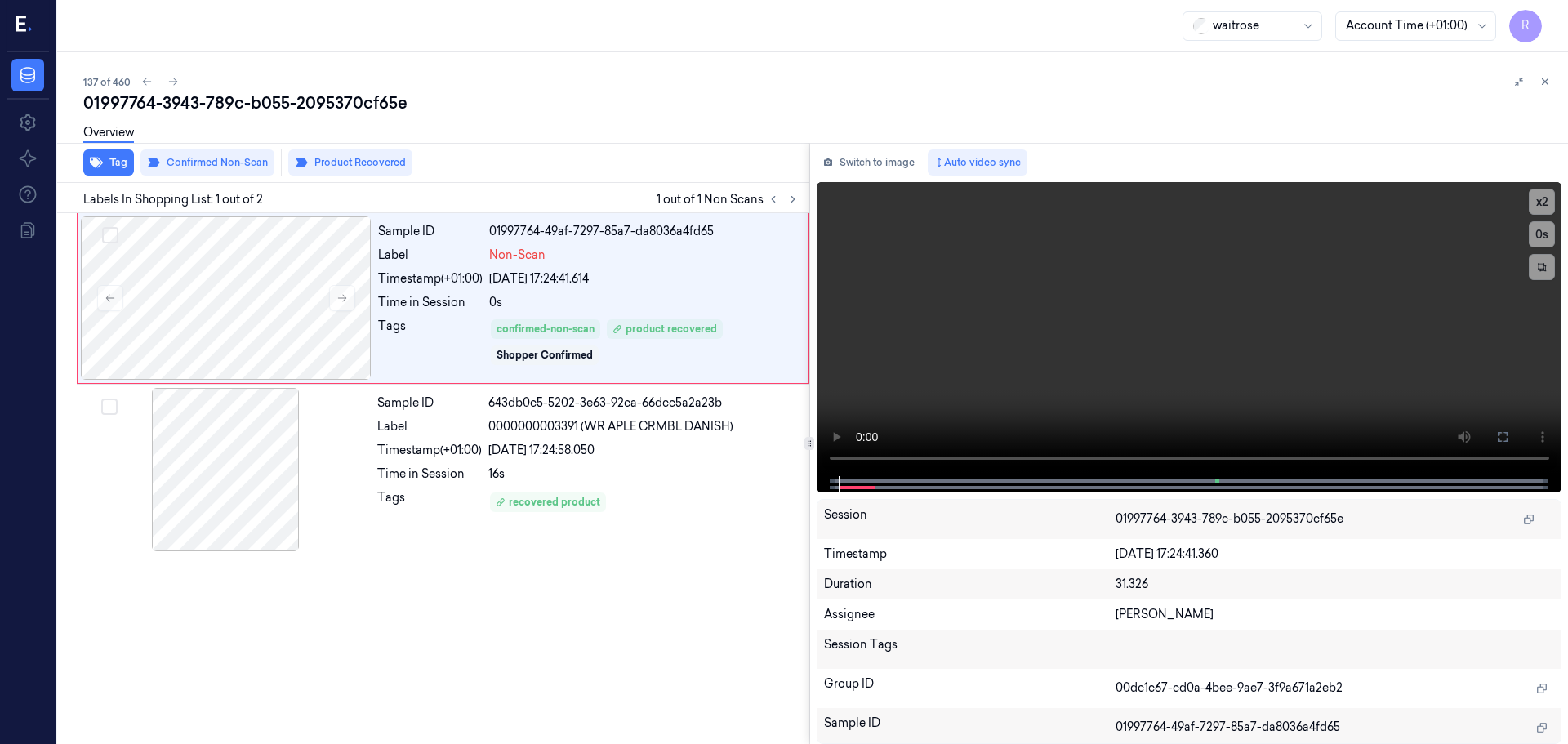
click at [83, 160] on div "Tag Confirmed Non-Scan Product Recovered" at bounding box center [430, 163] width 759 height 40
click at [90, 160] on icon "button" at bounding box center [96, 163] width 13 height 11
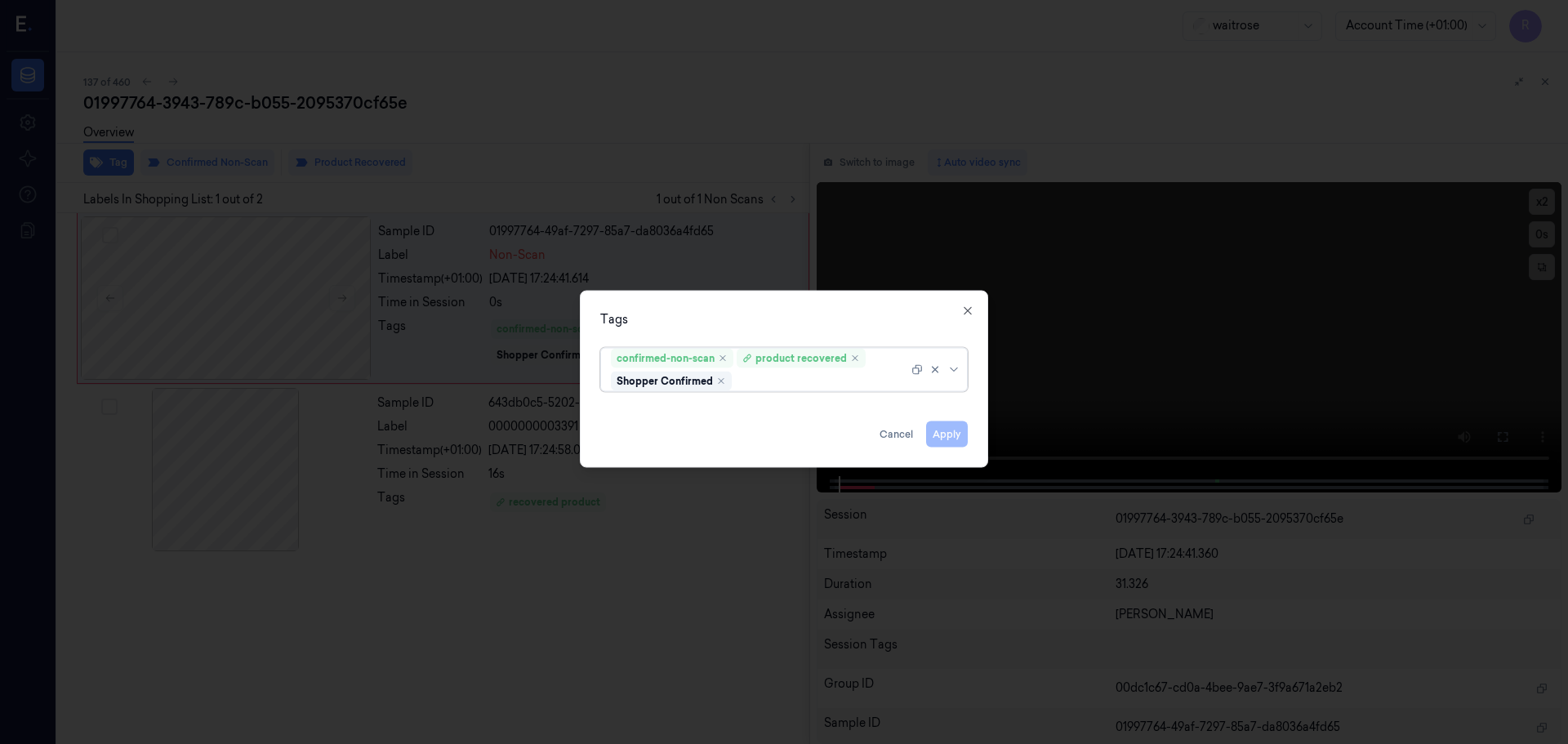
click at [961, 374] on div at bounding box center [956, 368] width 16 height 13
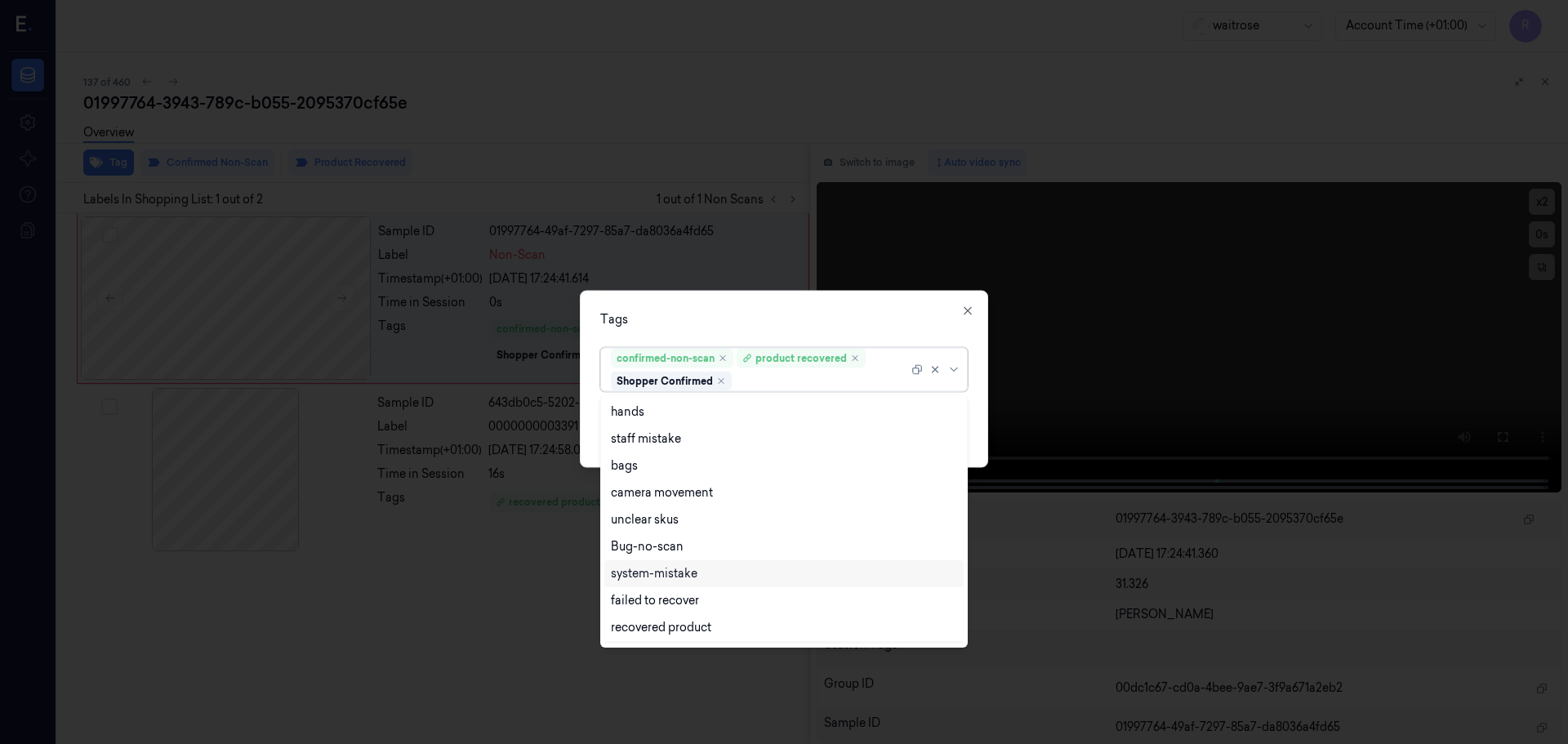
scroll to position [213, 0]
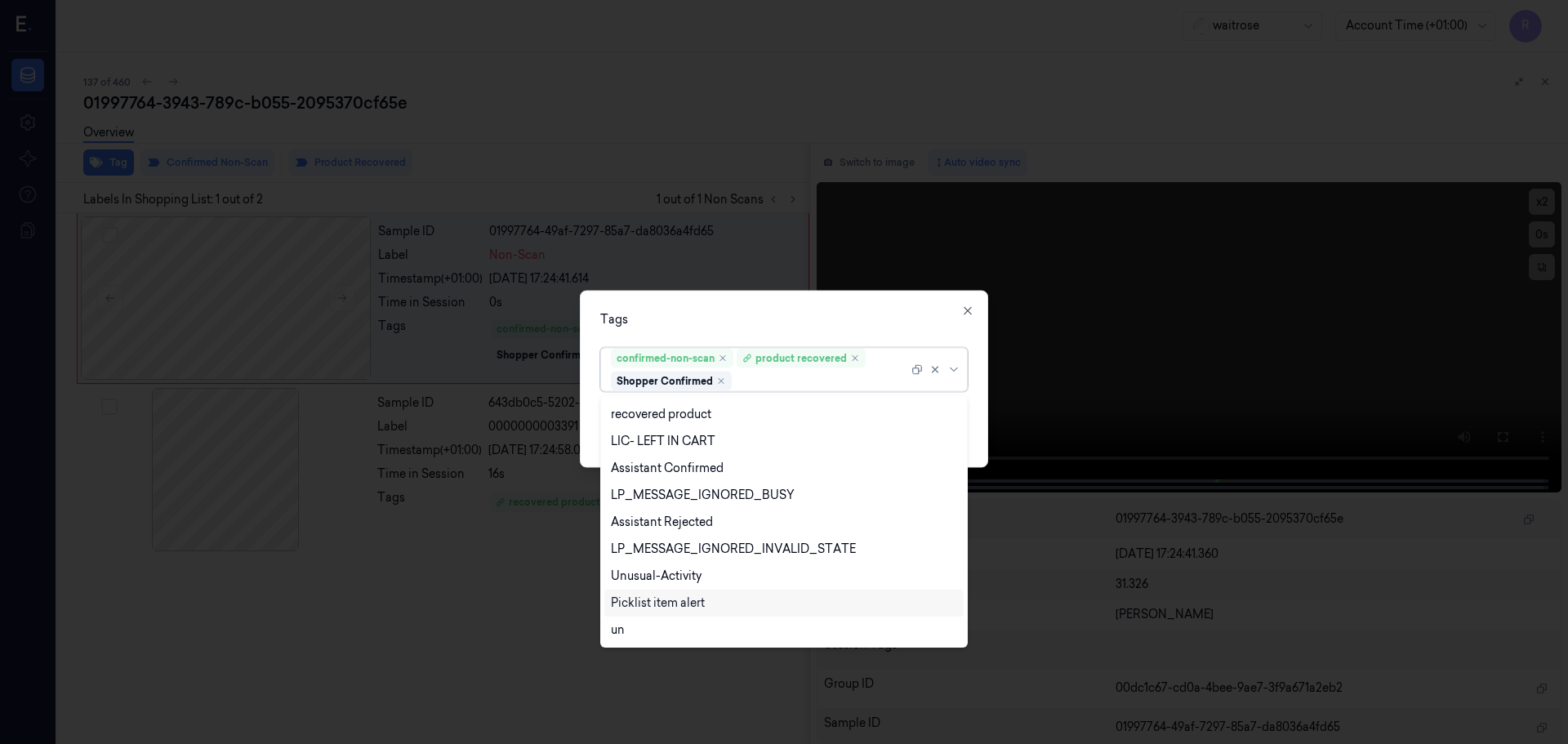
click at [655, 601] on div "Picklist item alert" at bounding box center [657, 602] width 94 height 17
click at [750, 294] on div "Tags option Picklist item alert, selected. 20 results available. Use Up and Dow…" at bounding box center [783, 379] width 408 height 178
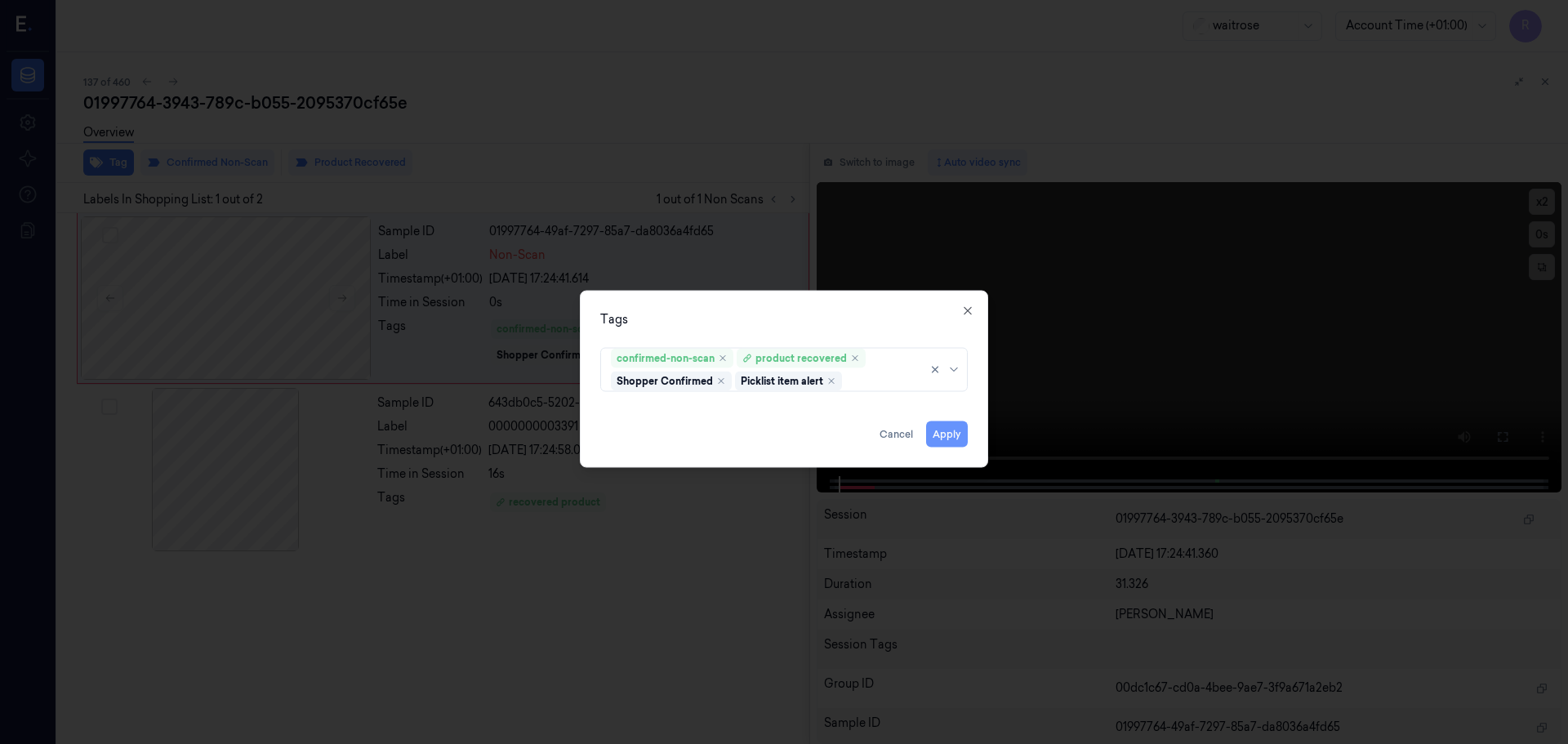
click at [949, 433] on button "Apply" at bounding box center [947, 434] width 42 height 26
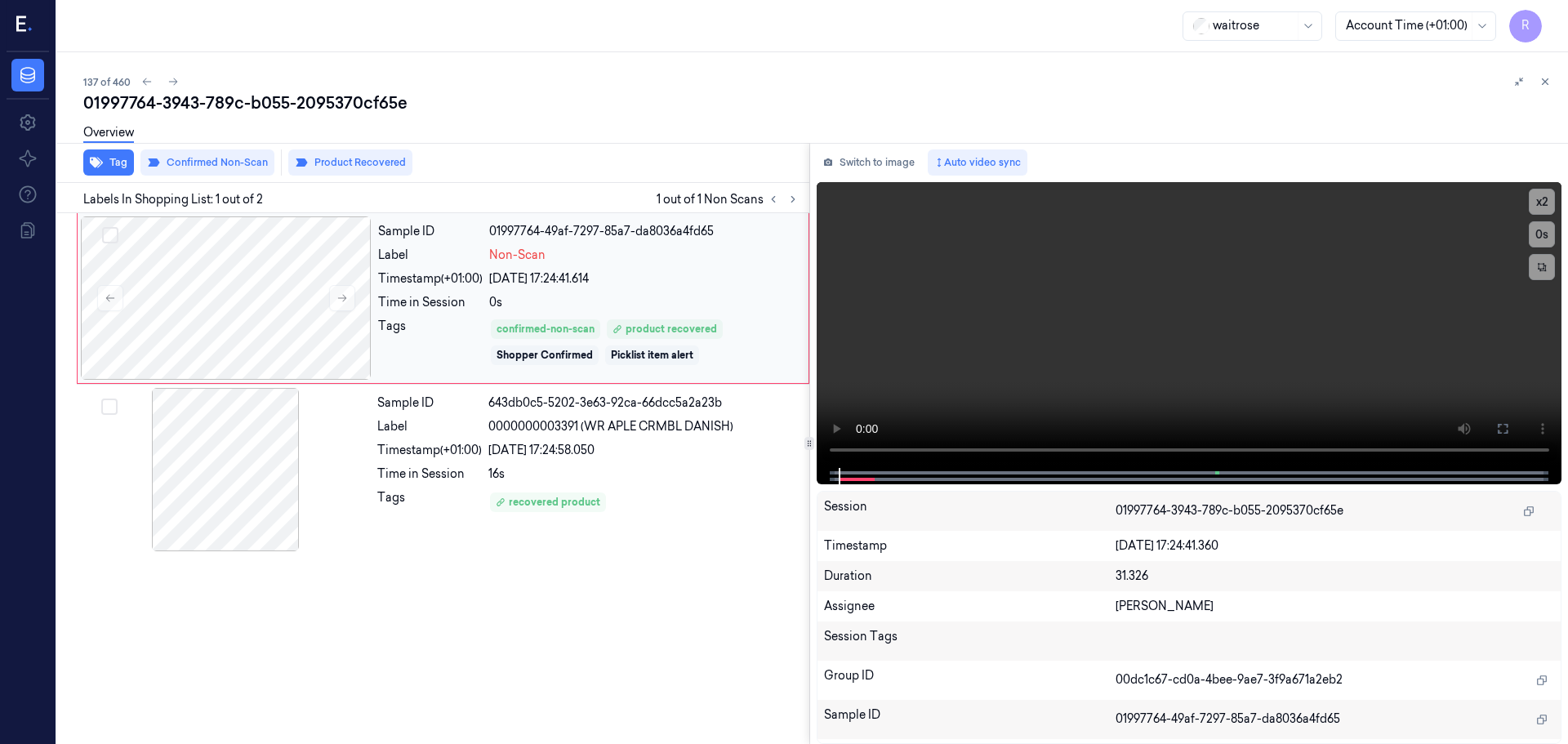
click at [586, 278] on div "23/09/2025 17:24:41.614" at bounding box center [643, 278] width 309 height 17
click at [645, 466] on div "16s" at bounding box center [644, 474] width 311 height 17
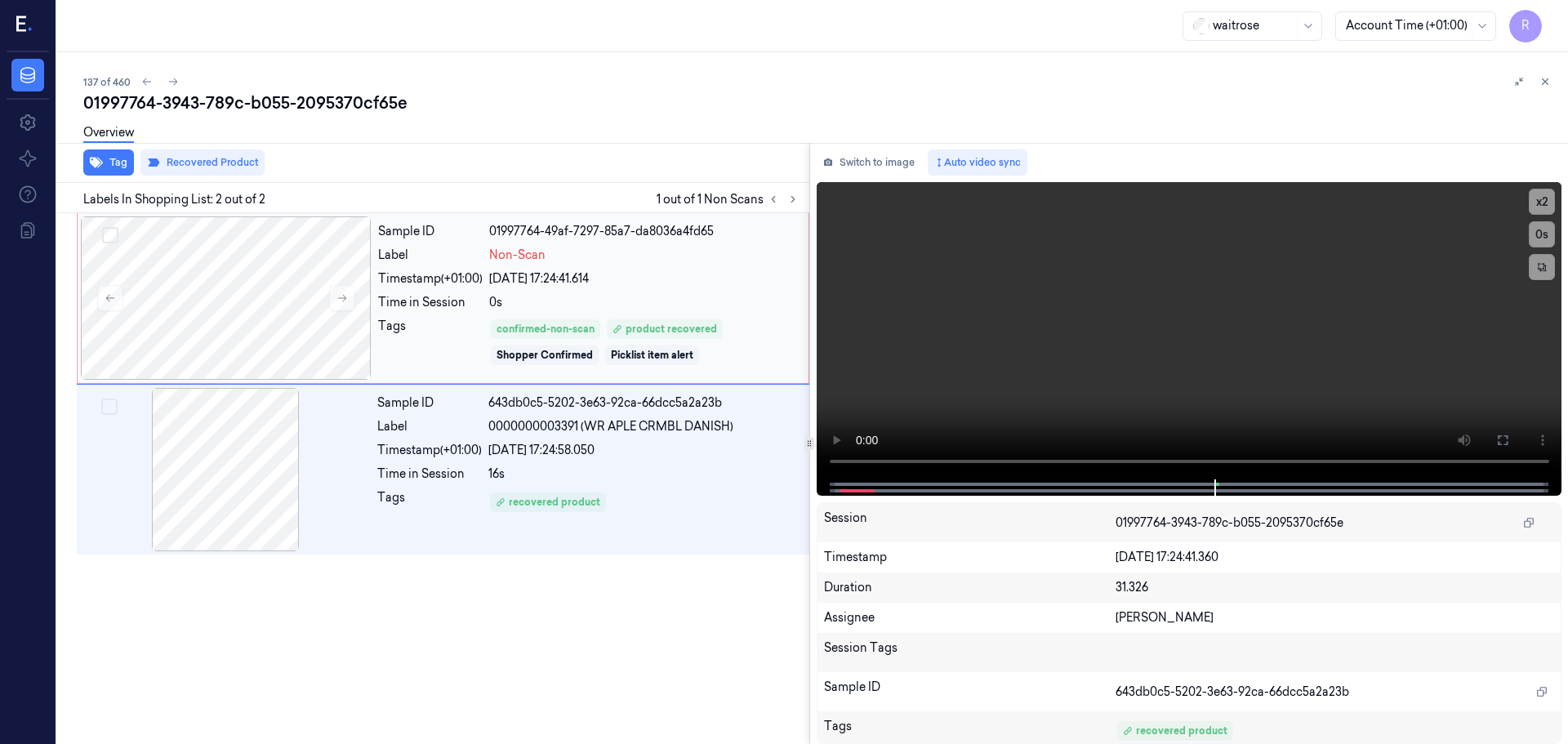
click at [636, 311] on div "Sample ID 01997764-49af-7297-85a7-da8036a4fd65 Label Non-Scan Timestamp (+01:00…" at bounding box center [588, 298] width 434 height 164
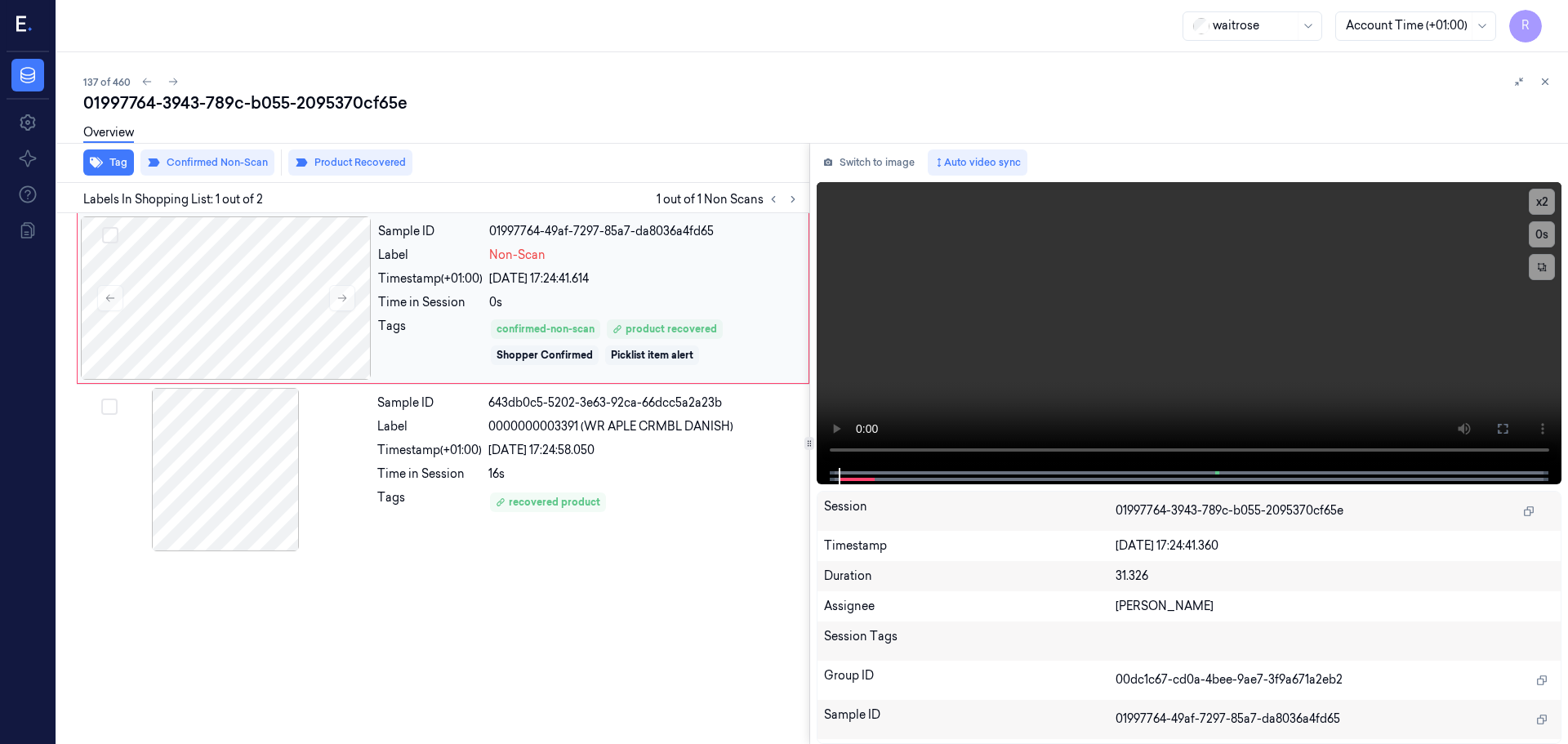
click at [620, 282] on div "23/09/2025 17:24:41.614" at bounding box center [643, 278] width 309 height 17
click at [637, 469] on div "16s" at bounding box center [644, 474] width 311 height 17
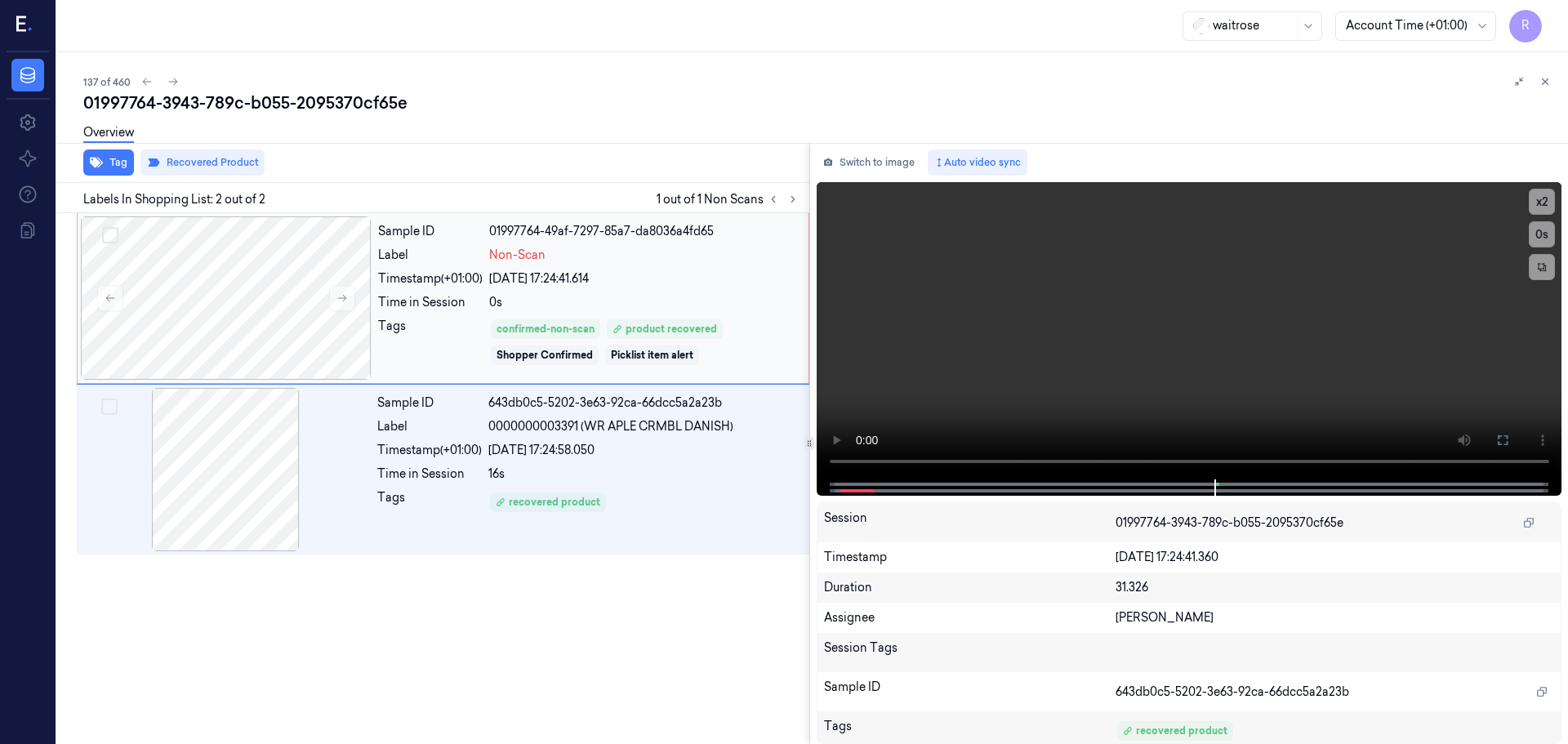
click at [642, 304] on div "0s" at bounding box center [643, 302] width 309 height 17
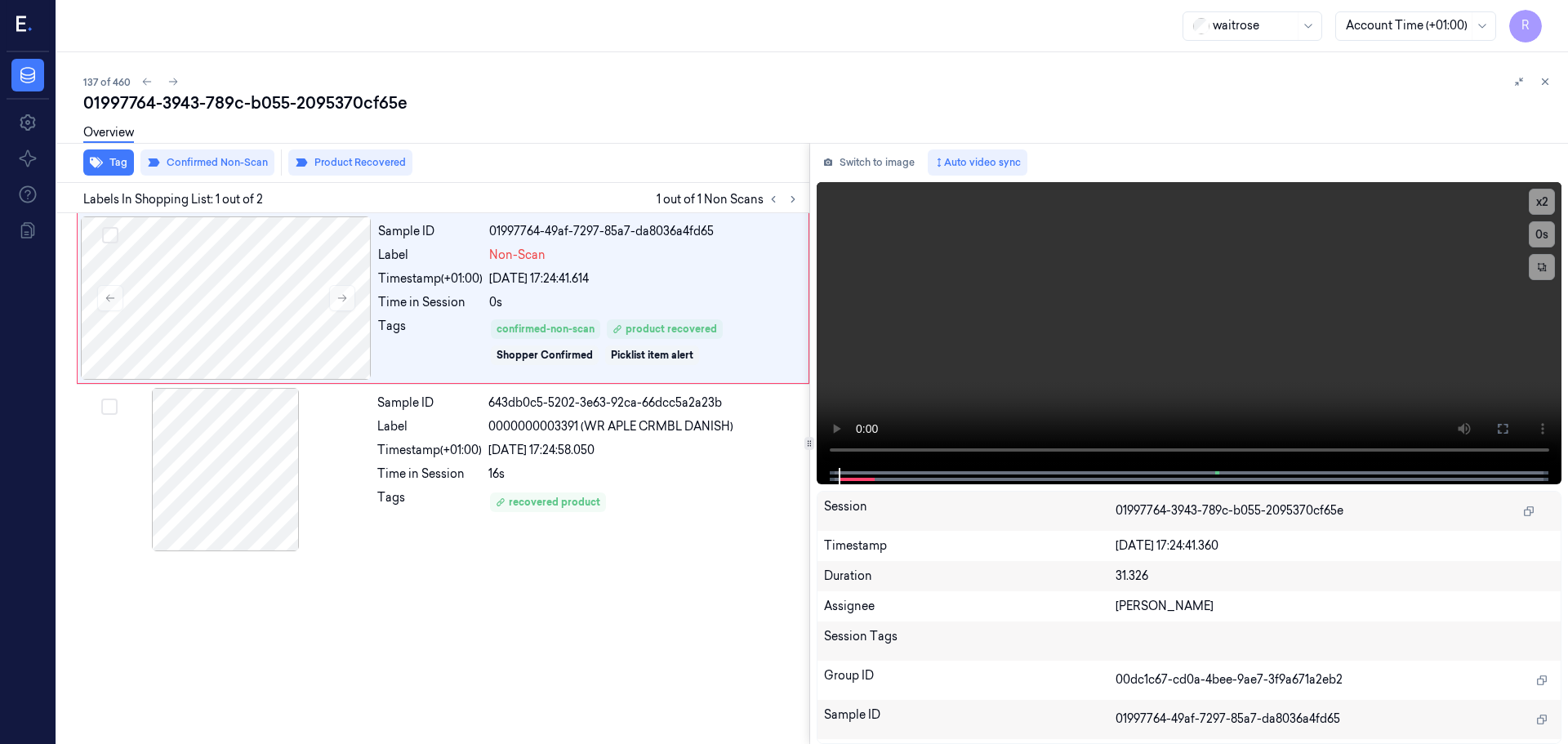
click at [1534, 84] on div at bounding box center [1532, 82] width 46 height 20
click at [1545, 87] on icon at bounding box center [1544, 81] width 11 height 11
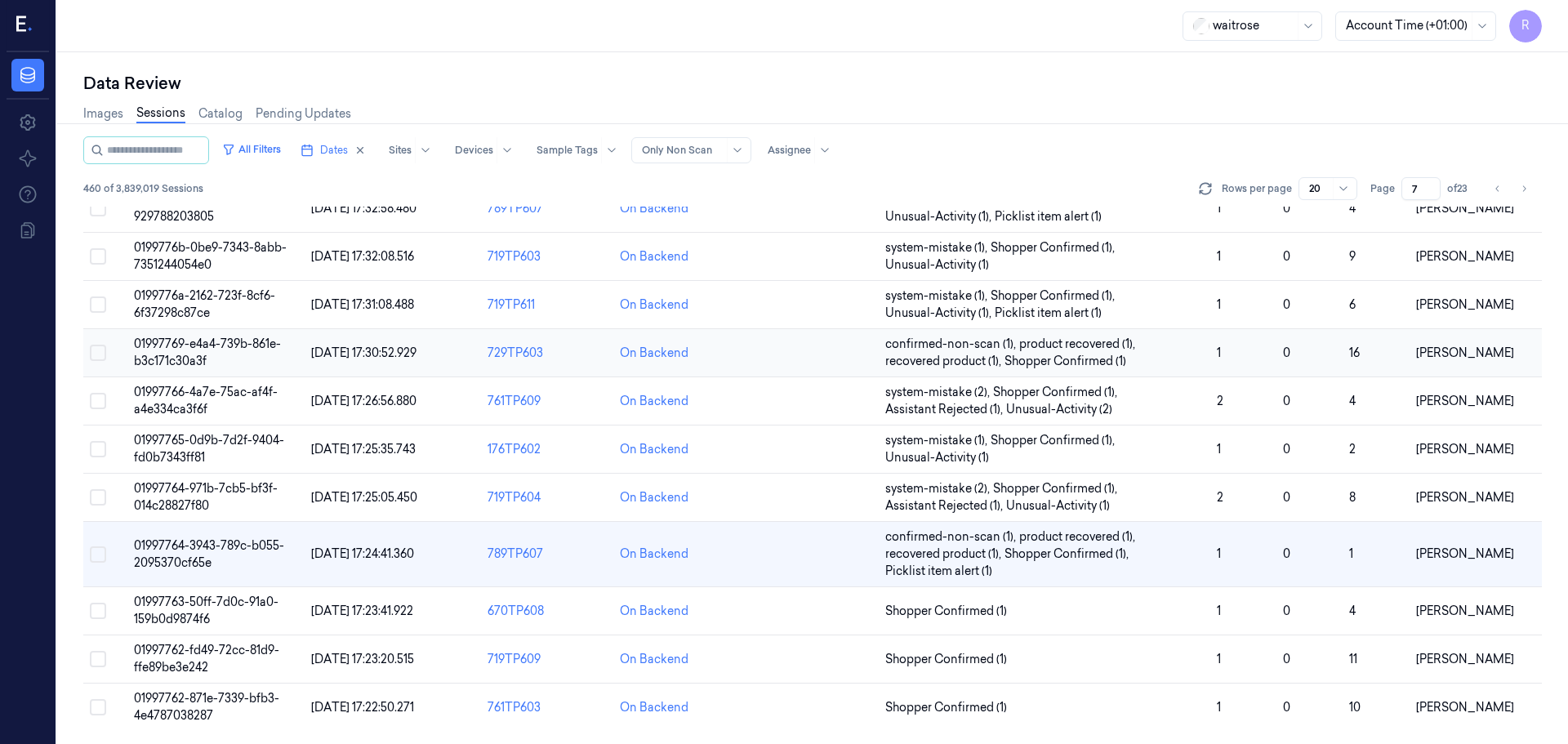
scroll to position [492, 0]
click at [1114, 624] on td "Shopper Confirmed (1)" at bounding box center [1044, 611] width 331 height 48
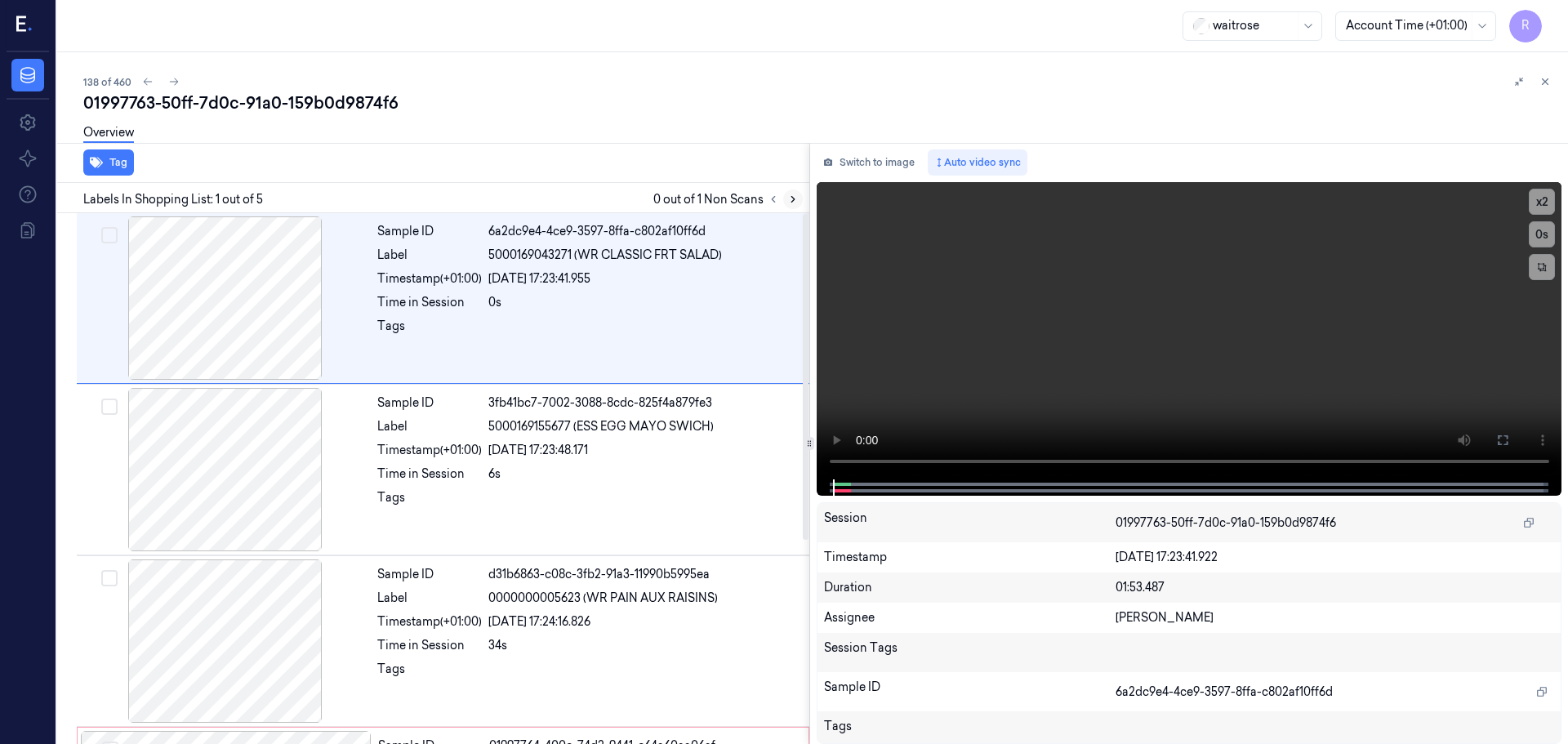
click at [792, 197] on icon at bounding box center [792, 199] width 3 height 6
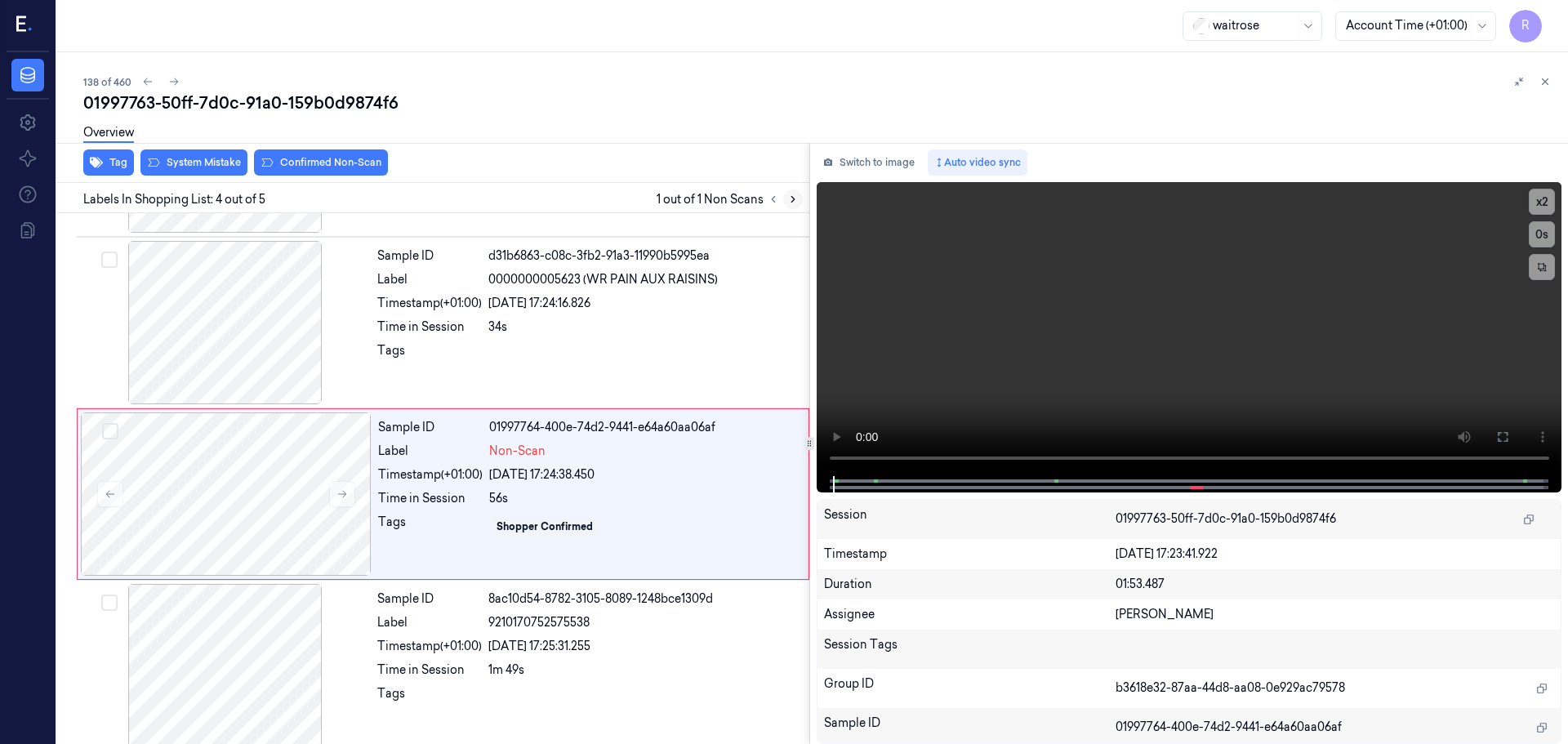
scroll to position [331, 0]
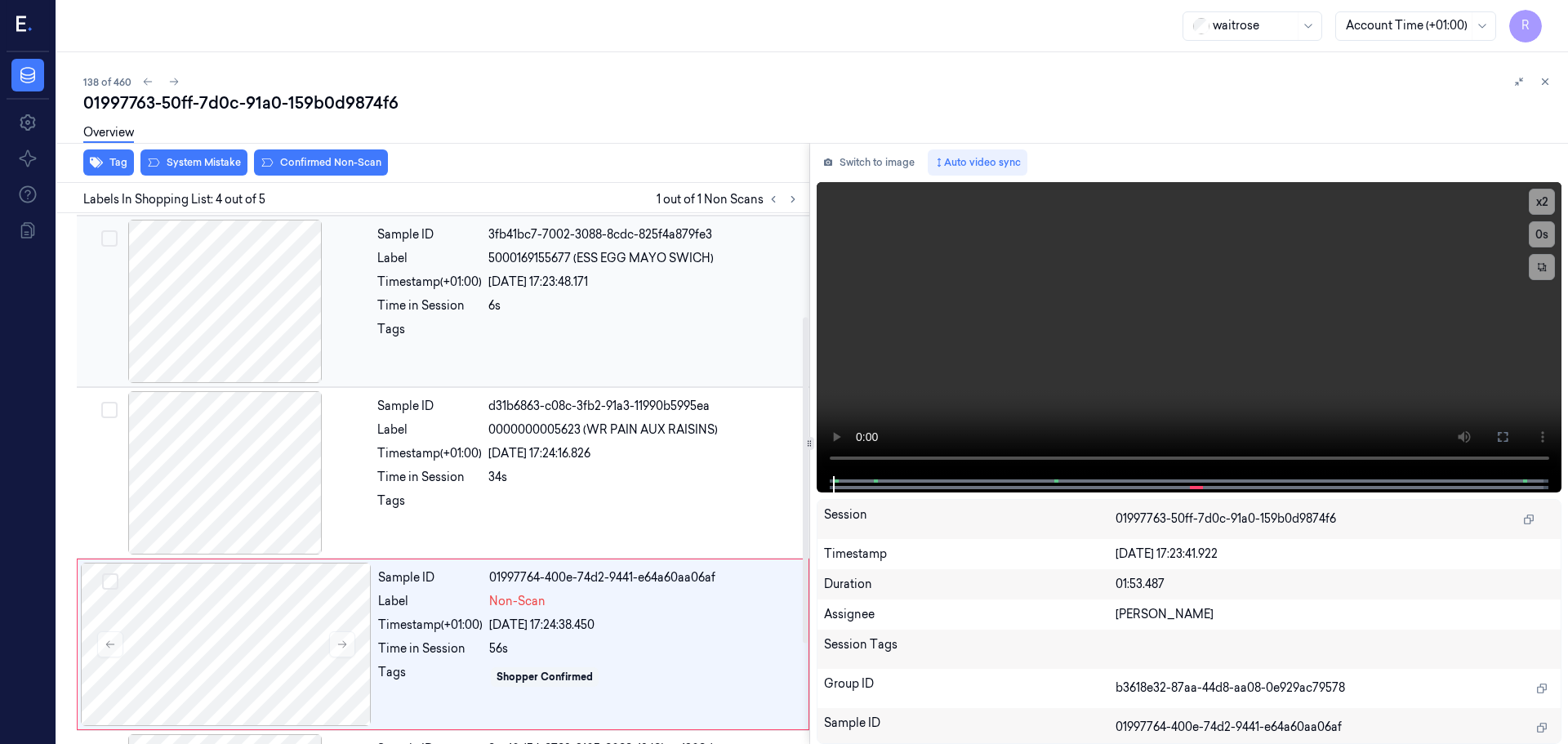
click at [294, 277] on div at bounding box center [224, 301] width 290 height 164
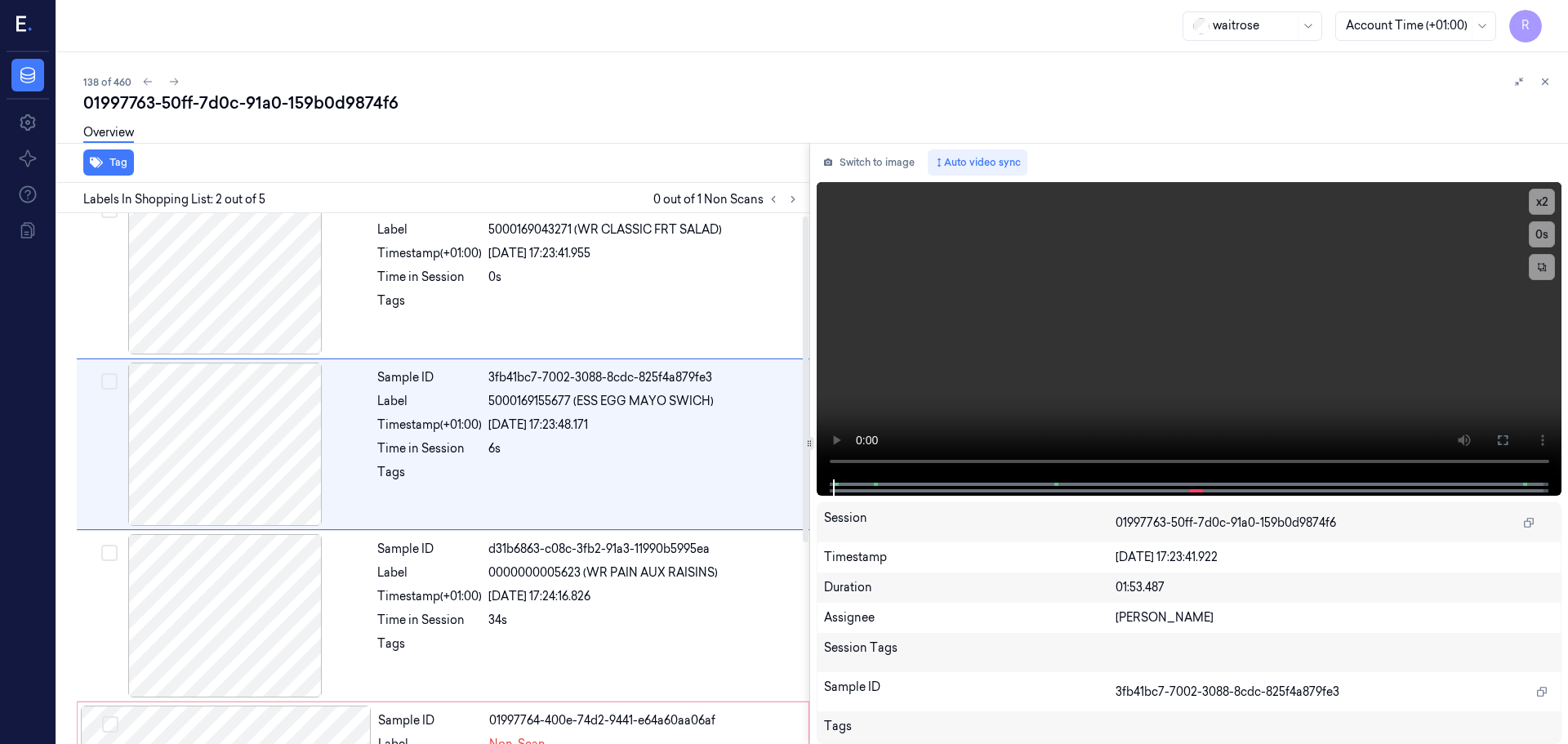
scroll to position [0, 0]
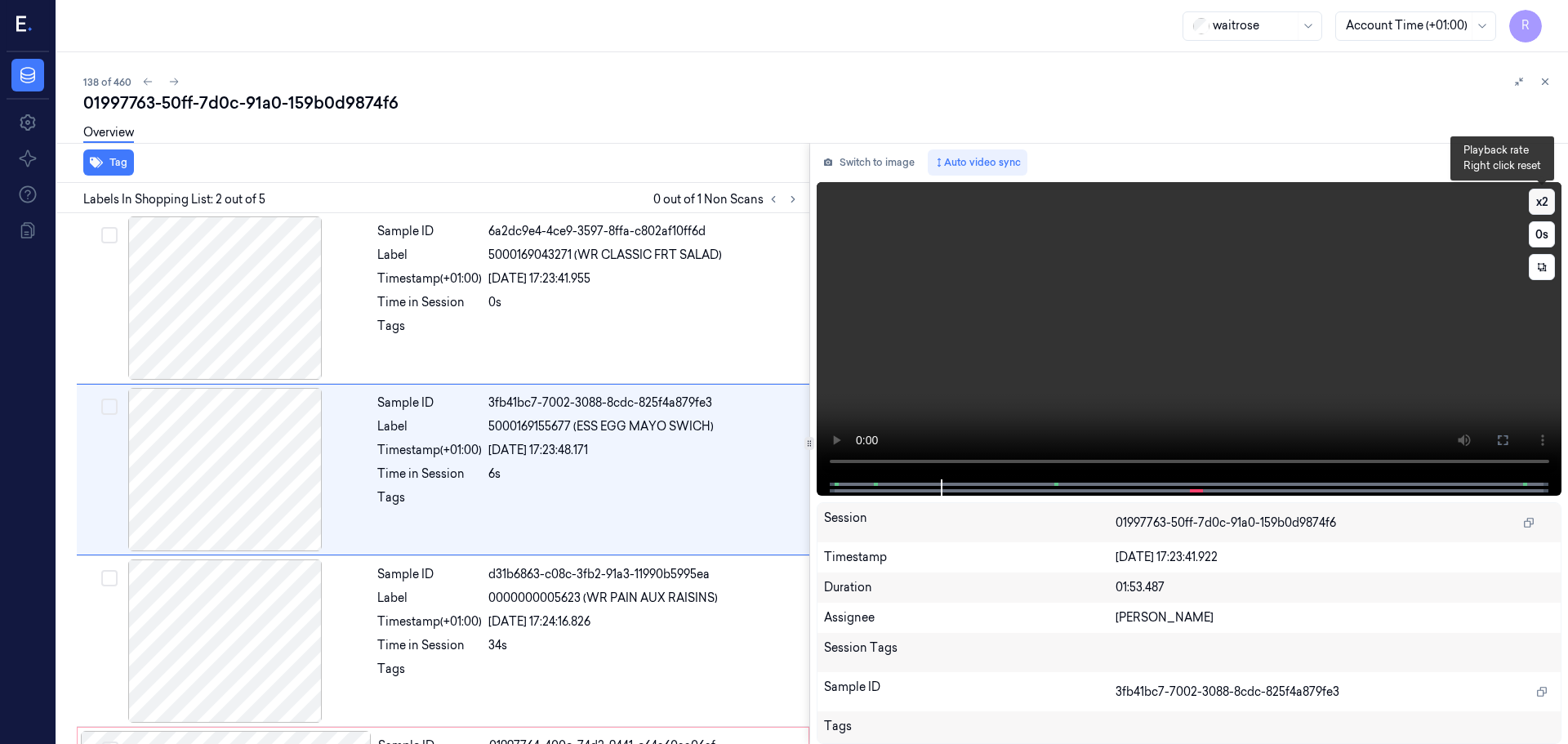
click at [1545, 203] on button "x 2" at bounding box center [1541, 201] width 26 height 26
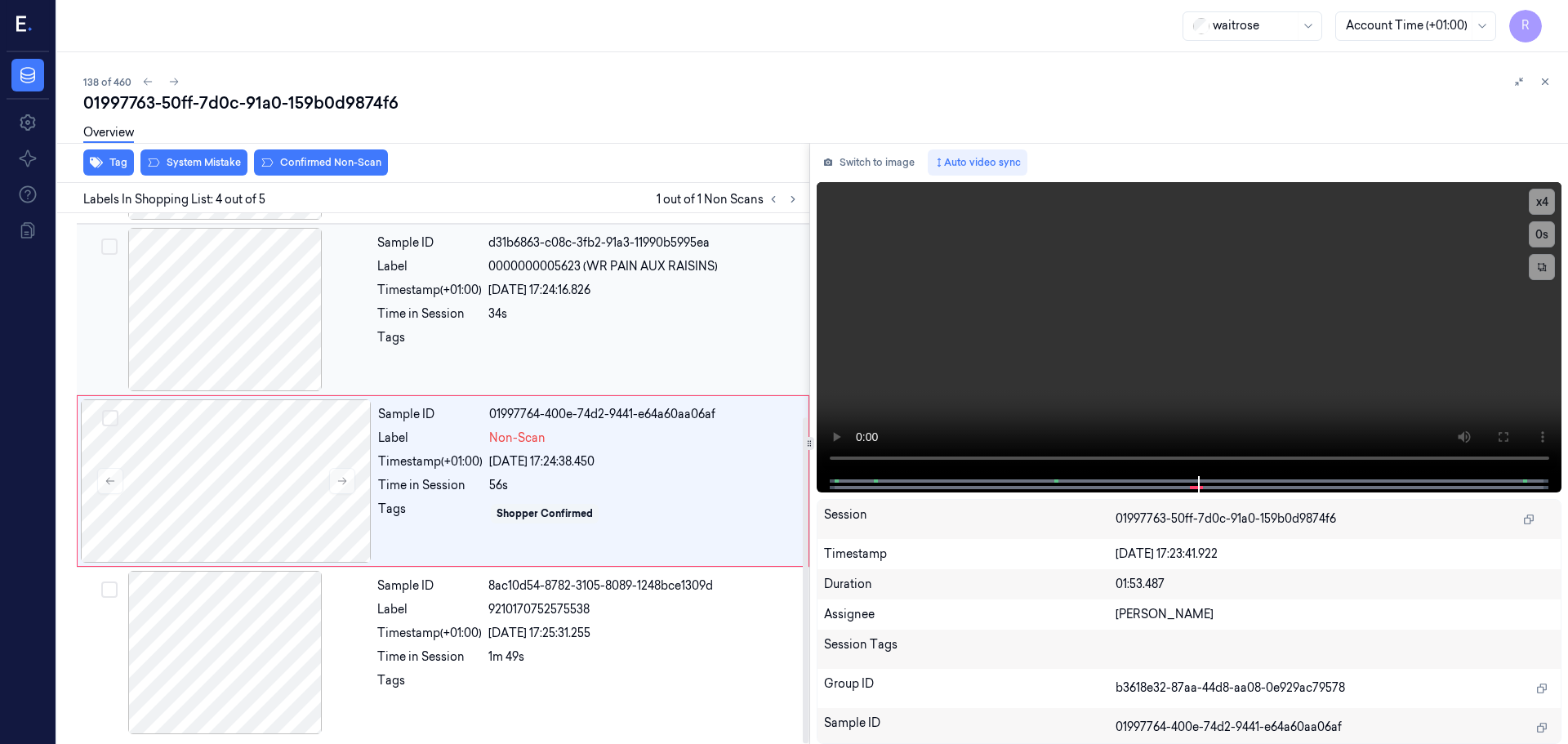
scroll to position [331, 0]
click at [653, 628] on div "23/09/2025 17:25:31.255" at bounding box center [644, 632] width 311 height 17
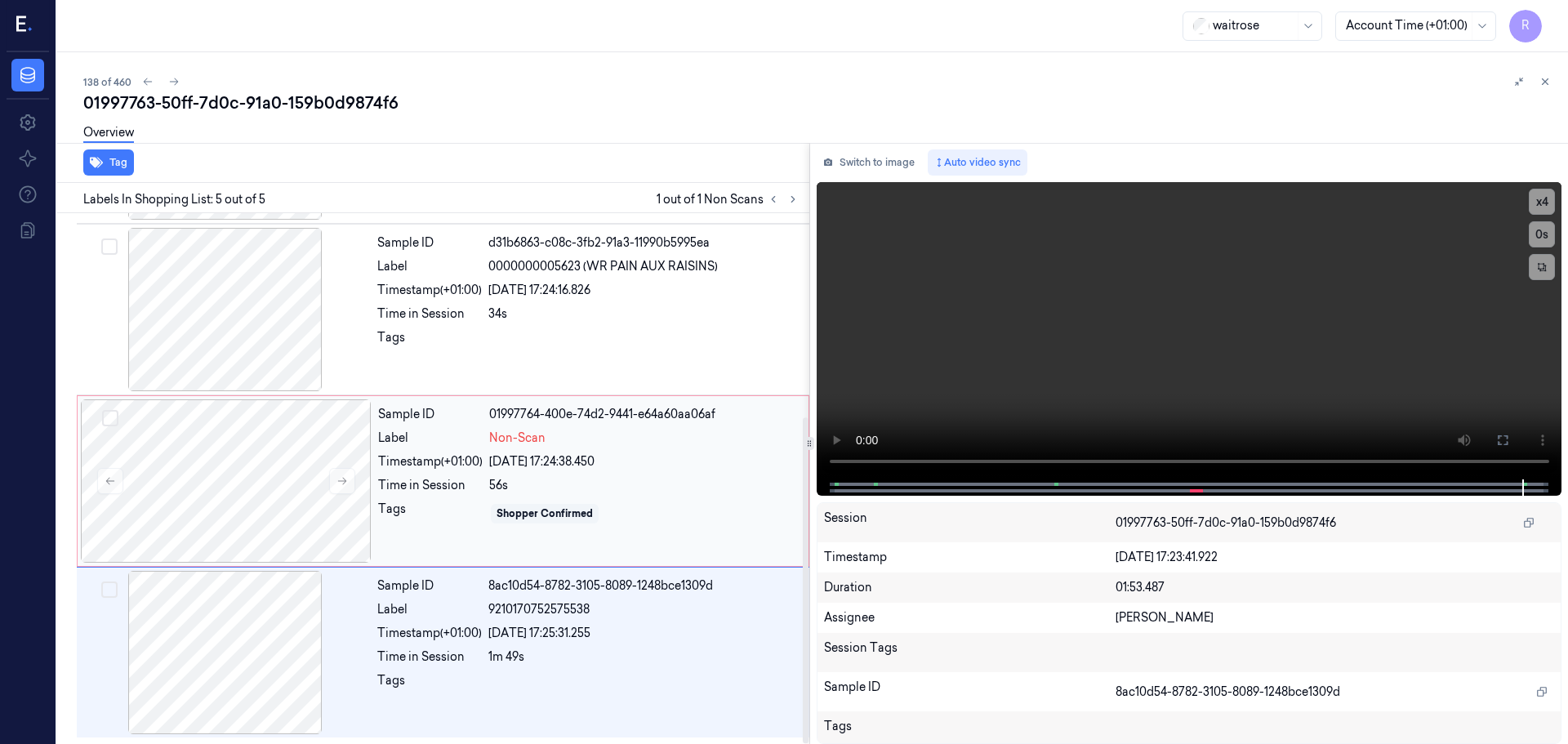
click at [655, 461] on div "23/09/2025 17:24:38.450" at bounding box center [643, 461] width 309 height 17
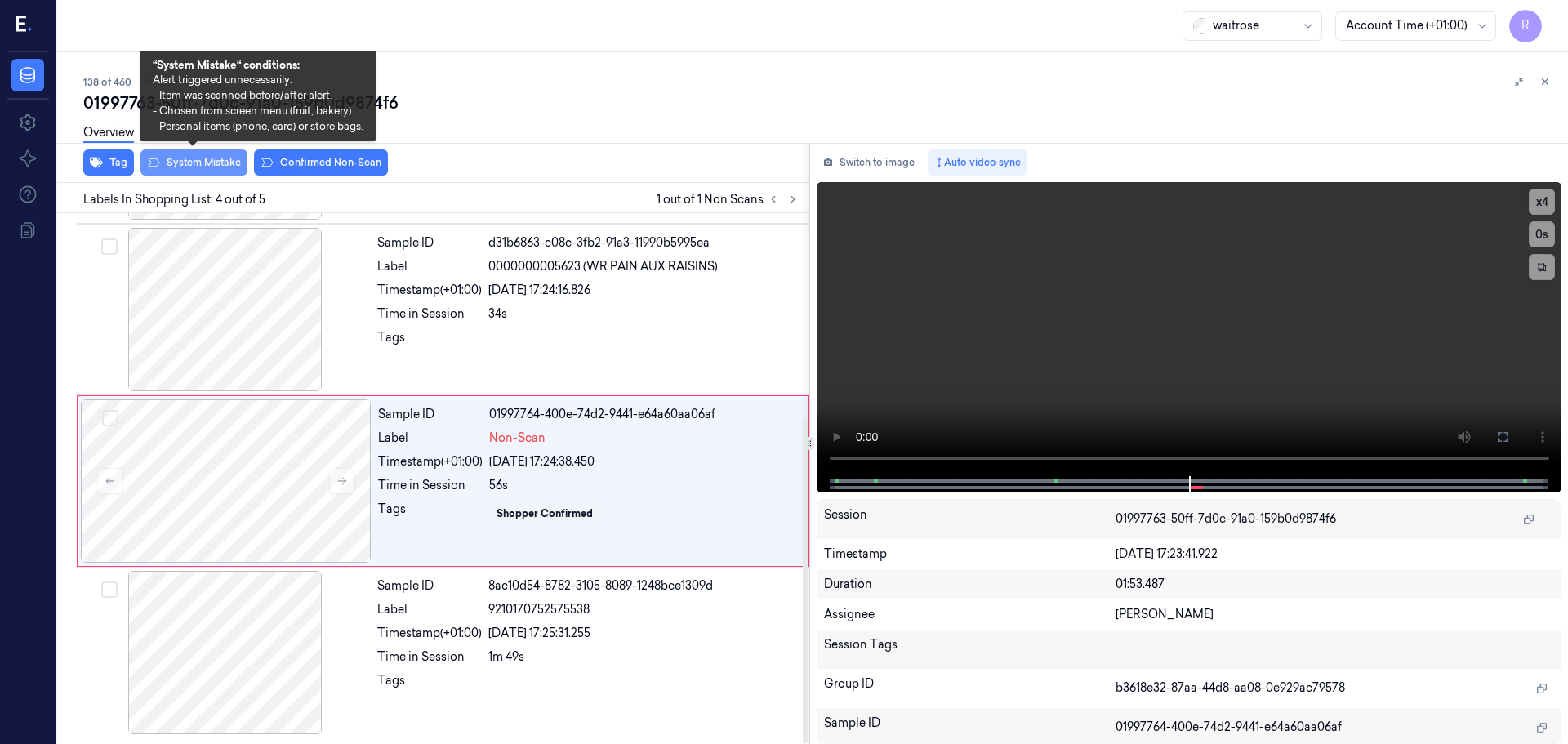
click at [197, 162] on button "System Mistake" at bounding box center [194, 163] width 107 height 26
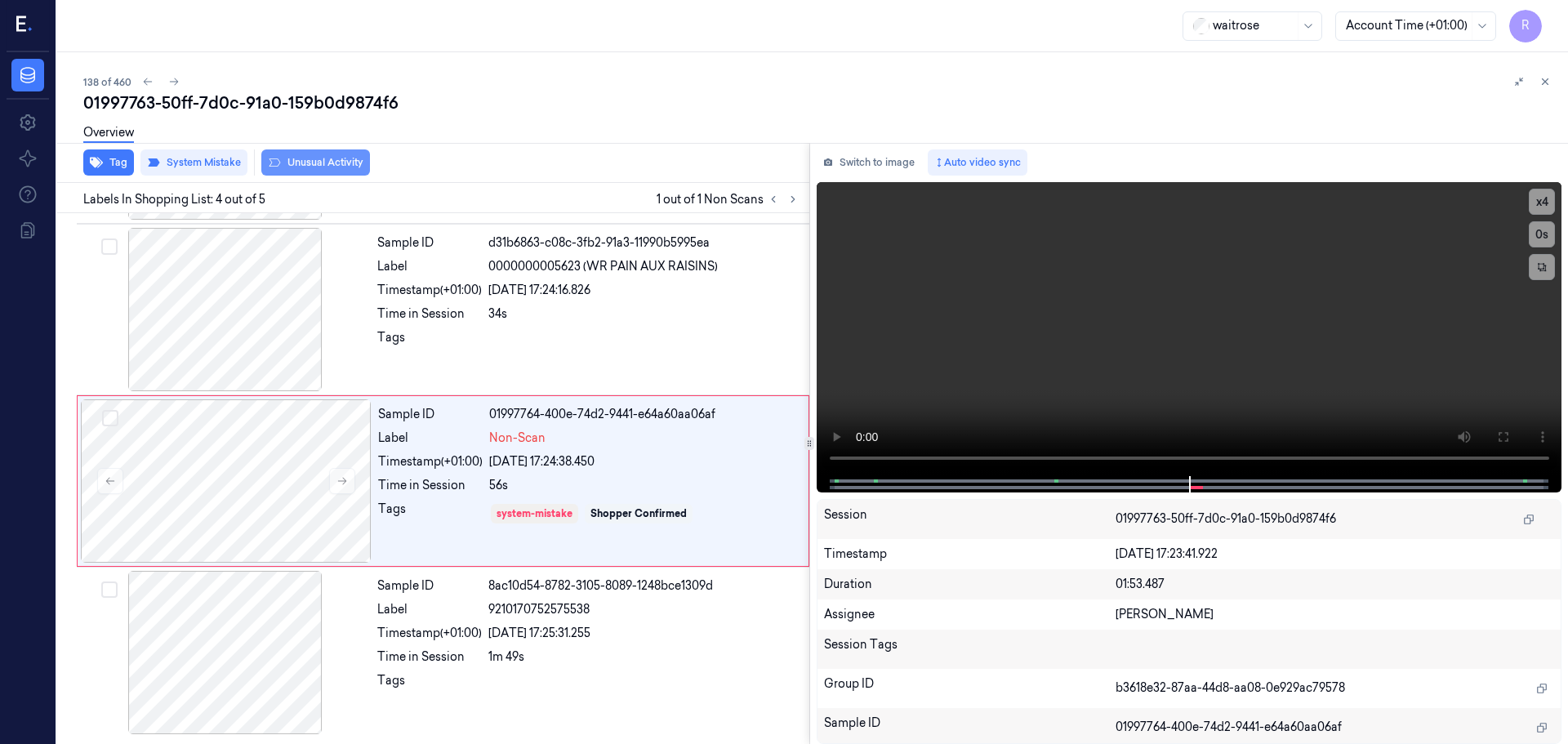
click at [284, 160] on button "Unusual Activity" at bounding box center [315, 163] width 109 height 26
click at [109, 164] on button "Tag" at bounding box center [109, 163] width 51 height 26
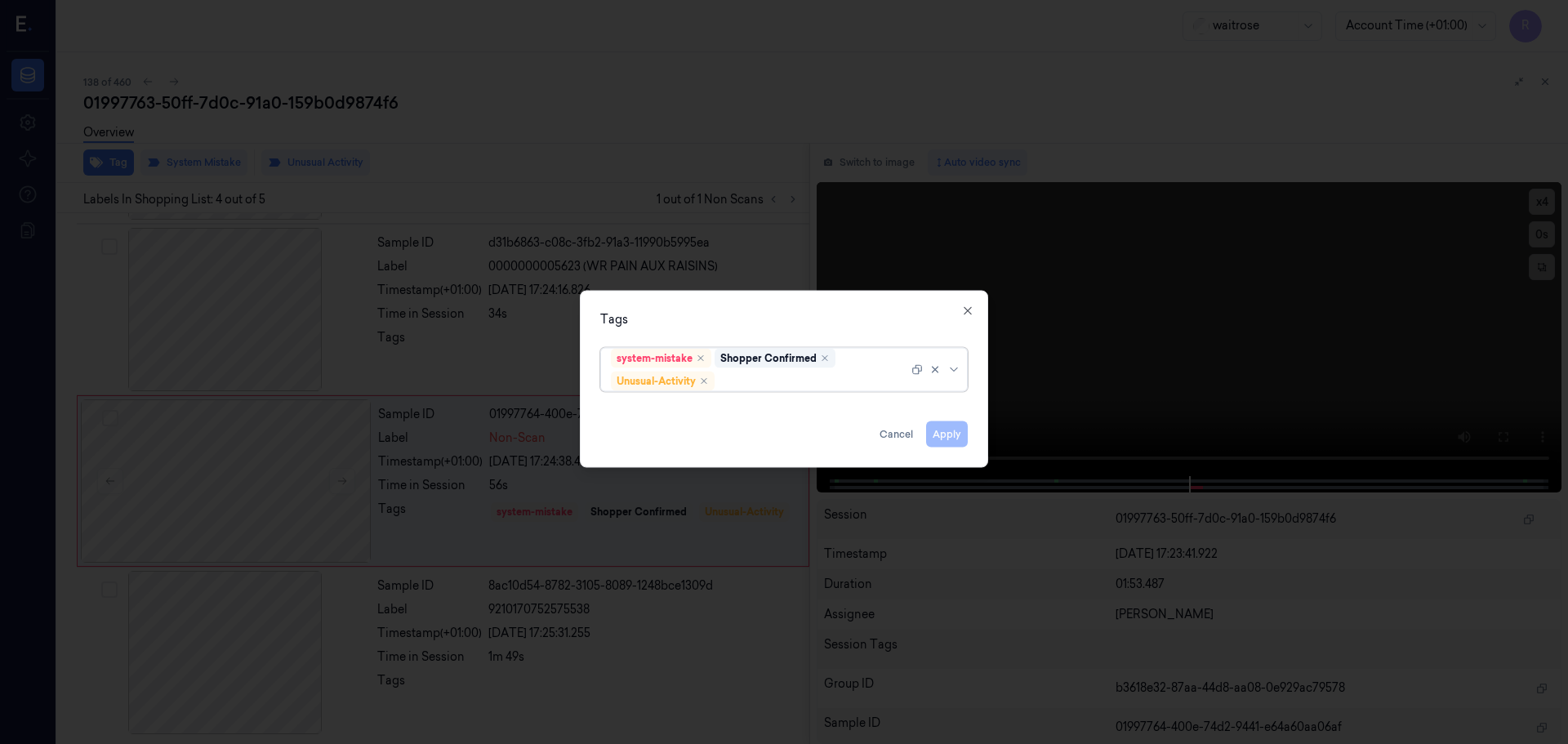
click at [954, 380] on div at bounding box center [938, 369] width 52 height 43
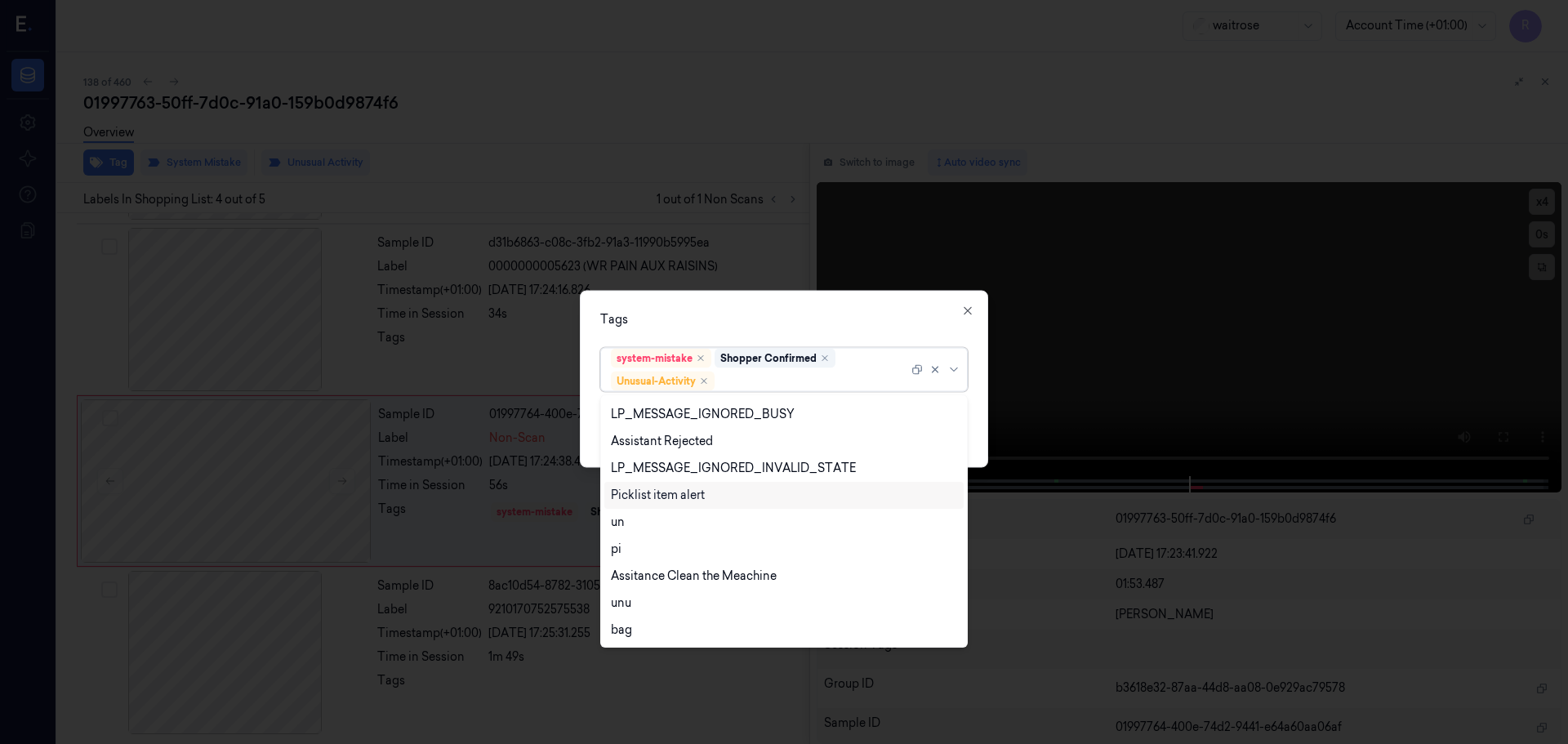
click at [661, 500] on div "Picklist item alert" at bounding box center [657, 495] width 94 height 17
click at [719, 325] on div "Tags option Picklist item alert, selected. 20 results available. Use Up and Dow…" at bounding box center [783, 379] width 408 height 178
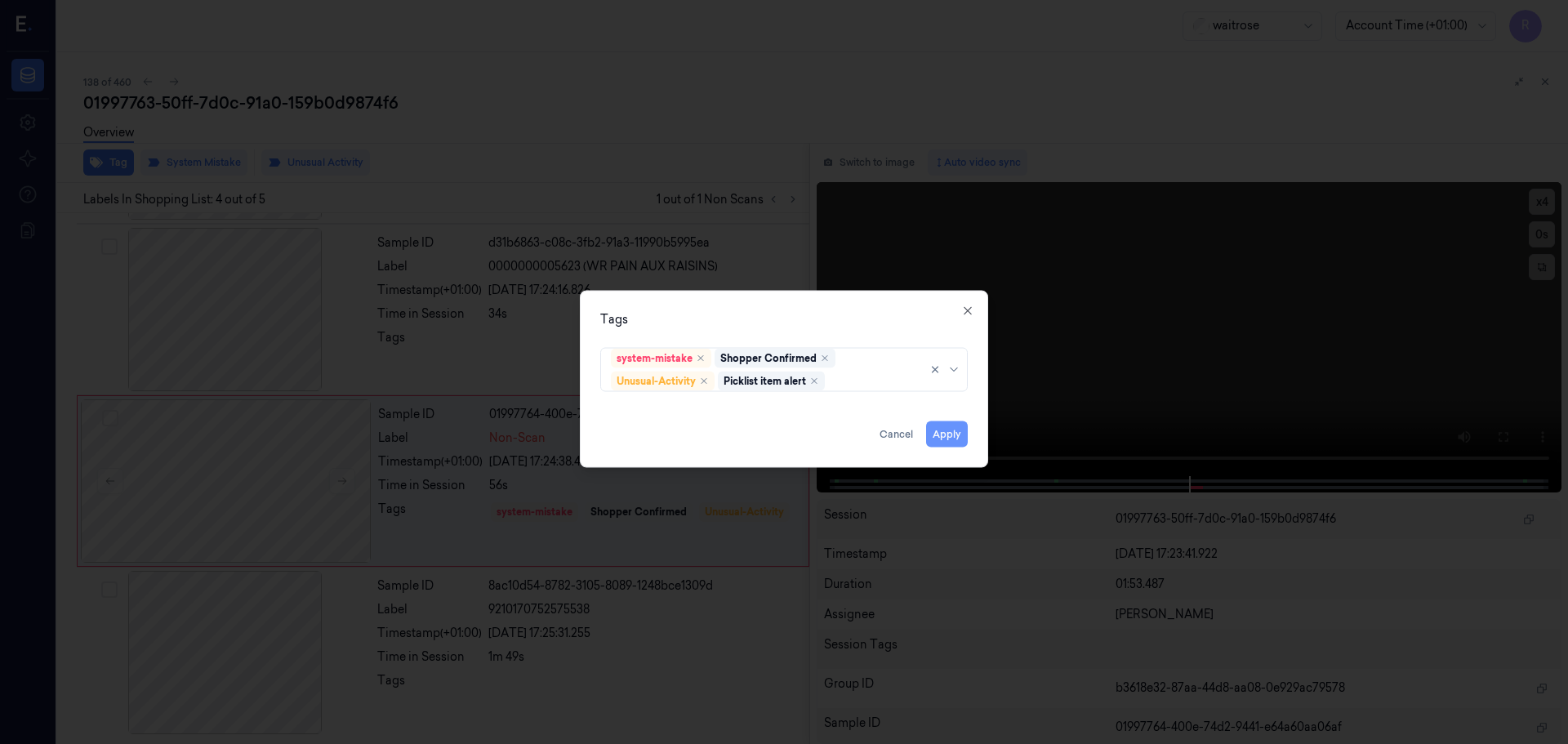
click at [926, 436] on div "Apply Cancel" at bounding box center [784, 427] width 367 height 39
click at [935, 436] on button "Apply" at bounding box center [947, 434] width 42 height 26
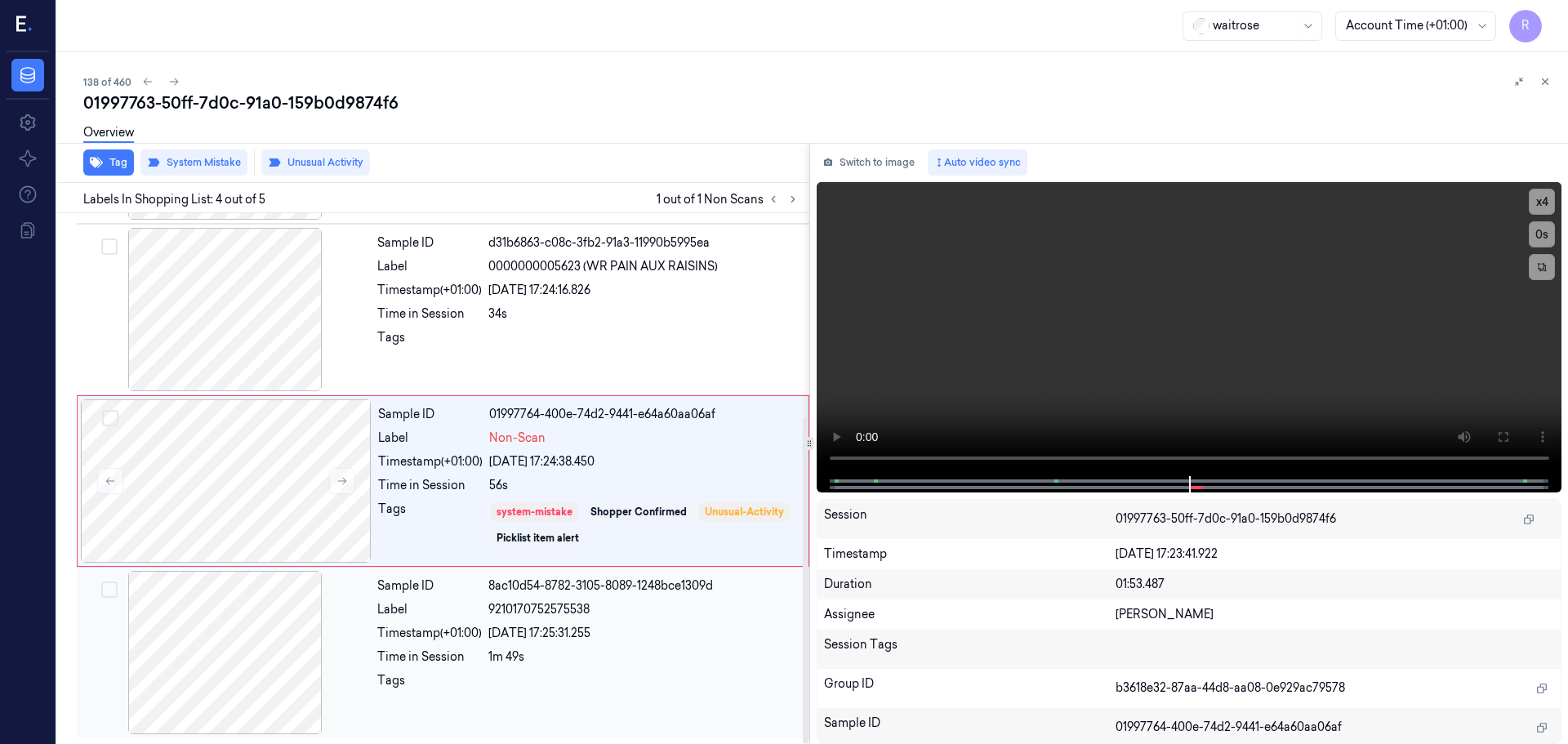
click at [685, 664] on div "1m 49s" at bounding box center [644, 656] width 311 height 17
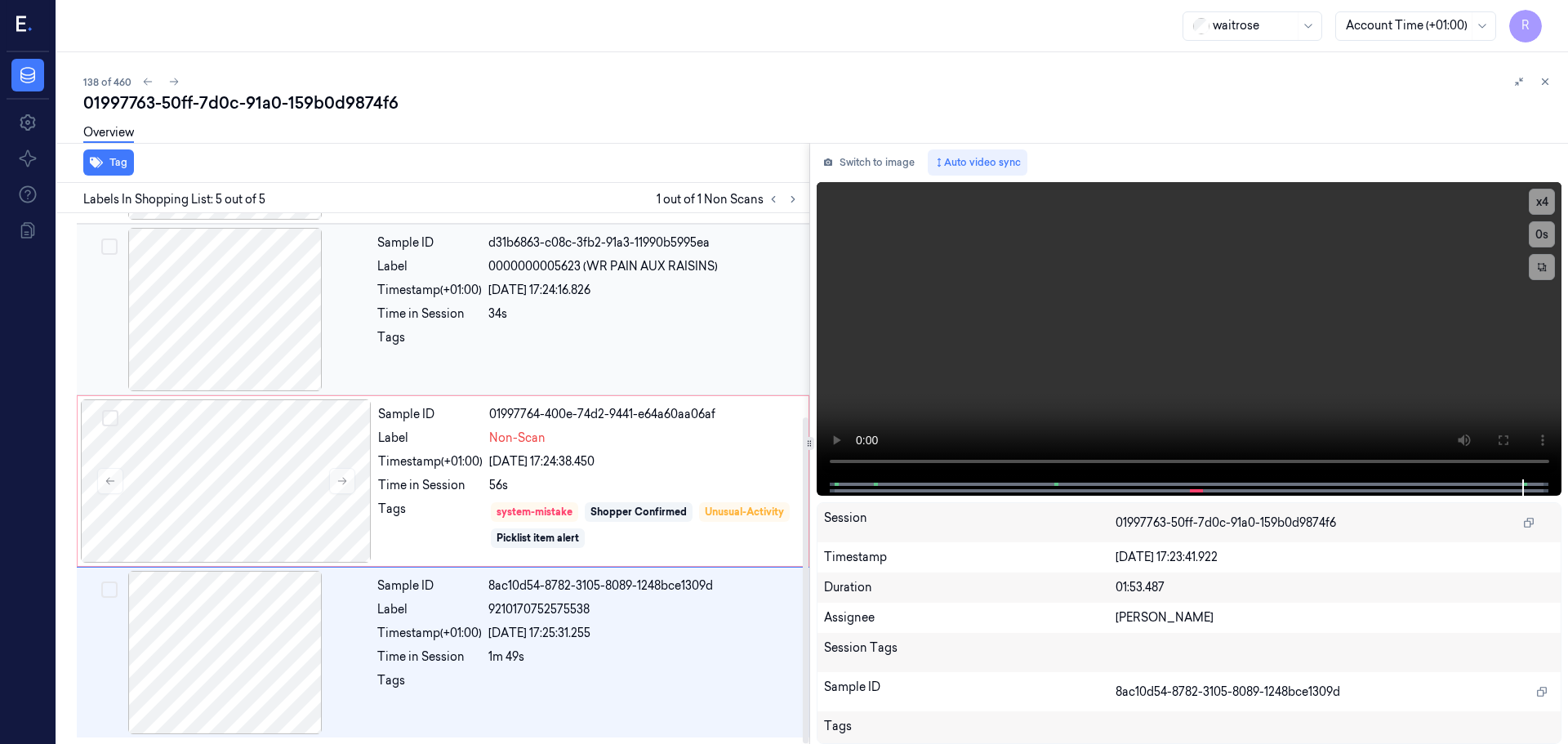
drag, startPoint x: 683, startPoint y: 464, endPoint x: 662, endPoint y: 375, distance: 91.4
click at [684, 464] on div "23/09/2025 17:24:38.450" at bounding box center [643, 461] width 309 height 17
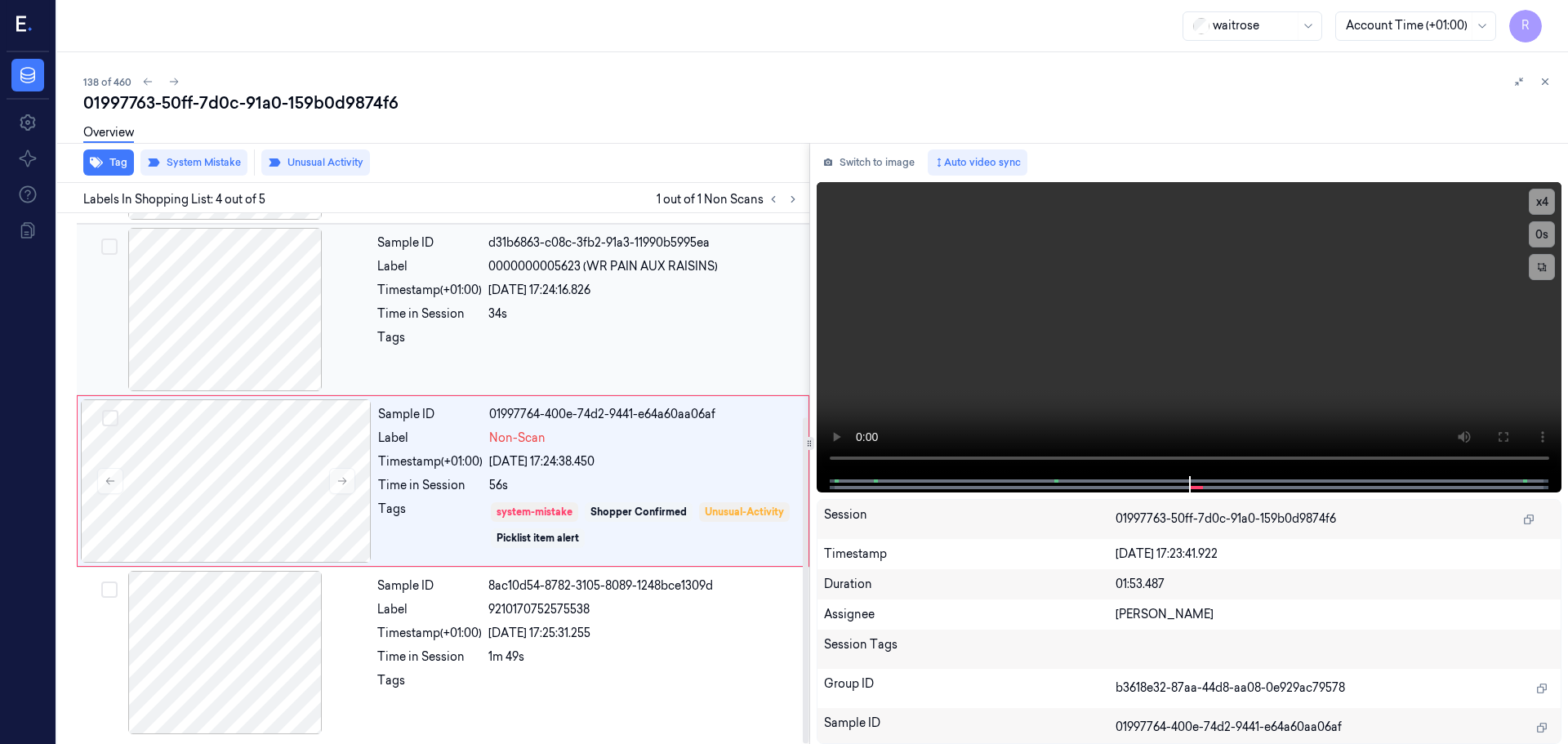
click at [650, 317] on div "34s" at bounding box center [644, 313] width 311 height 17
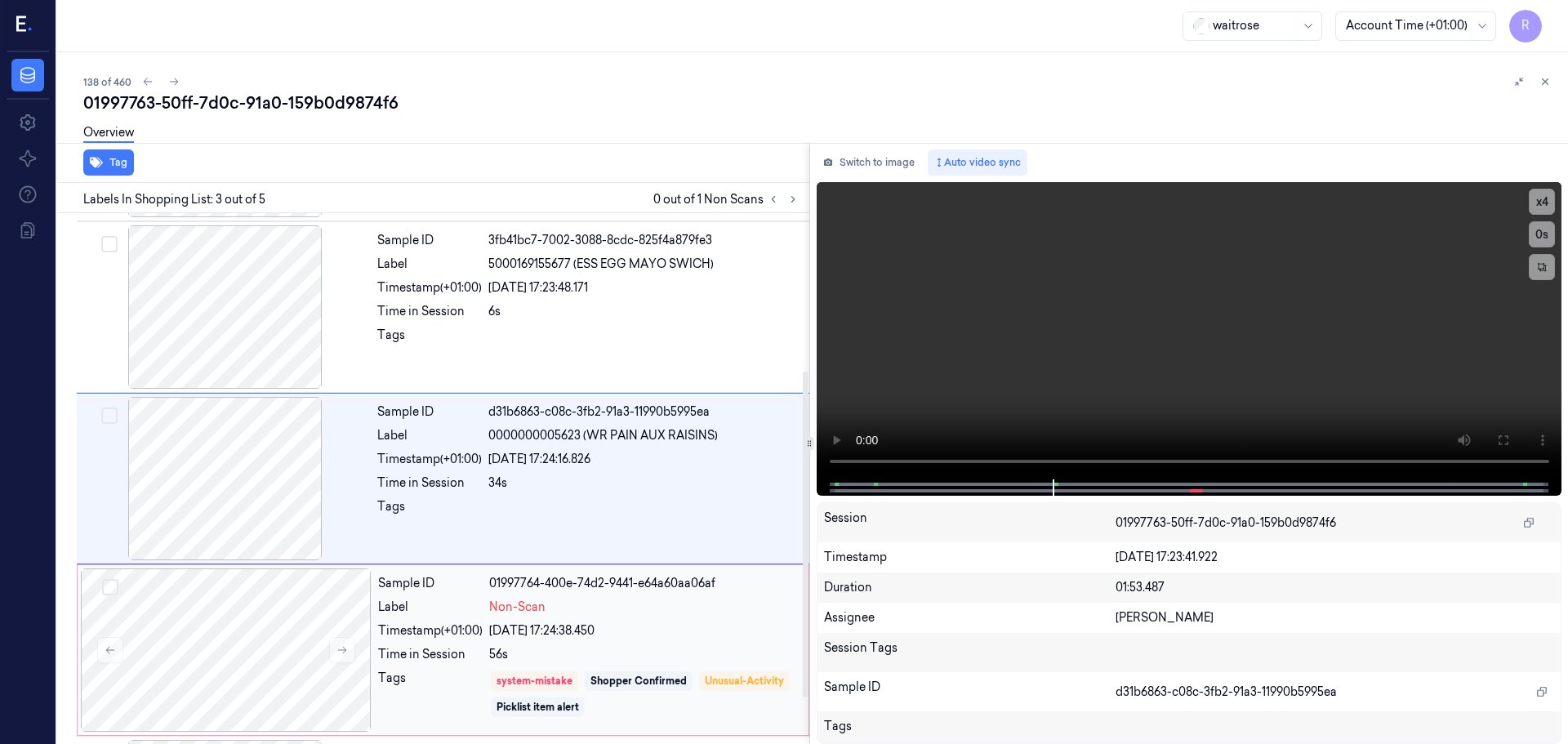
scroll to position [331, 0]
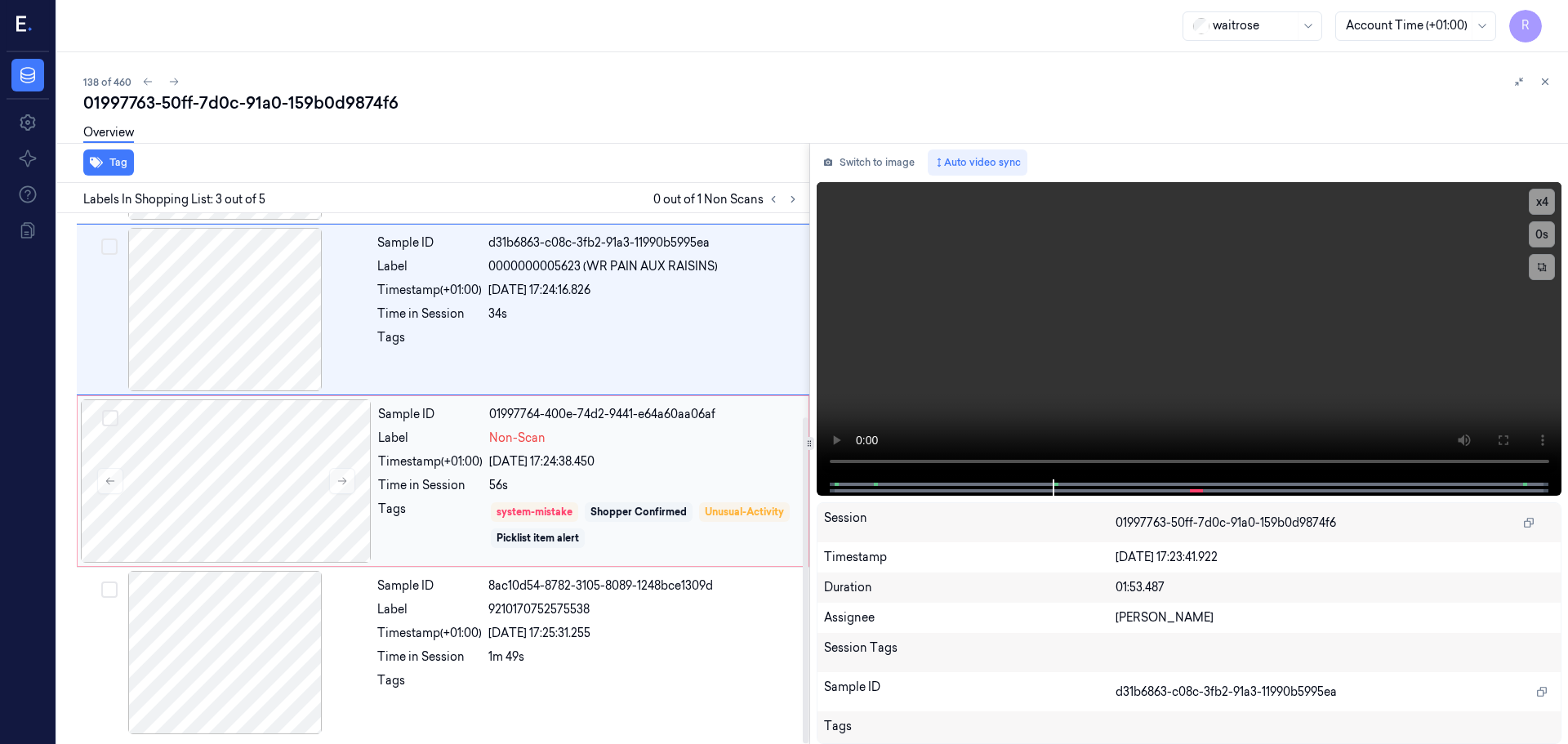
click at [698, 466] on div "23/09/2025 17:24:38.450" at bounding box center [643, 461] width 309 height 17
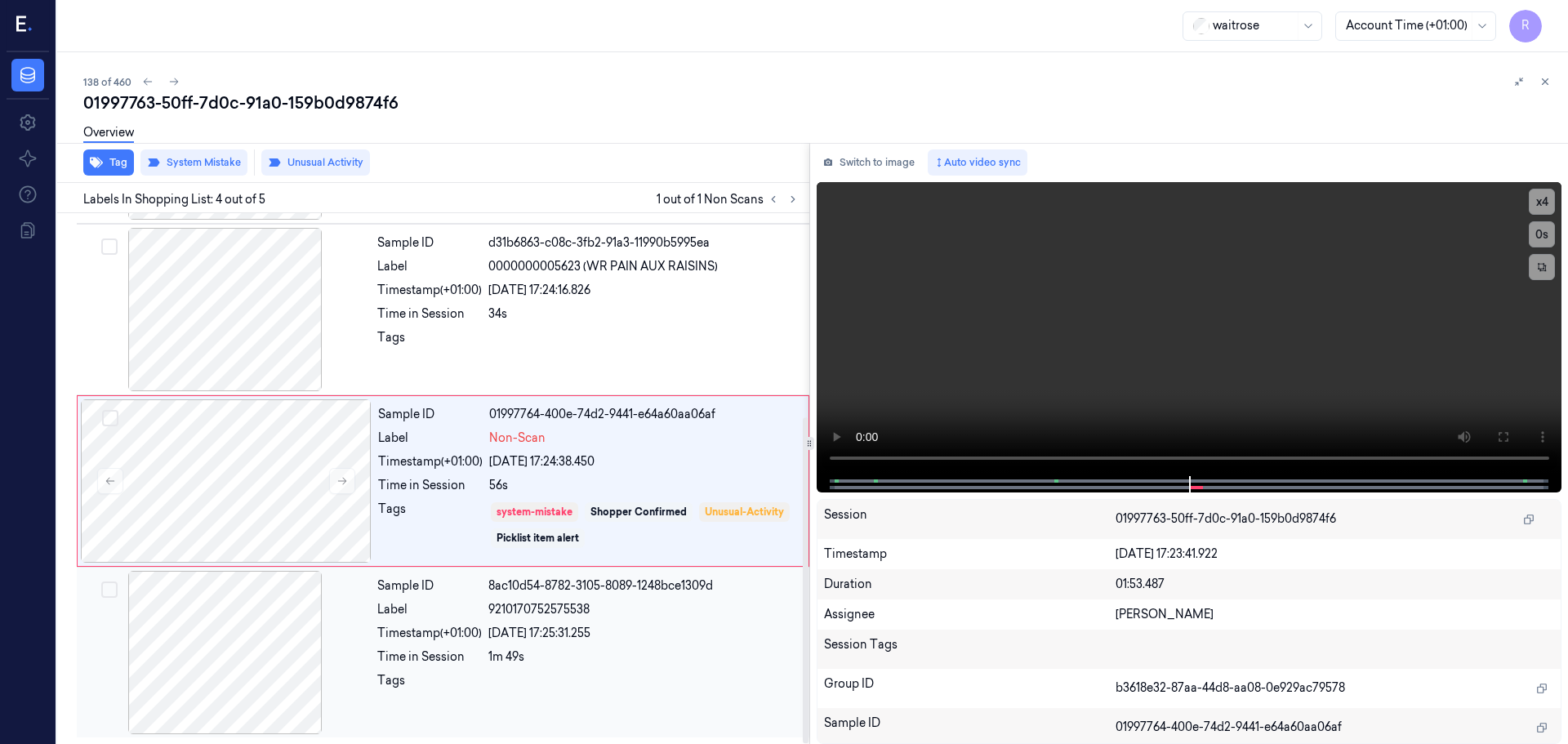
click at [657, 610] on div "9210170752575538" at bounding box center [644, 609] width 311 height 17
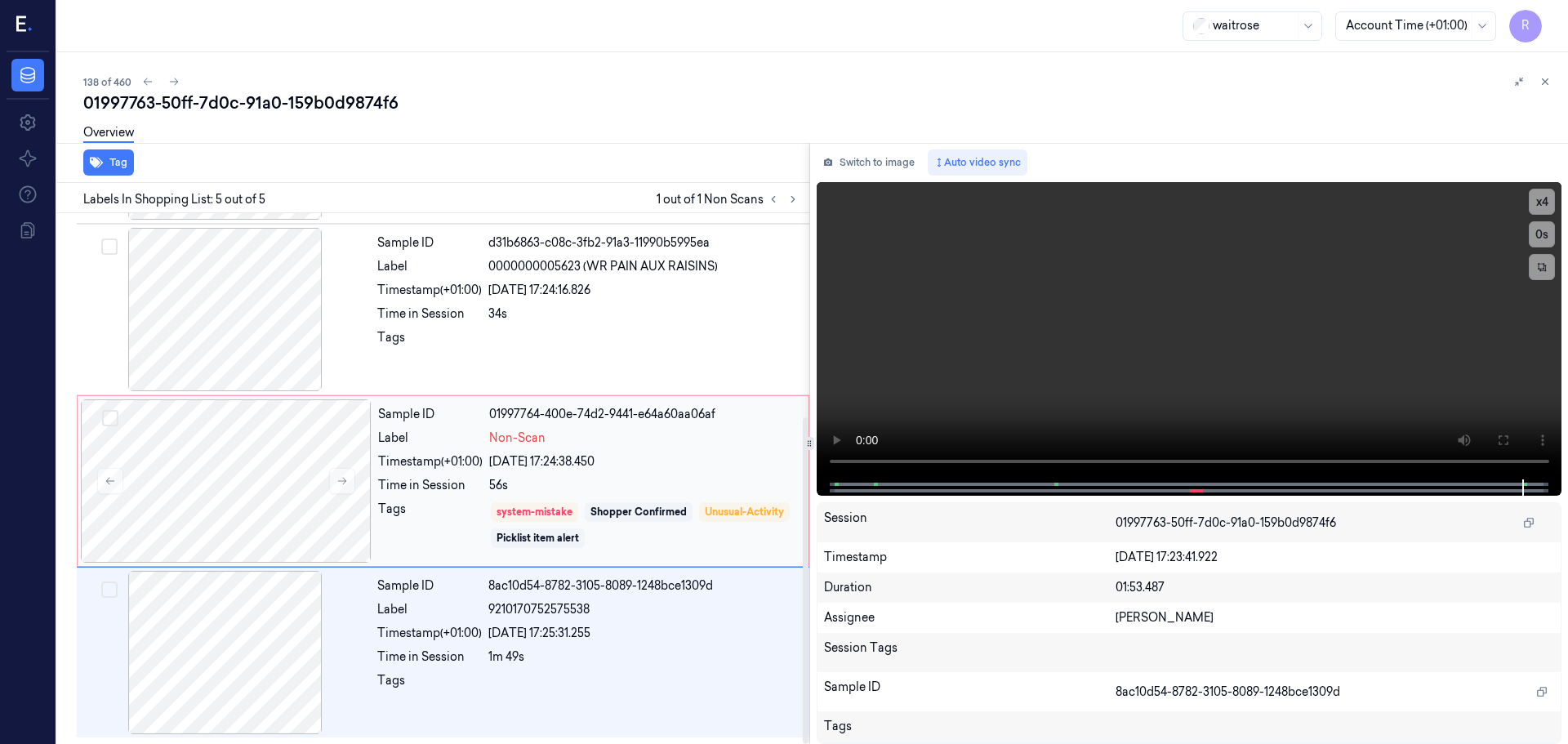
click at [717, 451] on div "Sample ID 01997764-400e-74d2-9441-e64a60aa06af Label Non-Scan Timestamp (+01:00…" at bounding box center [588, 481] width 434 height 164
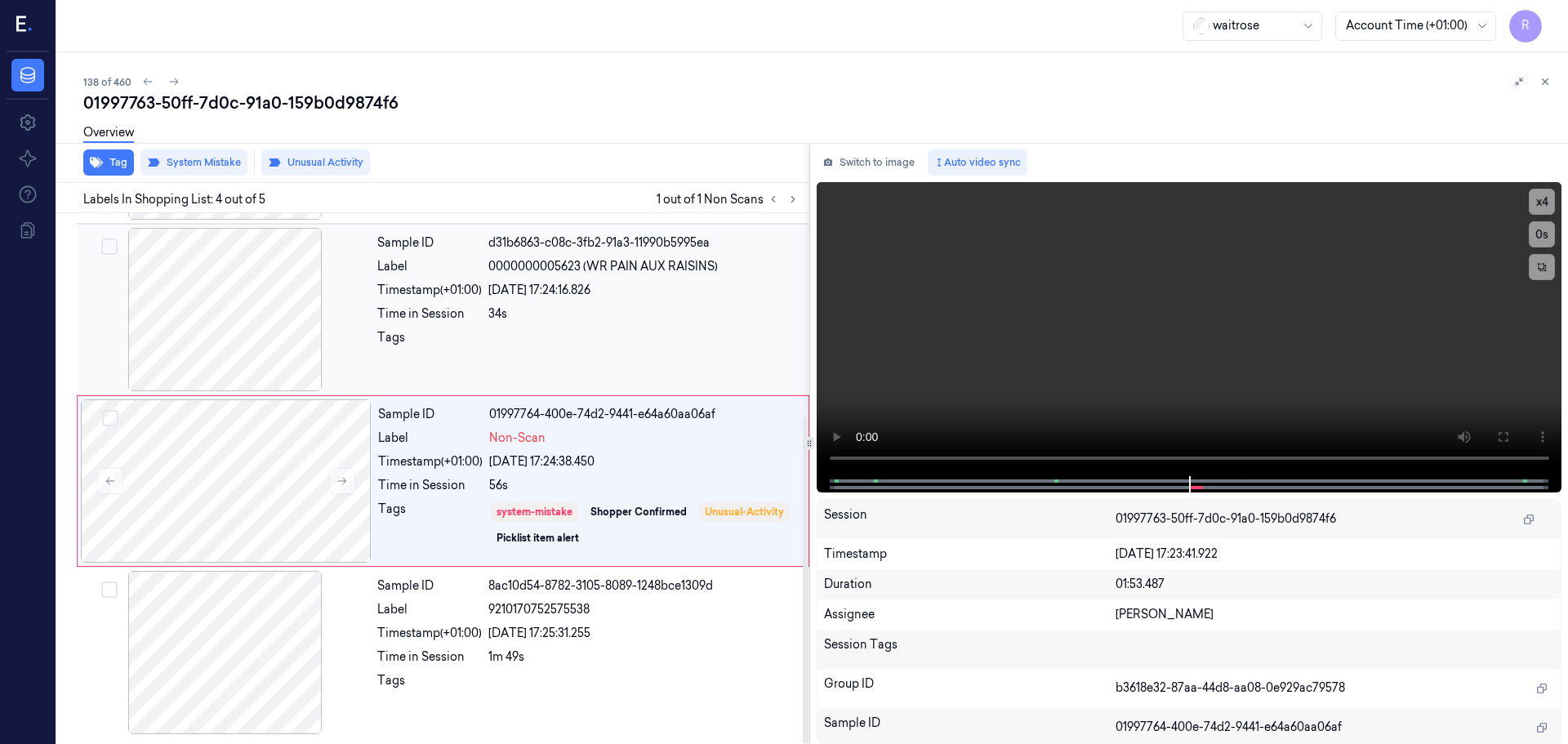
click at [438, 378] on div "Sample ID d31b6863-c08c-3fb2-91a3-11990b5995ea Label 0000000005623 (WR PAIN AUX…" at bounding box center [588, 309] width 435 height 164
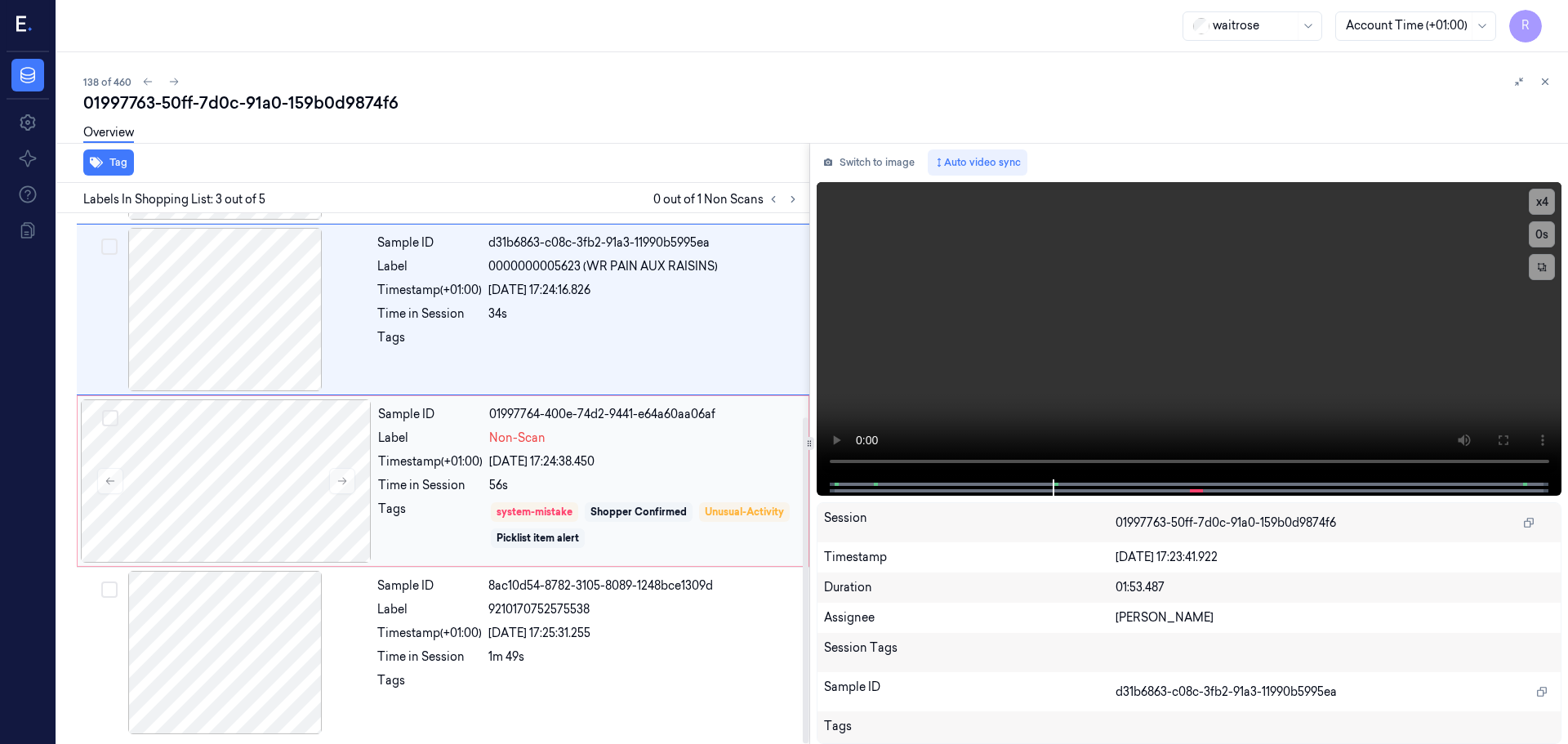
click at [407, 536] on div "Tags" at bounding box center [430, 525] width 105 height 49
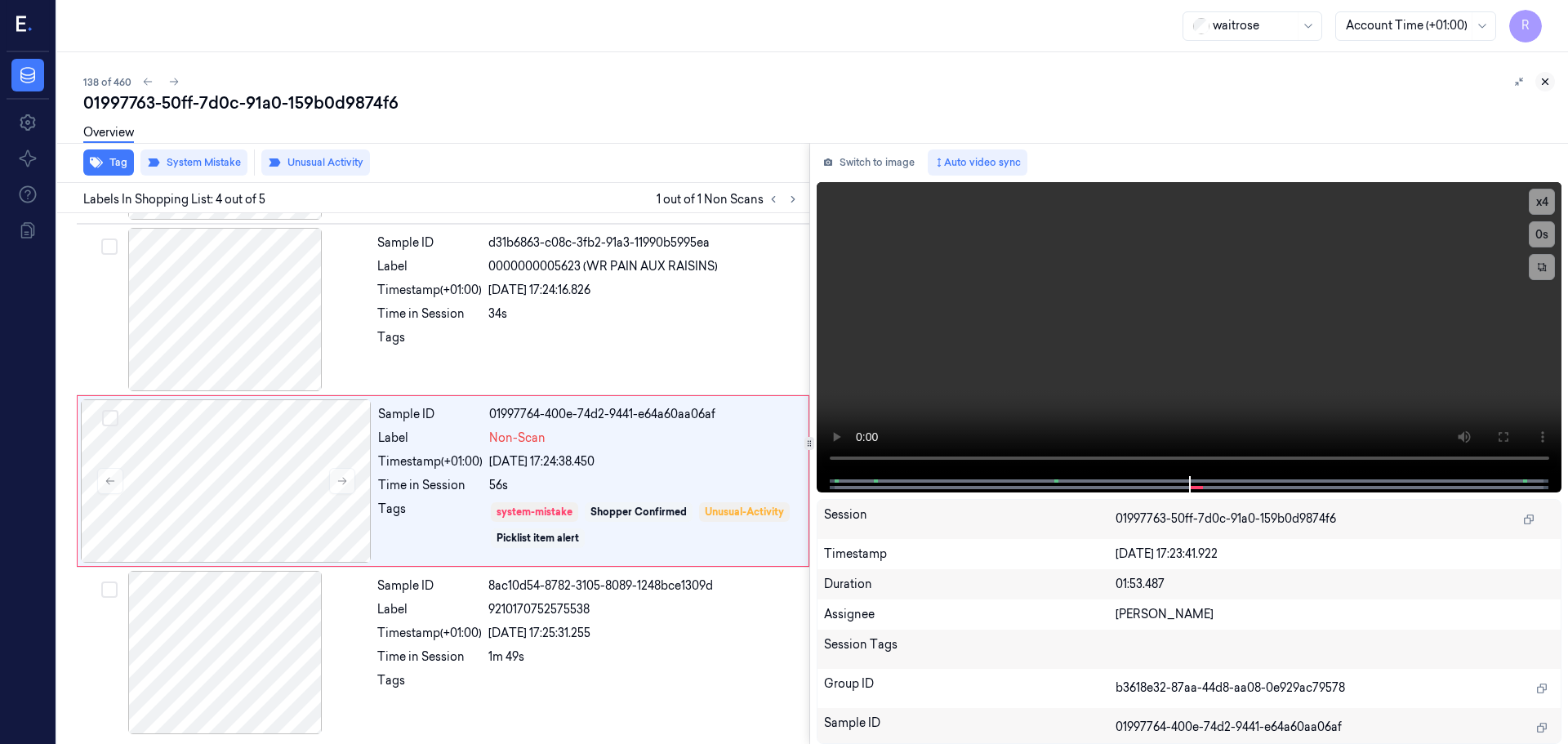
drag, startPoint x: 1550, startPoint y: 60, endPoint x: 1549, endPoint y: 77, distance: 17.0
click at [1550, 73] on div "138 of 460 01997763-50ff-7d0c-91a0-159b0d9874f6 Overview Tag System Mistake Unu…" at bounding box center [812, 397] width 1510 height 691
click at [1549, 77] on icon at bounding box center [1544, 81] width 11 height 11
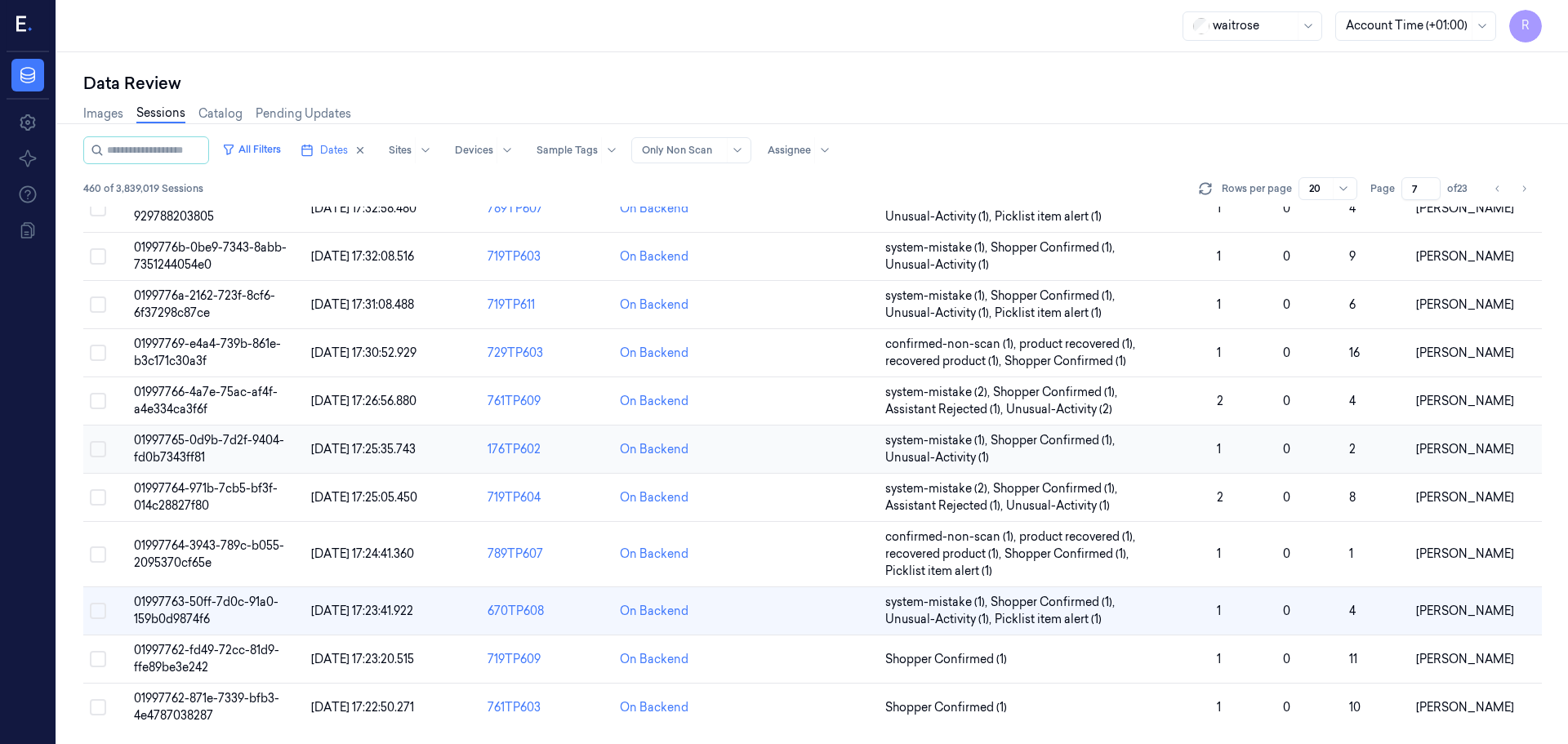
scroll to position [492, 0]
click at [1026, 659] on span "Shopper Confirmed (1)" at bounding box center [1043, 658] width 318 height 17
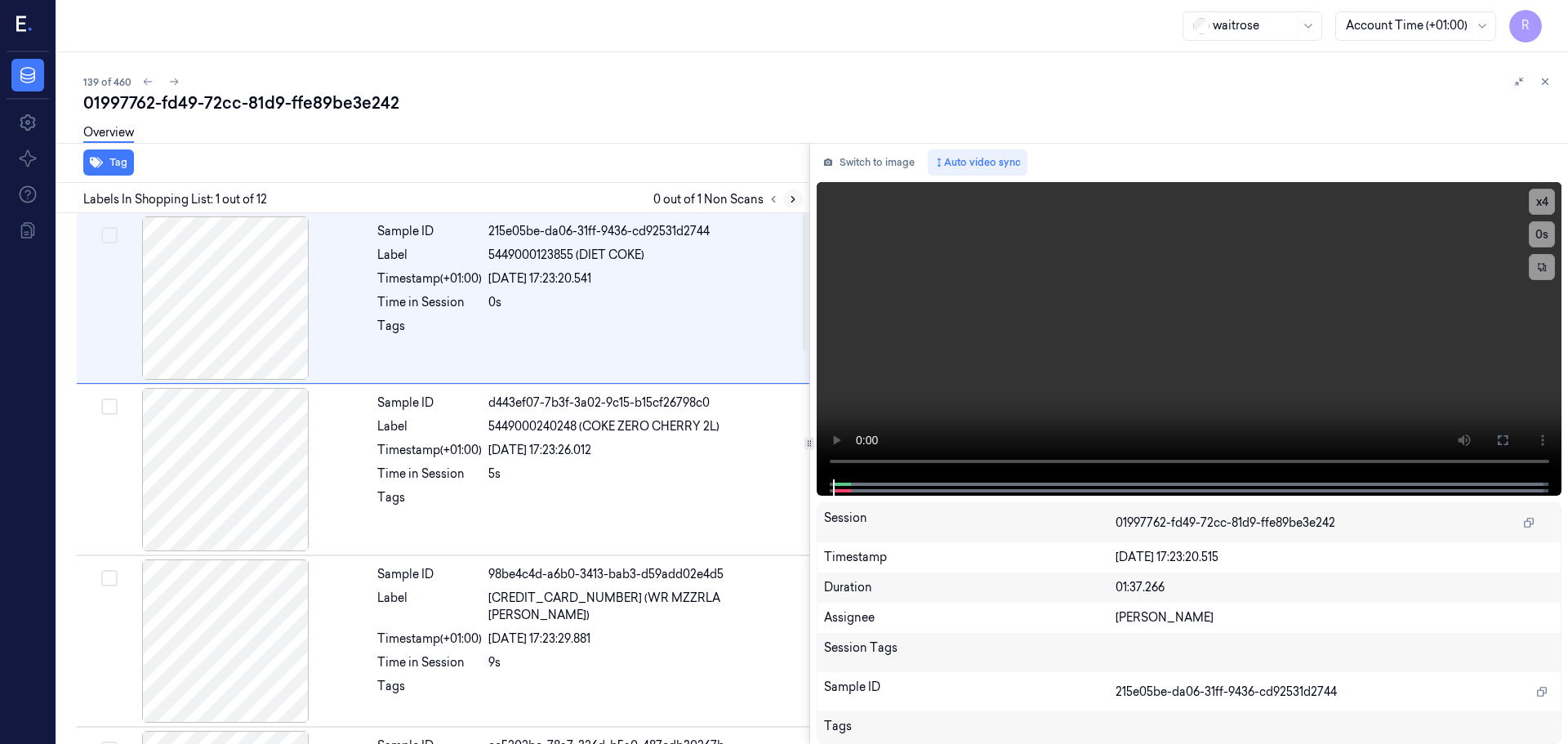
click at [795, 195] on icon at bounding box center [792, 198] width 11 height 11
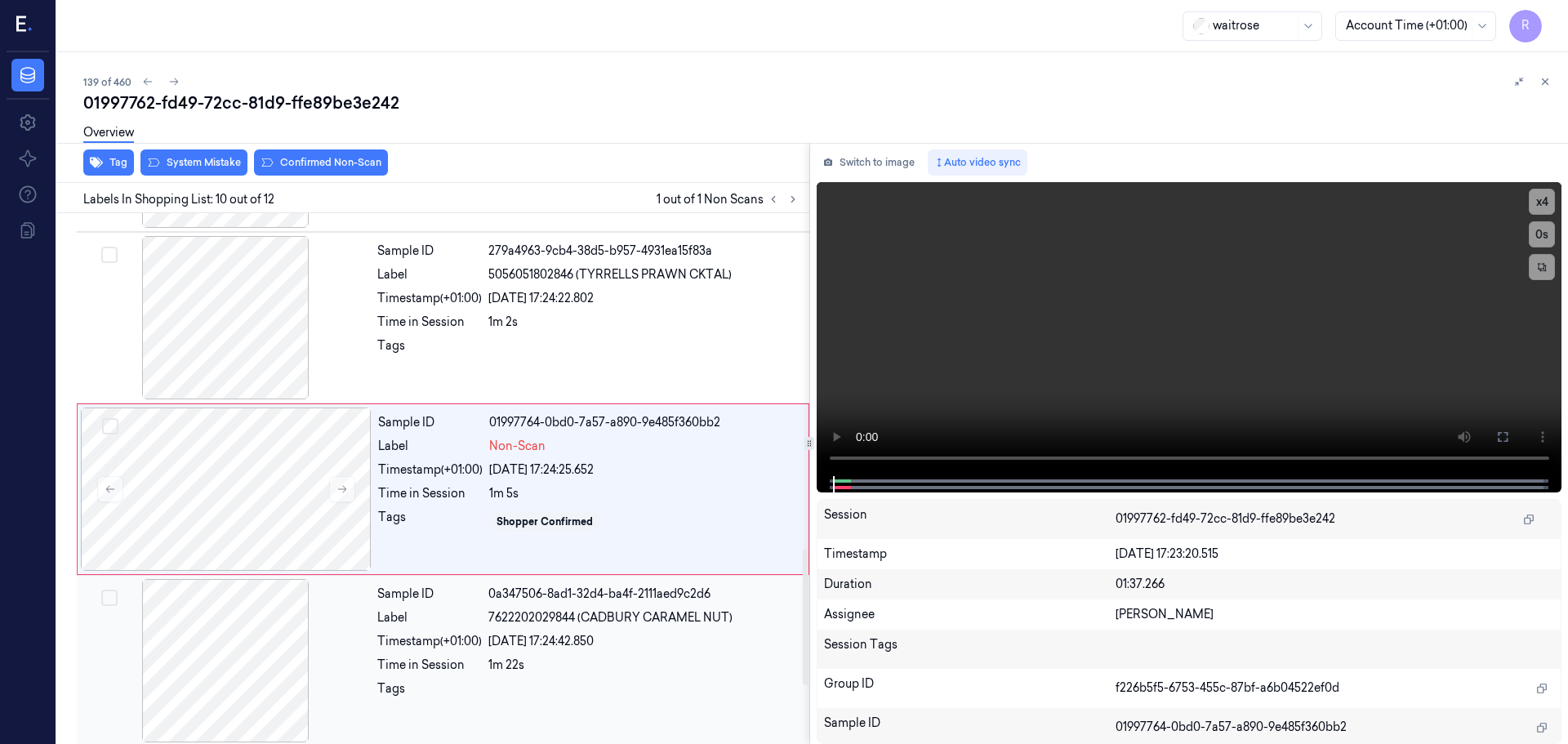
scroll to position [1362, 0]
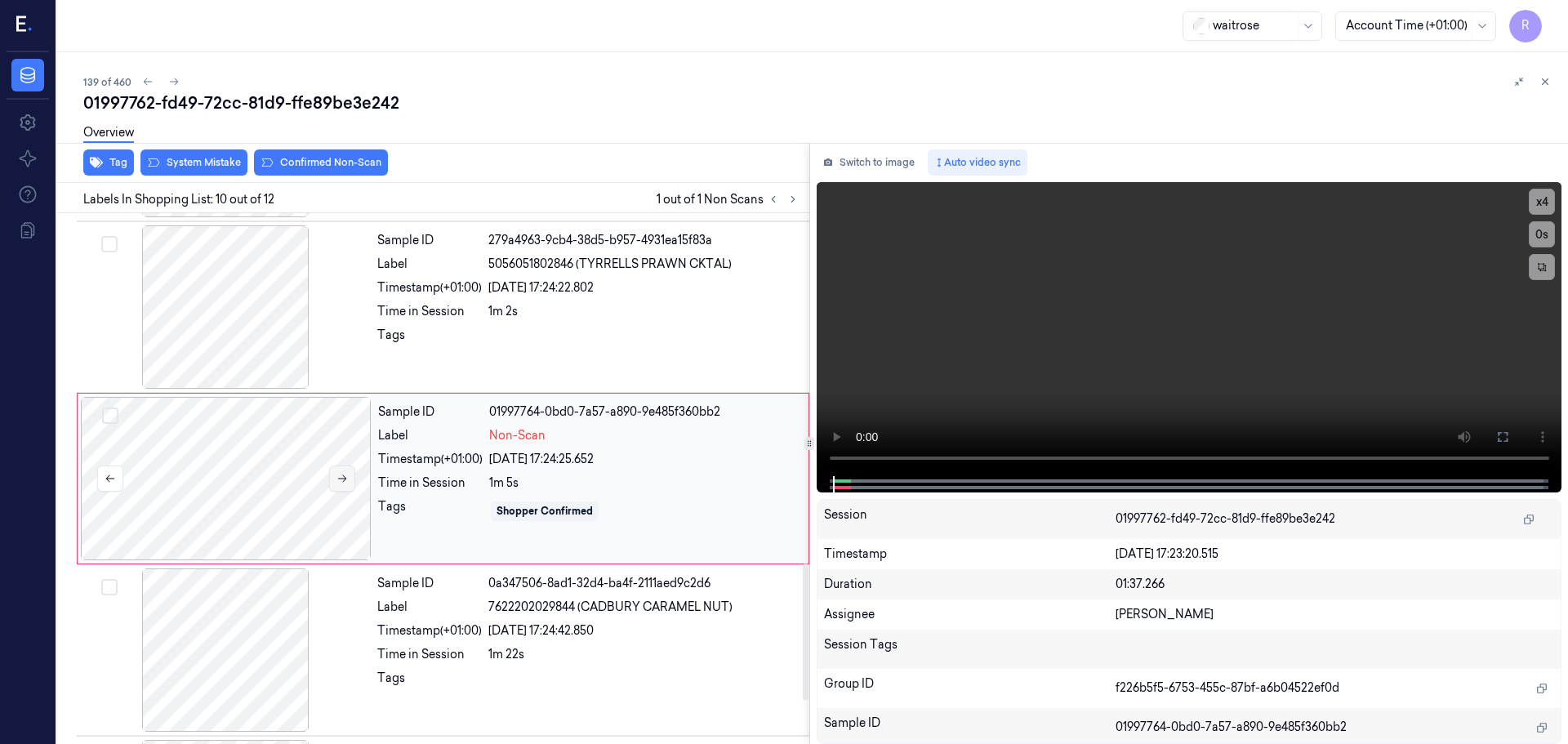
click at [341, 484] on icon at bounding box center [341, 478] width 11 height 11
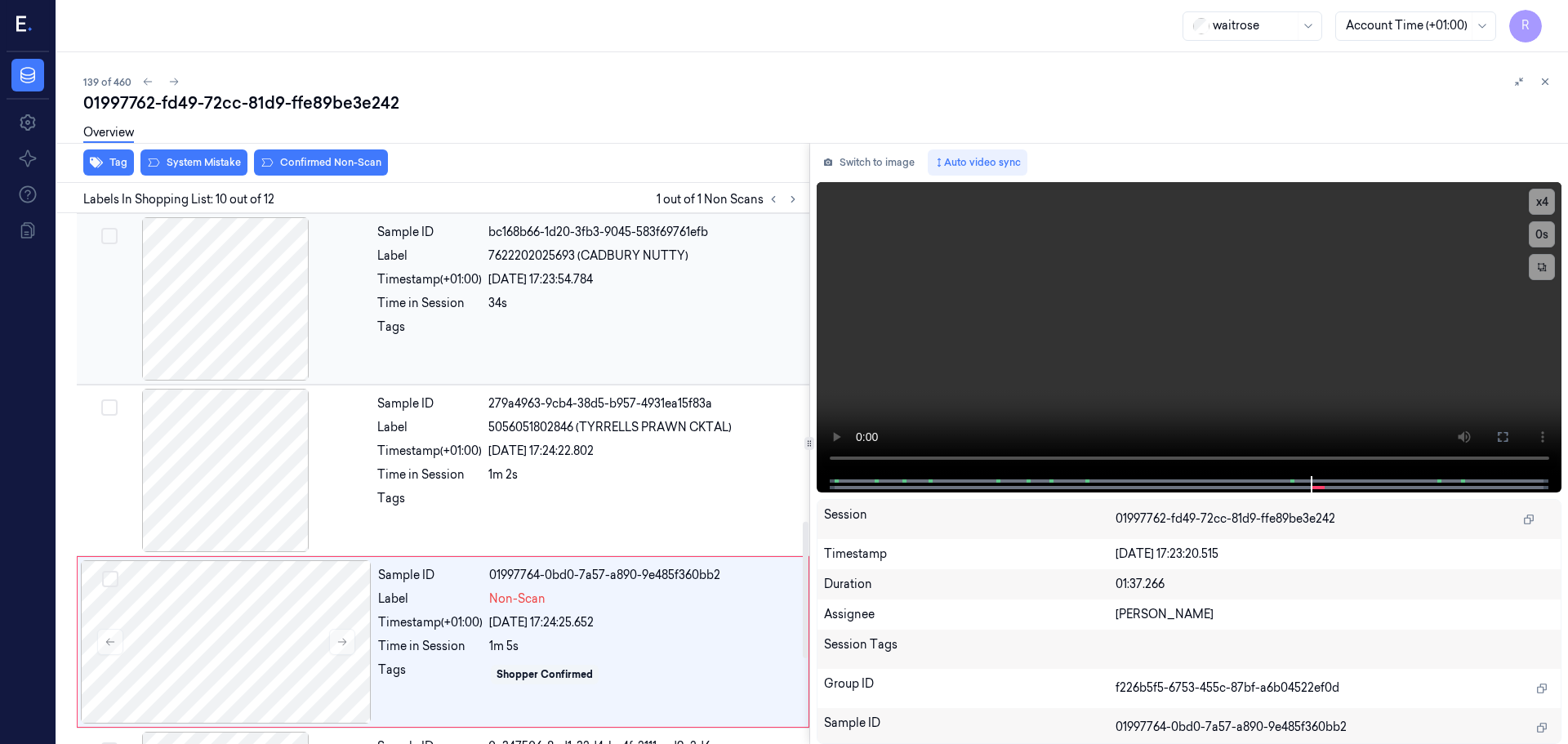
click at [266, 327] on div at bounding box center [224, 299] width 290 height 164
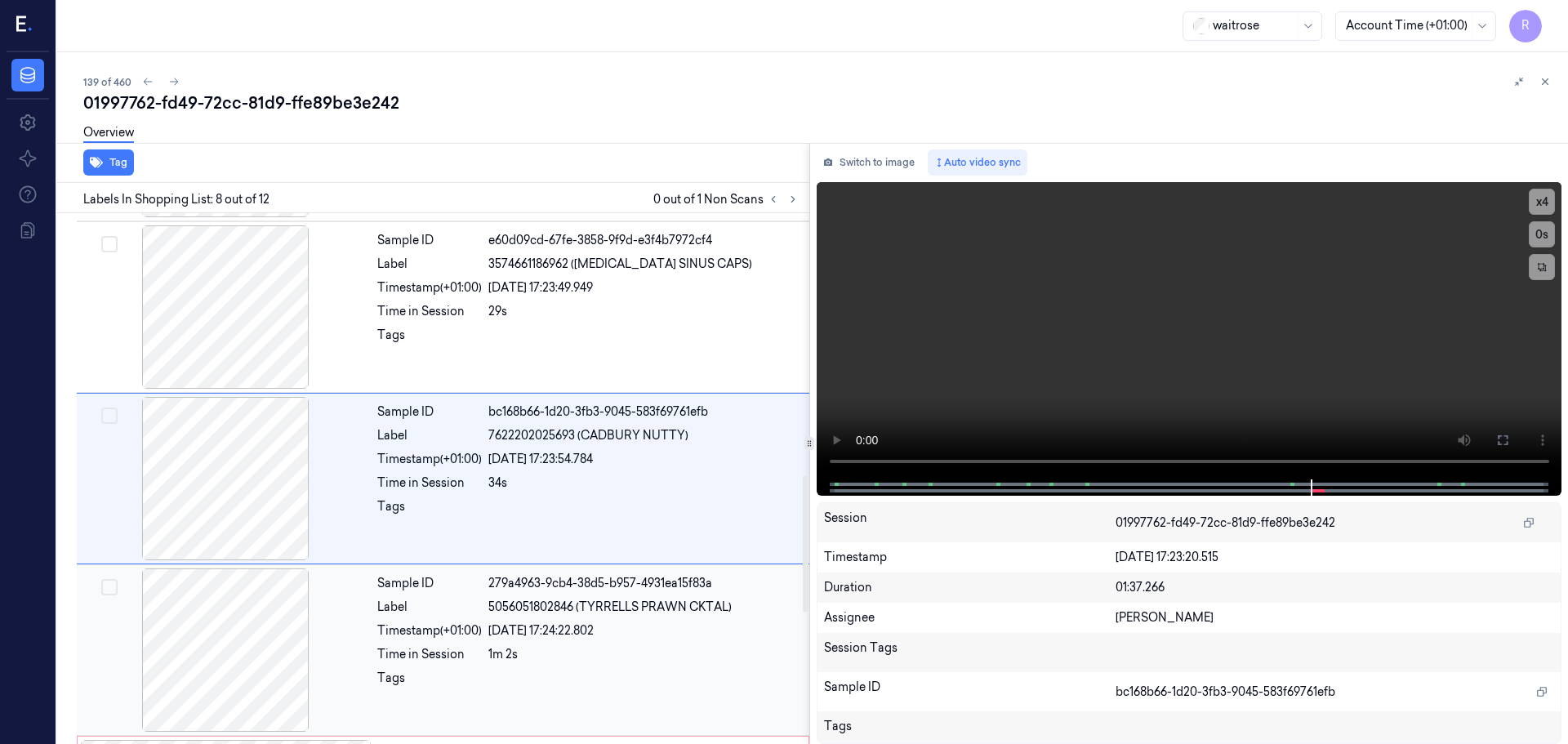
click at [241, 623] on div at bounding box center [224, 650] width 290 height 164
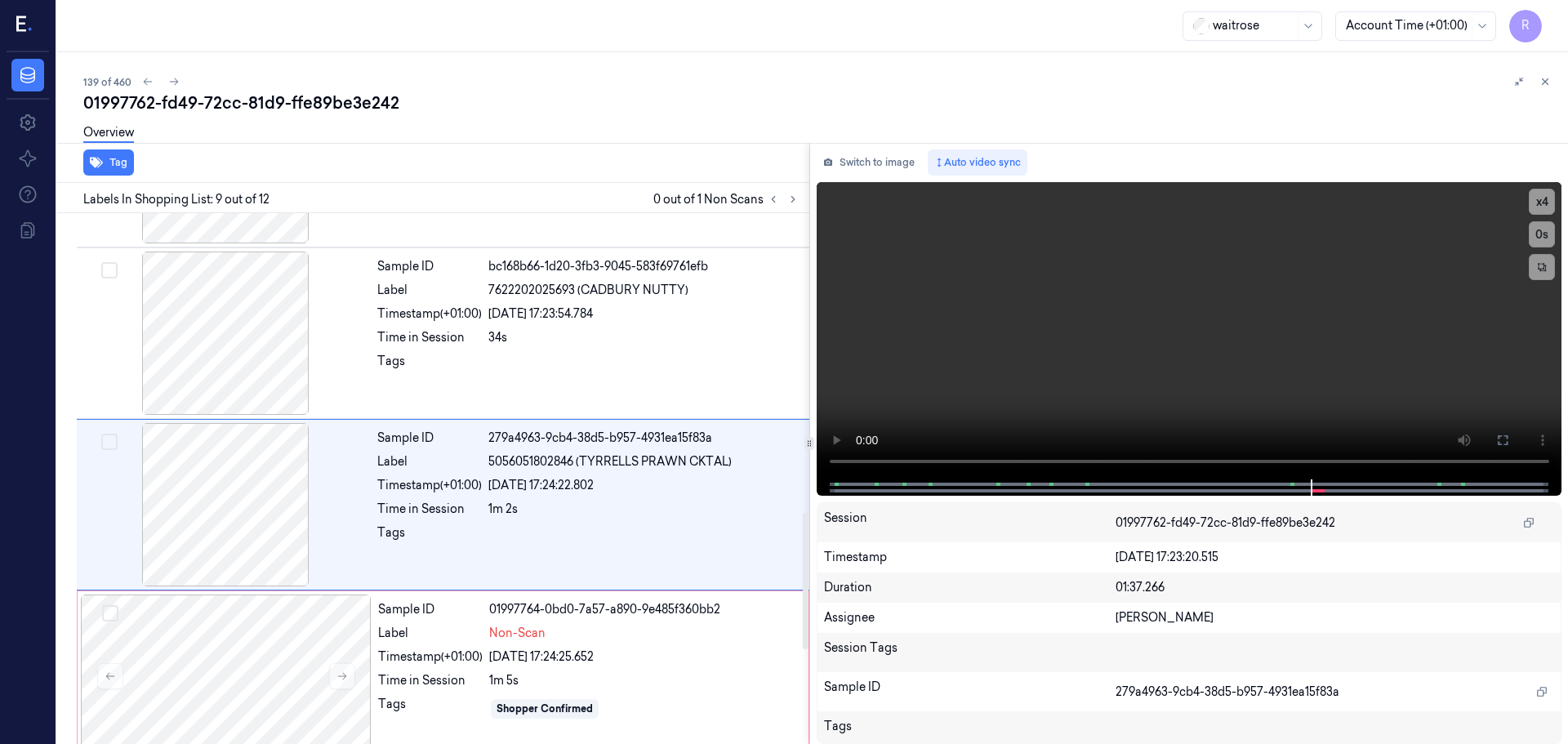
scroll to position [1191, 0]
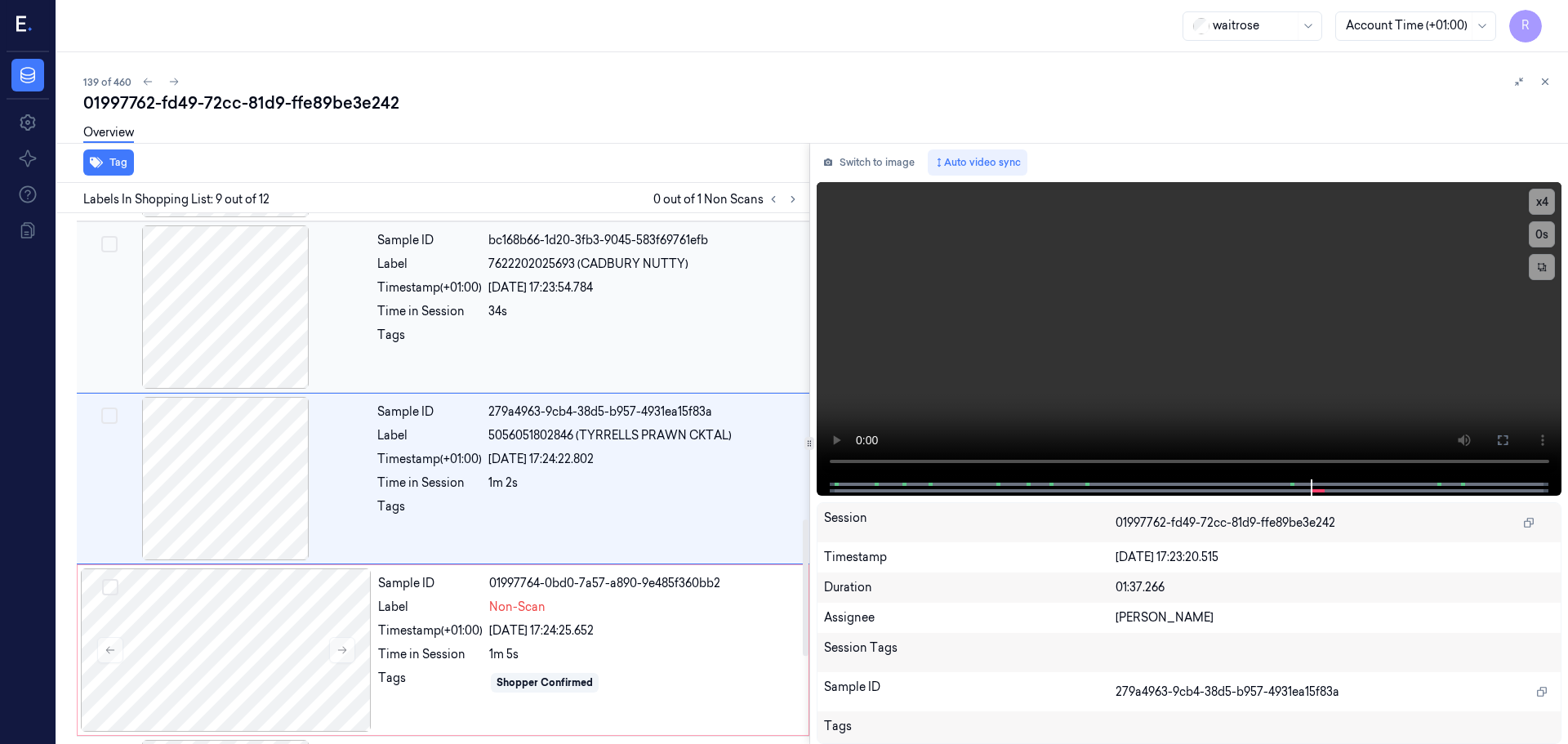
click at [252, 304] on div at bounding box center [224, 307] width 290 height 164
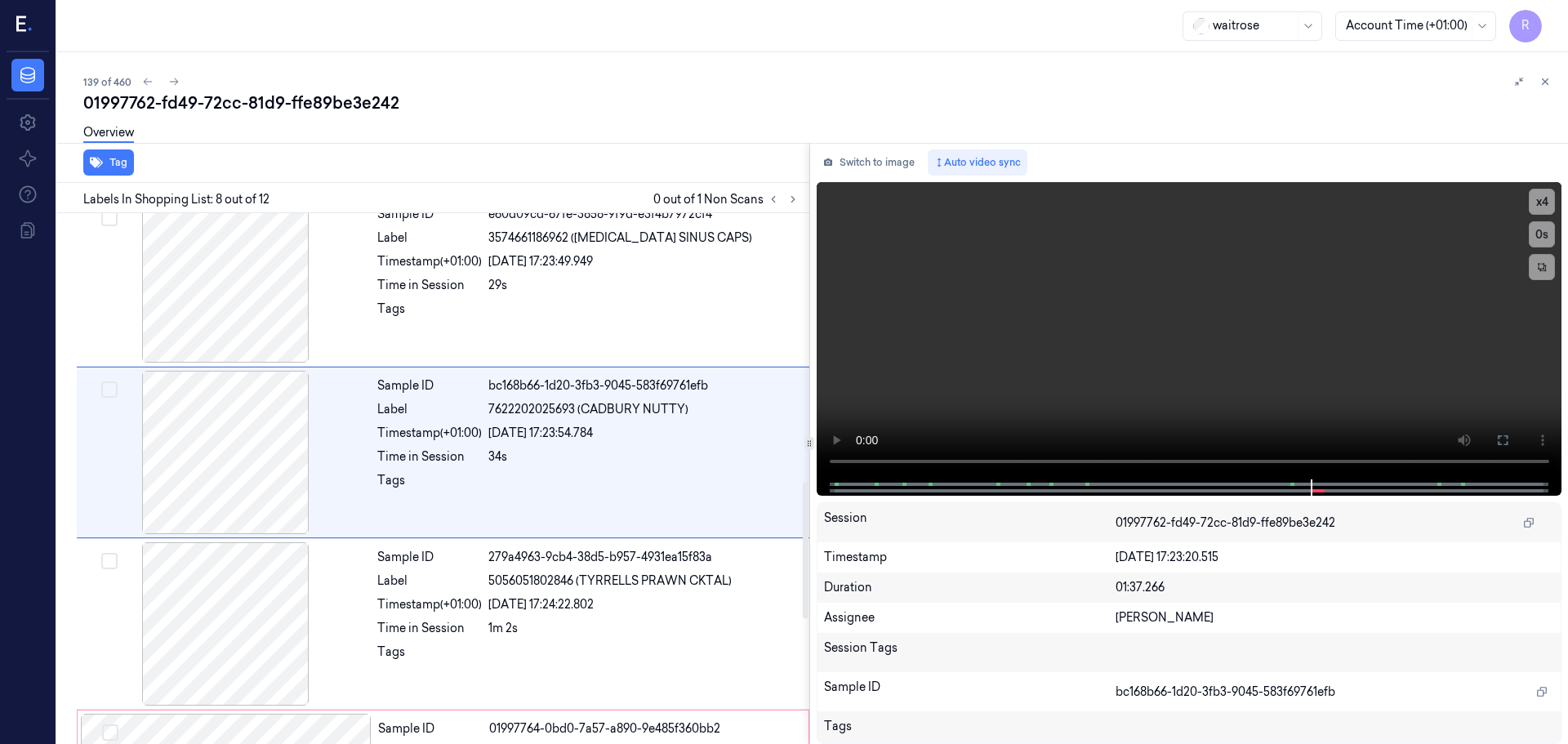
scroll to position [1019, 0]
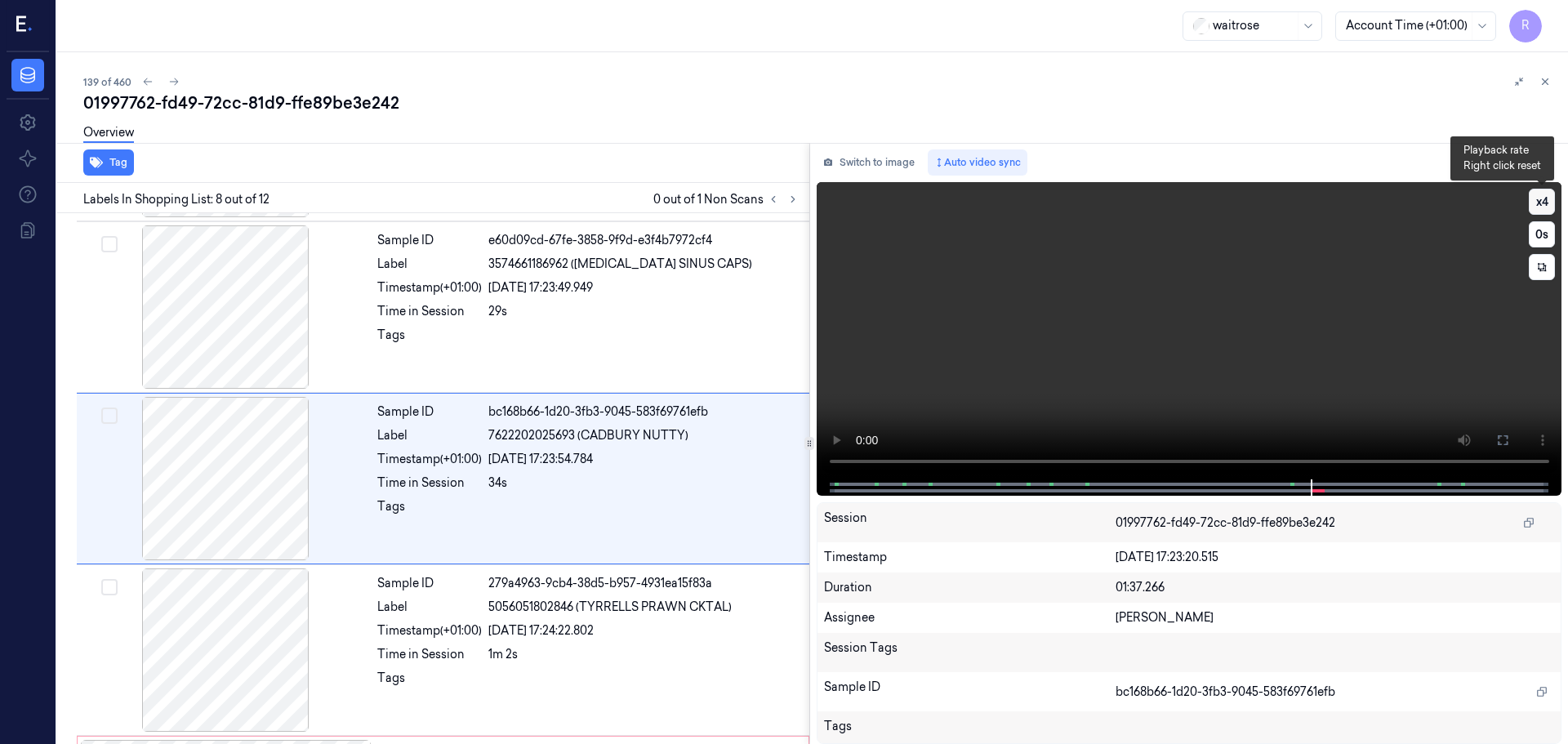
click at [1542, 206] on button "x 4" at bounding box center [1541, 201] width 26 height 26
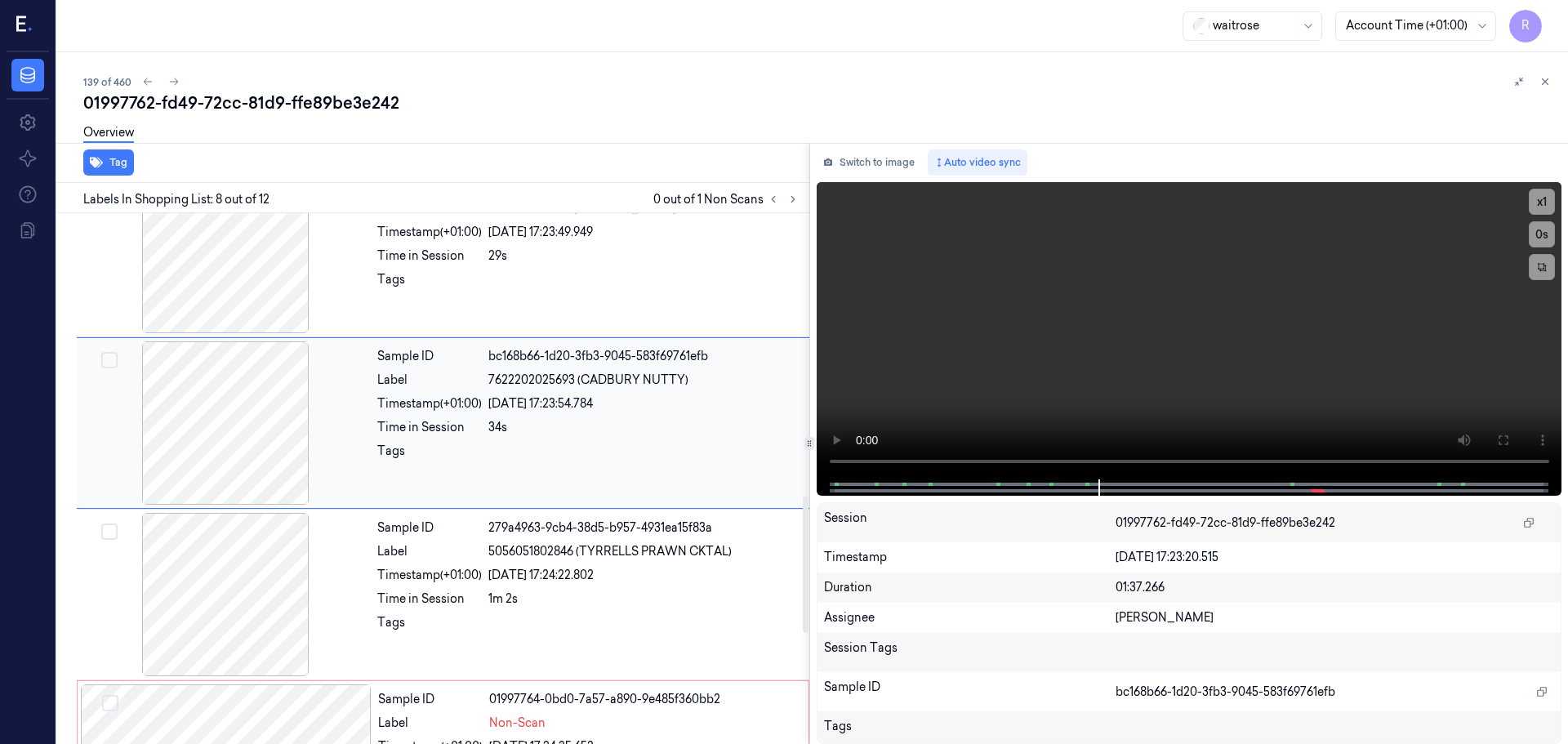
scroll to position [1101, 0]
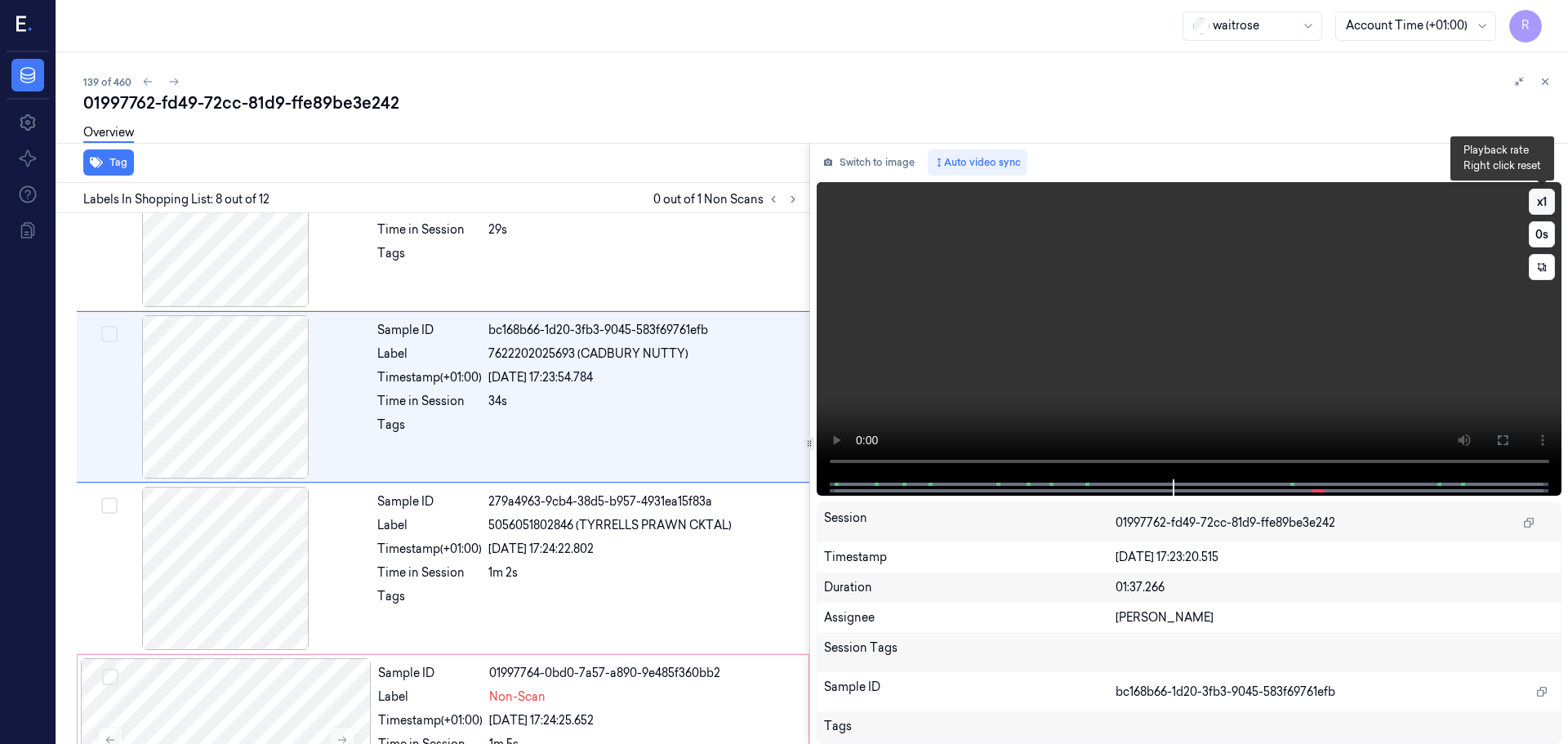
click at [1537, 204] on button "x 1" at bounding box center [1541, 201] width 26 height 26
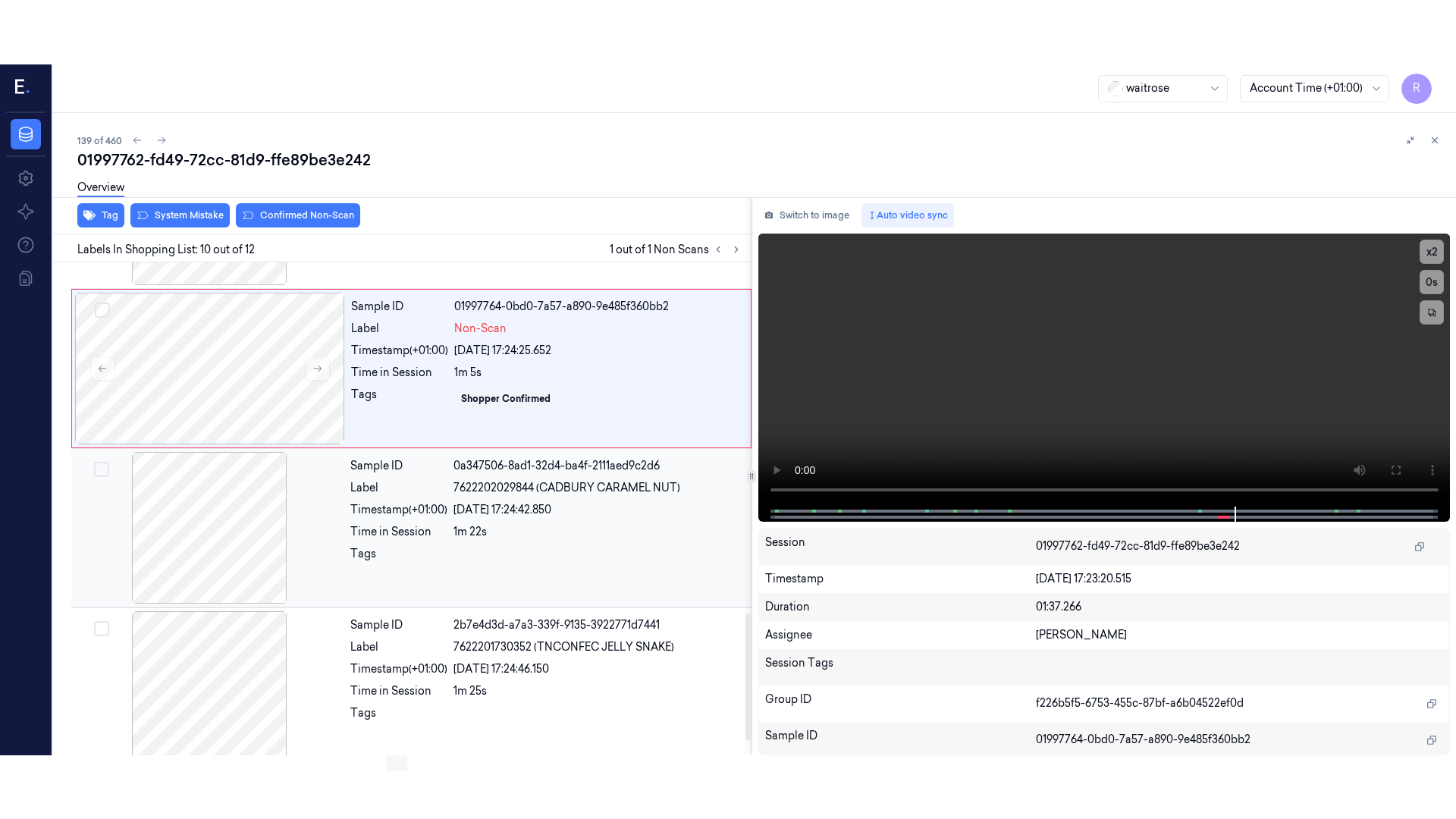
scroll to position [1423, 0]
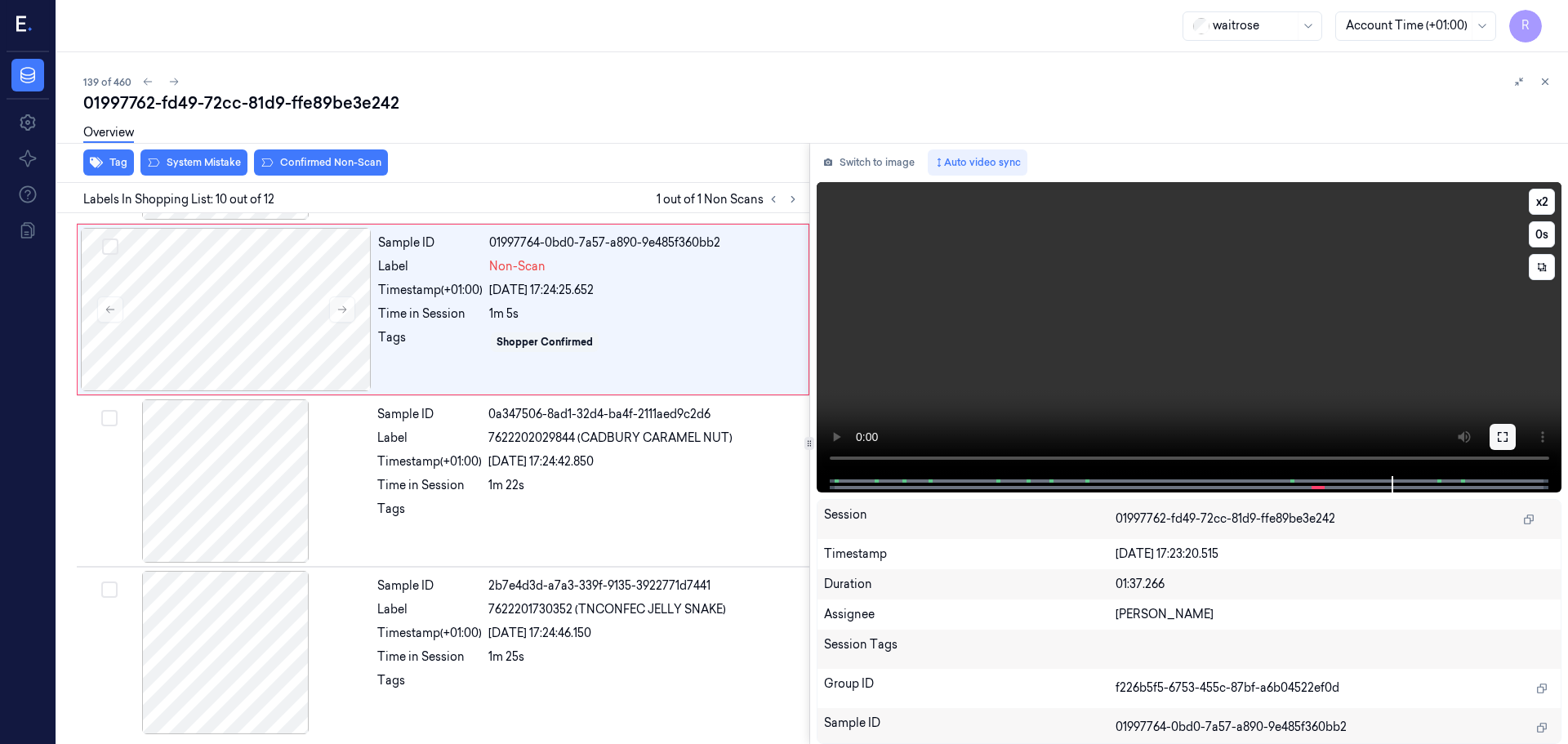
click at [1497, 435] on icon at bounding box center [1502, 437] width 10 height 10
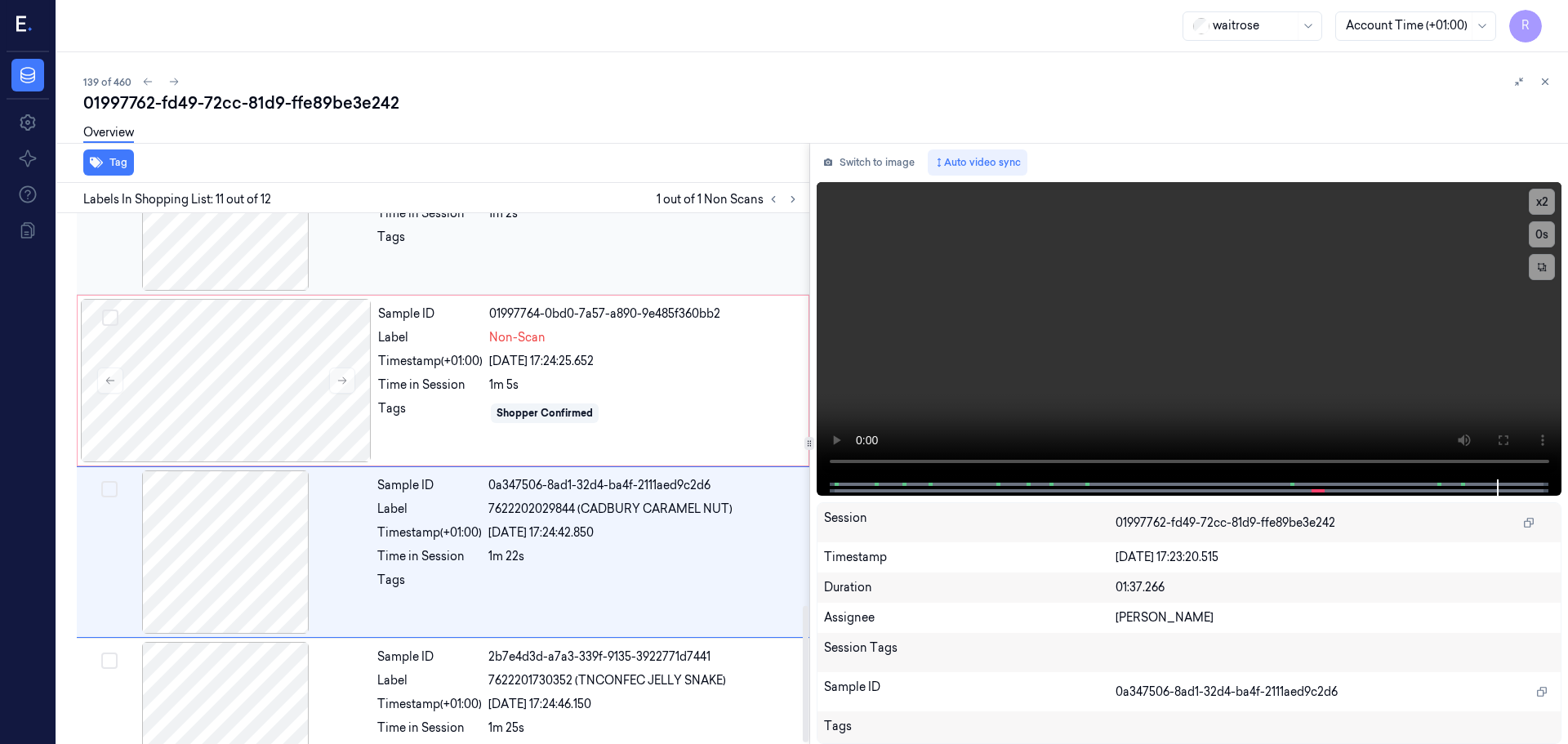
scroll to position [1123, 0]
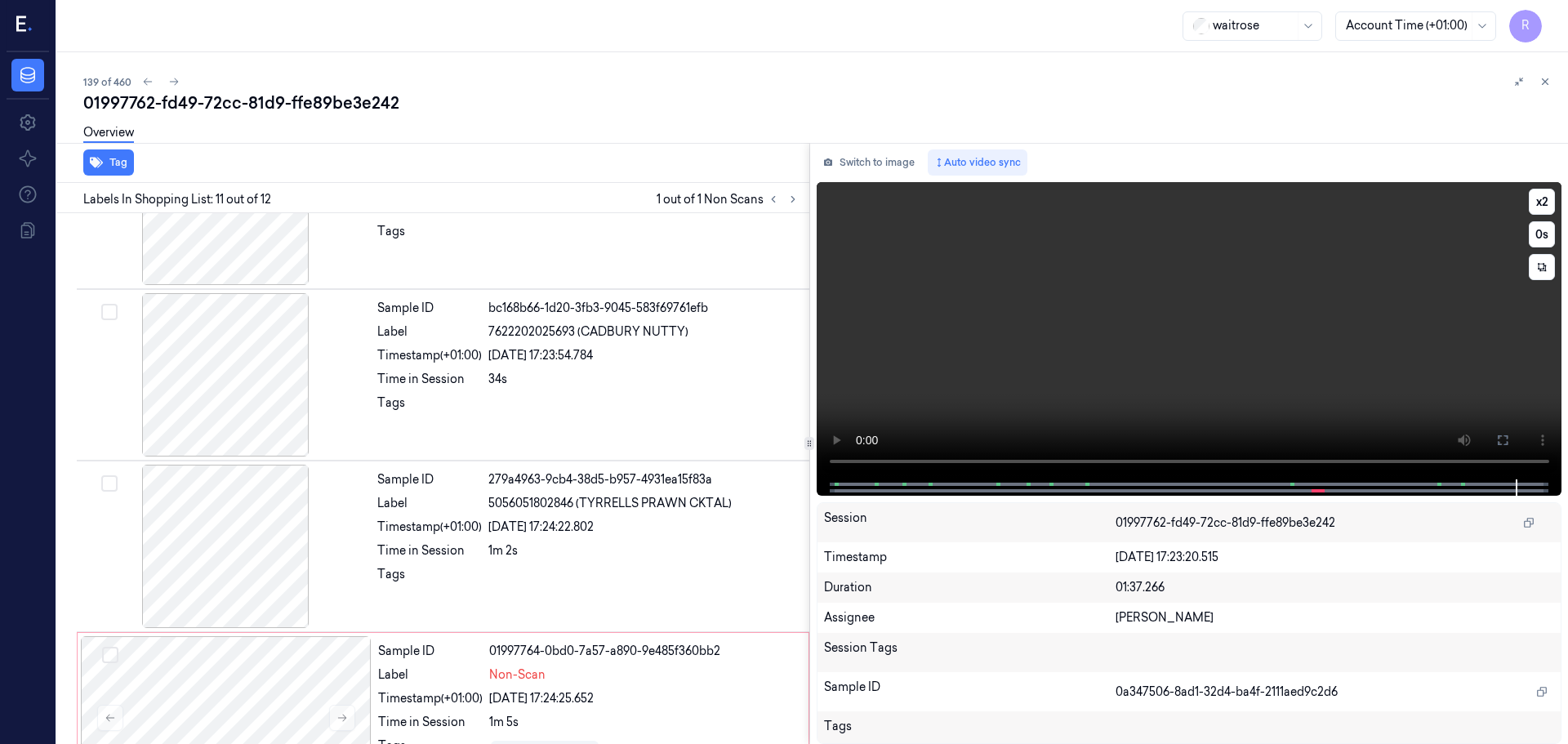
click at [1310, 462] on video at bounding box center [1189, 331] width 745 height 297
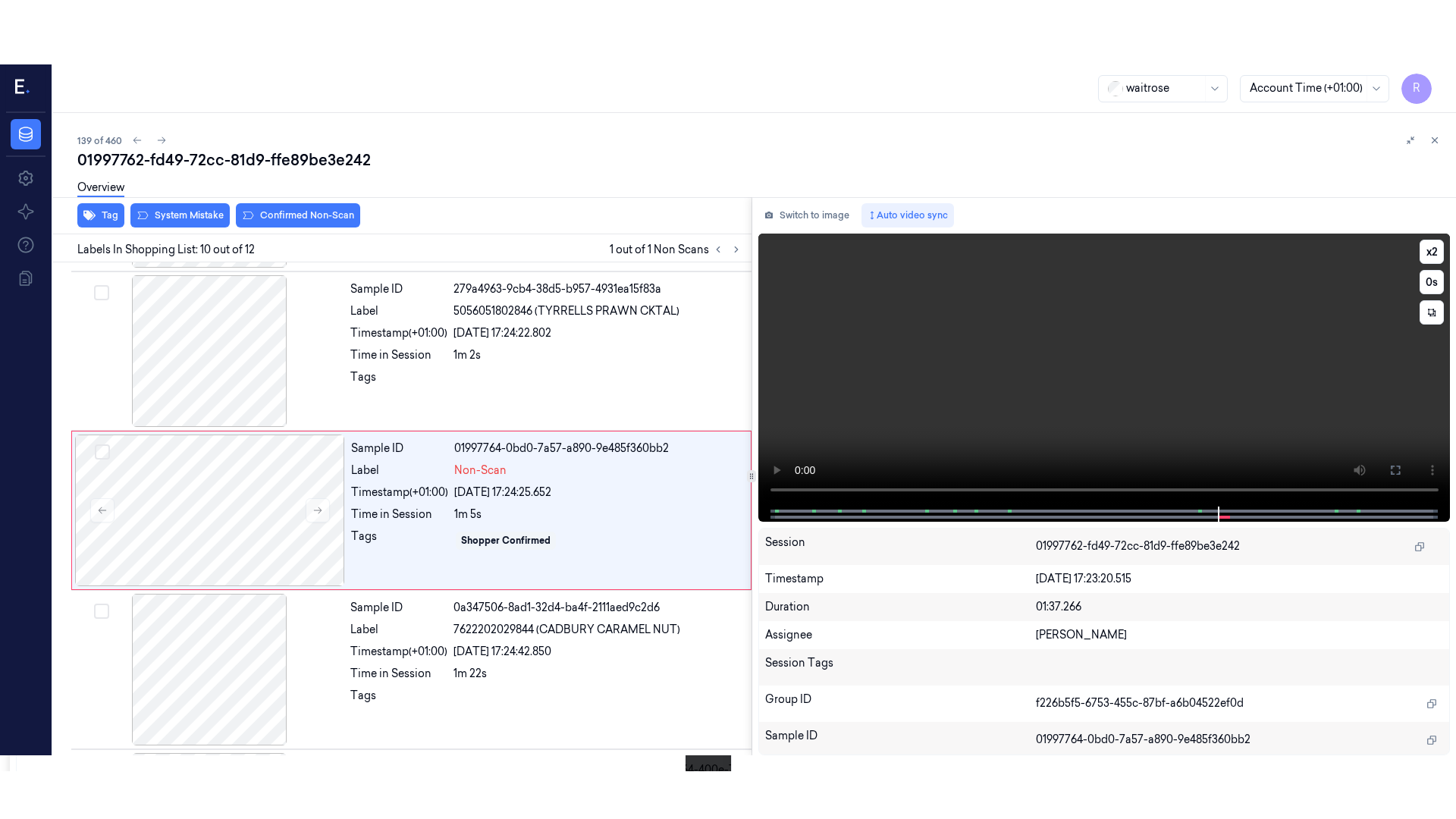
scroll to position [1266, 0]
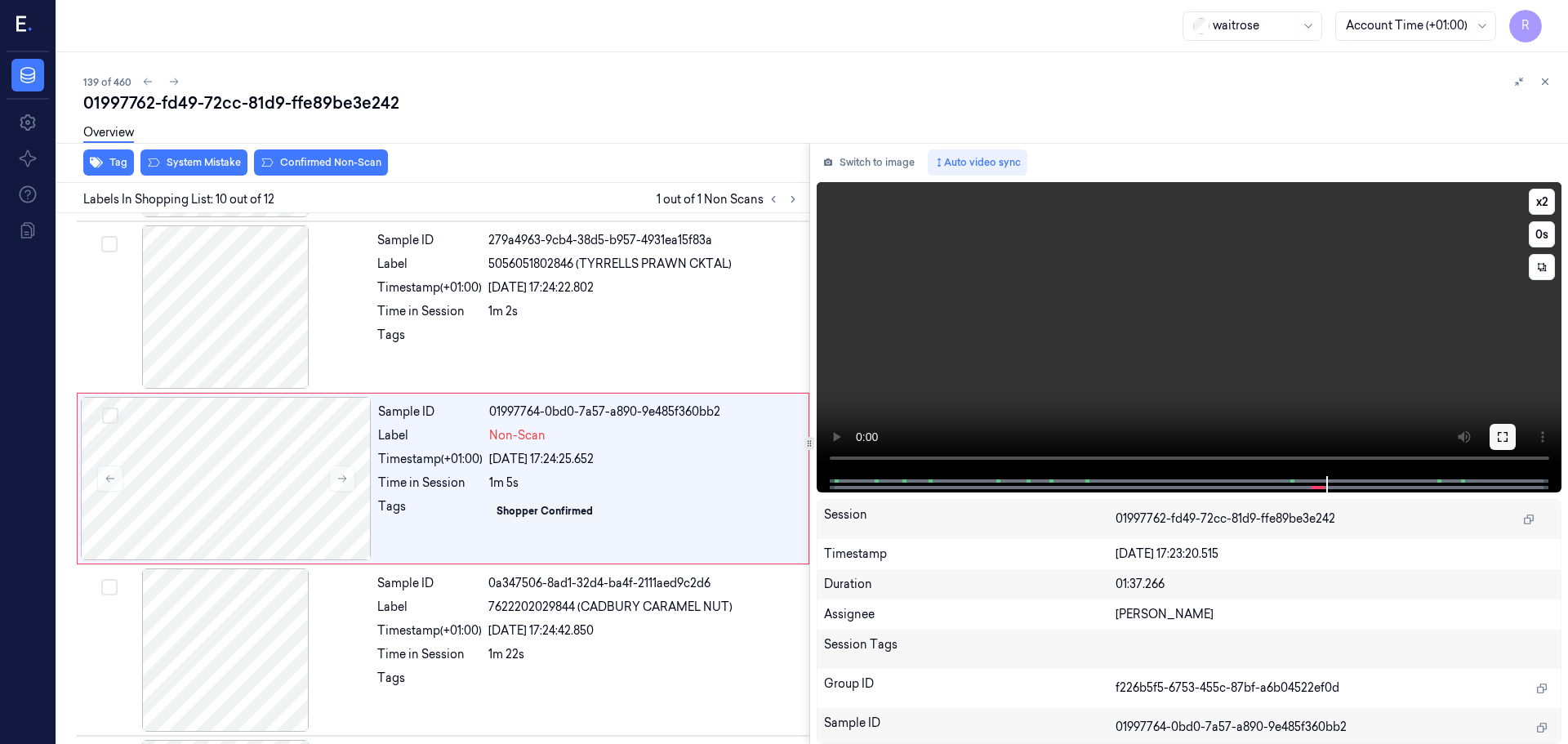
click at [1497, 439] on icon at bounding box center [1502, 436] width 13 height 13
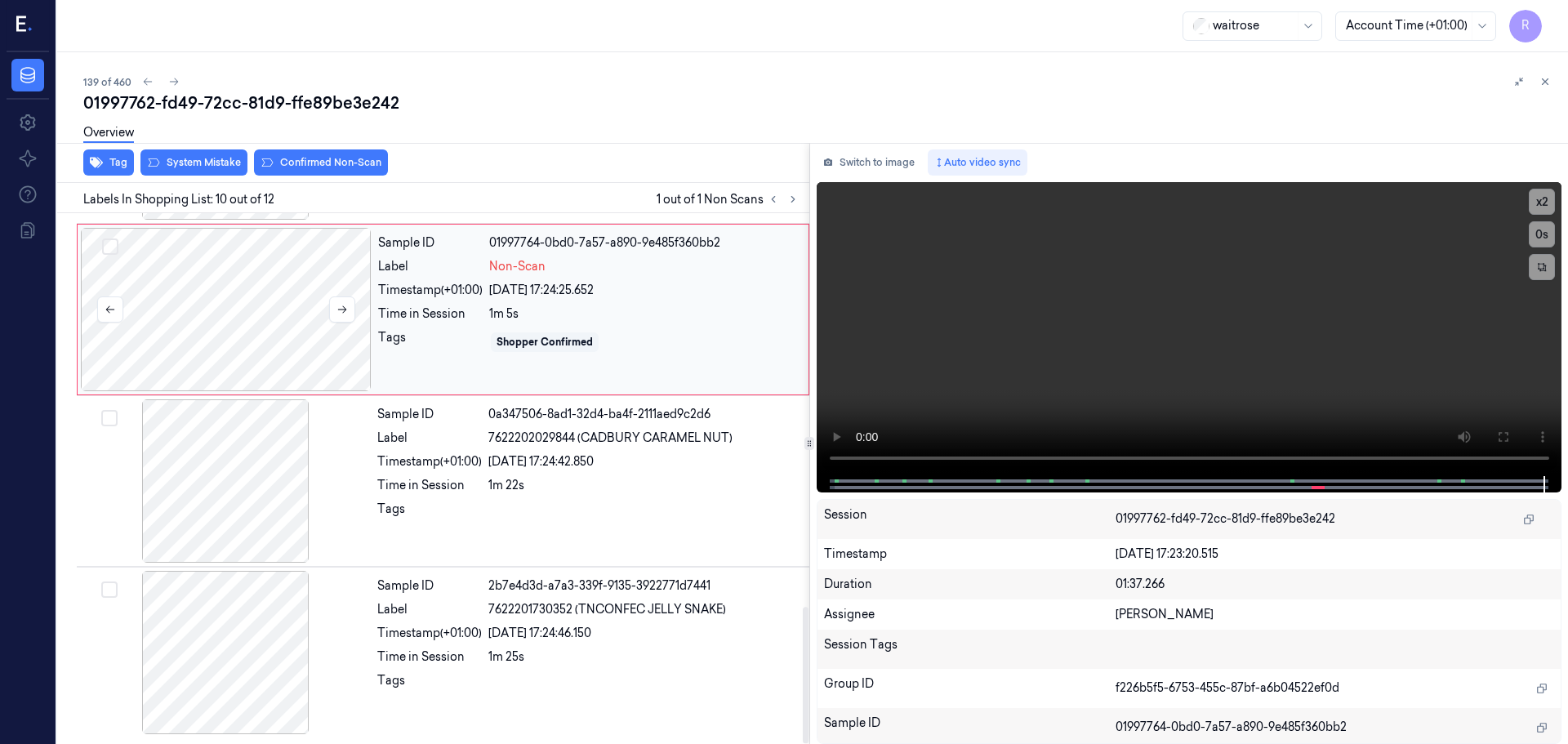
click at [276, 331] on div at bounding box center [225, 309] width 290 height 164
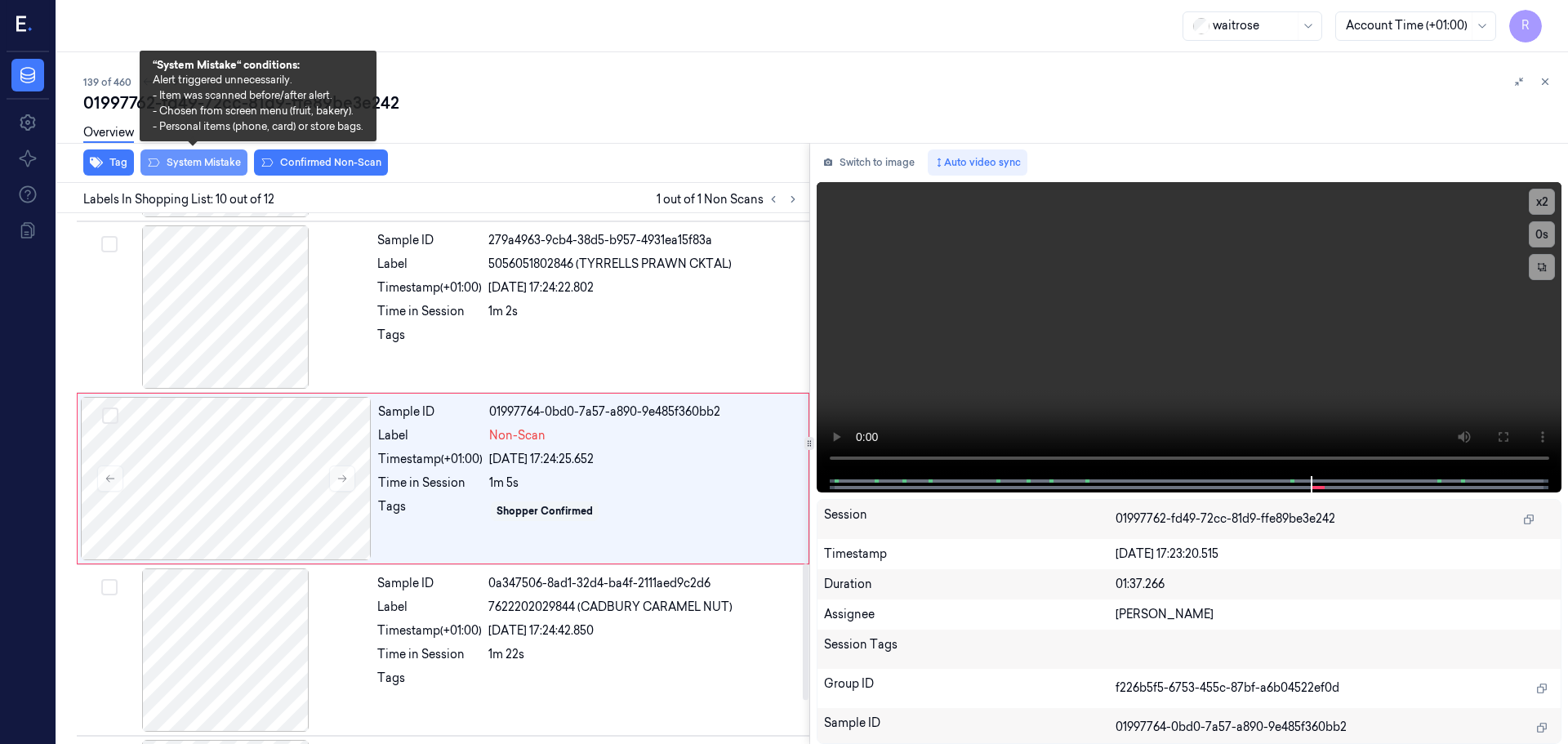
click at [192, 164] on button "System Mistake" at bounding box center [194, 163] width 107 height 26
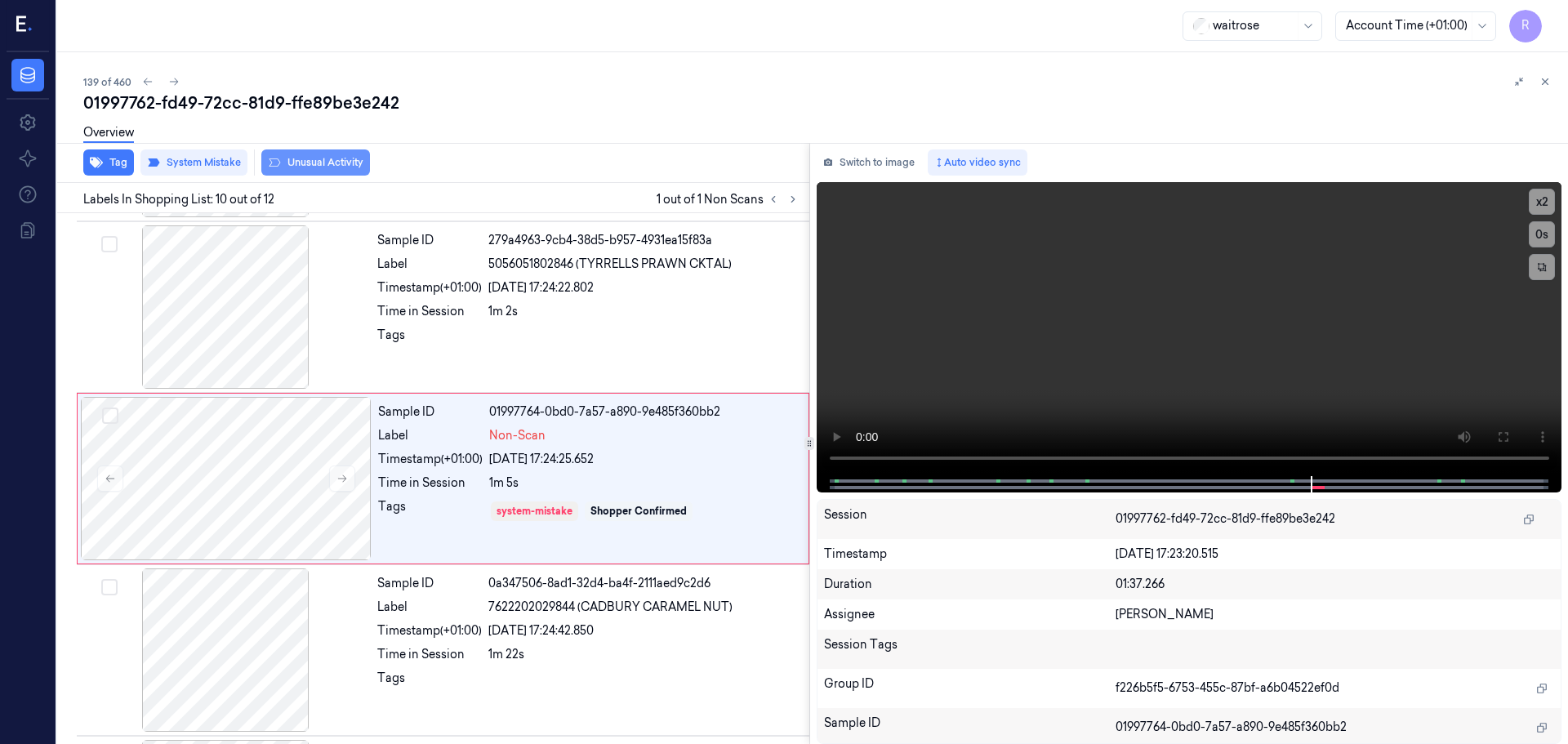
click at [298, 161] on button "Unusual Activity" at bounding box center [315, 163] width 109 height 26
click at [450, 650] on div "Time in Session" at bounding box center [429, 654] width 105 height 17
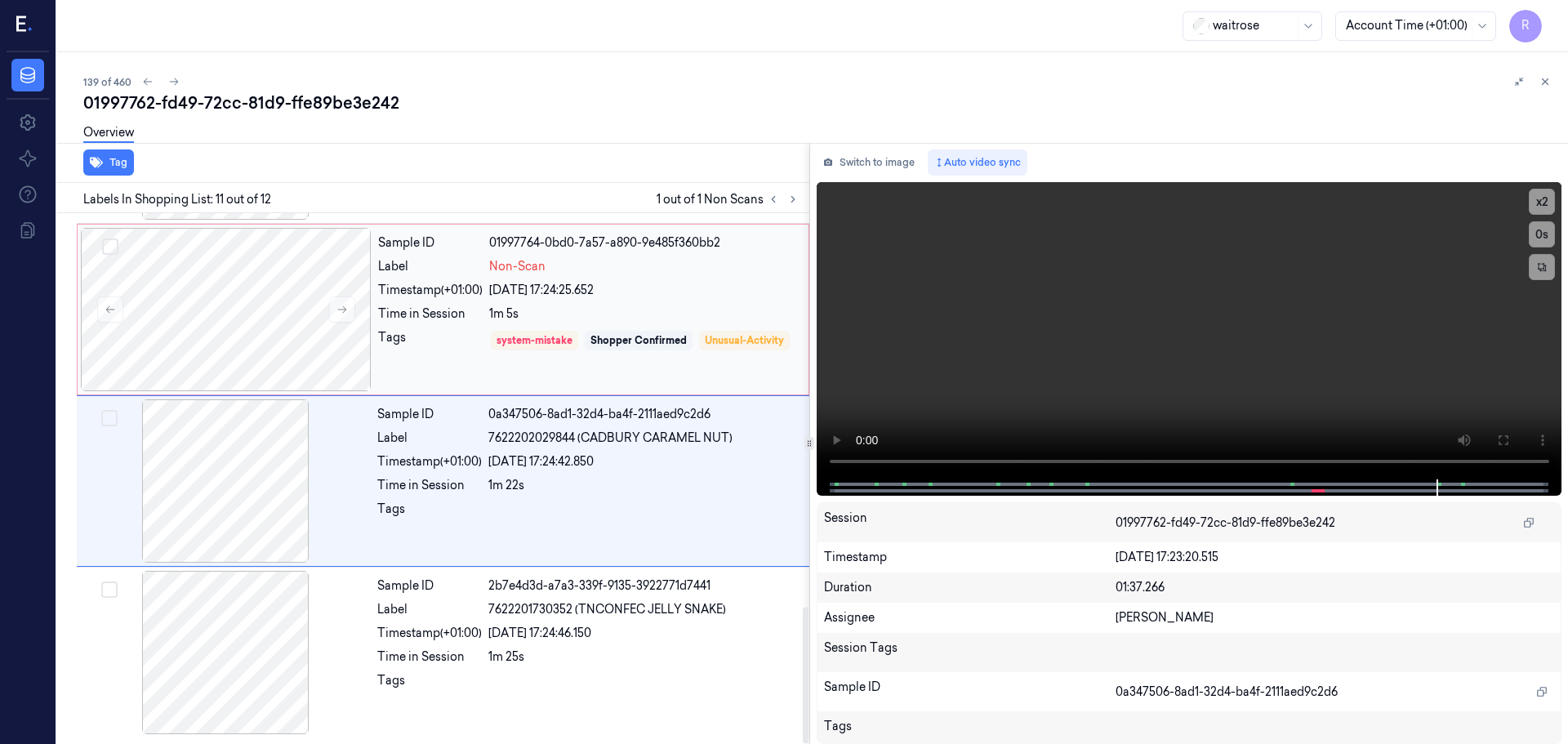
click at [458, 349] on div "Tags" at bounding box center [430, 352] width 105 height 47
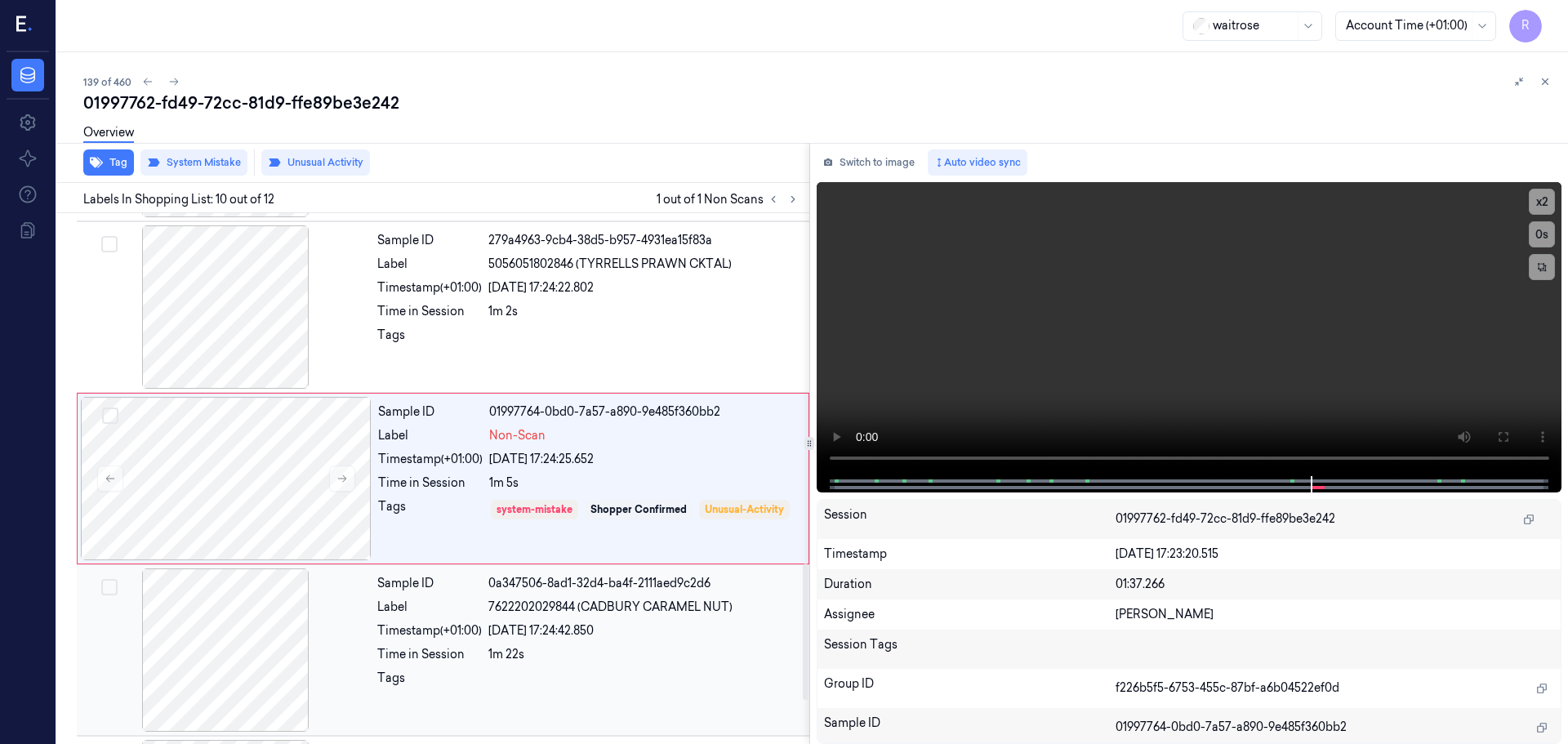
click at [578, 626] on div "23/09/2025 17:24:42.850" at bounding box center [644, 630] width 311 height 17
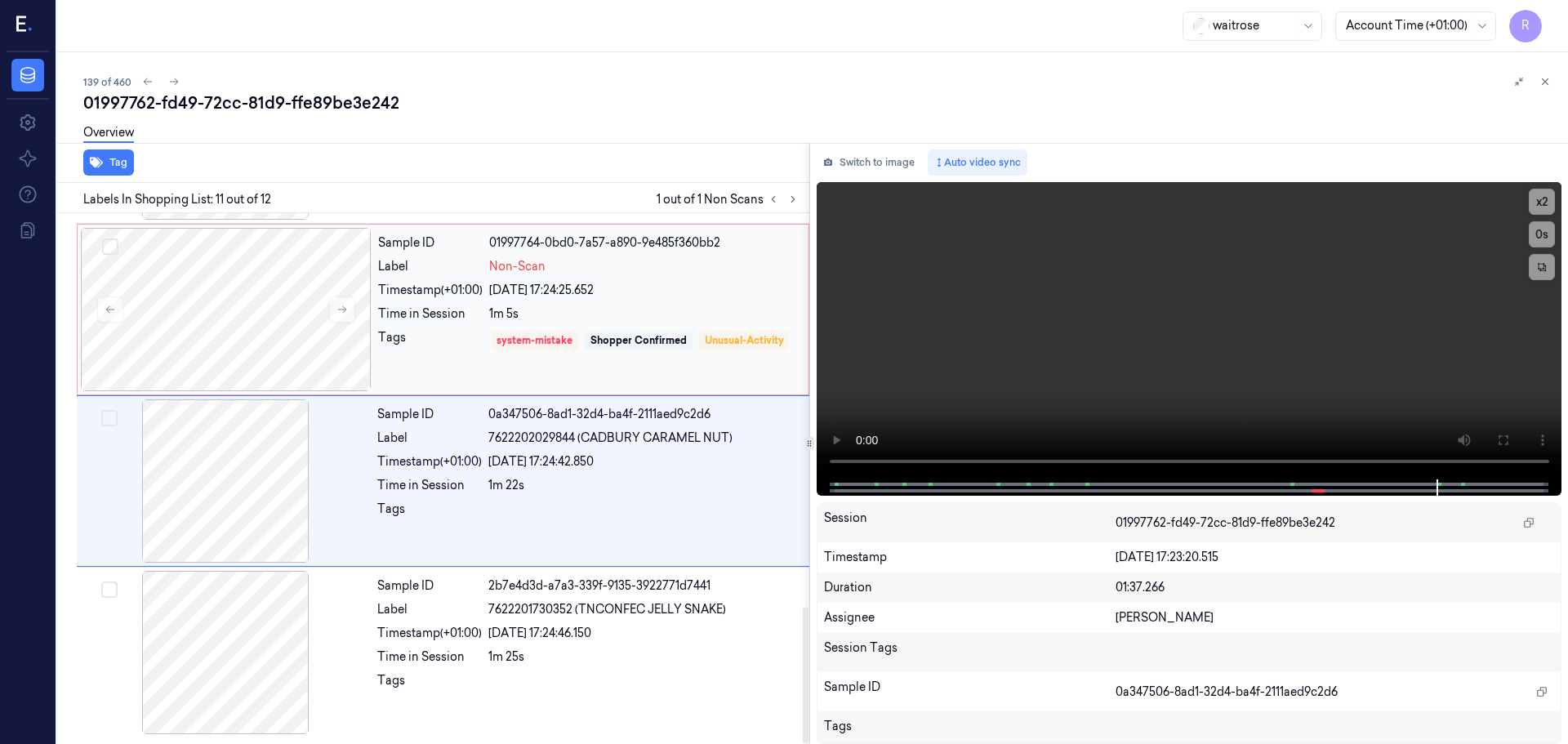
click at [605, 340] on div "Shopper Confirmed" at bounding box center [638, 340] width 97 height 15
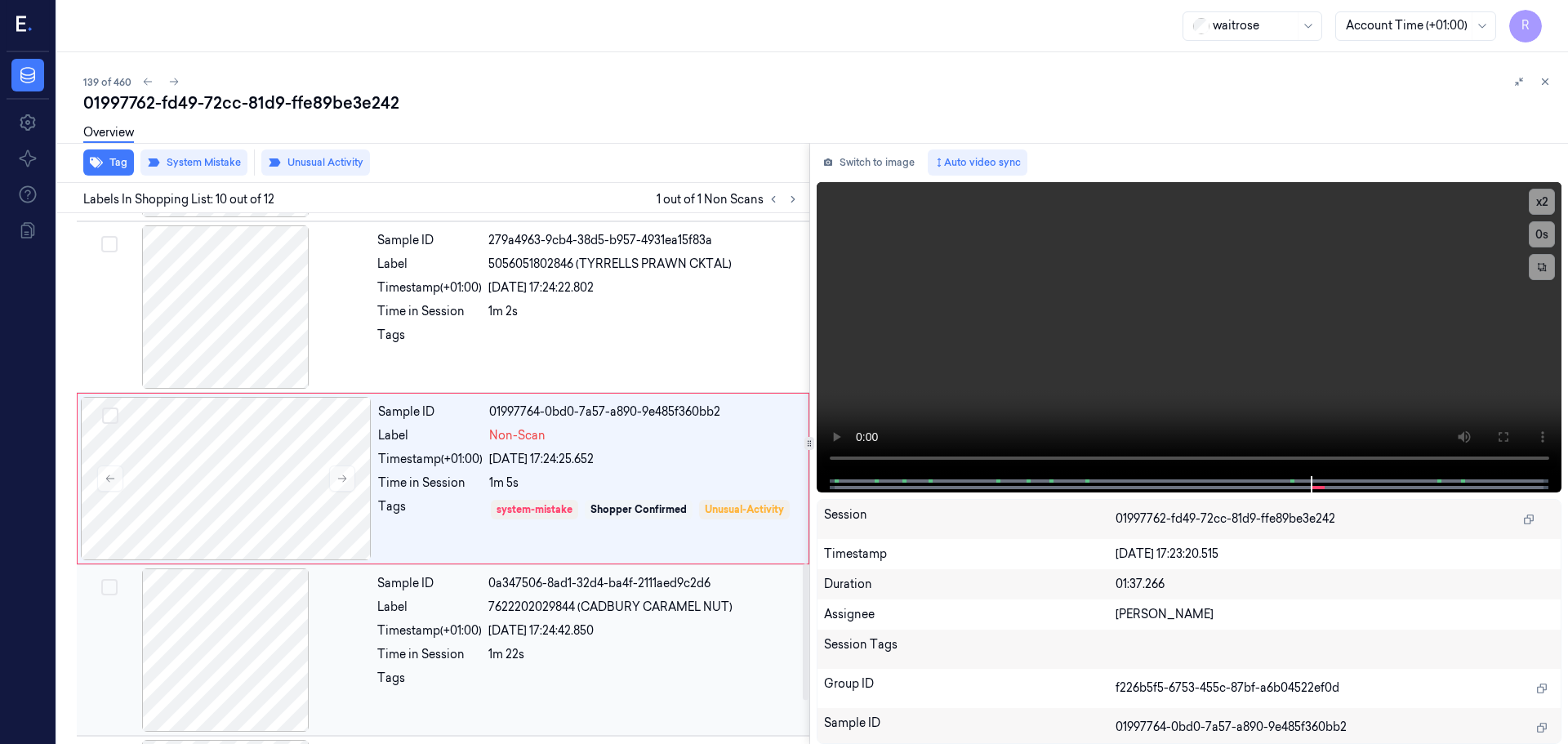
click at [224, 645] on div at bounding box center [224, 650] width 290 height 164
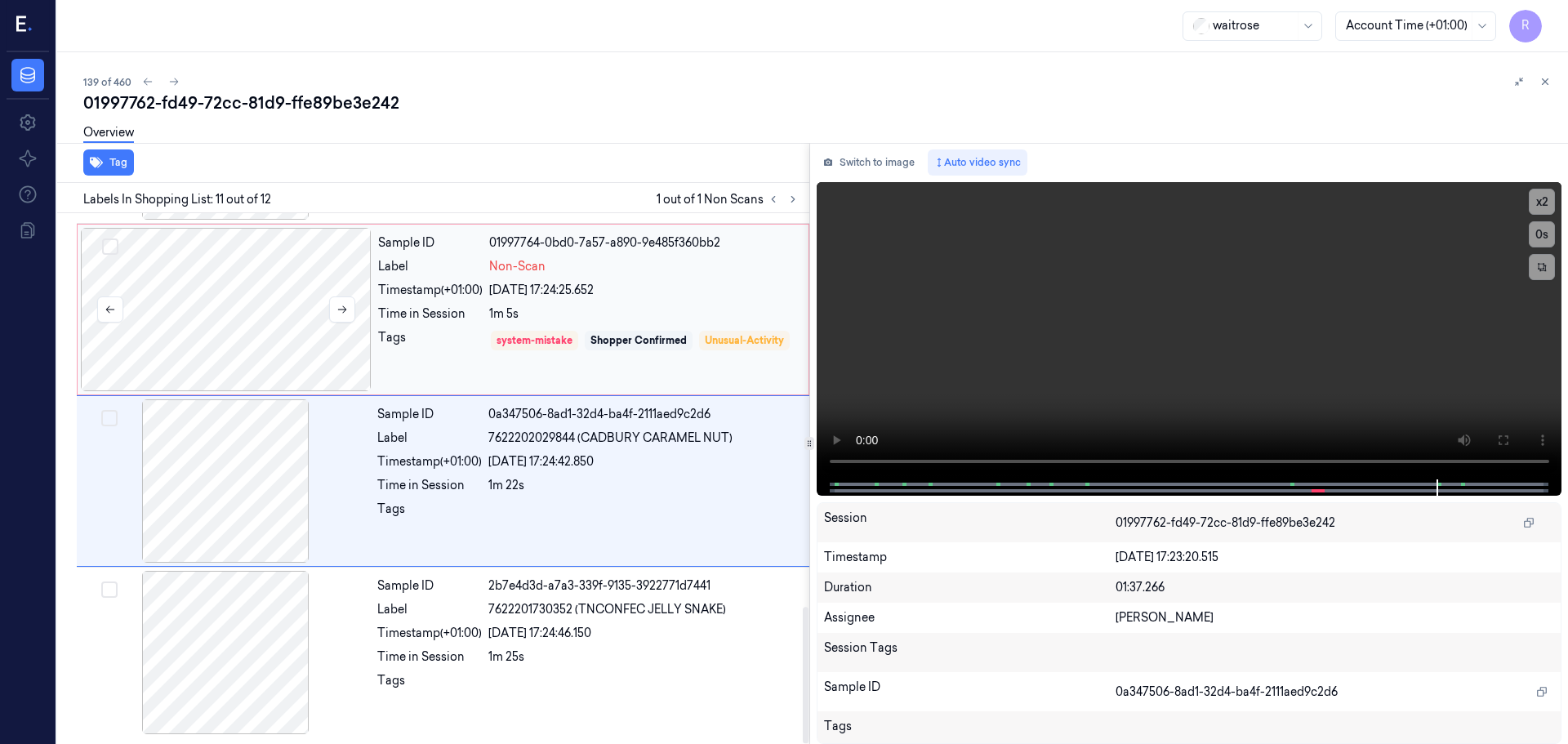
click at [308, 326] on div at bounding box center [225, 309] width 290 height 164
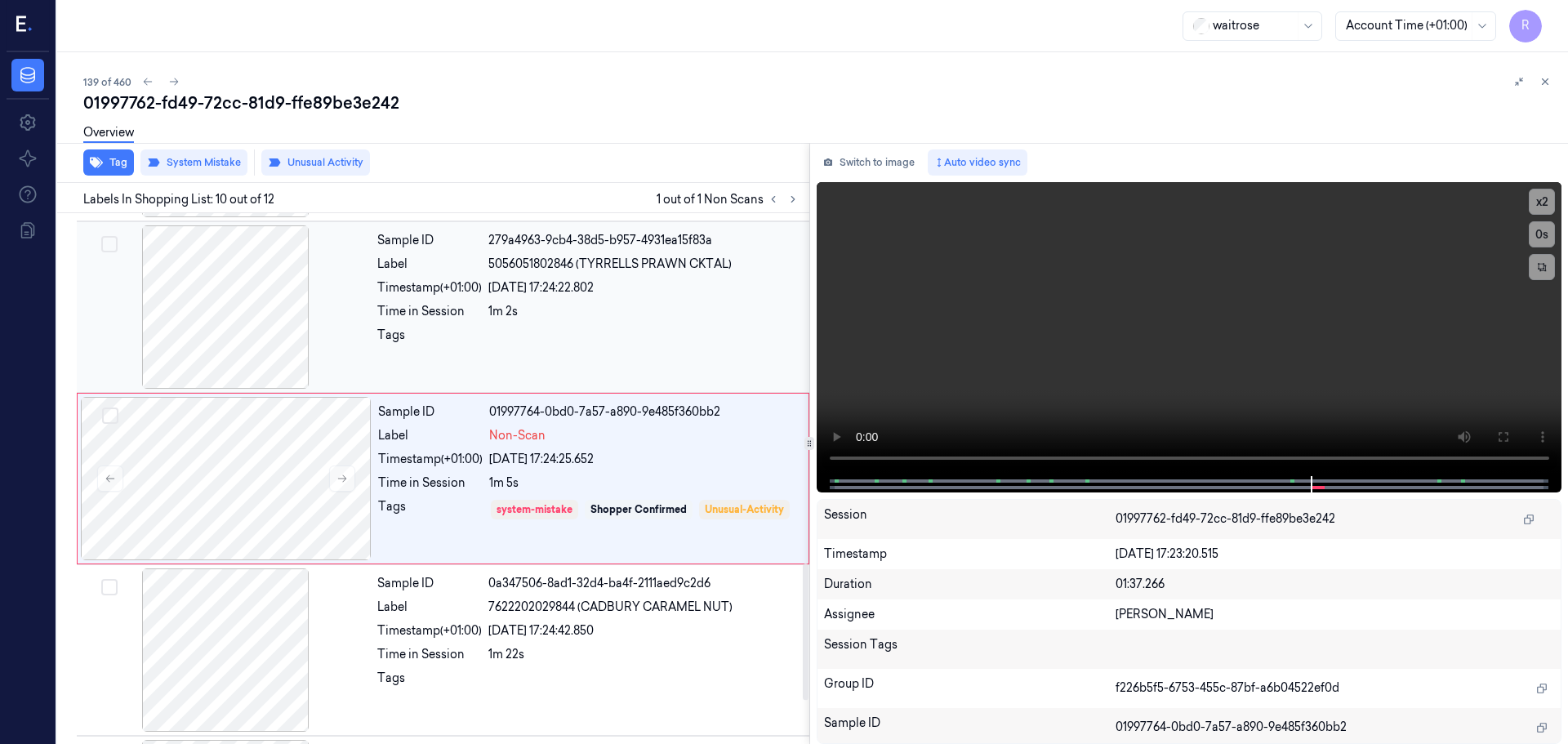
drag, startPoint x: 481, startPoint y: 324, endPoint x: 517, endPoint y: 358, distance: 49.5
click at [482, 324] on div "Sample ID 279a4963-9cb4-38d5-b957-4931ea15f83a Label 5056051802846 (TYRRELLS PR…" at bounding box center [588, 307] width 435 height 164
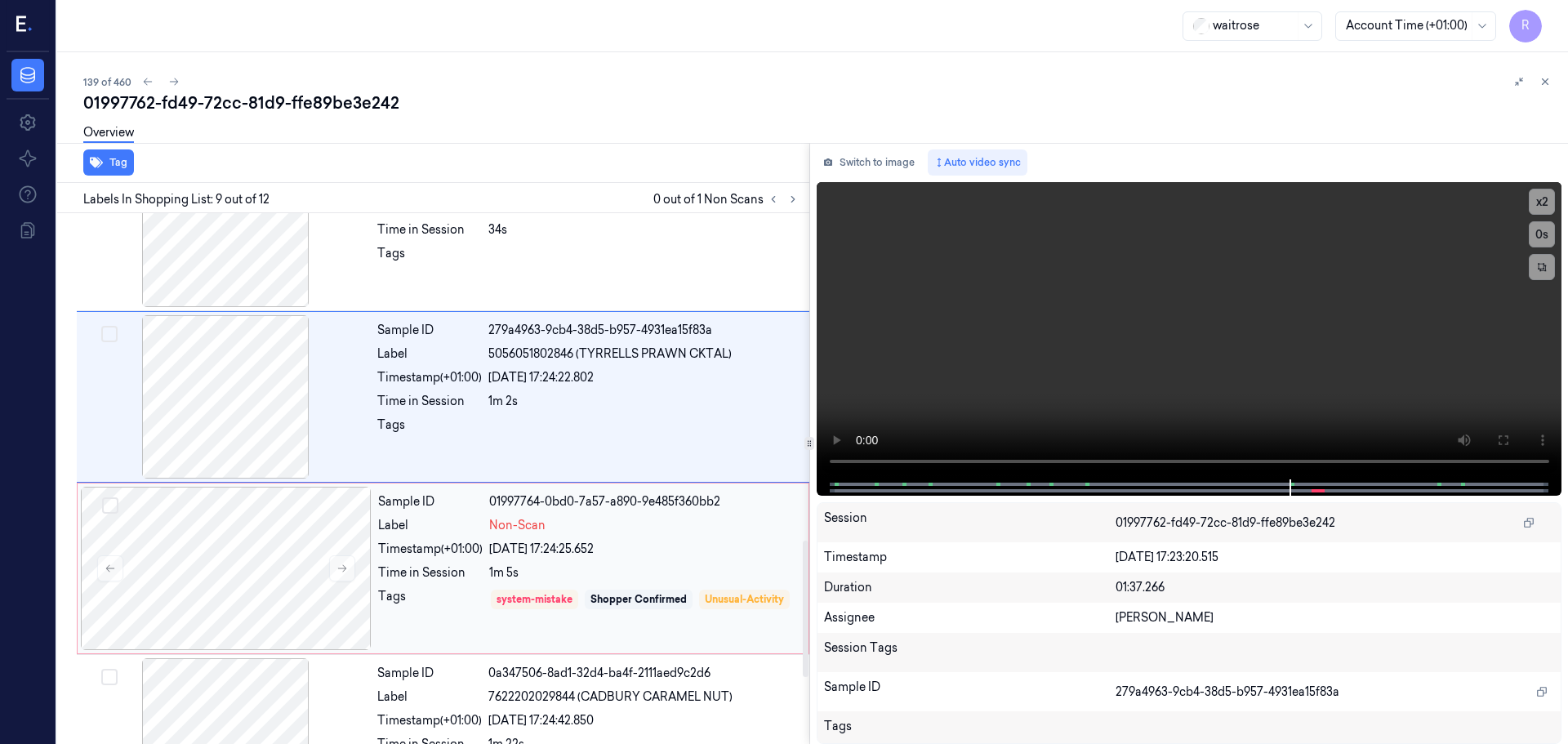
click at [589, 558] on div "Sample ID 01997764-0bd0-7a57-a890-9e485f360bb2 Label Non-Scan Timestamp (+01:00…" at bounding box center [588, 568] width 434 height 164
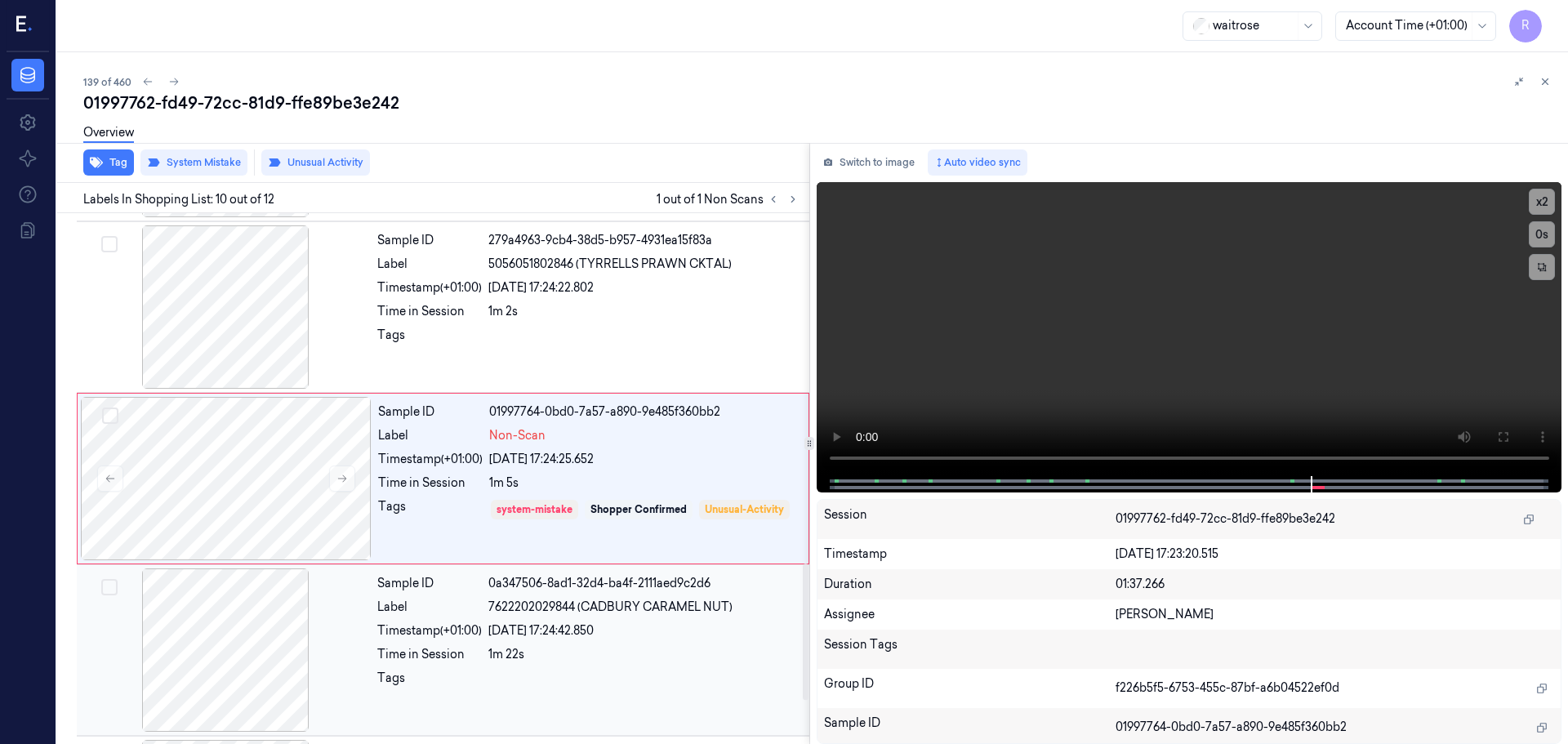
click at [604, 628] on div "23/09/2025 17:24:42.850" at bounding box center [644, 630] width 311 height 17
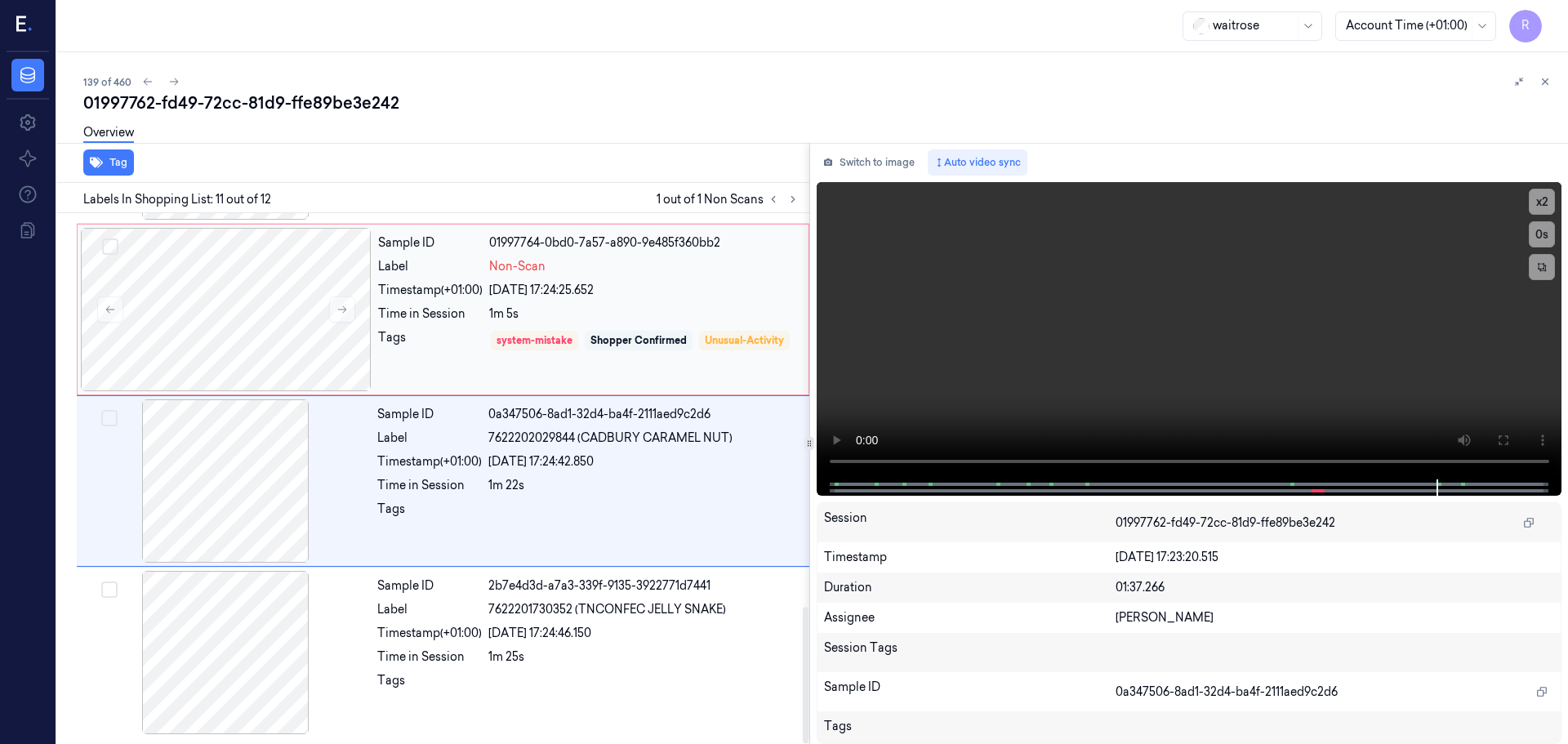
click at [692, 340] on div "Shopper Confirmed" at bounding box center [638, 341] width 108 height 20
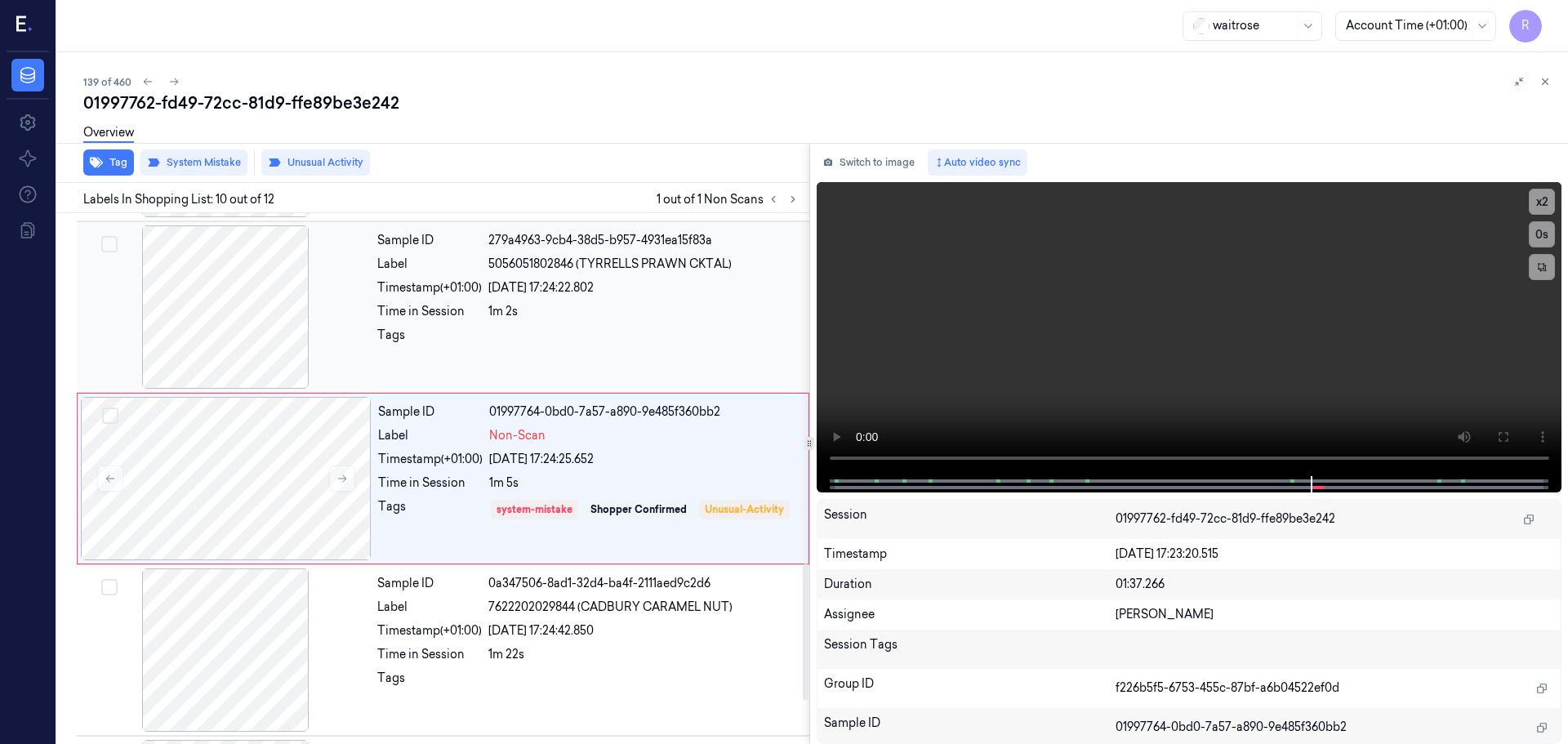
click at [692, 337] on div at bounding box center [644, 339] width 311 height 26
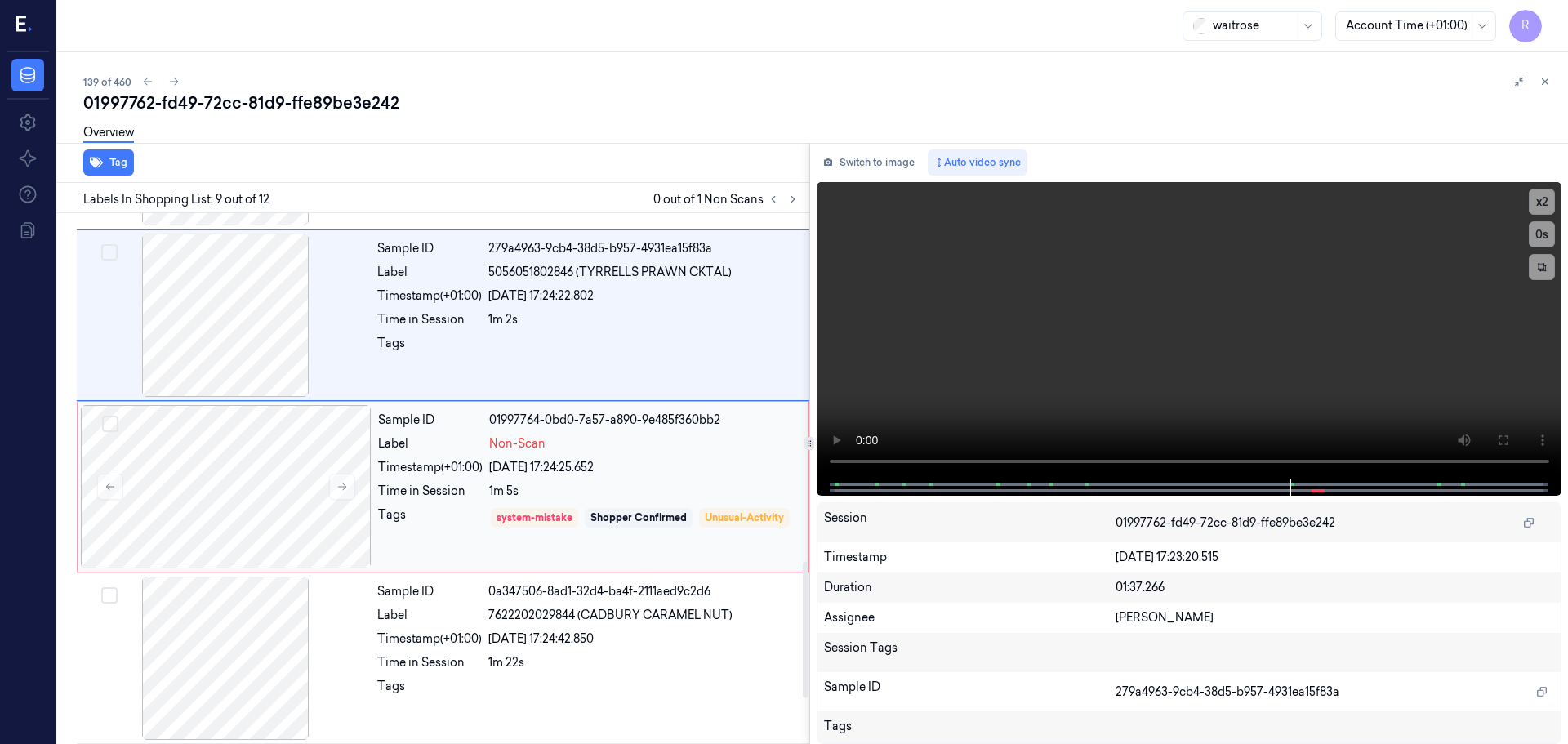
click at [671, 484] on div "1m 5s" at bounding box center [643, 491] width 309 height 17
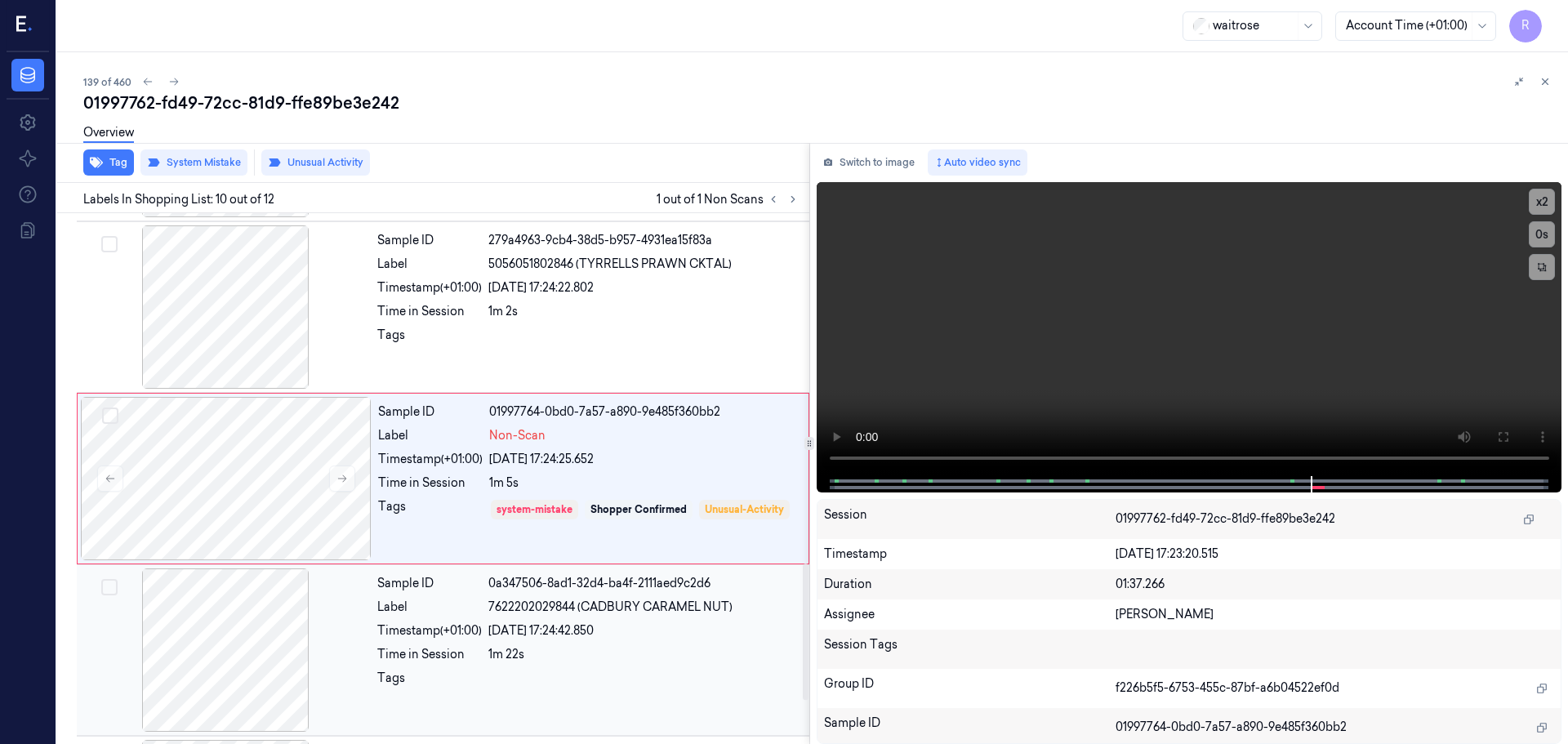
click at [629, 630] on div "23/09/2025 17:24:42.850" at bounding box center [644, 630] width 311 height 17
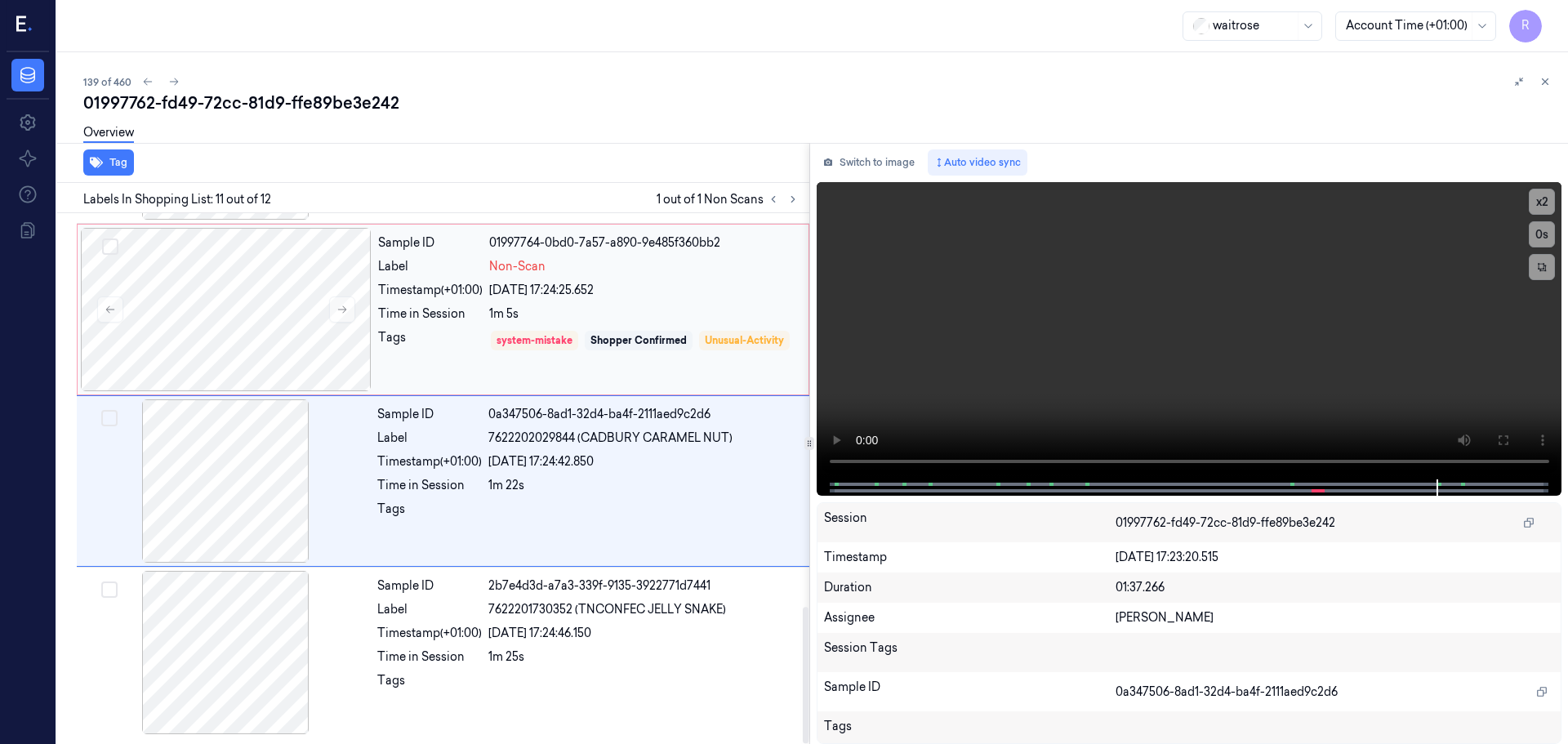
click at [651, 380] on div "Sample ID 01997764-0bd0-7a57-a890-9e485f360bb2 Label Non-Scan Timestamp (+01:00…" at bounding box center [588, 309] width 434 height 164
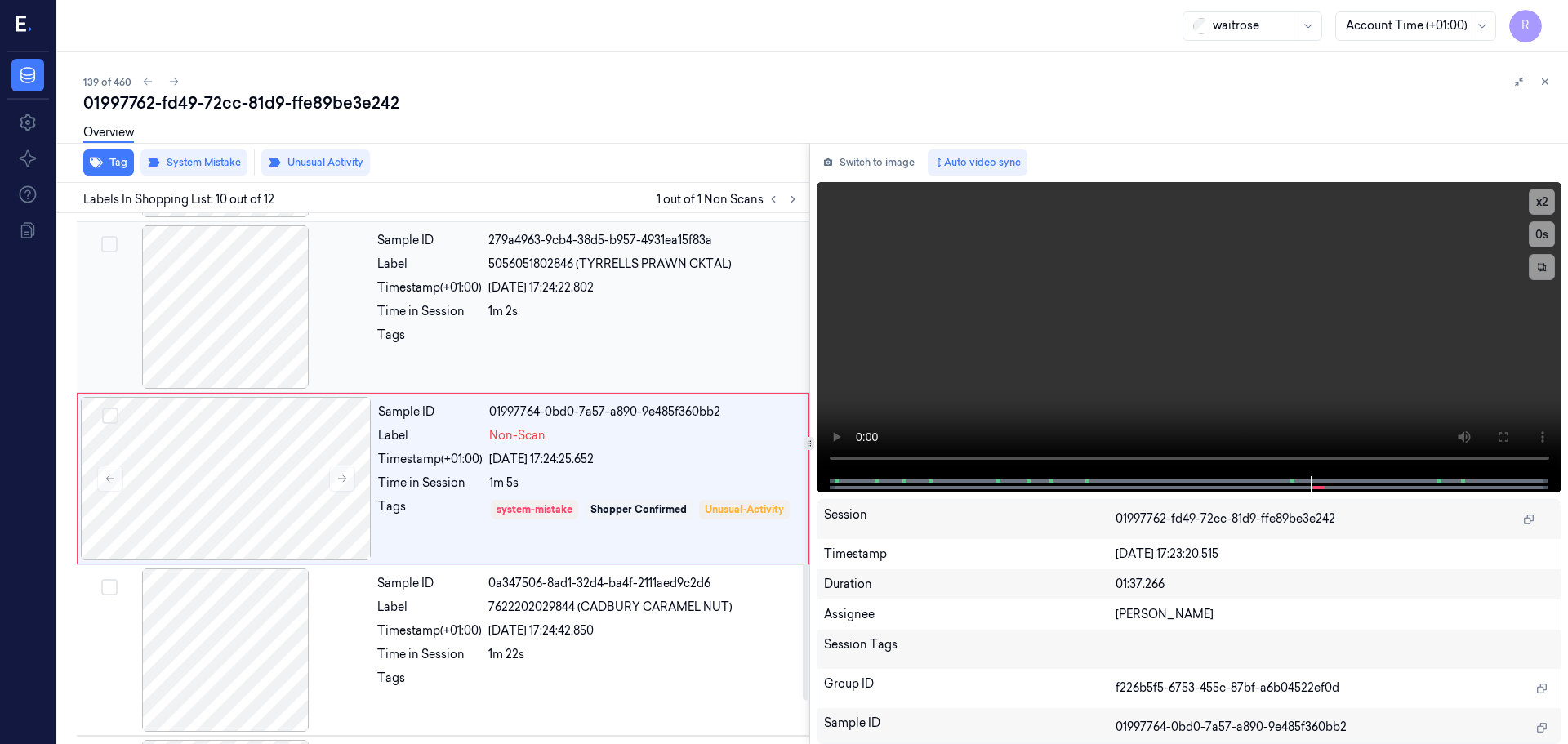
click at [613, 358] on div "Sample ID 279a4963-9cb4-38d5-b957-4931ea15f83a Label 5056051802846 (TYRRELLS PR…" at bounding box center [588, 307] width 435 height 164
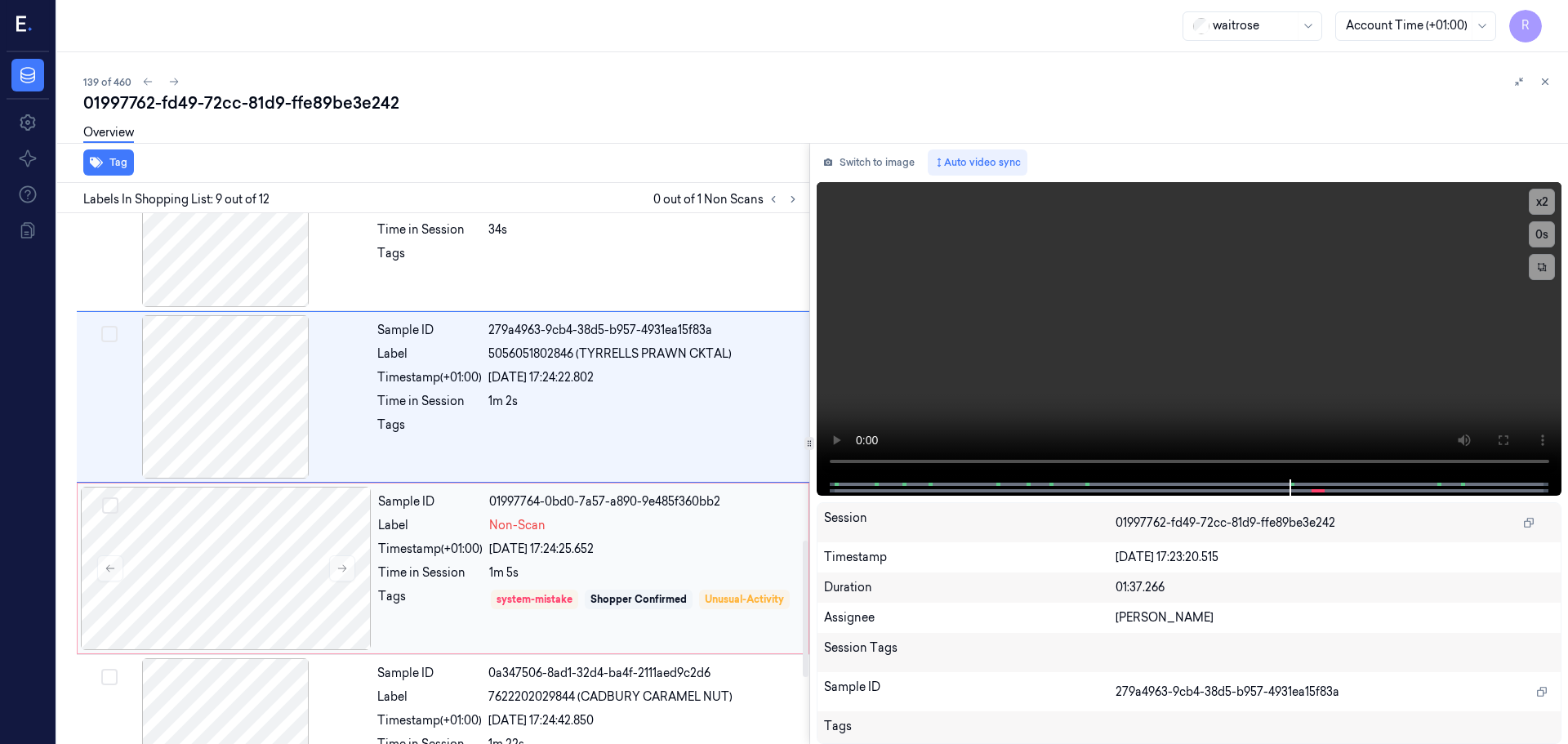
click at [668, 567] on div "1m 5s" at bounding box center [643, 572] width 309 height 17
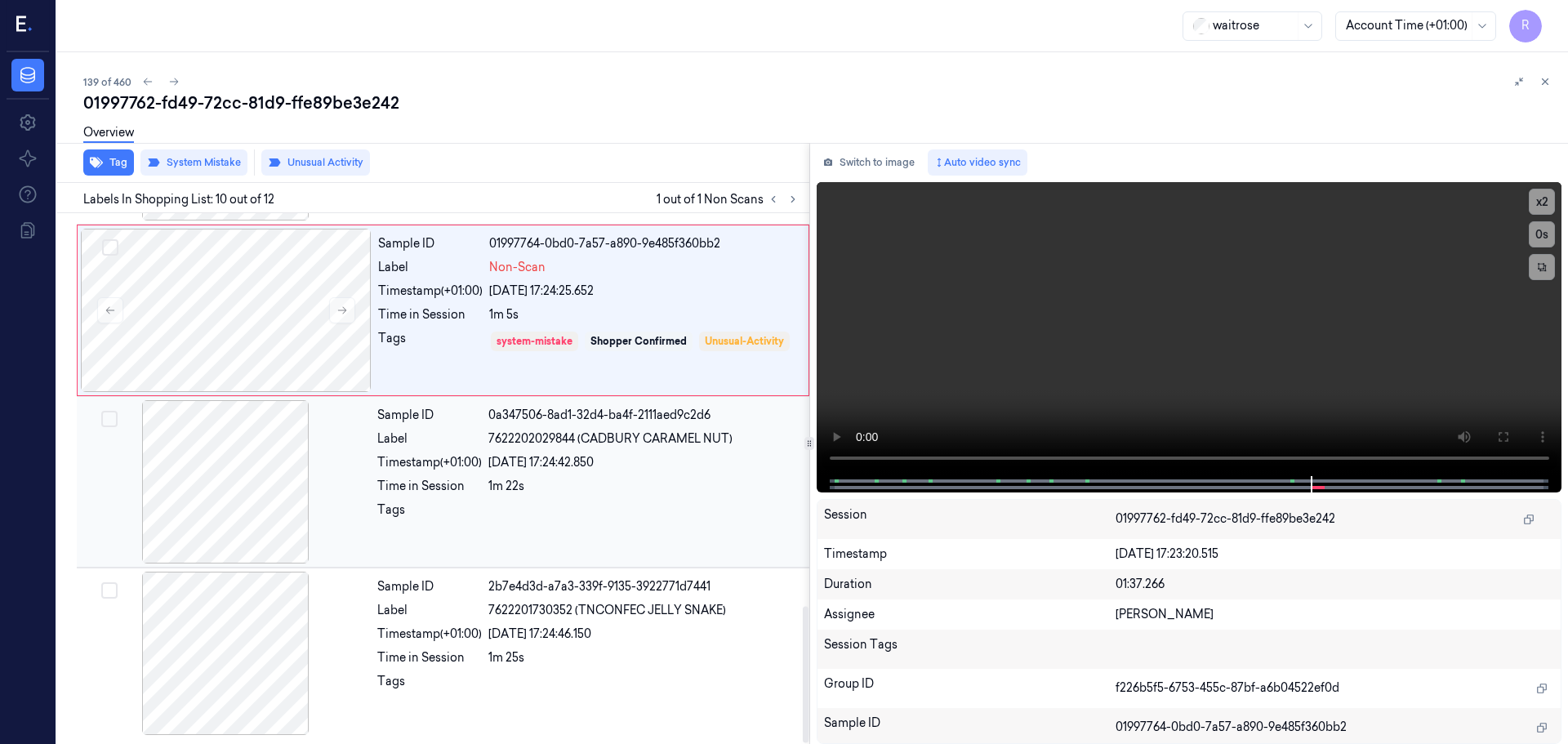
scroll to position [1532, 0]
click at [556, 510] on div at bounding box center [644, 514] width 311 height 26
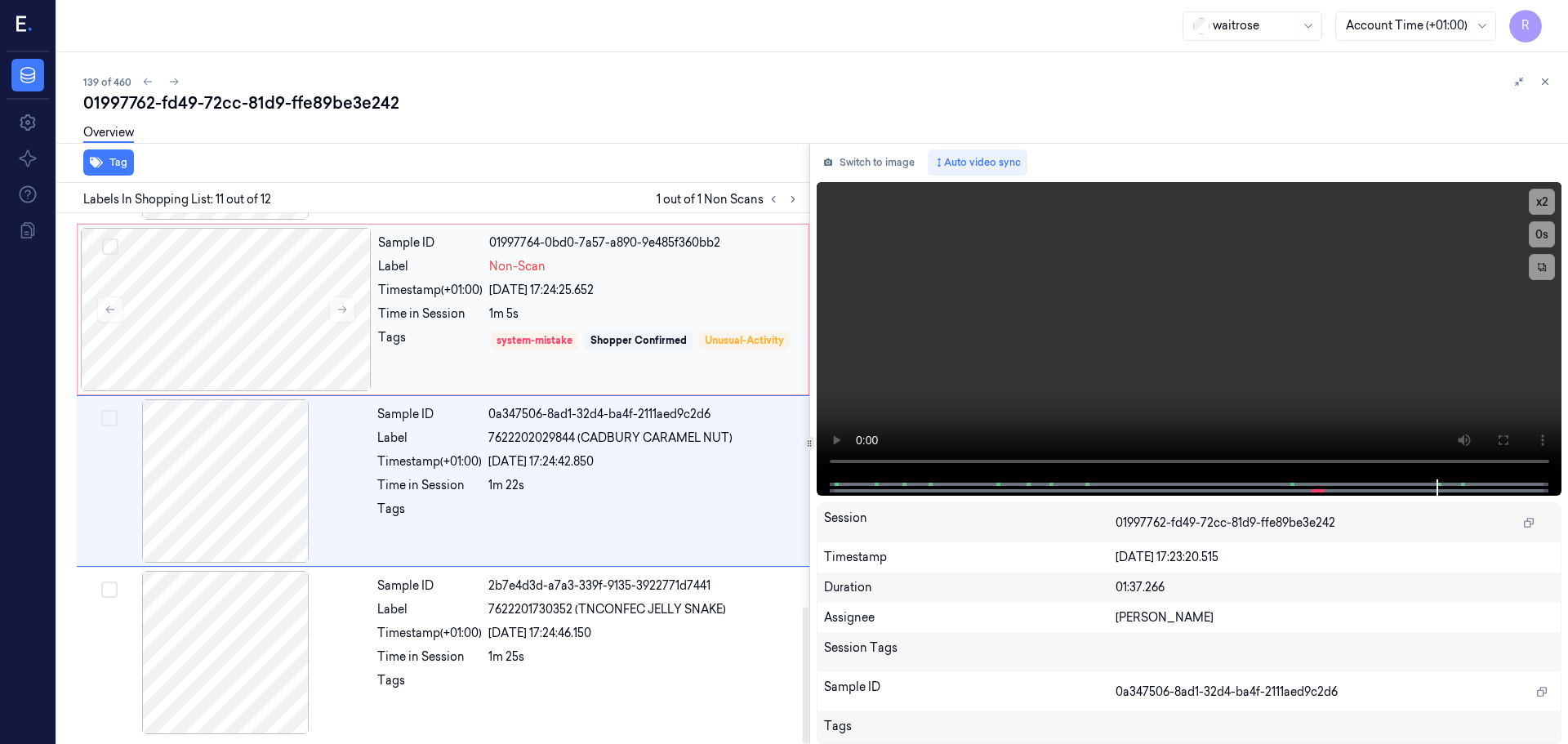
click at [601, 365] on div "system-mistake Shopper Confirmed Unusual-Activity" at bounding box center [643, 352] width 309 height 47
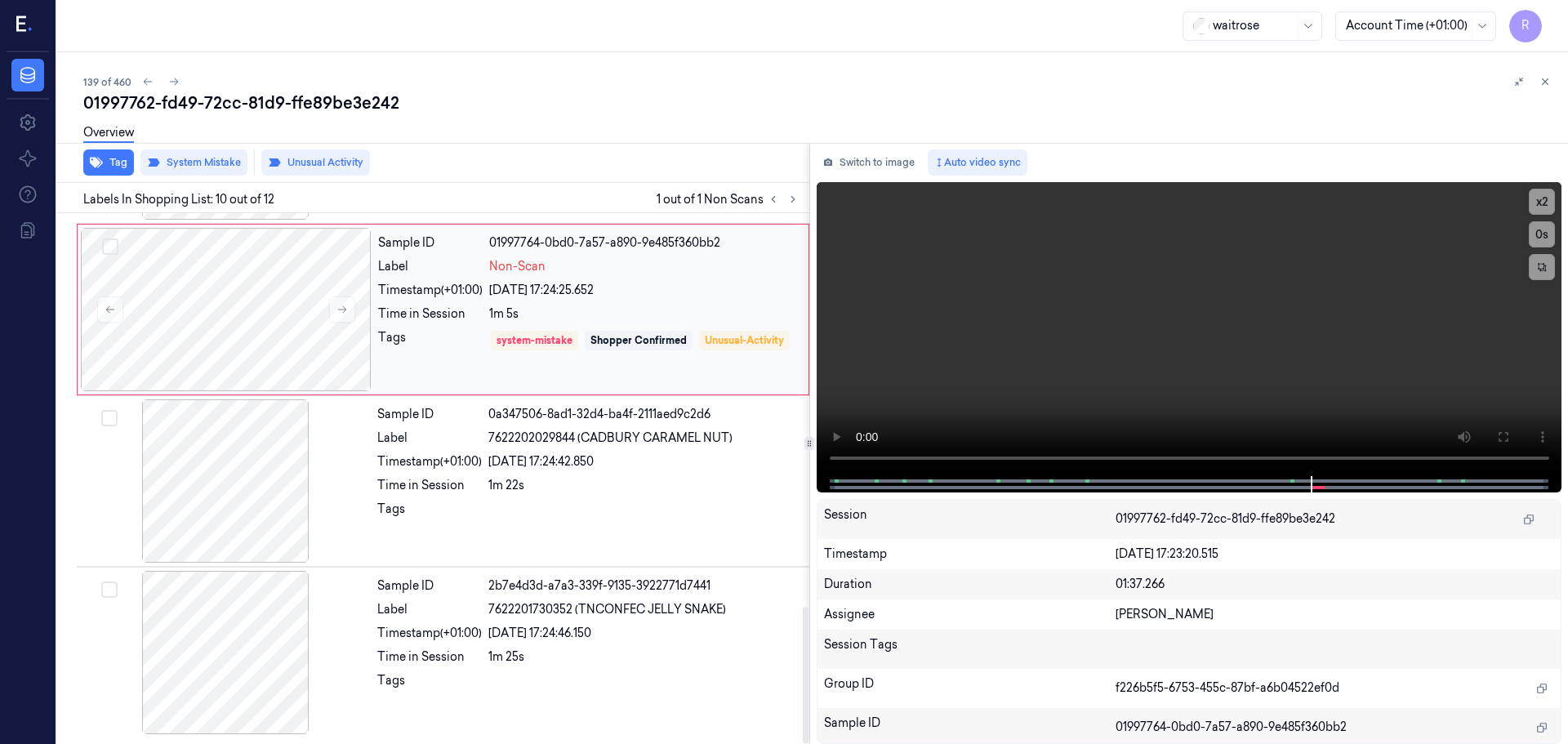
scroll to position [1362, 0]
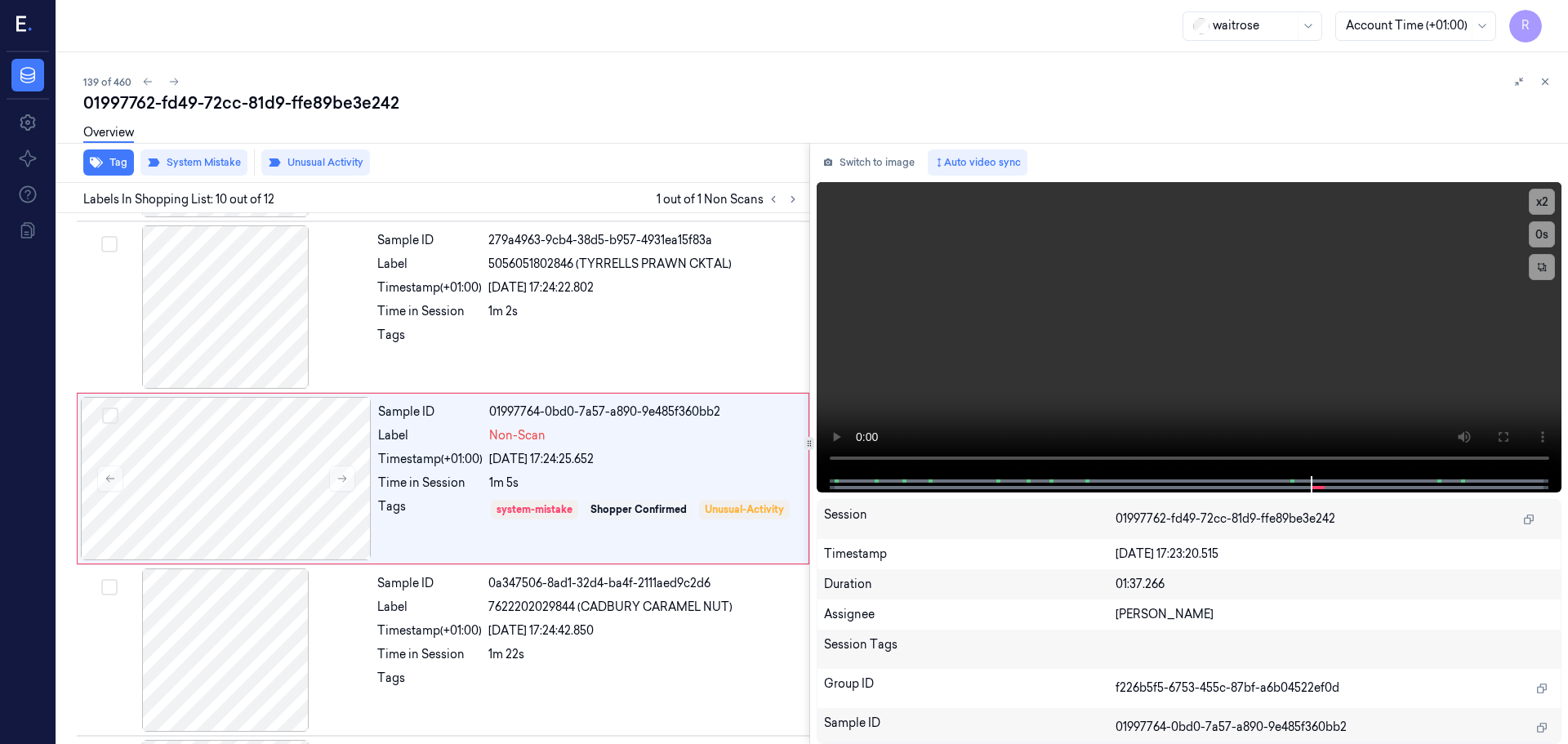
drag, startPoint x: 1541, startPoint y: 80, endPoint x: 1520, endPoint y: 133, distance: 57.0
click at [1541, 82] on icon at bounding box center [1544, 81] width 11 height 11
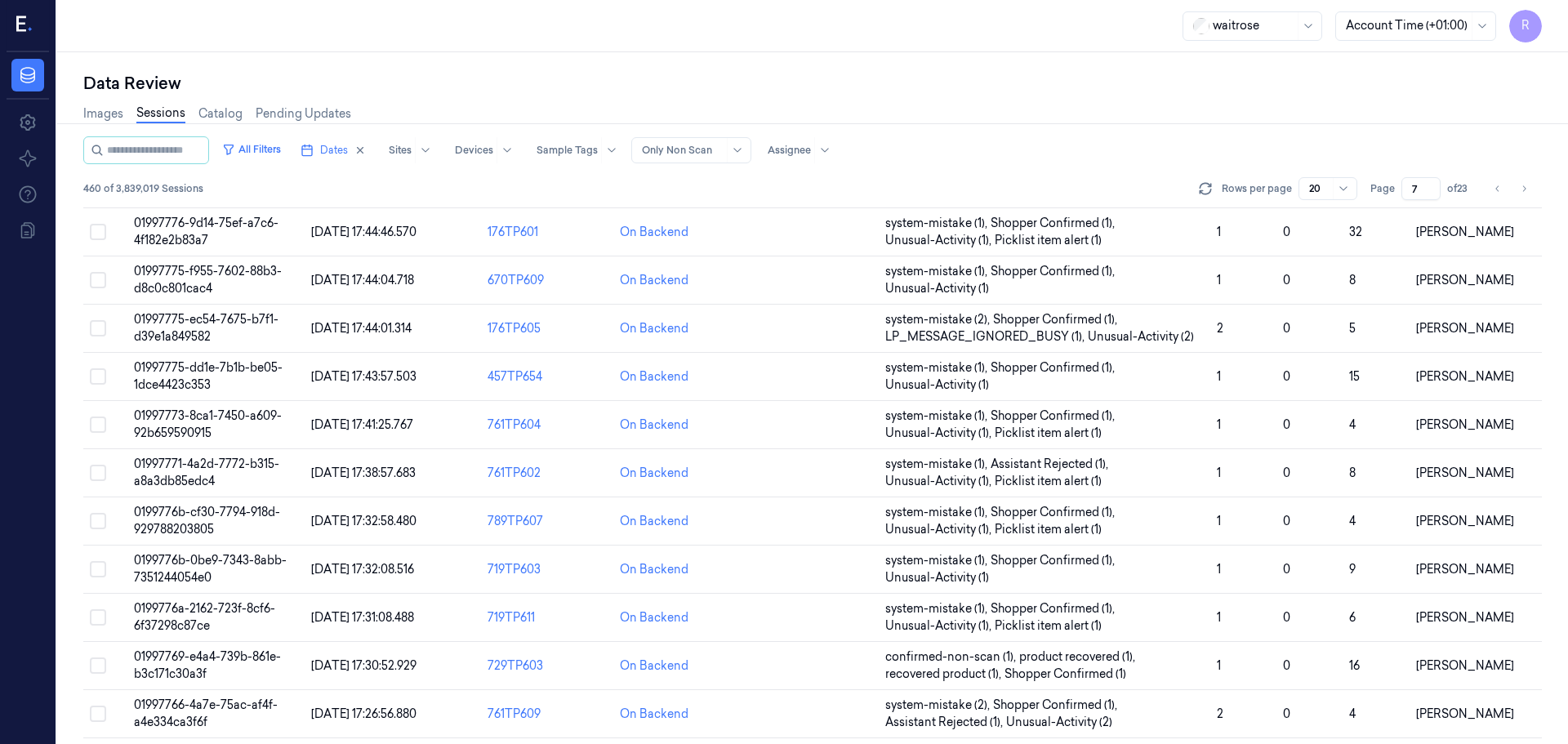
scroll to position [492, 0]
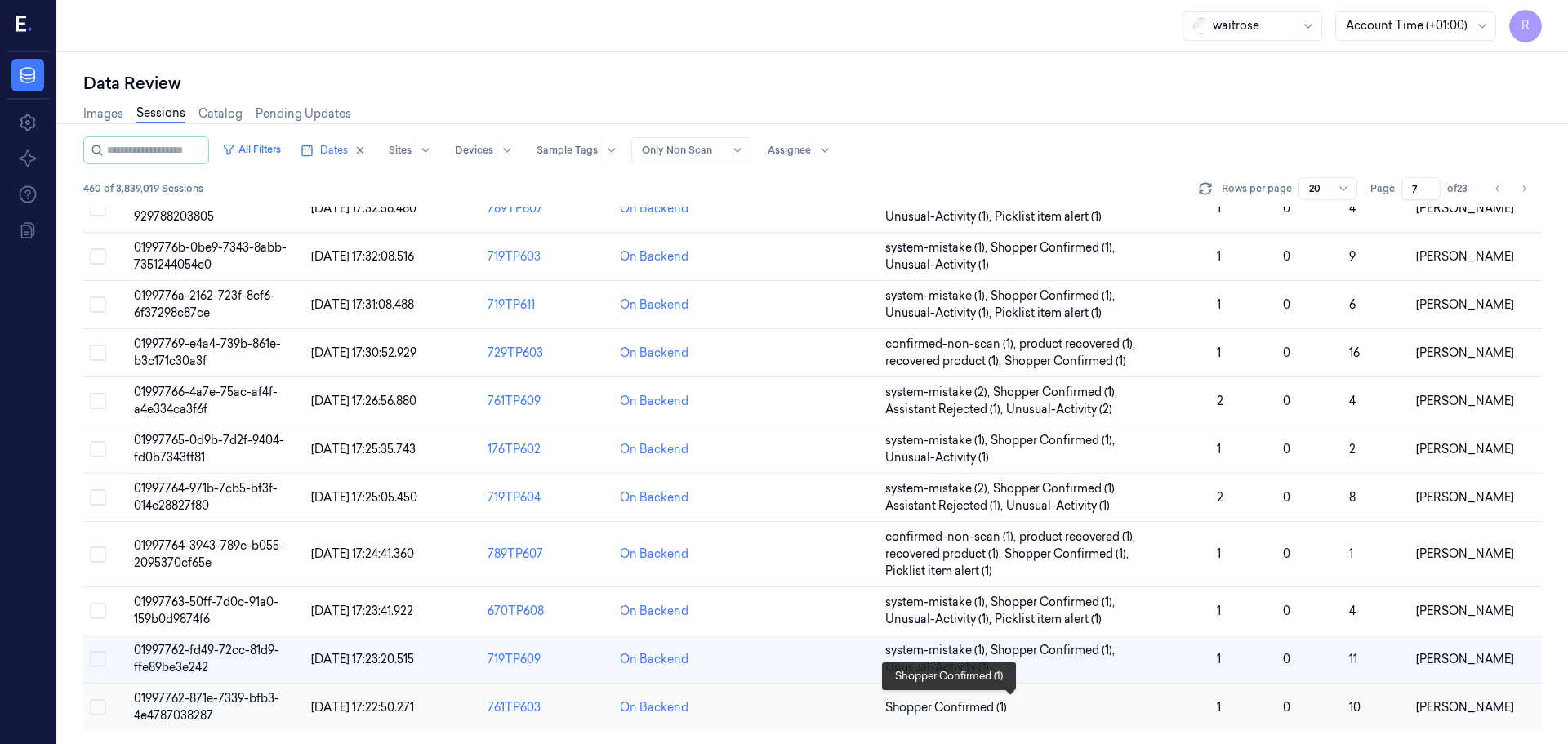
click at [1031, 712] on span "Shopper Confirmed (1)" at bounding box center [1043, 707] width 318 height 17
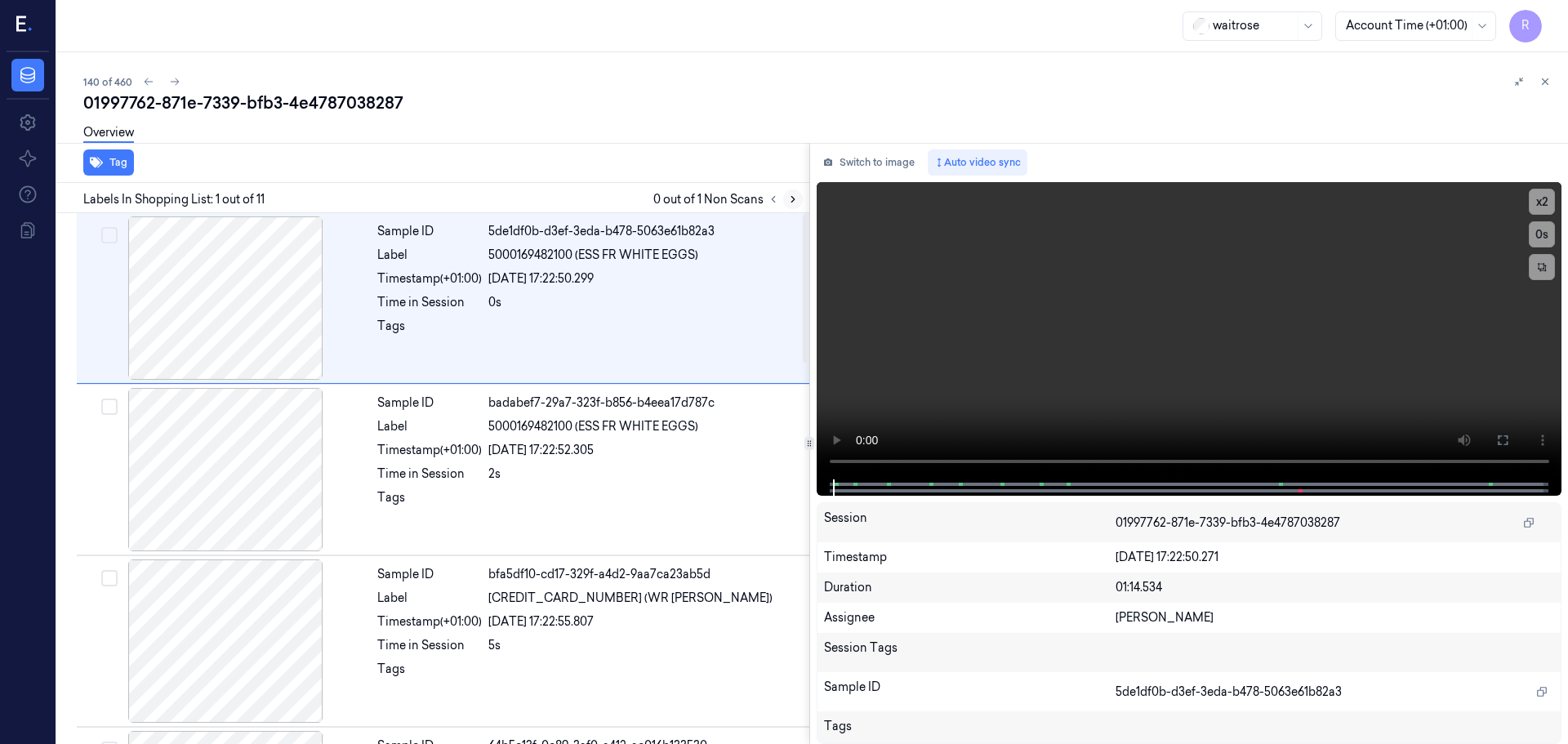
click at [791, 200] on icon at bounding box center [792, 198] width 11 height 11
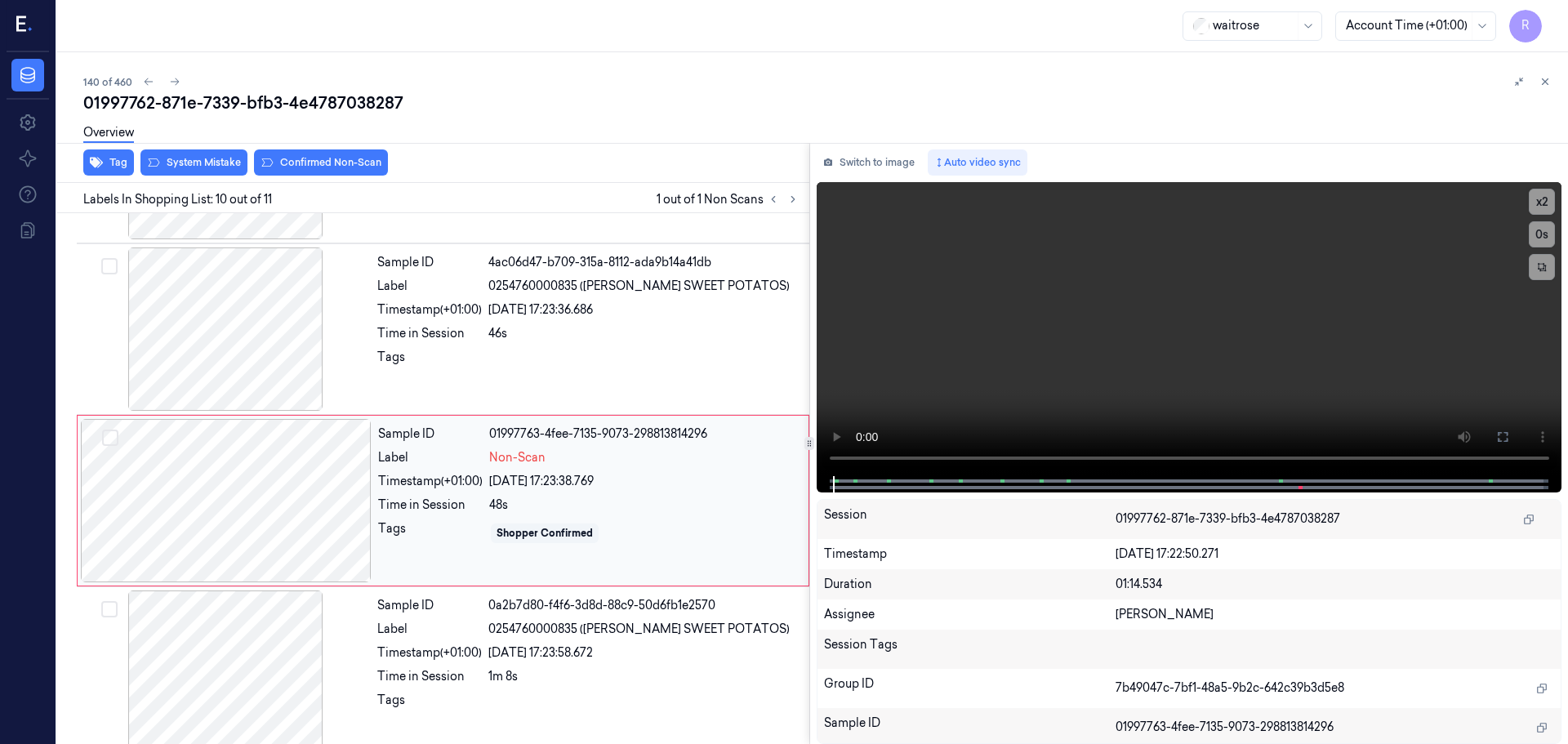
scroll to position [1360, 0]
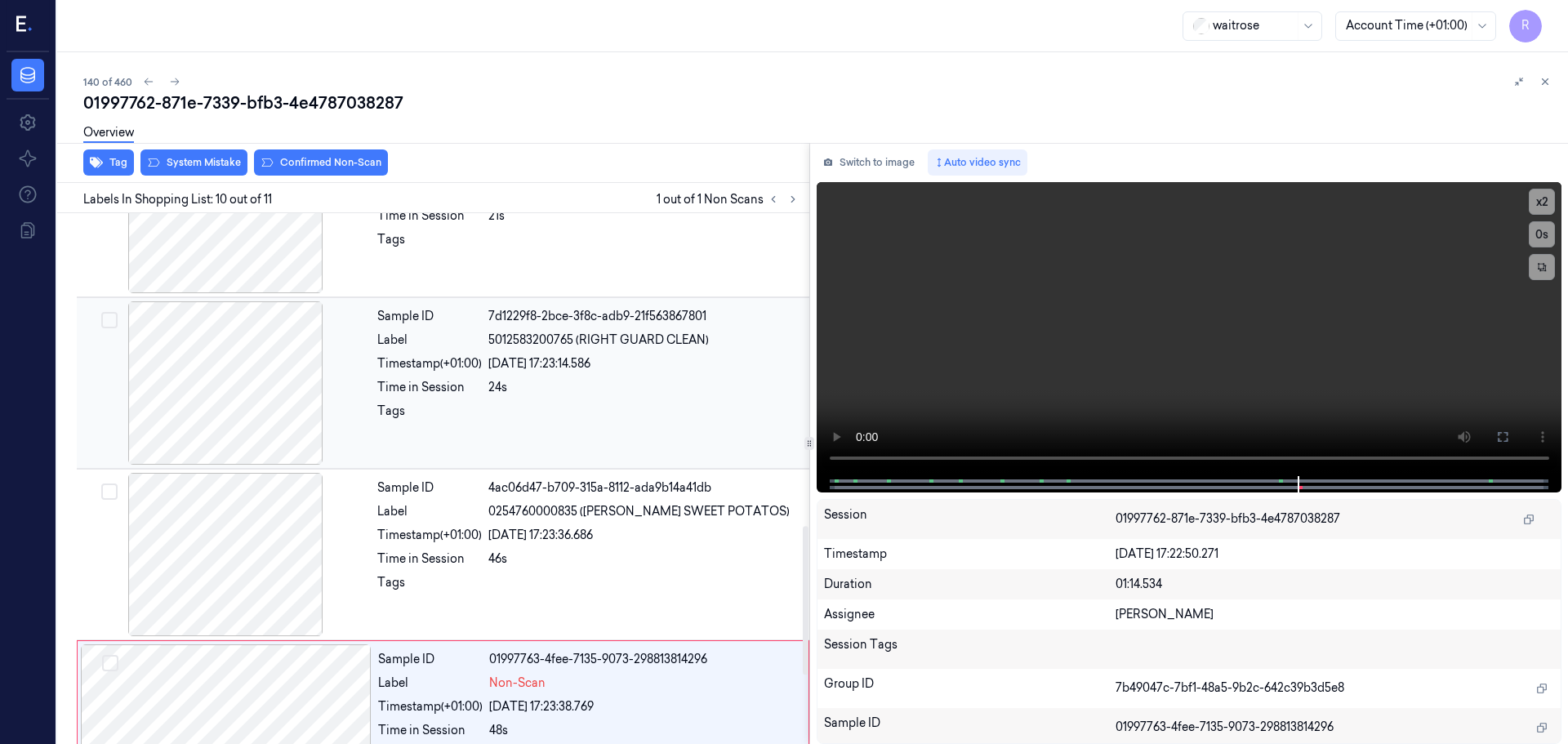
click at [271, 427] on div at bounding box center [224, 383] width 290 height 164
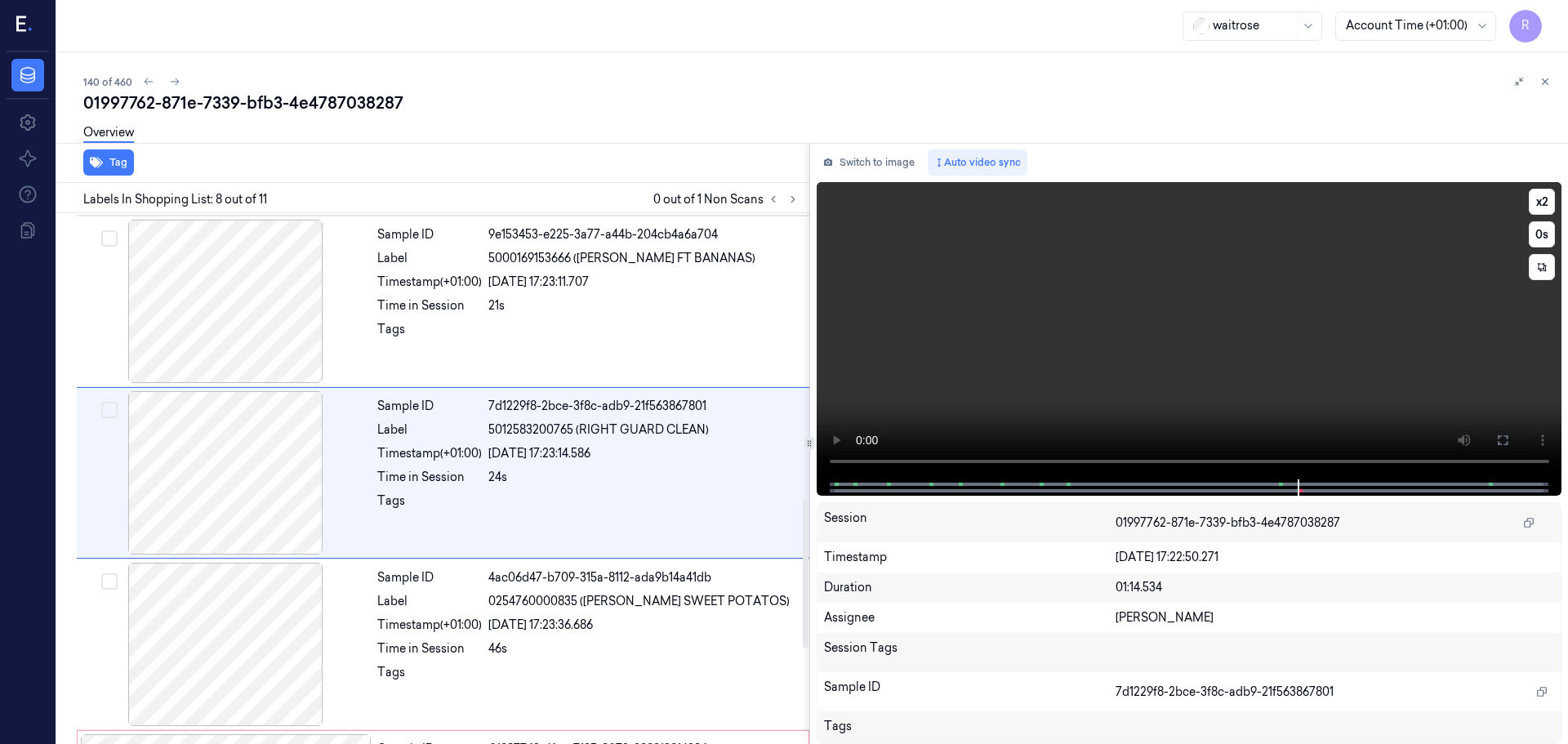
scroll to position [1019, 0]
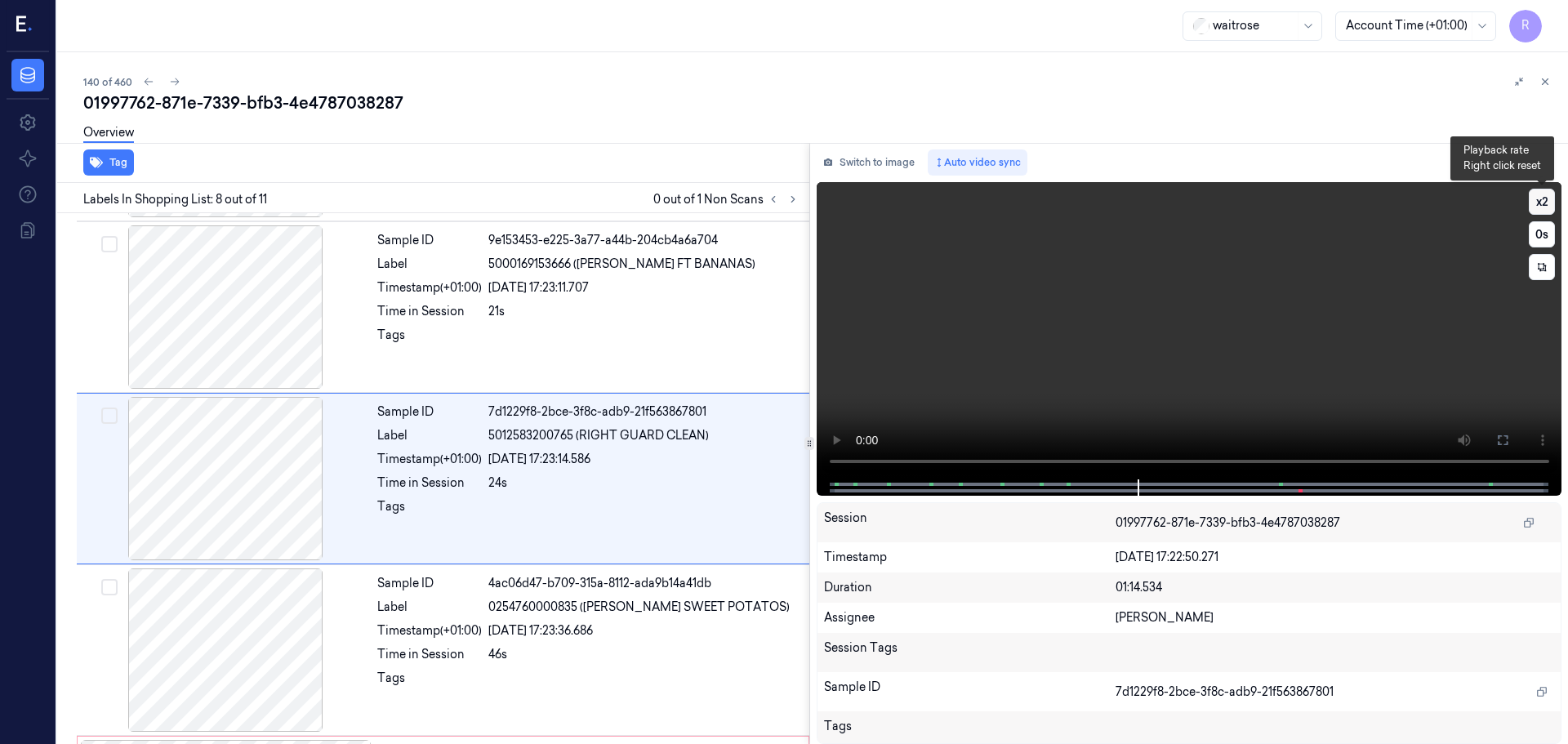
click at [1551, 196] on button "x 2" at bounding box center [1541, 201] width 26 height 26
click at [1536, 210] on button "x 4" at bounding box center [1541, 201] width 26 height 26
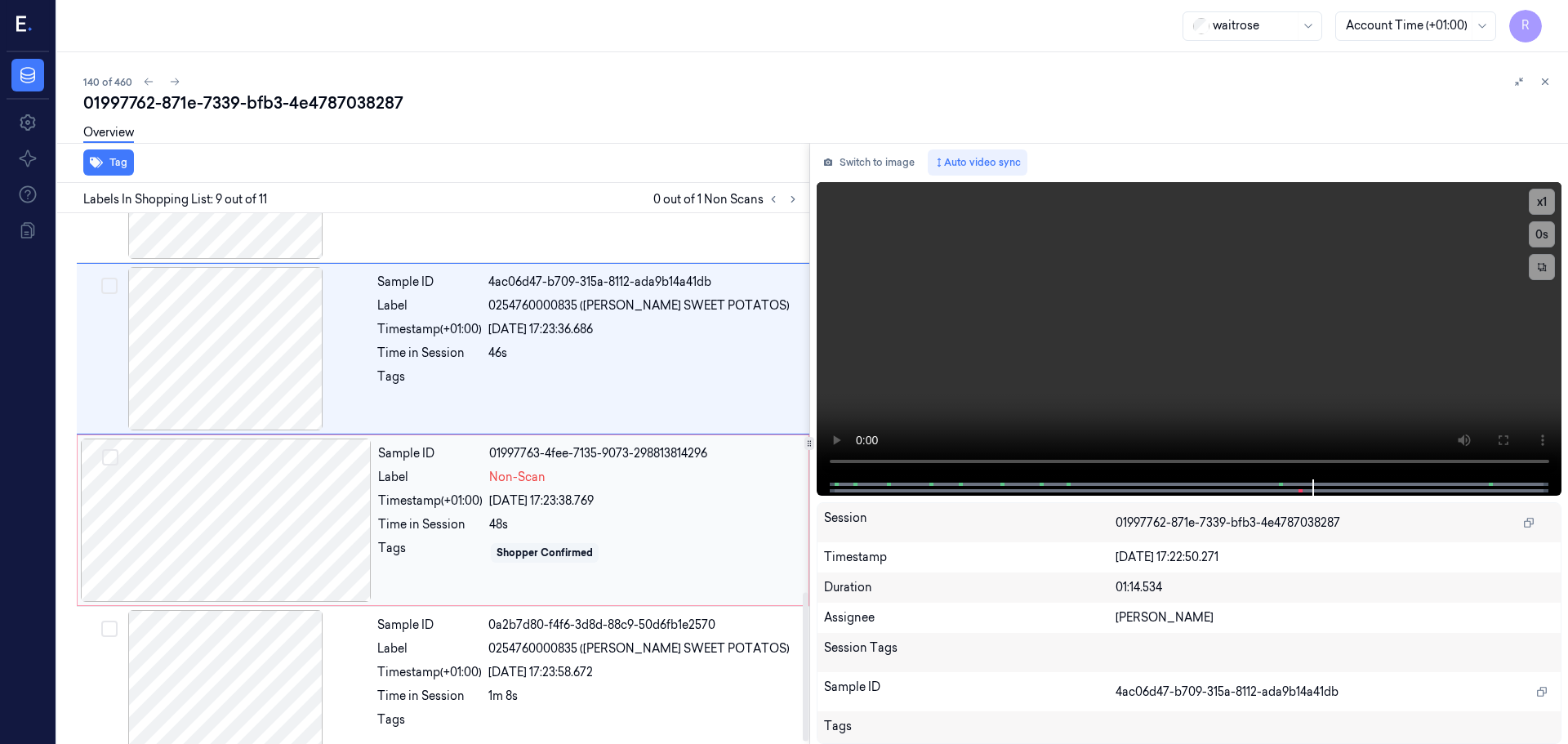
scroll to position [1360, 0]
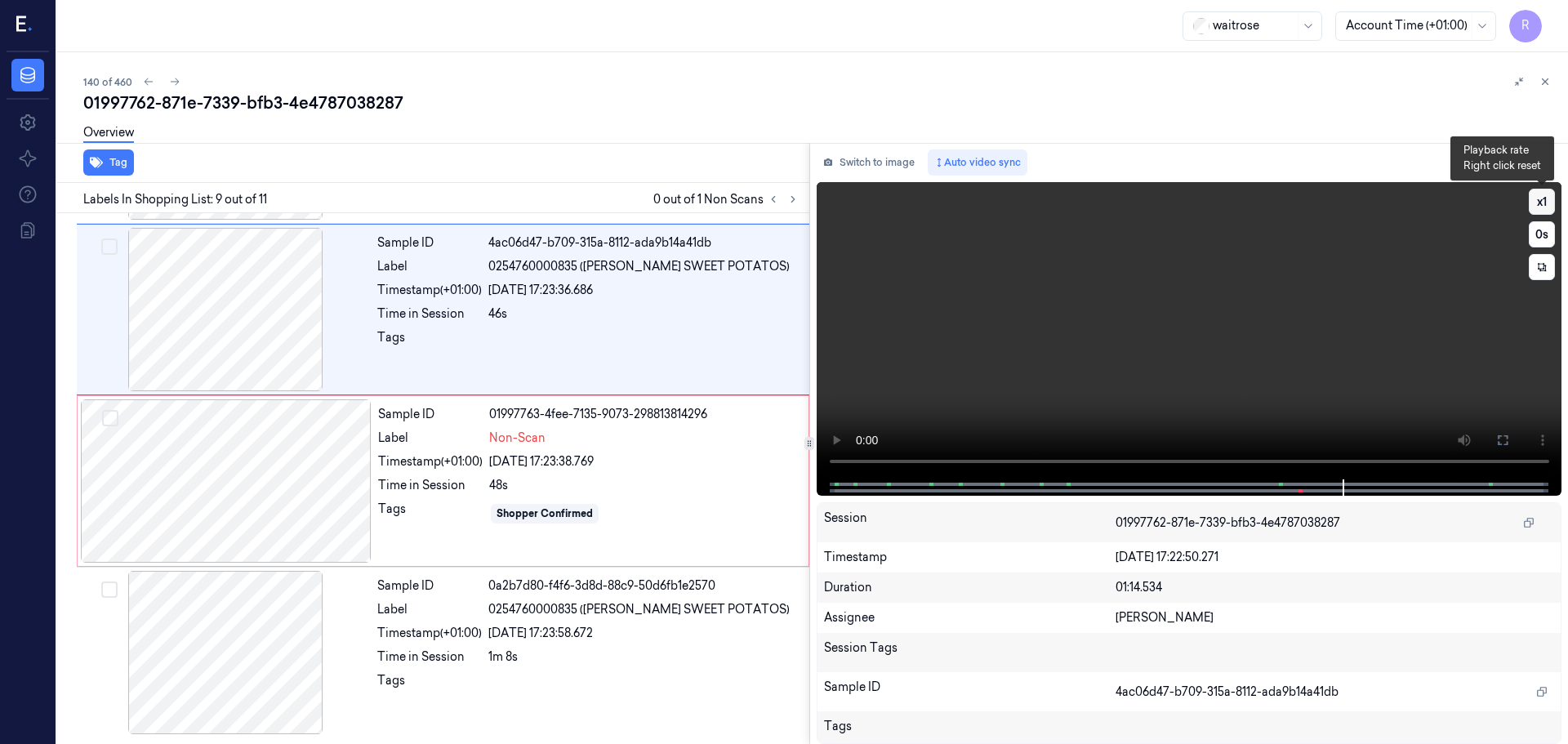
click at [1542, 199] on button "x 1" at bounding box center [1541, 201] width 26 height 26
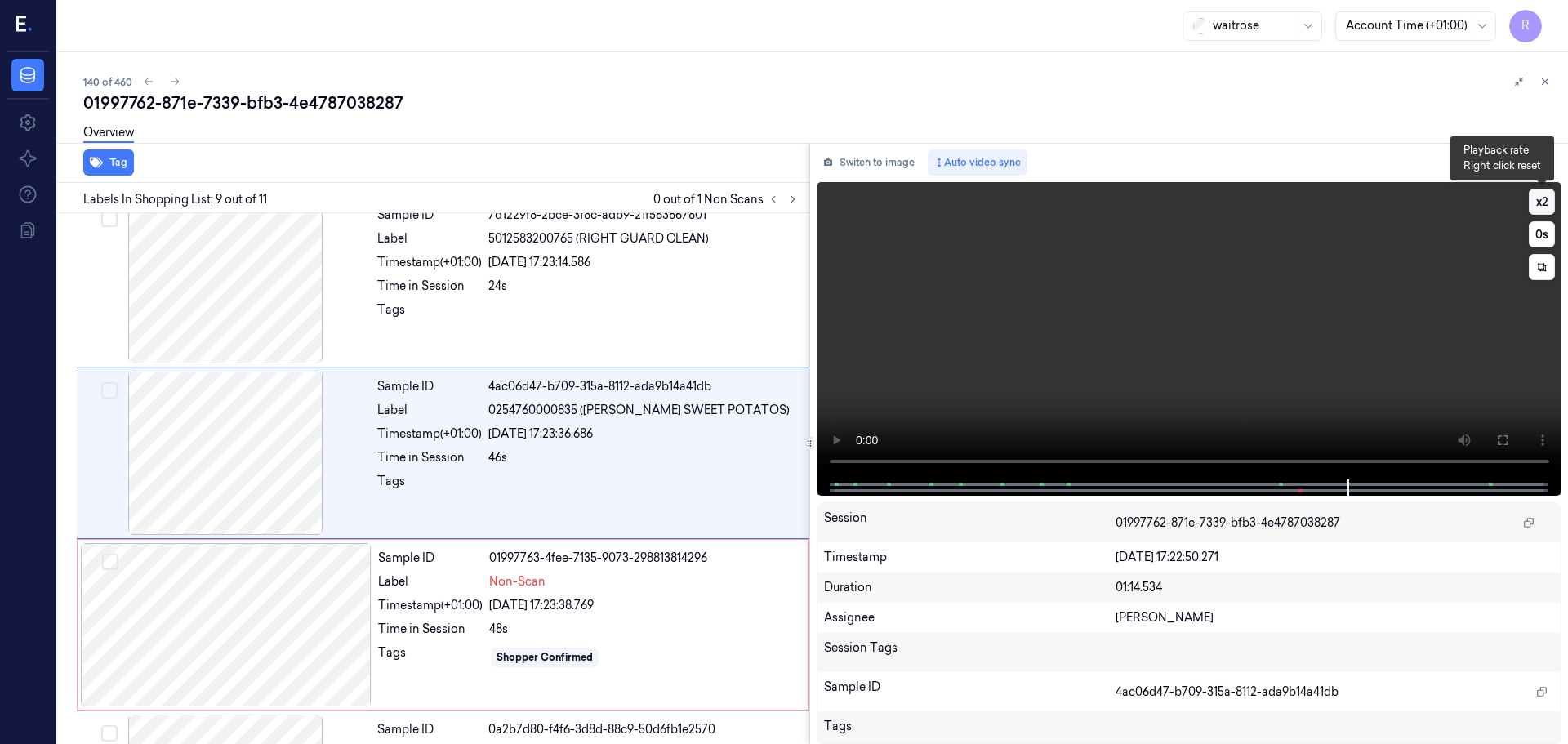
click at [1542, 199] on button "x 2" at bounding box center [1541, 201] width 26 height 26
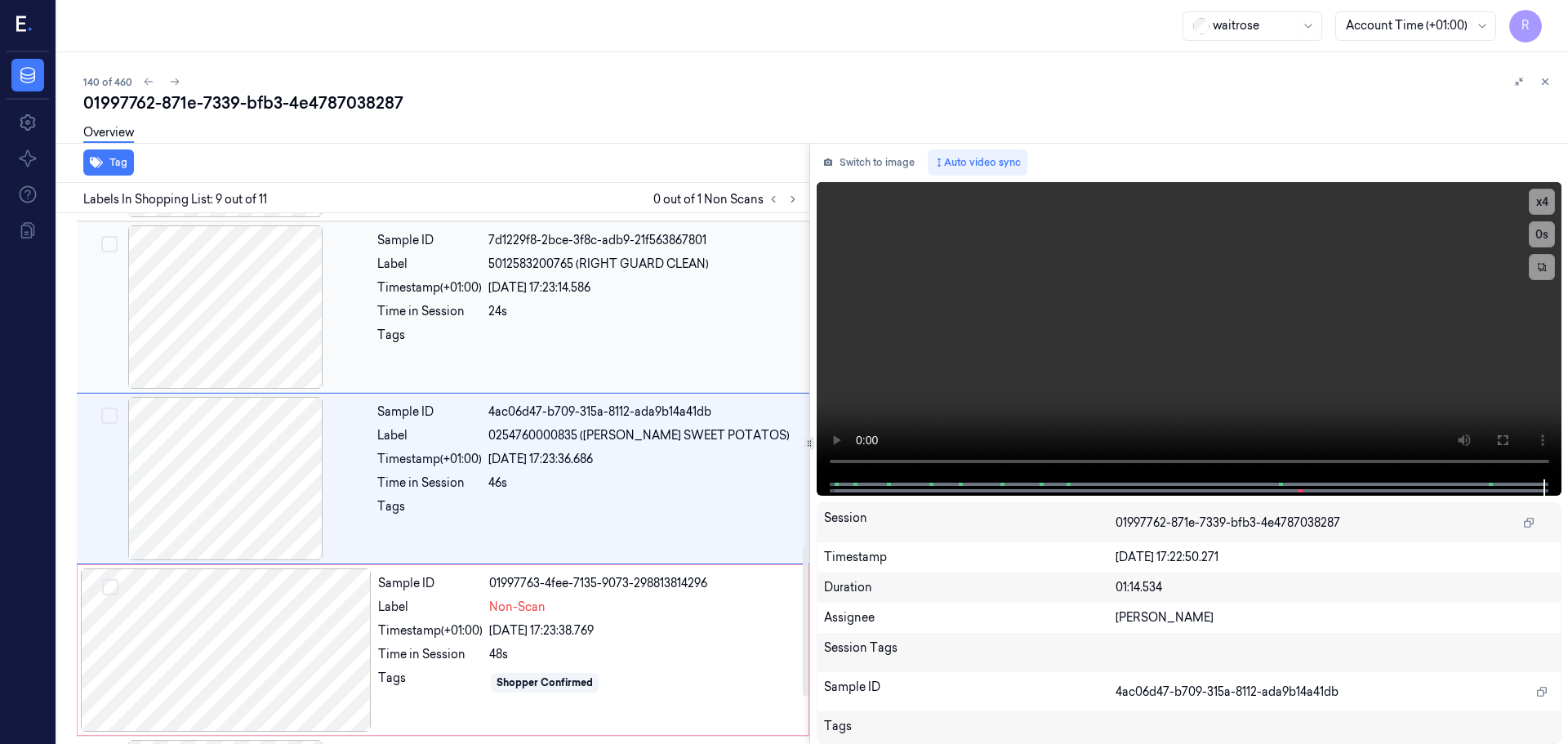
click at [531, 317] on div "24s" at bounding box center [644, 311] width 311 height 17
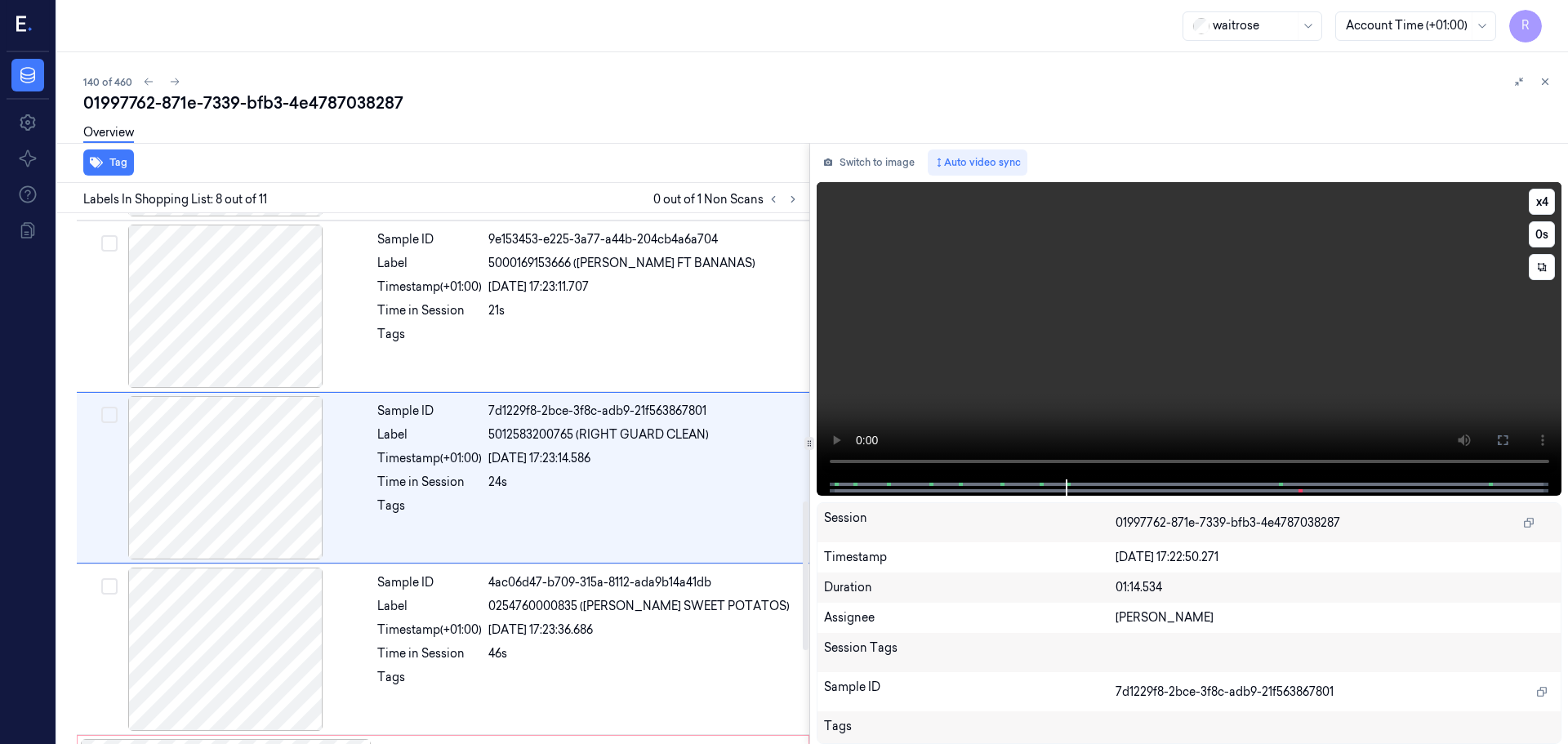
scroll to position [1019, 0]
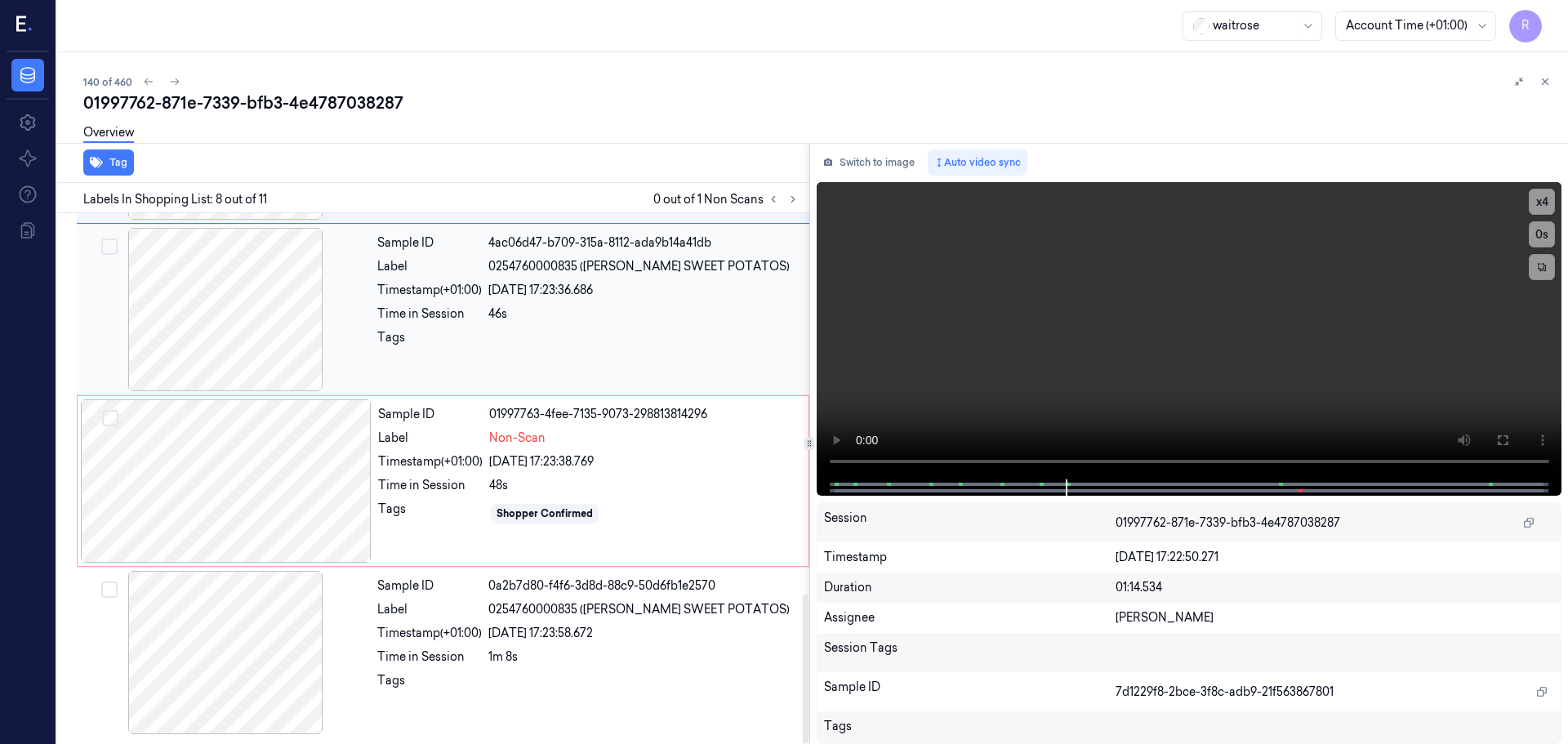
click at [525, 329] on div at bounding box center [644, 342] width 311 height 26
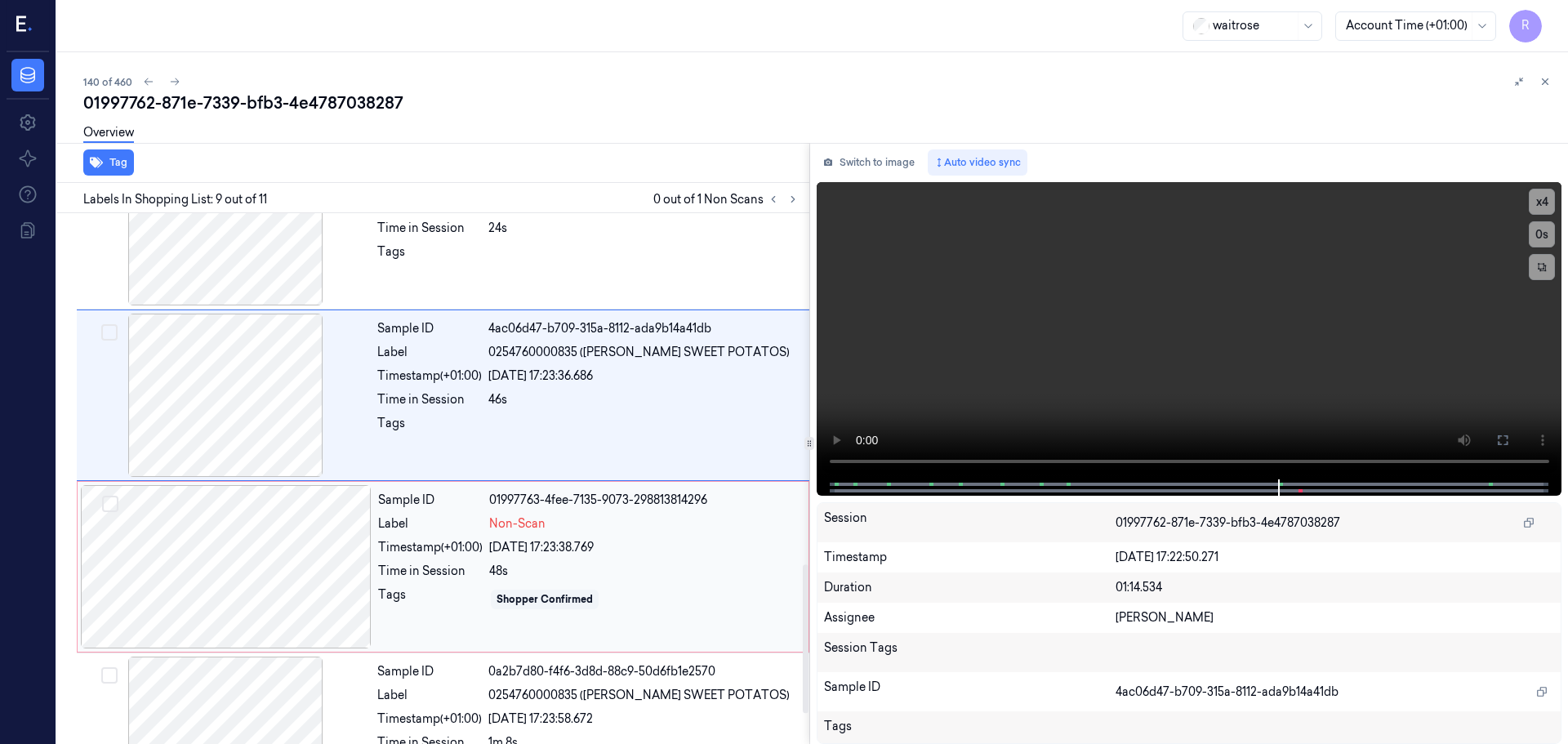
scroll to position [1360, 0]
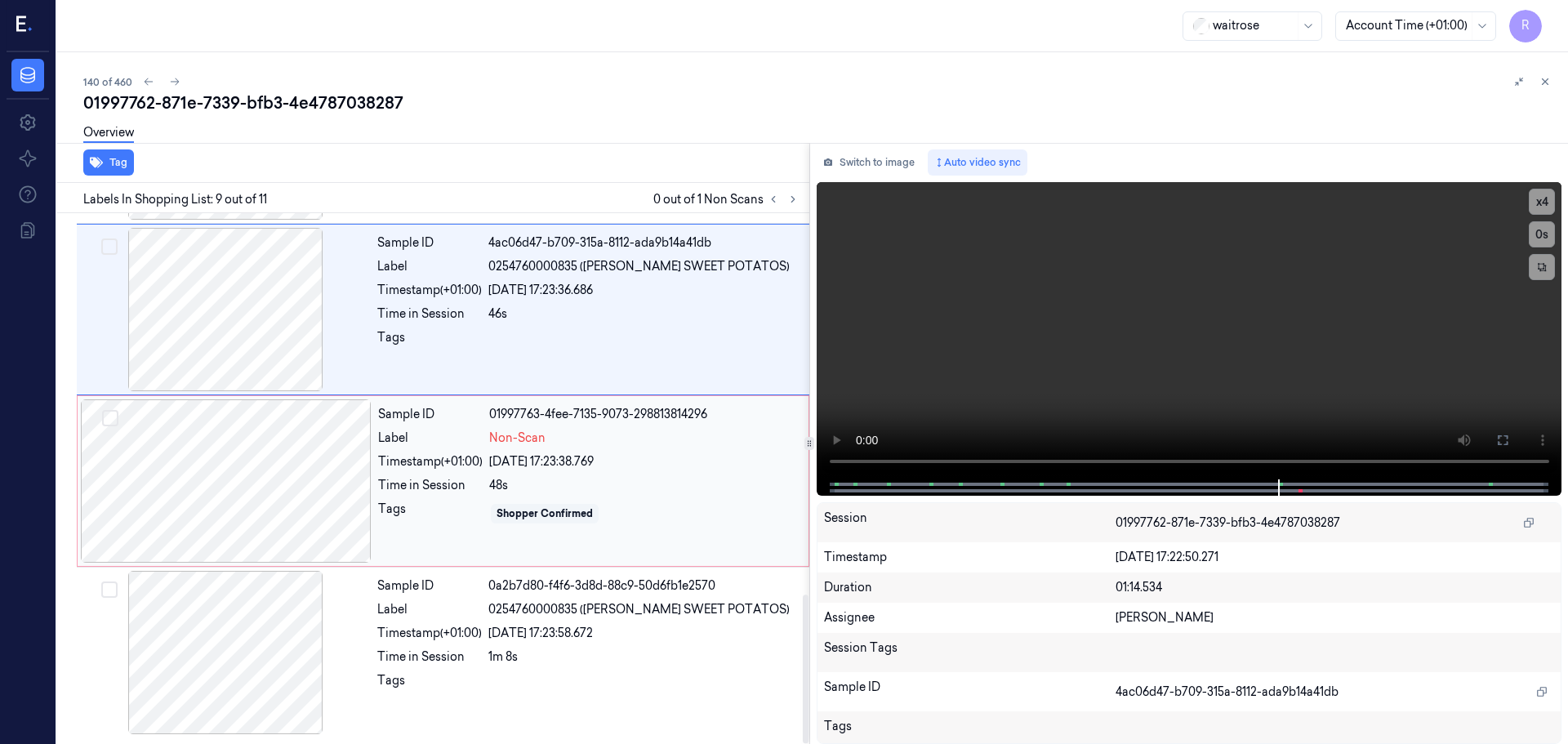
click at [601, 509] on div "Shopper Confirmed" at bounding box center [643, 514] width 309 height 26
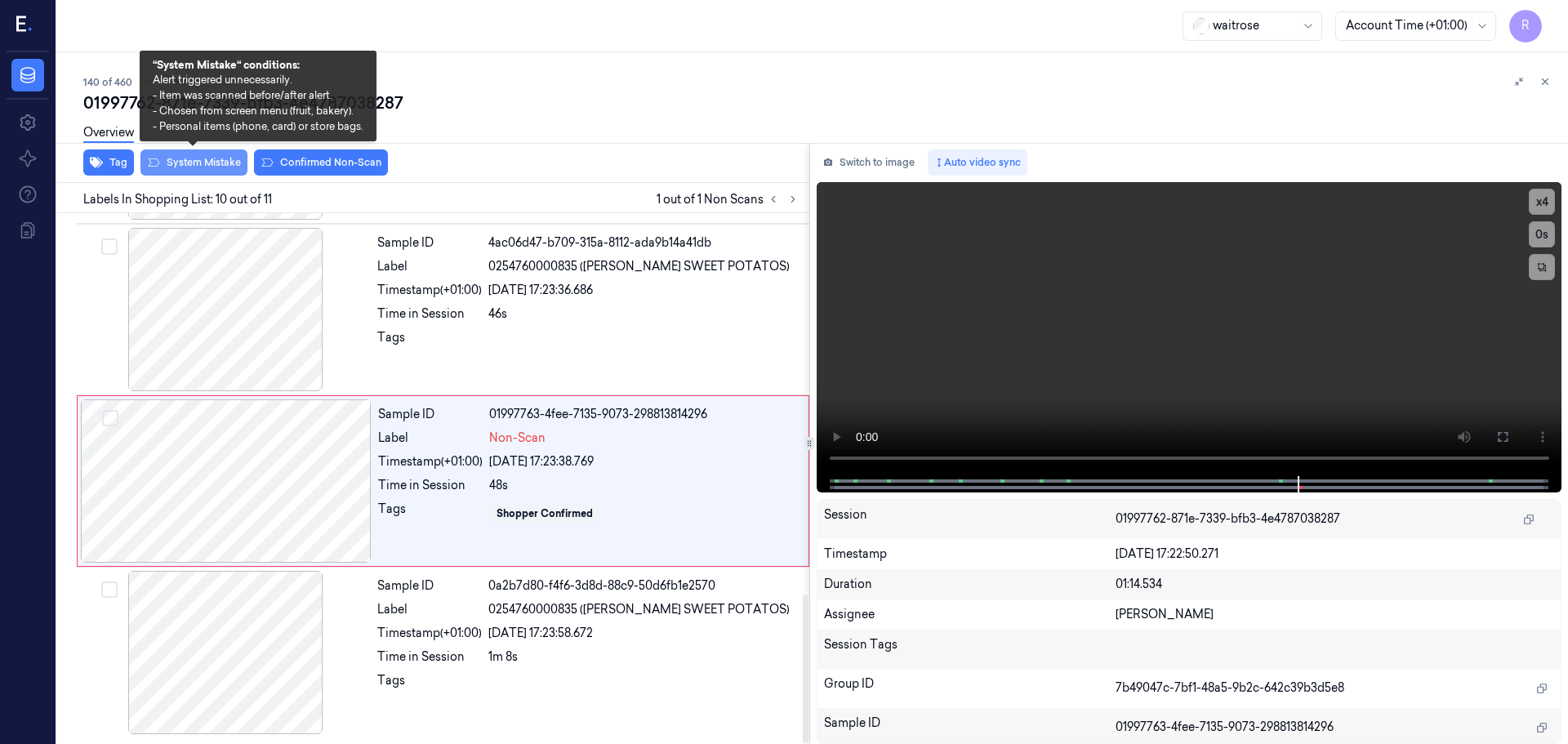
click at [175, 164] on button "System Mistake" at bounding box center [194, 163] width 107 height 26
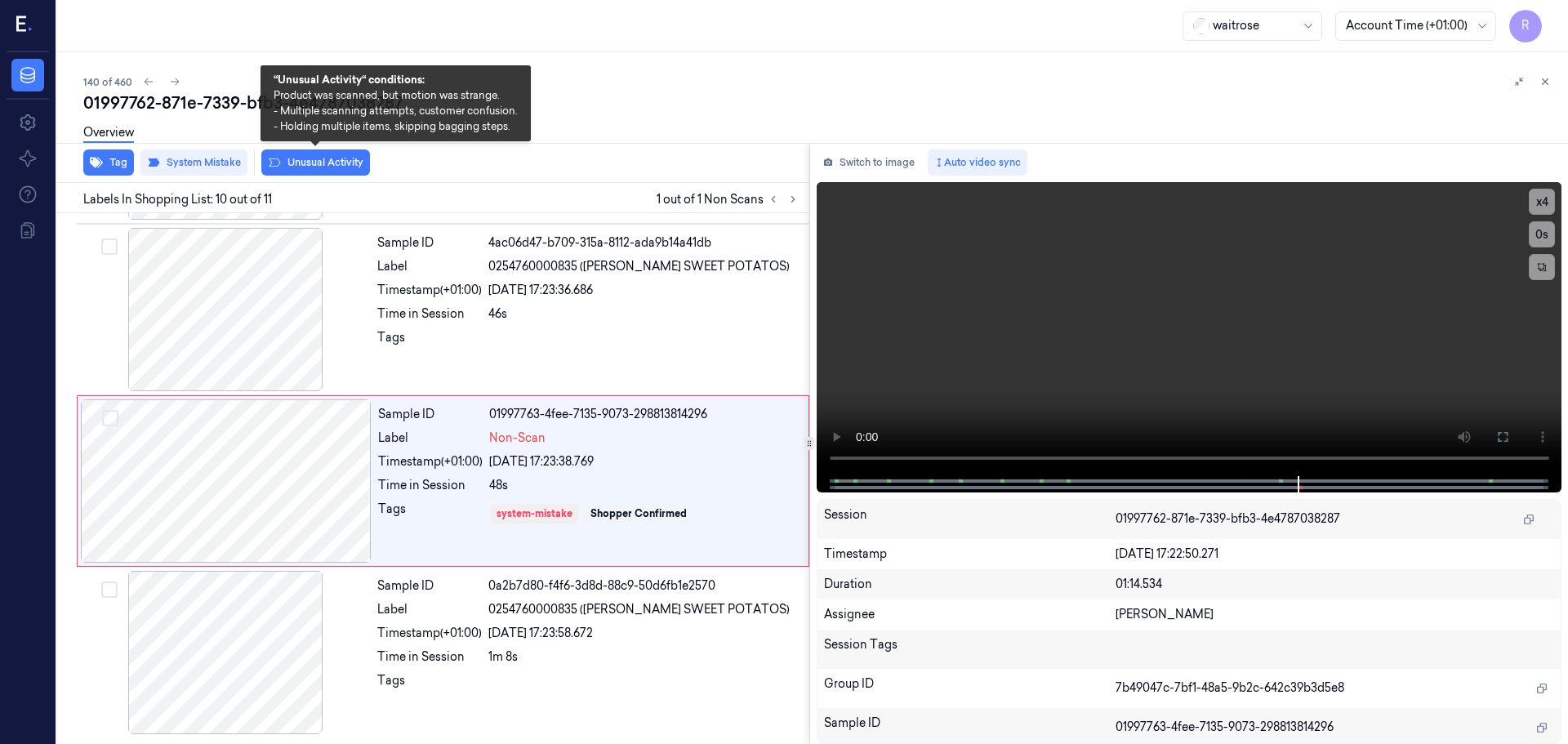
click at [299, 161] on button "Unusual Activity" at bounding box center [315, 163] width 109 height 26
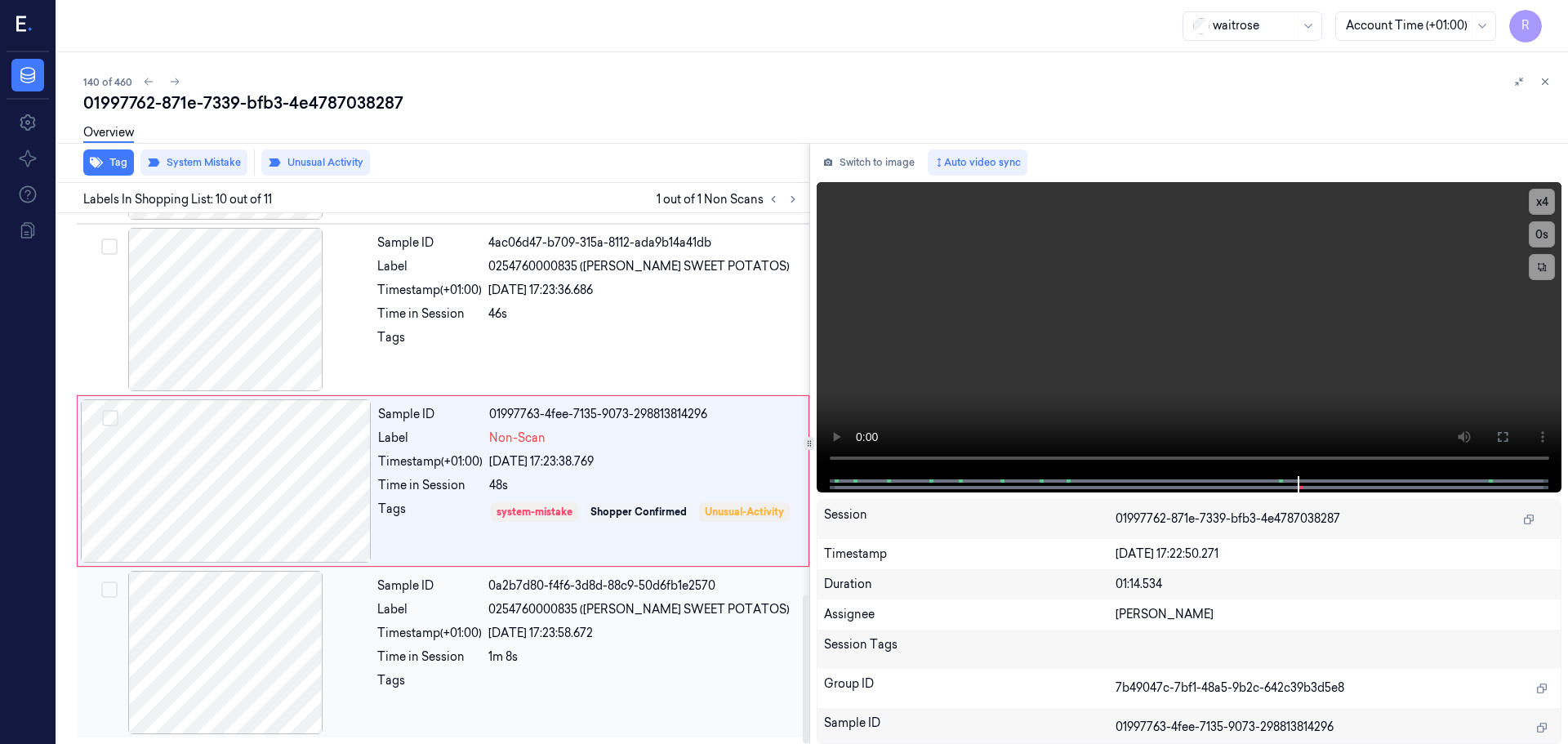
click at [489, 624] on div "Timestamp (+01:00) 23/09/2025 17:23:58.672" at bounding box center [588, 632] width 422 height 17
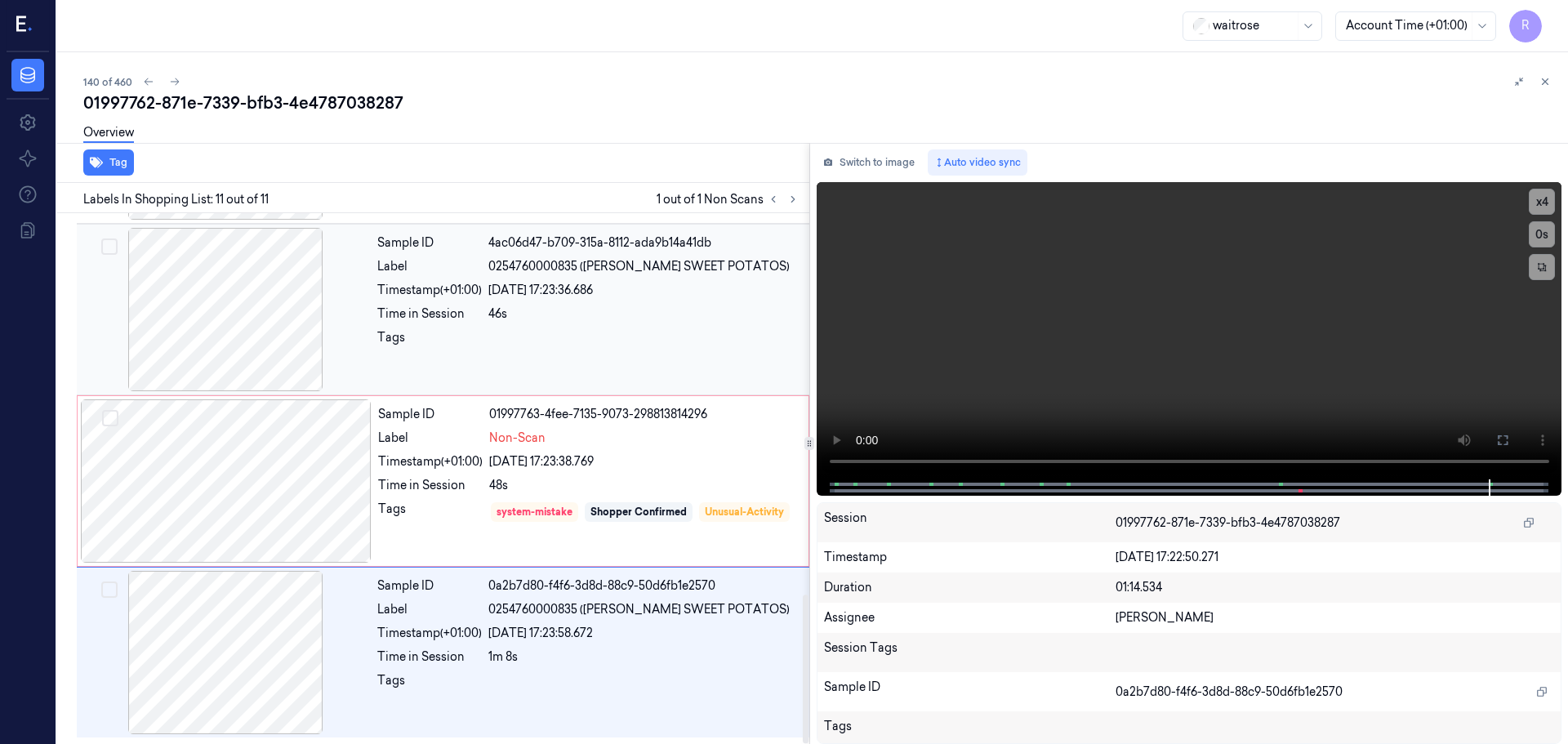
click at [496, 351] on div at bounding box center [644, 342] width 311 height 26
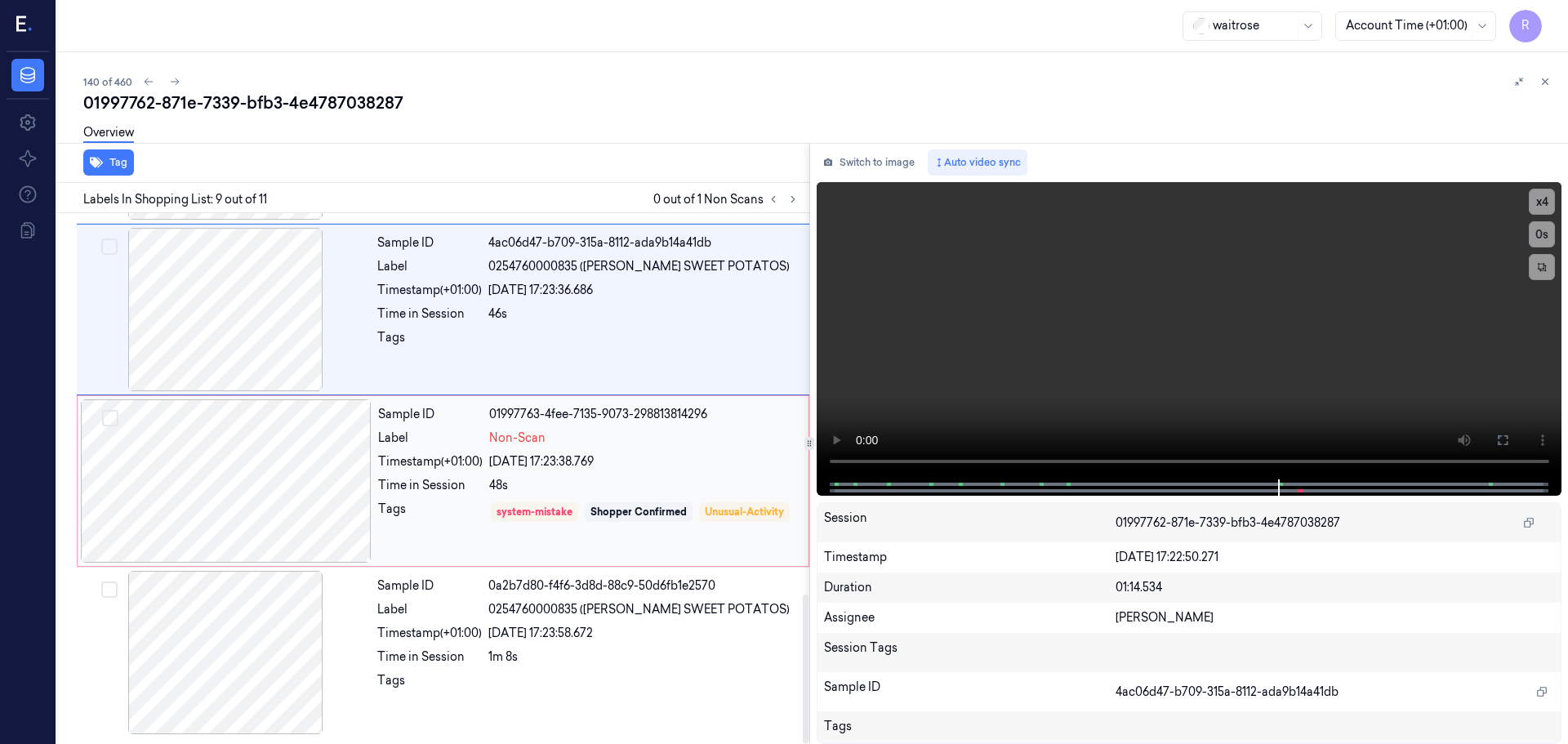
click at [455, 484] on div "Time in Session" at bounding box center [430, 485] width 105 height 17
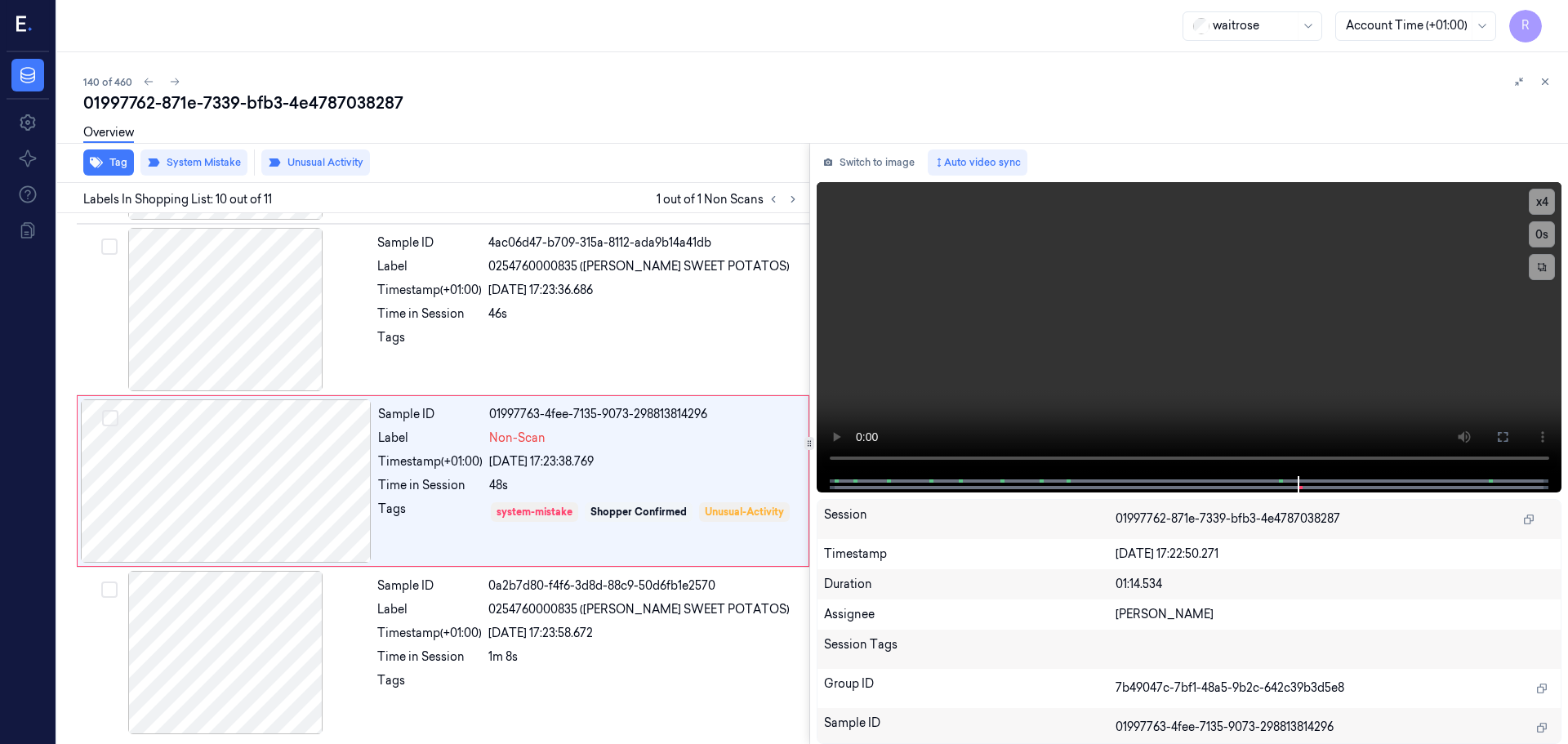
click at [1541, 85] on icon at bounding box center [1544, 81] width 11 height 11
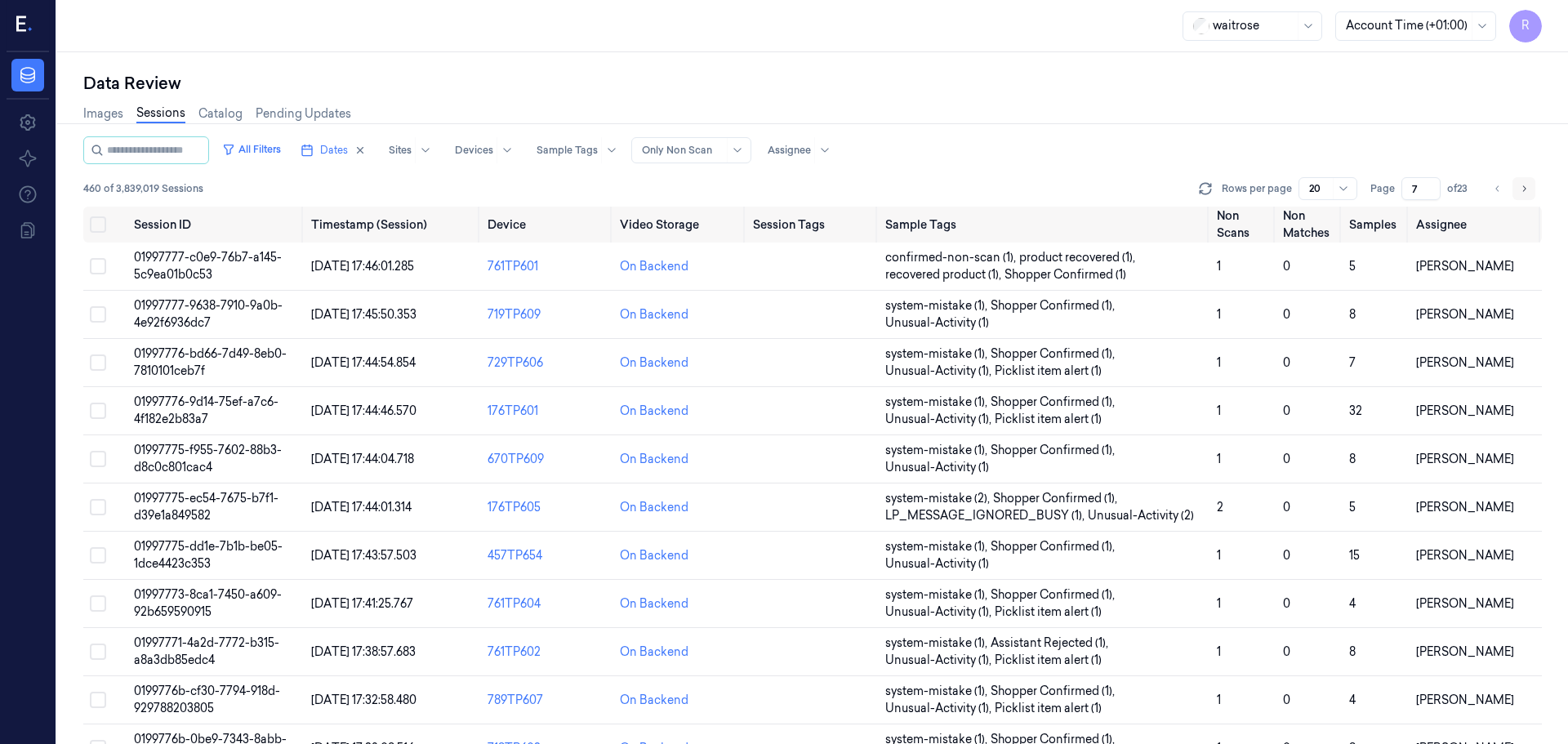
click at [1525, 186] on icon "Go to next page" at bounding box center [1524, 188] width 10 height 13
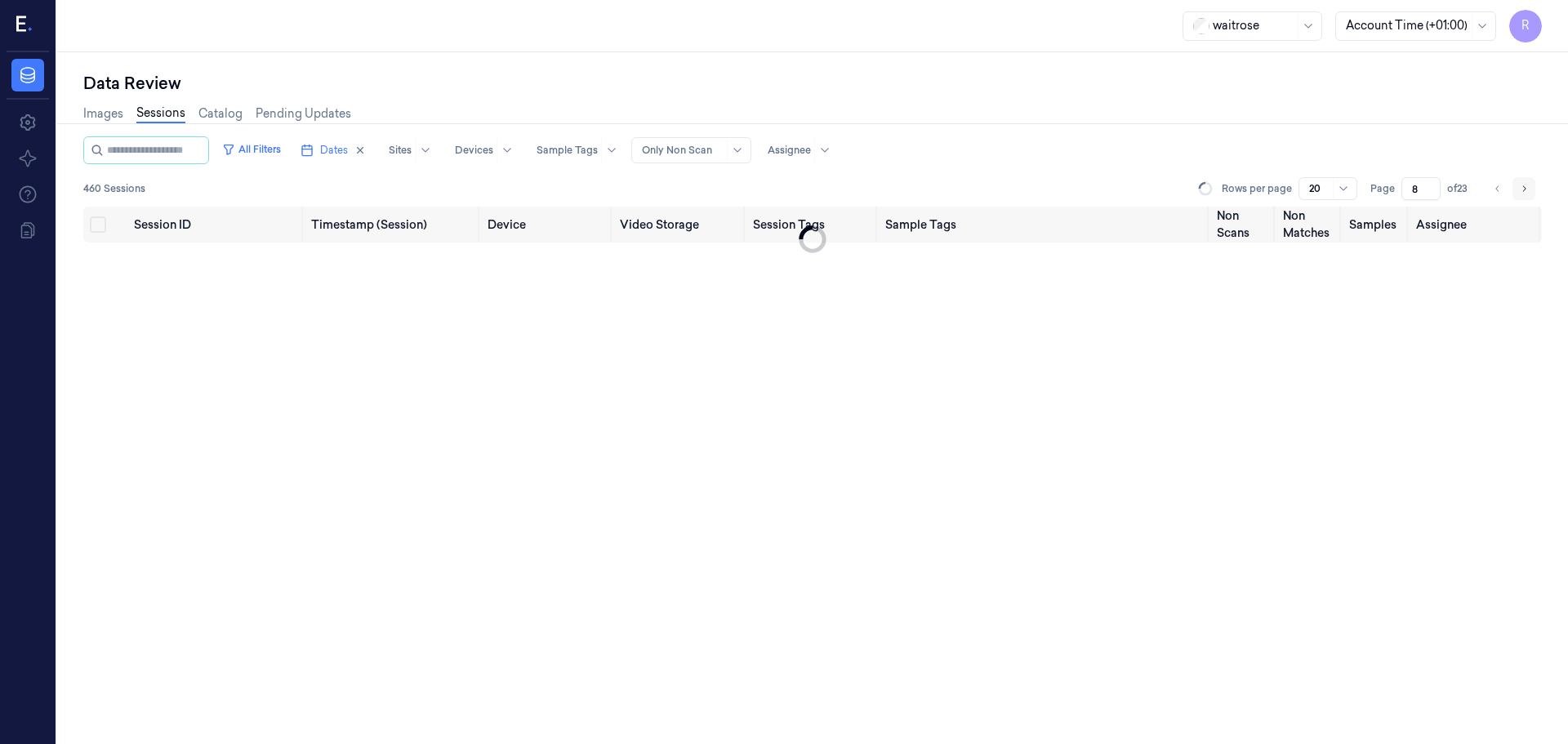
click at [1525, 186] on icon "Go to next page" at bounding box center [1524, 188] width 10 height 13
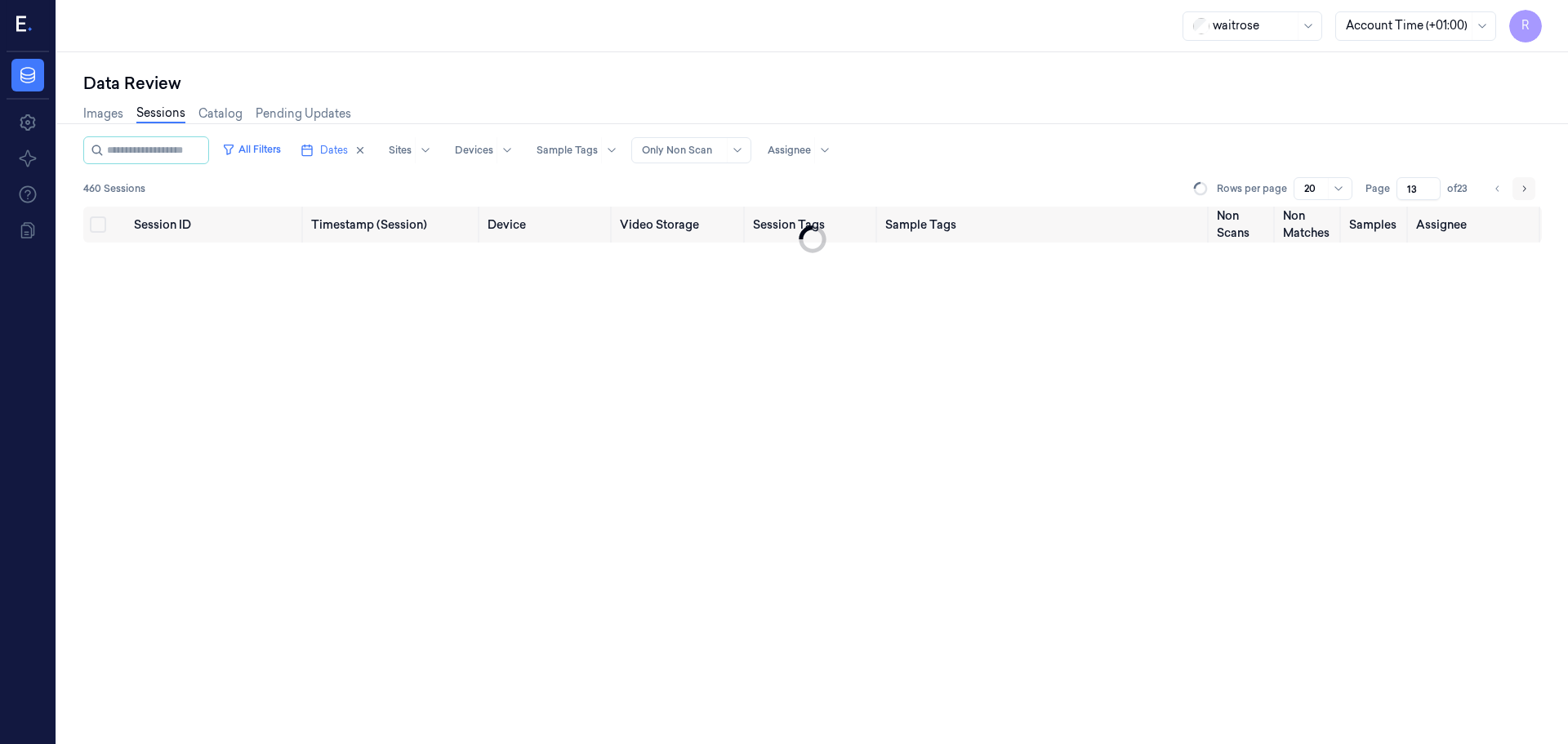
click at [1525, 186] on icon "Go to next page" at bounding box center [1524, 188] width 10 height 13
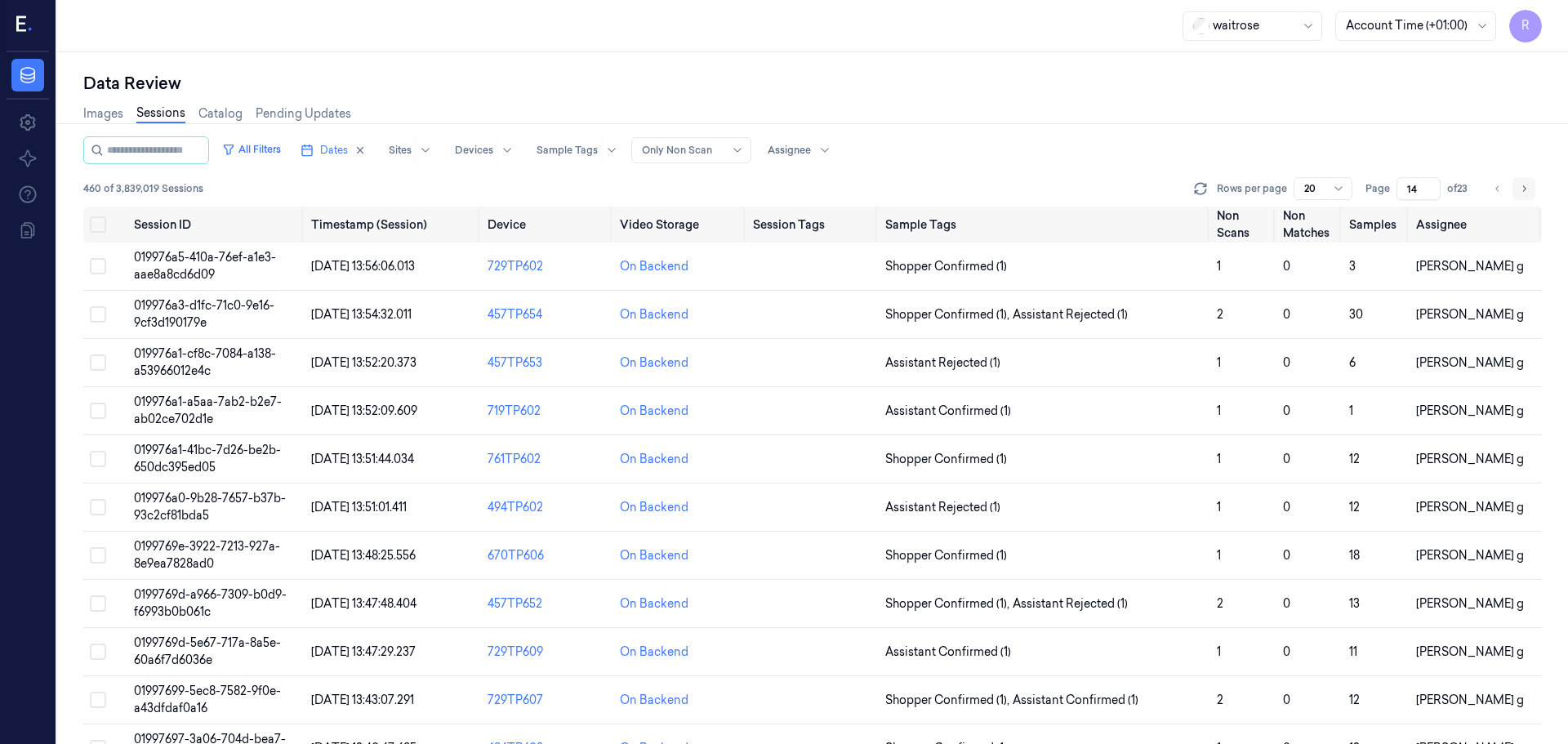
click at [1525, 186] on icon "Go to next page" at bounding box center [1524, 188] width 10 height 13
type input "15"
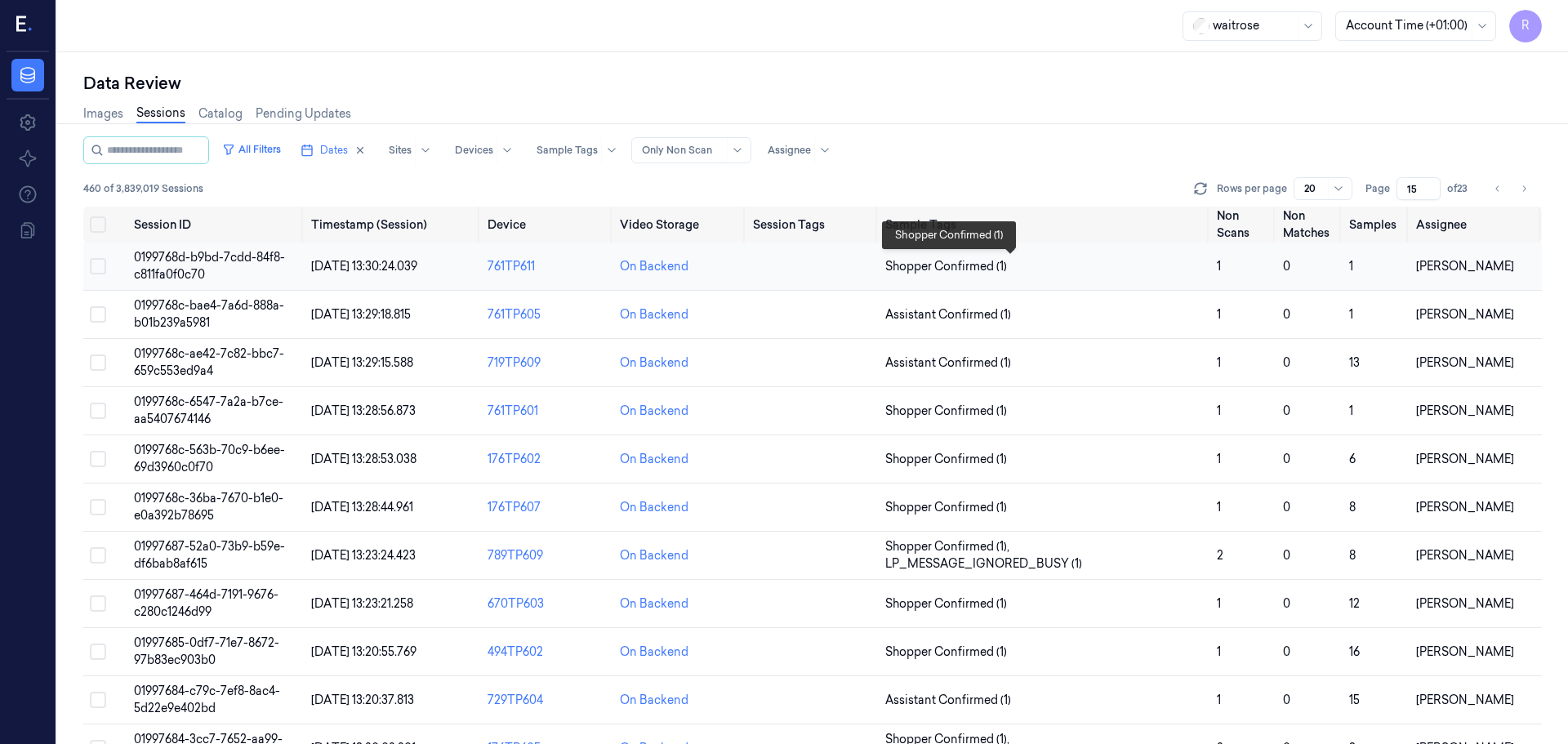
click at [1146, 261] on span "Shopper Confirmed (1)" at bounding box center [1043, 266] width 318 height 17
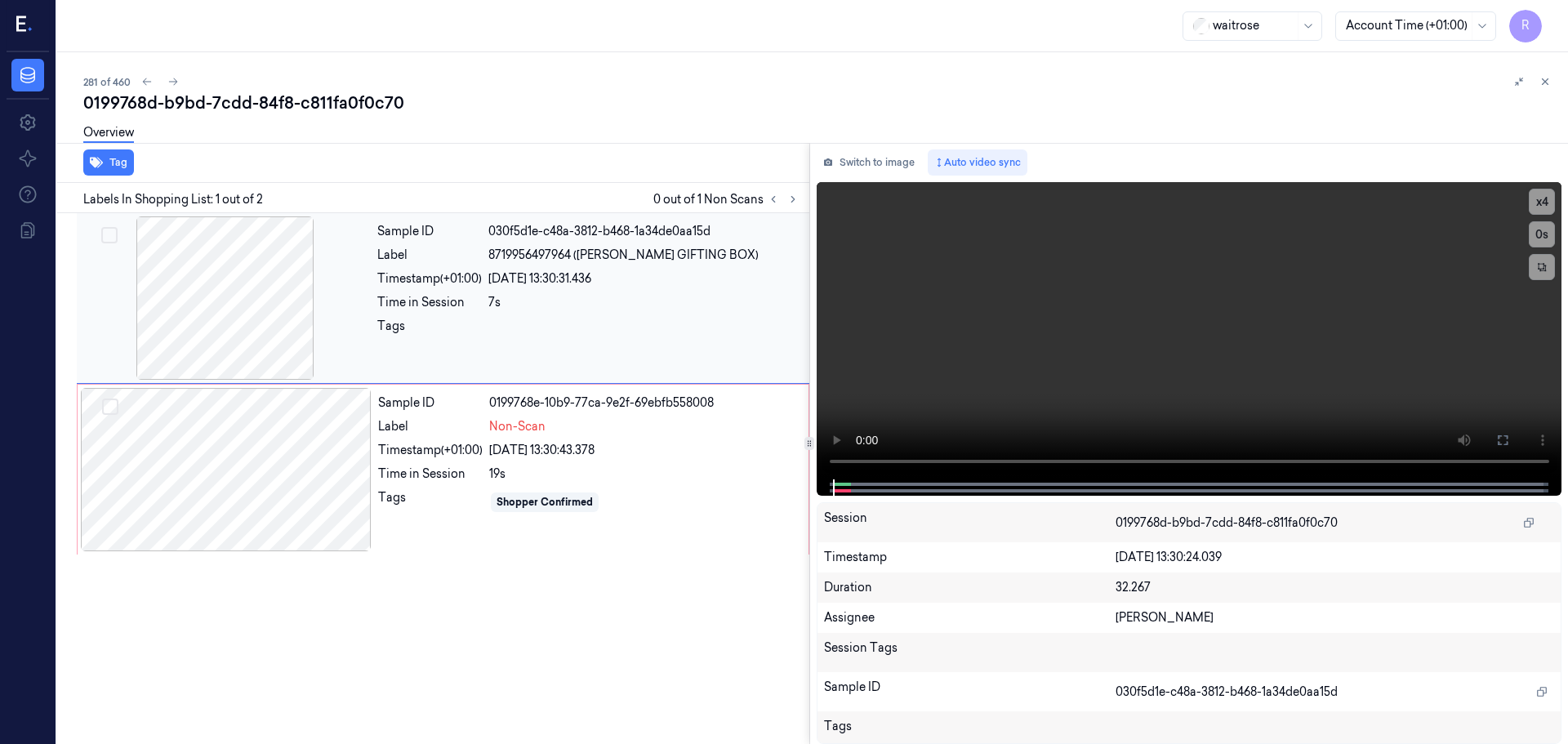
click at [256, 343] on div at bounding box center [224, 298] width 290 height 164
click at [299, 464] on div at bounding box center [225, 470] width 290 height 164
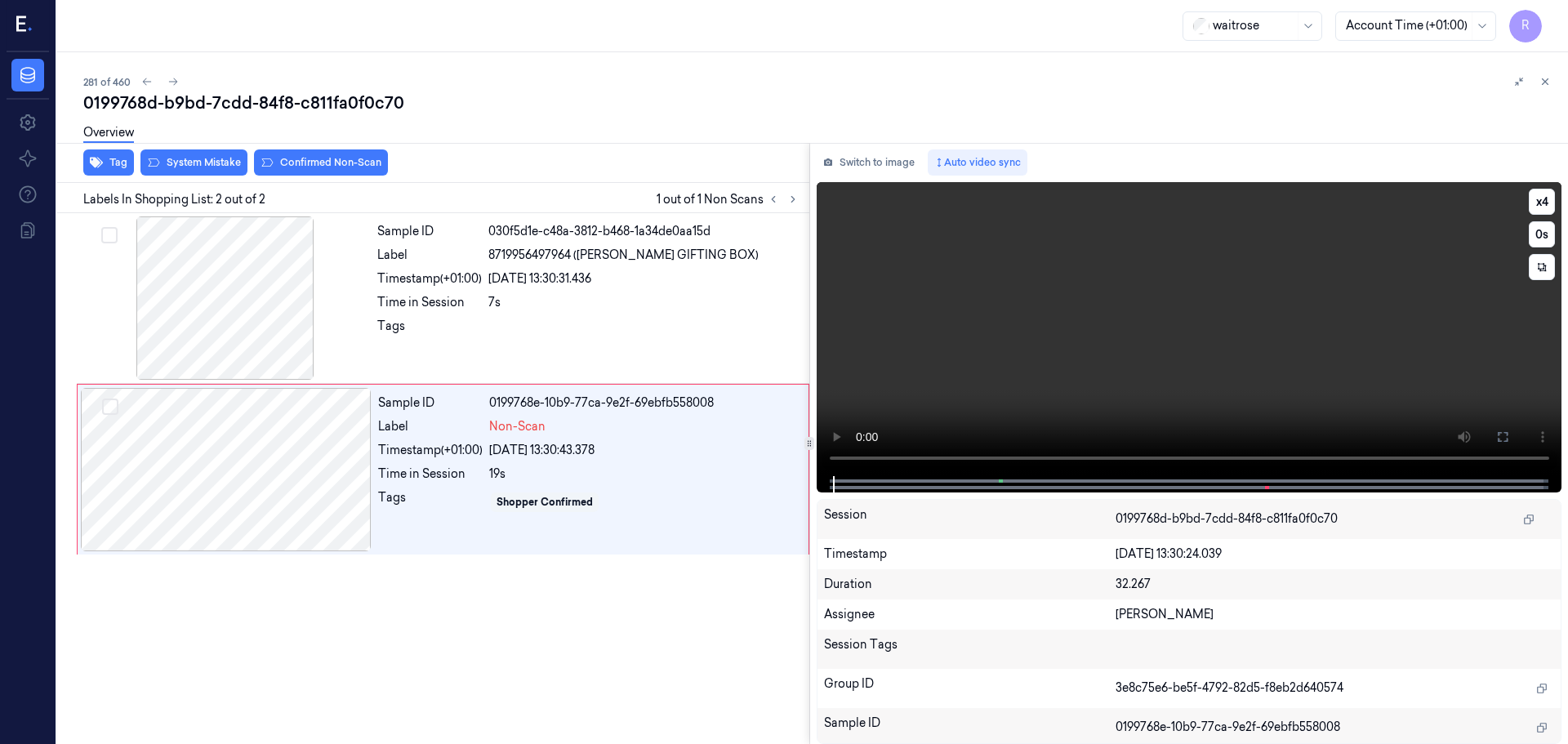
click at [817, 440] on video at bounding box center [1189, 329] width 745 height 294
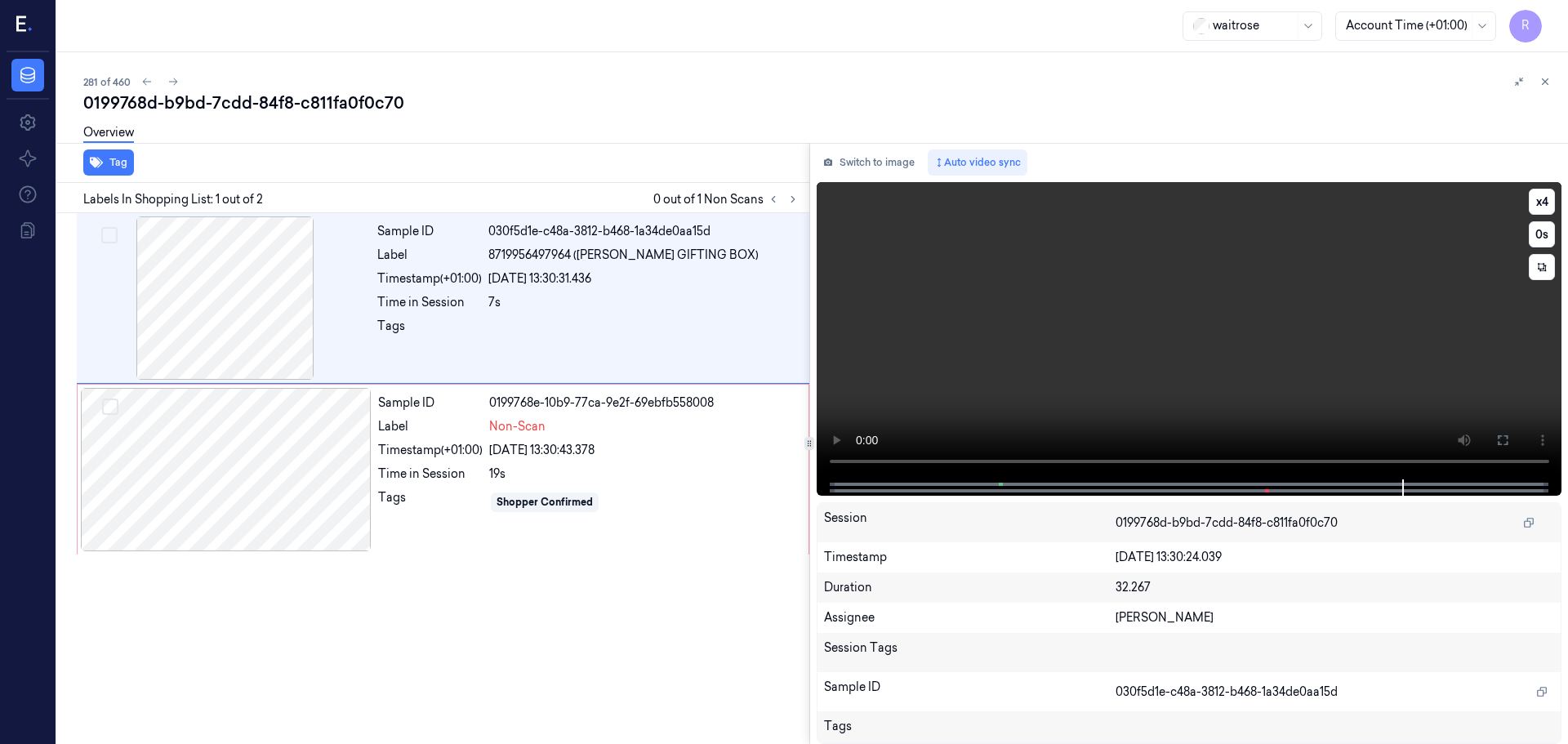
click at [823, 463] on video at bounding box center [1189, 331] width 745 height 297
click at [257, 476] on div at bounding box center [225, 470] width 290 height 164
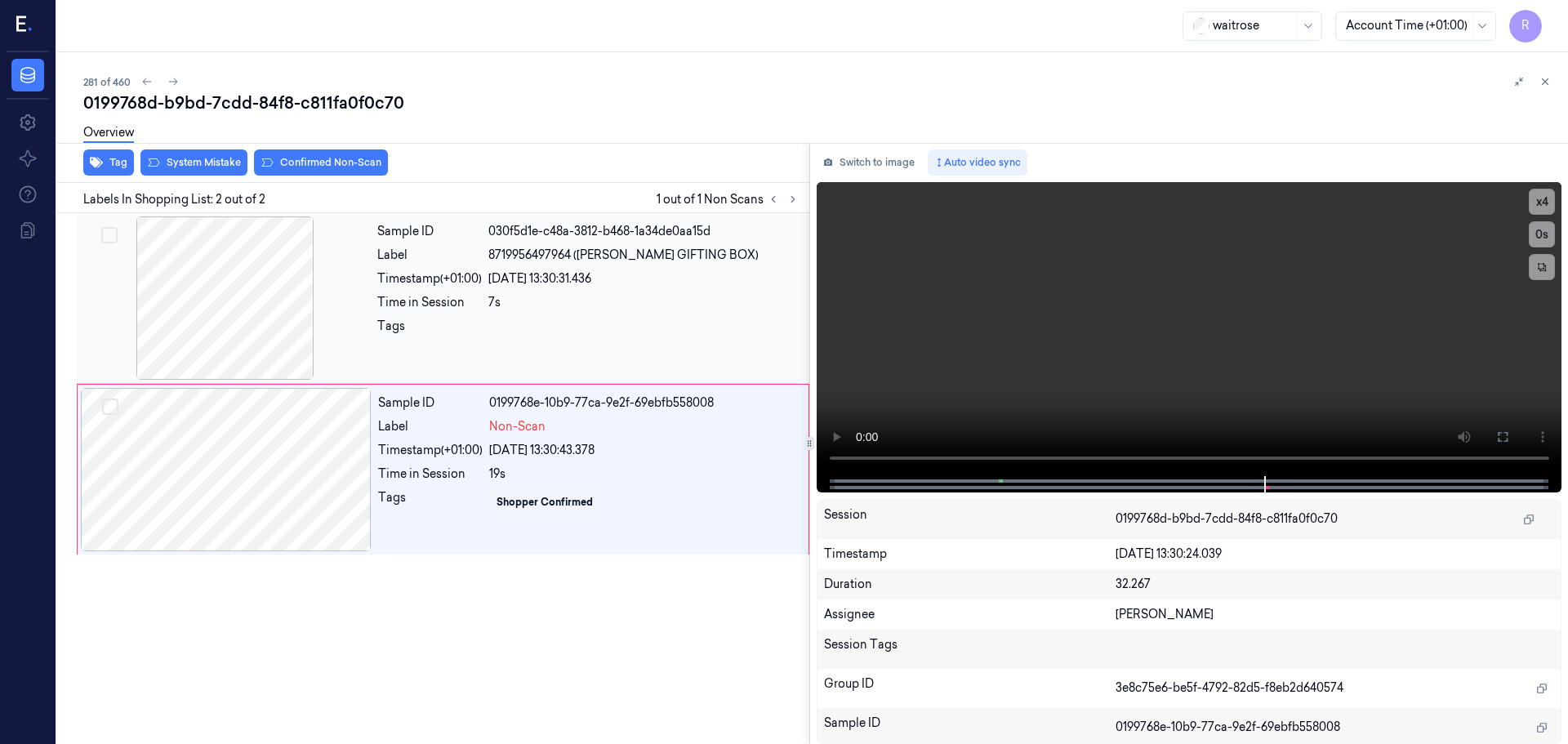
click at [248, 331] on div at bounding box center [224, 298] width 290 height 164
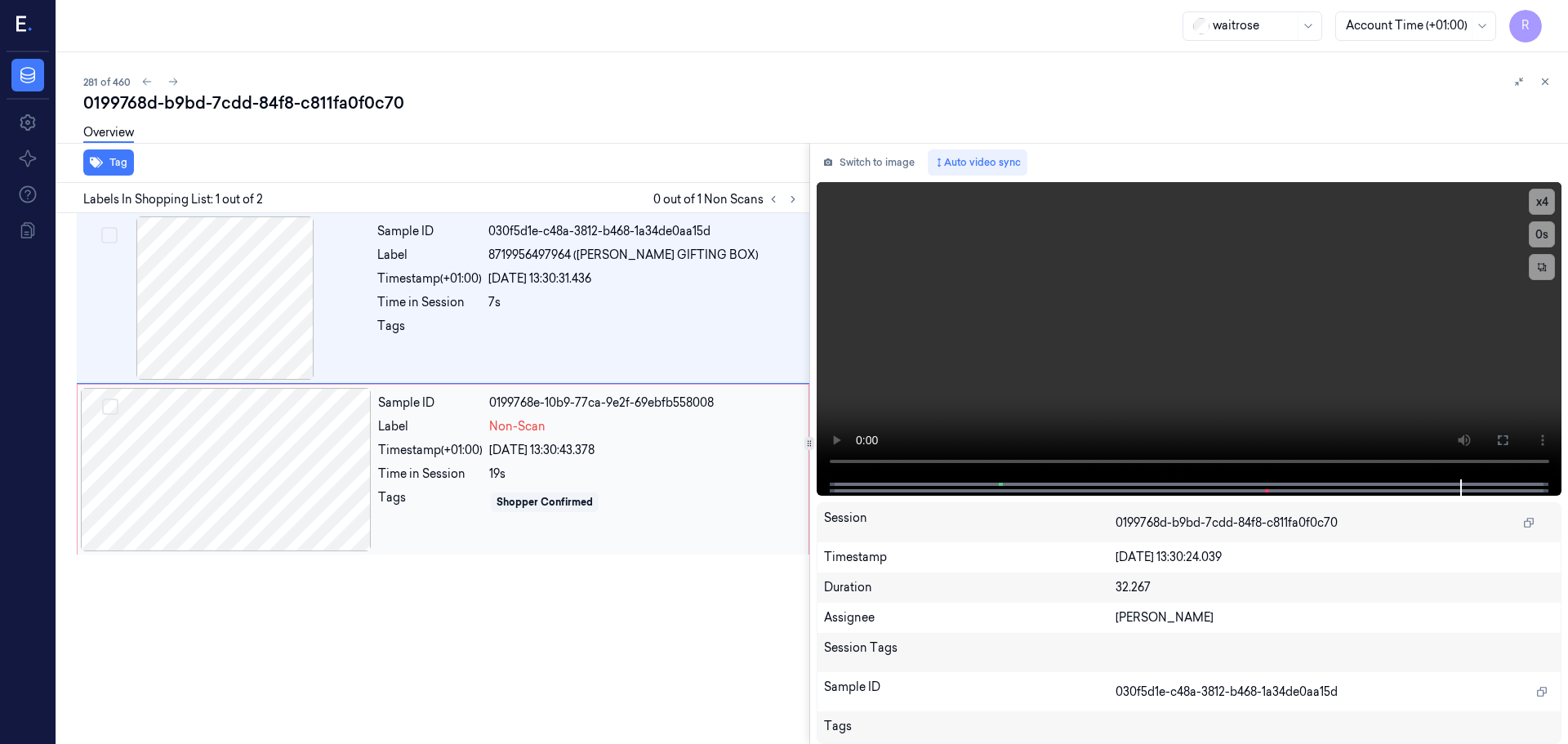
click at [429, 418] on div "Label" at bounding box center [430, 426] width 105 height 17
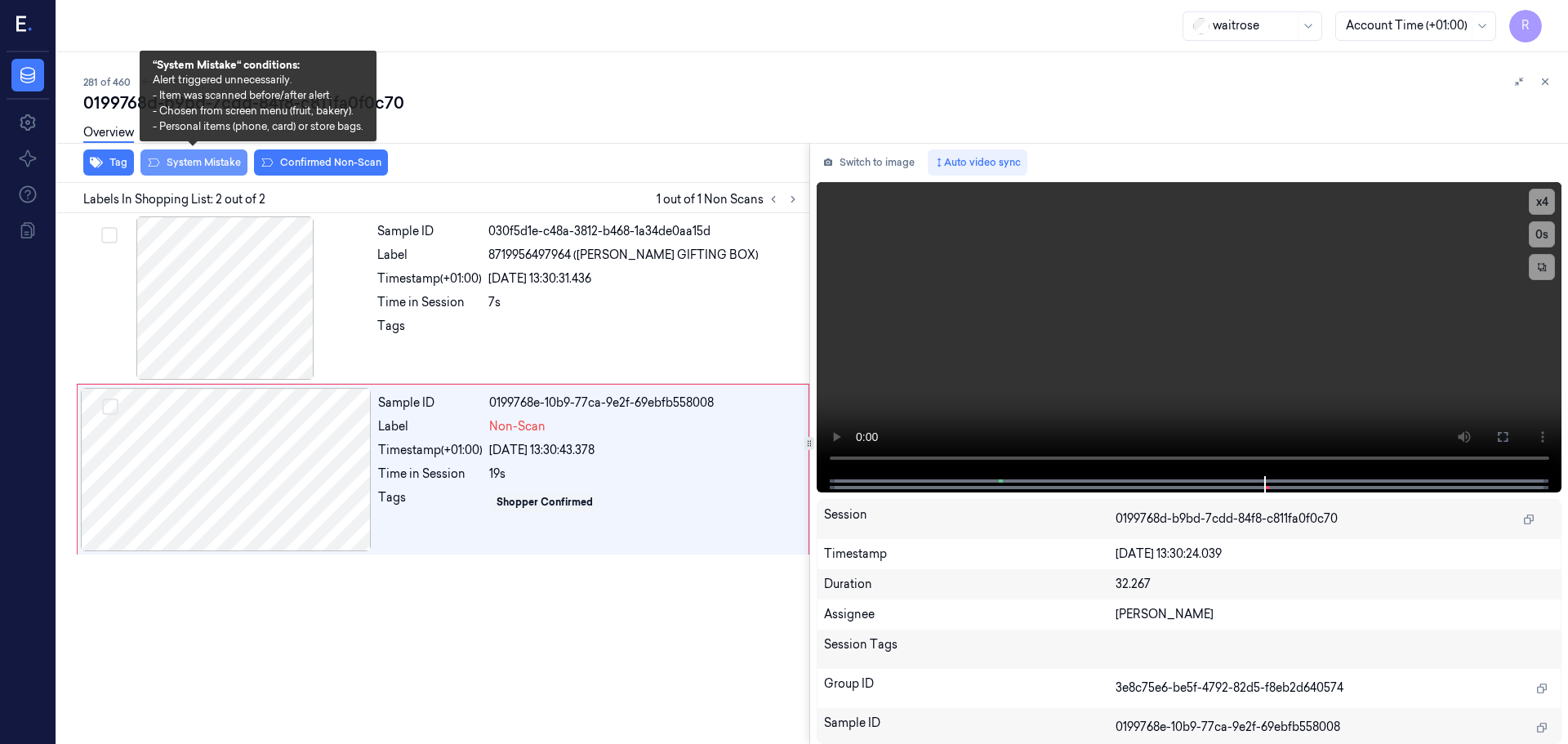
click at [194, 161] on button "System Mistake" at bounding box center [194, 163] width 107 height 26
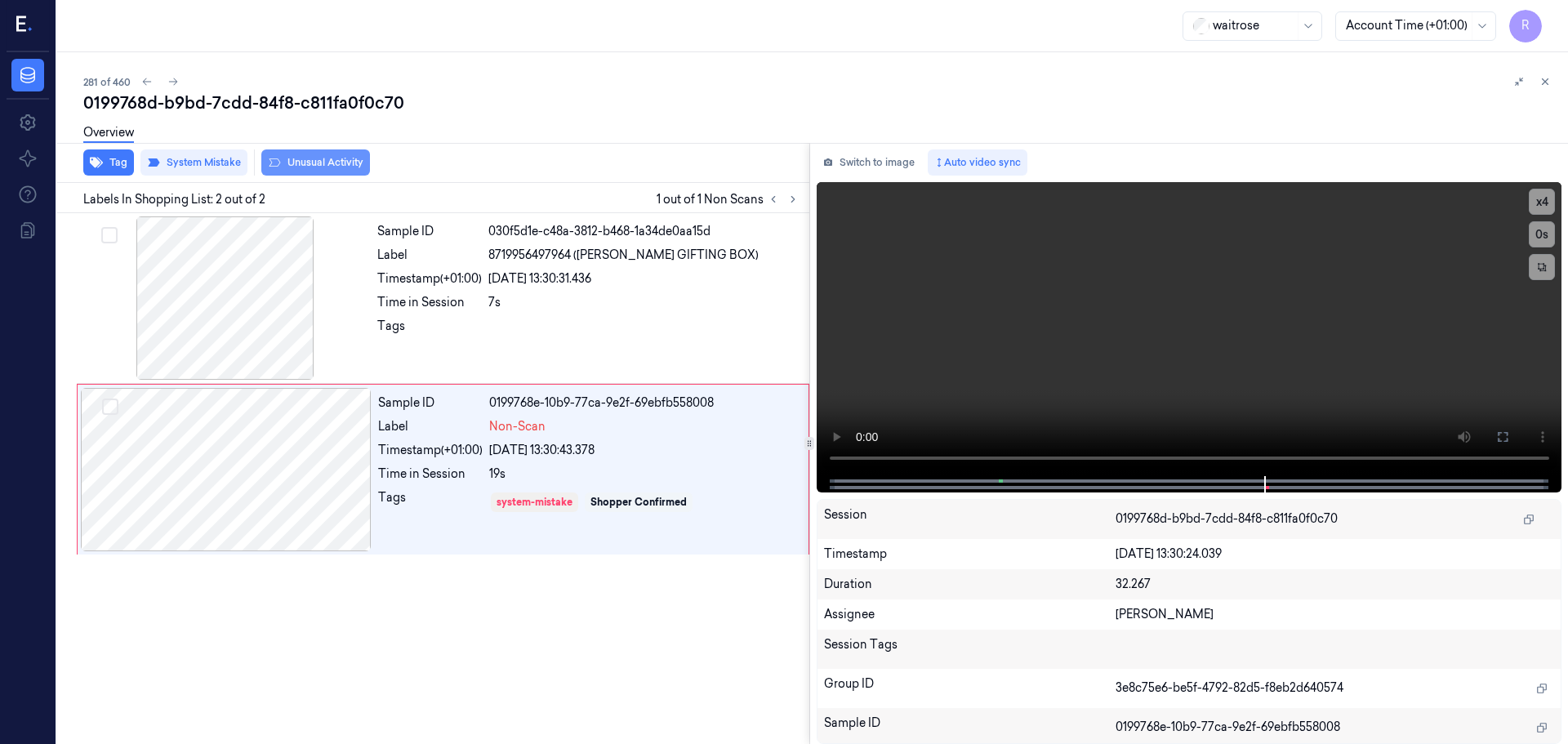
click at [349, 164] on button "Unusual Activity" at bounding box center [315, 163] width 109 height 26
click at [577, 278] on div "23/09/2025 13:30:31.436" at bounding box center [644, 278] width 311 height 17
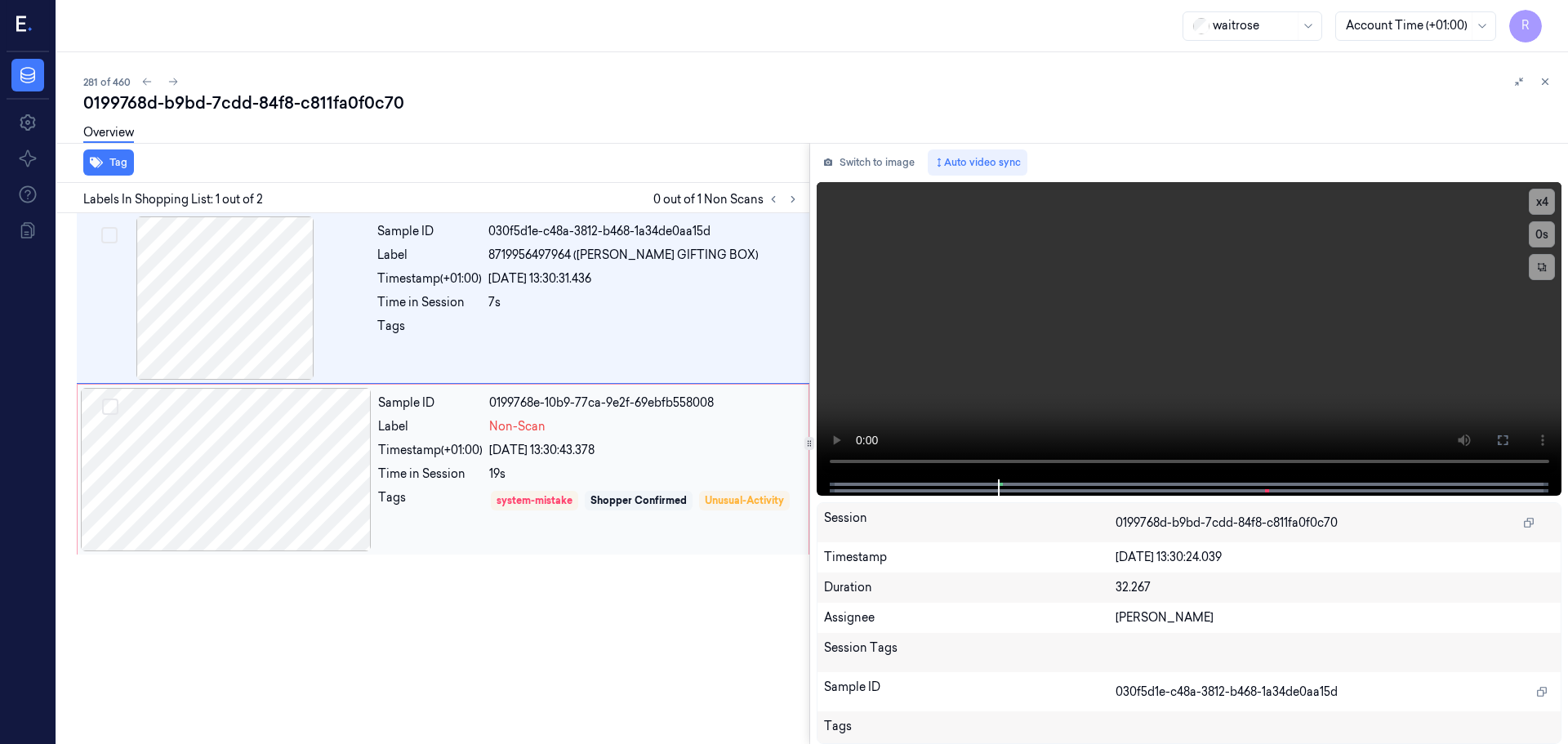
click at [595, 471] on div "19s" at bounding box center [643, 474] width 309 height 17
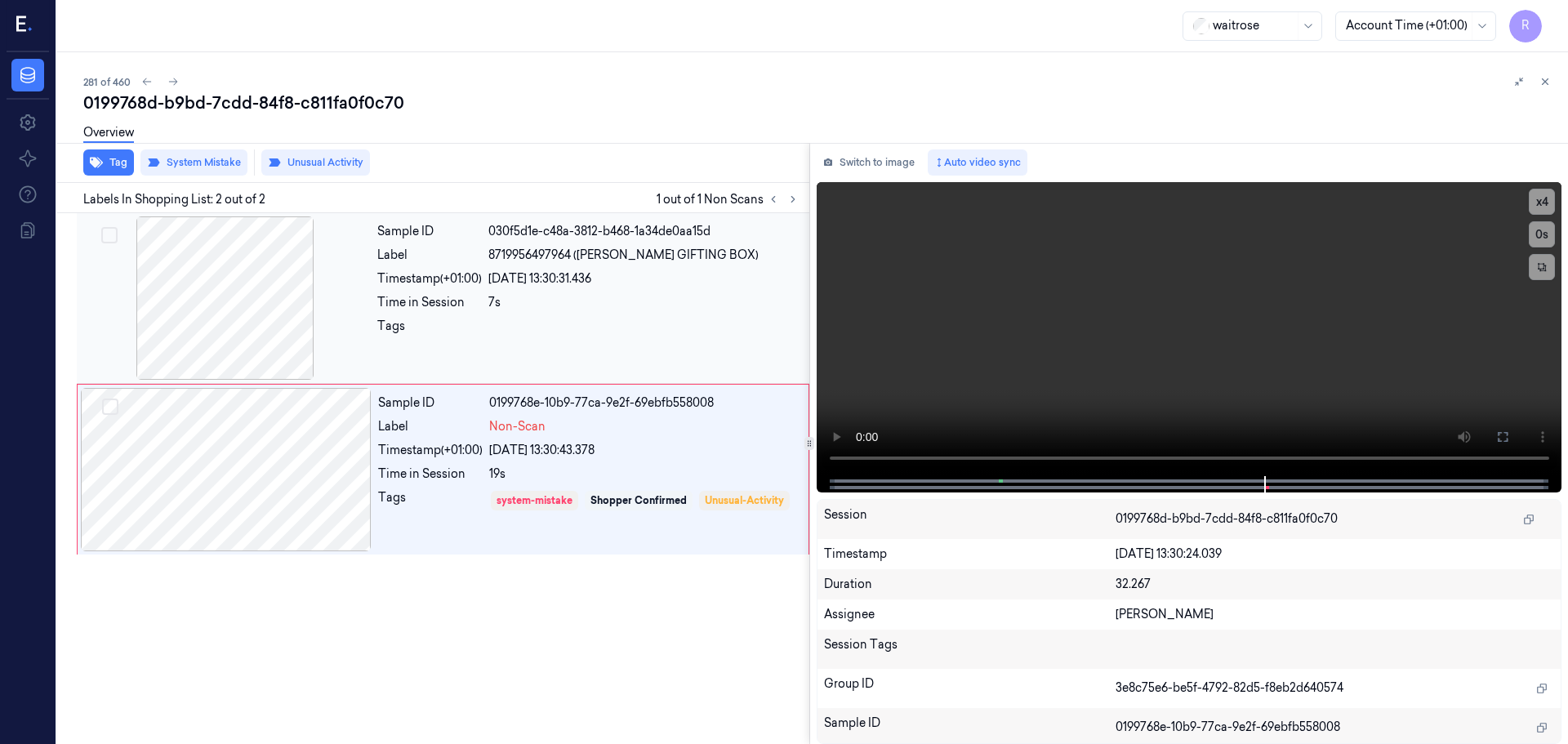
click at [677, 329] on div at bounding box center [644, 330] width 311 height 26
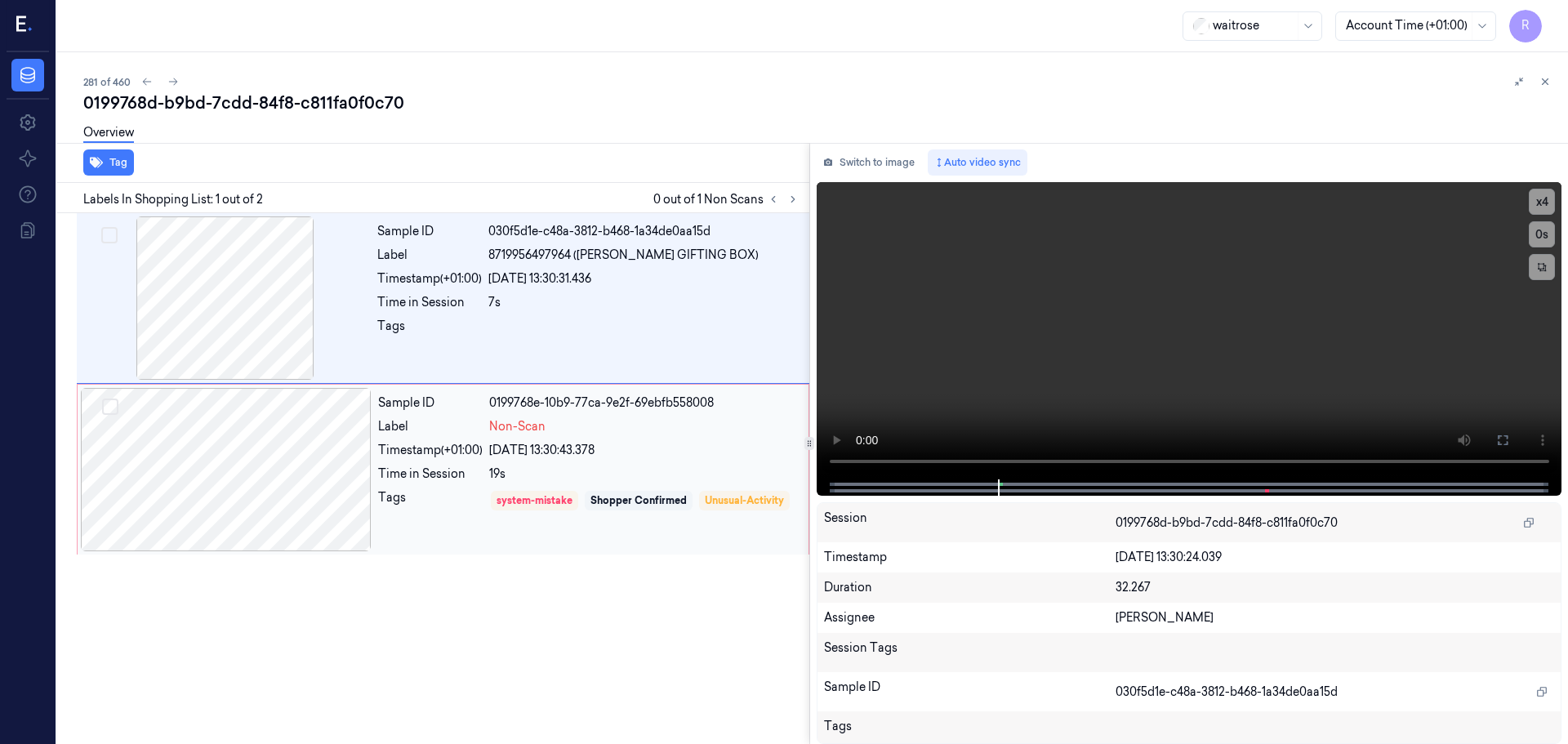
click at [727, 475] on div "19s" at bounding box center [643, 474] width 309 height 17
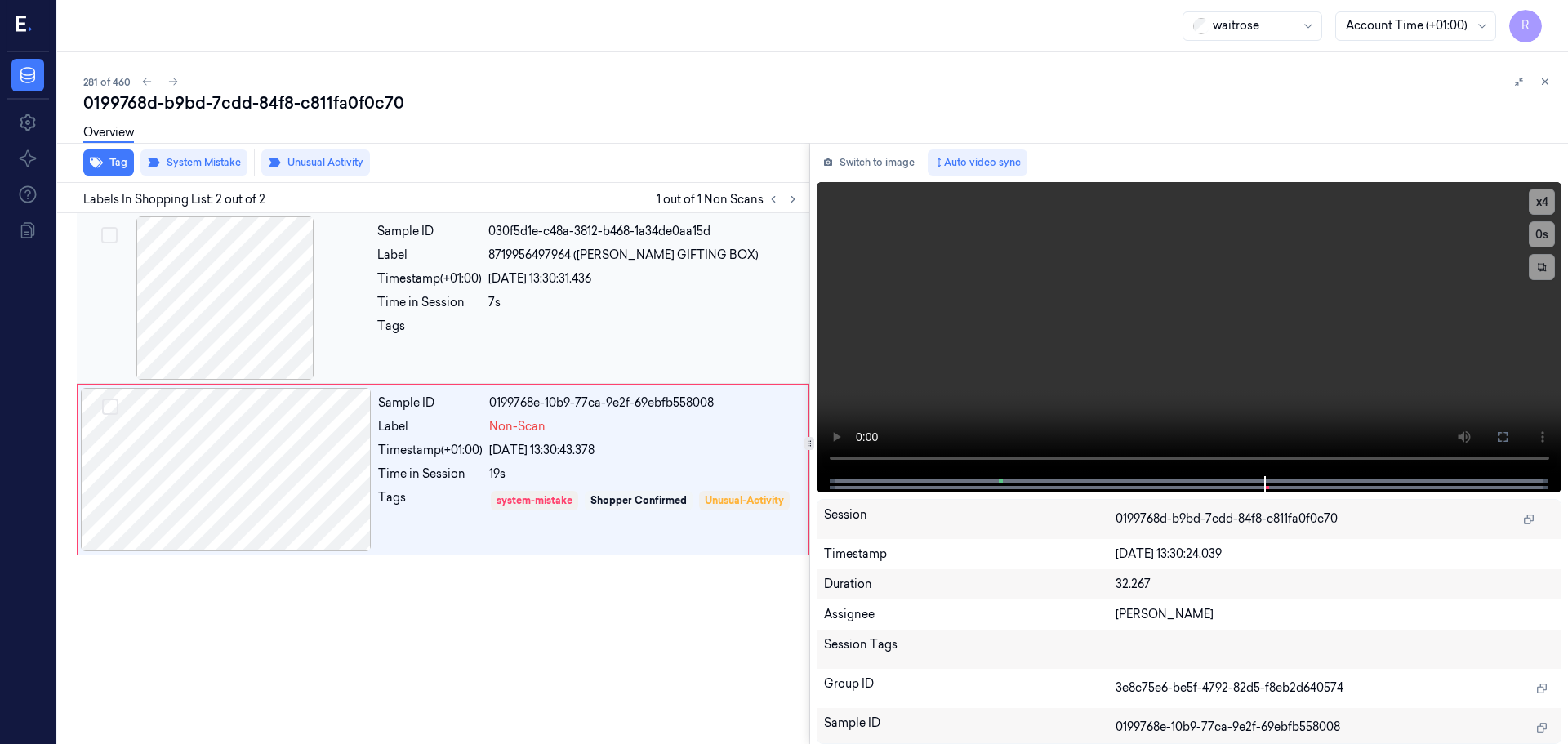
click at [319, 345] on div at bounding box center [224, 298] width 290 height 164
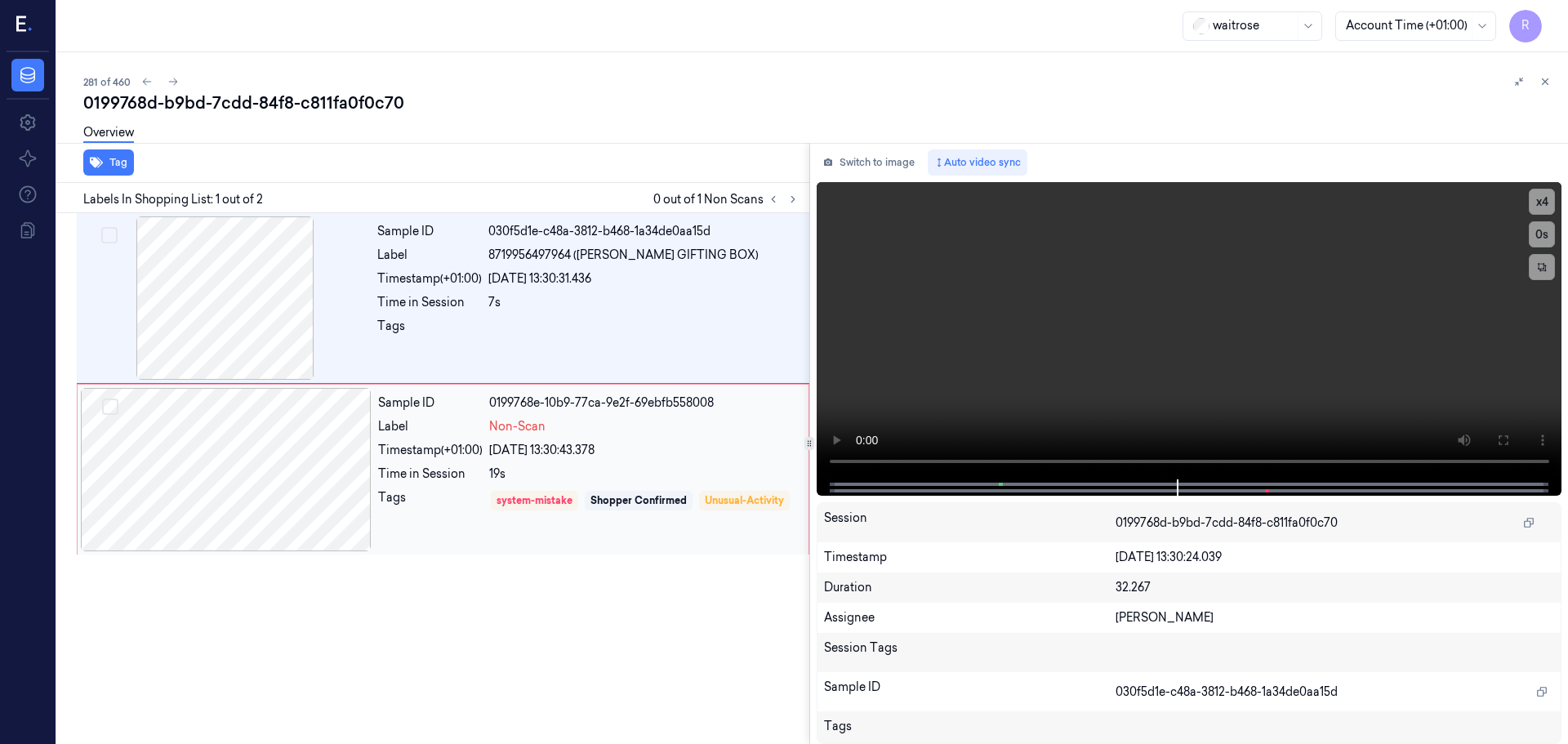
click at [610, 483] on div "Sample ID 0199768e-10b9-77ca-9e2f-69ebfb558008 Label Non-Scan Timestamp (+01:00…" at bounding box center [588, 470] width 434 height 164
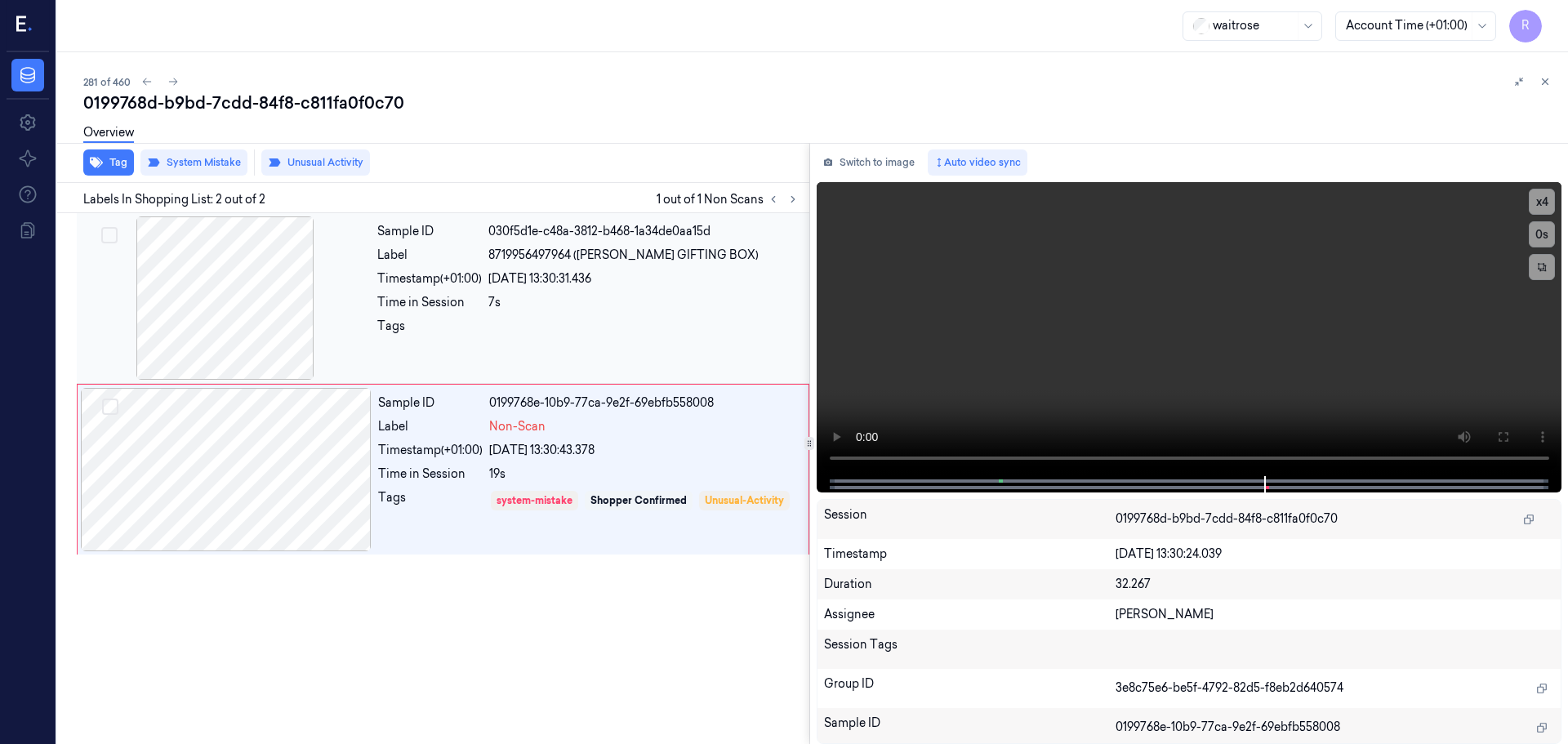
click at [525, 265] on div "Sample ID 030f5d1e-c48a-3812-b468-1a34de0aa15d Label 8719956497964 (TONYS GIFTI…" at bounding box center [588, 298] width 435 height 164
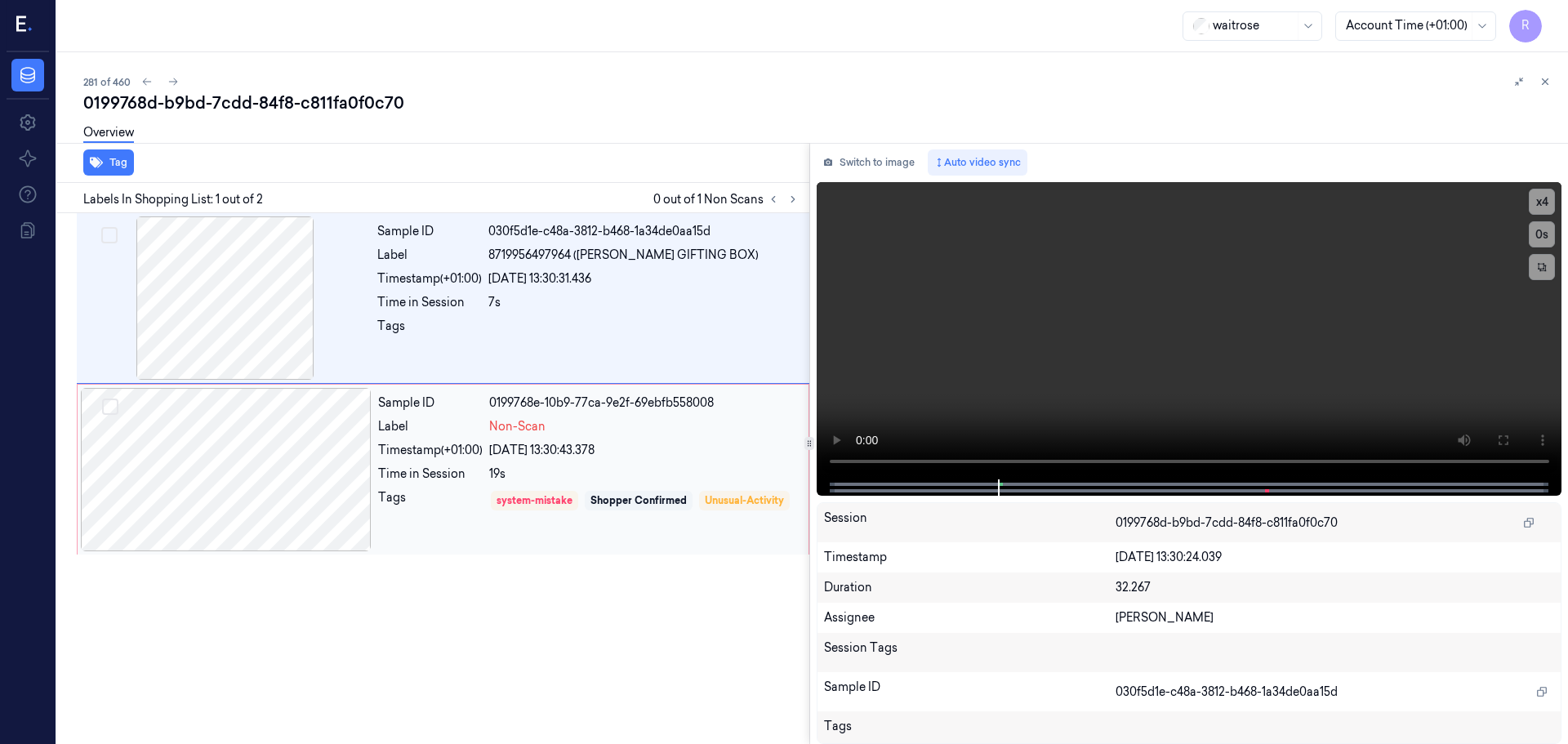
click at [587, 407] on div "0199768e-10b9-77ca-9e2f-69ebfb558008" at bounding box center [643, 402] width 309 height 17
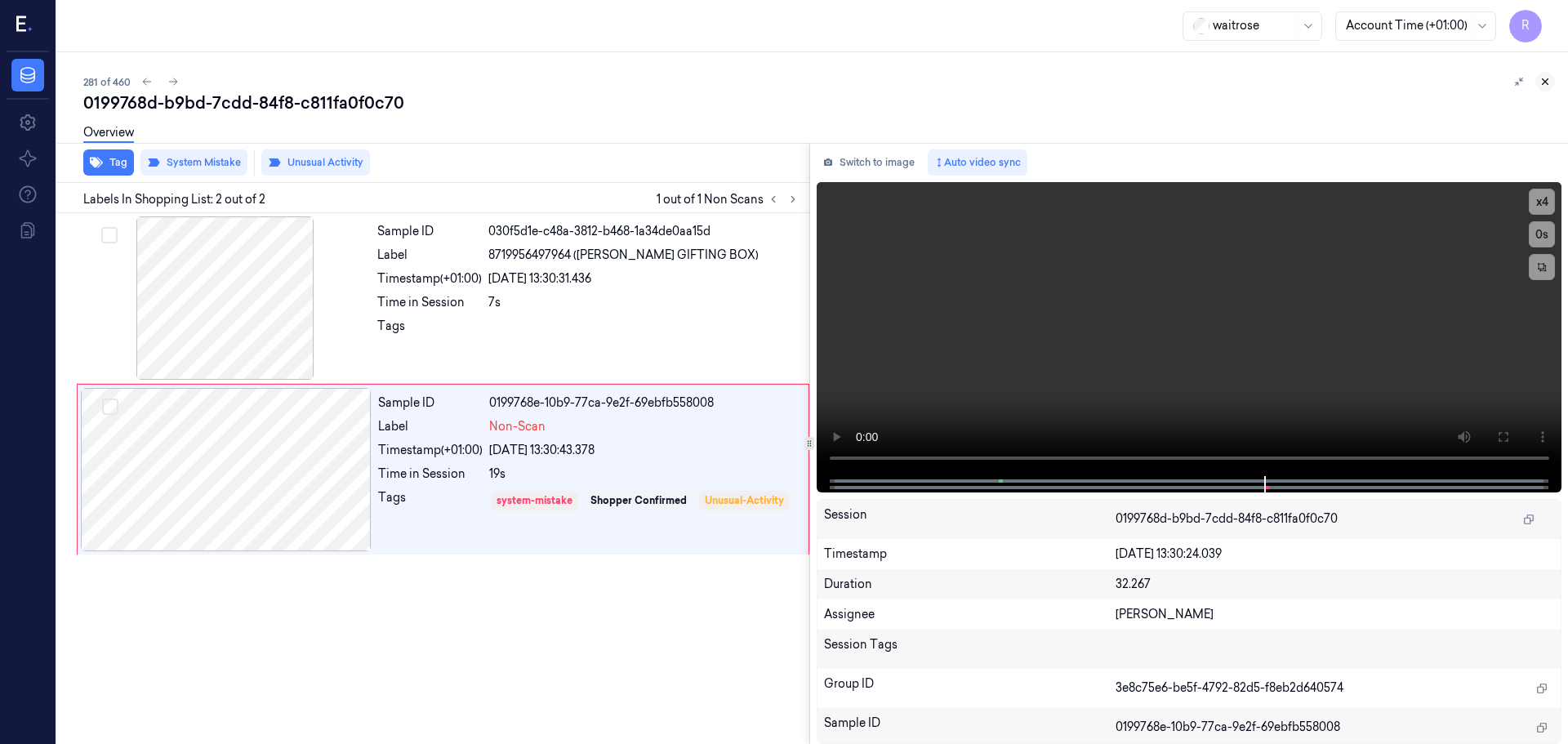
click at [1547, 84] on icon at bounding box center [1545, 82] width 6 height 6
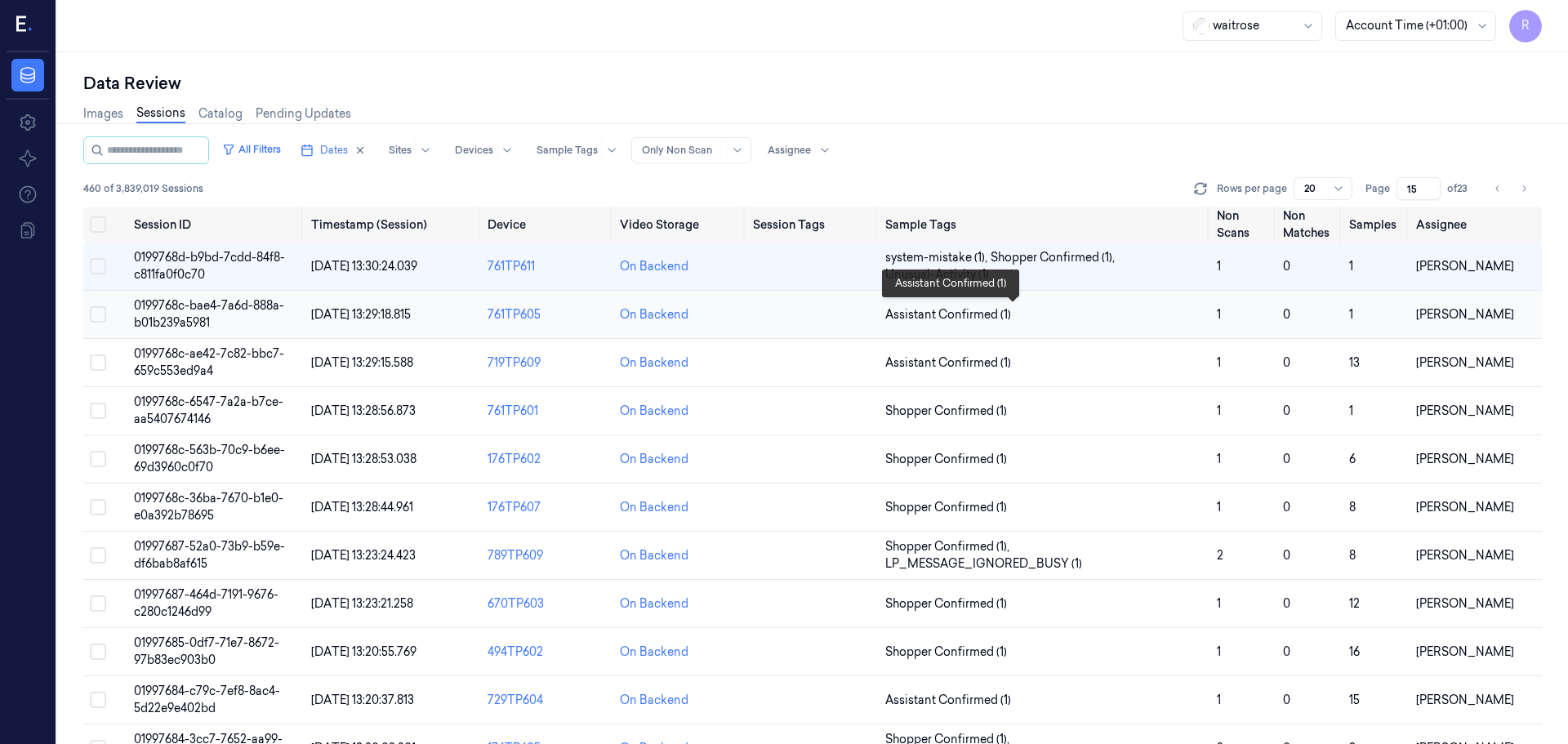
click at [1162, 316] on span "Assistant Confirmed (1)" at bounding box center [1043, 314] width 318 height 17
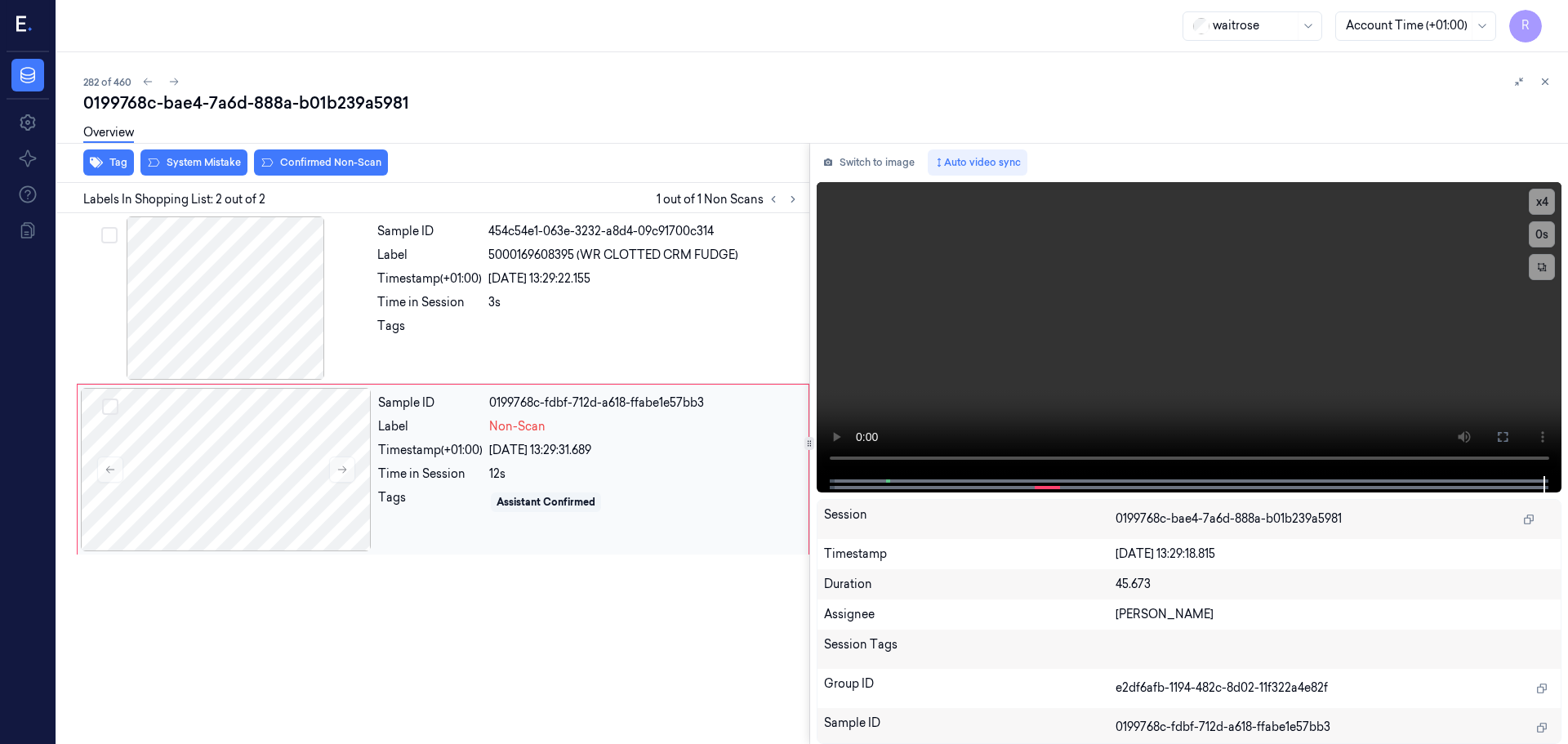
click at [562, 480] on div "12s" at bounding box center [643, 474] width 309 height 17
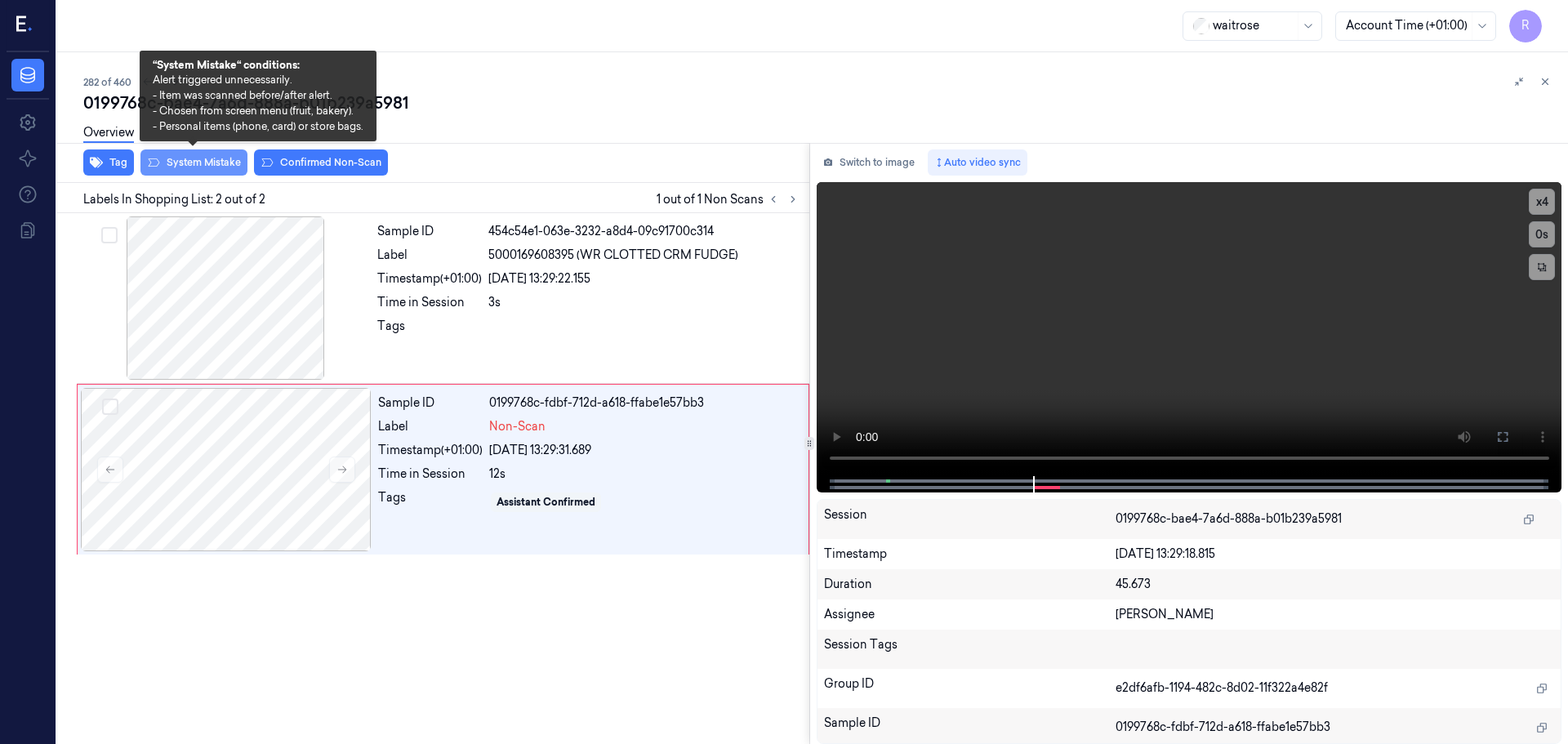
click at [185, 174] on button "System Mistake" at bounding box center [194, 163] width 107 height 26
click at [196, 164] on button "System Mistake" at bounding box center [194, 163] width 107 height 26
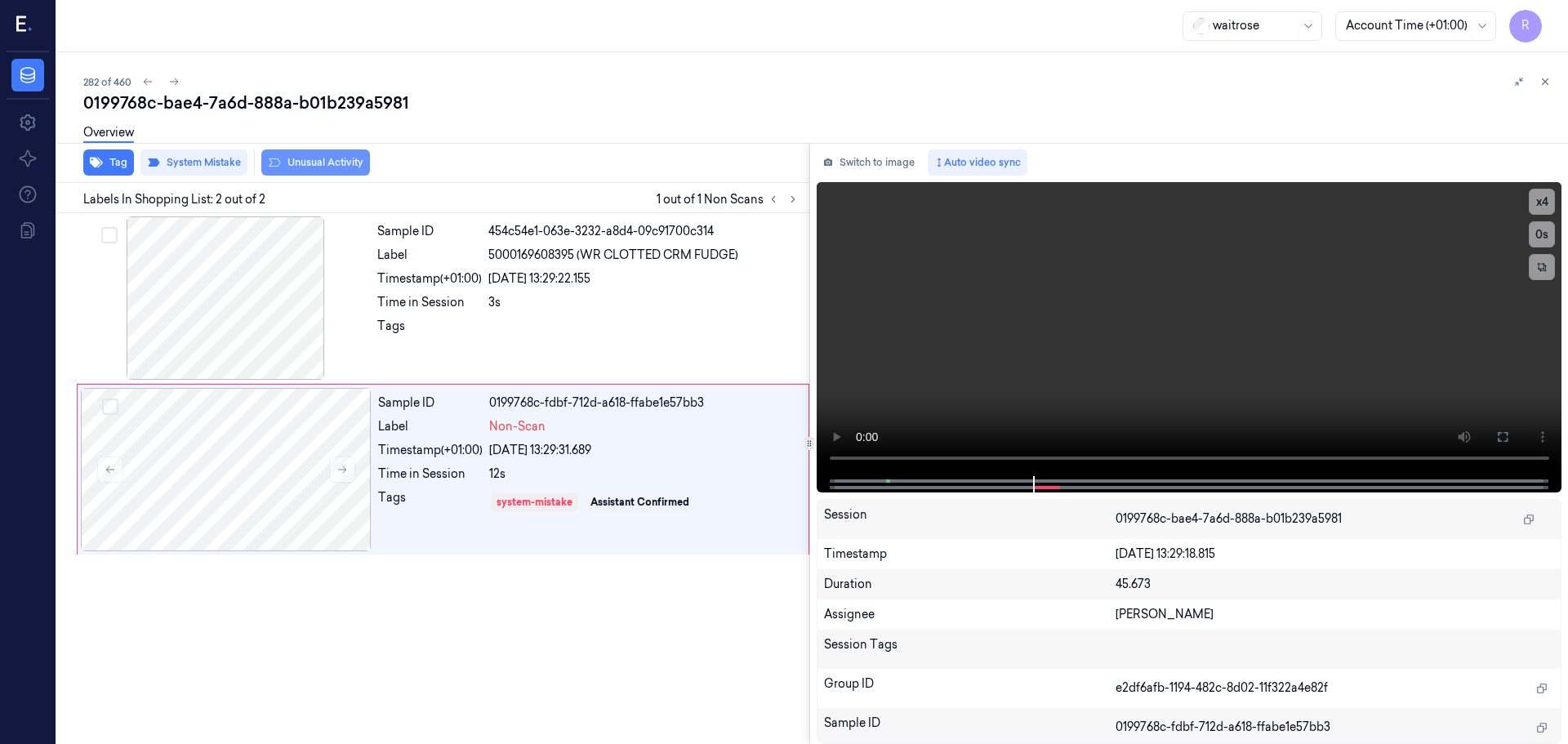
click at [320, 163] on button "Unusual Activity" at bounding box center [315, 163] width 109 height 26
click at [505, 329] on div at bounding box center [644, 330] width 311 height 26
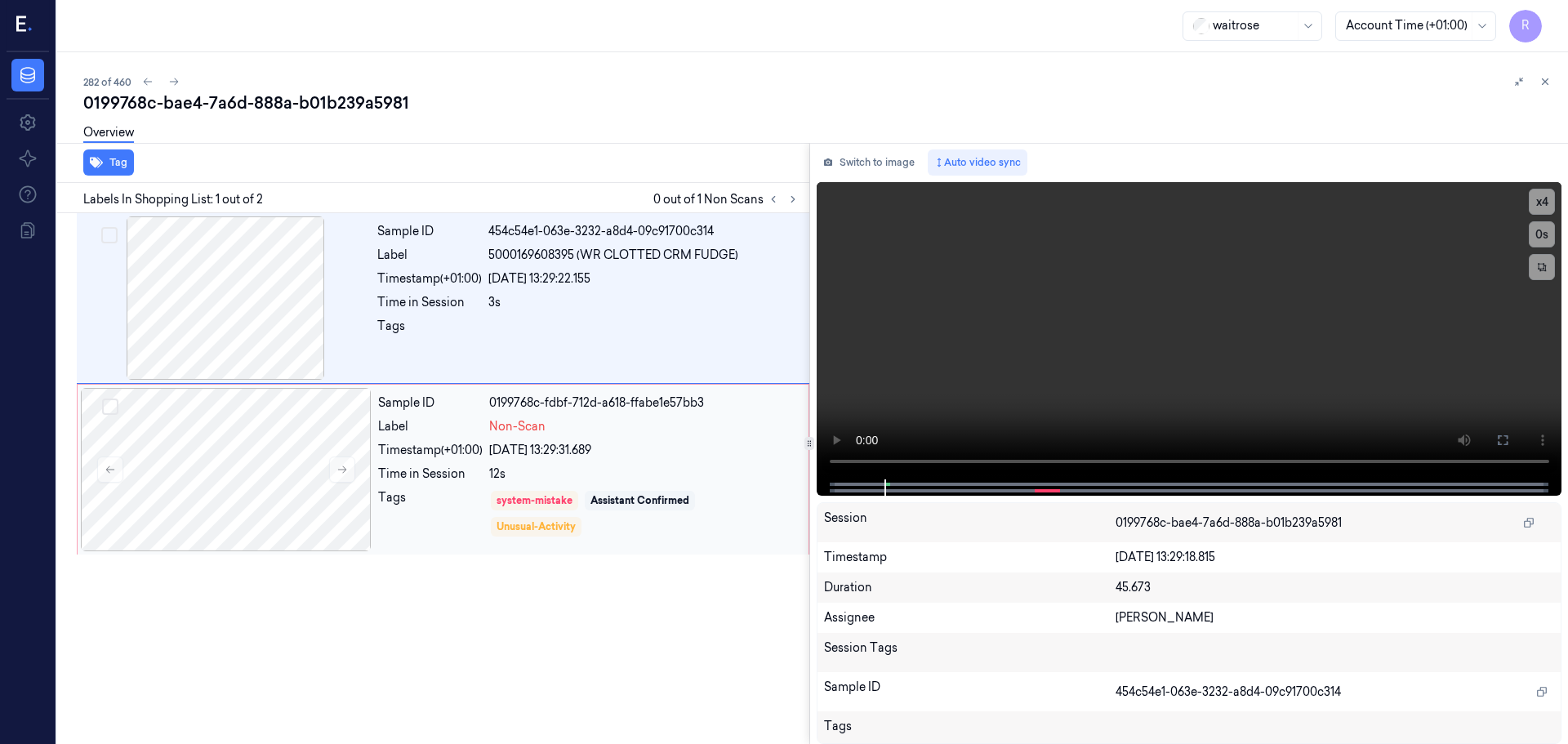
click at [511, 469] on div "12s" at bounding box center [643, 474] width 309 height 17
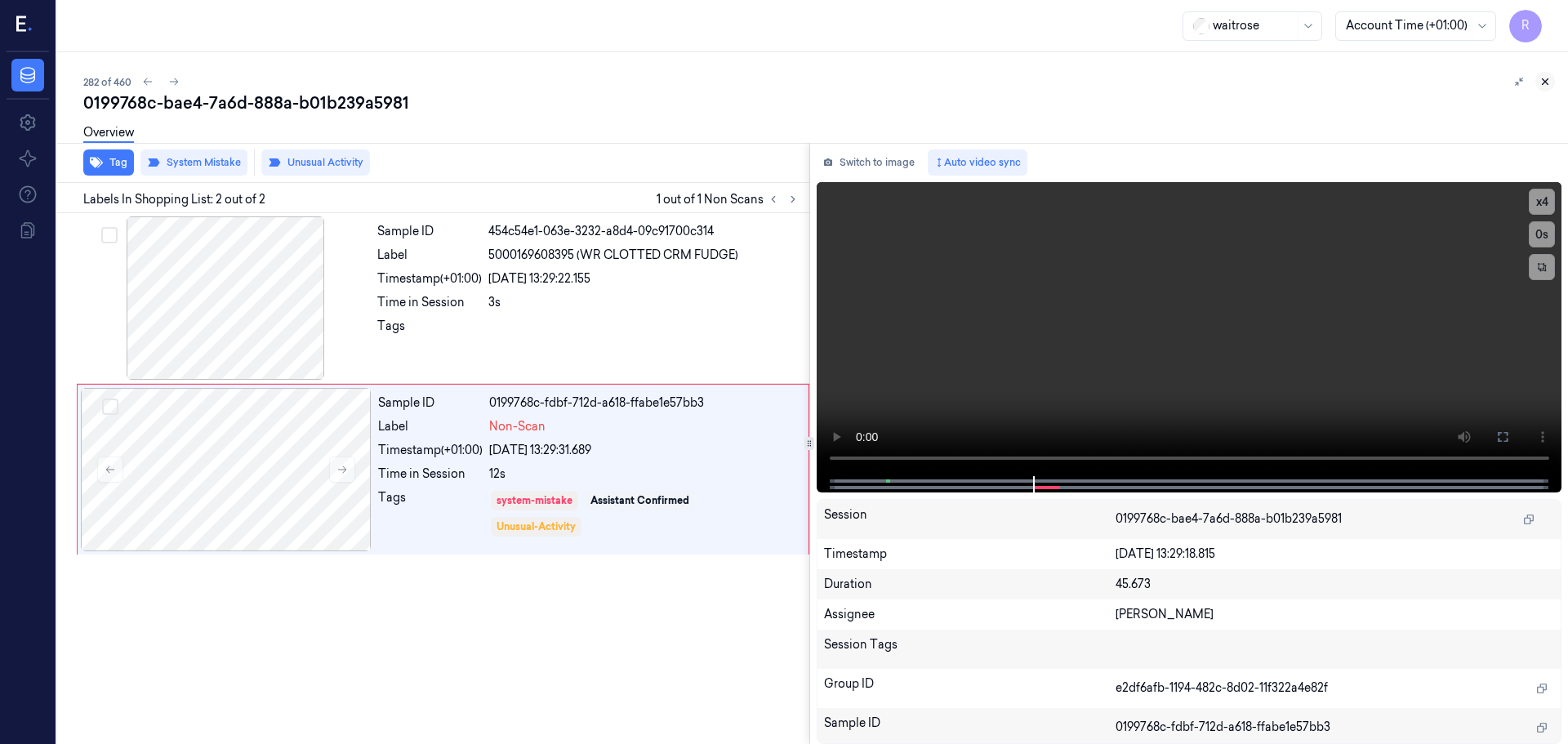
click at [1552, 79] on button at bounding box center [1545, 82] width 20 height 20
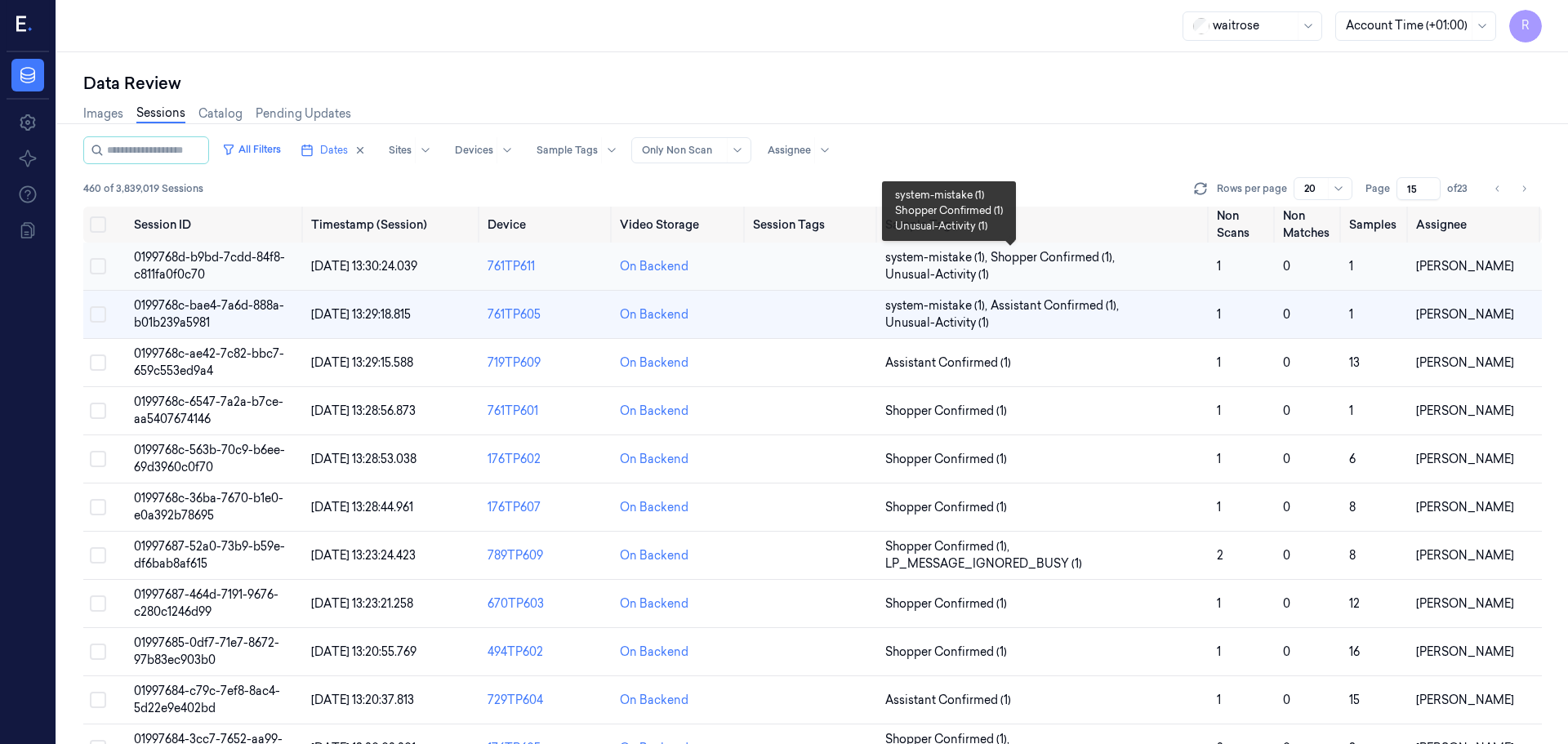
click at [1065, 271] on span "system-mistake (1) , Shopper Confirmed (1) , Unusual-Activity (1)" at bounding box center [1043, 266] width 318 height 34
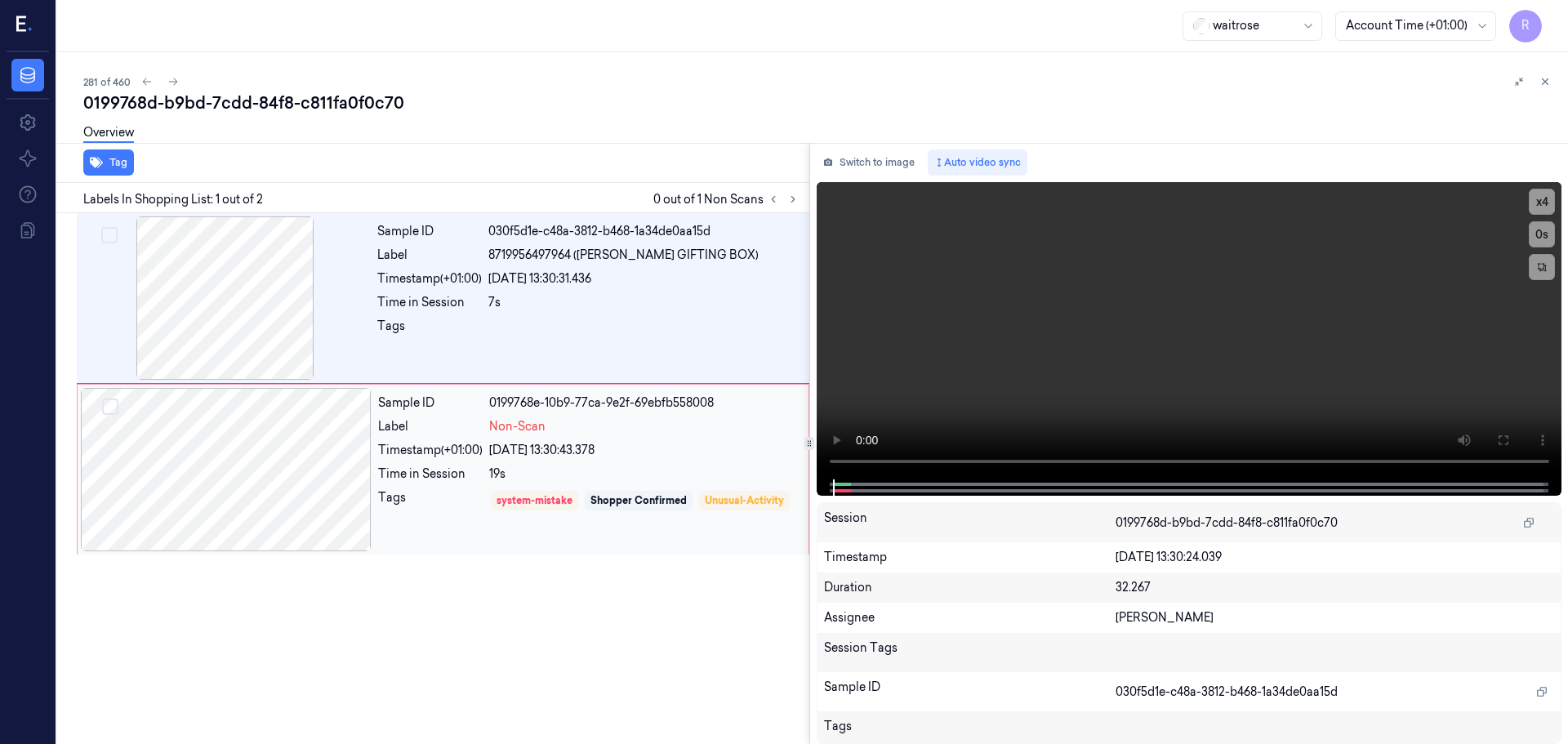
click at [637, 459] on div "Sample ID 0199768e-10b9-77ca-9e2f-69ebfb558008 Label Non-Scan Timestamp (+01:00…" at bounding box center [588, 470] width 434 height 164
